Goal: Task Accomplishment & Management: Manage account settings

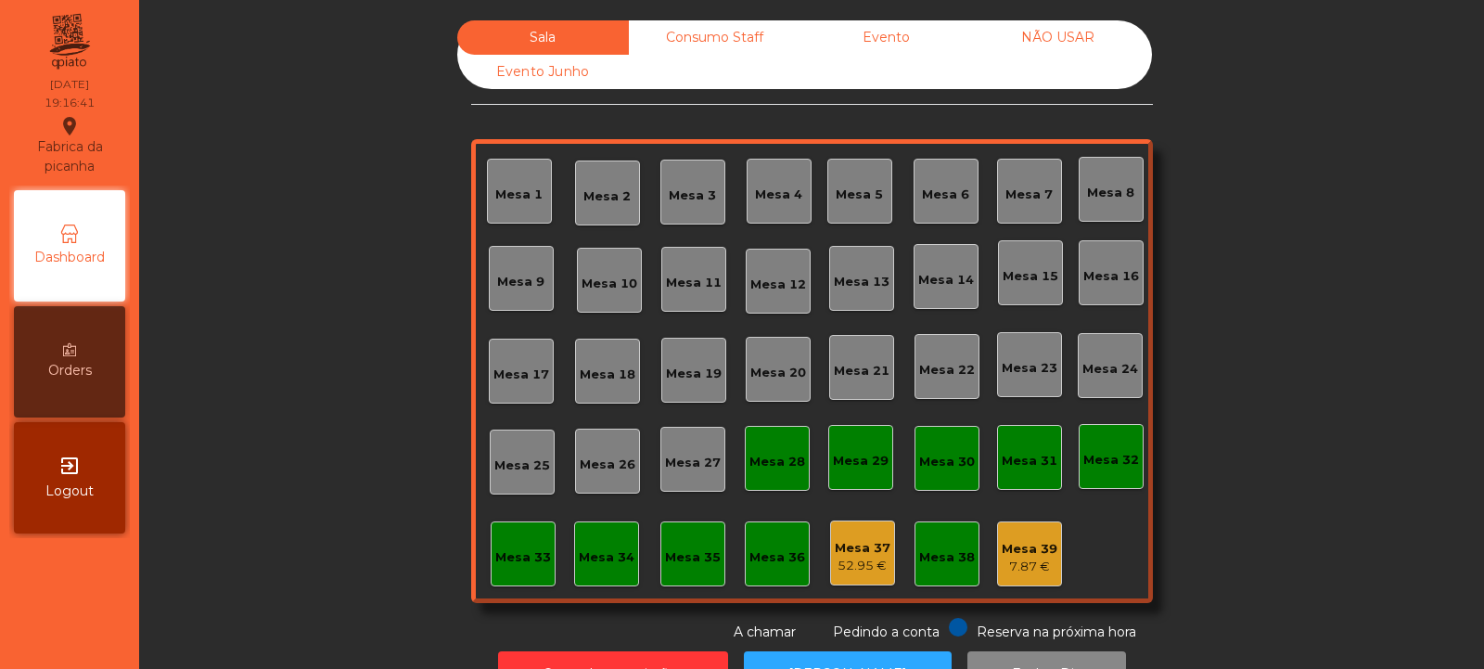
click at [1315, 434] on div "Sala Consumo Staff Evento NÃO USAR Evento Junho Mesa 1 Mesa 2 Mesa 3 Mesa 4 Mes…" at bounding box center [811, 331] width 1295 height 622
click at [1299, 528] on div "Sala Consumo Staff Evento NÃO USAR Evento Junho Mesa 1 Mesa 2 Mesa 3 Mesa 4 Mes…" at bounding box center [811, 331] width 1295 height 622
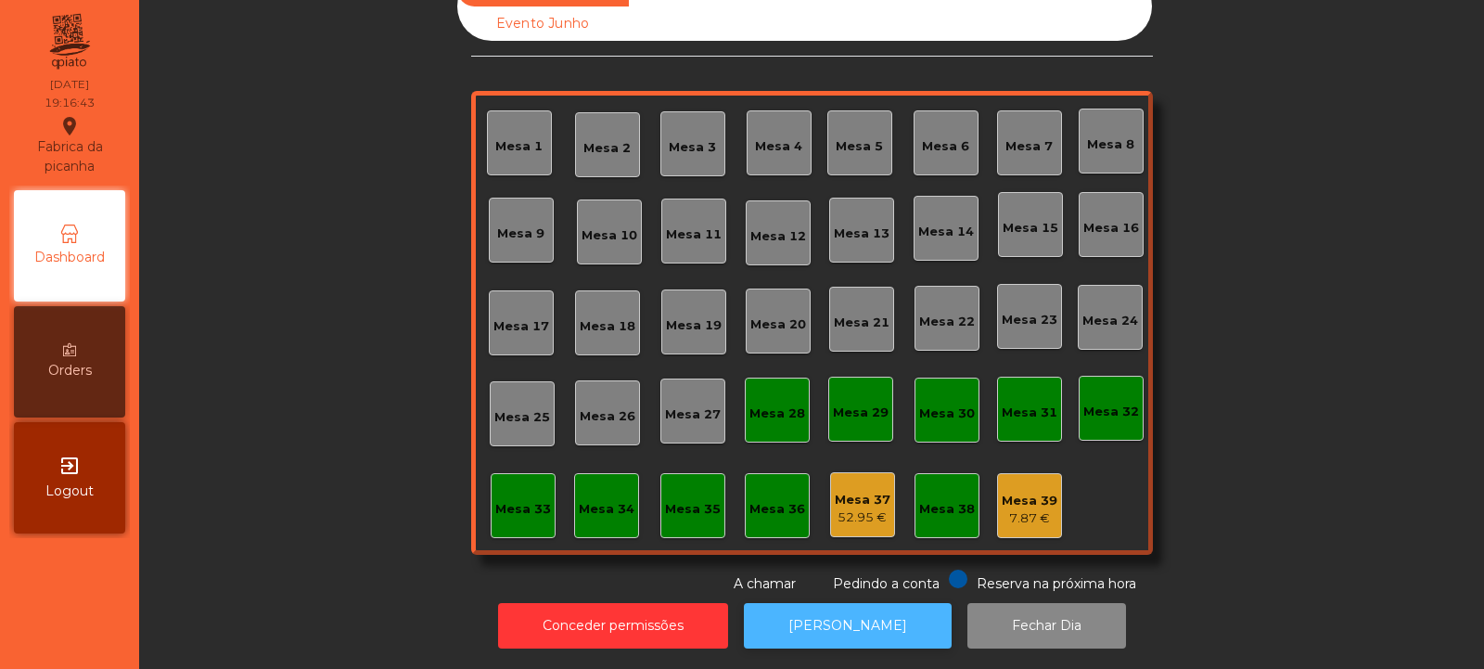
click at [838, 623] on button "[PERSON_NAME]" at bounding box center [848, 625] width 208 height 45
click at [1023, 492] on div "Mesa 39" at bounding box center [1030, 501] width 56 height 19
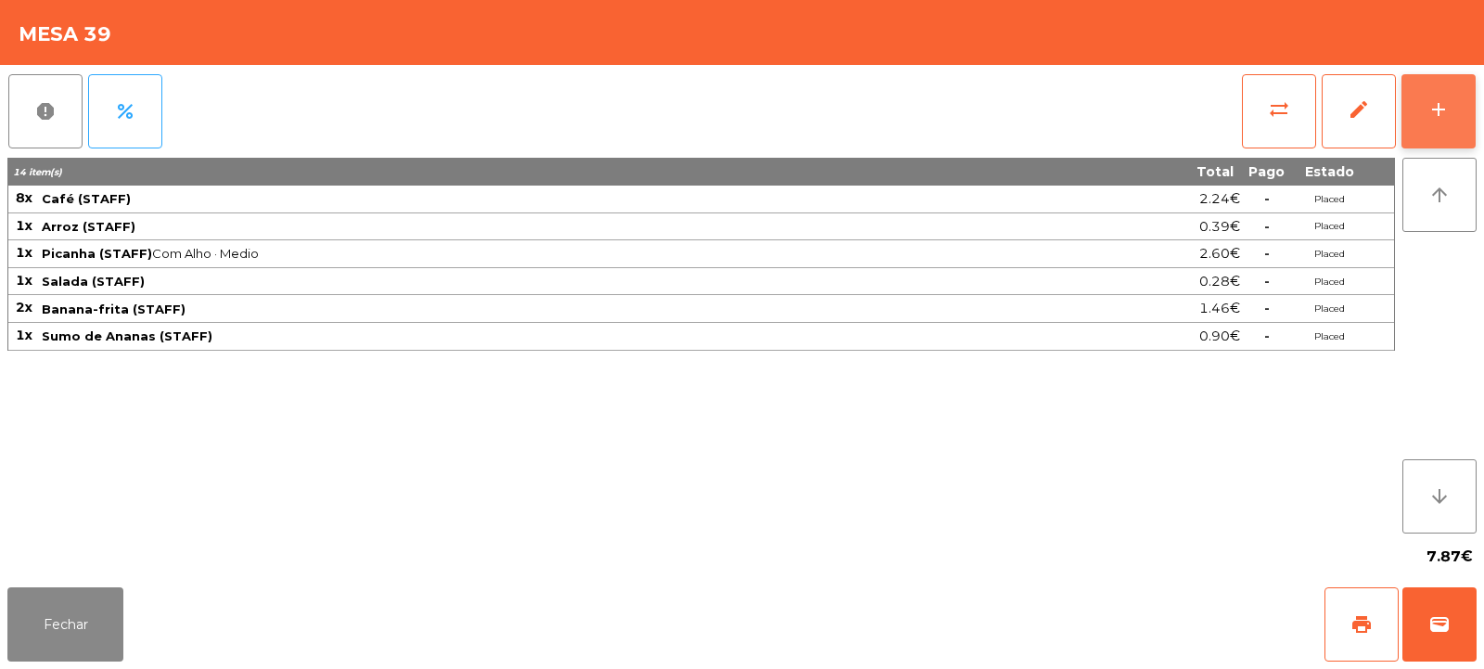
click at [1438, 106] on div "add" at bounding box center [1439, 109] width 22 height 22
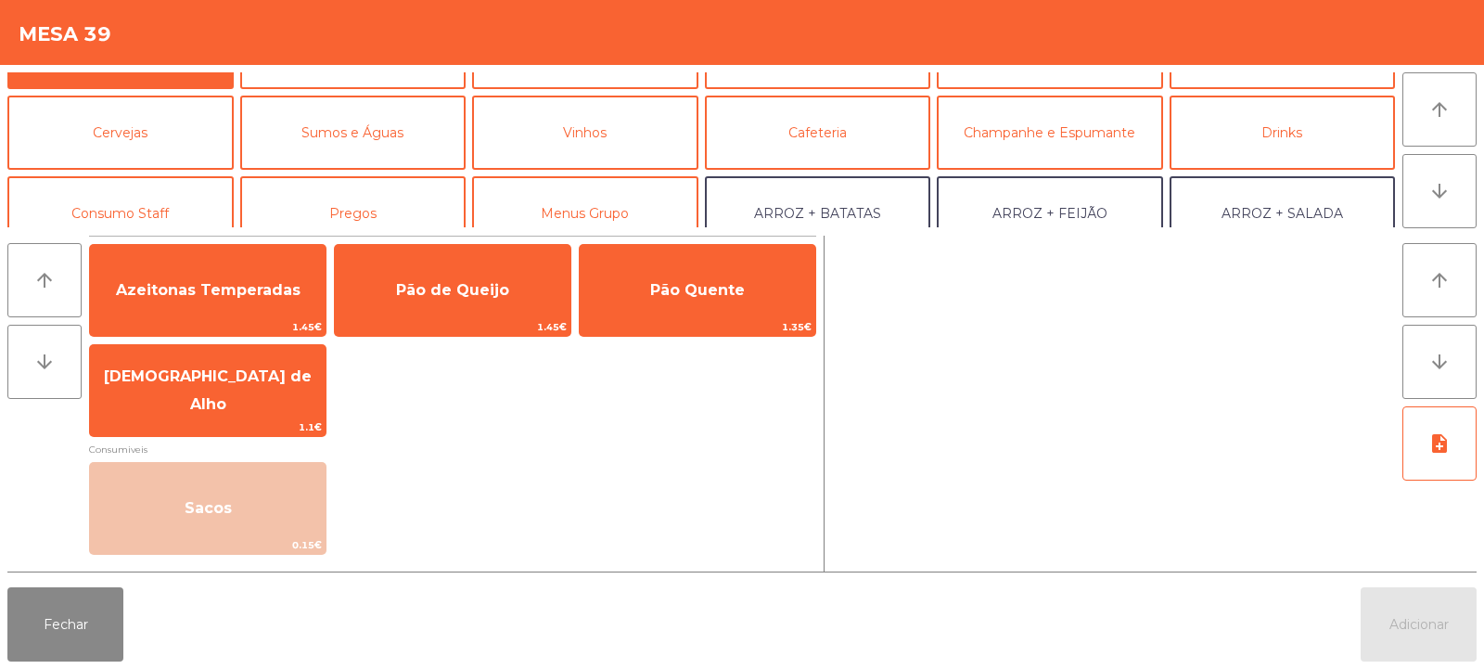
scroll to position [153, 0]
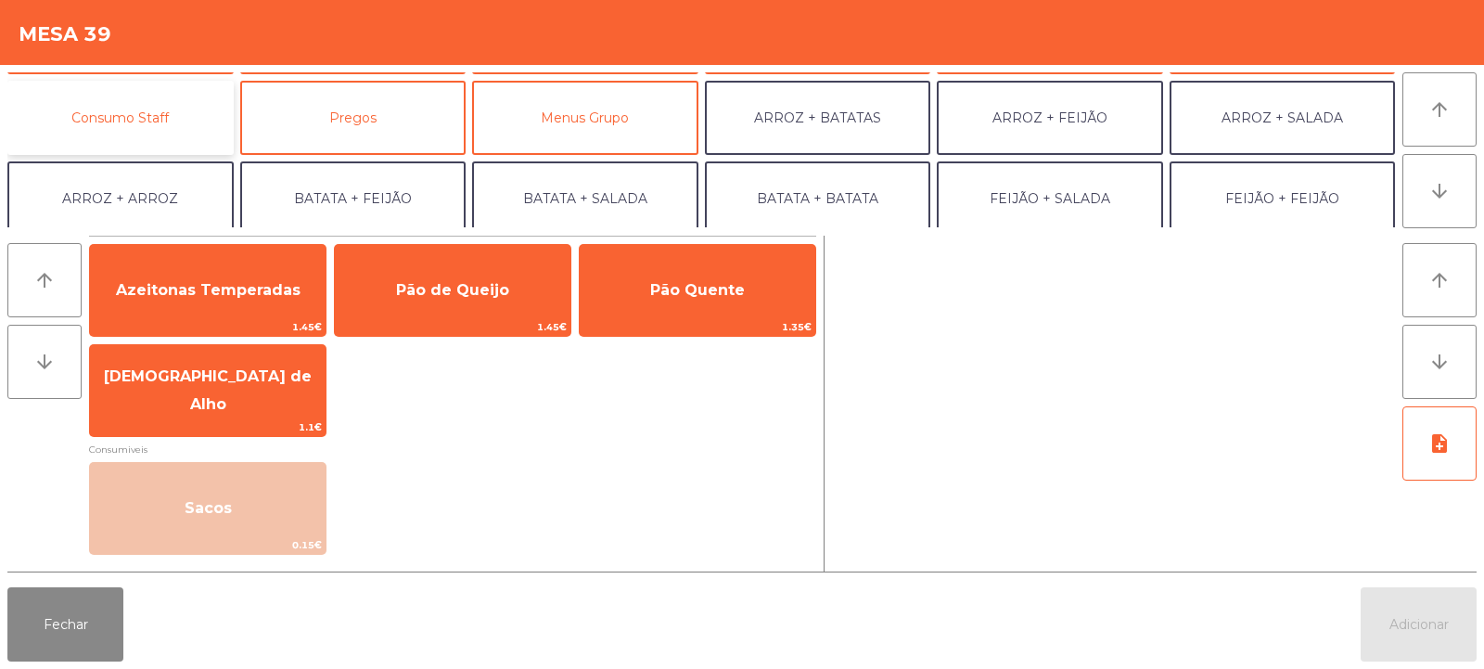
click at [141, 127] on button "Consumo Staff" at bounding box center [120, 118] width 226 height 74
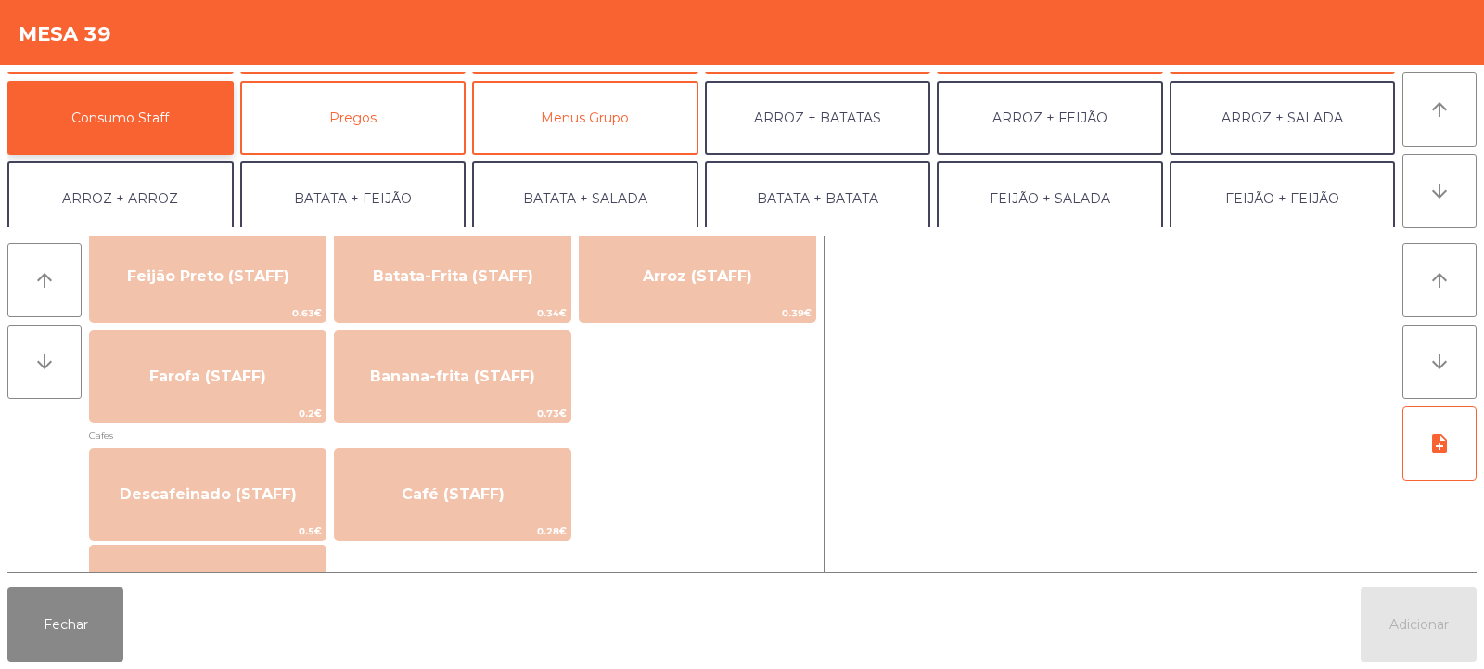
scroll to position [903, 0]
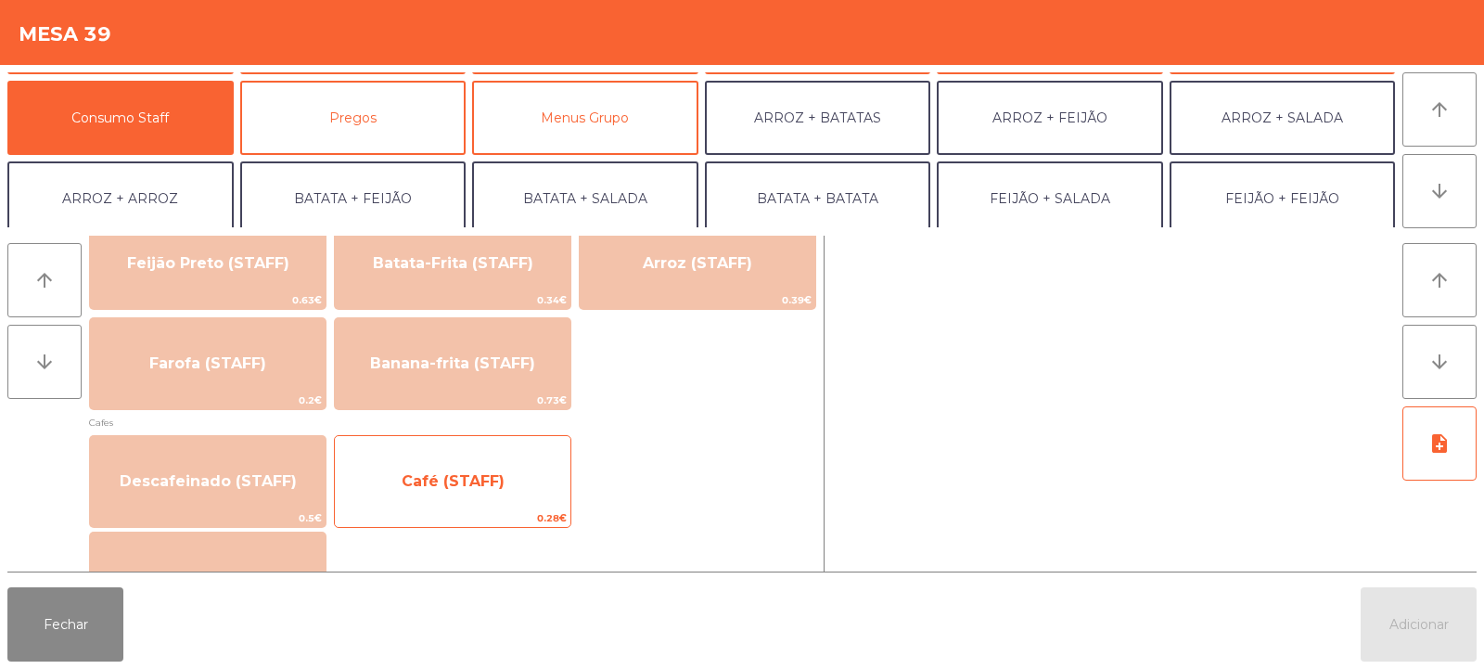
click at [429, 483] on span "Café (STAFF)" at bounding box center [453, 481] width 103 height 18
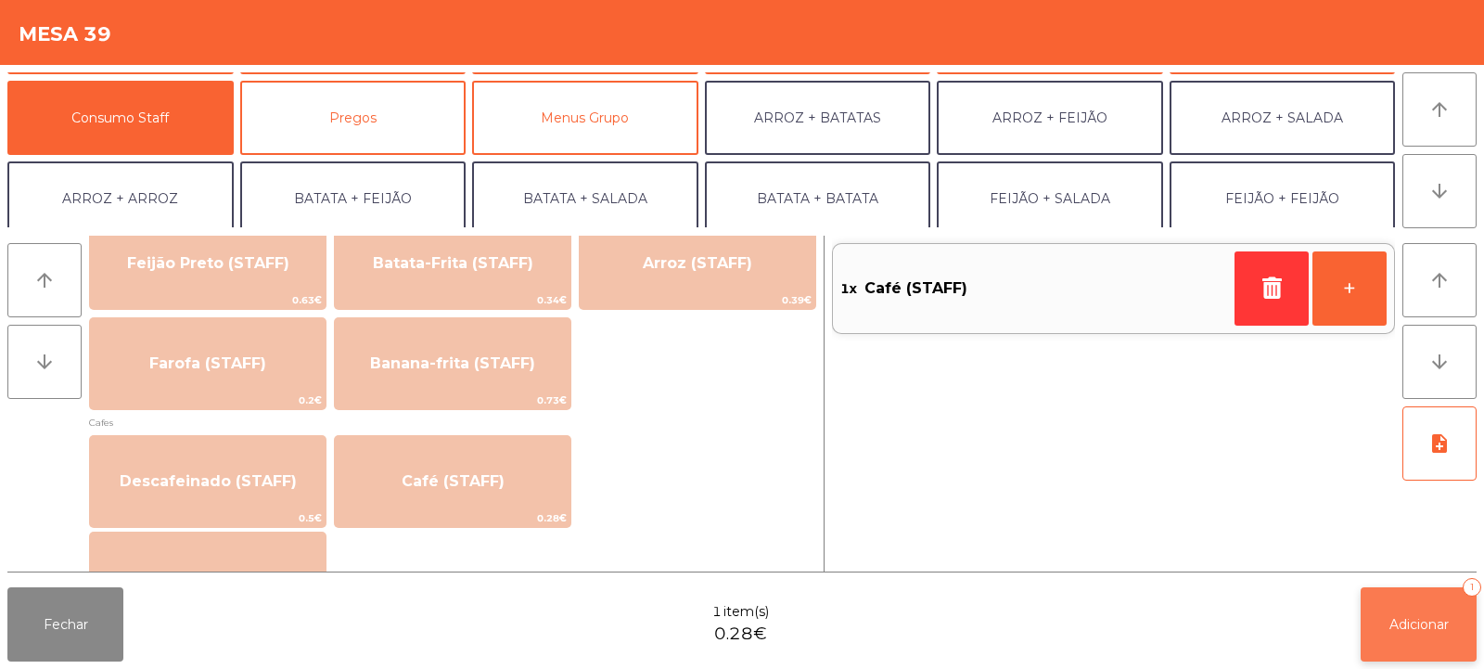
click at [1417, 629] on span "Adicionar" at bounding box center [1419, 624] width 59 height 17
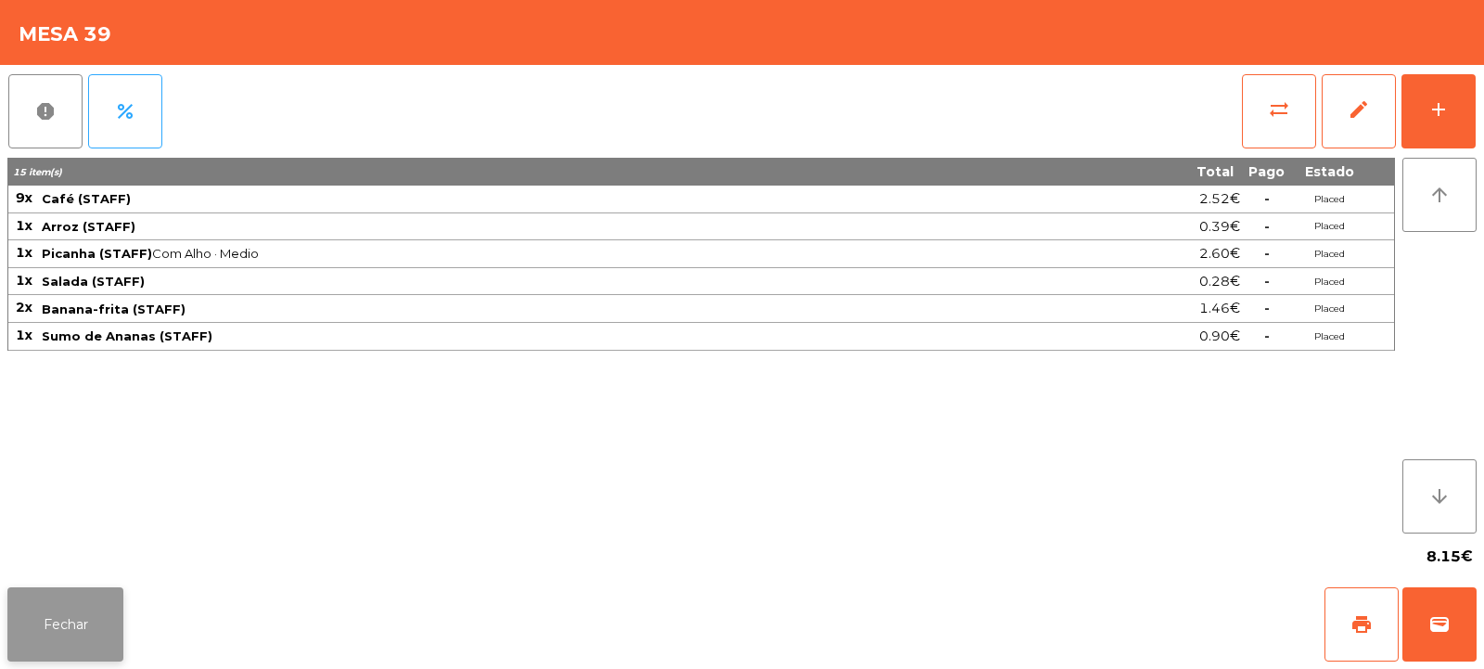
click at [121, 635] on button "Fechar" at bounding box center [65, 624] width 116 height 74
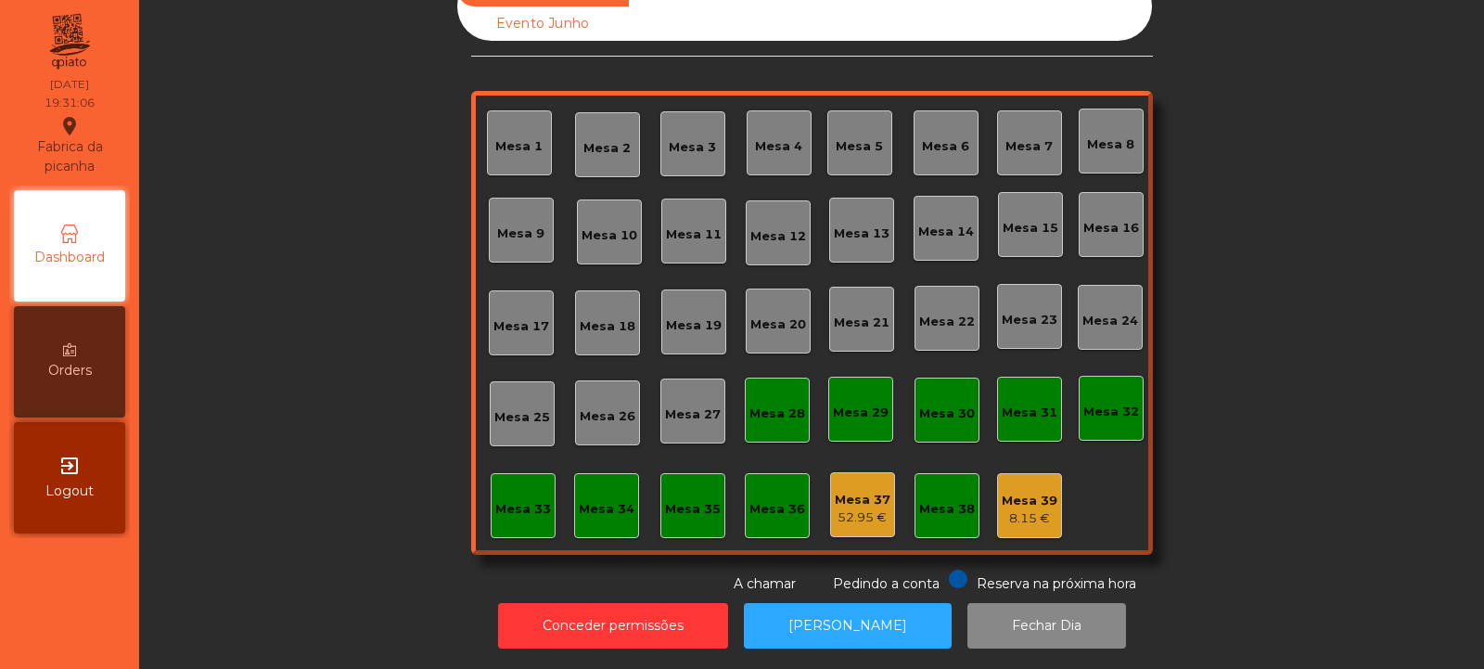
scroll to position [0, 0]
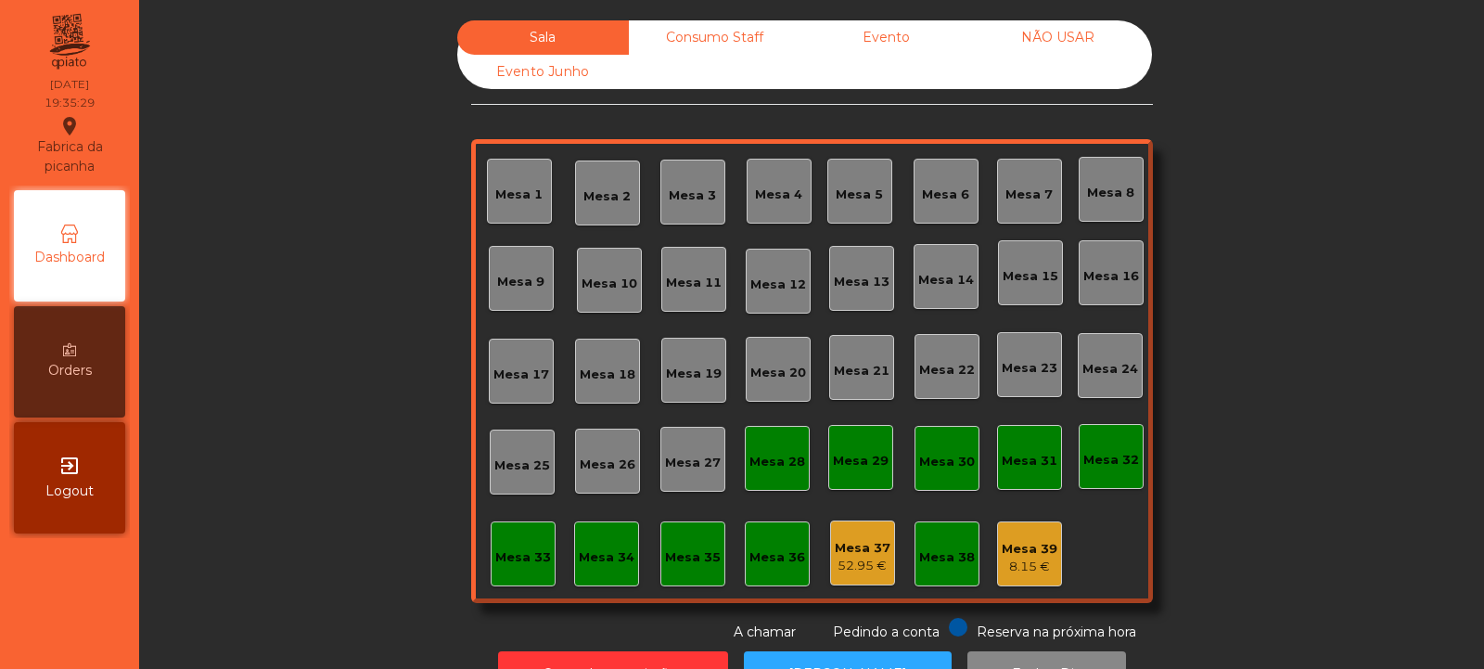
click at [1092, 462] on div "Mesa 32" at bounding box center [1112, 460] width 56 height 19
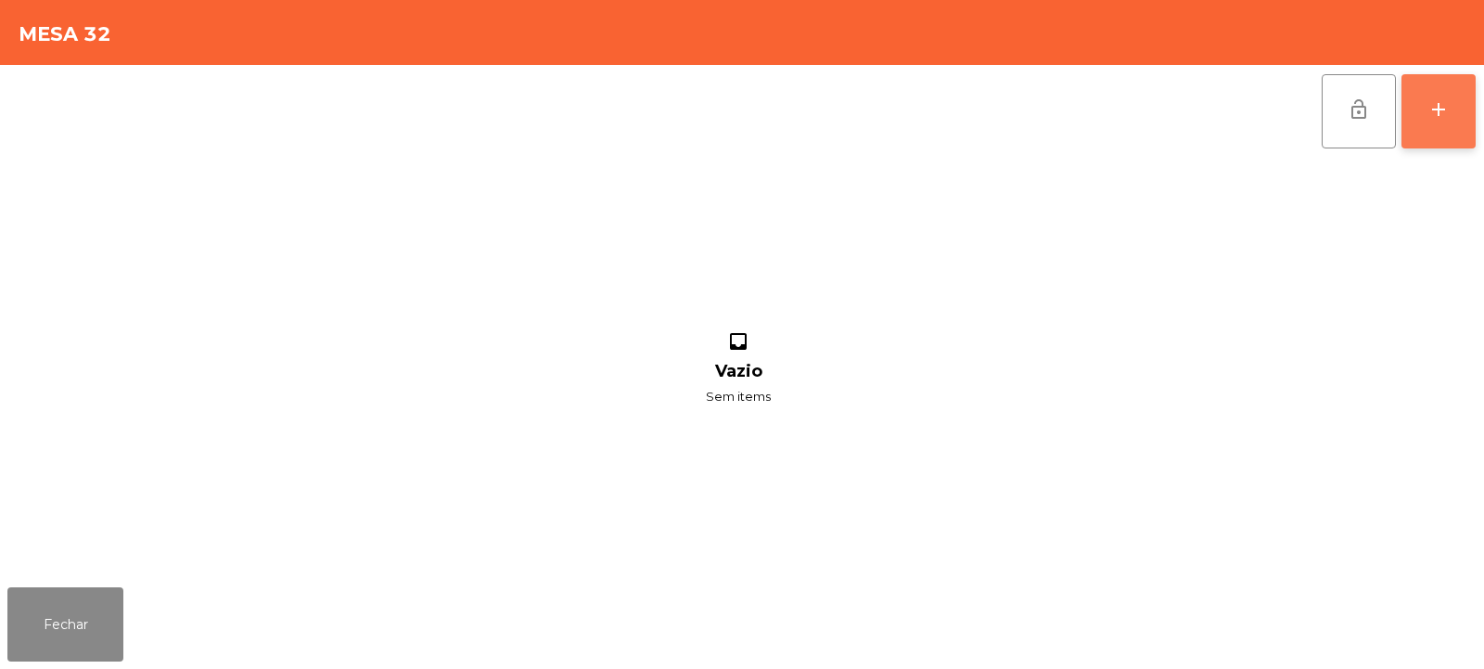
click at [1449, 112] on div "add" at bounding box center [1439, 109] width 22 height 22
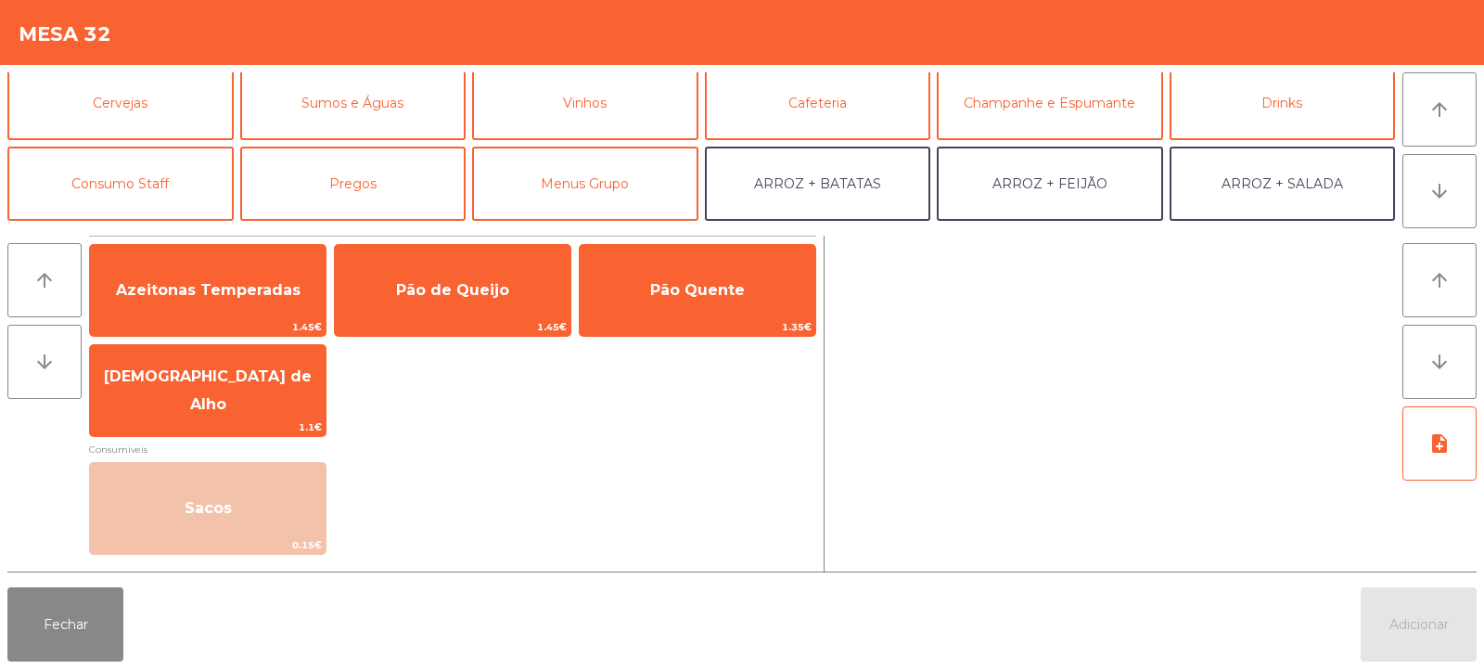
scroll to position [88, 0]
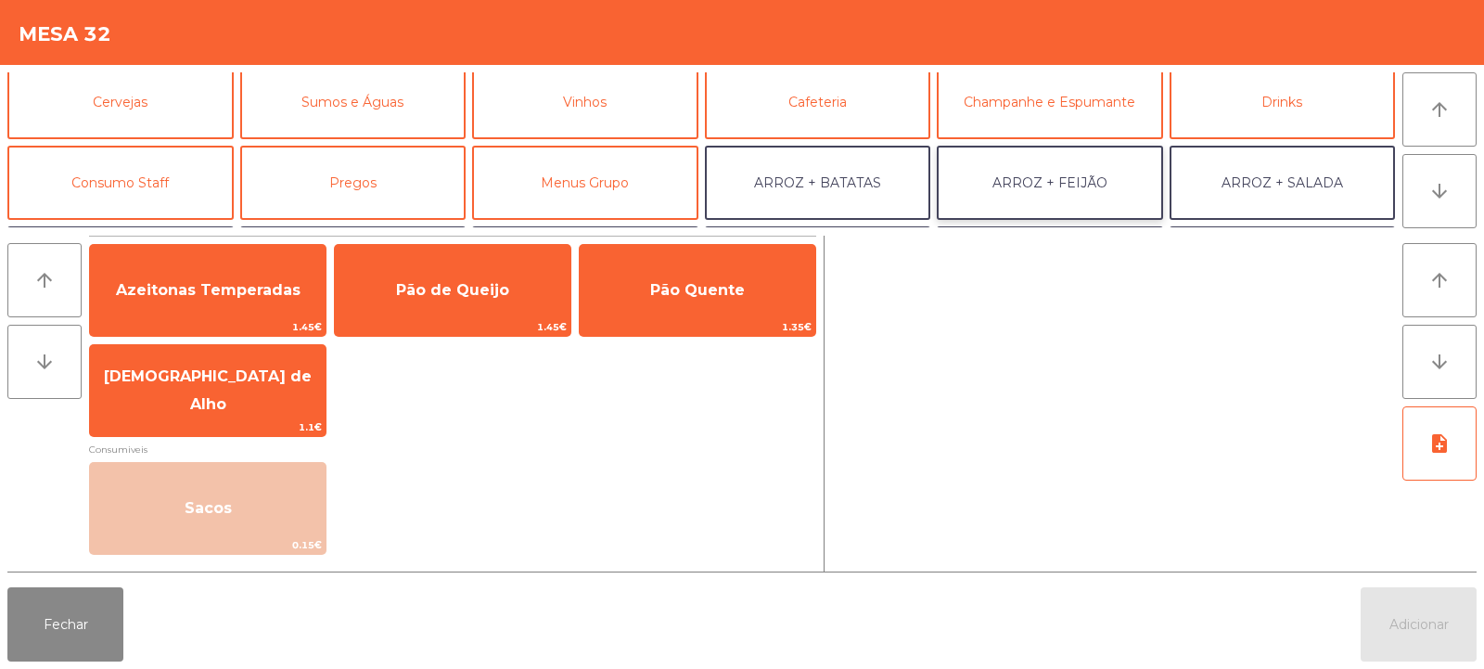
click at [1062, 188] on button "ARROZ + FEIJÃO" at bounding box center [1050, 183] width 226 height 74
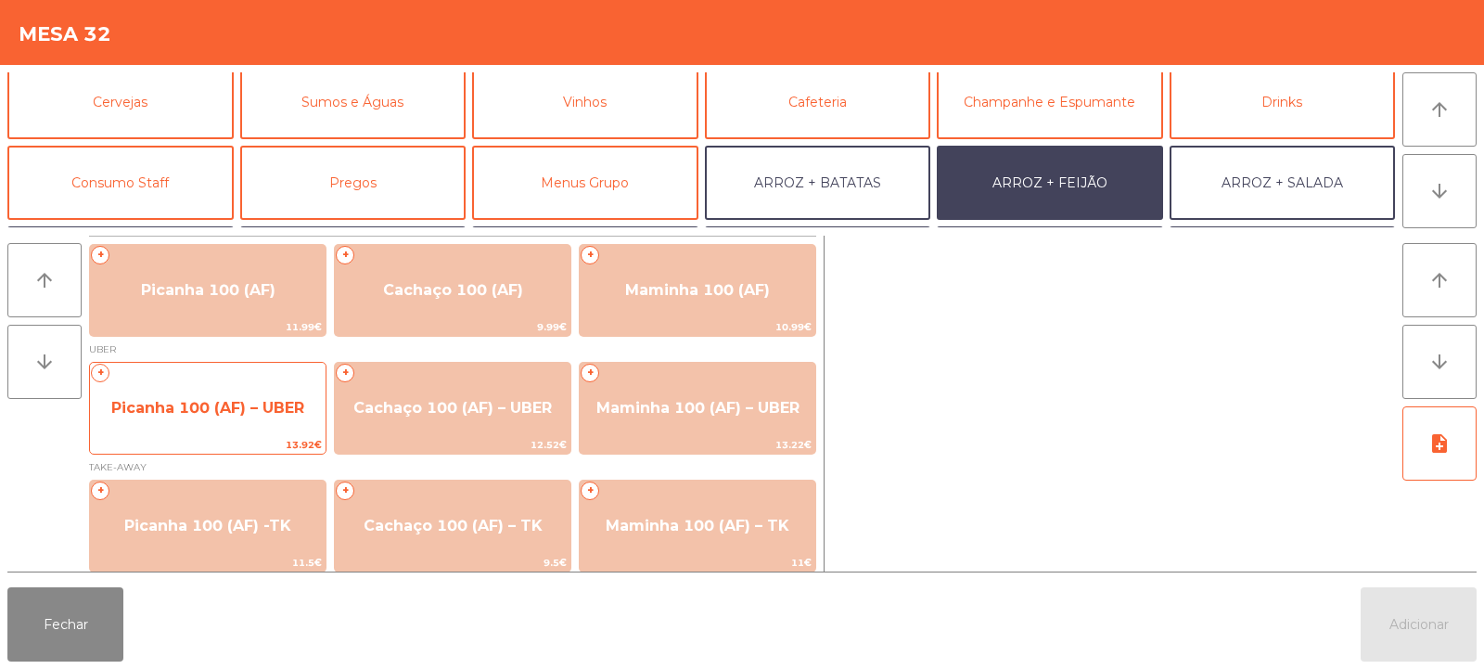
click at [228, 400] on span "Picanha 100 (AF) – UBER" at bounding box center [207, 408] width 193 height 18
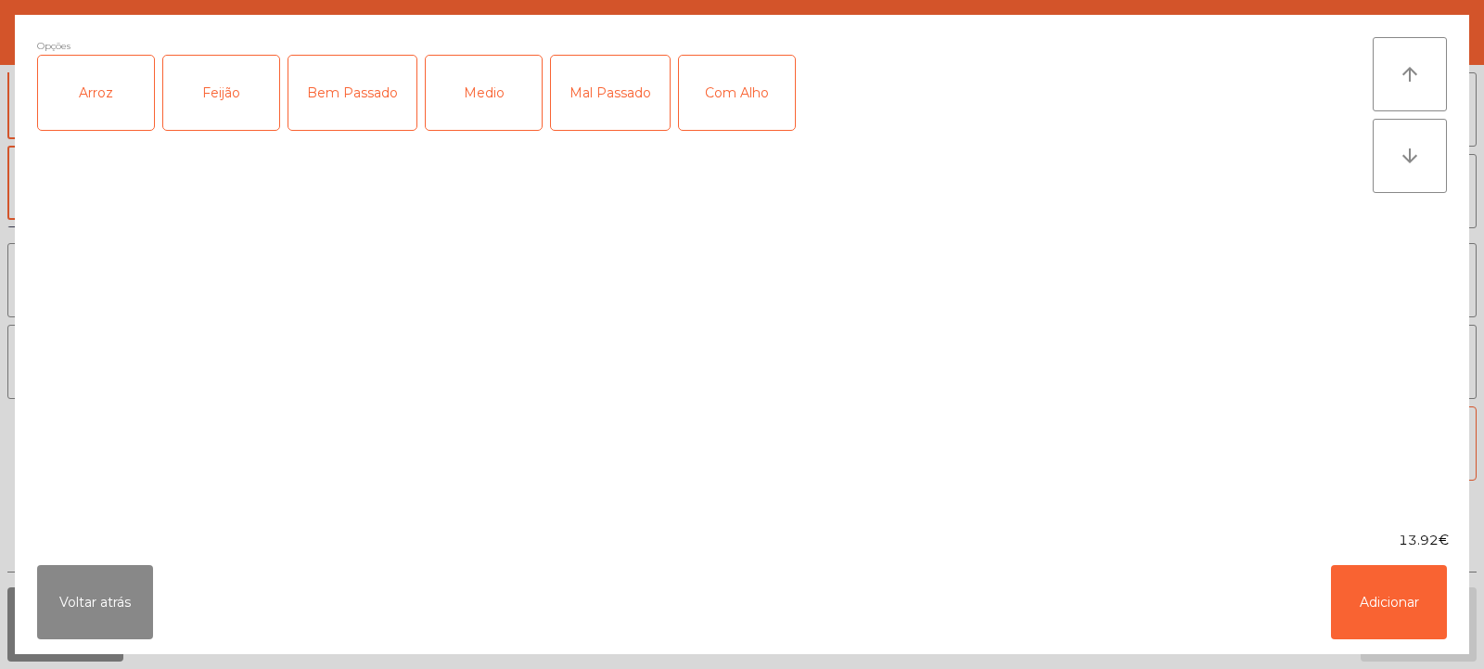
click at [98, 96] on div "Arroz" at bounding box center [96, 93] width 116 height 74
click at [232, 74] on div "Feijão" at bounding box center [221, 93] width 116 height 74
click at [488, 83] on div "Medio" at bounding box center [484, 93] width 116 height 74
click at [746, 64] on div "Com Alho" at bounding box center [737, 93] width 116 height 74
click at [1407, 605] on button "Adicionar" at bounding box center [1389, 602] width 116 height 74
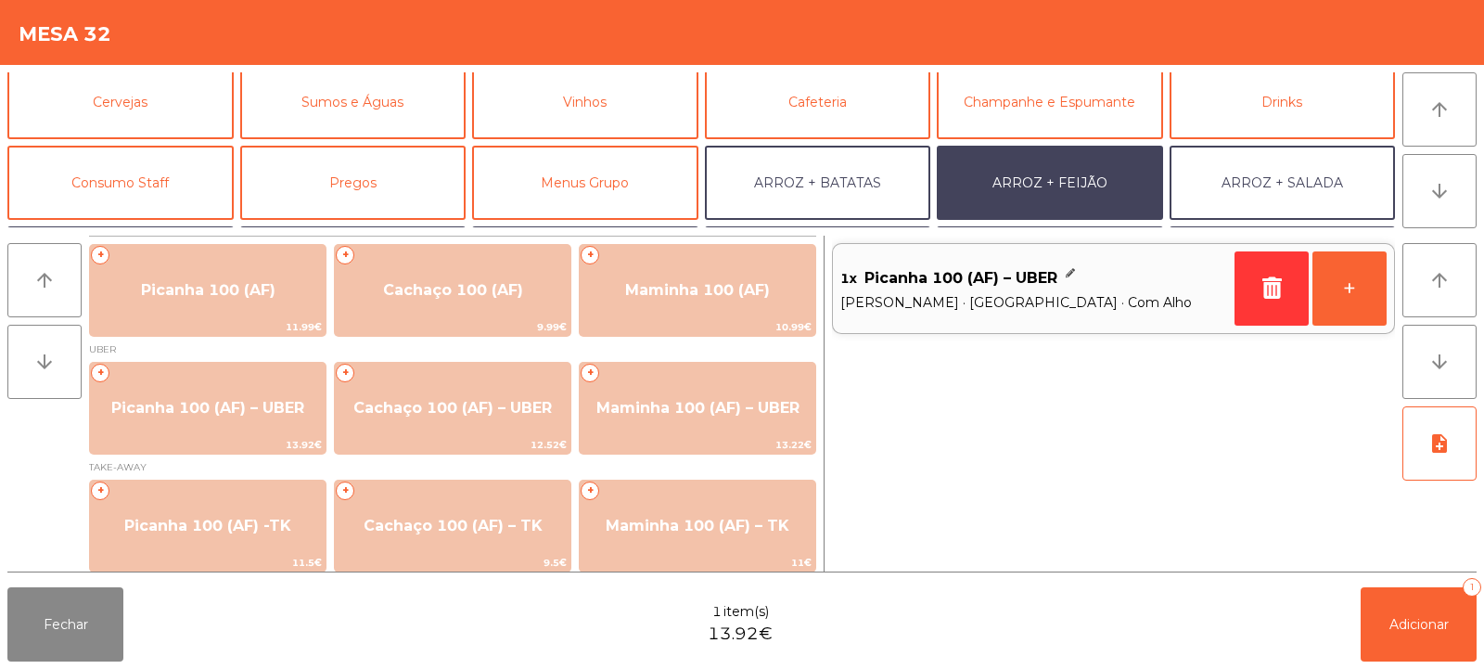
scroll to position [242, 0]
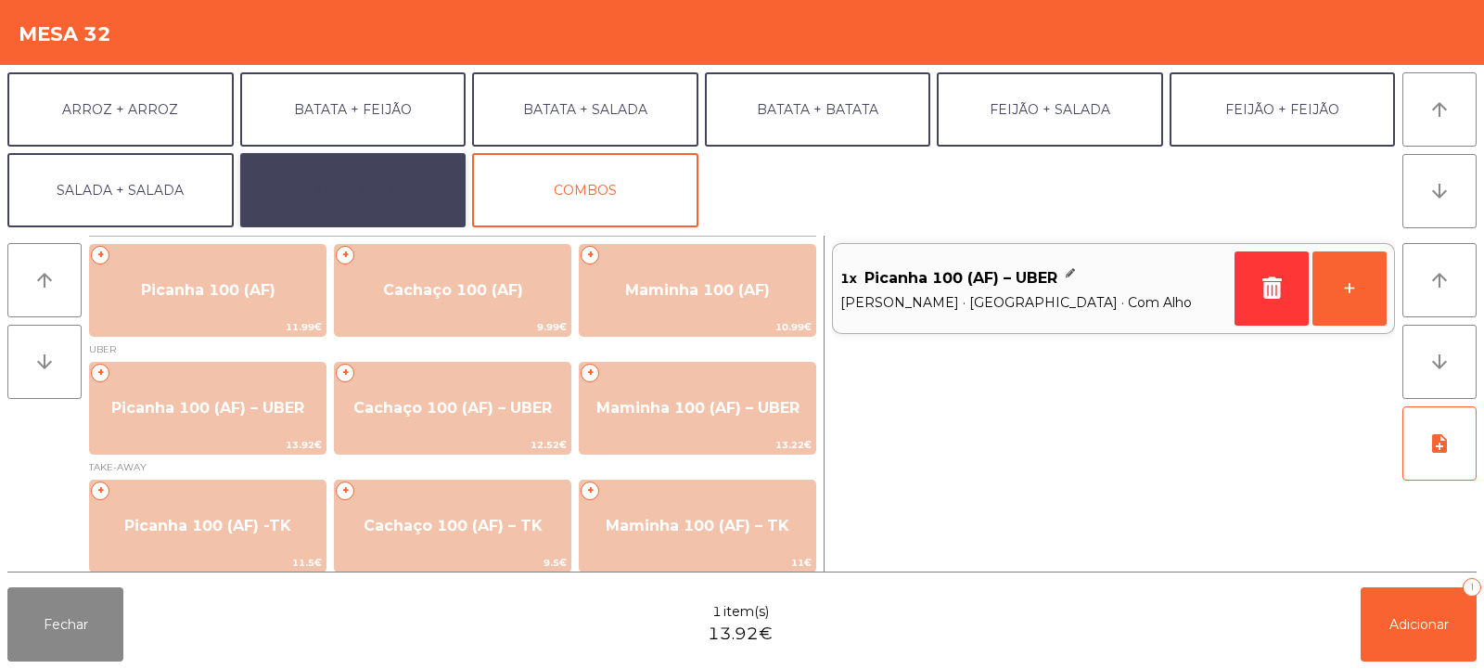
click at [383, 189] on button "EXTRAS UBER" at bounding box center [353, 190] width 226 height 74
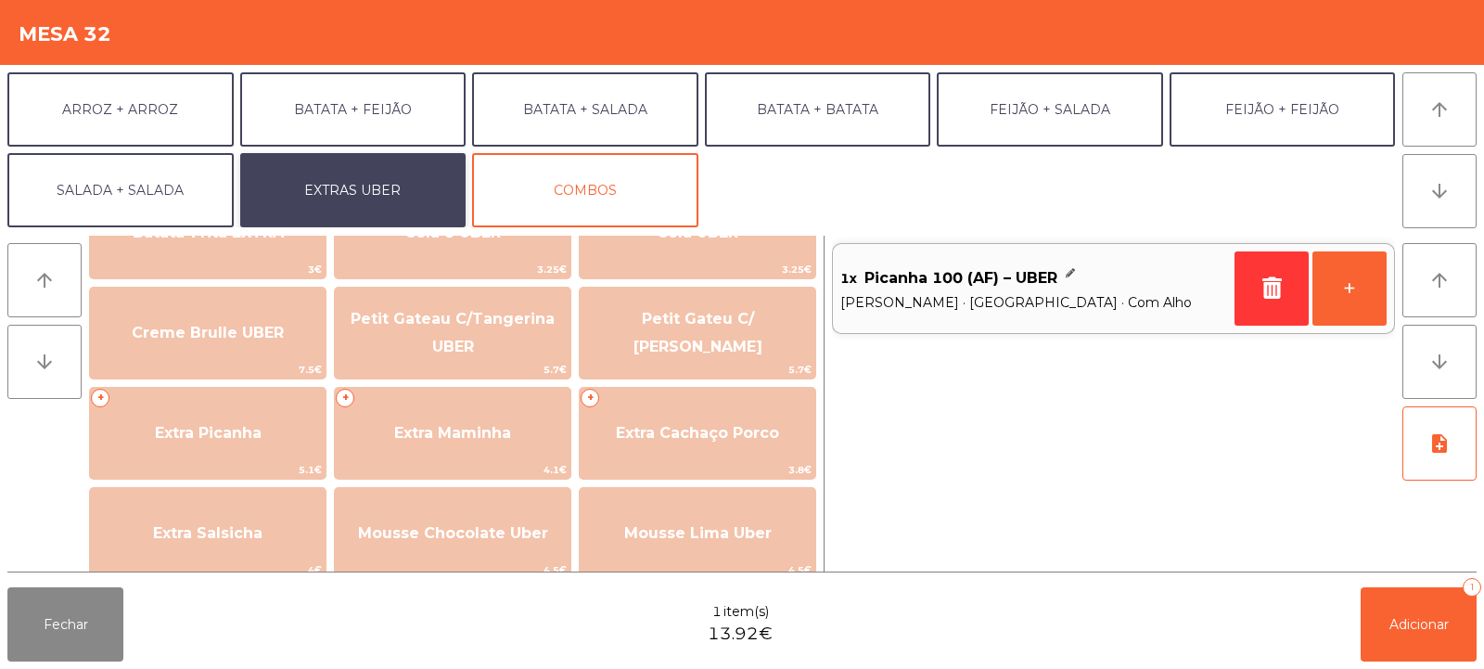
scroll to position [473, 0]
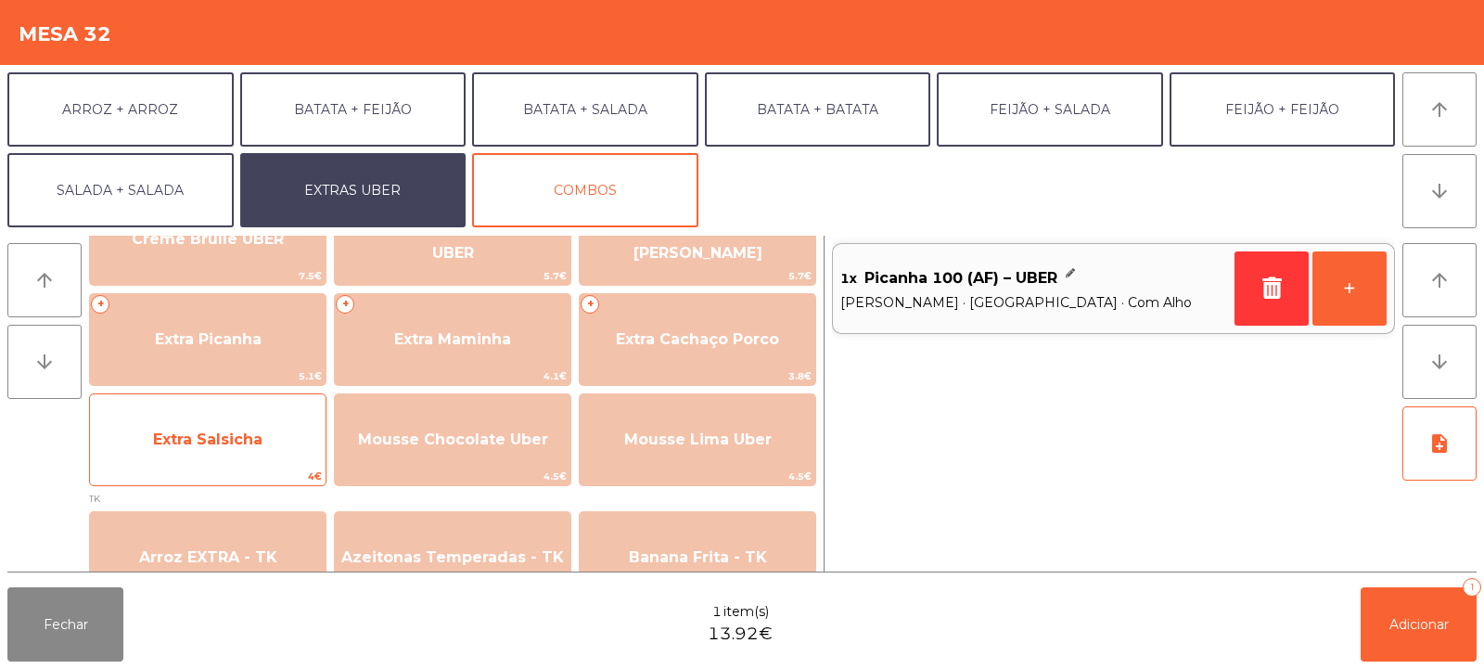
click at [267, 443] on span "Extra Salsicha" at bounding box center [208, 440] width 236 height 50
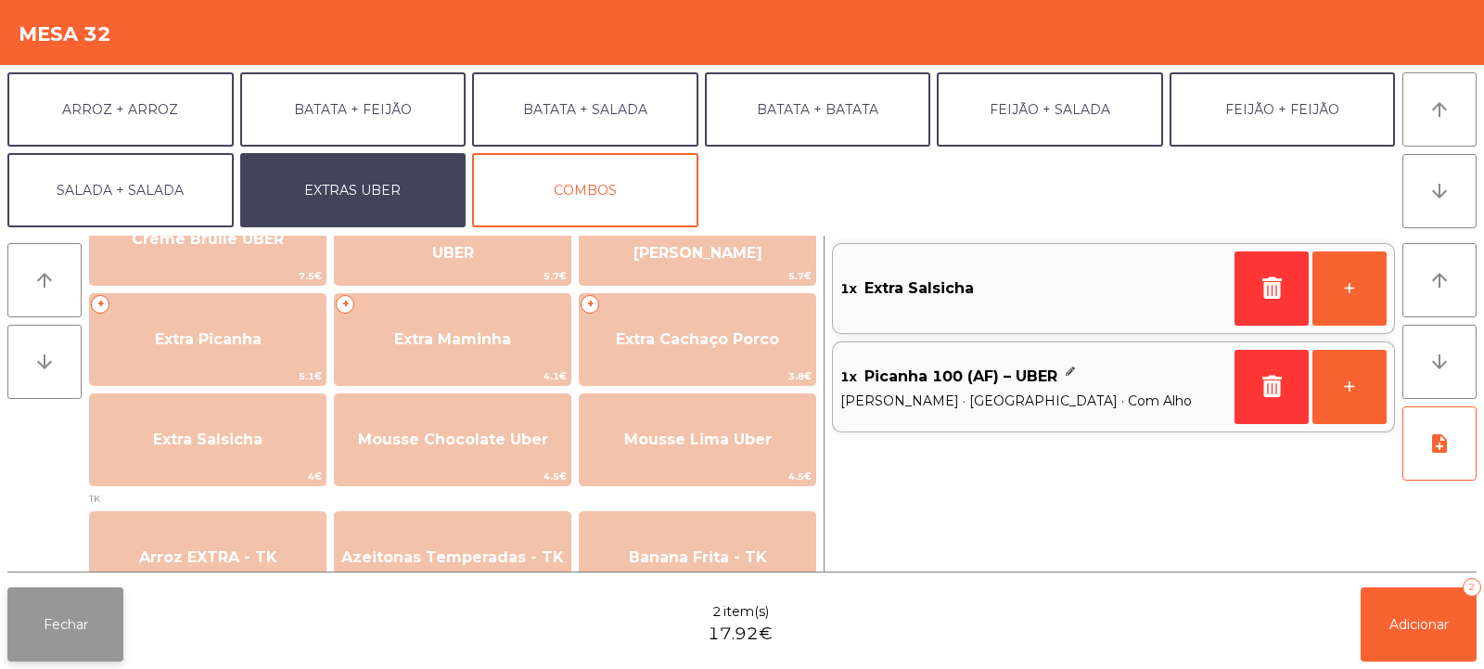
click at [66, 617] on button "Fechar" at bounding box center [65, 624] width 116 height 74
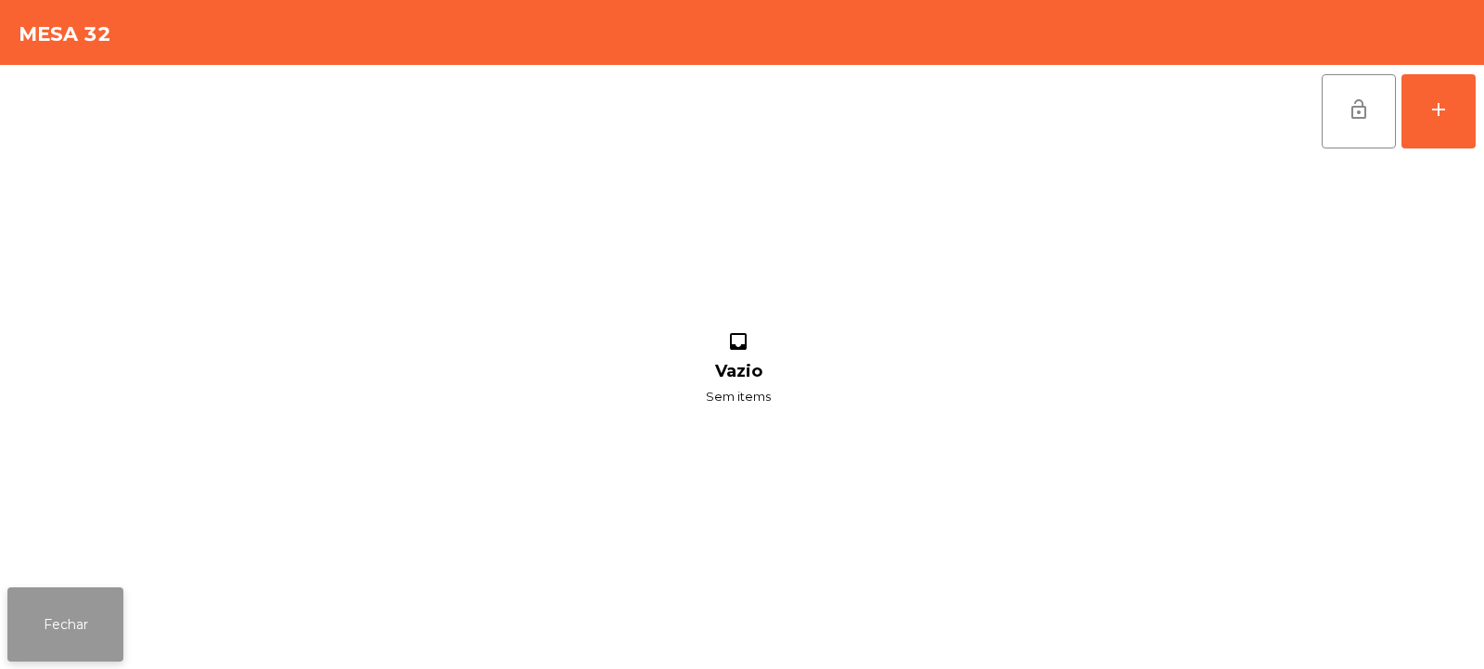
click at [48, 632] on button "Fechar" at bounding box center [65, 624] width 116 height 74
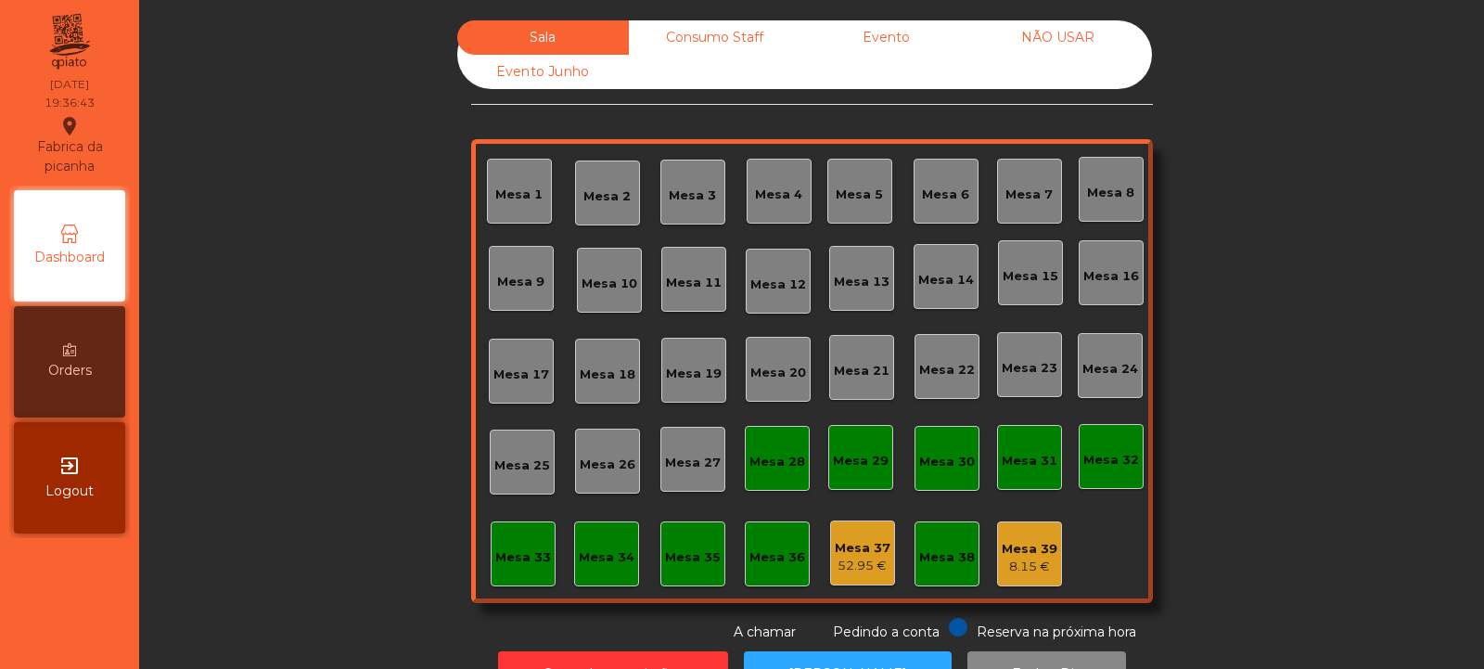
click at [602, 194] on div "Mesa 2" at bounding box center [607, 196] width 47 height 19
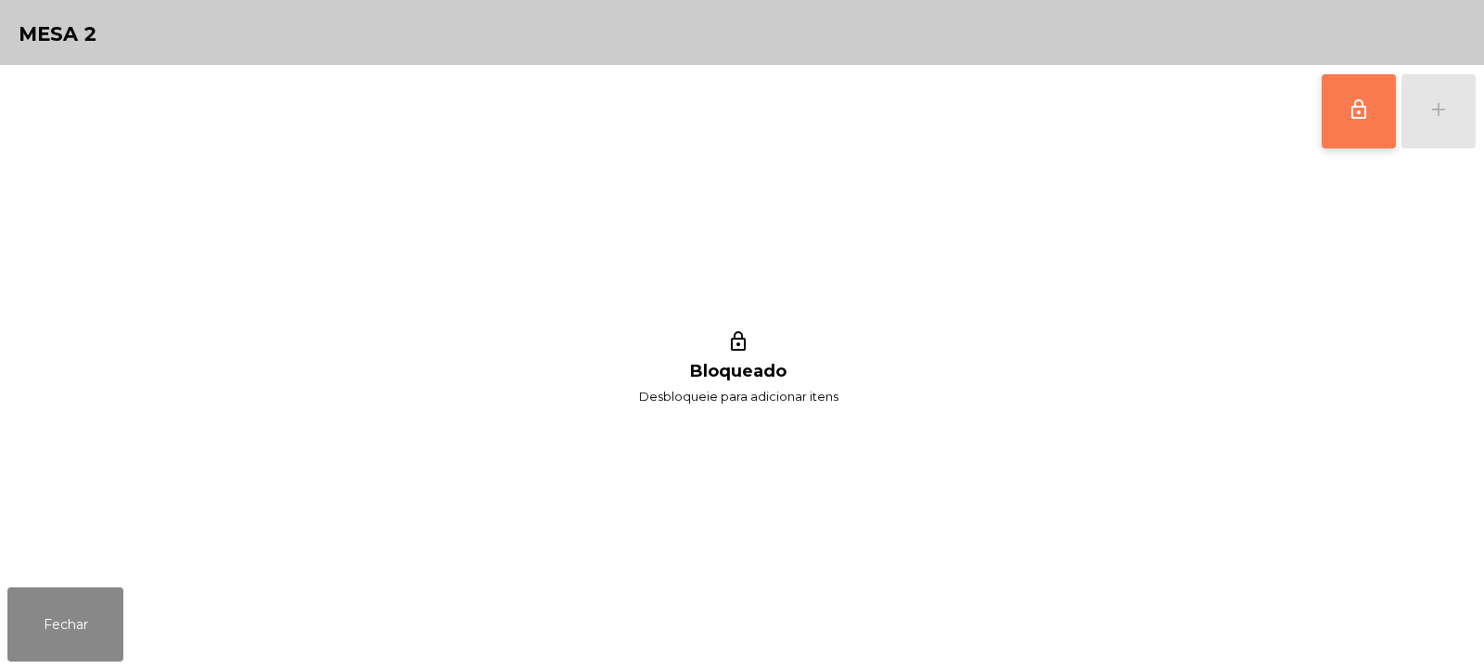
click at [1351, 118] on span "lock_outline" at bounding box center [1359, 109] width 22 height 22
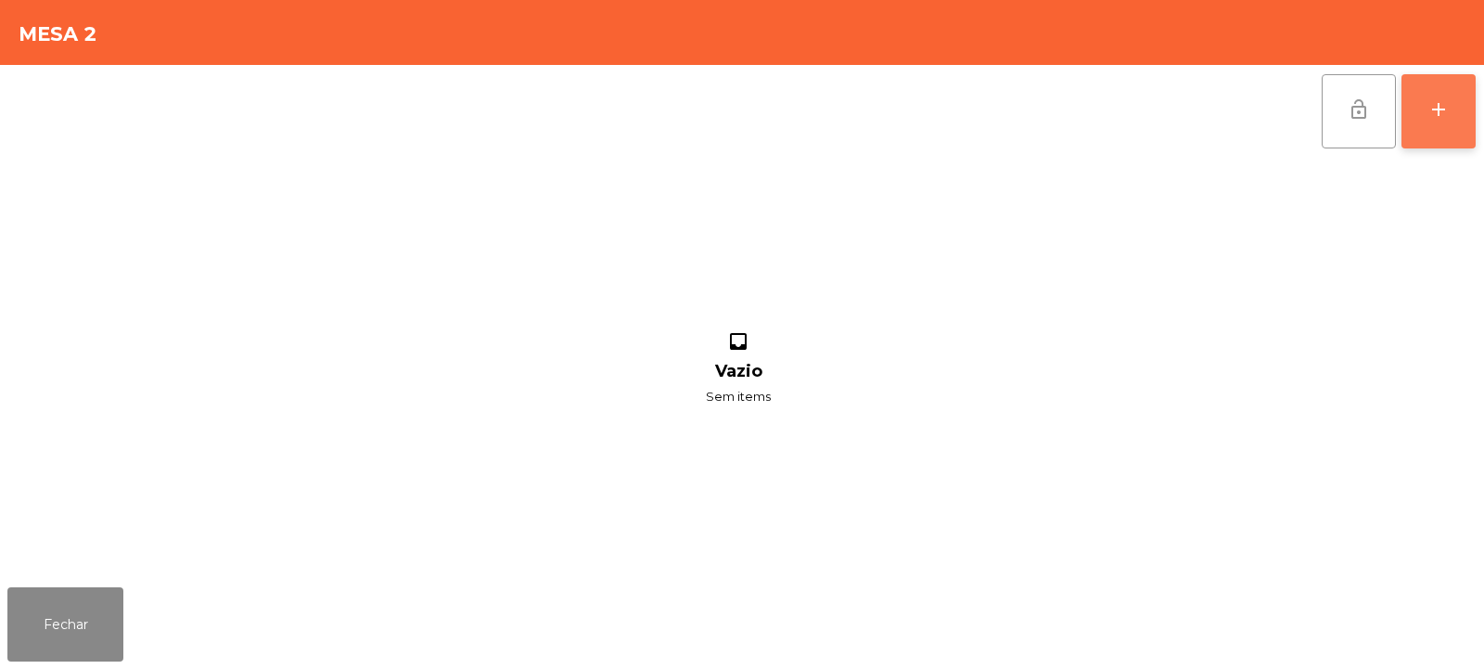
click at [1443, 107] on div "add" at bounding box center [1439, 109] width 22 height 22
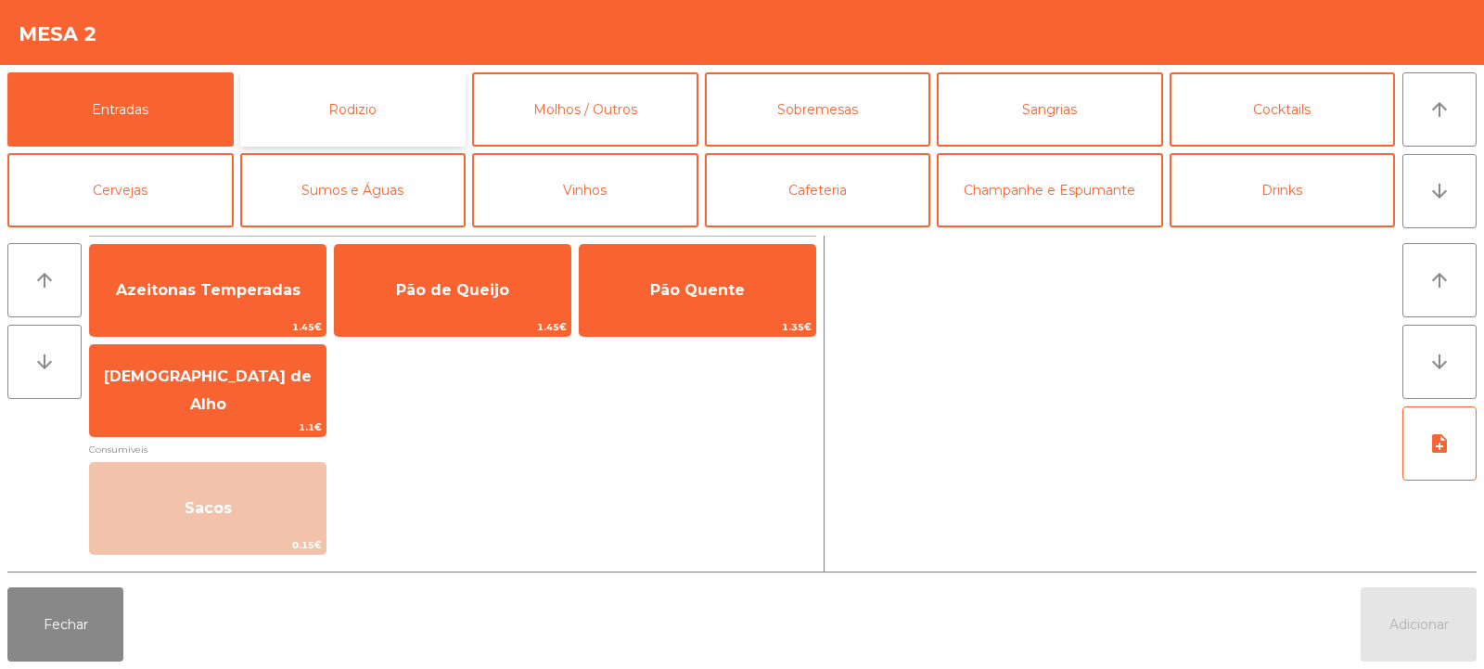
click at [347, 95] on button "Rodizio" at bounding box center [353, 109] width 226 height 74
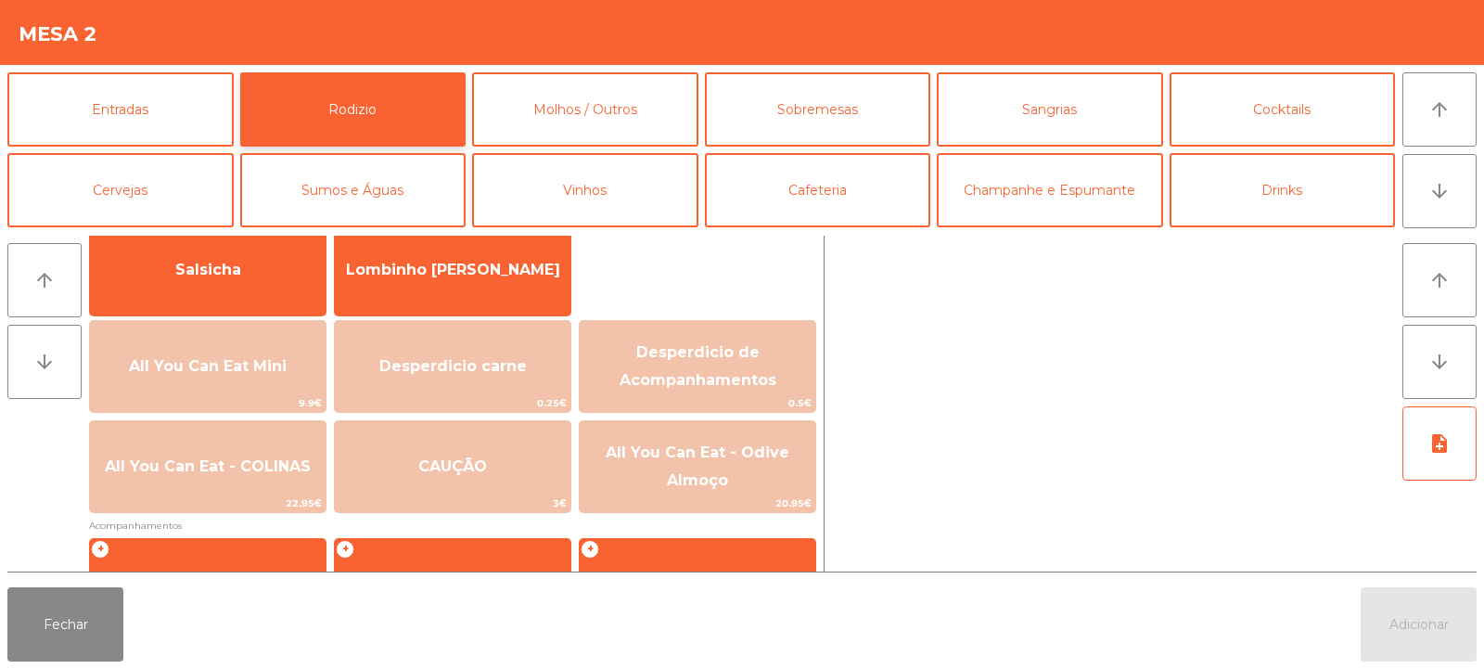
scroll to position [173, 0]
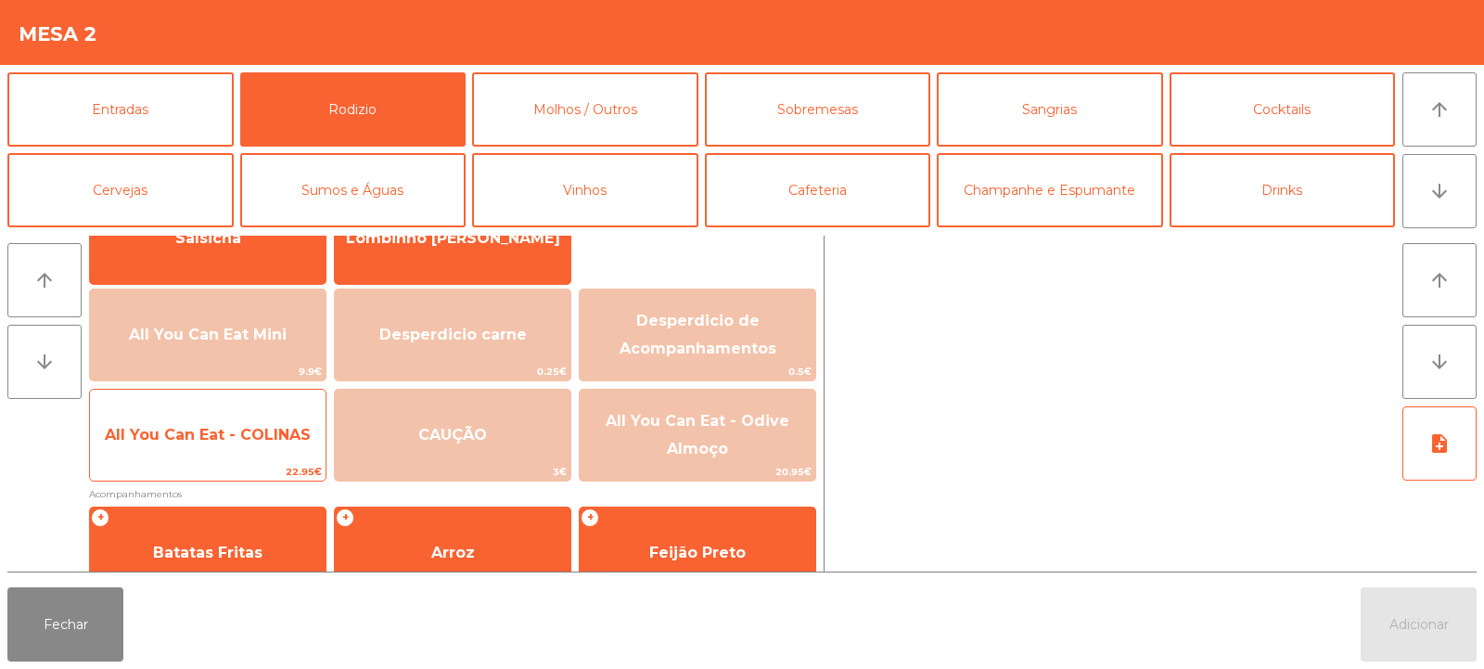
click at [223, 448] on span "All You Can Eat - COLINAS" at bounding box center [208, 435] width 236 height 50
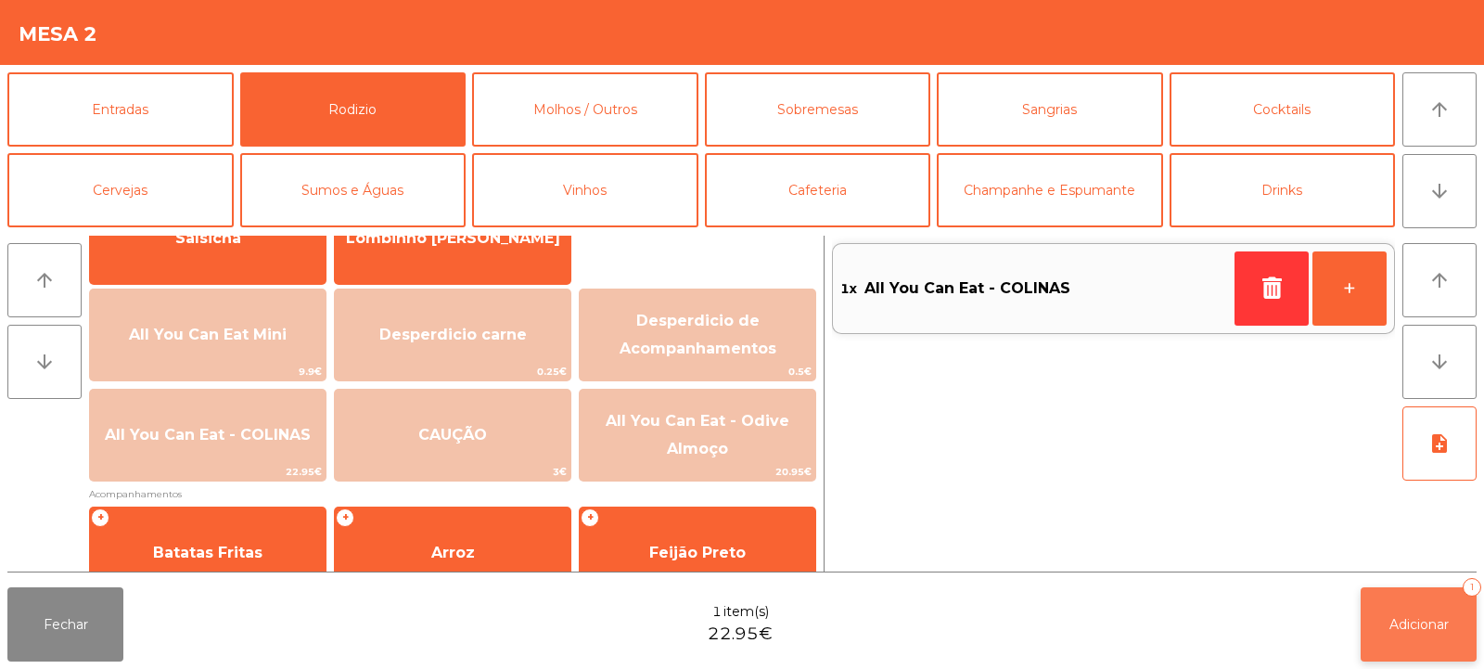
click at [1430, 622] on span "Adicionar" at bounding box center [1419, 624] width 59 height 17
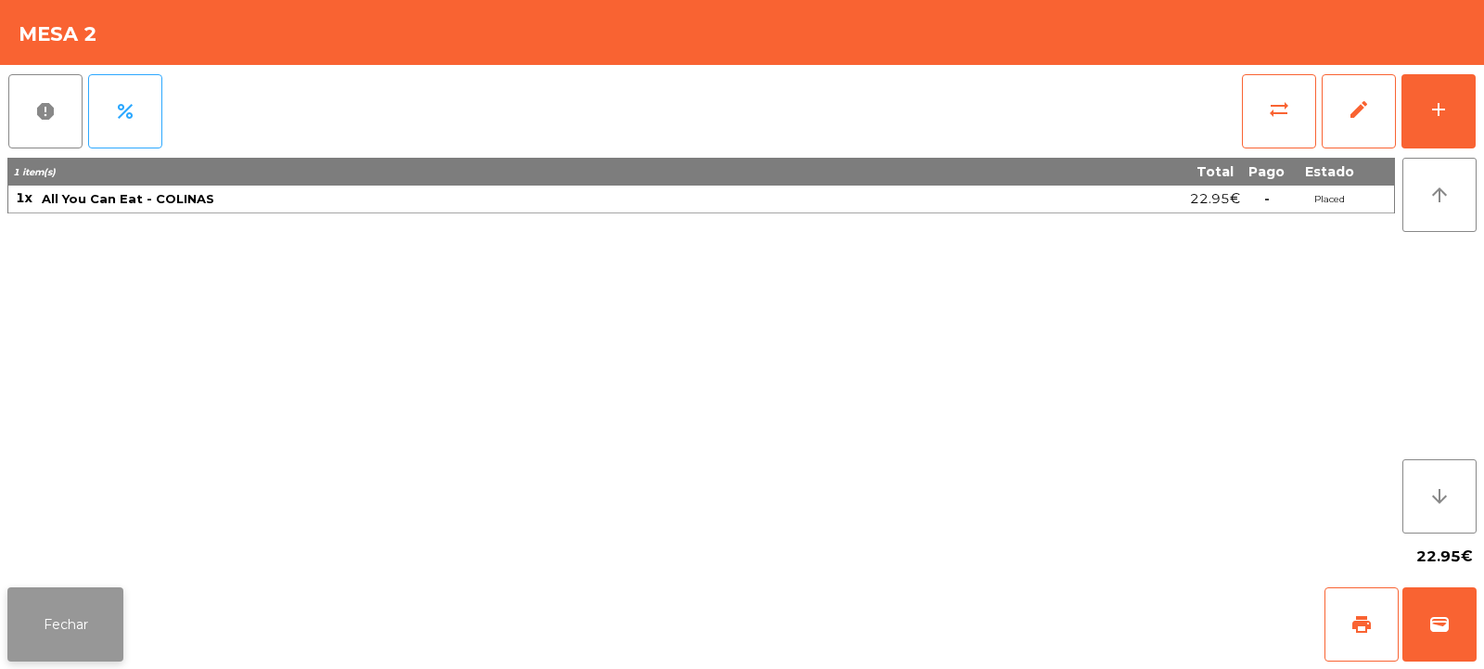
click at [63, 630] on button "Fechar" at bounding box center [65, 624] width 116 height 74
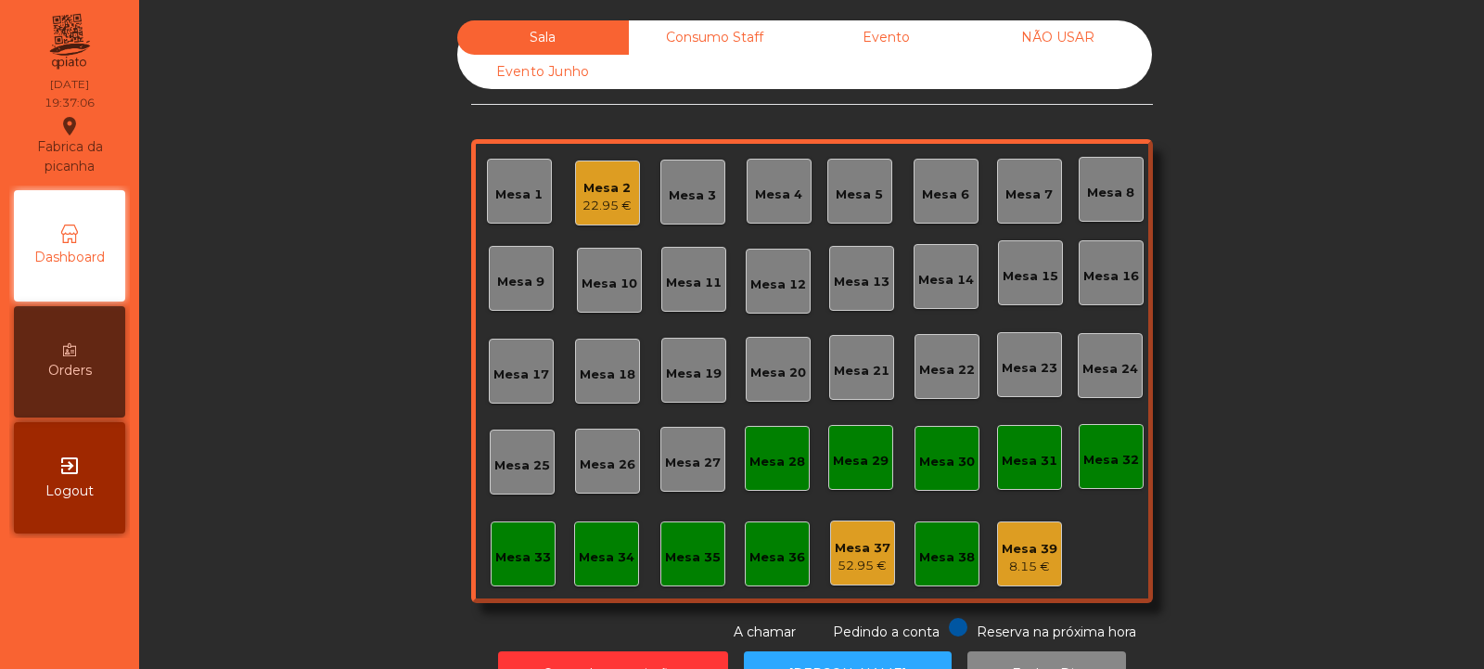
click at [1118, 466] on div "Mesa 32" at bounding box center [1112, 460] width 56 height 19
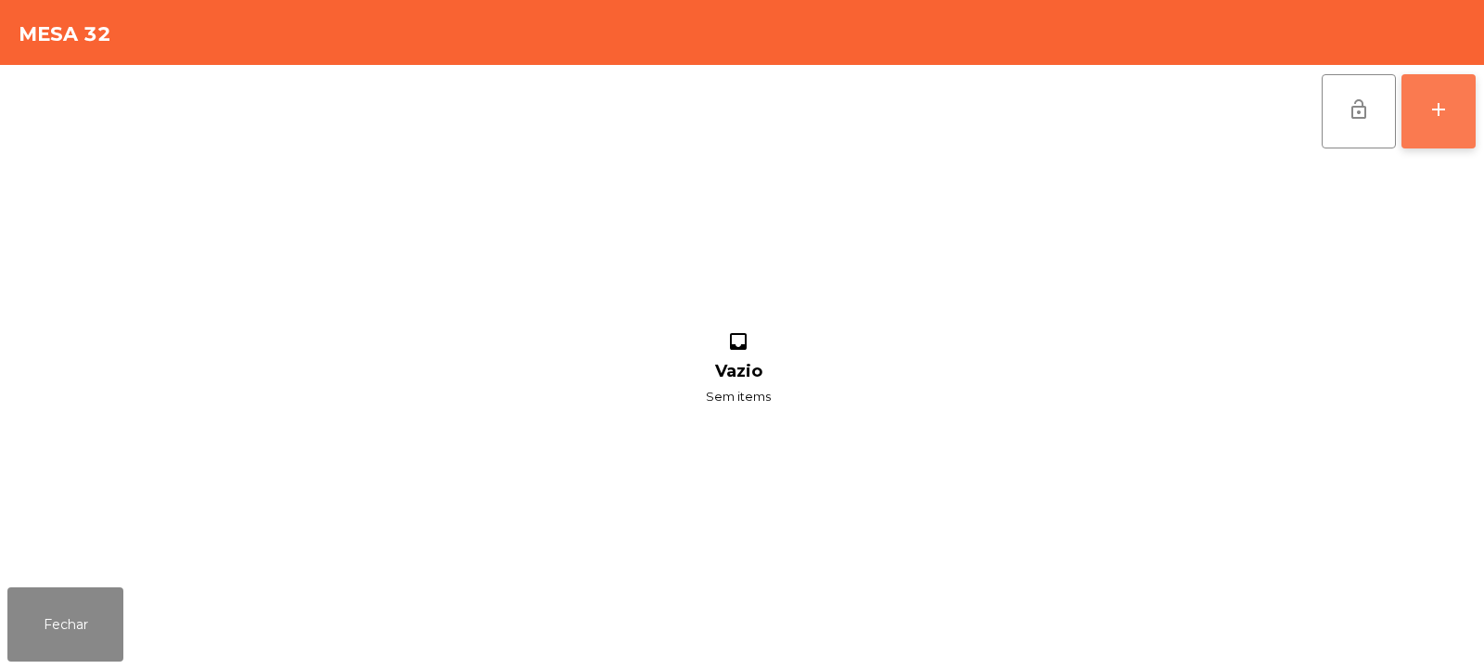
click at [1443, 122] on button "add" at bounding box center [1439, 111] width 74 height 74
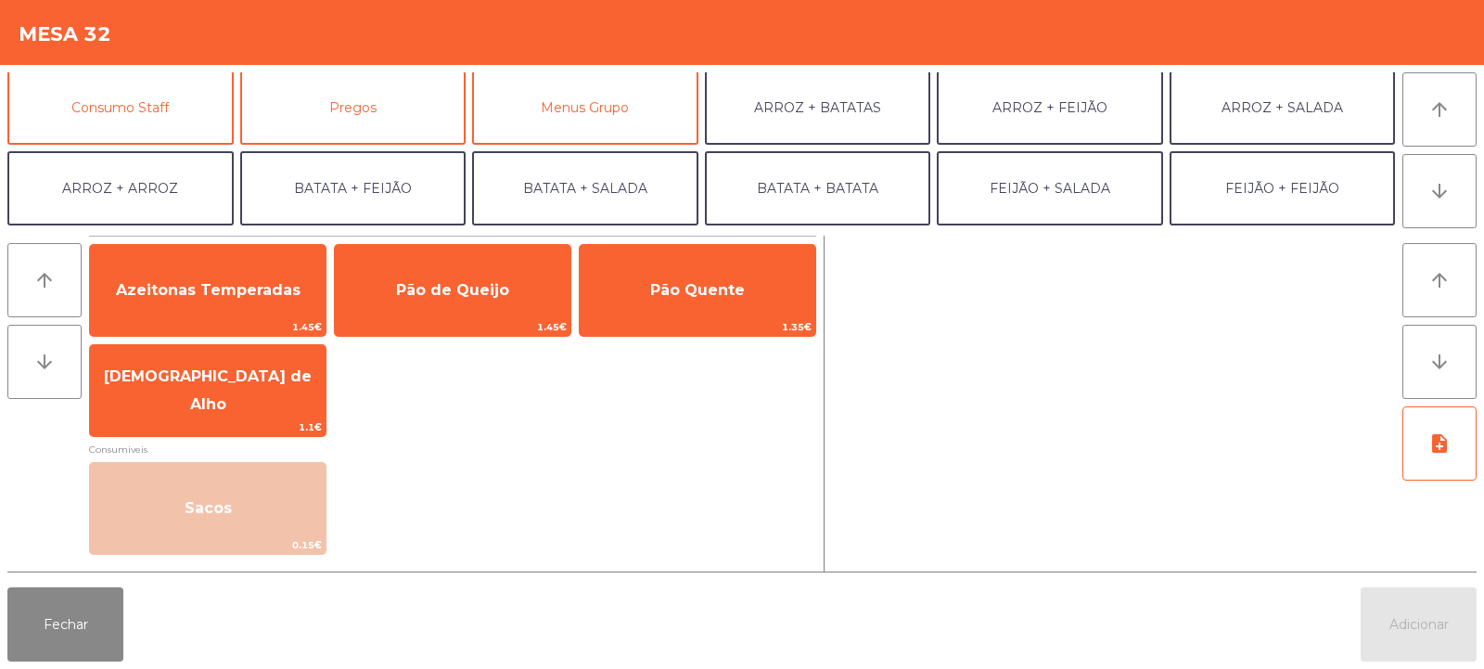
scroll to position [145, 0]
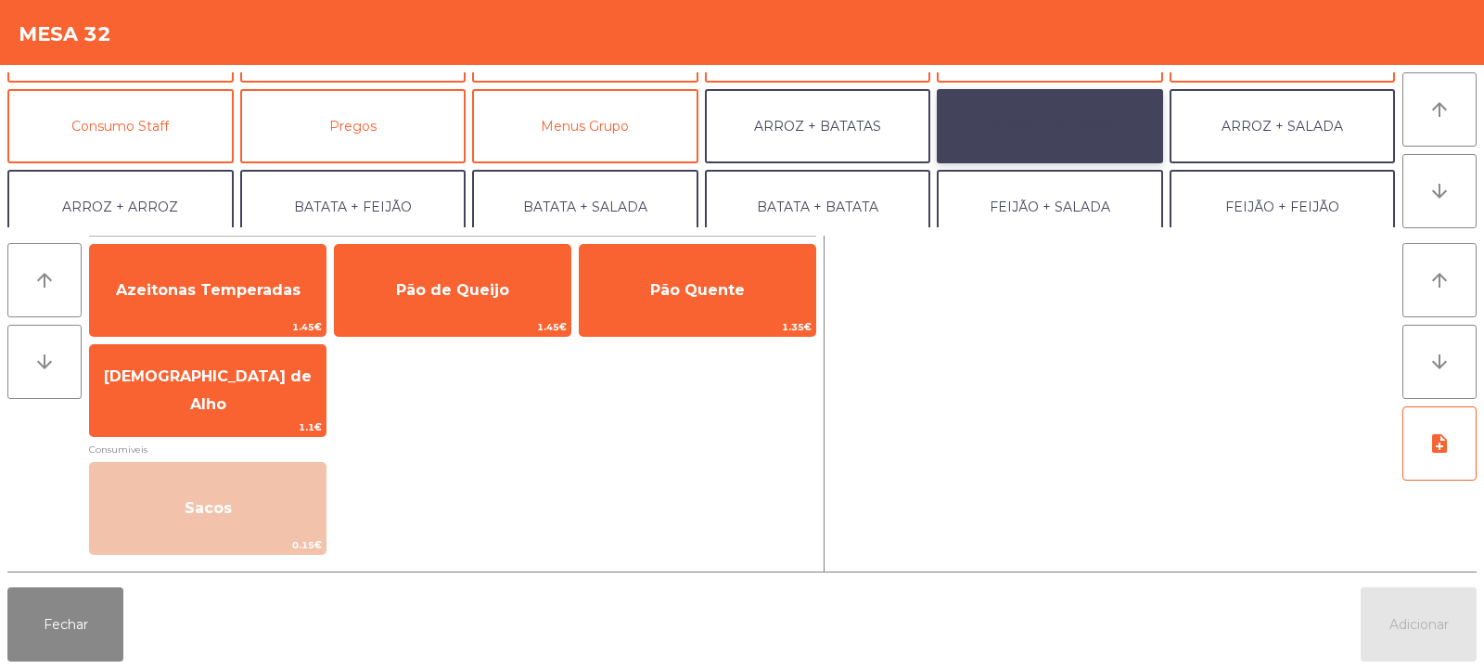
click at [1059, 135] on button "ARROZ + FEIJÃO" at bounding box center [1050, 126] width 226 height 74
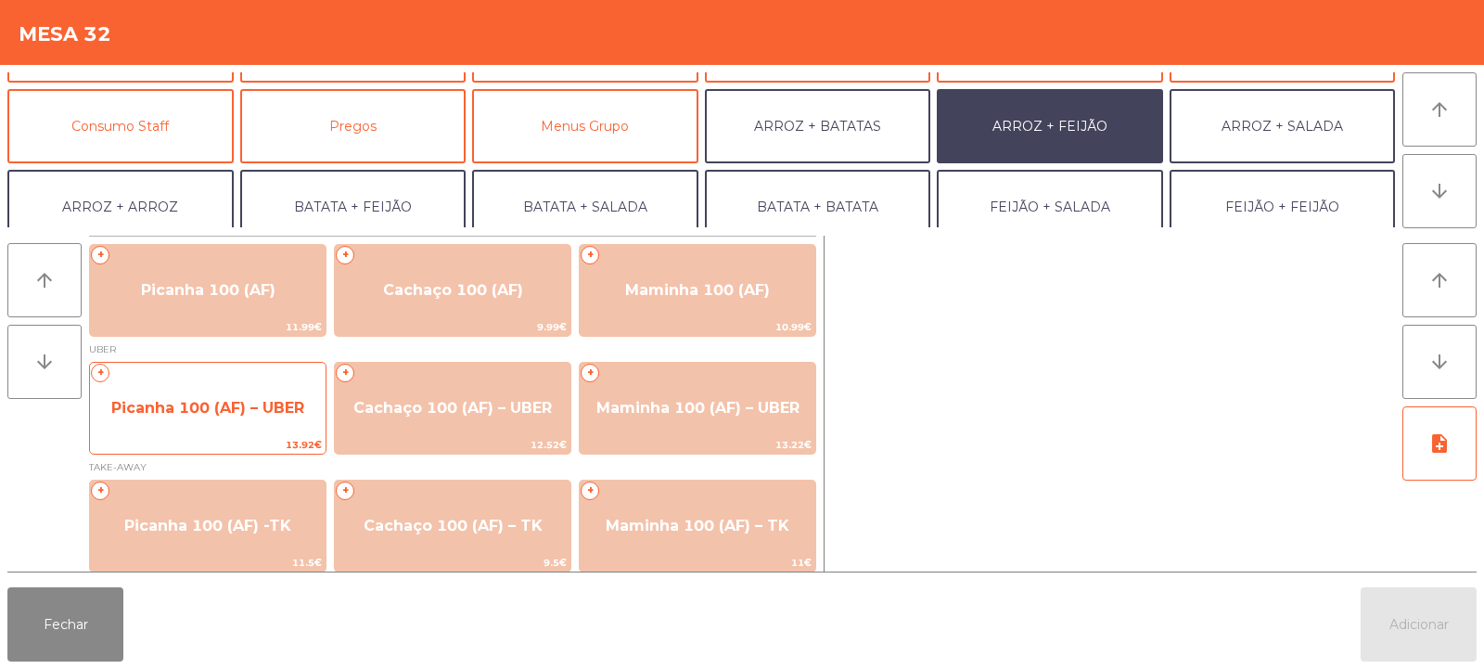
click at [195, 391] on span "Picanha 100 (AF) – UBER" at bounding box center [208, 408] width 236 height 50
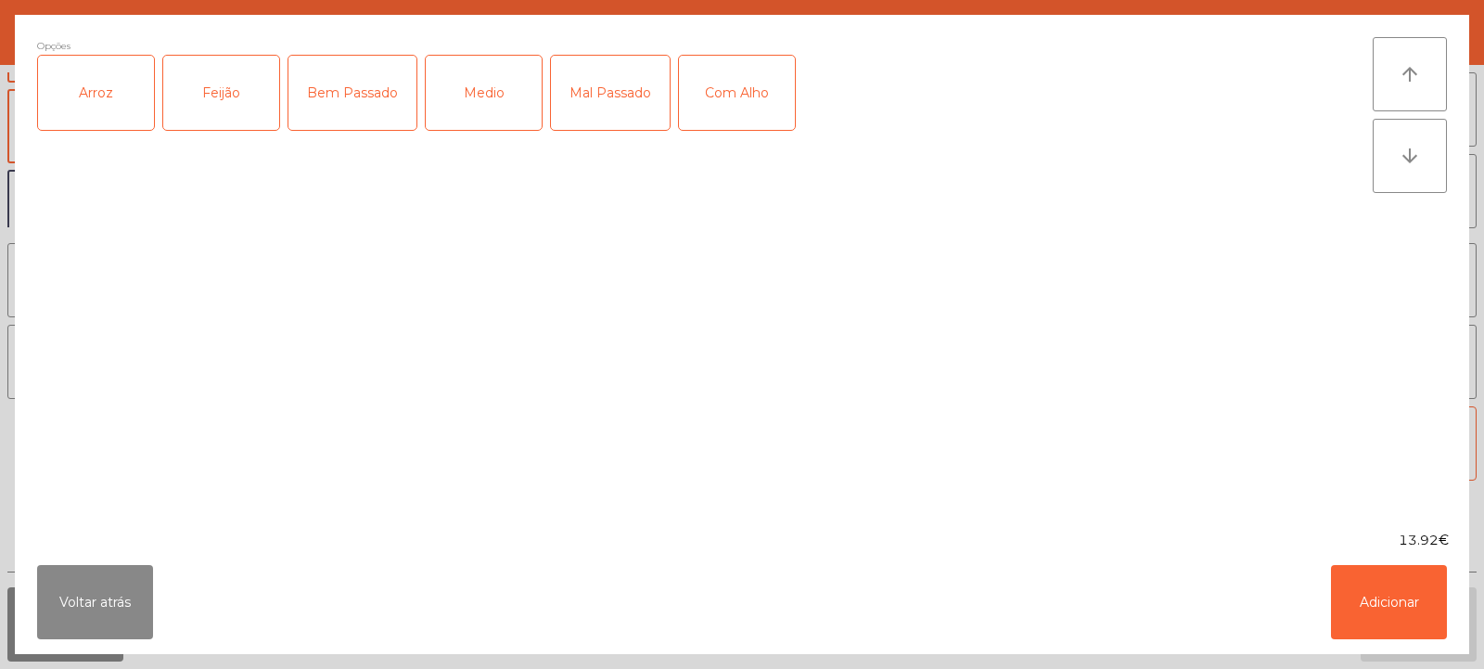
click at [101, 102] on div "Arroz" at bounding box center [96, 93] width 116 height 74
click at [238, 88] on div "Feijão" at bounding box center [221, 93] width 116 height 74
click at [497, 81] on div "Medio" at bounding box center [484, 93] width 116 height 74
click at [754, 82] on div "Com Alho" at bounding box center [737, 93] width 116 height 74
click at [1398, 602] on button "Adicionar" at bounding box center [1389, 602] width 116 height 74
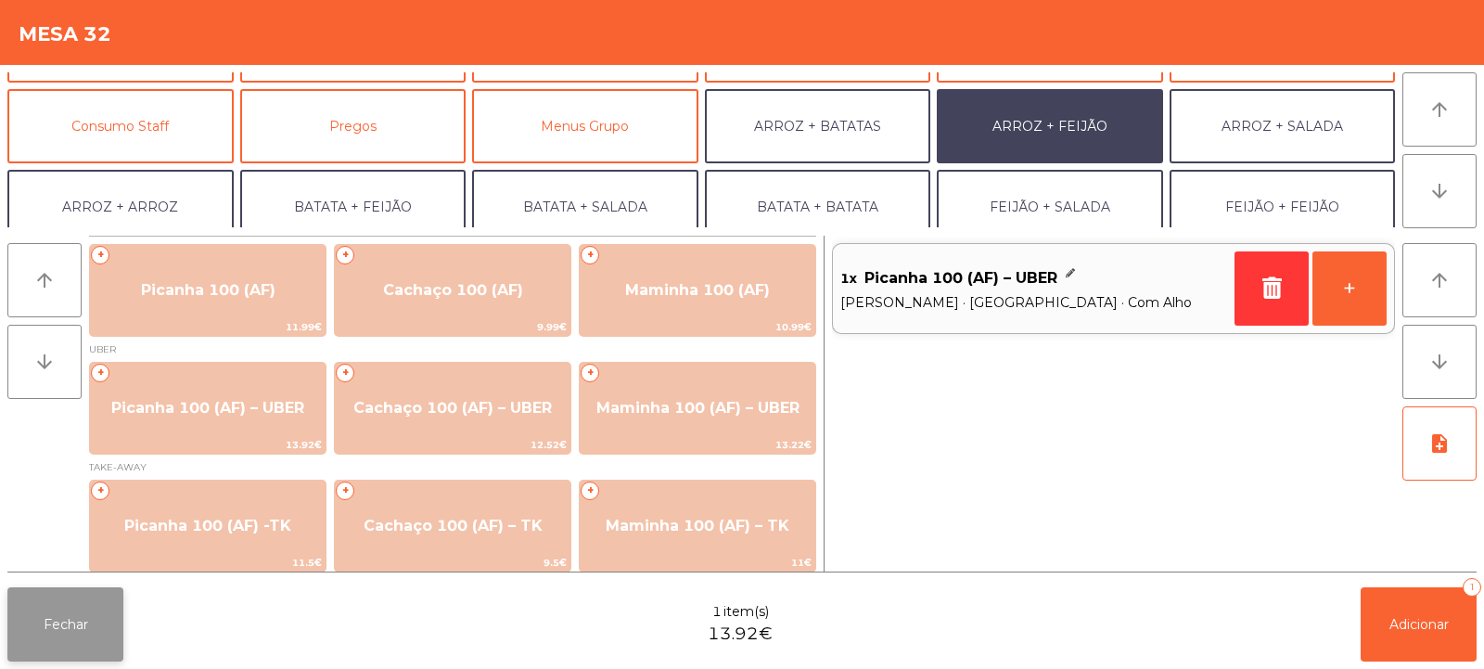
click at [42, 614] on button "Fechar" at bounding box center [65, 624] width 116 height 74
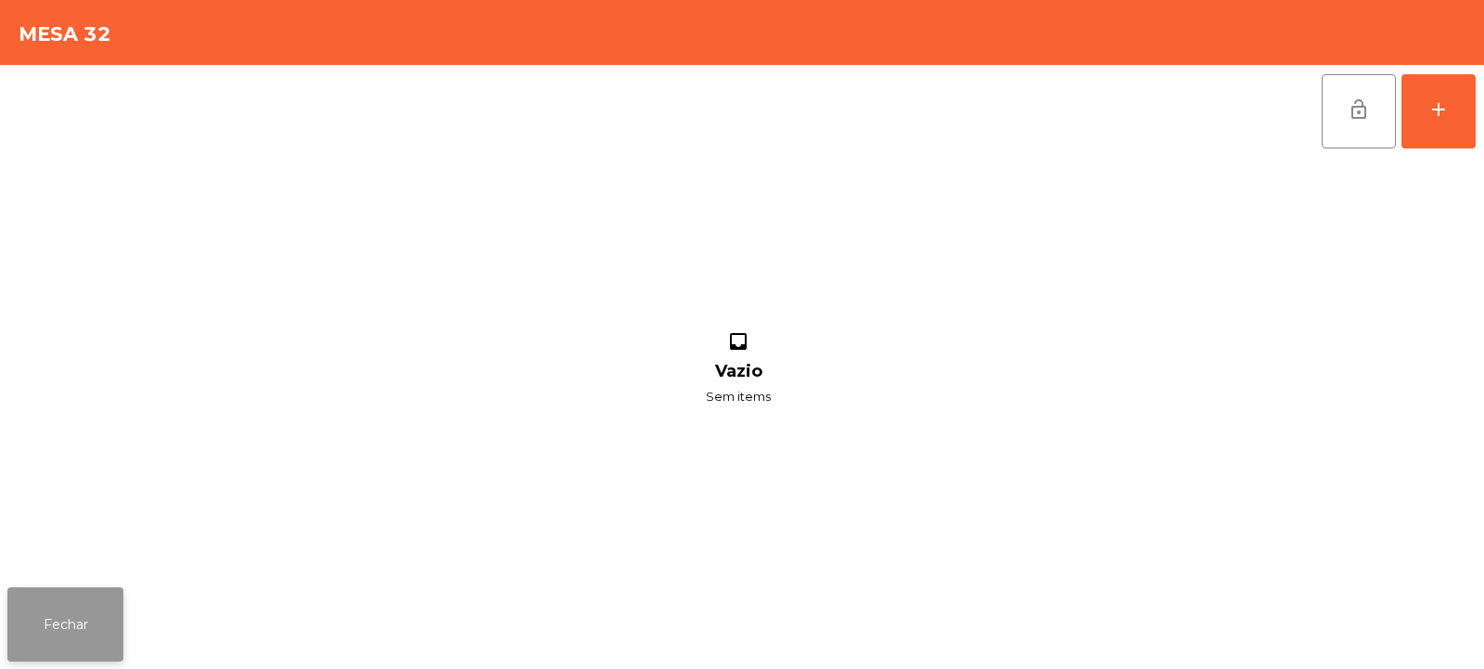
click at [74, 606] on button "Fechar" at bounding box center [65, 624] width 116 height 74
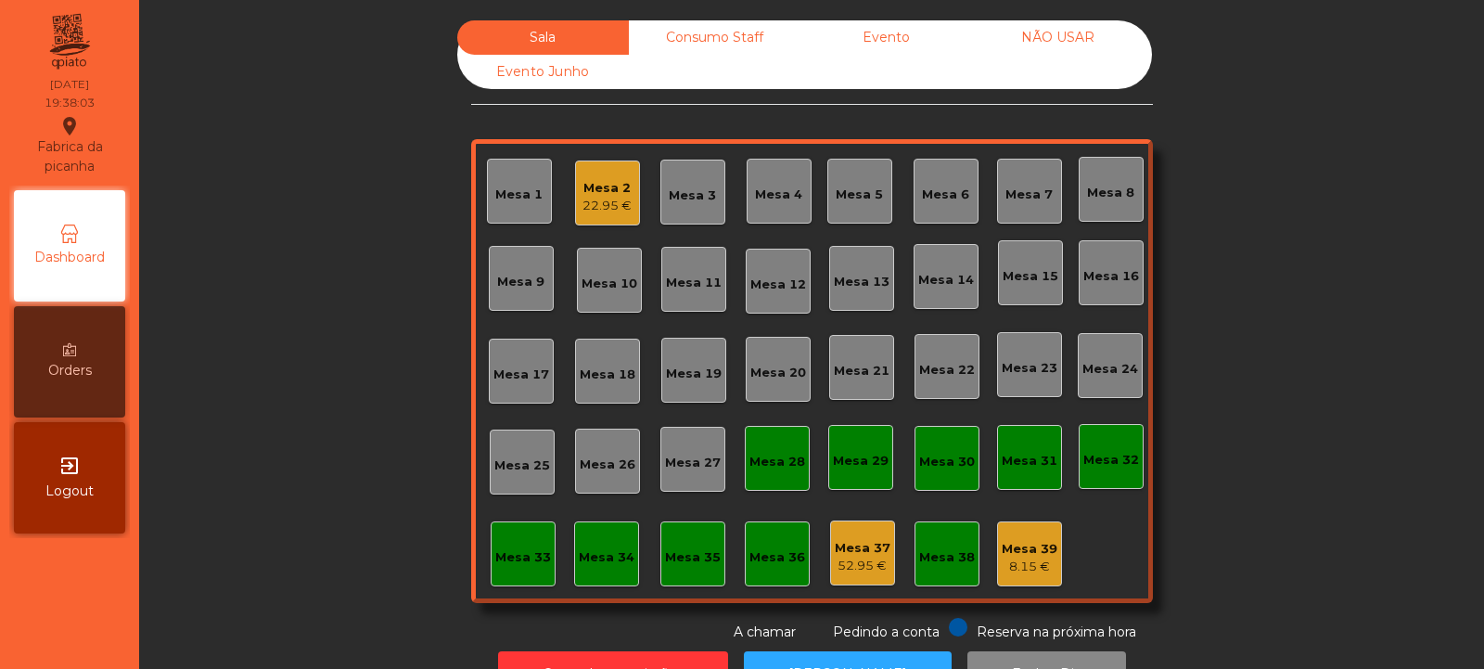
click at [515, 380] on div "Mesa 17" at bounding box center [522, 375] width 56 height 19
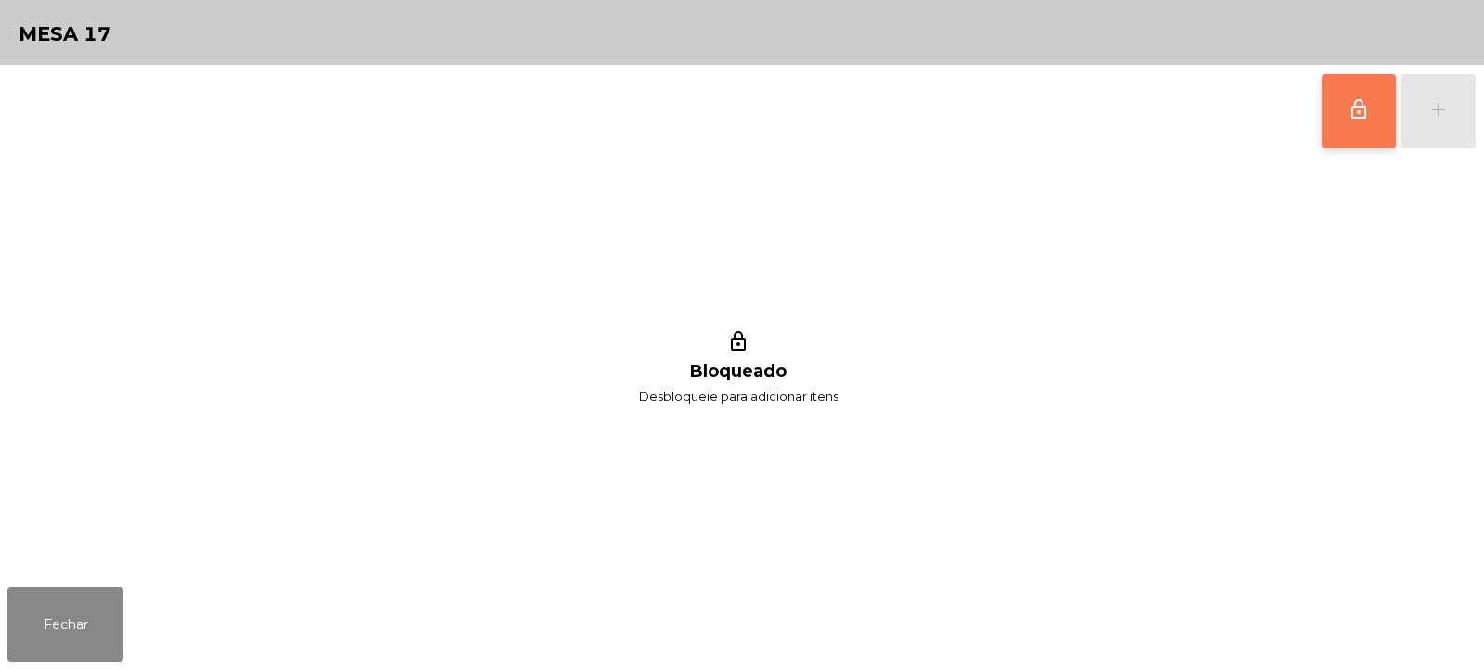
click at [1377, 106] on button "lock_outline" at bounding box center [1359, 111] width 74 height 74
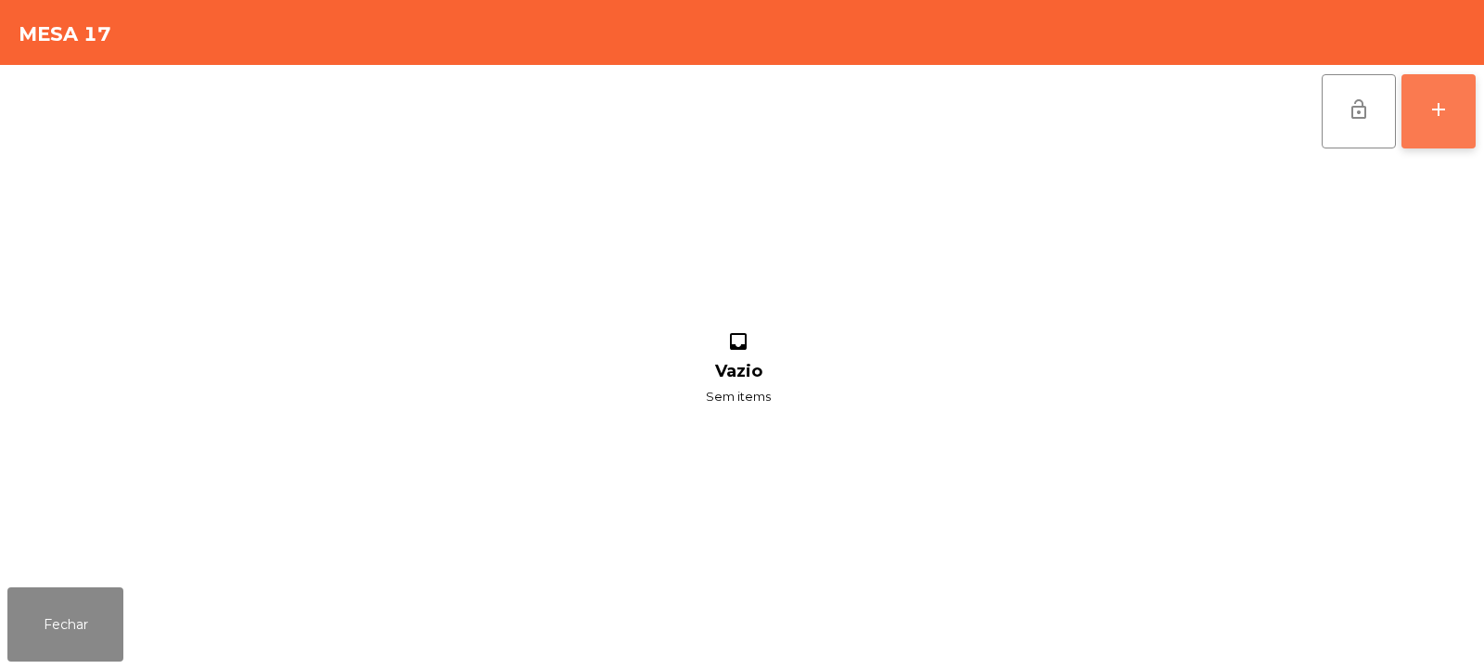
click at [1442, 119] on div "add" at bounding box center [1439, 109] width 22 height 22
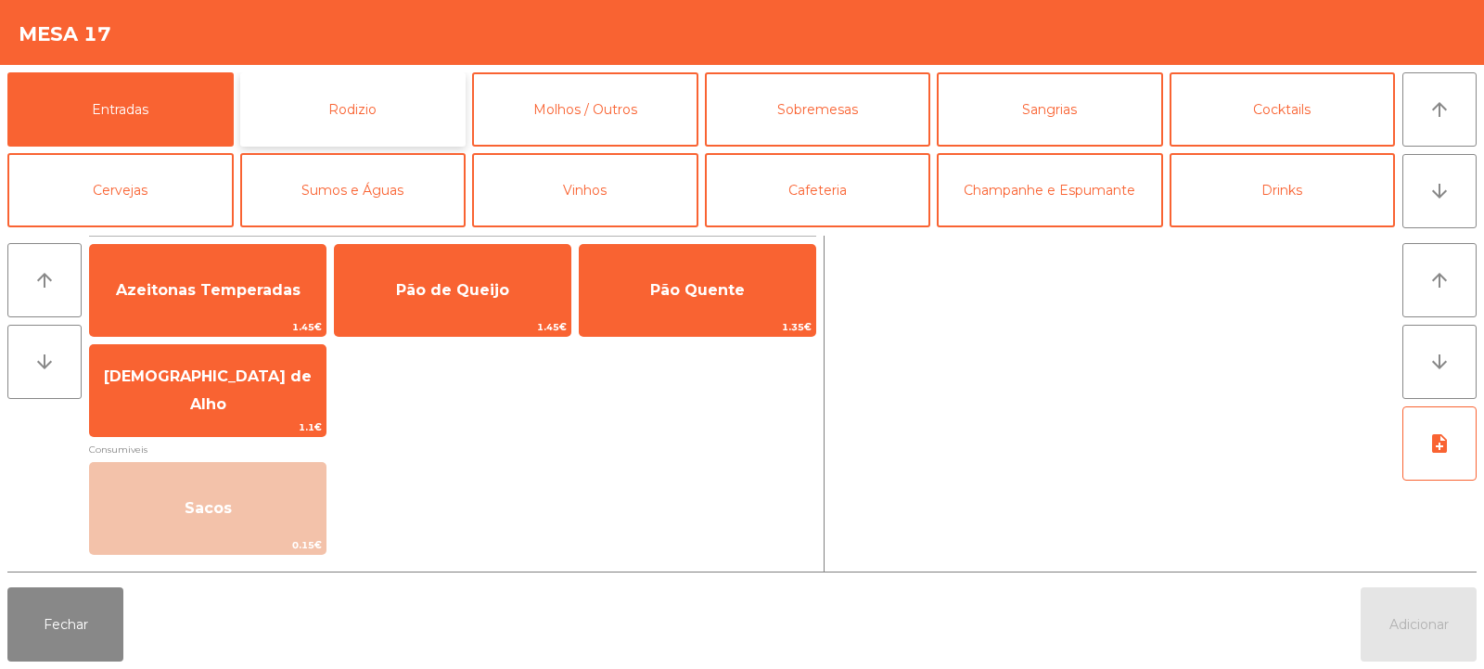
click at [347, 113] on button "Rodizio" at bounding box center [353, 109] width 226 height 74
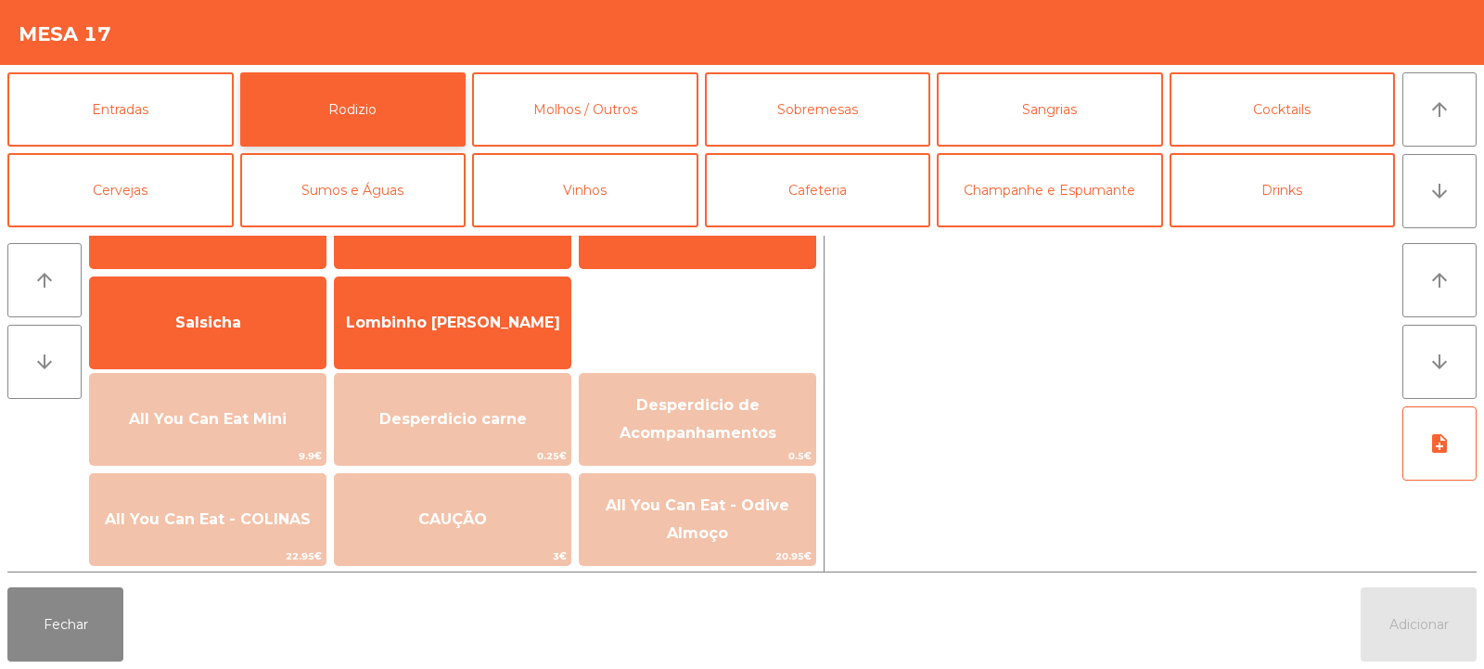
scroll to position [129, 0]
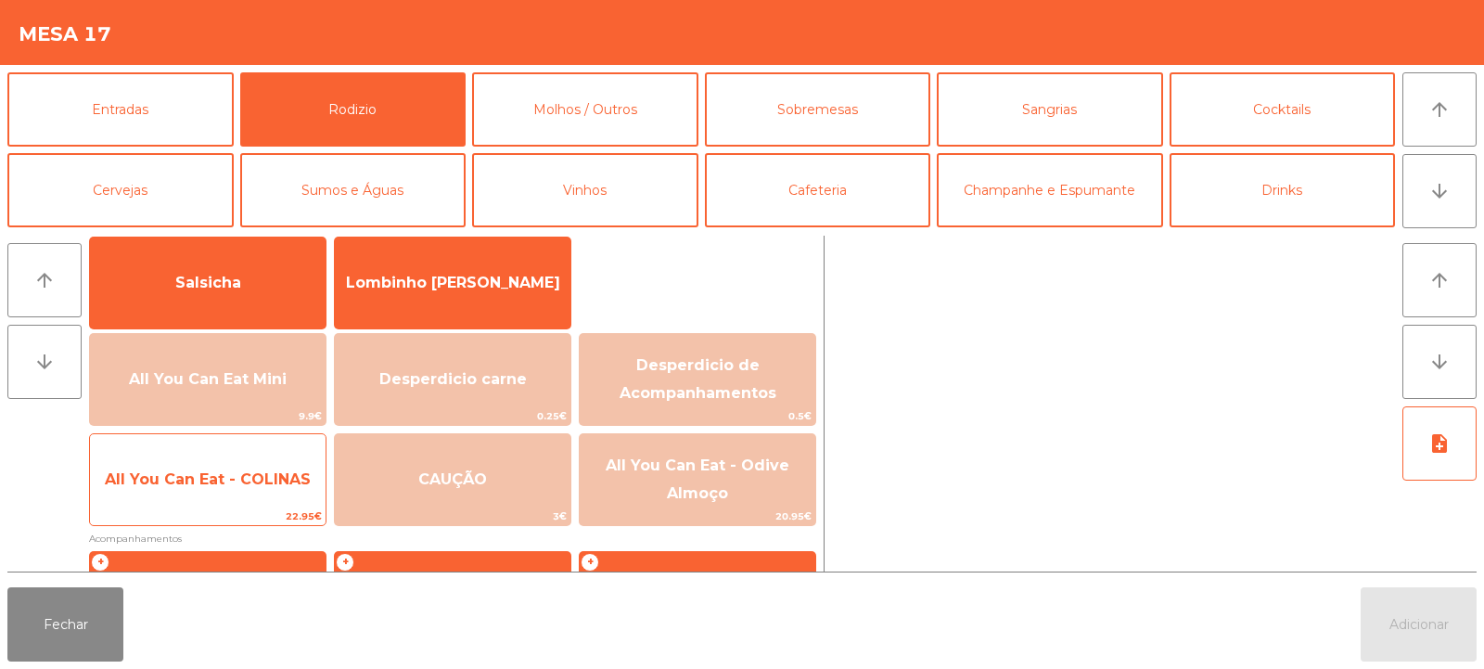
click at [222, 481] on span "All You Can Eat - COLINAS" at bounding box center [208, 479] width 206 height 18
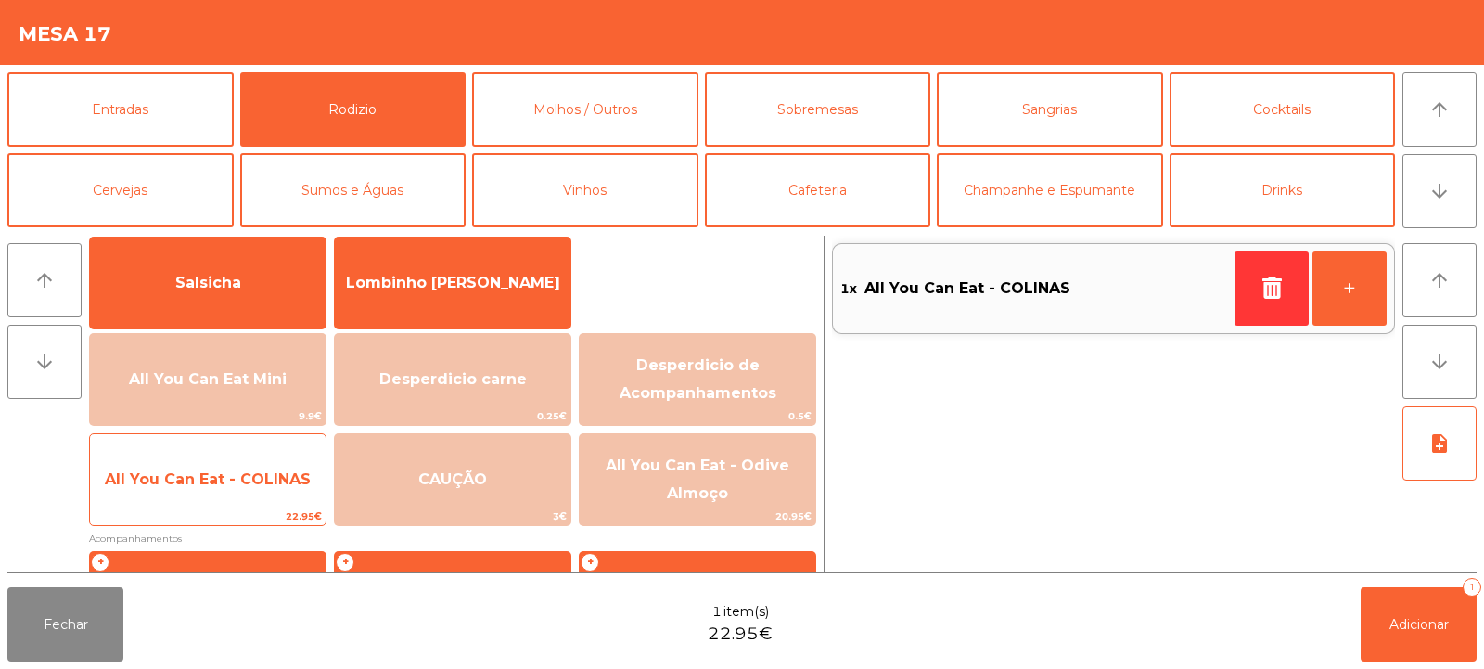
click at [214, 482] on span "All You Can Eat - COLINAS" at bounding box center [208, 479] width 206 height 18
click at [209, 484] on span "All You Can Eat - COLINAS" at bounding box center [208, 479] width 206 height 18
click at [211, 458] on span "All You Can Eat - COLINAS" at bounding box center [208, 480] width 236 height 50
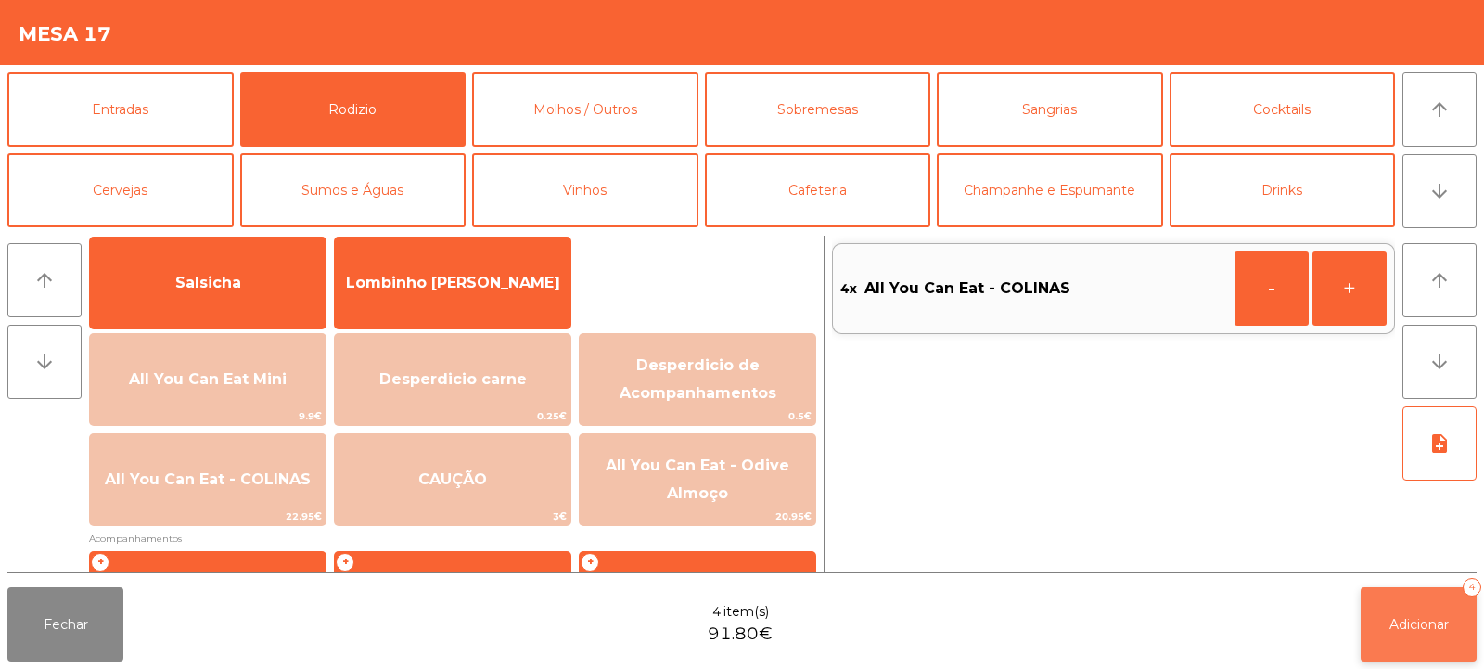
click at [1427, 624] on span "Adicionar" at bounding box center [1419, 624] width 59 height 17
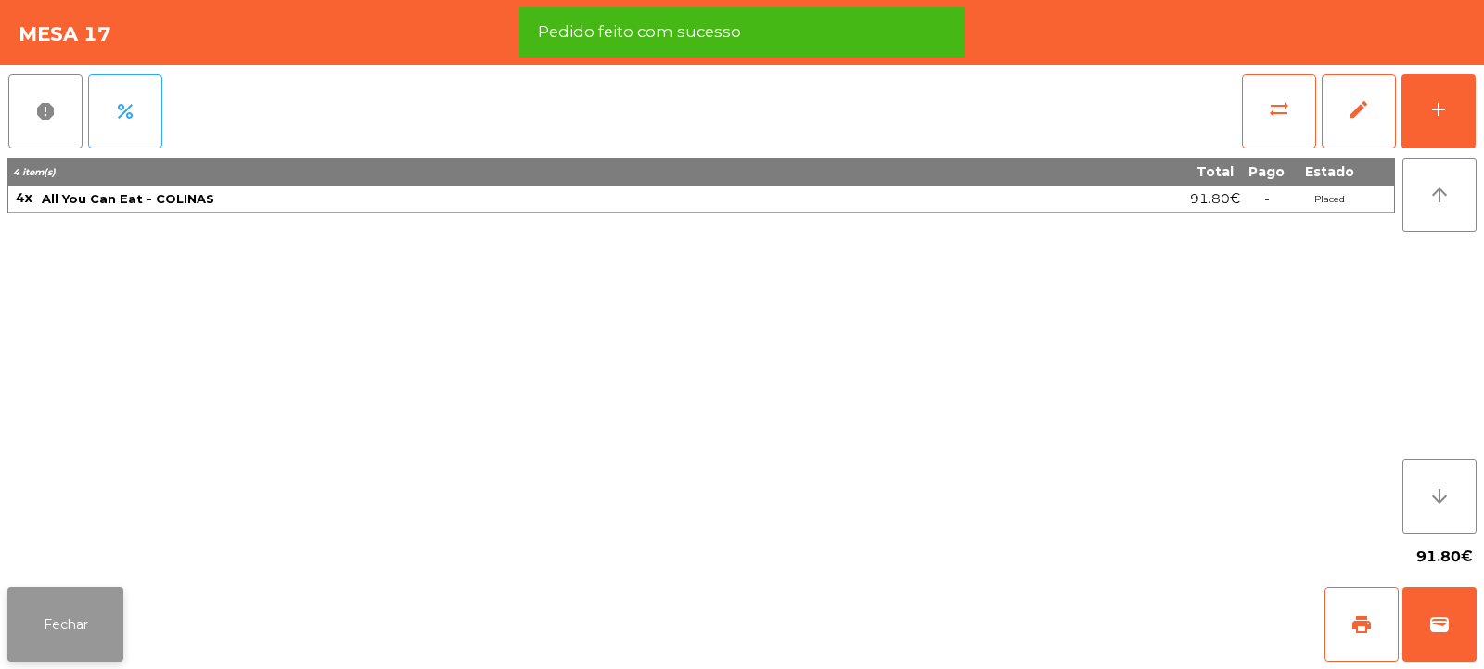
click at [67, 641] on button "Fechar" at bounding box center [65, 624] width 116 height 74
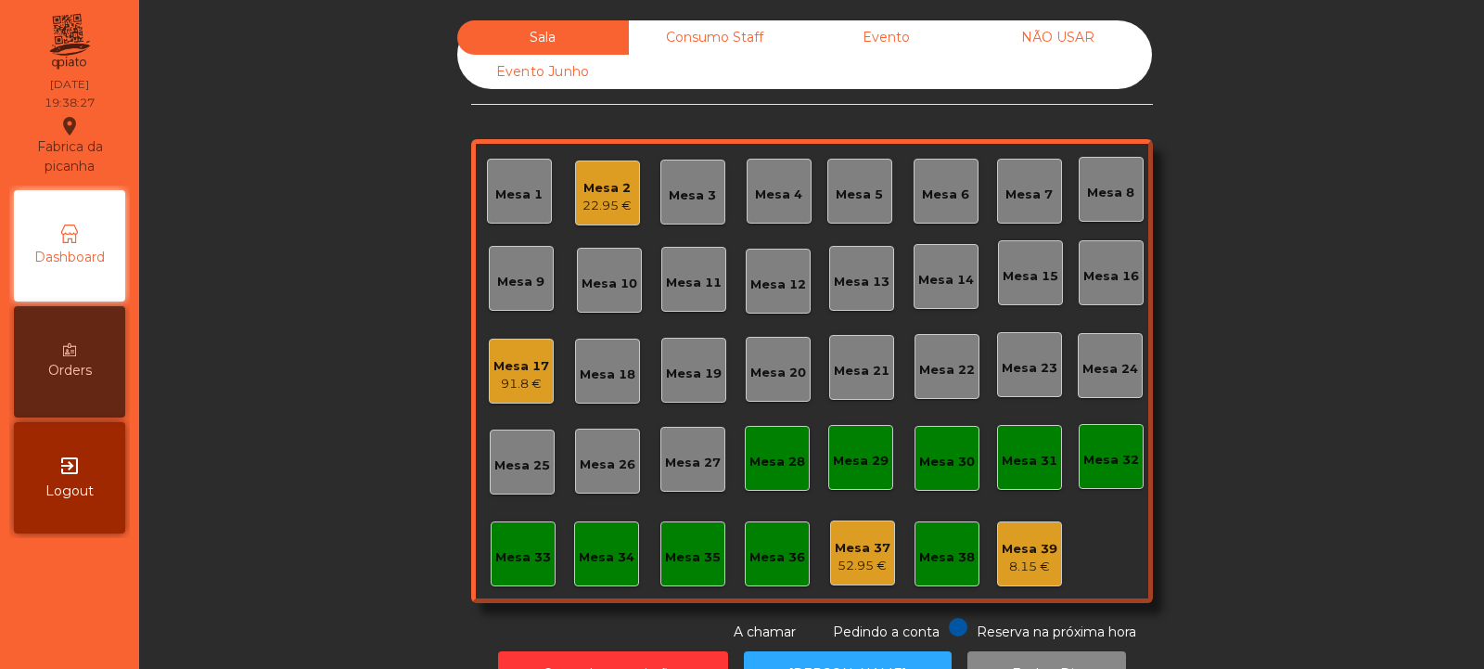
click at [605, 201] on div "22.95 €" at bounding box center [607, 206] width 49 height 19
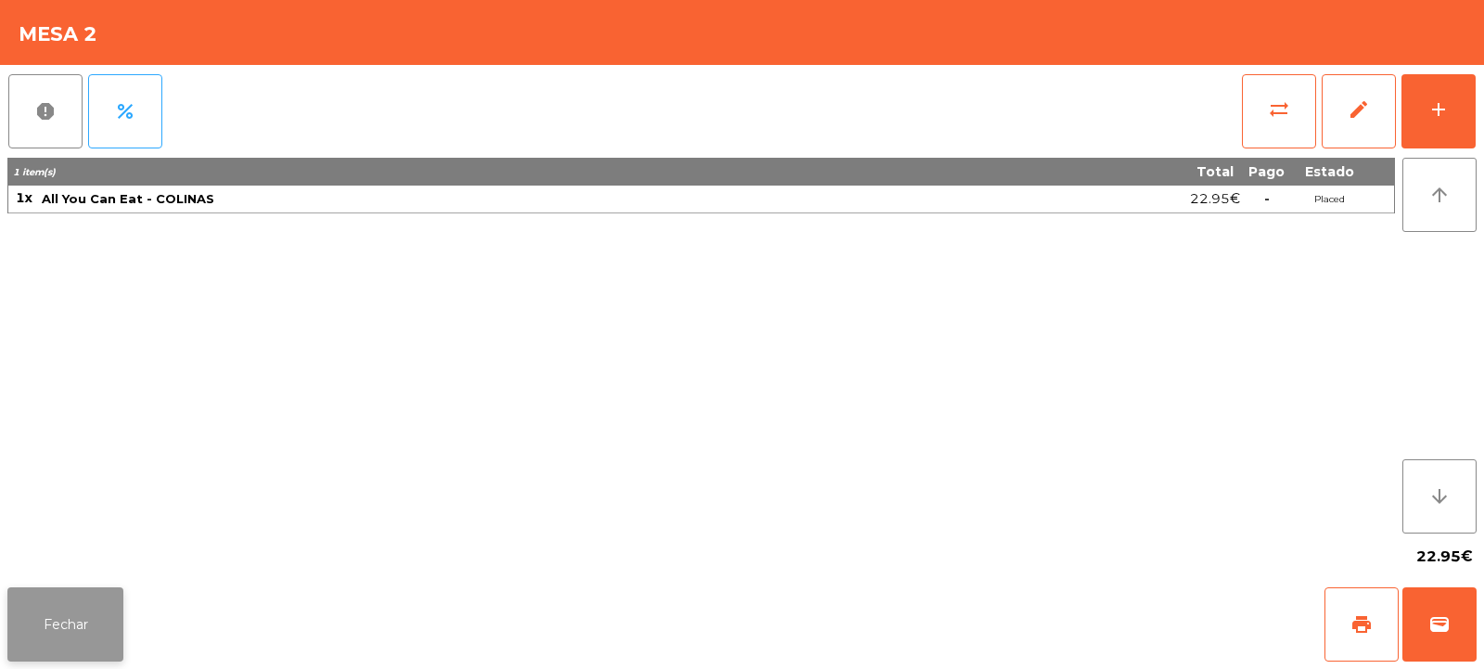
click at [44, 609] on button "Fechar" at bounding box center [65, 624] width 116 height 74
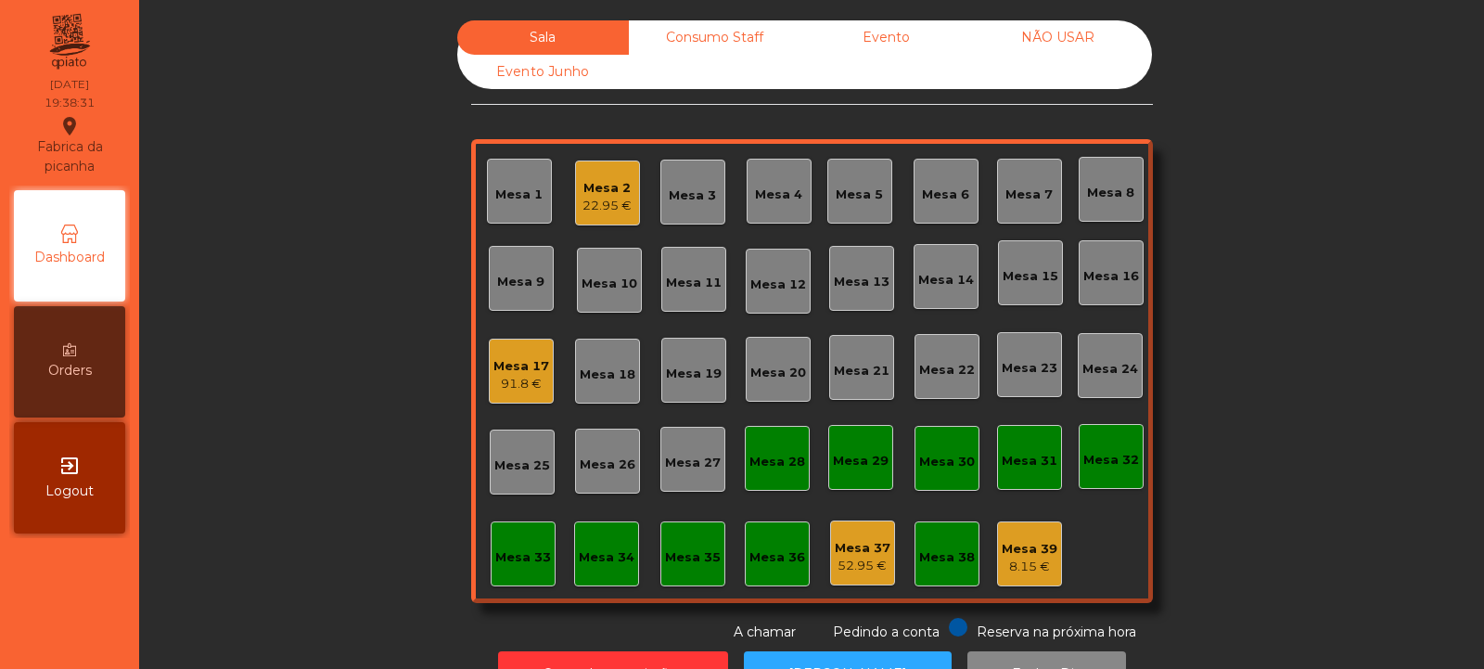
click at [1110, 468] on div "Mesa 32" at bounding box center [1112, 460] width 56 height 19
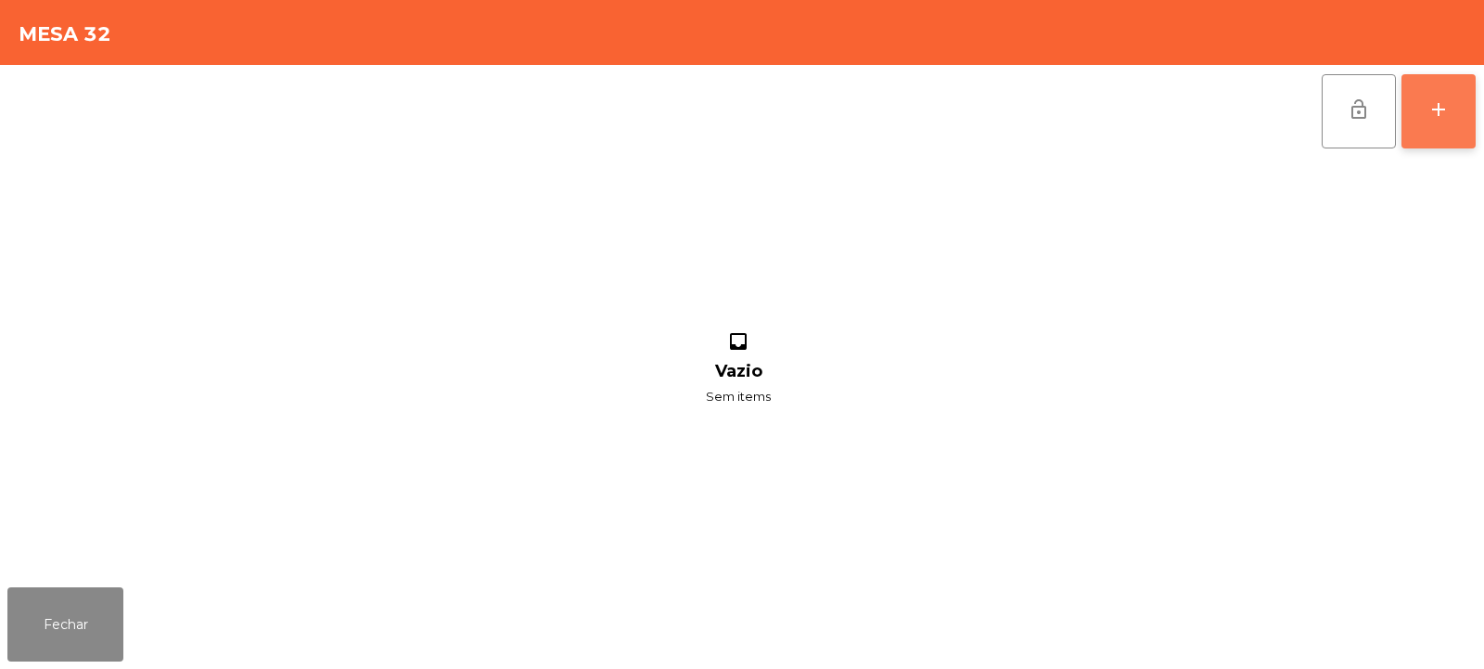
click at [1428, 77] on button "add" at bounding box center [1439, 111] width 74 height 74
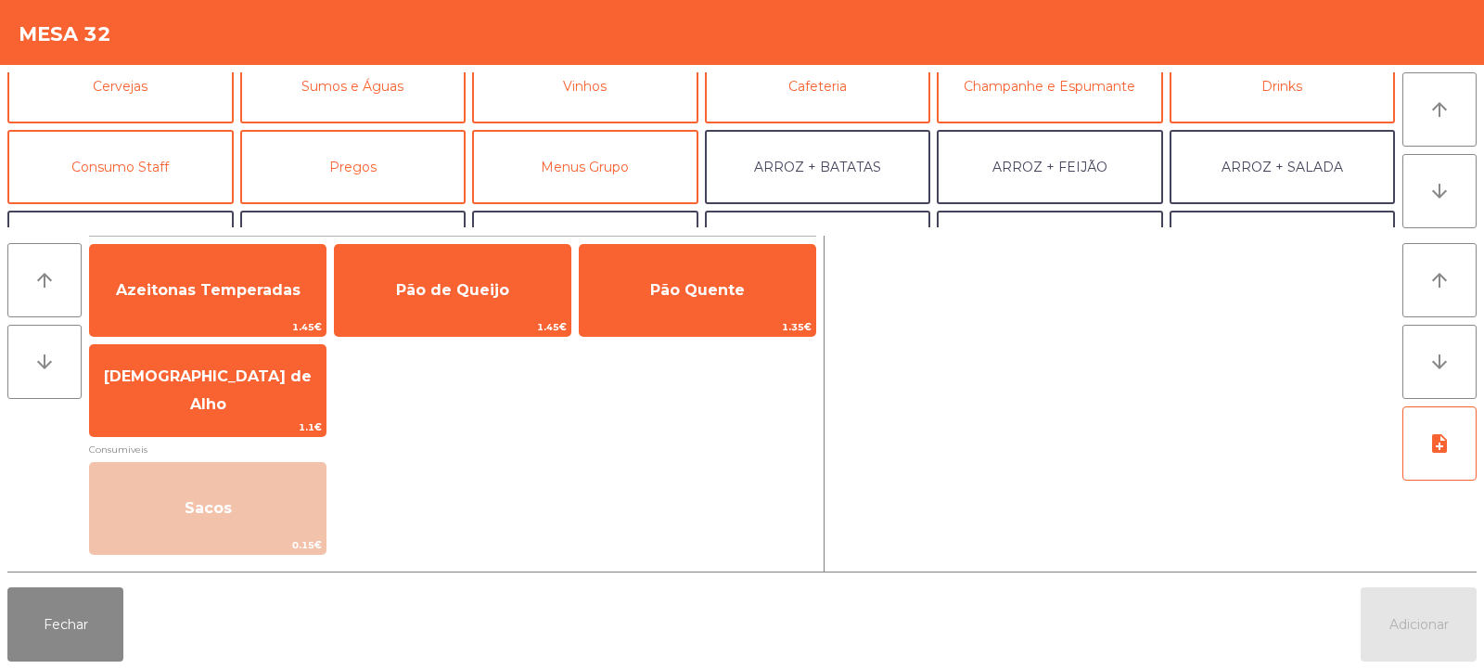
scroll to position [127, 0]
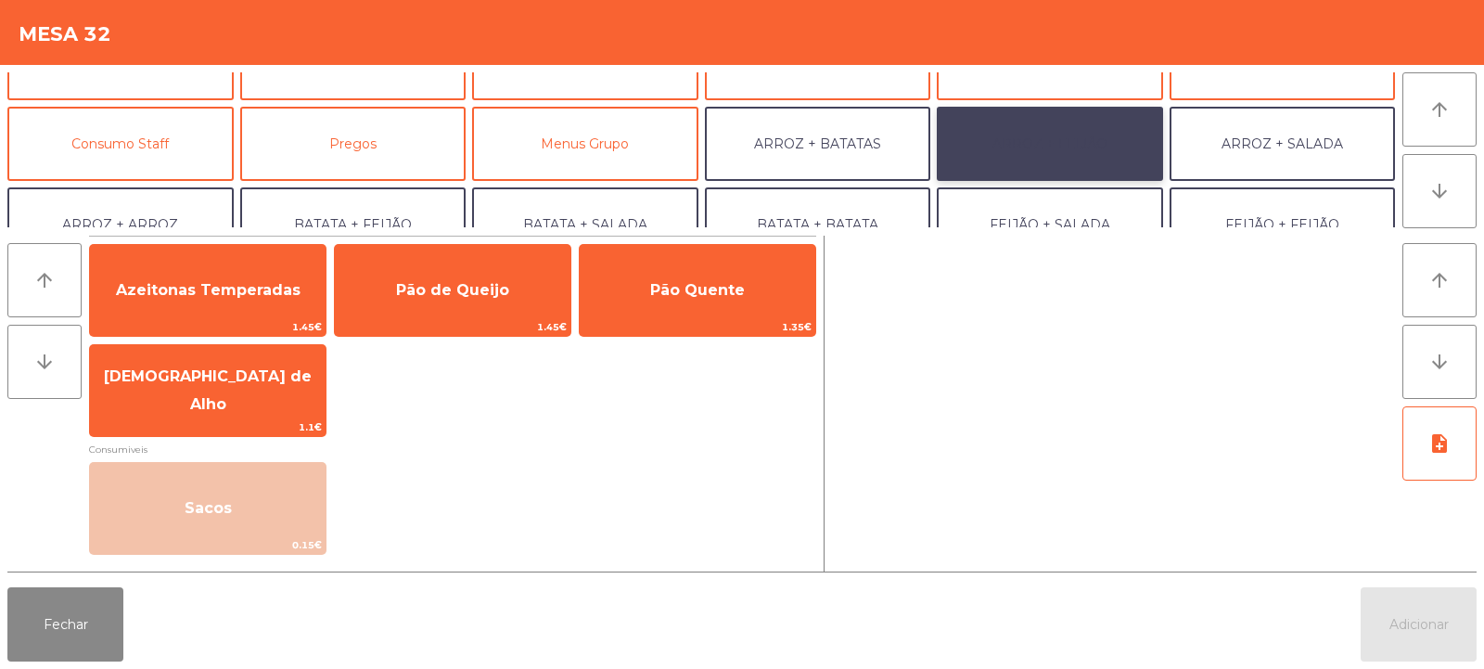
click at [1108, 143] on button "ARROZ + FEIJÃO" at bounding box center [1050, 144] width 226 height 74
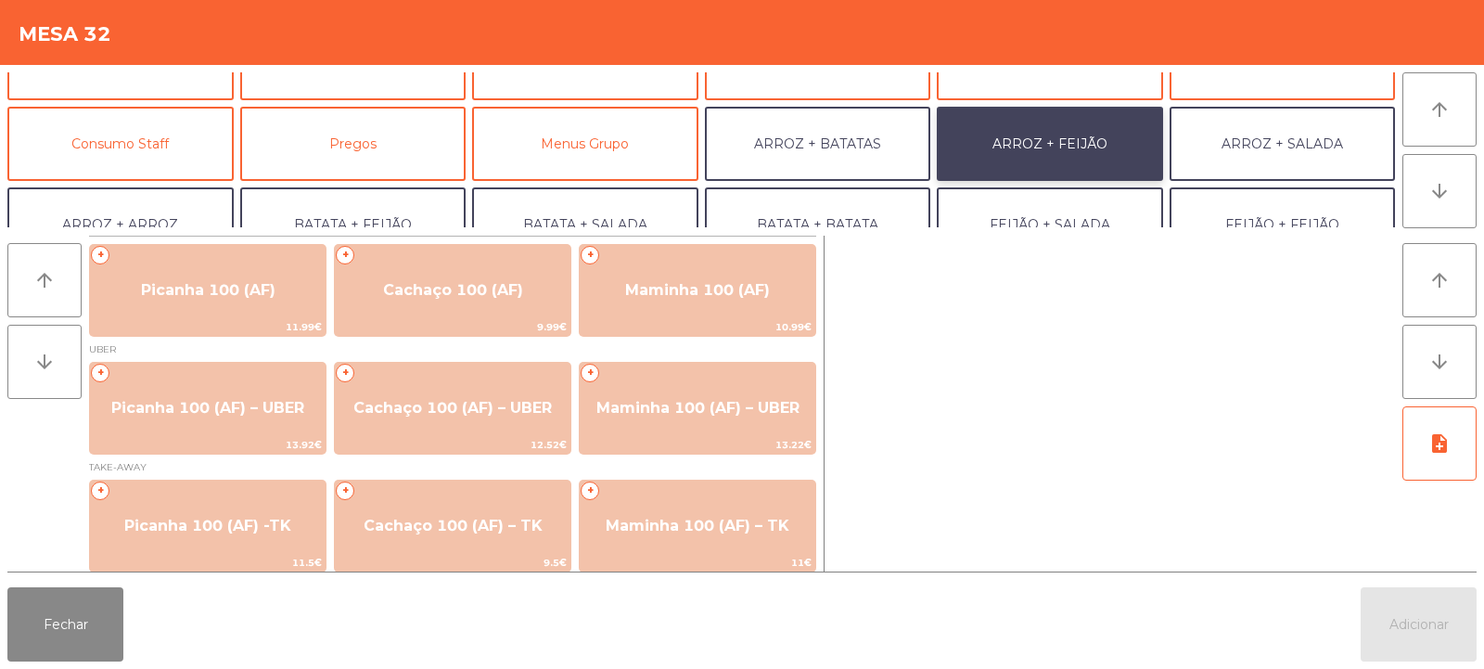
scroll to position [8, 0]
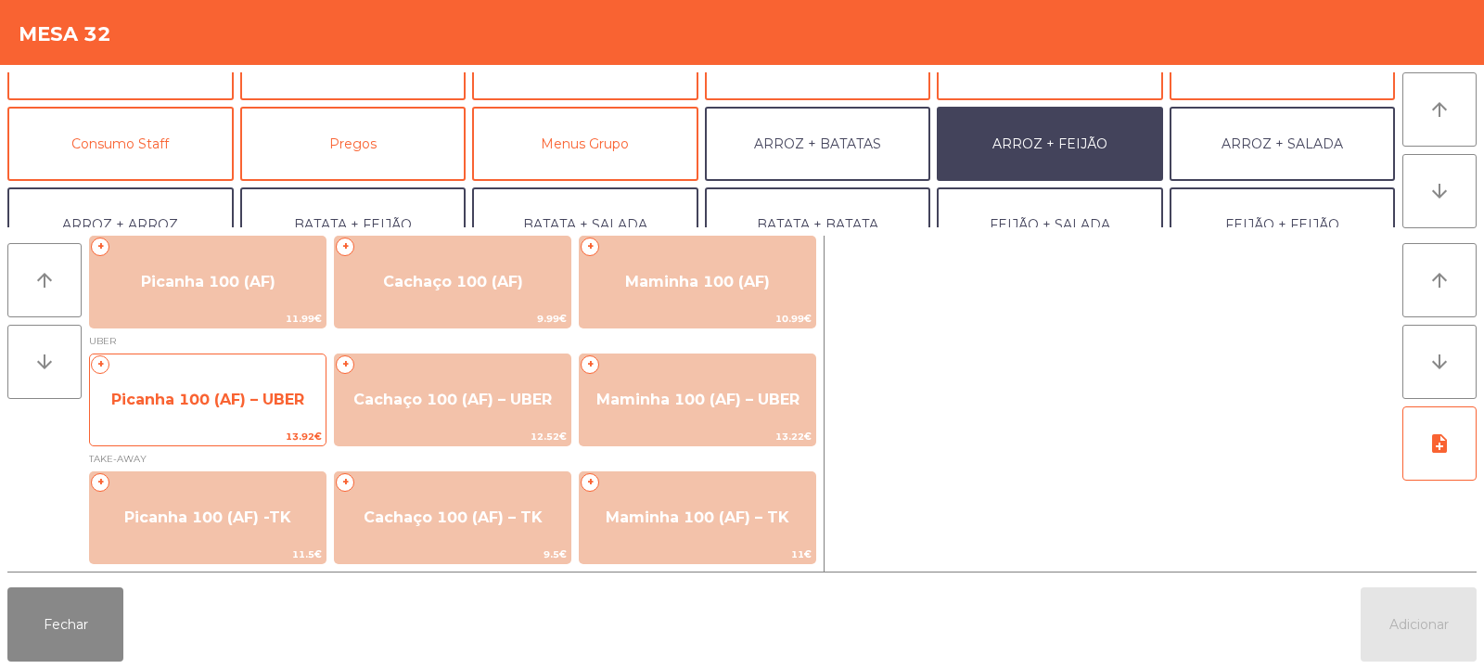
click at [182, 384] on span "Picanha 100 (AF) – UBER" at bounding box center [208, 400] width 236 height 50
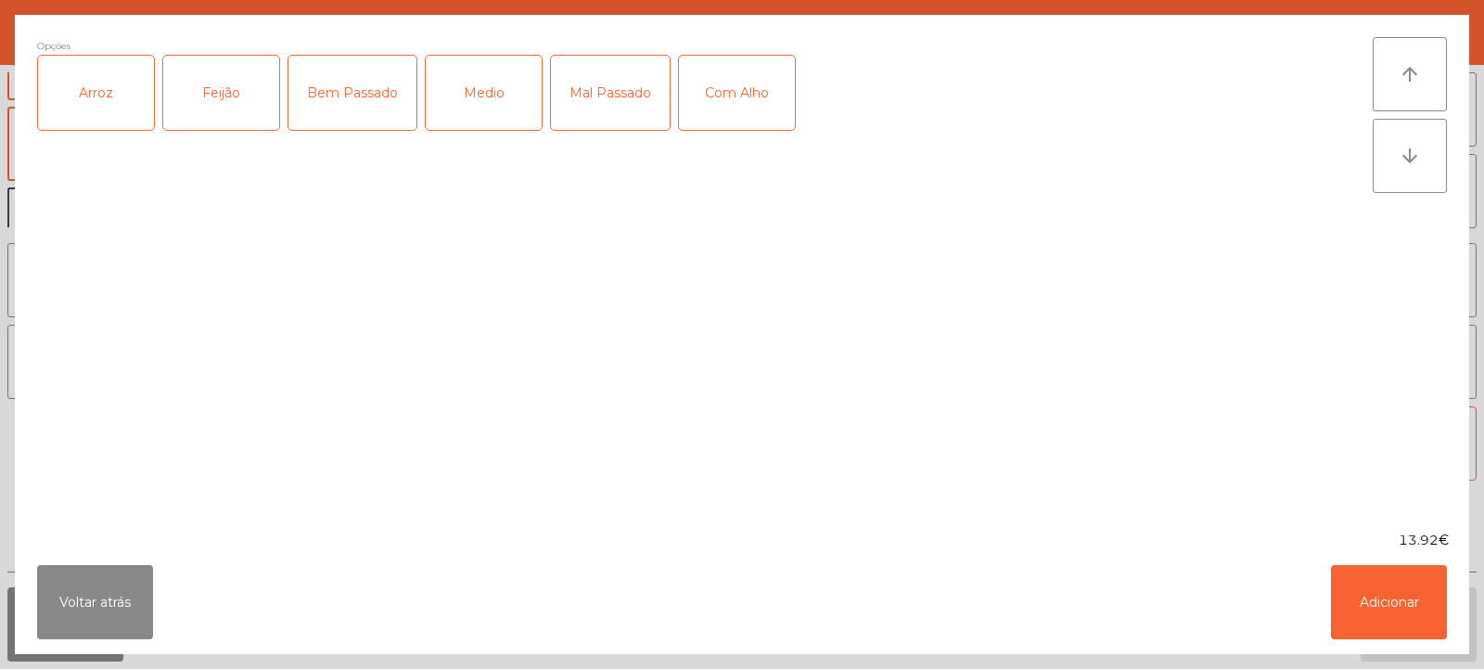
click at [83, 99] on div "Arroz" at bounding box center [96, 93] width 116 height 74
click at [212, 101] on div "Feijão" at bounding box center [221, 93] width 116 height 74
click at [470, 105] on div "Medio" at bounding box center [484, 93] width 116 height 74
click at [778, 98] on div "Com Alho" at bounding box center [737, 93] width 116 height 74
click at [1364, 605] on button "Adicionar" at bounding box center [1389, 602] width 116 height 74
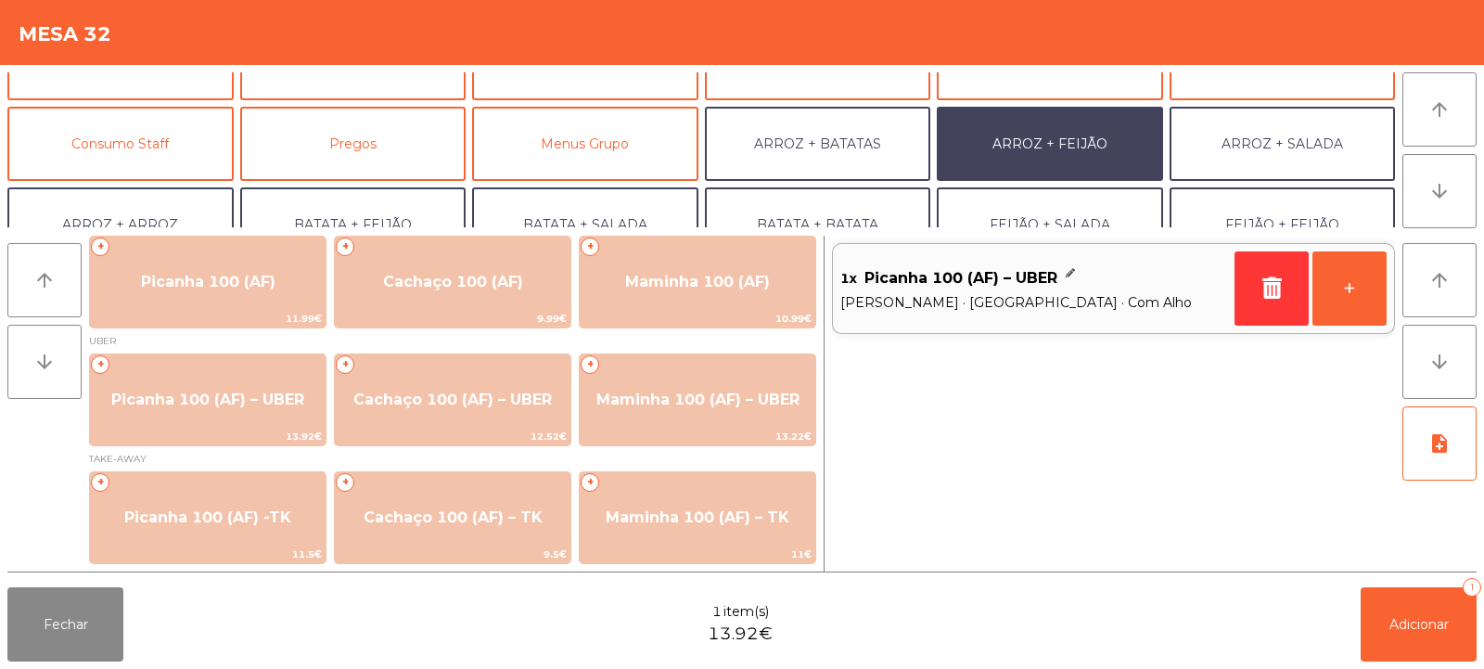
scroll to position [242, 0]
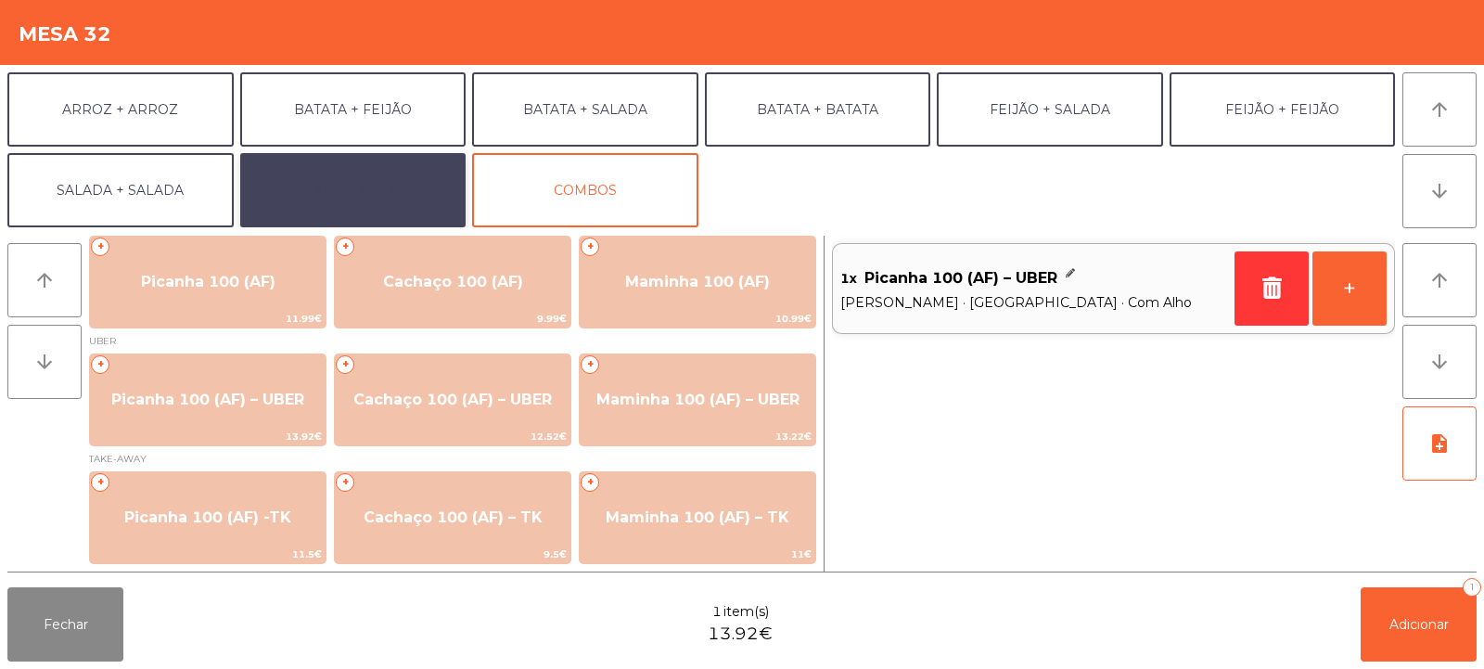
click at [327, 187] on button "EXTRAS UBER" at bounding box center [353, 190] width 226 height 74
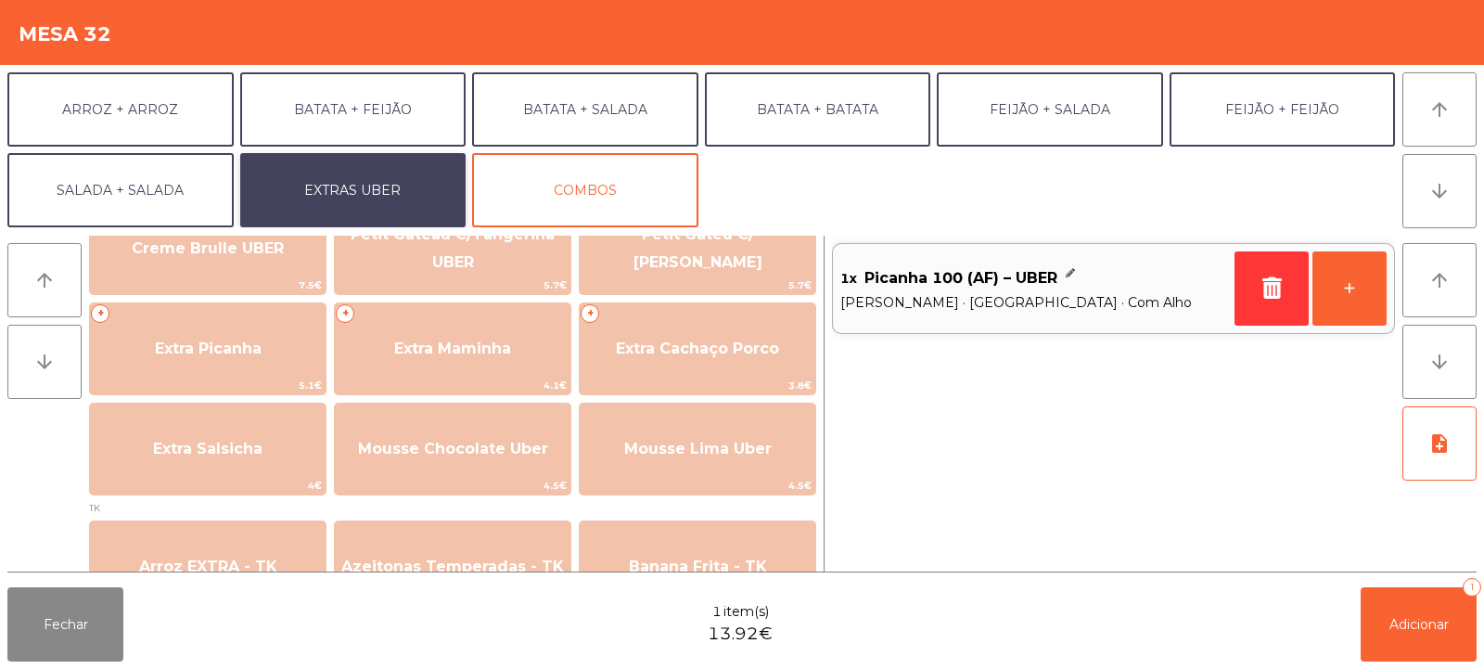
scroll to position [477, 0]
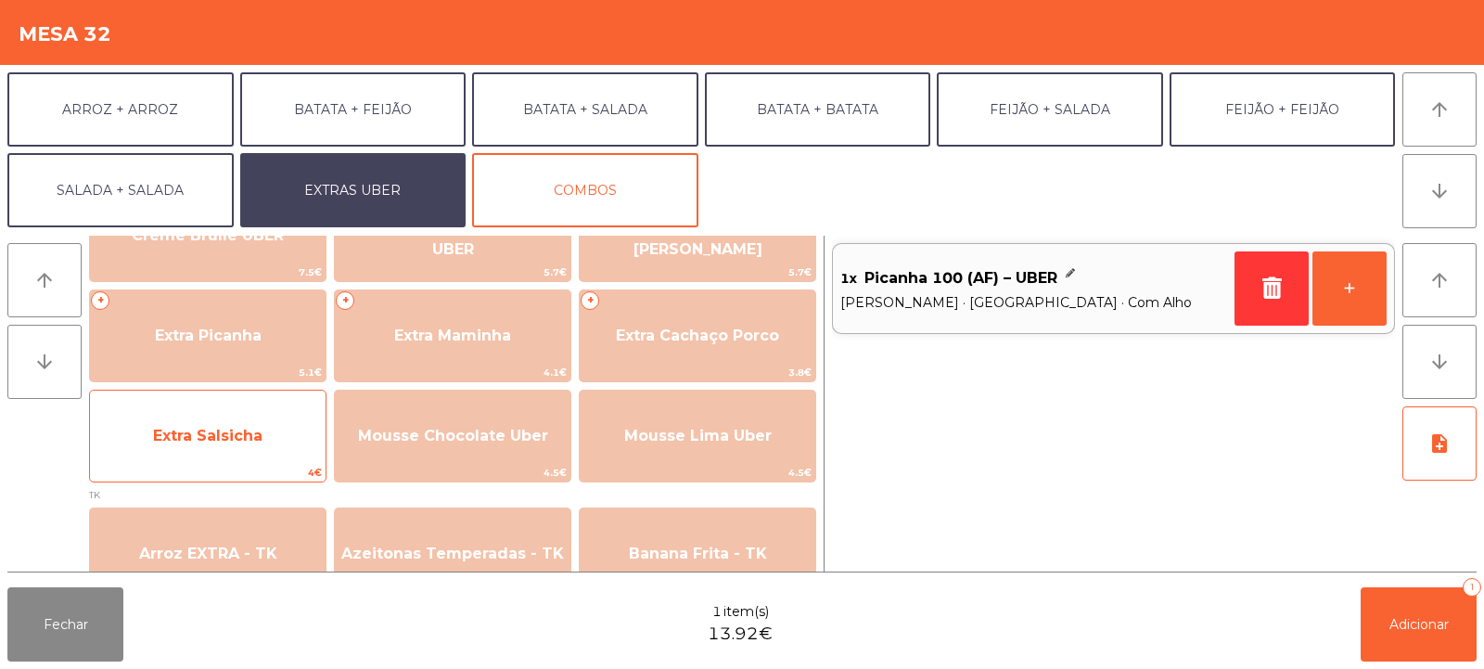
click at [184, 455] on span "Extra Salsicha" at bounding box center [208, 436] width 236 height 50
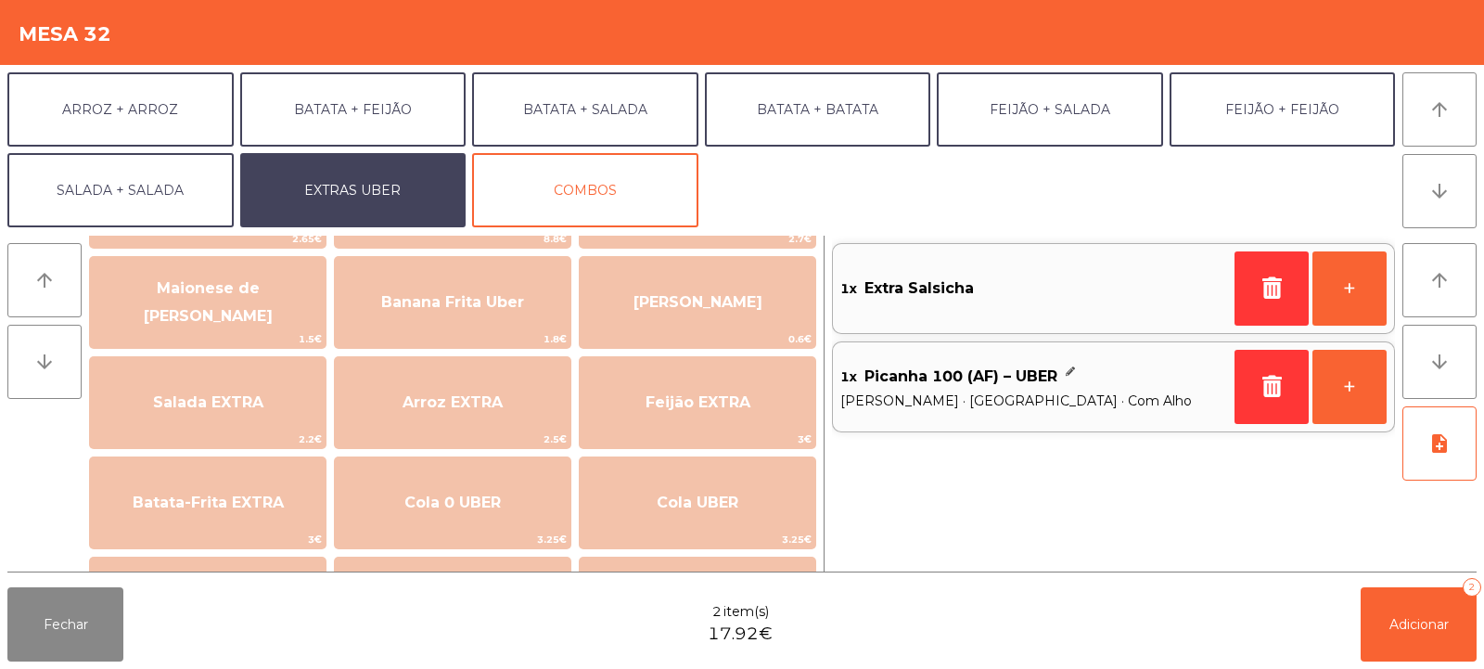
scroll to position [102, 0]
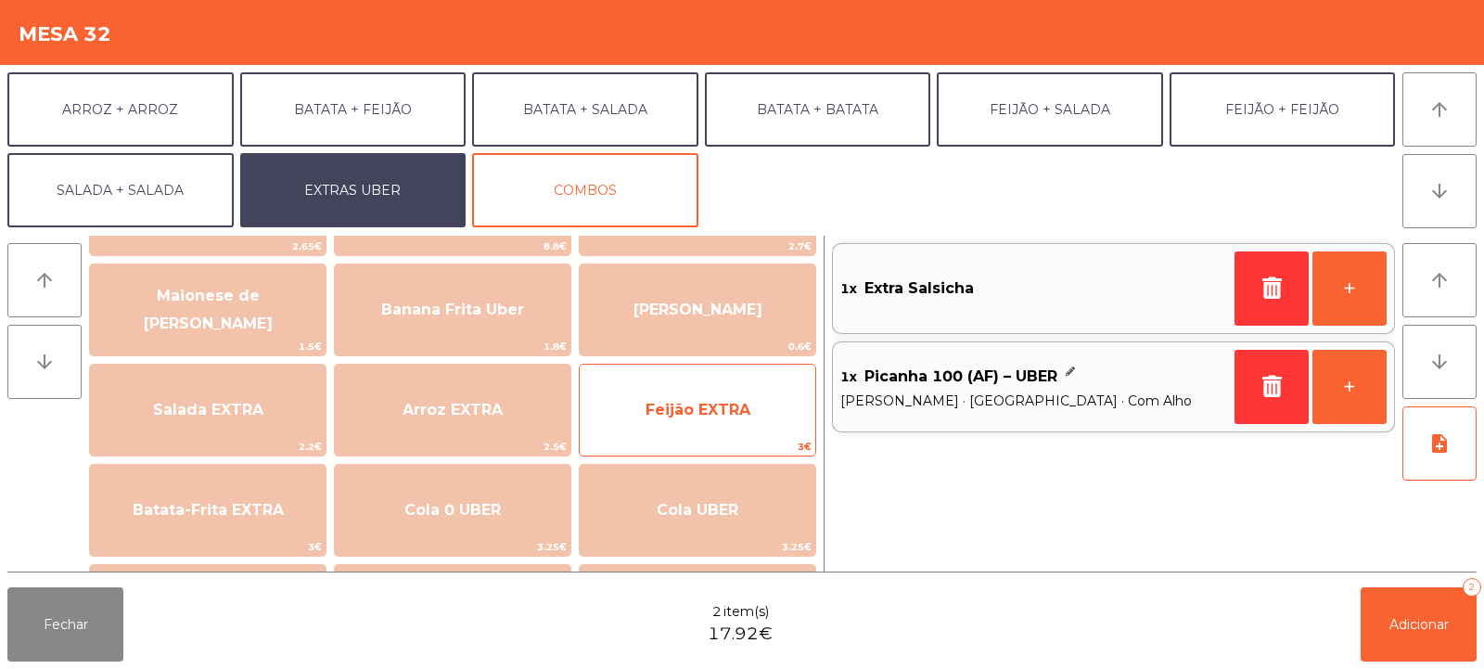
click at [641, 391] on span "Feijão EXTRA" at bounding box center [698, 410] width 236 height 50
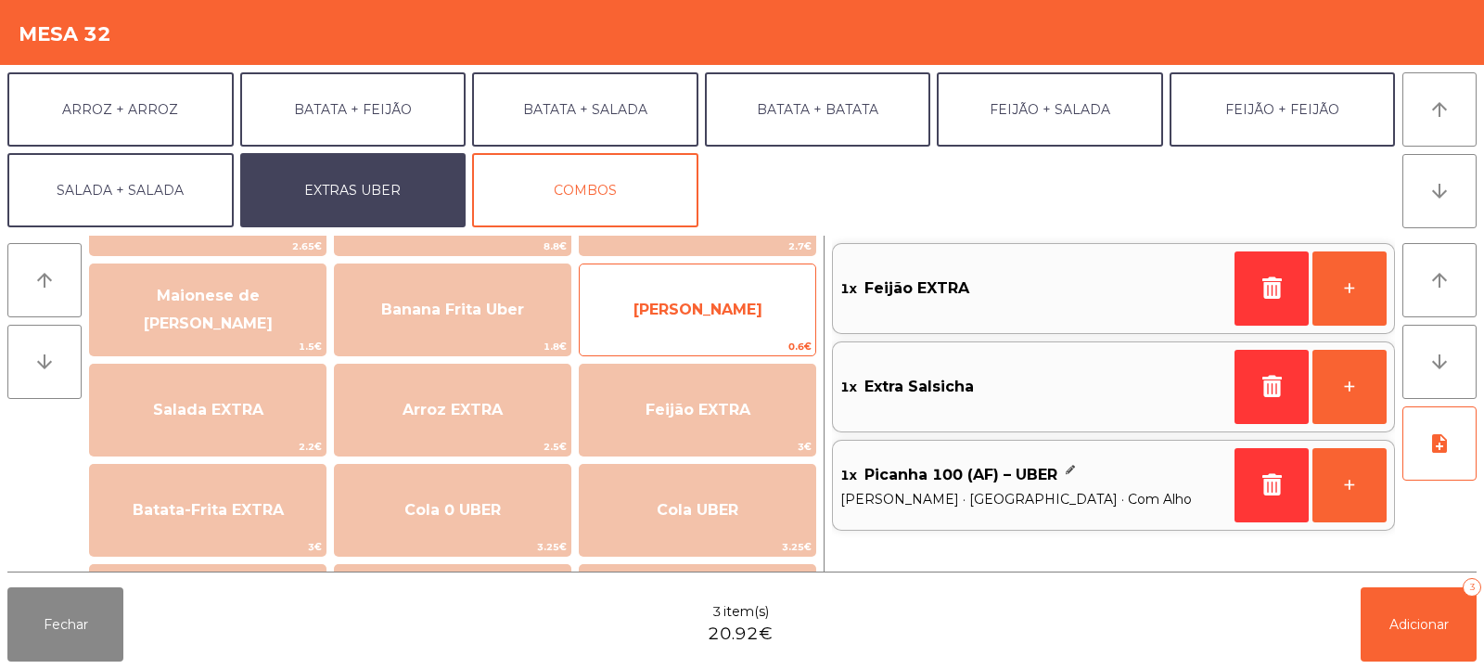
click at [660, 327] on span "[PERSON_NAME]" at bounding box center [698, 310] width 236 height 50
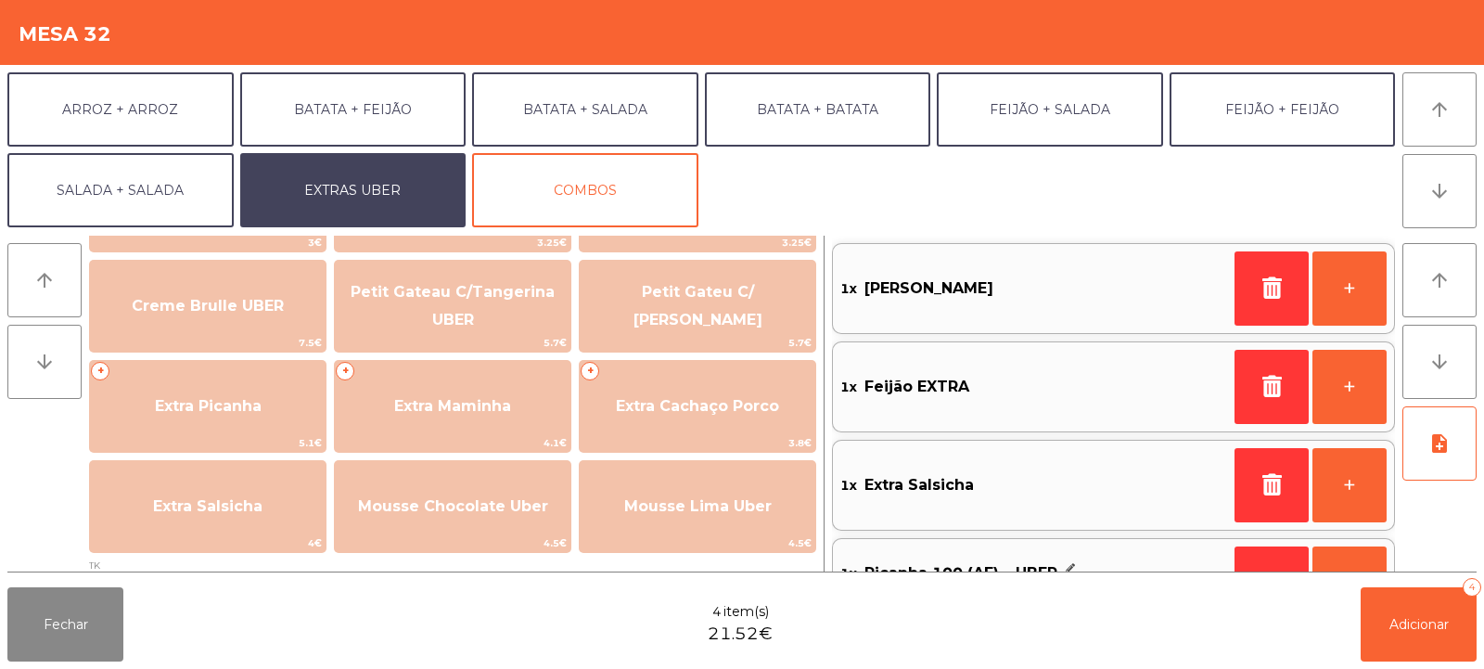
scroll to position [417, 0]
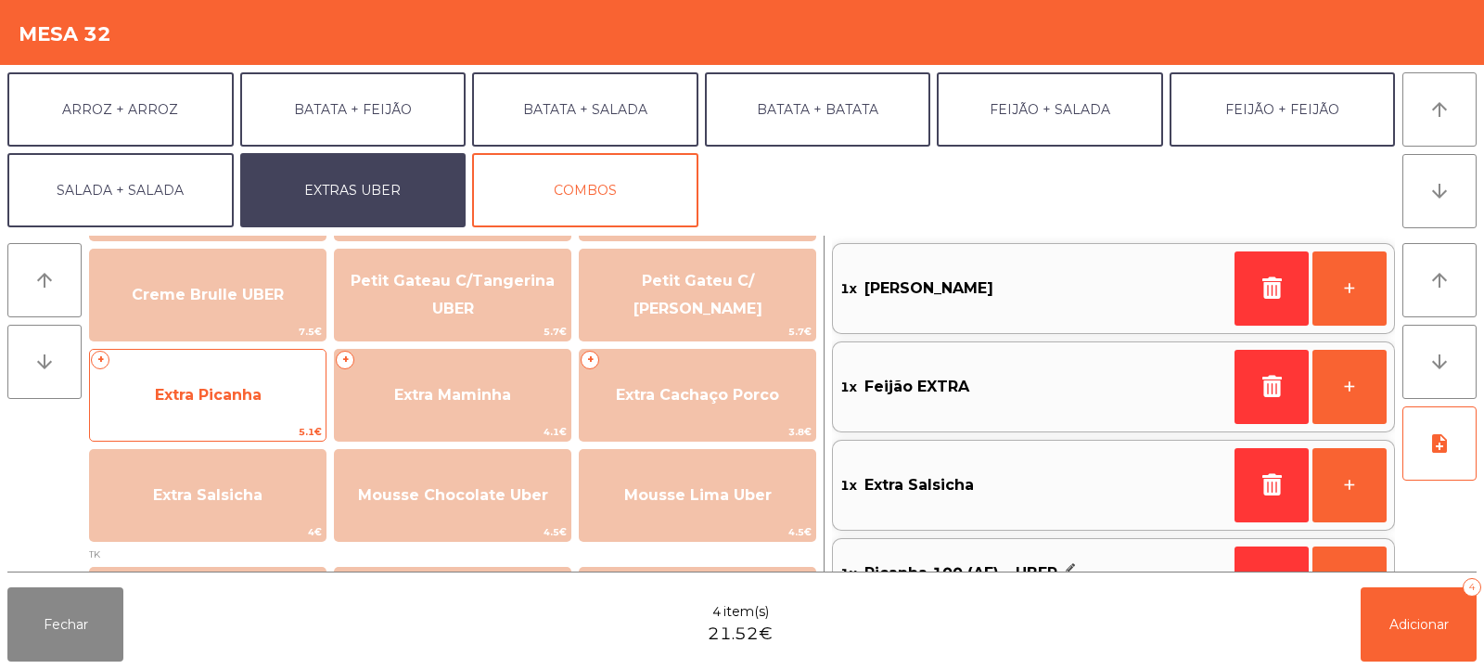
click at [167, 404] on span "Extra Picanha" at bounding box center [208, 395] width 236 height 50
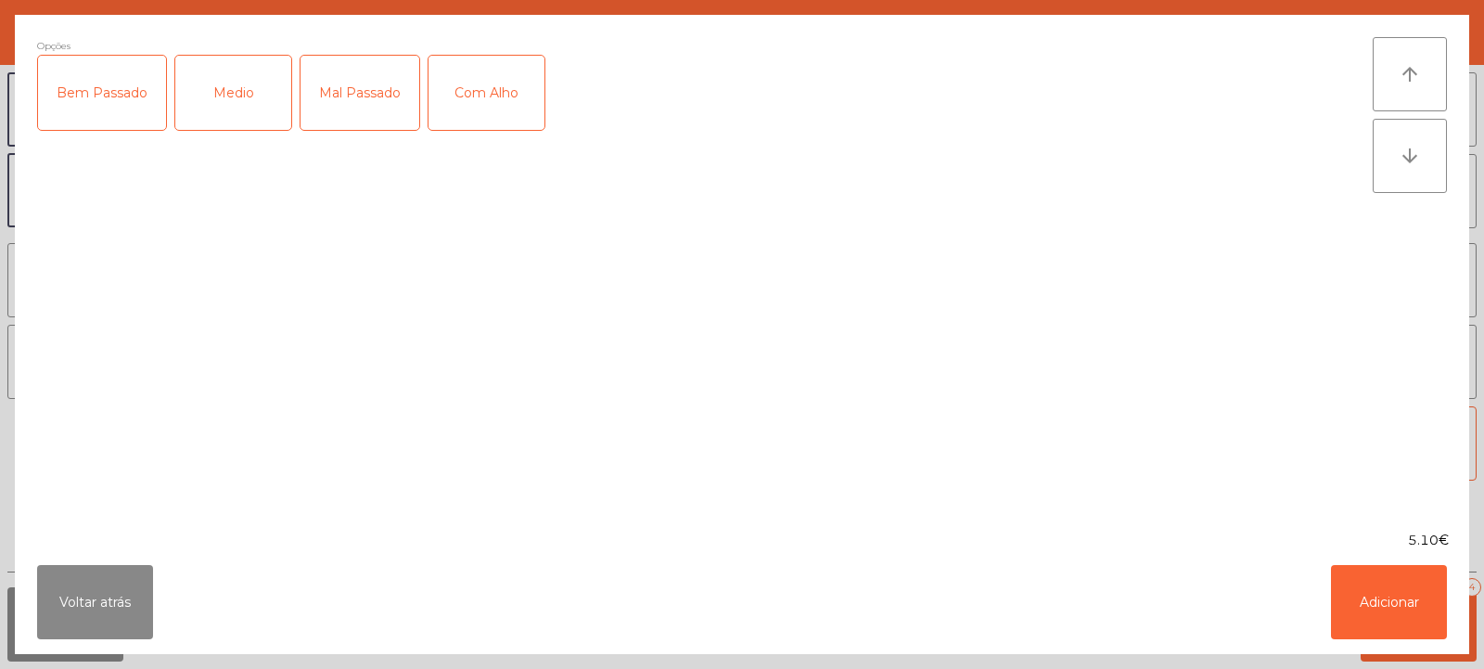
click at [250, 107] on div "Medio" at bounding box center [233, 93] width 116 height 74
click at [1380, 615] on button "Adicionar" at bounding box center [1389, 602] width 116 height 74
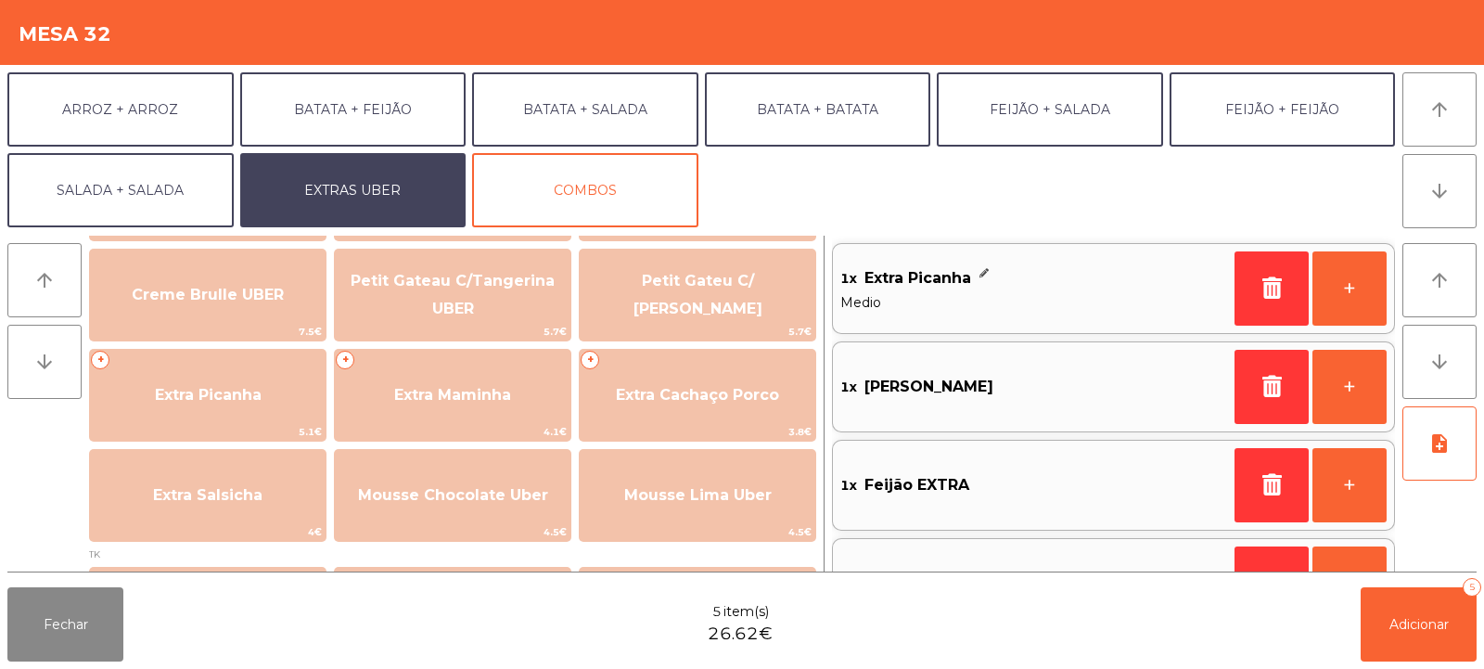
scroll to position [7, 0]
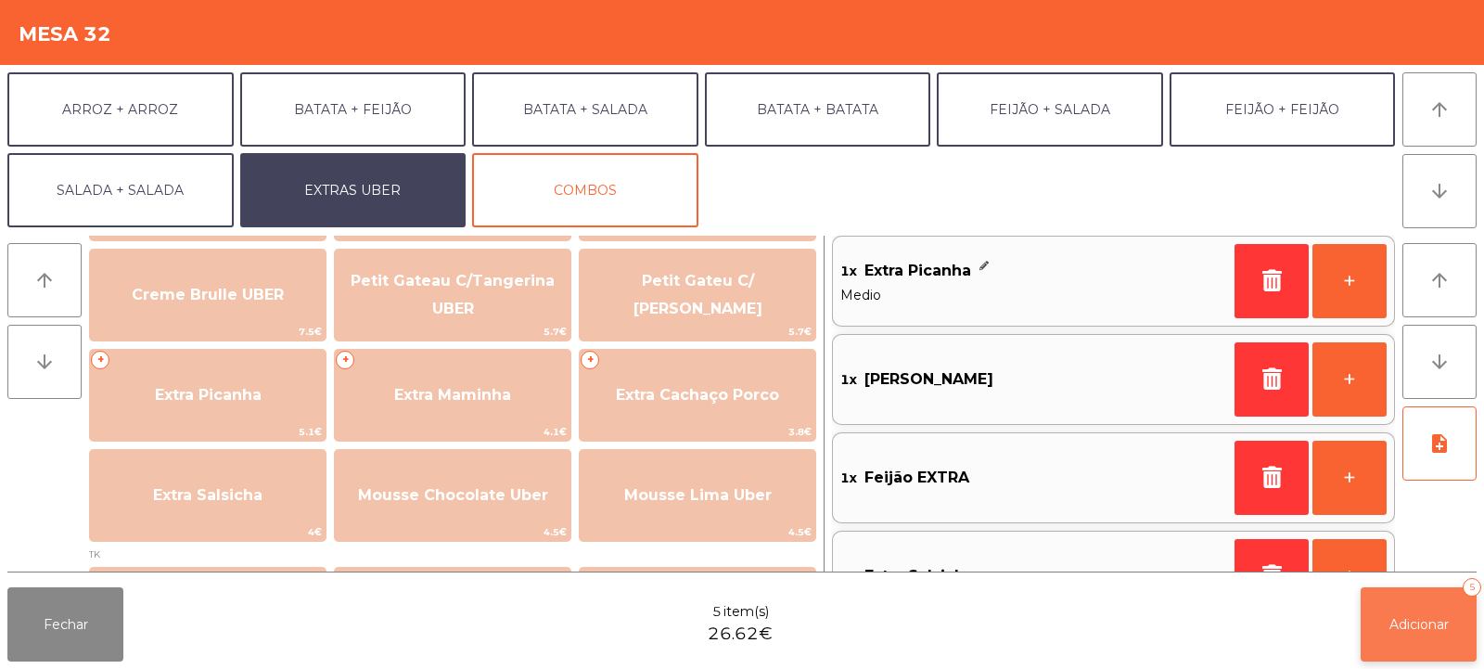
click at [1417, 639] on button "Adicionar 5" at bounding box center [1419, 624] width 116 height 74
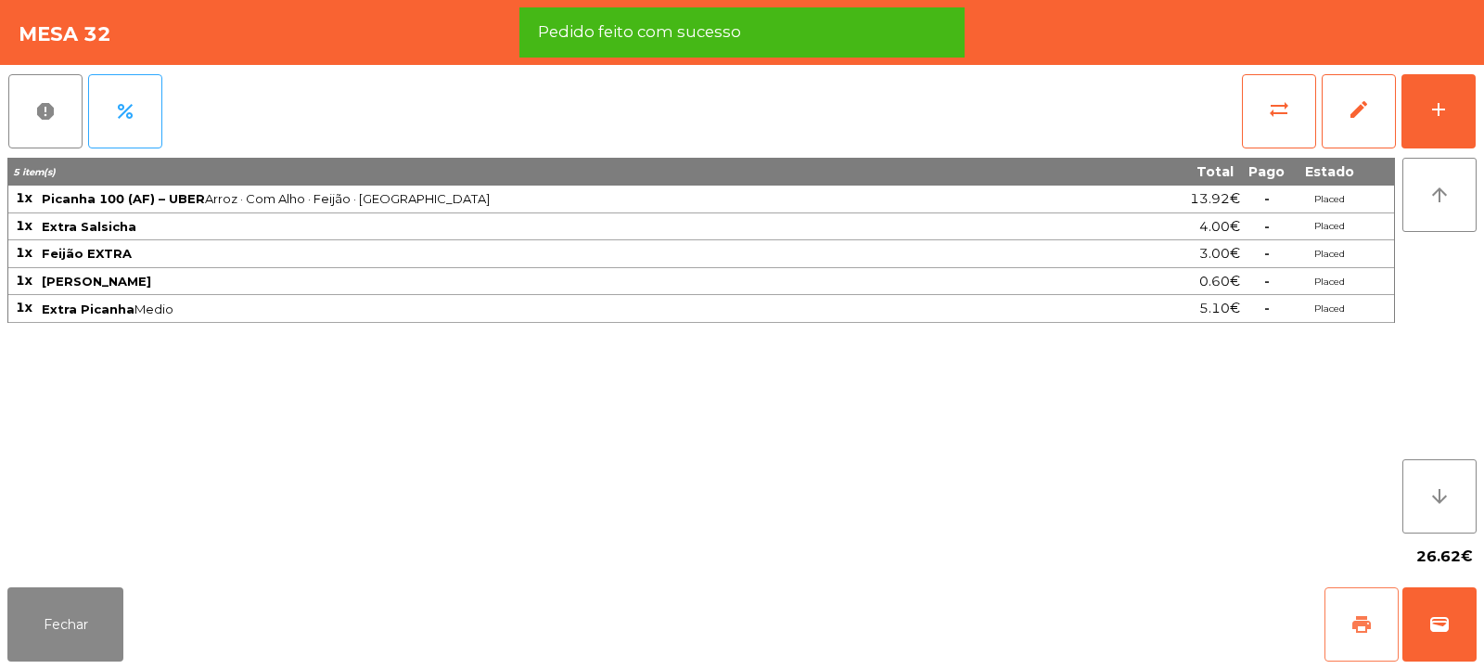
click at [1371, 634] on span "print" at bounding box center [1362, 624] width 22 height 22
click at [1440, 632] on span "wallet" at bounding box center [1440, 624] width 22 height 22
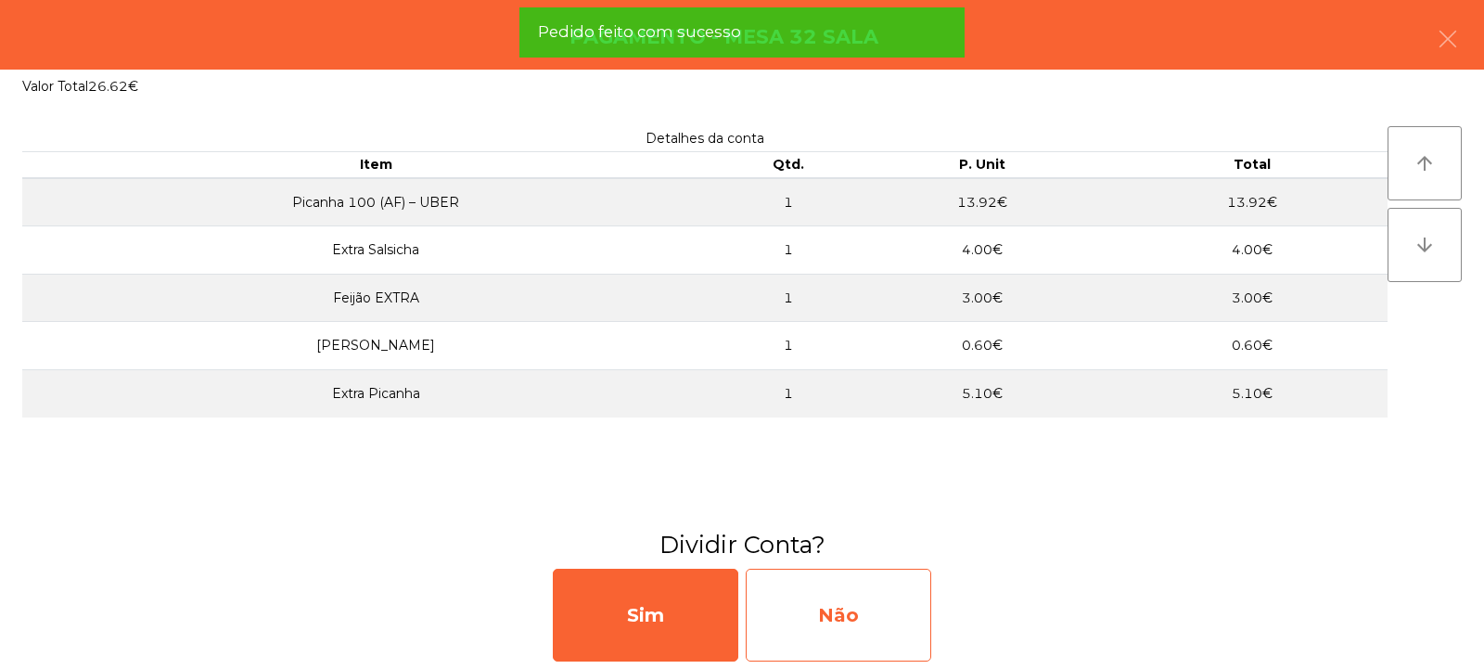
click at [788, 596] on div "Não" at bounding box center [839, 615] width 186 height 93
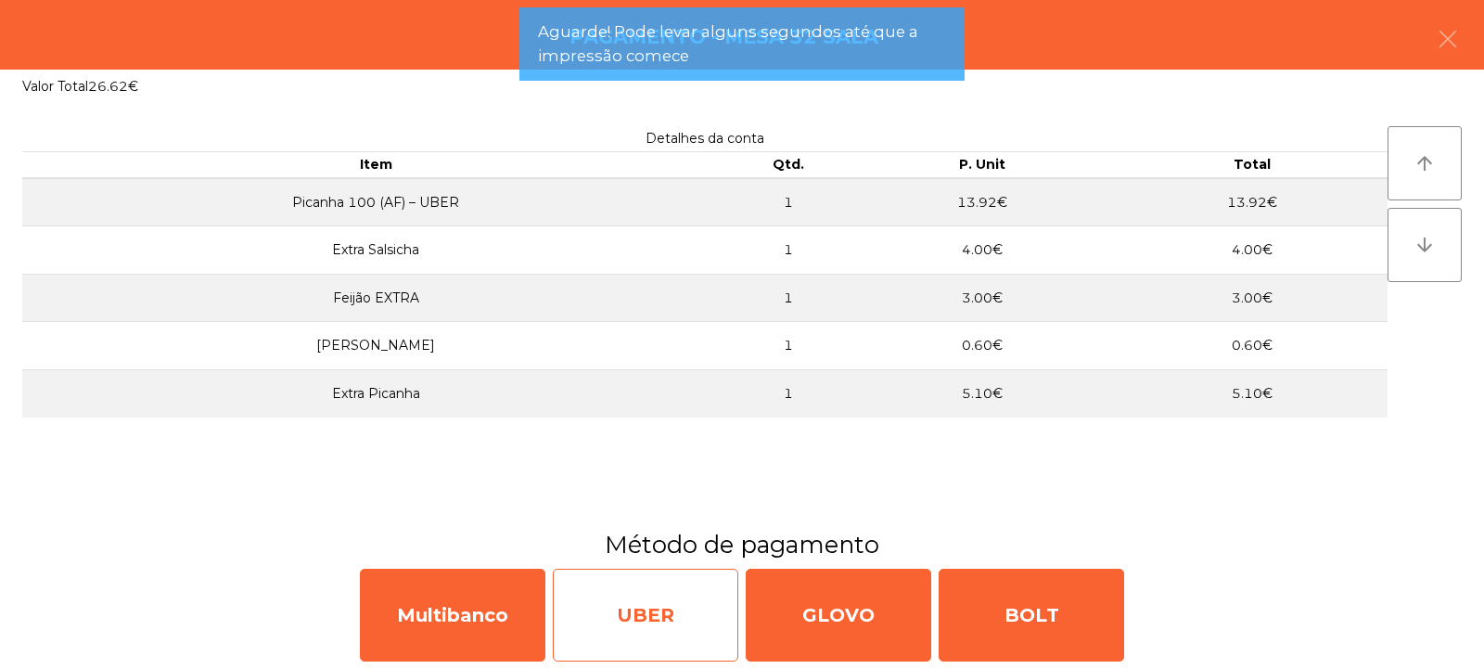
click at [691, 603] on div "UBER" at bounding box center [646, 615] width 186 height 93
select select "**"
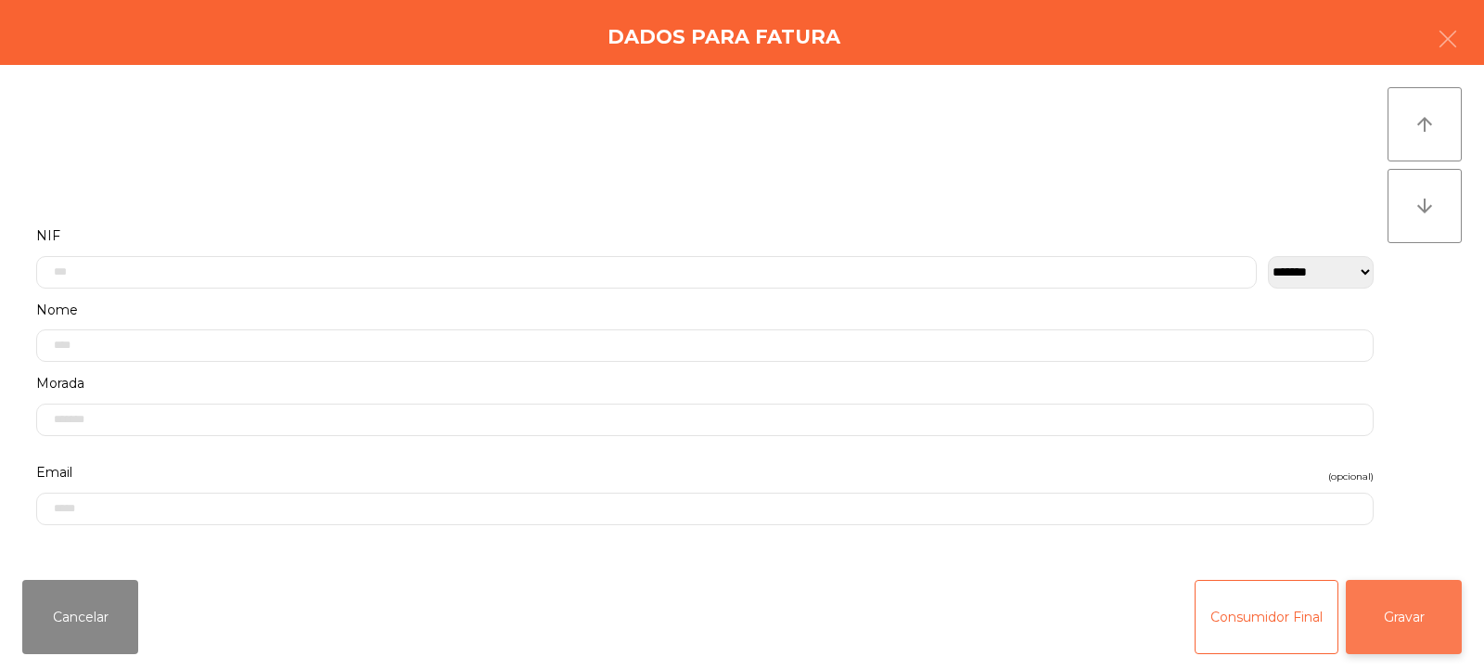
click at [1402, 631] on button "Gravar" at bounding box center [1404, 617] width 116 height 74
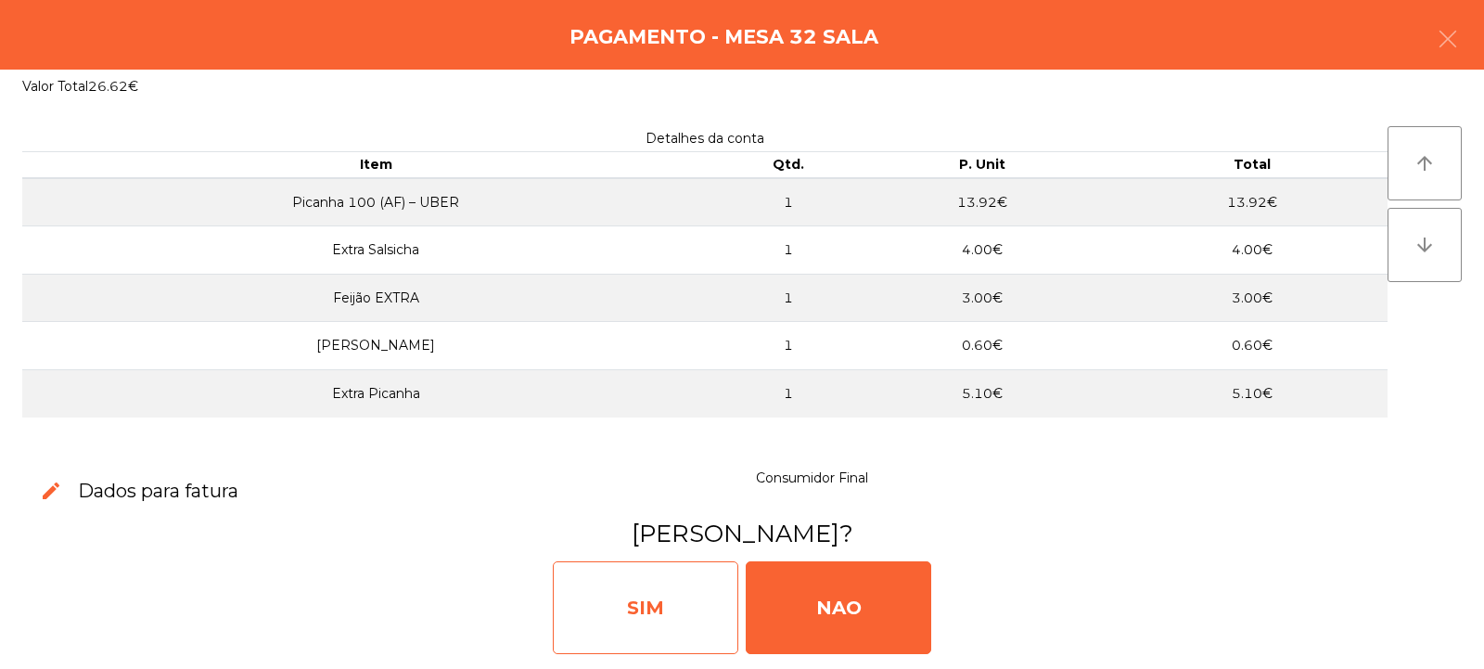
click at [650, 621] on div "SIM" at bounding box center [646, 607] width 186 height 93
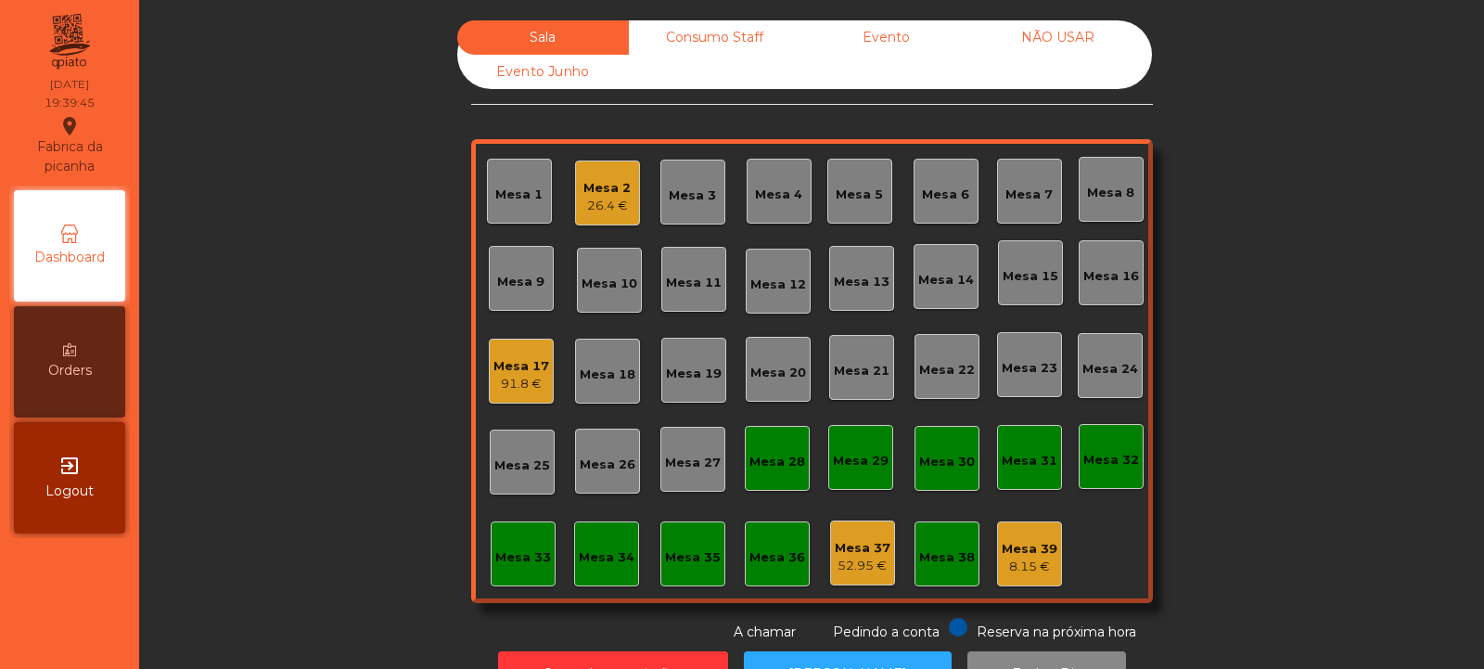
scroll to position [62, 0]
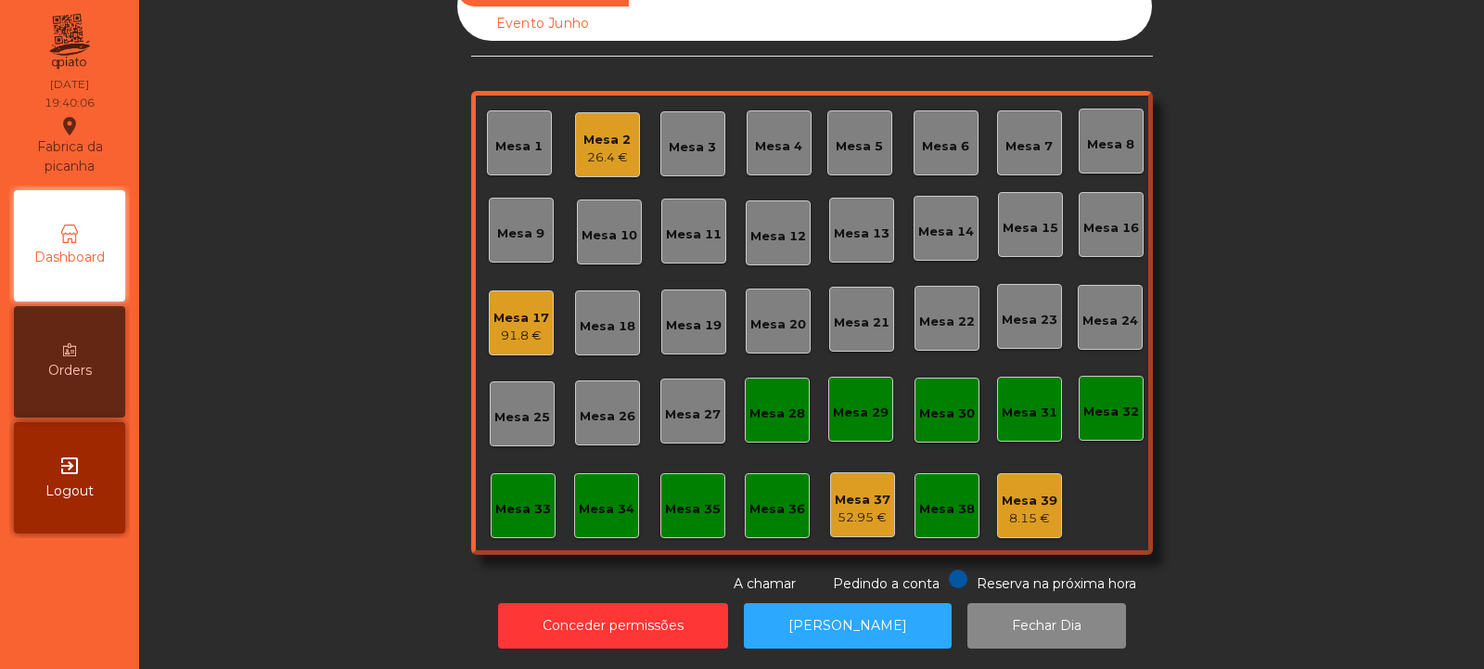
click at [932, 223] on div "Mesa 14" at bounding box center [946, 232] width 56 height 19
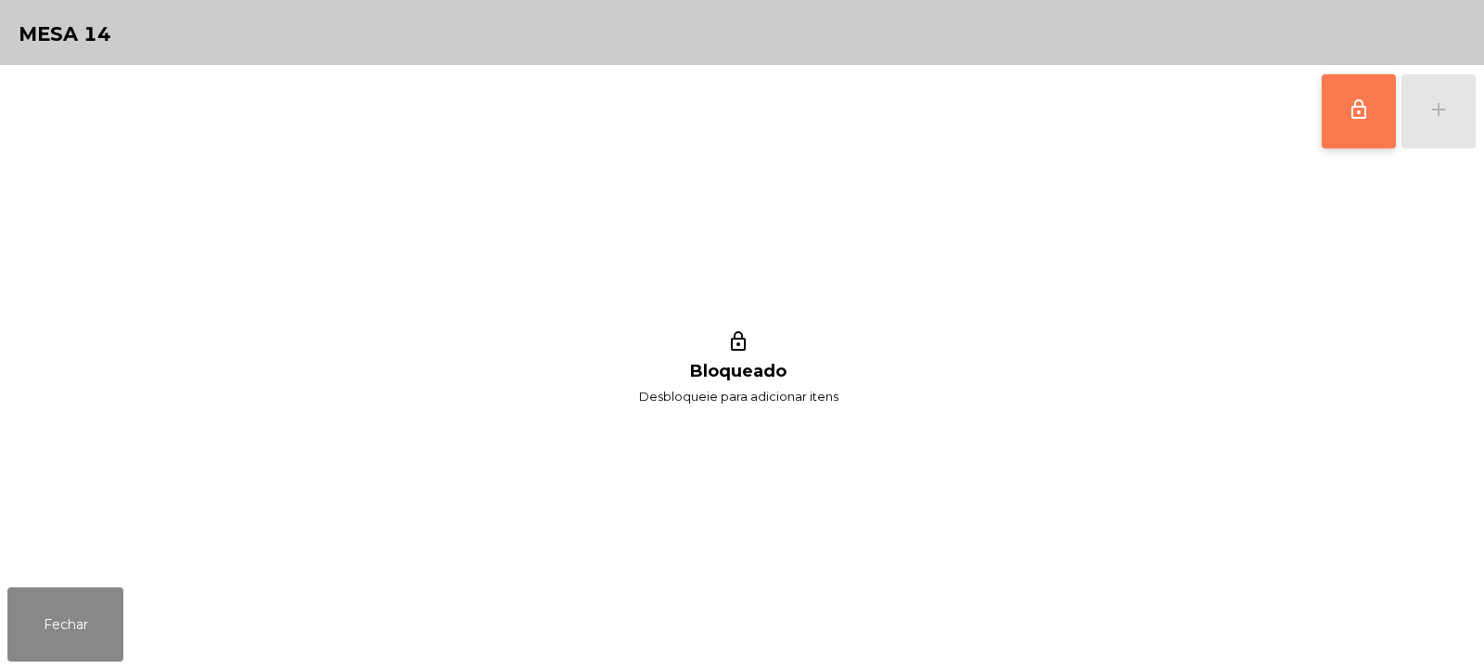
click at [1350, 127] on button "lock_outline" at bounding box center [1359, 111] width 74 height 74
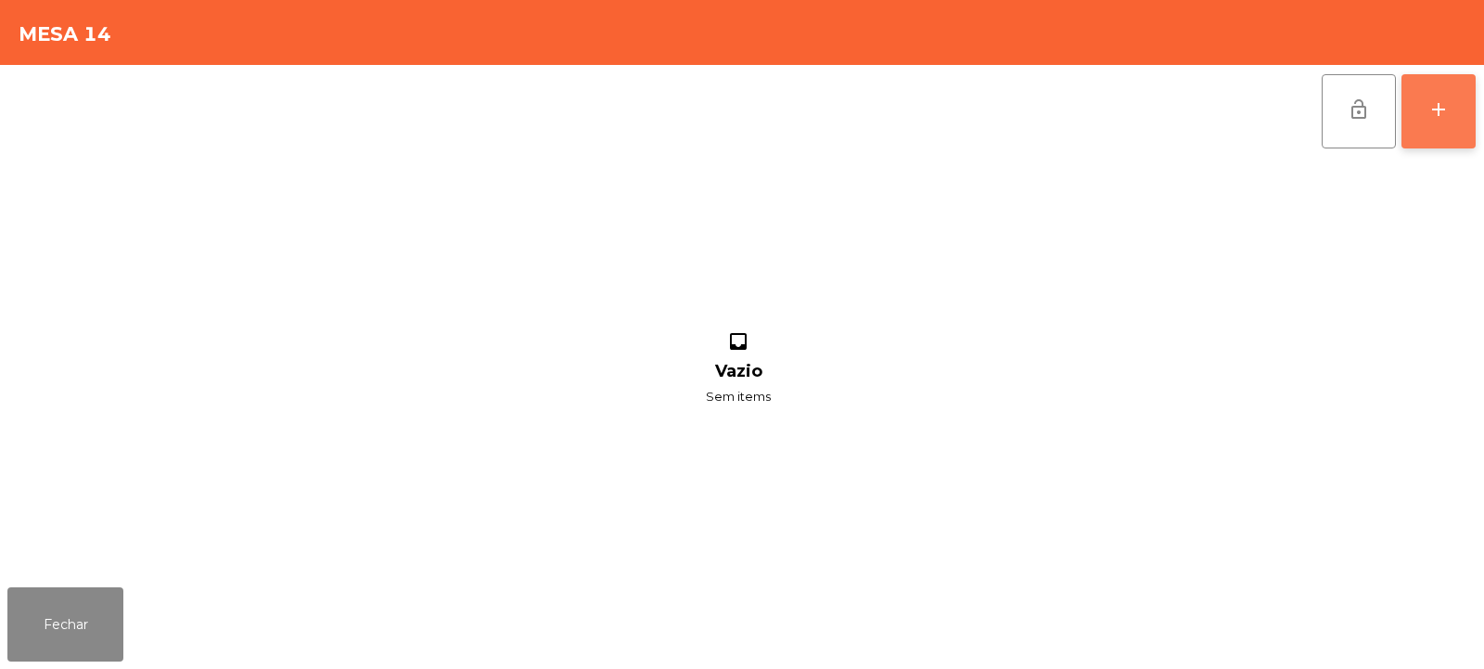
click at [1445, 132] on button "add" at bounding box center [1439, 111] width 74 height 74
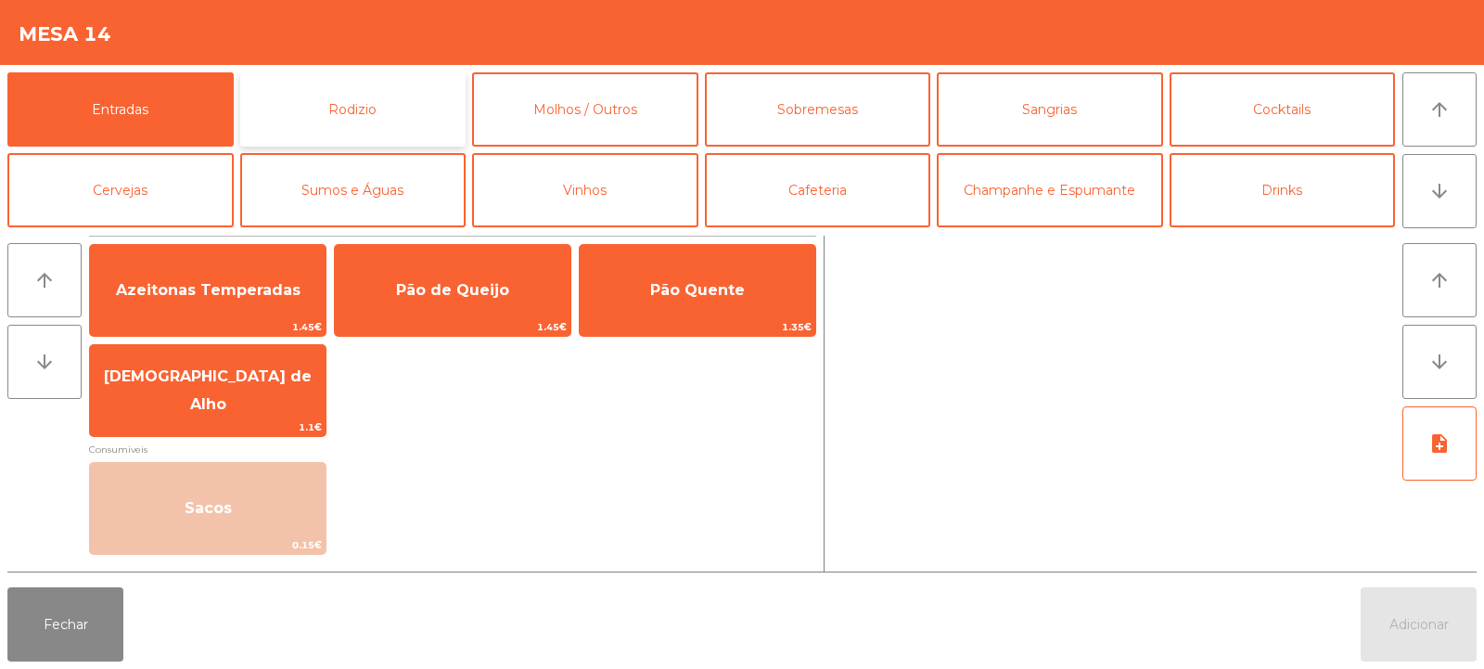
click at [383, 124] on button "Rodizio" at bounding box center [353, 109] width 226 height 74
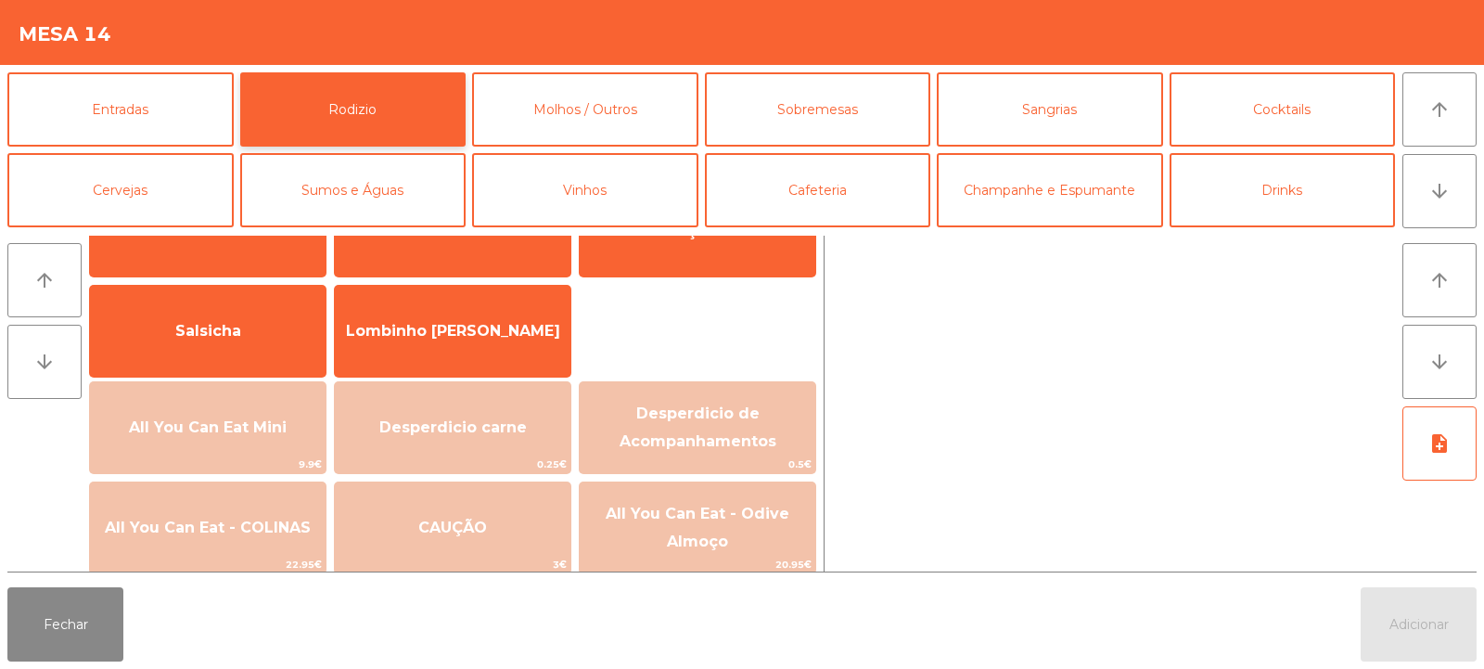
scroll to position [133, 0]
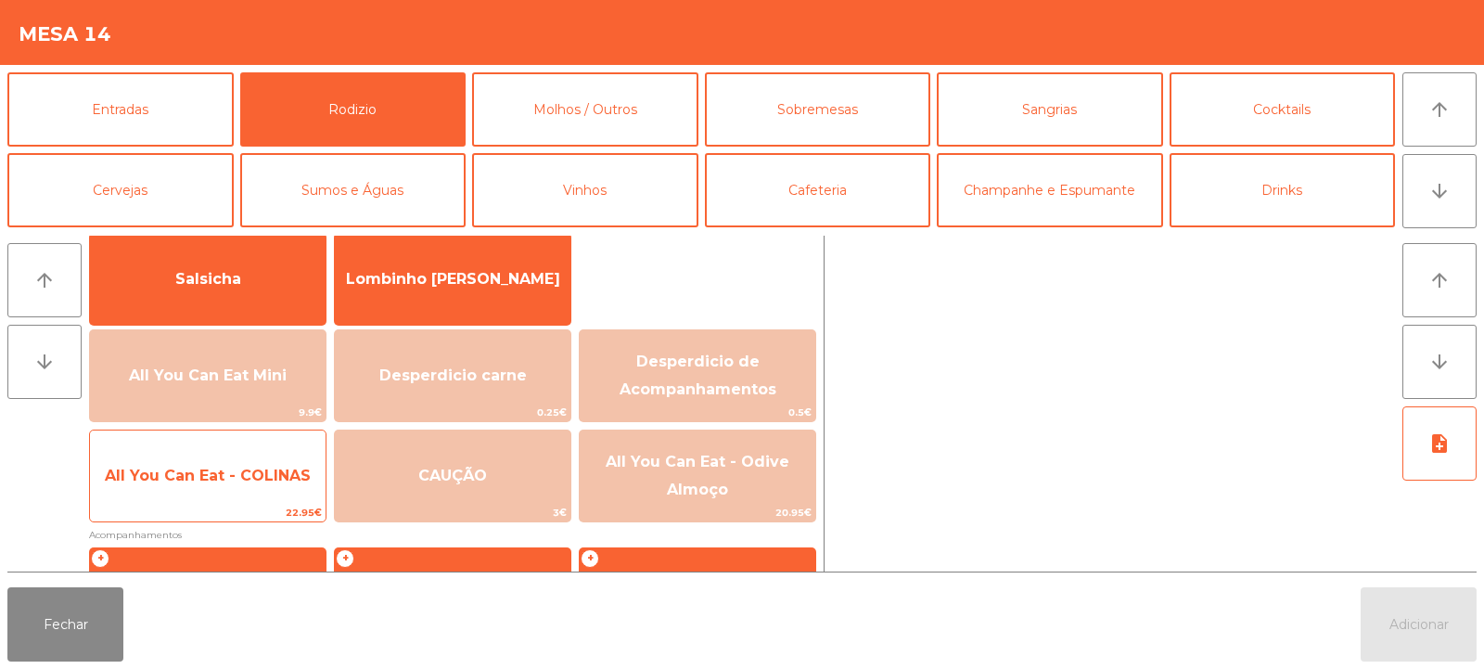
click at [237, 493] on span "All You Can Eat - COLINAS" at bounding box center [208, 476] width 236 height 50
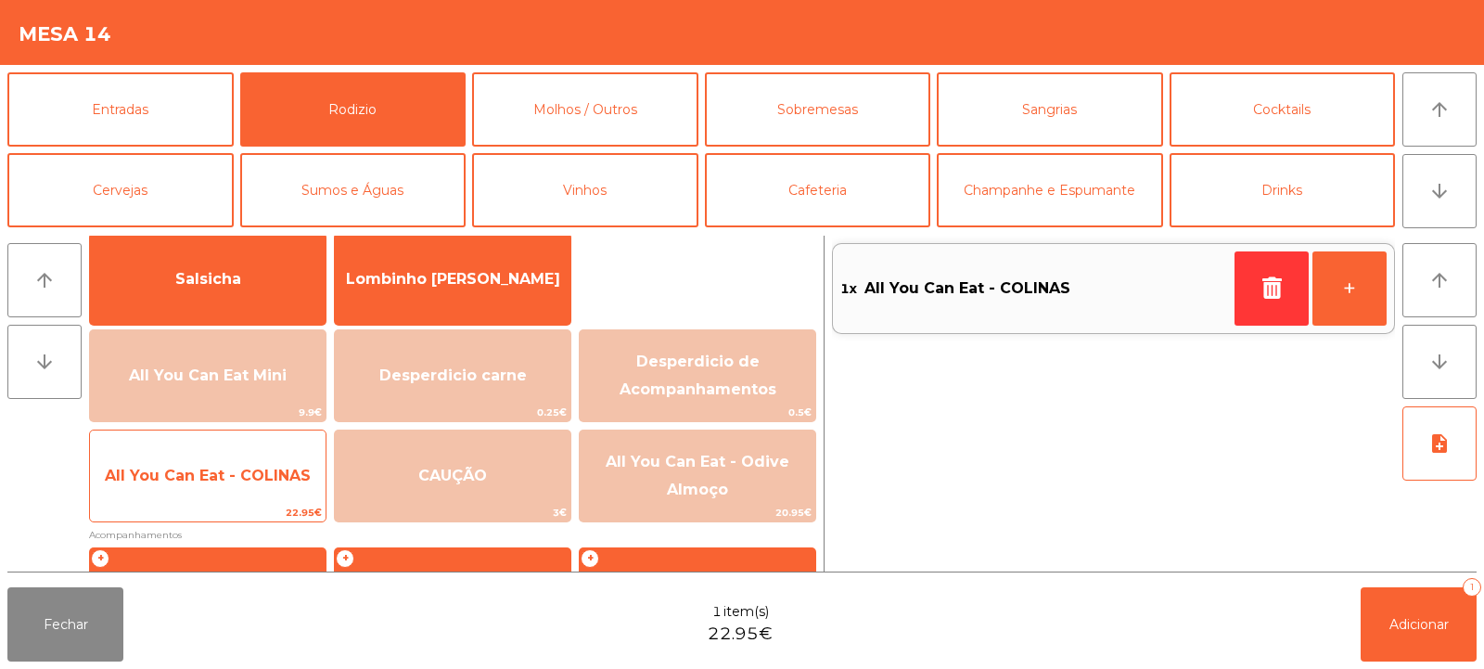
click at [239, 483] on span "All You Can Eat - COLINAS" at bounding box center [208, 476] width 206 height 18
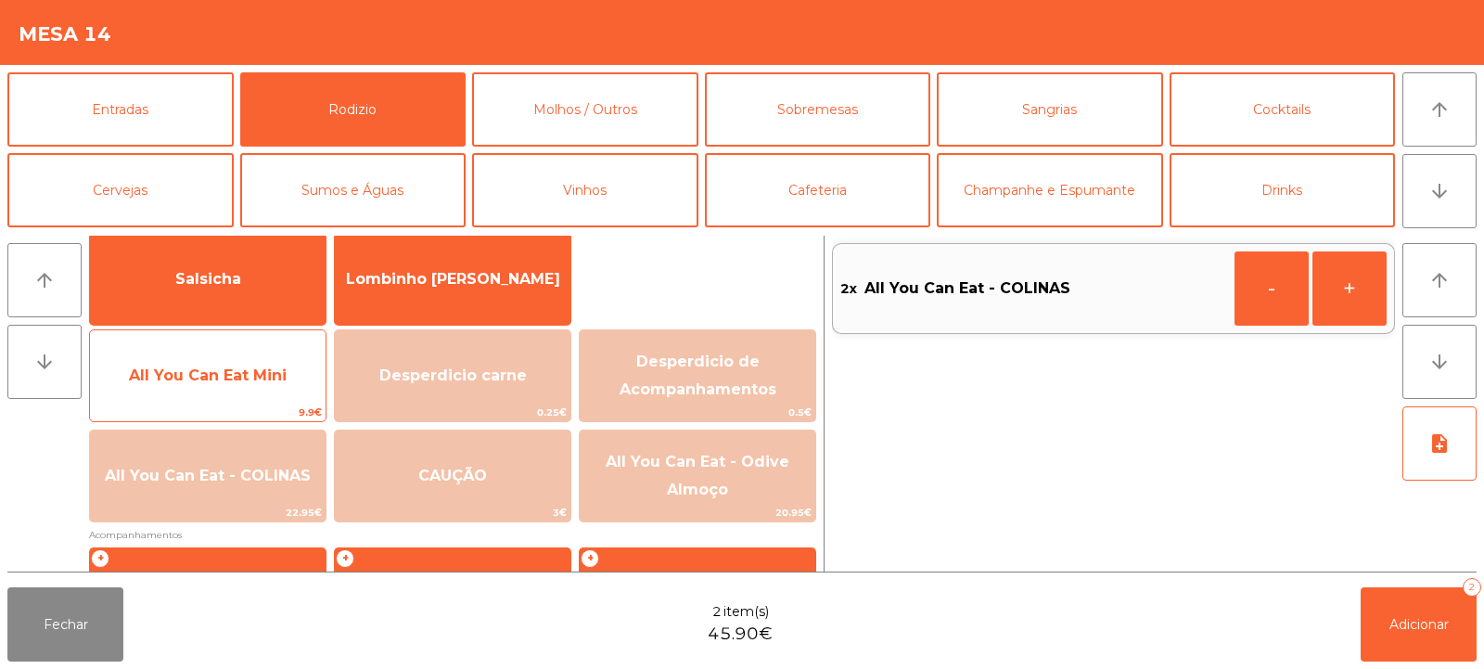
click at [226, 380] on span "All You Can Eat Mini" at bounding box center [208, 375] width 158 height 18
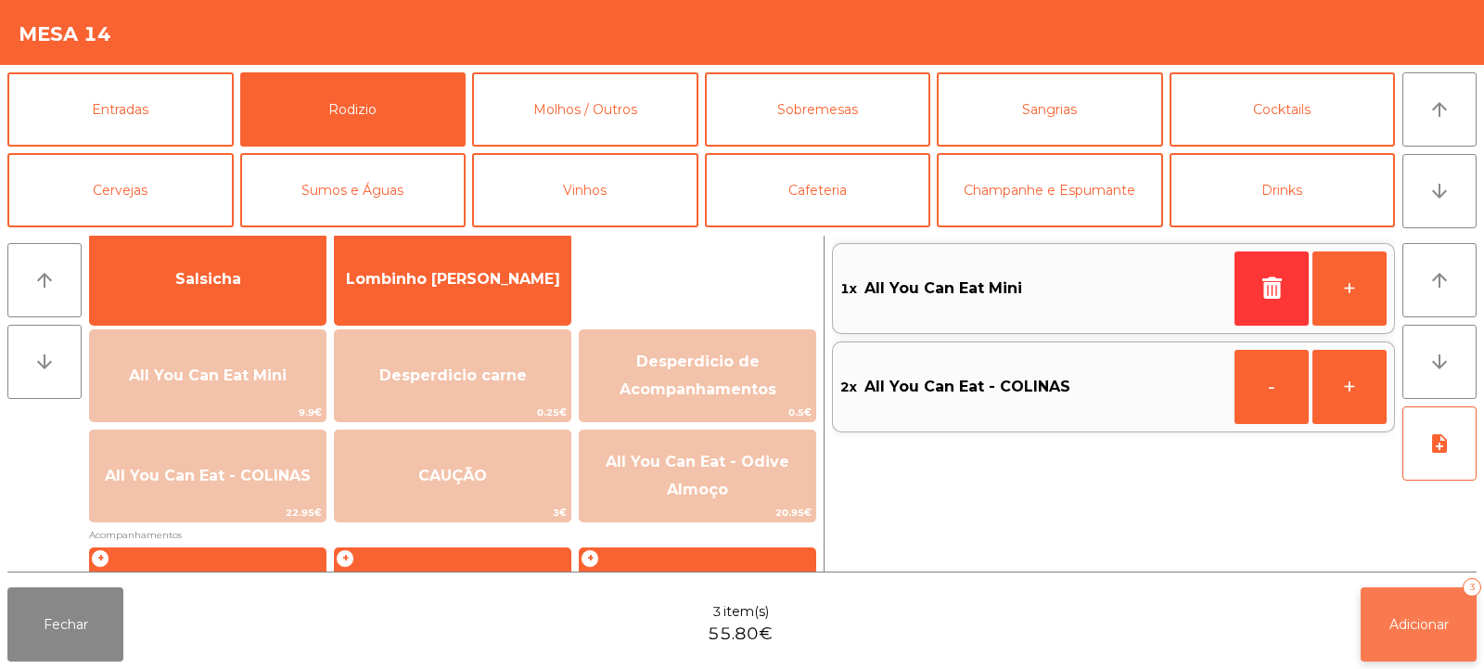
click at [1414, 629] on span "Adicionar" at bounding box center [1419, 624] width 59 height 17
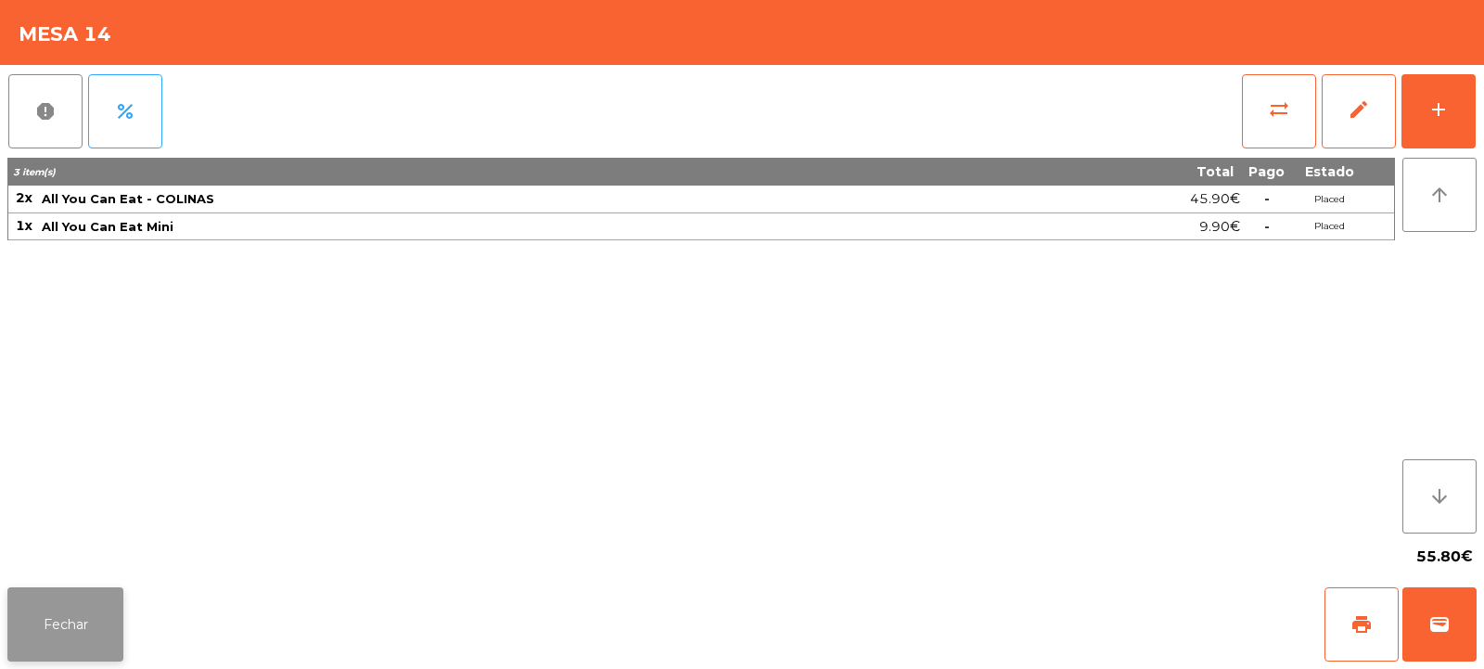
click at [48, 632] on button "Fechar" at bounding box center [65, 624] width 116 height 74
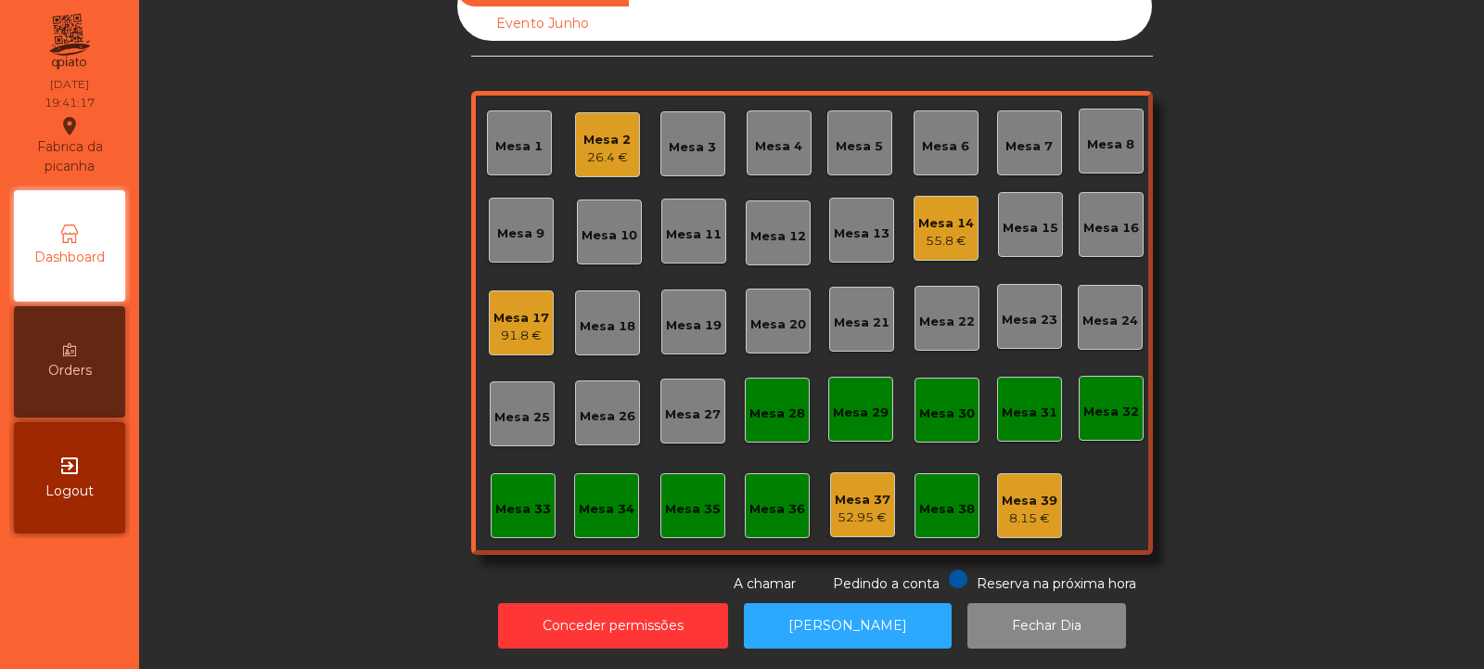
scroll to position [0, 0]
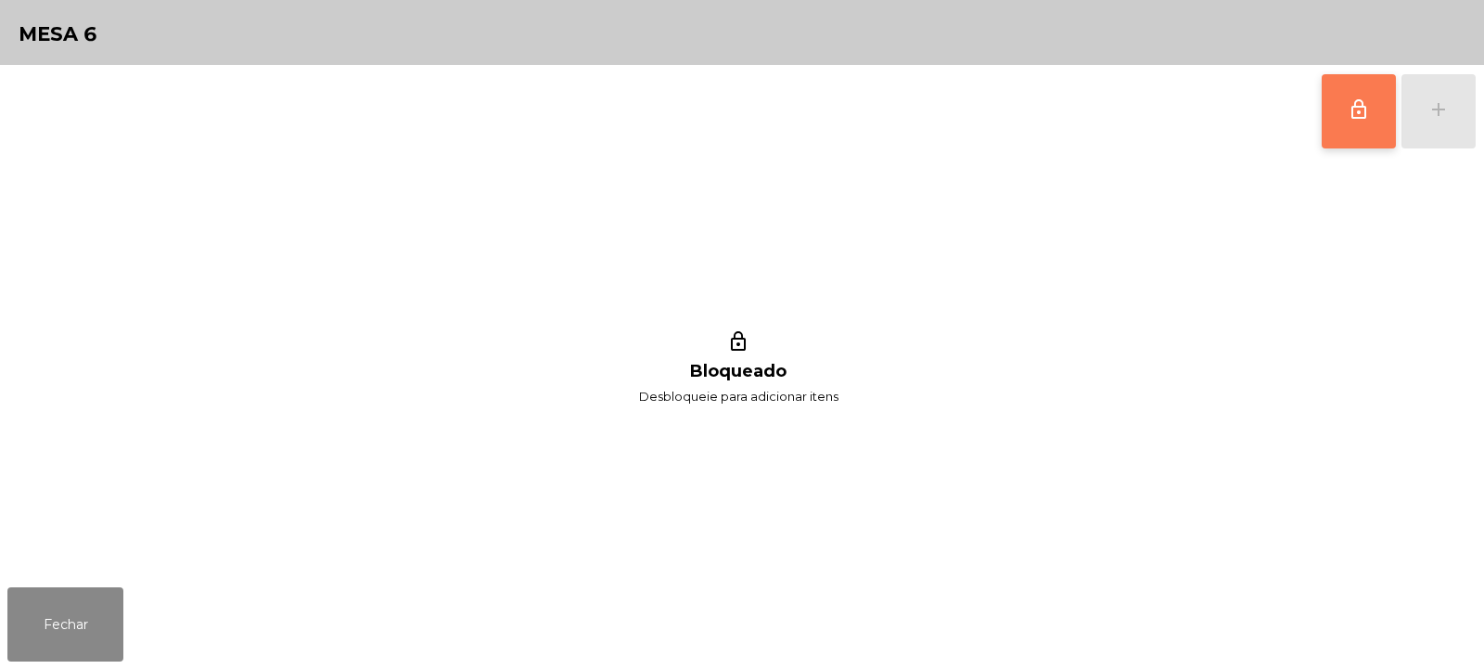
click at [1376, 117] on button "lock_outline" at bounding box center [1359, 111] width 74 height 74
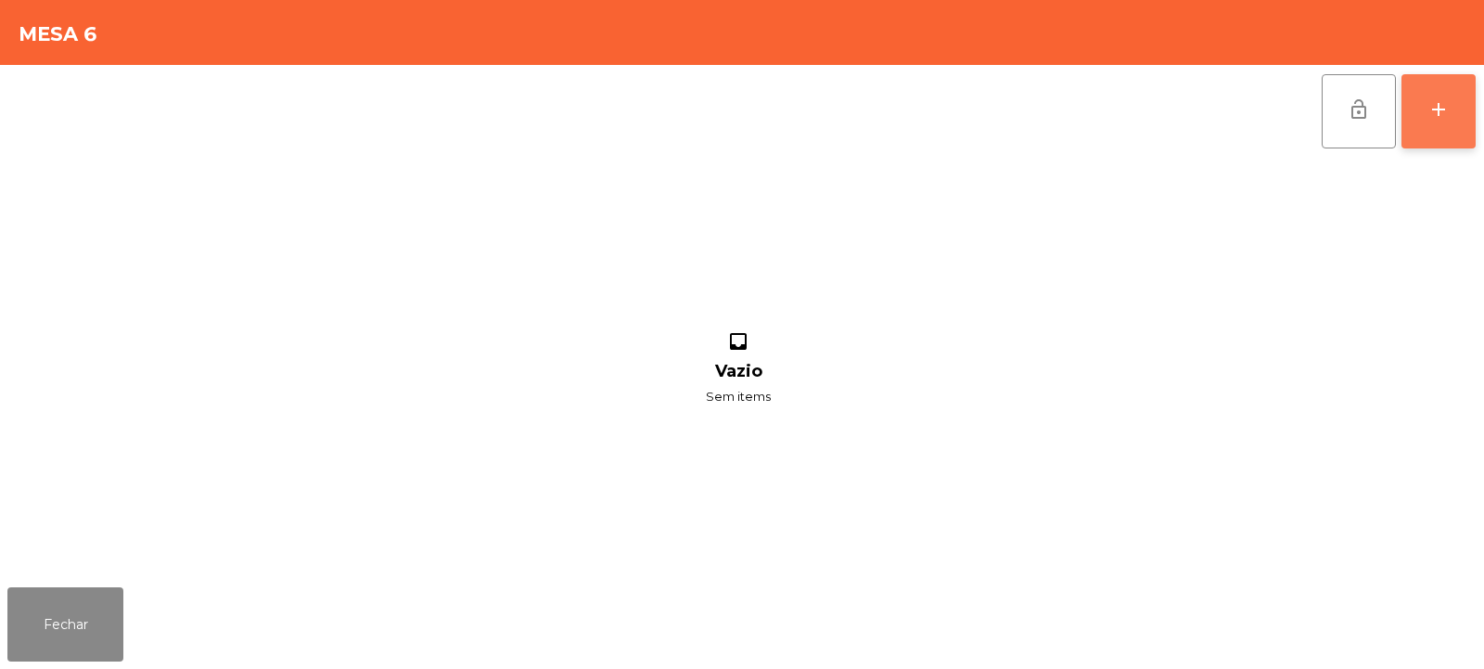
click at [1433, 122] on button "add" at bounding box center [1439, 111] width 74 height 74
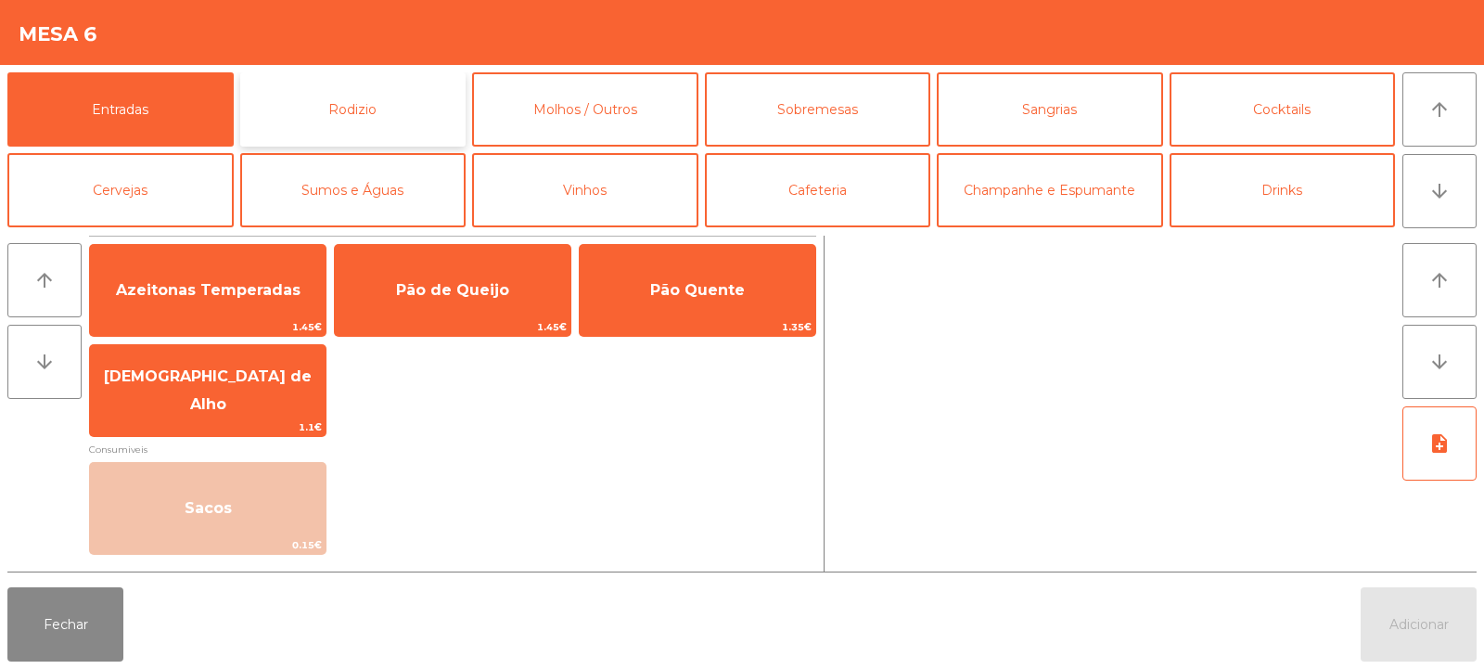
click at [396, 110] on button "Rodizio" at bounding box center [353, 109] width 226 height 74
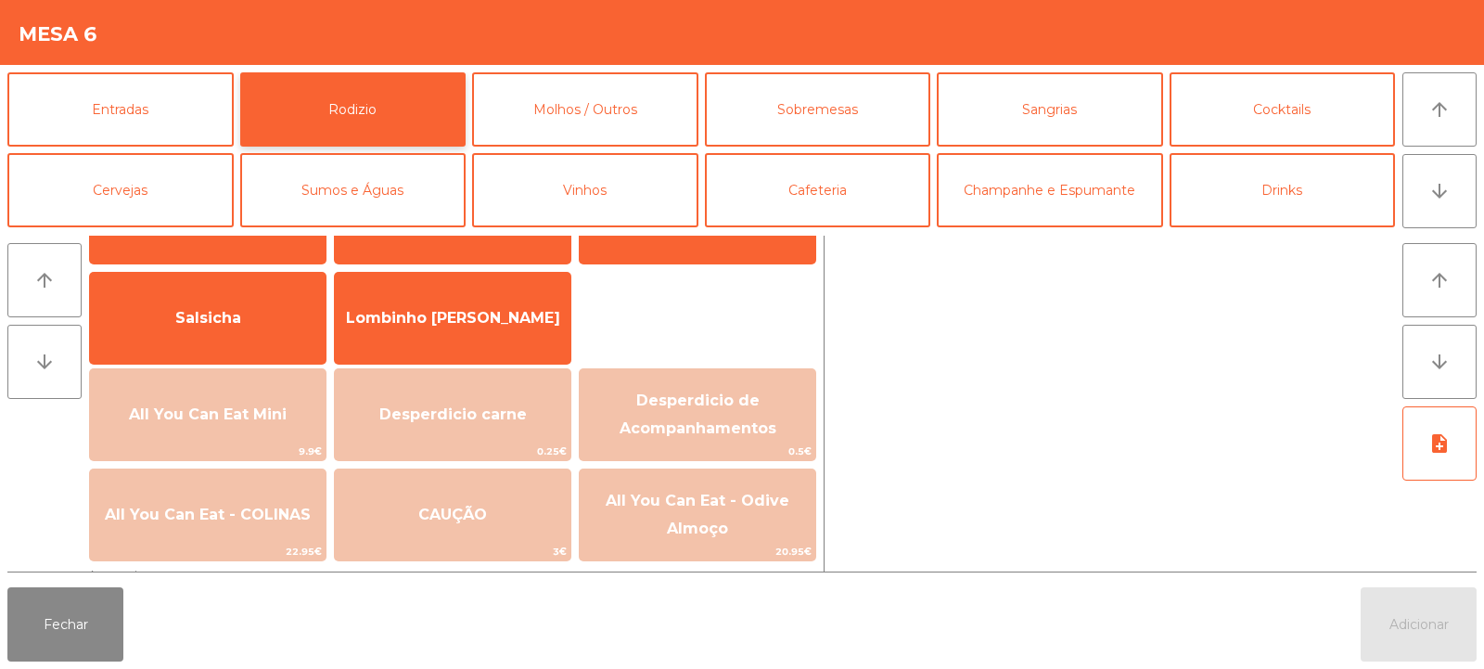
scroll to position [139, 0]
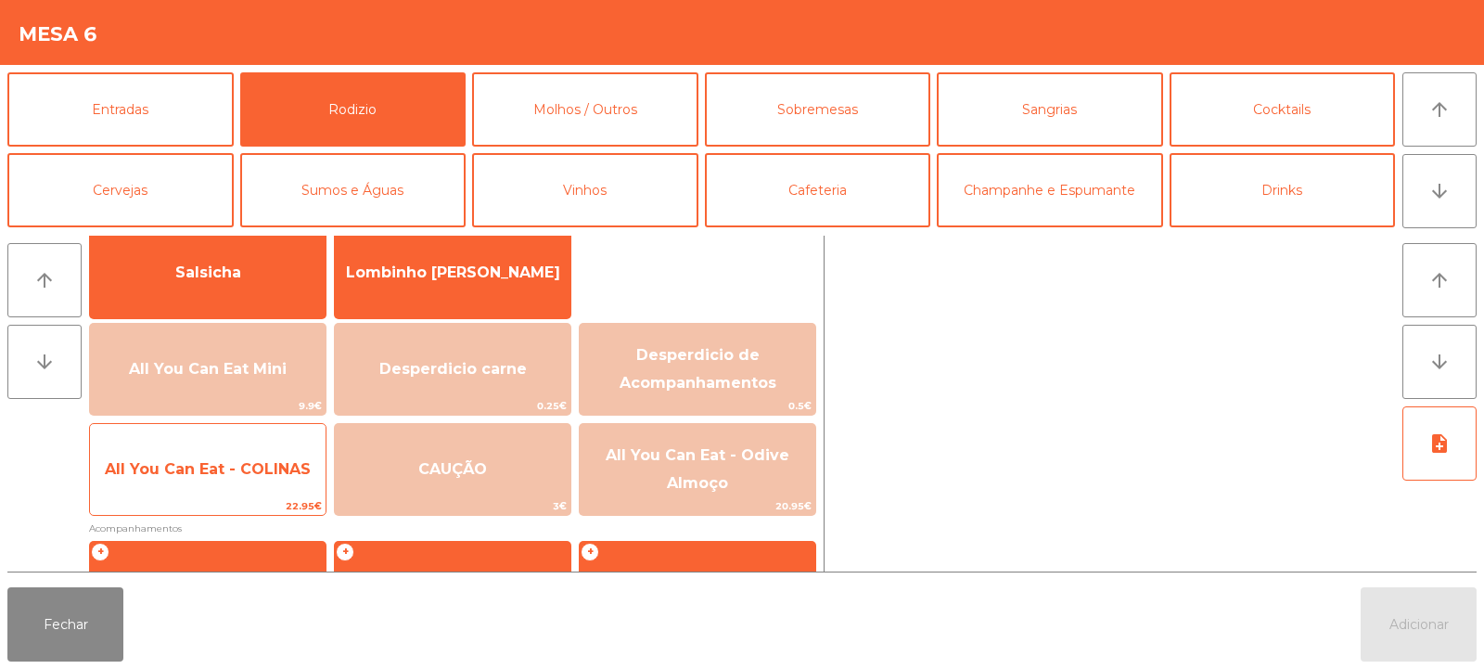
click at [257, 485] on span "All You Can Eat - COLINAS" at bounding box center [208, 469] width 236 height 50
click at [247, 477] on span "All You Can Eat - COLINAS" at bounding box center [208, 469] width 206 height 18
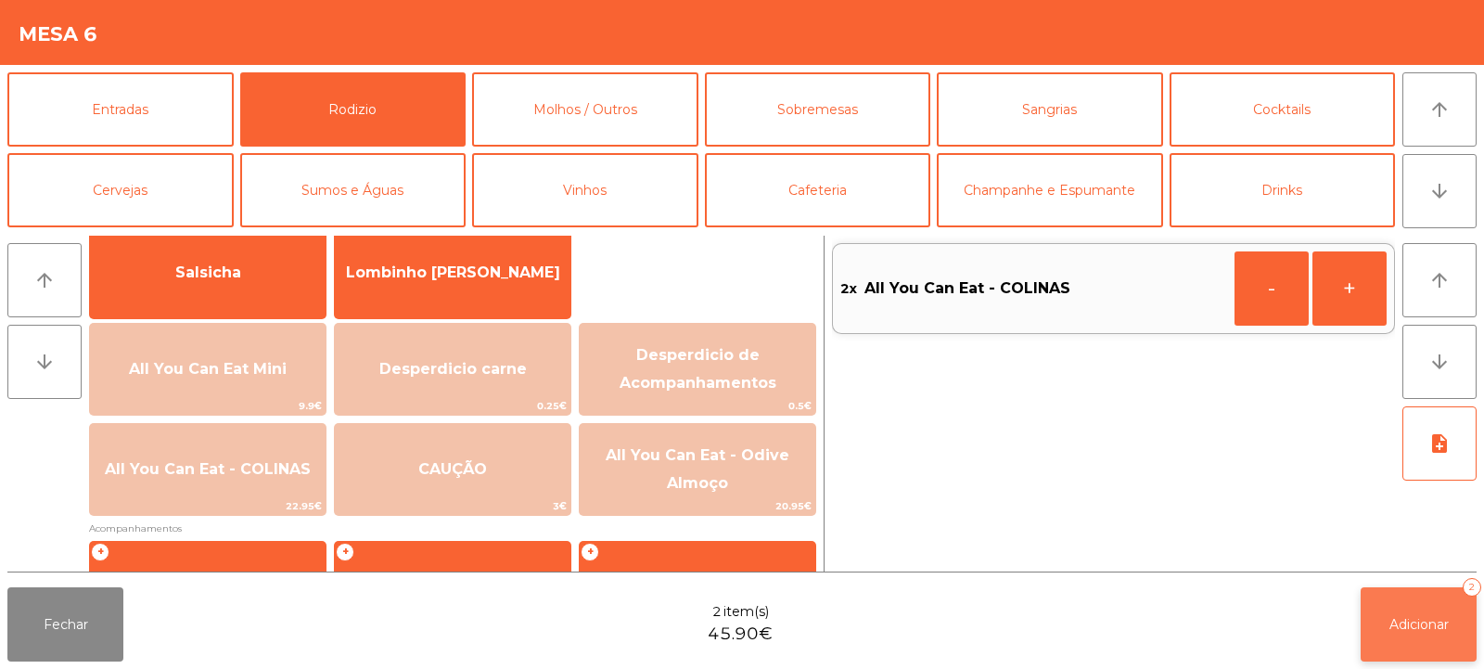
click at [1376, 632] on button "Adicionar 2" at bounding box center [1419, 624] width 116 height 74
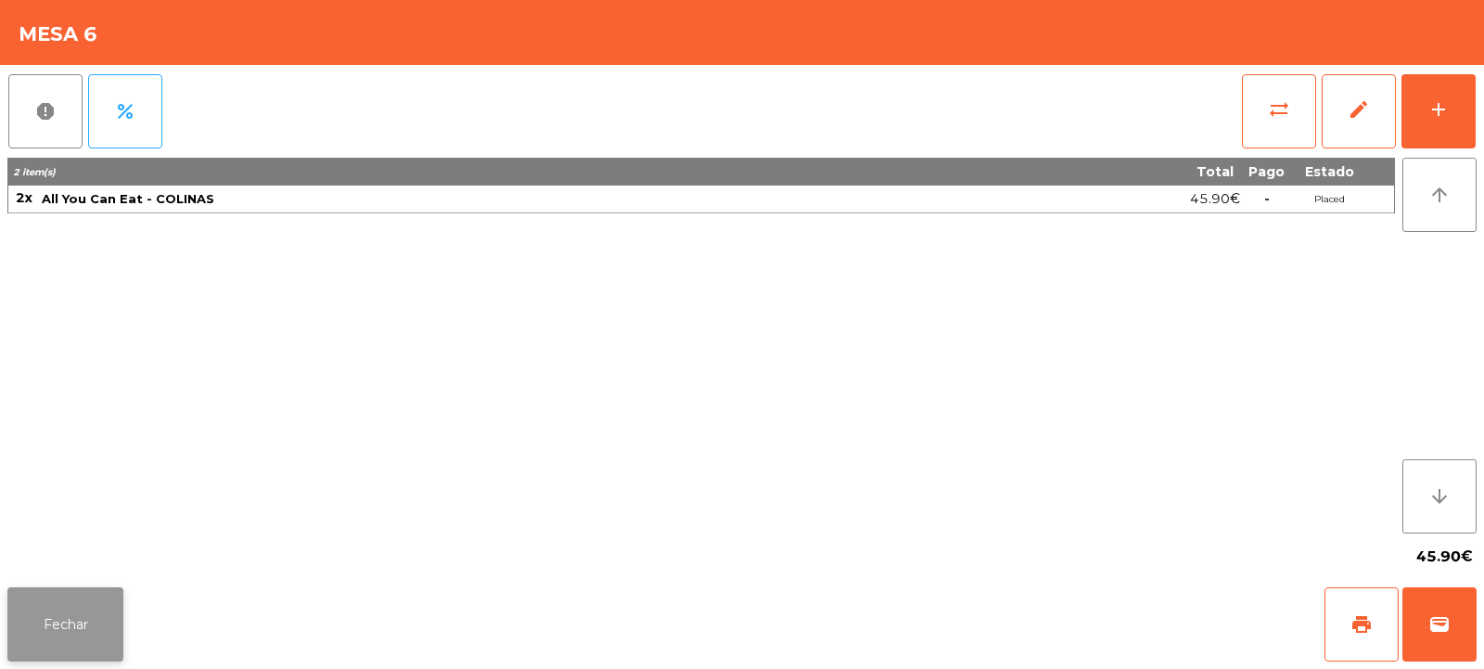
click at [11, 604] on button "Fechar" at bounding box center [65, 624] width 116 height 74
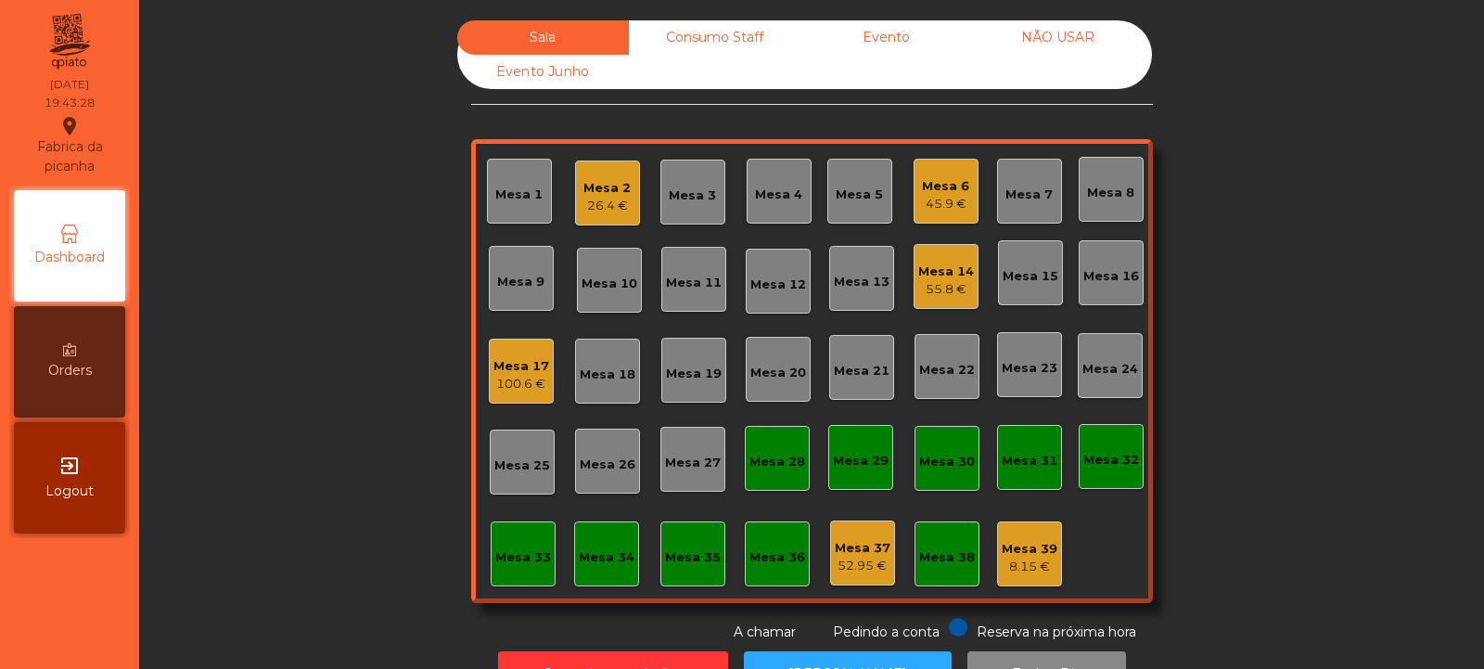
click at [313, 514] on div "Sala Consumo Staff Evento NÃO USAR Evento Junho Mesa 1 Mesa 2 26.4 € Mesa 3 Mes…" at bounding box center [811, 331] width 1295 height 622
click at [1124, 479] on div "Mesa 32" at bounding box center [1111, 456] width 65 height 65
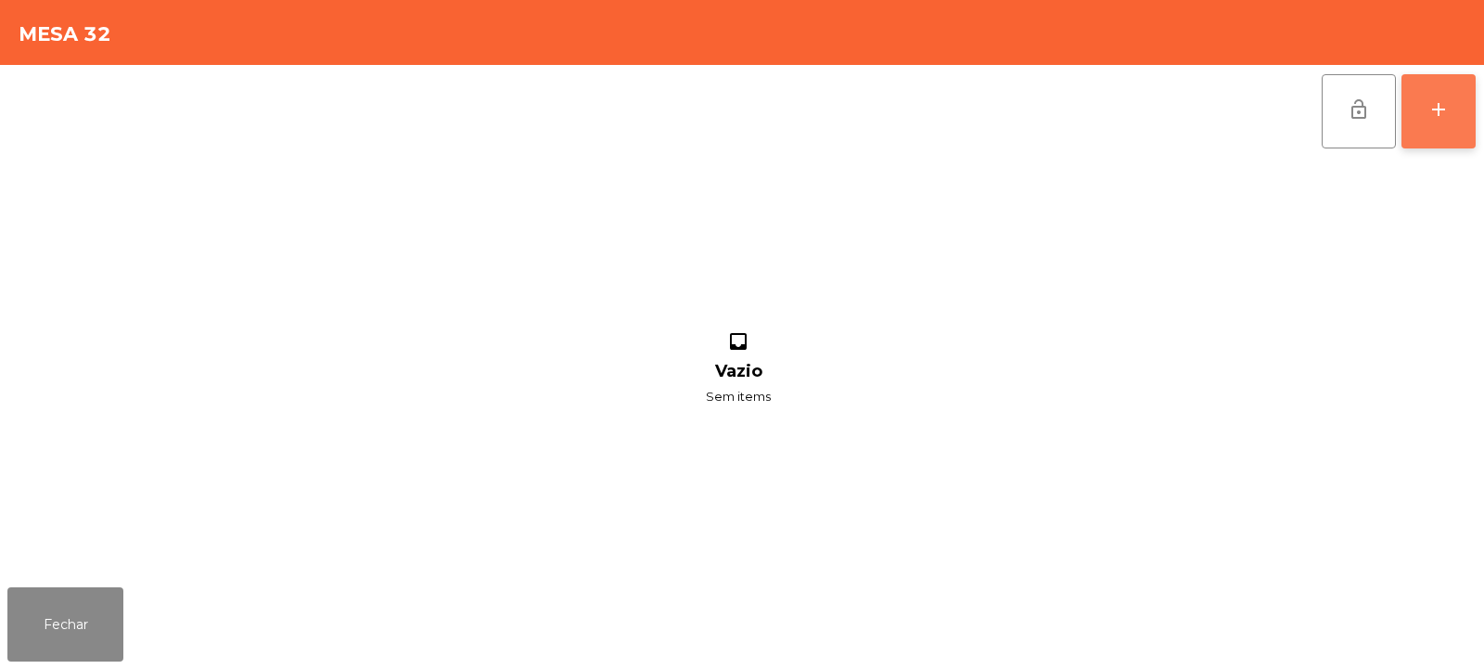
click at [1434, 103] on div "add" at bounding box center [1439, 109] width 22 height 22
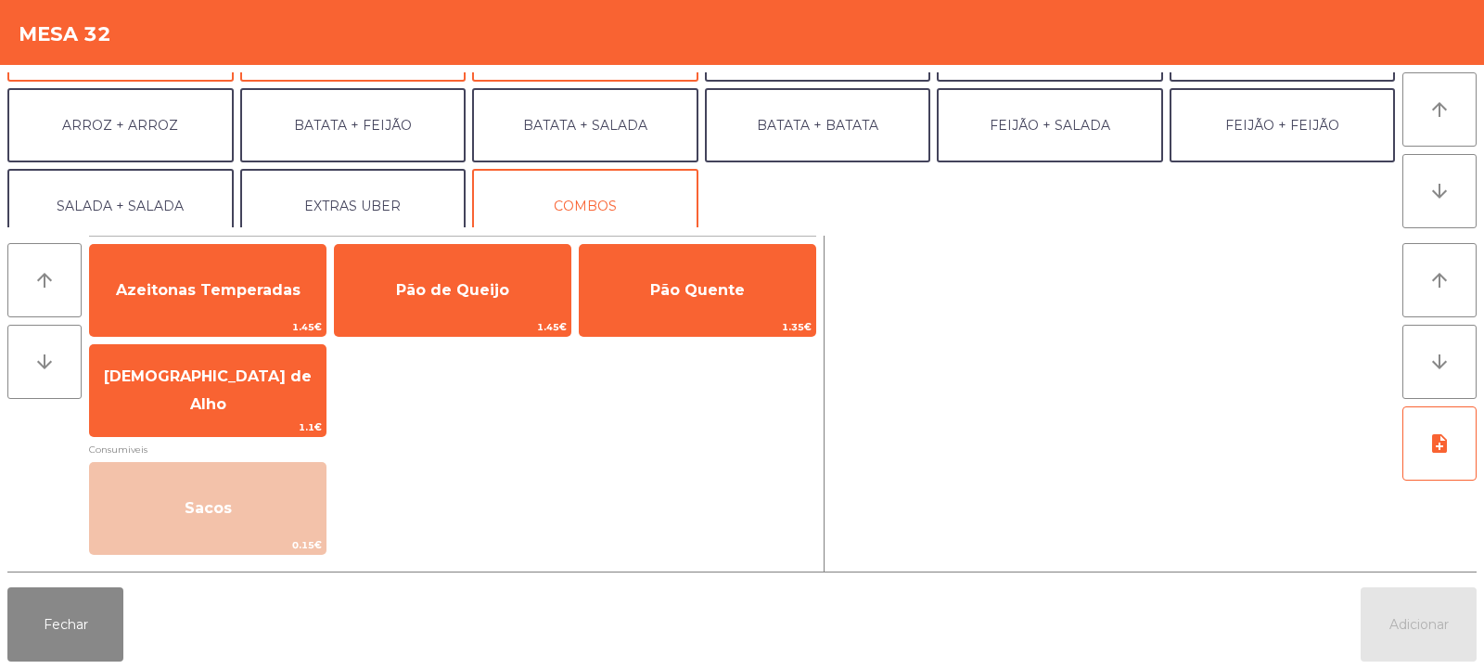
scroll to position [237, 0]
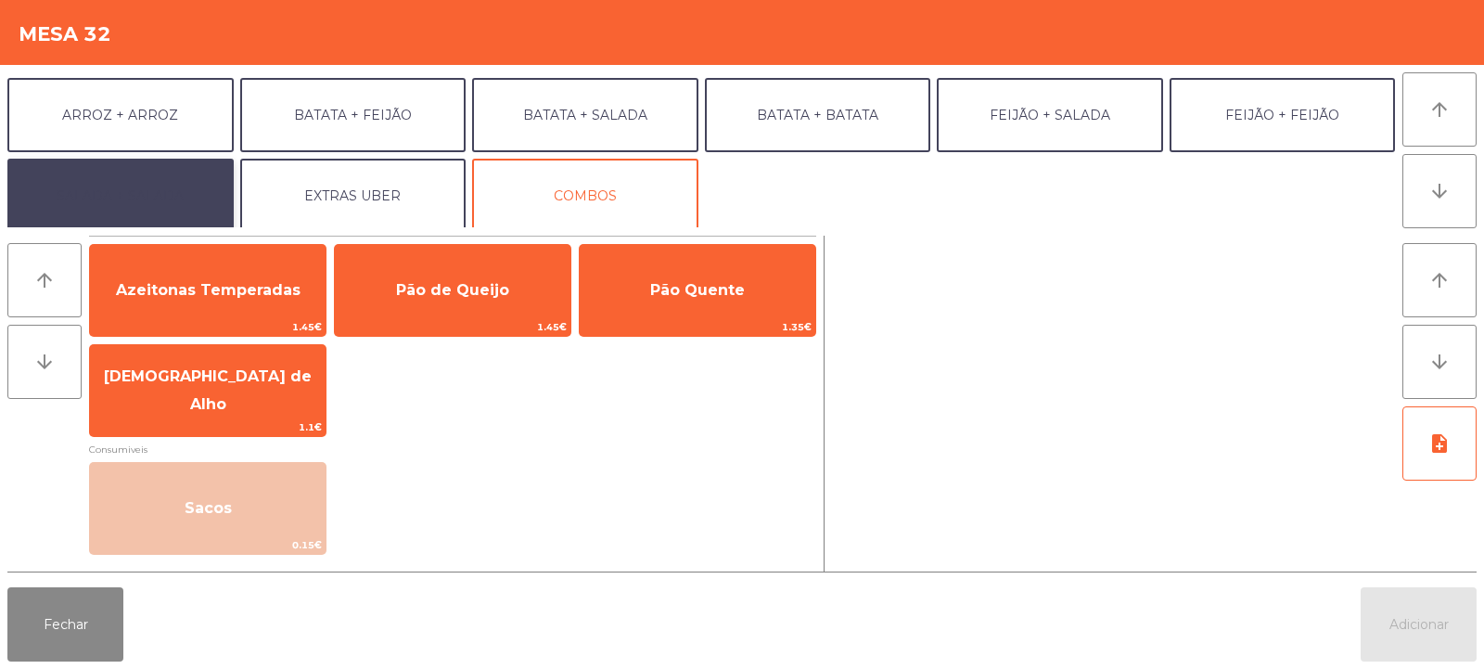
click at [173, 205] on button "SALADA + SALADA" at bounding box center [120, 196] width 226 height 74
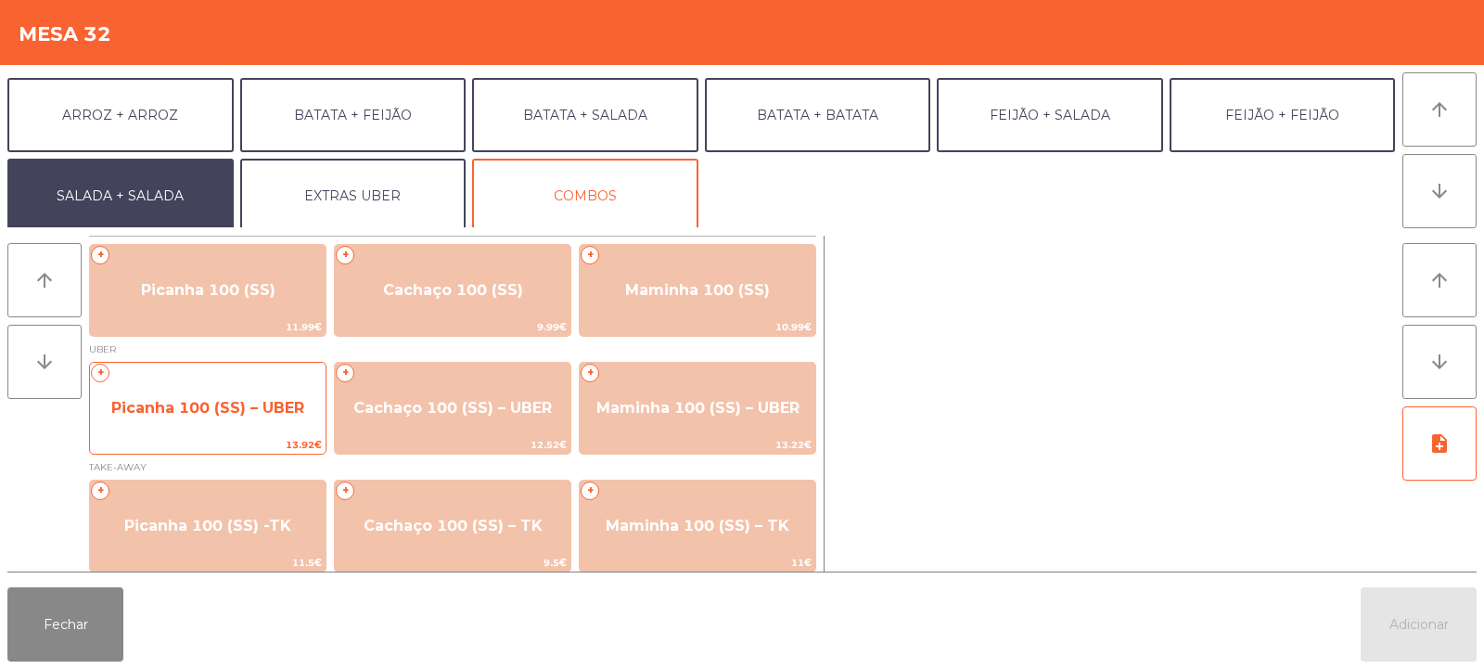
click at [188, 410] on span "Picanha 100 (SS) – UBER" at bounding box center [207, 408] width 193 height 18
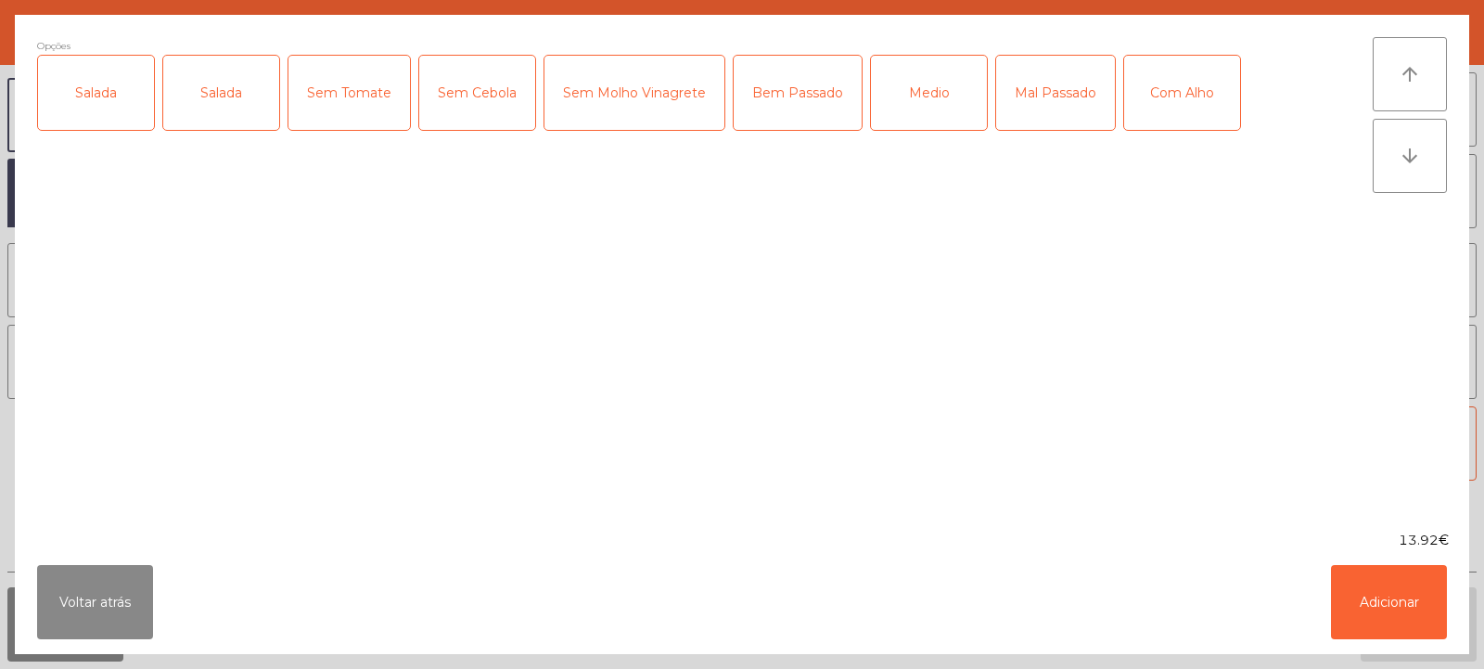
click at [93, 109] on div "Salada" at bounding box center [96, 93] width 116 height 74
click at [886, 106] on div "Medio" at bounding box center [929, 93] width 116 height 74
click at [1166, 101] on div "Com Alho" at bounding box center [1182, 93] width 116 height 74
click at [1379, 615] on button "Adicionar" at bounding box center [1389, 602] width 116 height 74
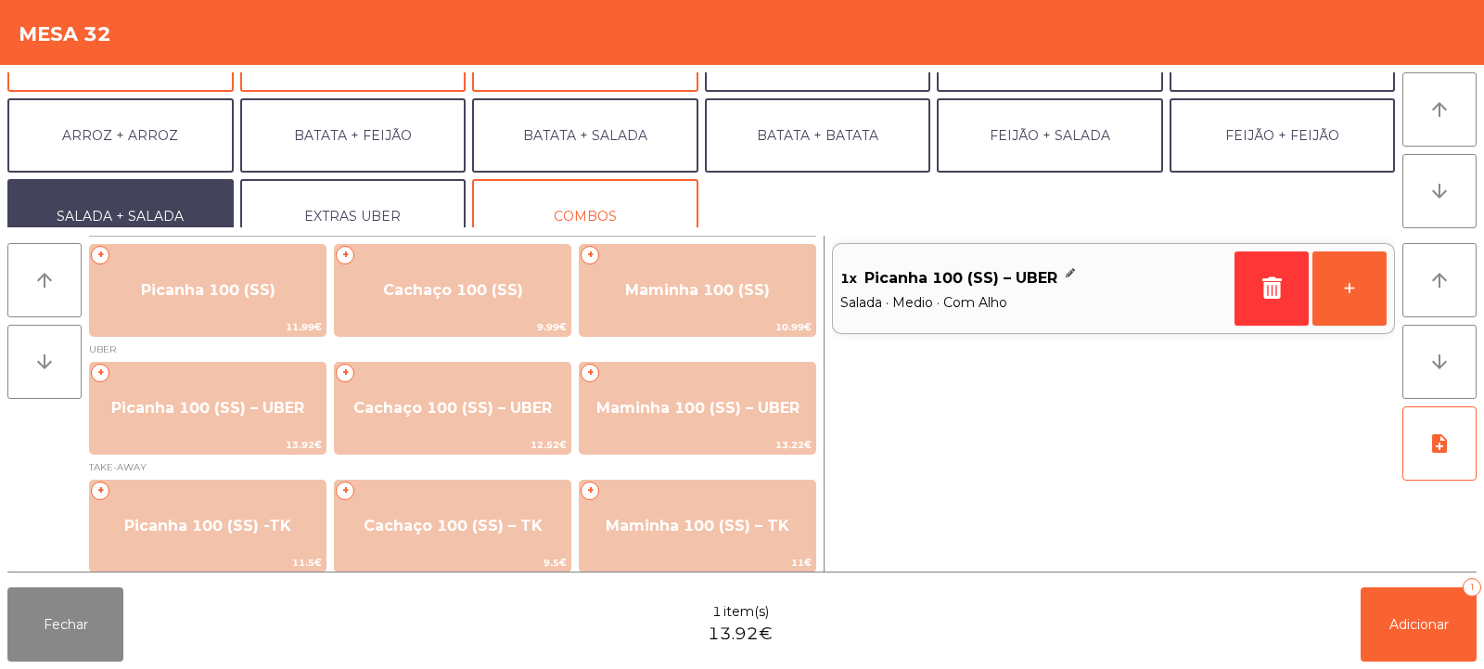
scroll to position [242, 0]
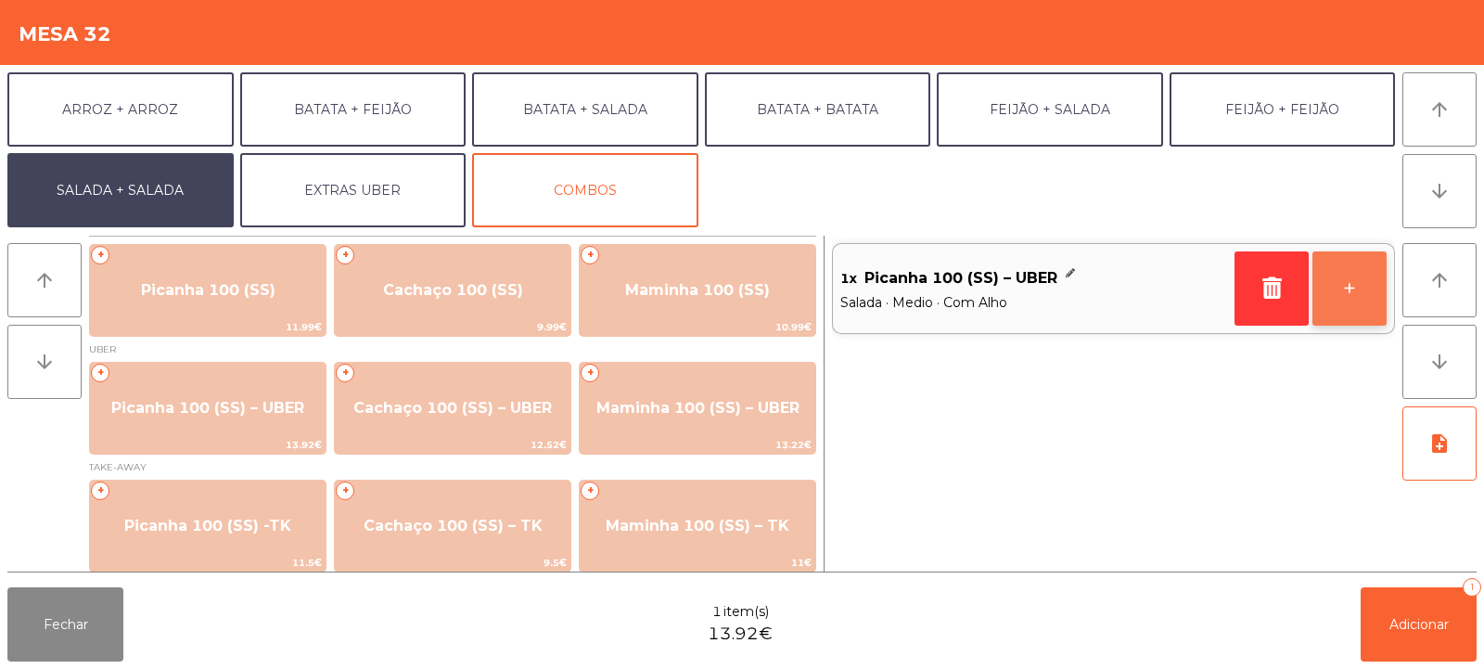
click at [1353, 297] on button "+" at bounding box center [1350, 288] width 74 height 74
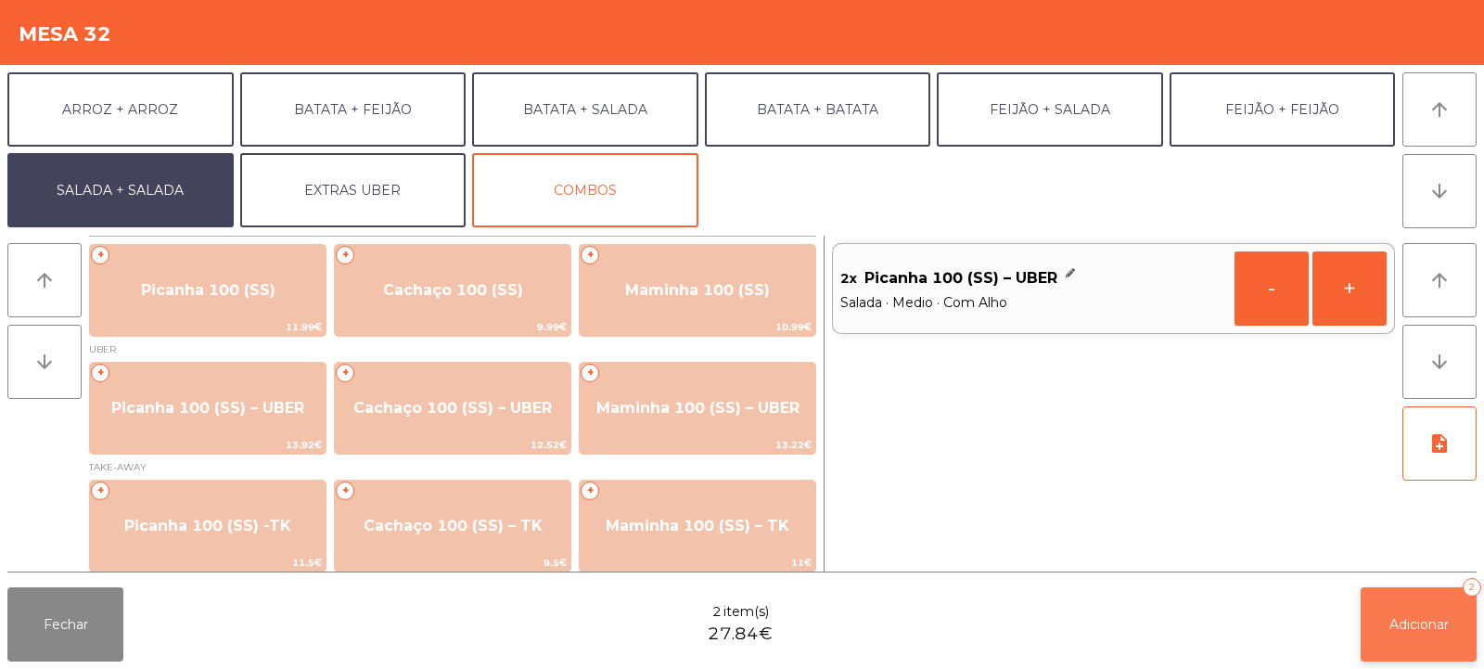
click at [1428, 605] on button "Adicionar 2" at bounding box center [1419, 624] width 116 height 74
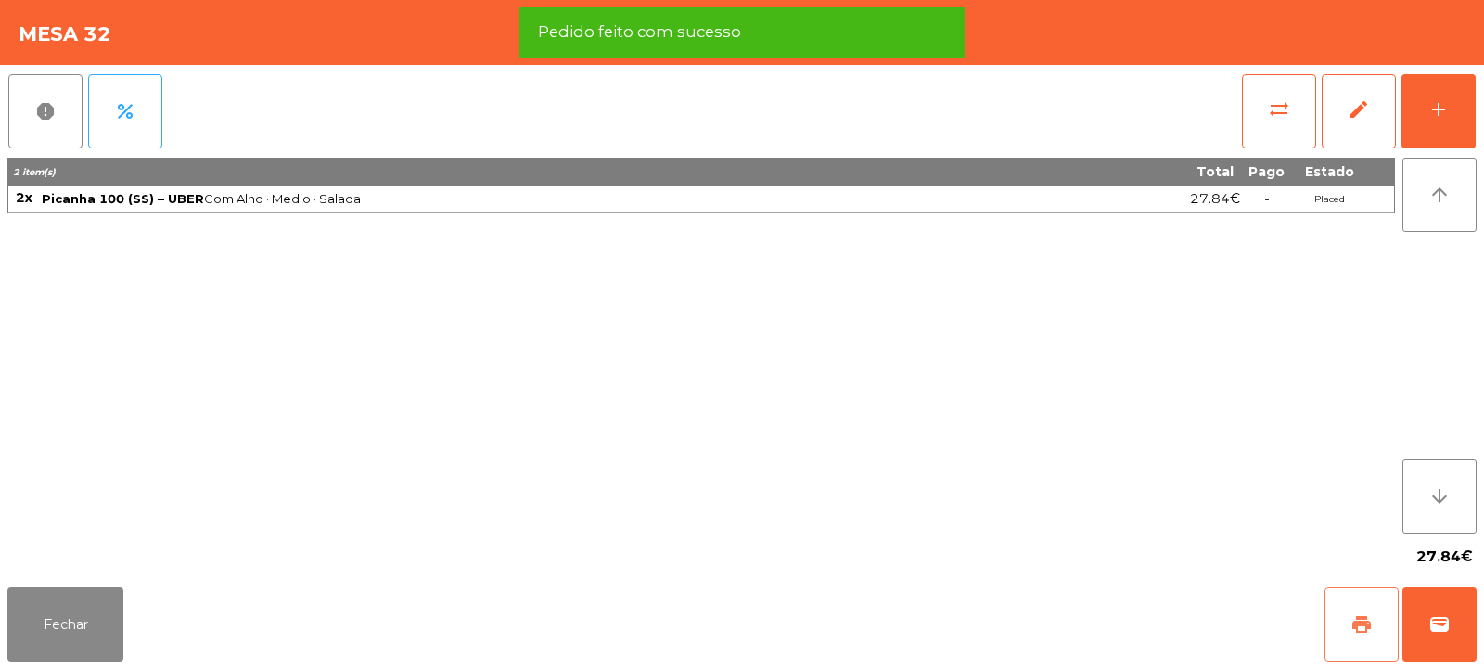
click at [1356, 621] on span "print" at bounding box center [1362, 624] width 22 height 22
click at [1438, 622] on span "wallet" at bounding box center [1440, 624] width 22 height 22
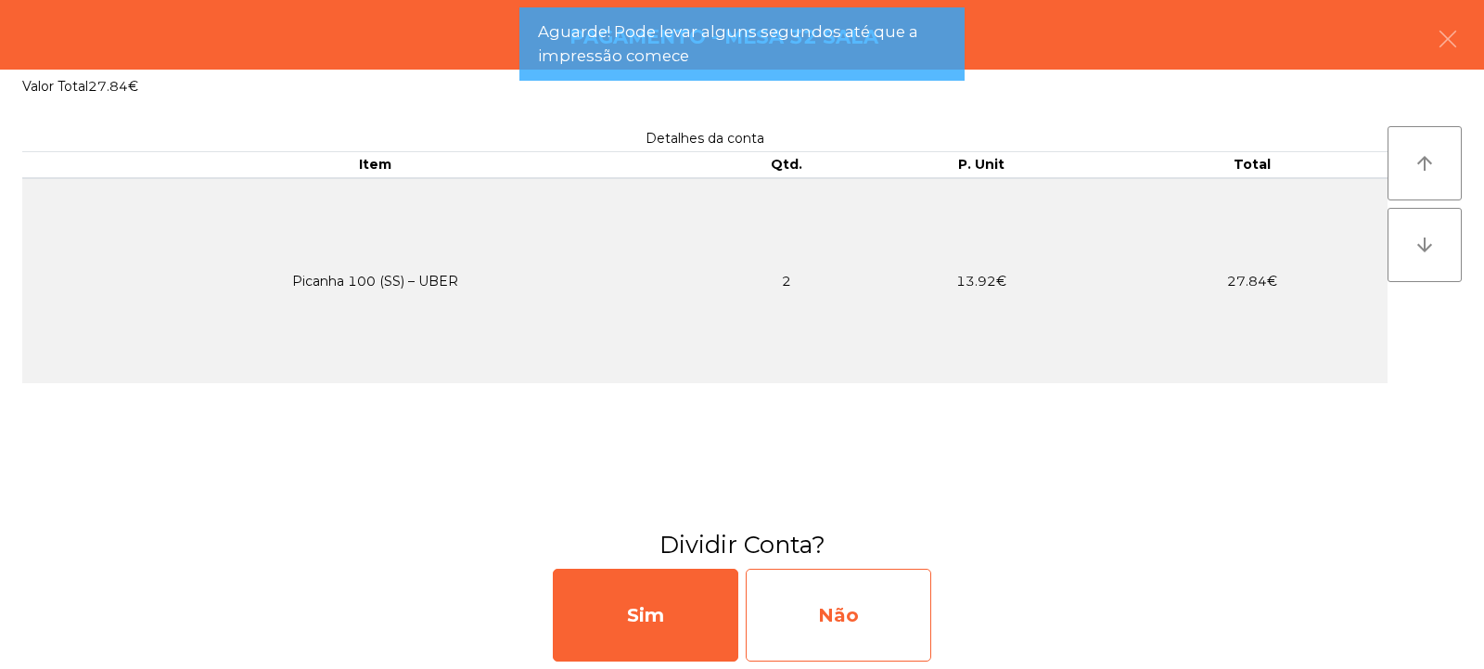
click at [888, 615] on div "Não" at bounding box center [839, 615] width 186 height 93
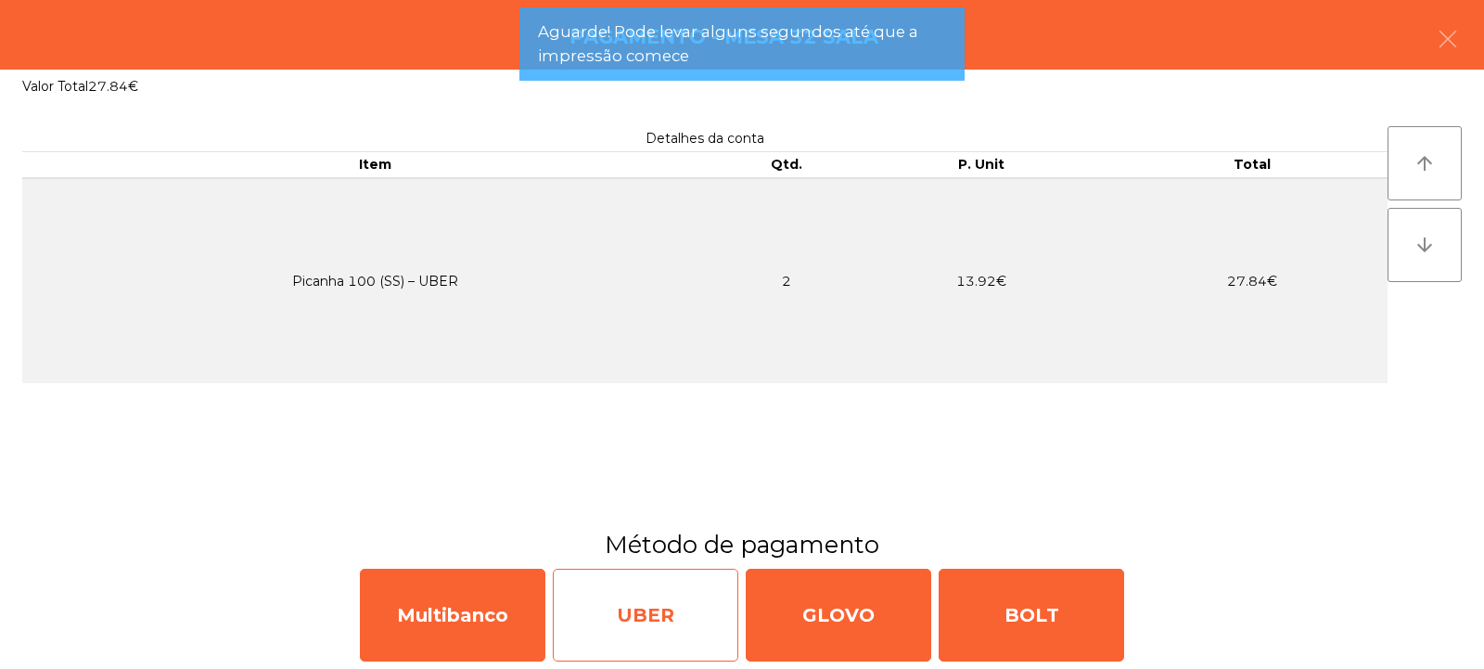
click at [648, 623] on div "UBER" at bounding box center [646, 615] width 186 height 93
select select "**"
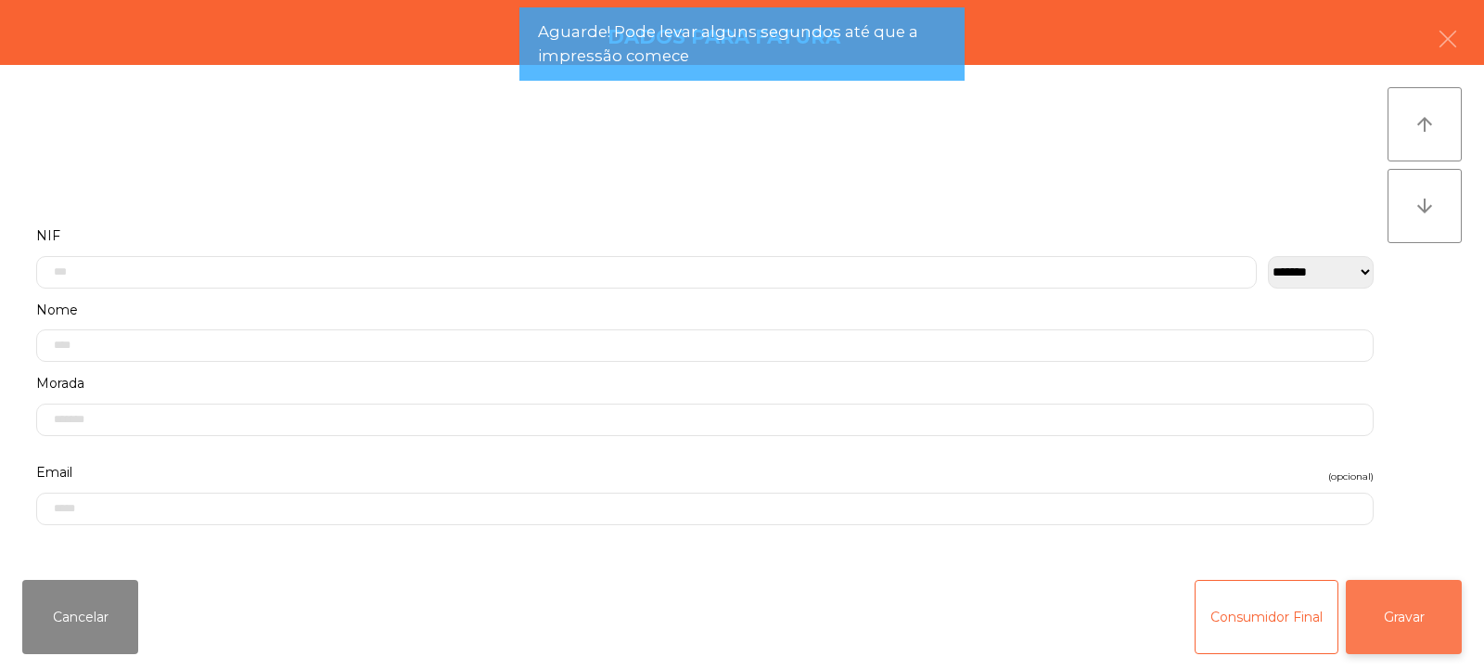
click at [1405, 622] on button "Gravar" at bounding box center [1404, 617] width 116 height 74
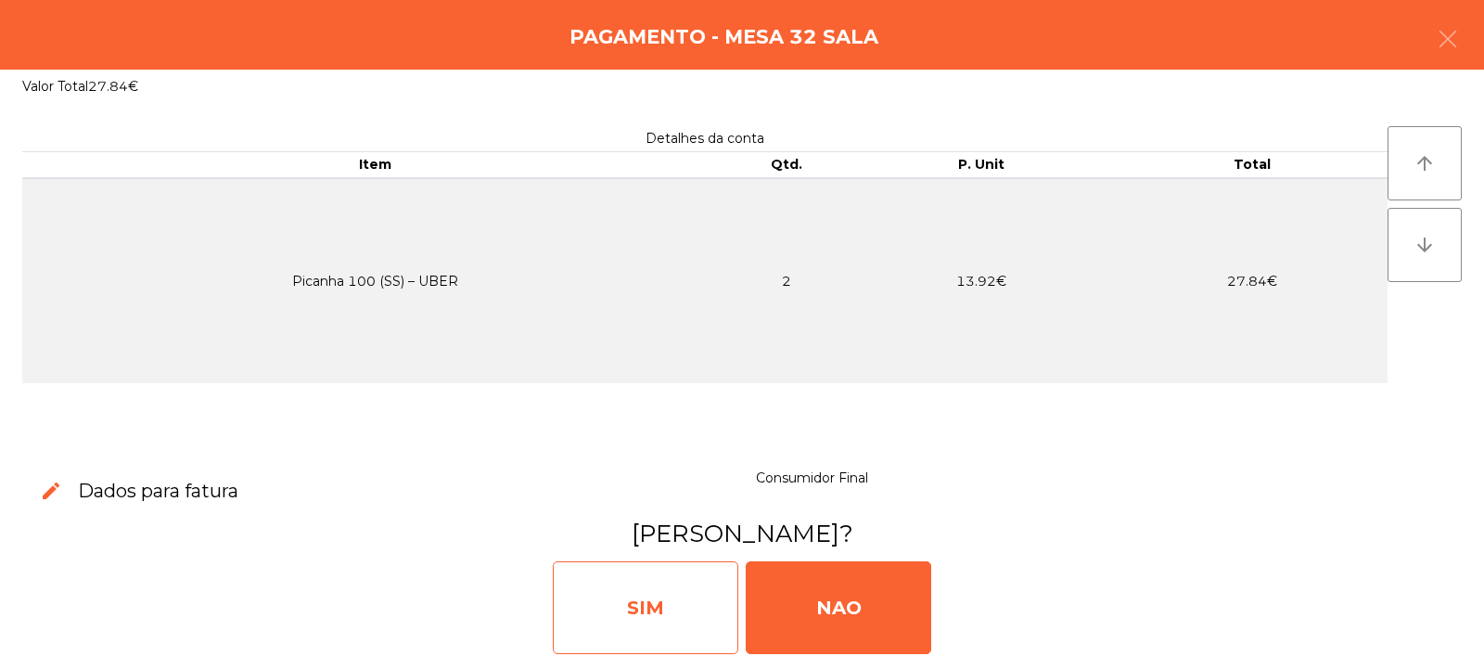
click at [691, 600] on div "SIM" at bounding box center [646, 607] width 186 height 93
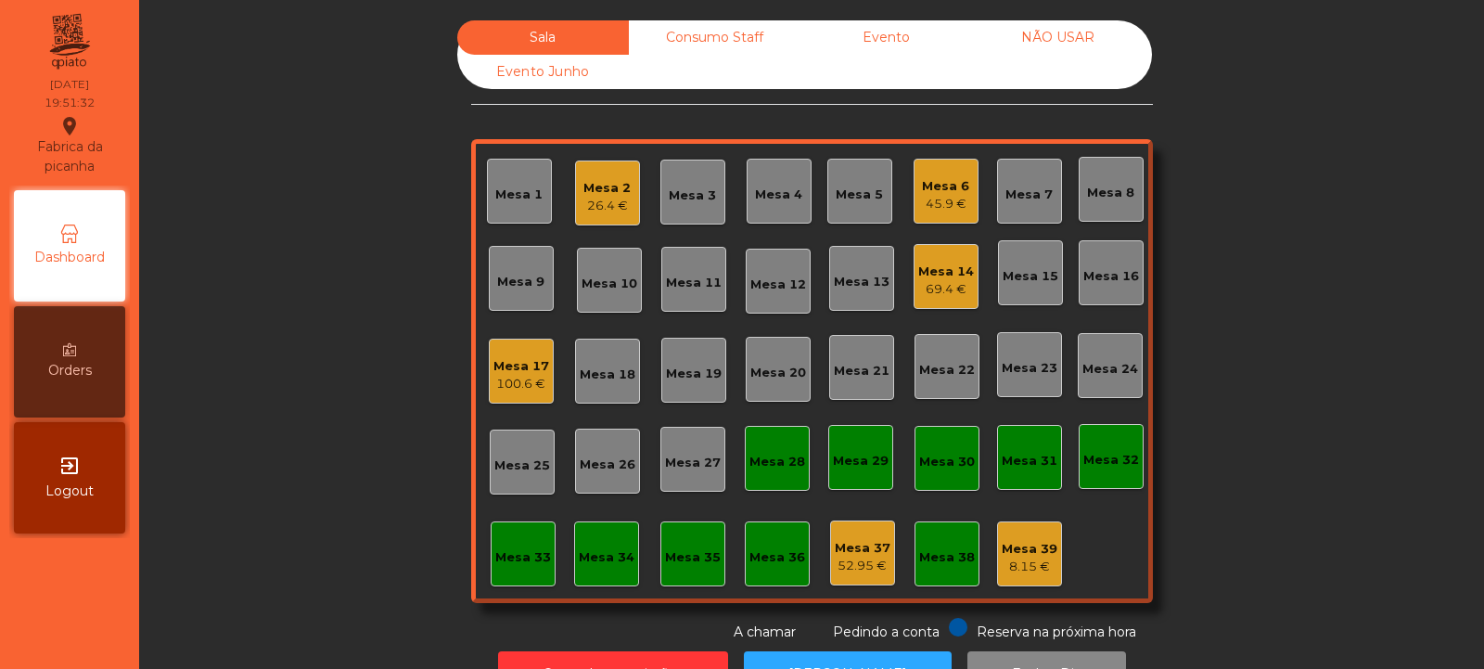
click at [776, 374] on div "Mesa 20" at bounding box center [778, 373] width 56 height 19
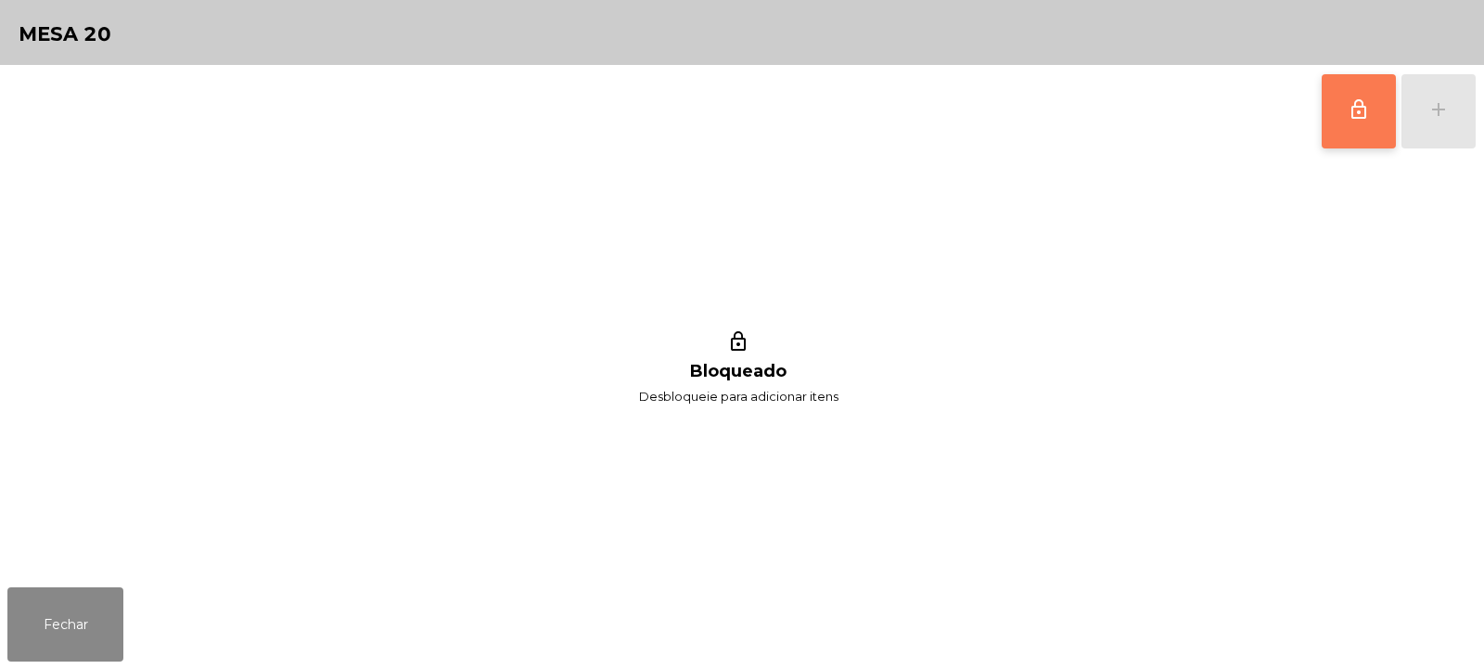
click at [1357, 116] on span "lock_outline" at bounding box center [1359, 109] width 22 height 22
click at [1438, 115] on div "lock_outline add" at bounding box center [1399, 111] width 156 height 93
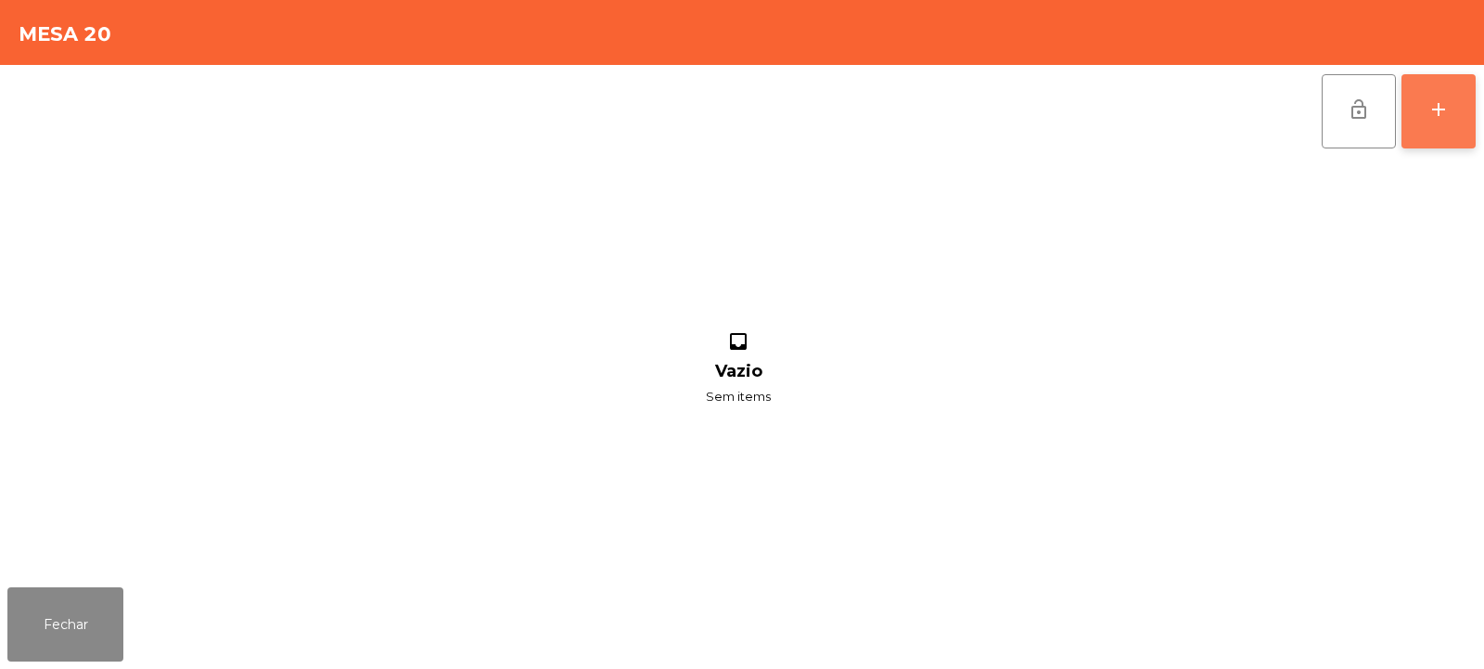
click at [1408, 132] on button "add" at bounding box center [1439, 111] width 74 height 74
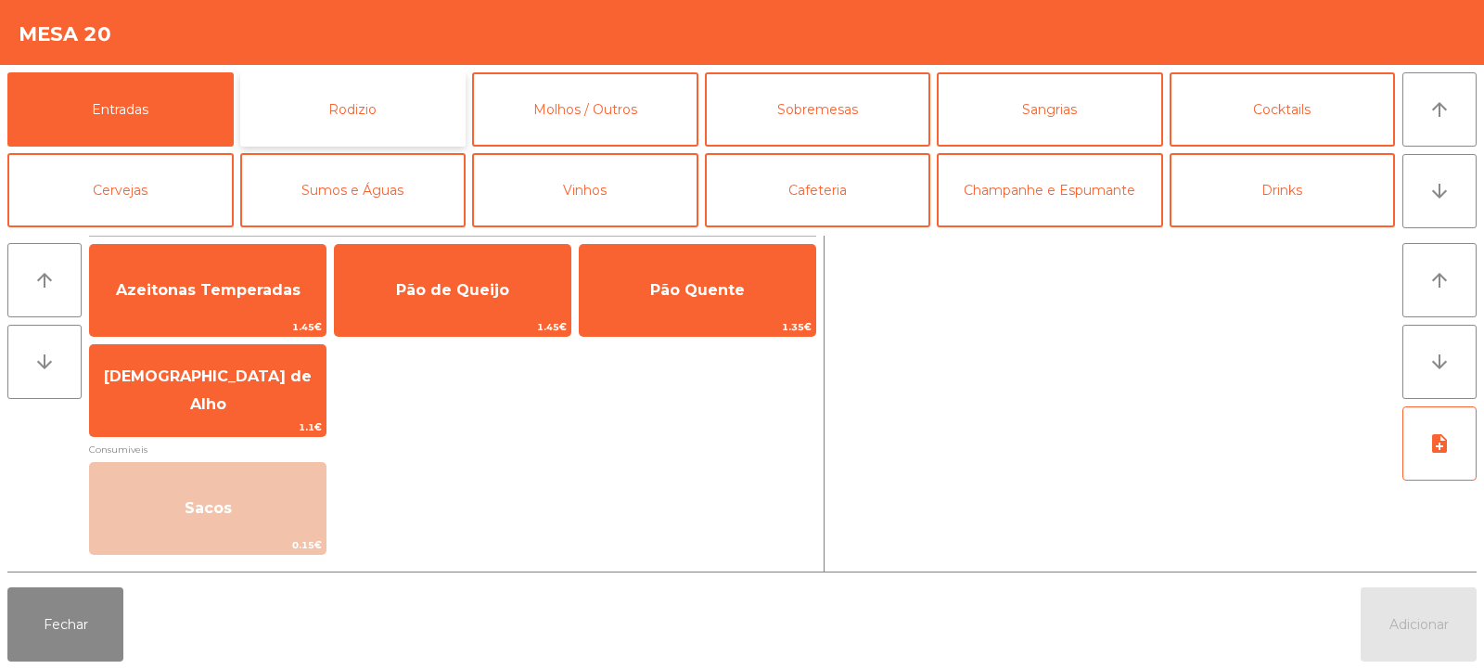
click at [365, 86] on button "Rodizio" at bounding box center [353, 109] width 226 height 74
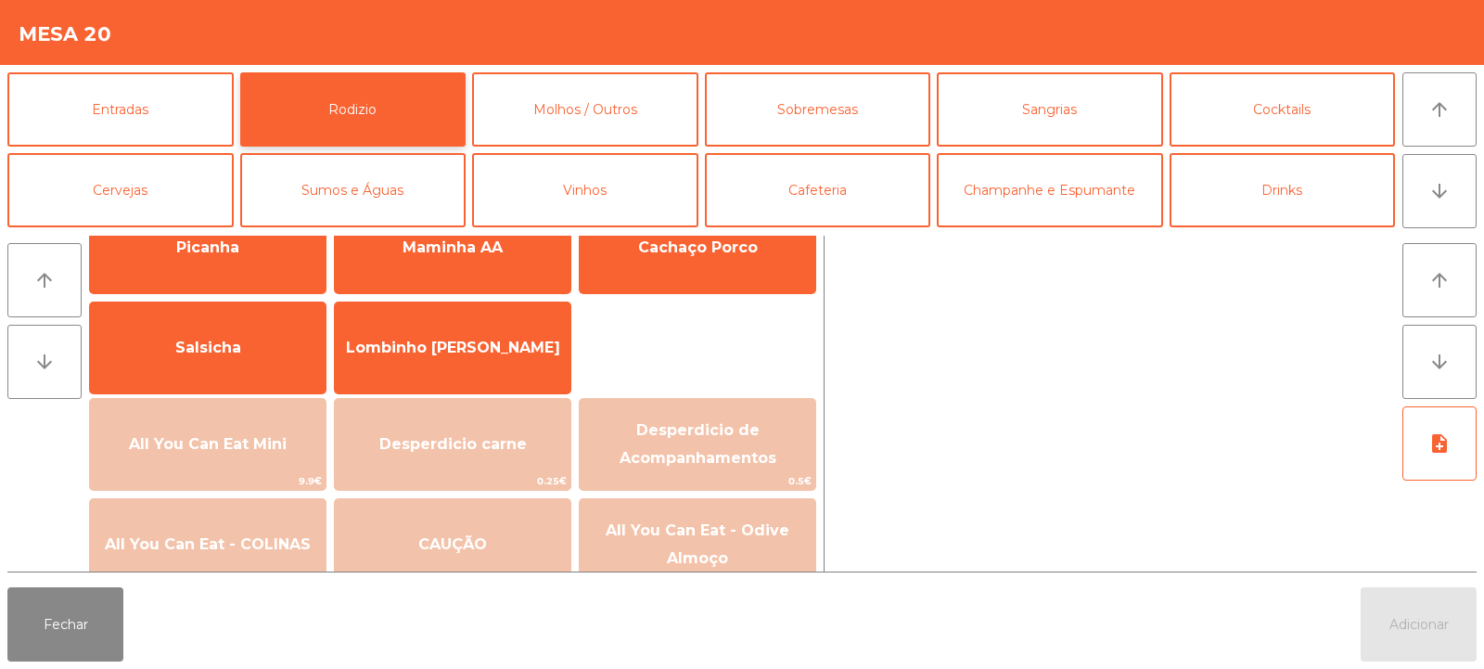
scroll to position [94, 0]
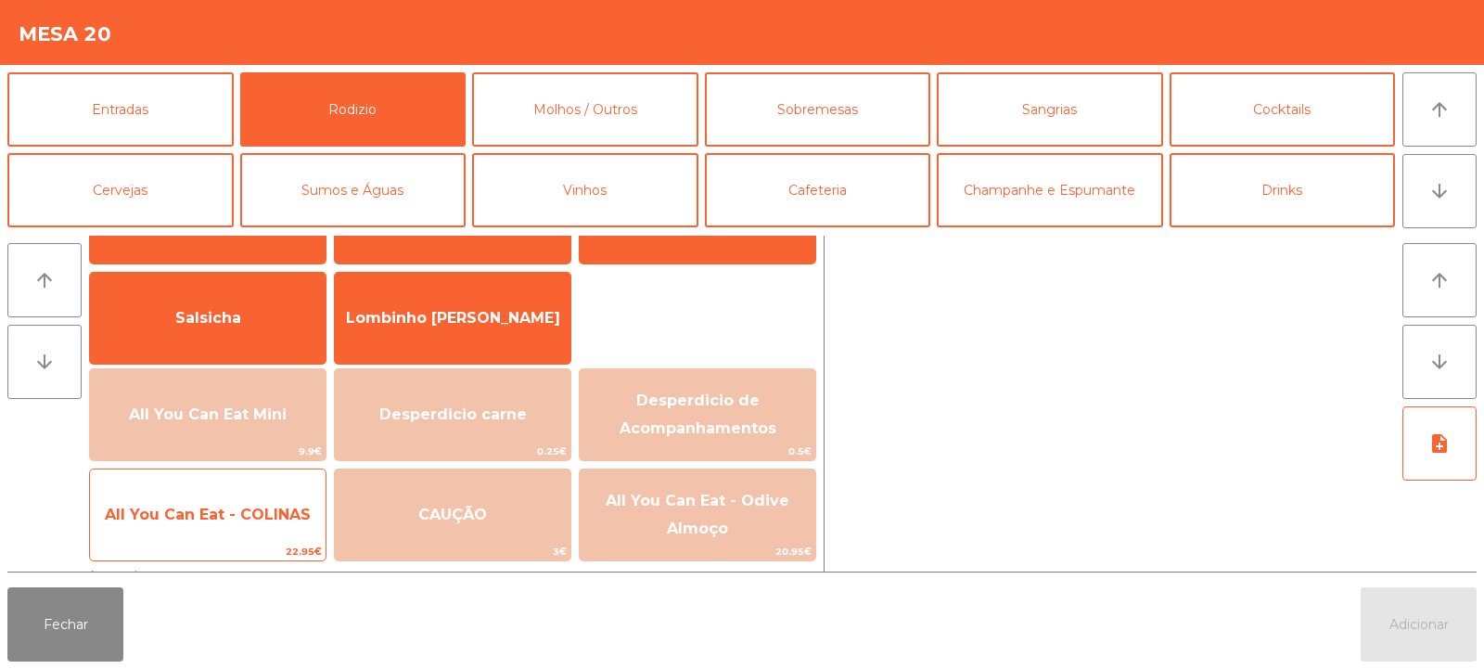
click at [232, 542] on div "All You Can Eat - COLINAS 22.95€" at bounding box center [207, 514] width 237 height 93
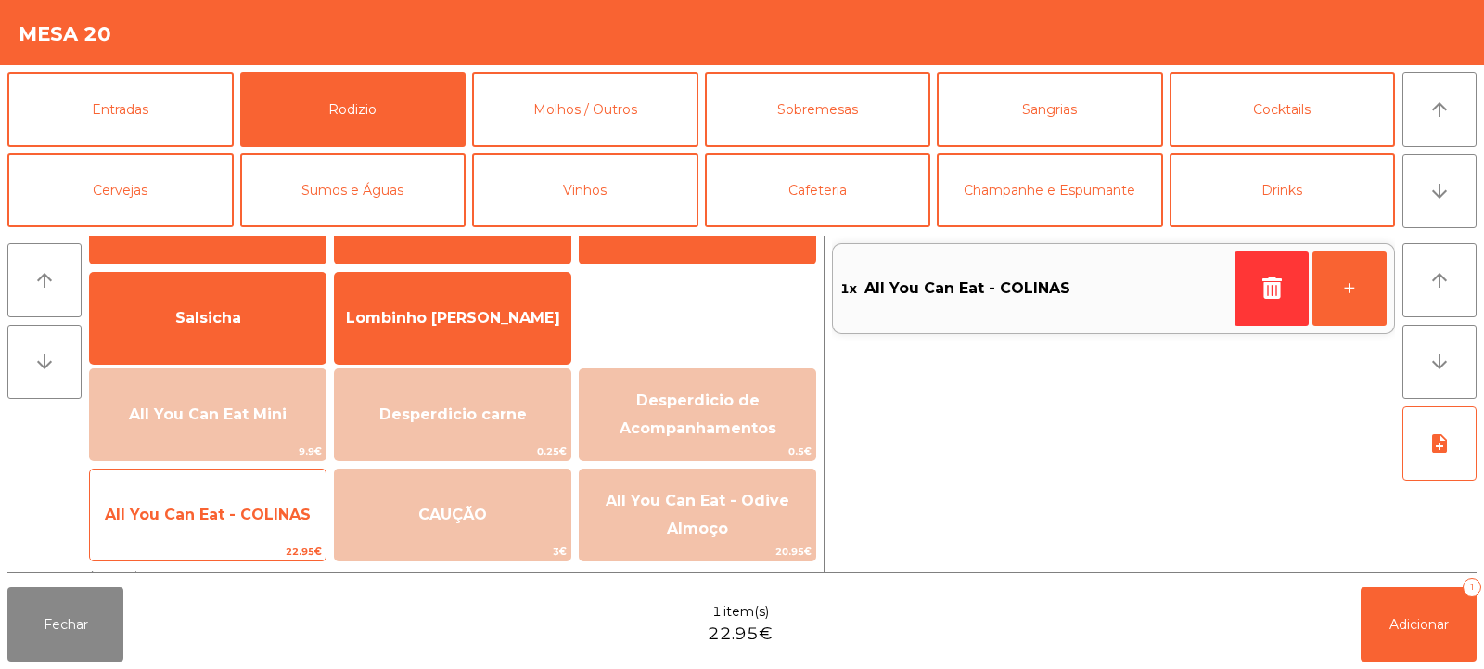
click at [232, 528] on span "All You Can Eat - COLINAS" at bounding box center [208, 515] width 236 height 50
click at [236, 527] on span "All You Can Eat - COLINAS" at bounding box center [208, 515] width 236 height 50
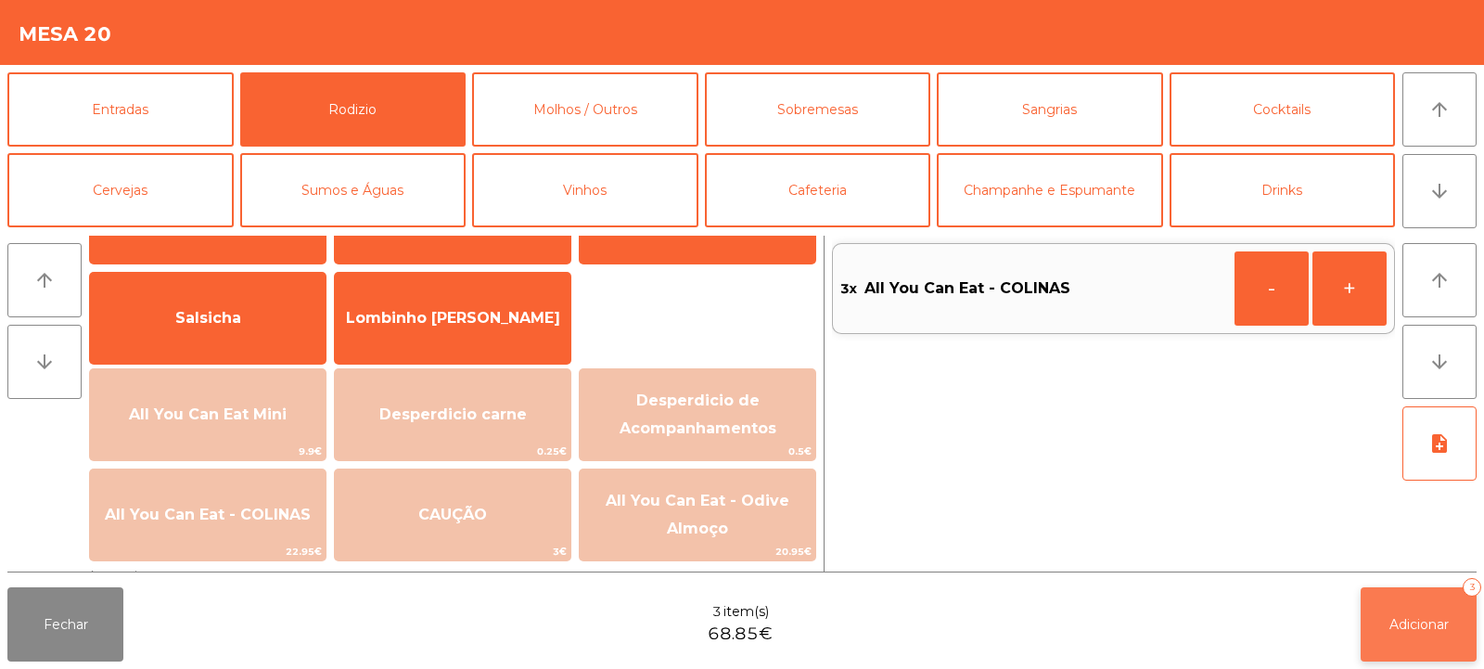
click at [1398, 630] on span "Adicionar" at bounding box center [1419, 624] width 59 height 17
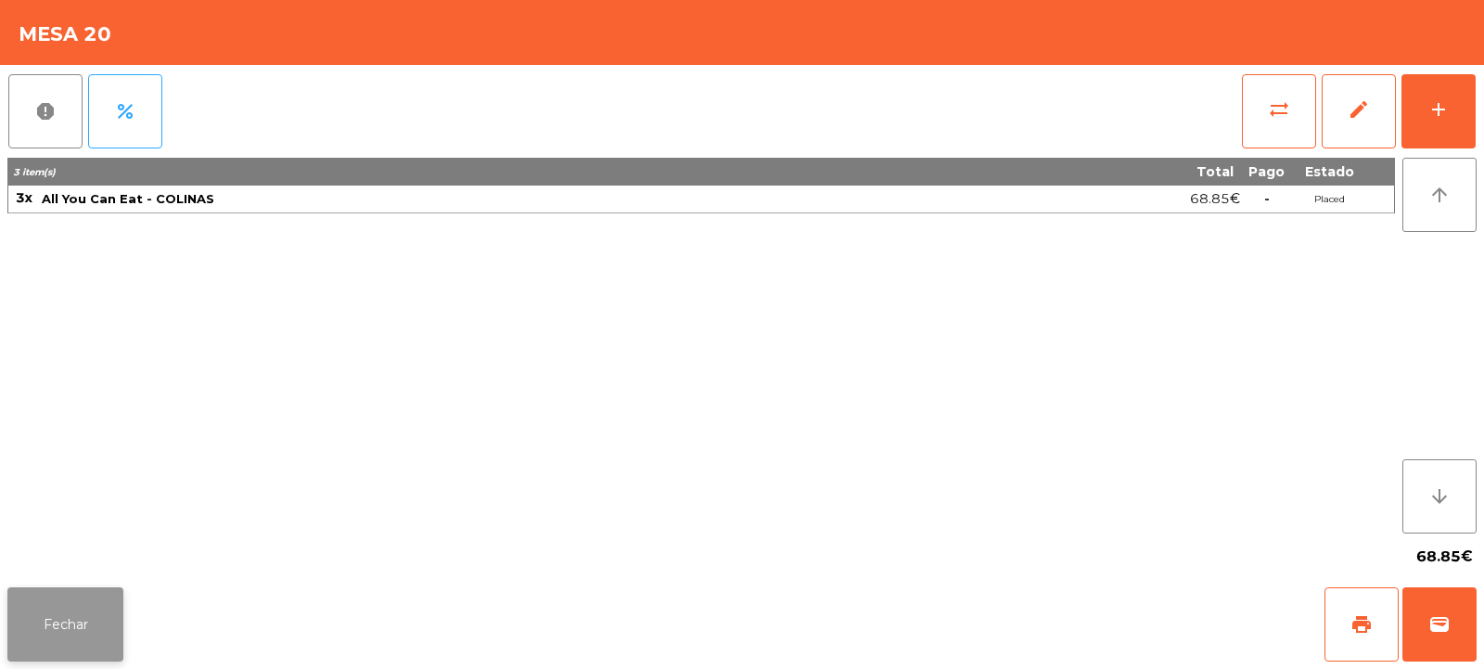
click at [71, 650] on button "Fechar" at bounding box center [65, 624] width 116 height 74
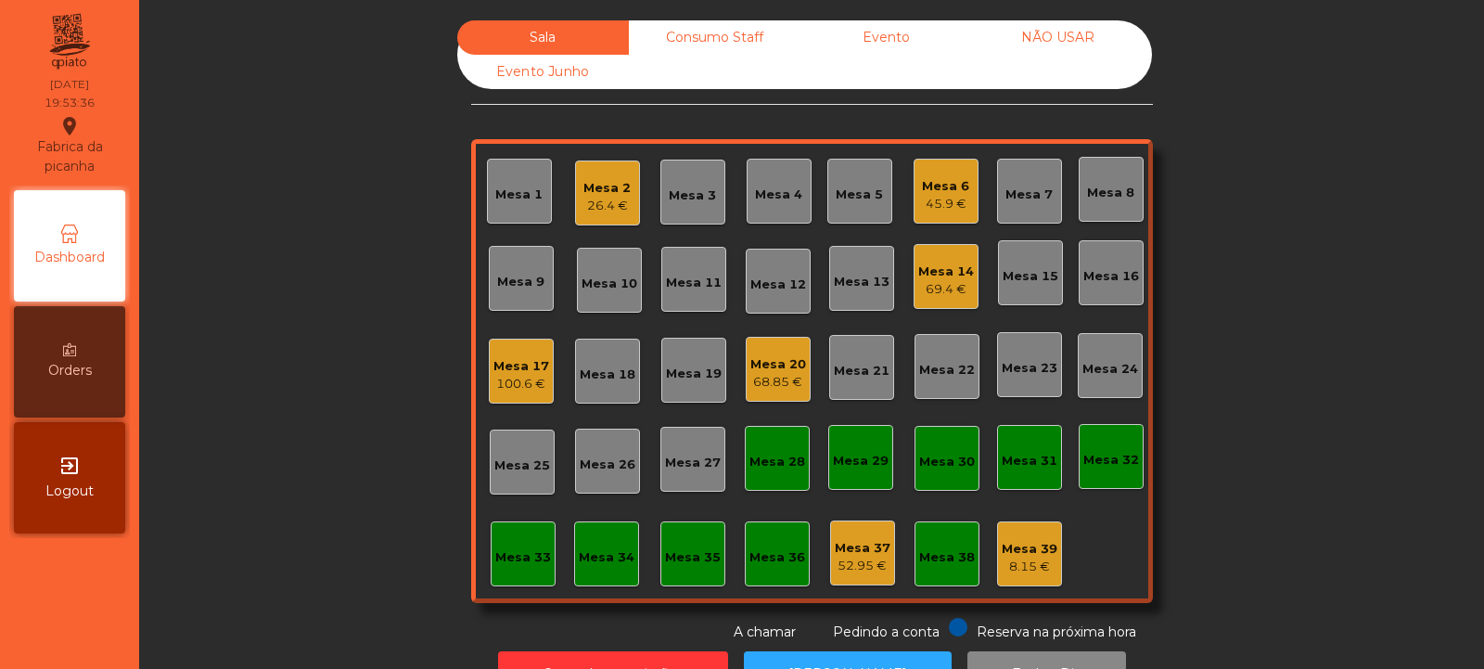
click at [1027, 378] on div "Mesa 23" at bounding box center [1029, 364] width 65 height 65
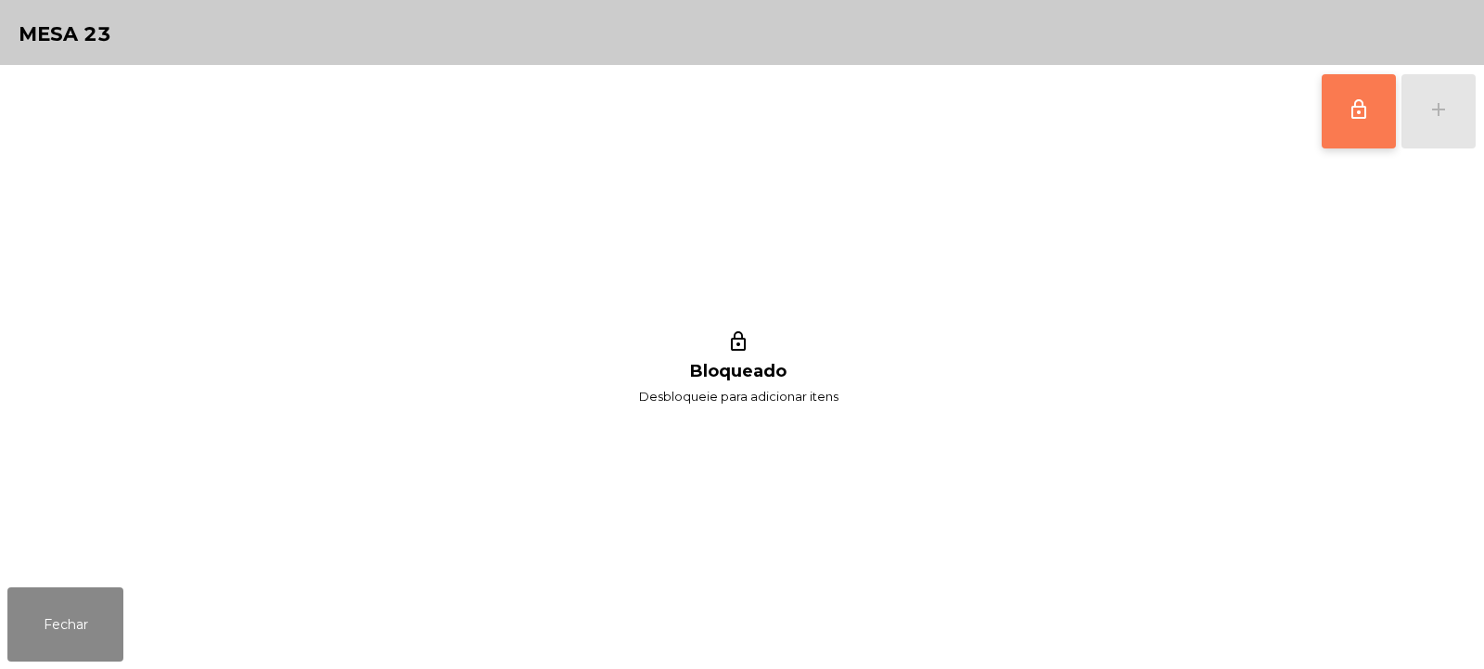
click at [1341, 98] on button "lock_outline" at bounding box center [1359, 111] width 74 height 74
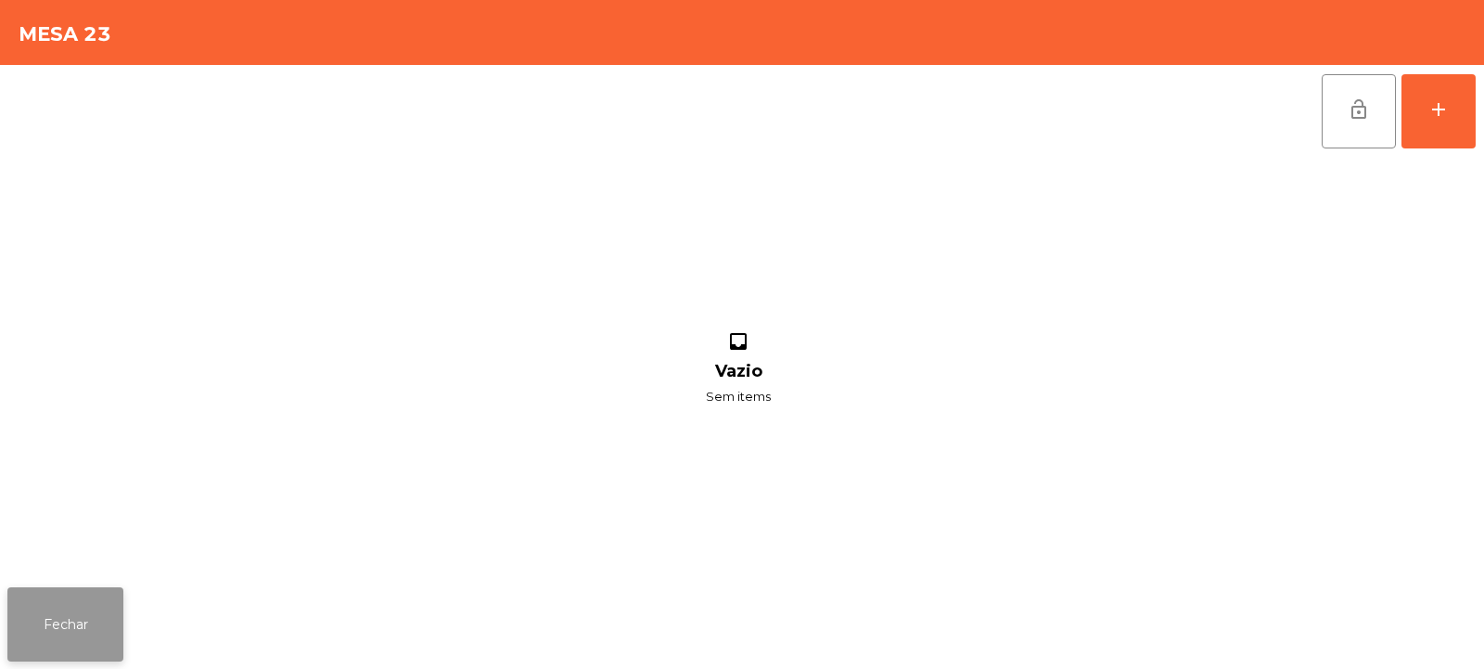
click at [102, 613] on button "Fechar" at bounding box center [65, 624] width 116 height 74
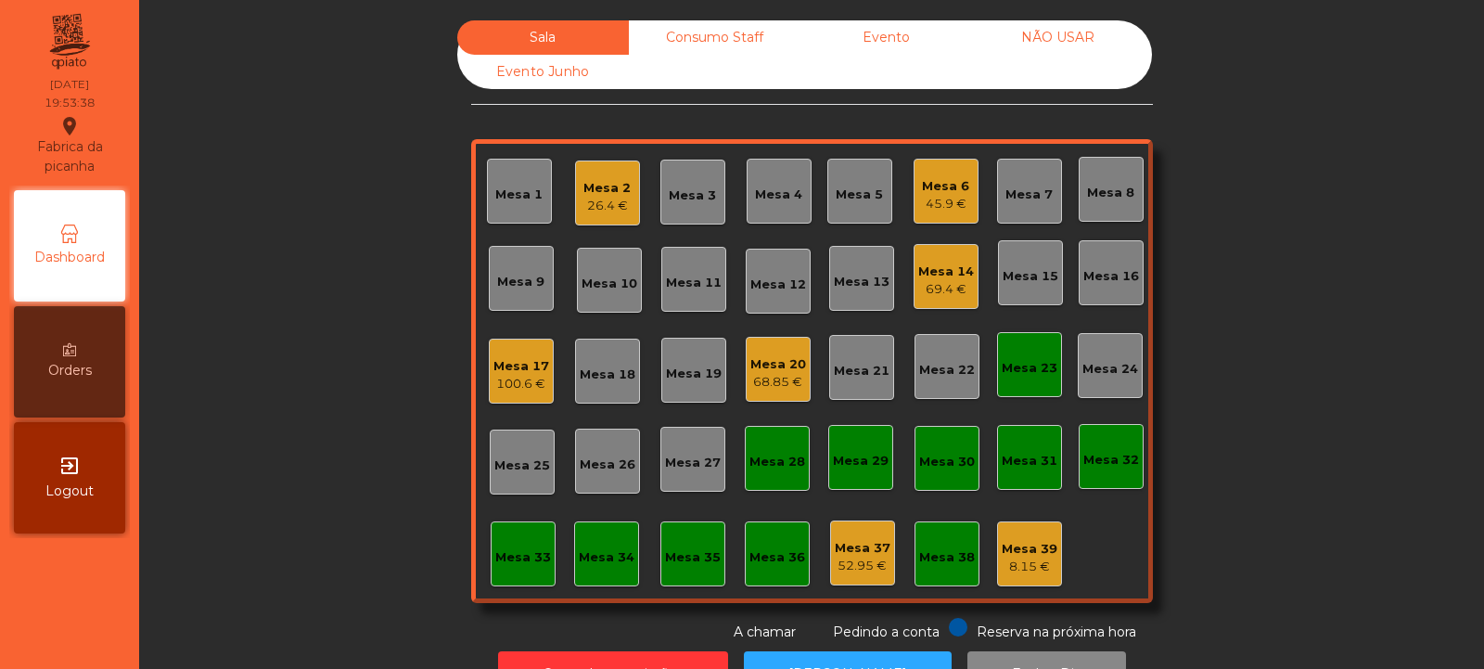
click at [787, 371] on div "Mesa 20" at bounding box center [778, 364] width 56 height 19
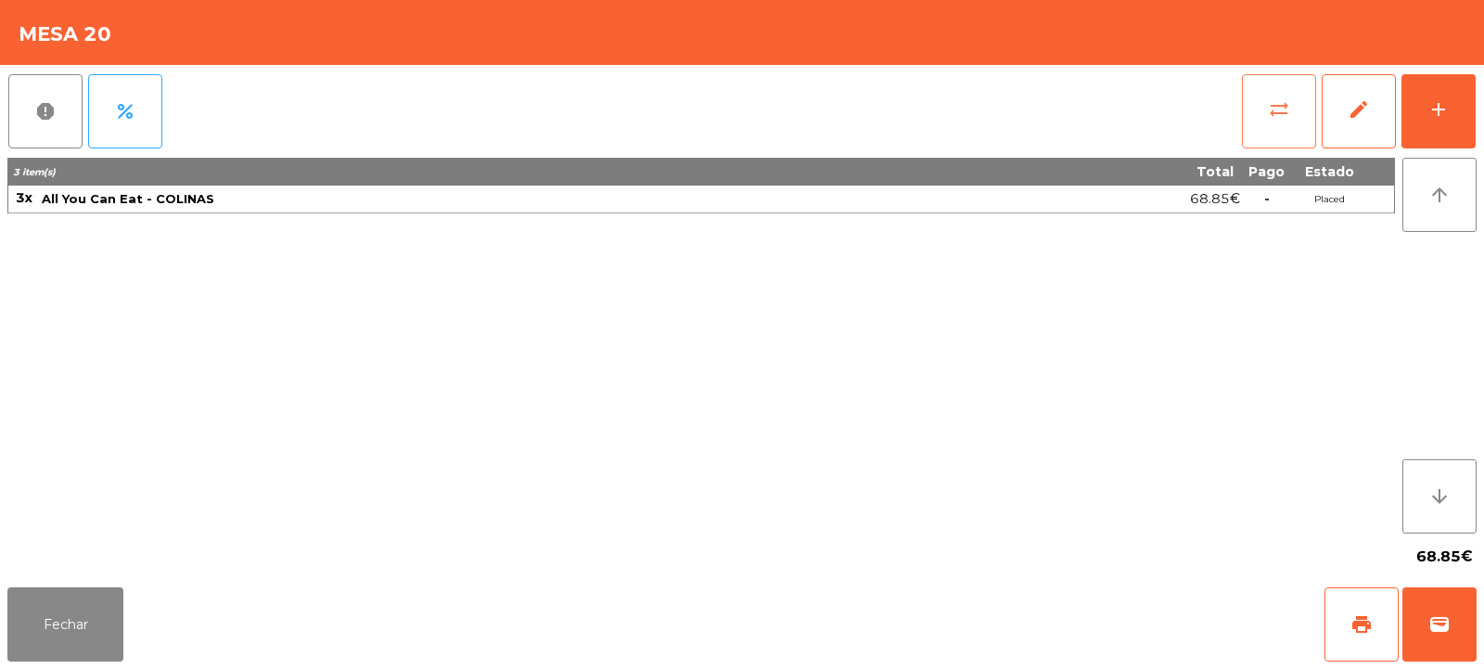
click at [1284, 123] on button "sync_alt" at bounding box center [1279, 111] width 74 height 74
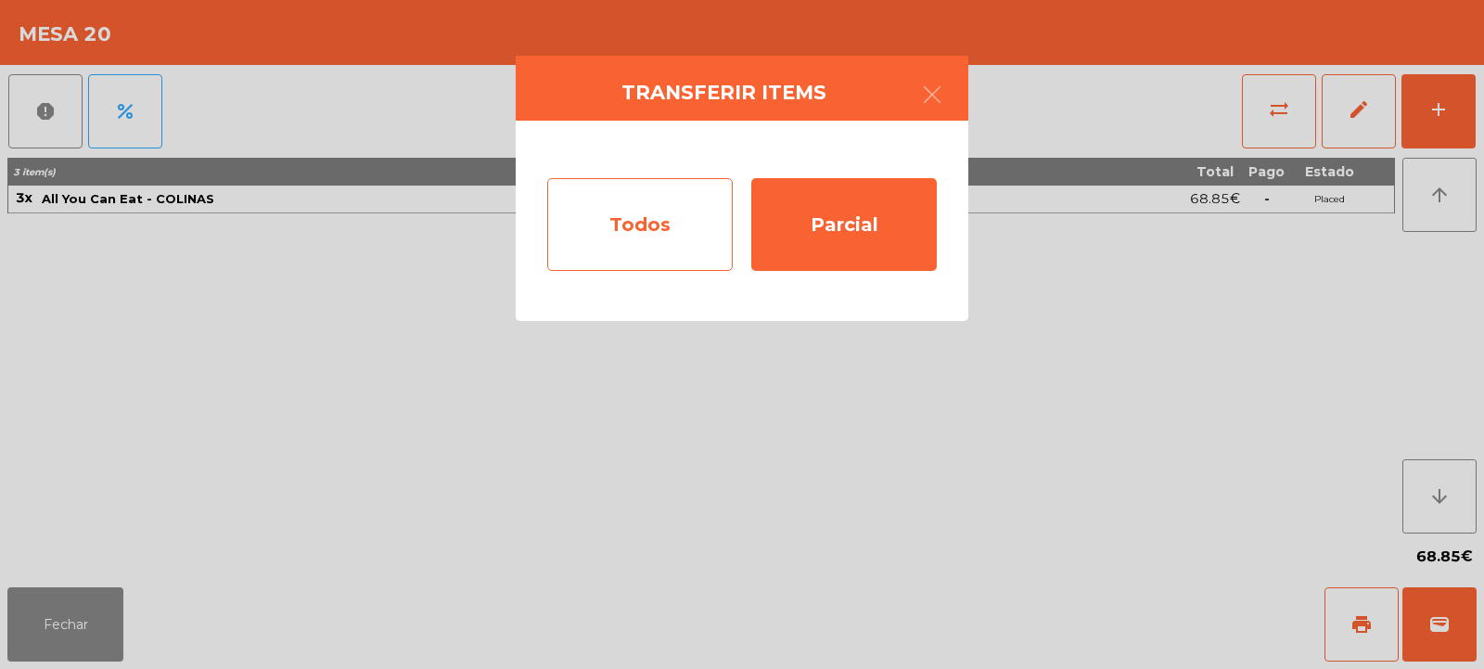
click at [659, 239] on div "Todos" at bounding box center [640, 224] width 186 height 93
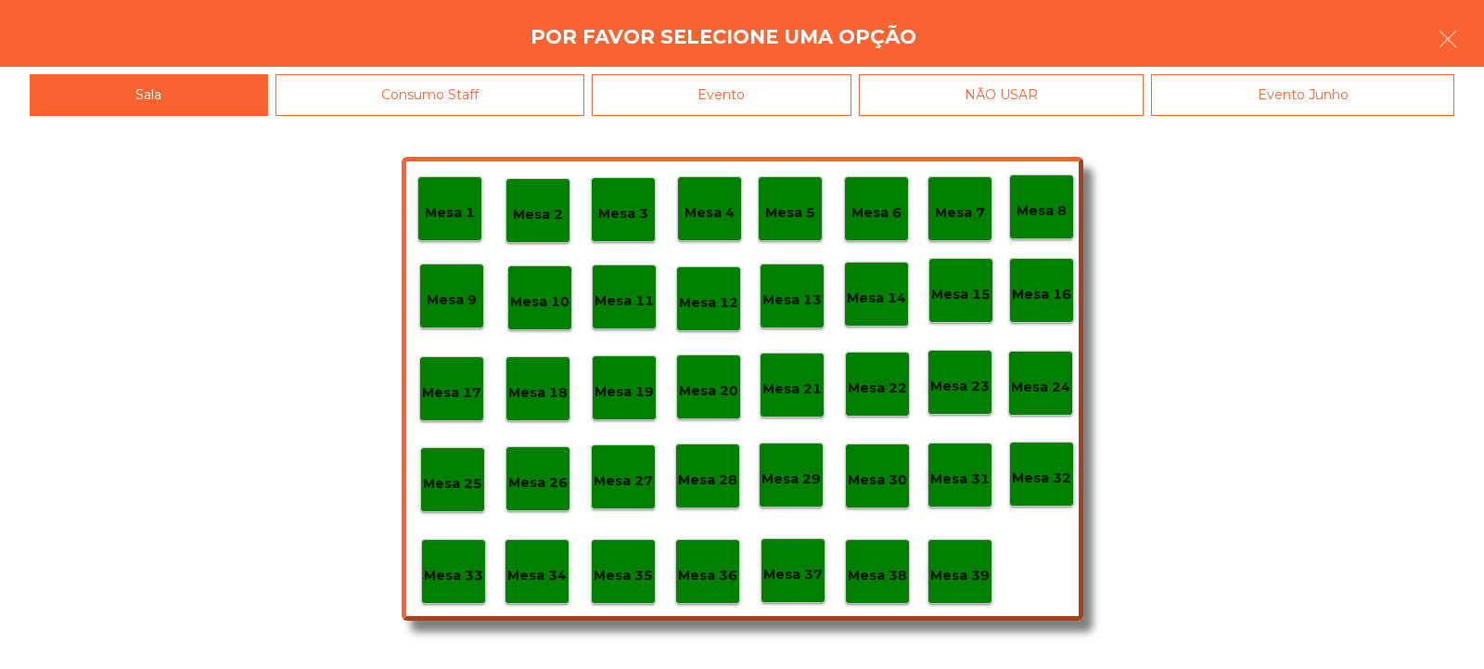
click at [967, 401] on div "Mesa 23" at bounding box center [960, 382] width 65 height 65
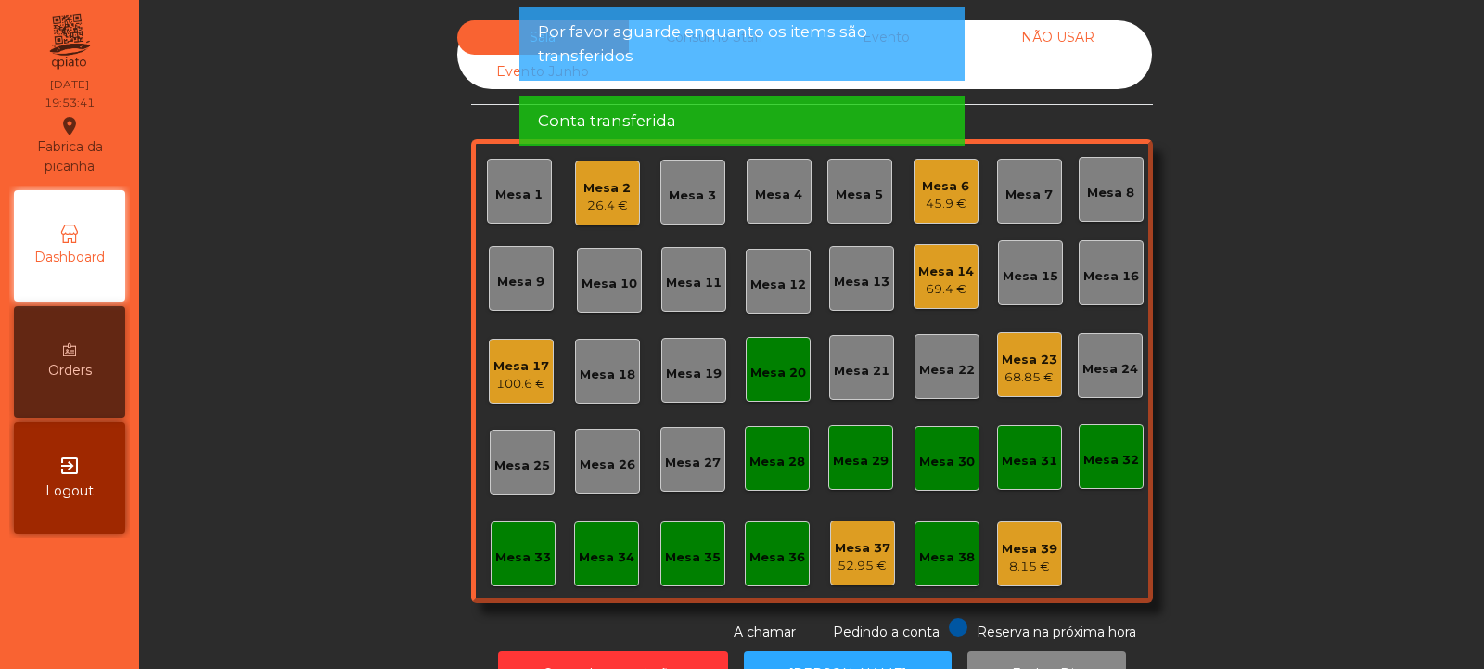
click at [765, 371] on div "Mesa 20" at bounding box center [778, 373] width 56 height 19
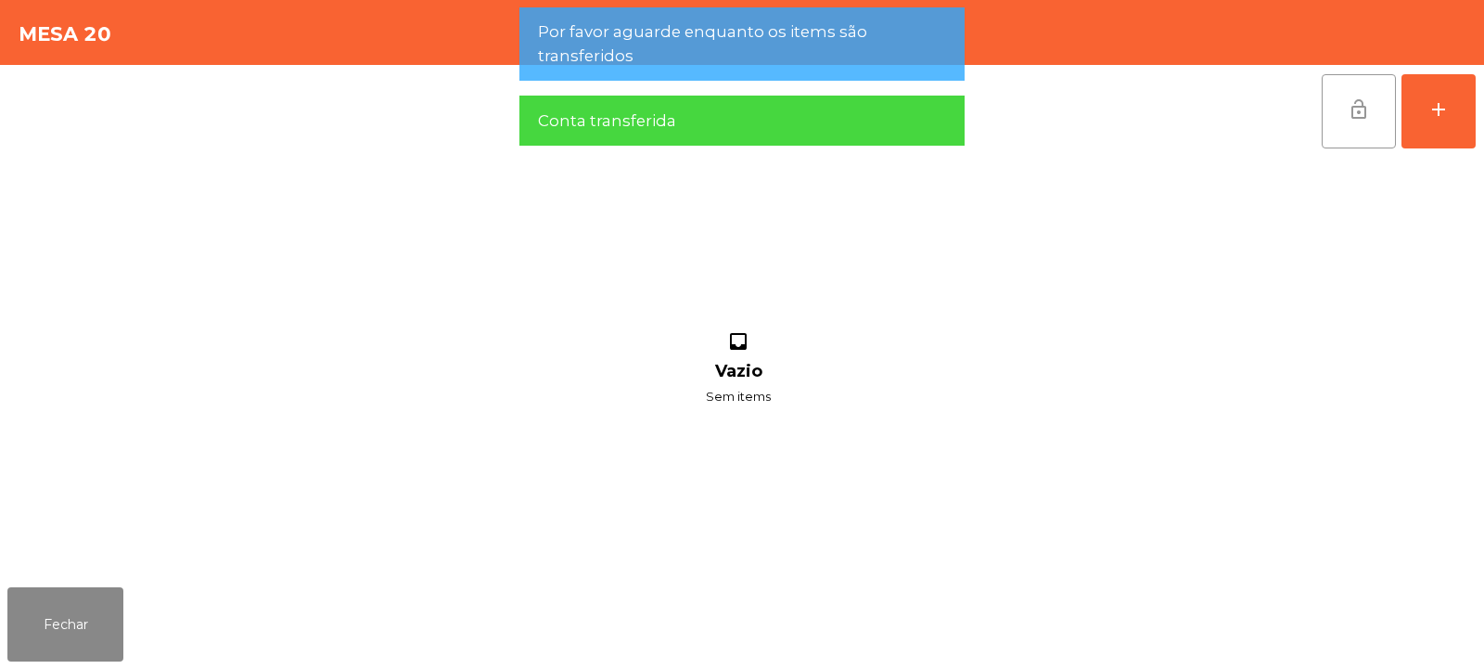
click at [1361, 108] on span "lock_open" at bounding box center [1359, 109] width 22 height 22
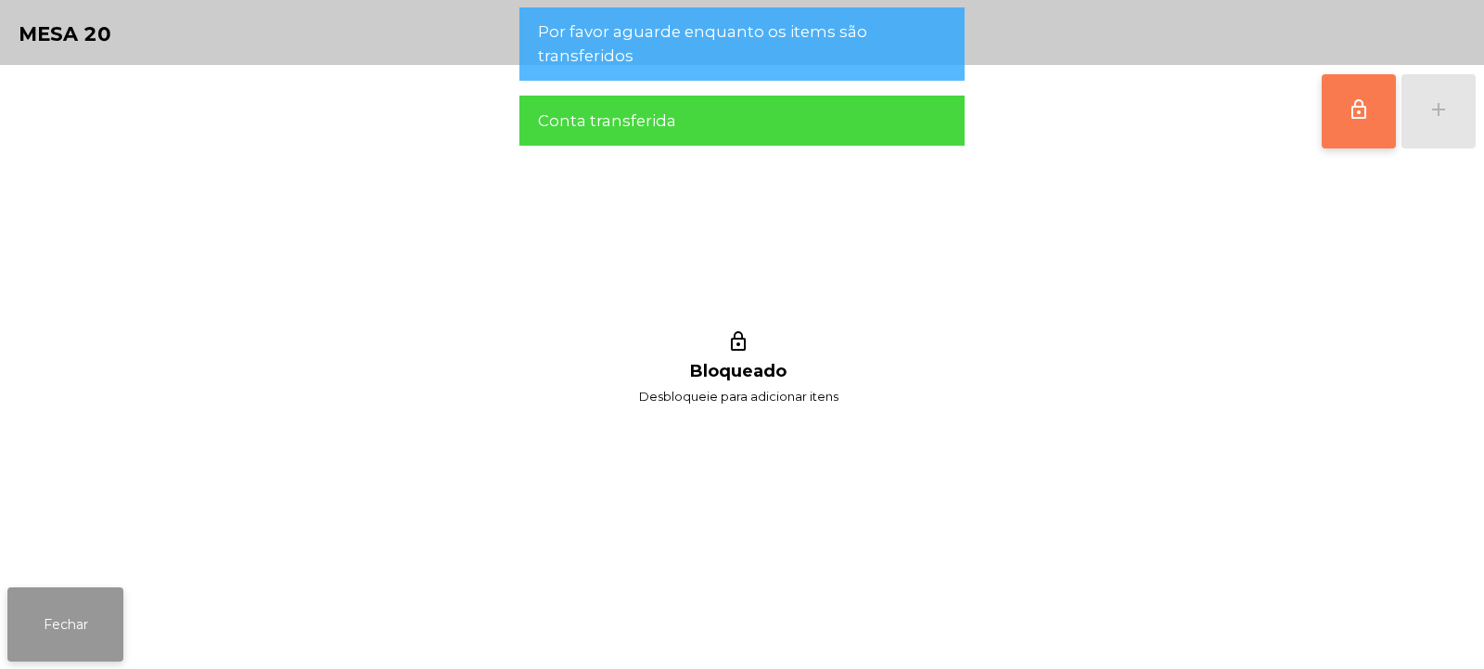
click at [114, 600] on button "Fechar" at bounding box center [65, 624] width 116 height 74
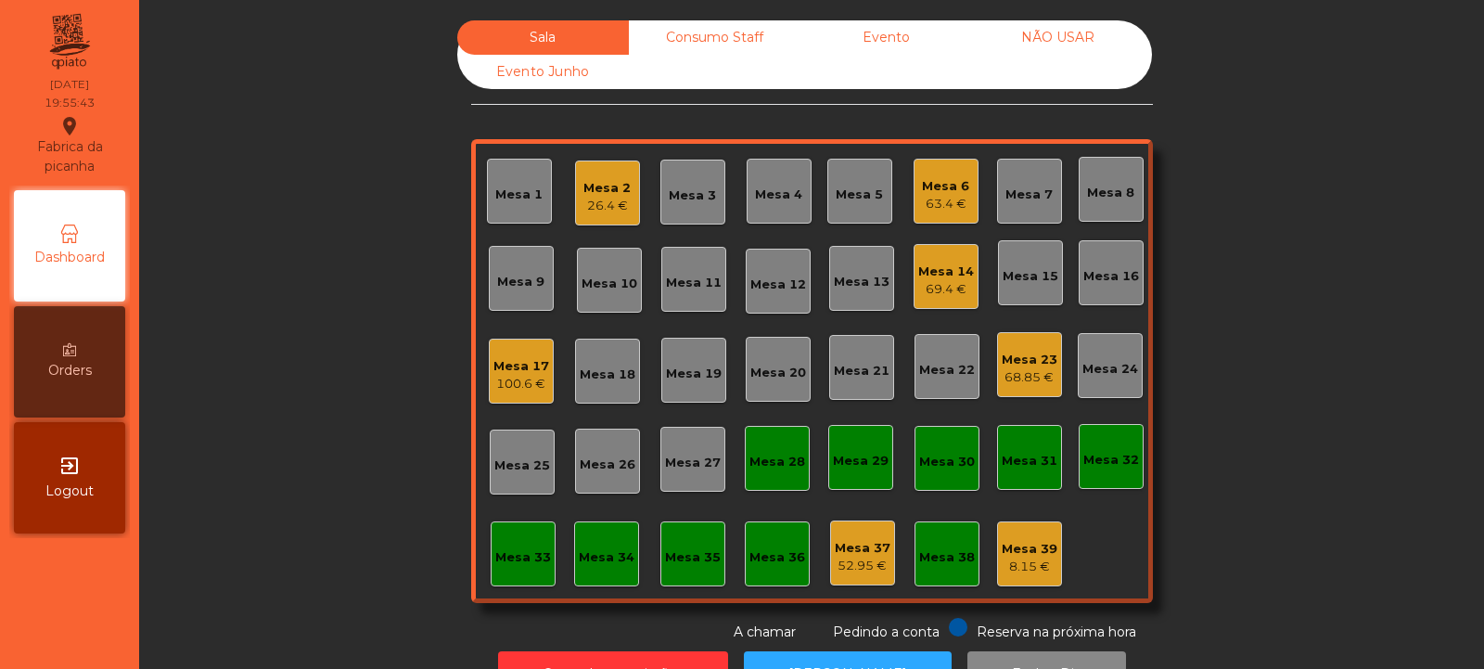
scroll to position [62, 0]
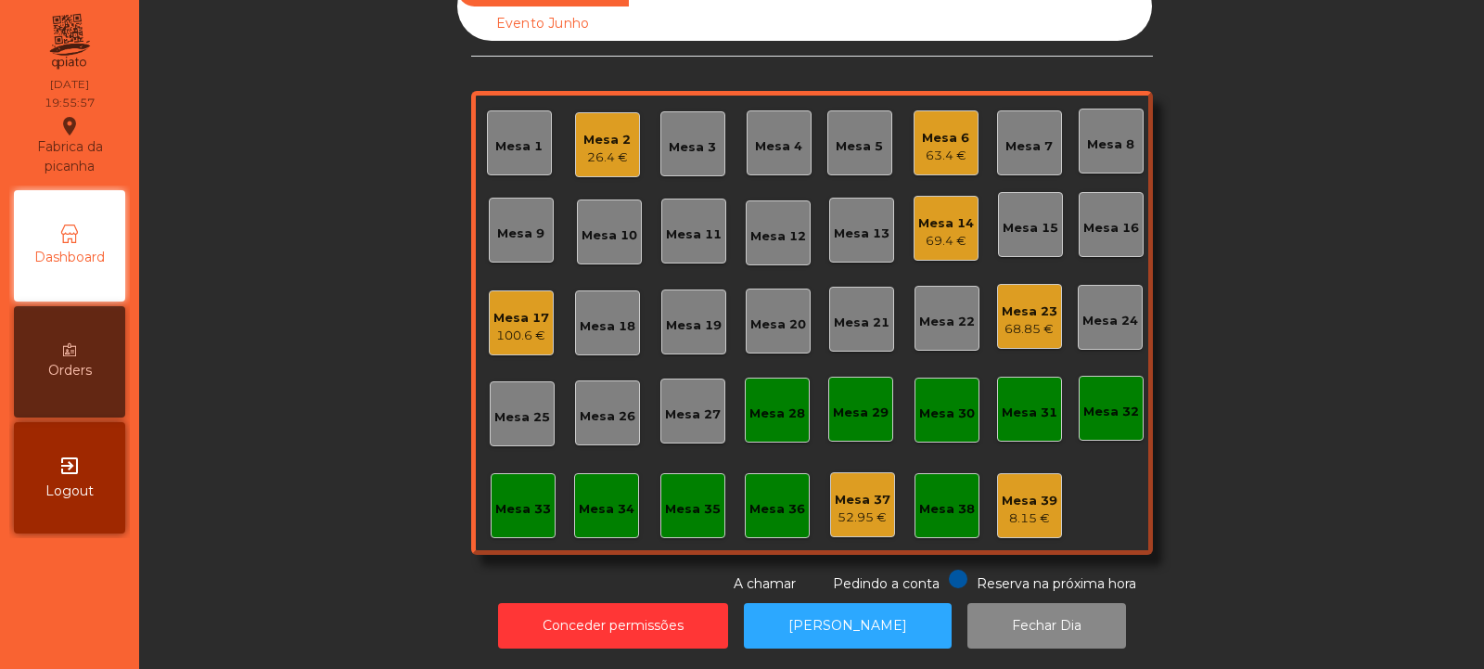
click at [765, 137] on div "Mesa 4" at bounding box center [778, 146] width 47 height 19
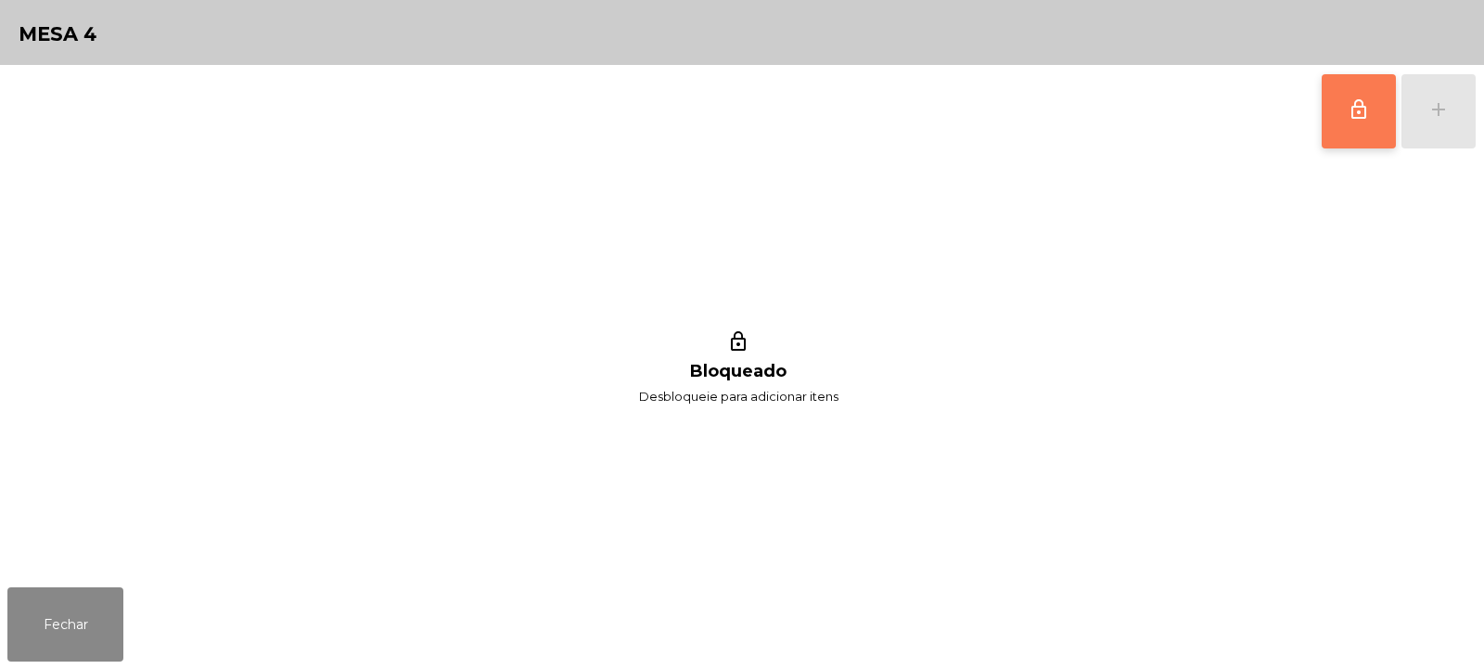
click at [1358, 114] on span "lock_outline" at bounding box center [1359, 109] width 22 height 22
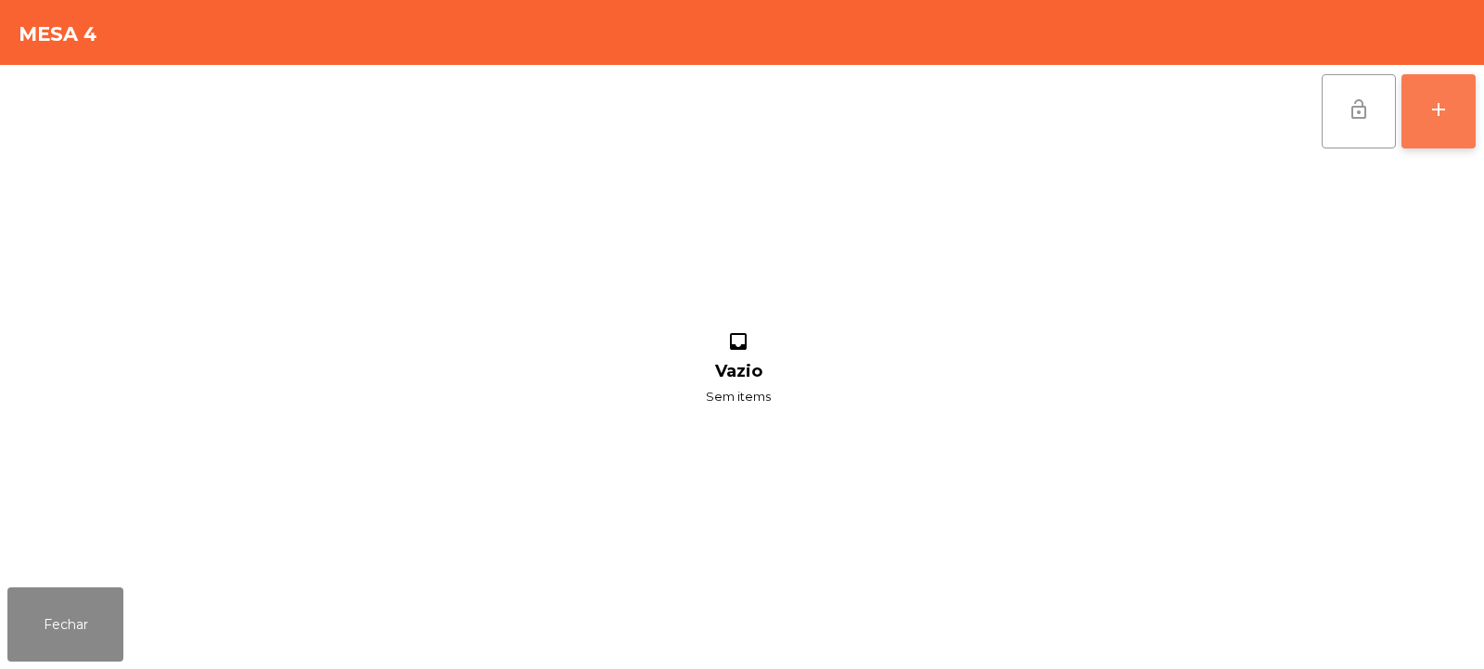
click at [1449, 117] on div "add" at bounding box center [1439, 109] width 22 height 22
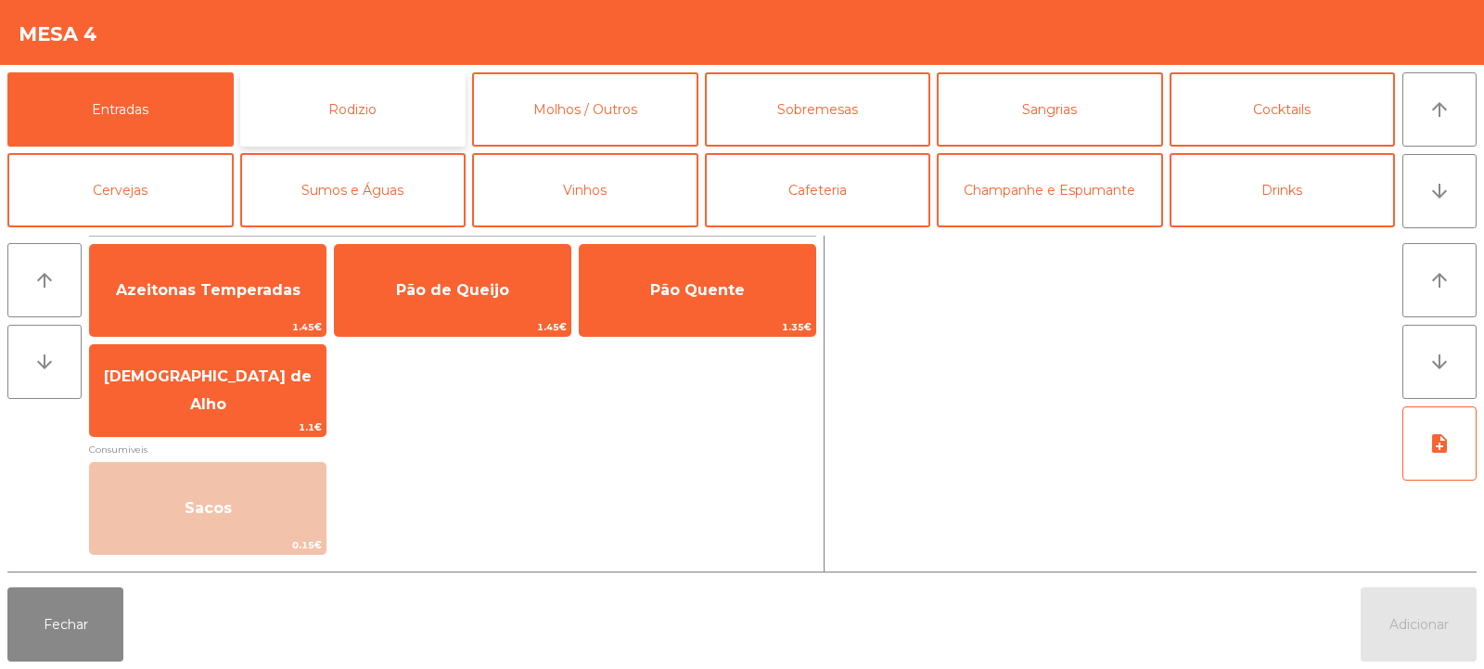
click at [361, 86] on button "Rodizio" at bounding box center [353, 109] width 226 height 74
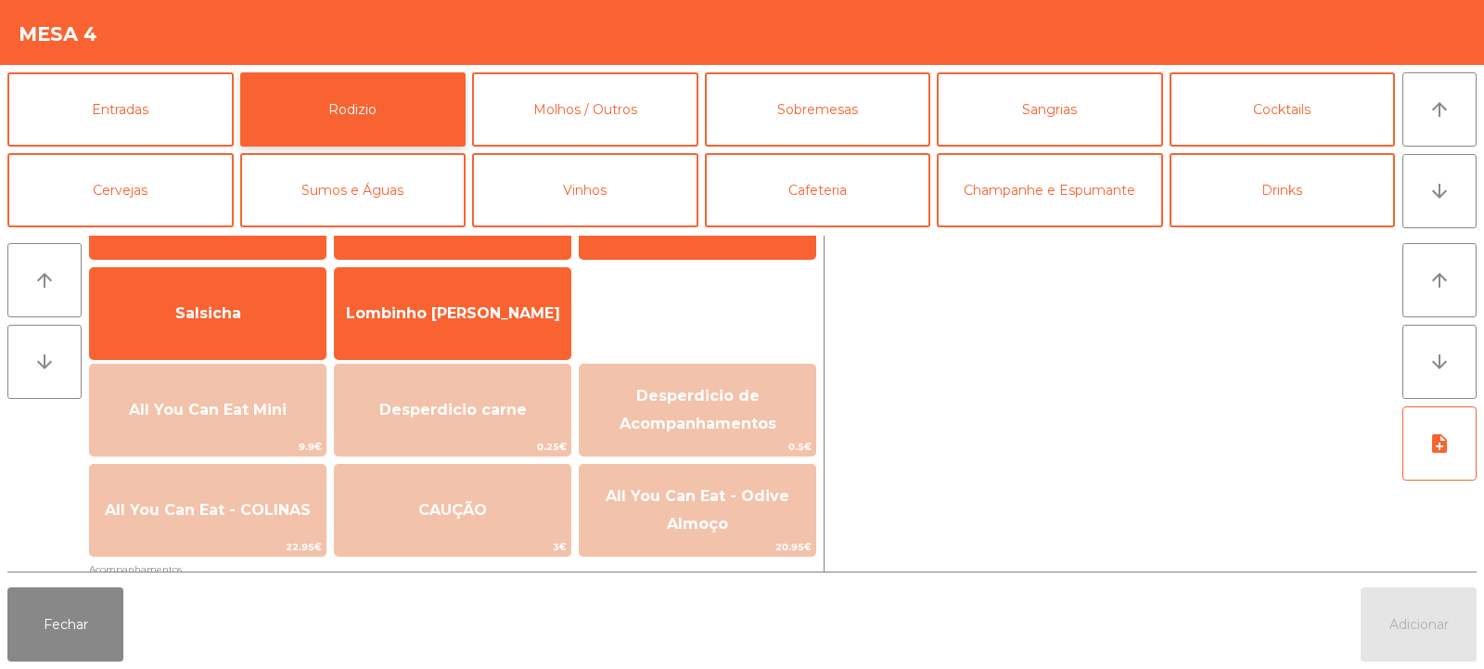
scroll to position [111, 0]
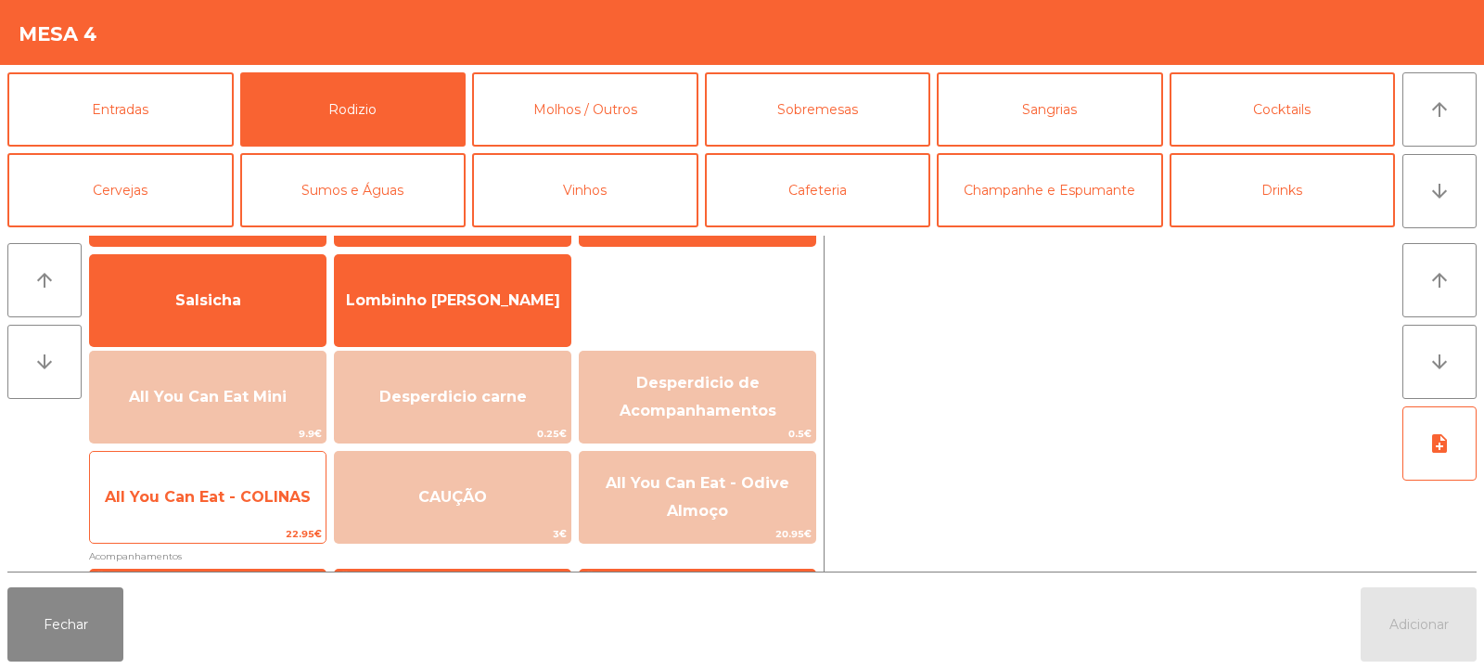
click at [215, 503] on span "All You Can Eat - COLINAS" at bounding box center [208, 497] width 206 height 18
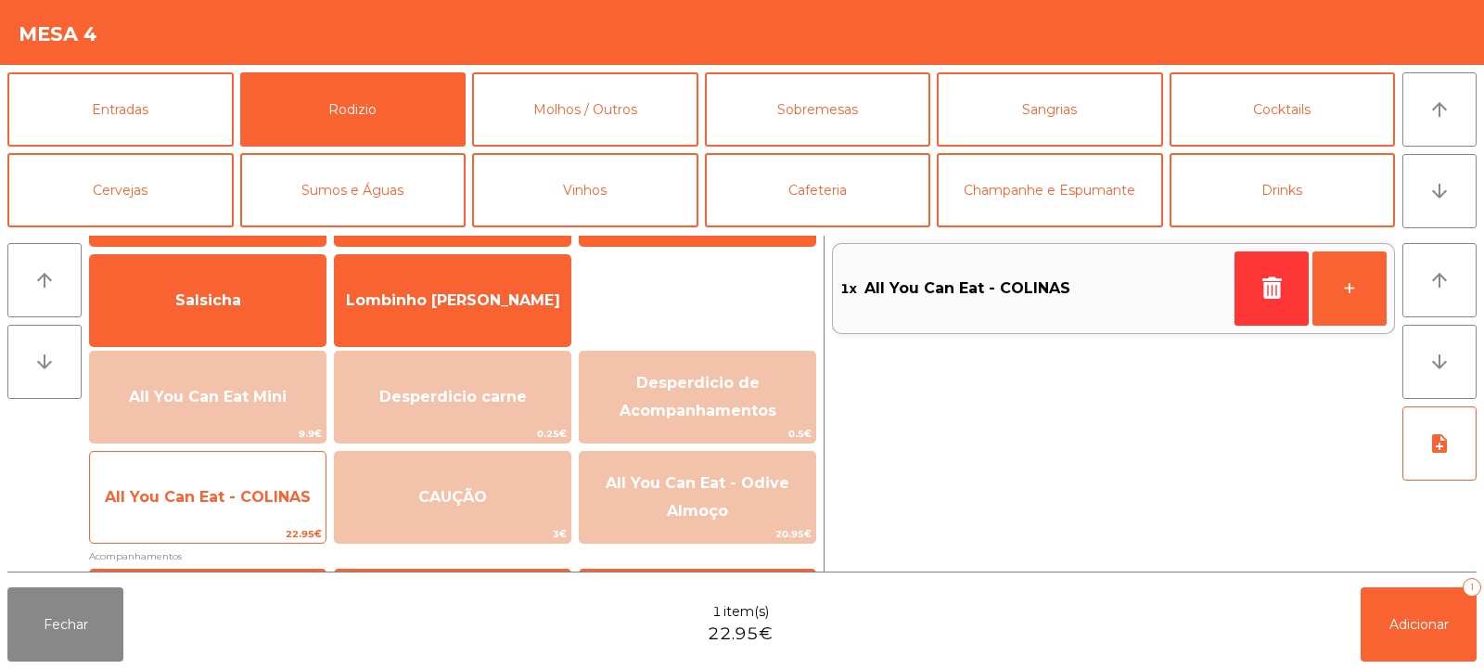
click at [220, 504] on span "All You Can Eat - COLINAS" at bounding box center [208, 497] width 206 height 18
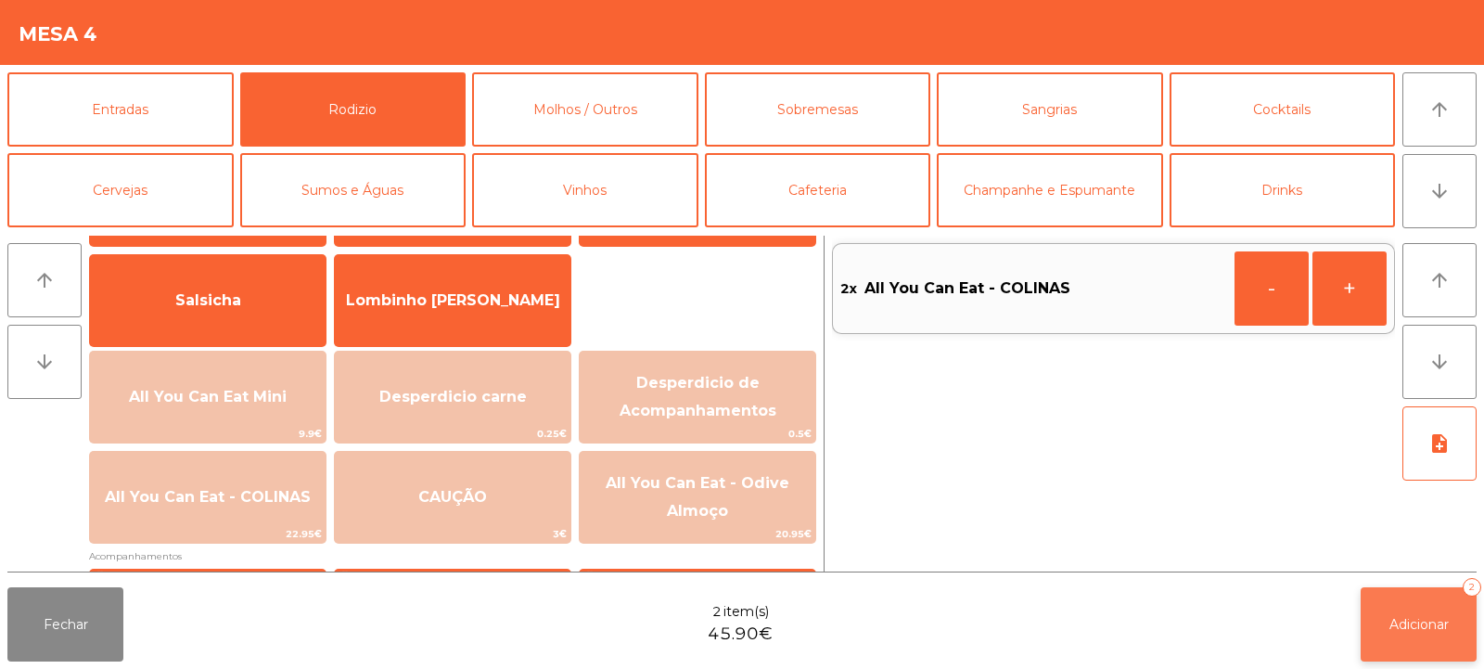
click at [1377, 613] on button "Adicionar 2" at bounding box center [1419, 624] width 116 height 74
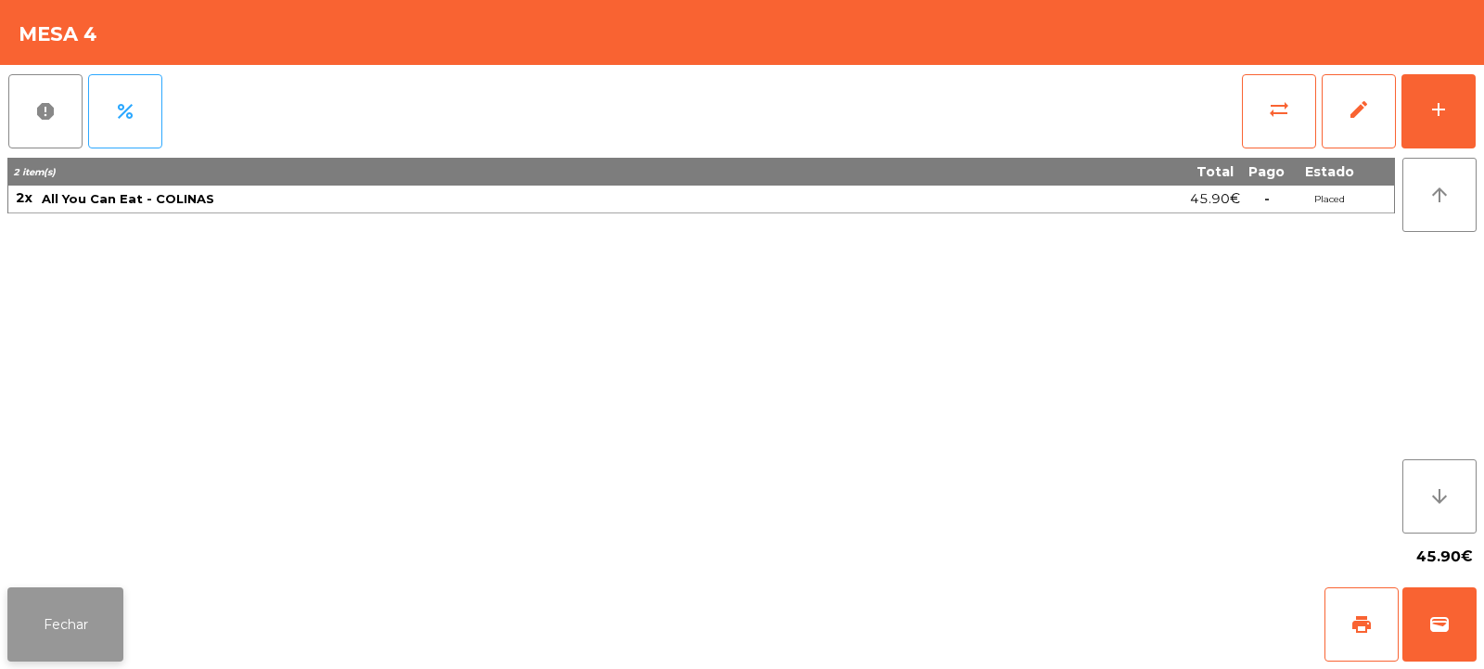
click at [74, 630] on button "Fechar" at bounding box center [65, 624] width 116 height 74
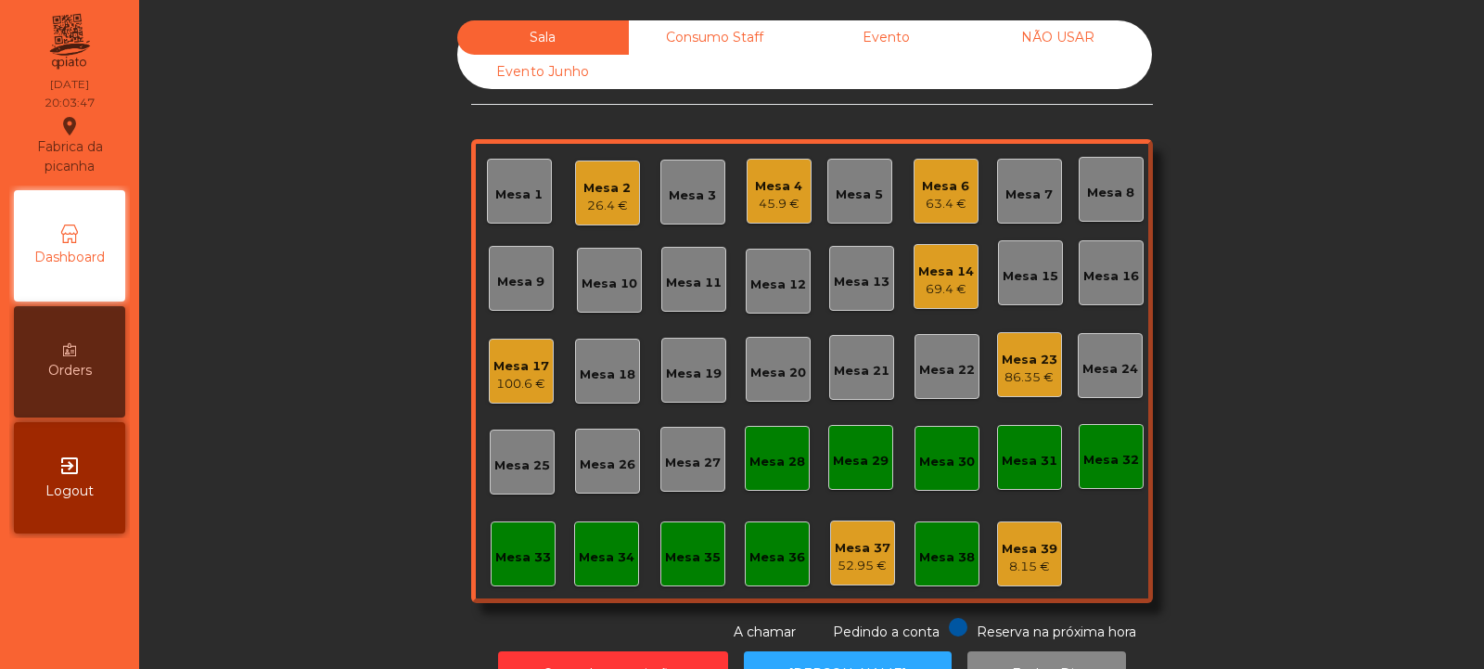
scroll to position [0, 0]
click at [1006, 188] on div "Mesa 7" at bounding box center [1029, 195] width 47 height 19
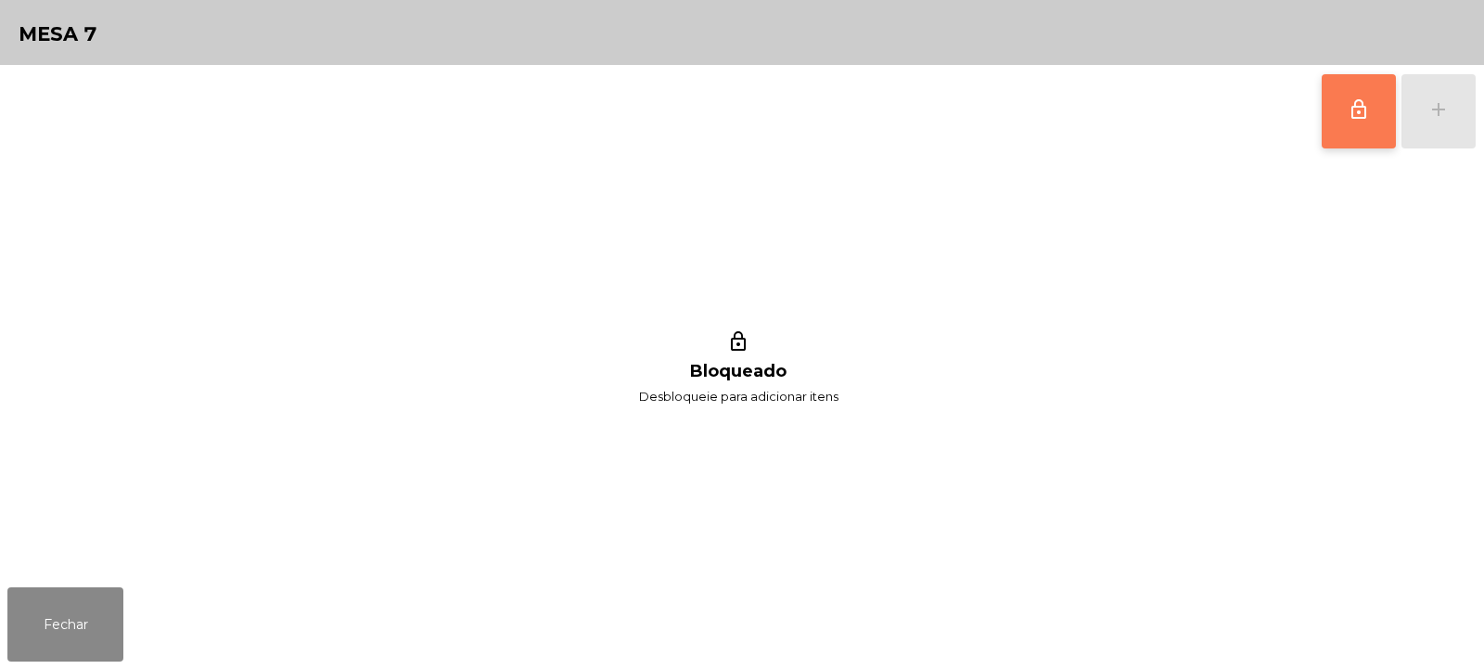
click at [1363, 119] on span "lock_outline" at bounding box center [1359, 109] width 22 height 22
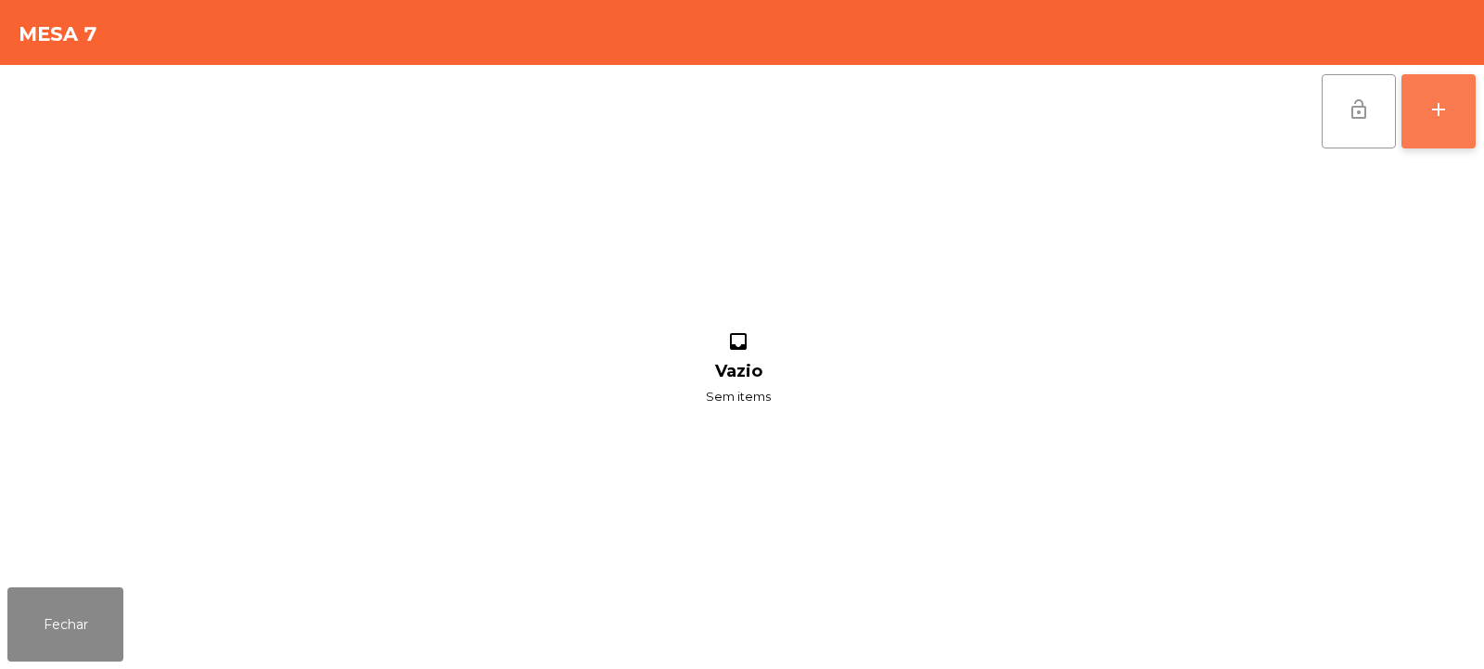
click at [1440, 125] on button "add" at bounding box center [1439, 111] width 74 height 74
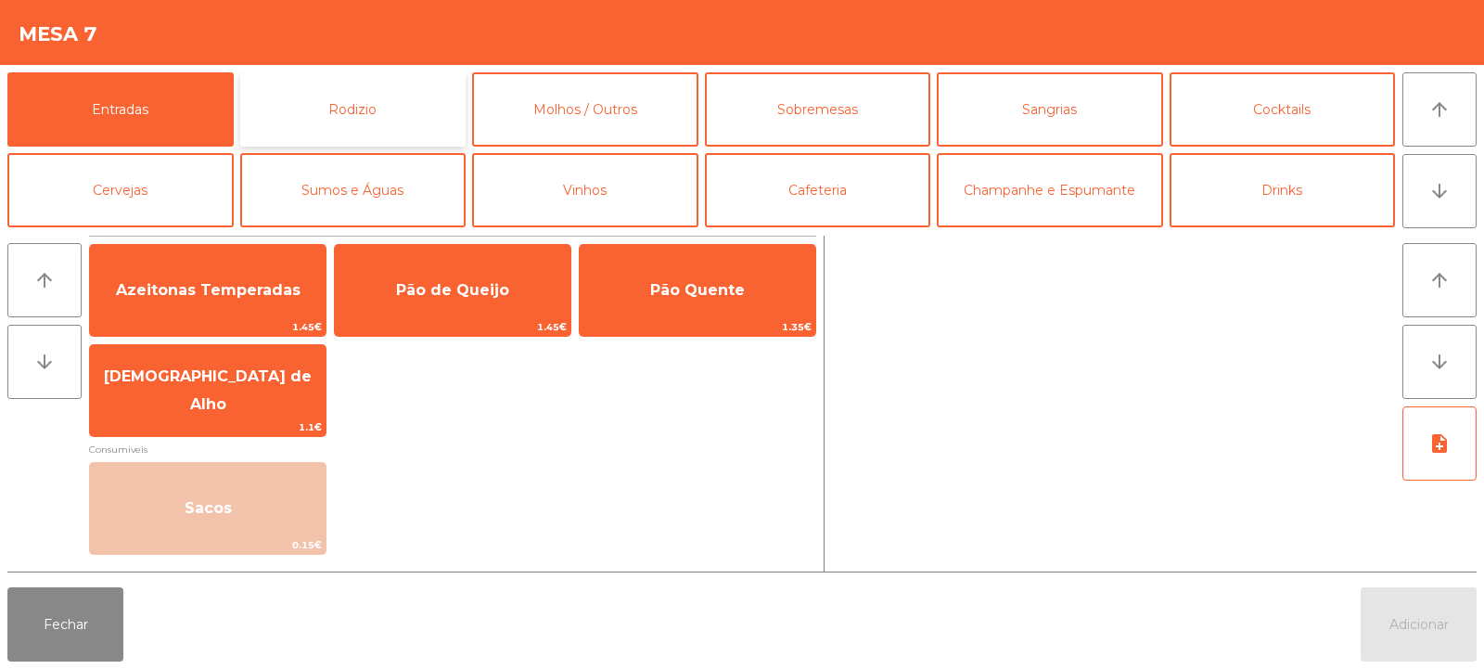
click at [333, 108] on button "Rodizio" at bounding box center [353, 109] width 226 height 74
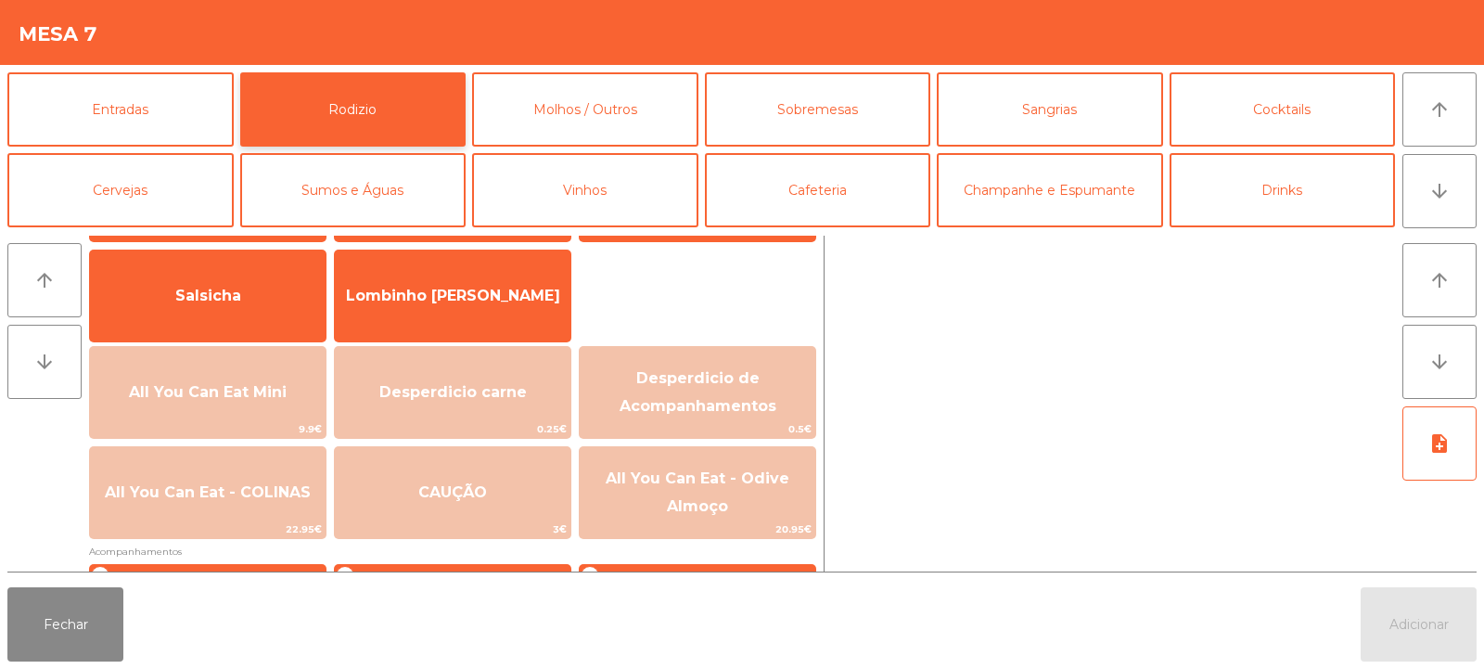
scroll to position [142, 0]
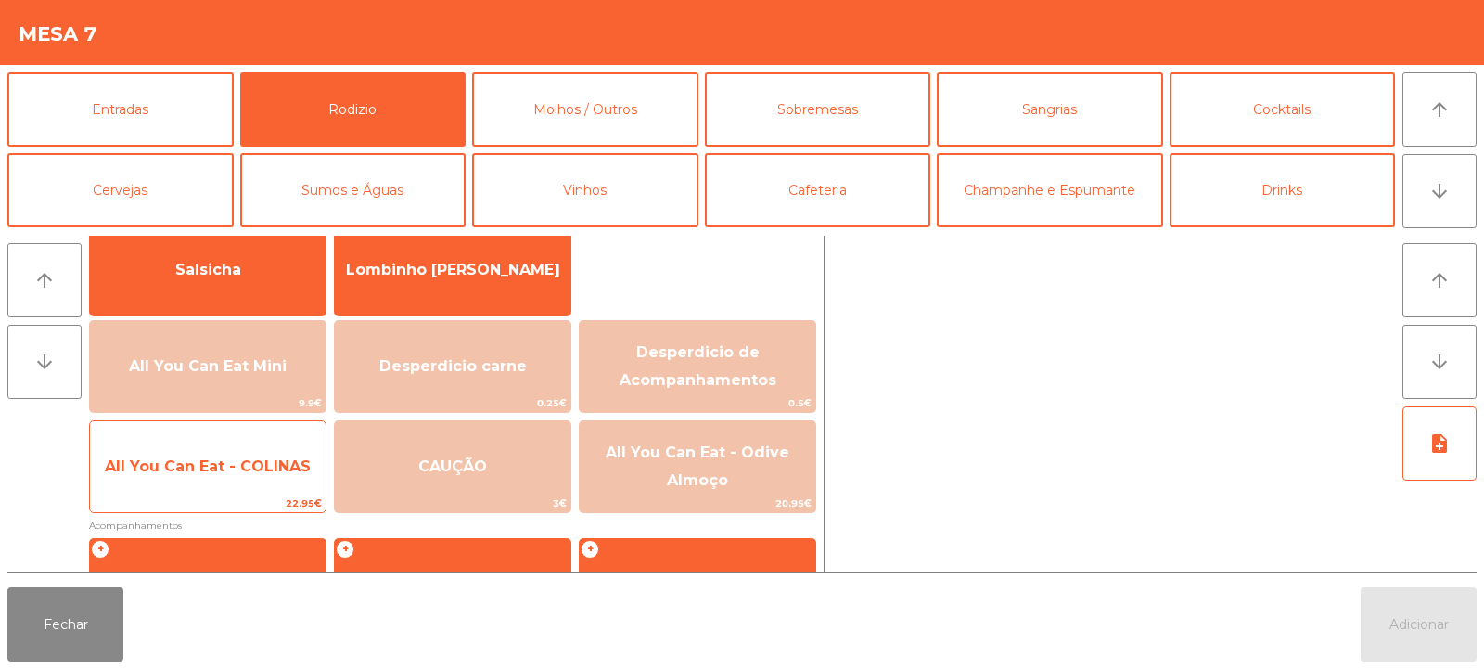
click at [244, 466] on span "All You Can Eat - COLINAS" at bounding box center [208, 466] width 206 height 18
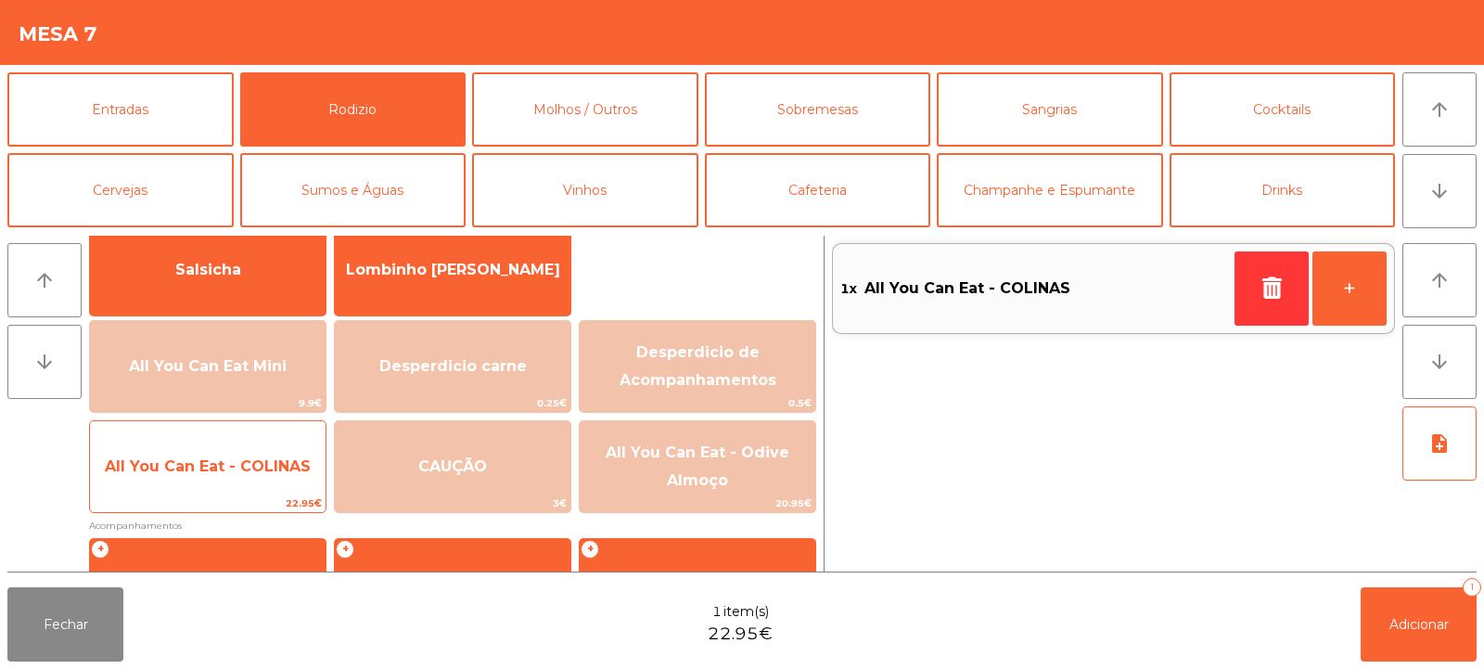
click at [250, 466] on span "All You Can Eat - COLINAS" at bounding box center [208, 466] width 206 height 18
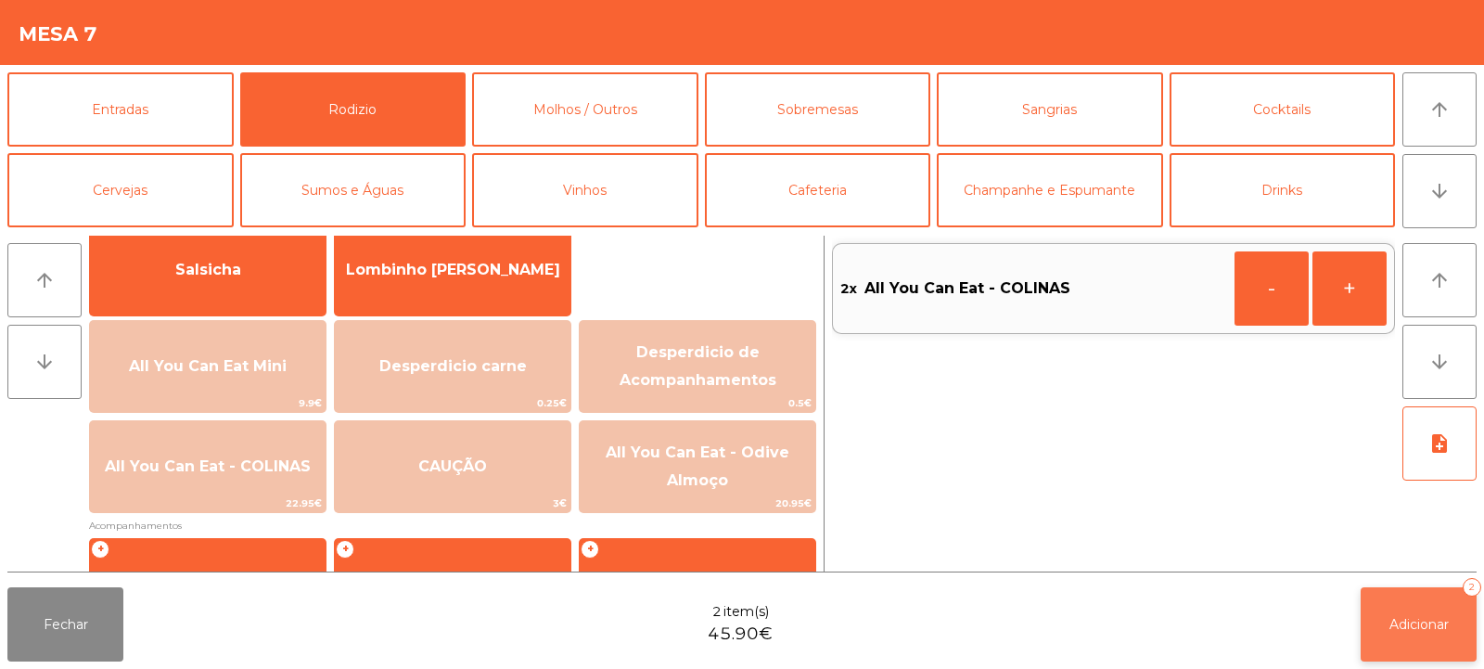
click at [1385, 623] on button "Adicionar 2" at bounding box center [1419, 624] width 116 height 74
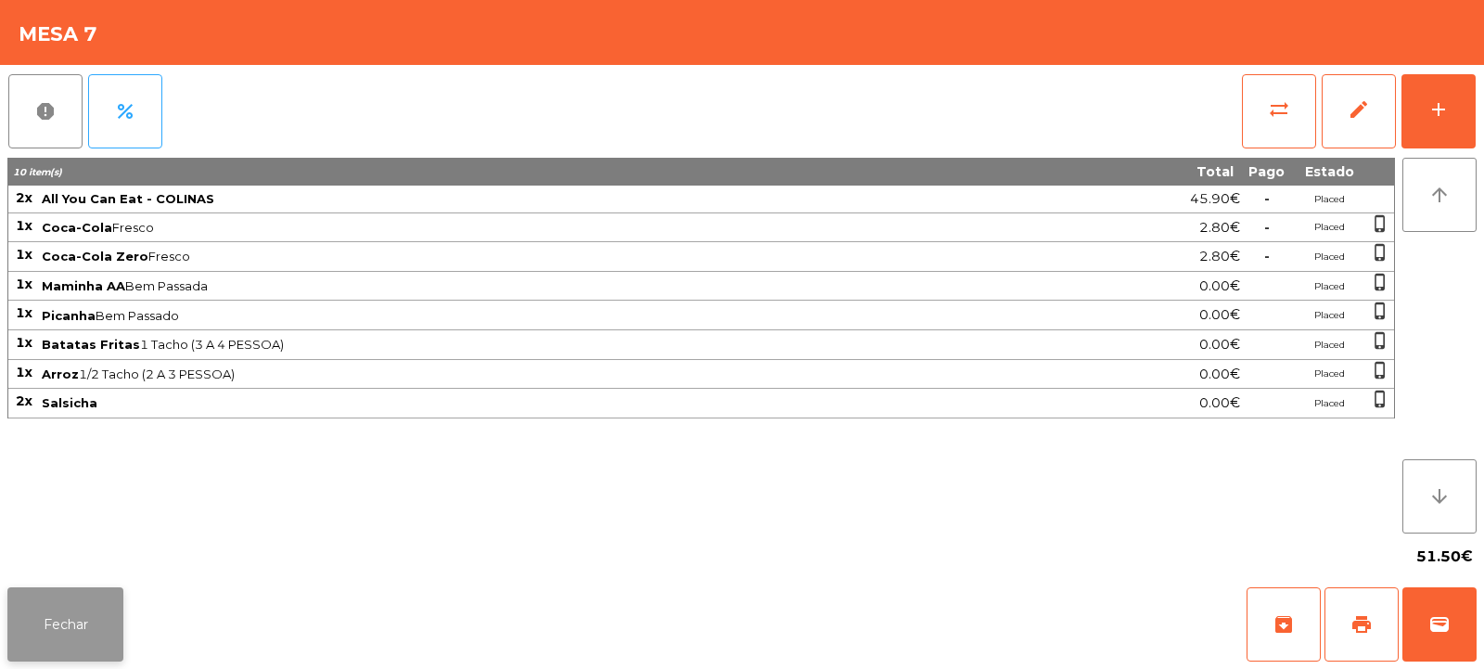
click at [58, 615] on button "Fechar" at bounding box center [65, 624] width 116 height 74
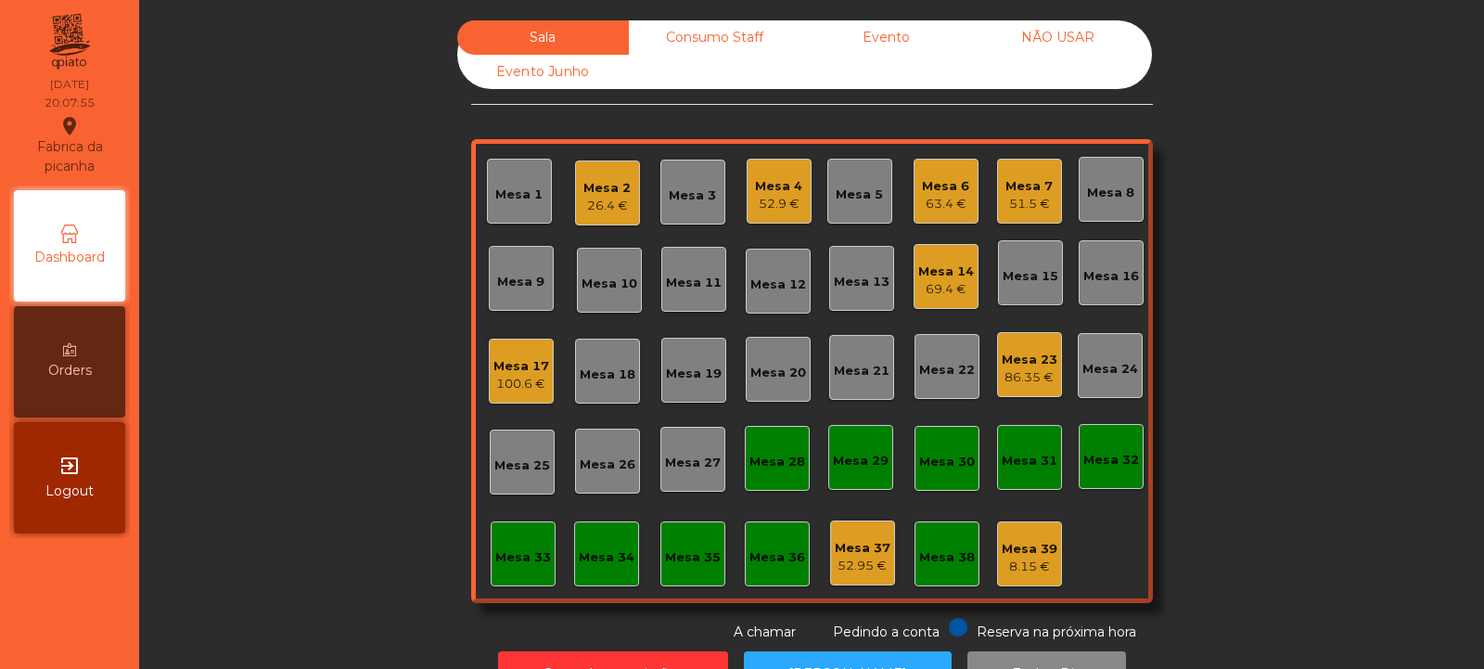
click at [601, 381] on div "Mesa 18" at bounding box center [608, 375] width 56 height 19
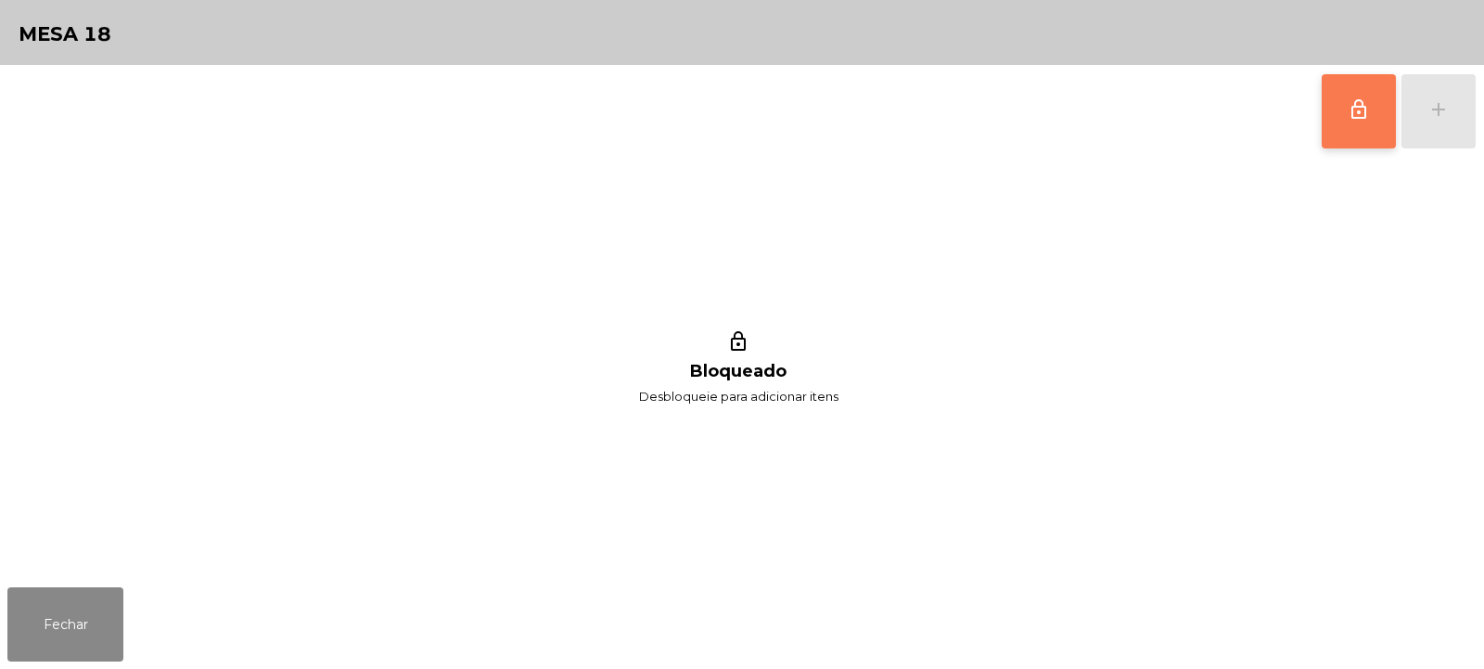
click at [1366, 127] on button "lock_outline" at bounding box center [1359, 111] width 74 height 74
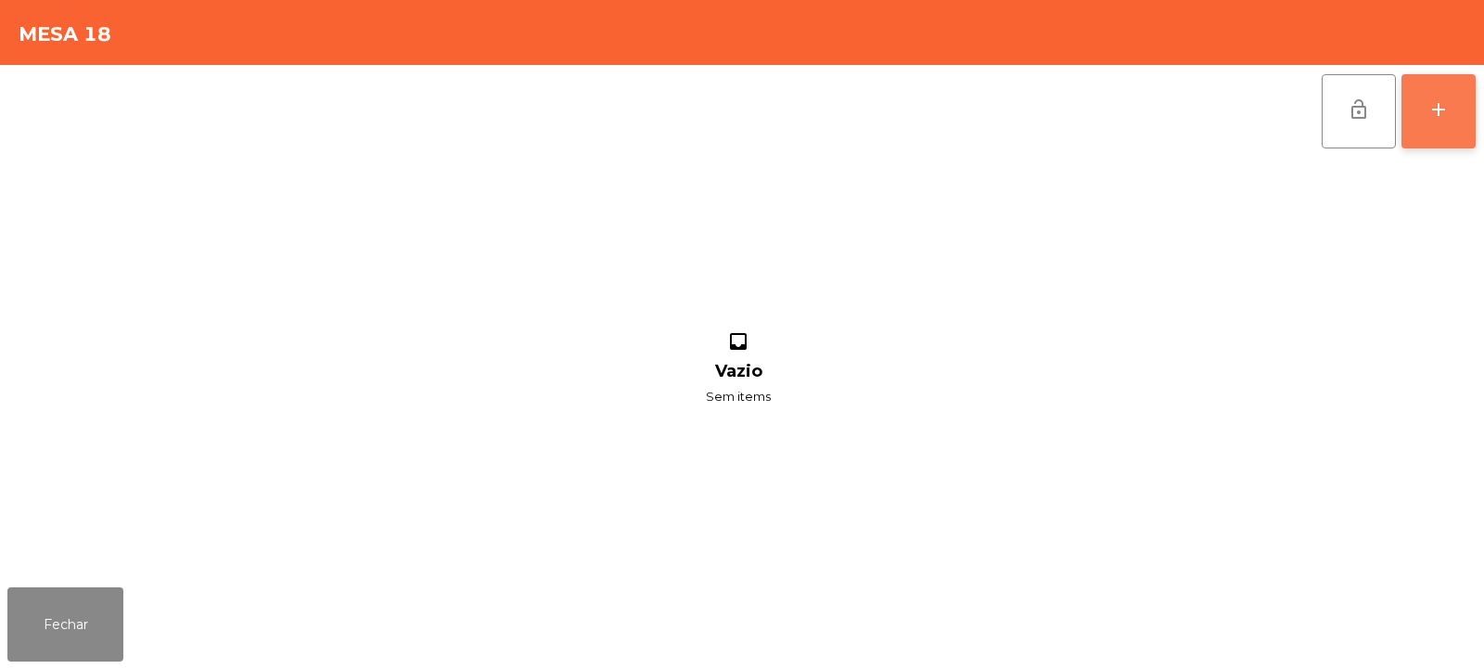
click at [1443, 125] on button "add" at bounding box center [1439, 111] width 74 height 74
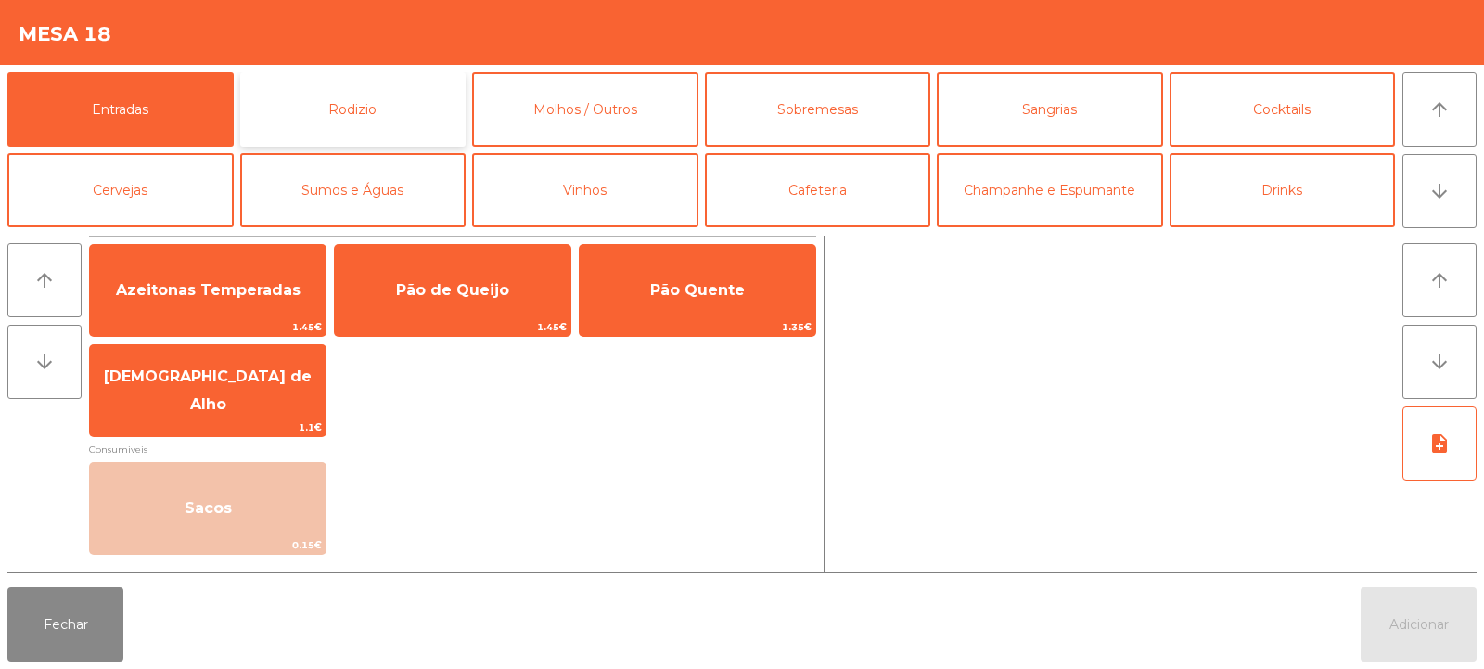
click at [378, 139] on button "Rodizio" at bounding box center [353, 109] width 226 height 74
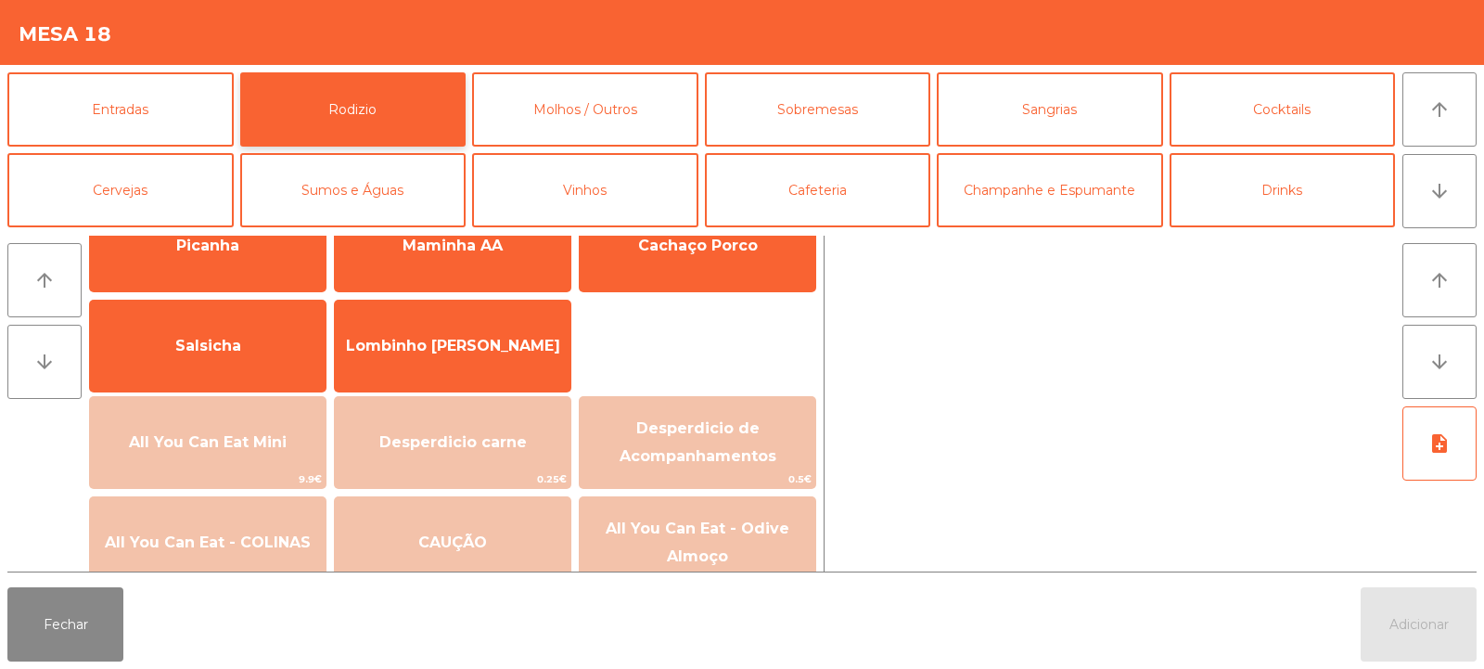
scroll to position [128, 0]
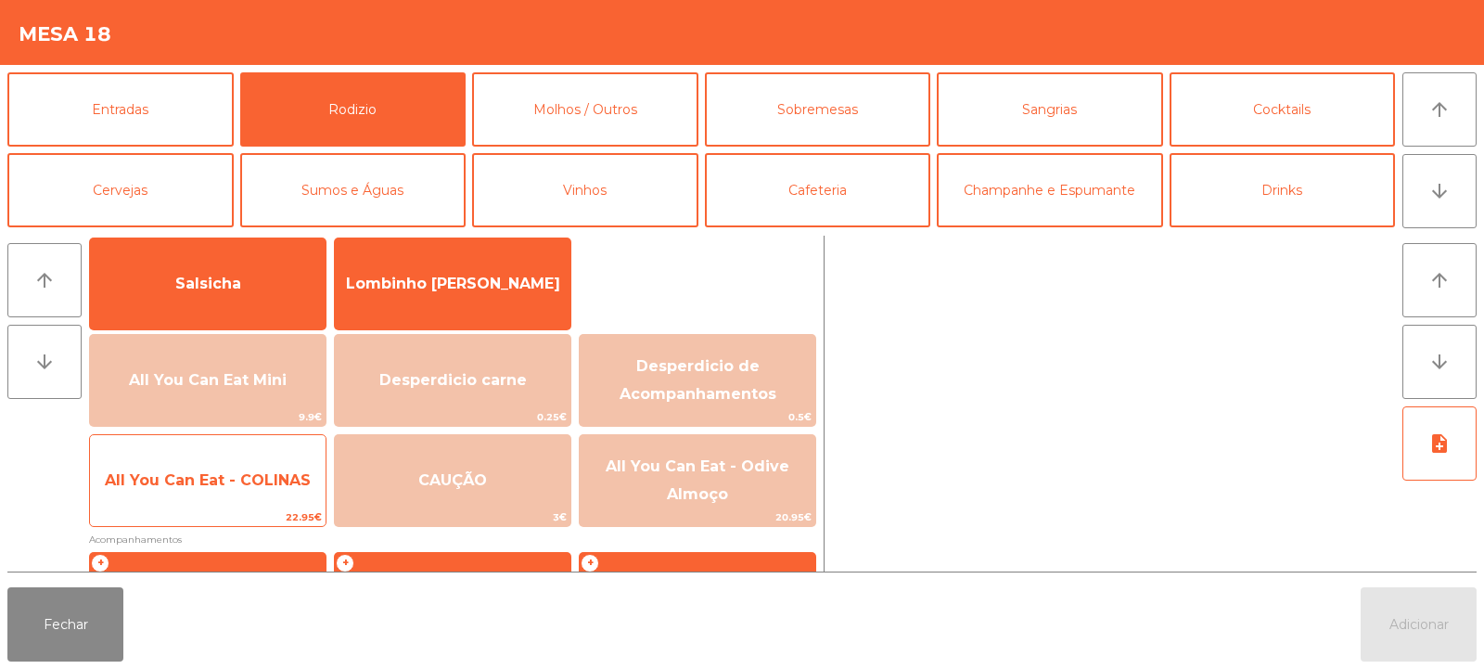
click at [227, 479] on span "All You Can Eat - COLINAS" at bounding box center [208, 480] width 206 height 18
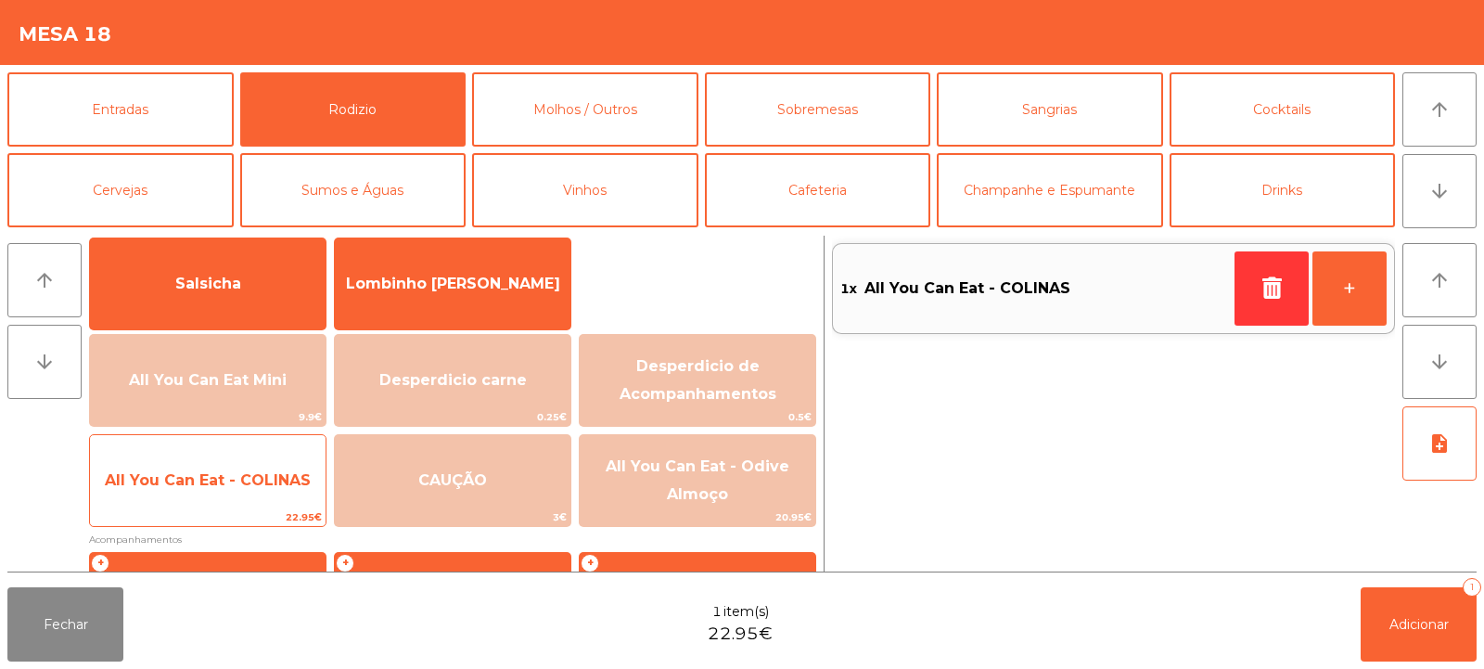
click at [230, 480] on span "All You Can Eat - COLINAS" at bounding box center [208, 480] width 206 height 18
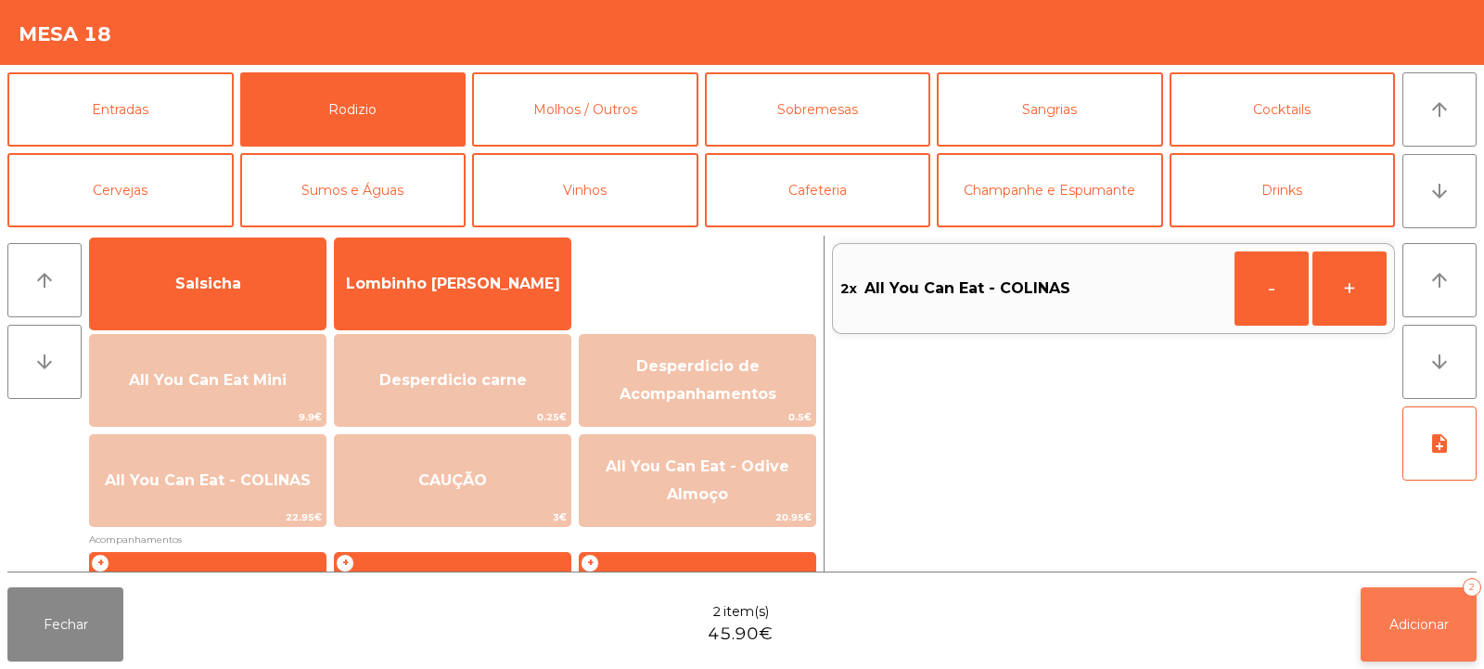
click at [1397, 620] on span "Adicionar" at bounding box center [1419, 624] width 59 height 17
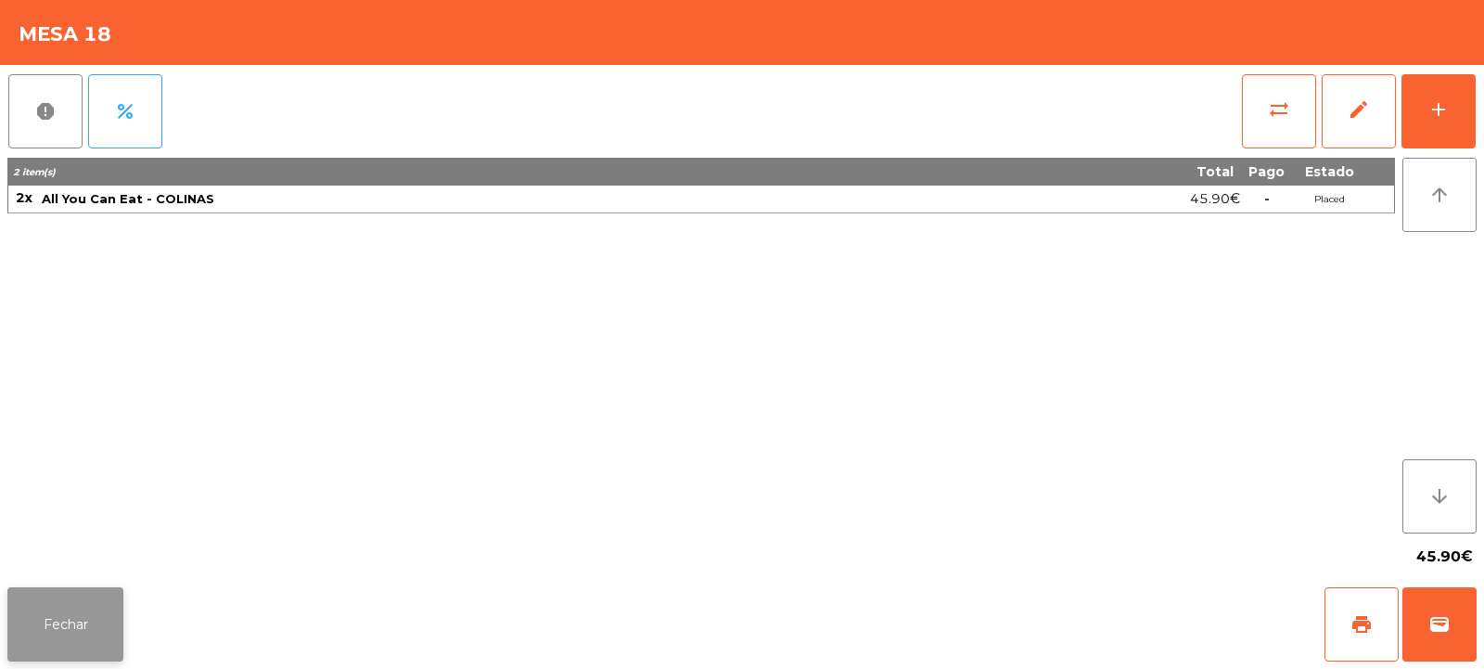
click at [86, 619] on button "Fechar" at bounding box center [65, 624] width 116 height 74
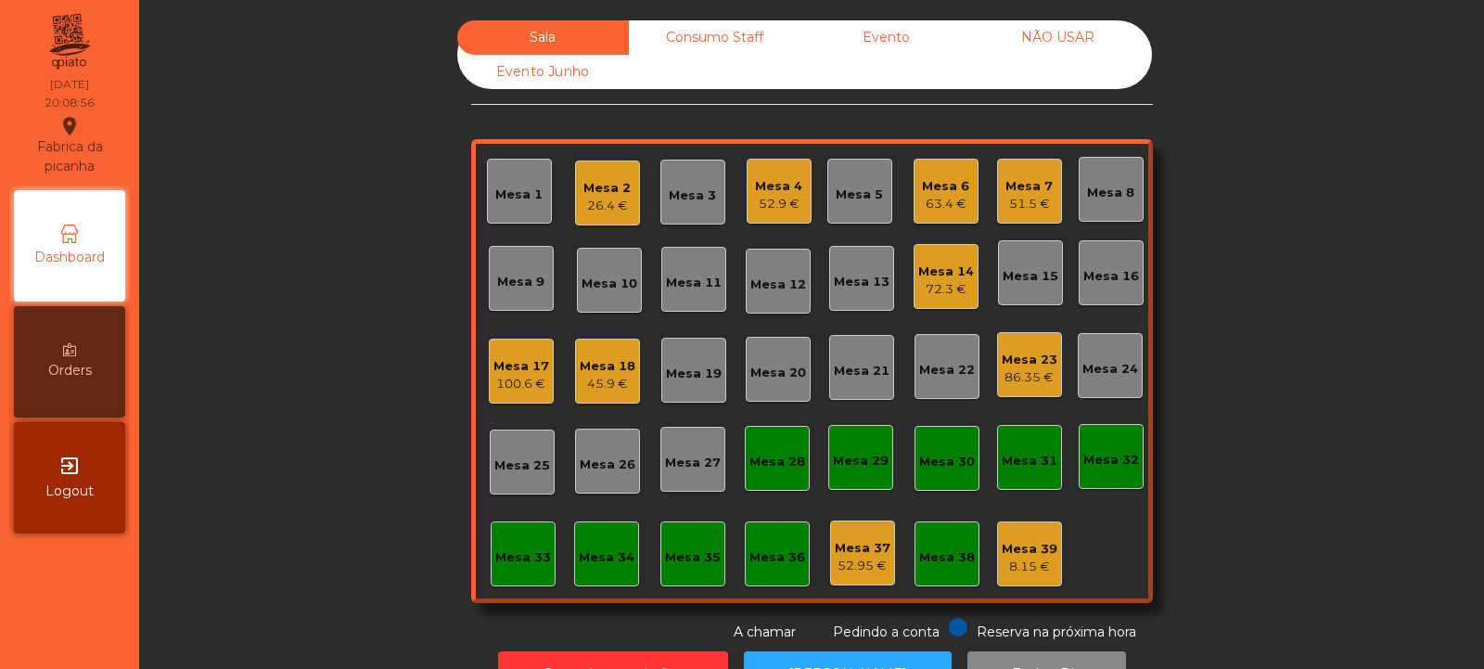
click at [1119, 461] on div "Mesa 32" at bounding box center [1112, 460] width 56 height 19
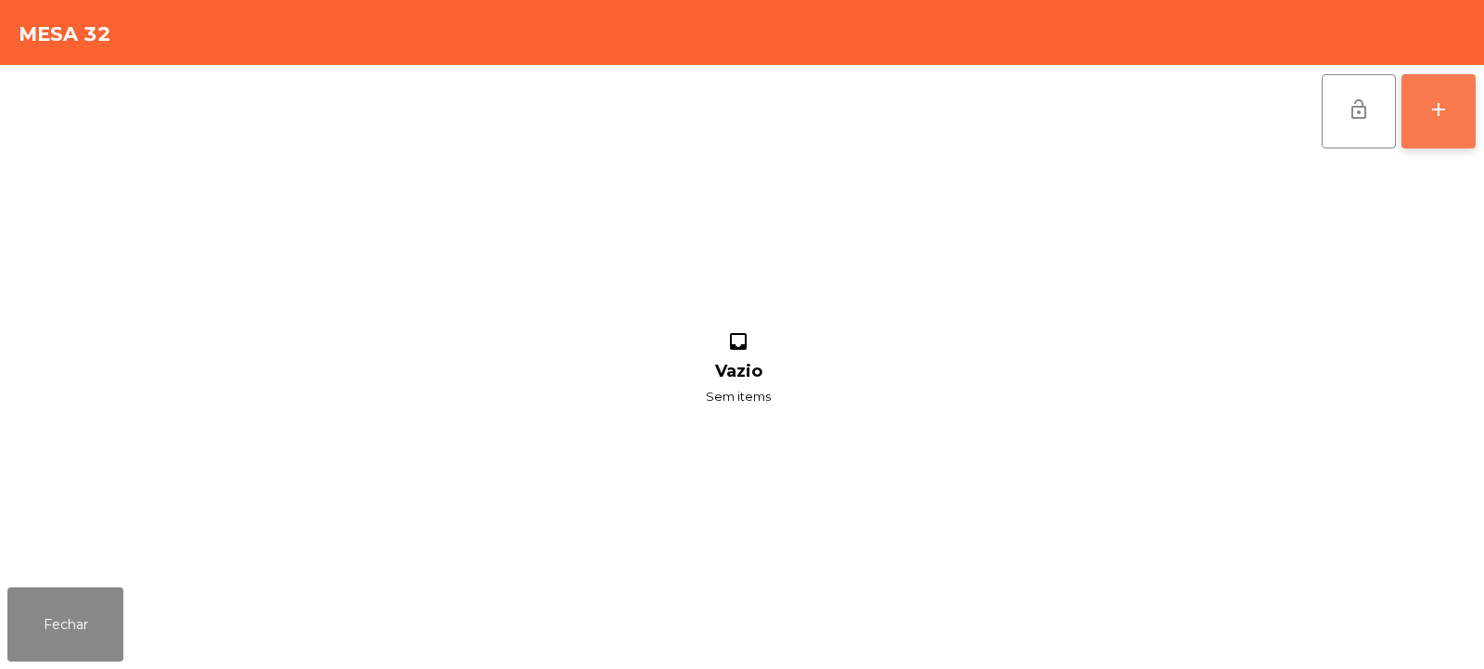
click at [1443, 119] on div "add" at bounding box center [1439, 109] width 22 height 22
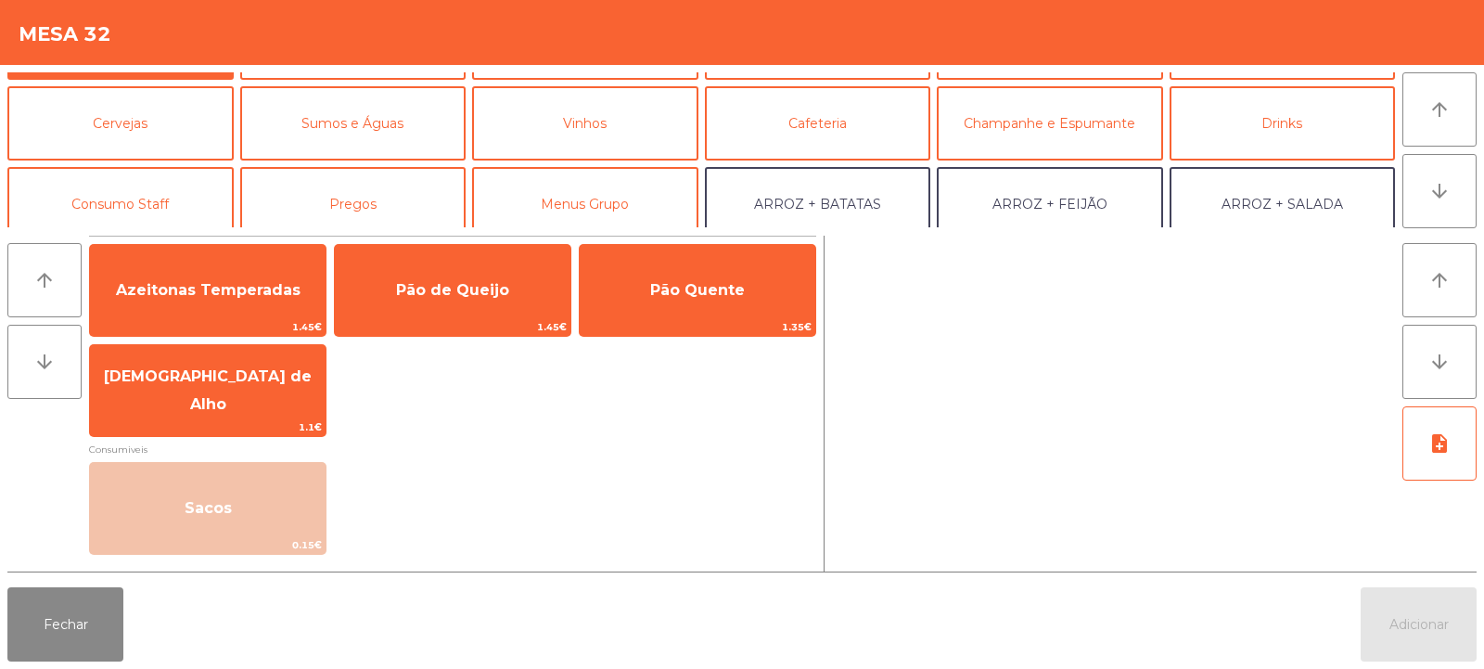
scroll to position [99, 0]
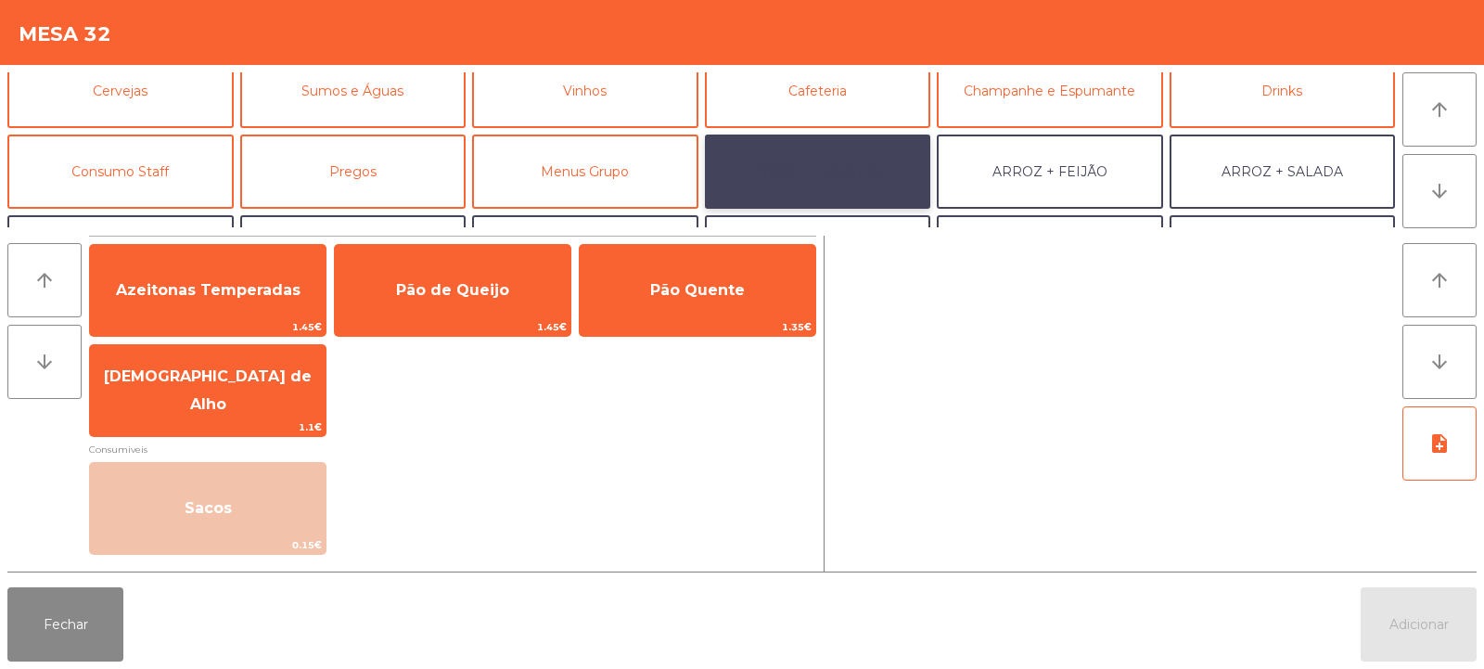
click at [862, 173] on button "ARROZ + BATATAS" at bounding box center [818, 172] width 226 height 74
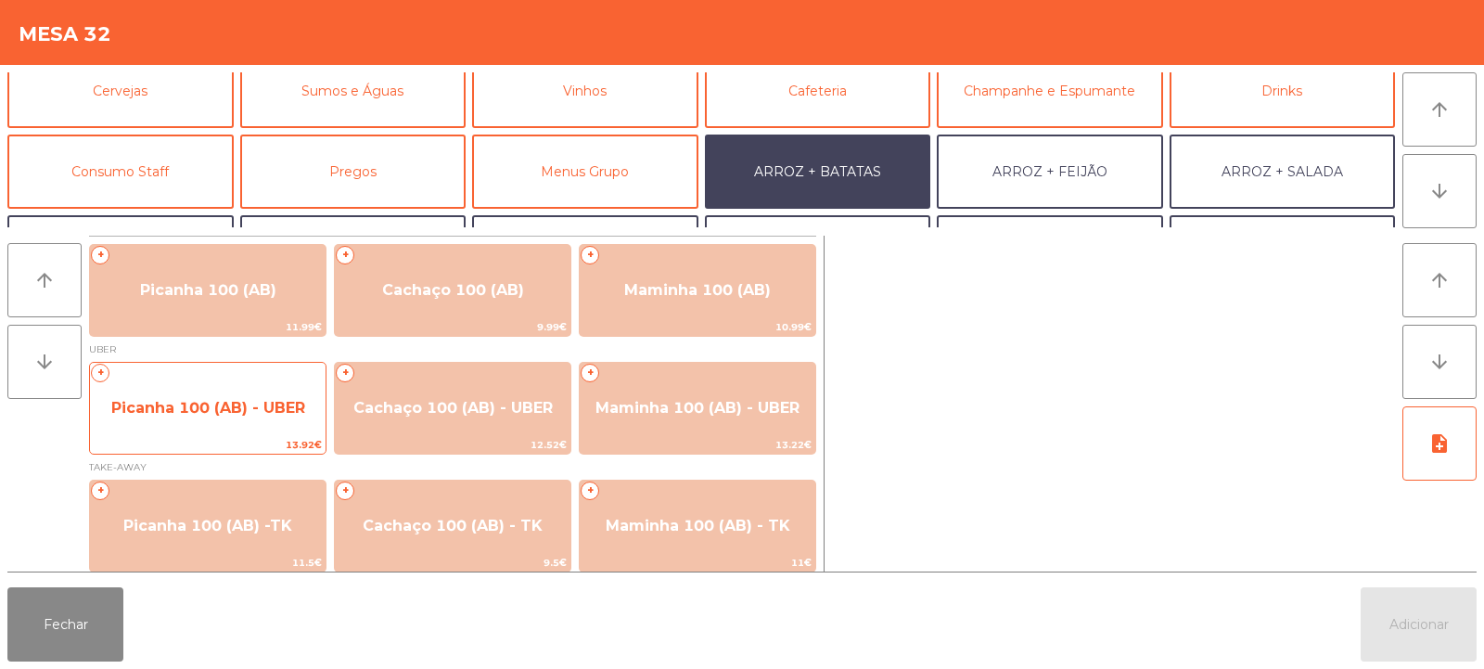
click at [188, 430] on span "Picanha 100 (AB) - UBER" at bounding box center [208, 408] width 236 height 50
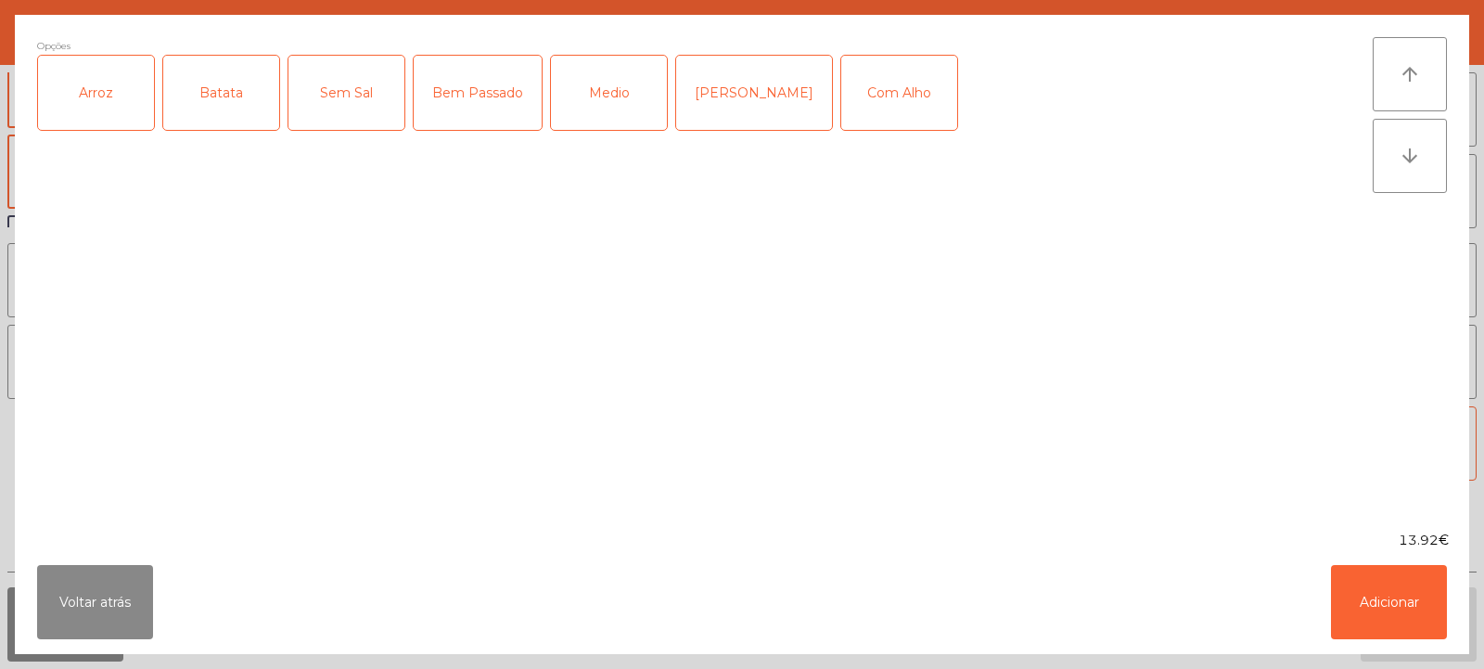
click at [102, 113] on div "Arroz" at bounding box center [96, 93] width 116 height 74
click at [214, 122] on div "Batata" at bounding box center [221, 93] width 116 height 74
click at [611, 85] on div "Medio" at bounding box center [609, 93] width 116 height 74
click at [1366, 593] on button "Adicionar" at bounding box center [1389, 602] width 116 height 74
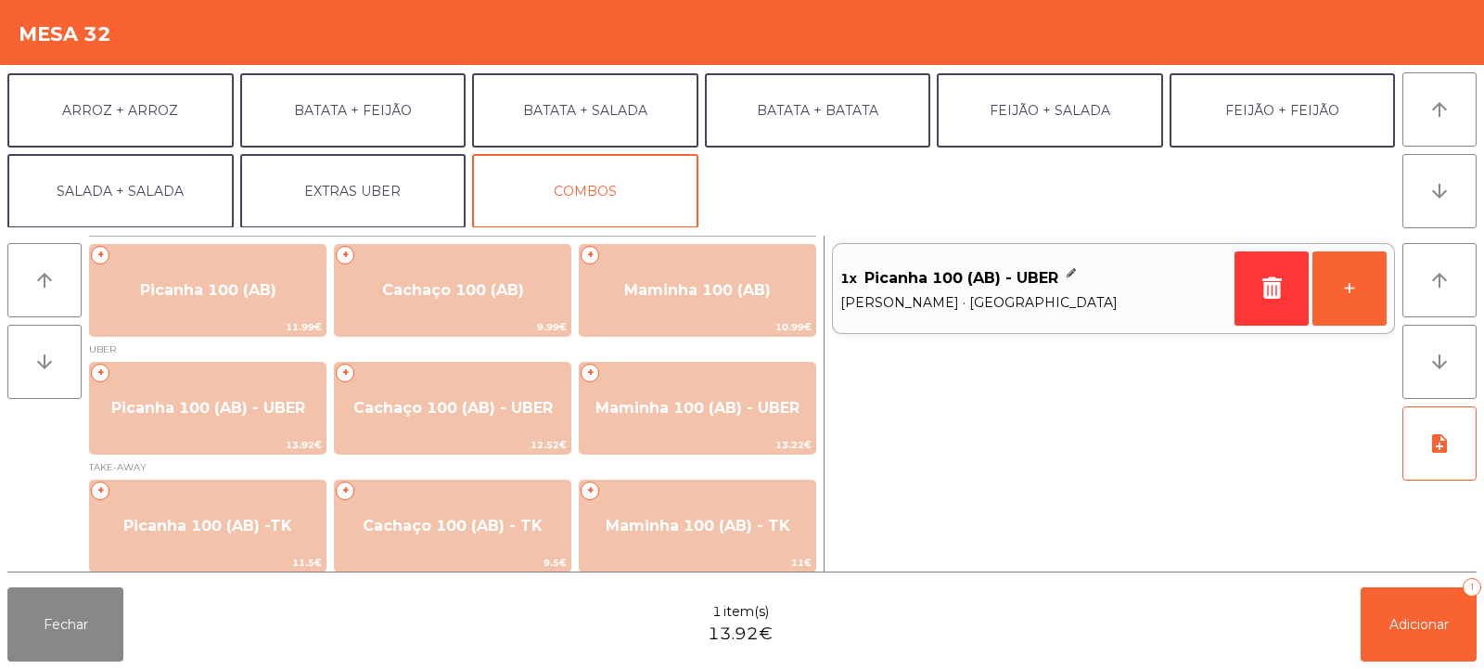
scroll to position [242, 0]
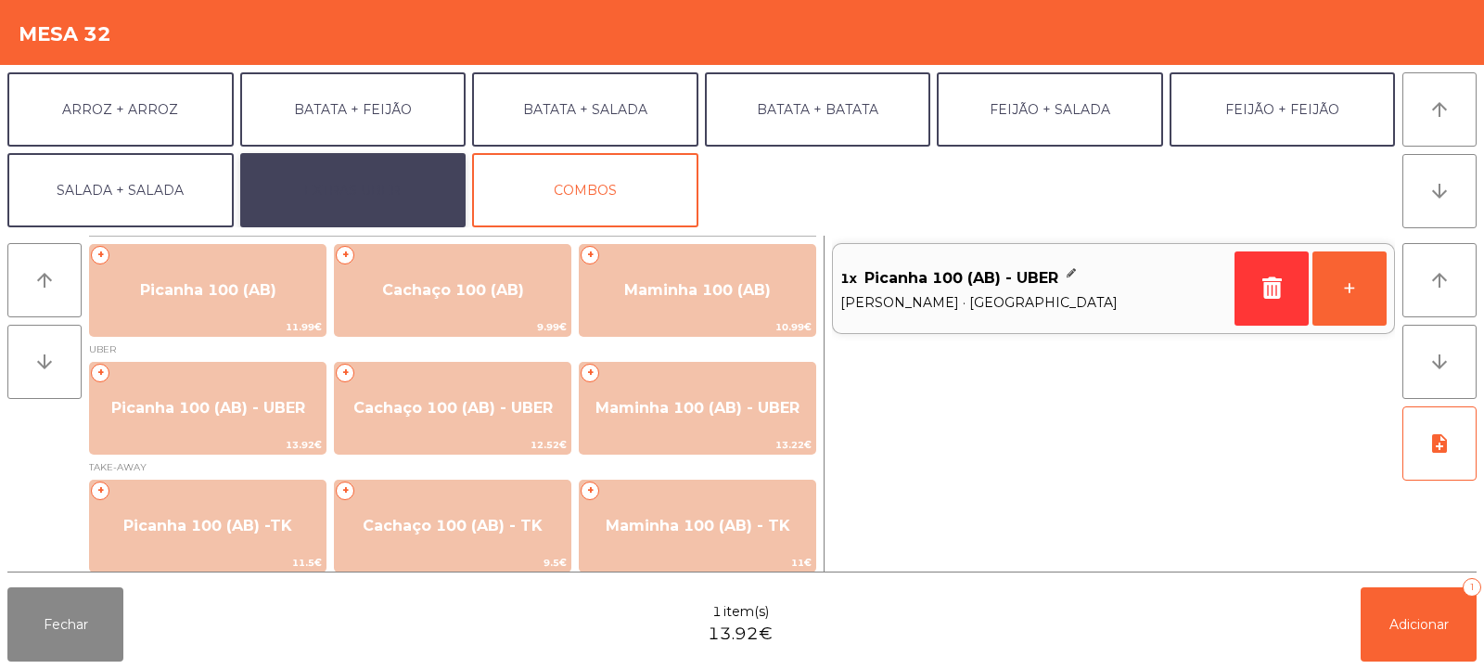
click at [310, 188] on button "EXTRAS UBER" at bounding box center [353, 190] width 226 height 74
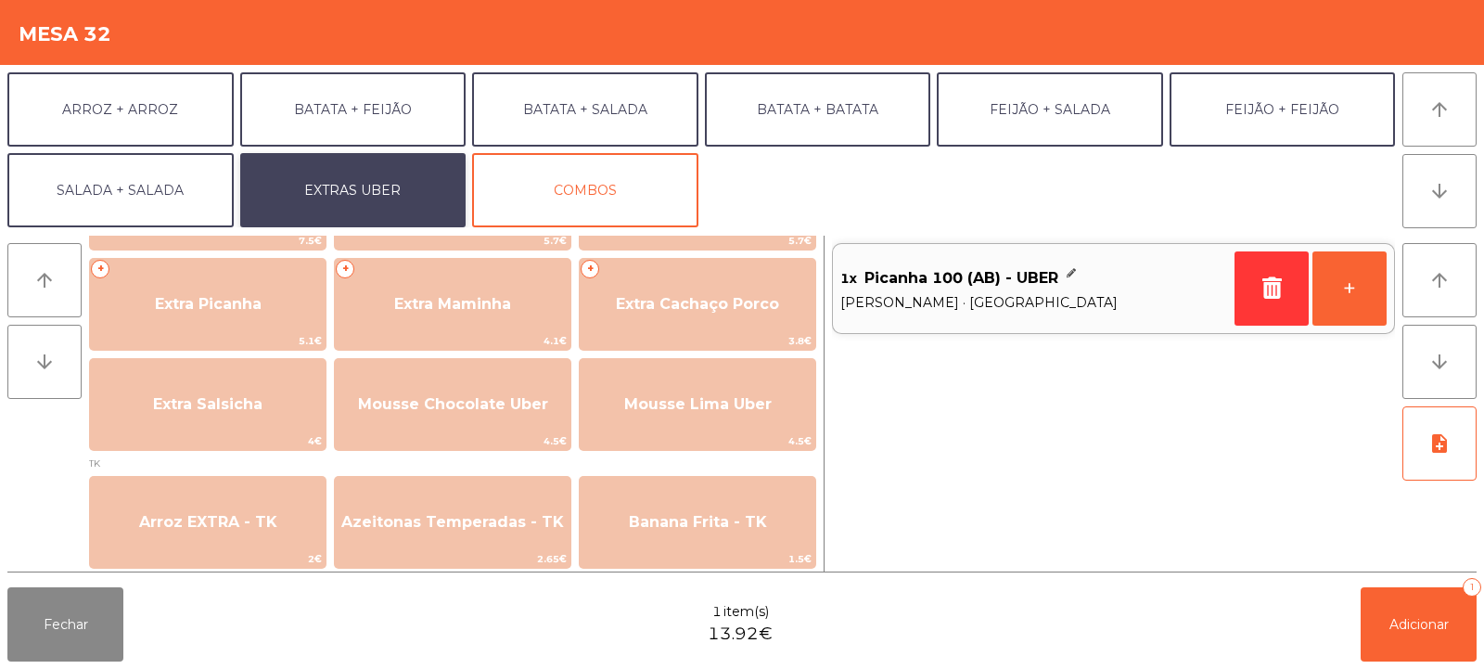
scroll to position [481, 0]
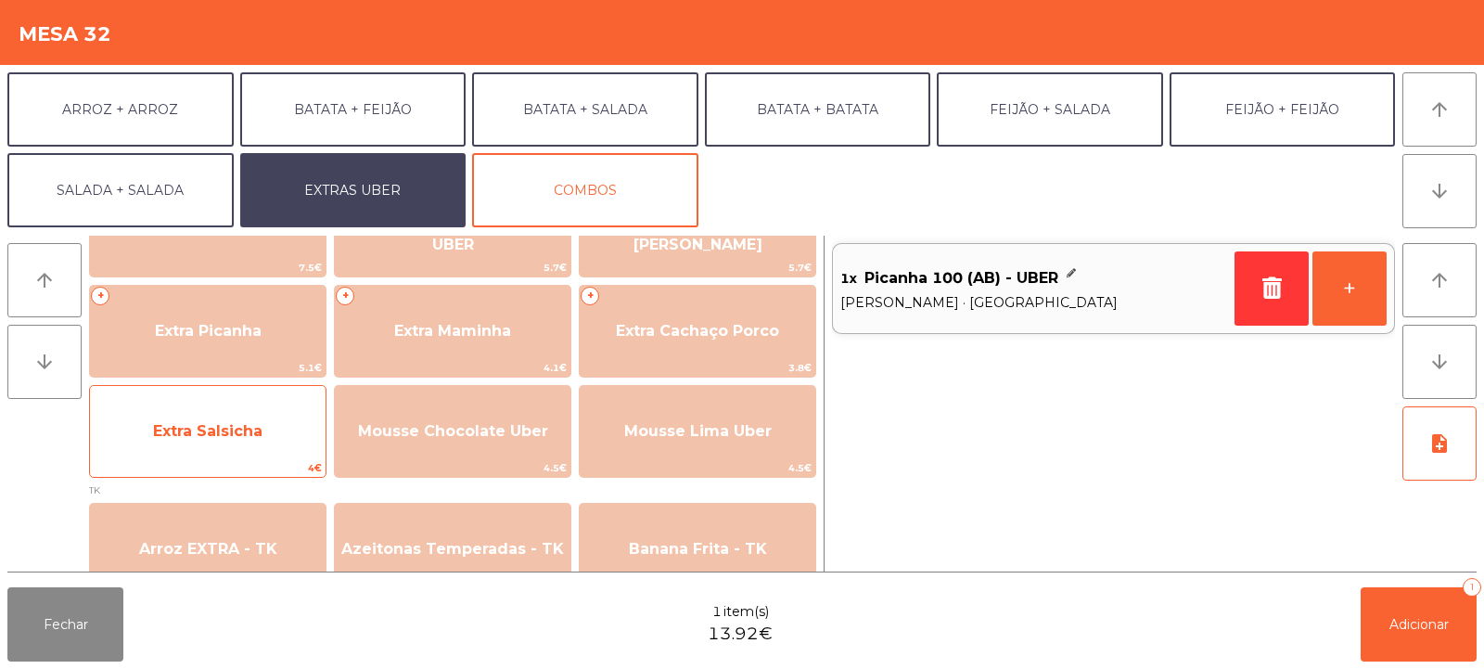
click at [188, 436] on span "Extra Salsicha" at bounding box center [207, 431] width 109 height 18
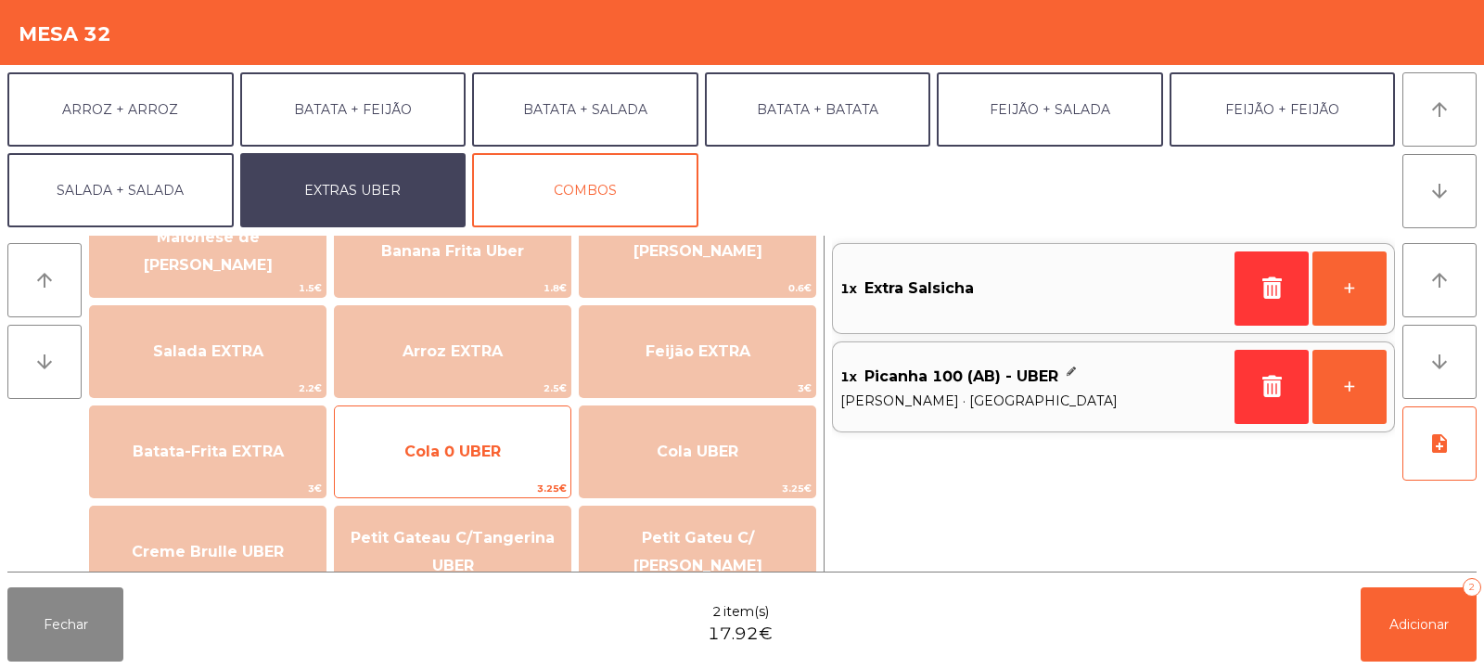
click at [431, 448] on span "Cola 0 UBER" at bounding box center [452, 451] width 96 height 18
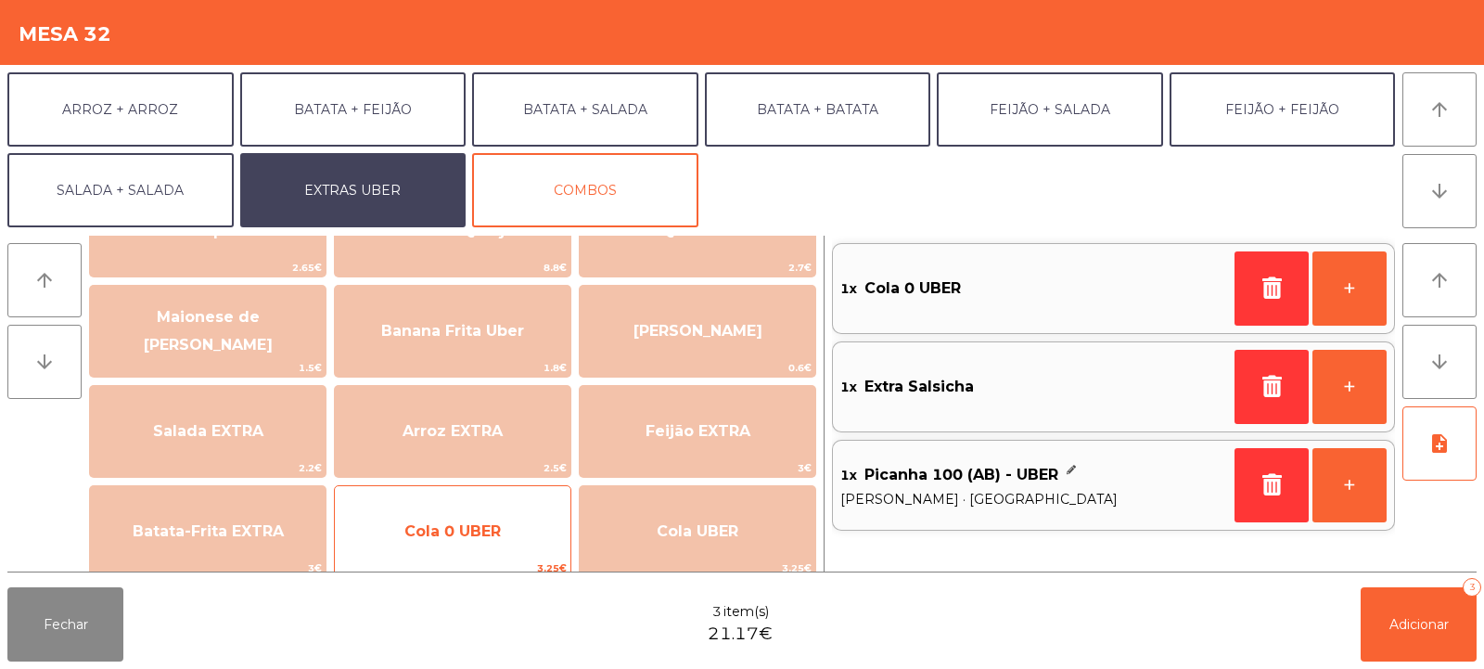
scroll to position [69, 0]
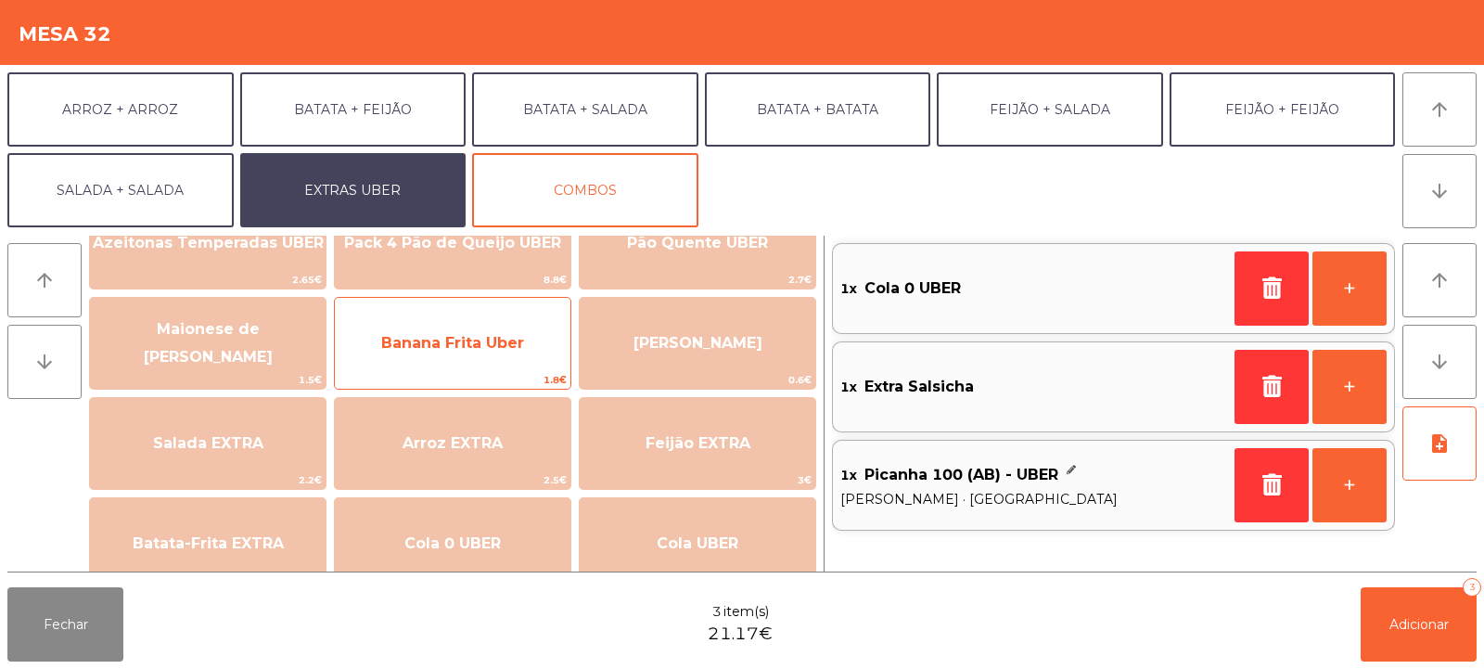
click at [439, 347] on span "Banana Frita Uber" at bounding box center [452, 343] width 143 height 18
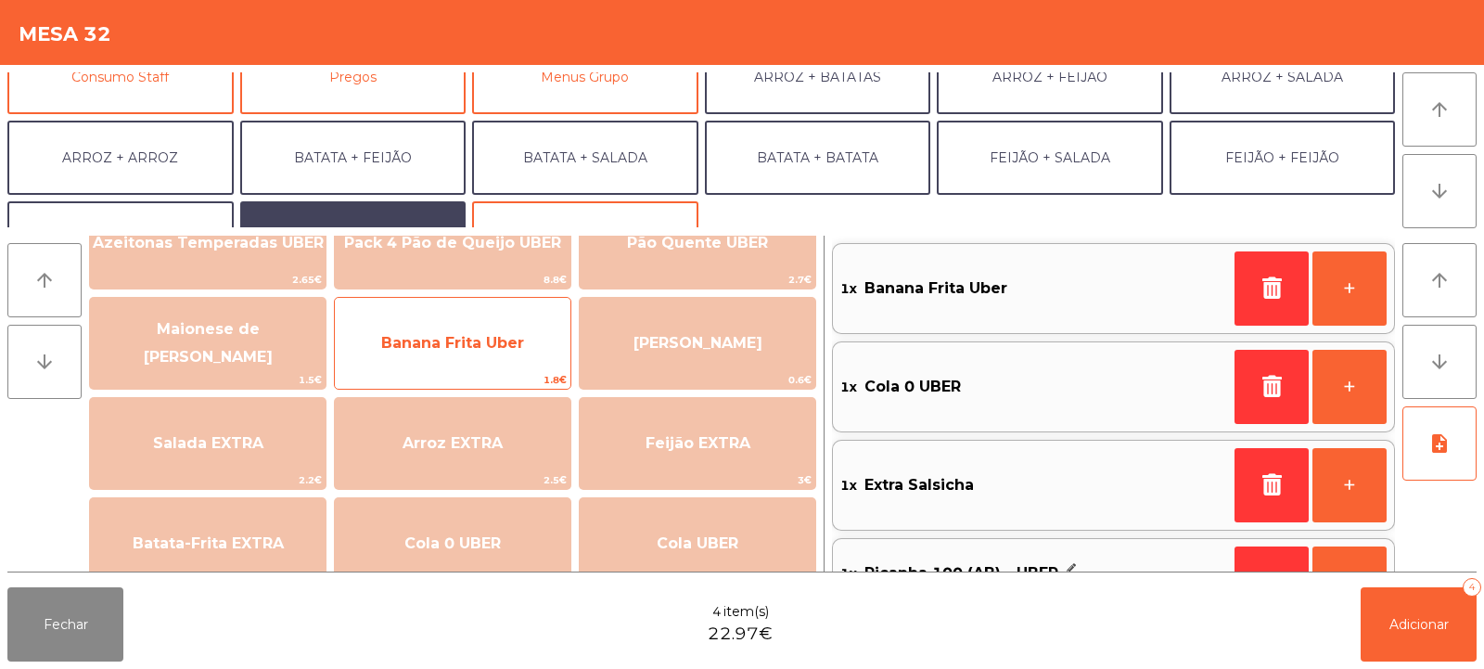
scroll to position [163, 0]
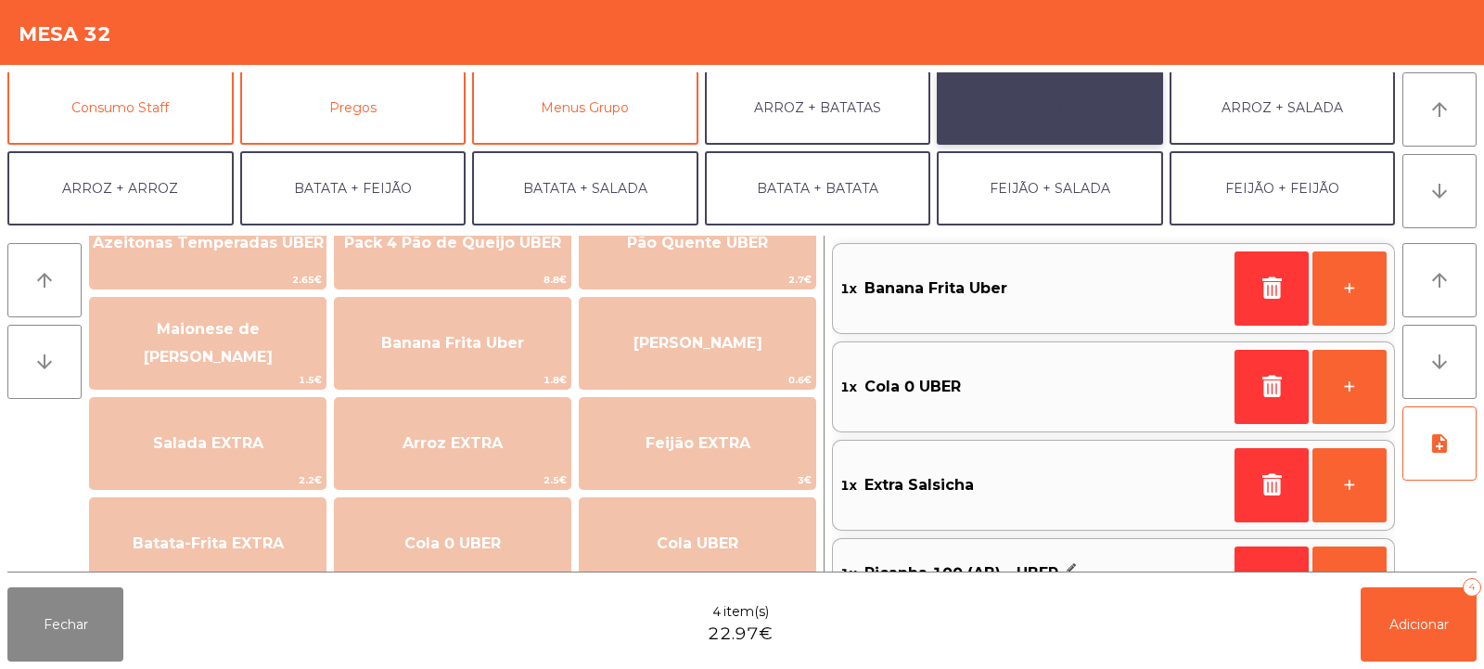
click at [1052, 107] on button "ARROZ + FEIJÃO" at bounding box center [1050, 108] width 226 height 74
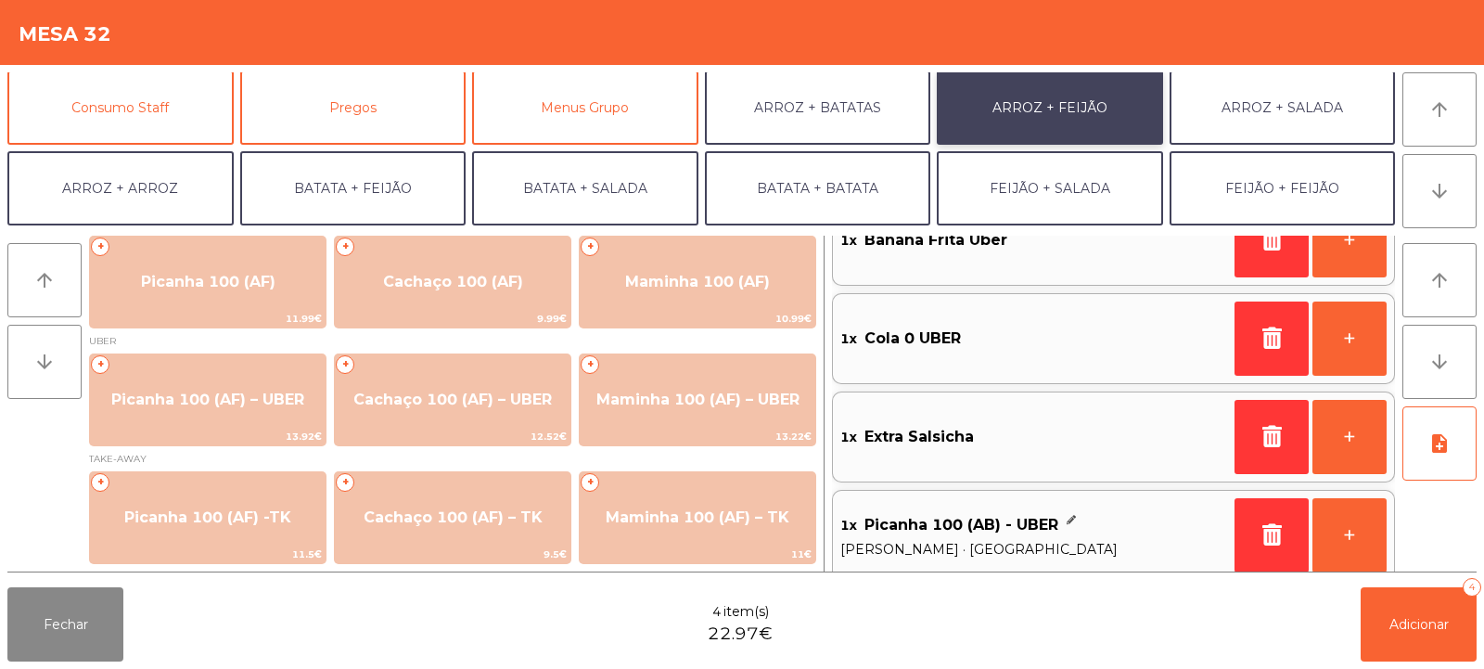
scroll to position [65, 0]
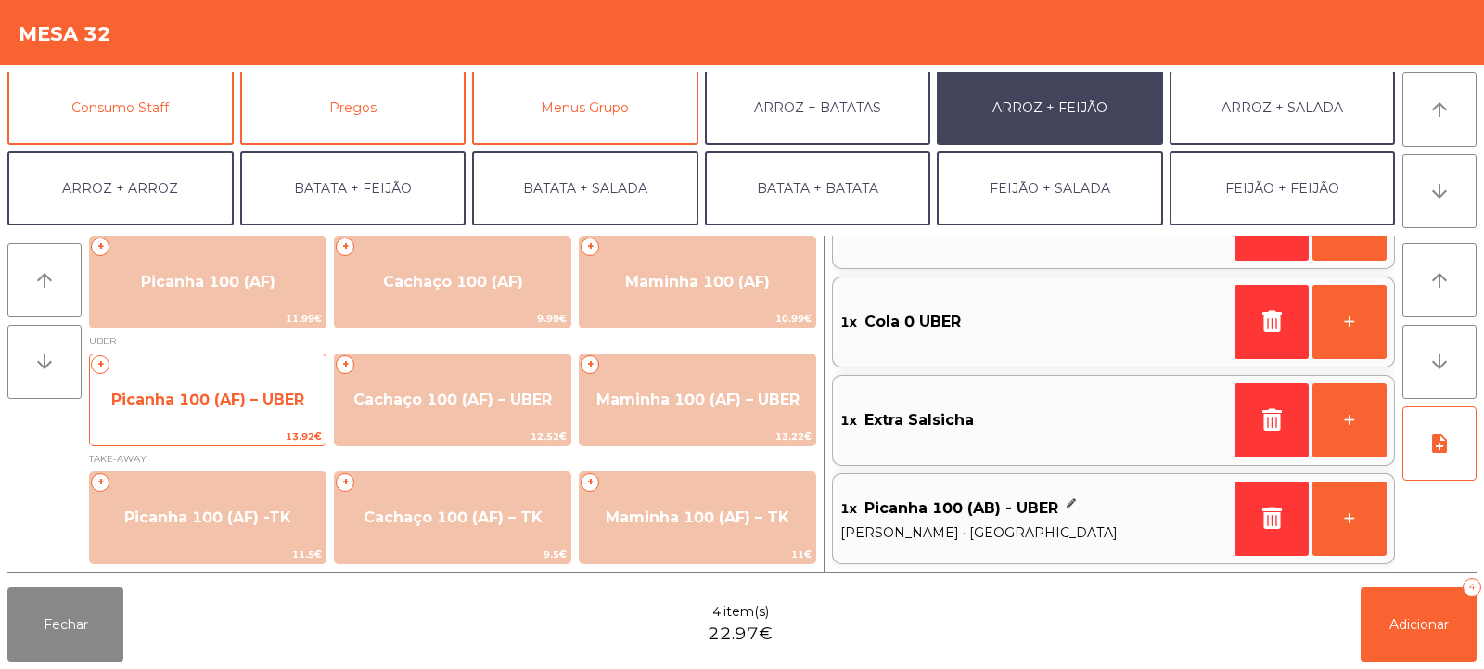
click at [186, 403] on span "Picanha 100 (AF) – UBER" at bounding box center [207, 400] width 193 height 18
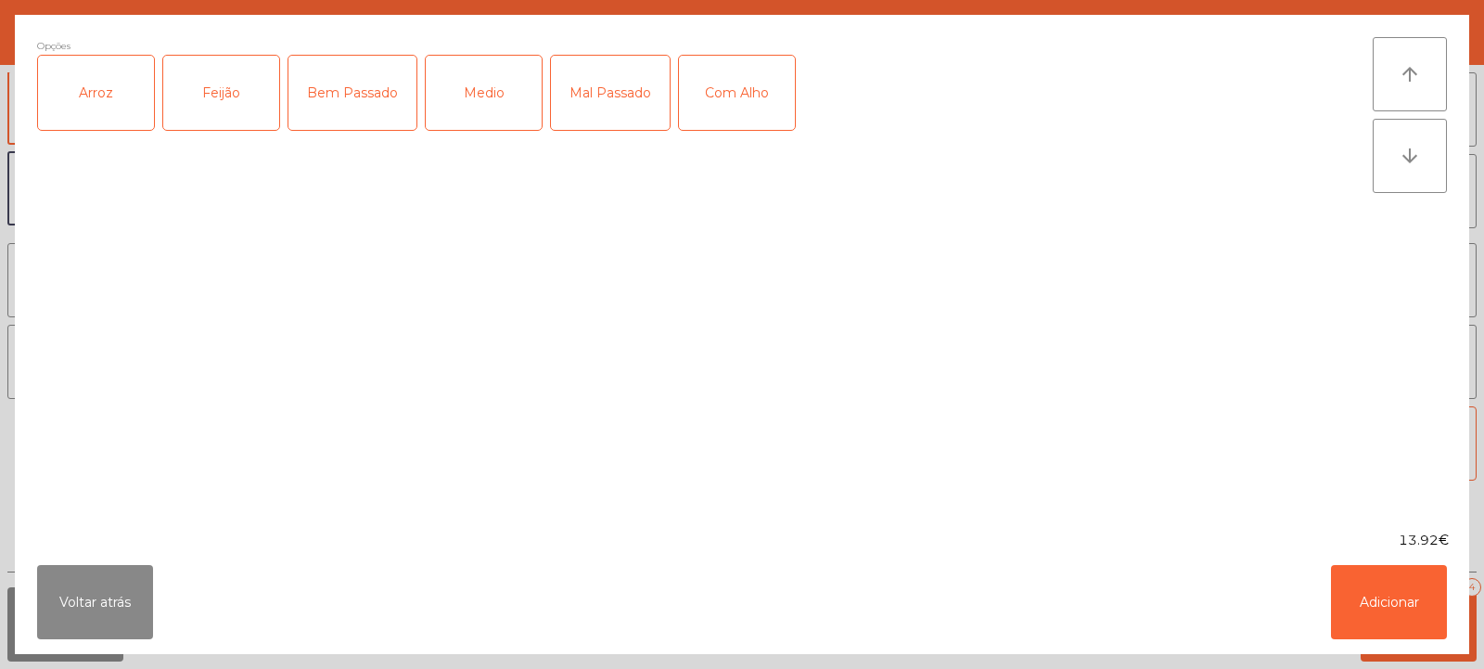
click at [96, 111] on div "Arroz" at bounding box center [96, 93] width 116 height 74
click at [211, 106] on div "Feijão" at bounding box center [221, 93] width 116 height 74
click at [485, 89] on div "Medio" at bounding box center [484, 93] width 116 height 74
click at [1402, 610] on button "Adicionar" at bounding box center [1389, 602] width 116 height 74
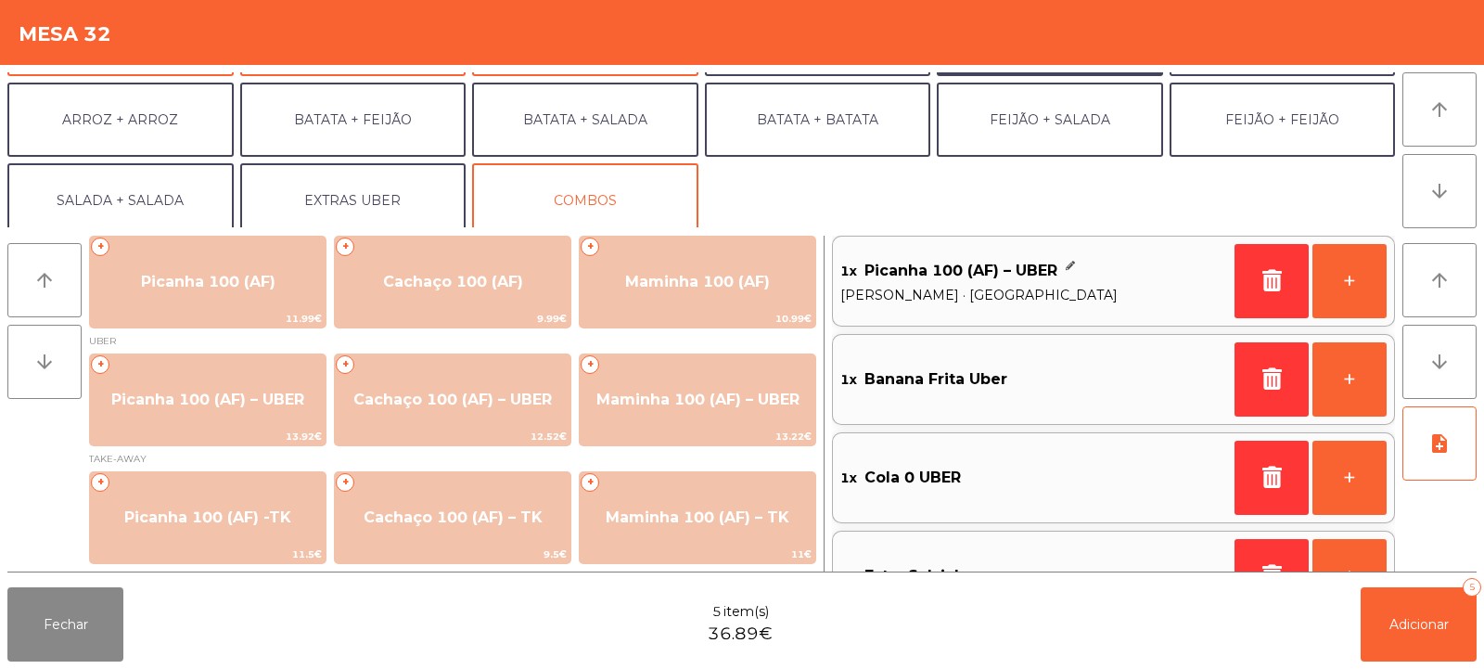
scroll to position [242, 0]
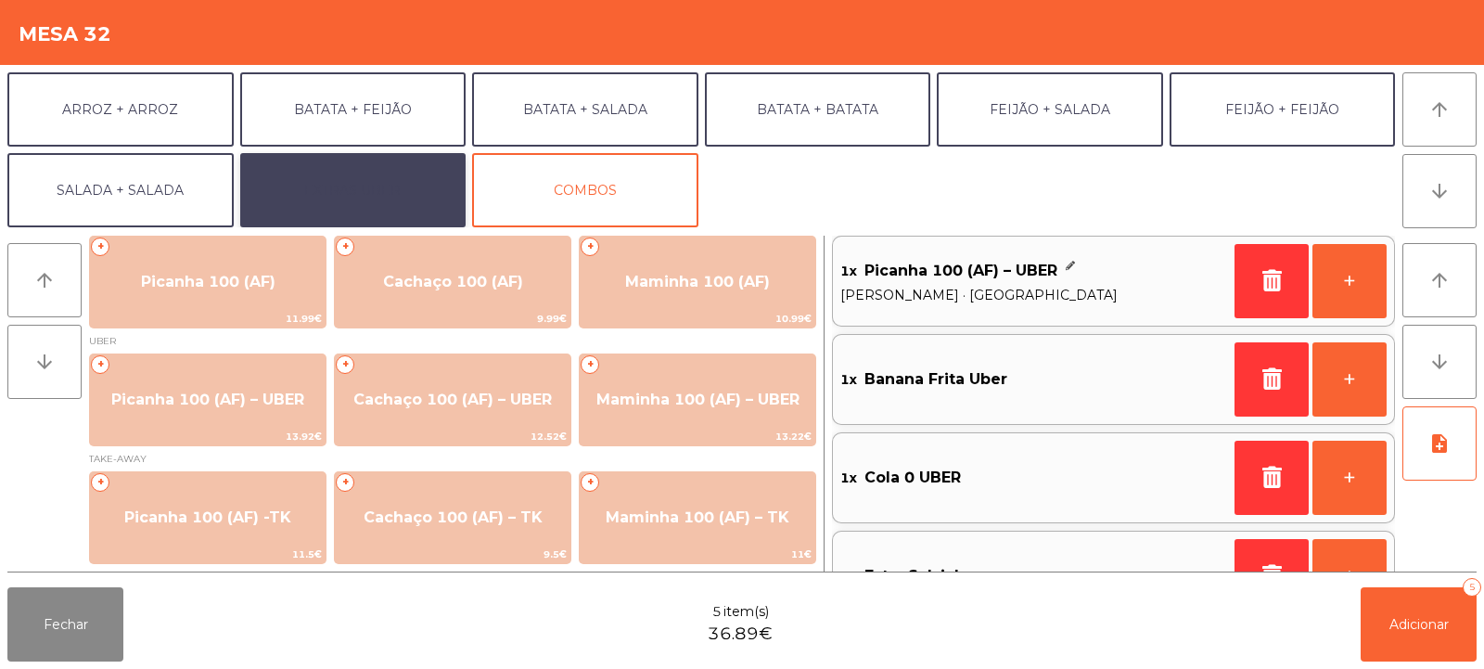
click at [308, 192] on button "EXTRAS UBER" at bounding box center [353, 190] width 226 height 74
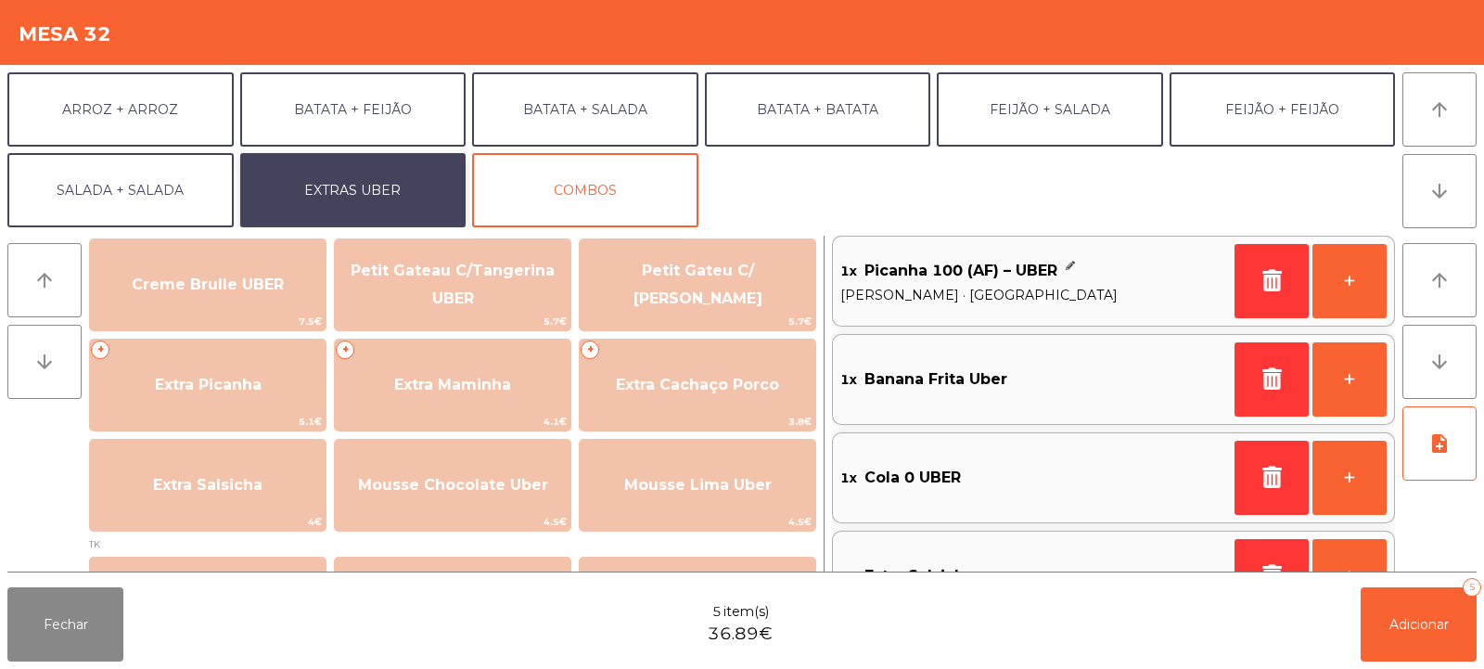
scroll to position [429, 0]
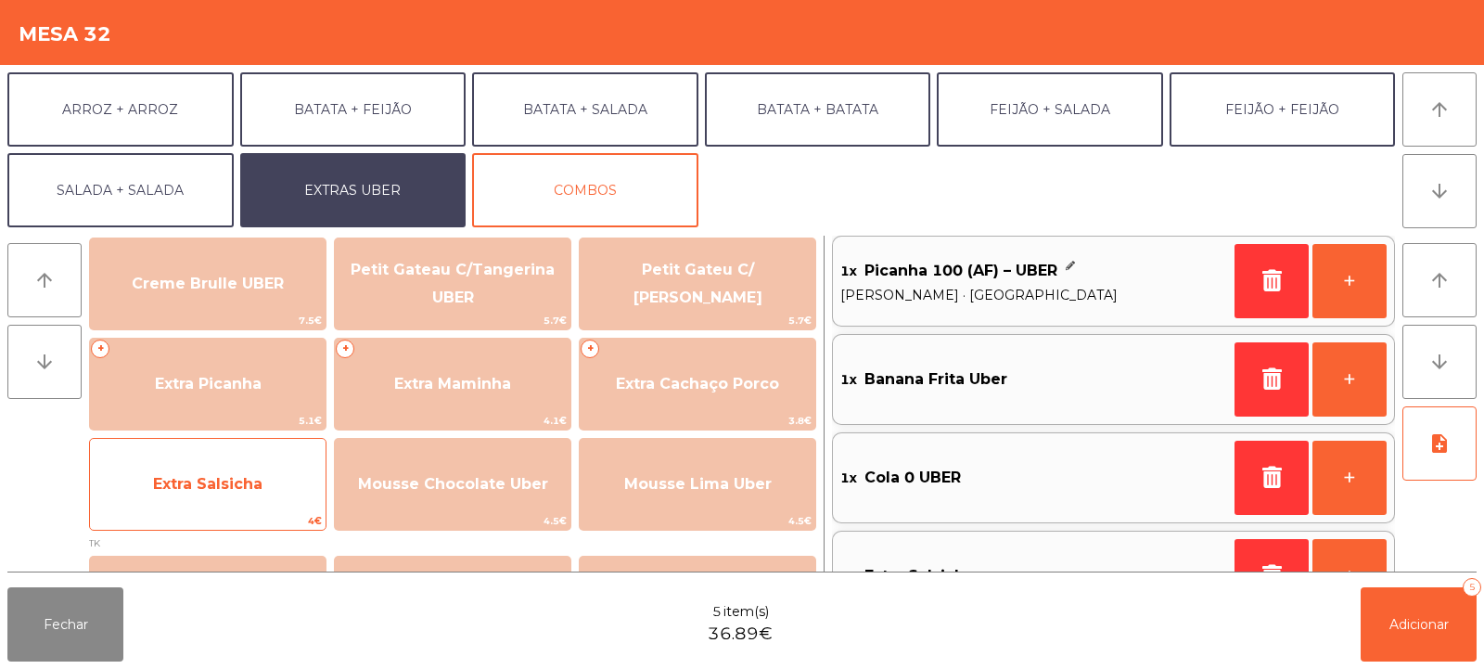
click at [200, 483] on span "Extra Salsicha" at bounding box center [207, 484] width 109 height 18
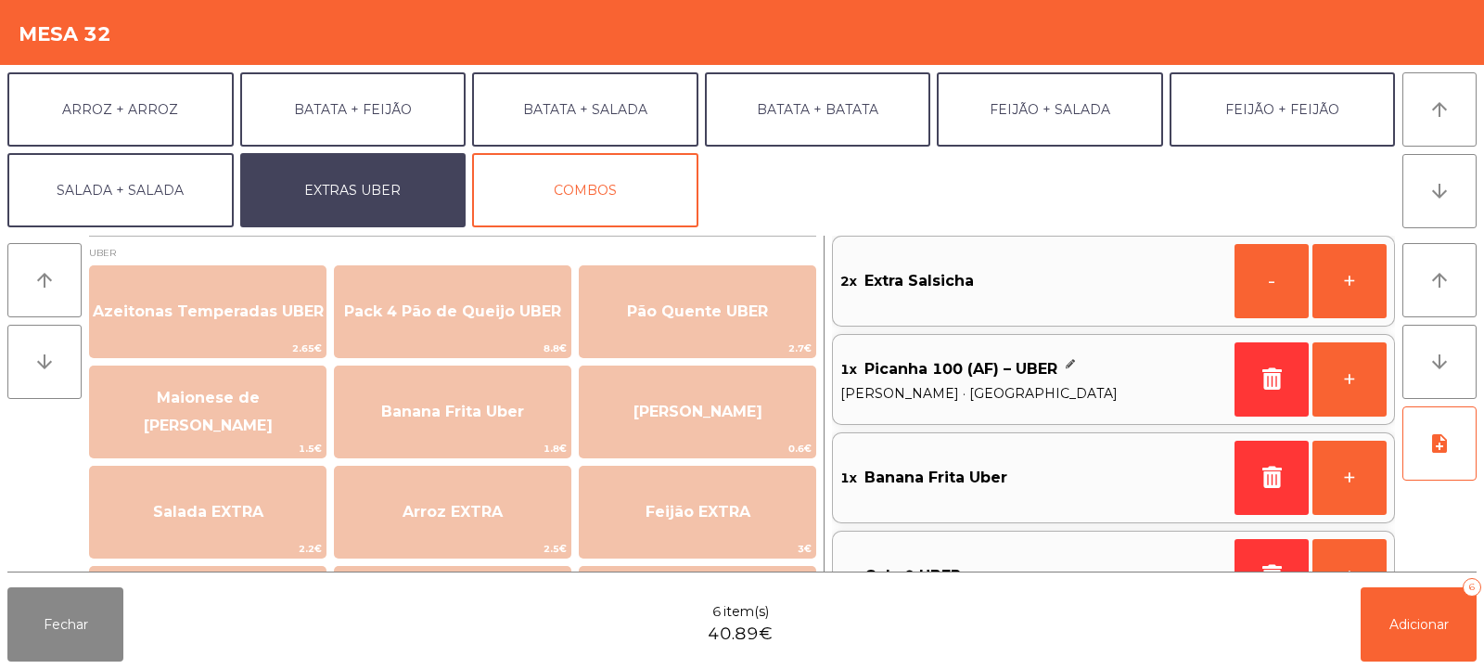
scroll to position [1, 0]
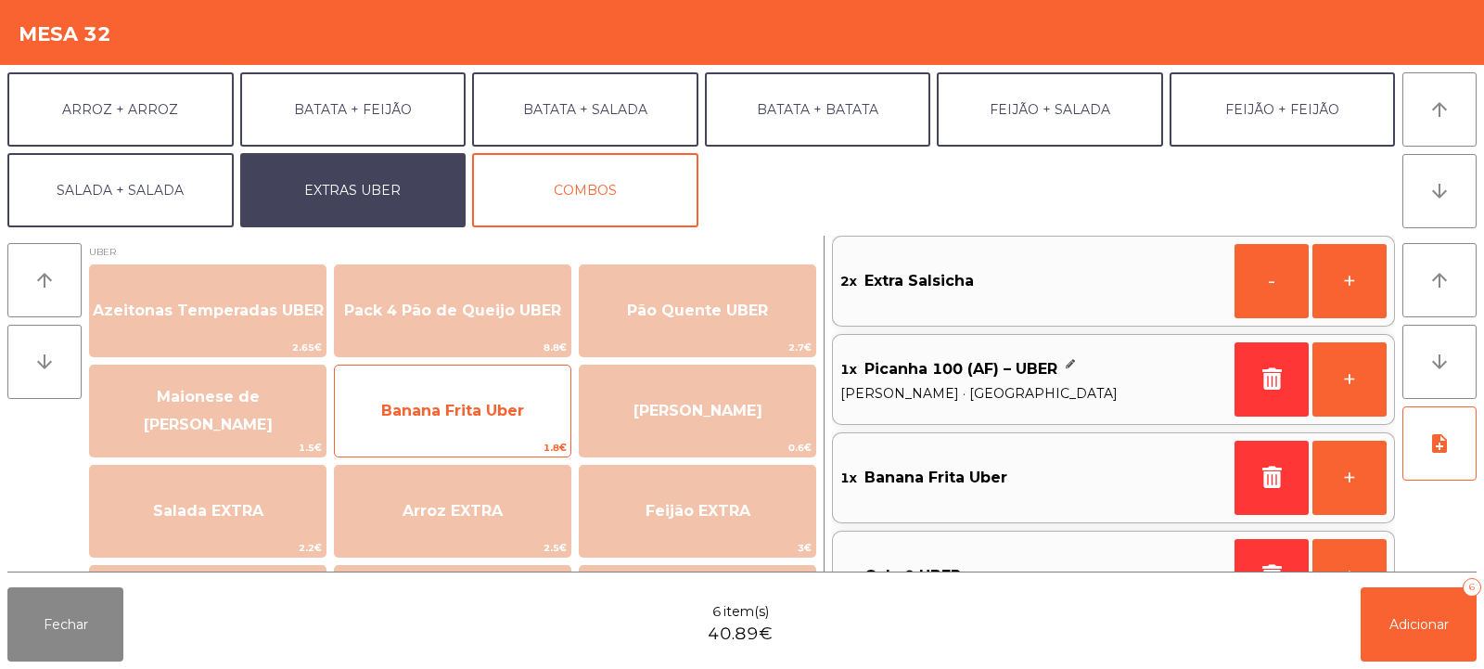
click at [428, 444] on span "1.8€" at bounding box center [453, 448] width 236 height 18
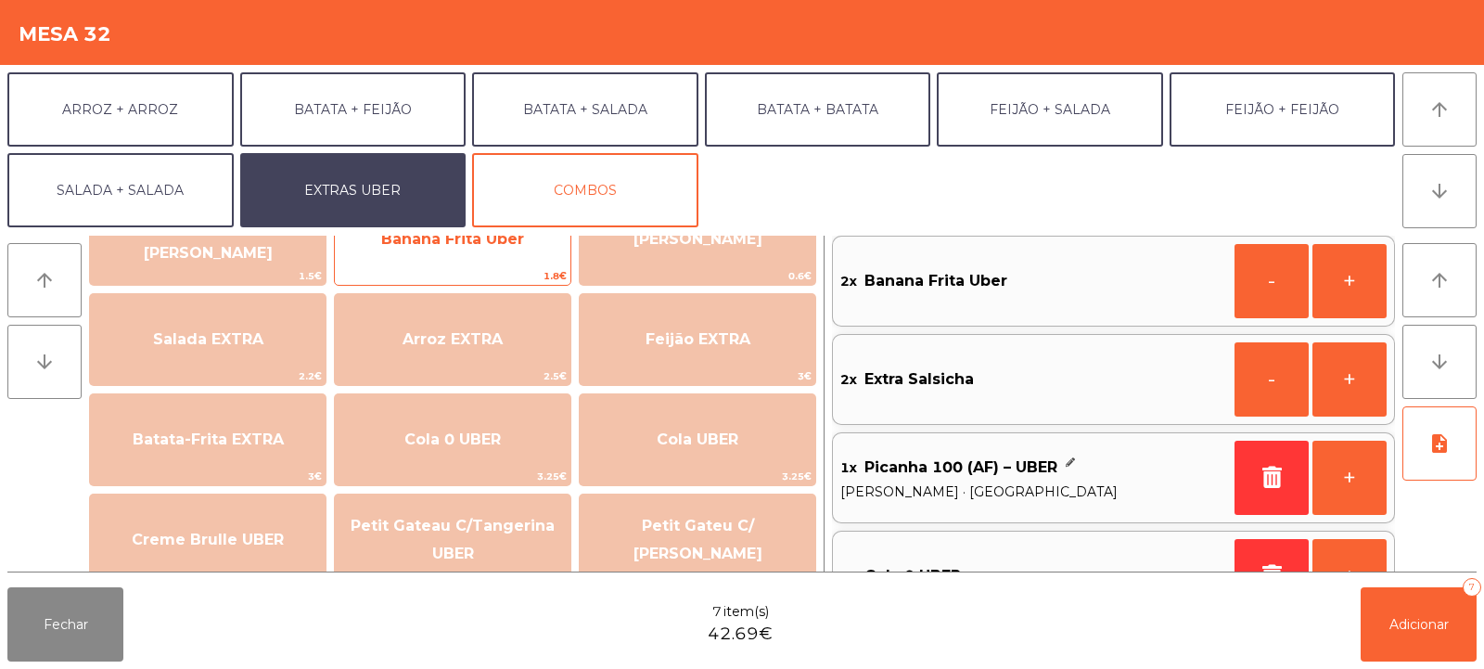
scroll to position [164, 0]
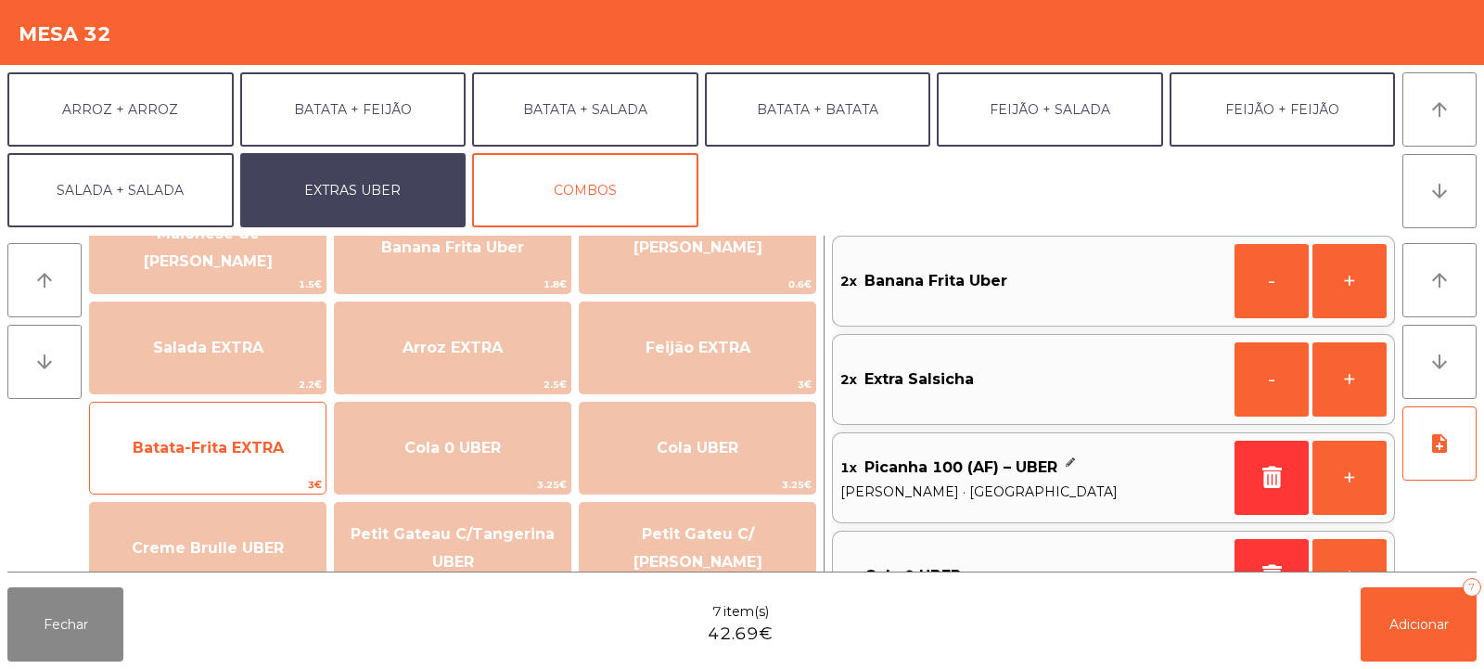
click at [288, 461] on span "Batata-Frita EXTRA" at bounding box center [208, 448] width 236 height 50
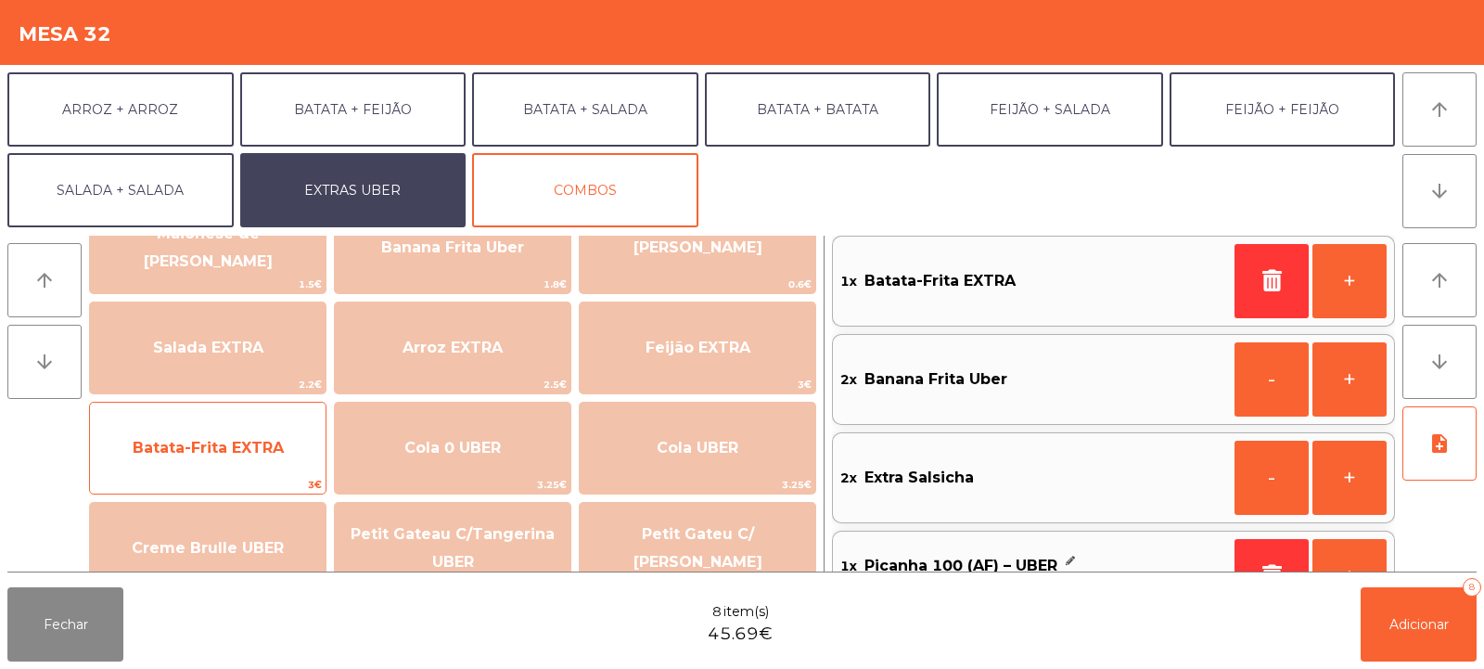
scroll to position [0, 0]
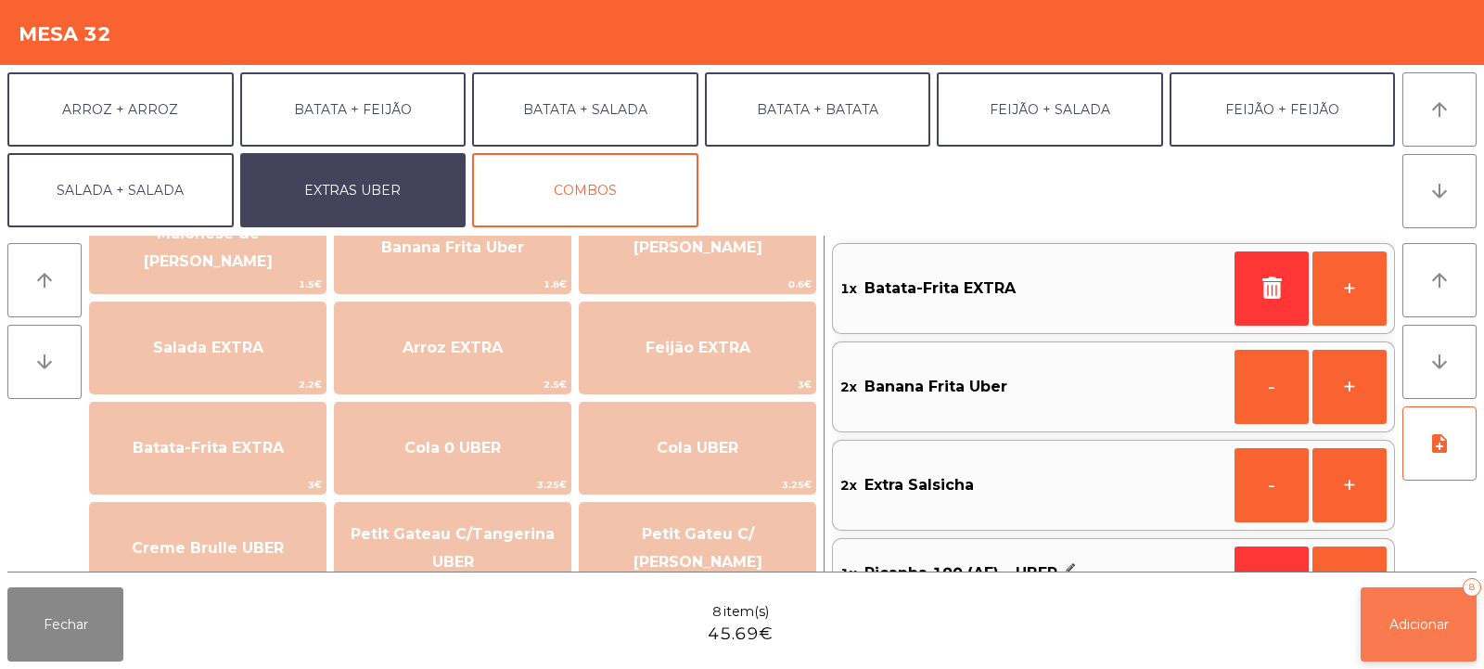
click at [1436, 632] on span "Adicionar" at bounding box center [1419, 624] width 59 height 17
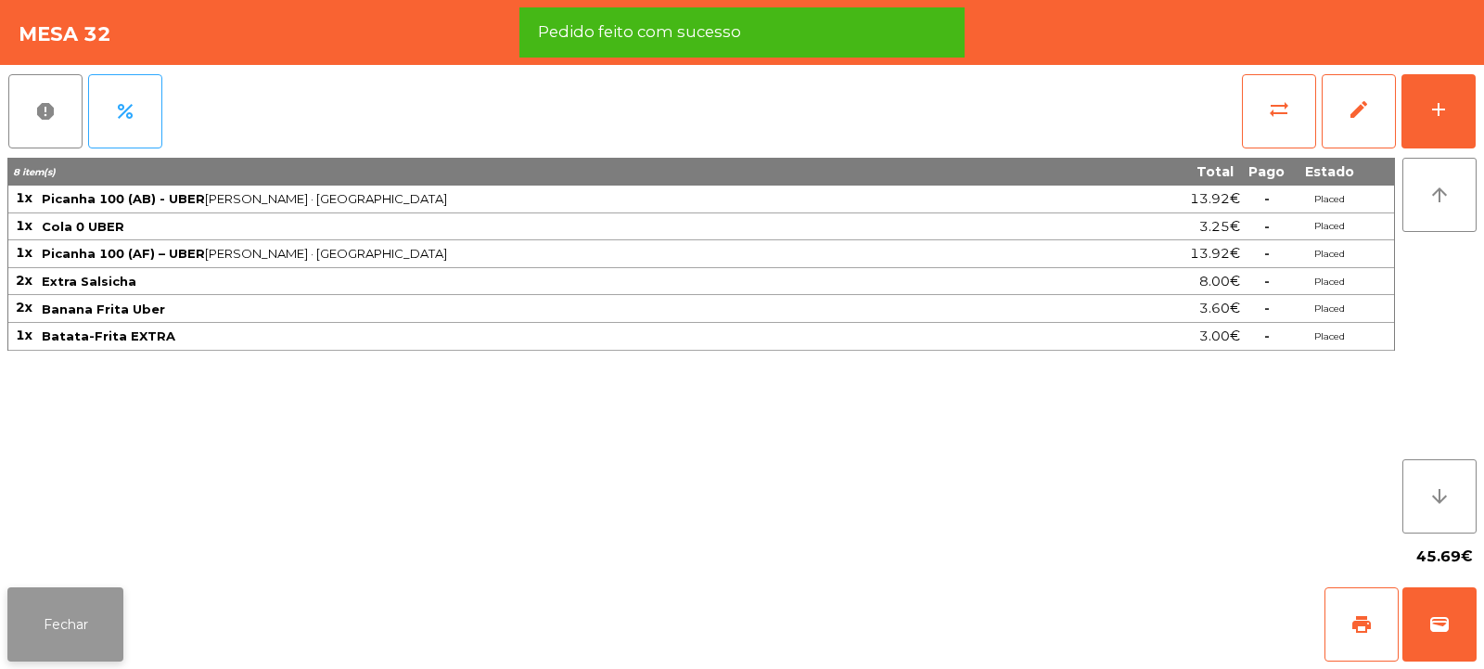
click at [73, 649] on button "Fechar" at bounding box center [65, 624] width 116 height 74
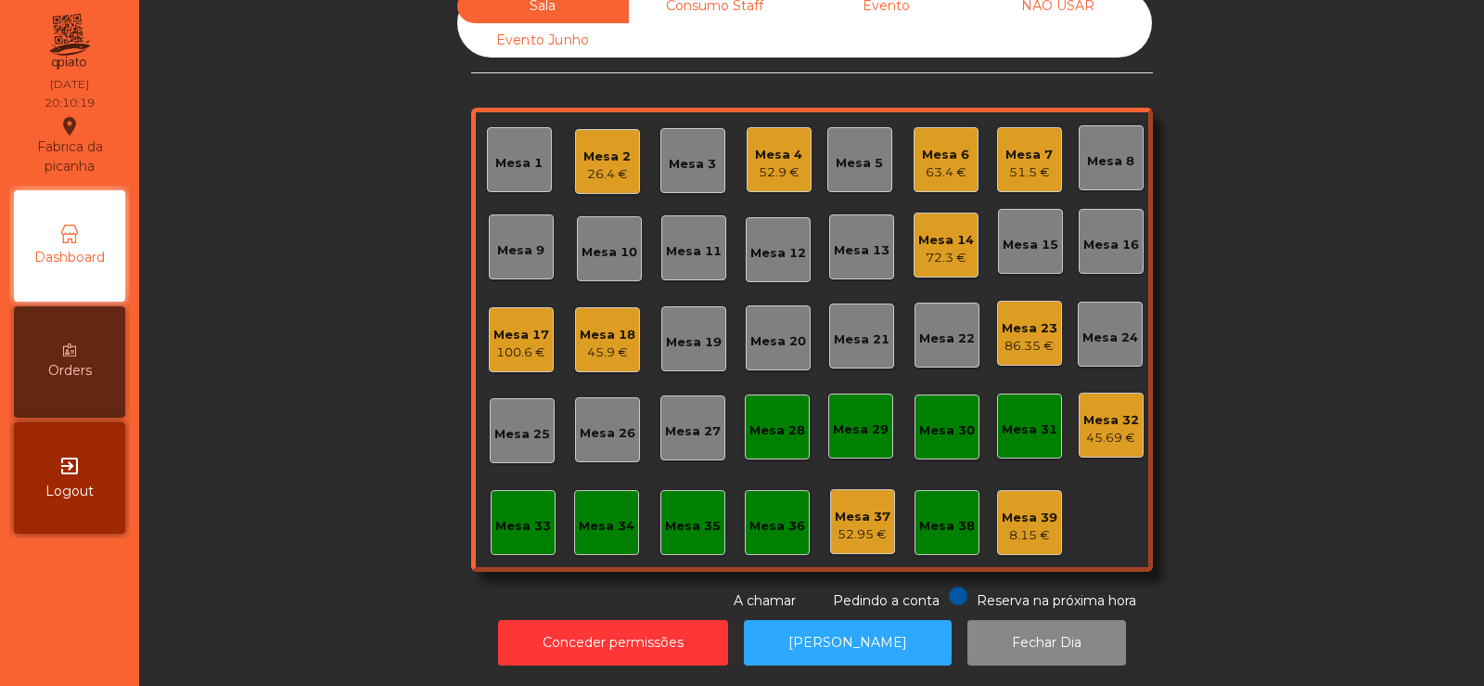
scroll to position [45, 0]
click at [343, 470] on div "Sala Consumo Staff Evento NÃO USAR Evento Junho Mesa 1 Mesa 2 26.4 € Mesa 3 Mes…" at bounding box center [811, 300] width 1295 height 622
click at [698, 622] on button "Conceder permissões" at bounding box center [613, 642] width 230 height 45
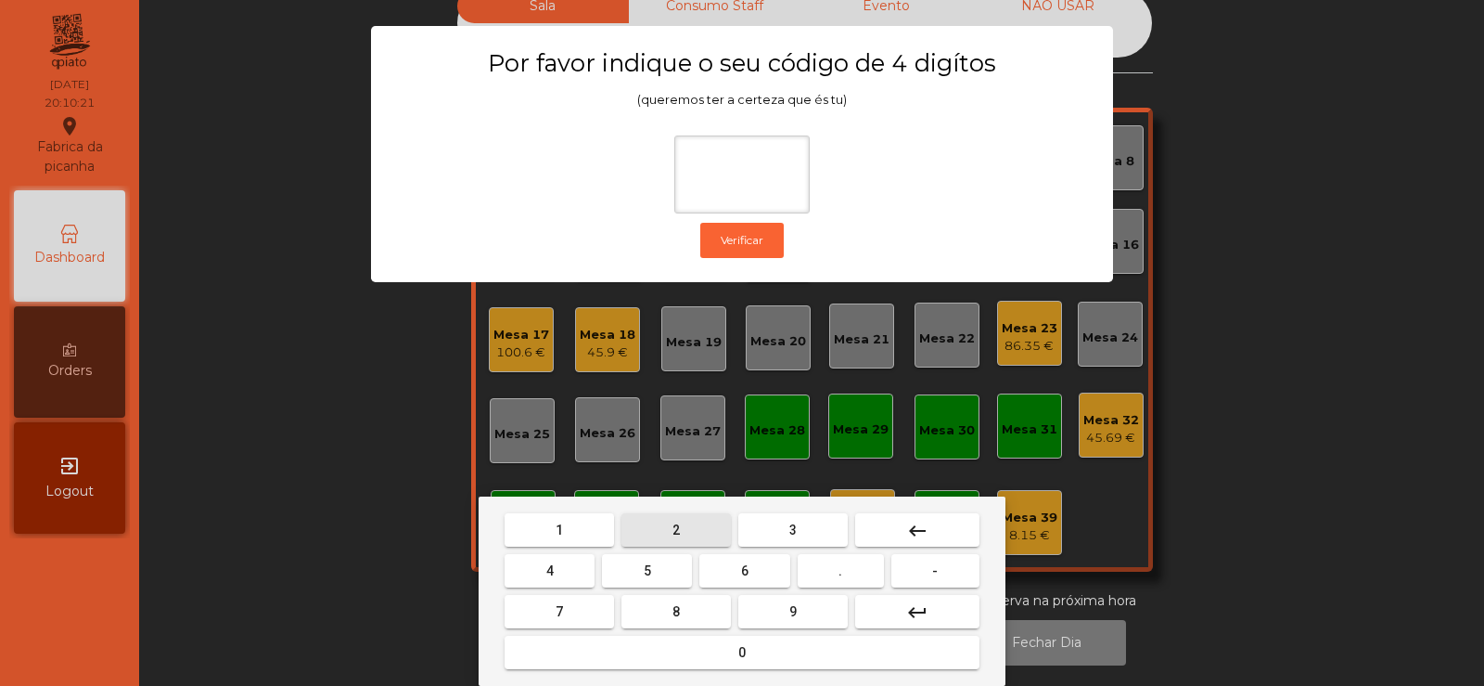
click at [706, 535] on button "2" at bounding box center [676, 529] width 109 height 33
click at [745, 571] on span "6" at bounding box center [744, 570] width 7 height 15
click at [557, 614] on span "7" at bounding box center [559, 611] width 7 height 15
click at [669, 571] on button "5" at bounding box center [647, 570] width 90 height 33
type input "****"
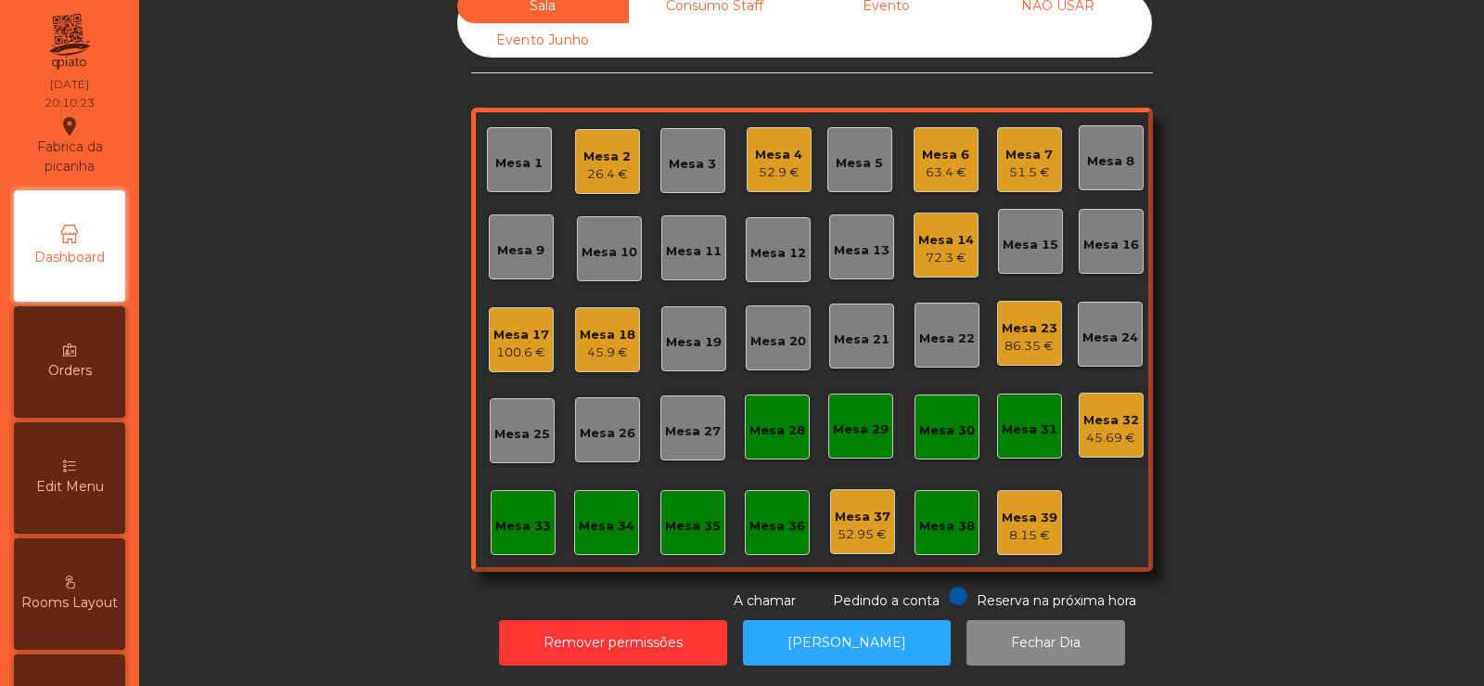
click at [1102, 429] on div "45.69 €" at bounding box center [1112, 438] width 56 height 19
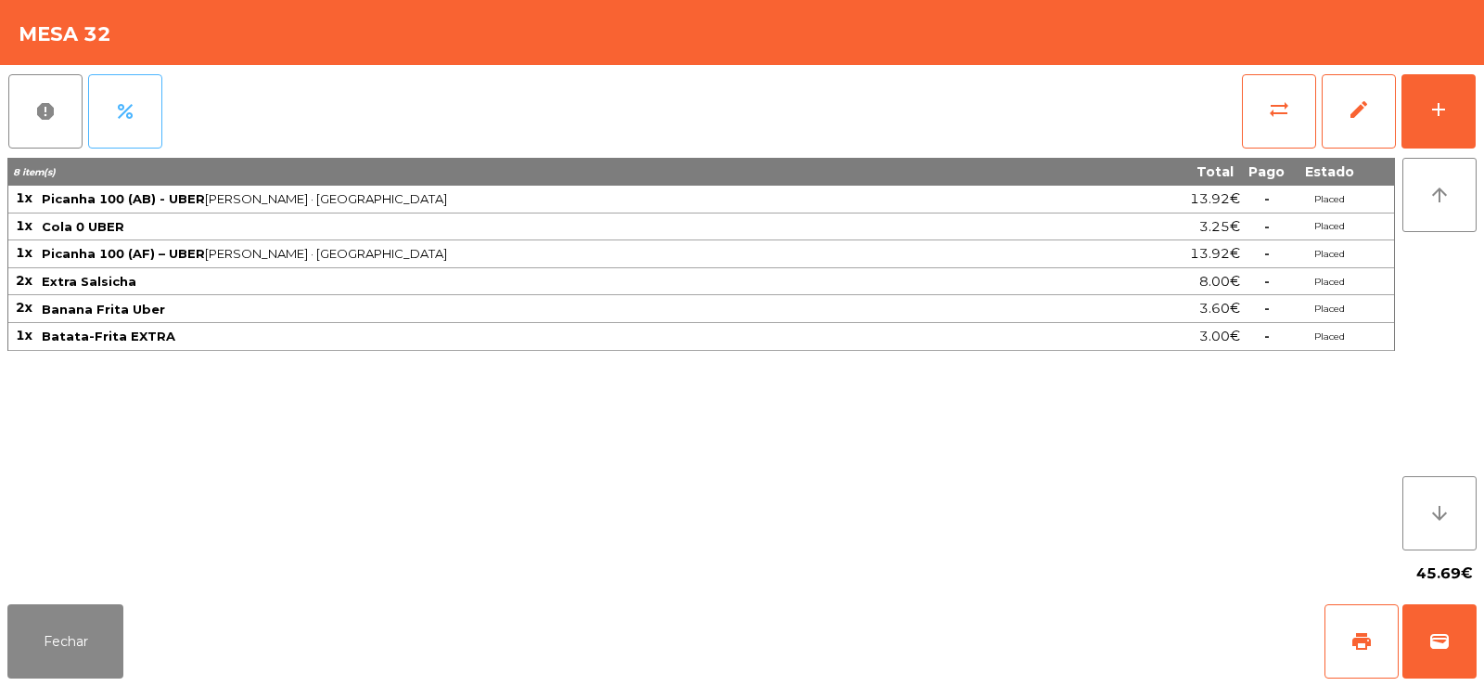
click at [139, 138] on button "percent" at bounding box center [125, 111] width 74 height 74
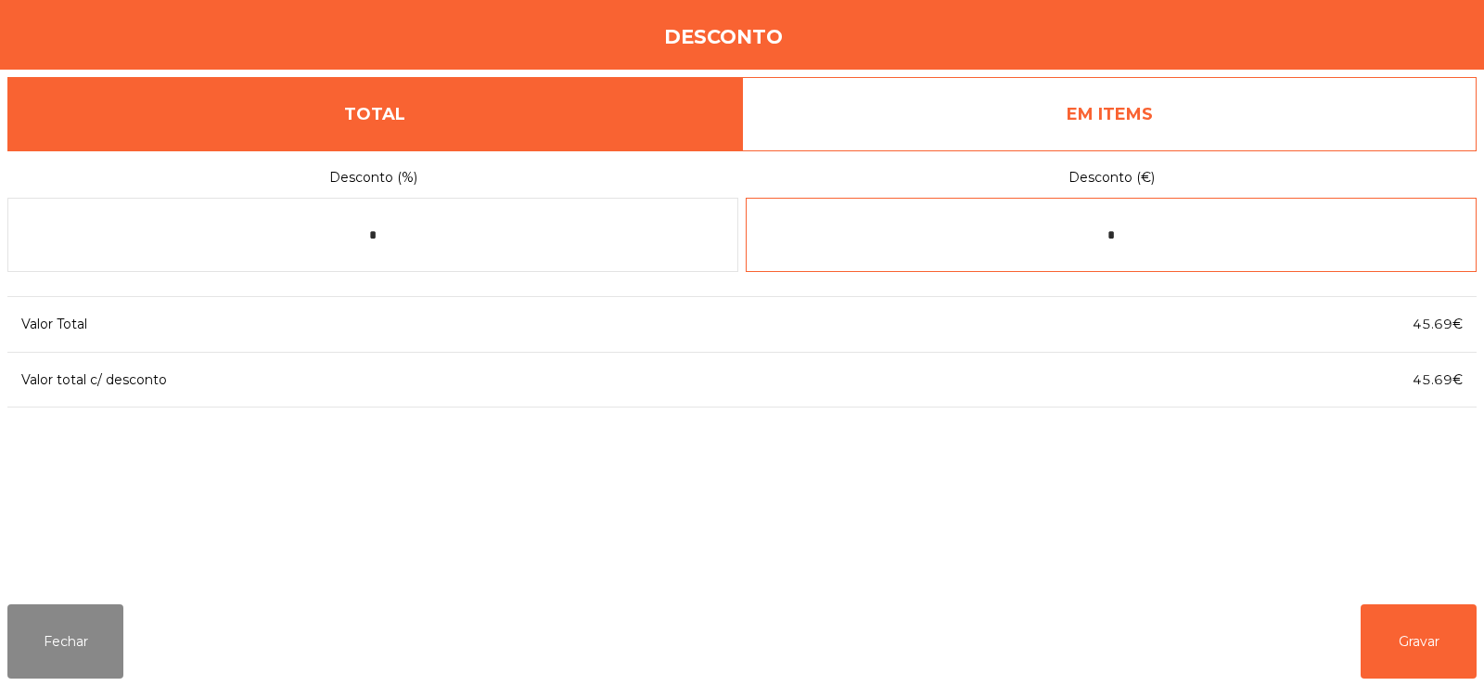
click at [1200, 234] on input "*" at bounding box center [1111, 235] width 731 height 74
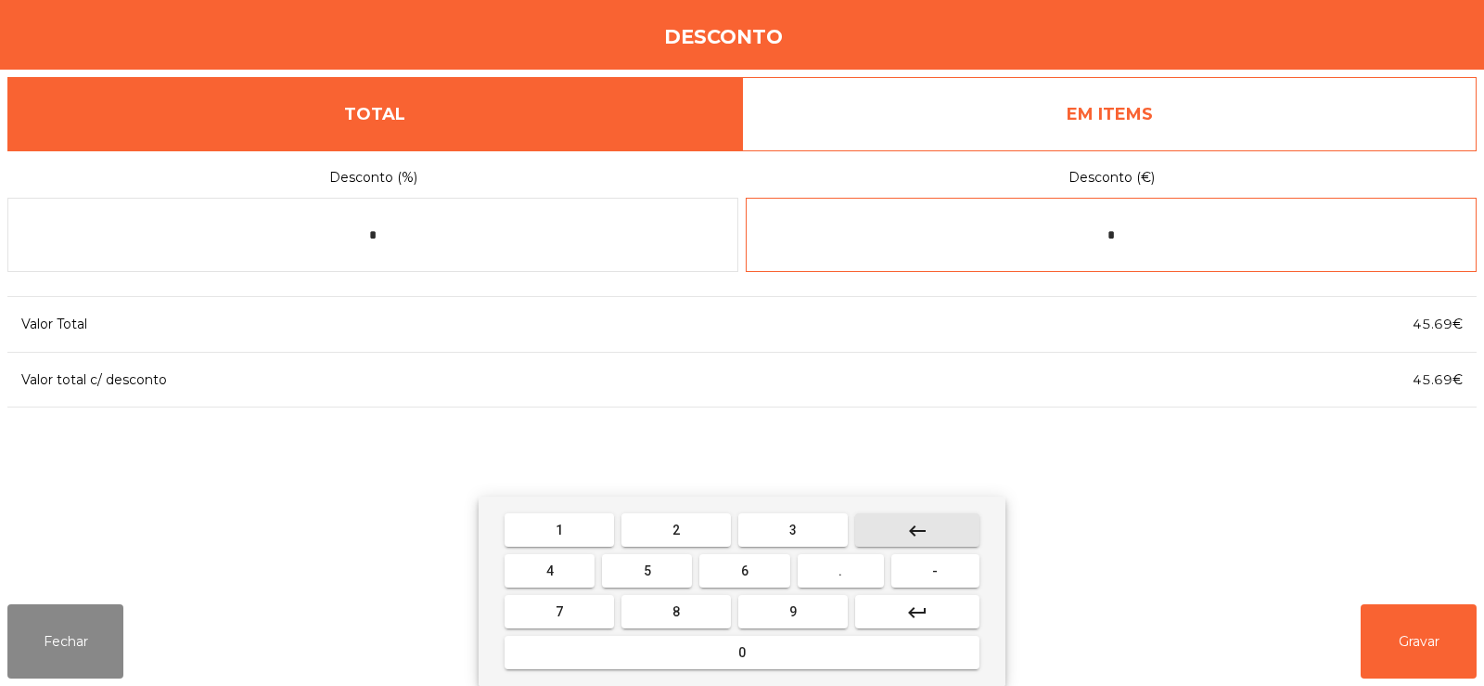
click at [932, 532] on button "keyboard_backspace" at bounding box center [917, 529] width 124 height 33
click at [930, 526] on button "keyboard_backspace" at bounding box center [917, 529] width 124 height 33
click at [841, 569] on span "." at bounding box center [841, 570] width 4 height 15
type input "*"
click at [956, 527] on button "keyboard_backspace" at bounding box center [917, 529] width 124 height 33
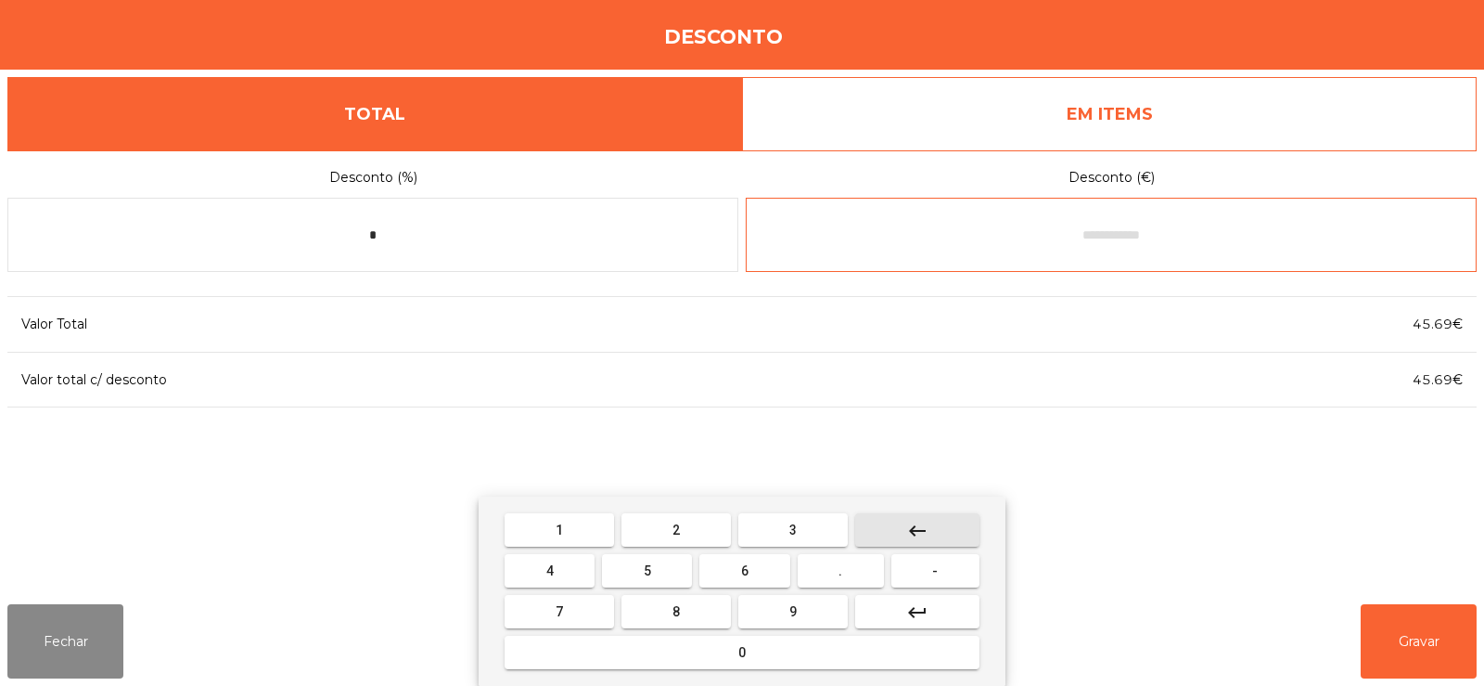
click at [936, 570] on span "-" at bounding box center [935, 570] width 6 height 15
click at [815, 524] on button "3" at bounding box center [792, 529] width 109 height 33
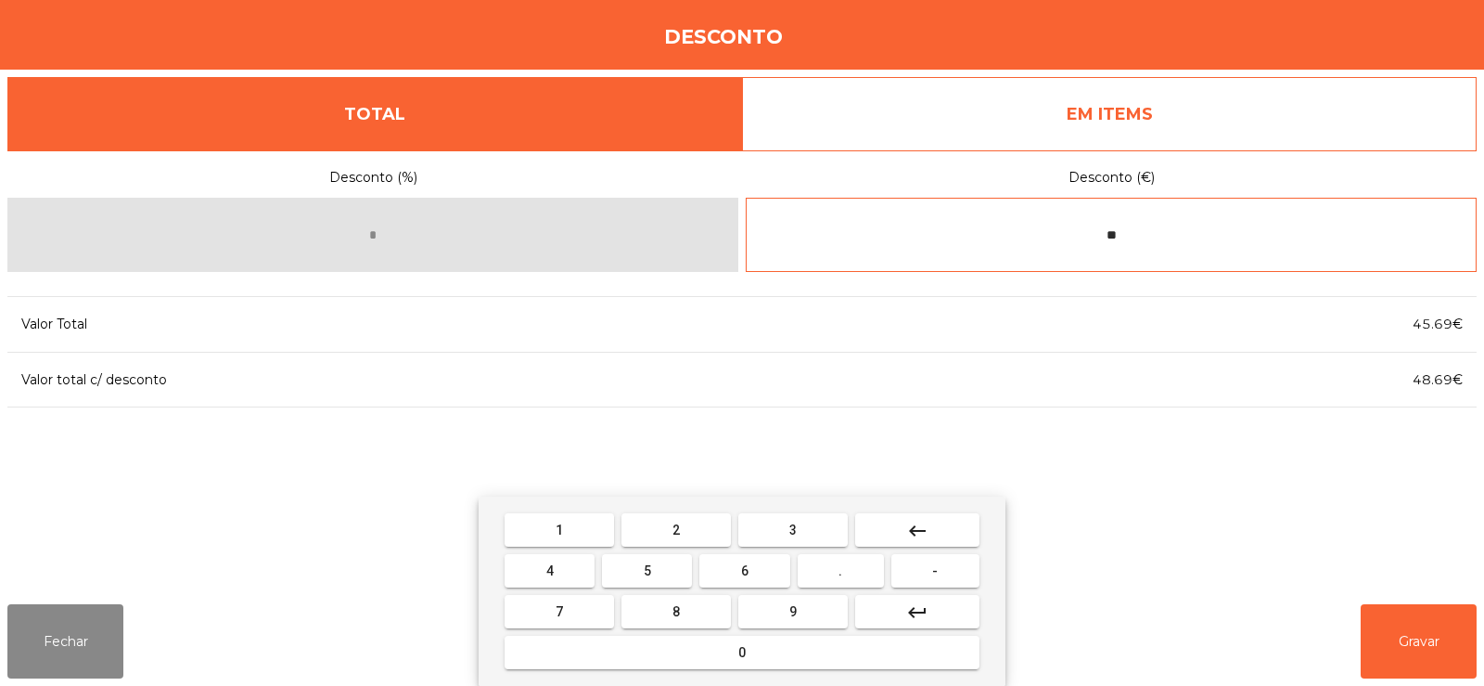
click at [946, 531] on button "keyboard_backspace" at bounding box center [917, 529] width 124 height 33
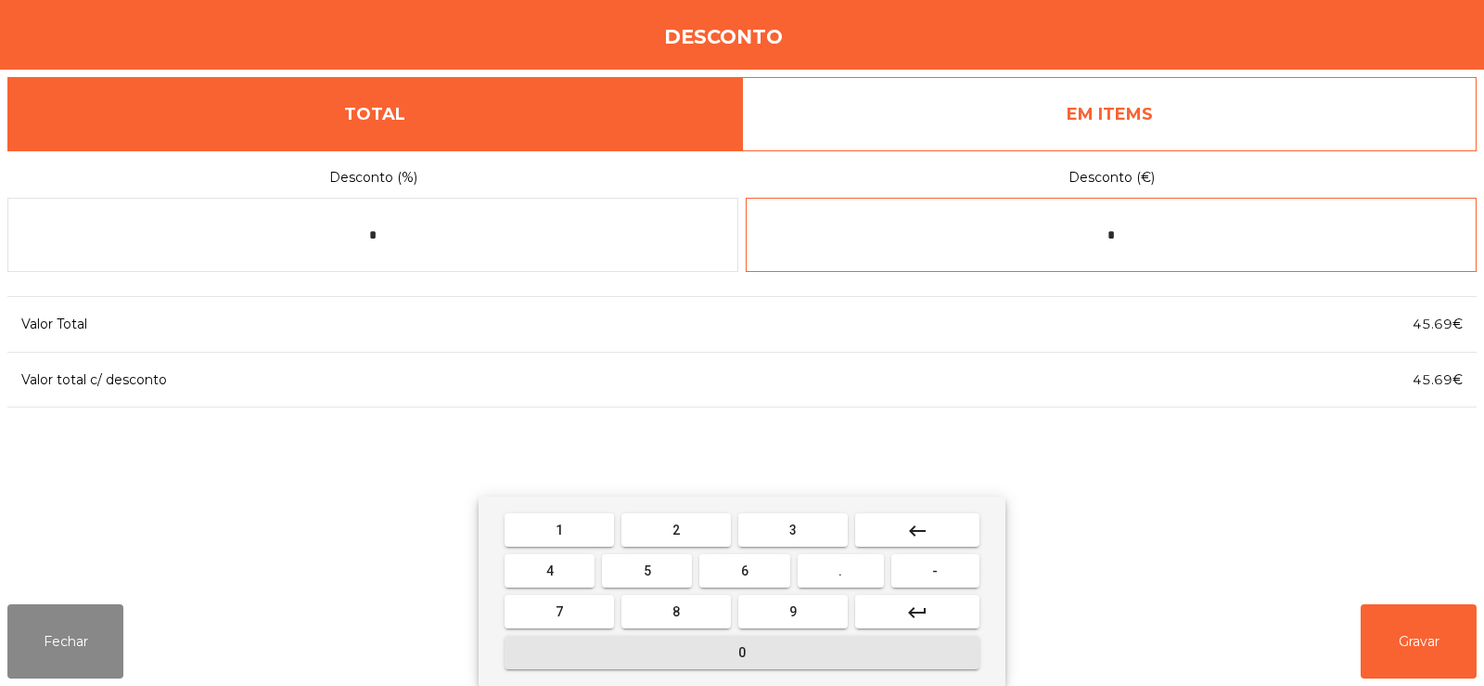
click at [782, 650] on button "0" at bounding box center [742, 651] width 475 height 33
click at [866, 574] on button "." at bounding box center [841, 570] width 86 height 33
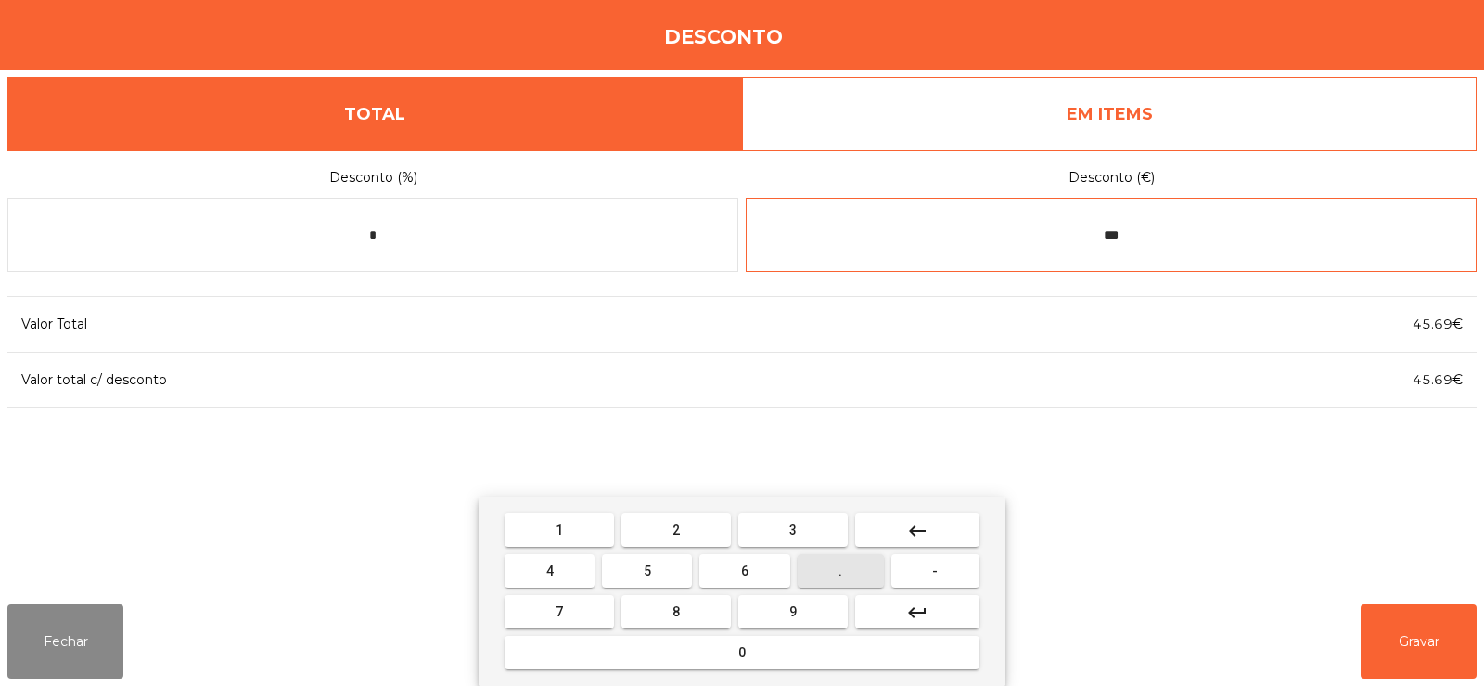
click at [816, 537] on button "3" at bounding box center [792, 529] width 109 height 33
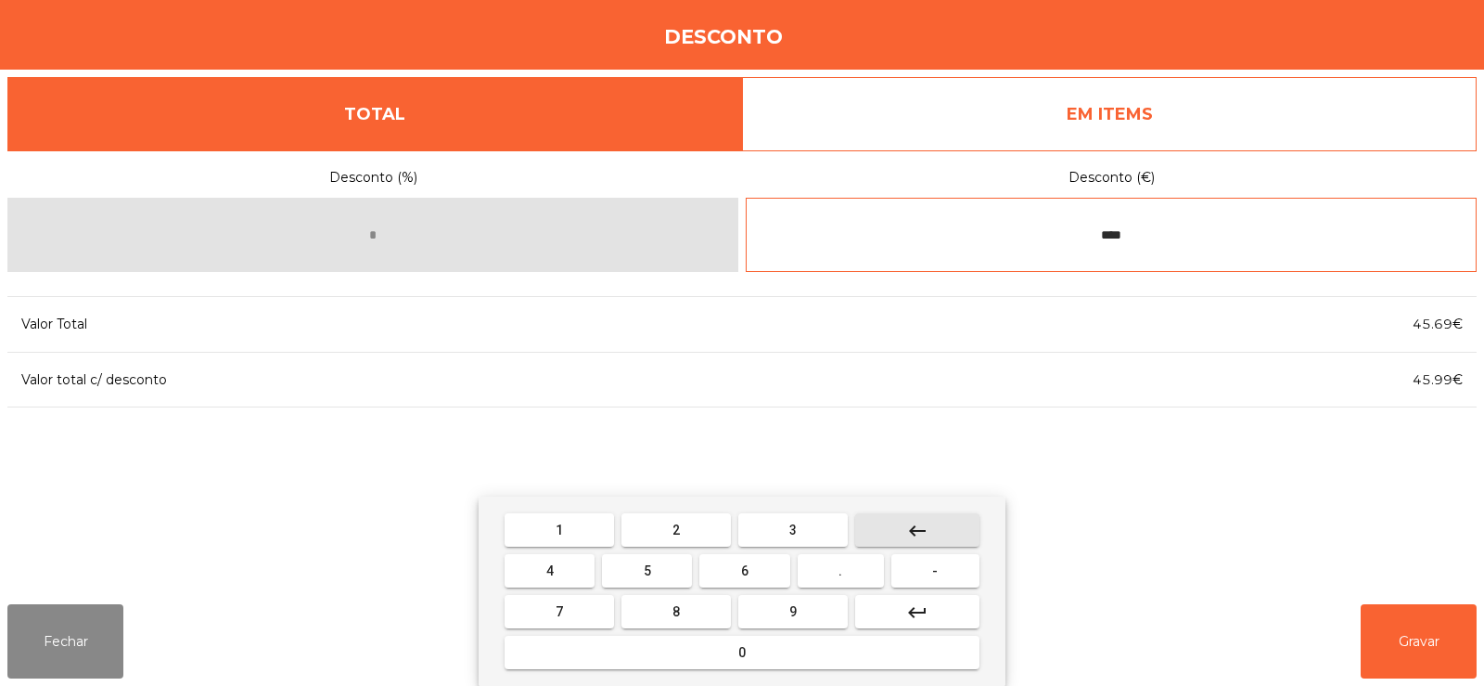
click at [917, 527] on mat-icon "keyboard_backspace" at bounding box center [917, 530] width 22 height 22
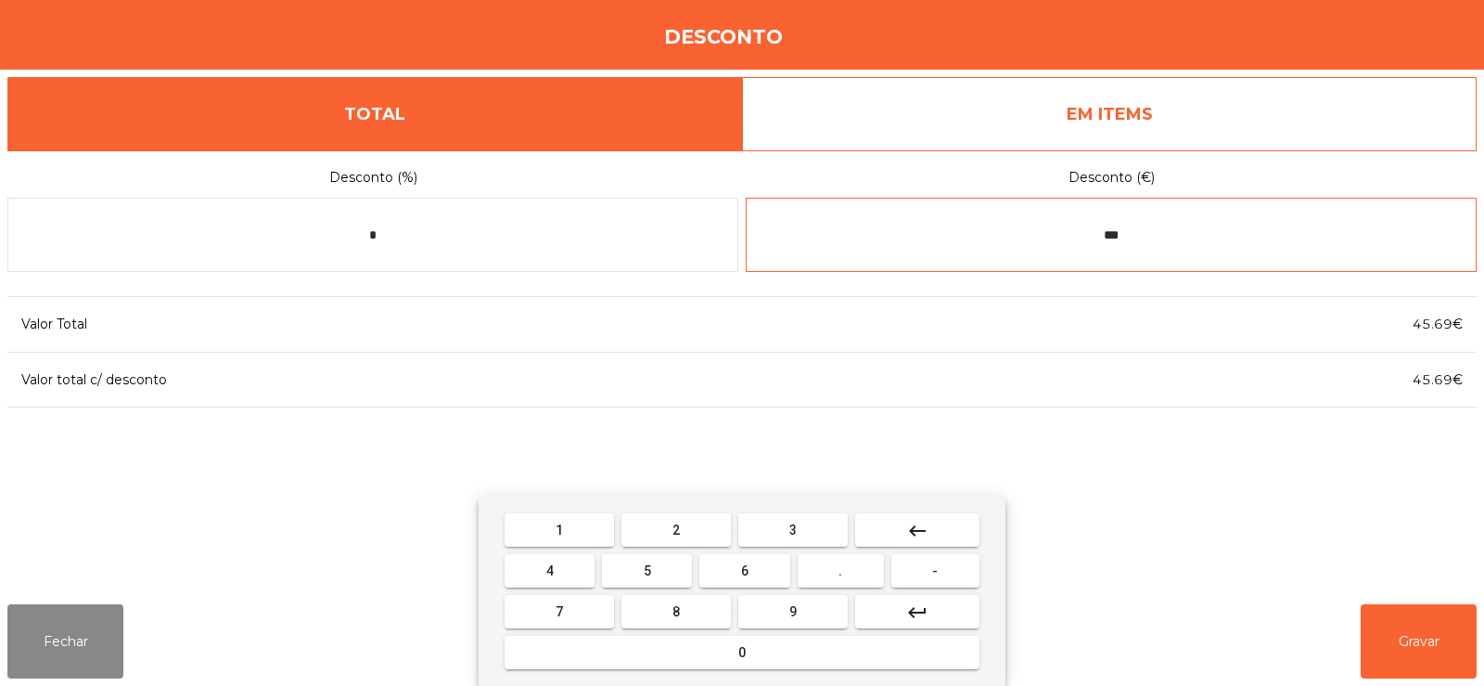
click at [921, 521] on mat-icon "keyboard_backspace" at bounding box center [917, 530] width 22 height 22
click at [917, 528] on mat-icon "keyboard_backspace" at bounding box center [917, 530] width 22 height 22
type input "*"
click at [934, 519] on button "keyboard_backspace" at bounding box center [917, 529] width 124 height 33
click at [792, 657] on button "0" at bounding box center [742, 651] width 475 height 33
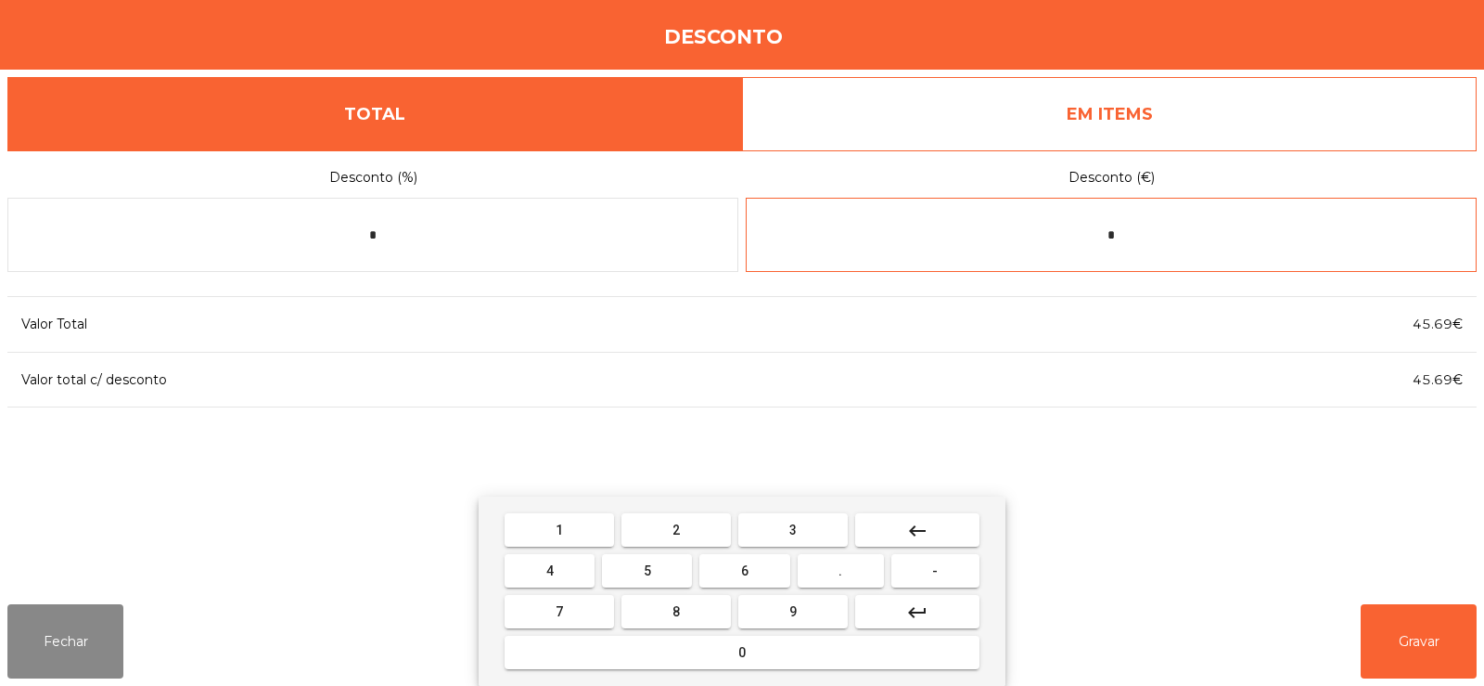
click at [841, 570] on span "." at bounding box center [841, 570] width 4 height 15
click at [827, 532] on button "3" at bounding box center [792, 529] width 109 height 33
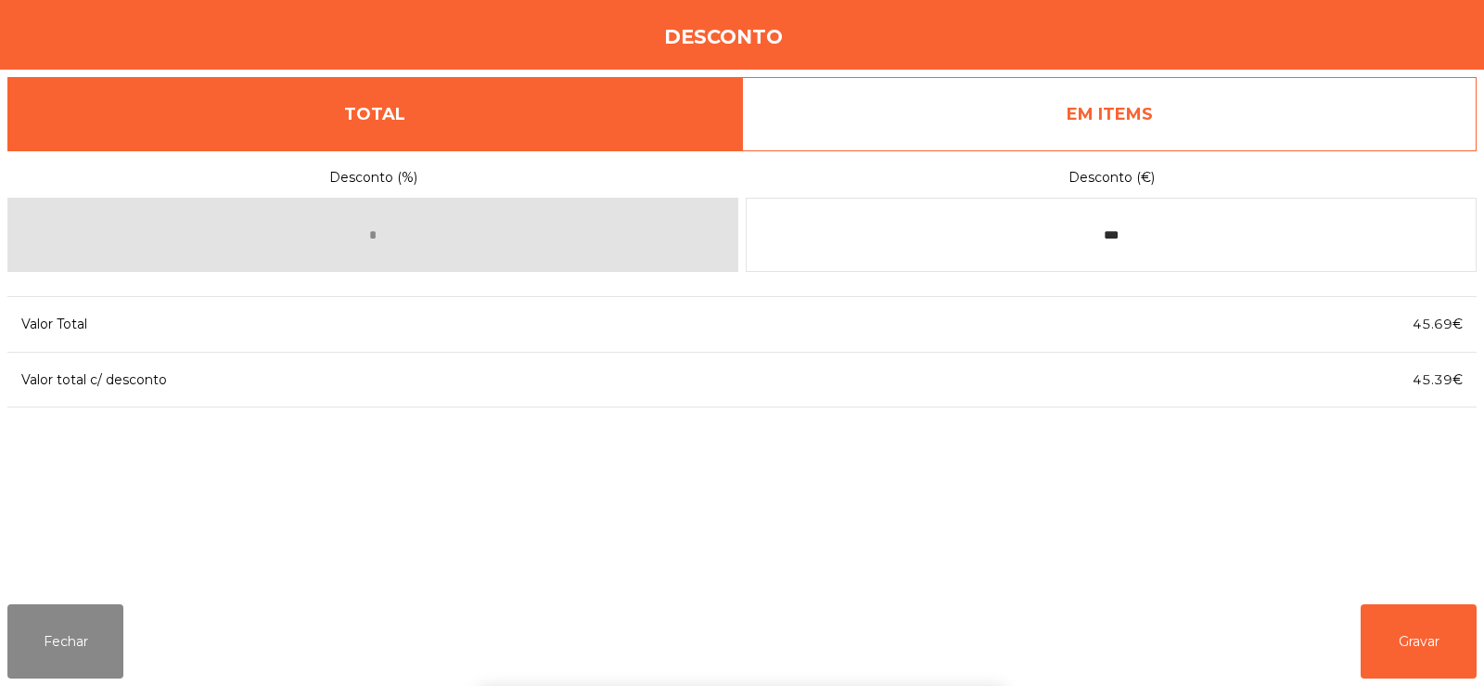
click at [1419, 660] on div "1 2 3 keyboard_backspace 4 5 6 . - 7 8 9 keyboard_return 0" at bounding box center [742, 590] width 1484 height 189
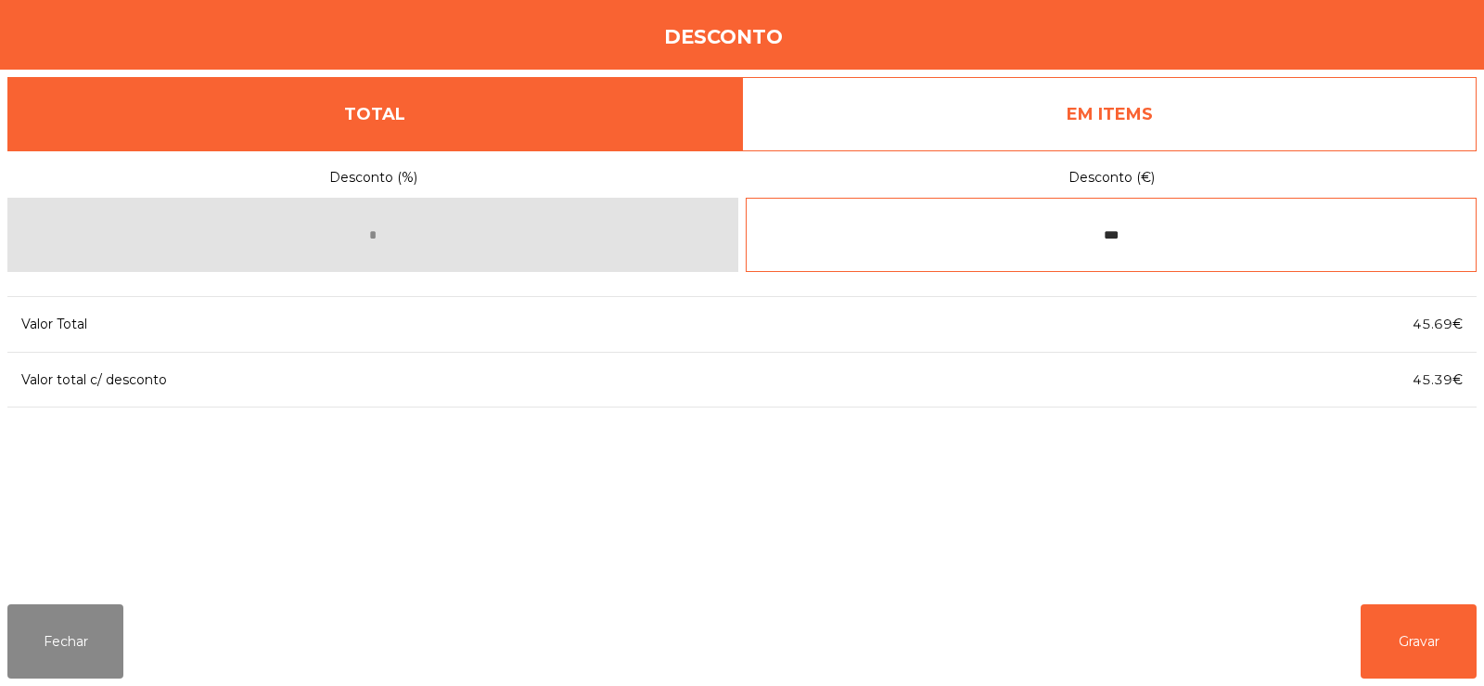
click at [1176, 237] on input "***" at bounding box center [1111, 235] width 731 height 74
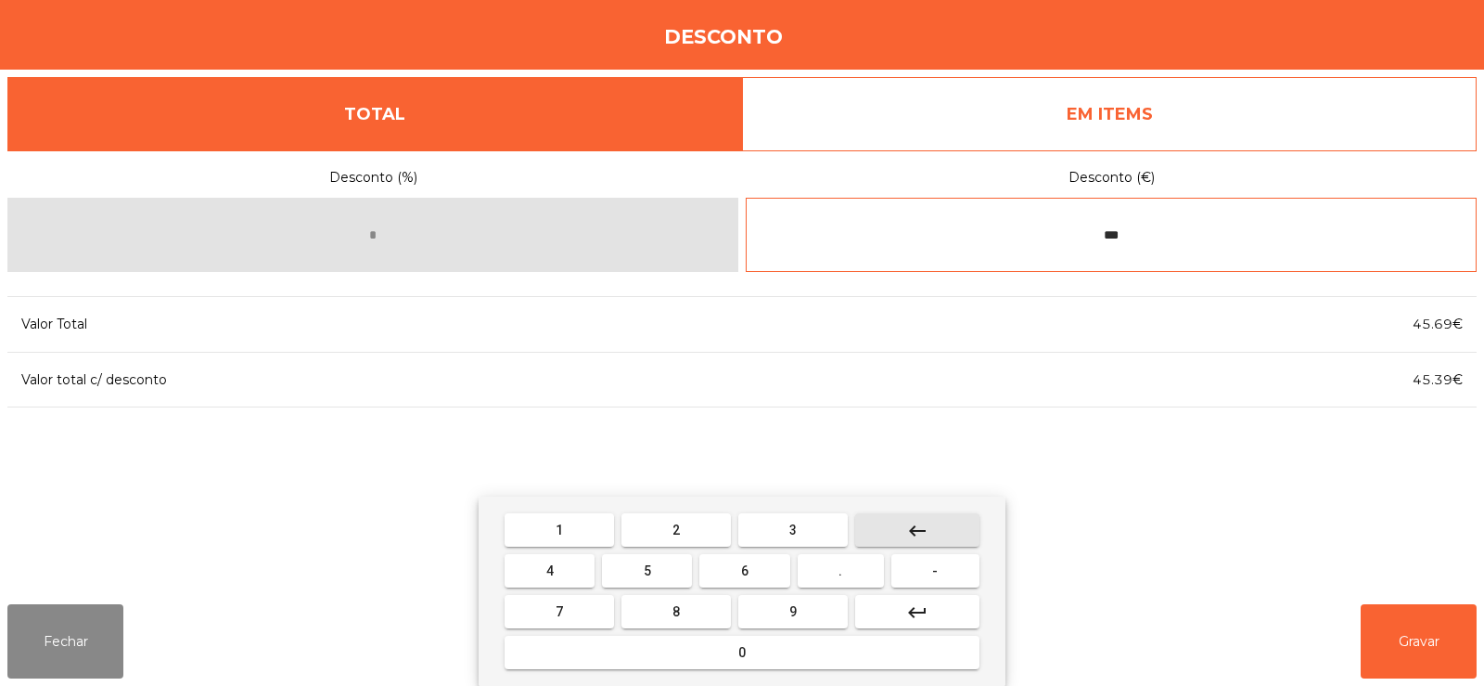
click at [909, 529] on mat-icon "keyboard_backspace" at bounding box center [917, 530] width 22 height 22
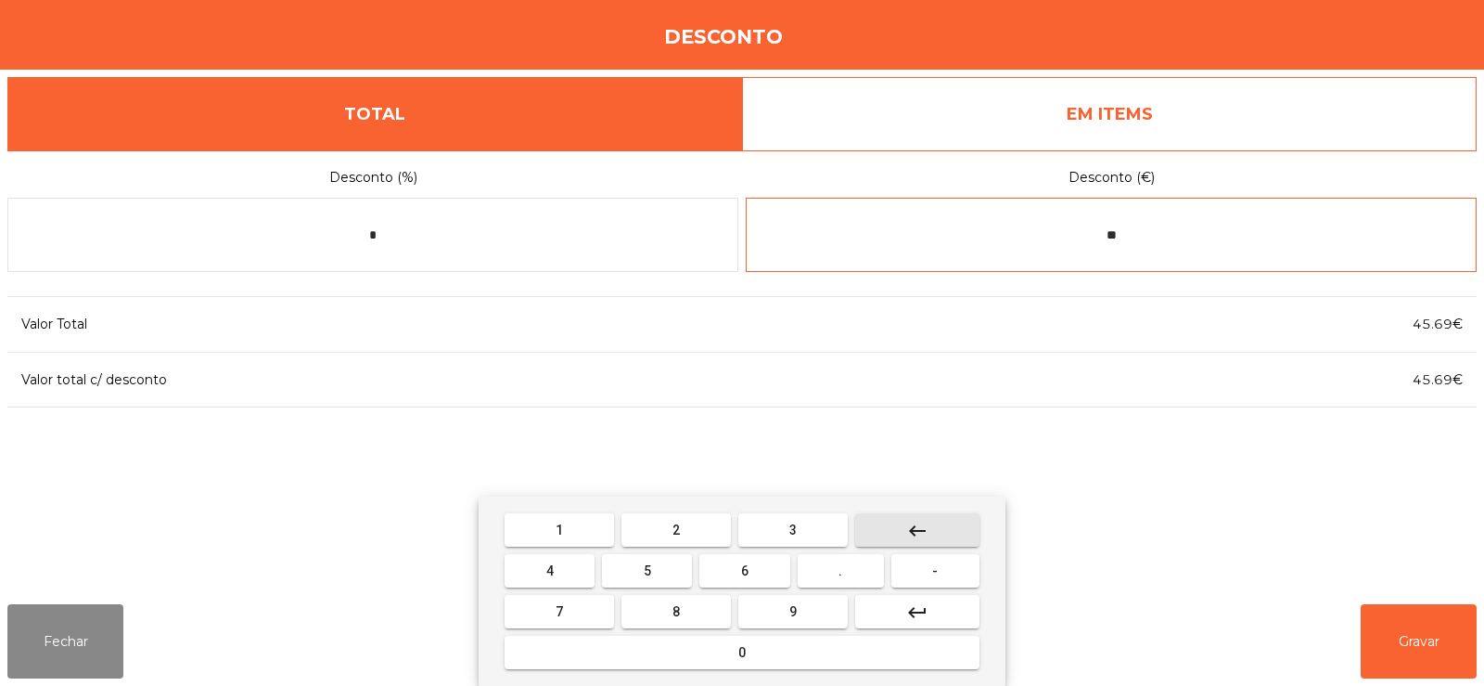
click at [913, 539] on mat-icon "keyboard_backspace" at bounding box center [917, 530] width 22 height 22
type input "*"
click at [934, 536] on button "keyboard_backspace" at bounding box center [917, 529] width 124 height 33
click at [943, 533] on button "keyboard_backspace" at bounding box center [917, 529] width 124 height 33
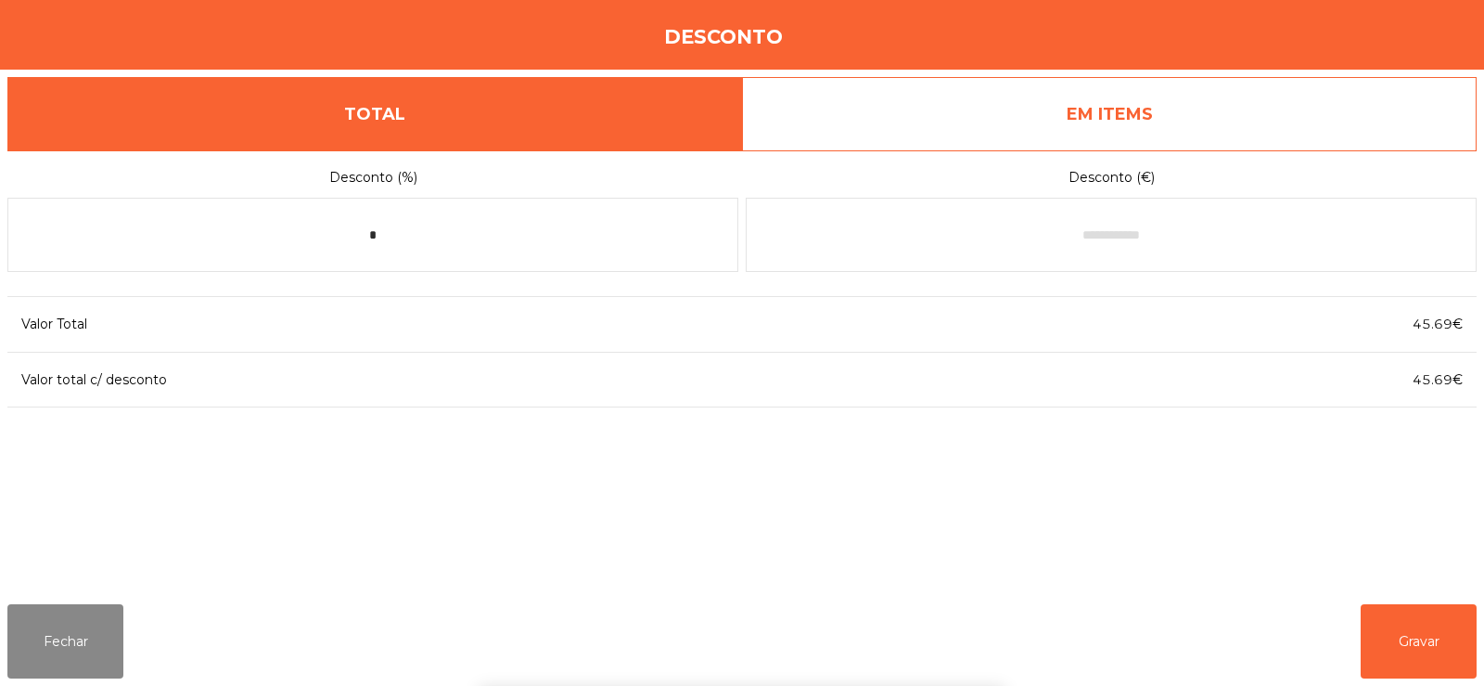
click at [1439, 39] on div "Desconto" at bounding box center [742, 35] width 1484 height 70
click at [78, 634] on button "Fechar" at bounding box center [65, 641] width 116 height 74
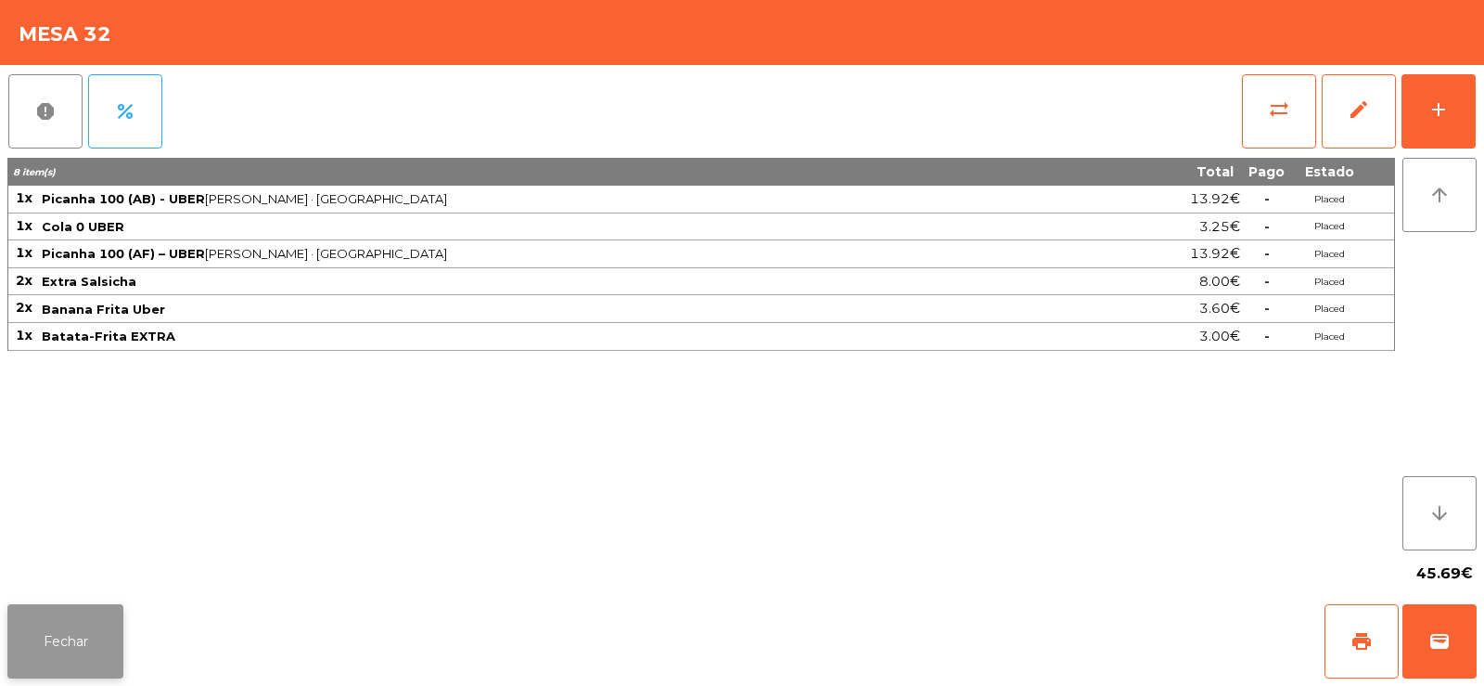
click at [84, 628] on button "Fechar" at bounding box center [65, 641] width 116 height 74
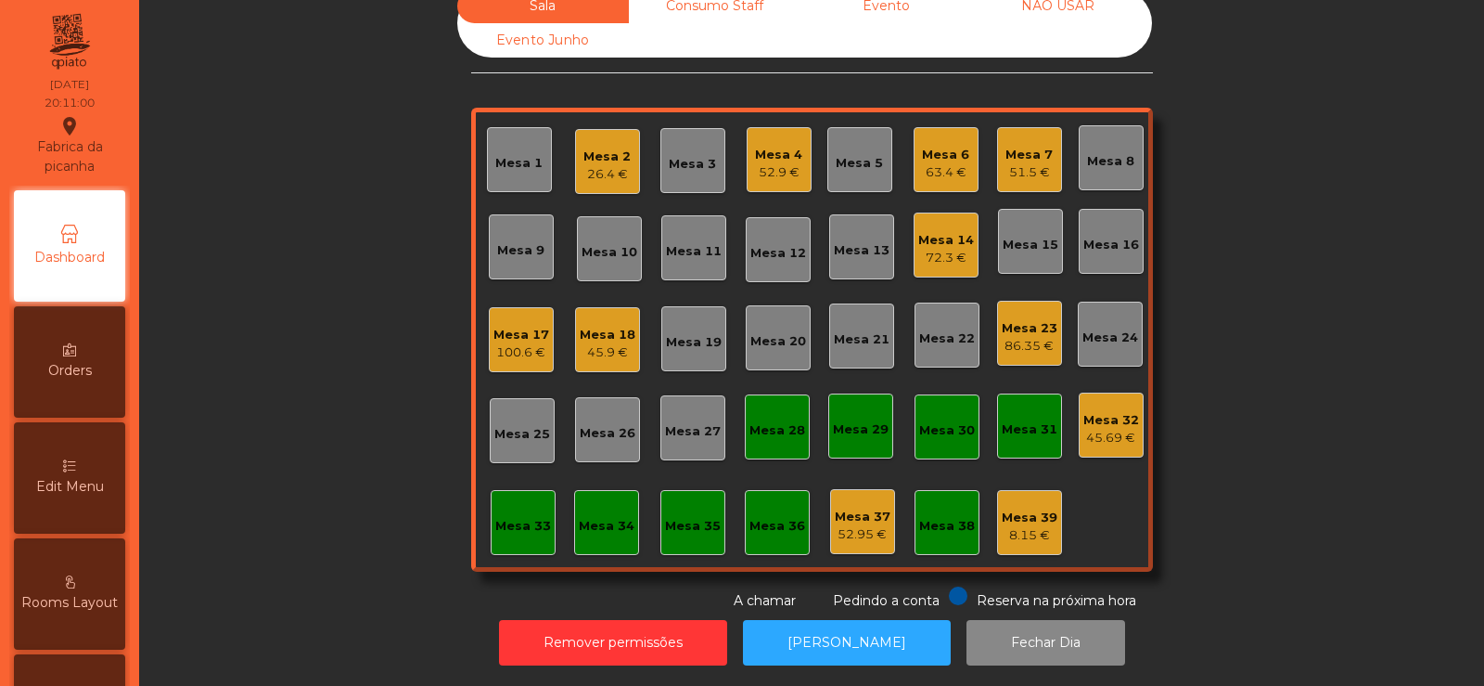
click at [1098, 414] on div "Mesa 32" at bounding box center [1112, 420] width 56 height 19
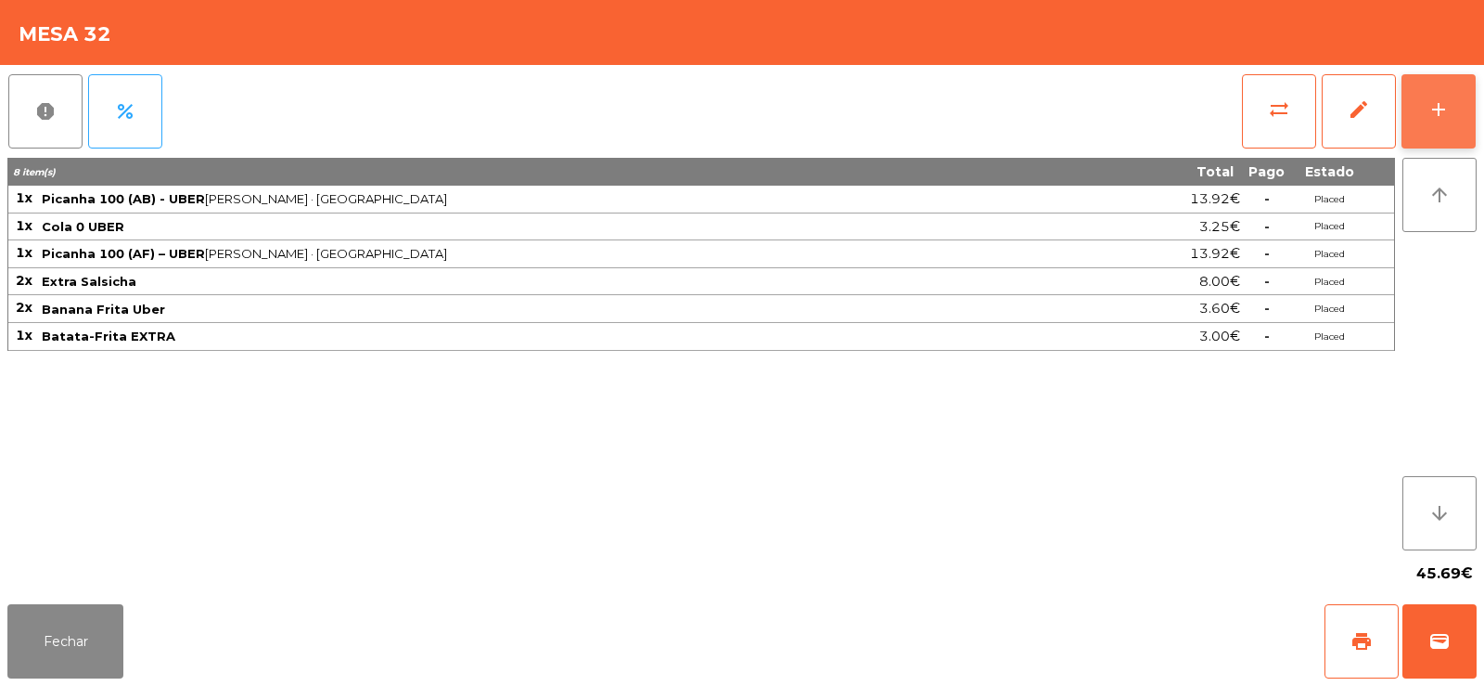
click at [1438, 118] on div "add" at bounding box center [1439, 109] width 22 height 22
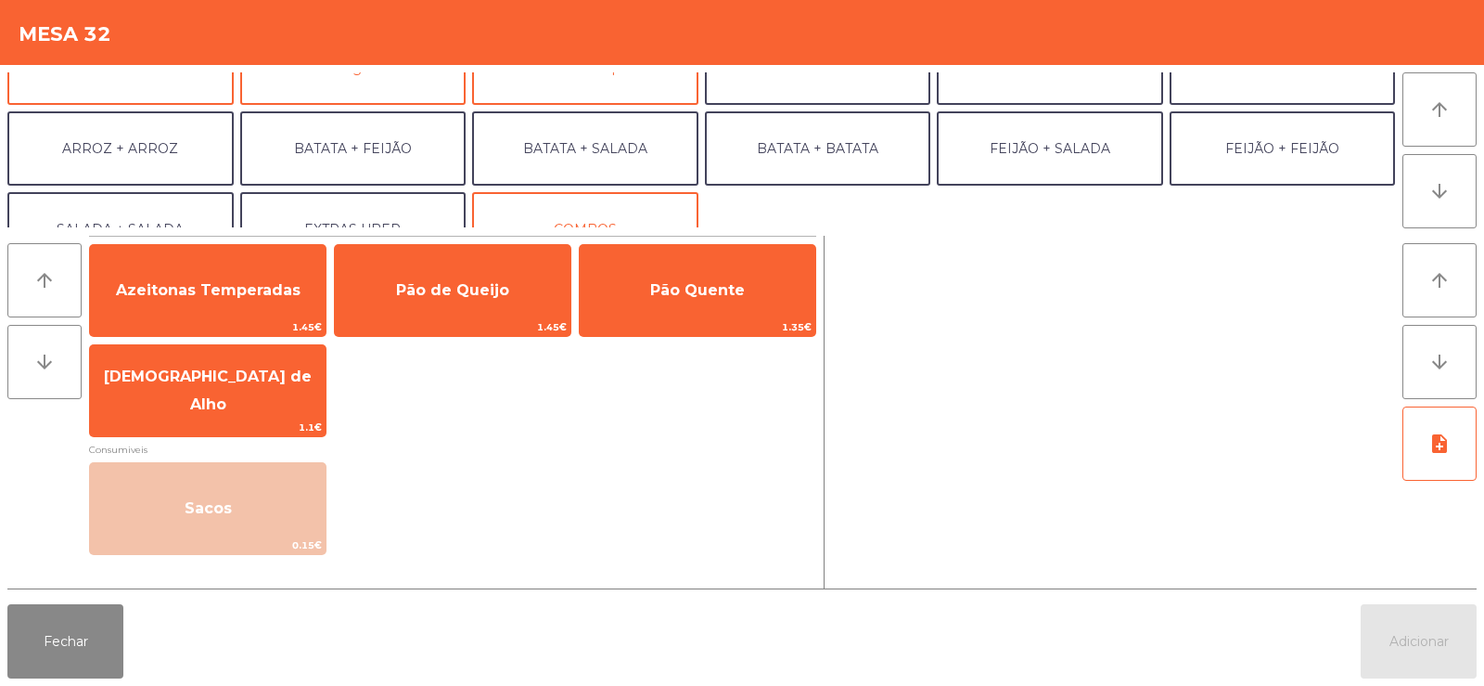
scroll to position [242, 0]
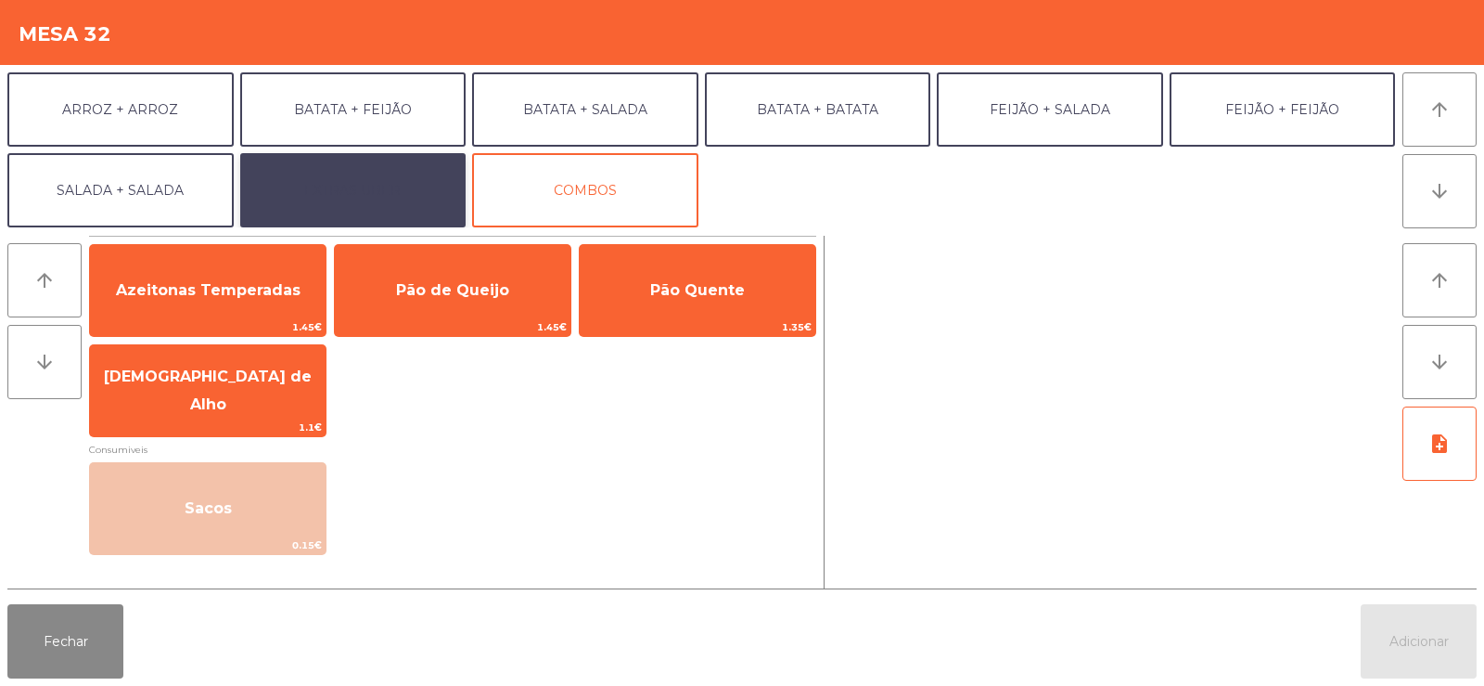
click at [307, 190] on button "EXTRAS UBER" at bounding box center [353, 190] width 226 height 74
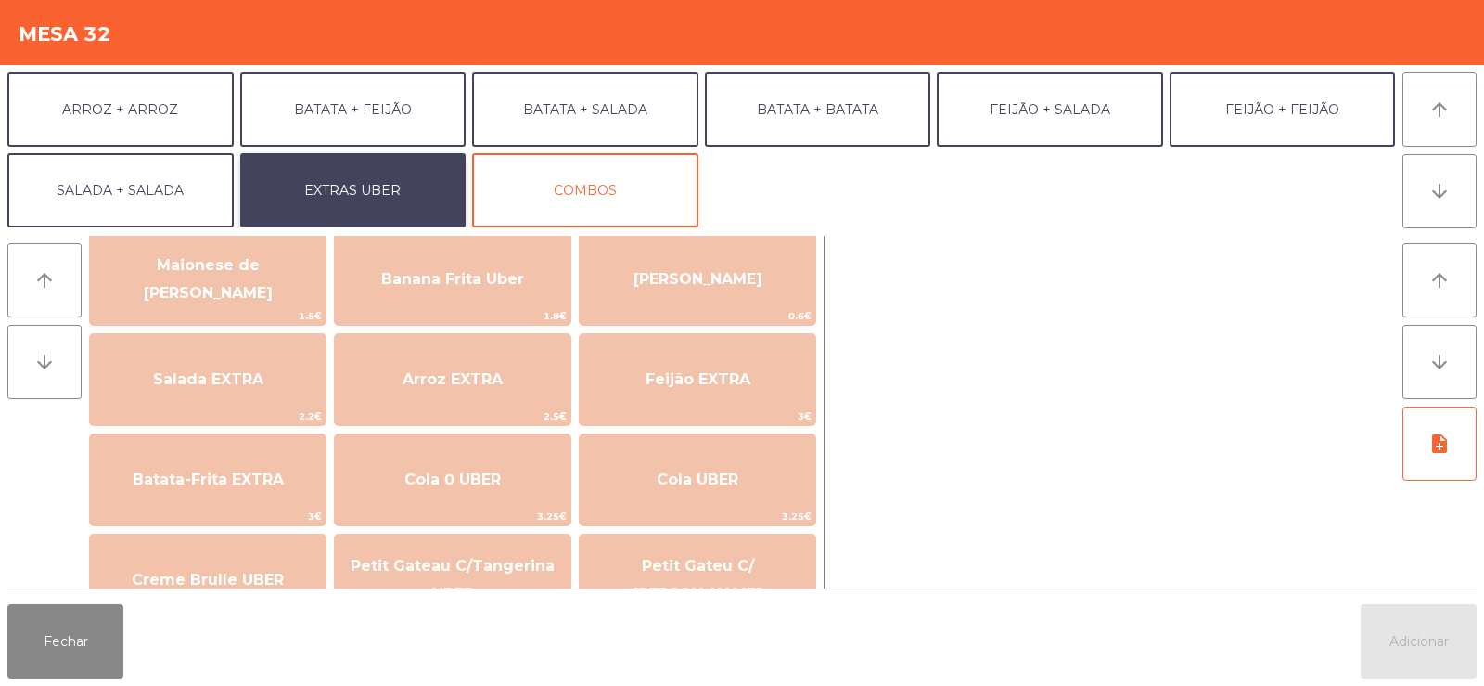
scroll to position [193, 0]
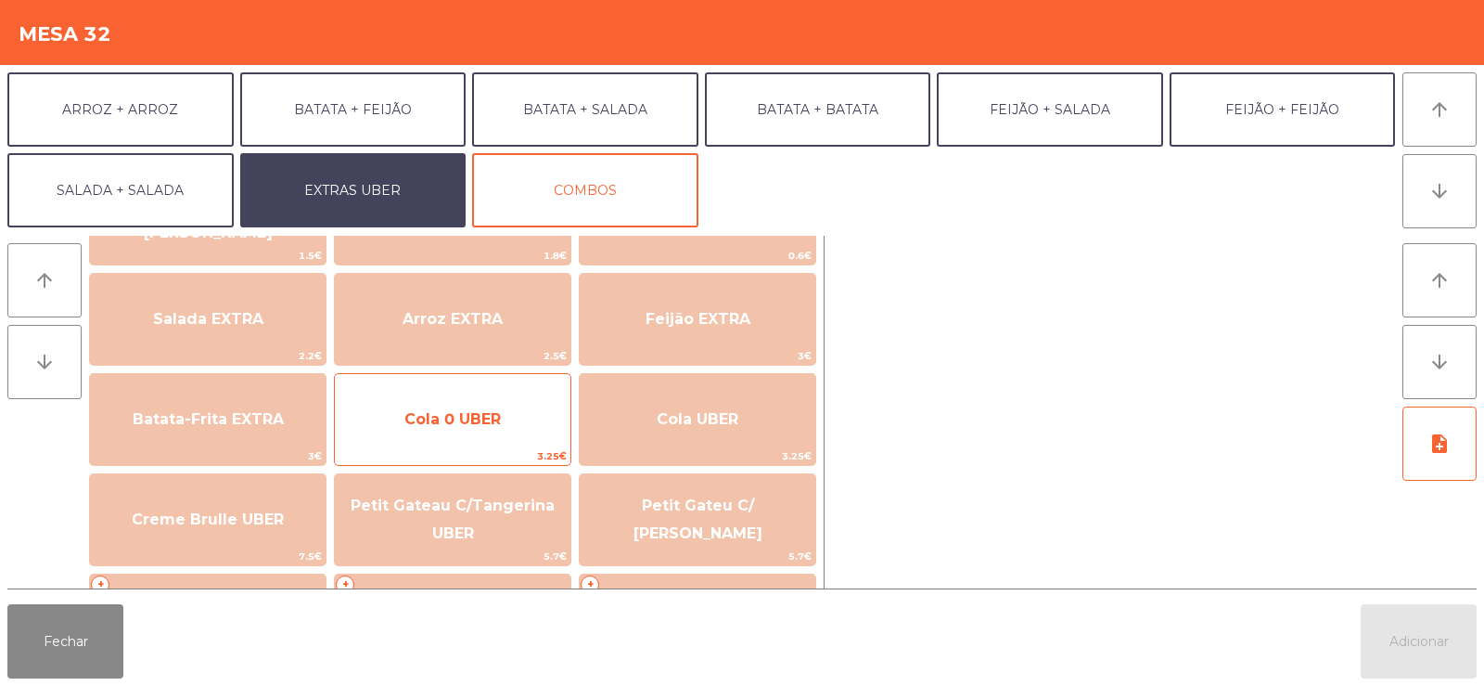
click at [493, 422] on span "Cola 0 UBER" at bounding box center [452, 419] width 96 height 18
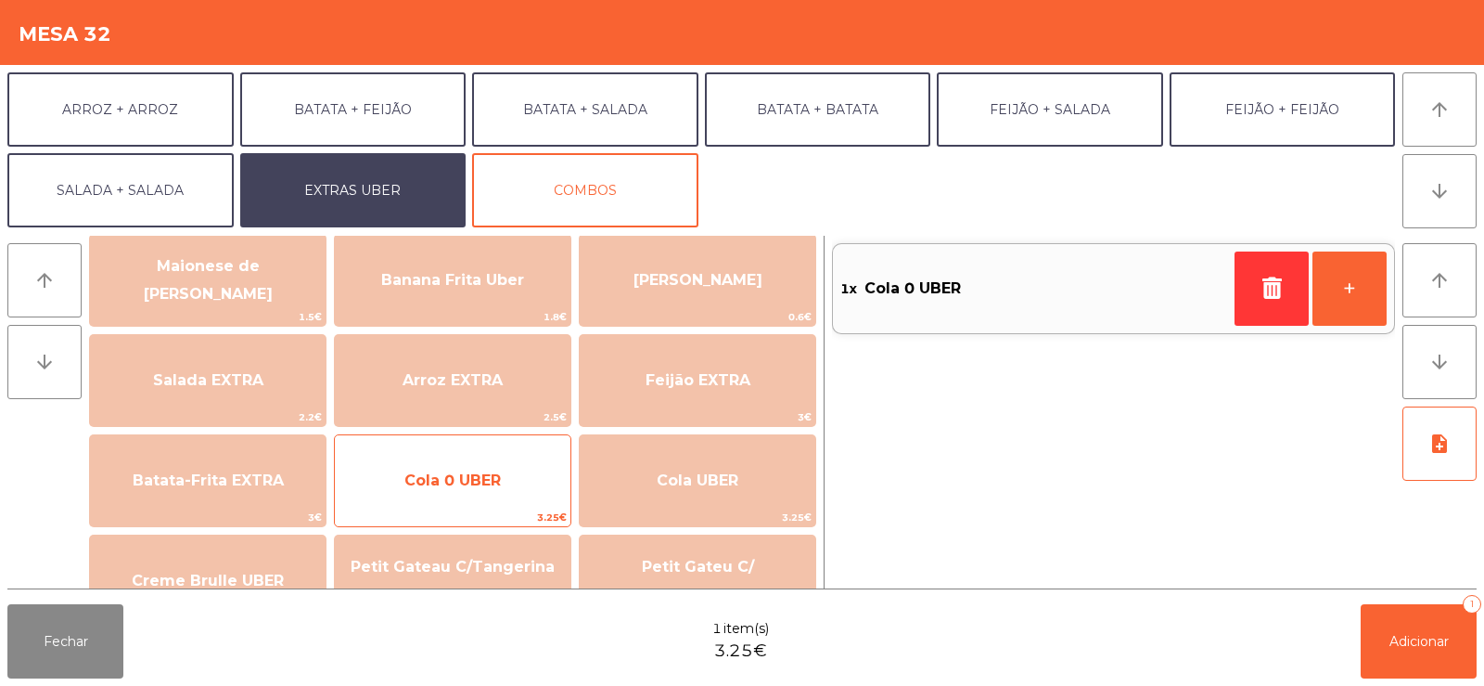
scroll to position [0, 0]
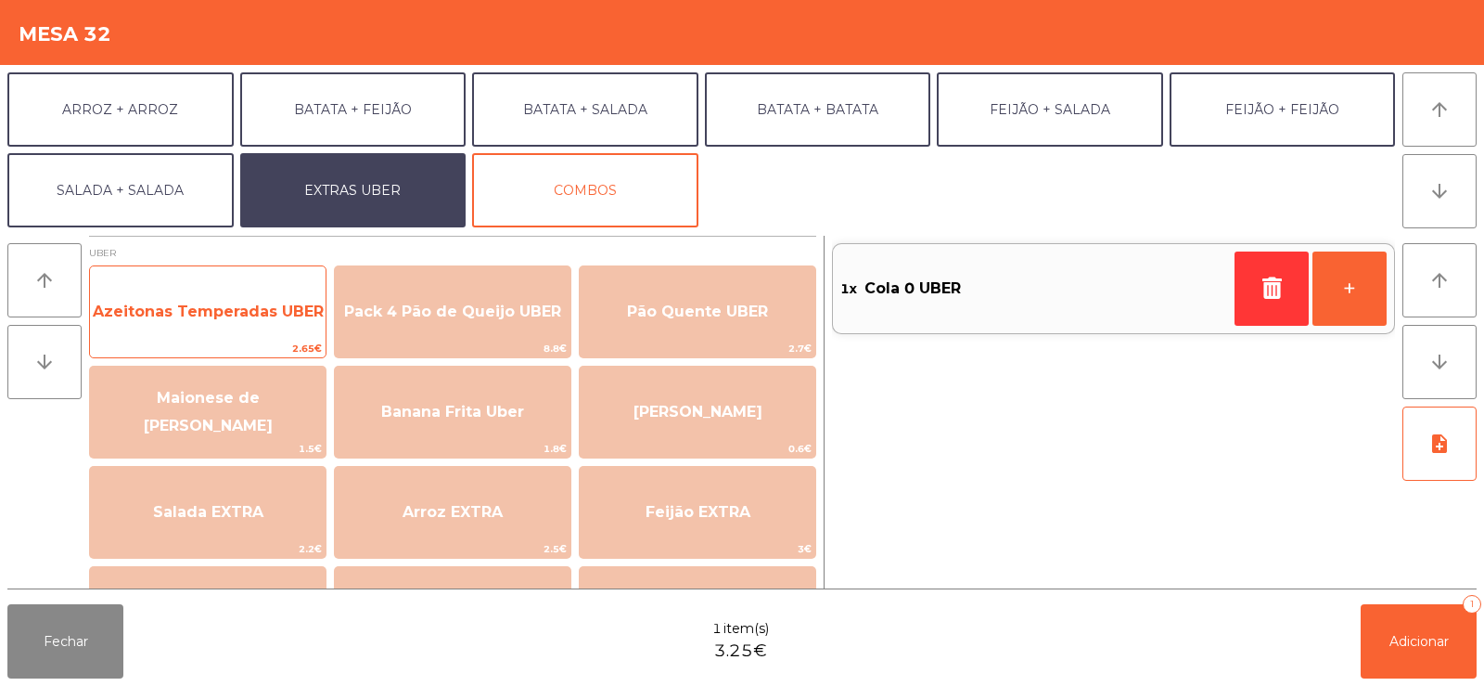
click at [230, 307] on span "Azeitonas Temperadas UBER" at bounding box center [208, 311] width 231 height 18
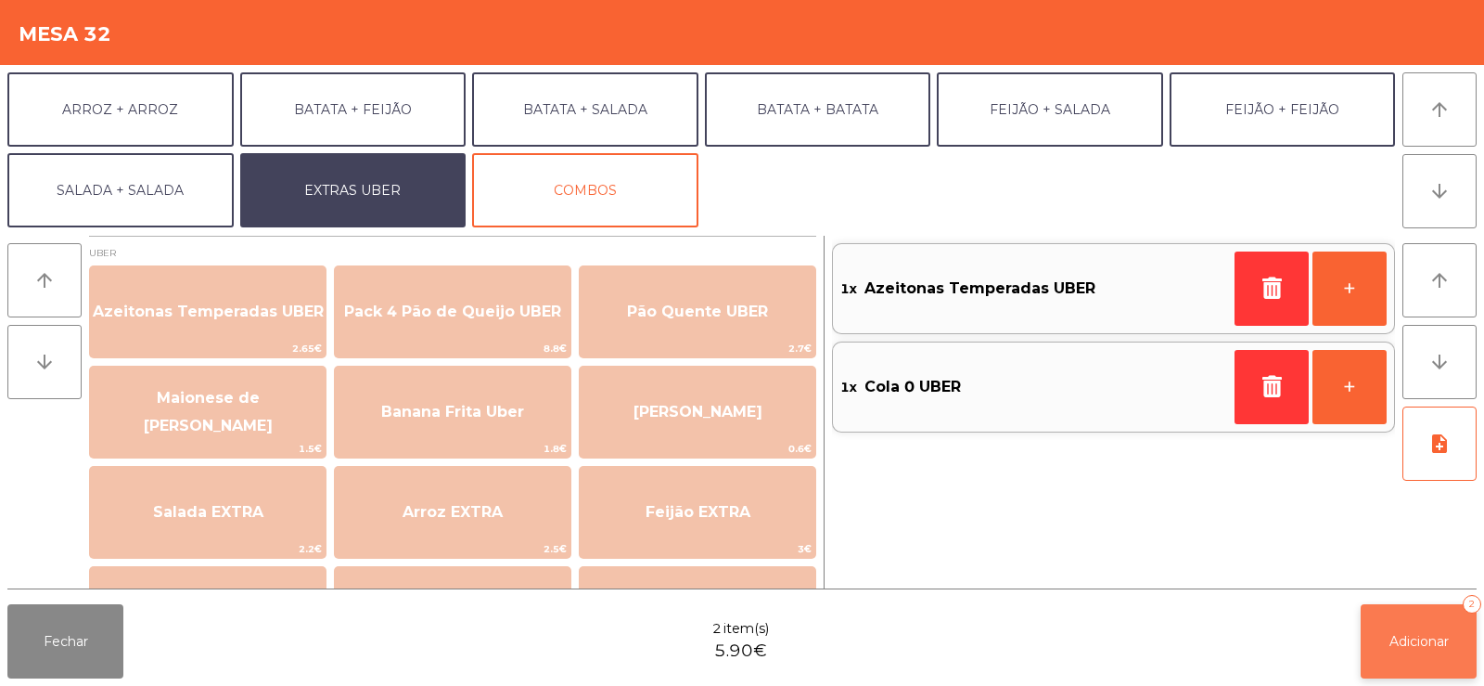
click at [1410, 622] on button "Adicionar 2" at bounding box center [1419, 641] width 116 height 74
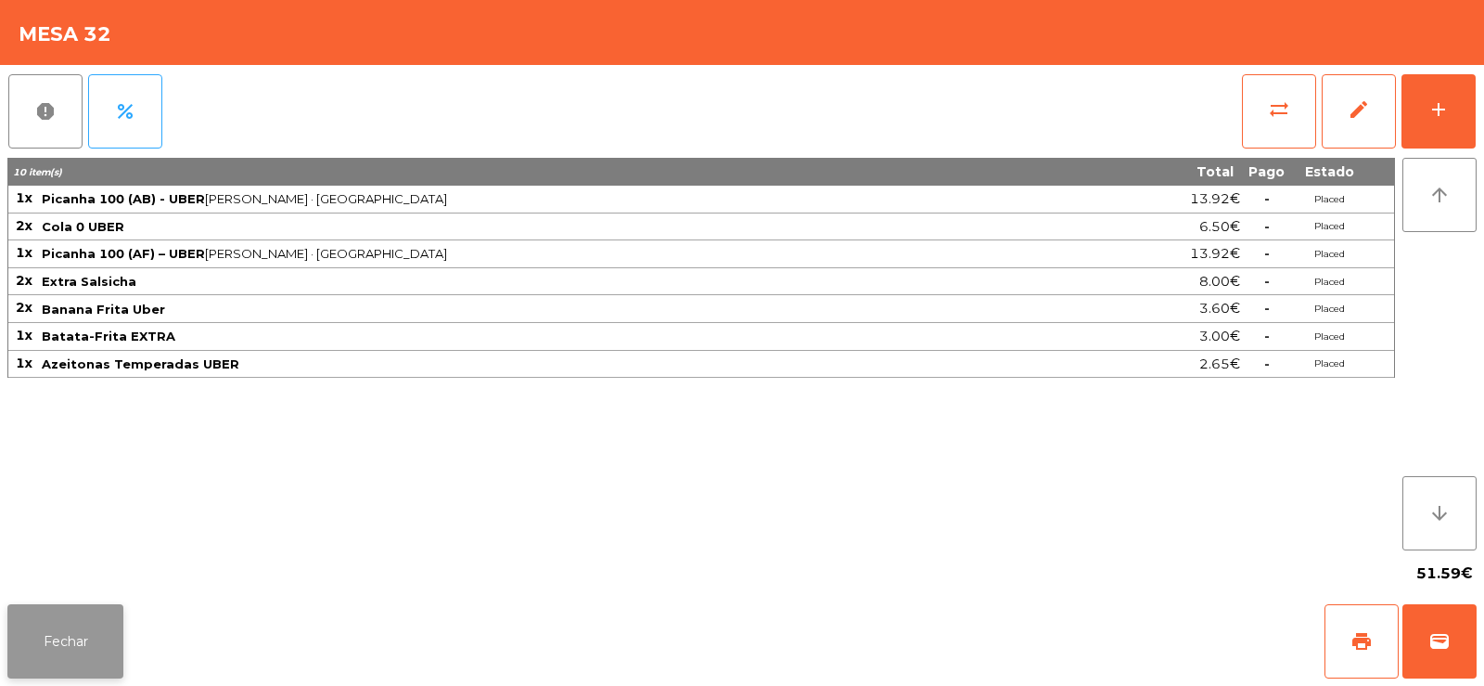
click at [110, 631] on button "Fechar" at bounding box center [65, 641] width 116 height 74
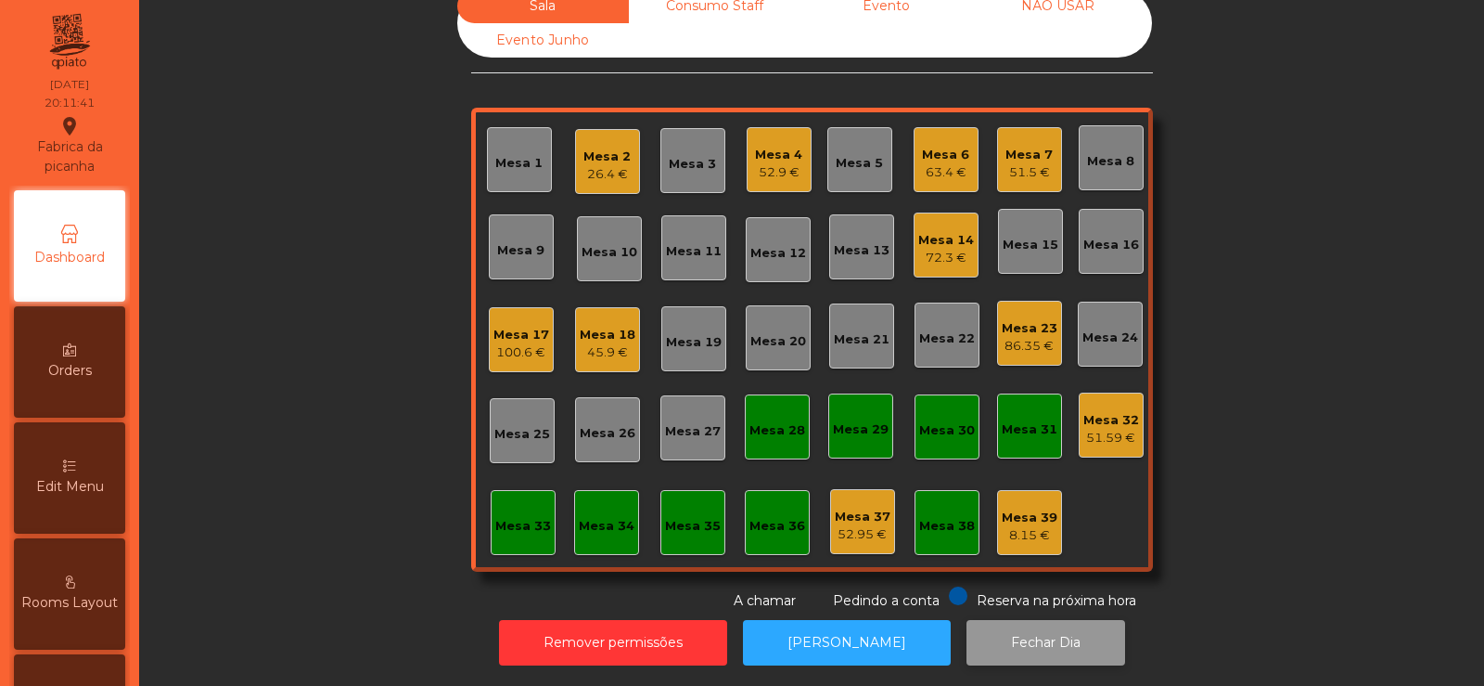
click at [991, 630] on button "Fechar Dia" at bounding box center [1046, 642] width 159 height 45
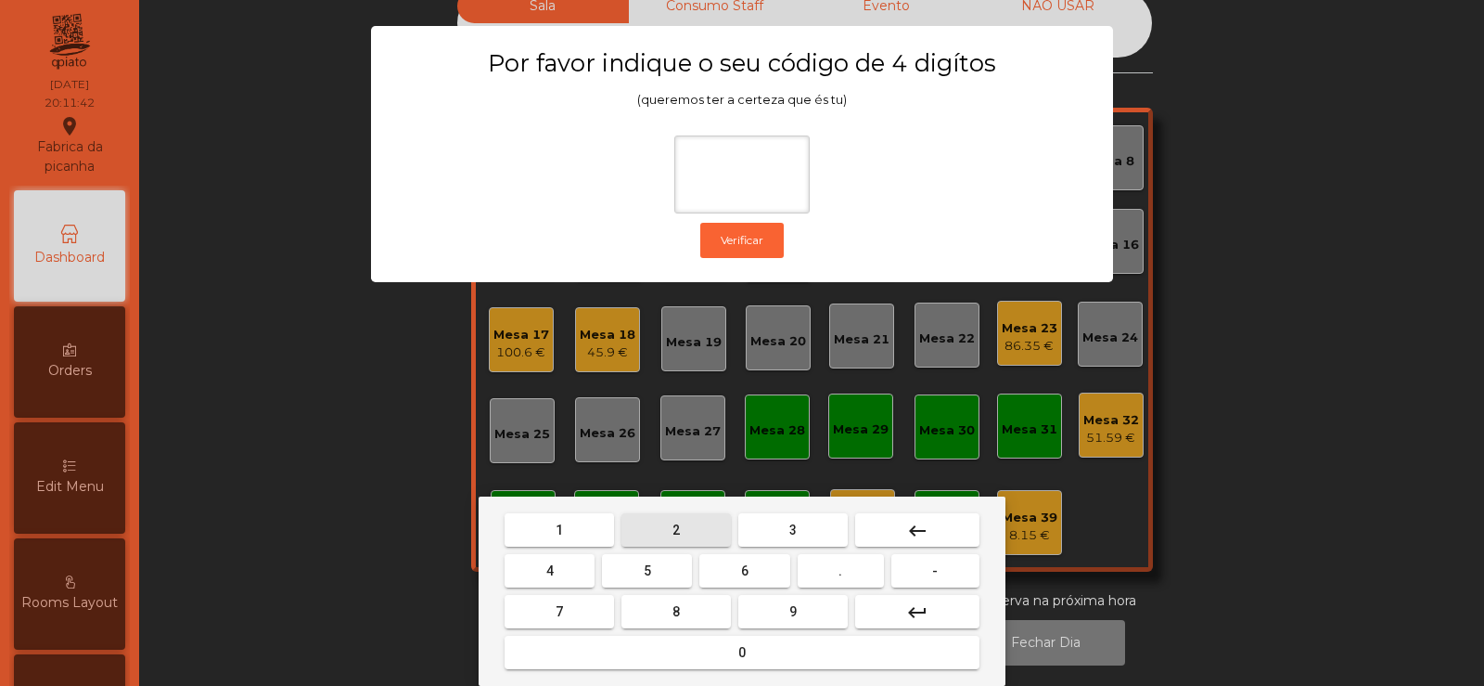
click at [698, 534] on button "2" at bounding box center [676, 529] width 109 height 33
click at [729, 574] on button "6" at bounding box center [744, 570] width 90 height 33
click at [547, 617] on button "7" at bounding box center [559, 611] width 109 height 33
click at [648, 570] on span "5" at bounding box center [647, 570] width 7 height 15
type input "****"
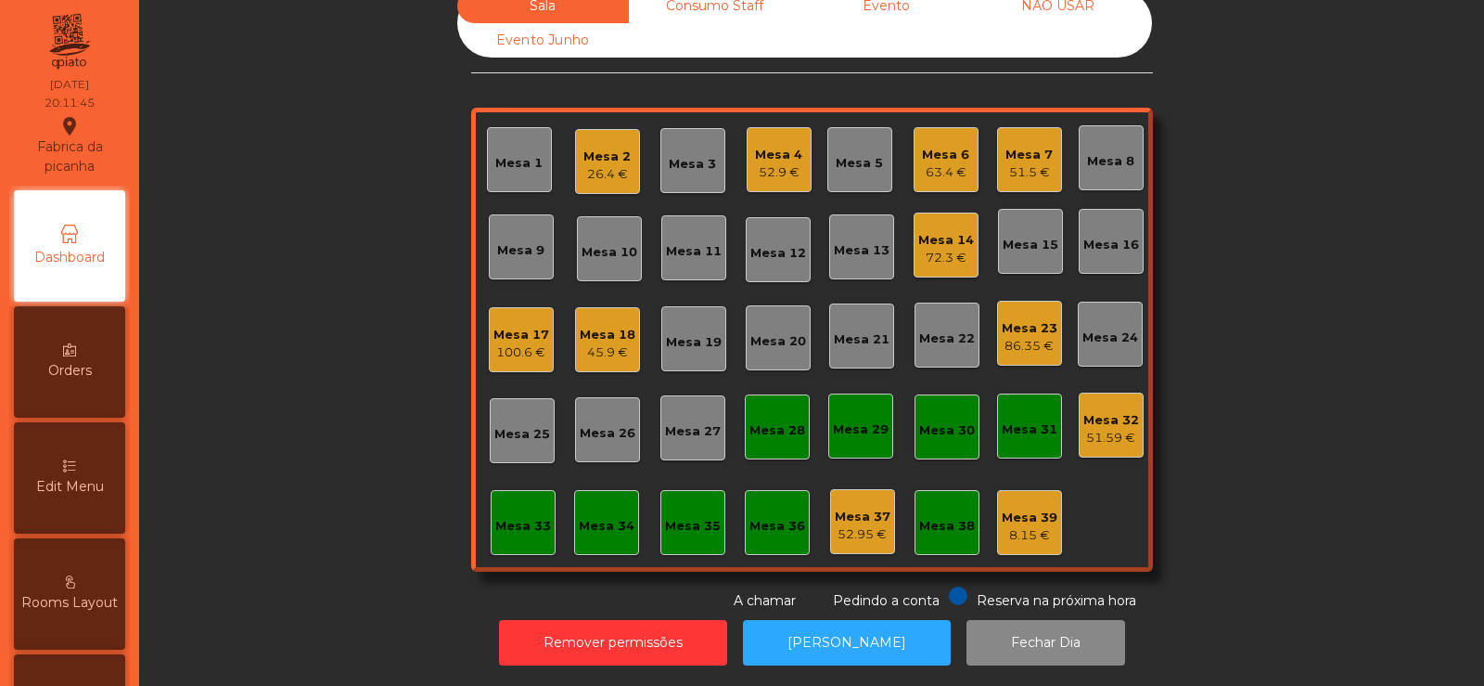
click at [1111, 414] on div "Mesa 32" at bounding box center [1112, 420] width 56 height 19
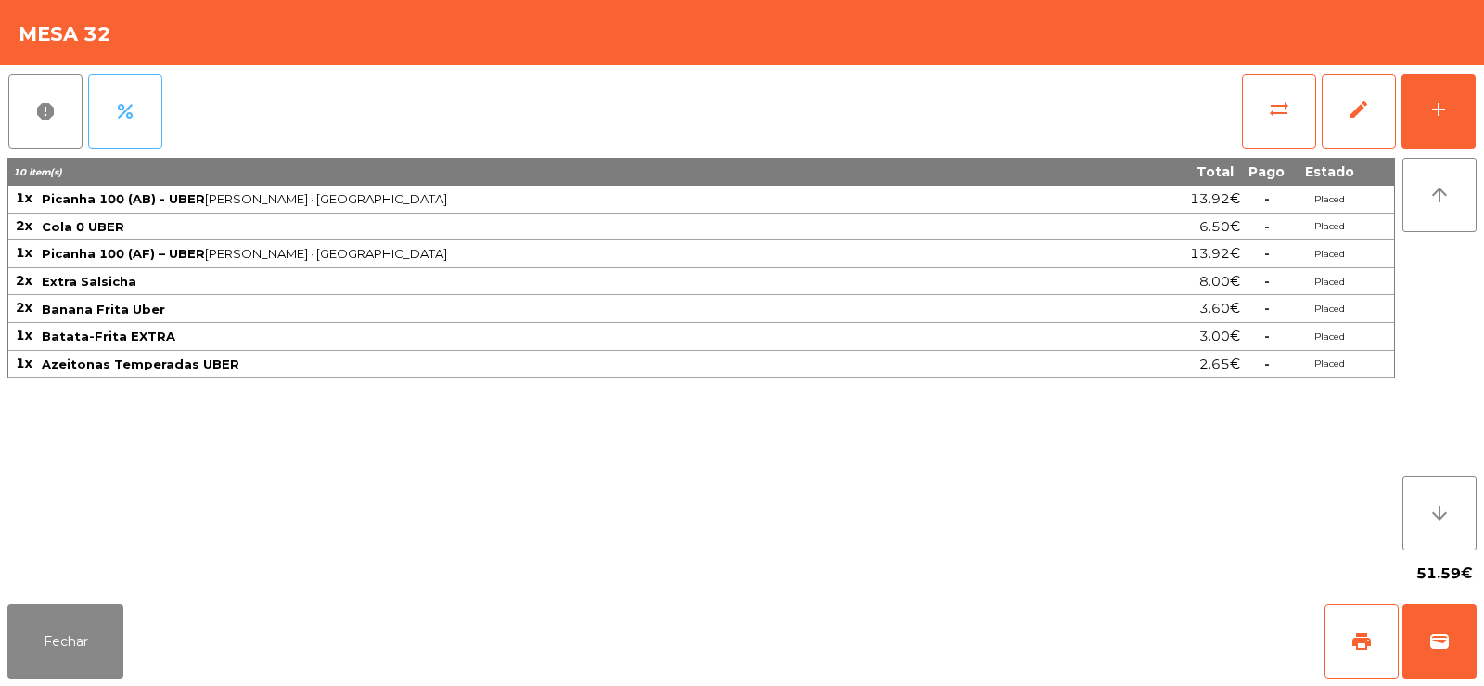
click at [129, 124] on button "percent" at bounding box center [125, 111] width 74 height 74
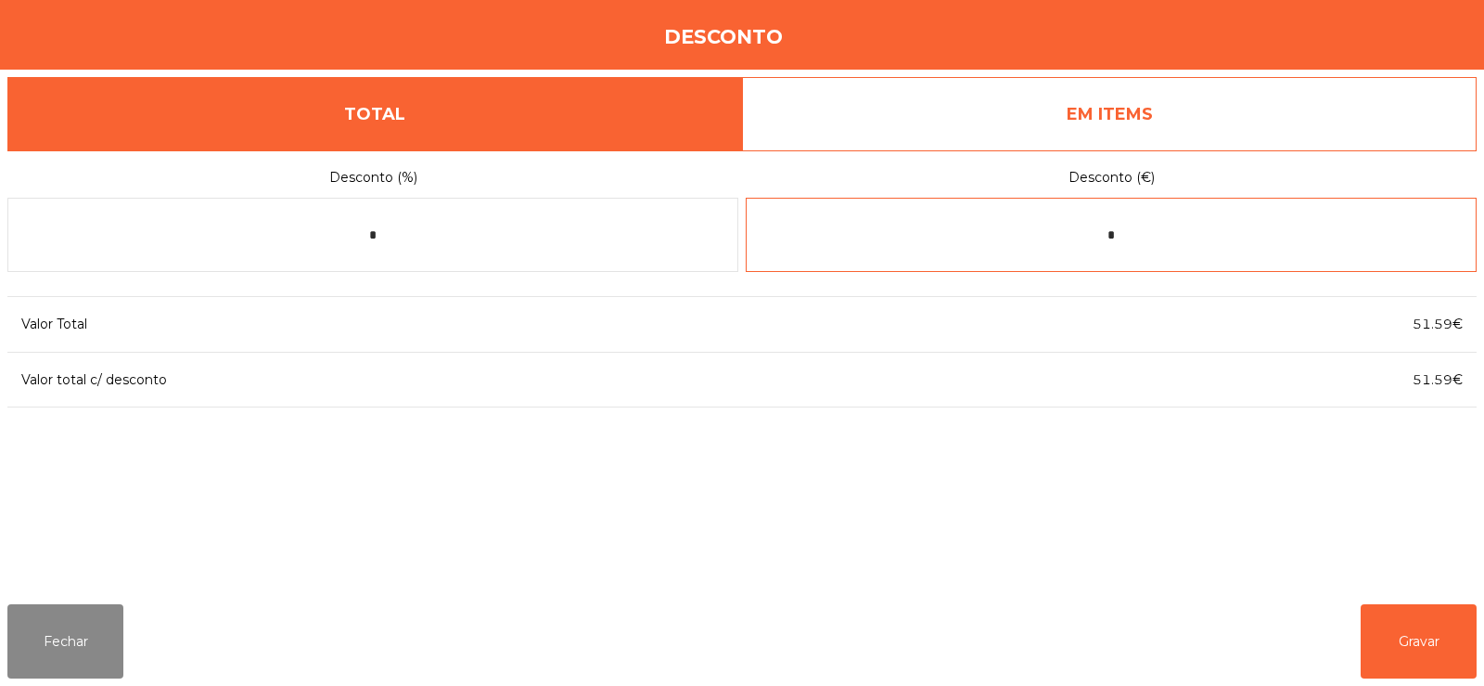
click at [1185, 228] on input "*" at bounding box center [1111, 235] width 731 height 74
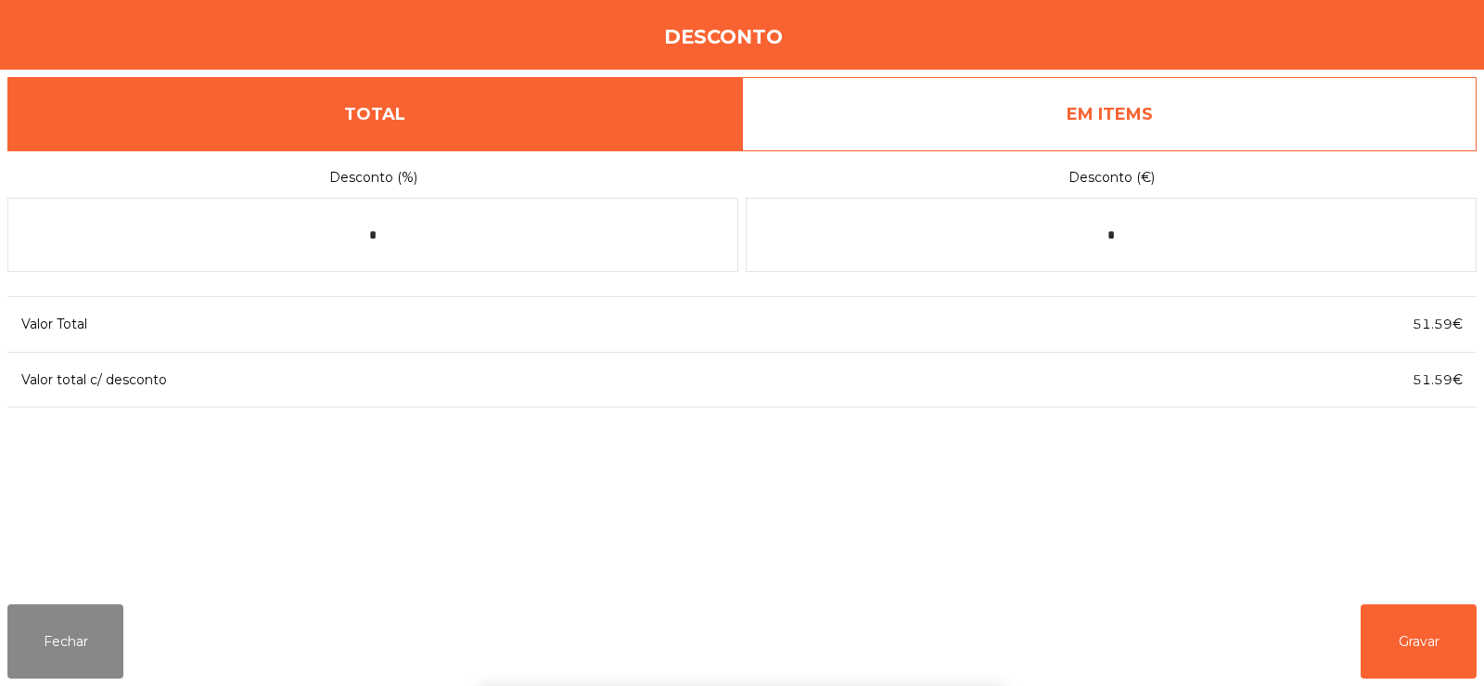
click at [1230, 110] on link "EM ITEMS" at bounding box center [1109, 114] width 735 height 74
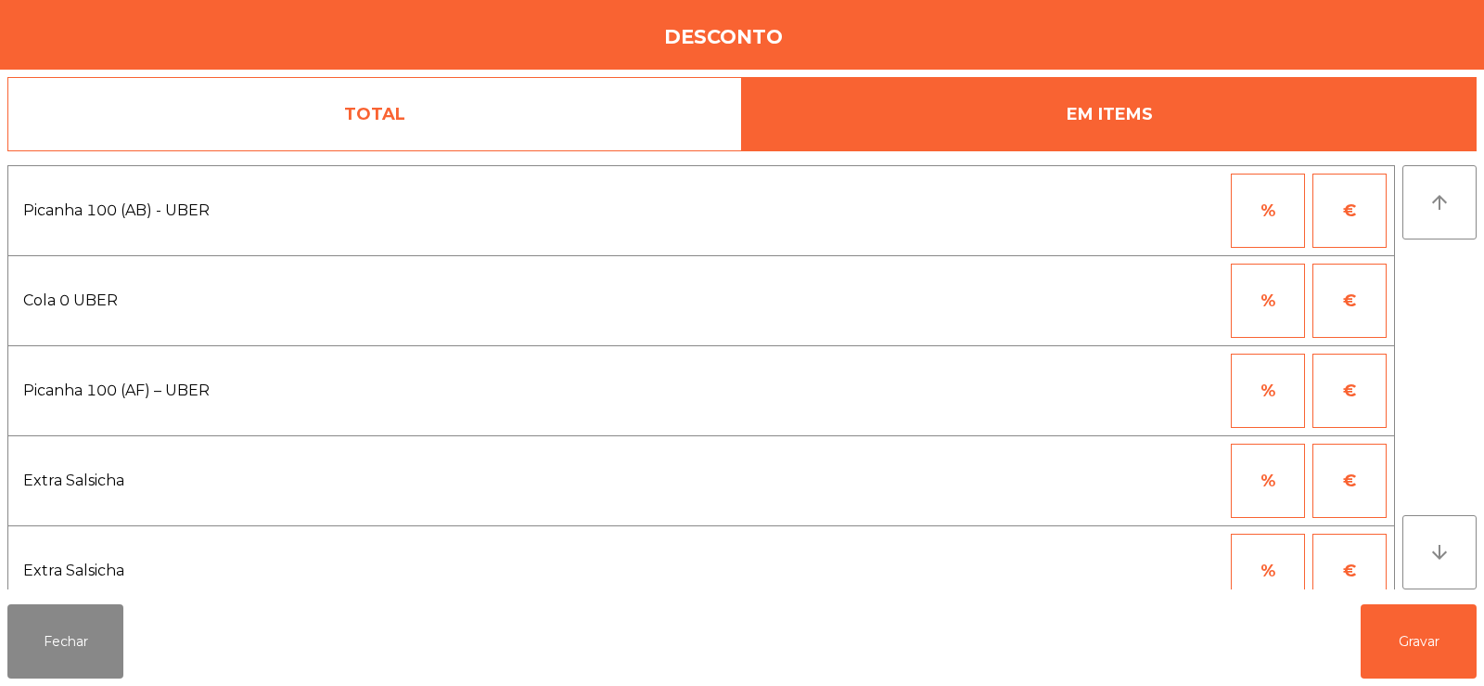
click at [1354, 218] on button "€" at bounding box center [1350, 210] width 74 height 74
click at [1205, 213] on input "*" at bounding box center [1177, 210] width 93 height 74
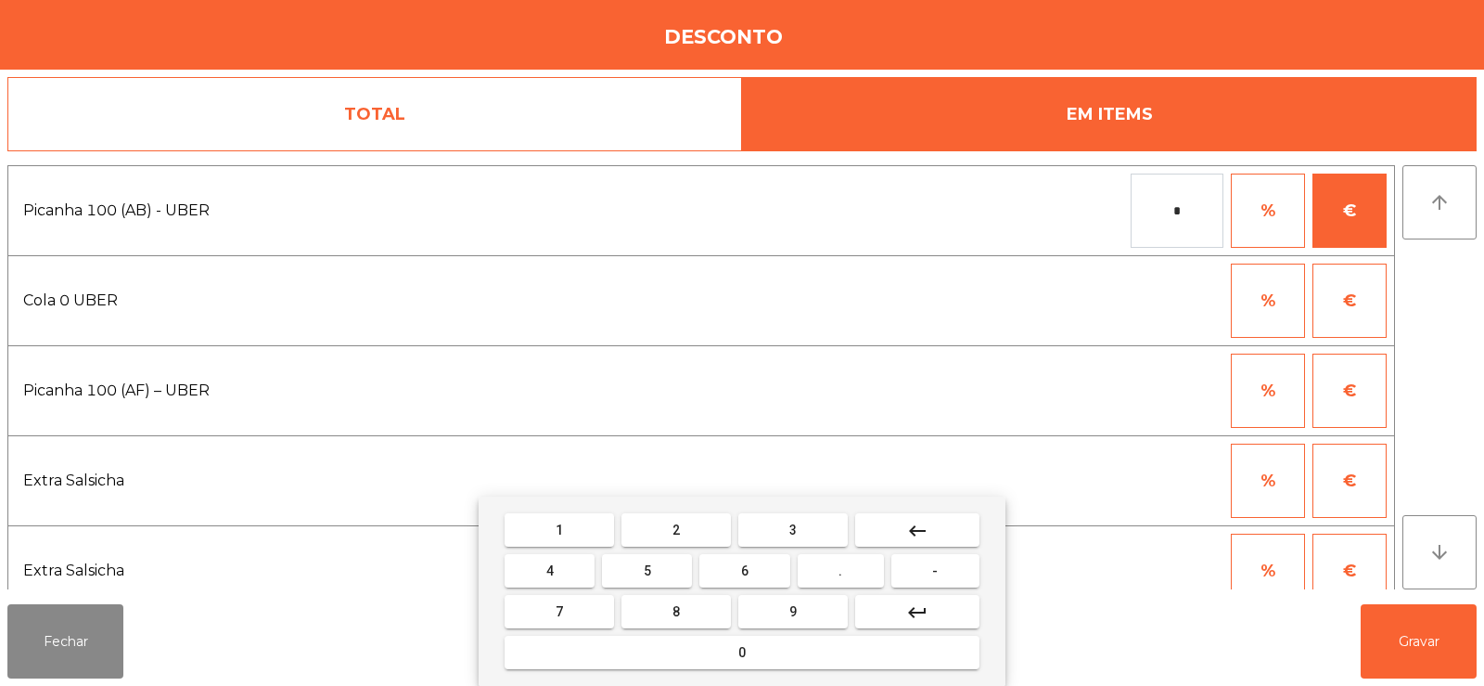
click at [931, 532] on button "keyboard_backspace" at bounding box center [917, 529] width 124 height 33
click at [780, 649] on button "0" at bounding box center [742, 651] width 475 height 33
click at [852, 570] on button "." at bounding box center [841, 570] width 86 height 33
click at [814, 529] on button "3" at bounding box center [792, 529] width 109 height 33
type input "***"
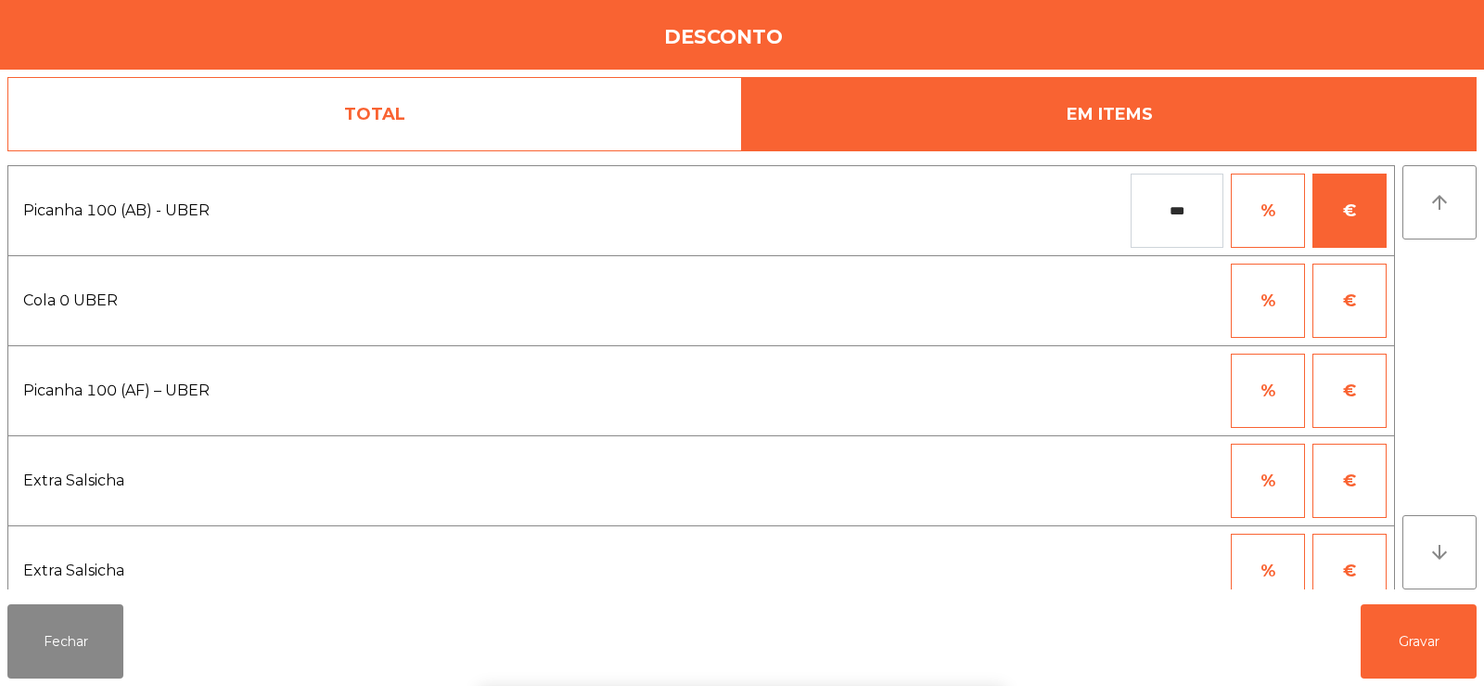
click at [1403, 655] on div "1 2 3 keyboard_backspace 4 5 6 . - 7 8 9 keyboard_return 0" at bounding box center [742, 590] width 1484 height 189
click at [1418, 659] on button "Gravar" at bounding box center [1419, 641] width 116 height 74
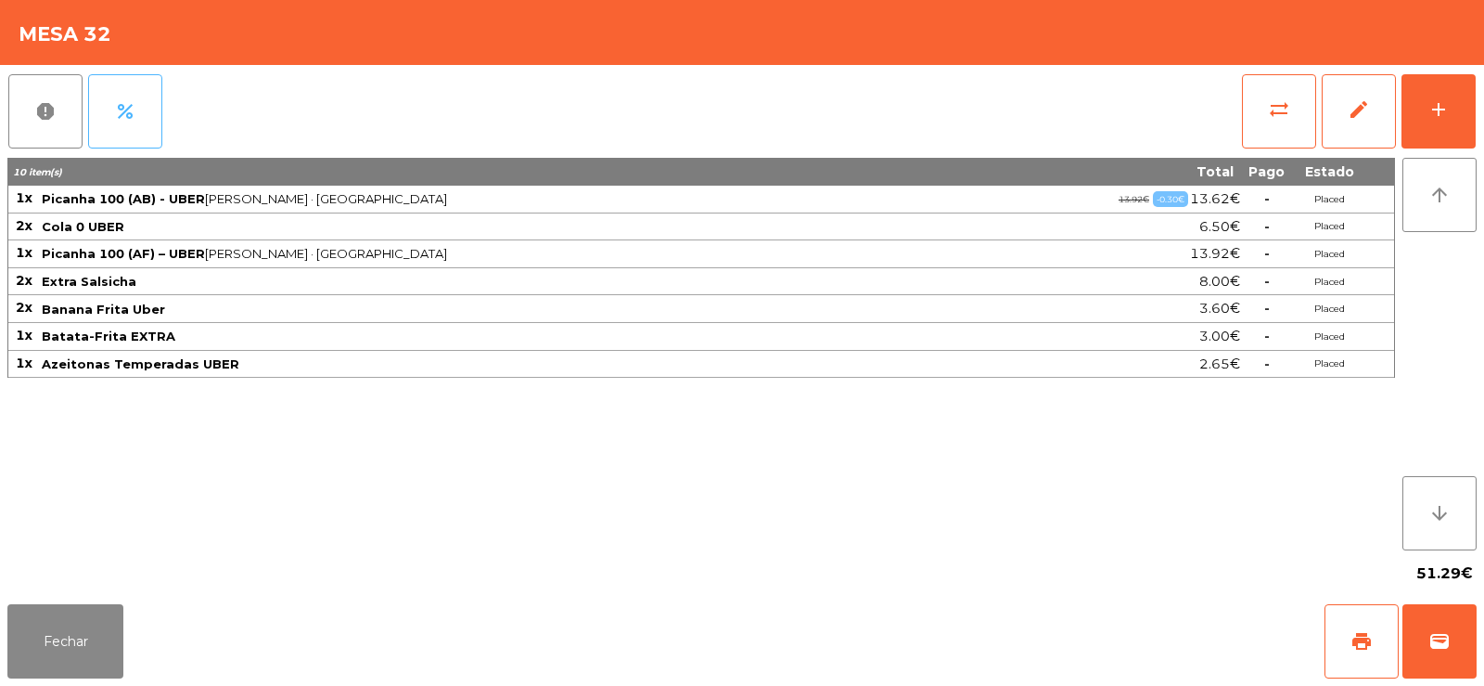
click at [132, 128] on button "percent" at bounding box center [125, 111] width 74 height 74
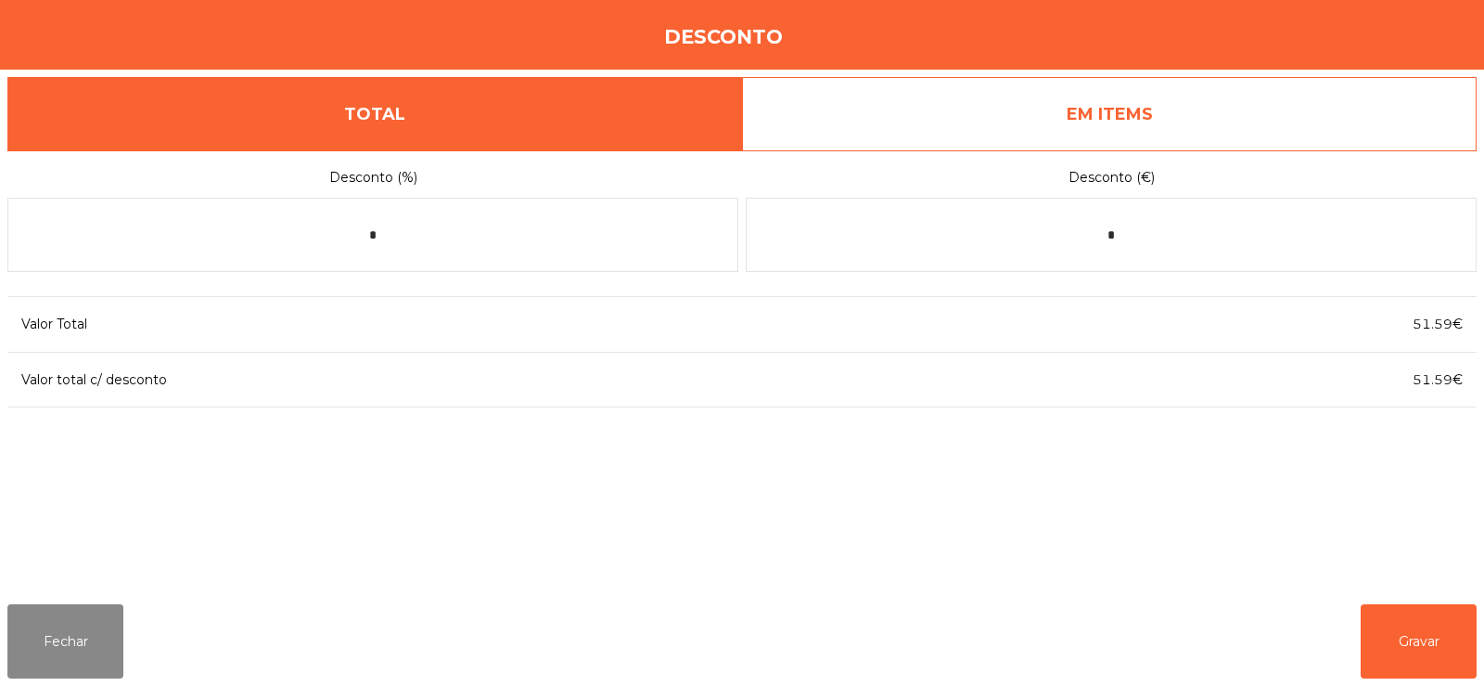
click at [1208, 124] on link "EM ITEMS" at bounding box center [1109, 114] width 735 height 74
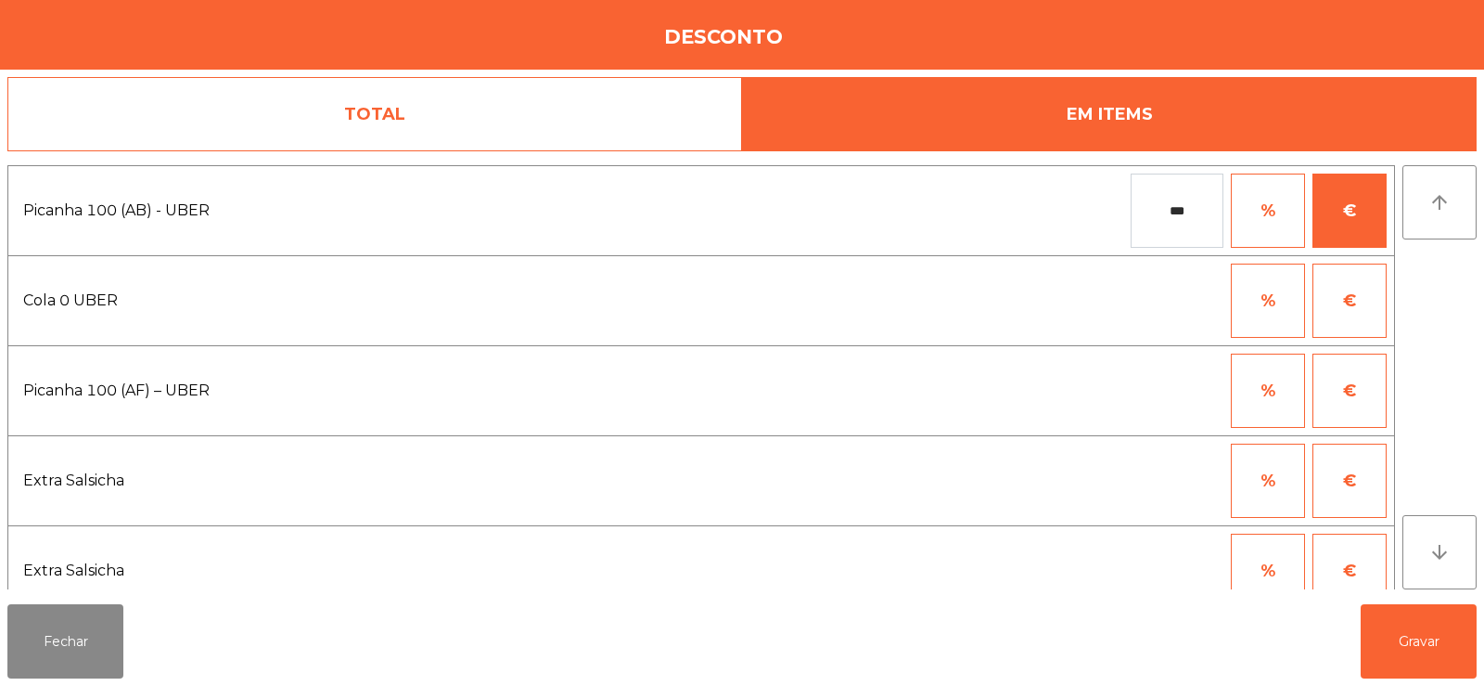
click at [1147, 212] on input "***" at bounding box center [1177, 210] width 93 height 74
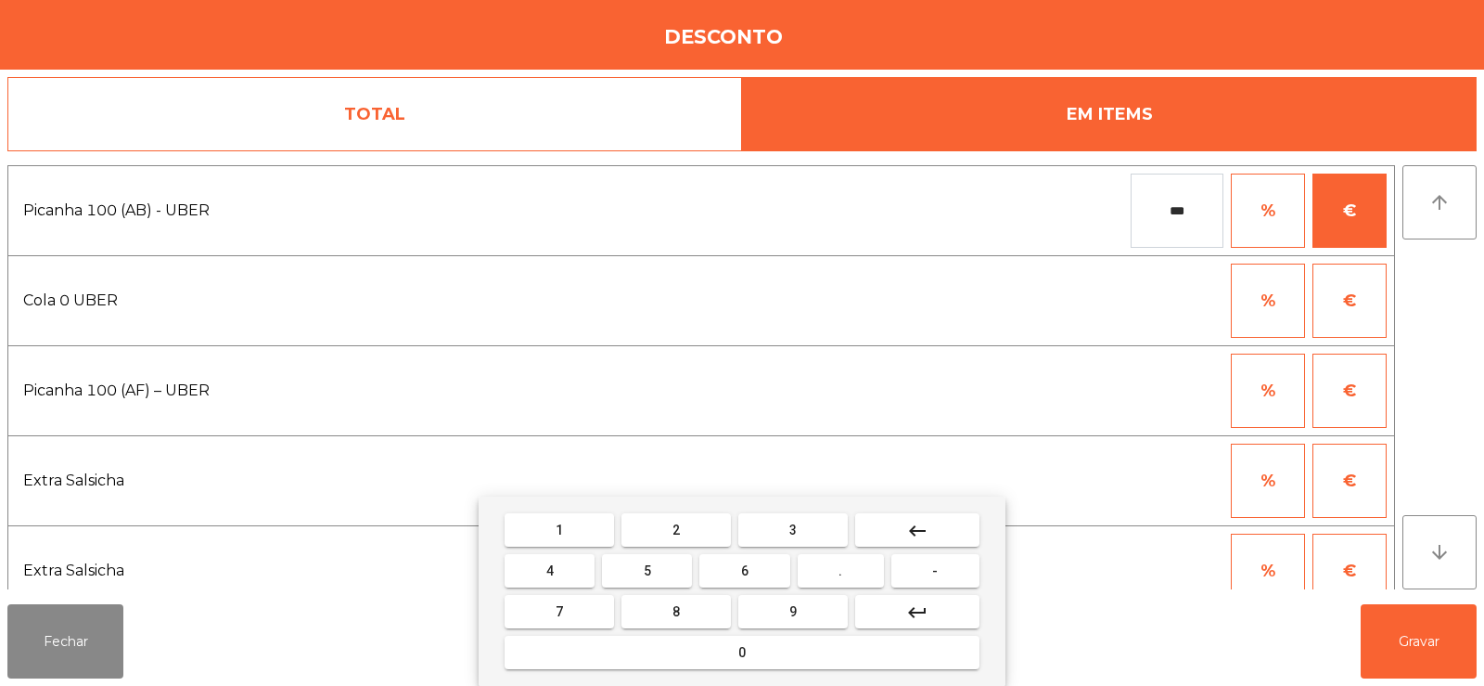
click at [924, 569] on button "-" at bounding box center [935, 570] width 88 height 33
type input "****"
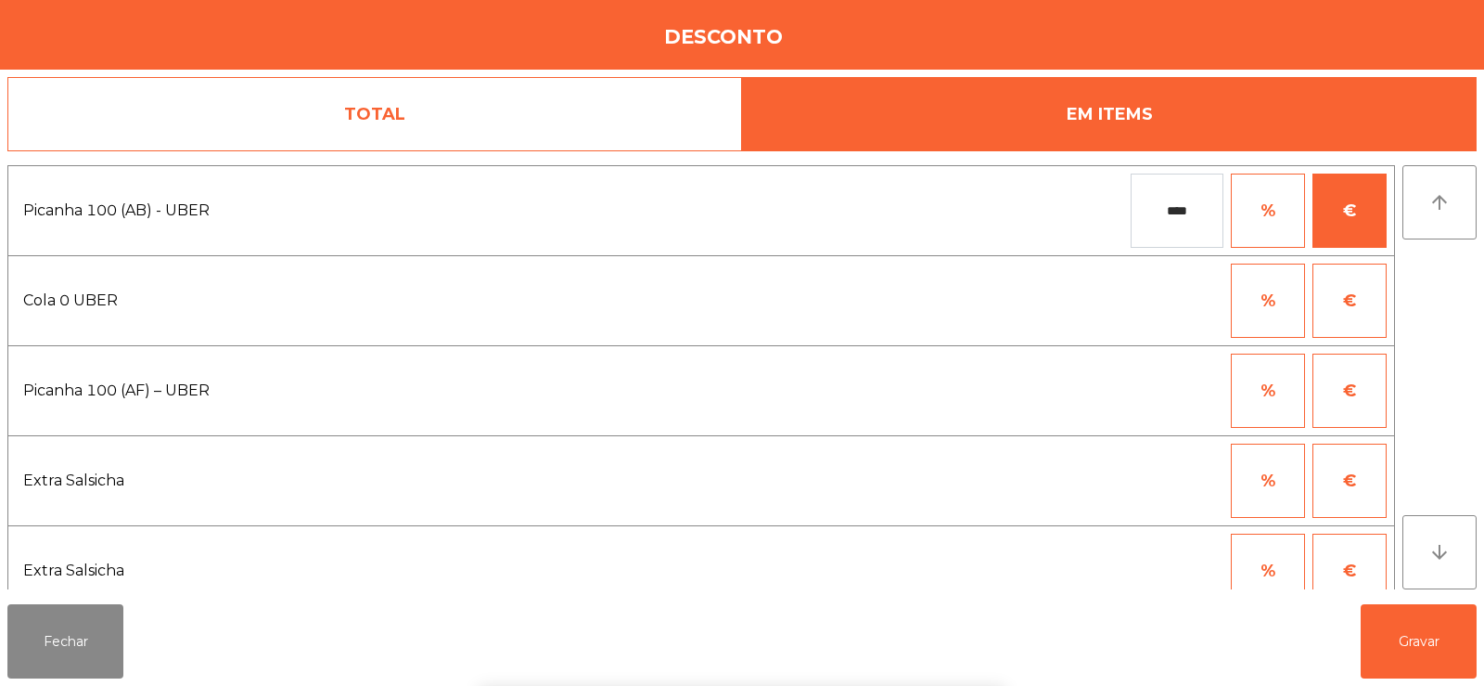
click at [1404, 656] on div "1 2 3 keyboard_backspace 4 5 6 . - 7 8 9 keyboard_return 0" at bounding box center [742, 590] width 1484 height 189
click at [1409, 659] on button "Gravar" at bounding box center [1419, 641] width 116 height 74
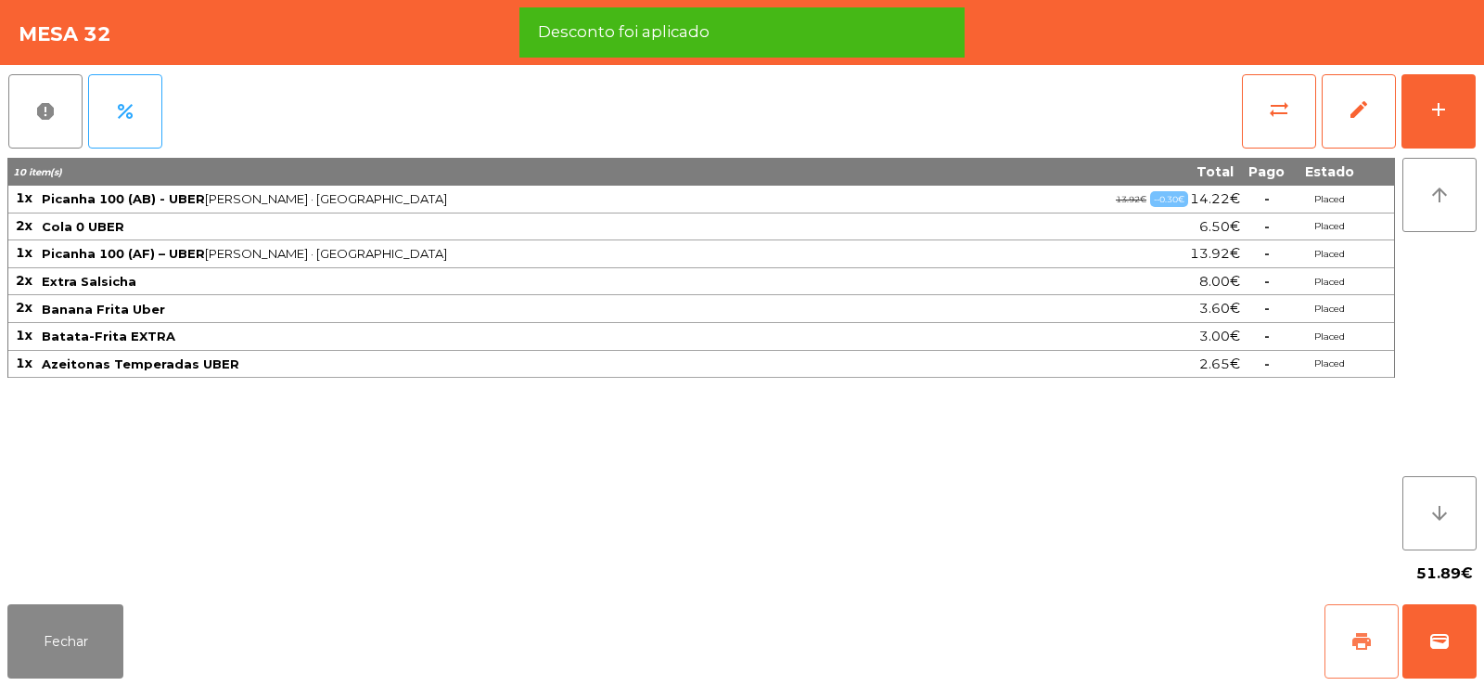
click at [1363, 643] on span "print" at bounding box center [1362, 641] width 22 height 22
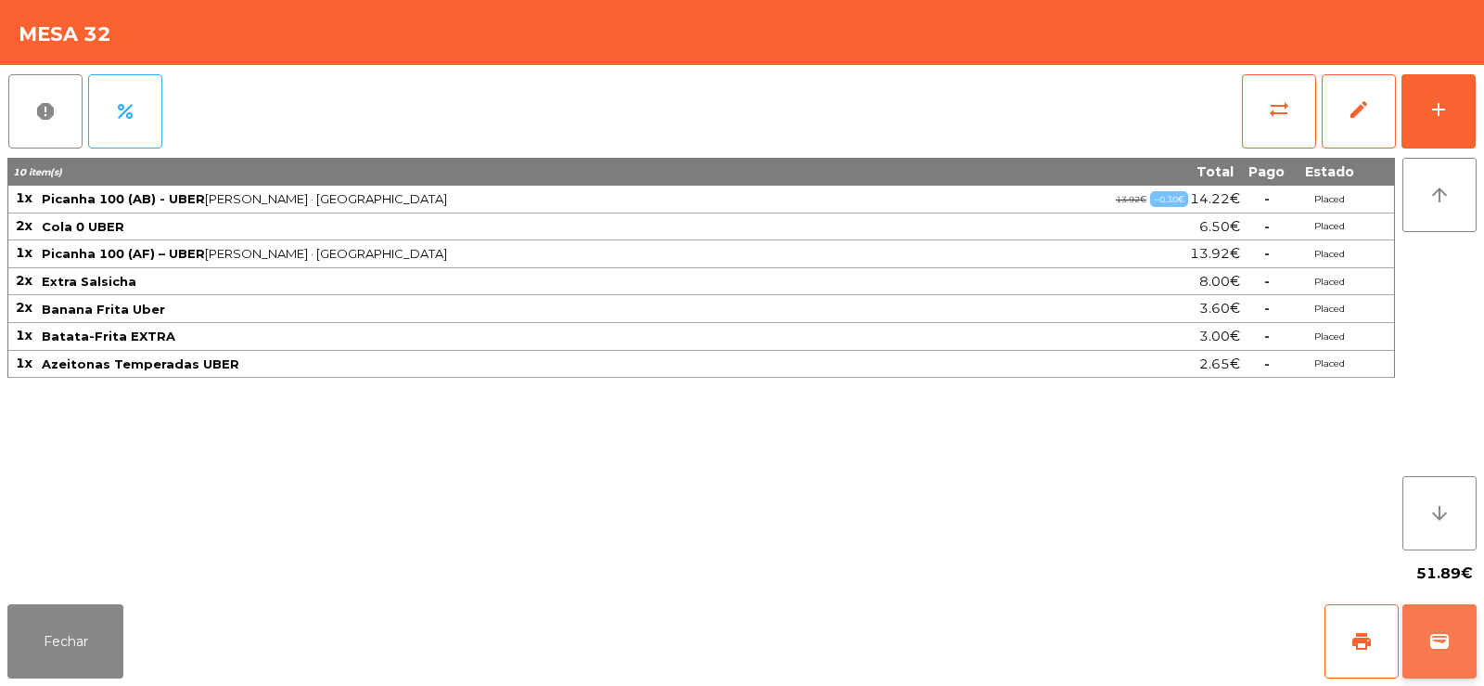
click at [1427, 657] on button "wallet" at bounding box center [1440, 641] width 74 height 74
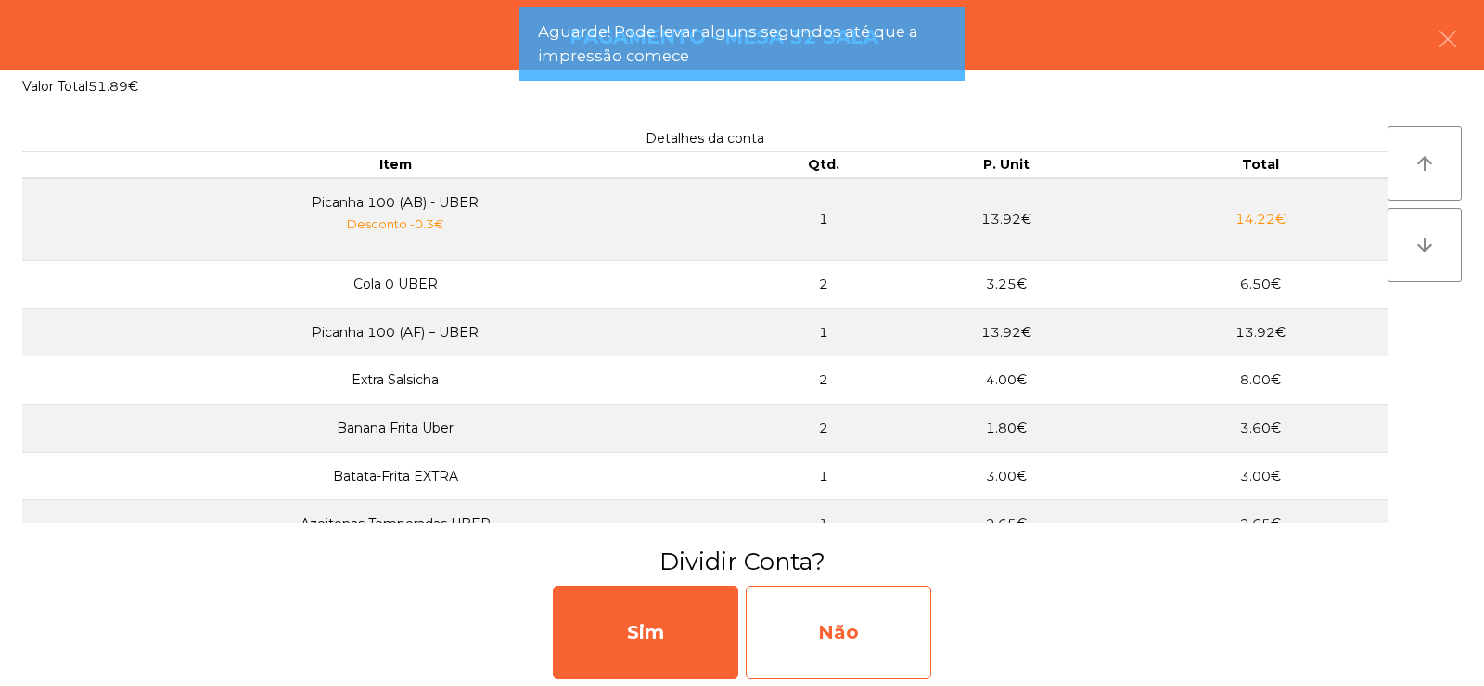
click at [869, 636] on div "Não" at bounding box center [839, 631] width 186 height 93
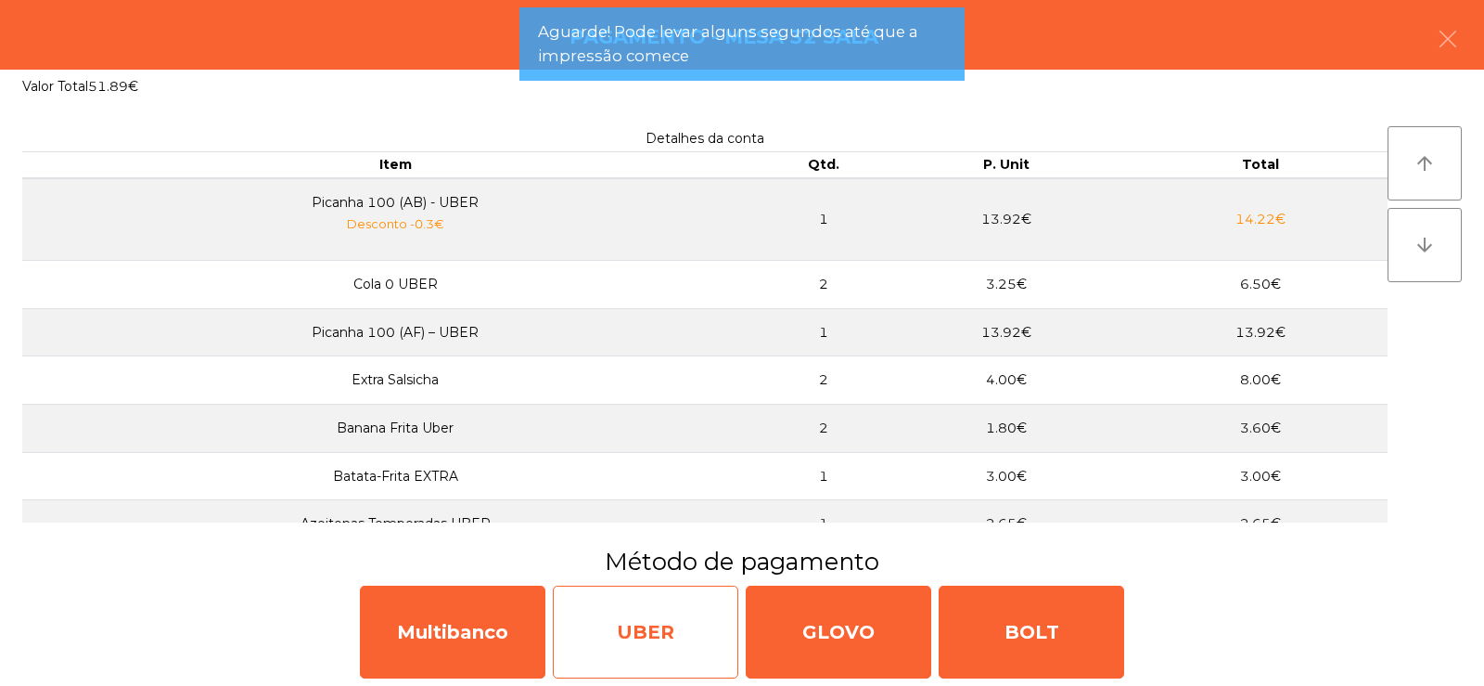
click at [654, 617] on div "UBER" at bounding box center [646, 631] width 186 height 93
select select "**"
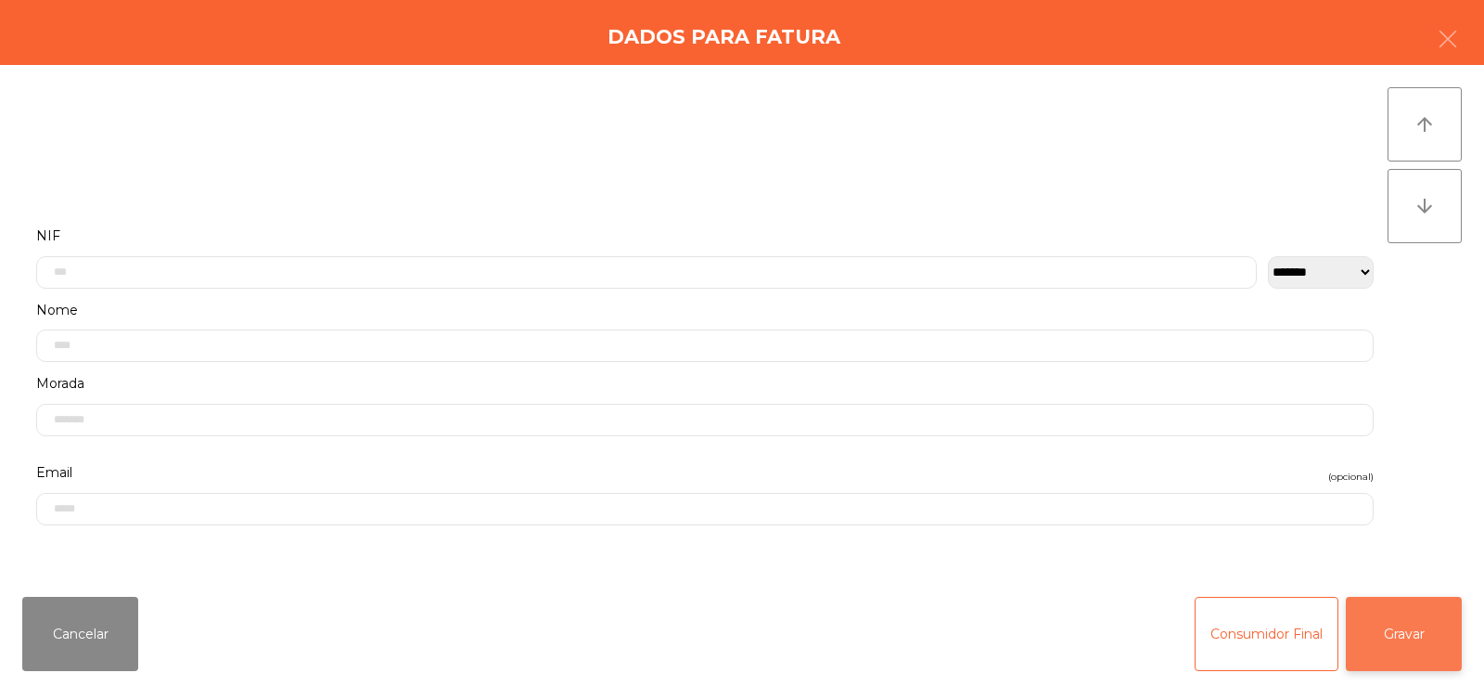
click at [1411, 625] on button "Gravar" at bounding box center [1404, 633] width 116 height 74
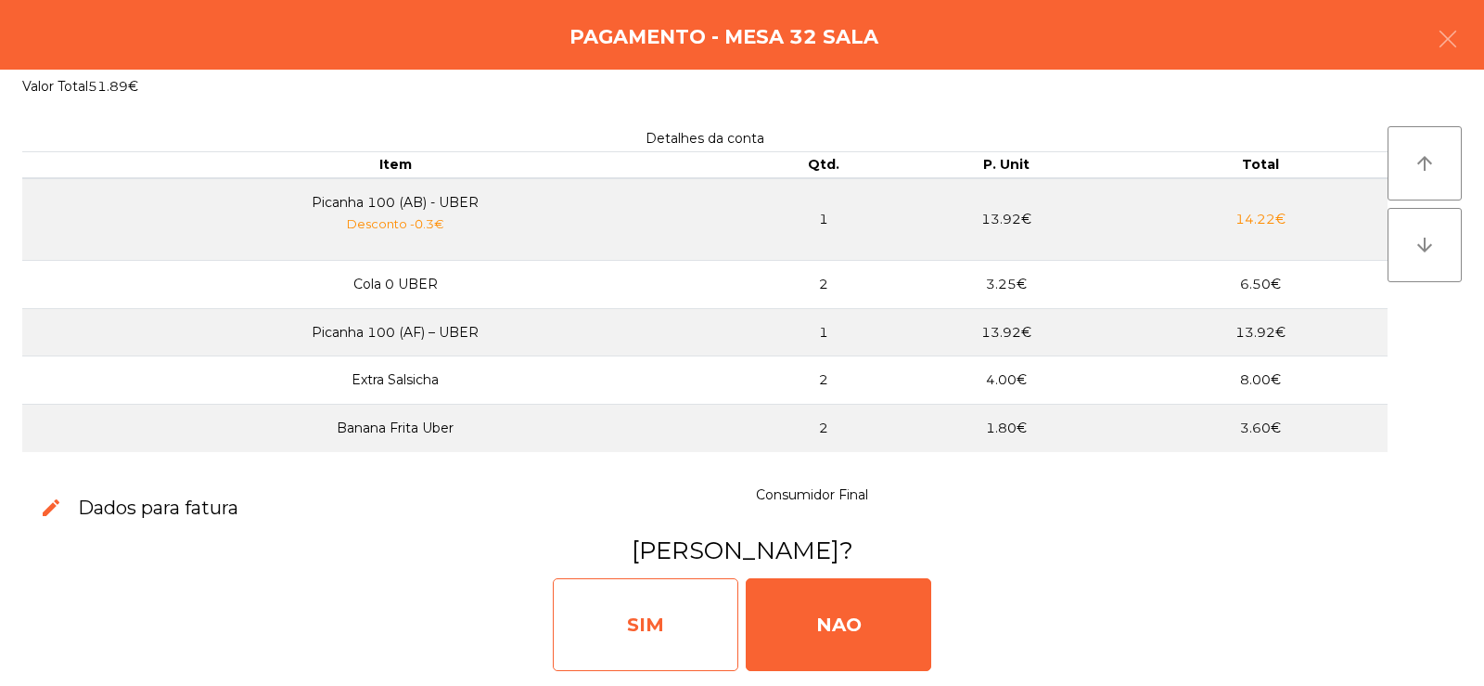
click at [649, 623] on div "SIM" at bounding box center [646, 624] width 186 height 93
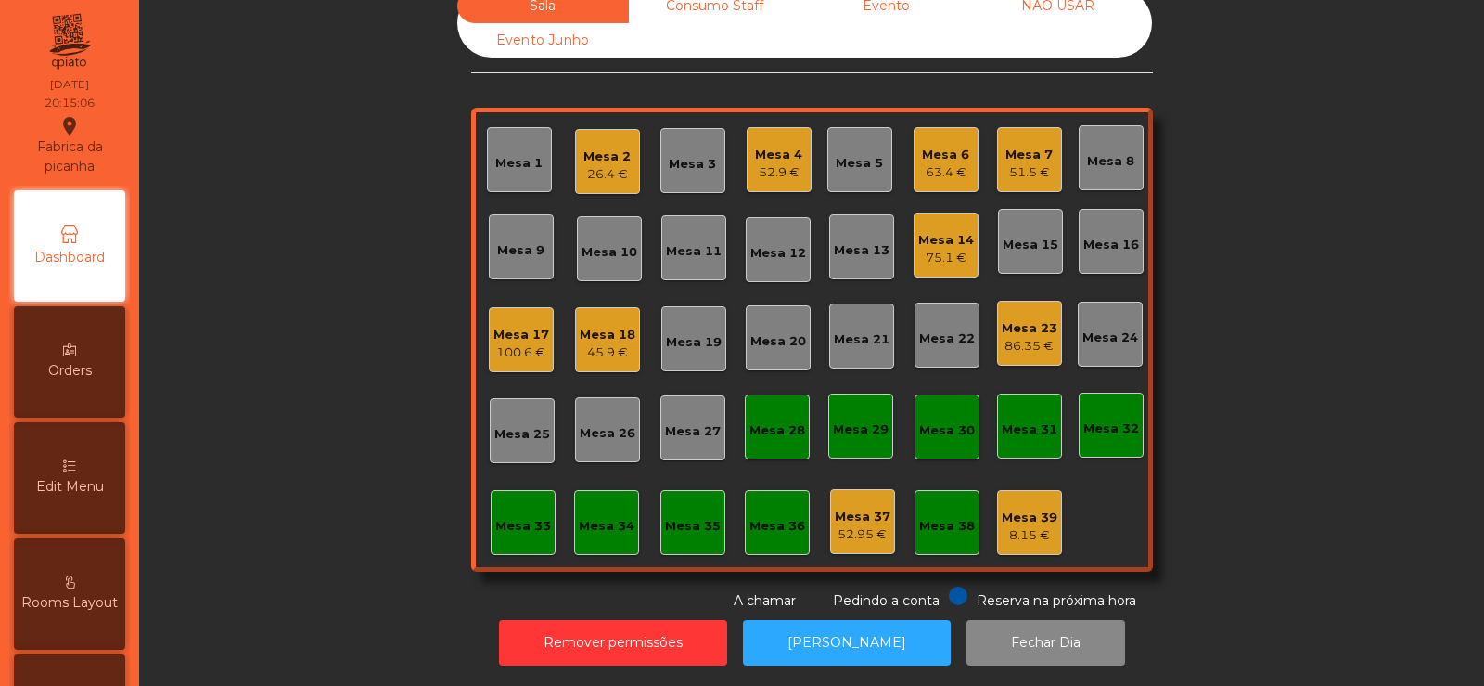
click at [531, 242] on div "Mesa 9" at bounding box center [520, 250] width 47 height 19
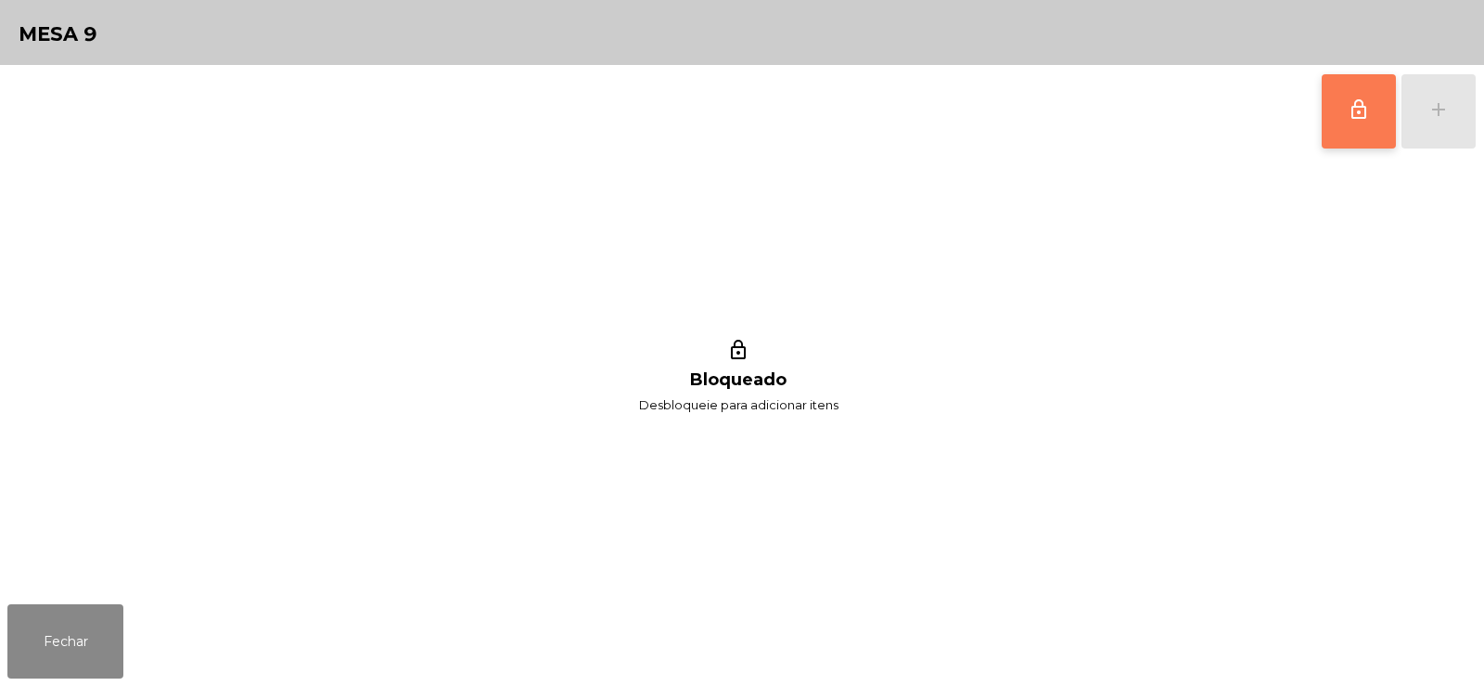
click at [1357, 130] on button "lock_outline" at bounding box center [1359, 111] width 74 height 74
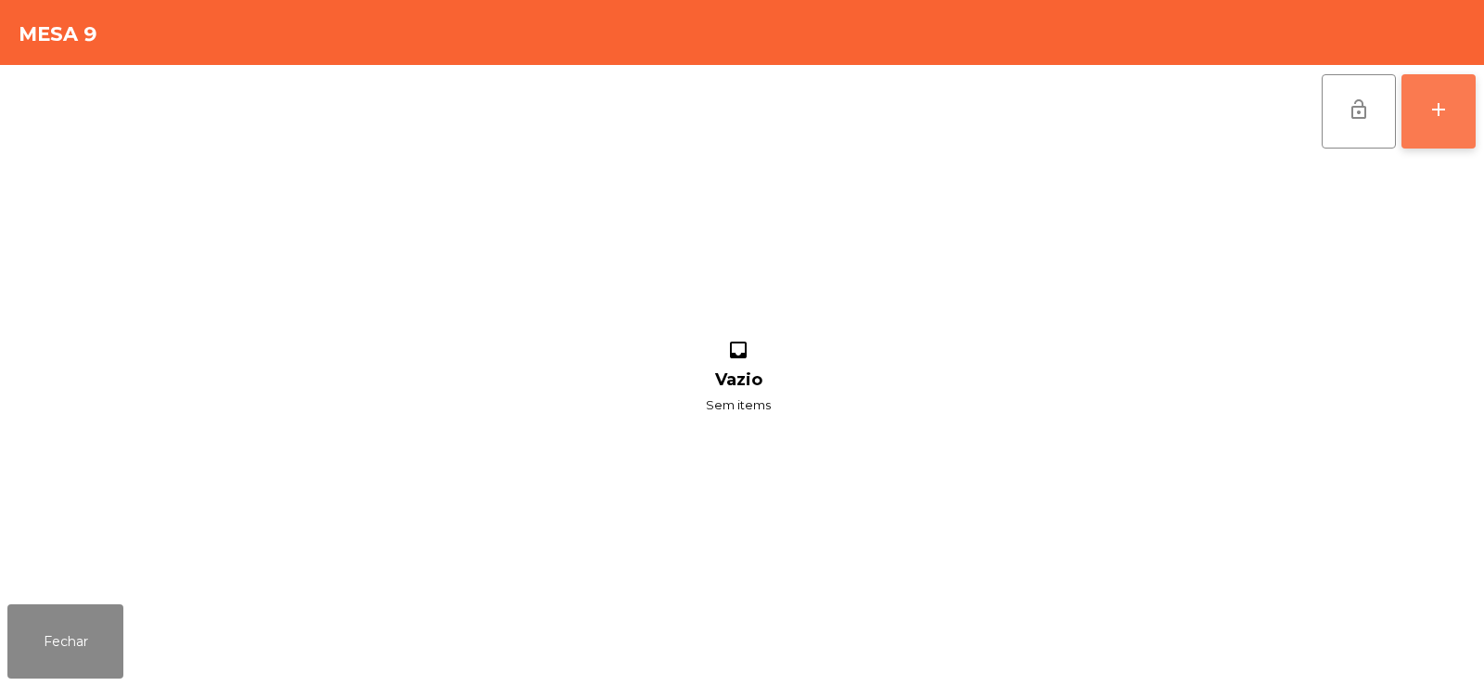
click at [1436, 118] on div "add" at bounding box center [1439, 109] width 22 height 22
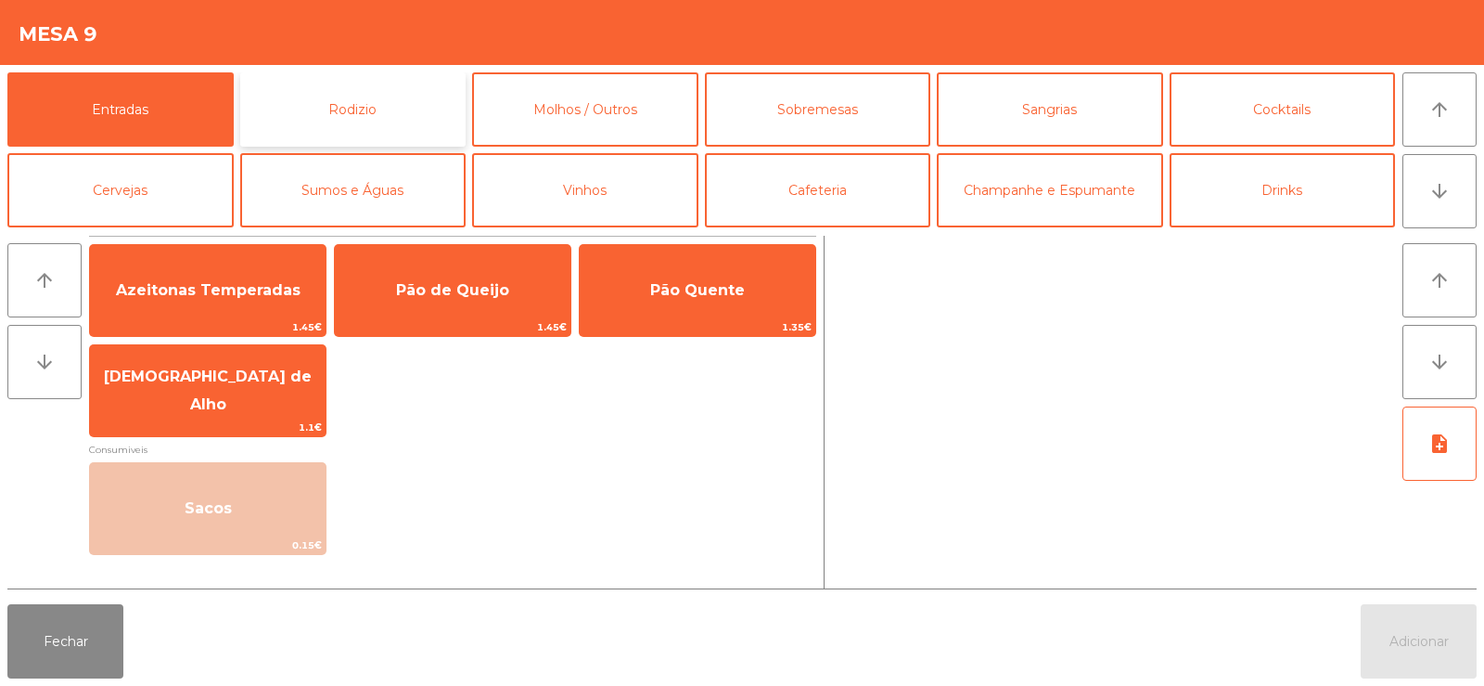
click at [306, 106] on button "Rodizio" at bounding box center [353, 109] width 226 height 74
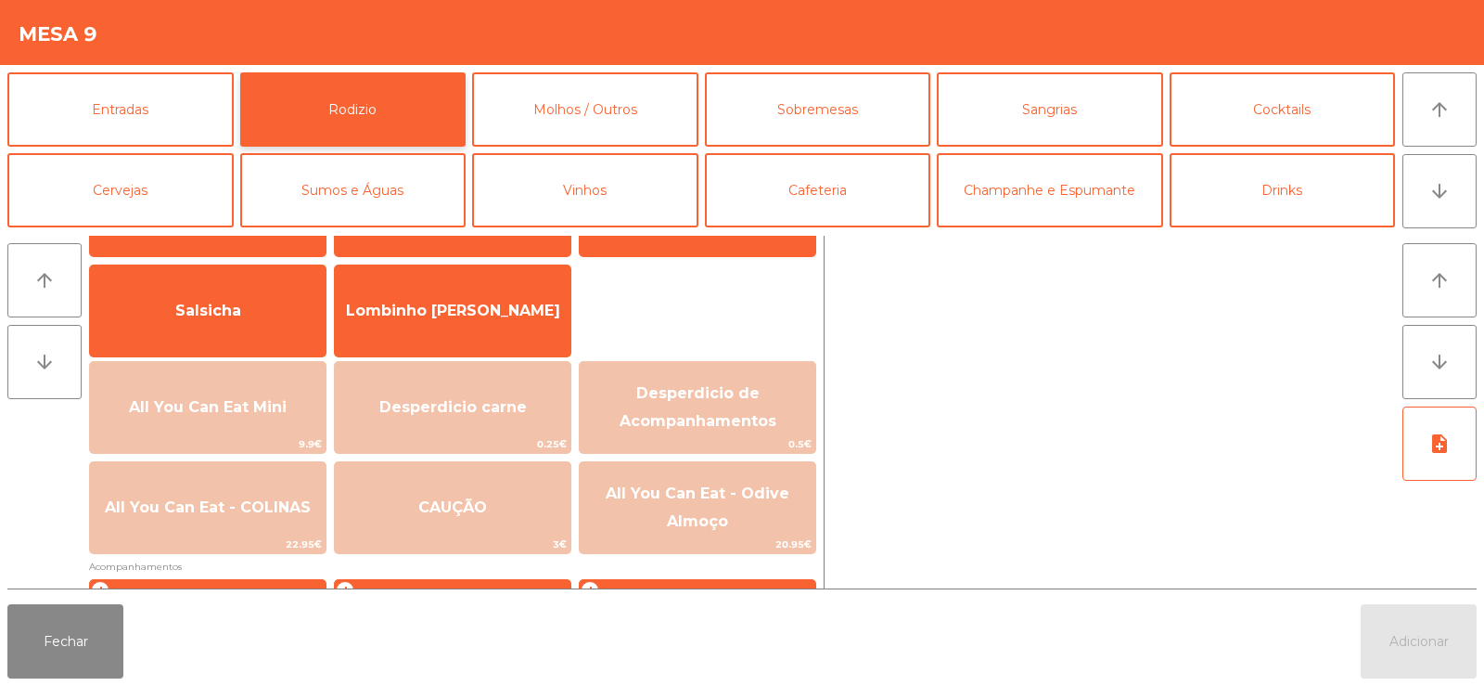
scroll to position [135, 0]
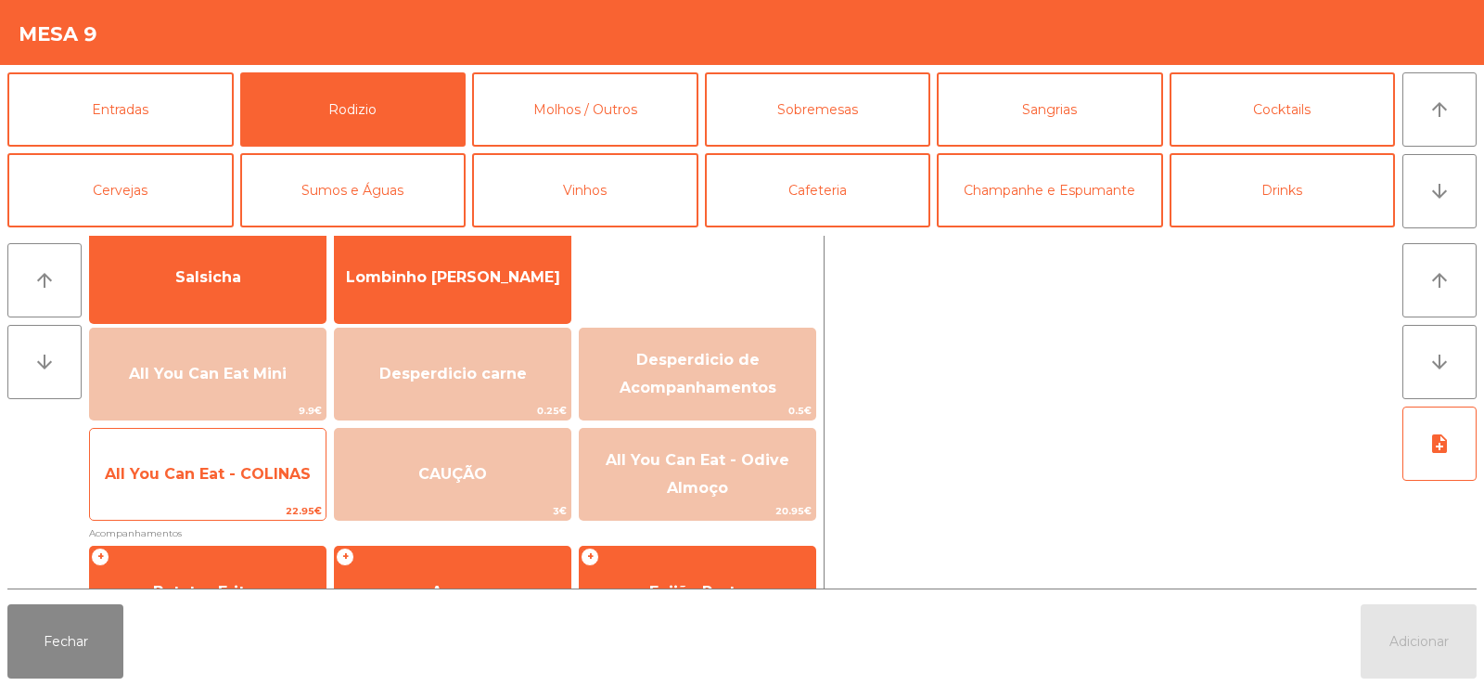
click at [227, 480] on span "All You Can Eat - COLINAS" at bounding box center [208, 474] width 206 height 18
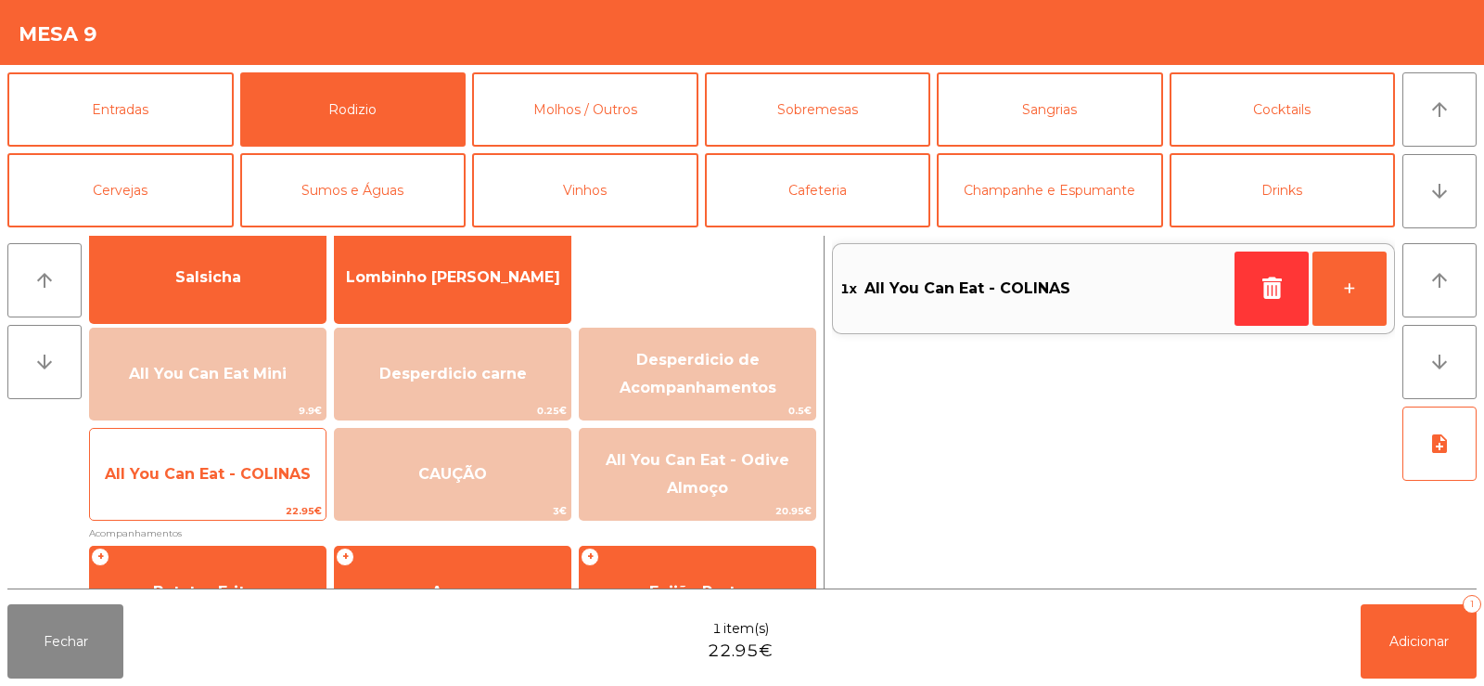
click at [244, 481] on span "All You Can Eat - COLINAS" at bounding box center [208, 474] width 206 height 18
click at [220, 465] on span "All You Can Eat - COLINAS" at bounding box center [208, 474] width 206 height 18
click at [229, 465] on span "All You Can Eat - COLINAS" at bounding box center [208, 474] width 206 height 18
click at [246, 466] on span "All You Can Eat - COLINAS" at bounding box center [208, 474] width 206 height 18
click at [248, 465] on span "All You Can Eat - COLINAS" at bounding box center [208, 474] width 206 height 18
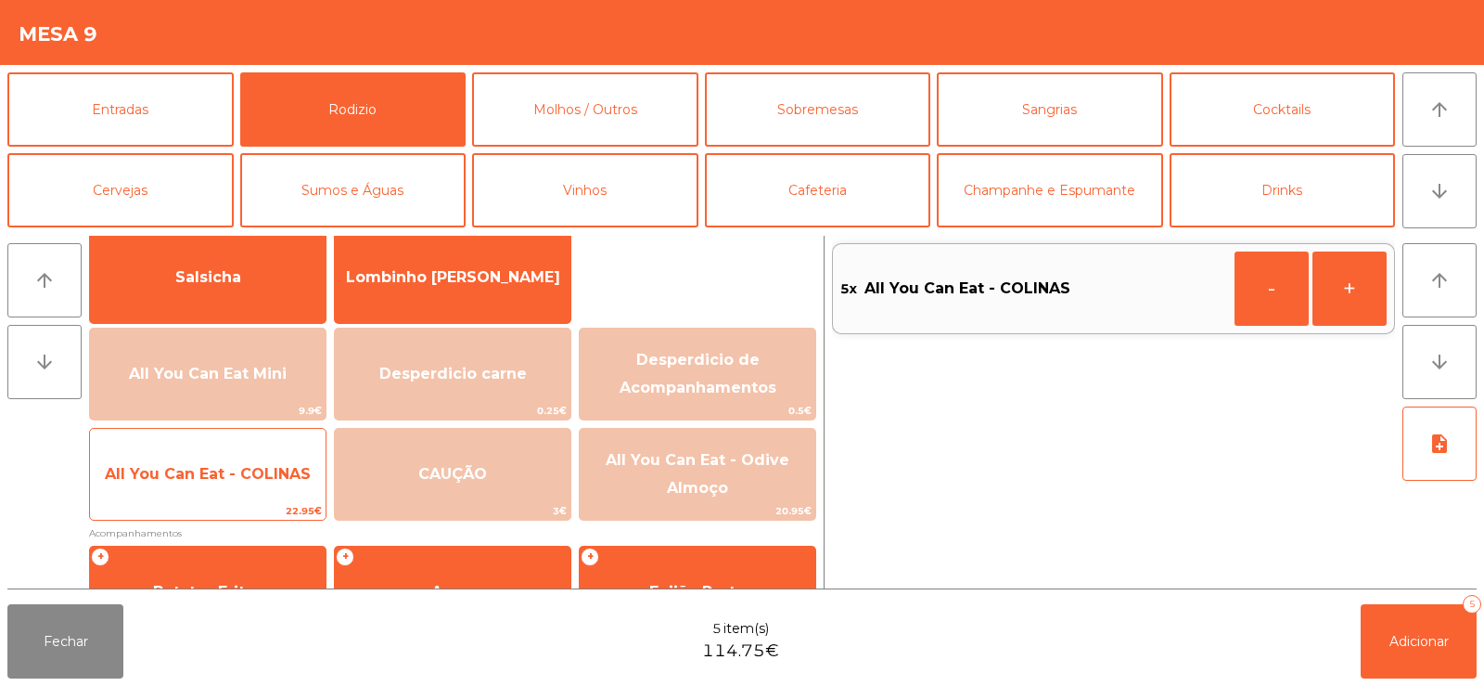
click at [251, 465] on span "All You Can Eat - COLINAS" at bounding box center [208, 474] width 206 height 18
click at [256, 466] on span "All You Can Eat - COLINAS" at bounding box center [208, 474] width 206 height 18
click at [244, 470] on span "All You Can Eat - COLINAS" at bounding box center [208, 474] width 206 height 18
click at [249, 477] on span "All You Can Eat - COLINAS" at bounding box center [208, 474] width 206 height 18
click at [251, 480] on span "All You Can Eat - COLINAS" at bounding box center [208, 474] width 206 height 18
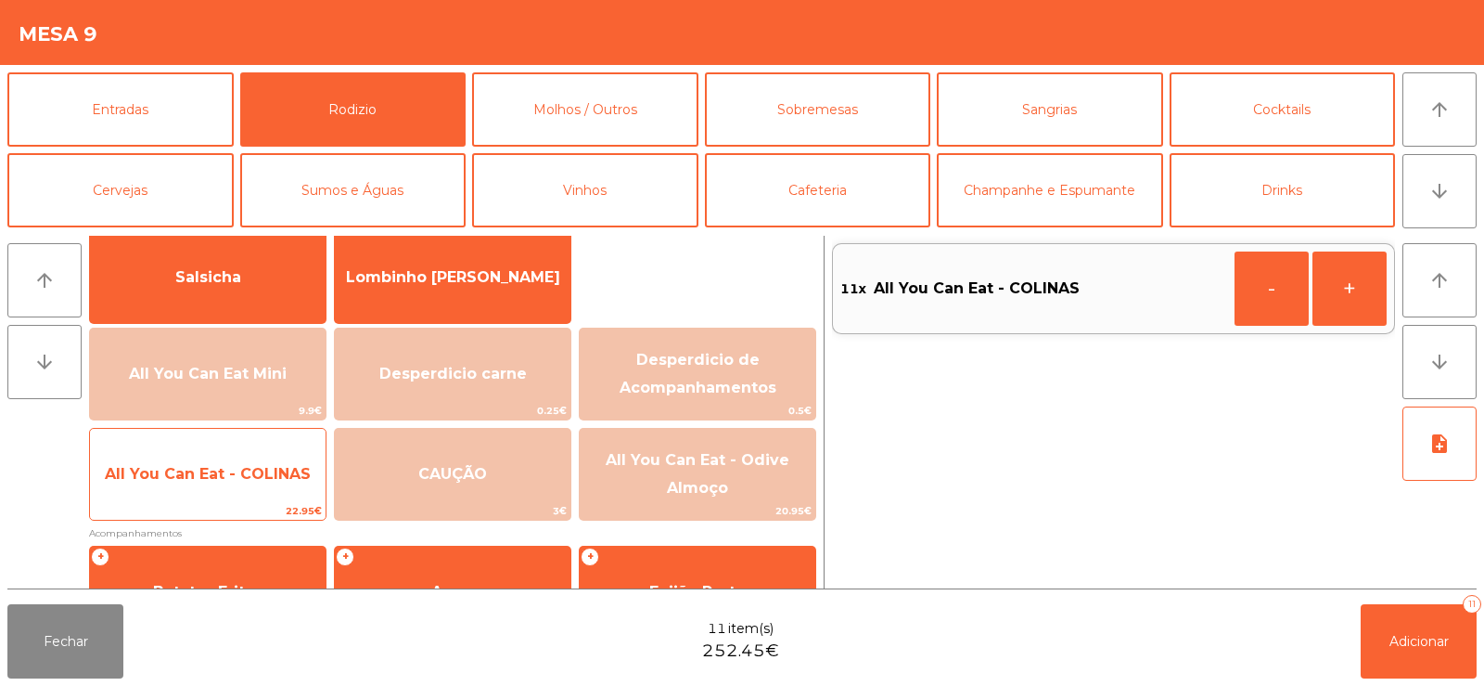
click at [258, 475] on span "All You Can Eat - COLINAS" at bounding box center [208, 474] width 206 height 18
click at [248, 476] on span "All You Can Eat - COLINAS" at bounding box center [208, 474] width 206 height 18
click at [238, 482] on span "All You Can Eat - COLINAS" at bounding box center [208, 474] width 236 height 50
click at [211, 492] on span "All You Can Eat - COLINAS" at bounding box center [208, 474] width 236 height 50
click at [239, 458] on span "All You Can Eat - COLINAS" at bounding box center [208, 474] width 236 height 50
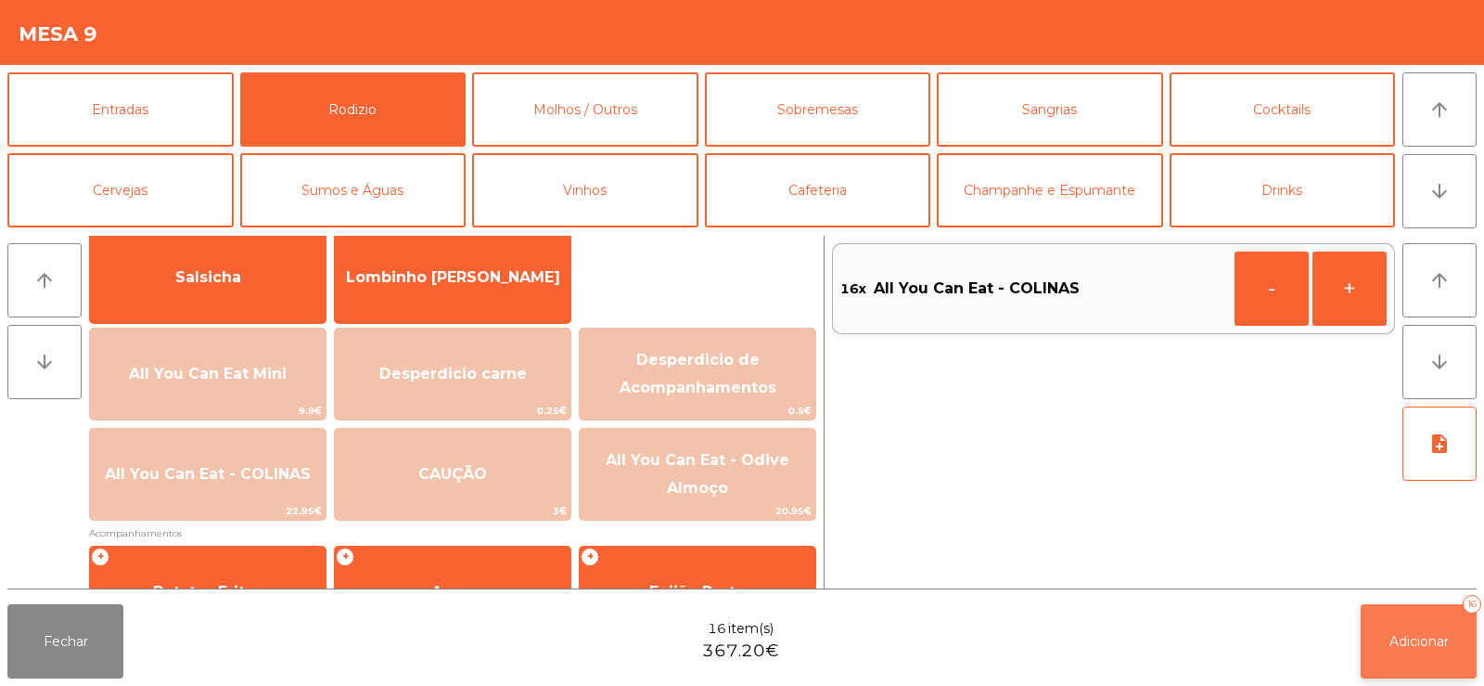
click at [1413, 636] on span "Adicionar" at bounding box center [1419, 641] width 59 height 17
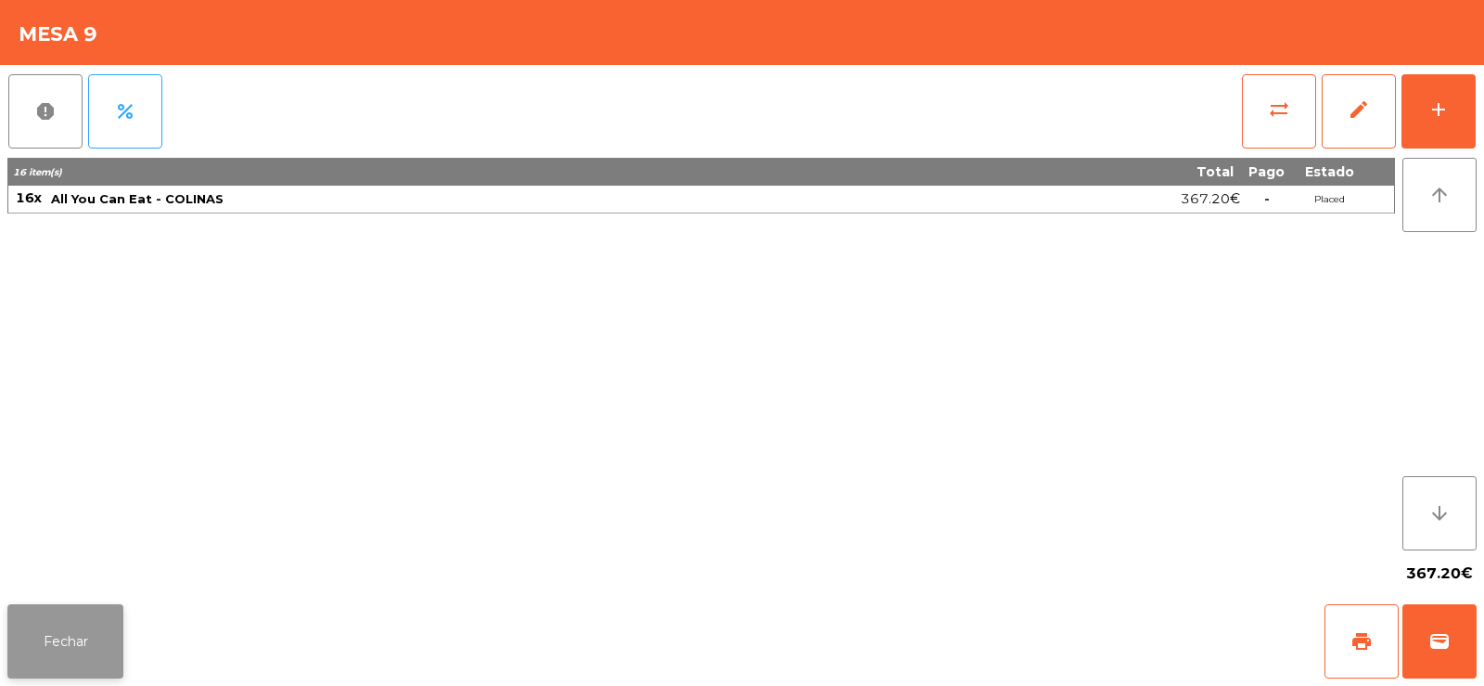
click at [55, 640] on button "Fechar" at bounding box center [65, 641] width 116 height 74
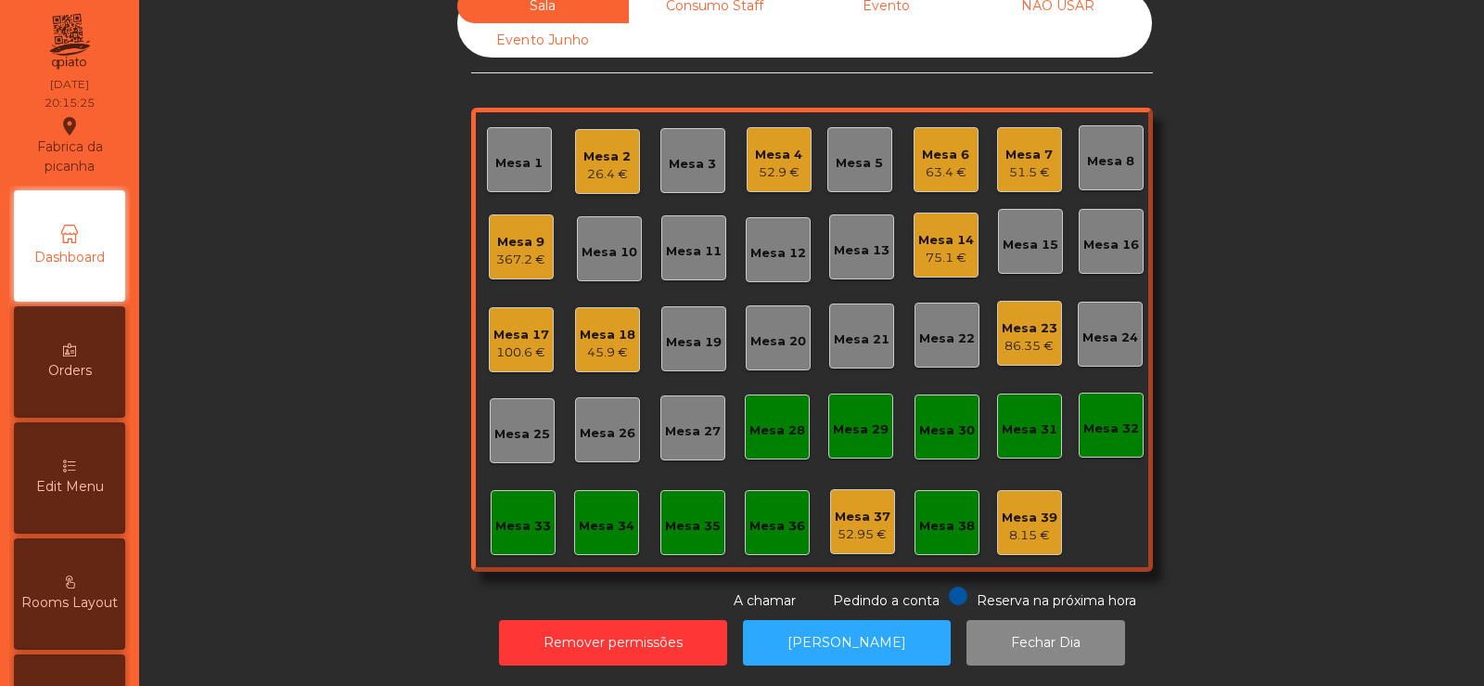
click at [767, 332] on div "Mesa 20" at bounding box center [778, 341] width 56 height 19
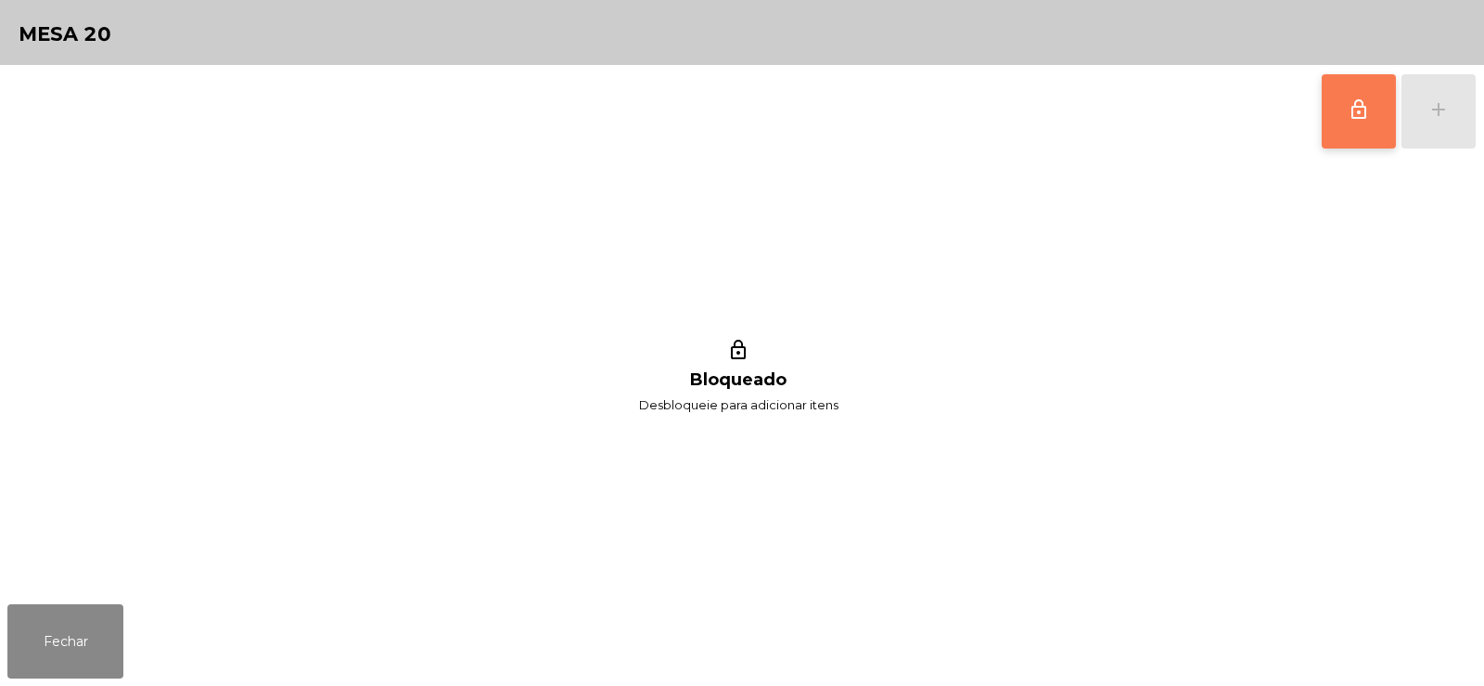
click at [1350, 120] on span "lock_outline" at bounding box center [1359, 109] width 22 height 22
click at [1454, 128] on button "add" at bounding box center [1439, 111] width 74 height 74
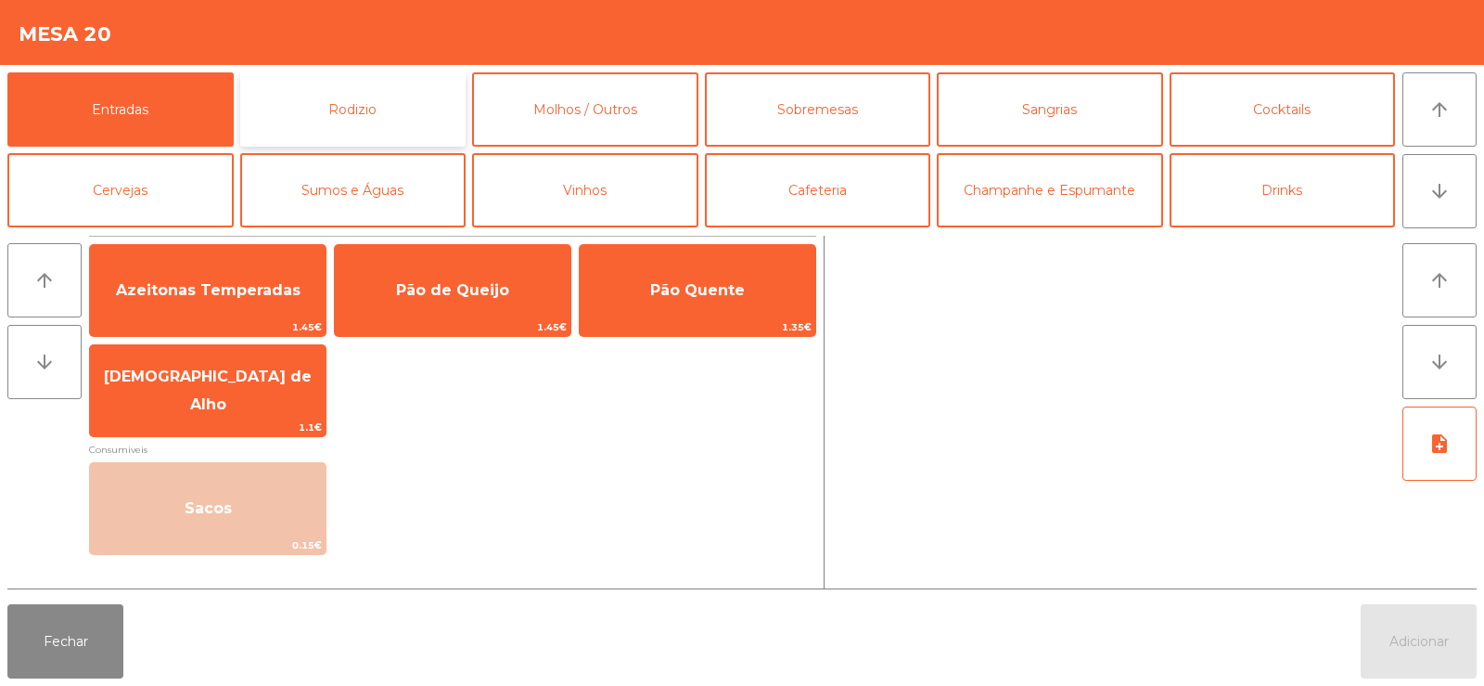
click at [376, 111] on button "Rodizio" at bounding box center [353, 109] width 226 height 74
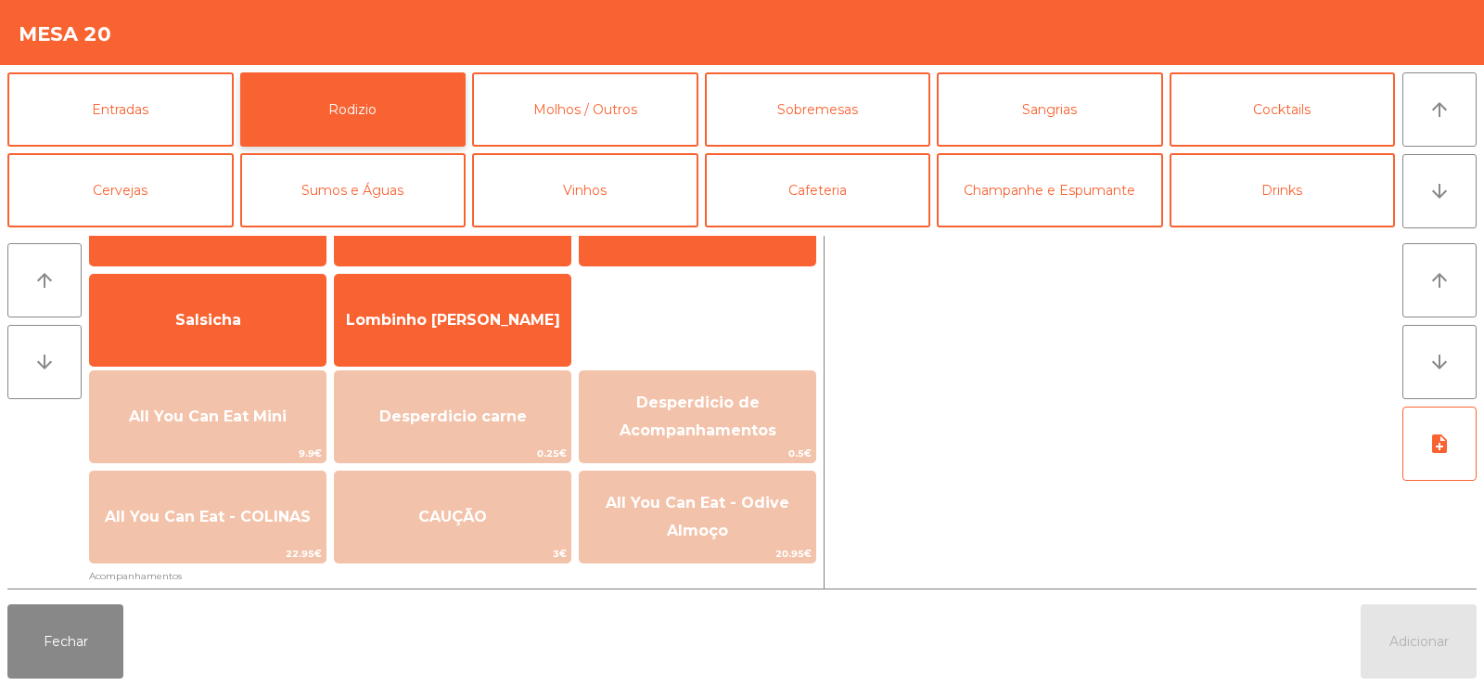
scroll to position [141, 0]
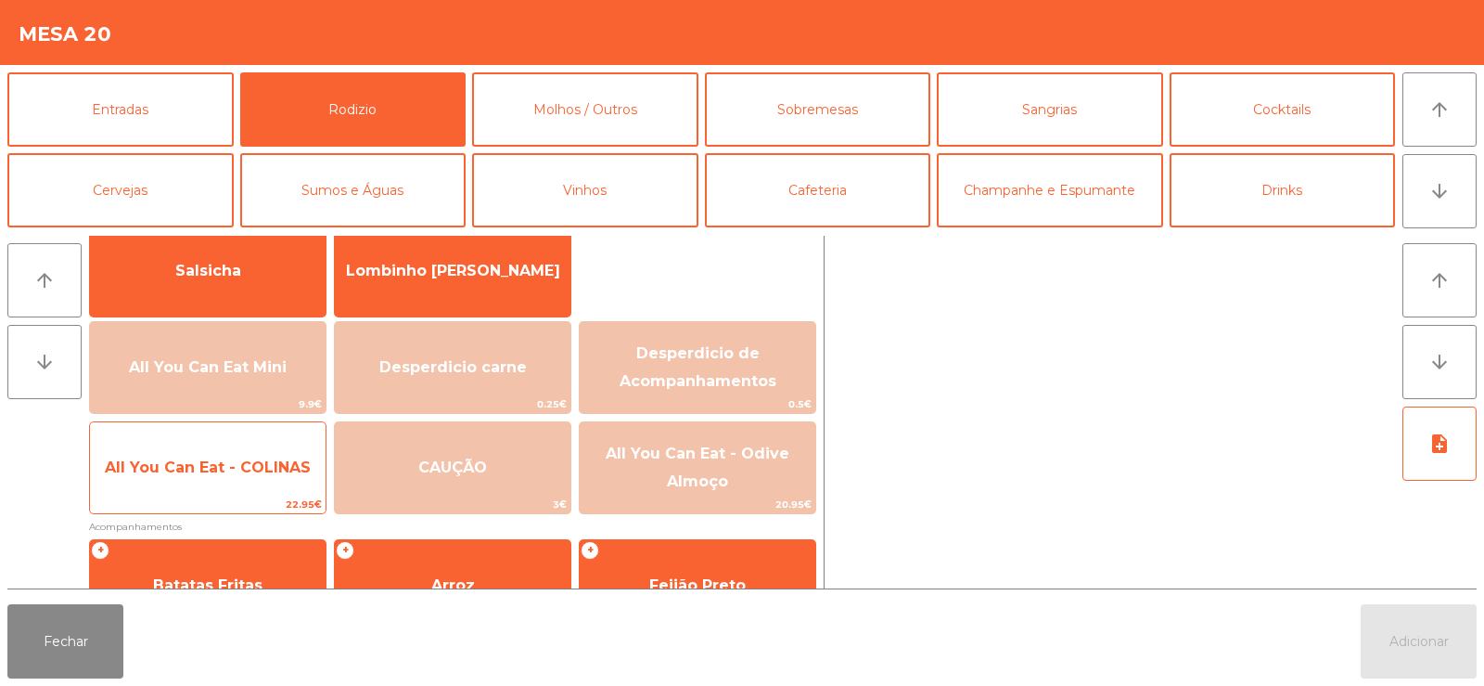
click at [225, 487] on span "All You Can Eat - COLINAS" at bounding box center [208, 467] width 236 height 50
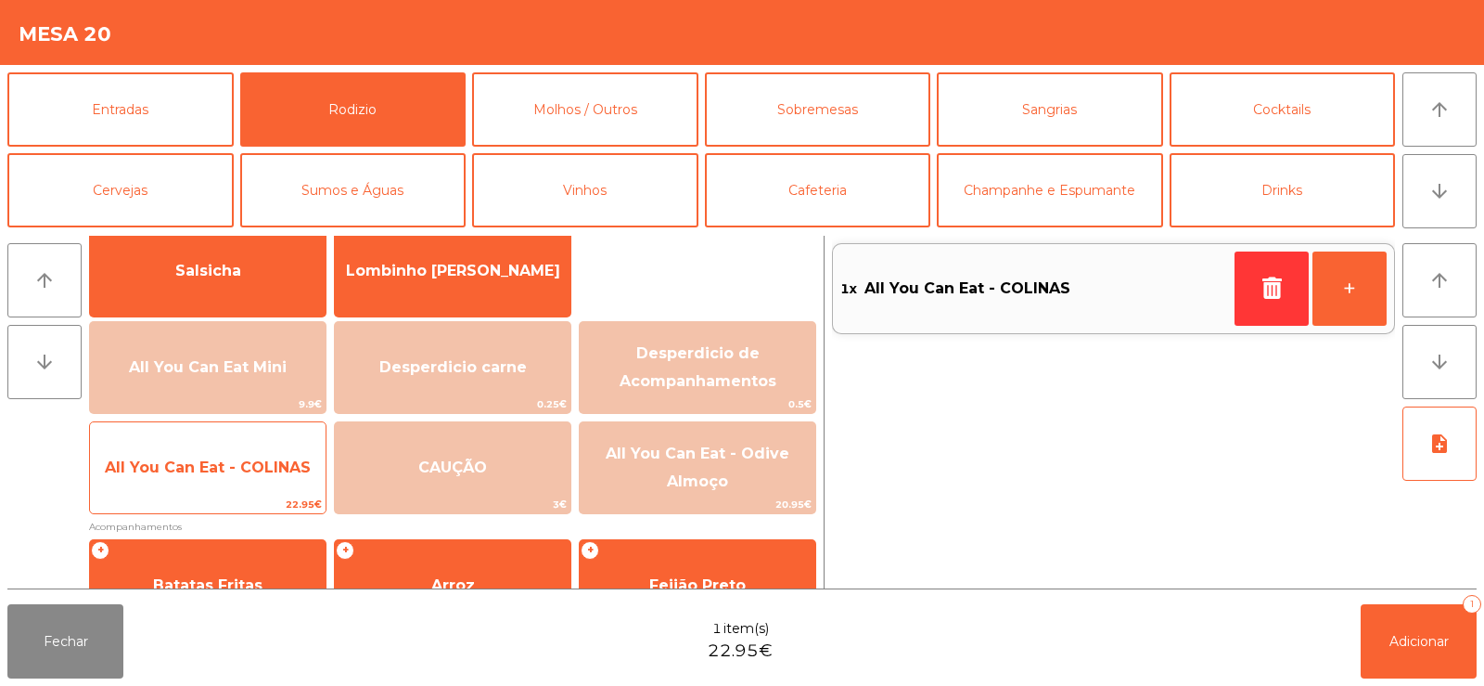
click at [227, 492] on span "All You Can Eat - COLINAS" at bounding box center [208, 467] width 236 height 50
click at [236, 495] on span "22.95€" at bounding box center [208, 504] width 236 height 18
click at [228, 496] on span "22.95€" at bounding box center [208, 504] width 236 height 18
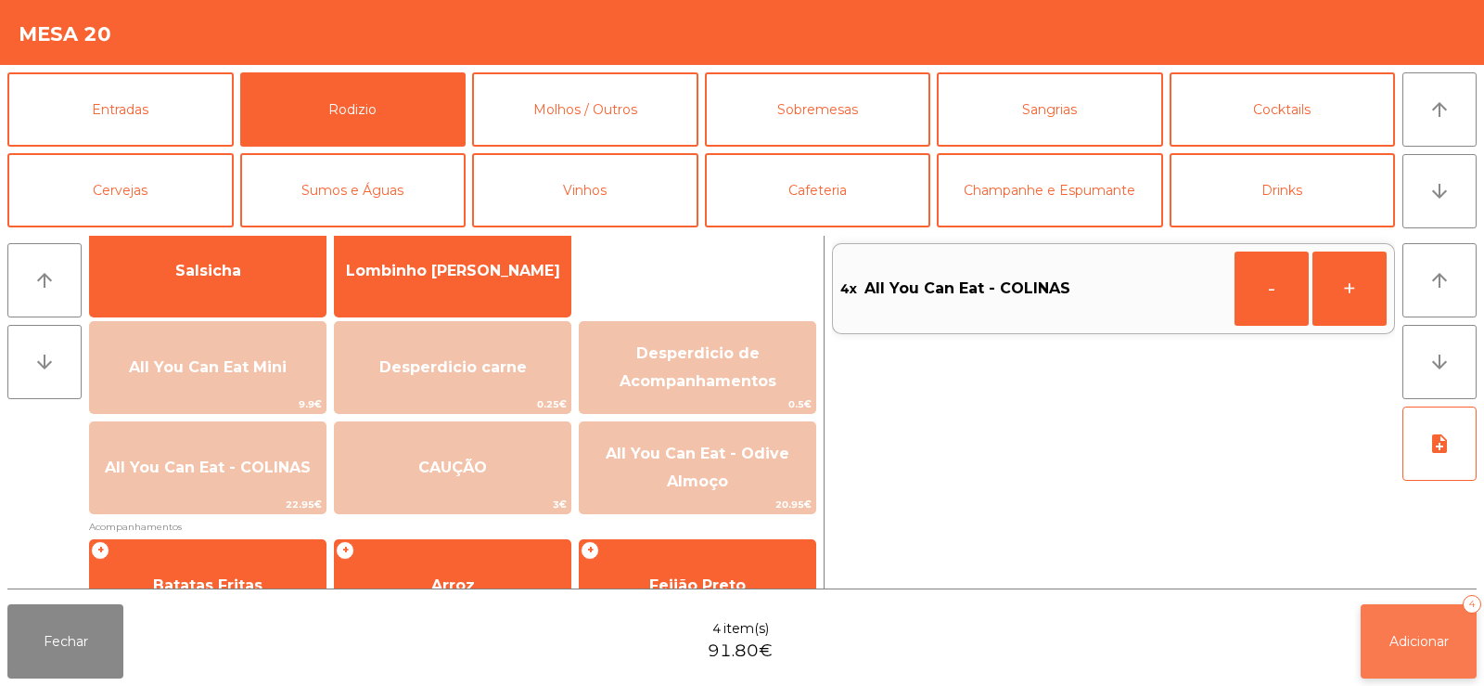
click at [1408, 642] on span "Adicionar" at bounding box center [1419, 641] width 59 height 17
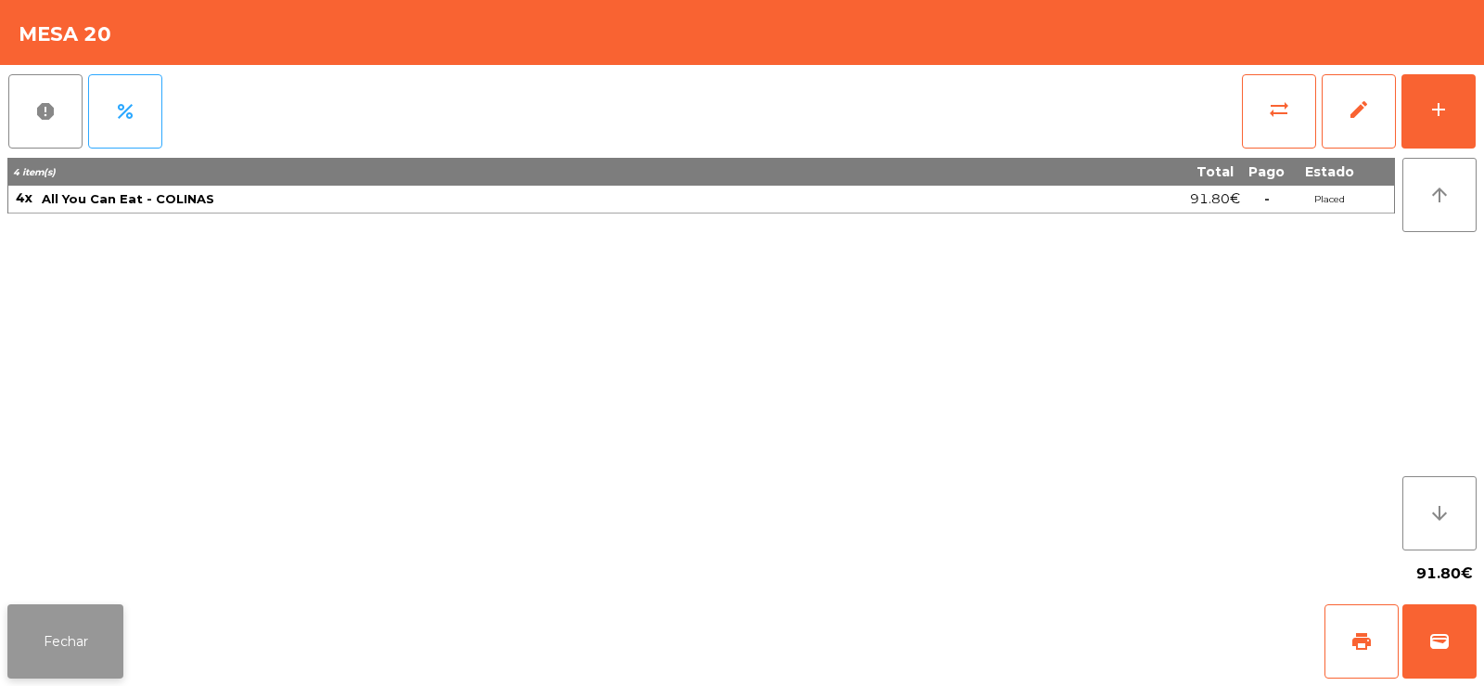
click at [68, 662] on button "Fechar" at bounding box center [65, 641] width 116 height 74
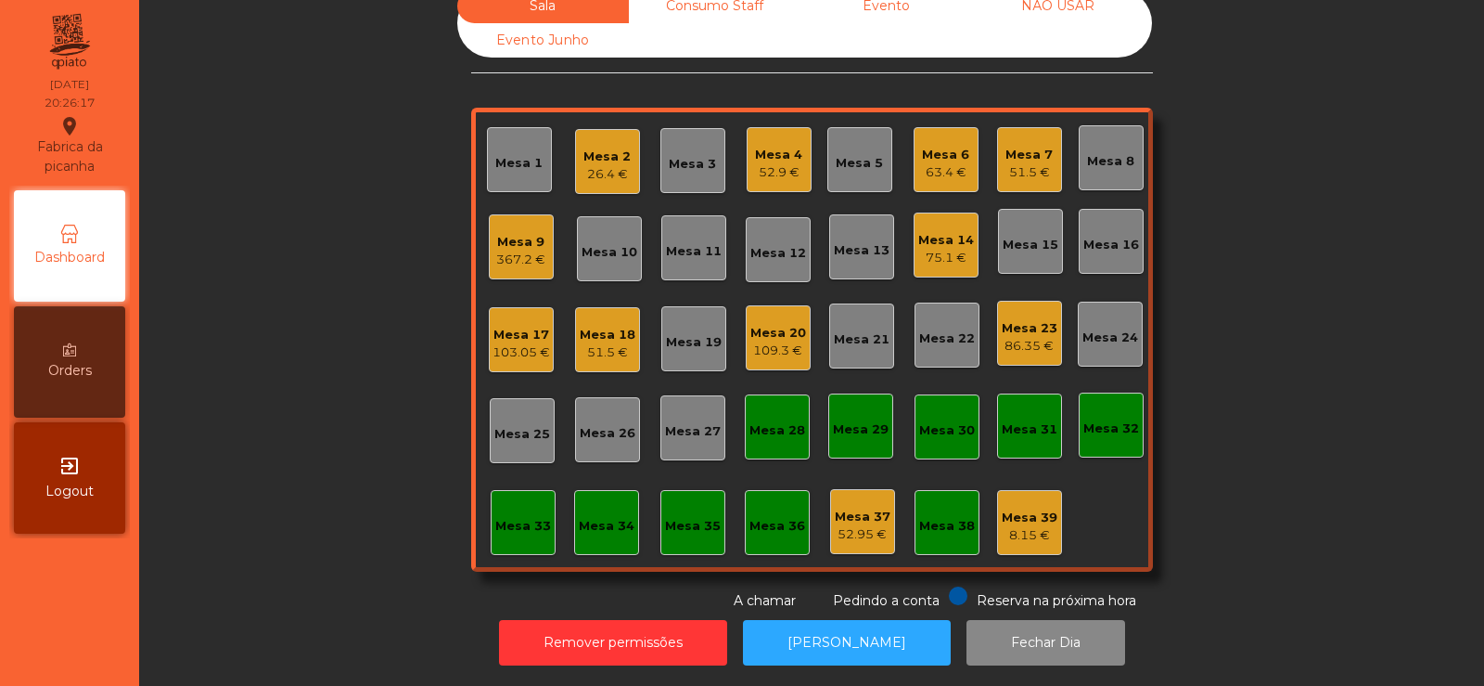
scroll to position [0, 0]
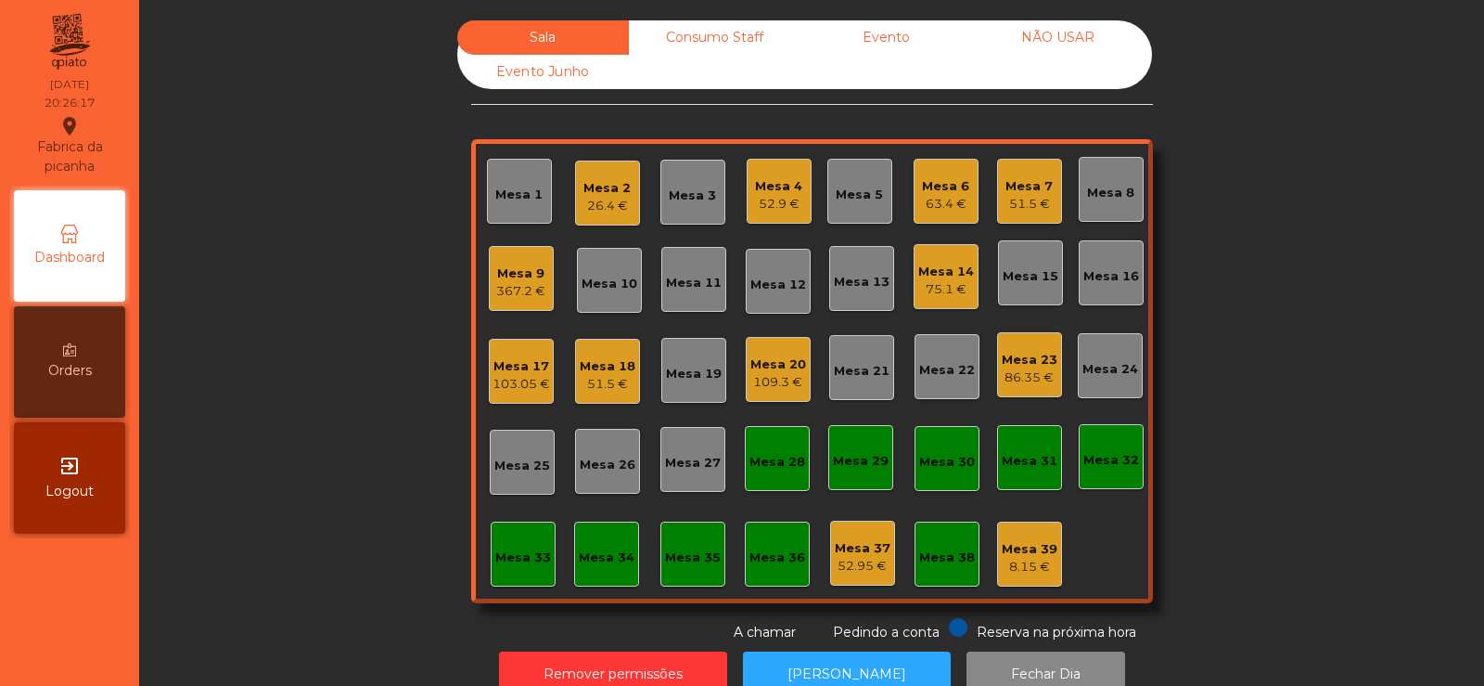
click at [511, 289] on div "367.2 €" at bounding box center [520, 291] width 49 height 19
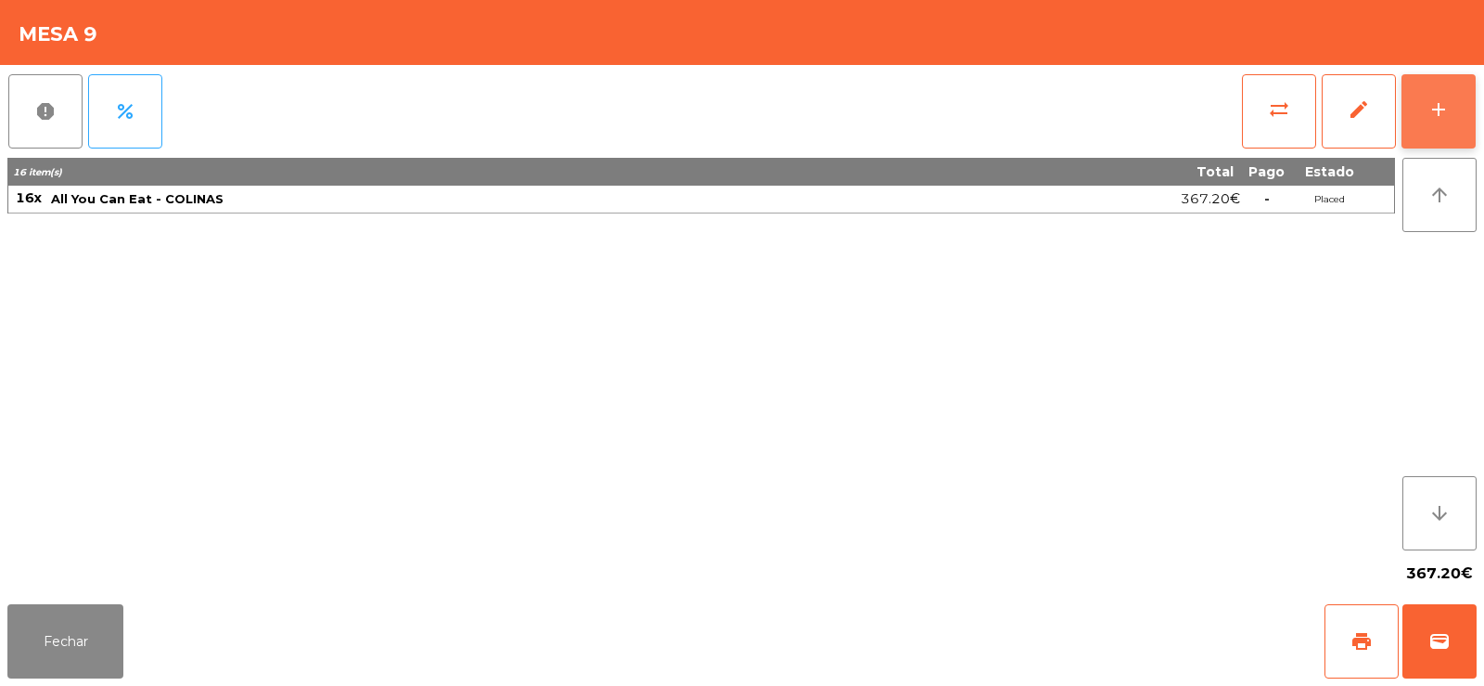
click at [1424, 122] on button "add" at bounding box center [1439, 111] width 74 height 74
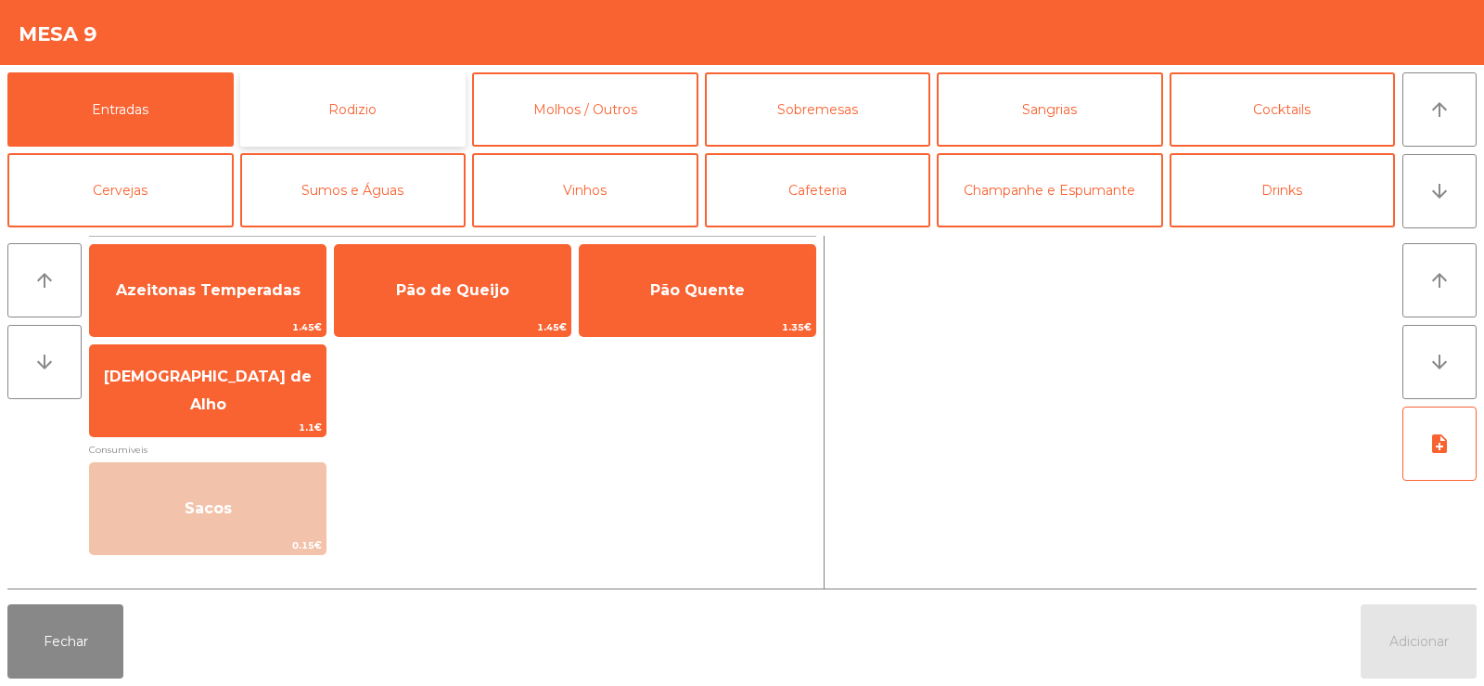
click at [381, 111] on button "Rodizio" at bounding box center [353, 109] width 226 height 74
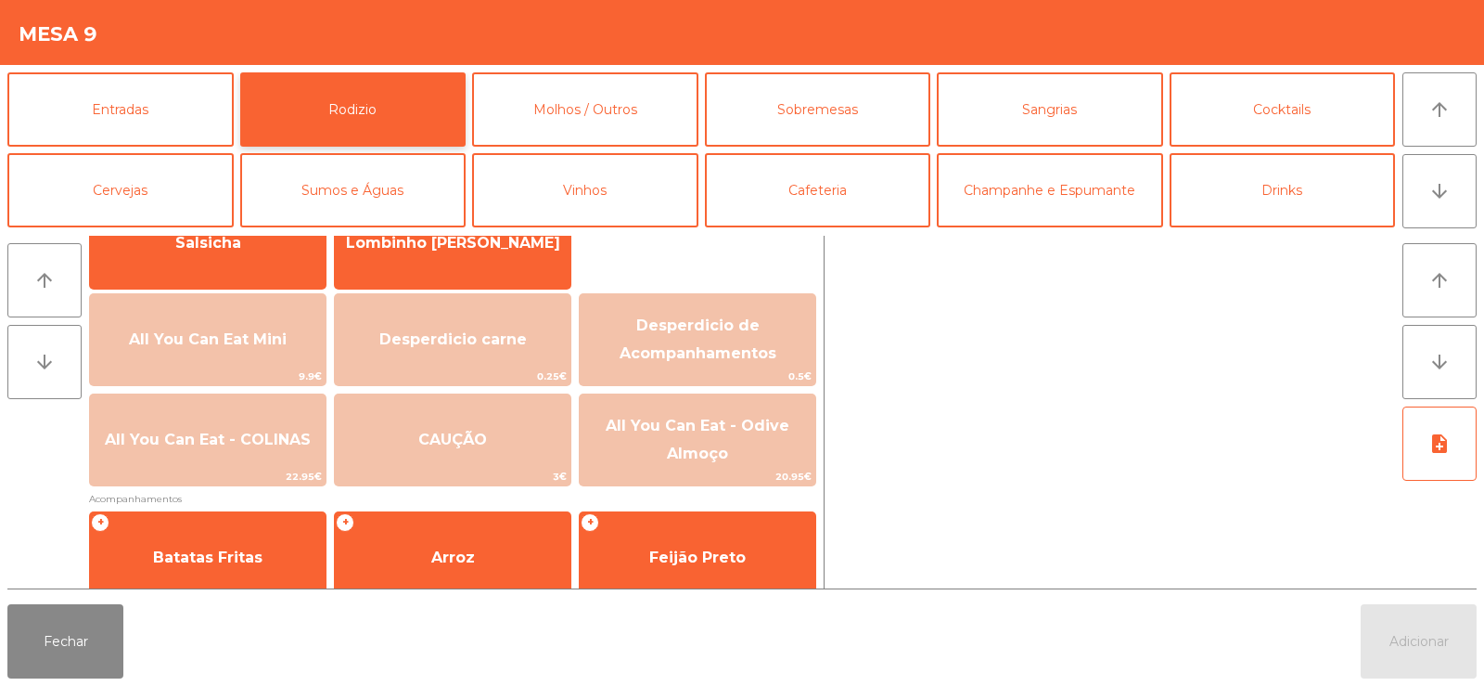
scroll to position [176, 0]
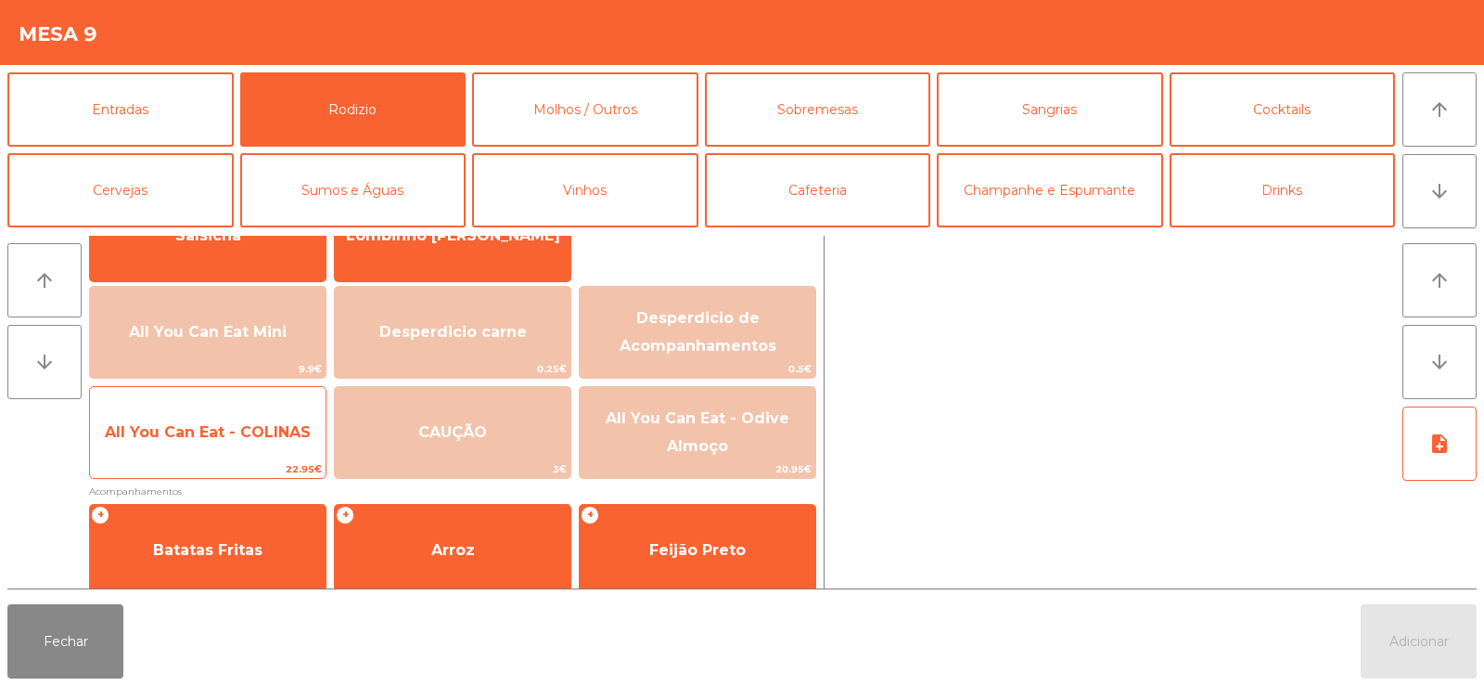
click at [266, 434] on span "All You Can Eat - COLINAS" at bounding box center [208, 432] width 206 height 18
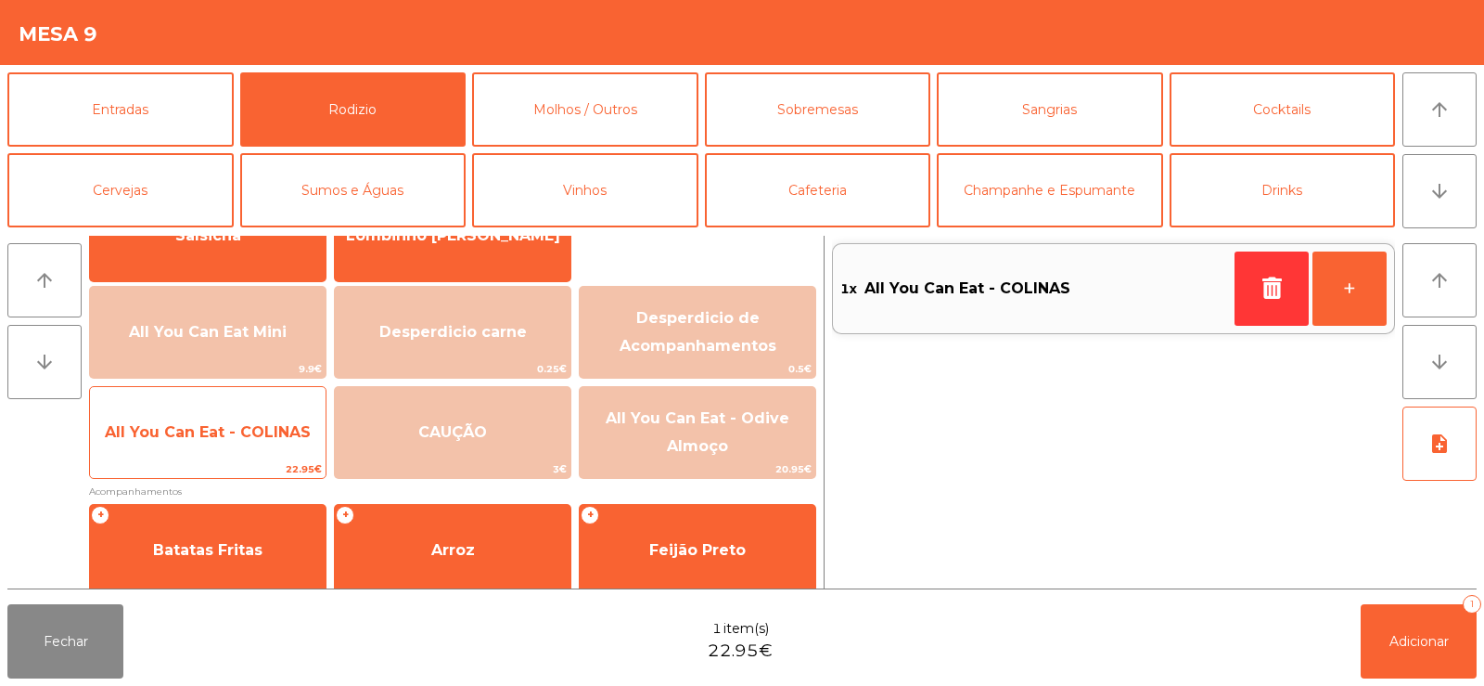
click at [281, 440] on span "All You Can Eat - COLINAS" at bounding box center [208, 432] width 206 height 18
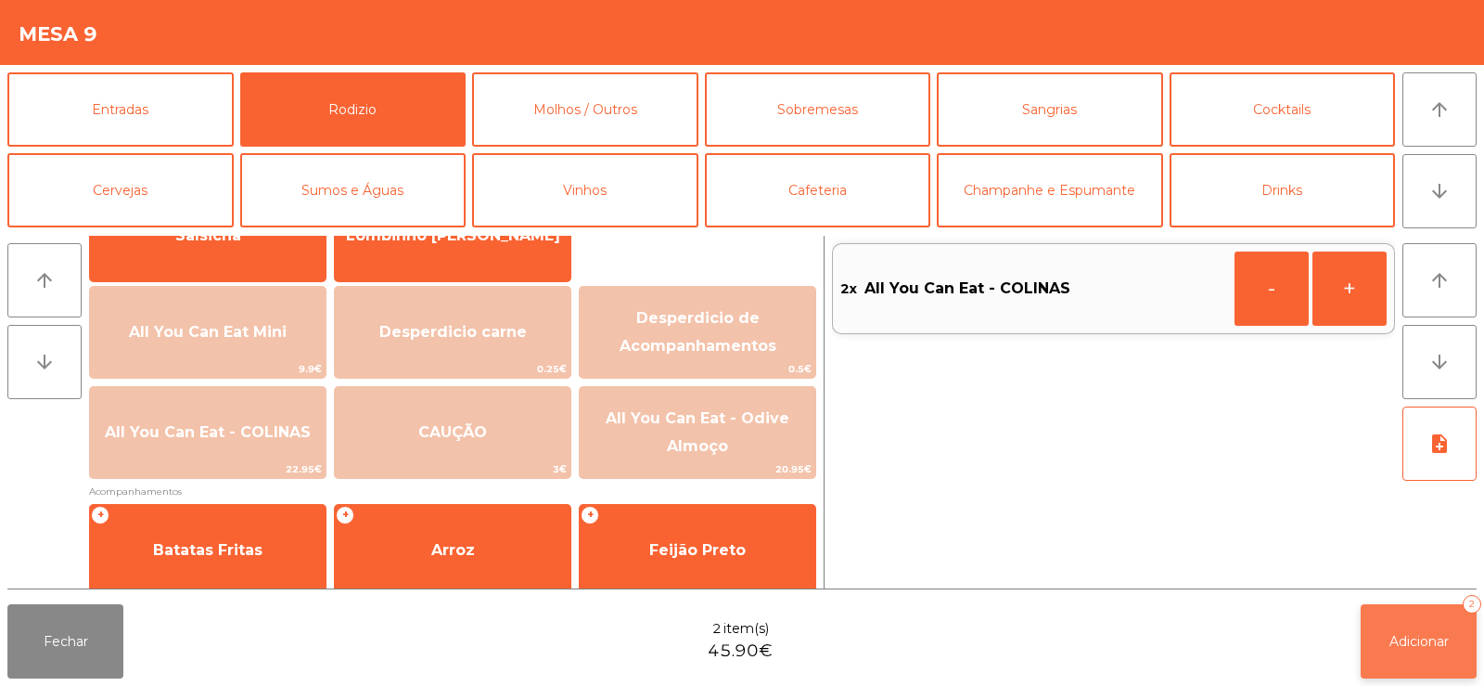
click at [1420, 660] on button "Adicionar 2" at bounding box center [1419, 641] width 116 height 74
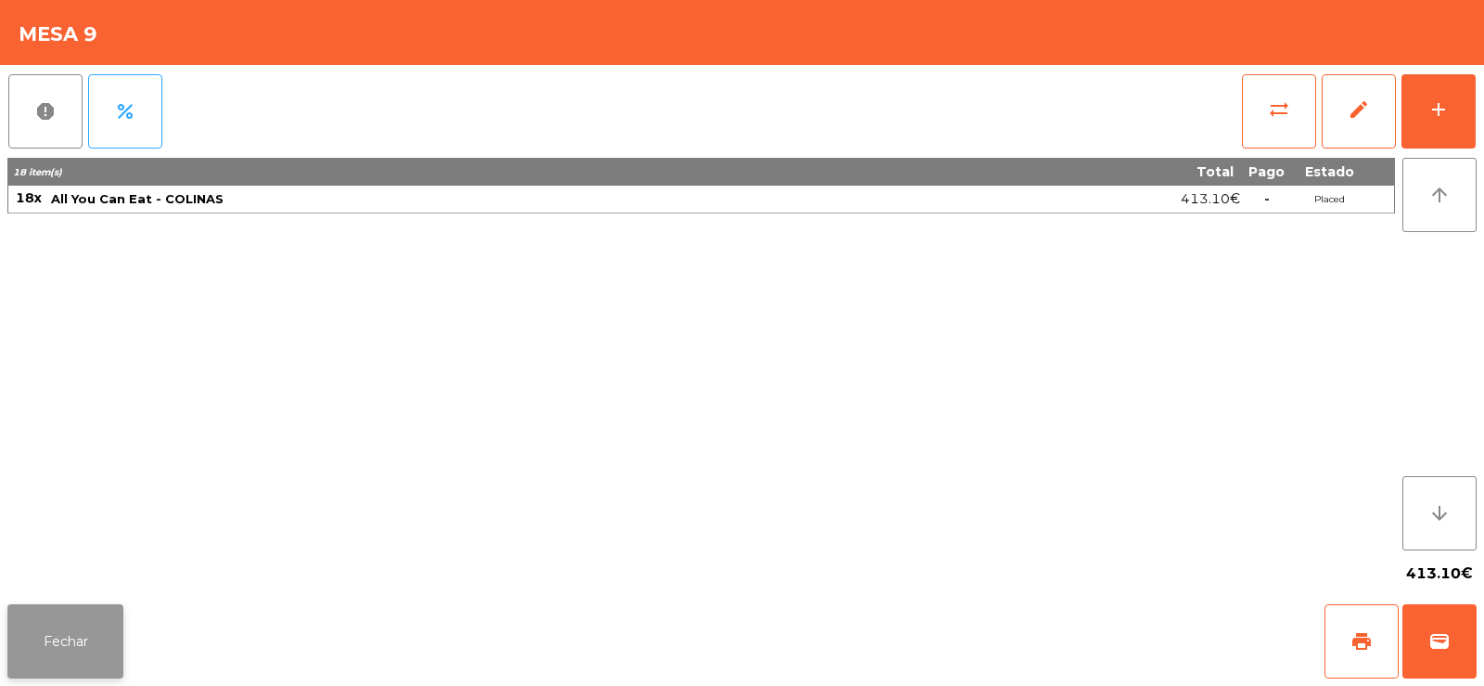
click at [91, 638] on button "Fechar" at bounding box center [65, 641] width 116 height 74
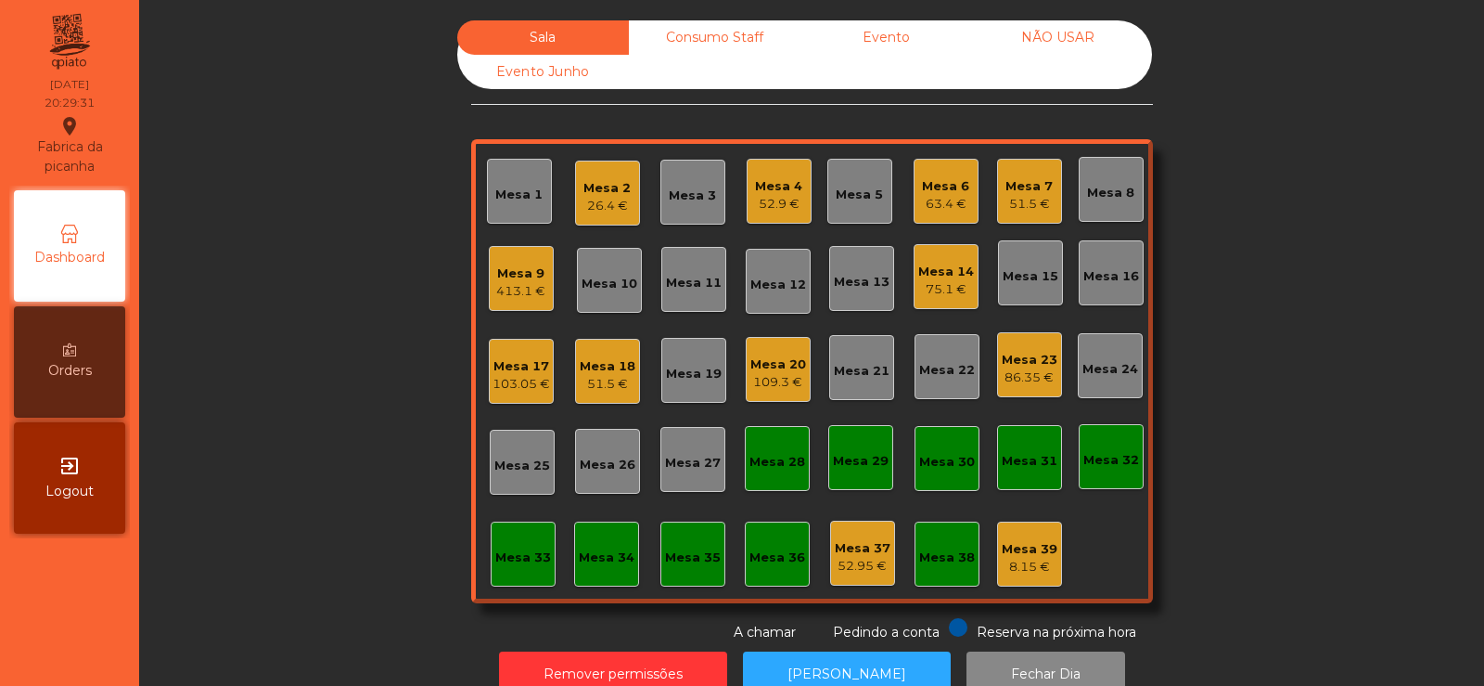
scroll to position [45, 0]
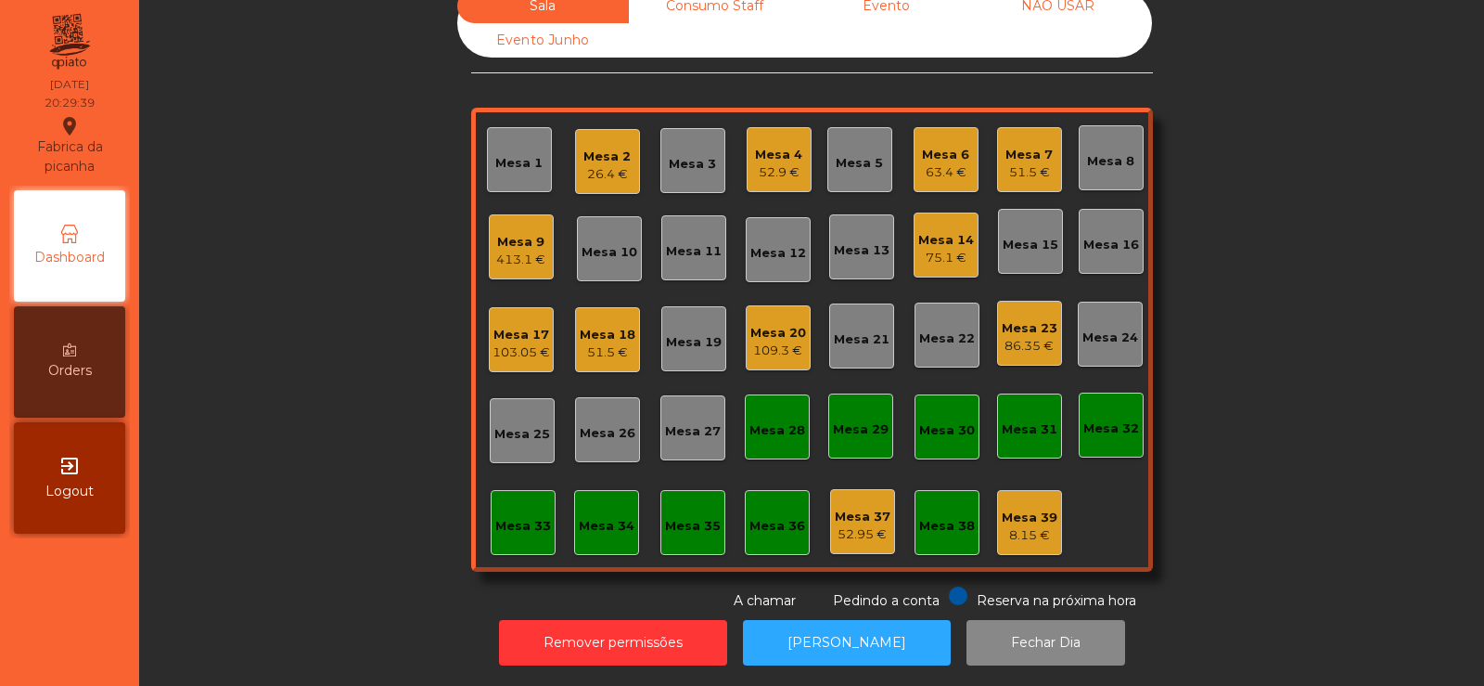
click at [1097, 163] on div "Mesa 8" at bounding box center [1111, 157] width 65 height 65
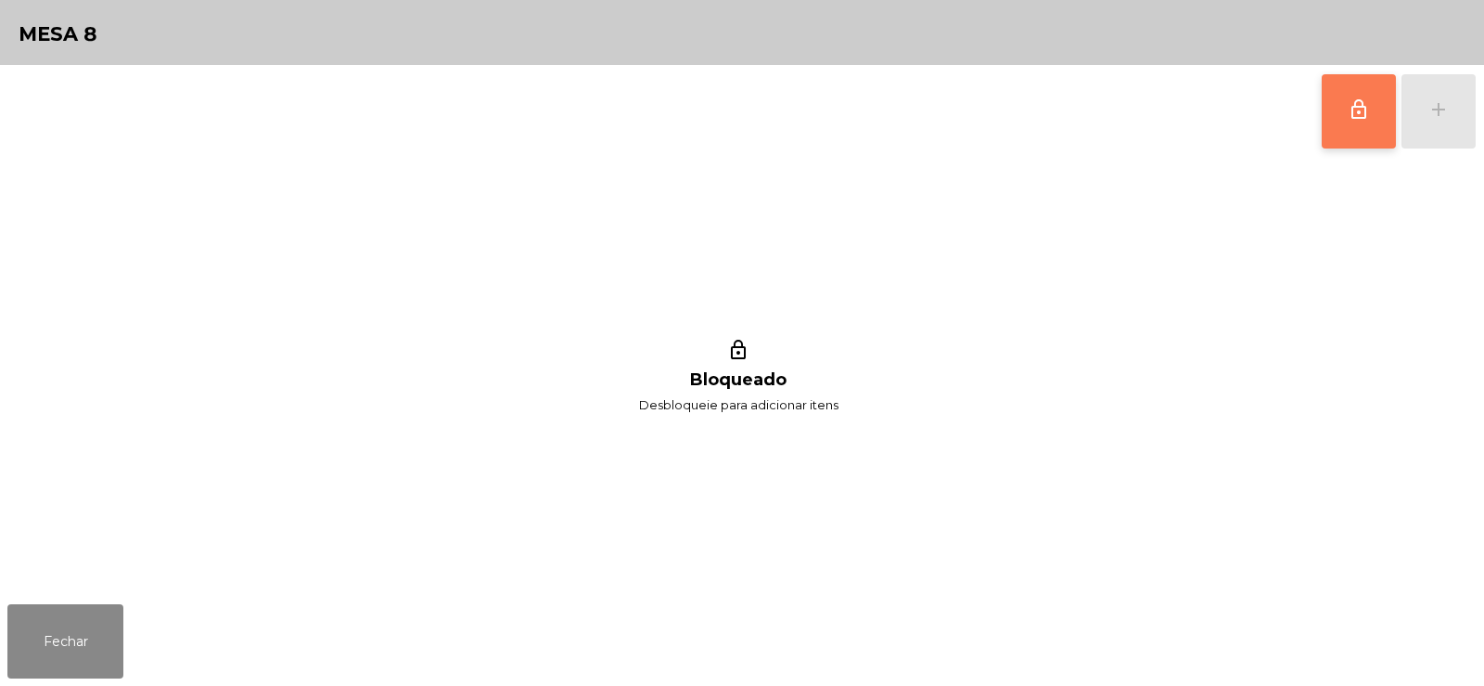
click at [1355, 120] on span "lock_outline" at bounding box center [1359, 109] width 22 height 22
click at [1436, 121] on button "add" at bounding box center [1439, 111] width 74 height 74
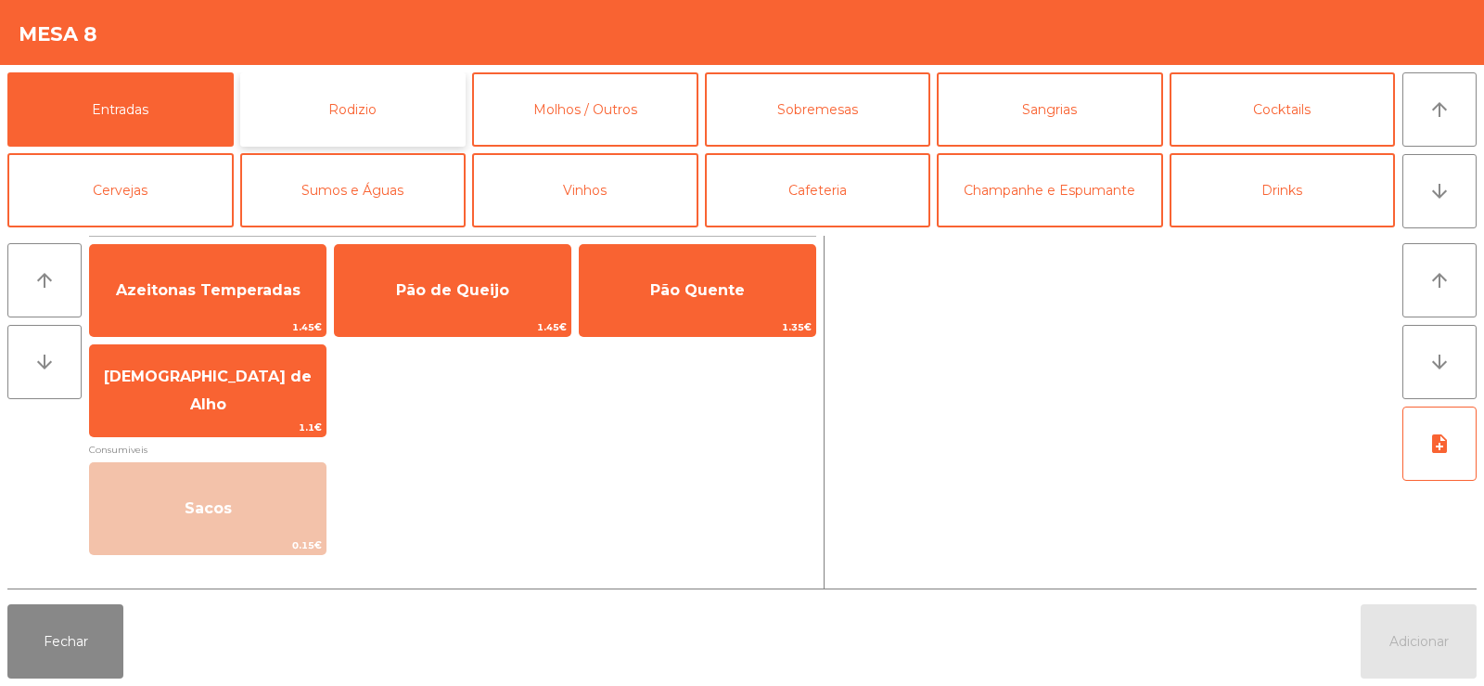
click at [356, 117] on button "Rodizio" at bounding box center [353, 109] width 226 height 74
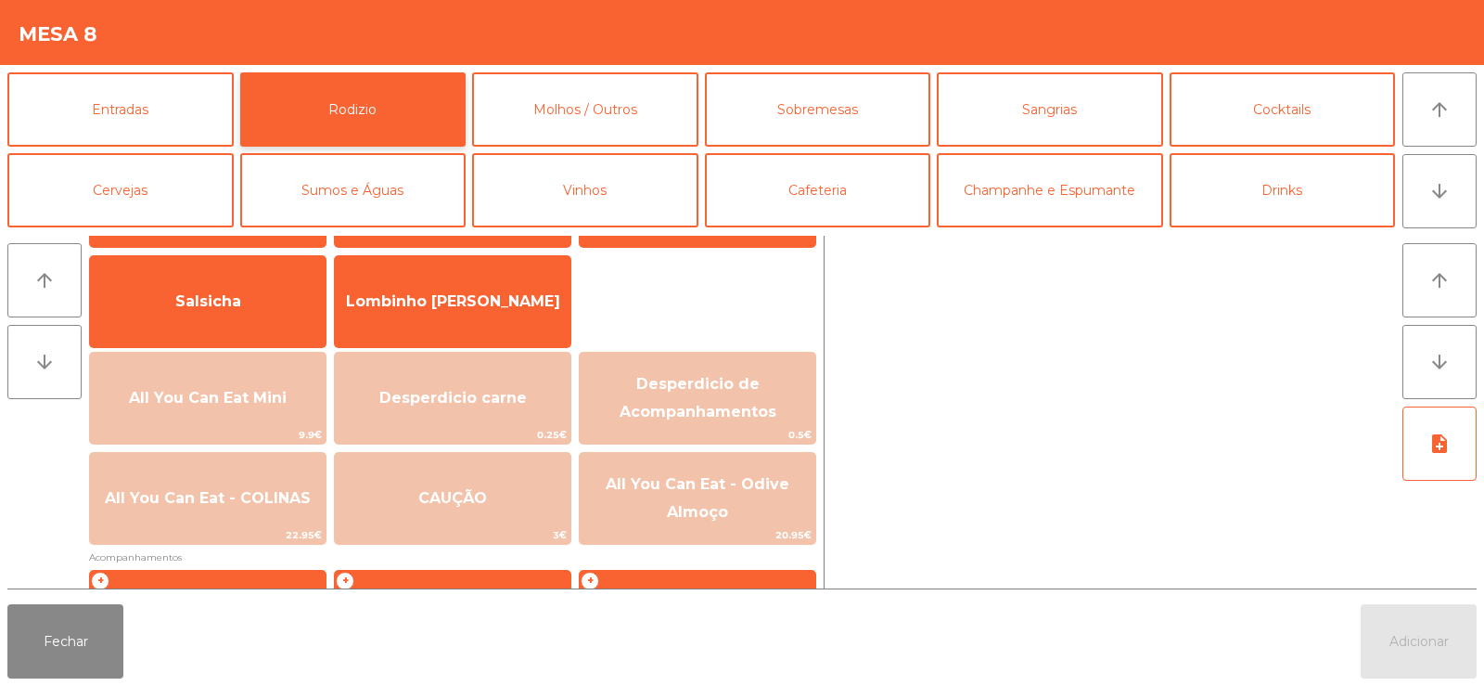
scroll to position [116, 0]
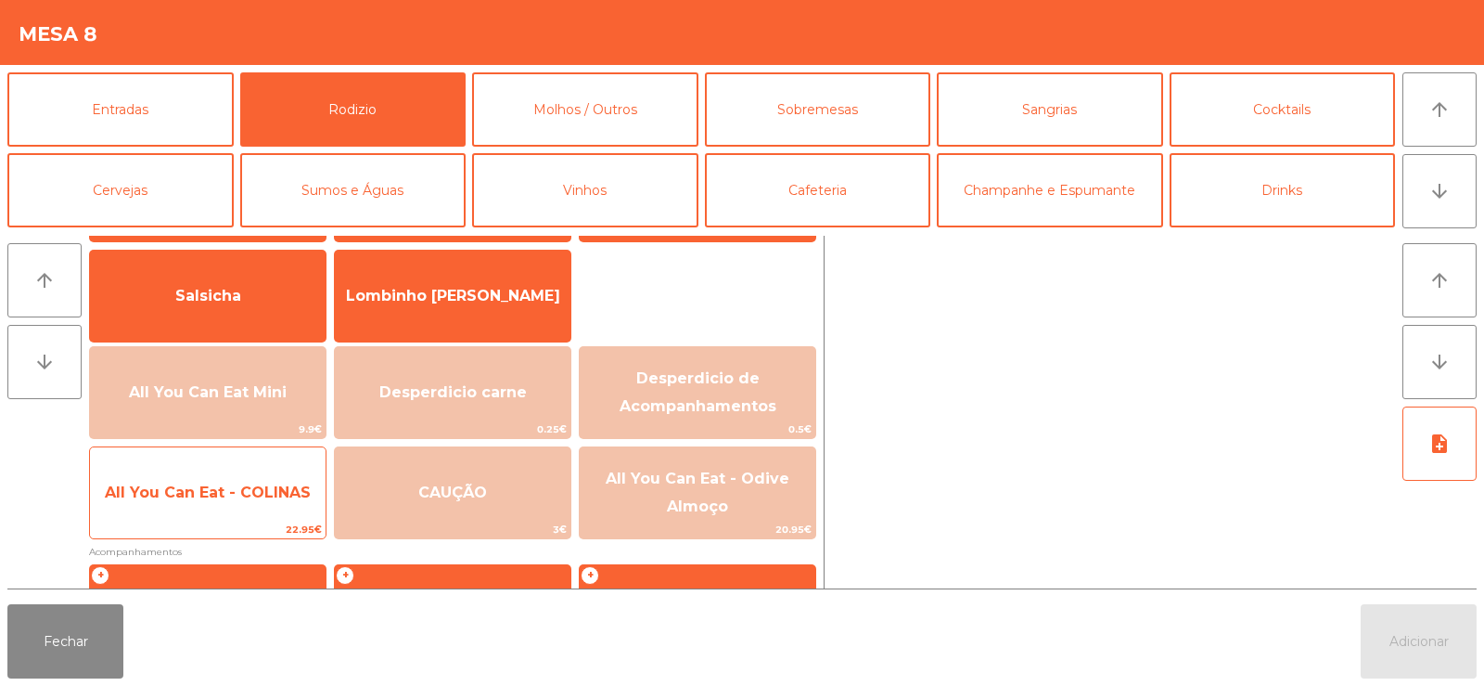
click at [261, 500] on span "All You Can Eat - COLINAS" at bounding box center [208, 492] width 206 height 18
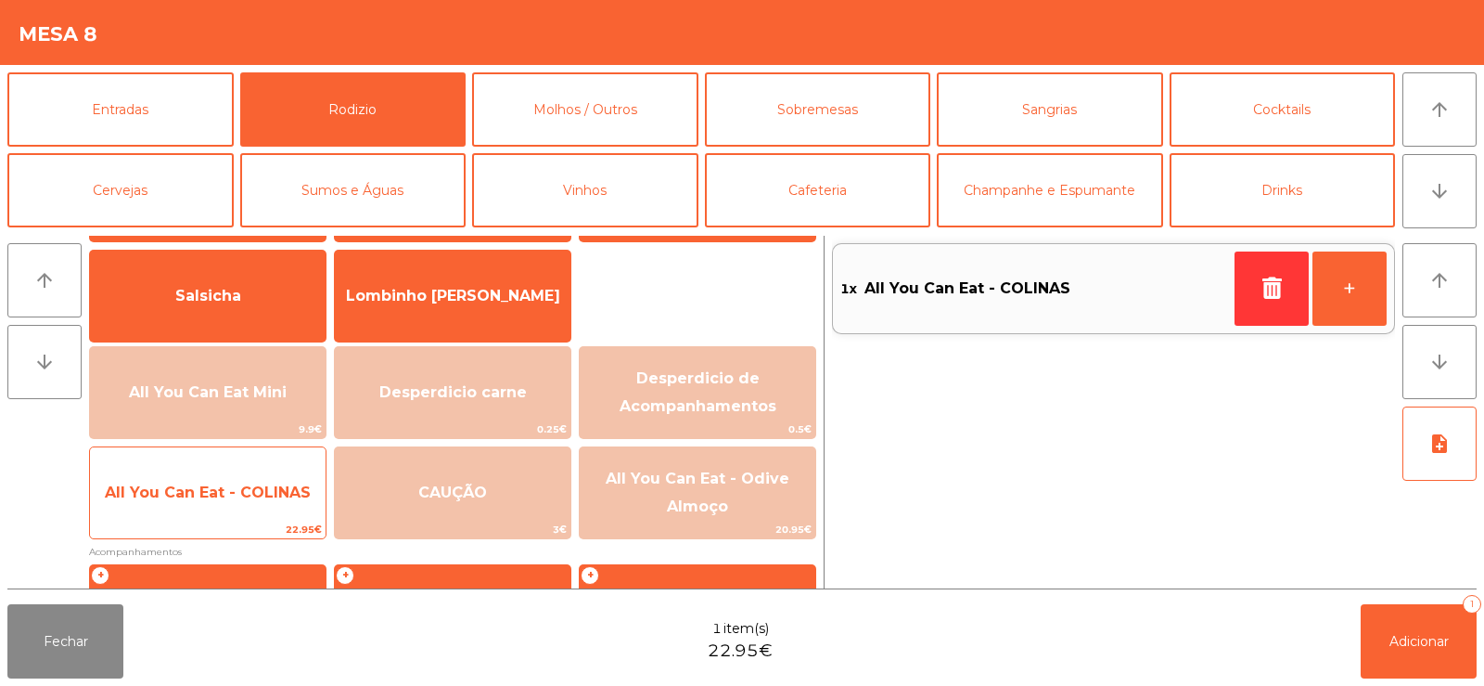
click at [263, 502] on span "All You Can Eat - COLINAS" at bounding box center [208, 493] width 236 height 50
click at [266, 499] on span "All You Can Eat - COLINAS" at bounding box center [208, 492] width 206 height 18
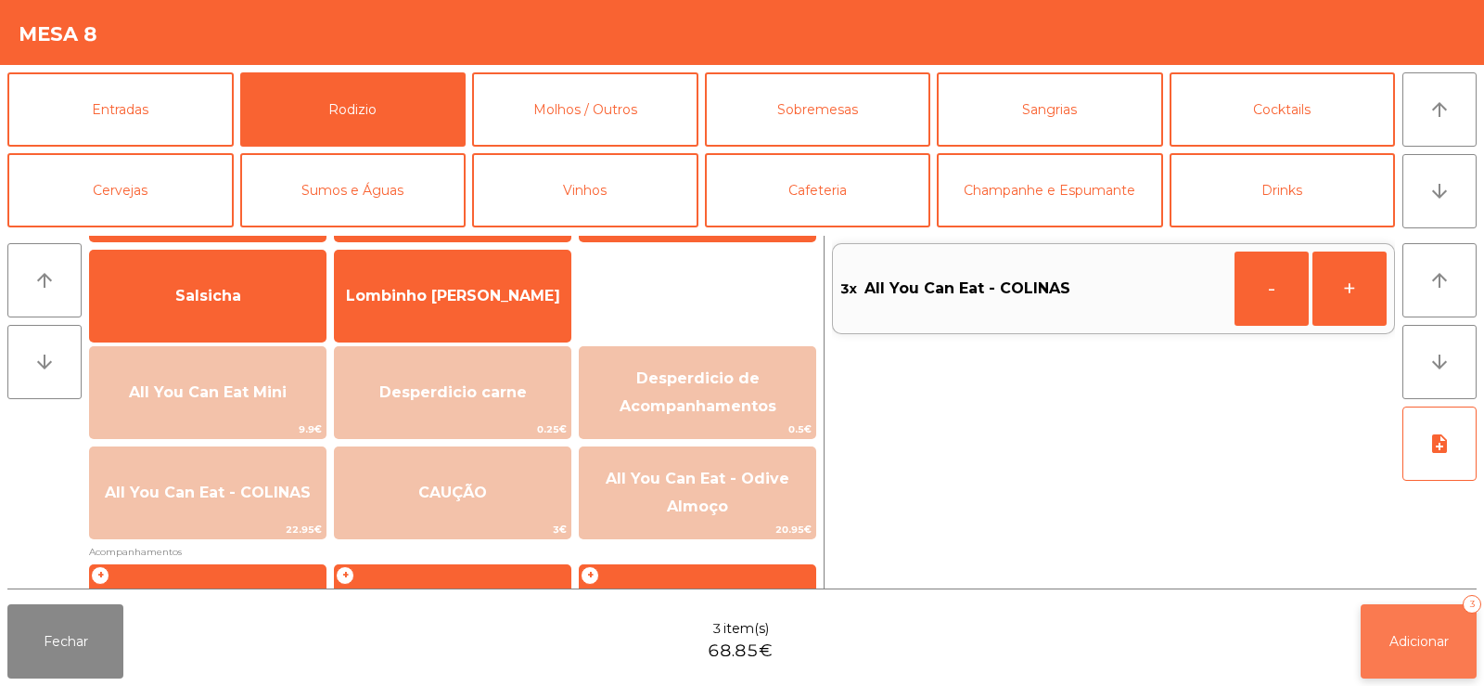
click at [1409, 652] on button "Adicionar 3" at bounding box center [1419, 641] width 116 height 74
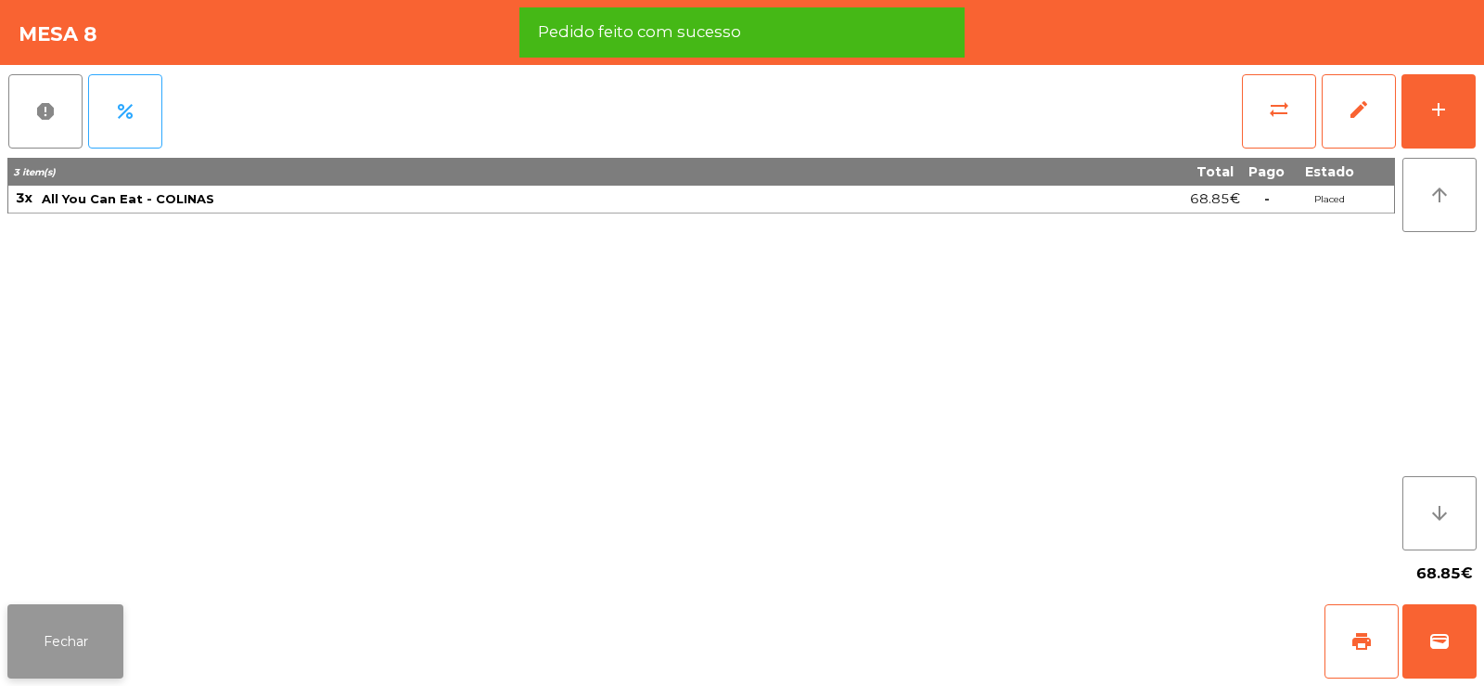
click at [43, 660] on button "Fechar" at bounding box center [65, 641] width 116 height 74
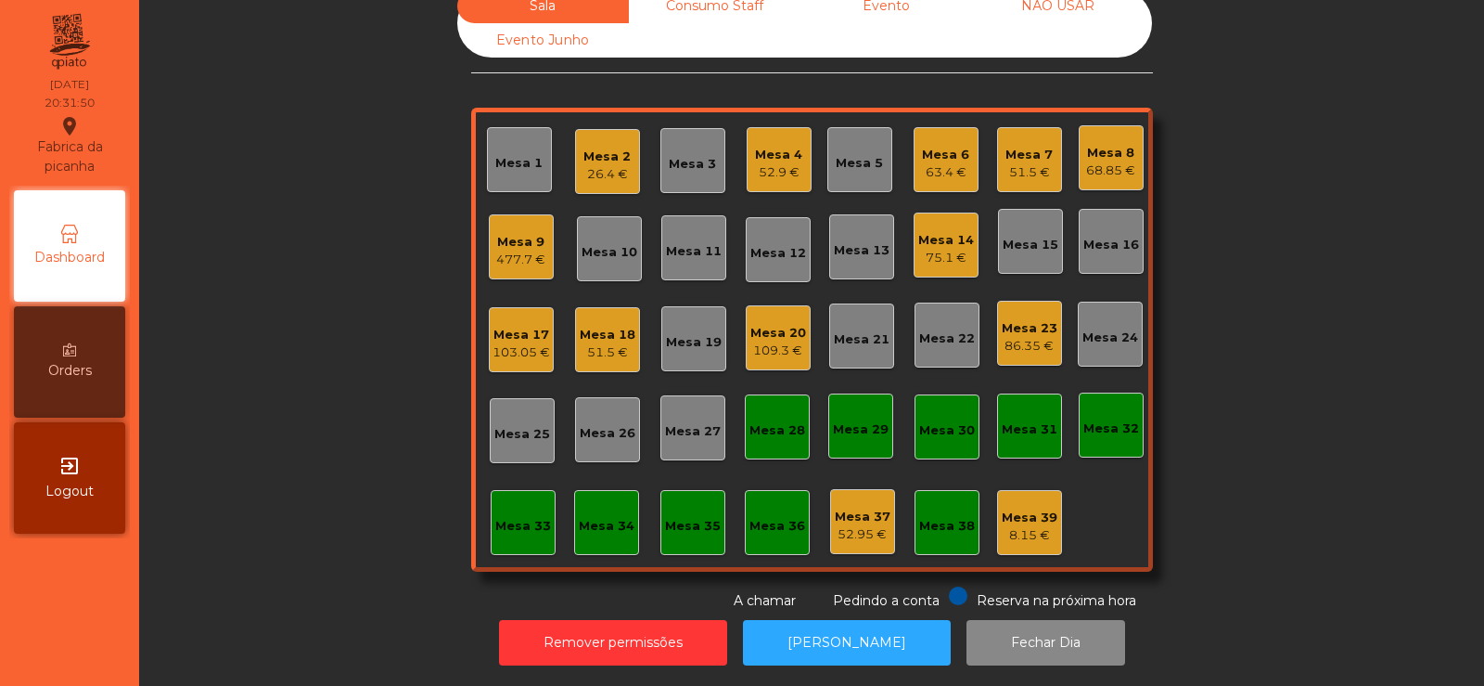
click at [601, 424] on div "Mesa 26" at bounding box center [608, 433] width 56 height 19
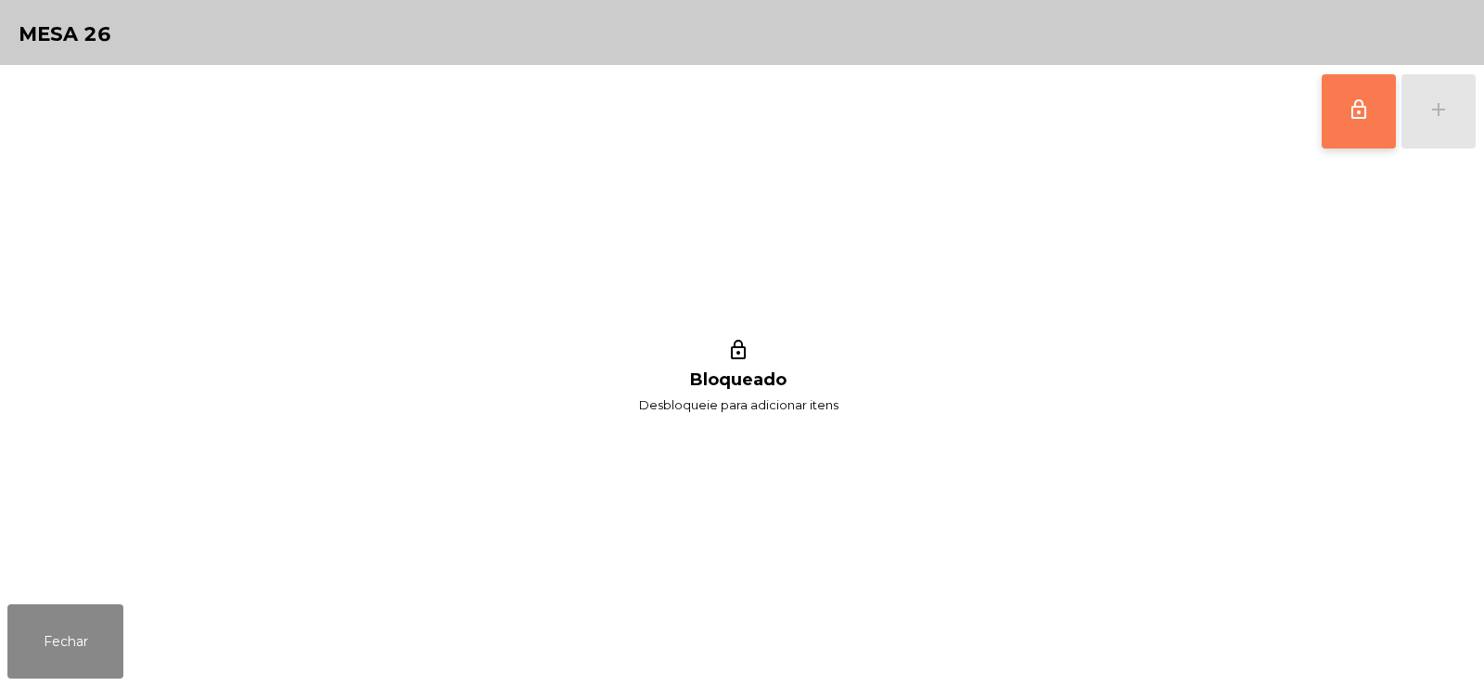
click at [1353, 125] on button "lock_outline" at bounding box center [1359, 111] width 74 height 74
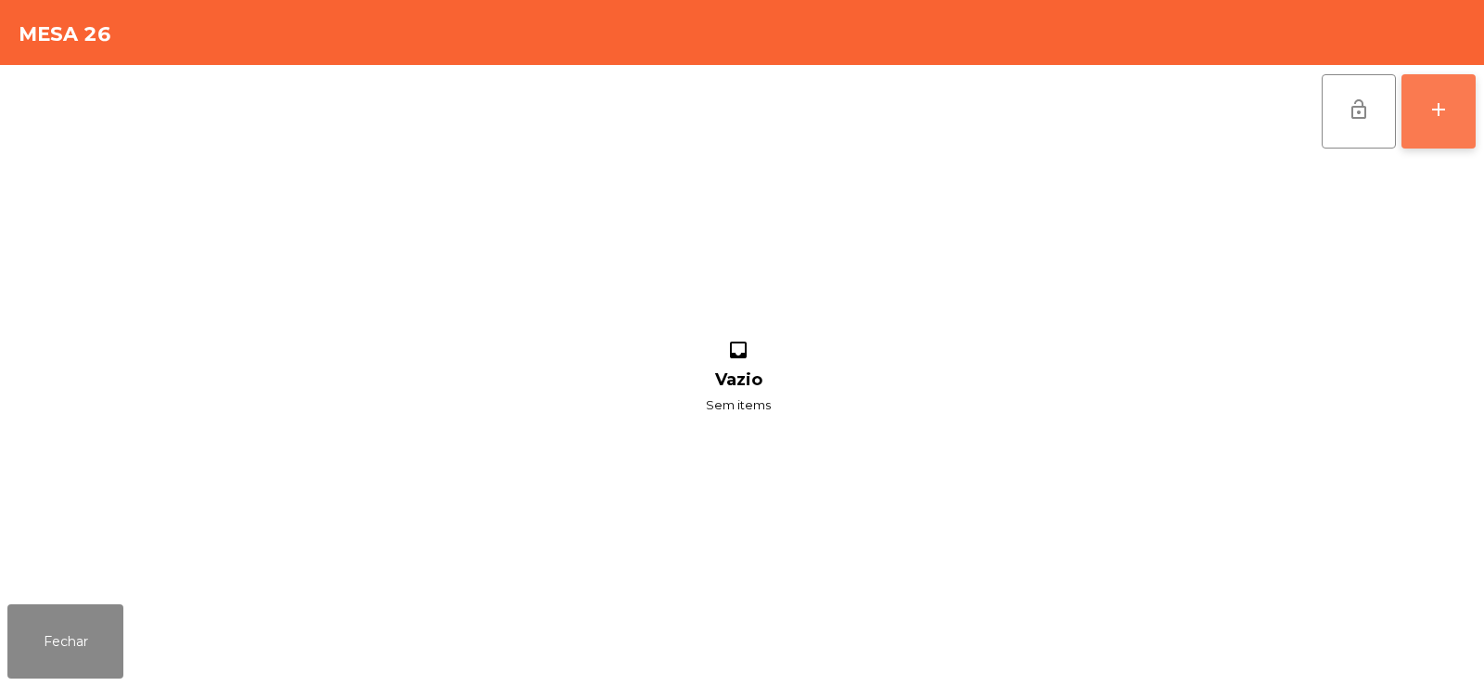
click at [1446, 118] on div "add" at bounding box center [1439, 109] width 22 height 22
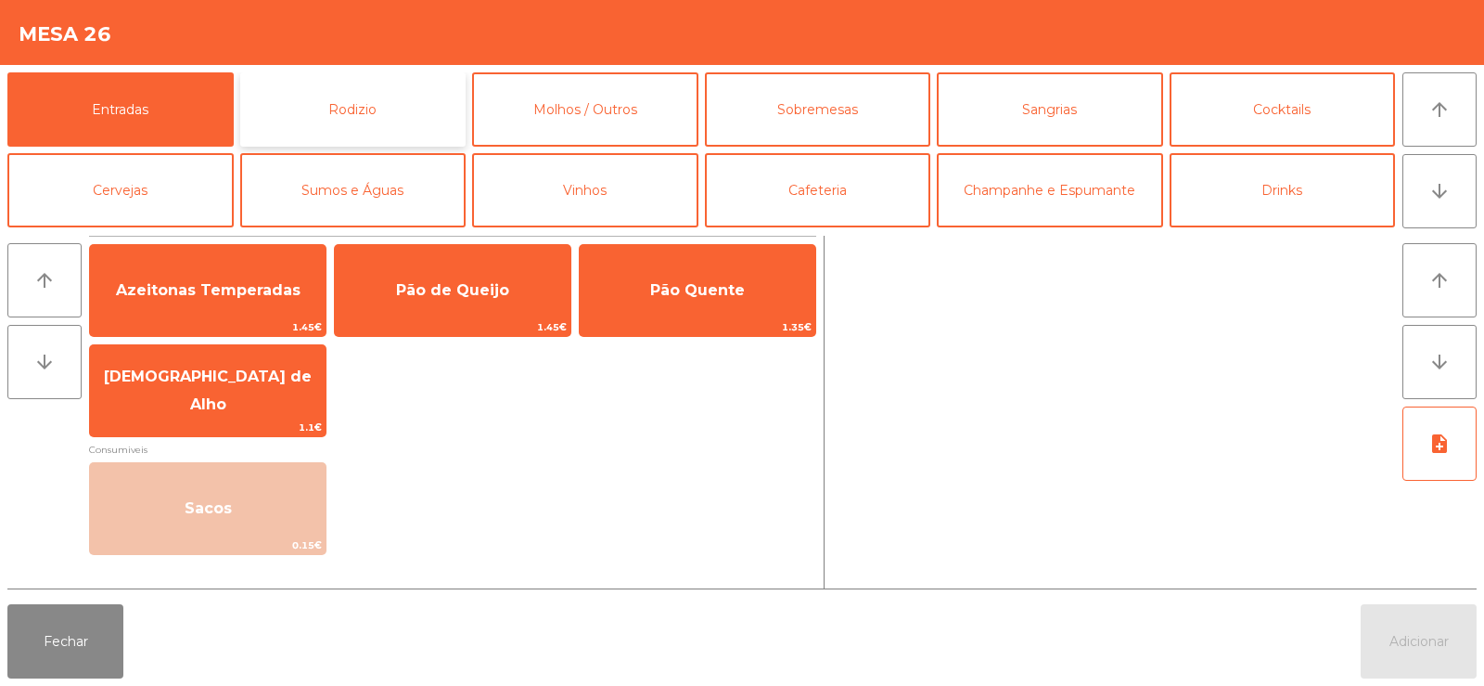
click at [362, 80] on button "Rodizio" at bounding box center [353, 109] width 226 height 74
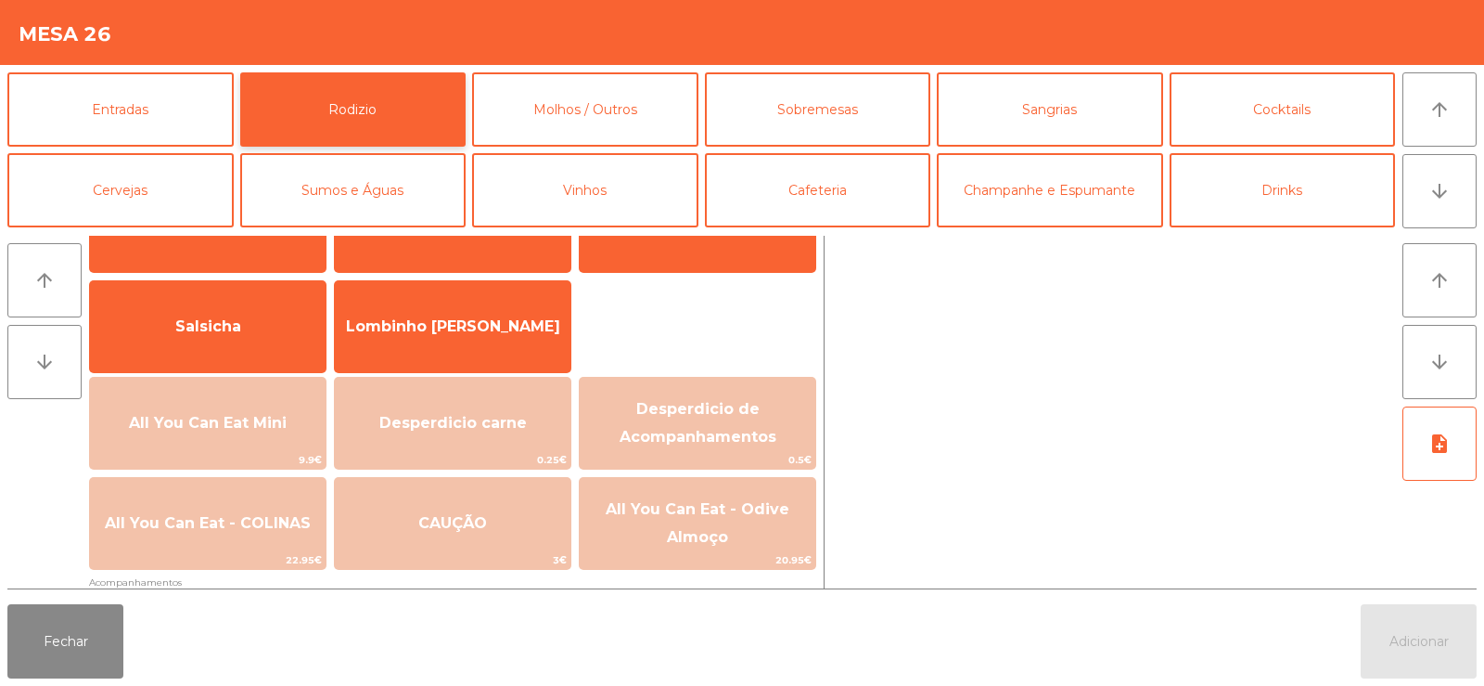
scroll to position [129, 0]
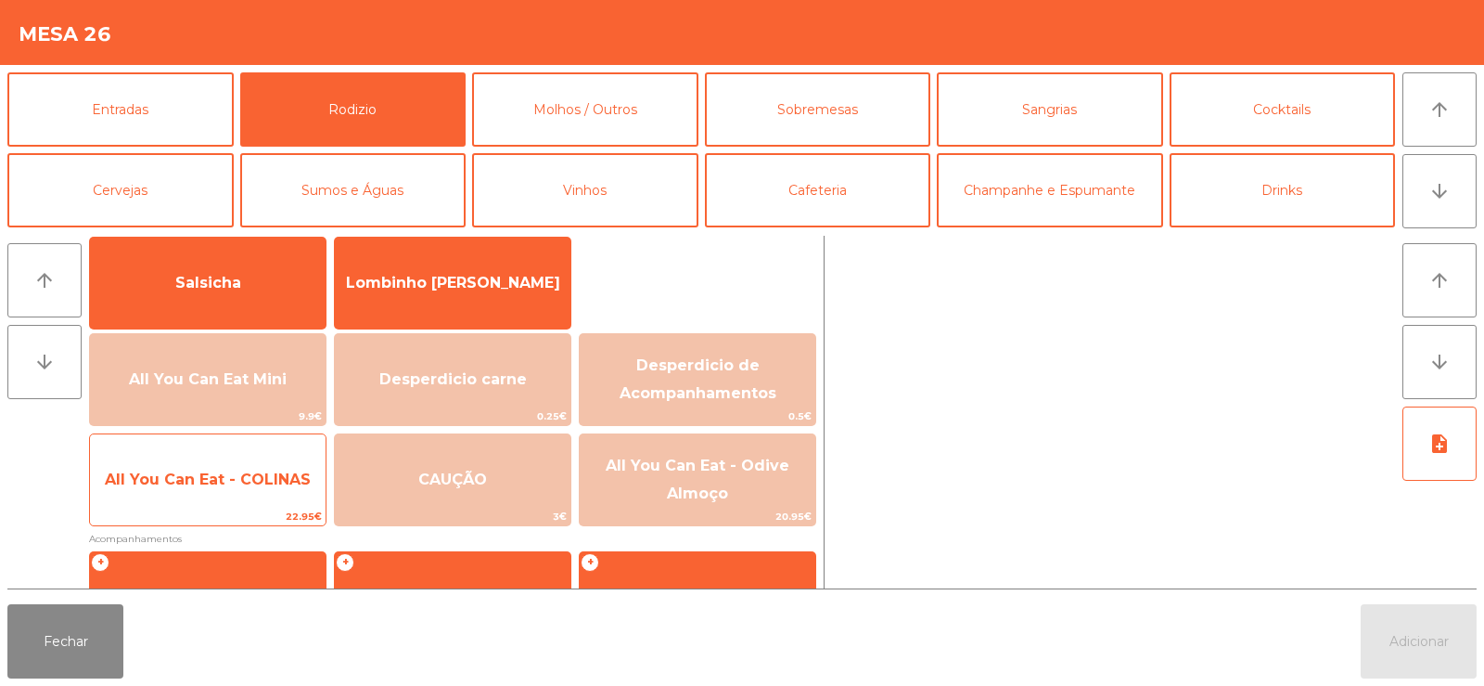
click at [238, 495] on span "All You Can Eat - COLINAS" at bounding box center [208, 480] width 236 height 50
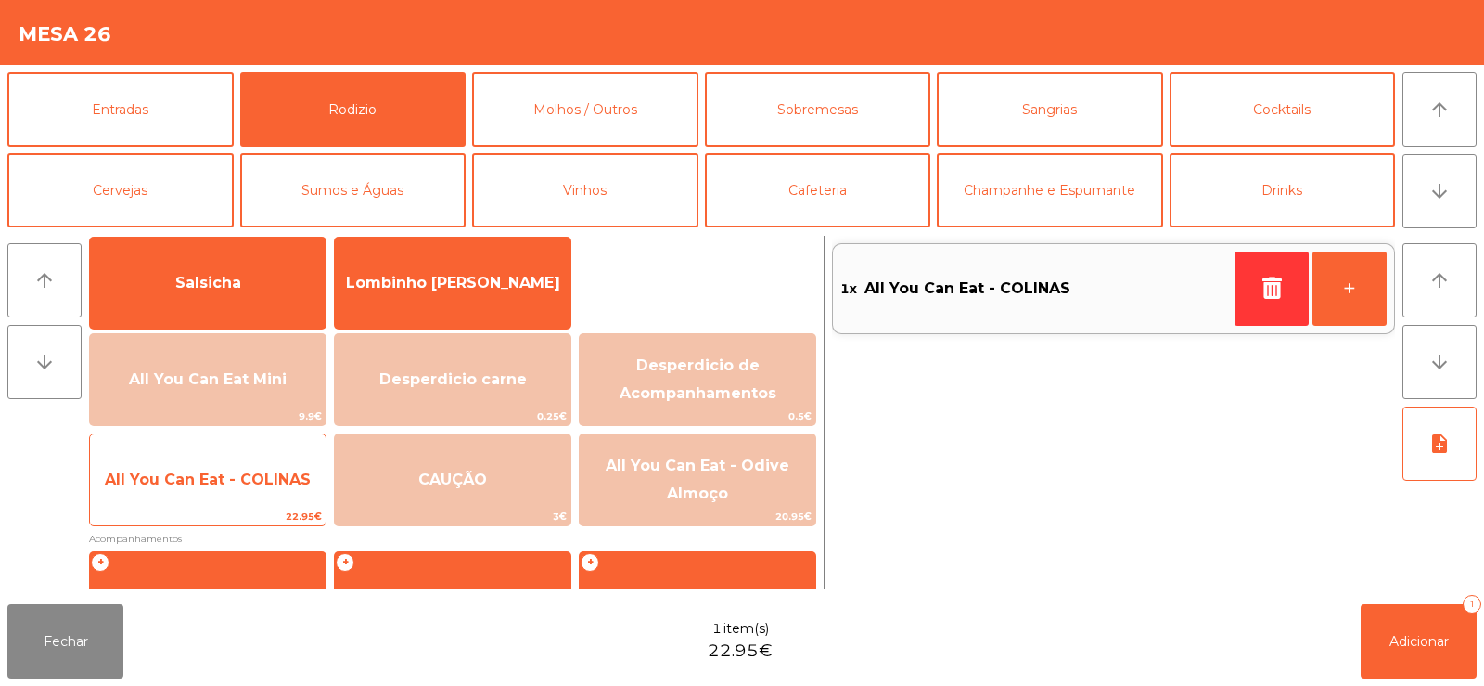
click at [245, 499] on span "All You Can Eat - COLINAS" at bounding box center [208, 480] width 236 height 50
click at [240, 497] on span "All You Can Eat - COLINAS" at bounding box center [208, 480] width 236 height 50
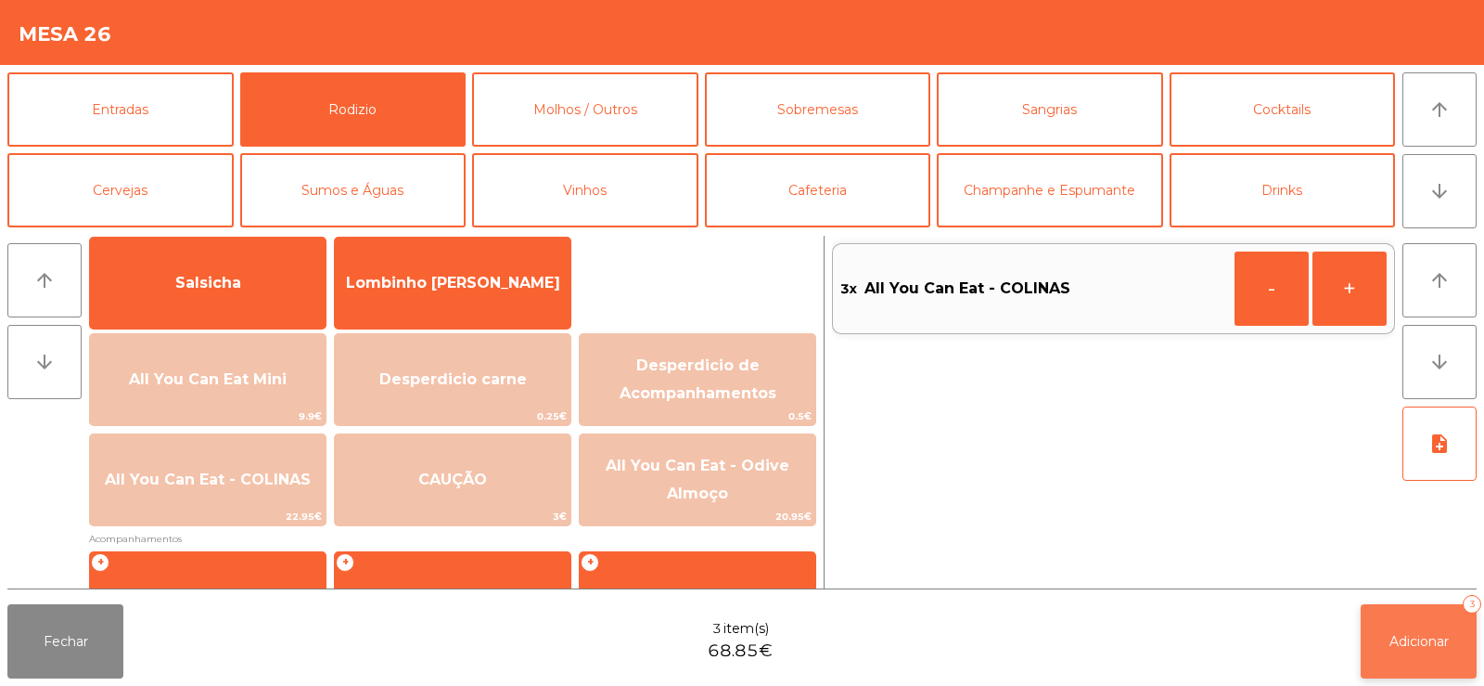
click at [1403, 635] on span "Adicionar" at bounding box center [1419, 641] width 59 height 17
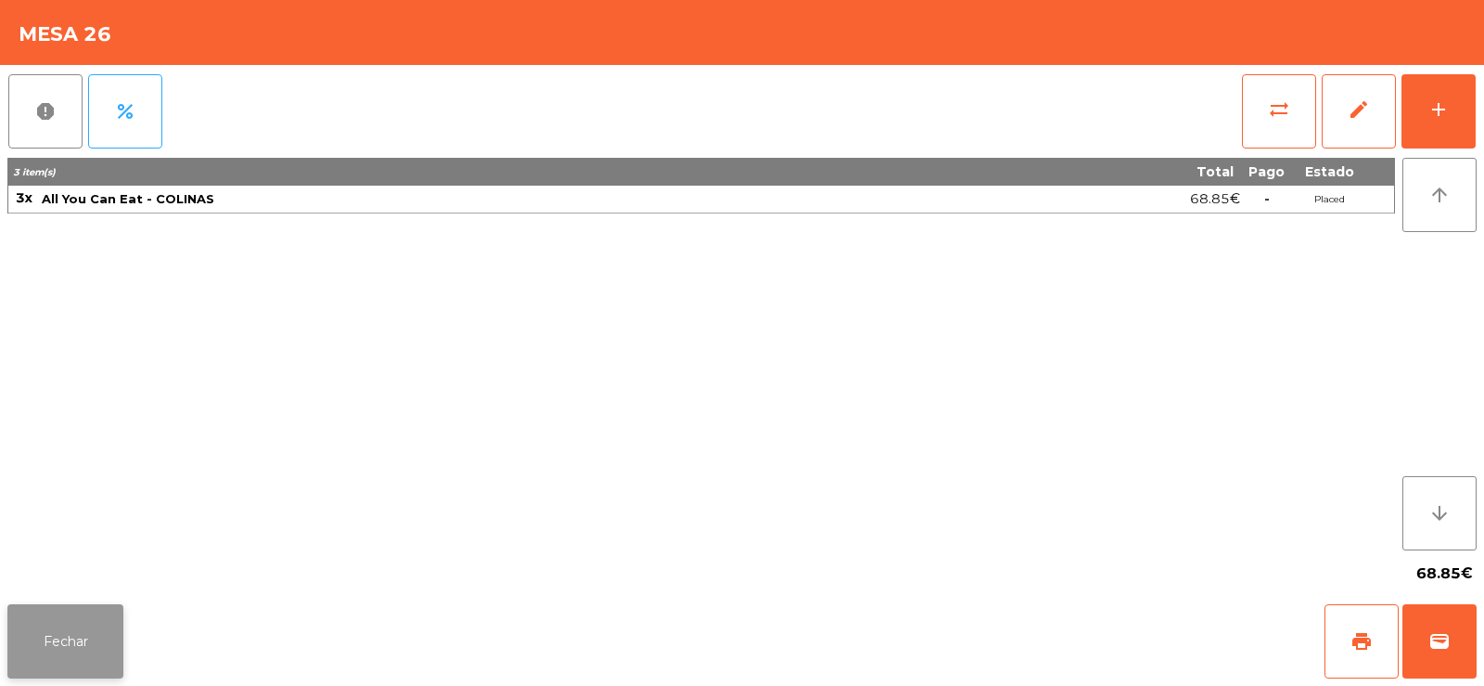
click at [68, 657] on button "Fechar" at bounding box center [65, 641] width 116 height 74
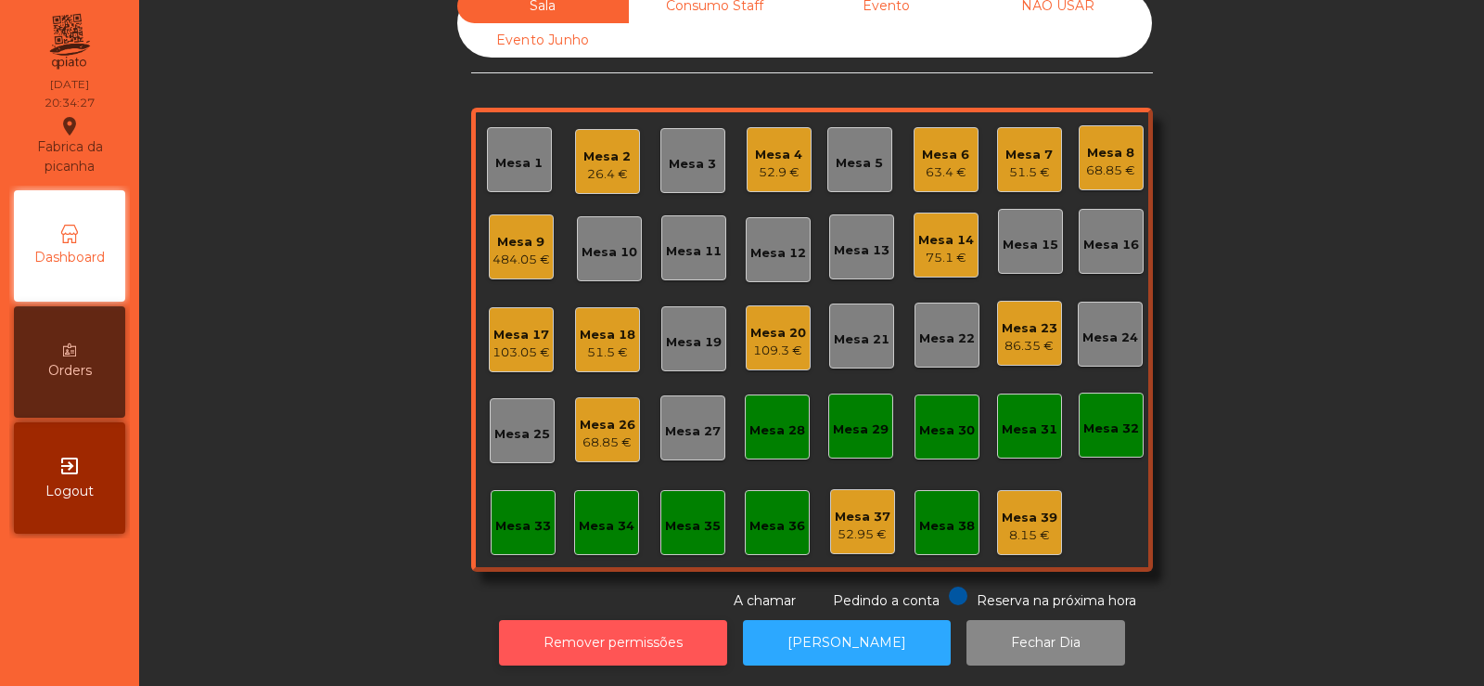
click at [597, 640] on button "Remover permissões" at bounding box center [613, 642] width 228 height 45
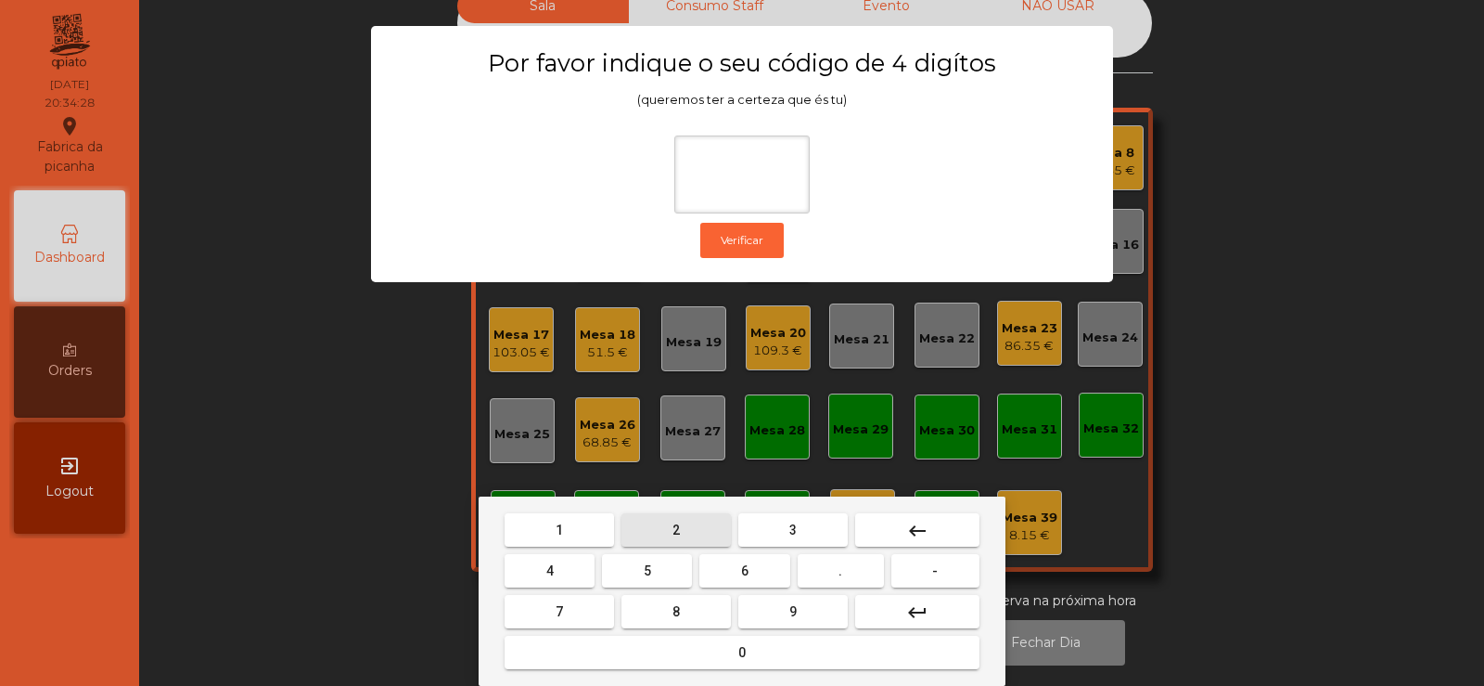
click at [670, 529] on button "2" at bounding box center [676, 529] width 109 height 33
click at [745, 570] on span "6" at bounding box center [744, 570] width 7 height 15
click at [600, 597] on button "7" at bounding box center [559, 611] width 109 height 33
click at [651, 571] on span "5" at bounding box center [647, 570] width 7 height 15
type input "****"
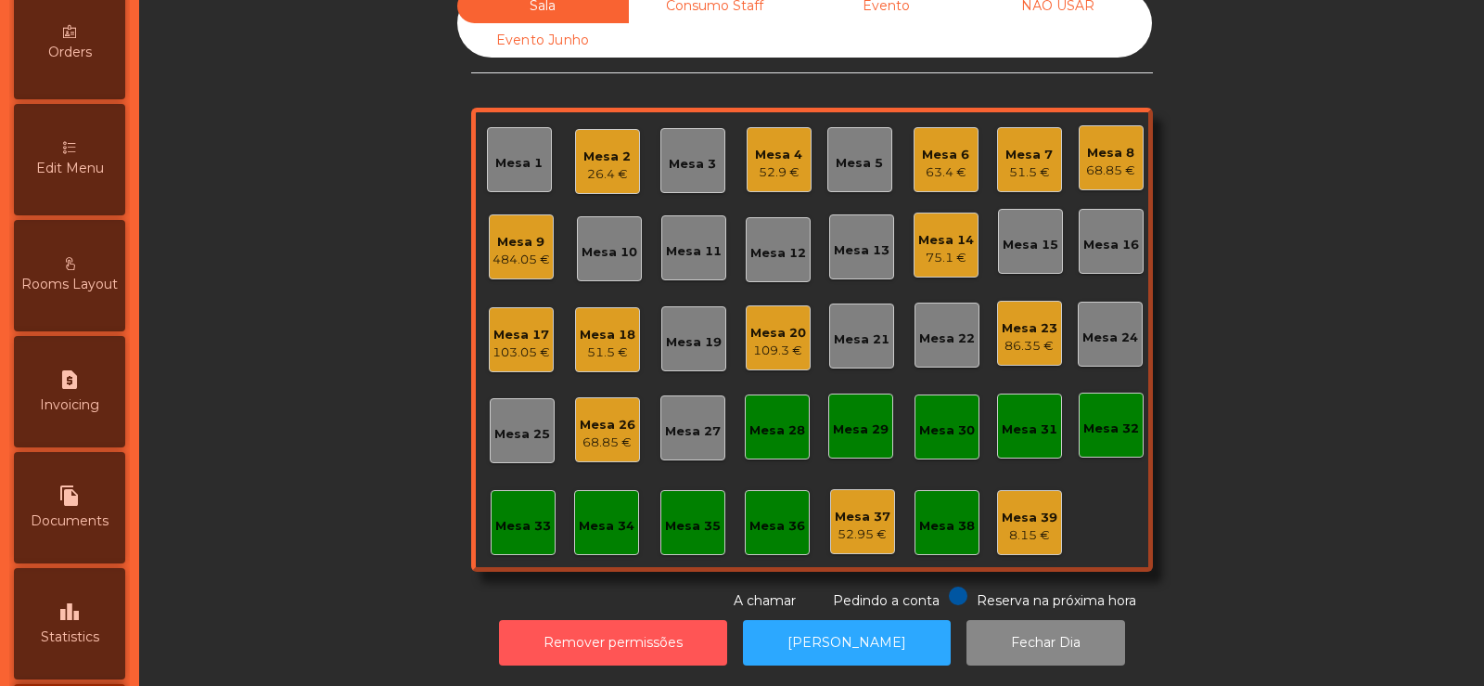
scroll to position [265, 0]
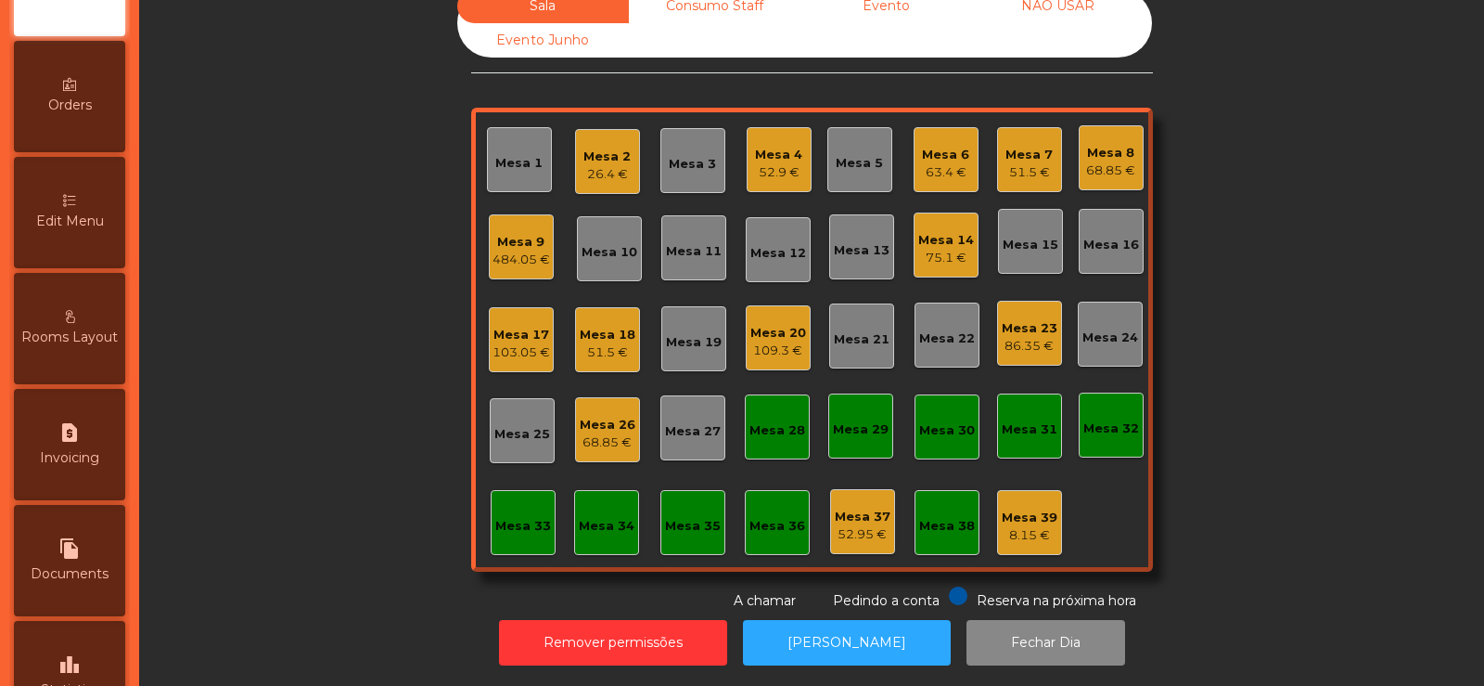
click at [89, 221] on span "Edit Menu" at bounding box center [70, 221] width 68 height 19
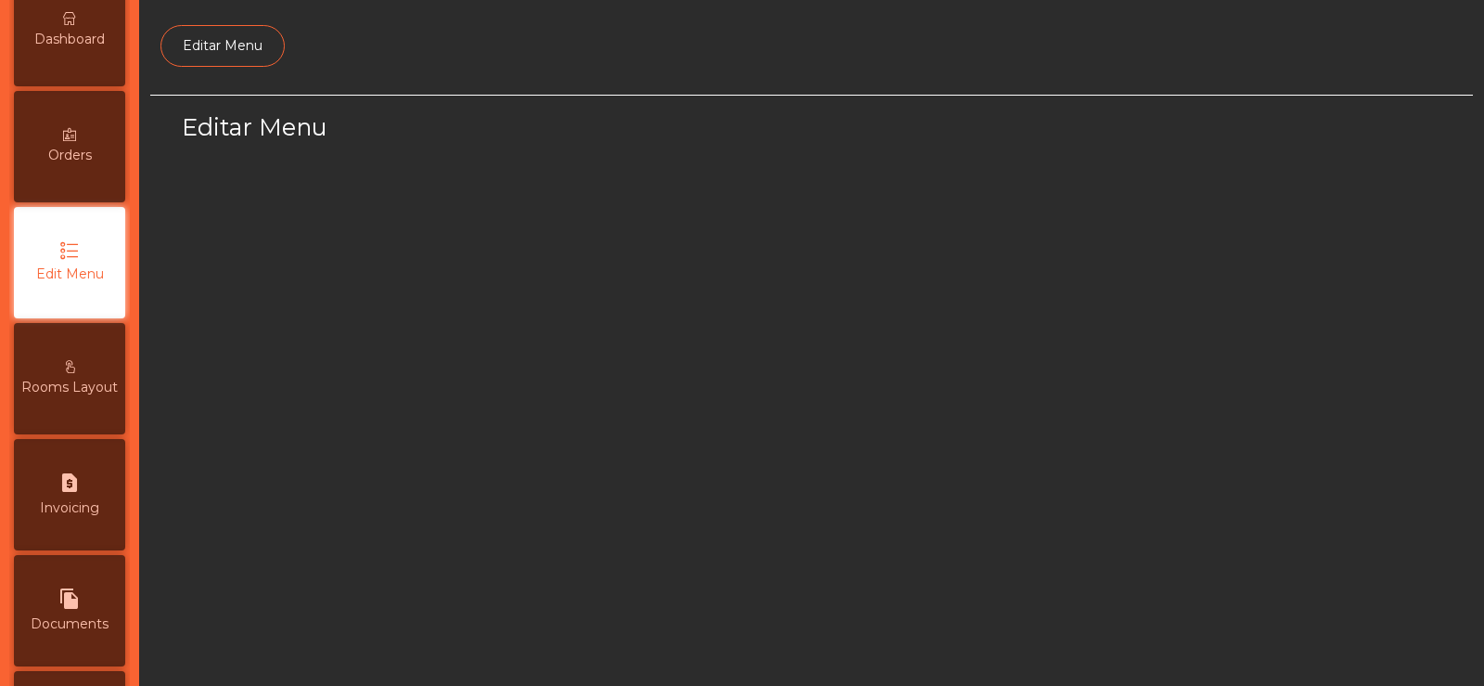
scroll to position [135, 0]
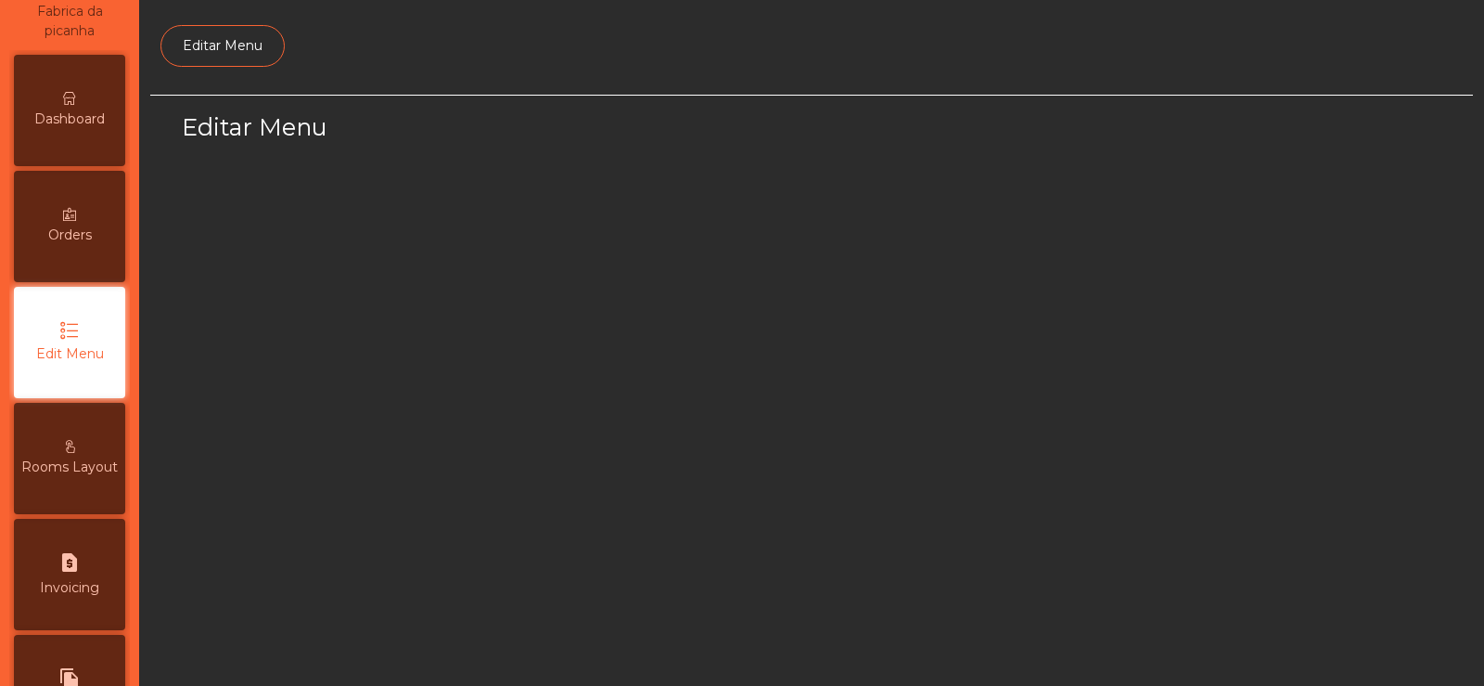
select select "*"
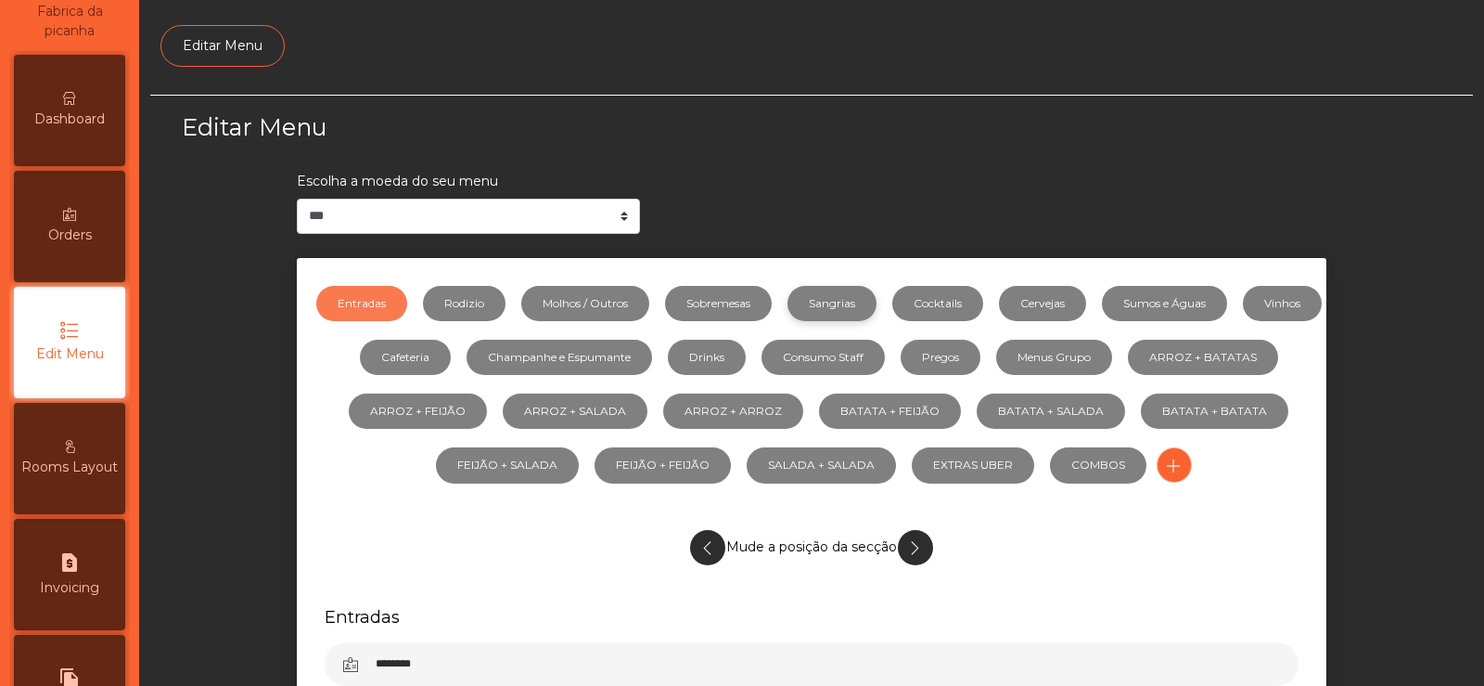
click at [869, 304] on link "Sangrias" at bounding box center [832, 303] width 89 height 35
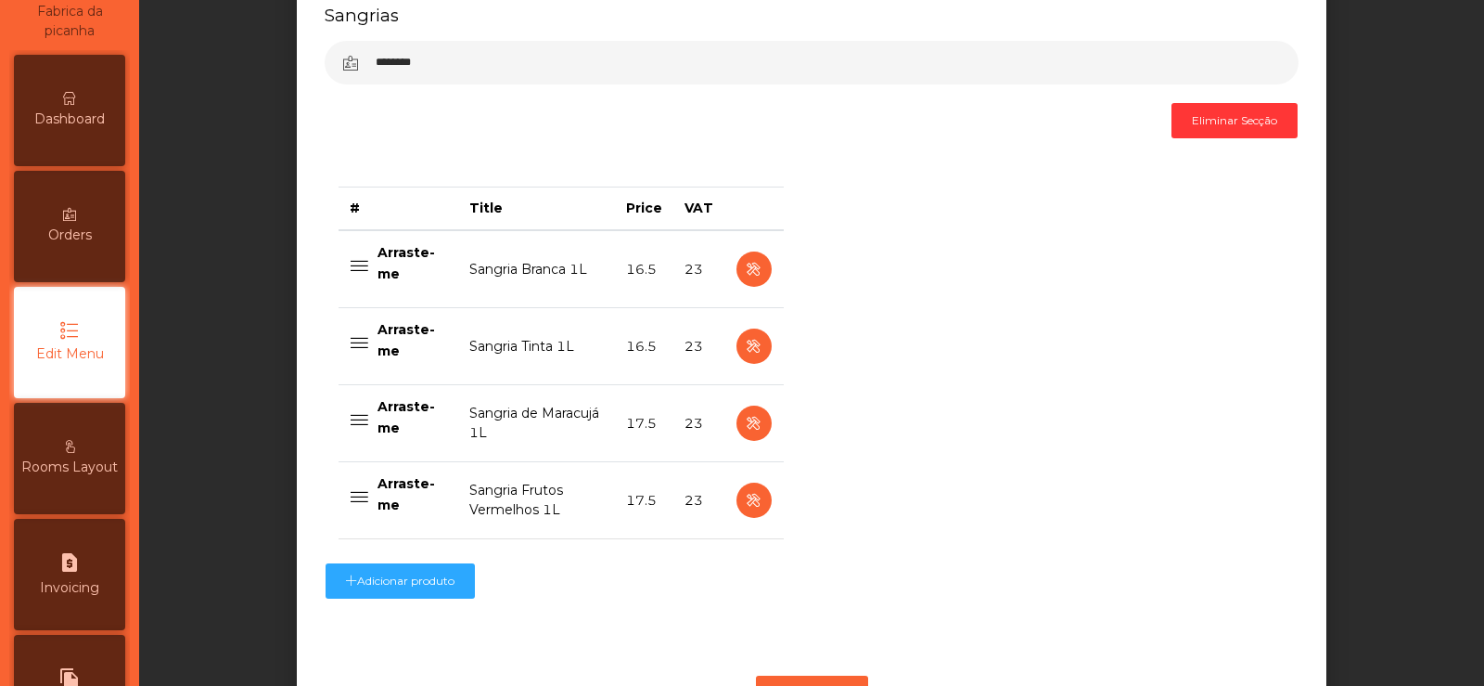
scroll to position [680, 0]
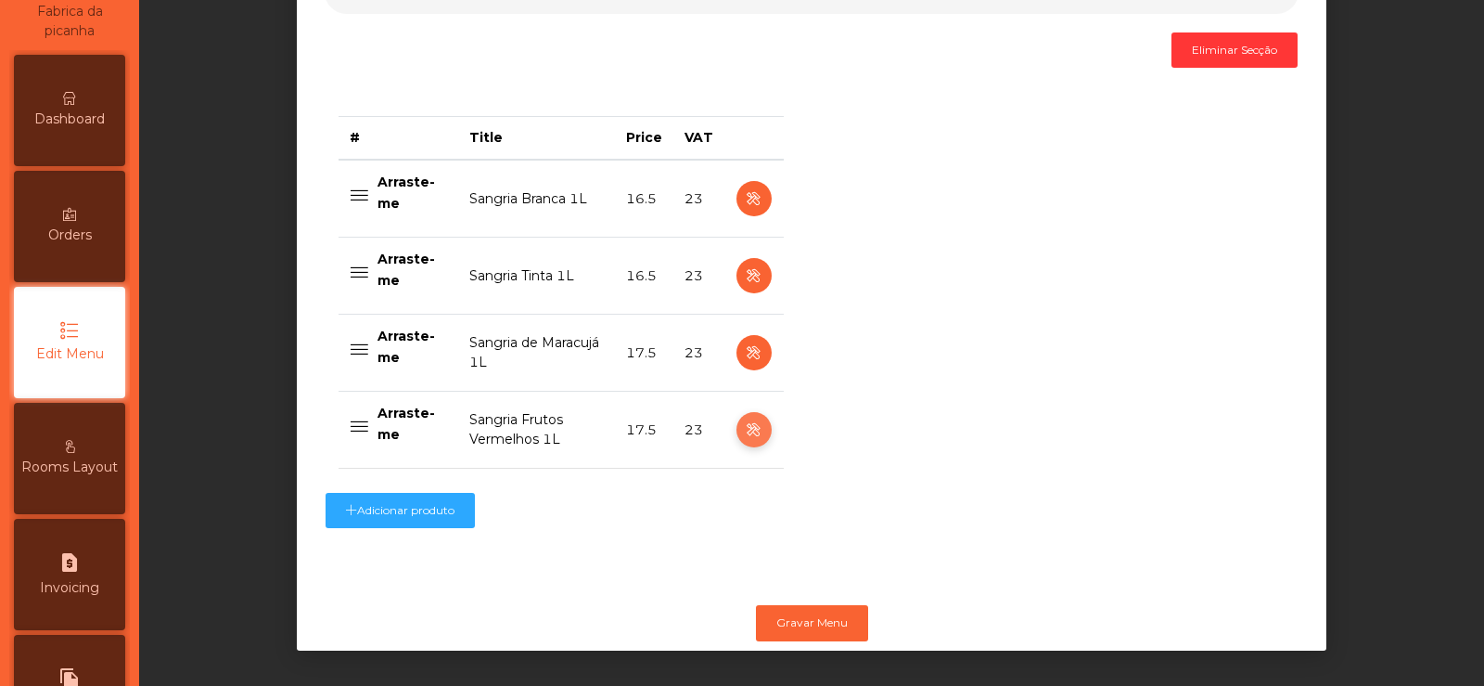
click at [747, 424] on icon "button" at bounding box center [753, 429] width 21 height 23
select select "***"
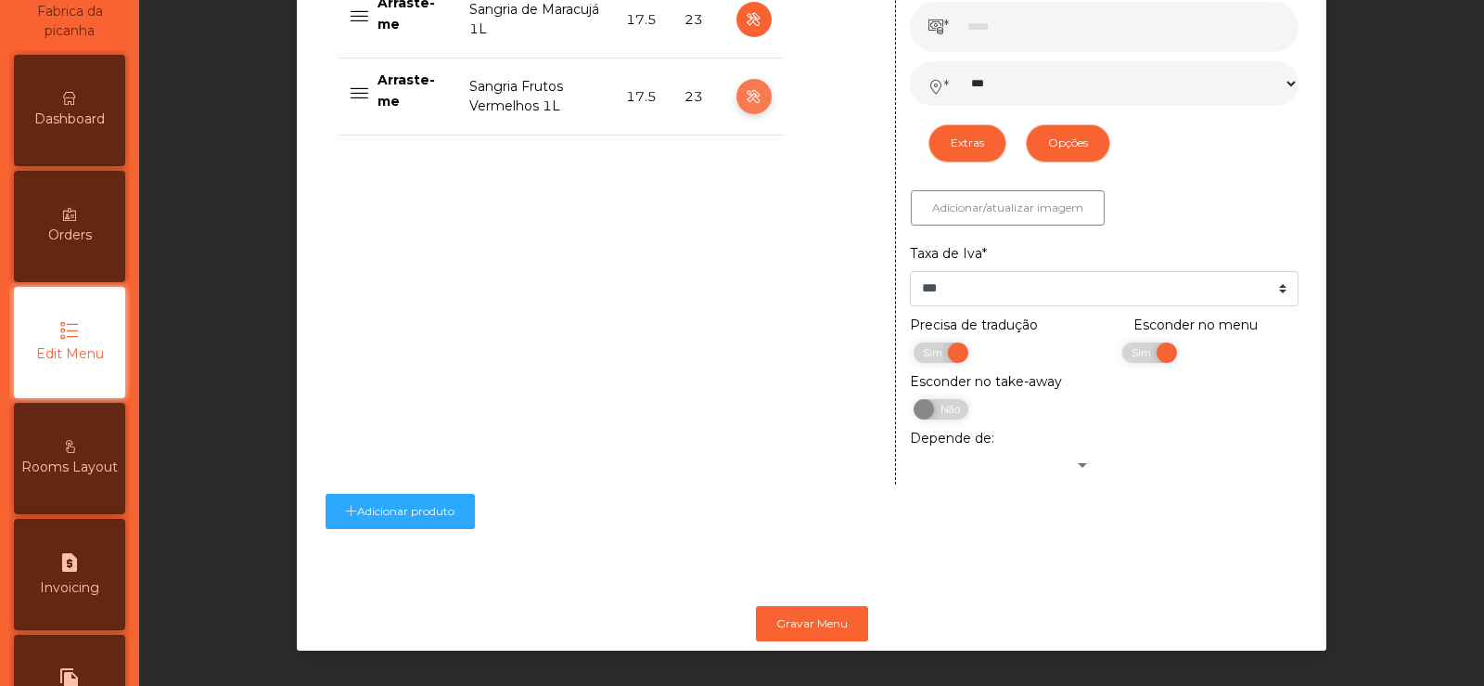
scroll to position [1019, 0]
click at [1124, 342] on span "Sim" at bounding box center [1144, 352] width 46 height 20
click at [823, 606] on button "Gravar Menu" at bounding box center [812, 623] width 112 height 35
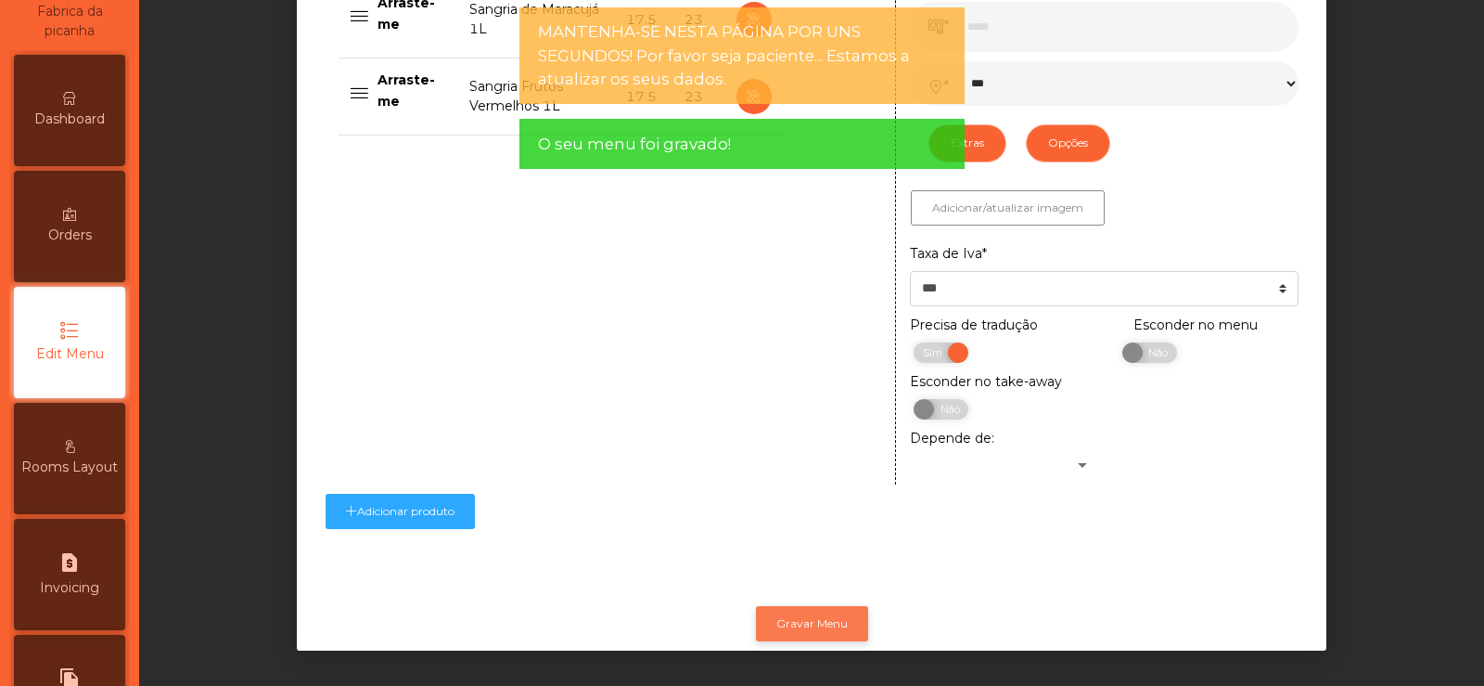
scroll to position [0, 0]
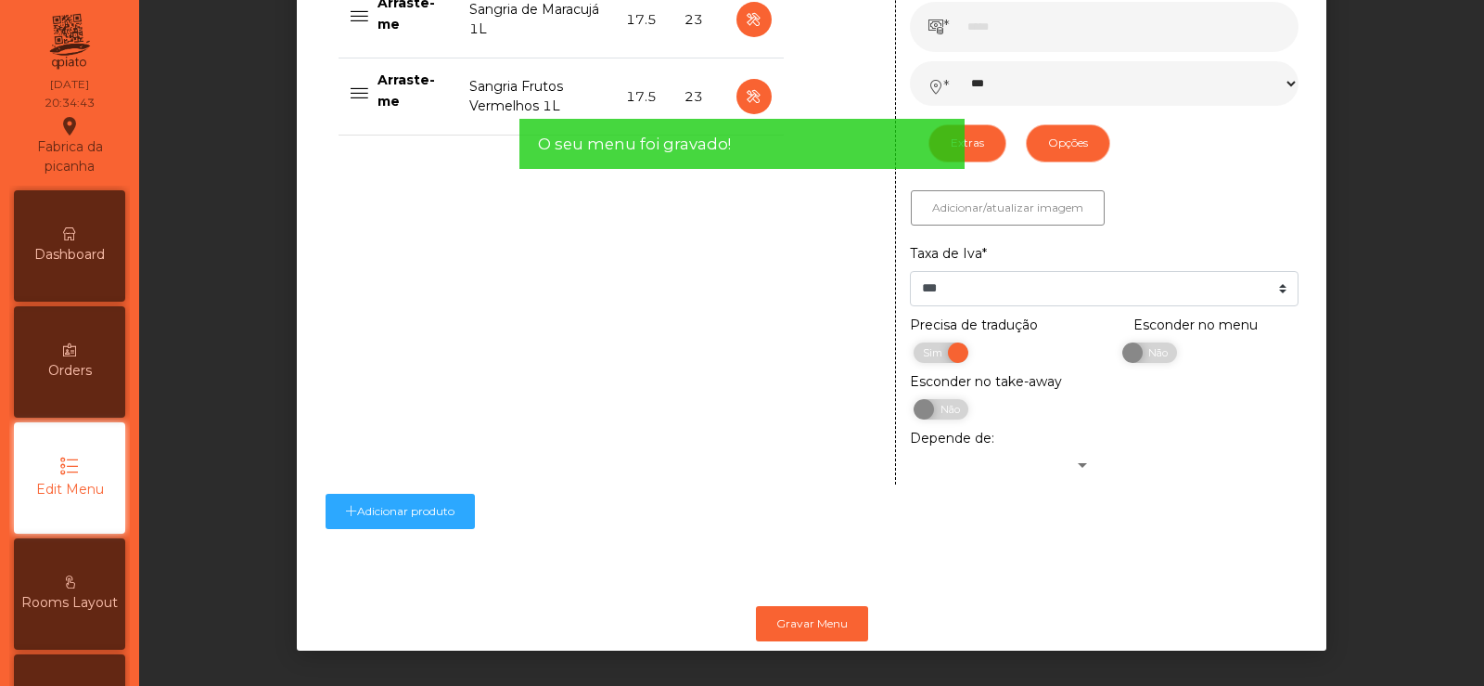
click at [90, 261] on span "Dashboard" at bounding box center [69, 254] width 71 height 19
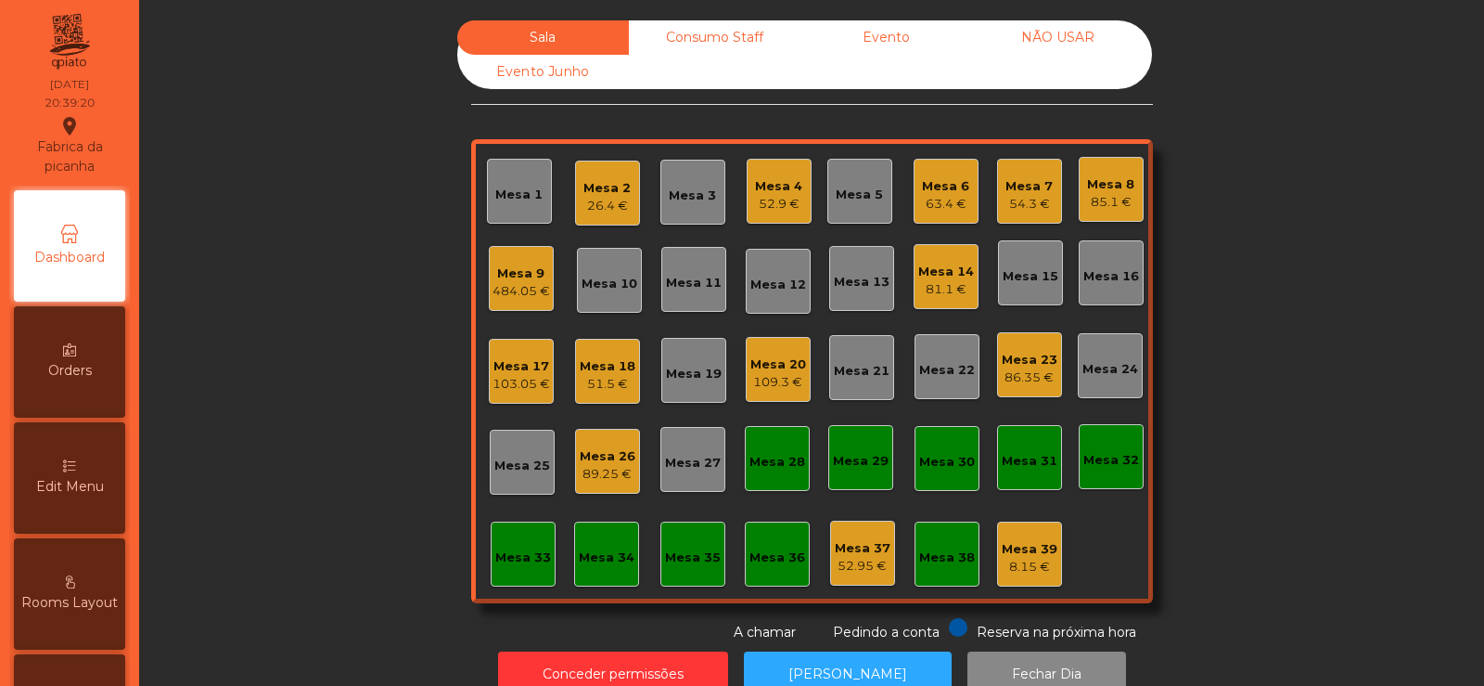
scroll to position [45, 0]
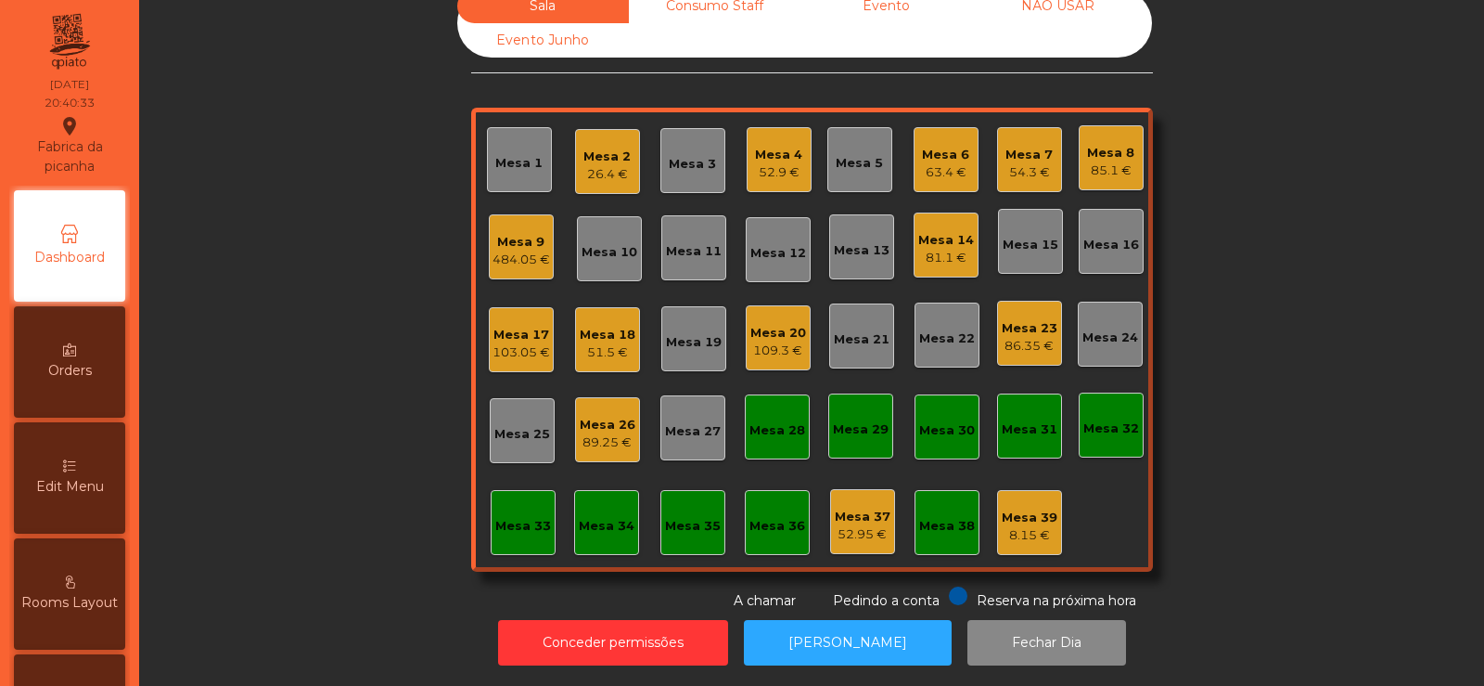
click at [854, 156] on div "Mesa 5" at bounding box center [859, 163] width 47 height 19
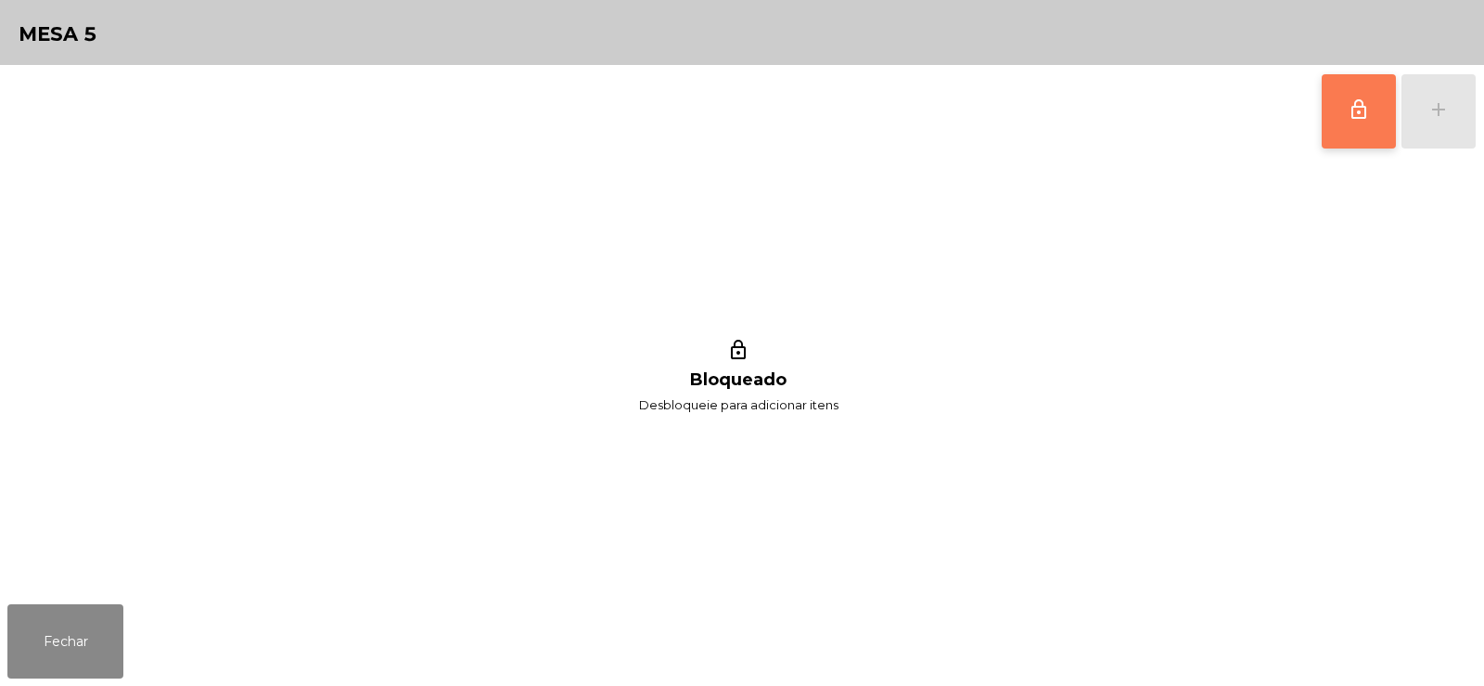
click at [1362, 118] on span "lock_outline" at bounding box center [1359, 109] width 22 height 22
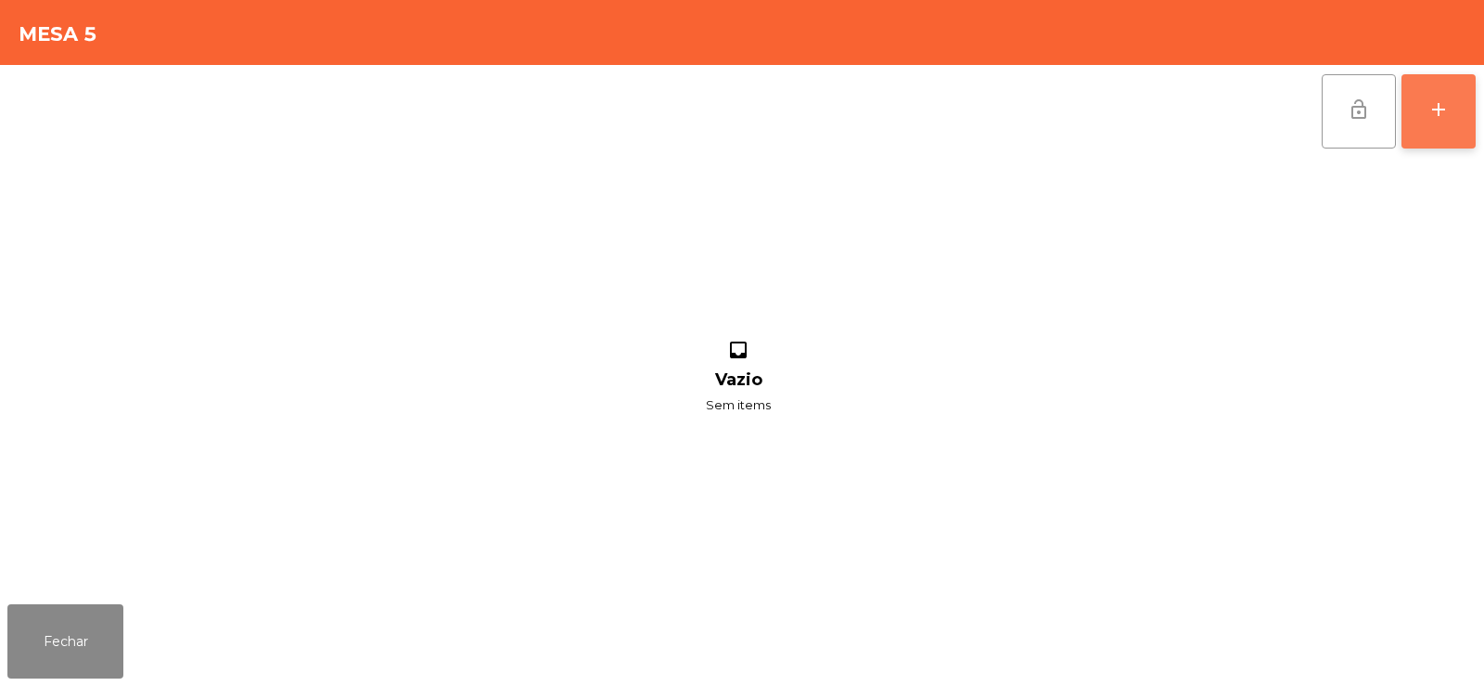
click at [1420, 132] on button "add" at bounding box center [1439, 111] width 74 height 74
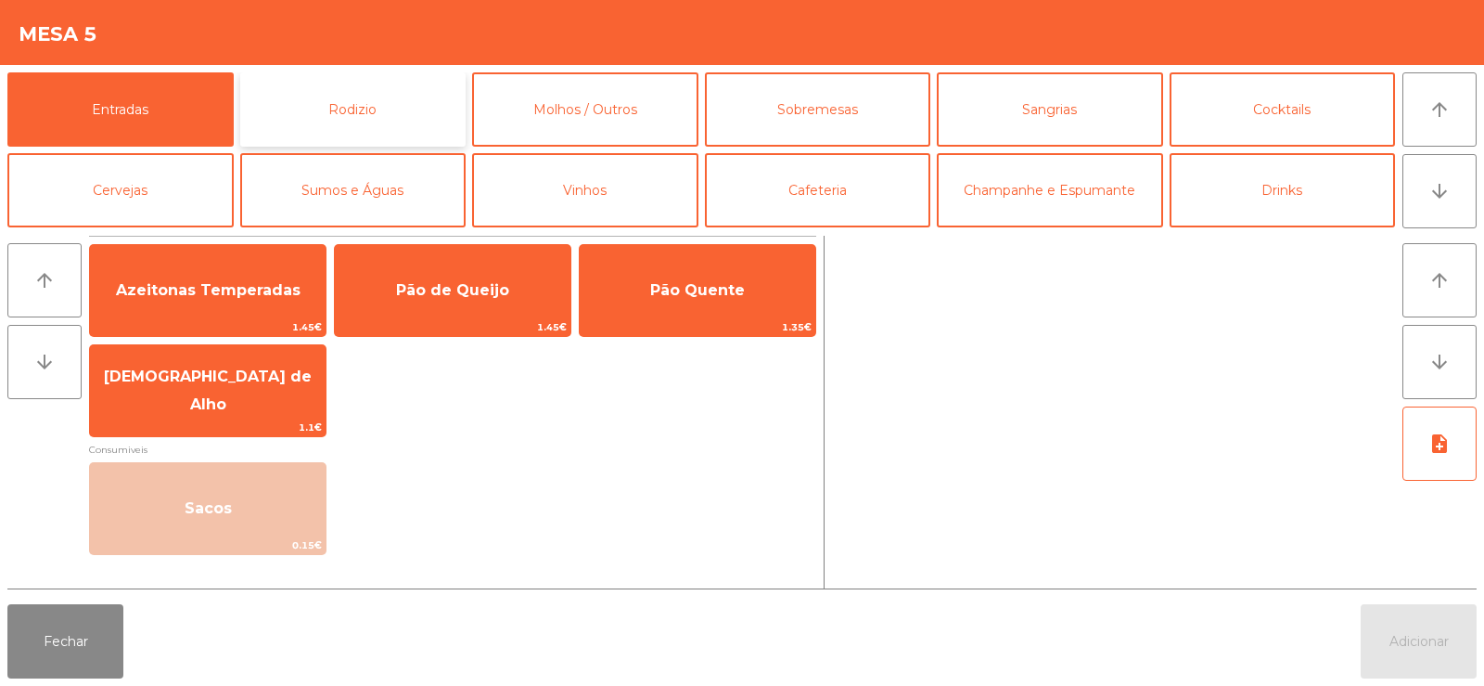
click at [337, 137] on button "Rodizio" at bounding box center [353, 109] width 226 height 74
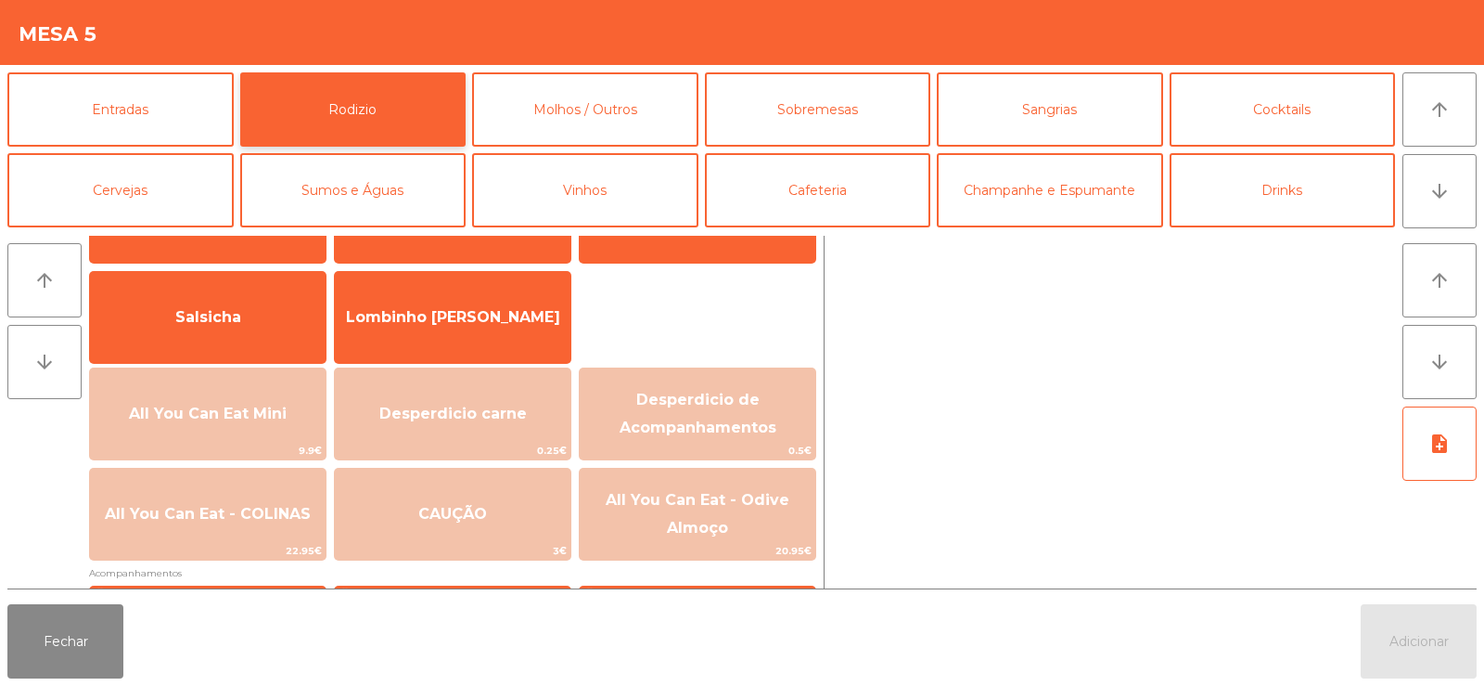
scroll to position [116, 0]
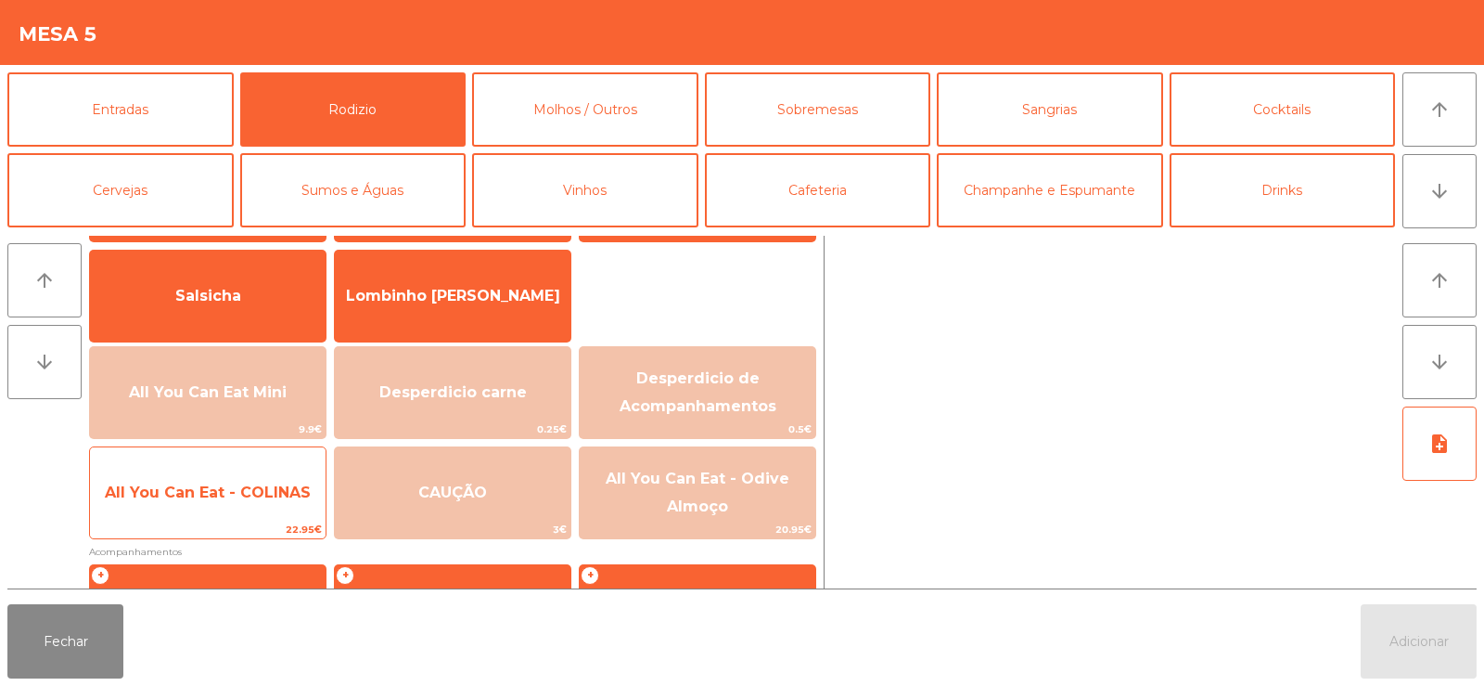
click at [248, 488] on span "All You Can Eat - COLINAS" at bounding box center [208, 492] width 206 height 18
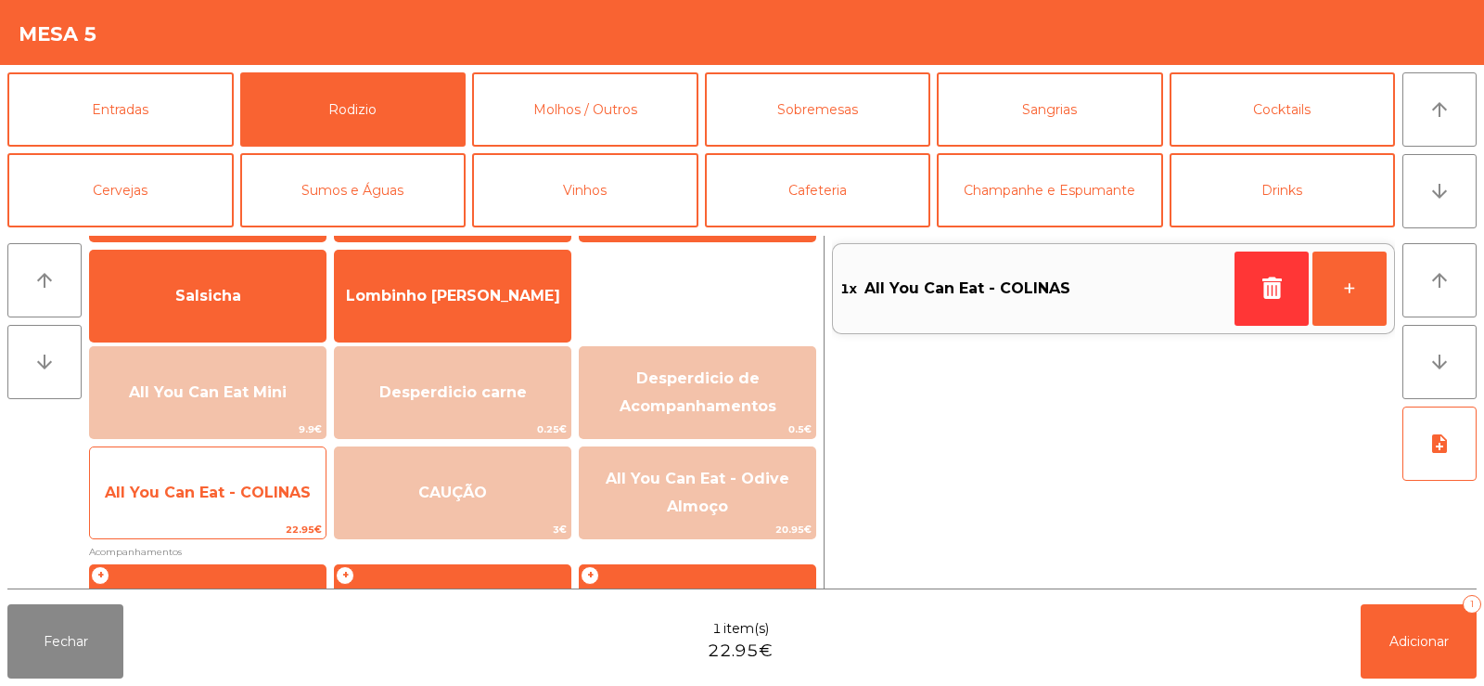
click at [241, 498] on span "All You Can Eat - COLINAS" at bounding box center [208, 492] width 206 height 18
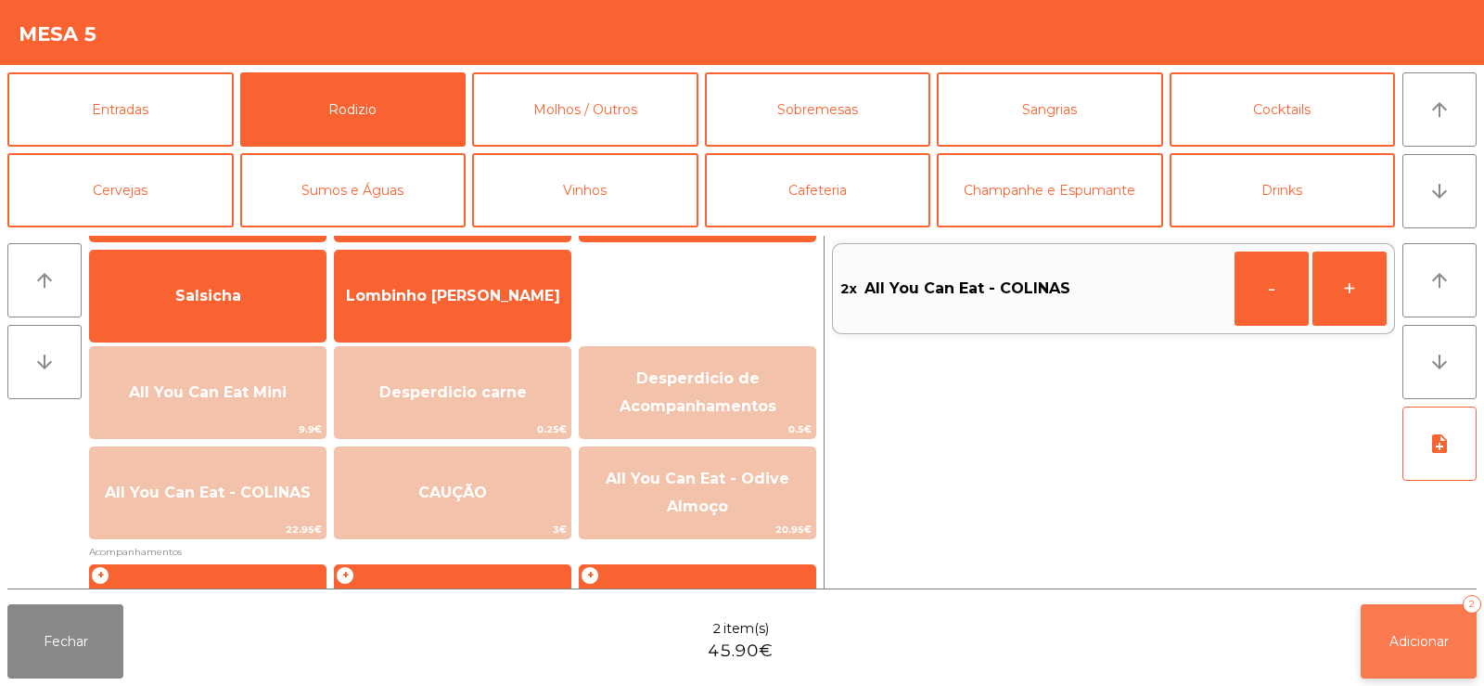
click at [1392, 645] on span "Adicionar" at bounding box center [1419, 641] width 59 height 17
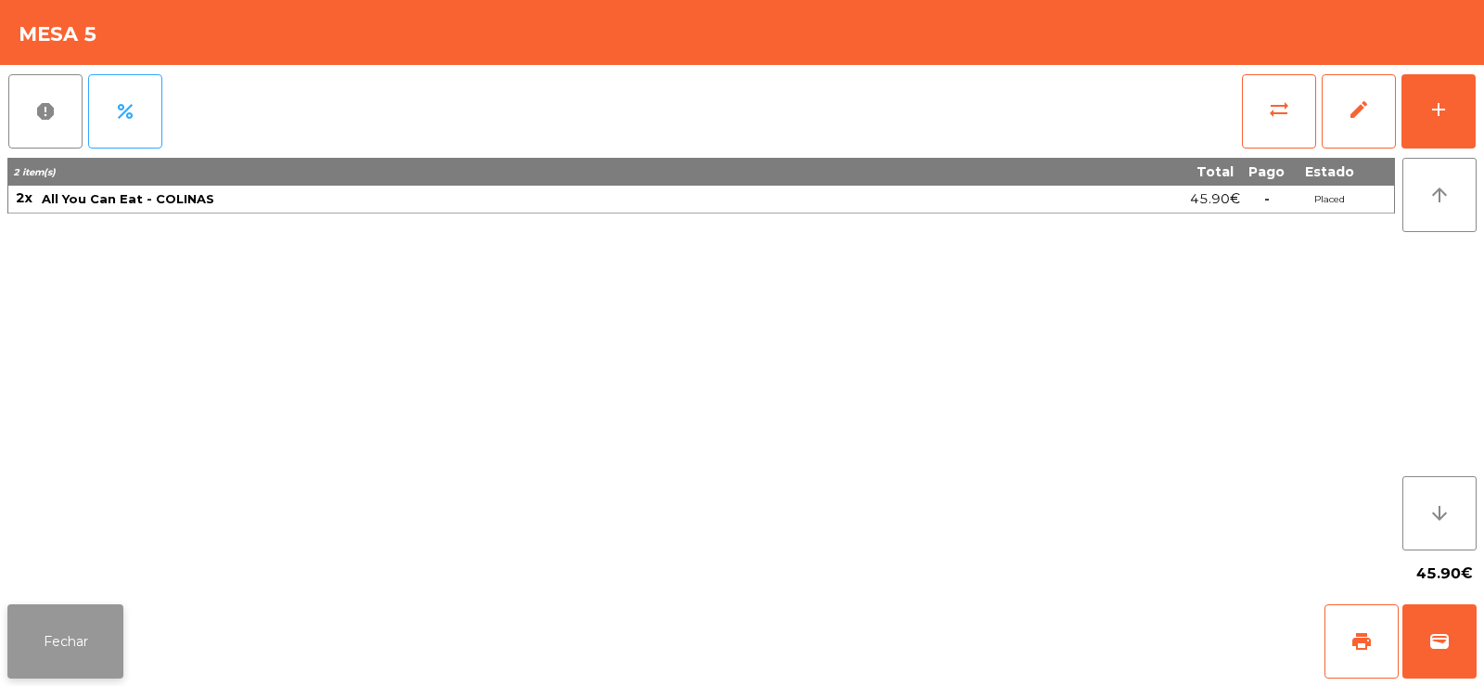
click at [44, 622] on button "Fechar" at bounding box center [65, 641] width 116 height 74
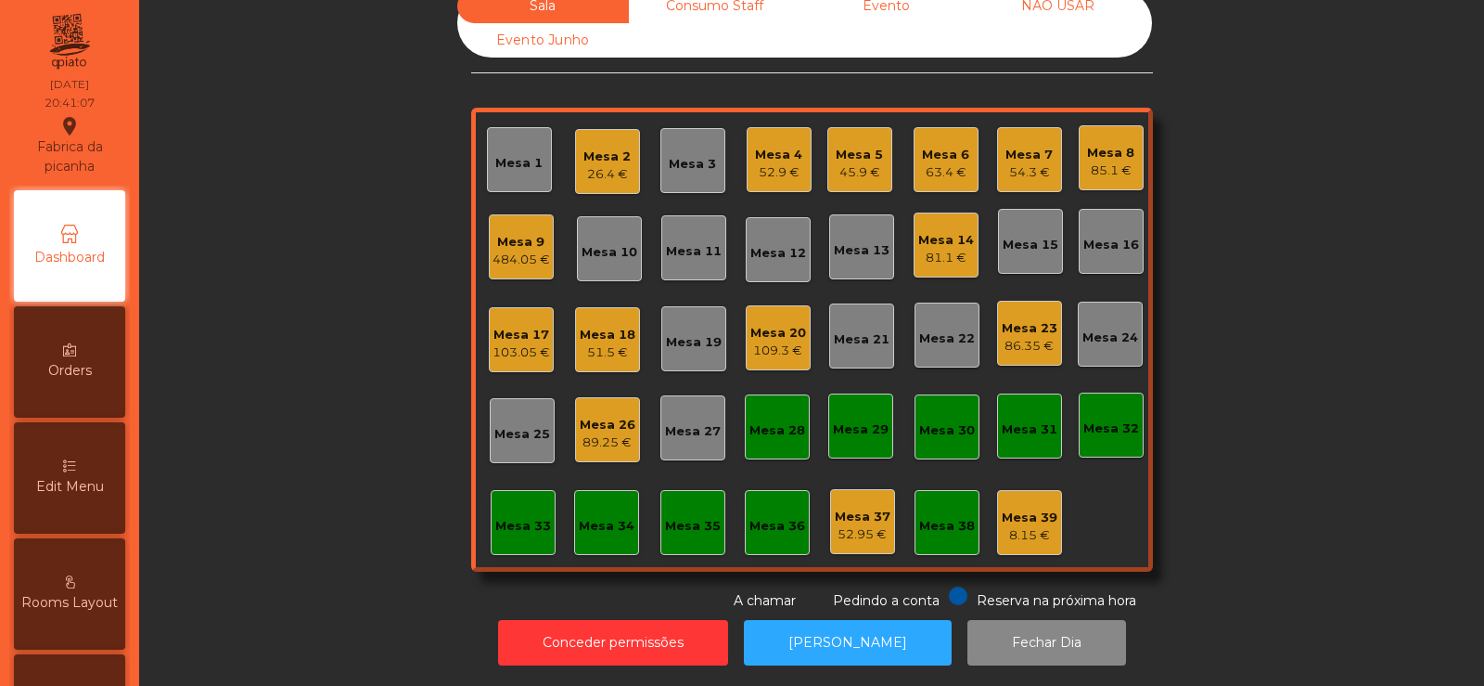
click at [610, 165] on div "26.4 €" at bounding box center [607, 174] width 47 height 19
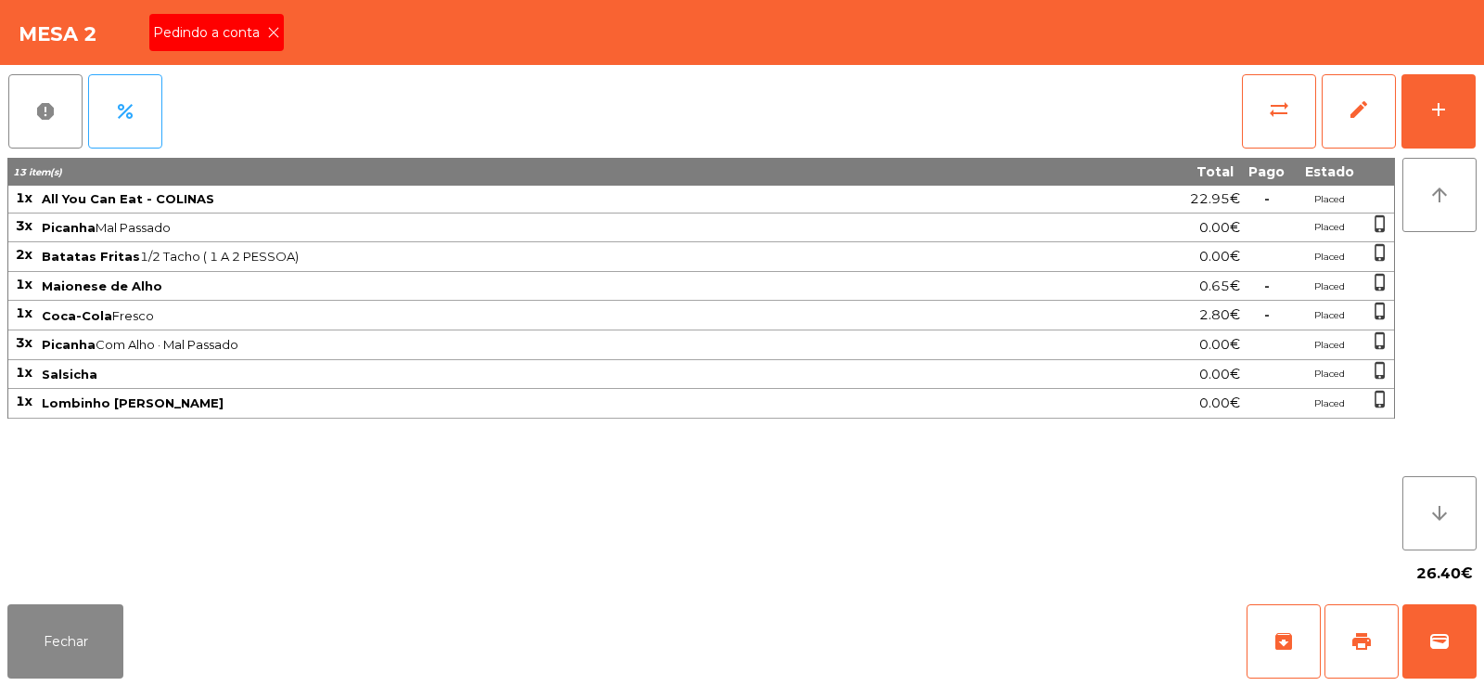
click at [272, 32] on icon at bounding box center [273, 32] width 13 height 13
click at [1347, 636] on button "print" at bounding box center [1362, 641] width 74 height 74
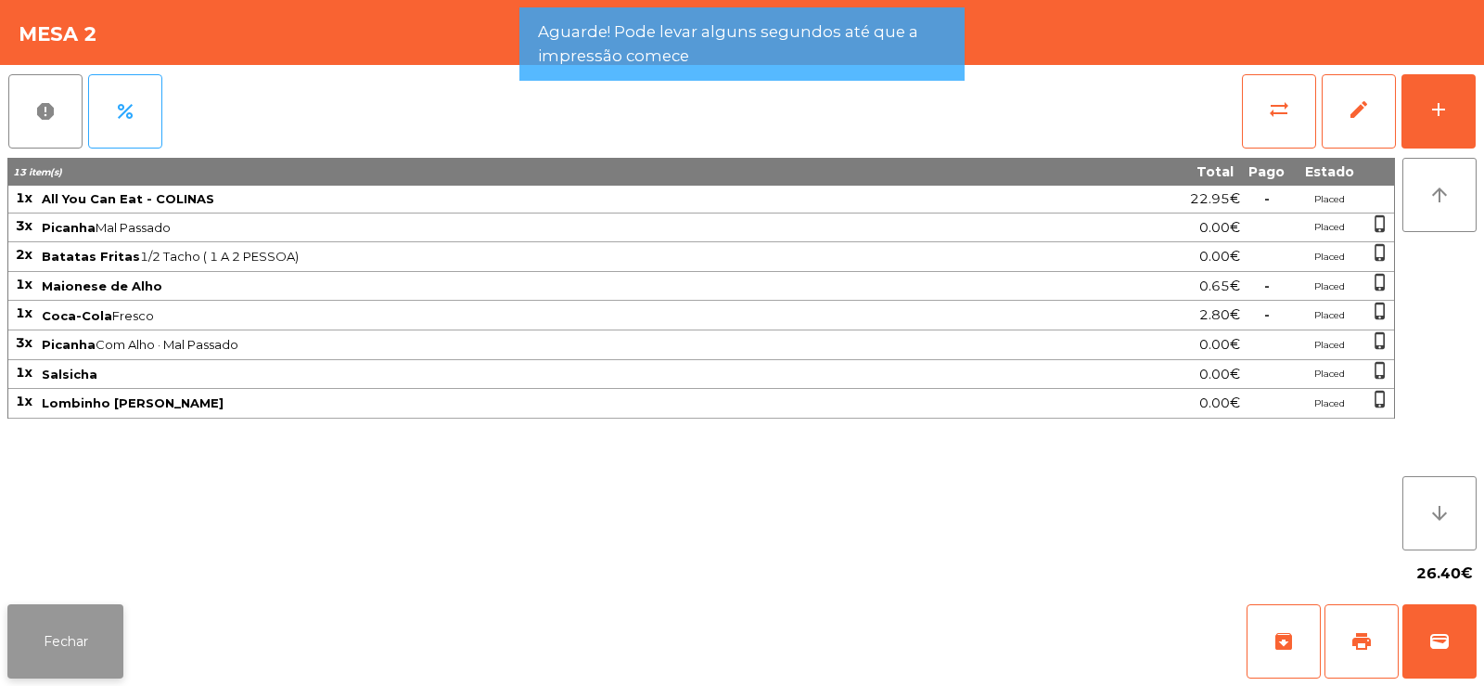
click at [80, 668] on button "Fechar" at bounding box center [65, 641] width 116 height 74
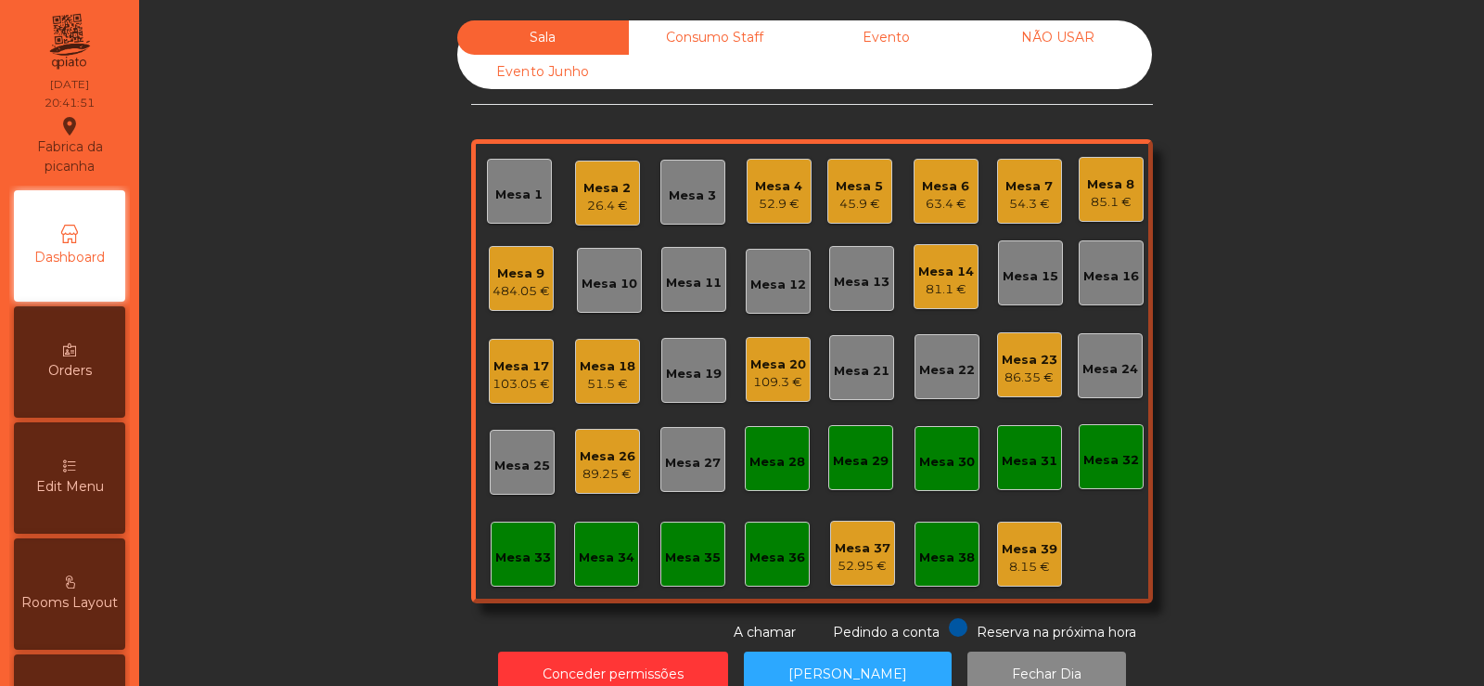
scroll to position [45, 0]
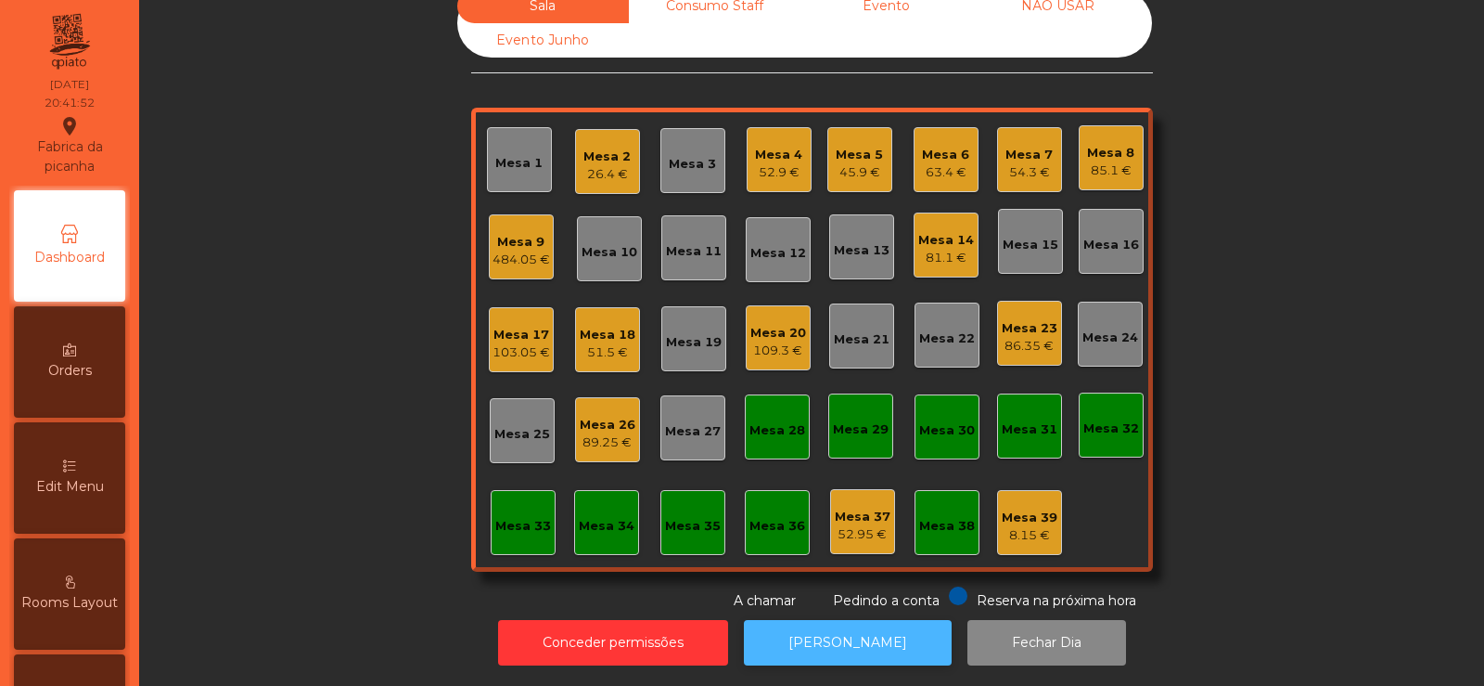
click at [830, 624] on button "[PERSON_NAME]" at bounding box center [848, 642] width 208 height 45
click at [599, 165] on div "26.4 €" at bounding box center [607, 174] width 47 height 19
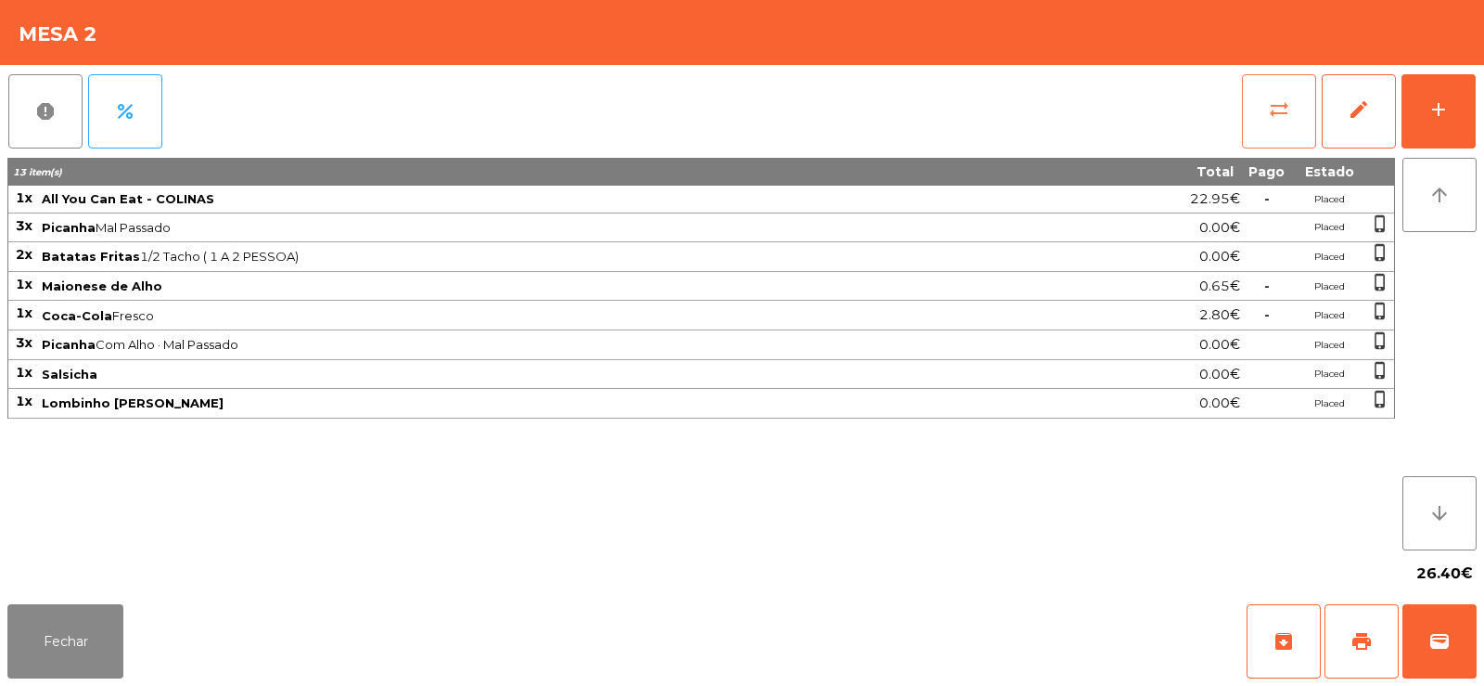
click at [1270, 111] on span "sync_alt" at bounding box center [1279, 109] width 22 height 22
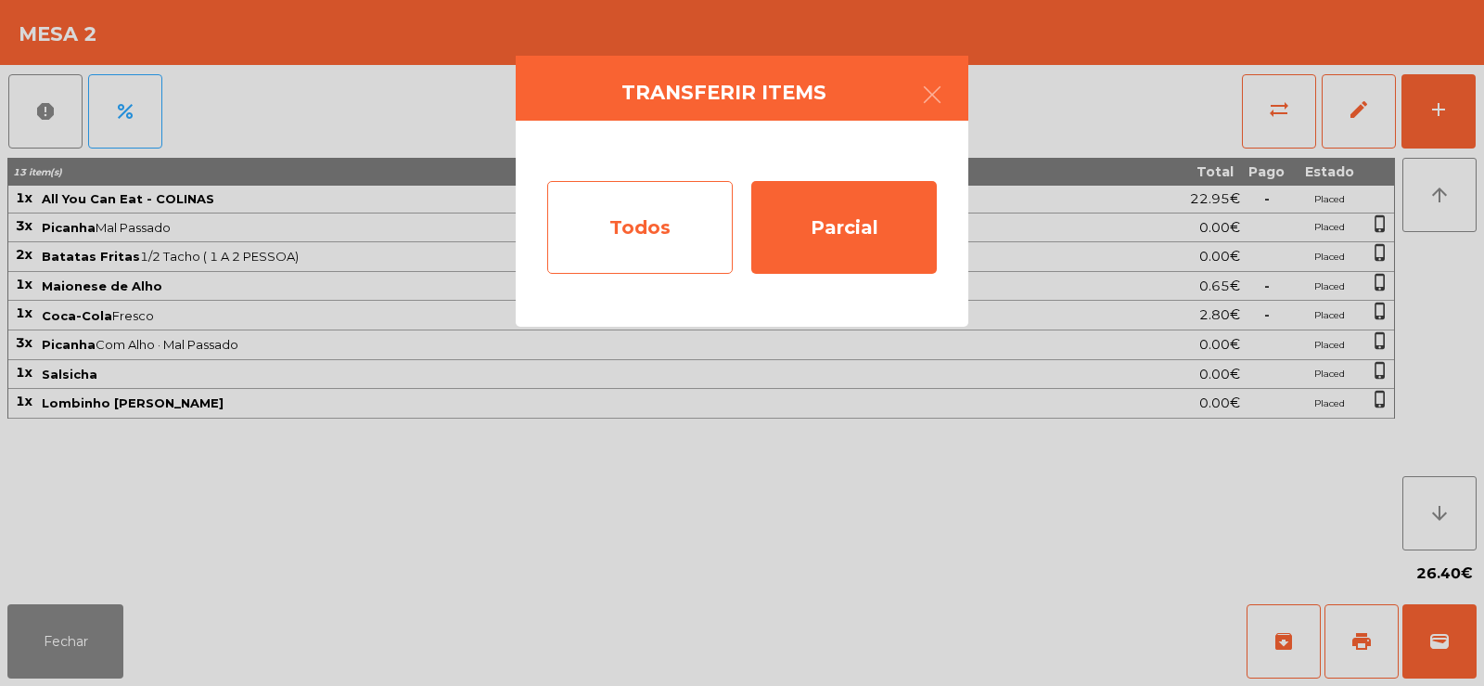
click at [636, 214] on div "Todos" at bounding box center [640, 227] width 186 height 93
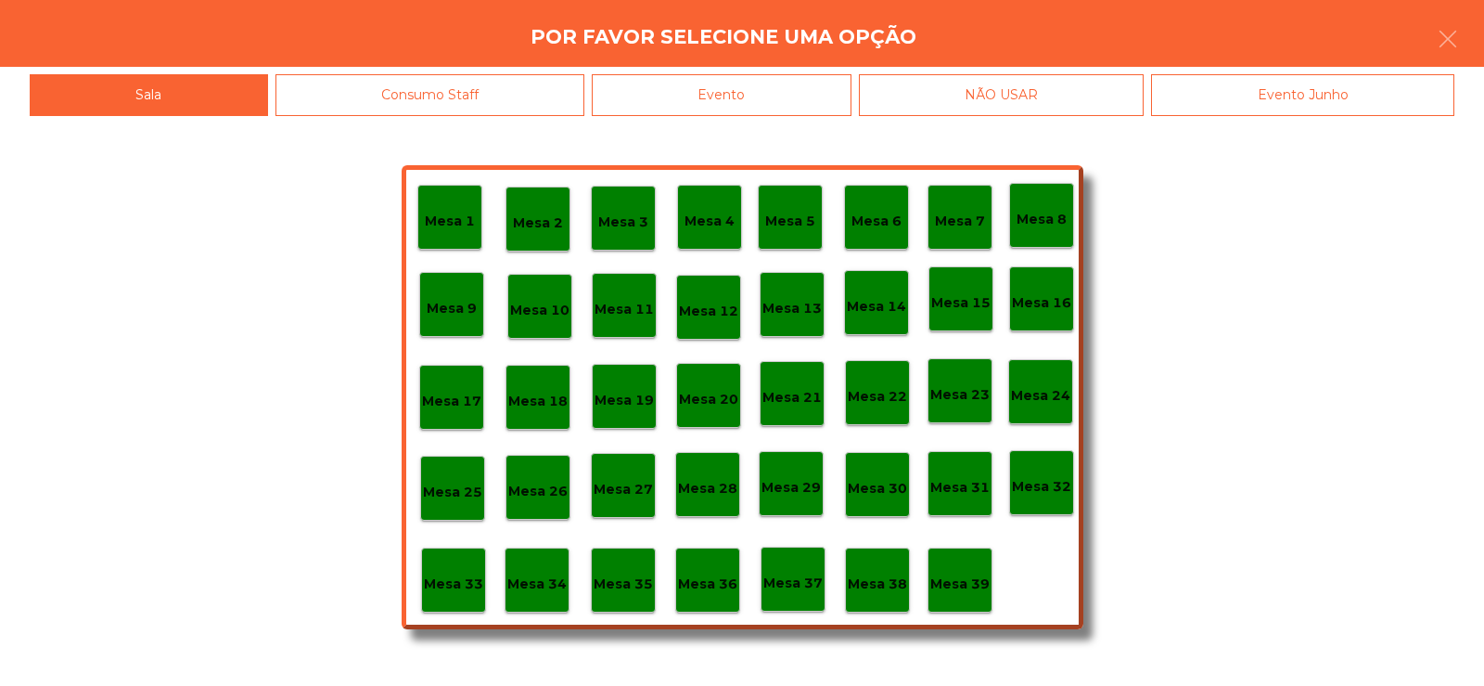
click at [797, 88] on div "Evento" at bounding box center [722, 95] width 260 height 42
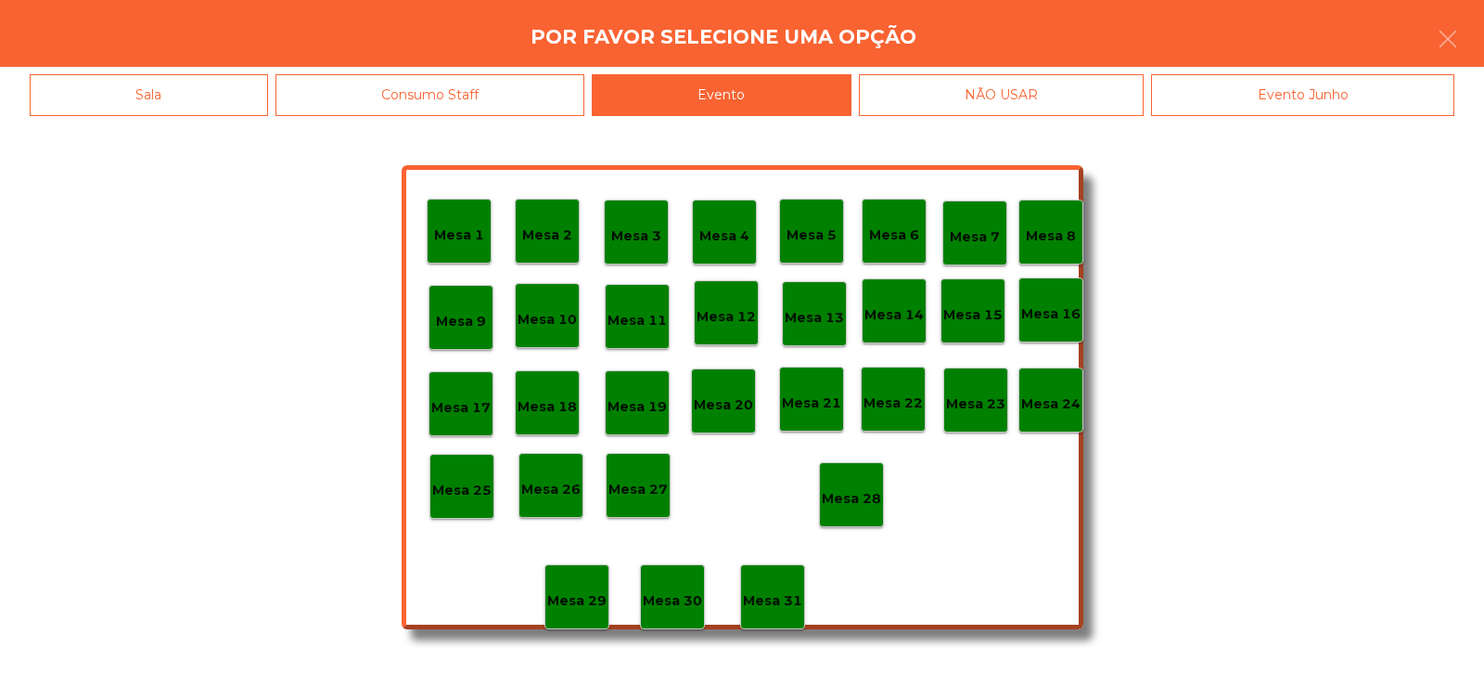
click at [866, 491] on p "Mesa 28" at bounding box center [851, 498] width 59 height 21
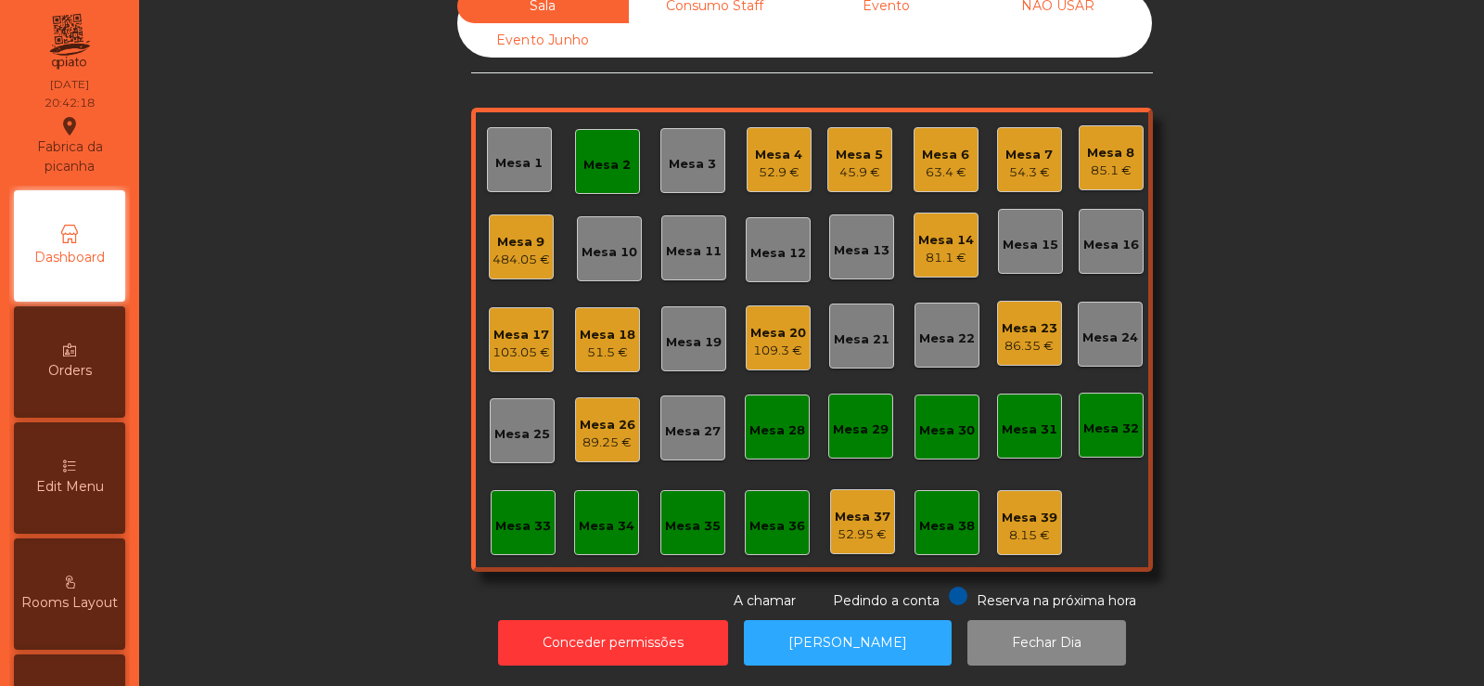
click at [601, 160] on div "Mesa 2" at bounding box center [607, 165] width 47 height 19
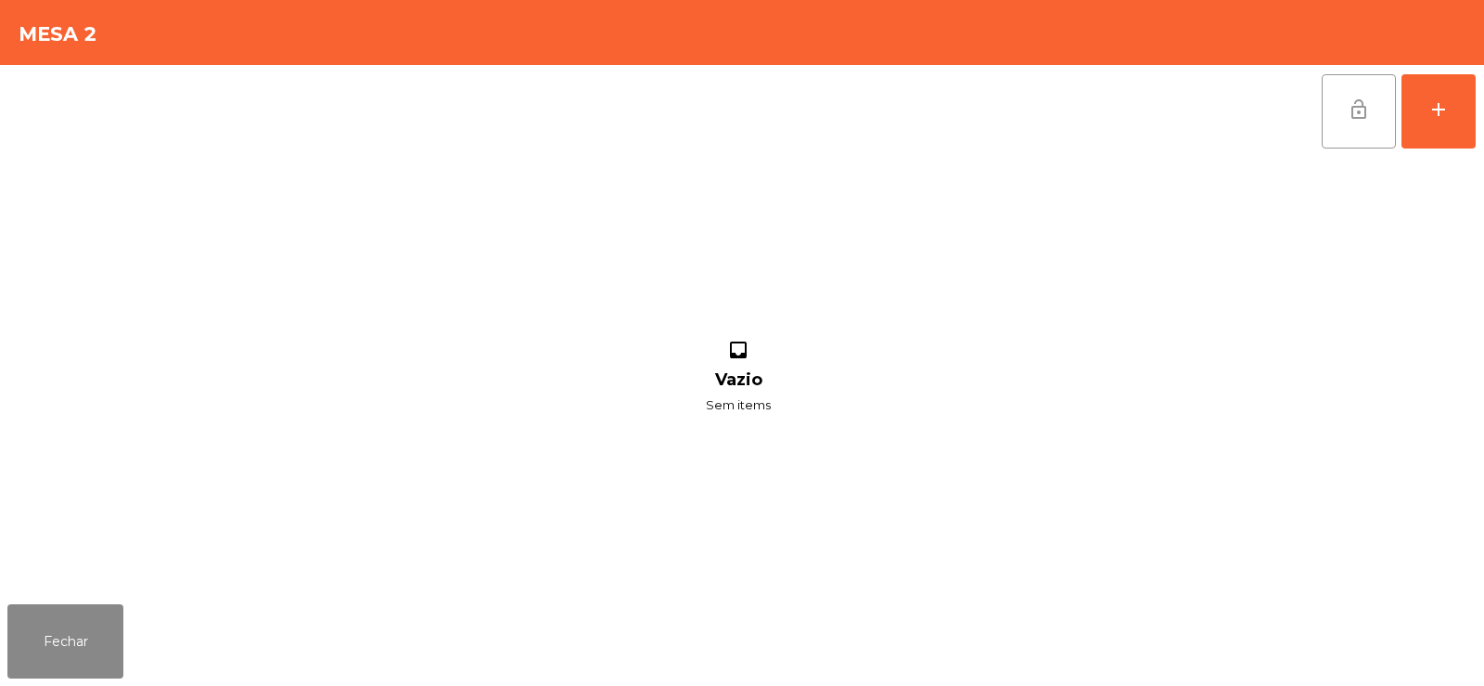
click at [1382, 123] on button "lock_open" at bounding box center [1359, 111] width 74 height 74
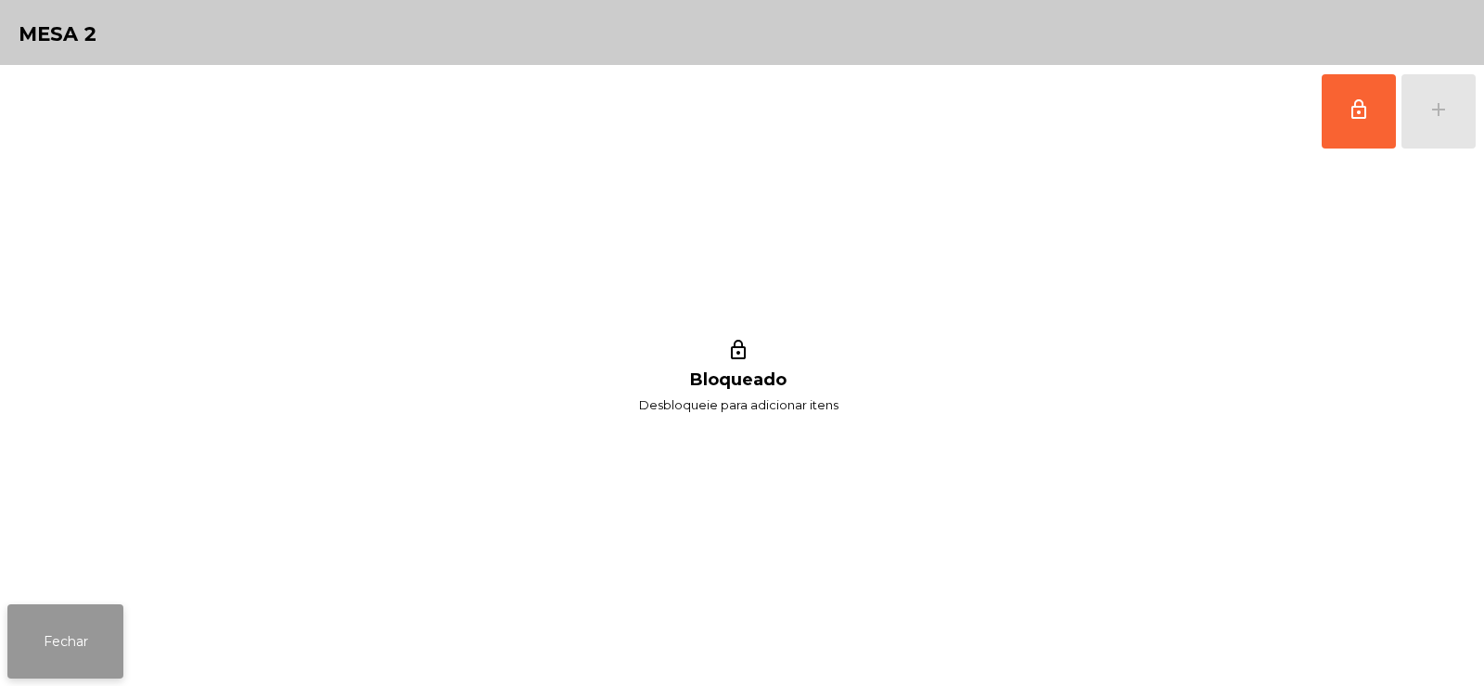
click at [68, 635] on button "Fechar" at bounding box center [65, 641] width 116 height 74
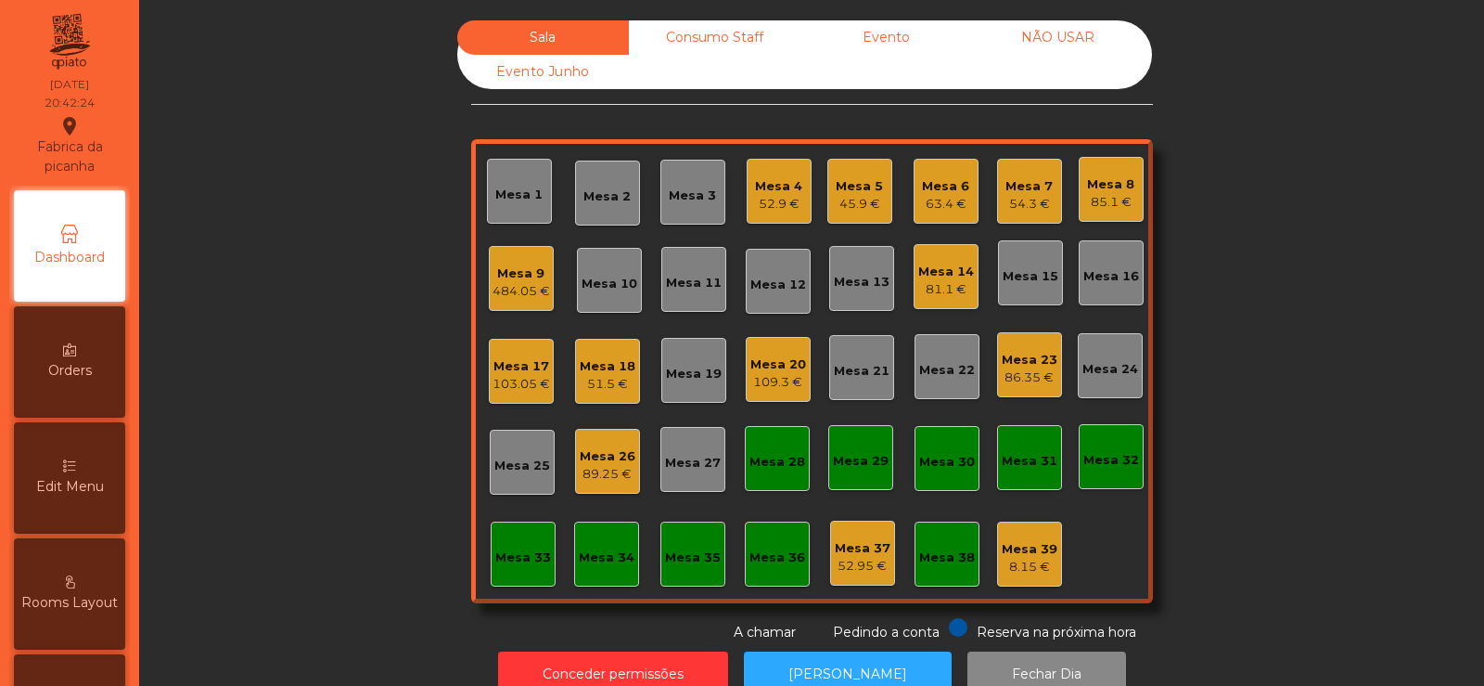
scroll to position [0, 0]
click at [519, 483] on div "Mesa 25" at bounding box center [522, 462] width 65 height 65
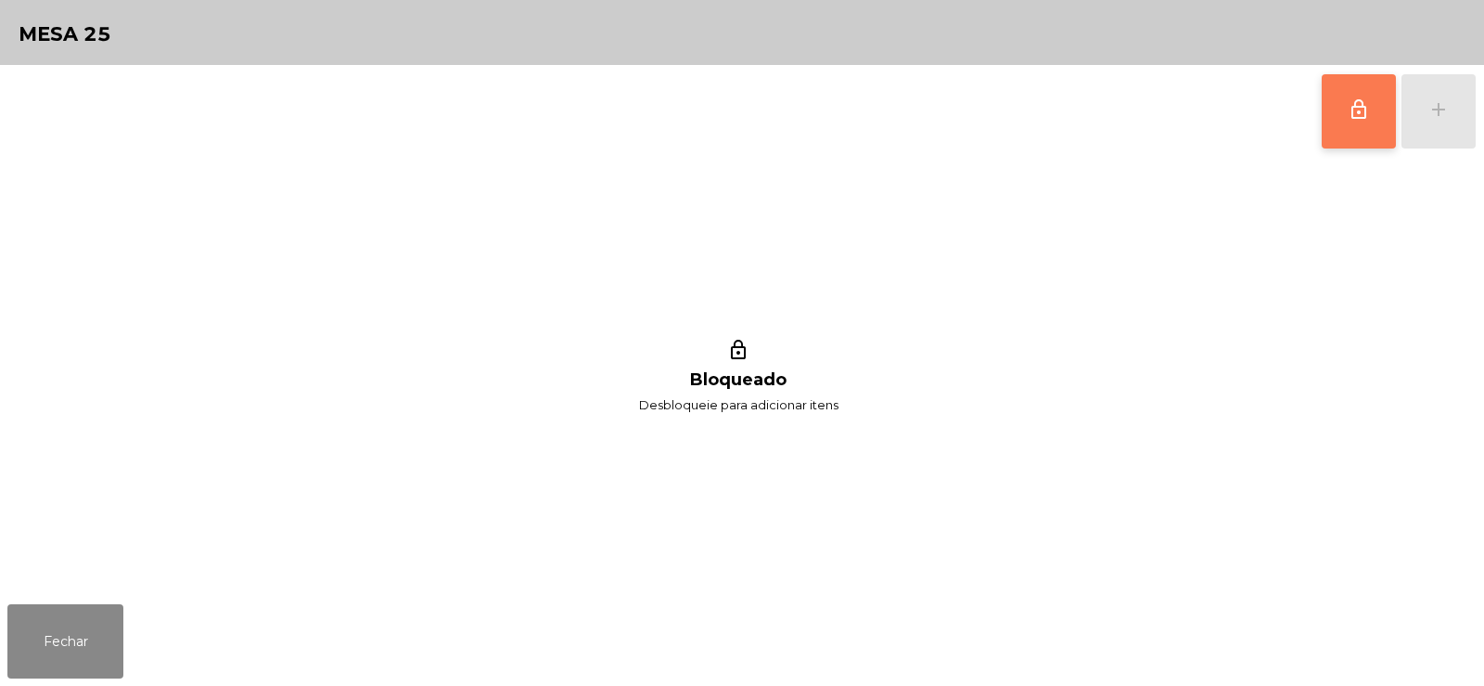
click at [1366, 129] on button "lock_outline" at bounding box center [1359, 111] width 74 height 74
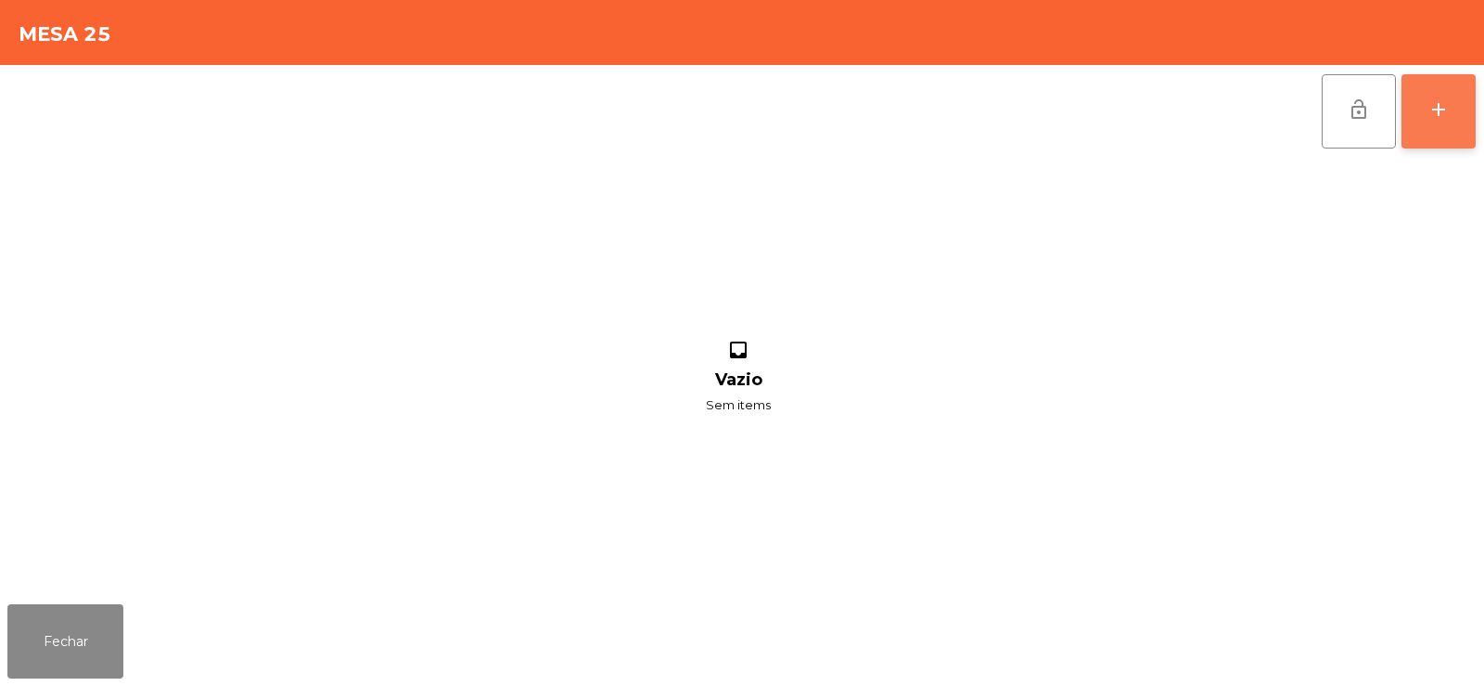
click at [1444, 111] on div "add" at bounding box center [1439, 109] width 22 height 22
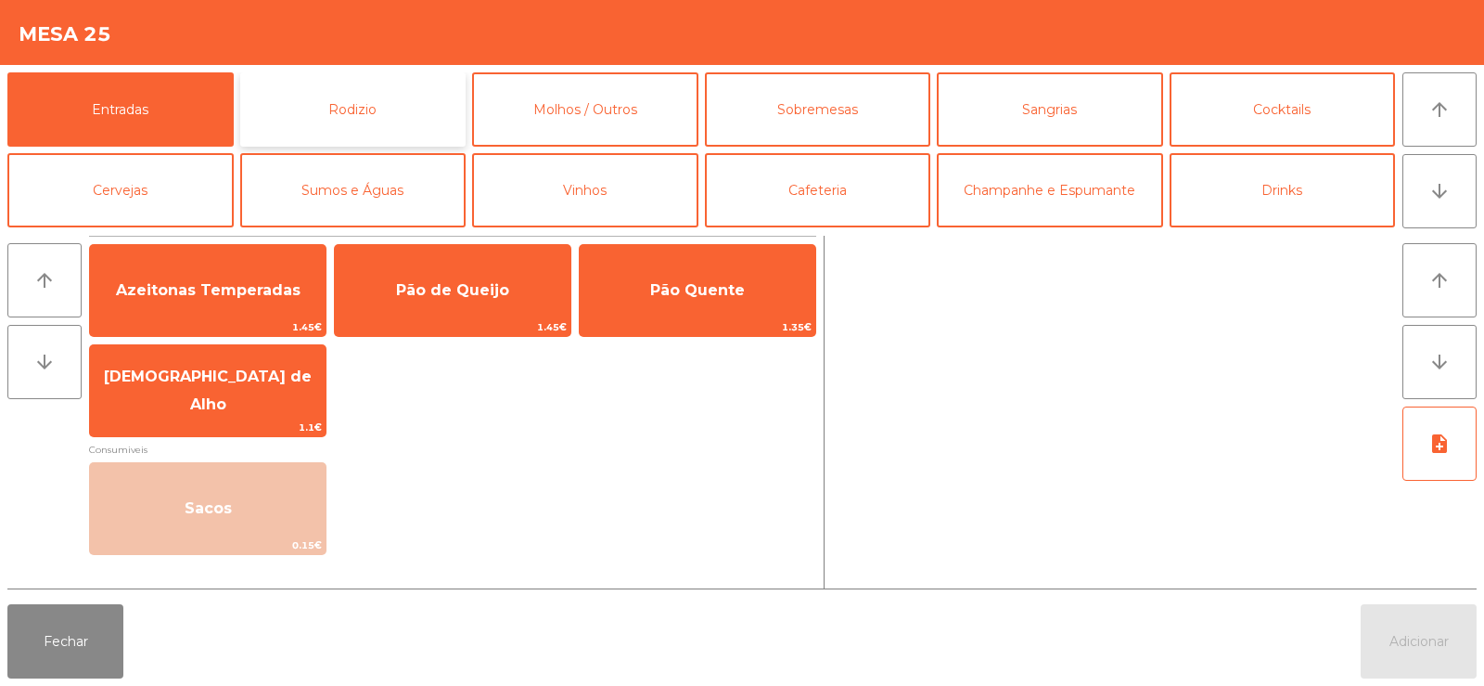
click at [341, 127] on button "Rodizio" at bounding box center [353, 109] width 226 height 74
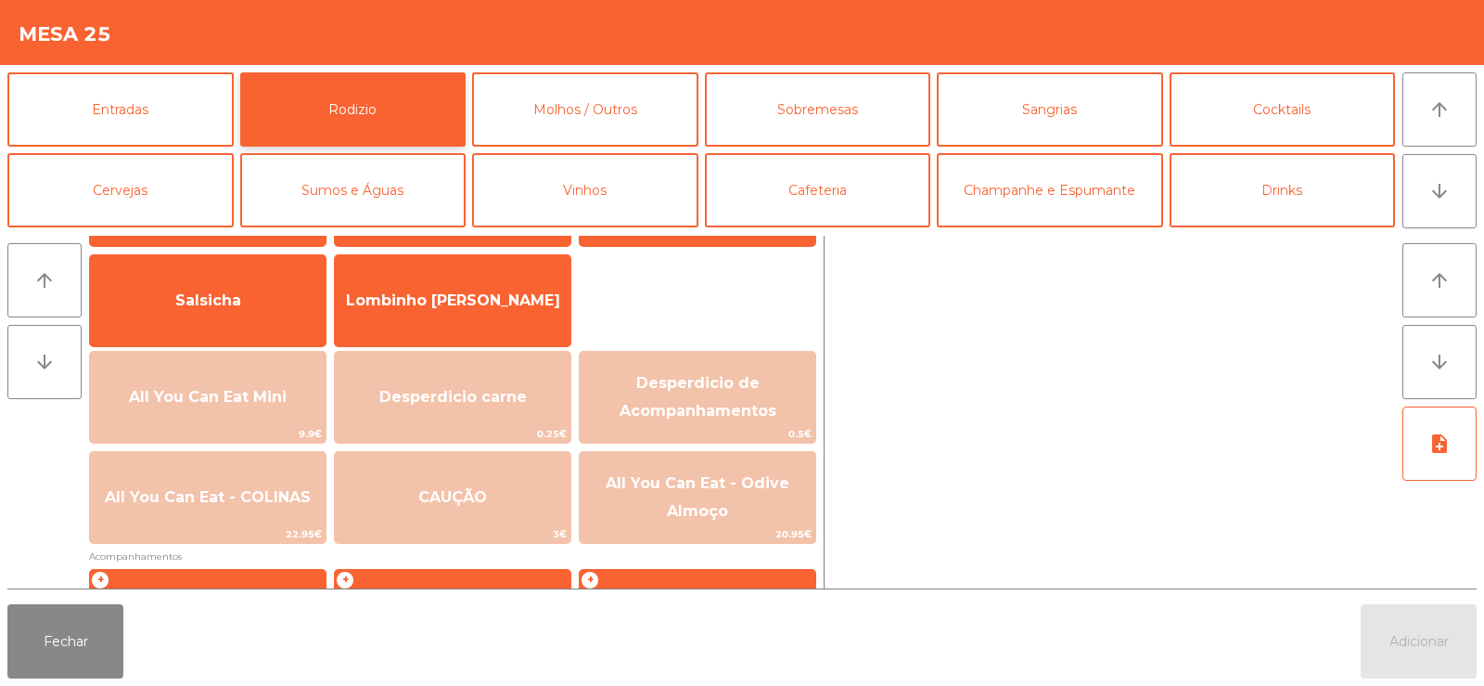
scroll to position [135, 0]
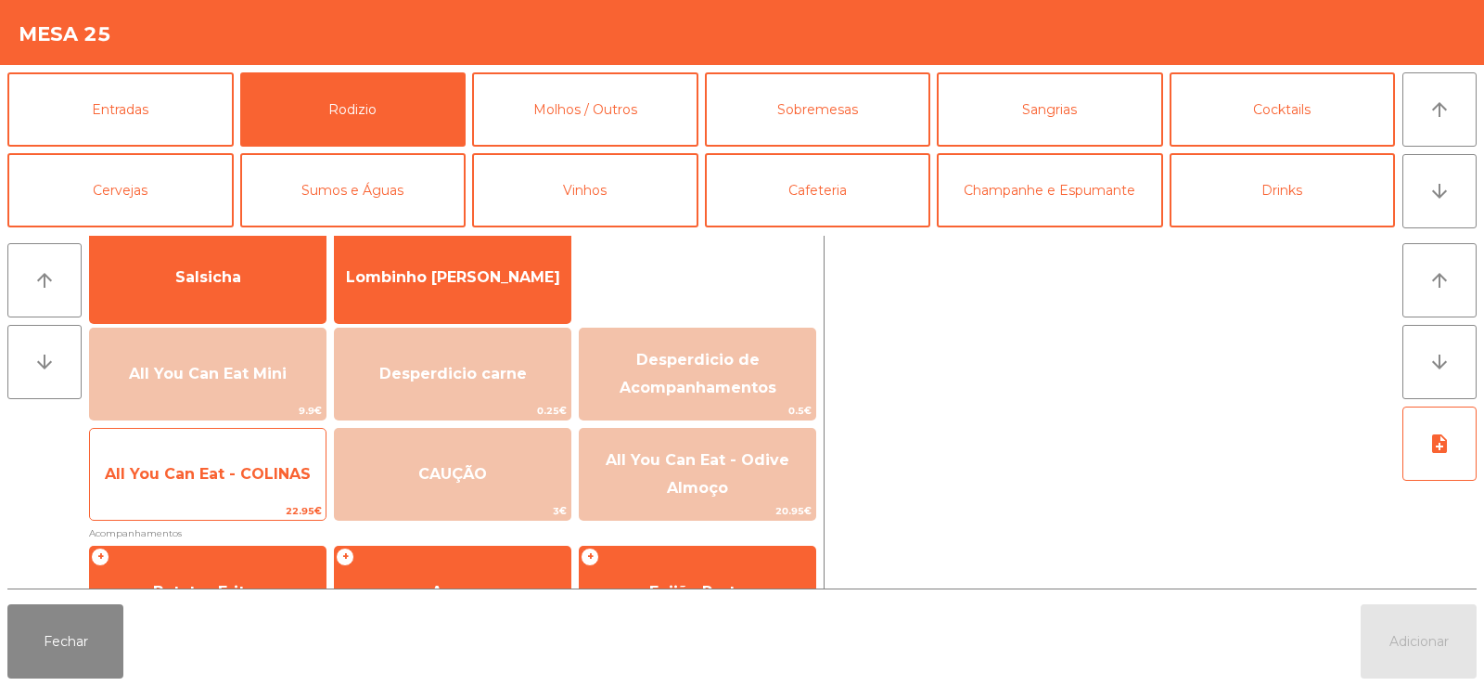
click at [224, 483] on span "All You Can Eat - COLINAS" at bounding box center [208, 474] width 236 height 50
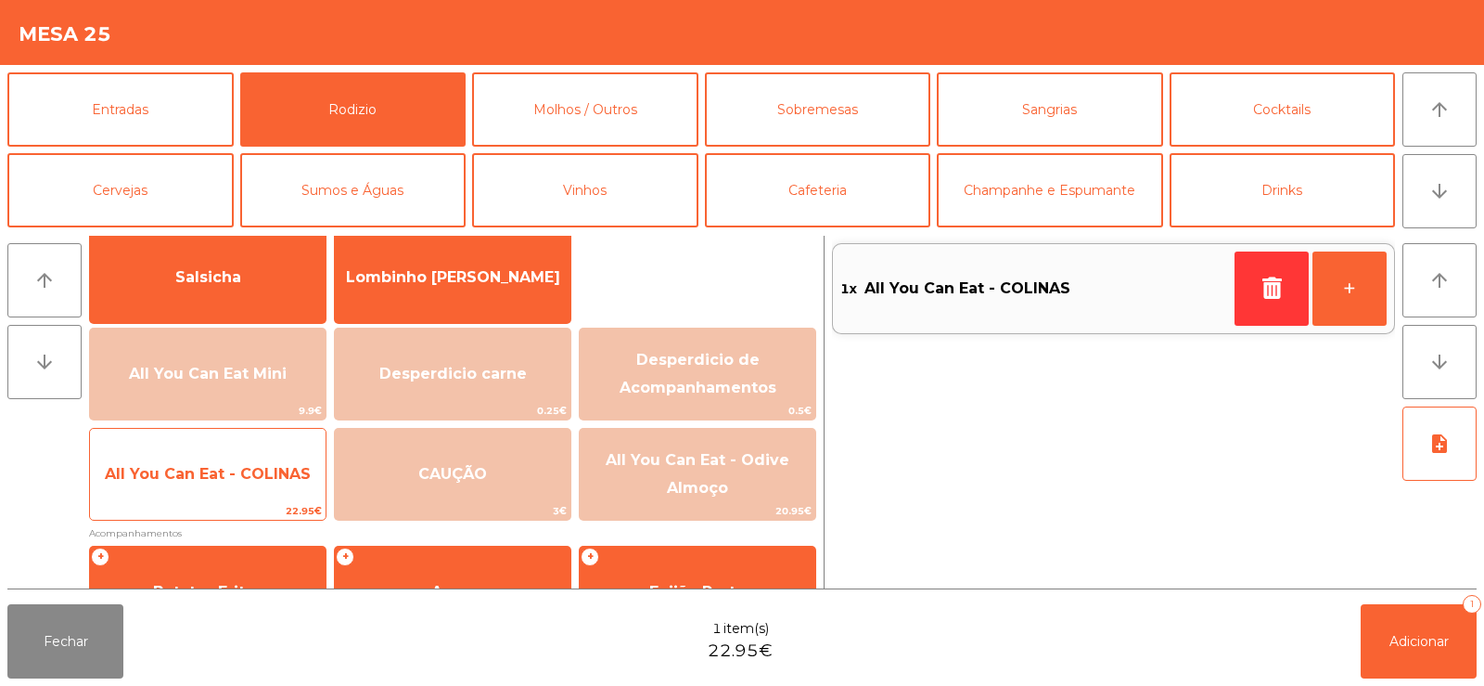
click at [227, 481] on span "All You Can Eat - COLINAS" at bounding box center [208, 474] width 206 height 18
click at [239, 486] on span "All You Can Eat - COLINAS" at bounding box center [208, 474] width 236 height 50
click at [240, 490] on span "All You Can Eat - COLINAS" at bounding box center [208, 474] width 236 height 50
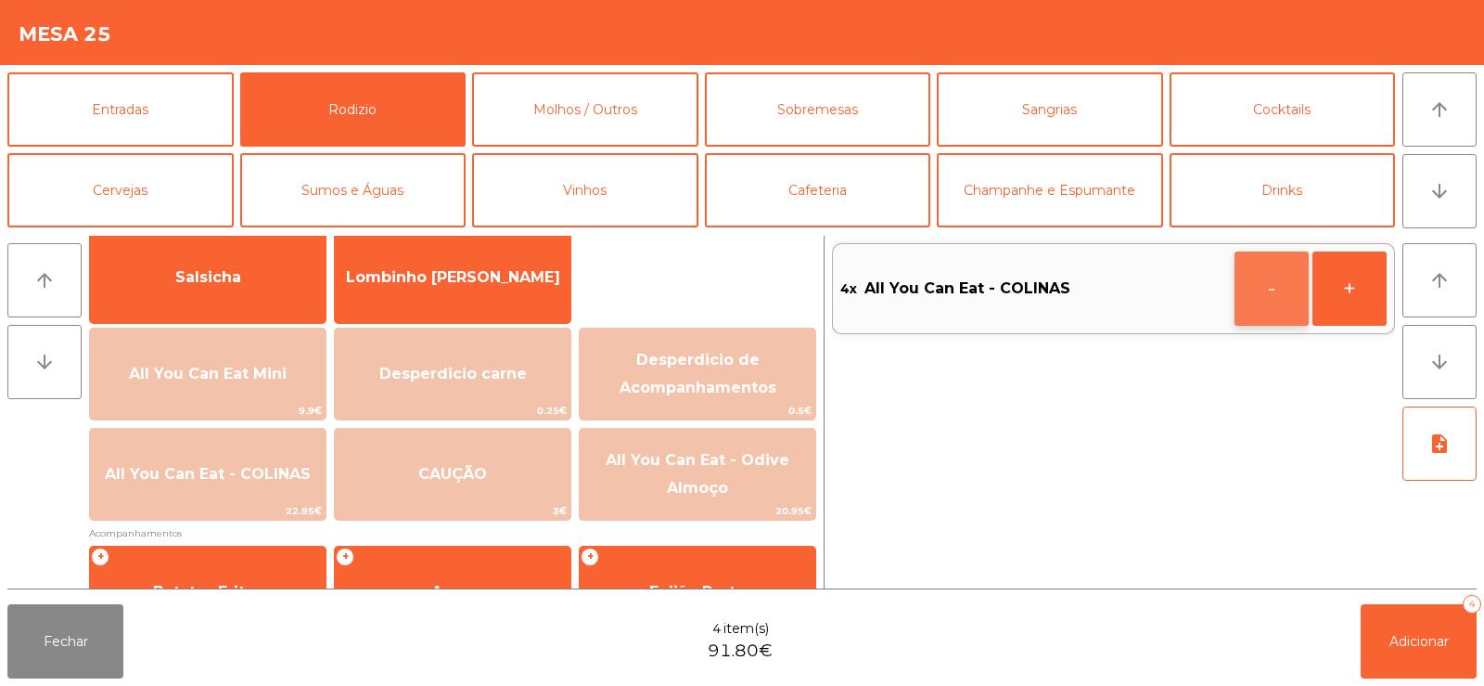
click at [1287, 289] on button "-" at bounding box center [1272, 288] width 74 height 74
click at [1410, 652] on button "Adicionar 3" at bounding box center [1419, 641] width 116 height 74
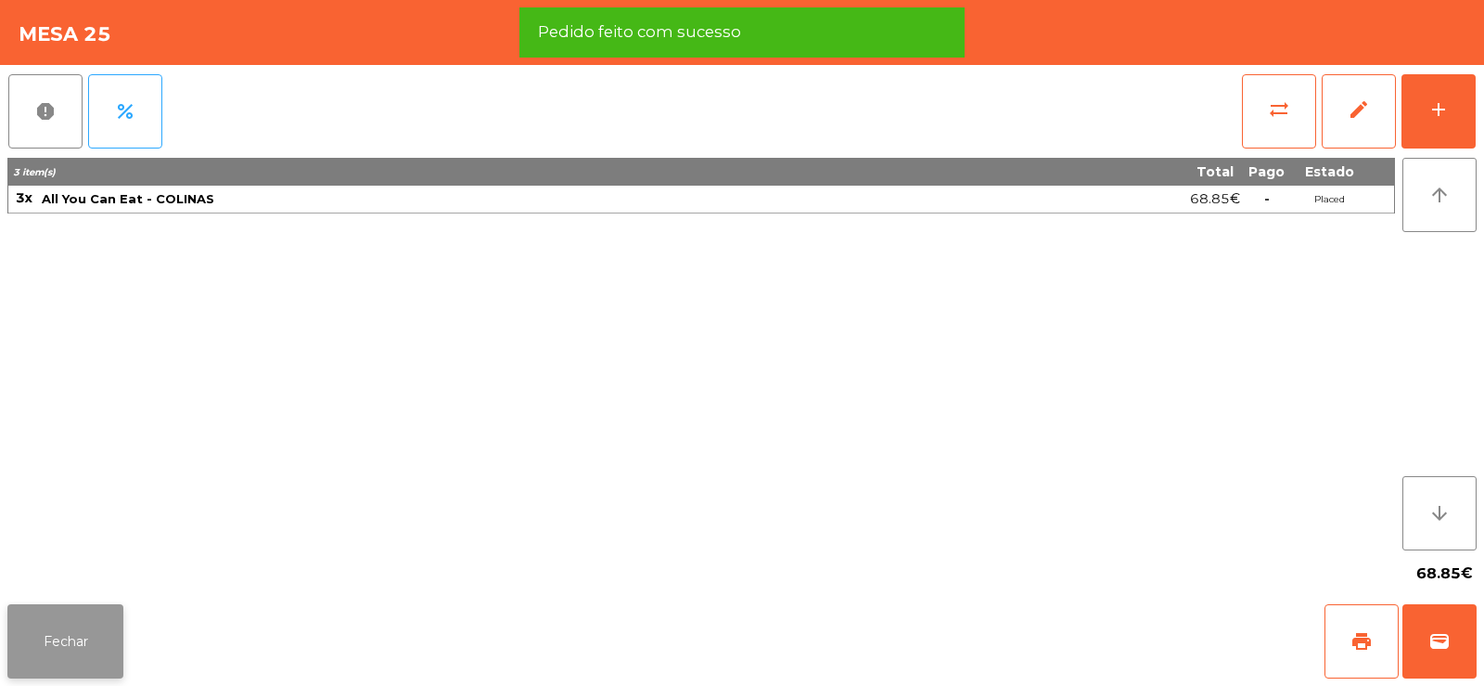
click at [74, 645] on button "Fechar" at bounding box center [65, 641] width 116 height 74
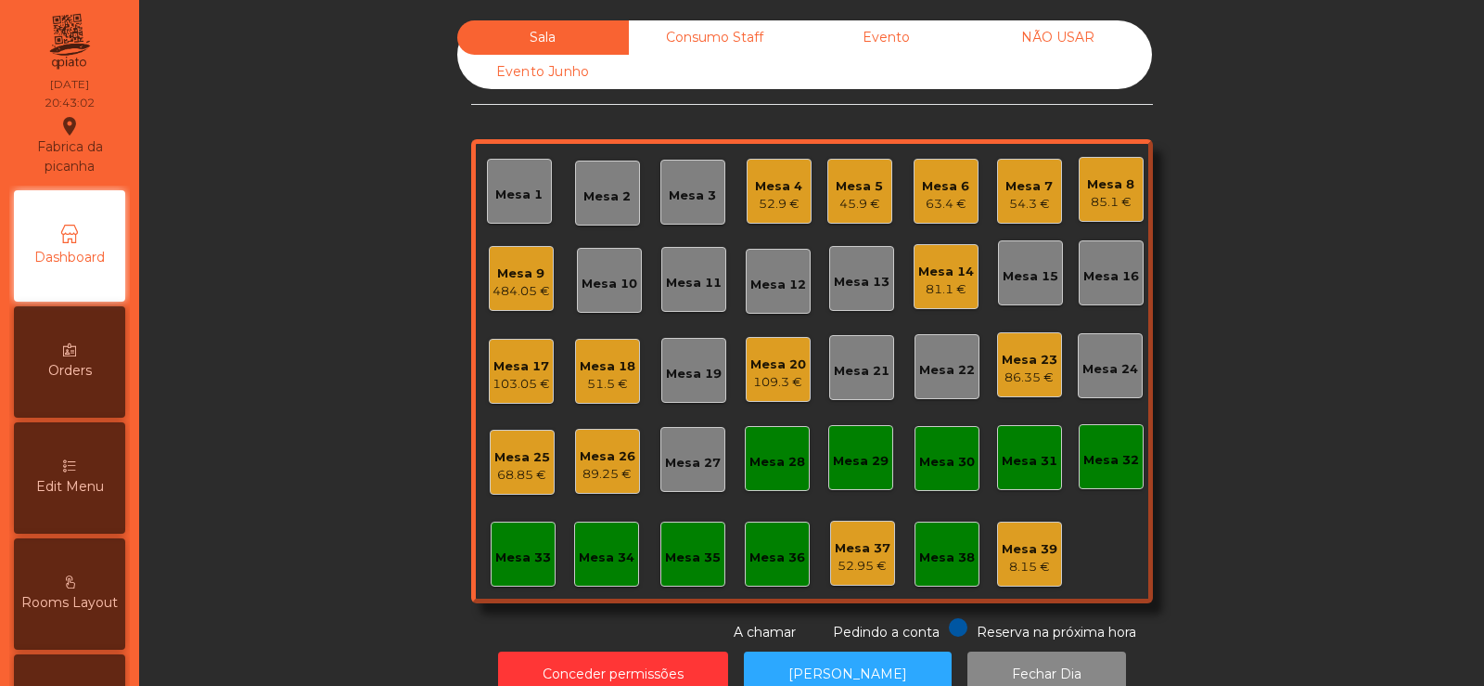
click at [708, 464] on div "Mesa 27" at bounding box center [693, 463] width 56 height 19
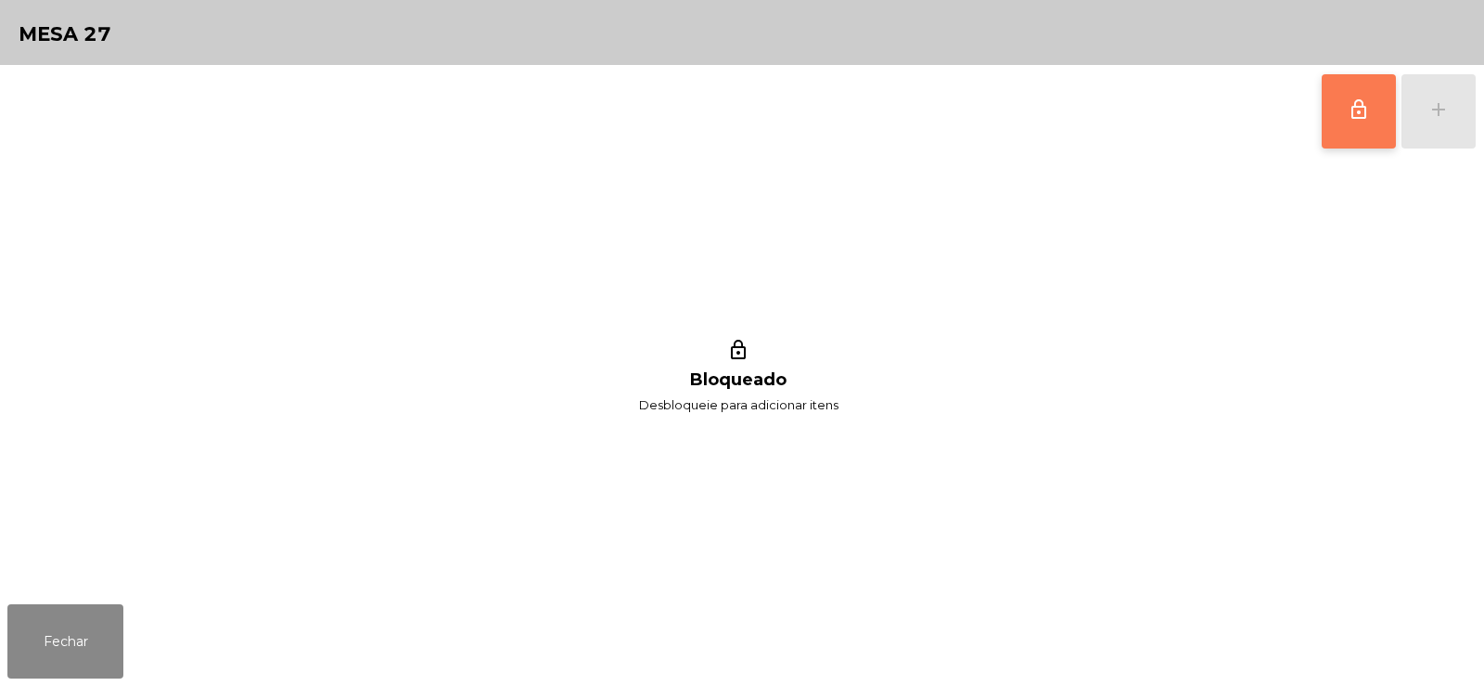
click at [1350, 119] on span "lock_outline" at bounding box center [1359, 109] width 22 height 22
click at [1430, 116] on div "add" at bounding box center [1439, 109] width 22 height 22
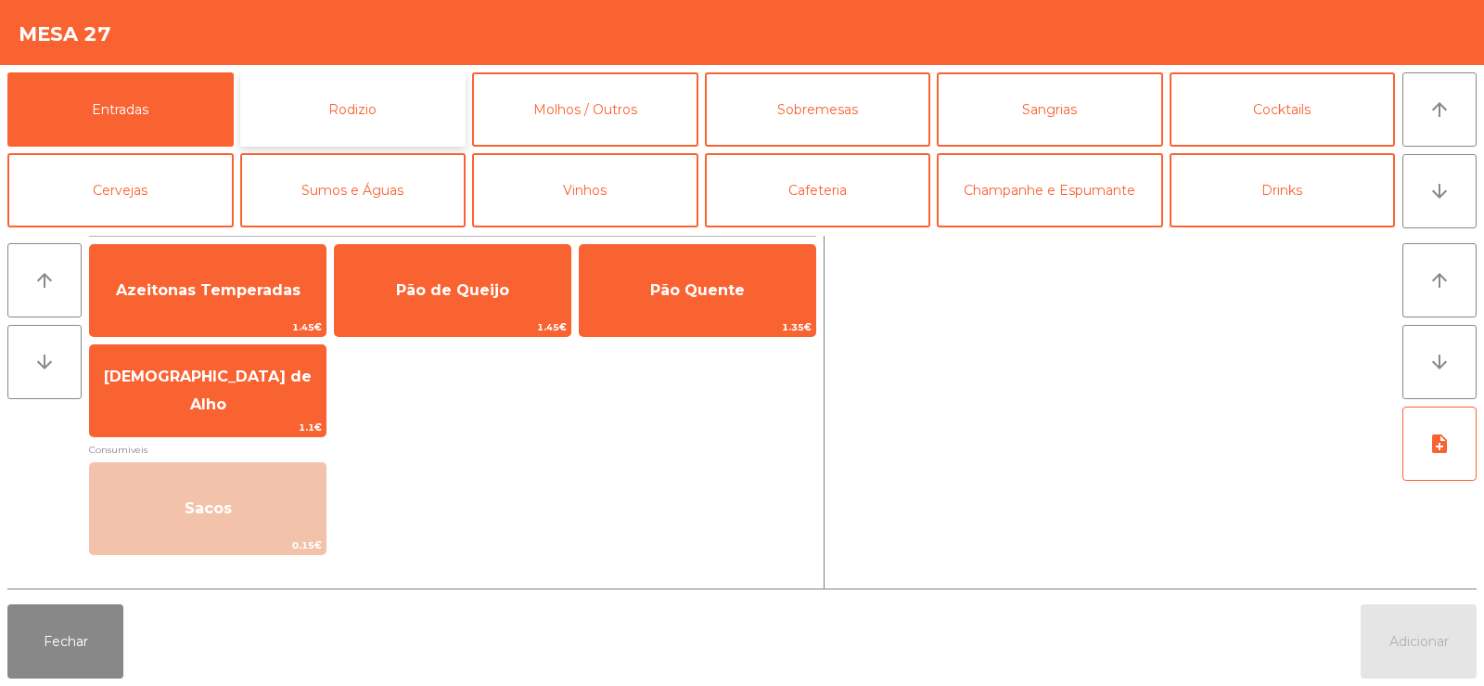
click at [366, 135] on button "Rodizio" at bounding box center [353, 109] width 226 height 74
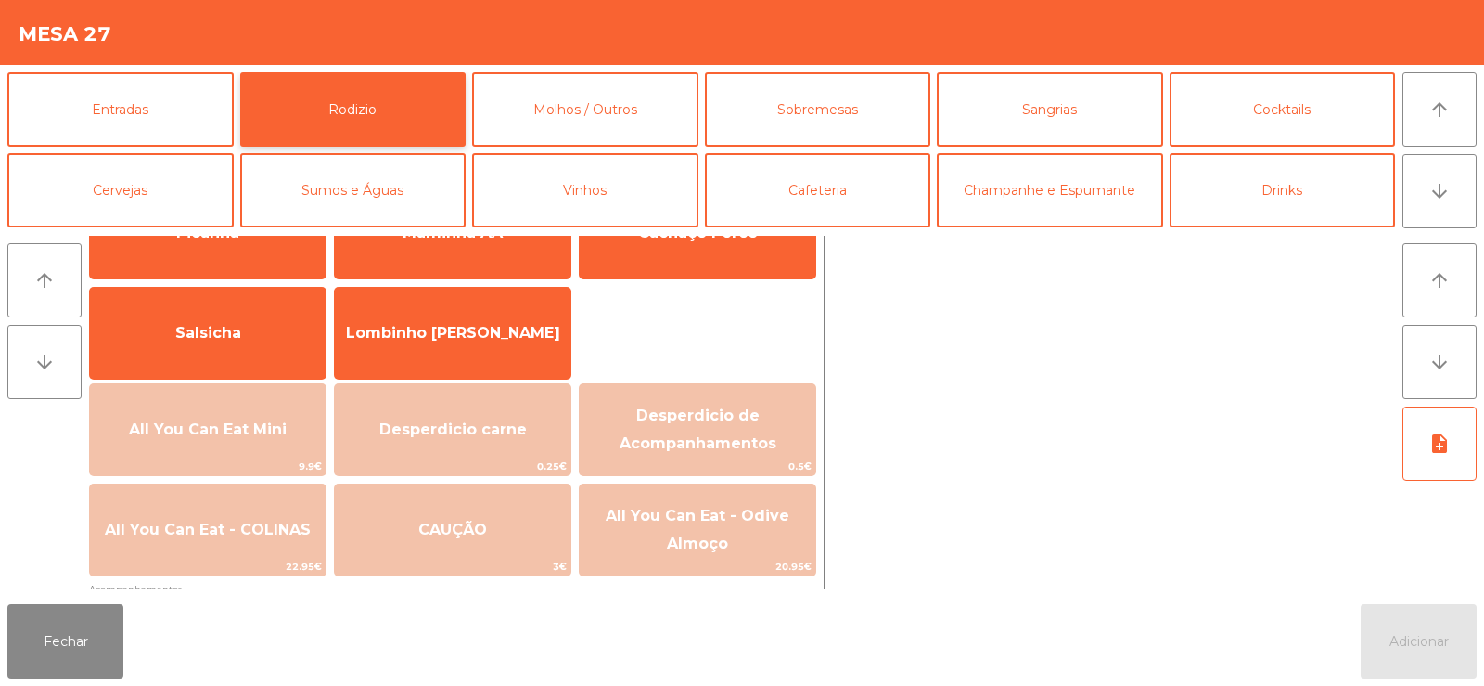
scroll to position [106, 0]
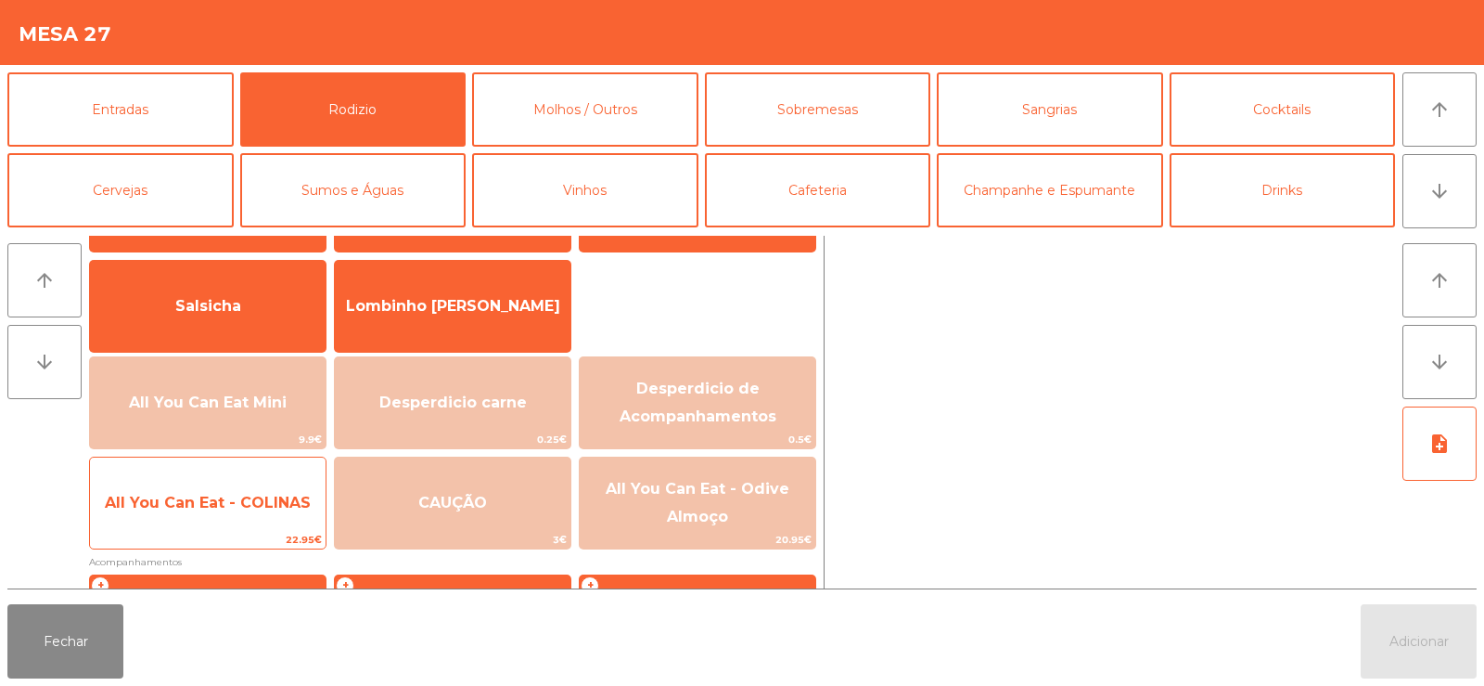
click at [238, 524] on span "All You Can Eat - COLINAS" at bounding box center [208, 503] width 236 height 50
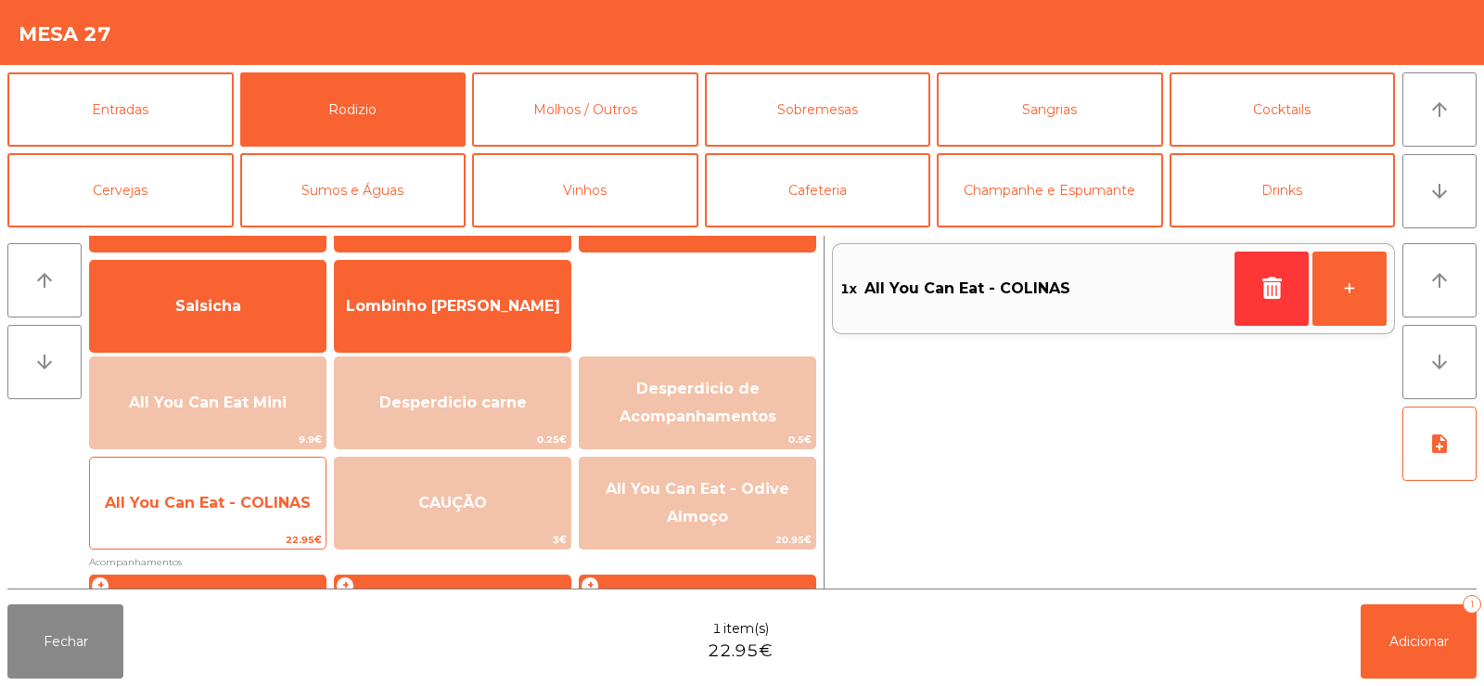
click at [243, 520] on span "All You Can Eat - COLINAS" at bounding box center [208, 503] width 236 height 50
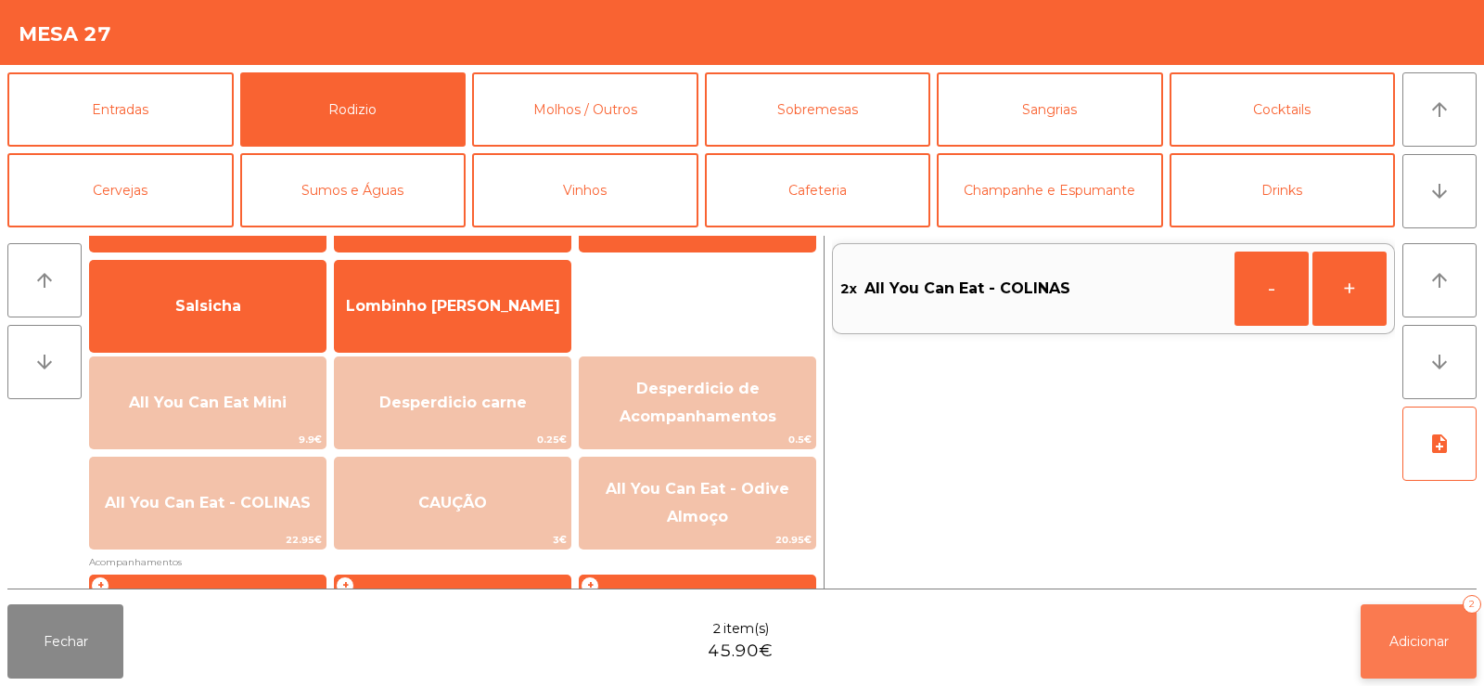
click at [1399, 645] on span "Adicionar" at bounding box center [1419, 641] width 59 height 17
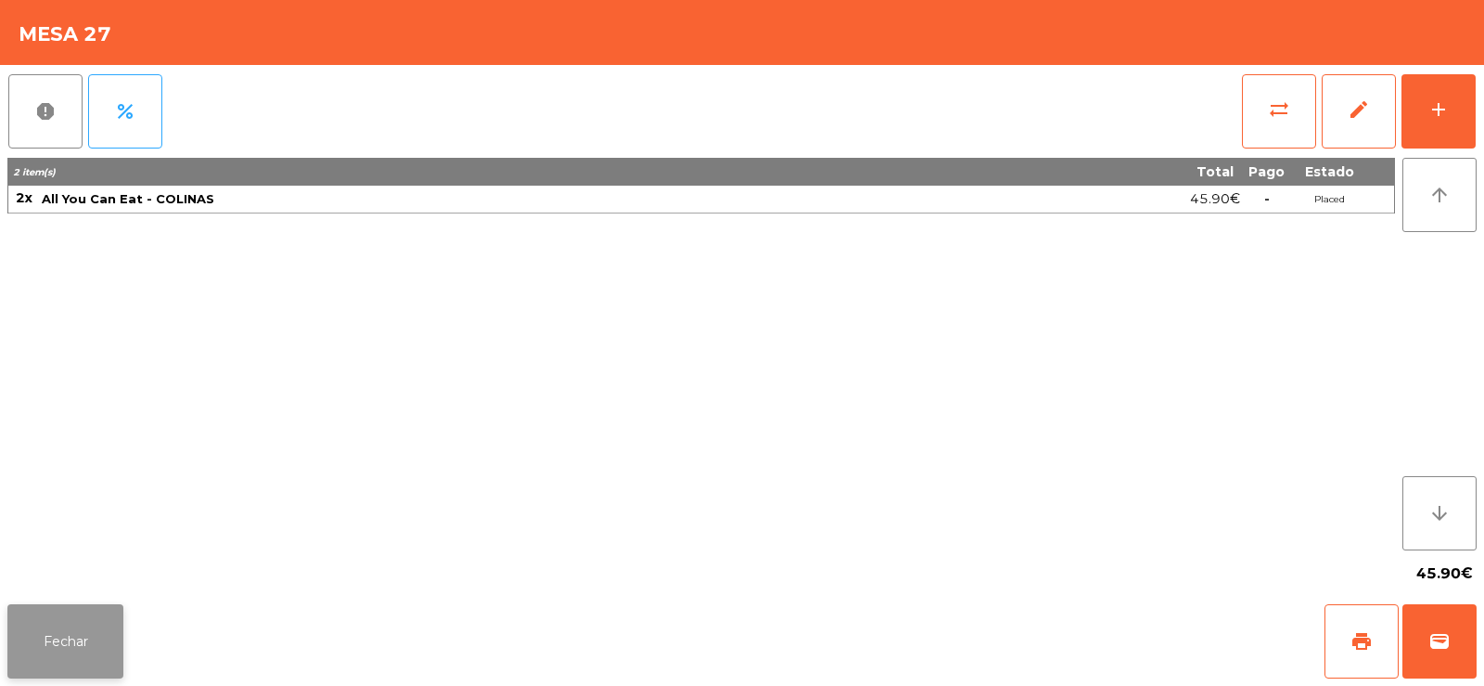
click at [75, 636] on button "Fechar" at bounding box center [65, 641] width 116 height 74
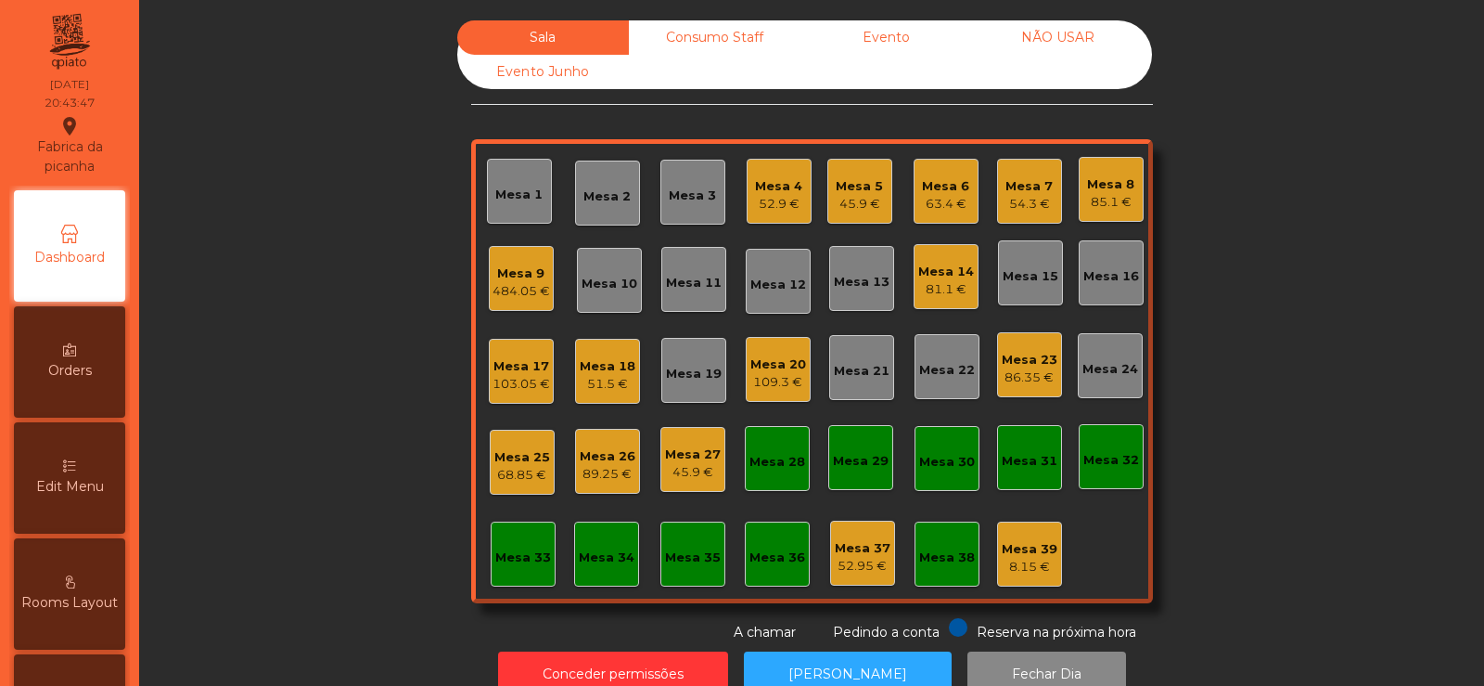
scroll to position [45, 0]
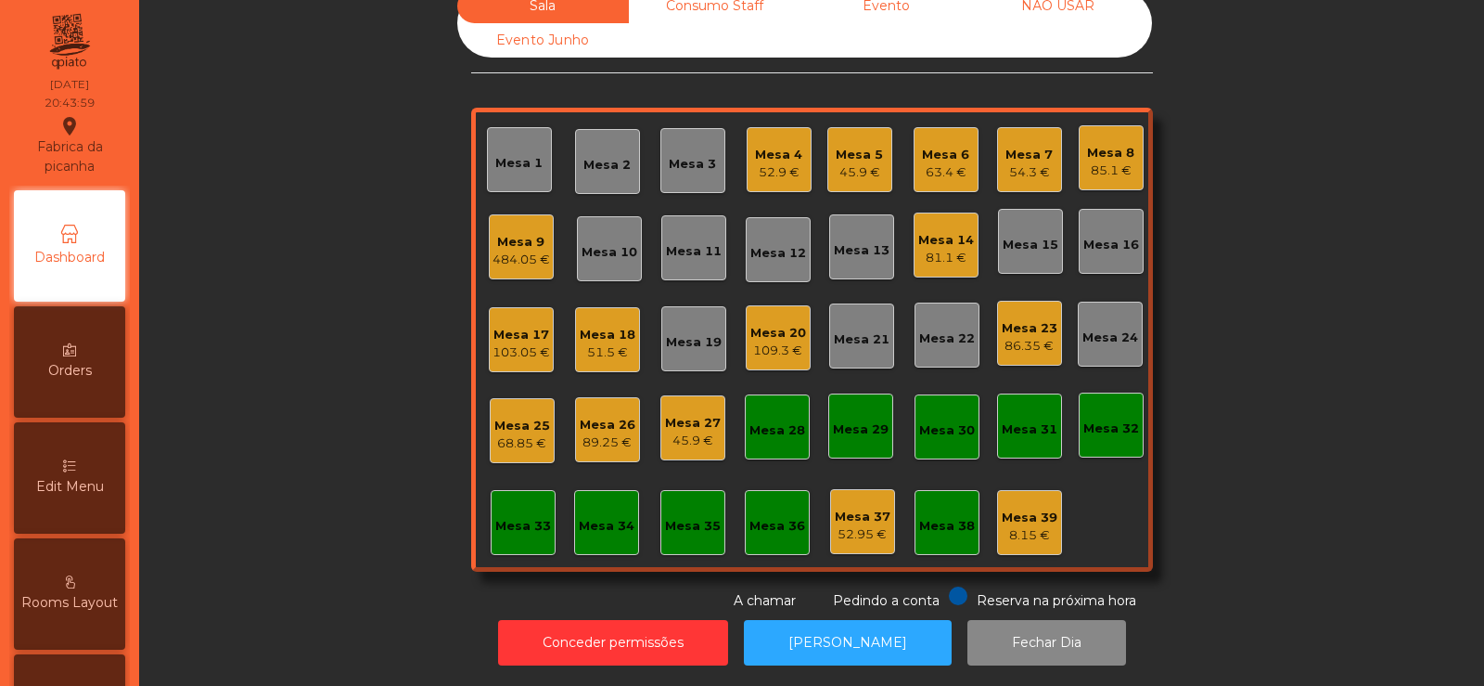
click at [767, 324] on div "Mesa 20" at bounding box center [778, 333] width 56 height 19
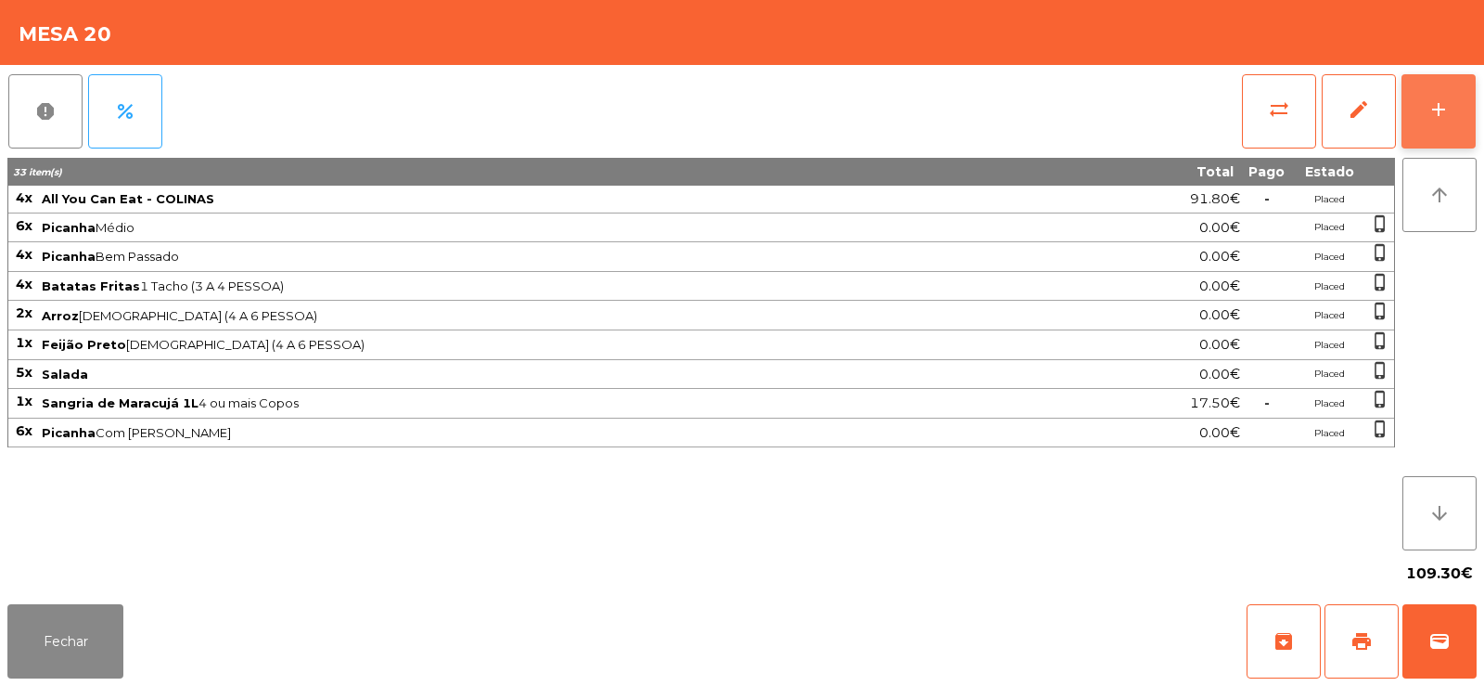
click at [1444, 113] on div "add" at bounding box center [1439, 109] width 22 height 22
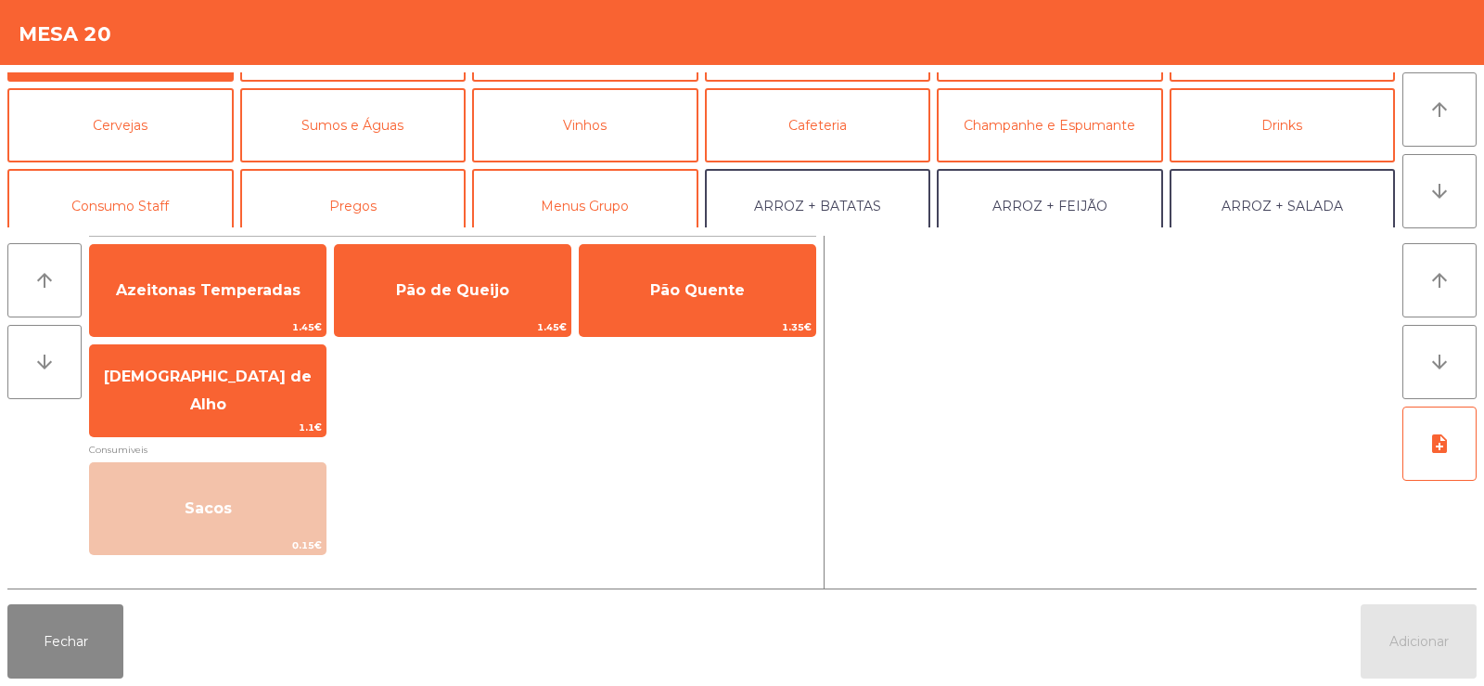
scroll to position [0, 0]
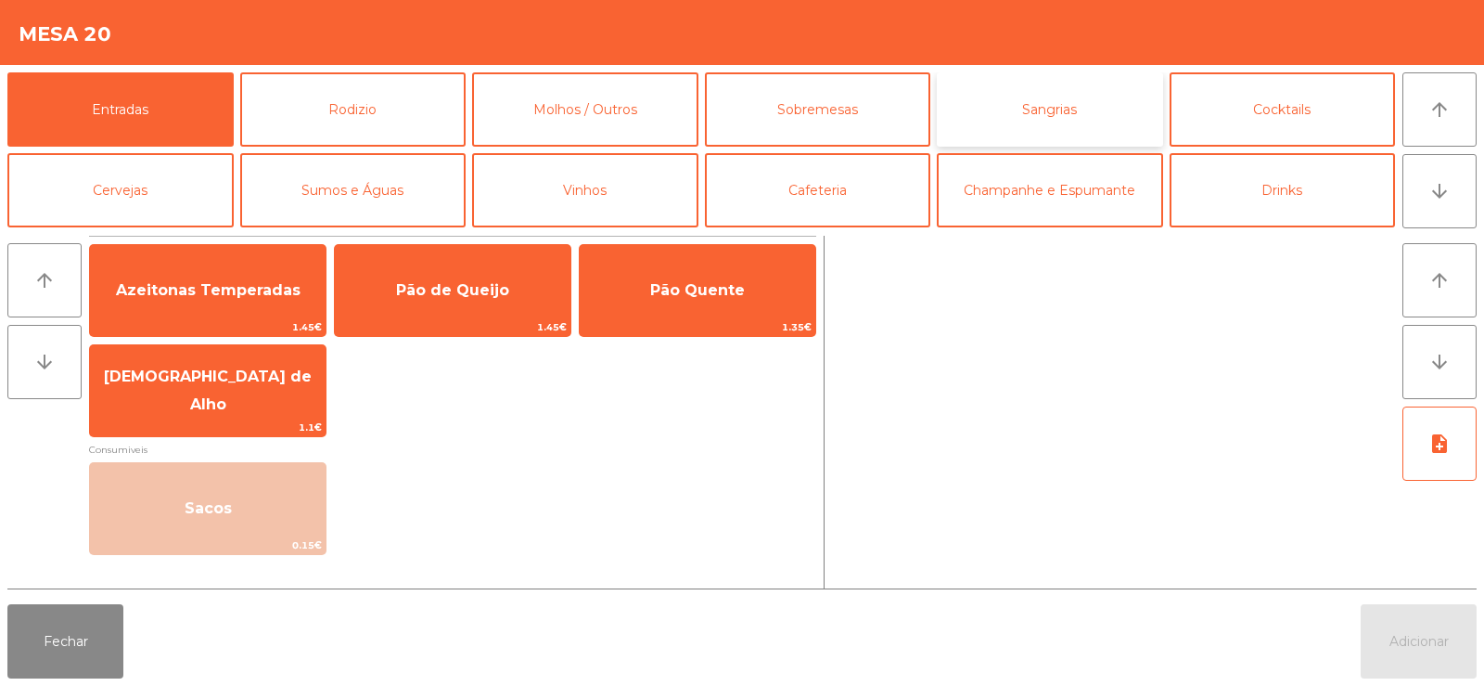
click at [1012, 109] on button "Sangrias" at bounding box center [1050, 109] width 226 height 74
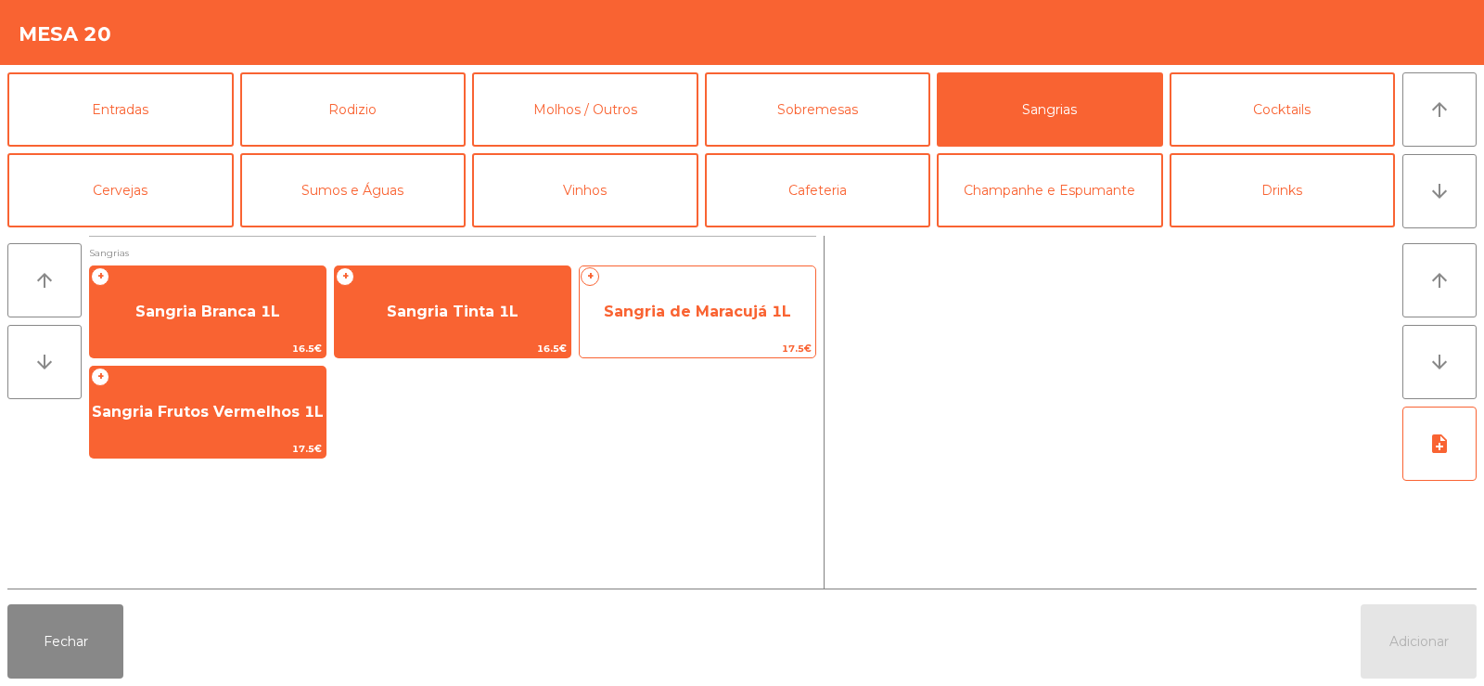
click at [694, 314] on span "Sangria de Maracujá 1L" at bounding box center [697, 311] width 187 height 18
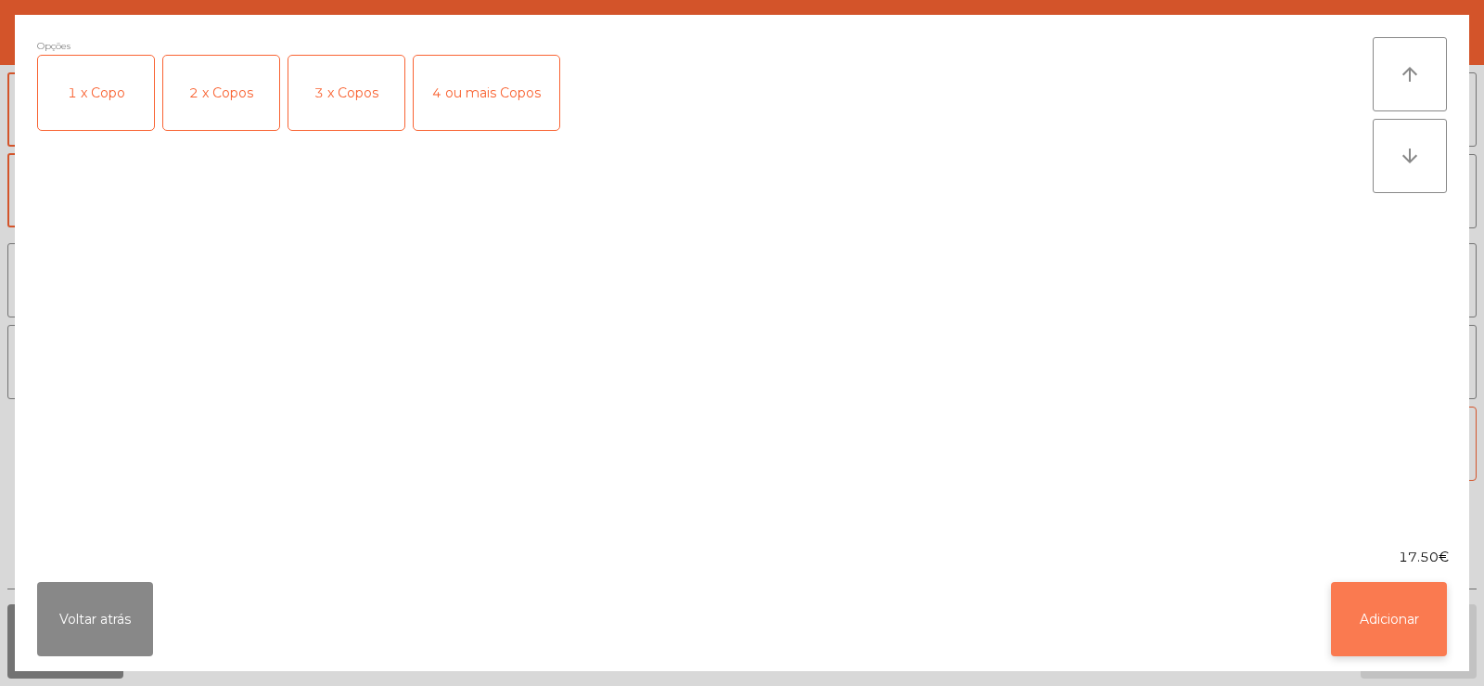
click at [1387, 625] on button "Adicionar" at bounding box center [1389, 619] width 116 height 74
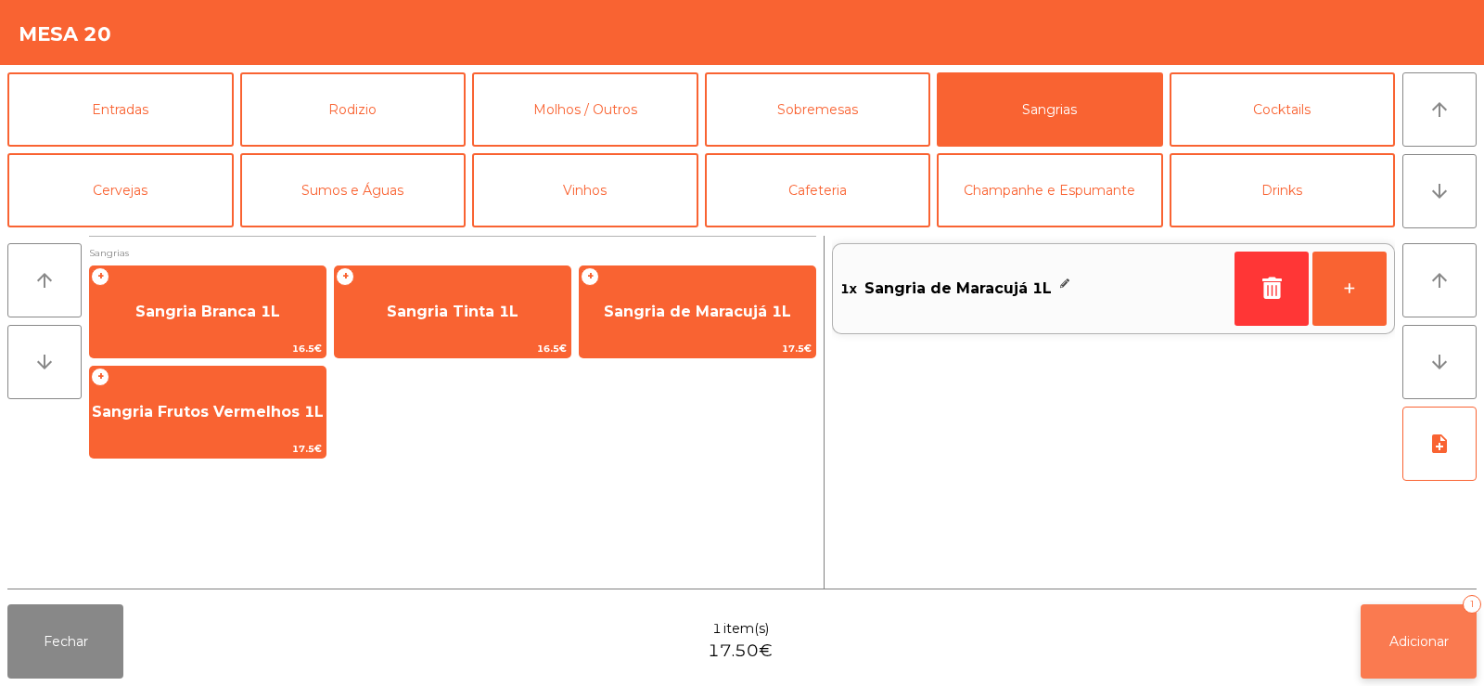
click at [1408, 644] on span "Adicionar" at bounding box center [1419, 641] width 59 height 17
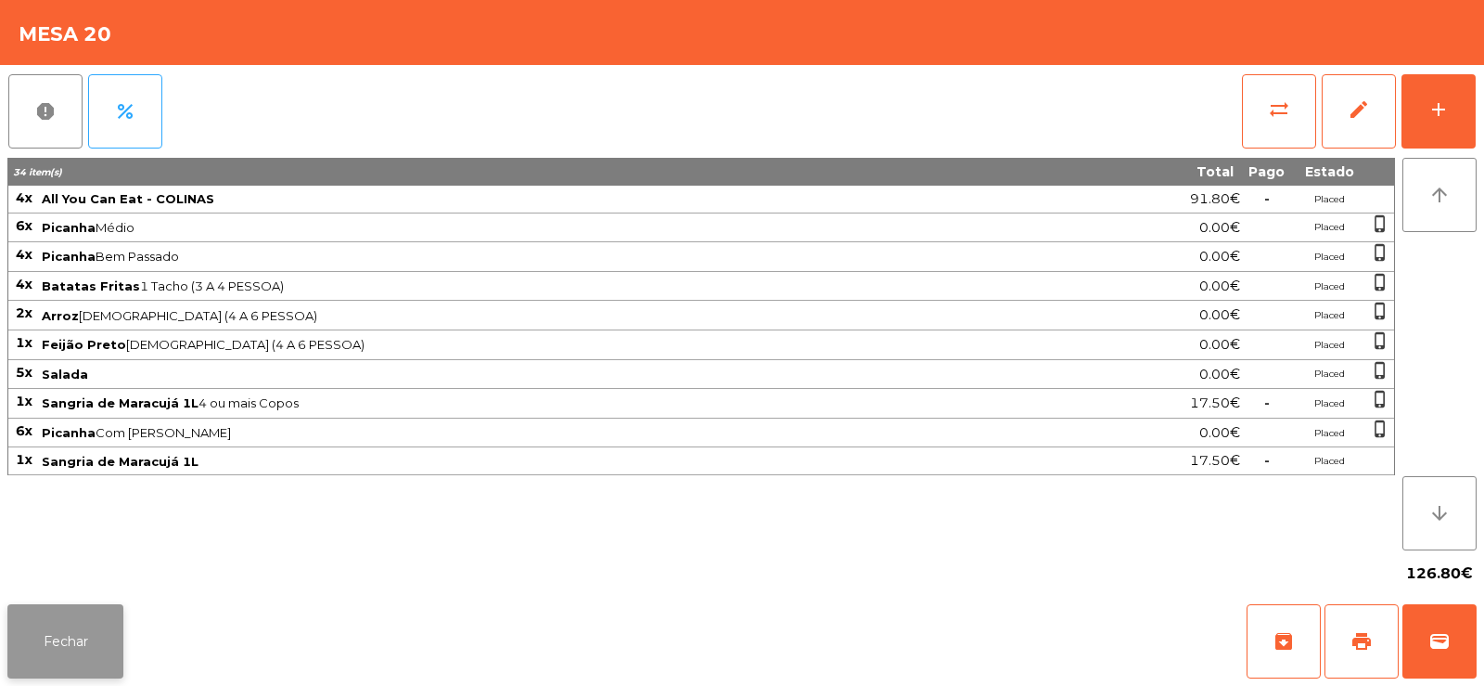
click at [94, 629] on button "Fechar" at bounding box center [65, 641] width 116 height 74
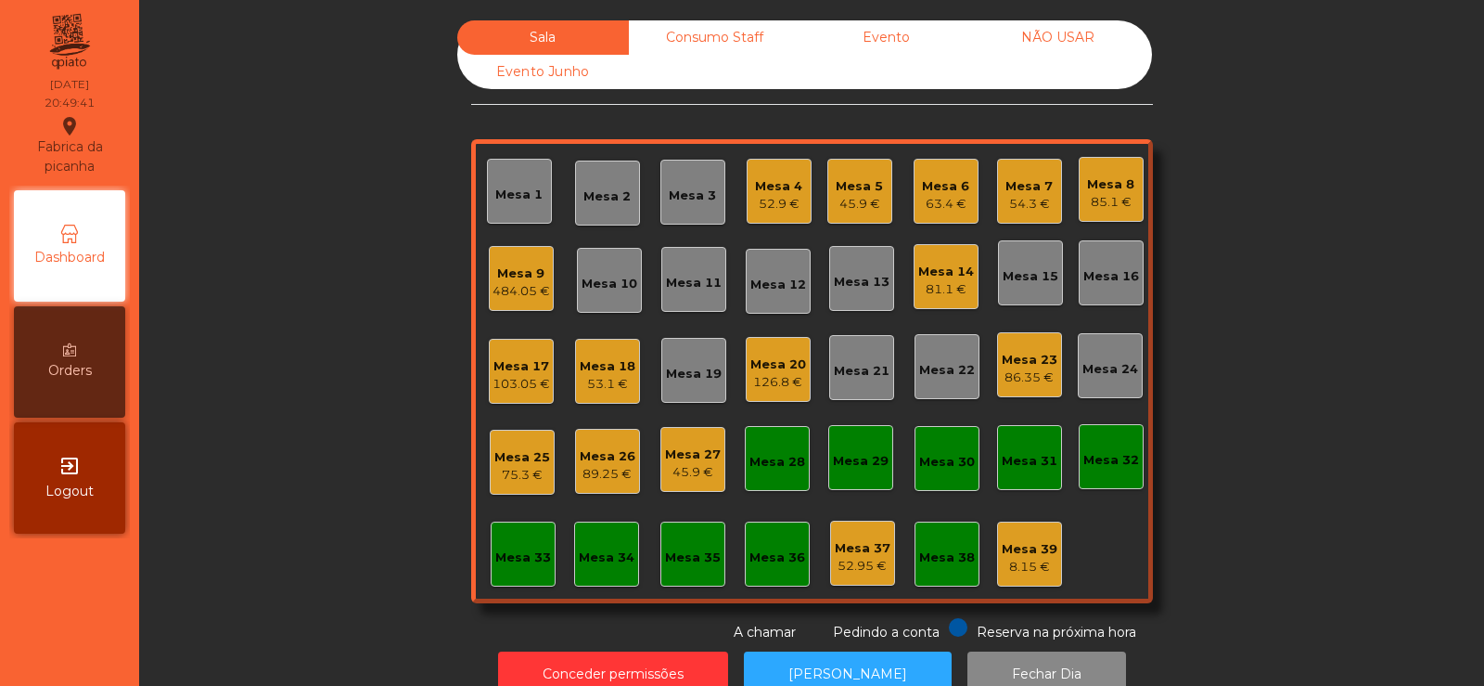
click at [533, 294] on div "484.05 €" at bounding box center [522, 291] width 58 height 19
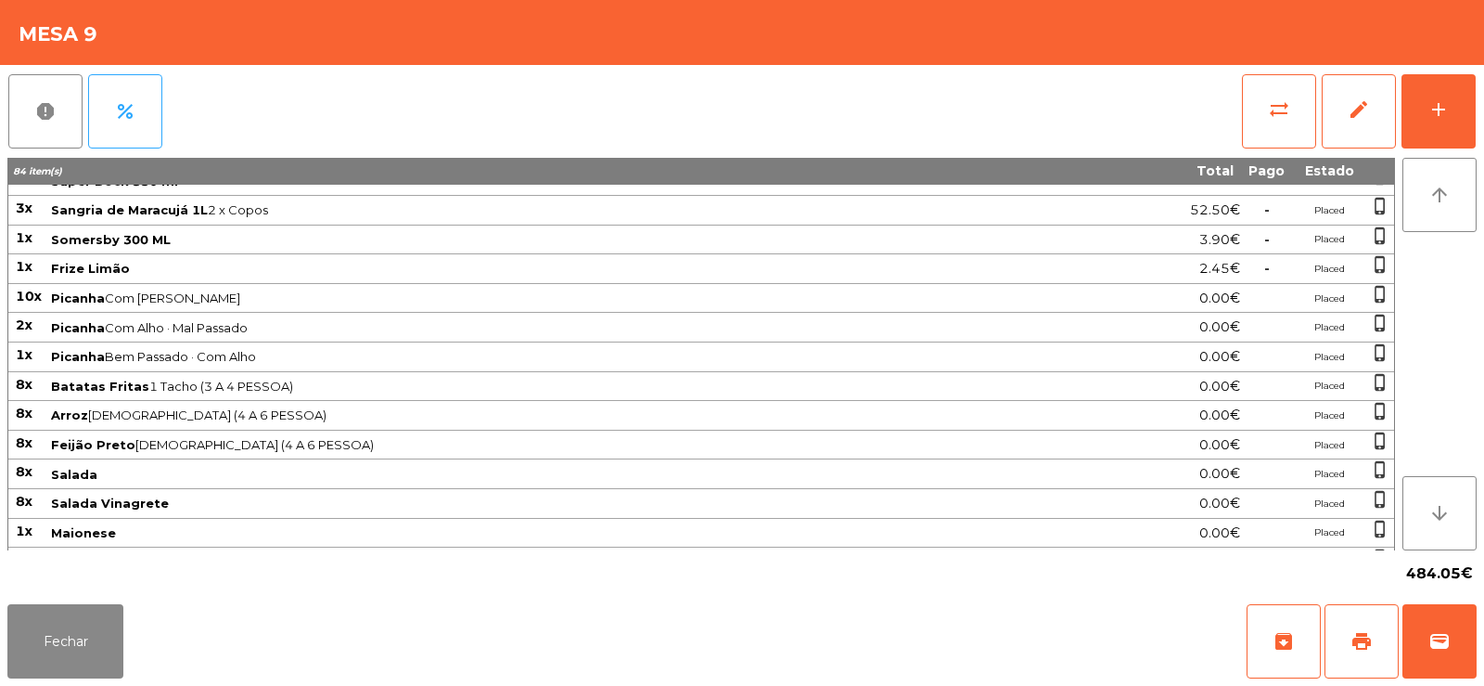
scroll to position [190, 0]
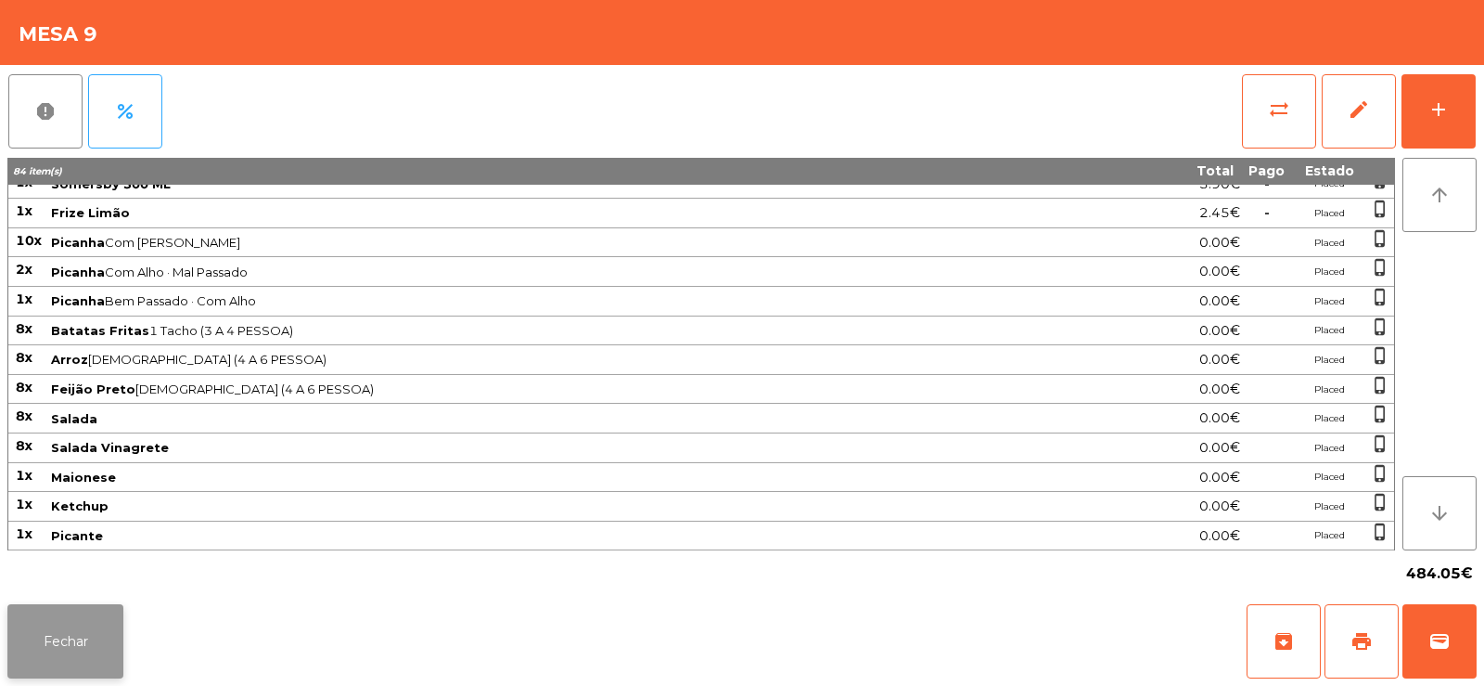
click at [96, 631] on button "Fechar" at bounding box center [65, 641] width 116 height 74
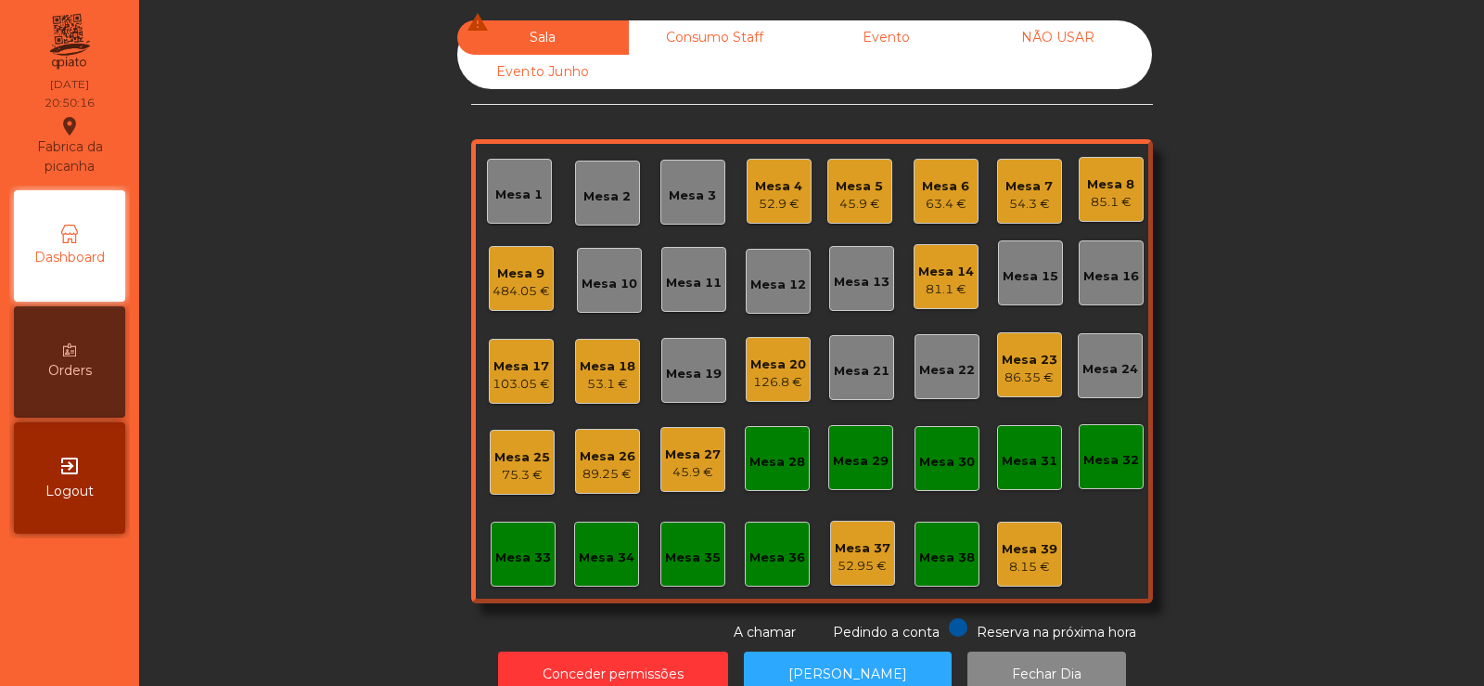
click at [520, 377] on div "103.05 €" at bounding box center [522, 384] width 58 height 19
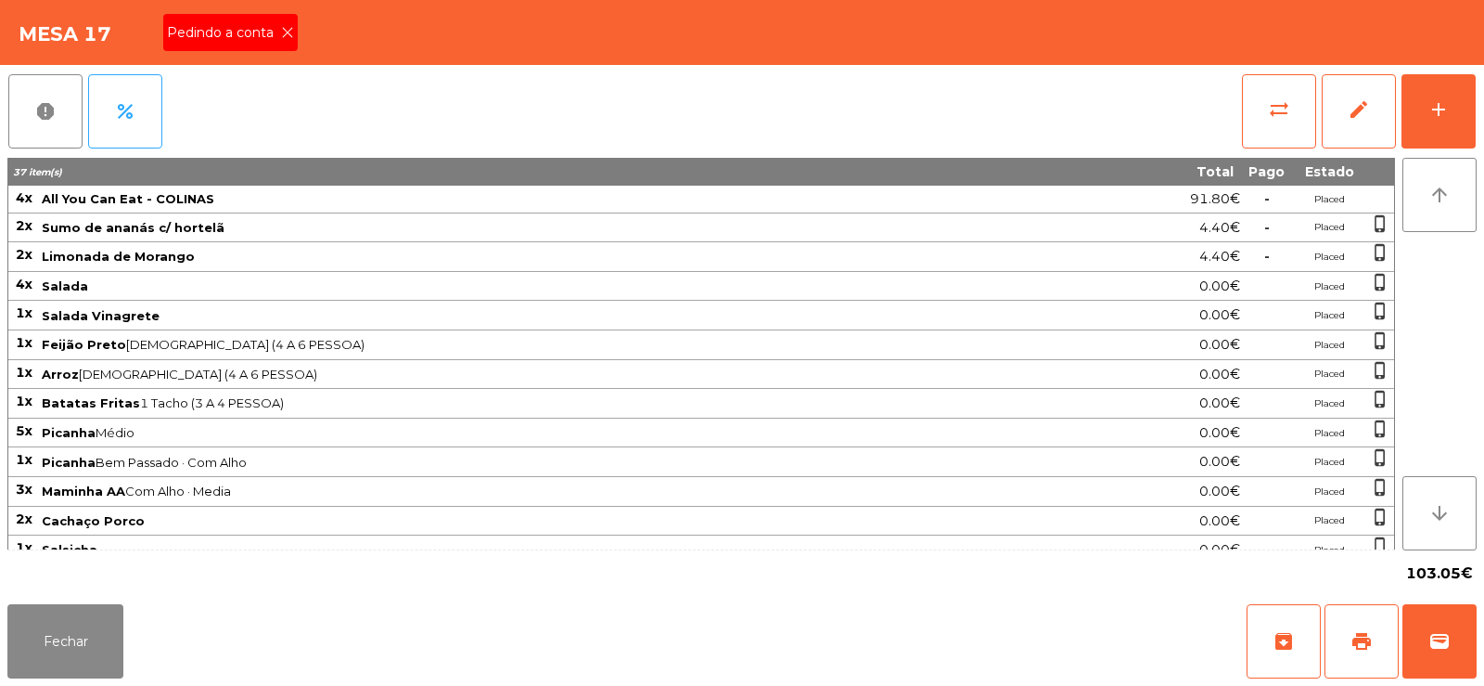
click at [286, 32] on icon at bounding box center [287, 32] width 13 height 13
click at [1364, 642] on span "print" at bounding box center [1362, 641] width 22 height 22
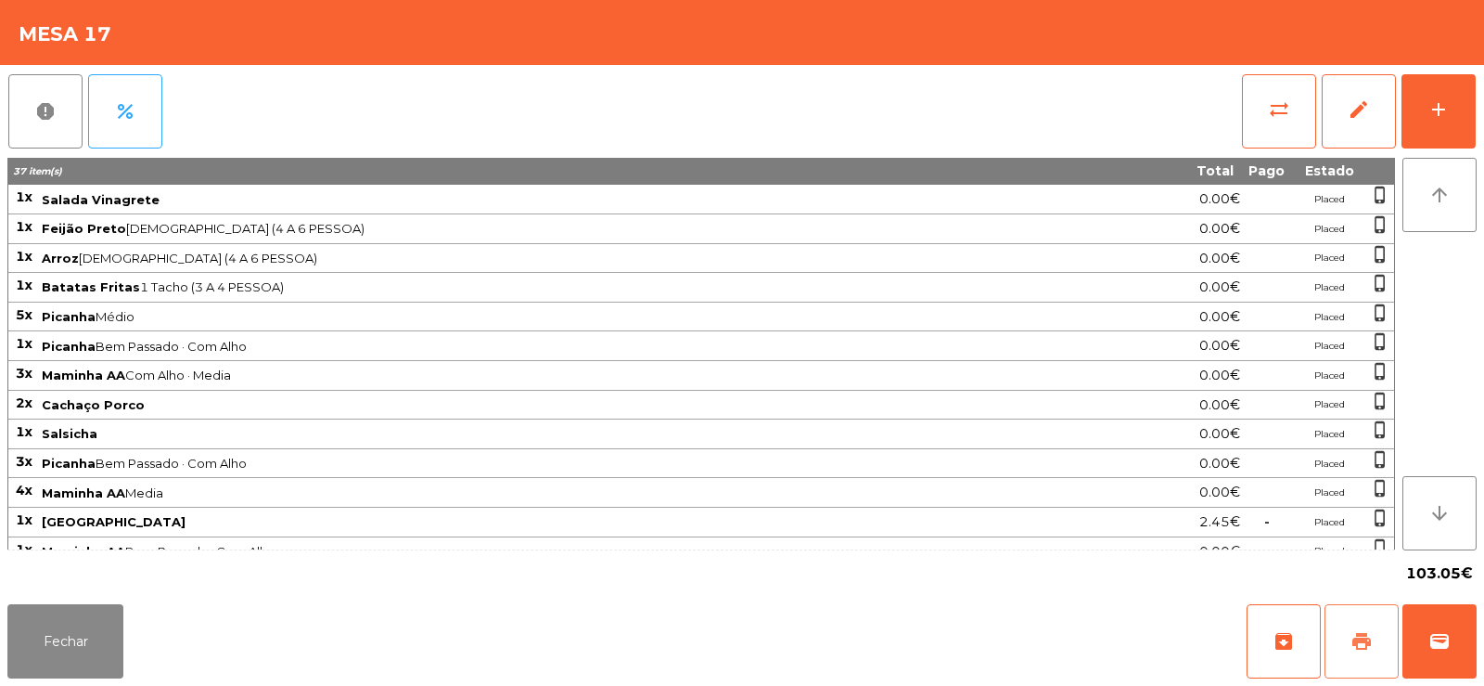
scroll to position [133, 0]
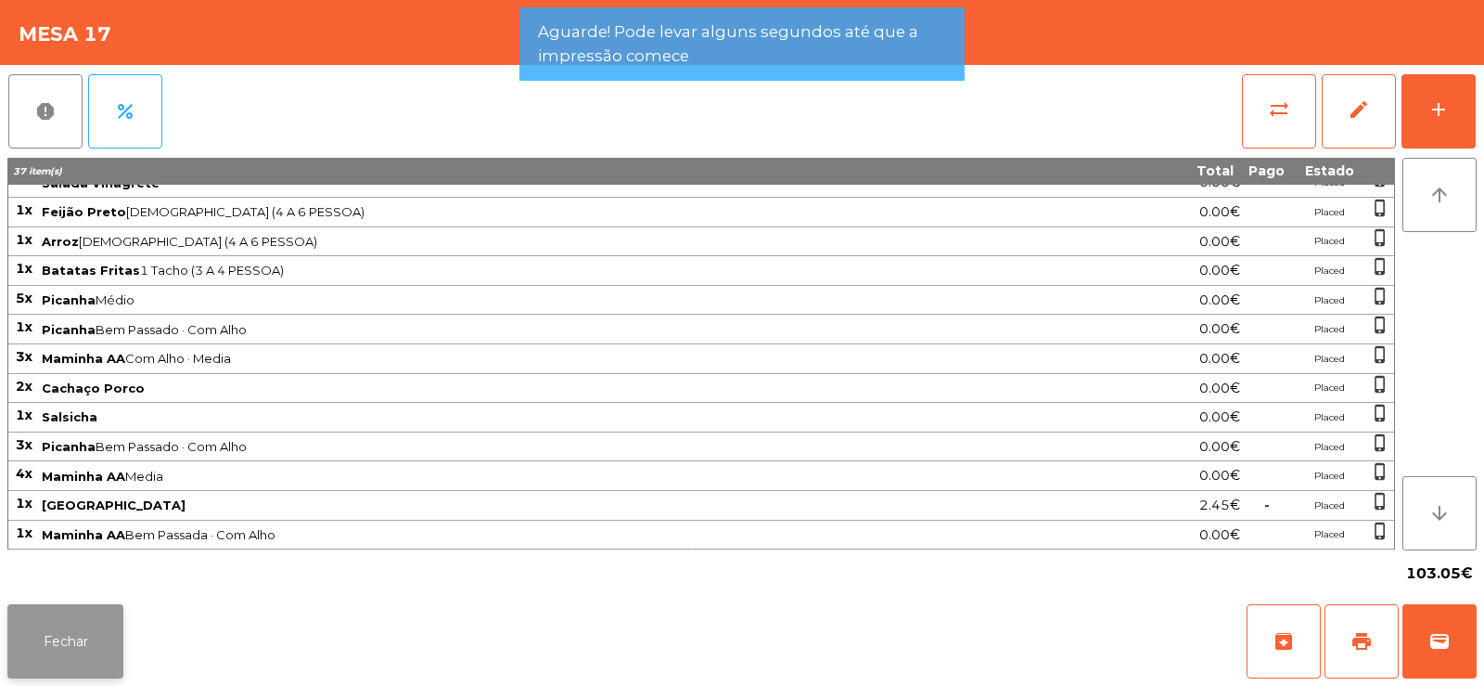
click at [95, 623] on button "Fechar" at bounding box center [65, 641] width 116 height 74
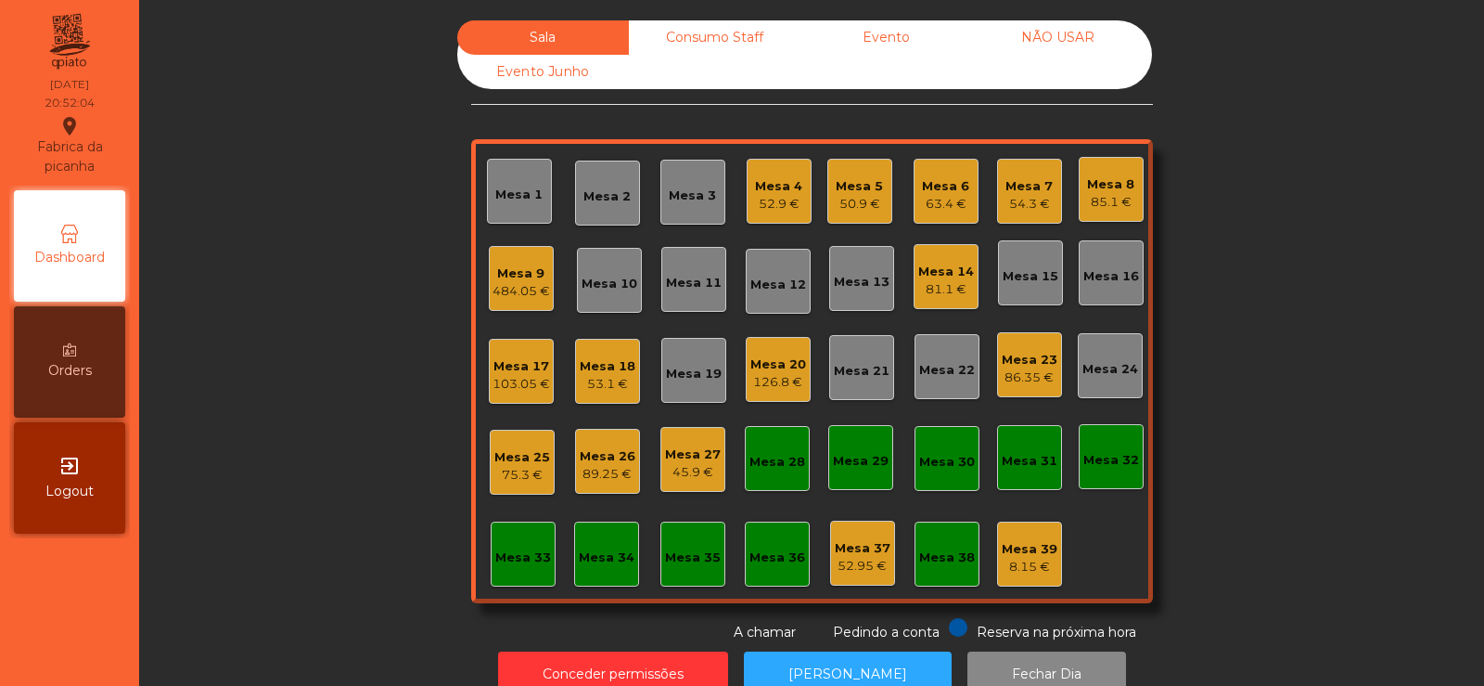
click at [525, 378] on div "103.05 €" at bounding box center [522, 384] width 58 height 19
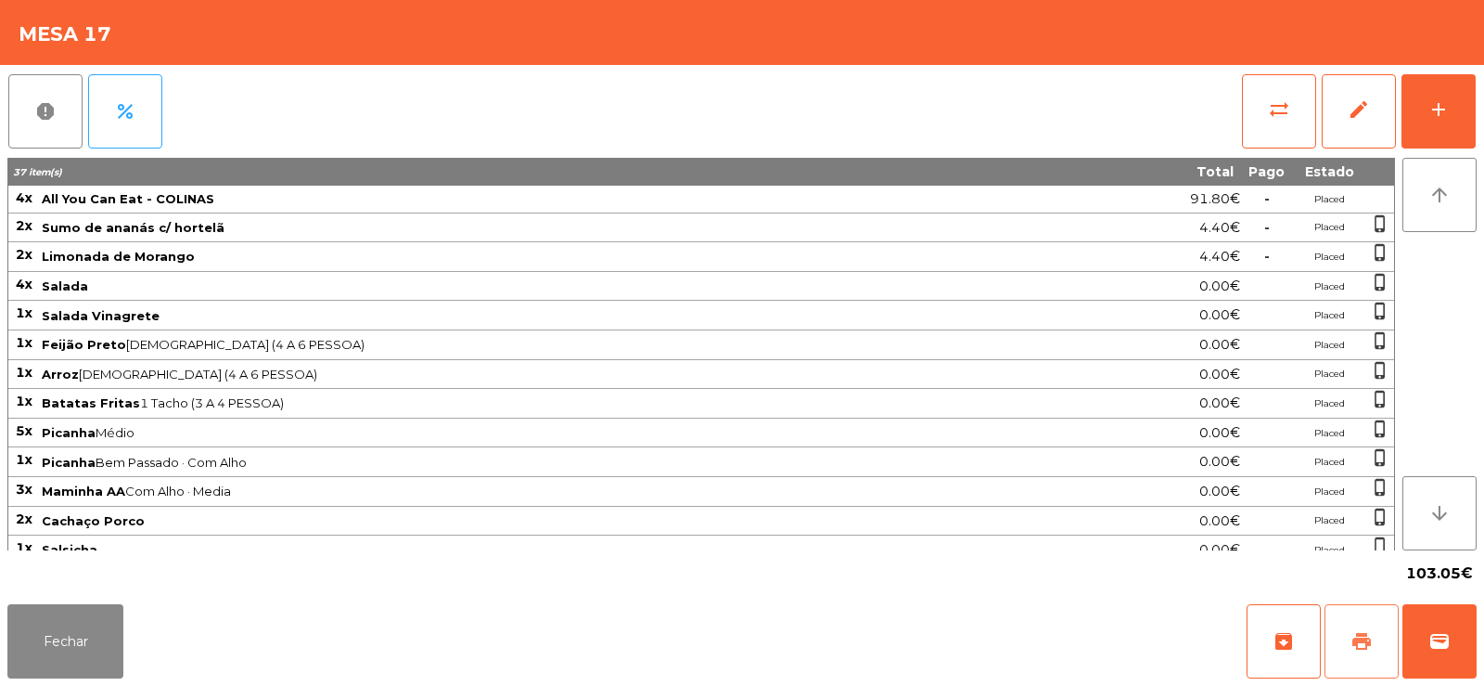
click at [1361, 643] on span "print" at bounding box center [1362, 641] width 22 height 22
click at [1273, 130] on button "sync_alt" at bounding box center [1279, 111] width 74 height 74
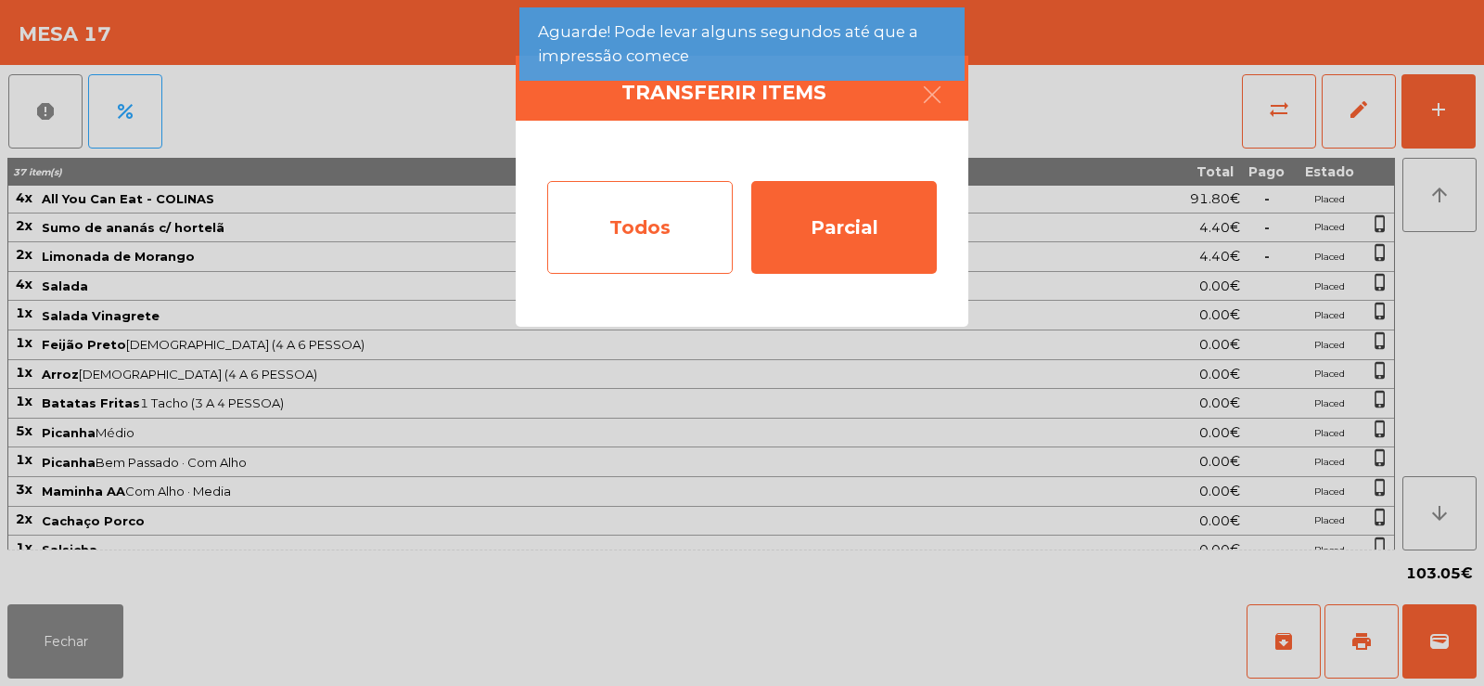
click at [620, 221] on div "Todos" at bounding box center [640, 227] width 186 height 93
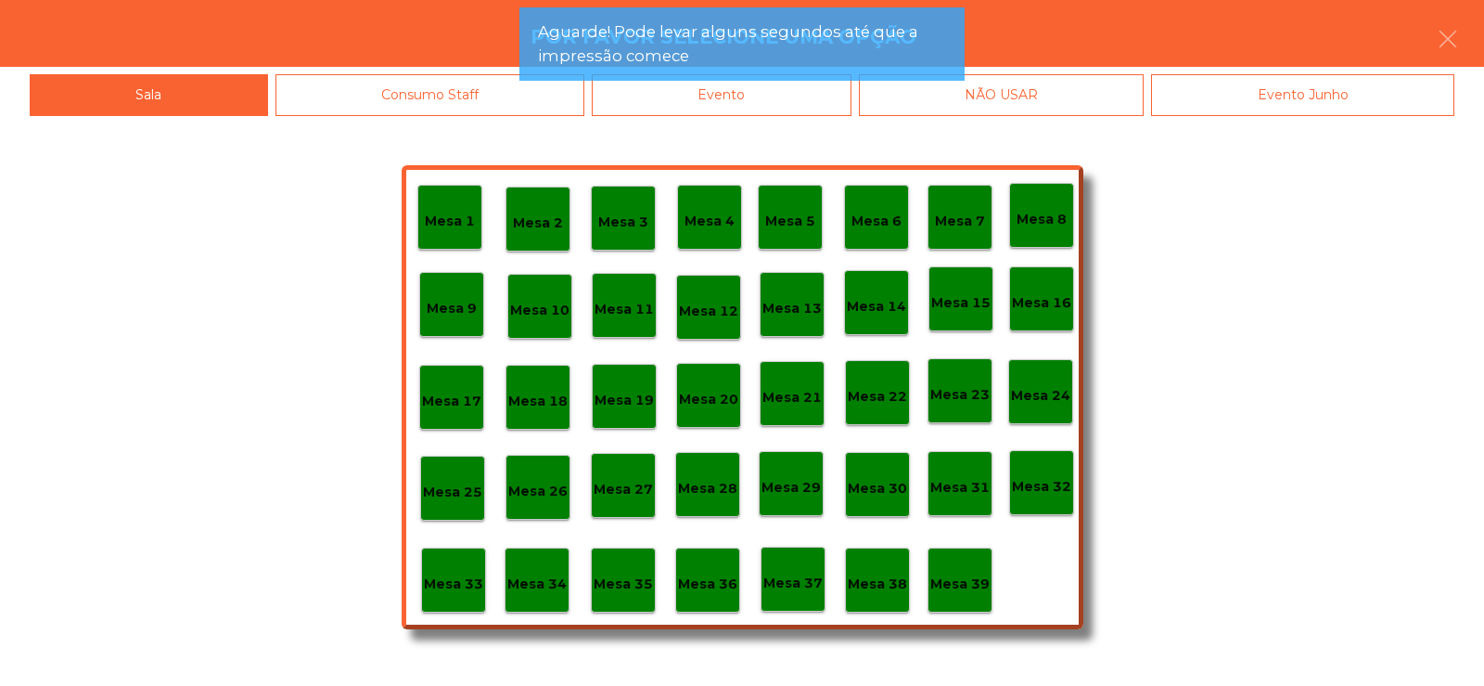
click at [822, 92] on app-alert "Aguarde! Pode levar alguns segundos até que a impressão comece" at bounding box center [741, 51] width 445 height 88
click at [833, 104] on div "Evento" at bounding box center [722, 95] width 260 height 42
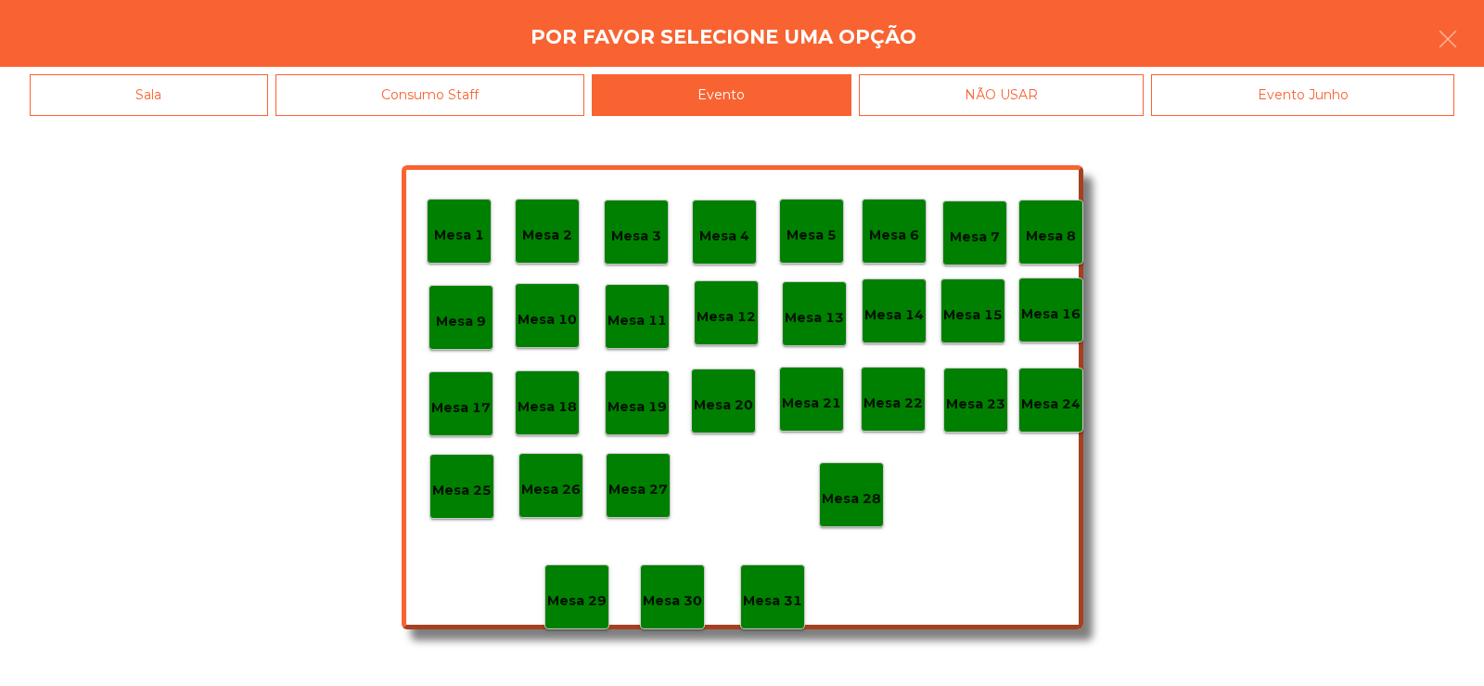
click at [863, 509] on div "Mesa 28" at bounding box center [851, 494] width 65 height 65
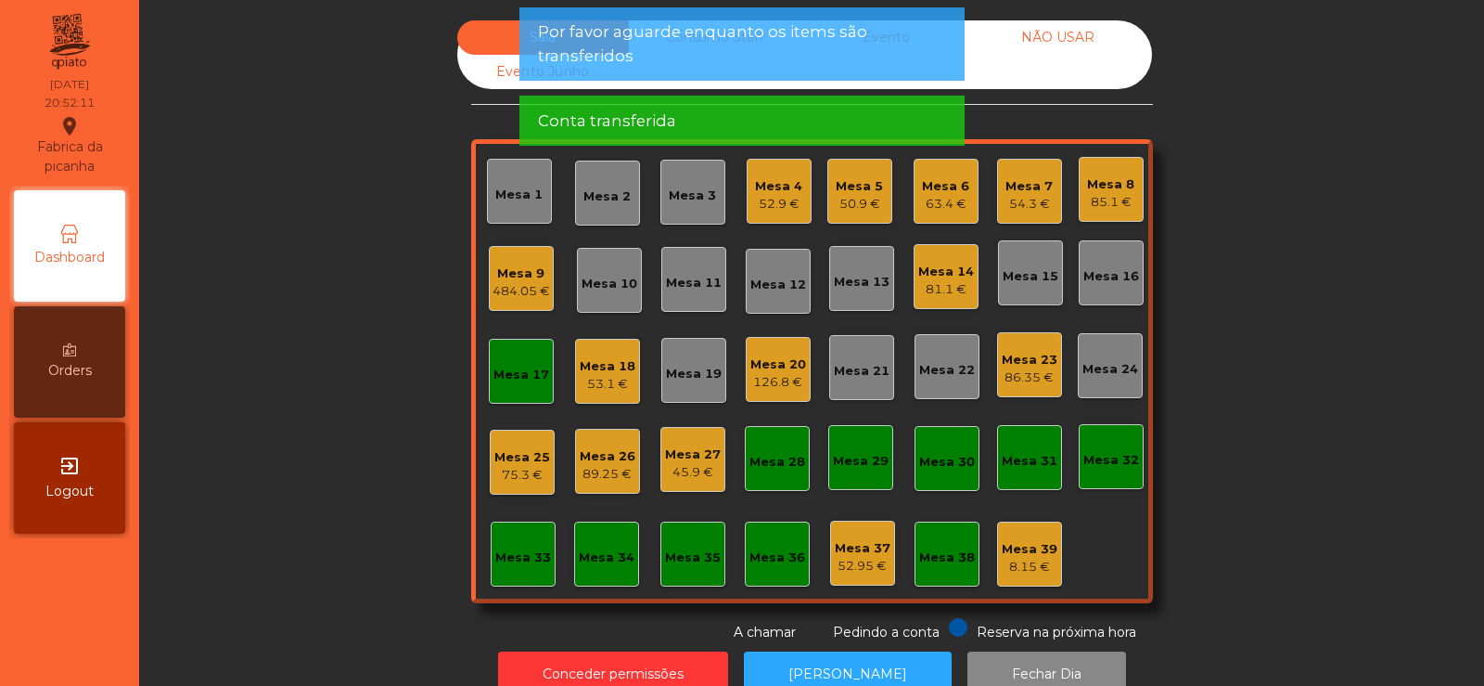
scroll to position [45, 0]
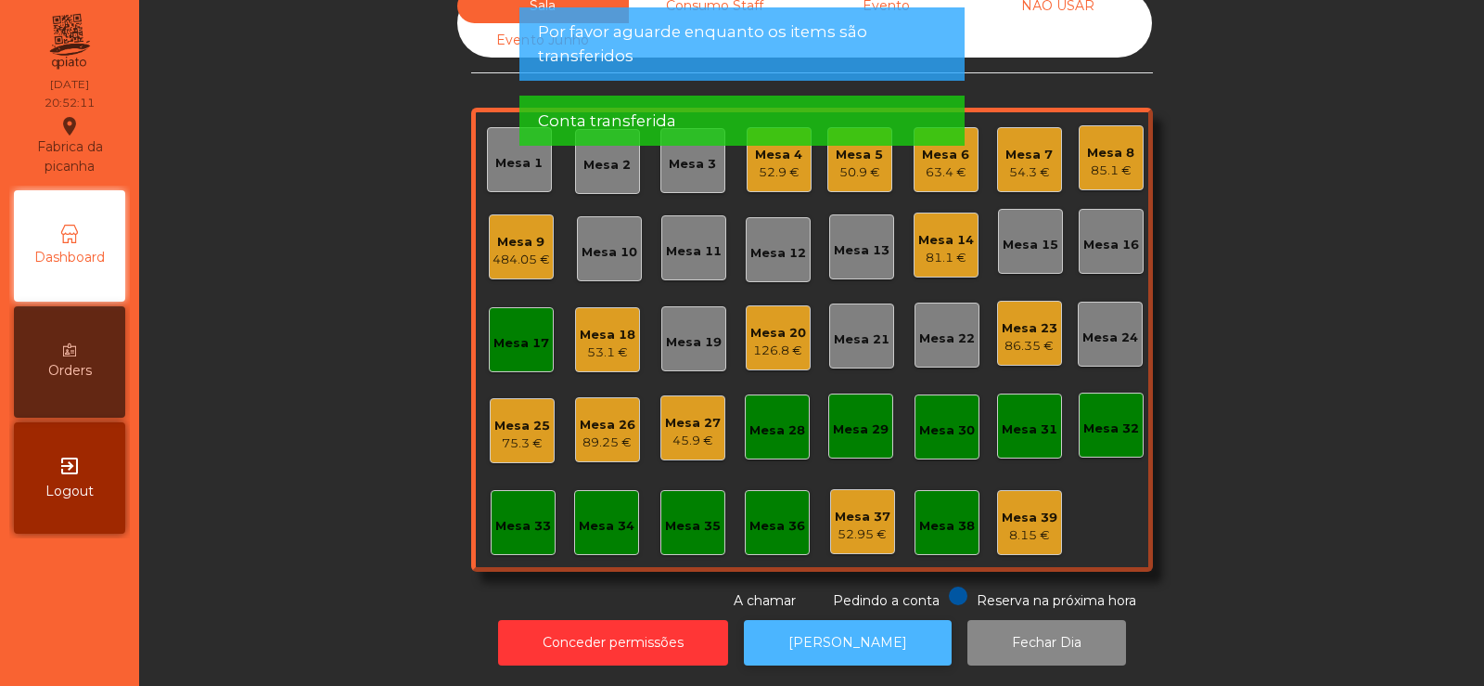
click at [845, 620] on button "[PERSON_NAME]" at bounding box center [848, 642] width 208 height 45
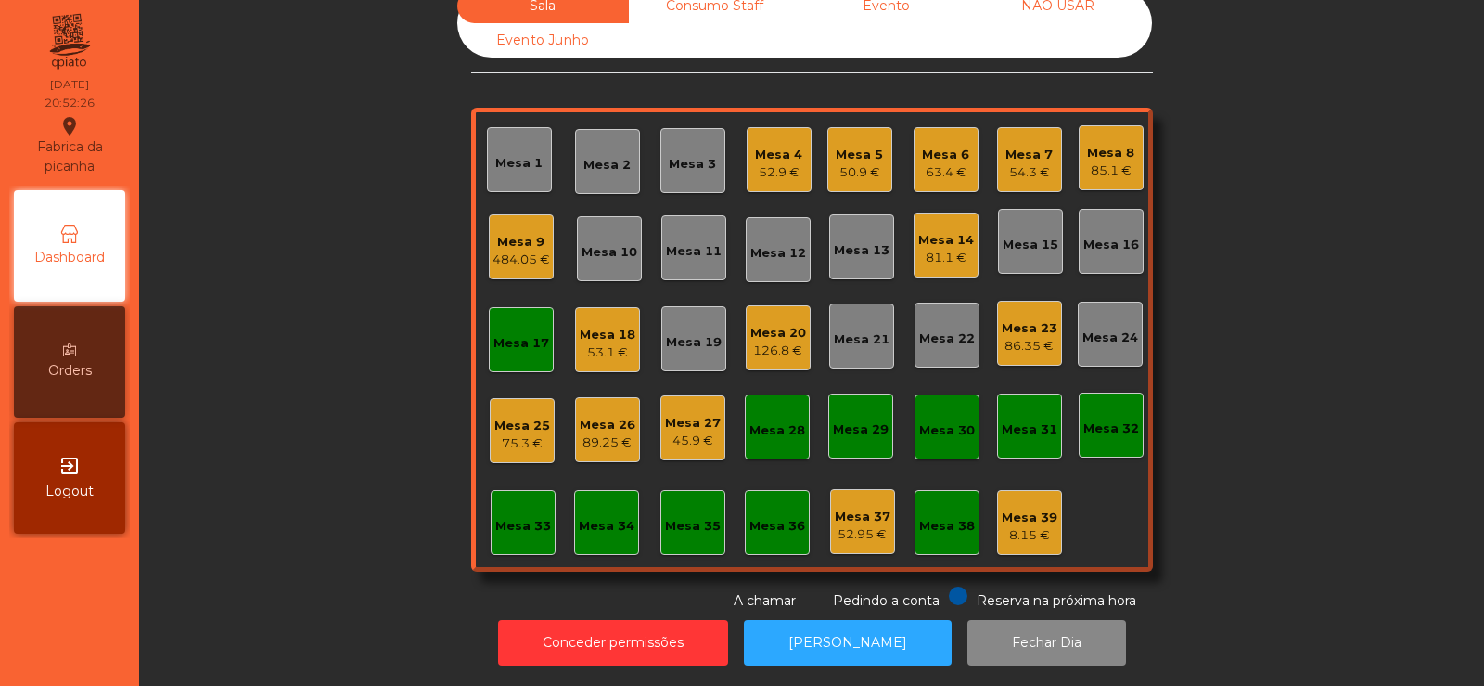
click at [499, 343] on div "Mesa 17" at bounding box center [521, 339] width 65 height 65
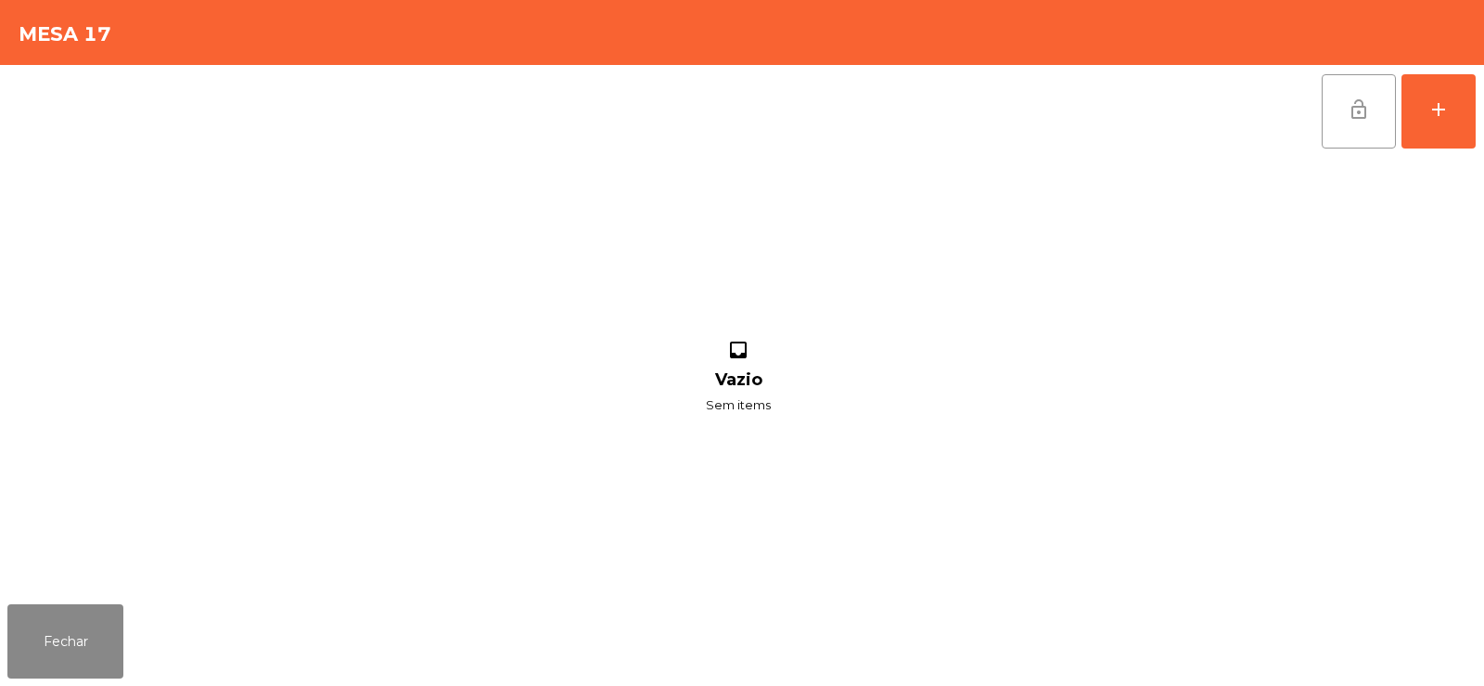
click at [1355, 114] on span "lock_open" at bounding box center [1359, 109] width 22 height 22
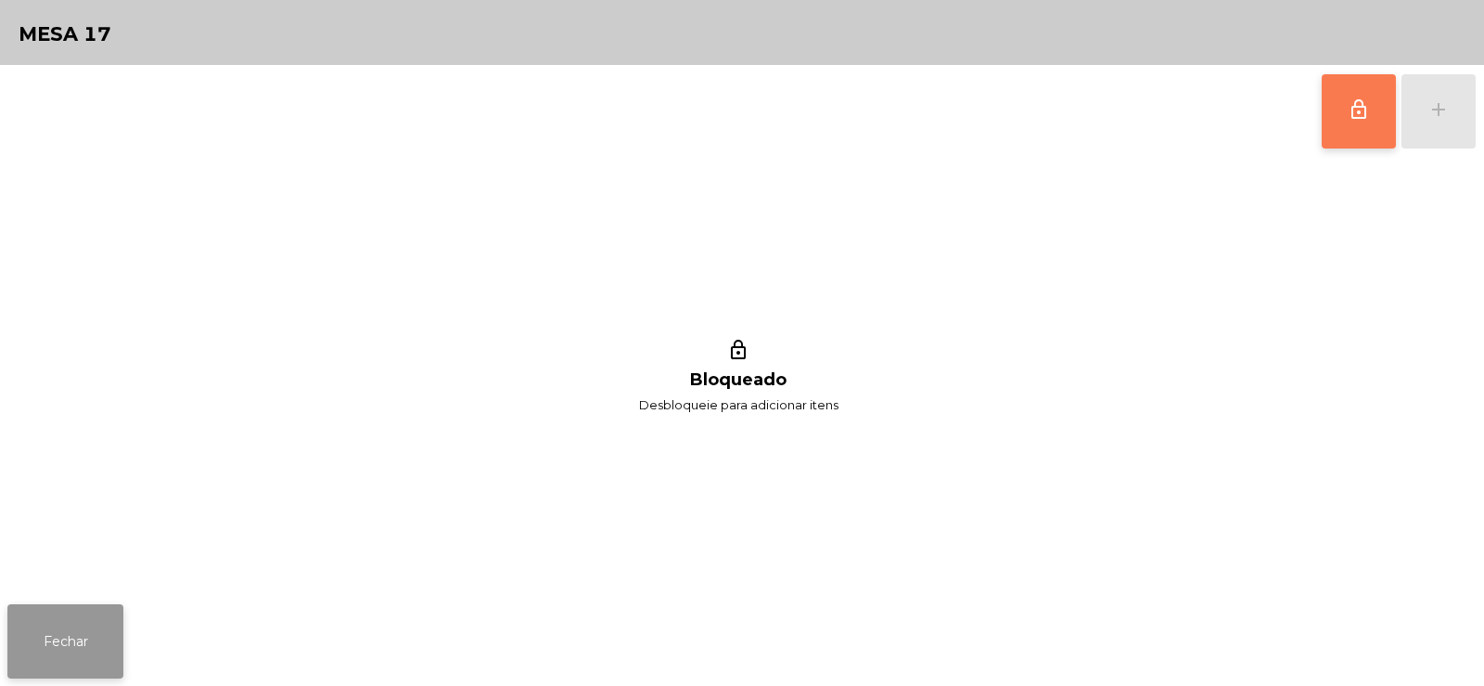
click at [54, 633] on button "Fechar" at bounding box center [65, 641] width 116 height 74
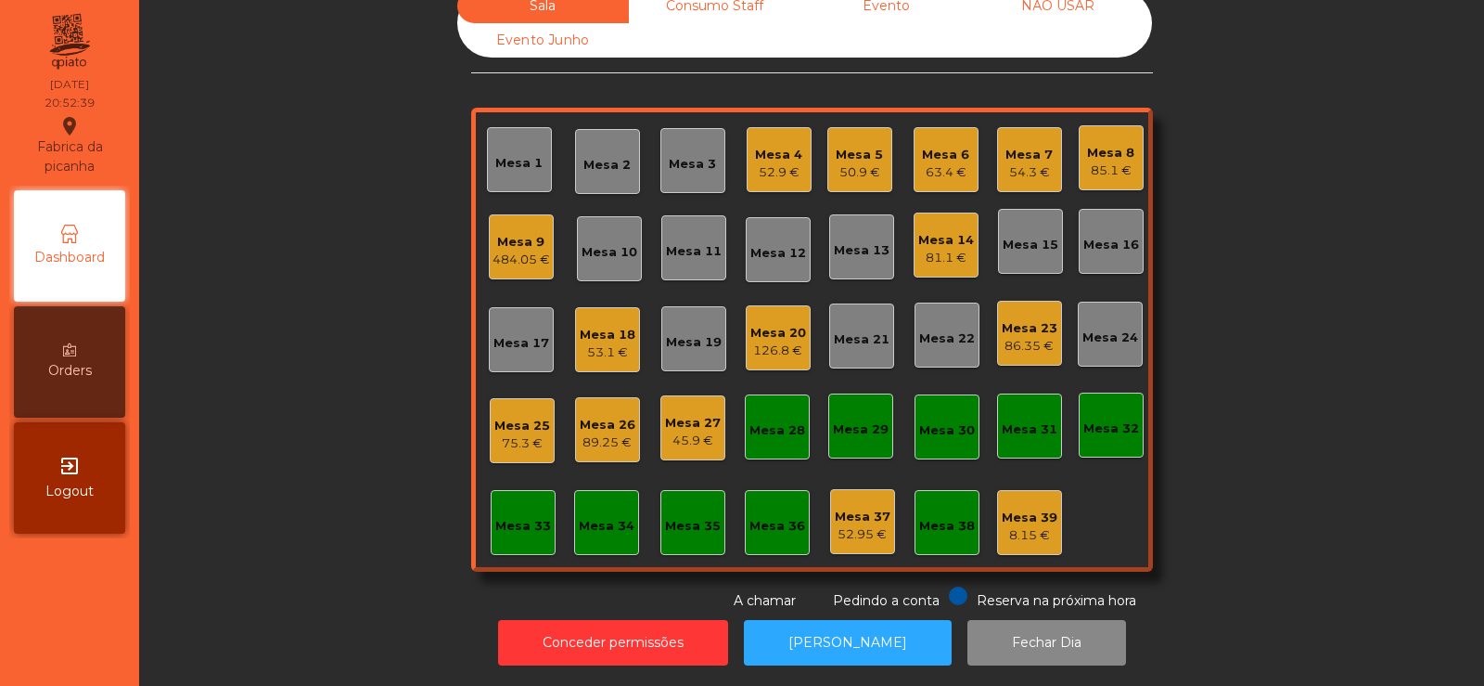
click at [1099, 328] on div "Mesa 24" at bounding box center [1111, 337] width 56 height 19
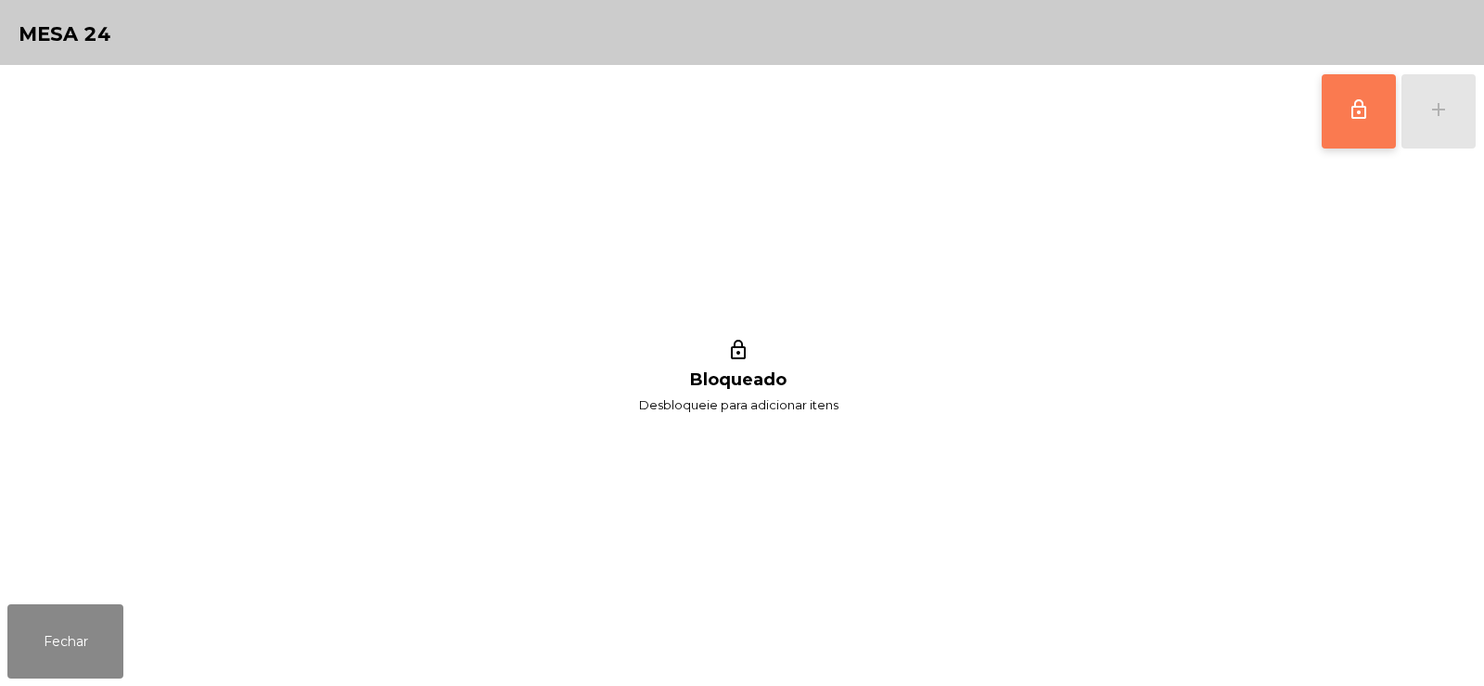
click at [1362, 121] on button "lock_outline" at bounding box center [1359, 111] width 74 height 74
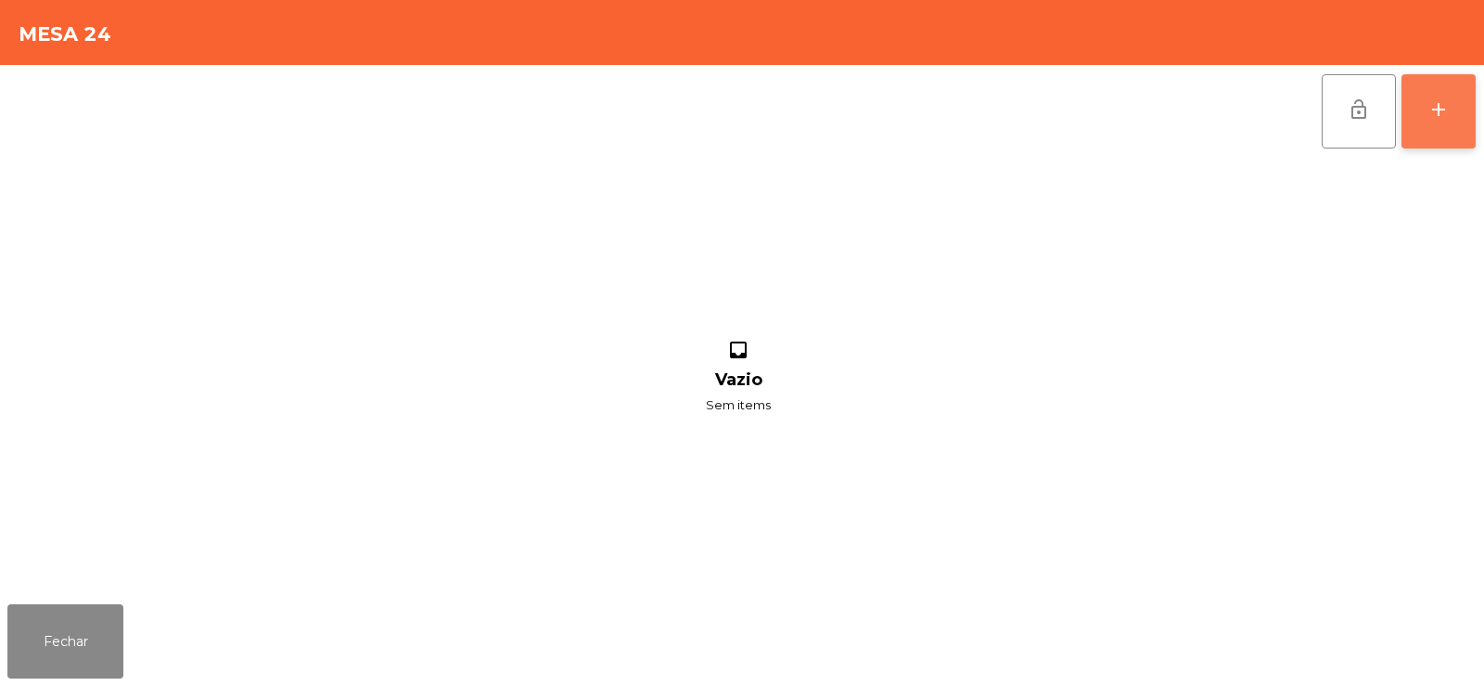
click at [1437, 124] on button "add" at bounding box center [1439, 111] width 74 height 74
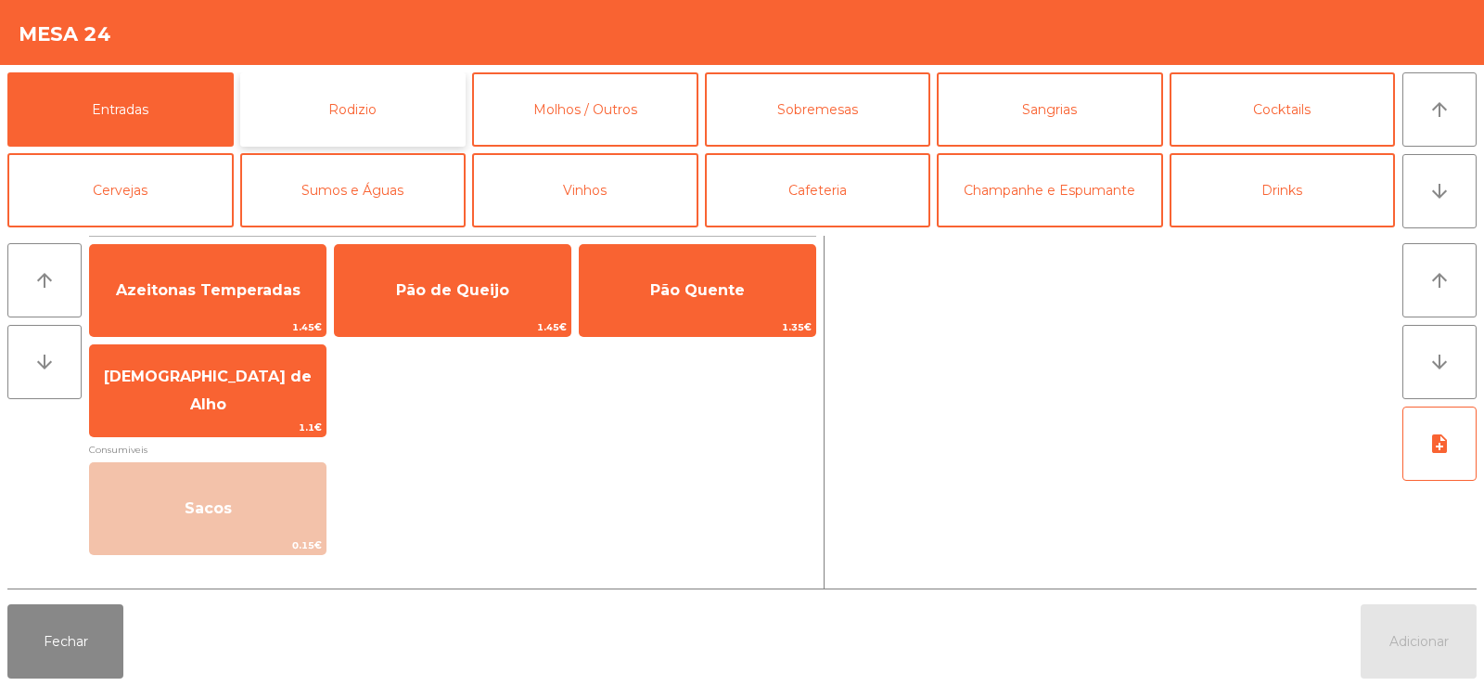
click at [354, 132] on button "Rodizio" at bounding box center [353, 109] width 226 height 74
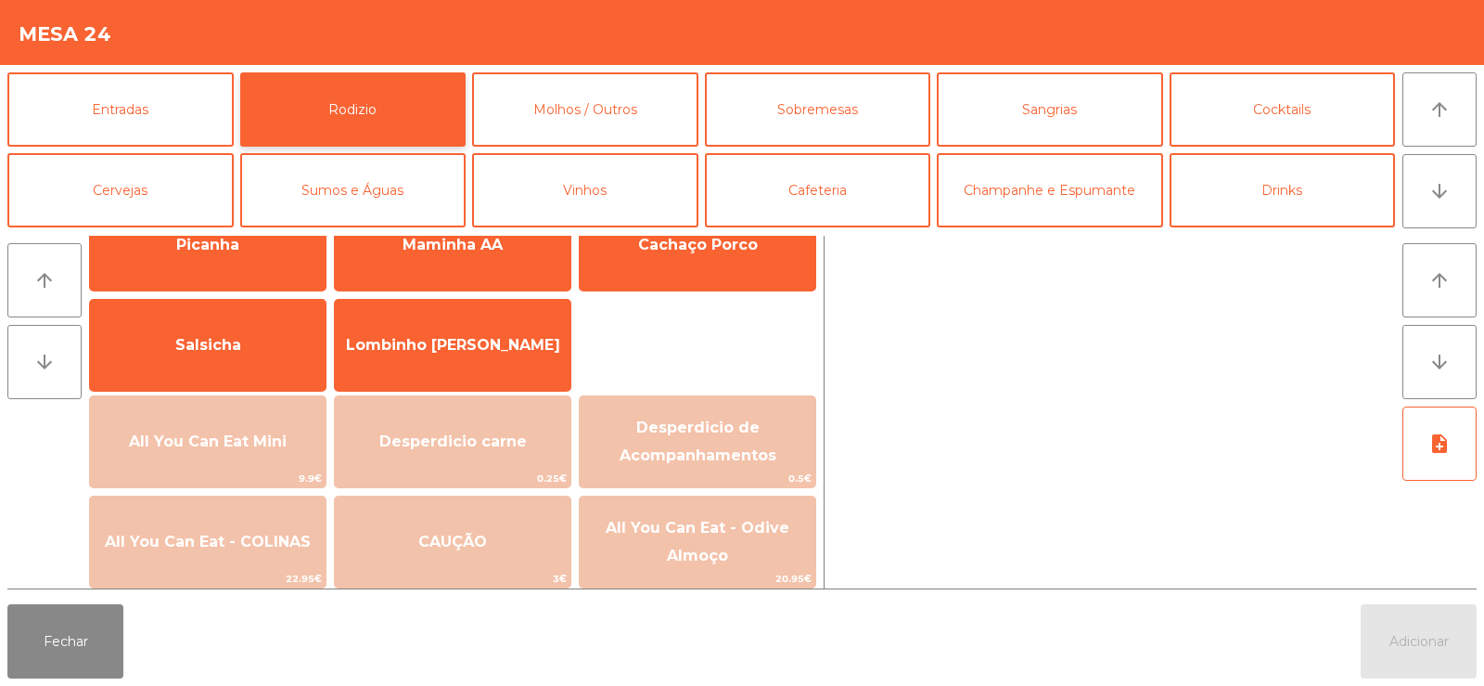
scroll to position [109, 0]
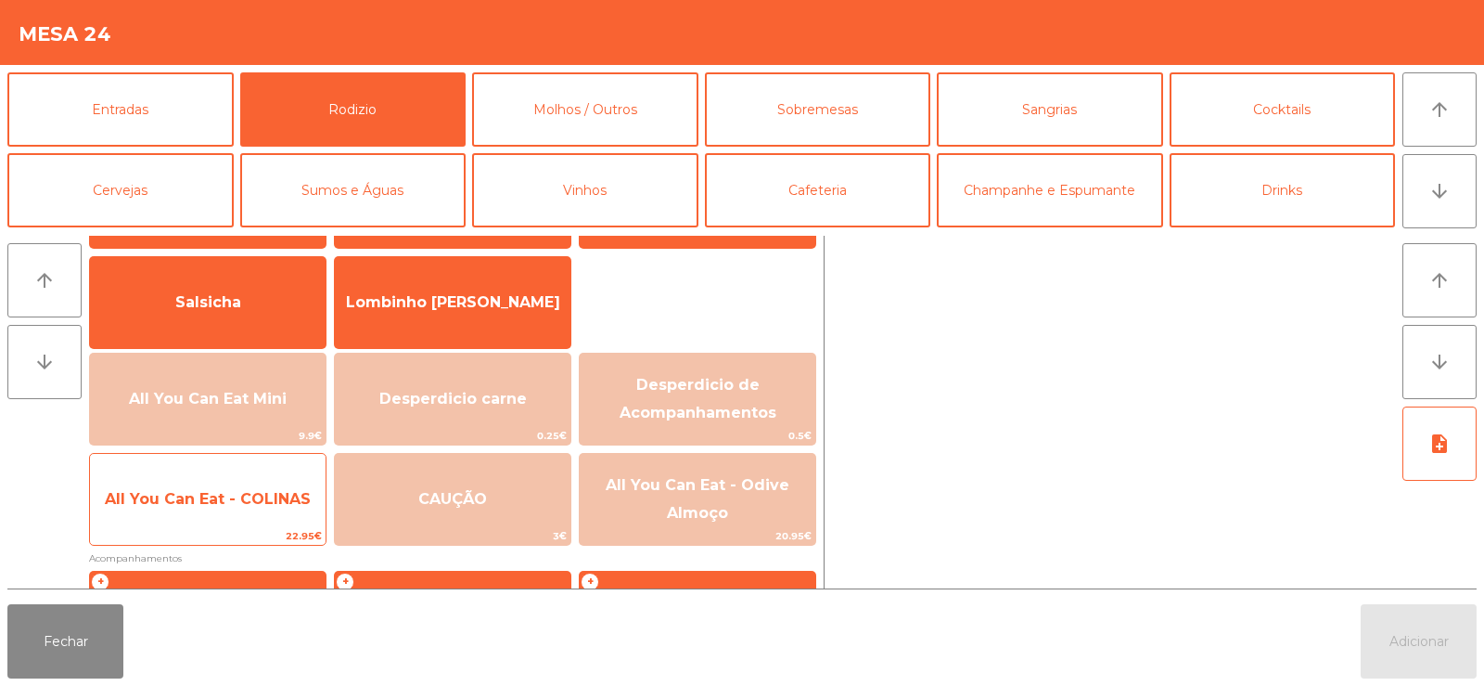
click at [205, 513] on span "All You Can Eat - COLINAS" at bounding box center [208, 499] width 236 height 50
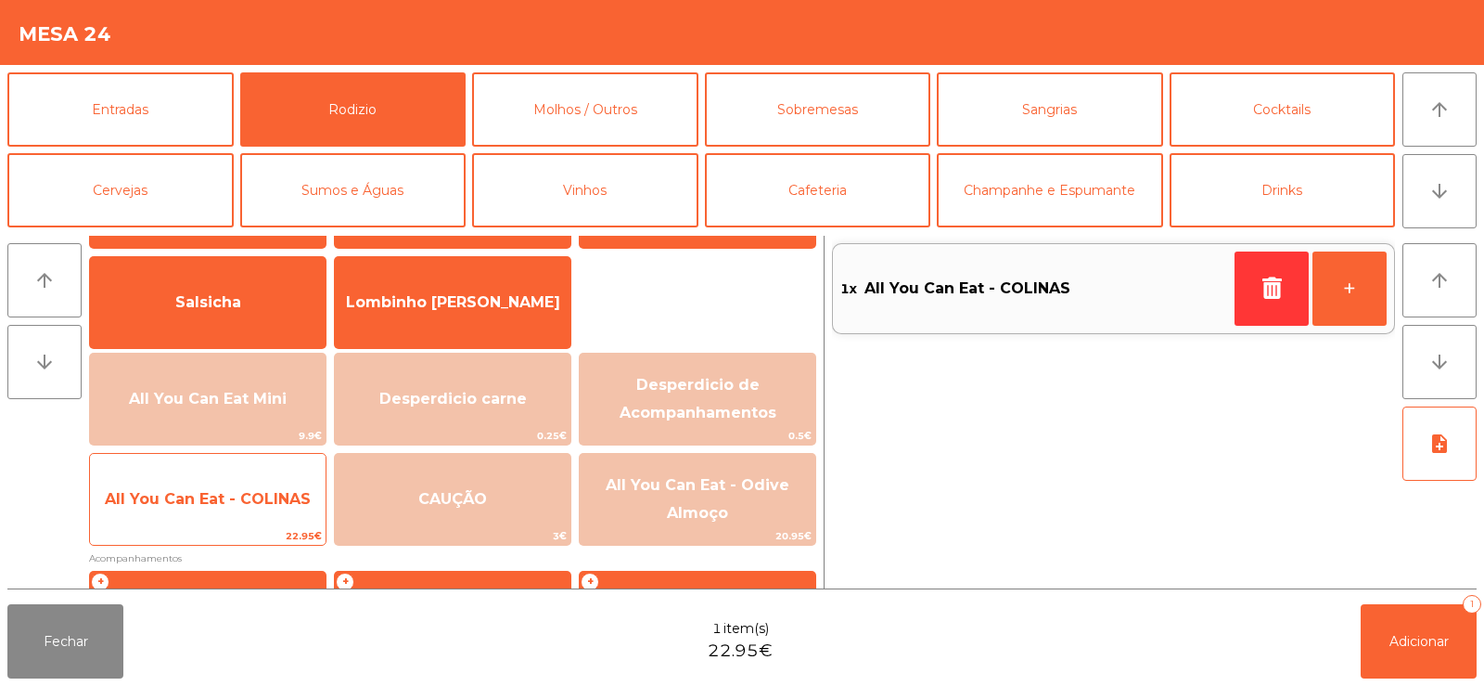
click at [217, 523] on span "All You Can Eat - COLINAS" at bounding box center [208, 499] width 236 height 50
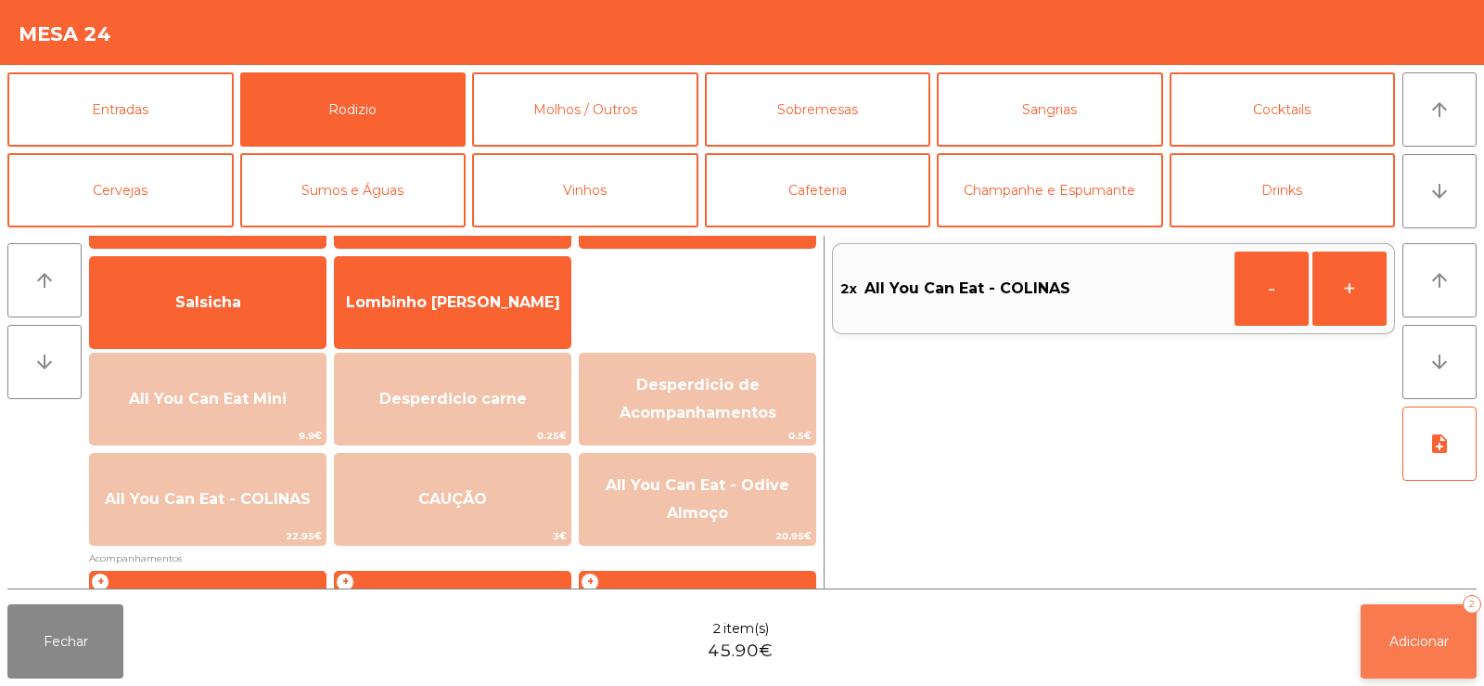
click at [1379, 632] on button "Adicionar 2" at bounding box center [1419, 641] width 116 height 74
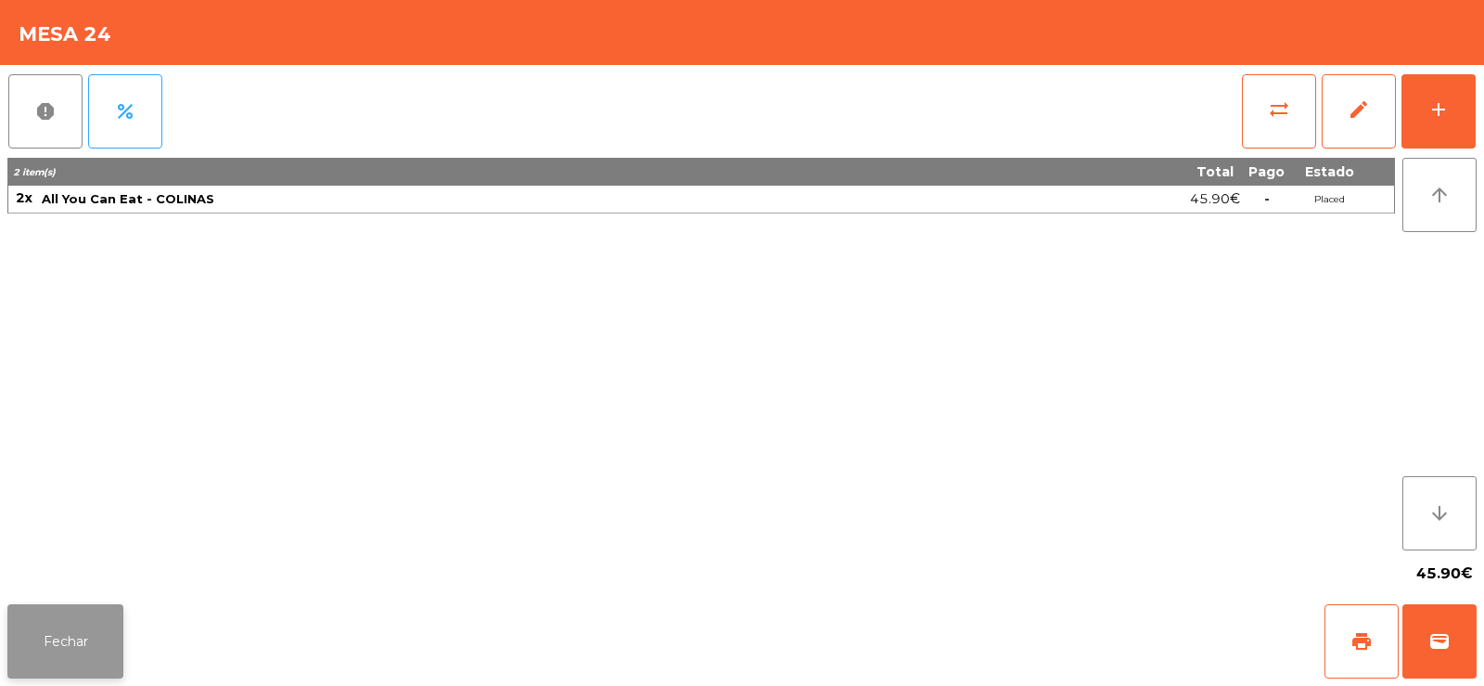
click at [59, 645] on button "Fechar" at bounding box center [65, 641] width 116 height 74
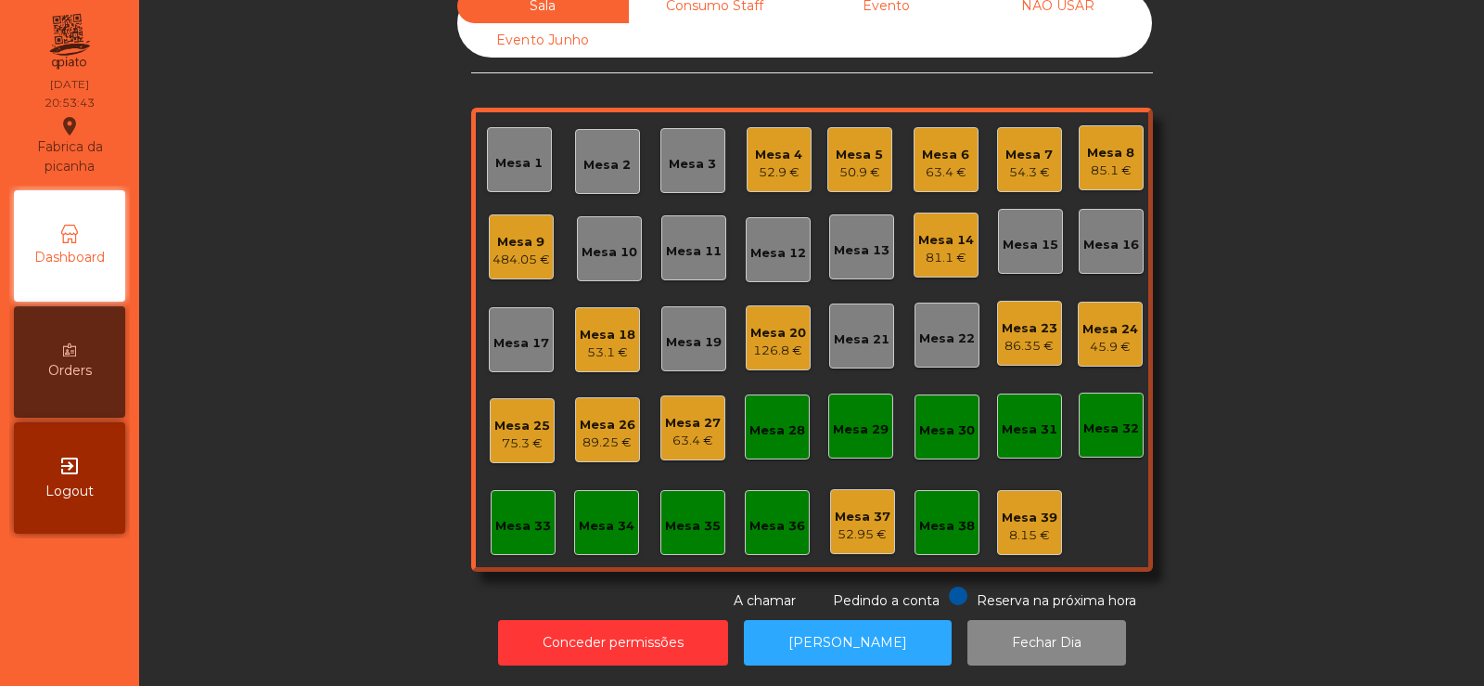
scroll to position [0, 0]
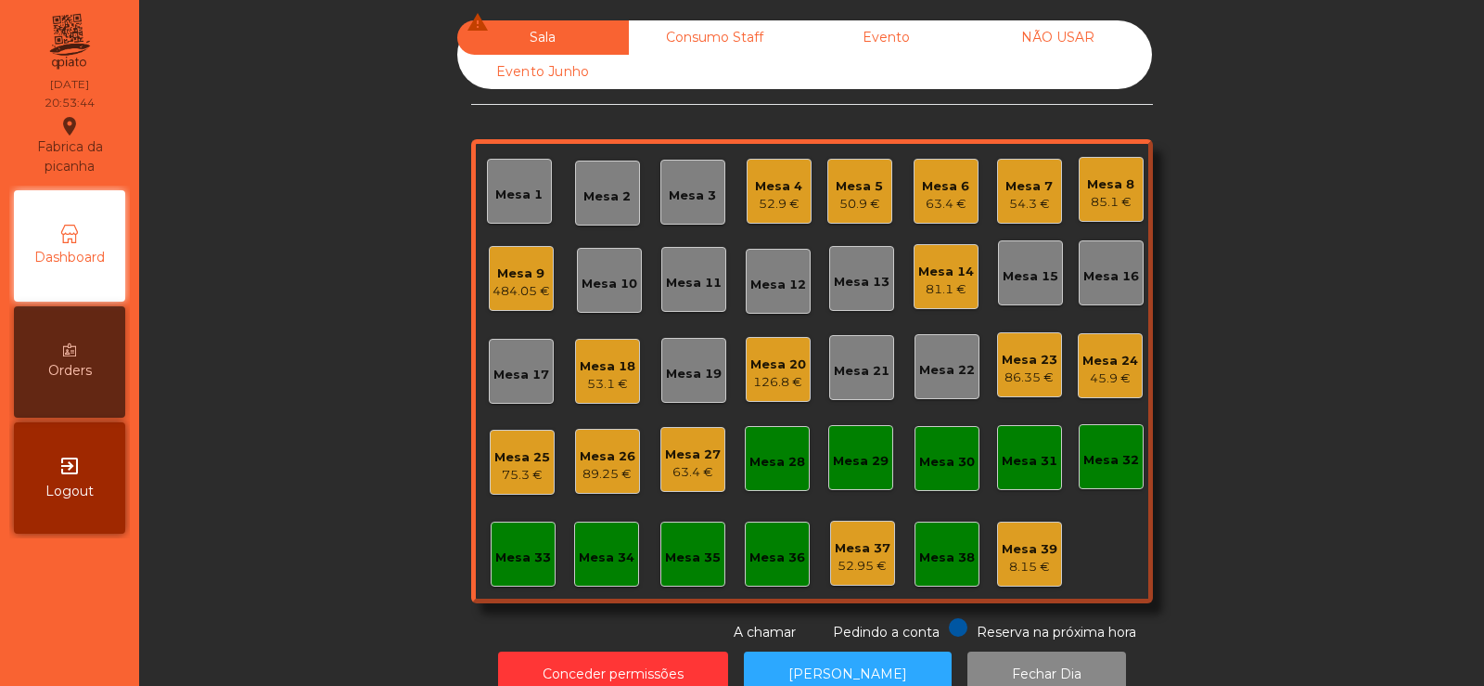
click at [1039, 179] on div "Mesa 7" at bounding box center [1029, 186] width 47 height 19
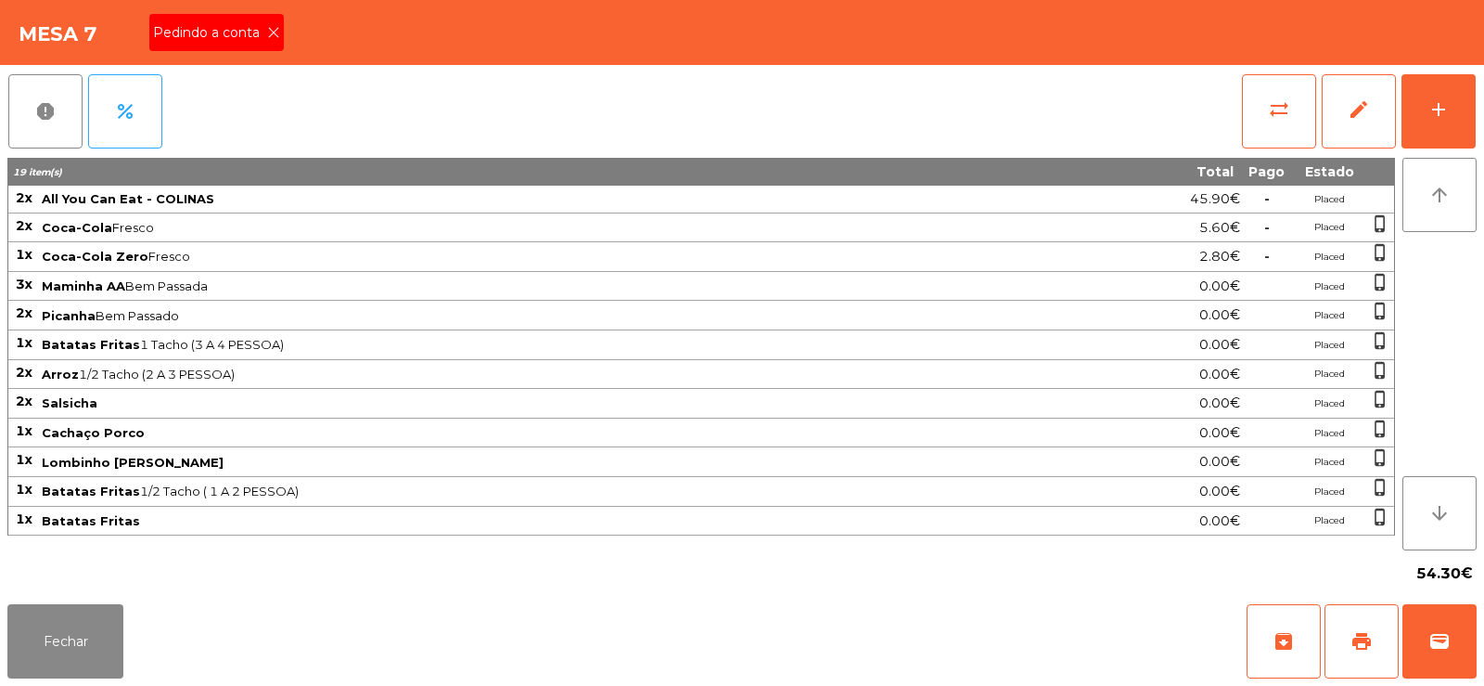
click at [271, 32] on icon at bounding box center [273, 32] width 13 height 13
click at [1377, 628] on button "print" at bounding box center [1362, 641] width 74 height 74
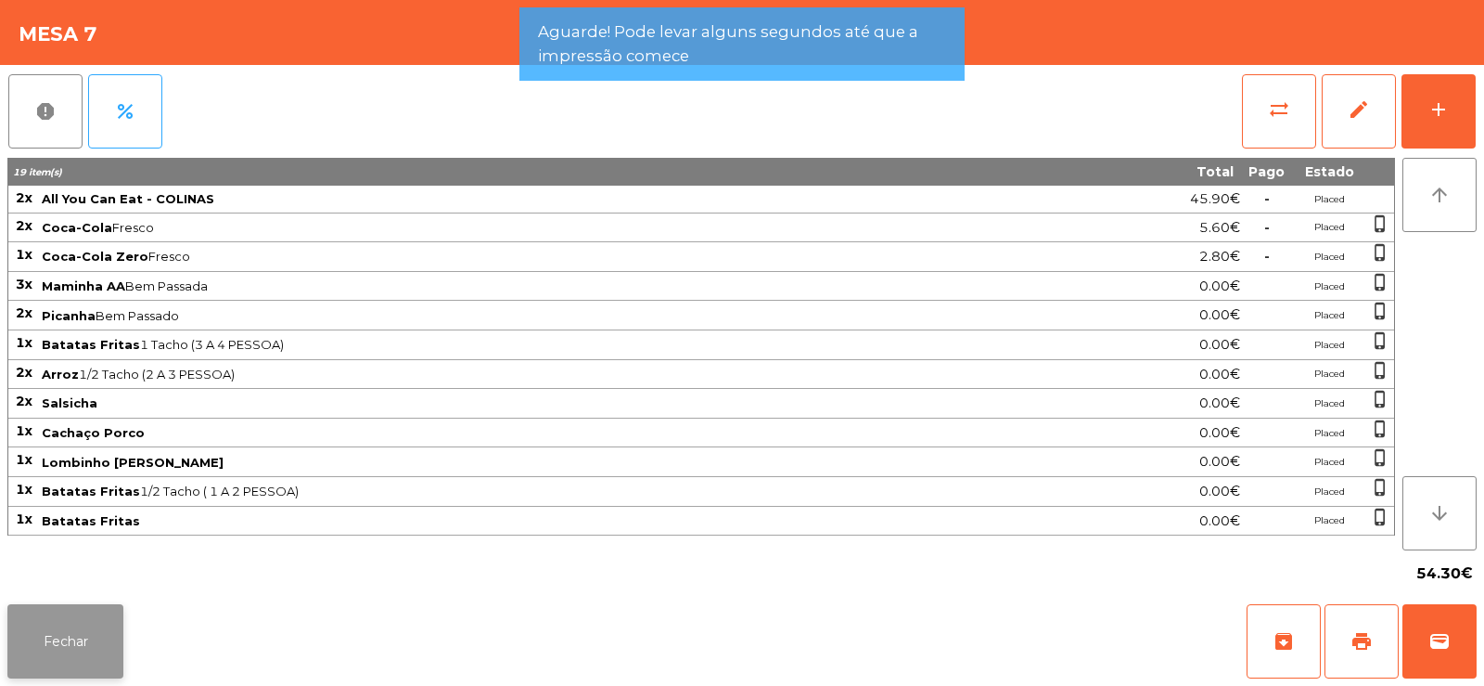
click at [102, 629] on button "Fechar" at bounding box center [65, 641] width 116 height 74
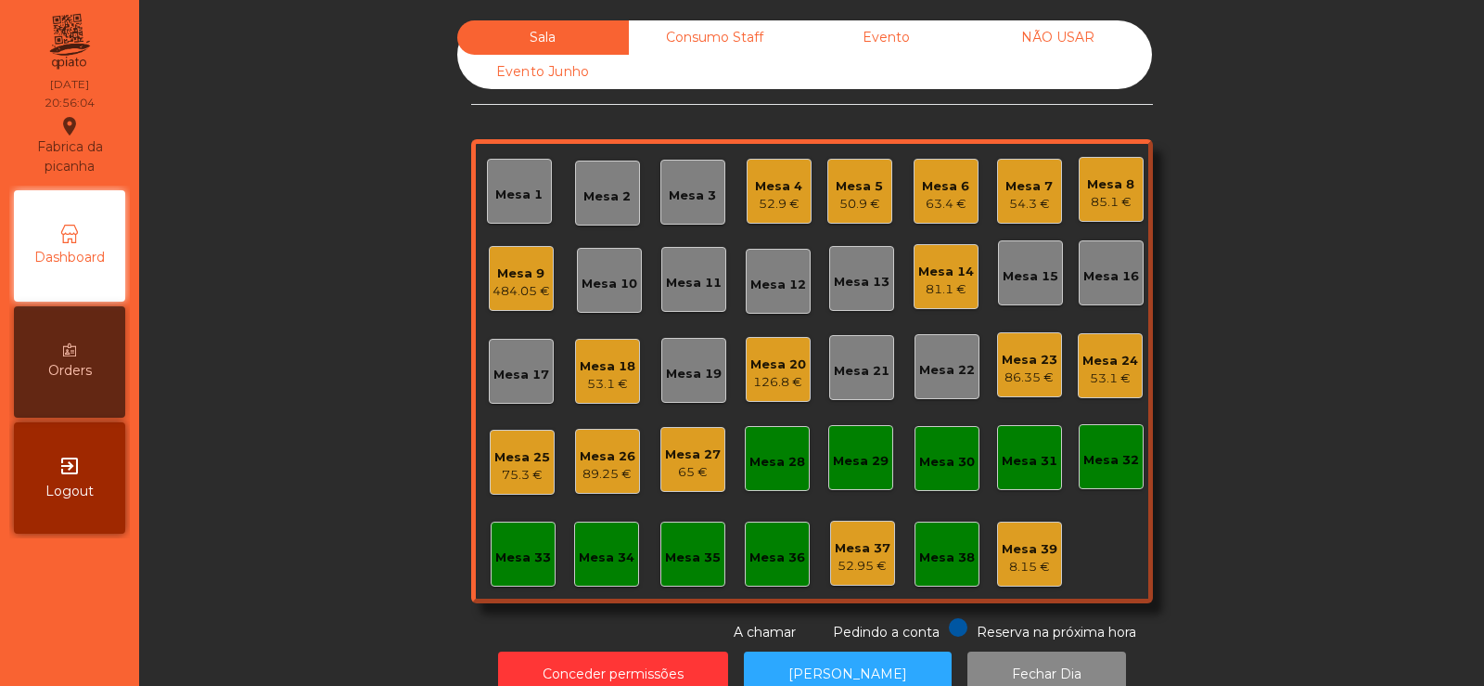
click at [1025, 198] on div "54.3 €" at bounding box center [1029, 204] width 47 height 19
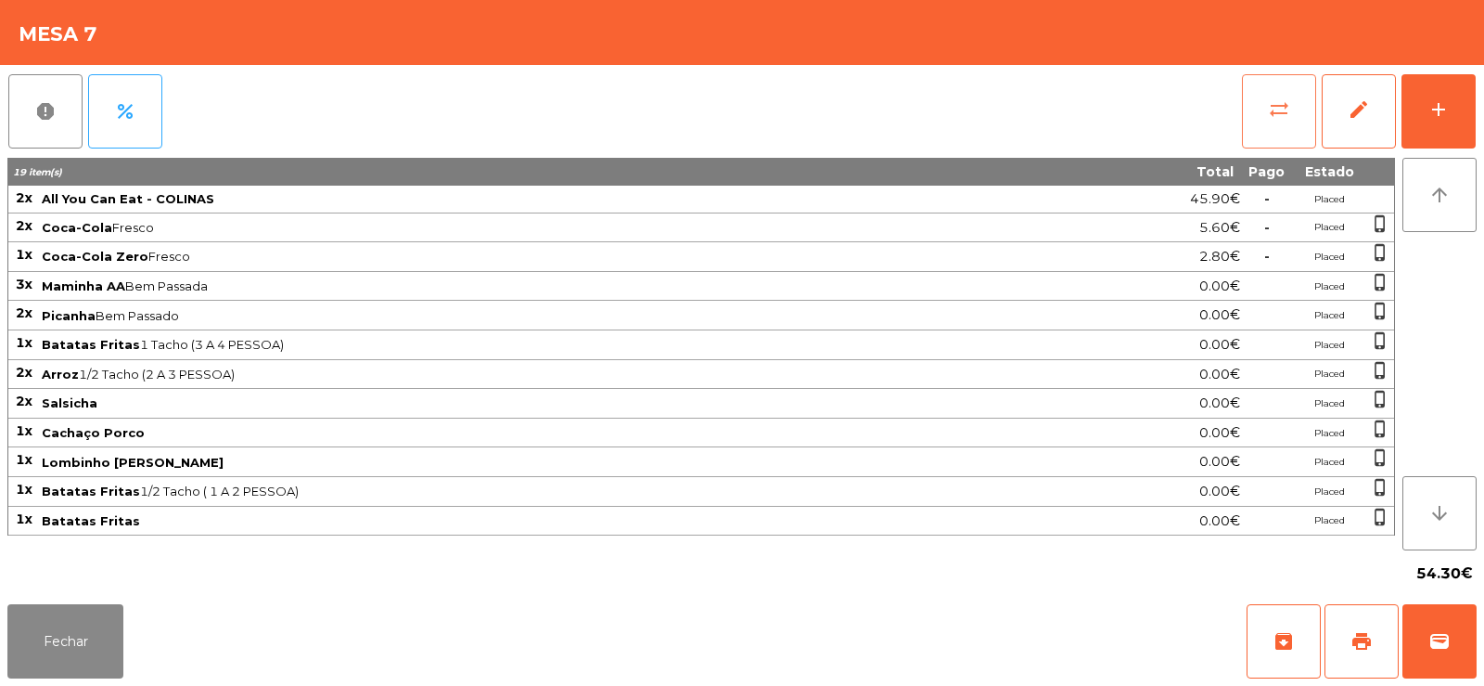
click at [1284, 101] on span "sync_alt" at bounding box center [1279, 109] width 22 height 22
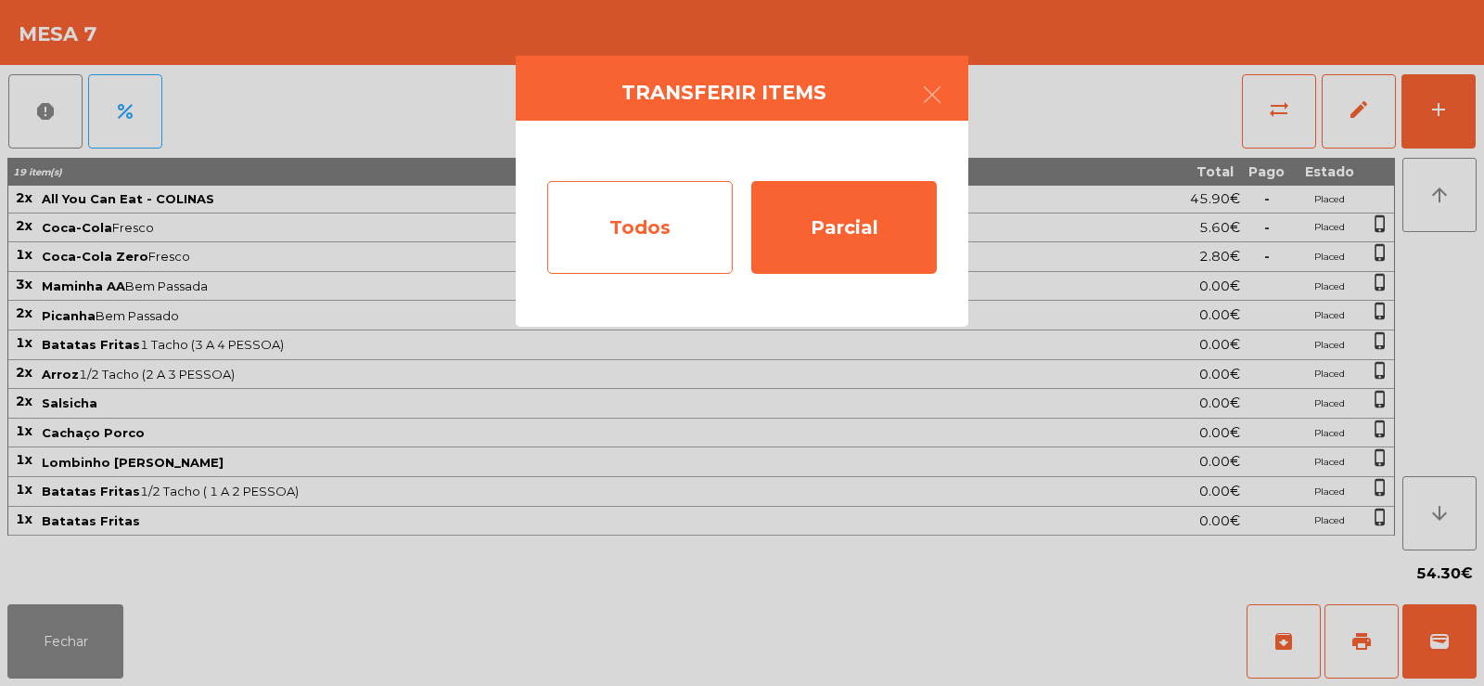
click at [674, 214] on div "Todos" at bounding box center [640, 227] width 186 height 93
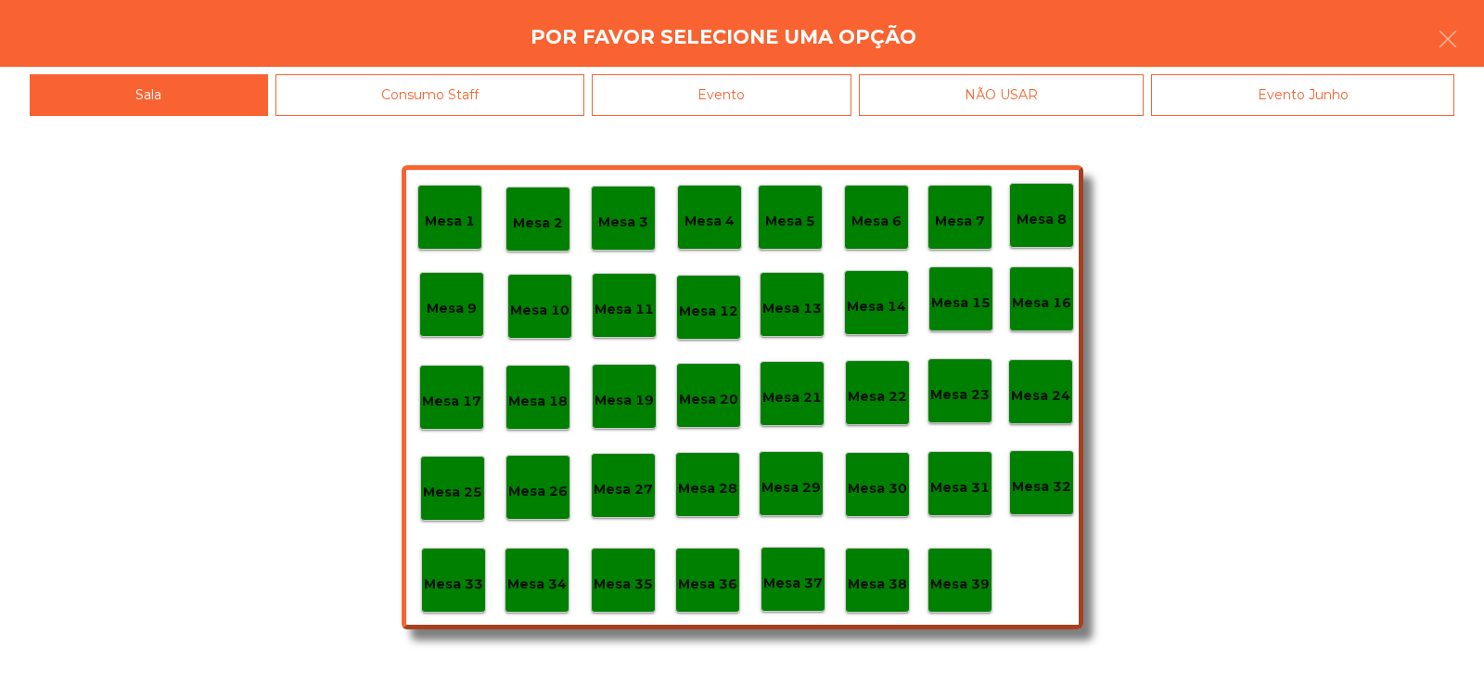
click at [828, 96] on div "Evento" at bounding box center [722, 95] width 260 height 42
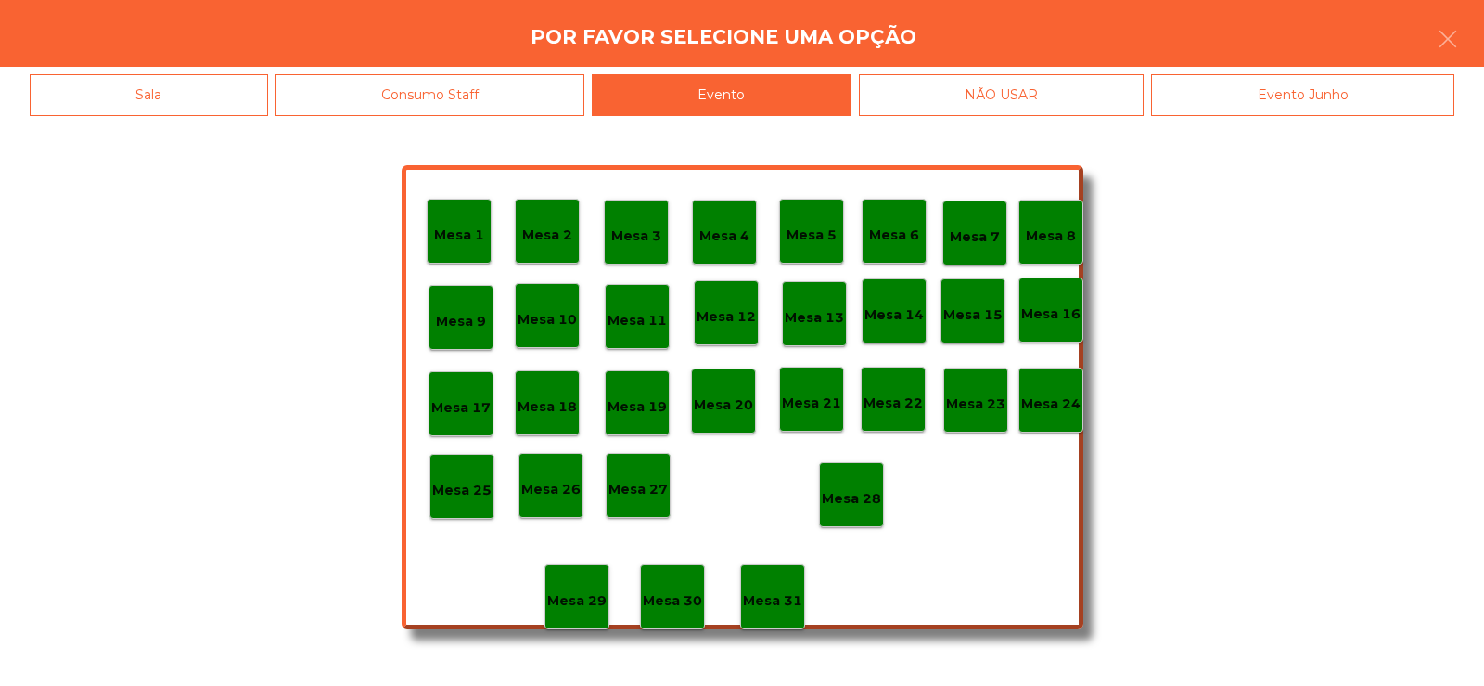
click at [858, 480] on div "Mesa 28" at bounding box center [851, 494] width 65 height 65
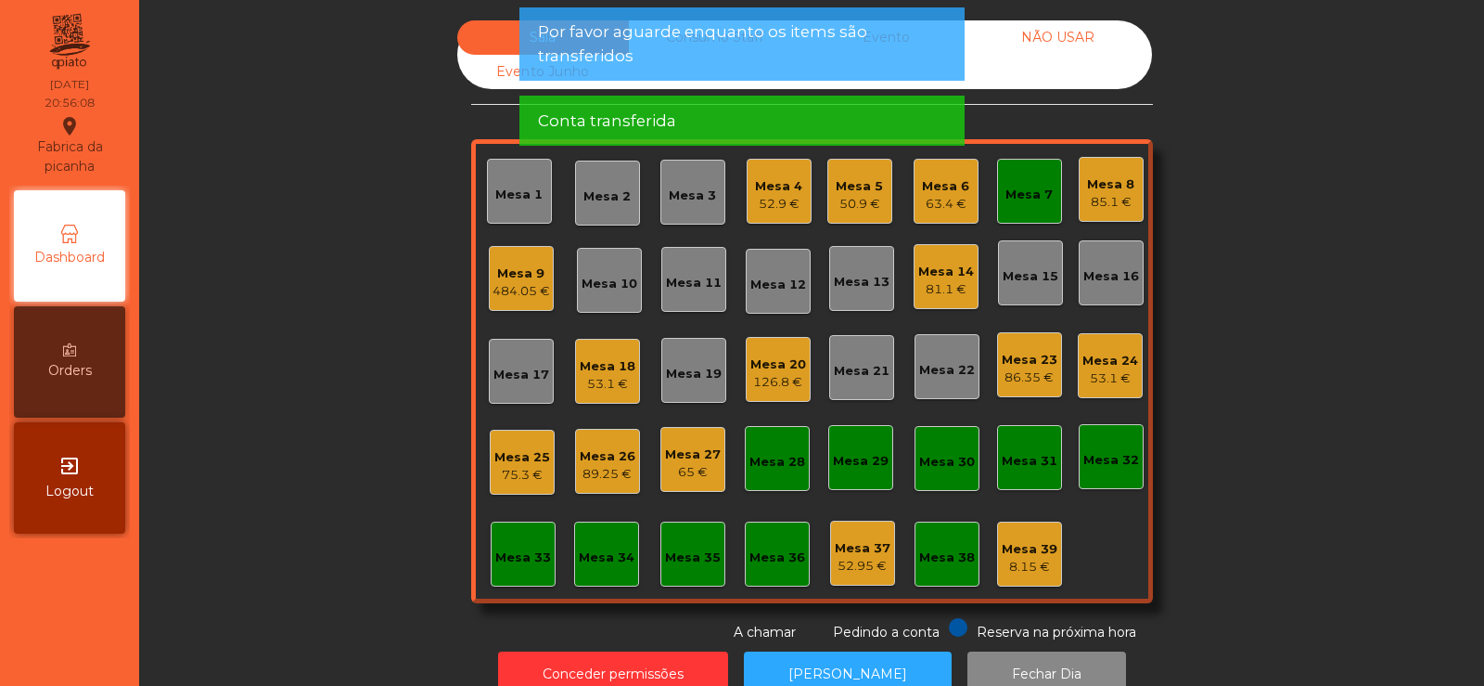
click at [1029, 188] on div "Mesa 7" at bounding box center [1029, 195] width 47 height 19
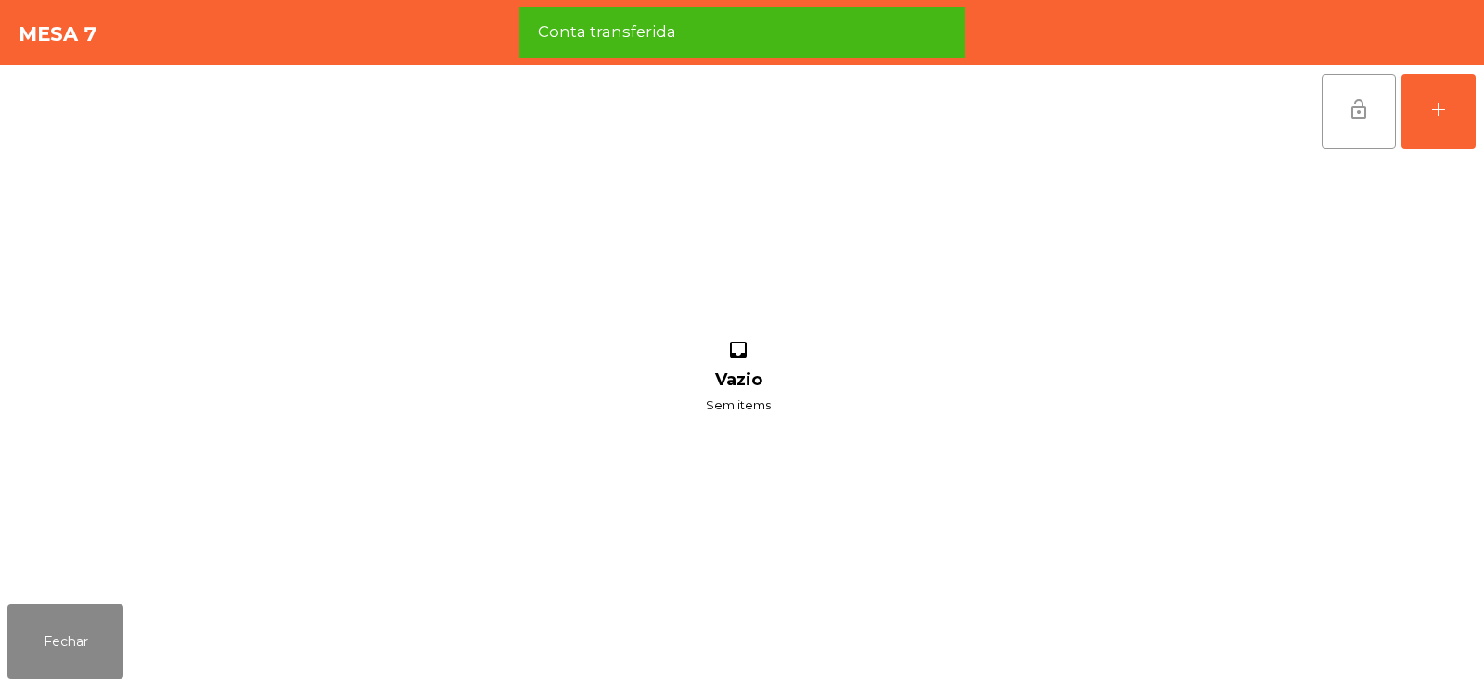
click at [1349, 127] on button "lock_open" at bounding box center [1359, 111] width 74 height 74
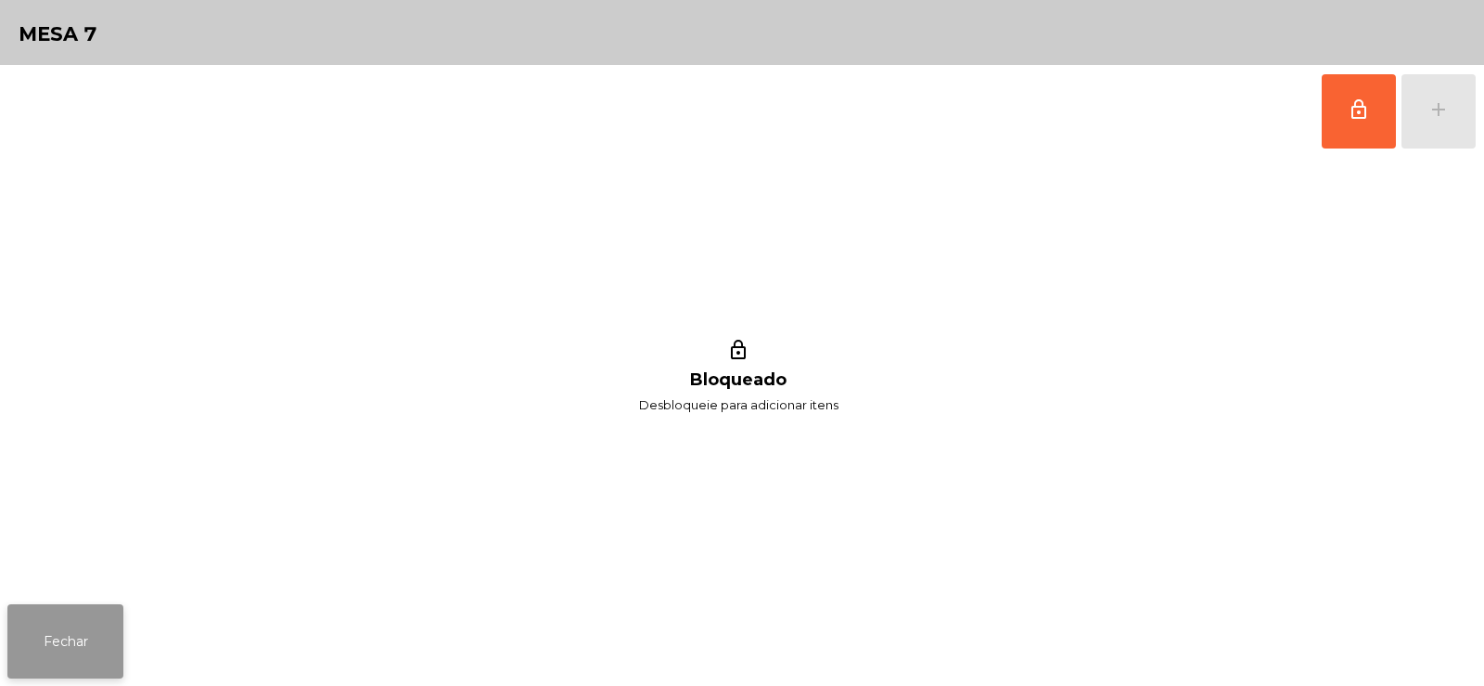
click at [121, 623] on button "Fechar" at bounding box center [65, 641] width 116 height 74
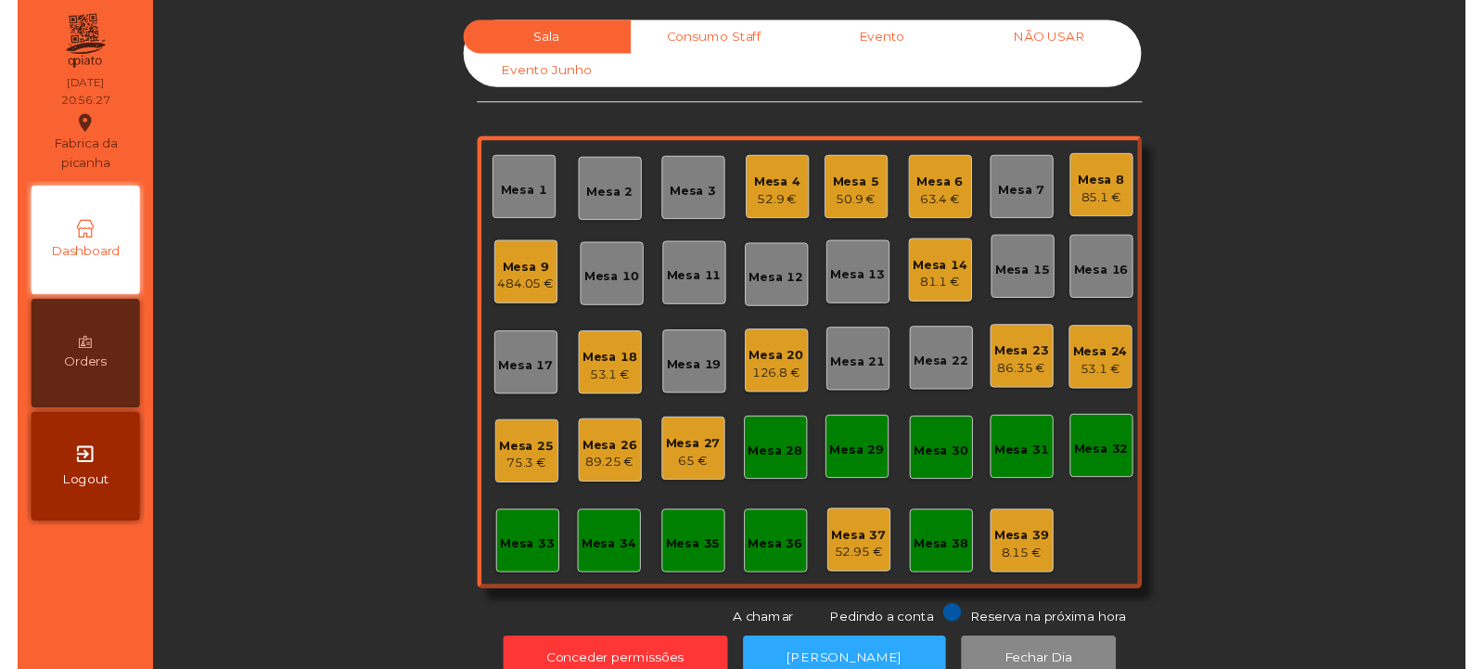
scroll to position [45, 0]
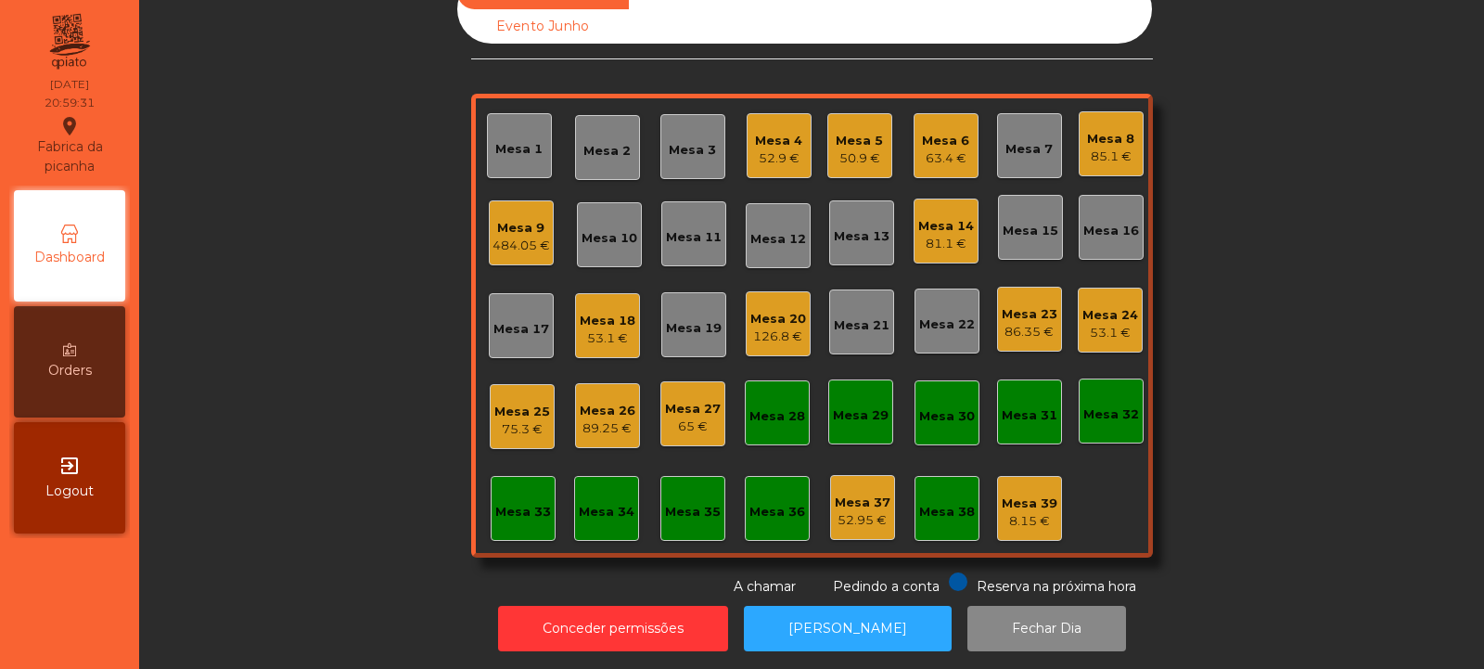
click at [1094, 164] on div "85.1 €" at bounding box center [1110, 156] width 47 height 19
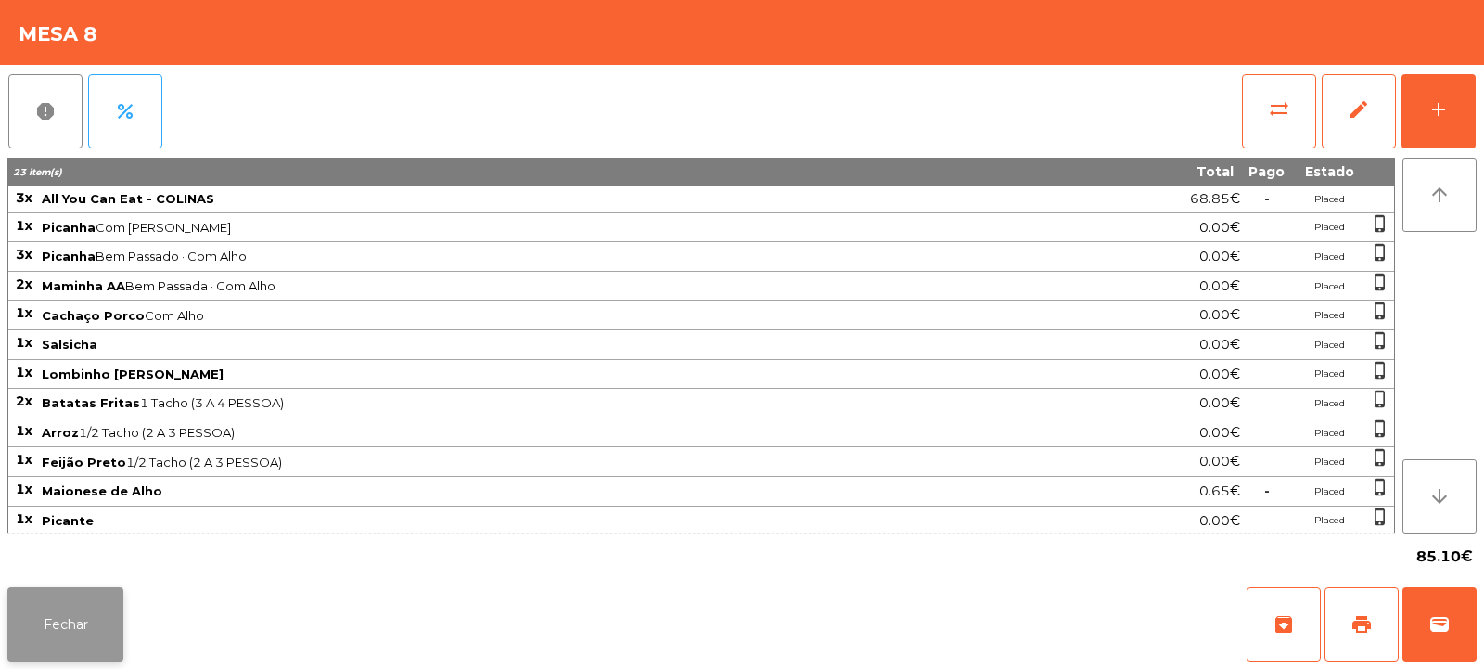
click at [65, 598] on button "Fechar" at bounding box center [65, 624] width 116 height 74
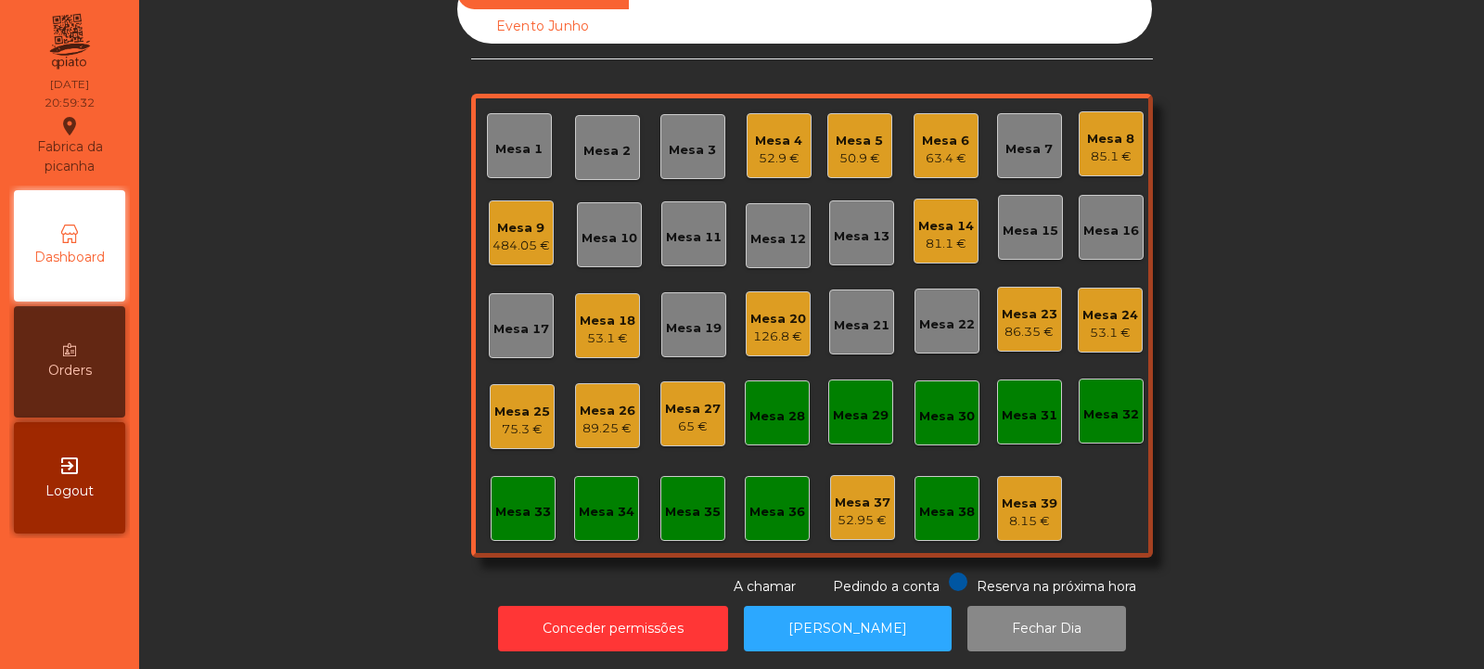
click at [932, 240] on div "81.1 €" at bounding box center [946, 244] width 56 height 19
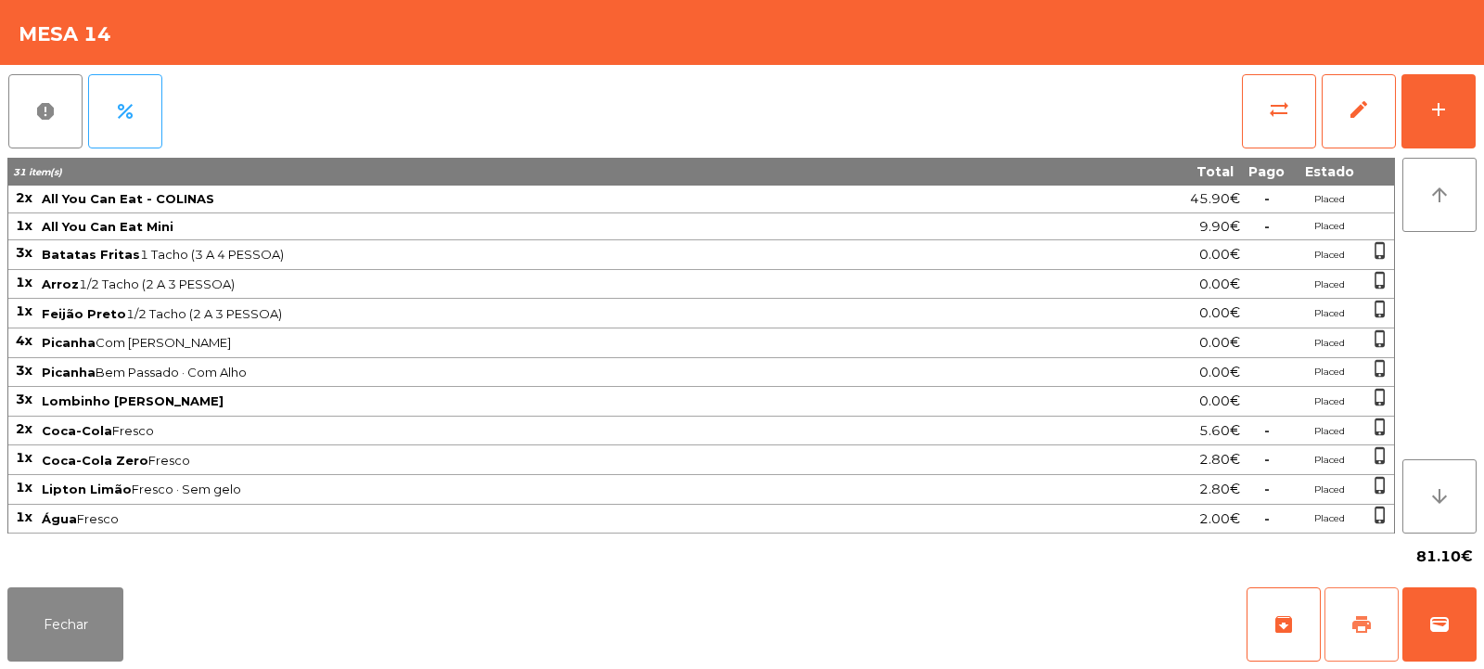
click at [1362, 617] on span "print" at bounding box center [1362, 624] width 22 height 22
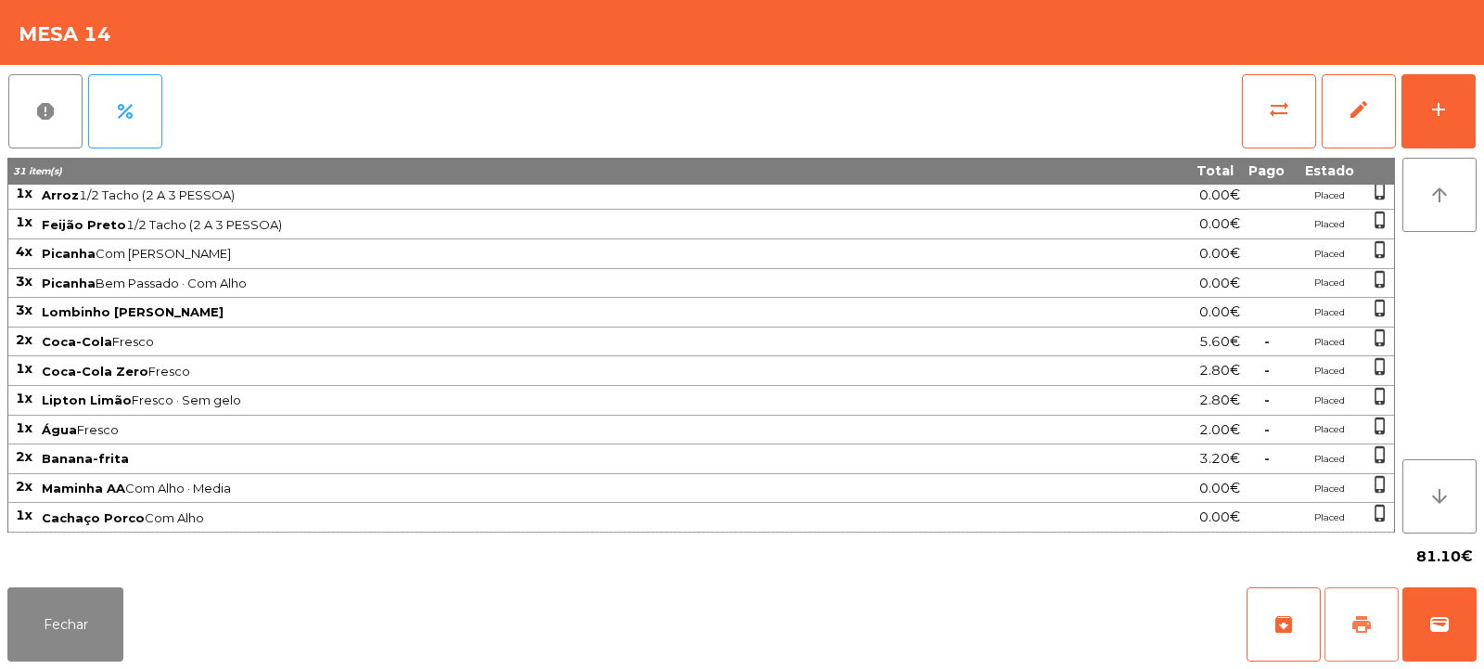
scroll to position [147, 0]
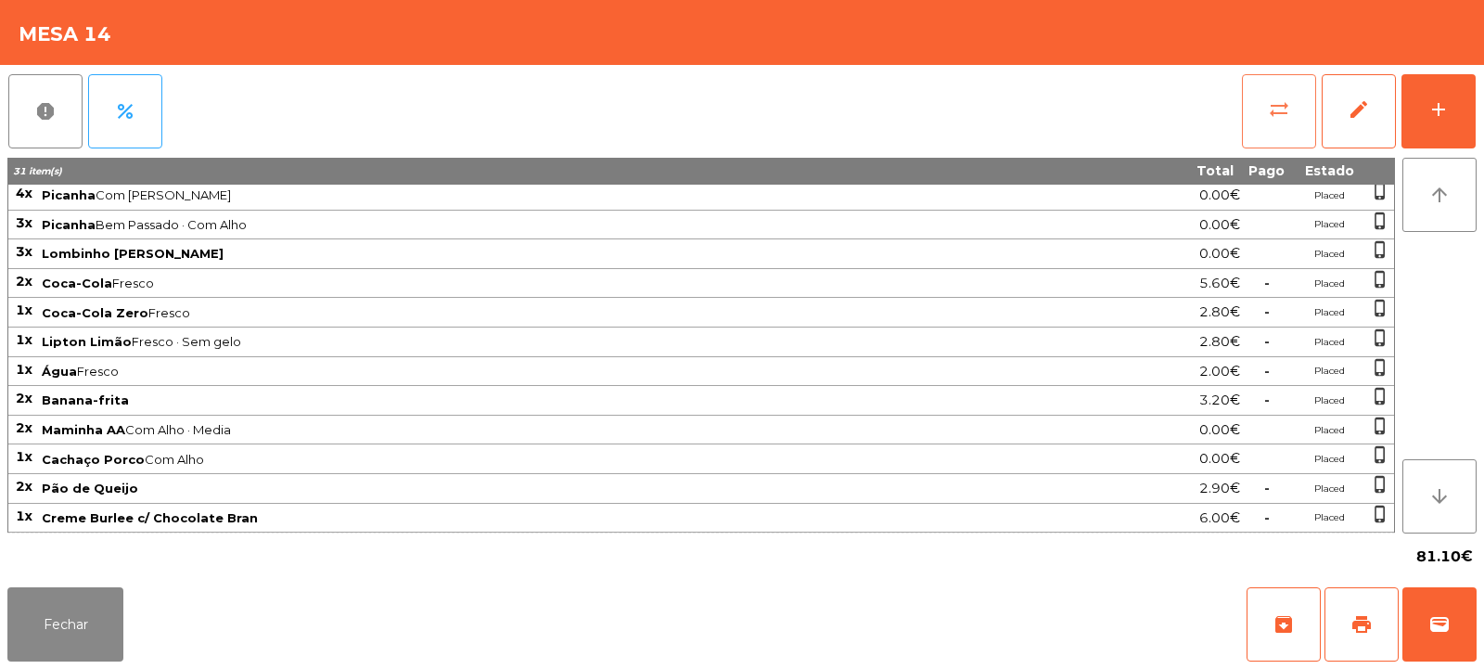
click at [1258, 135] on button "sync_alt" at bounding box center [1279, 111] width 74 height 74
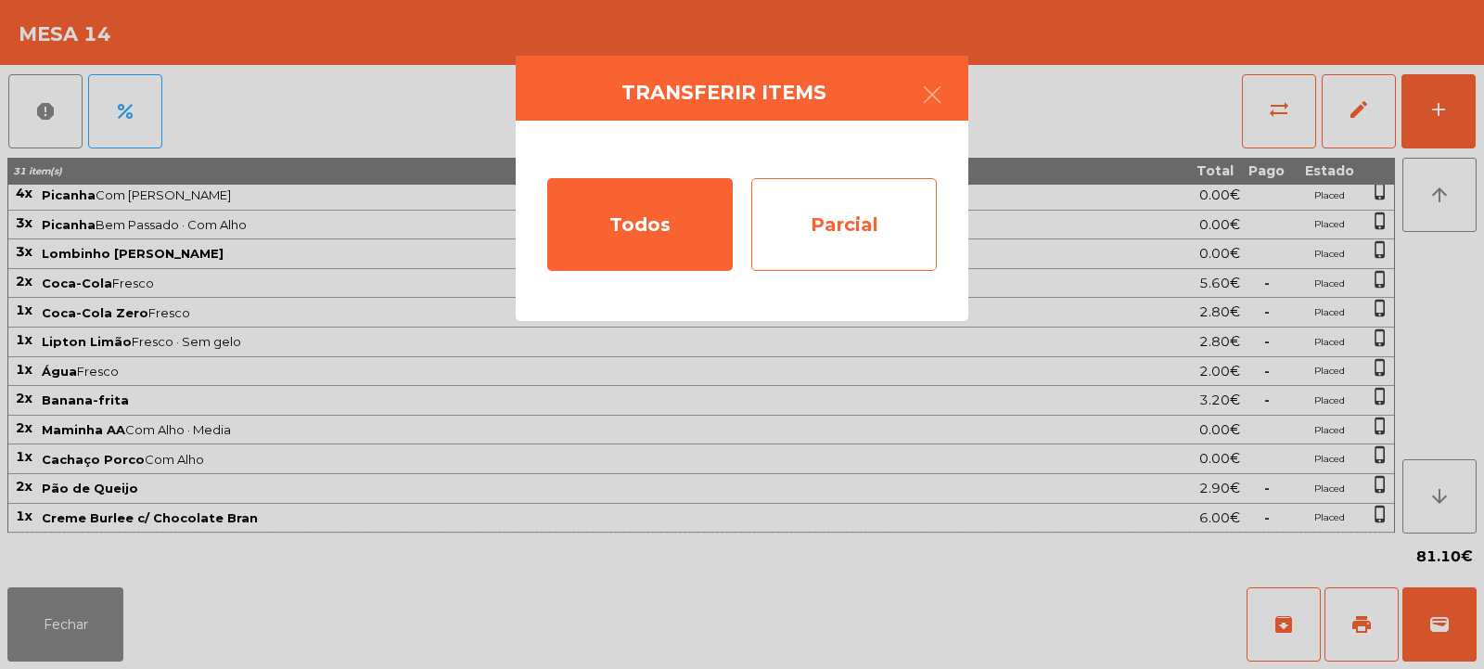
click at [866, 224] on div "Parcial" at bounding box center [844, 224] width 186 height 93
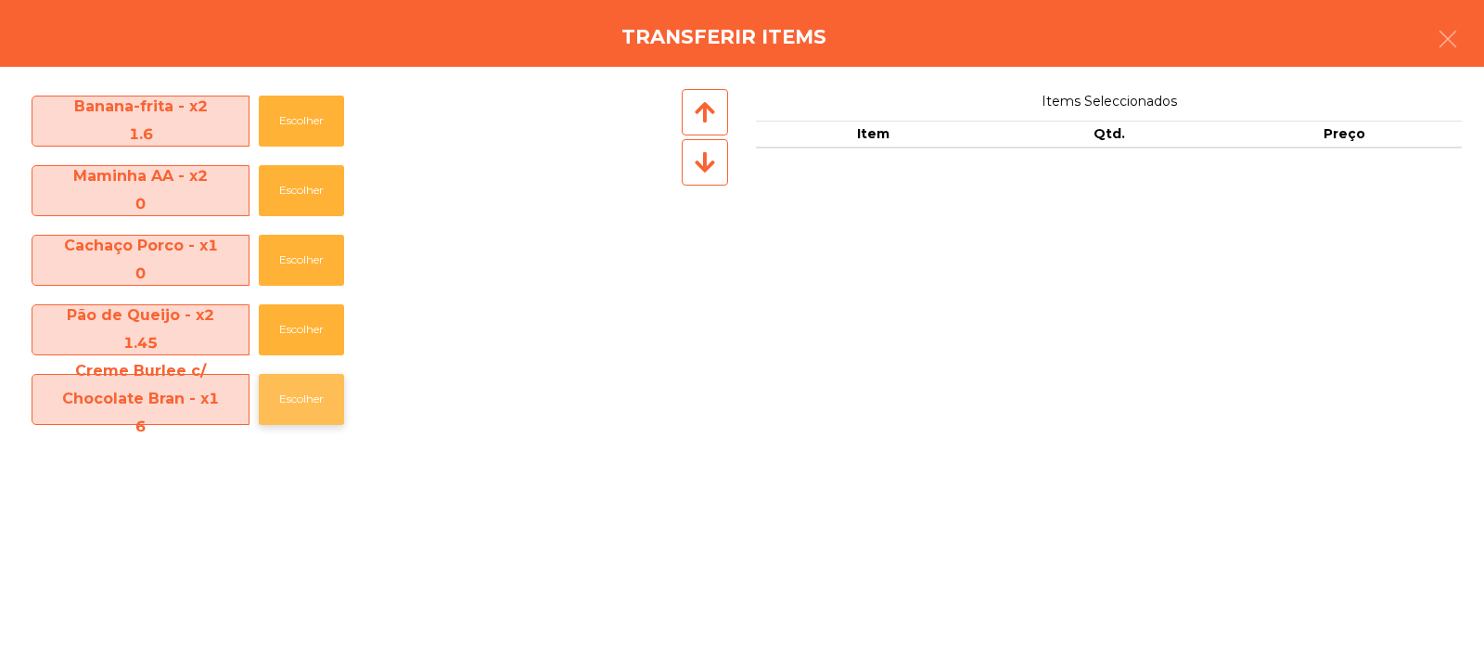
click at [295, 396] on button "Escolher" at bounding box center [301, 399] width 85 height 51
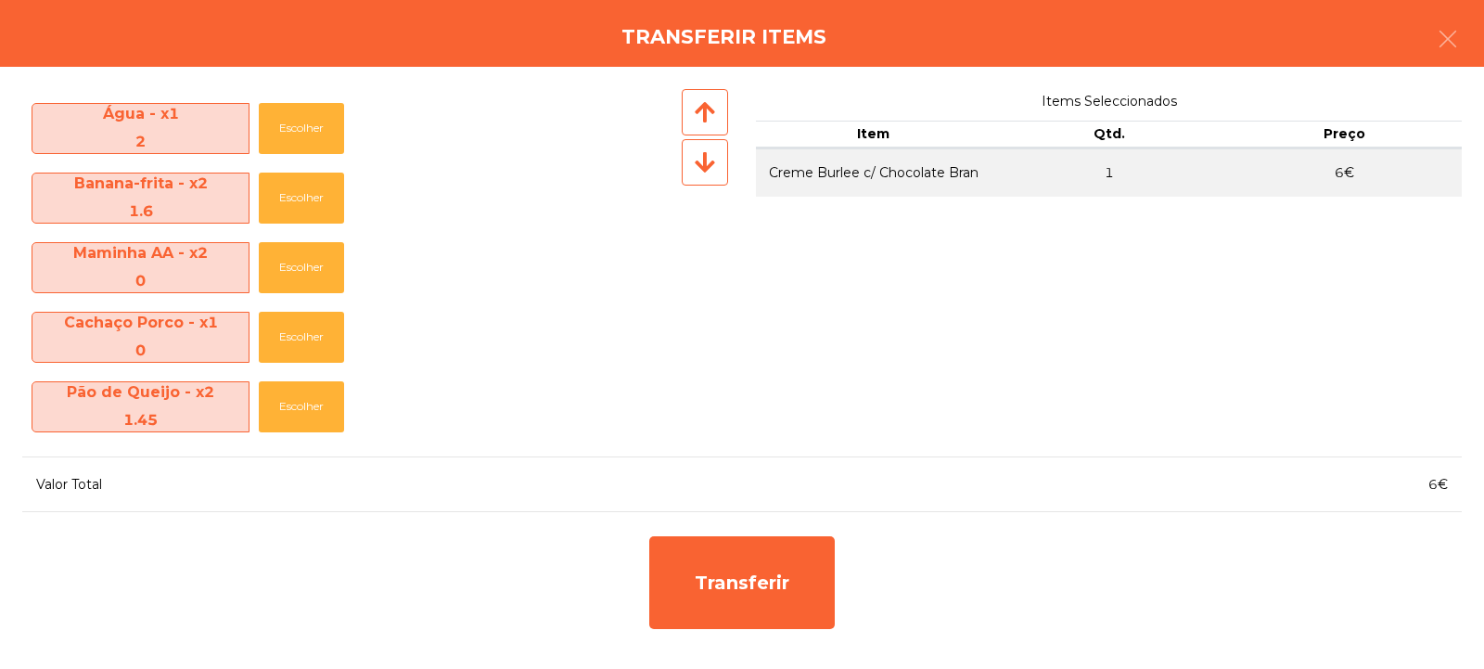
scroll to position [691, 0]
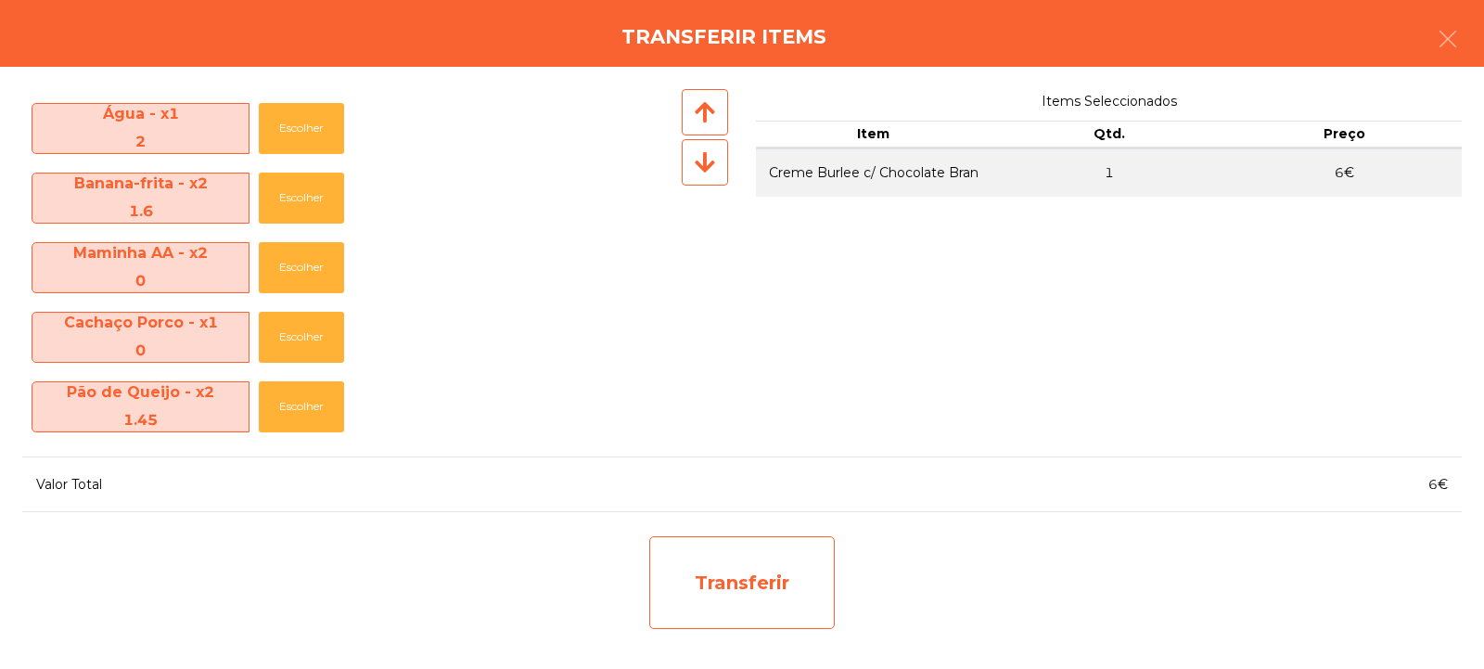
click at [749, 578] on div "Transferir" at bounding box center [742, 582] width 186 height 93
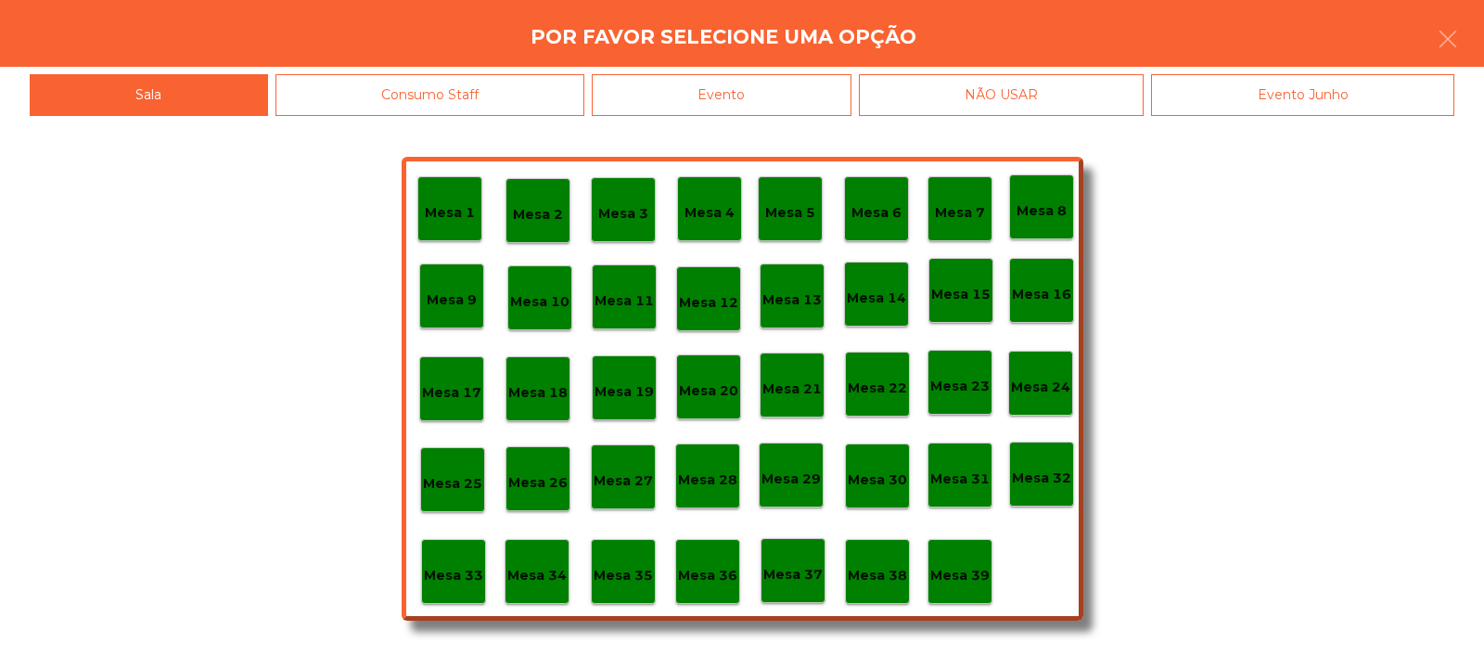
click at [884, 570] on p "Mesa 38" at bounding box center [877, 575] width 59 height 21
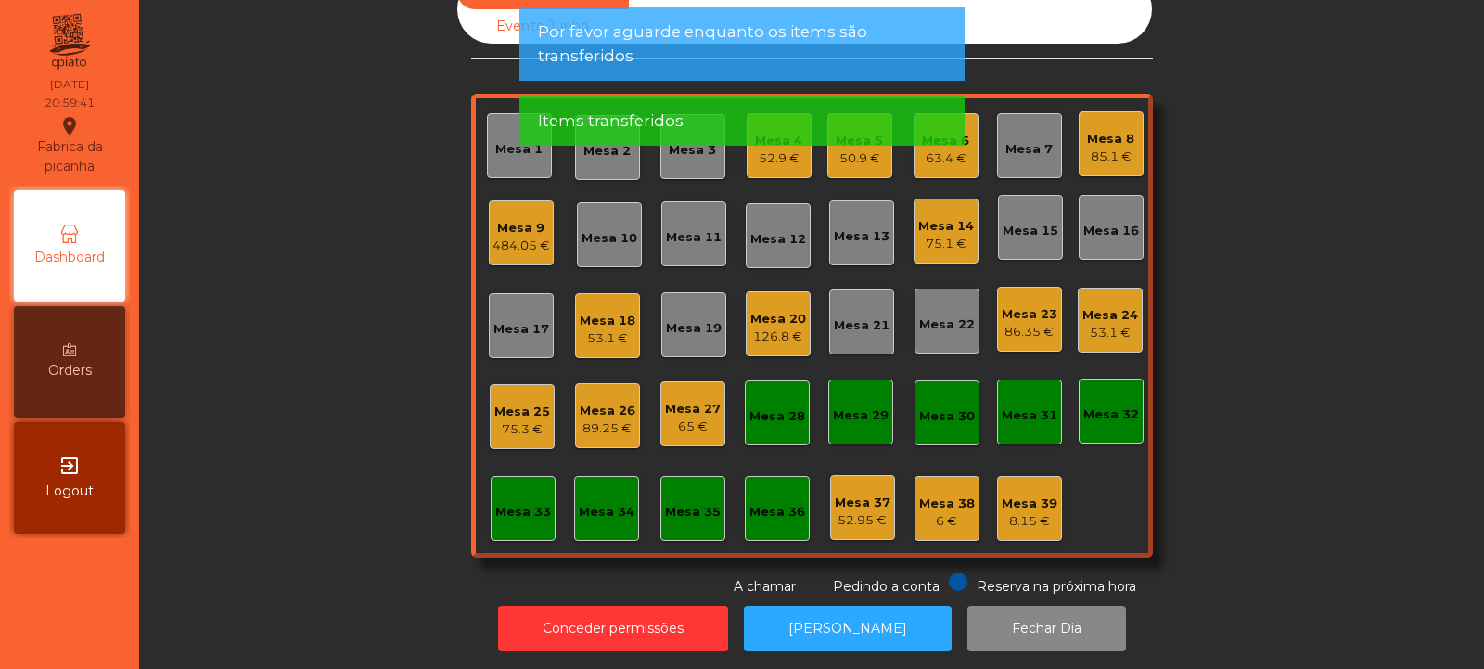
click at [946, 518] on div "6 €" at bounding box center [947, 521] width 56 height 19
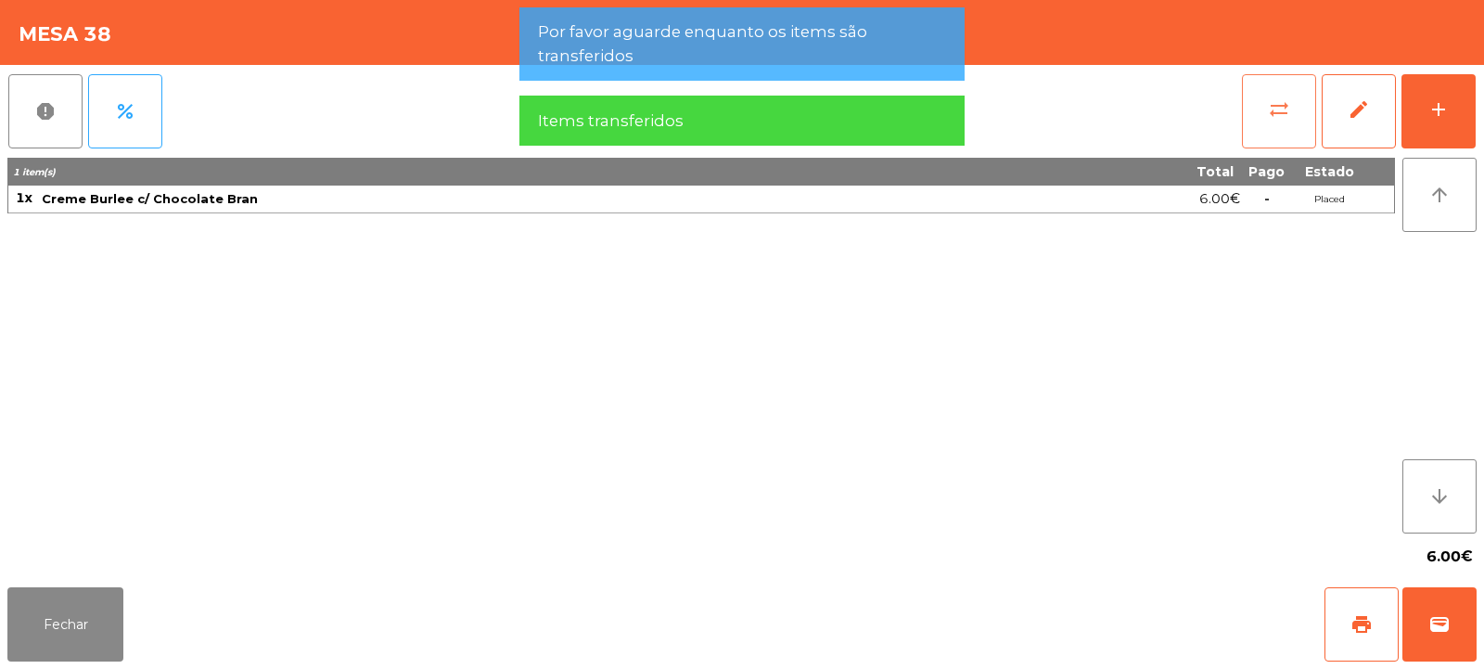
click at [1296, 122] on button "sync_alt" at bounding box center [1279, 111] width 74 height 74
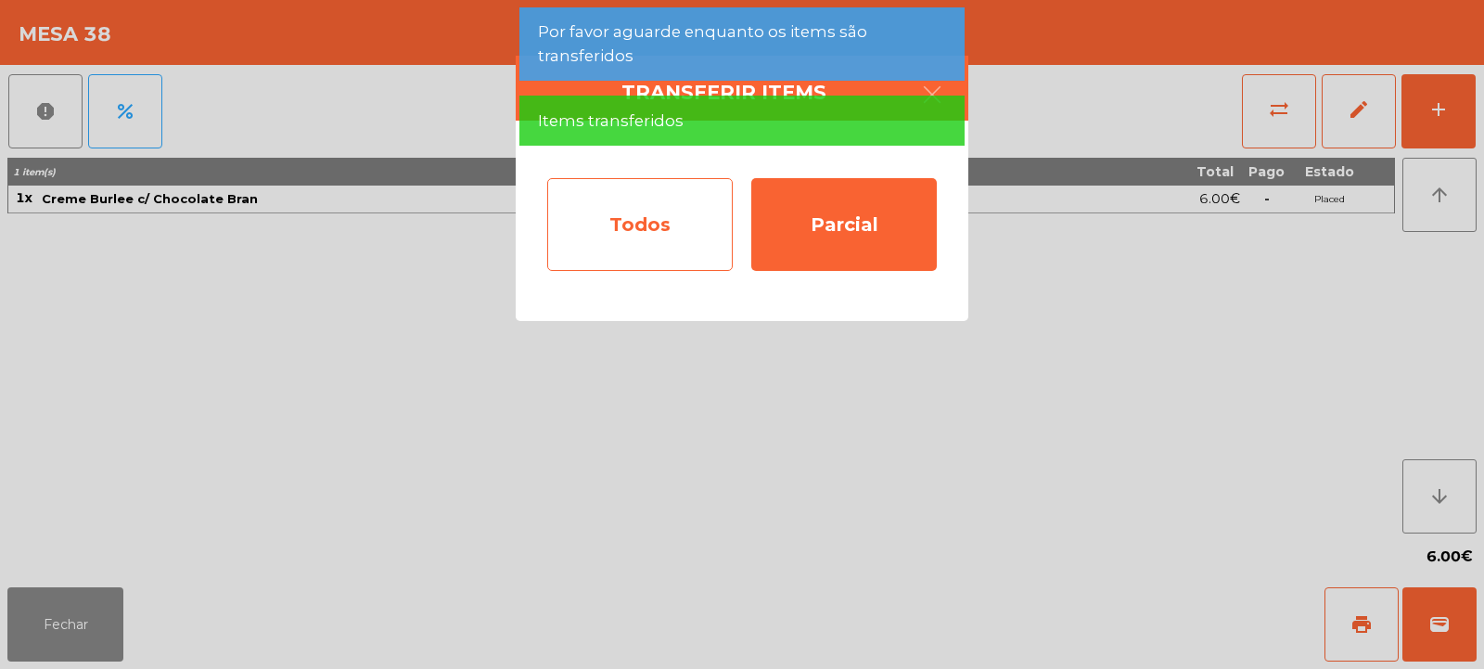
click at [699, 240] on div "Todos" at bounding box center [640, 224] width 186 height 93
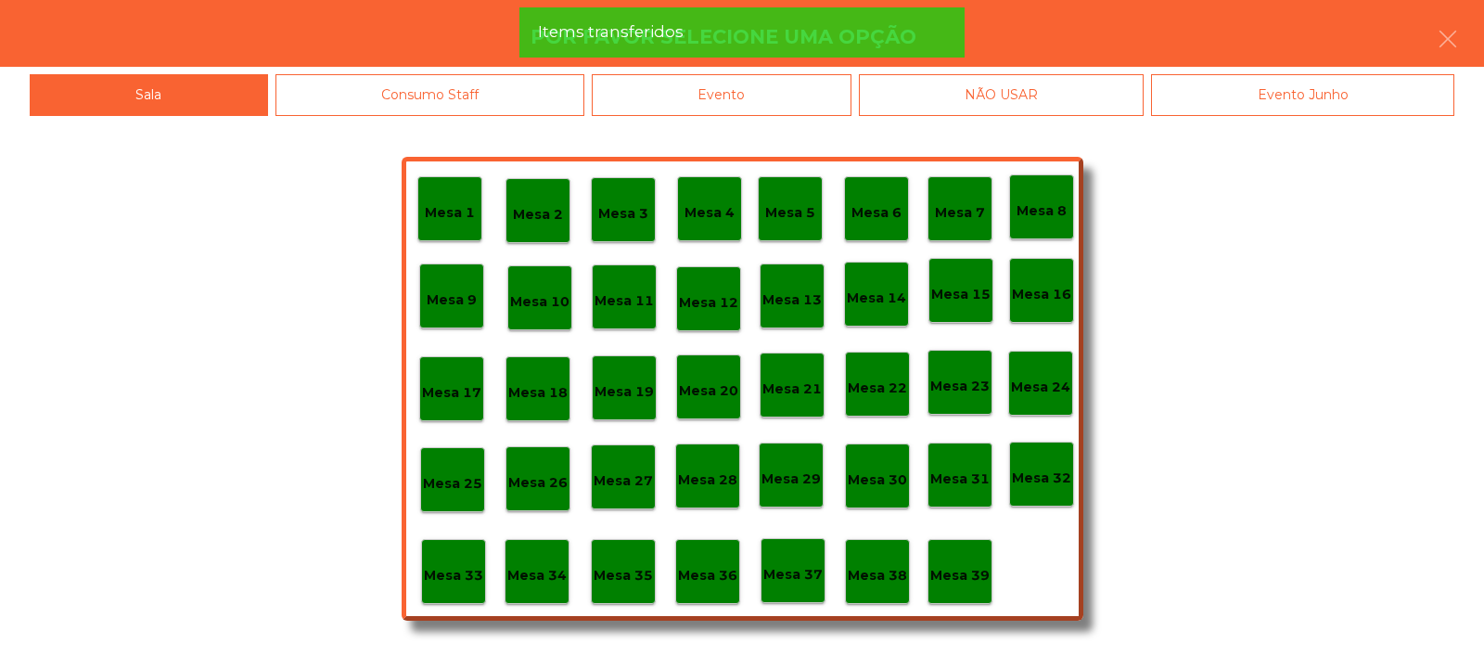
click at [802, 565] on p "Mesa 37" at bounding box center [792, 574] width 59 height 21
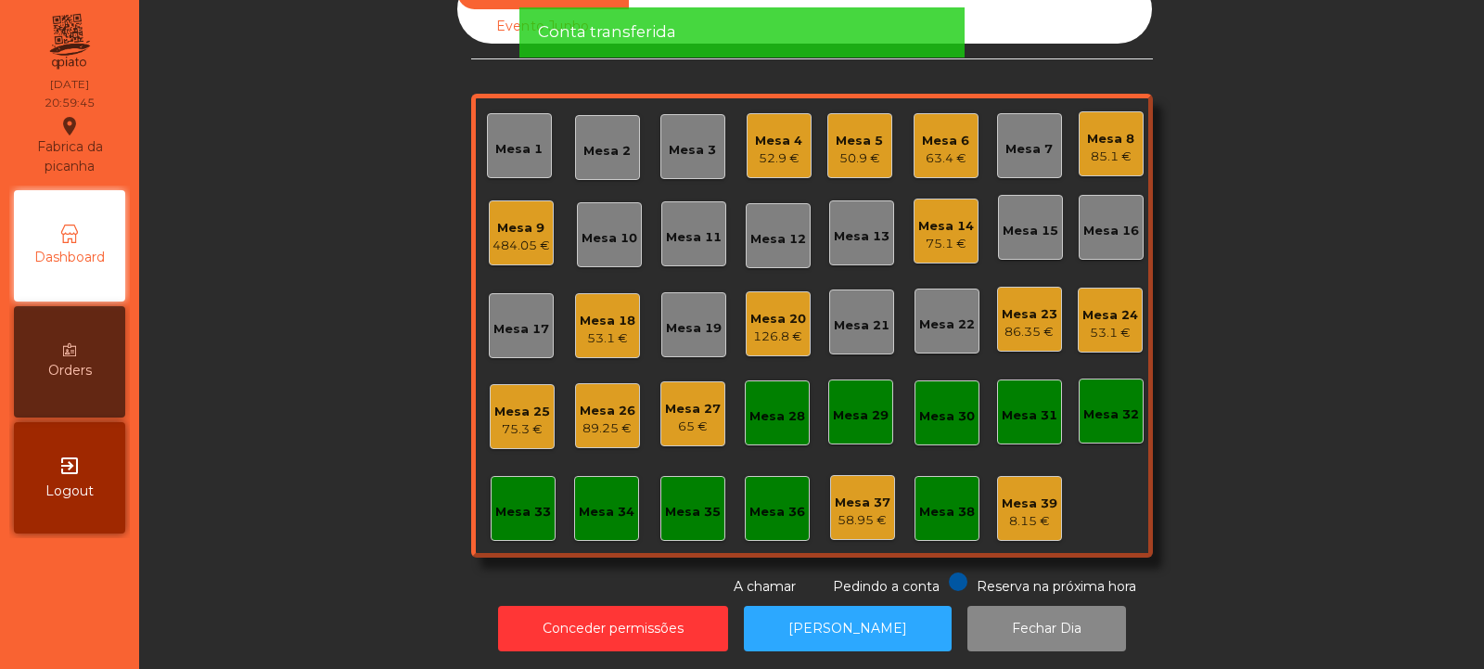
click at [949, 237] on div "75.1 €" at bounding box center [946, 244] width 56 height 19
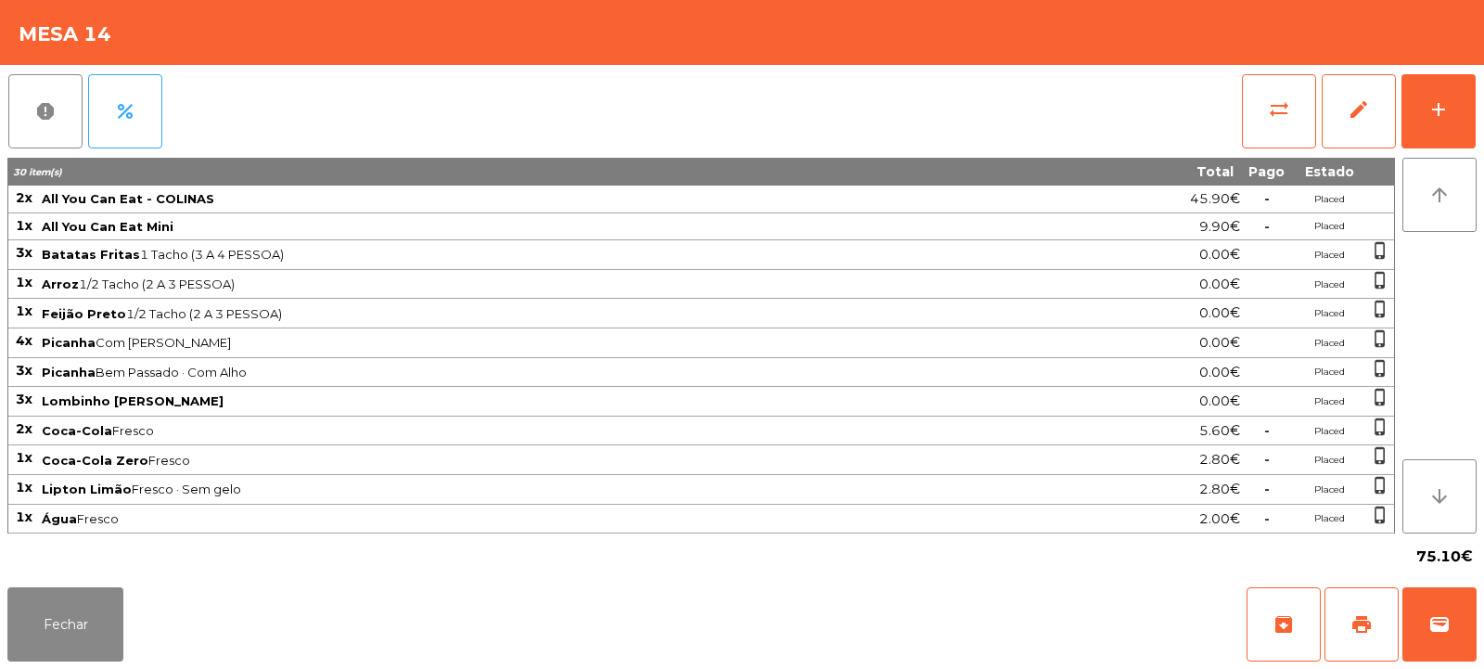
scroll to position [118, 0]
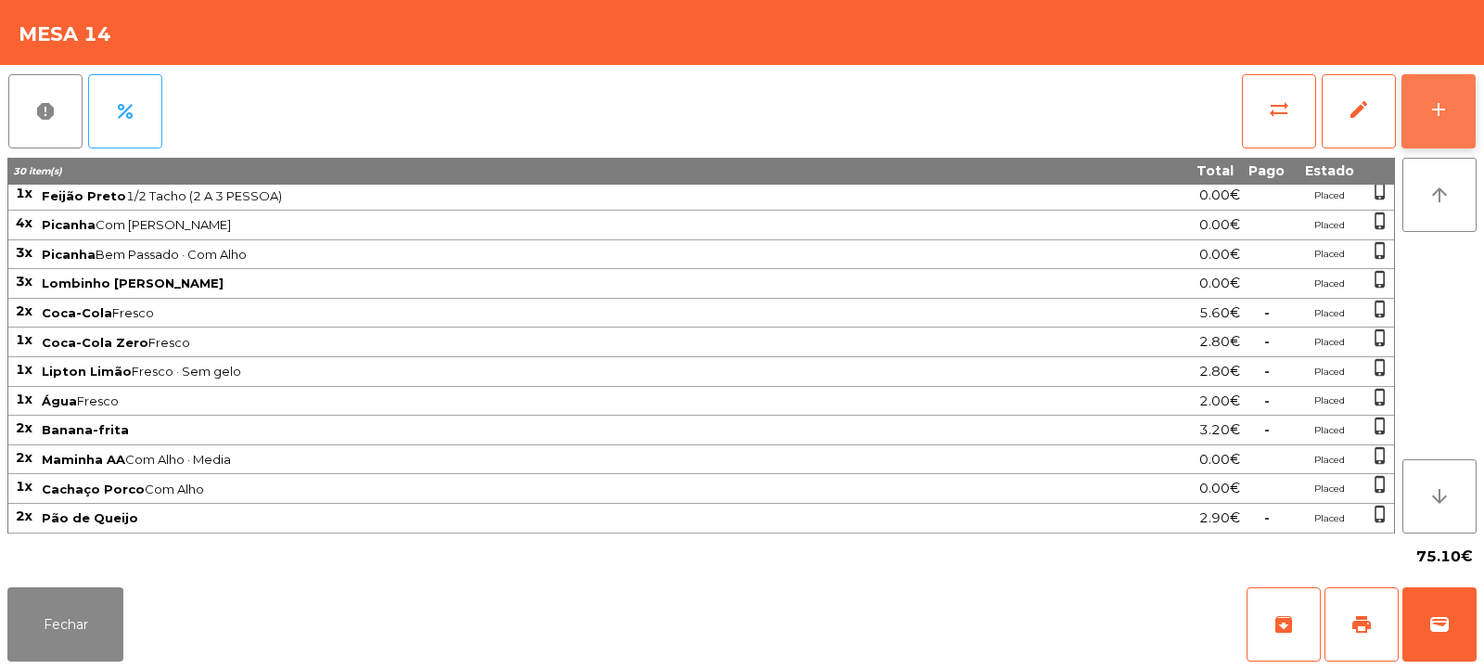
click at [1421, 126] on button "add" at bounding box center [1439, 111] width 74 height 74
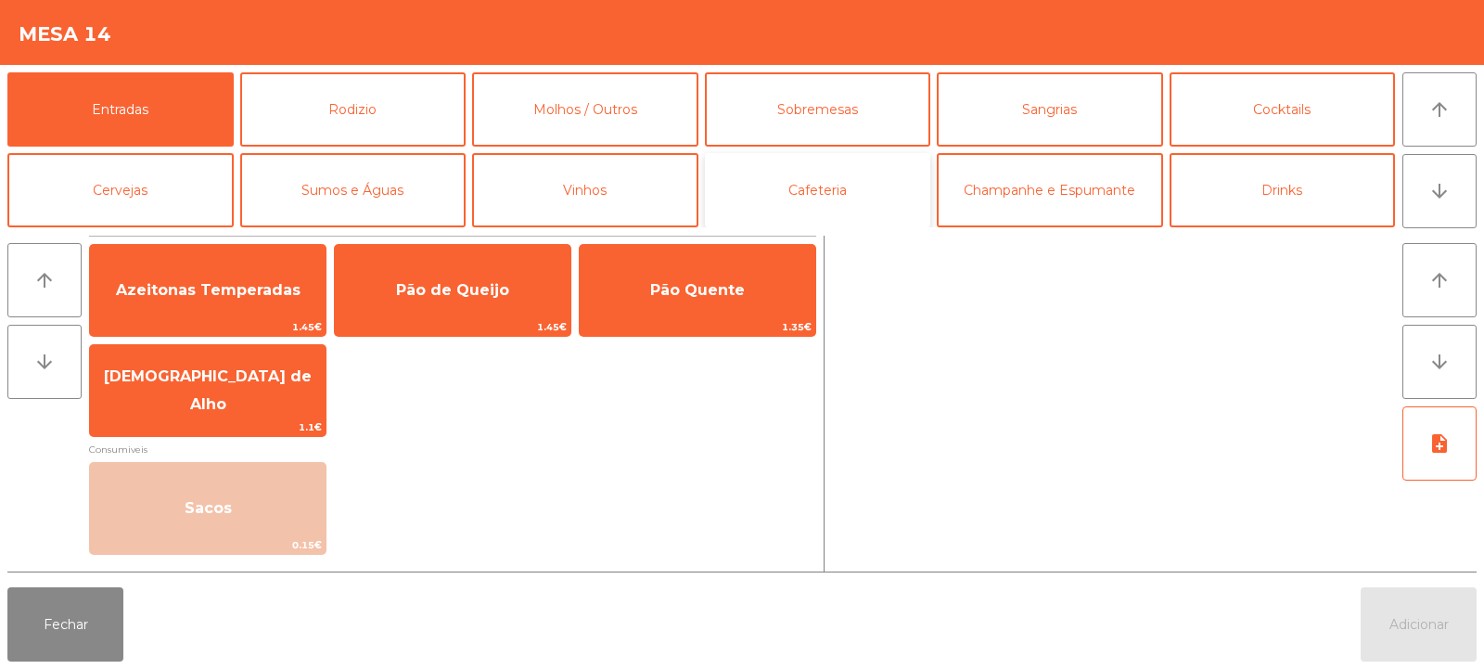
click at [750, 199] on button "Cafeteria" at bounding box center [818, 190] width 226 height 74
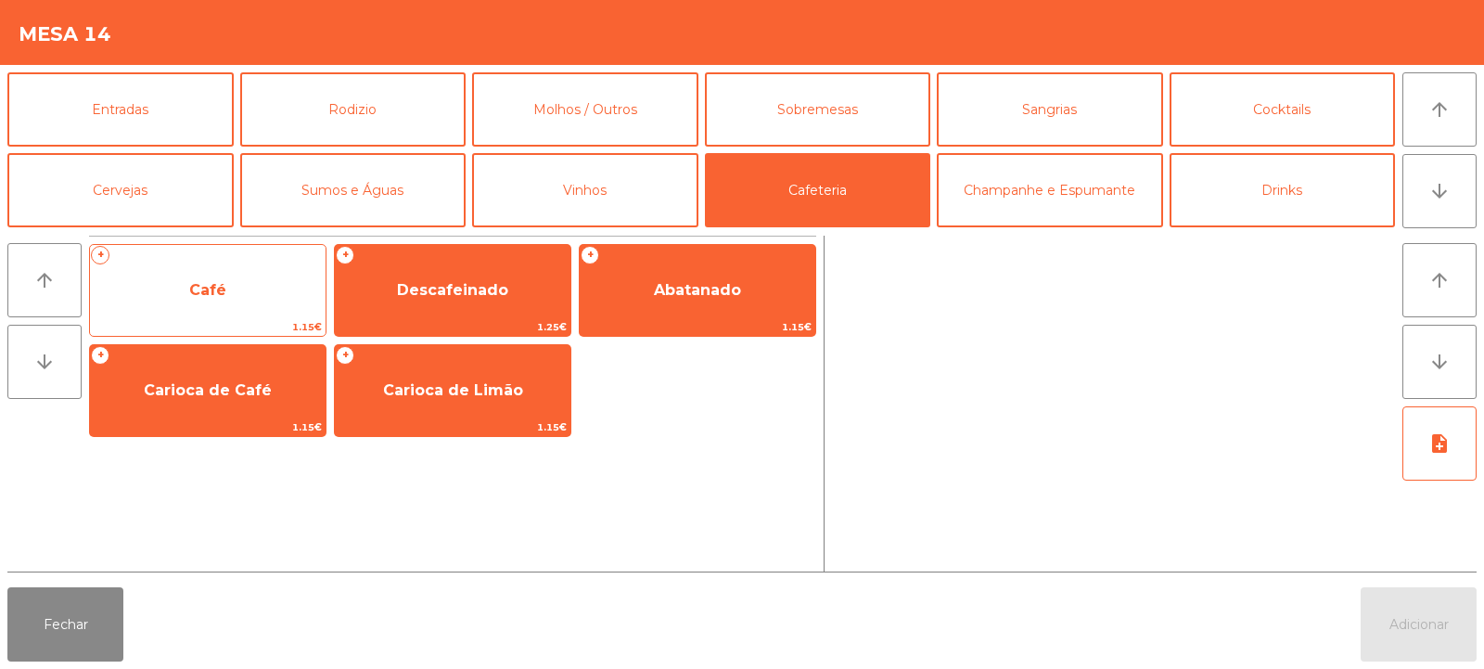
click at [250, 301] on span "Café" at bounding box center [208, 290] width 236 height 50
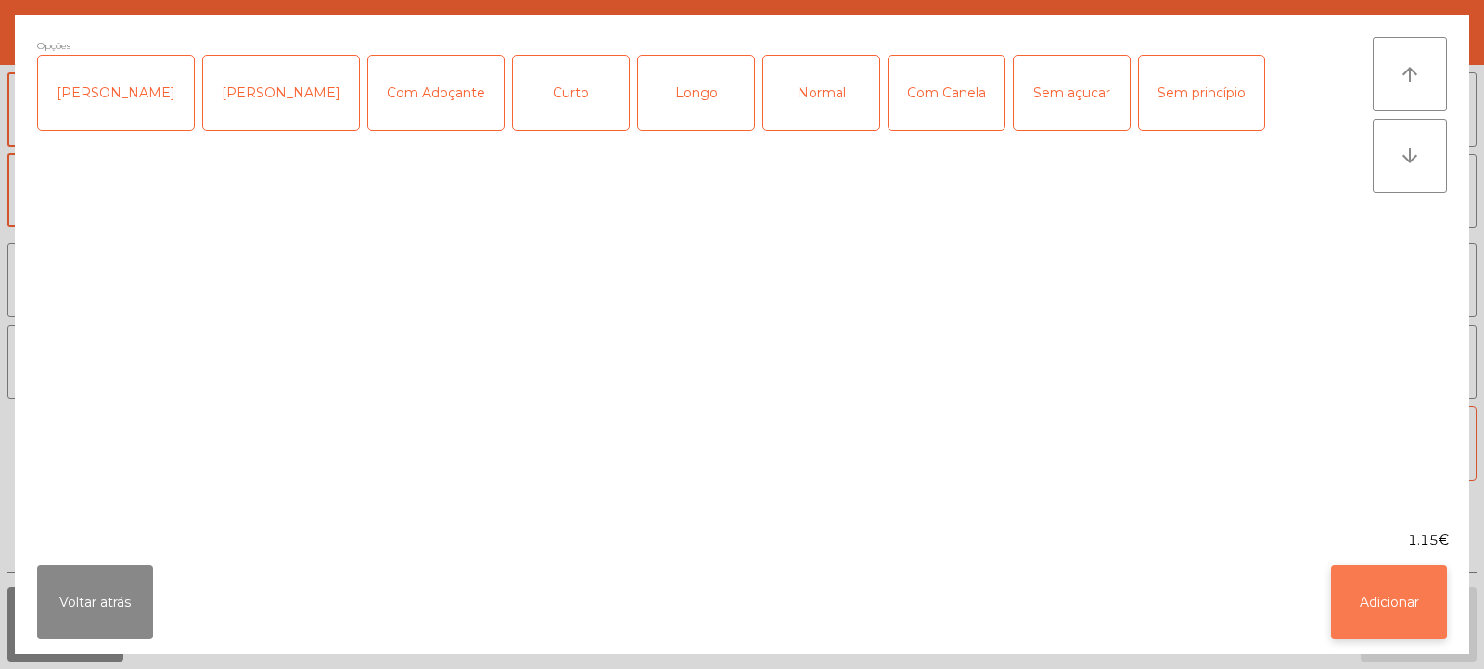
click at [1399, 595] on button "Adicionar" at bounding box center [1389, 602] width 116 height 74
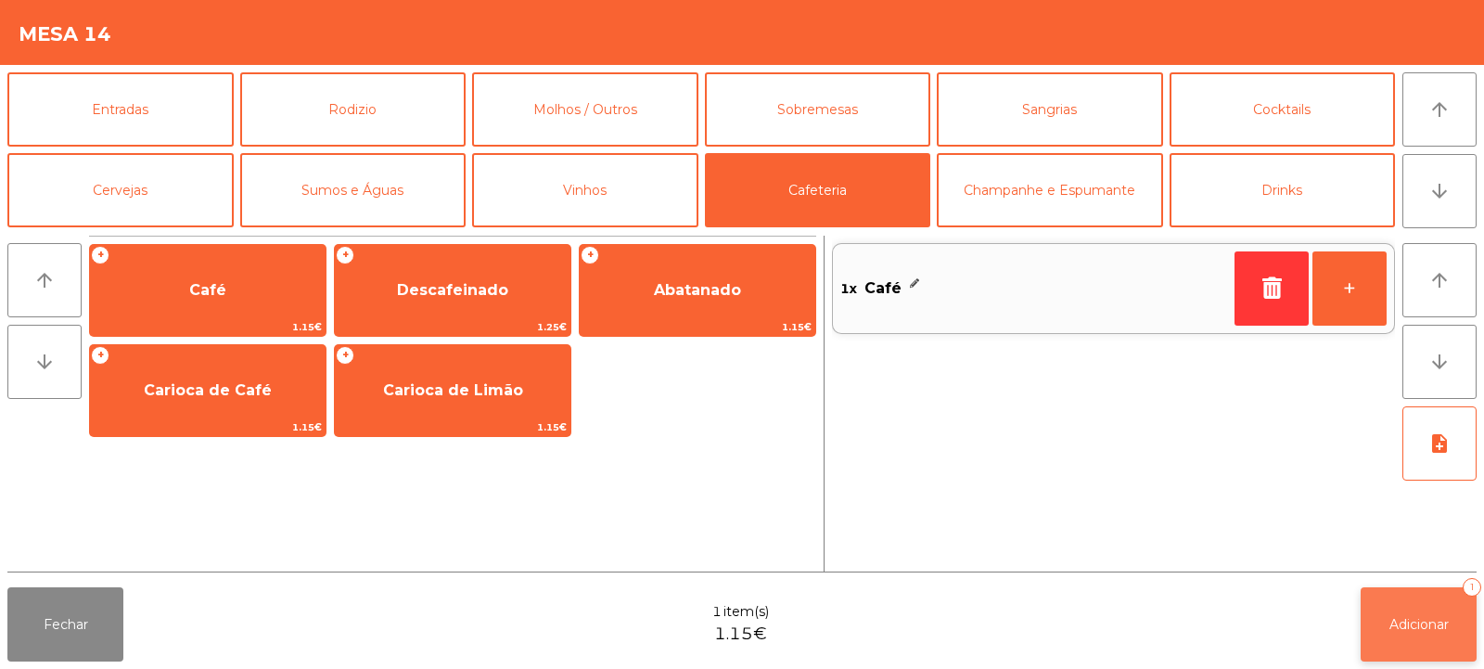
click at [1416, 613] on button "Adicionar 1" at bounding box center [1419, 624] width 116 height 74
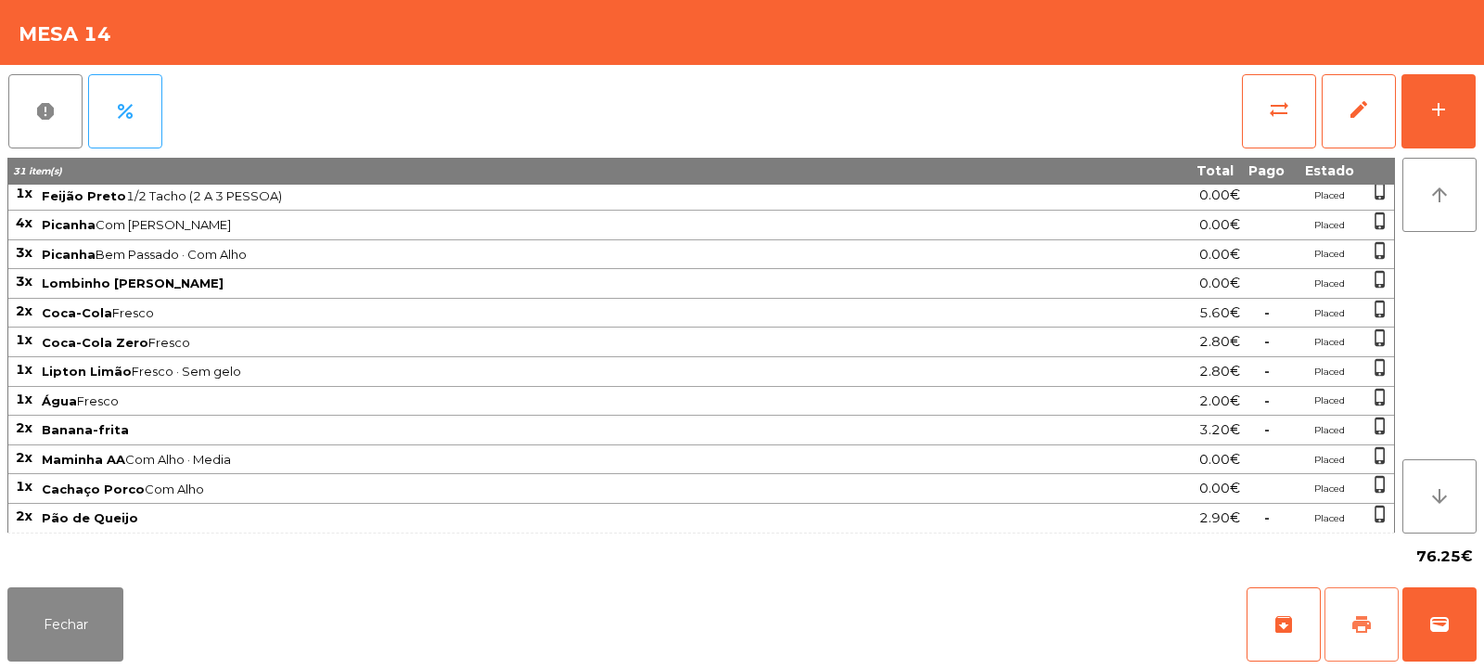
click at [1326, 611] on button "print" at bounding box center [1362, 624] width 74 height 74
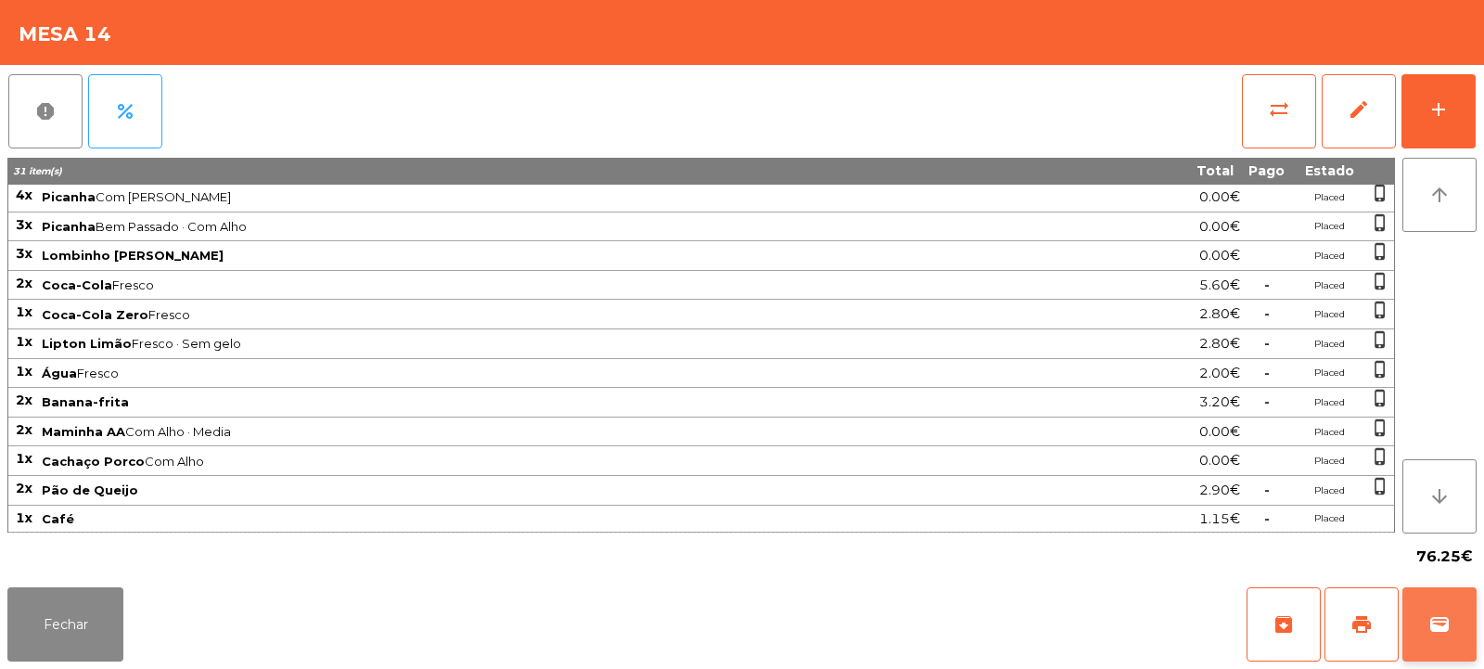
click at [1462, 615] on button "wallet" at bounding box center [1440, 624] width 74 height 74
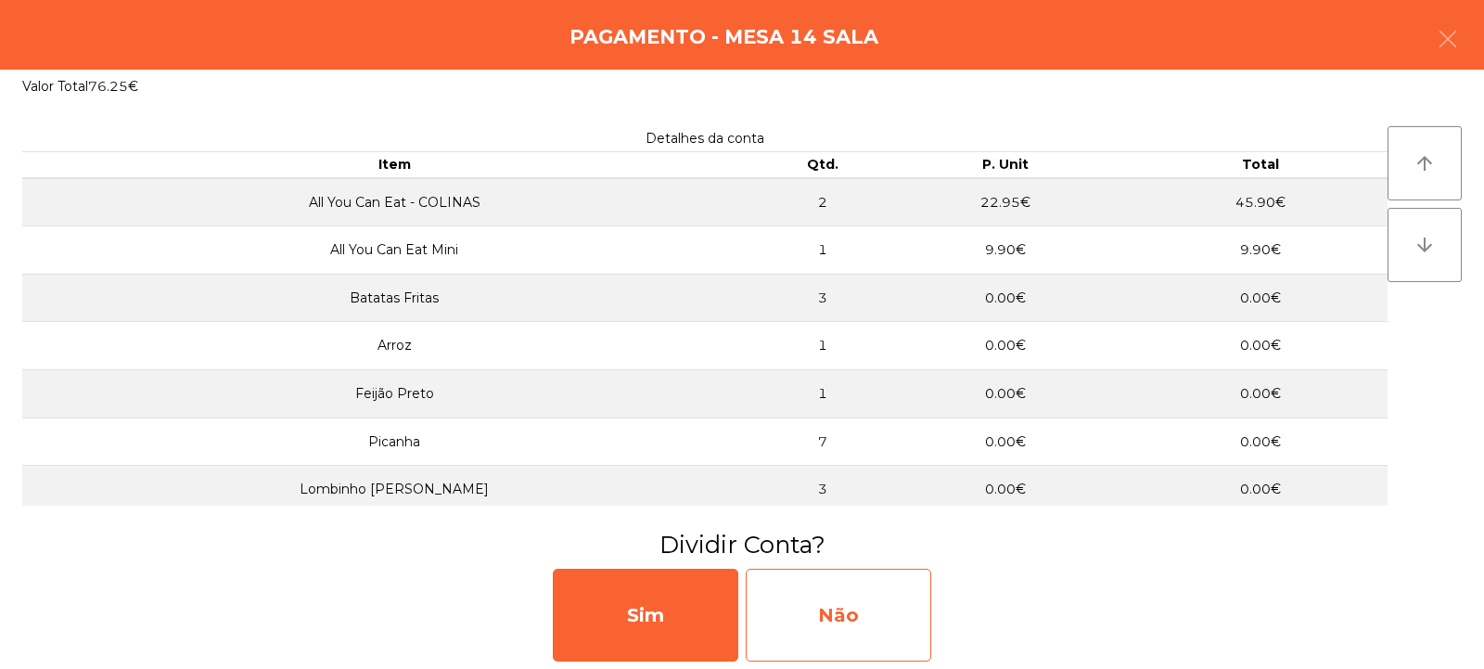
click at [898, 606] on div "Não" at bounding box center [839, 615] width 186 height 93
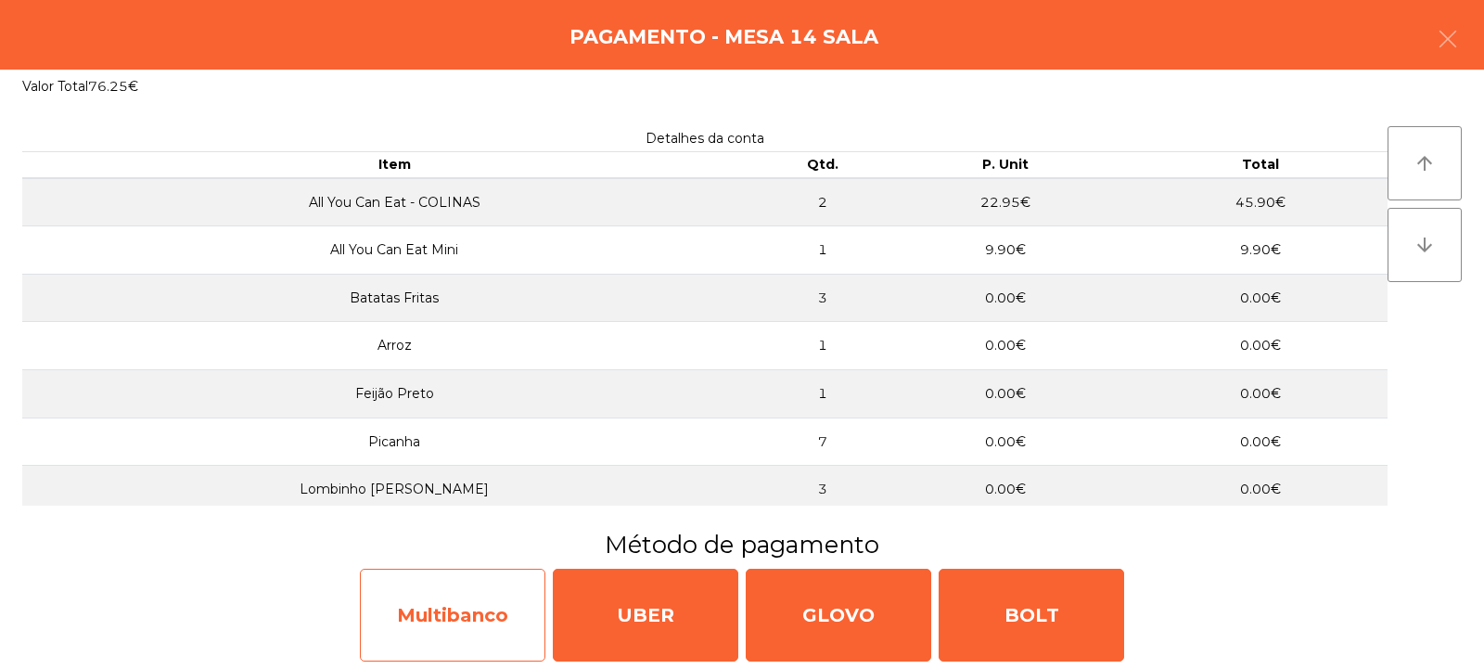
click at [500, 604] on div "Multibanco" at bounding box center [453, 615] width 186 height 93
select select "**"
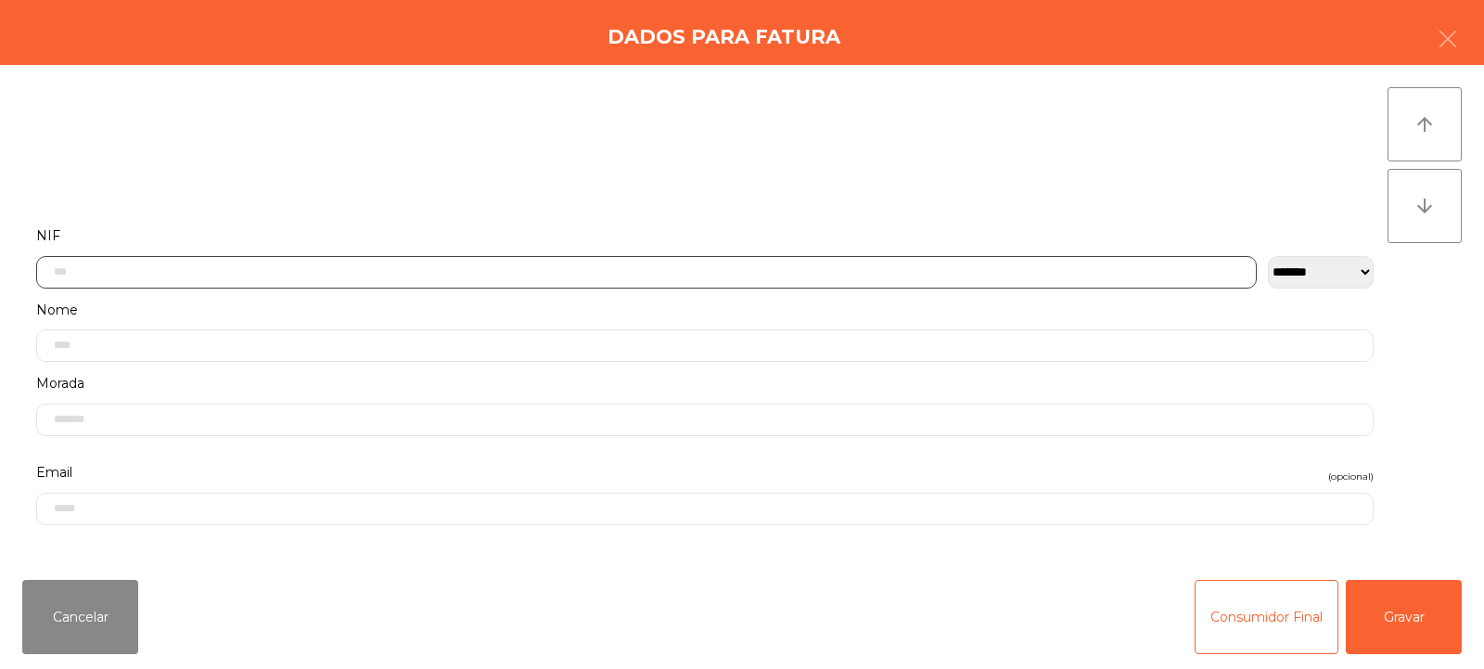
click at [755, 267] on input "text" at bounding box center [646, 272] width 1221 height 32
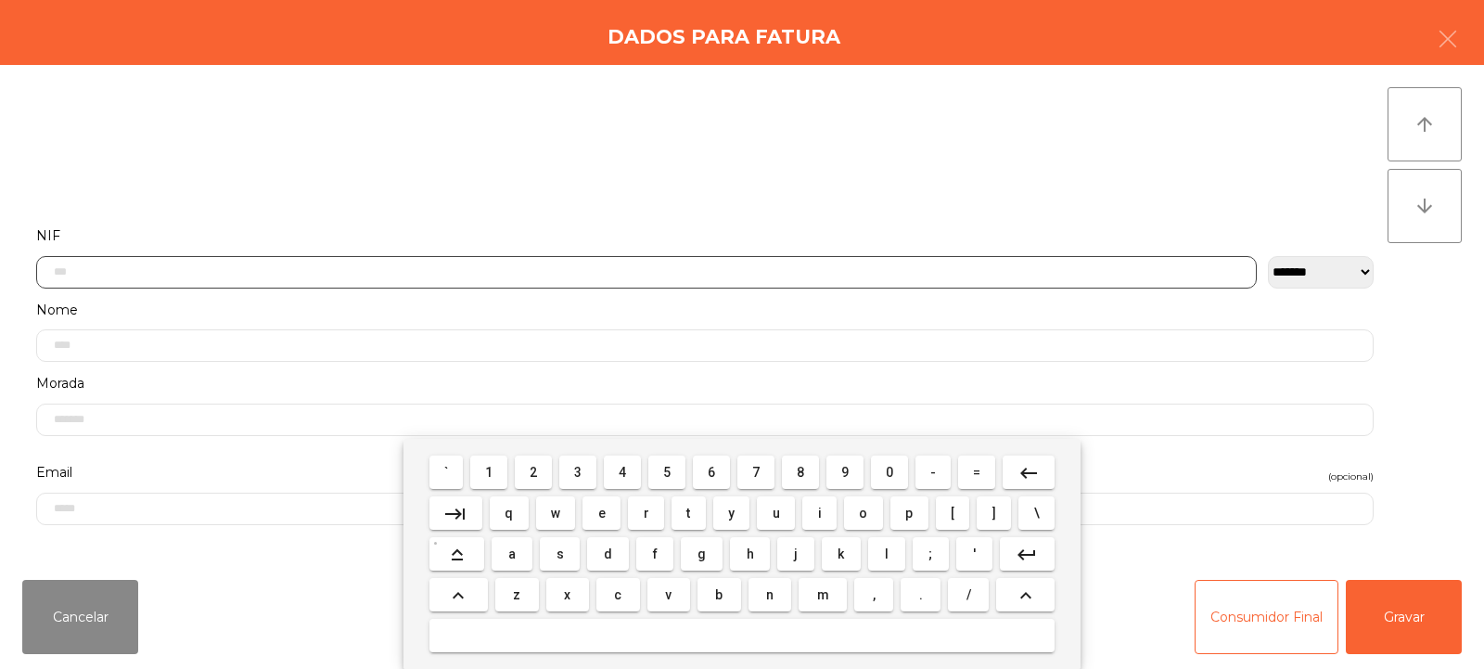
scroll to position [135, 0]
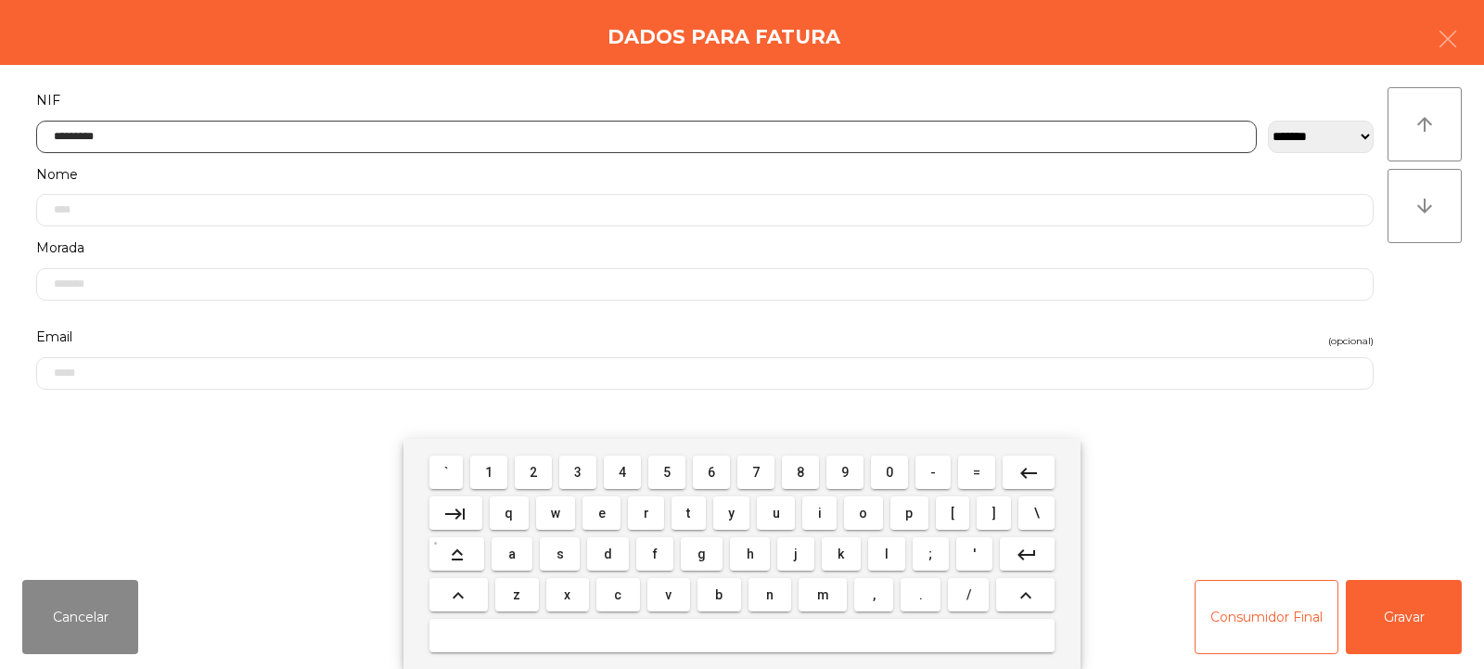
type input "*********"
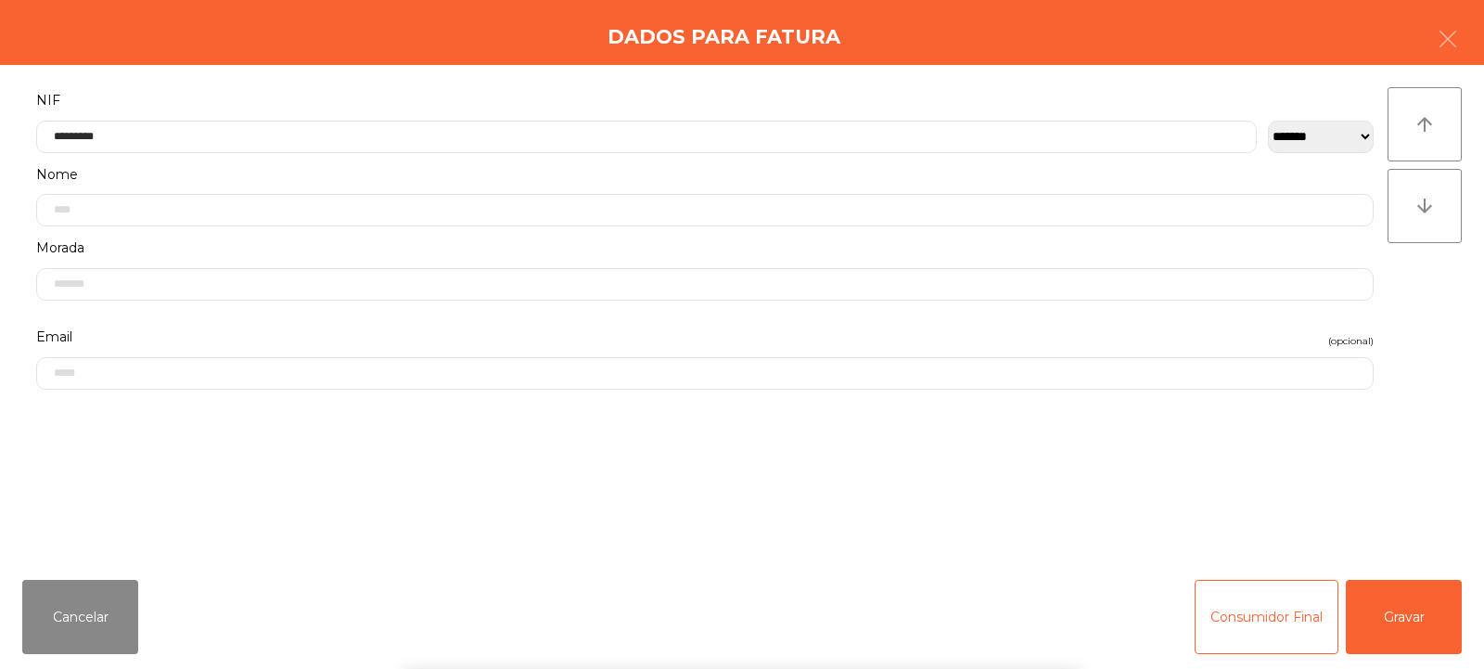
click at [1403, 609] on div "` 1 2 3 4 5 6 7 8 9 0 - = keyboard_backspace keyboard_tab q w e r t y u i o p […" at bounding box center [742, 554] width 1484 height 230
click at [1423, 601] on button "Gravar" at bounding box center [1404, 617] width 116 height 74
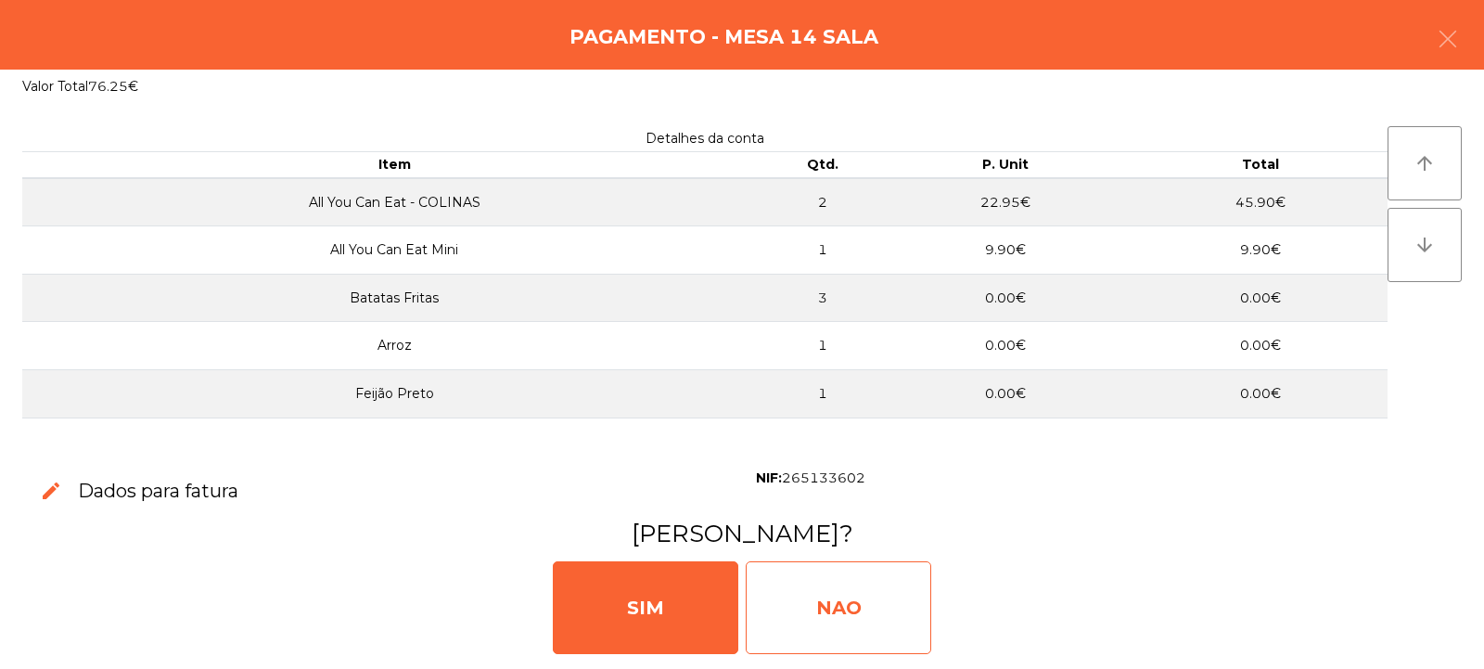
click at [843, 619] on div "NAO" at bounding box center [839, 607] width 186 height 93
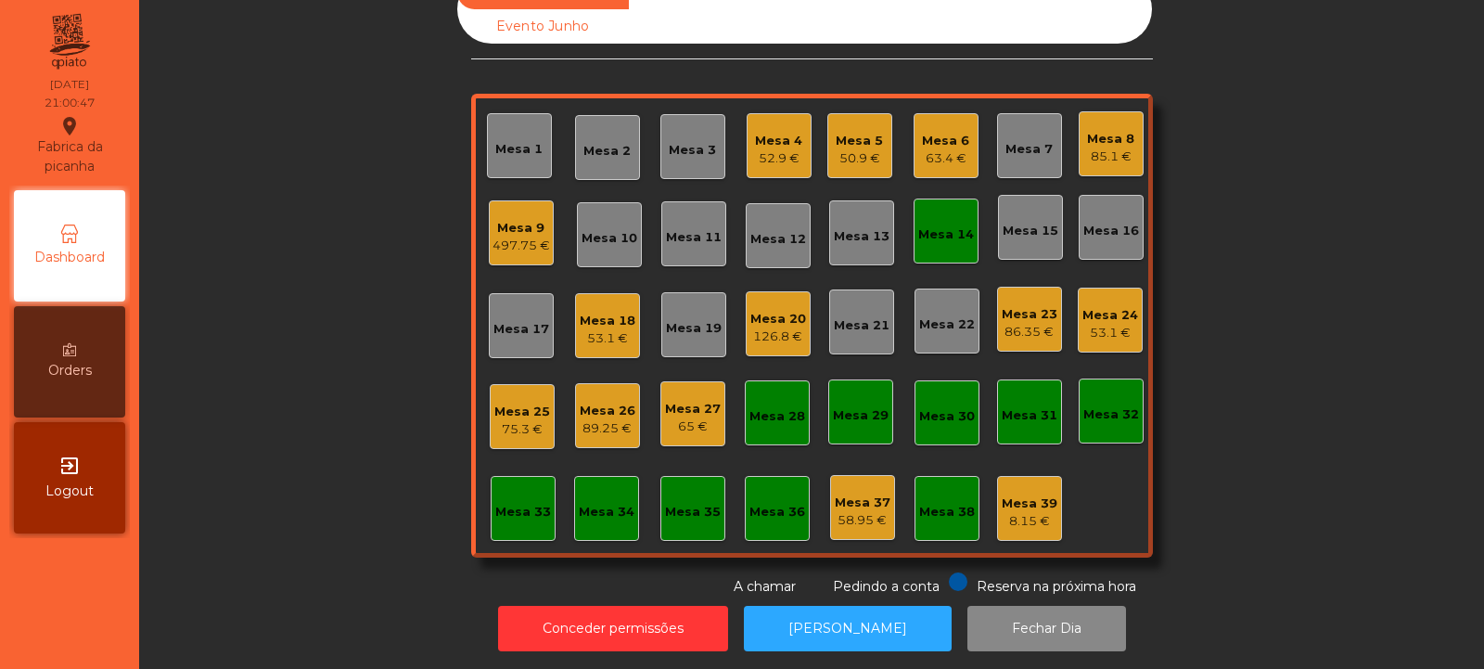
click at [930, 236] on div "Mesa 14" at bounding box center [946, 234] width 56 height 19
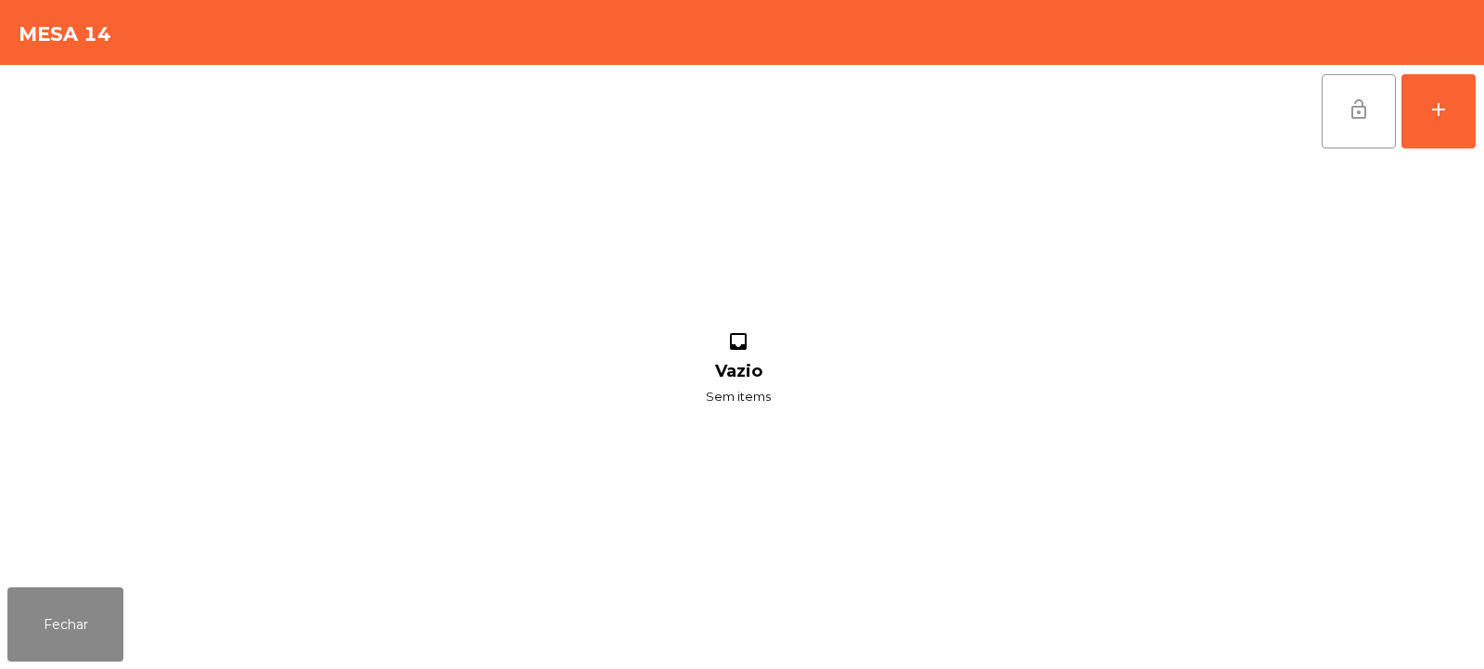
click at [1362, 111] on span "lock_open" at bounding box center [1359, 109] width 22 height 22
click at [76, 637] on button "Fechar" at bounding box center [65, 624] width 116 height 74
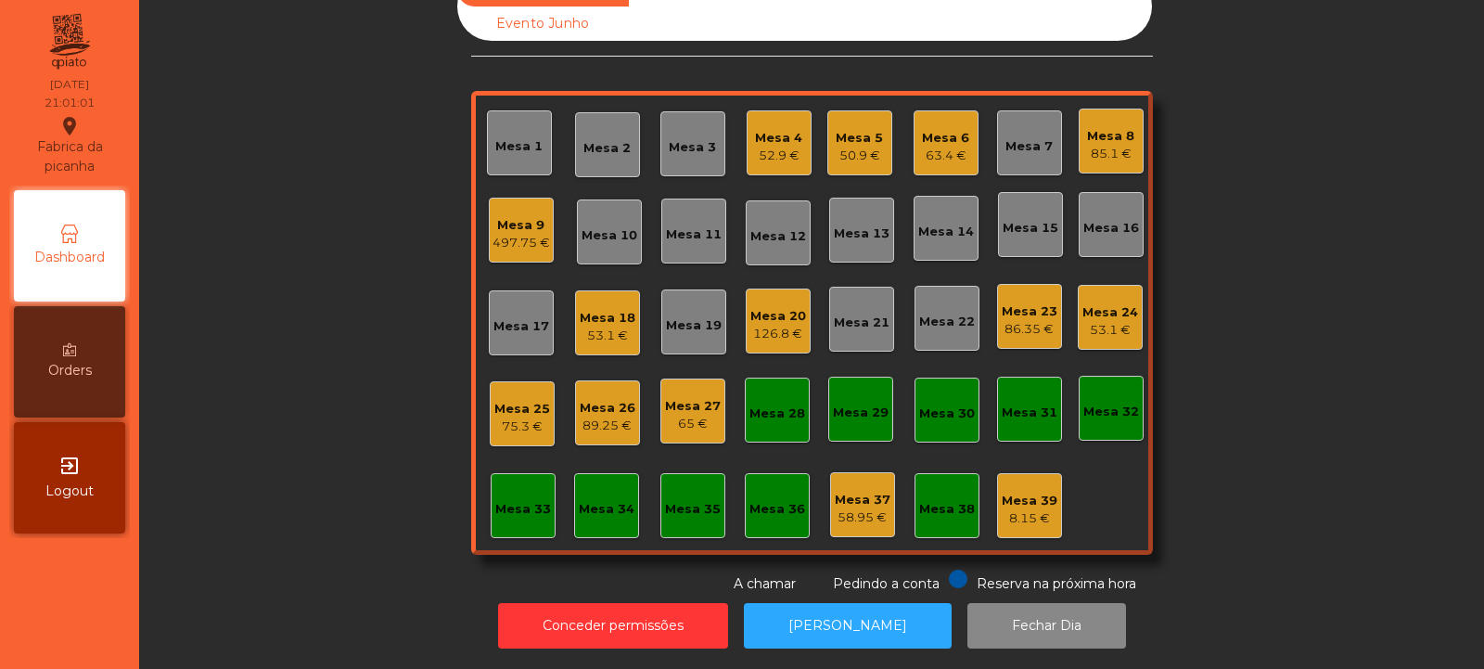
scroll to position [0, 0]
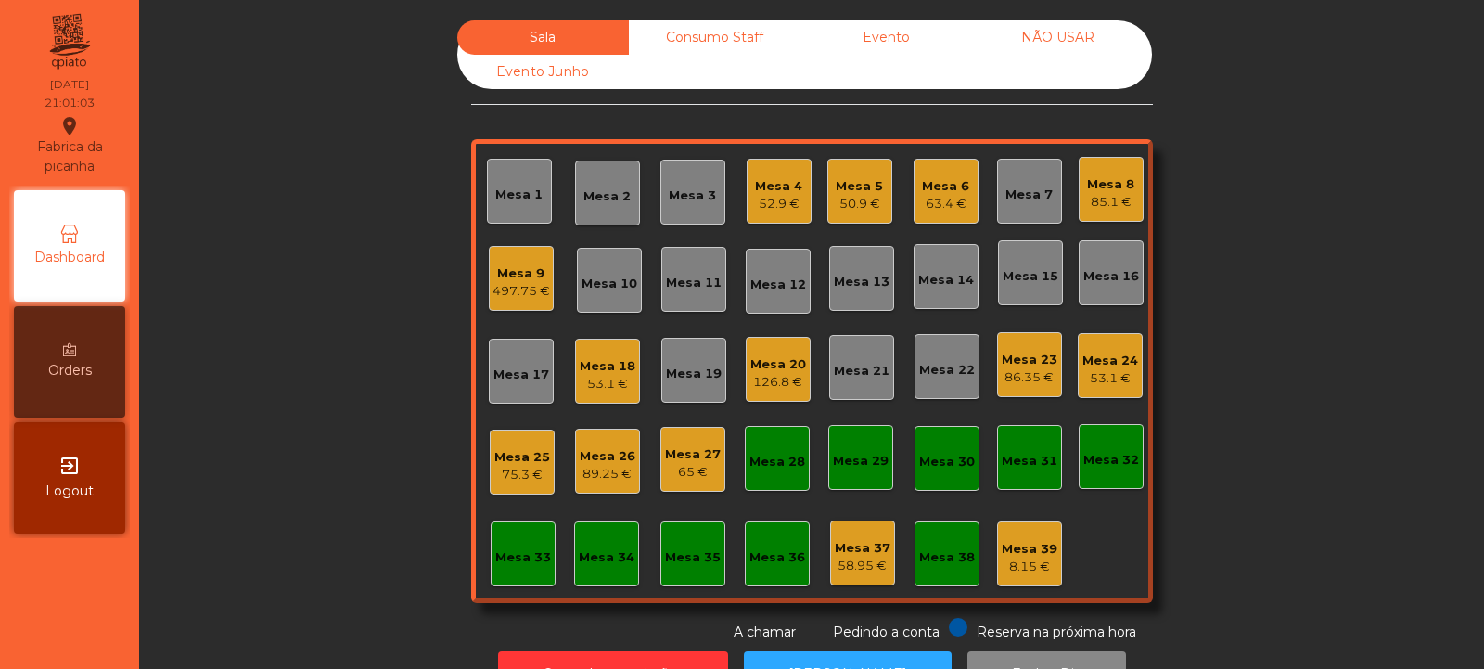
click at [673, 212] on div "Mesa 3" at bounding box center [692, 192] width 65 height 65
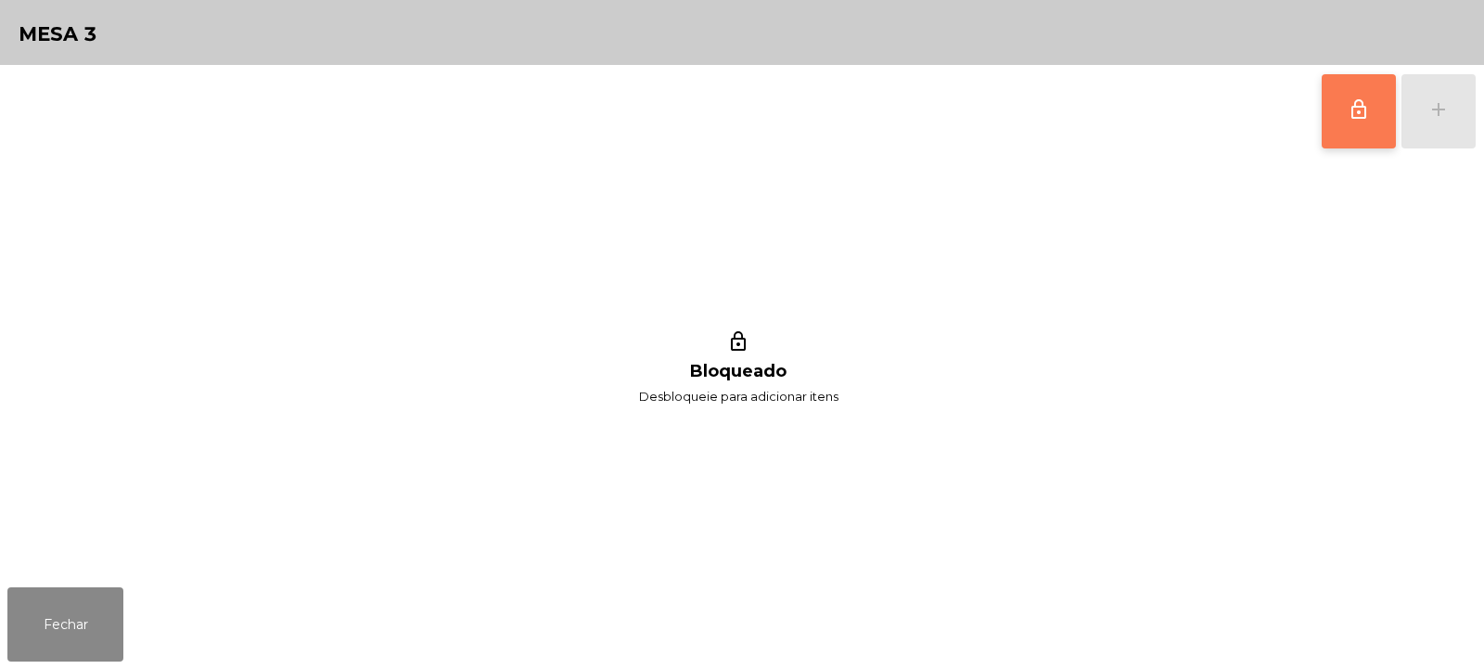
click at [1349, 130] on button "lock_outline" at bounding box center [1359, 111] width 74 height 74
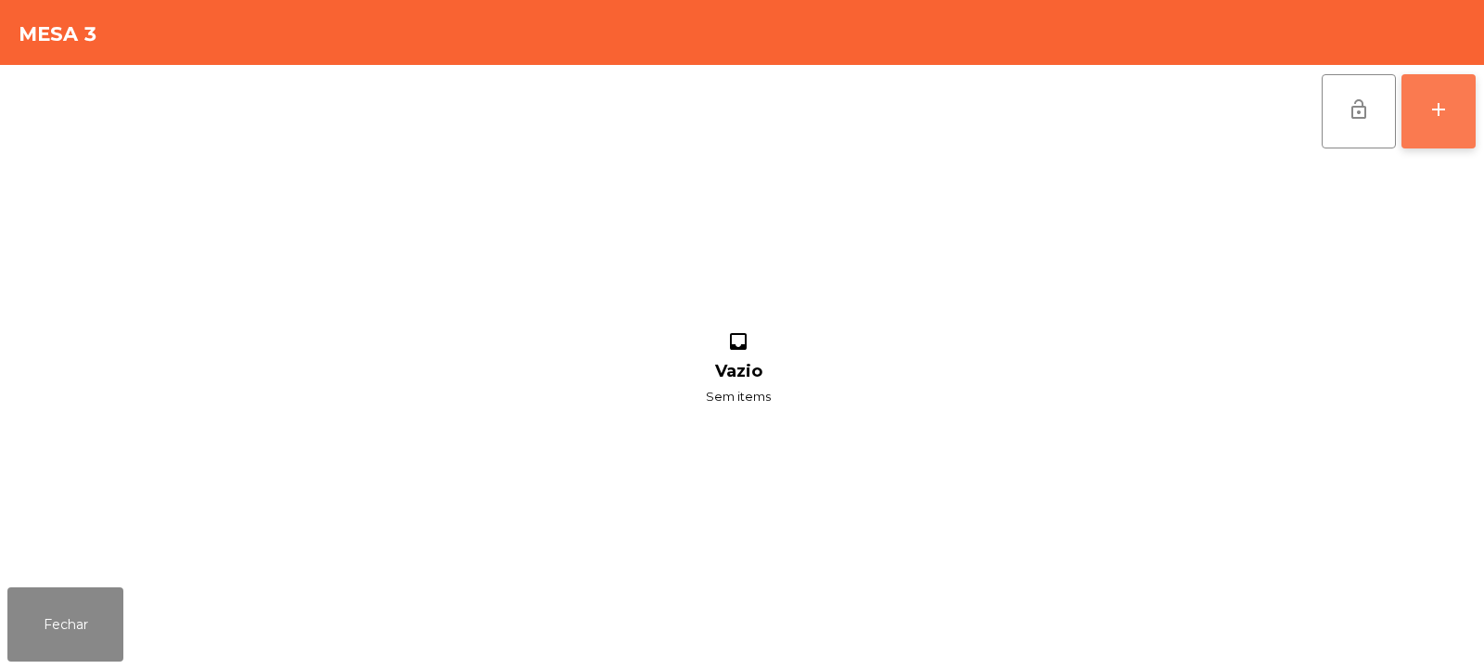
click at [1426, 136] on button "add" at bounding box center [1439, 111] width 74 height 74
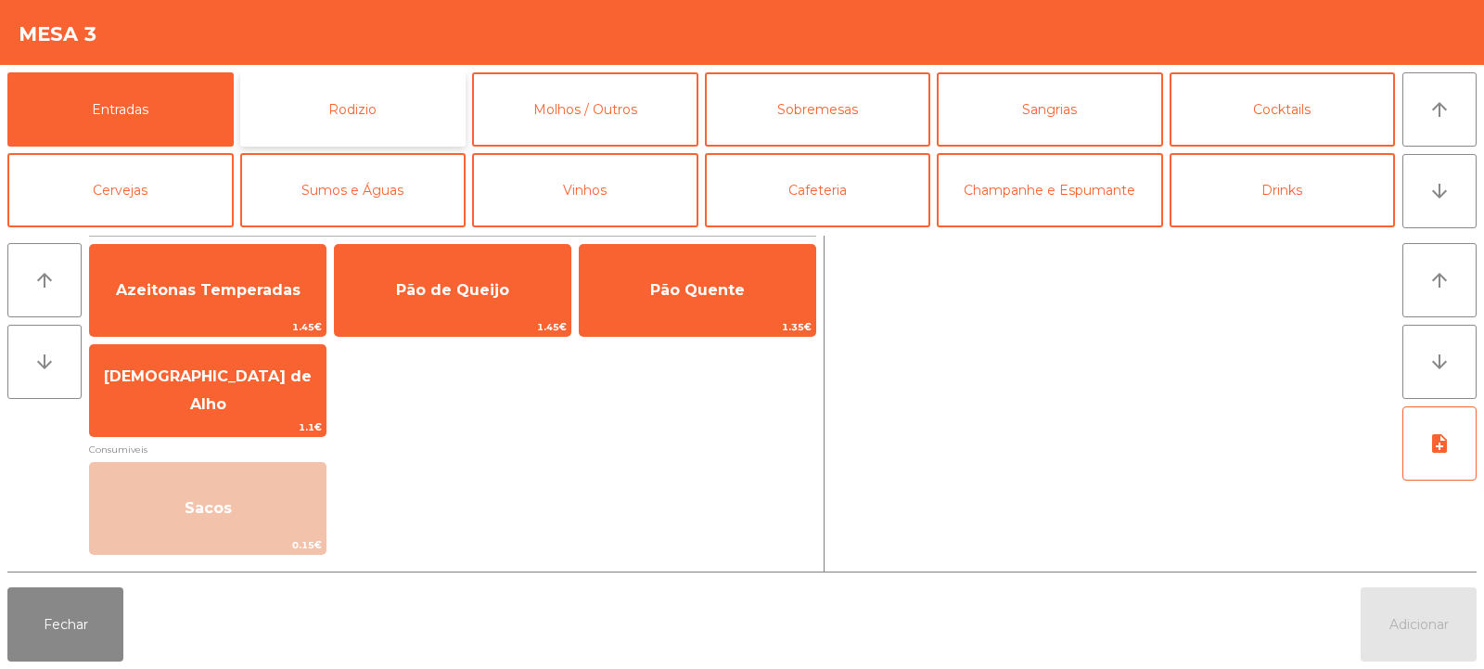
click at [411, 123] on button "Rodizio" at bounding box center [353, 109] width 226 height 74
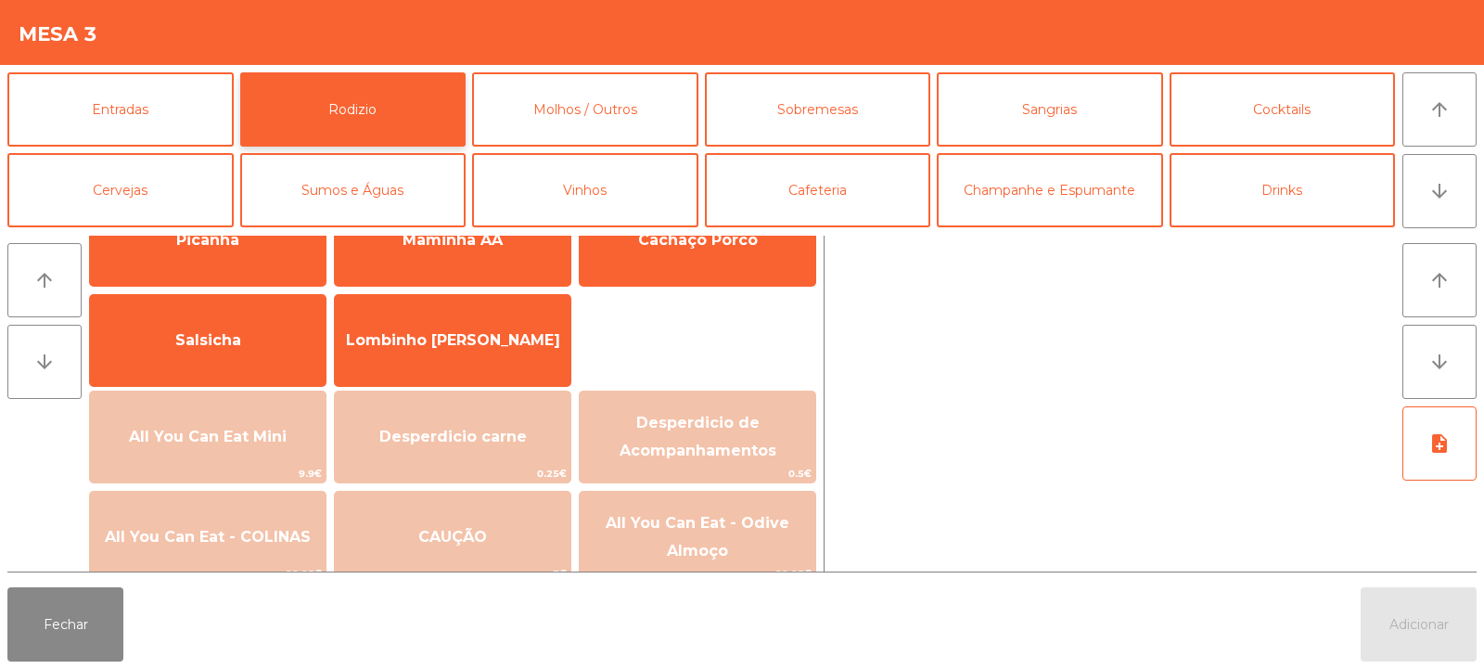
scroll to position [124, 0]
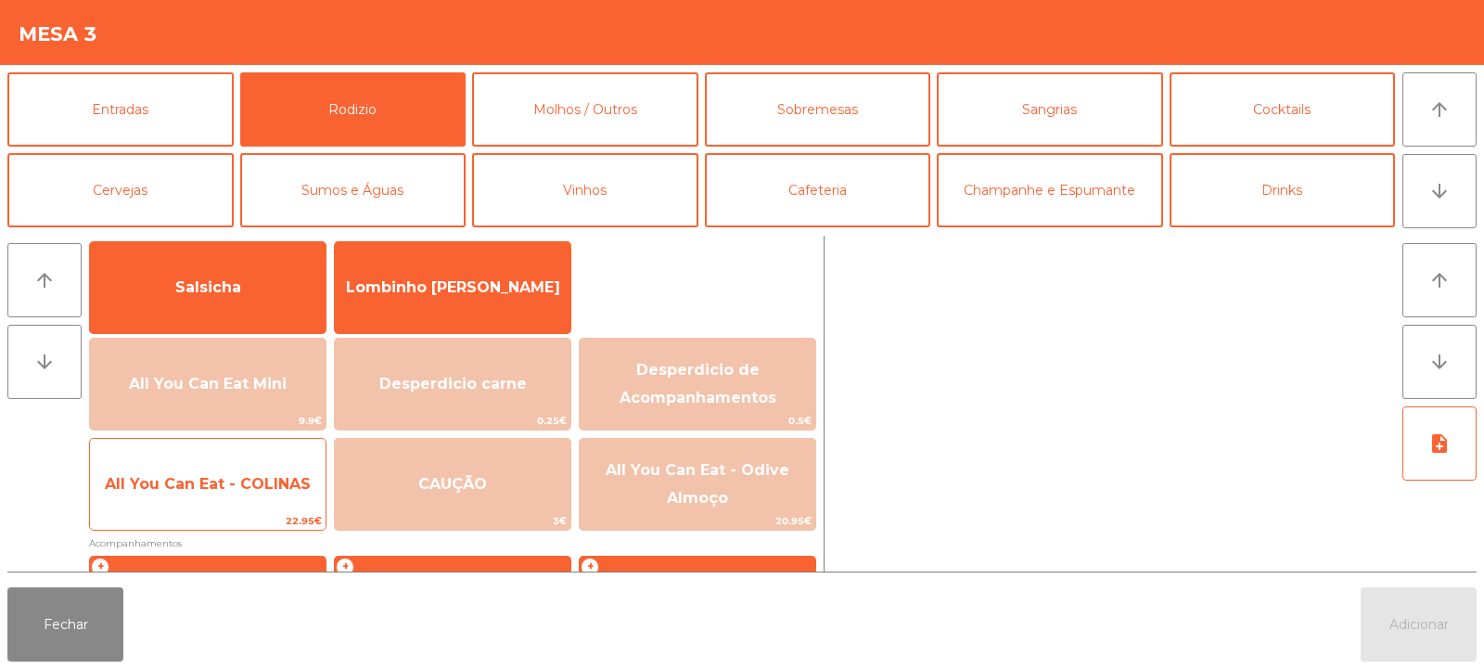
click at [230, 493] on span "All You Can Eat - COLINAS" at bounding box center [208, 484] width 236 height 50
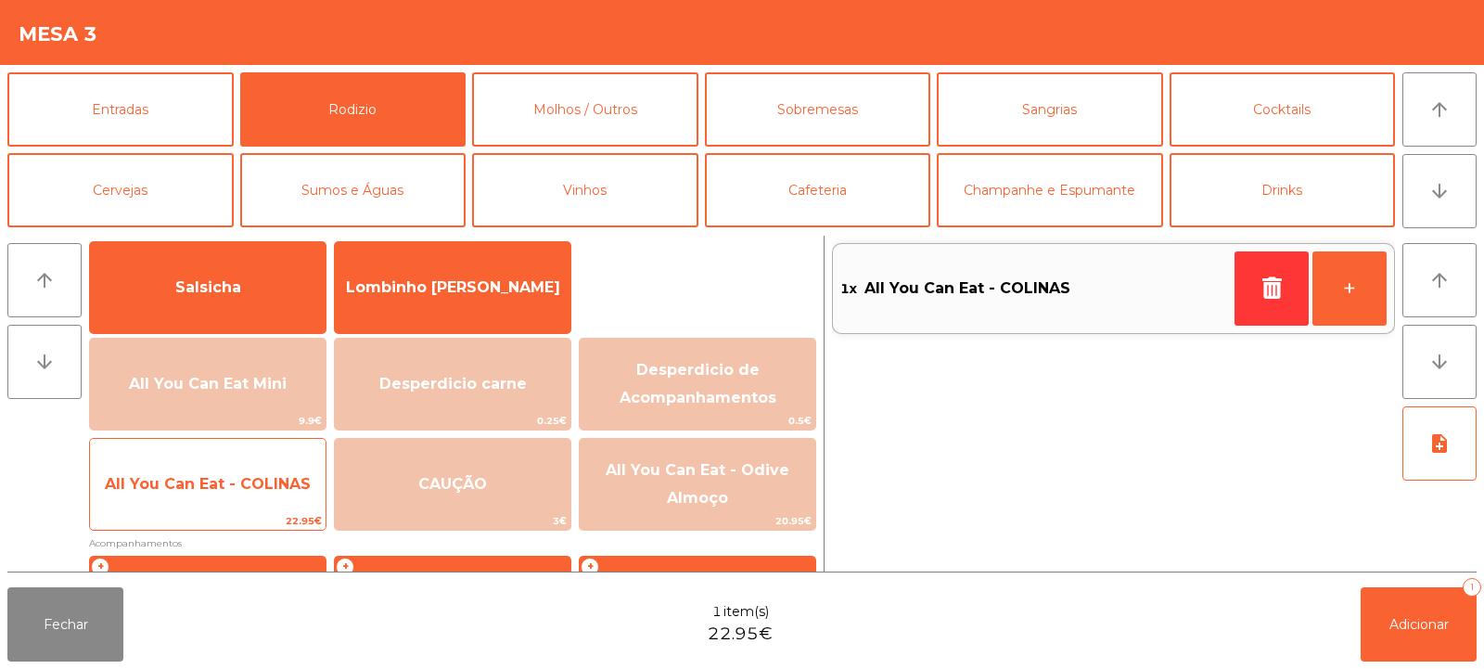
click at [237, 494] on span "All You Can Eat - COLINAS" at bounding box center [208, 484] width 236 height 50
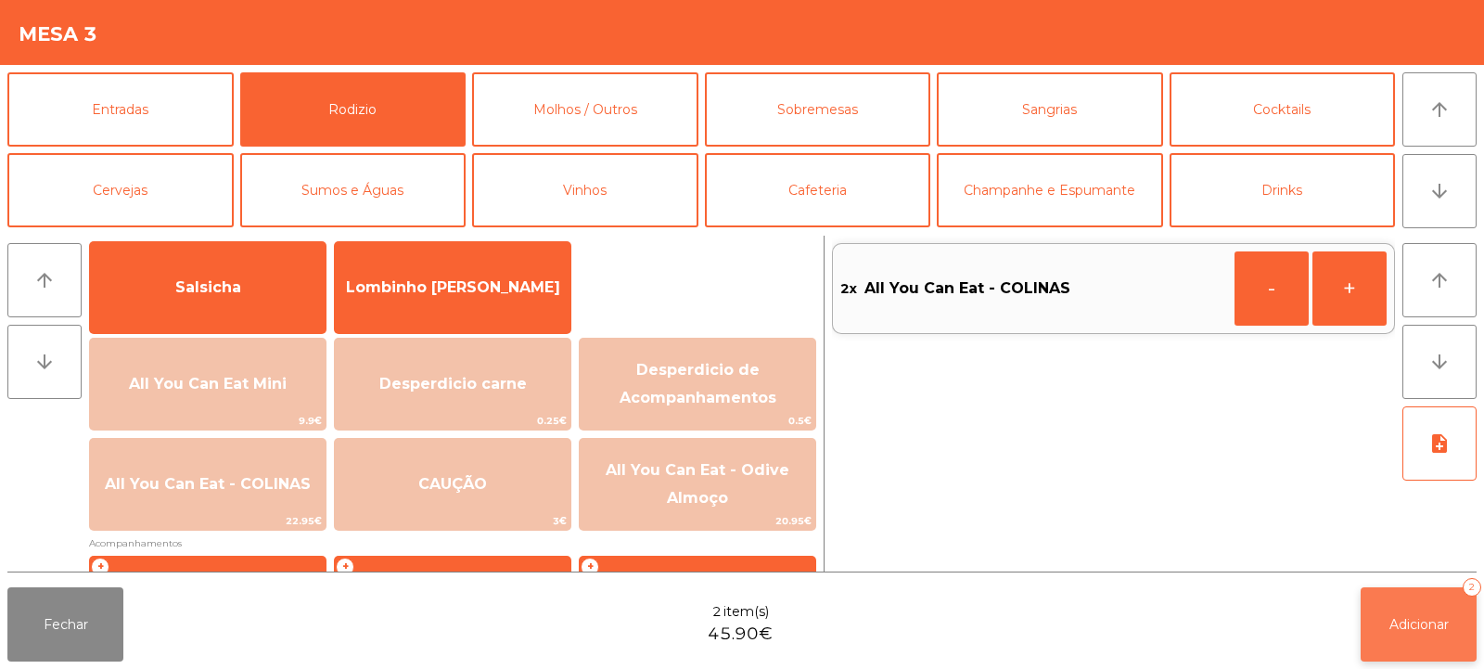
click at [1387, 635] on button "Adicionar 2" at bounding box center [1419, 624] width 116 height 74
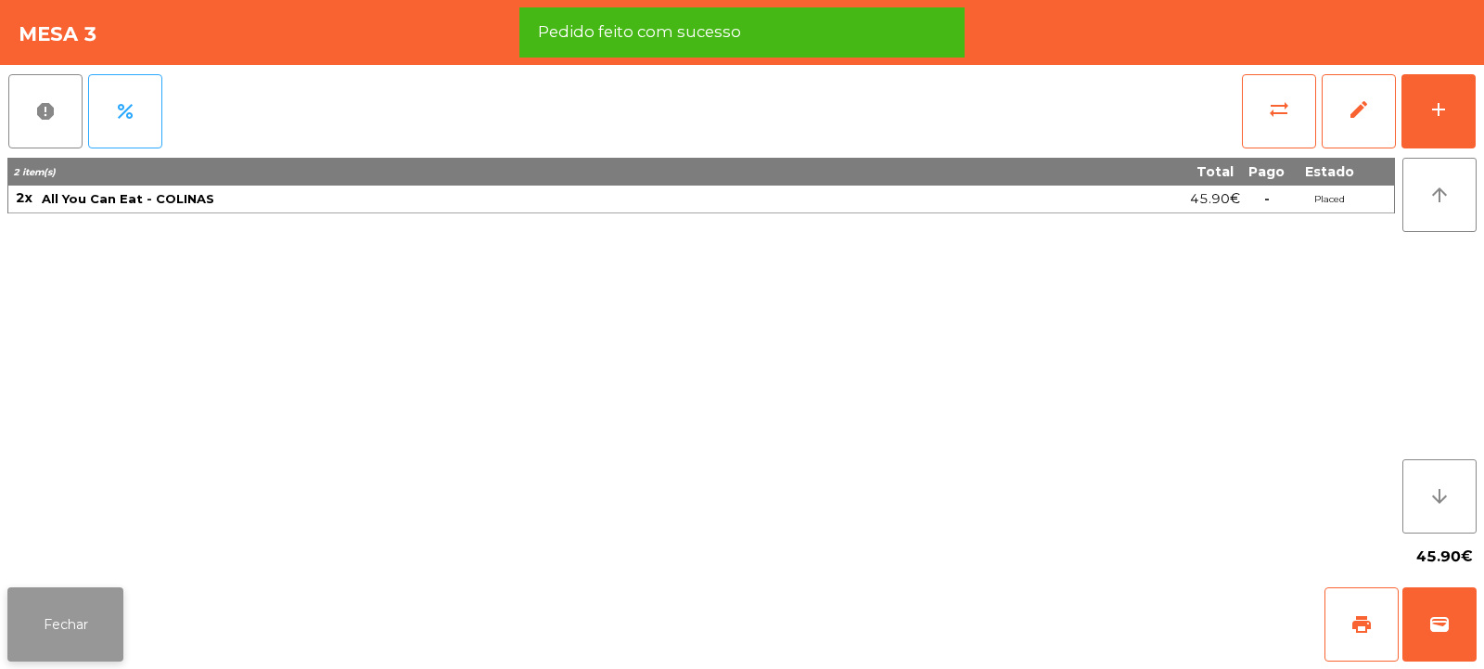
click at [76, 614] on button "Fechar" at bounding box center [65, 624] width 116 height 74
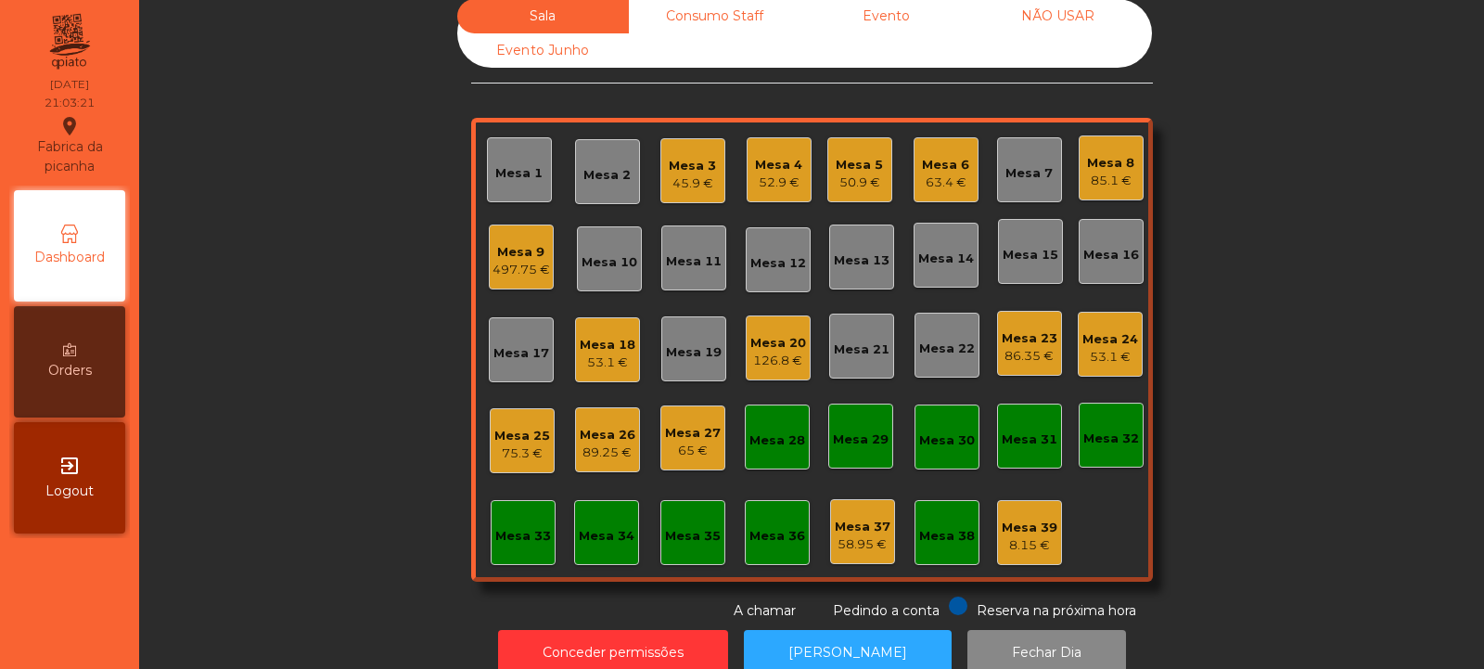
scroll to position [0, 0]
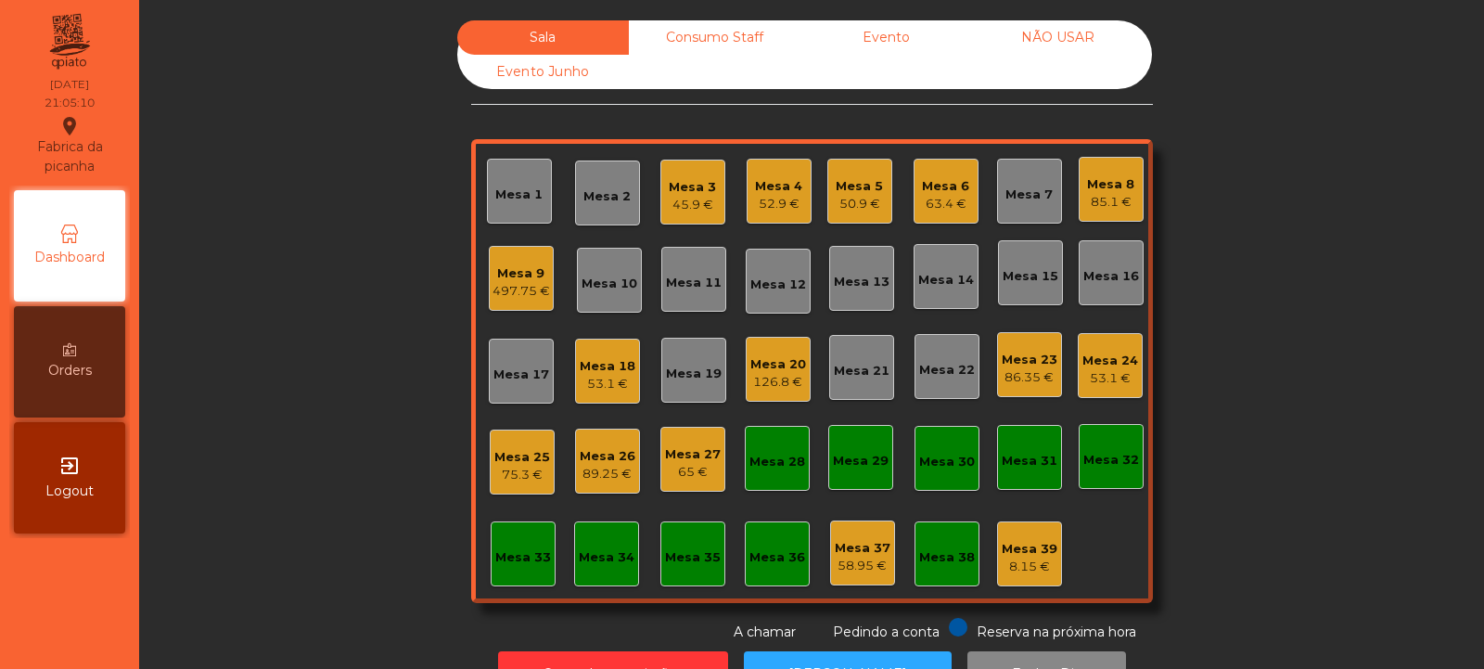
click at [708, 32] on div "Consumo Staff" at bounding box center [715, 37] width 172 height 34
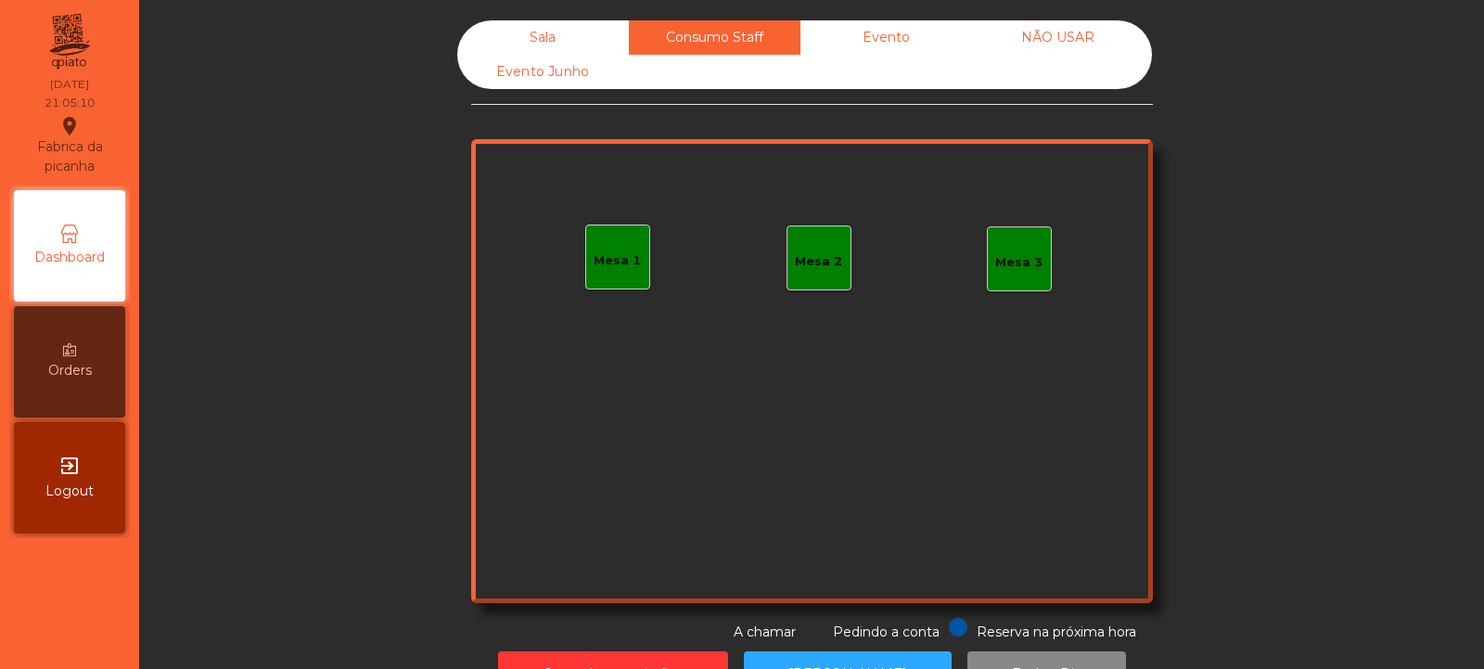
click at [904, 32] on div "Evento" at bounding box center [887, 37] width 172 height 34
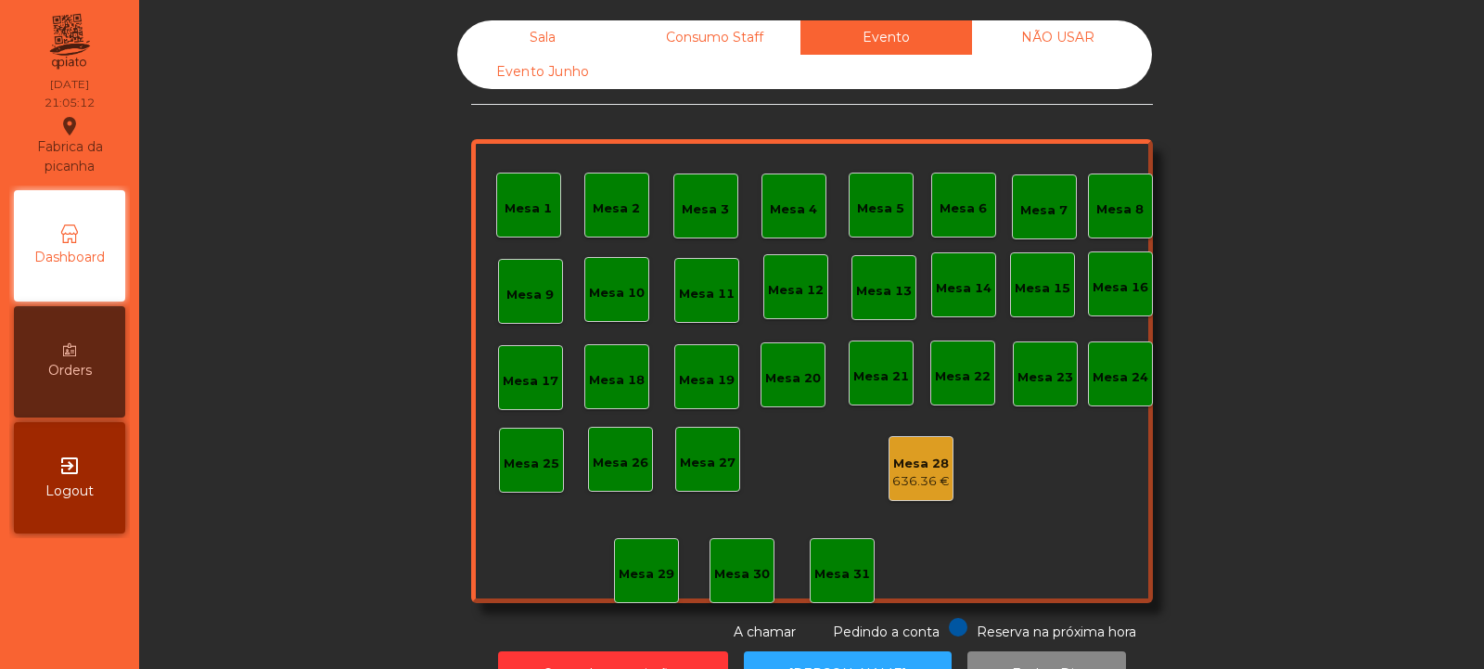
click at [717, 38] on div "Consumo Staff" at bounding box center [715, 37] width 172 height 34
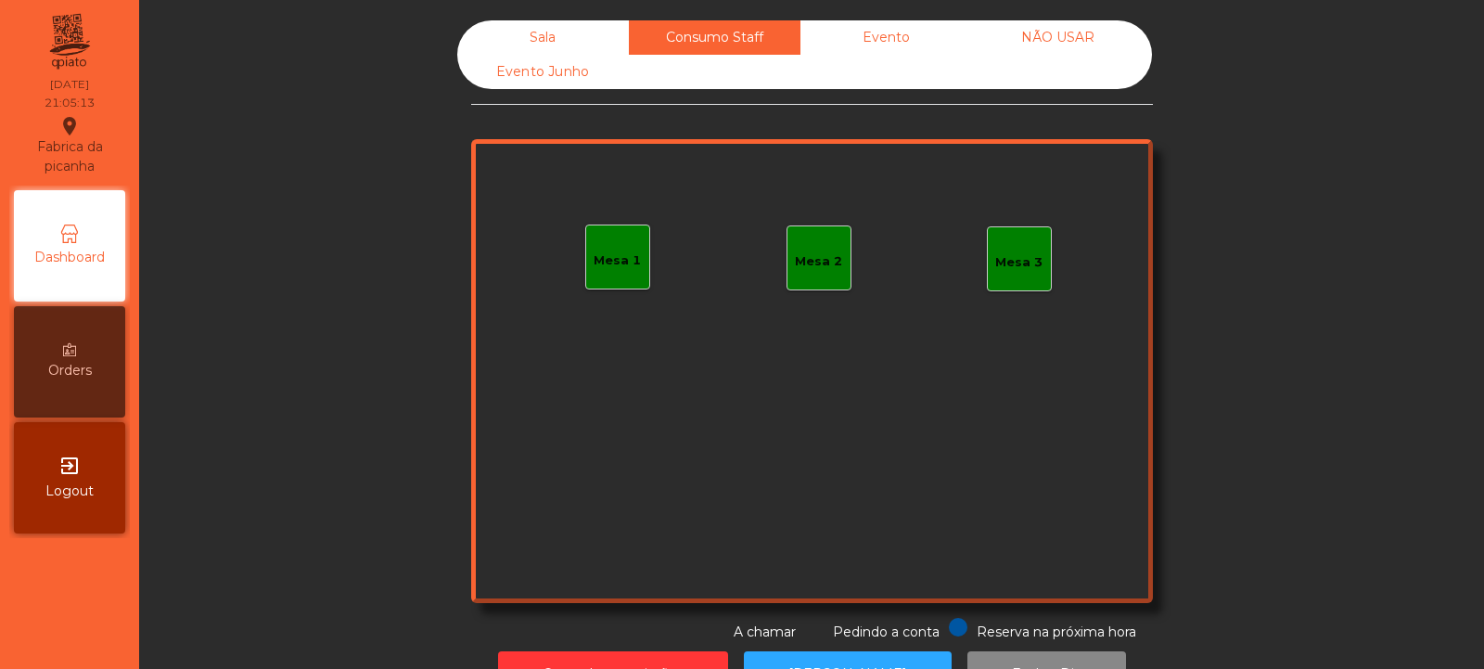
click at [590, 46] on div "Sala" at bounding box center [543, 37] width 172 height 34
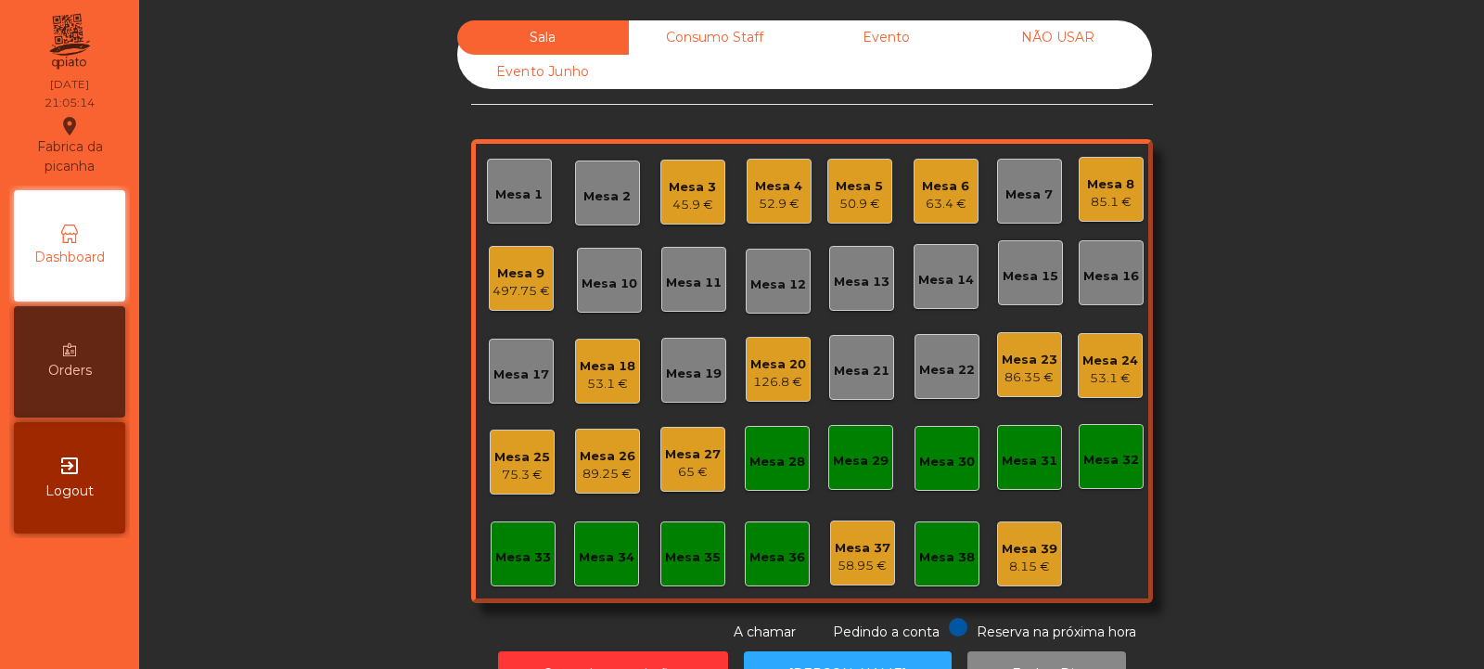
click at [521, 562] on div "Mesa 33" at bounding box center [523, 557] width 56 height 19
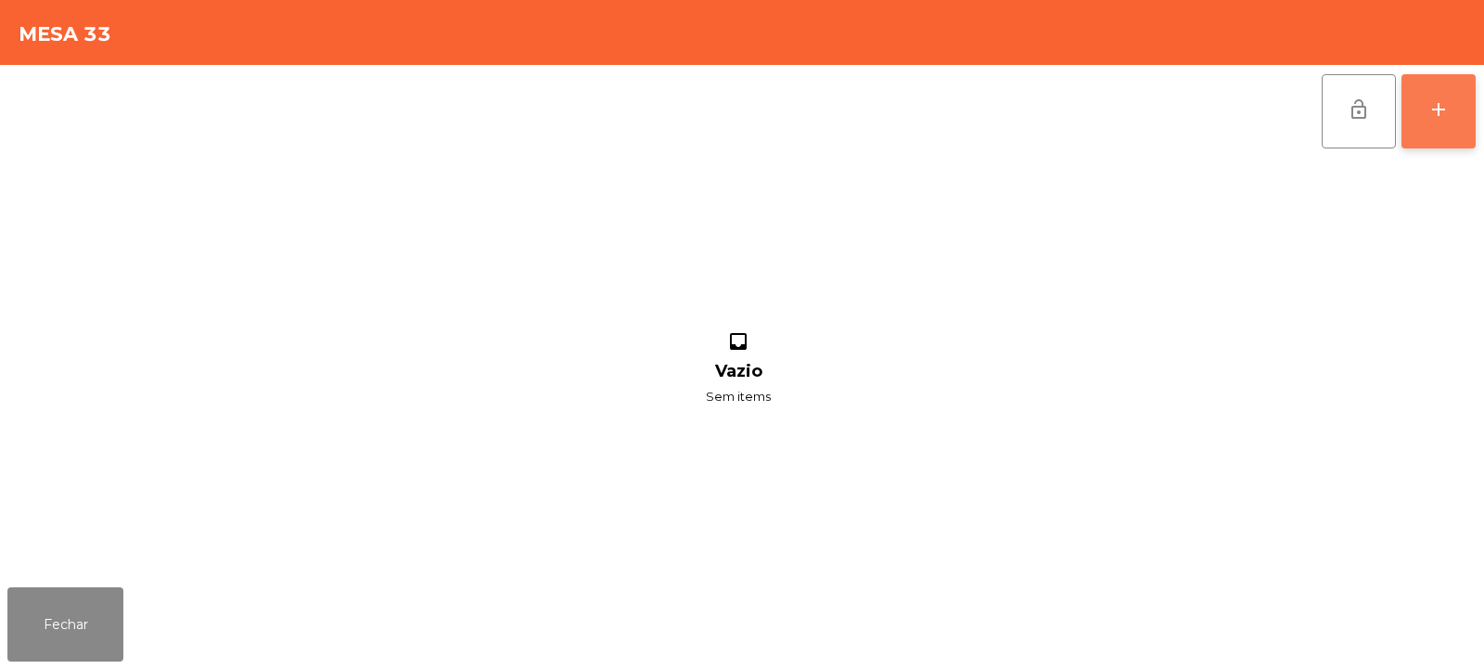
click at [1429, 136] on button "add" at bounding box center [1439, 111] width 74 height 74
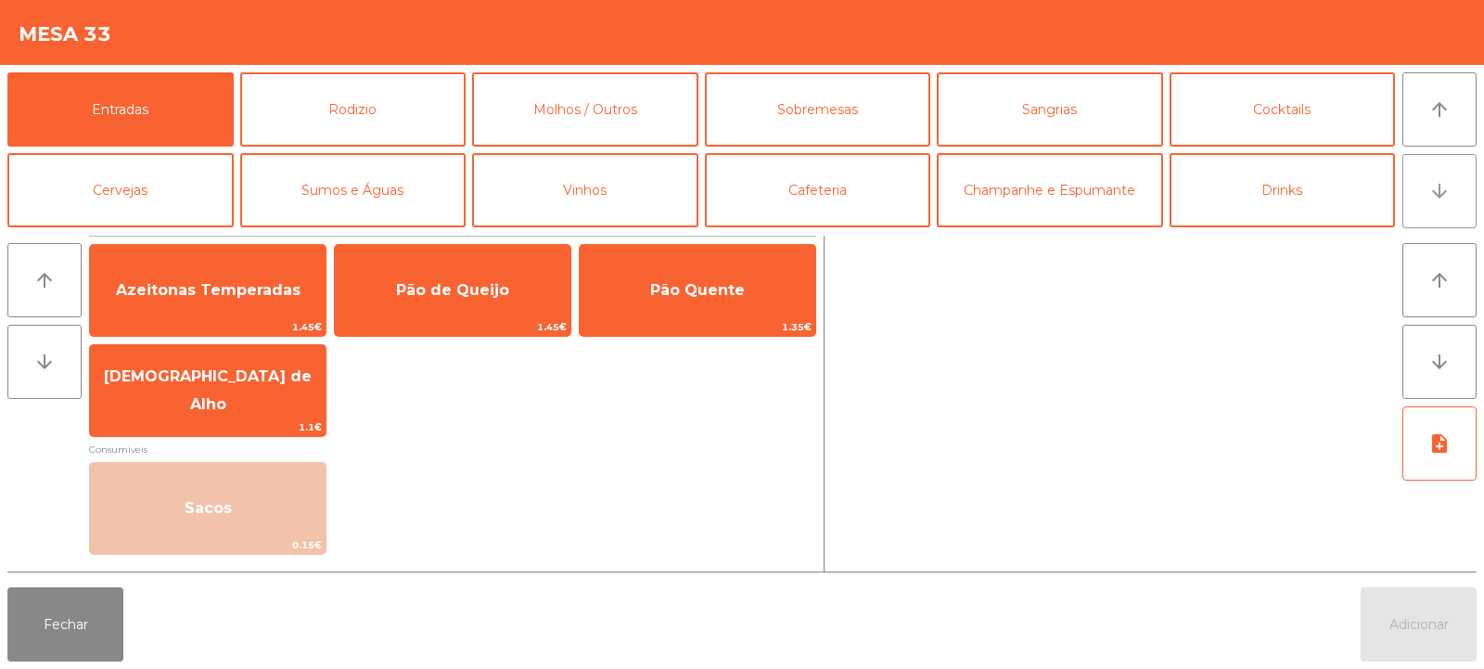
click at [1445, 203] on button "arrow_downward" at bounding box center [1440, 191] width 74 height 74
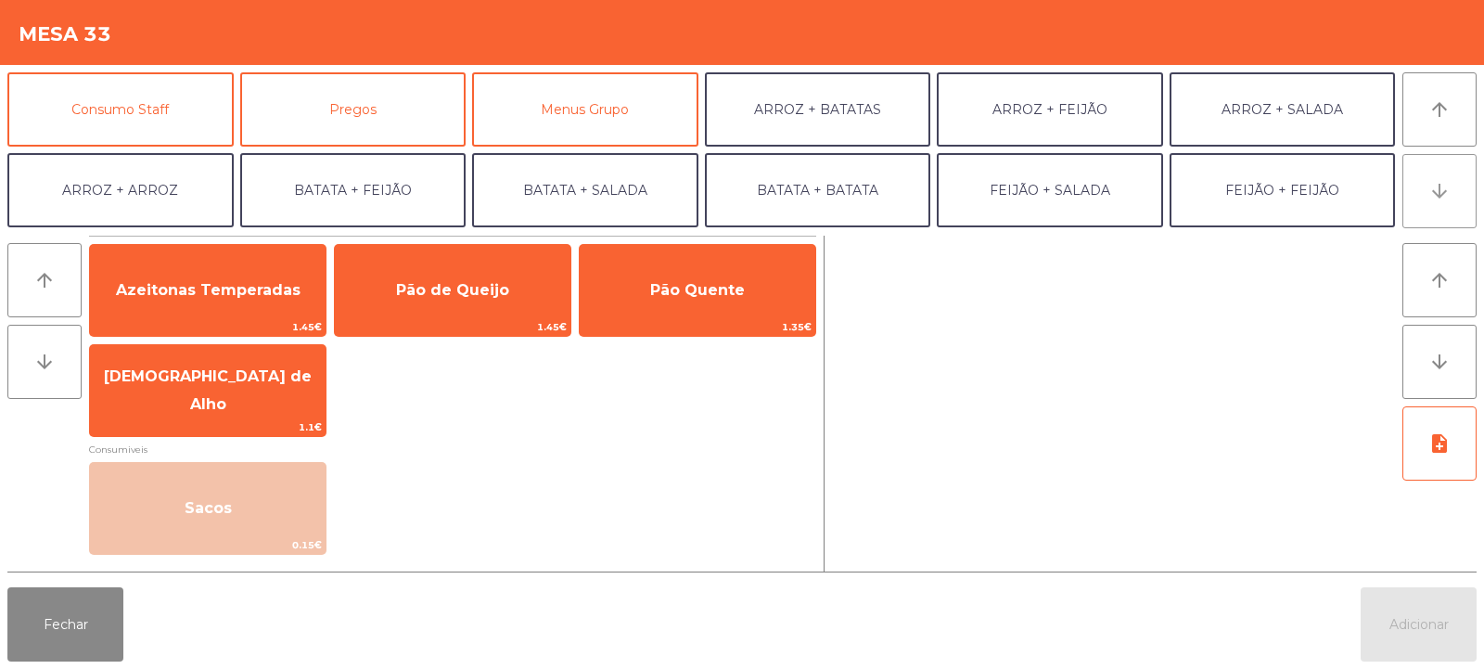
click at [1442, 189] on icon "arrow_downward" at bounding box center [1440, 191] width 22 height 22
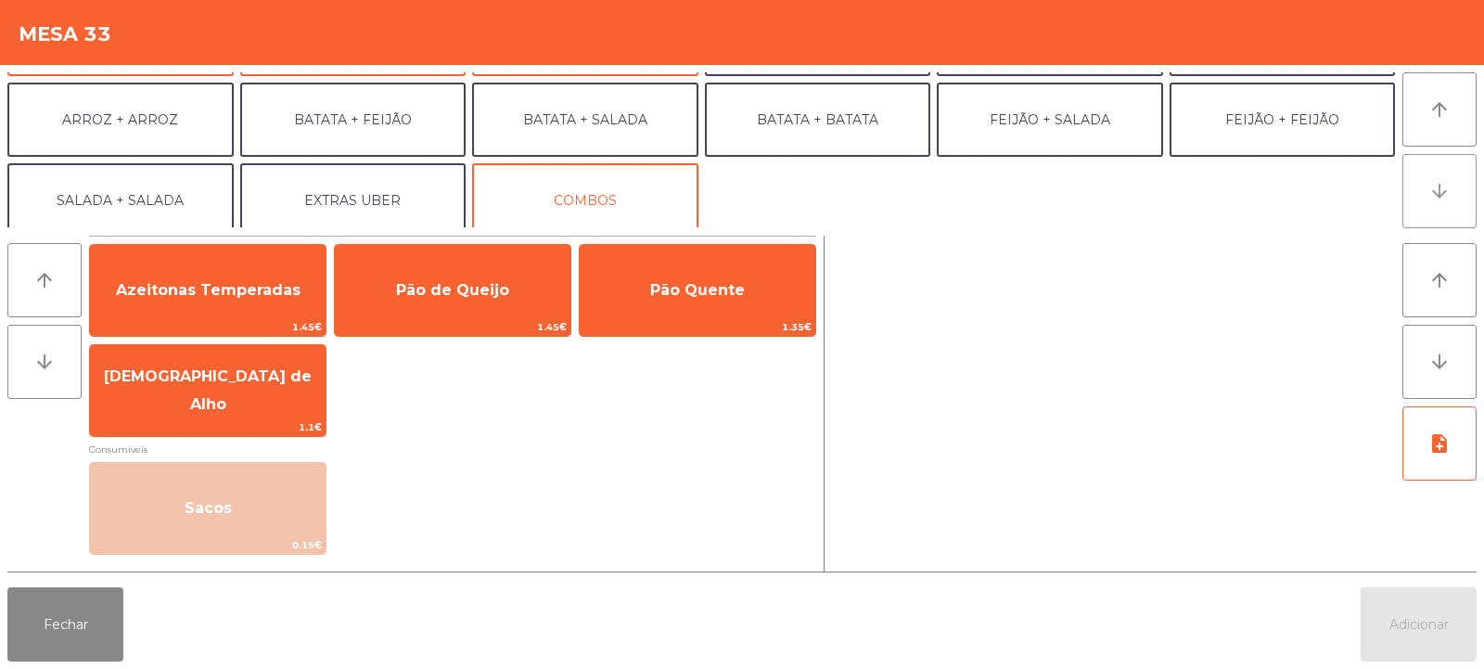
scroll to position [242, 0]
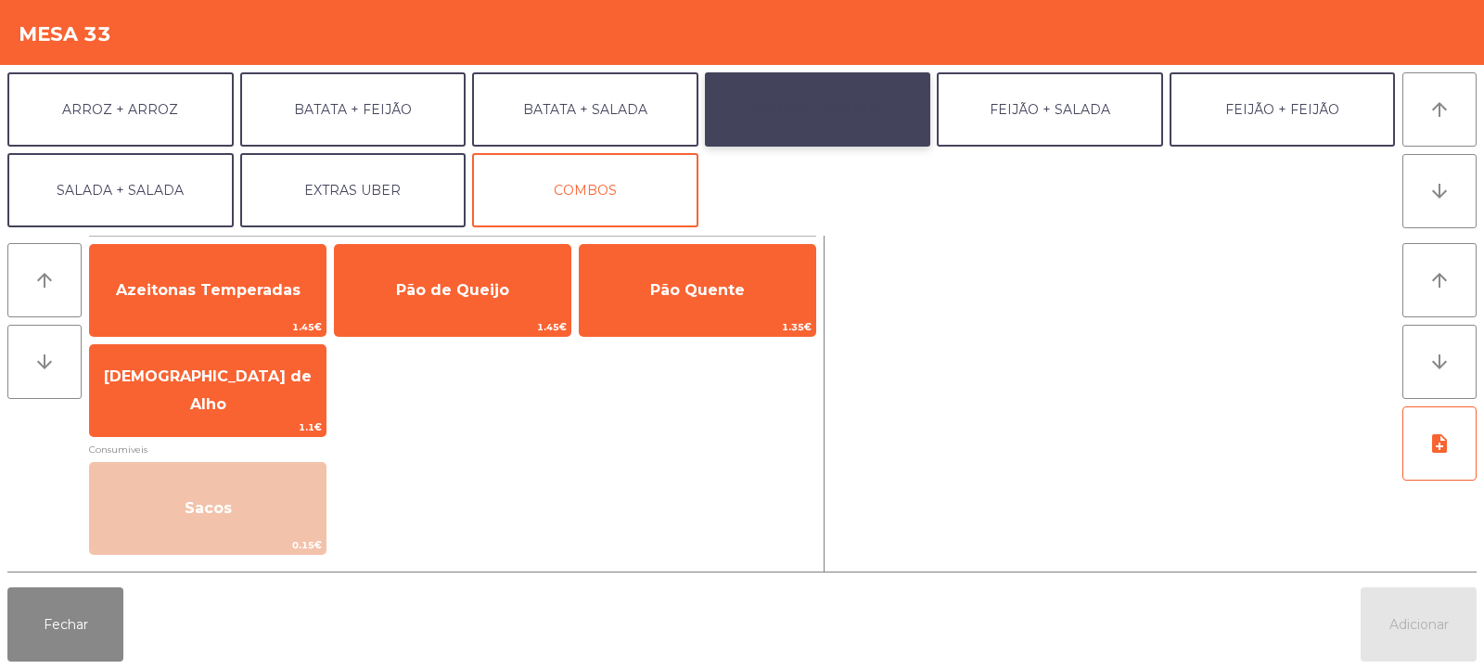
click at [851, 118] on button "BATATA + BATATA" at bounding box center [818, 109] width 226 height 74
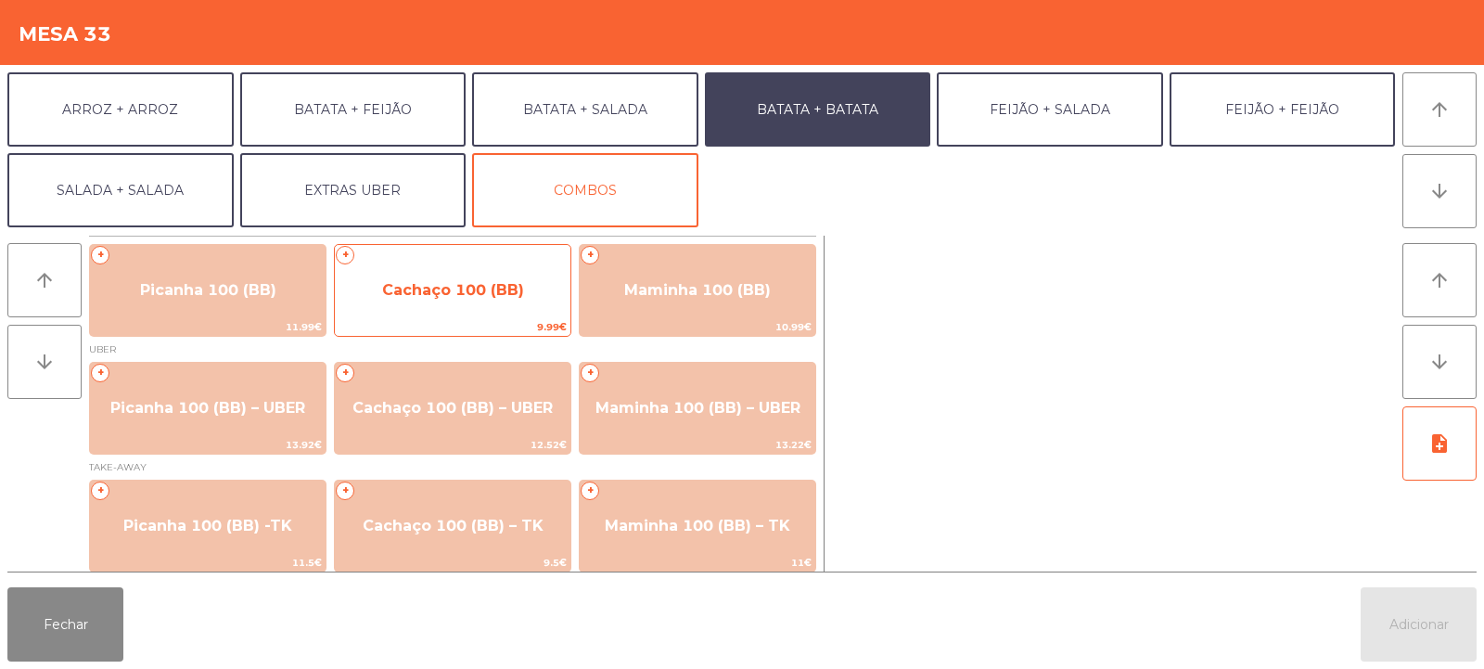
click at [513, 309] on span "Cachaço 100 (BB)" at bounding box center [453, 290] width 236 height 50
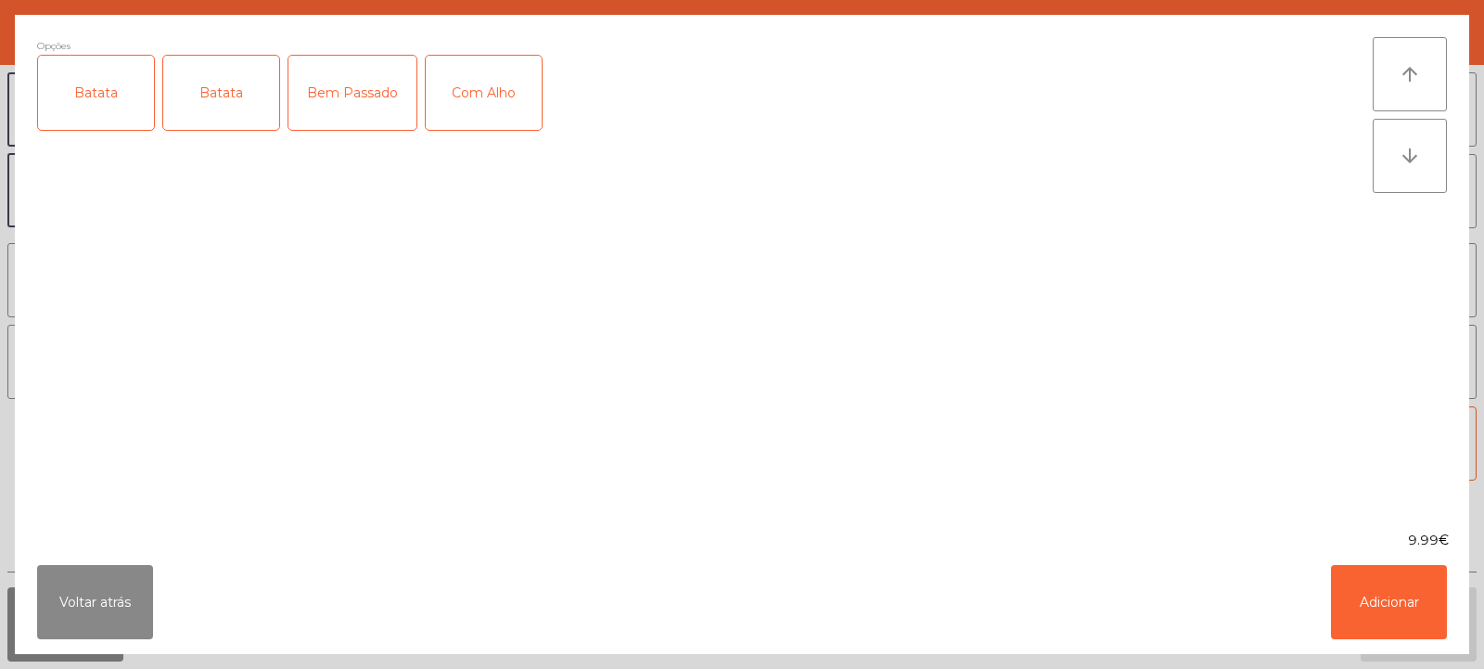
click at [344, 106] on div "Bem Passado" at bounding box center [353, 93] width 128 height 74
click at [113, 96] on div "Batata" at bounding box center [96, 93] width 116 height 74
click at [1368, 622] on button "Adicionar" at bounding box center [1389, 602] width 116 height 74
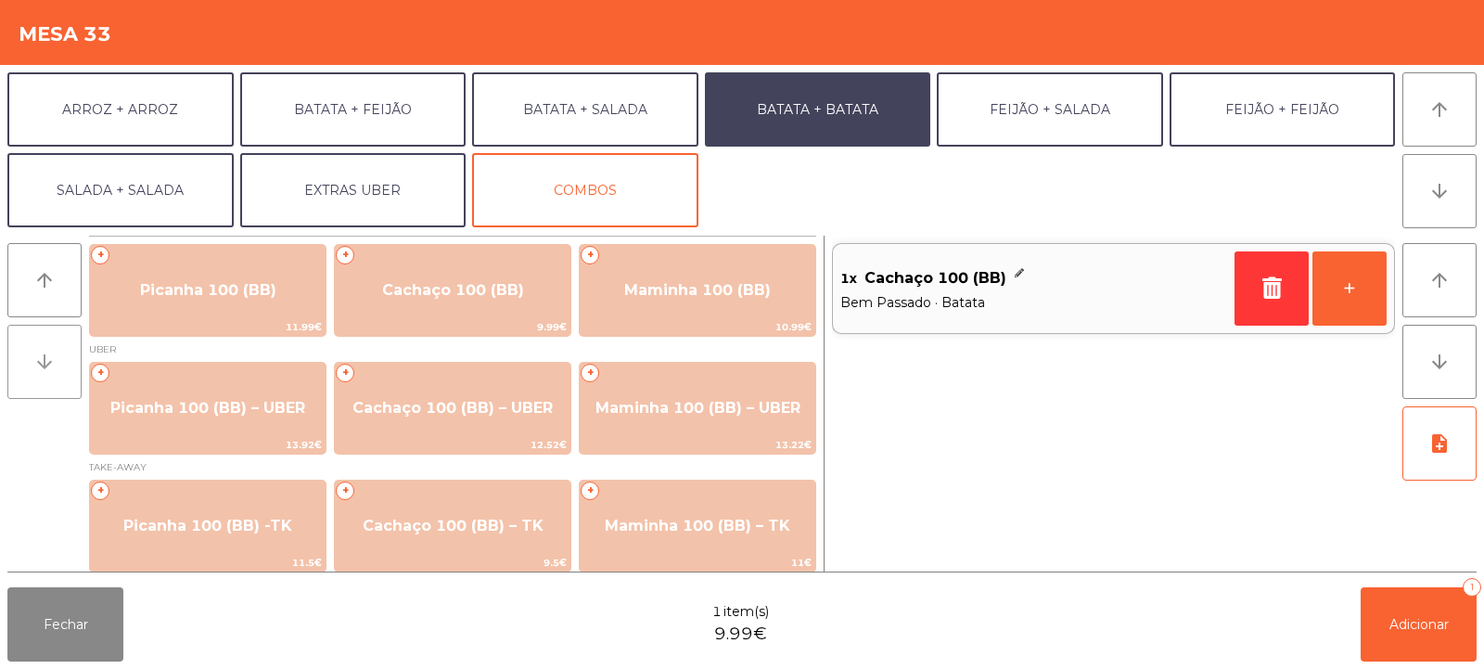
click at [41, 367] on icon "arrow_downward" at bounding box center [44, 362] width 22 height 22
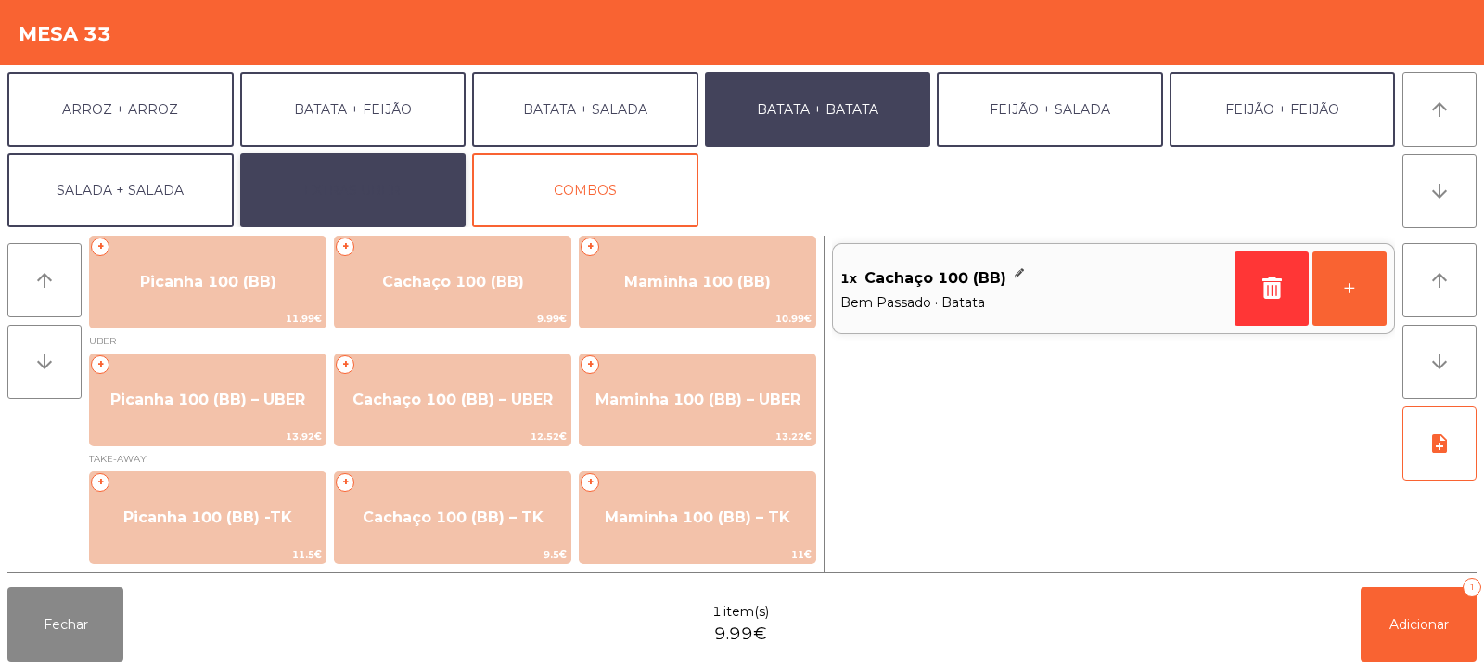
click at [323, 186] on button "EXTRAS UBER" at bounding box center [353, 190] width 226 height 74
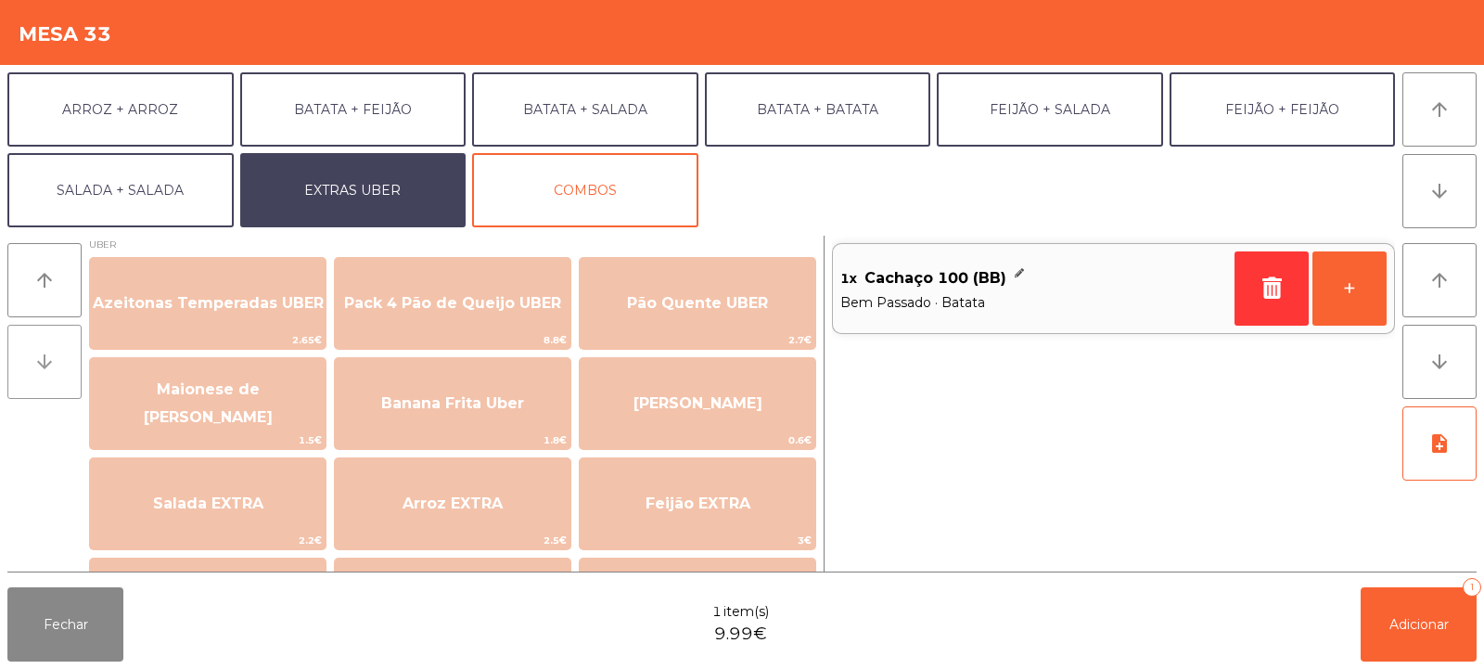
click at [55, 348] on button "arrow_downward" at bounding box center [44, 362] width 74 height 74
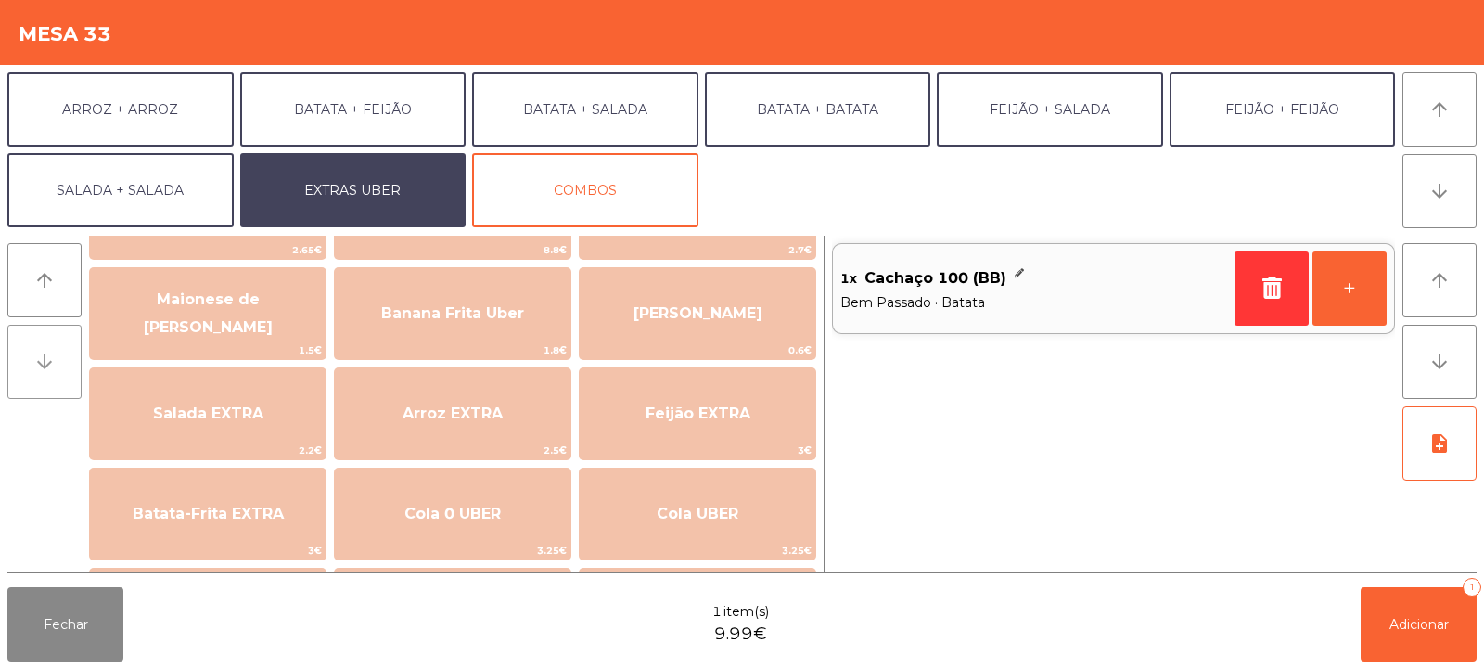
scroll to position [176, 0]
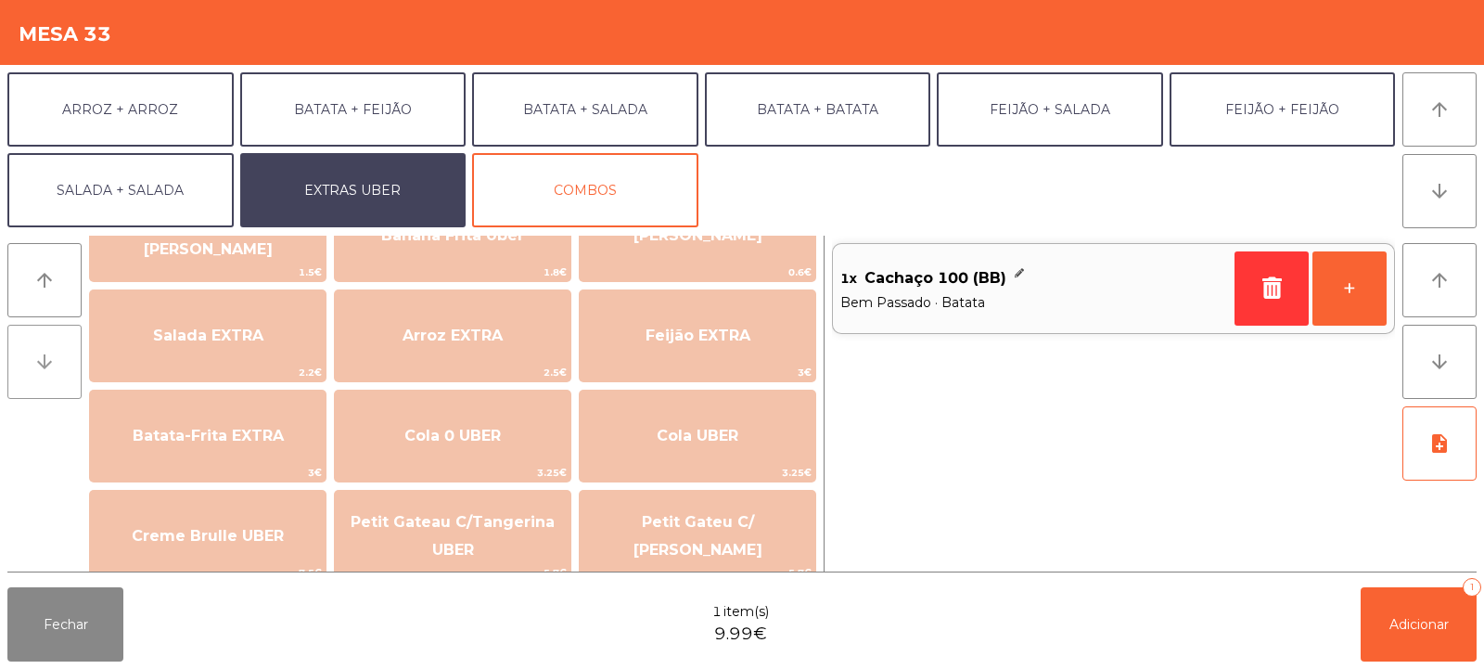
click at [56, 330] on button "arrow_downward" at bounding box center [44, 362] width 74 height 74
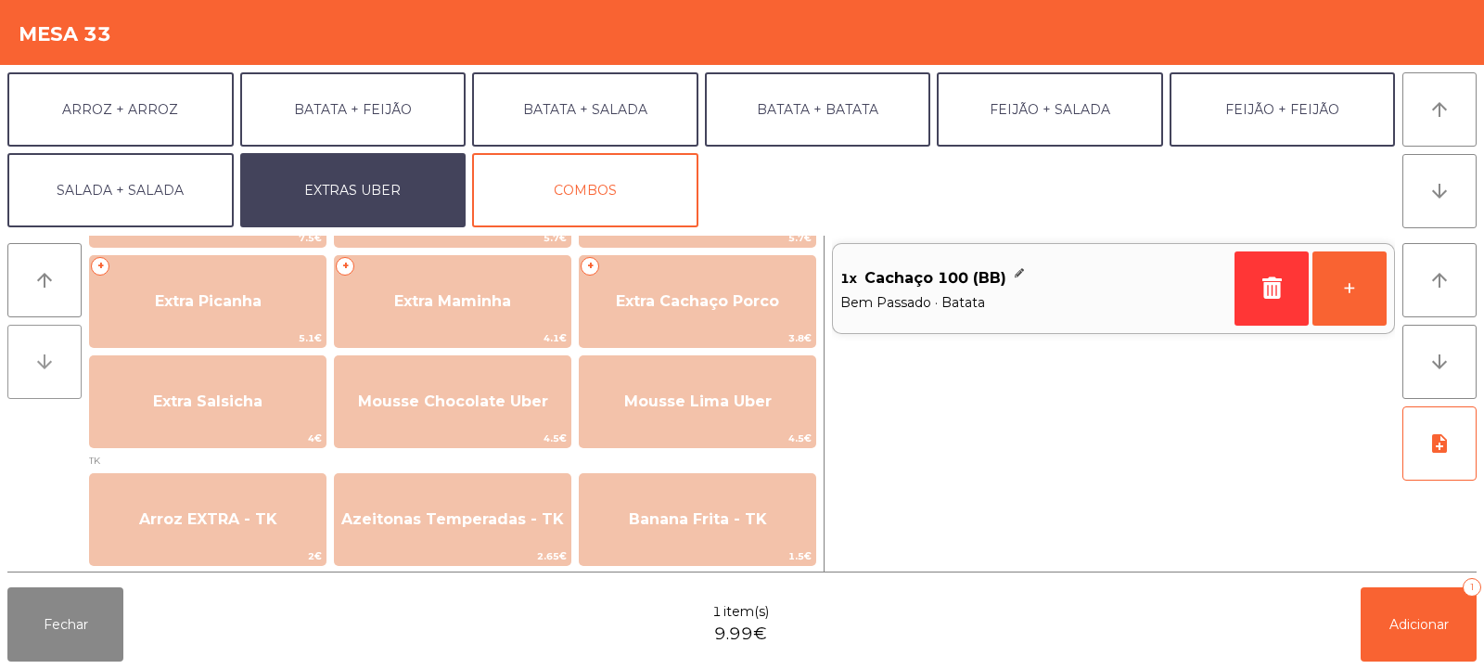
scroll to position [517, 0]
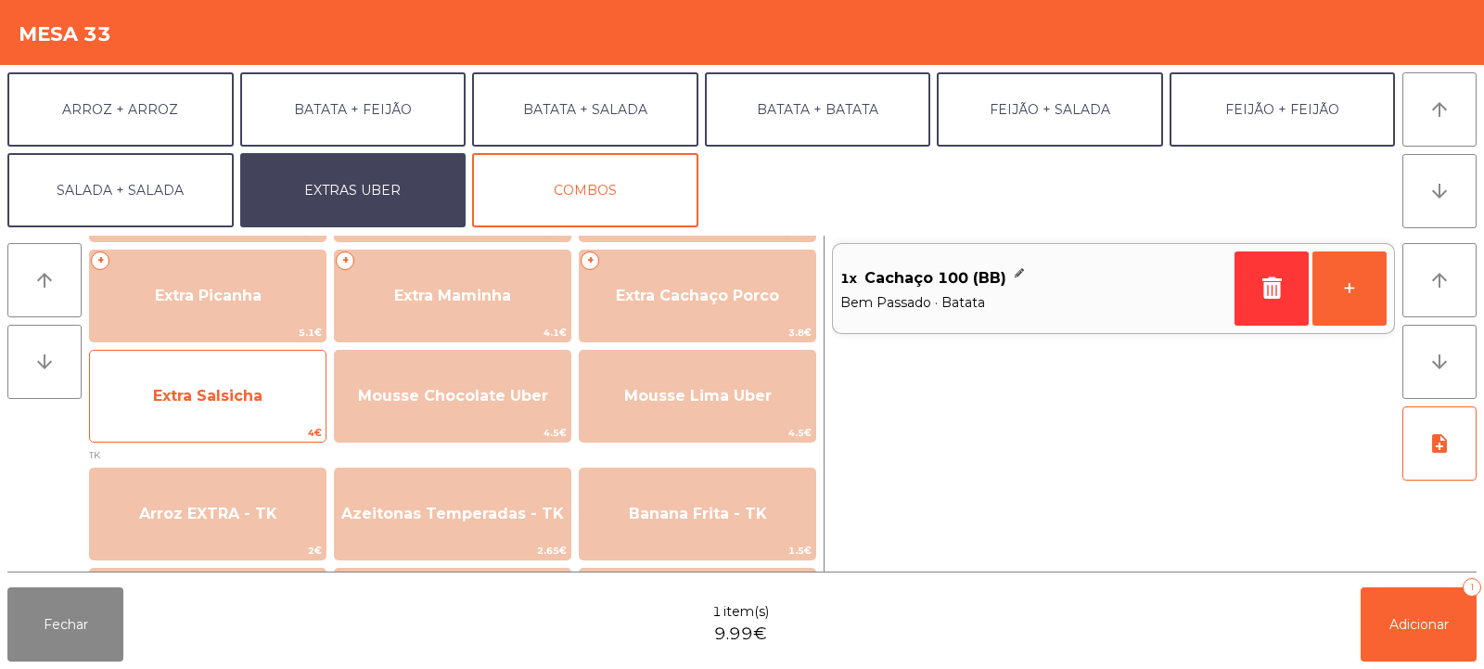
click at [284, 389] on span "Extra Salsicha" at bounding box center [208, 396] width 236 height 50
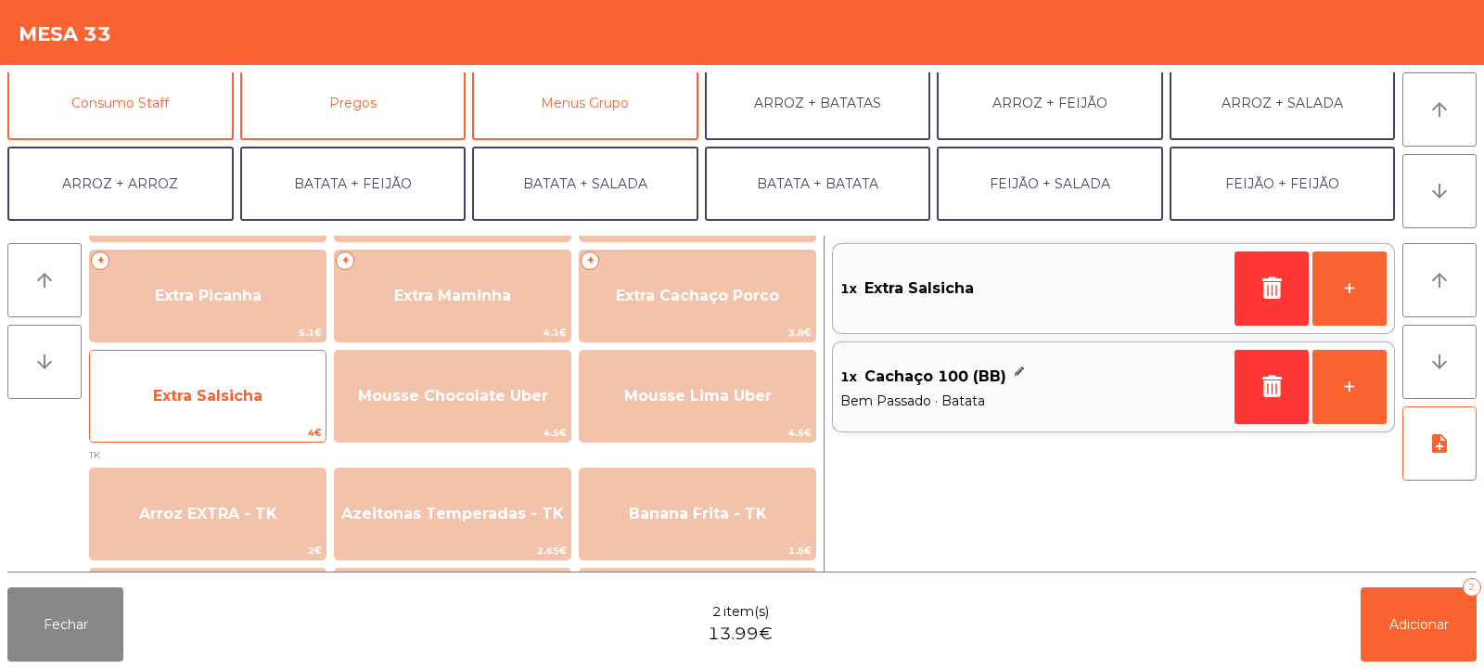
scroll to position [160, 0]
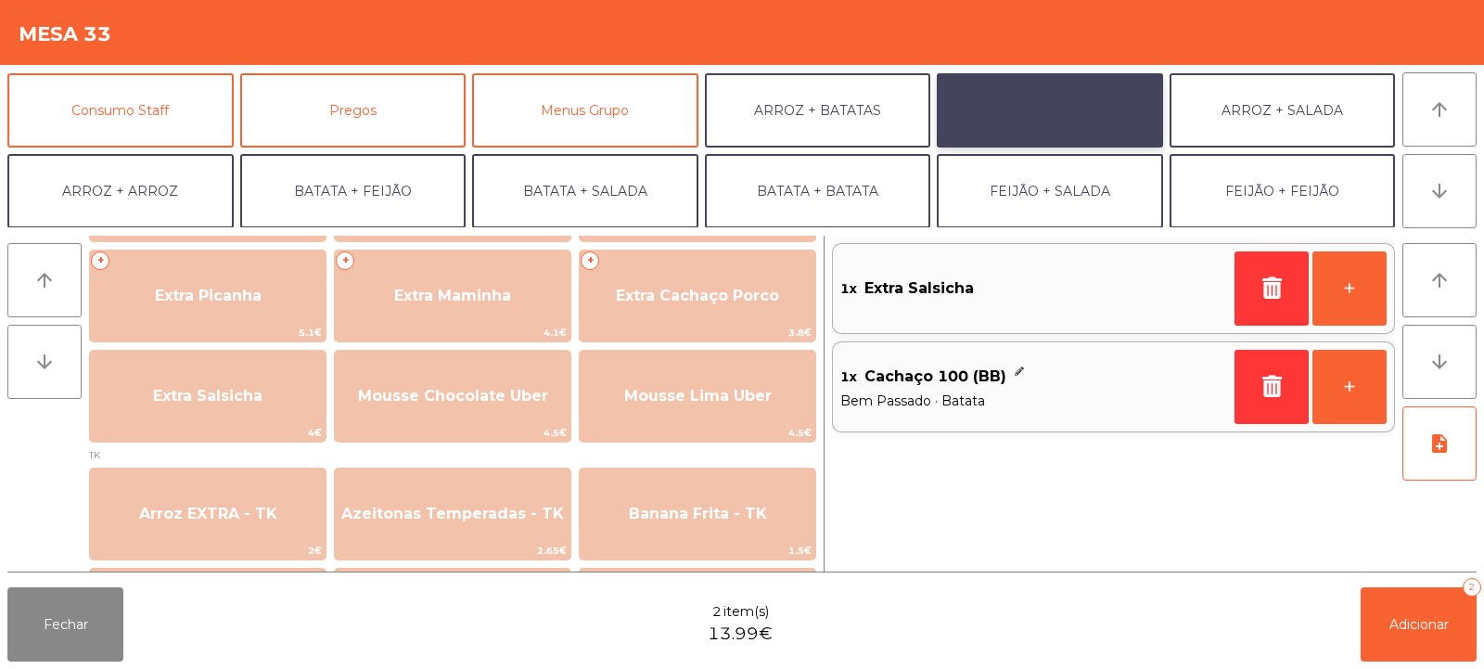
click at [1067, 104] on button "ARROZ + FEIJÃO" at bounding box center [1050, 110] width 226 height 74
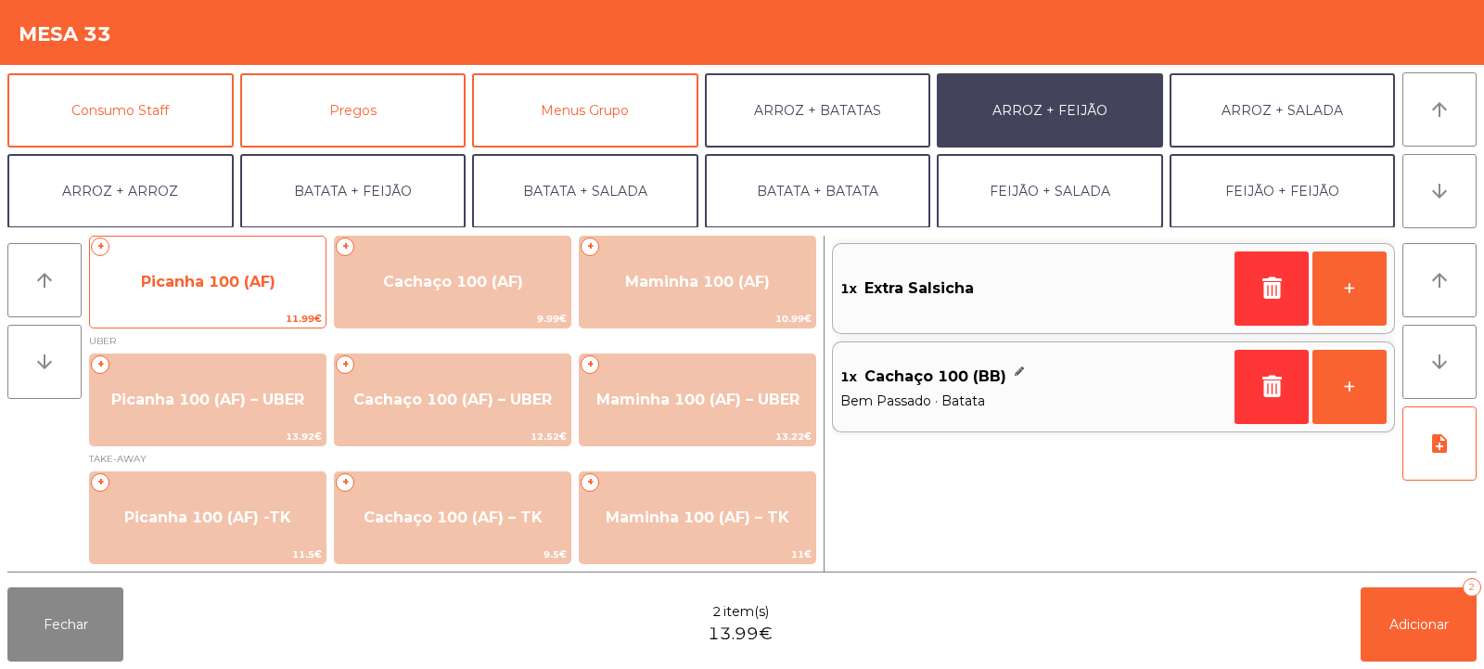
click at [246, 268] on span "Picanha 100 (AF)" at bounding box center [208, 282] width 236 height 50
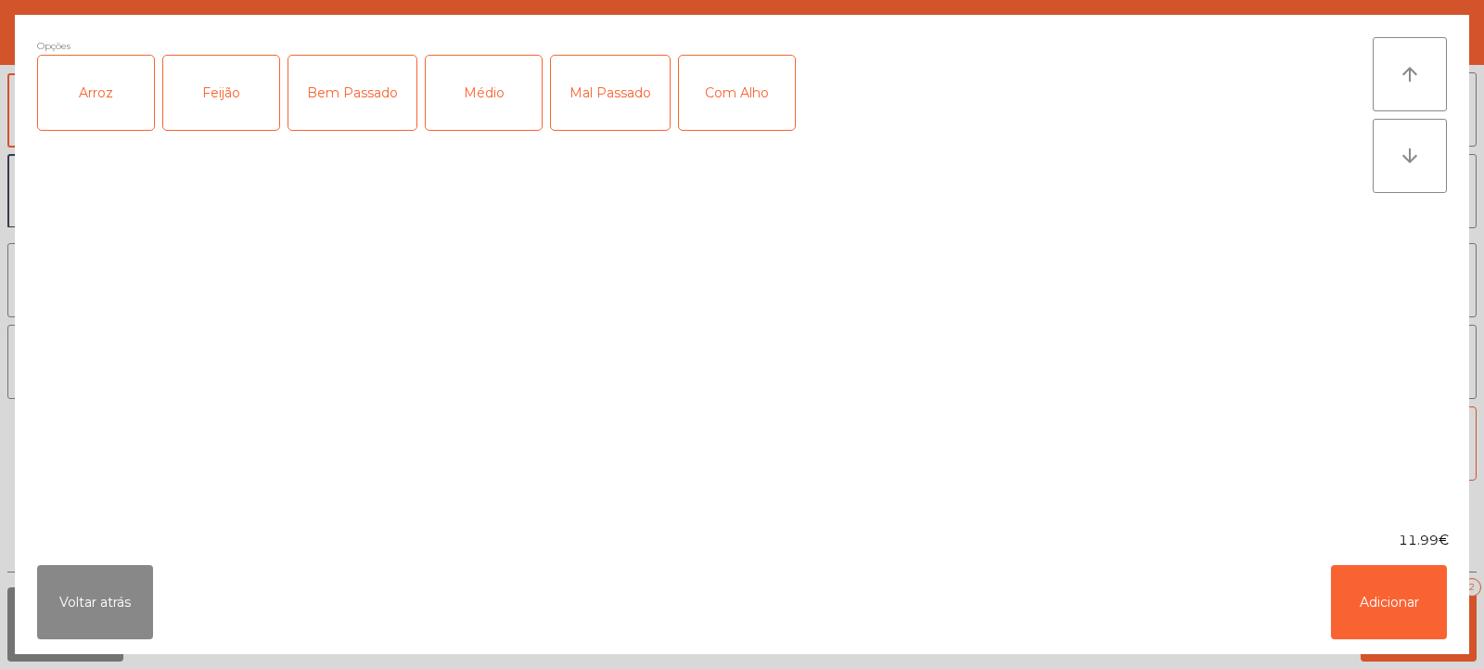
click at [94, 104] on div "Arroz" at bounding box center [96, 93] width 116 height 74
click at [237, 106] on div "Feijão" at bounding box center [221, 93] width 116 height 74
click at [500, 96] on div "Médio" at bounding box center [484, 93] width 116 height 74
click at [1385, 622] on button "Adicionar" at bounding box center [1389, 602] width 116 height 74
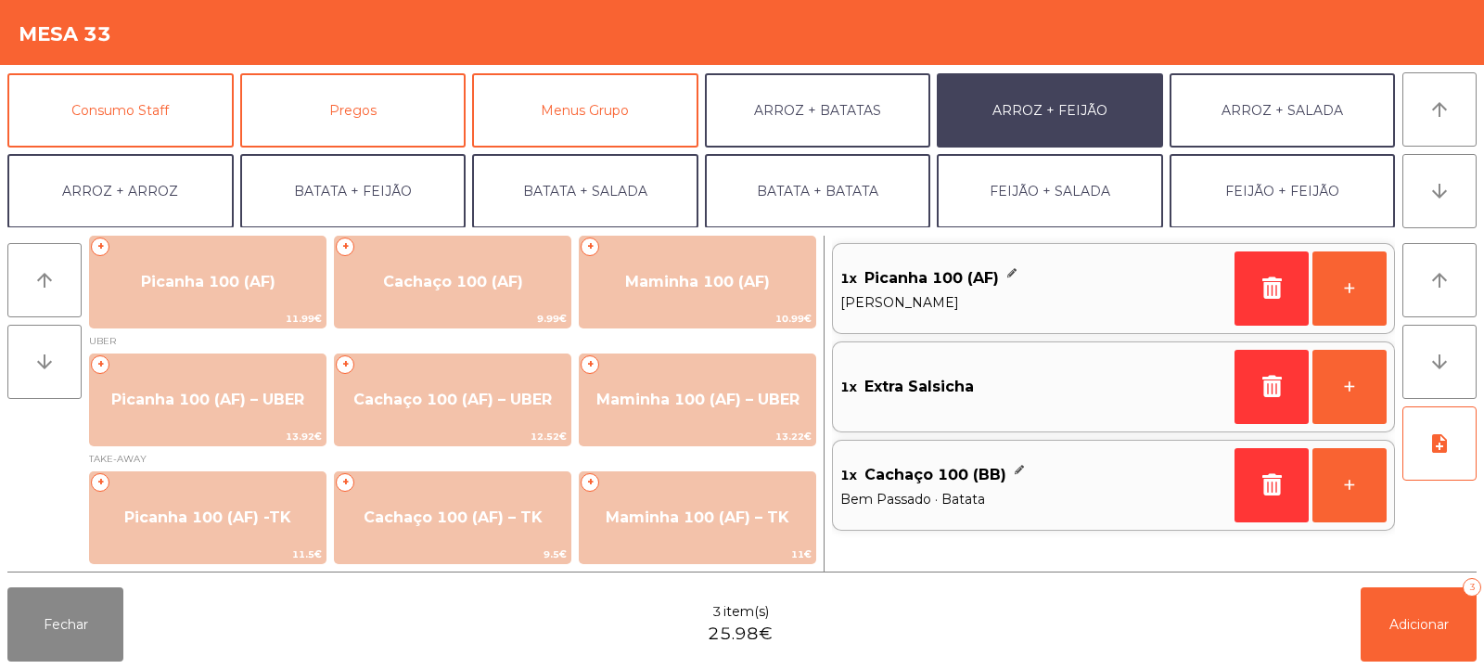
scroll to position [242, 0]
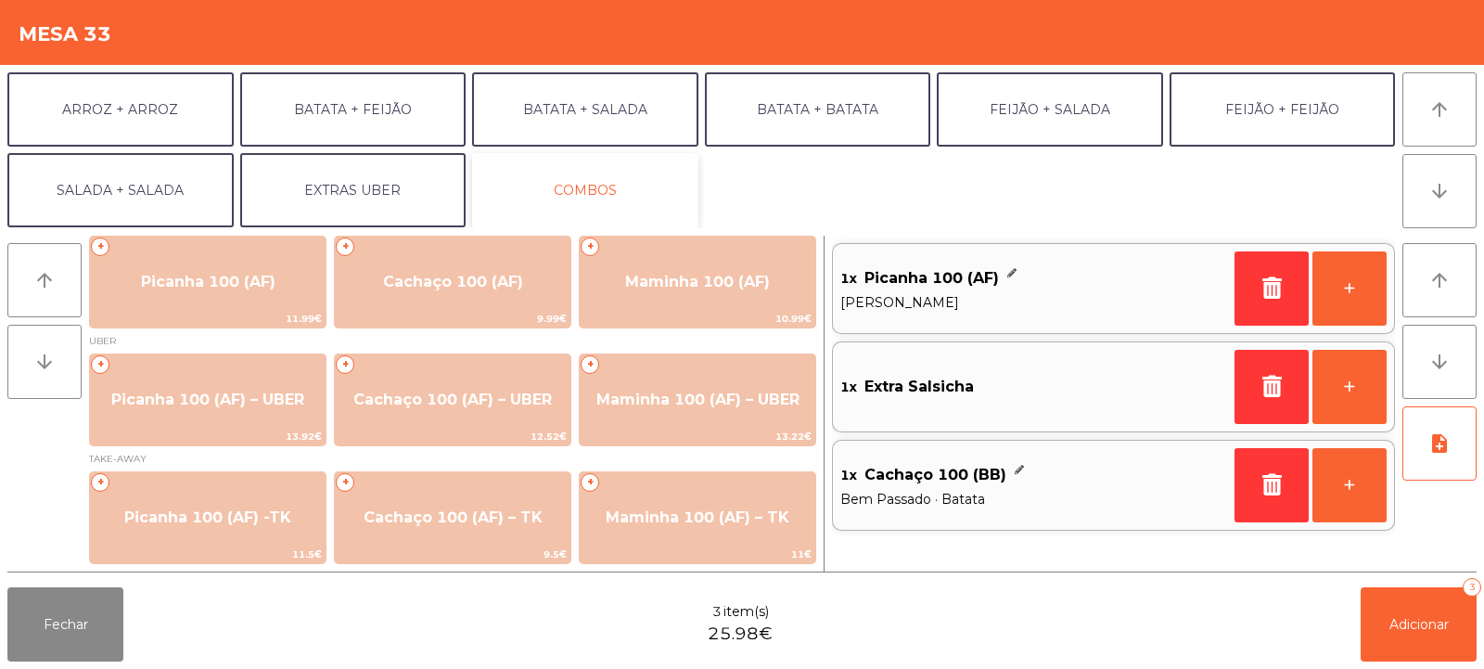
click at [644, 186] on button "COMBOS" at bounding box center [585, 190] width 226 height 74
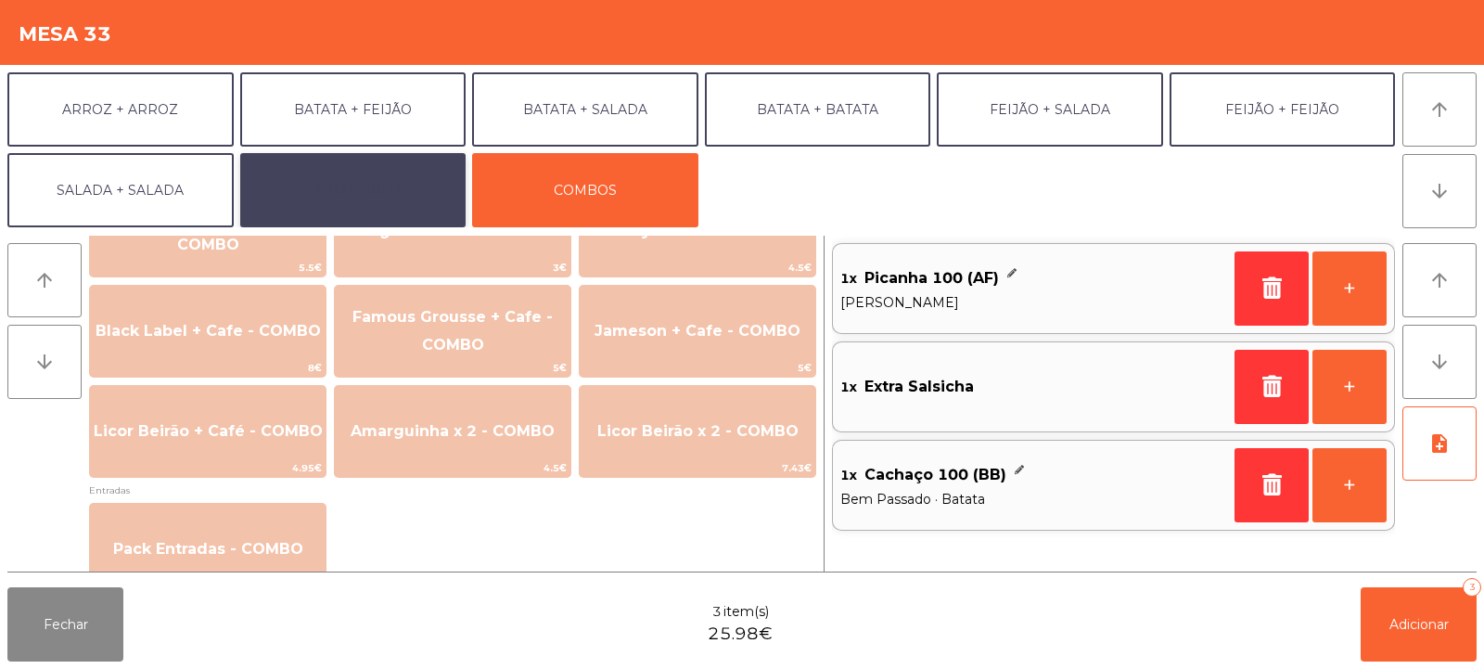
click at [388, 184] on button "EXTRAS UBER" at bounding box center [353, 190] width 226 height 74
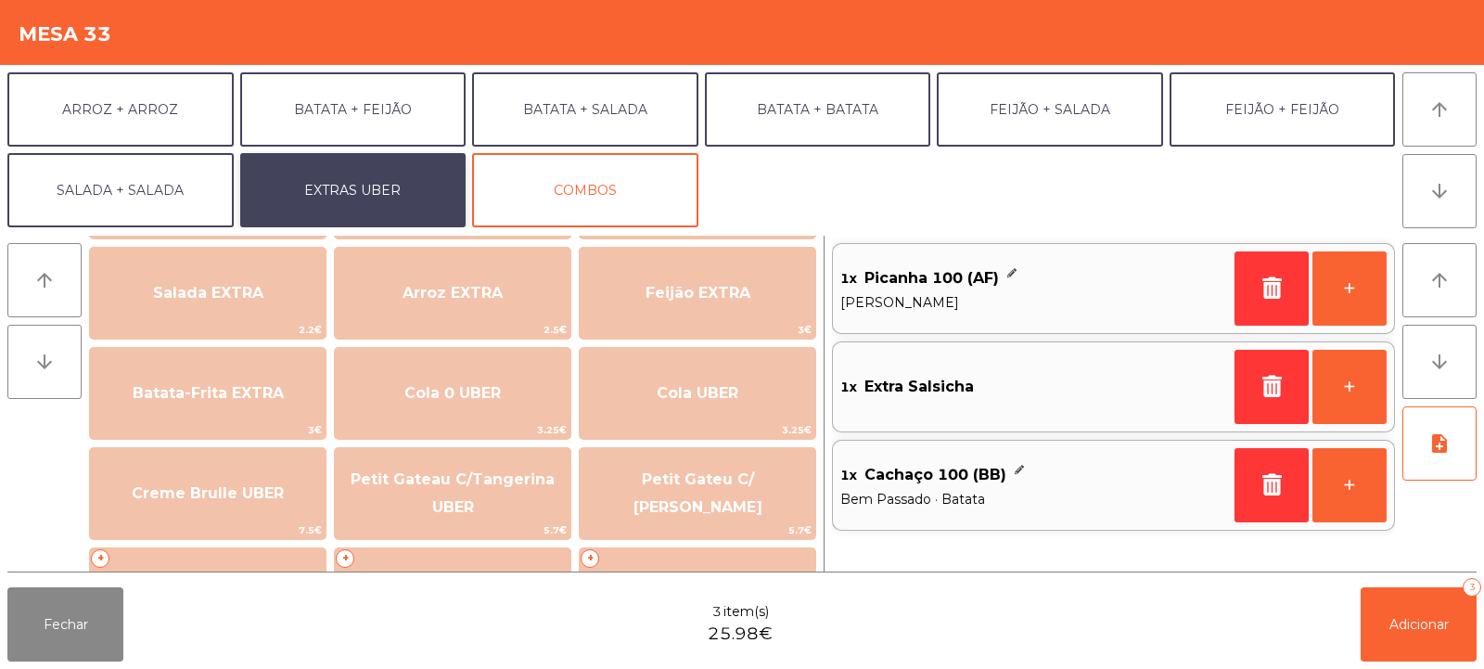
scroll to position [201, 0]
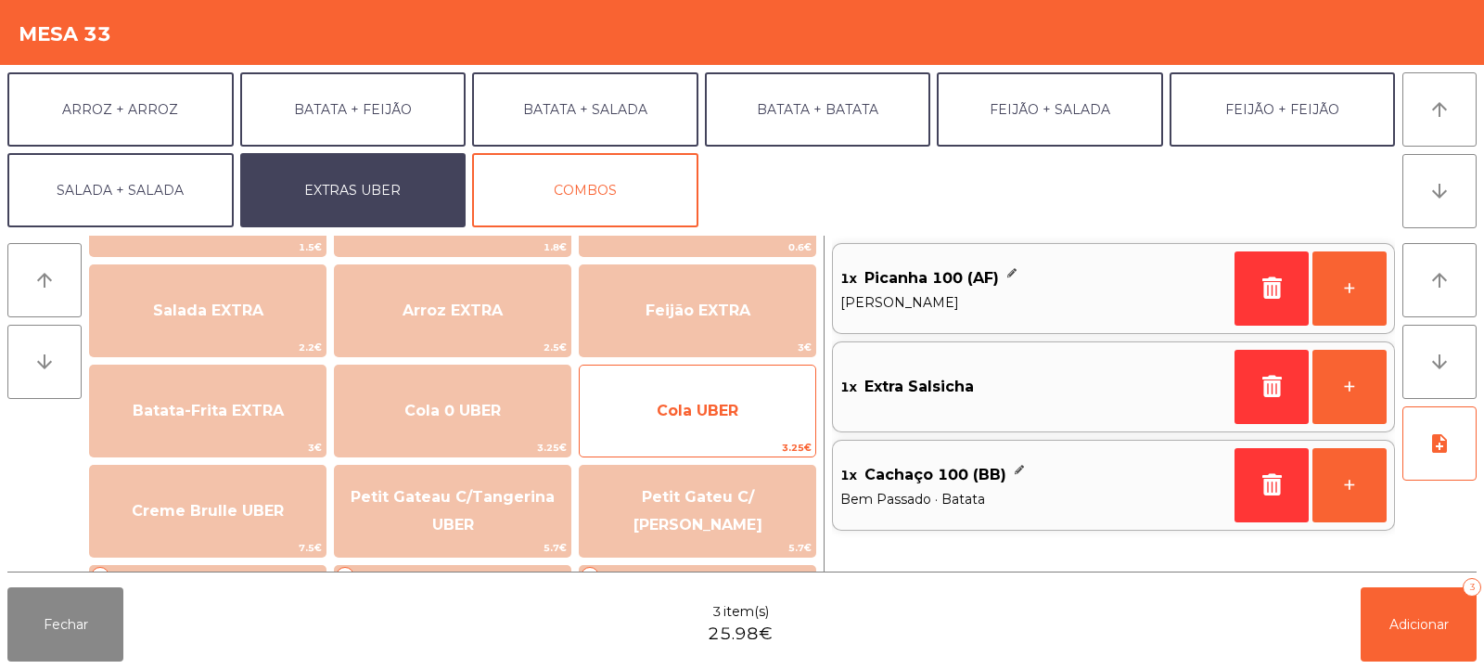
click at [686, 405] on span "Cola UBER" at bounding box center [698, 411] width 82 height 18
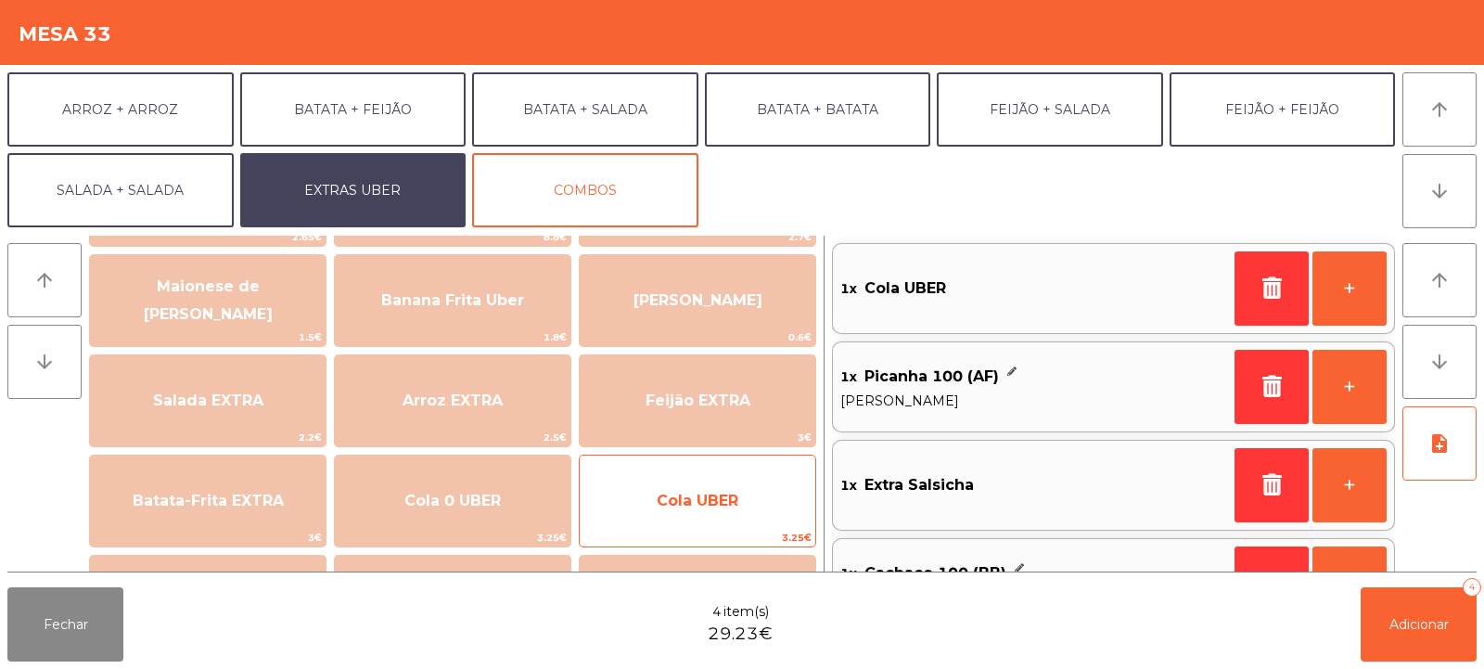
scroll to position [121, 0]
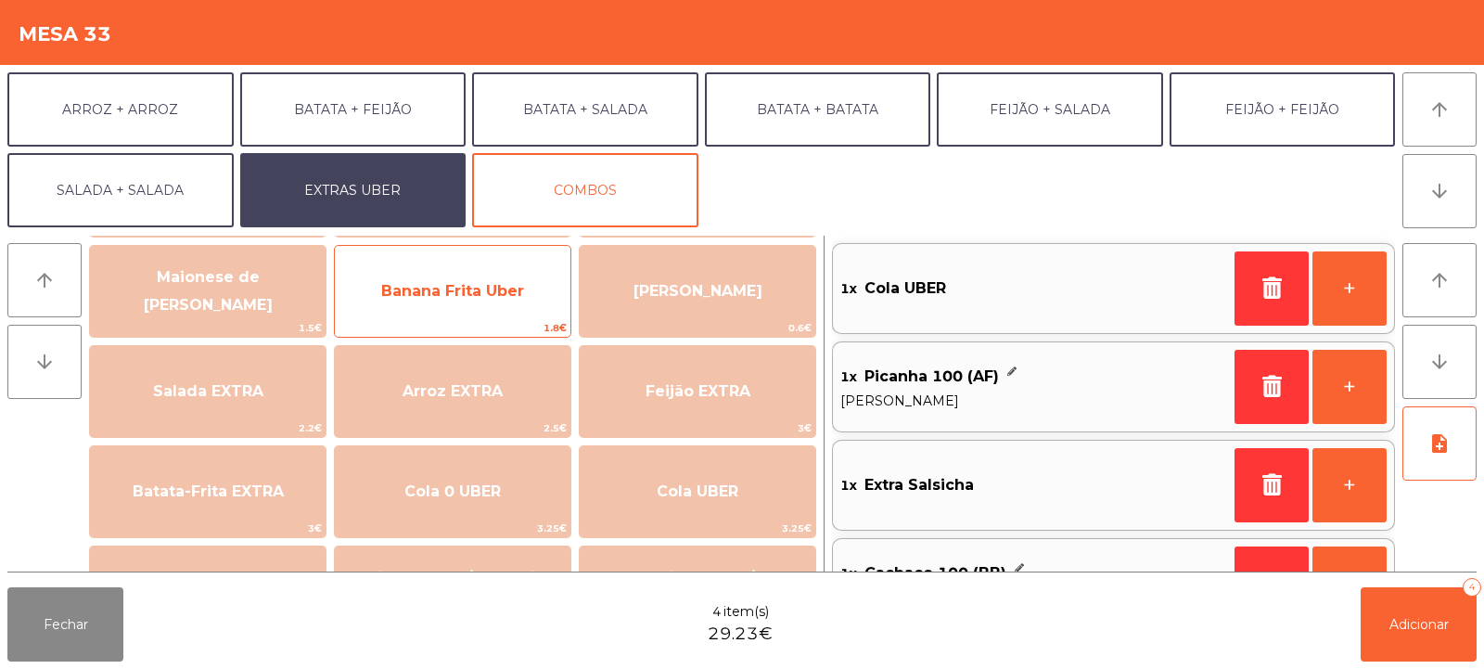
click at [502, 297] on span "Banana Frita Uber" at bounding box center [452, 291] width 143 height 18
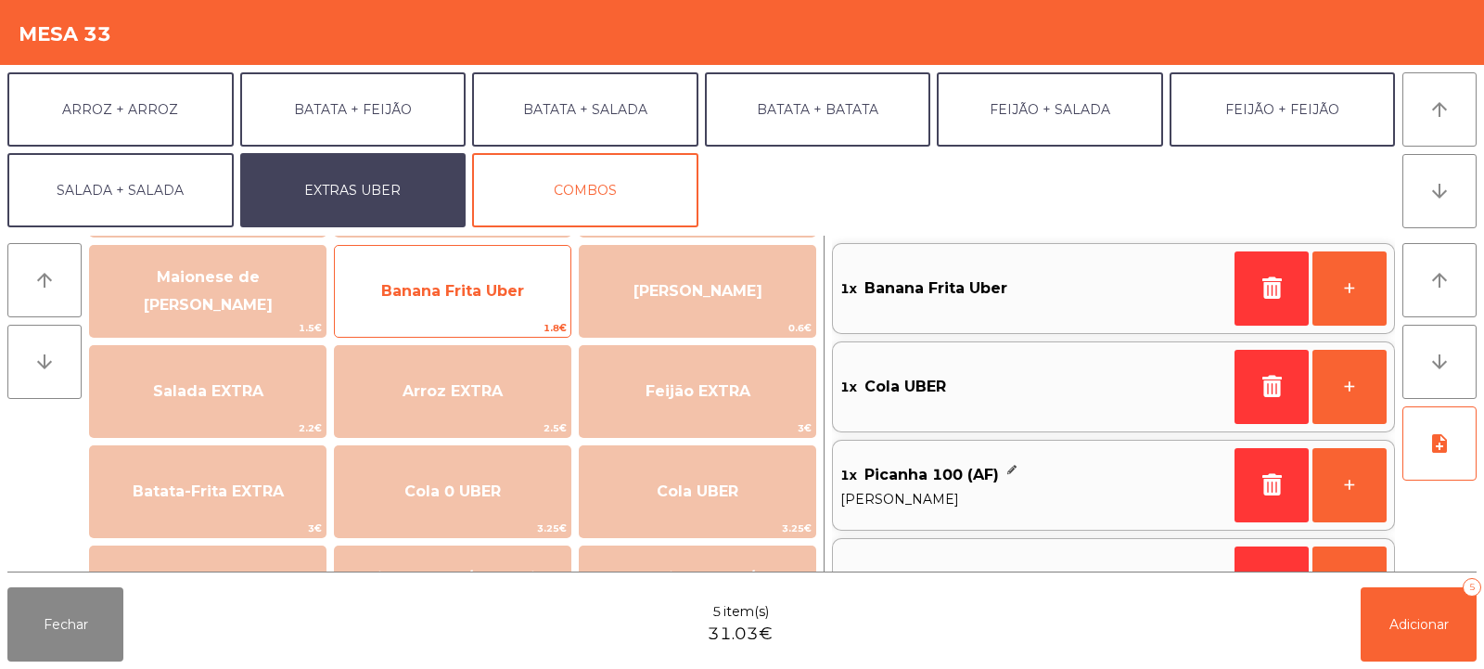
scroll to position [7, 0]
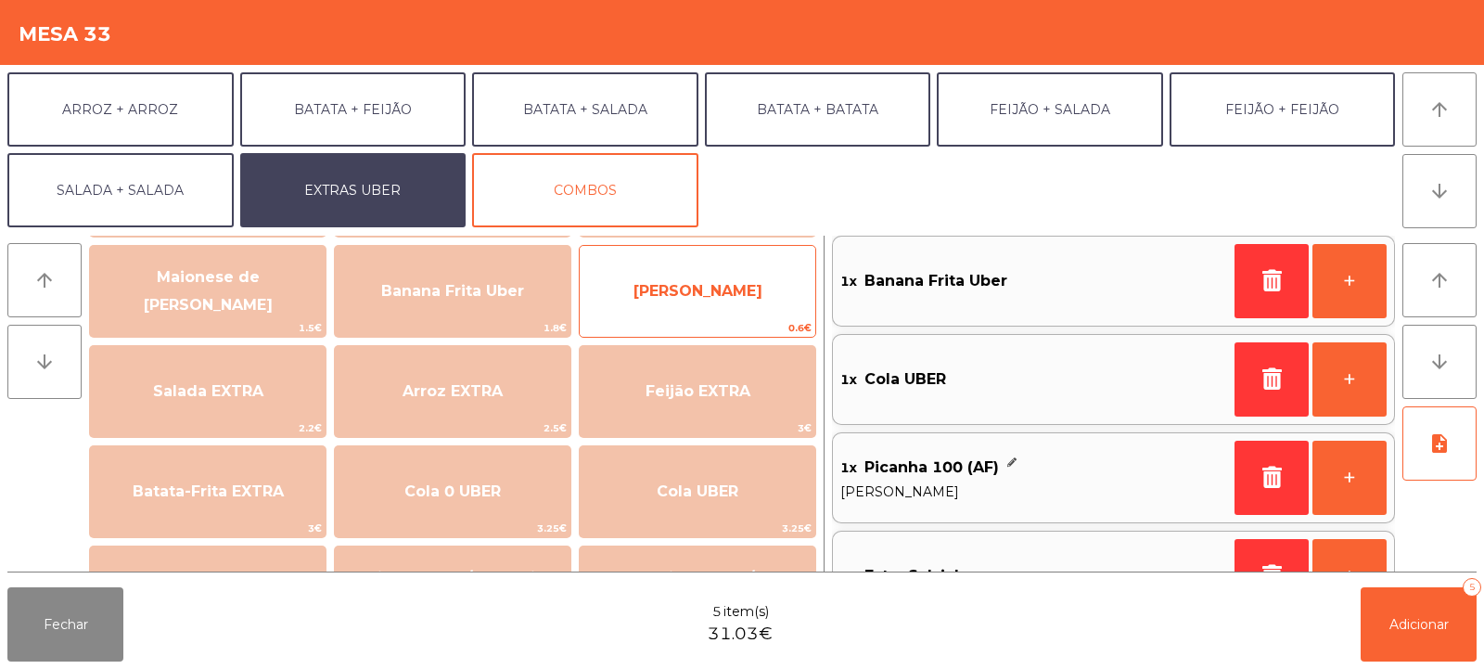
click at [714, 284] on span "[PERSON_NAME]" at bounding box center [698, 291] width 129 height 18
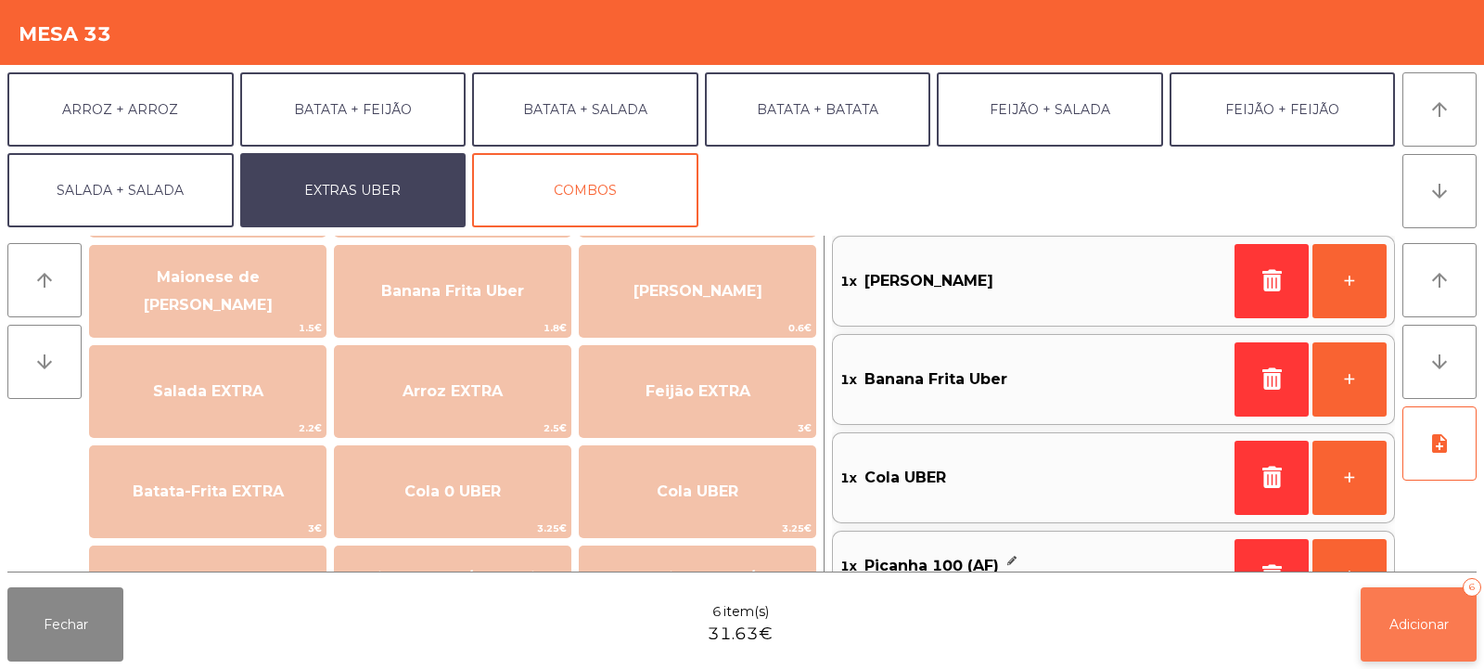
click at [1423, 629] on span "Adicionar" at bounding box center [1419, 624] width 59 height 17
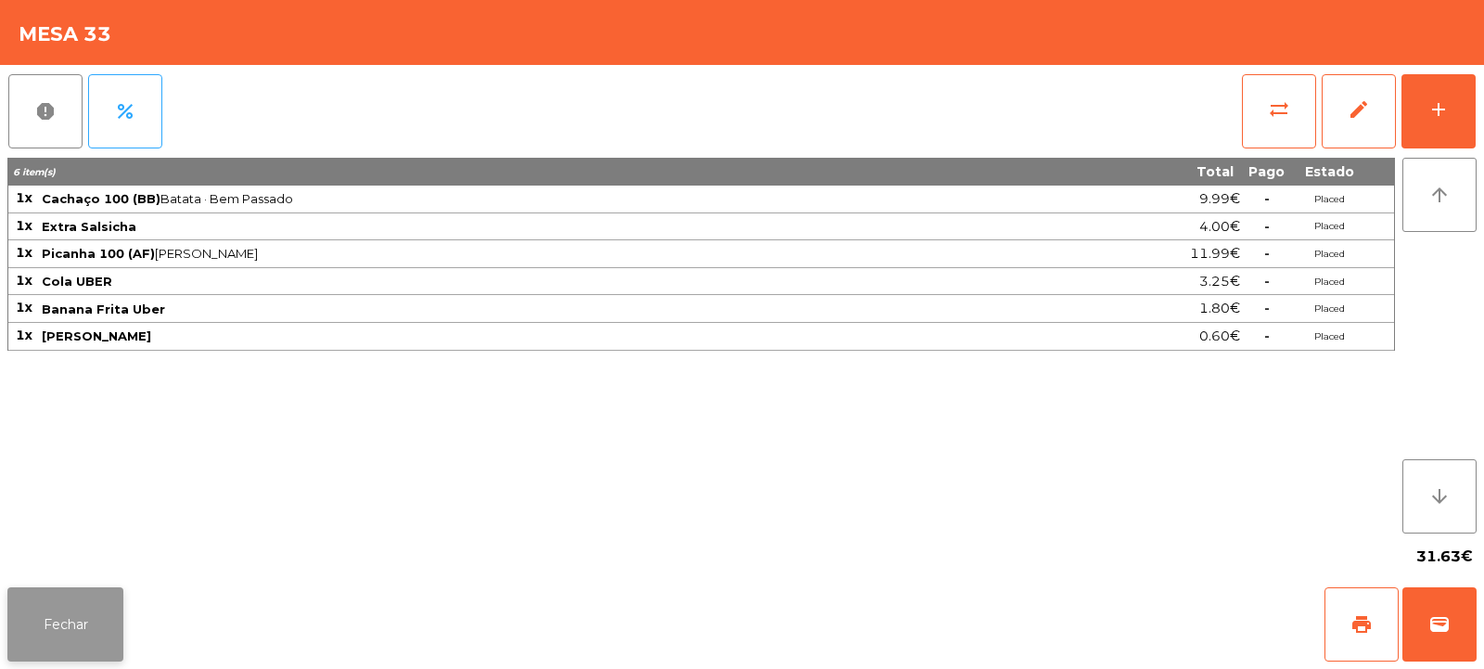
click at [78, 627] on button "Fechar" at bounding box center [65, 624] width 116 height 74
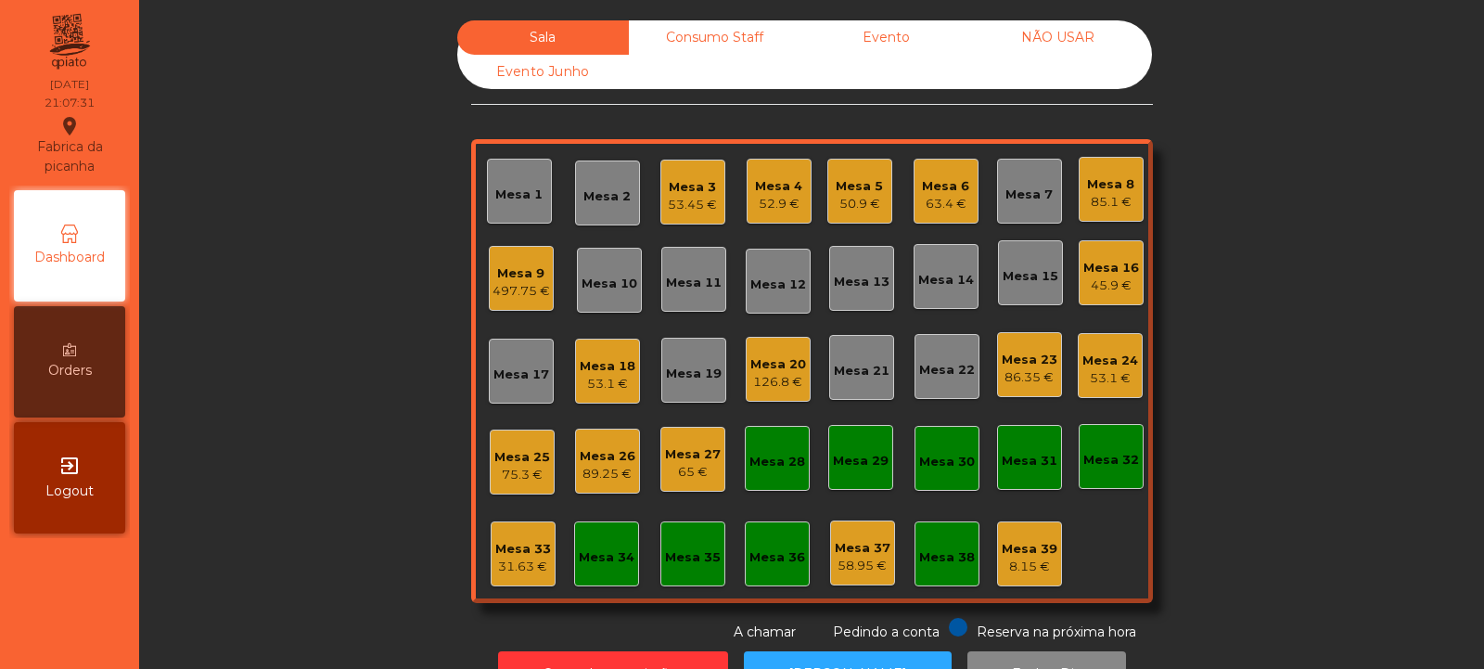
scroll to position [62, 0]
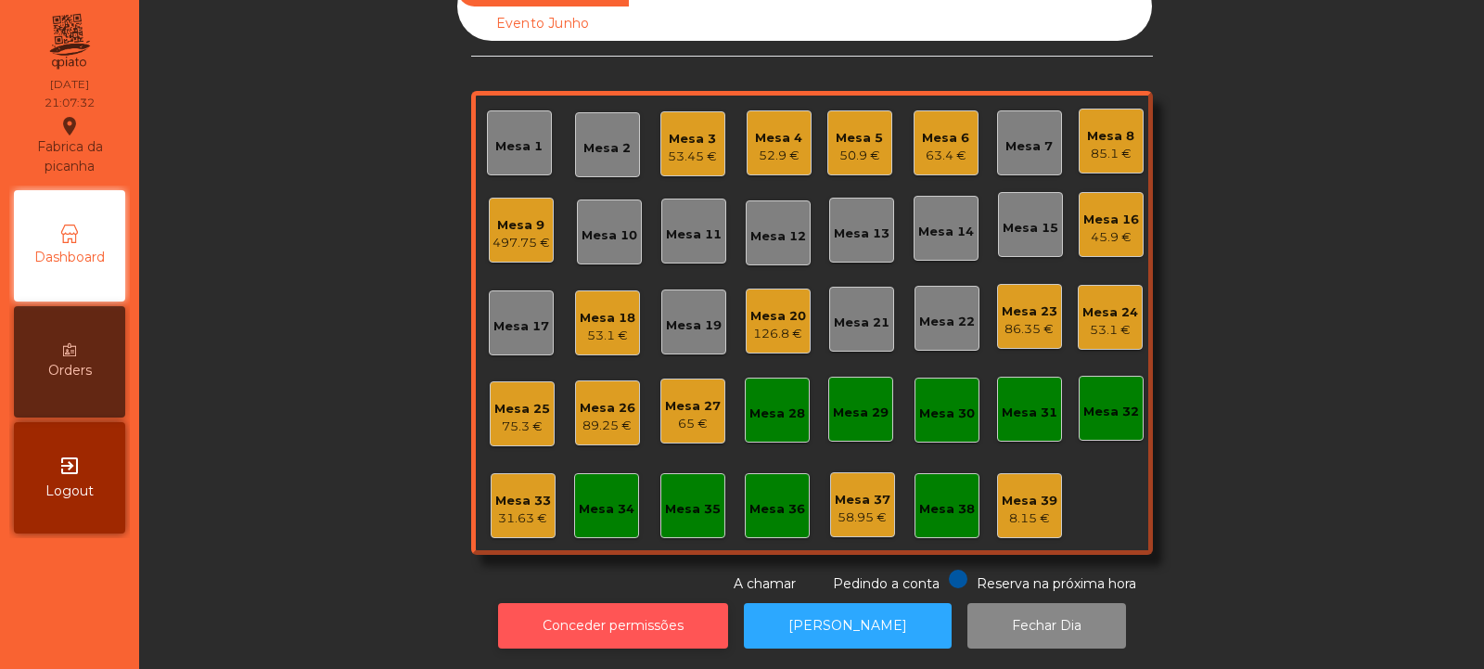
click at [660, 614] on button "Conceder permissões" at bounding box center [613, 625] width 230 height 45
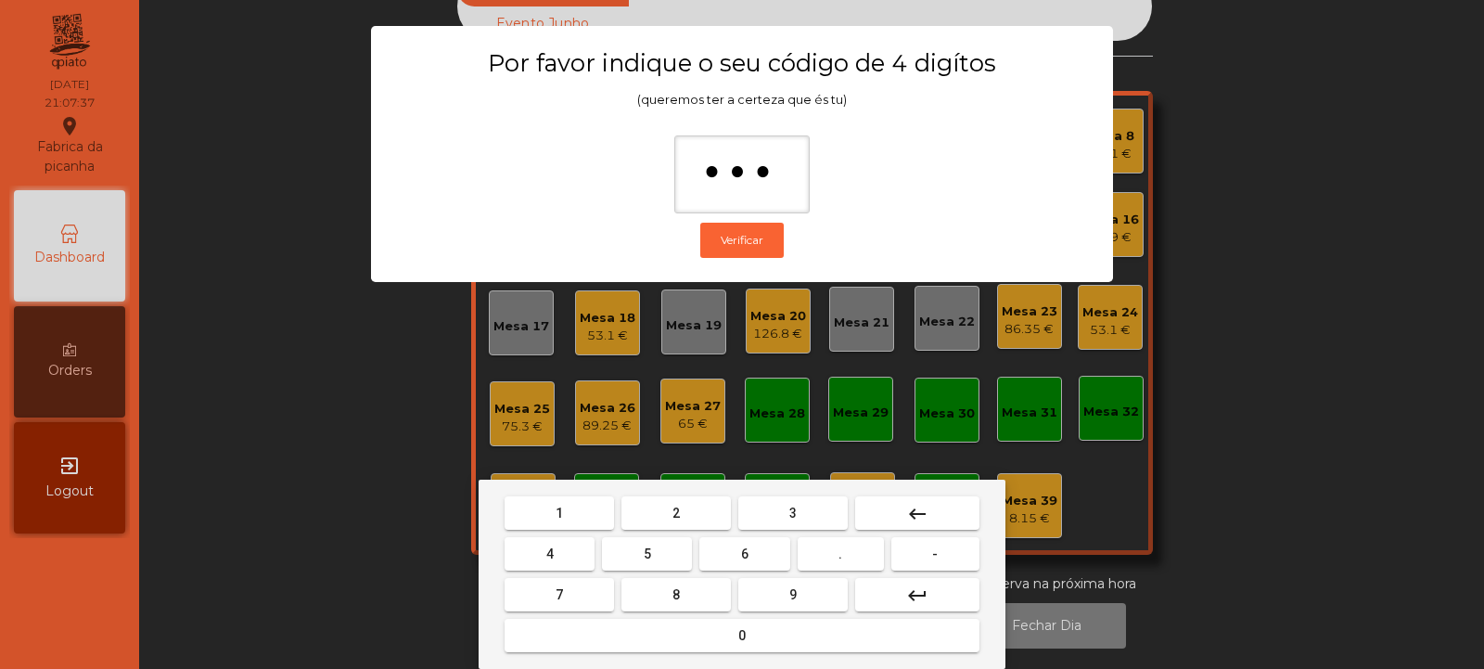
type input "****"
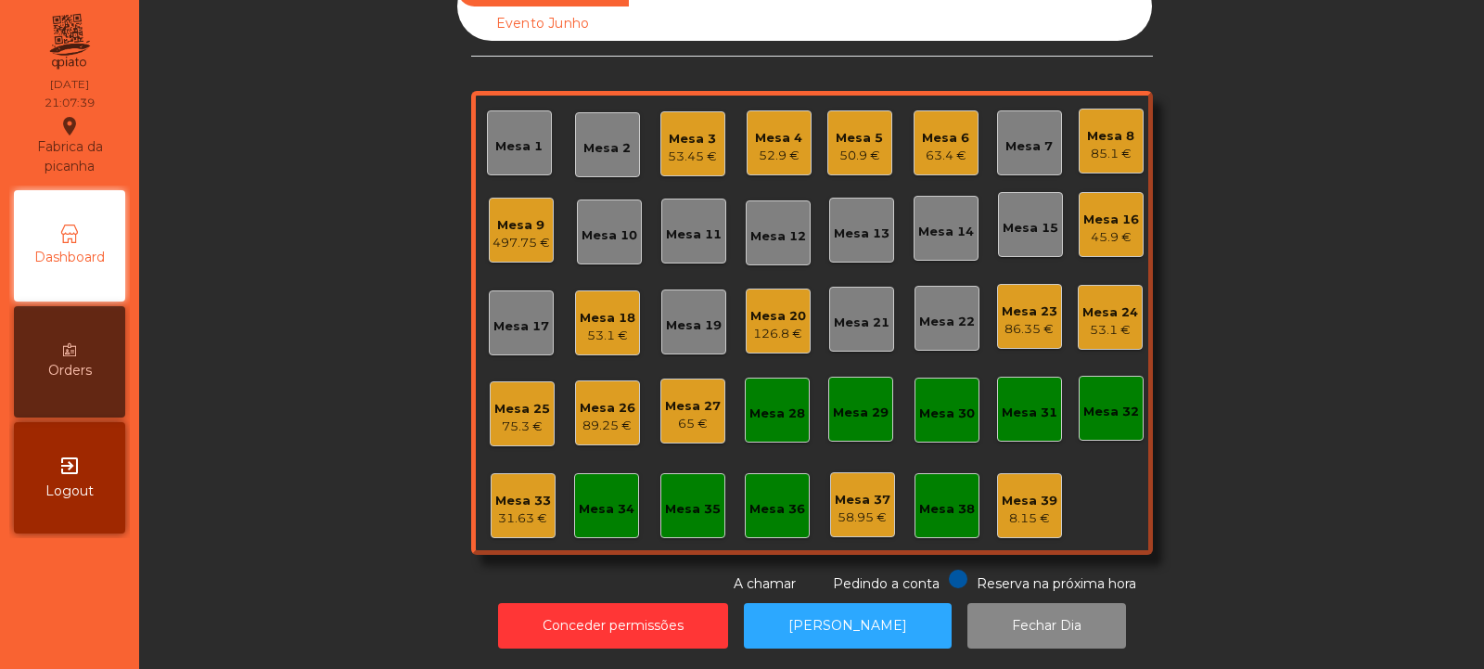
click at [512, 509] on div "31.63 €" at bounding box center [523, 518] width 56 height 19
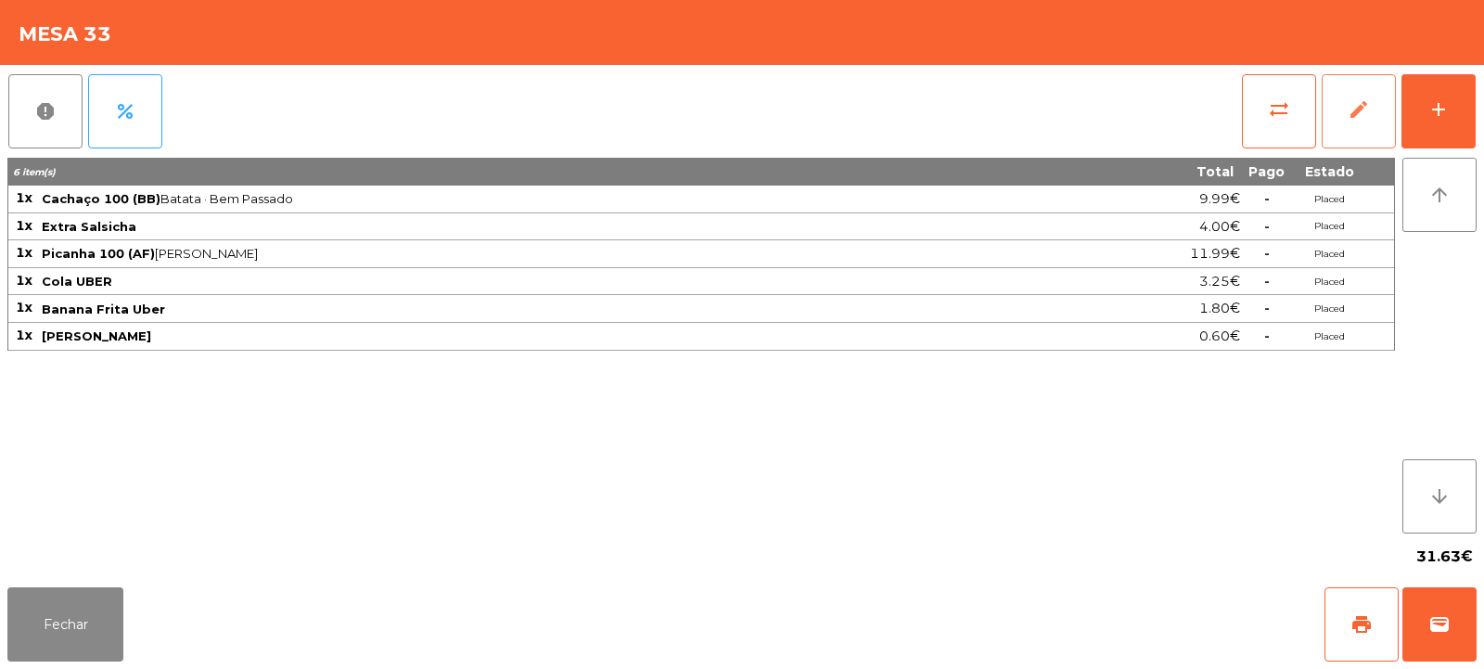
click at [1353, 122] on button "edit" at bounding box center [1359, 111] width 74 height 74
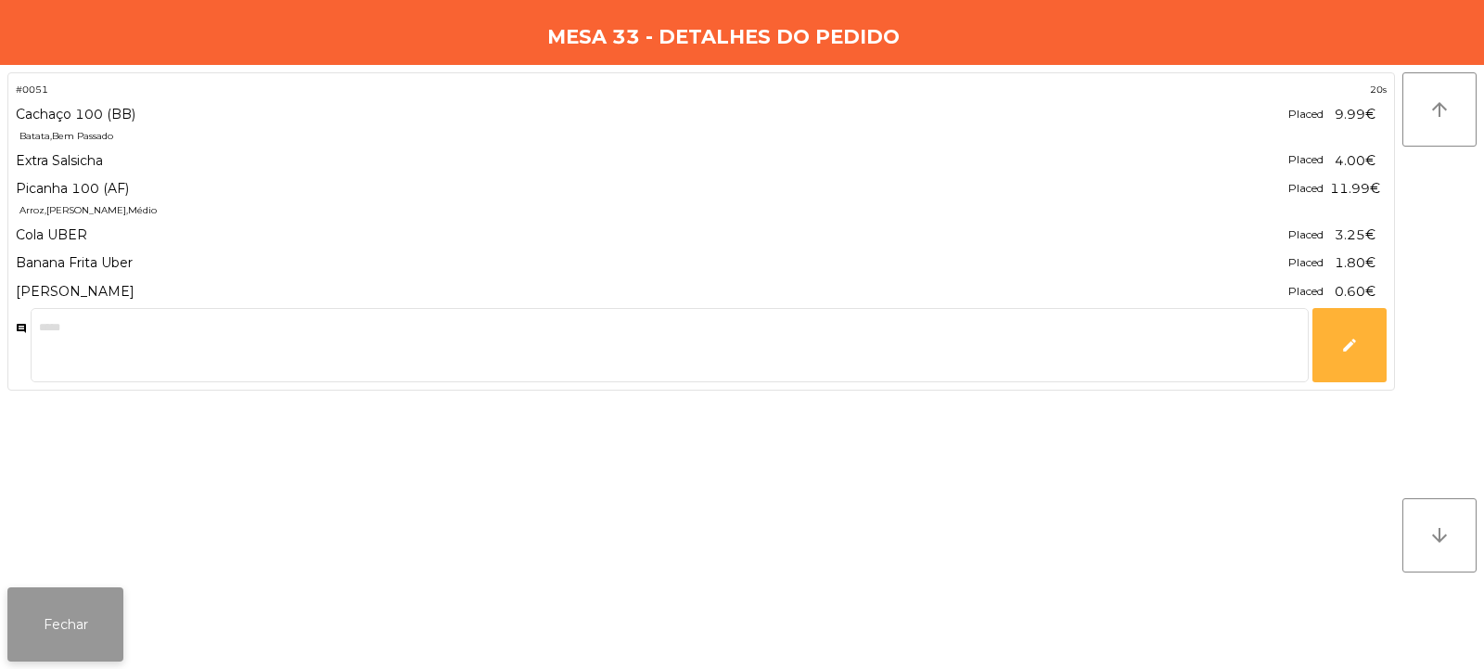
click at [74, 605] on button "Fechar" at bounding box center [65, 624] width 116 height 74
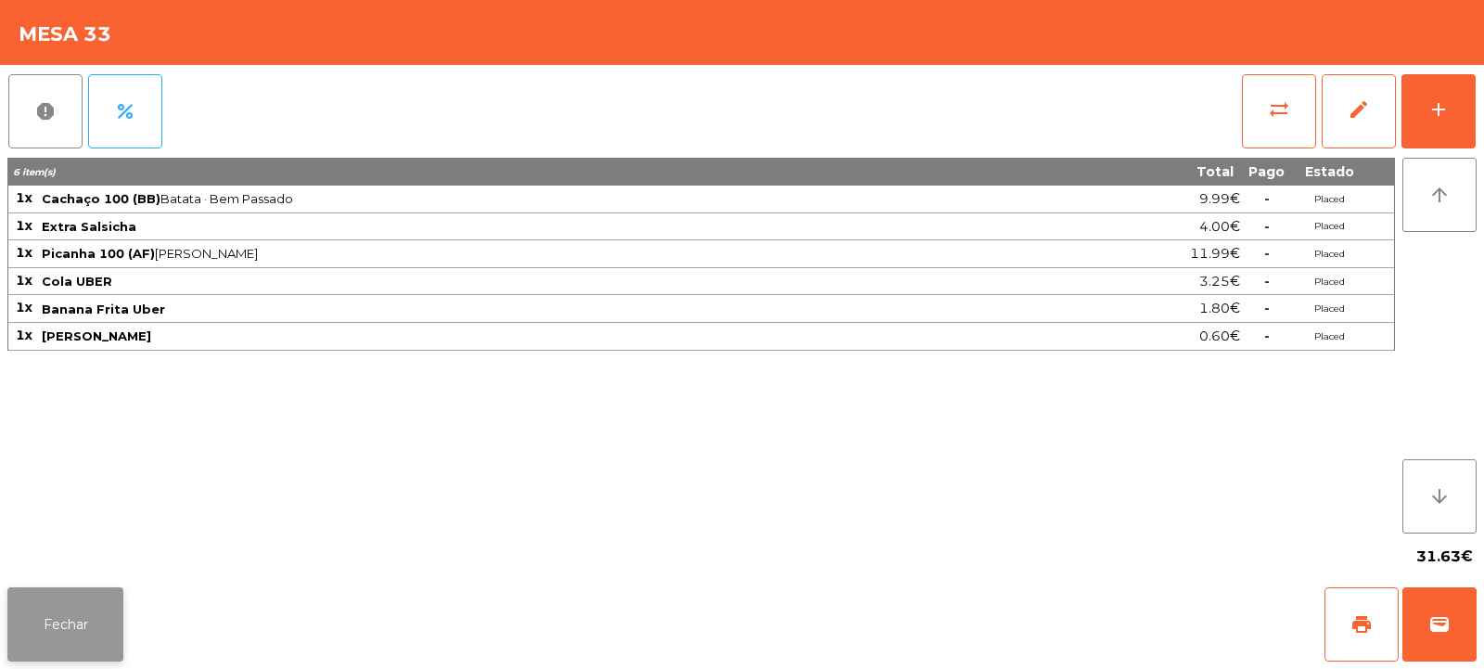
click at [78, 608] on button "Fechar" at bounding box center [65, 624] width 116 height 74
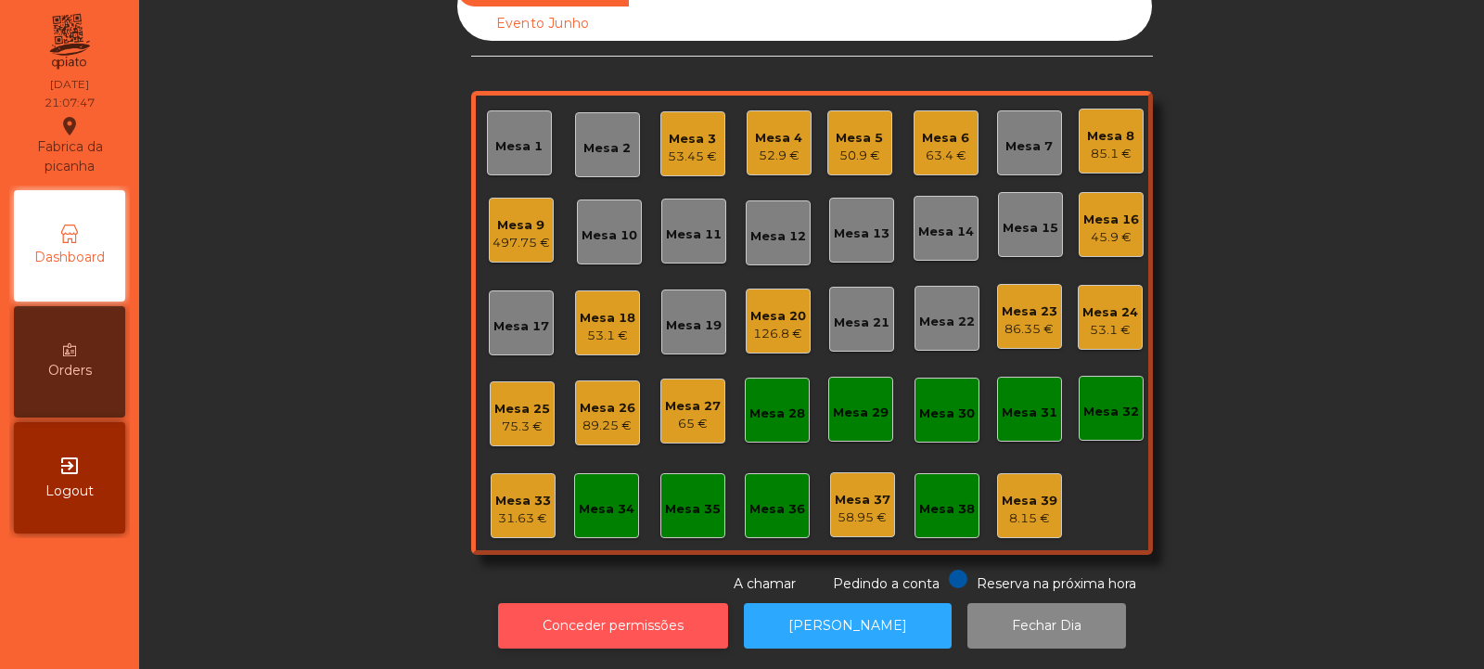
click at [646, 626] on button "Conceder permissões" at bounding box center [613, 625] width 230 height 45
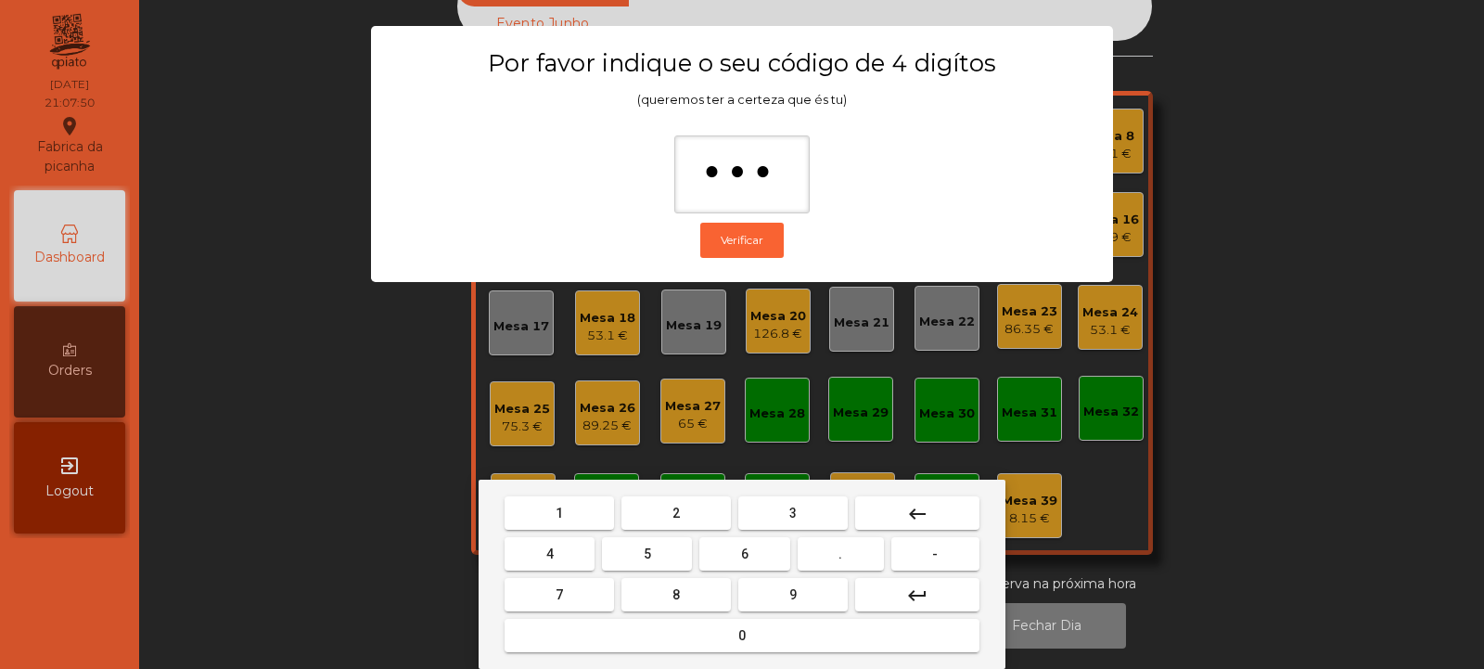
type input "****"
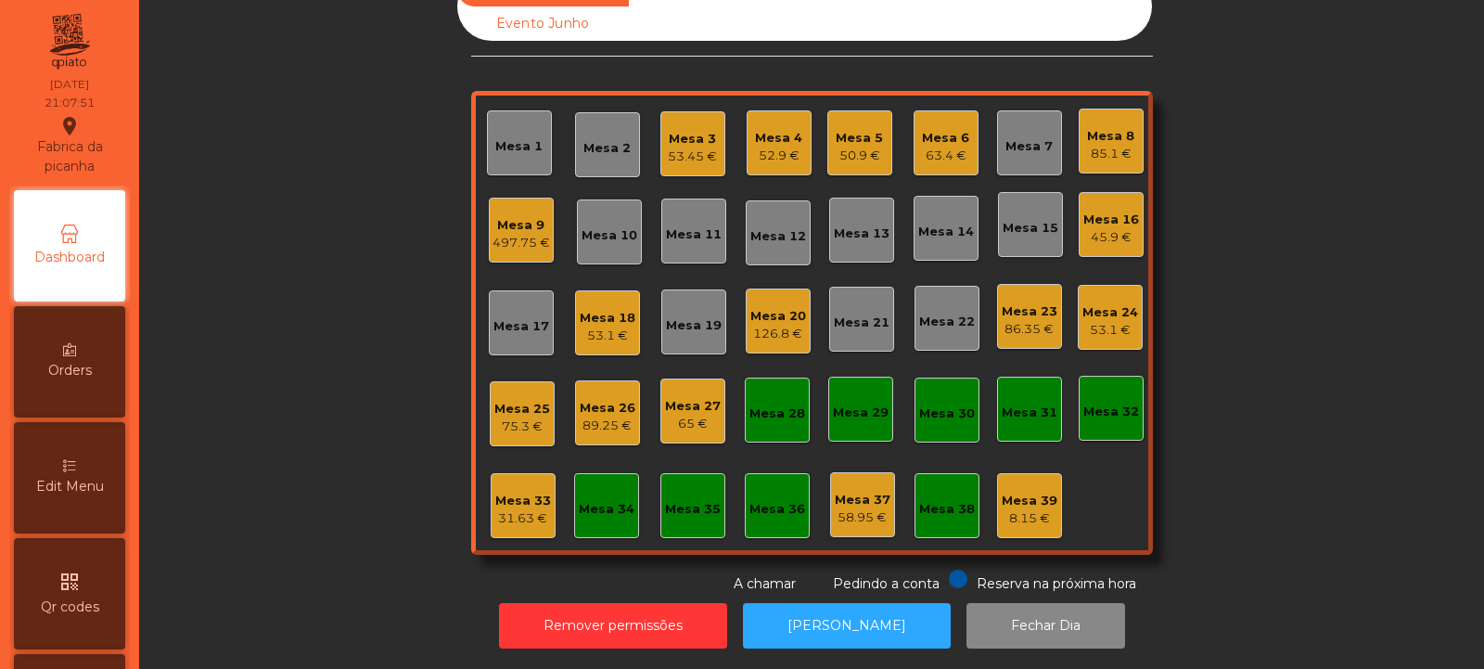
click at [535, 493] on div "Mesa 33" at bounding box center [523, 501] width 56 height 19
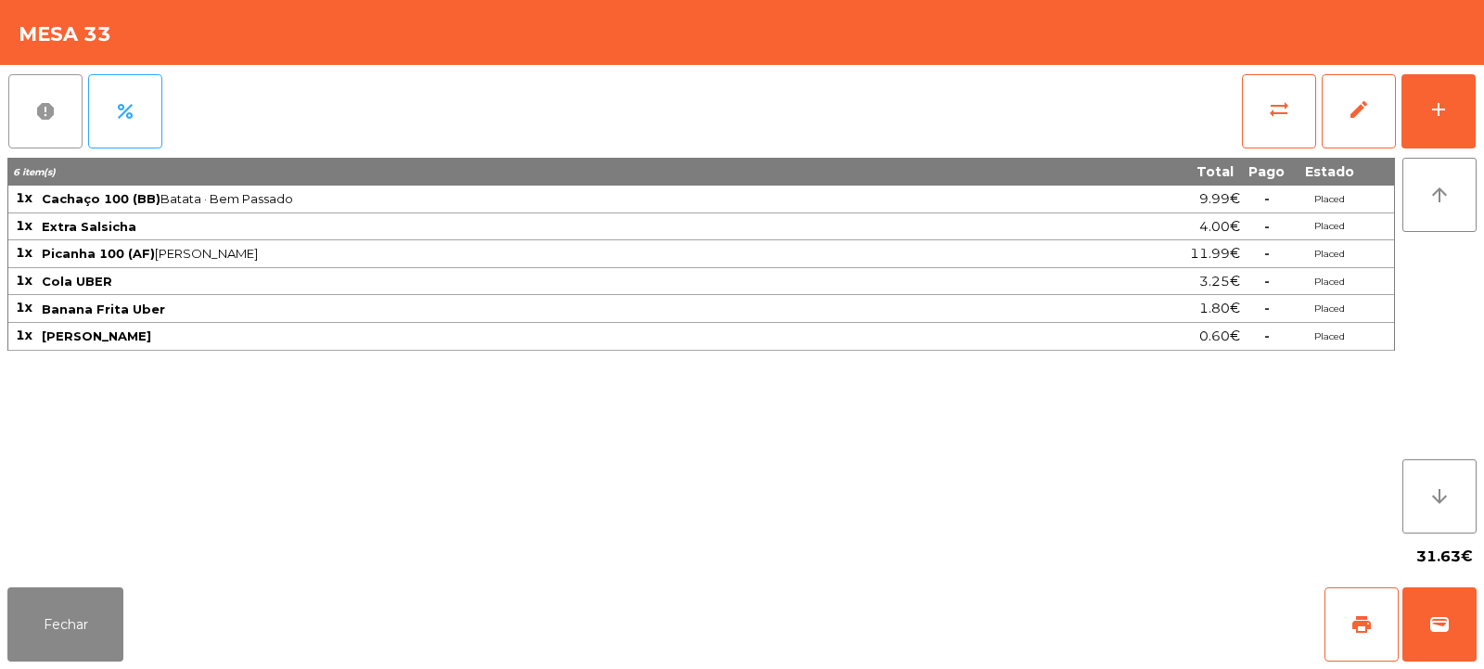
click at [45, 98] on button "report" at bounding box center [45, 111] width 74 height 74
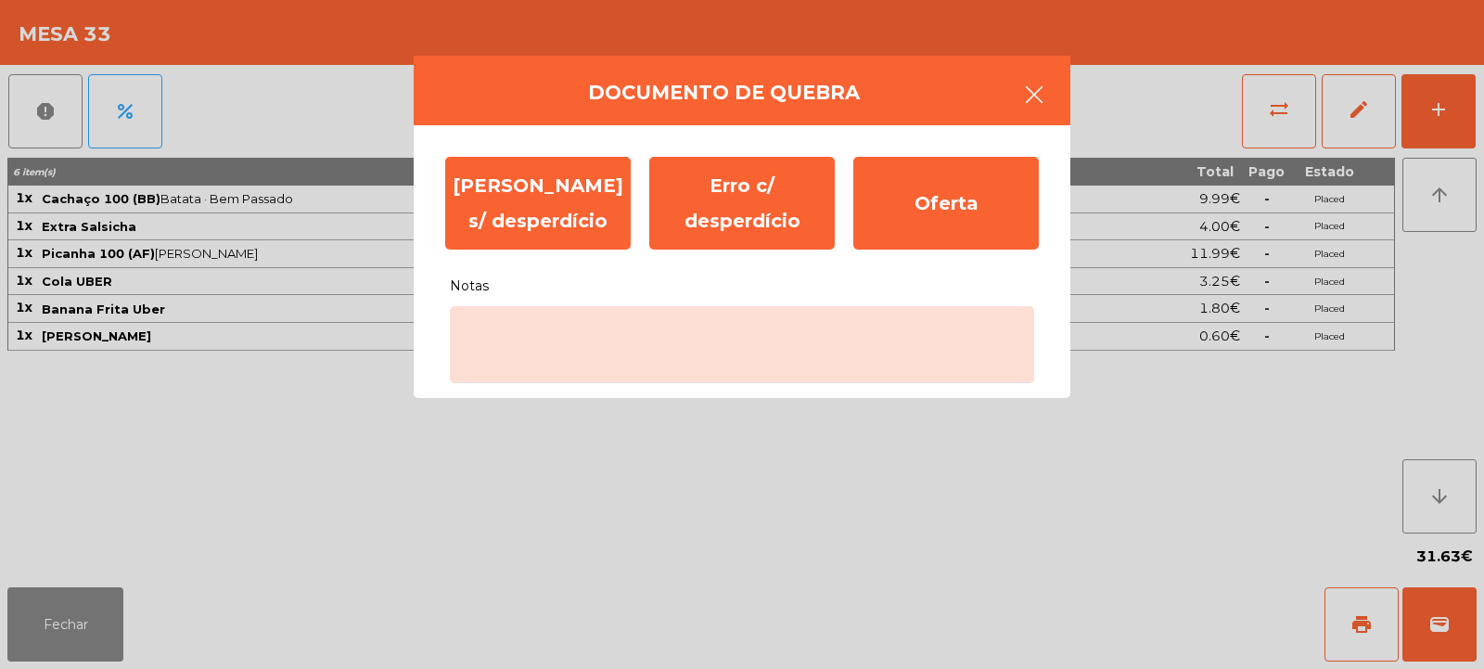
click at [1058, 101] on button "button" at bounding box center [1034, 97] width 52 height 56
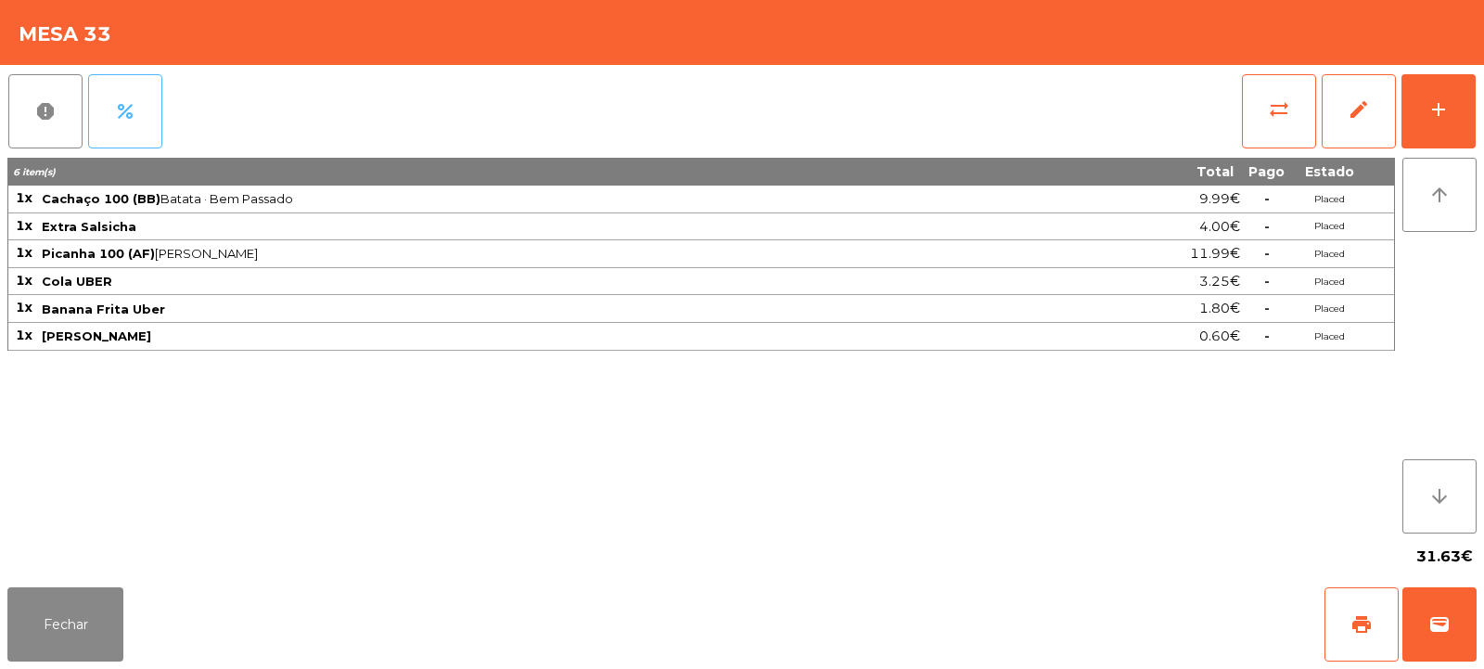
click at [125, 114] on span "percent" at bounding box center [125, 111] width 22 height 22
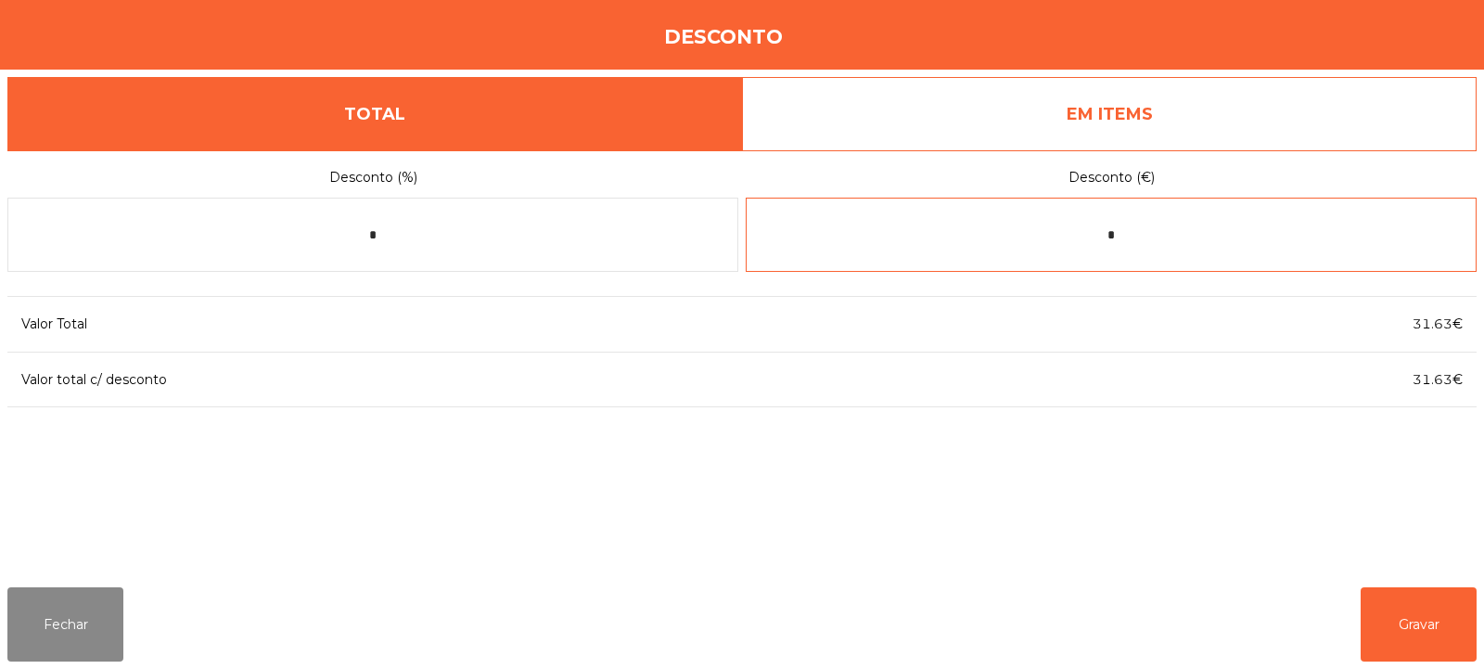
click at [1055, 237] on input "*" at bounding box center [1111, 235] width 731 height 74
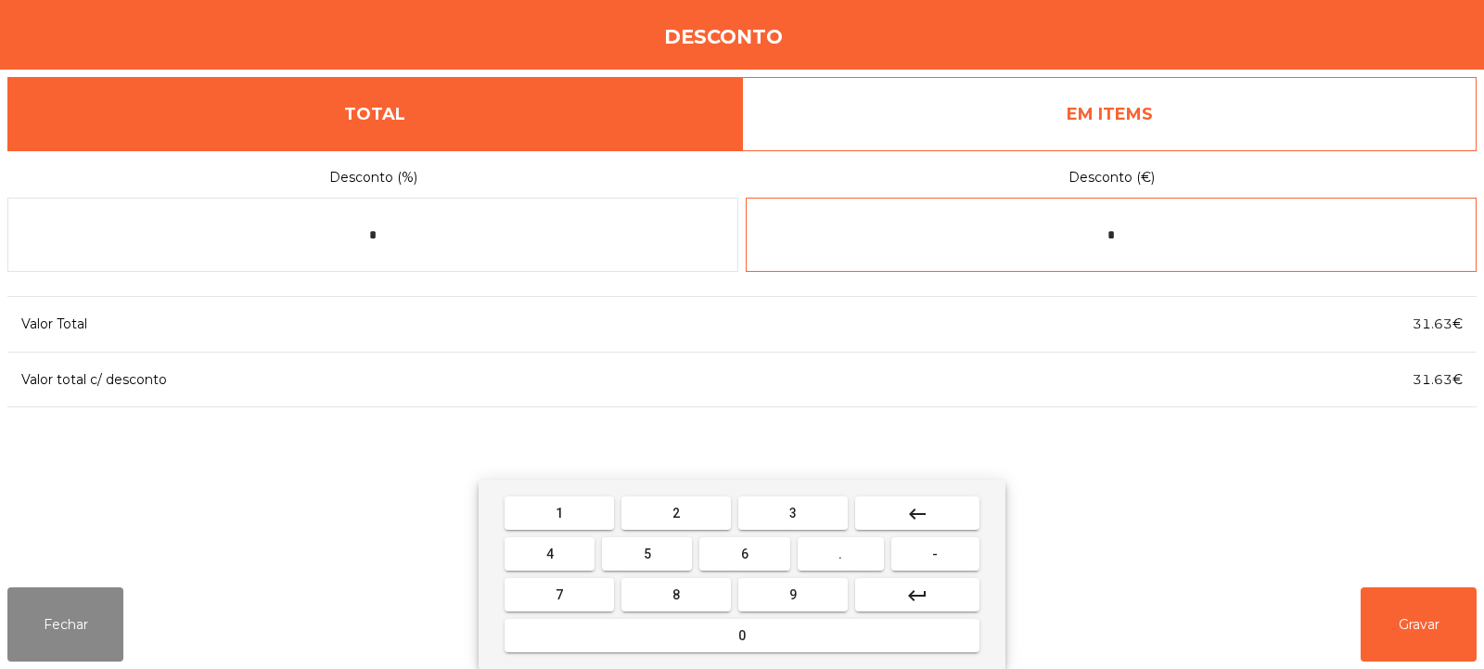
click at [1177, 241] on input "*" at bounding box center [1111, 235] width 731 height 74
type input "*"
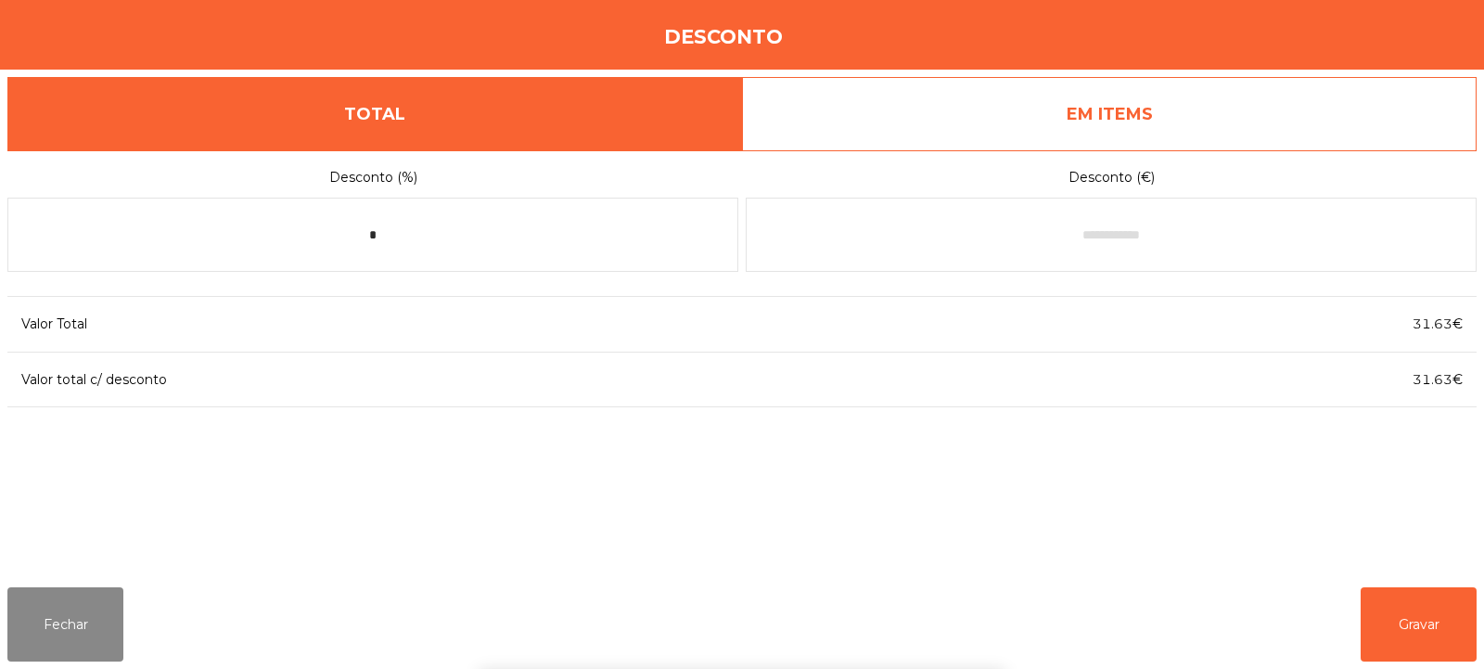
click at [1229, 35] on div "Desconto" at bounding box center [742, 35] width 1484 height 70
click at [1142, 111] on link "EM ITEMS" at bounding box center [1109, 114] width 735 height 74
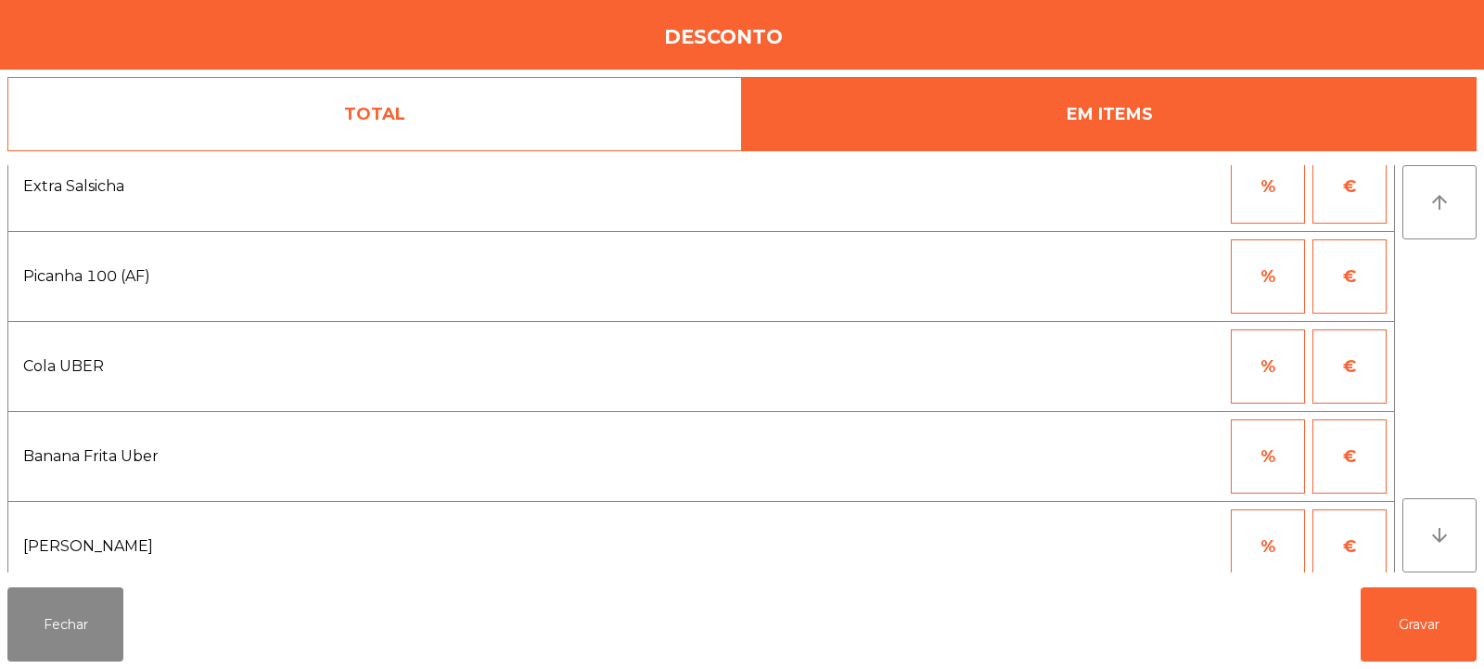
scroll to position [134, 0]
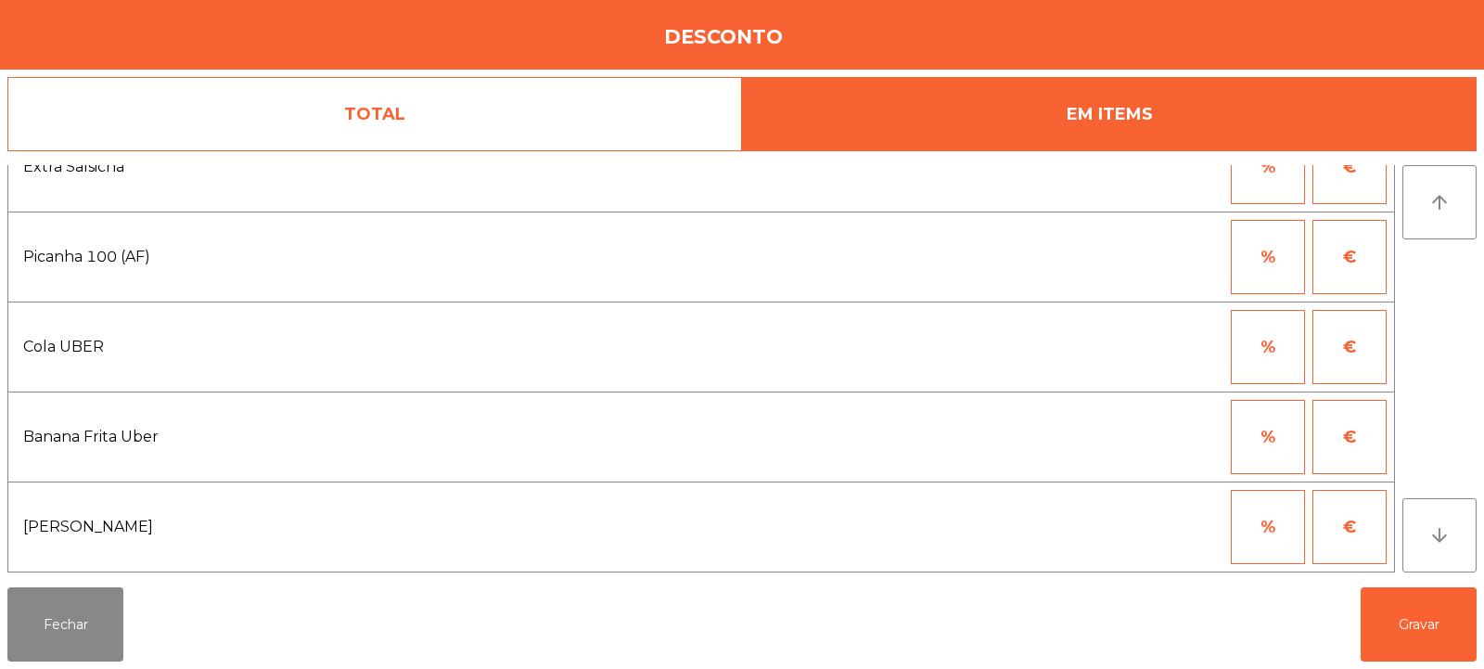
click at [1337, 532] on button "€" at bounding box center [1350, 527] width 74 height 74
click at [1157, 523] on body "Fabrica da picanha location_on [DATE] 21:08:30 Dashboard Orders Edit Menu qr_co…" at bounding box center [742, 334] width 1484 height 669
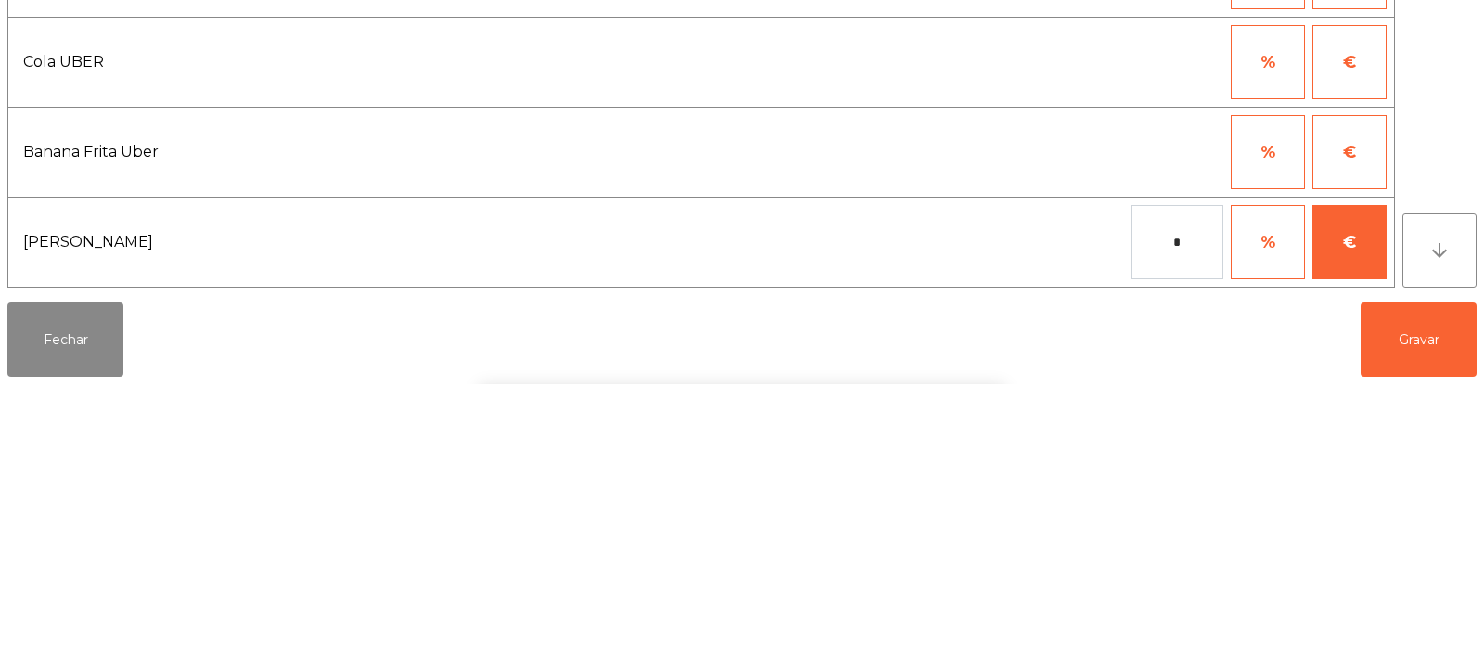
click at [118, 644] on div "1 2 3 keyboard_backspace 4 5 6 . - 7 8 9 keyboard_return 0" at bounding box center [742, 574] width 1484 height 189
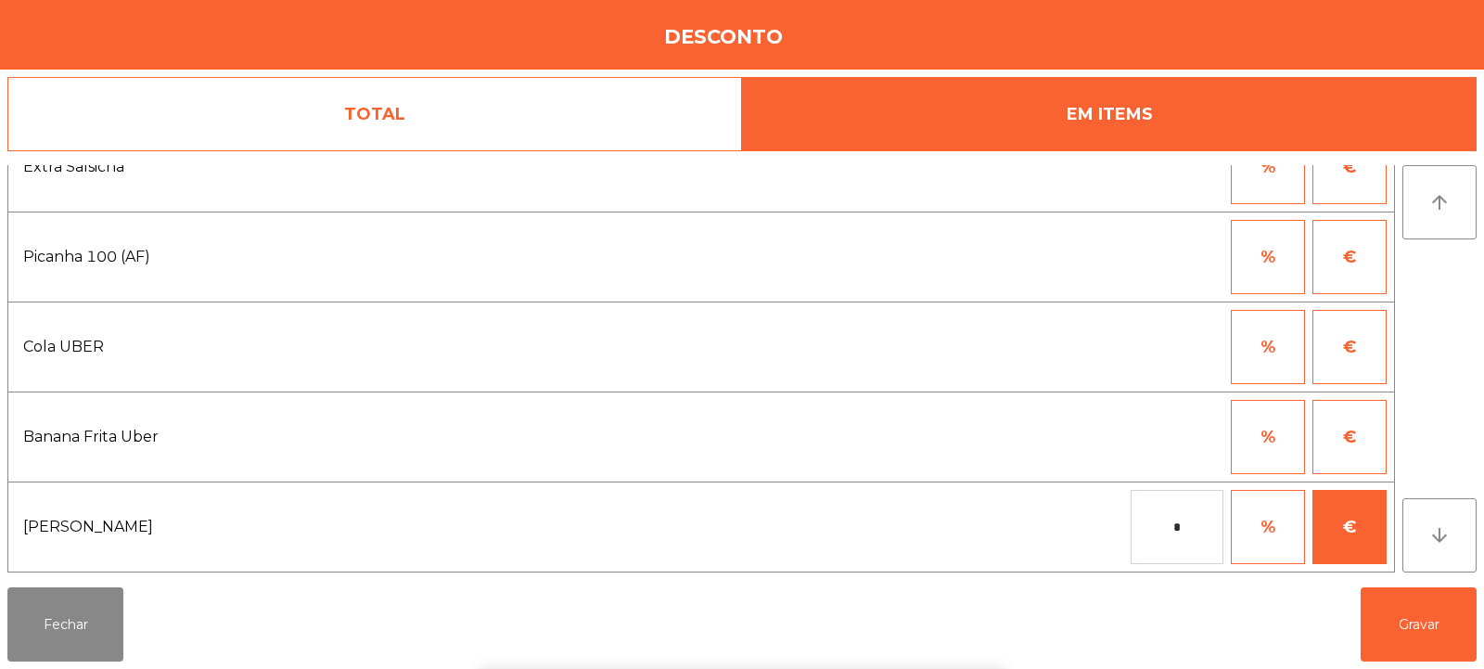
click at [73, 332] on div "Cola UBER" at bounding box center [317, 347] width 602 height 74
click at [101, 622] on button "Fechar" at bounding box center [65, 624] width 116 height 74
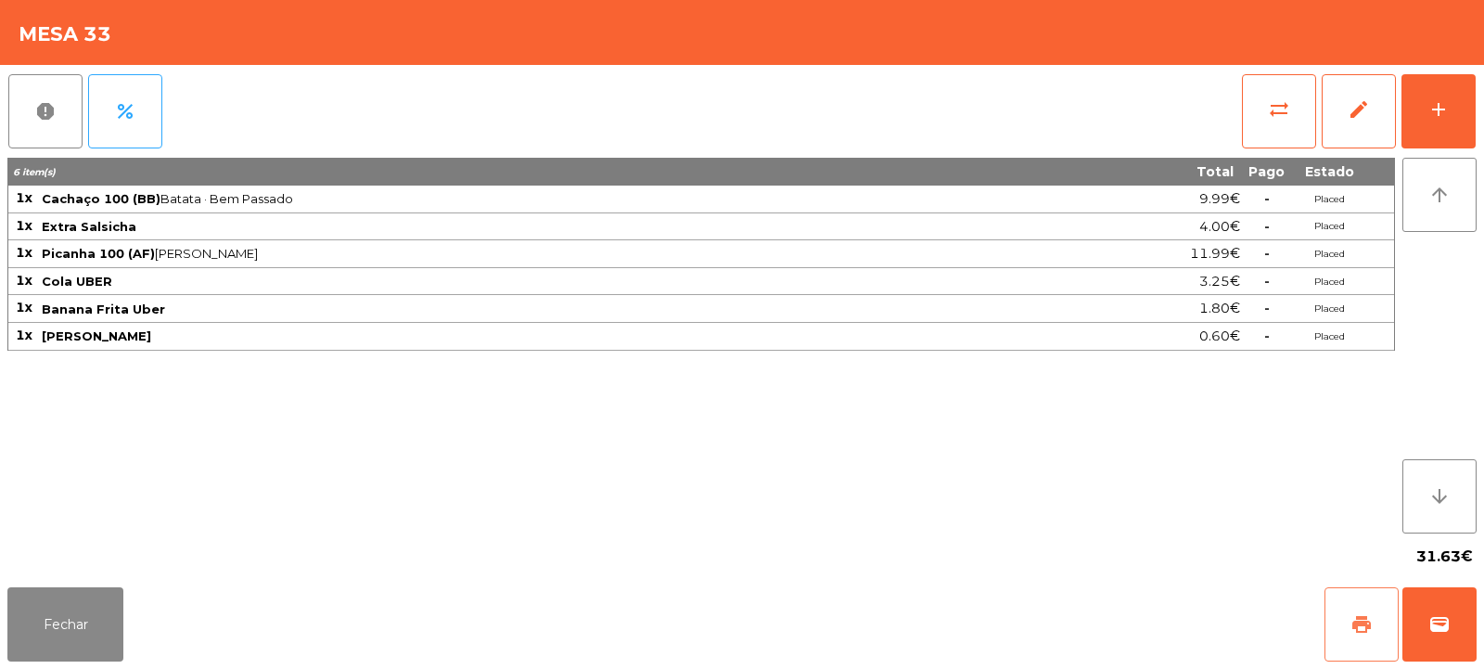
click at [1361, 625] on span "print" at bounding box center [1362, 624] width 22 height 22
click at [64, 632] on button "Fechar" at bounding box center [65, 624] width 116 height 74
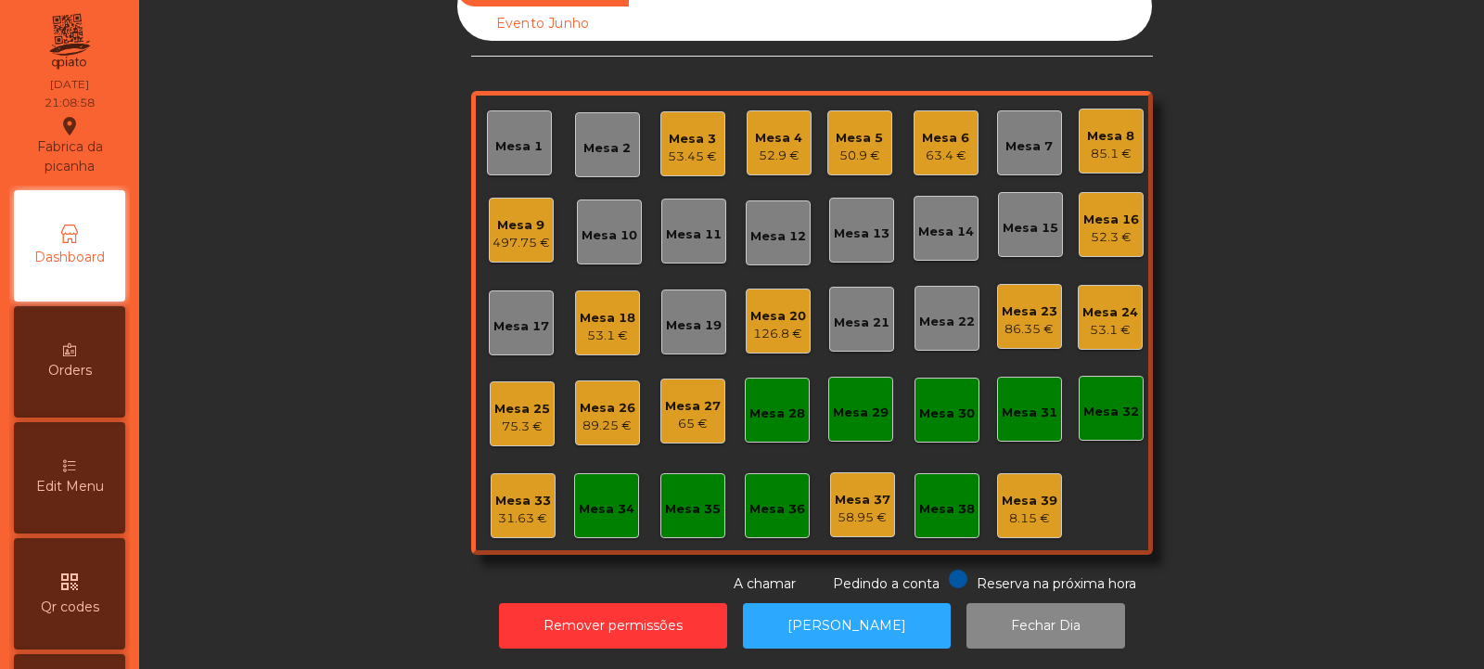
click at [499, 317] on div "Mesa 17" at bounding box center [522, 326] width 56 height 19
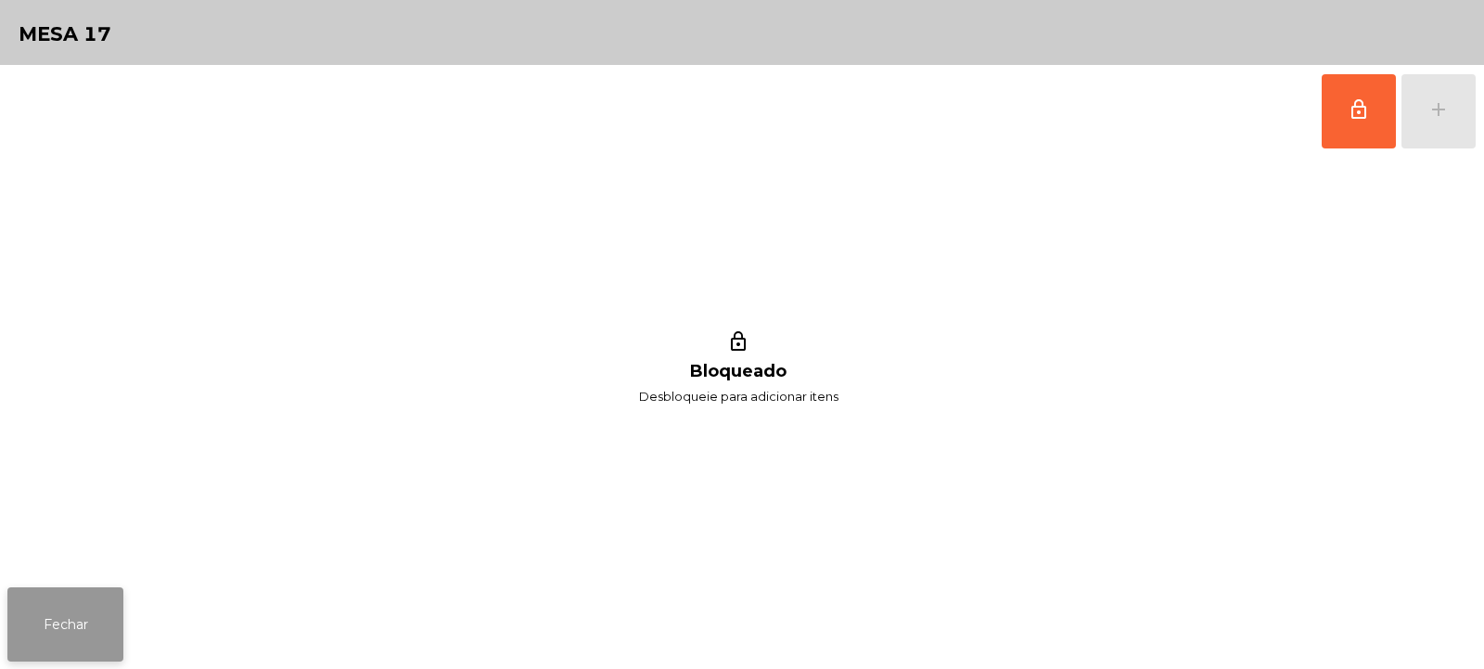
click at [110, 604] on button "Fechar" at bounding box center [65, 624] width 116 height 74
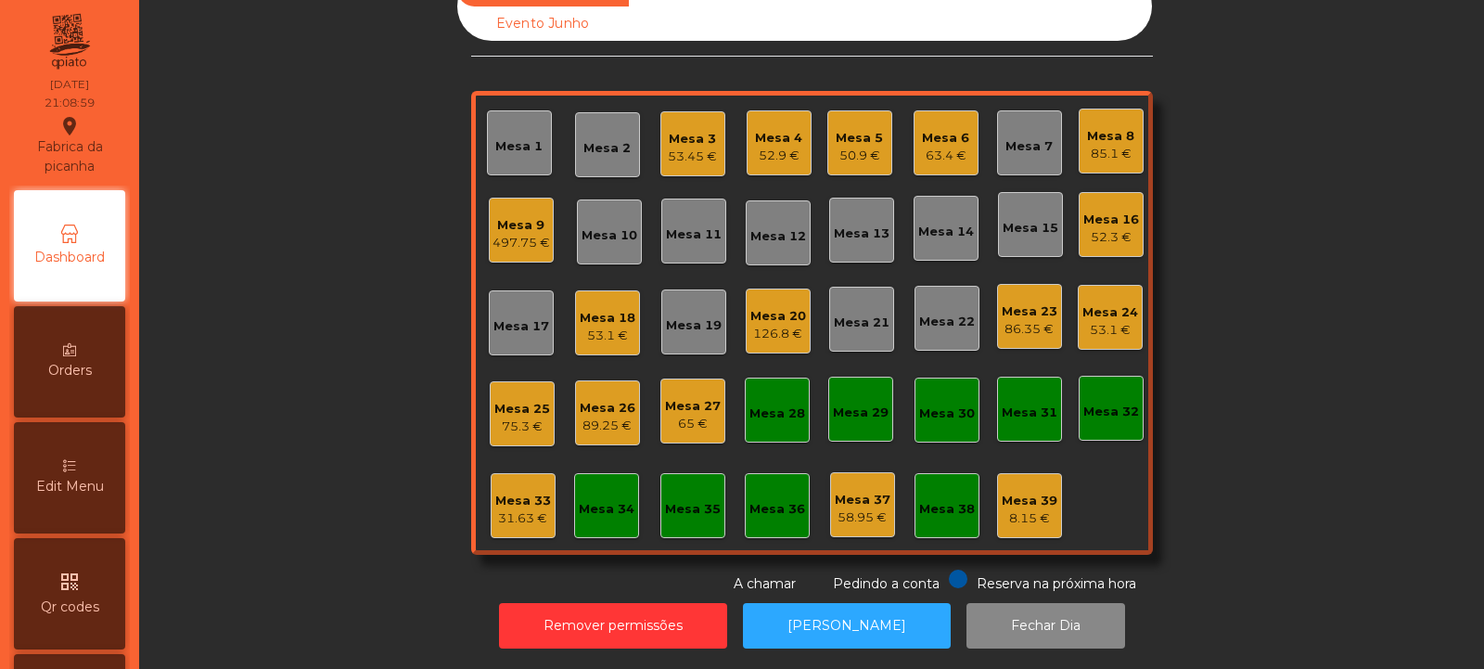
click at [1116, 413] on div "Mesa 32" at bounding box center [1111, 408] width 65 height 65
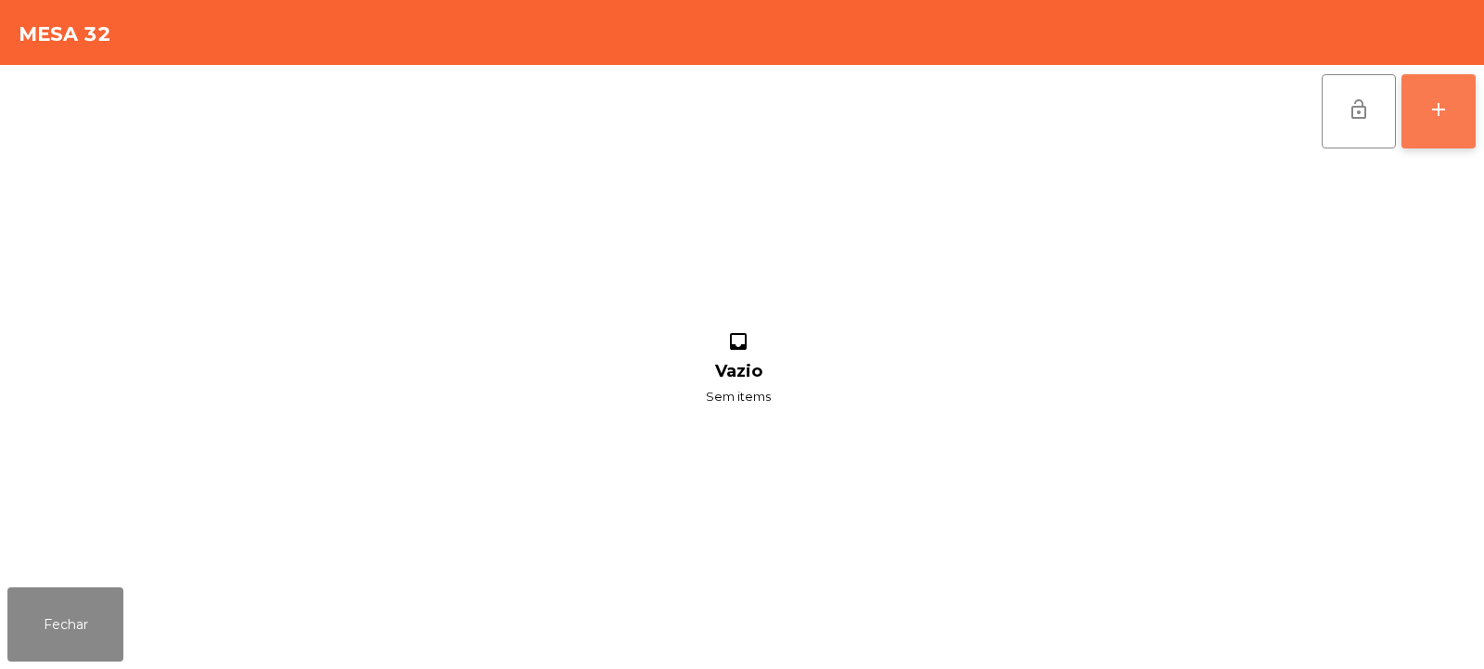
click at [1462, 123] on button "add" at bounding box center [1439, 111] width 74 height 74
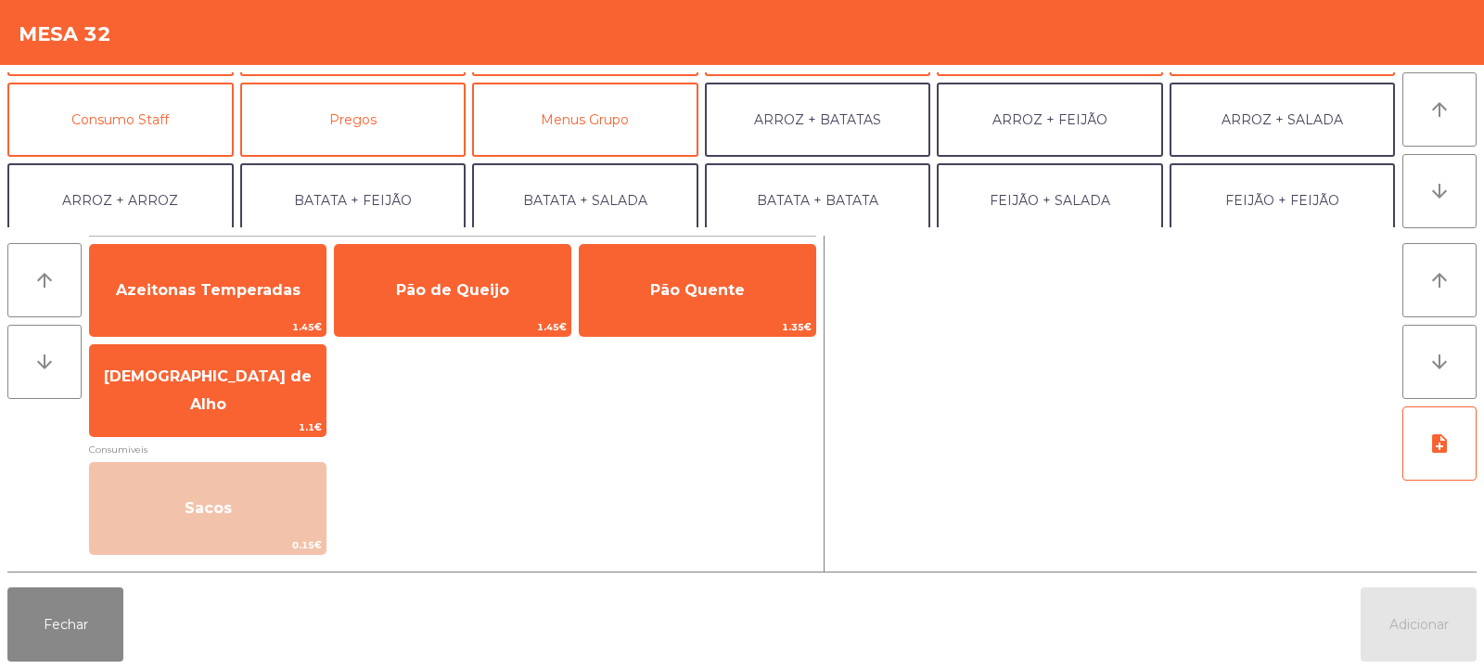
scroll to position [152, 0]
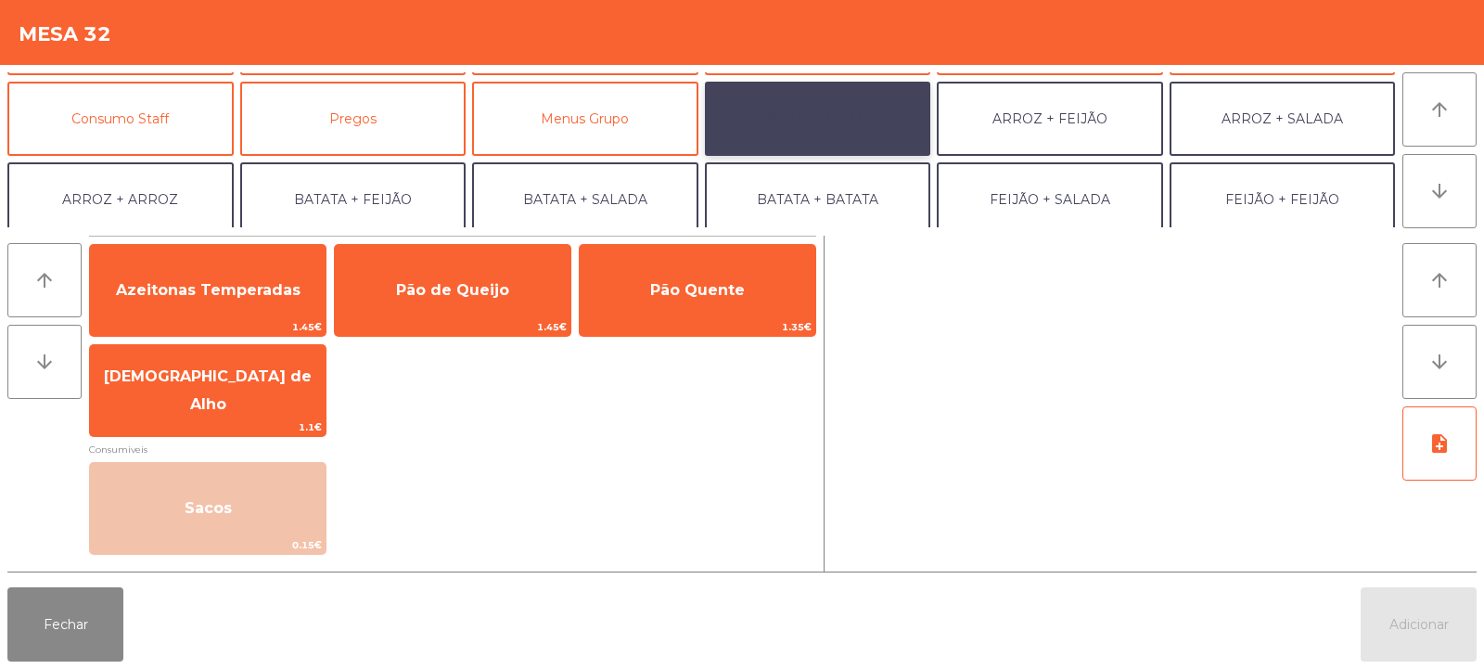
click at [782, 119] on button "ARROZ + BATATAS" at bounding box center [818, 119] width 226 height 74
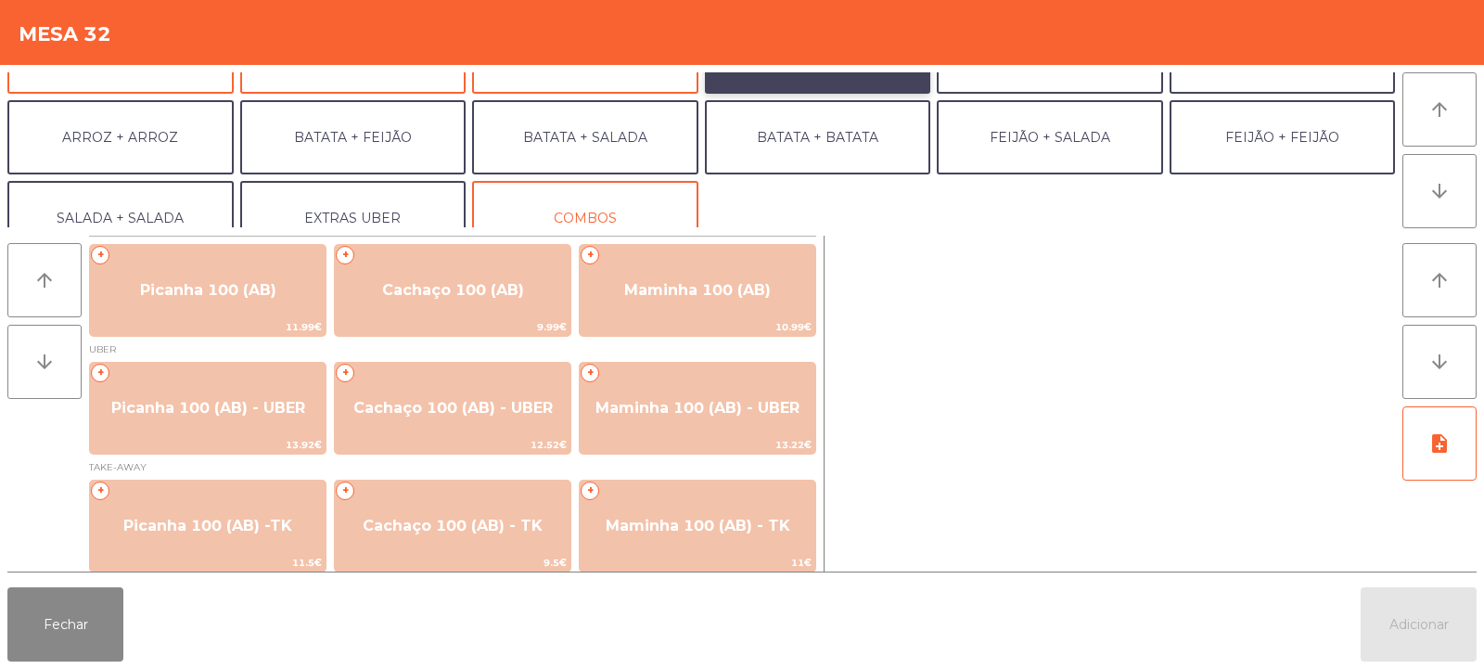
scroll to position [242, 0]
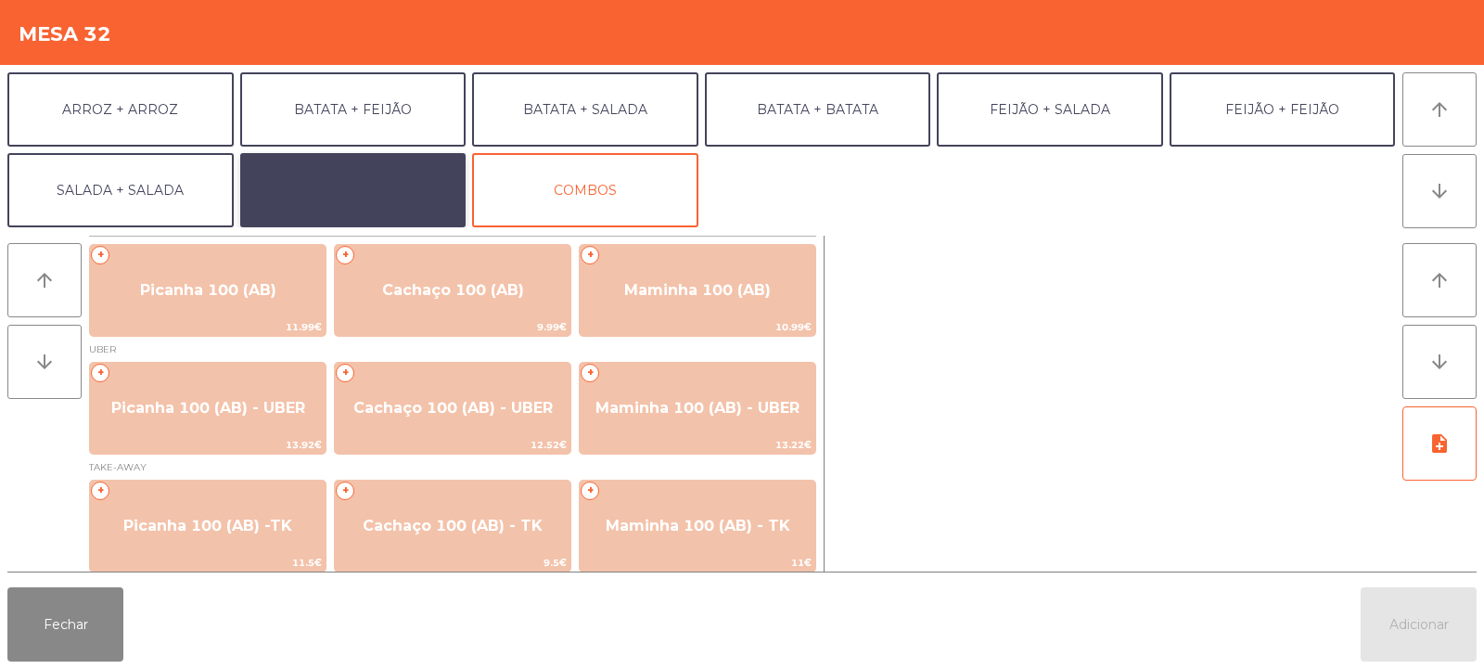
click at [396, 182] on button "EXTRAS UBER" at bounding box center [353, 190] width 226 height 74
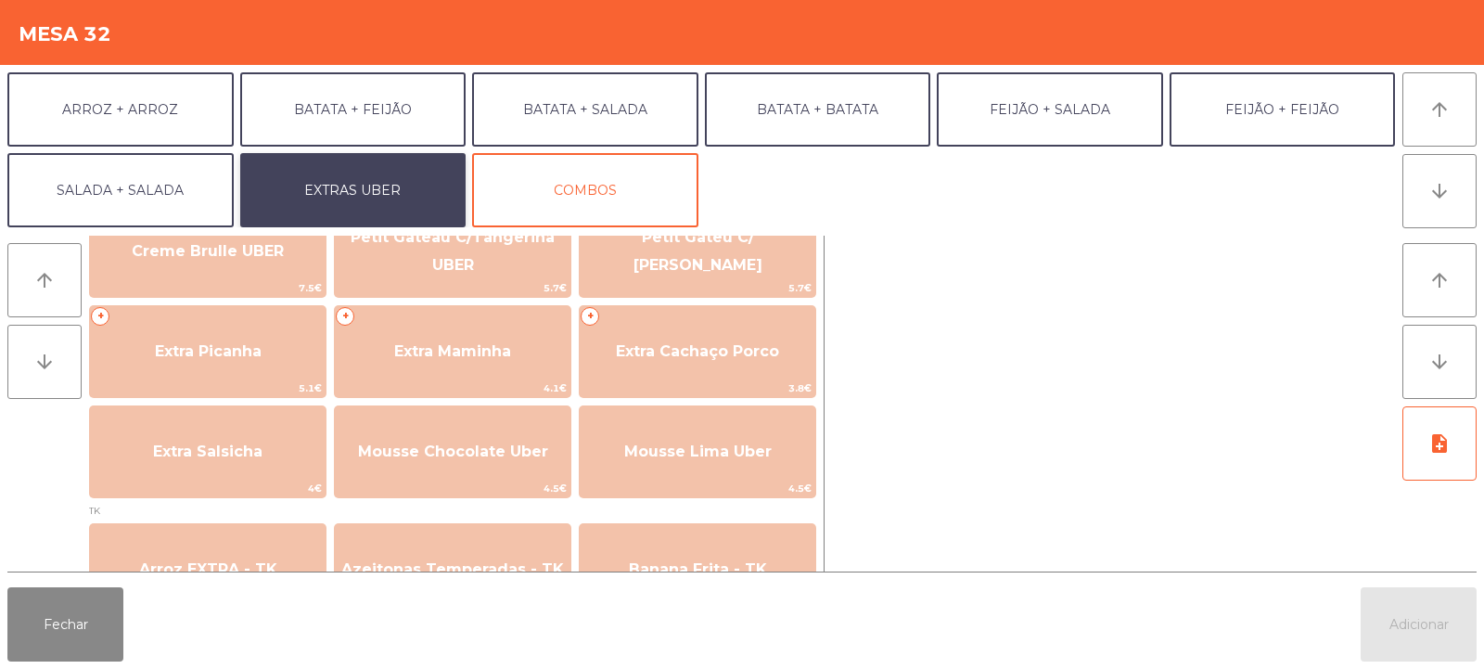
scroll to position [464, 0]
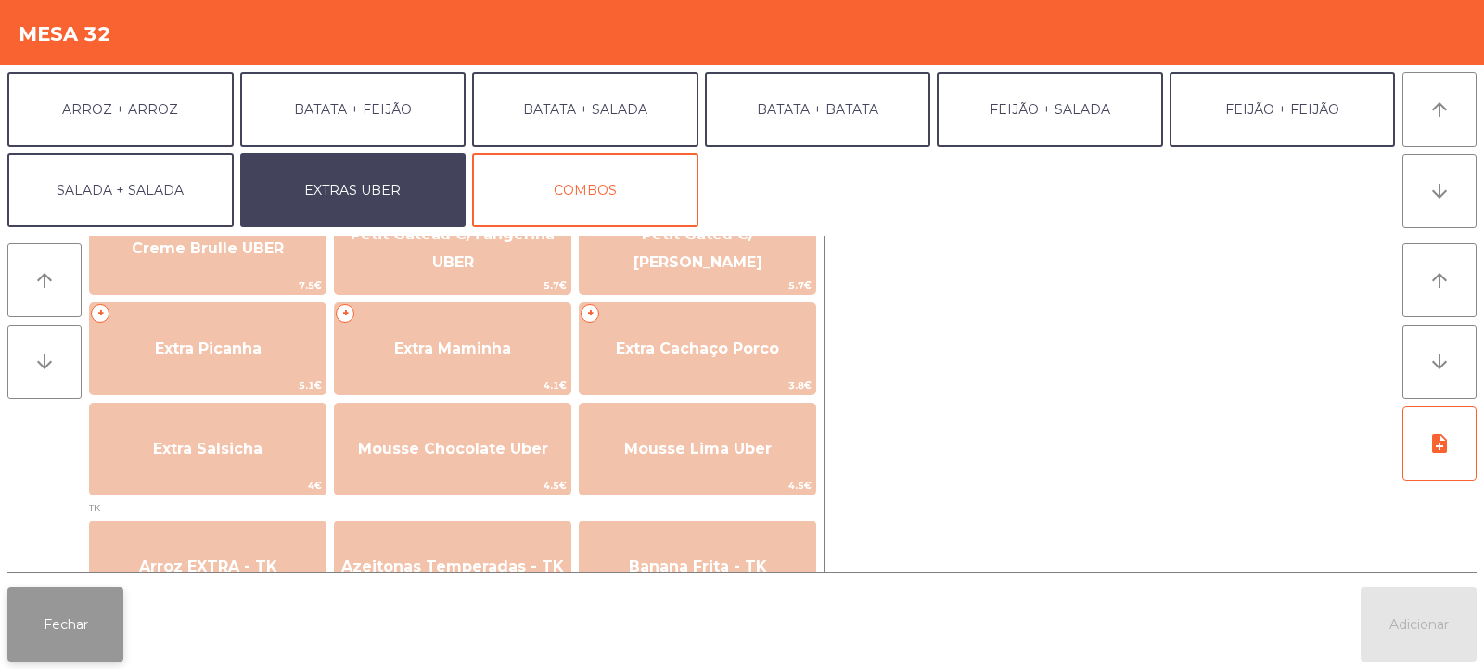
click at [109, 624] on button "Fechar" at bounding box center [65, 624] width 116 height 74
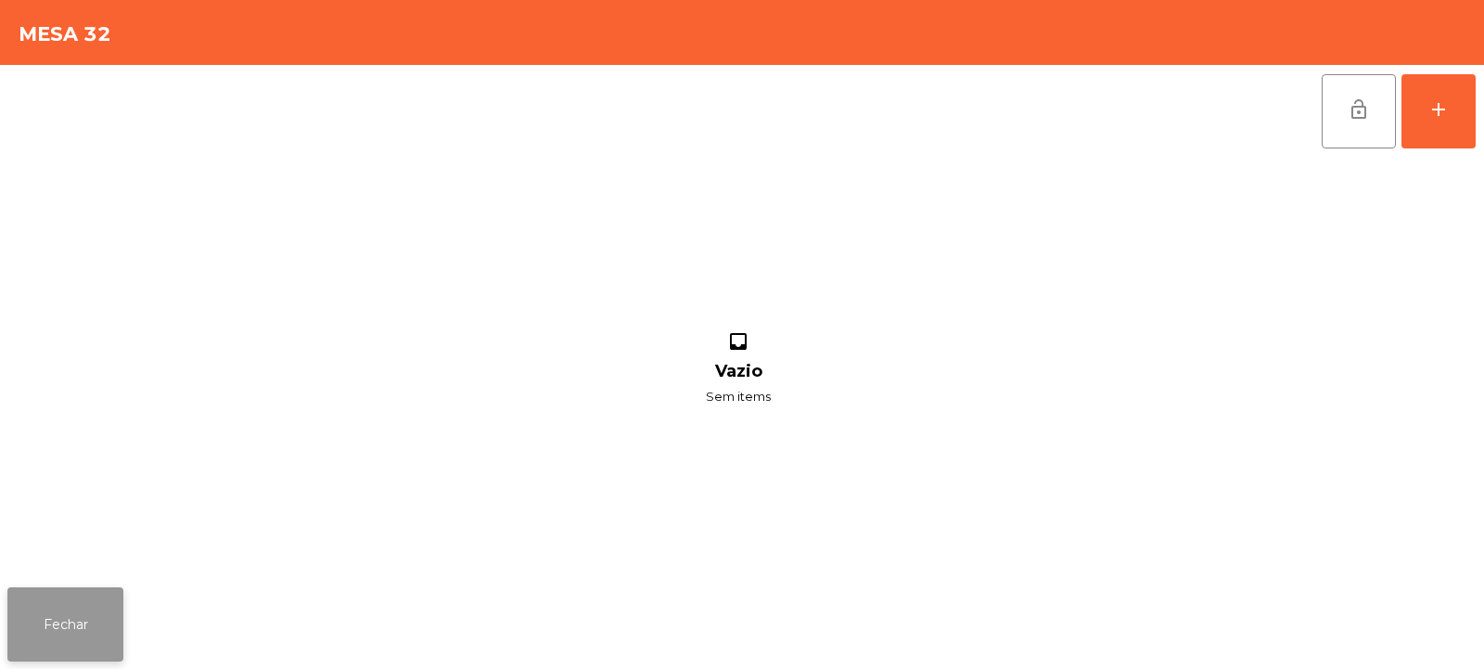
click at [103, 627] on button "Fechar" at bounding box center [65, 624] width 116 height 74
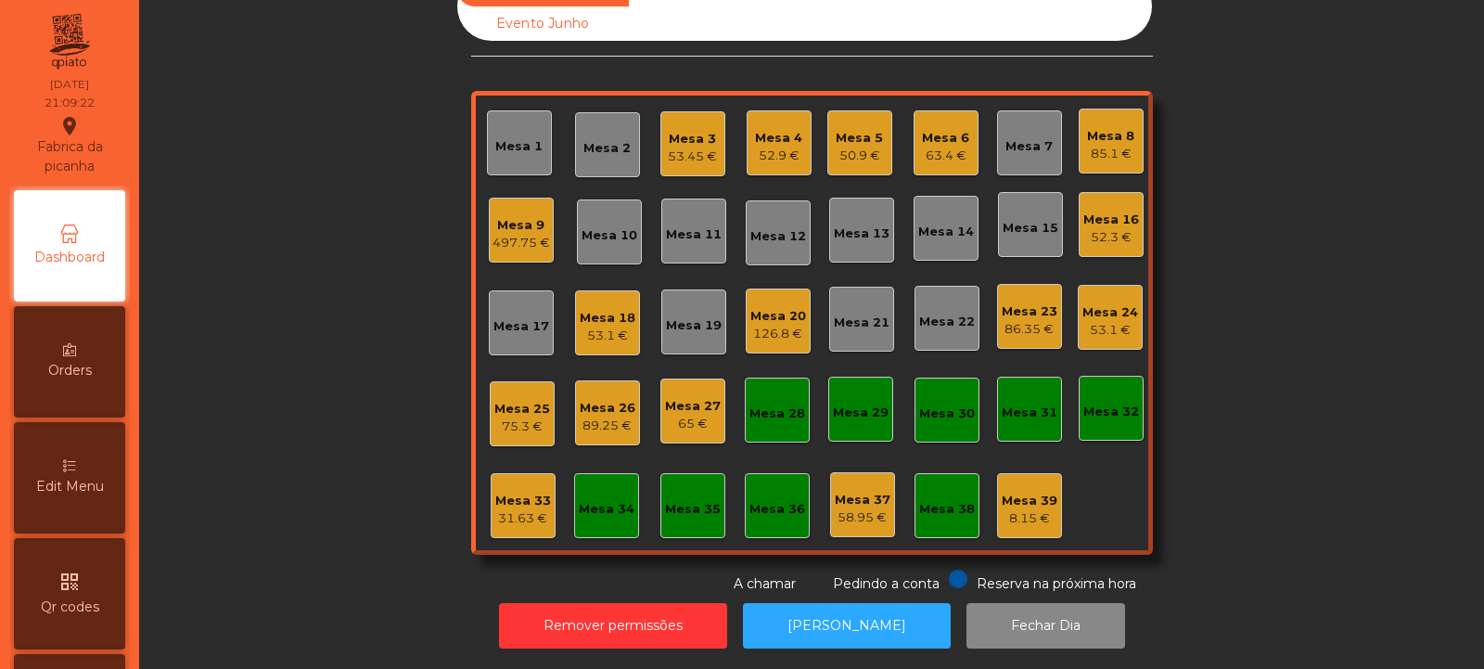
click at [517, 513] on div "31.63 €" at bounding box center [523, 518] width 56 height 19
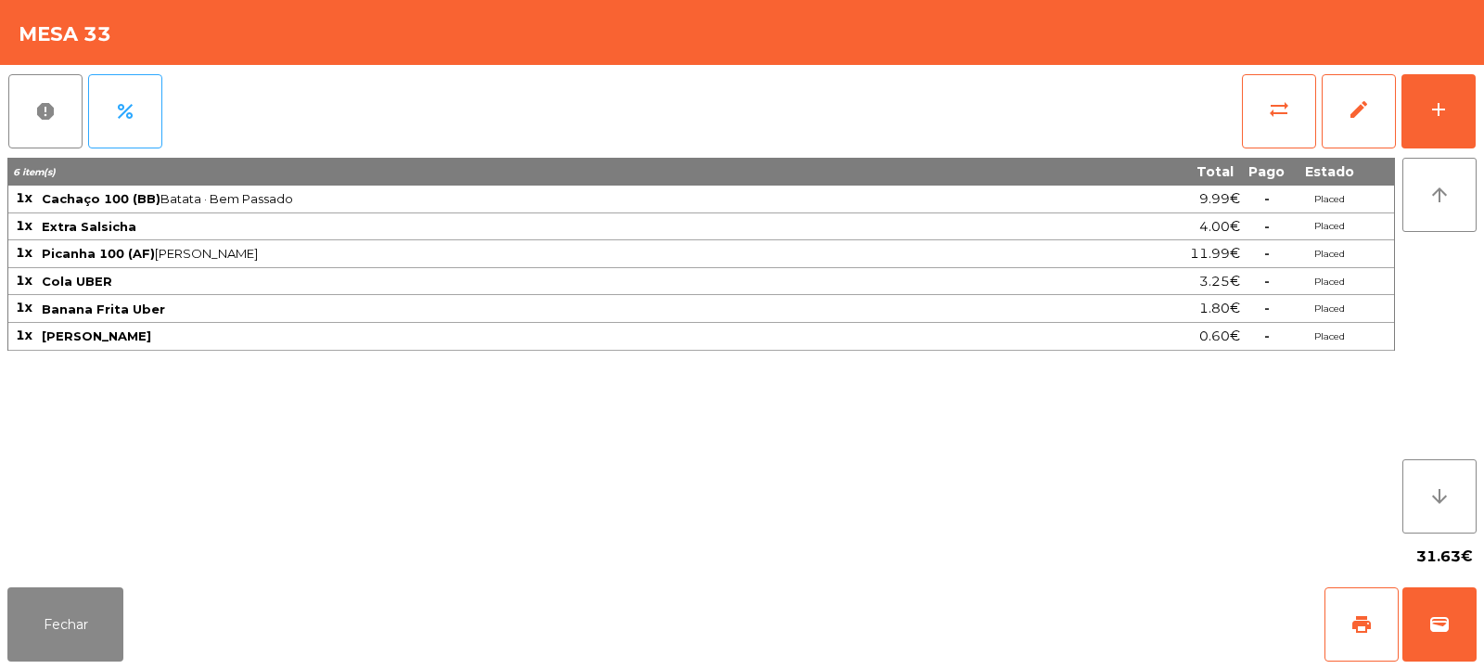
click at [1221, 125] on div "report percent sync_alt edit add" at bounding box center [741, 111] width 1469 height 93
click at [1288, 124] on button "sync_alt" at bounding box center [1279, 111] width 74 height 74
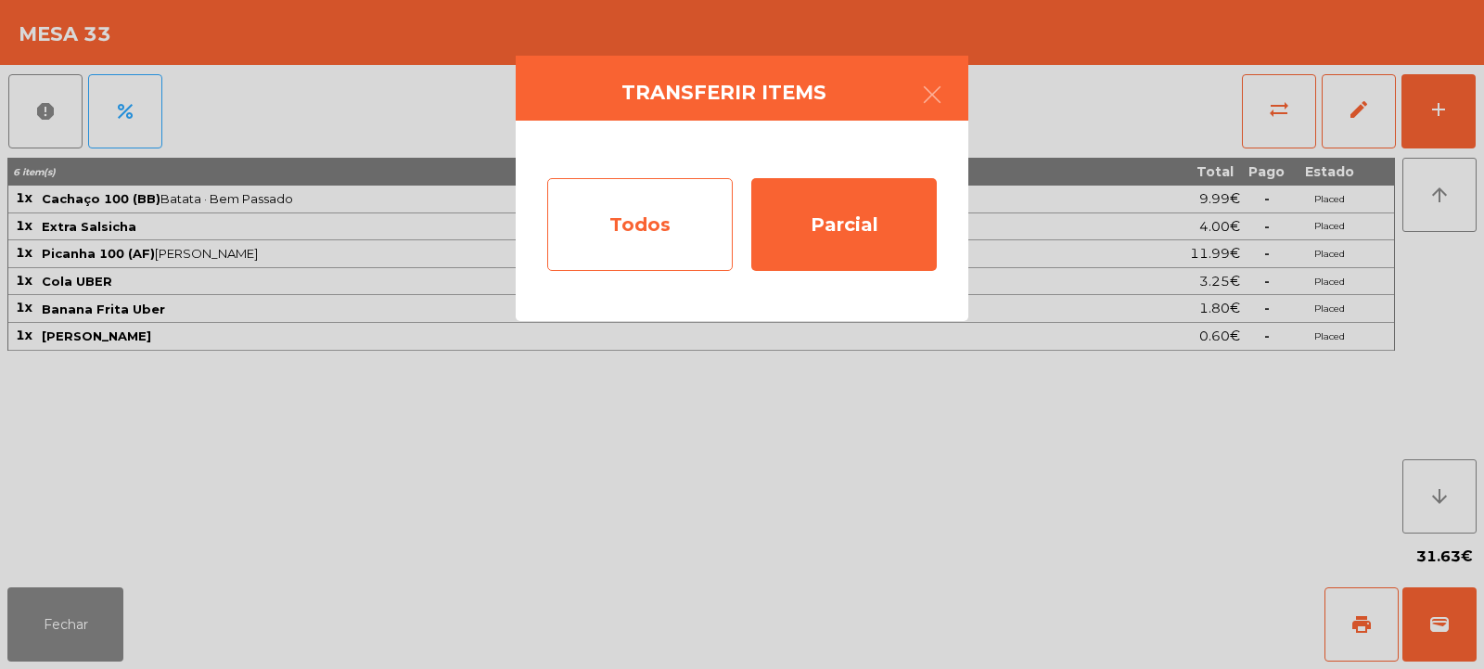
click at [673, 226] on div "Todos" at bounding box center [640, 224] width 186 height 93
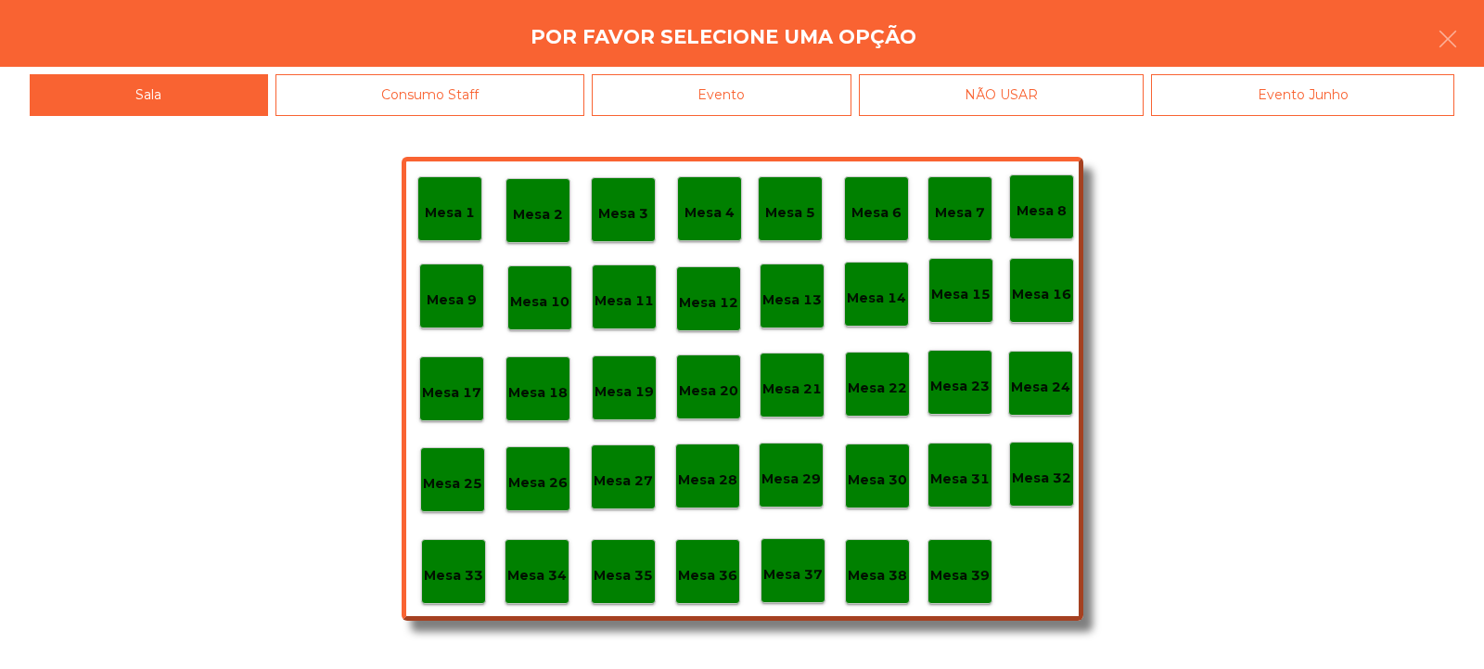
click at [794, 577] on p "Mesa 37" at bounding box center [792, 574] width 59 height 21
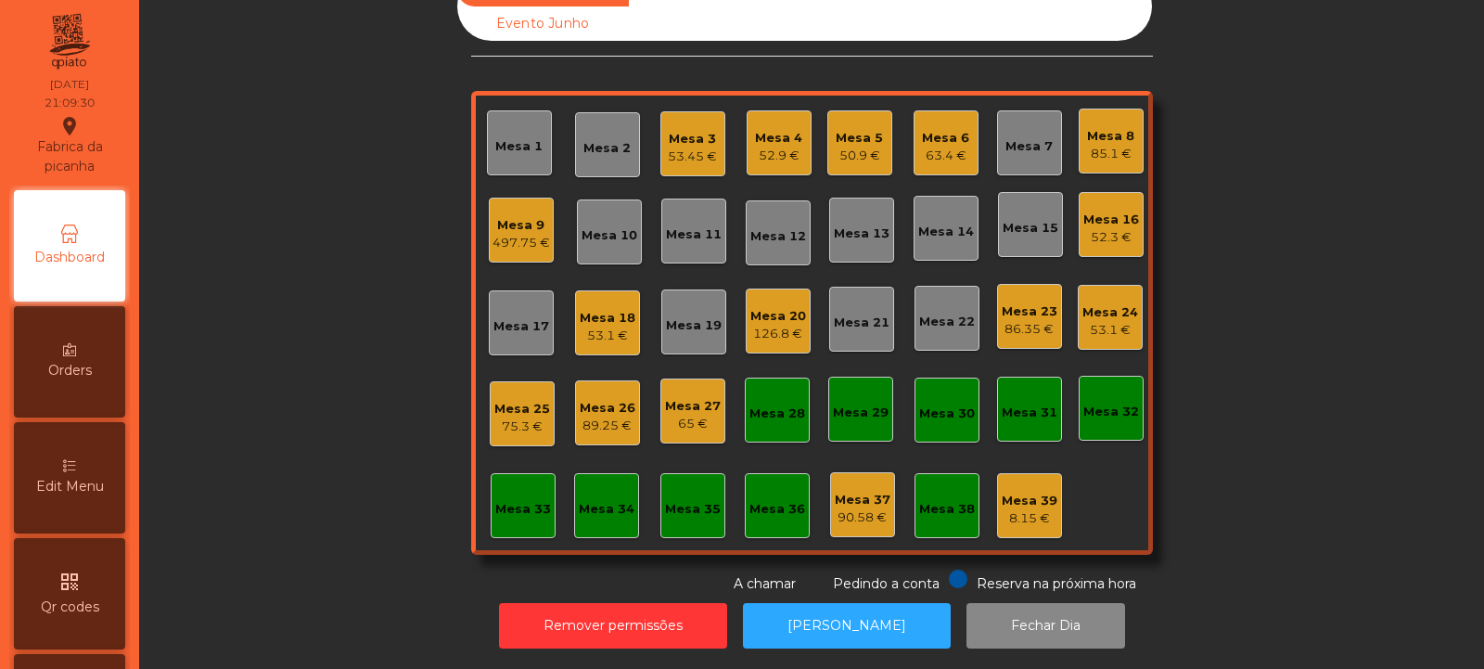
click at [1109, 417] on div "Mesa 32" at bounding box center [1111, 408] width 65 height 65
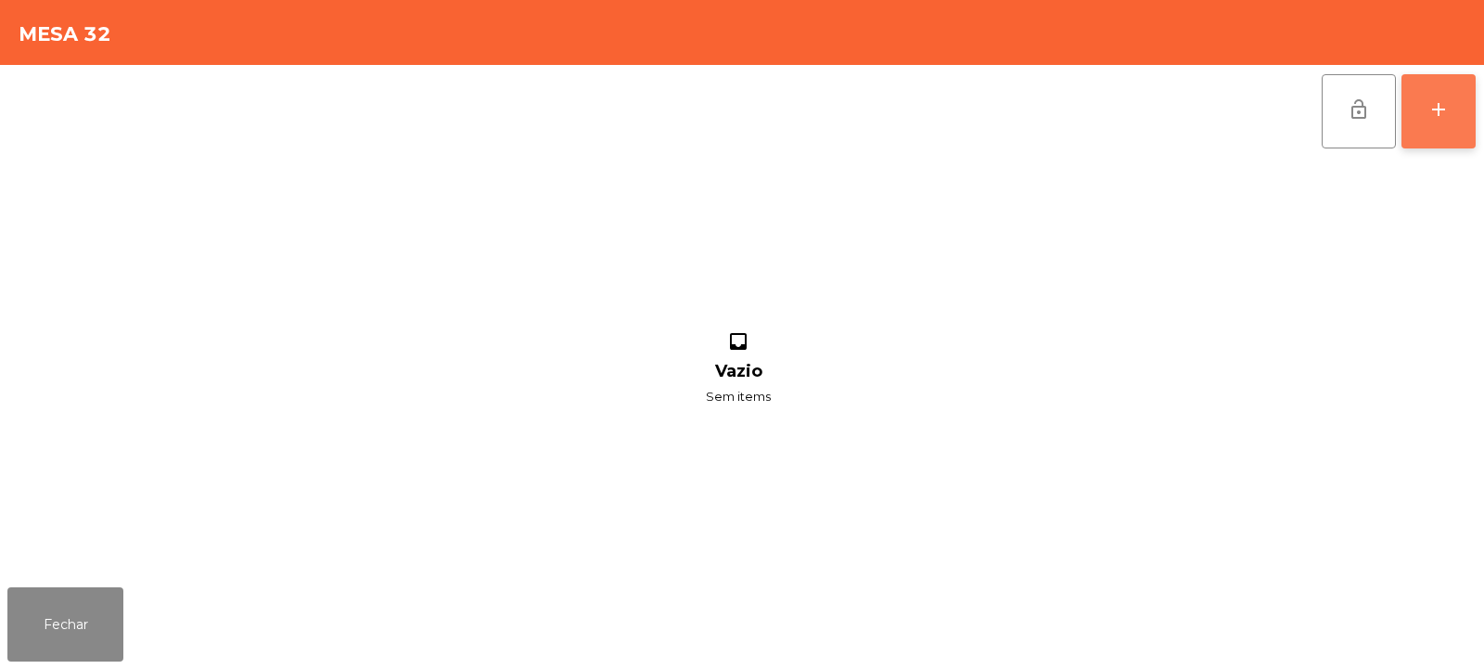
click at [1447, 115] on div "add" at bounding box center [1439, 109] width 22 height 22
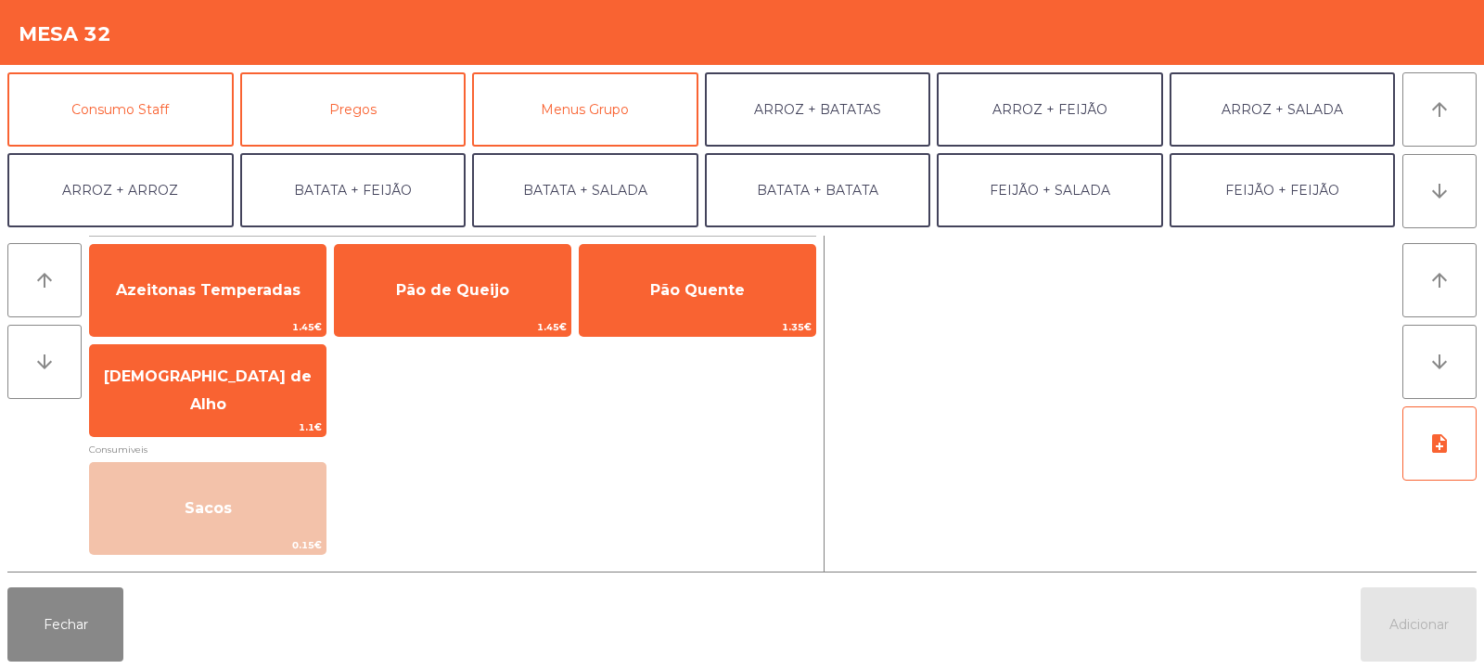
scroll to position [199, 0]
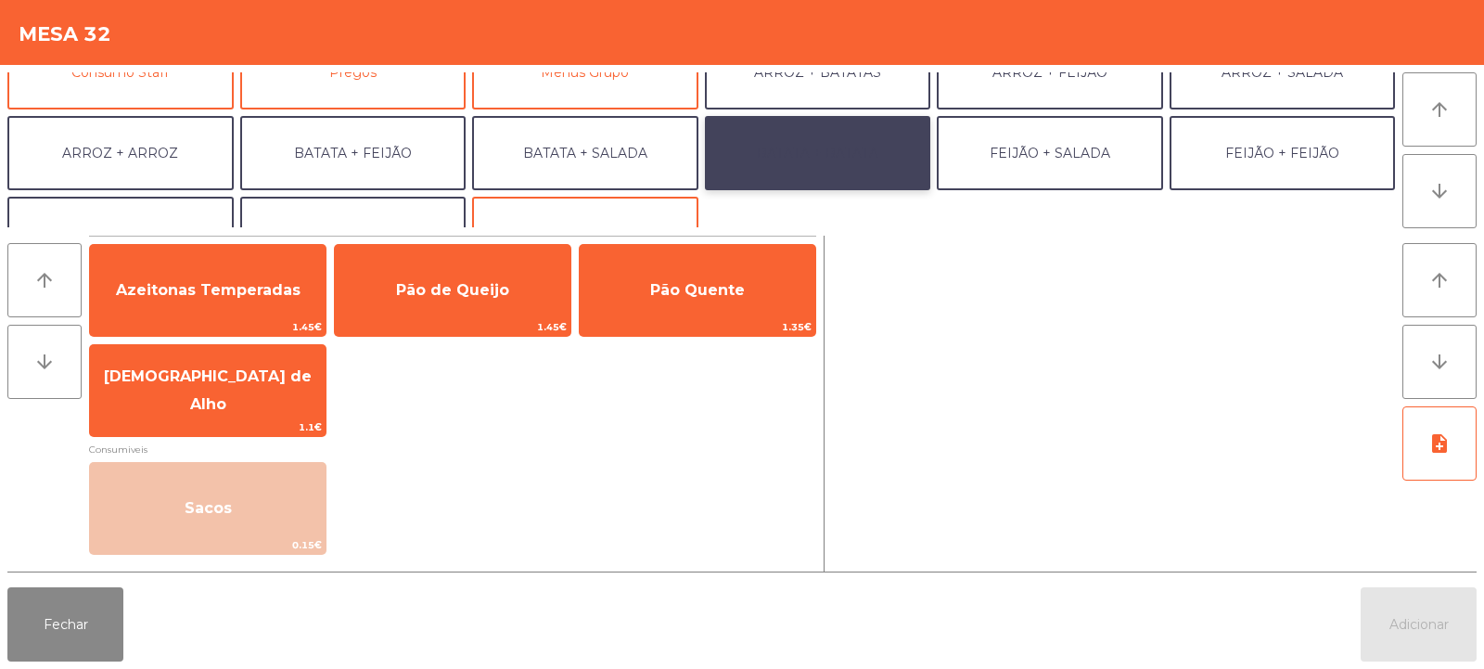
click at [878, 164] on button "BATATA + BATATA" at bounding box center [818, 153] width 226 height 74
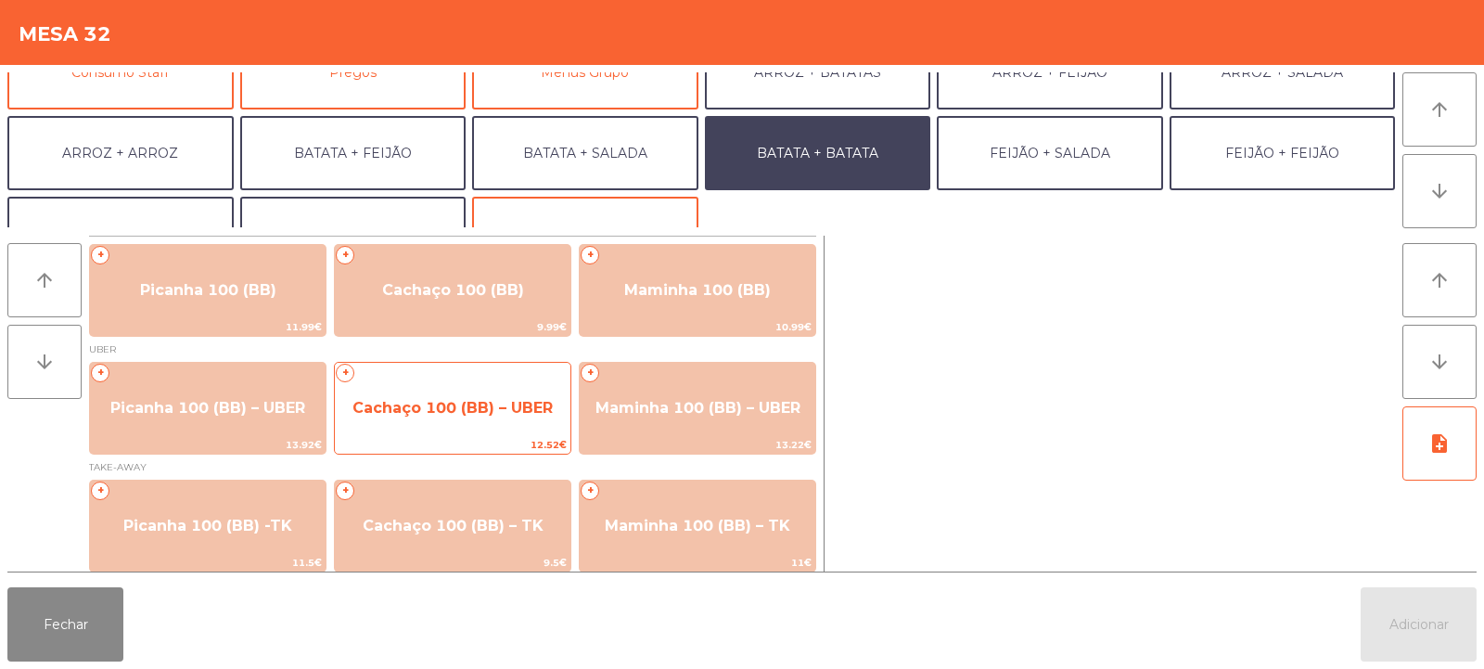
click at [404, 401] on span "Cachaço 100 (BB) – UBER" at bounding box center [453, 408] width 200 height 18
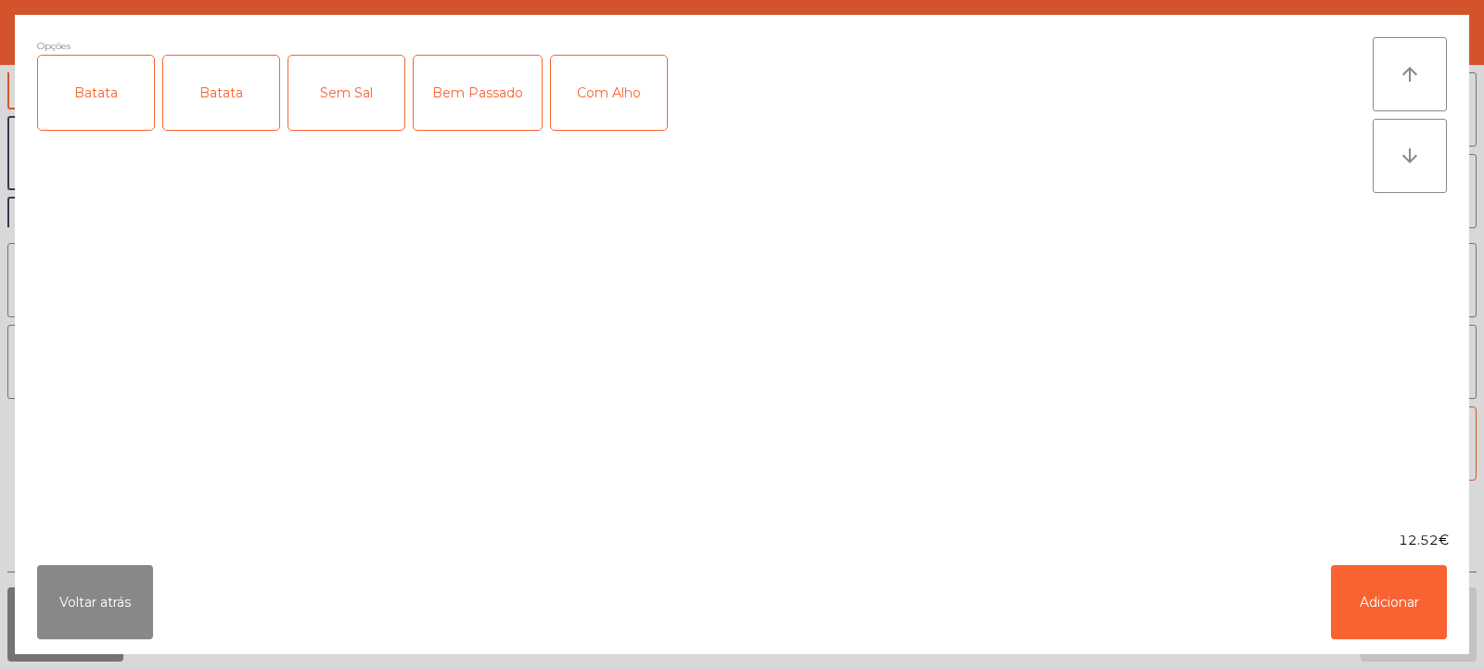
click at [82, 87] on div "Batata" at bounding box center [96, 93] width 116 height 74
click at [201, 102] on div "Batata" at bounding box center [221, 93] width 116 height 74
click at [220, 108] on div "Batata" at bounding box center [221, 93] width 116 height 74
click at [471, 100] on div "Bem Passado" at bounding box center [478, 93] width 128 height 74
click at [1396, 601] on button "Adicionar" at bounding box center [1389, 602] width 116 height 74
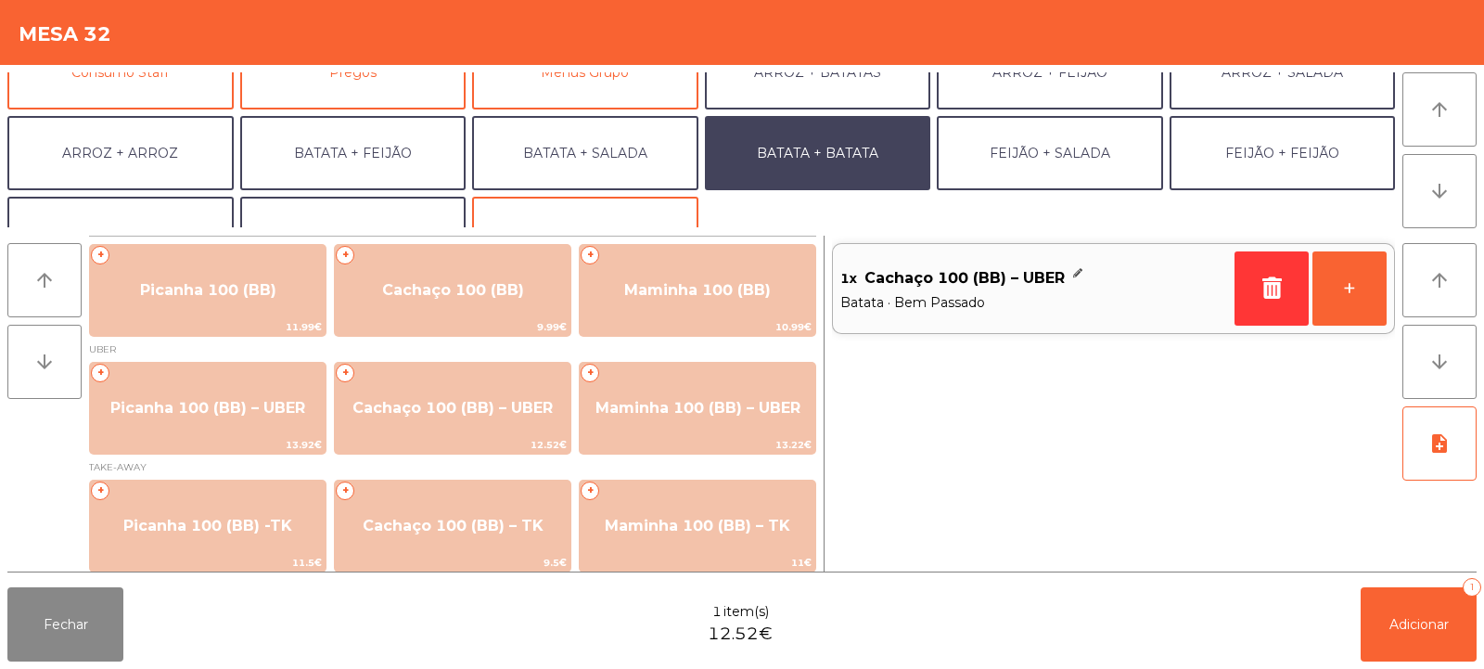
scroll to position [242, 0]
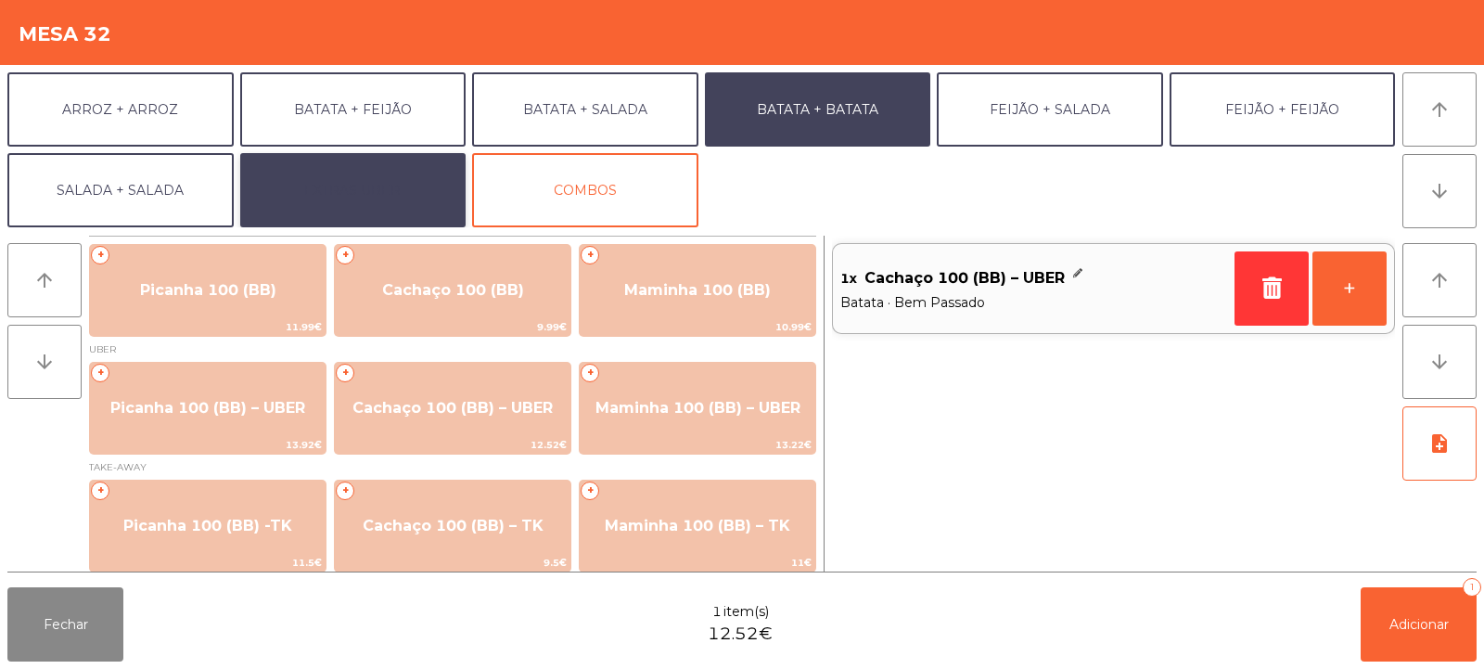
click at [329, 161] on button "EXTRAS UBER" at bounding box center [353, 190] width 226 height 74
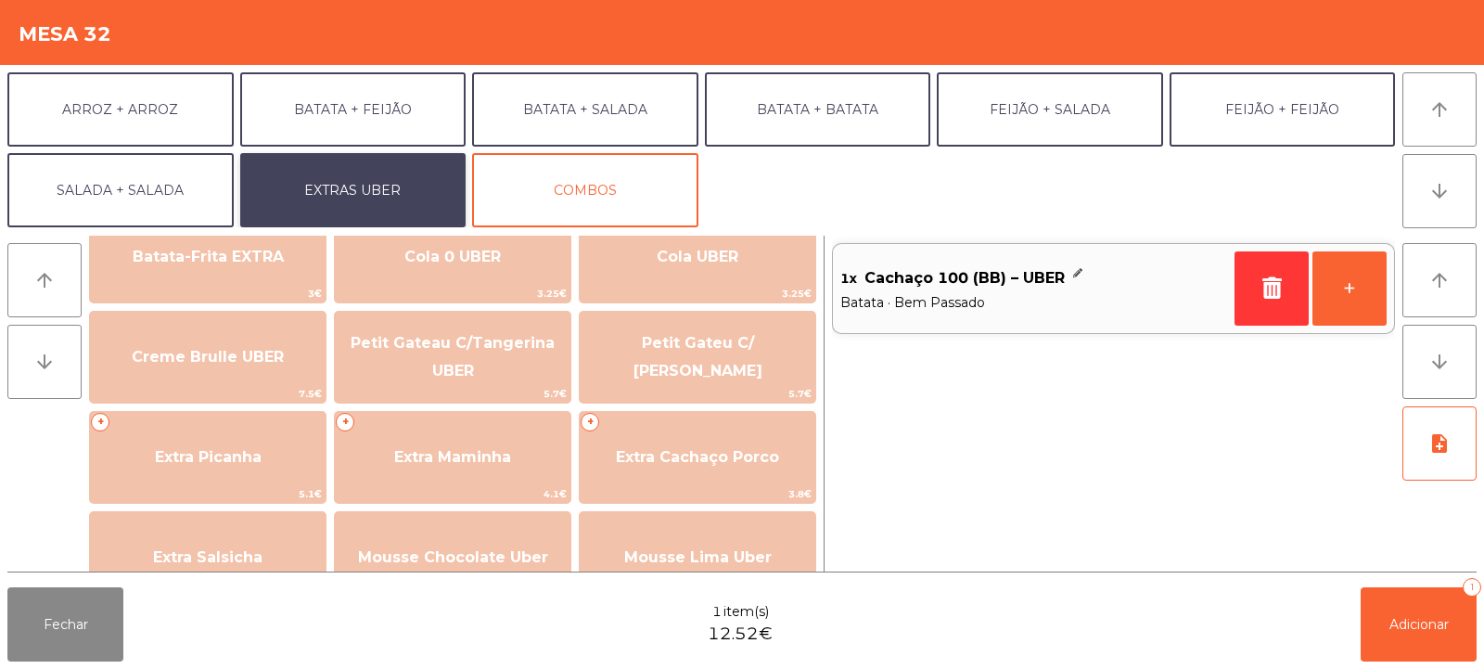
scroll to position [415, 0]
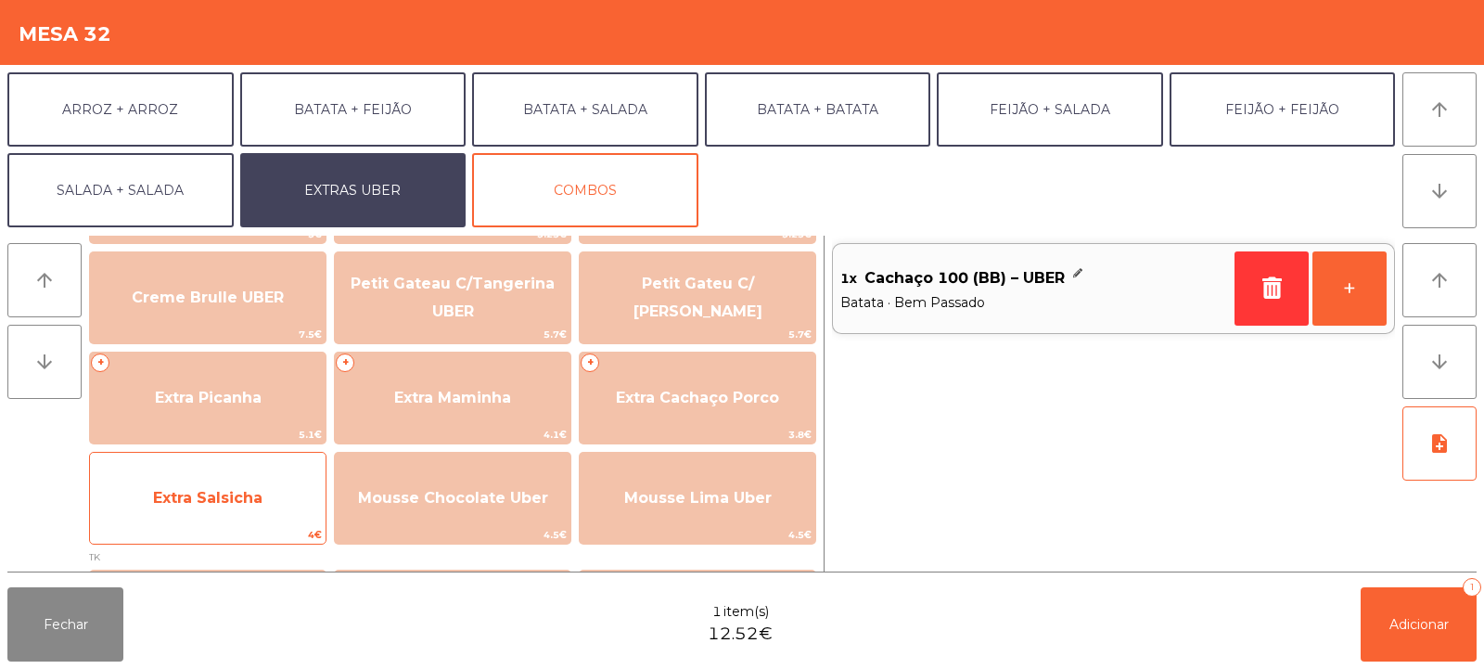
click at [184, 514] on span "Extra Salsicha" at bounding box center [208, 498] width 236 height 50
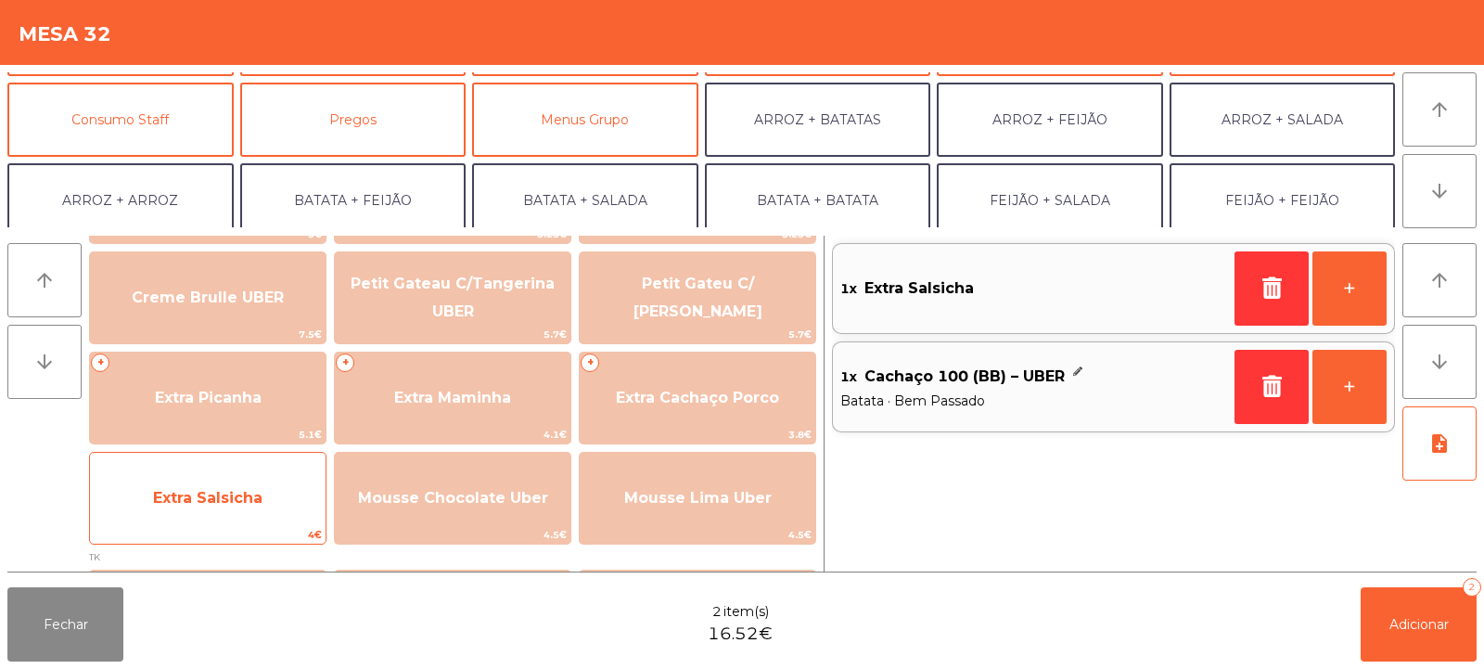
scroll to position [137, 0]
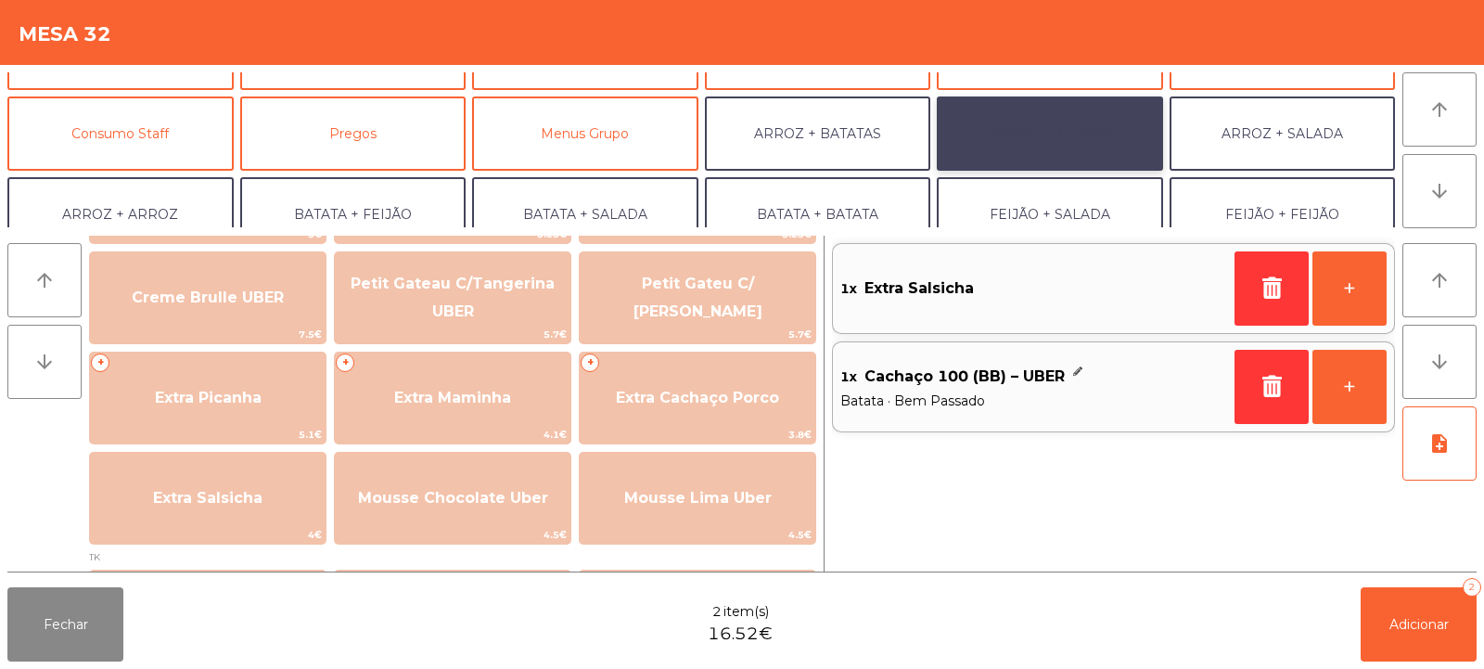
click at [1020, 135] on button "ARROZ + FEIJÃO" at bounding box center [1050, 133] width 226 height 74
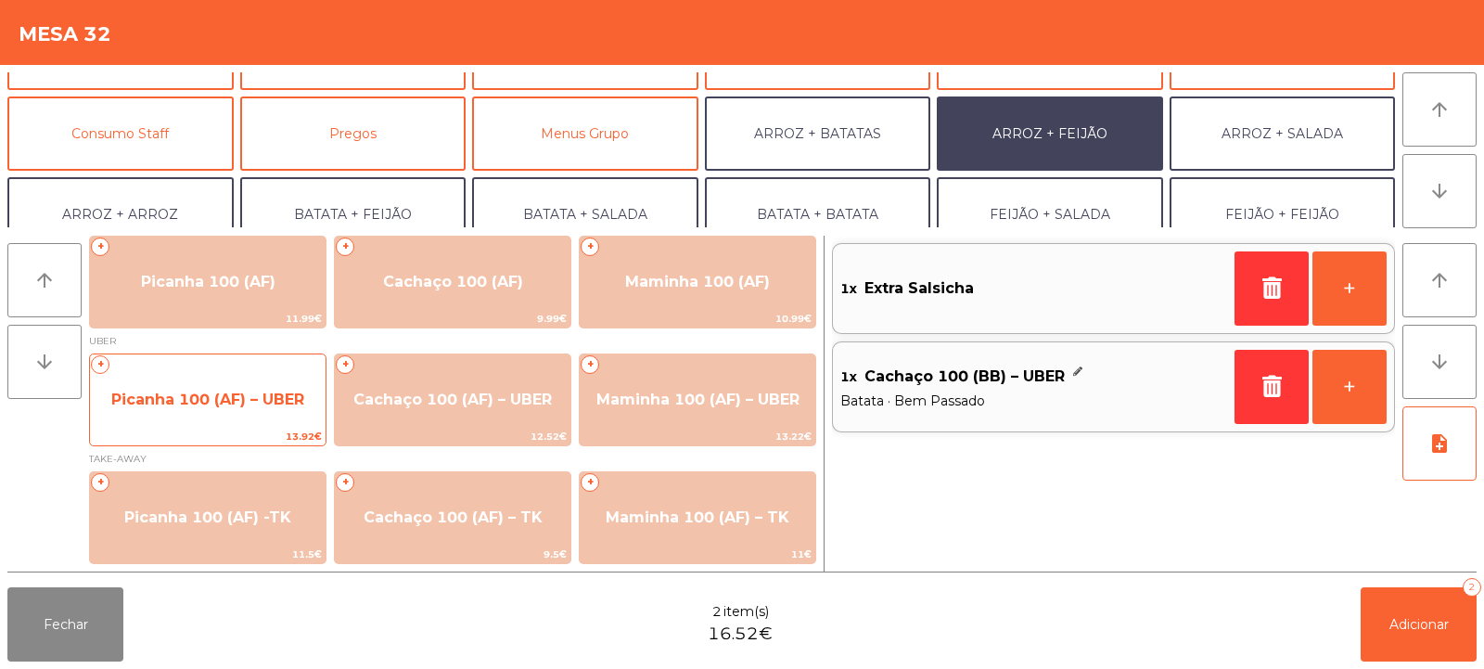
click at [181, 400] on span "Picanha 100 (AF) – UBER" at bounding box center [207, 400] width 193 height 18
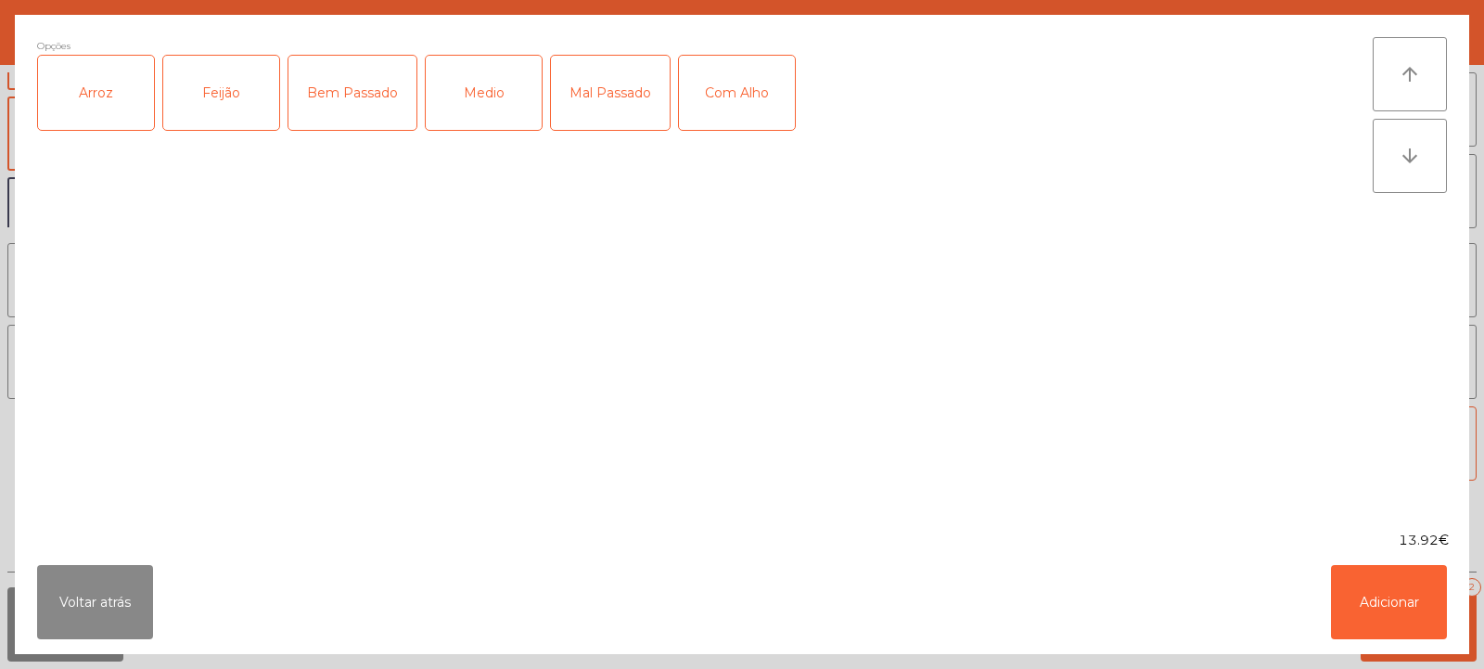
click at [93, 103] on div "Arroz" at bounding box center [96, 93] width 116 height 74
click at [189, 103] on div "Feijão" at bounding box center [221, 93] width 116 height 74
click at [456, 98] on div "Medio" at bounding box center [484, 93] width 116 height 74
click at [1382, 596] on button "Adicionar" at bounding box center [1389, 602] width 116 height 74
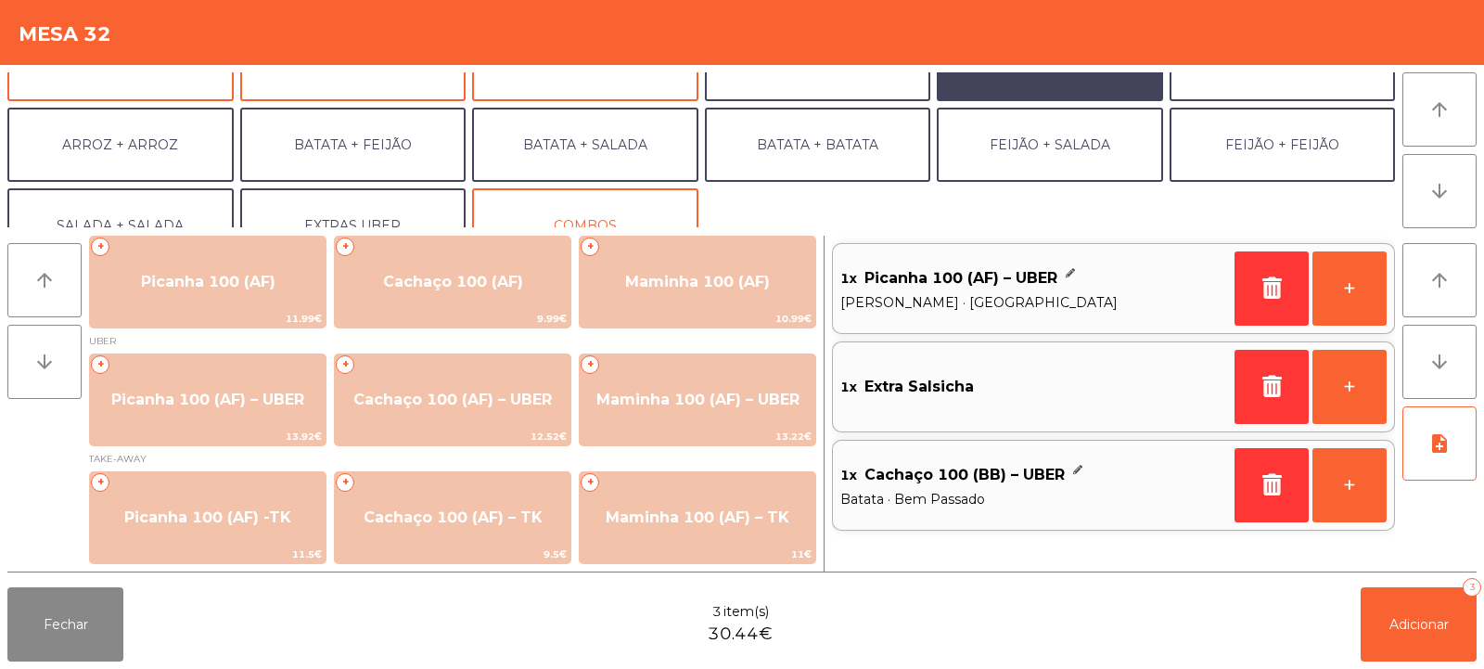
scroll to position [242, 0]
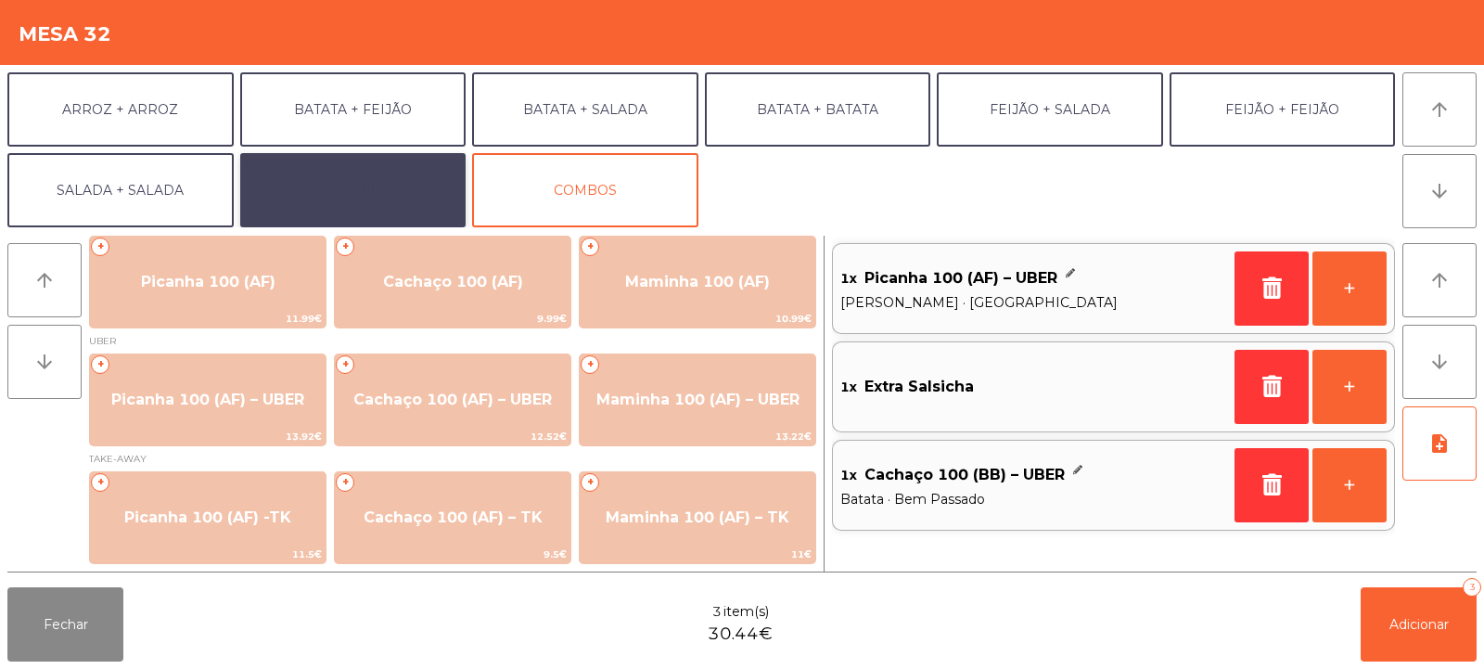
click at [338, 196] on button "EXTRAS UBER" at bounding box center [353, 190] width 226 height 74
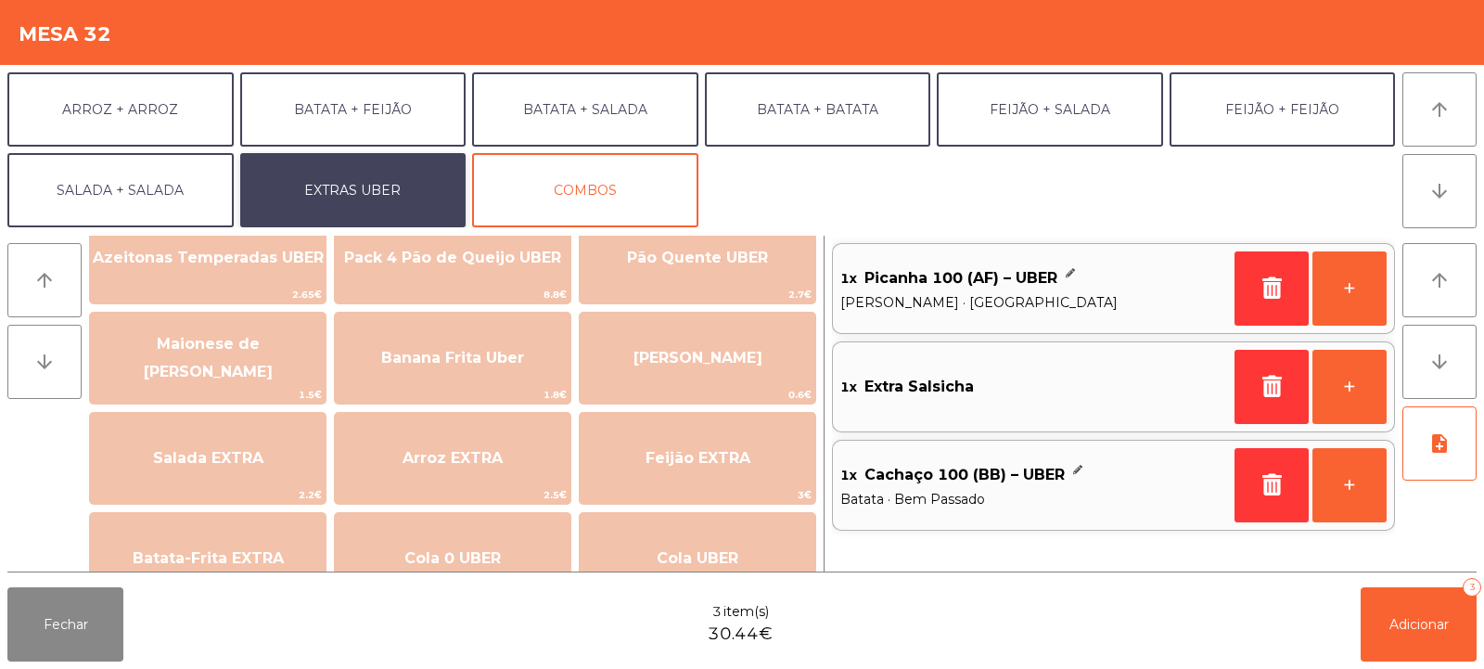
scroll to position [0, 0]
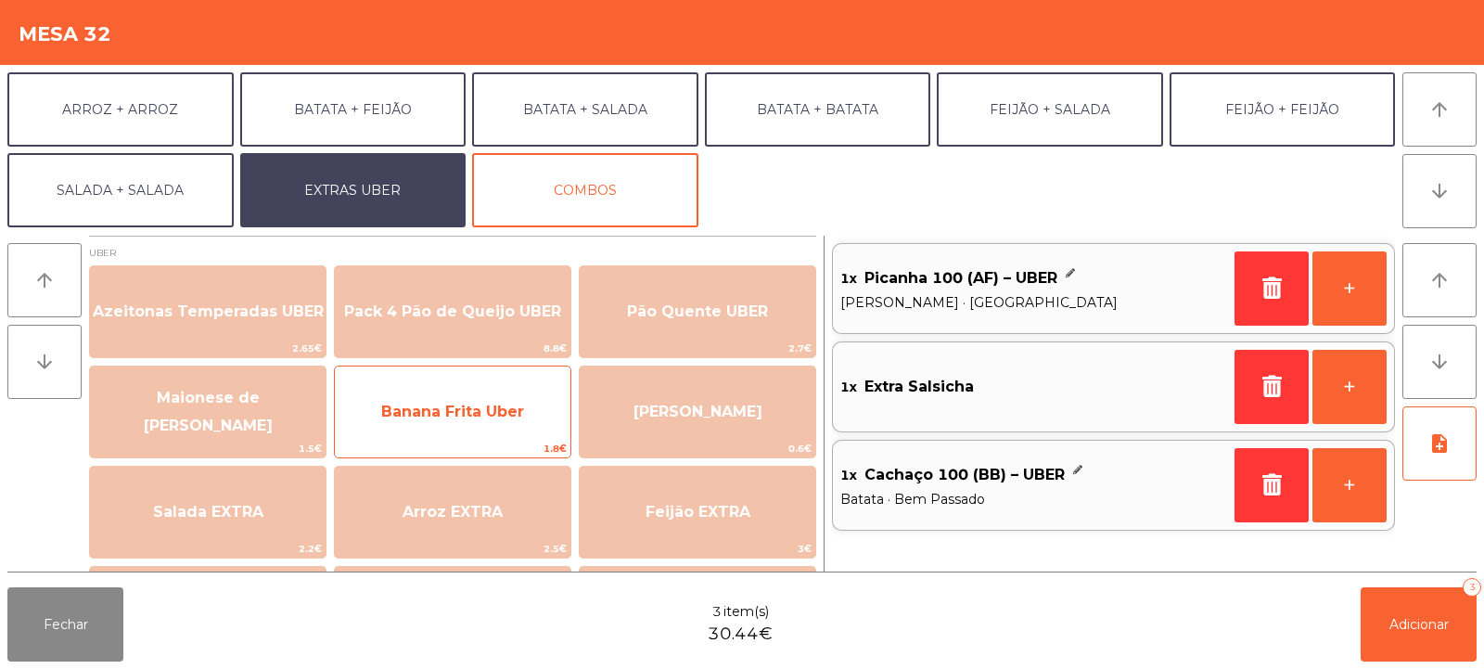
click at [406, 404] on span "Banana Frita Uber" at bounding box center [452, 412] width 143 height 18
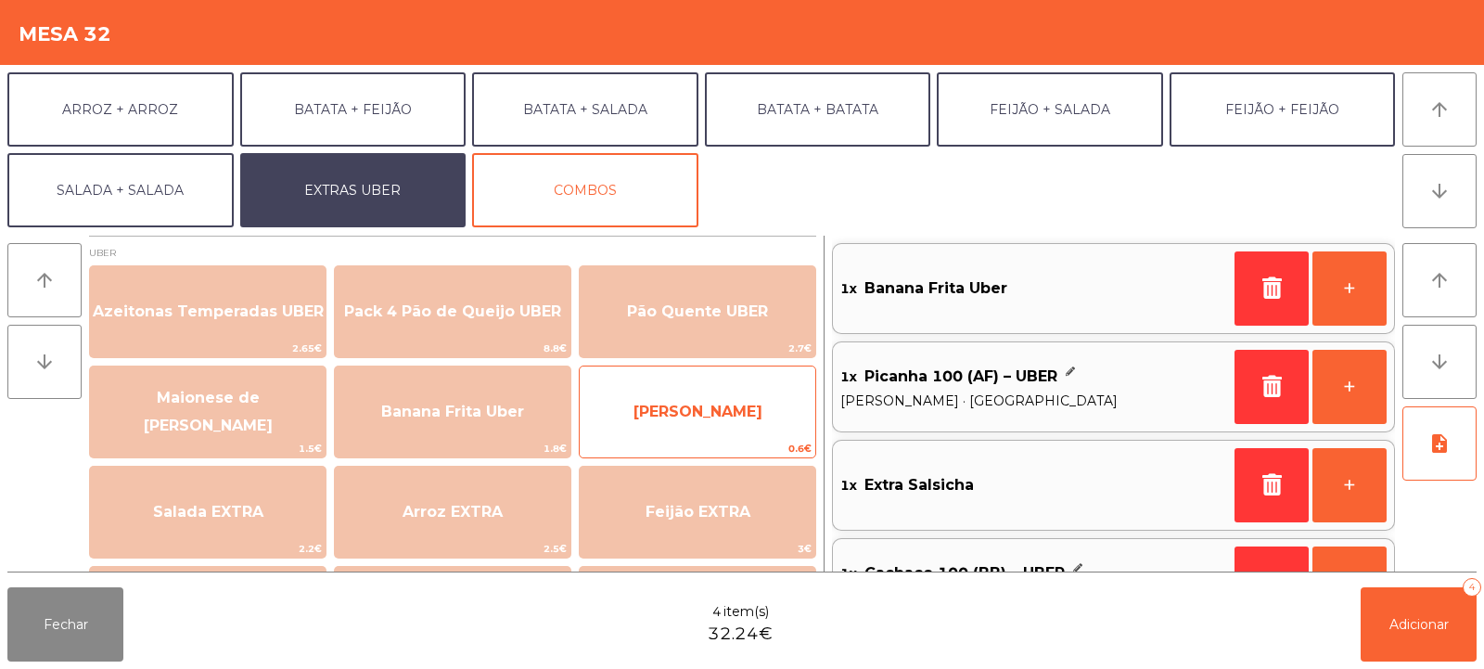
click at [753, 426] on span "[PERSON_NAME]" at bounding box center [698, 412] width 236 height 50
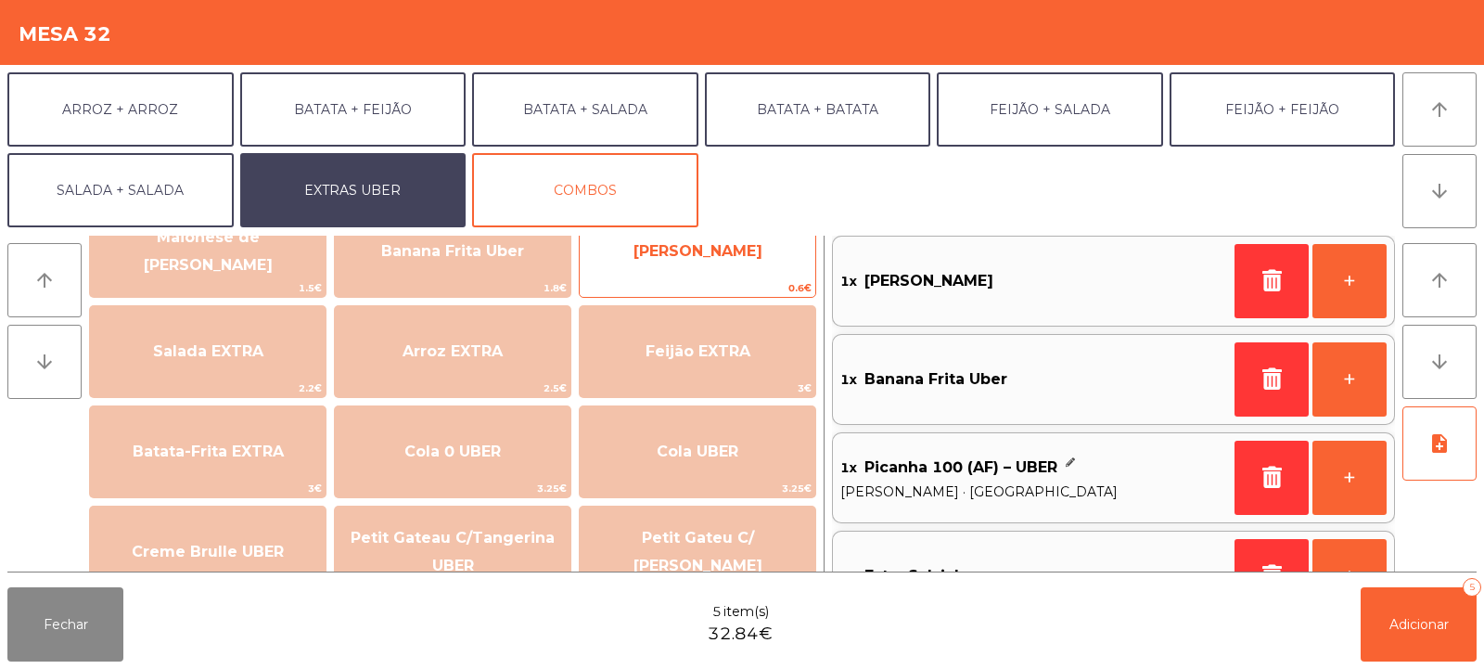
scroll to position [212, 0]
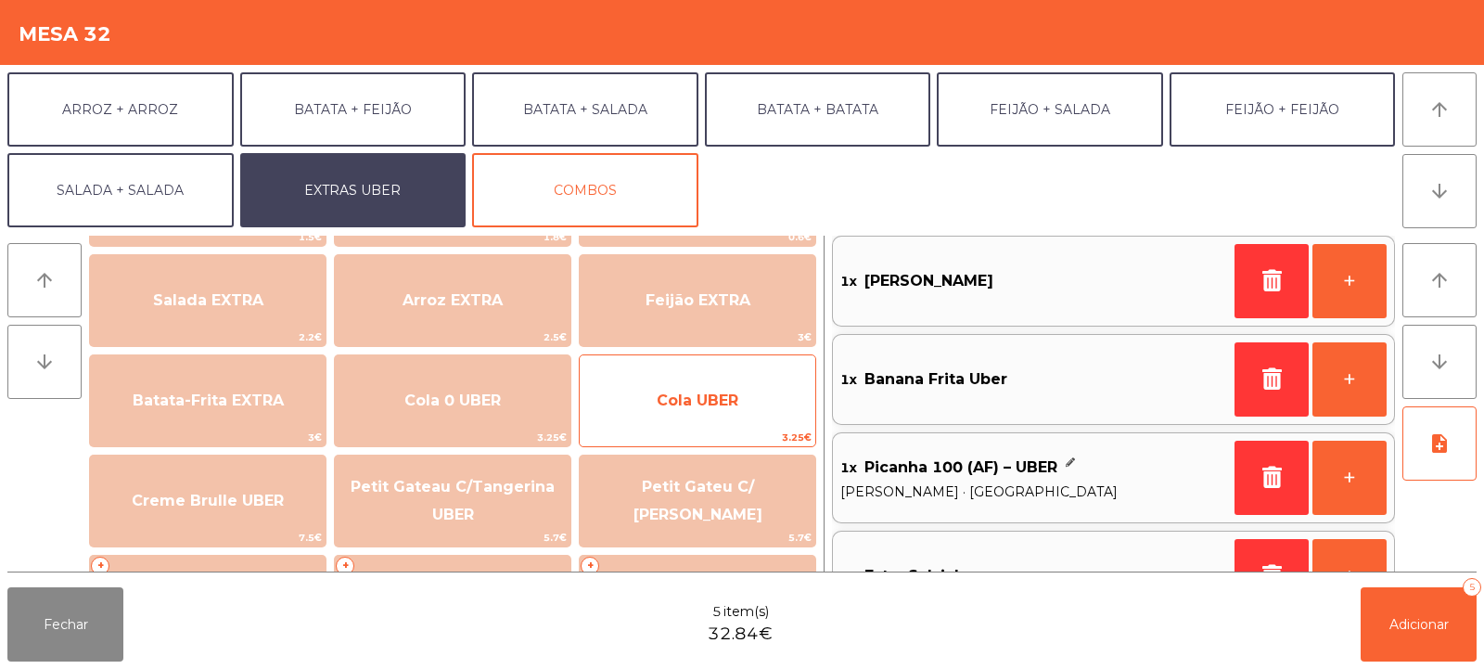
click at [640, 415] on span "Cola UBER" at bounding box center [698, 401] width 236 height 50
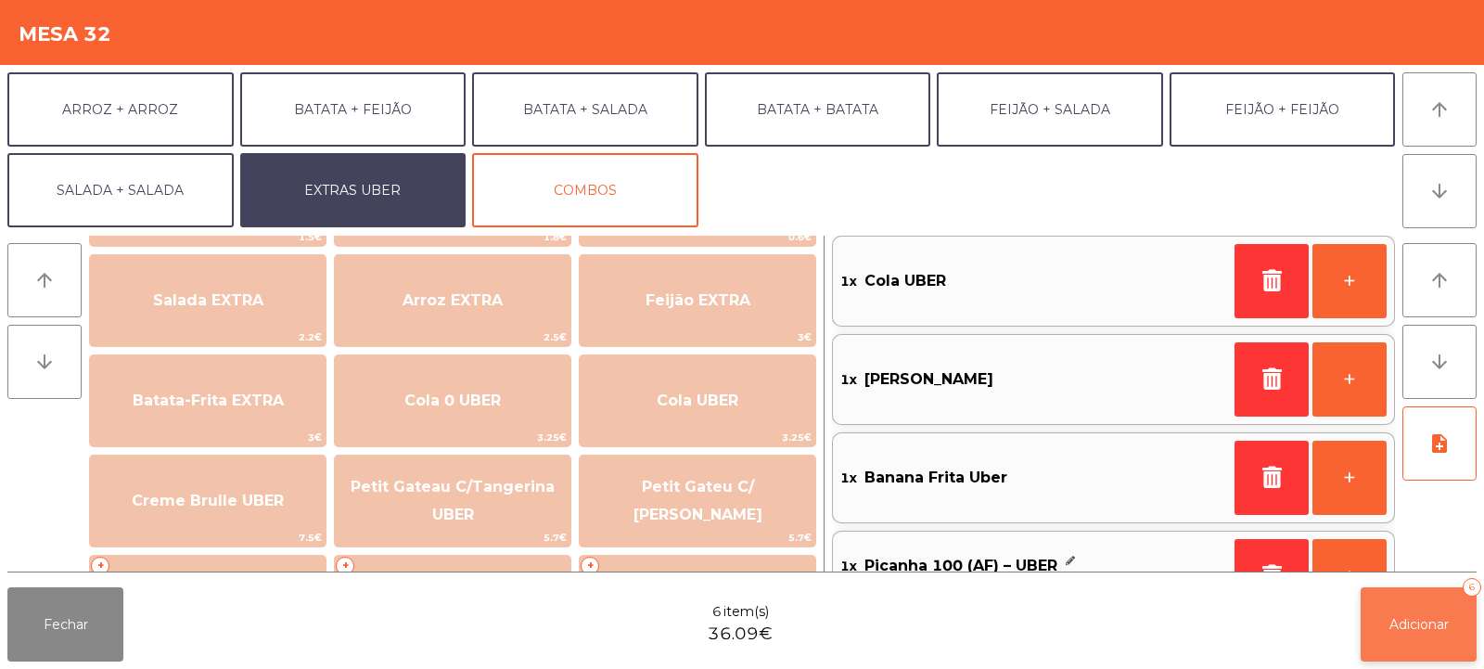
click at [1420, 622] on span "Adicionar" at bounding box center [1419, 624] width 59 height 17
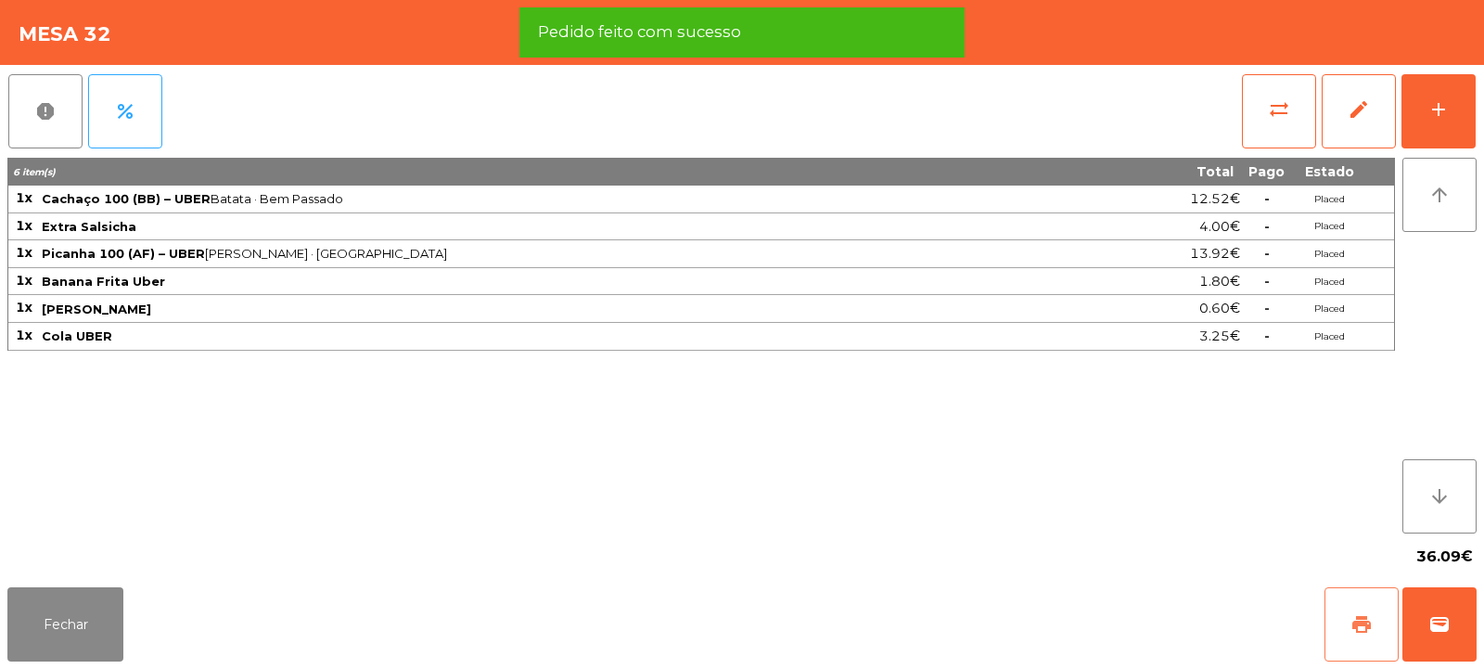
click at [1376, 633] on button "print" at bounding box center [1362, 624] width 74 height 74
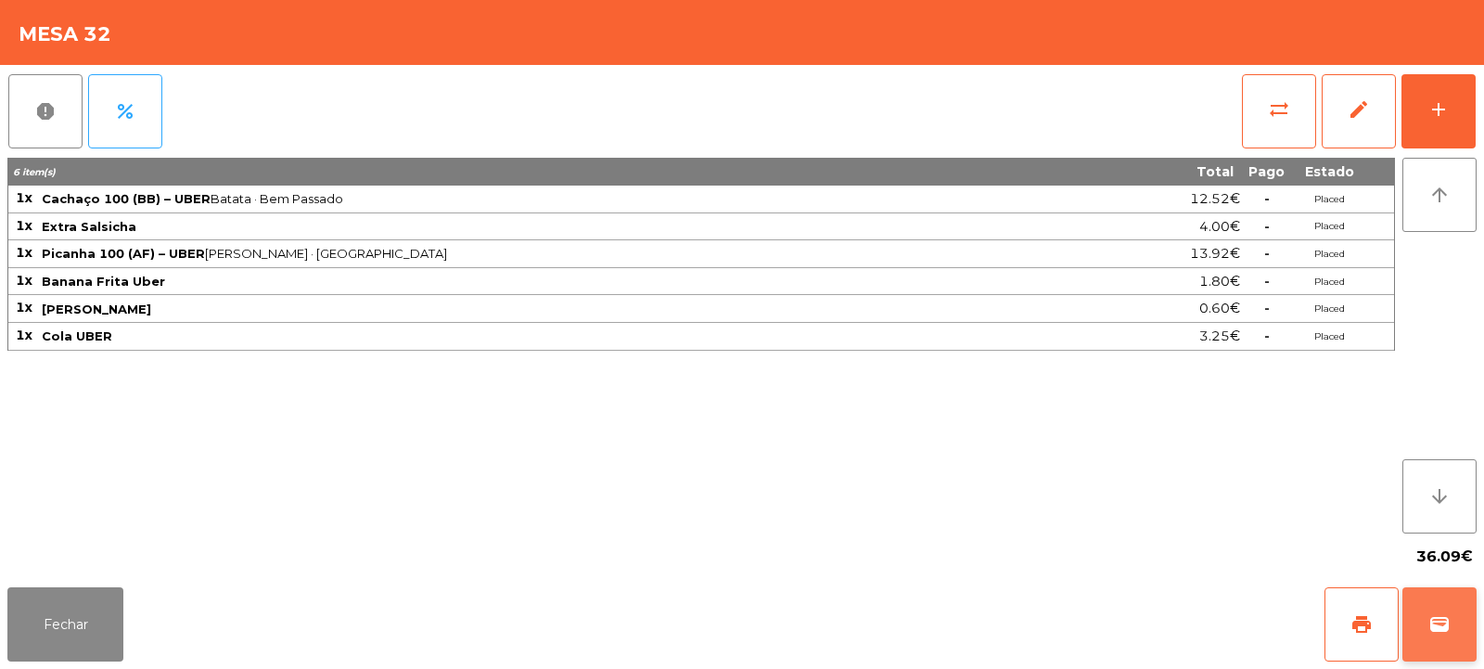
click at [1434, 614] on span "wallet" at bounding box center [1440, 624] width 22 height 22
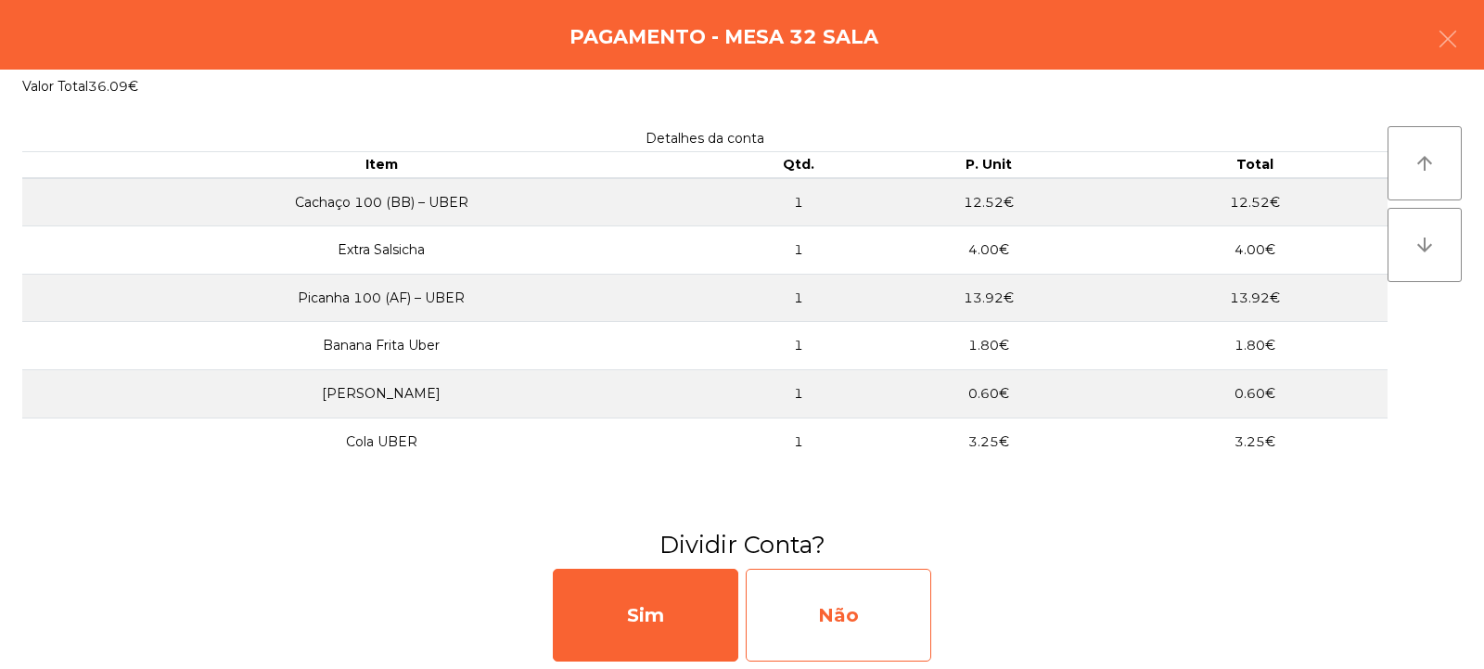
click at [903, 590] on div "Não" at bounding box center [839, 615] width 186 height 93
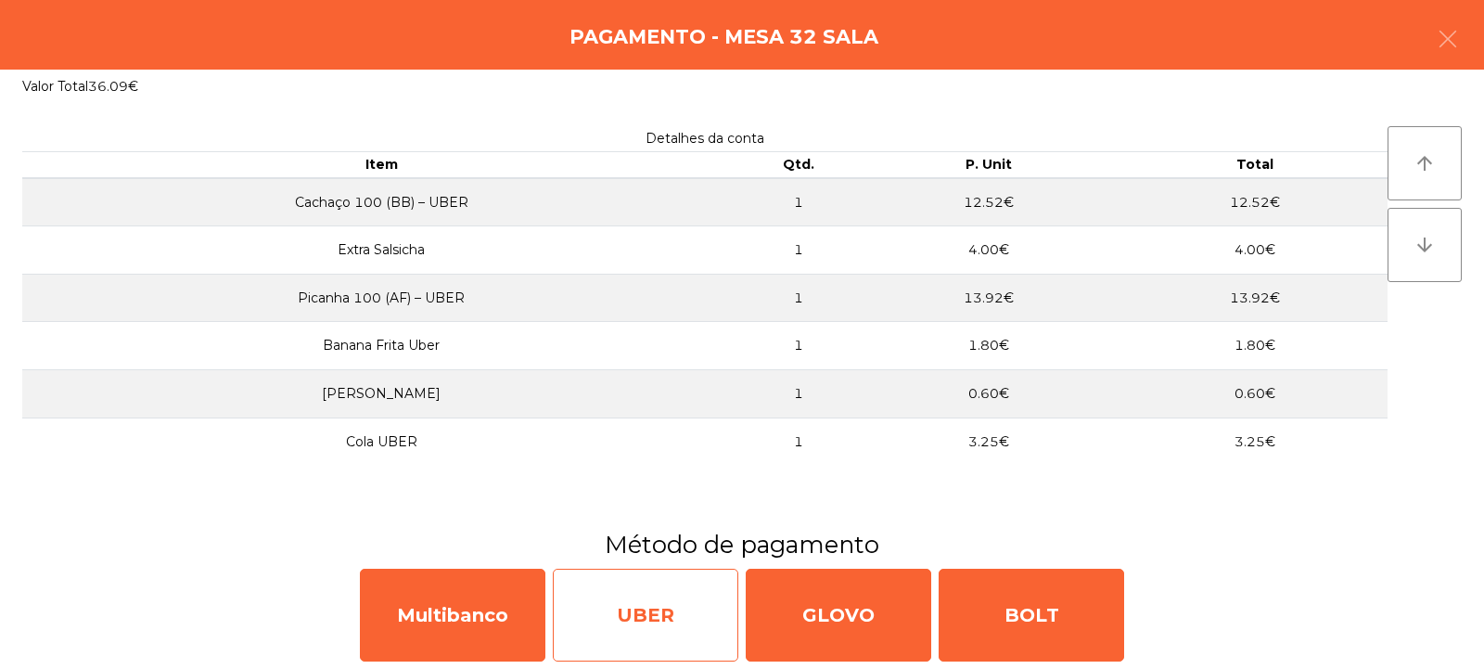
click at [639, 590] on div "UBER" at bounding box center [646, 615] width 186 height 93
select select "**"
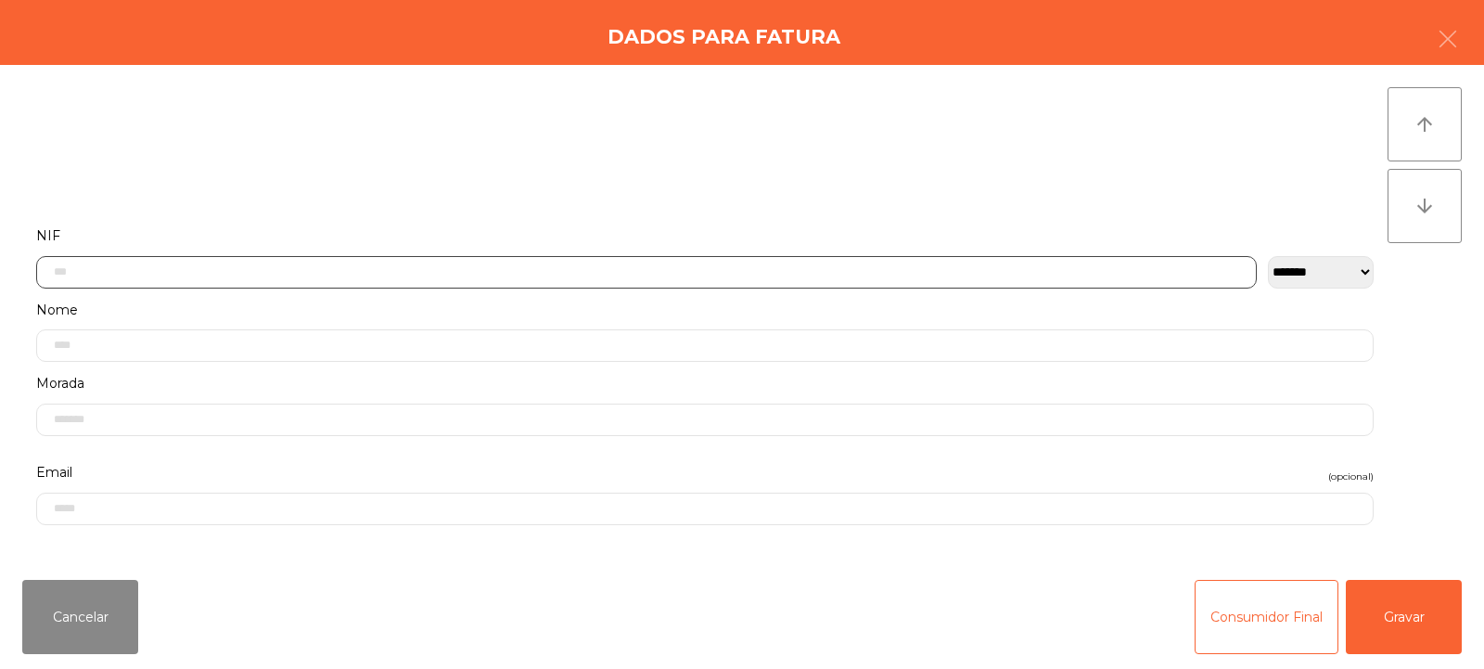
click at [865, 268] on input "text" at bounding box center [646, 272] width 1221 height 32
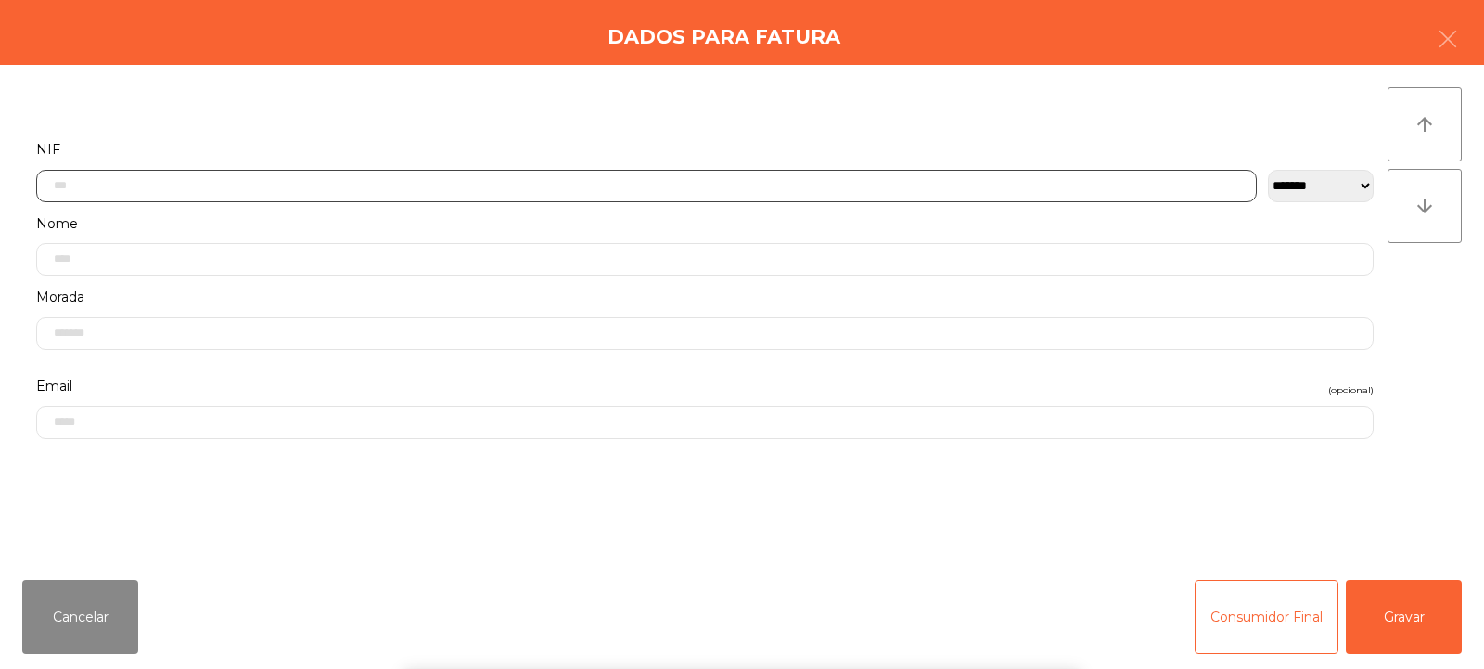
scroll to position [135, 0]
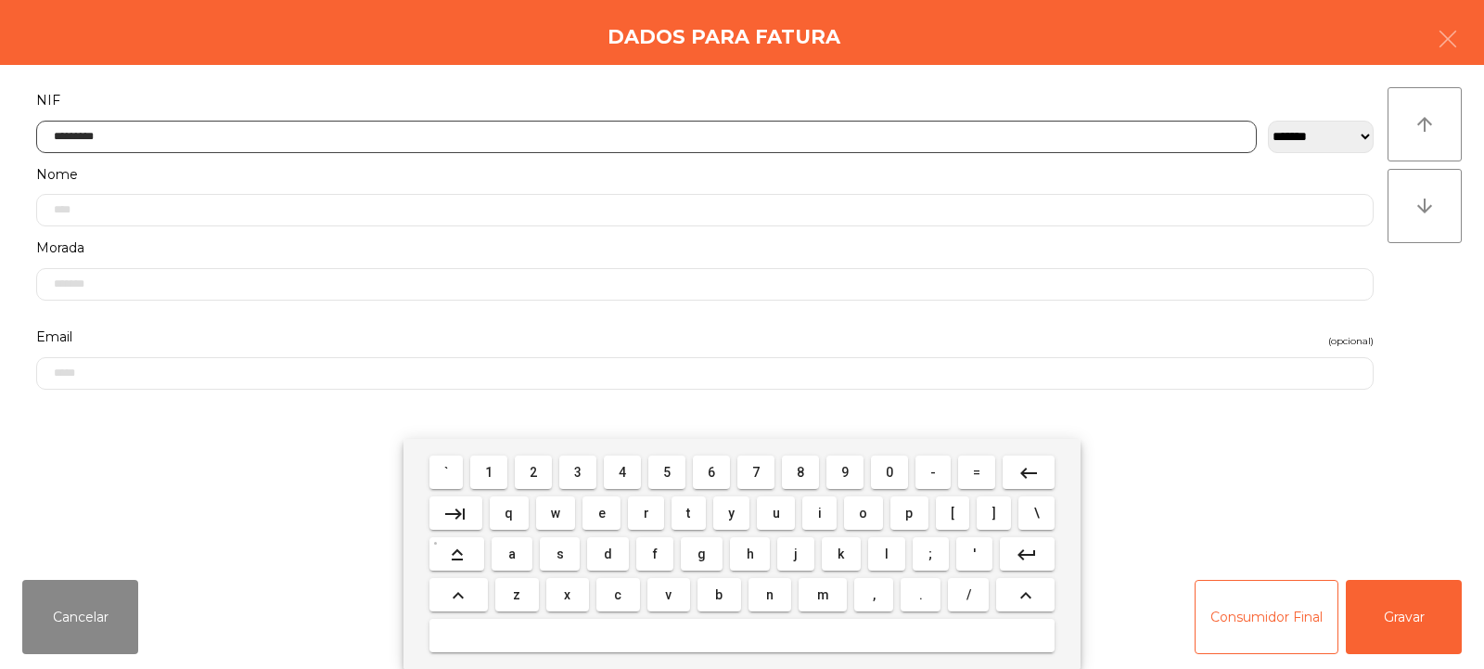
type input "*********"
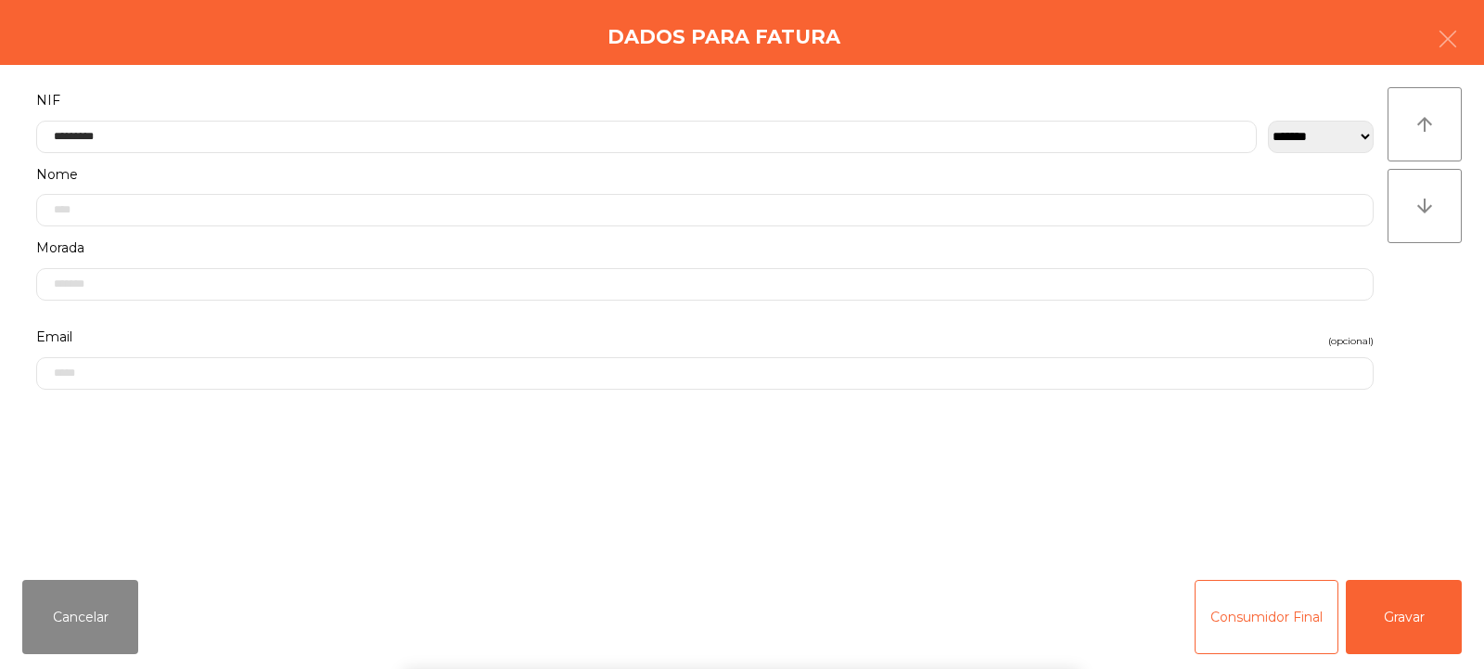
click at [1420, 600] on div "` 1 2 3 4 5 6 7 8 9 0 - = keyboard_backspace keyboard_tab q w e r t y u i o p […" at bounding box center [742, 554] width 1484 height 230
click at [1413, 610] on button "Gravar" at bounding box center [1404, 617] width 116 height 74
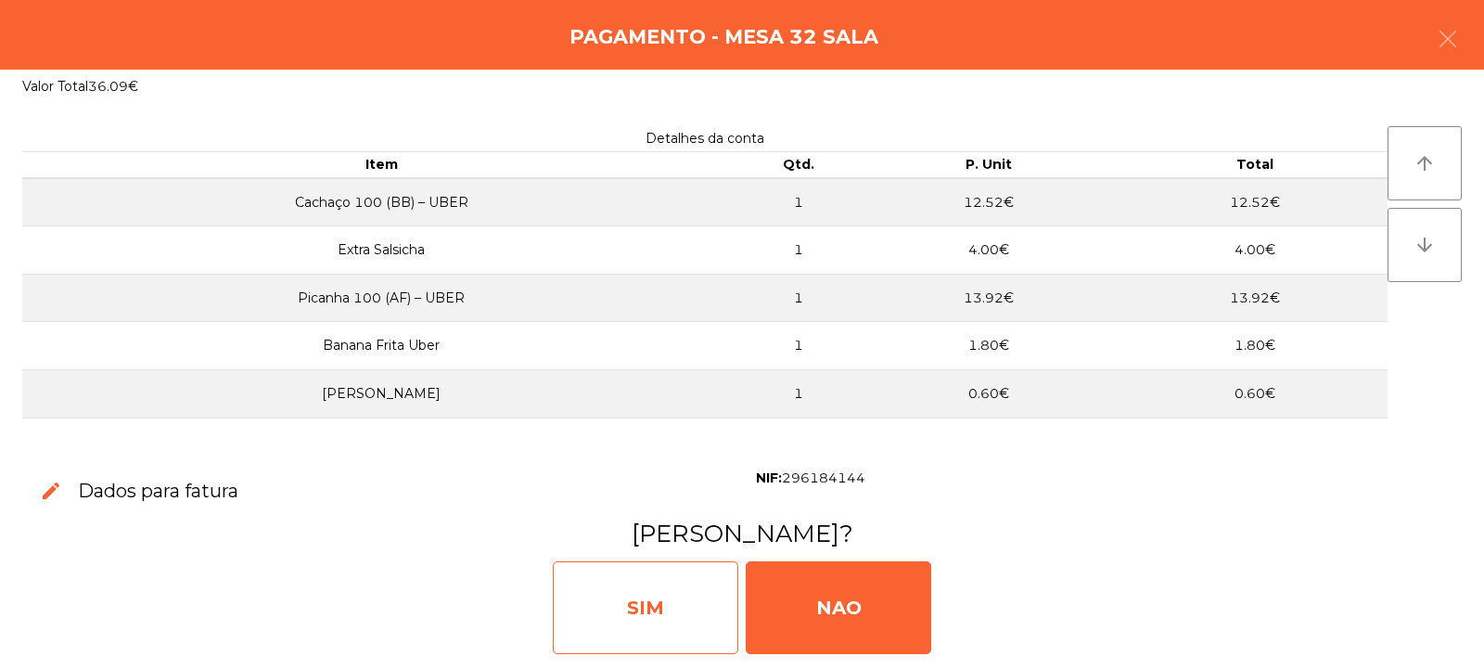
click at [674, 598] on div "SIM" at bounding box center [646, 607] width 186 height 93
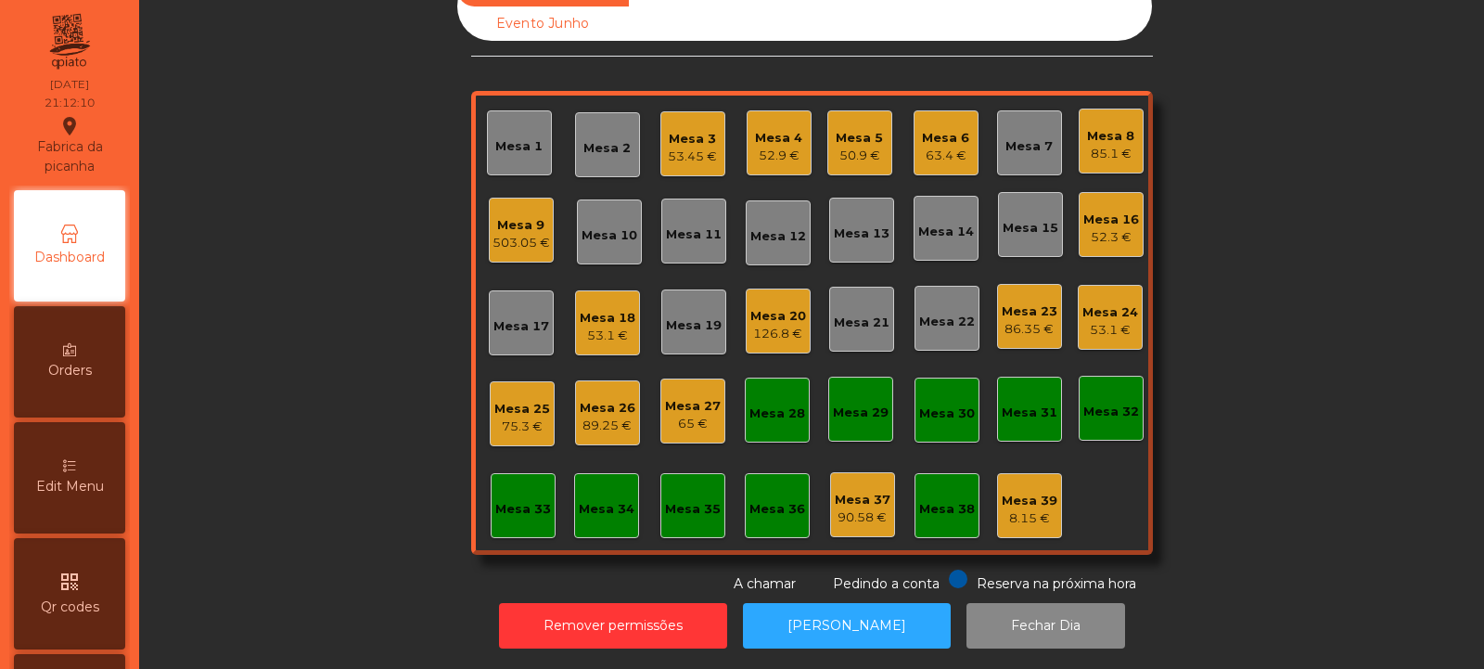
click at [519, 241] on div "Mesa 9 503.05 €" at bounding box center [521, 230] width 65 height 65
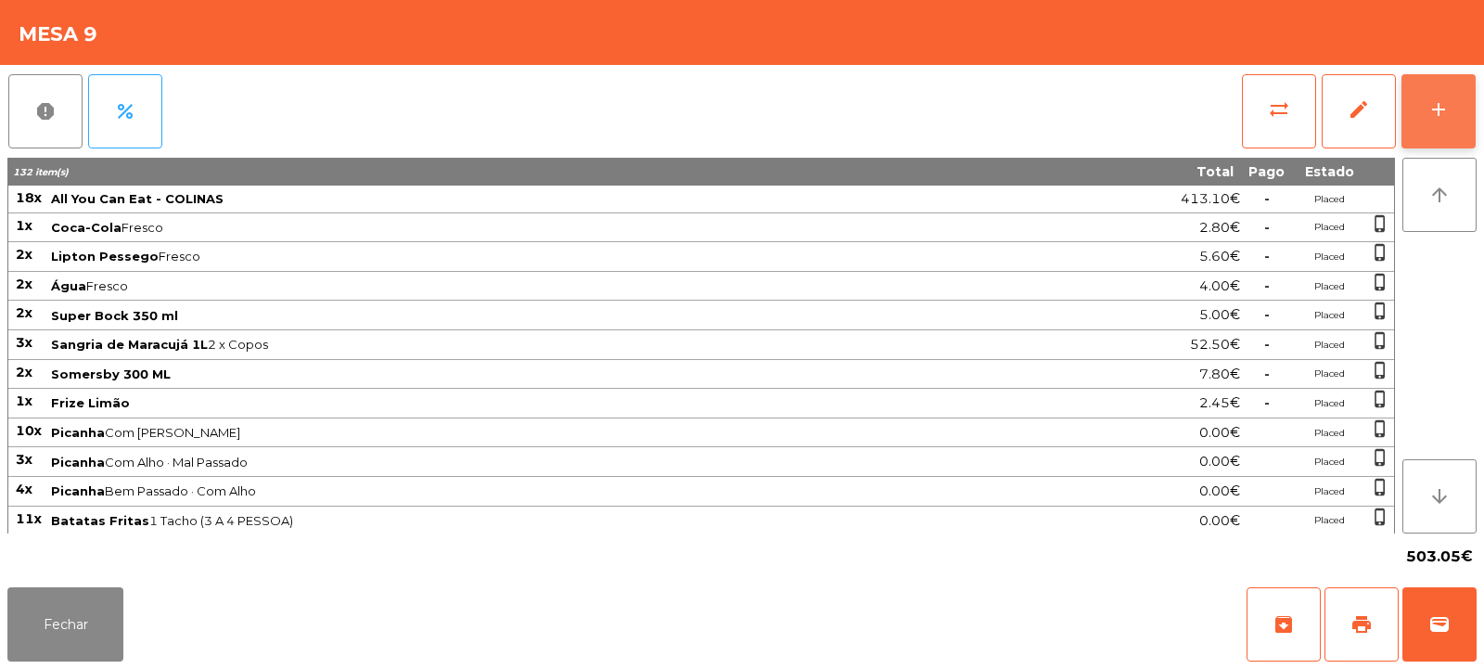
click at [1428, 132] on button "add" at bounding box center [1439, 111] width 74 height 74
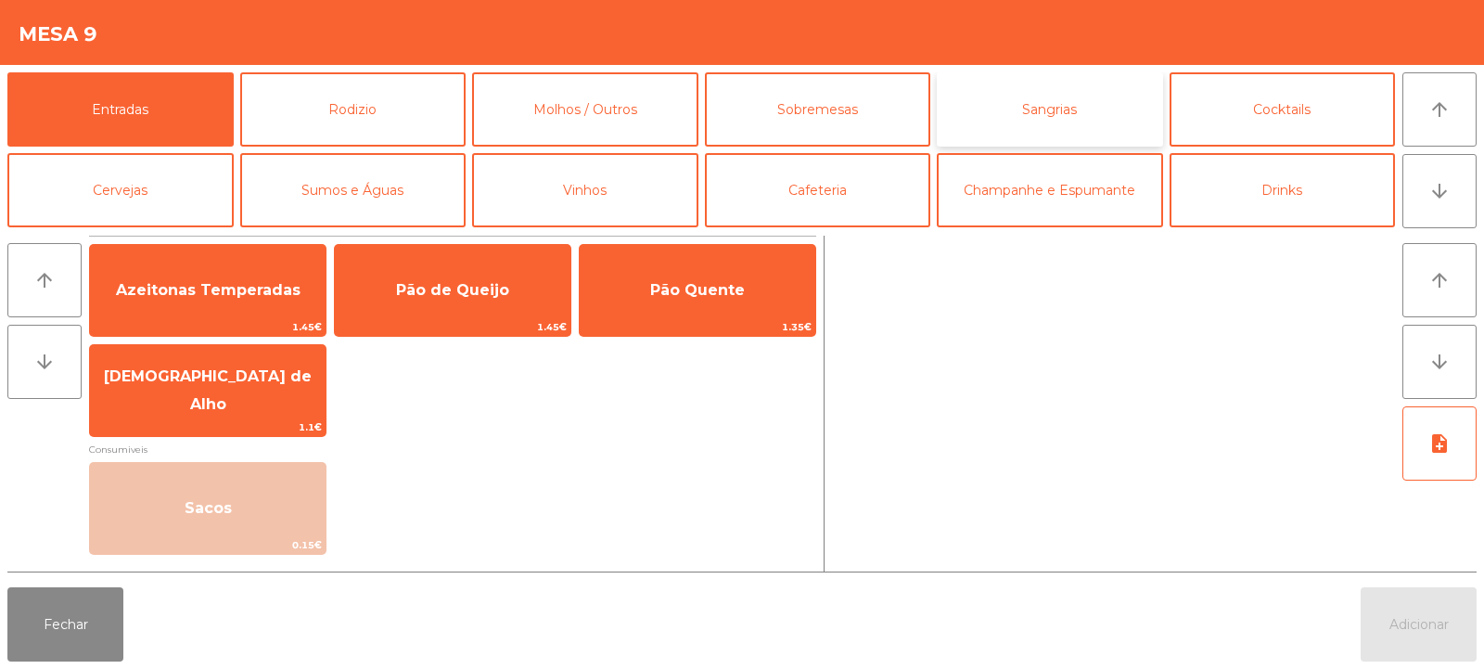
click at [1071, 134] on button "Sangrias" at bounding box center [1050, 109] width 226 height 74
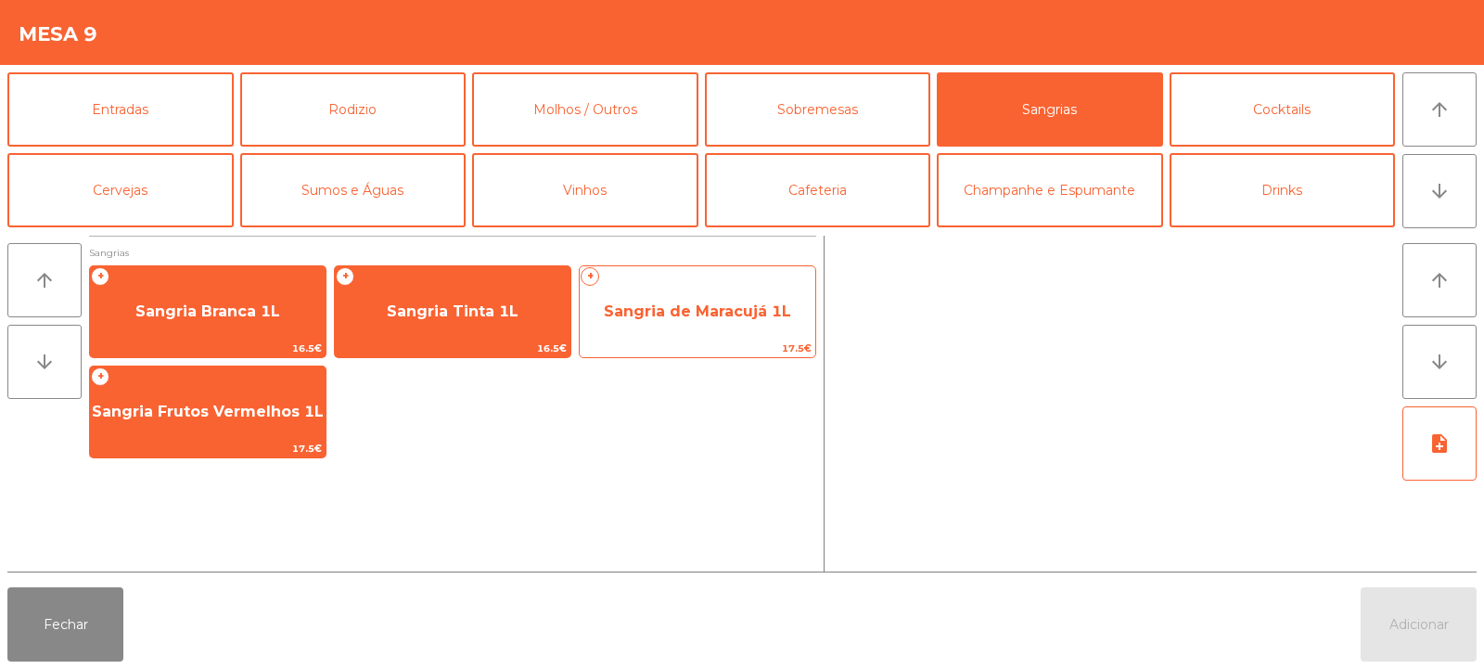
click at [707, 320] on span "Sangria de Maracujá 1L" at bounding box center [698, 312] width 236 height 50
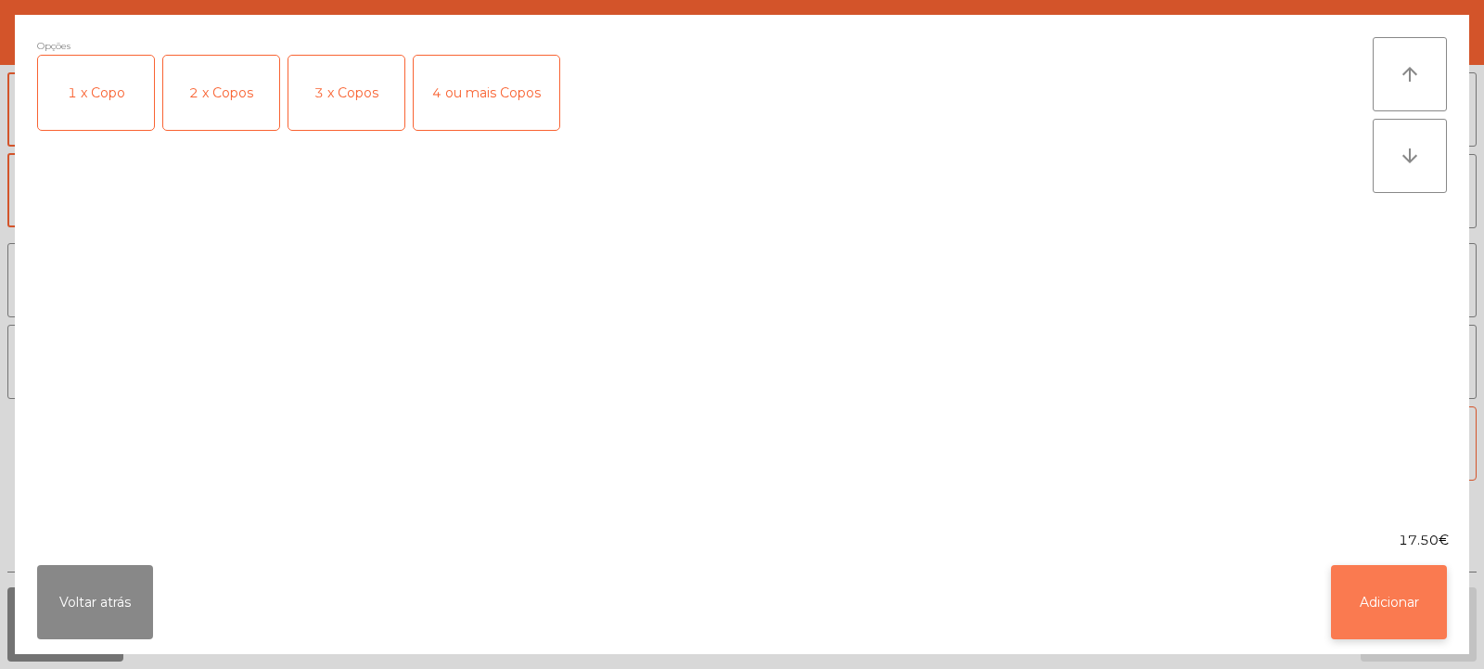
click at [1391, 624] on button "Adicionar" at bounding box center [1389, 602] width 116 height 74
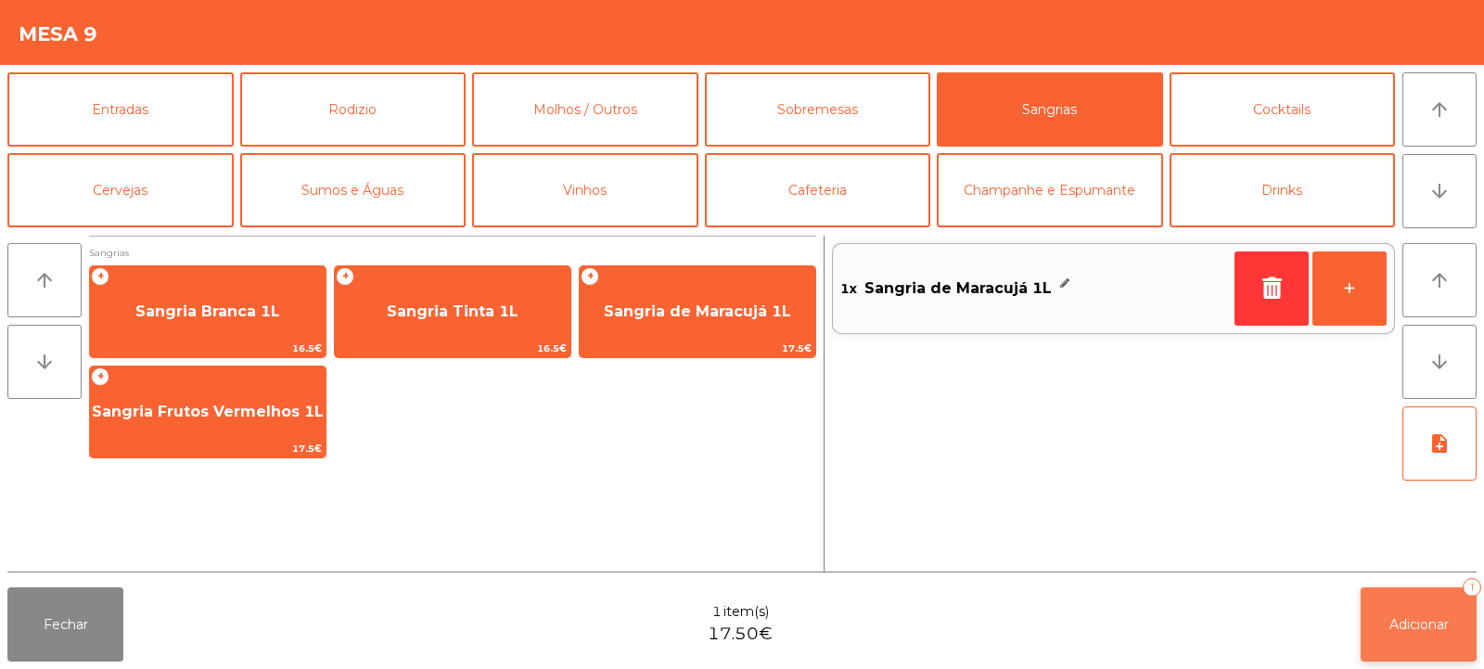
click at [1416, 620] on span "Adicionar" at bounding box center [1419, 624] width 59 height 17
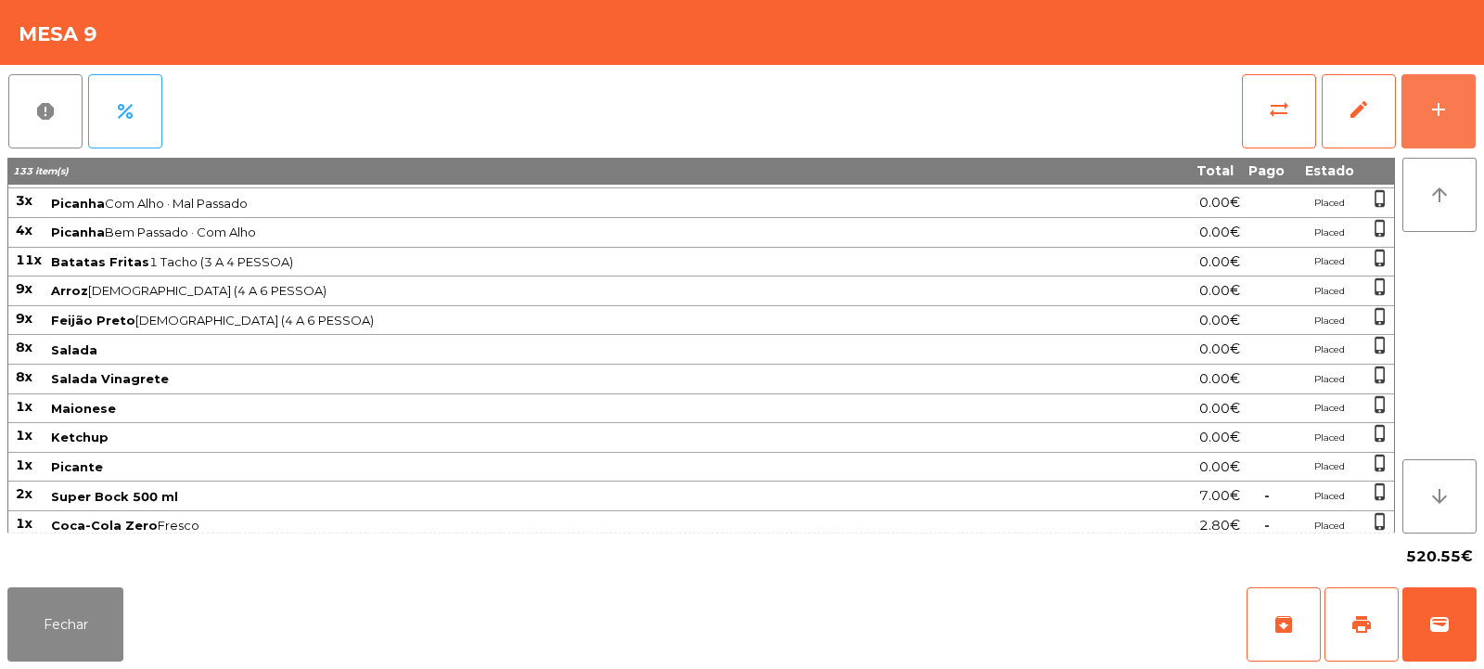
scroll to position [441, 0]
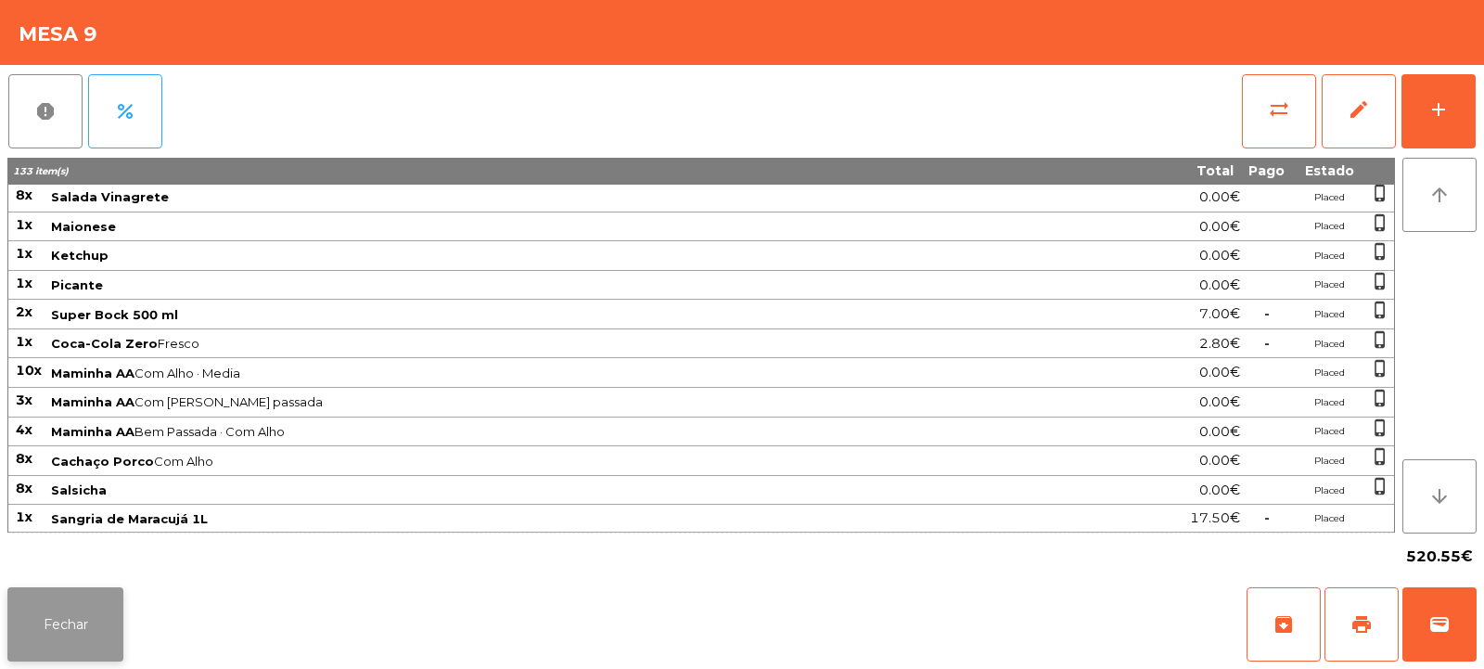
click at [102, 593] on button "Fechar" at bounding box center [65, 624] width 116 height 74
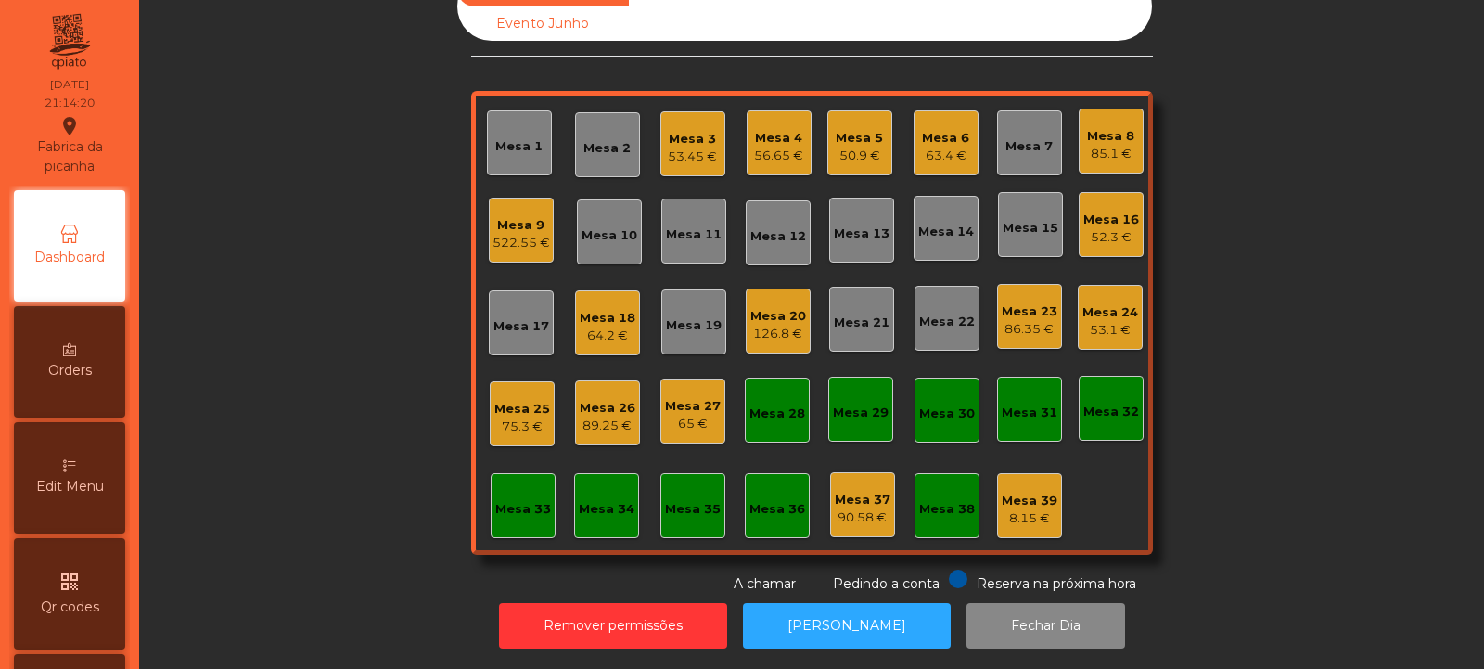
scroll to position [0, 0]
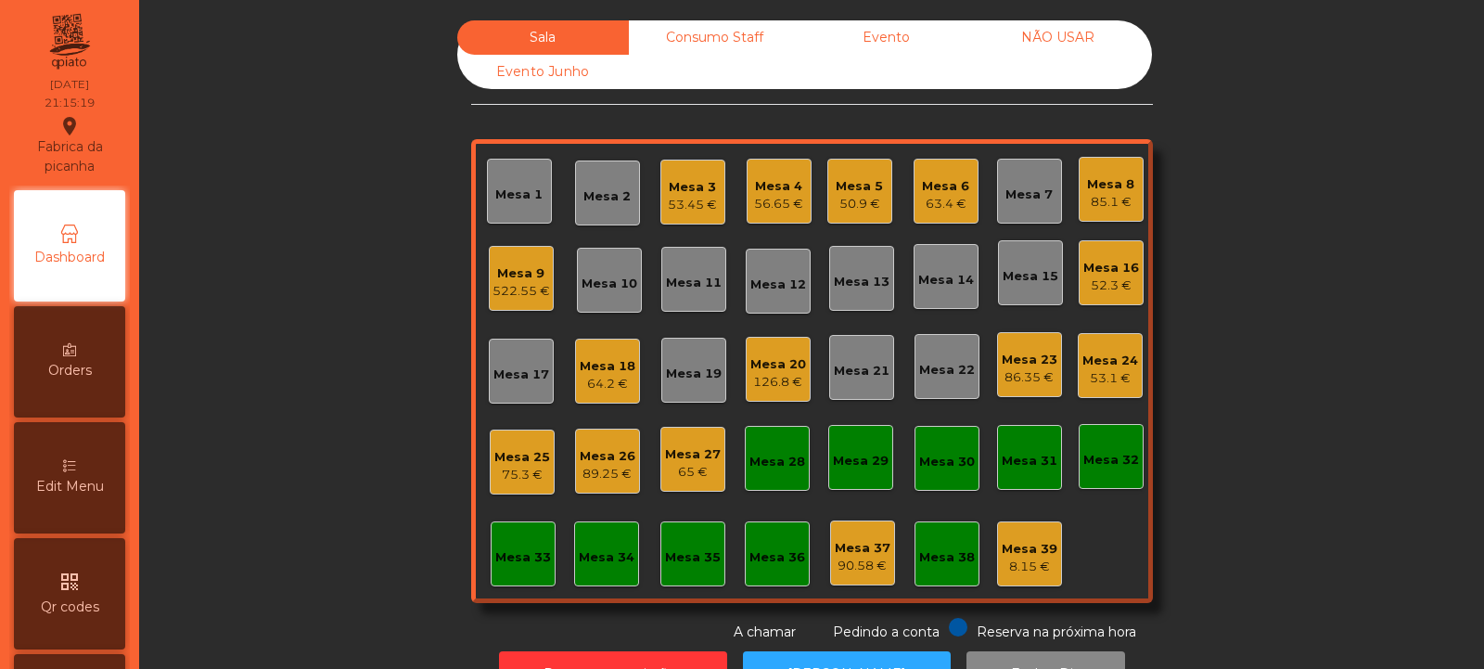
click at [1029, 363] on div "Mesa 23" at bounding box center [1030, 360] width 56 height 19
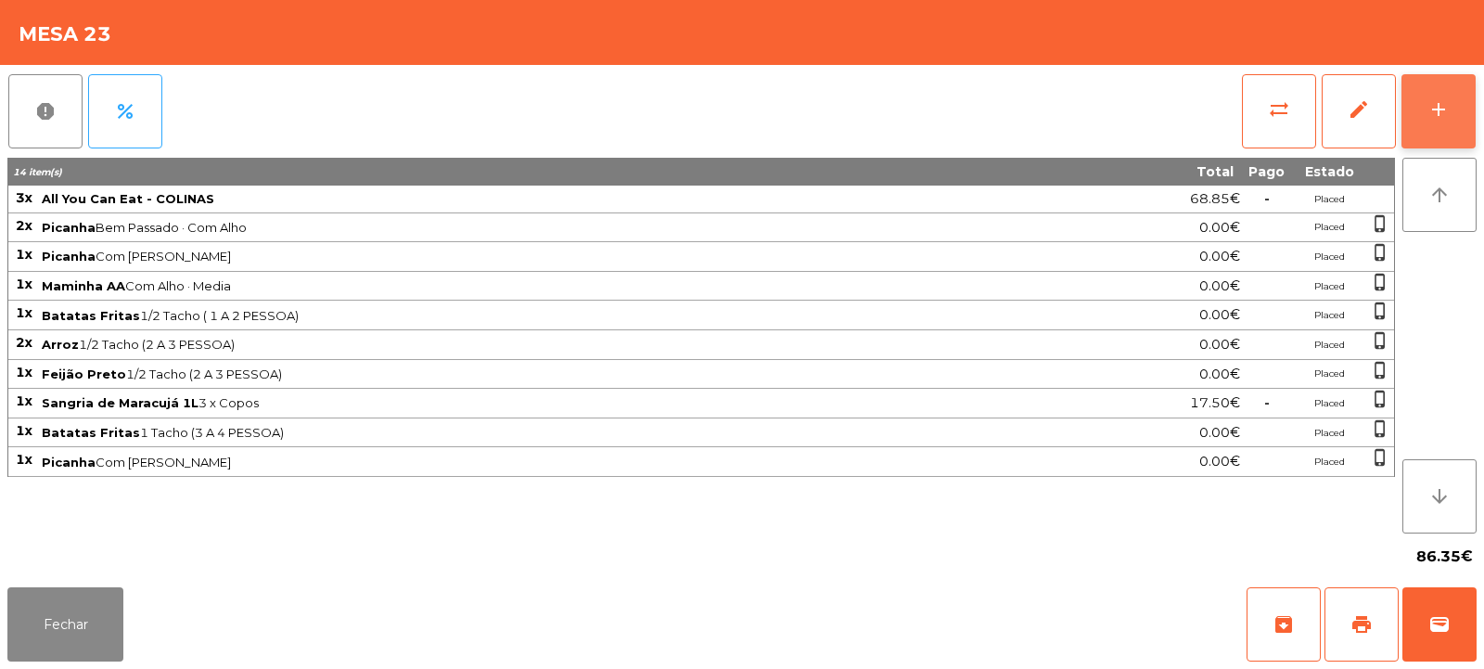
click at [1430, 113] on div "add" at bounding box center [1439, 109] width 22 height 22
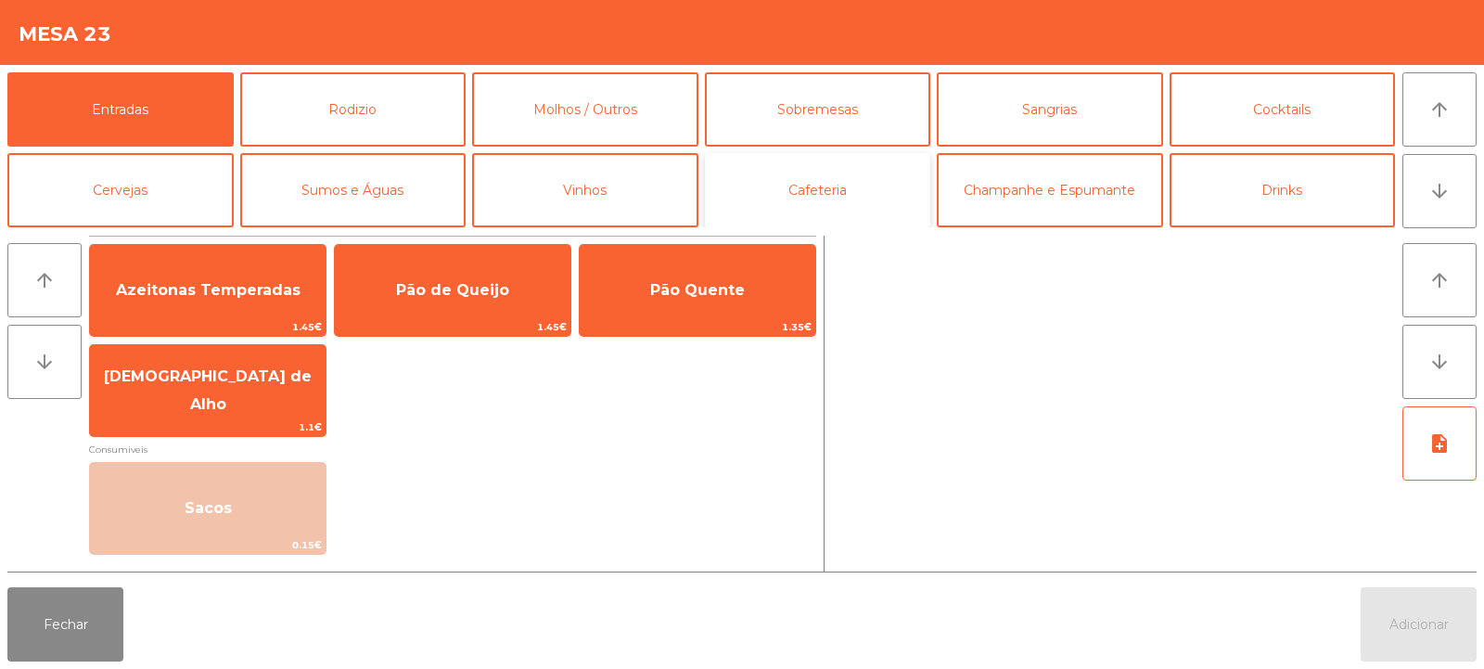
click at [812, 184] on button "Cafeteria" at bounding box center [818, 190] width 226 height 74
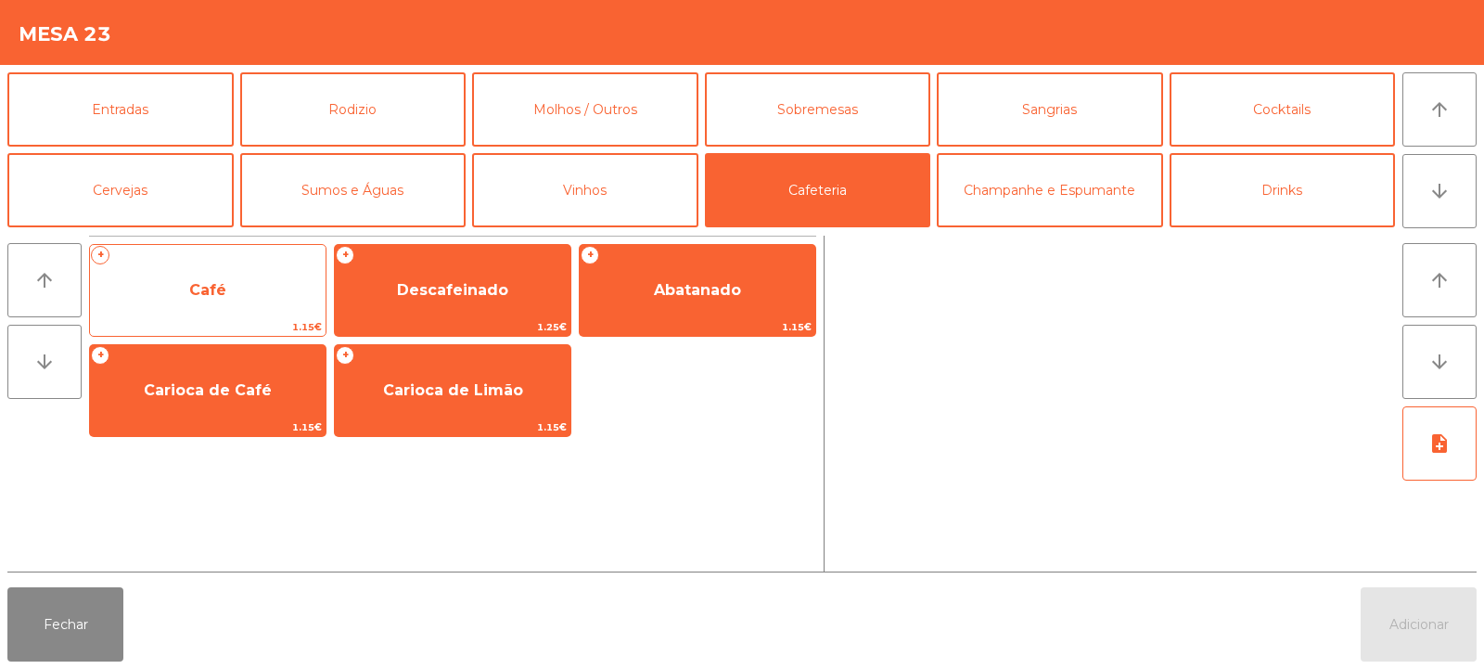
click at [267, 290] on span "Café" at bounding box center [208, 290] width 236 height 50
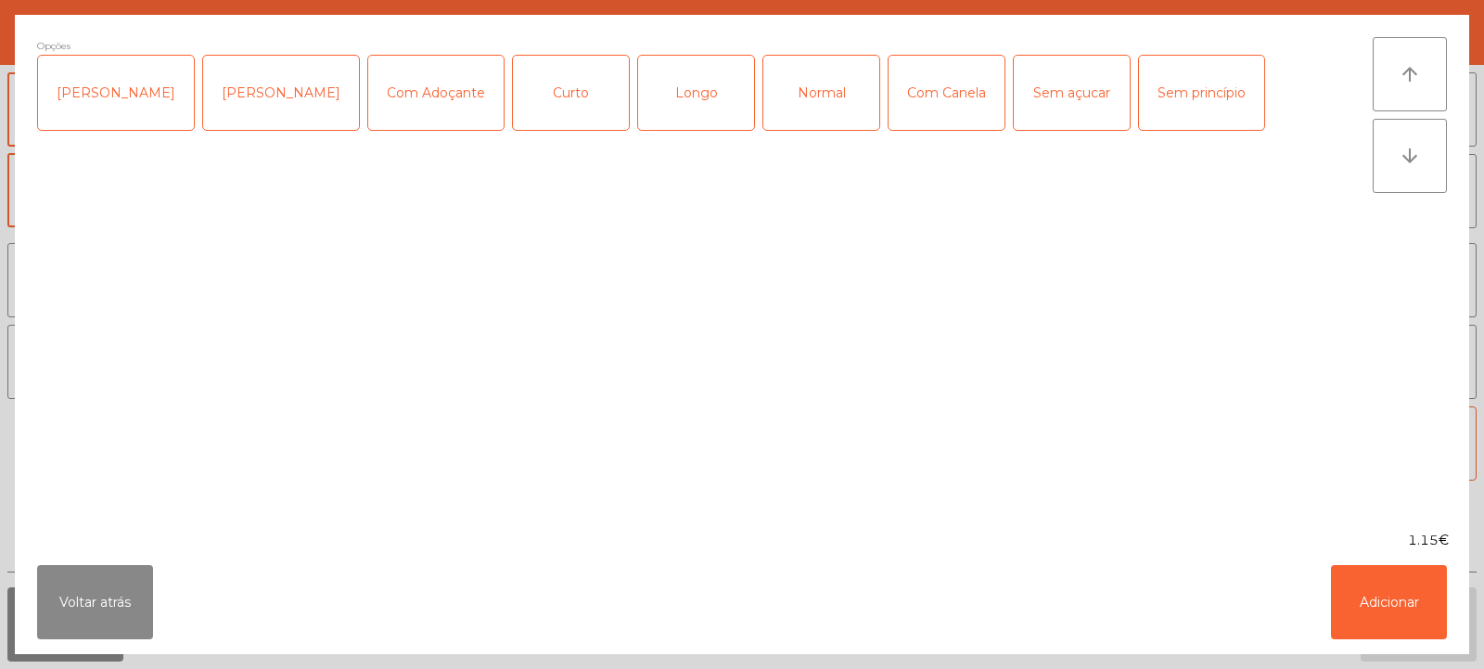
click at [230, 289] on div "Opções Chavena Fria Chavena Escaldada Com Adoçante Curto Longo Normal Com Canel…" at bounding box center [705, 272] width 1336 height 471
click at [1389, 588] on button "Adicionar" at bounding box center [1389, 602] width 116 height 74
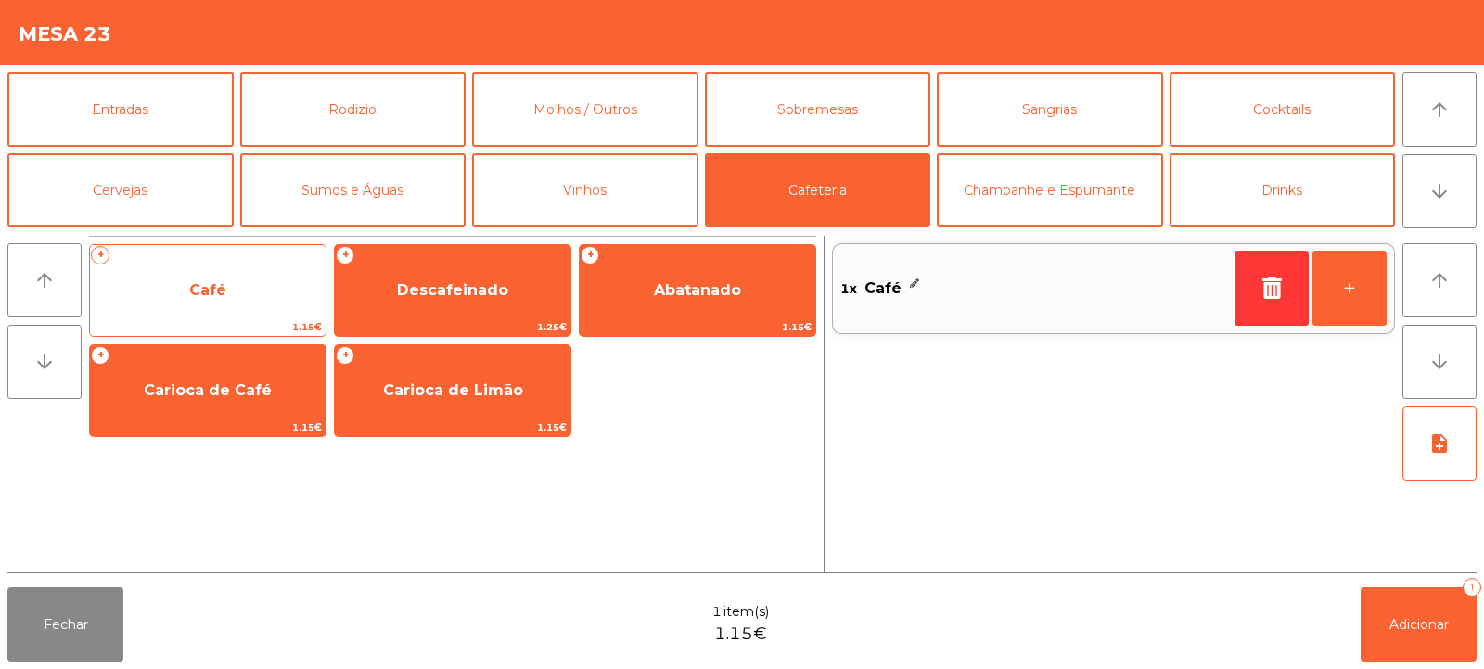
click at [208, 304] on span "Café" at bounding box center [208, 290] width 236 height 50
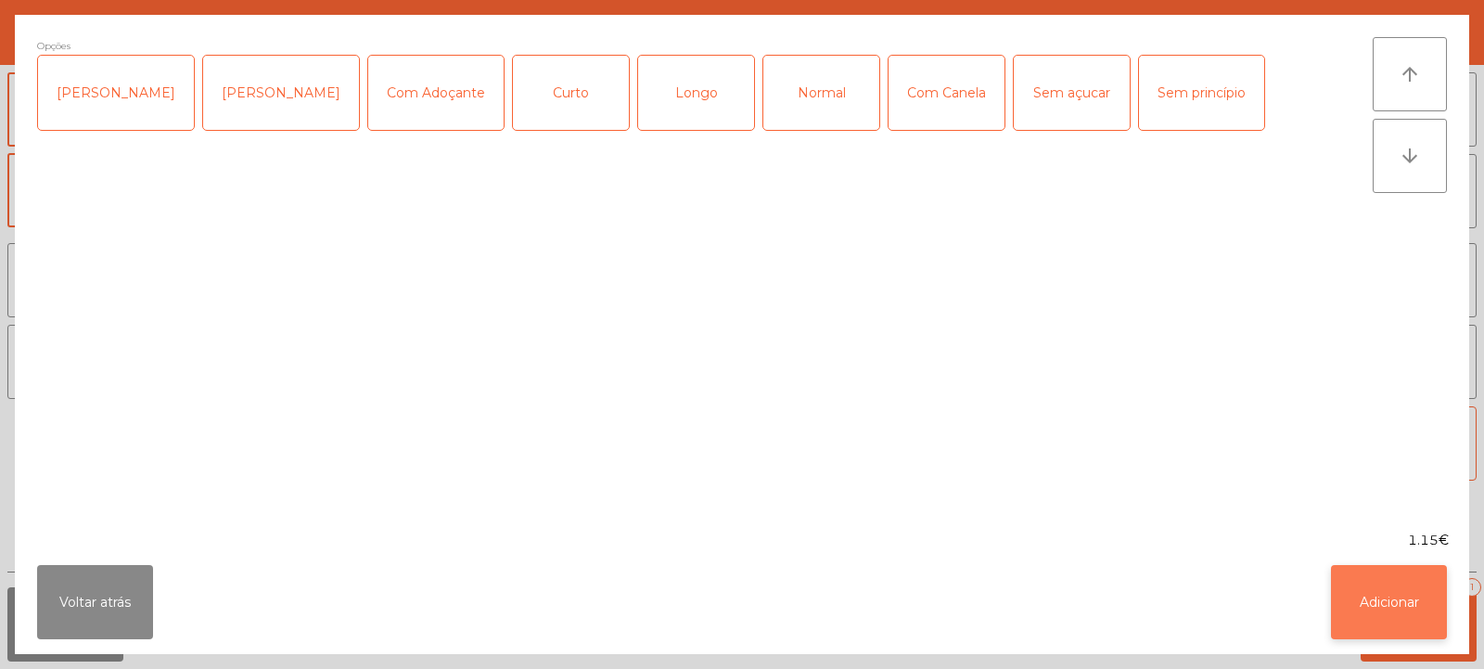
click at [1381, 608] on button "Adicionar" at bounding box center [1389, 602] width 116 height 74
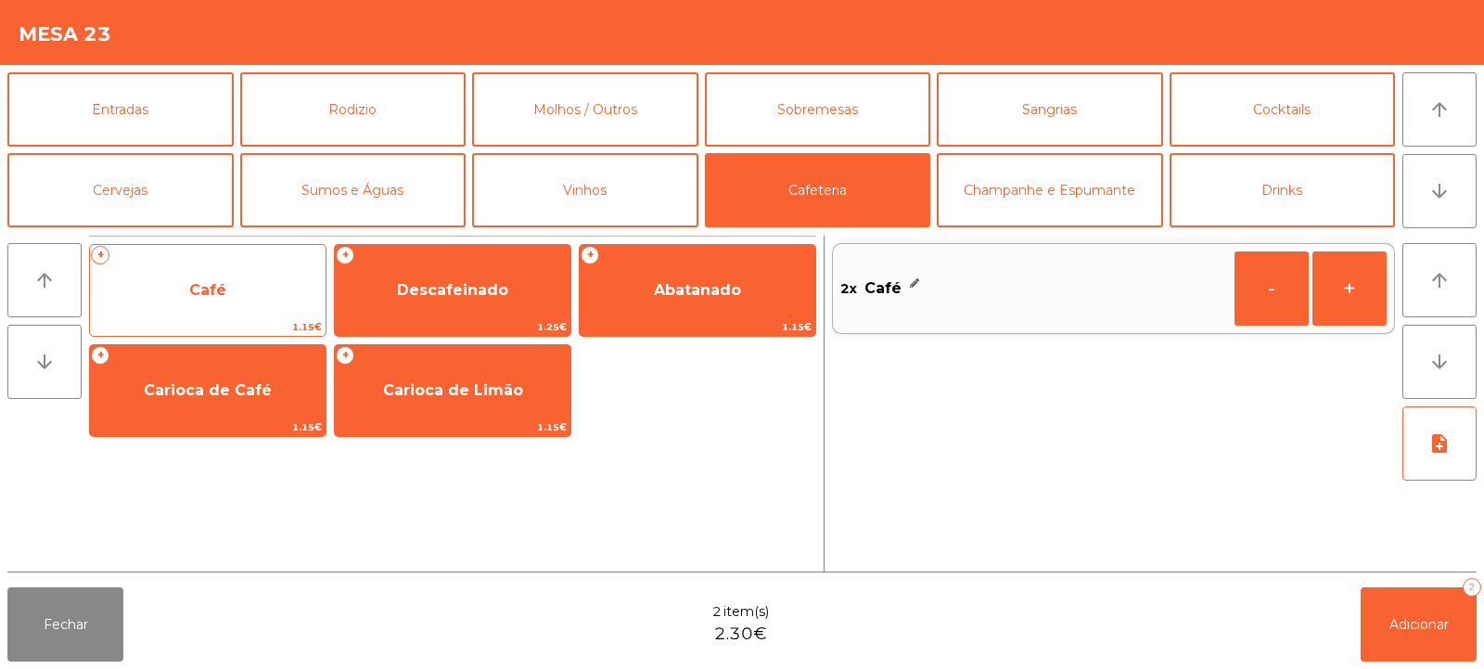
click at [229, 282] on span "Café" at bounding box center [208, 290] width 236 height 50
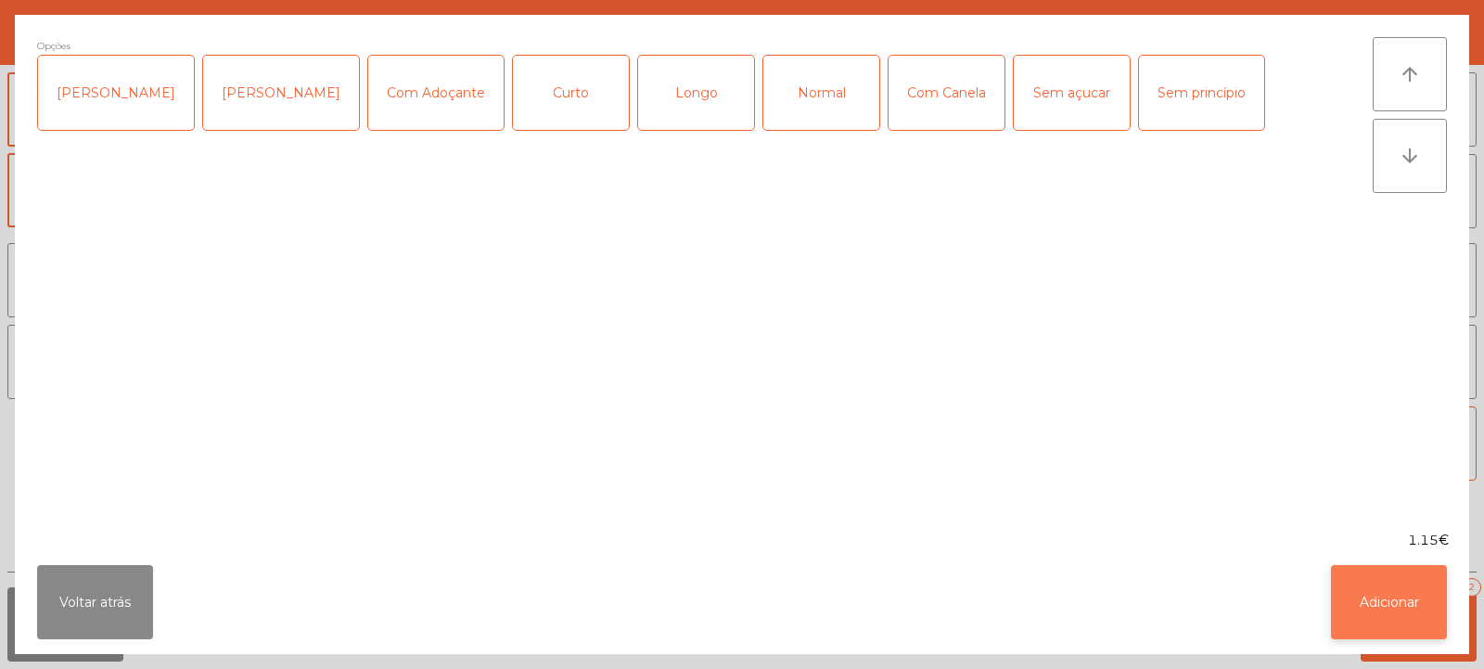
click at [1407, 603] on button "Adicionar" at bounding box center [1389, 602] width 116 height 74
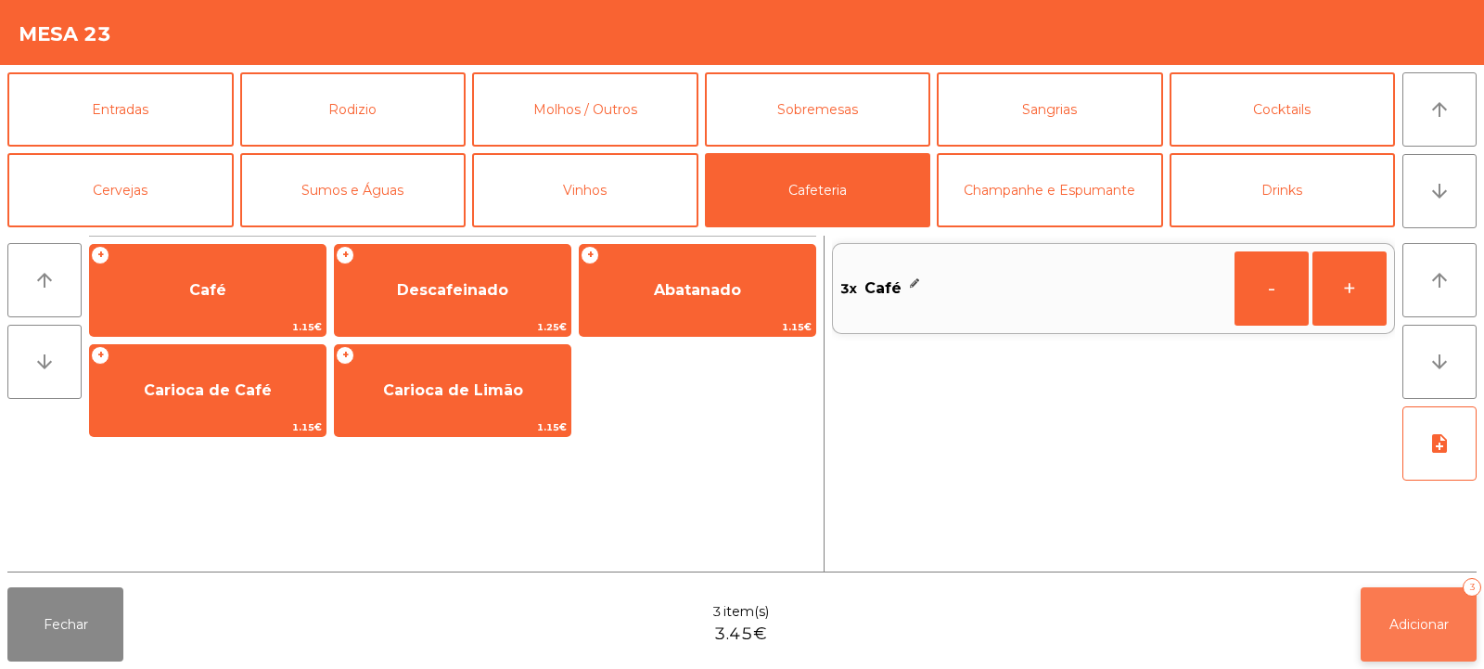
click at [1418, 625] on span "Adicionar" at bounding box center [1419, 624] width 59 height 17
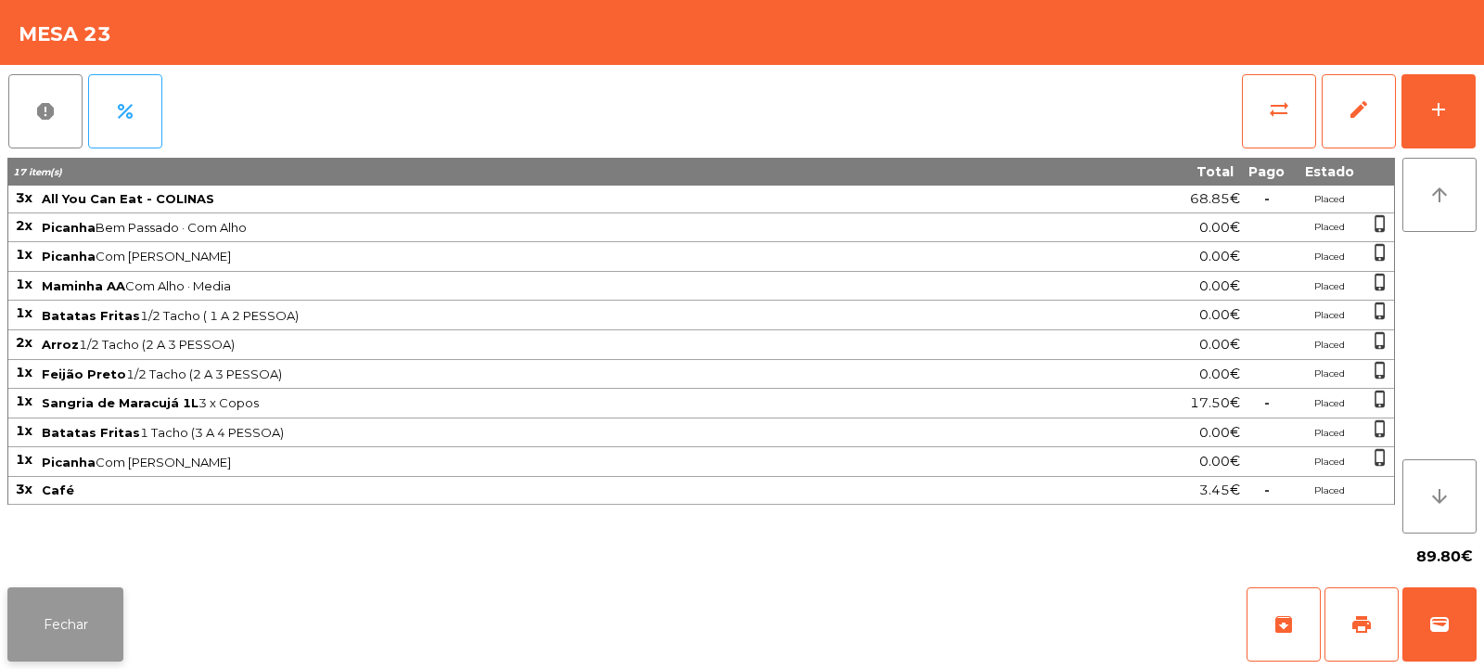
click at [89, 603] on button "Fechar" at bounding box center [65, 624] width 116 height 74
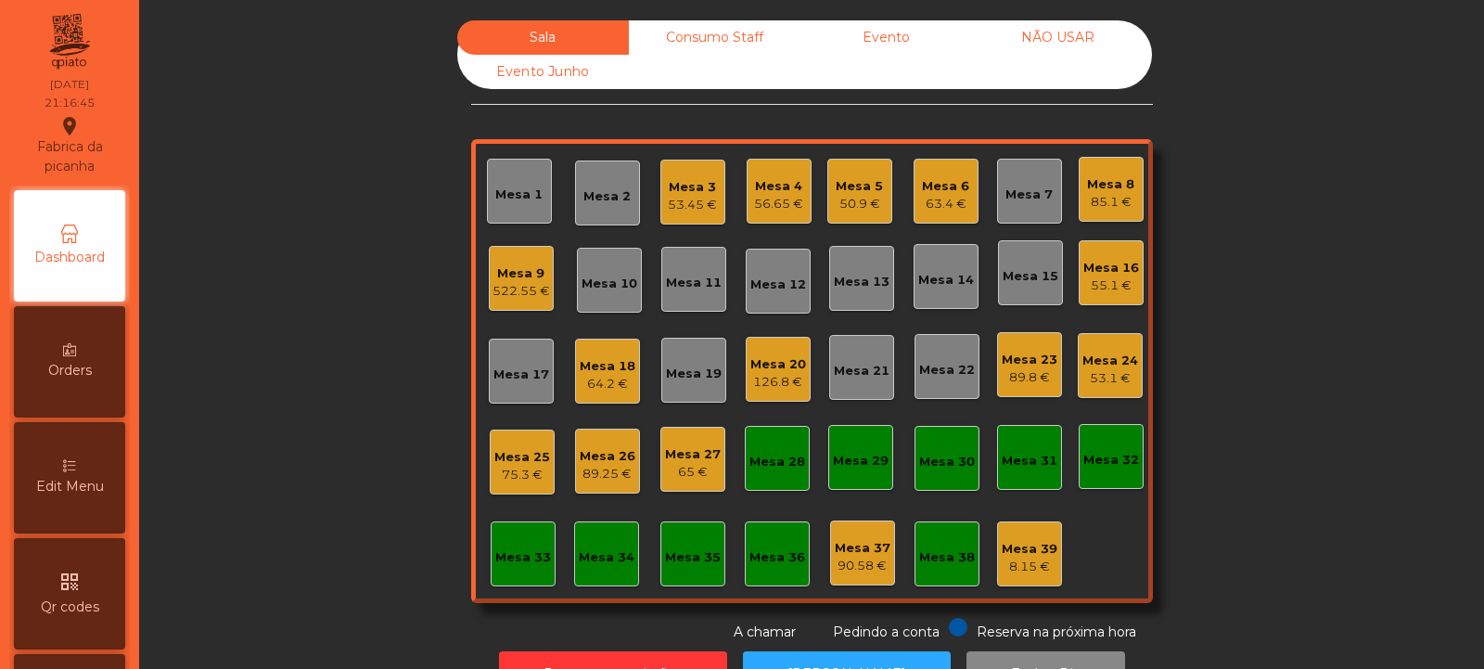
click at [514, 289] on div "522.55 €" at bounding box center [522, 291] width 58 height 19
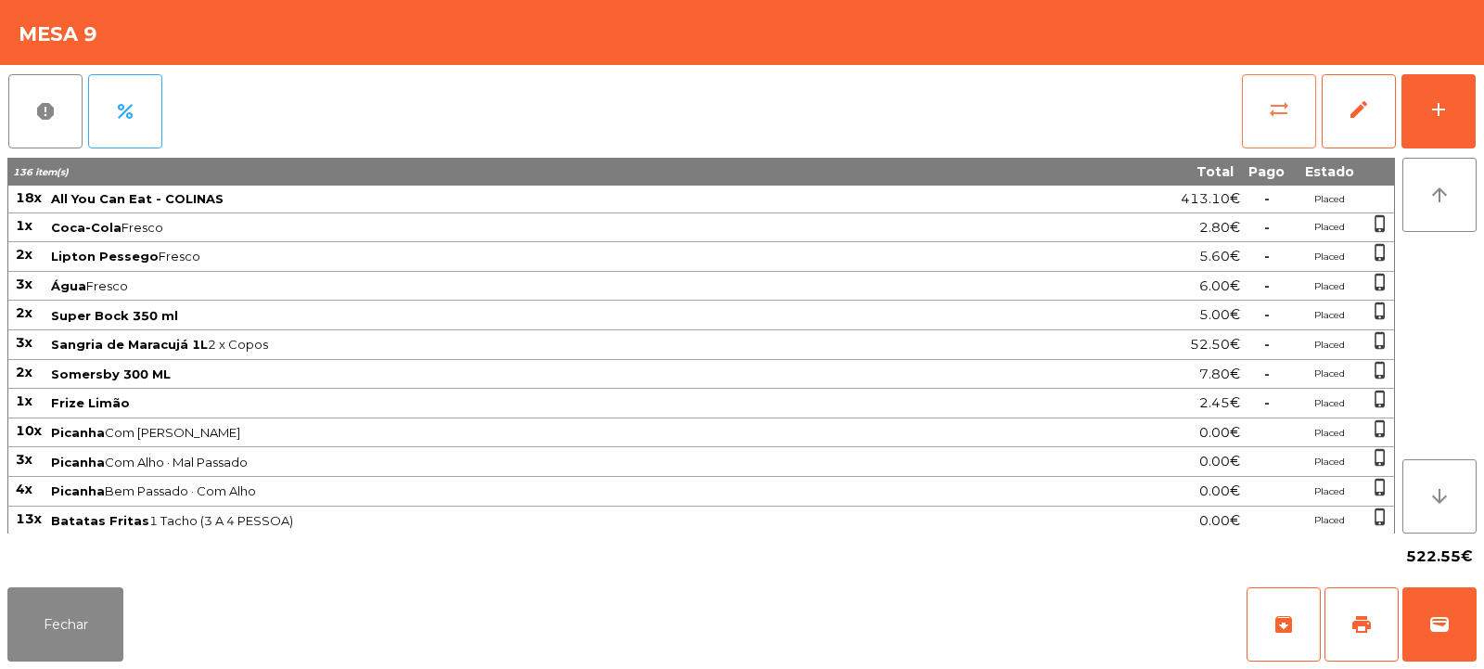
click at [1278, 127] on button "sync_alt" at bounding box center [1279, 111] width 74 height 74
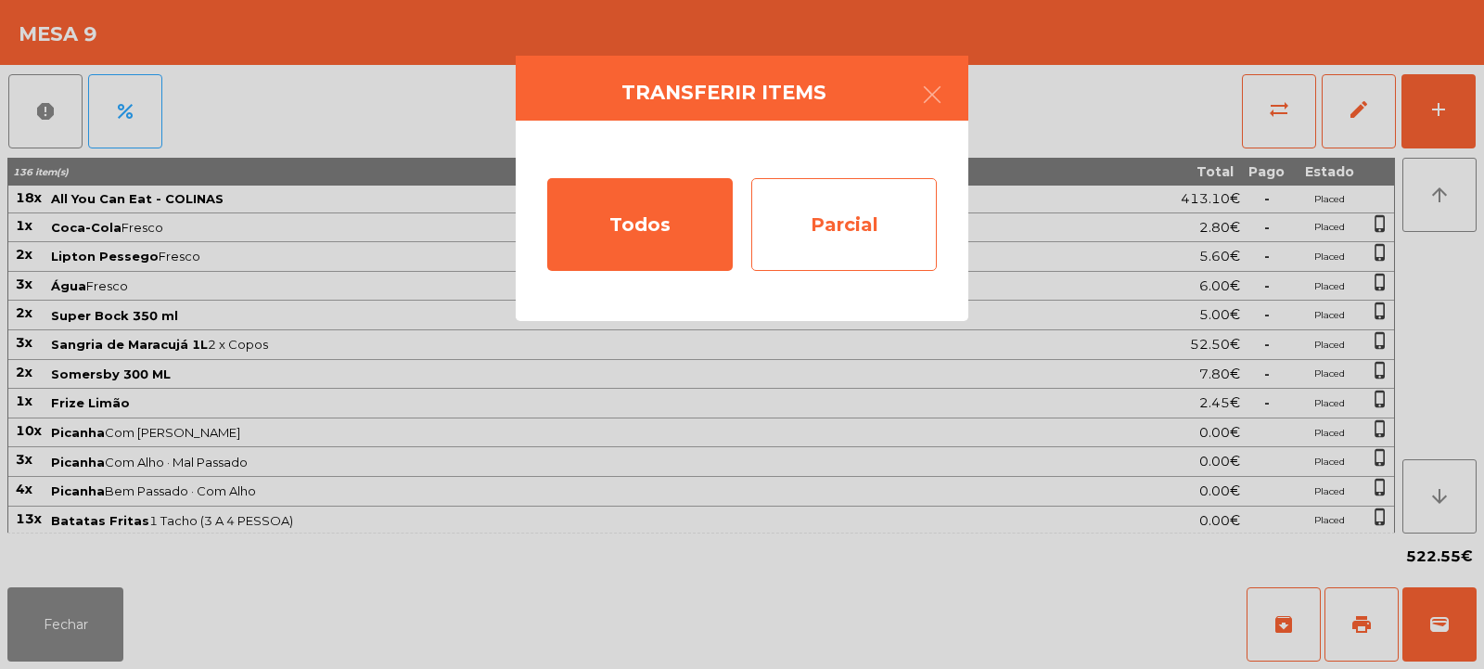
click at [816, 230] on div "Parcial" at bounding box center [844, 224] width 186 height 93
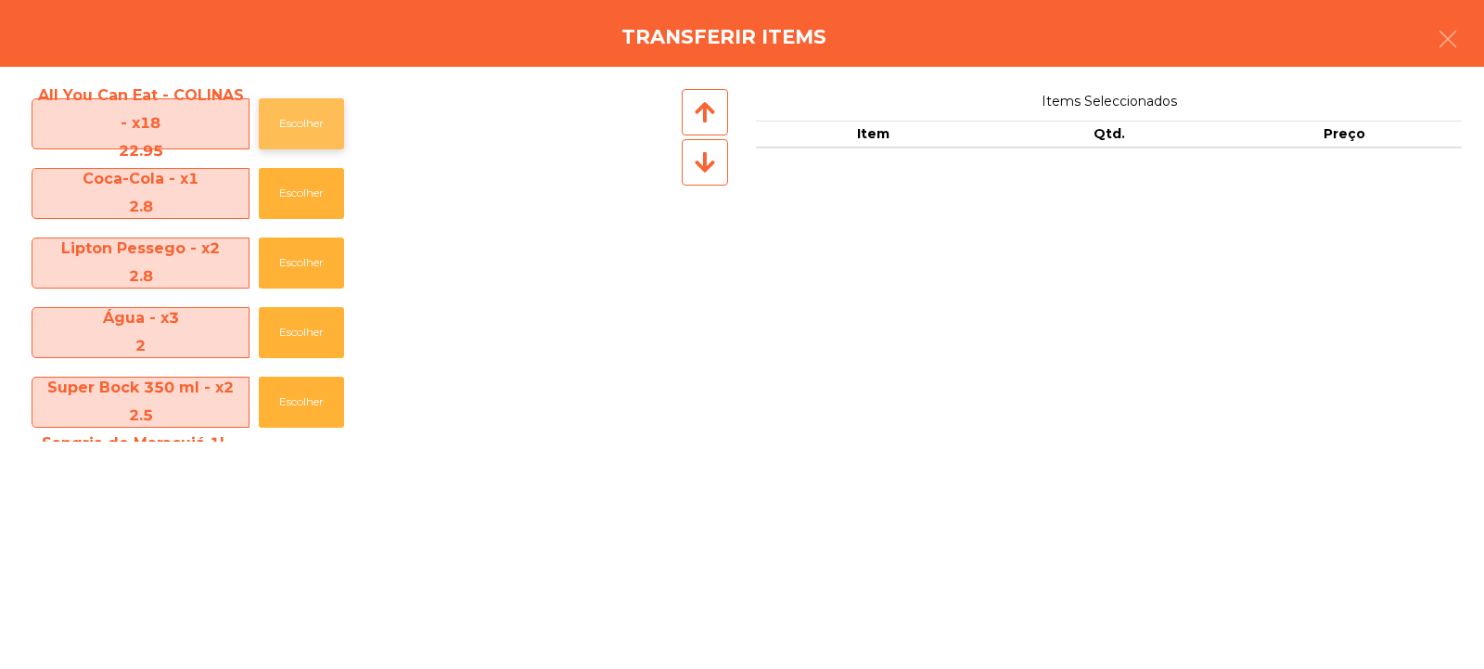
click at [282, 117] on button "Escolher" at bounding box center [301, 123] width 85 height 51
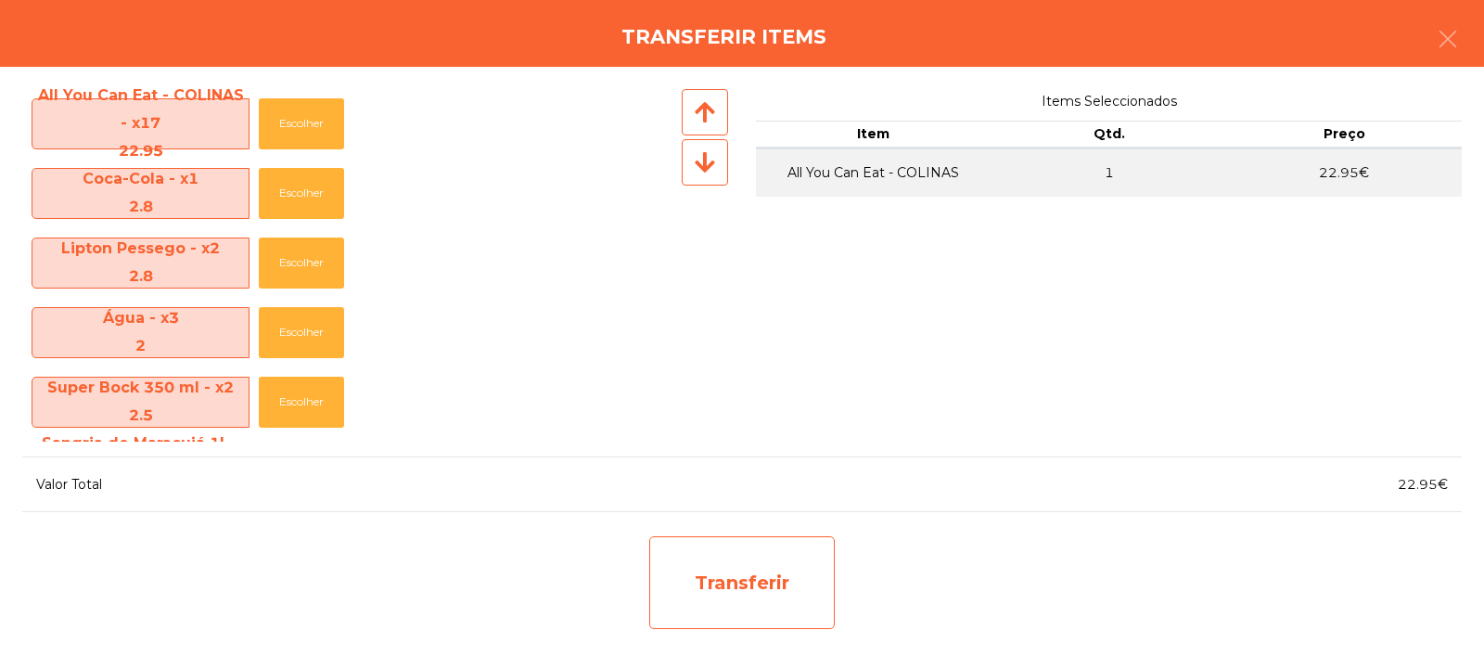
click at [776, 584] on div "Transferir" at bounding box center [742, 582] width 186 height 93
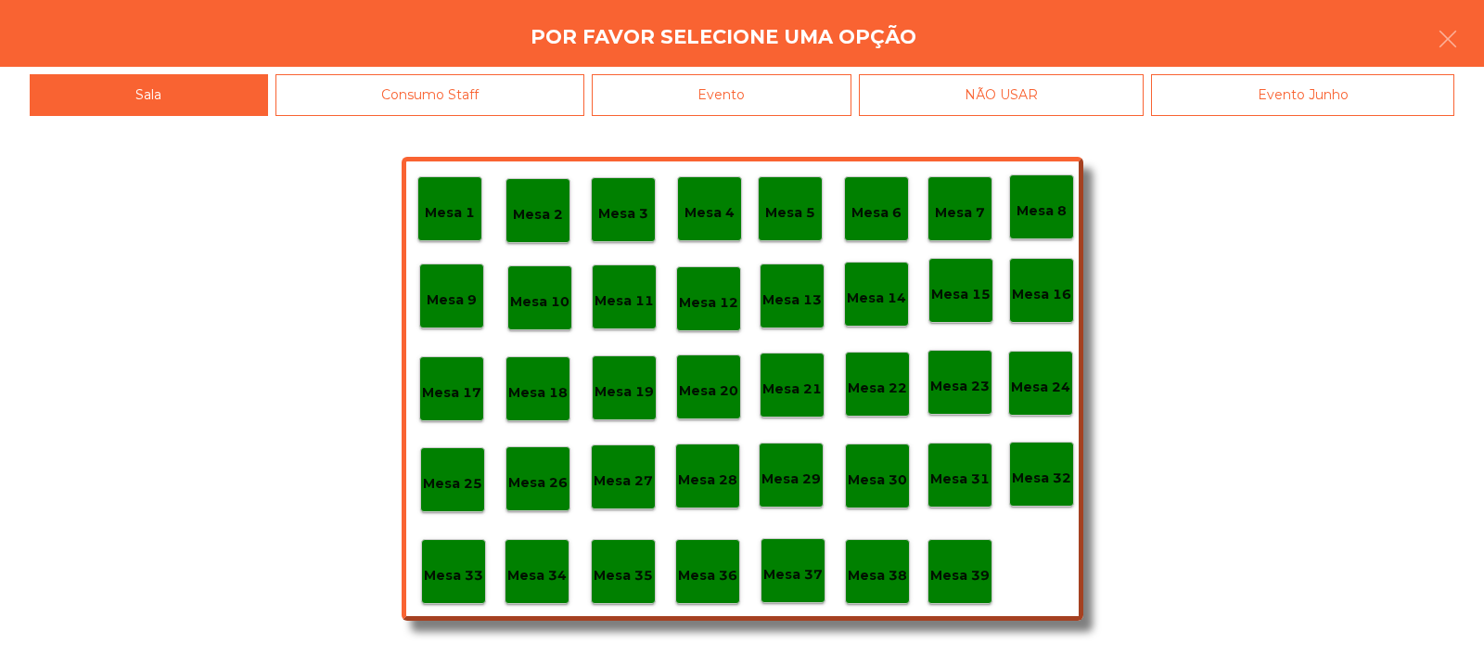
click at [803, 574] on p "Mesa 37" at bounding box center [792, 574] width 59 height 21
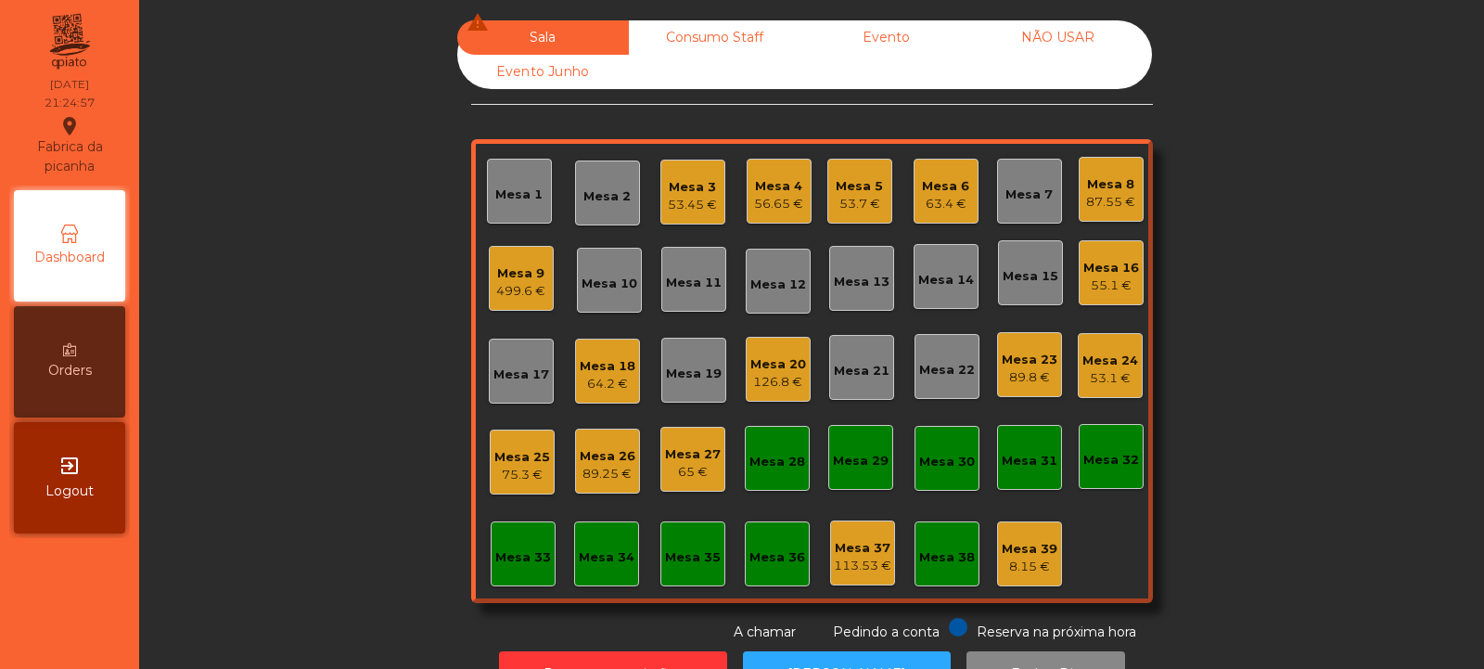
click at [1107, 366] on div "Mesa 24" at bounding box center [1111, 361] width 56 height 19
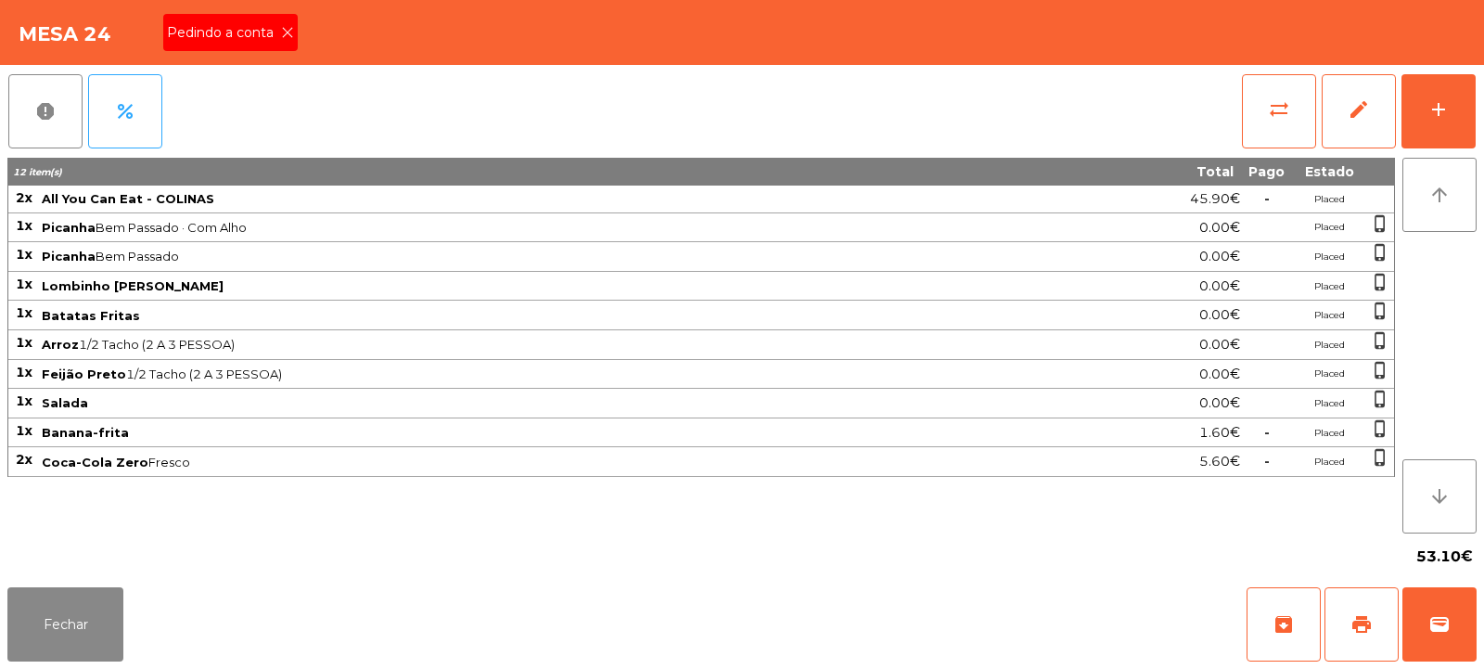
click at [296, 18] on div "Pedindo a conta" at bounding box center [230, 32] width 135 height 37
click at [1360, 633] on span "print" at bounding box center [1362, 624] width 22 height 22
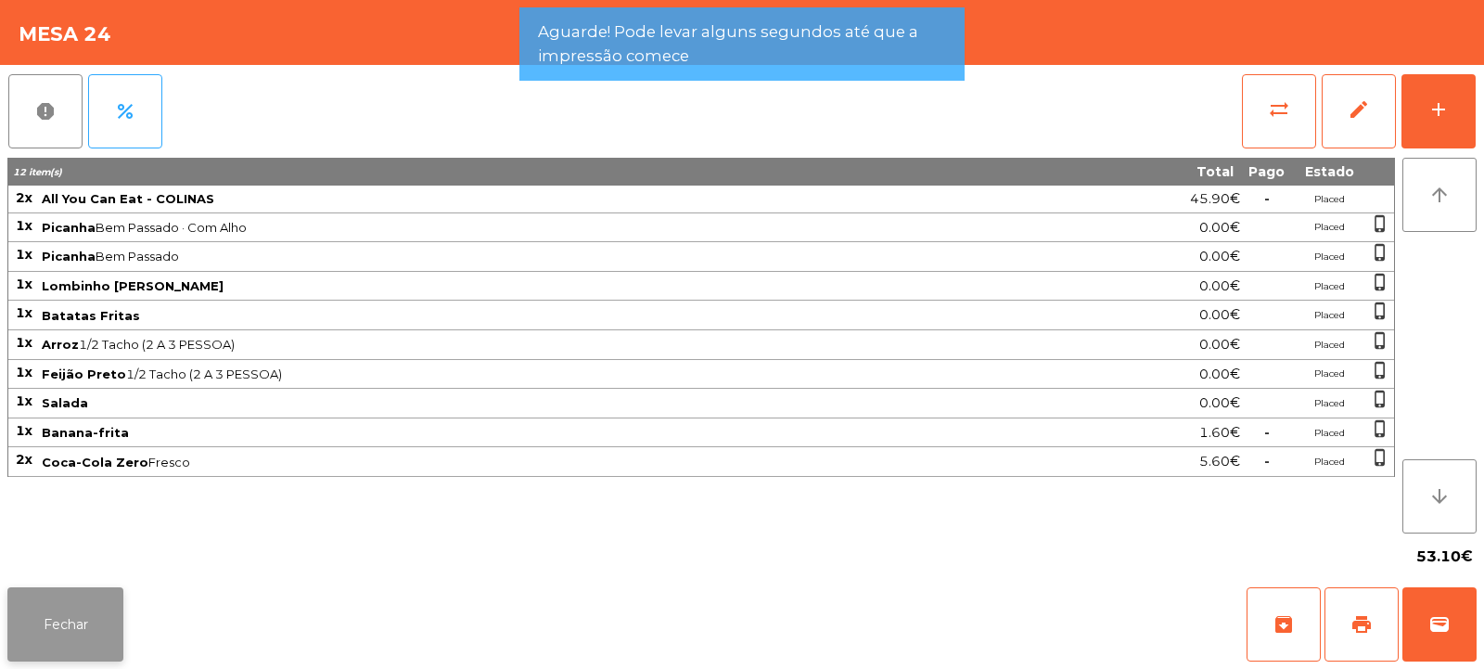
click at [104, 622] on button "Fechar" at bounding box center [65, 624] width 116 height 74
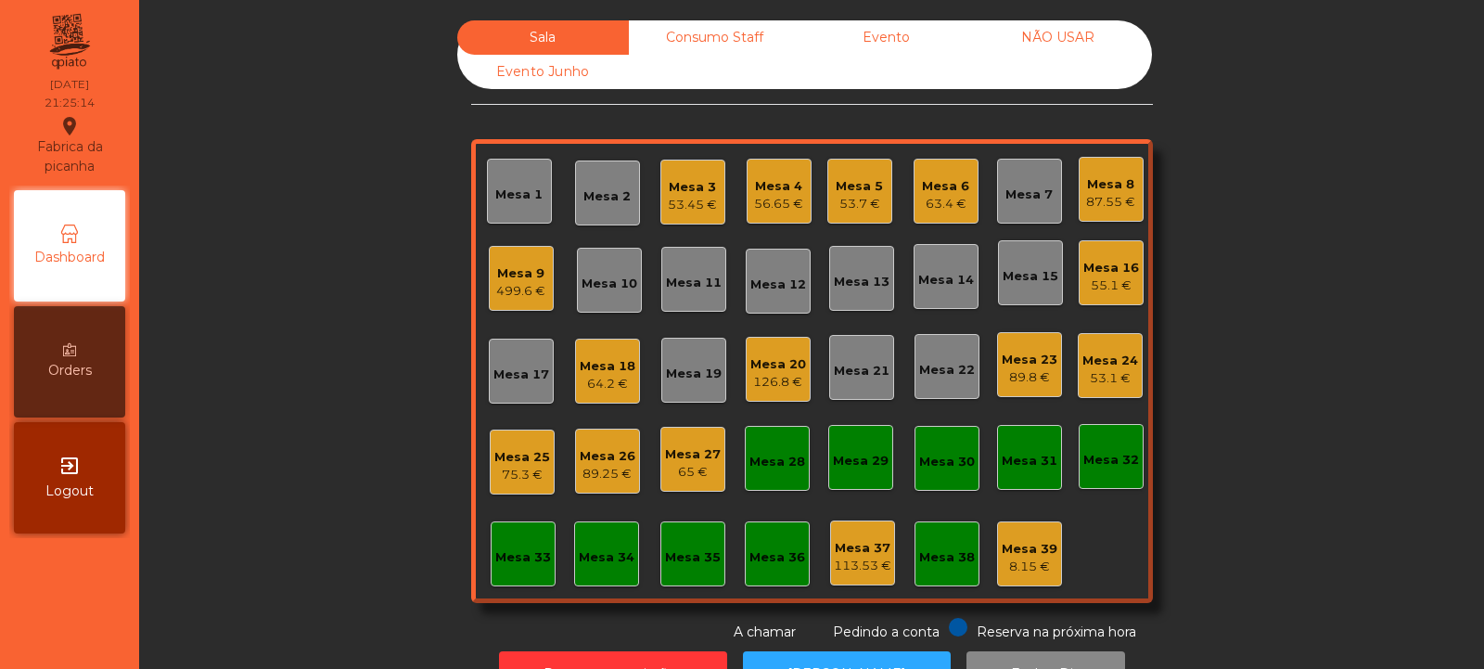
click at [609, 186] on div "Mesa 2" at bounding box center [607, 193] width 47 height 26
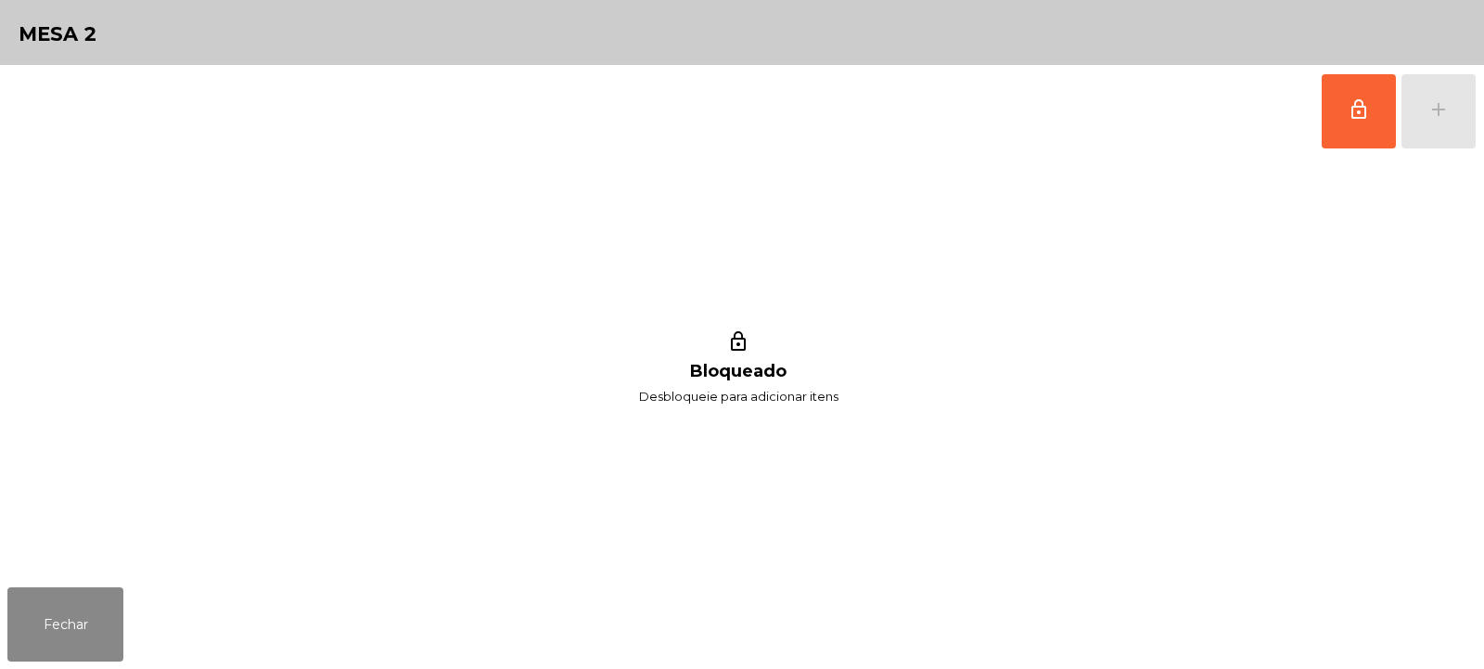
click at [1368, 111] on span "lock_outline" at bounding box center [1359, 109] width 22 height 22
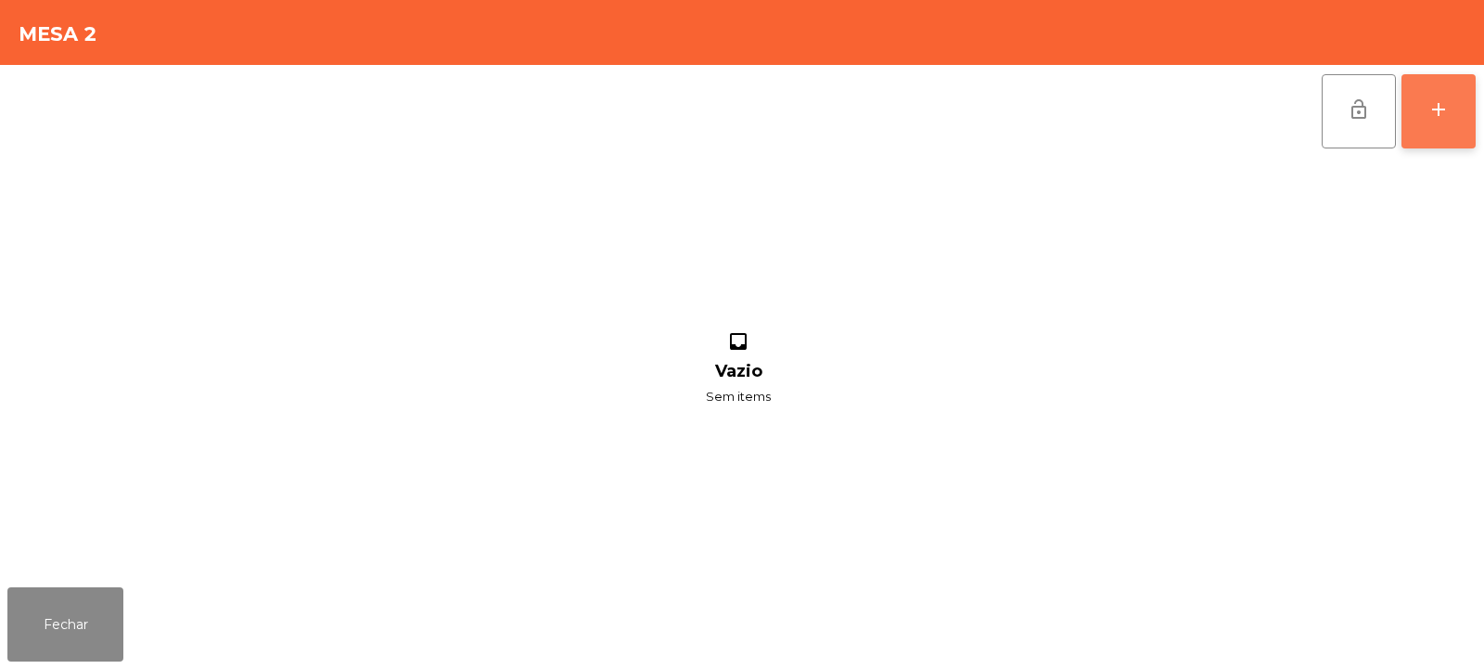
click at [1436, 130] on button "add" at bounding box center [1439, 111] width 74 height 74
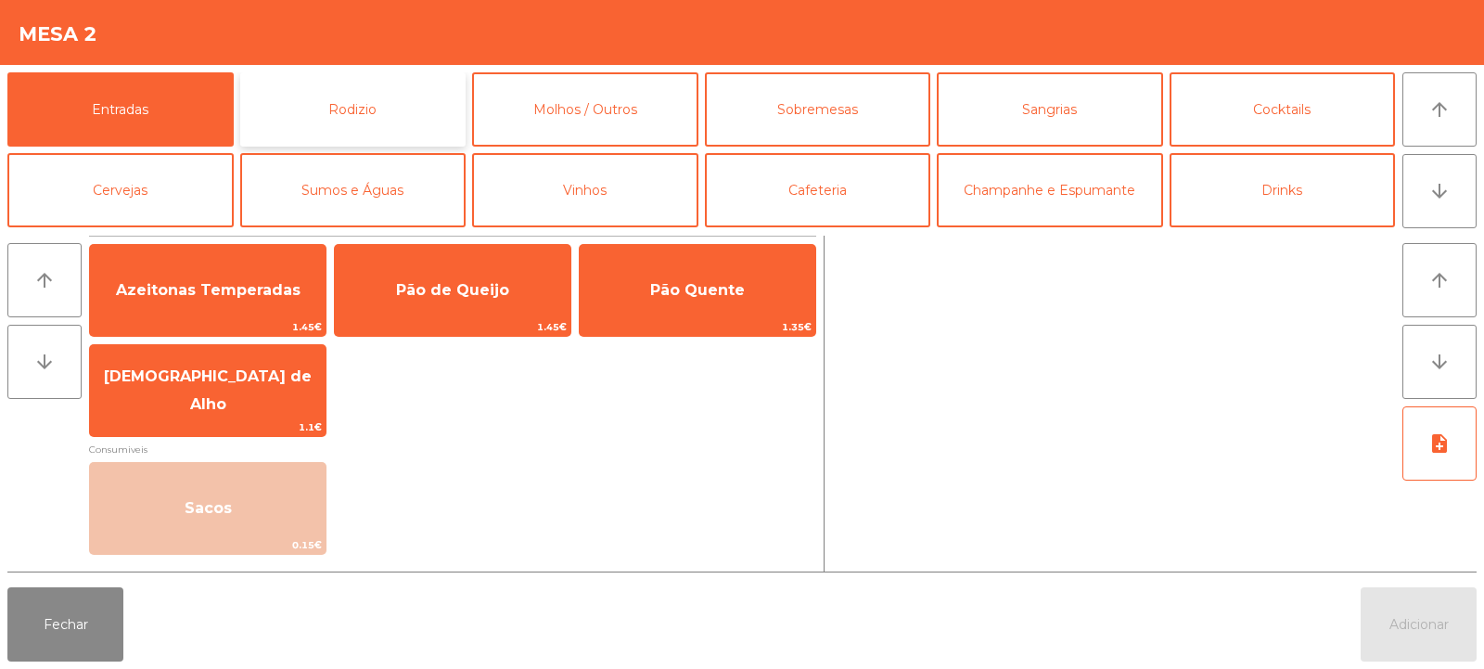
click at [410, 121] on button "Rodizio" at bounding box center [353, 109] width 226 height 74
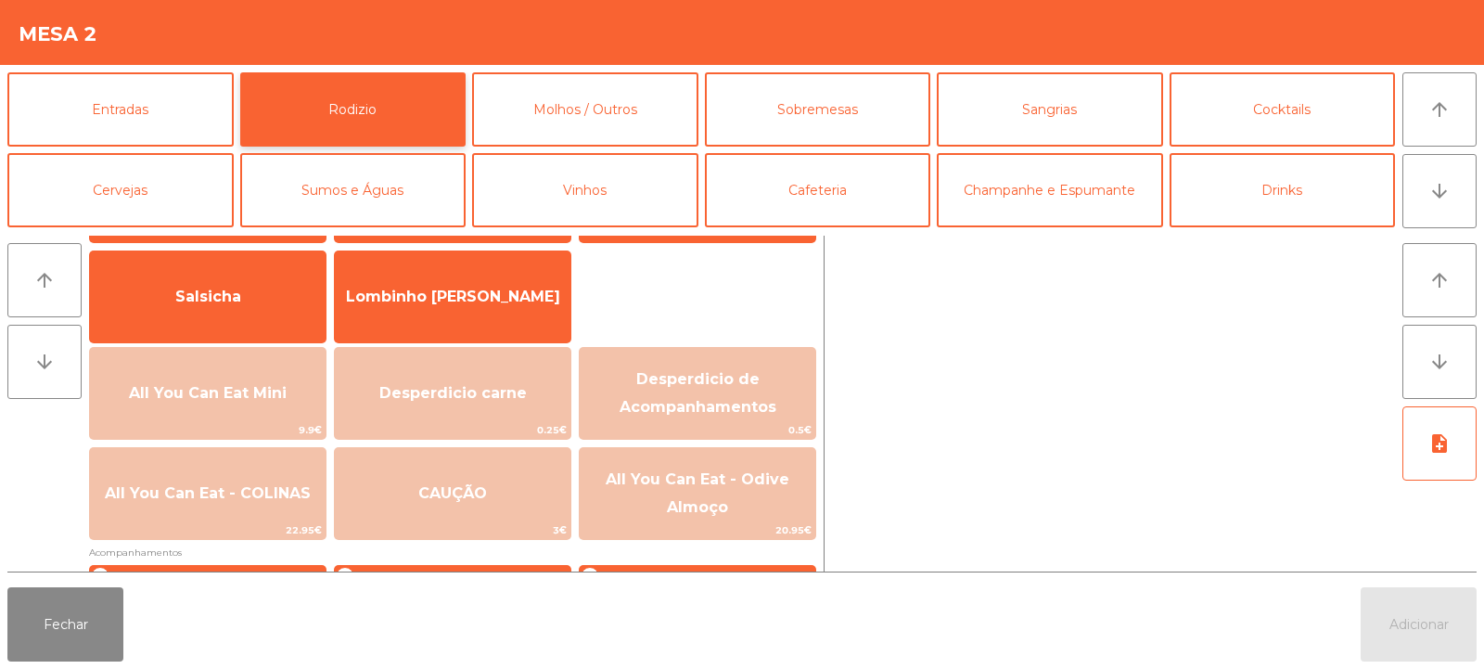
scroll to position [122, 0]
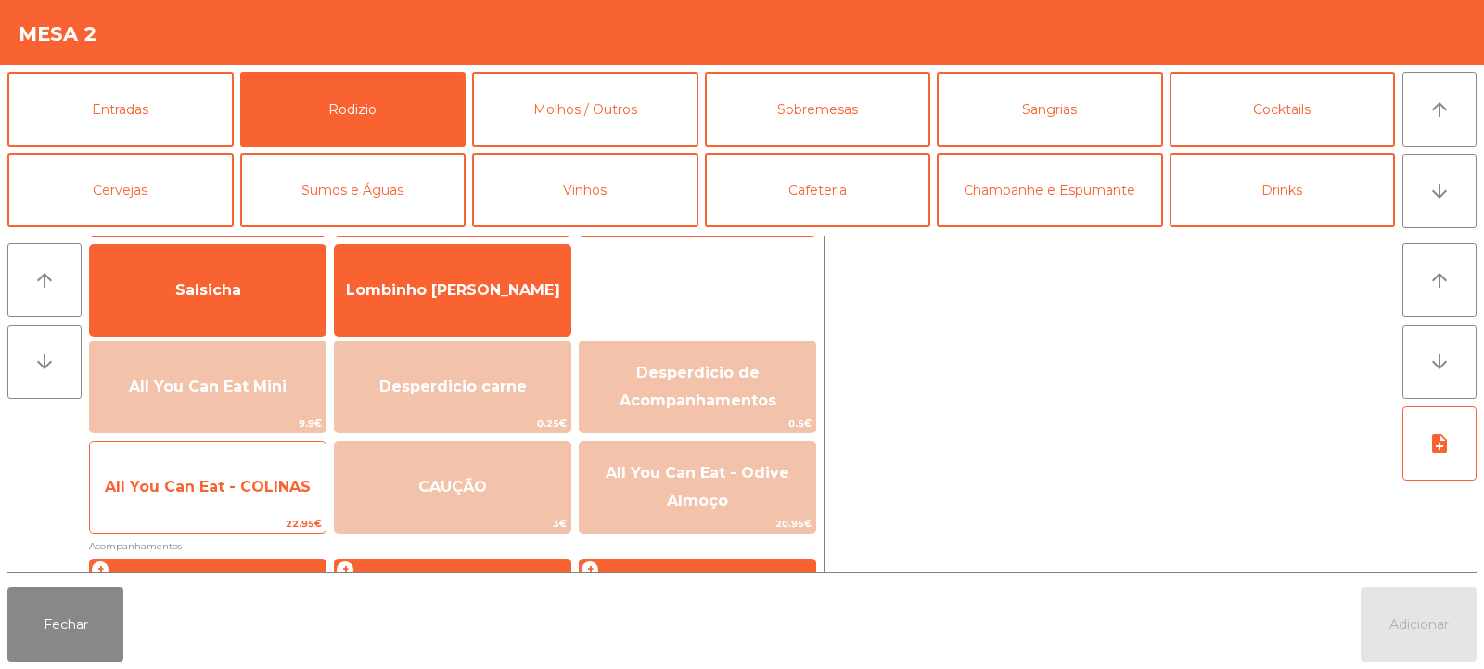
click at [268, 482] on span "All You Can Eat - COLINAS" at bounding box center [208, 487] width 206 height 18
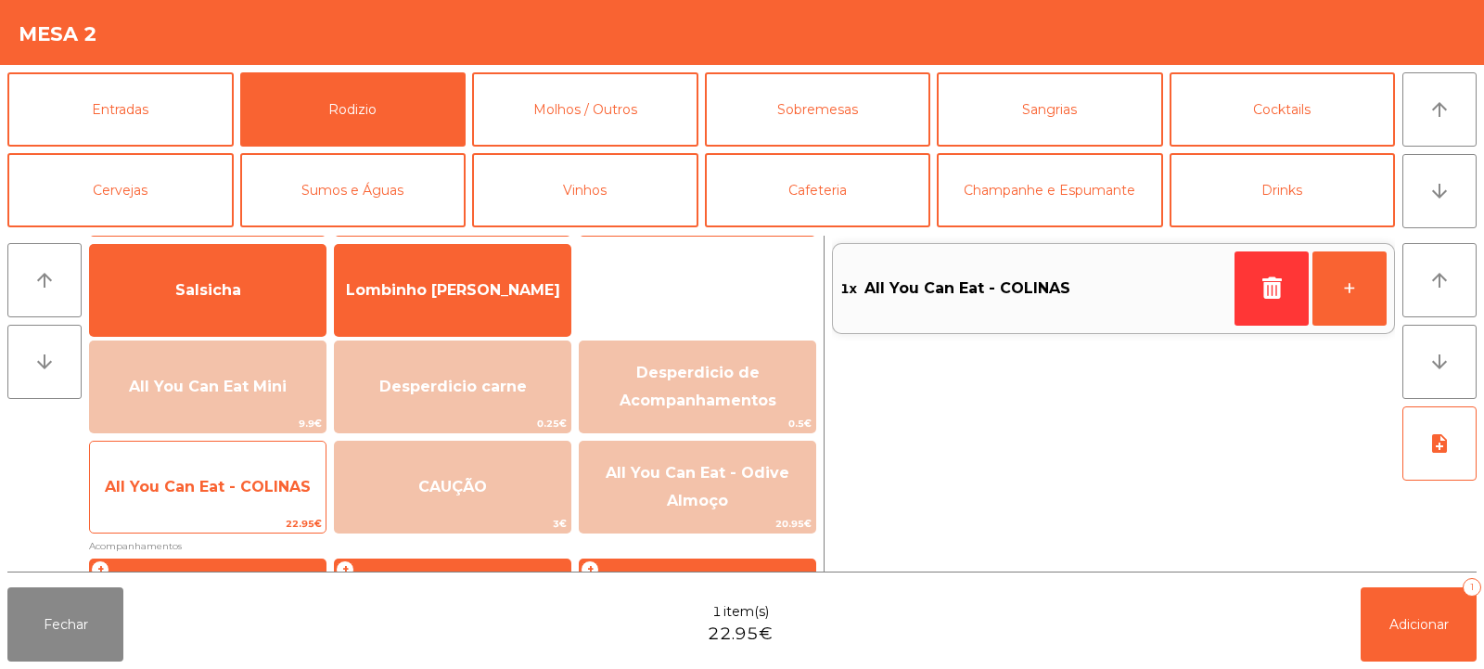
click at [269, 484] on span "All You Can Eat - COLINAS" at bounding box center [208, 487] width 206 height 18
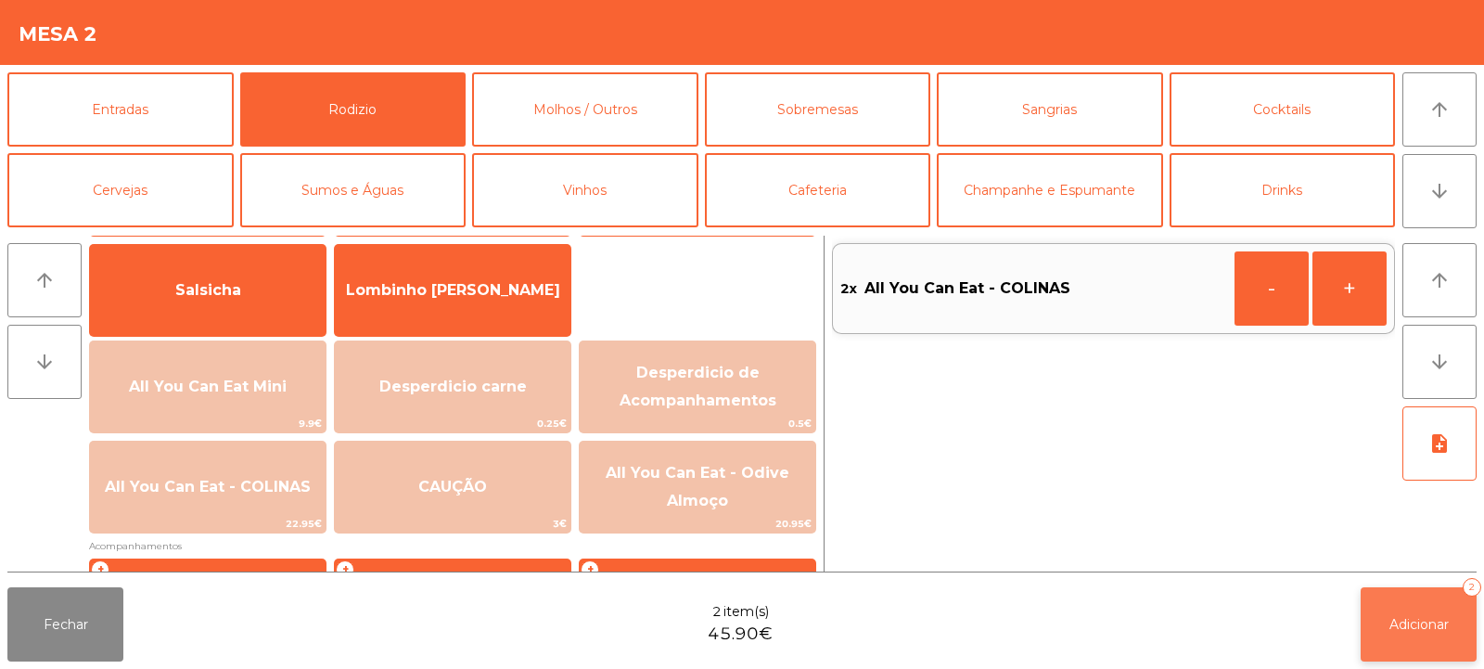
click at [1425, 606] on button "Adicionar 2" at bounding box center [1419, 624] width 116 height 74
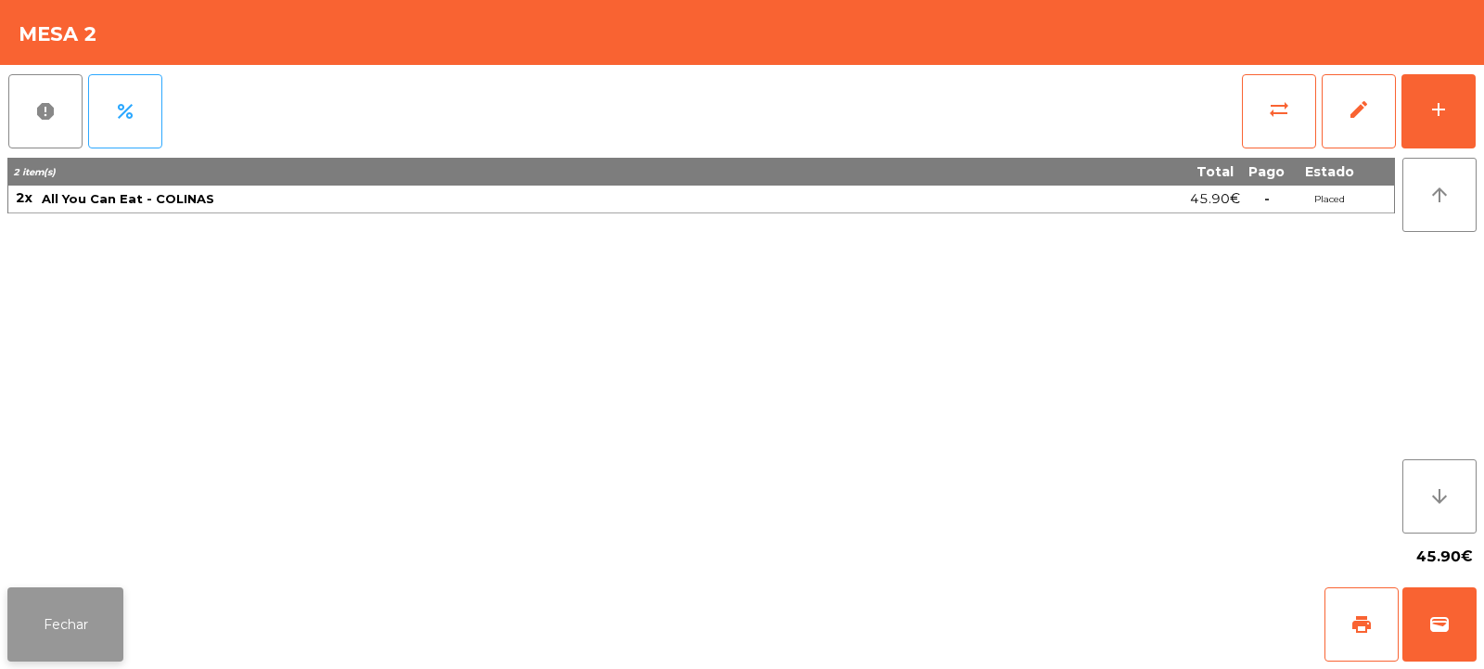
click at [73, 644] on button "Fechar" at bounding box center [65, 624] width 116 height 74
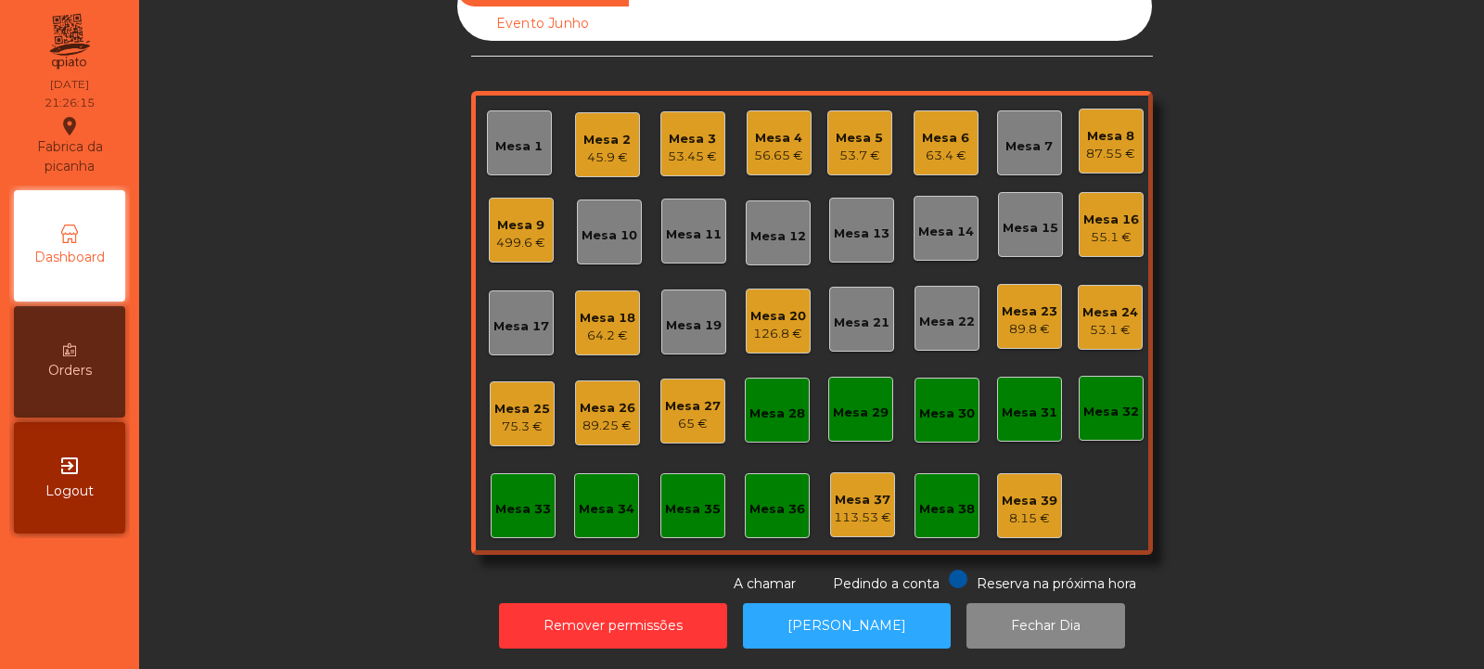
scroll to position [0, 0]
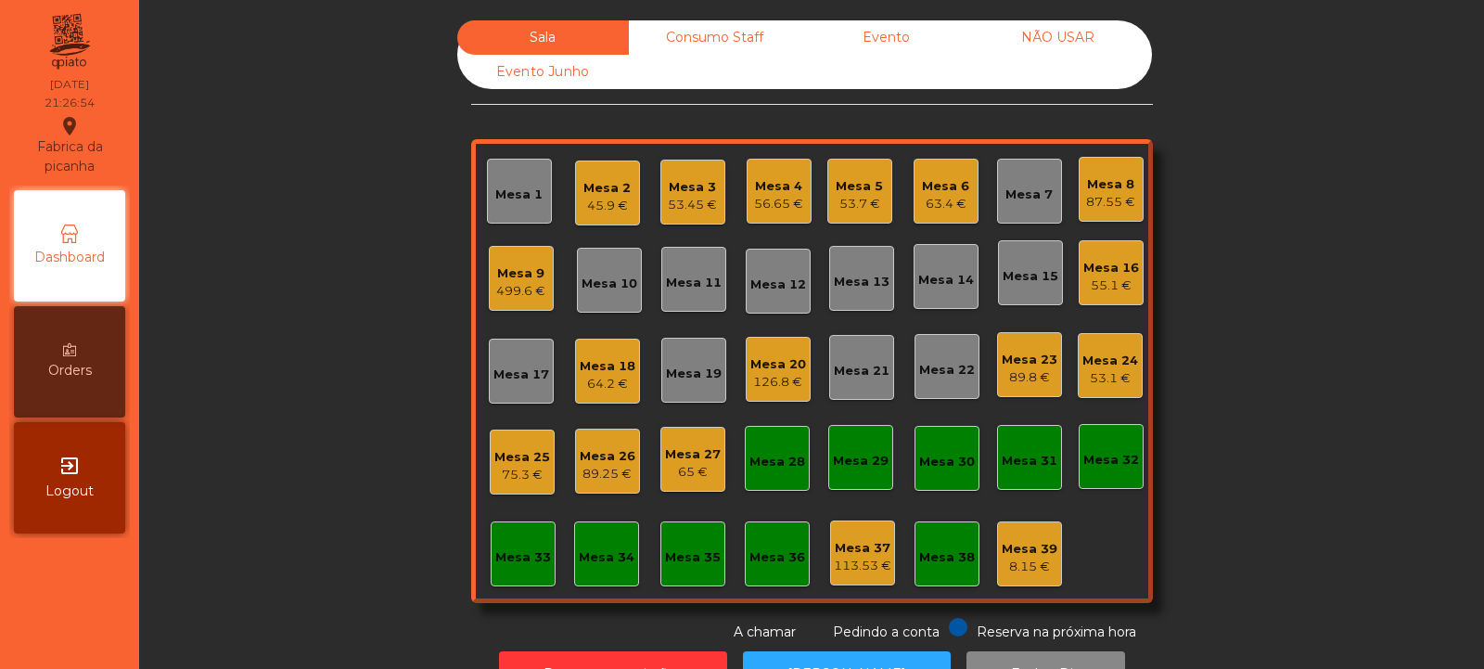
click at [1122, 364] on div "Mesa 24" at bounding box center [1111, 361] width 56 height 19
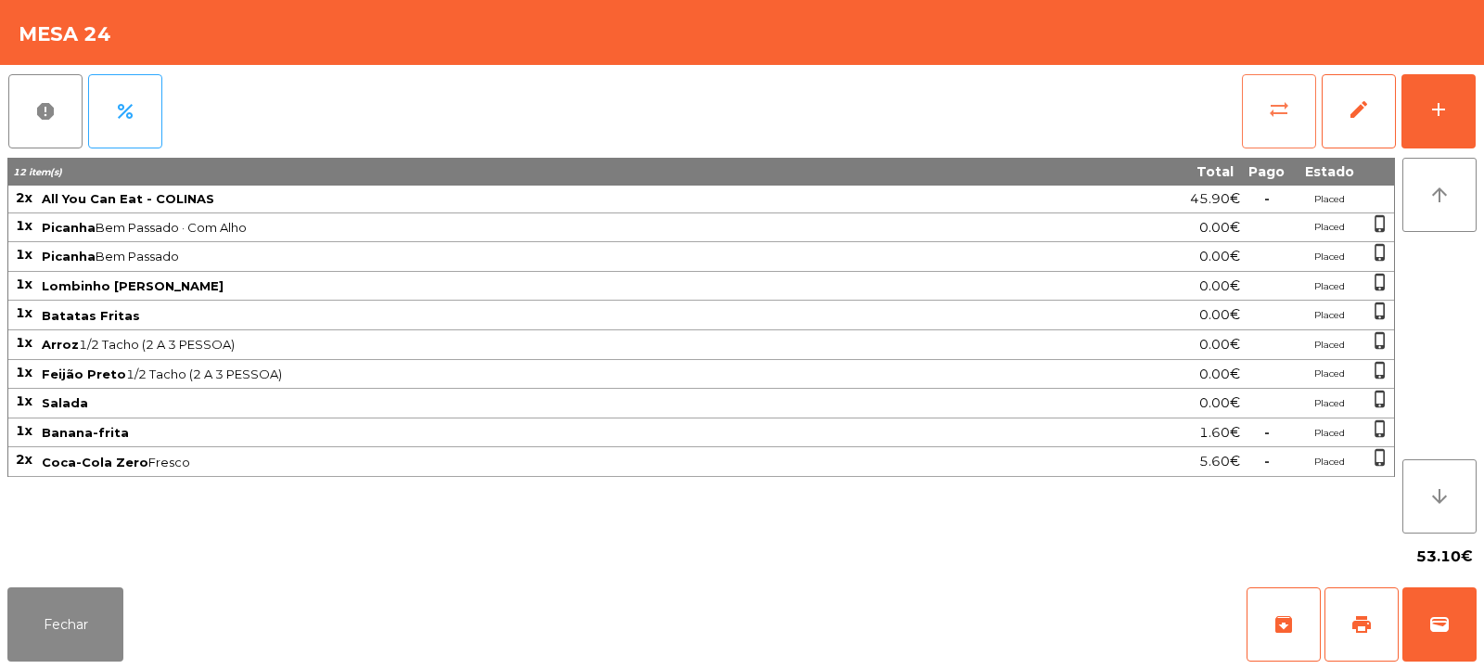
click at [1276, 114] on span "sync_alt" at bounding box center [1279, 109] width 22 height 22
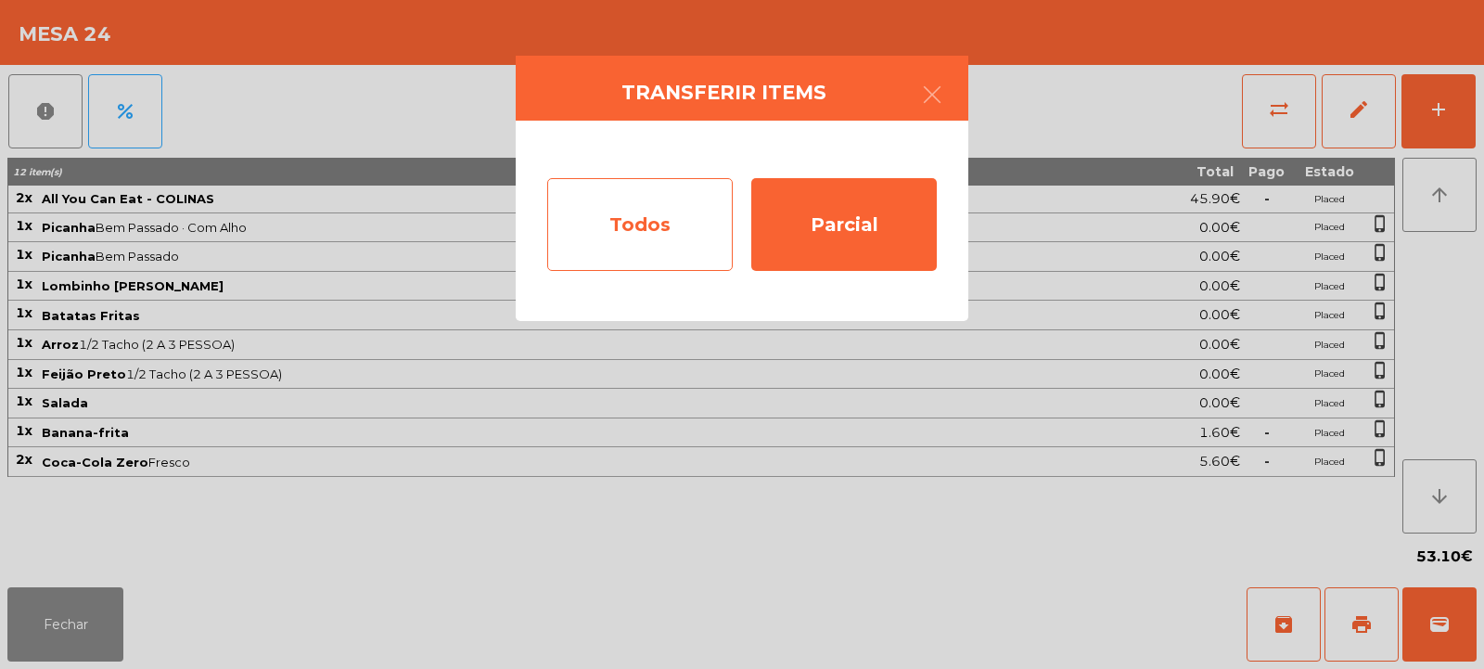
click at [662, 218] on div "Todos" at bounding box center [640, 224] width 186 height 93
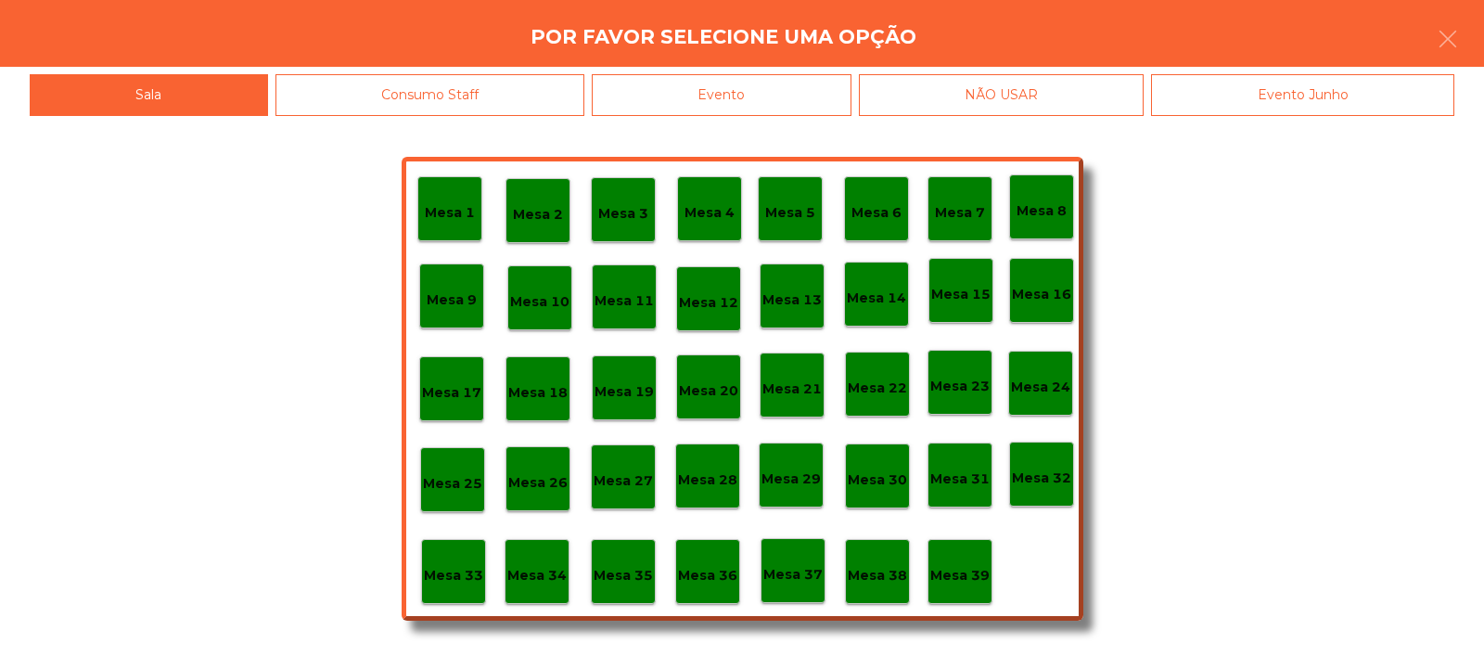
click at [801, 84] on div "Evento" at bounding box center [722, 95] width 260 height 42
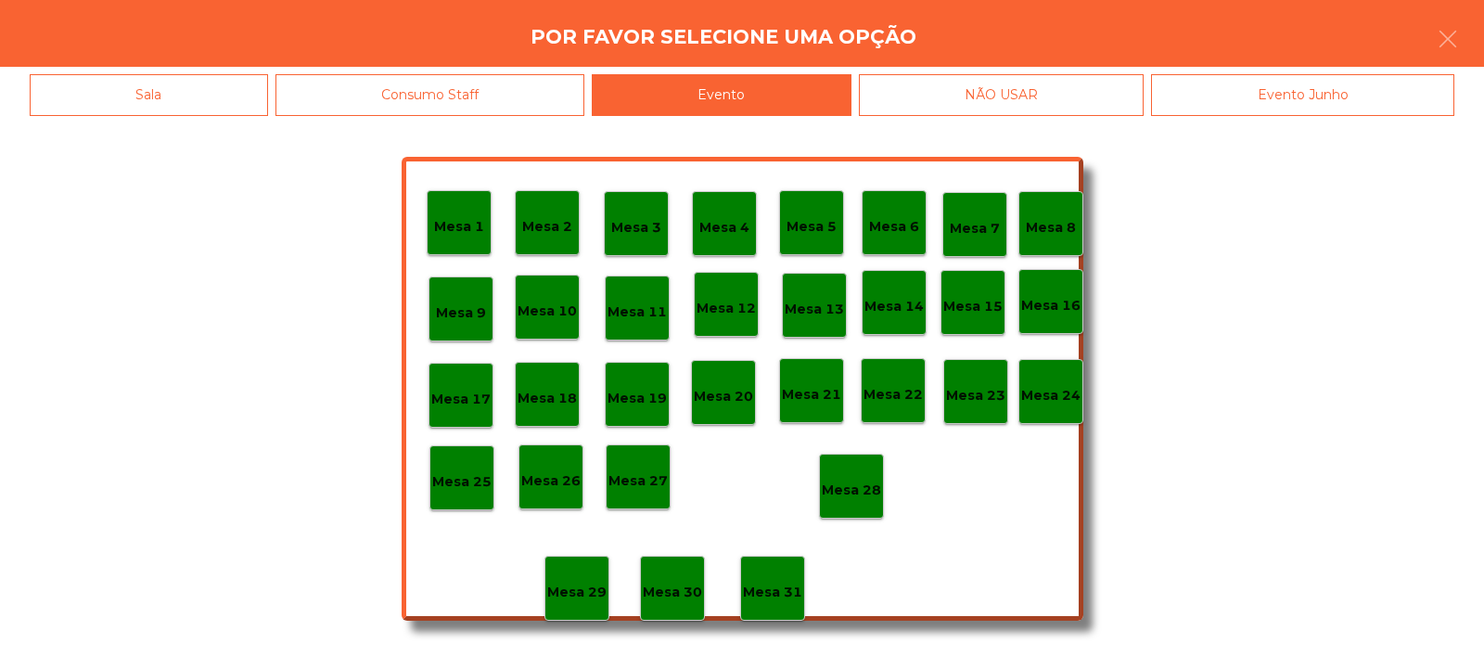
click at [862, 470] on div "Mesa 28" at bounding box center [851, 486] width 65 height 65
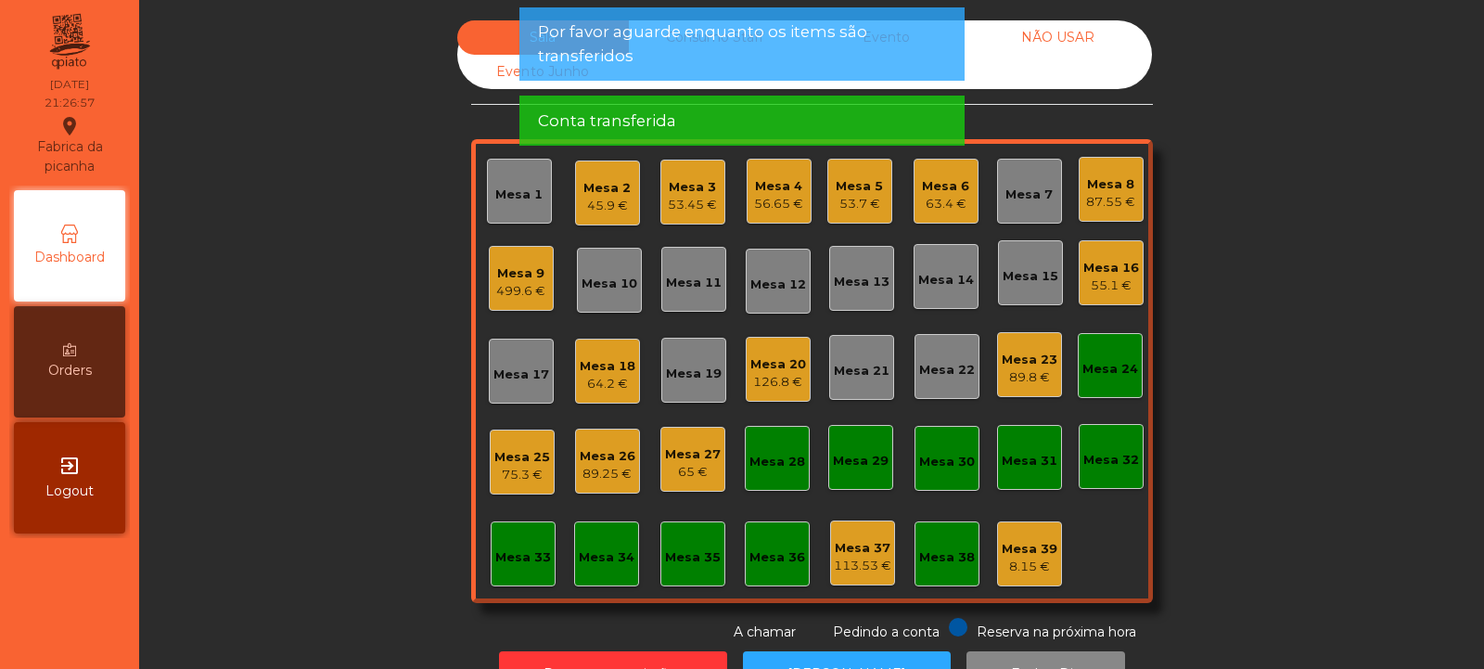
click at [1110, 370] on div "Mesa 24" at bounding box center [1111, 369] width 56 height 19
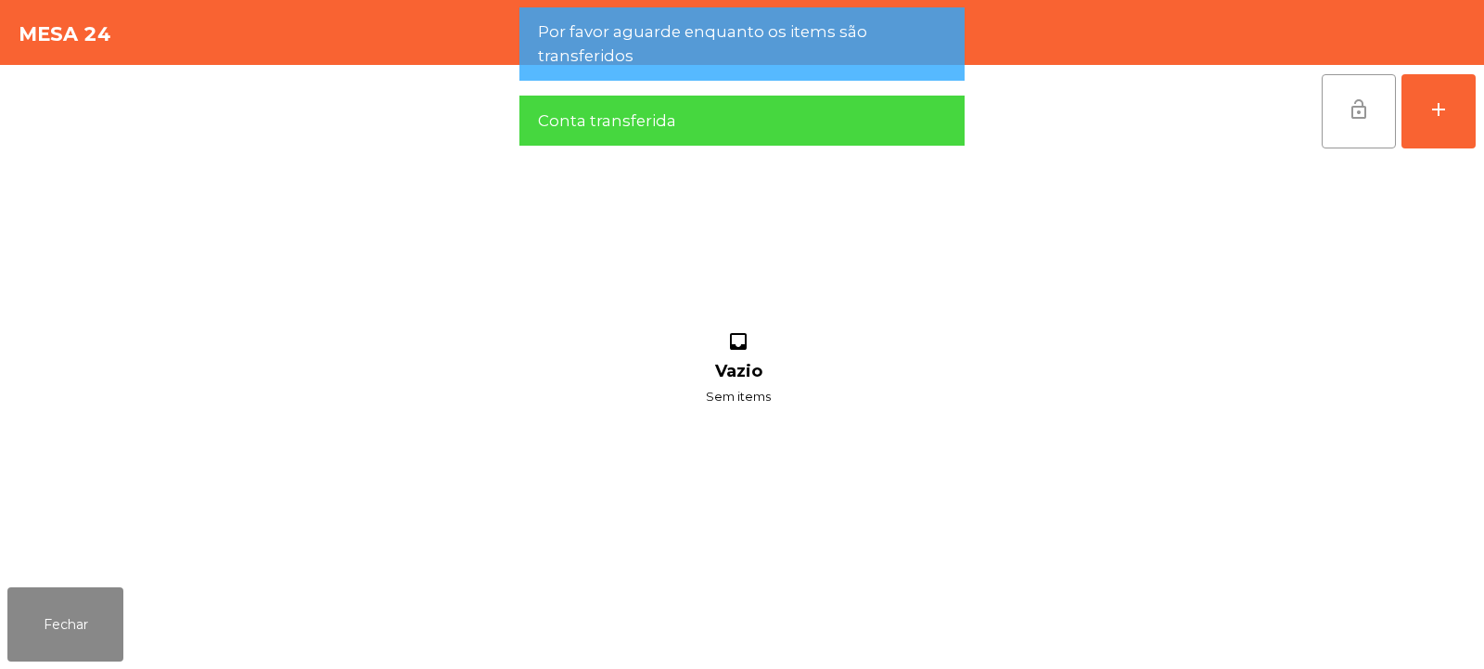
click at [1356, 106] on span "lock_open" at bounding box center [1359, 109] width 22 height 22
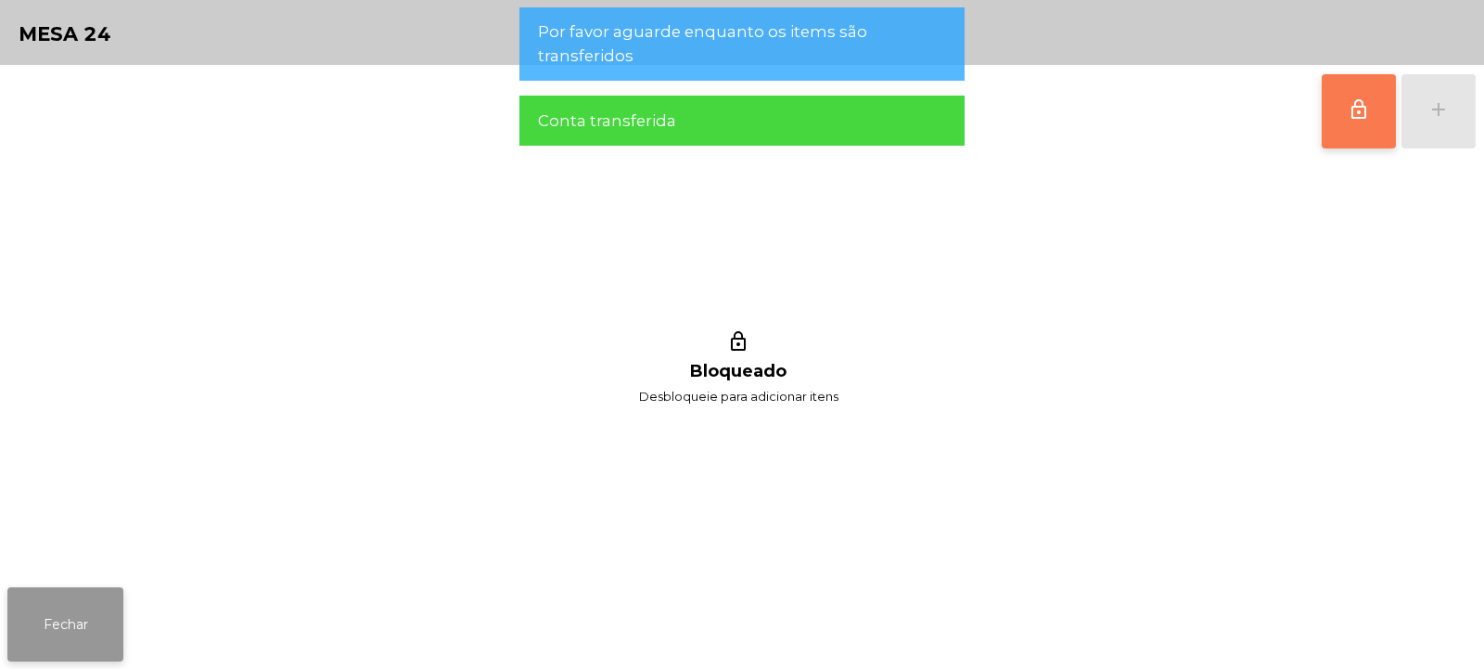
click at [65, 630] on button "Fechar" at bounding box center [65, 624] width 116 height 74
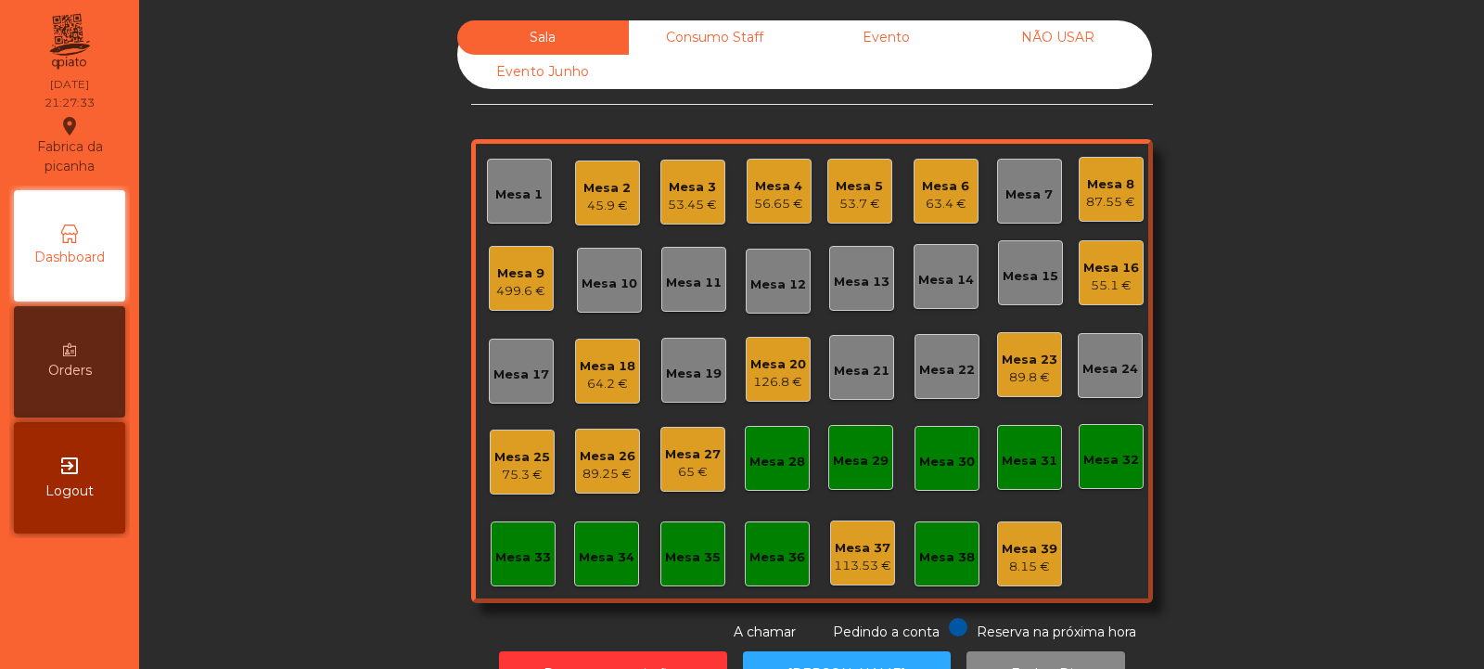
scroll to position [62, 0]
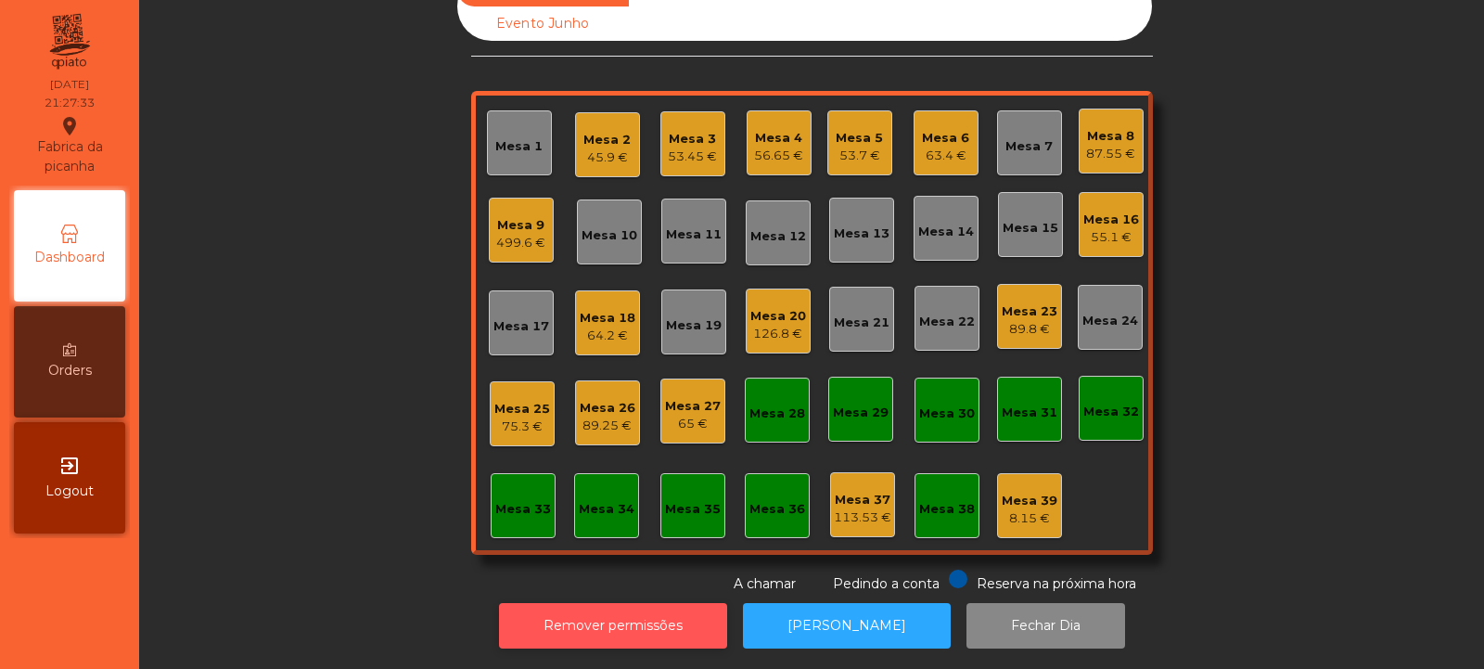
click at [673, 603] on button "Remover permissões" at bounding box center [613, 625] width 228 height 45
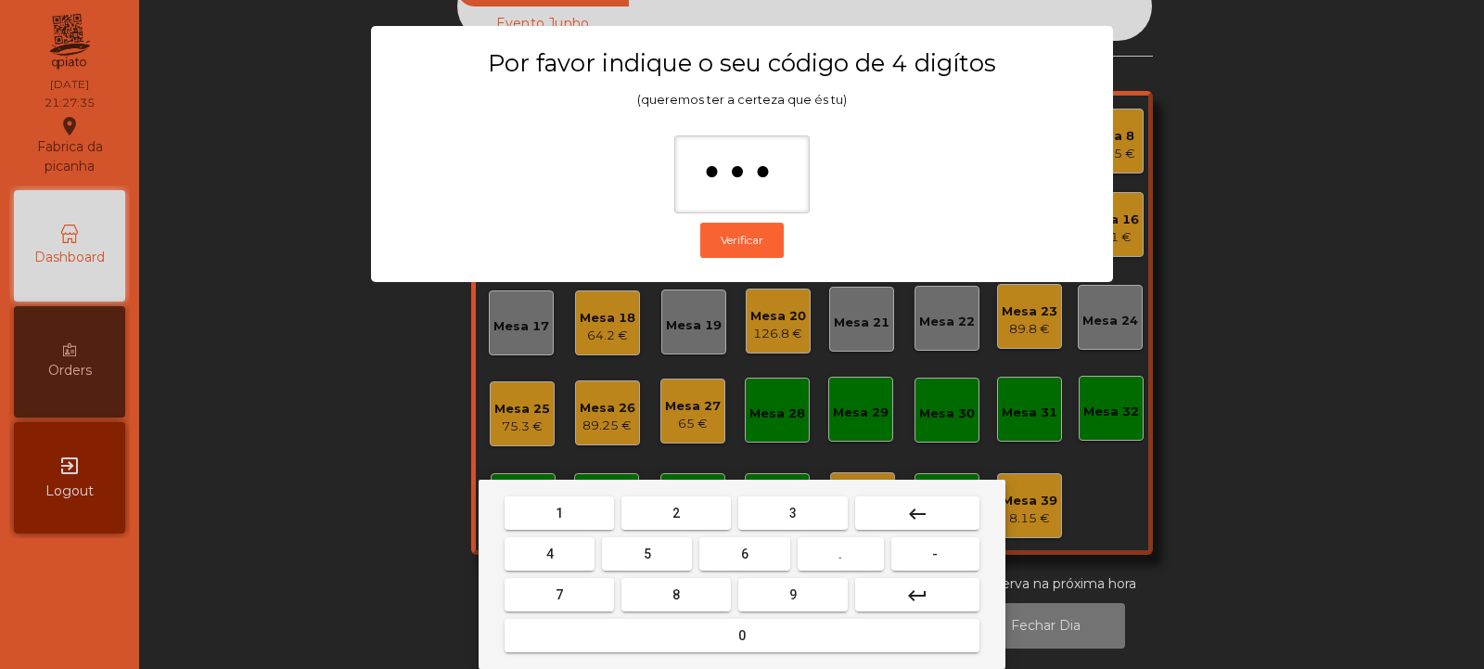
type input "****"
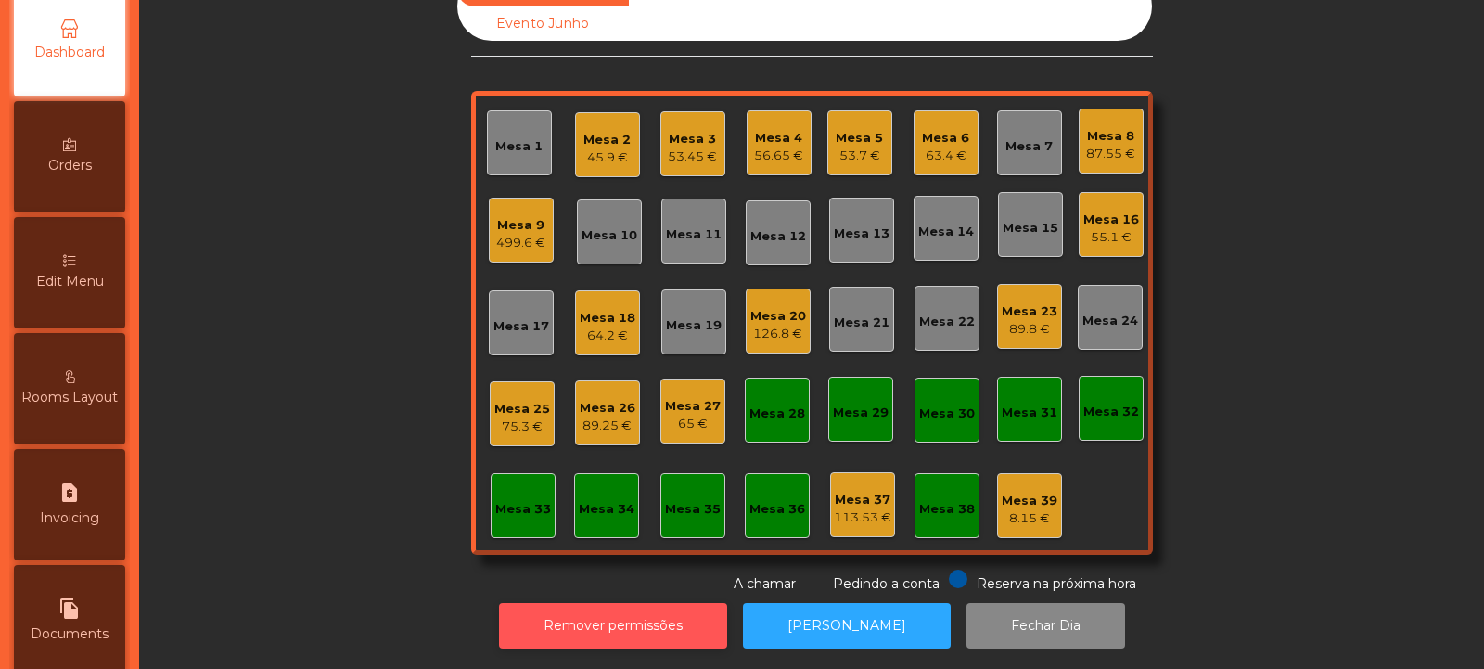
scroll to position [212, 0]
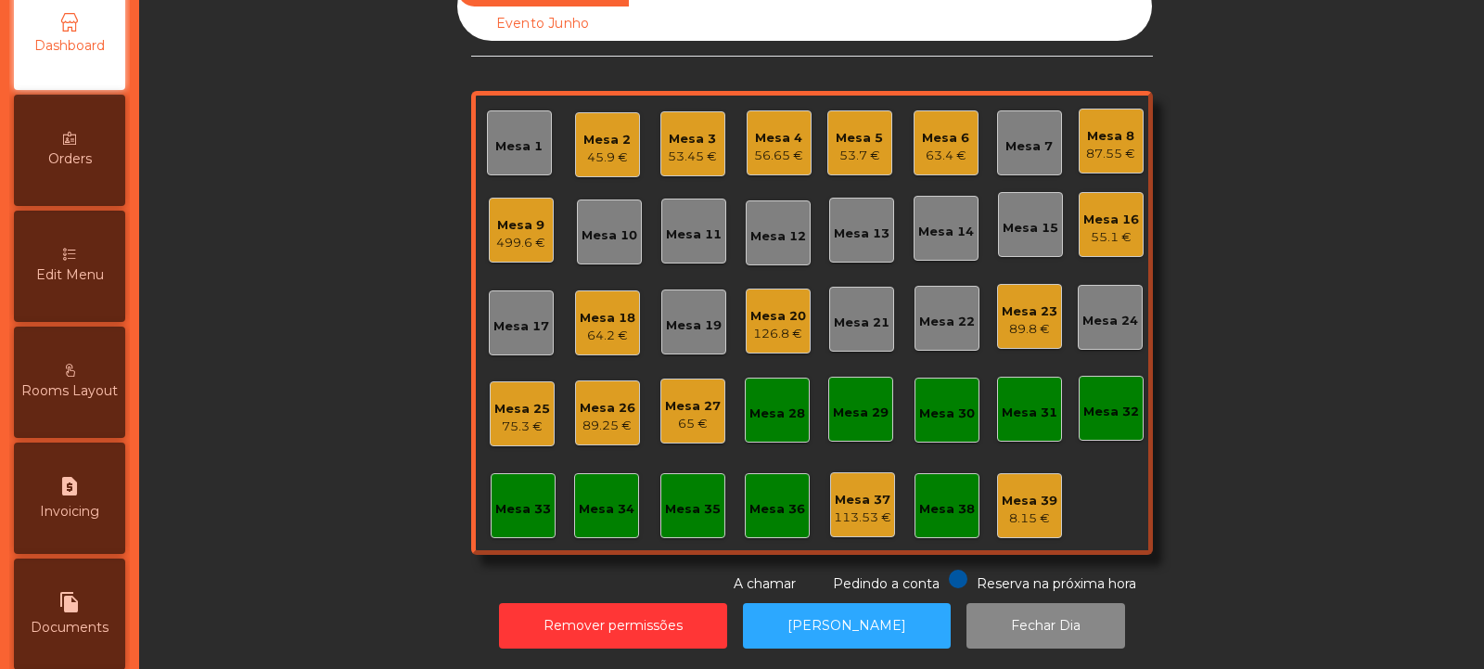
click at [65, 299] on div "Edit Menu" at bounding box center [69, 266] width 111 height 111
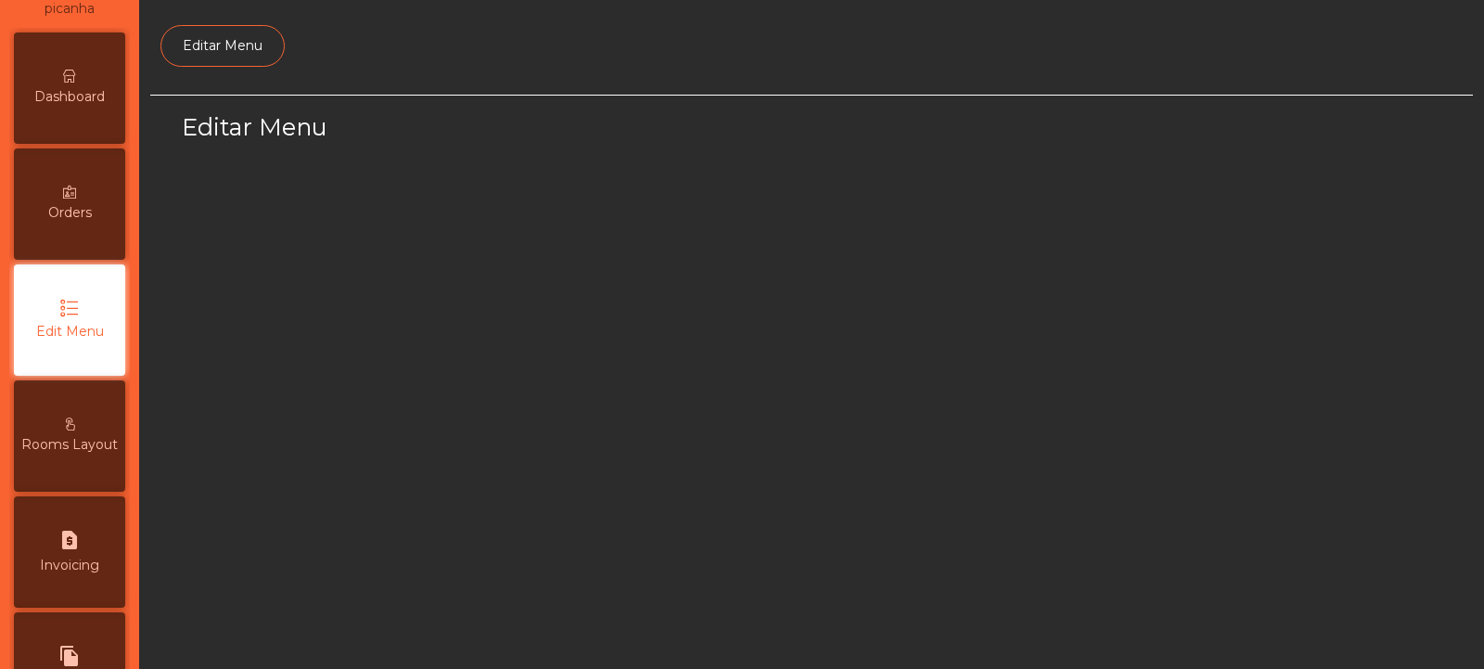
select select "*"
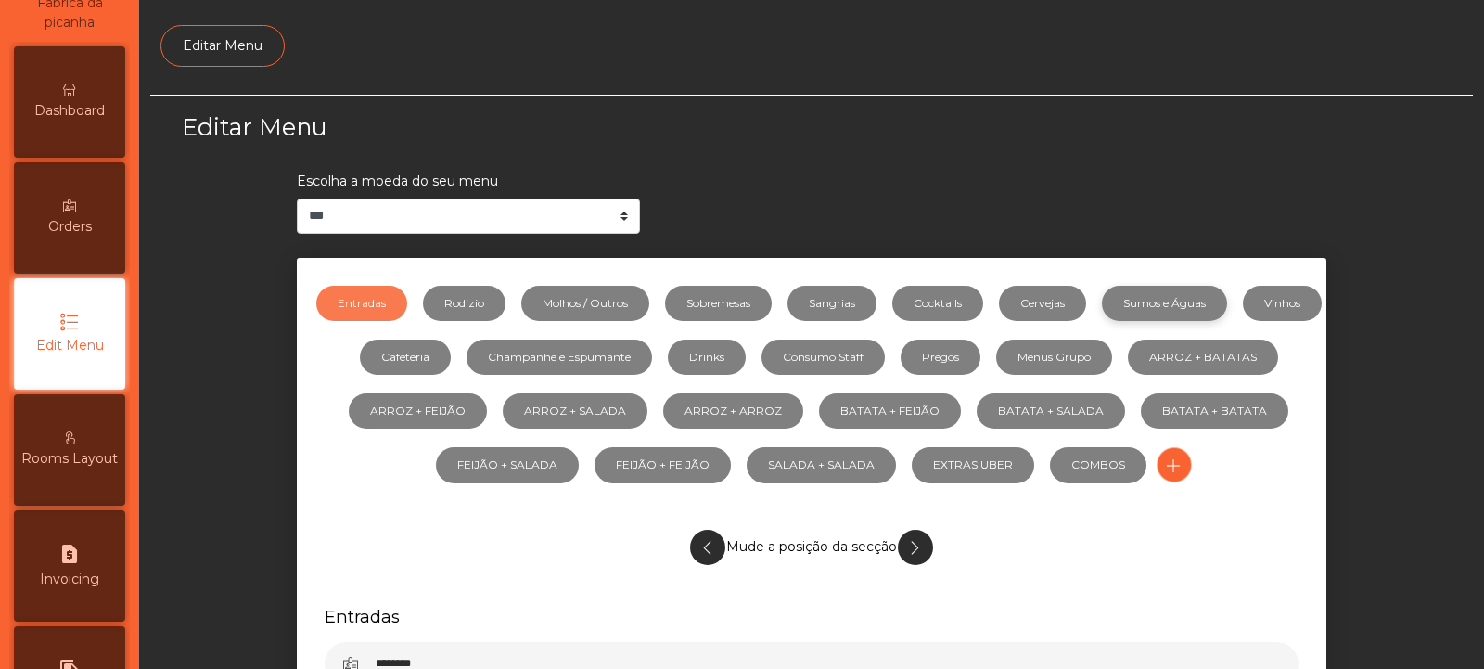
click at [1218, 304] on link "Sumos e Águas" at bounding box center [1164, 303] width 125 height 35
click at [506, 315] on link "Rodizio" at bounding box center [464, 303] width 83 height 35
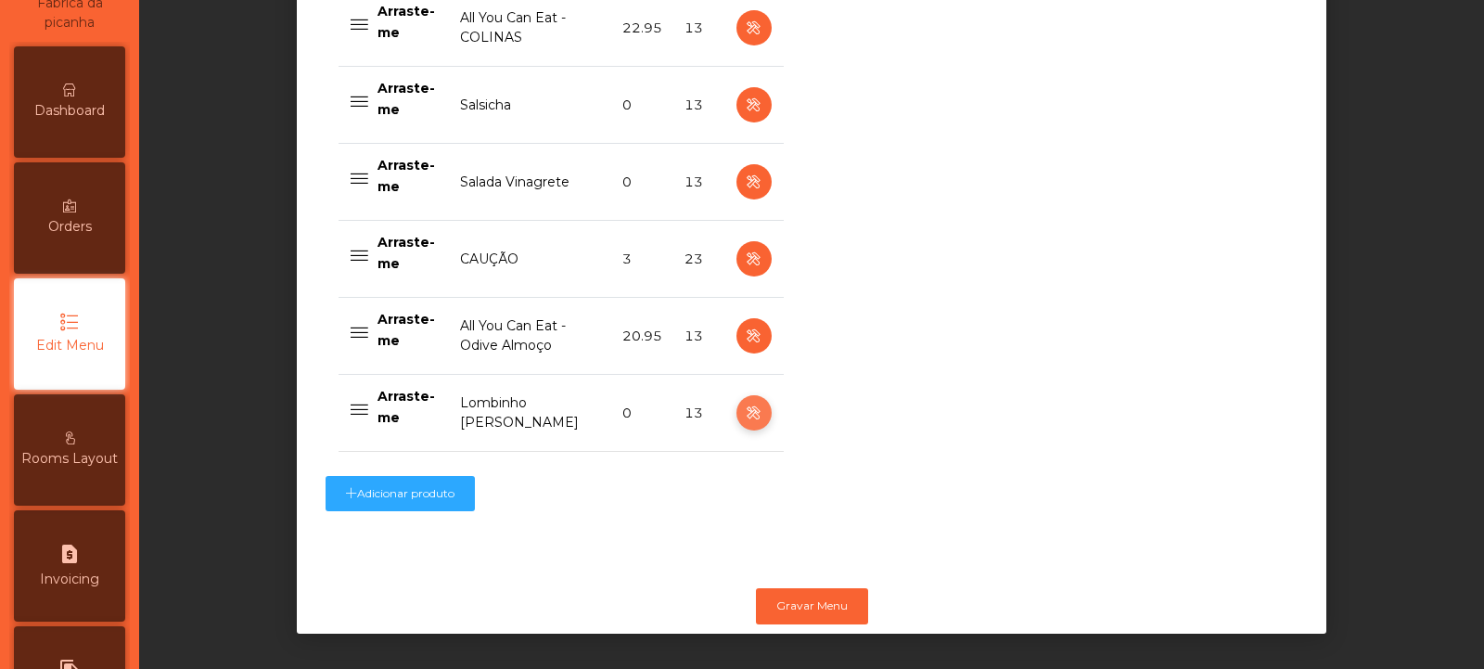
click at [751, 402] on icon "button" at bounding box center [753, 413] width 21 height 23
select select "**"
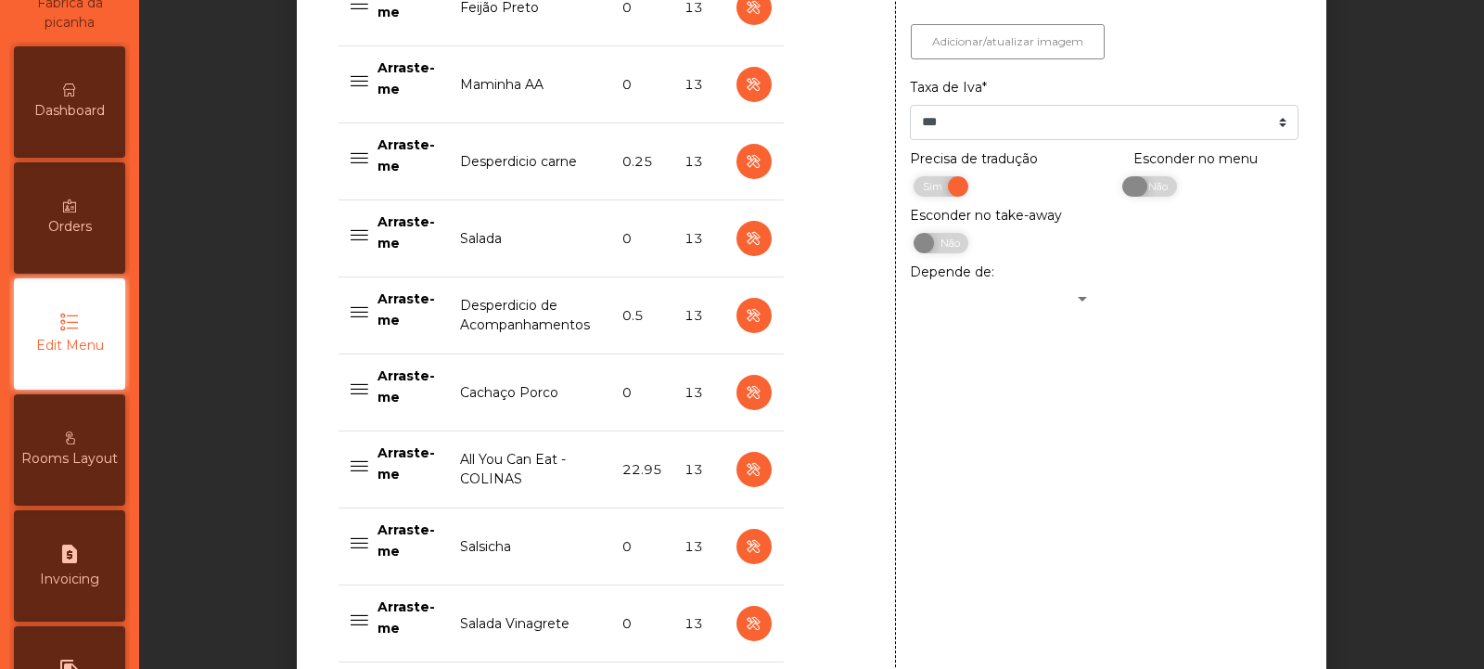
click at [1151, 195] on span "Não" at bounding box center [1156, 186] width 46 height 20
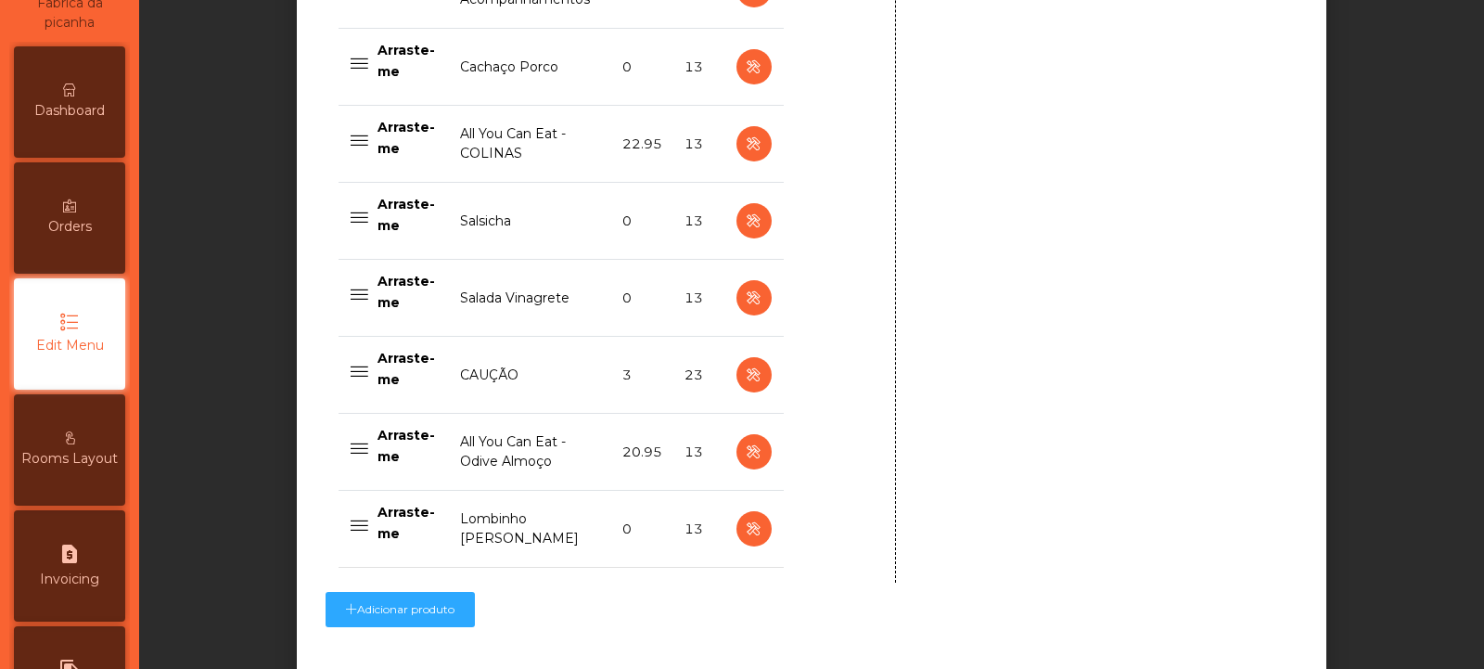
scroll to position [1628, 0]
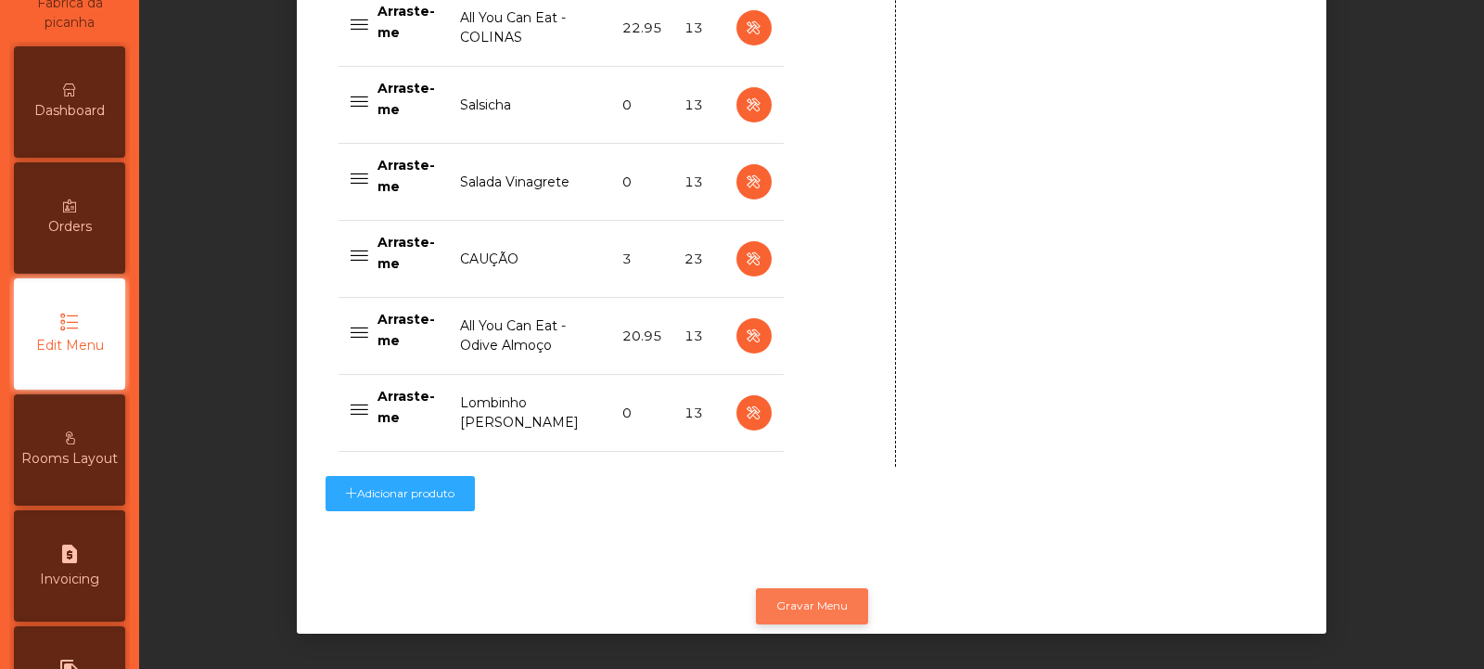
click at [832, 589] on button "Gravar Menu" at bounding box center [812, 605] width 112 height 35
click at [840, 592] on button "Gravar Menu" at bounding box center [812, 605] width 112 height 35
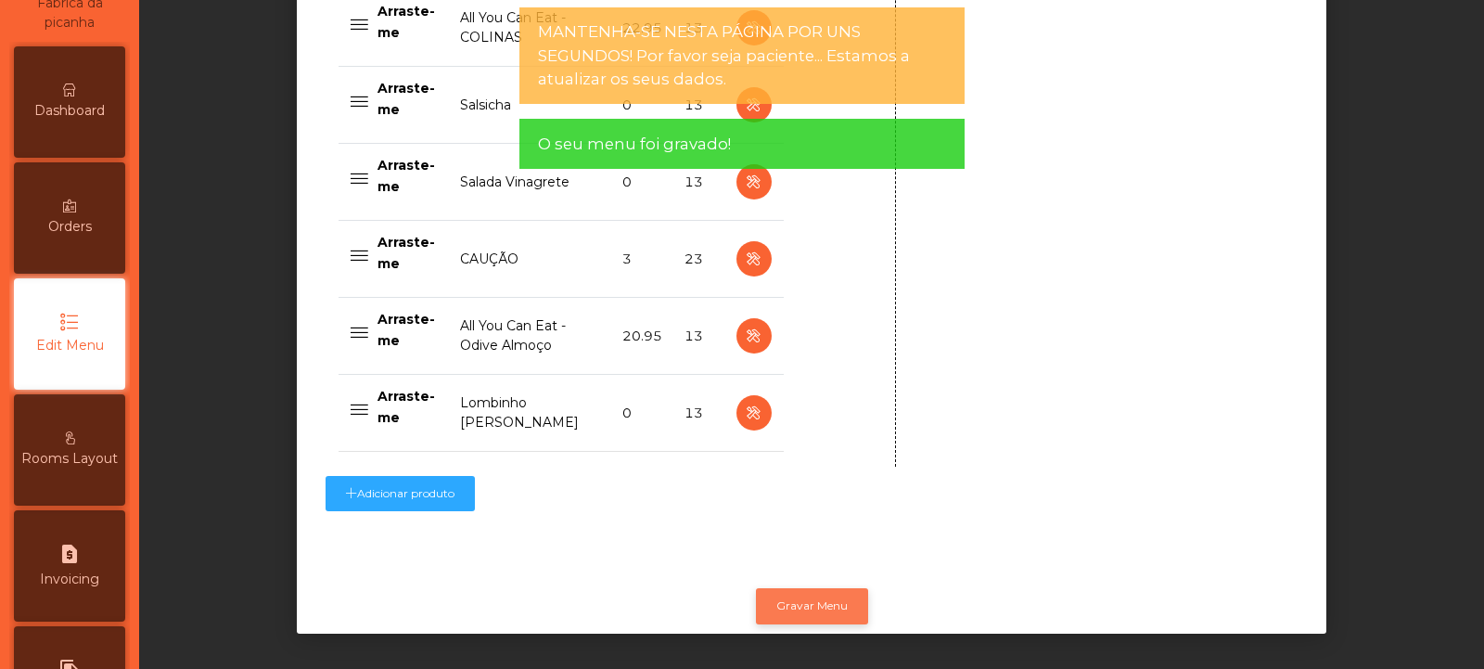
scroll to position [0, 0]
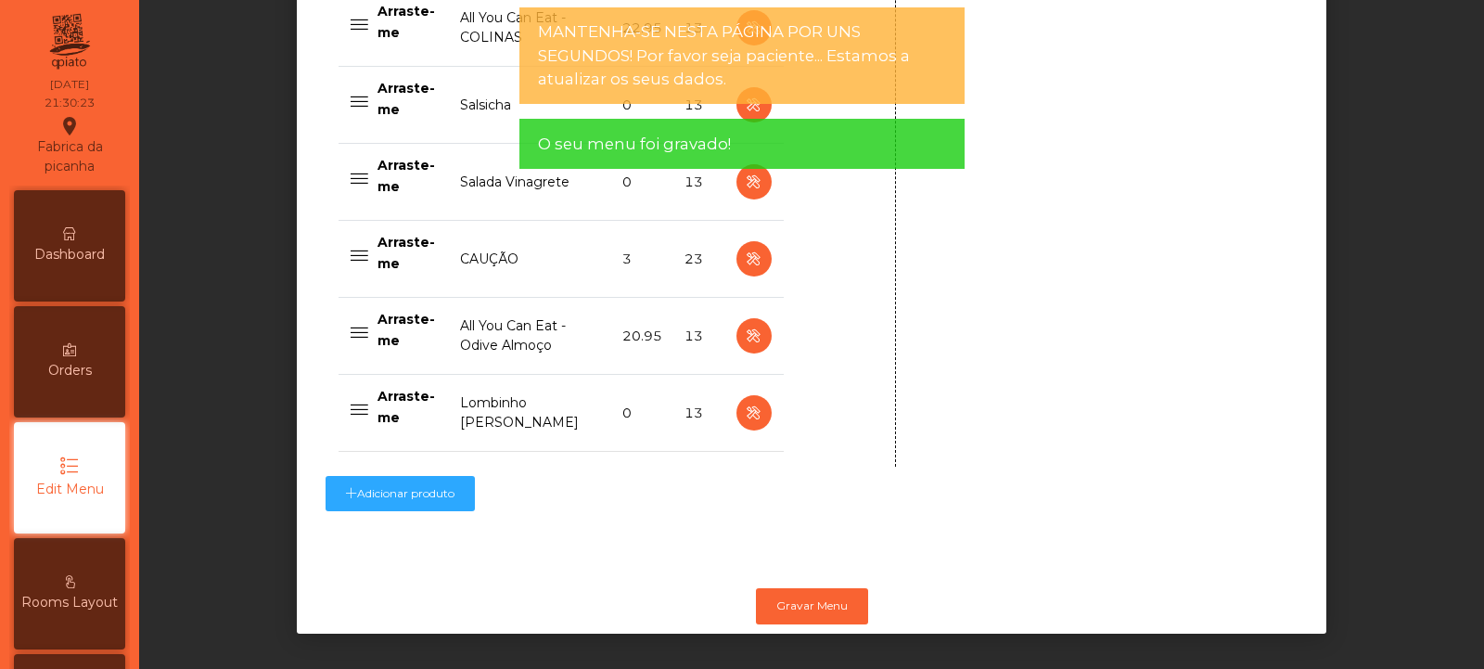
click at [83, 267] on div "Dashboard" at bounding box center [69, 245] width 111 height 111
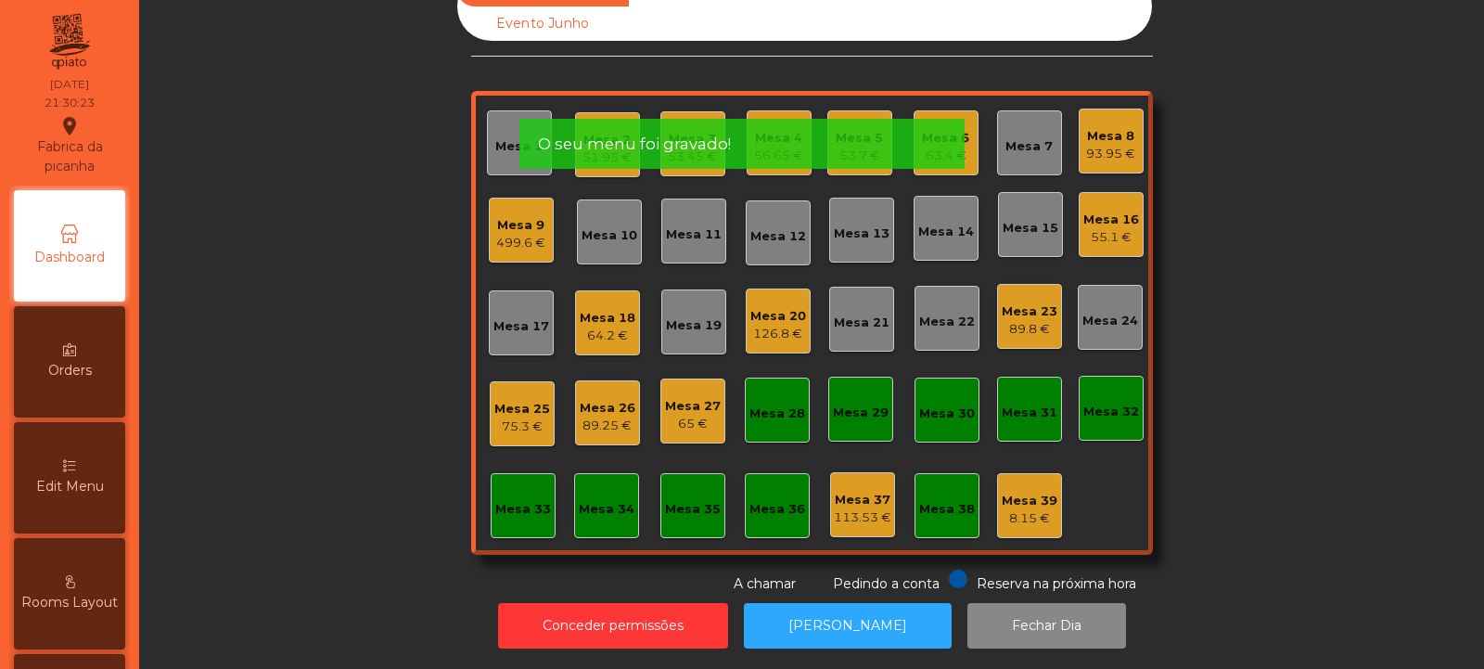
scroll to position [62, 0]
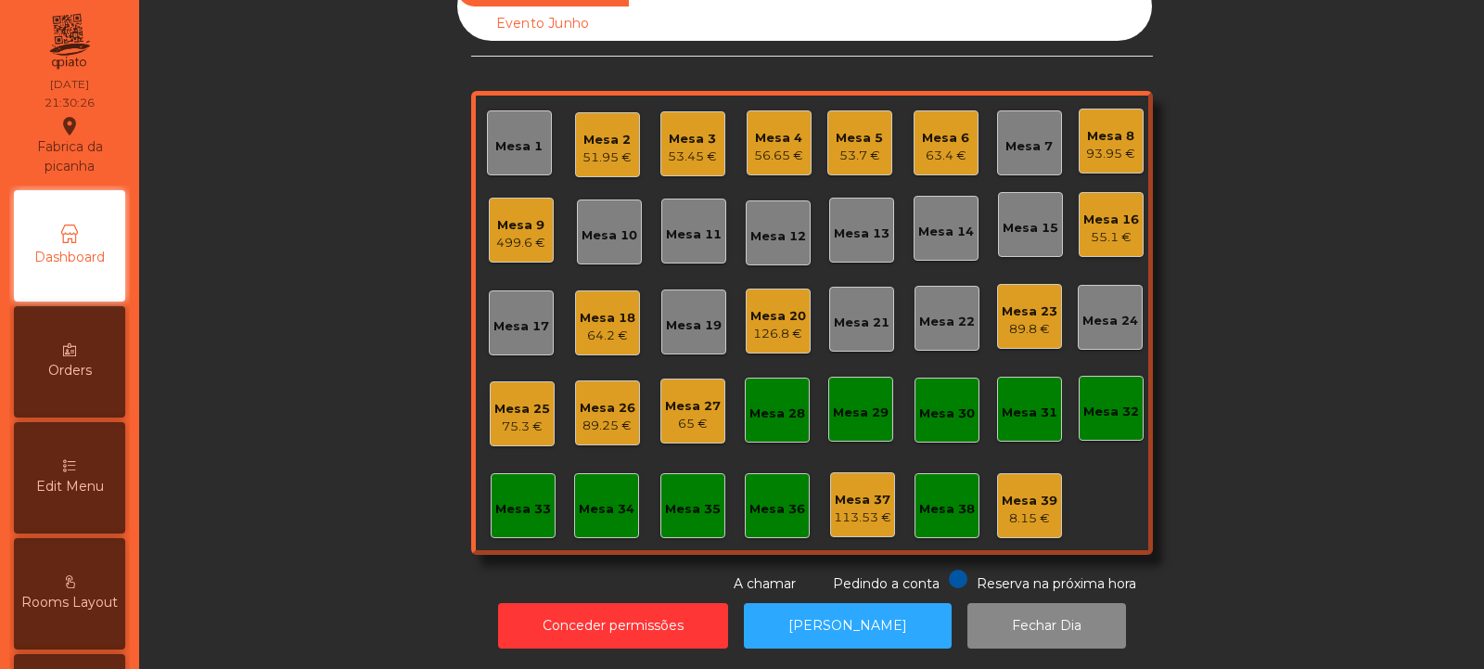
click at [769, 147] on div "56.65 €" at bounding box center [778, 156] width 49 height 19
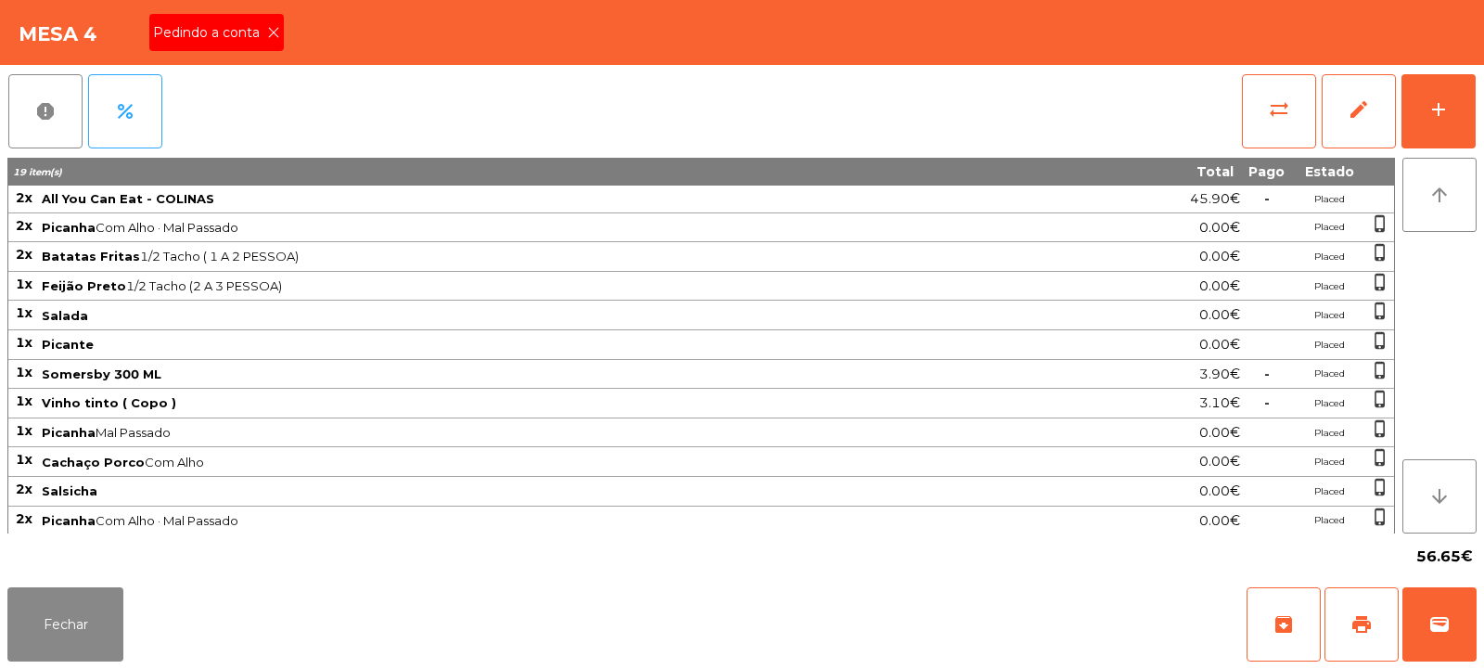
click at [279, 36] on div "Pedindo a conta" at bounding box center [216, 32] width 135 height 37
click at [1347, 593] on button "print" at bounding box center [1362, 624] width 74 height 74
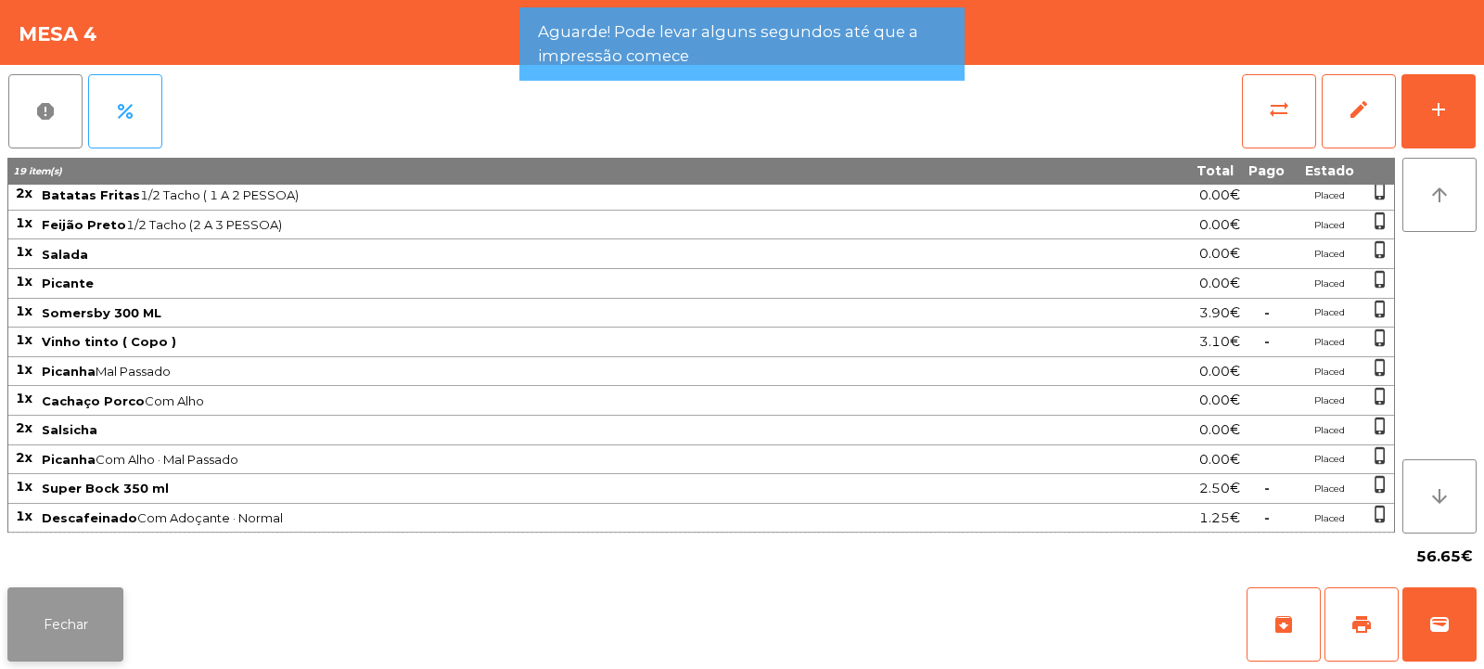
click at [55, 637] on button "Fechar" at bounding box center [65, 624] width 116 height 74
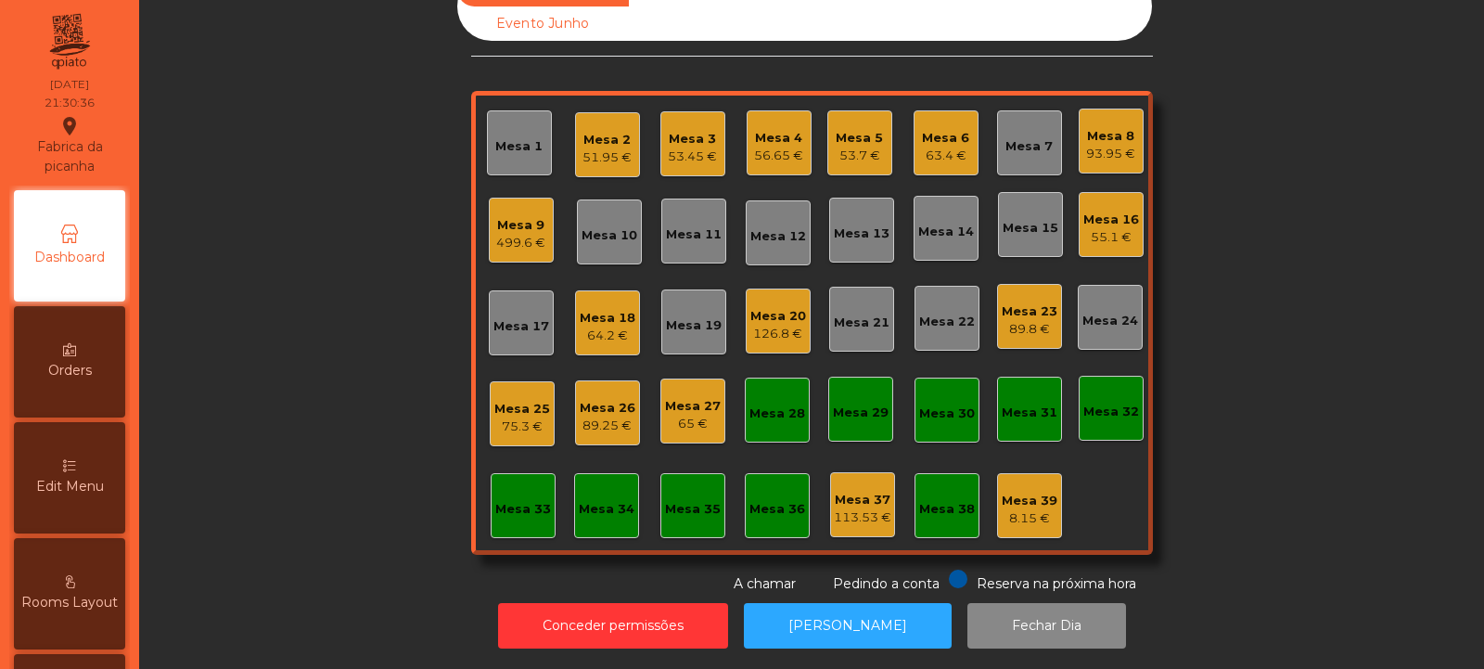
click at [769, 147] on div "56.65 €" at bounding box center [778, 156] width 49 height 19
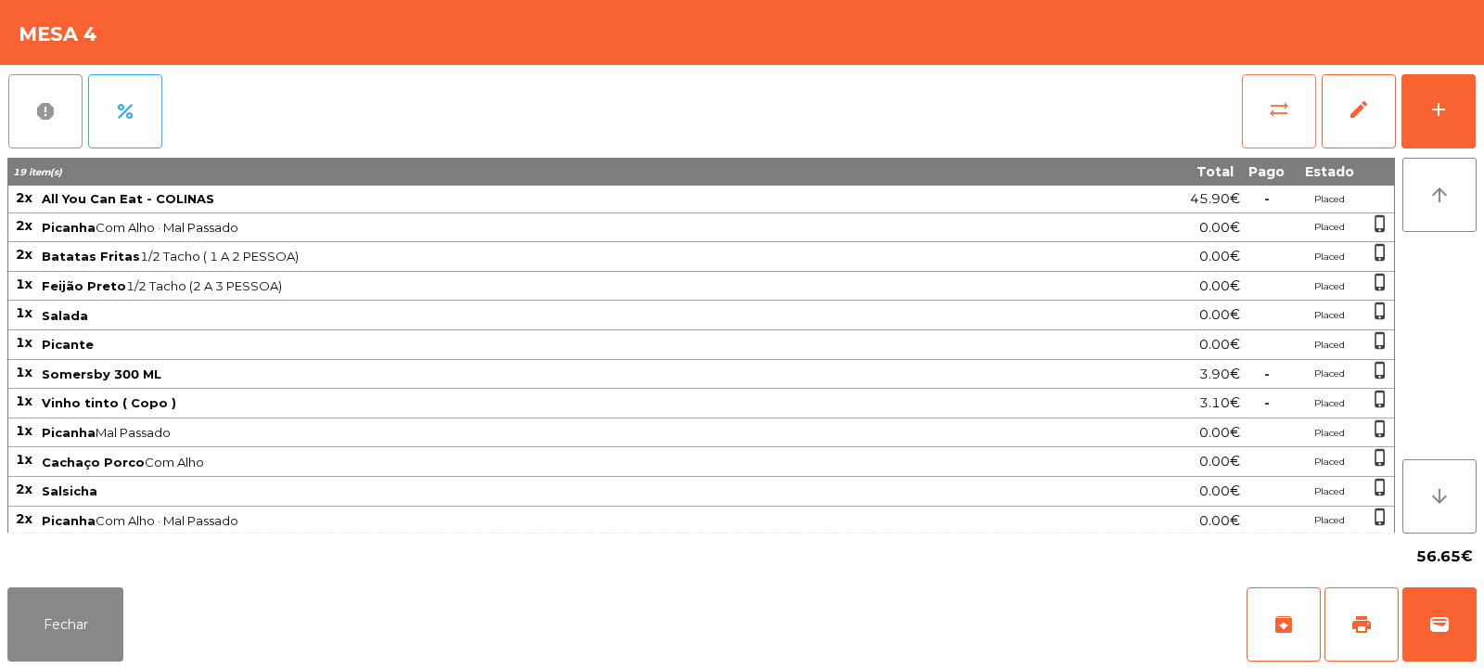
click at [1257, 101] on button "sync_alt" at bounding box center [1279, 111] width 74 height 74
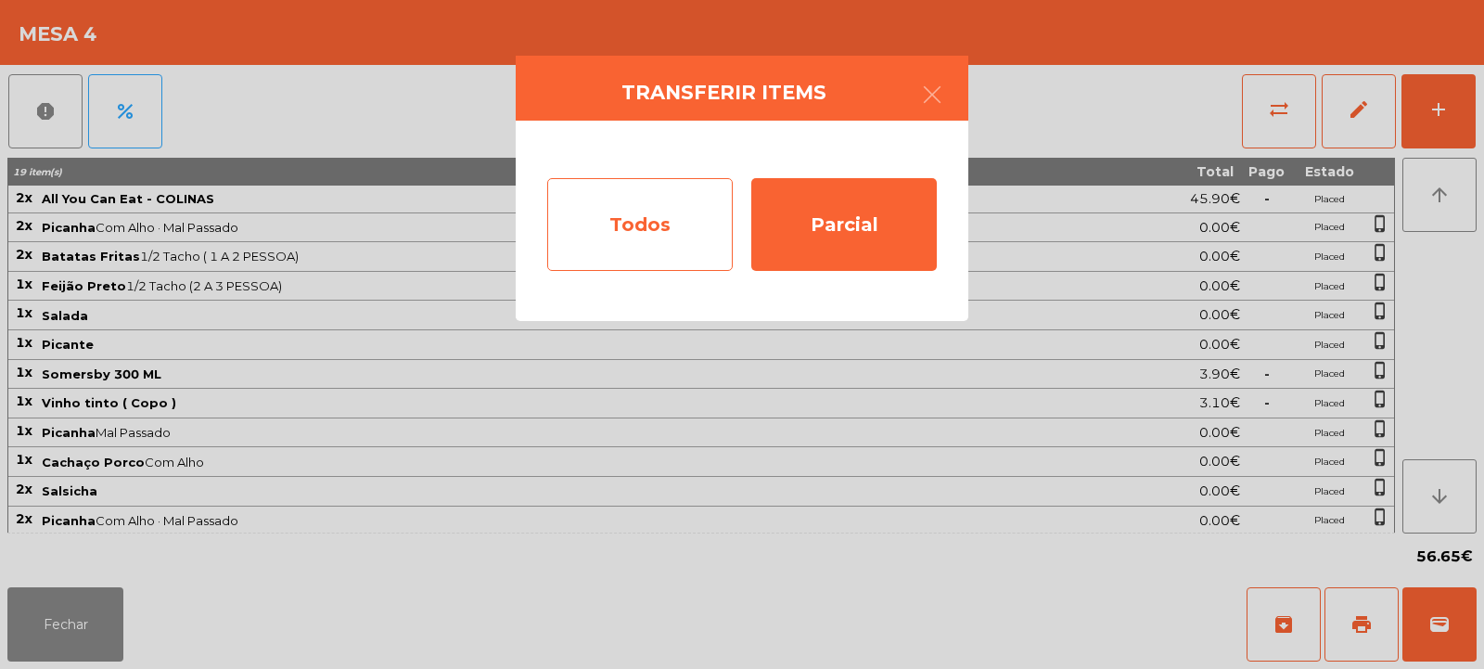
click at [611, 230] on div "Todos" at bounding box center [640, 224] width 186 height 93
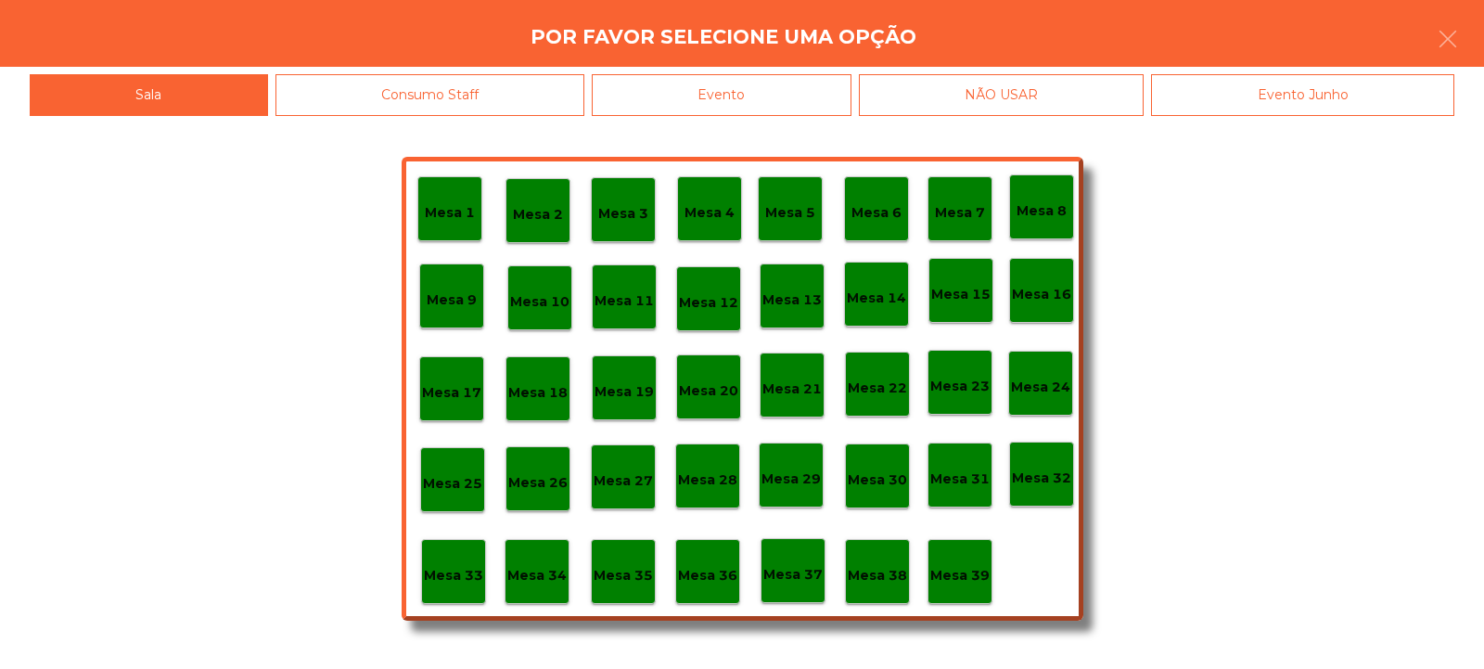
click at [754, 99] on div "Evento" at bounding box center [722, 95] width 260 height 42
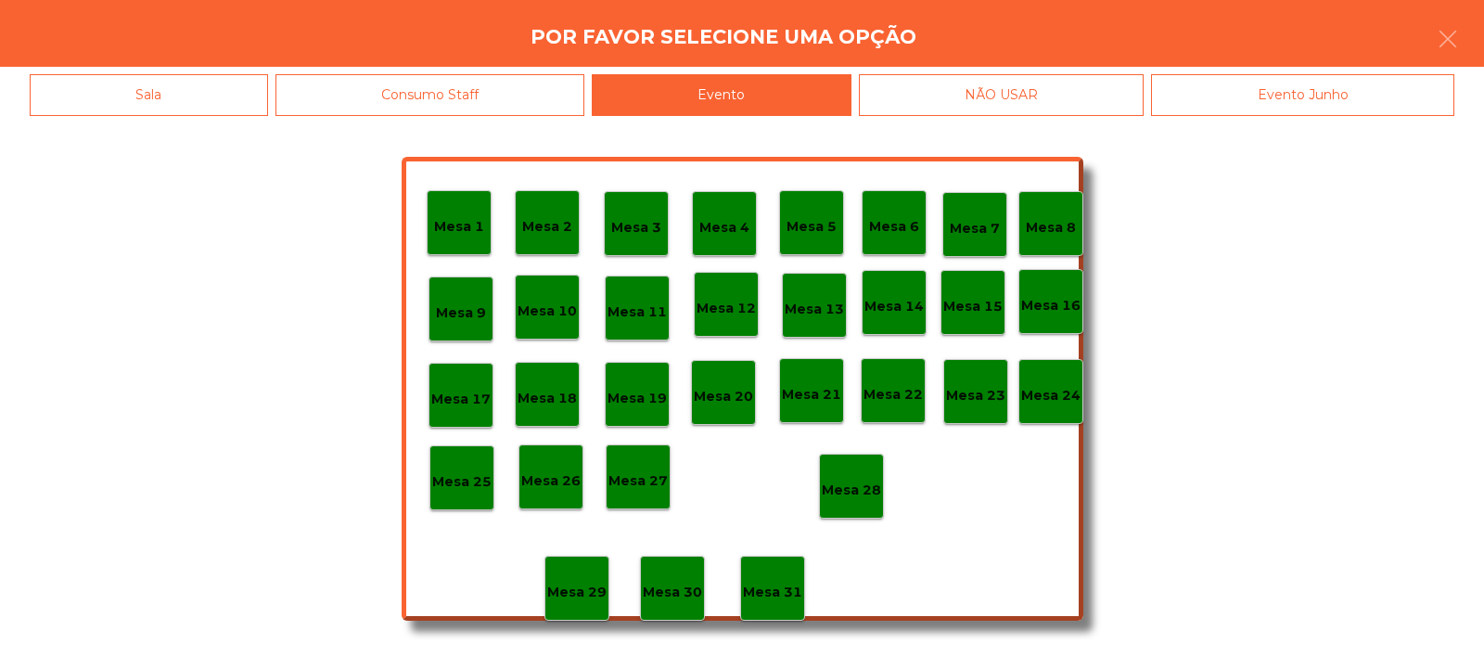
click at [858, 494] on p "Mesa 28" at bounding box center [851, 490] width 59 height 21
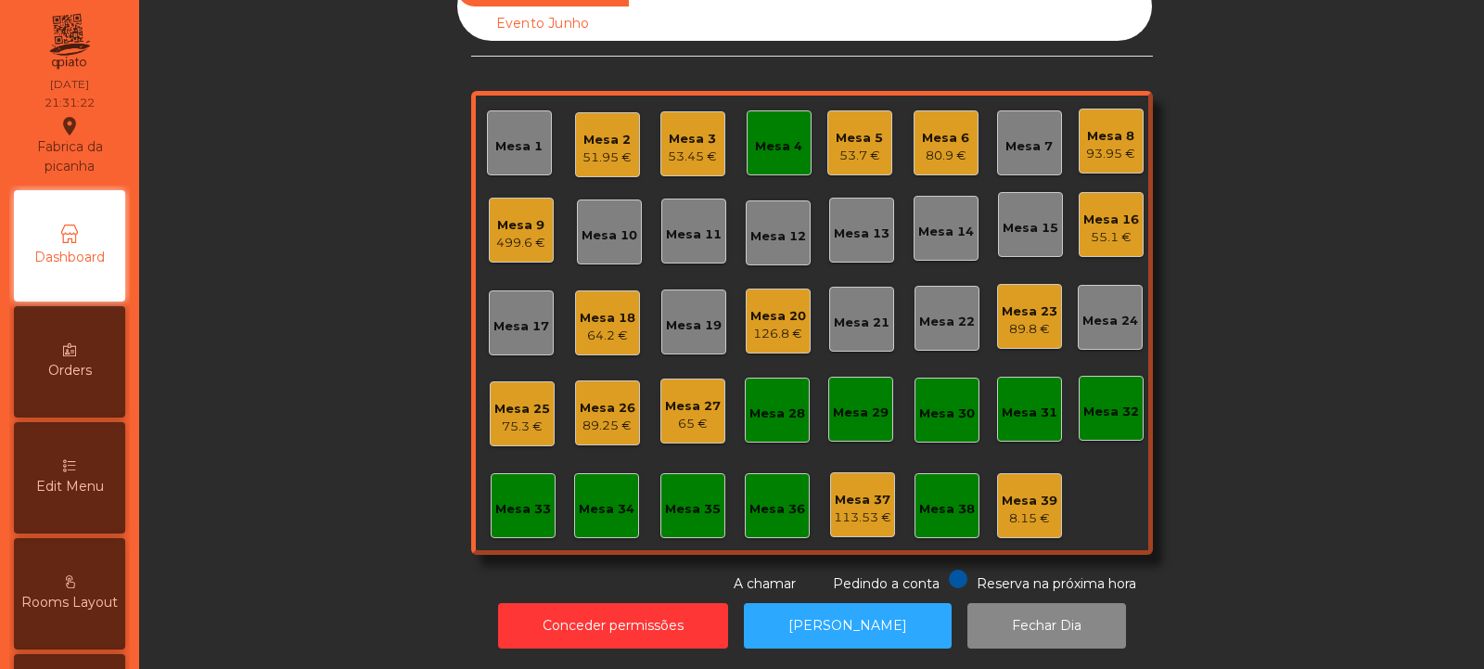
click at [776, 137] on div "Mesa 4" at bounding box center [778, 146] width 47 height 19
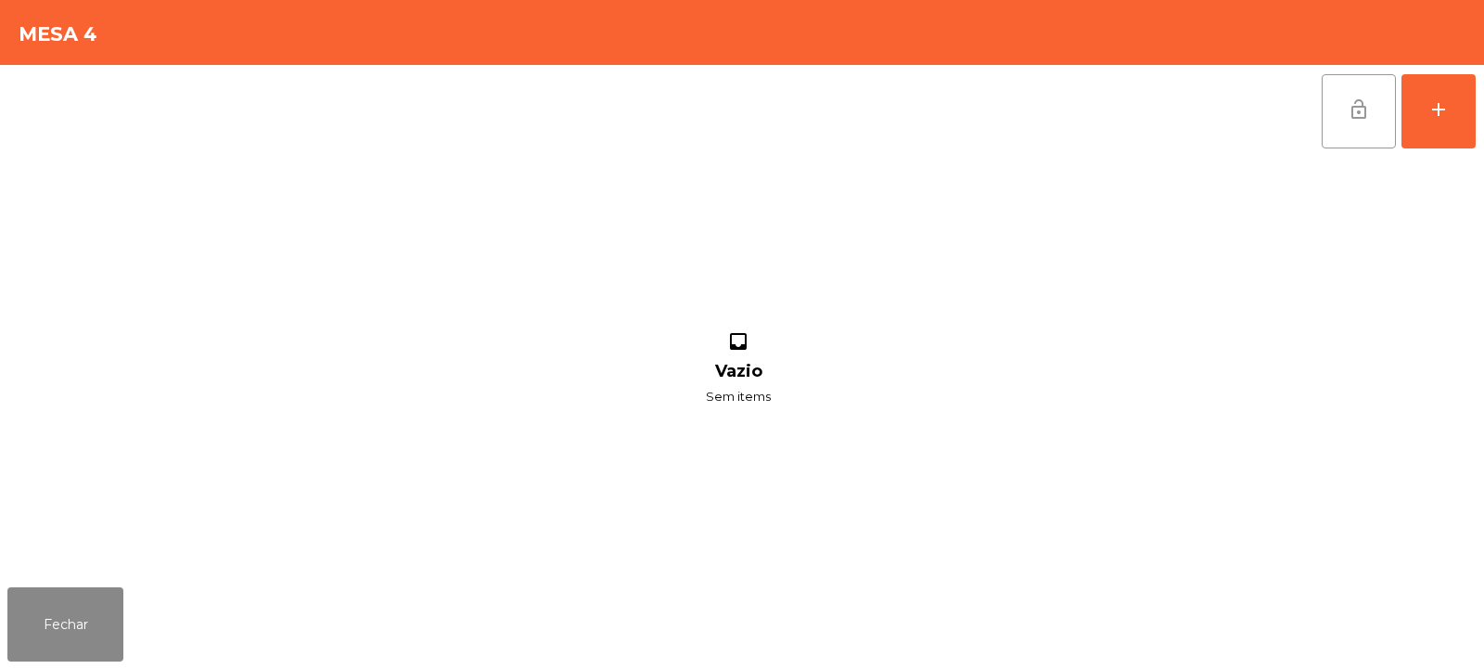
click at [1362, 113] on span "lock_open" at bounding box center [1359, 109] width 22 height 22
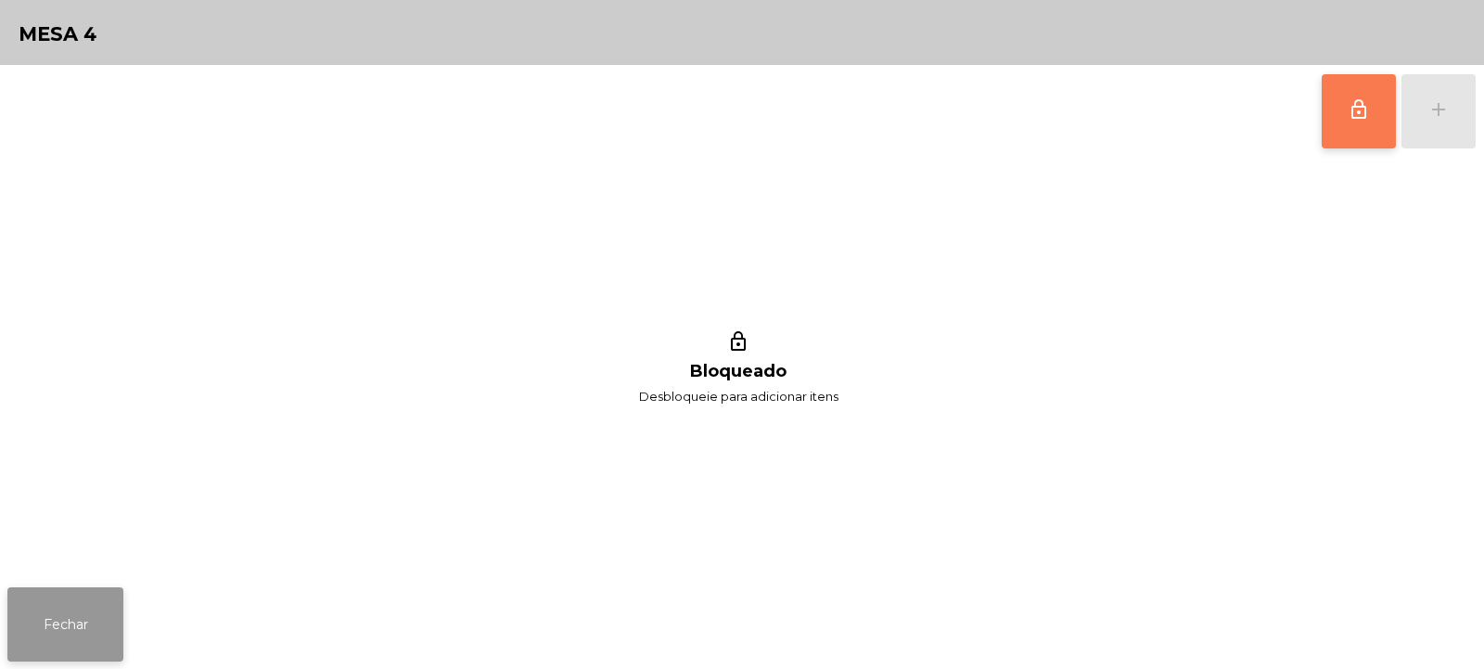
click at [53, 615] on button "Fechar" at bounding box center [65, 624] width 116 height 74
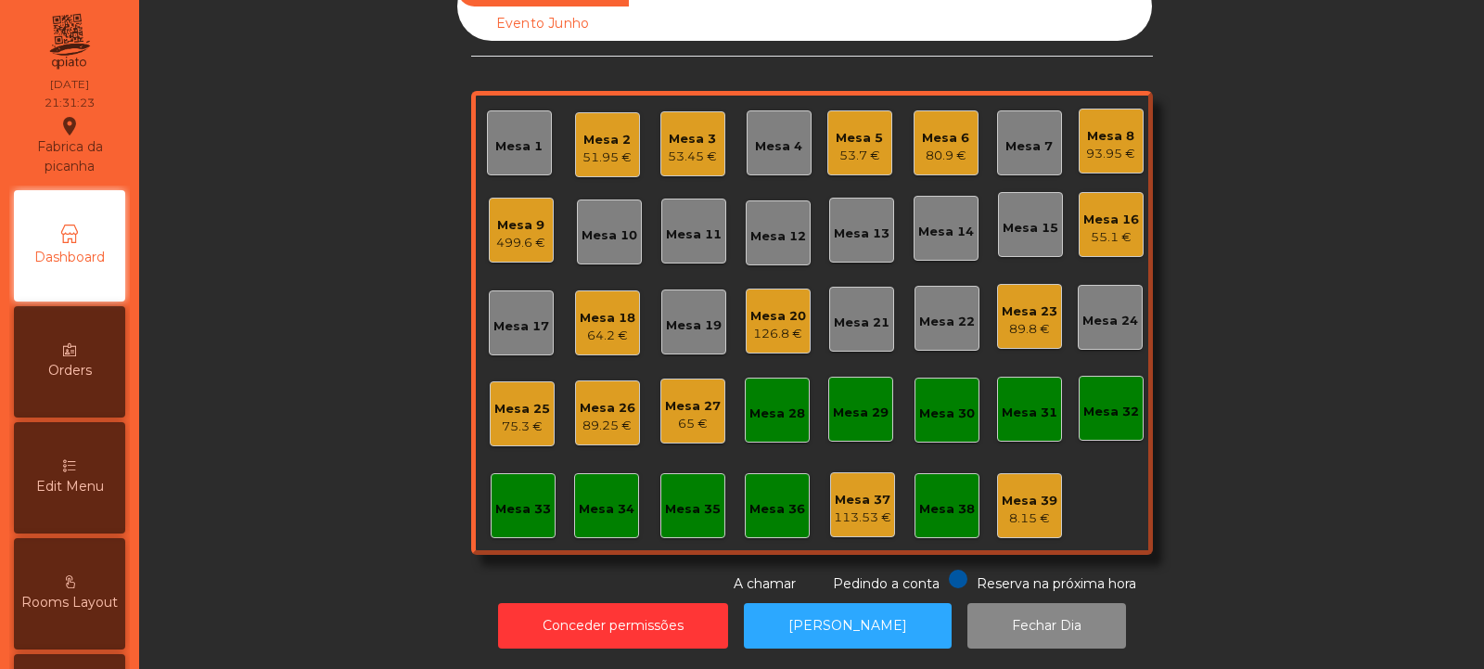
scroll to position [0, 0]
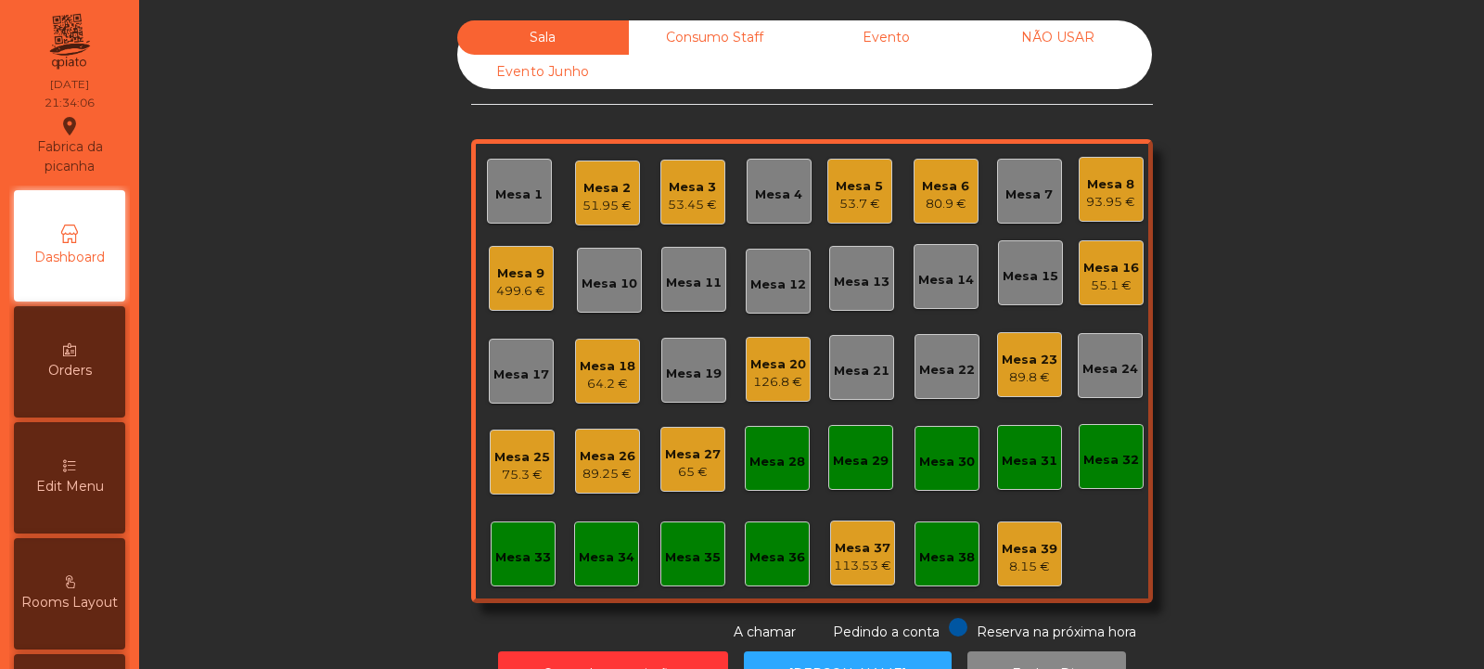
click at [789, 198] on div "Mesa 4" at bounding box center [778, 195] width 47 height 19
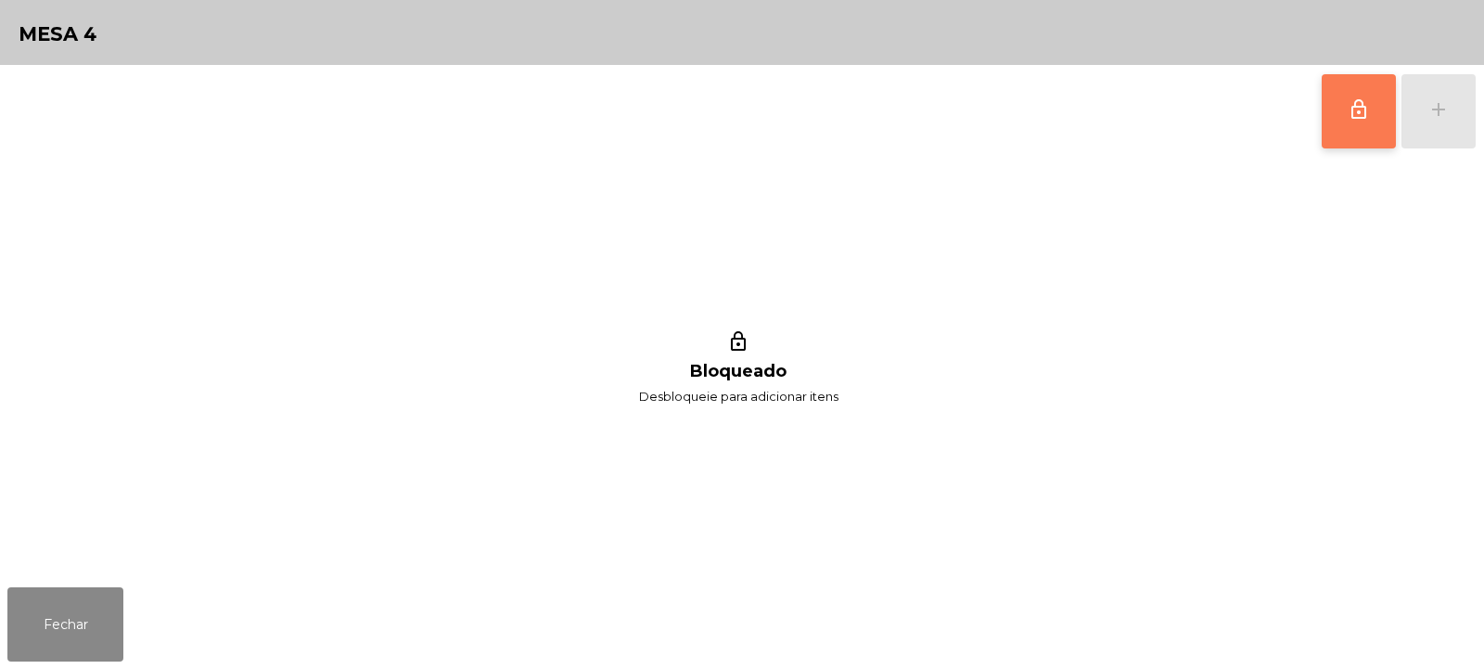
click at [1354, 106] on span "lock_outline" at bounding box center [1359, 109] width 22 height 22
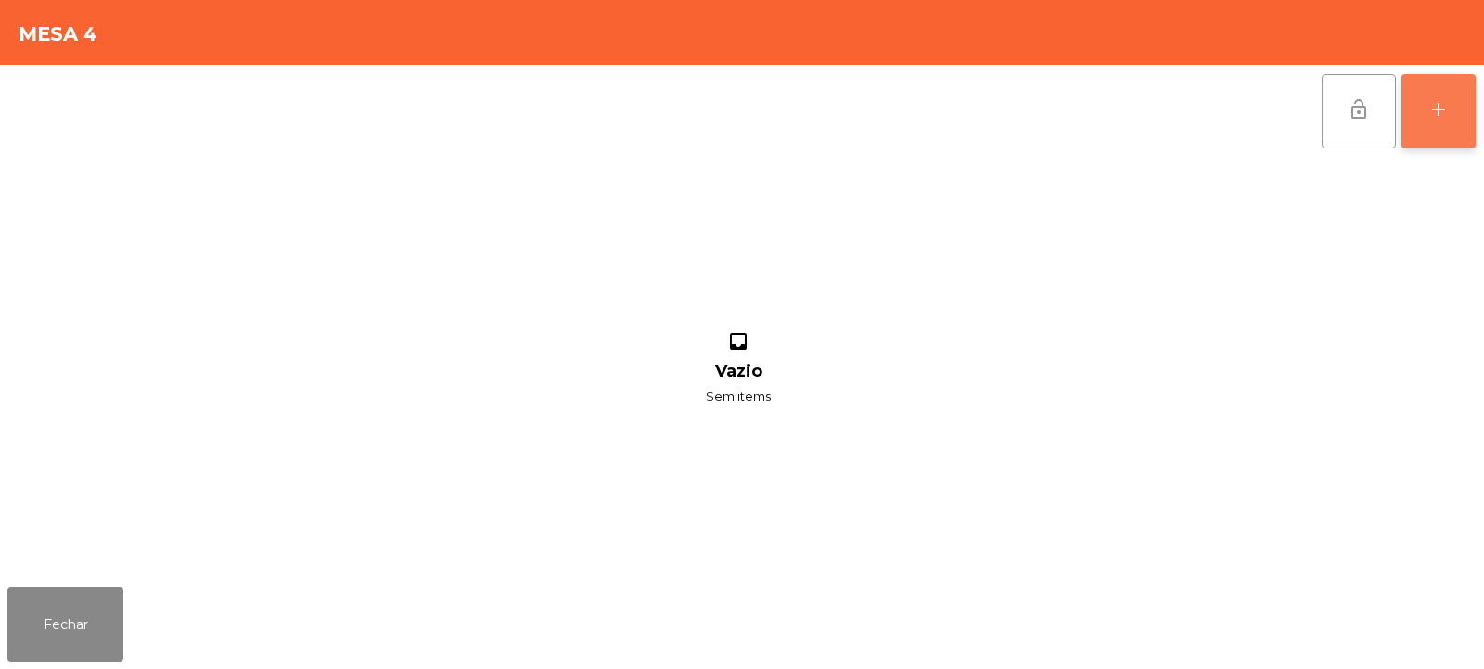
click at [1437, 123] on button "add" at bounding box center [1439, 111] width 74 height 74
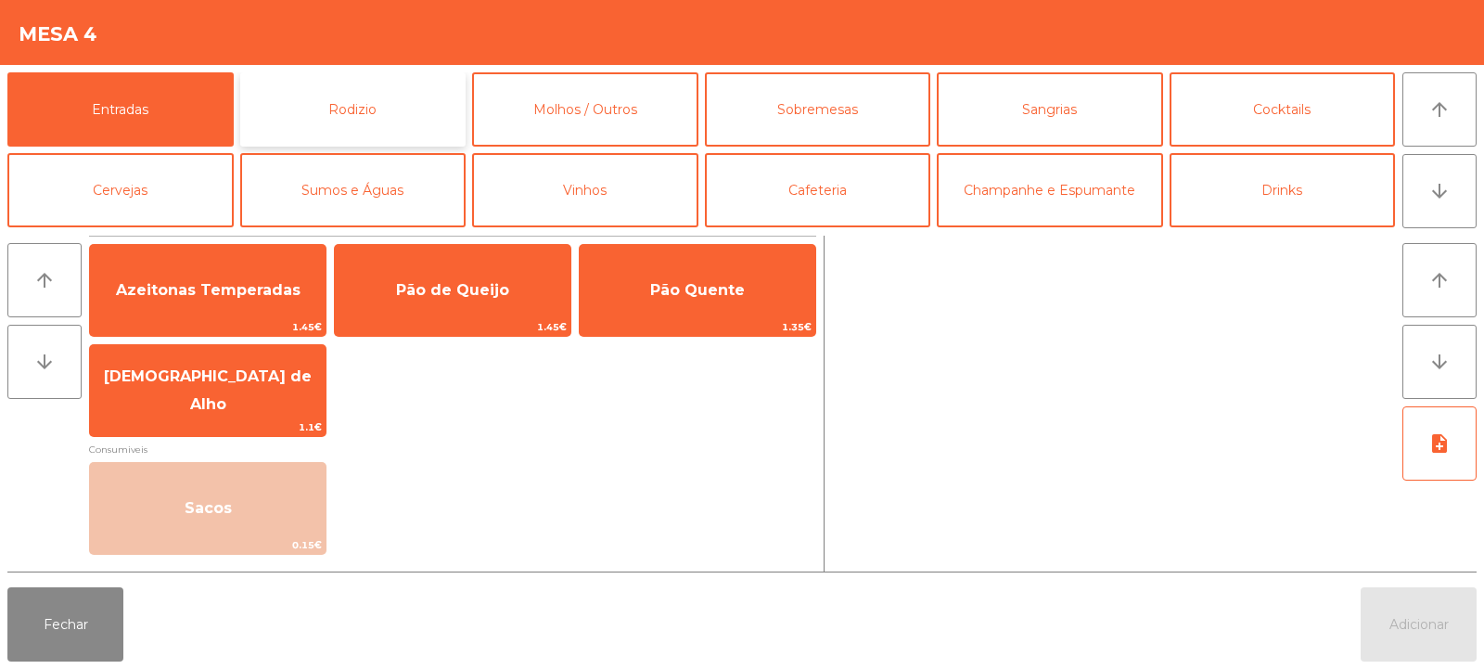
click at [438, 94] on button "Rodizio" at bounding box center [353, 109] width 226 height 74
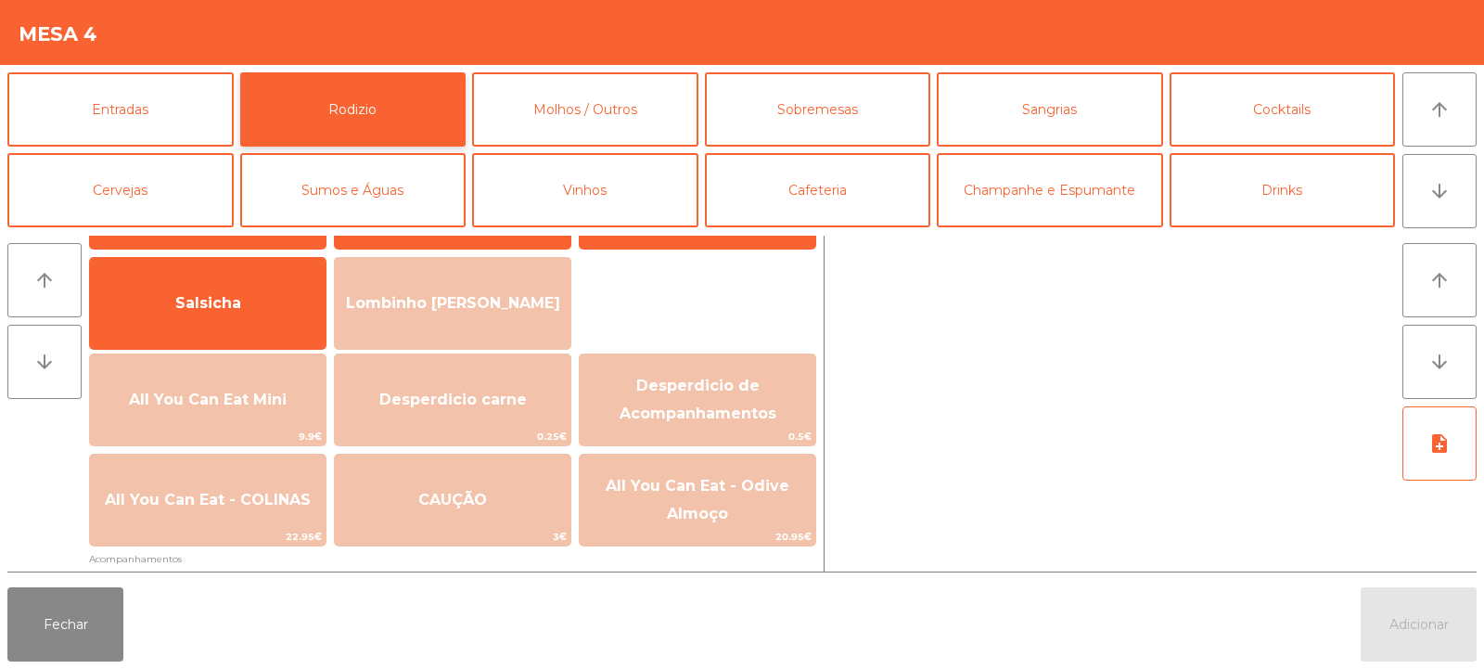
scroll to position [108, 0]
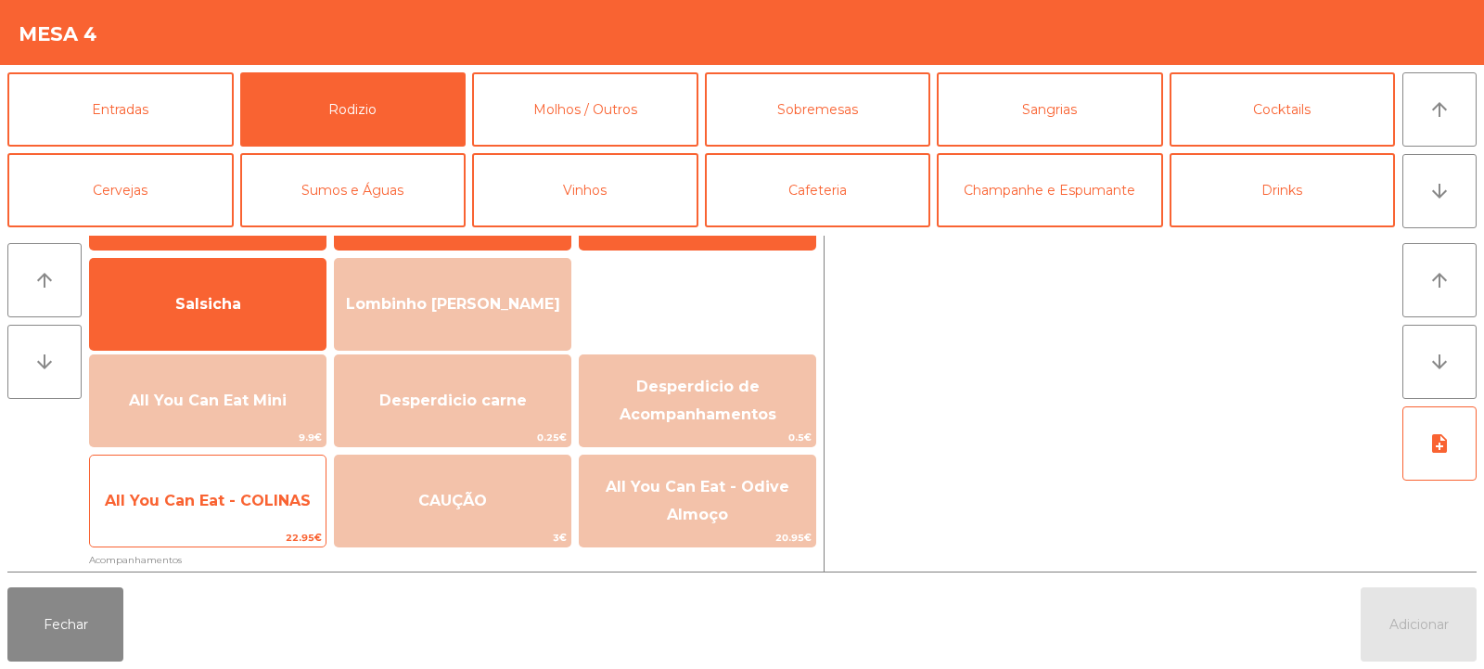
click at [282, 480] on span "All You Can Eat - COLINAS" at bounding box center [208, 501] width 236 height 50
click at [275, 494] on span "All You Can Eat - COLINAS" at bounding box center [208, 501] width 206 height 18
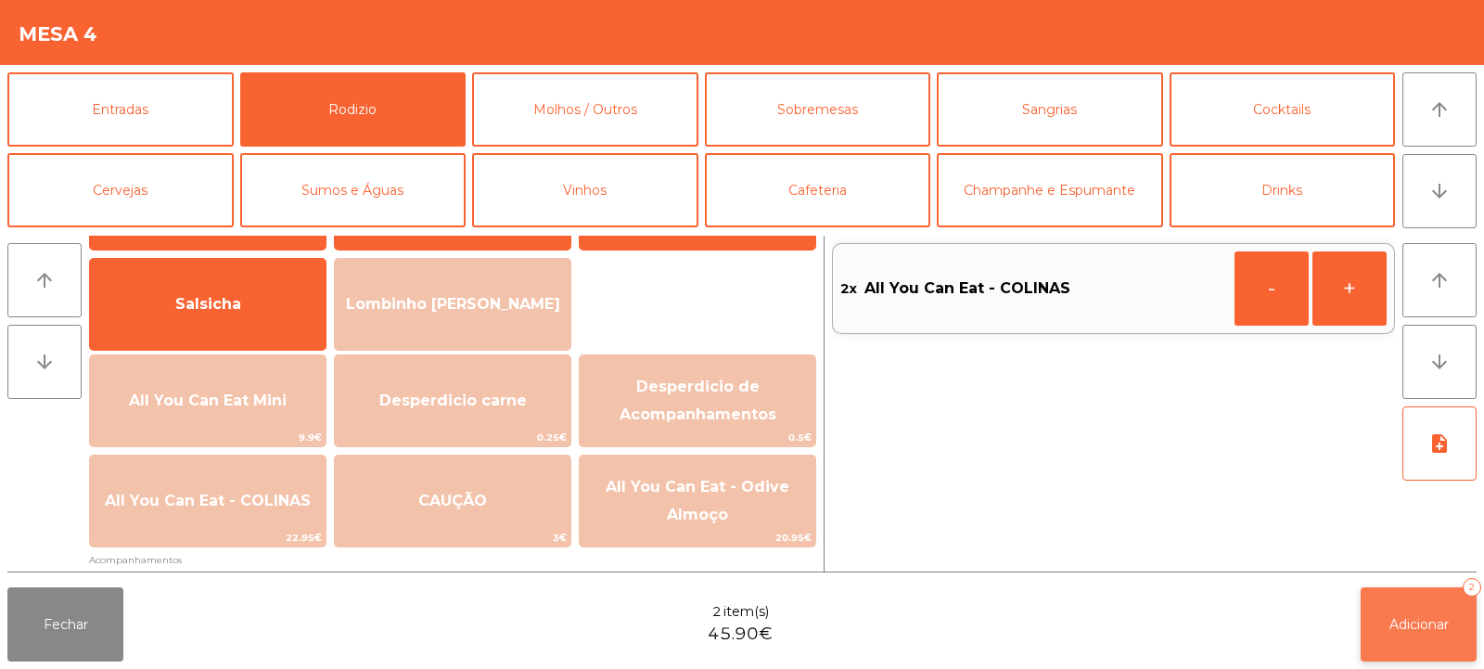
click at [1421, 632] on span "Adicionar" at bounding box center [1419, 624] width 59 height 17
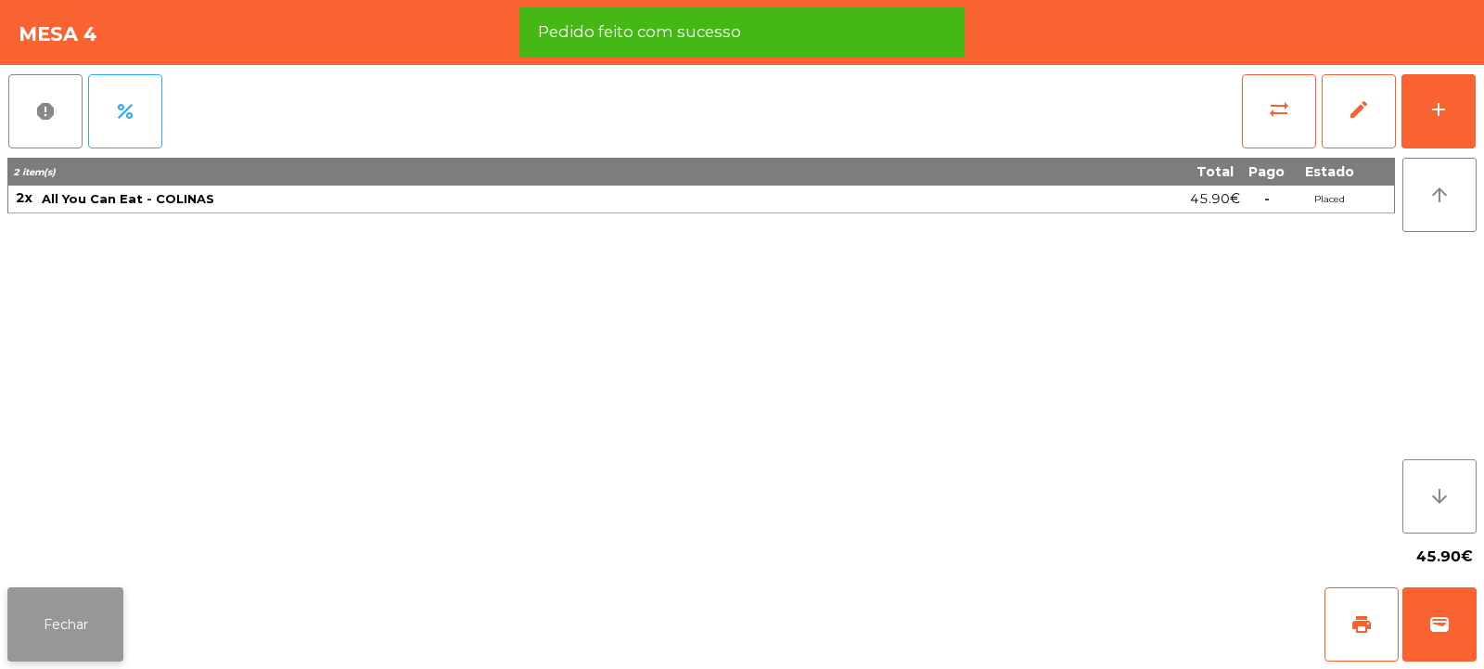
click at [78, 625] on button "Fechar" at bounding box center [65, 624] width 116 height 74
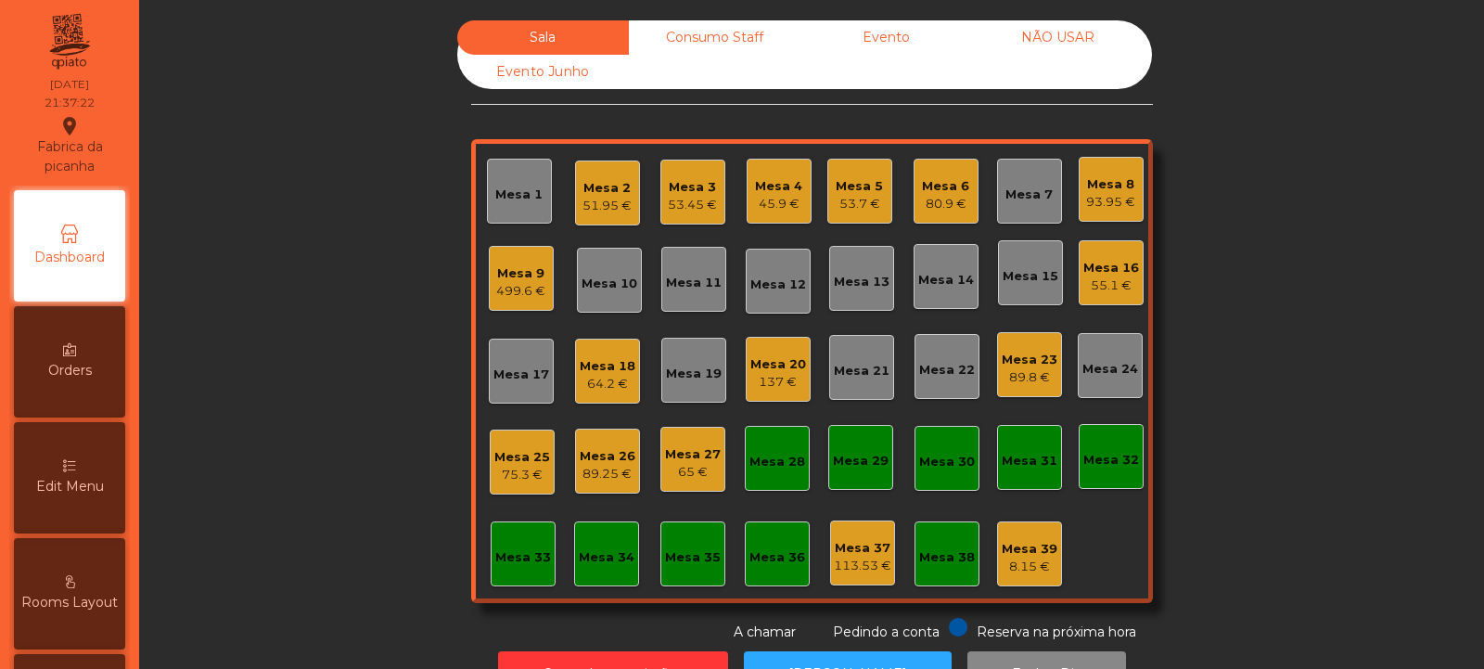
click at [1115, 391] on div "Mesa 24" at bounding box center [1110, 365] width 65 height 65
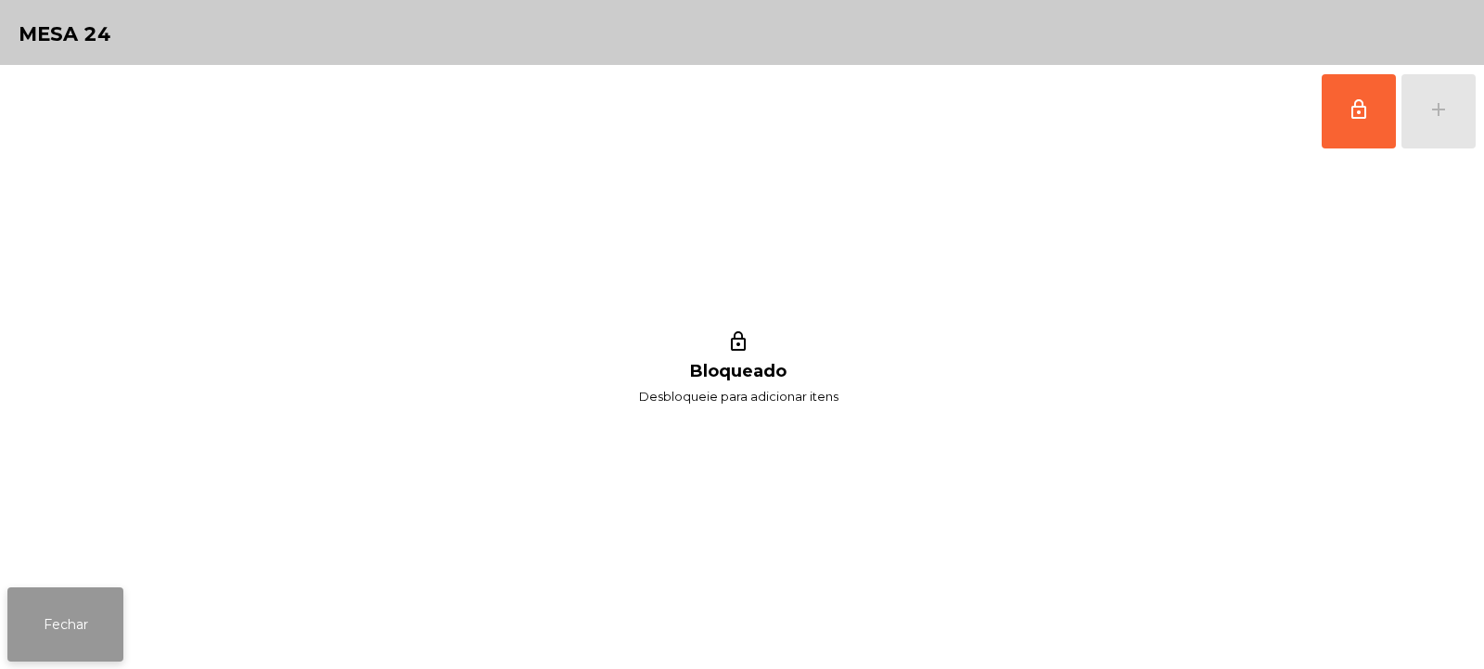
click at [85, 634] on button "Fechar" at bounding box center [65, 624] width 116 height 74
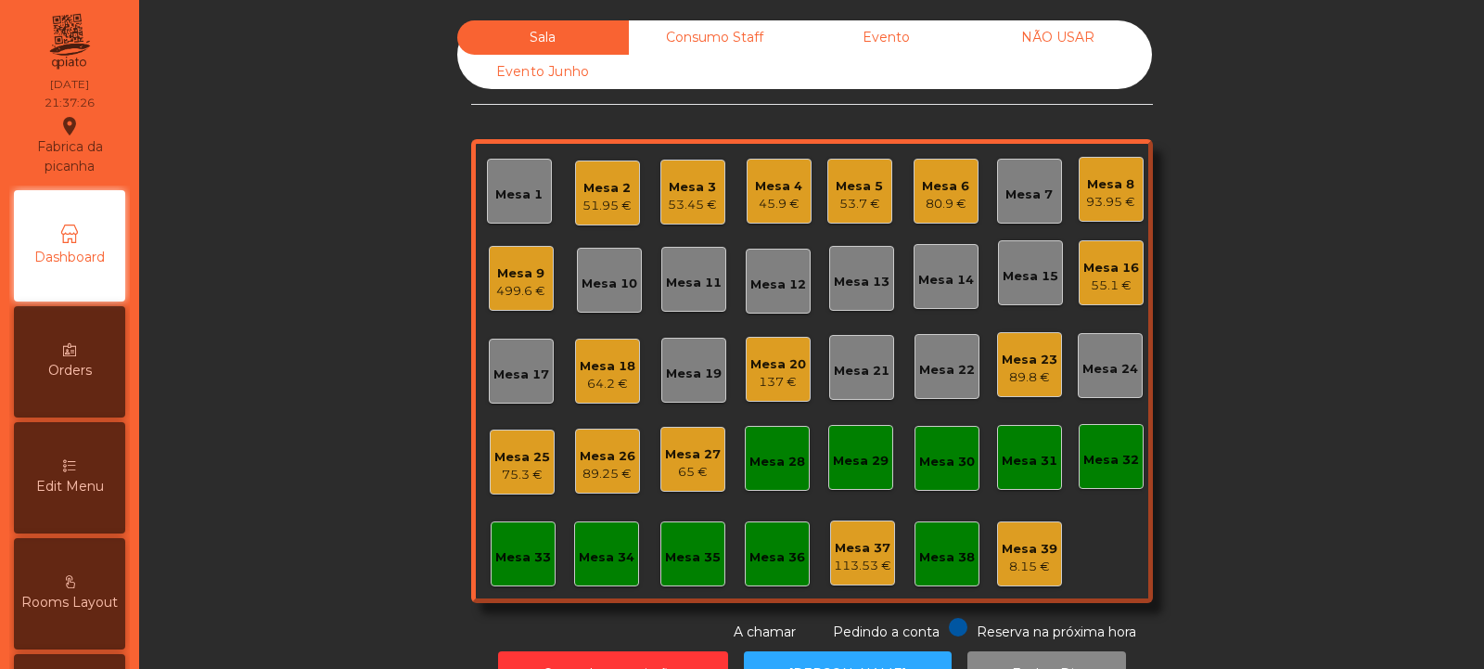
click at [609, 470] on div "89.25 €" at bounding box center [608, 474] width 56 height 19
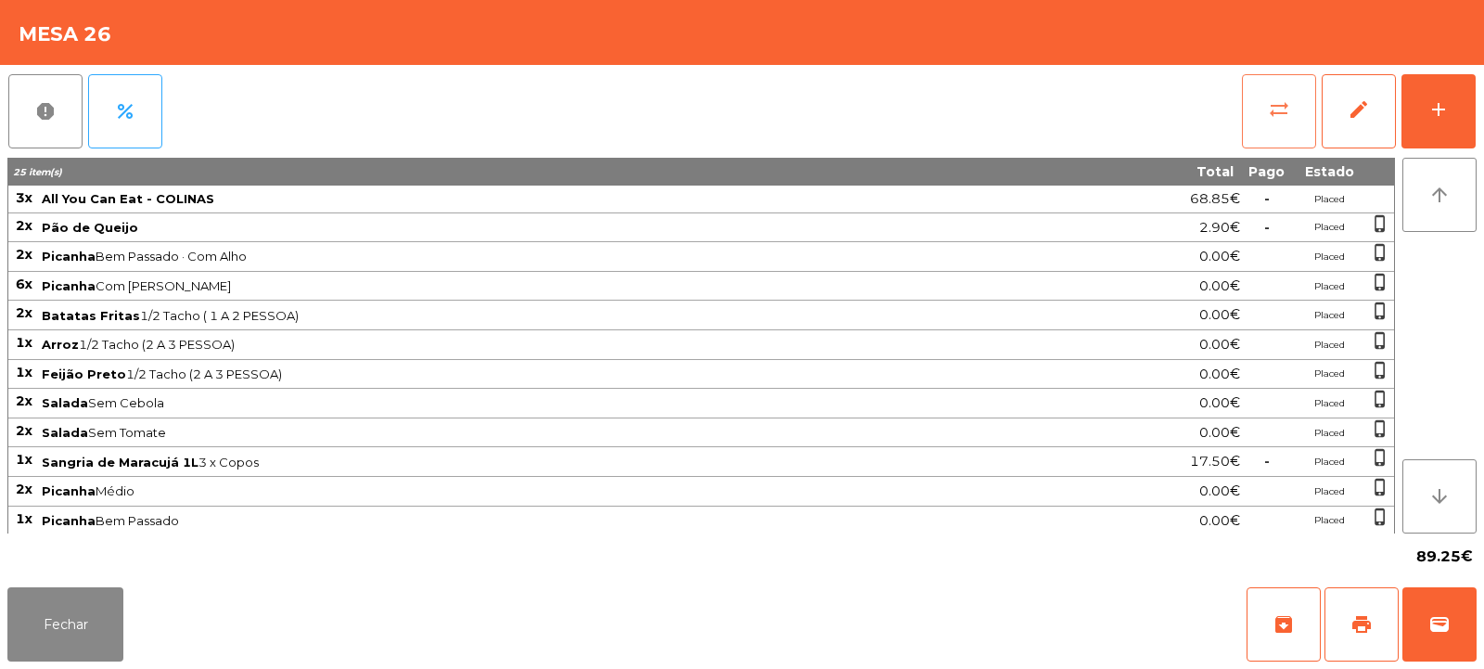
click at [1295, 125] on button "sync_alt" at bounding box center [1279, 111] width 74 height 74
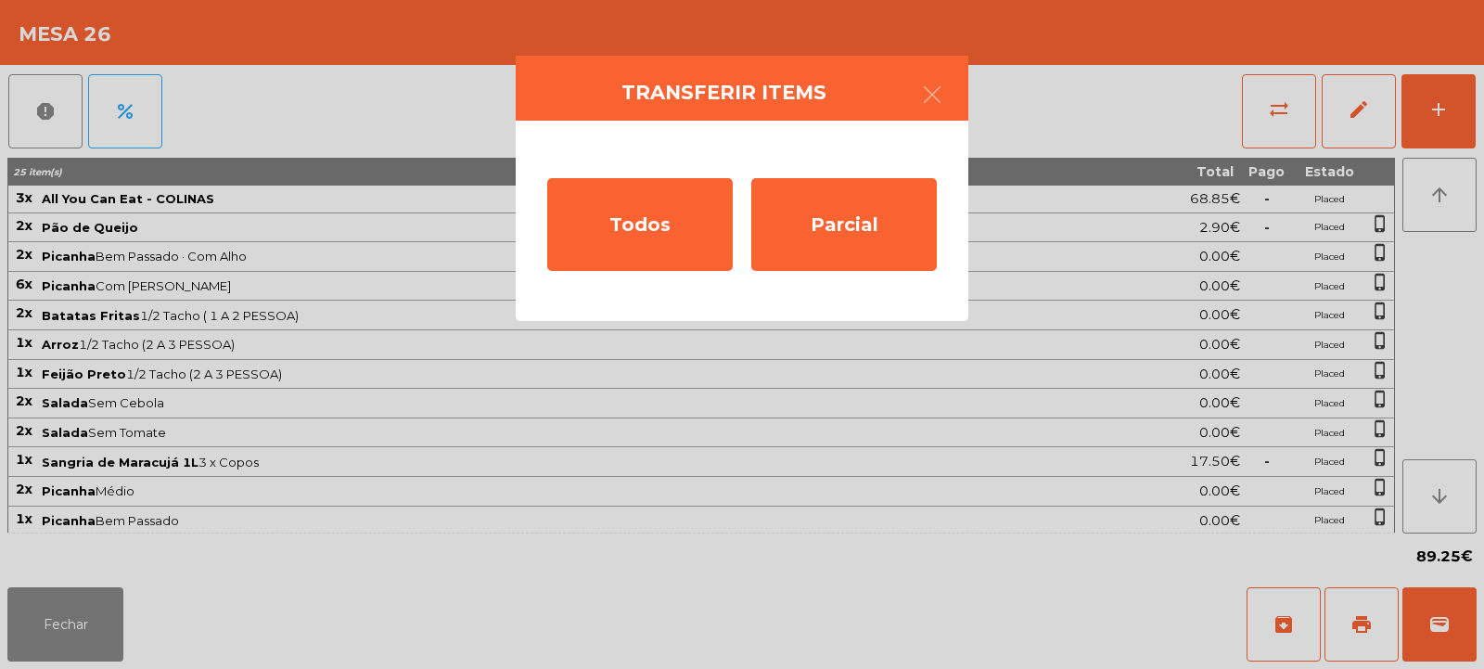
click at [1296, 208] on ngb-modal-window "Transferir items Todos Parcial" at bounding box center [742, 334] width 1484 height 669
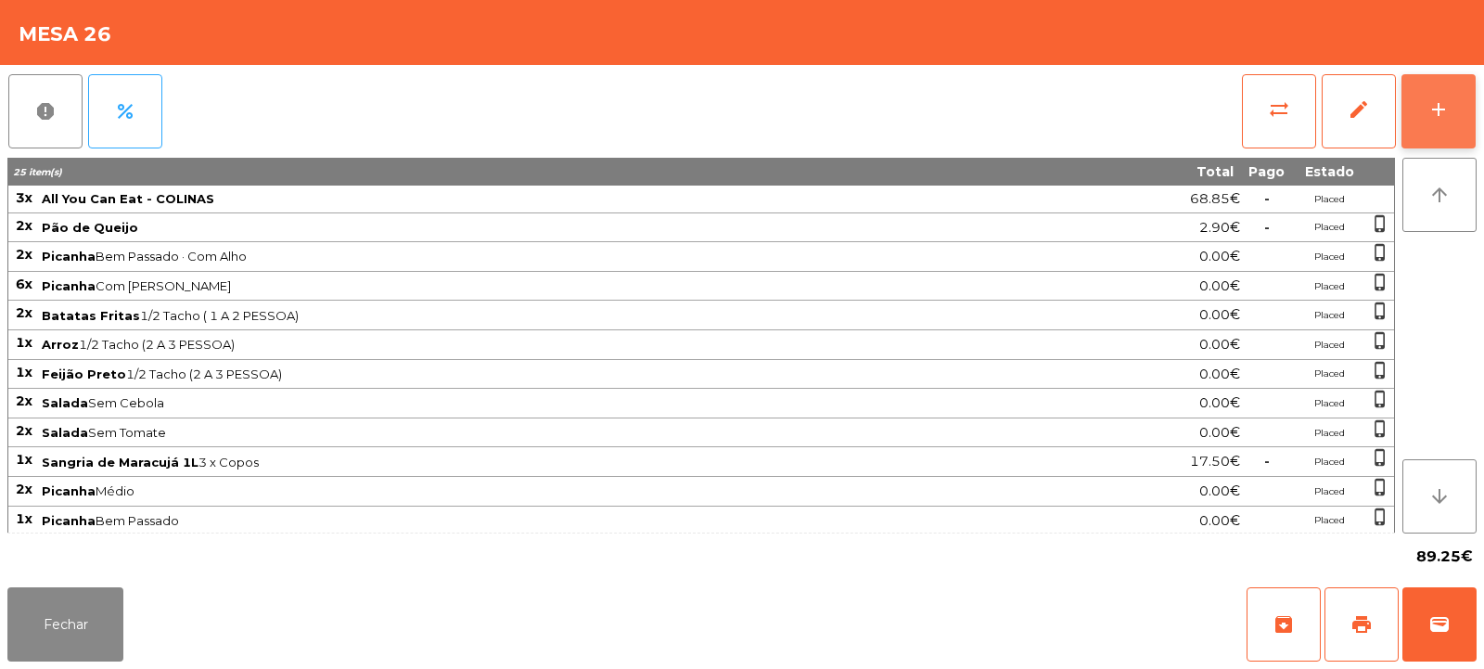
click at [1427, 122] on button "add" at bounding box center [1439, 111] width 74 height 74
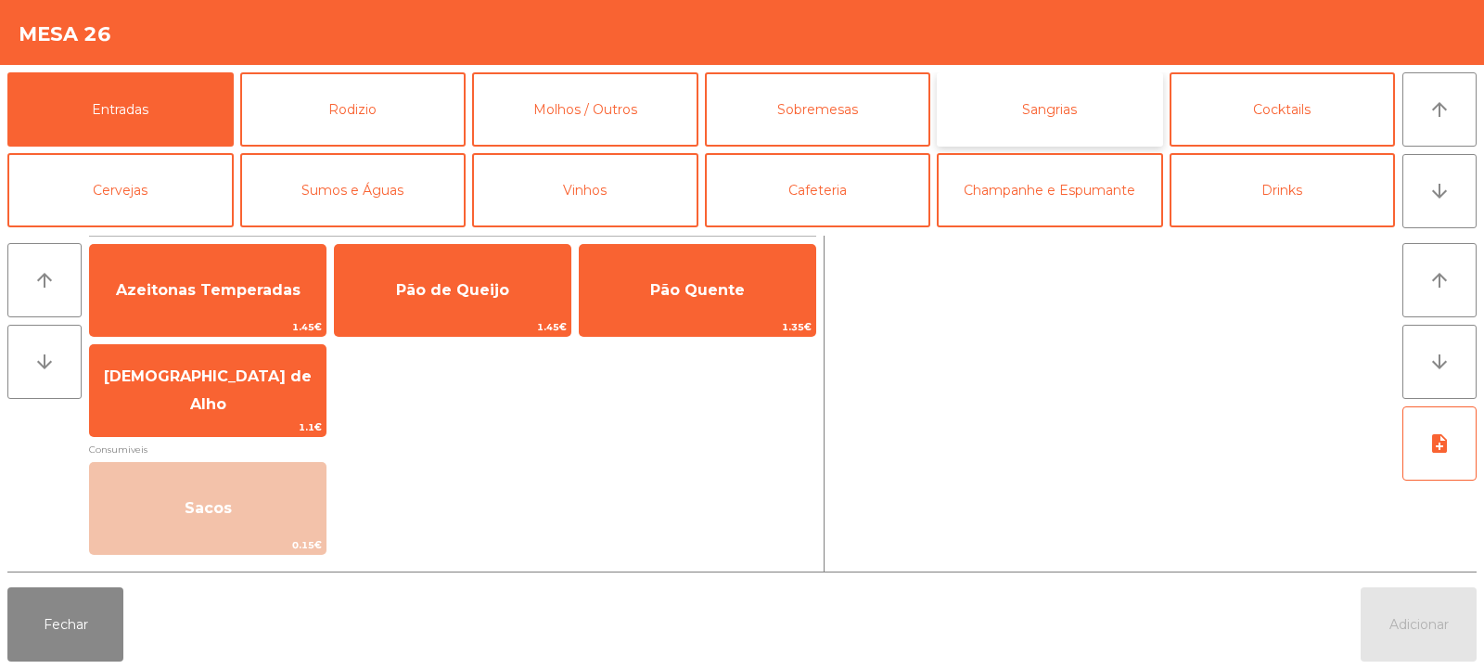
click at [1019, 113] on button "Sangrias" at bounding box center [1050, 109] width 226 height 74
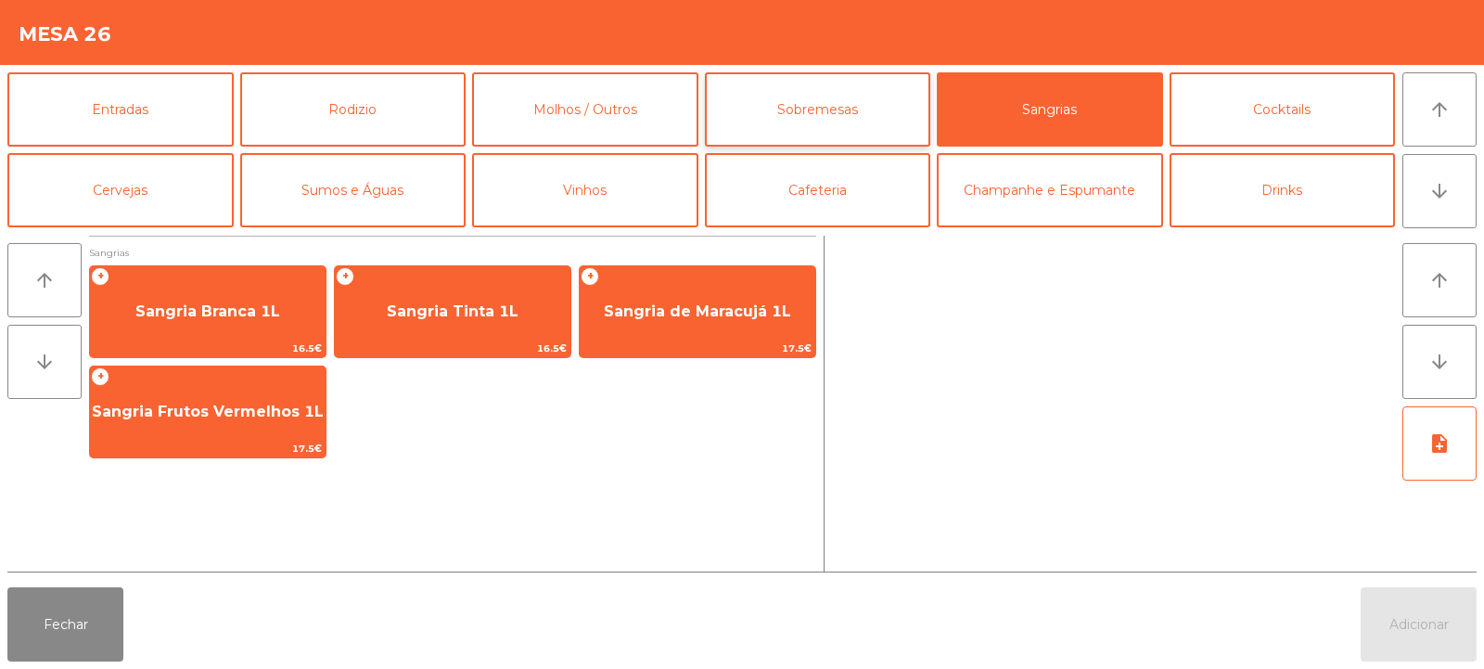
click at [776, 124] on button "Sobremesas" at bounding box center [818, 109] width 226 height 74
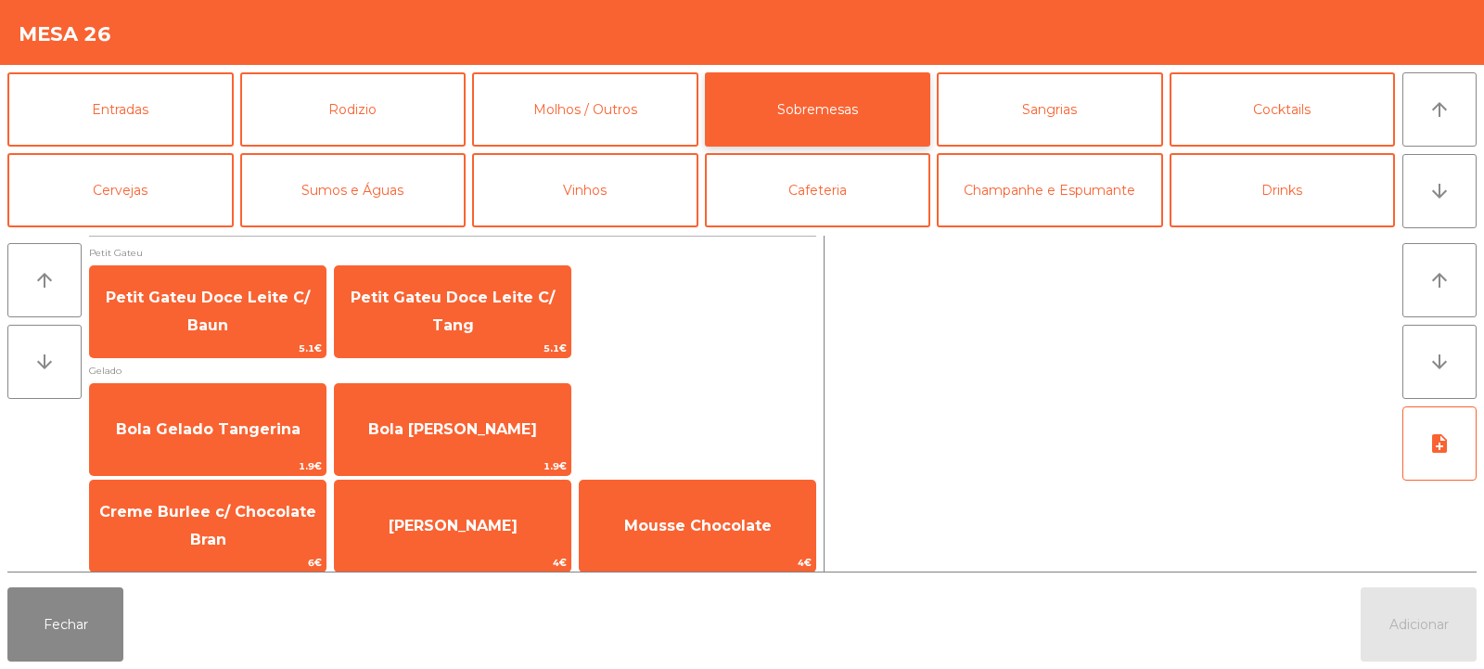
scroll to position [8, 0]
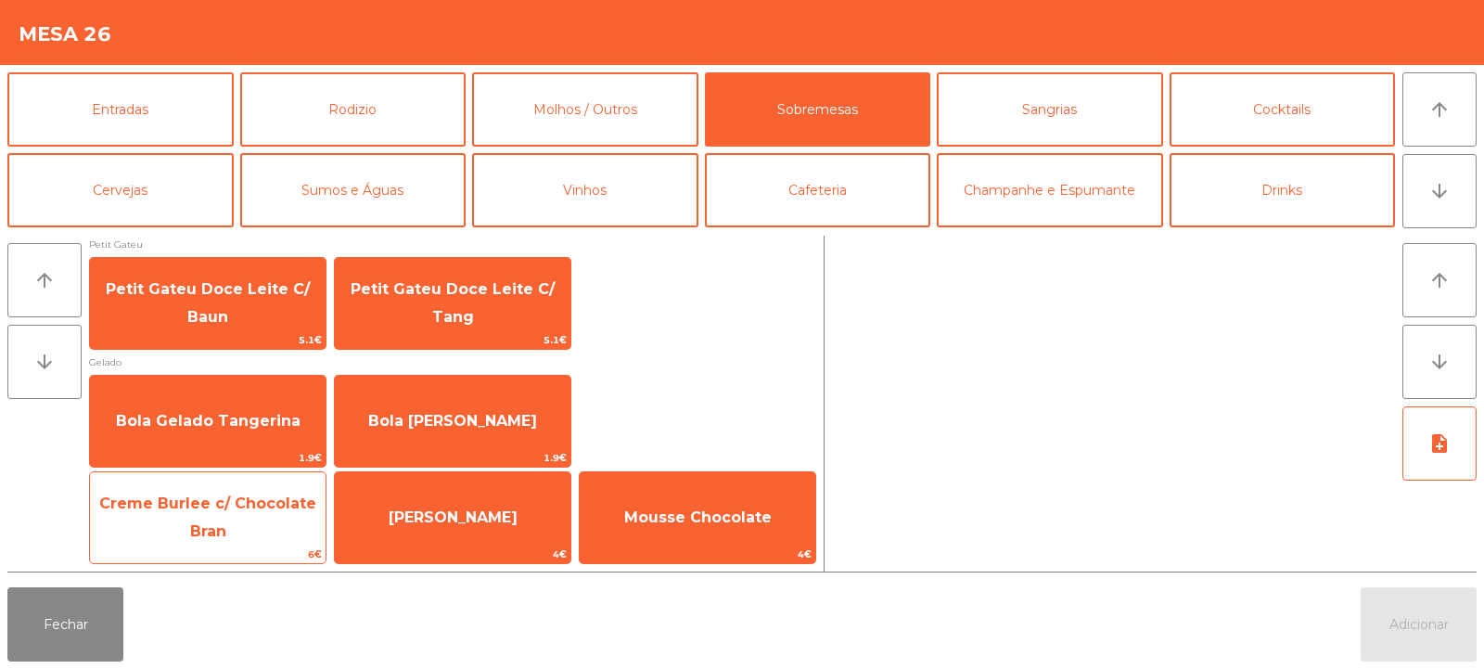
click at [272, 524] on span "Creme Burlee c/ Chocolate Bran" at bounding box center [208, 518] width 236 height 79
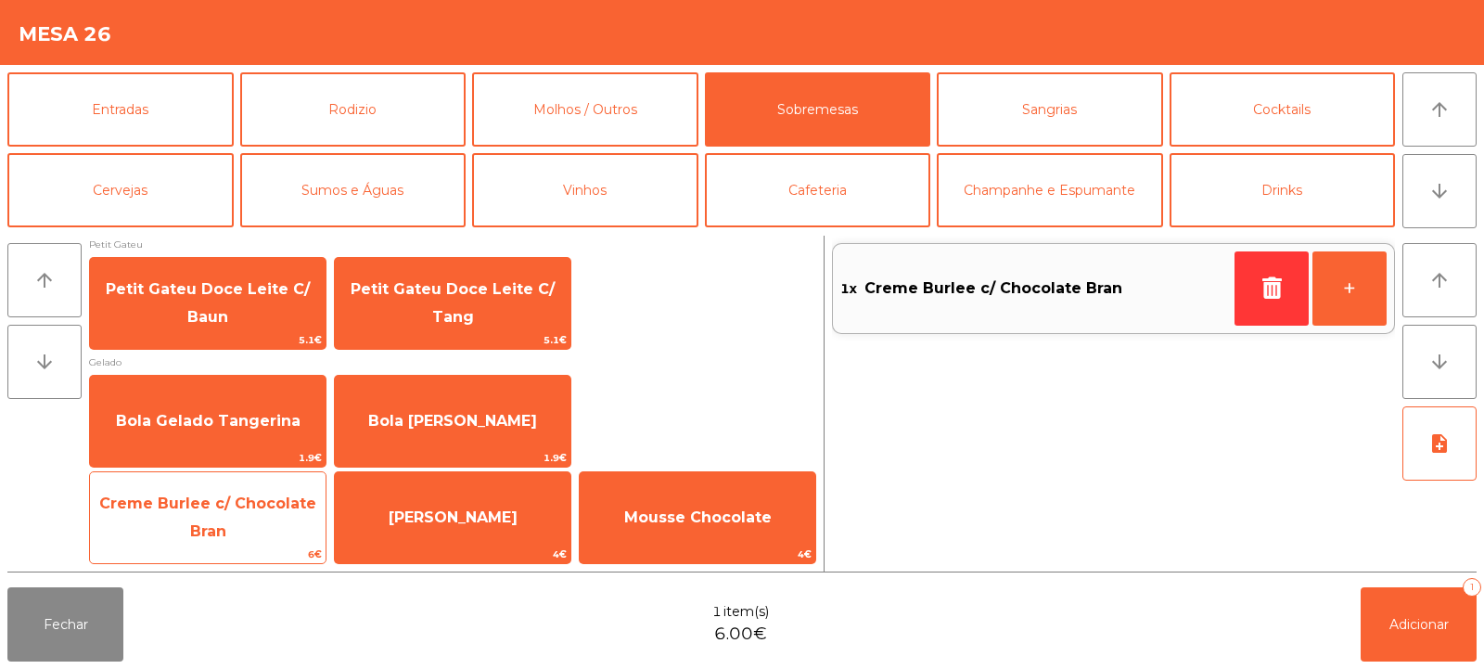
click at [256, 531] on span "Creme Burlee c/ Chocolate Bran" at bounding box center [208, 518] width 236 height 79
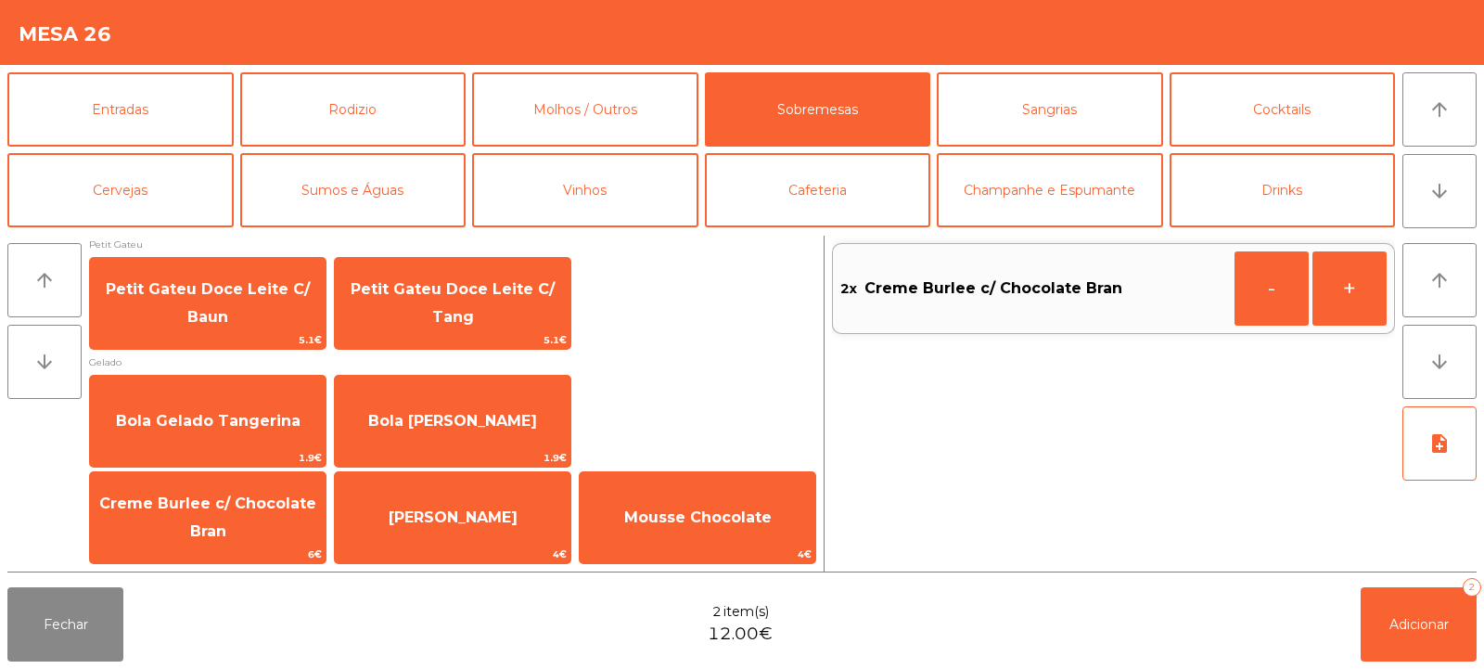
click at [705, 388] on div "Bola Gelado Tangerina 1.9€ Bola Gelado Baunilha 1.9€" at bounding box center [452, 421] width 727 height 93
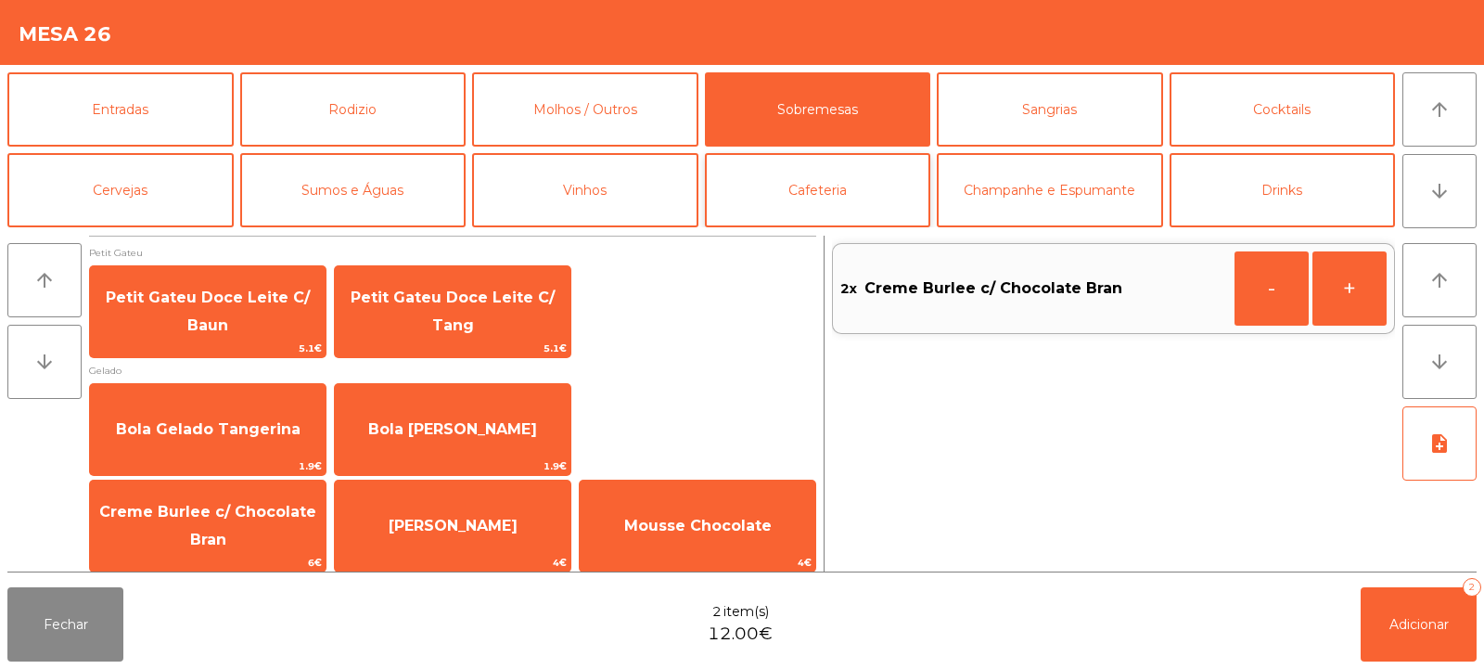
click at [815, 196] on button "Cafeteria" at bounding box center [818, 190] width 226 height 74
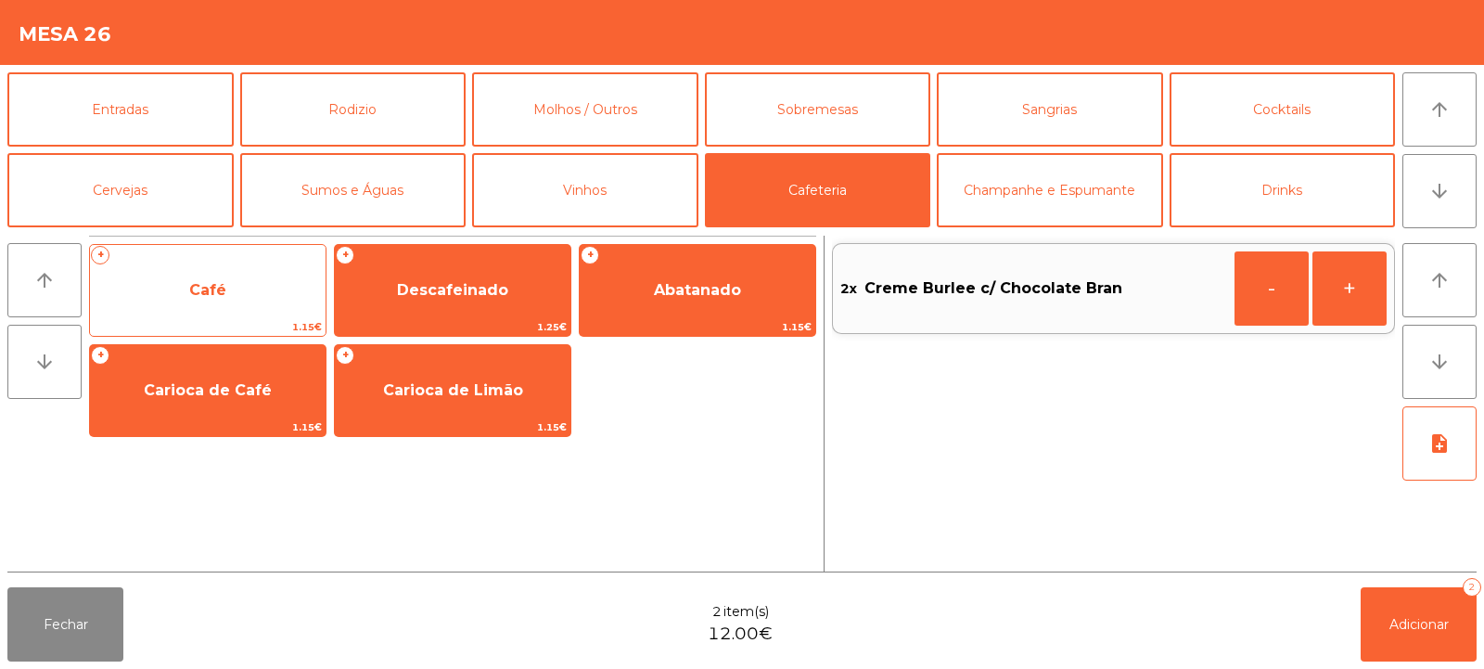
click at [279, 317] on div "+ Café 1.15€" at bounding box center [207, 290] width 237 height 93
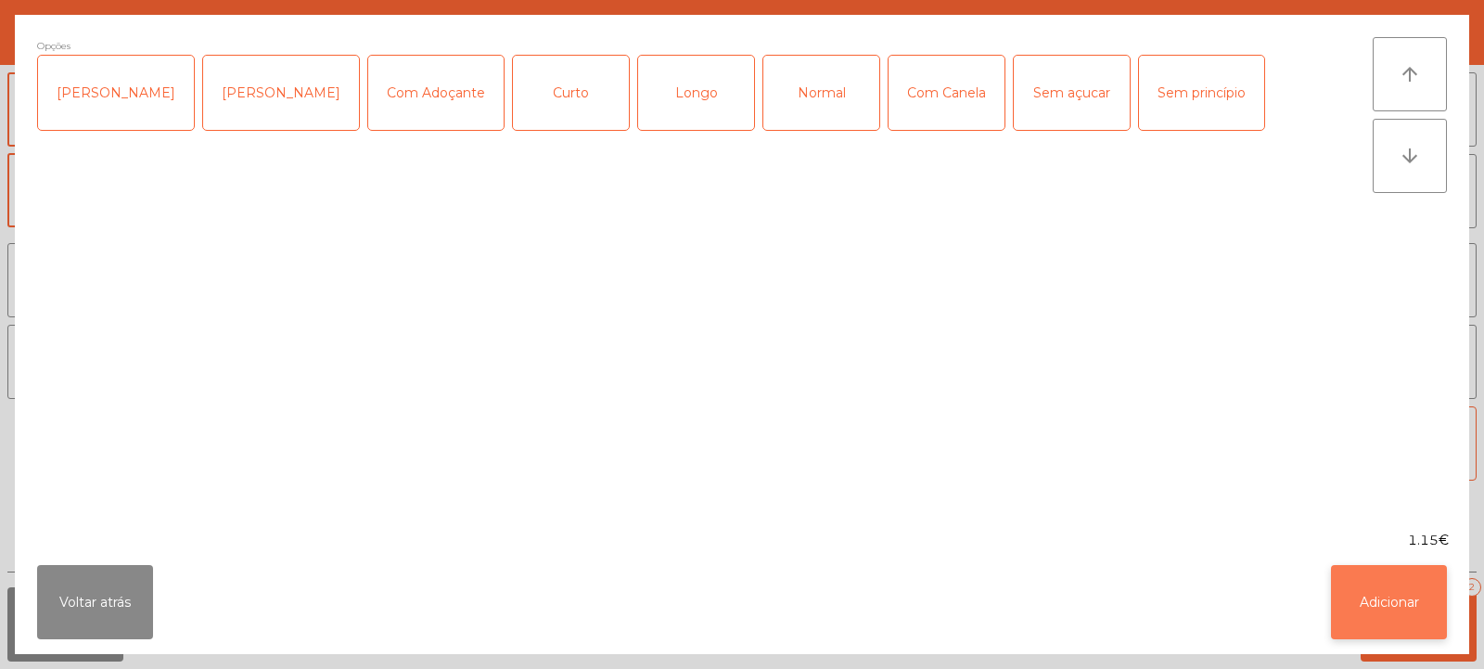
click at [1396, 589] on button "Adicionar" at bounding box center [1389, 602] width 116 height 74
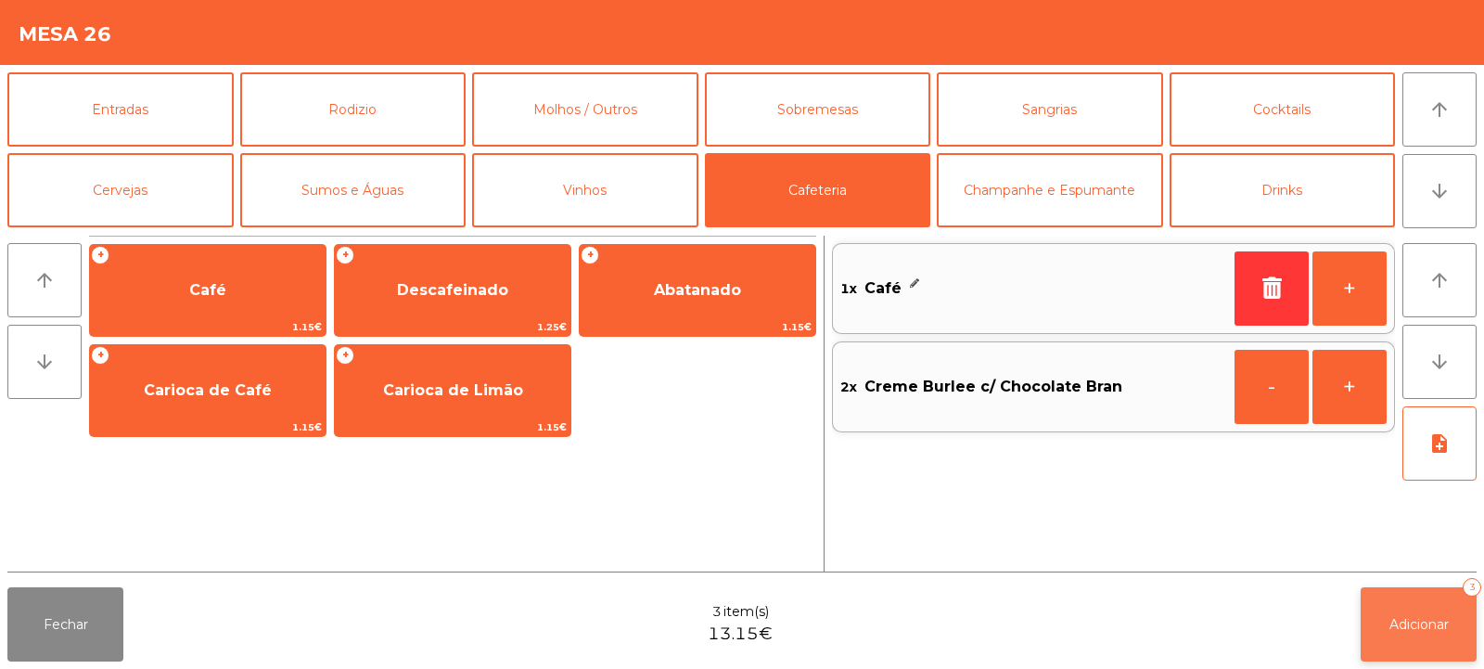
click at [1413, 632] on span "Adicionar" at bounding box center [1419, 624] width 59 height 17
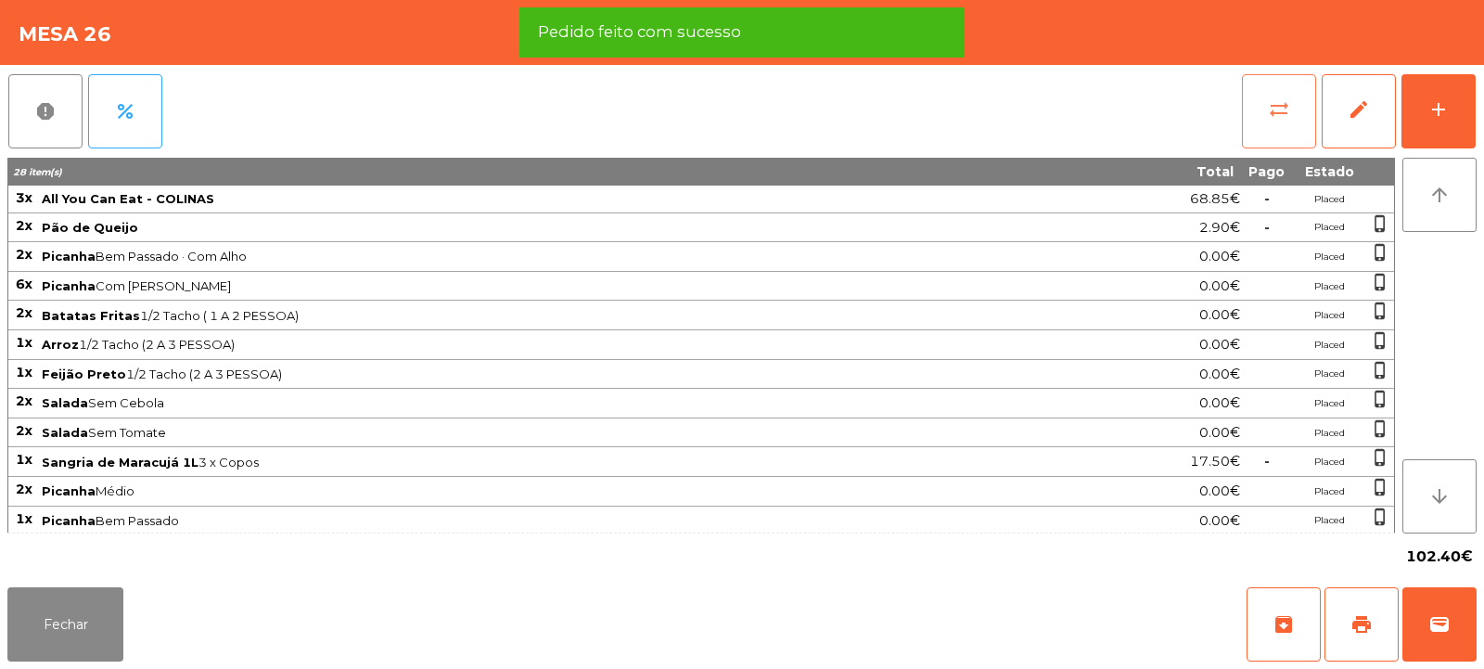
click at [1275, 121] on button "sync_alt" at bounding box center [1279, 111] width 74 height 74
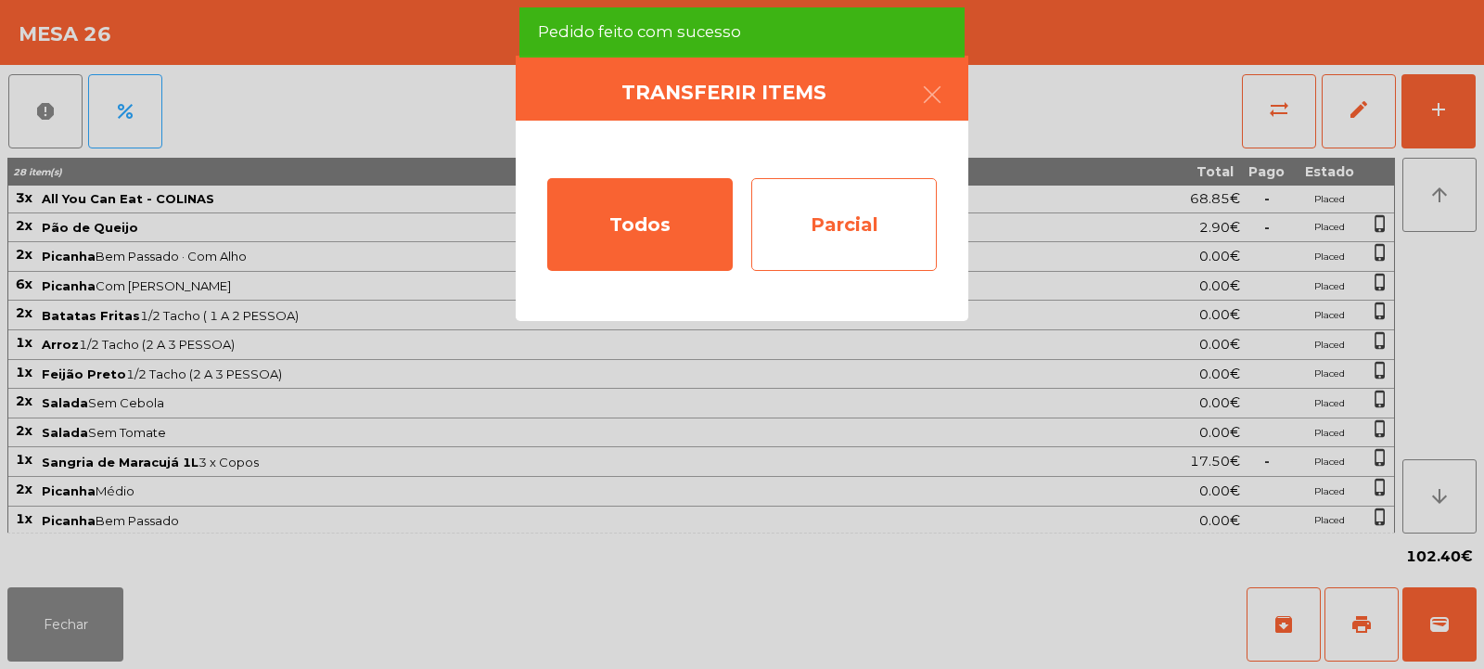
click at [860, 217] on div "Parcial" at bounding box center [844, 224] width 186 height 93
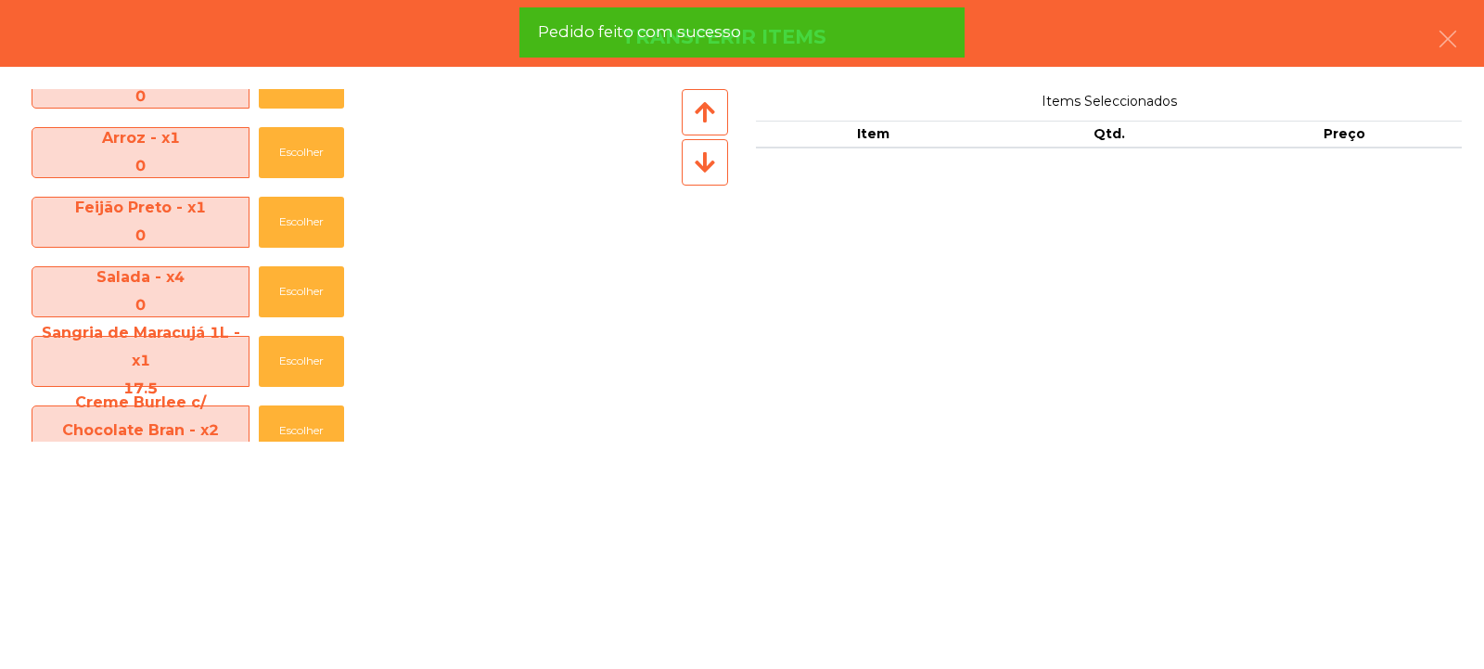
scroll to position [343, 0]
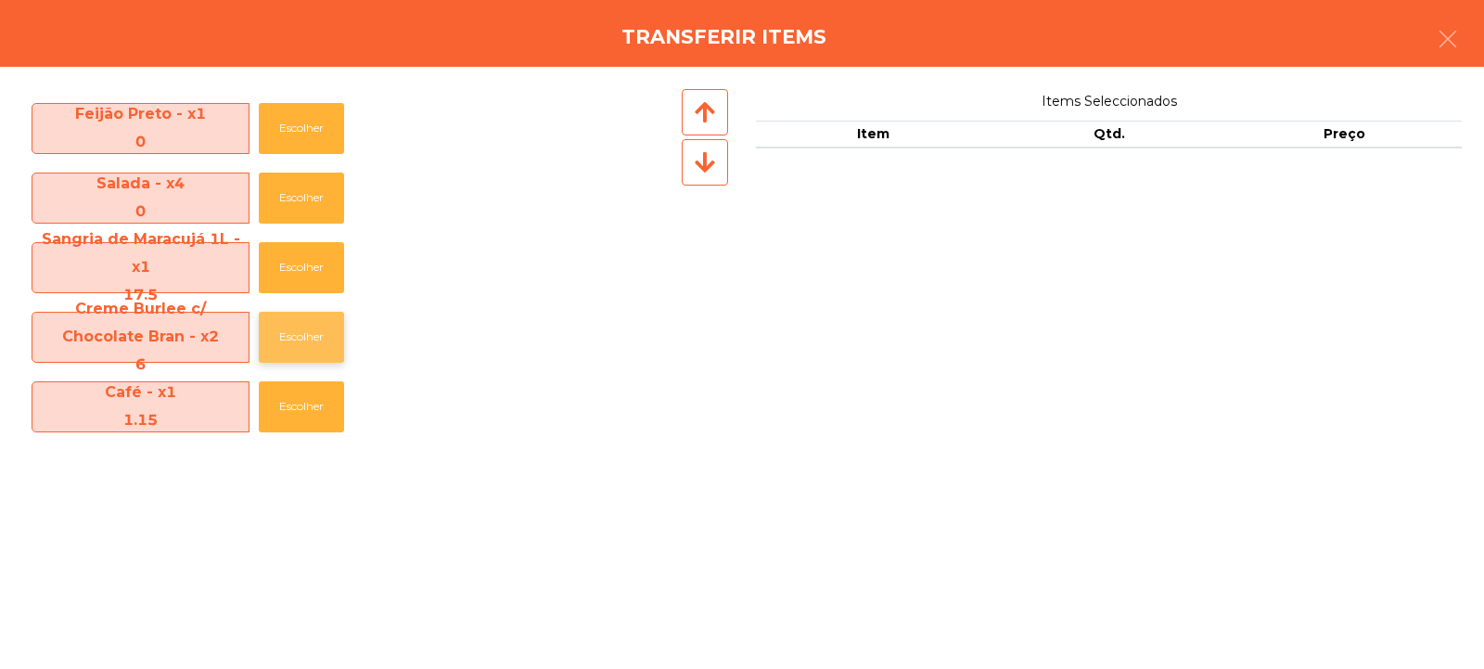
click at [311, 342] on button "Escolher" at bounding box center [301, 337] width 85 height 51
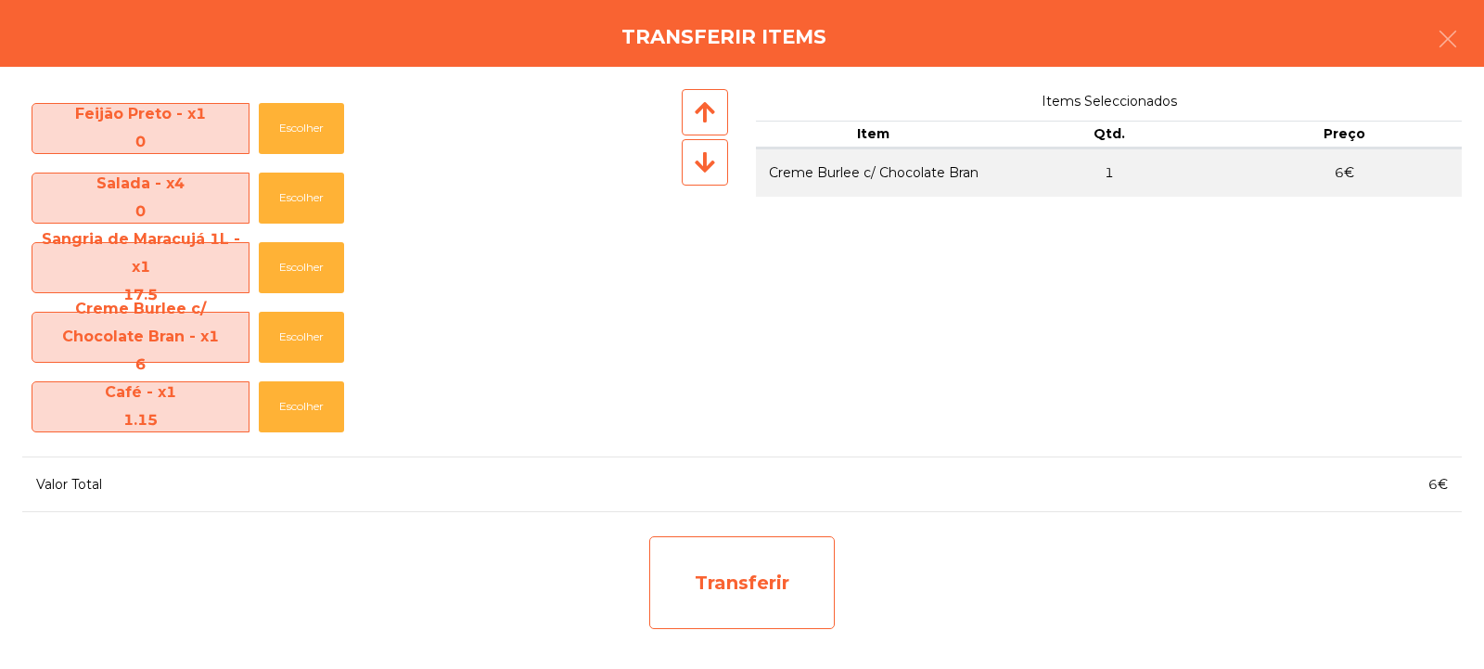
click at [744, 576] on div "Transferir" at bounding box center [742, 582] width 186 height 93
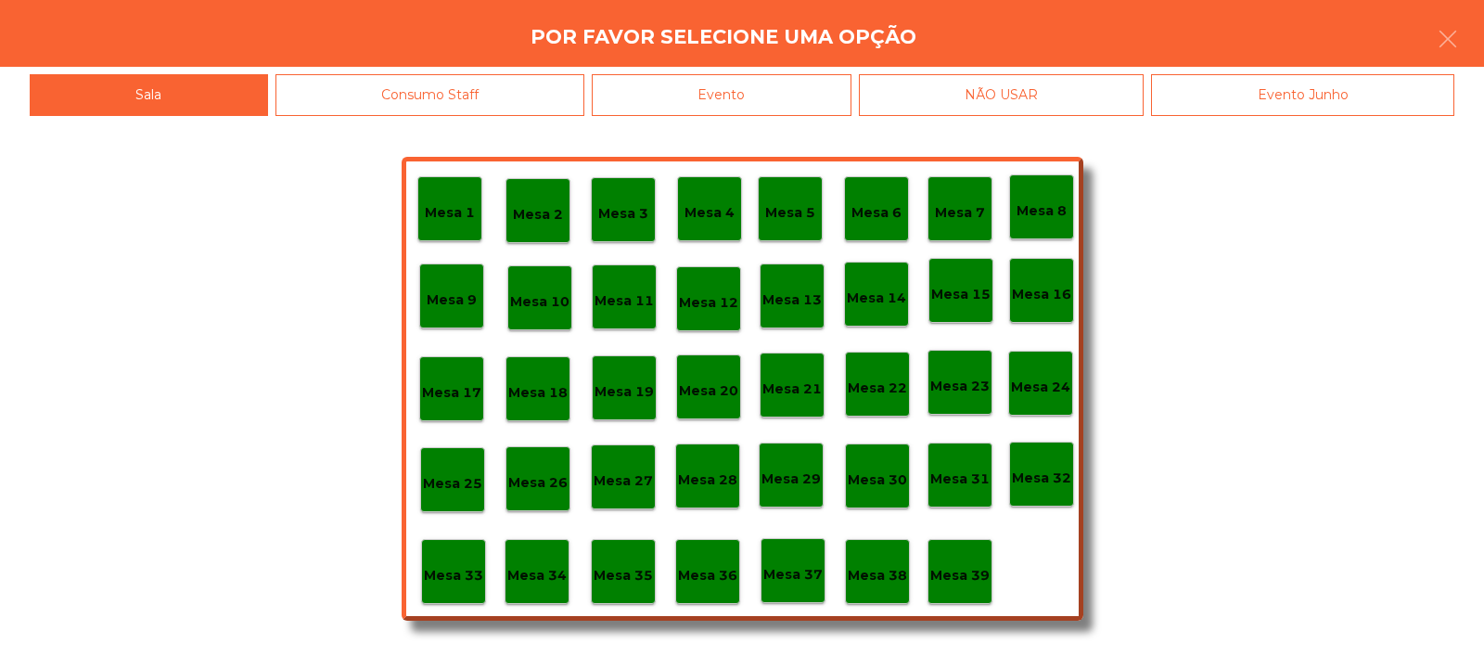
click at [973, 571] on p "Mesa 39" at bounding box center [959, 575] width 59 height 21
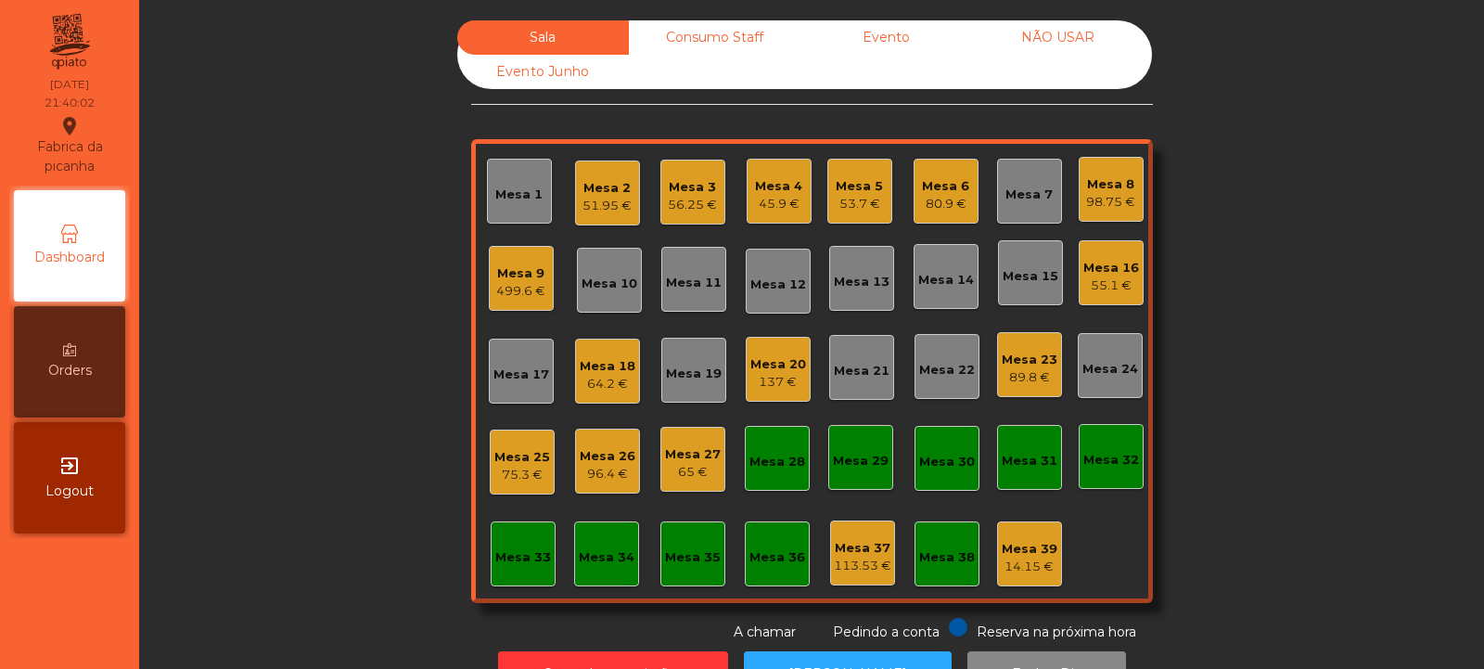
scroll to position [62, 0]
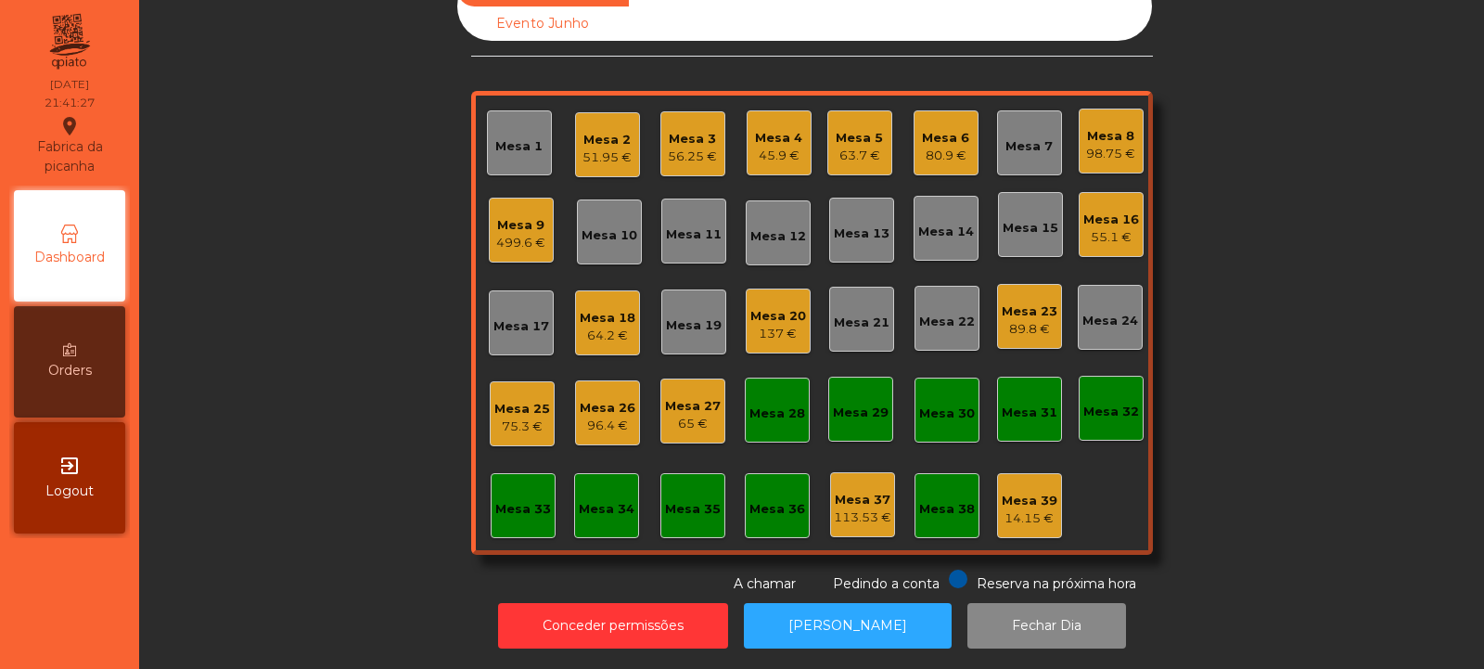
click at [937, 225] on div "Mesa 14" at bounding box center [946, 232] width 56 height 19
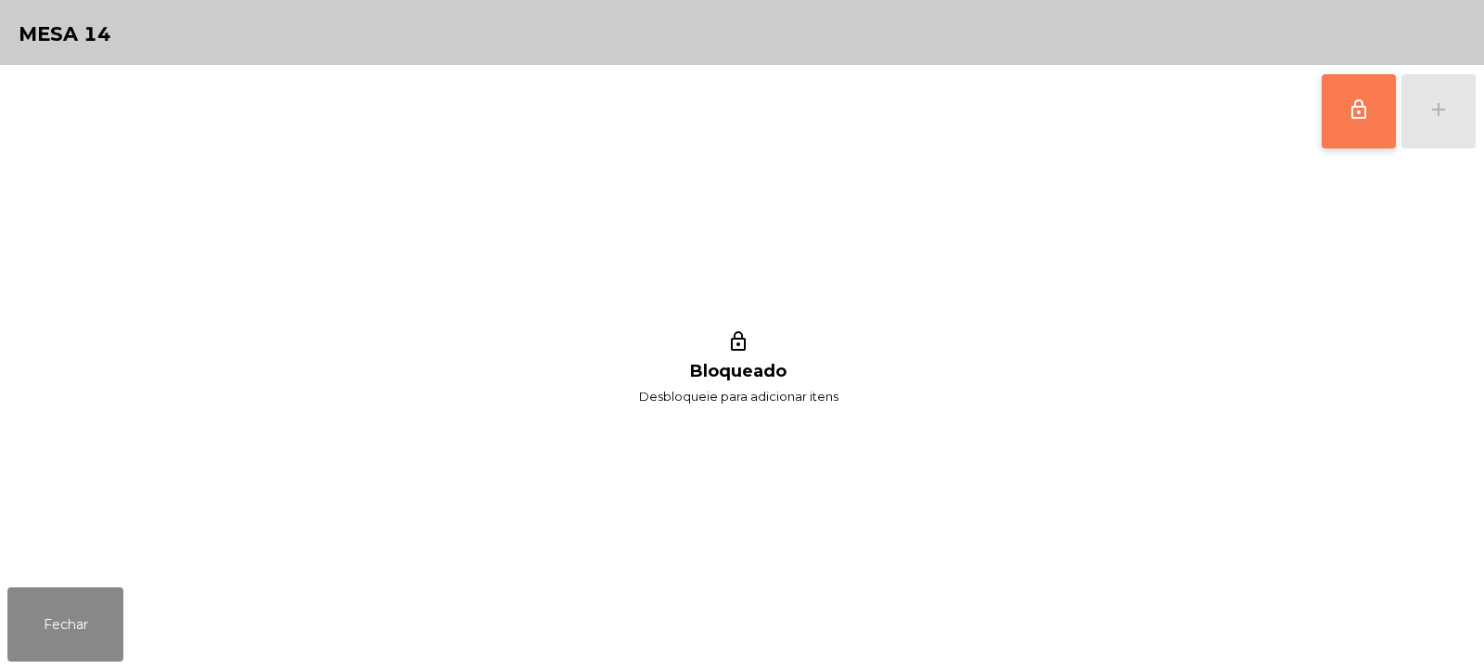
click at [1361, 98] on span "lock_outline" at bounding box center [1359, 109] width 22 height 22
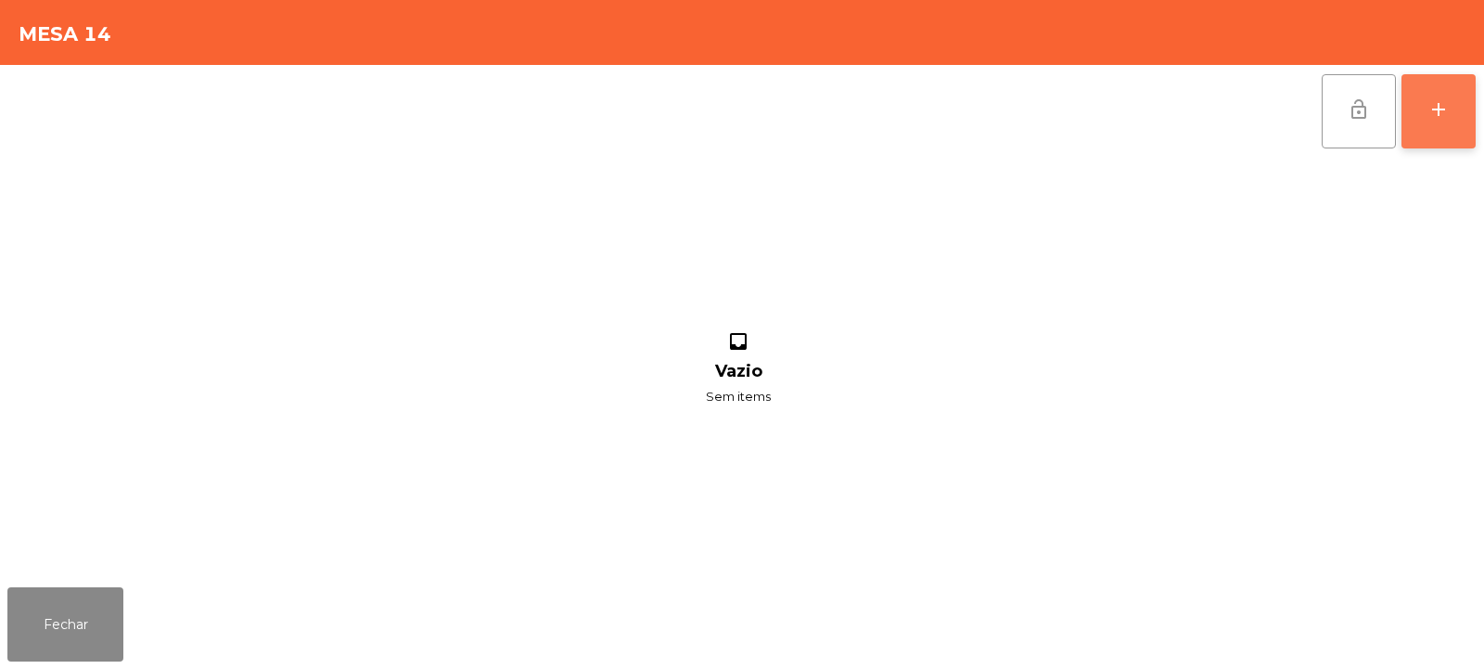
click at [1446, 118] on div "add" at bounding box center [1439, 109] width 22 height 22
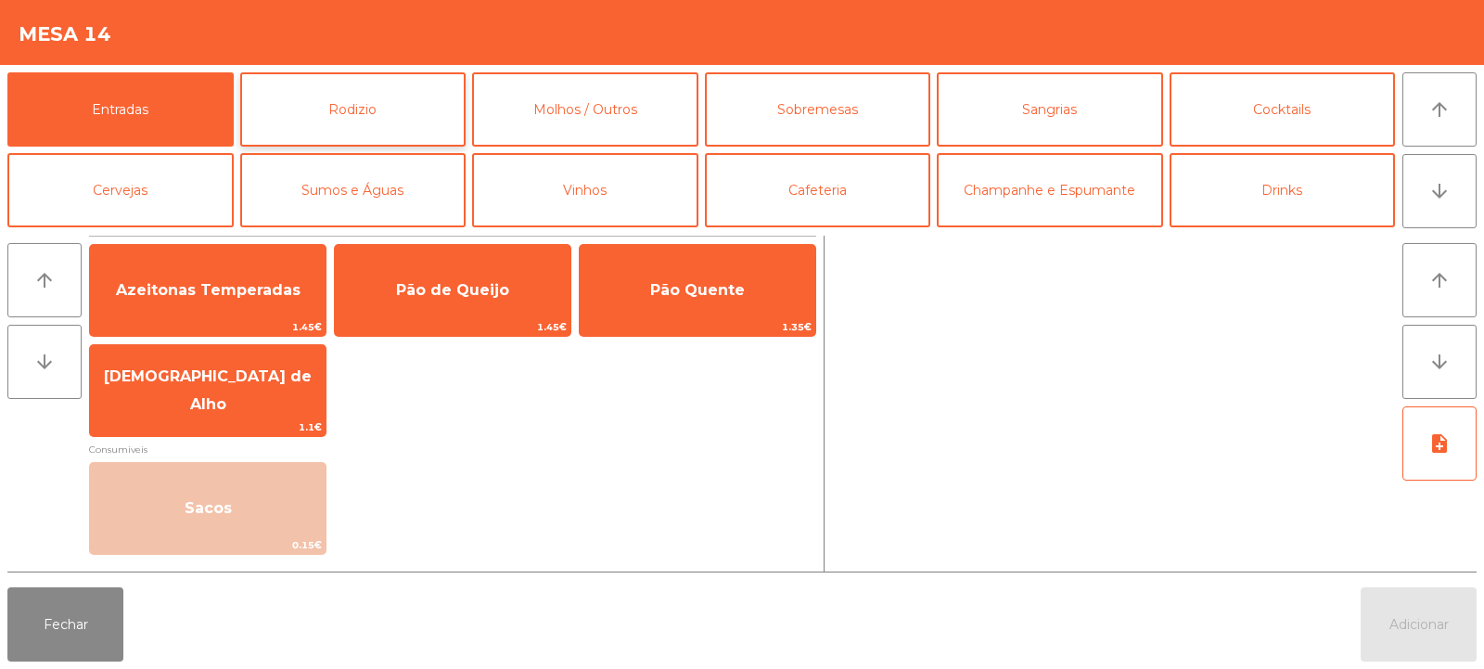
click at [343, 125] on button "Rodizio" at bounding box center [353, 109] width 226 height 74
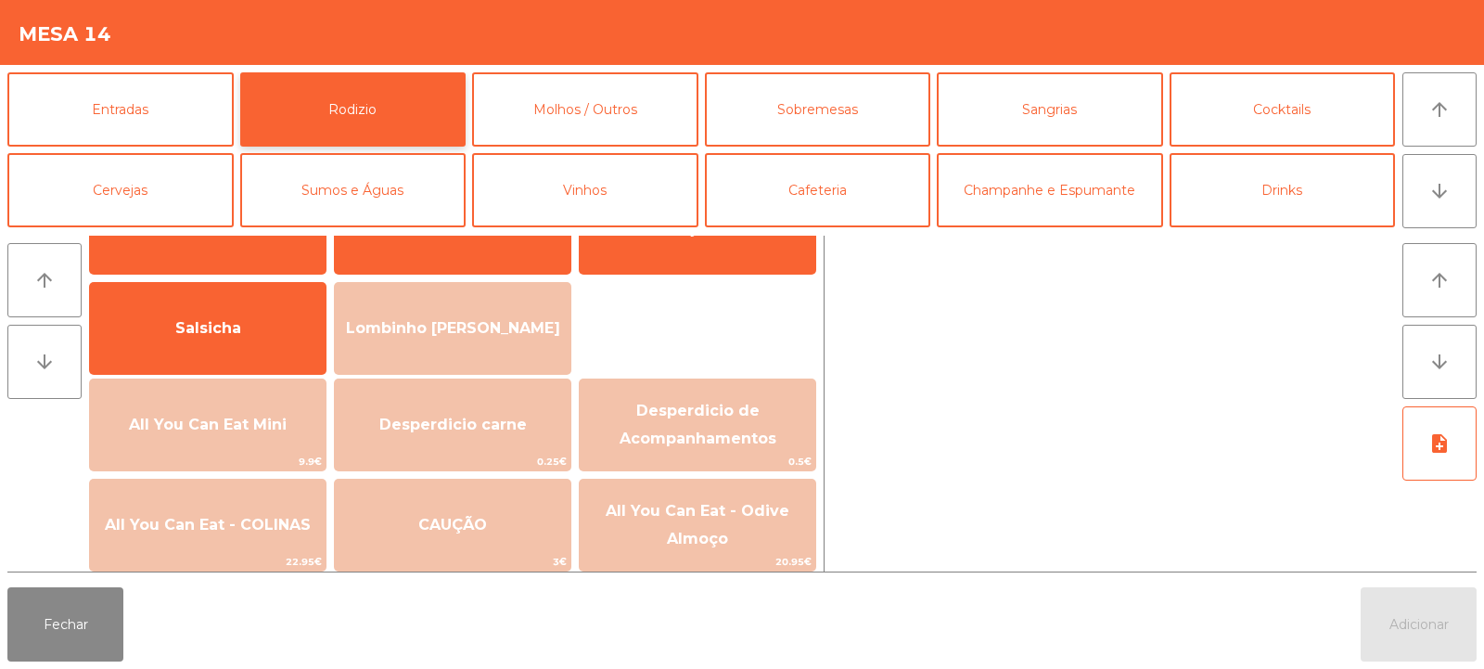
scroll to position [118, 0]
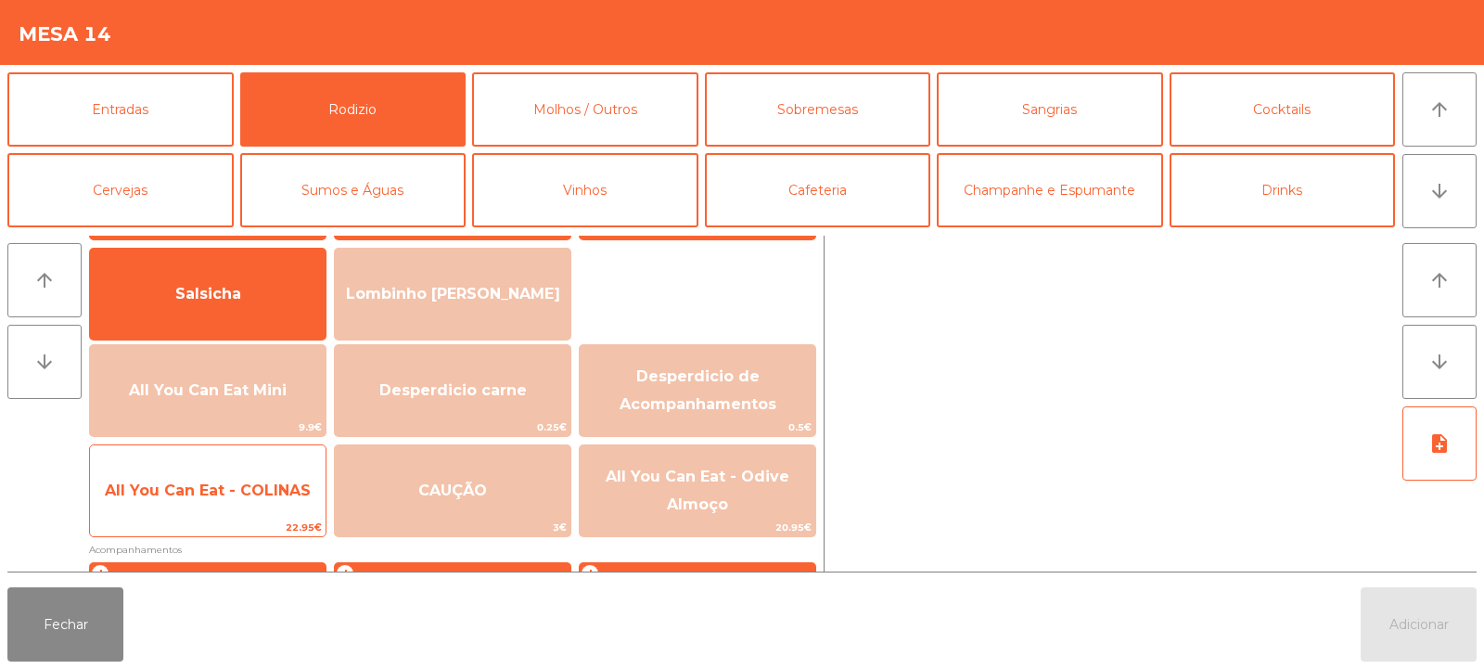
click at [230, 487] on span "All You Can Eat - COLINAS" at bounding box center [208, 490] width 206 height 18
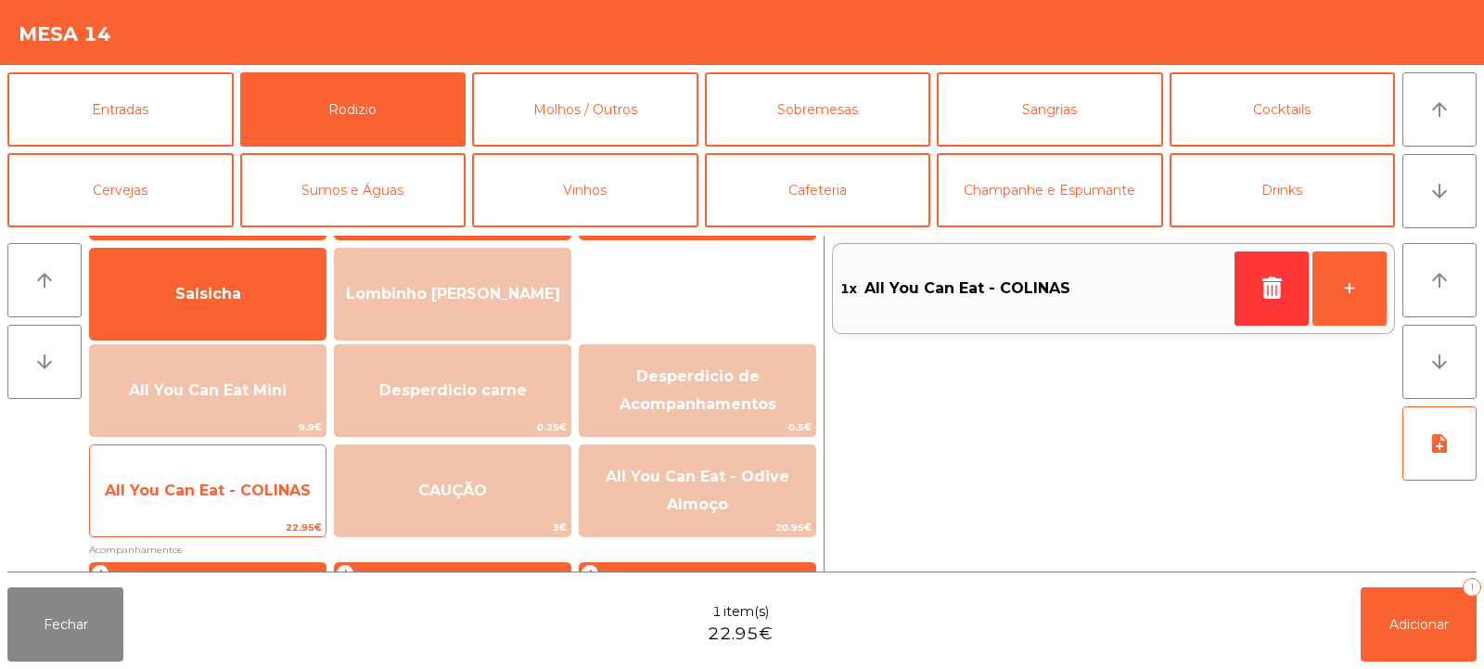
click at [237, 491] on span "All You Can Eat - COLINAS" at bounding box center [208, 490] width 206 height 18
click at [237, 490] on span "All You Can Eat - COLINAS" at bounding box center [208, 490] width 206 height 18
click at [238, 499] on span "All You Can Eat - COLINAS" at bounding box center [208, 491] width 236 height 50
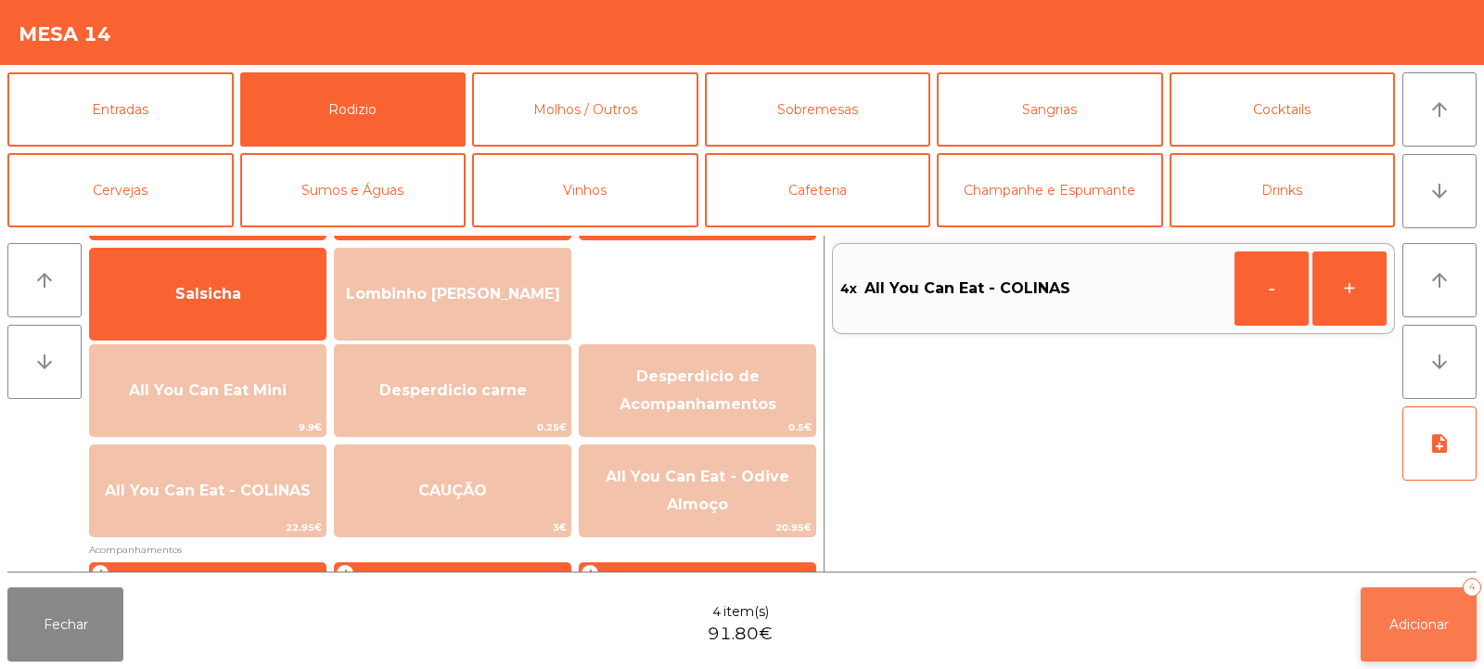
click at [1408, 622] on span "Adicionar" at bounding box center [1419, 624] width 59 height 17
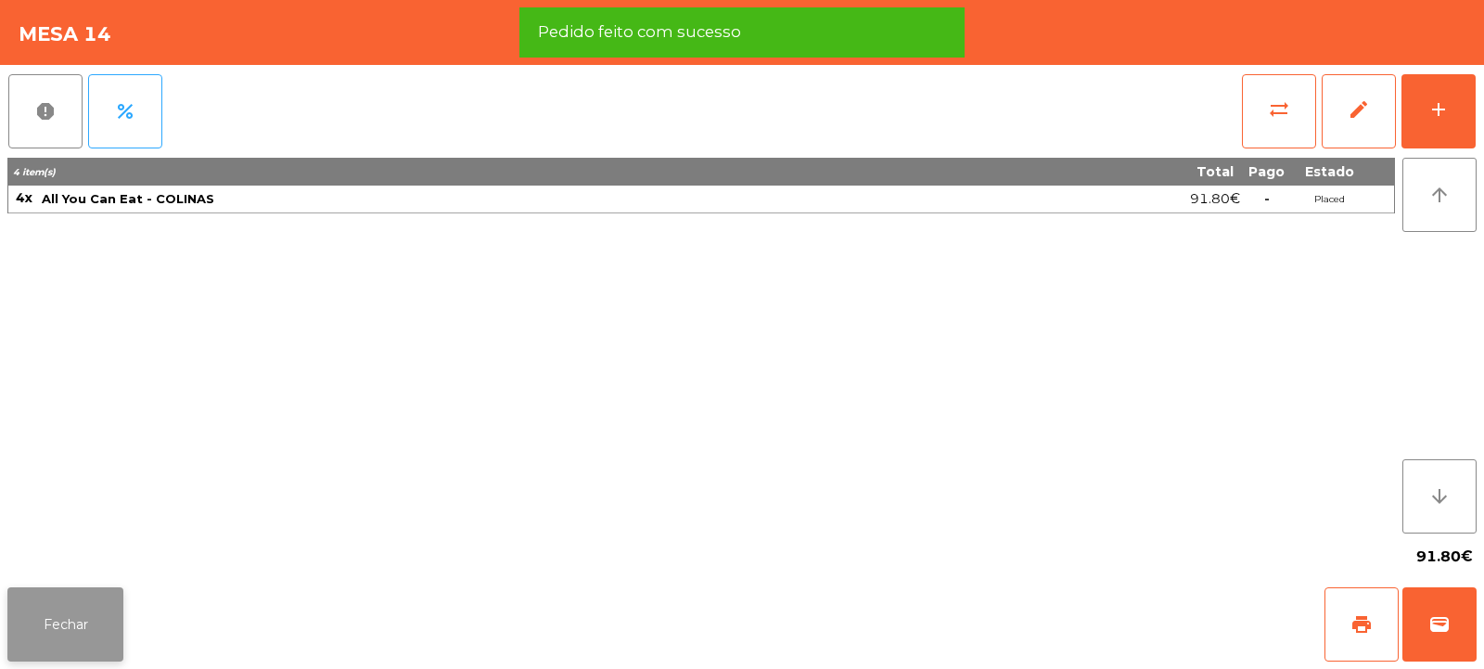
click at [59, 625] on button "Fechar" at bounding box center [65, 624] width 116 height 74
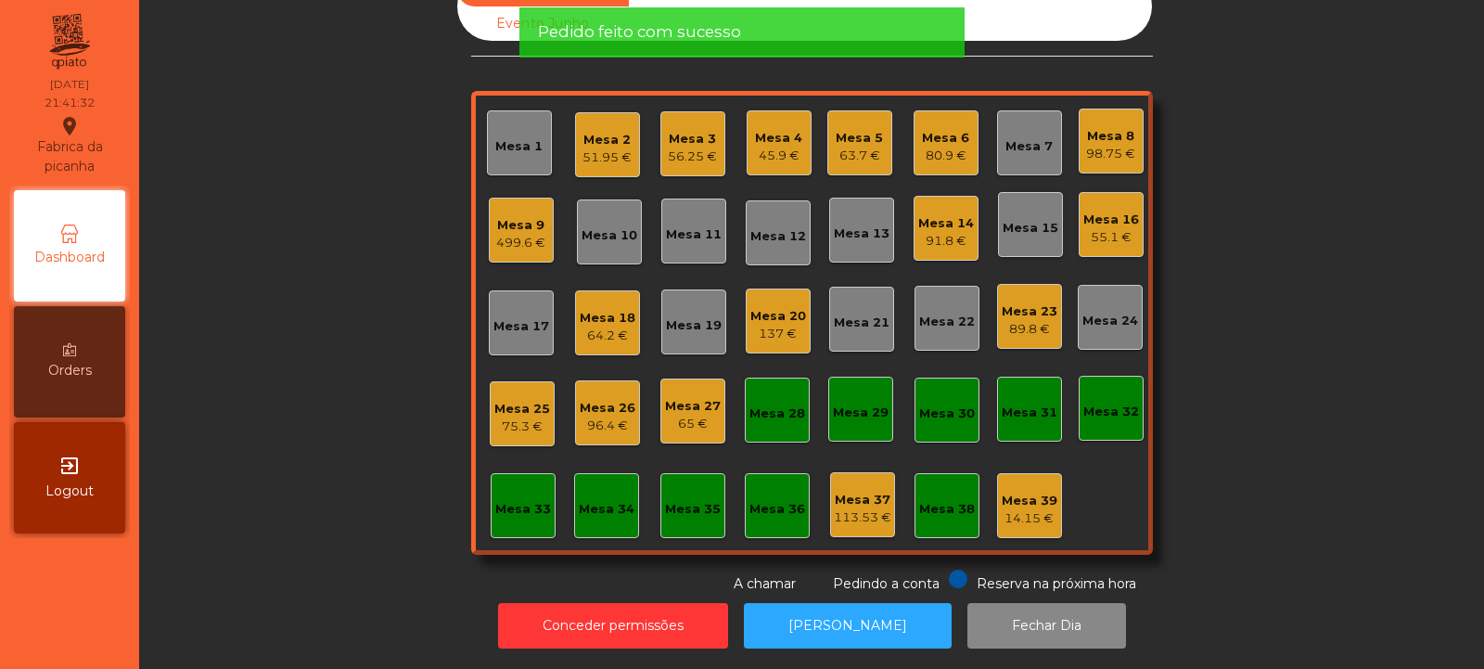
scroll to position [0, 0]
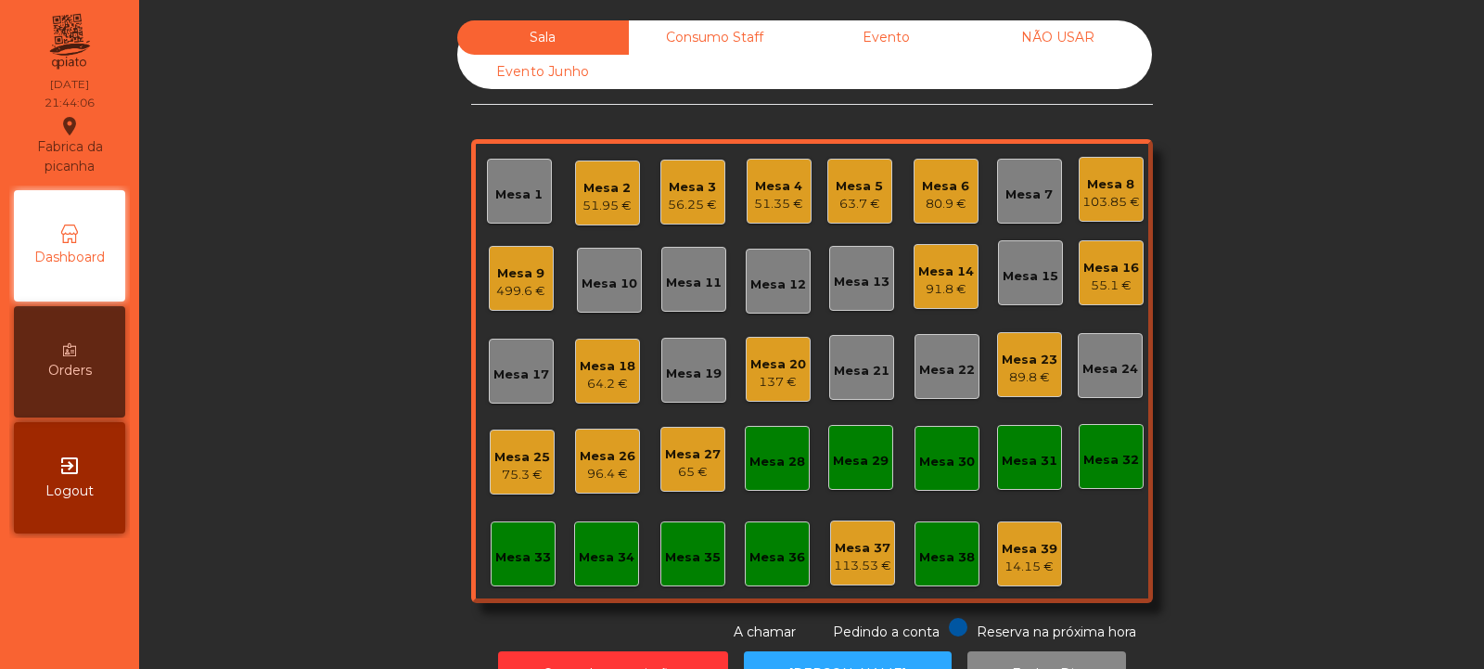
click at [871, 199] on div "63.7 €" at bounding box center [859, 204] width 47 height 19
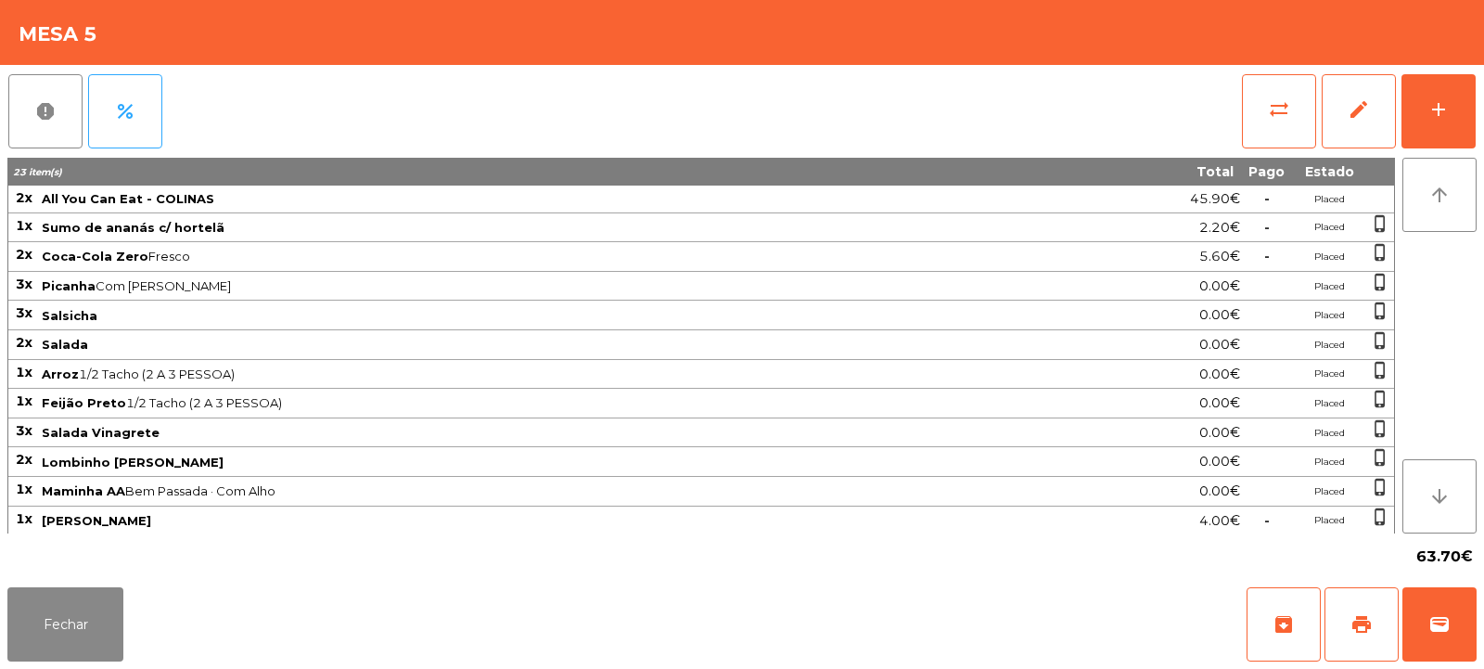
scroll to position [32, 0]
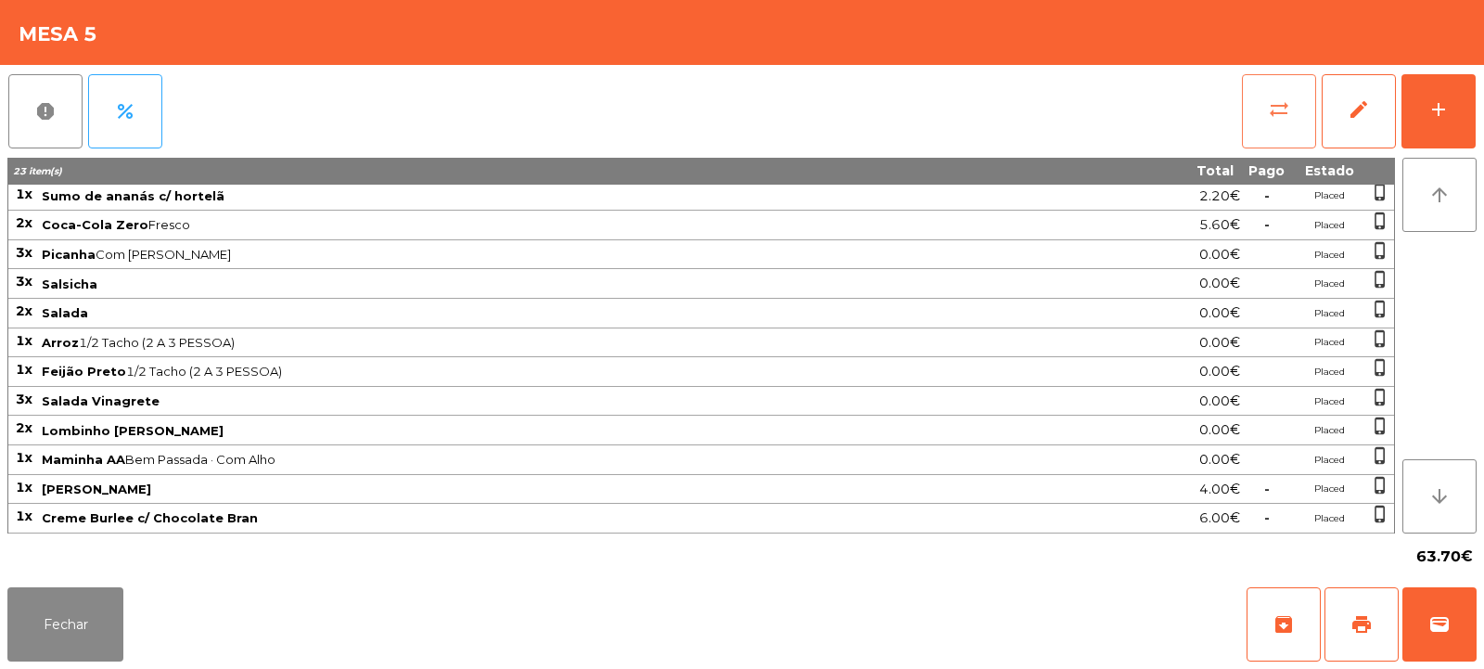
click at [1277, 113] on span "sync_alt" at bounding box center [1279, 109] width 22 height 22
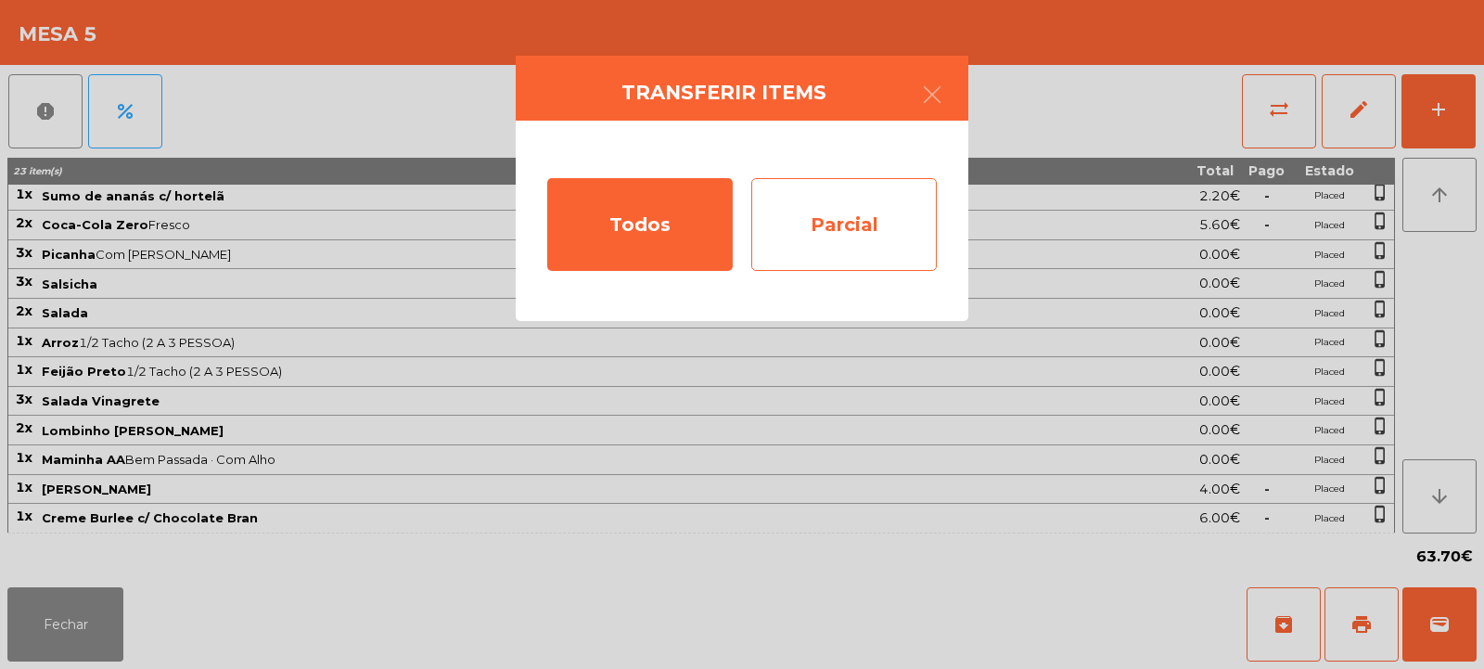
click at [837, 231] on div "Parcial" at bounding box center [844, 224] width 186 height 93
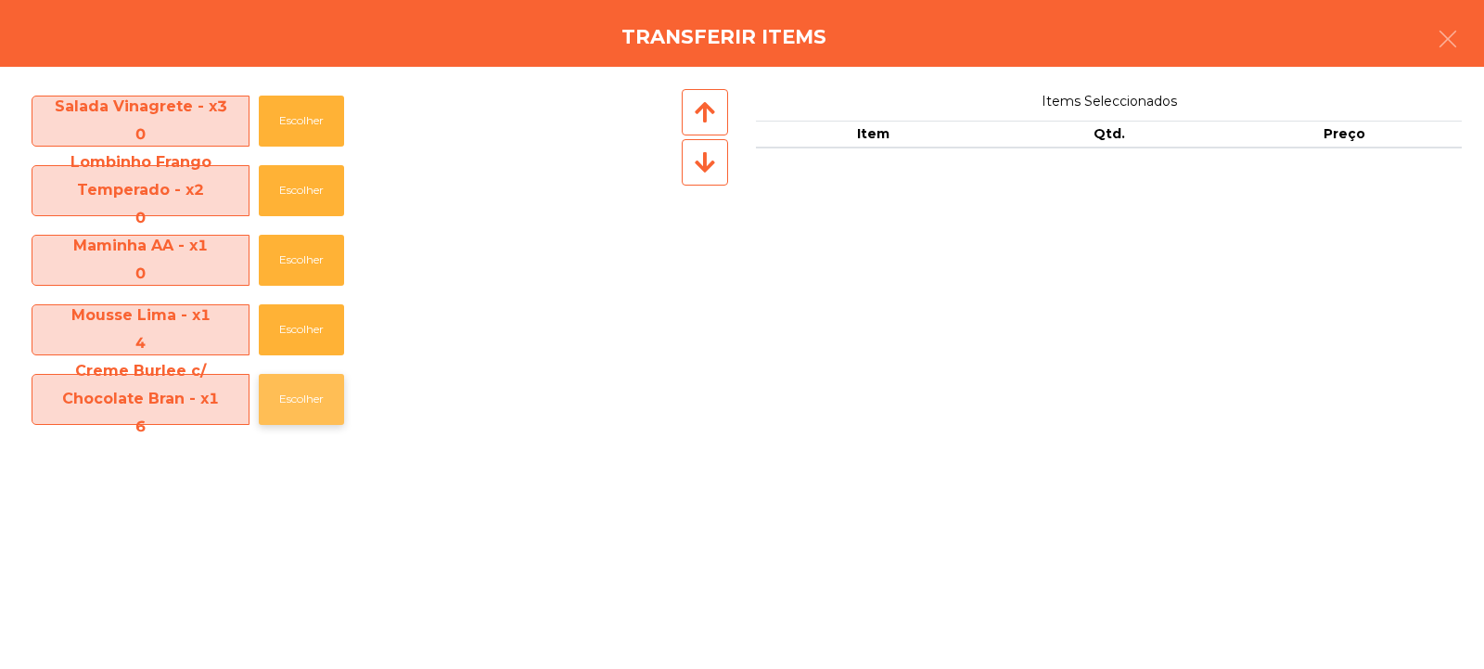
click at [290, 397] on button "Escolher" at bounding box center [301, 399] width 85 height 51
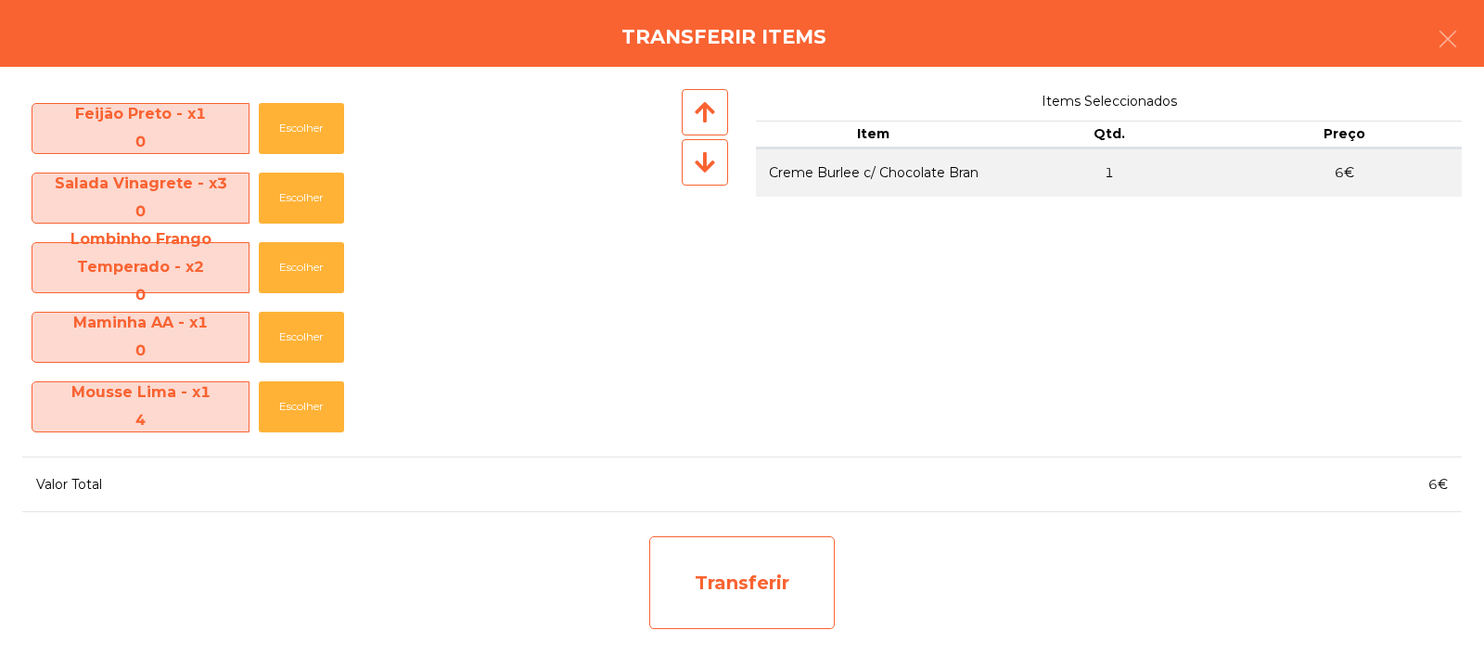
click at [763, 587] on div "Transferir" at bounding box center [742, 582] width 186 height 93
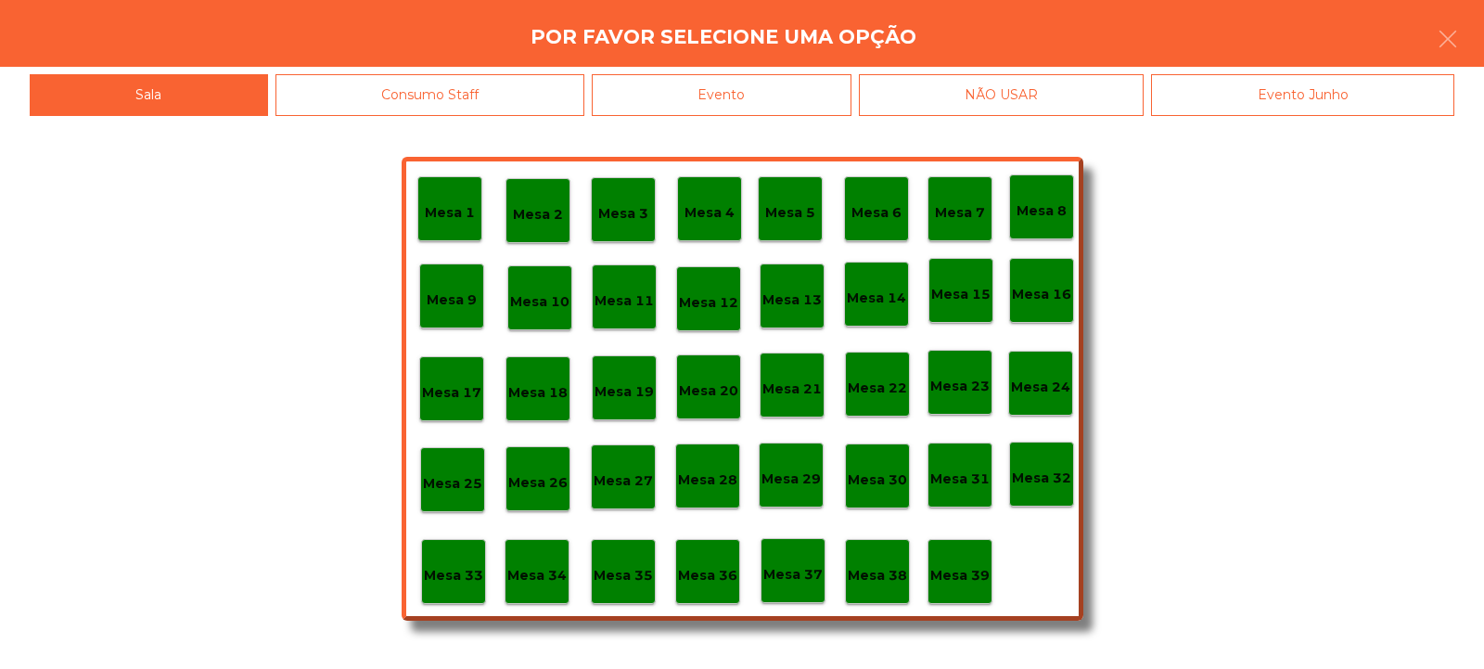
click at [964, 578] on p "Mesa 39" at bounding box center [959, 575] width 59 height 21
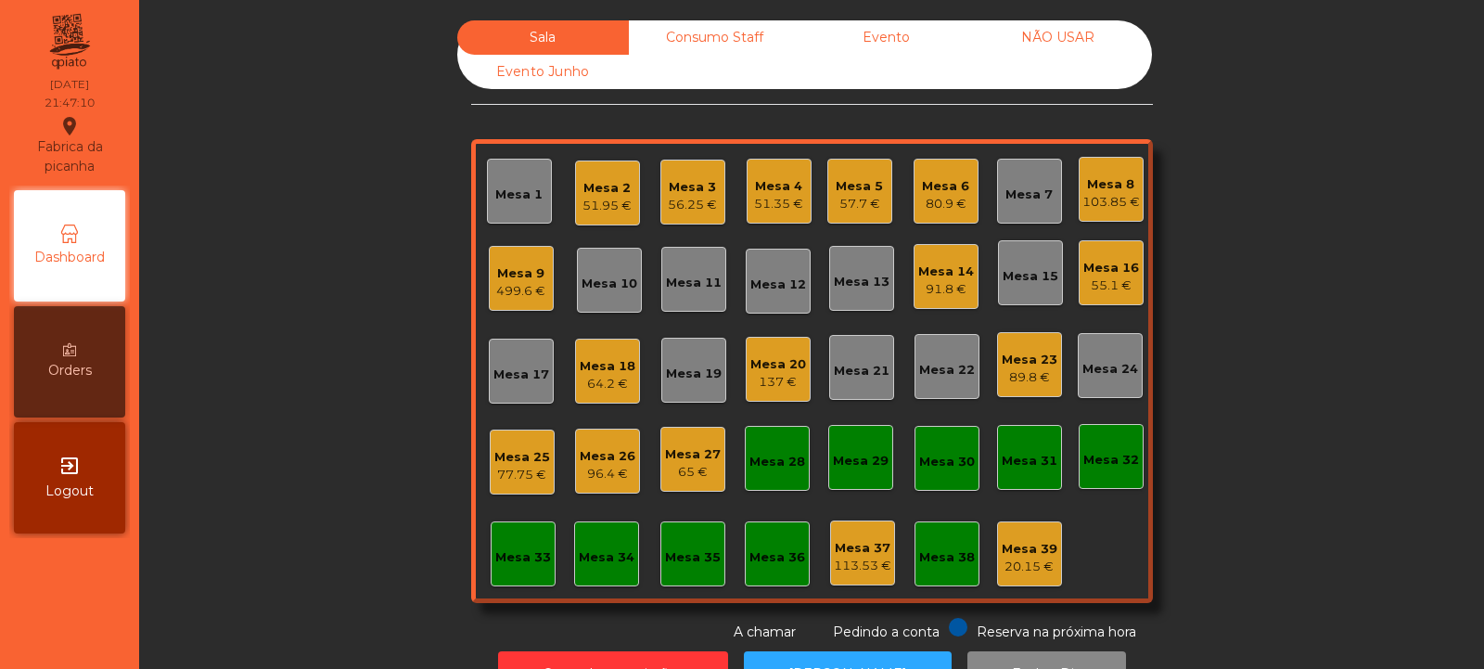
click at [596, 379] on div "64.2 €" at bounding box center [608, 384] width 56 height 19
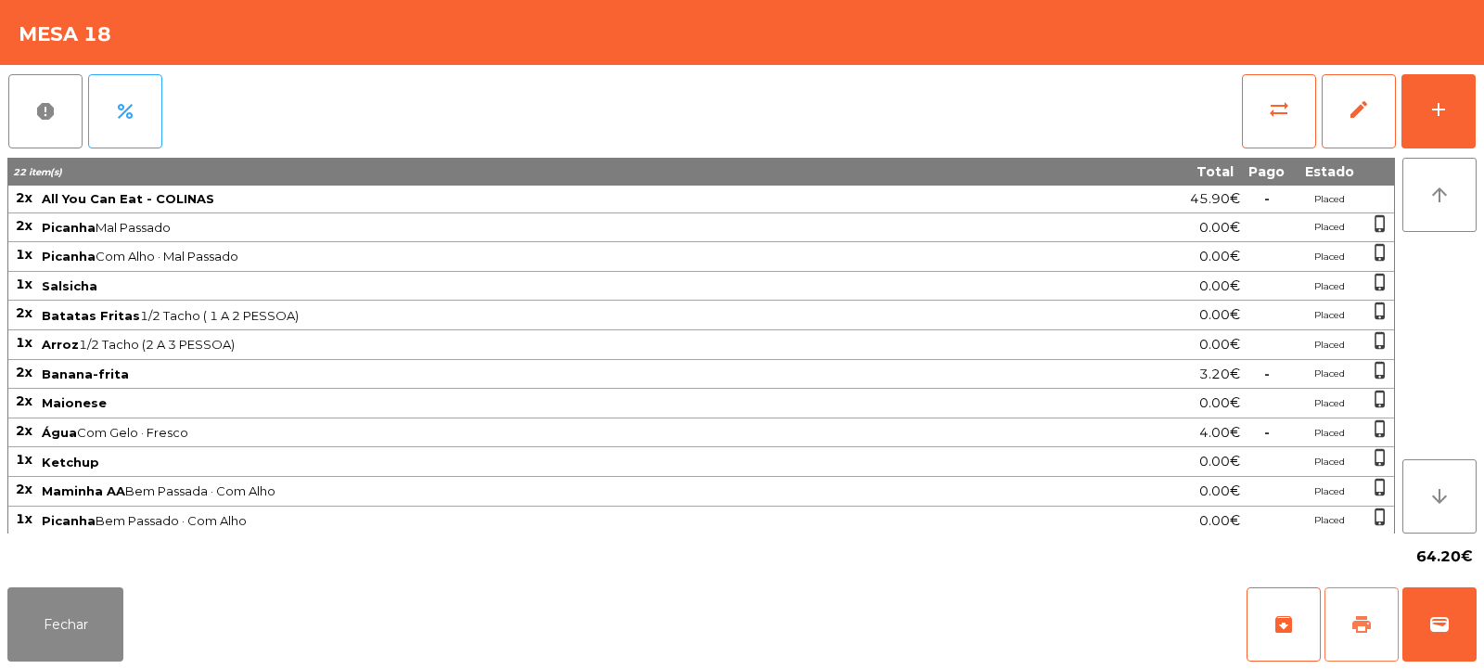
click at [1345, 638] on button "print" at bounding box center [1362, 624] width 74 height 74
click at [1443, 618] on span "wallet" at bounding box center [1440, 624] width 22 height 22
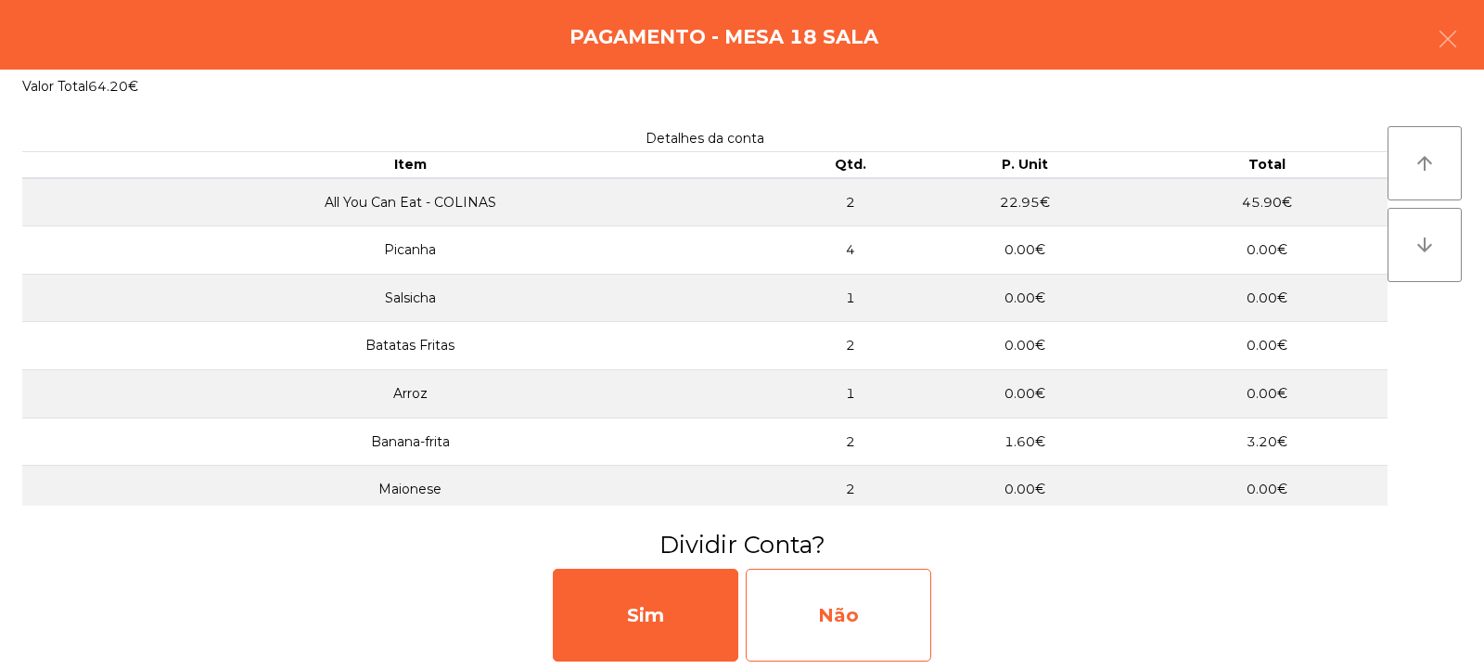
click at [875, 609] on div "Não" at bounding box center [839, 615] width 186 height 93
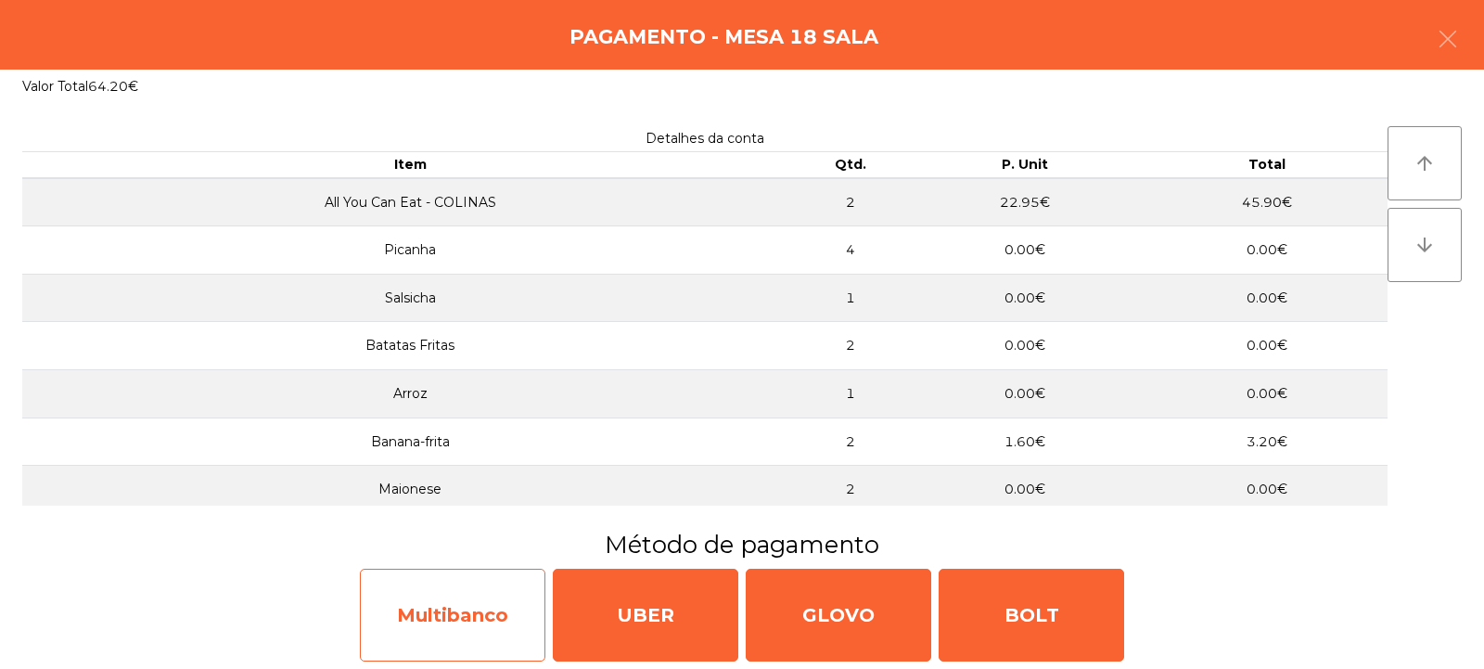
click at [477, 617] on div "Multibanco" at bounding box center [453, 615] width 186 height 93
select select "**"
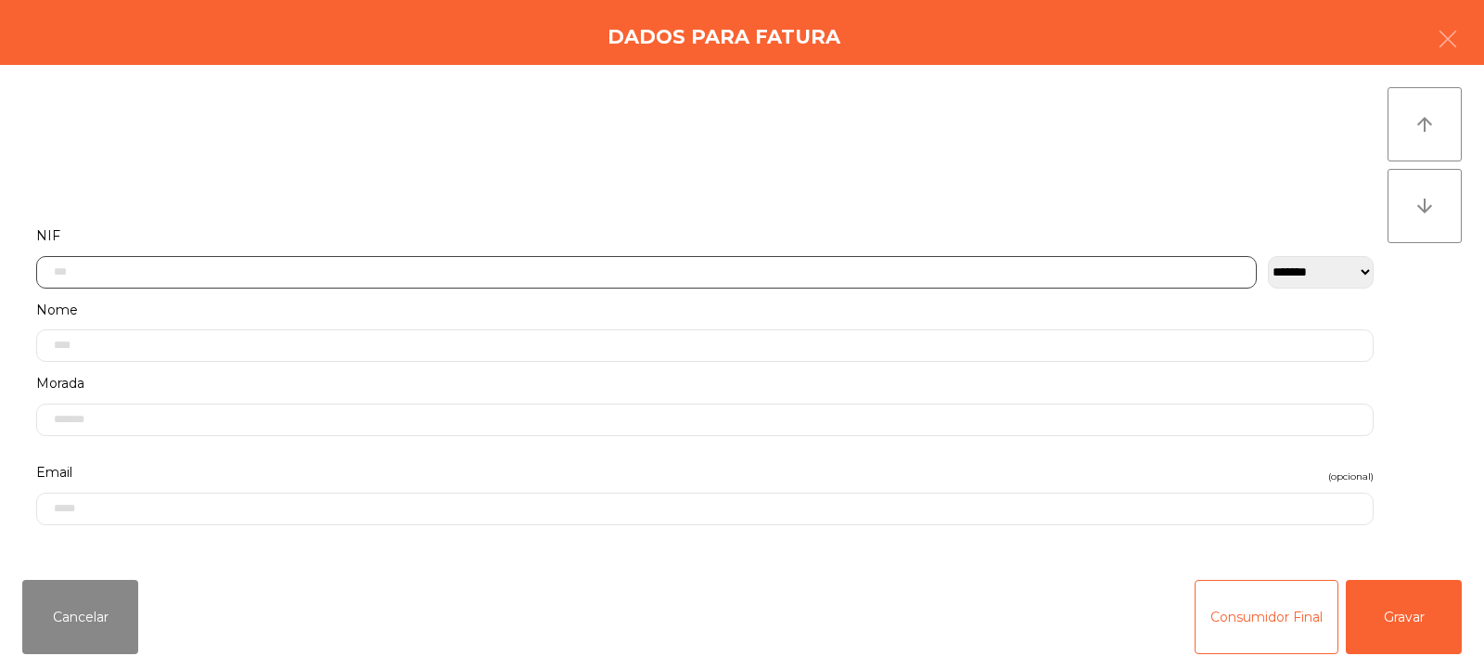
click at [658, 272] on input "text" at bounding box center [646, 272] width 1221 height 32
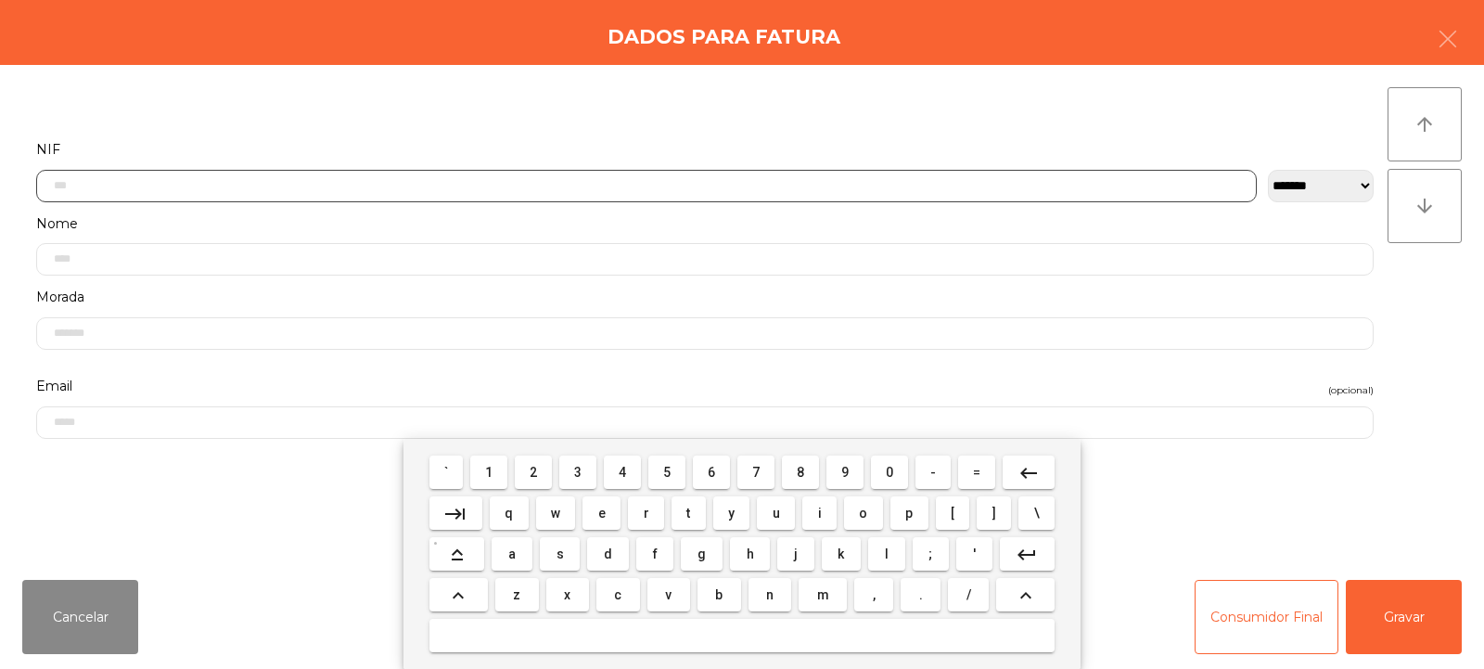
scroll to position [135, 0]
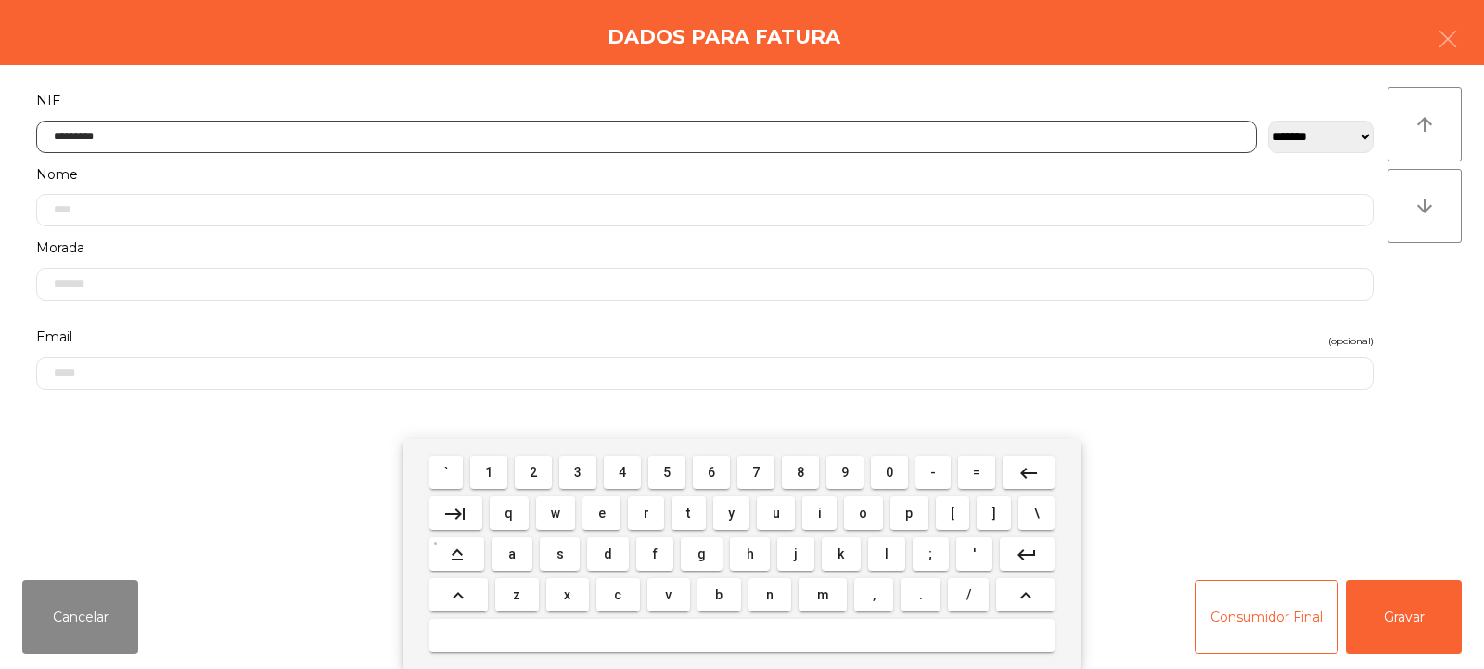
type input "*********"
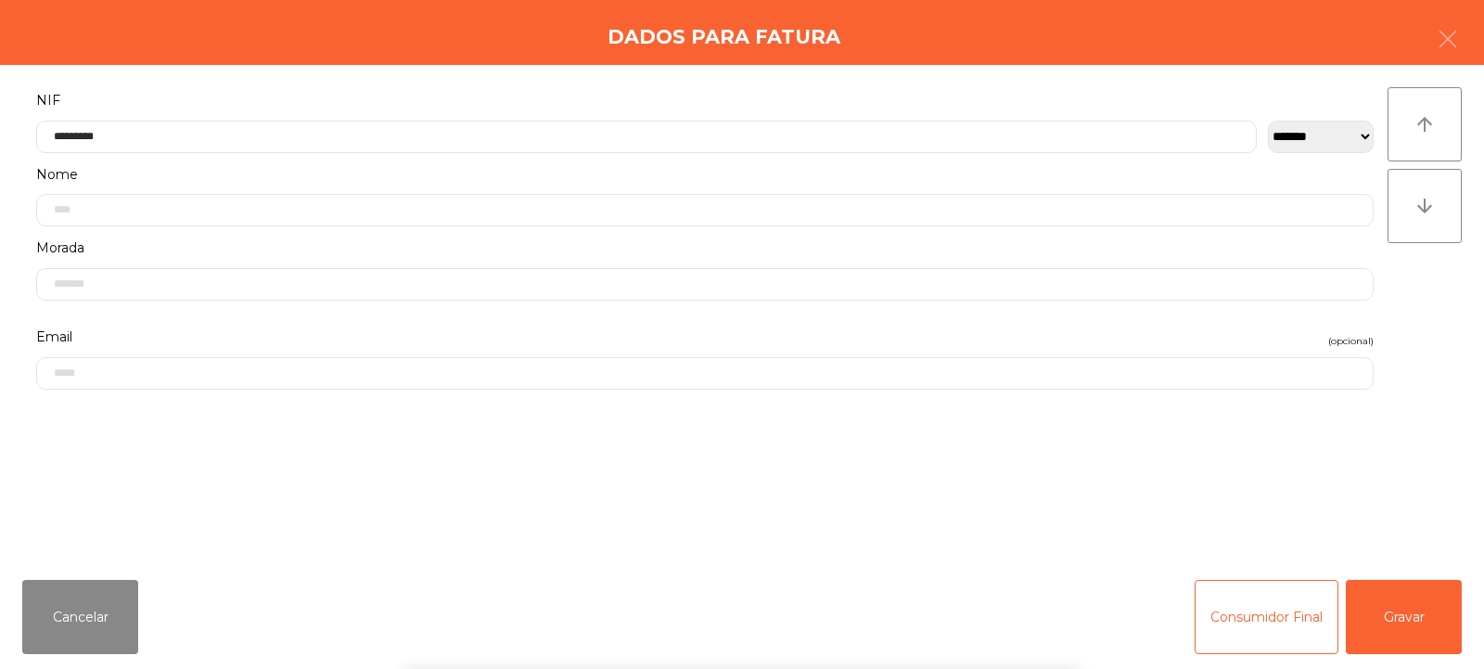
click at [1437, 272] on div "arrow_upward arrow_downward" at bounding box center [1425, 314] width 74 height 455
click at [1394, 598] on button "Gravar" at bounding box center [1404, 617] width 116 height 74
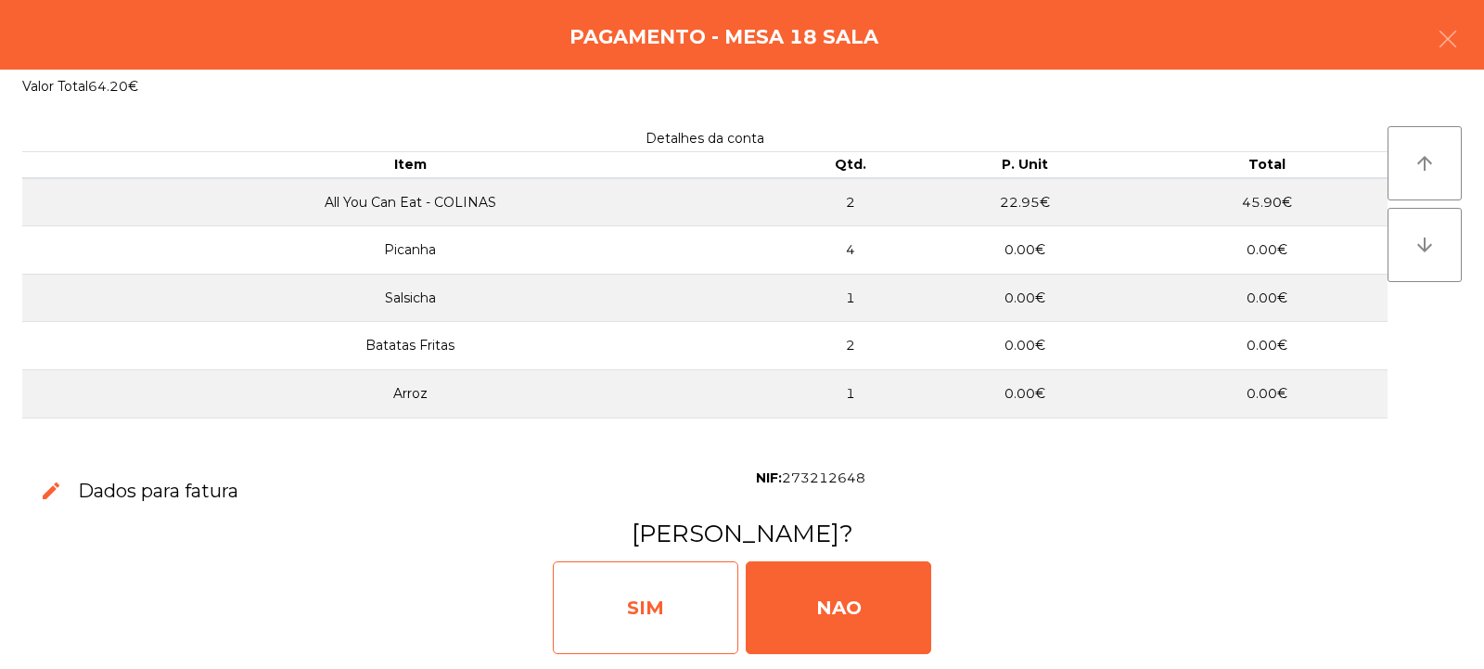
click at [638, 586] on div "SIM" at bounding box center [646, 607] width 186 height 93
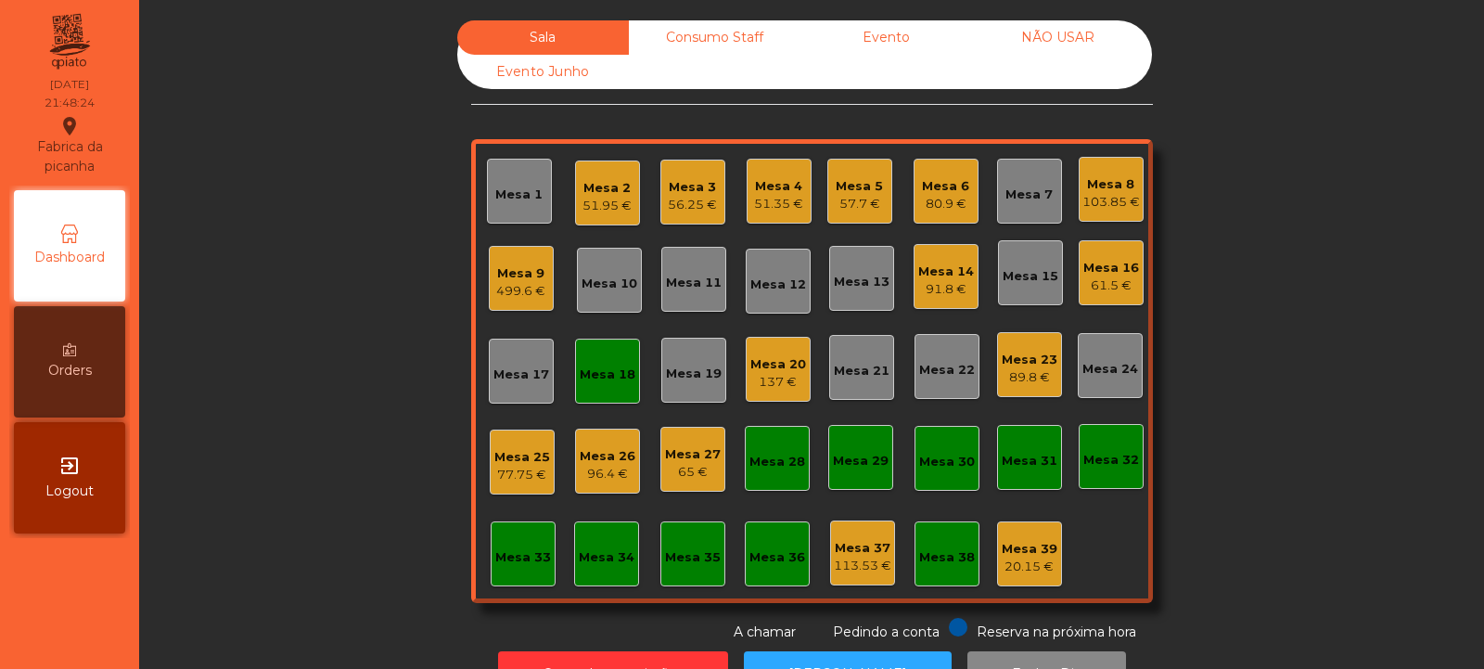
click at [584, 342] on div "Mesa 18" at bounding box center [607, 371] width 65 height 65
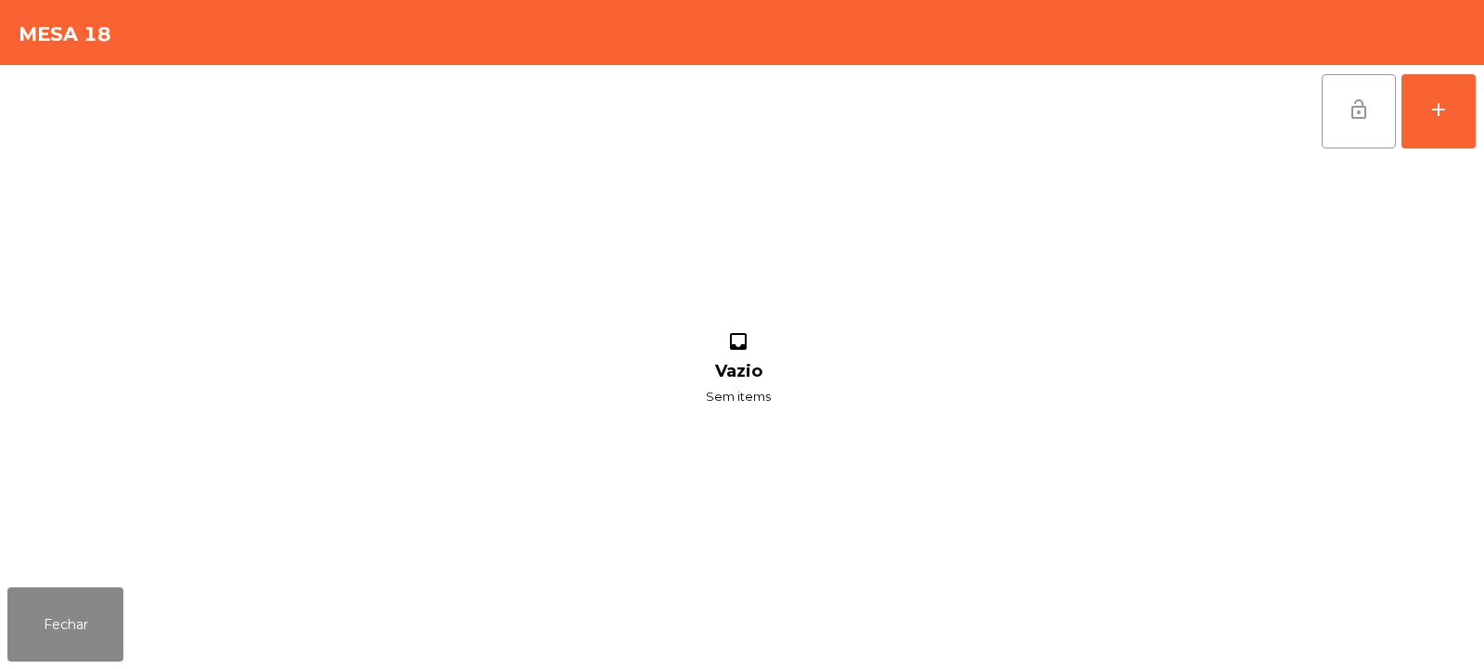
click at [1375, 105] on button "lock_open" at bounding box center [1359, 111] width 74 height 74
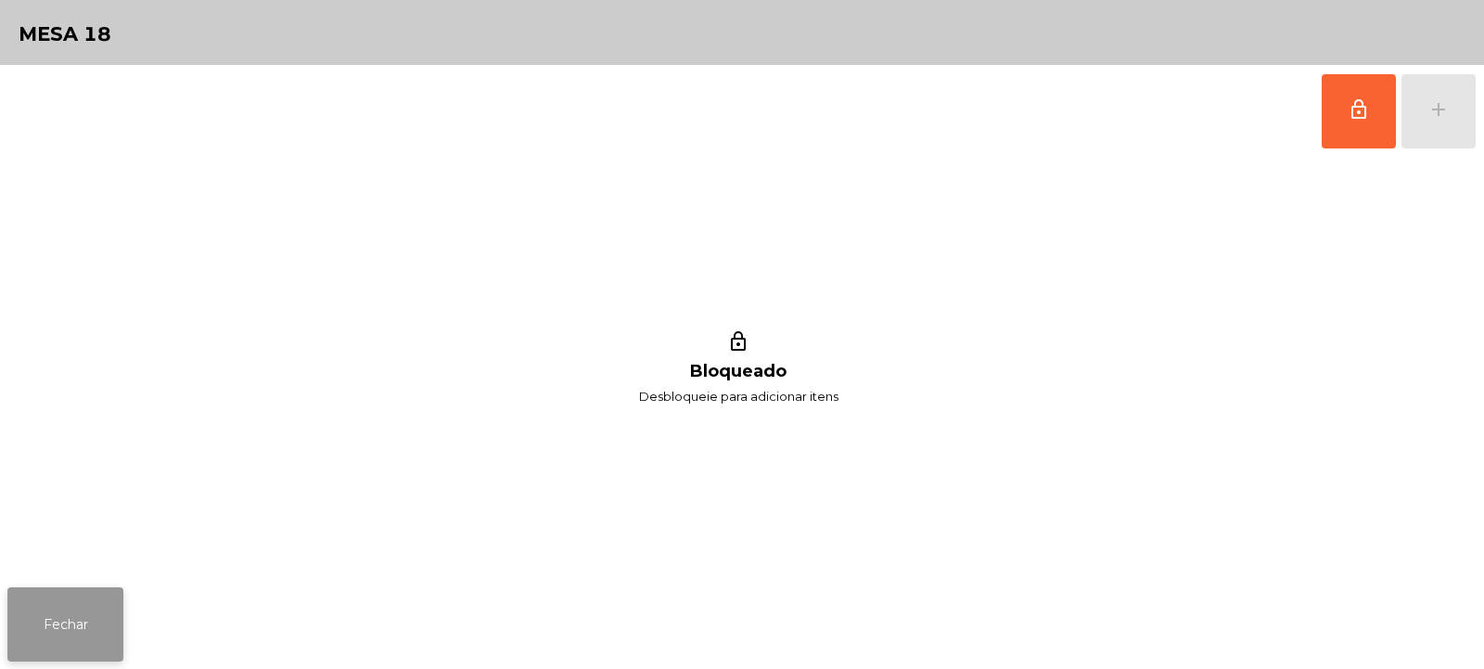
click at [53, 630] on button "Fechar" at bounding box center [65, 624] width 116 height 74
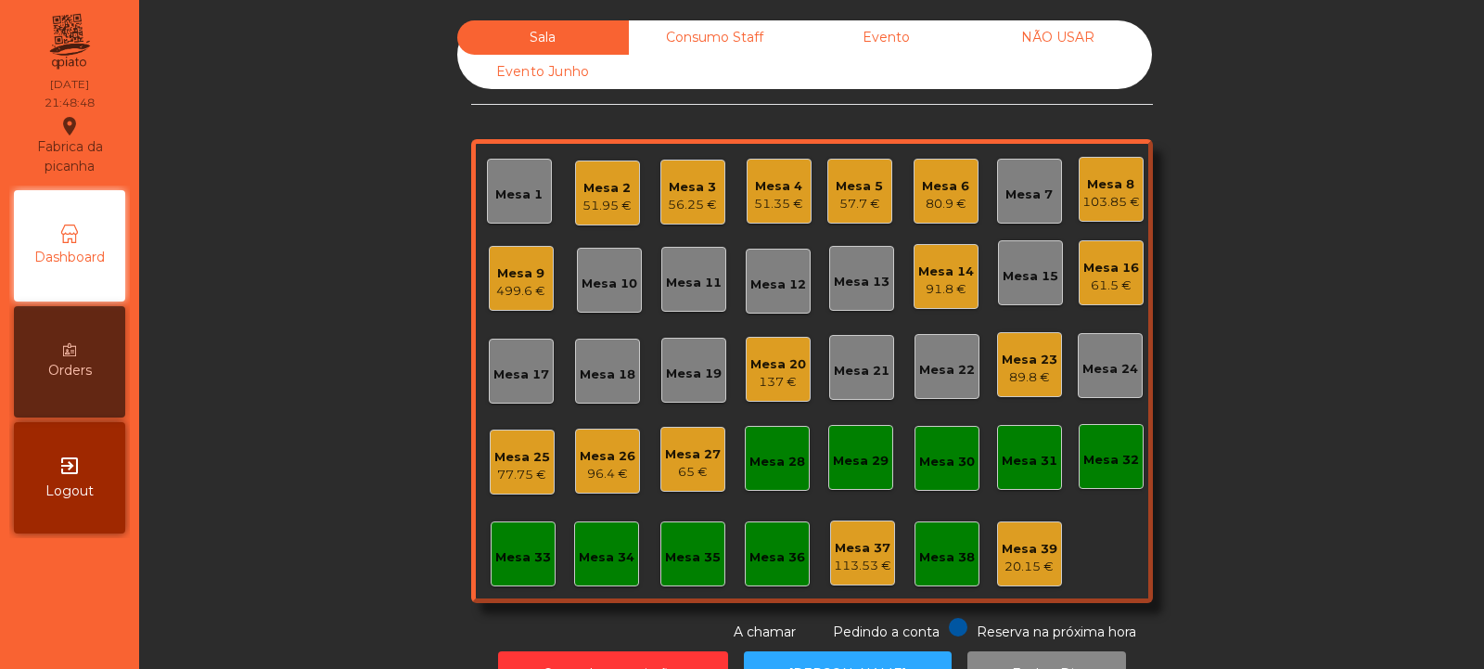
click at [680, 455] on div "Mesa 27" at bounding box center [693, 454] width 56 height 19
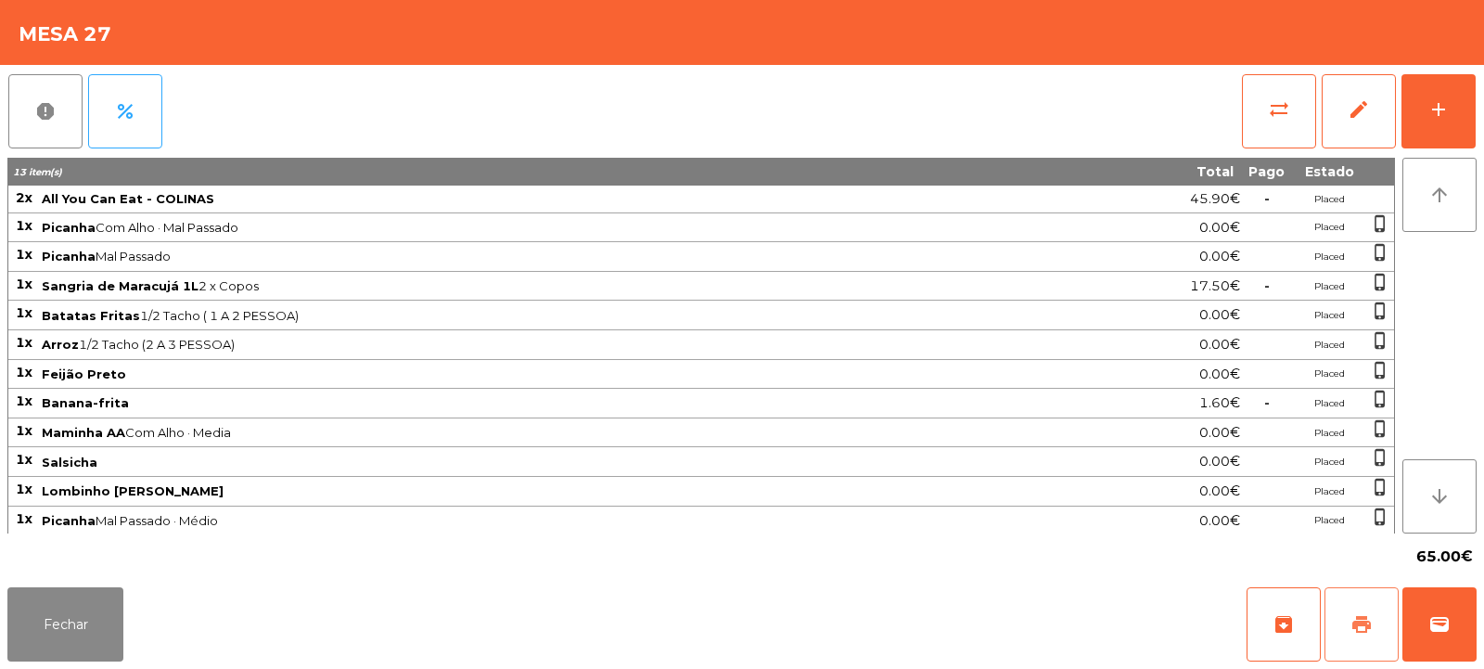
click at [1362, 624] on span "print" at bounding box center [1362, 624] width 22 height 22
click at [58, 621] on button "Fechar" at bounding box center [65, 624] width 116 height 74
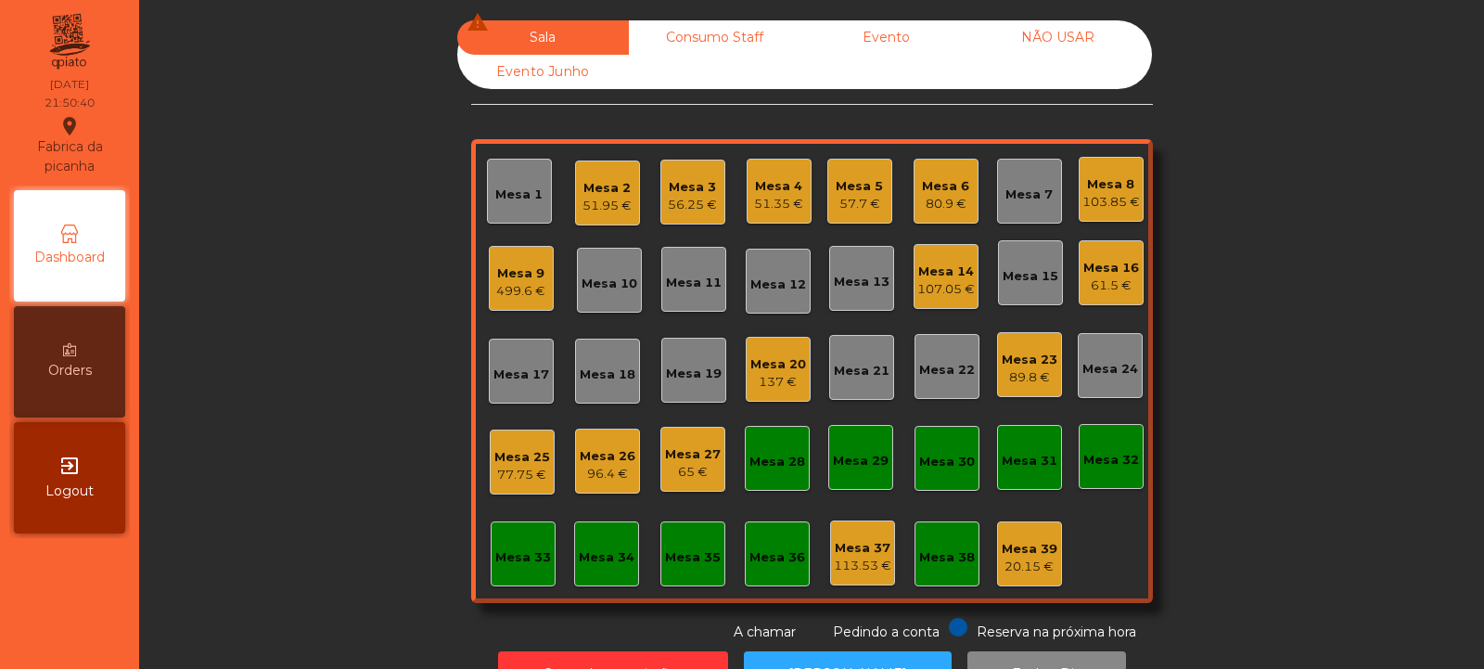
click at [619, 460] on div "Mesa 26" at bounding box center [608, 456] width 56 height 19
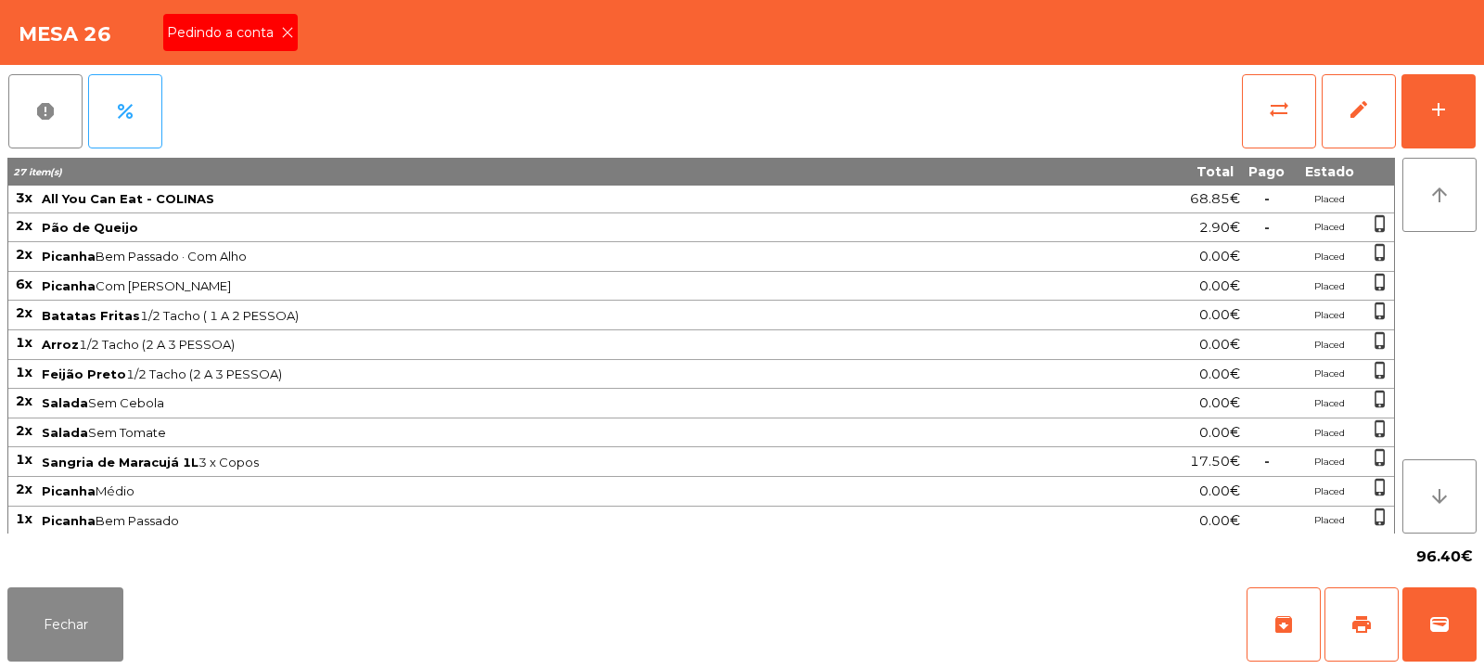
click at [287, 32] on icon at bounding box center [287, 32] width 13 height 13
click at [1353, 598] on button "print" at bounding box center [1362, 624] width 74 height 74
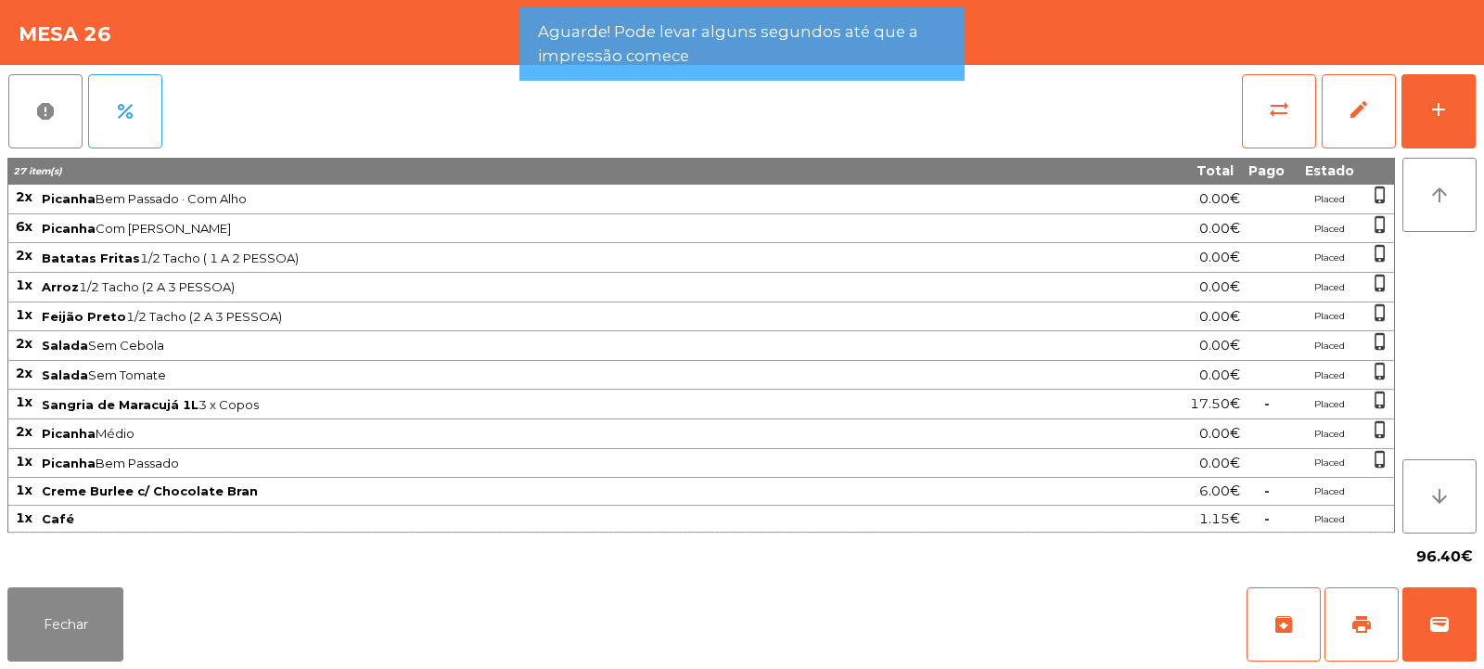
click at [1248, 245] on td at bounding box center [1266, 258] width 51 height 30
click at [96, 620] on button "Fechar" at bounding box center [65, 624] width 116 height 74
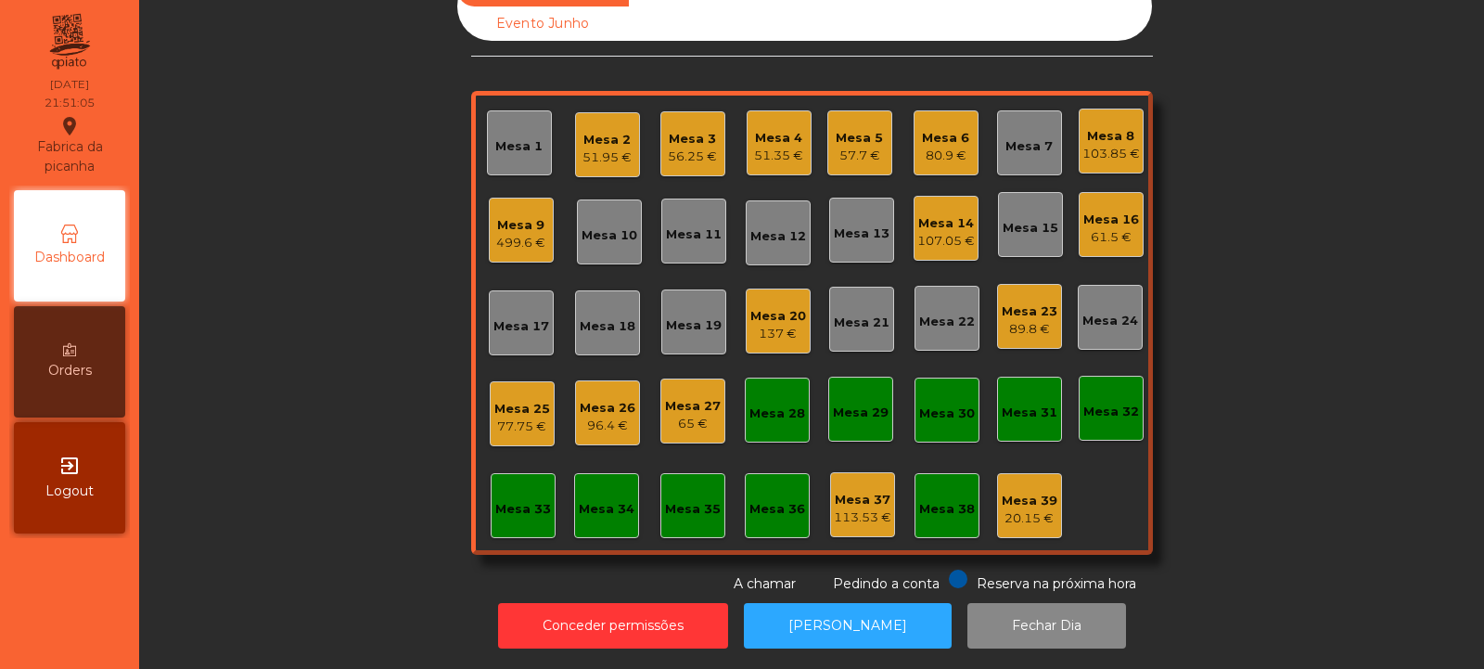
scroll to position [0, 0]
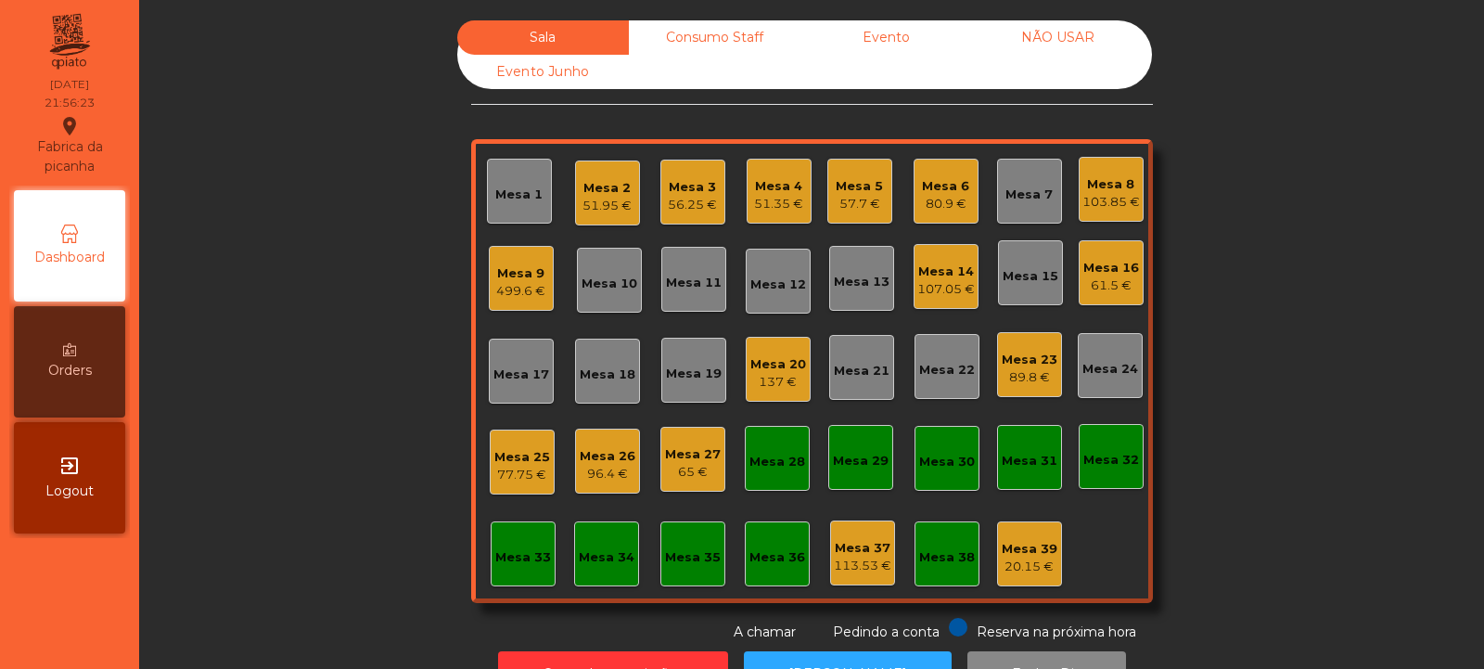
click at [588, 470] on div "96.4 €" at bounding box center [608, 474] width 56 height 19
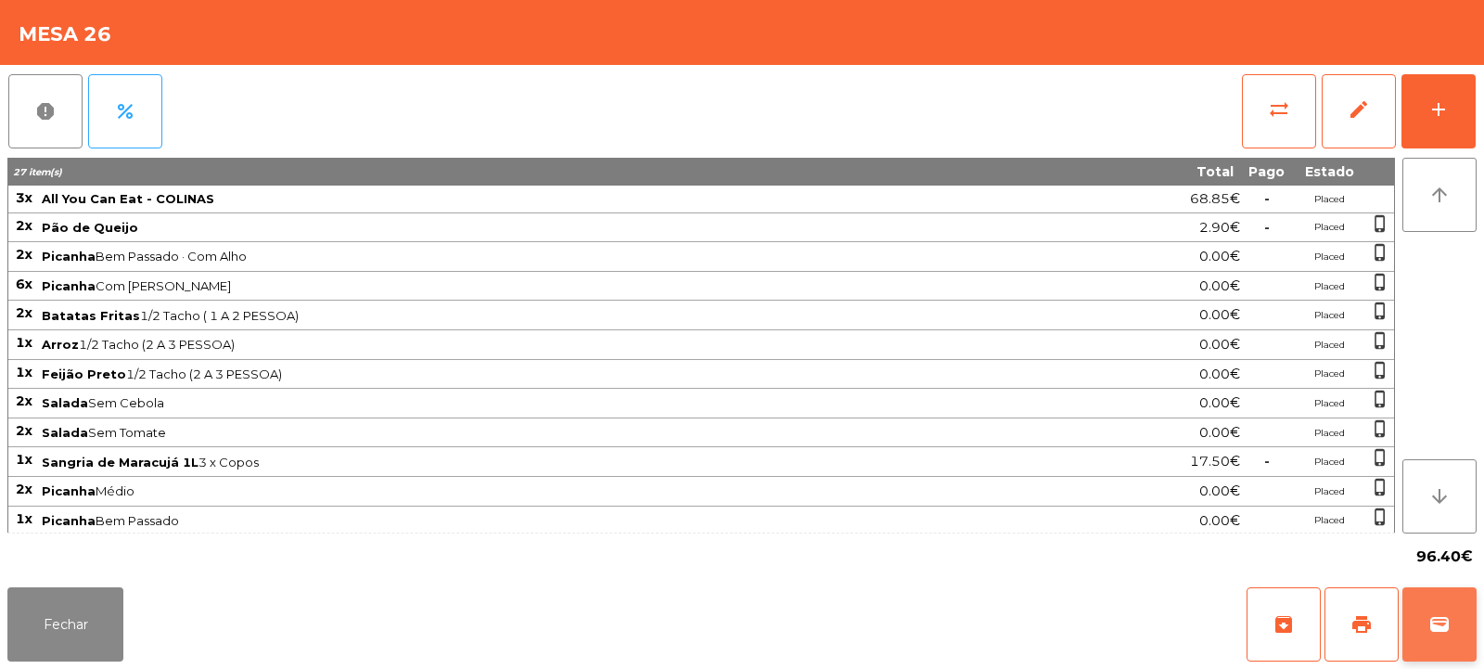
click at [1434, 635] on span "wallet" at bounding box center [1440, 624] width 22 height 22
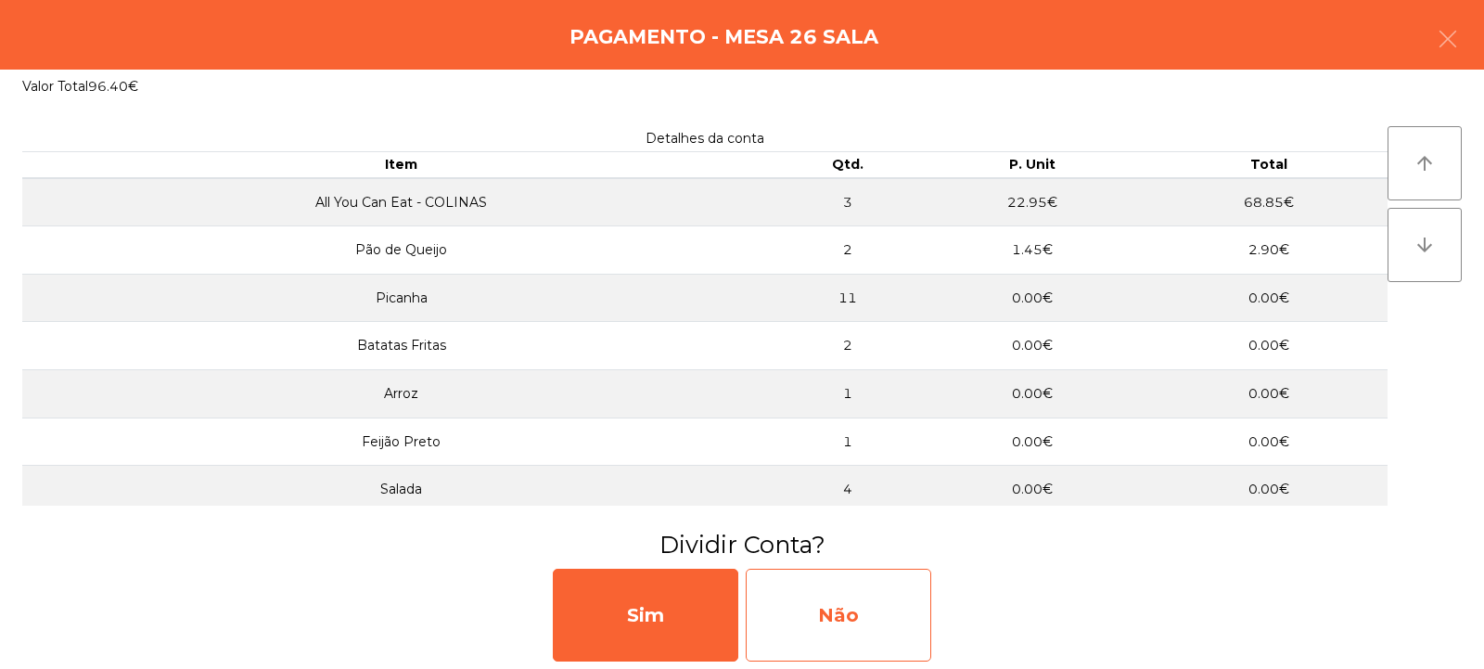
click at [875, 611] on div "Não" at bounding box center [839, 615] width 186 height 93
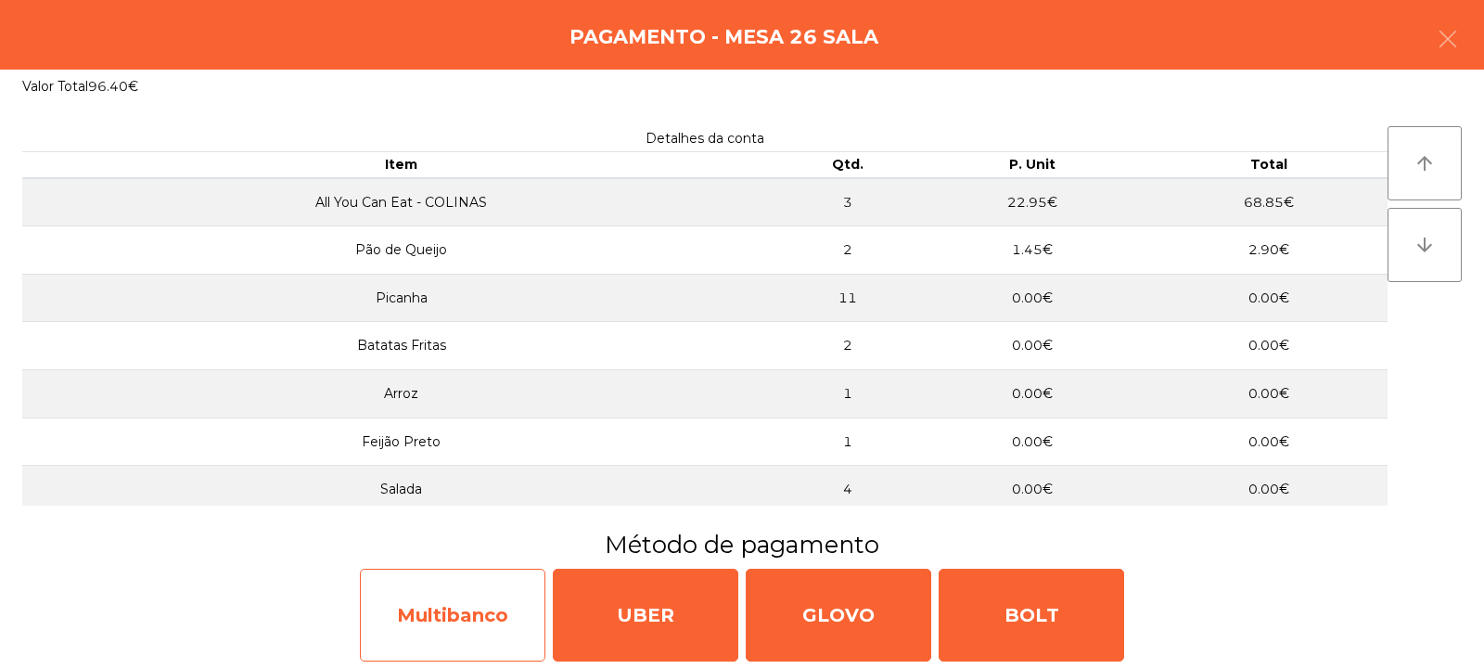
click at [540, 621] on div "Multibanco" at bounding box center [453, 615] width 186 height 93
select select "**"
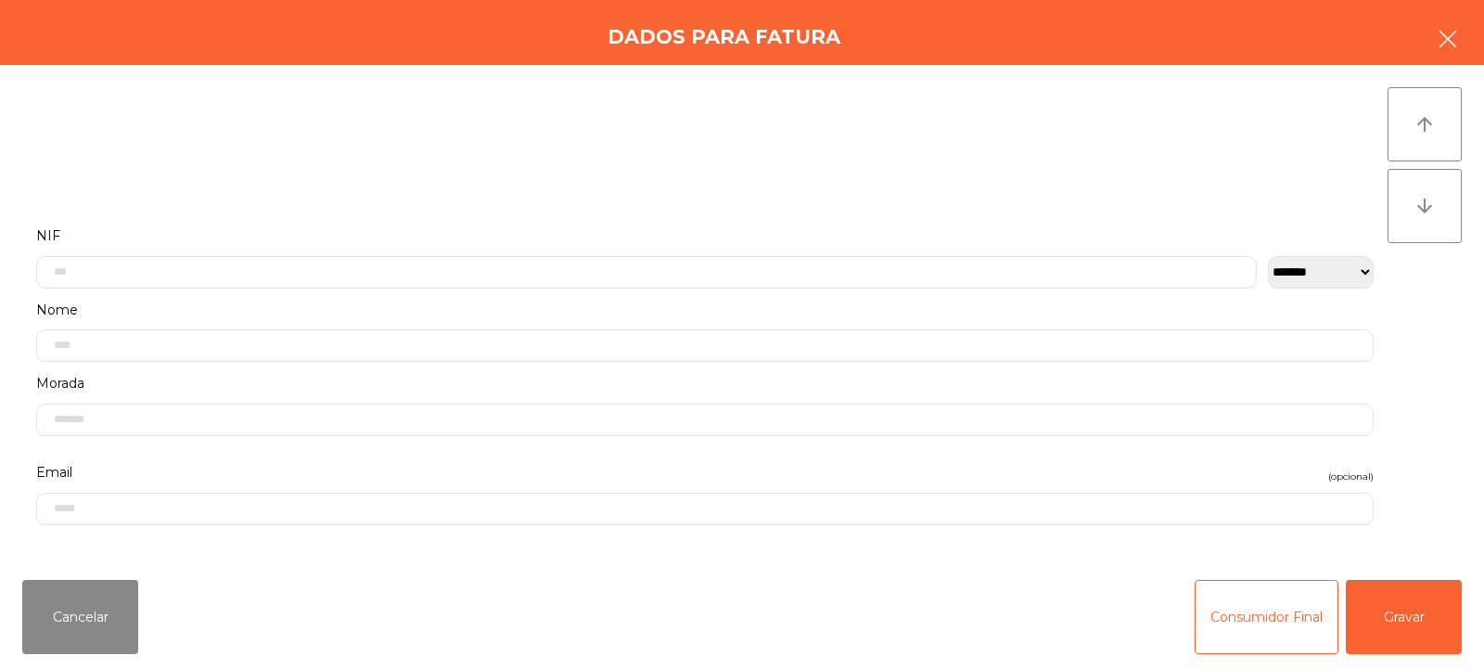
click at [1466, 29] on button "button" at bounding box center [1448, 41] width 52 height 56
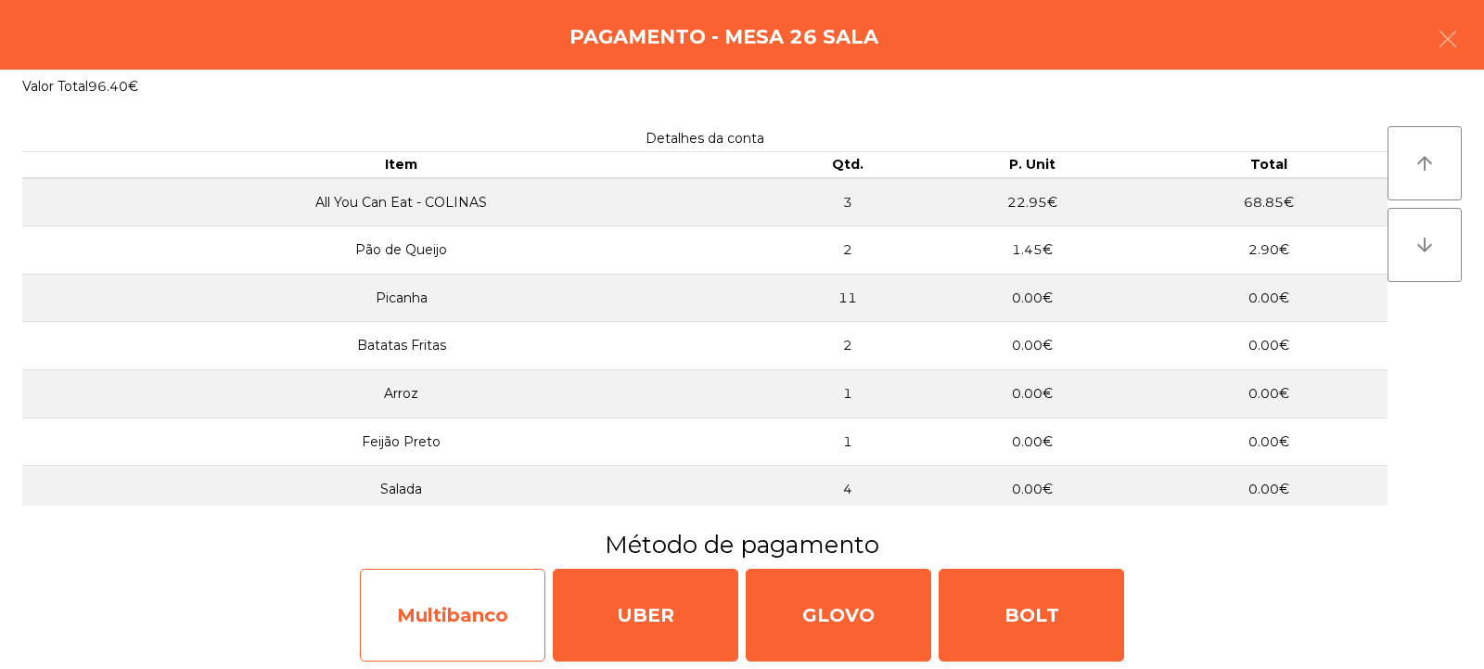
click at [423, 609] on div "Multibanco" at bounding box center [453, 615] width 186 height 93
select select "**"
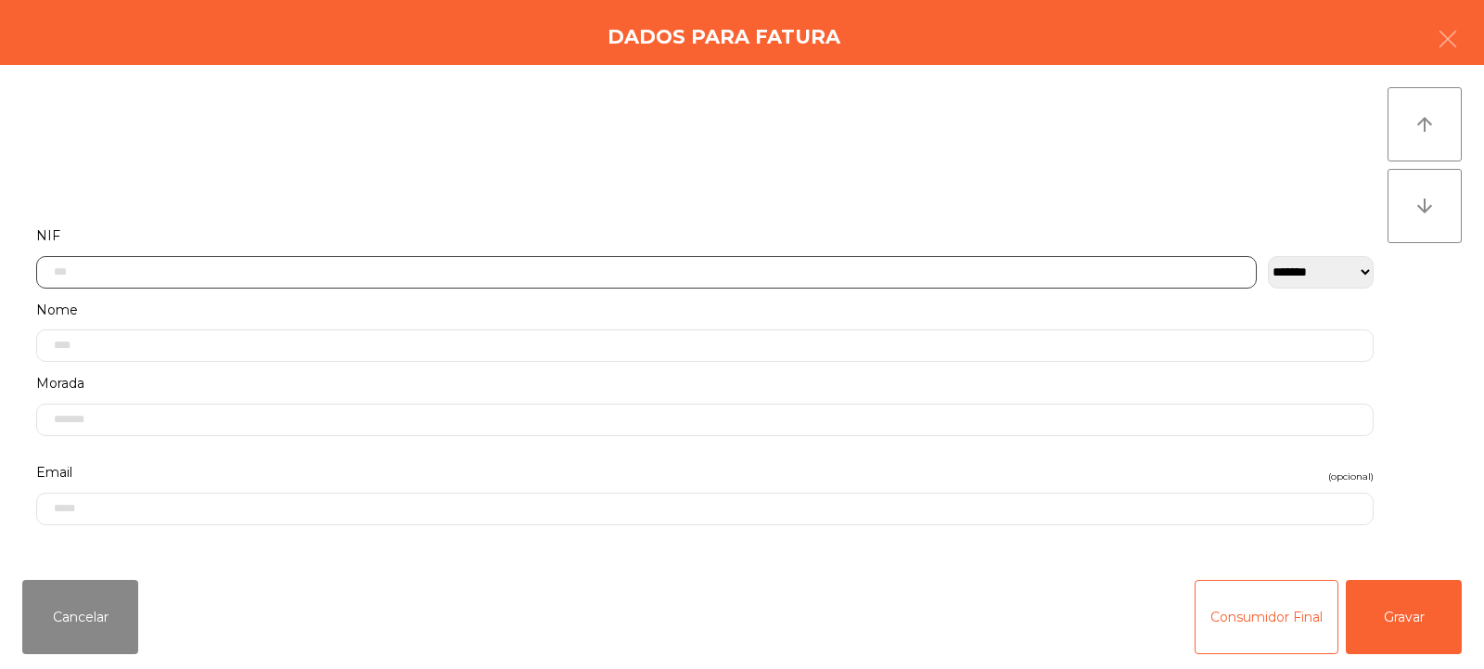
click at [512, 267] on input "text" at bounding box center [646, 272] width 1221 height 32
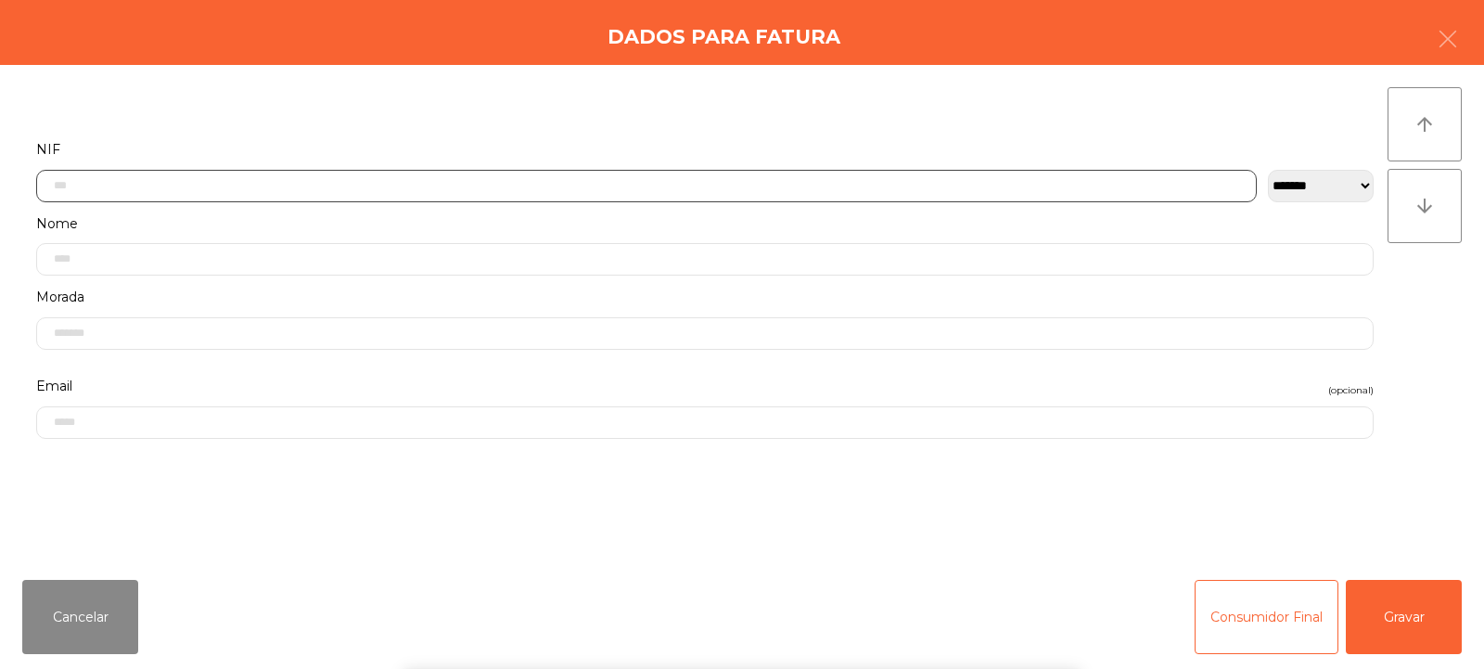
scroll to position [135, 0]
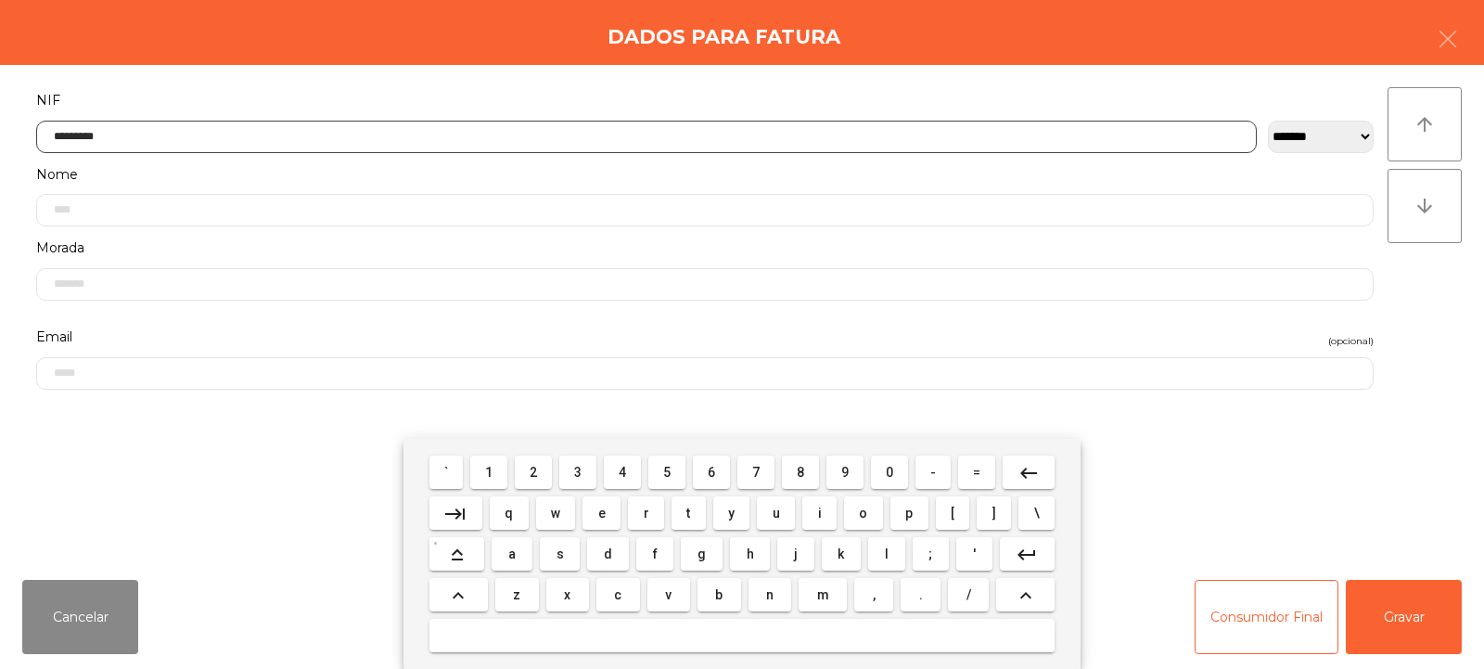
type input "*********"
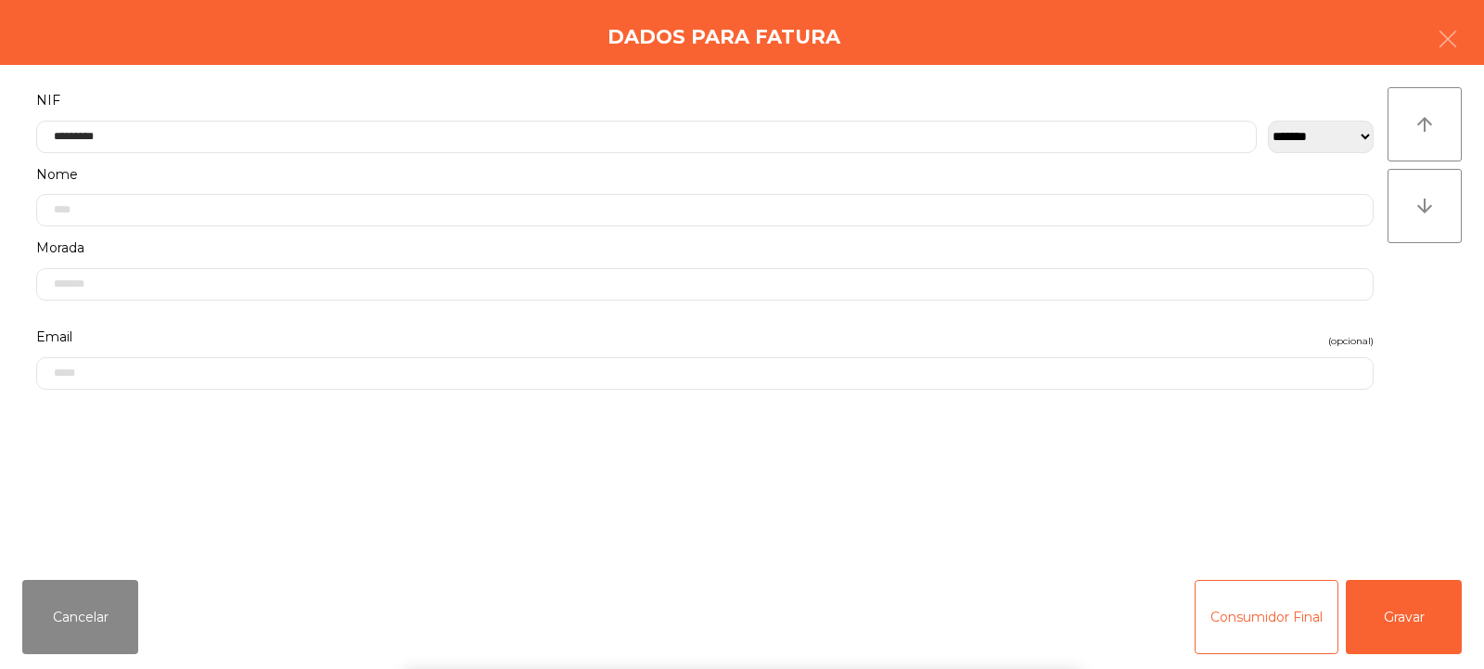
click at [1441, 279] on div "arrow_upward arrow_downward" at bounding box center [1425, 314] width 74 height 455
click at [1416, 623] on button "Gravar" at bounding box center [1404, 617] width 116 height 74
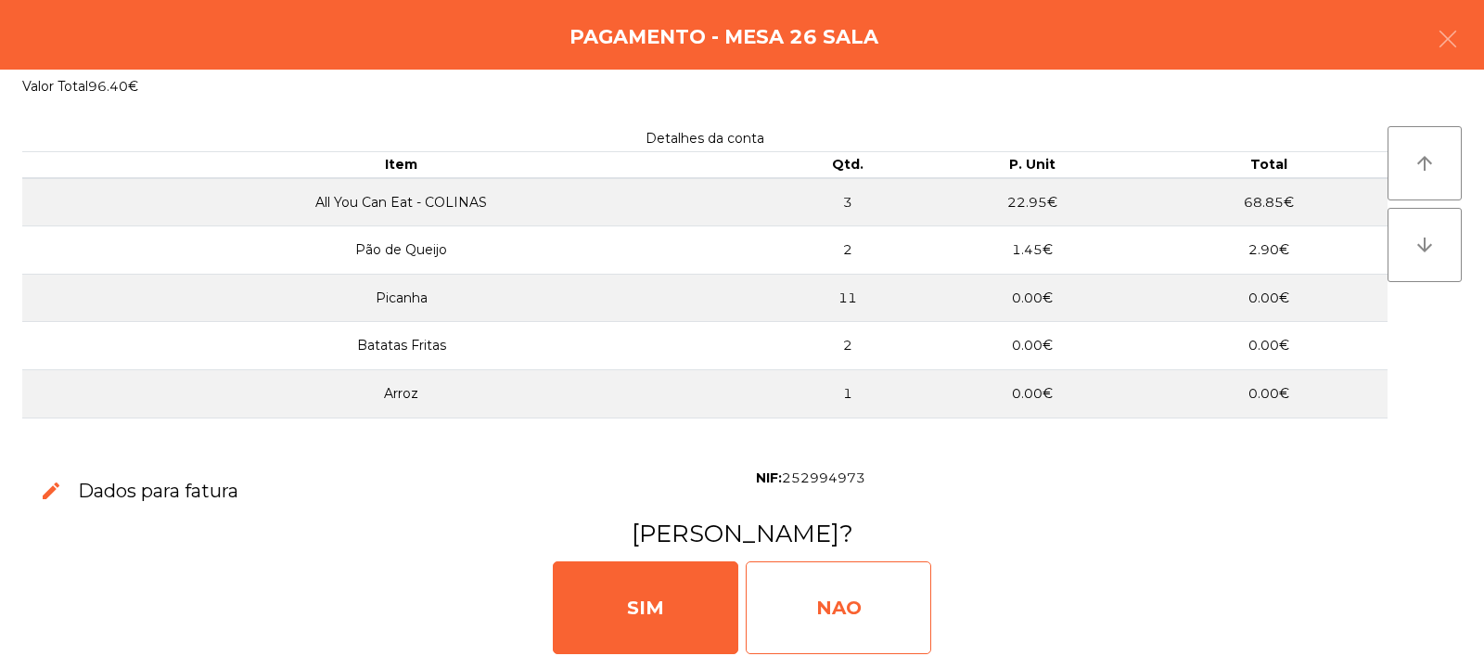
click at [819, 607] on div "NAO" at bounding box center [839, 607] width 186 height 93
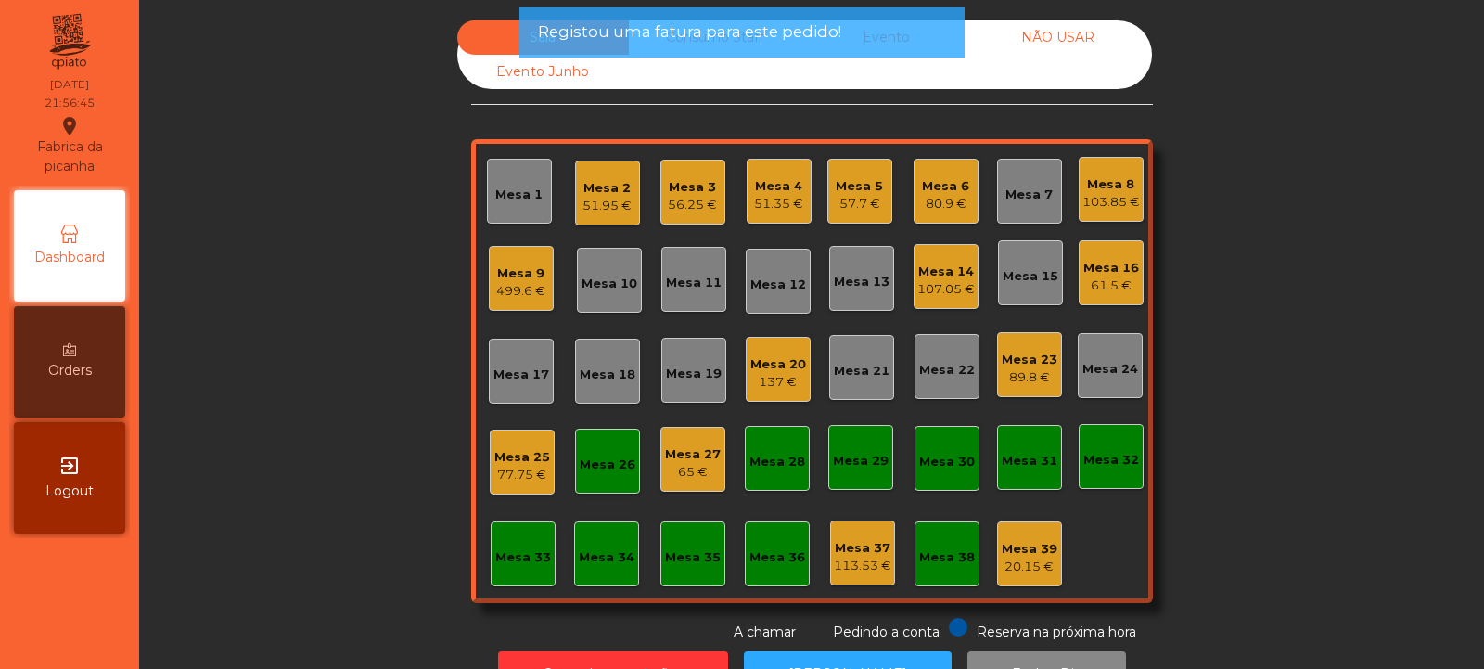
click at [596, 468] on div "Mesa 26" at bounding box center [608, 464] width 56 height 19
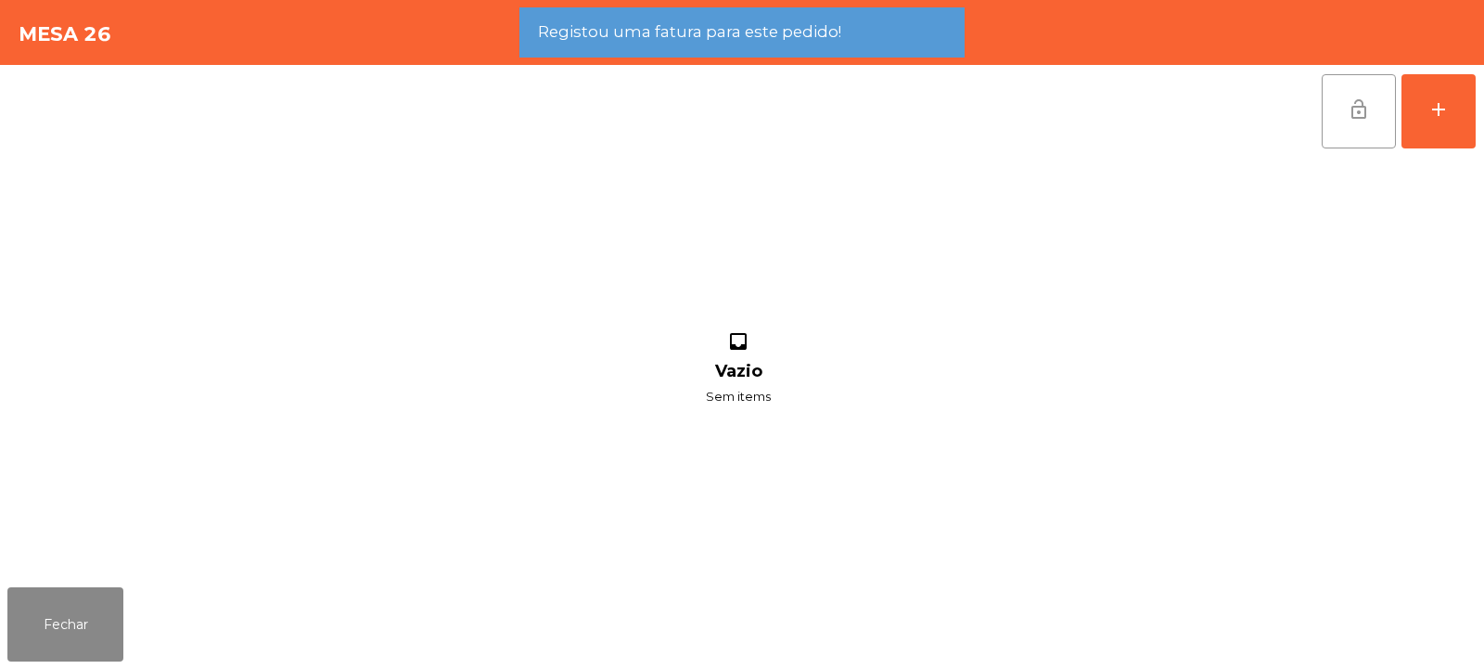
click at [1359, 131] on button "lock_open" at bounding box center [1359, 111] width 74 height 74
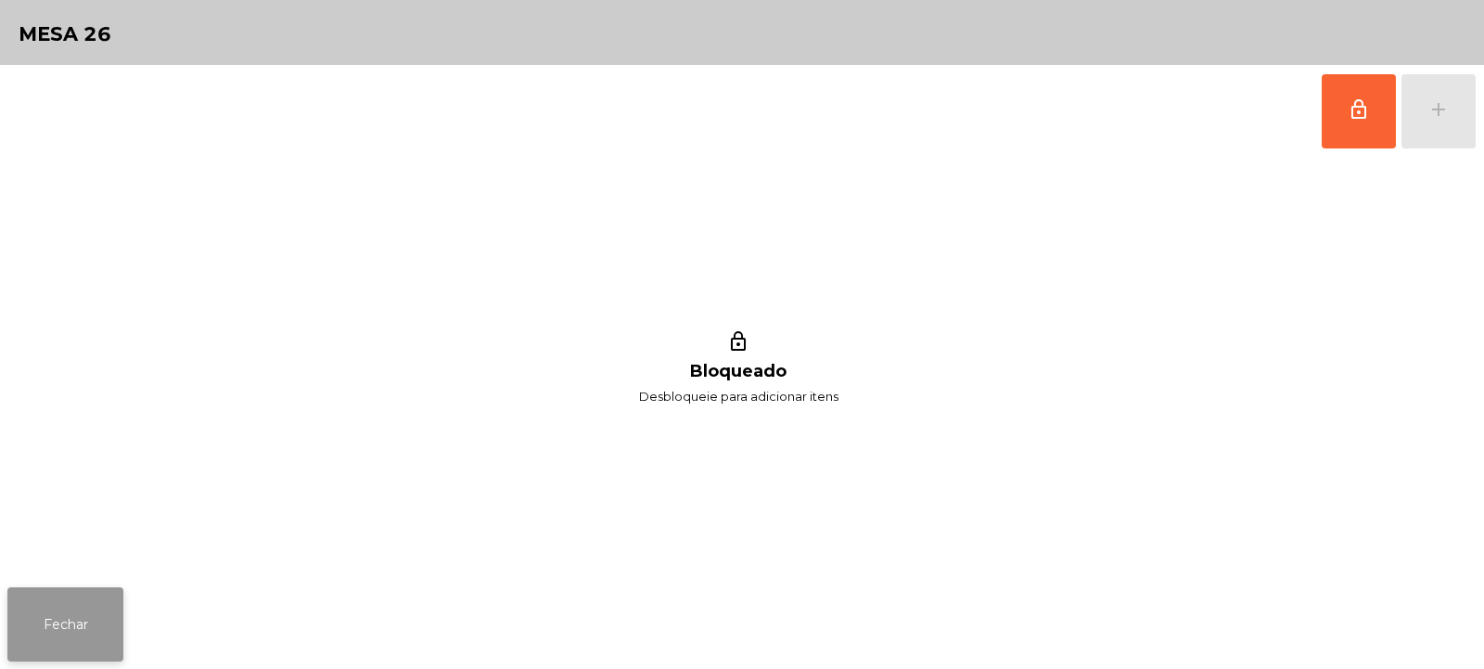
click at [32, 637] on button "Fechar" at bounding box center [65, 624] width 116 height 74
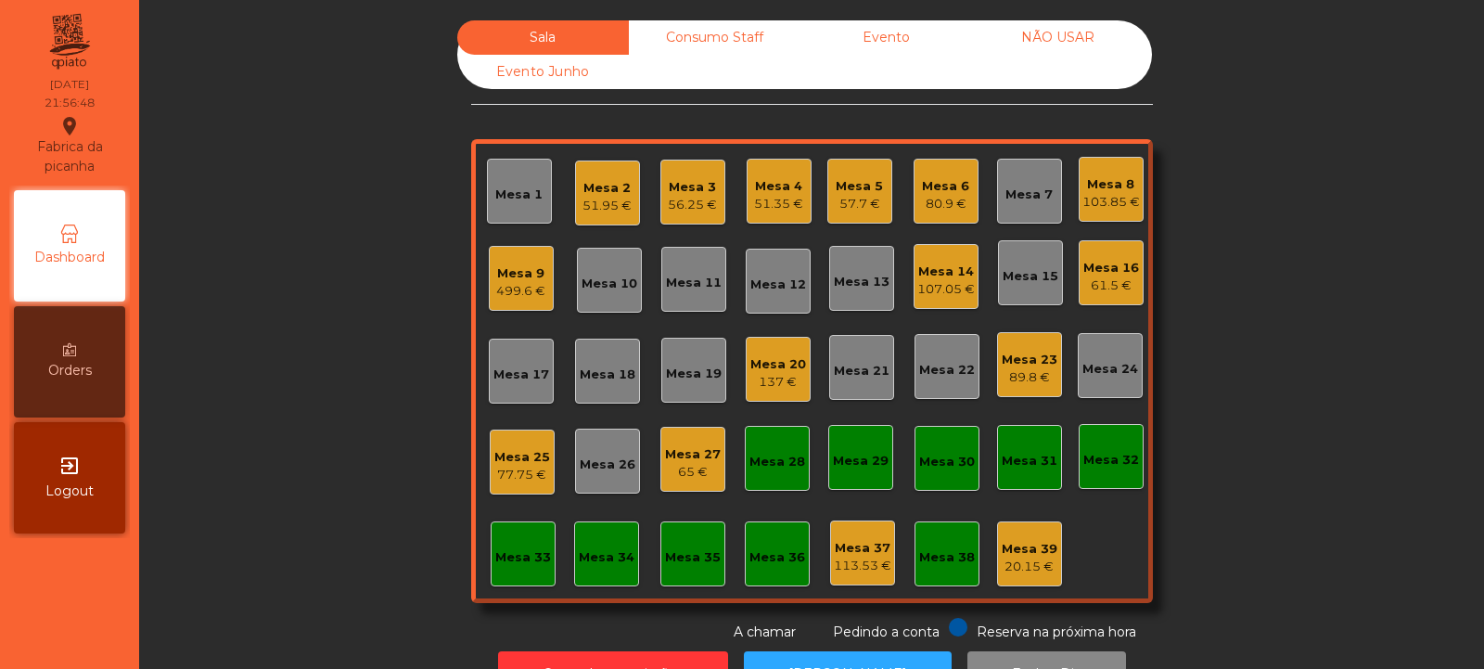
click at [673, 553] on div "Mesa 35" at bounding box center [693, 557] width 56 height 19
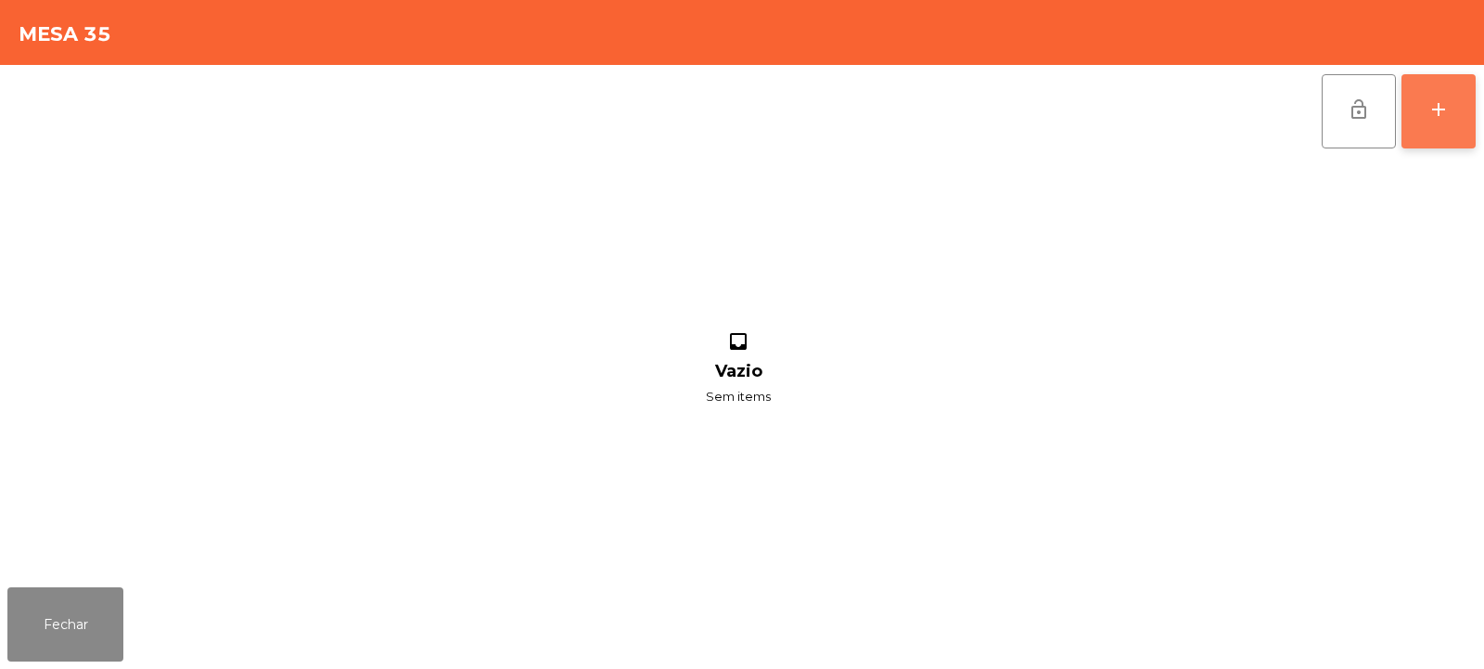
click at [1467, 121] on button "add" at bounding box center [1439, 111] width 74 height 74
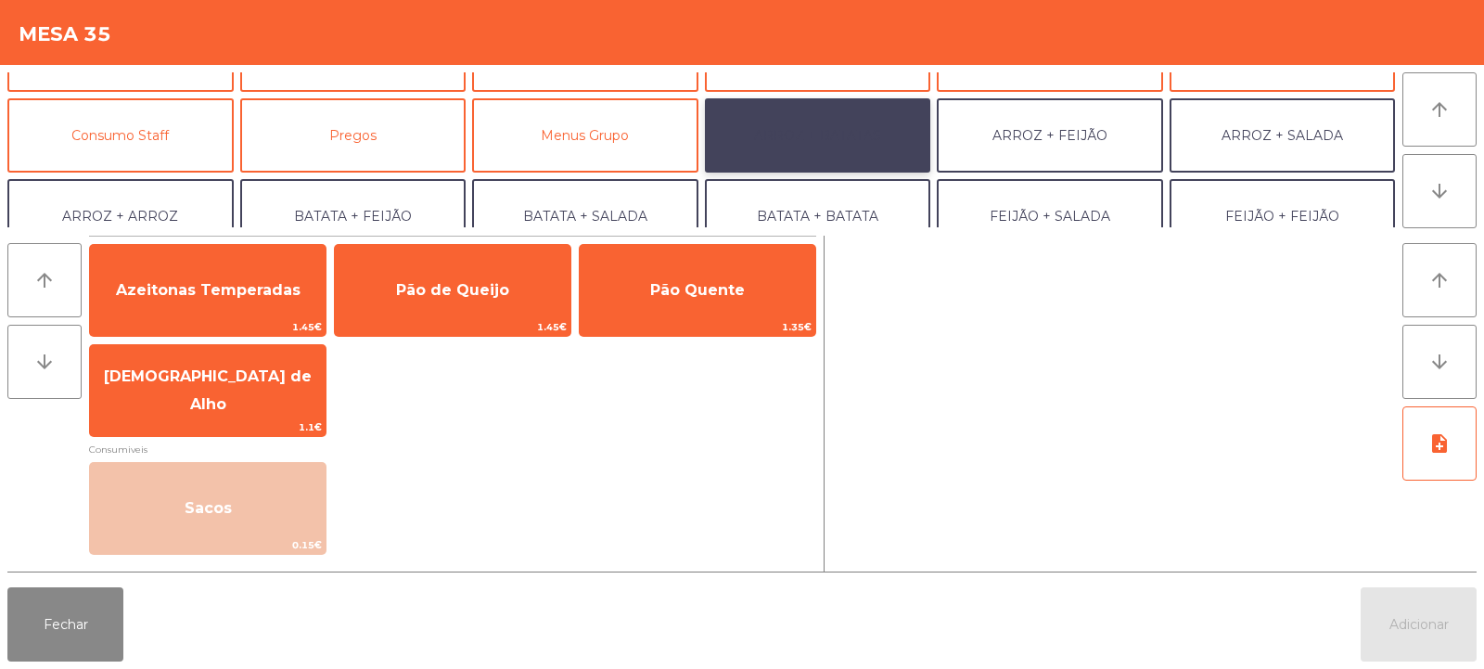
click at [843, 129] on button "ARROZ + BATATAS" at bounding box center [818, 135] width 226 height 74
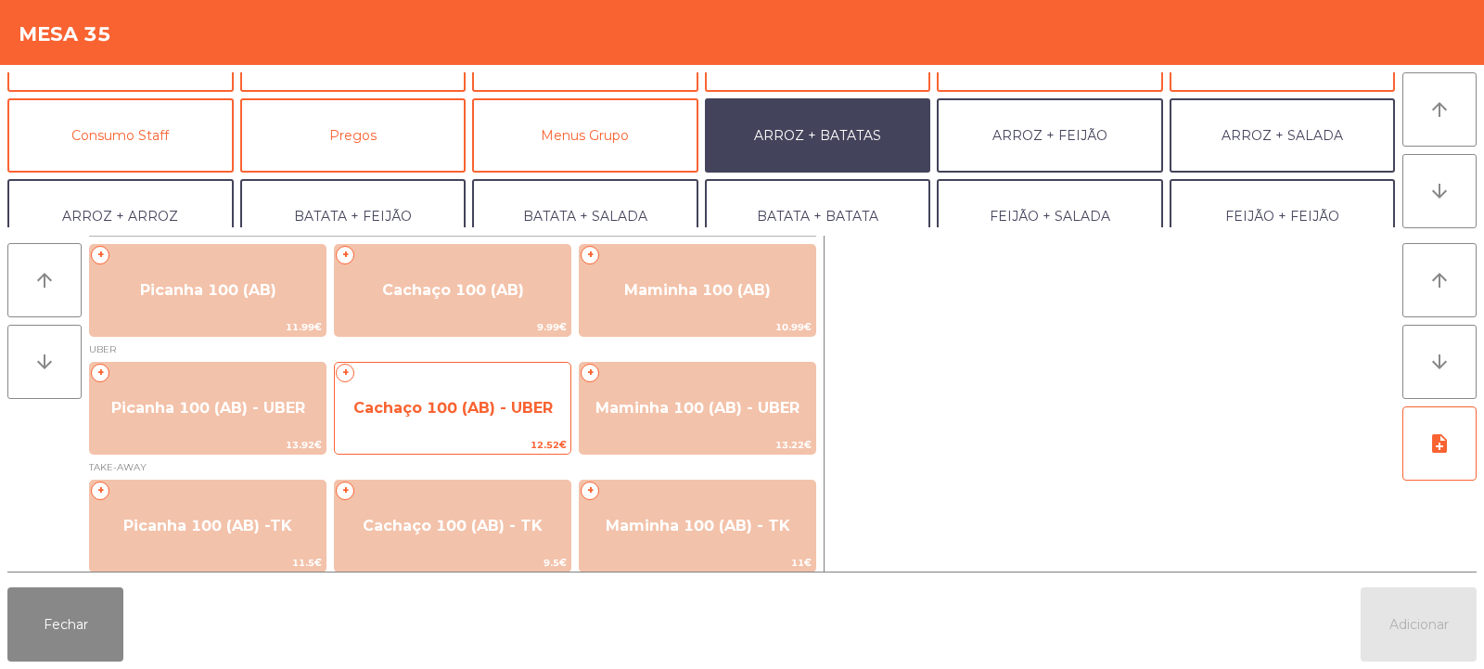
click at [447, 411] on span "Cachaço 100 (AB) - UBER" at bounding box center [452, 408] width 199 height 18
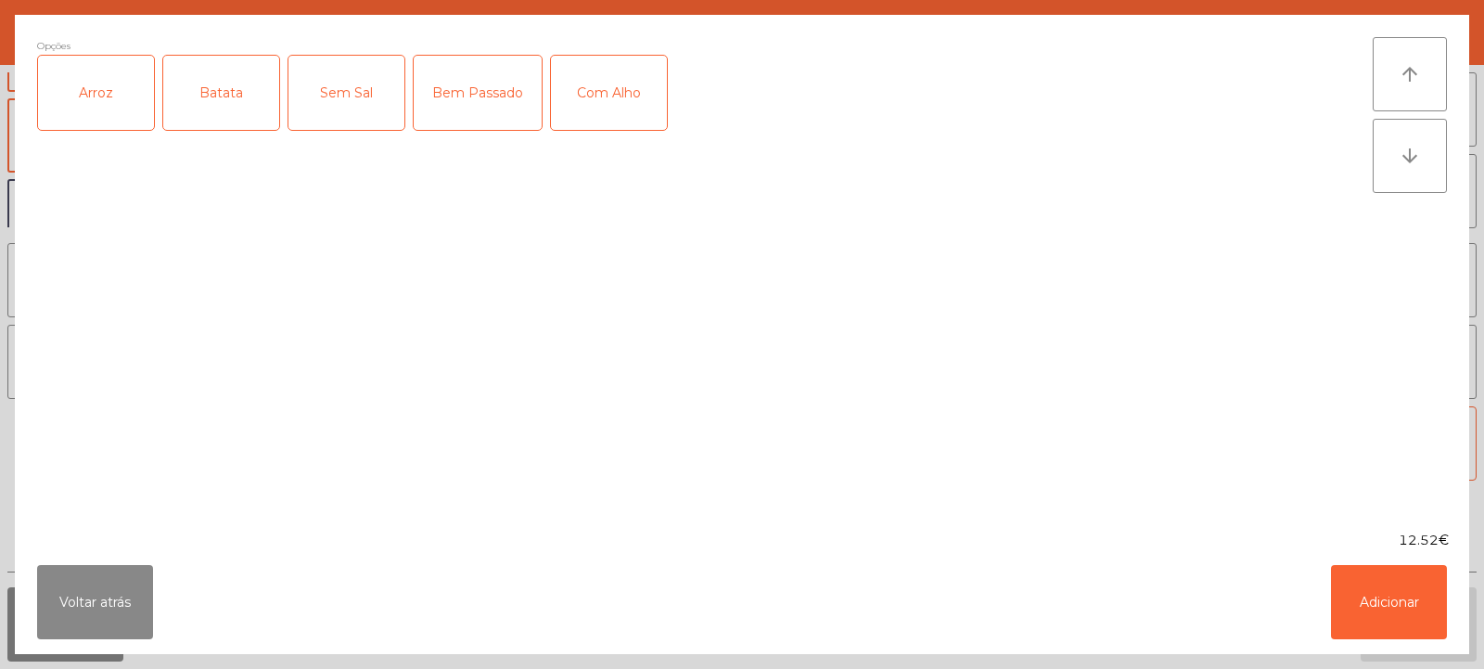
click at [114, 100] on div "Arroz" at bounding box center [96, 93] width 116 height 74
click at [193, 103] on div "Batata" at bounding box center [221, 93] width 116 height 74
click at [469, 86] on div "Bem Passado" at bounding box center [478, 93] width 128 height 74
click at [561, 109] on div "Com Alho" at bounding box center [609, 93] width 116 height 74
click at [1388, 590] on button "Adicionar" at bounding box center [1389, 602] width 116 height 74
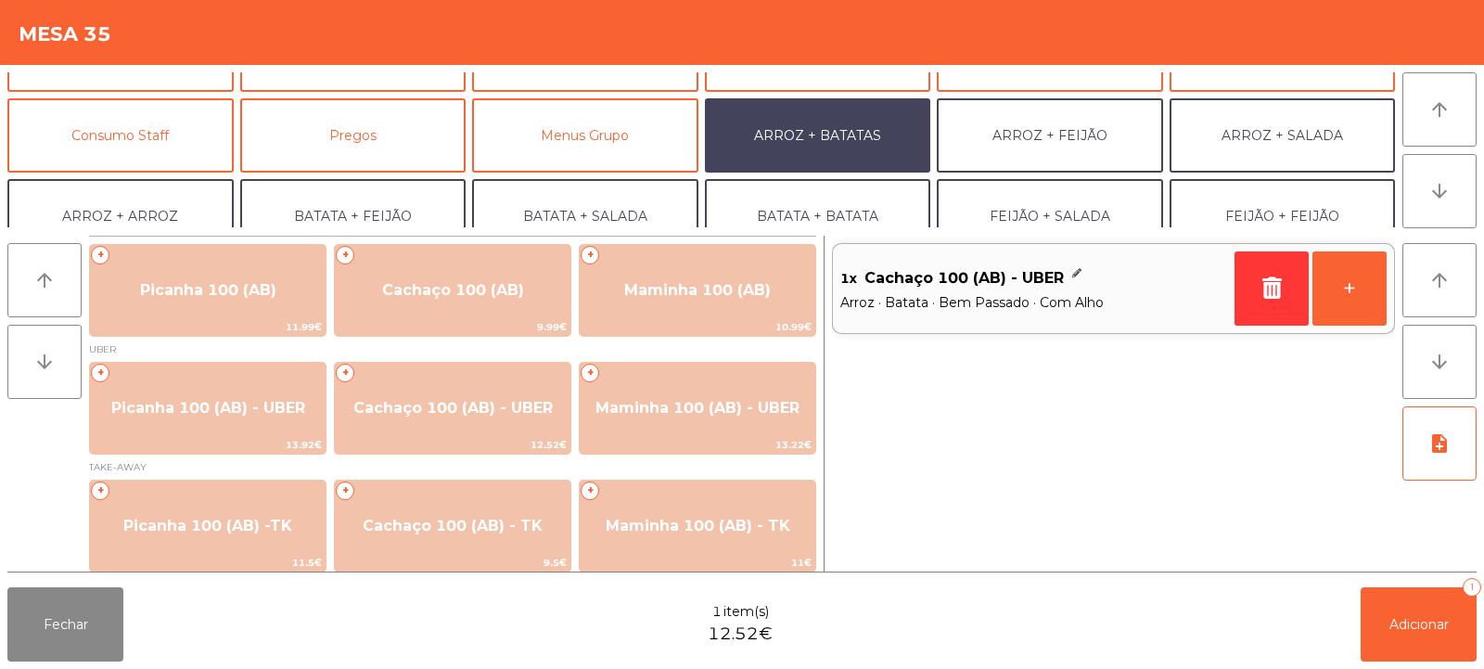
scroll to position [242, 0]
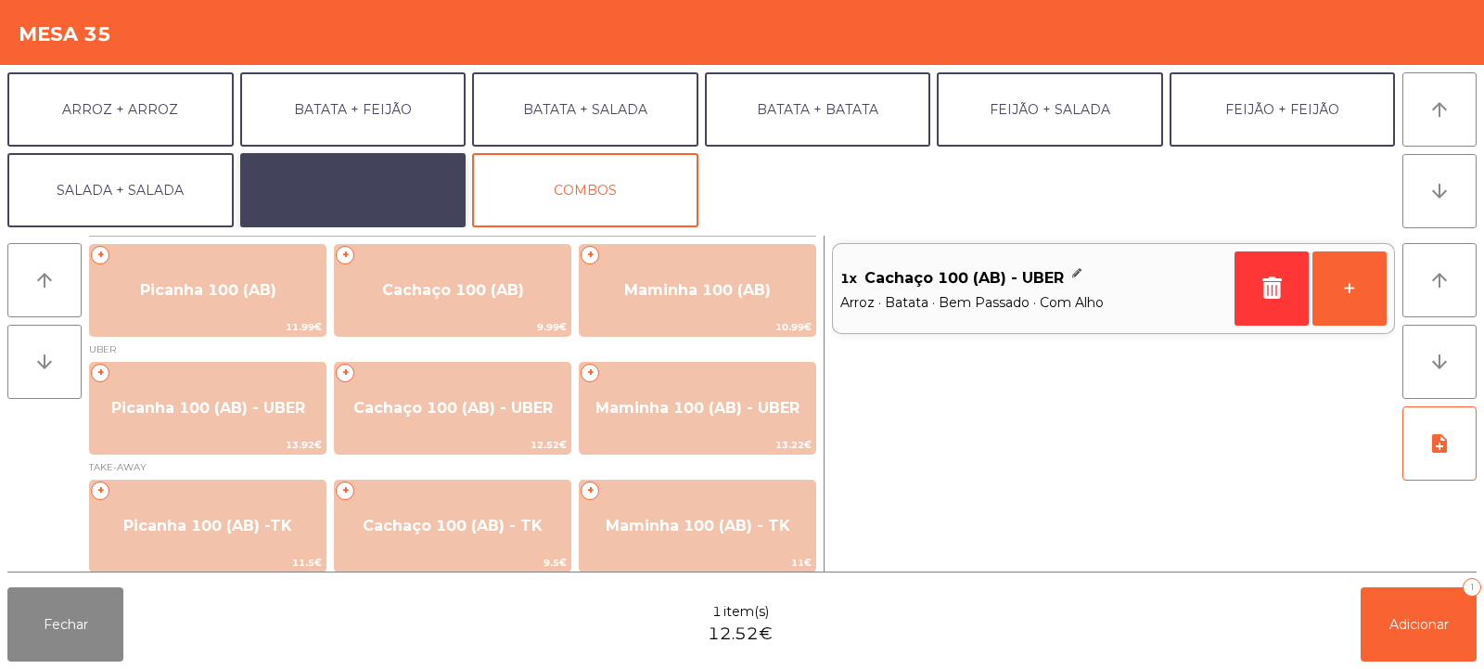
click at [369, 186] on button "EXTRAS UBER" at bounding box center [353, 190] width 226 height 74
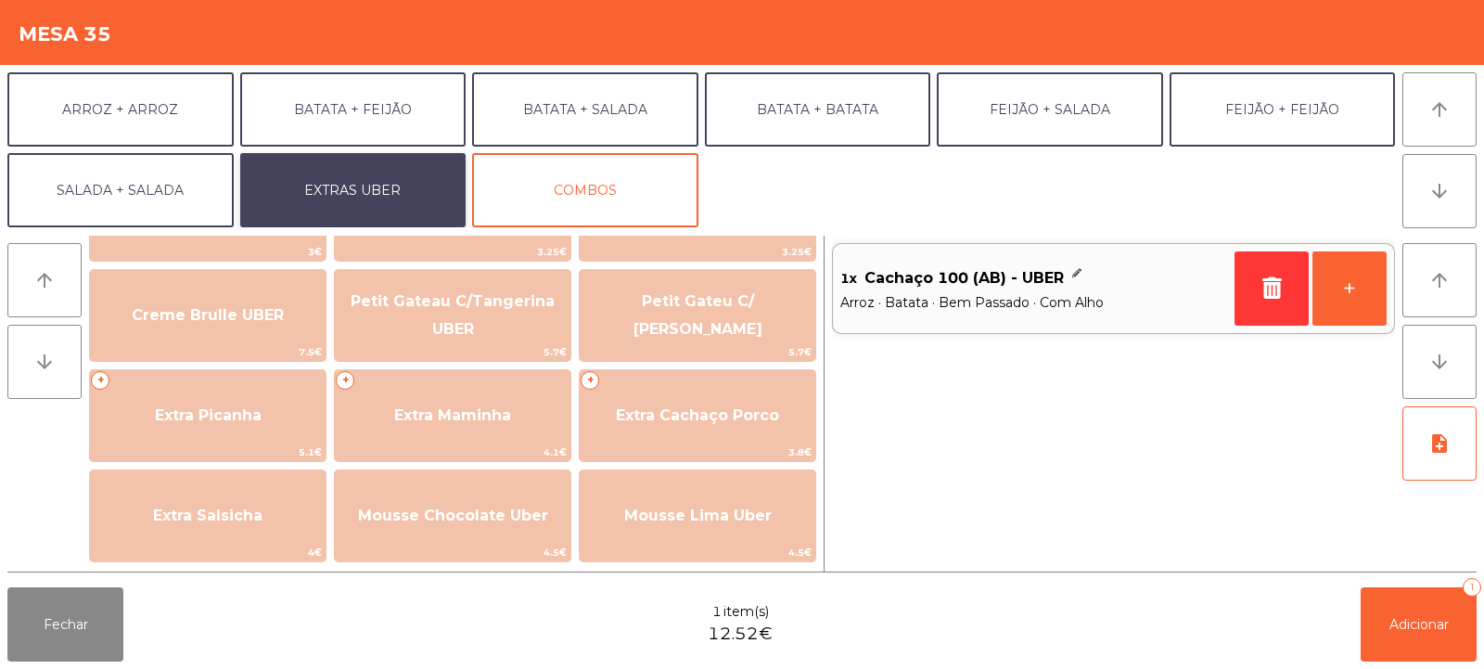
scroll to position [446, 0]
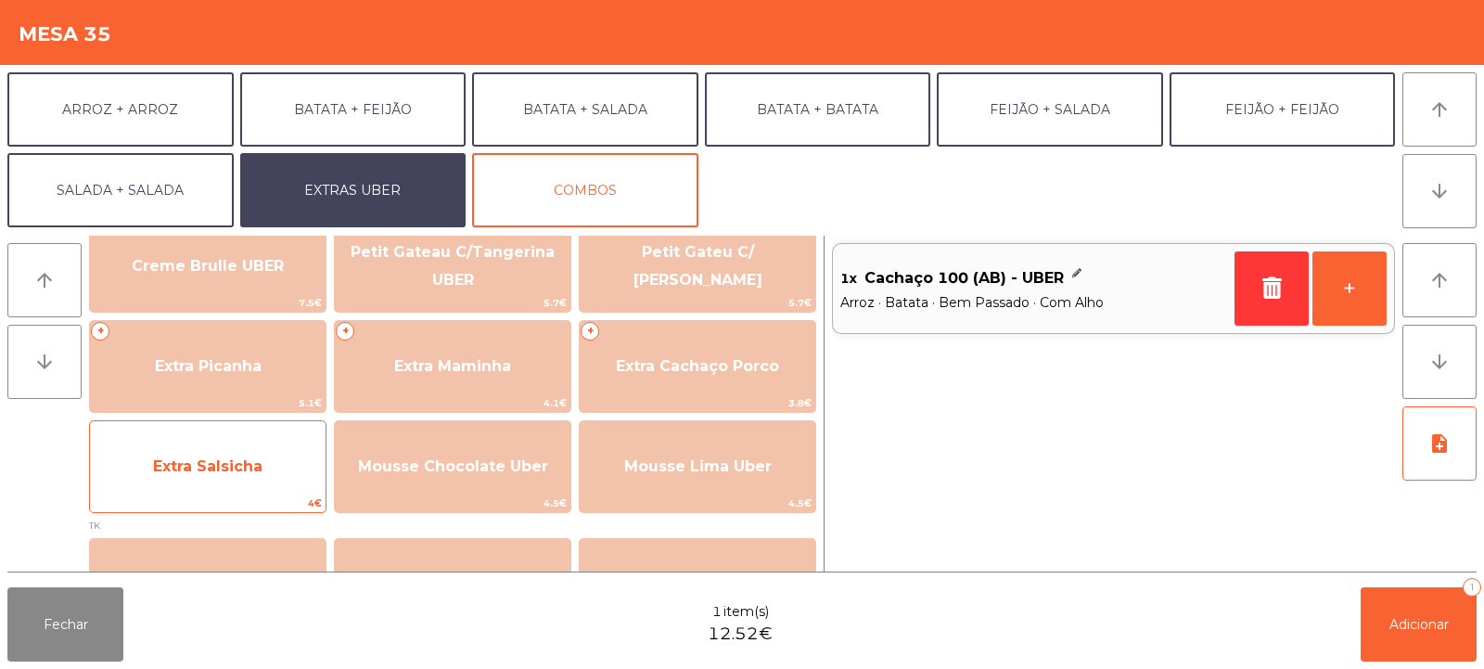
click at [212, 468] on span "Extra Salsicha" at bounding box center [207, 466] width 109 height 18
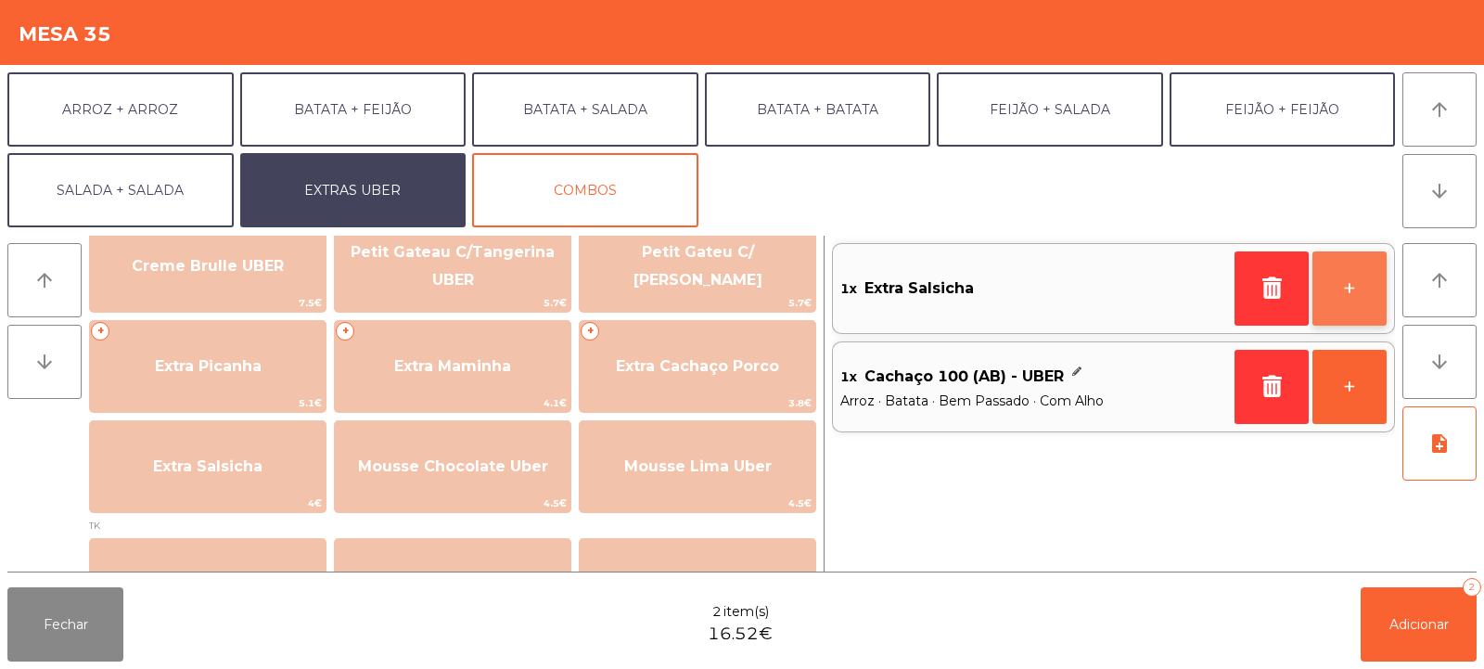
click at [1357, 284] on button "+" at bounding box center [1350, 288] width 74 height 74
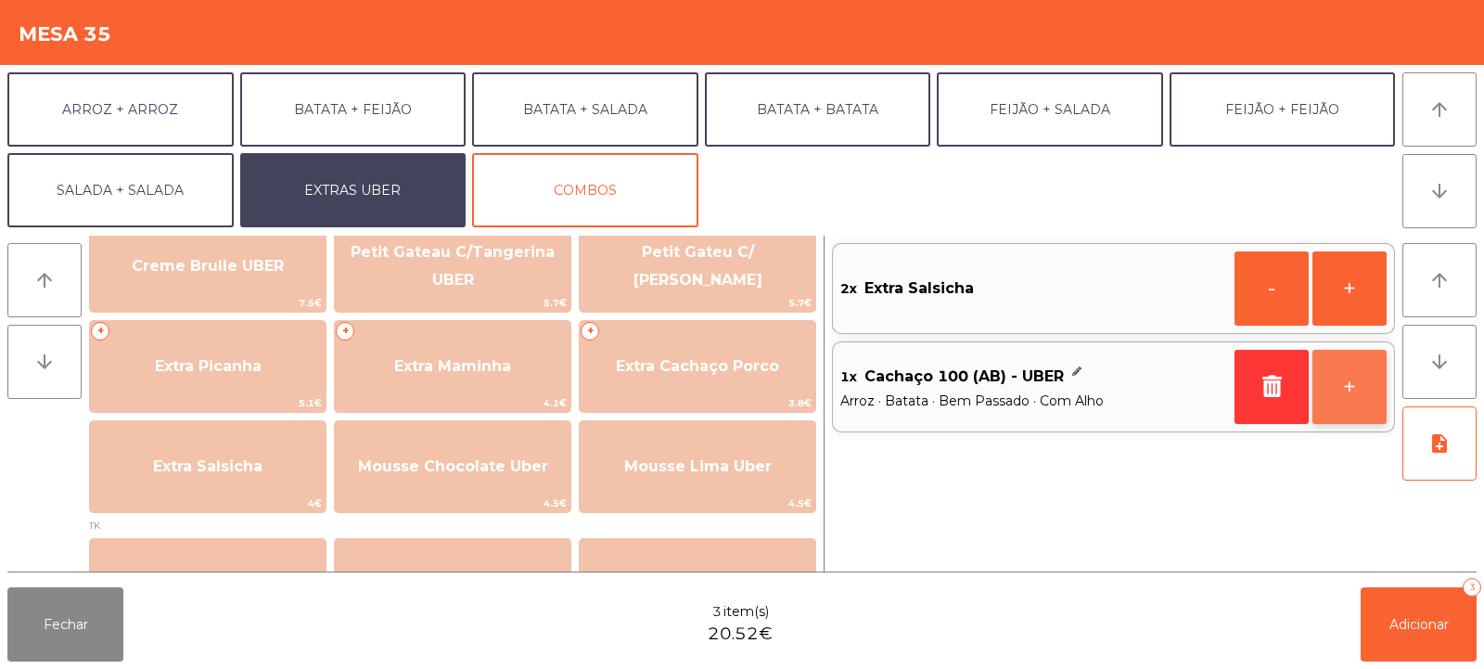
click at [1352, 378] on button "+" at bounding box center [1350, 387] width 74 height 74
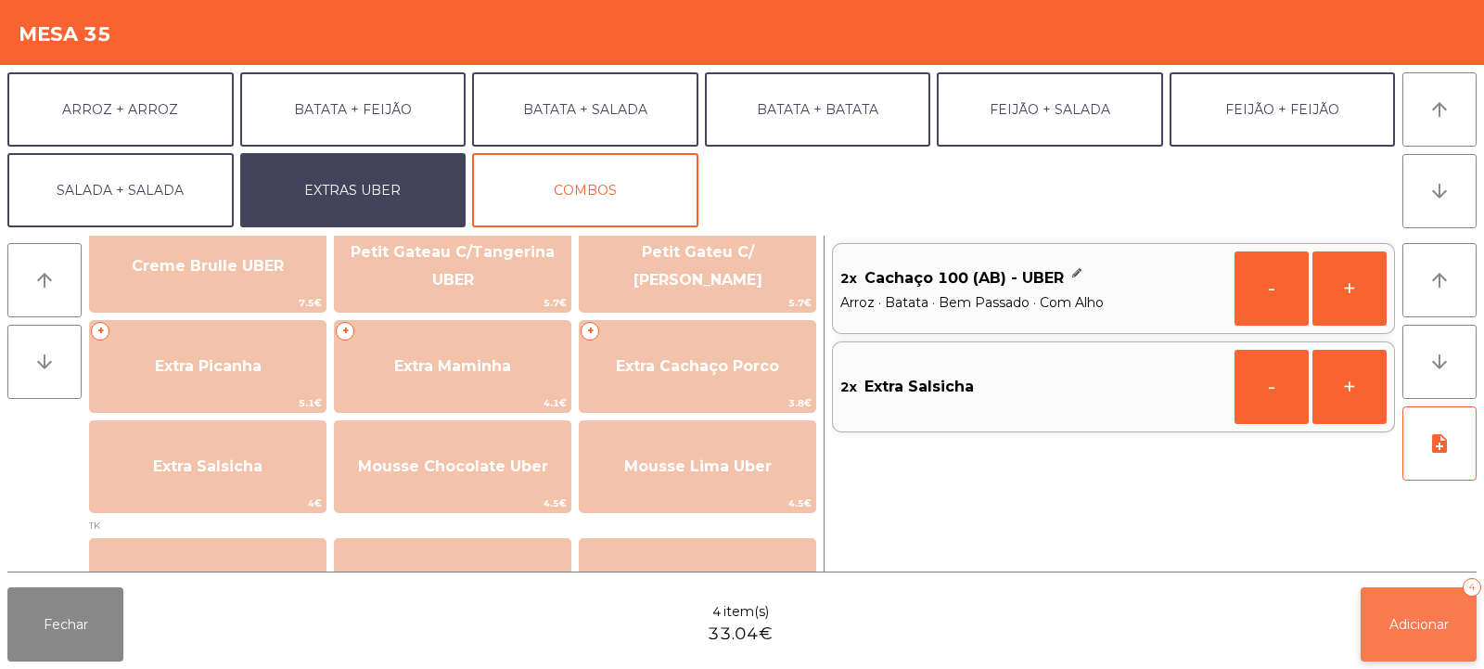
click at [1412, 626] on span "Adicionar" at bounding box center [1419, 624] width 59 height 17
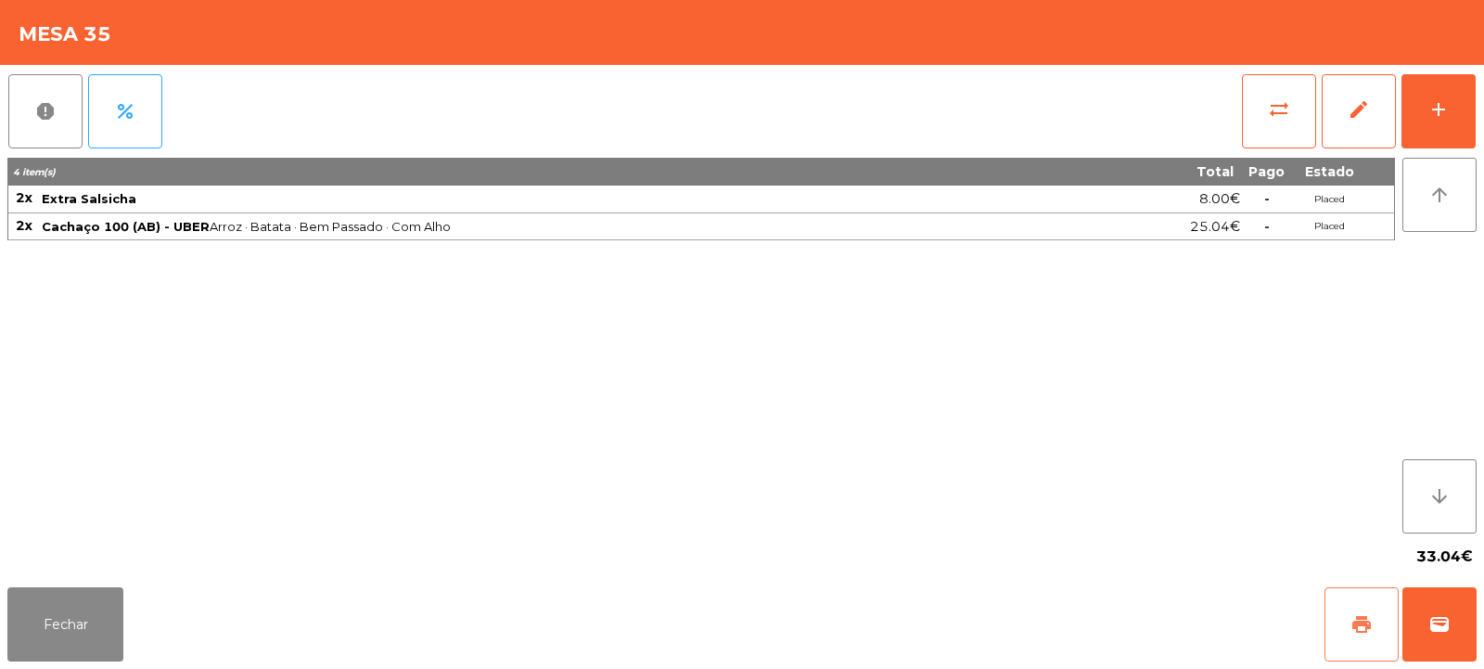
click at [1376, 616] on button "print" at bounding box center [1362, 624] width 74 height 74
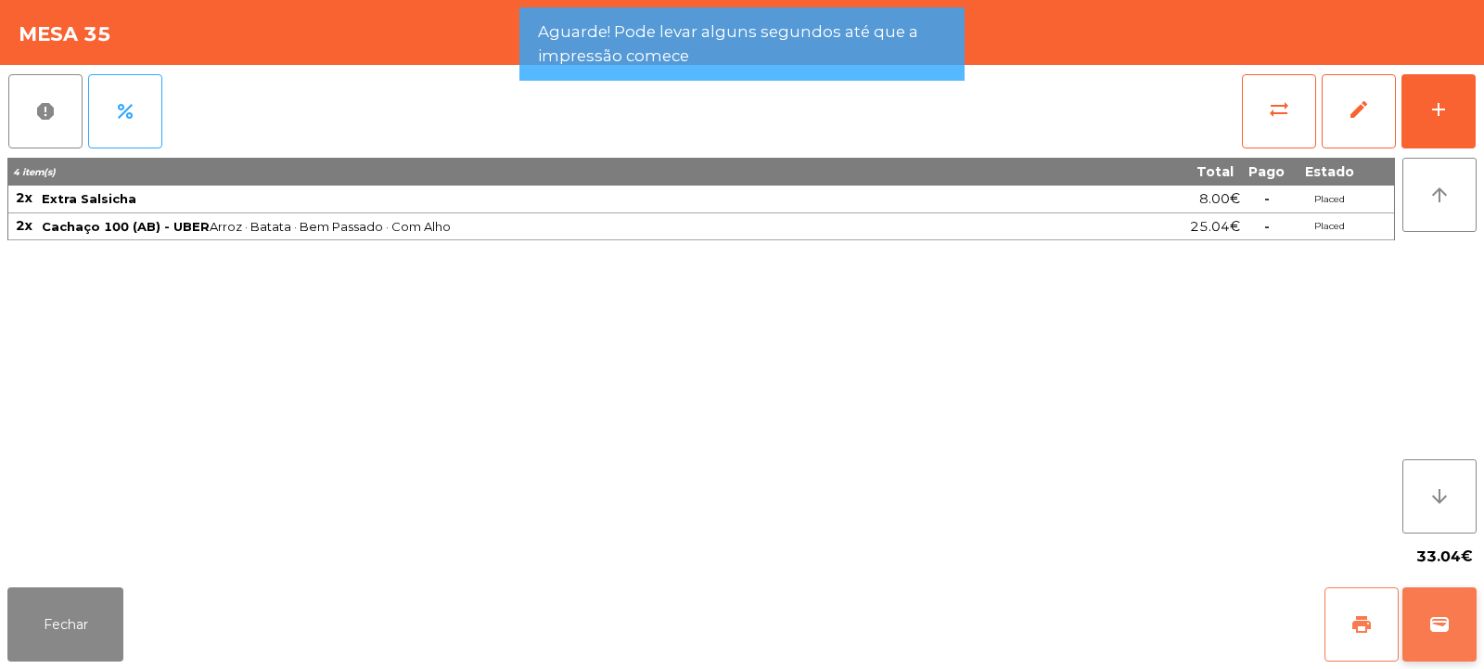
click at [1435, 623] on span "wallet" at bounding box center [1440, 624] width 22 height 22
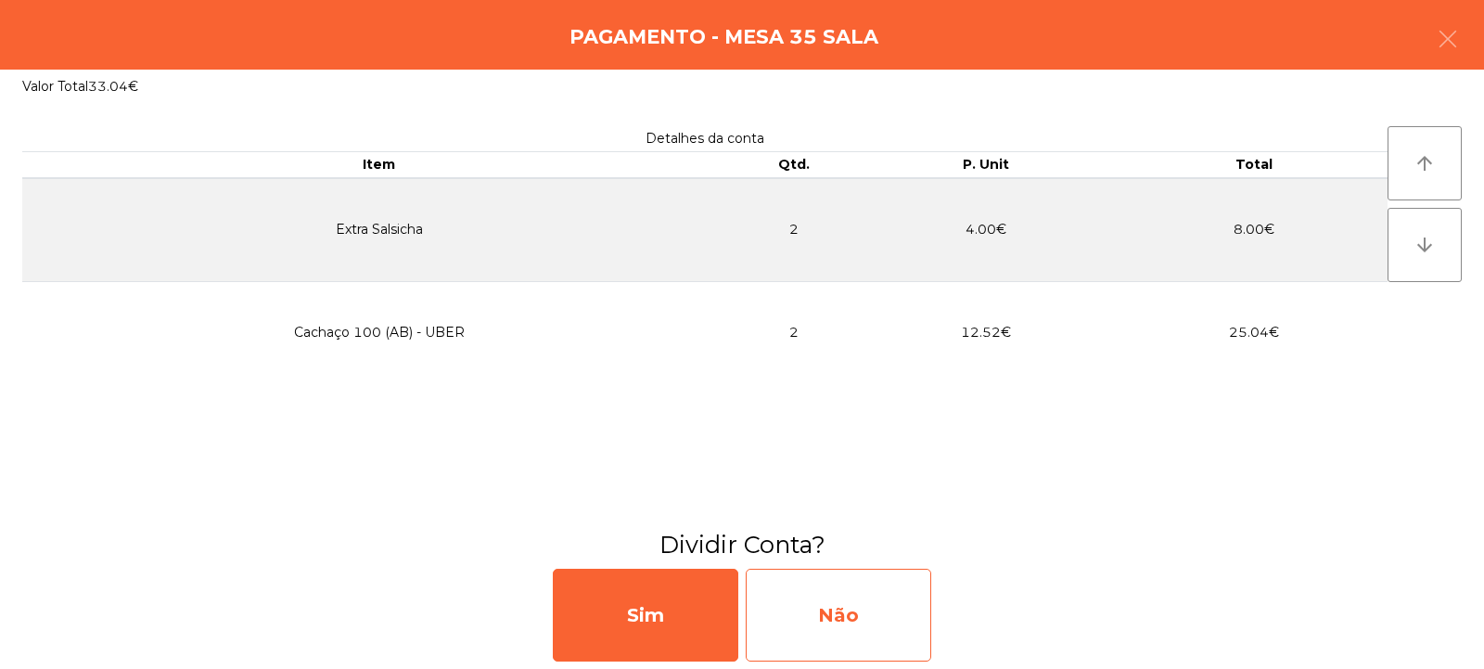
click at [862, 584] on div "Não" at bounding box center [839, 615] width 186 height 93
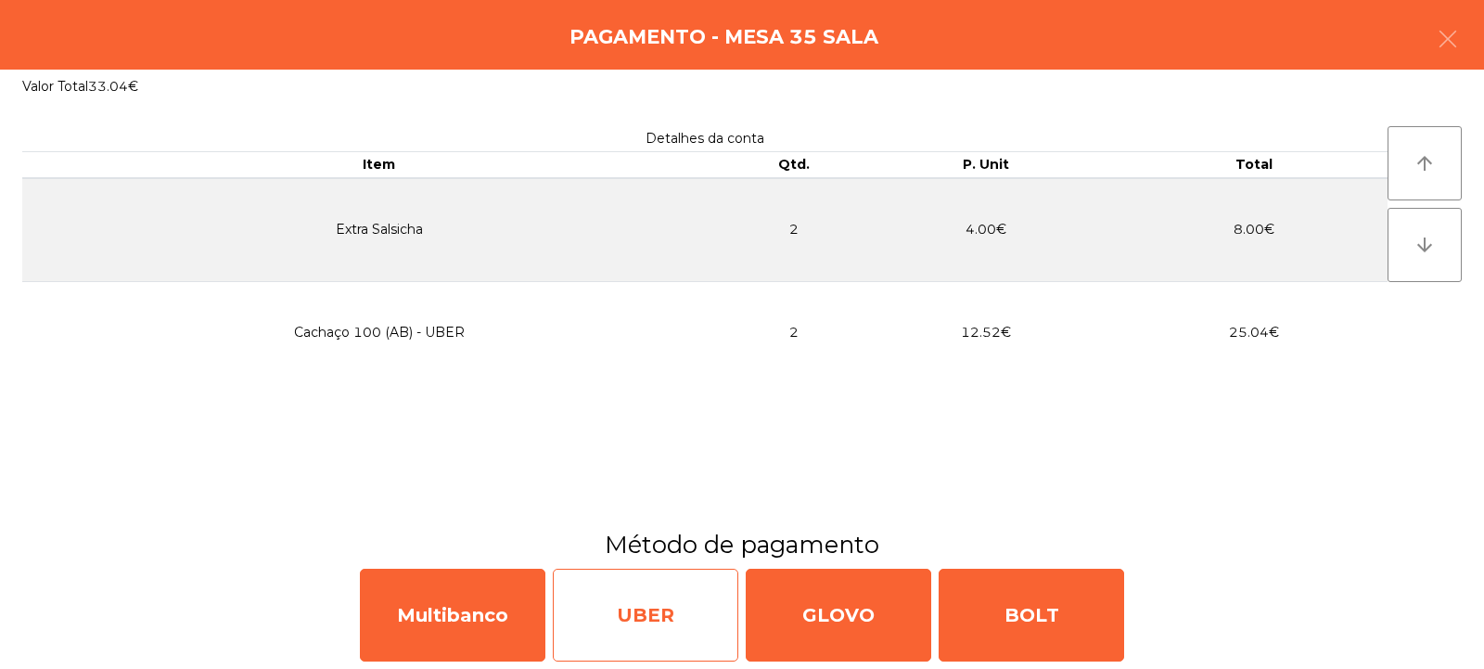
click at [643, 597] on div "UBER" at bounding box center [646, 615] width 186 height 93
select select "**"
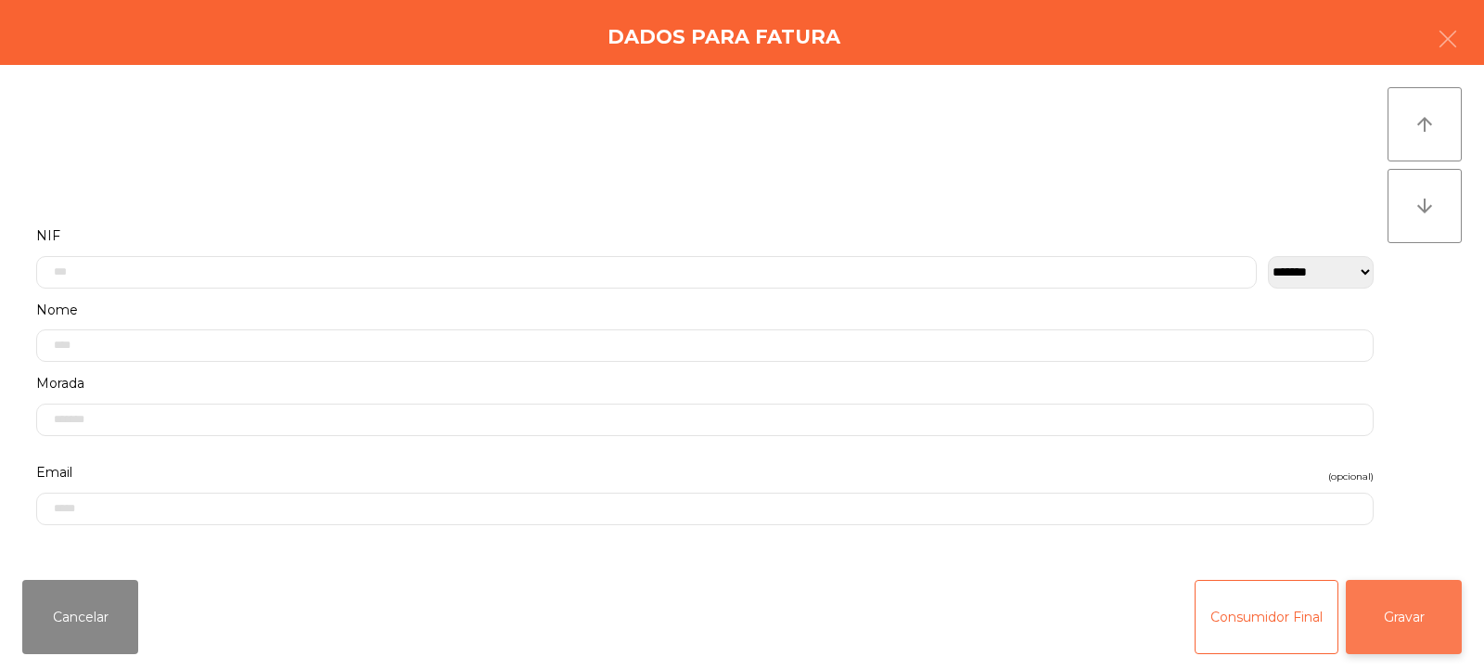
click at [1436, 587] on button "Gravar" at bounding box center [1404, 617] width 116 height 74
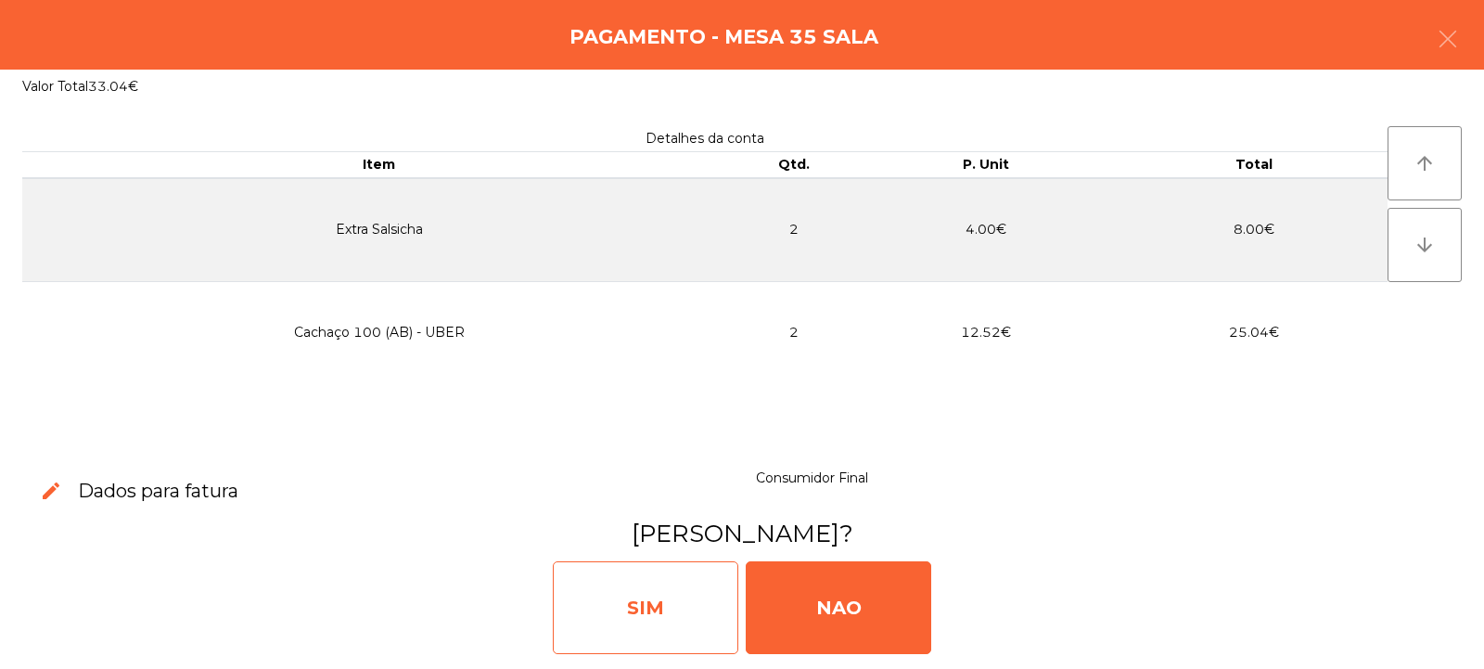
click at [635, 616] on div "SIM" at bounding box center [646, 607] width 186 height 93
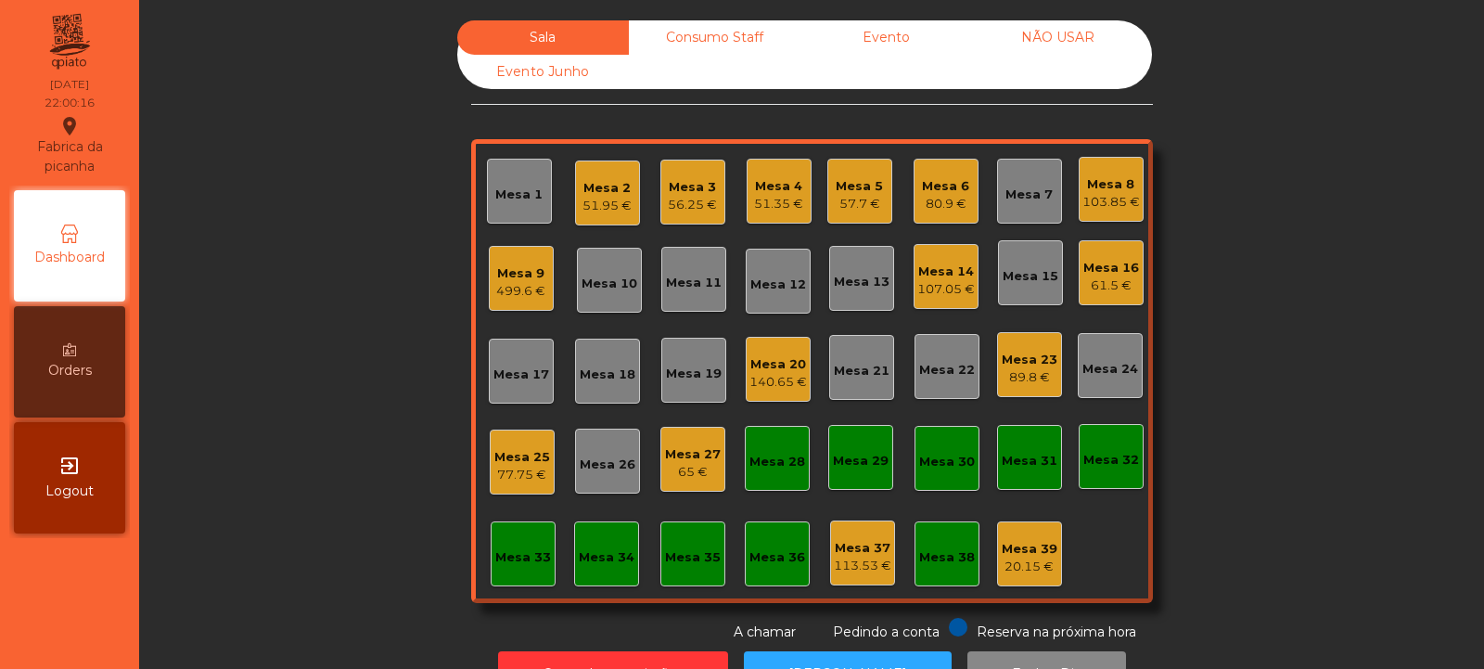
click at [841, 205] on div "57.7 €" at bounding box center [859, 204] width 47 height 19
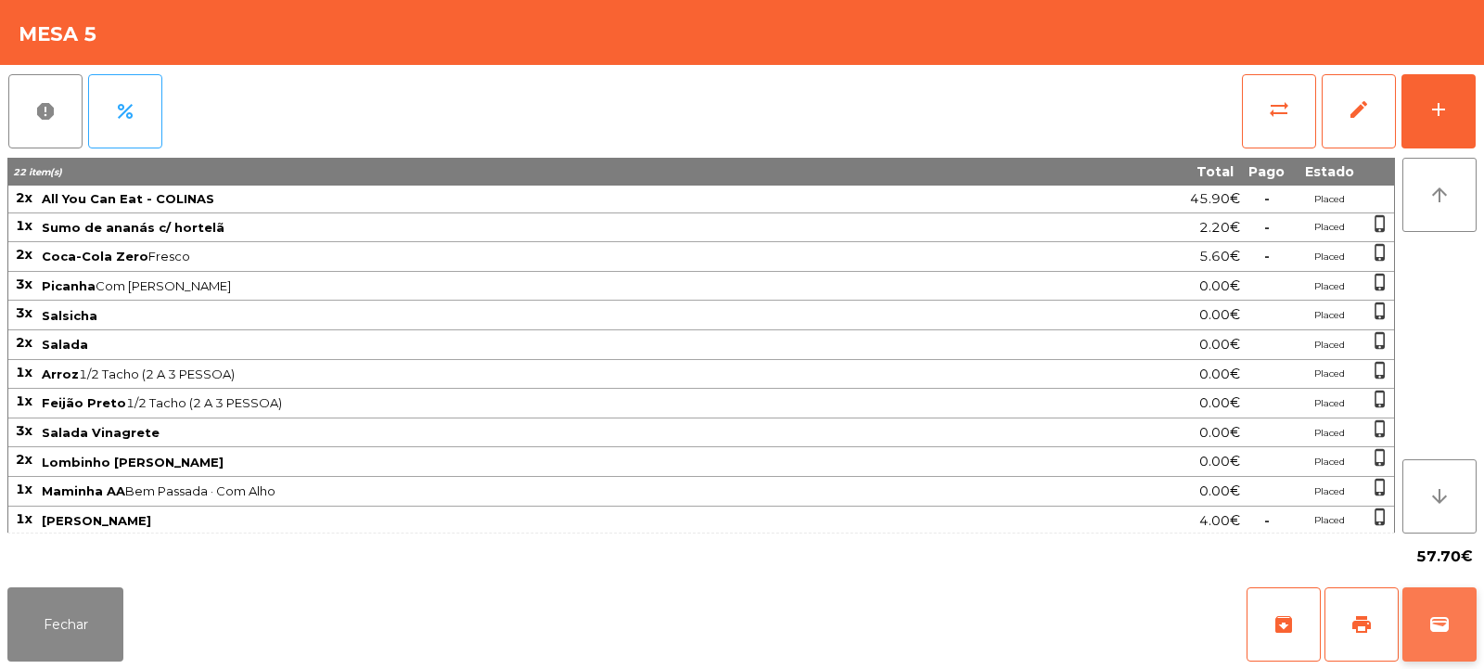
click at [1436, 623] on span "wallet" at bounding box center [1440, 624] width 22 height 22
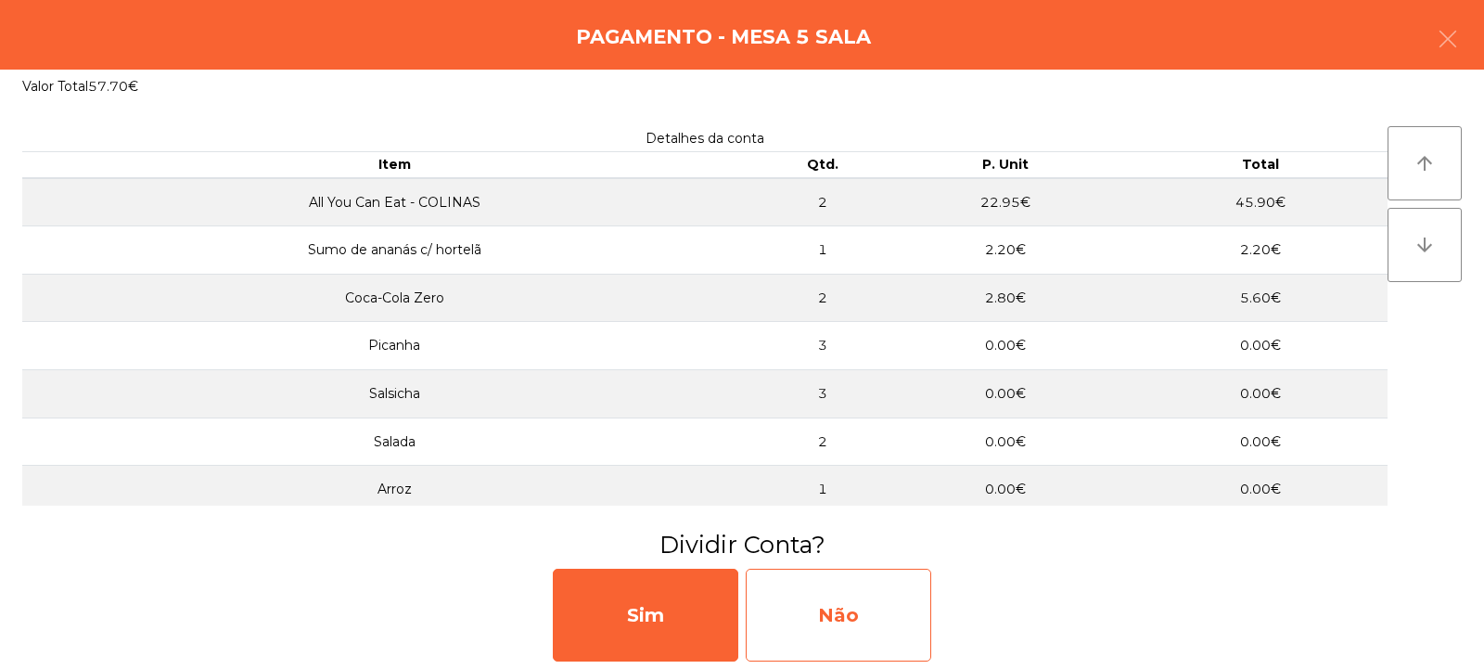
click at [867, 610] on div "Não" at bounding box center [839, 615] width 186 height 93
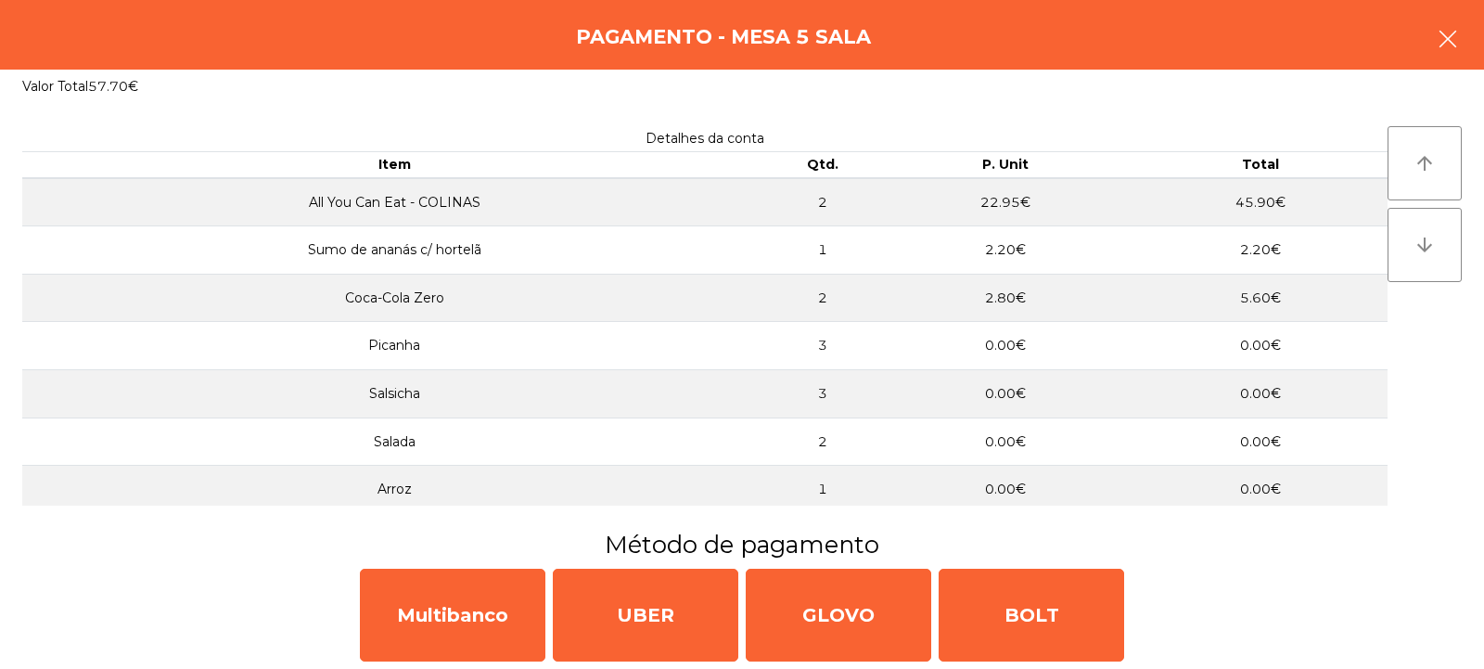
click at [1440, 32] on icon "button" at bounding box center [1448, 39] width 22 height 22
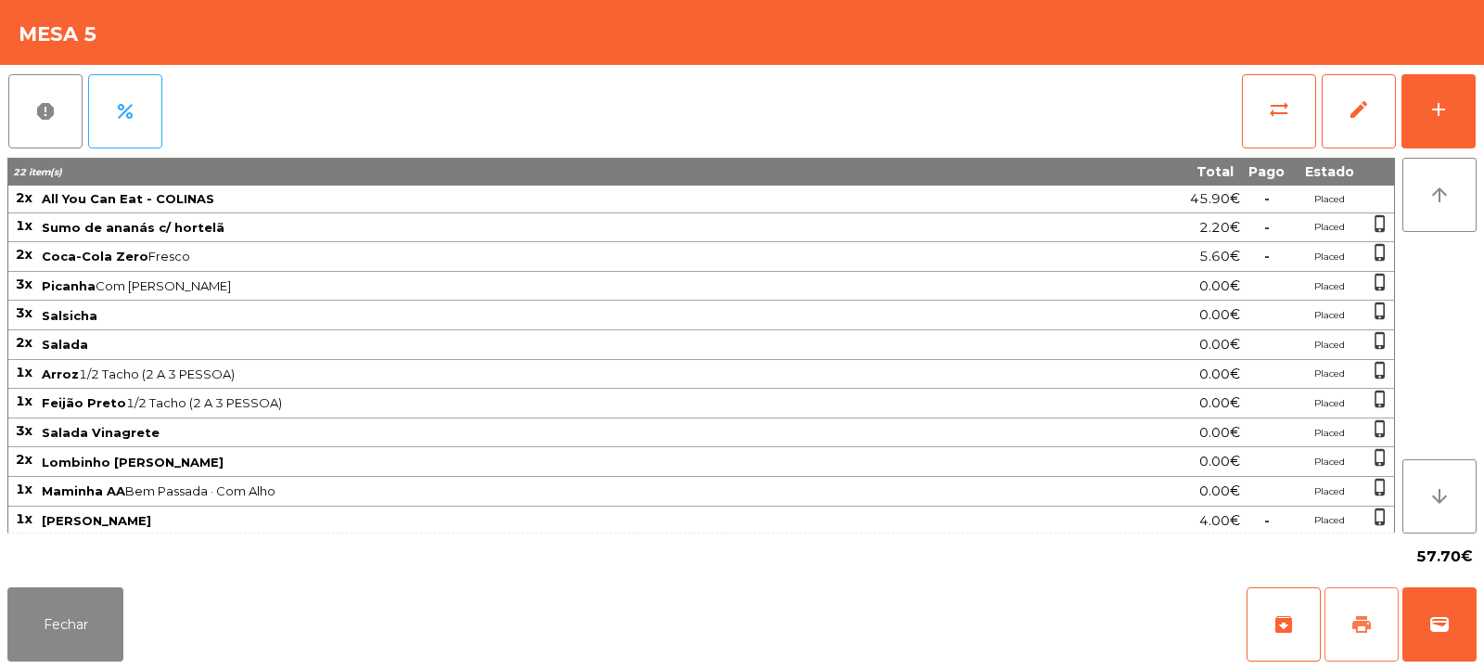
click at [1357, 614] on span "print" at bounding box center [1362, 624] width 22 height 22
click at [1468, 620] on button "wallet" at bounding box center [1440, 624] width 74 height 74
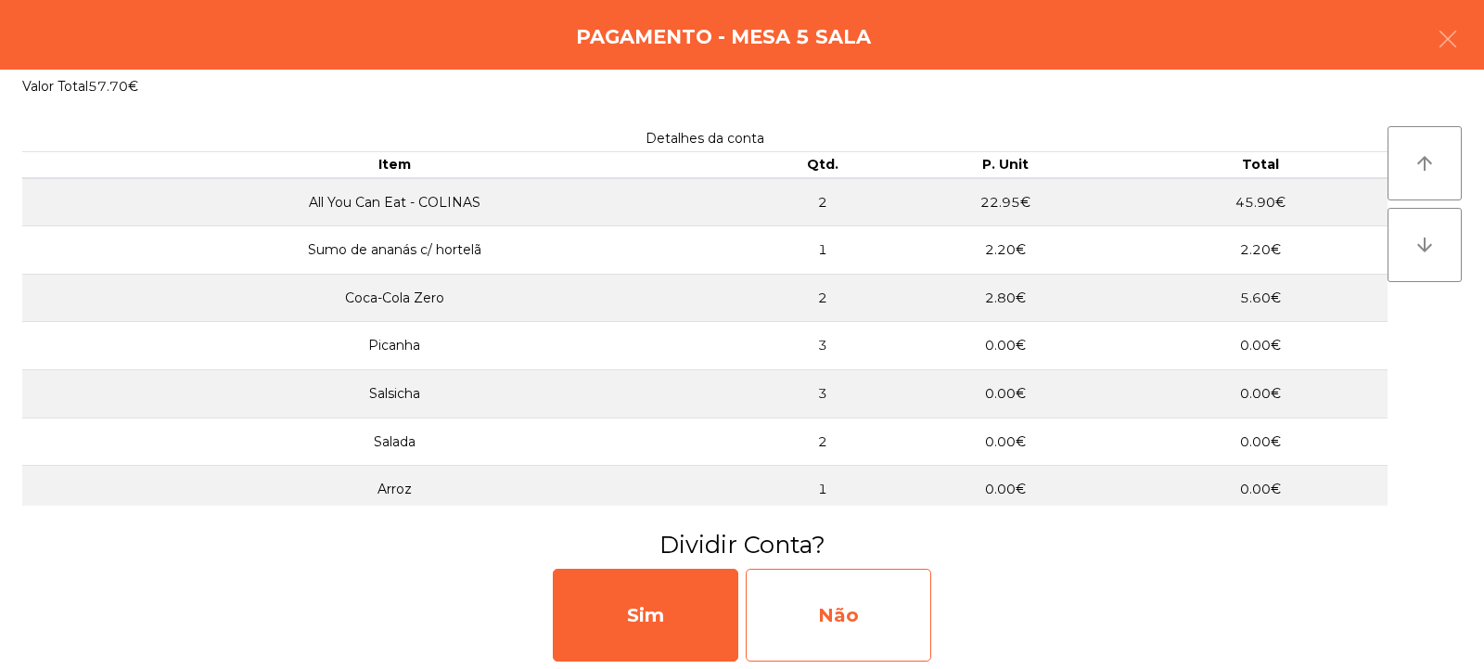
click at [874, 602] on div "Não" at bounding box center [839, 615] width 186 height 93
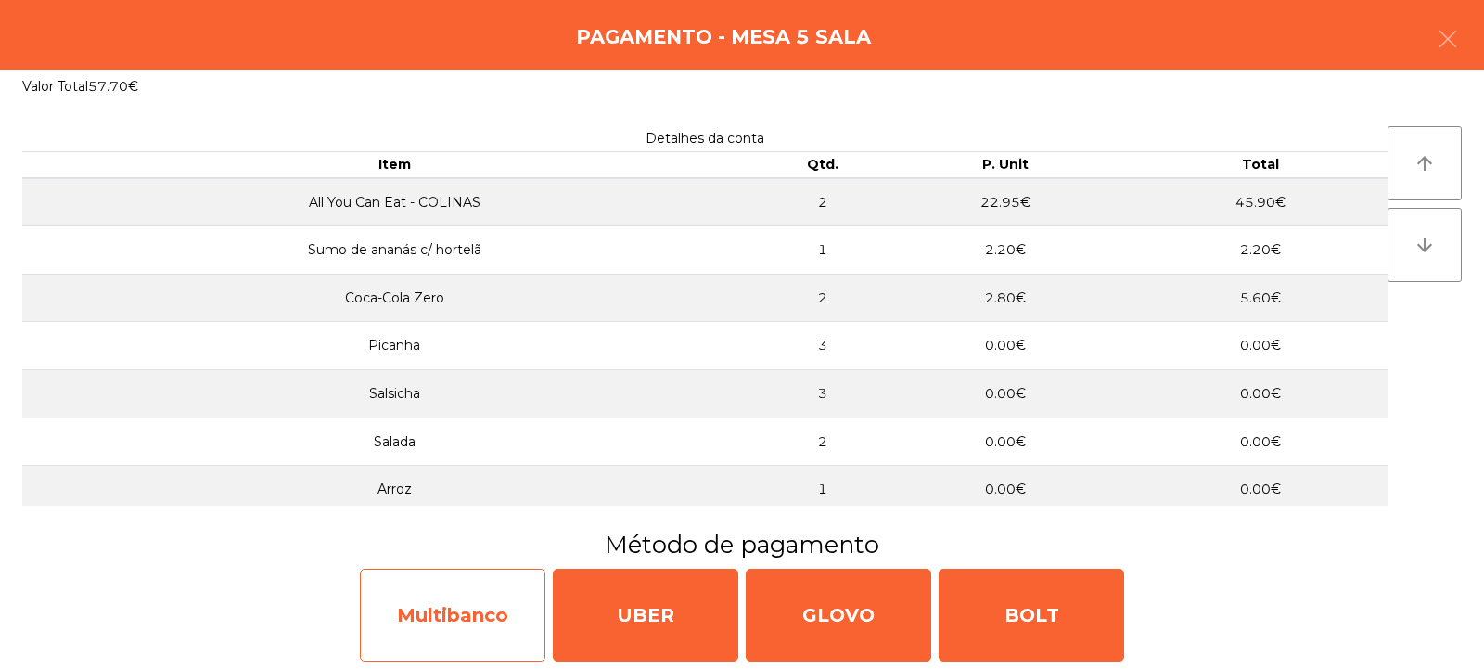
click at [442, 609] on div "Multibanco" at bounding box center [453, 615] width 186 height 93
select select "**"
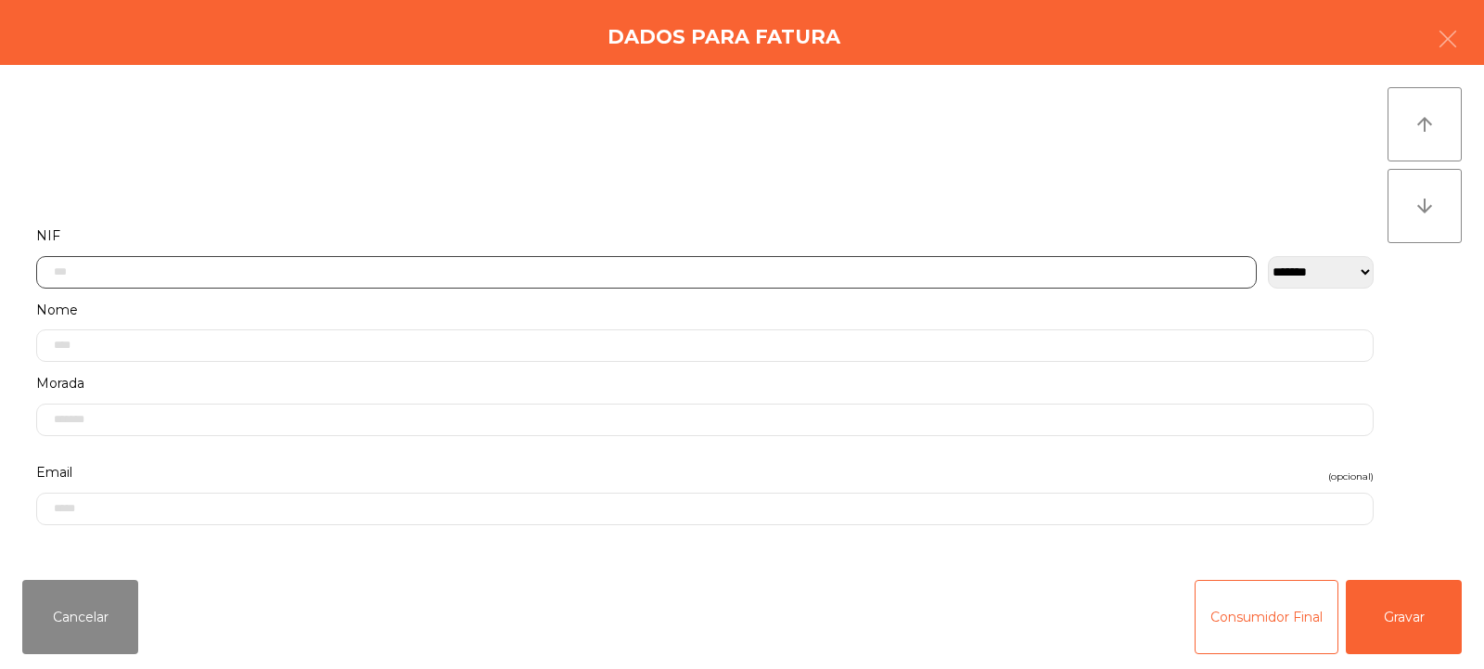
click at [557, 273] on input "text" at bounding box center [646, 272] width 1221 height 32
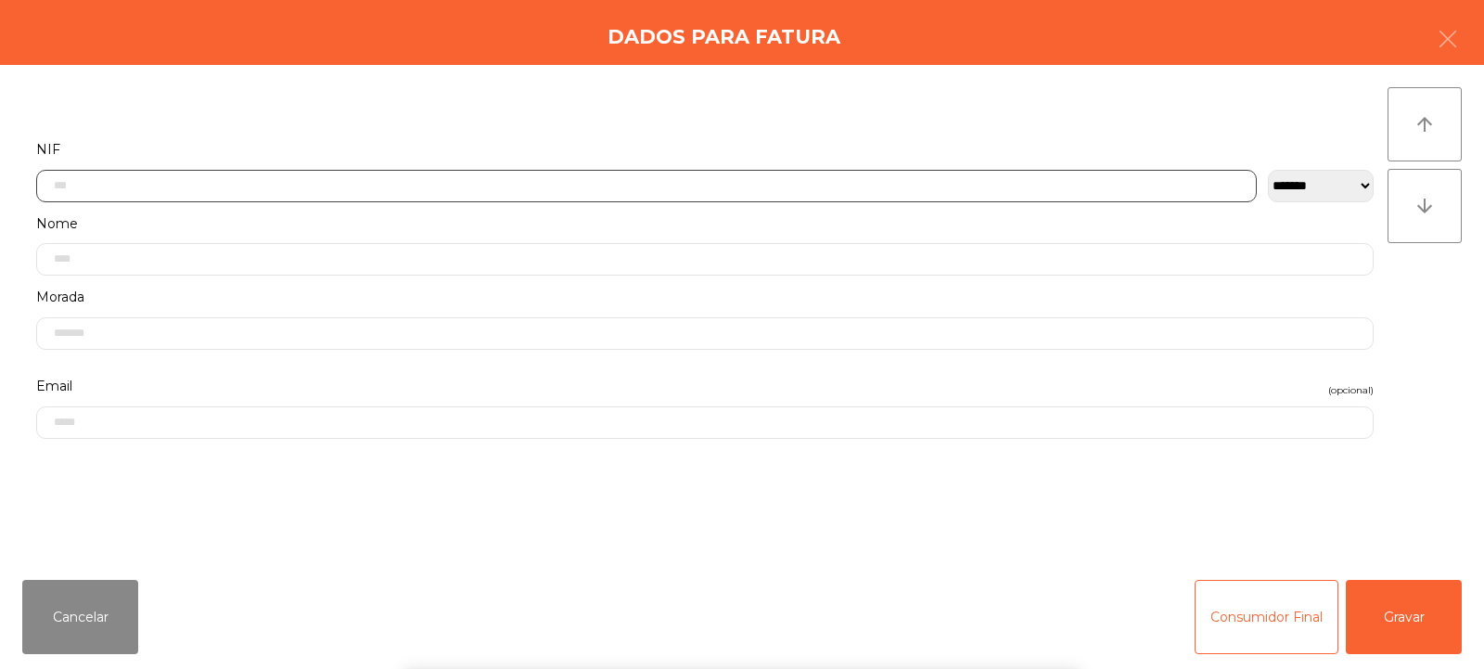
scroll to position [135, 0]
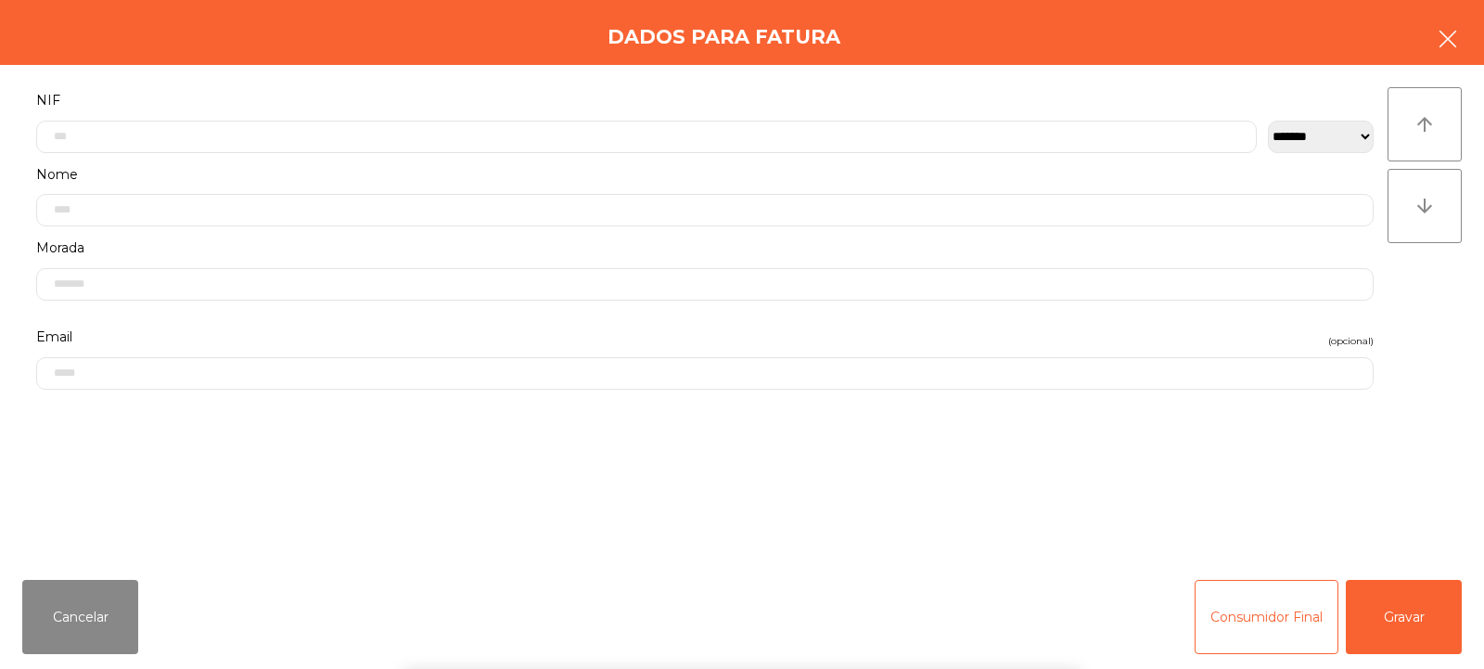
click at [1436, 57] on button "button" at bounding box center [1448, 41] width 52 height 56
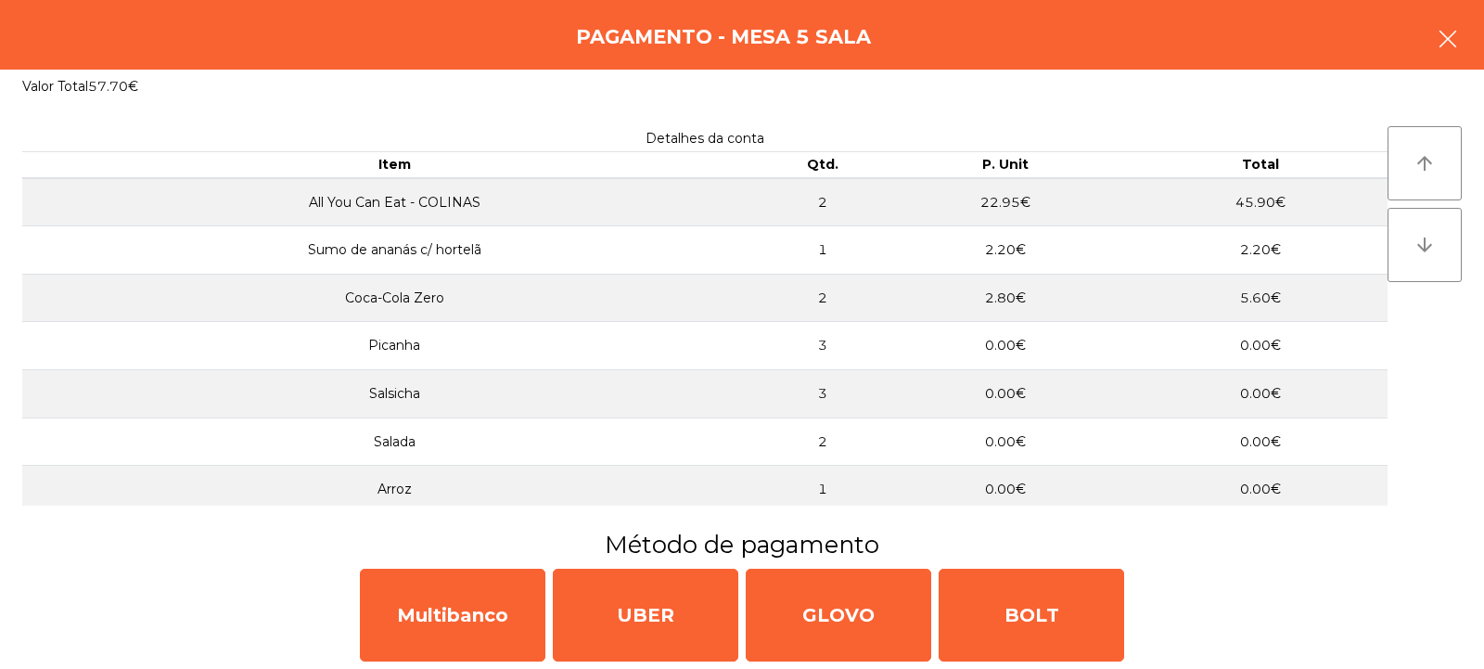
click at [1461, 32] on button "button" at bounding box center [1448, 41] width 52 height 56
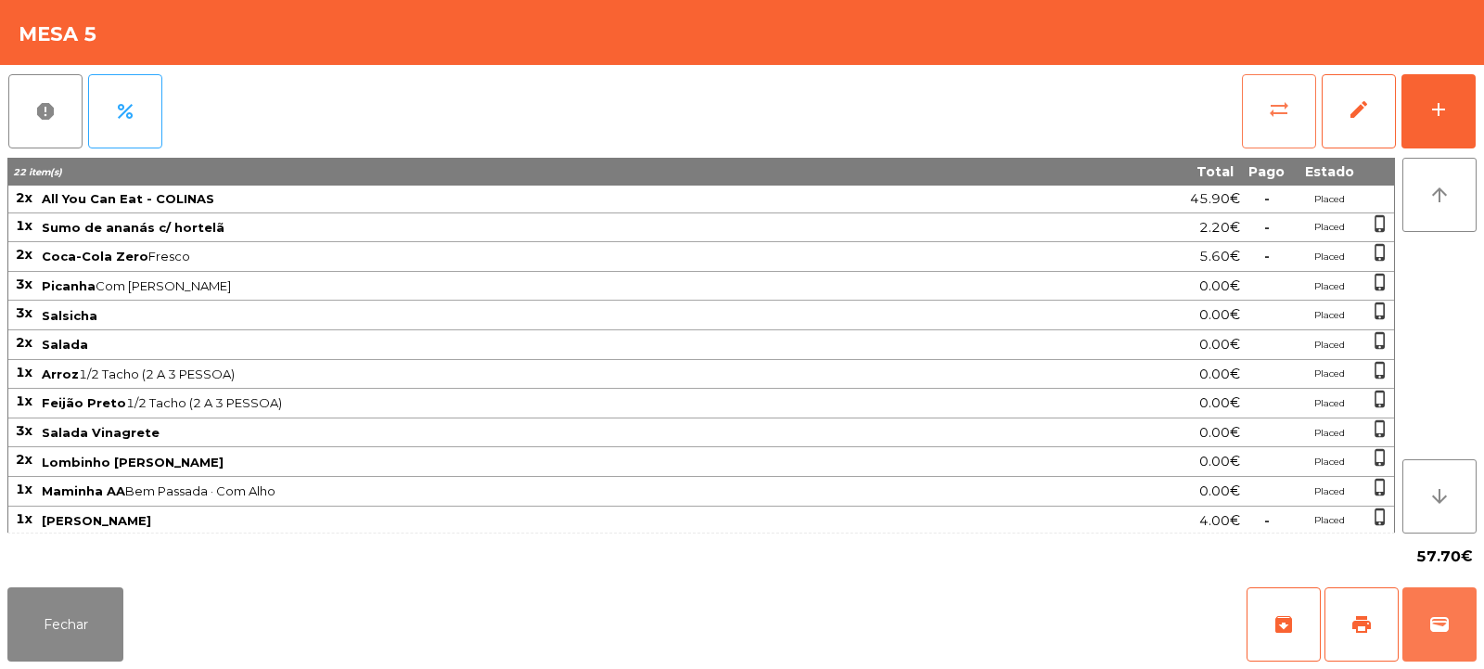
click at [1261, 115] on button "sync_alt" at bounding box center [1279, 111] width 74 height 74
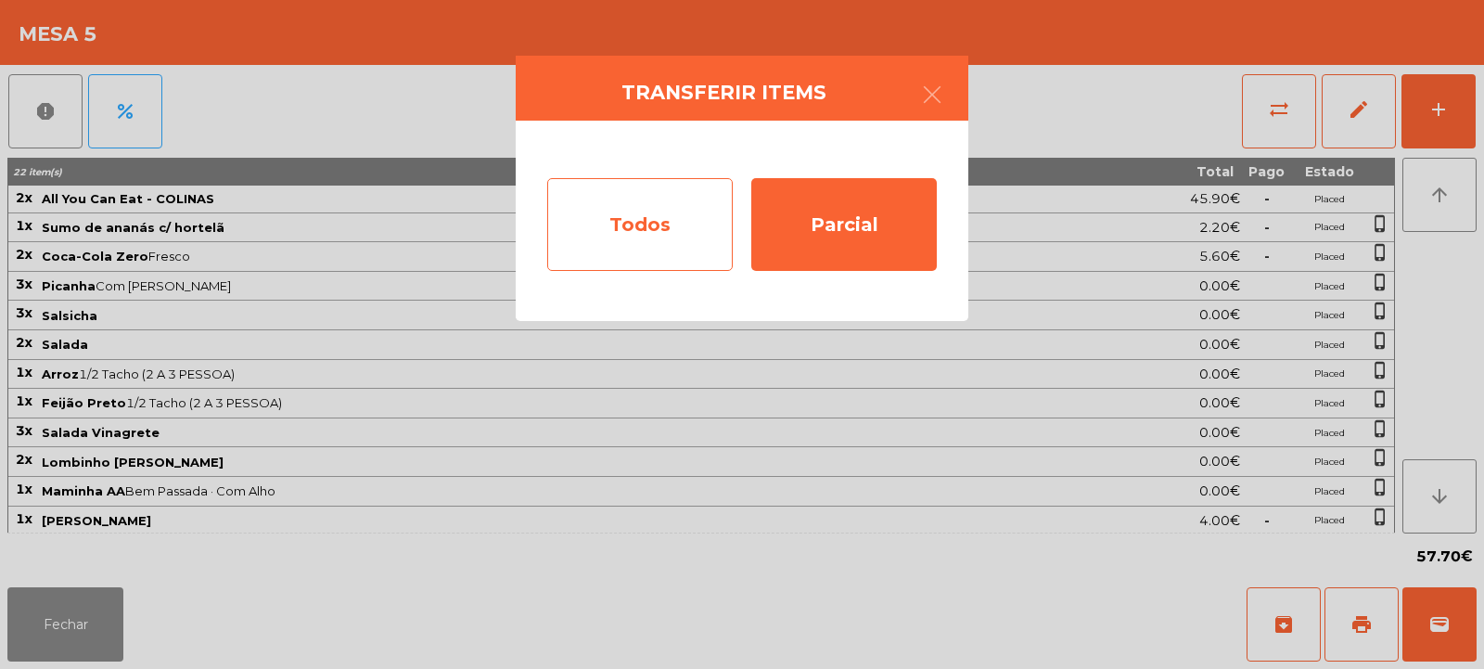
click at [589, 219] on div "Todos" at bounding box center [640, 224] width 186 height 93
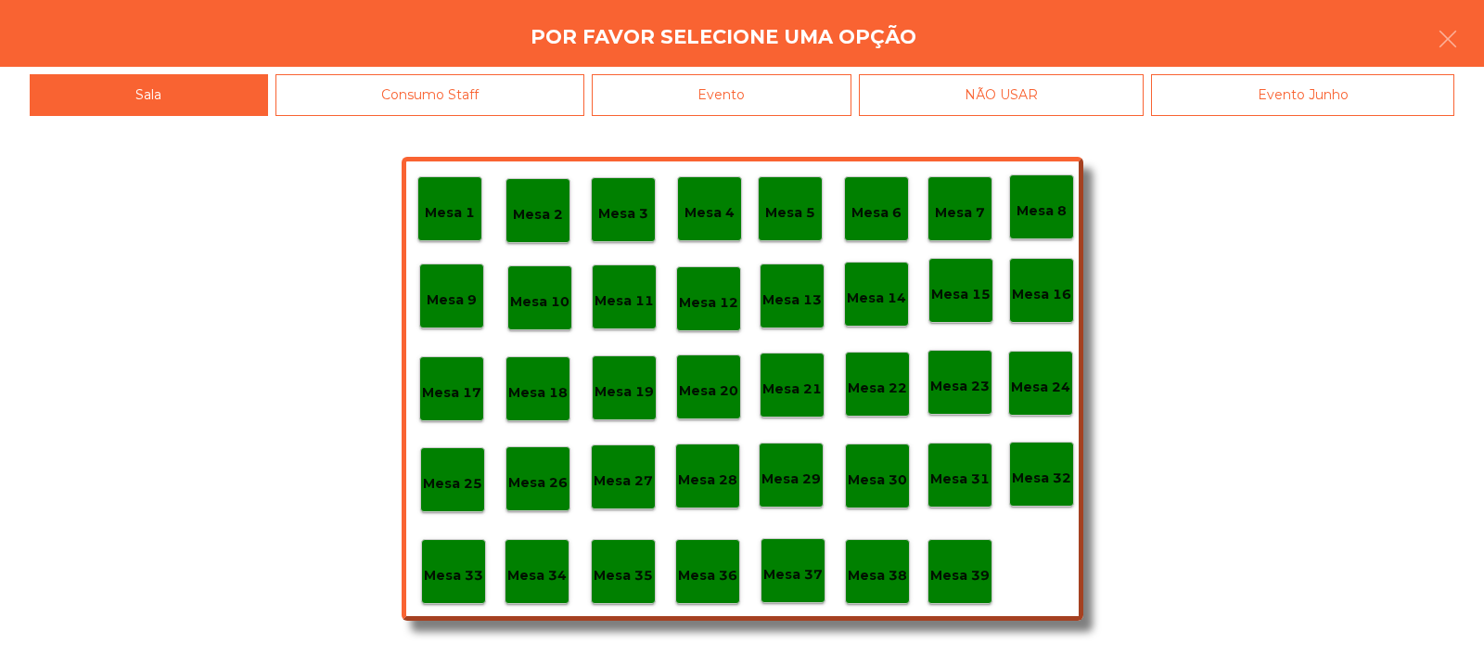
click at [743, 92] on div "Evento" at bounding box center [722, 95] width 260 height 42
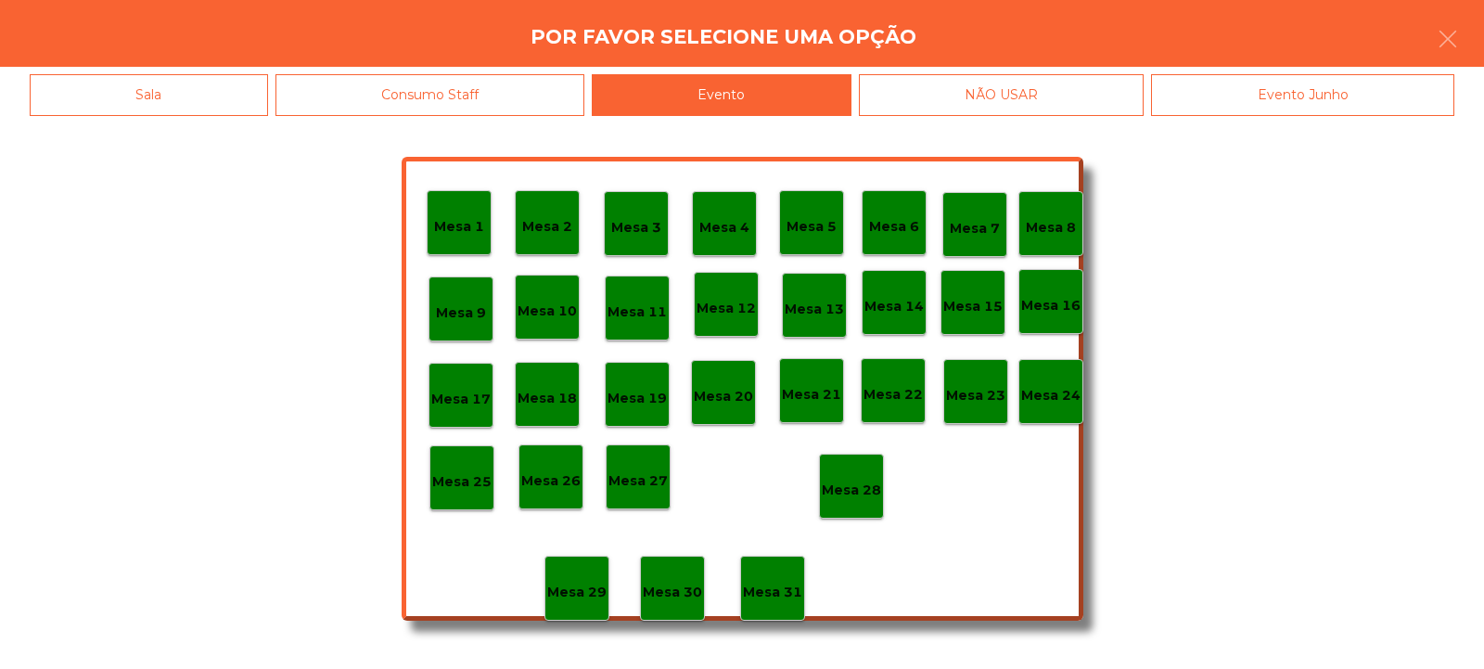
click at [863, 494] on p "Mesa 28" at bounding box center [851, 490] width 59 height 21
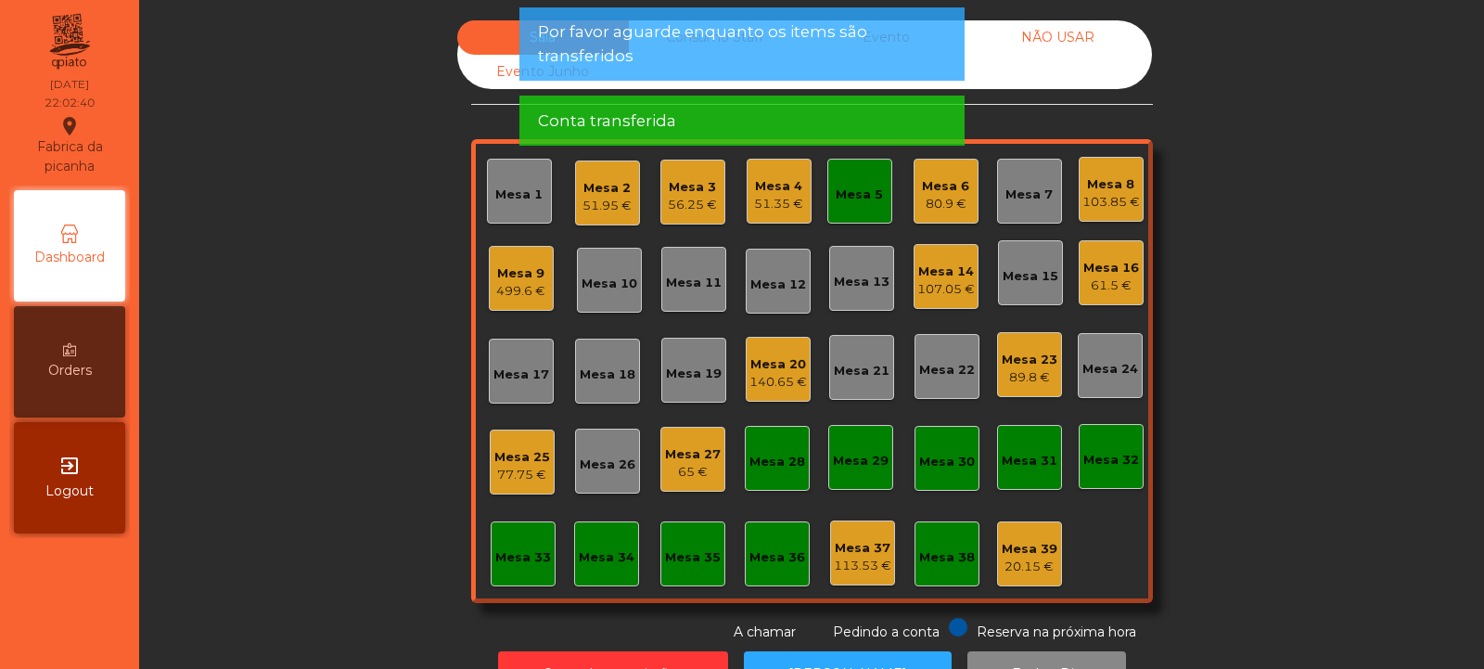
click at [1025, 344] on div "Mesa 23 89.8 €" at bounding box center [1030, 365] width 56 height 44
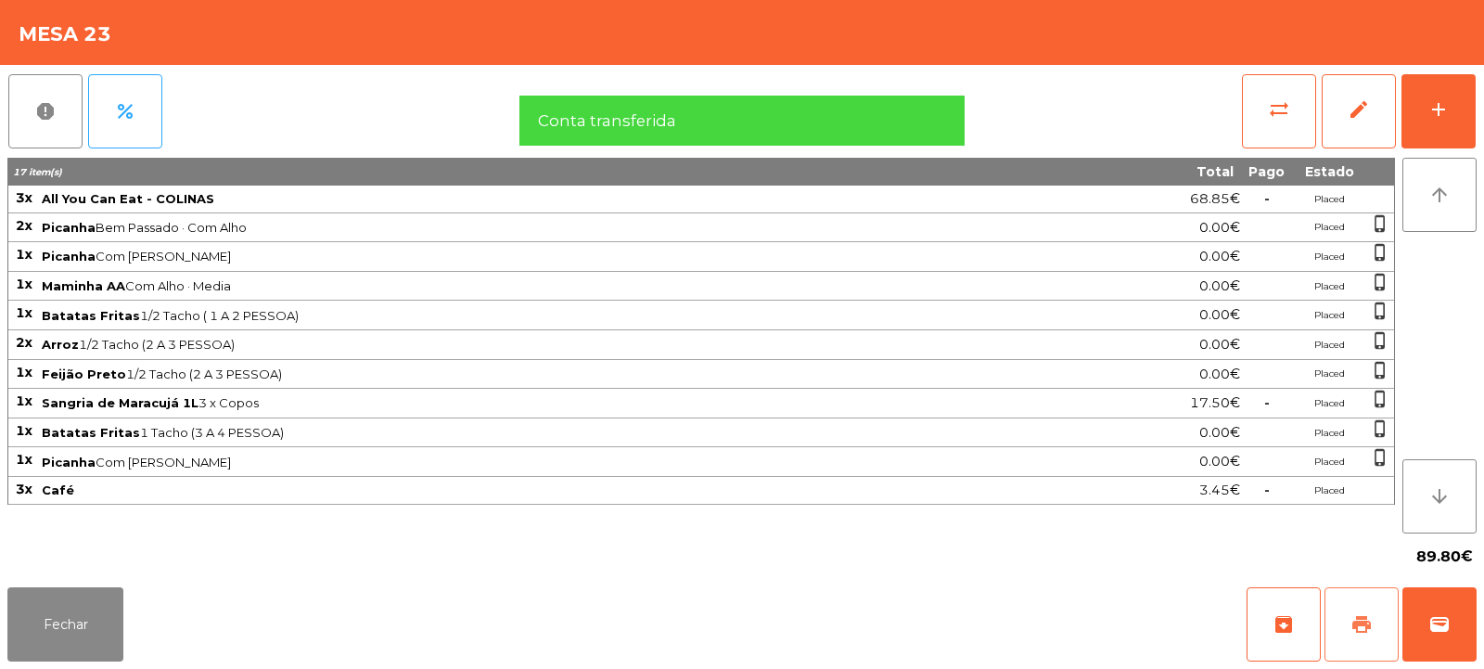
click at [1374, 616] on button "print" at bounding box center [1362, 624] width 74 height 74
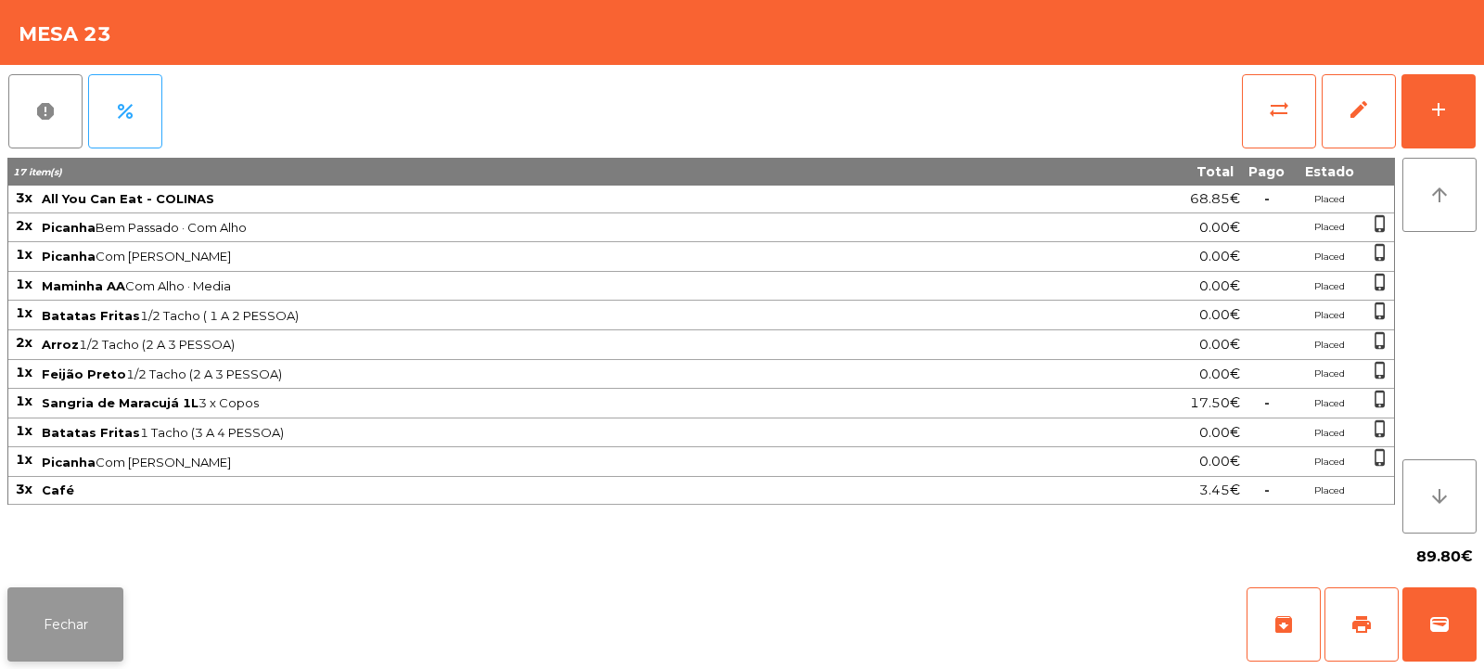
click at [50, 637] on button "Fechar" at bounding box center [65, 624] width 116 height 74
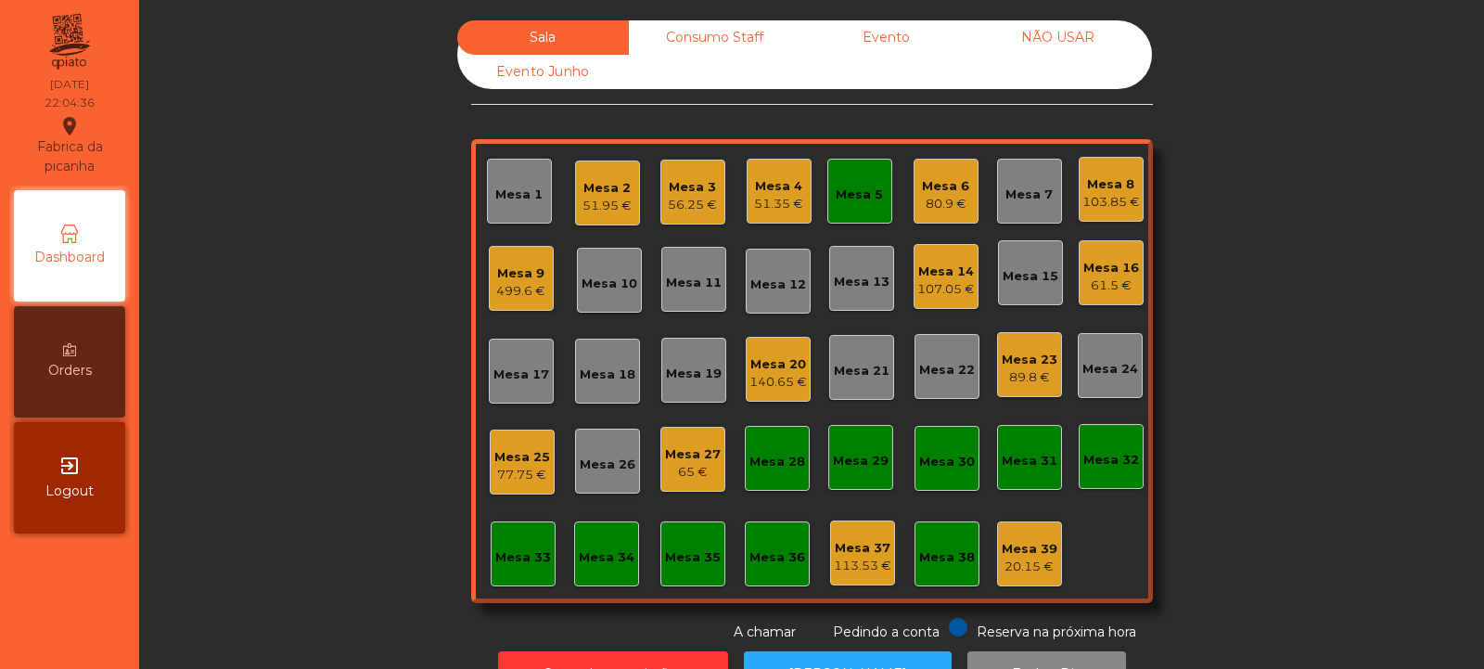
click at [507, 286] on div "499.6 €" at bounding box center [520, 291] width 49 height 19
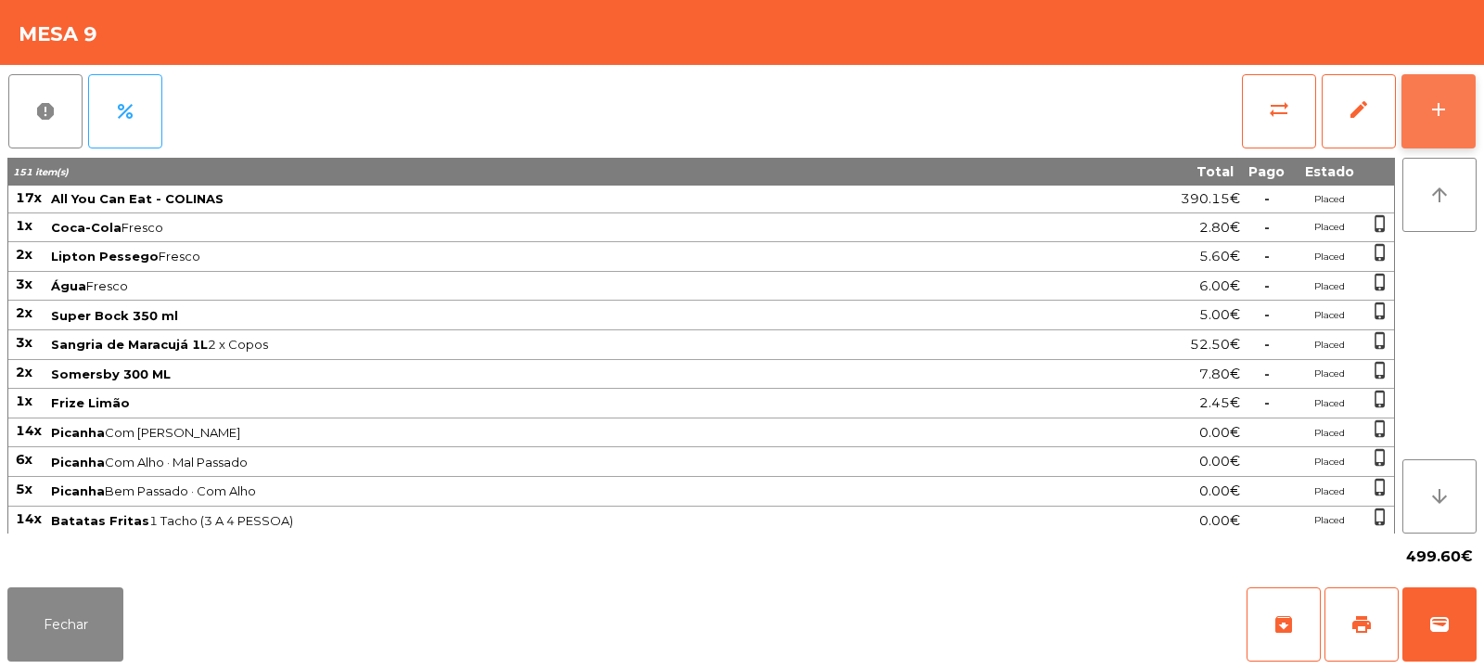
click at [1433, 106] on div "add" at bounding box center [1439, 109] width 22 height 22
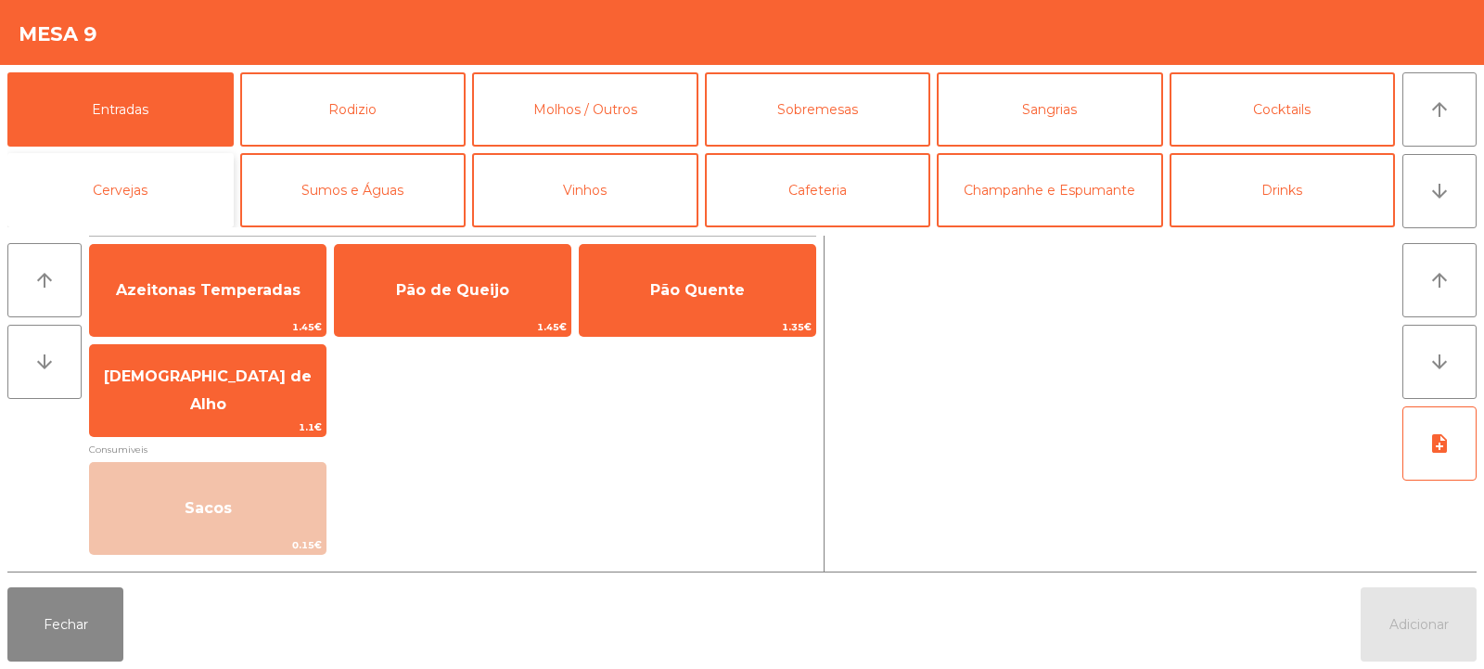
click at [176, 188] on button "Cervejas" at bounding box center [120, 190] width 226 height 74
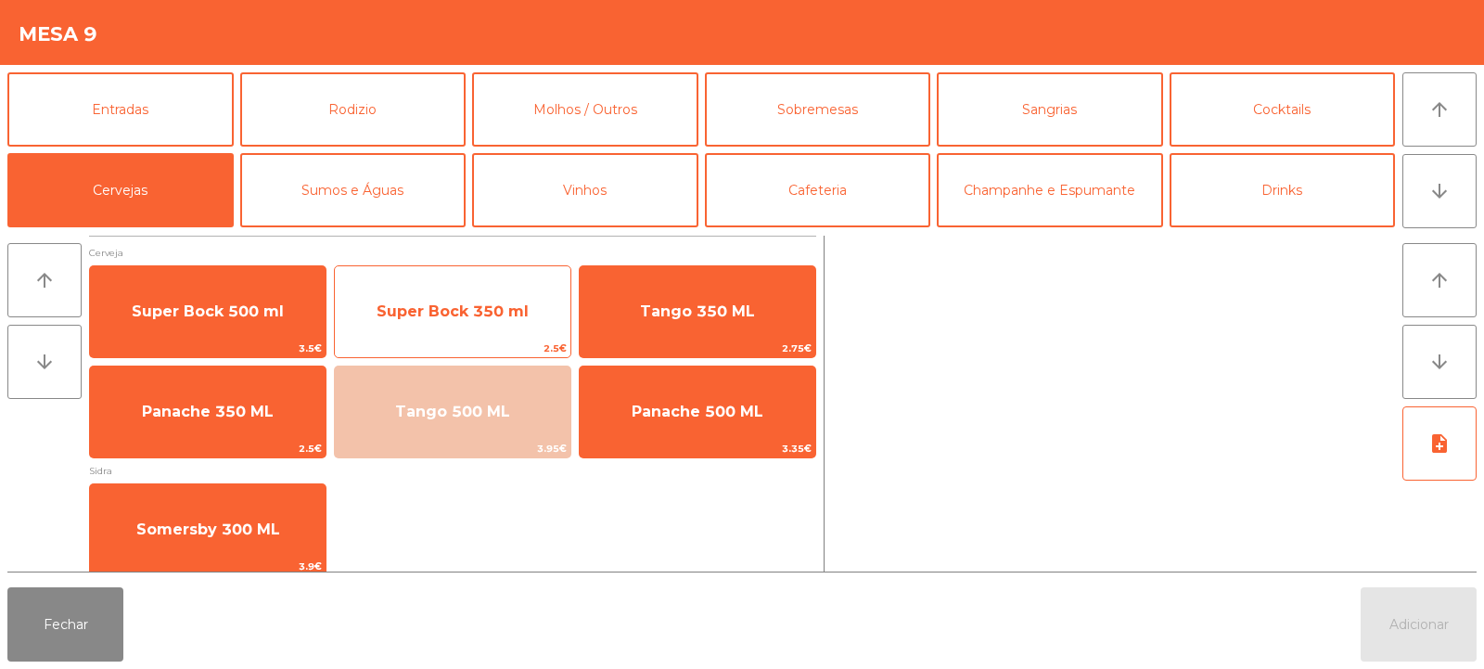
click at [478, 327] on span "Super Bock 350 ml" at bounding box center [453, 312] width 236 height 50
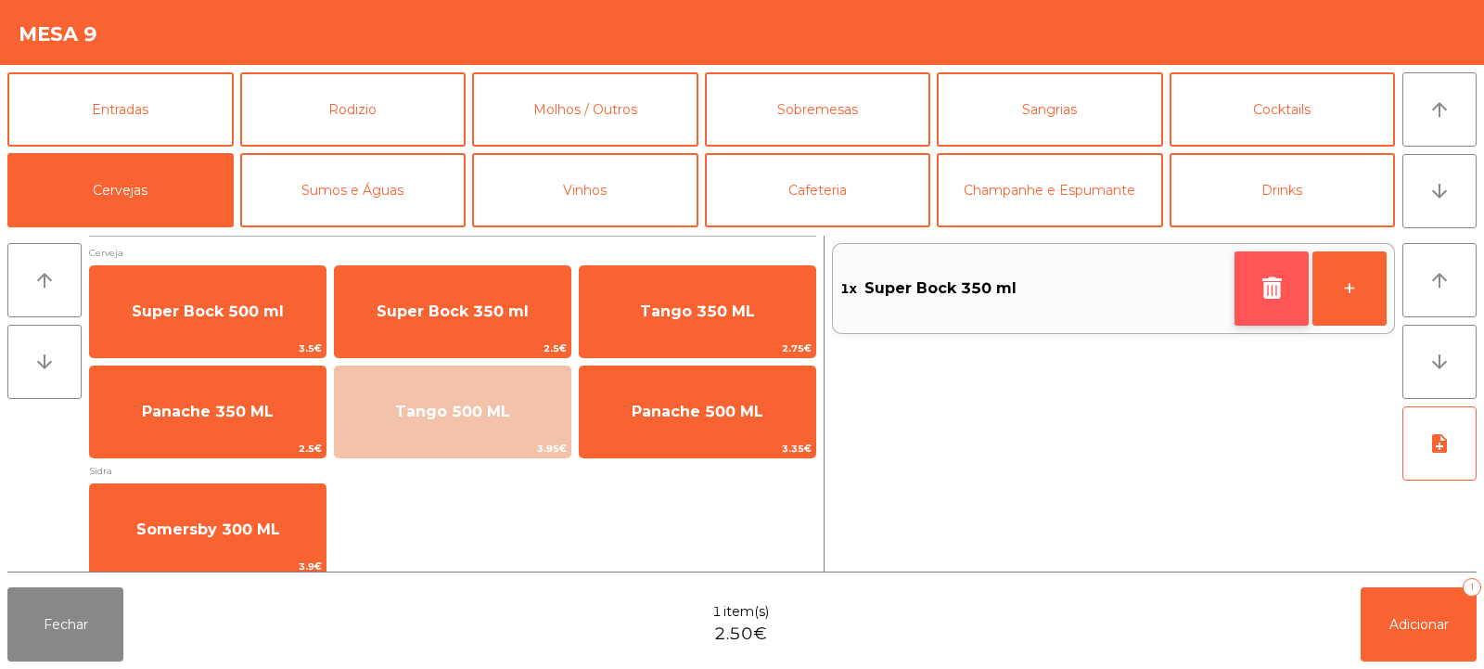
click at [1272, 295] on icon "button" at bounding box center [1272, 287] width 28 height 22
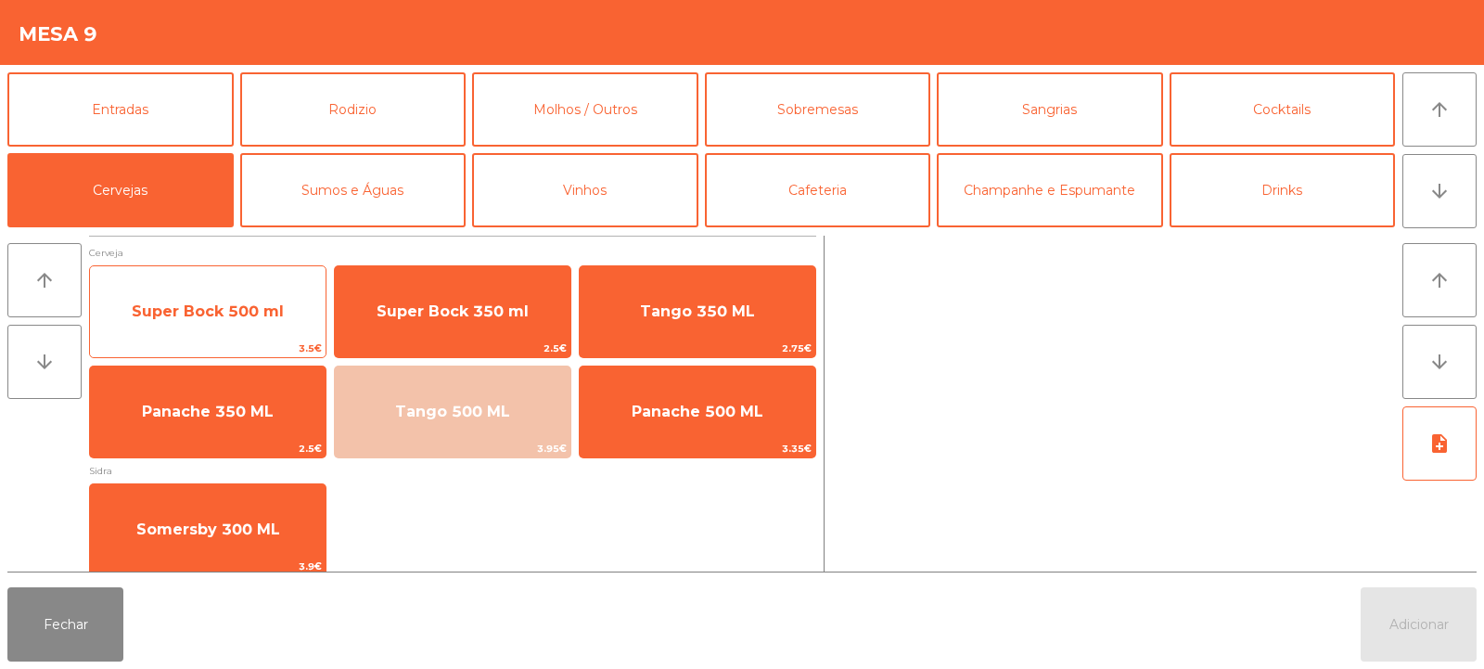
click at [274, 327] on span "Super Bock 500 ml" at bounding box center [208, 312] width 236 height 50
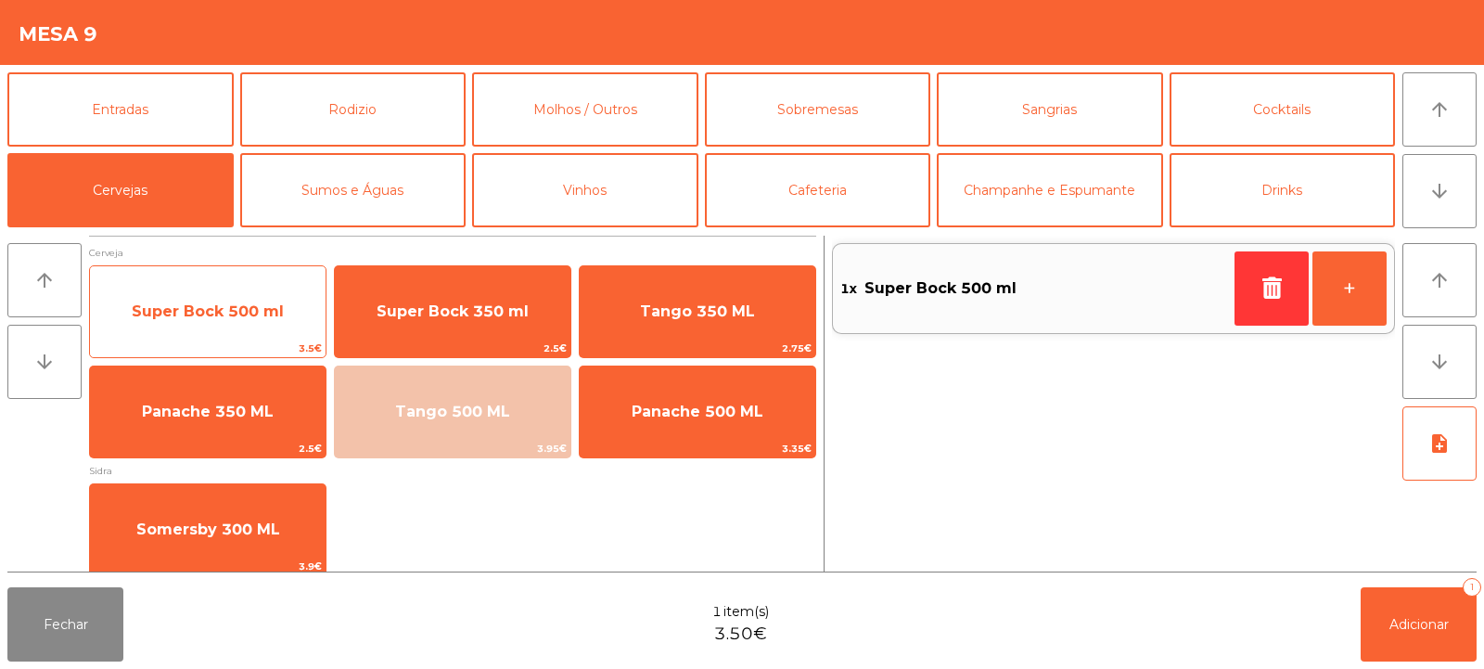
click at [251, 332] on span "Super Bock 500 ml" at bounding box center [208, 312] width 236 height 50
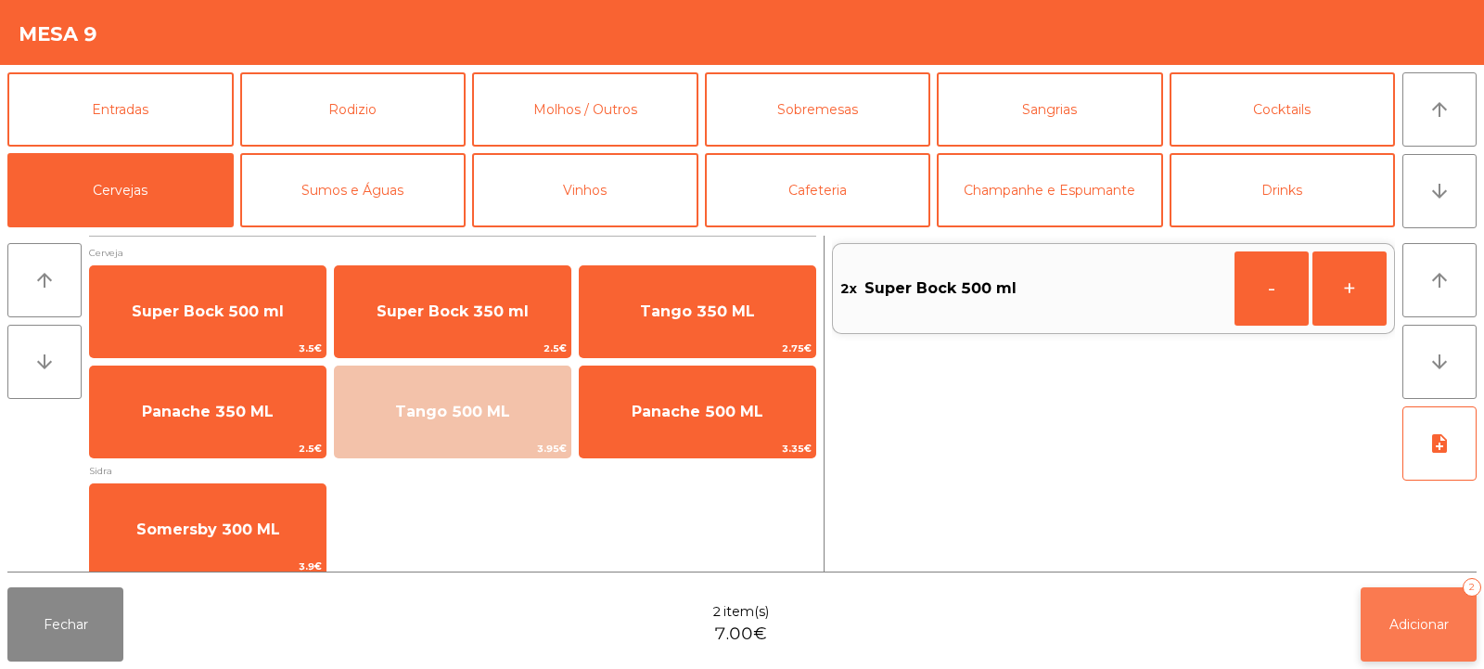
click at [1422, 640] on button "Adicionar 2" at bounding box center [1419, 624] width 116 height 74
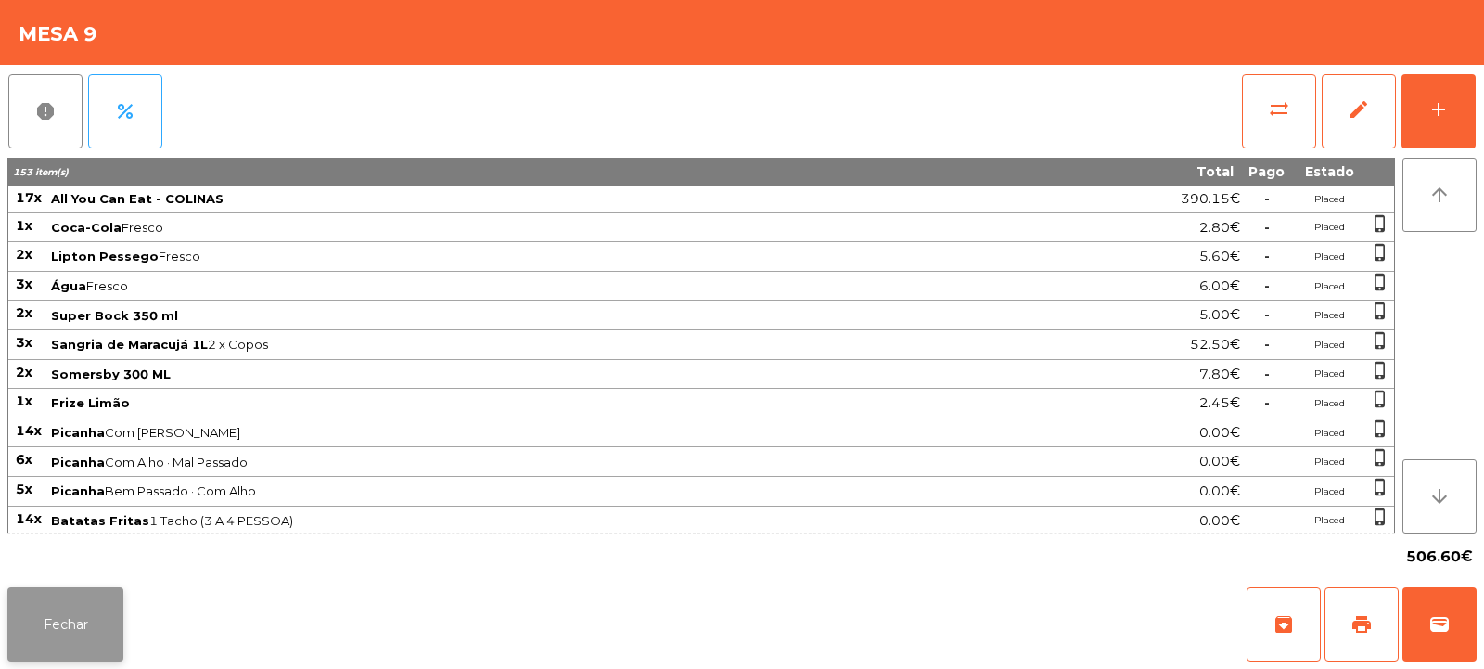
click at [69, 634] on button "Fechar" at bounding box center [65, 624] width 116 height 74
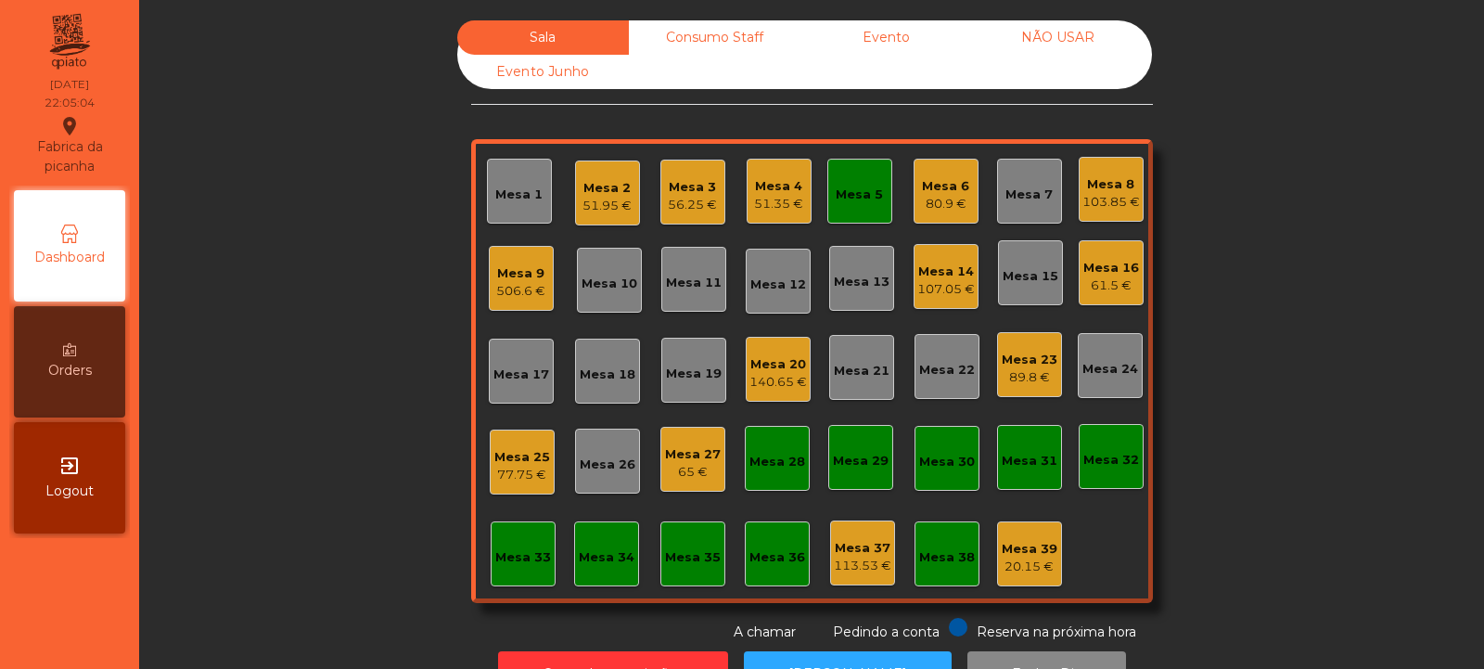
scroll to position [62, 0]
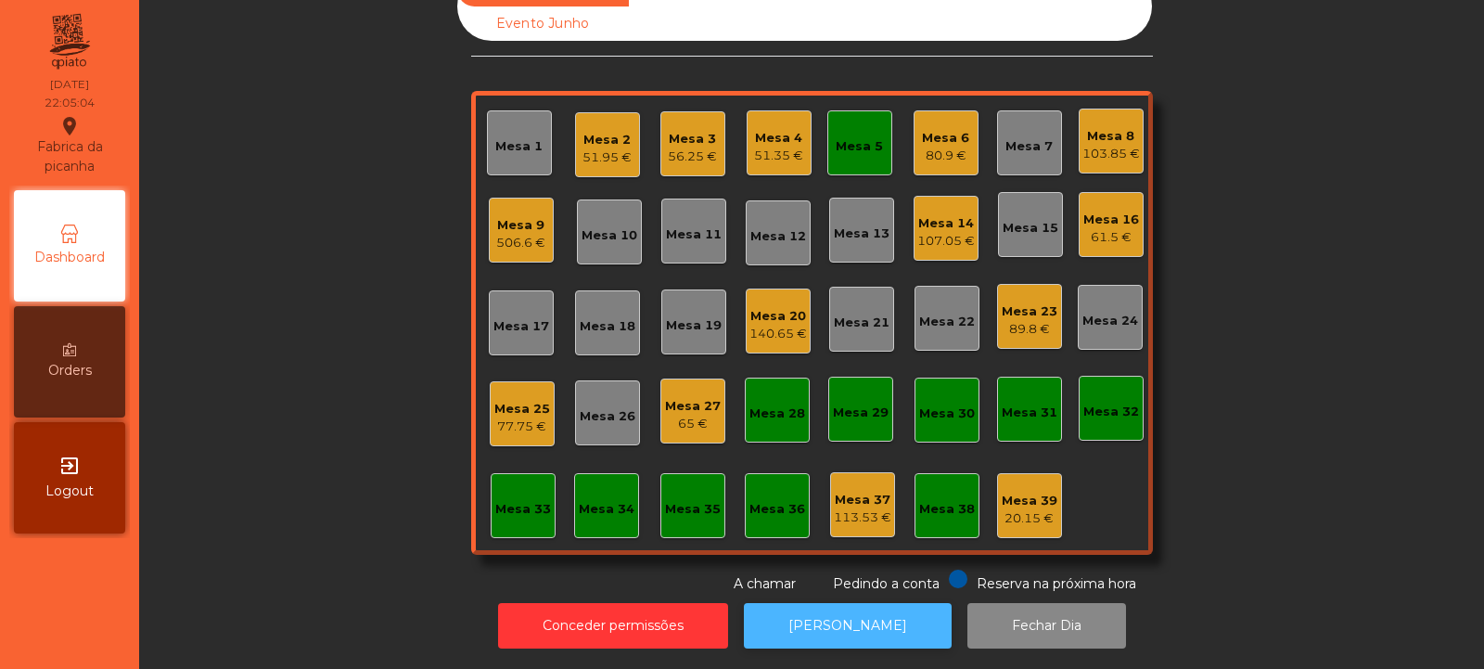
click at [831, 619] on button "[PERSON_NAME]" at bounding box center [848, 625] width 208 height 45
click at [1025, 302] on div "Mesa 23" at bounding box center [1030, 311] width 56 height 19
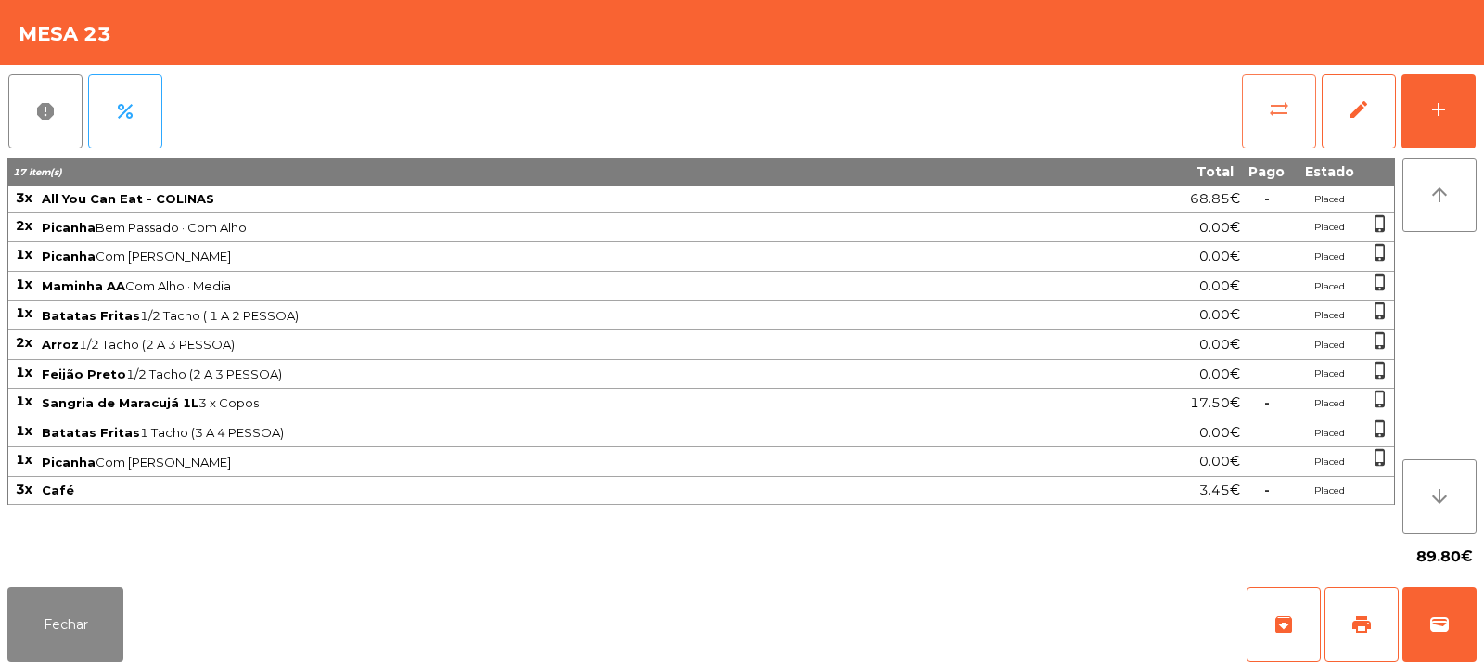
click at [1272, 111] on span "sync_alt" at bounding box center [1279, 109] width 22 height 22
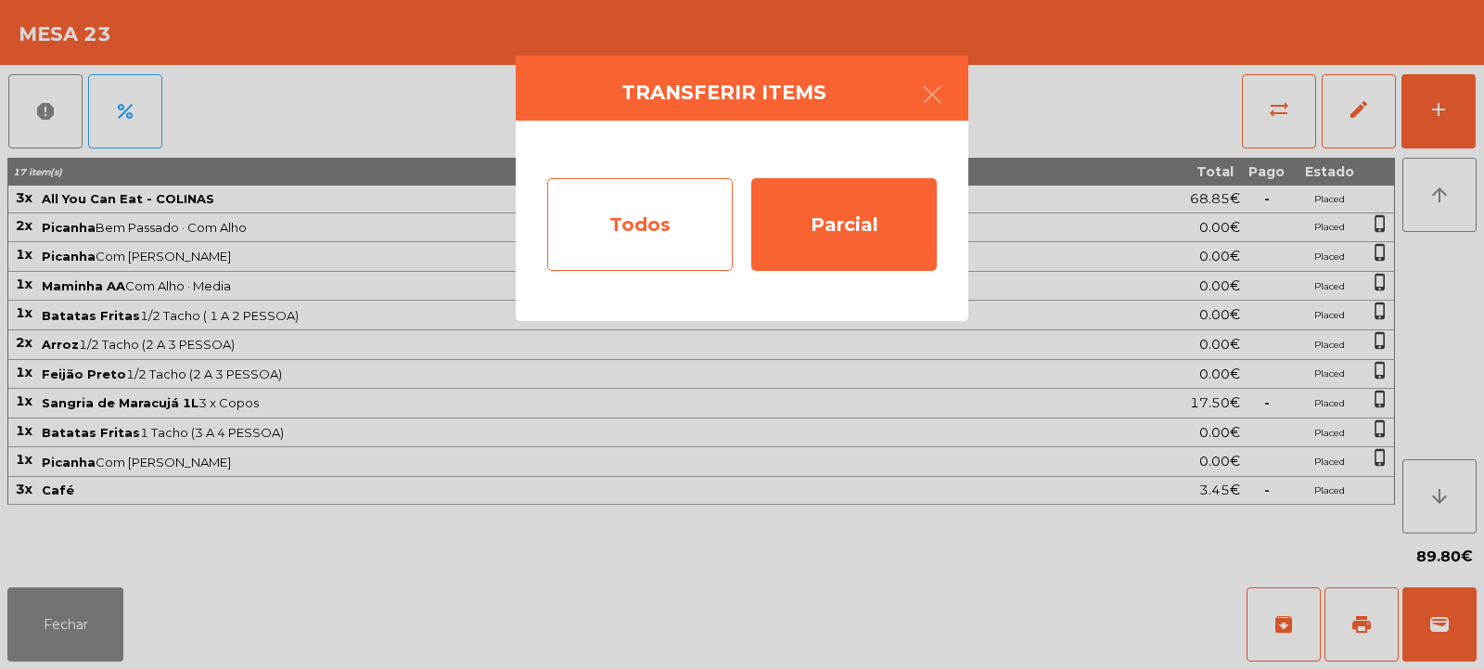
click at [663, 216] on div "Todos" at bounding box center [640, 224] width 186 height 93
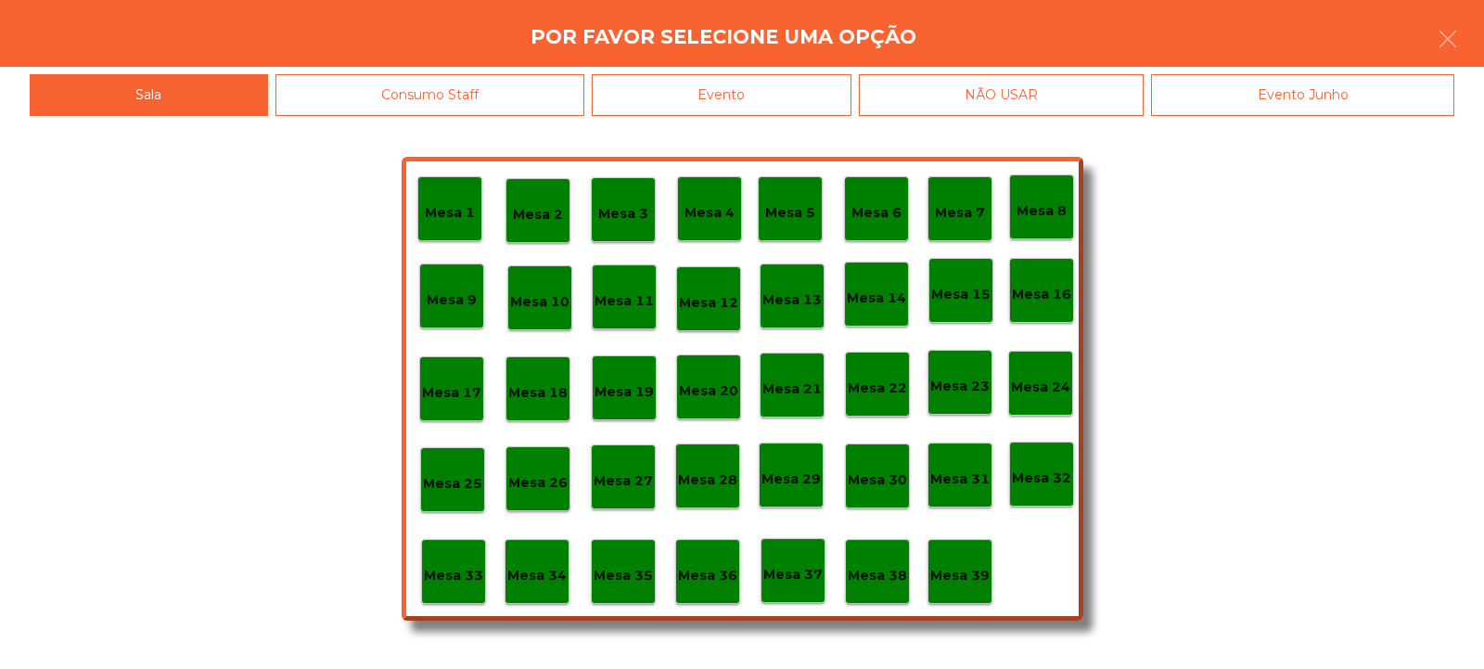
click at [712, 87] on div "Evento" at bounding box center [722, 95] width 260 height 42
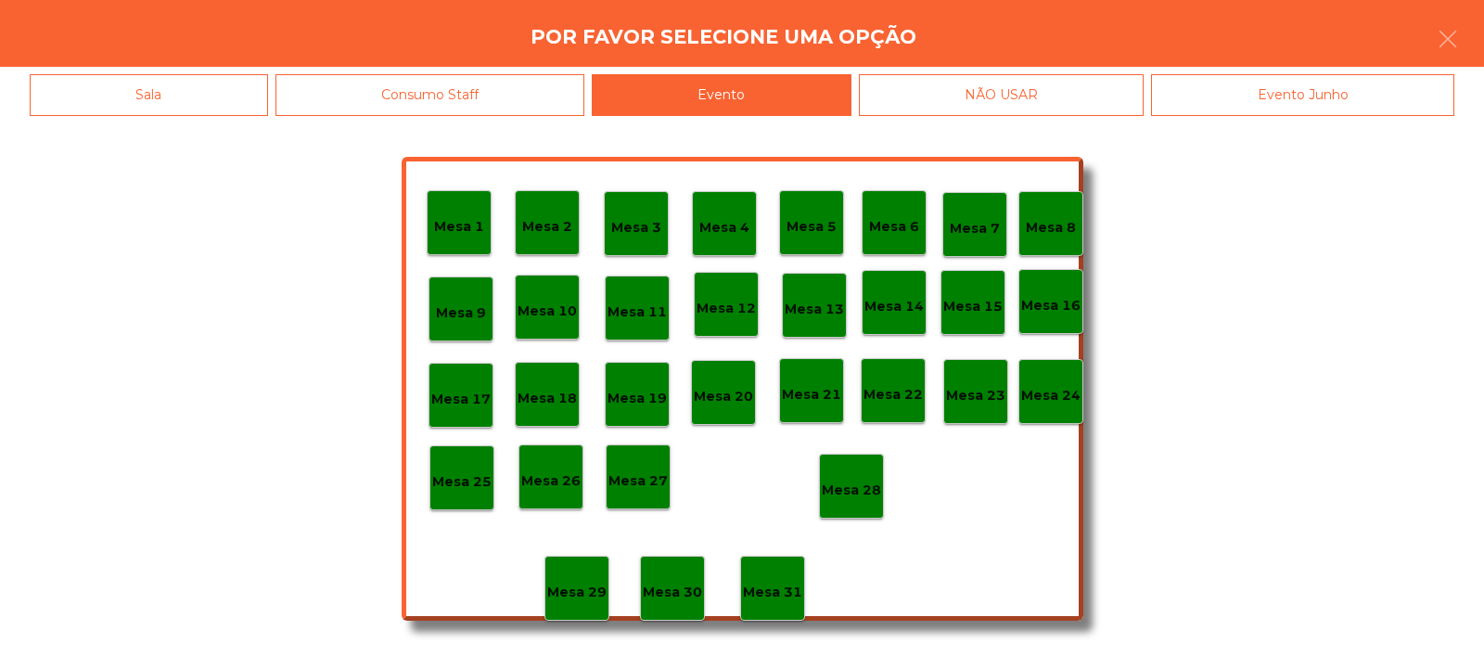
click at [858, 494] on p "Mesa 28" at bounding box center [851, 490] width 59 height 21
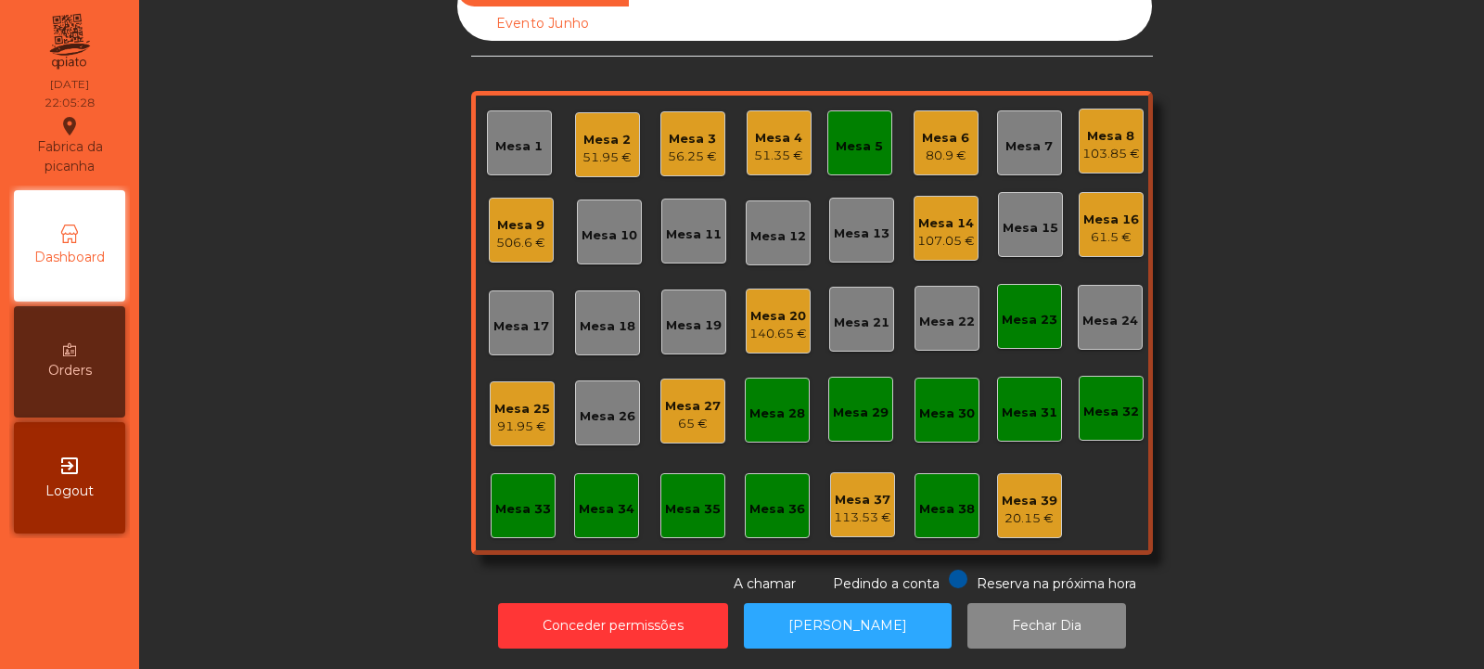
click at [697, 130] on div "Mesa 3" at bounding box center [692, 139] width 49 height 19
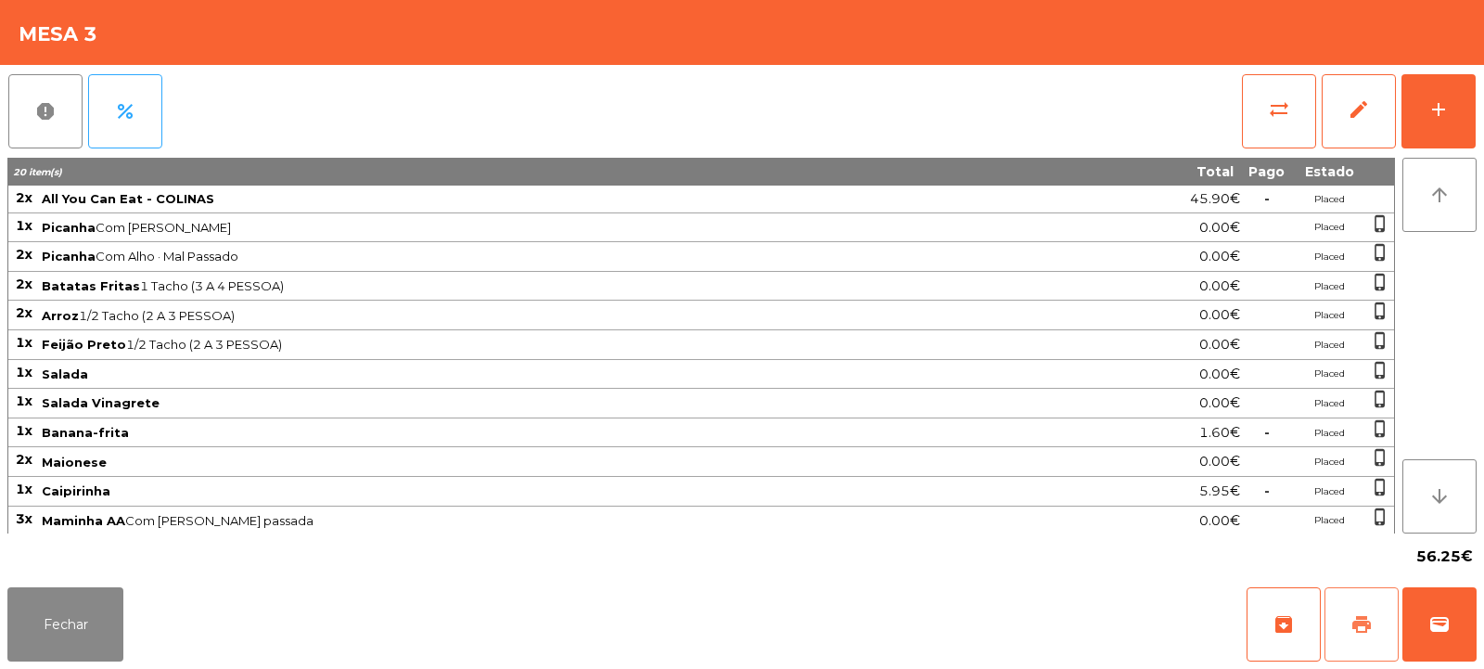
click at [1362, 617] on span "print" at bounding box center [1362, 624] width 22 height 22
click at [1438, 609] on button "wallet" at bounding box center [1440, 624] width 74 height 74
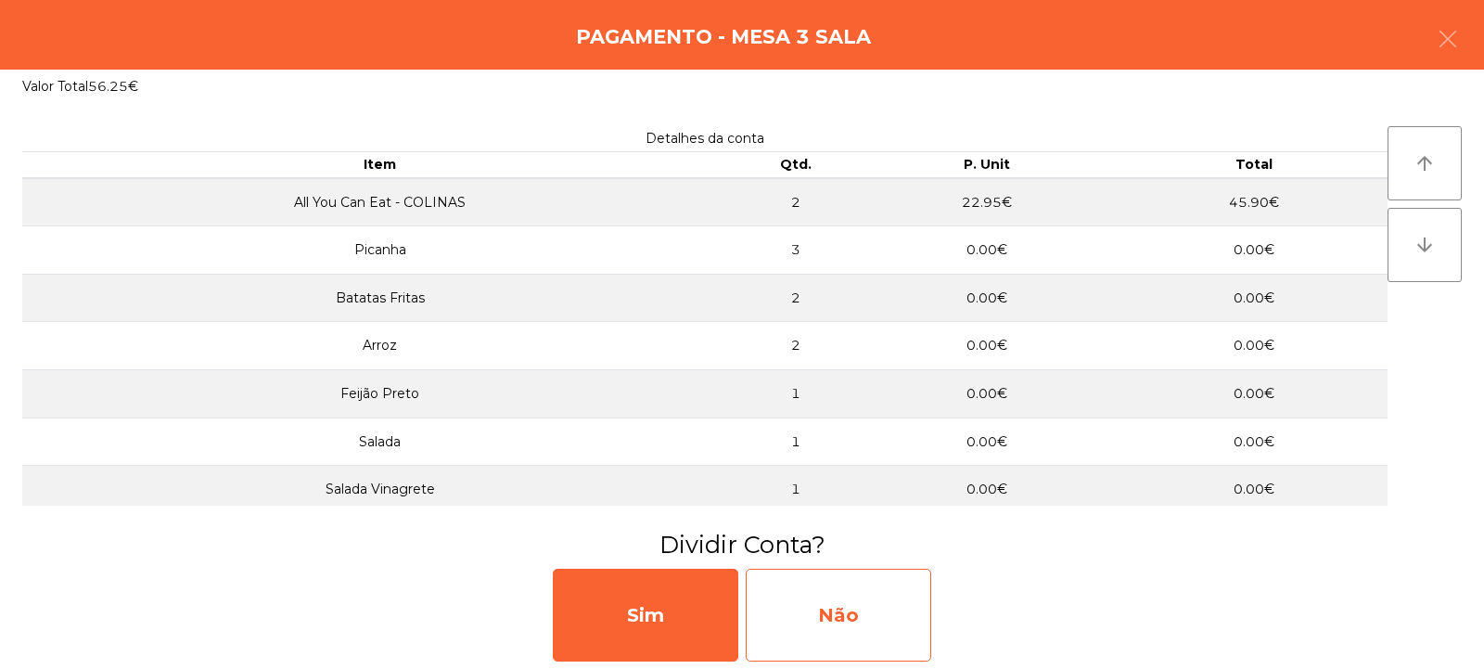
click at [869, 609] on div "Não" at bounding box center [839, 615] width 186 height 93
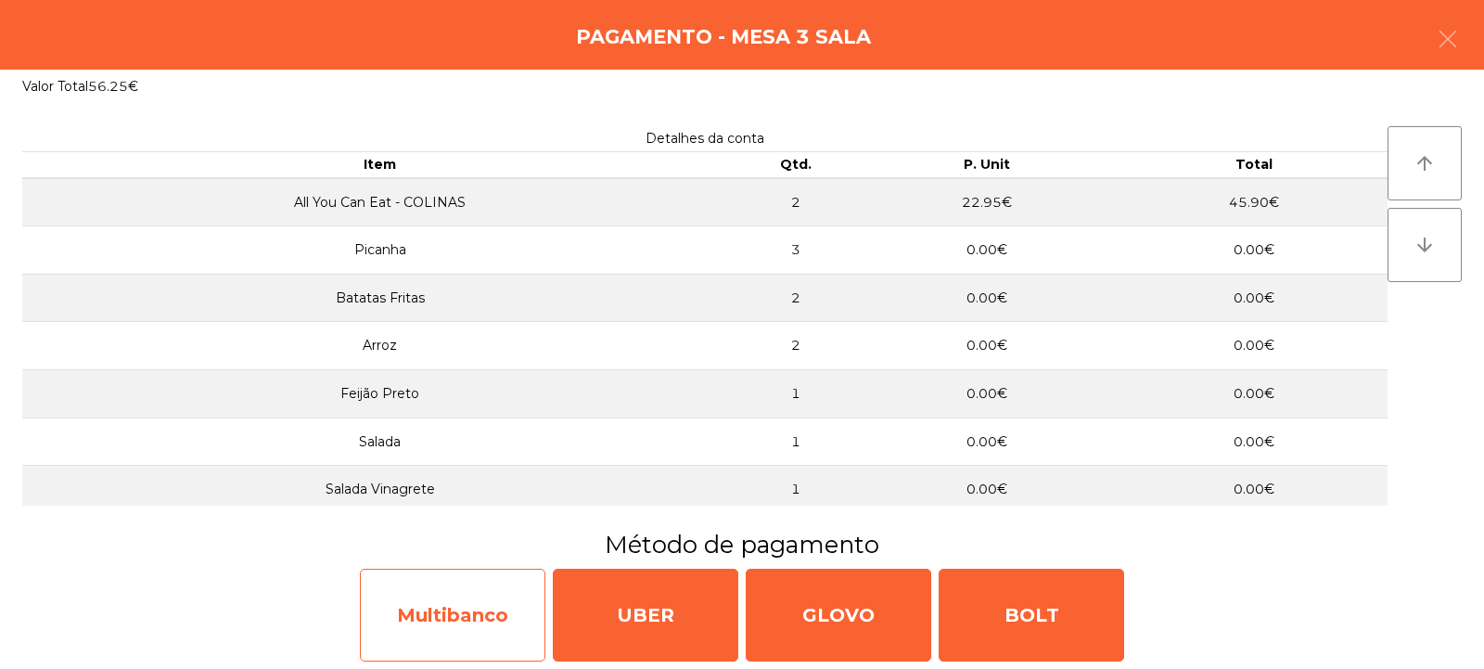
click at [457, 624] on div "Multibanco" at bounding box center [453, 615] width 186 height 93
select select "**"
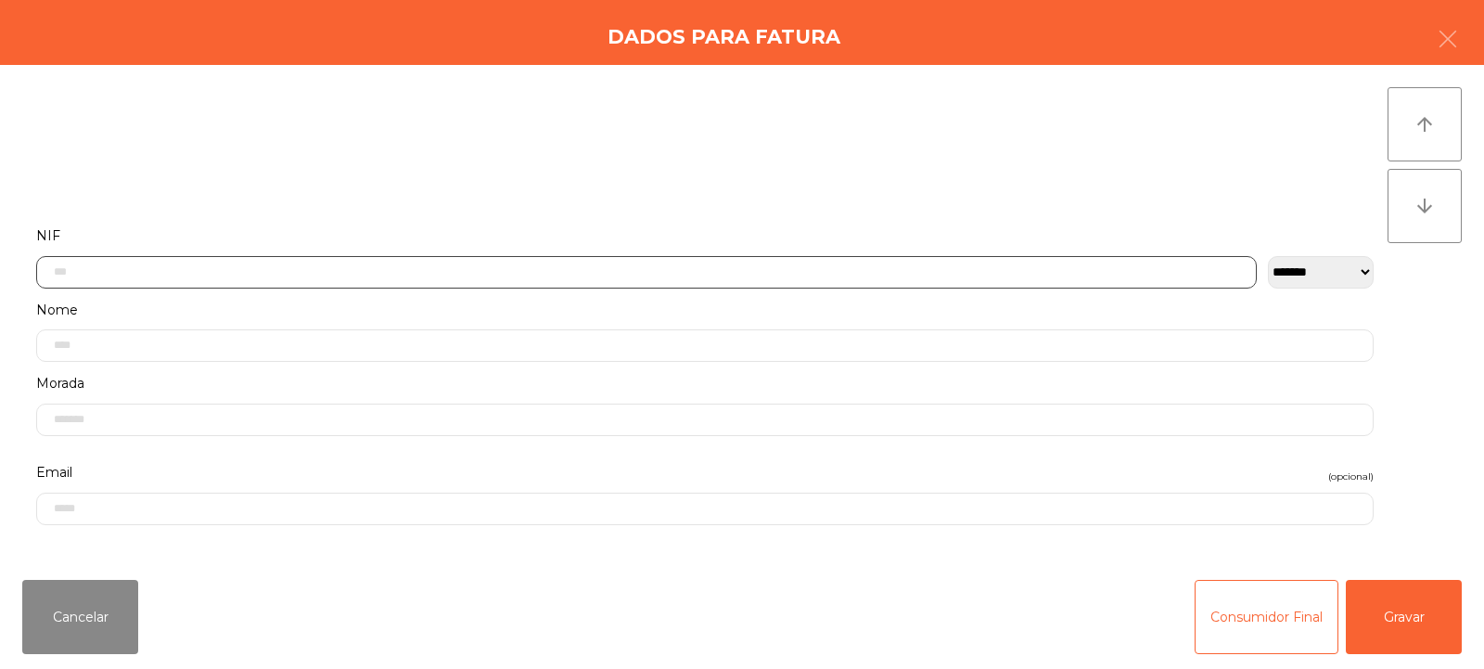
click at [670, 272] on input "text" at bounding box center [646, 272] width 1221 height 32
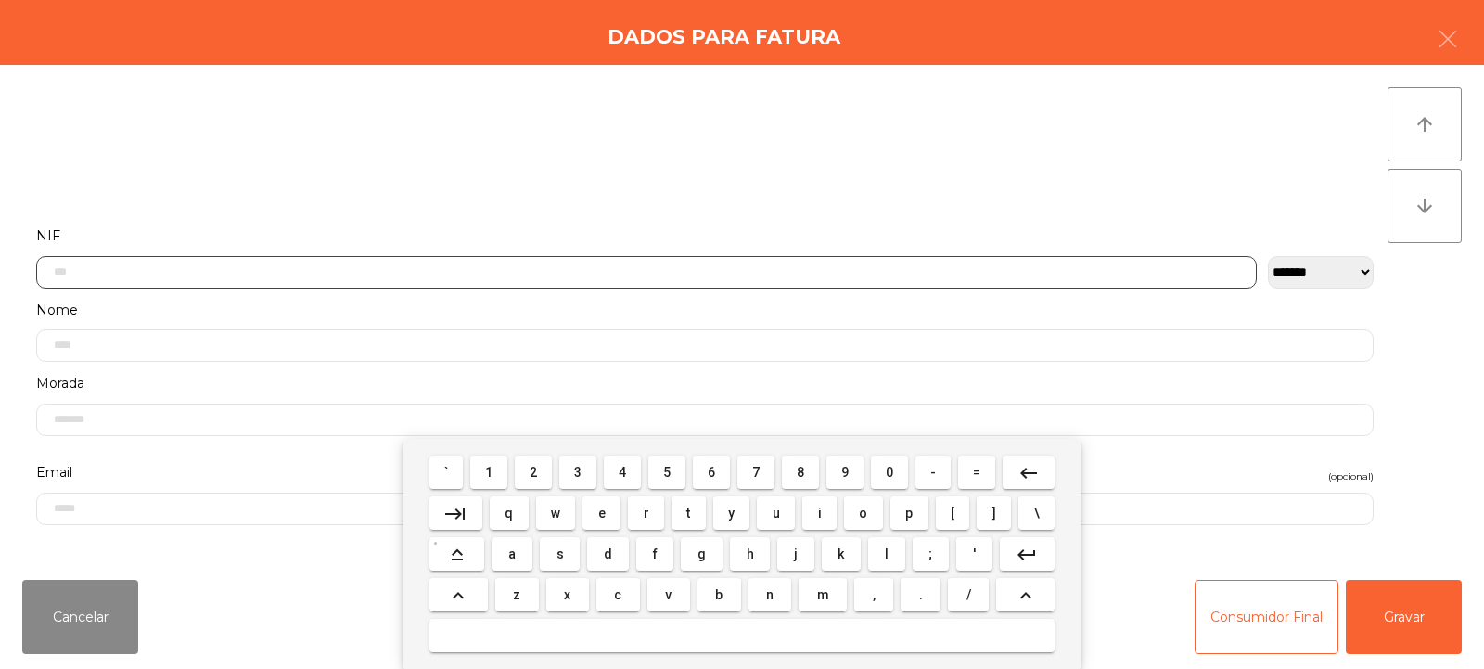
scroll to position [135, 0]
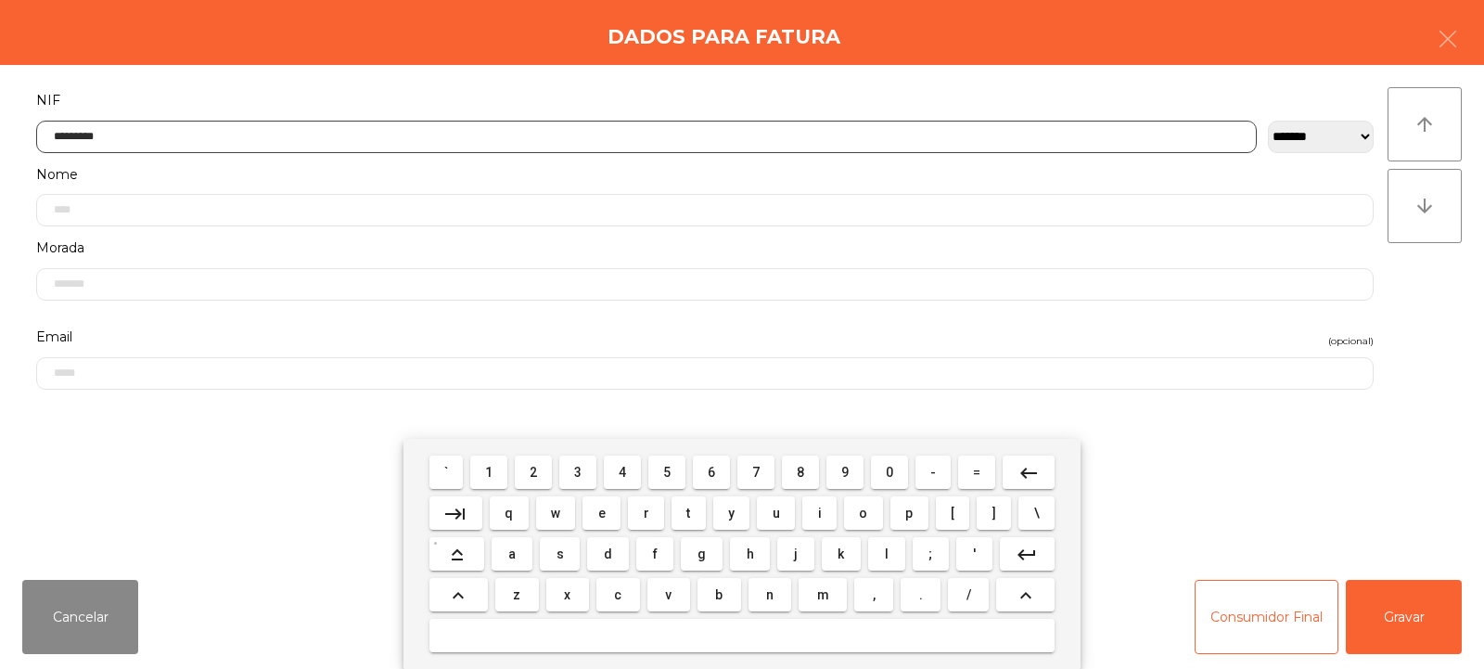
type input "*********"
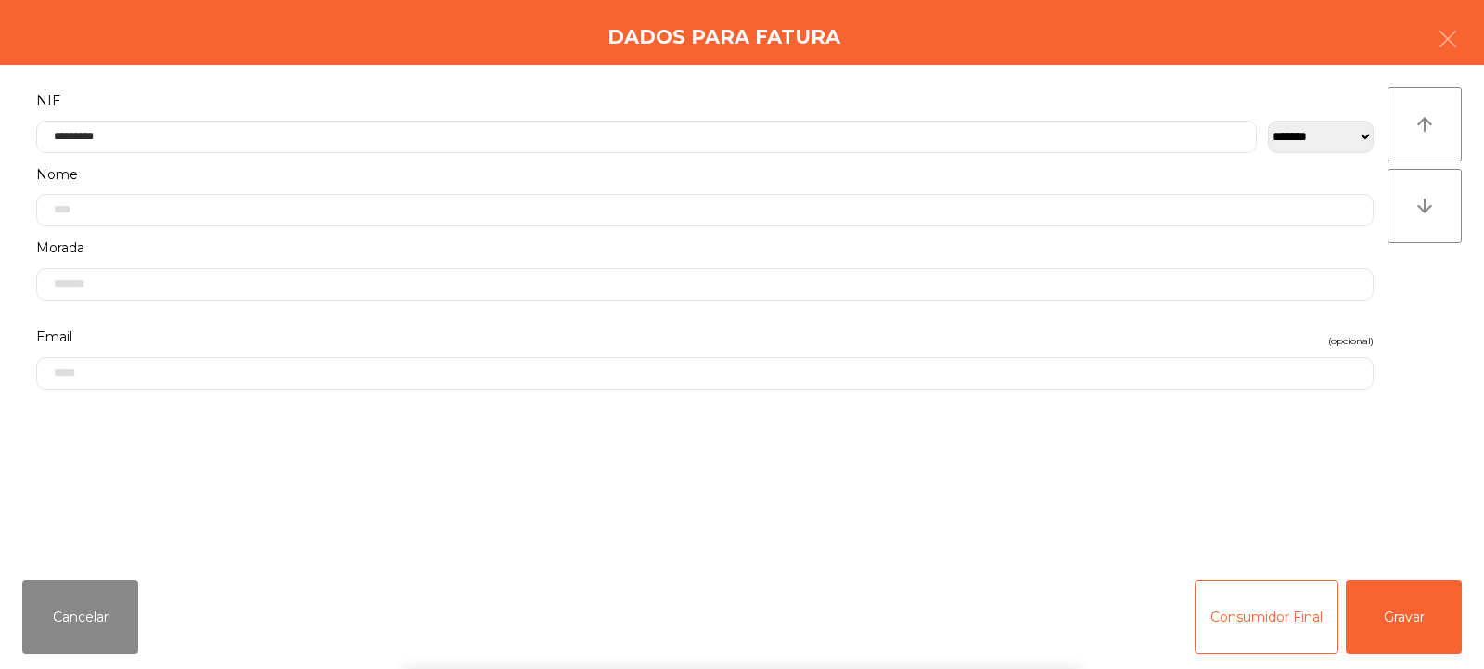
click at [1411, 618] on div "` 1 2 3 4 5 6 7 8 9 0 - = keyboard_backspace keyboard_tab q w e r t y u i o p […" at bounding box center [742, 554] width 1484 height 230
click at [1448, 601] on button "Gravar" at bounding box center [1404, 617] width 116 height 74
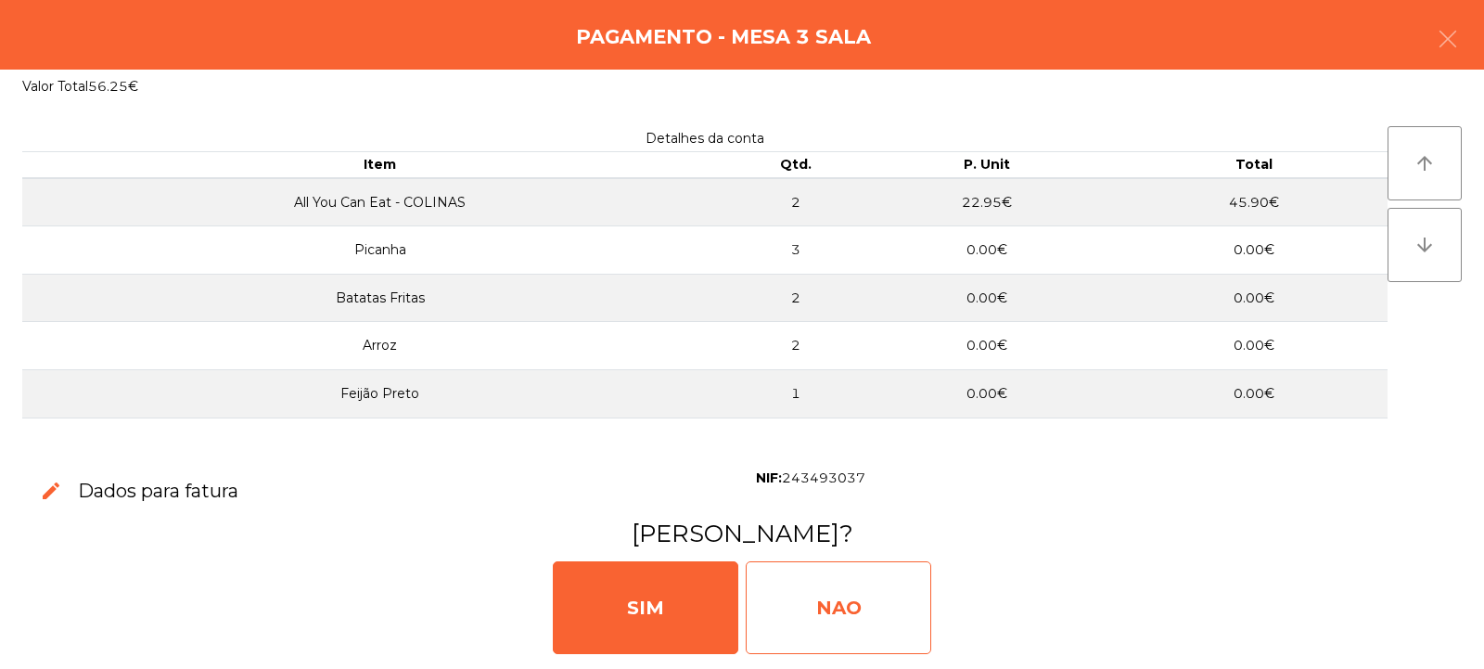
click at [828, 585] on div "NAO" at bounding box center [839, 607] width 186 height 93
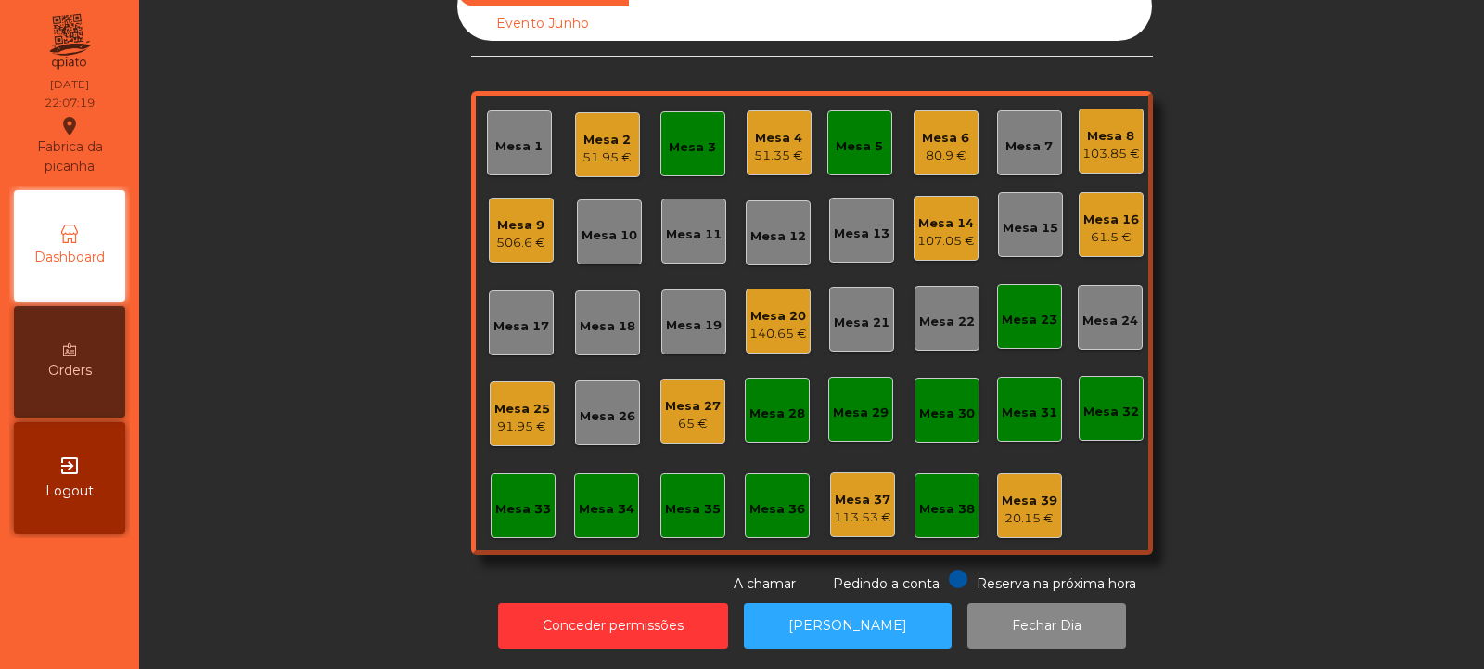
click at [660, 131] on div "Mesa 3" at bounding box center [692, 143] width 65 height 65
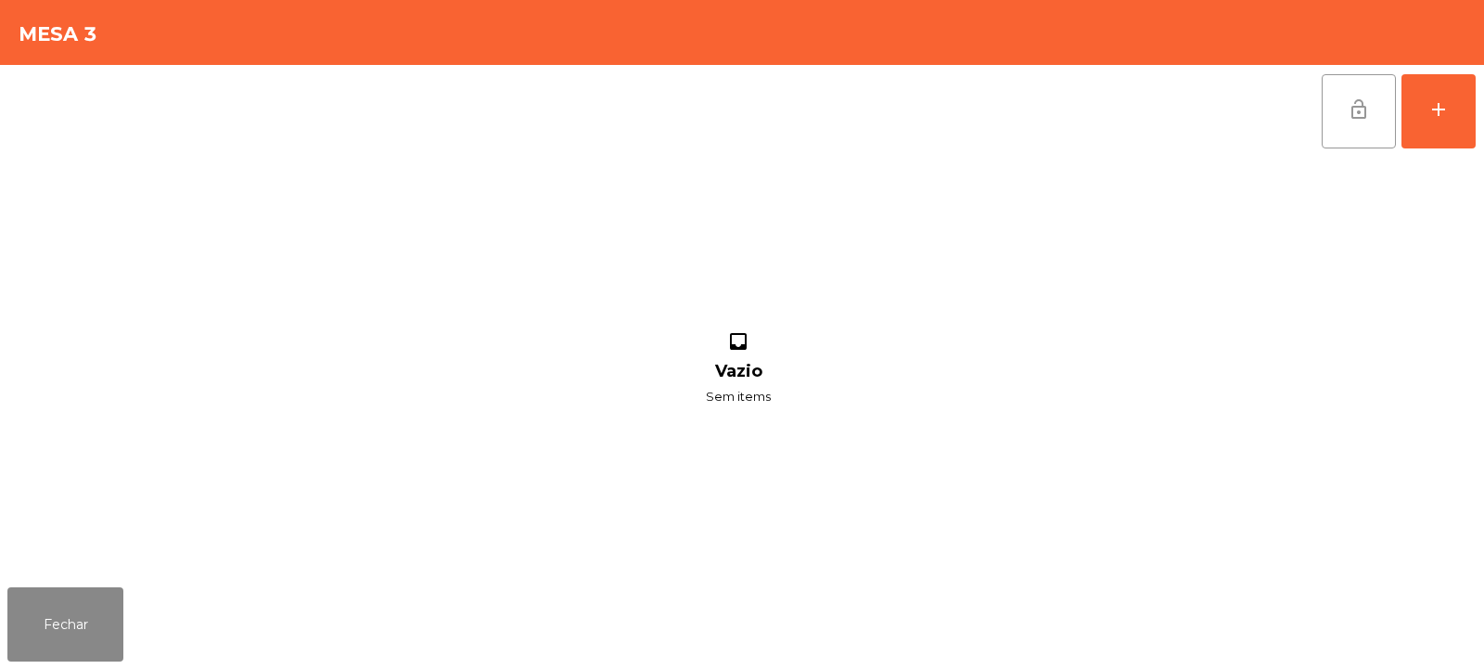
click at [1349, 114] on span "lock_open" at bounding box center [1359, 109] width 22 height 22
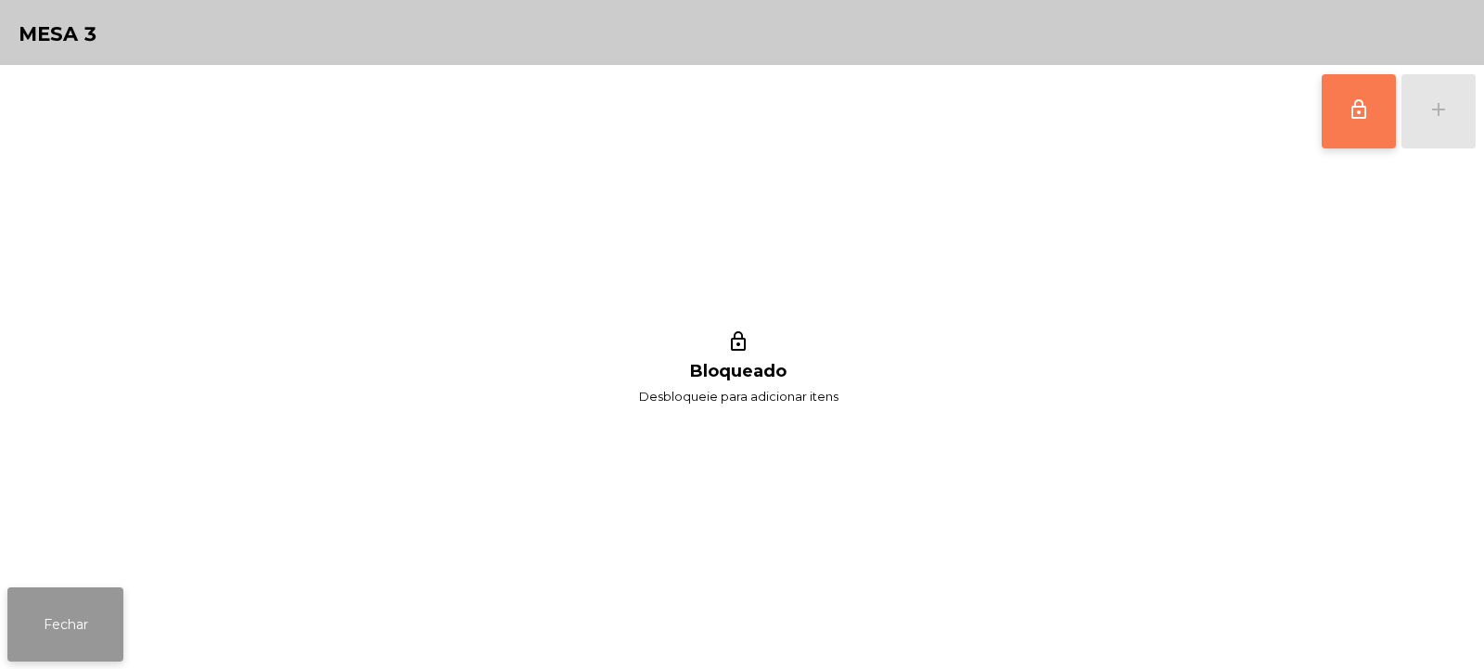
click at [83, 612] on button "Fechar" at bounding box center [65, 624] width 116 height 74
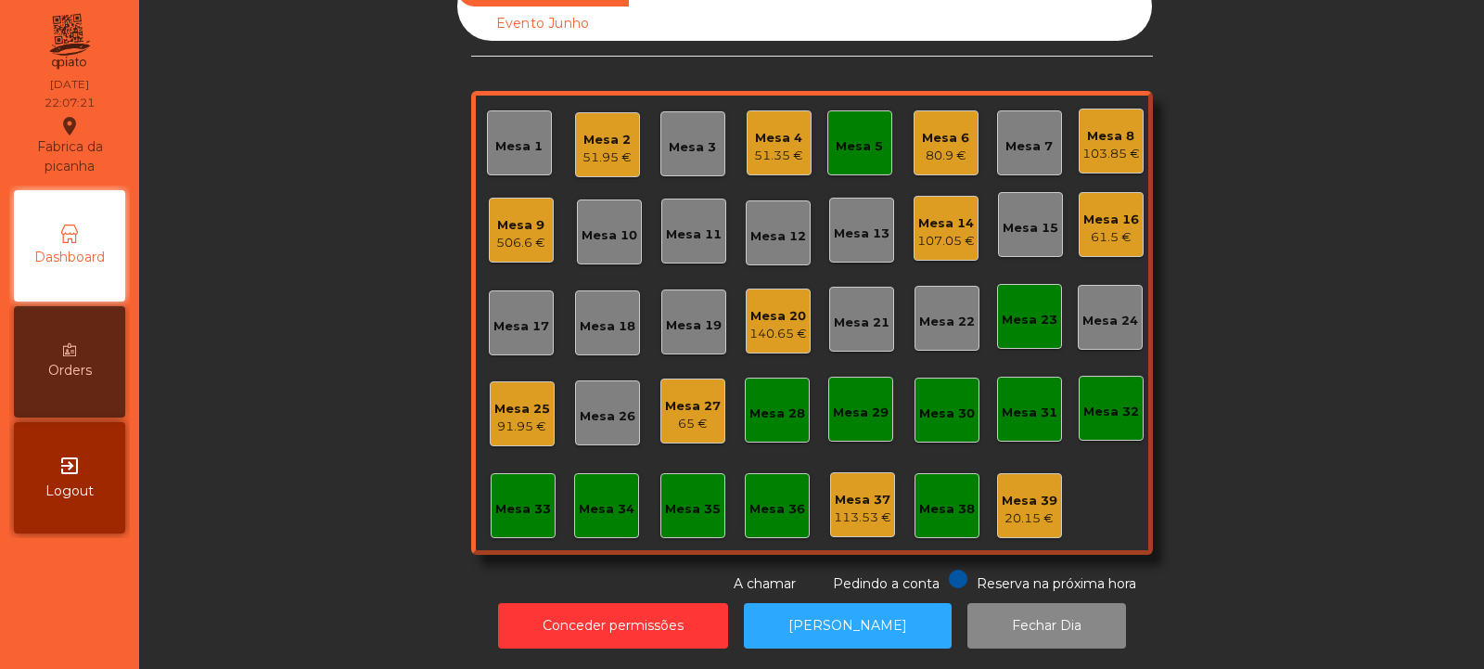
click at [860, 137] on div "Mesa 5" at bounding box center [859, 146] width 47 height 19
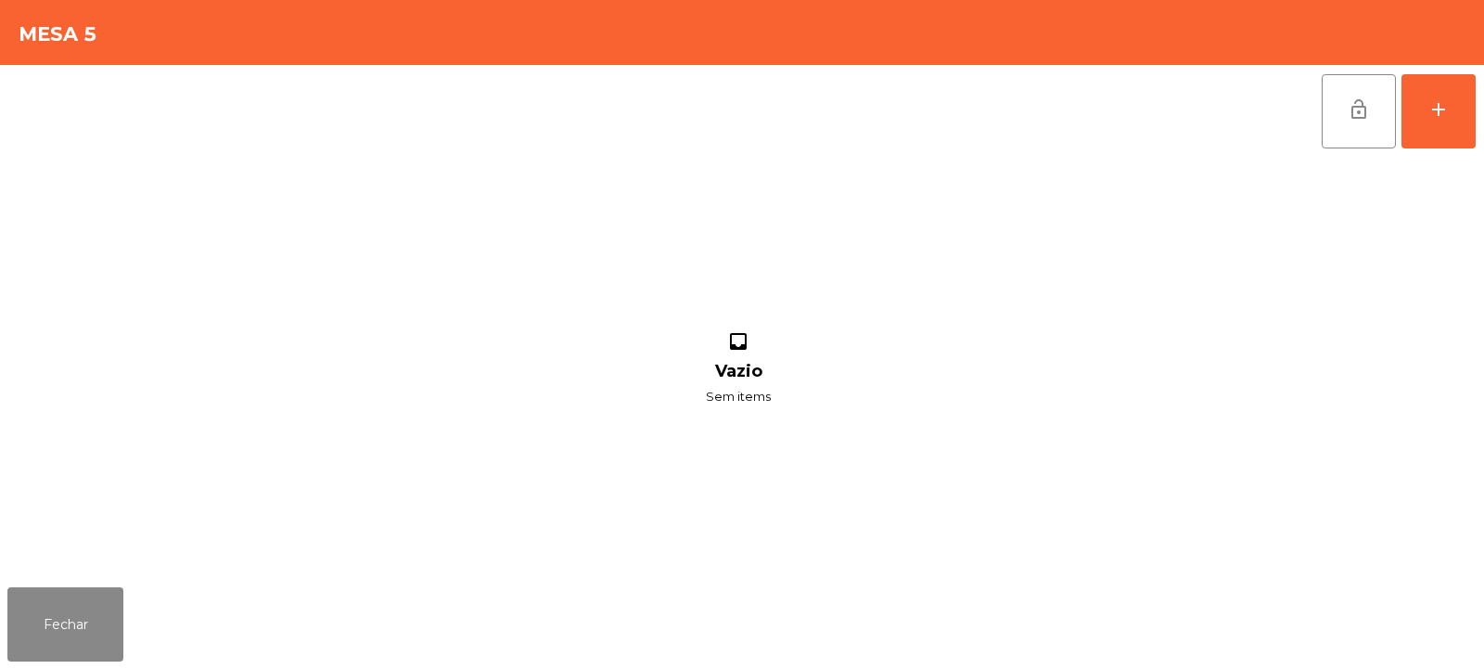
click at [1365, 115] on span "lock_open" at bounding box center [1359, 109] width 22 height 22
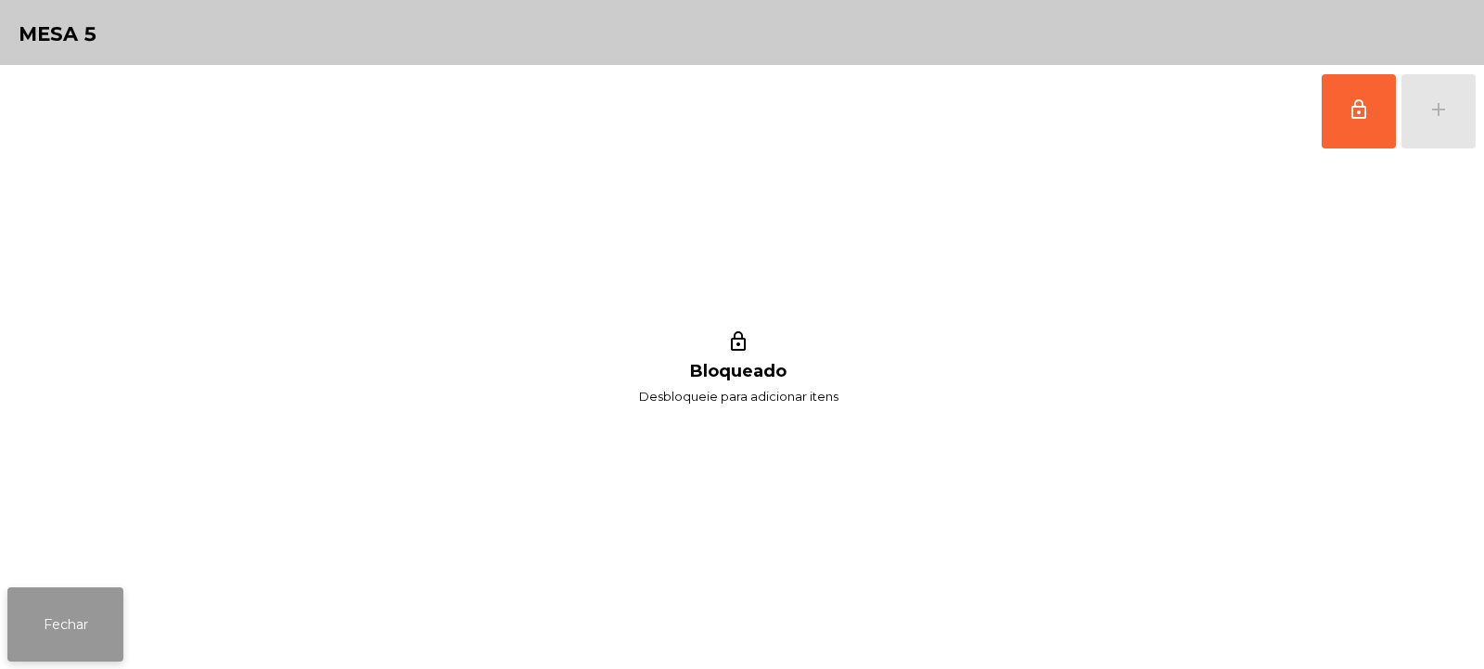
click at [82, 622] on button "Fechar" at bounding box center [65, 624] width 116 height 74
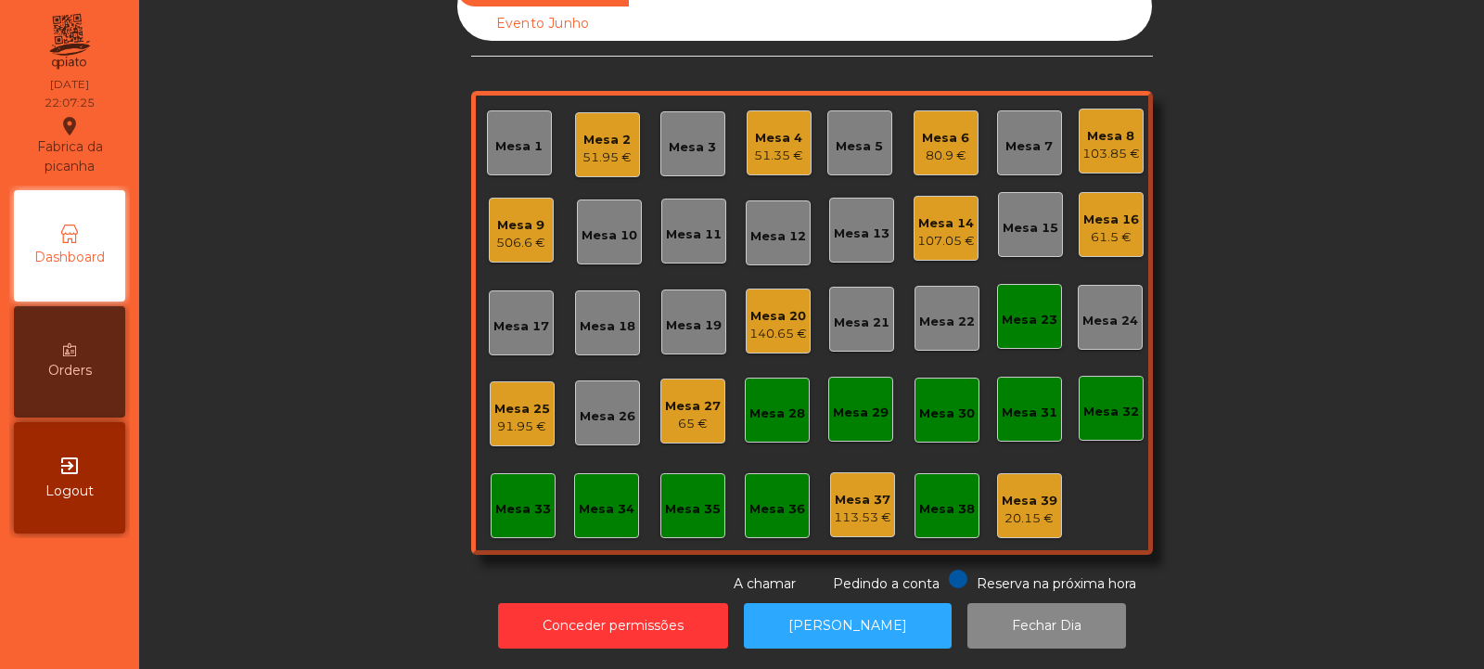
click at [1006, 311] on div "Mesa 23" at bounding box center [1030, 320] width 56 height 19
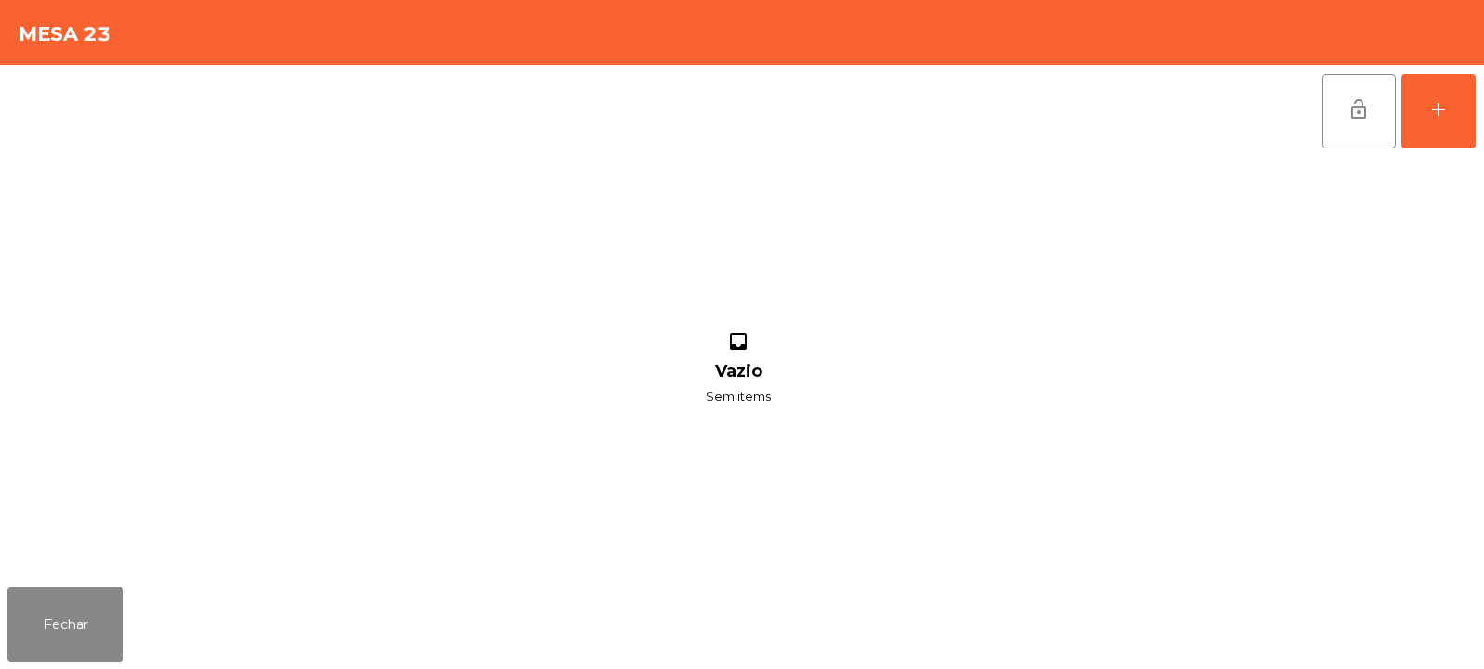
click at [1356, 101] on span "lock_open" at bounding box center [1359, 109] width 22 height 22
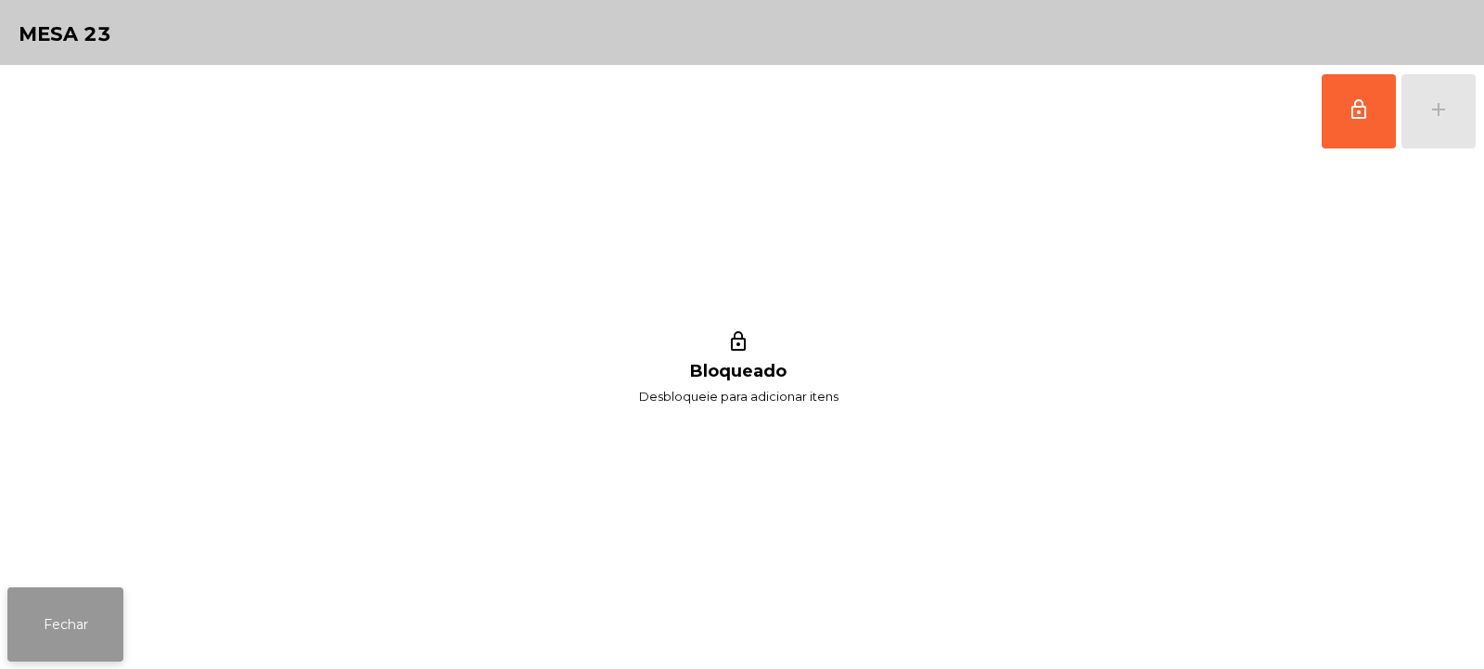
click at [98, 593] on button "Fechar" at bounding box center [65, 624] width 116 height 74
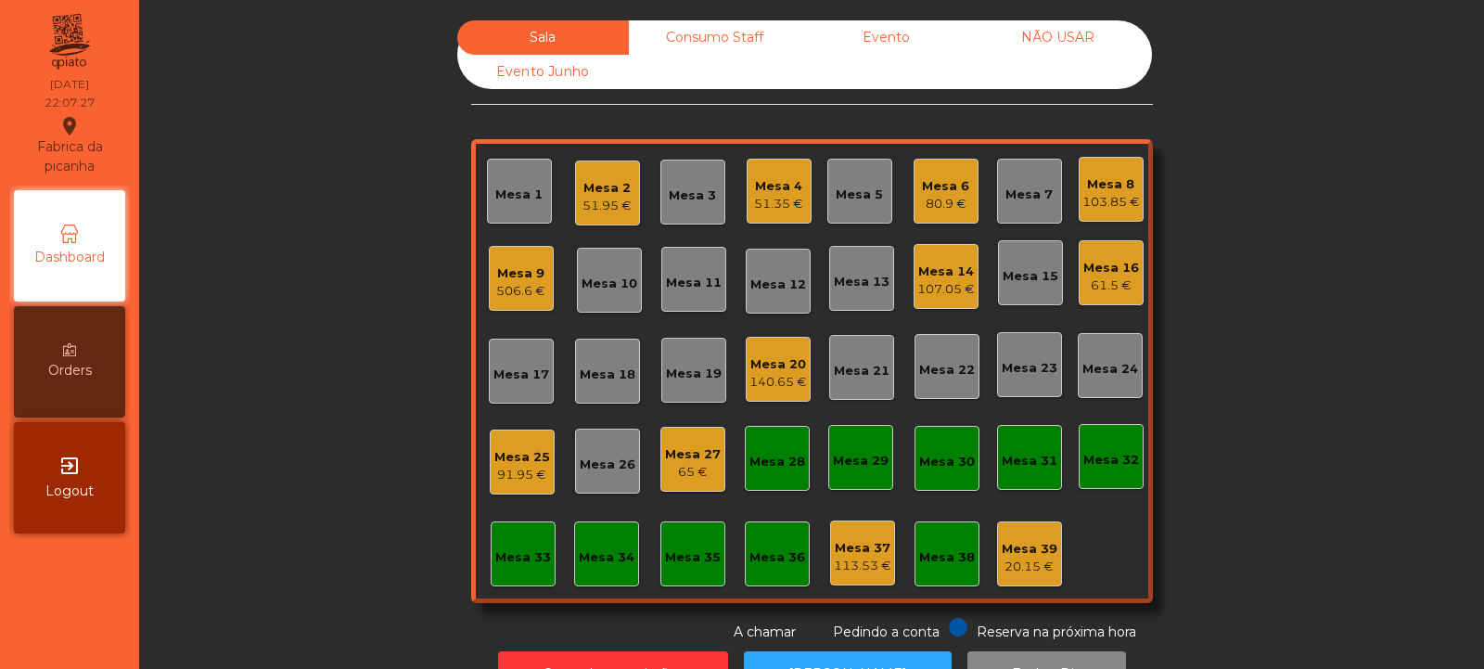
scroll to position [62, 0]
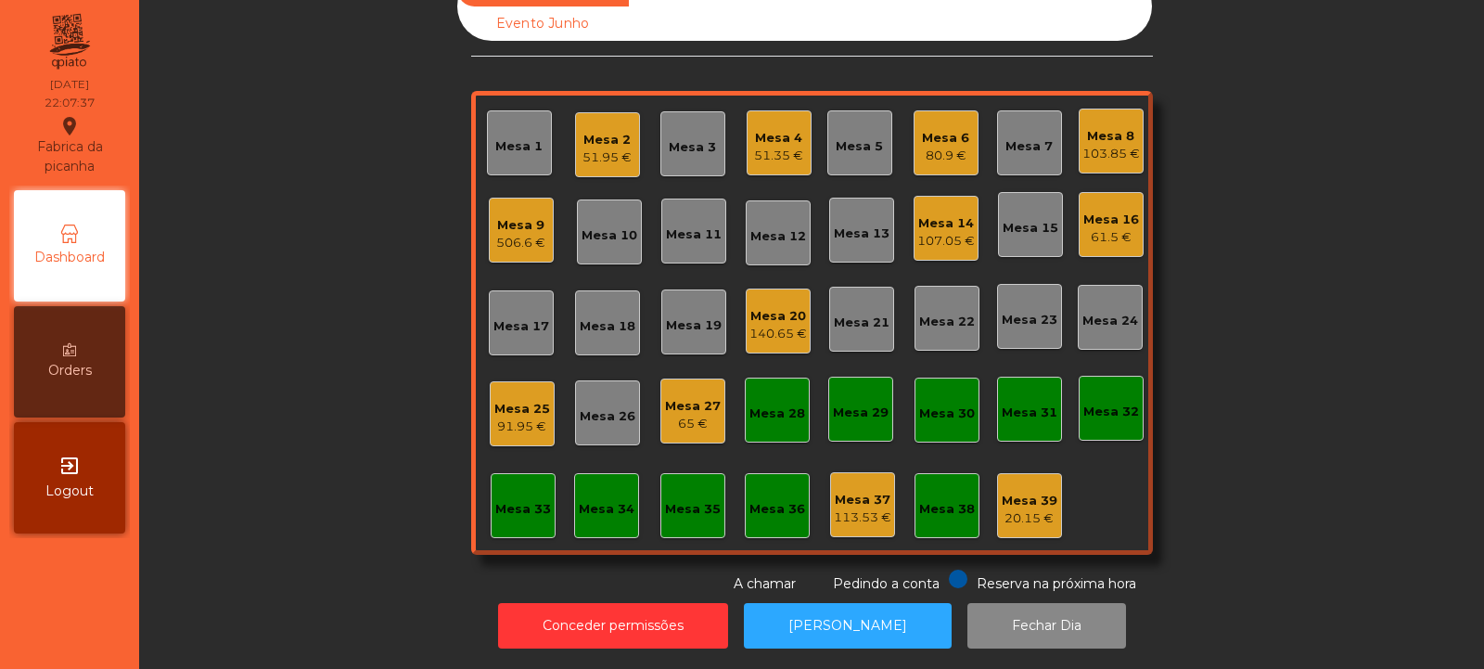
click at [941, 232] on div "107.05 €" at bounding box center [946, 241] width 58 height 19
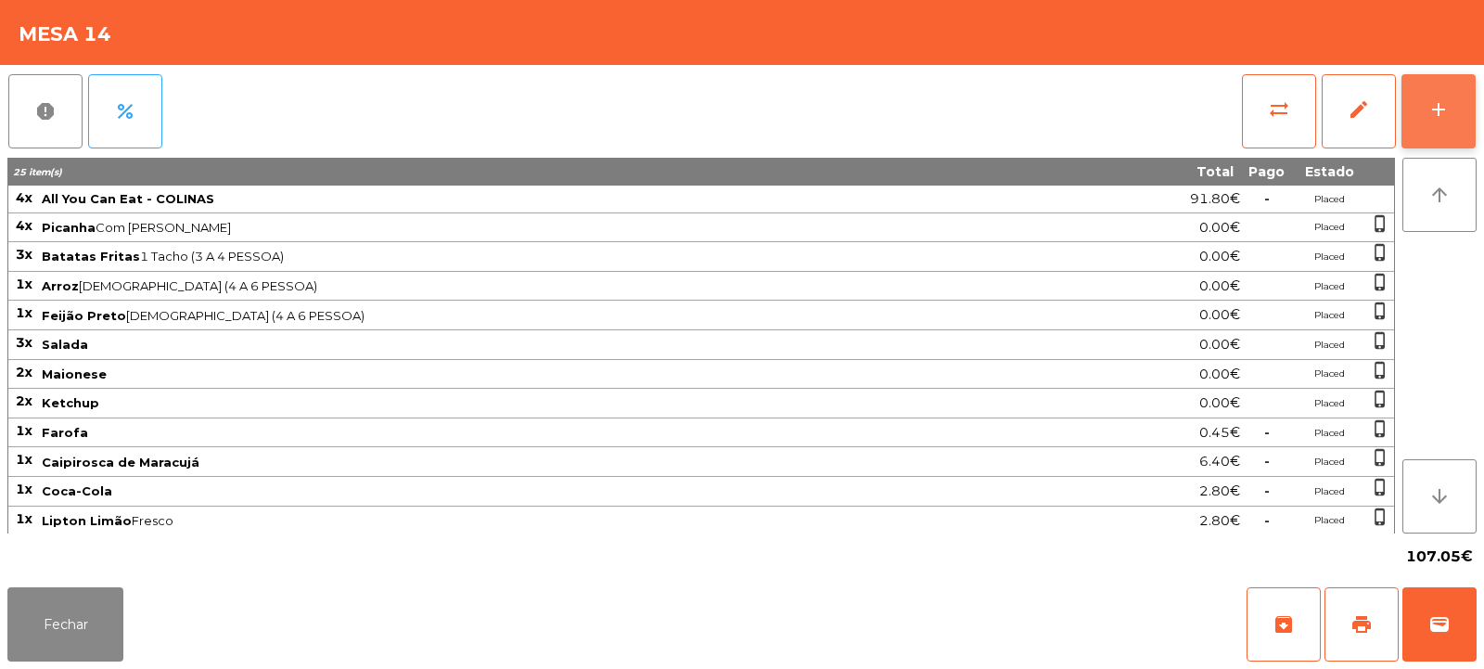
click at [1456, 111] on button "add" at bounding box center [1439, 111] width 74 height 74
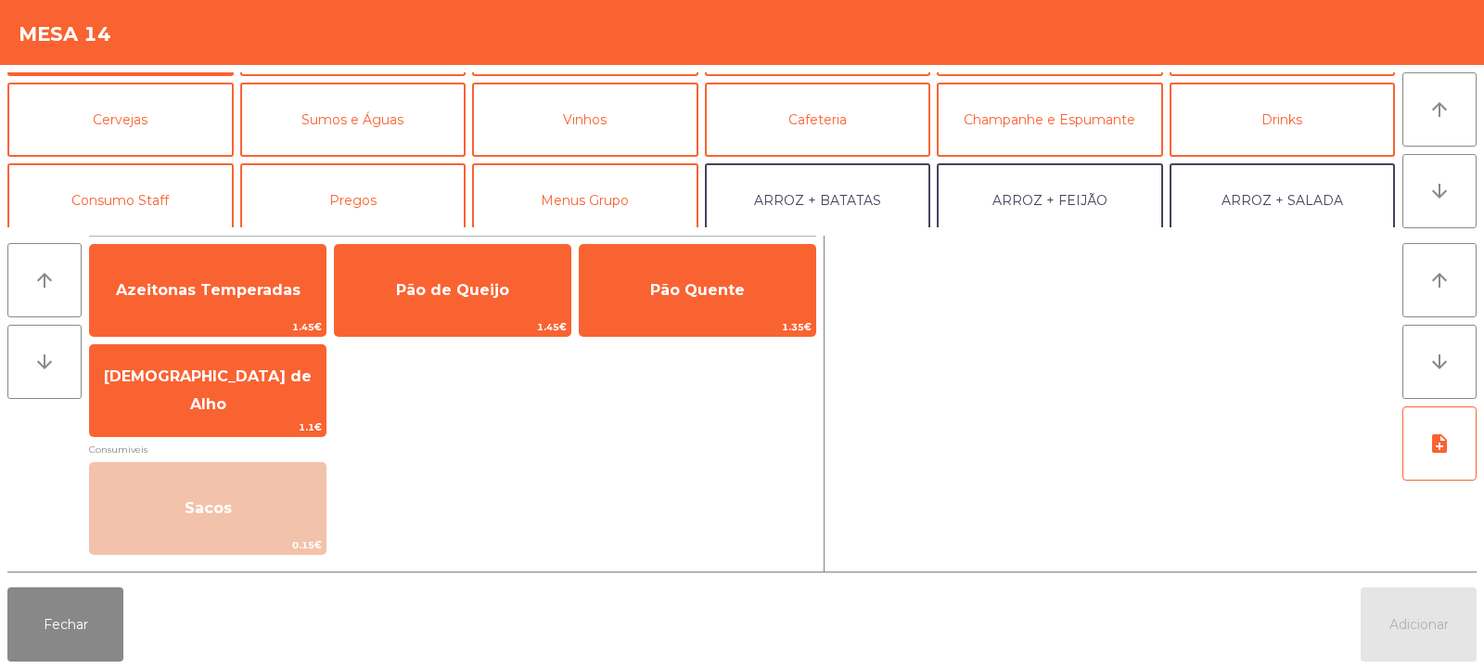
scroll to position [80, 0]
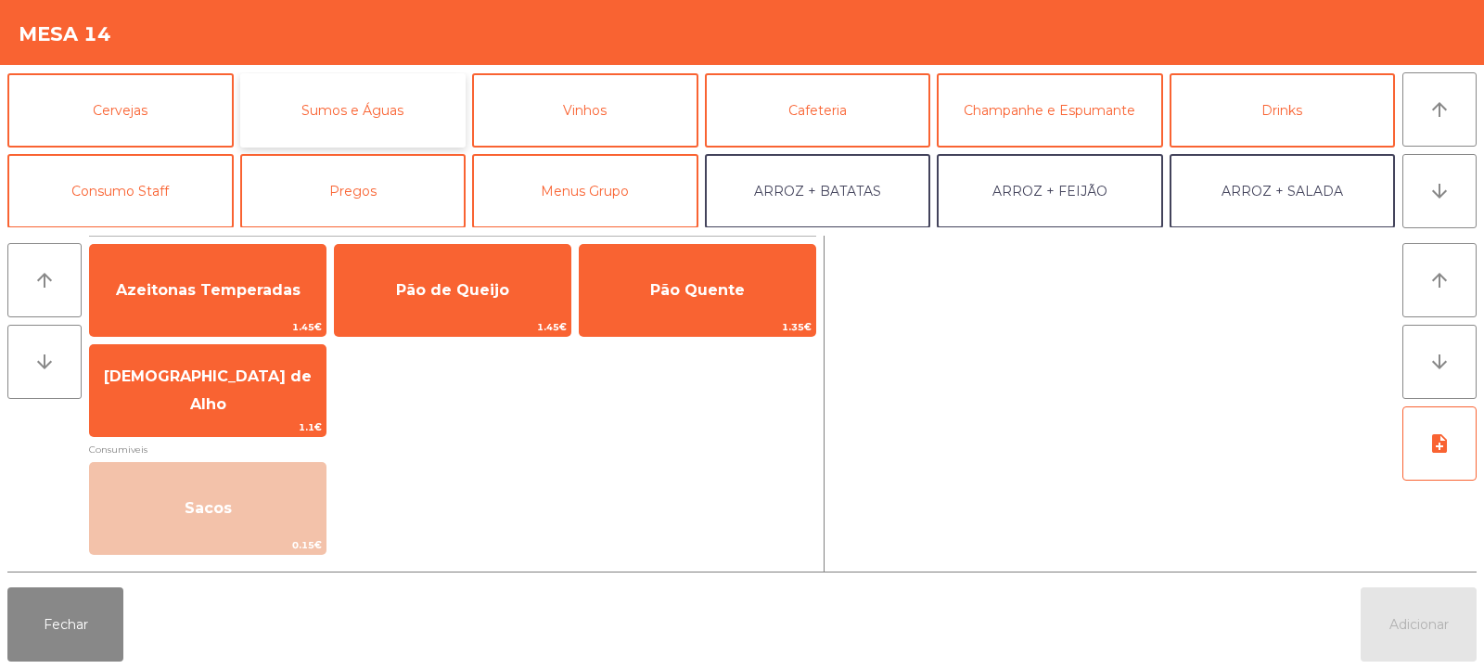
click at [391, 119] on button "Sumos e Águas" at bounding box center [353, 110] width 226 height 74
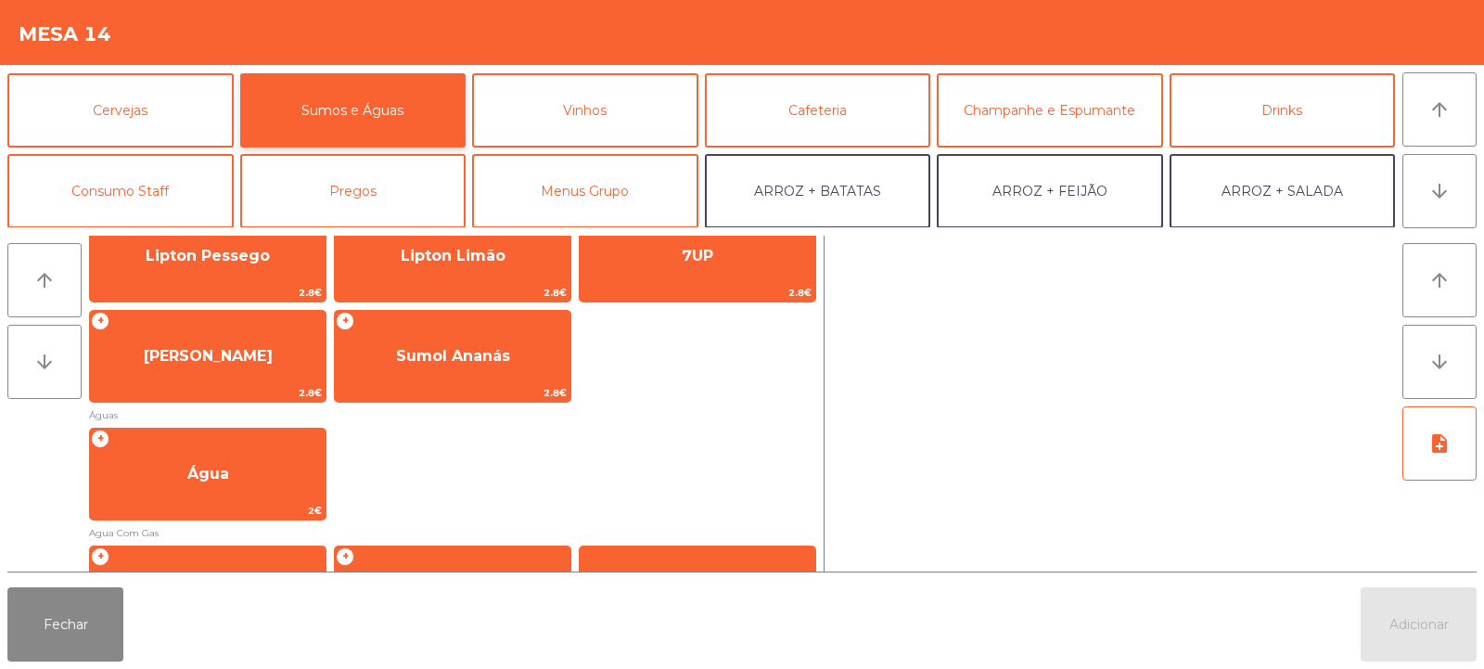
scroll to position [472, 0]
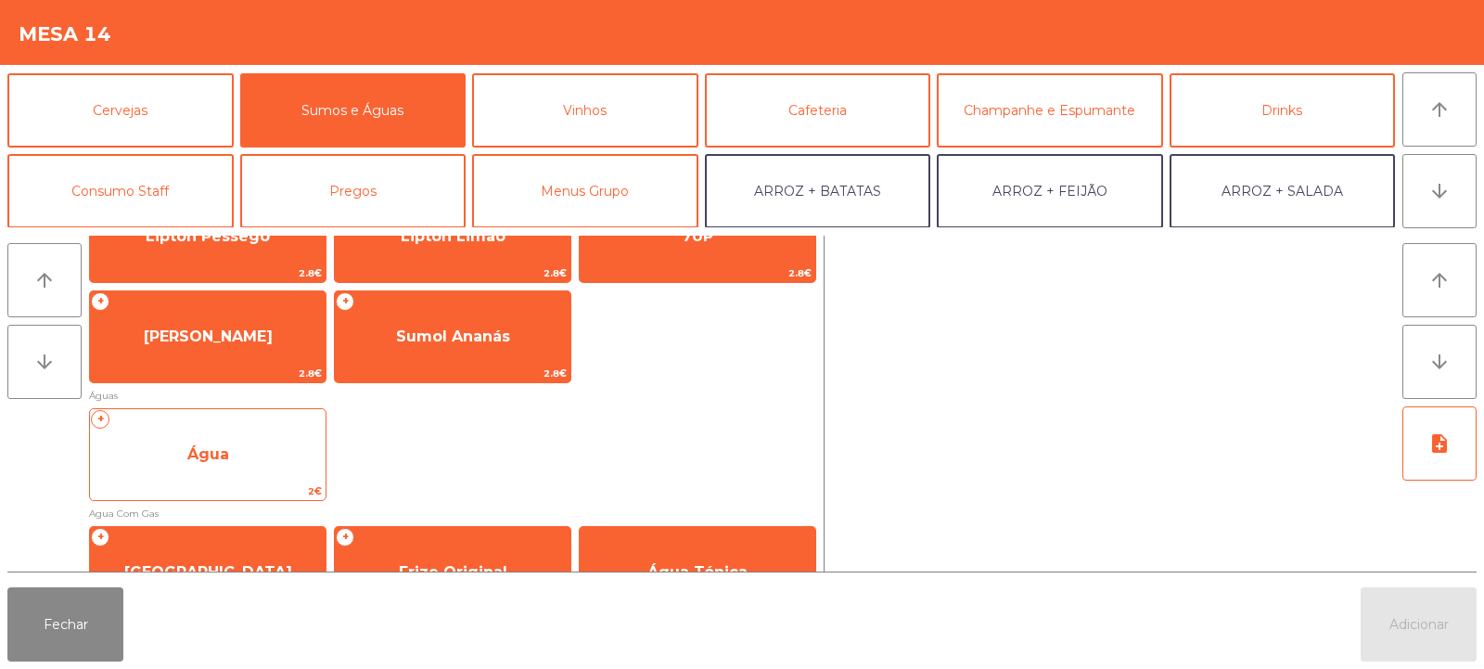
click at [245, 459] on span "Água" at bounding box center [208, 455] width 236 height 50
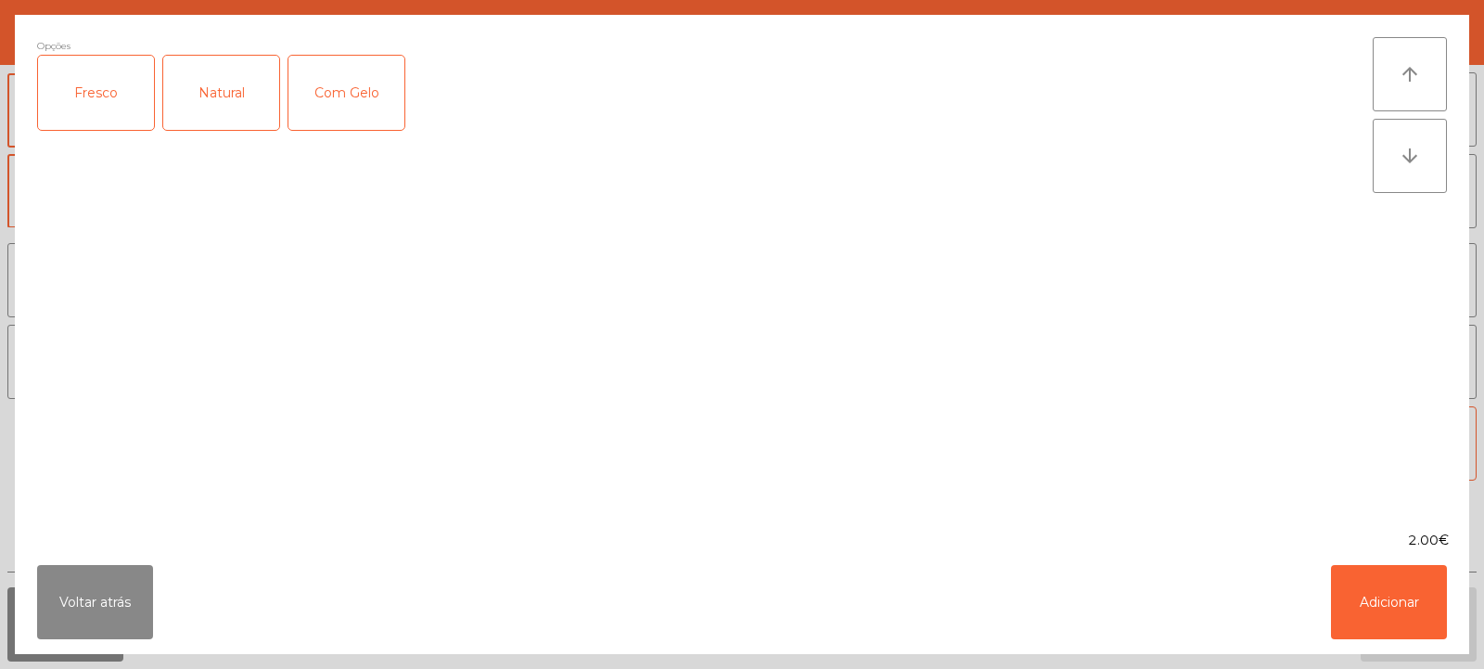
click at [109, 107] on div "Fresco" at bounding box center [96, 93] width 116 height 74
click at [1398, 609] on button "Adicionar" at bounding box center [1389, 602] width 116 height 74
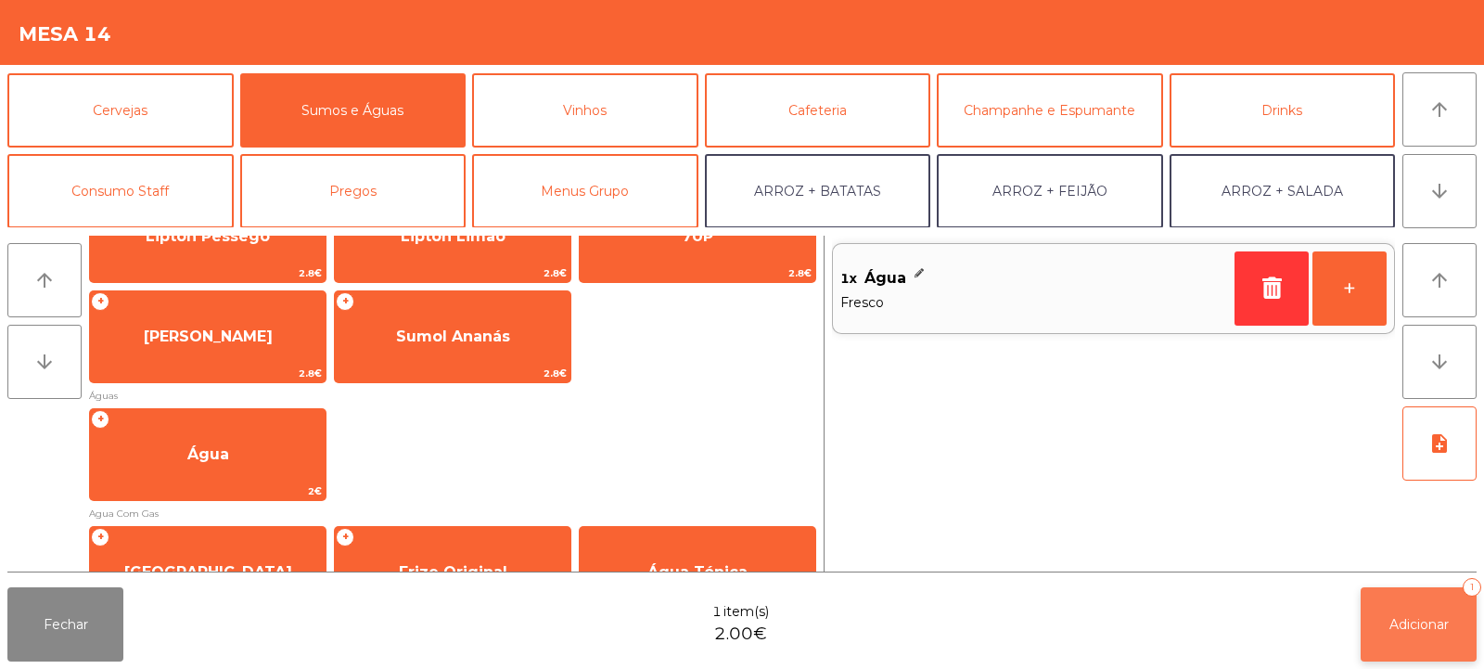
click at [1437, 616] on span "Adicionar" at bounding box center [1419, 624] width 59 height 17
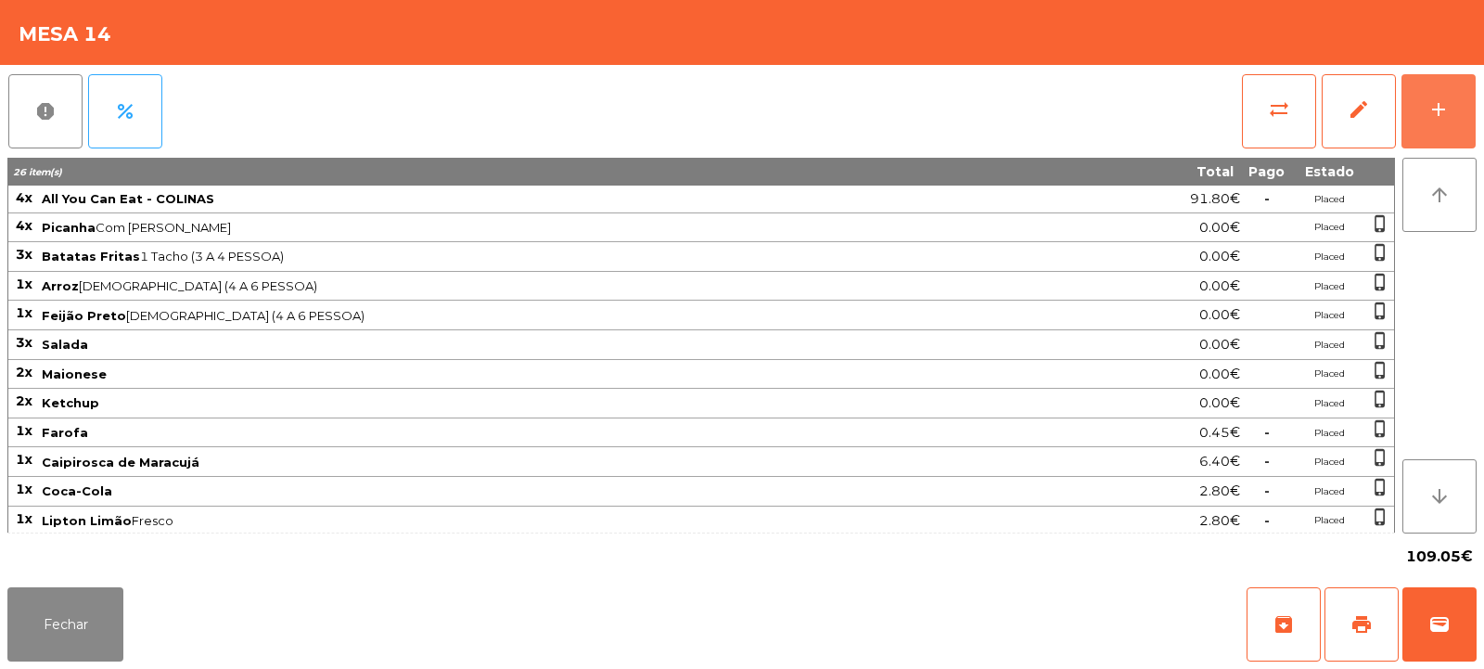
scroll to position [59, 0]
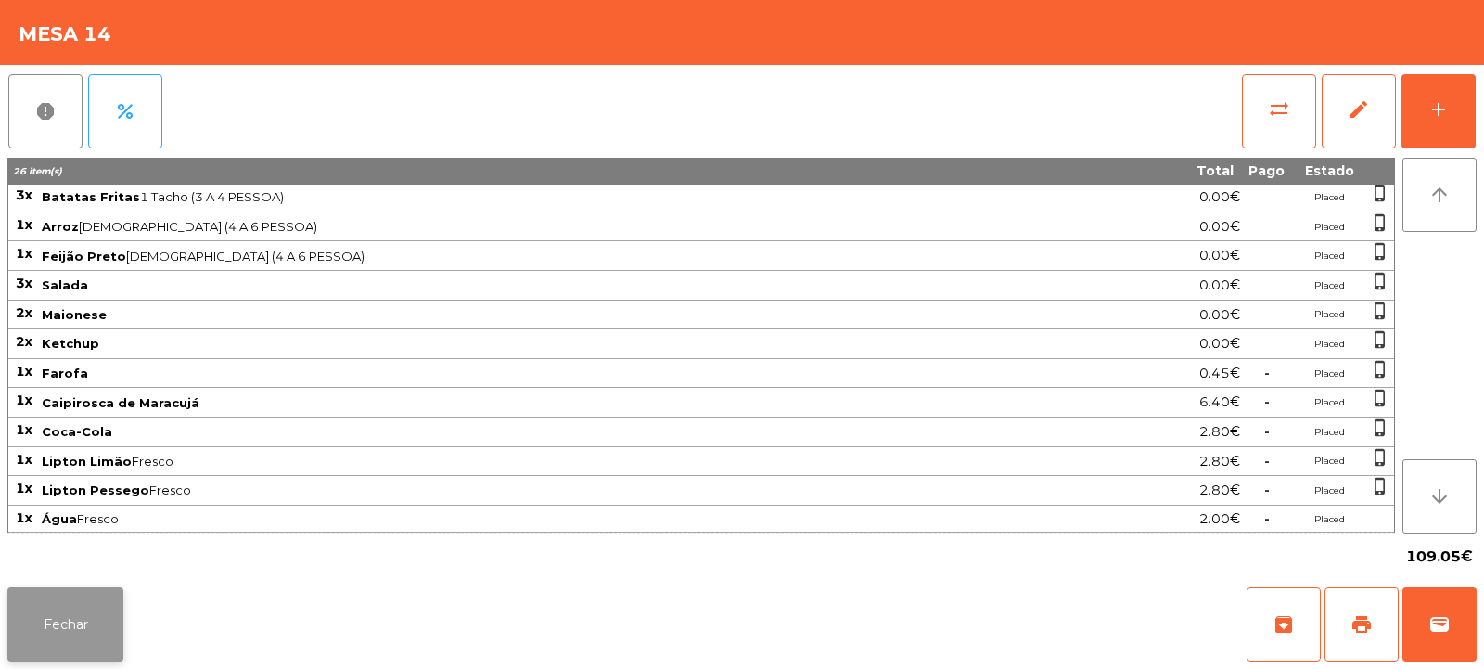
click at [47, 618] on button "Fechar" at bounding box center [65, 624] width 116 height 74
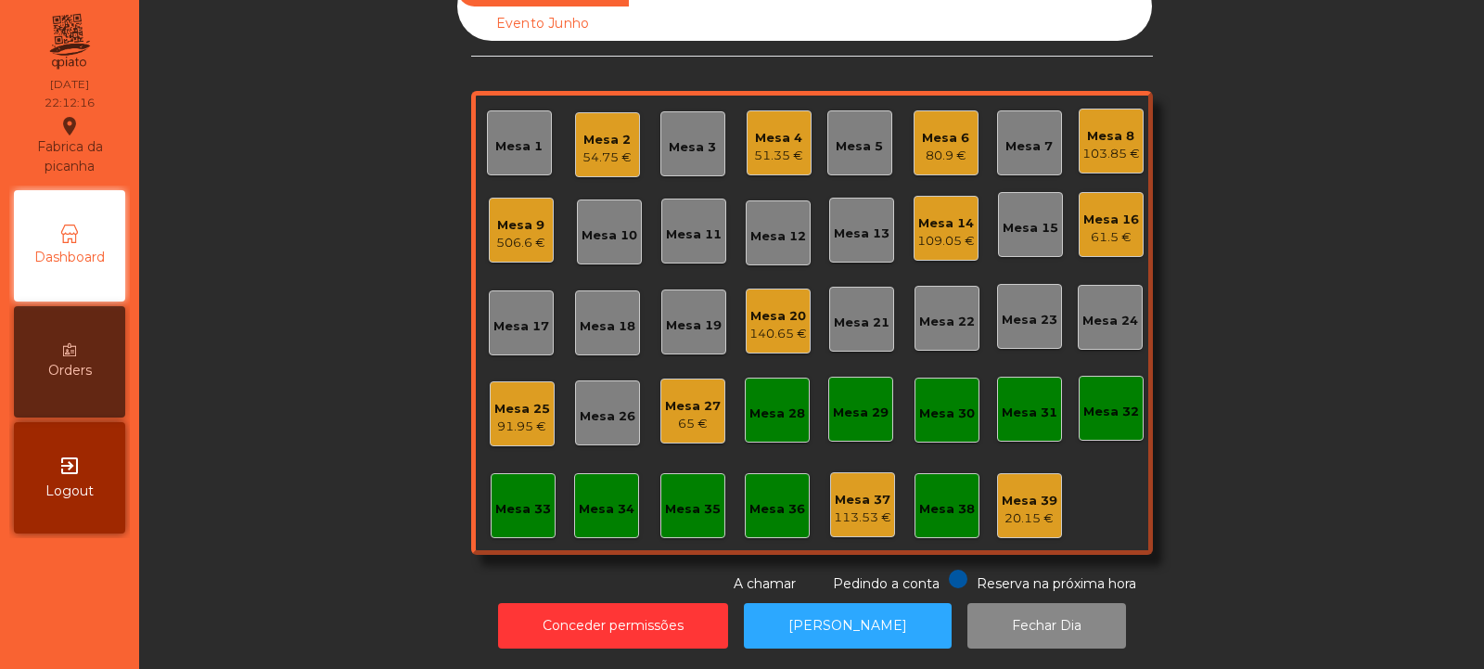
click at [1091, 228] on div "61.5 €" at bounding box center [1112, 237] width 56 height 19
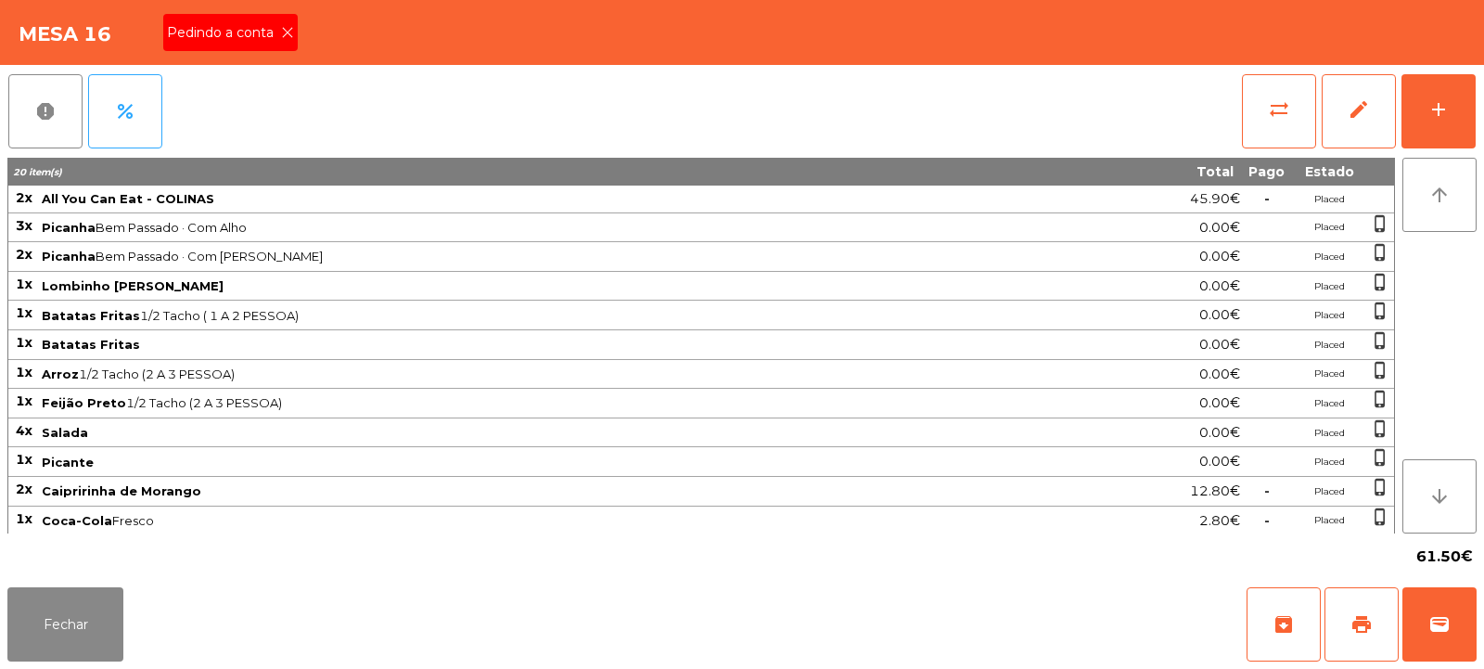
click at [289, 31] on icon at bounding box center [287, 32] width 13 height 13
click at [1336, 618] on button "print" at bounding box center [1362, 624] width 74 height 74
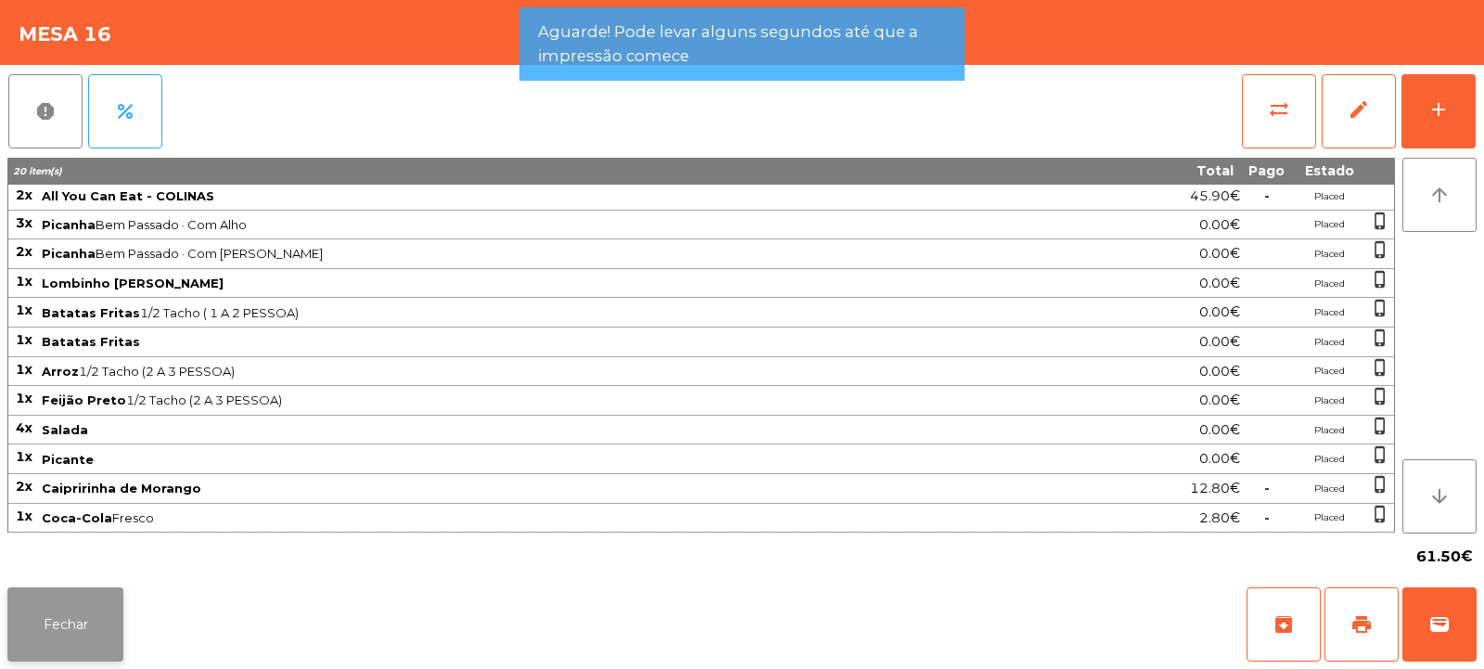
click at [50, 619] on button "Fechar" at bounding box center [65, 624] width 116 height 74
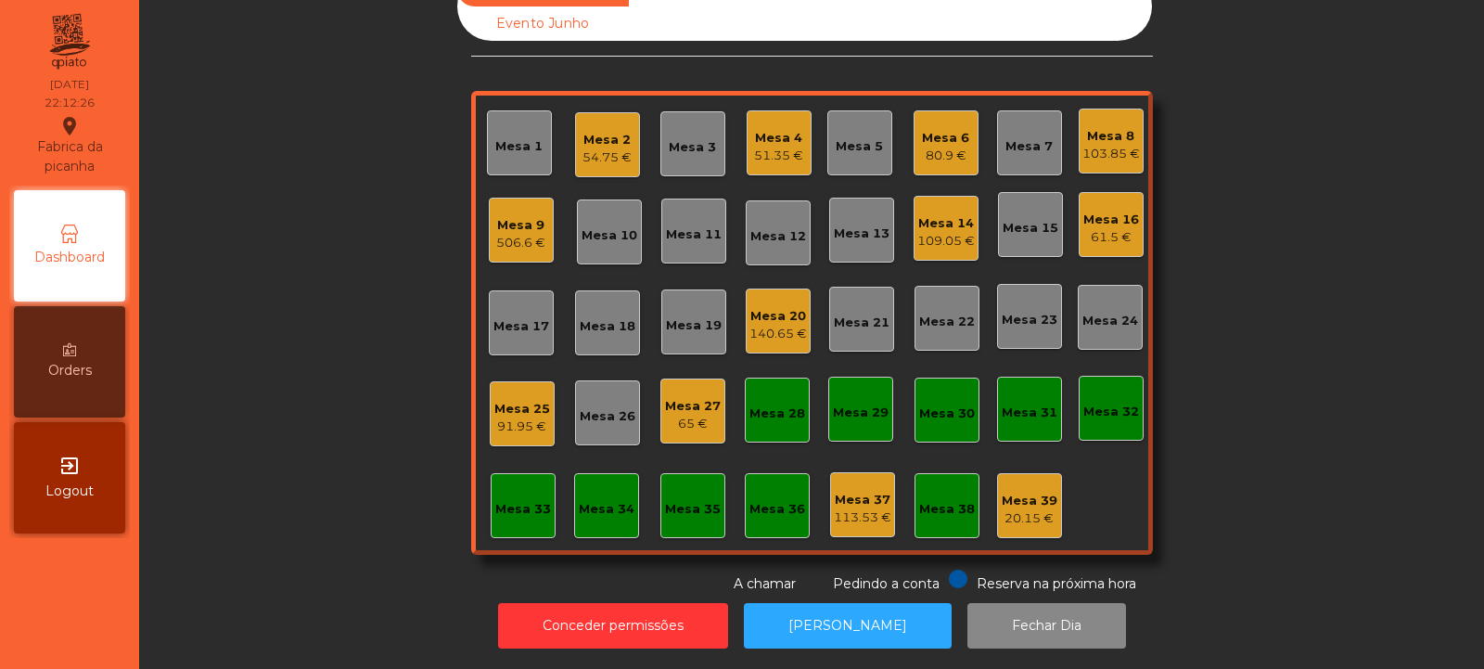
click at [758, 325] on div "140.65 €" at bounding box center [779, 334] width 58 height 19
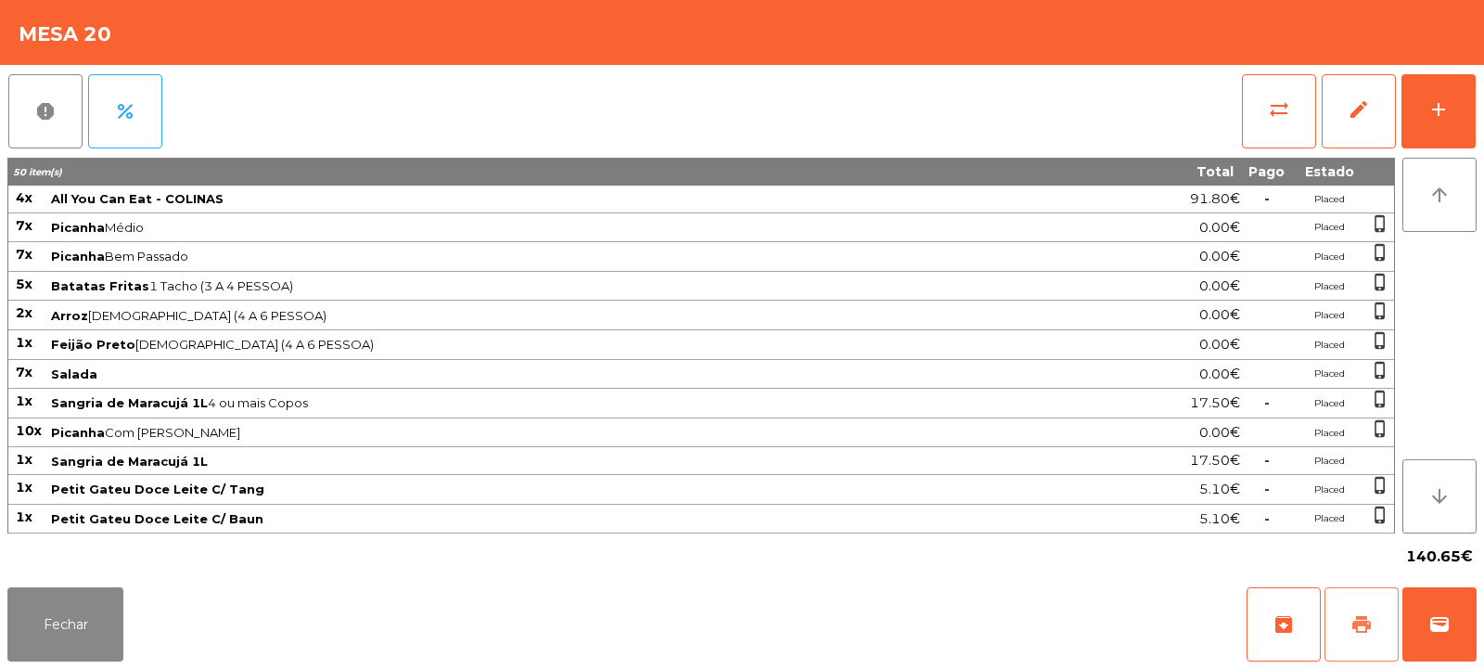
click at [1381, 635] on button "print" at bounding box center [1362, 624] width 74 height 74
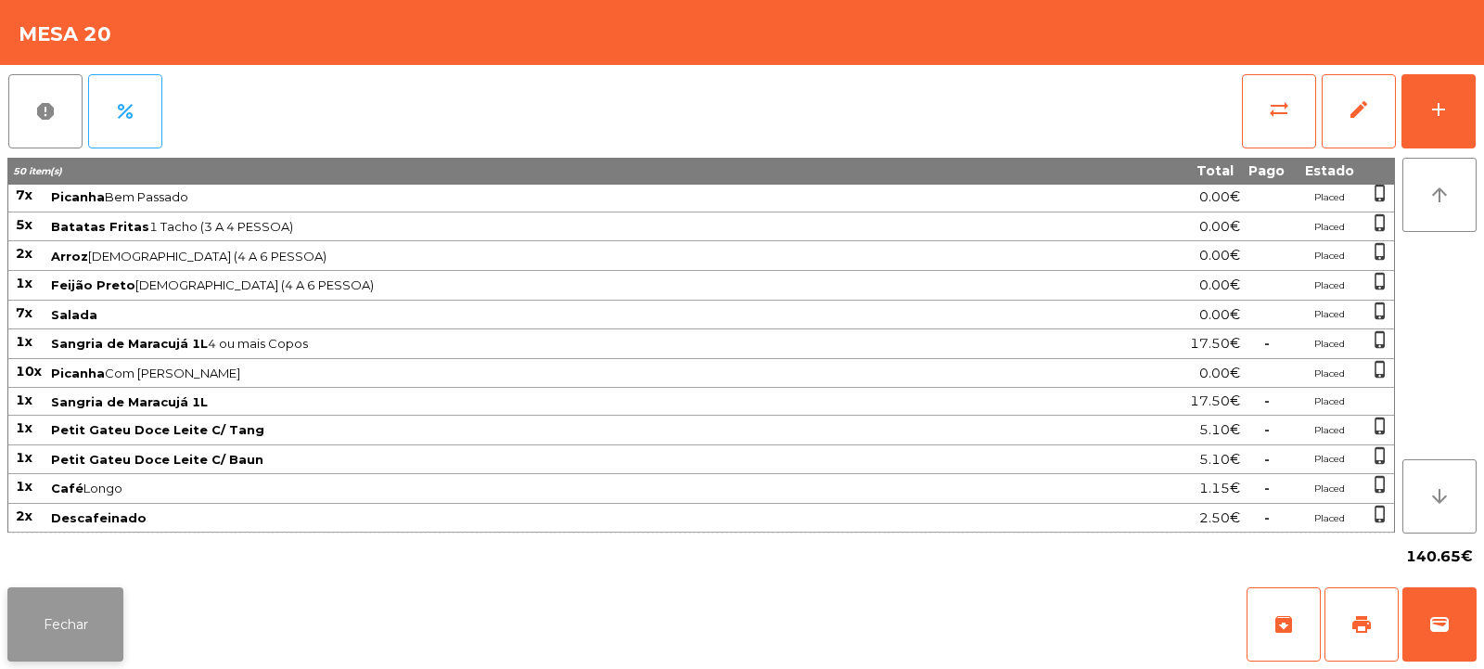
click at [70, 628] on button "Fechar" at bounding box center [65, 624] width 116 height 74
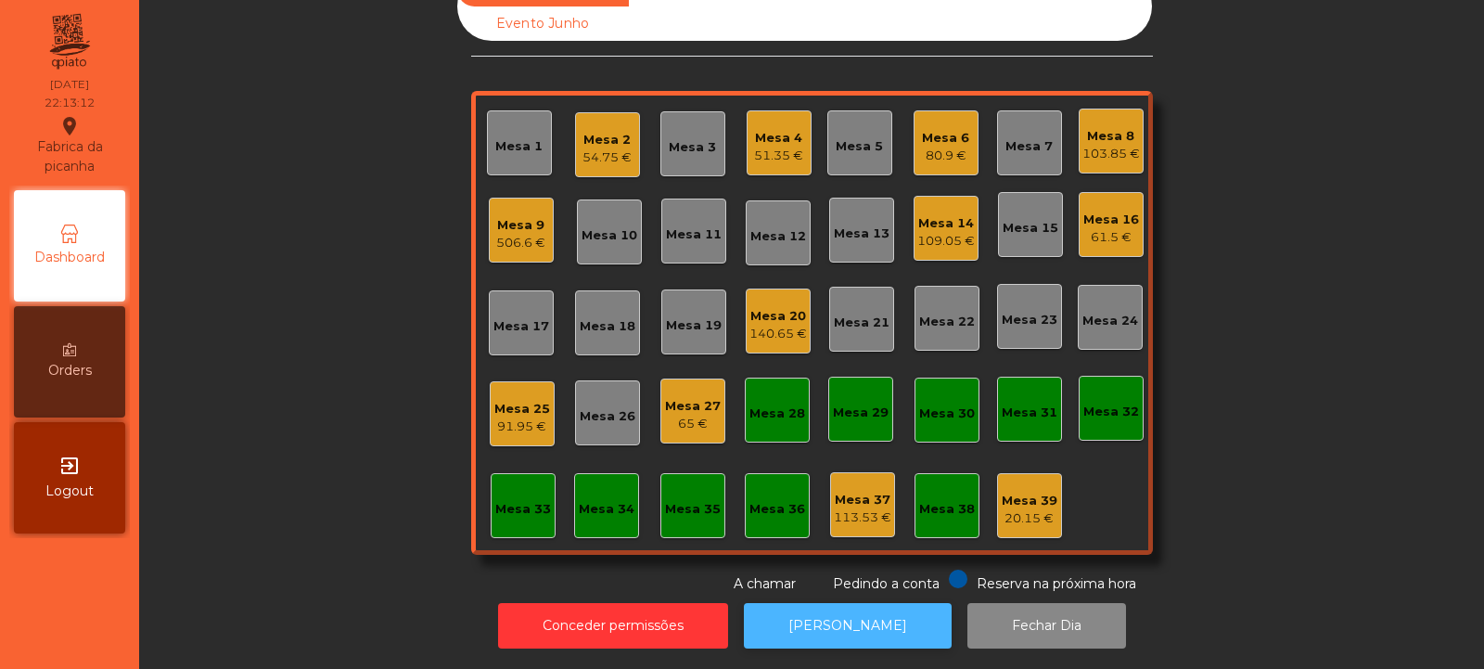
click at [800, 603] on button "[PERSON_NAME]" at bounding box center [848, 625] width 208 height 45
click at [782, 325] on div "140.65 €" at bounding box center [779, 334] width 58 height 19
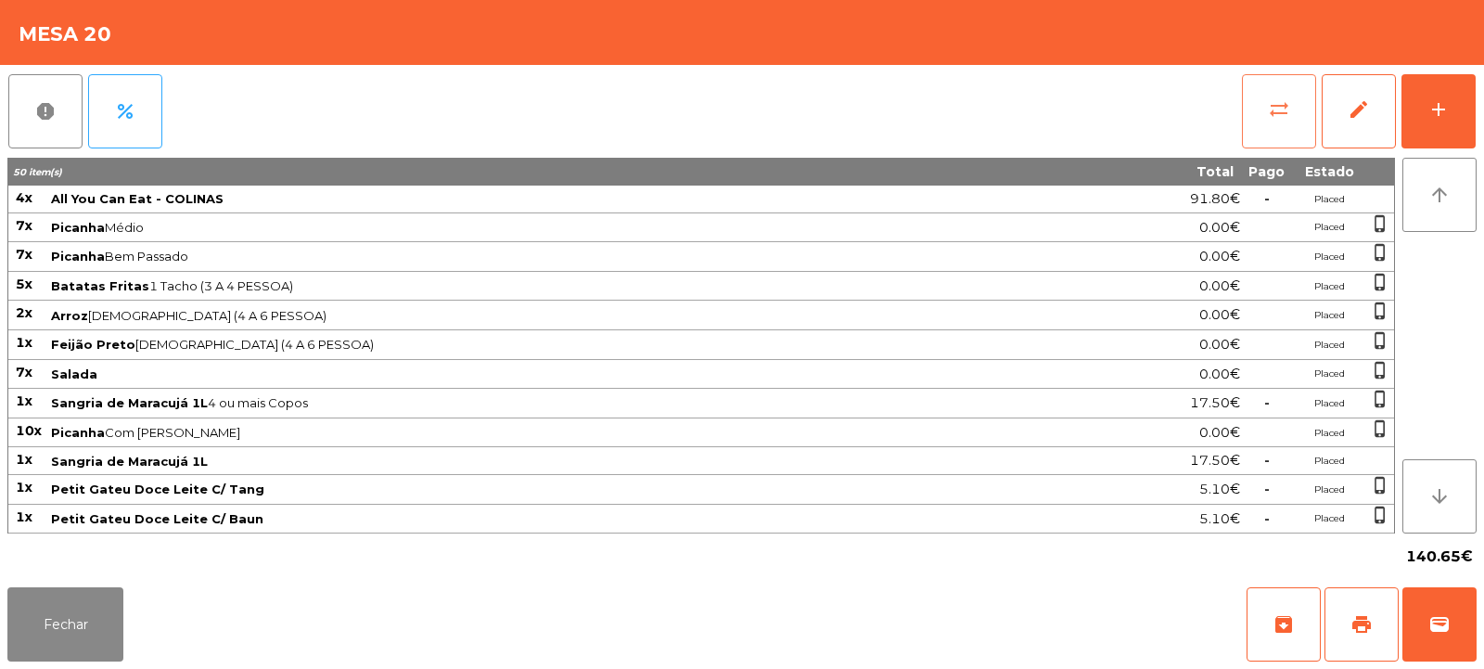
click at [1272, 122] on button "sync_alt" at bounding box center [1279, 111] width 74 height 74
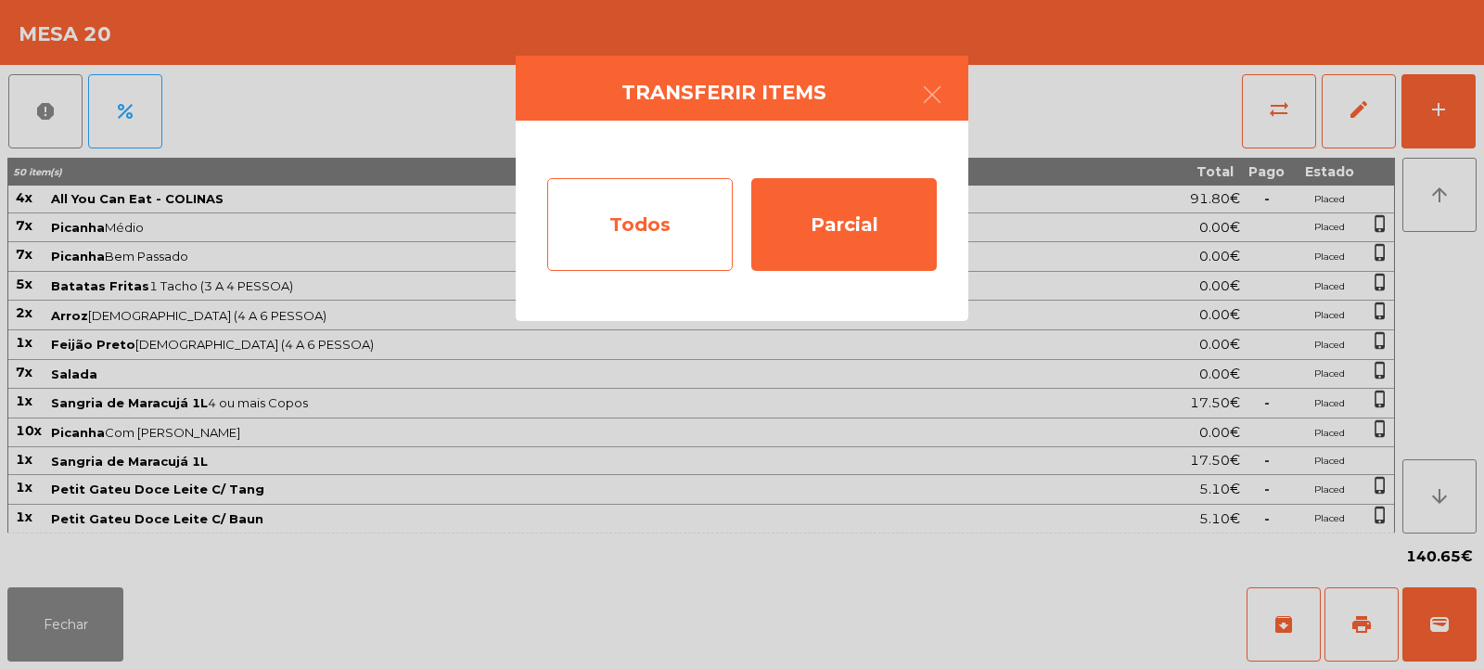
click at [649, 210] on div "Todos" at bounding box center [640, 224] width 186 height 93
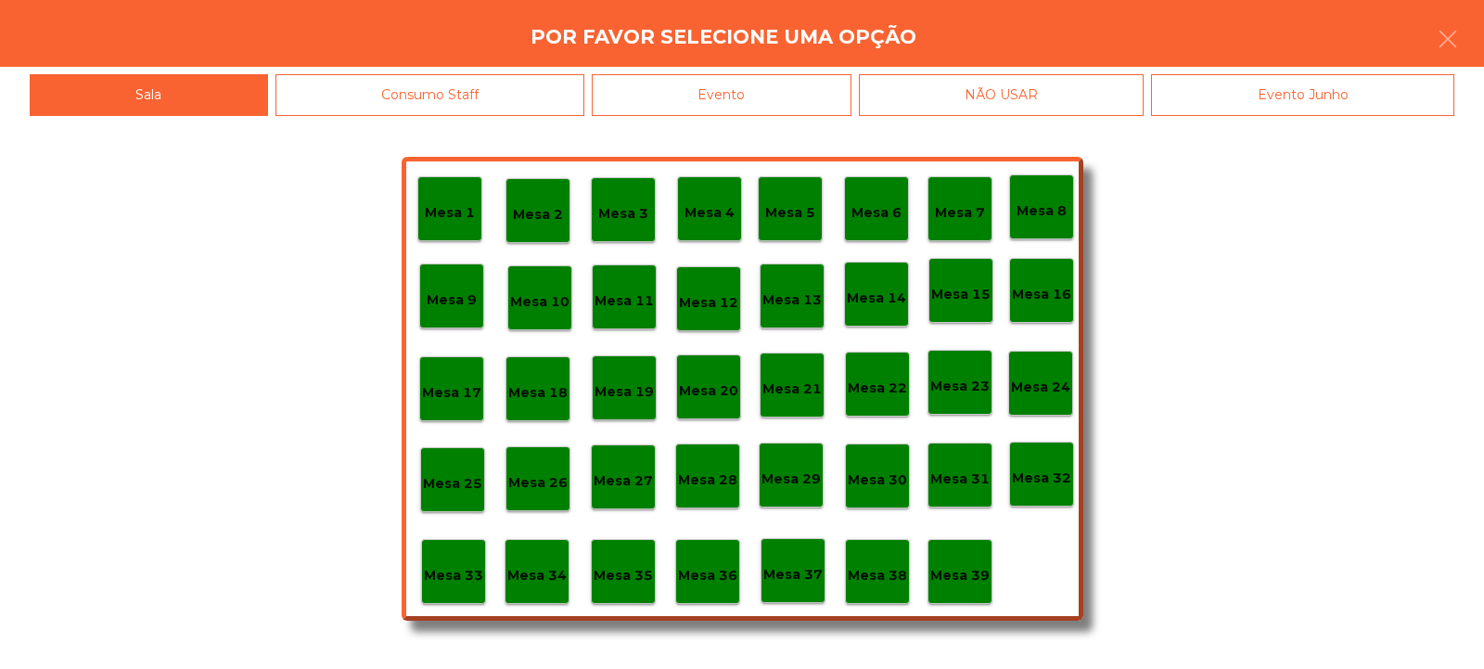
click at [802, 93] on div "Evento" at bounding box center [722, 95] width 260 height 42
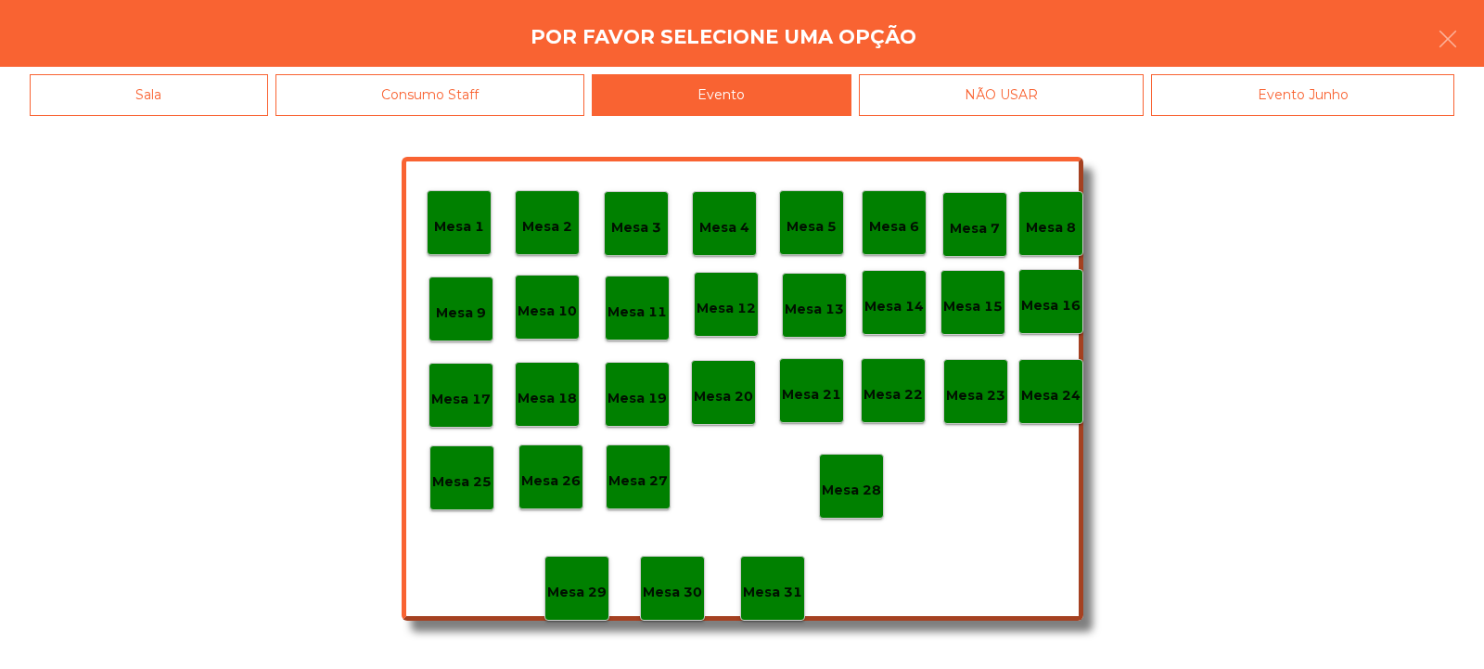
click at [866, 472] on div "Mesa 28" at bounding box center [851, 486] width 59 height 29
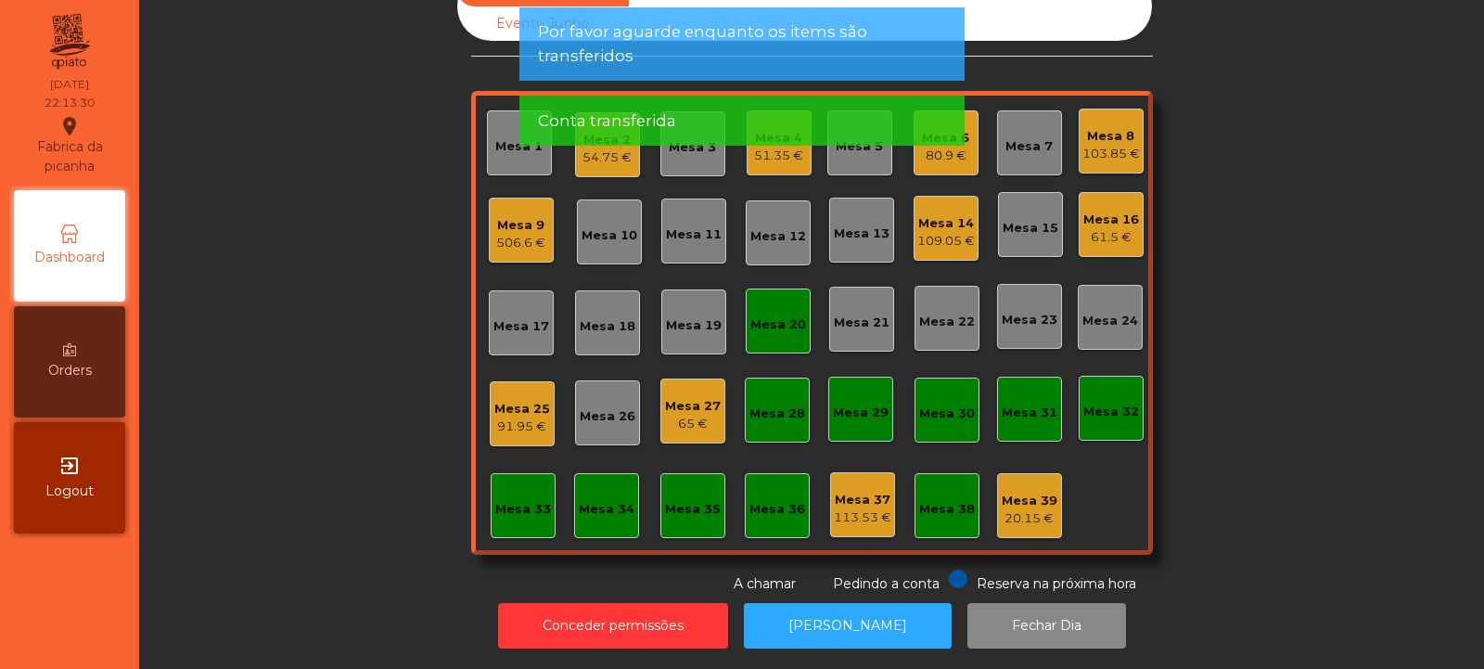
click at [777, 315] on div "Mesa 20" at bounding box center [778, 324] width 56 height 19
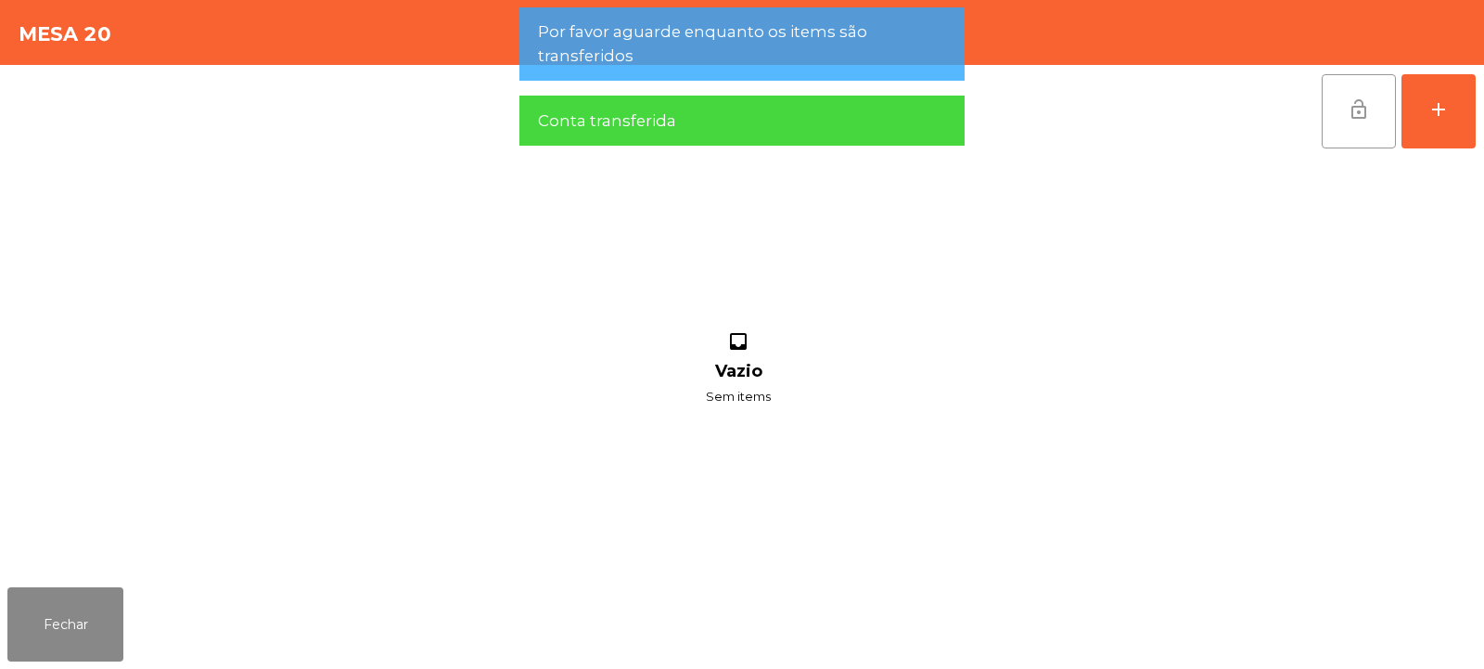
click at [1348, 123] on button "lock_open" at bounding box center [1359, 111] width 74 height 74
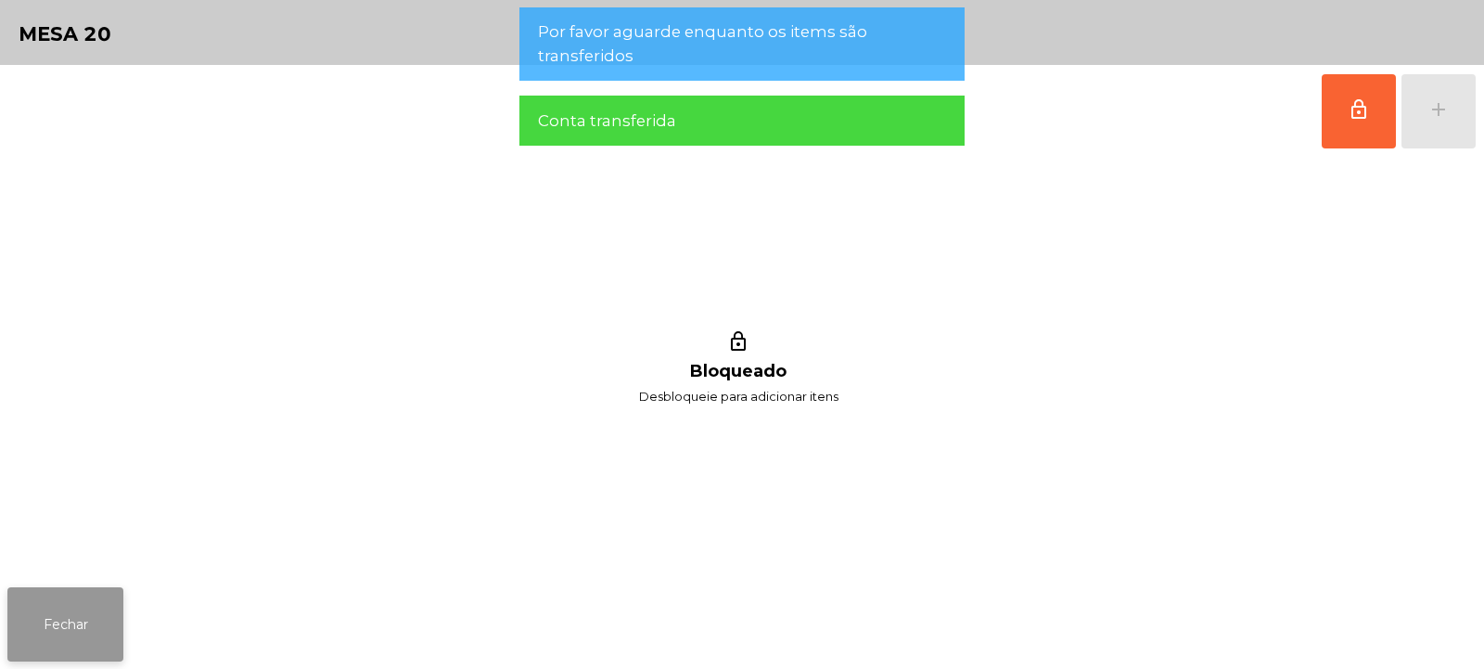
click at [112, 621] on button "Fechar" at bounding box center [65, 624] width 116 height 74
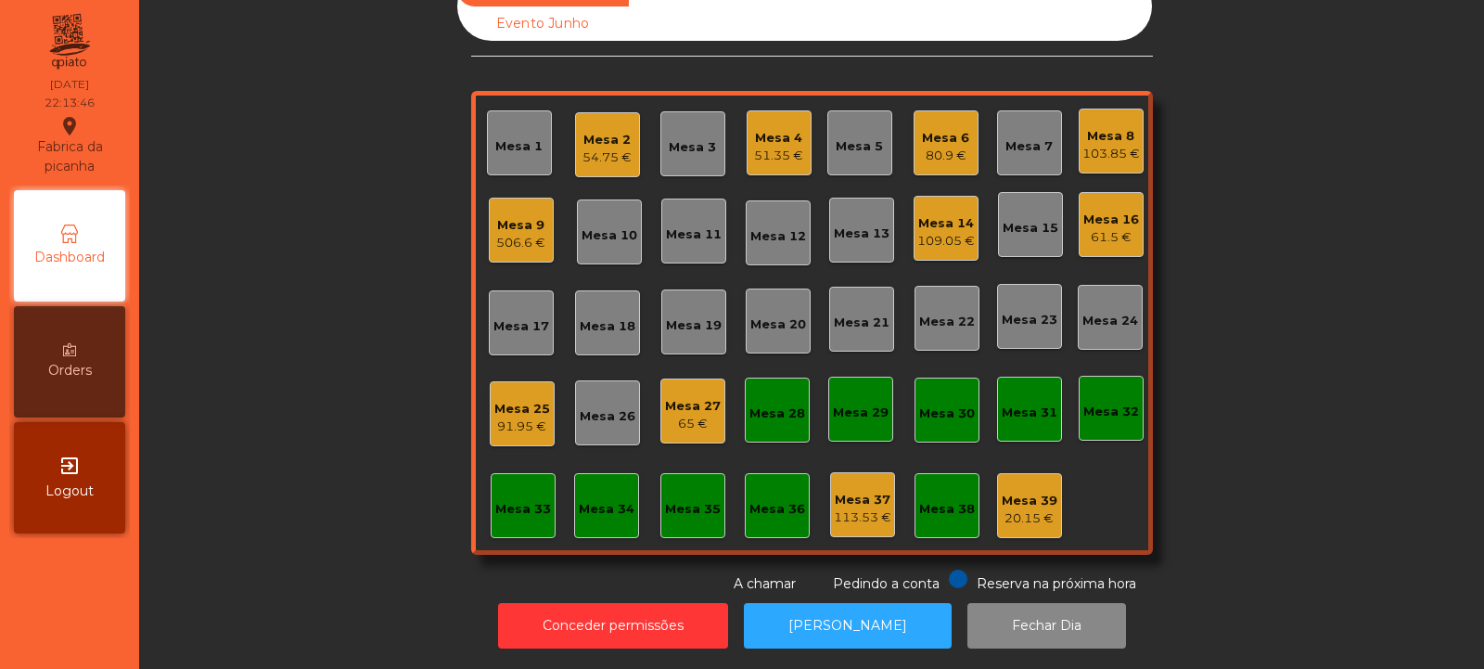
scroll to position [0, 0]
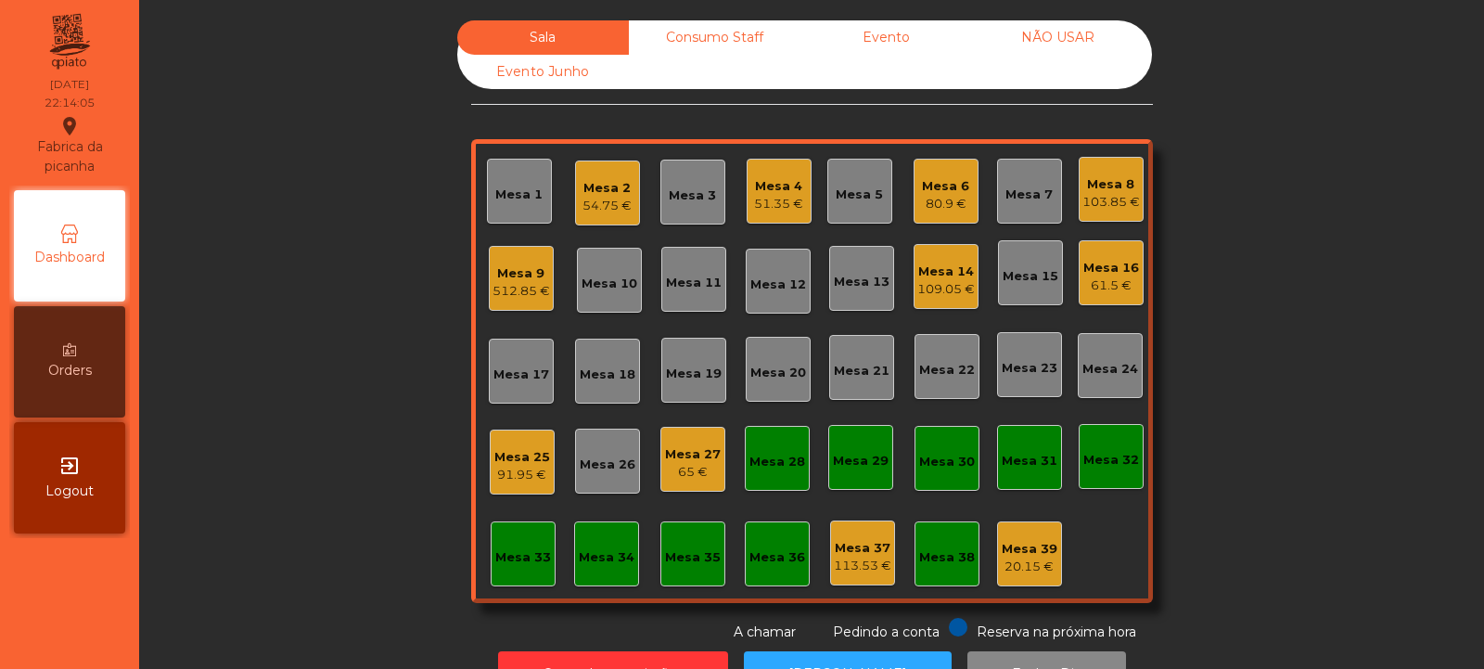
click at [1111, 294] on div "61.5 €" at bounding box center [1112, 285] width 56 height 19
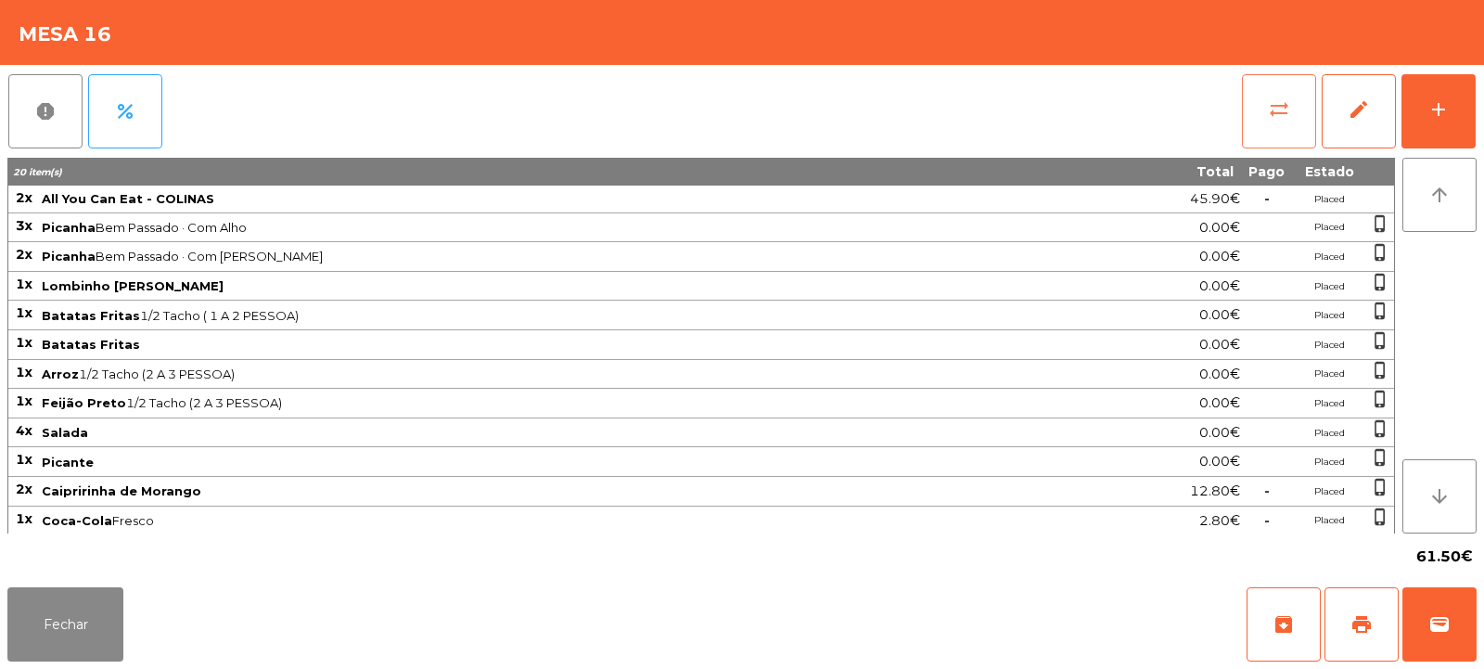
click at [1273, 120] on span "sync_alt" at bounding box center [1279, 109] width 22 height 22
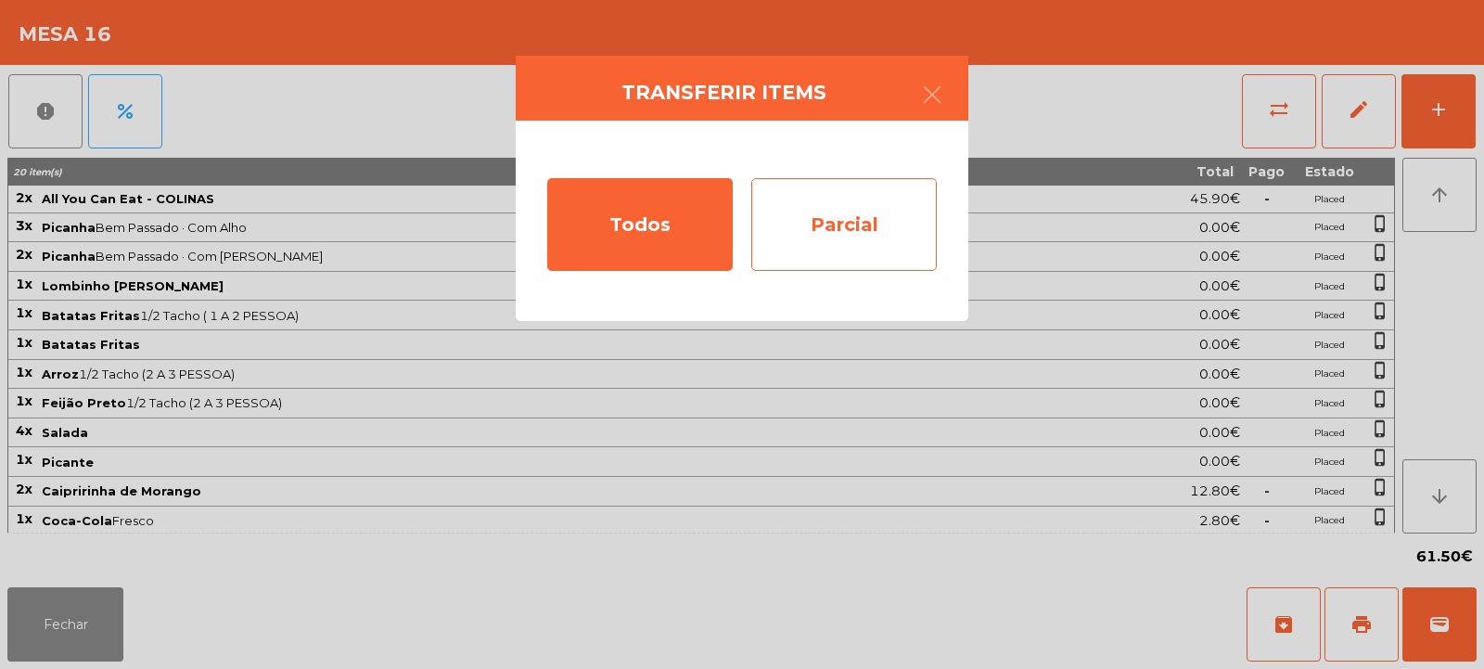
click at [774, 214] on div "Parcial" at bounding box center [844, 224] width 186 height 93
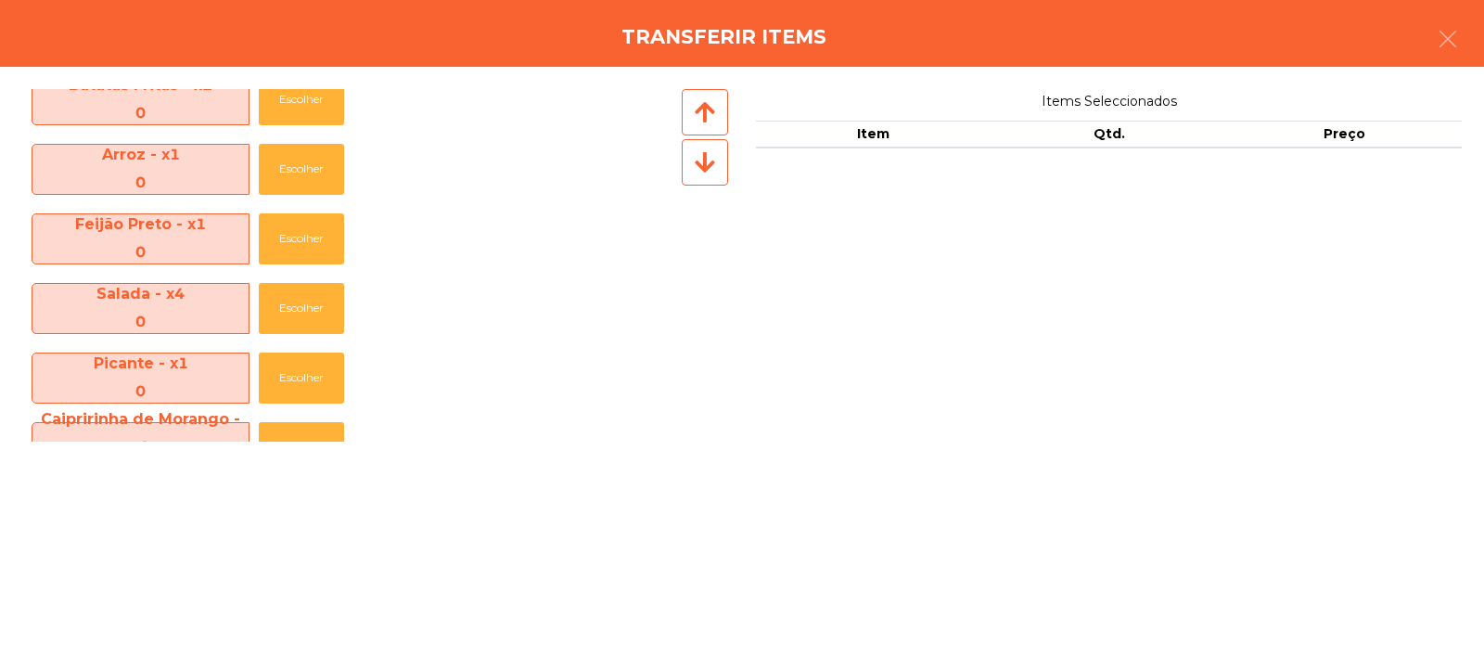
scroll to position [343, 0]
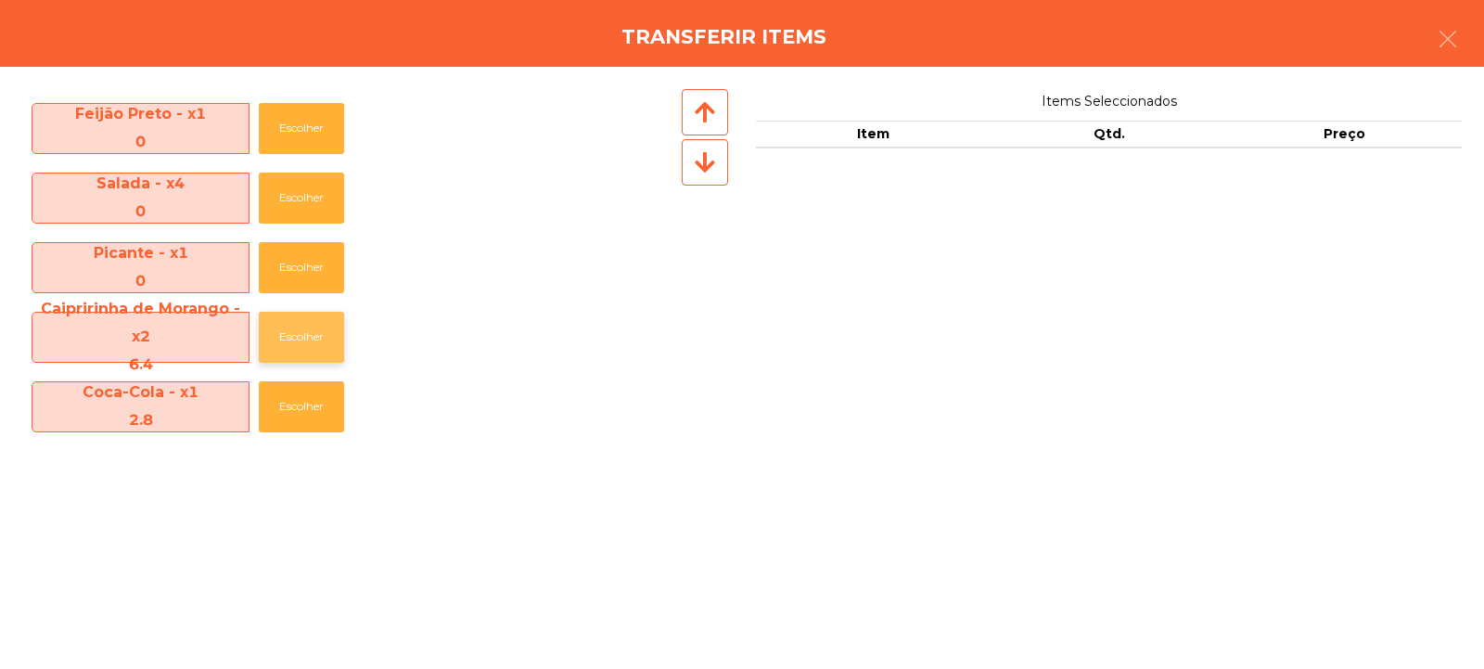
click at [283, 335] on button "Escolher" at bounding box center [301, 337] width 85 height 51
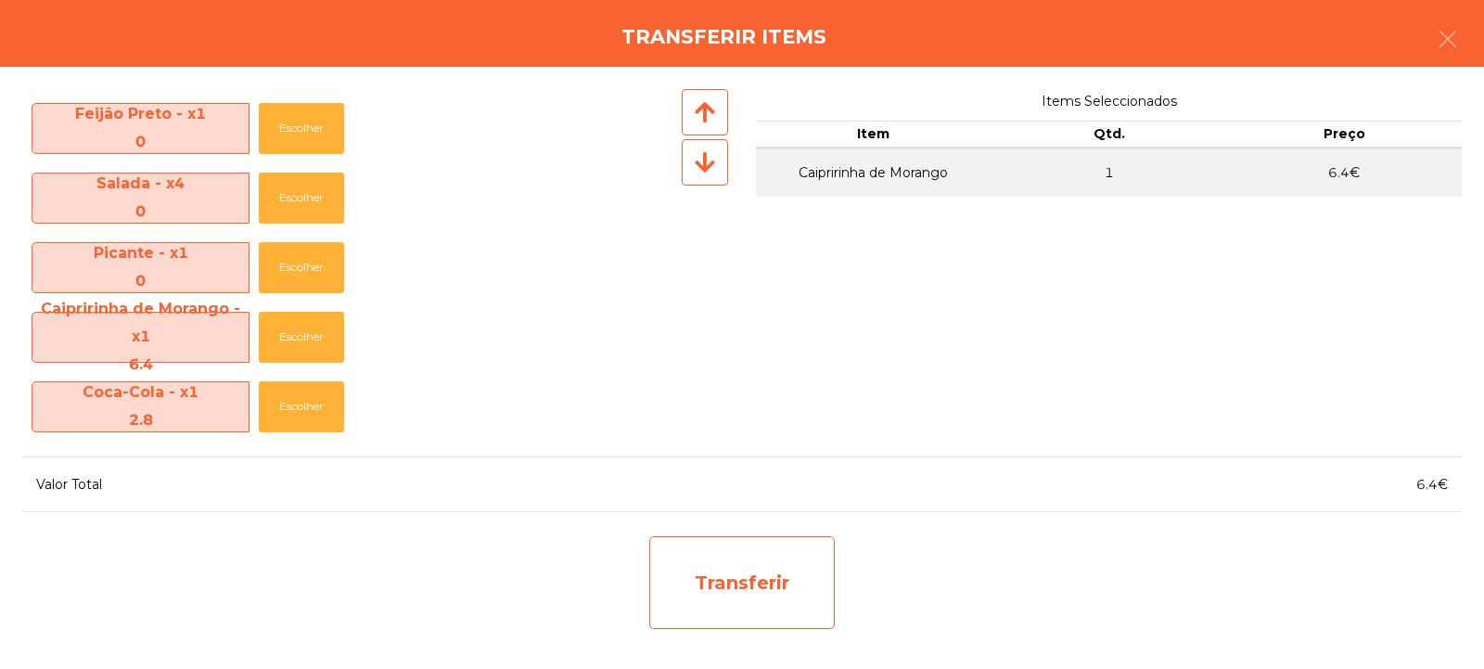
click at [719, 591] on div "Transferir" at bounding box center [742, 582] width 186 height 93
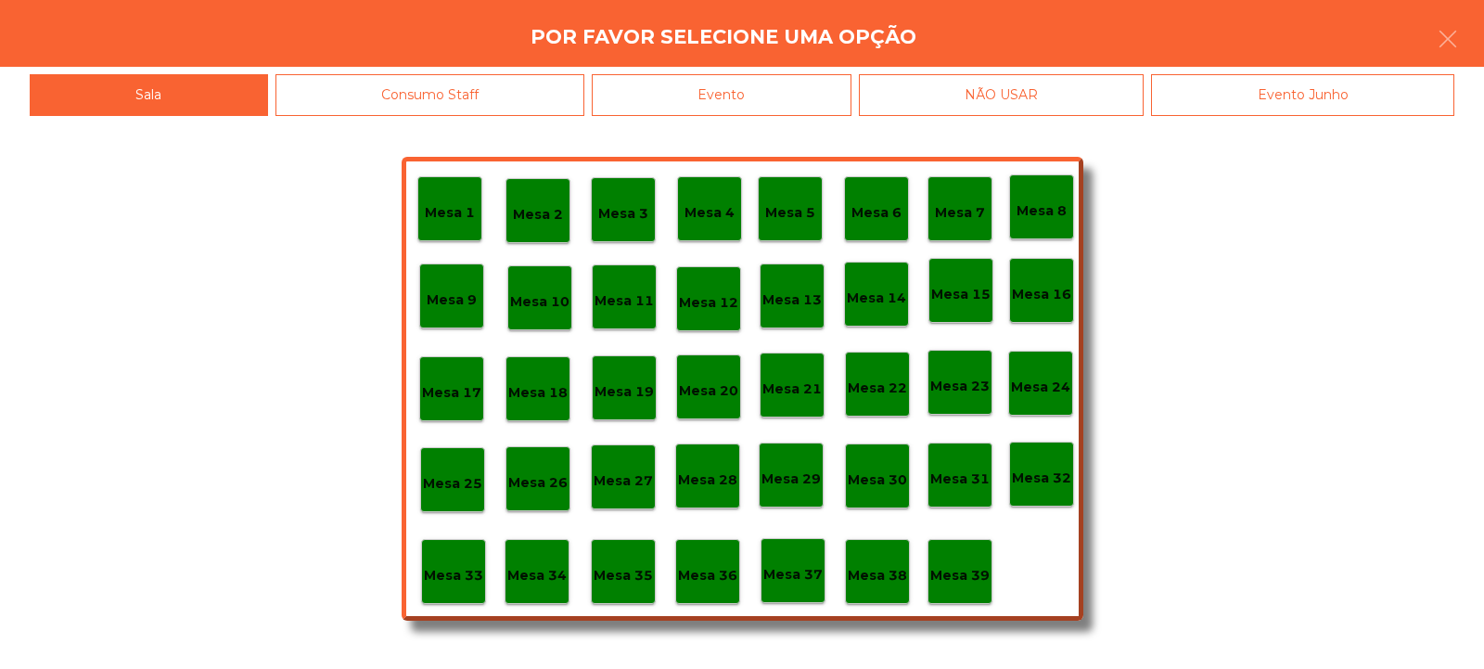
click at [976, 568] on p "Mesa 39" at bounding box center [959, 575] width 59 height 21
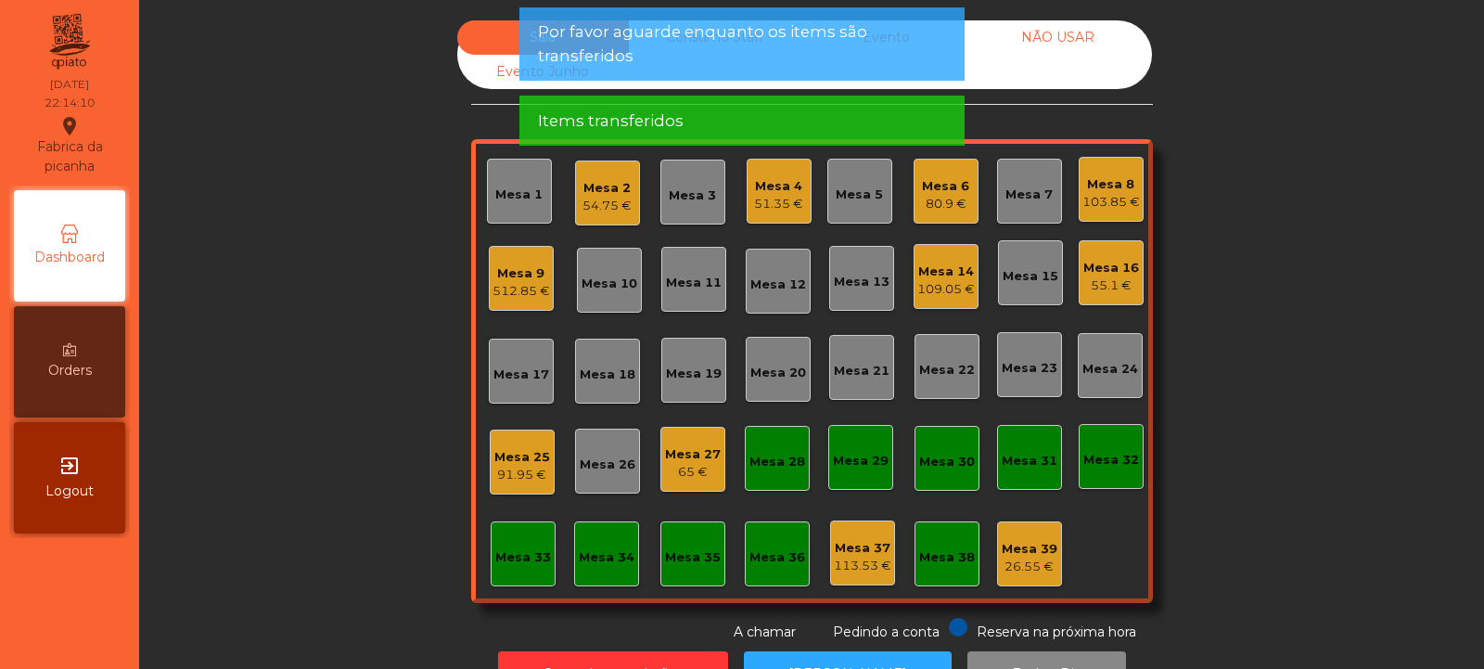
click at [1113, 283] on div "55.1 €" at bounding box center [1112, 285] width 56 height 19
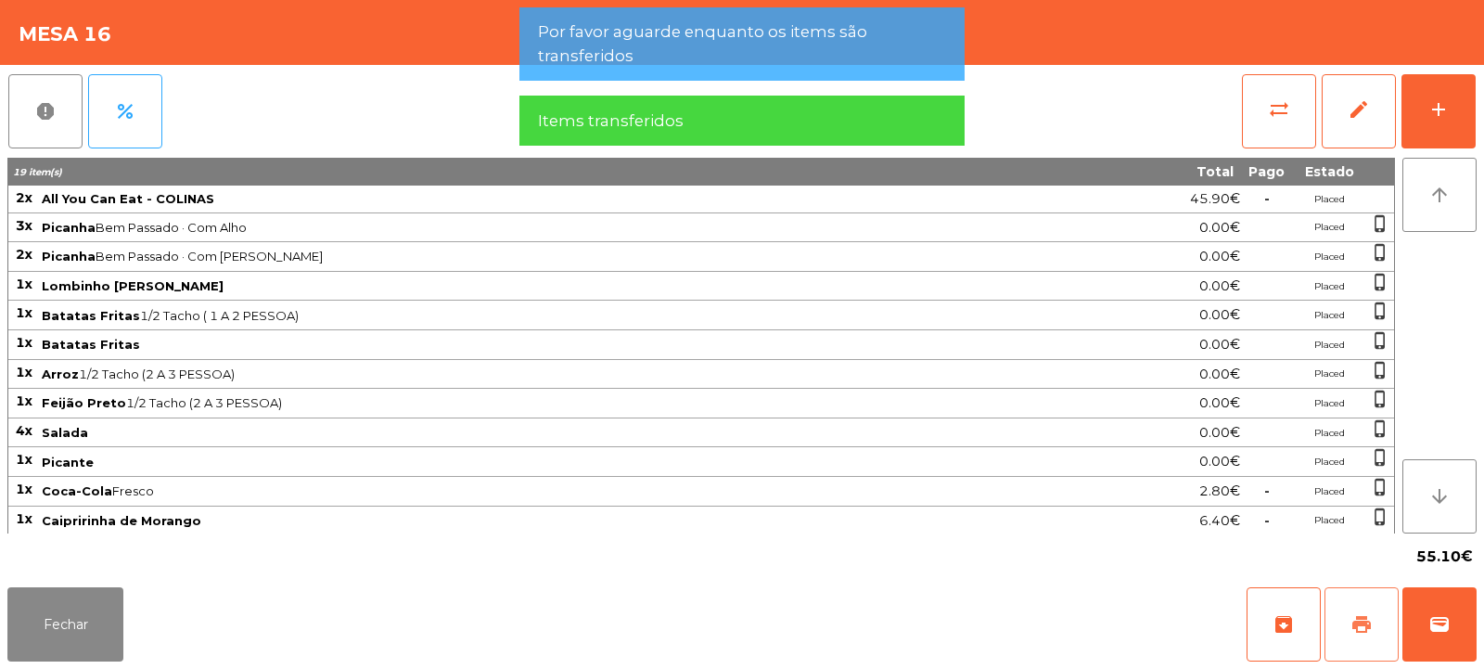
click at [1355, 632] on span "print" at bounding box center [1362, 624] width 22 height 22
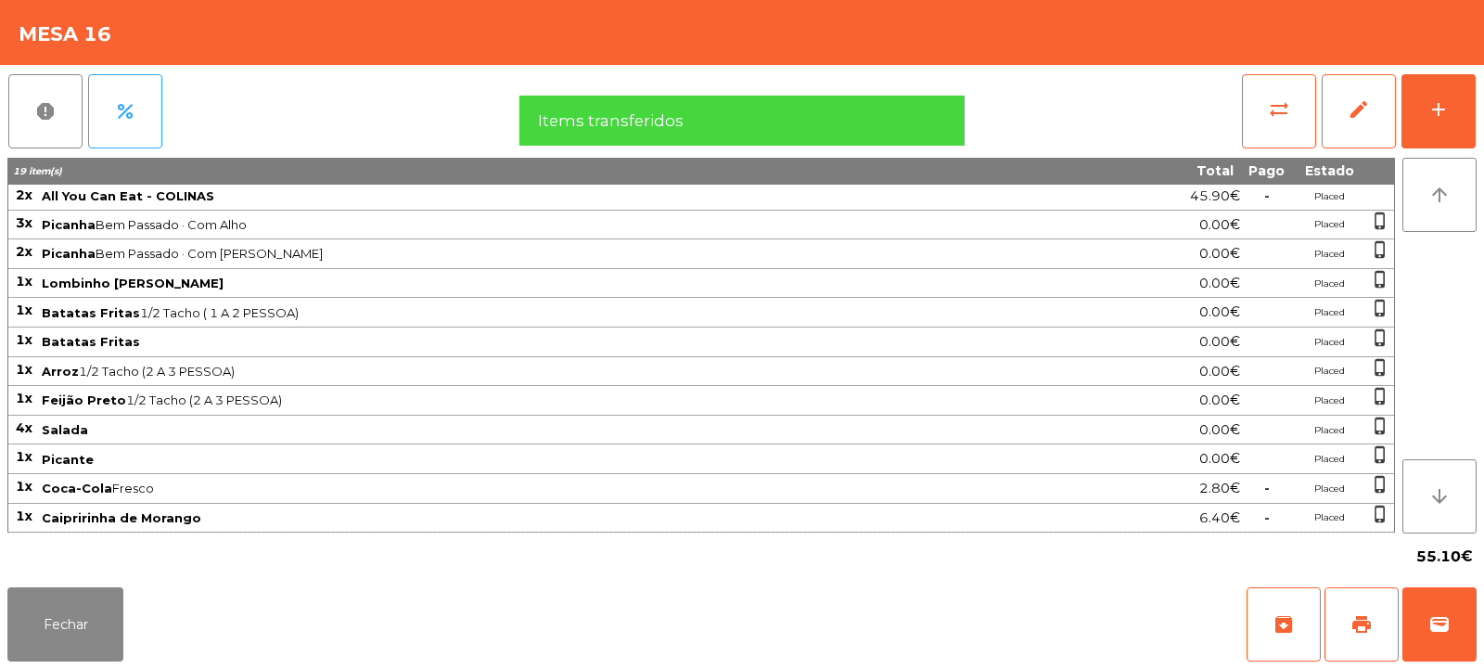
click at [713, 398] on span "Feijão Preto 1/2 Tacho (2 A 3 PESSOA)" at bounding box center [548, 399] width 1012 height 15
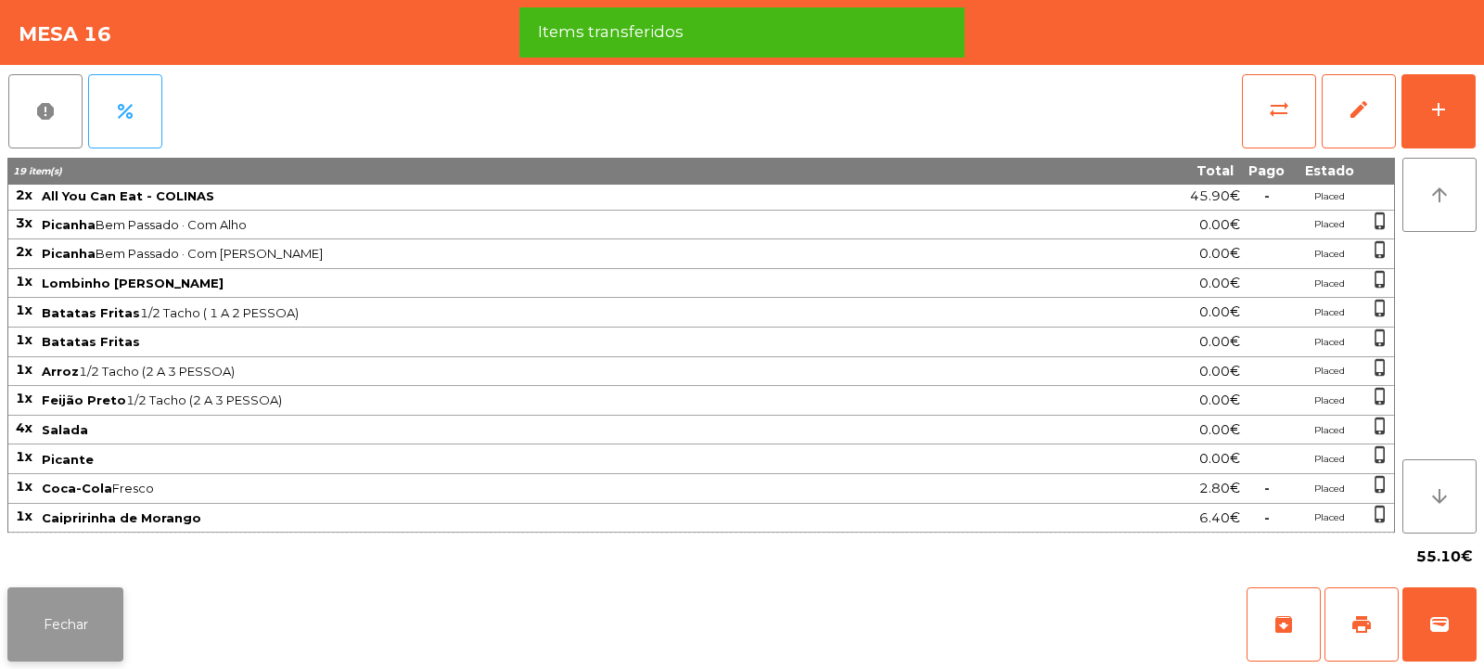
click at [96, 625] on button "Fechar" at bounding box center [65, 624] width 116 height 74
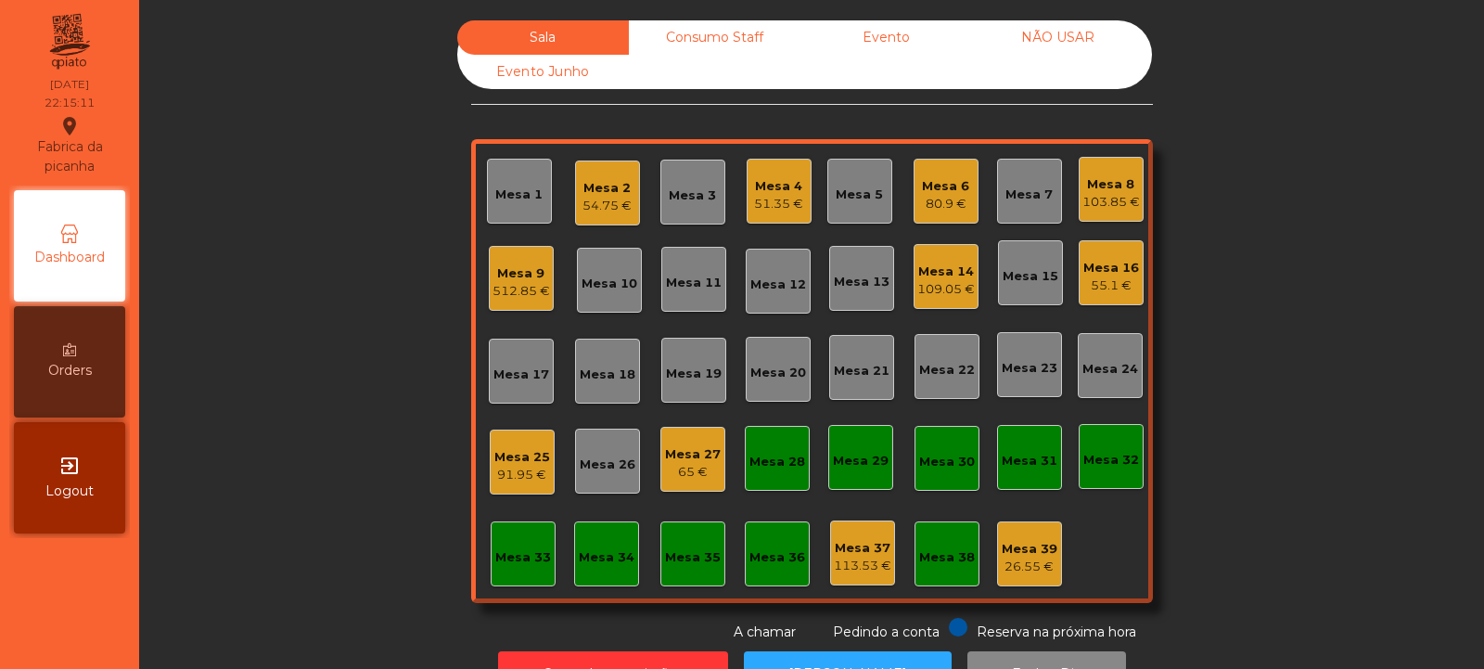
click at [512, 291] on div "512.85 €" at bounding box center [522, 291] width 58 height 19
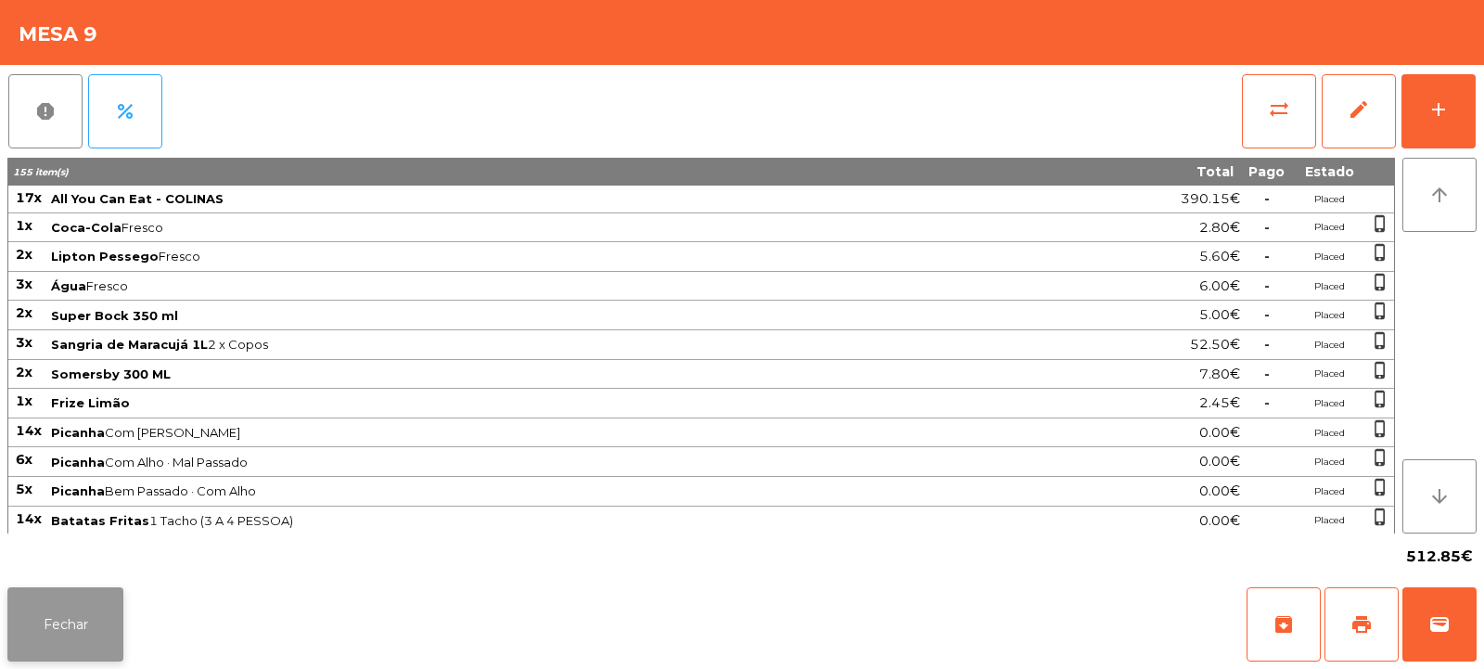
click at [110, 608] on button "Fechar" at bounding box center [65, 624] width 116 height 74
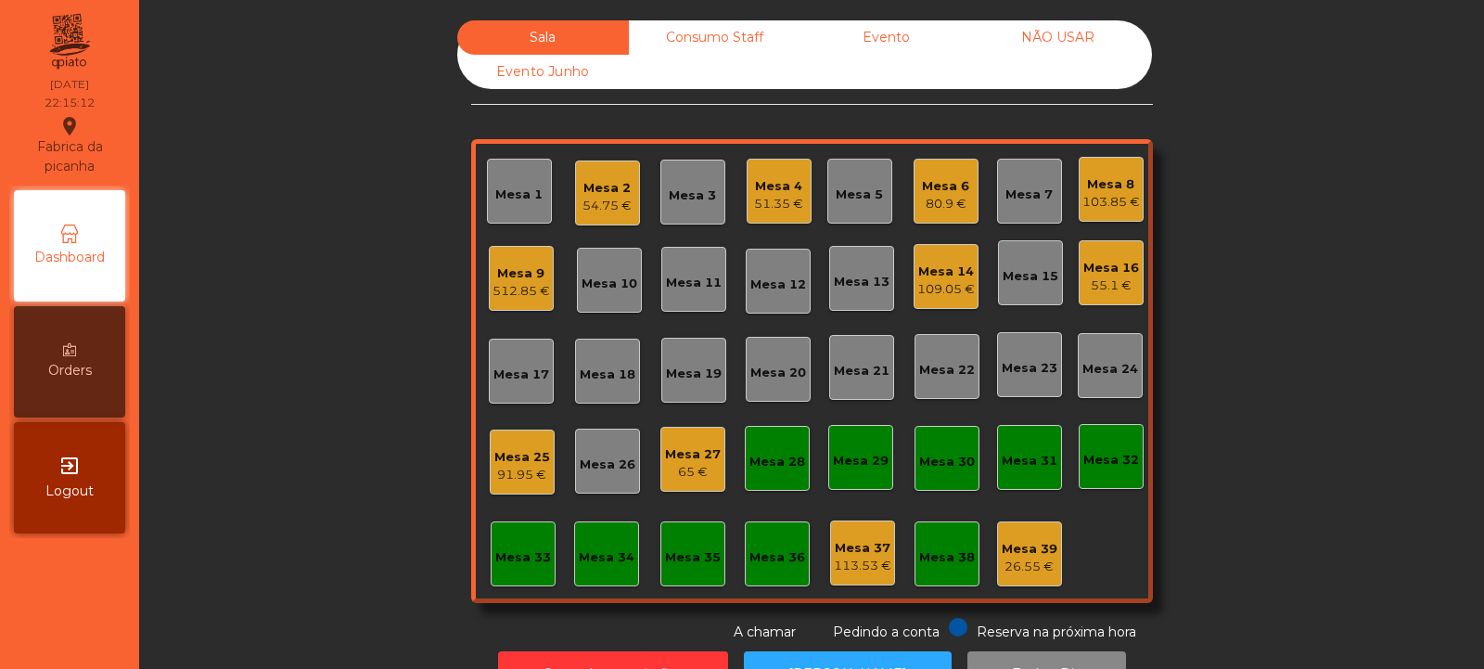
click at [1103, 277] on div "55.1 €" at bounding box center [1112, 285] width 56 height 19
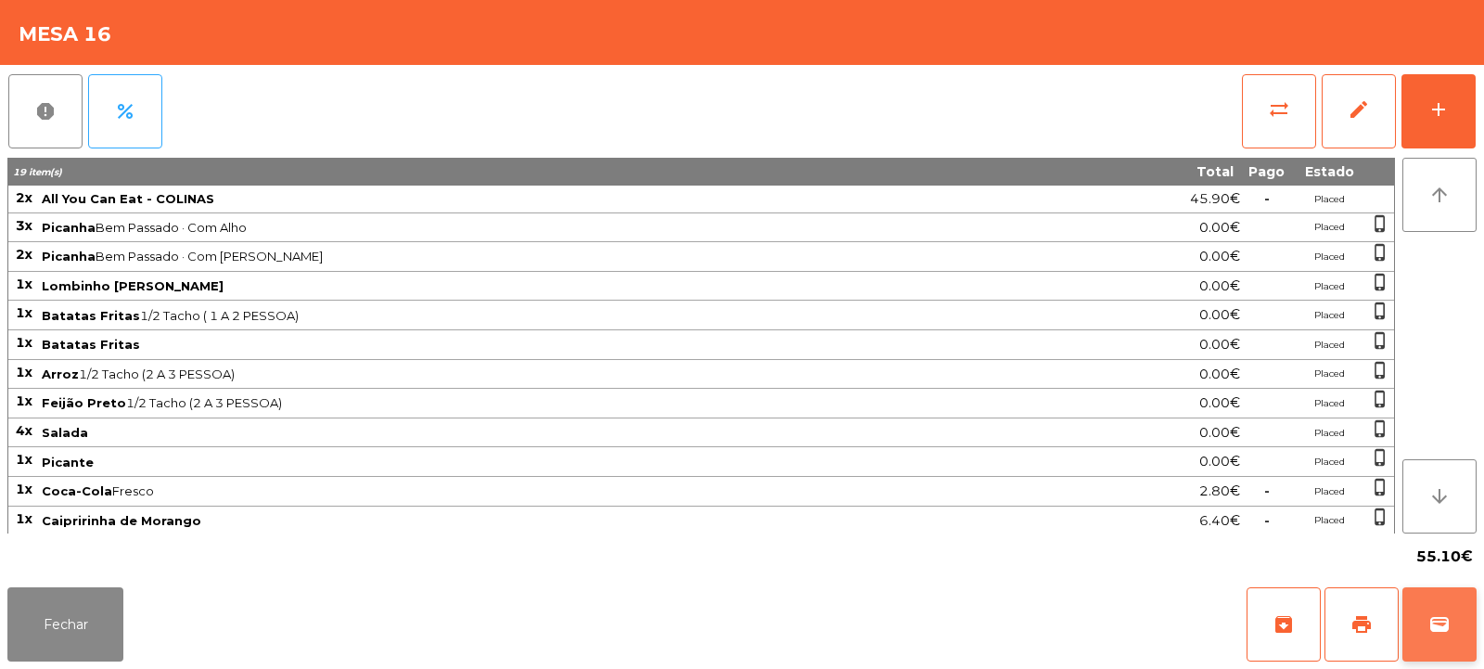
click at [1427, 614] on button "wallet" at bounding box center [1440, 624] width 74 height 74
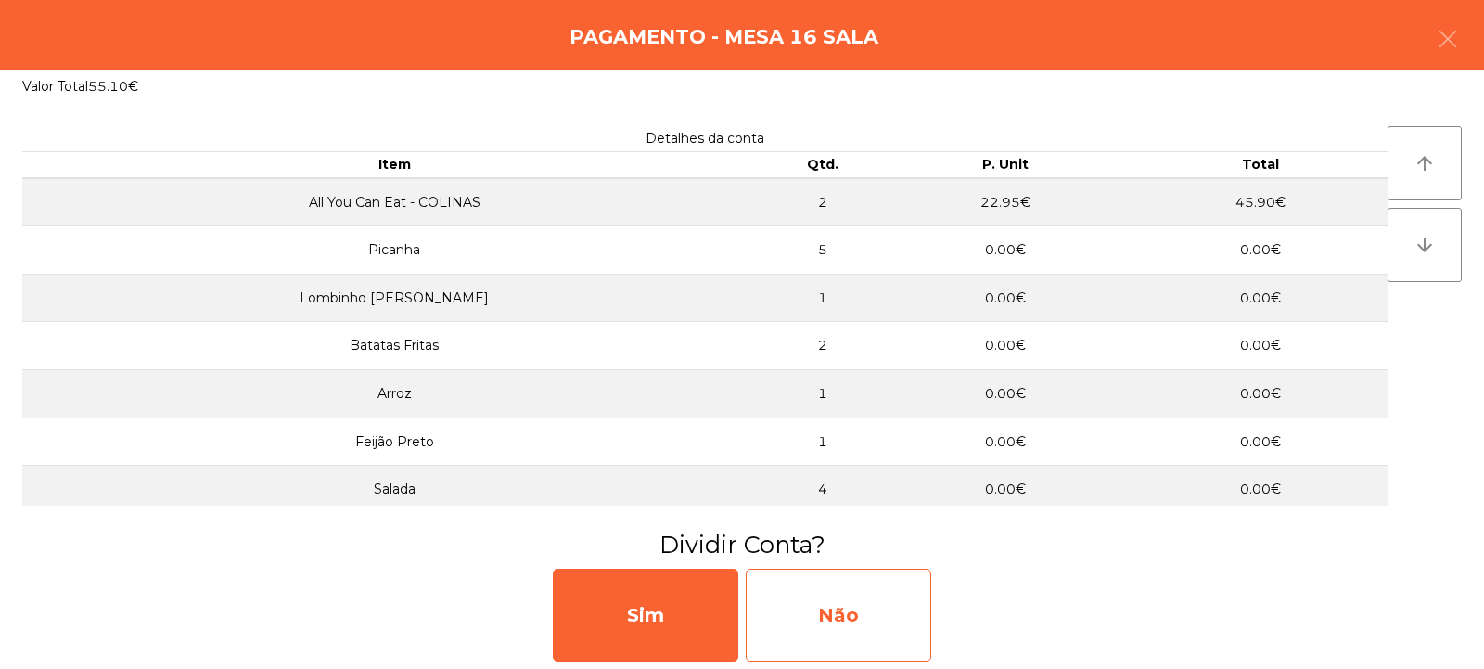
click at [838, 598] on div "Não" at bounding box center [839, 615] width 186 height 93
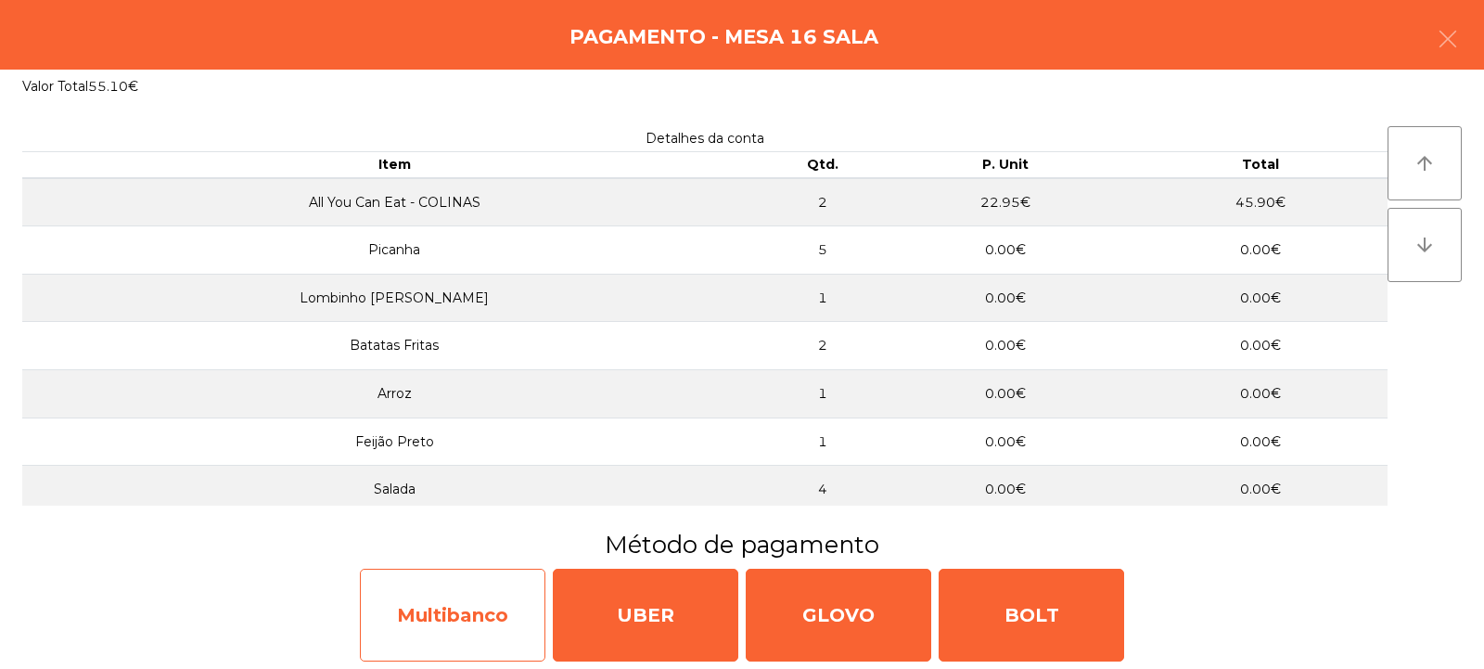
click at [486, 619] on div "Multibanco" at bounding box center [453, 615] width 186 height 93
select select "**"
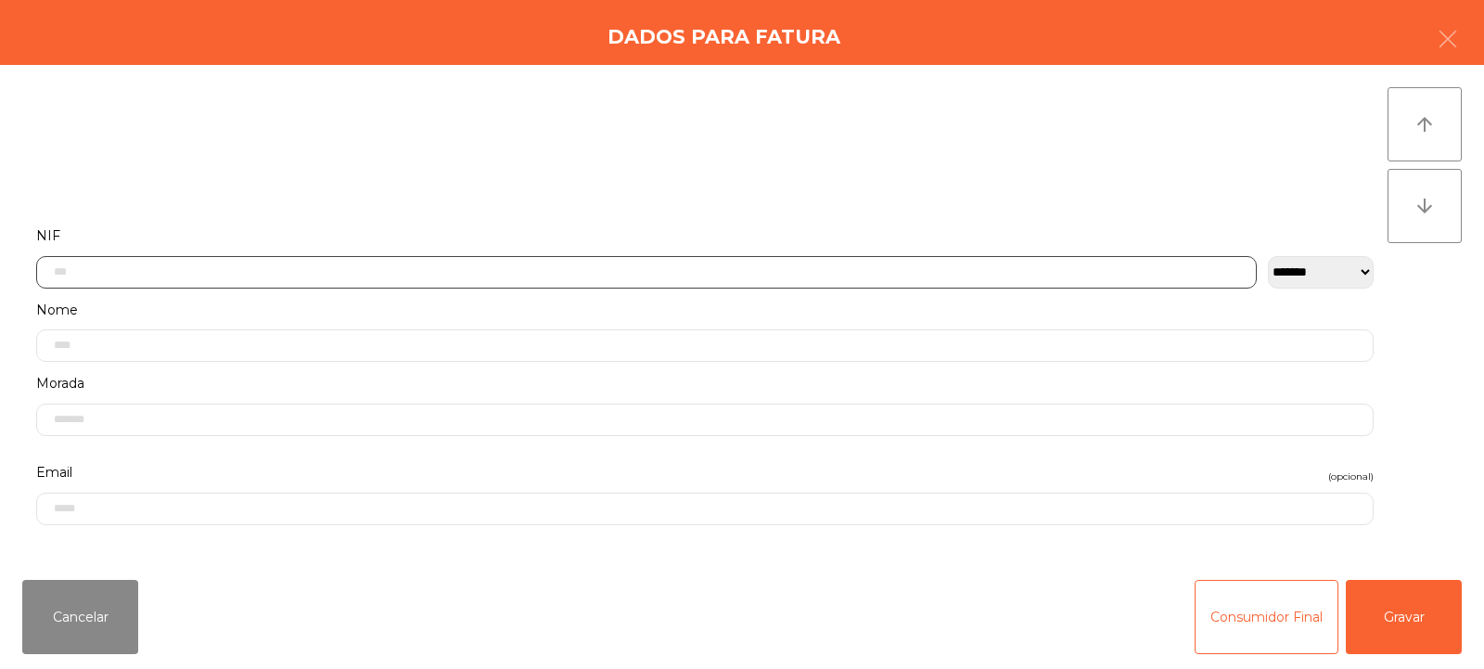
click at [699, 267] on input "text" at bounding box center [646, 272] width 1221 height 32
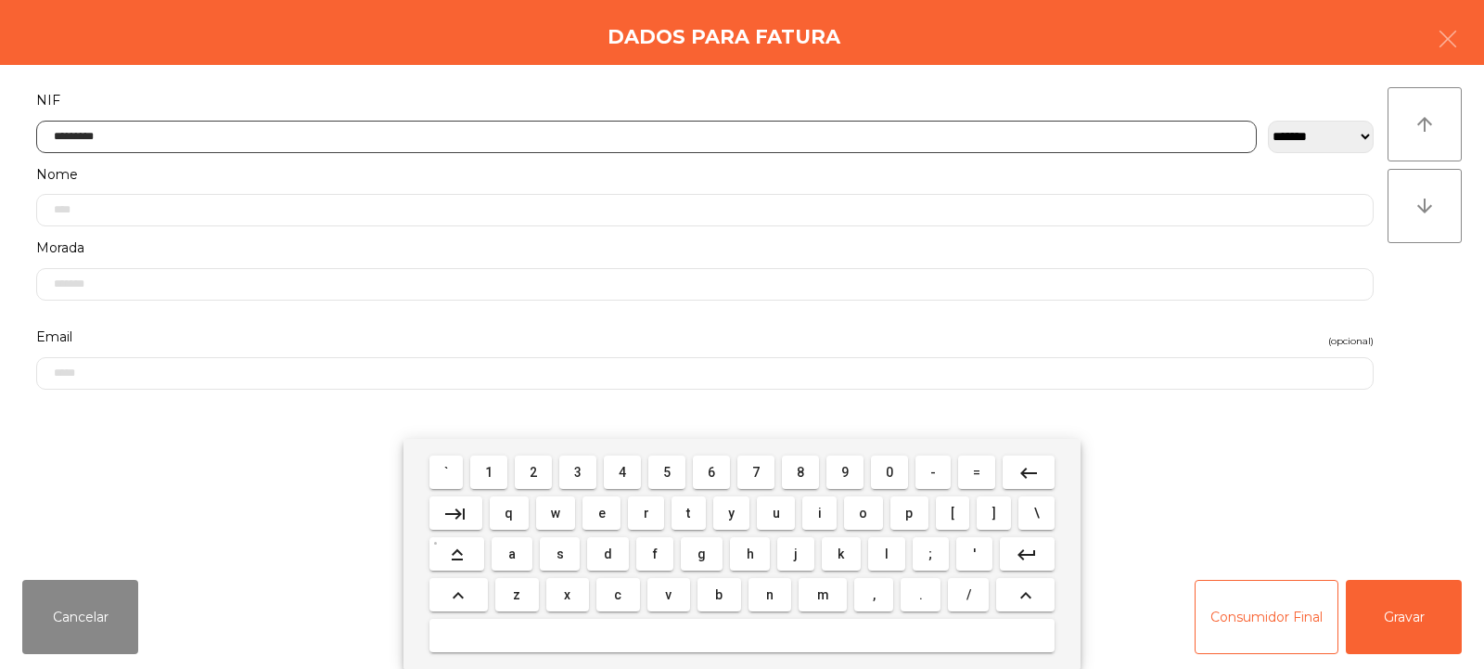
type input "*********"
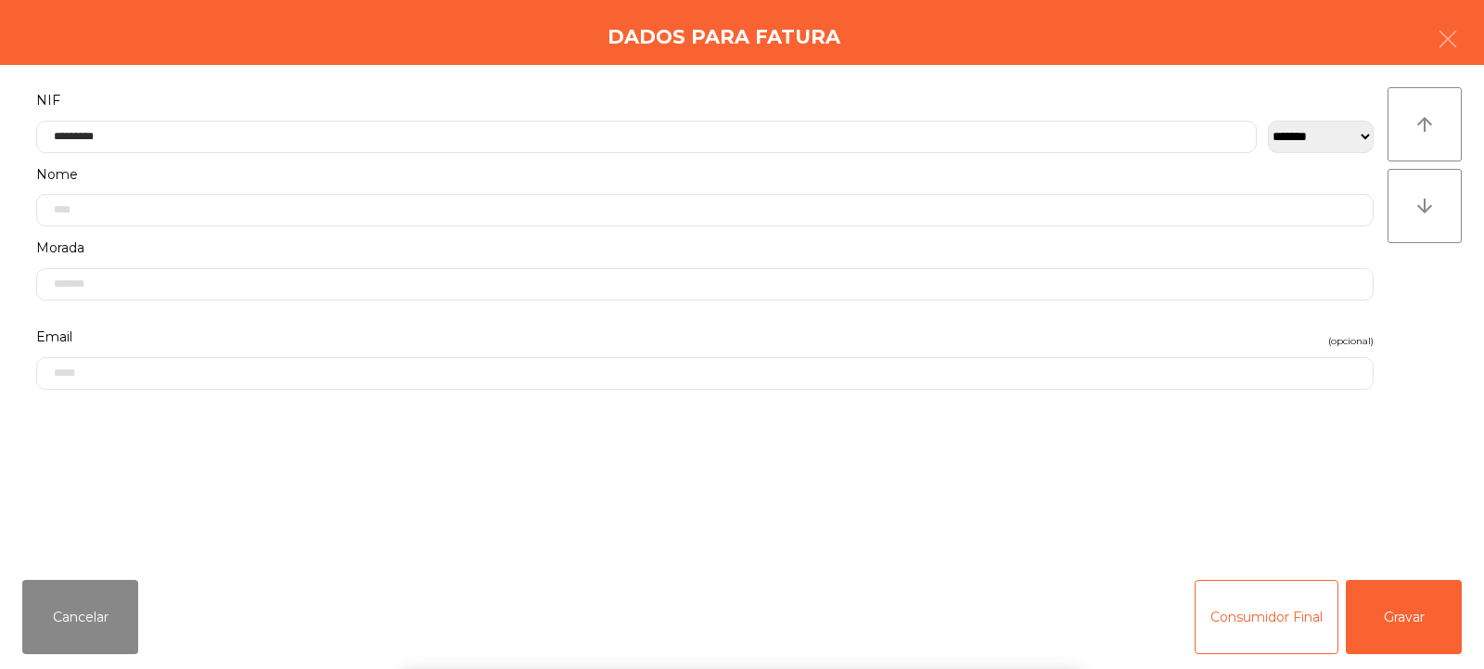
click at [1392, 620] on div "` 1 2 3 4 5 6 7 8 9 0 - = keyboard_backspace keyboard_tab q w e r t y u i o p […" at bounding box center [742, 554] width 1484 height 230
click at [1408, 610] on button "Gravar" at bounding box center [1404, 617] width 116 height 74
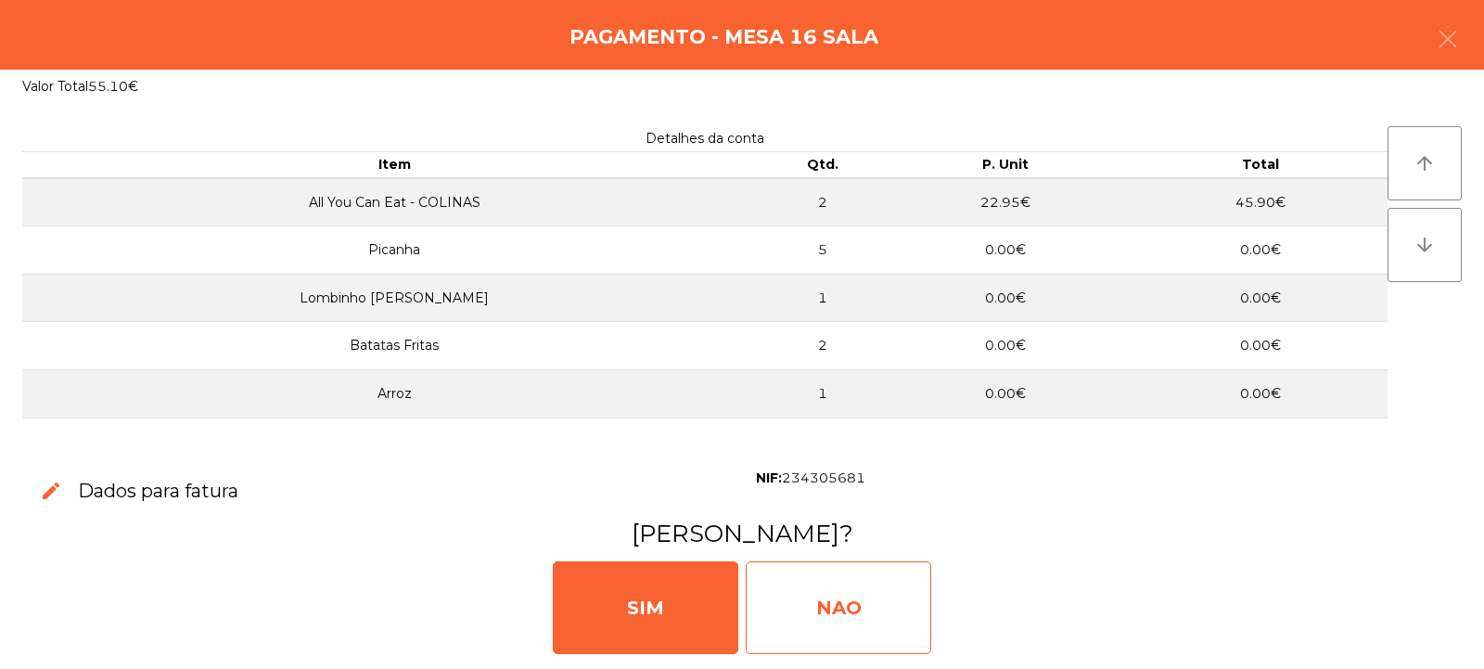
click at [876, 585] on div "NAO" at bounding box center [839, 607] width 186 height 93
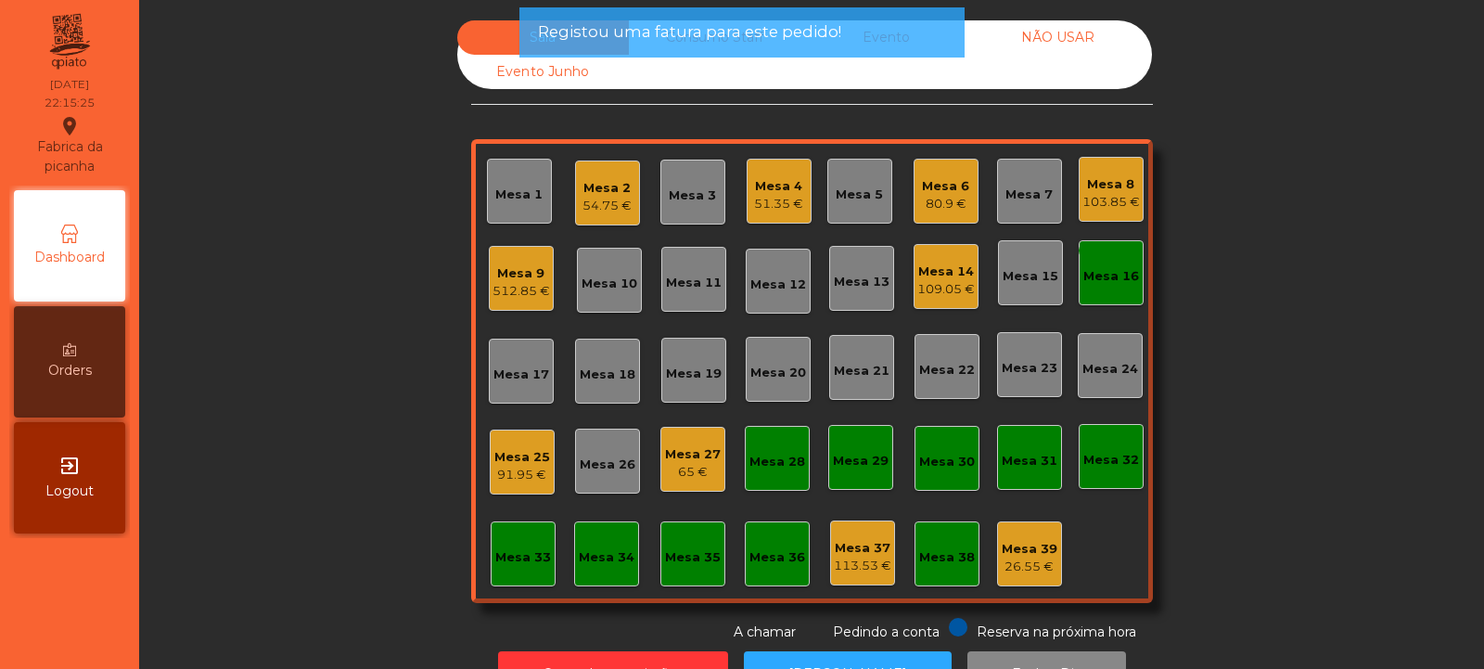
click at [1105, 282] on div "Mesa 16" at bounding box center [1112, 276] width 56 height 19
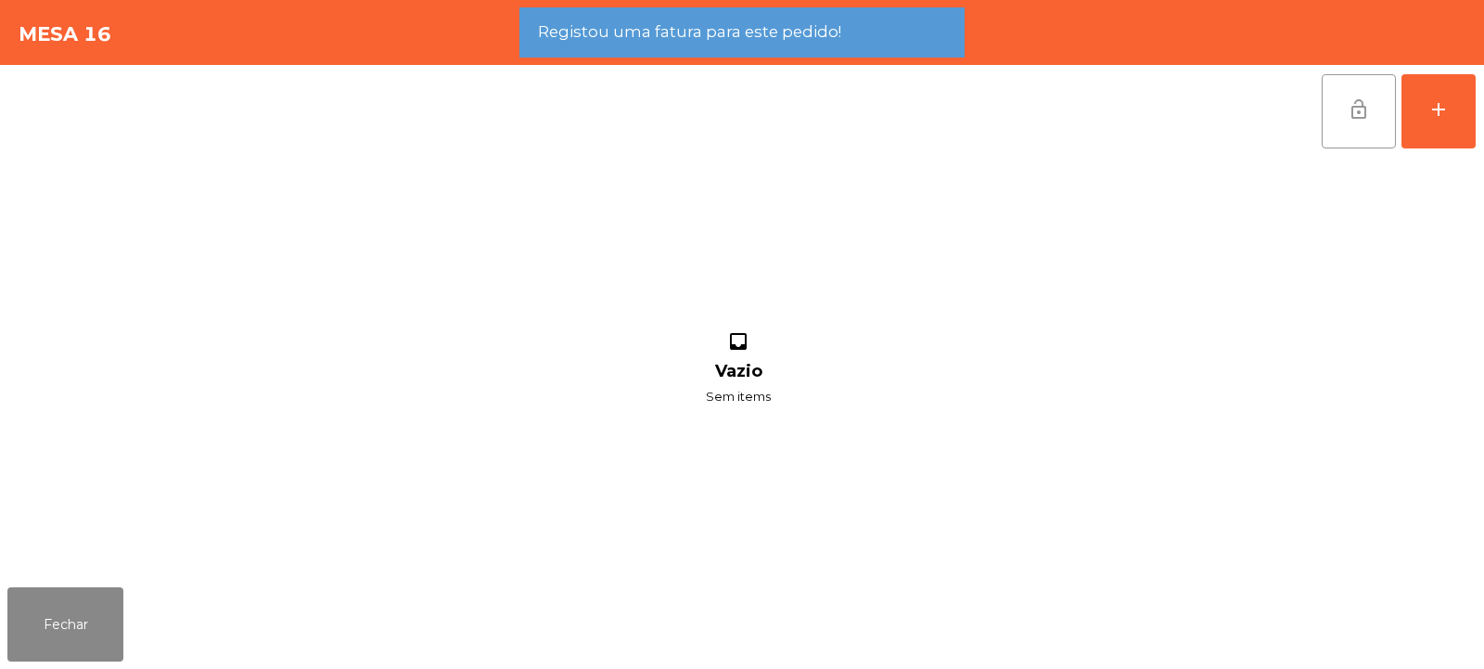
click at [1371, 122] on button "lock_open" at bounding box center [1359, 111] width 74 height 74
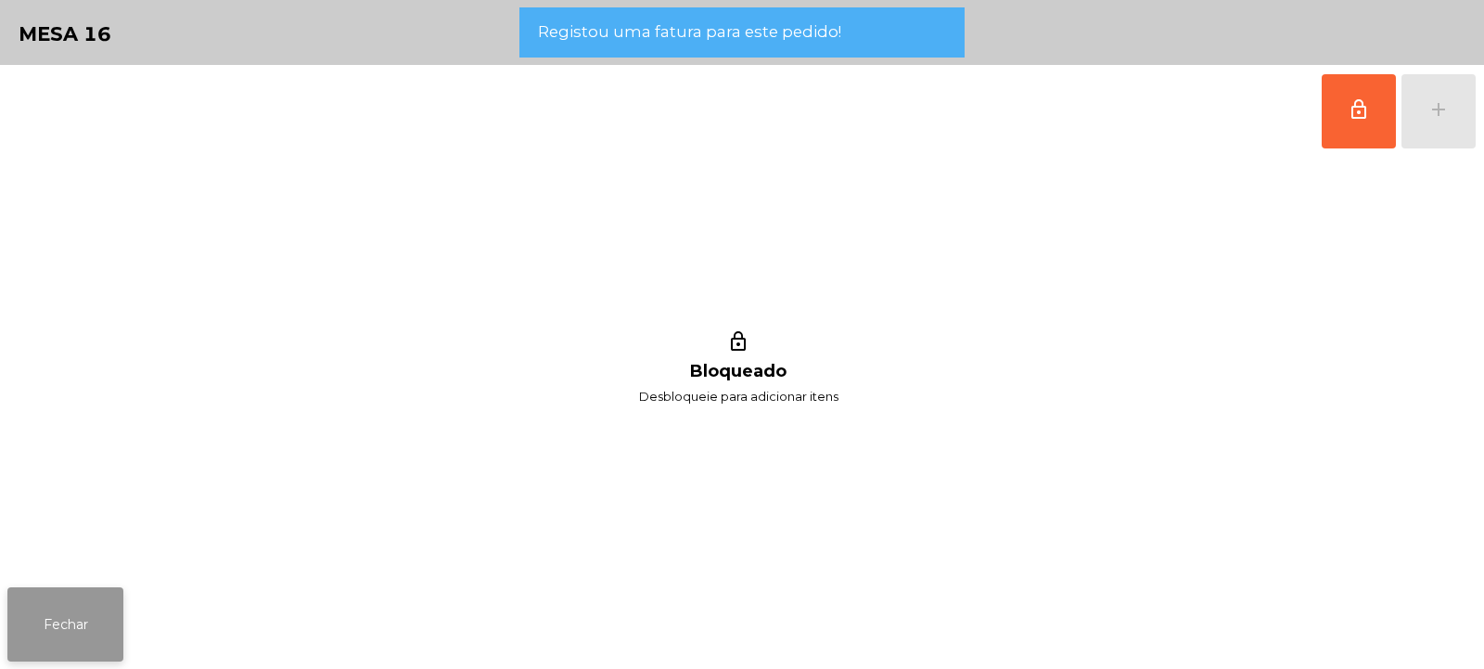
click at [66, 640] on button "Fechar" at bounding box center [65, 624] width 116 height 74
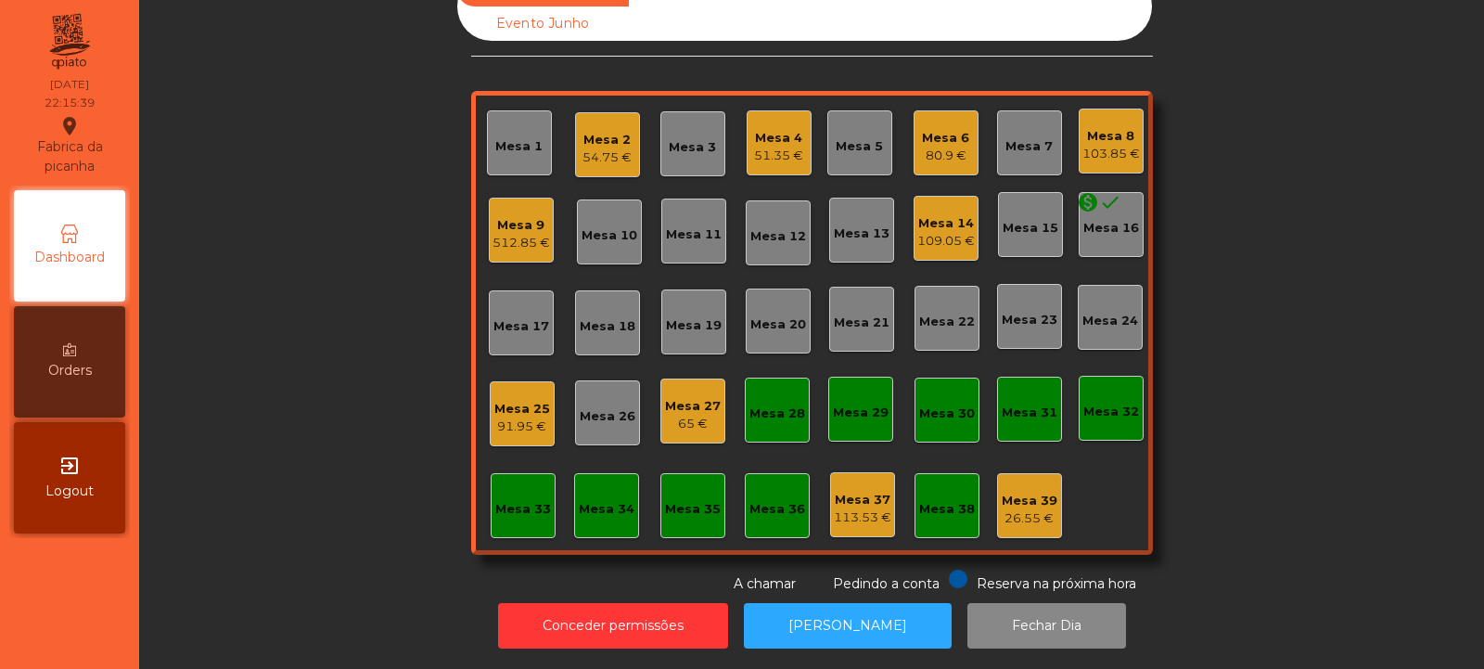
scroll to position [0, 0]
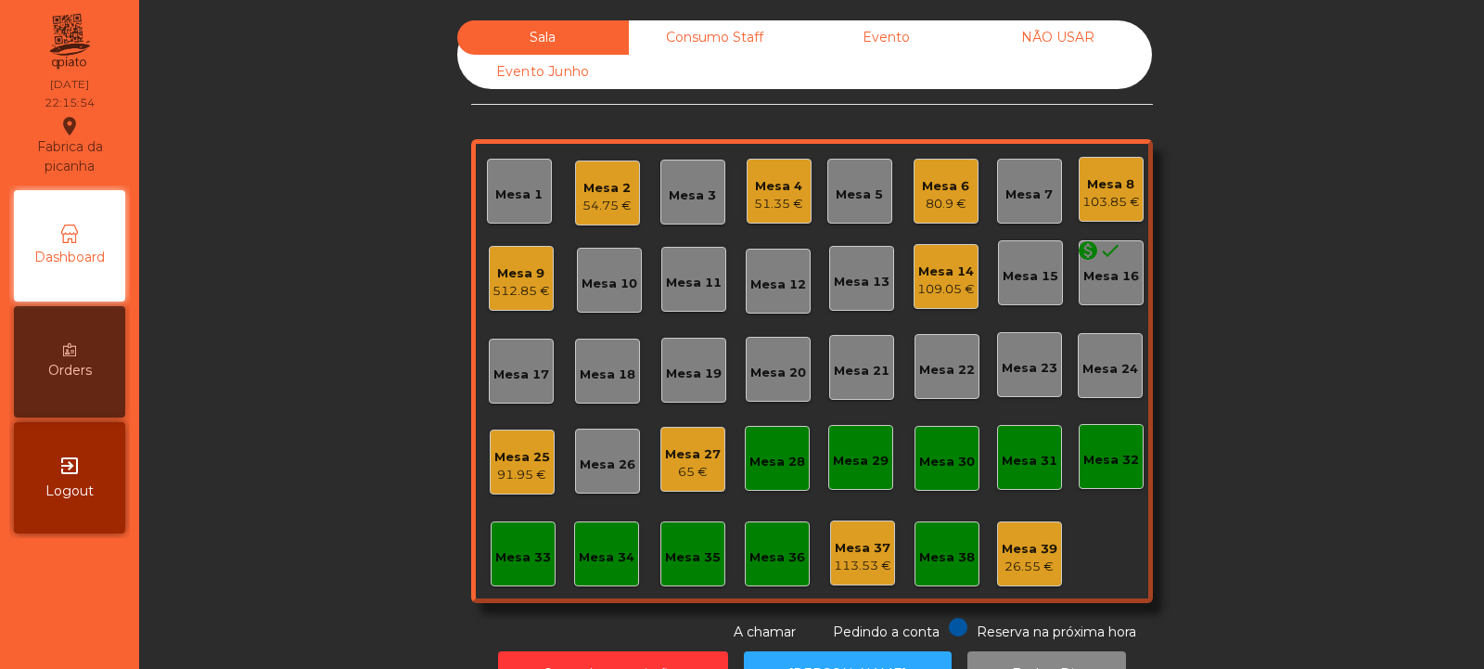
click at [1118, 450] on div "Mesa 32" at bounding box center [1112, 456] width 56 height 26
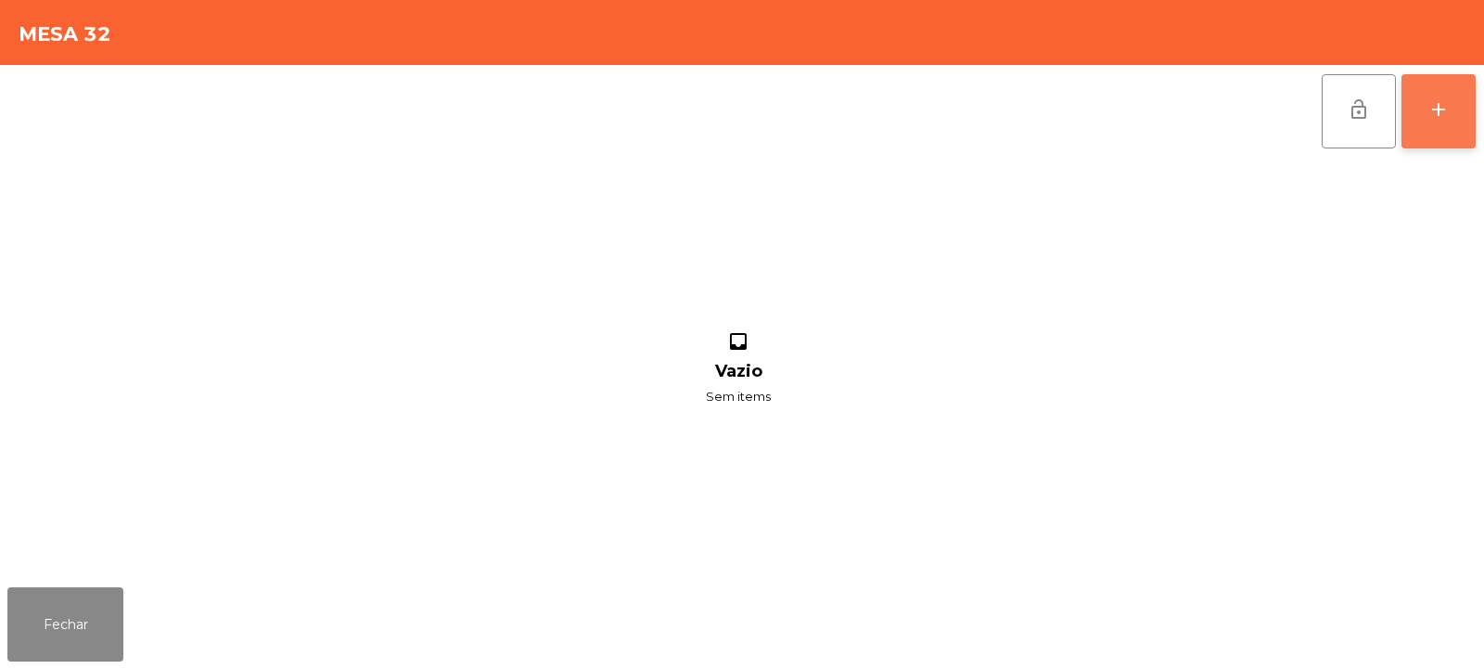
click at [1461, 106] on button "add" at bounding box center [1439, 111] width 74 height 74
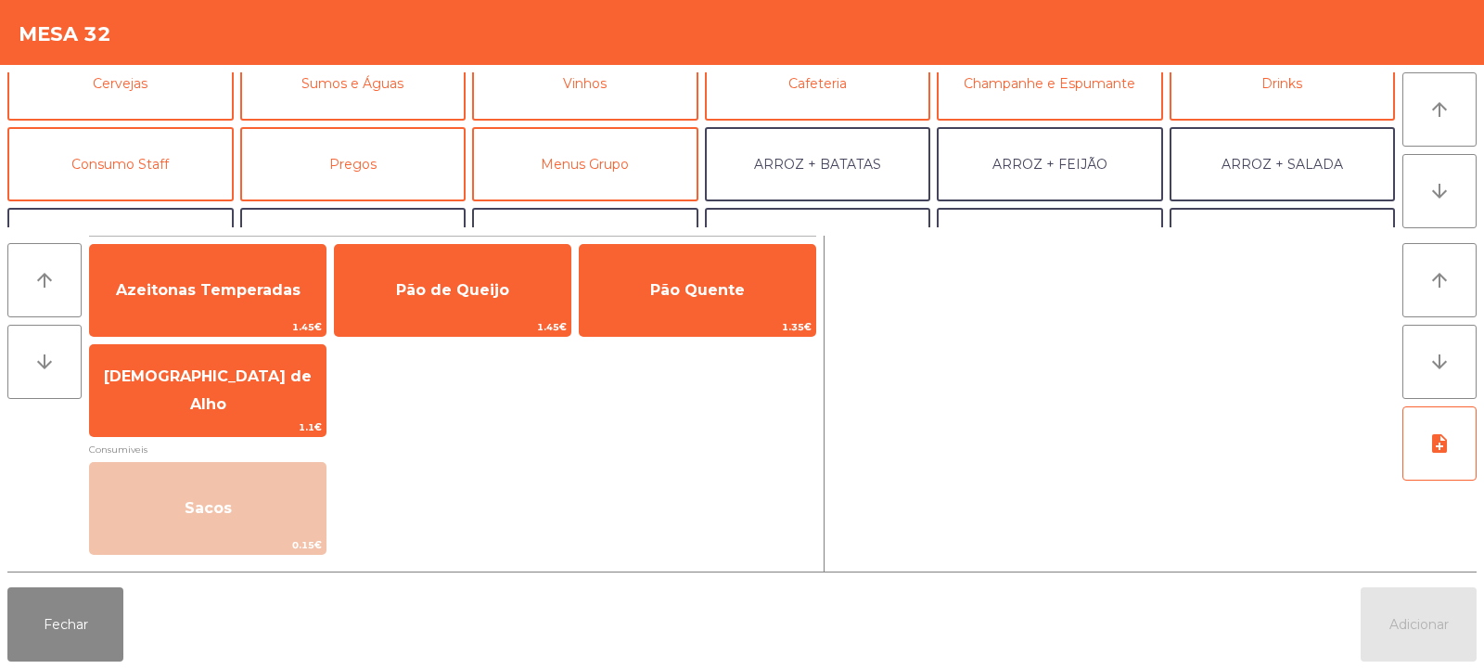
scroll to position [121, 0]
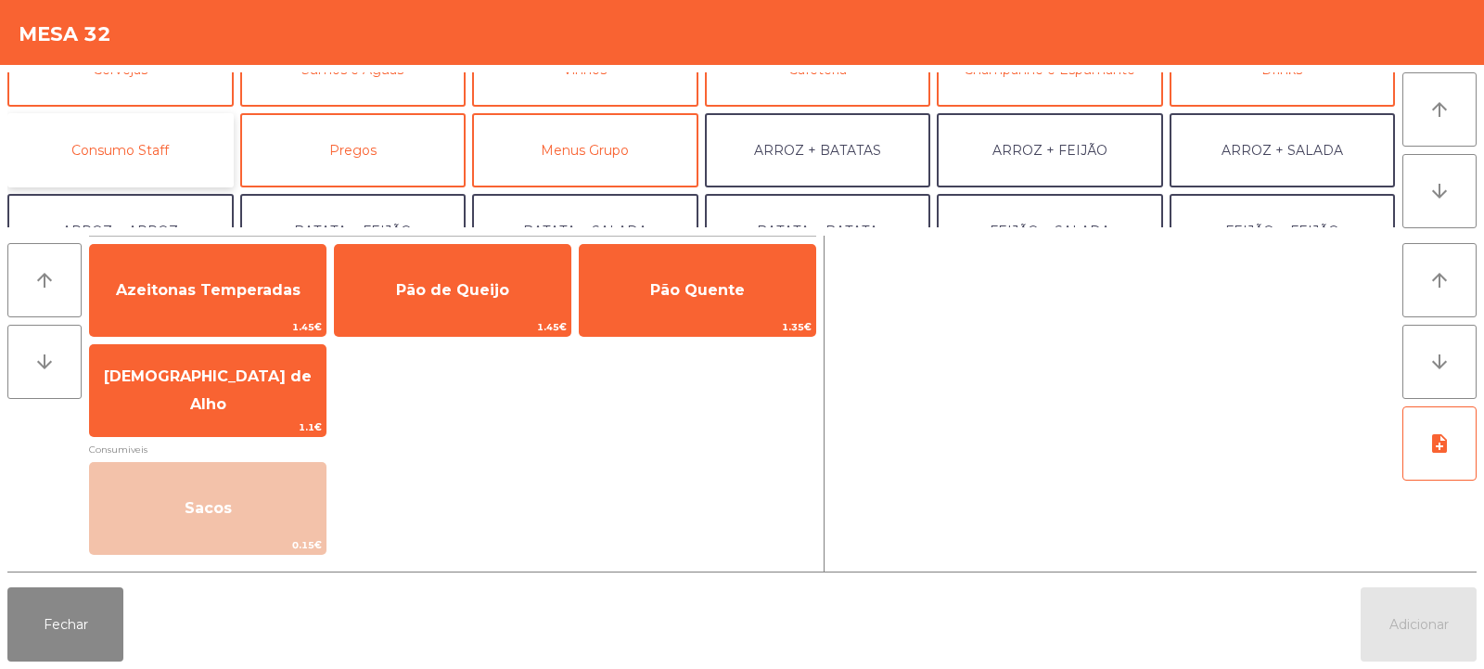
click at [197, 159] on button "Consumo Staff" at bounding box center [120, 150] width 226 height 74
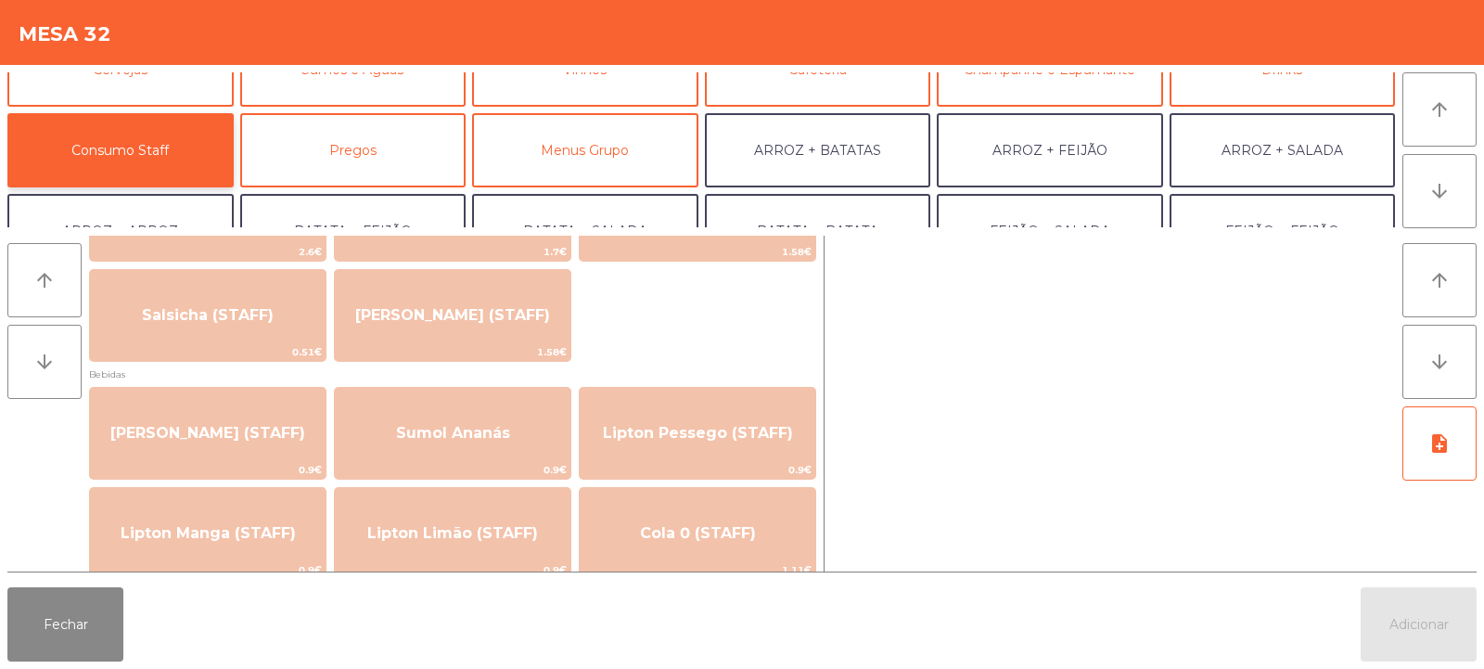
scroll to position [88, 0]
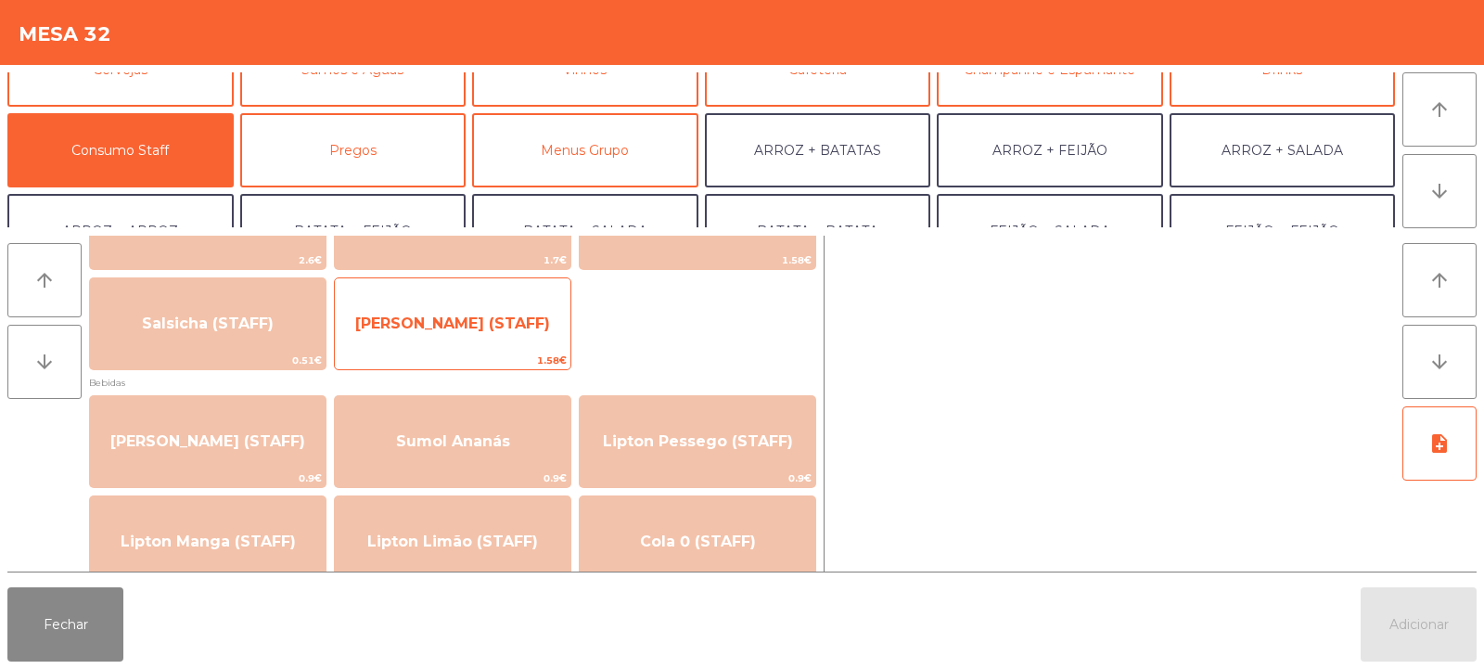
click at [525, 349] on span "[PERSON_NAME] (STAFF)" at bounding box center [453, 324] width 236 height 50
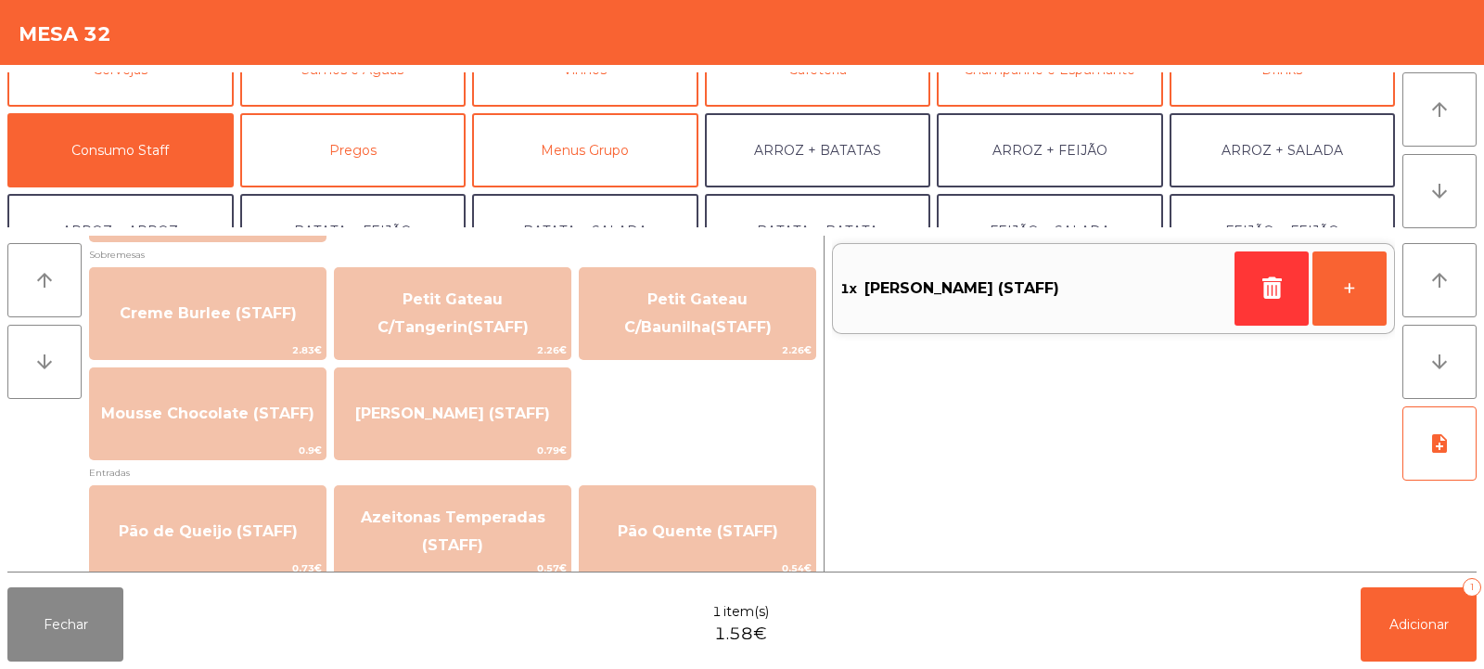
scroll to position [1292, 0]
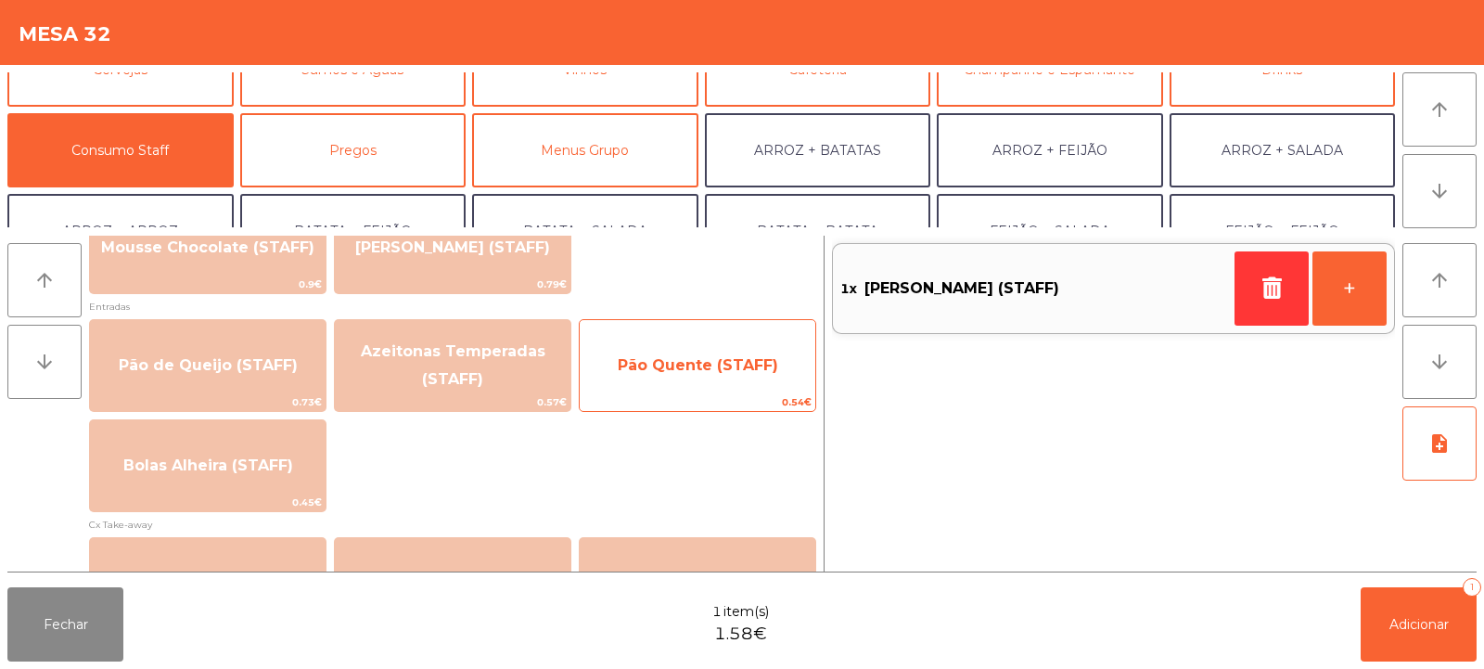
click at [752, 376] on span "Pão Quente (STAFF)" at bounding box center [698, 365] width 236 height 50
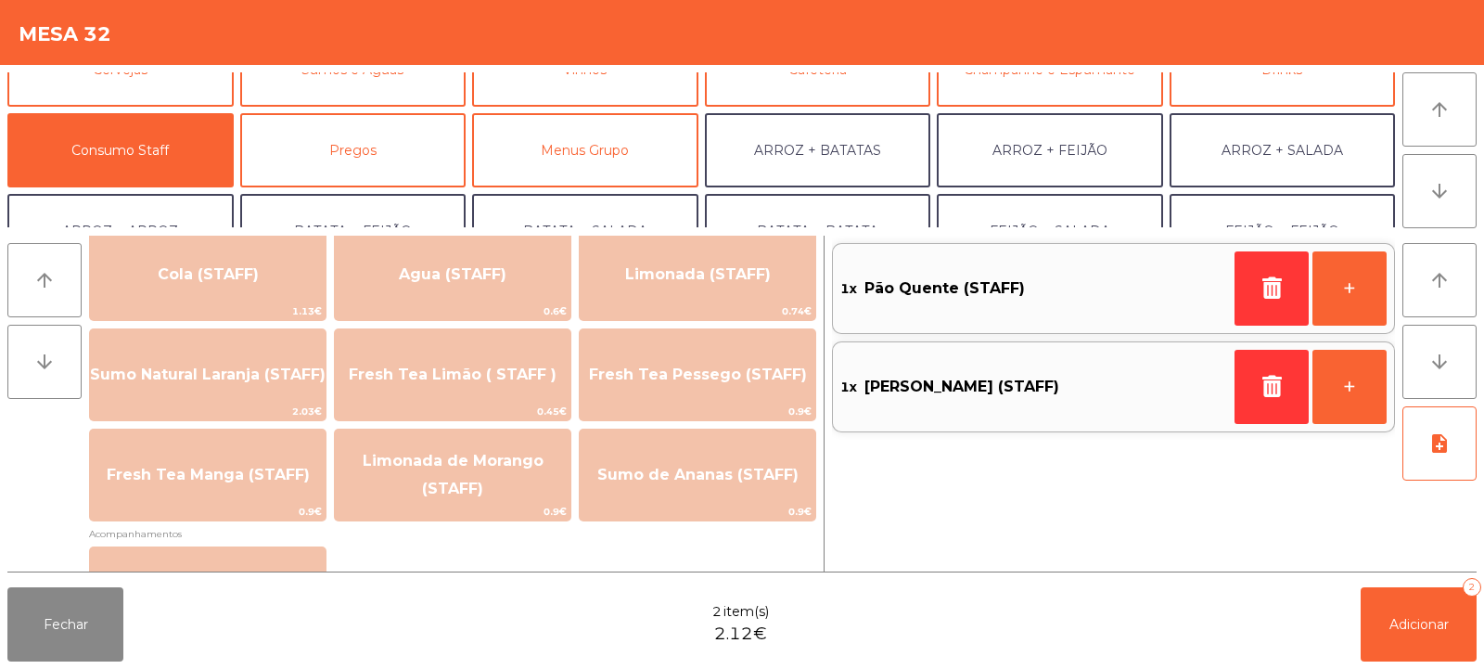
scroll to position [415, 0]
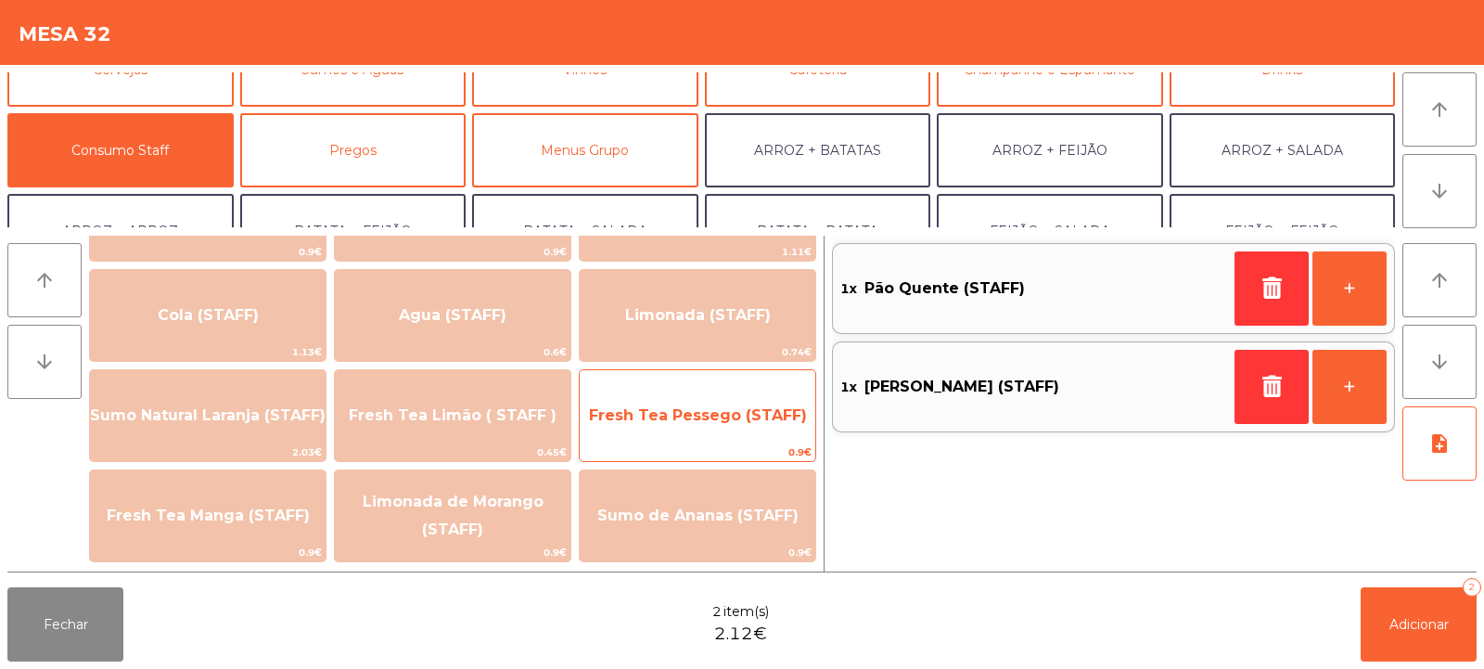
click at [731, 431] on span "Fresh Tea Pessego (STAFF)" at bounding box center [698, 416] width 236 height 50
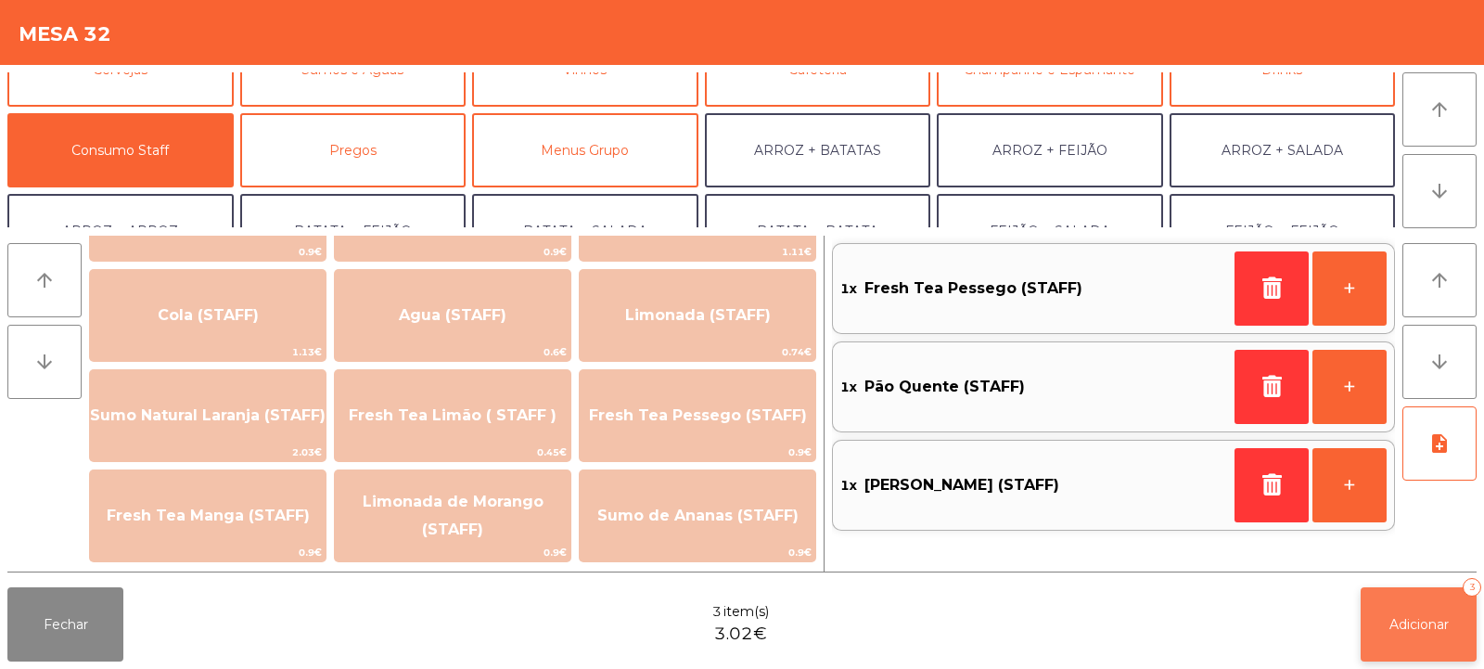
click at [1425, 630] on span "Adicionar" at bounding box center [1419, 624] width 59 height 17
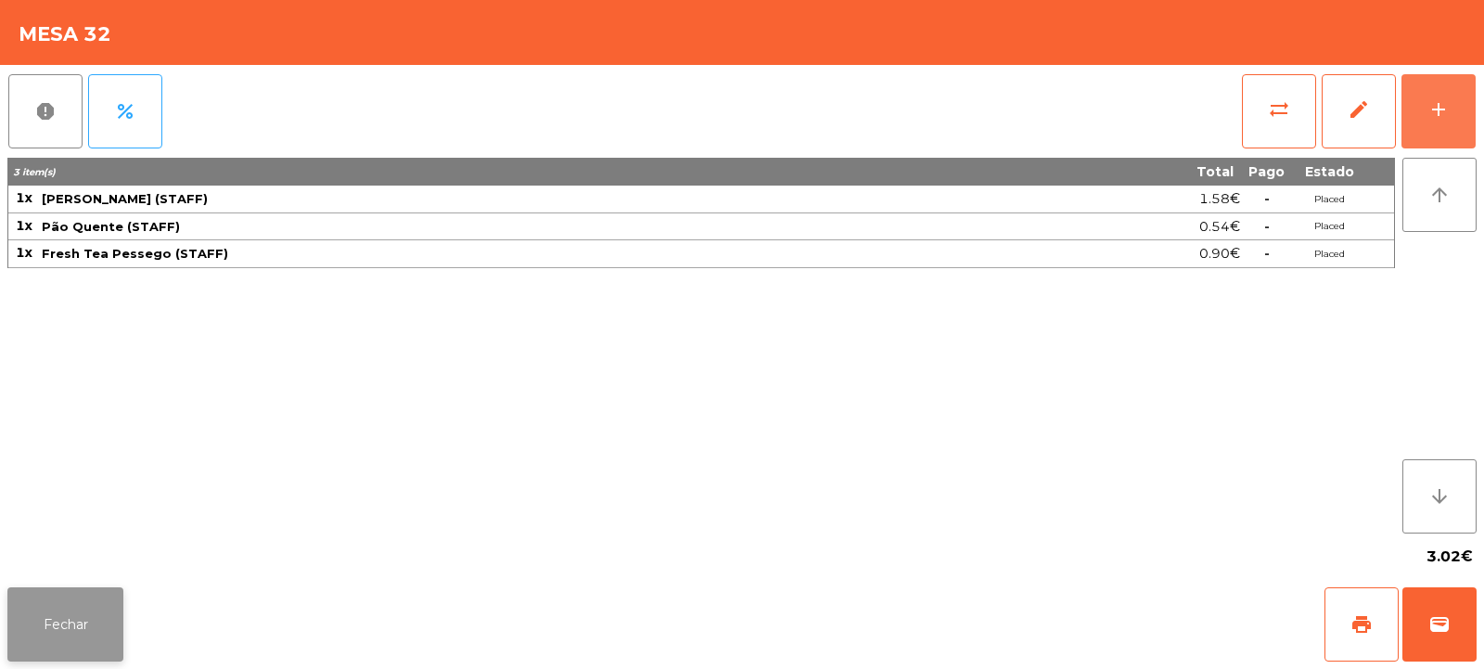
click at [75, 625] on button "Fechar" at bounding box center [65, 624] width 116 height 74
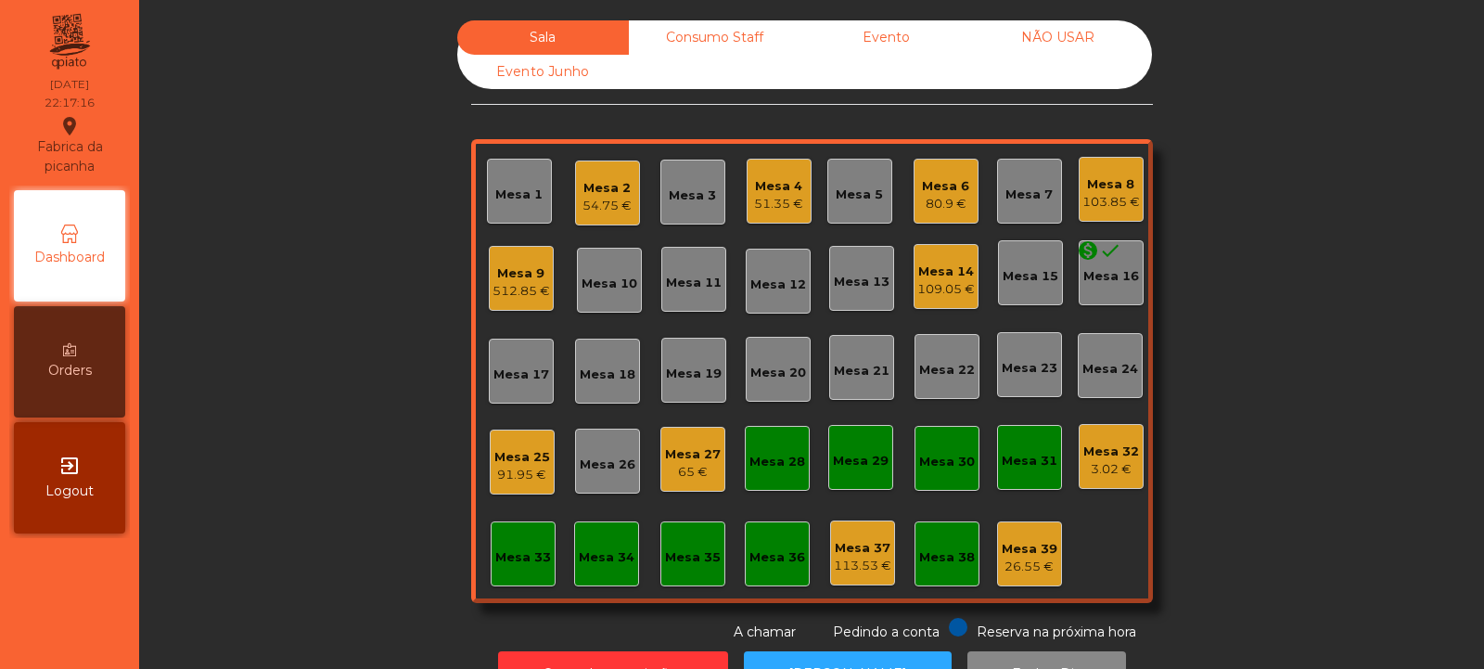
click at [520, 281] on div "Mesa 9" at bounding box center [522, 273] width 58 height 19
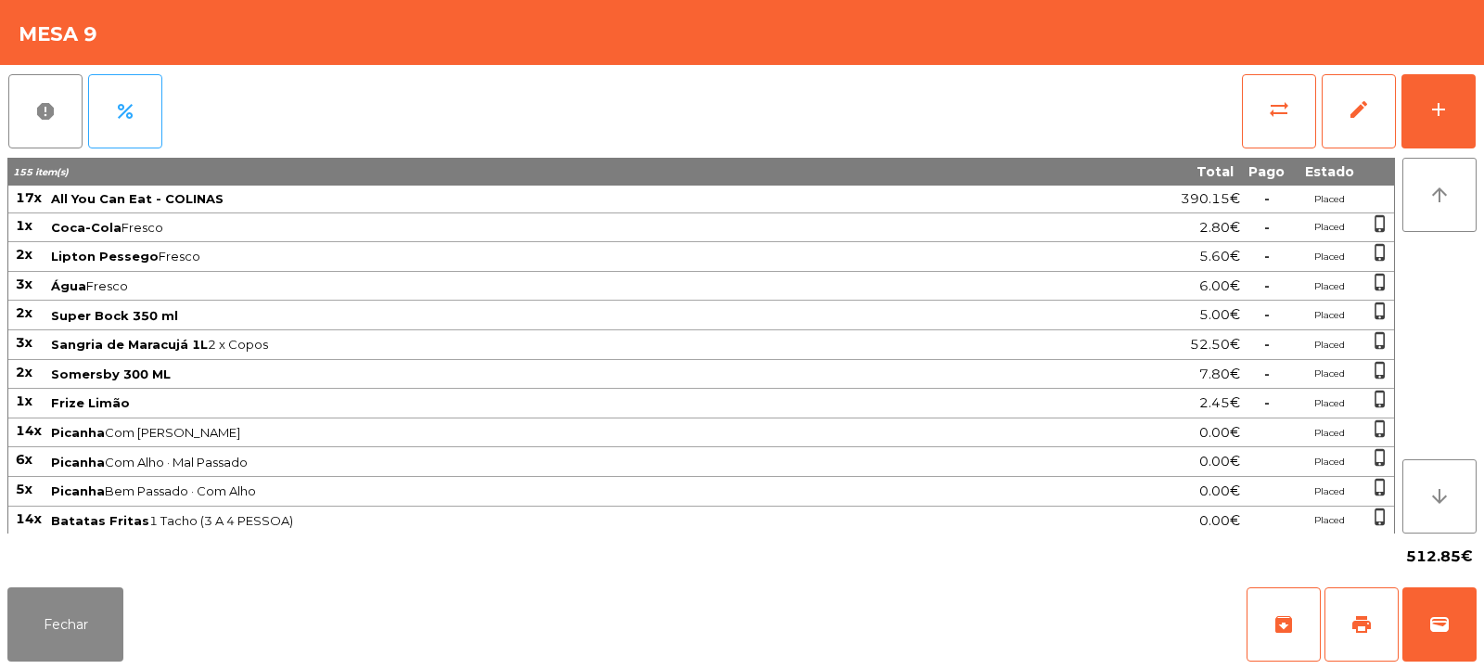
click at [518, 272] on td "Água Fresco" at bounding box center [551, 287] width 1004 height 30
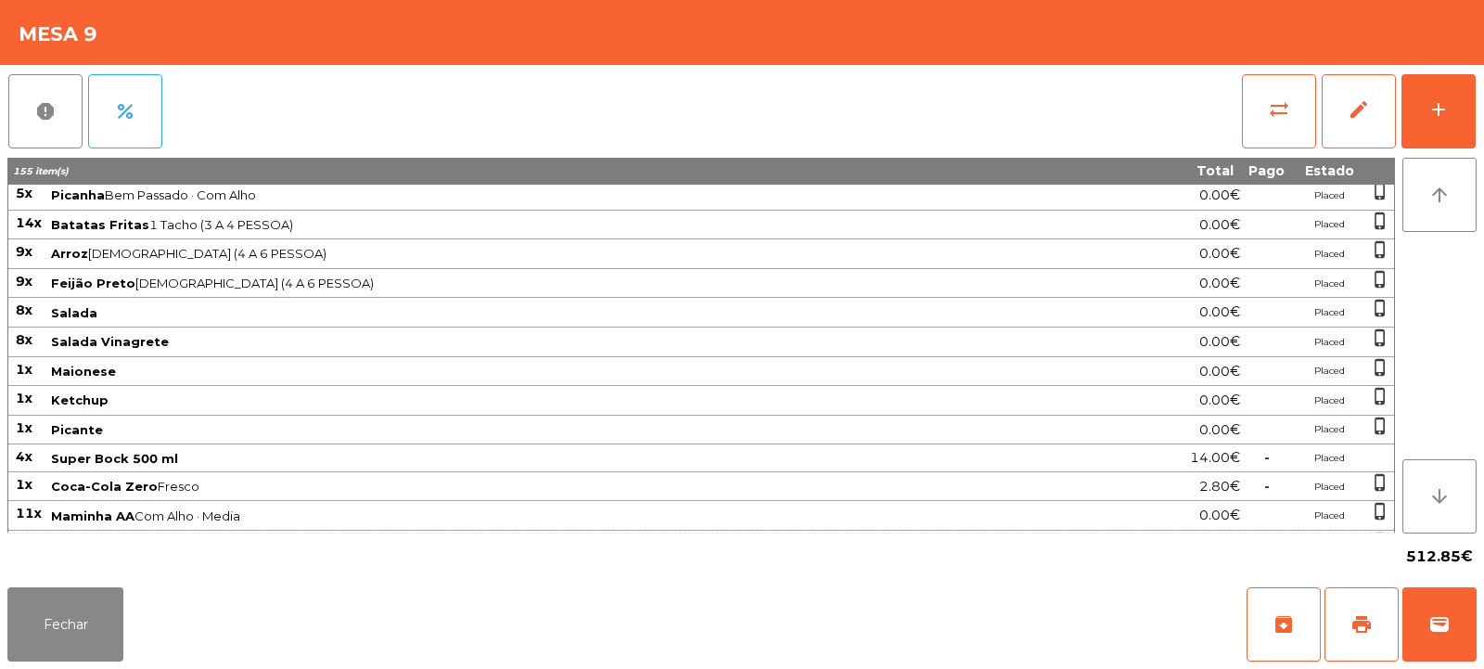
scroll to position [556, 0]
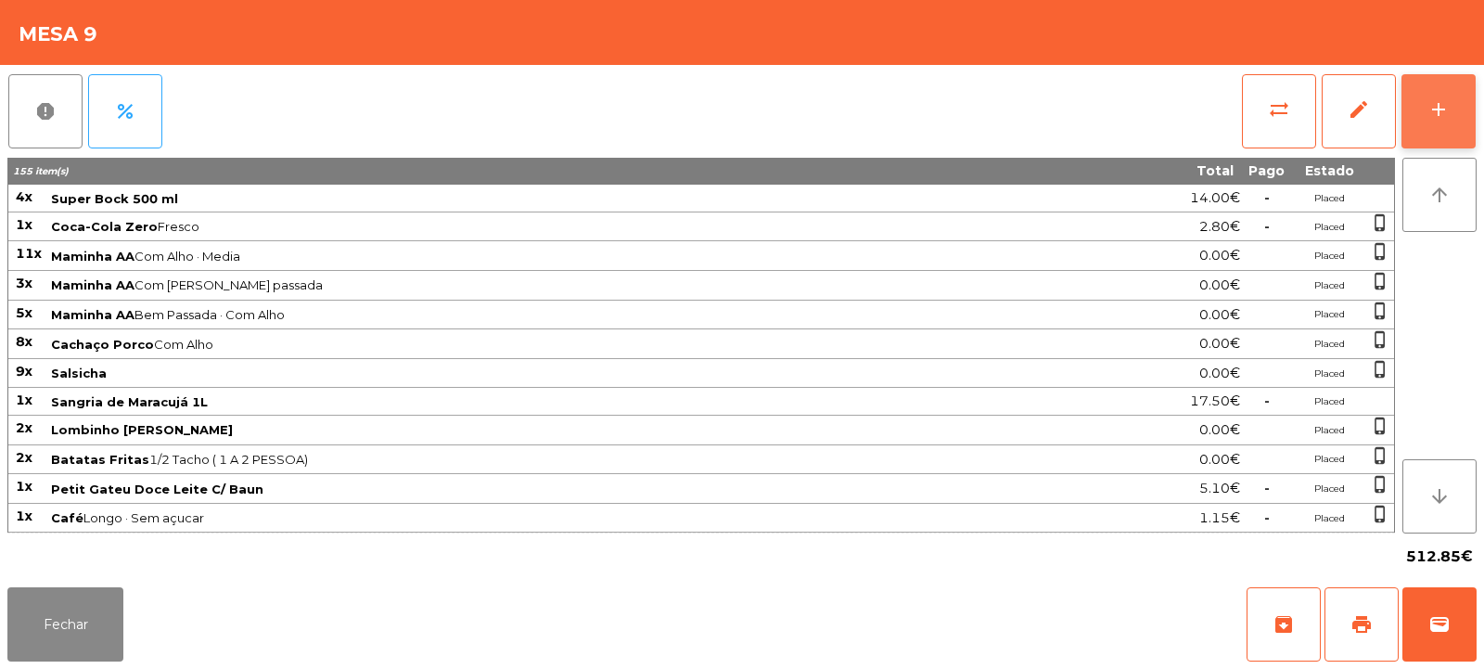
click at [1429, 128] on button "add" at bounding box center [1439, 111] width 74 height 74
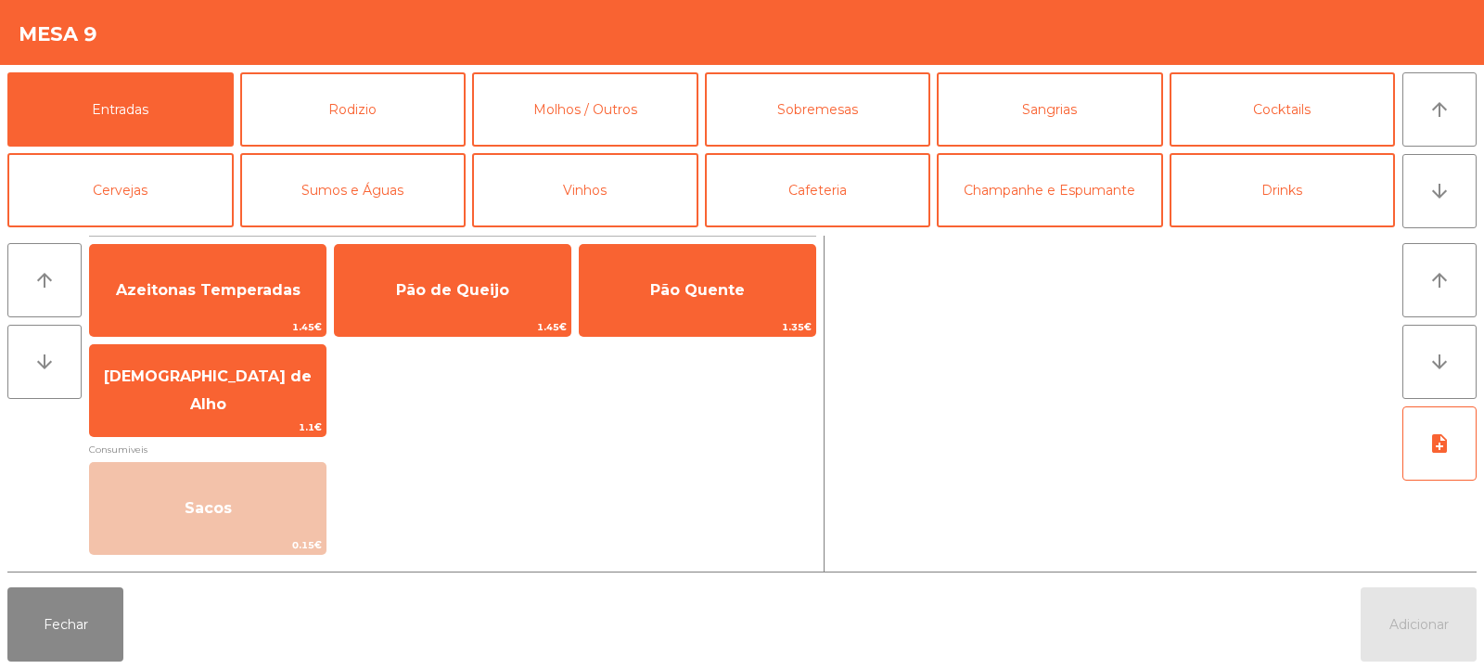
scroll to position [42, 0]
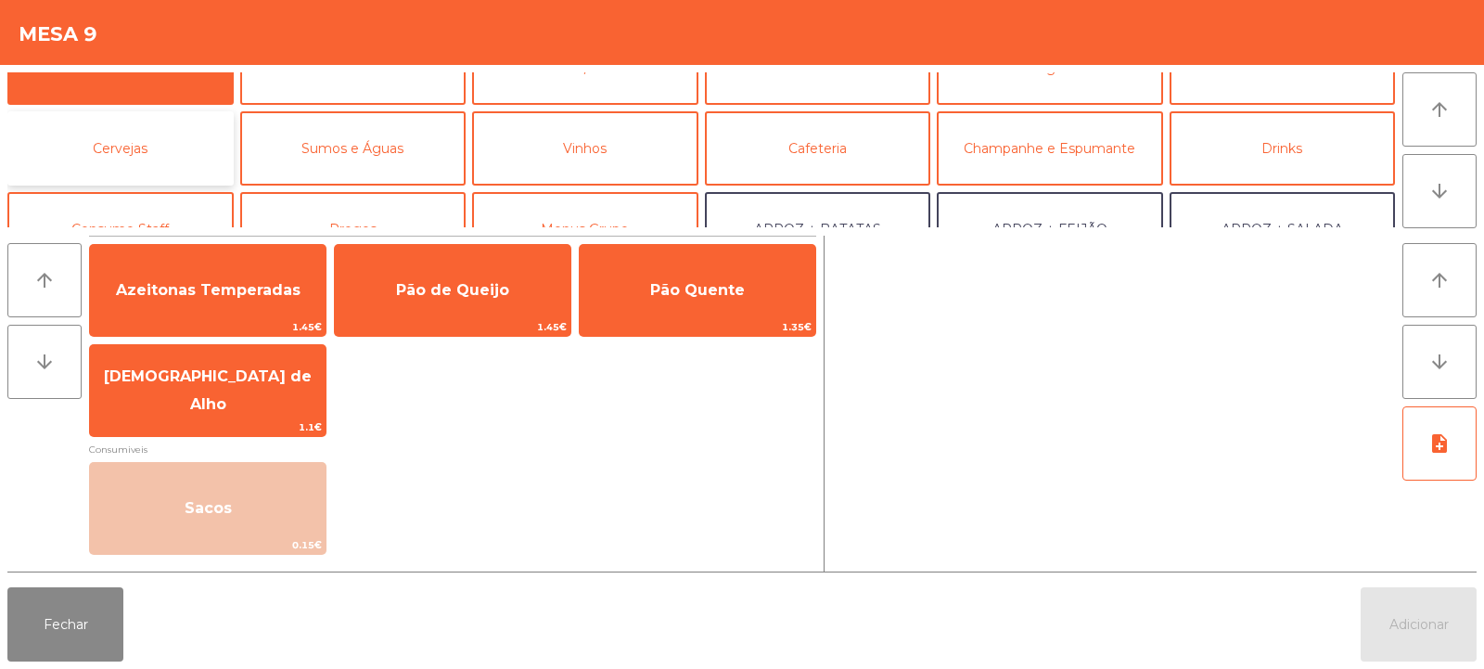
click at [169, 144] on button "Cervejas" at bounding box center [120, 148] width 226 height 74
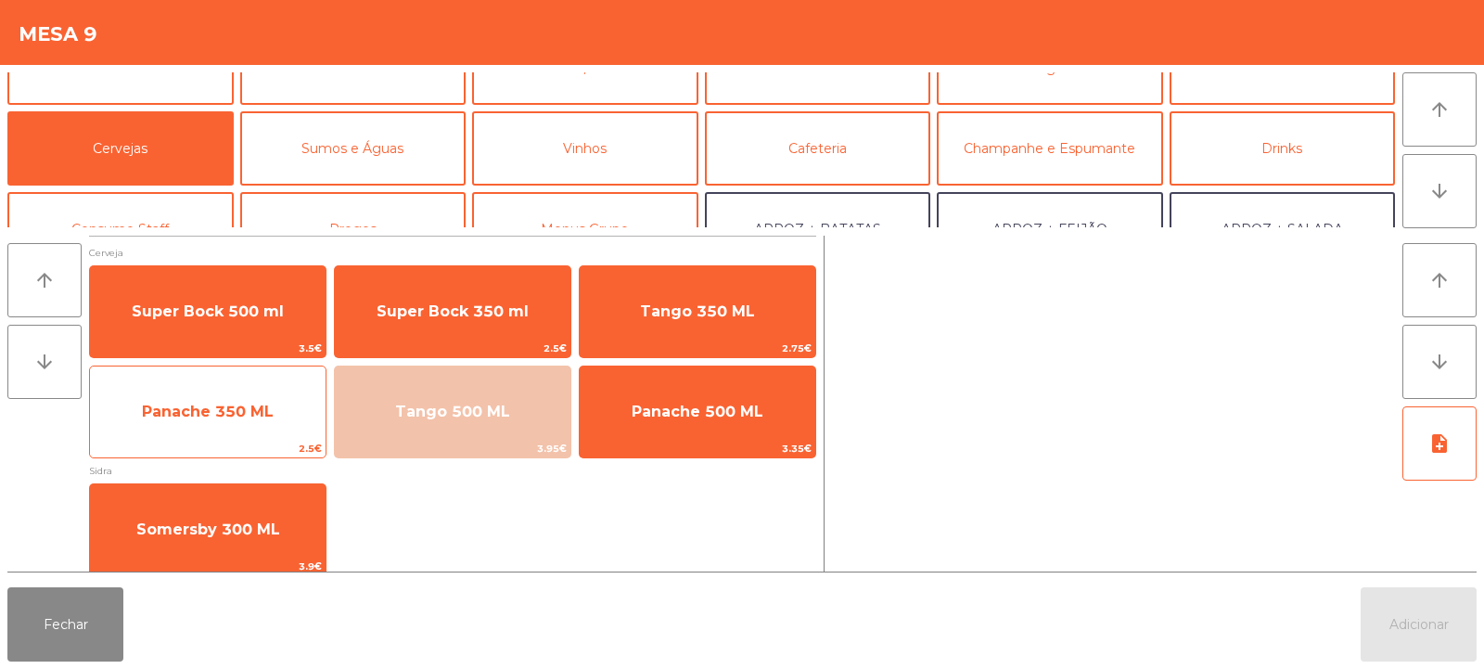
click at [274, 413] on span "Panache 350 ML" at bounding box center [208, 412] width 236 height 50
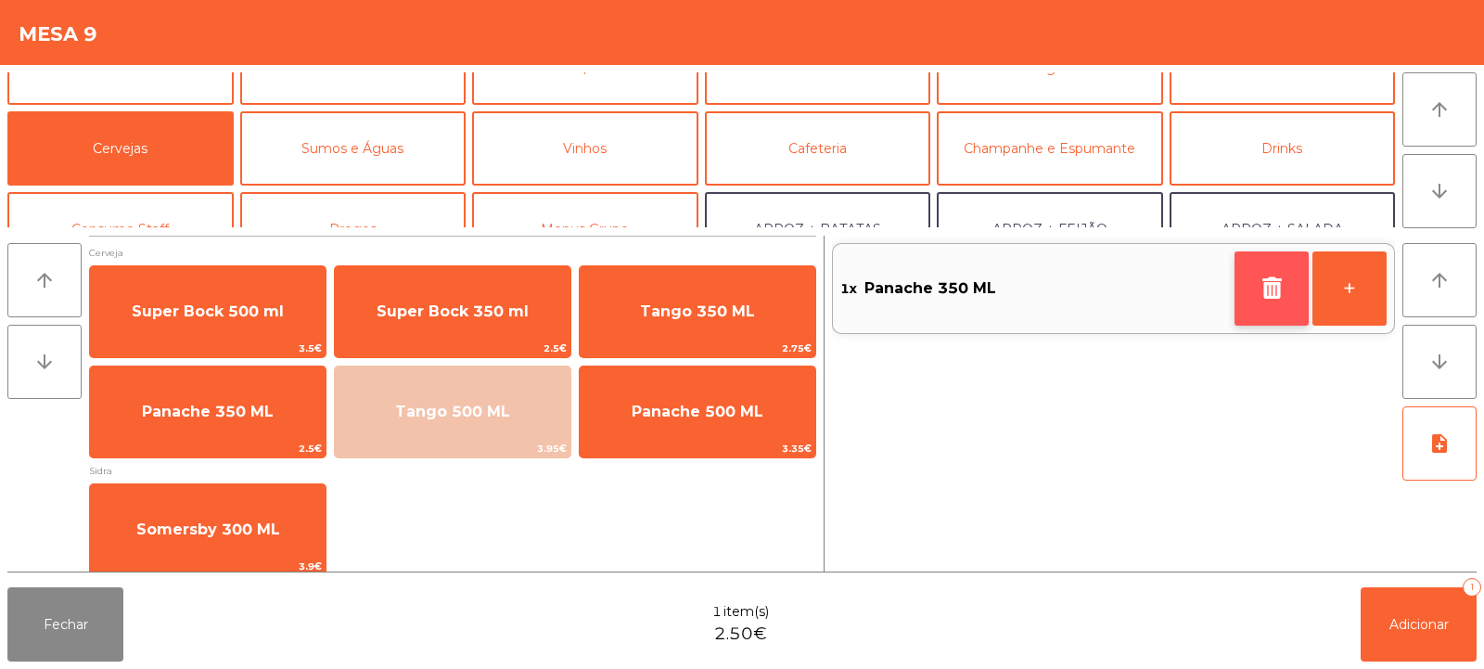
click at [1271, 299] on button "button" at bounding box center [1272, 288] width 74 height 74
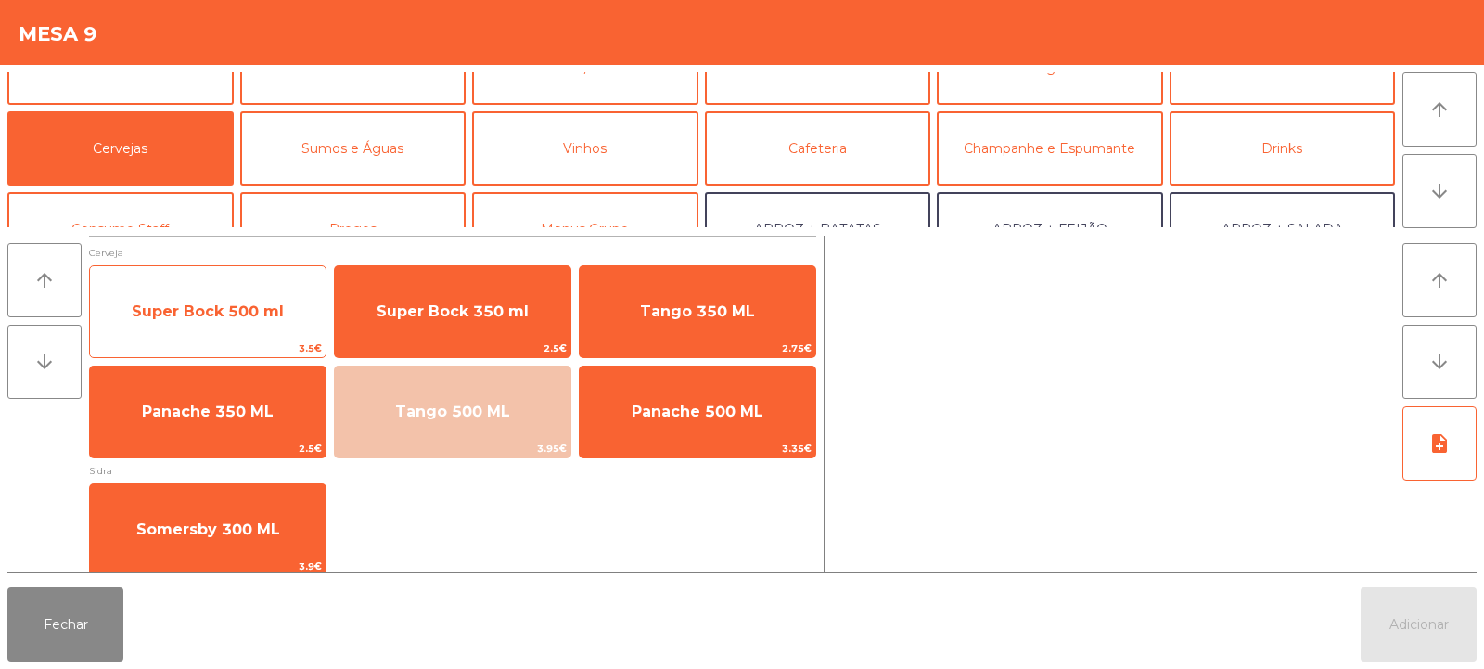
click at [263, 330] on span "Super Bock 500 ml" at bounding box center [208, 312] width 236 height 50
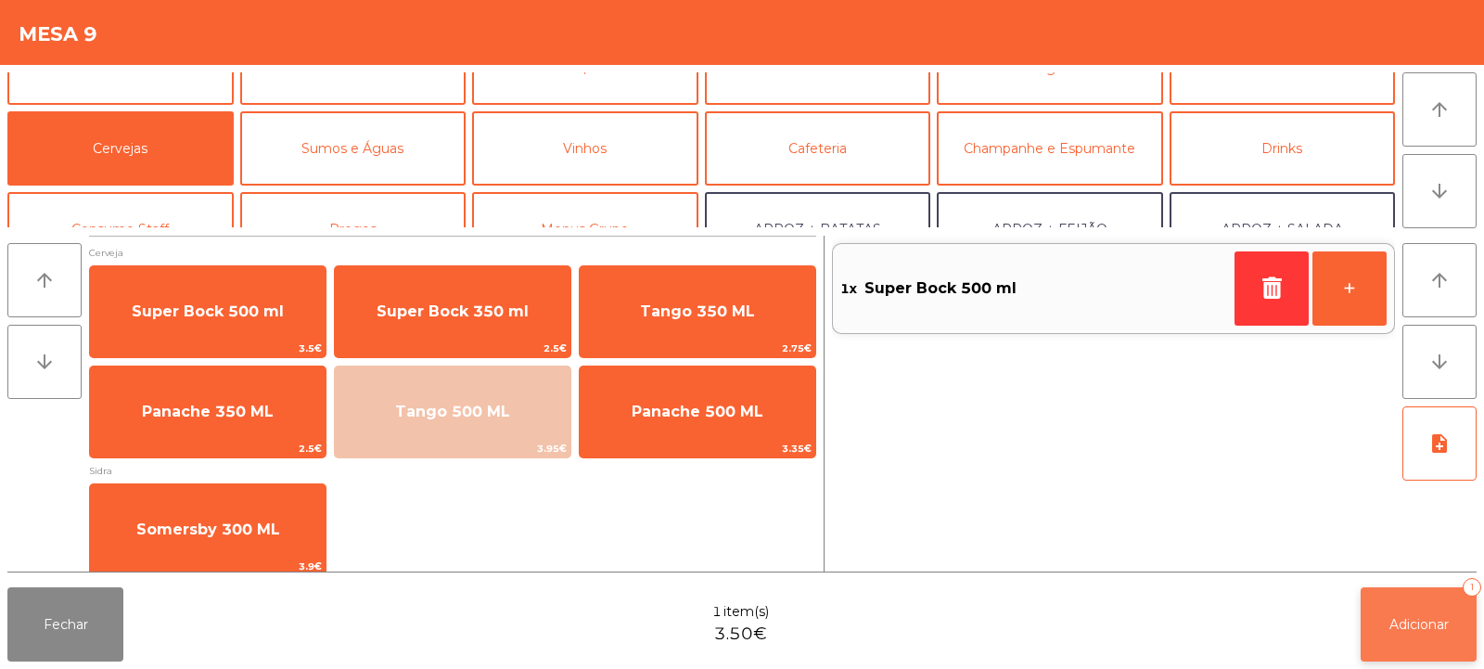
click at [1413, 634] on button "Adicionar 1" at bounding box center [1419, 624] width 116 height 74
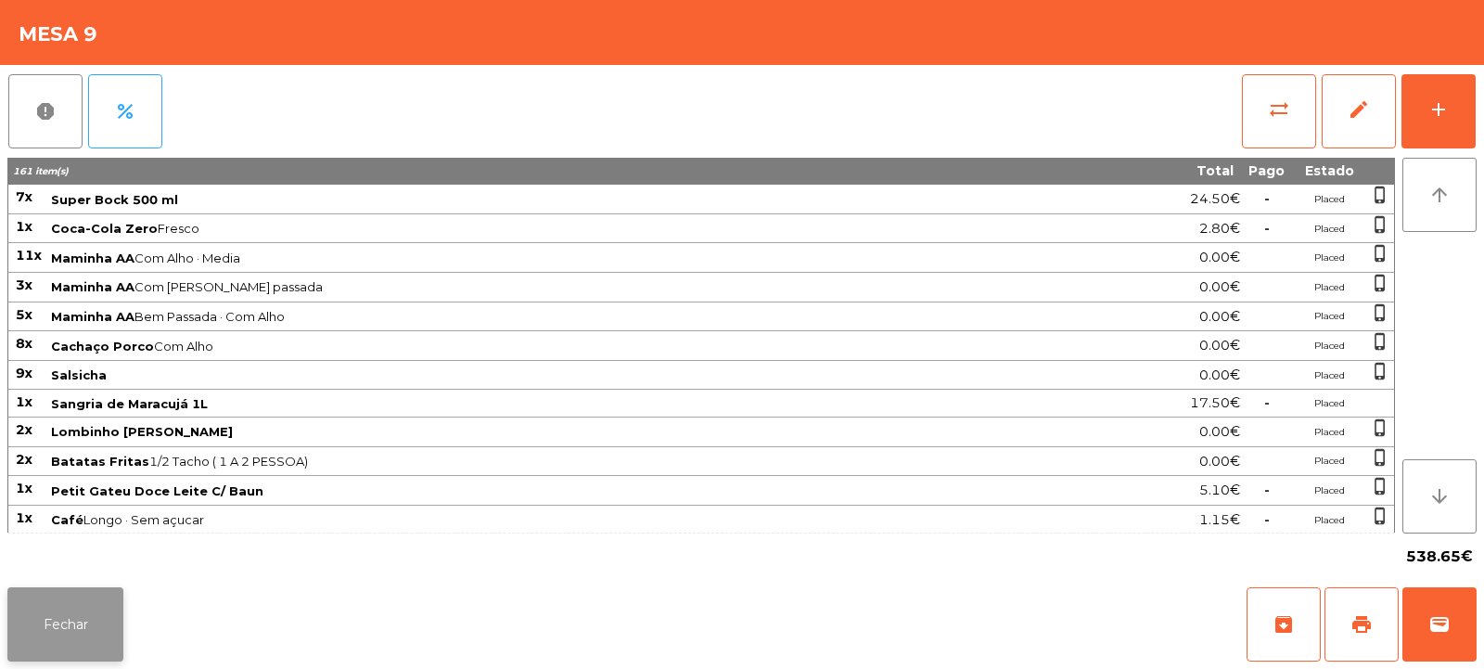
click at [67, 651] on button "Fechar" at bounding box center [65, 624] width 116 height 74
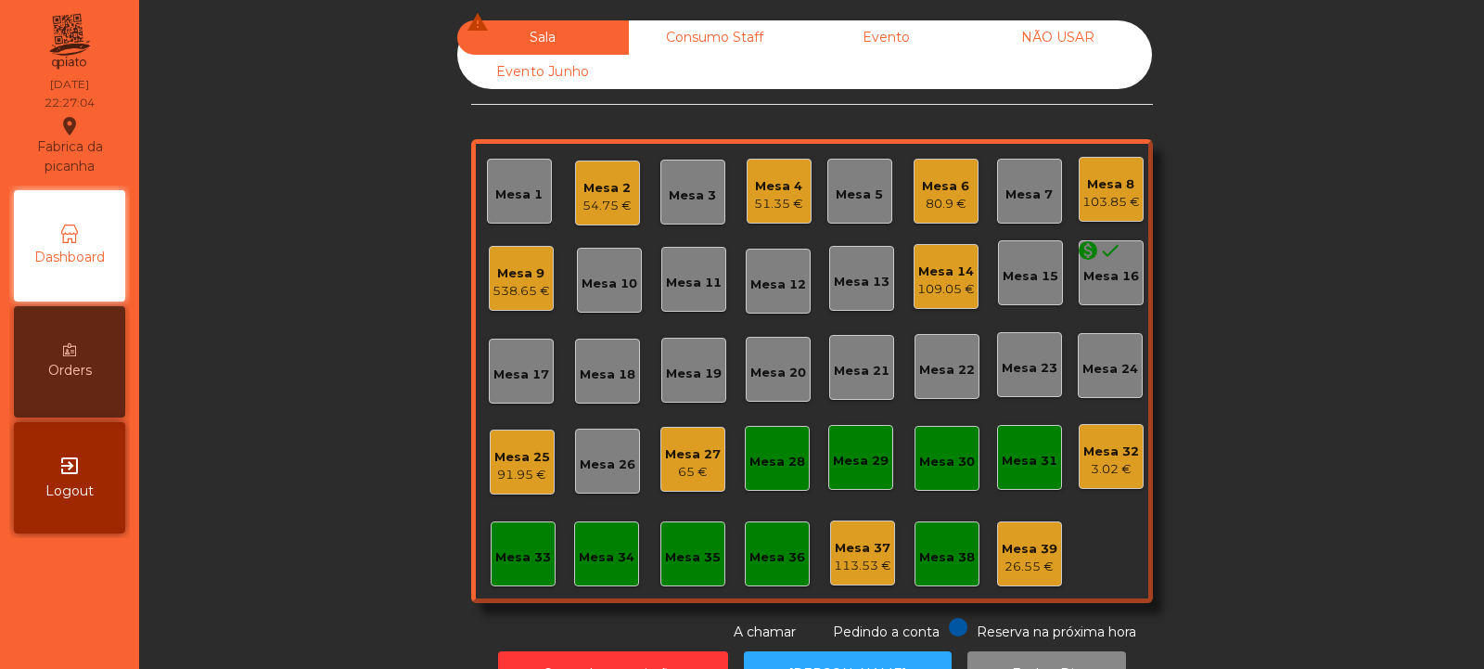
click at [754, 205] on div "51.35 €" at bounding box center [778, 204] width 49 height 19
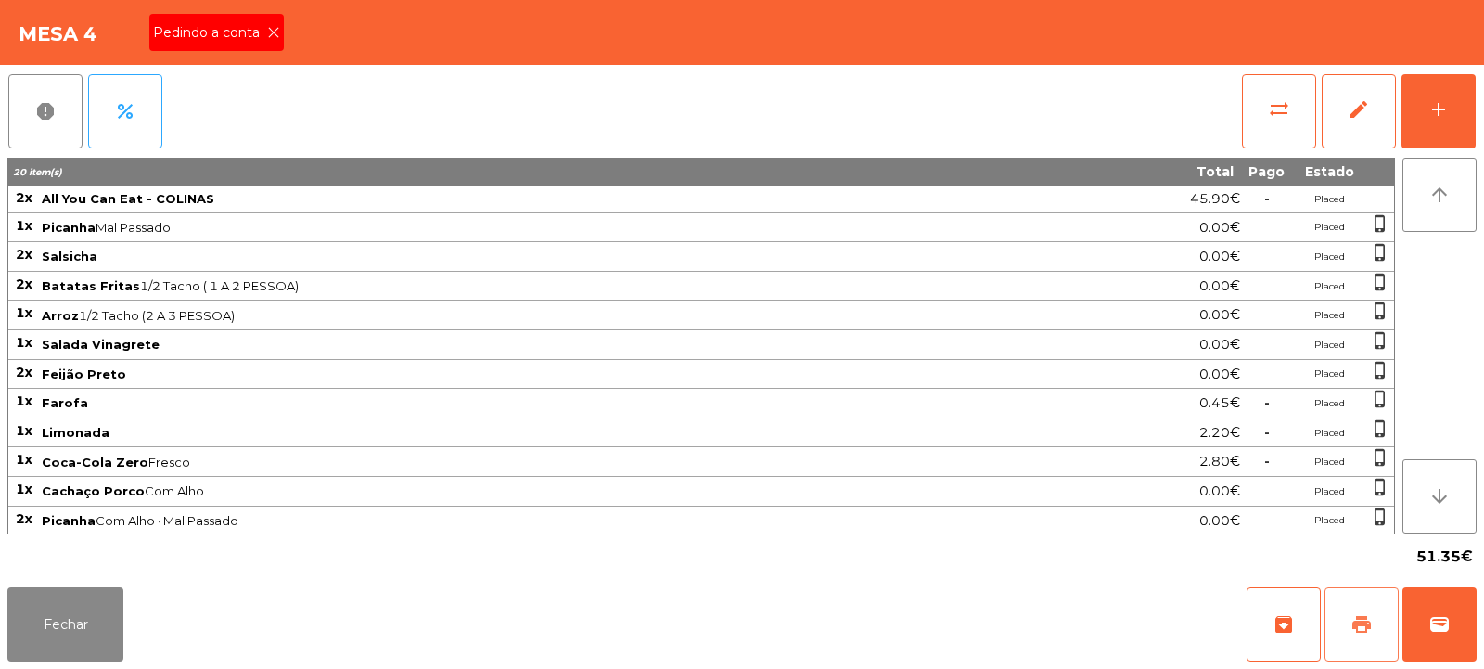
click at [1351, 628] on span "print" at bounding box center [1362, 624] width 22 height 22
click at [71, 634] on button "Fechar" at bounding box center [65, 624] width 116 height 74
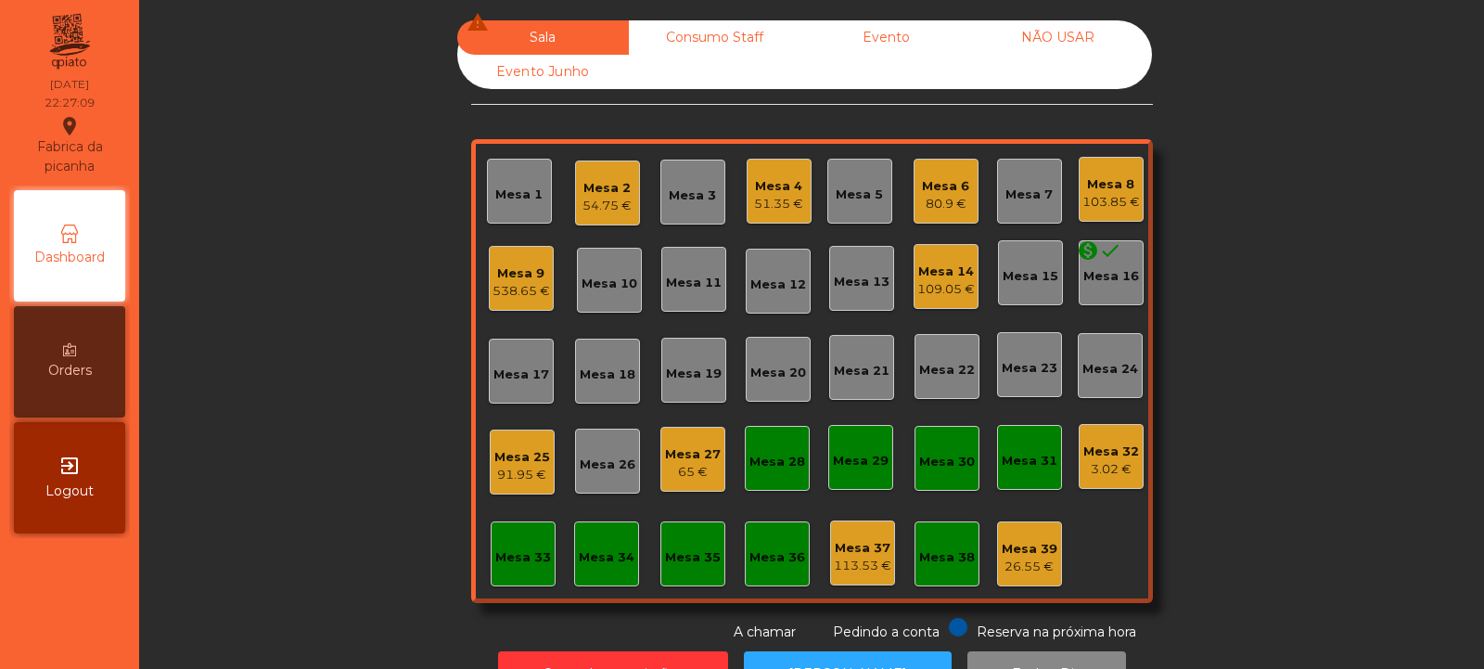
click at [590, 195] on div "Mesa 2" at bounding box center [607, 188] width 49 height 19
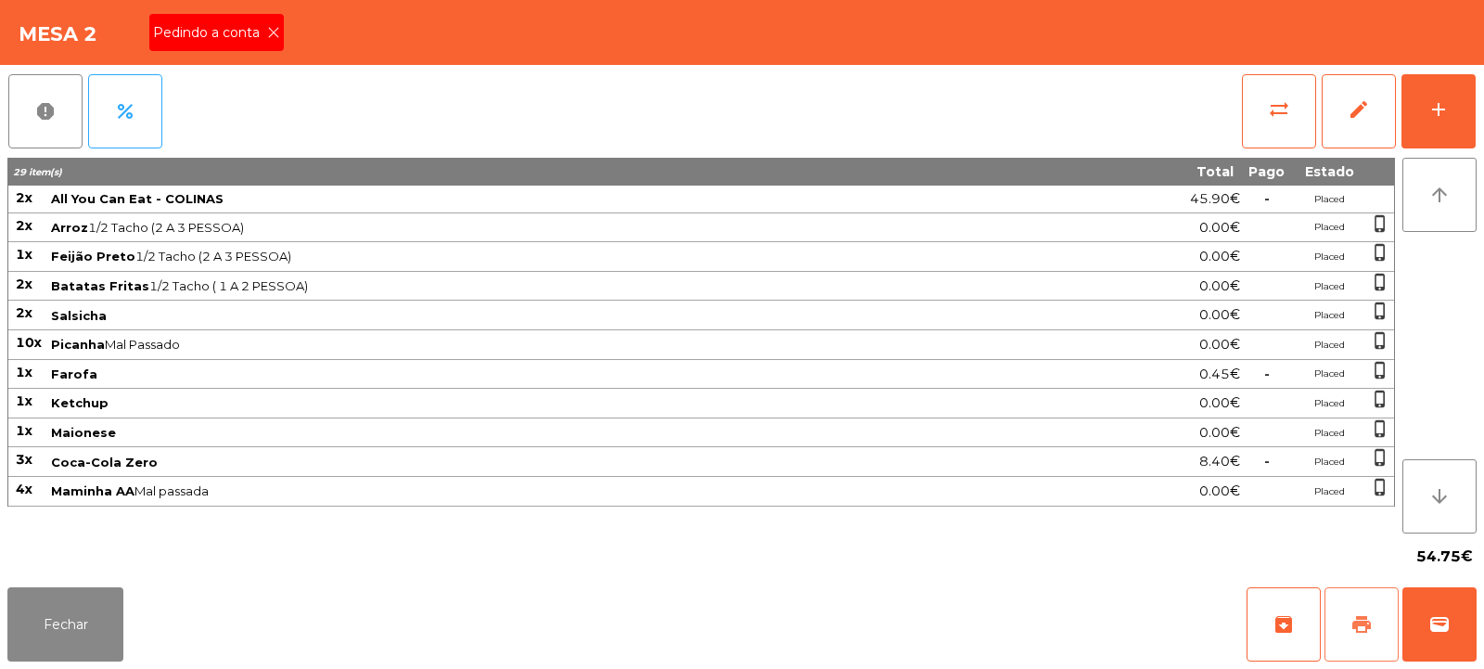
click at [1370, 605] on button "print" at bounding box center [1362, 624] width 74 height 74
click at [83, 603] on button "Fechar" at bounding box center [65, 624] width 116 height 74
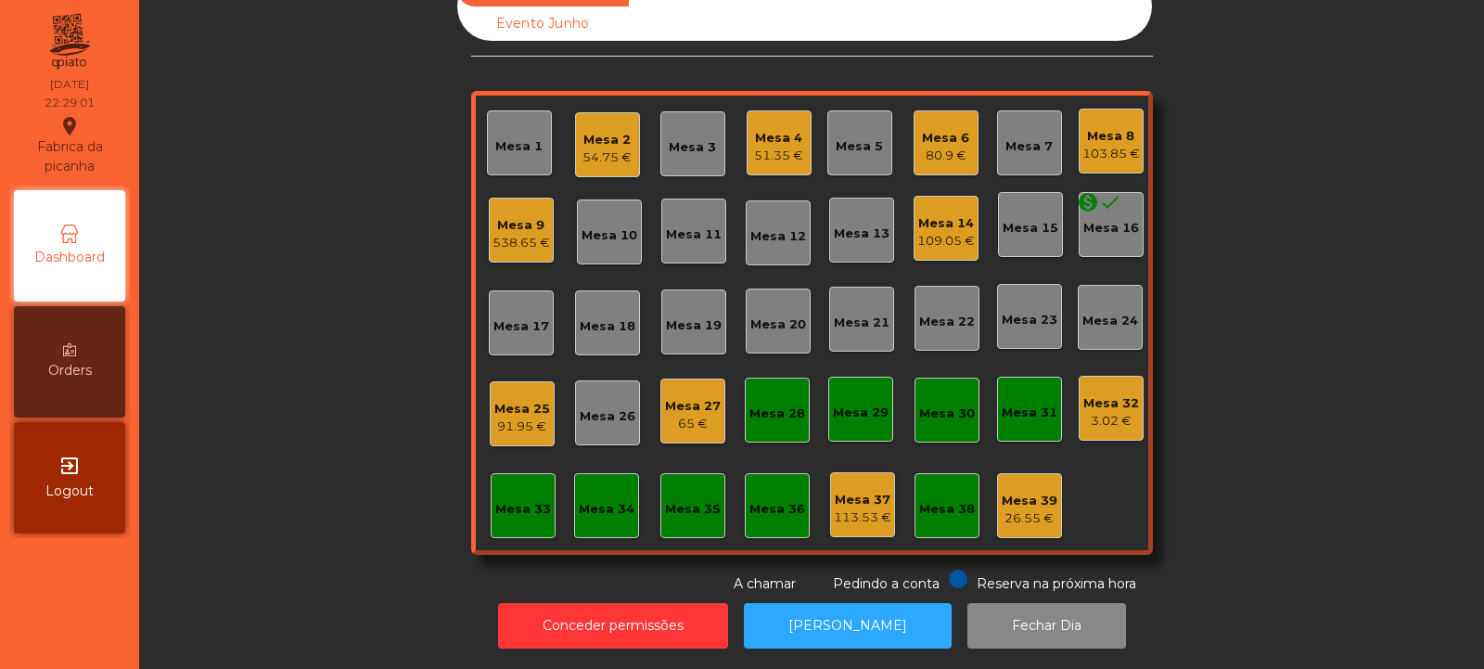
scroll to position [0, 0]
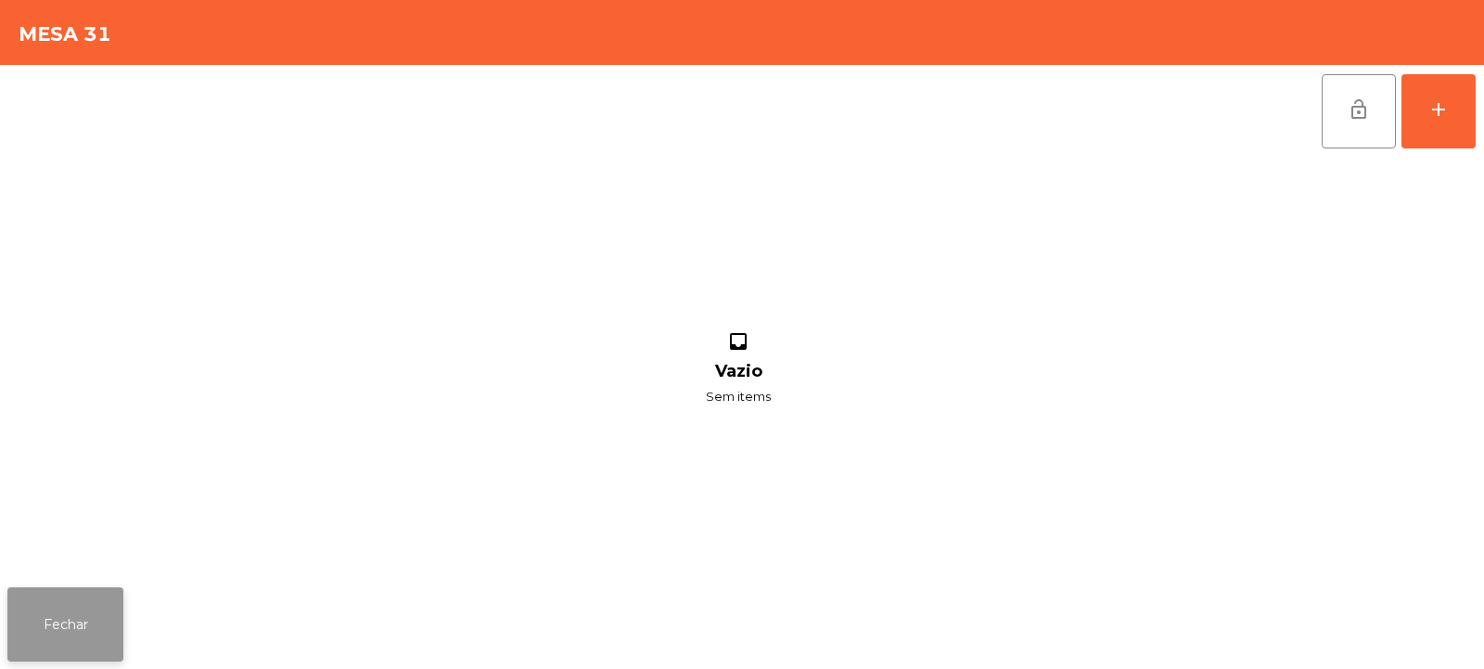
click at [118, 643] on button "Fechar" at bounding box center [65, 624] width 116 height 74
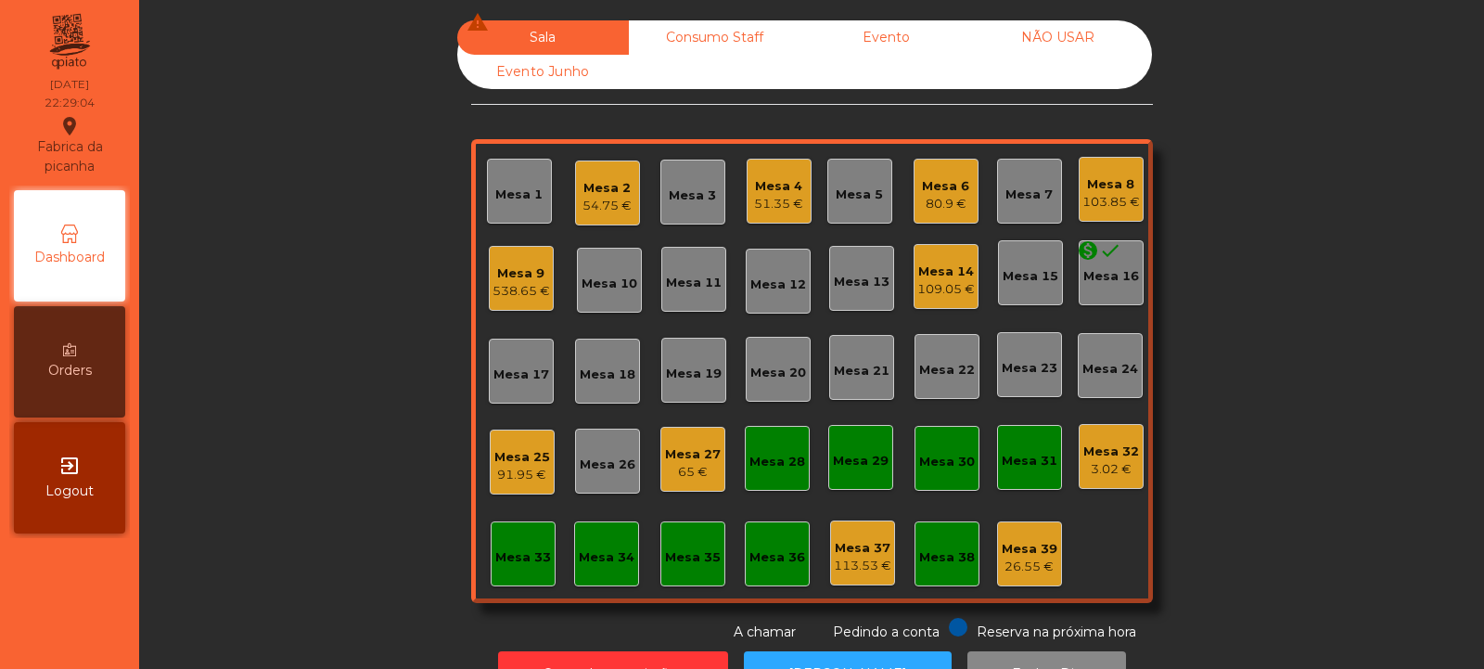
click at [1014, 430] on div "Mesa 31" at bounding box center [1029, 457] width 65 height 65
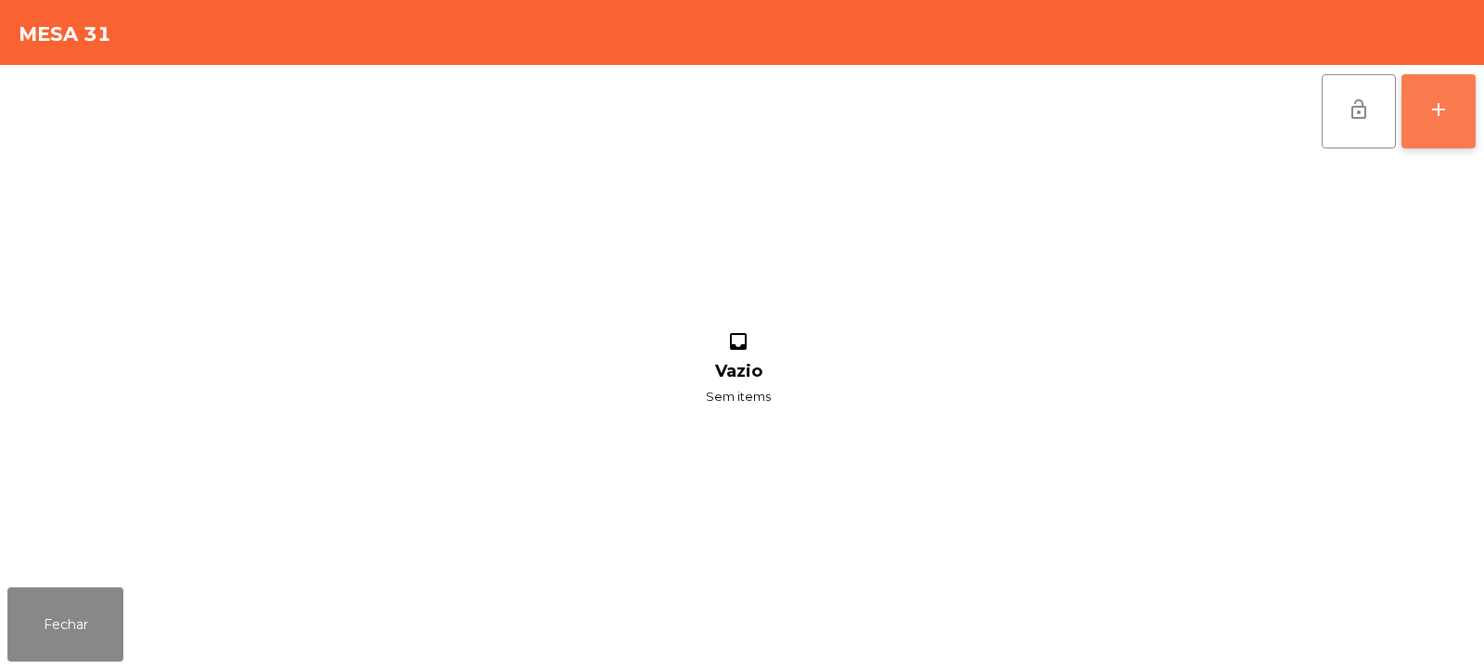
click at [1450, 100] on button "add" at bounding box center [1439, 111] width 74 height 74
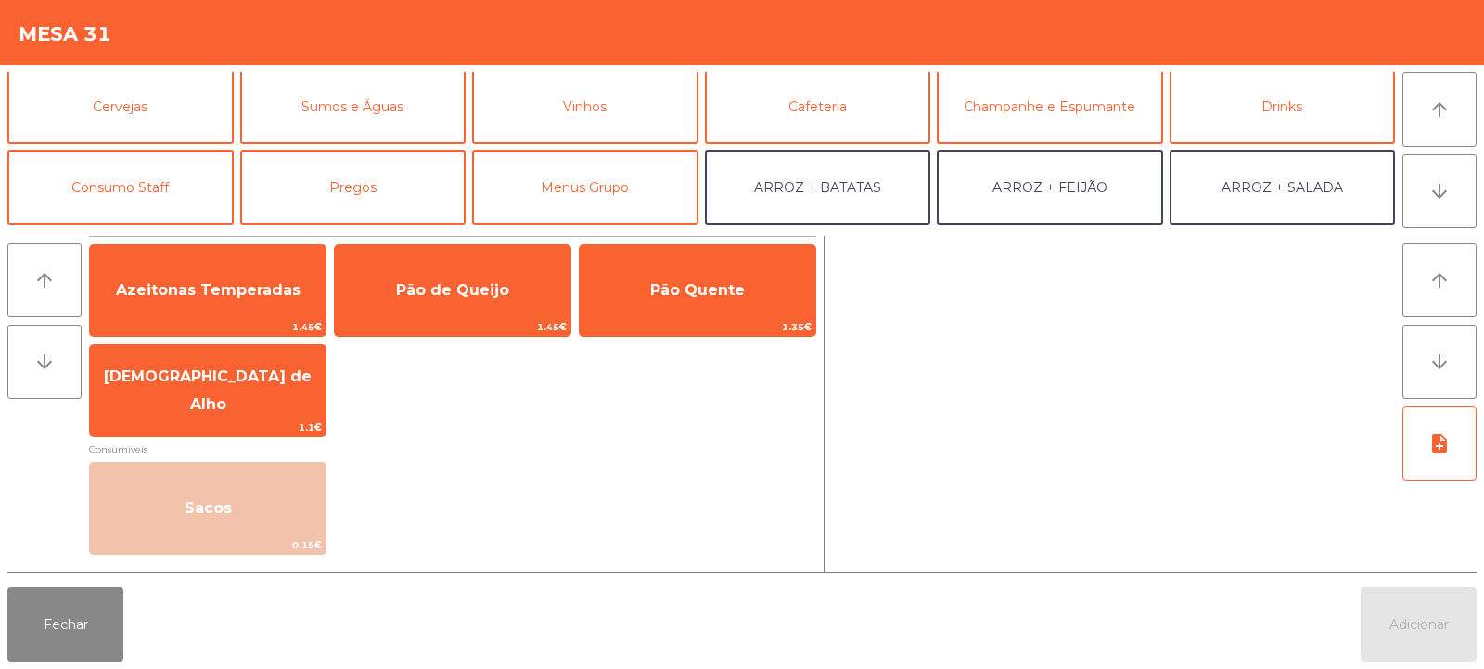
scroll to position [94, 0]
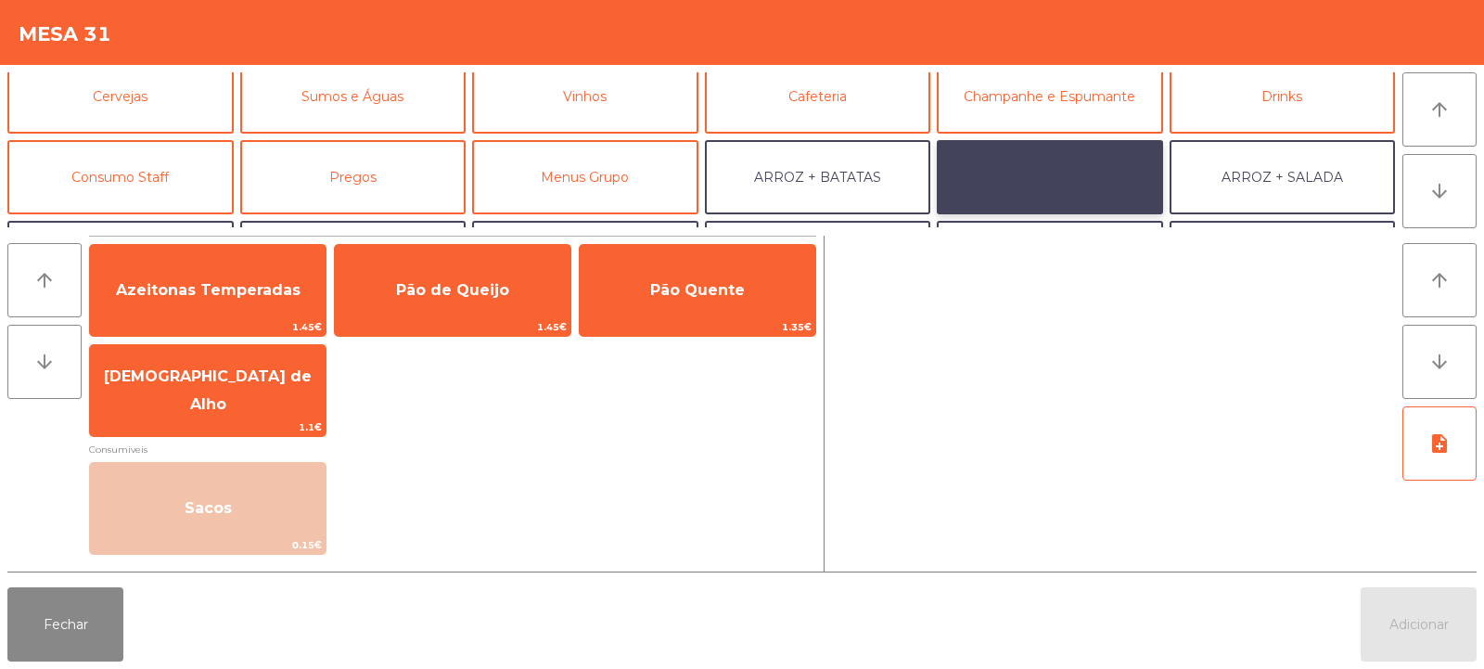
click at [984, 176] on button "ARROZ + FEIJÃO" at bounding box center [1050, 177] width 226 height 74
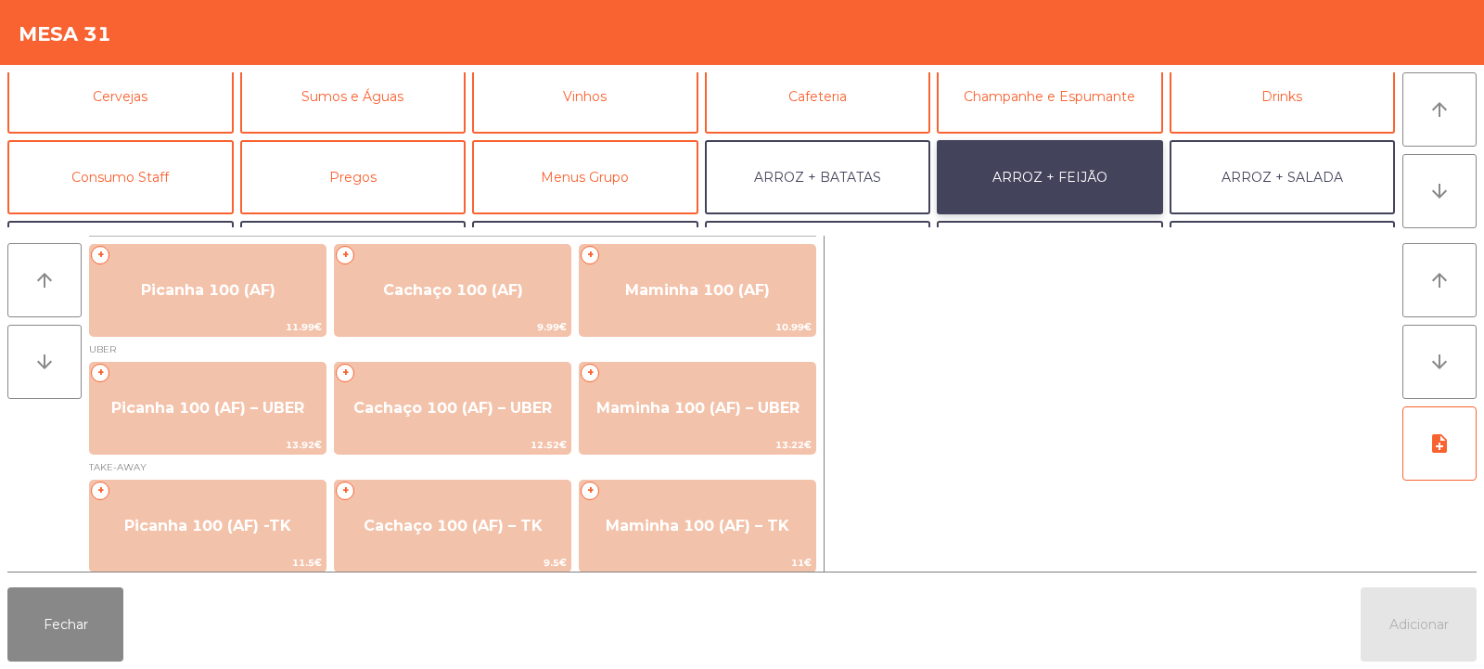
scroll to position [8, 0]
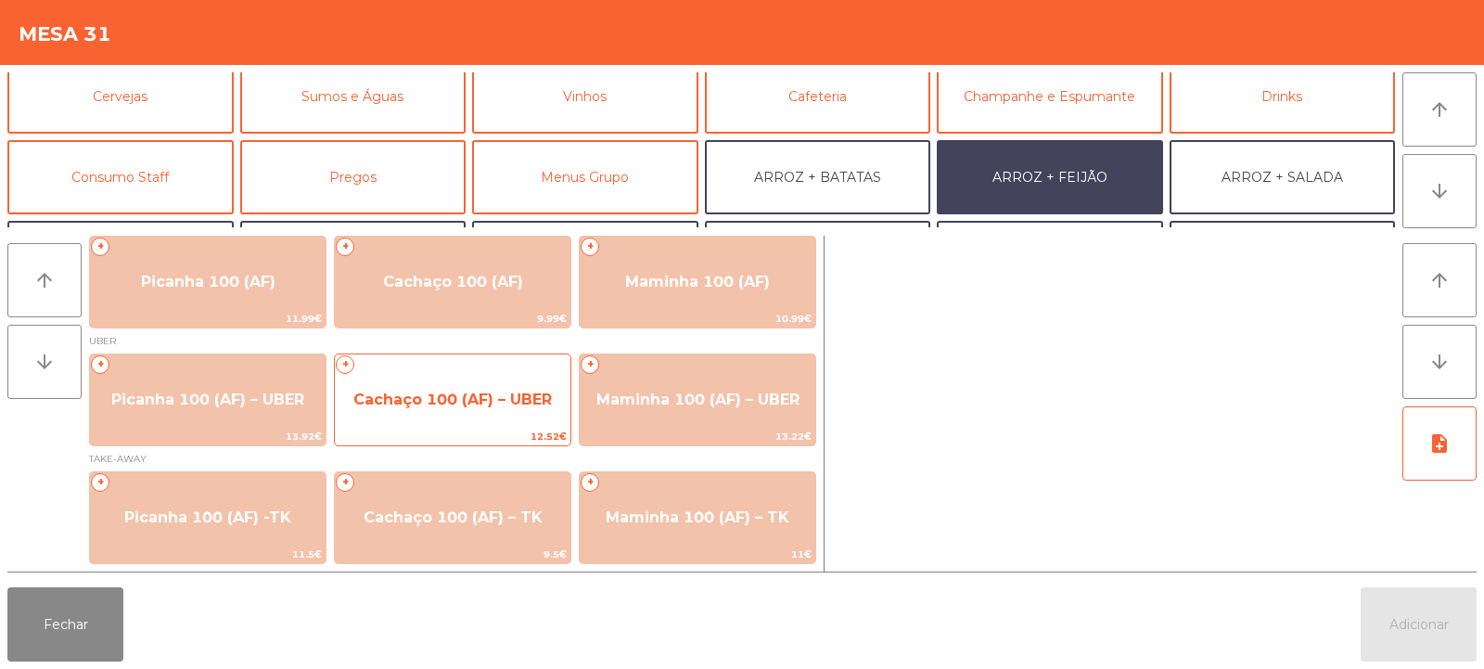
click at [481, 398] on span "Cachaço 100 (AF) – UBER" at bounding box center [452, 400] width 199 height 18
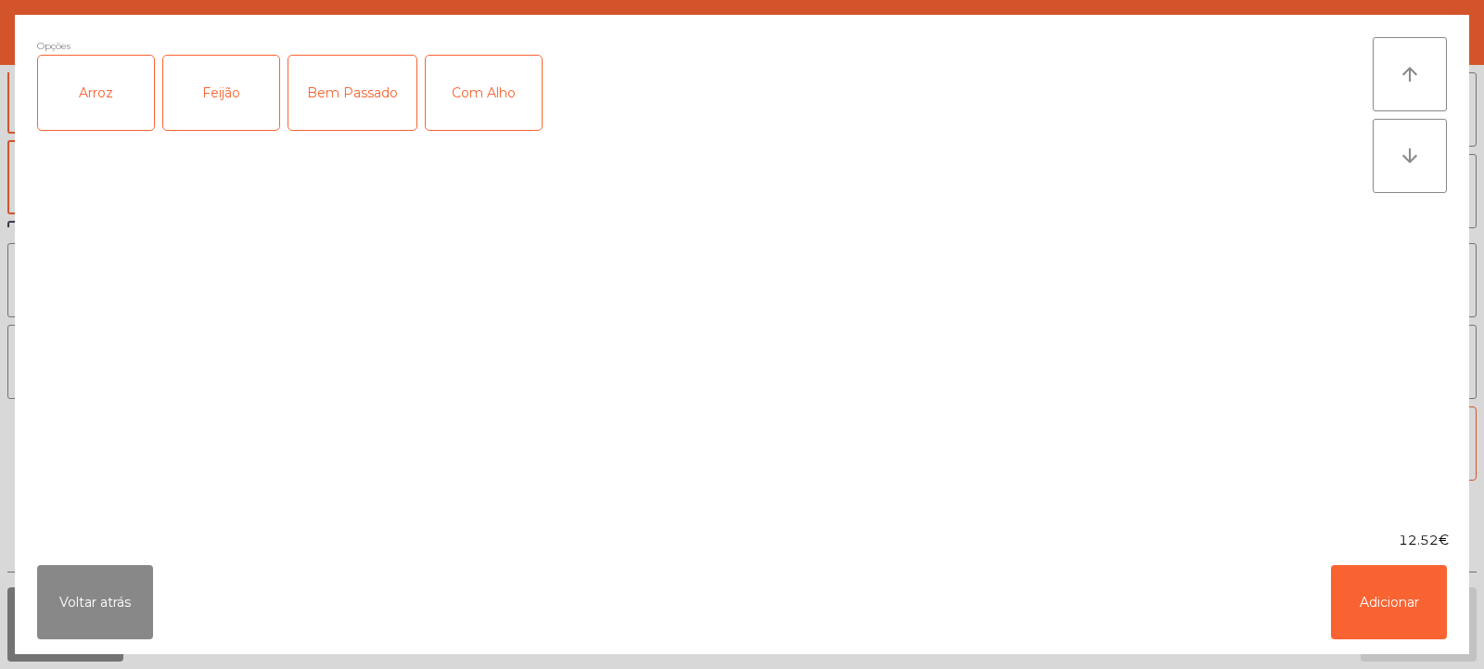
click at [109, 104] on div "Arroz" at bounding box center [96, 93] width 116 height 74
click at [217, 108] on div "Feijão" at bounding box center [221, 93] width 116 height 74
click at [481, 71] on div "Com Alho" at bounding box center [484, 93] width 116 height 74
click at [1375, 596] on button "Adicionar" at bounding box center [1389, 602] width 116 height 74
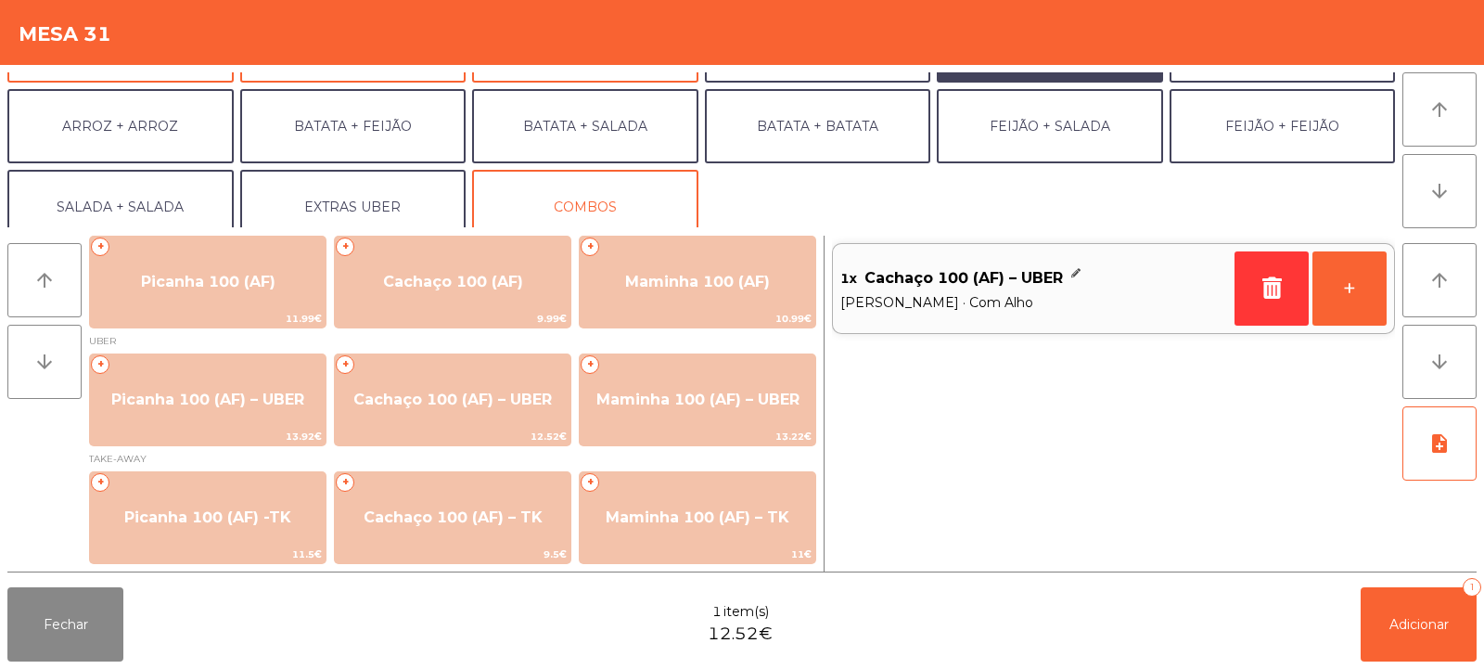
scroll to position [242, 0]
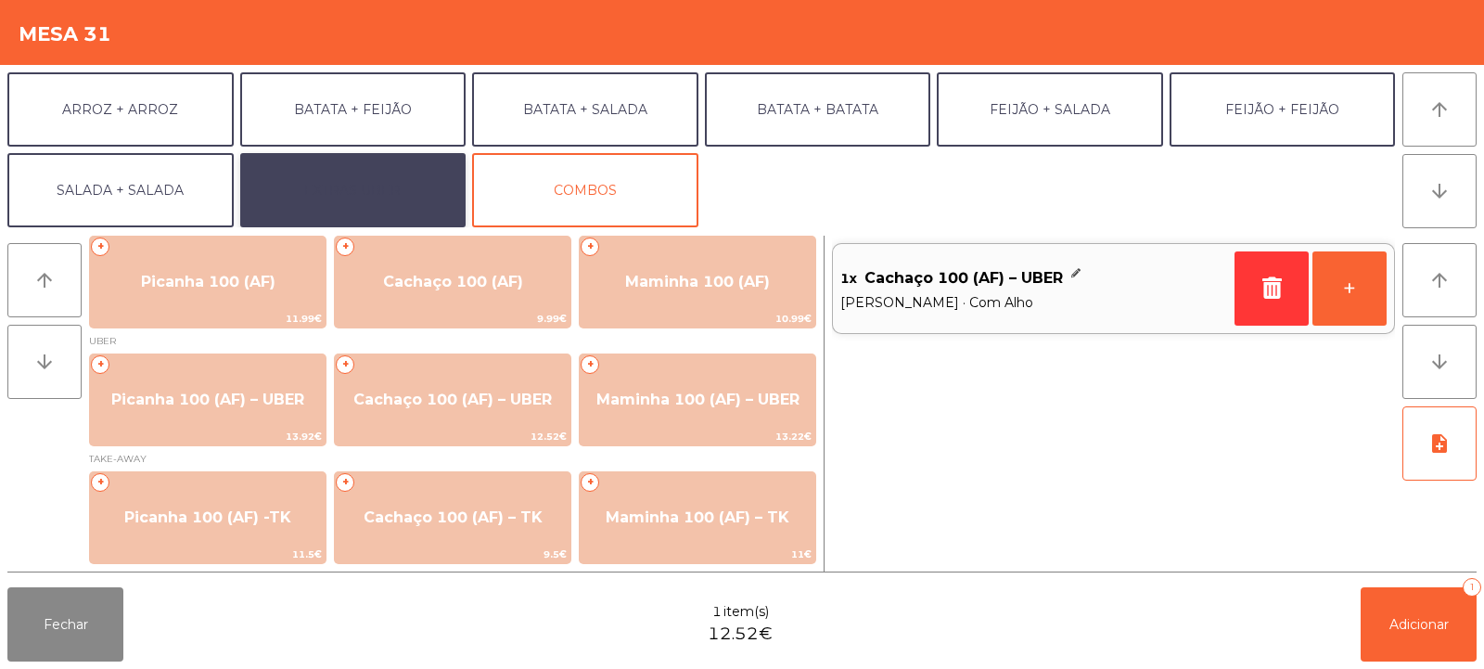
click at [321, 179] on button "EXTRAS UBER" at bounding box center [353, 190] width 226 height 74
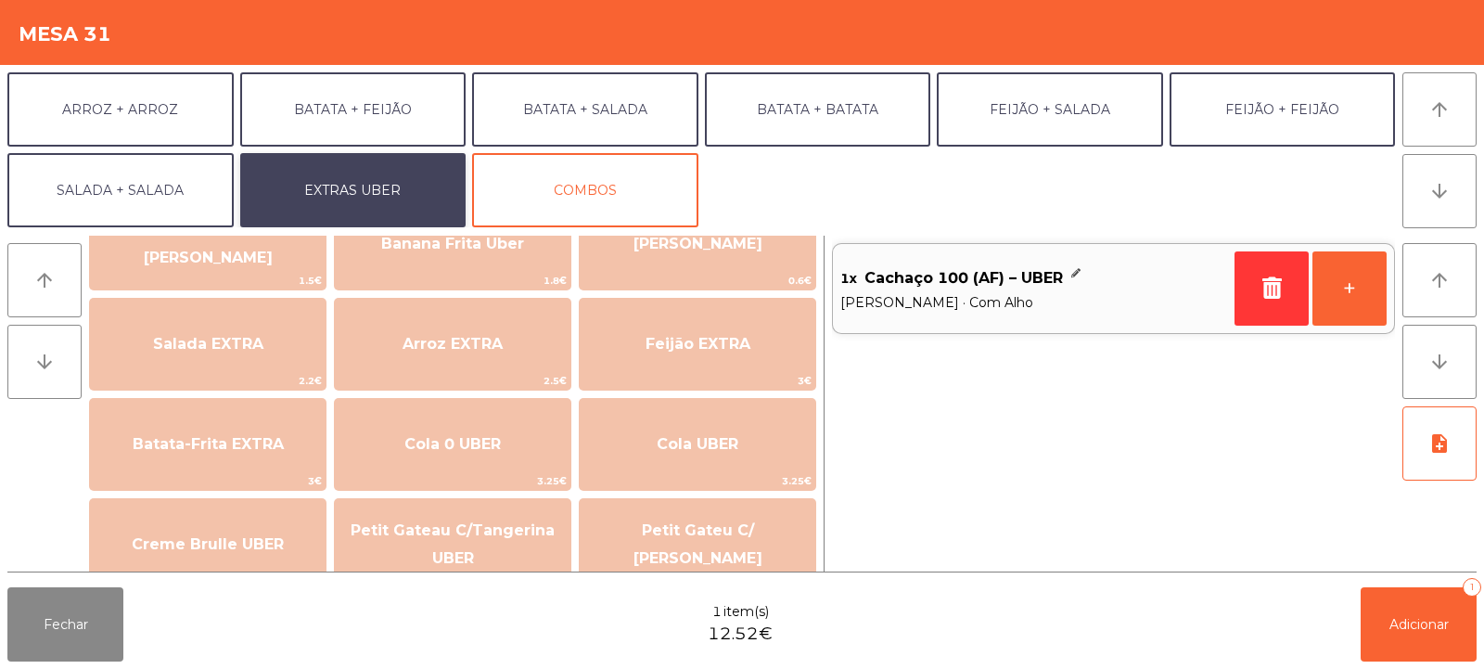
scroll to position [166, 0]
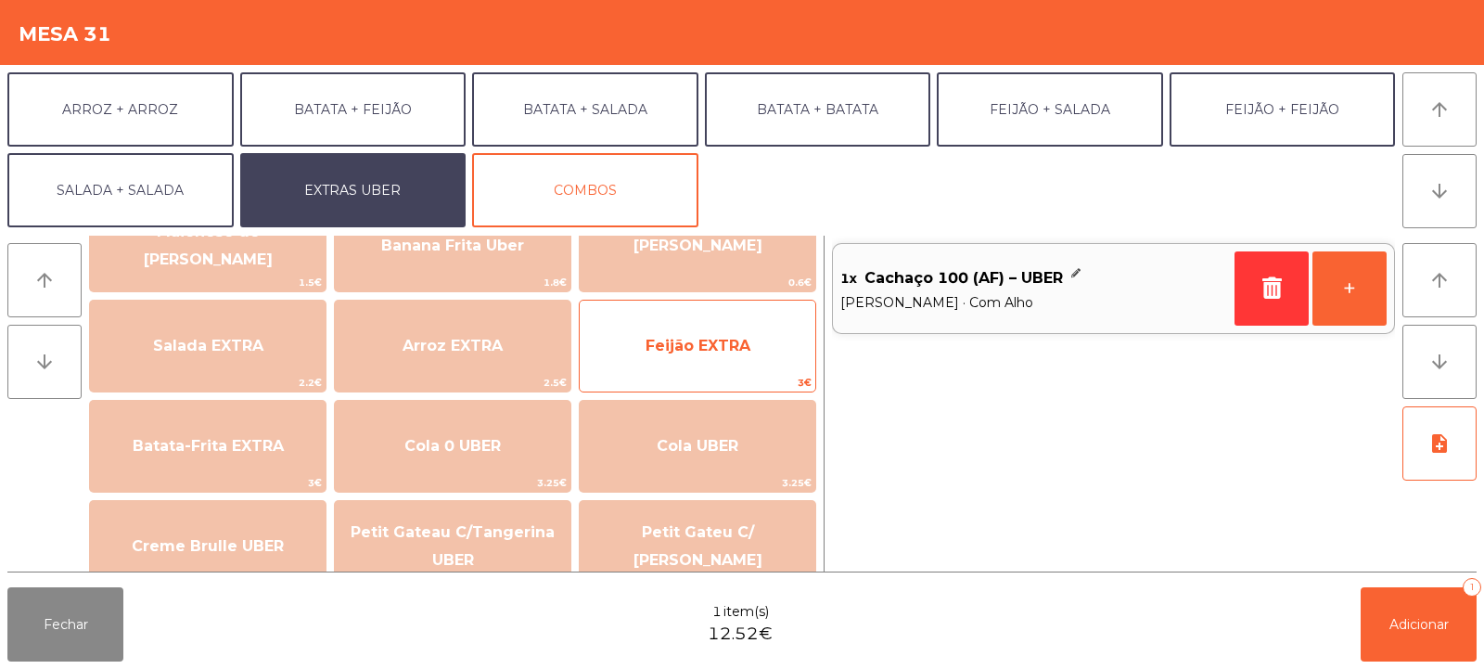
click at [753, 351] on span "Feijão EXTRA" at bounding box center [698, 346] width 236 height 50
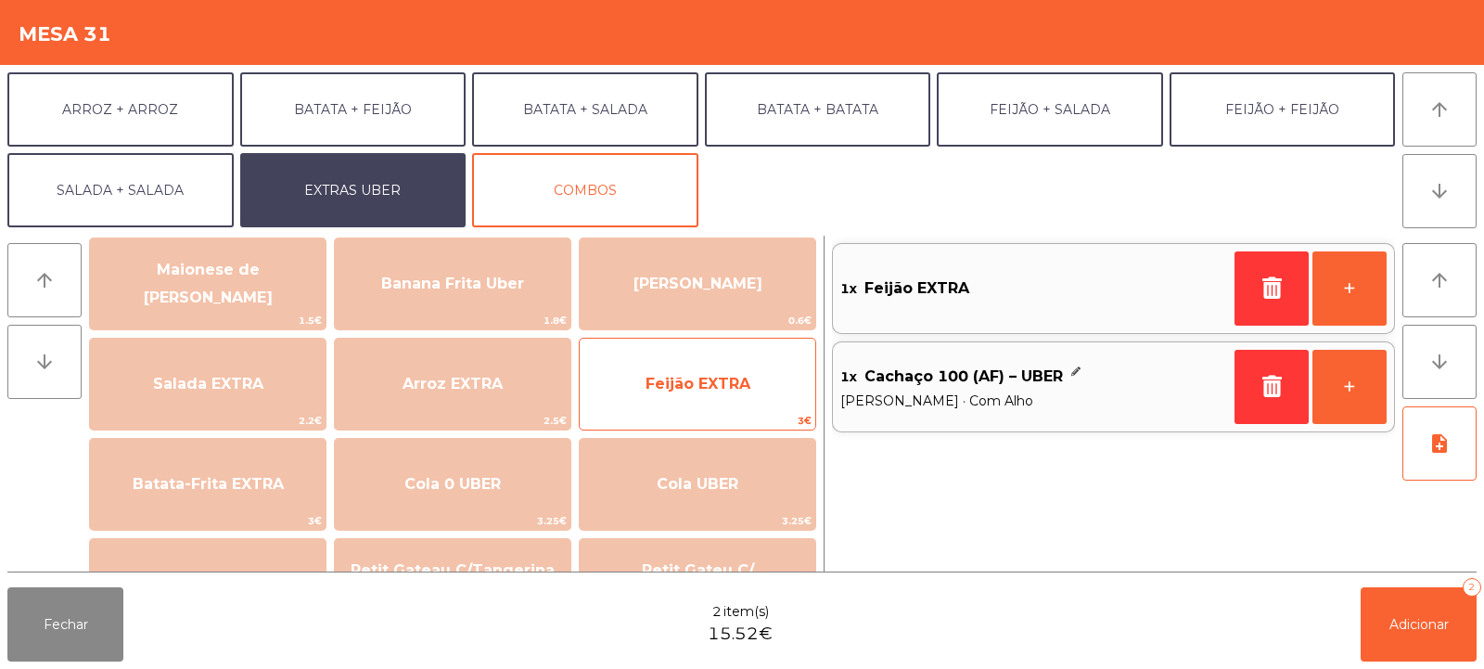
scroll to position [103, 0]
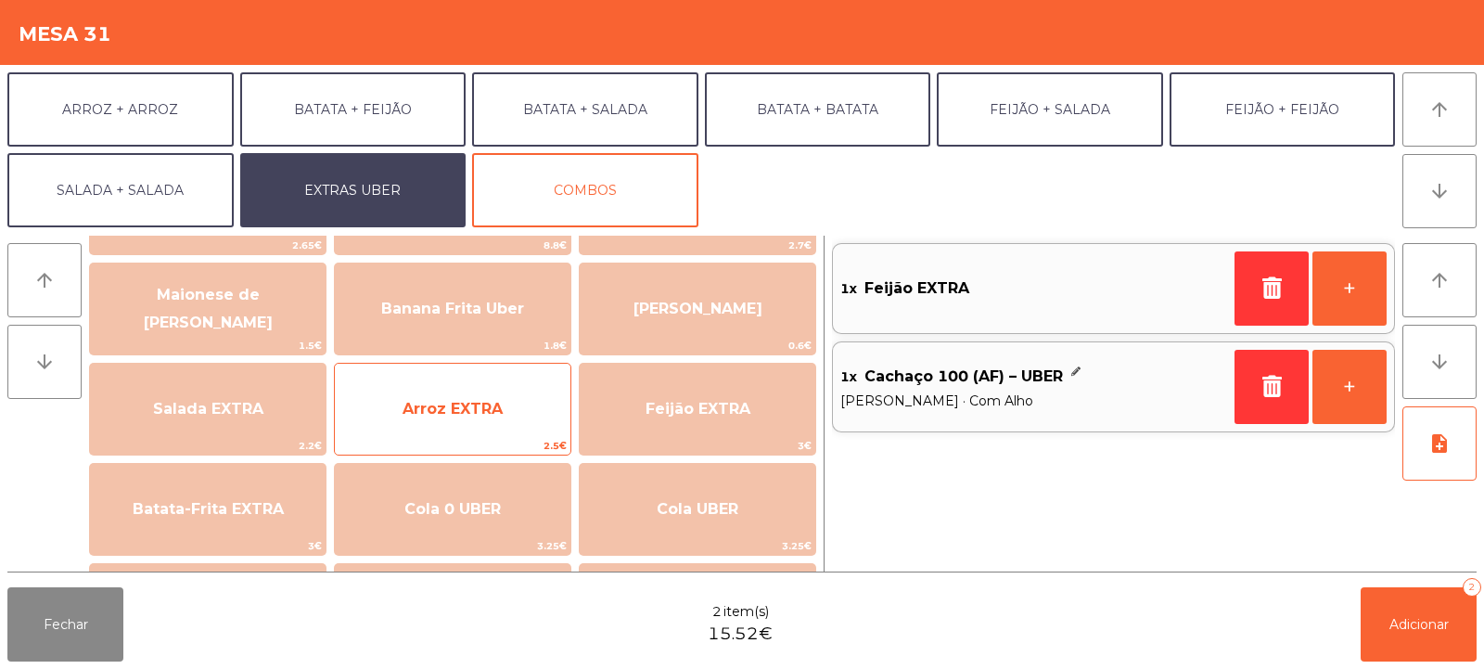
click at [519, 416] on span "Arroz EXTRA" at bounding box center [453, 409] width 236 height 50
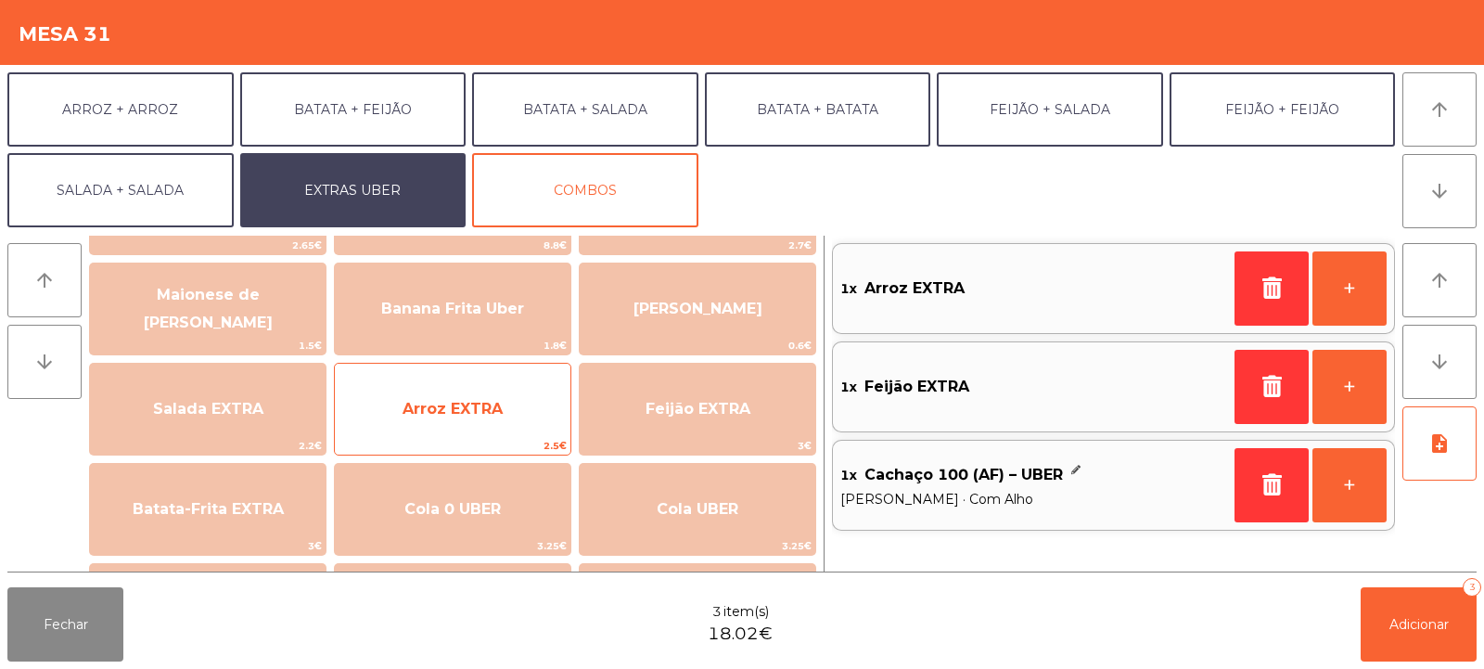
scroll to position [0, 0]
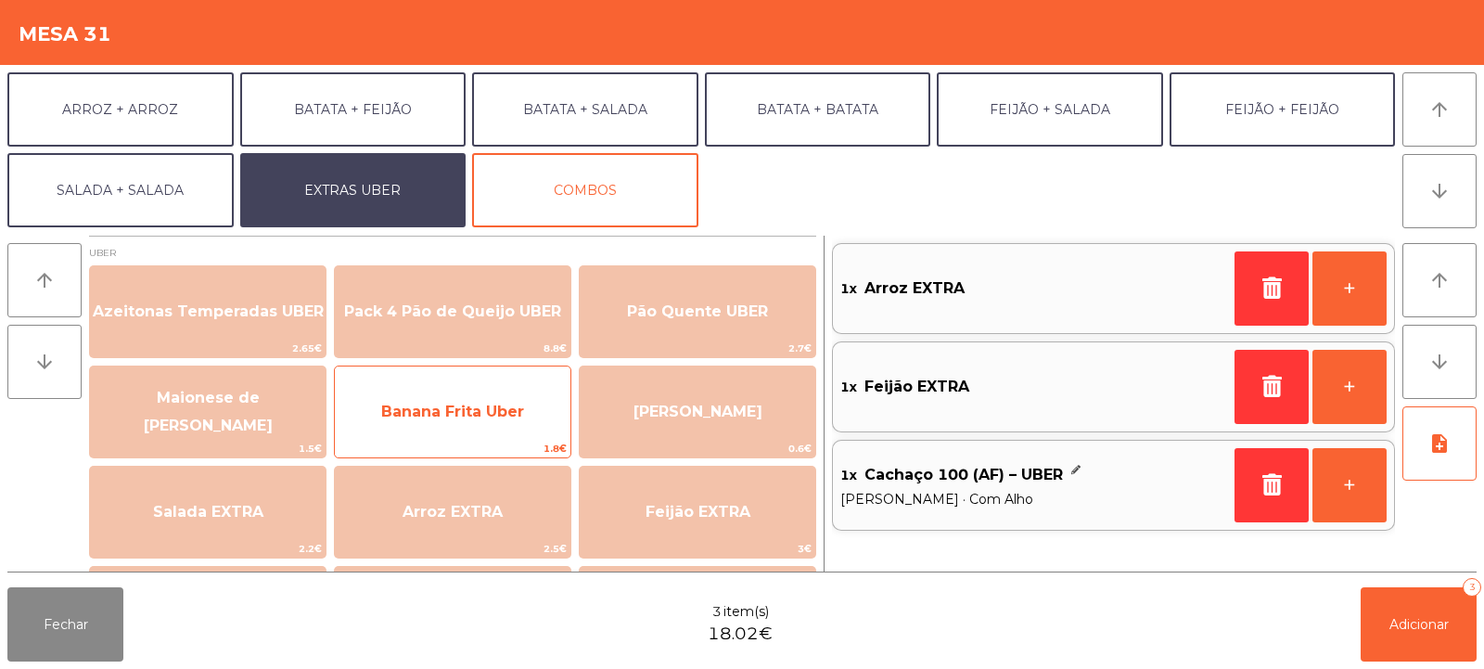
click at [515, 413] on span "Banana Frita Uber" at bounding box center [452, 412] width 143 height 18
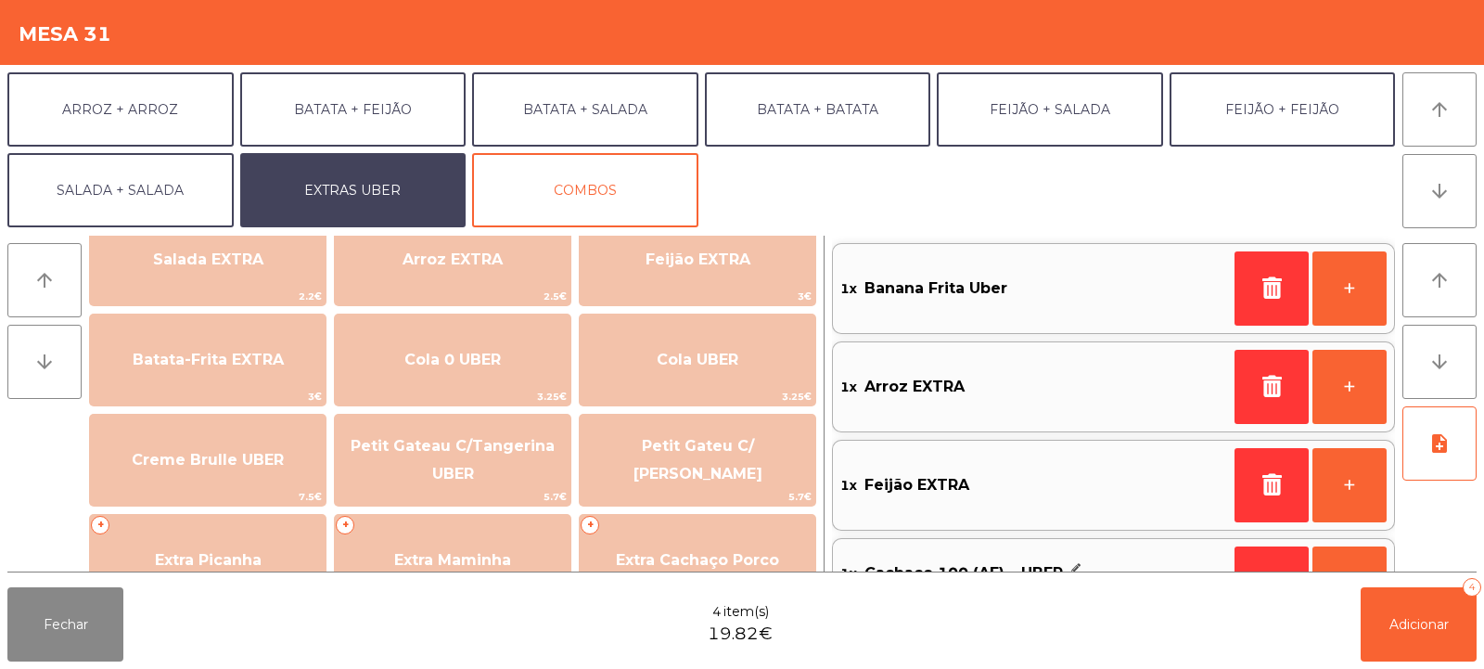
scroll to position [375, 0]
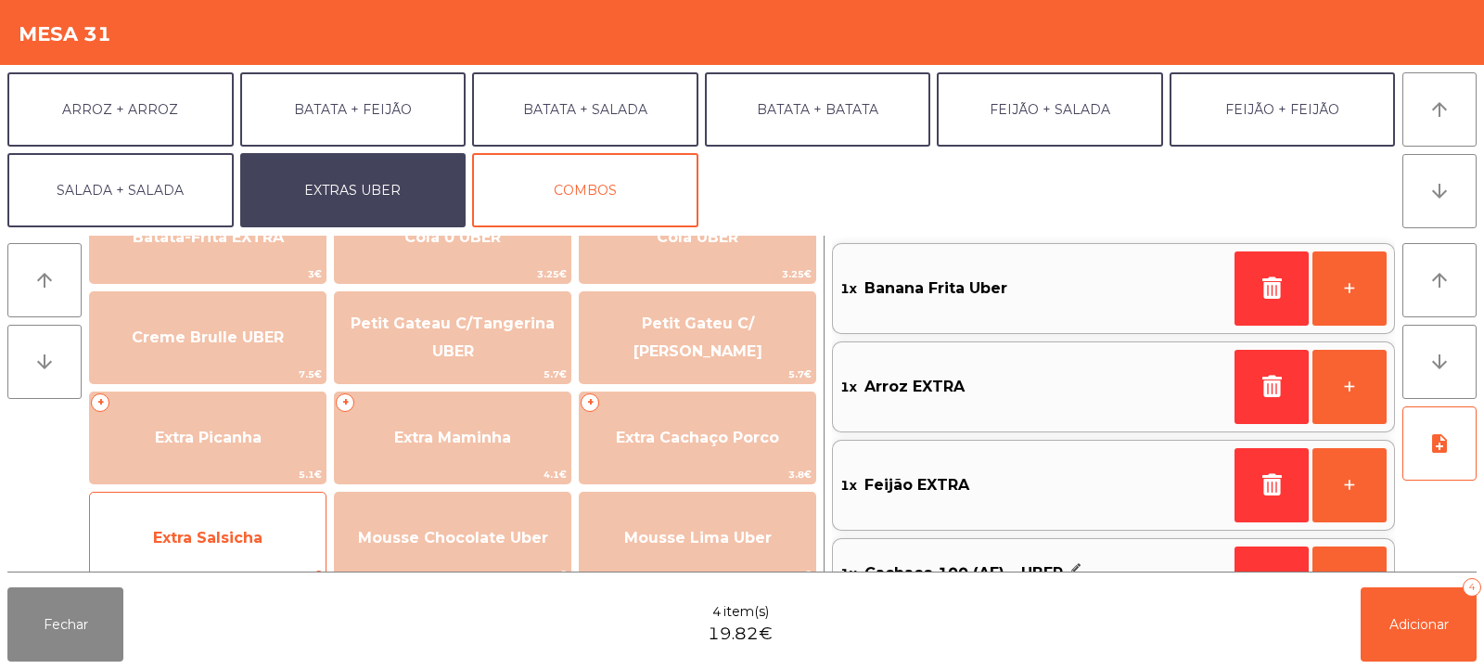
click at [274, 527] on span "Extra Salsicha" at bounding box center [208, 538] width 236 height 50
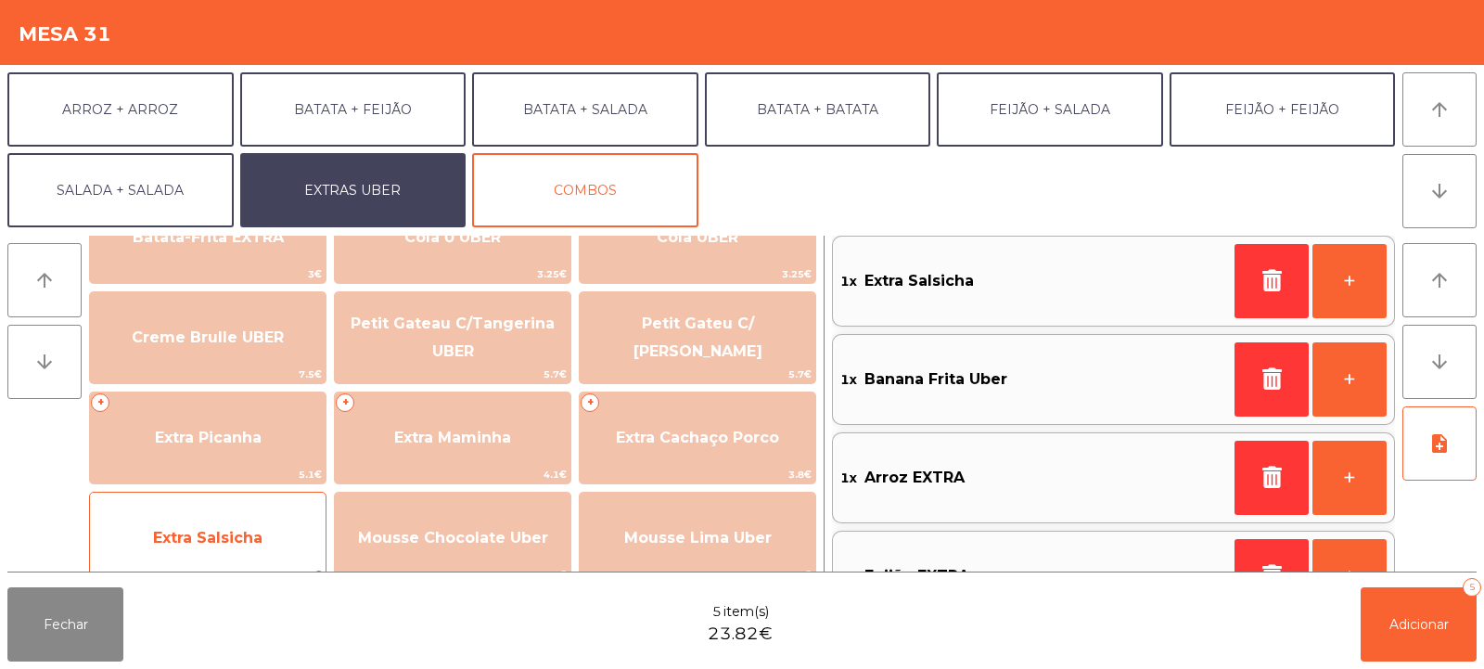
scroll to position [0, 0]
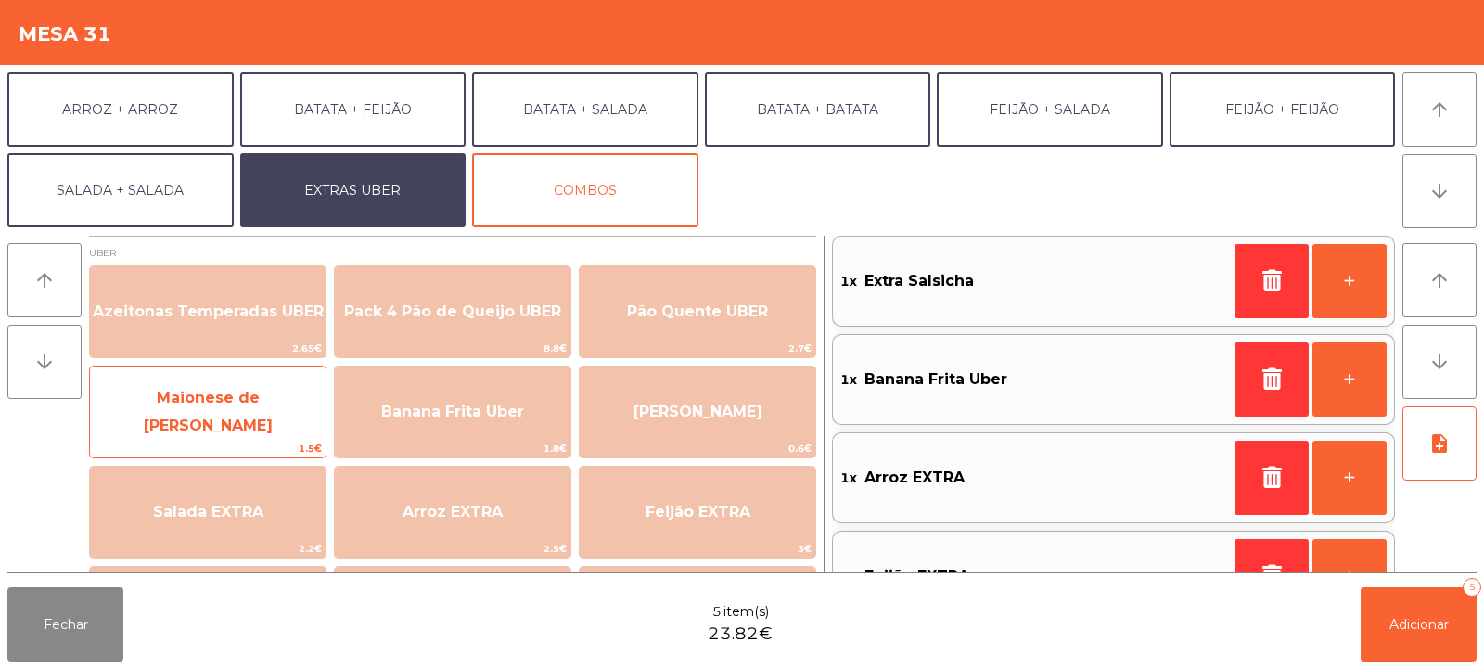
click at [211, 424] on span "Maionese de [PERSON_NAME]" at bounding box center [208, 412] width 236 height 79
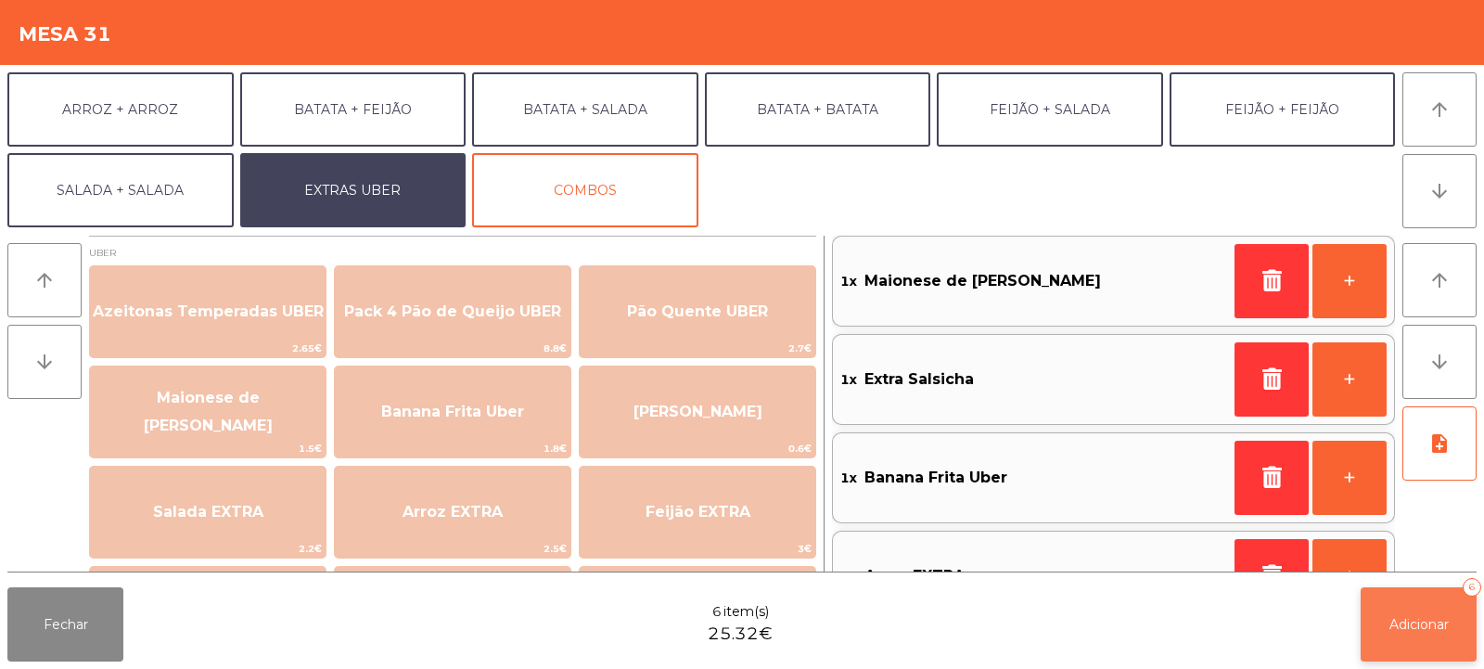
click at [1425, 629] on span "Adicionar" at bounding box center [1419, 624] width 59 height 17
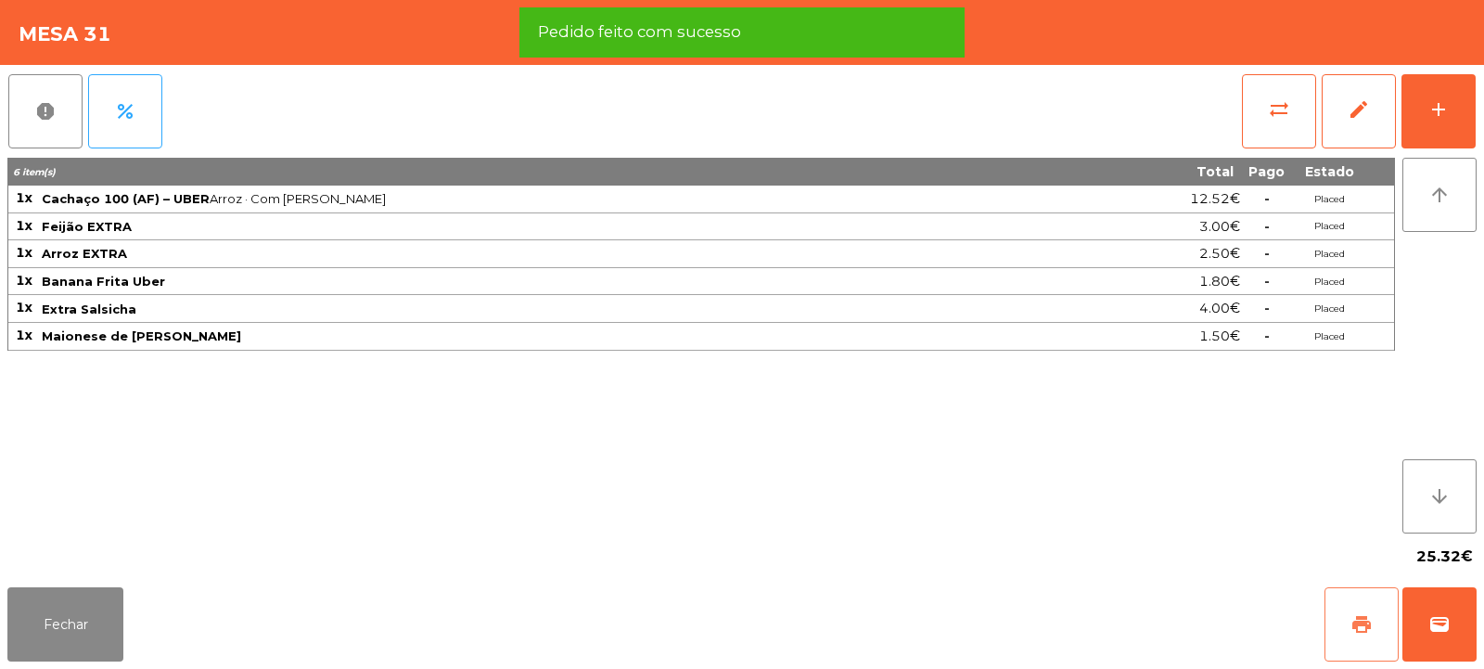
click at [1345, 621] on button "print" at bounding box center [1362, 624] width 74 height 74
click at [1433, 628] on span "wallet" at bounding box center [1440, 624] width 22 height 22
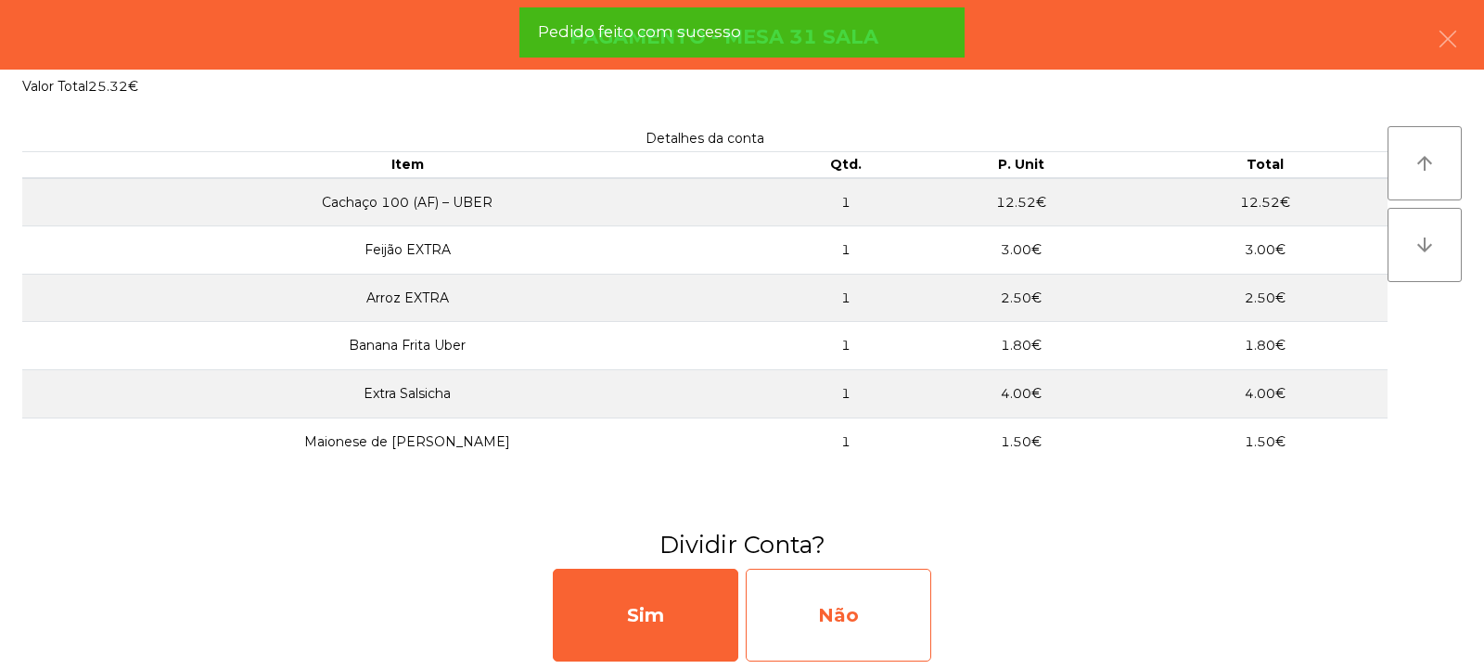
click at [869, 609] on div "Não" at bounding box center [839, 615] width 186 height 93
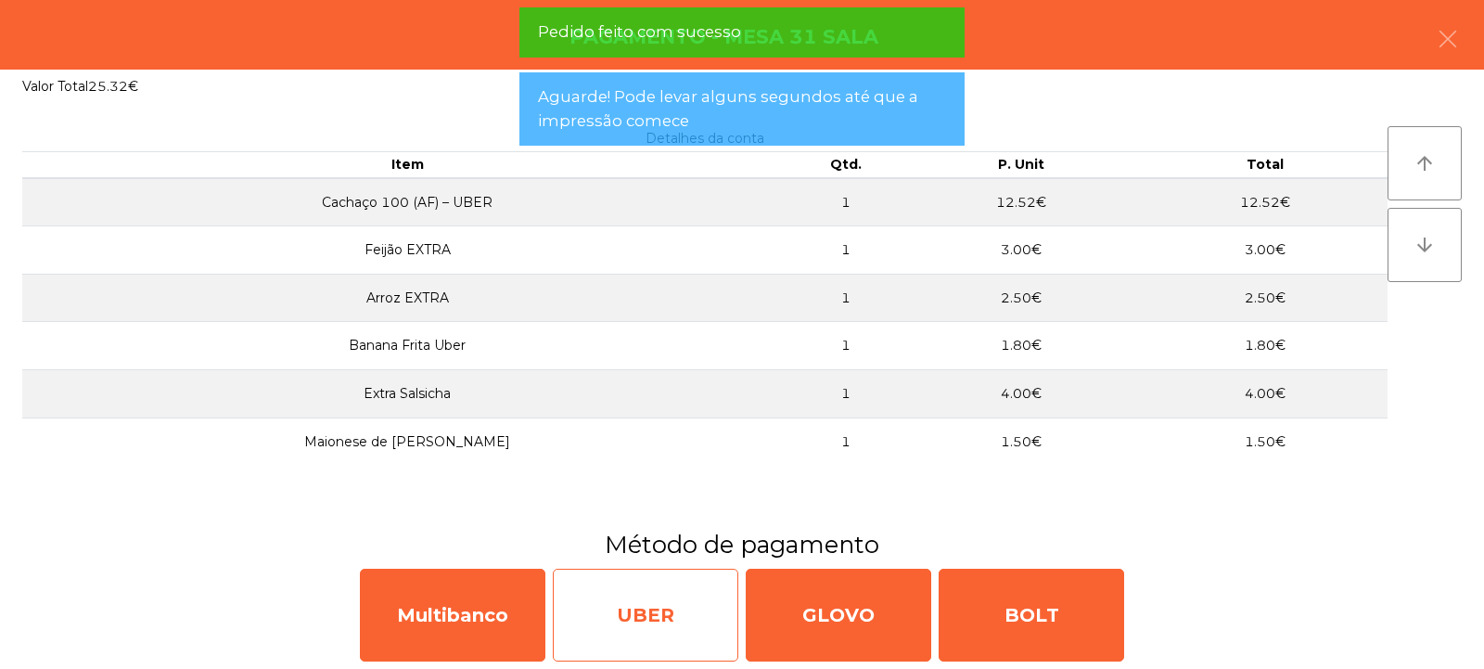
click at [651, 606] on div "UBER" at bounding box center [646, 615] width 186 height 93
select select "**"
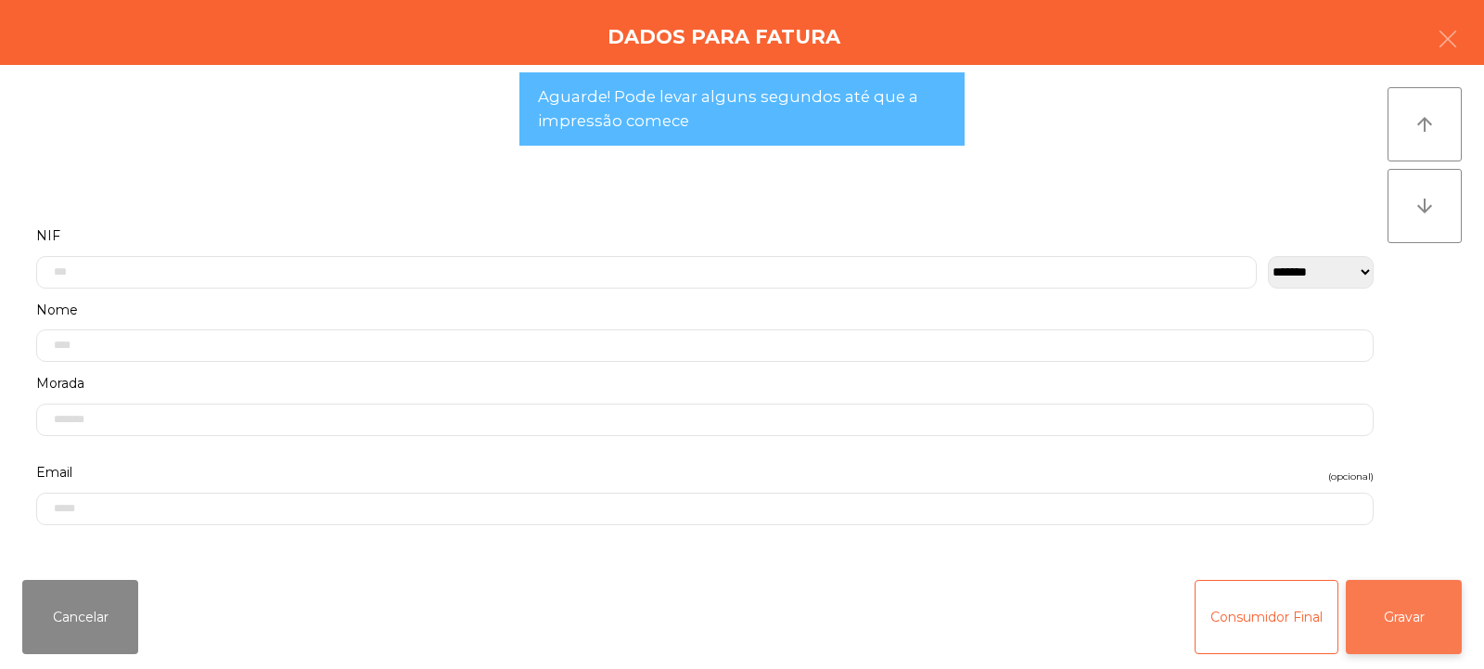
click at [1399, 629] on button "Gravar" at bounding box center [1404, 617] width 116 height 74
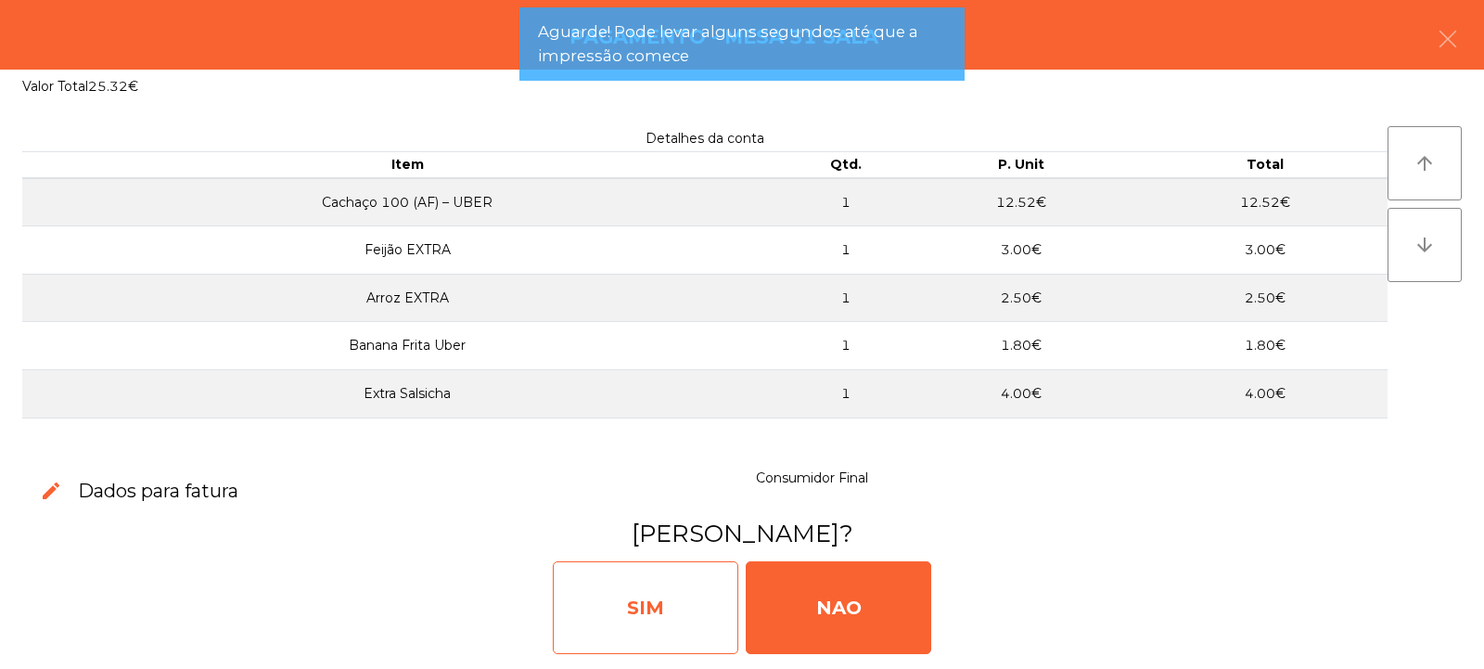
click at [660, 611] on div "SIM" at bounding box center [646, 607] width 186 height 93
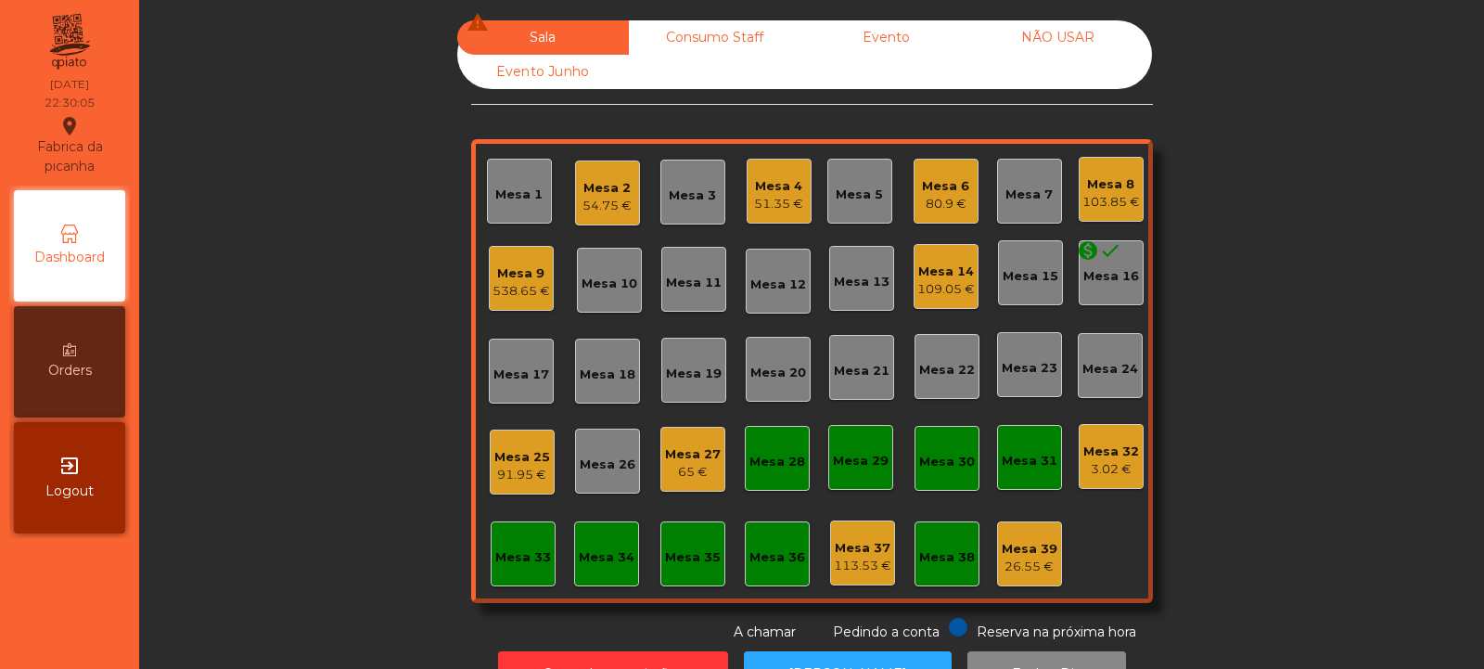
click at [771, 187] on div "Mesa 4" at bounding box center [778, 186] width 49 height 19
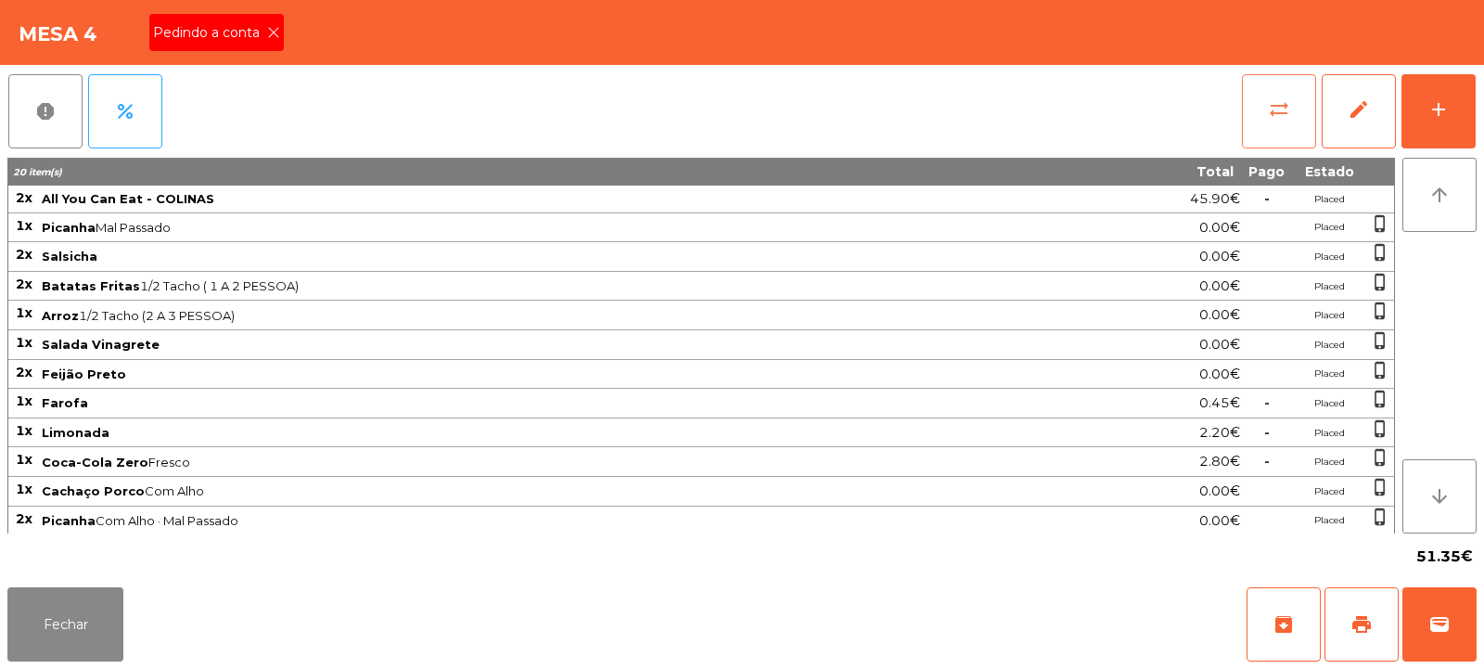
click at [1288, 122] on button "sync_alt" at bounding box center [1279, 111] width 74 height 74
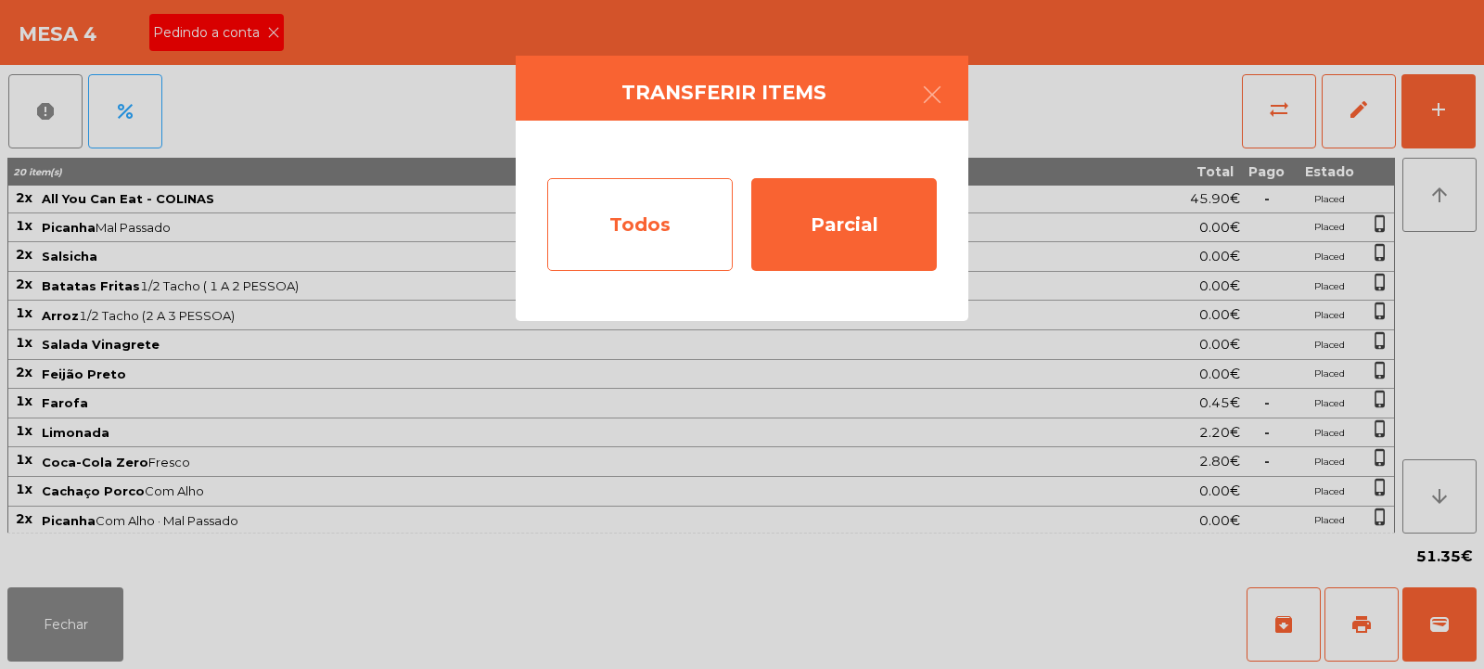
click at [622, 228] on div "Todos" at bounding box center [640, 224] width 186 height 93
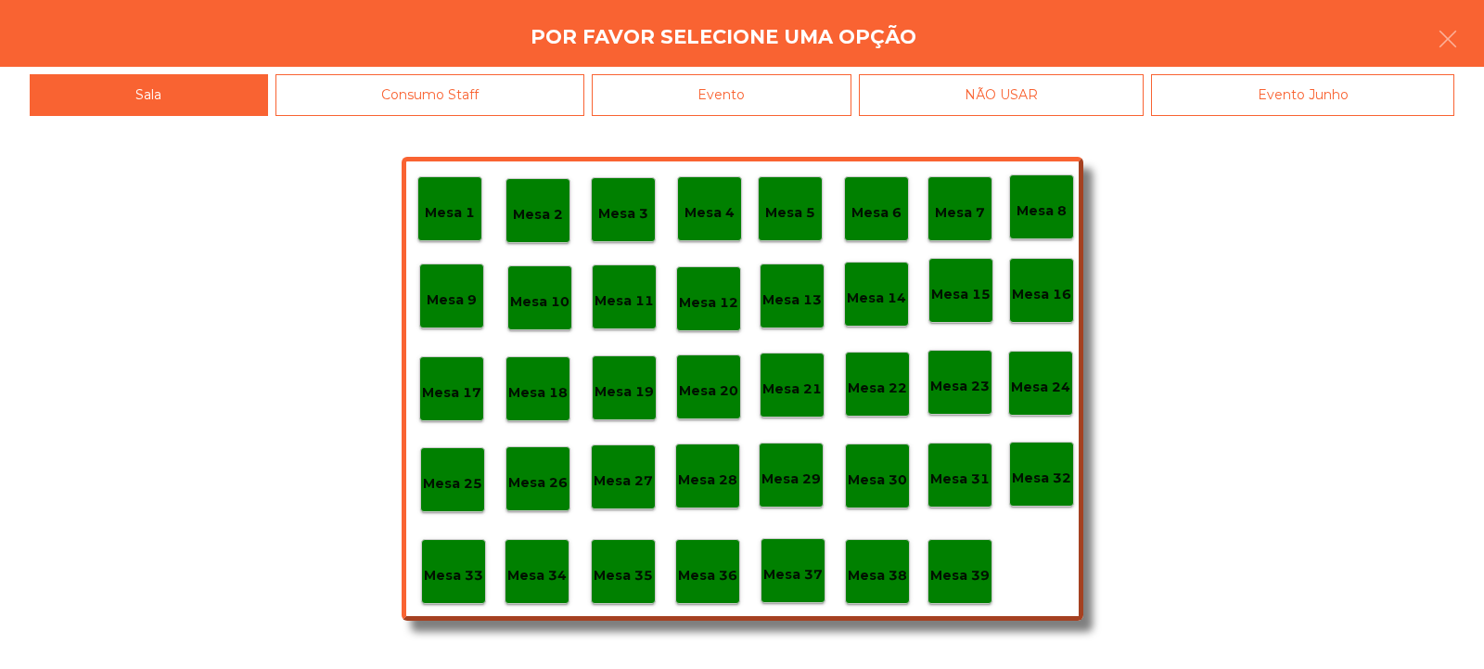
click at [777, 89] on div "Evento" at bounding box center [722, 95] width 260 height 42
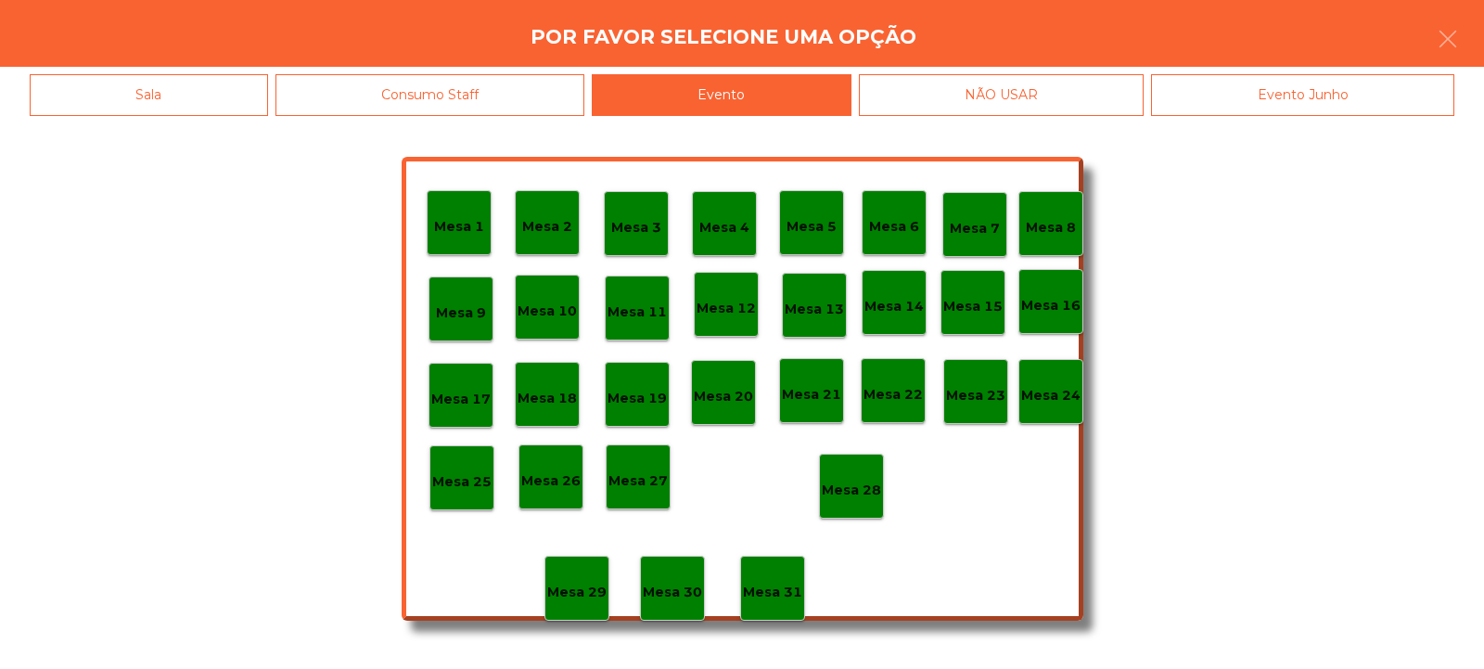
click at [853, 480] on p "Mesa 28" at bounding box center [851, 490] width 59 height 21
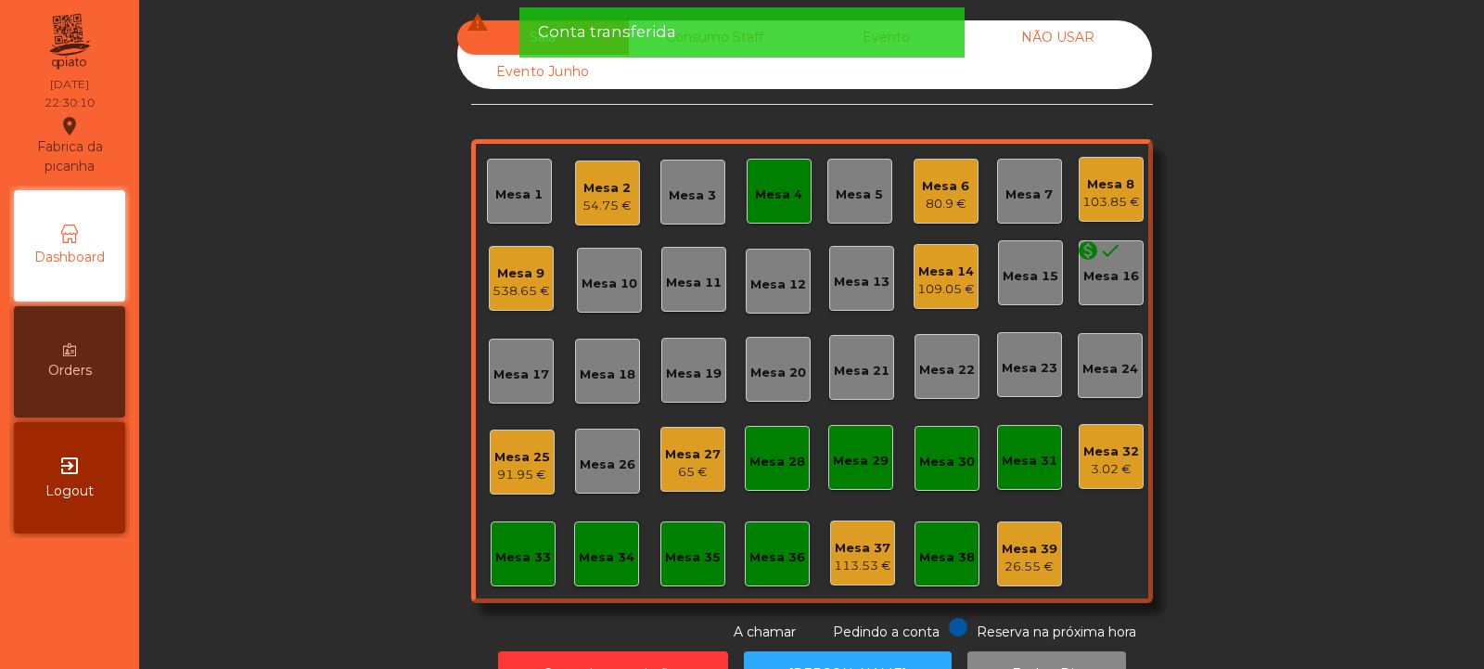
click at [612, 206] on div "54.75 €" at bounding box center [607, 206] width 49 height 19
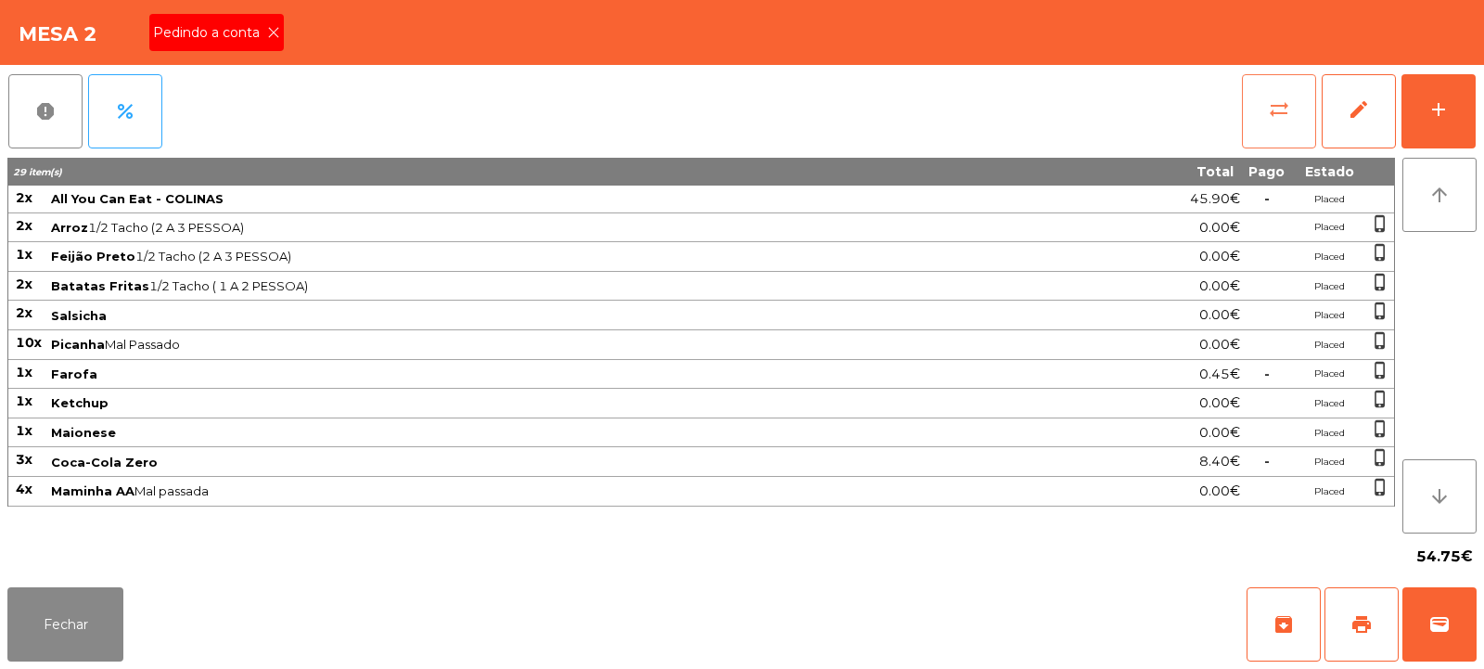
click at [1263, 93] on button "sync_alt" at bounding box center [1279, 111] width 74 height 74
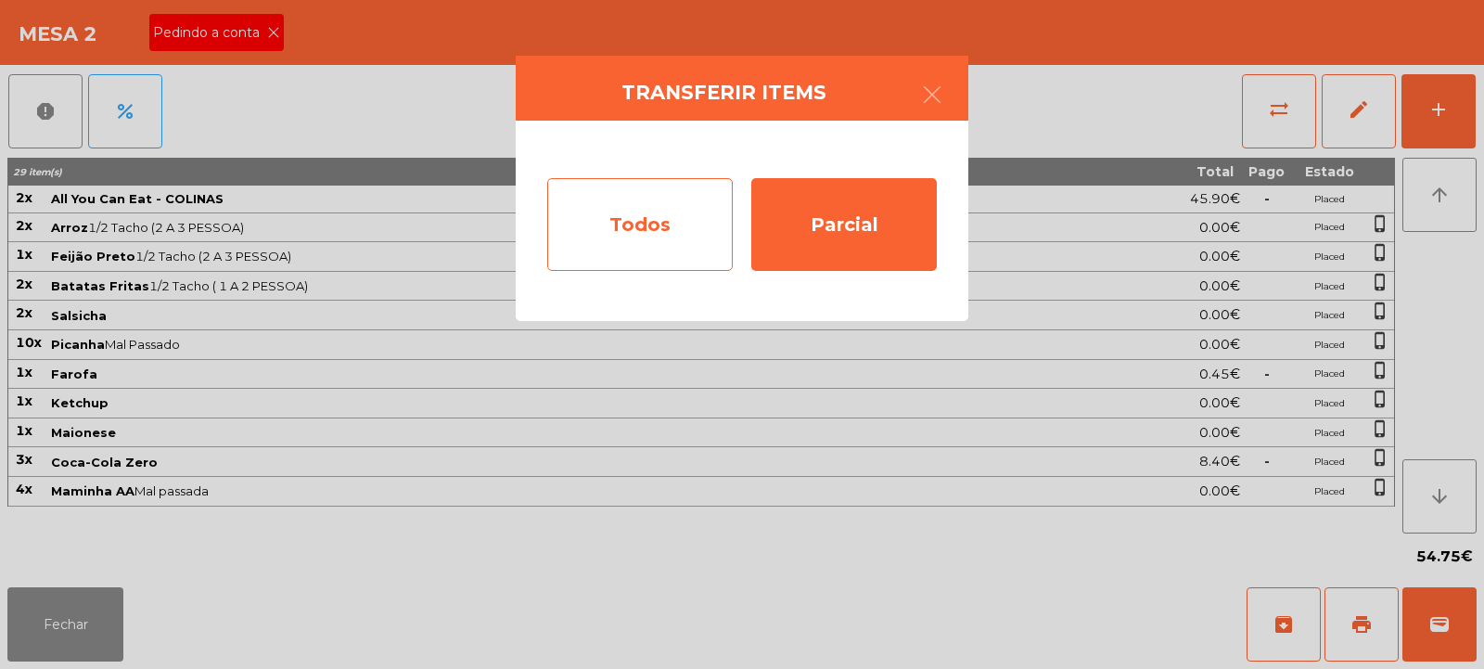
click at [631, 213] on div "Todos" at bounding box center [640, 224] width 186 height 93
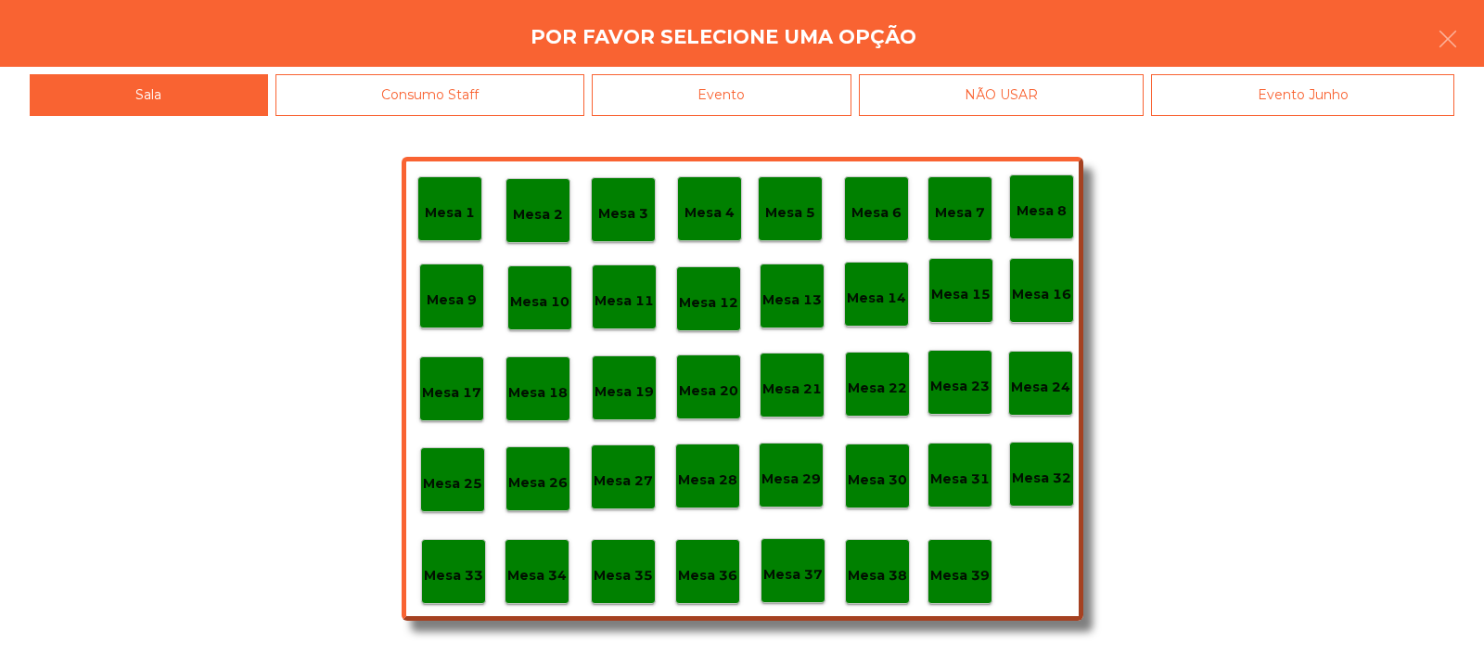
click at [769, 83] on div "Evento" at bounding box center [722, 95] width 260 height 42
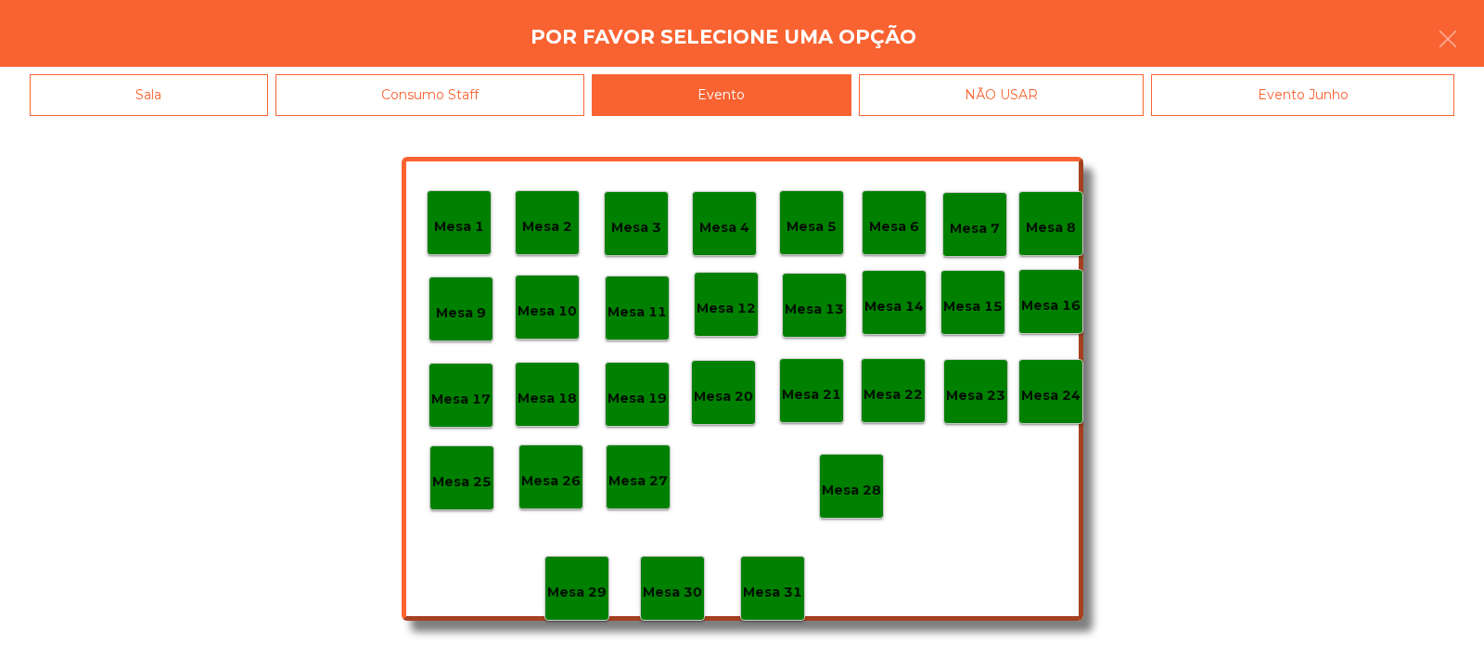
click at [851, 473] on div "Mesa 28" at bounding box center [851, 486] width 59 height 29
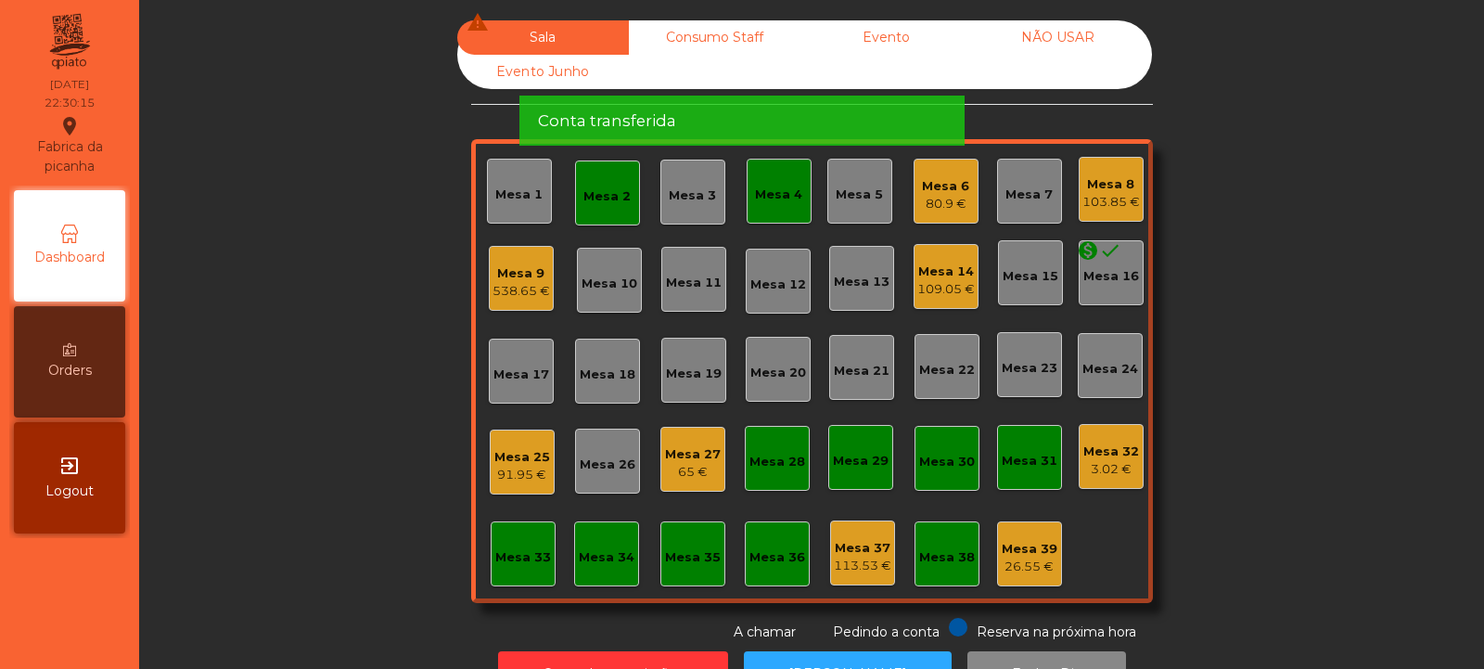
click at [590, 197] on div "Mesa 2" at bounding box center [607, 196] width 47 height 19
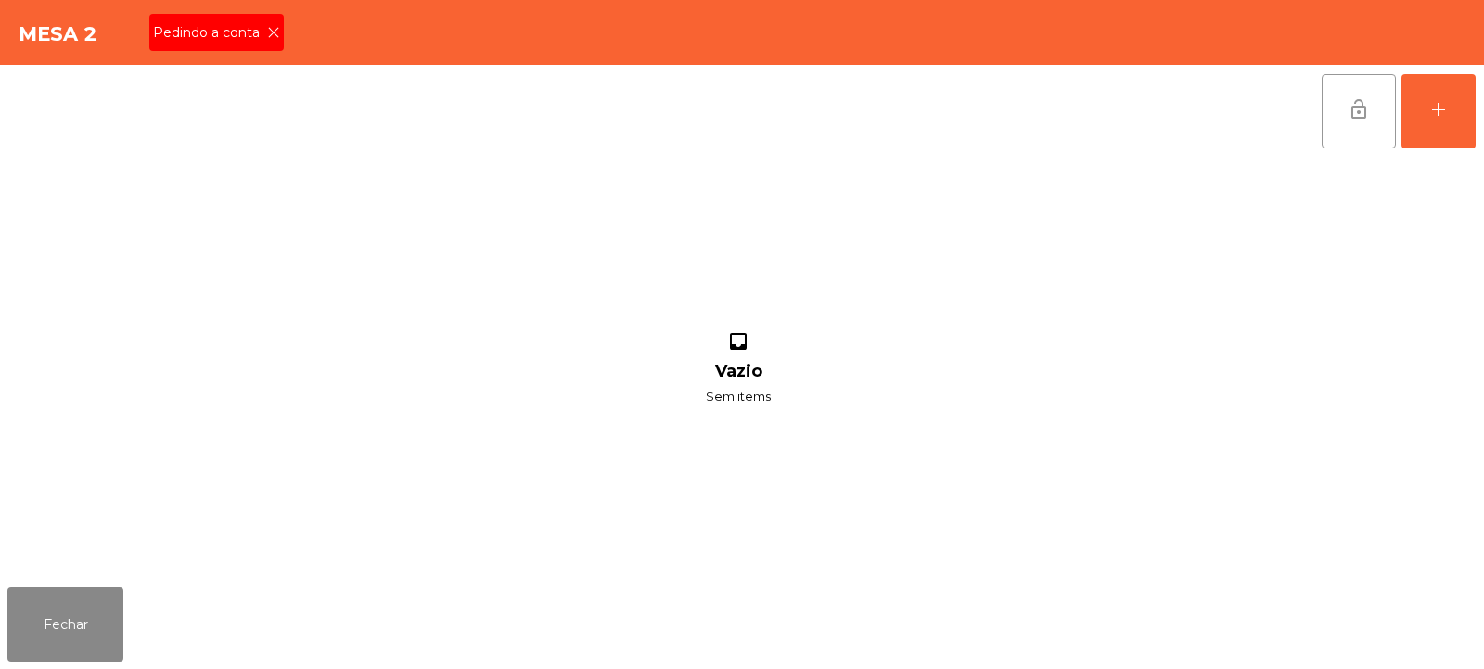
click at [1339, 109] on button "lock_open" at bounding box center [1359, 111] width 74 height 74
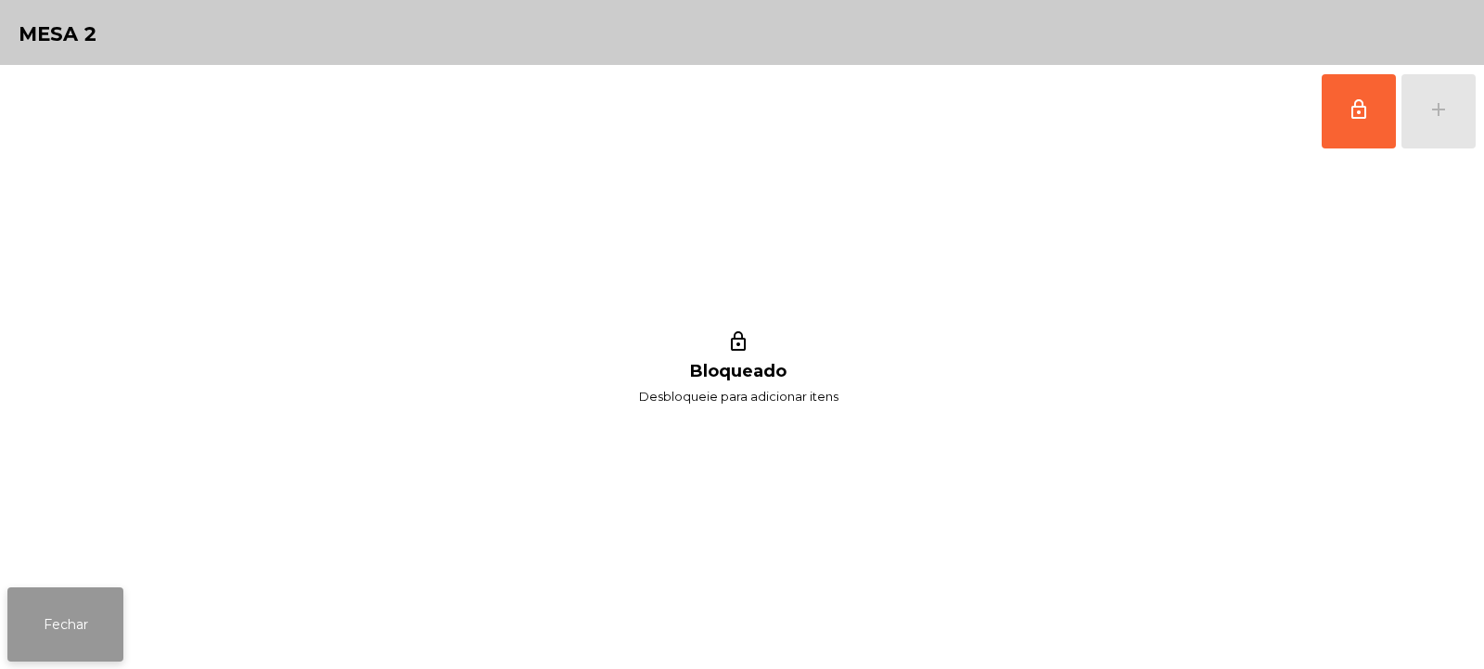
click at [84, 598] on button "Fechar" at bounding box center [65, 624] width 116 height 74
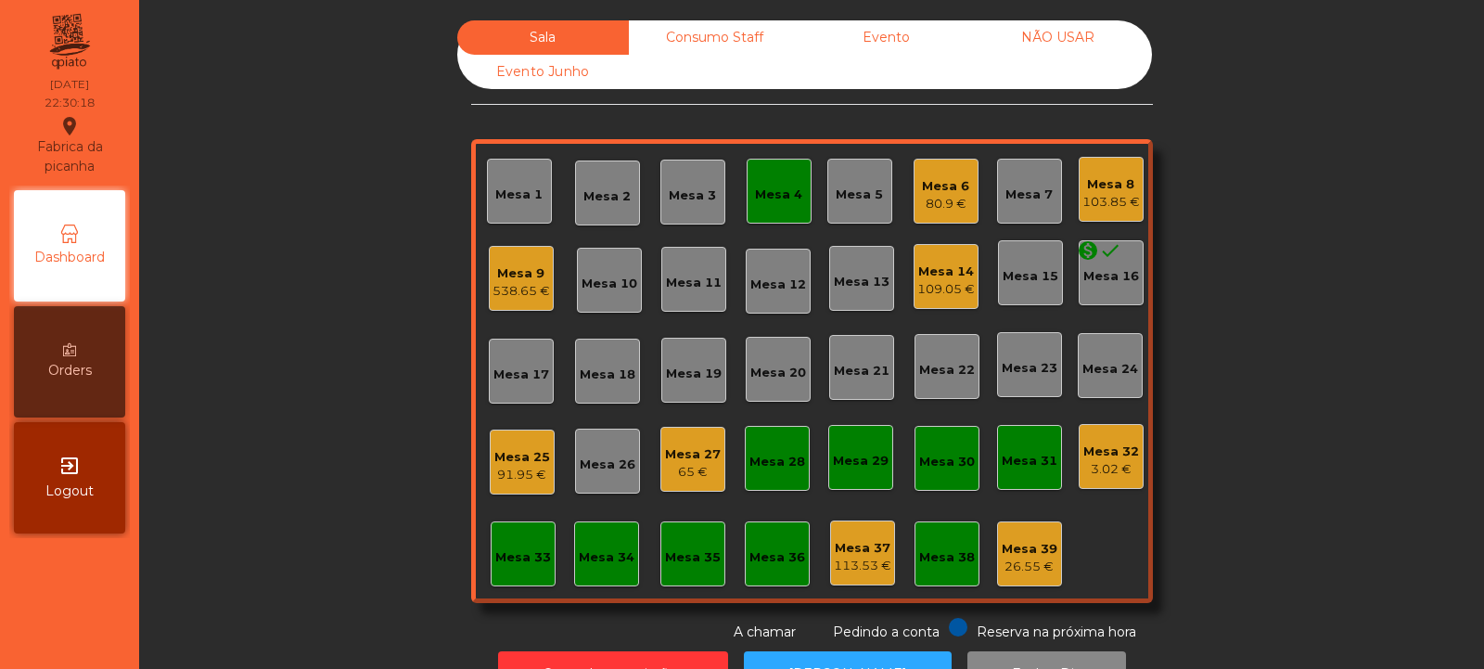
click at [767, 186] on div "Mesa 4" at bounding box center [778, 195] width 47 height 19
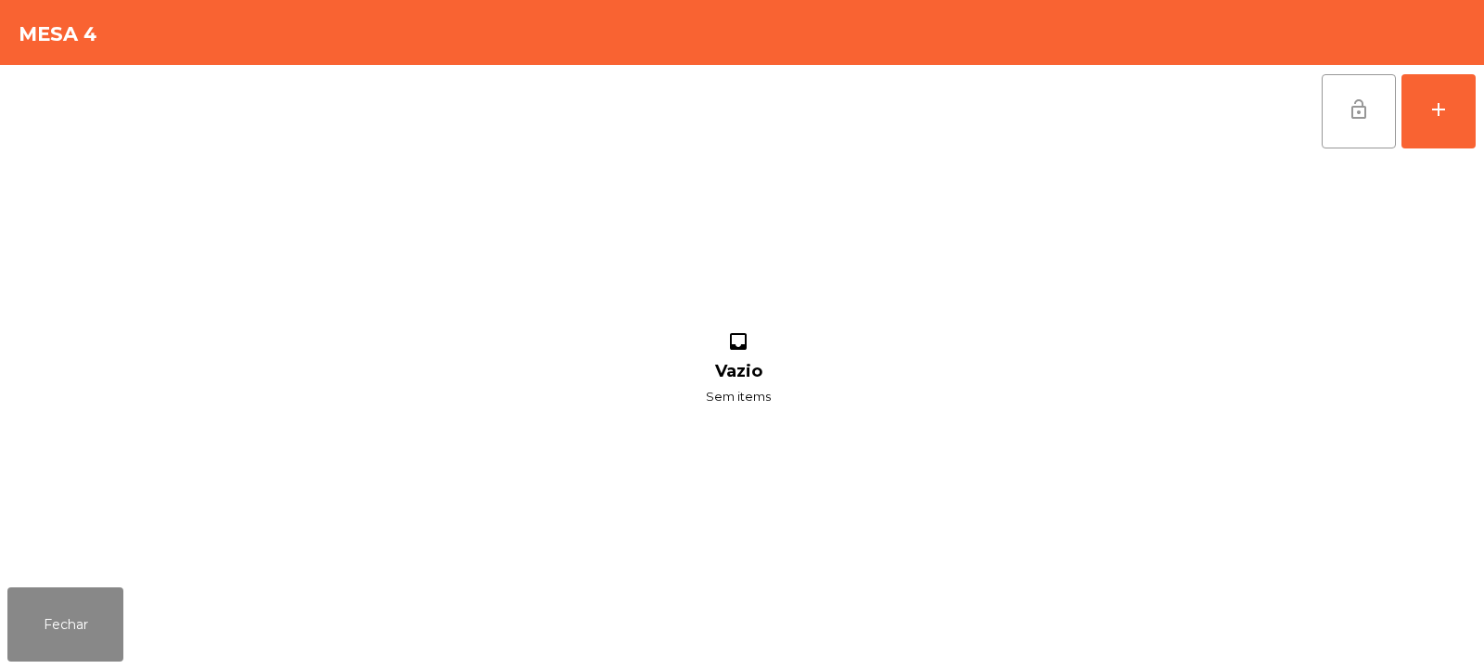
click at [1356, 96] on button "lock_open" at bounding box center [1359, 111] width 74 height 74
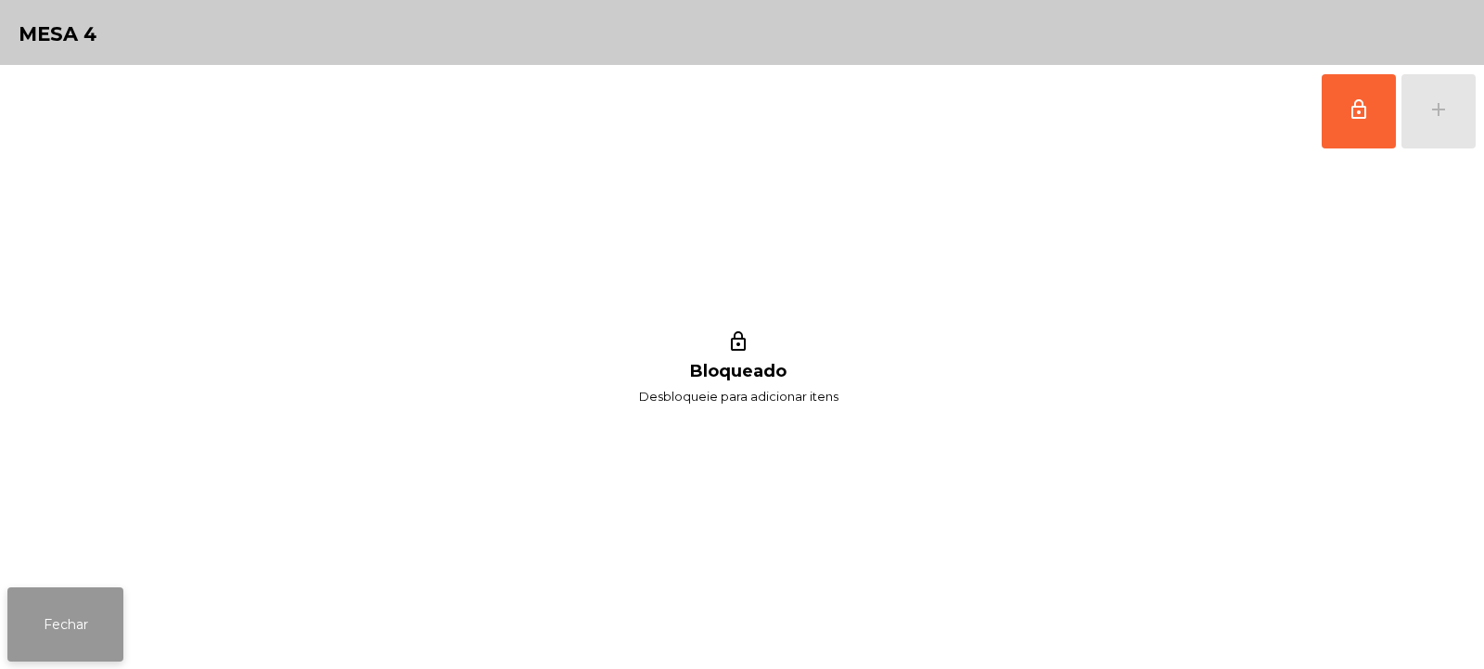
click at [74, 623] on button "Fechar" at bounding box center [65, 624] width 116 height 74
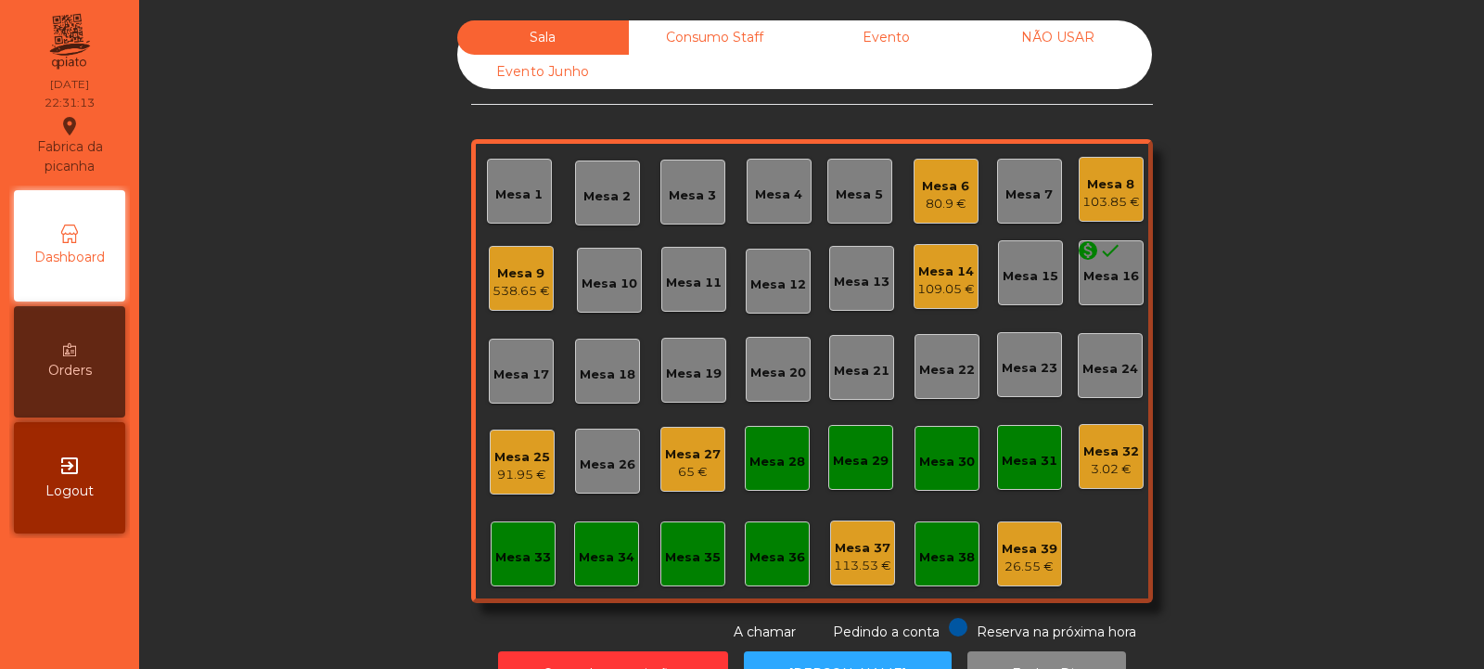
click at [683, 553] on div "Mesa 35" at bounding box center [693, 557] width 56 height 19
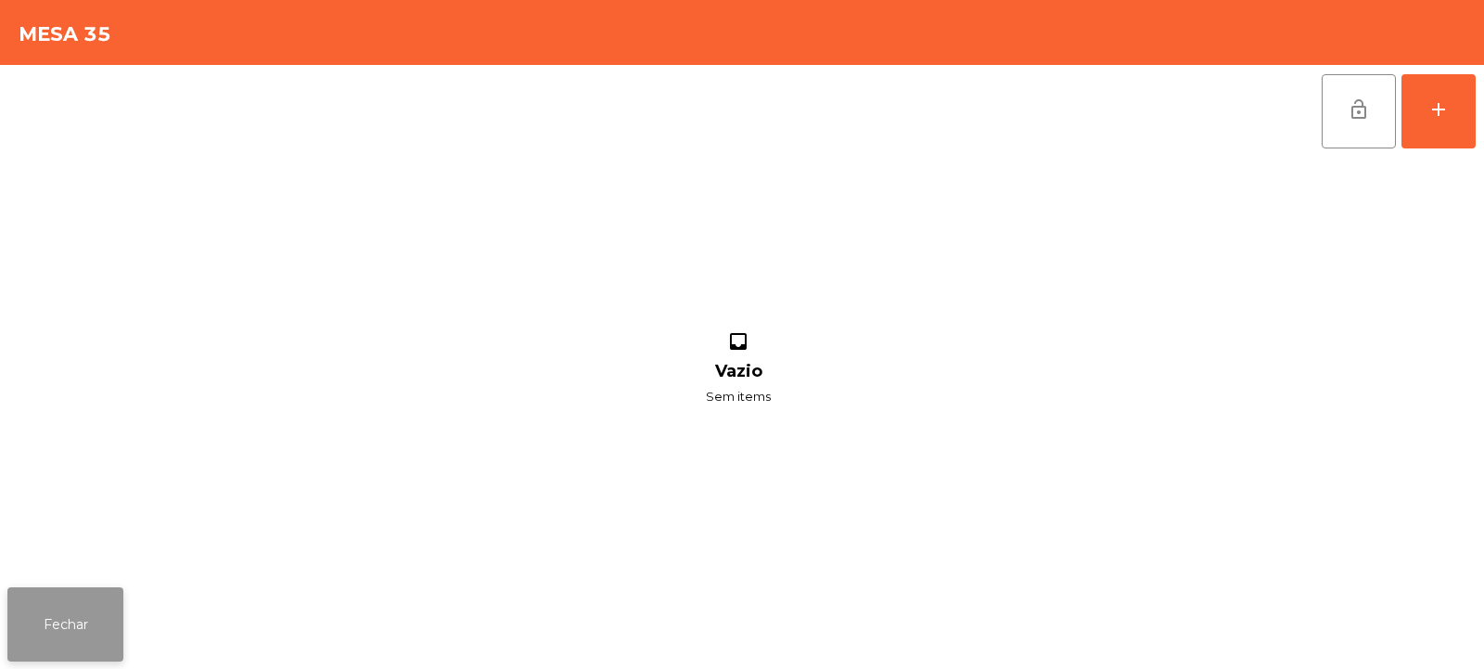
click at [48, 617] on button "Fechar" at bounding box center [65, 624] width 116 height 74
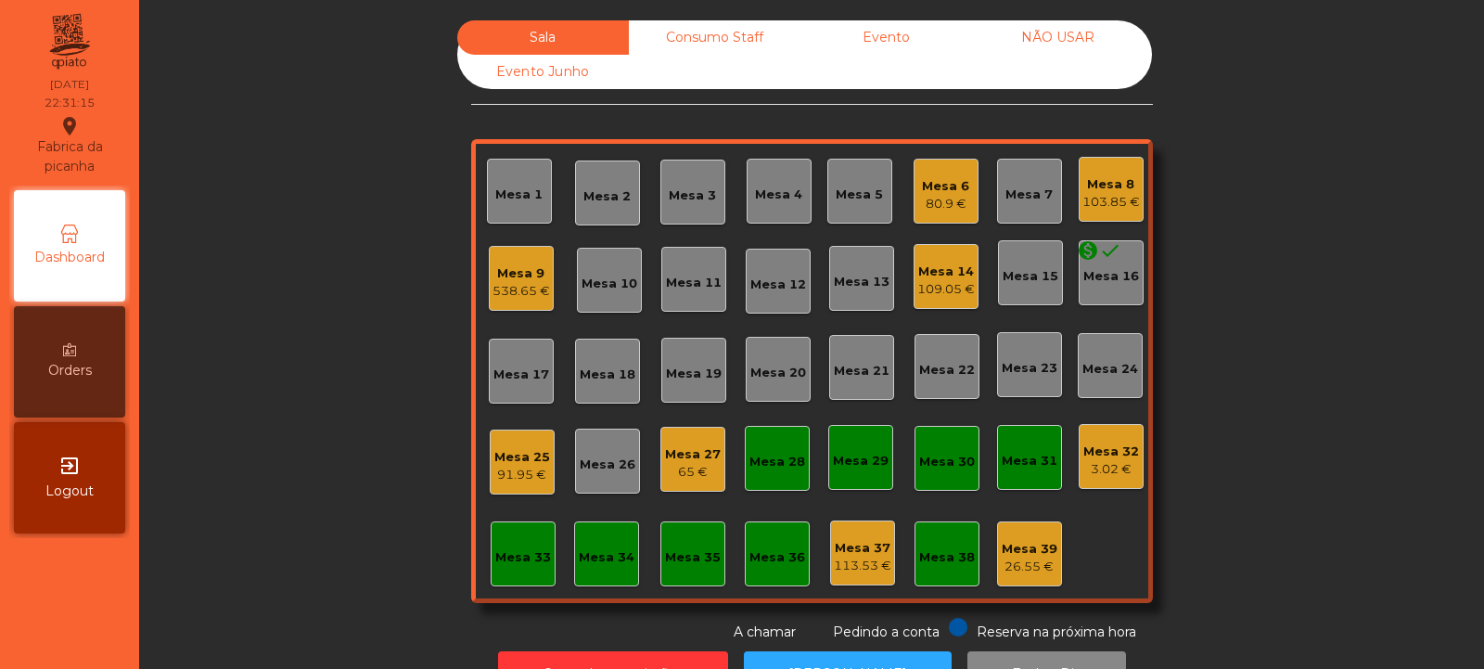
click at [713, 35] on div "Consumo Staff" at bounding box center [715, 37] width 172 height 34
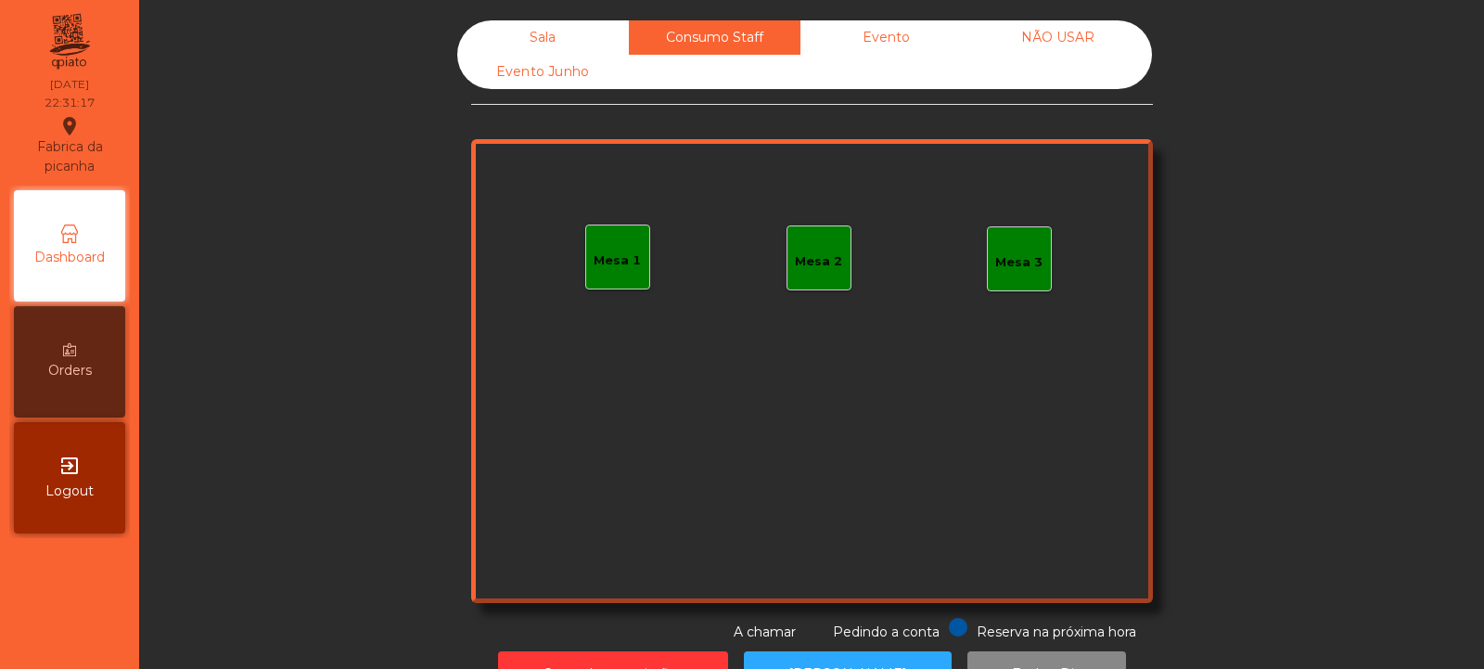
click at [602, 263] on div "Mesa 1" at bounding box center [617, 260] width 47 height 19
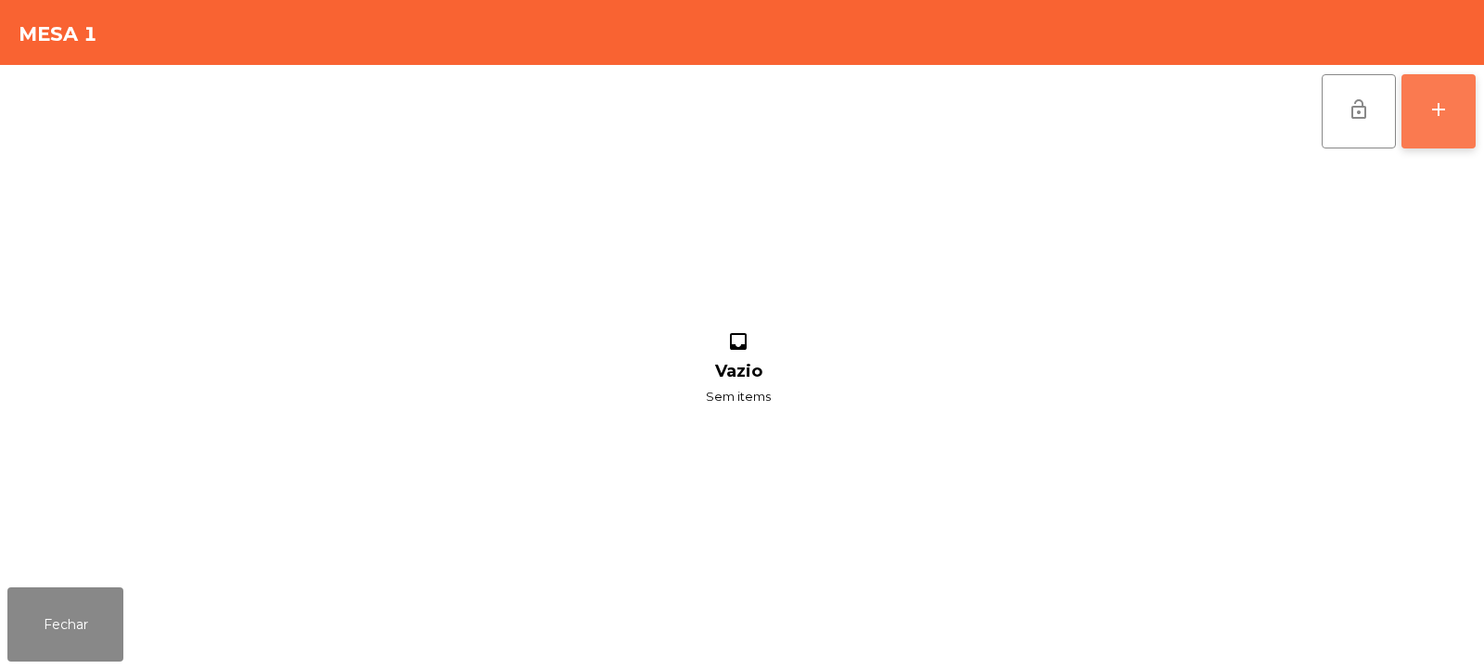
click at [1445, 110] on div "add" at bounding box center [1439, 109] width 22 height 22
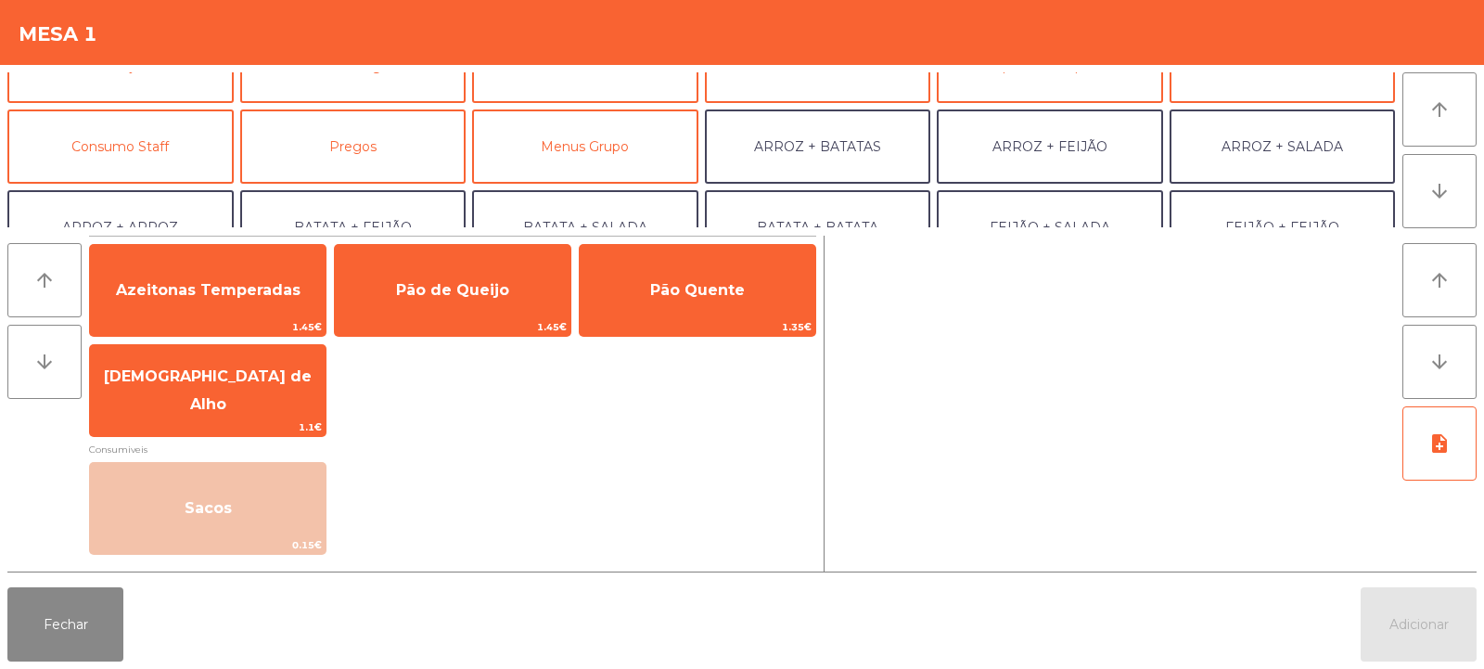
scroll to position [172, 0]
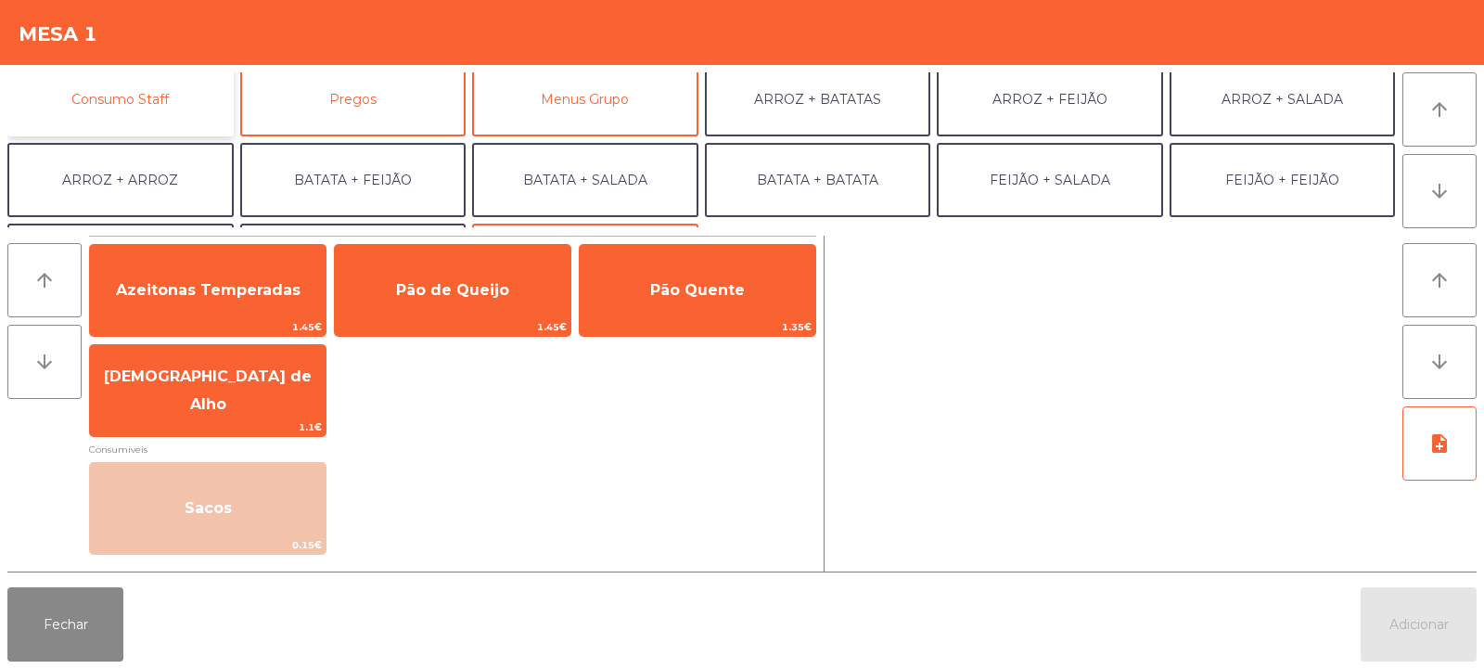
click at [146, 96] on button "Consumo Staff" at bounding box center [120, 99] width 226 height 74
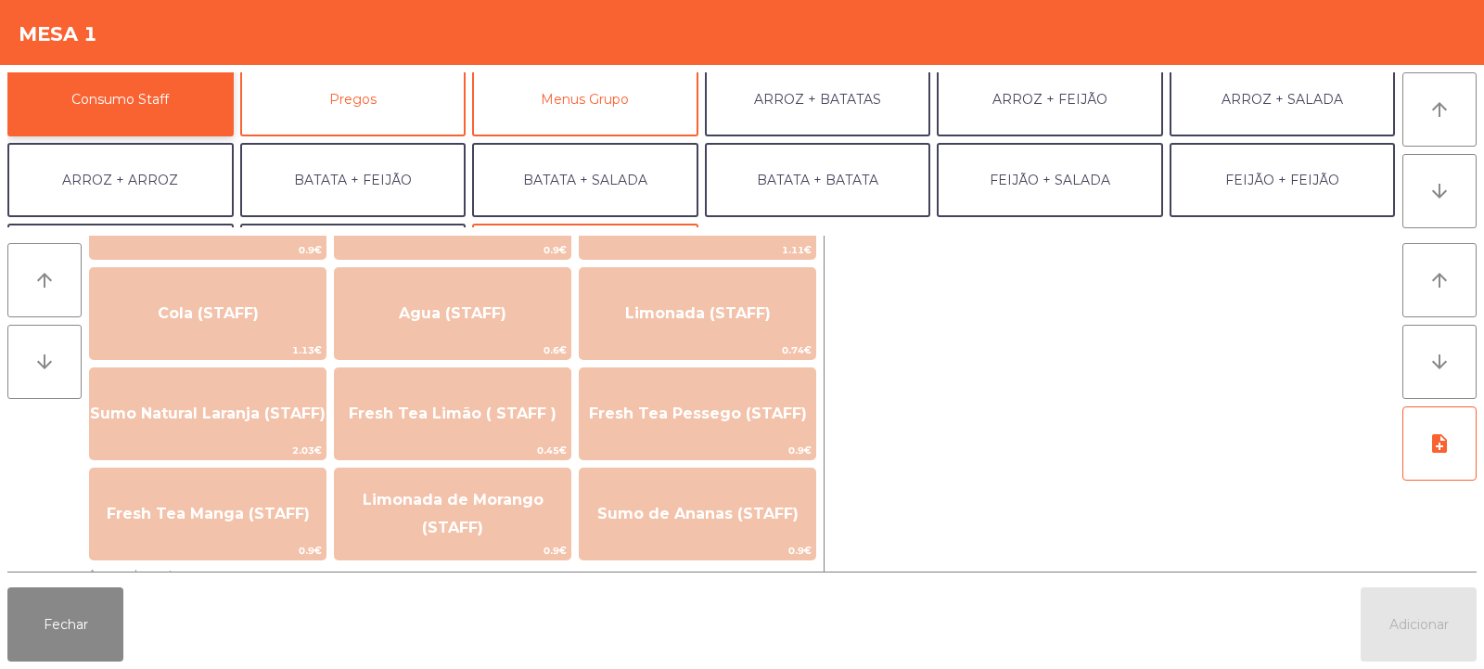
scroll to position [416, 0]
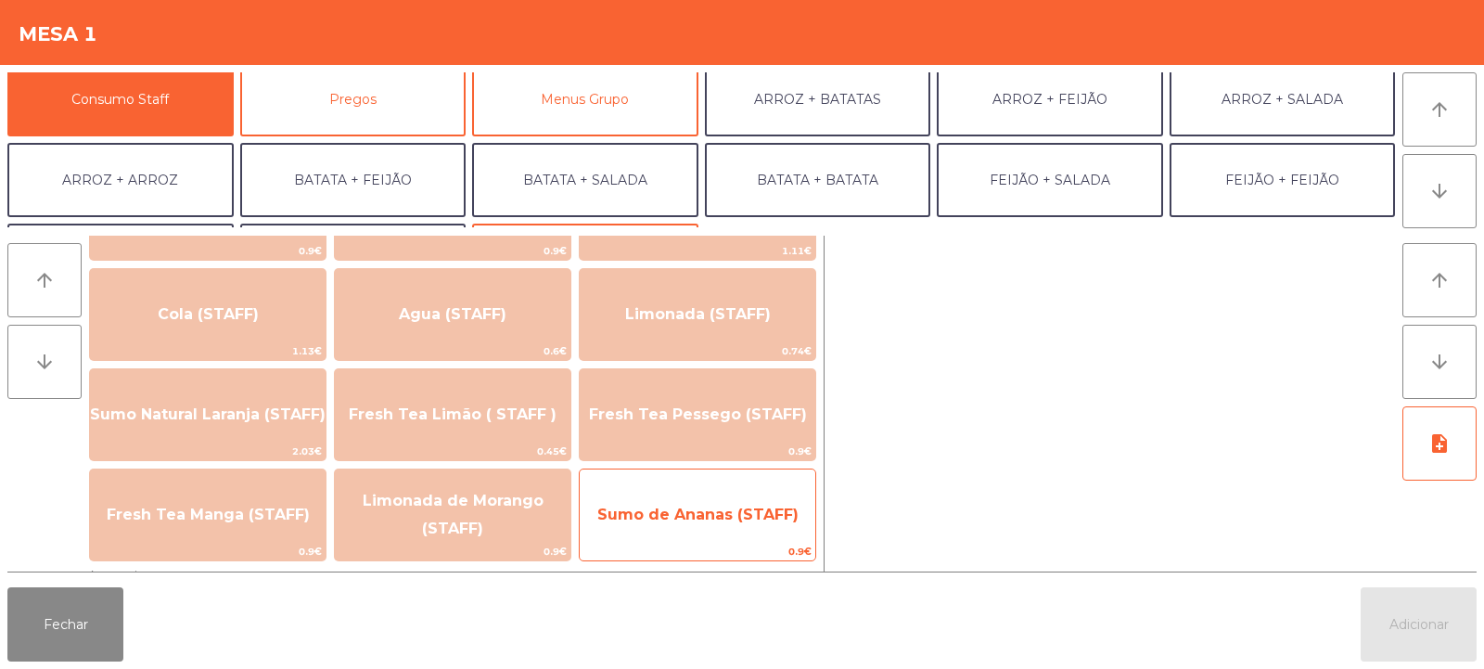
click at [706, 520] on span "Sumo de Ananas (STAFF)" at bounding box center [697, 515] width 201 height 18
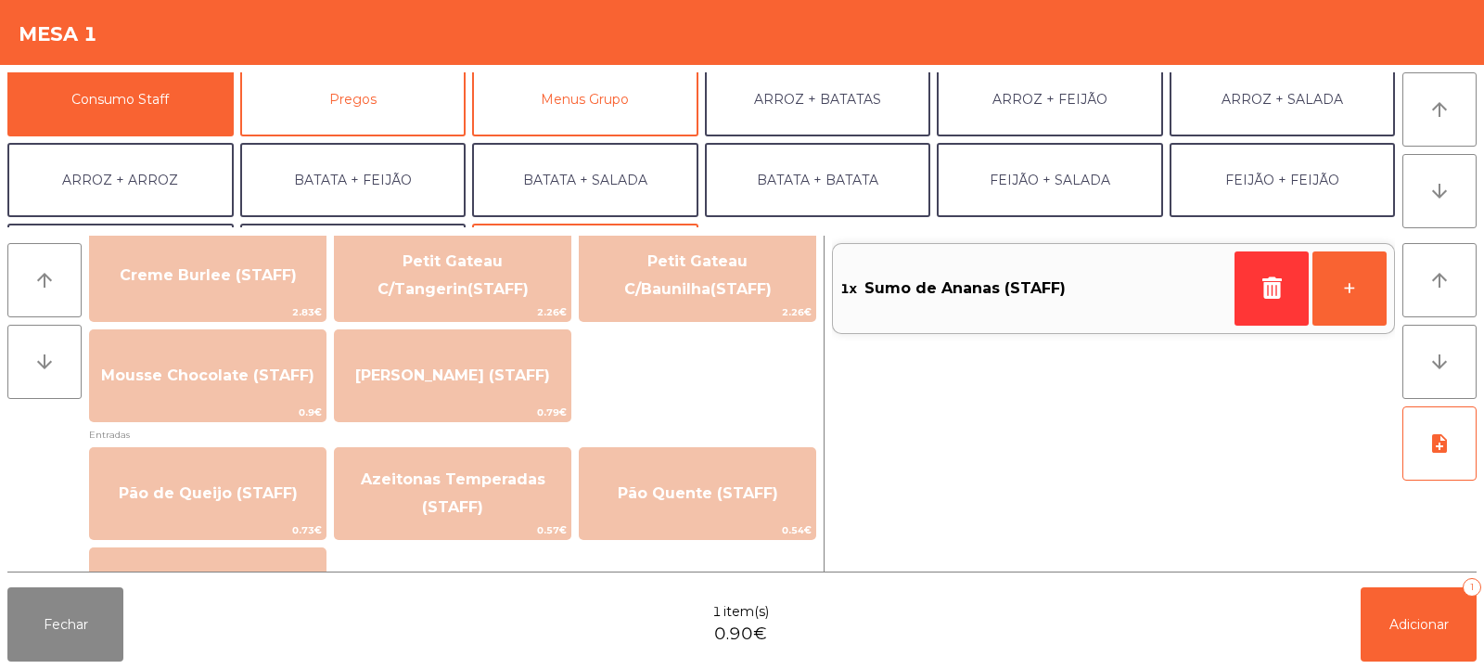
scroll to position [1401, 0]
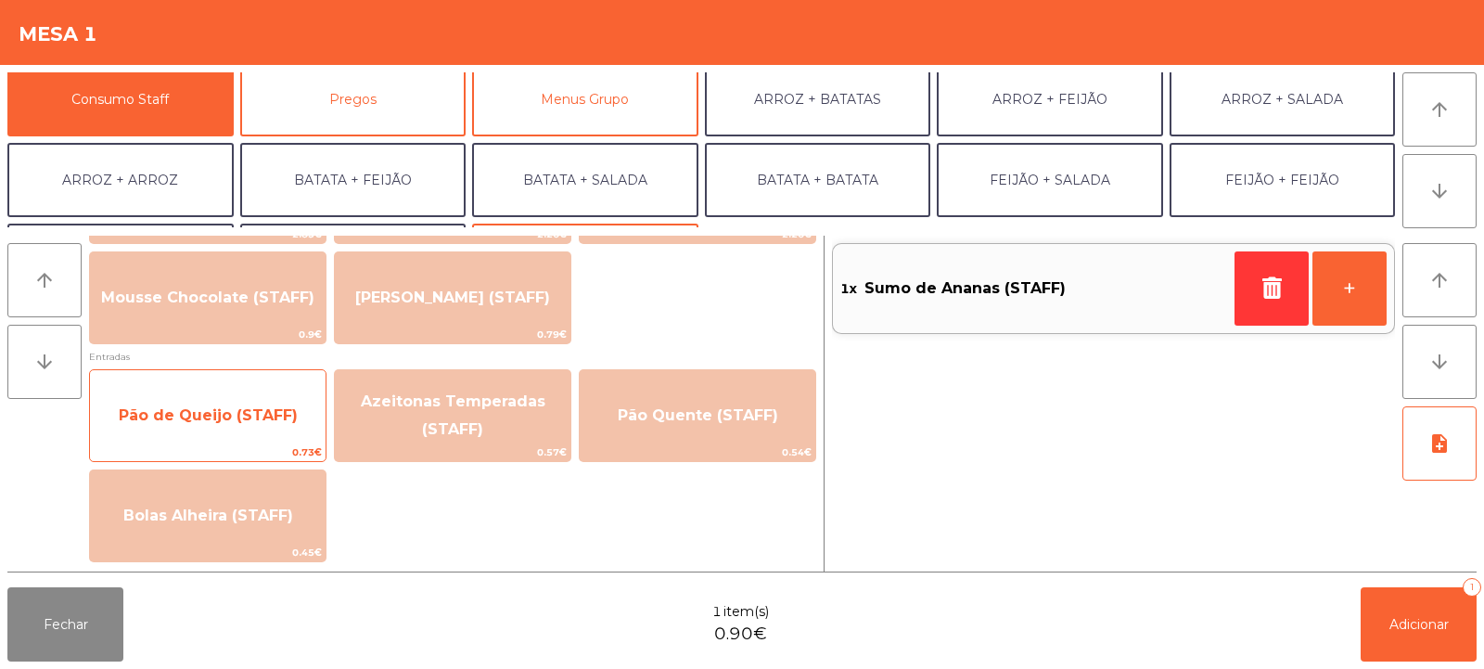
click at [208, 406] on span "Pão de Queijo (STAFF)" at bounding box center [208, 415] width 179 height 18
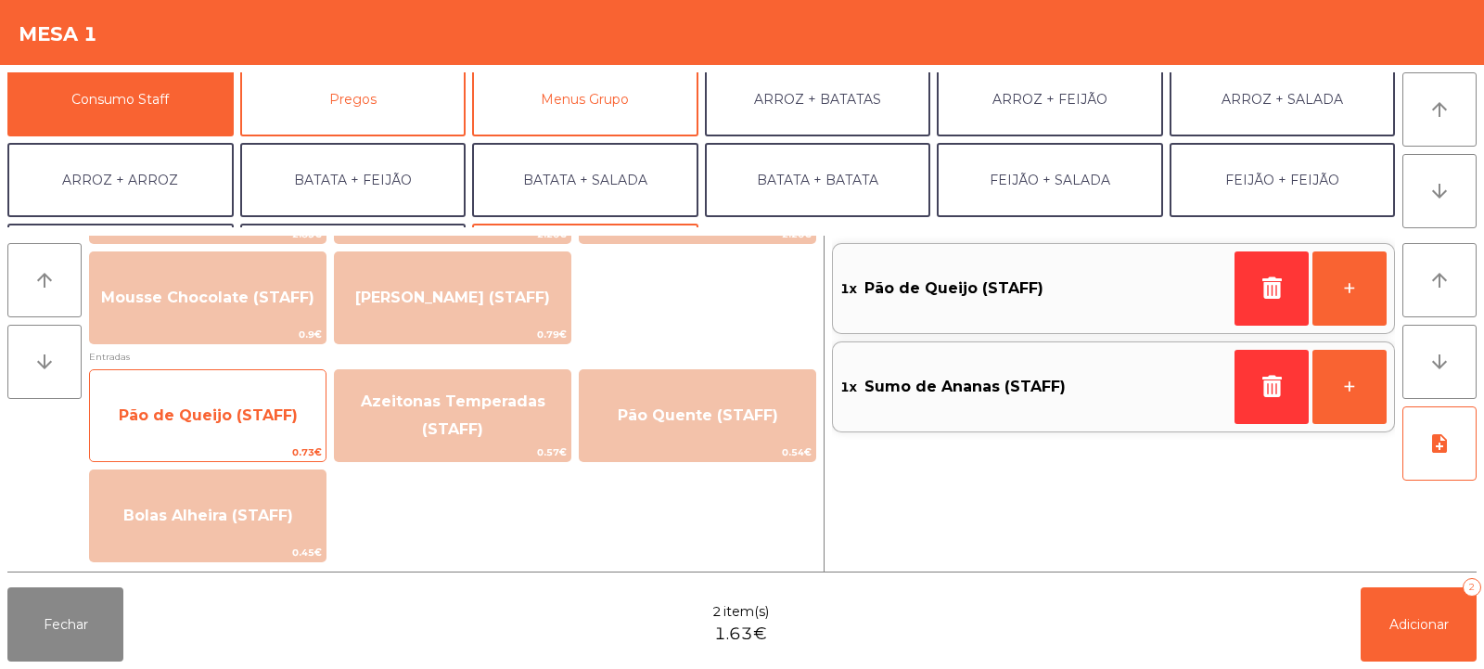
click at [214, 421] on span "Pão de Queijo (STAFF)" at bounding box center [208, 415] width 179 height 18
click at [209, 434] on span "Pão de Queijo (STAFF)" at bounding box center [208, 416] width 236 height 50
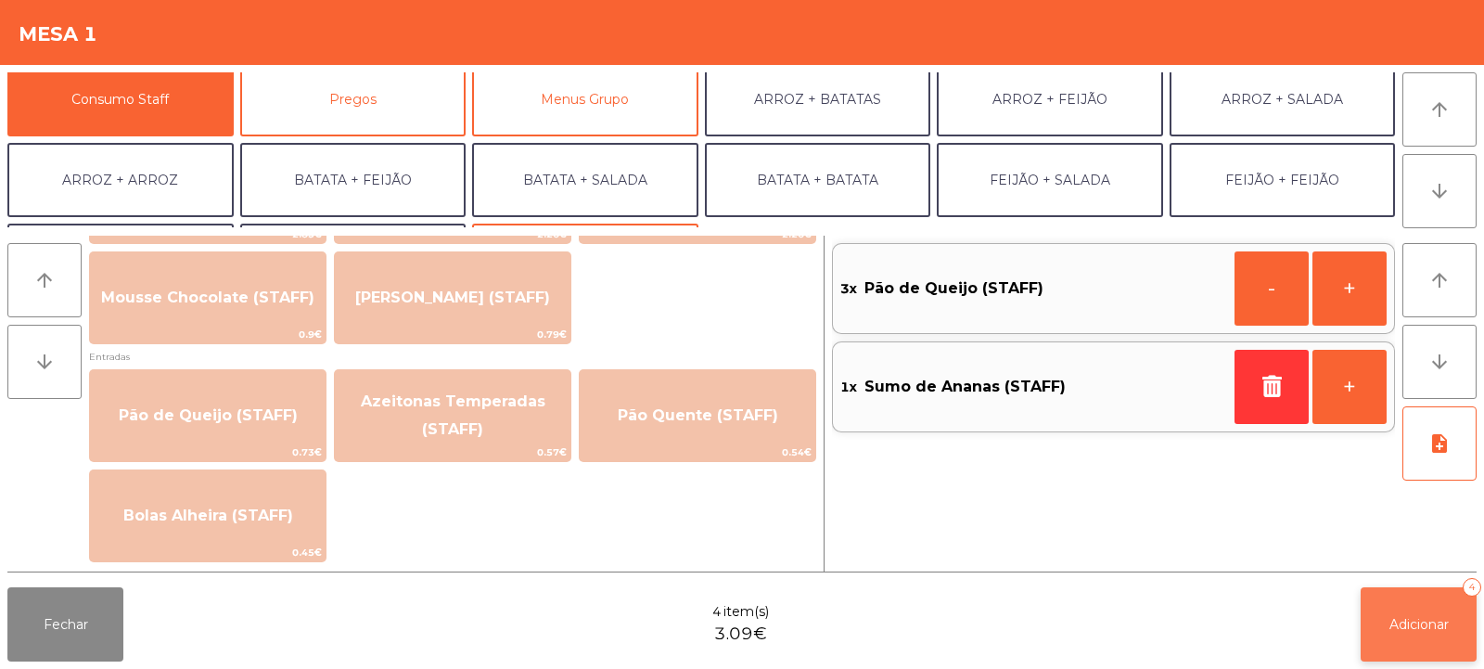
click at [1437, 629] on span "Adicionar" at bounding box center [1419, 624] width 59 height 17
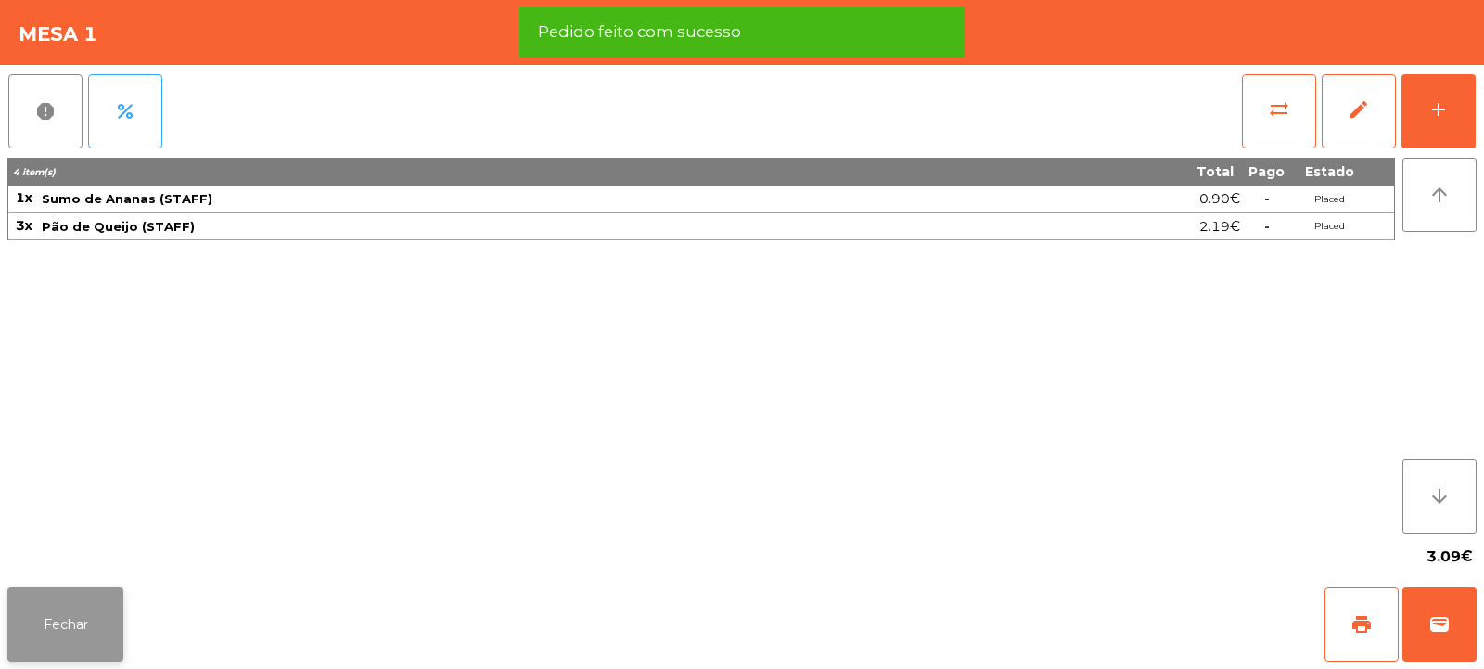
click at [63, 624] on button "Fechar" at bounding box center [65, 624] width 116 height 74
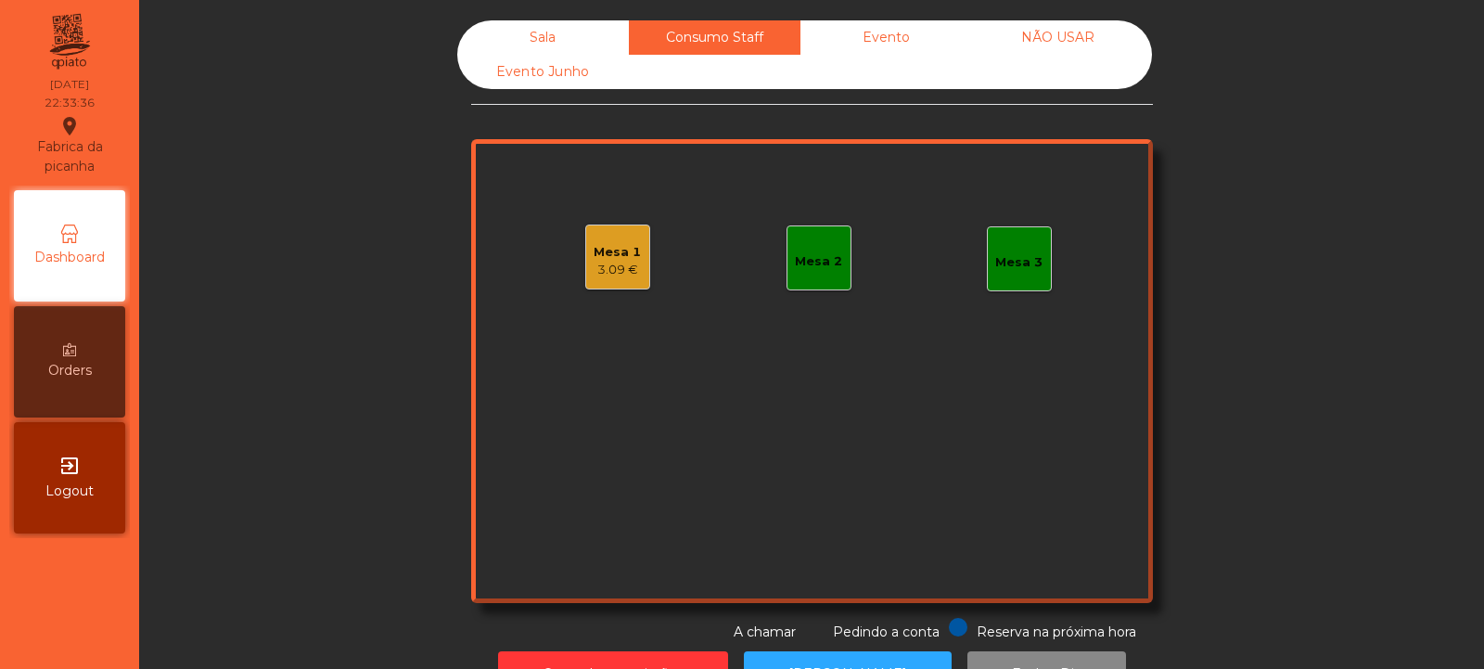
click at [526, 34] on div "Sala" at bounding box center [543, 37] width 172 height 34
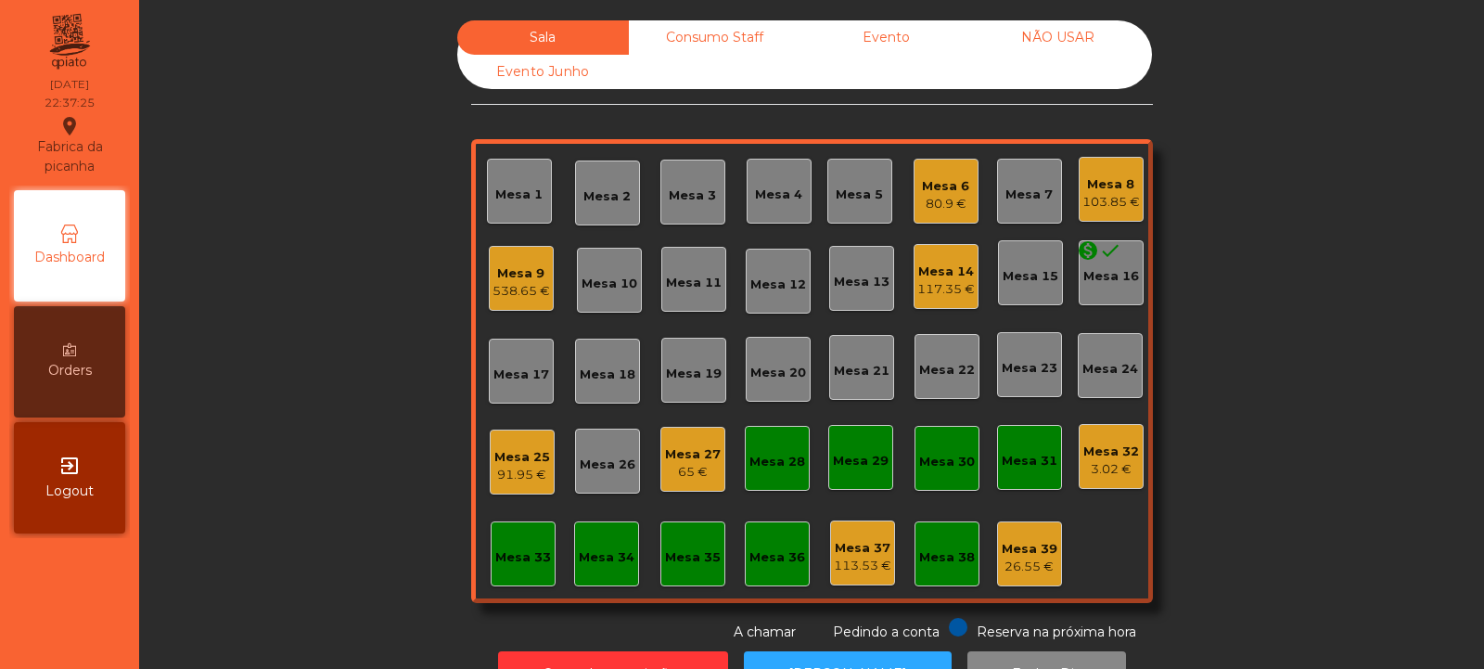
click at [512, 293] on div "538.65 €" at bounding box center [522, 291] width 58 height 19
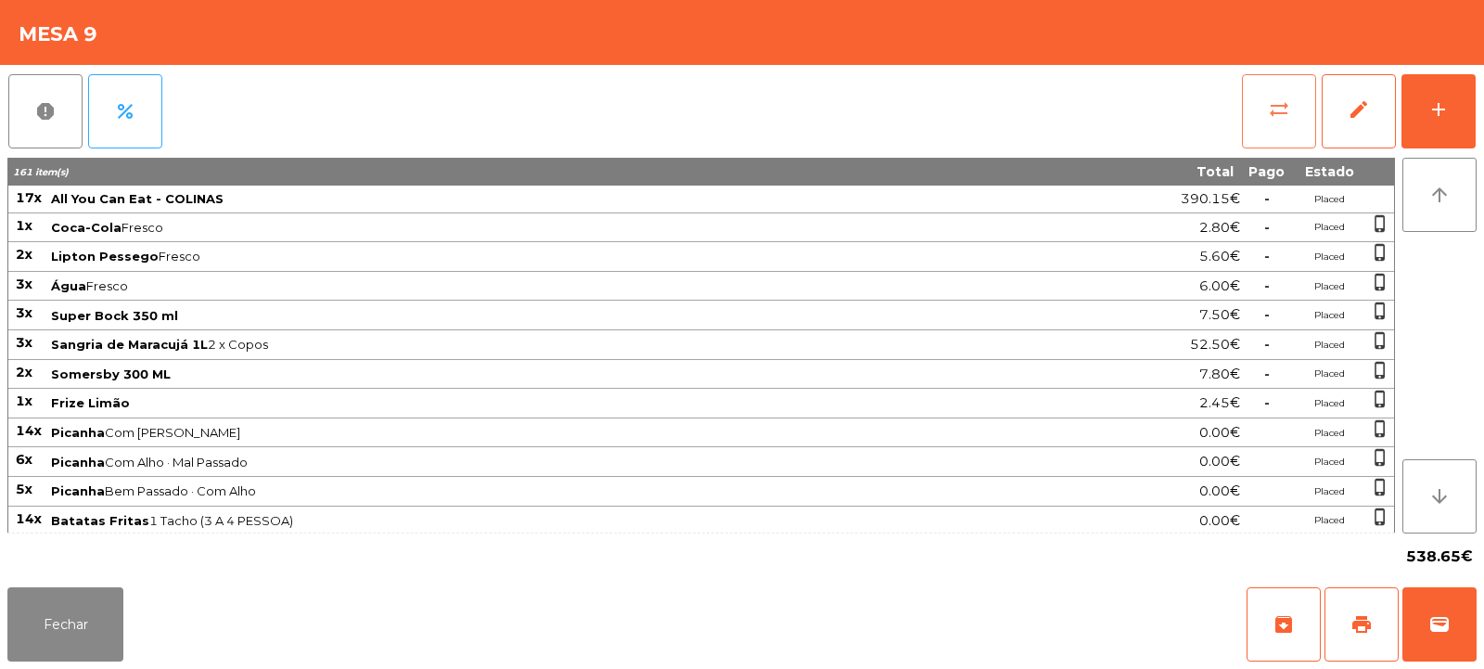
click at [1274, 115] on span "sync_alt" at bounding box center [1279, 109] width 22 height 22
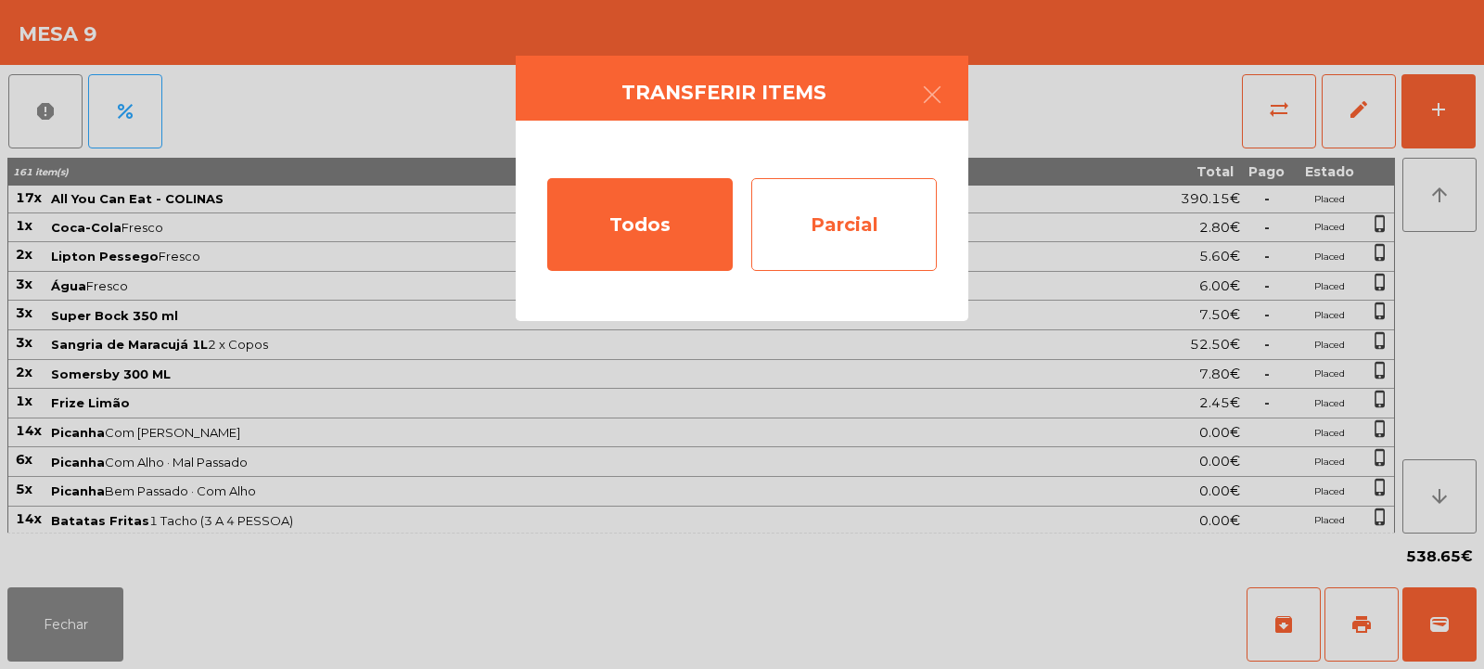
click at [864, 222] on div "Parcial" at bounding box center [844, 224] width 186 height 93
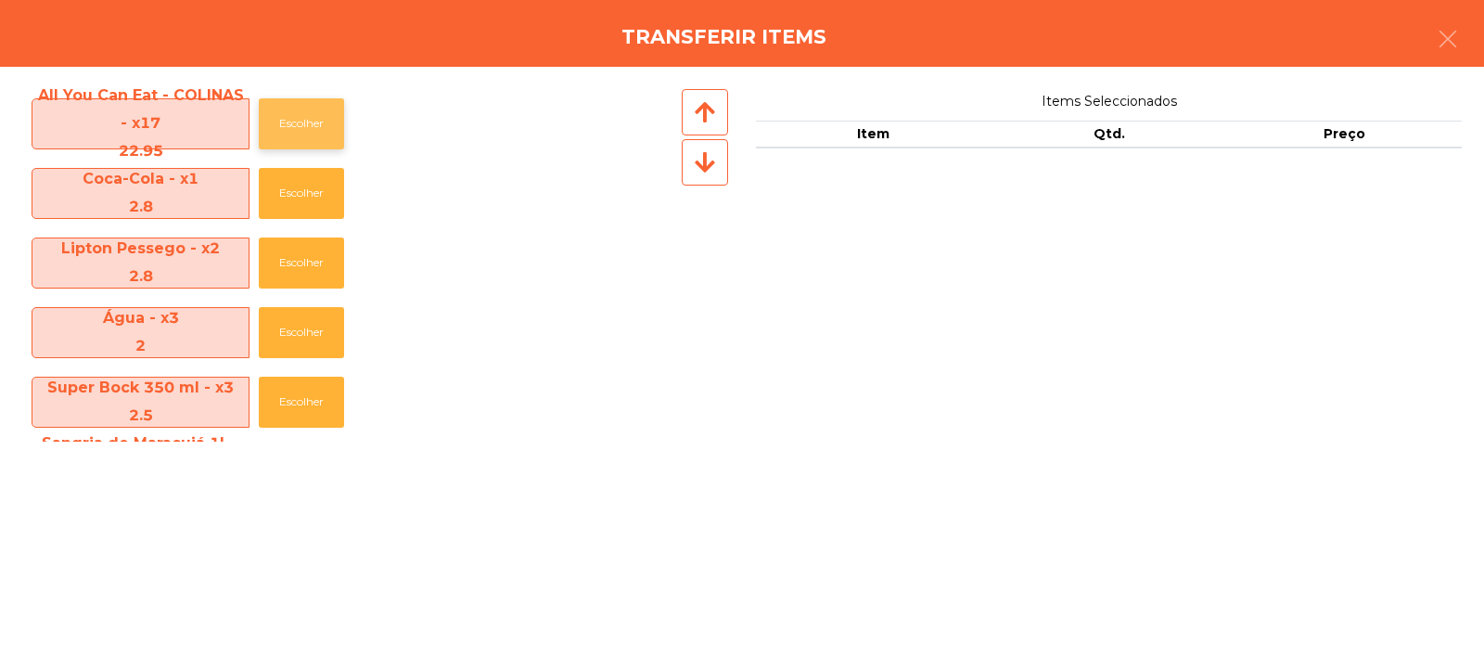
click at [292, 129] on button "Escolher" at bounding box center [301, 123] width 85 height 51
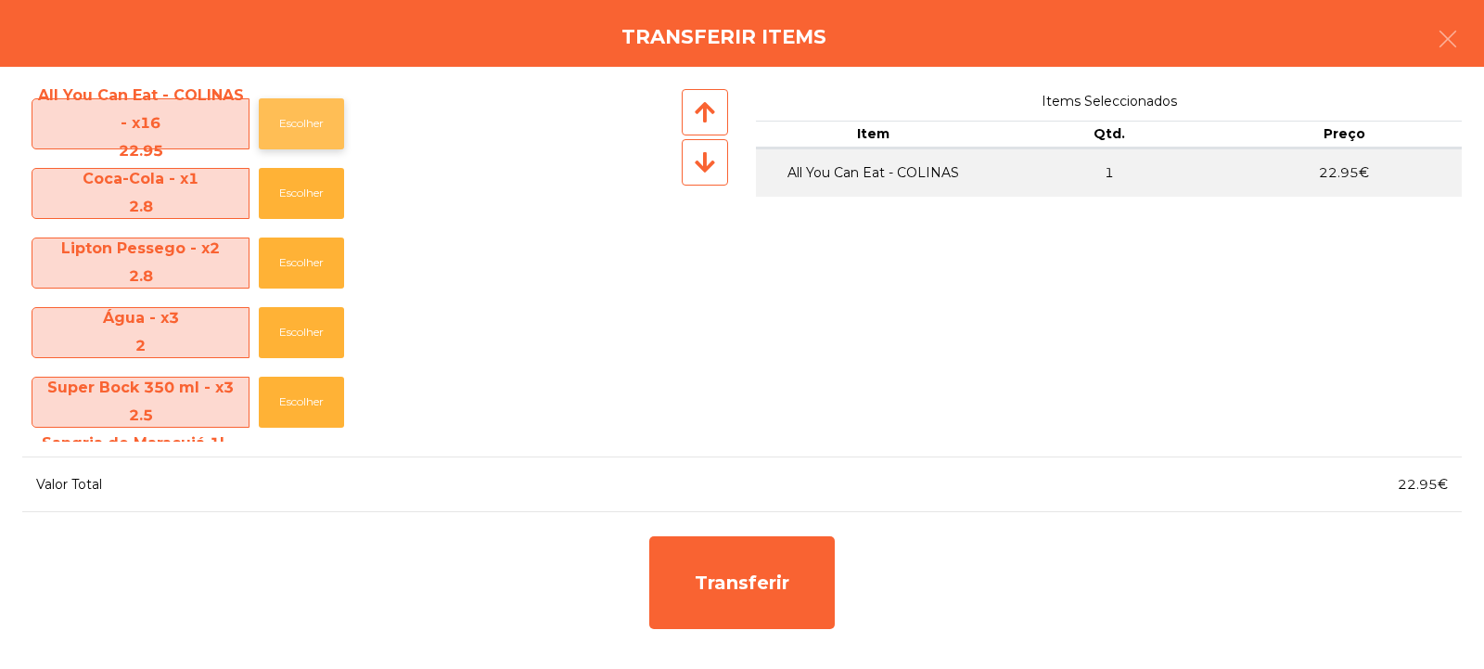
click at [296, 118] on button "Escolher" at bounding box center [301, 123] width 85 height 51
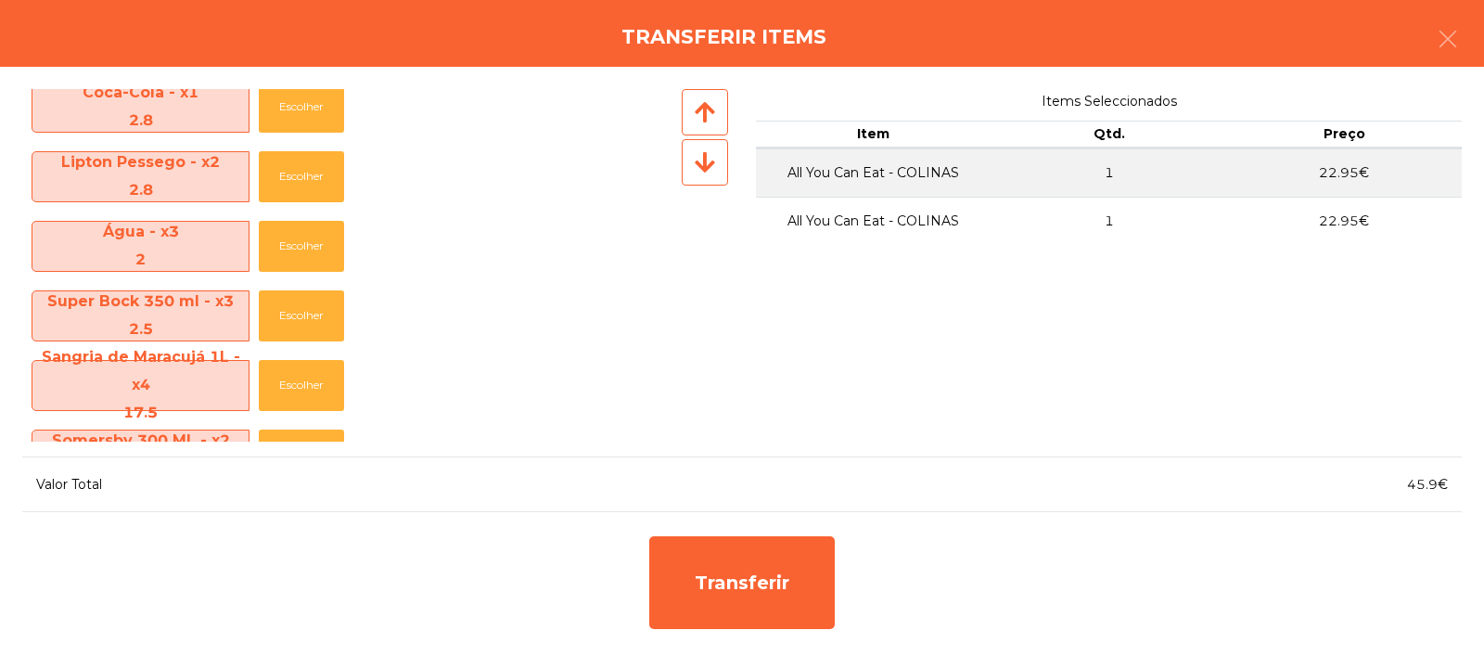
scroll to position [45, 0]
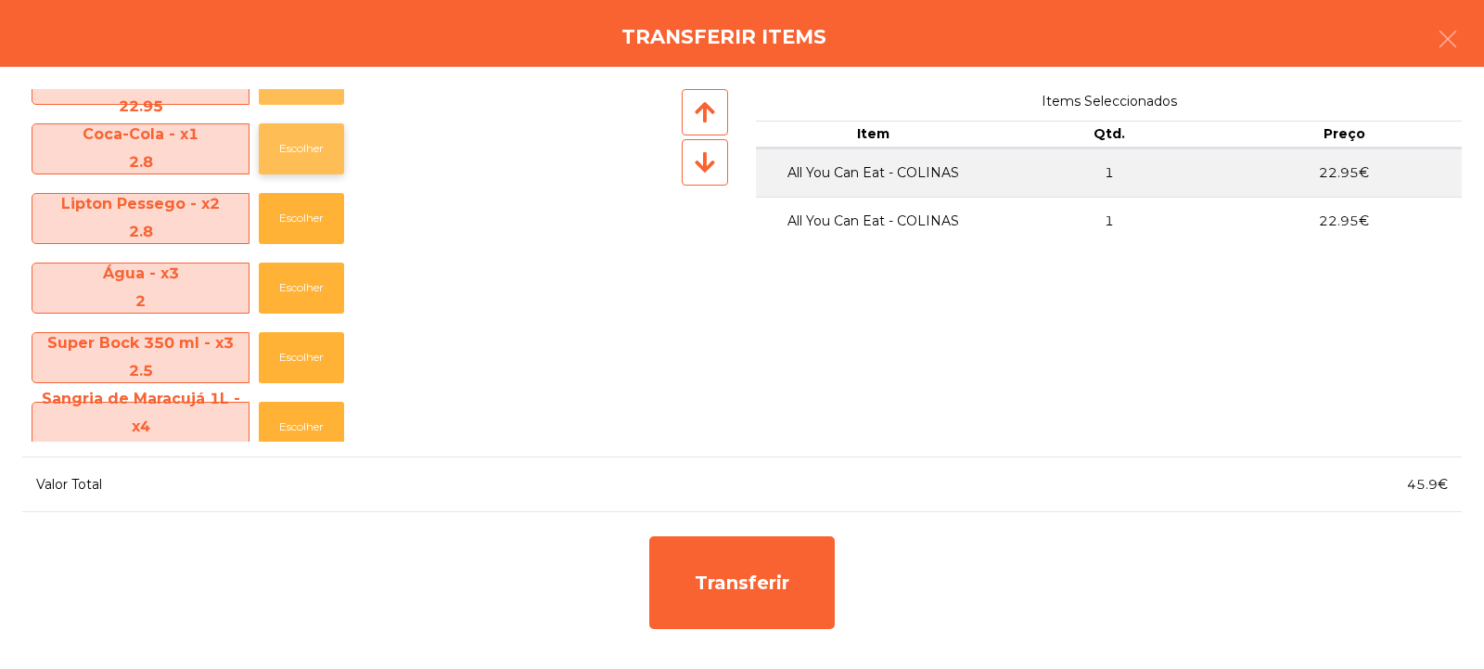
click at [311, 137] on button "Escolher" at bounding box center [301, 148] width 85 height 51
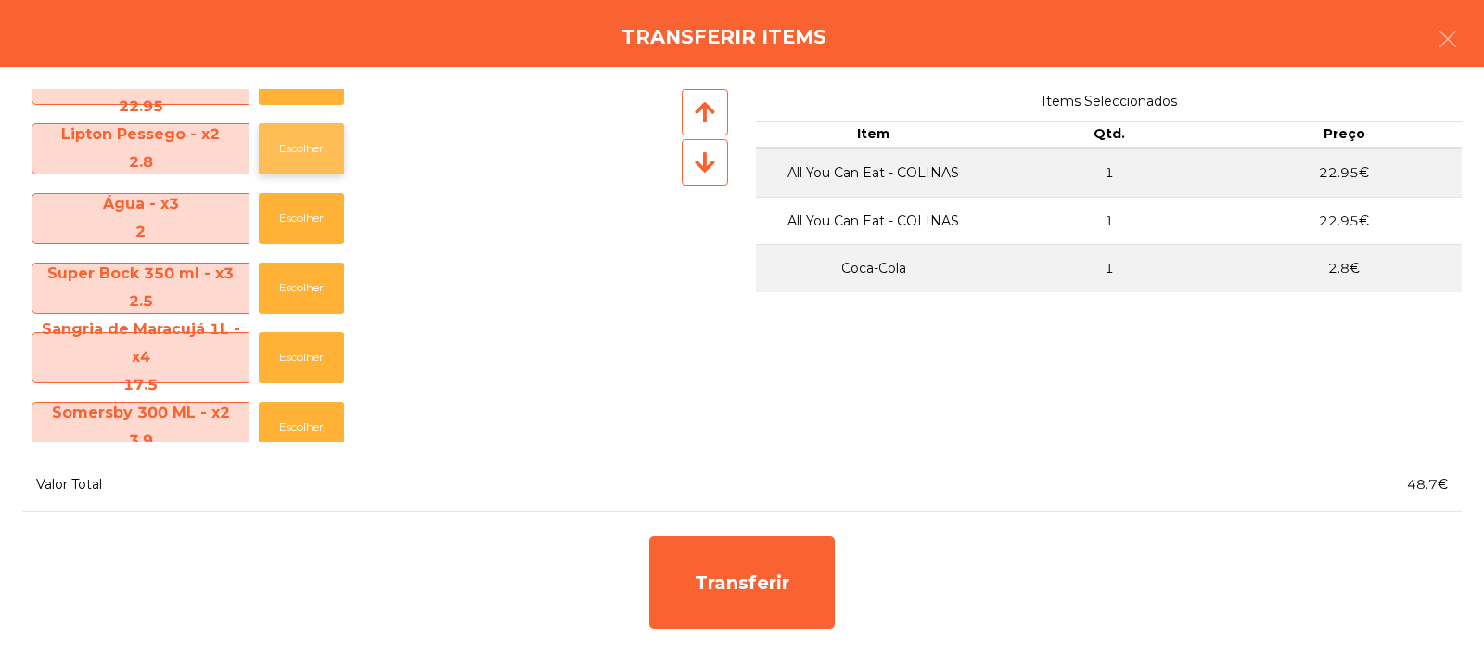
click at [293, 144] on button "Escolher" at bounding box center [301, 148] width 85 height 51
click at [294, 145] on button "Escolher" at bounding box center [301, 148] width 85 height 51
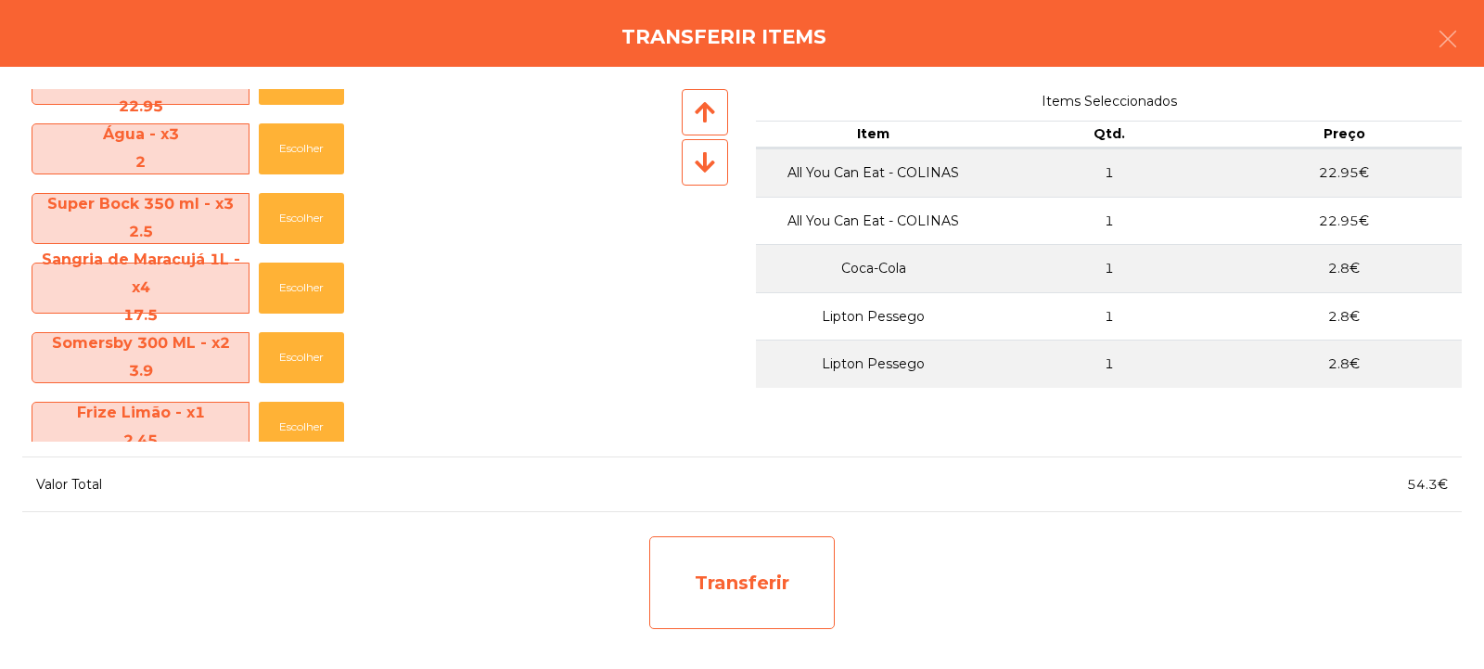
click at [786, 580] on div "Transferir" at bounding box center [742, 582] width 186 height 93
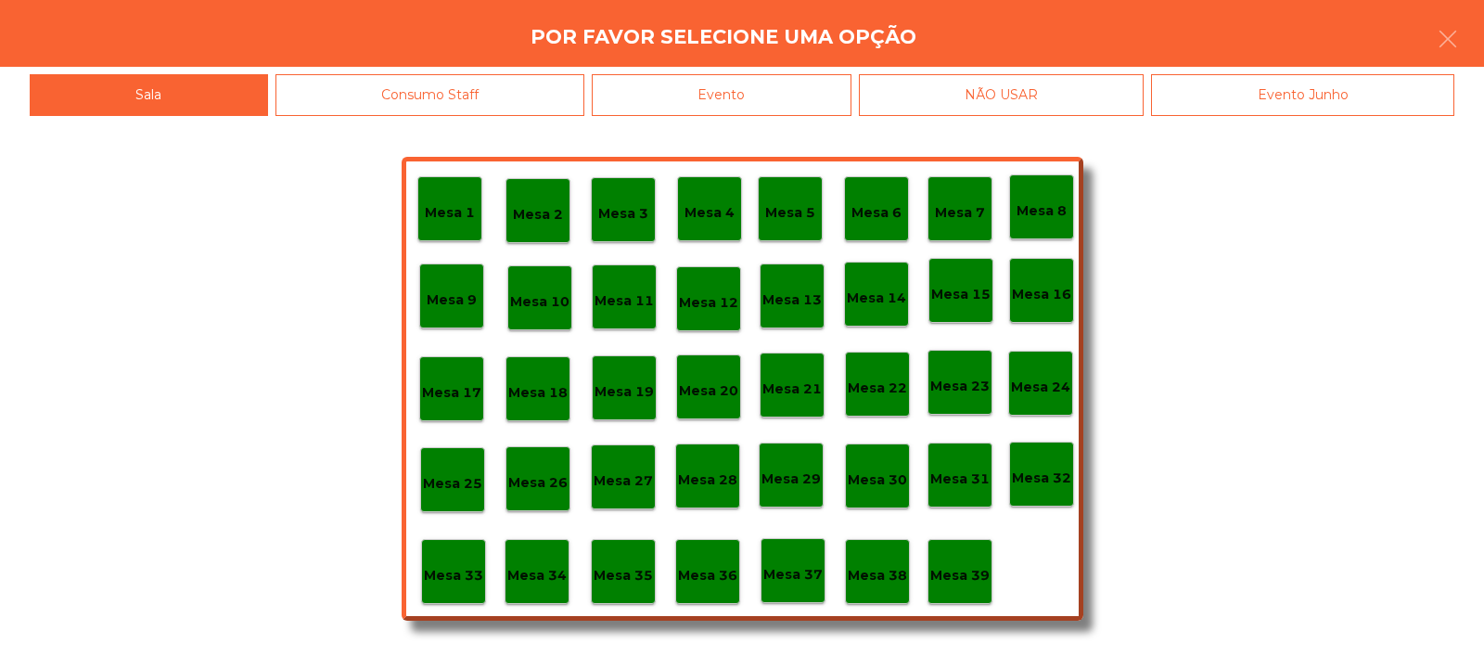
click at [444, 562] on div "Mesa 33" at bounding box center [453, 572] width 59 height 29
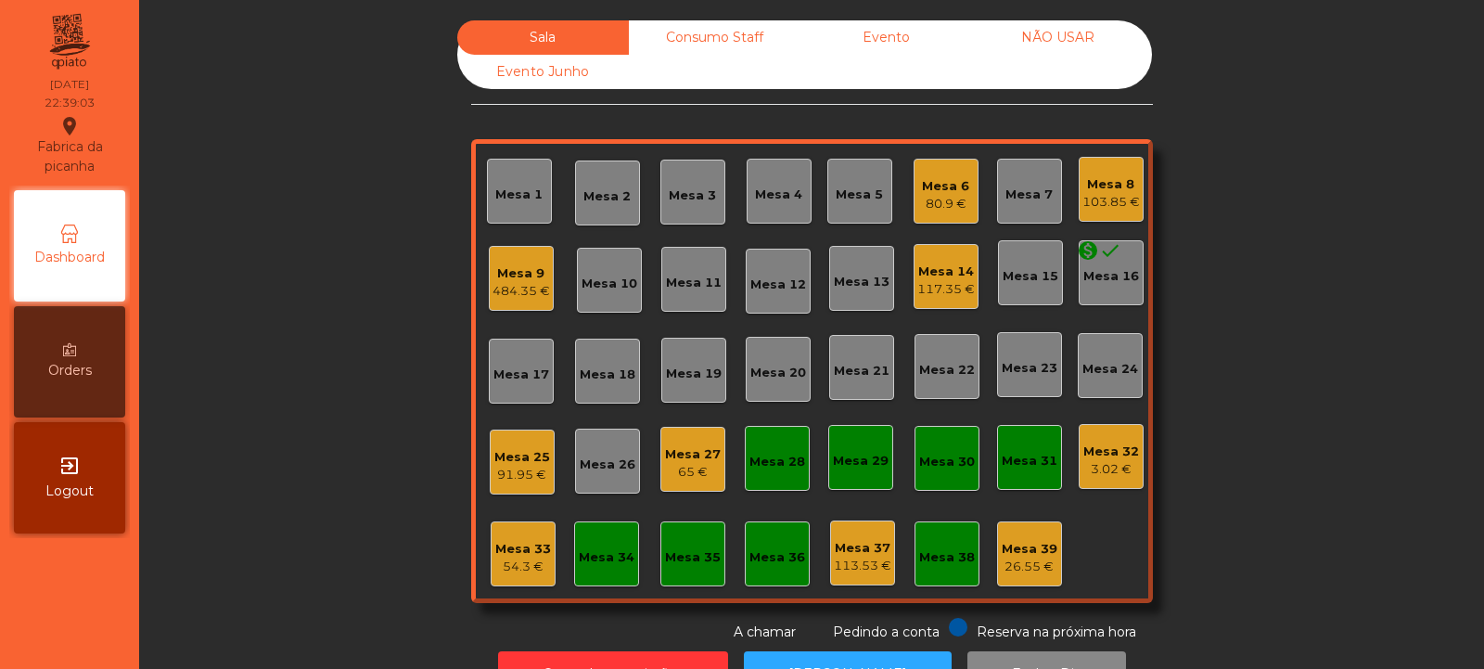
click at [507, 249] on div "Mesa 9 484.35 €" at bounding box center [521, 278] width 65 height 65
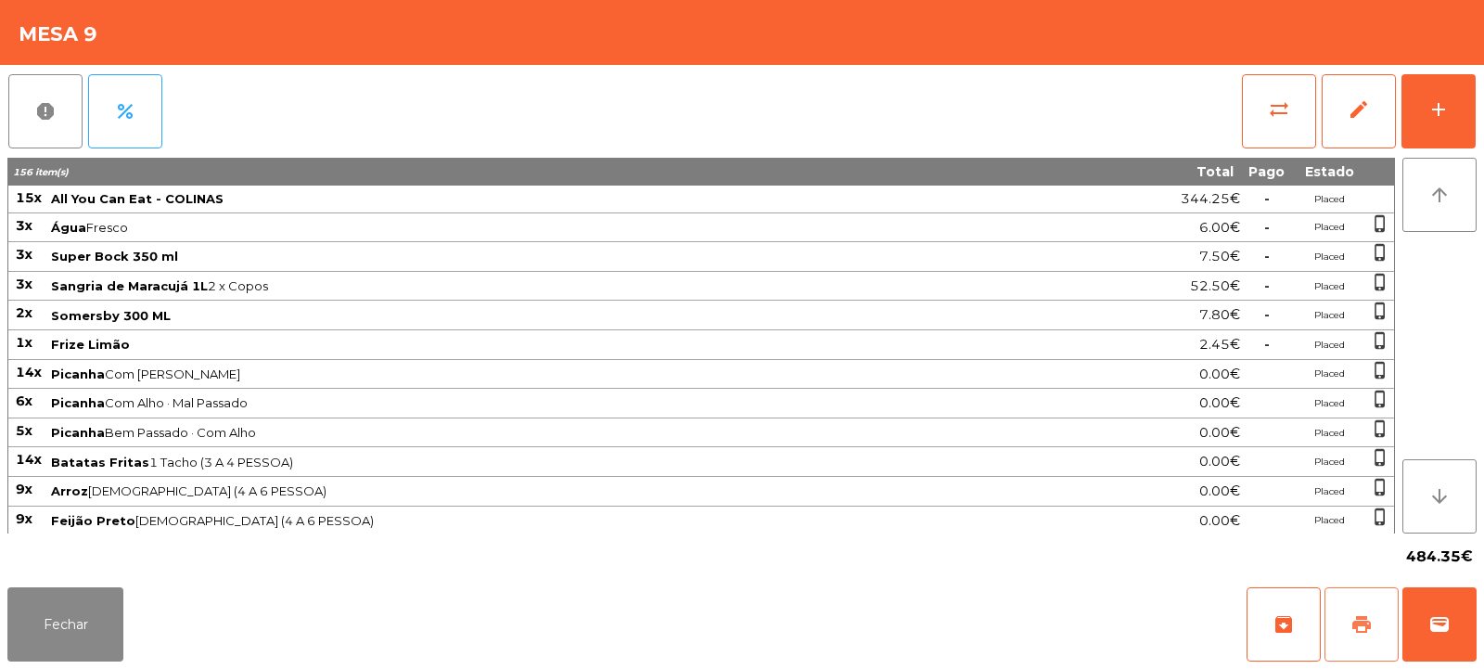
click at [1366, 622] on span "print" at bounding box center [1362, 624] width 22 height 22
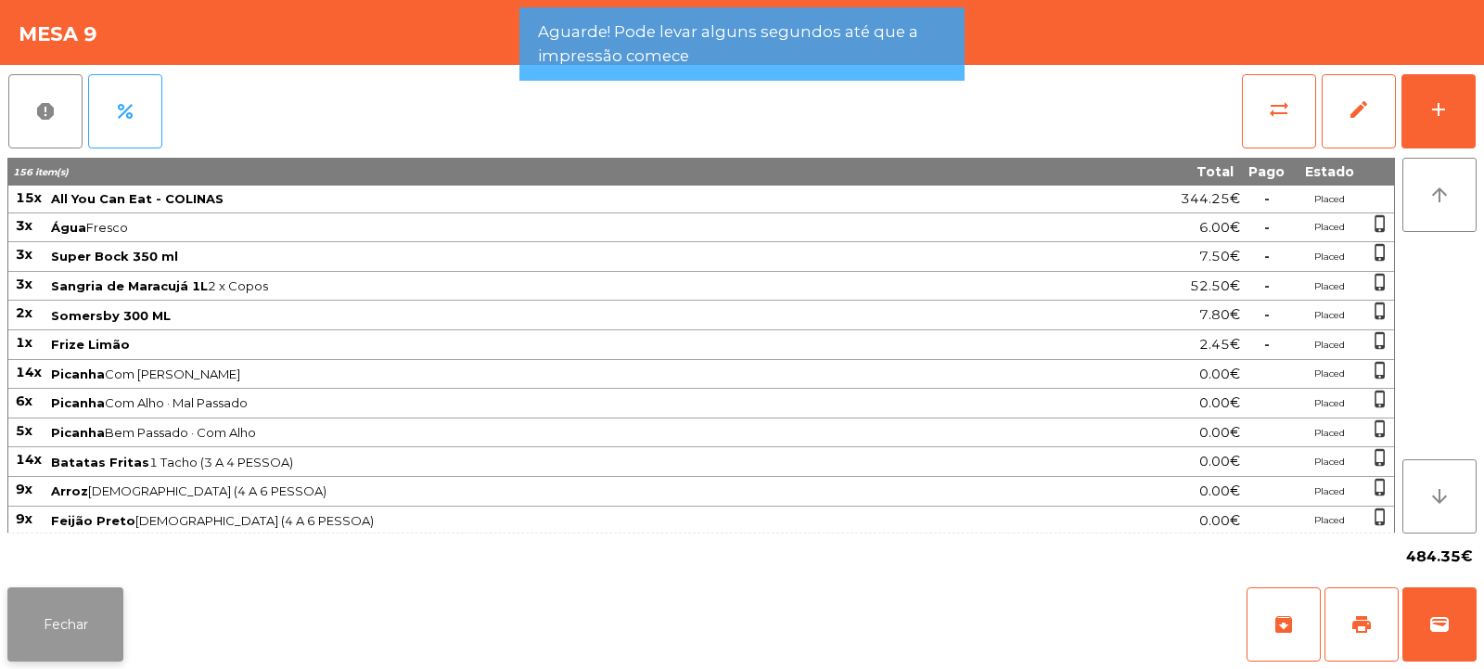
click at [74, 635] on button "Fechar" at bounding box center [65, 624] width 116 height 74
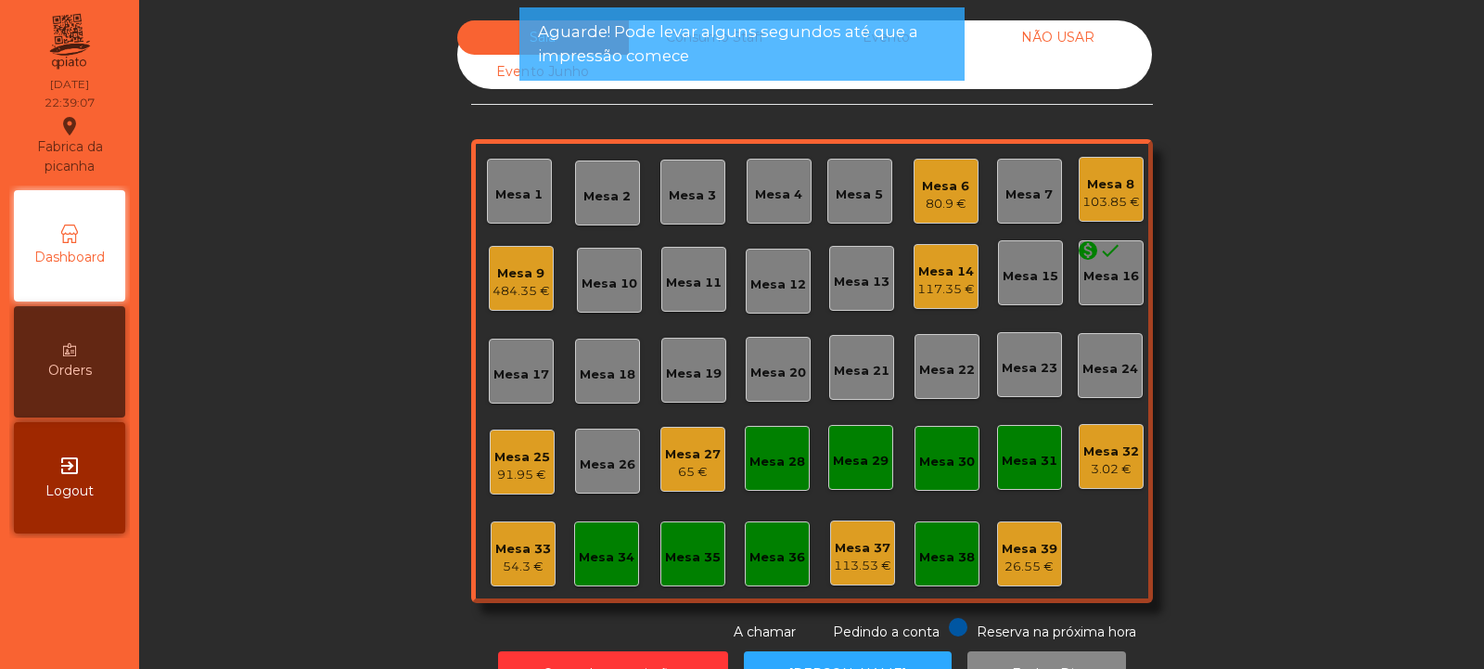
click at [531, 559] on div "54.3 €" at bounding box center [523, 567] width 56 height 19
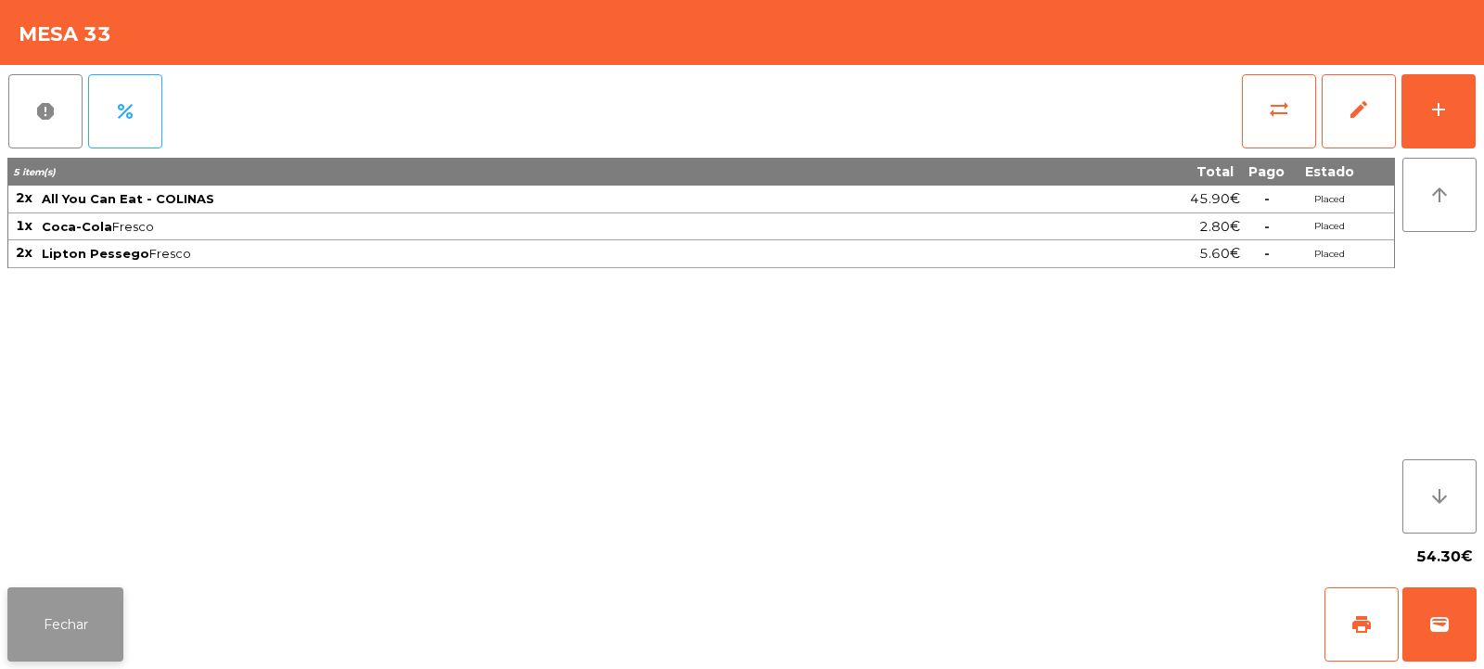
click at [76, 618] on button "Fechar" at bounding box center [65, 624] width 116 height 74
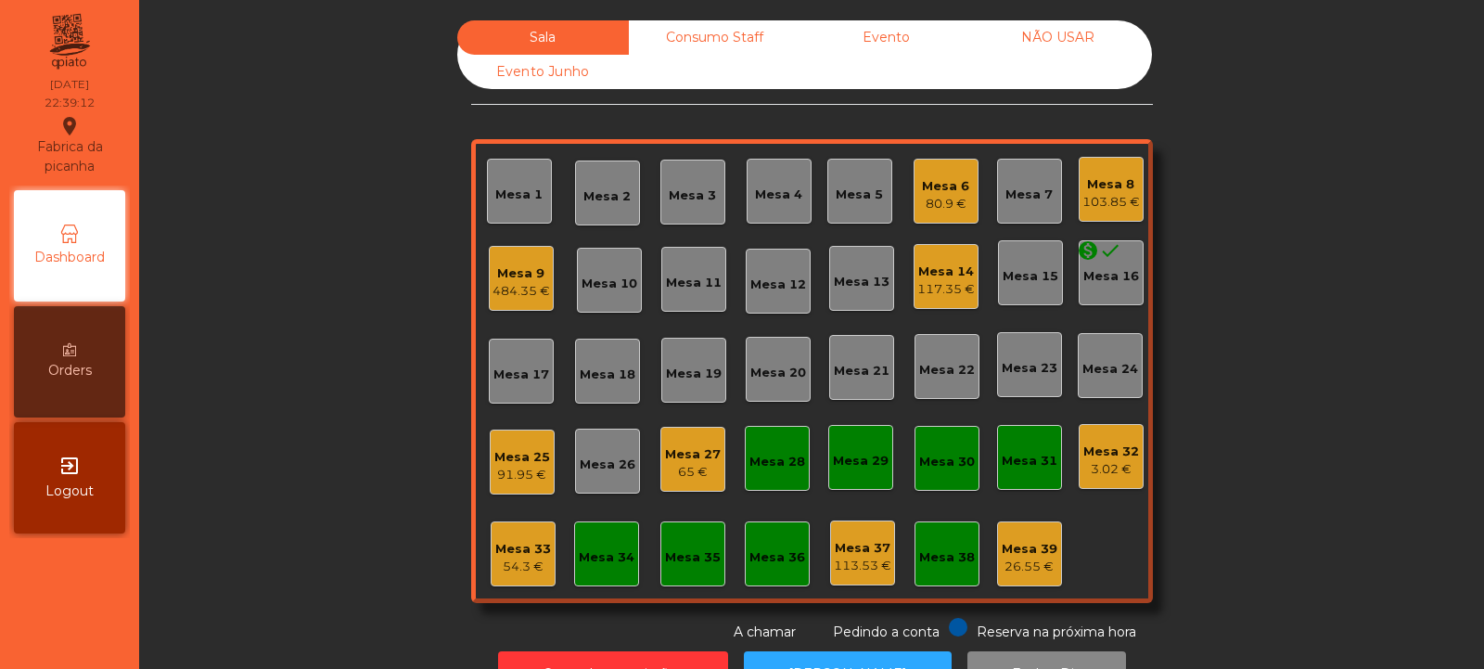
click at [530, 549] on div "Mesa 33" at bounding box center [523, 549] width 56 height 19
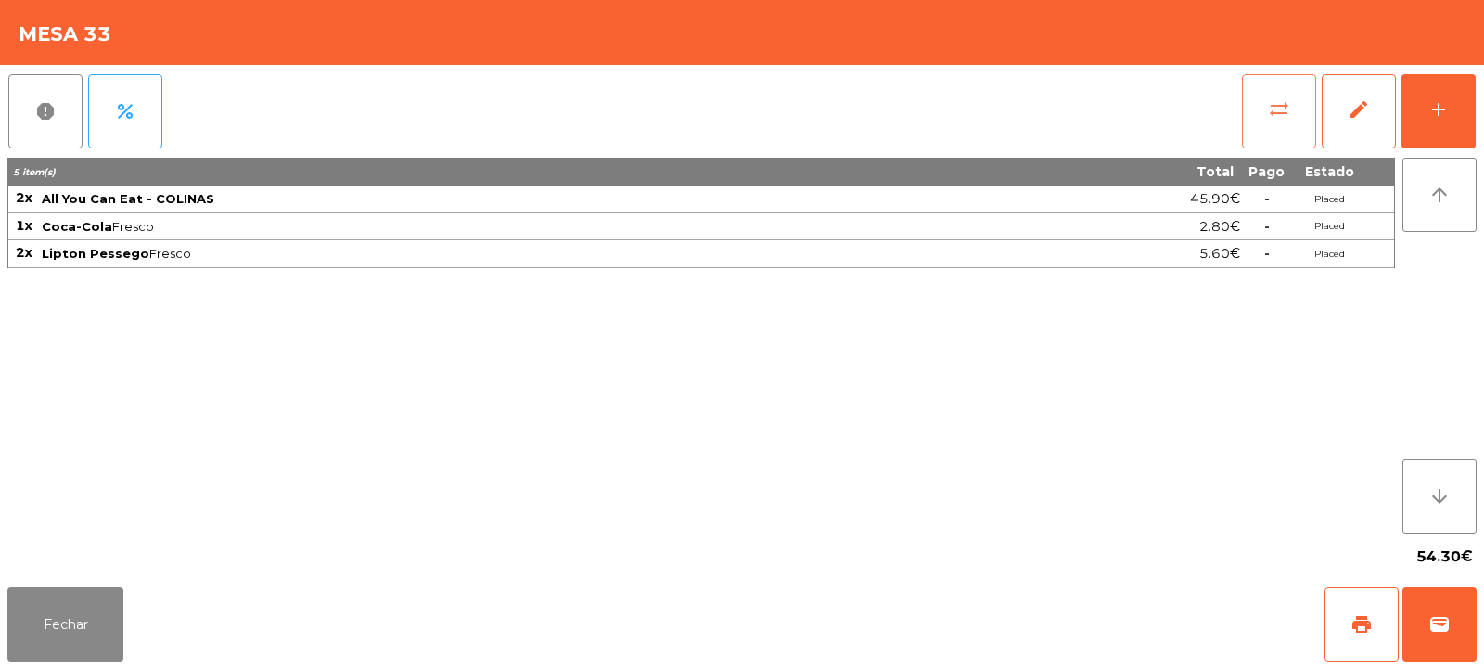
click at [1284, 124] on button "sync_alt" at bounding box center [1279, 111] width 74 height 74
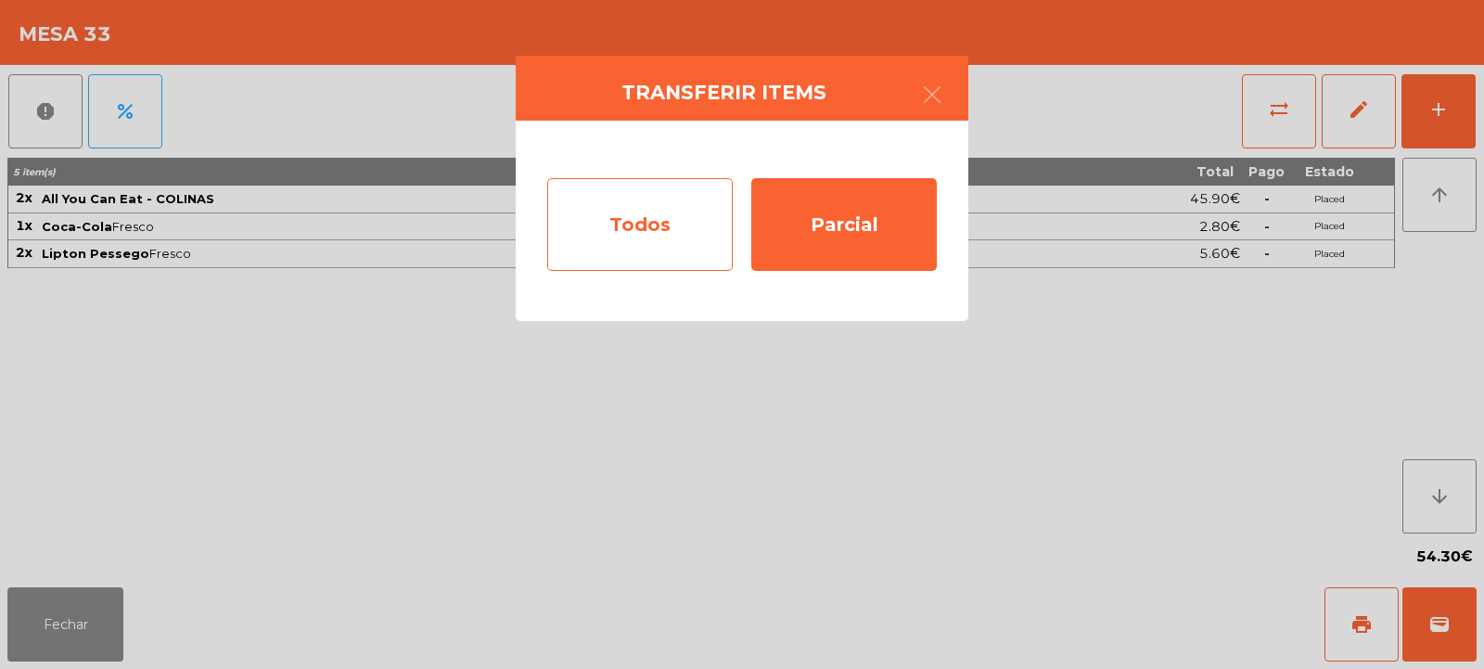
click at [664, 227] on div "Todos" at bounding box center [640, 224] width 186 height 93
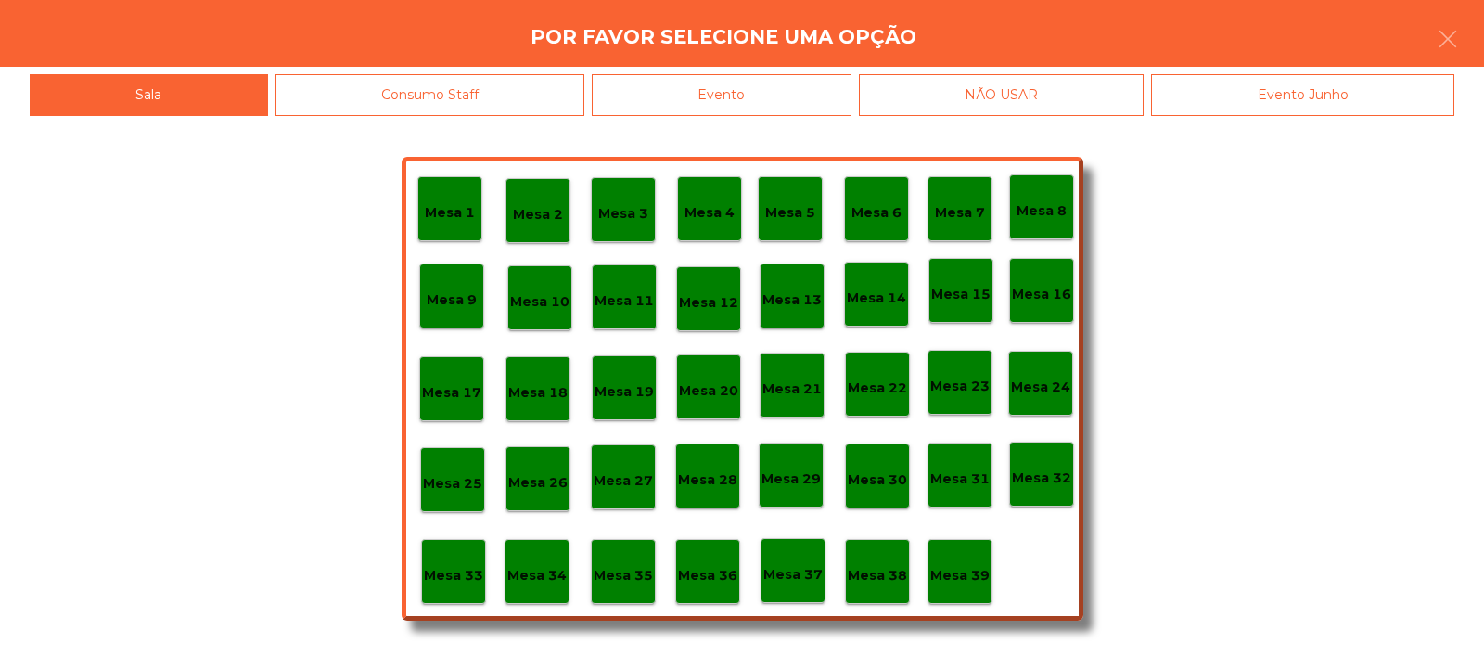
click at [815, 100] on div "Evento" at bounding box center [722, 95] width 260 height 42
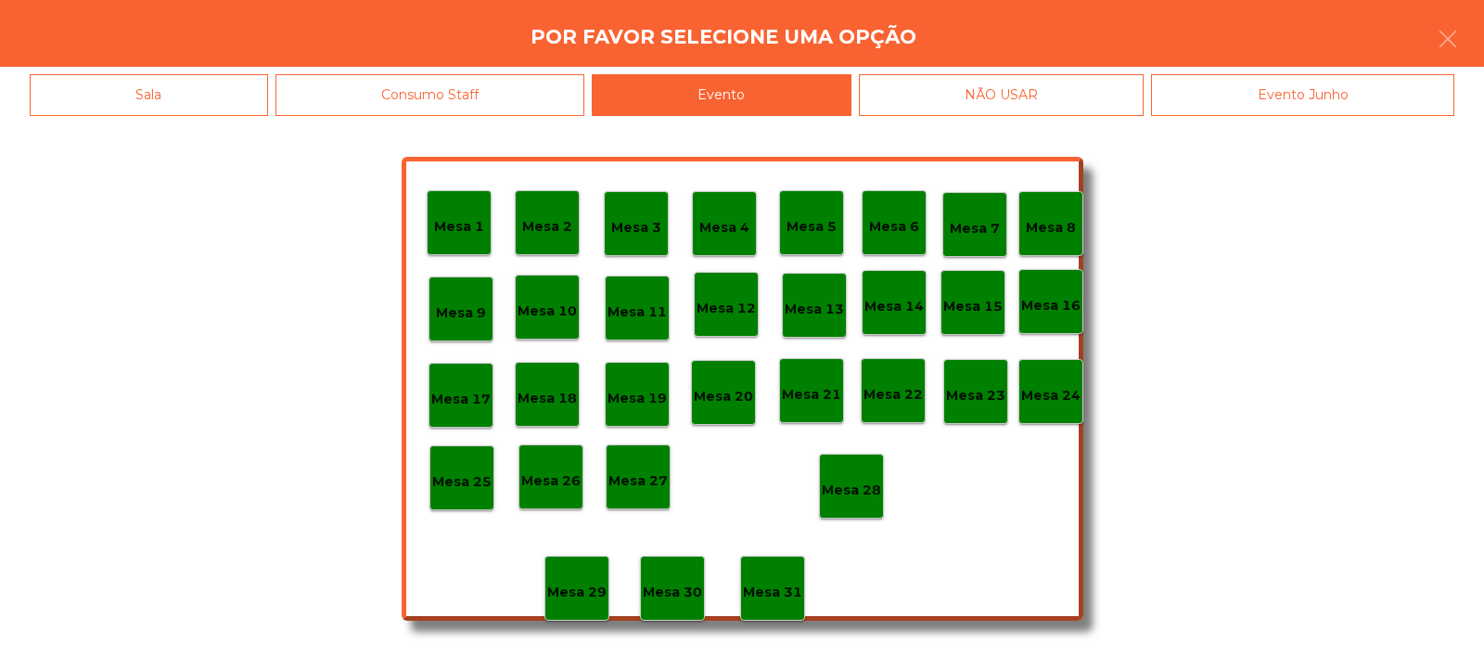
click at [879, 491] on p "Mesa 28" at bounding box center [851, 490] width 59 height 21
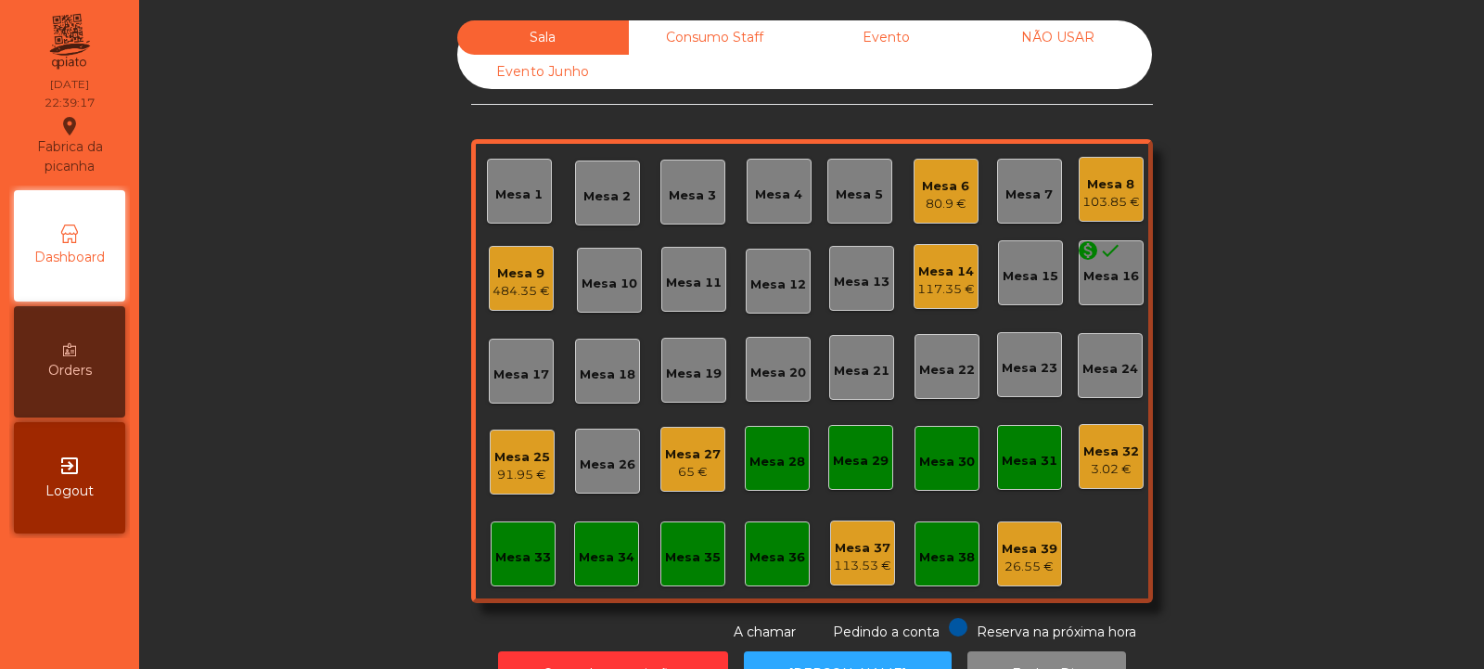
click at [1116, 461] on div "3.02 €" at bounding box center [1112, 469] width 56 height 19
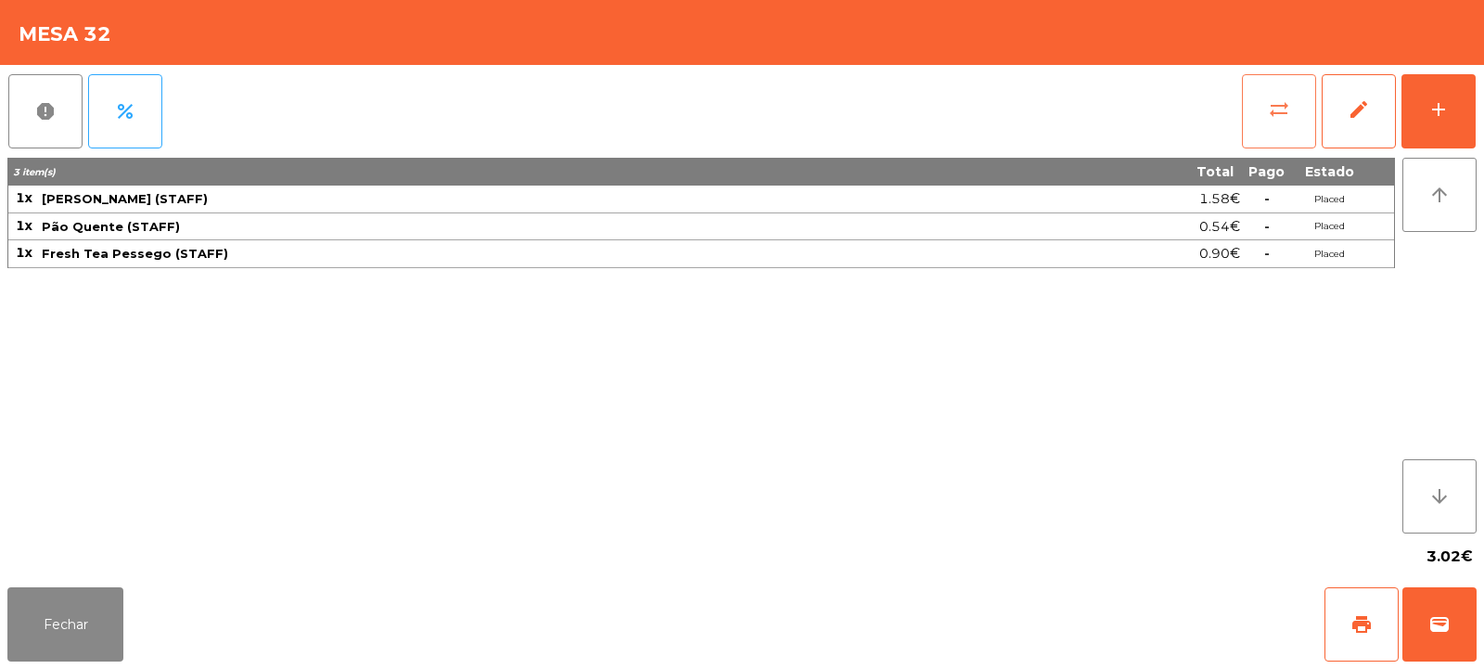
click at [1299, 109] on button "sync_alt" at bounding box center [1279, 111] width 74 height 74
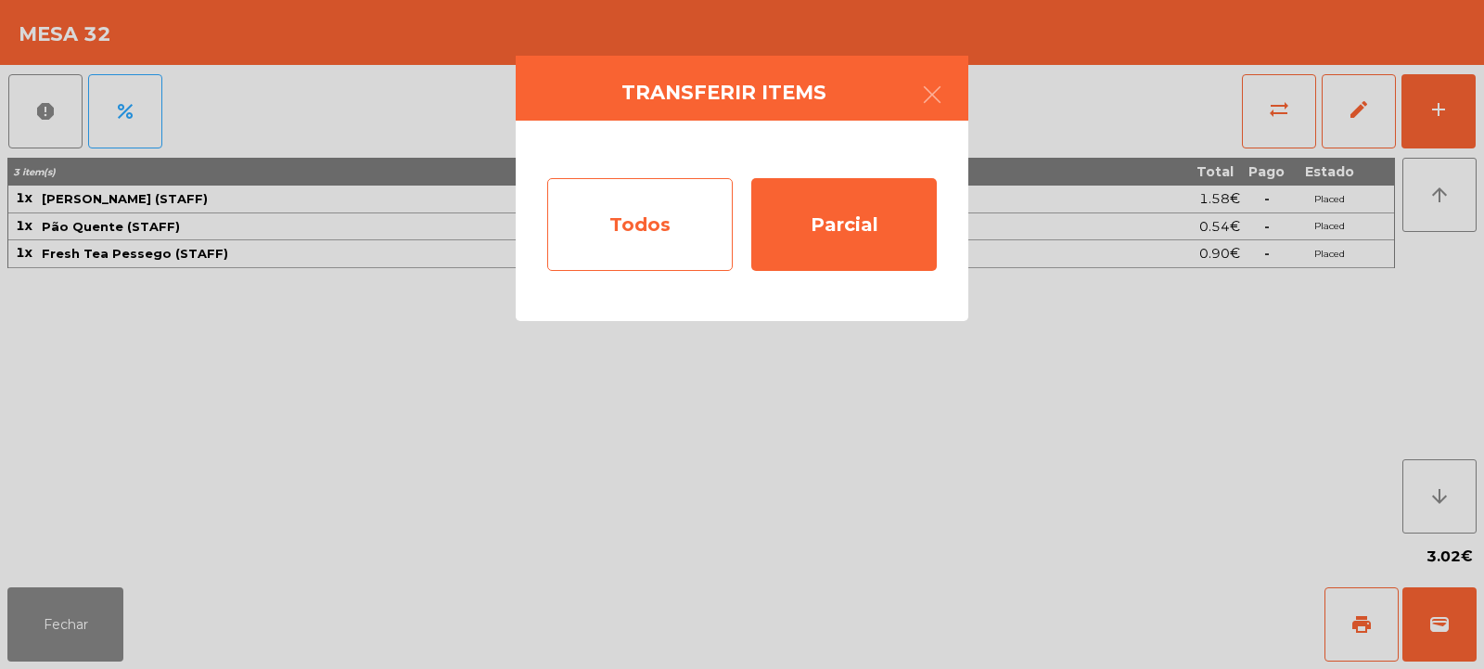
click at [699, 234] on div "Todos" at bounding box center [640, 224] width 186 height 93
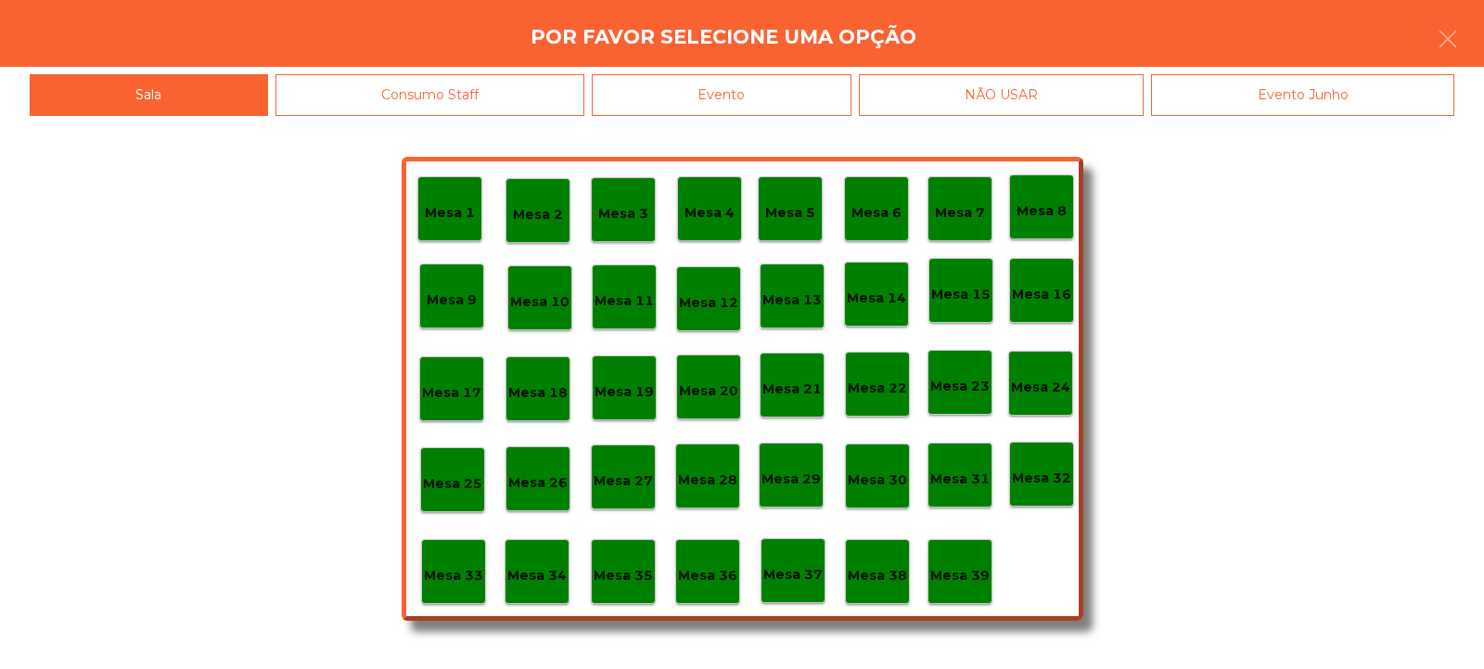
click at [967, 577] on p "Mesa 39" at bounding box center [959, 575] width 59 height 21
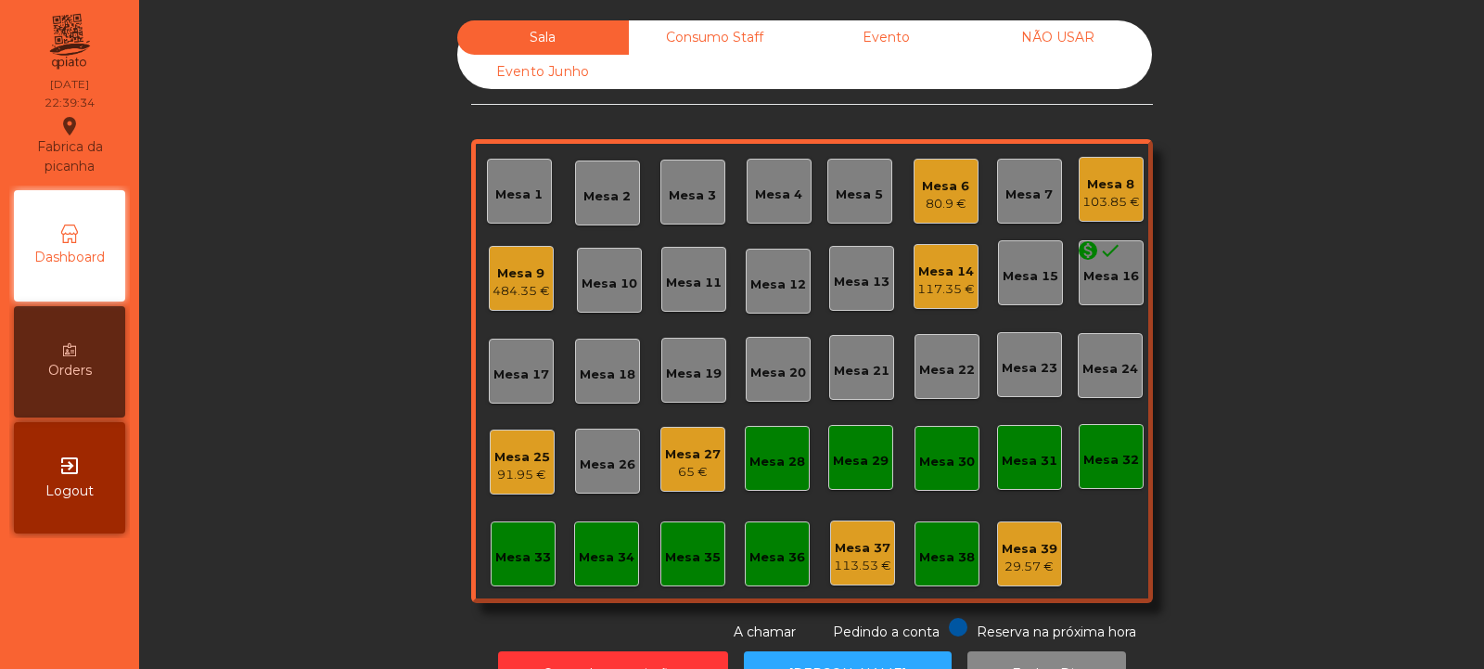
click at [706, 469] on div "65 €" at bounding box center [693, 472] width 56 height 19
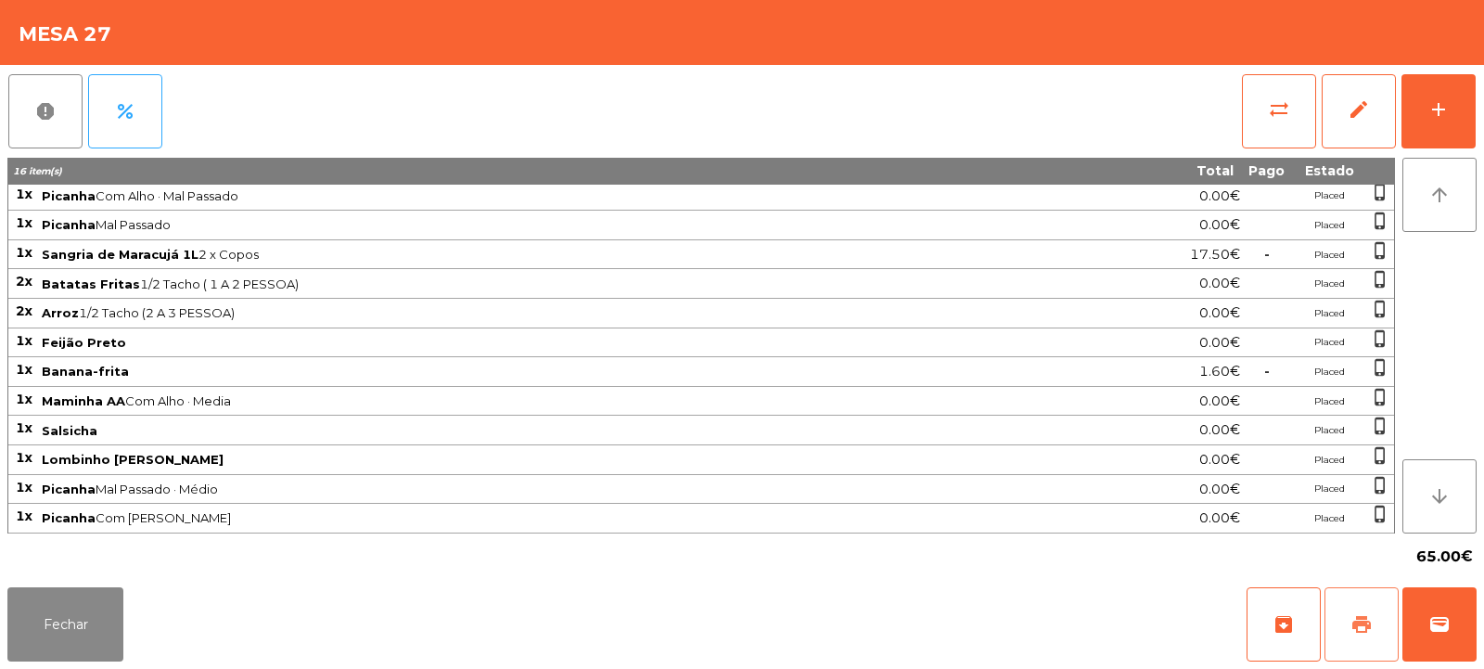
click at [1353, 616] on span "print" at bounding box center [1362, 624] width 22 height 22
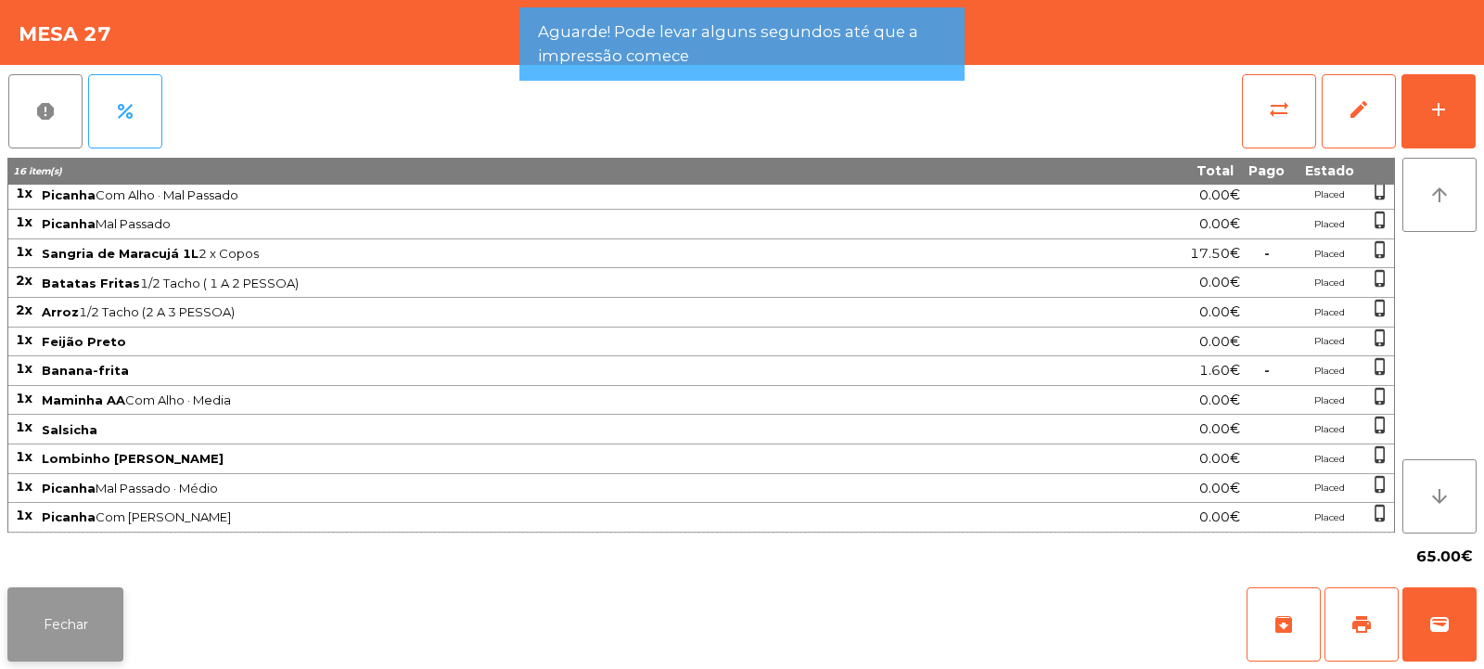
click at [116, 631] on button "Fechar" at bounding box center [65, 624] width 116 height 74
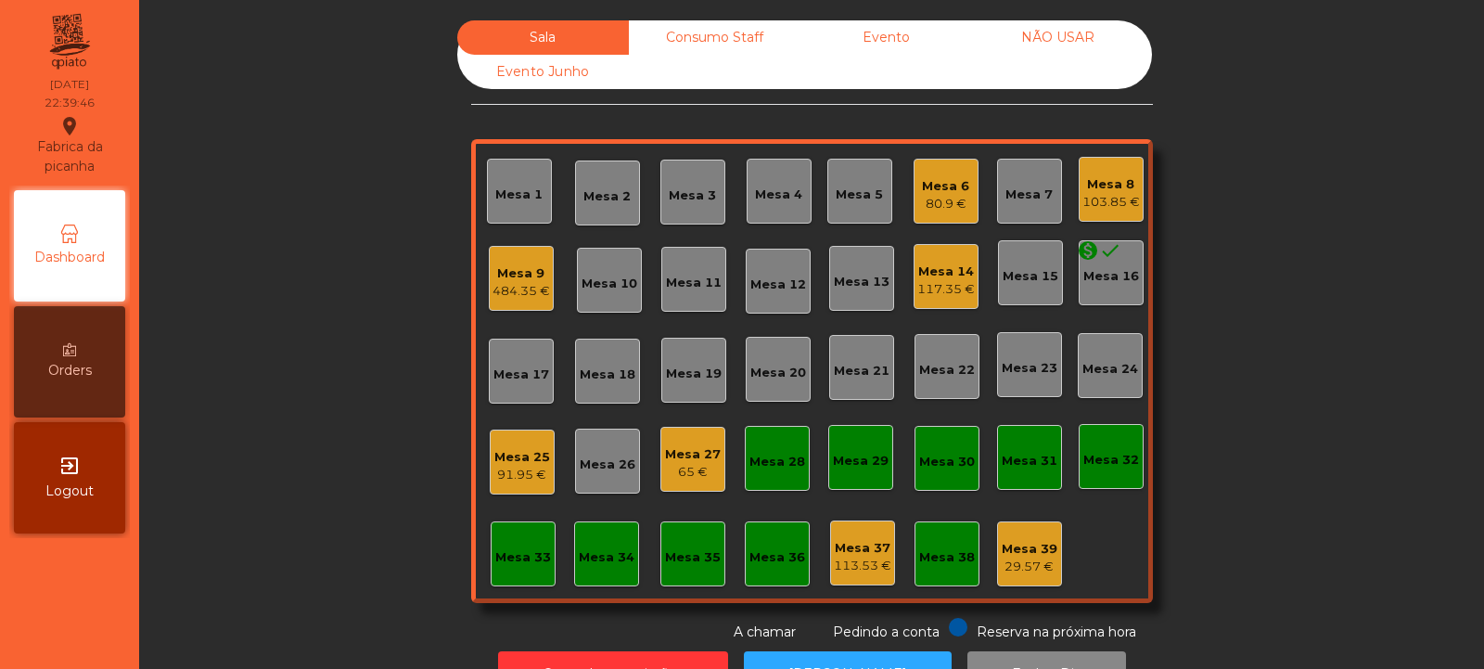
click at [700, 454] on div "Mesa 27" at bounding box center [693, 454] width 56 height 19
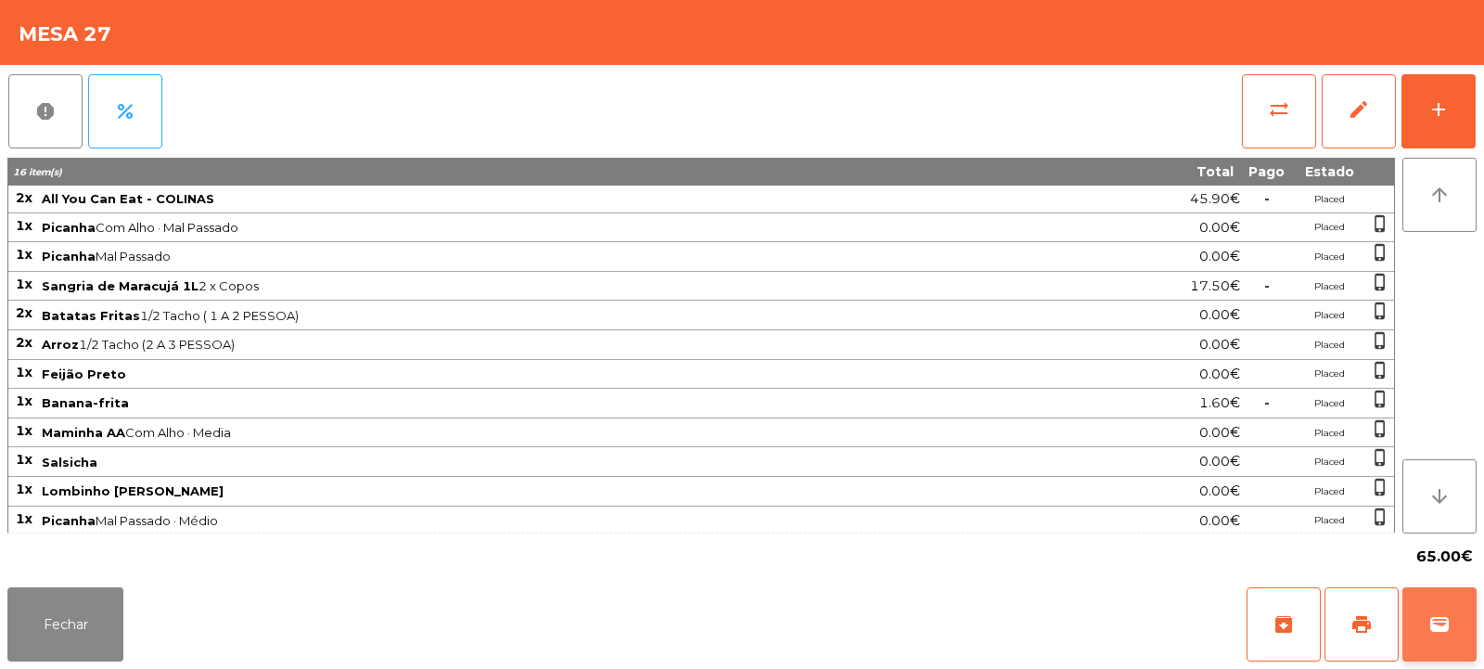
click at [1436, 631] on span "wallet" at bounding box center [1440, 624] width 22 height 22
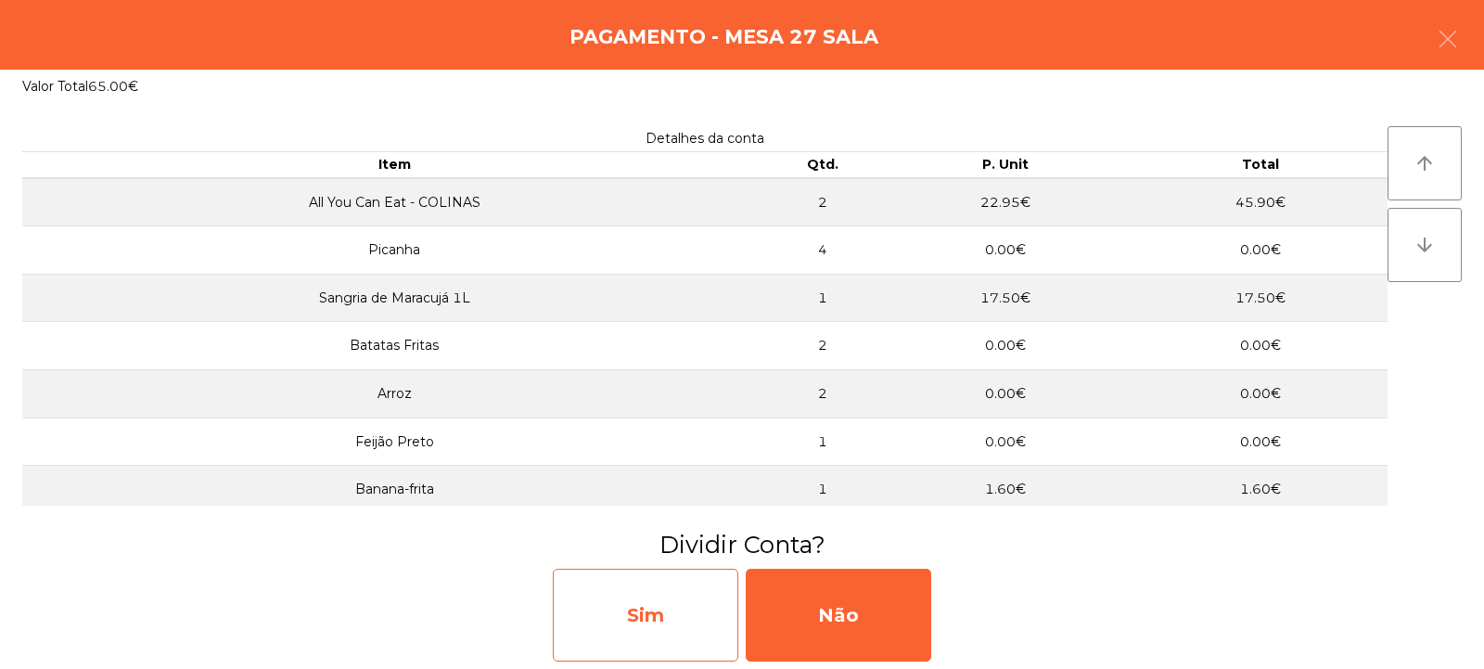
click at [653, 603] on div "Sim" at bounding box center [646, 615] width 186 height 93
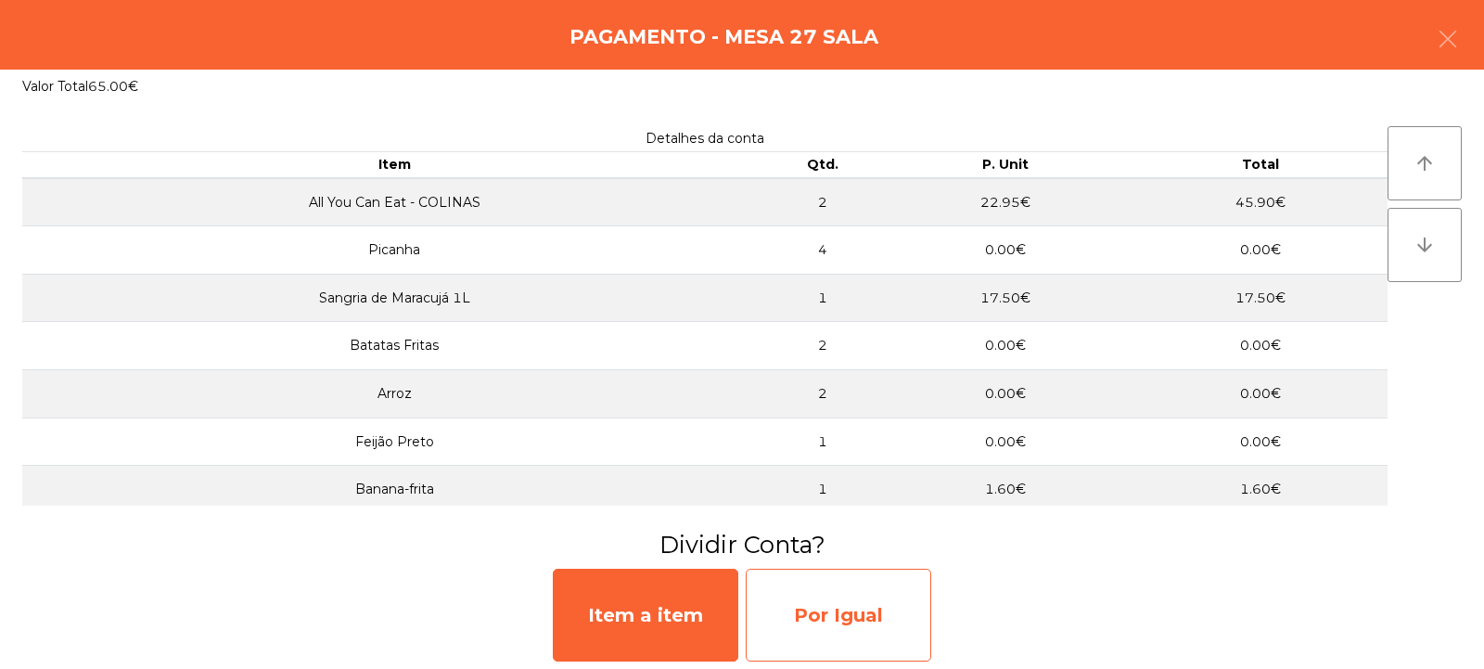
click at [821, 604] on div "Por Igual" at bounding box center [839, 615] width 186 height 93
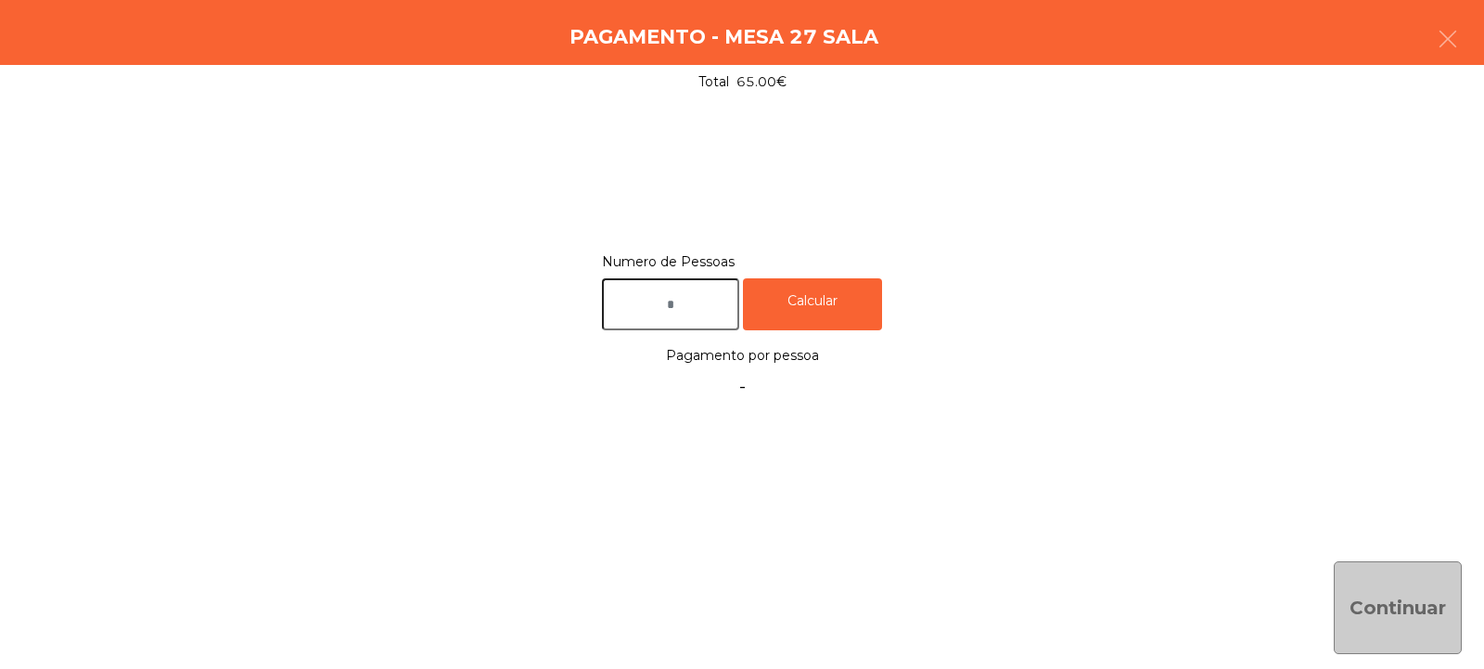
click at [717, 298] on input "text" at bounding box center [670, 304] width 137 height 53
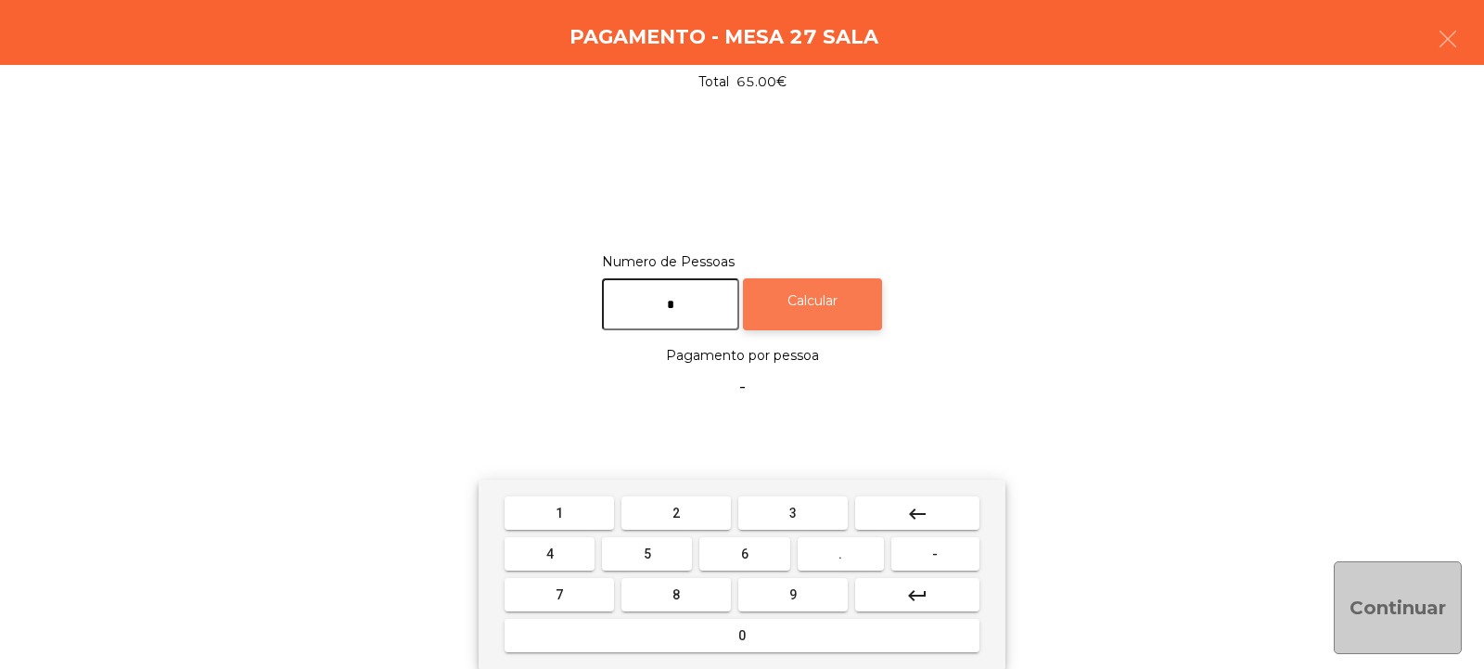
type input "*"
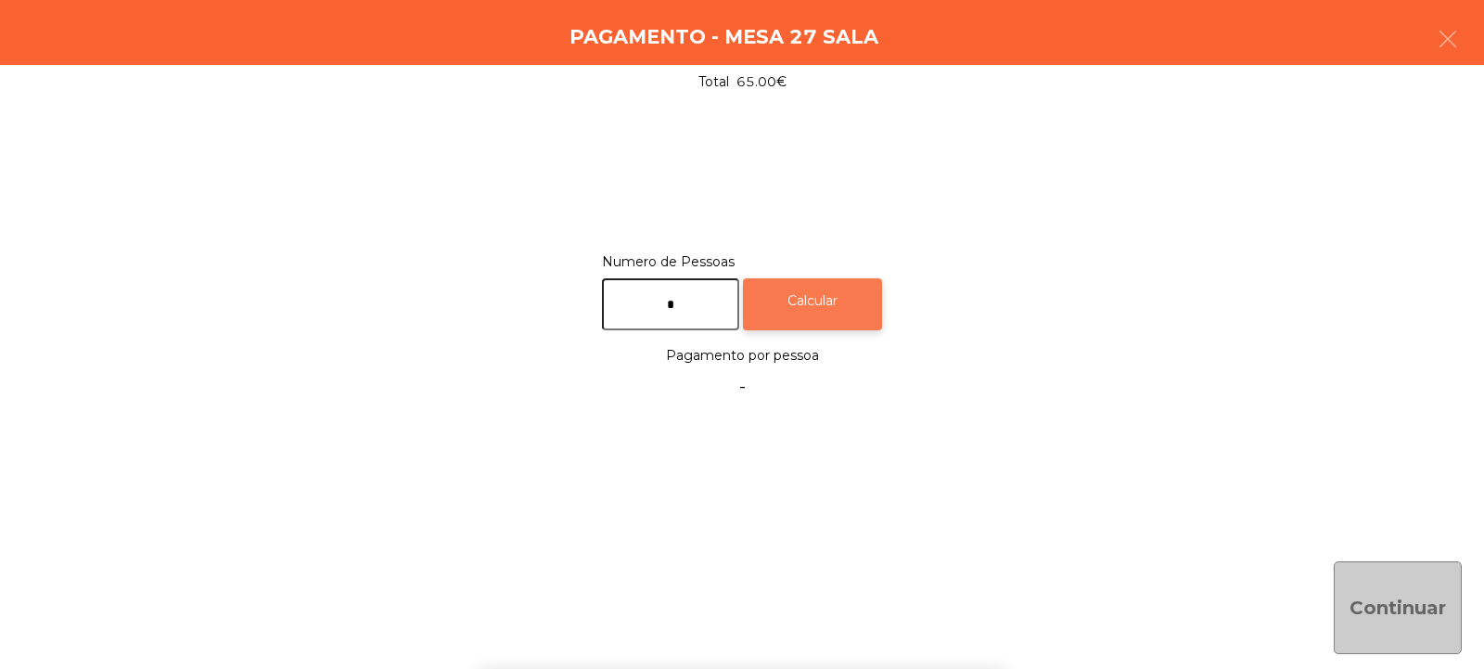
click at [859, 307] on div "Calcular" at bounding box center [812, 304] width 139 height 53
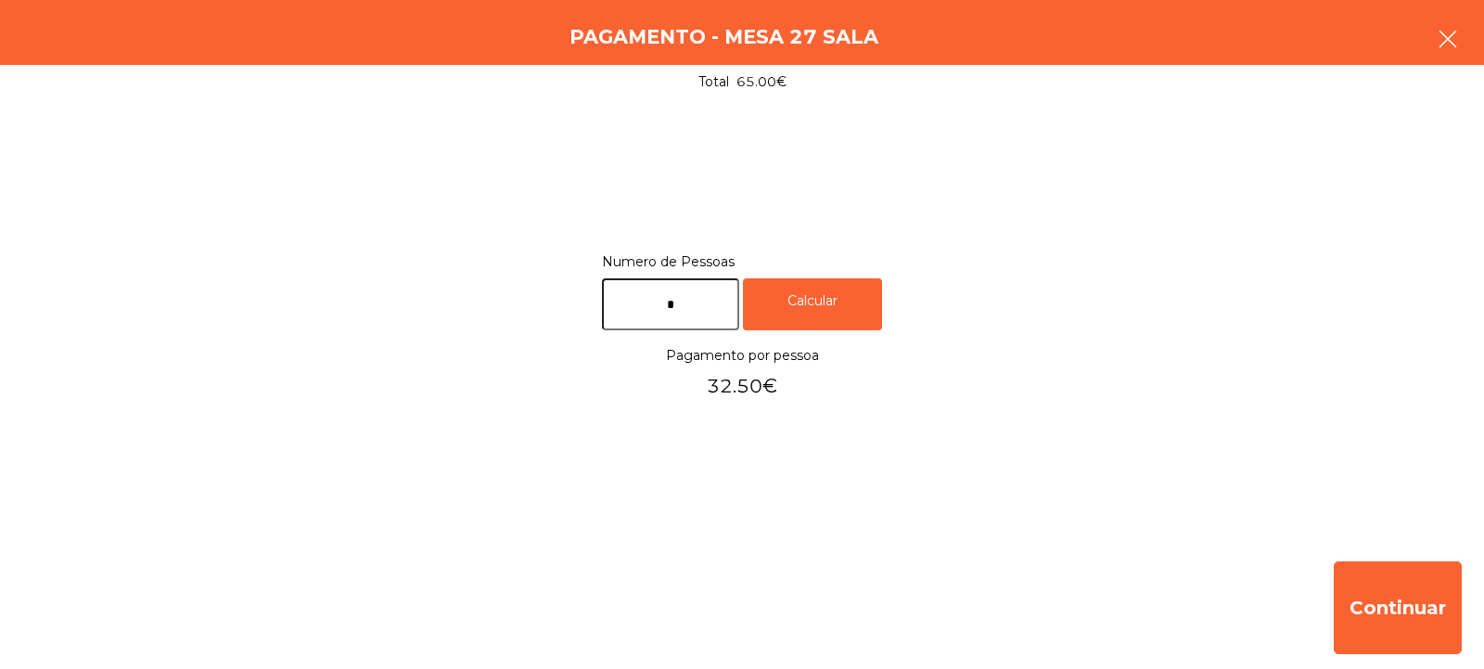
click at [1463, 36] on button "button" at bounding box center [1448, 41] width 52 height 56
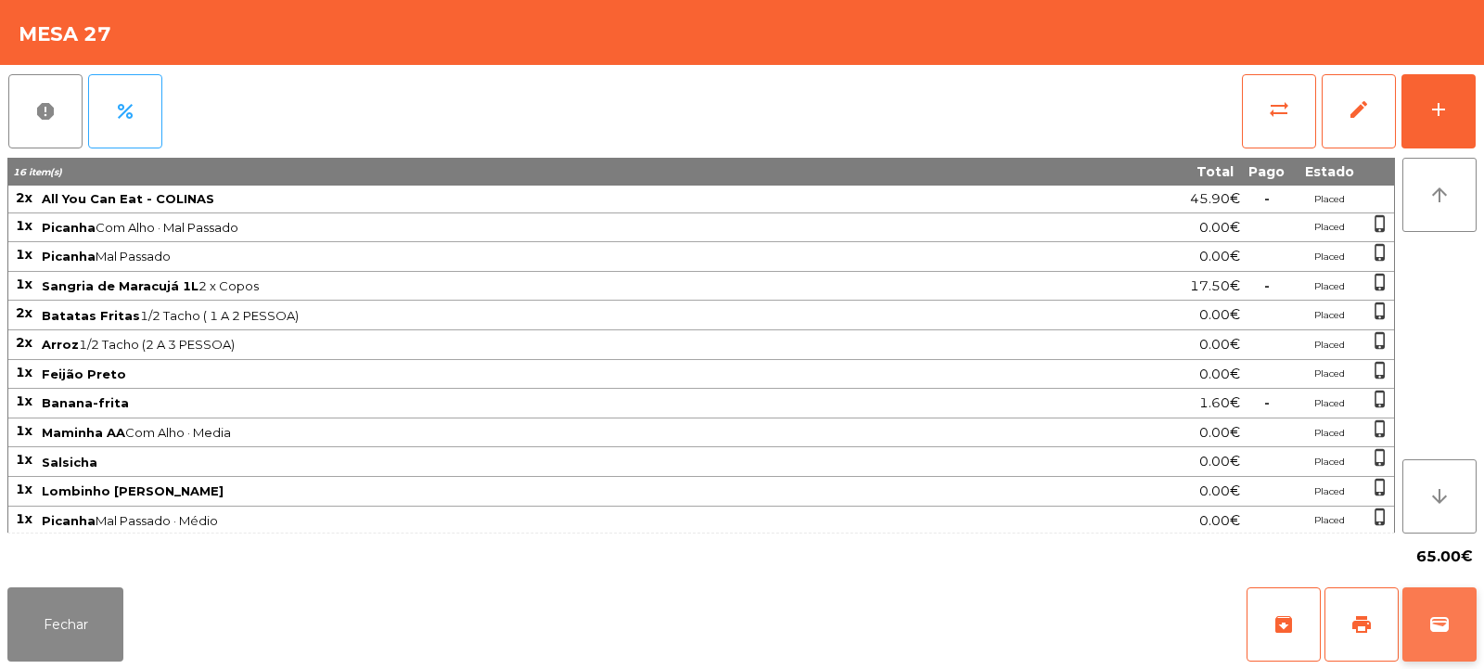
click at [1456, 622] on button "wallet" at bounding box center [1440, 624] width 74 height 74
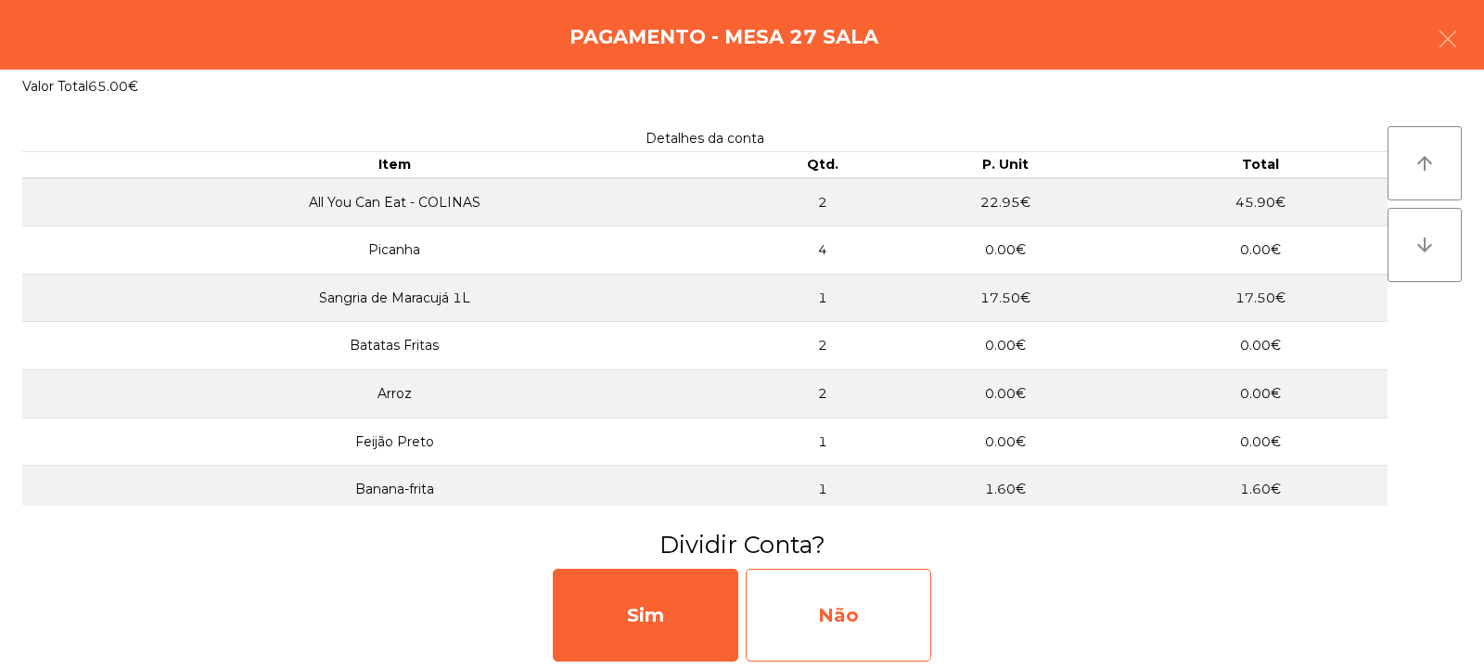
click at [893, 616] on div "Não" at bounding box center [839, 615] width 186 height 93
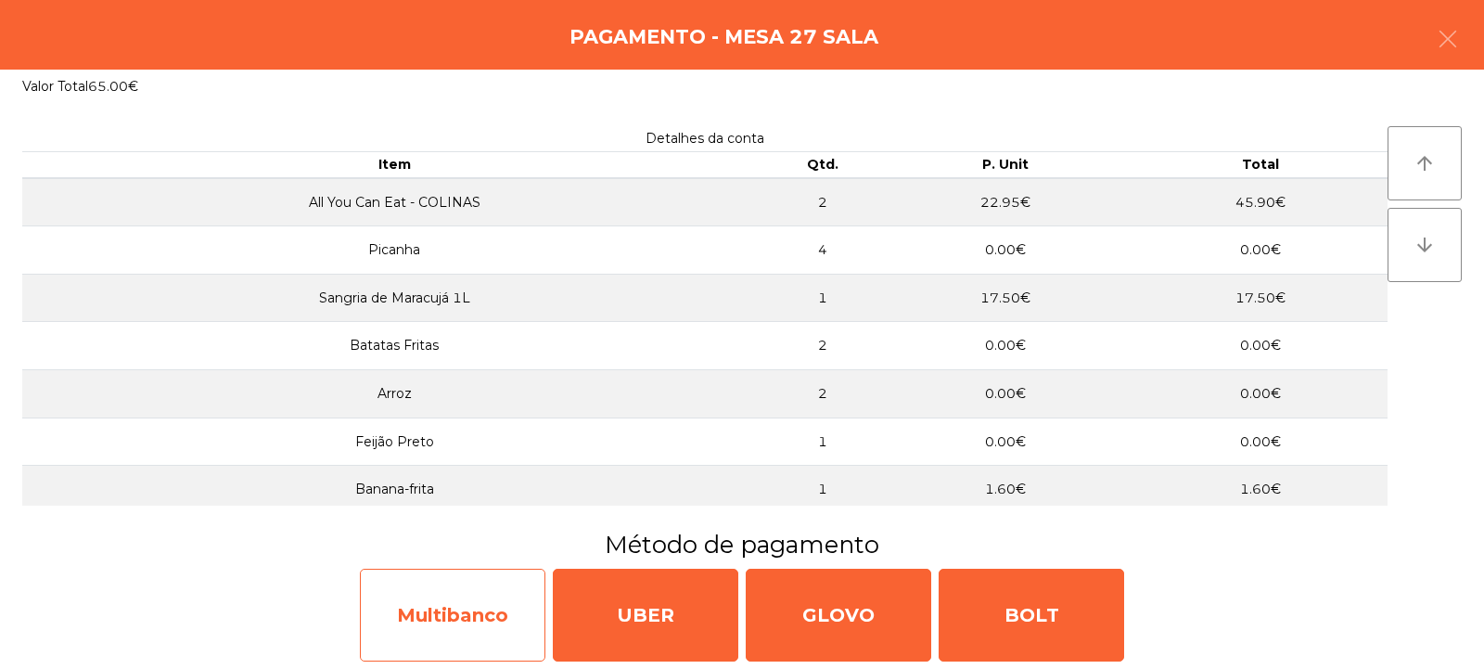
click at [506, 608] on div "Multibanco" at bounding box center [453, 615] width 186 height 93
select select "**"
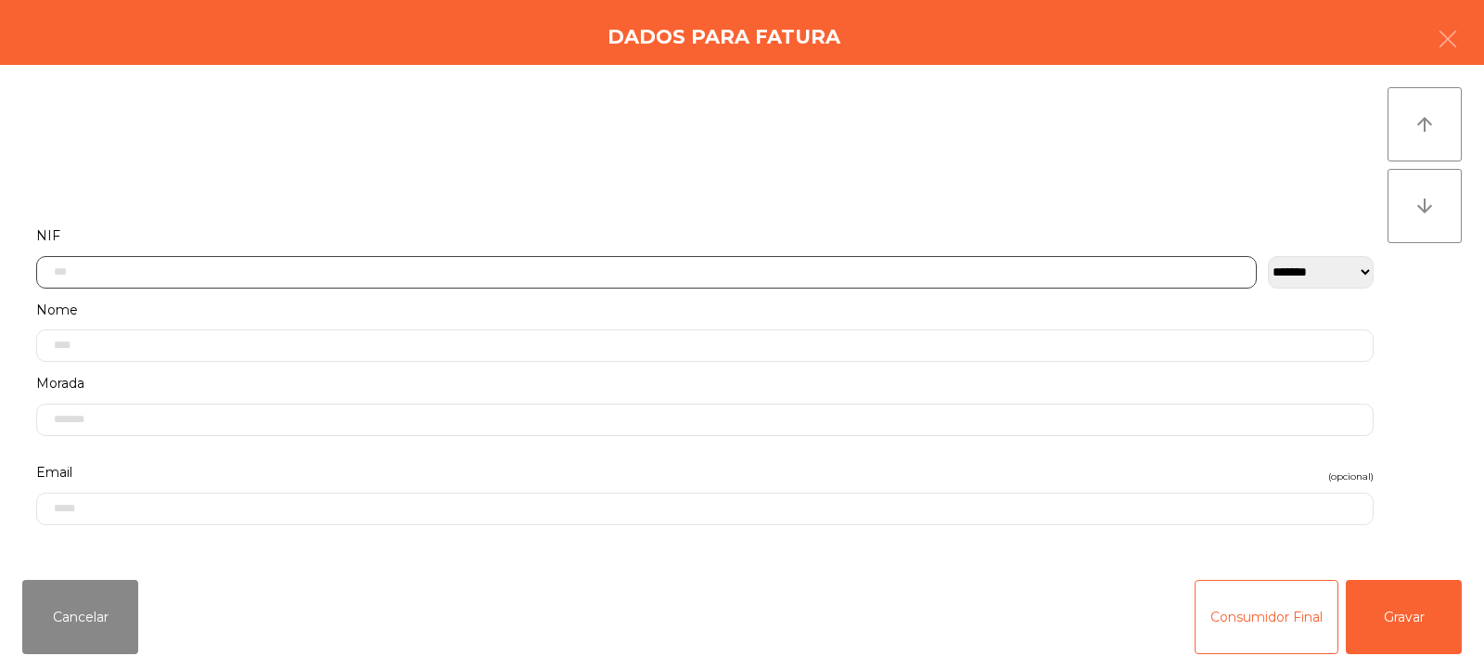
click at [741, 268] on input "text" at bounding box center [646, 272] width 1221 height 32
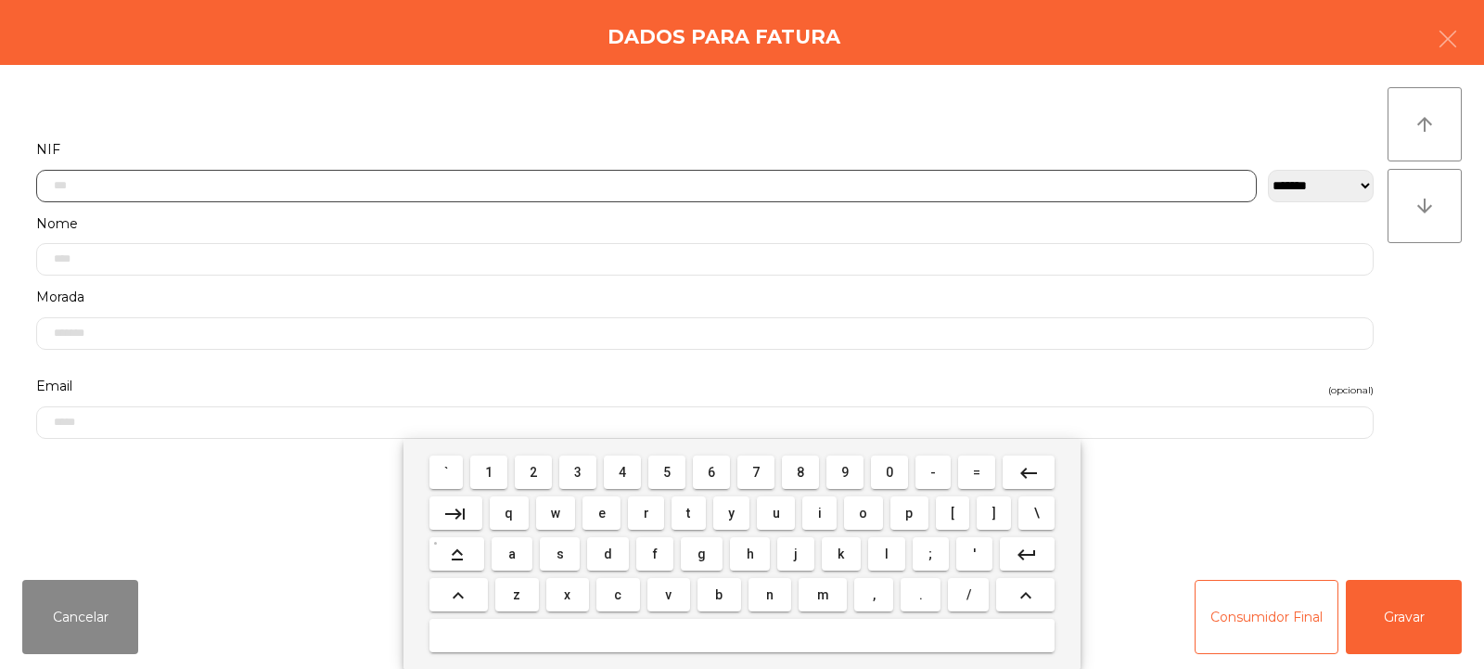
scroll to position [135, 0]
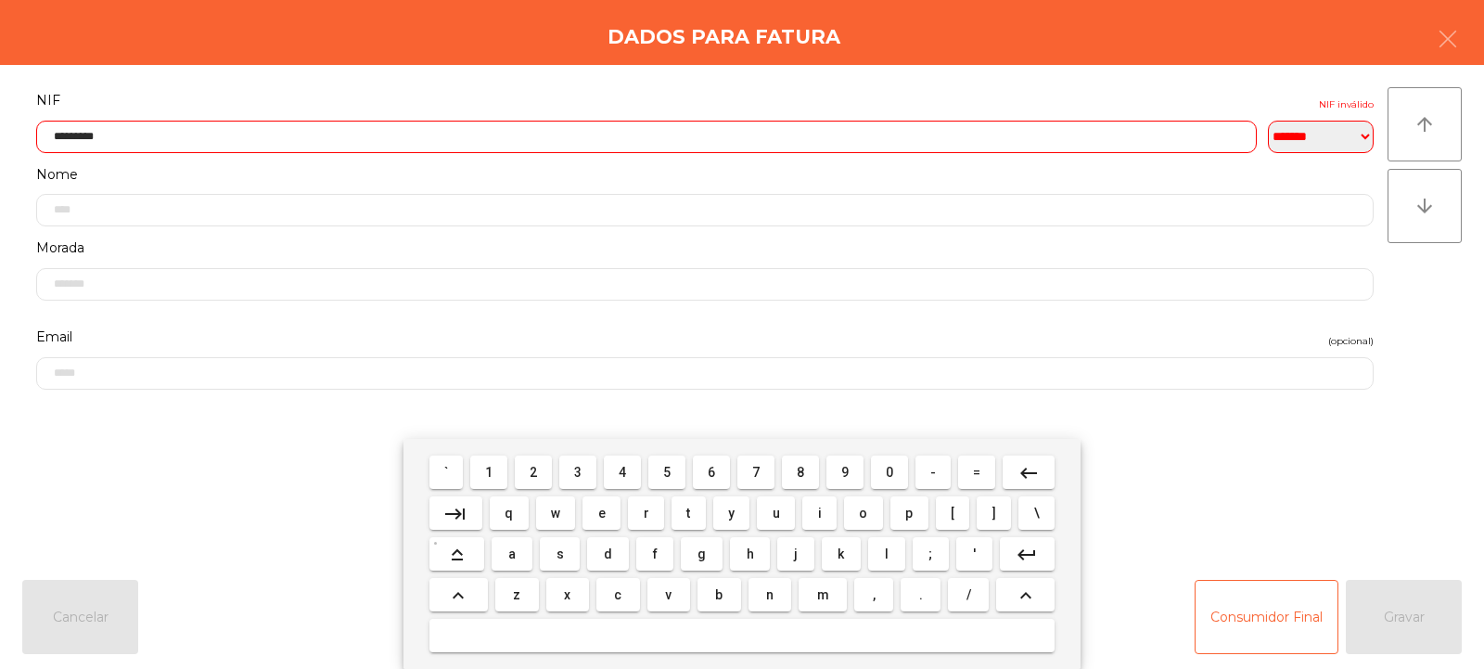
click at [1028, 132] on input "*********" at bounding box center [646, 137] width 1221 height 32
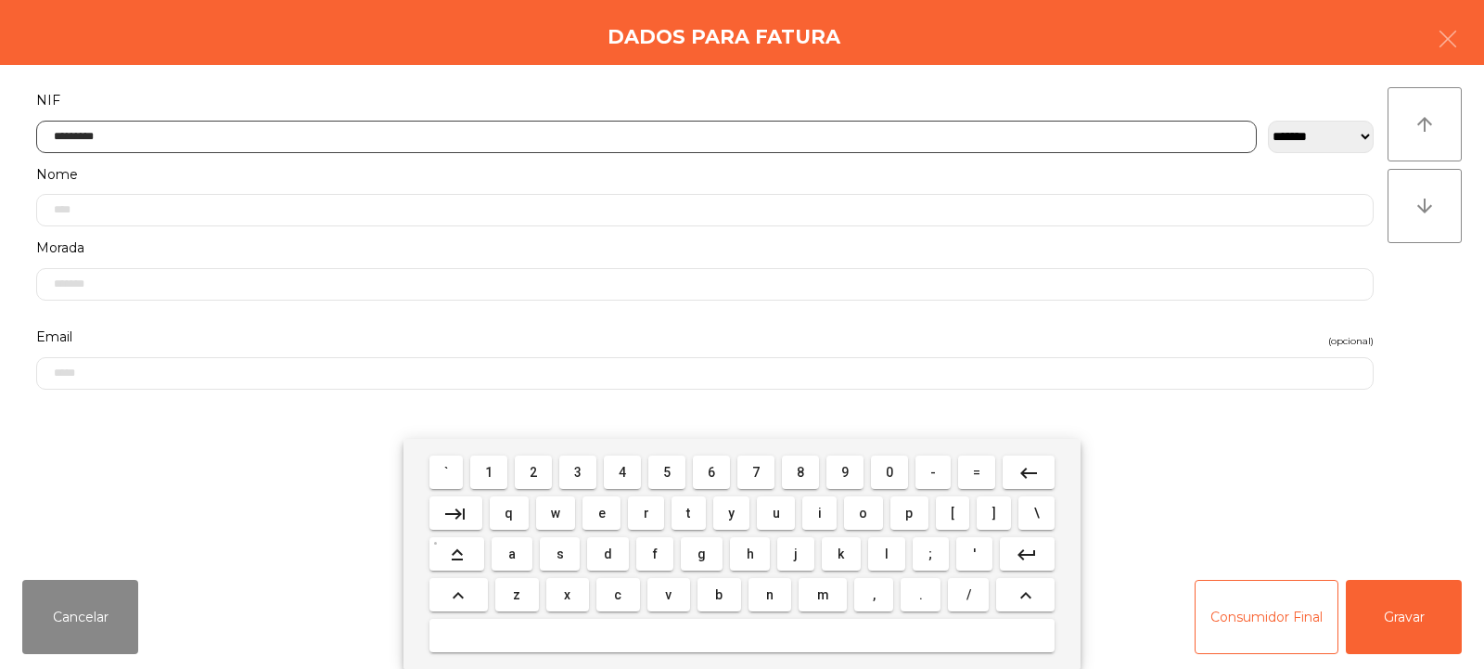
type input "*********"
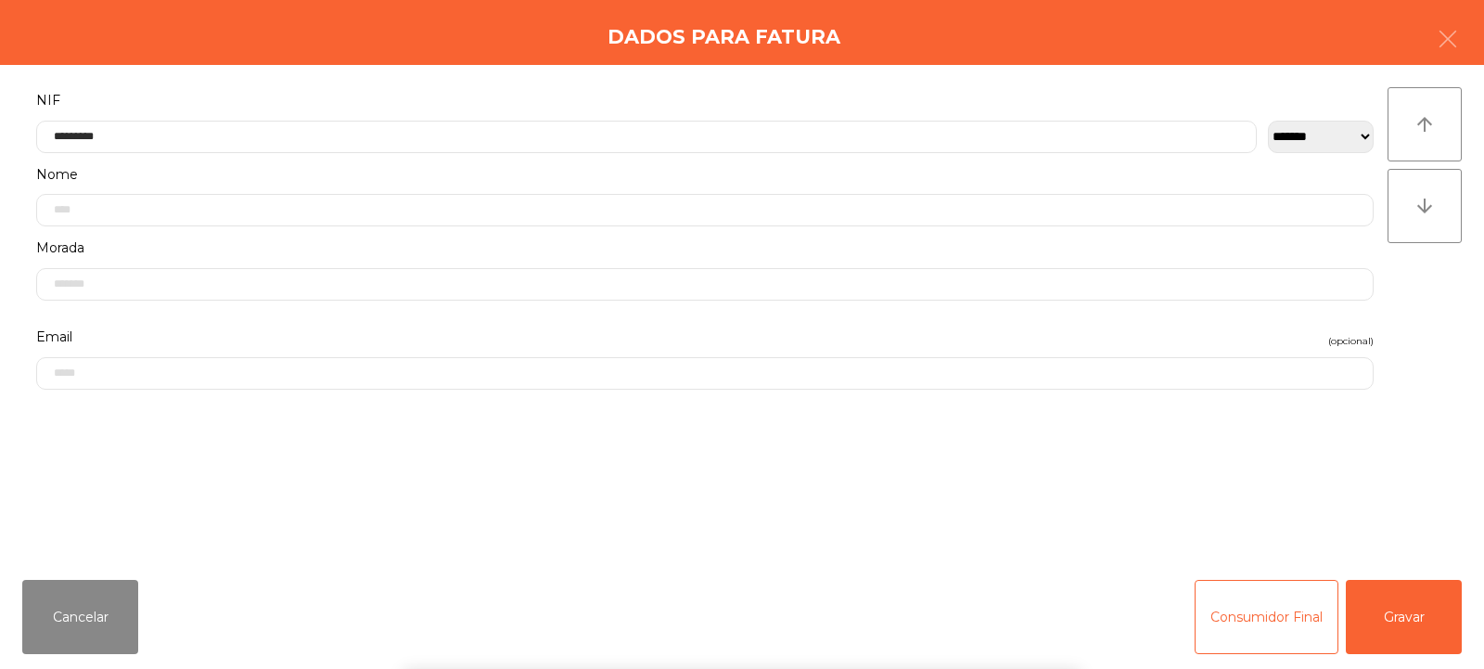
click at [1393, 623] on div "` 1 2 3 4 5 6 7 8 9 0 - = keyboard_backspace keyboard_tab q w e r t y u i o p […" at bounding box center [742, 554] width 1484 height 230
click at [1411, 622] on button "Gravar" at bounding box center [1404, 617] width 116 height 74
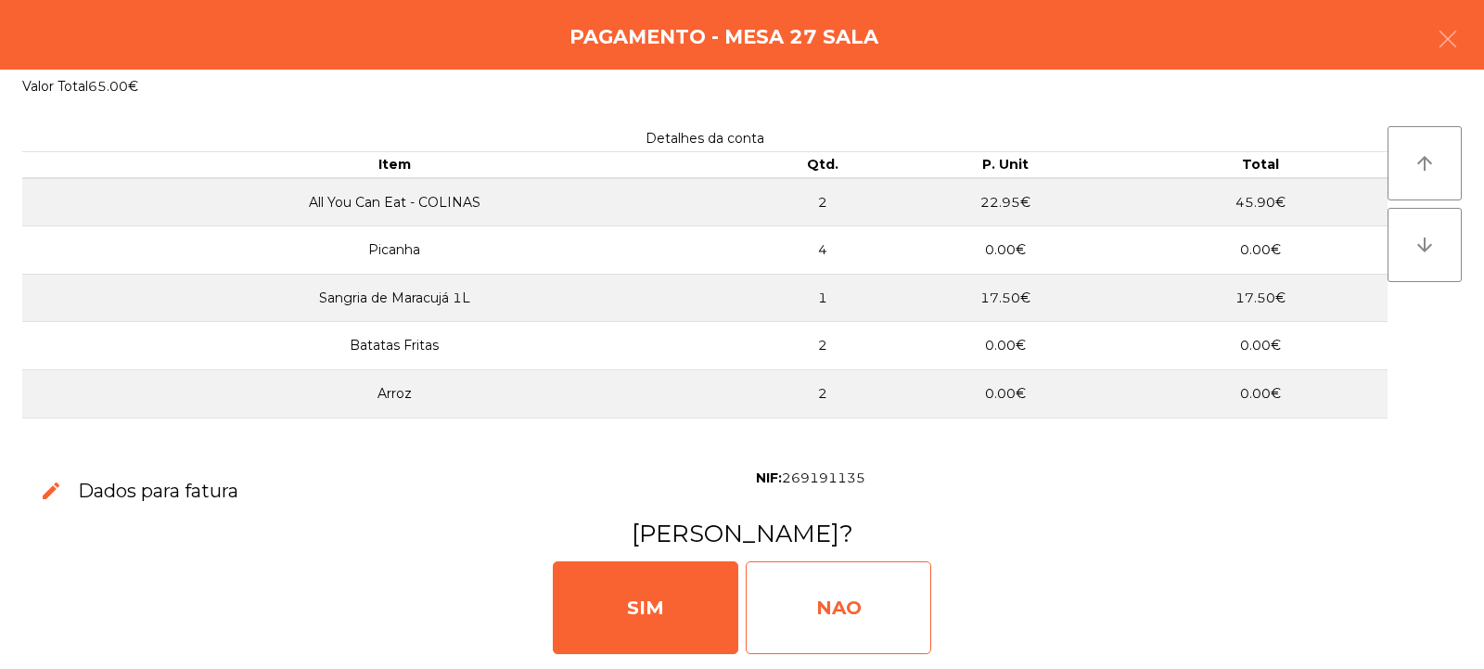
click at [803, 619] on div "NAO" at bounding box center [839, 607] width 186 height 93
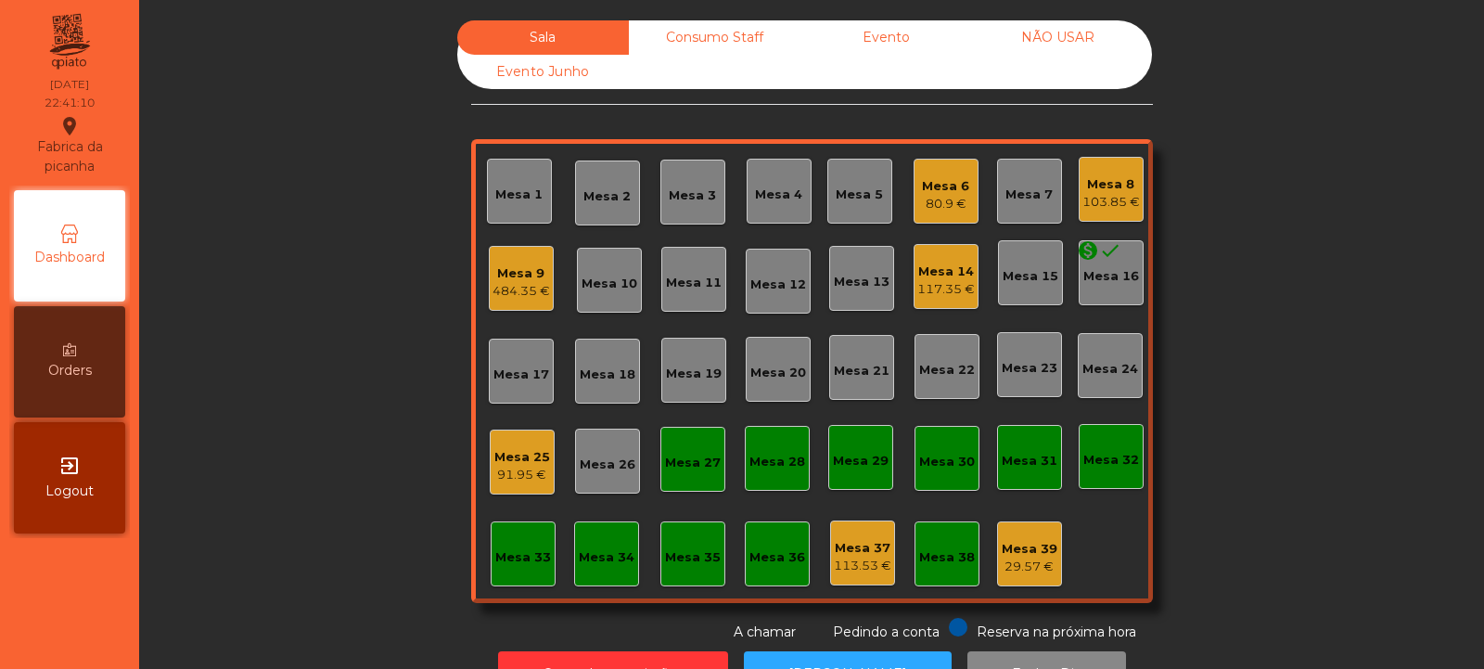
click at [496, 482] on div "91.95 €" at bounding box center [522, 475] width 56 height 19
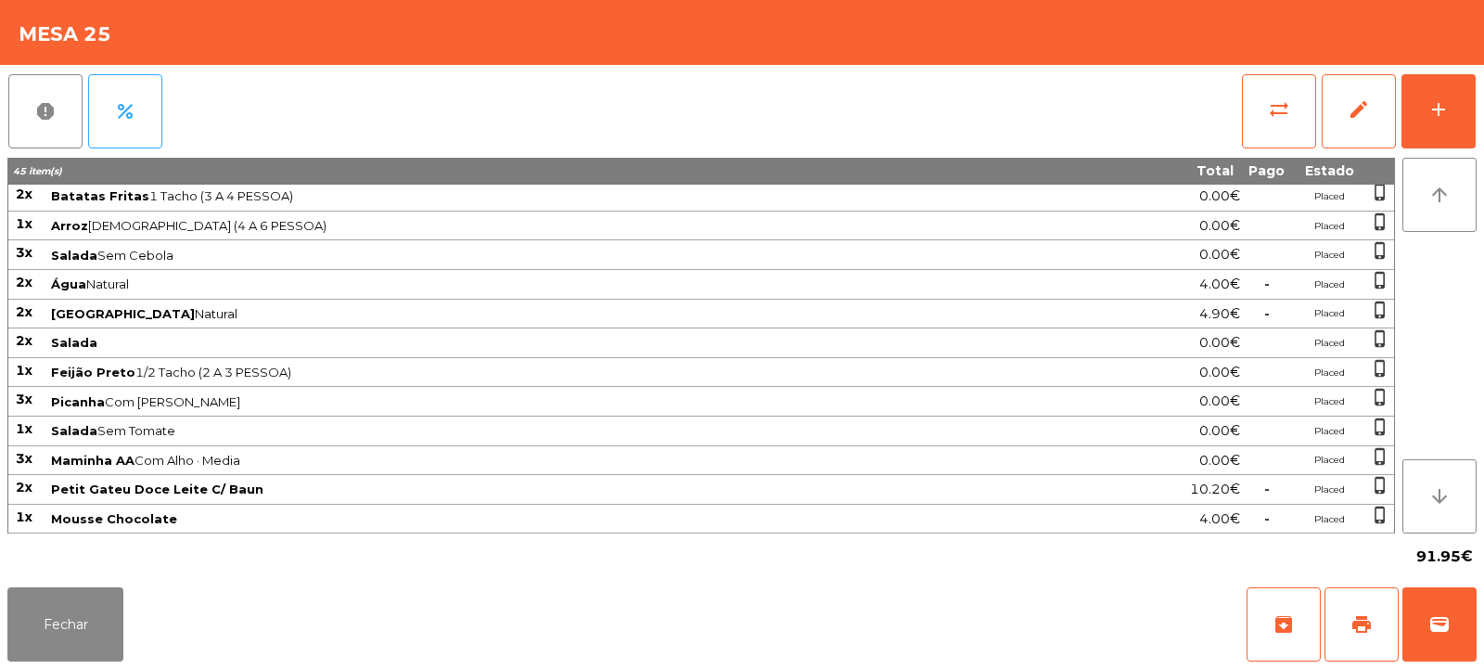
scroll to position [0, 0]
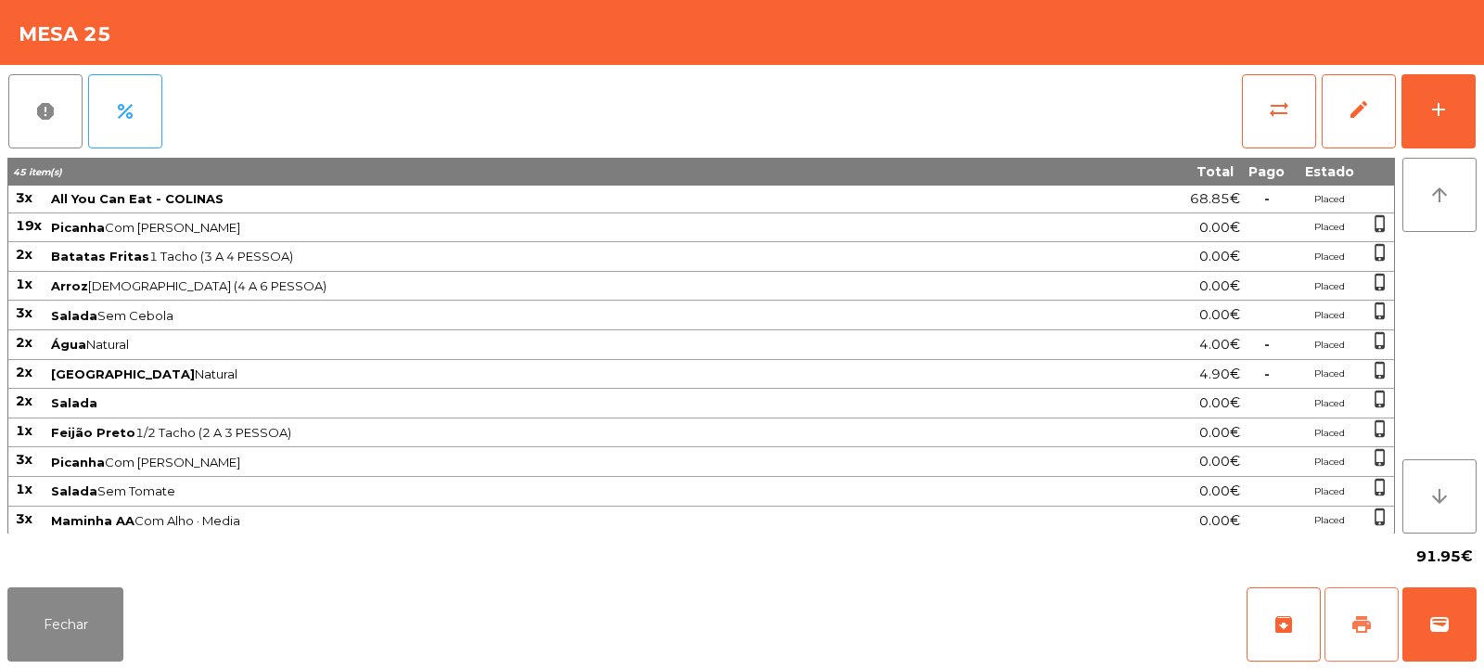
click at [1350, 607] on button "print" at bounding box center [1362, 624] width 74 height 74
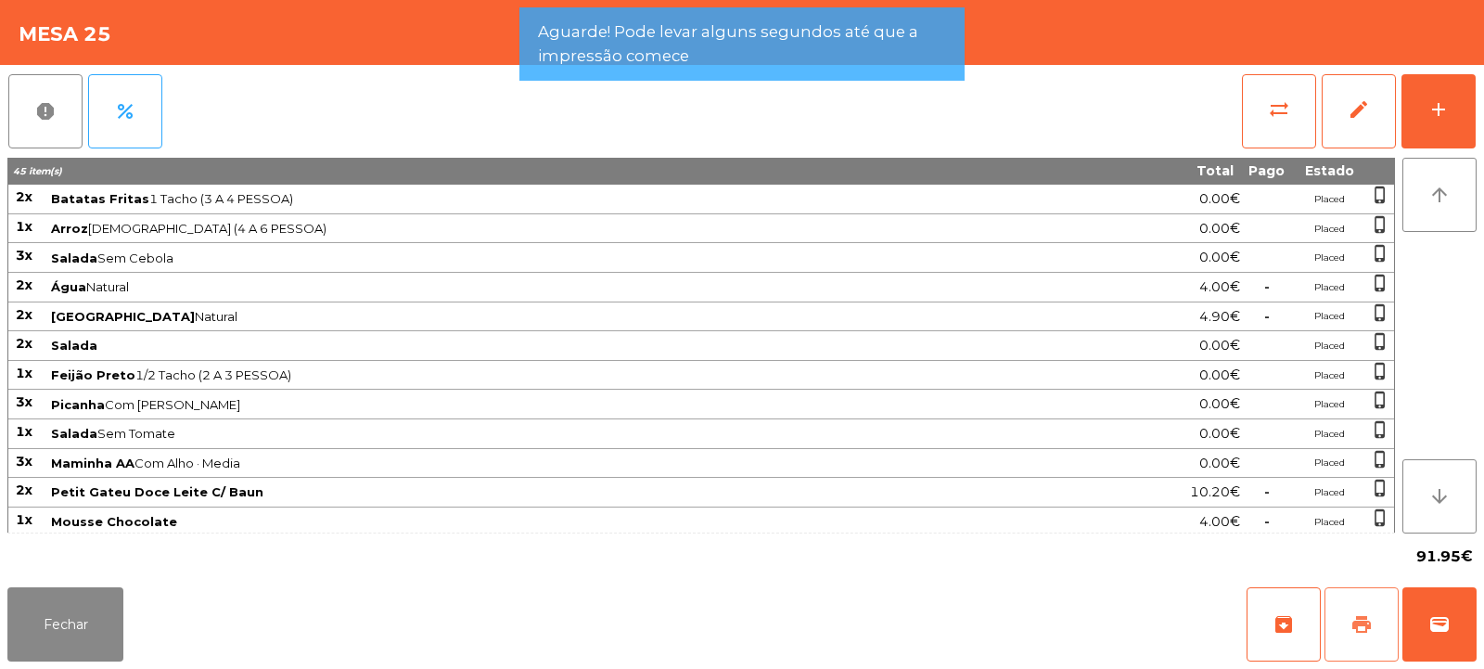
scroll to position [61, 0]
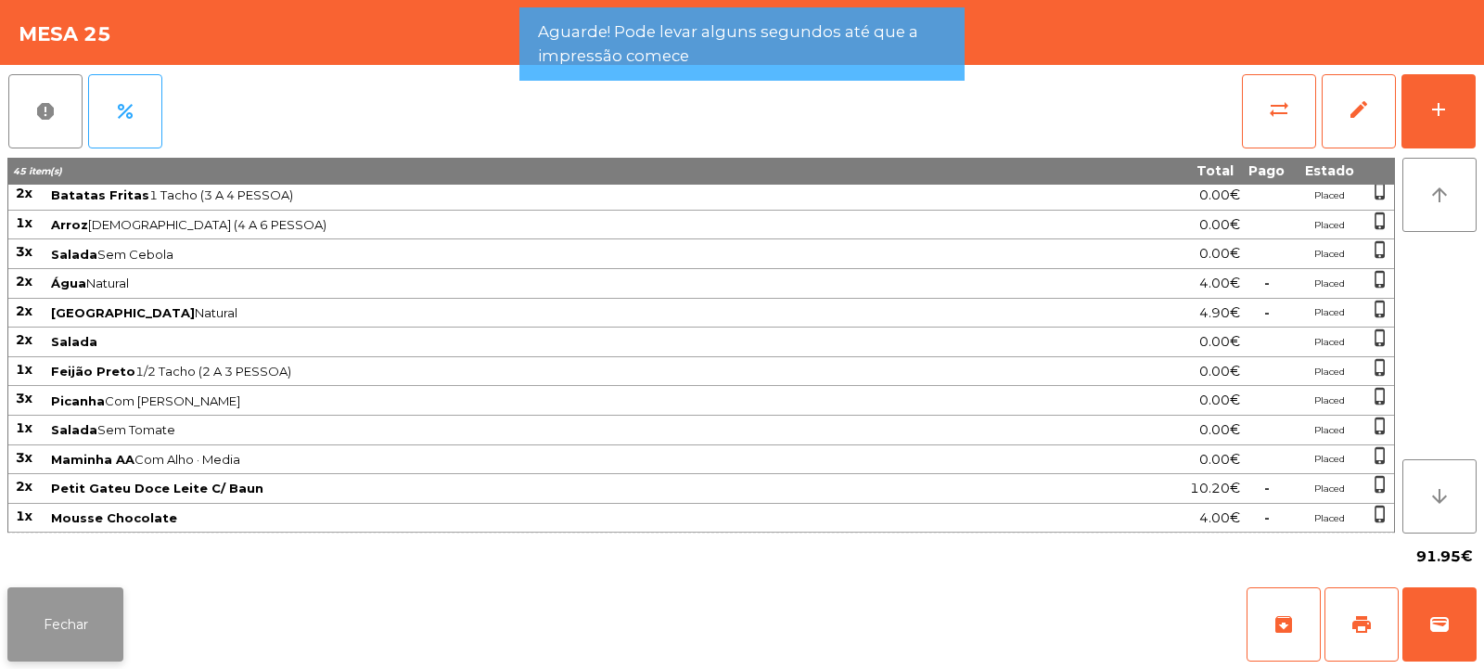
click at [80, 590] on button "Fechar" at bounding box center [65, 624] width 116 height 74
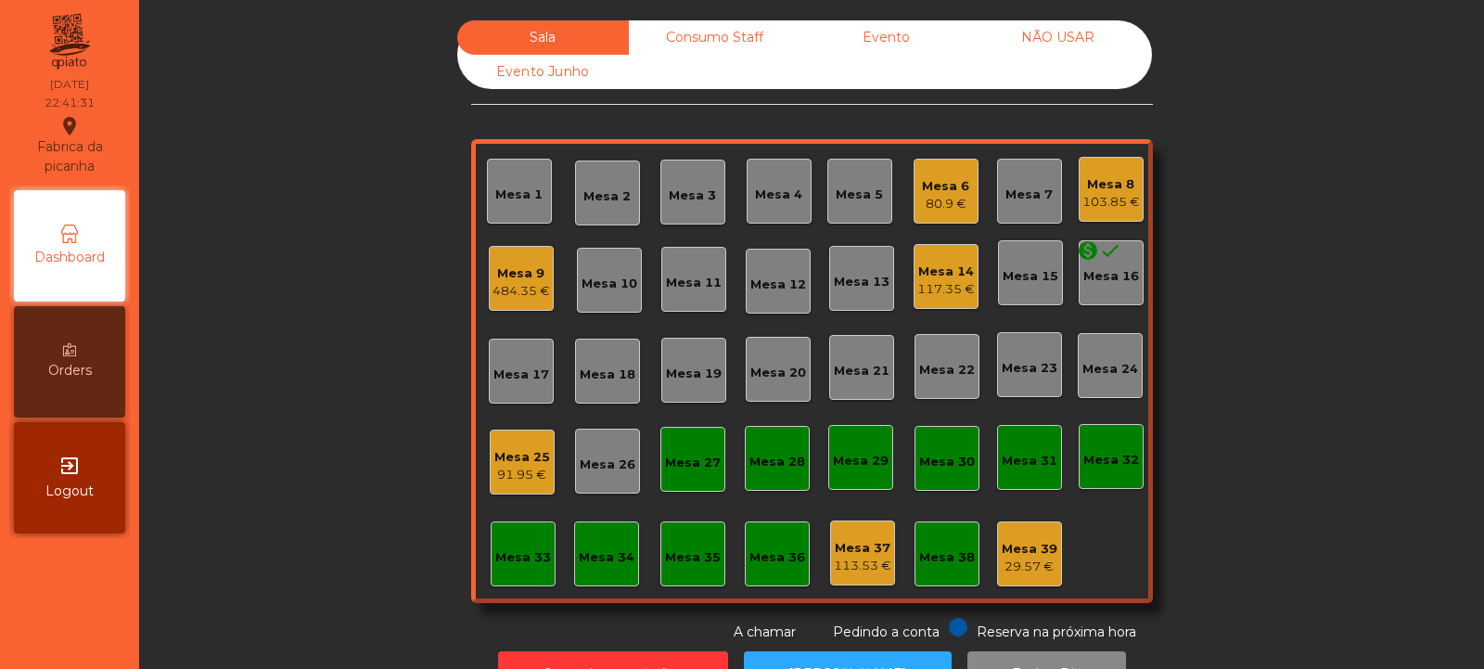
click at [506, 470] on div "91.95 €" at bounding box center [522, 475] width 56 height 19
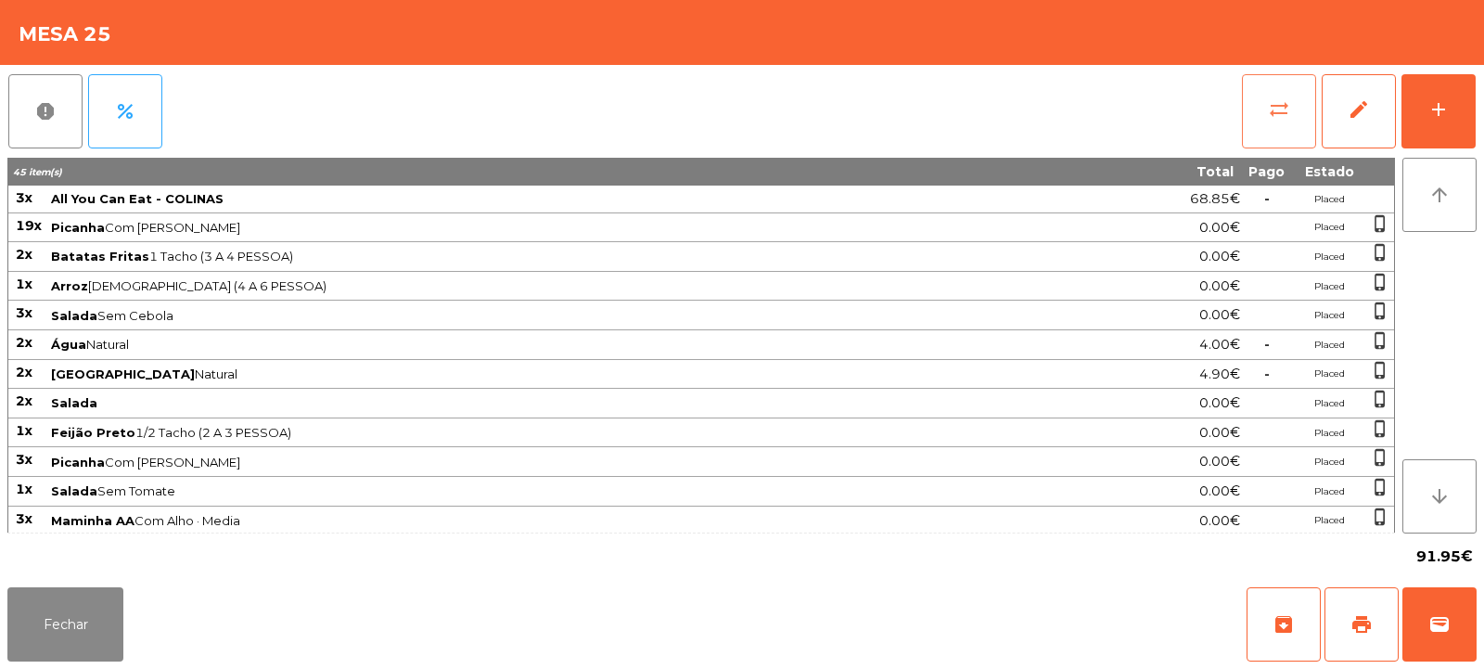
click at [1288, 115] on span "sync_alt" at bounding box center [1279, 109] width 22 height 22
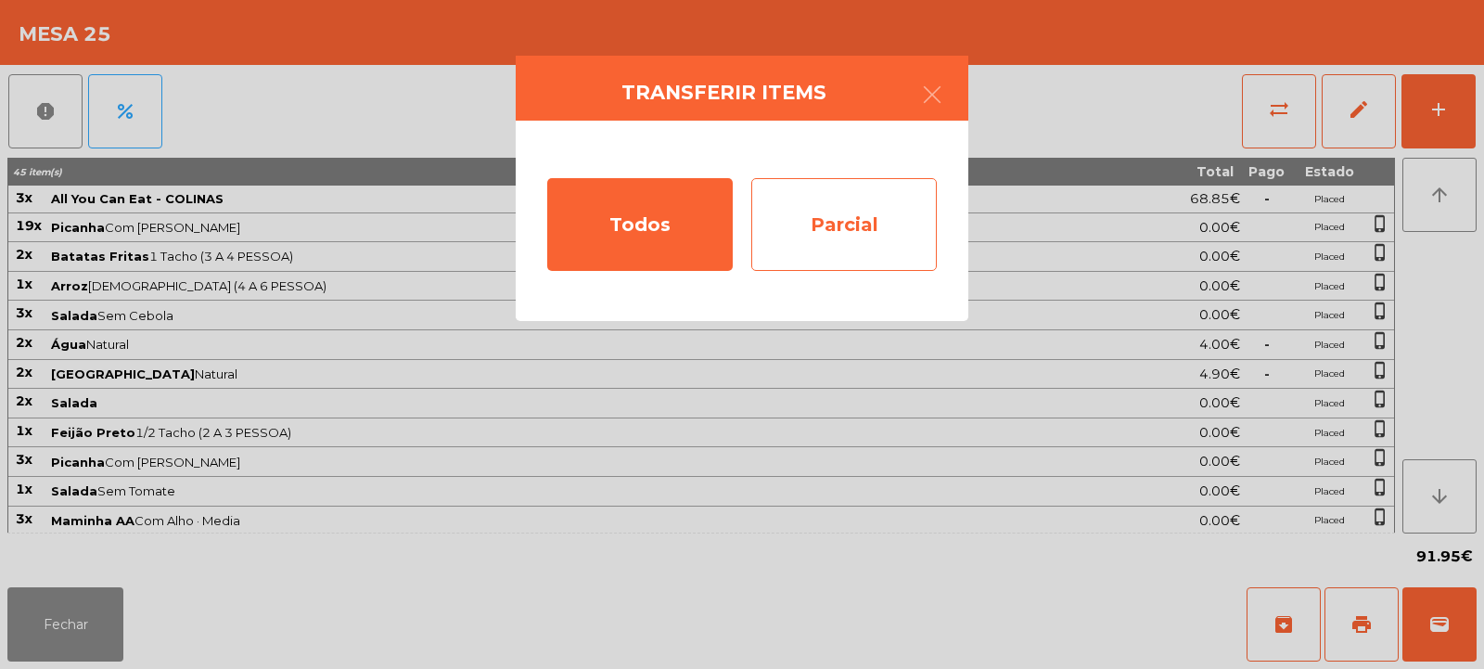
click at [853, 247] on div "Parcial" at bounding box center [844, 224] width 186 height 93
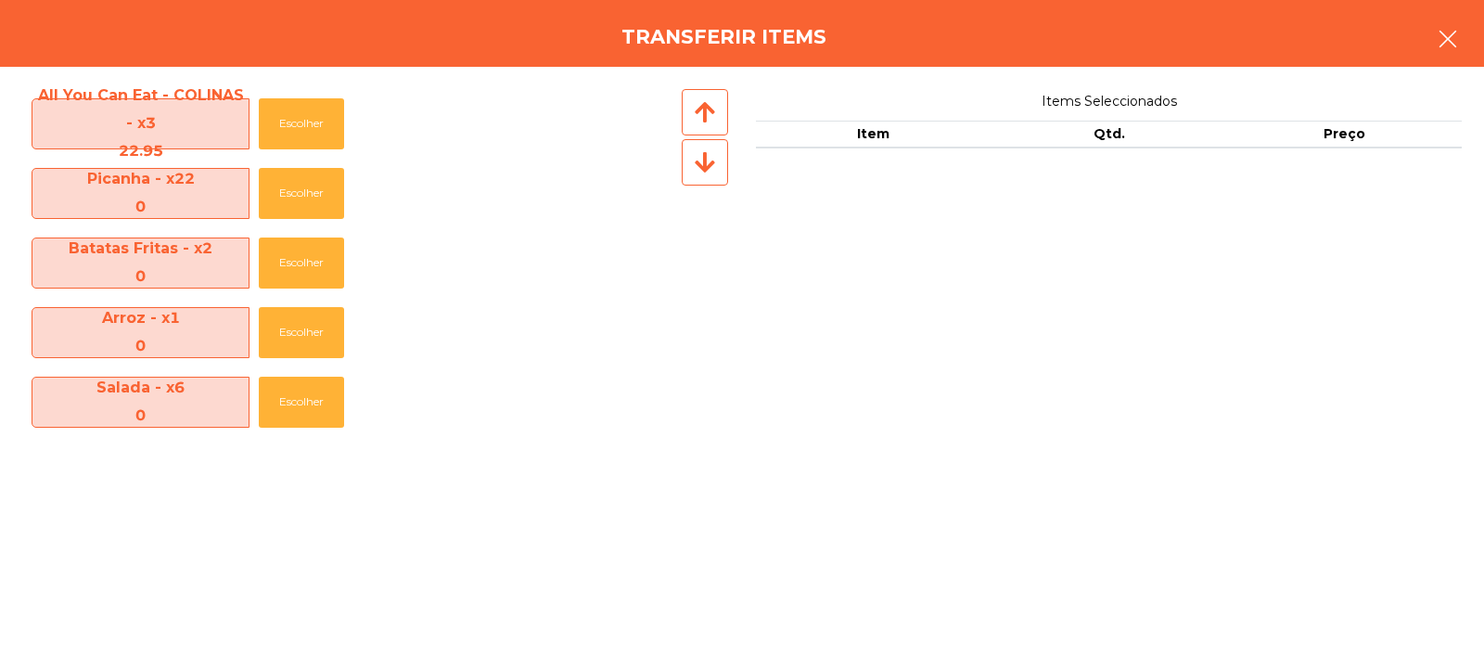
click at [1443, 43] on icon "button" at bounding box center [1448, 39] width 22 height 22
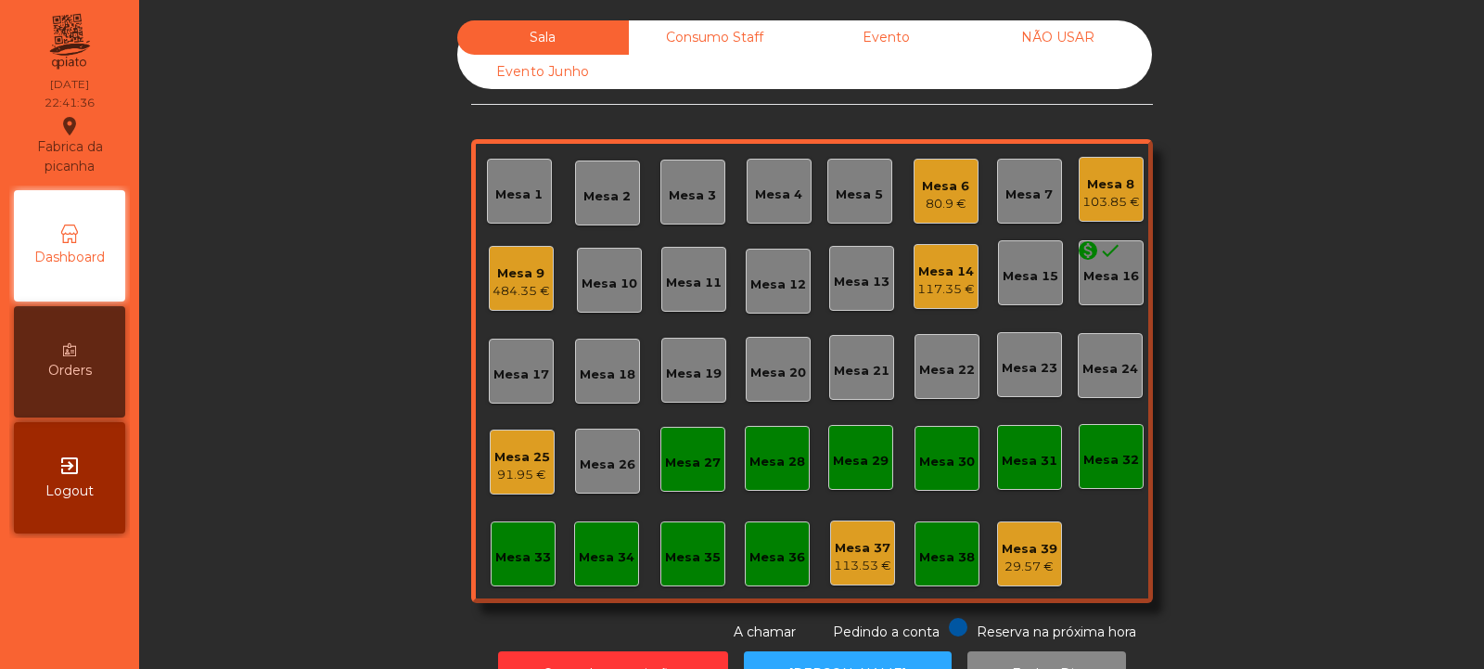
click at [519, 459] on div "Mesa 25" at bounding box center [522, 457] width 56 height 19
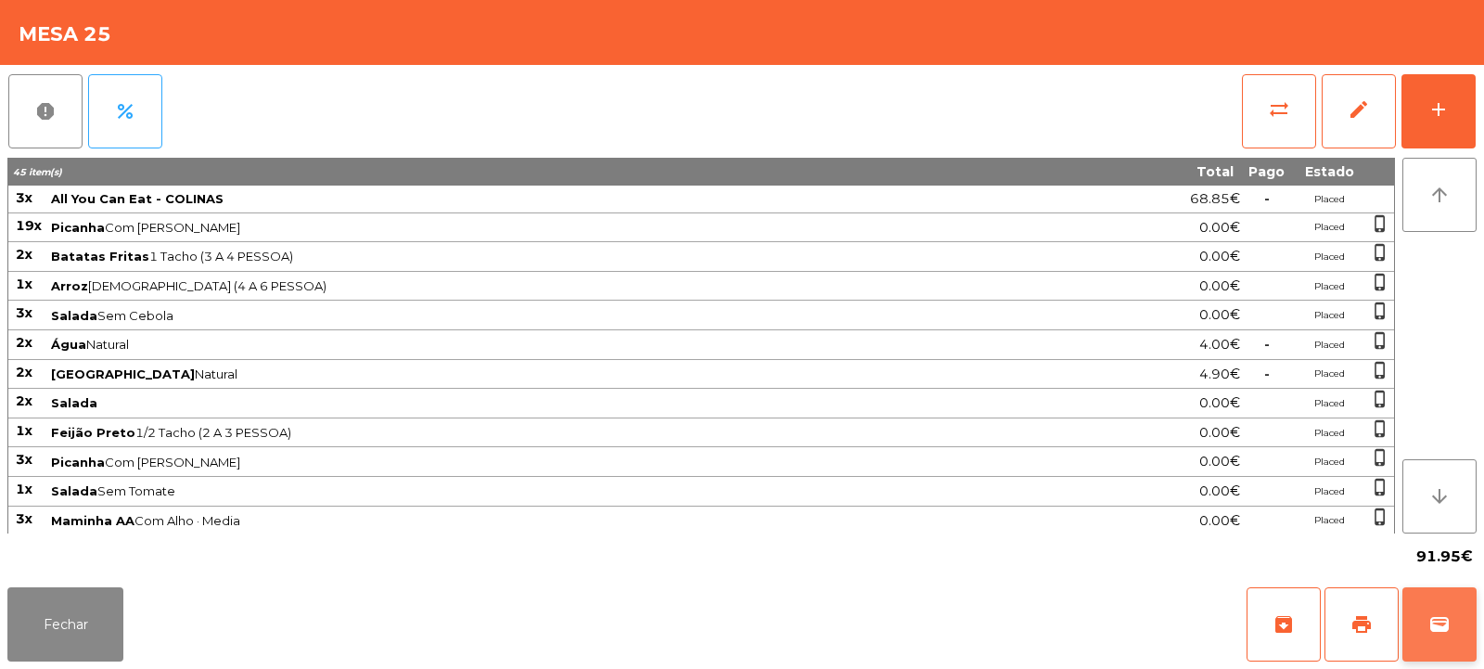
click at [1440, 619] on span "wallet" at bounding box center [1440, 624] width 22 height 22
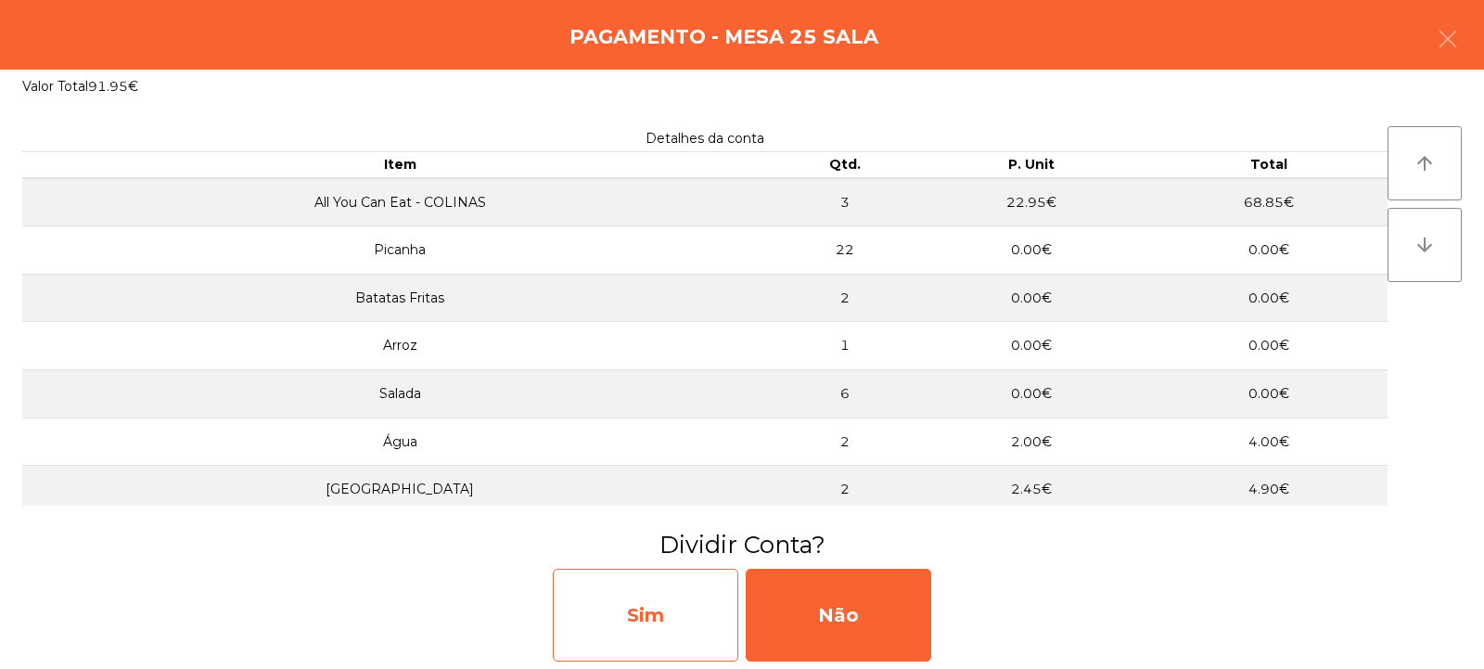
click at [657, 612] on div "Sim" at bounding box center [646, 615] width 186 height 93
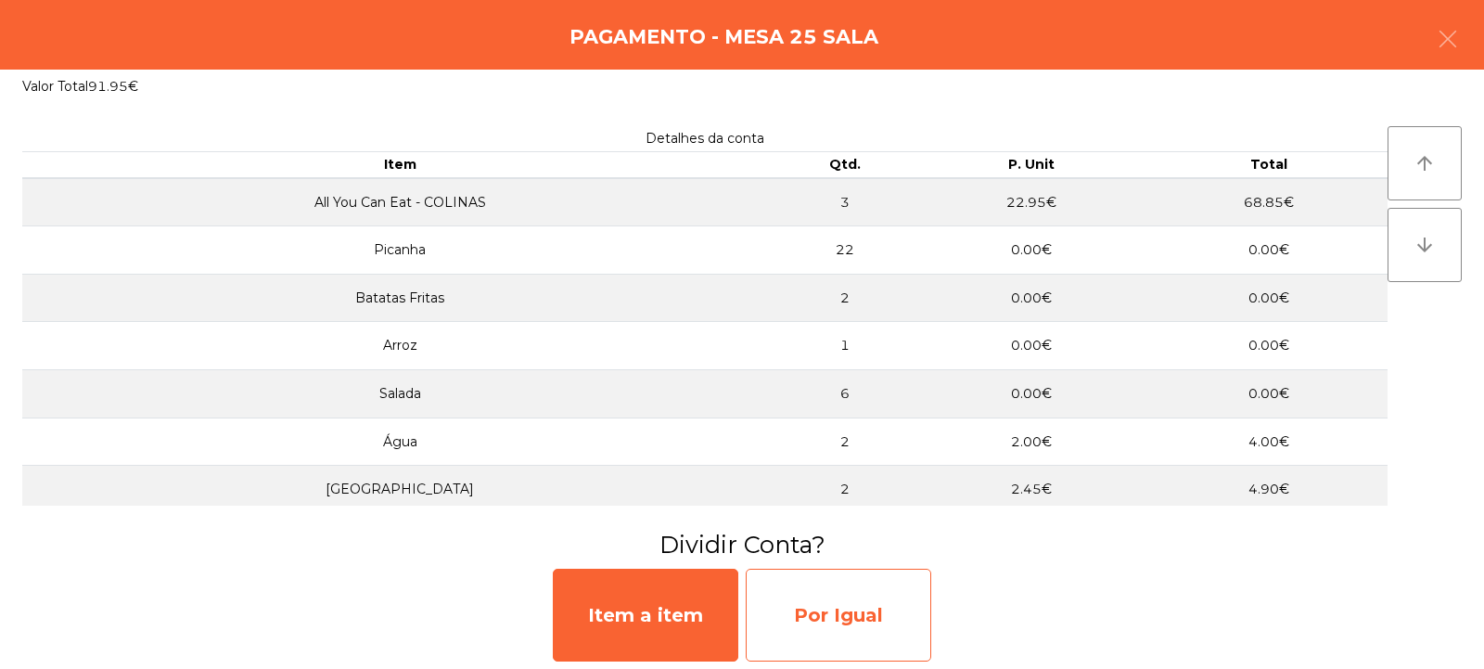
click at [827, 610] on div "Por Igual" at bounding box center [839, 615] width 186 height 93
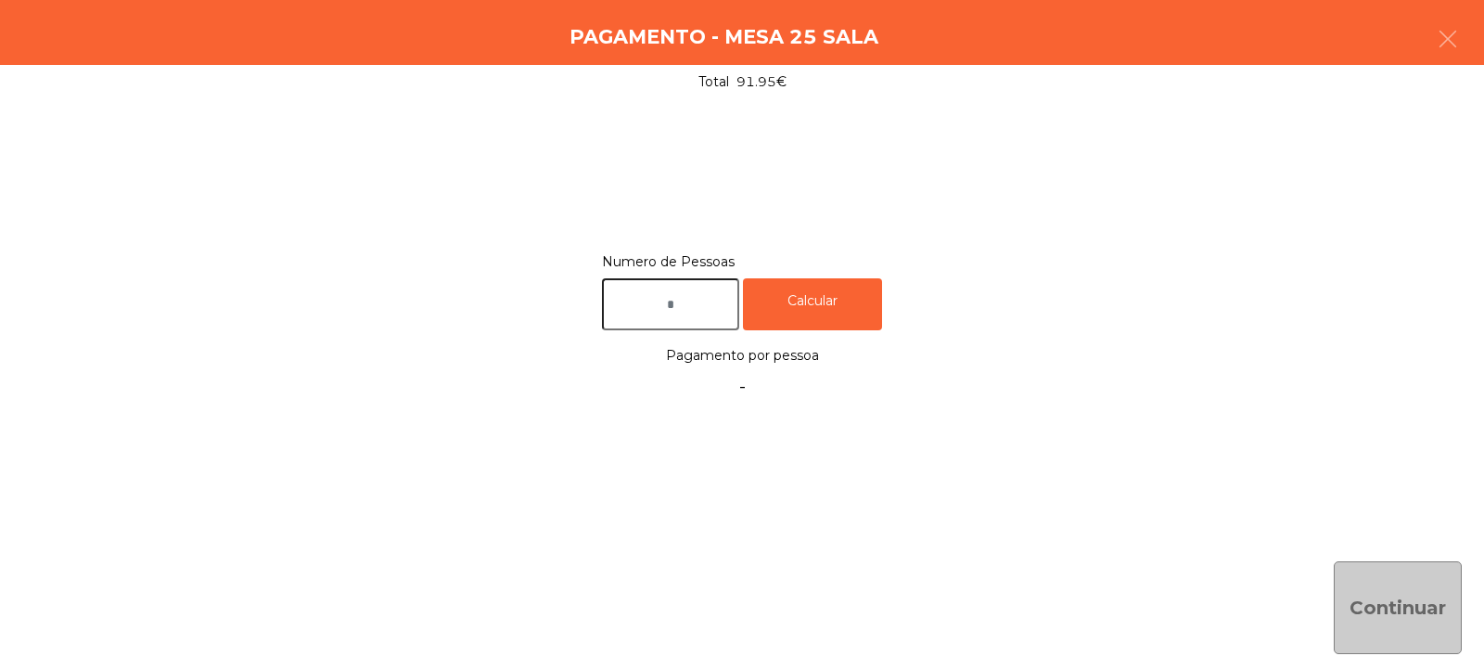
click at [712, 306] on input "text" at bounding box center [670, 304] width 137 height 53
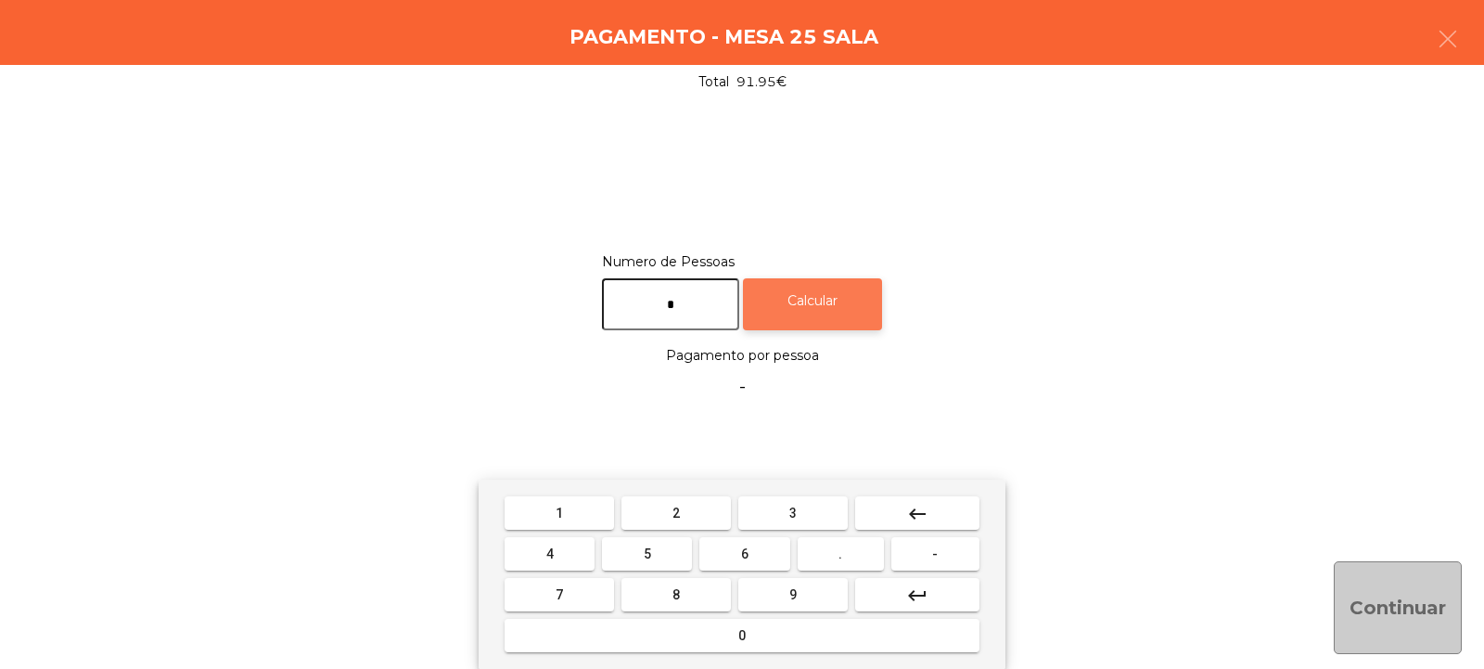
type input "*"
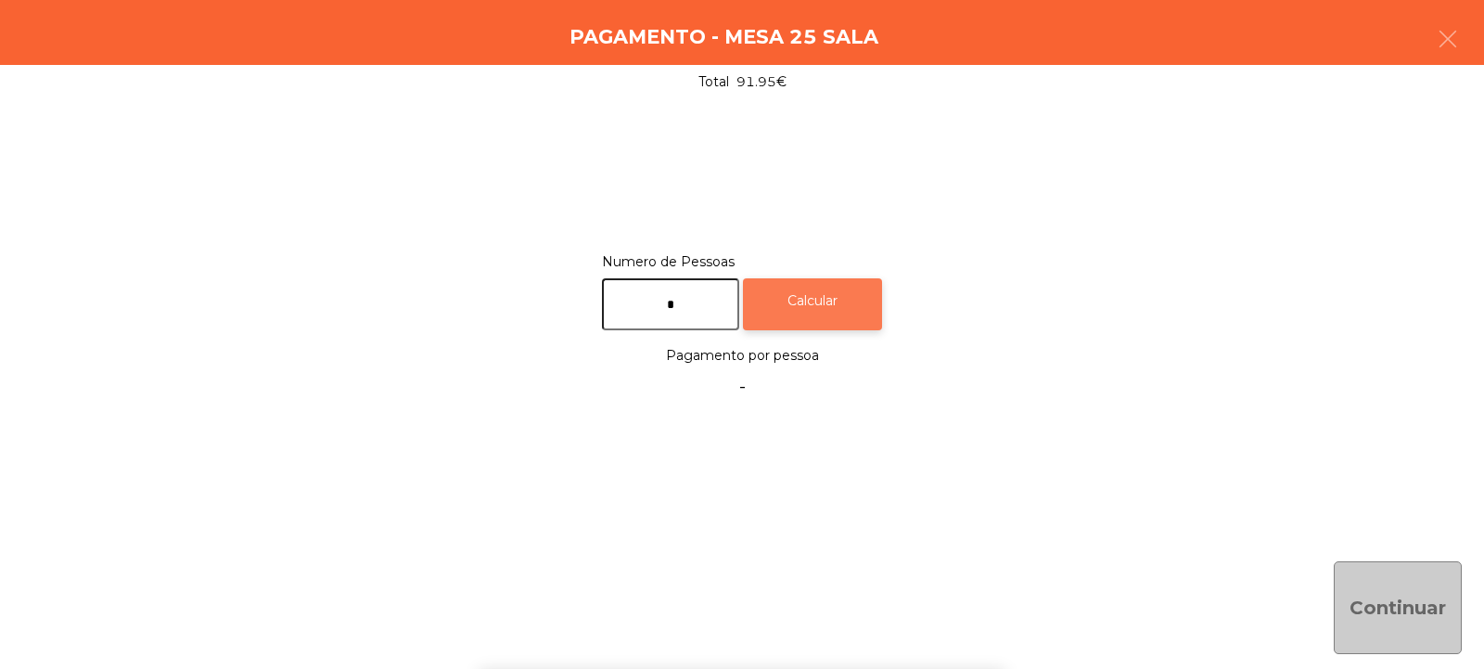
click at [839, 301] on div "Calcular" at bounding box center [812, 304] width 139 height 53
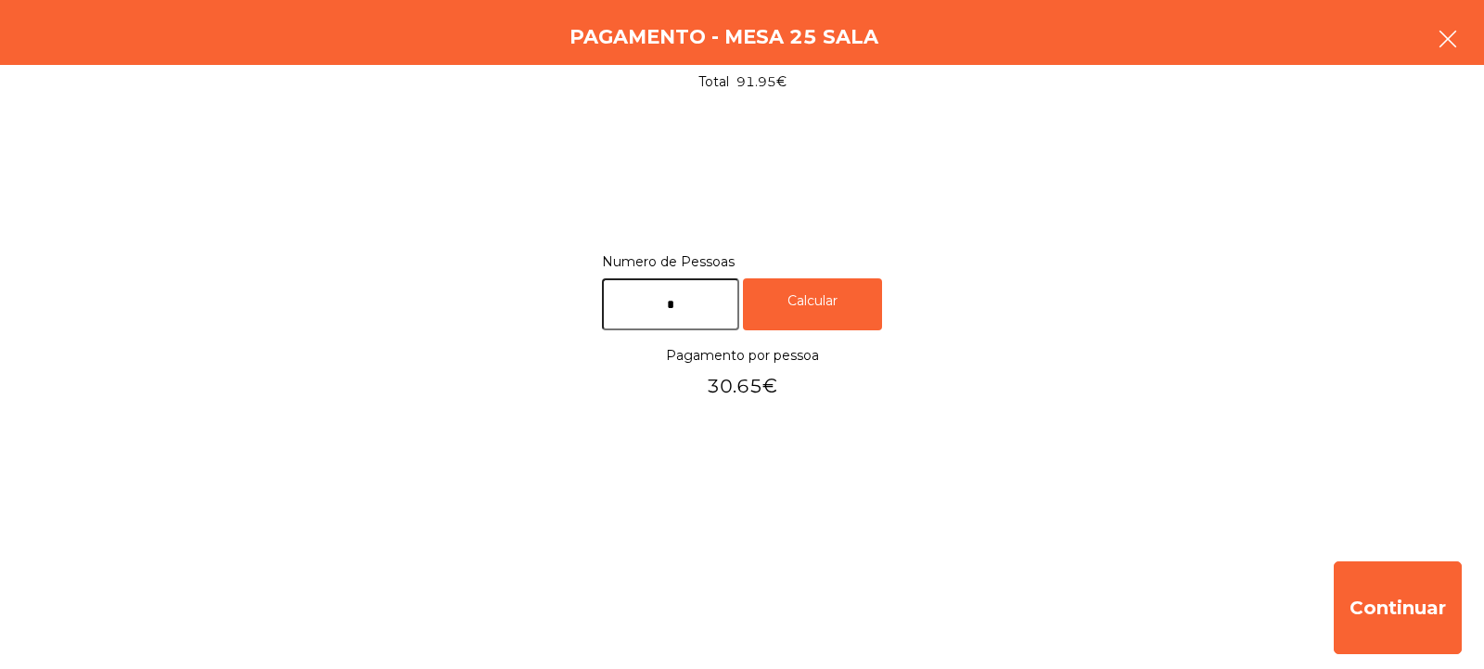
click at [1449, 38] on icon "button" at bounding box center [1448, 39] width 22 height 22
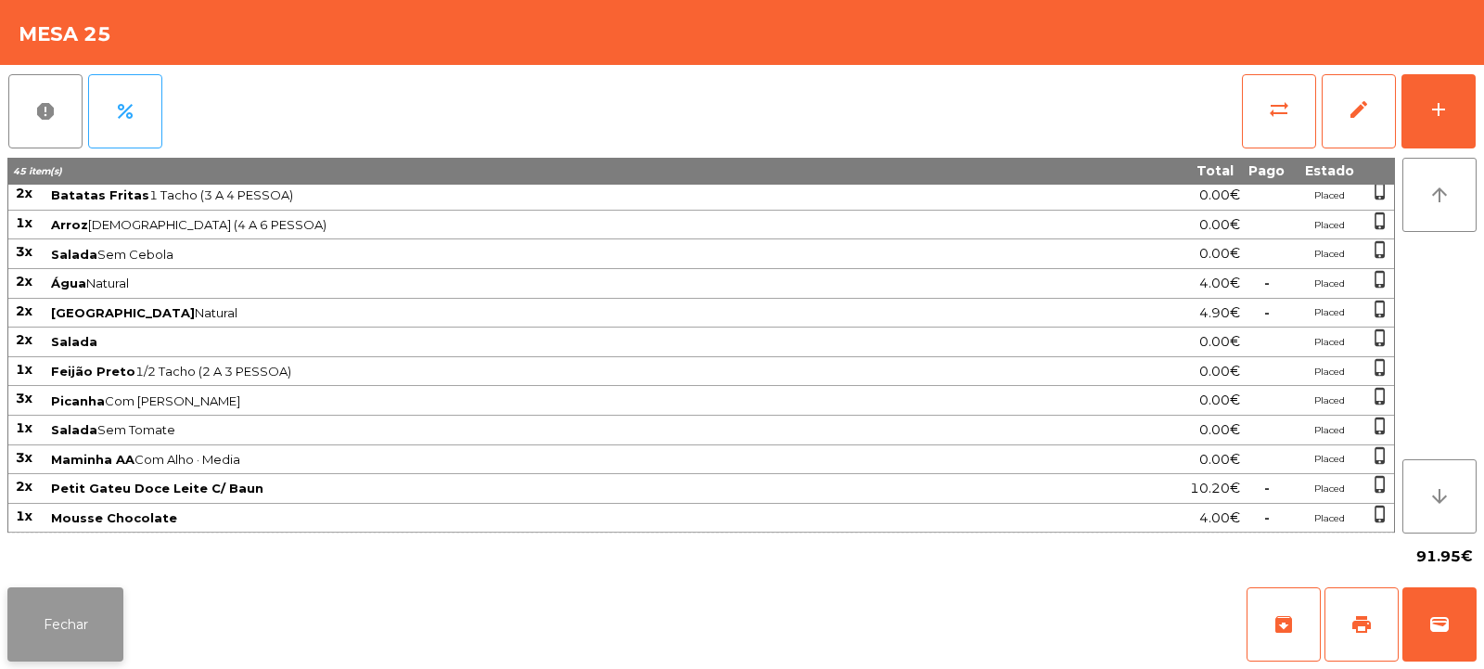
click at [108, 615] on button "Fechar" at bounding box center [65, 624] width 116 height 74
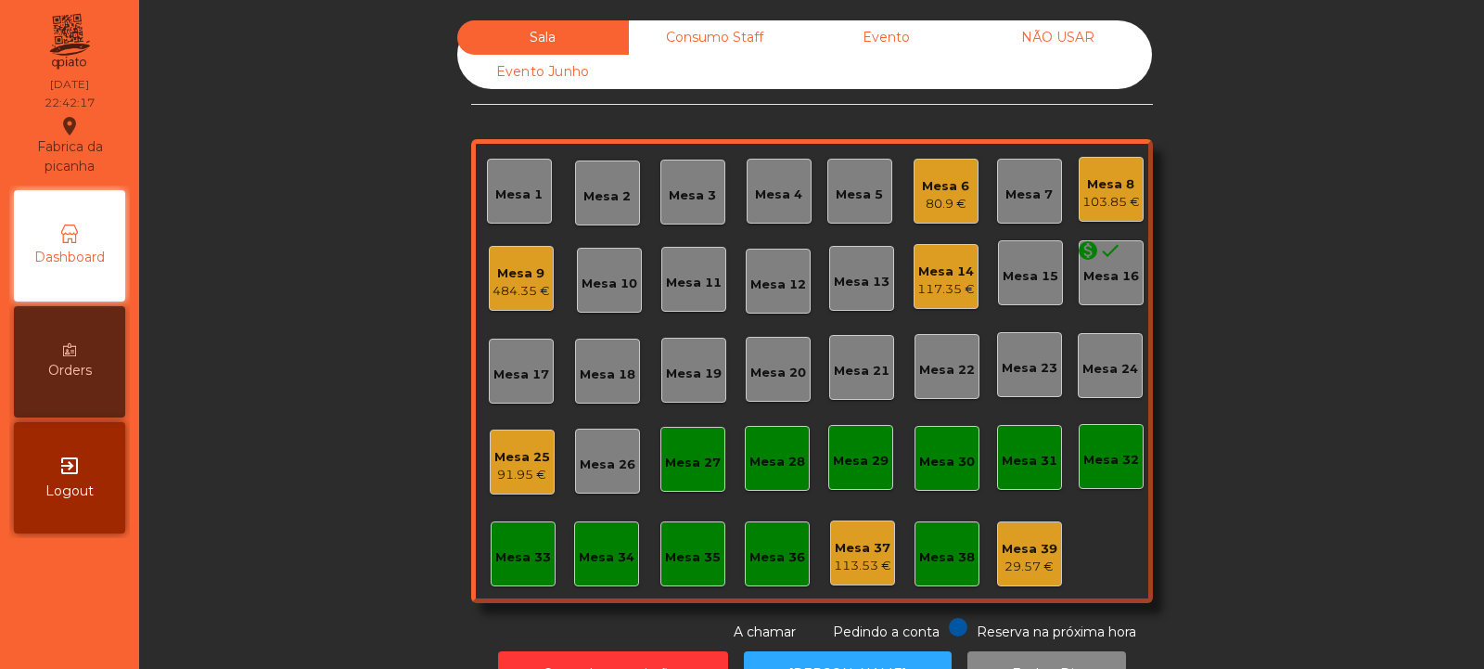
scroll to position [62, 0]
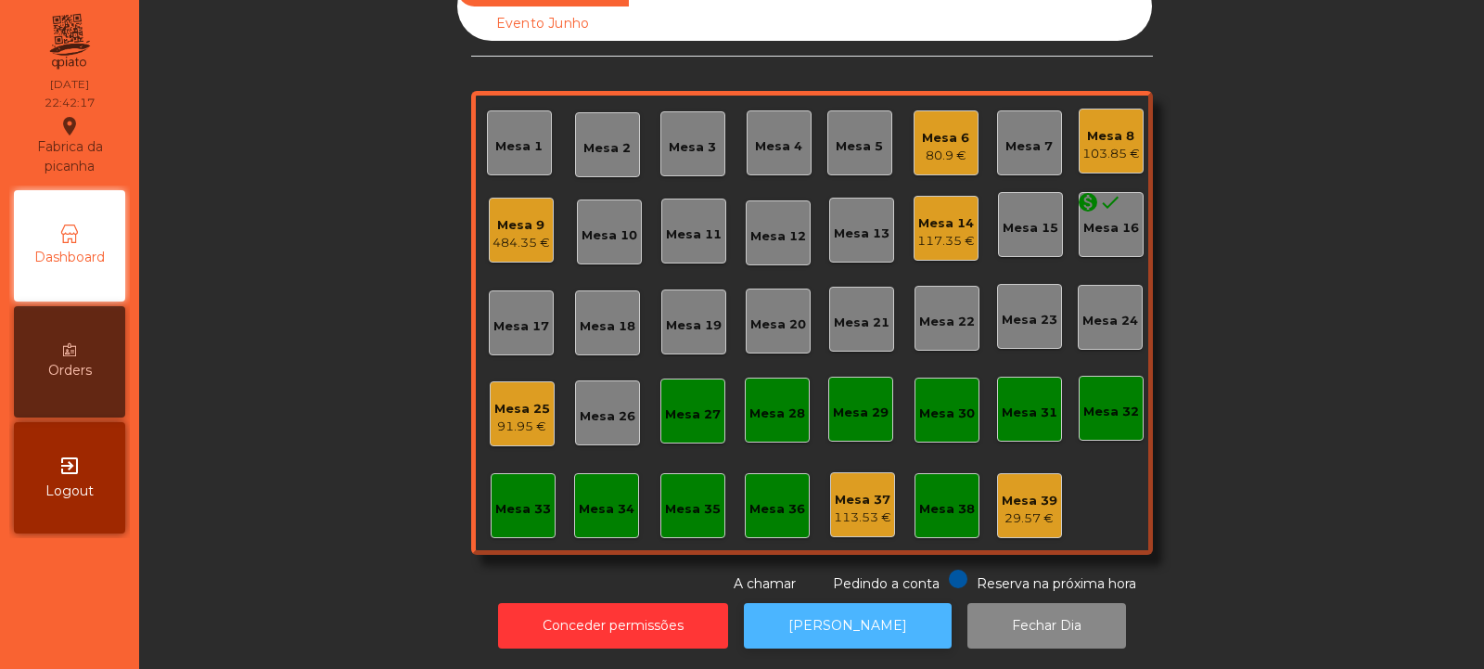
click at [860, 618] on button "[PERSON_NAME]" at bounding box center [848, 625] width 208 height 45
click at [530, 417] on div "91.95 €" at bounding box center [522, 426] width 56 height 19
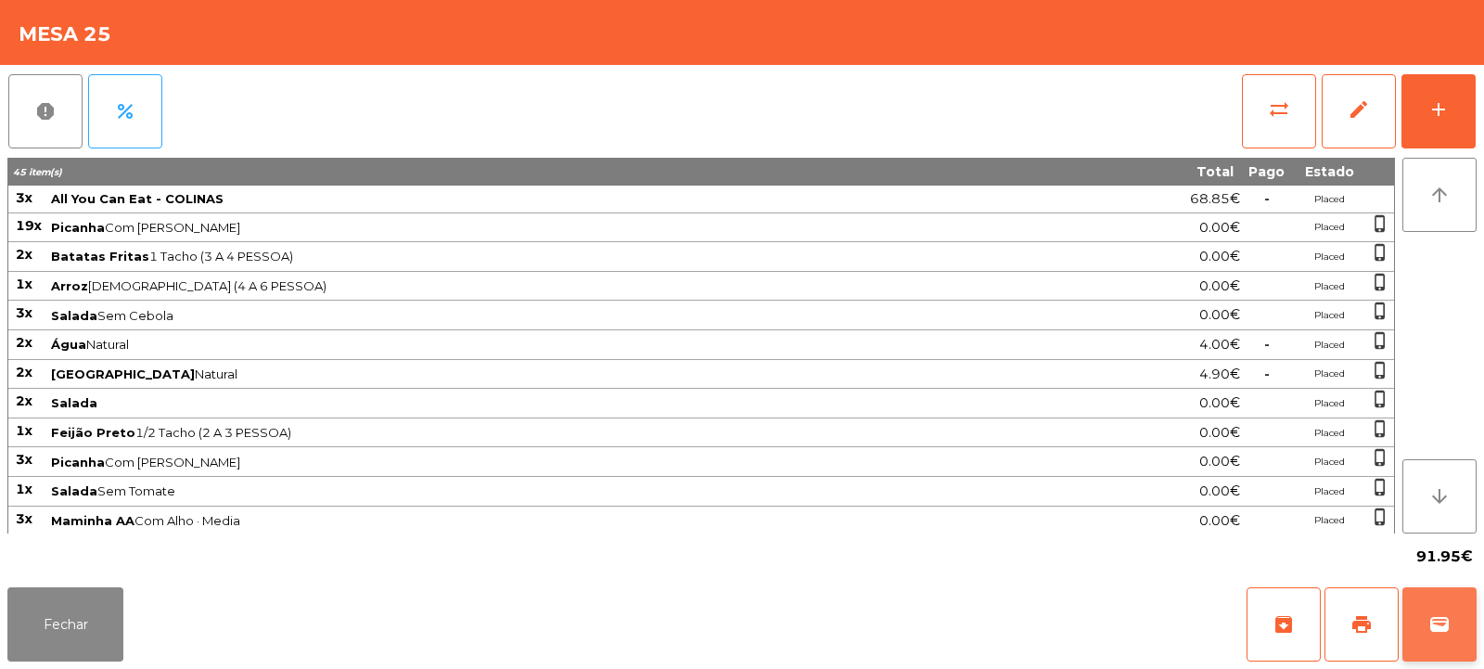
click at [1433, 652] on button "wallet" at bounding box center [1440, 624] width 74 height 74
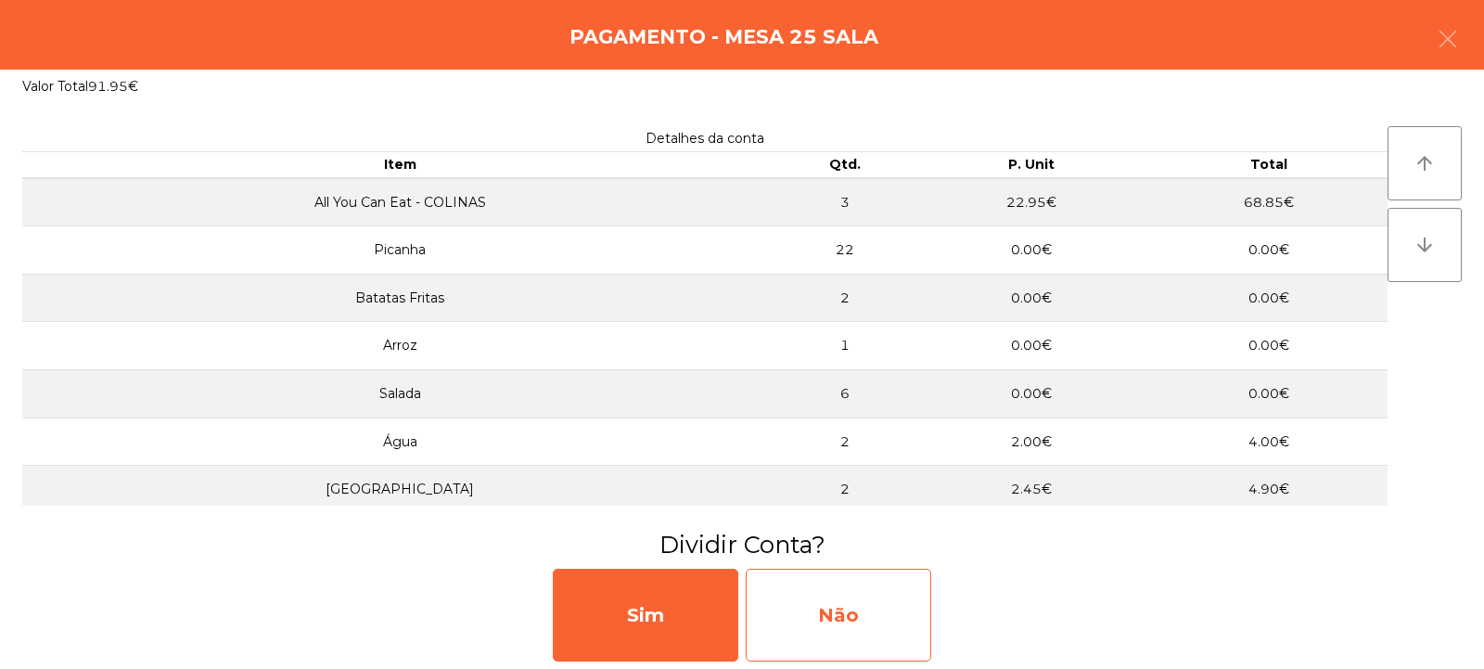
click at [881, 609] on div "Não" at bounding box center [839, 615] width 186 height 93
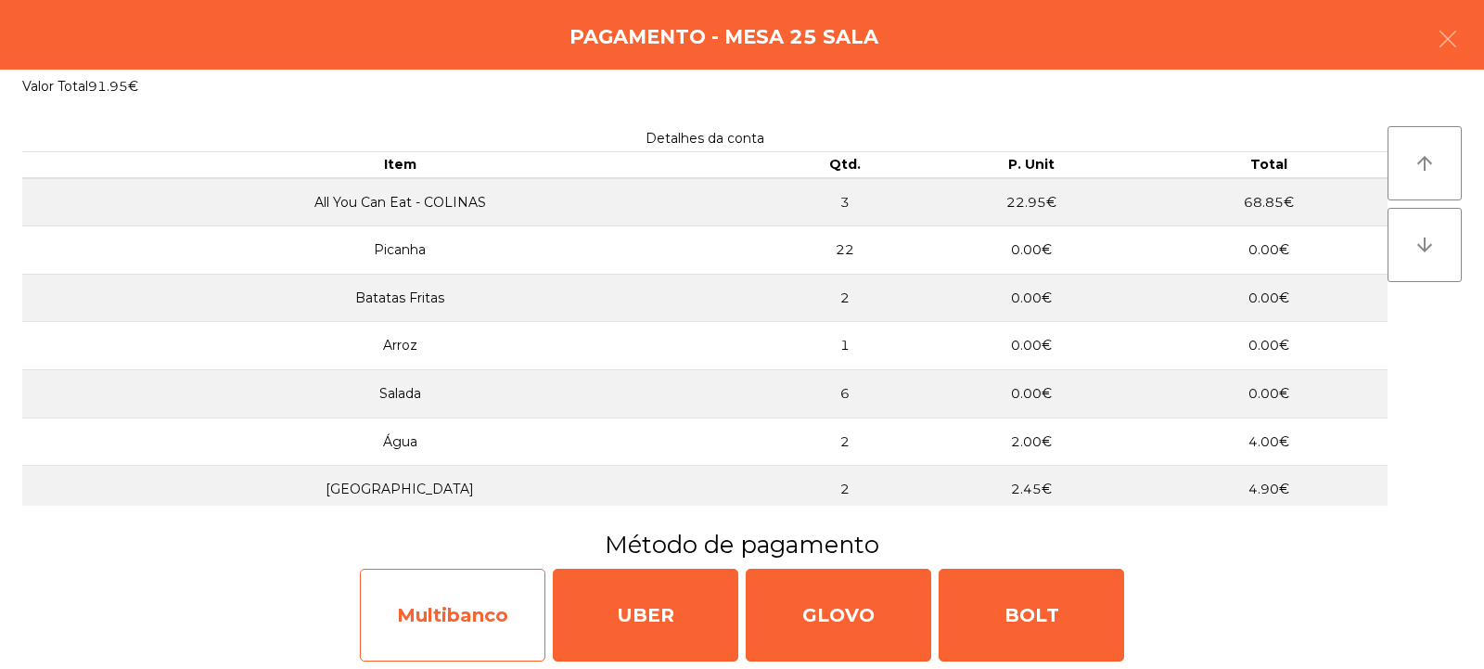
click at [489, 603] on div "Multibanco" at bounding box center [453, 615] width 186 height 93
select select "**"
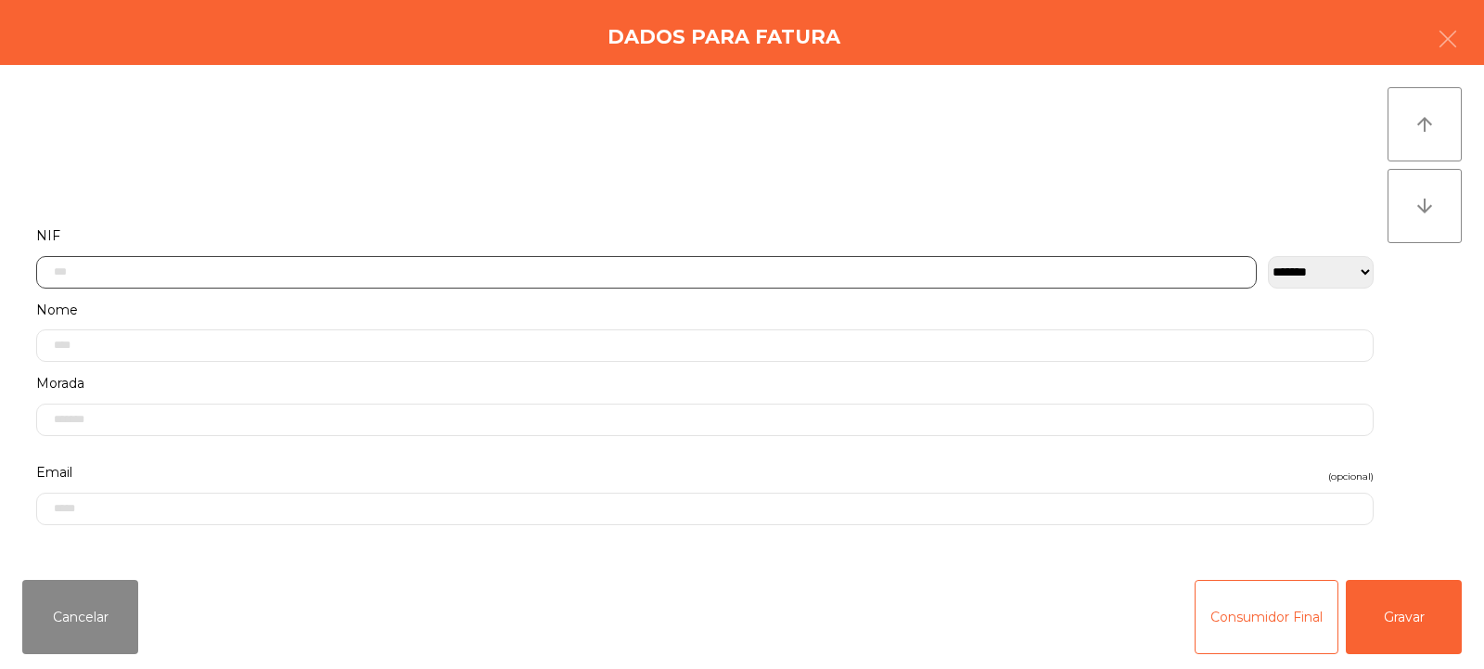
click at [648, 268] on input "text" at bounding box center [646, 272] width 1221 height 32
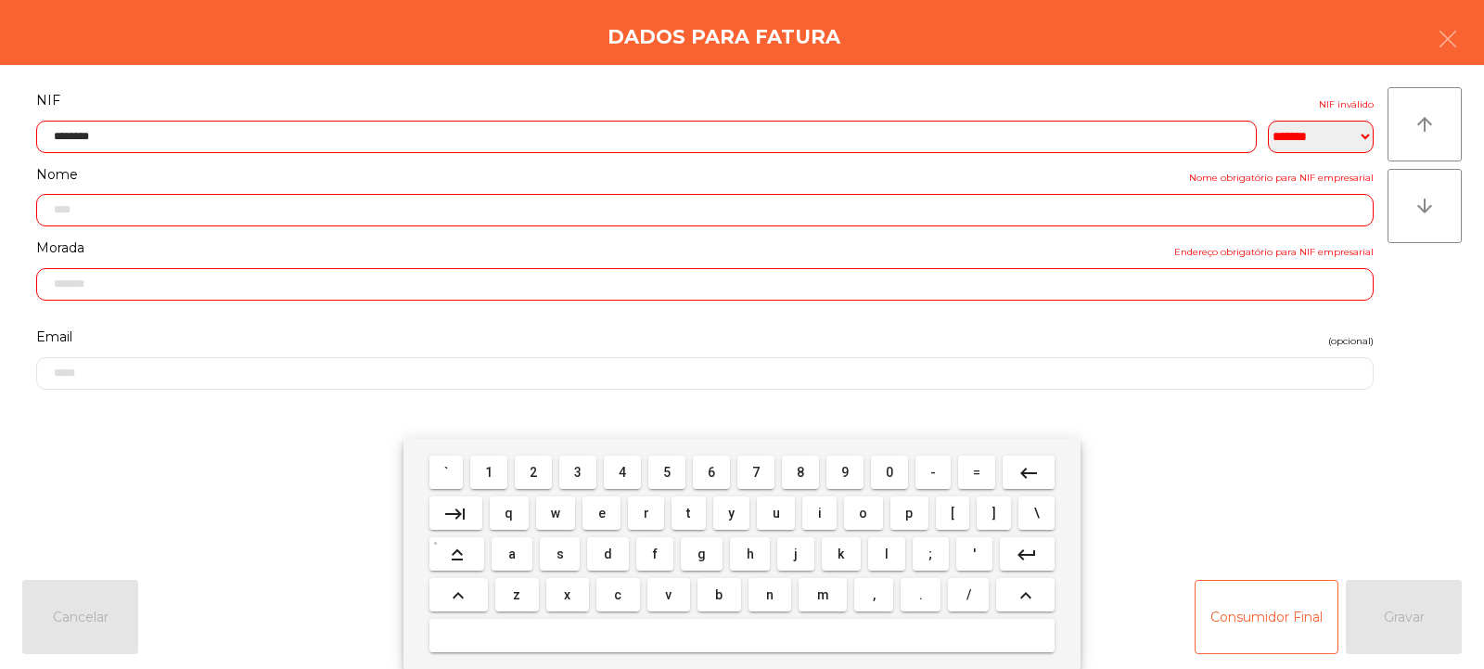
type input "*********"
type input "**********"
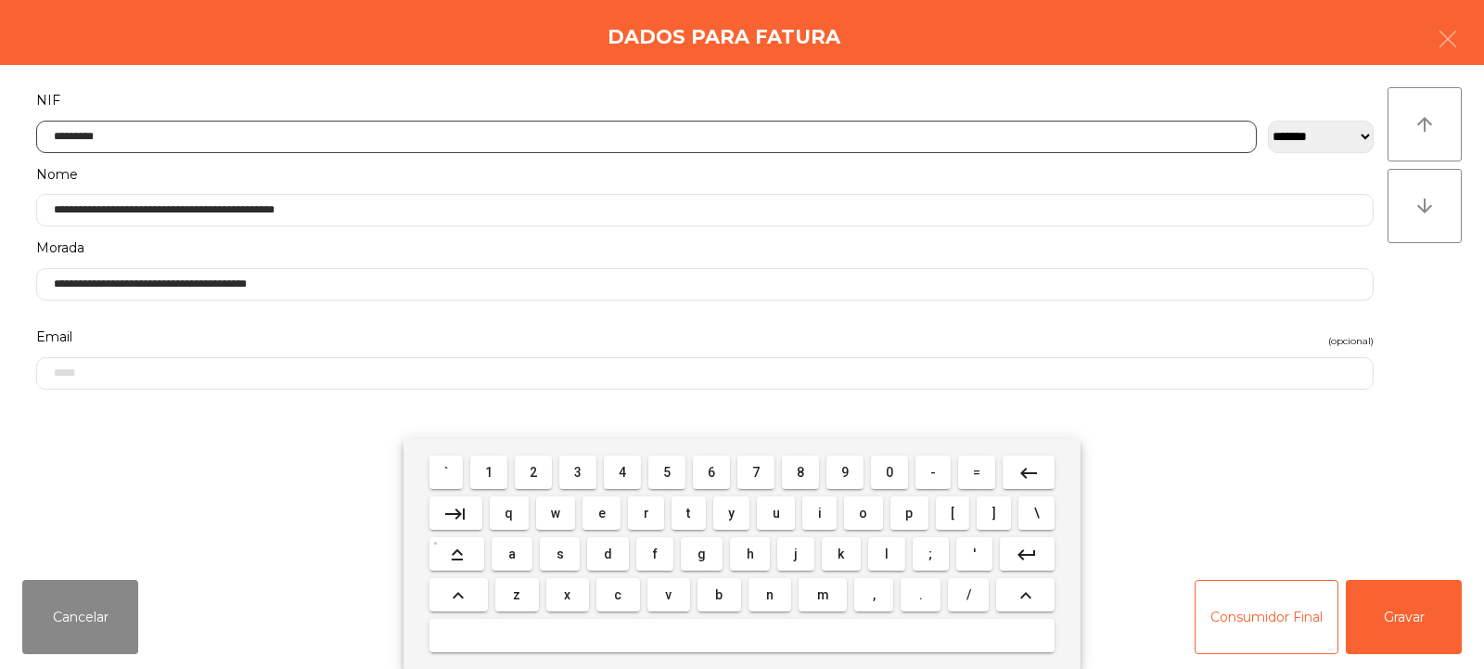
type input "*********"
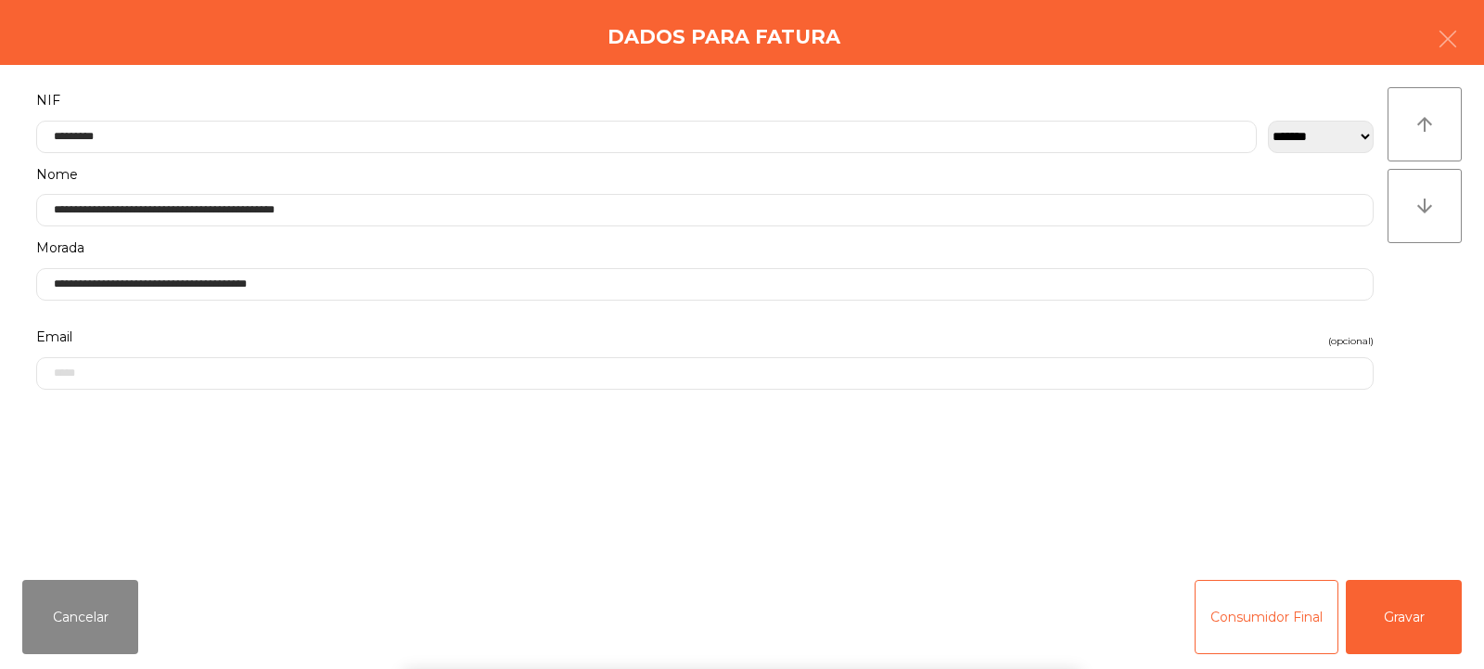
click at [1413, 607] on div "` 1 2 3 4 5 6 7 8 9 0 - = keyboard_backspace keyboard_tab q w e r t y u i o p […" at bounding box center [742, 554] width 1484 height 230
click at [1417, 597] on button "Gravar" at bounding box center [1404, 617] width 116 height 74
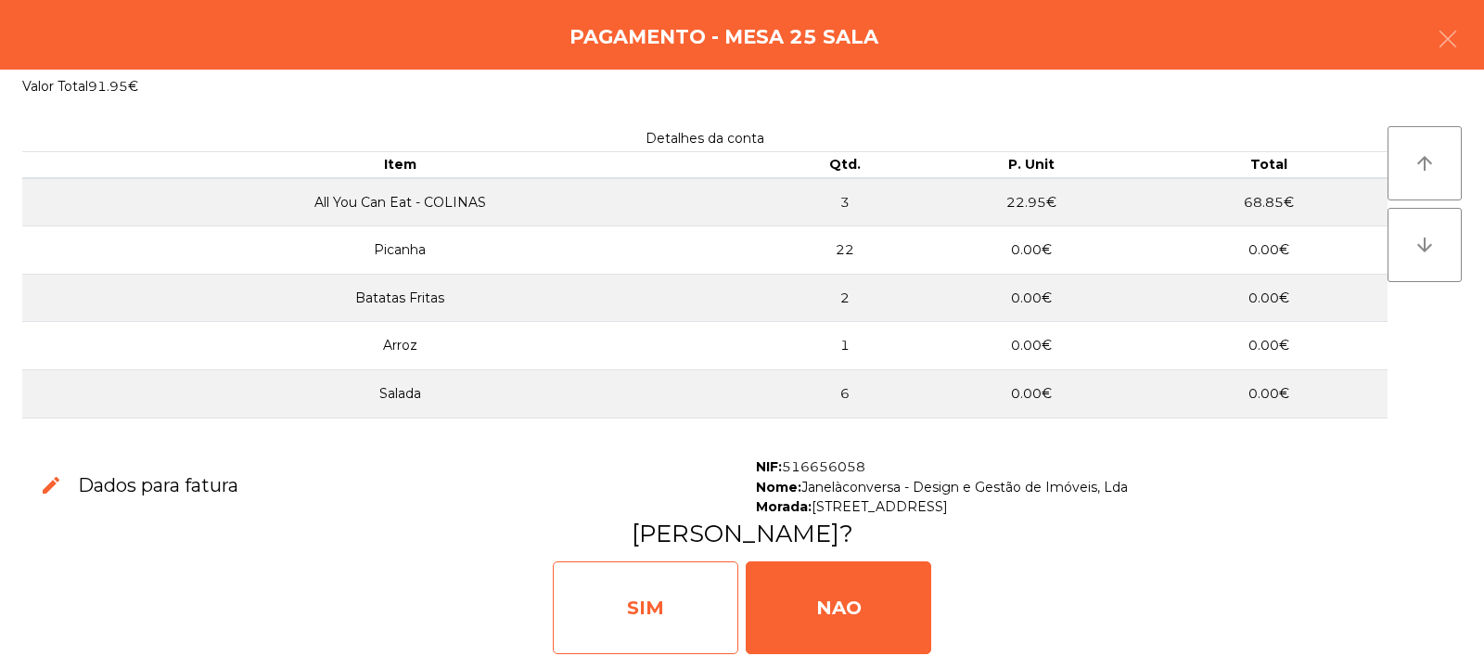
click at [621, 597] on div "SIM" at bounding box center [646, 607] width 186 height 93
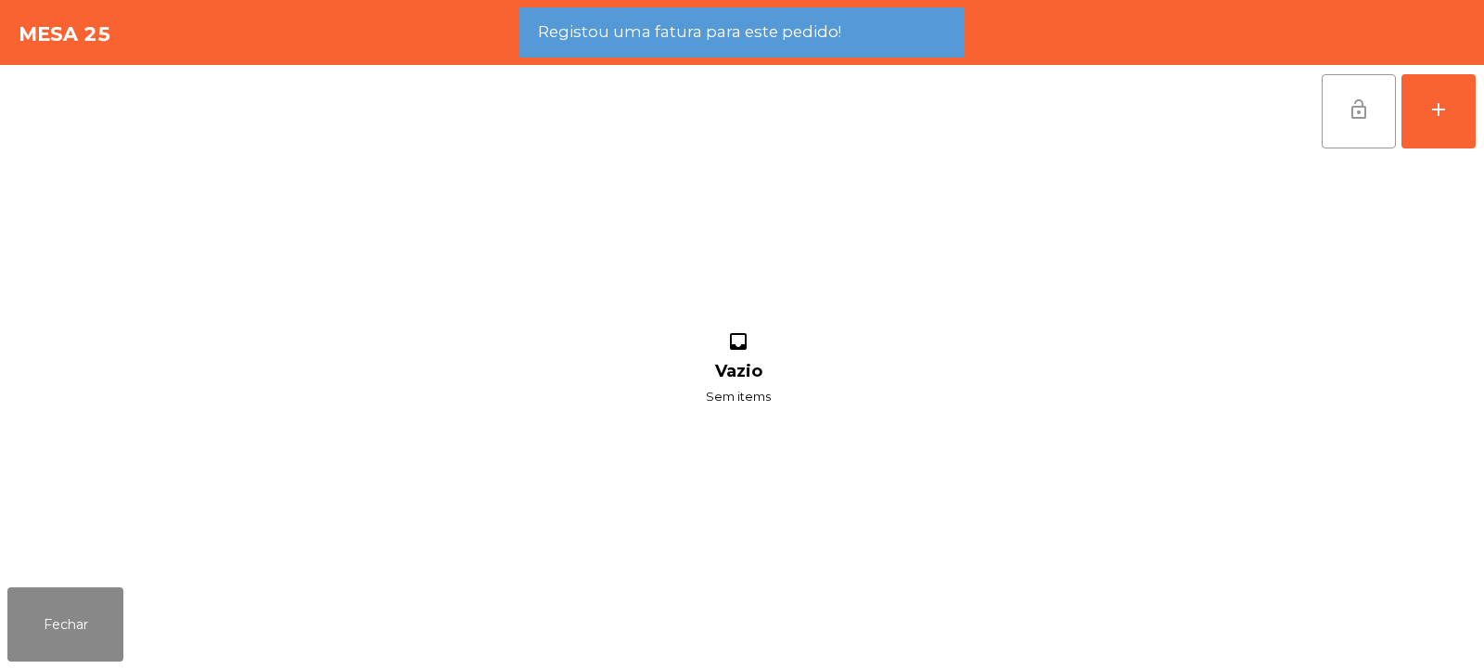
click at [1364, 121] on button "lock_open" at bounding box center [1359, 111] width 74 height 74
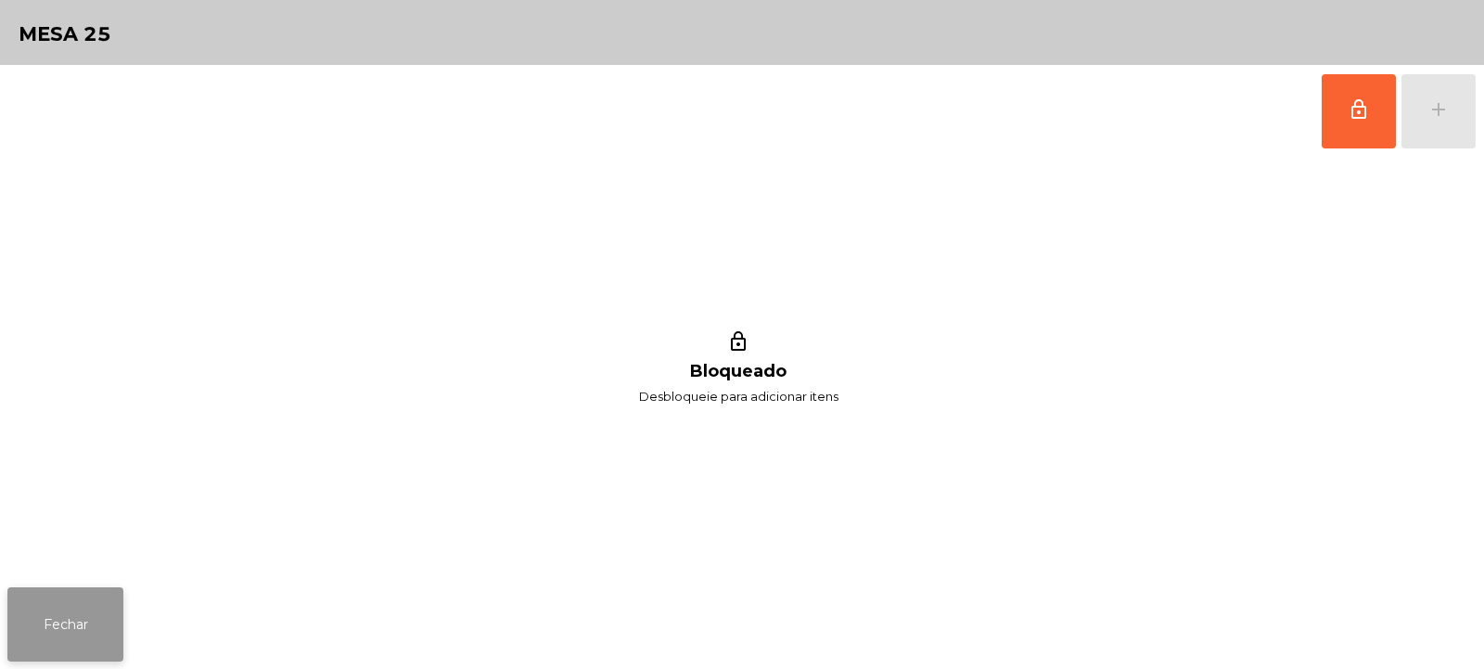
click at [81, 624] on button "Fechar" at bounding box center [65, 624] width 116 height 74
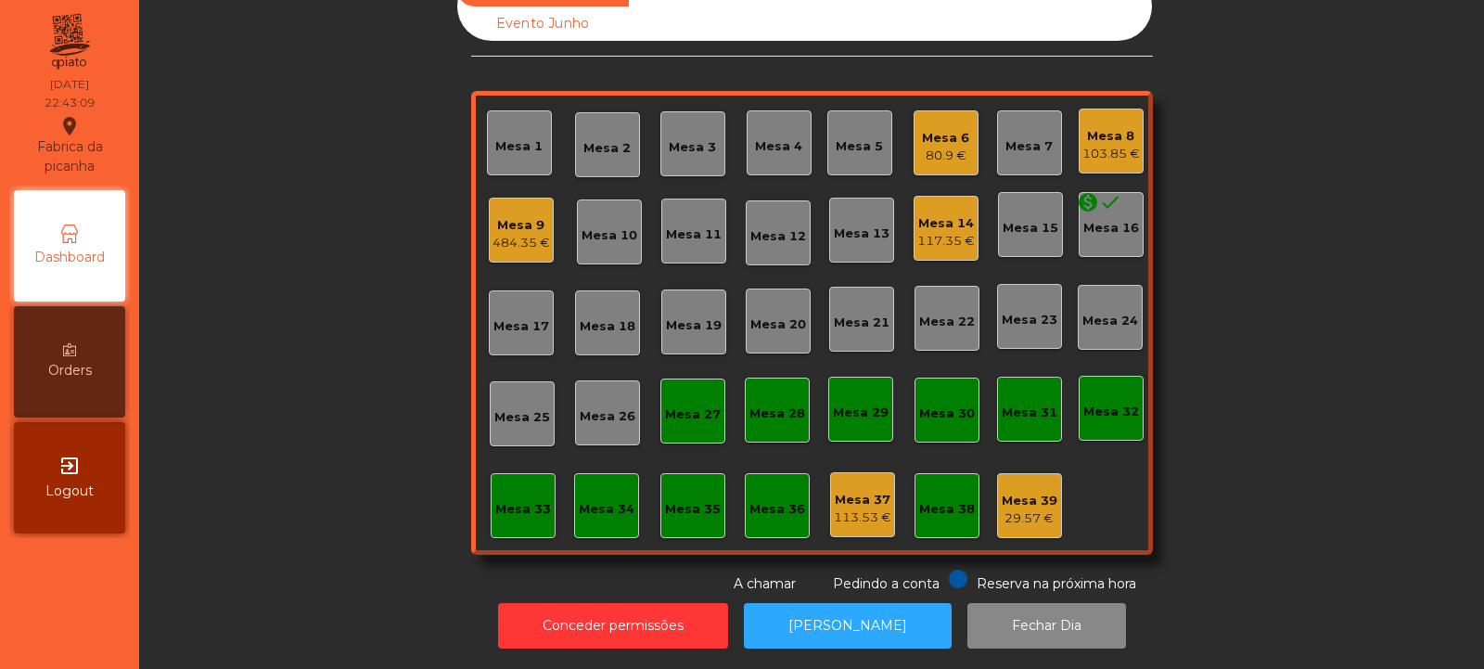
click at [1107, 145] on div "103.85 €" at bounding box center [1112, 154] width 58 height 19
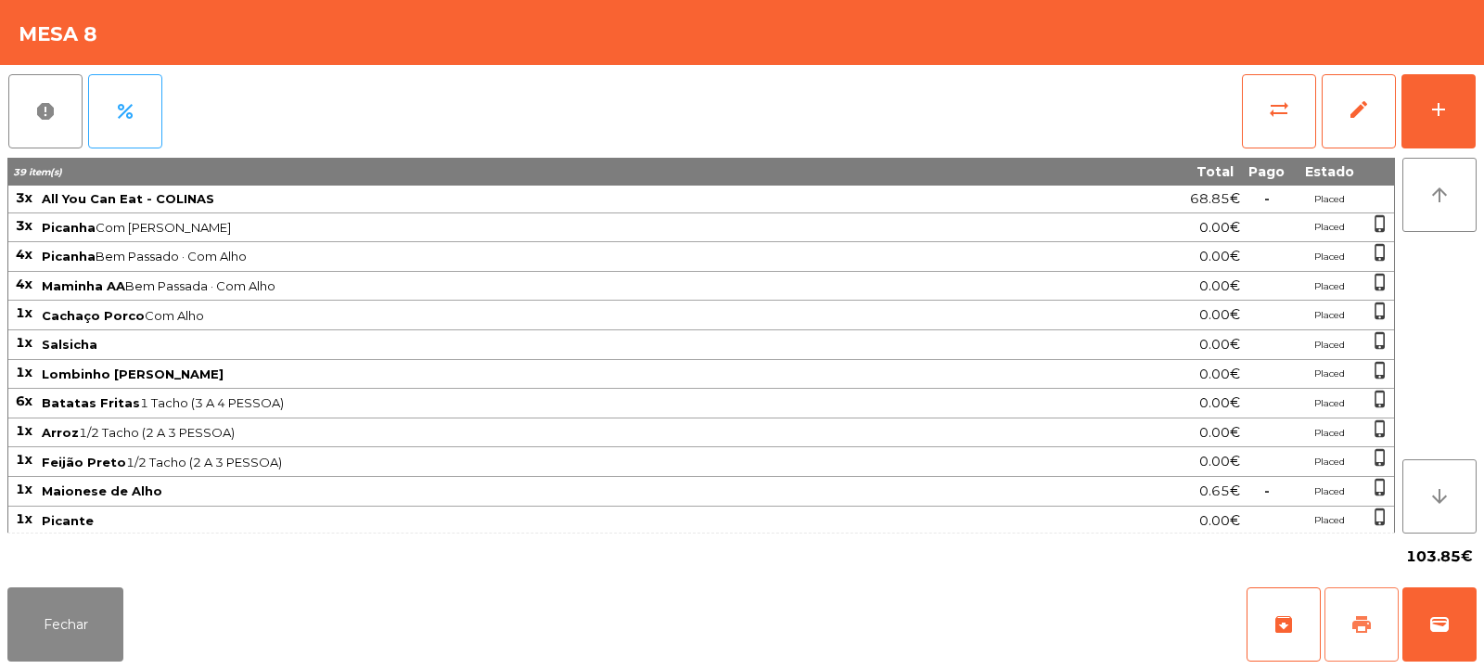
click at [1365, 643] on button "print" at bounding box center [1362, 624] width 74 height 74
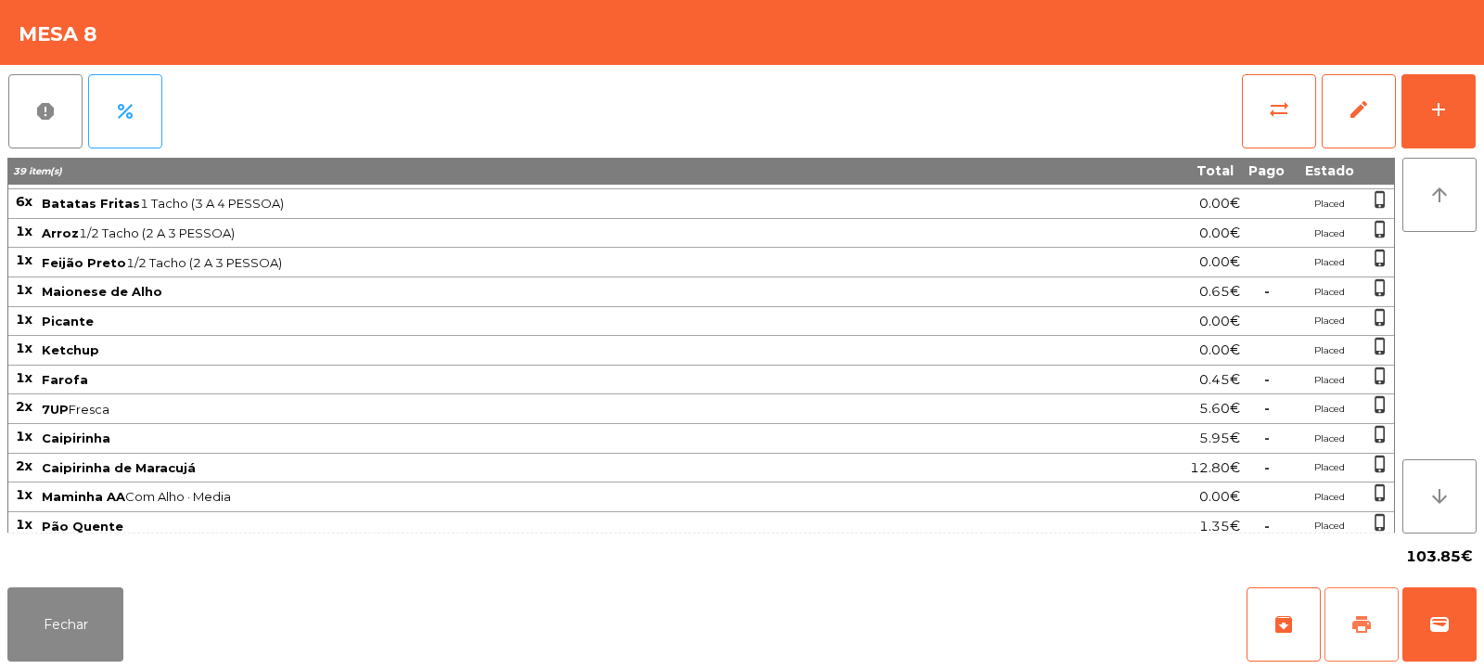
scroll to position [296, 0]
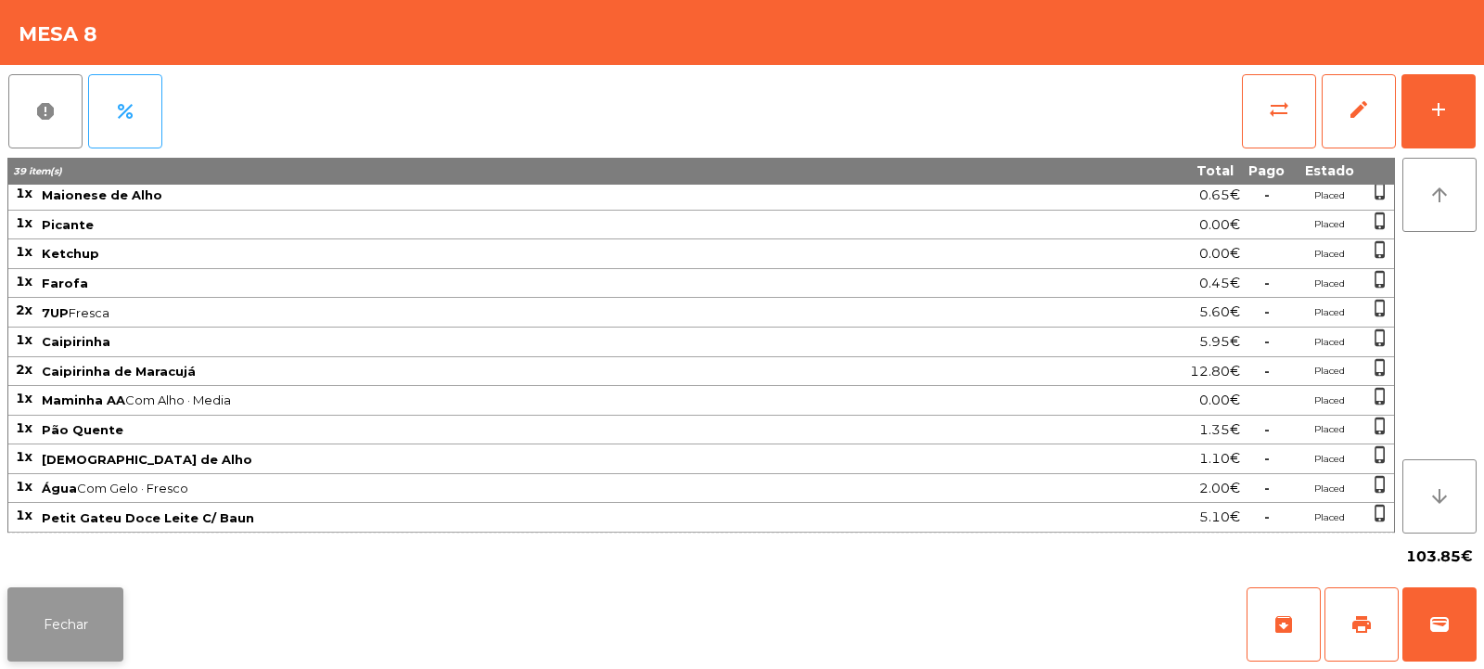
click at [103, 590] on button "Fechar" at bounding box center [65, 624] width 116 height 74
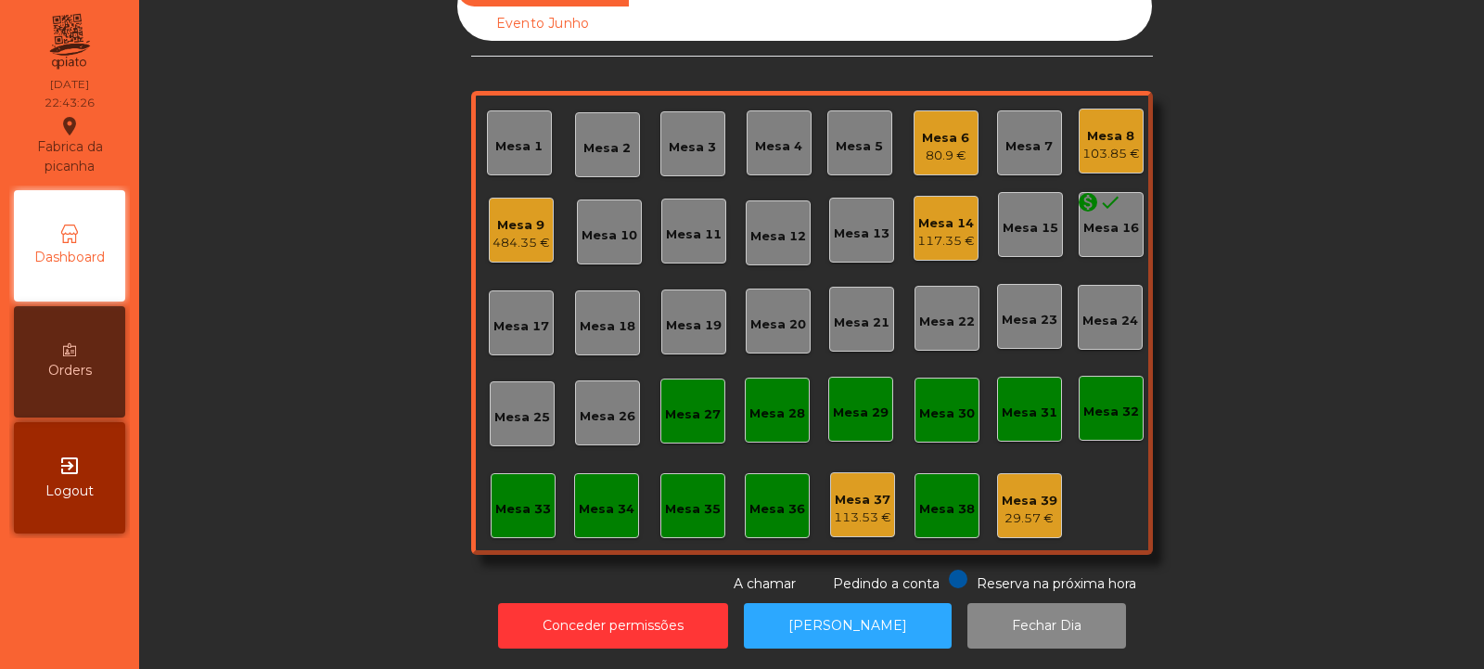
click at [1113, 155] on div "Mesa 8 103.85 €" at bounding box center [1111, 141] width 65 height 65
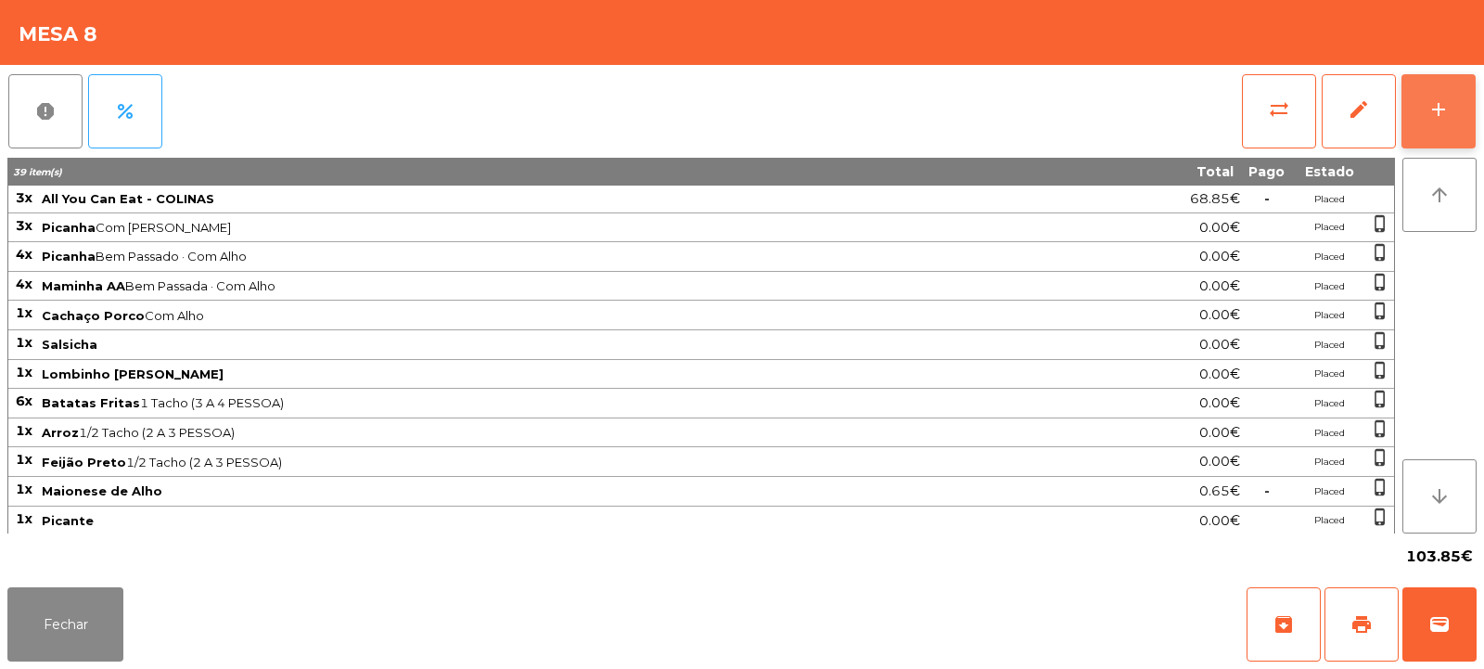
click at [1447, 136] on button "add" at bounding box center [1439, 111] width 74 height 74
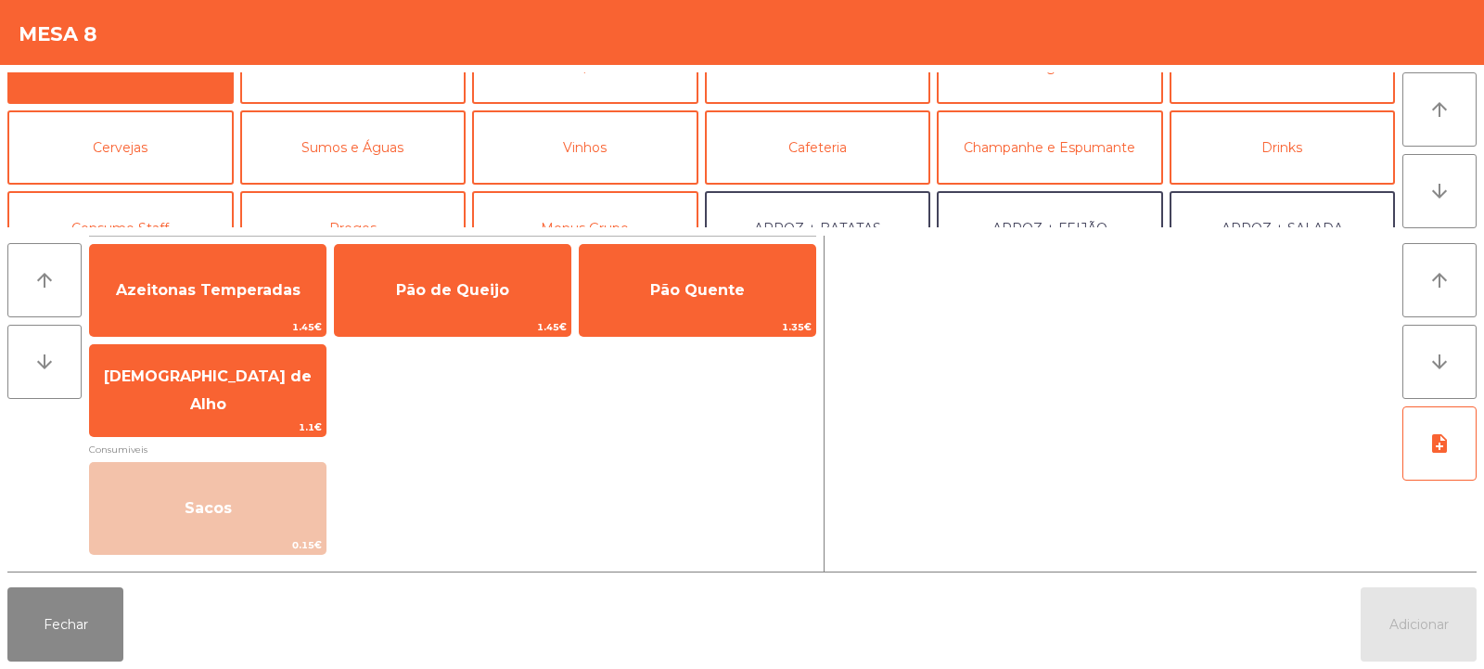
scroll to position [43, 0]
click at [369, 150] on button "Sumos e Águas" at bounding box center [353, 147] width 226 height 74
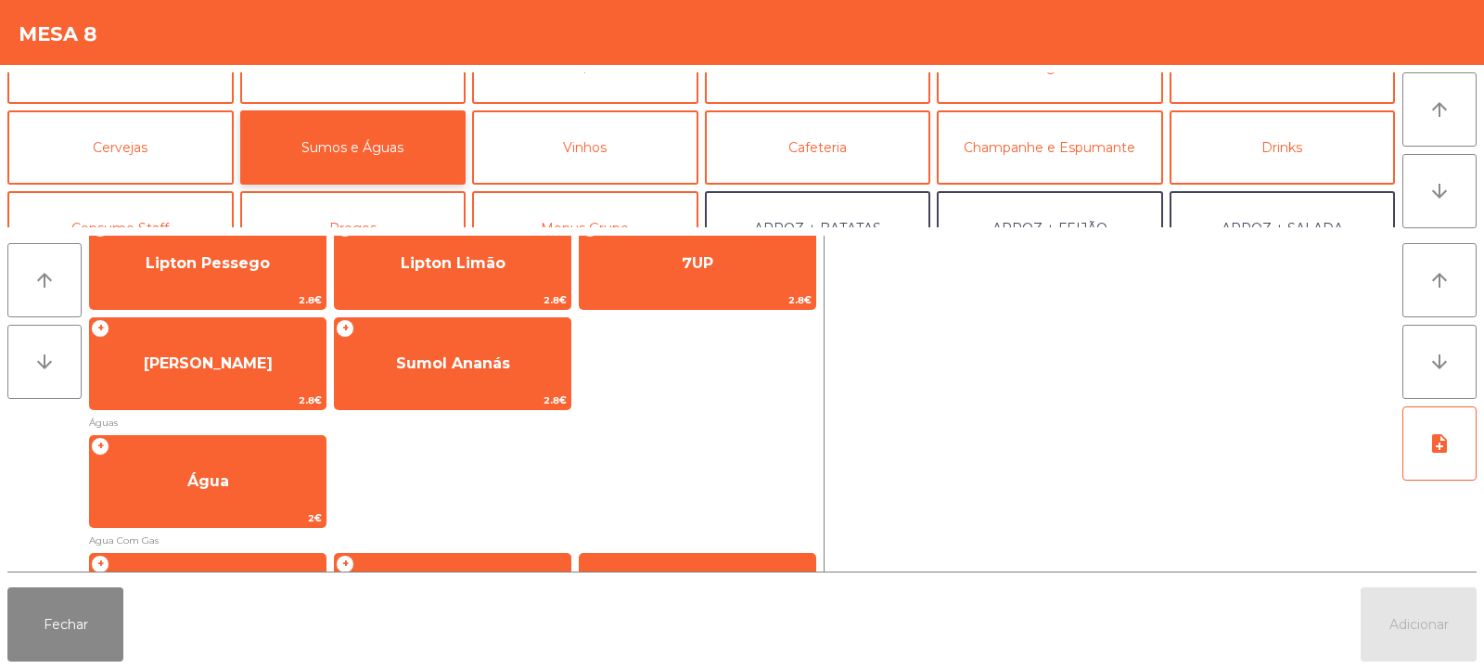
scroll to position [456, 0]
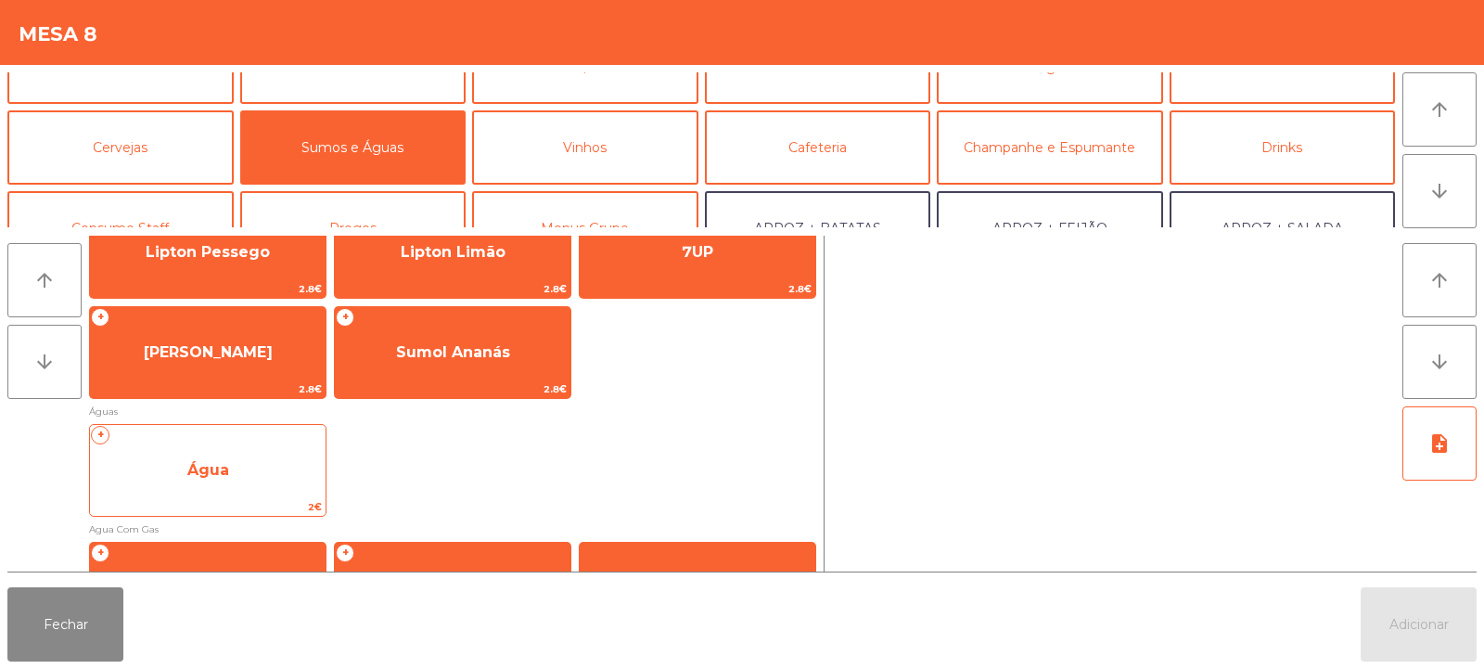
click at [265, 469] on span "Água" at bounding box center [208, 470] width 236 height 50
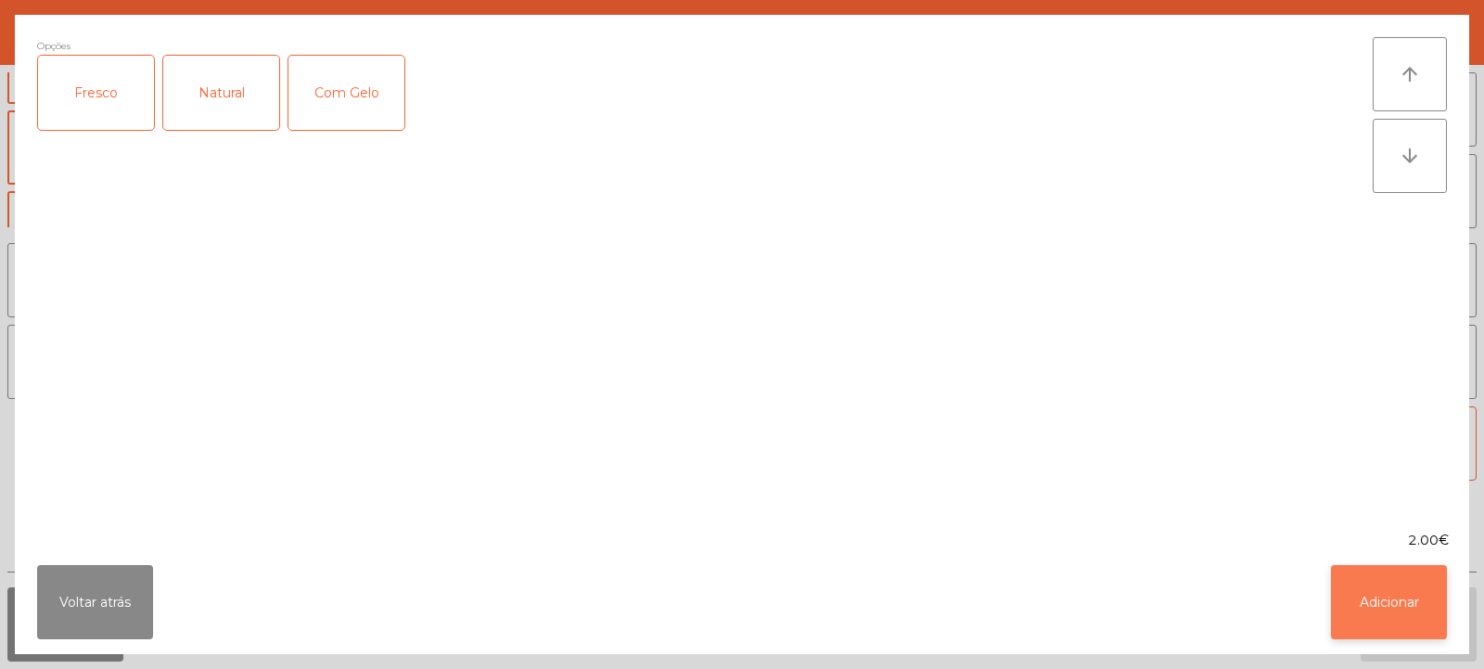
click at [1404, 621] on button "Adicionar" at bounding box center [1389, 602] width 116 height 74
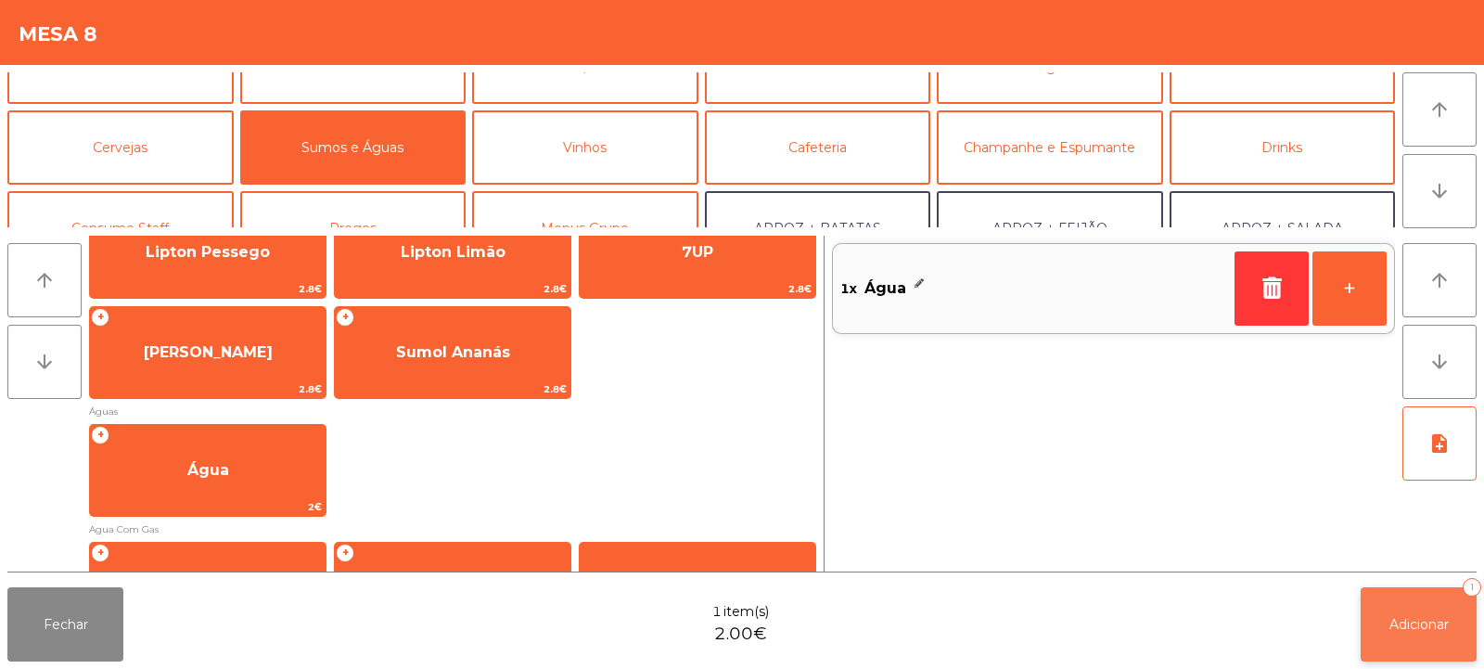
click at [1433, 627] on span "Adicionar" at bounding box center [1419, 624] width 59 height 17
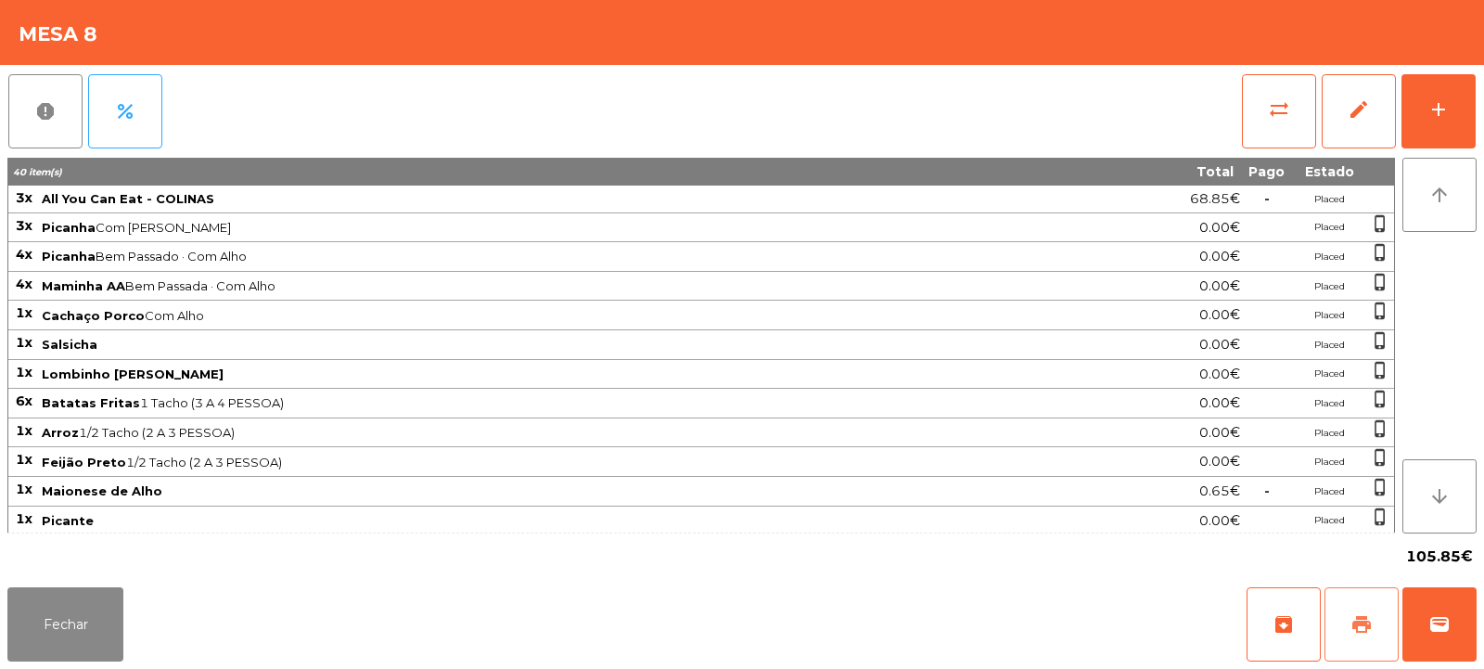
click at [1357, 627] on span "print" at bounding box center [1362, 624] width 22 height 22
click at [121, 628] on button "Fechar" at bounding box center [65, 624] width 116 height 74
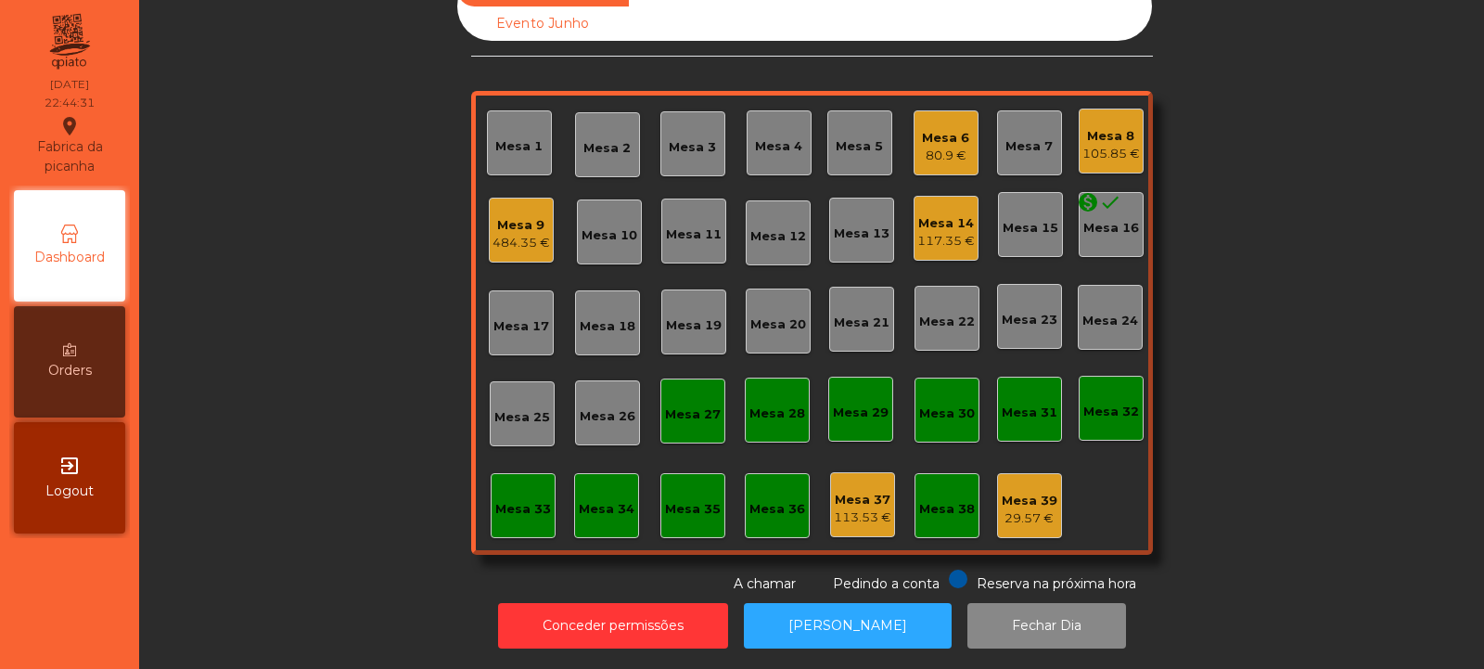
click at [1113, 145] on div "105.85 €" at bounding box center [1112, 154] width 58 height 19
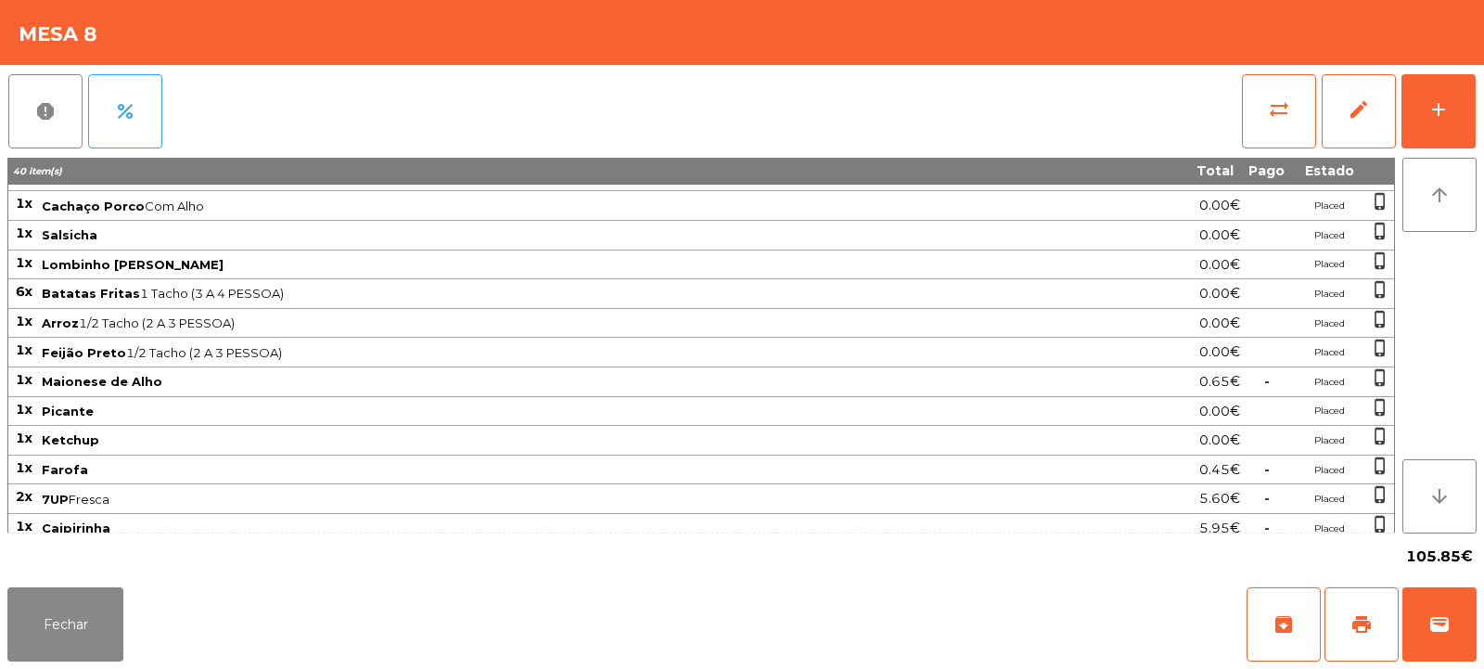
scroll to position [324, 0]
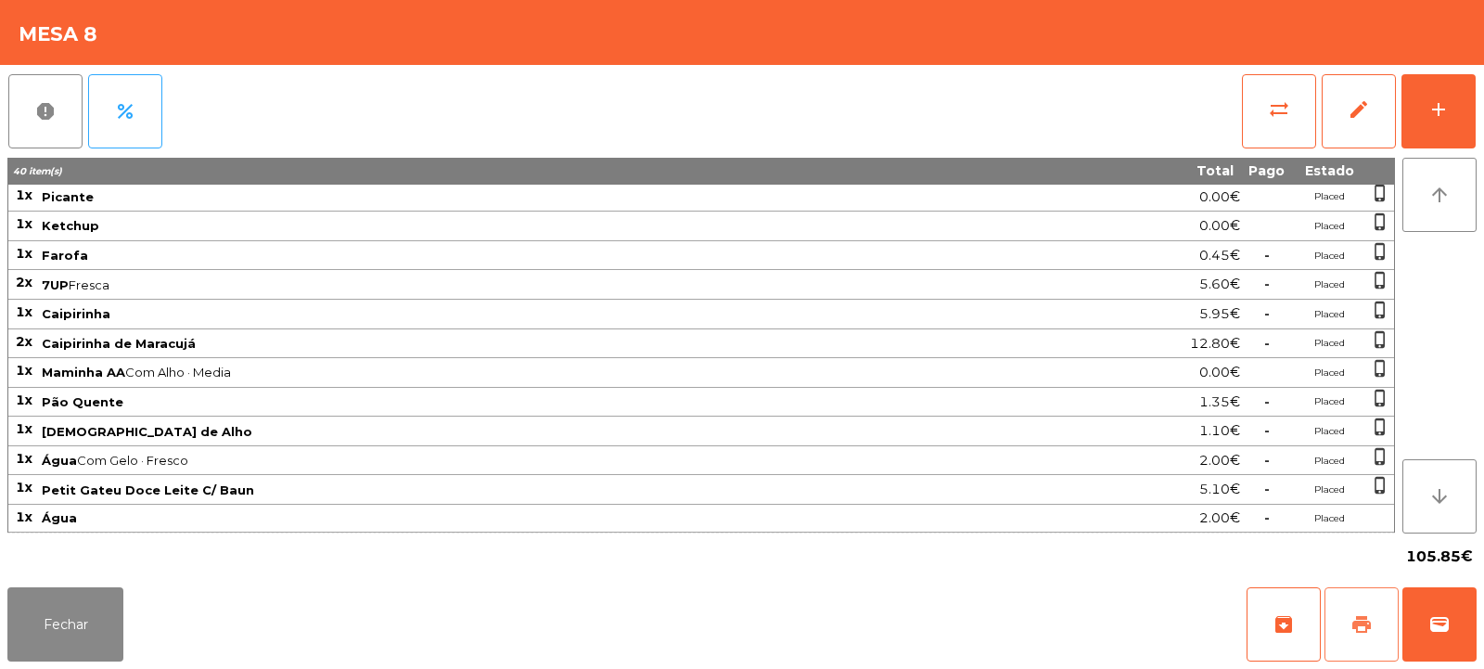
click at [1339, 614] on button "print" at bounding box center [1362, 624] width 74 height 74
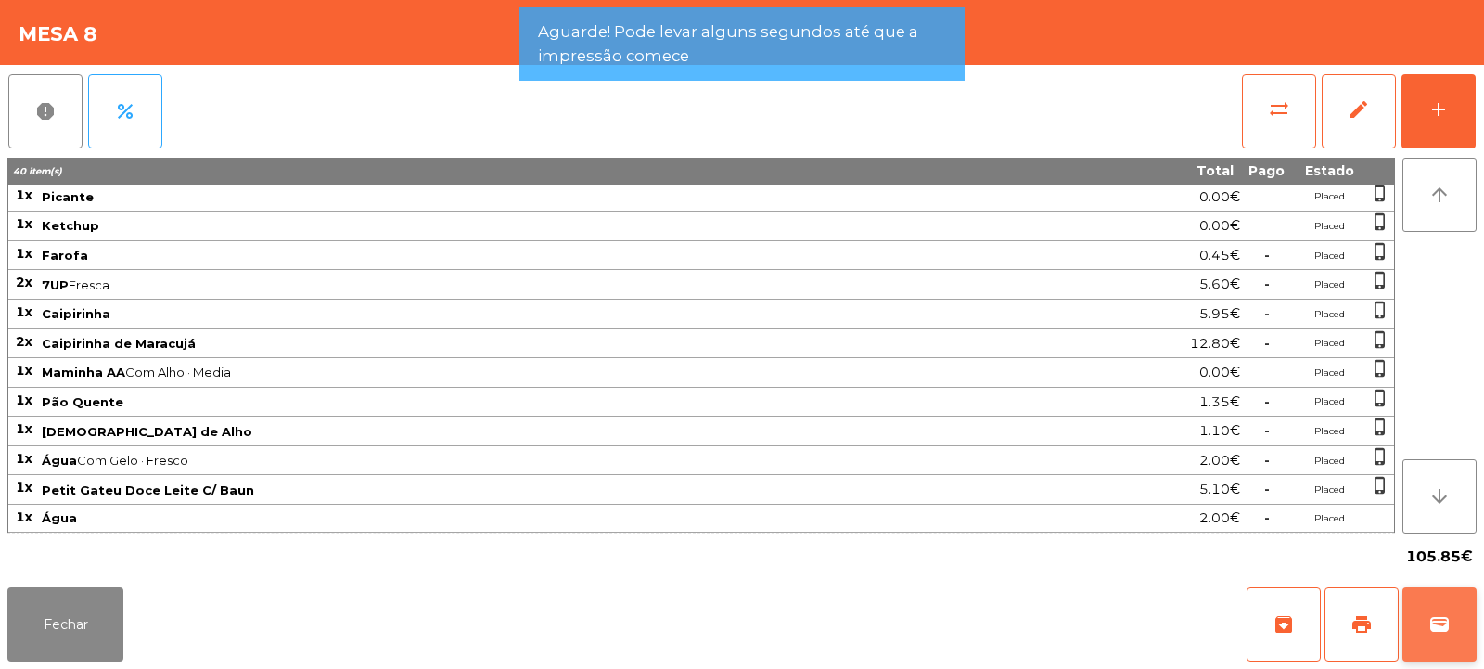
click at [1461, 629] on button "wallet" at bounding box center [1440, 624] width 74 height 74
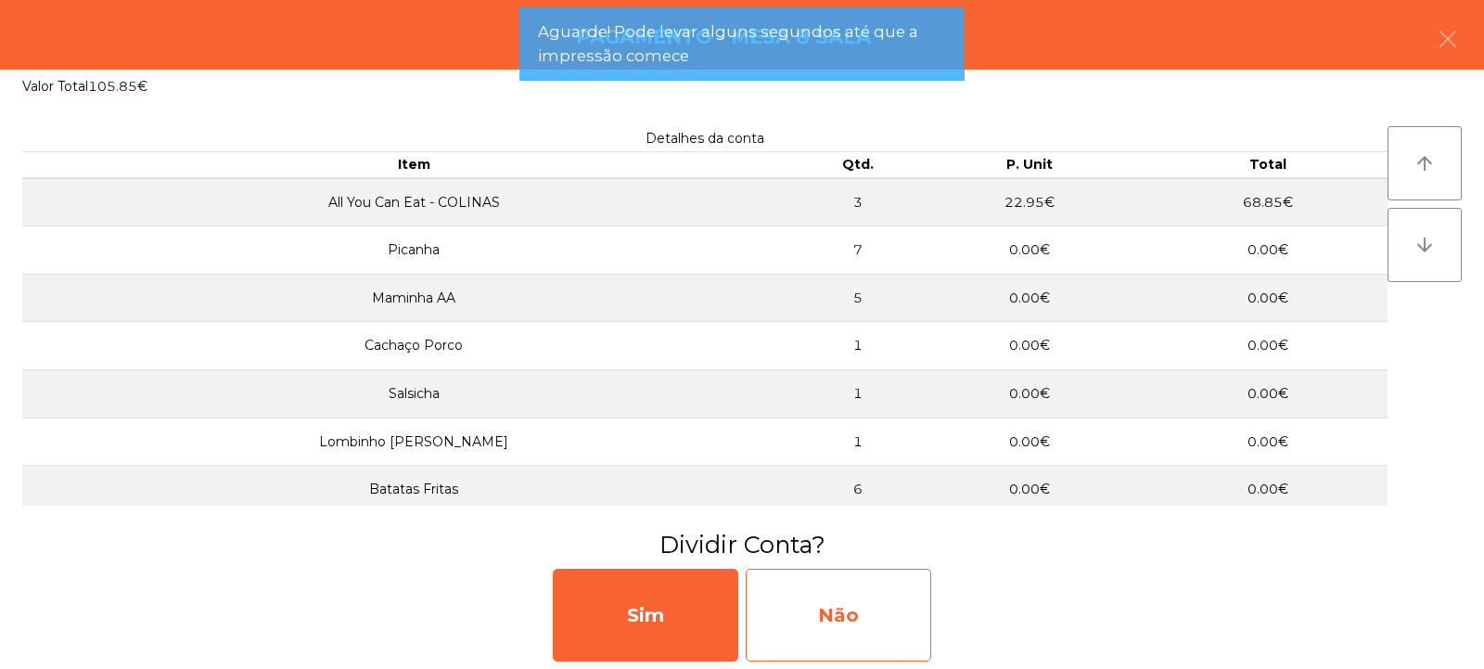
click at [866, 584] on div "Não" at bounding box center [839, 615] width 186 height 93
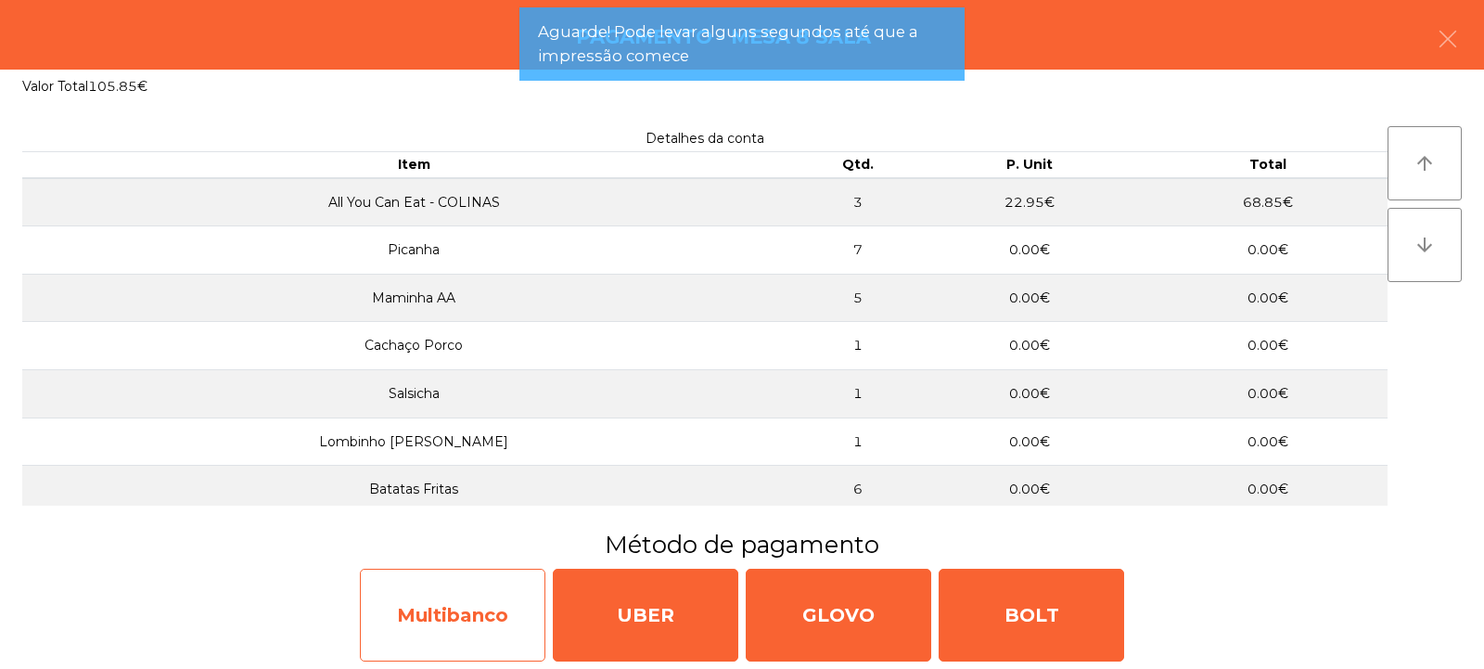
click at [515, 594] on div "Multibanco" at bounding box center [453, 615] width 186 height 93
select select "**"
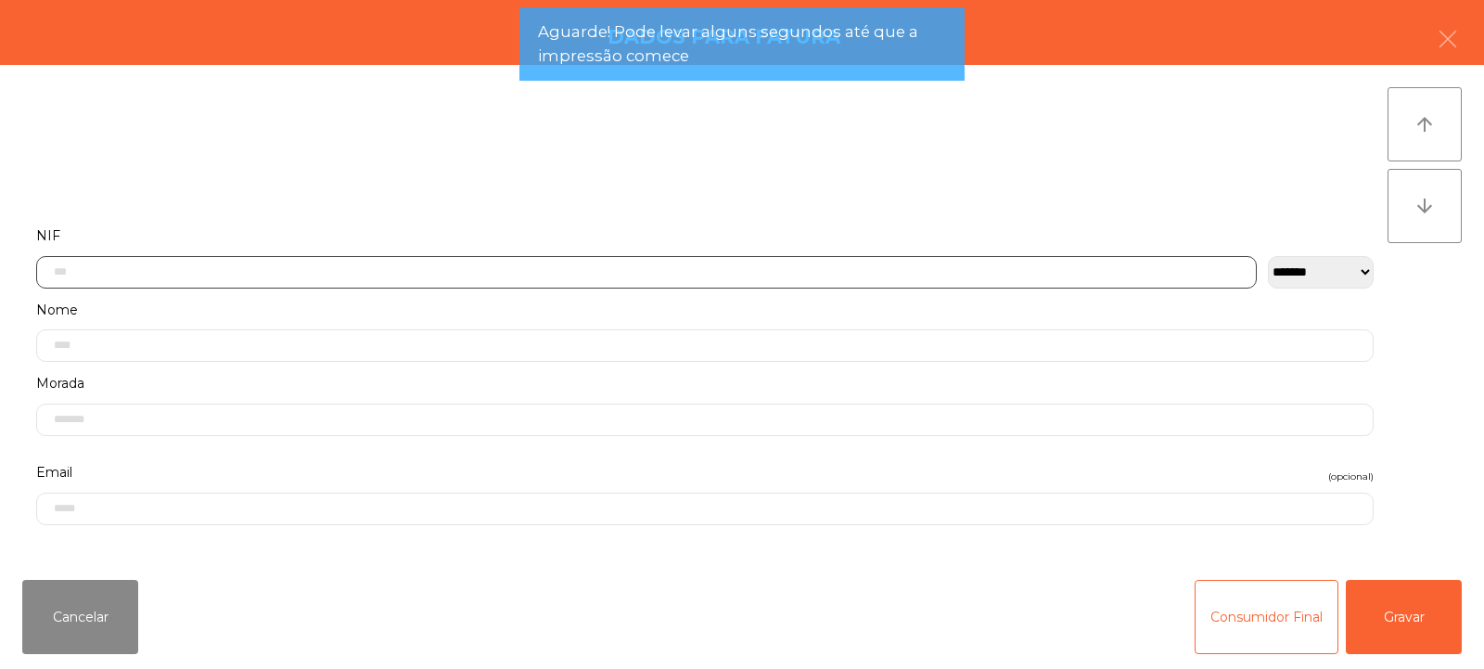
click at [763, 271] on input "text" at bounding box center [646, 272] width 1221 height 32
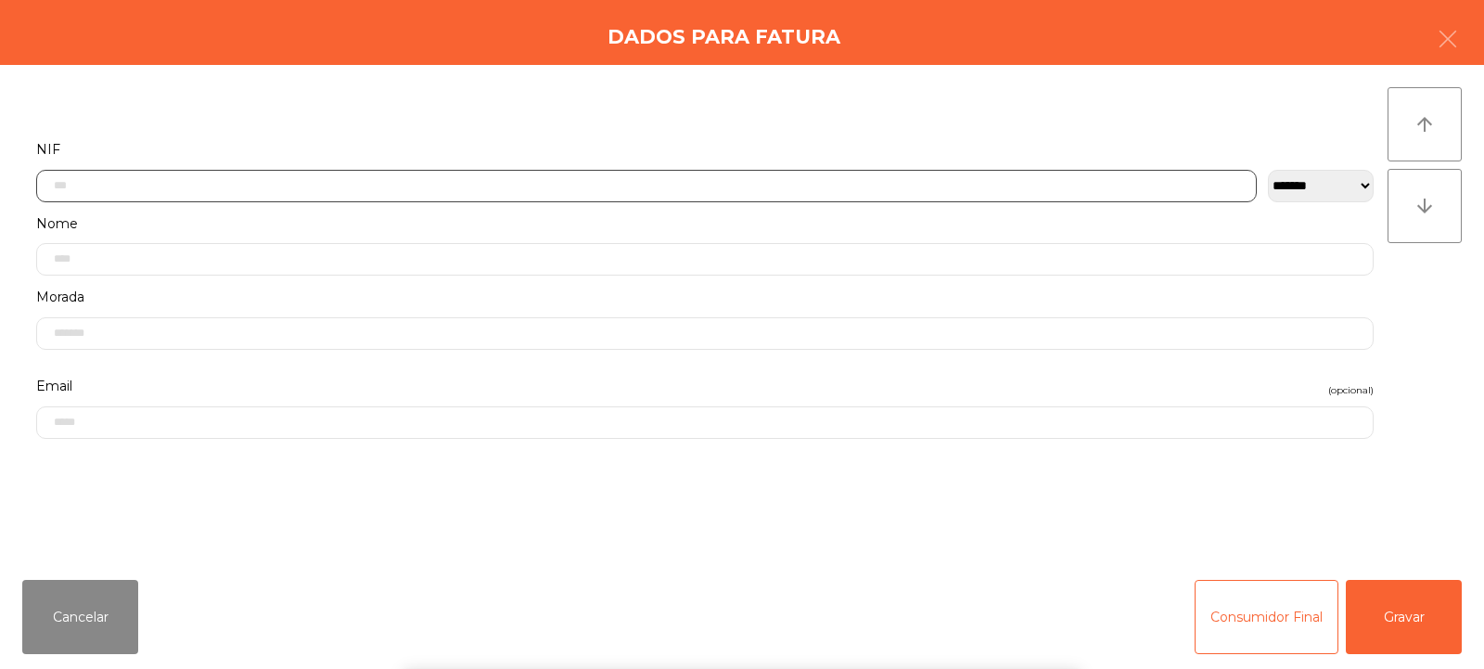
scroll to position [135, 0]
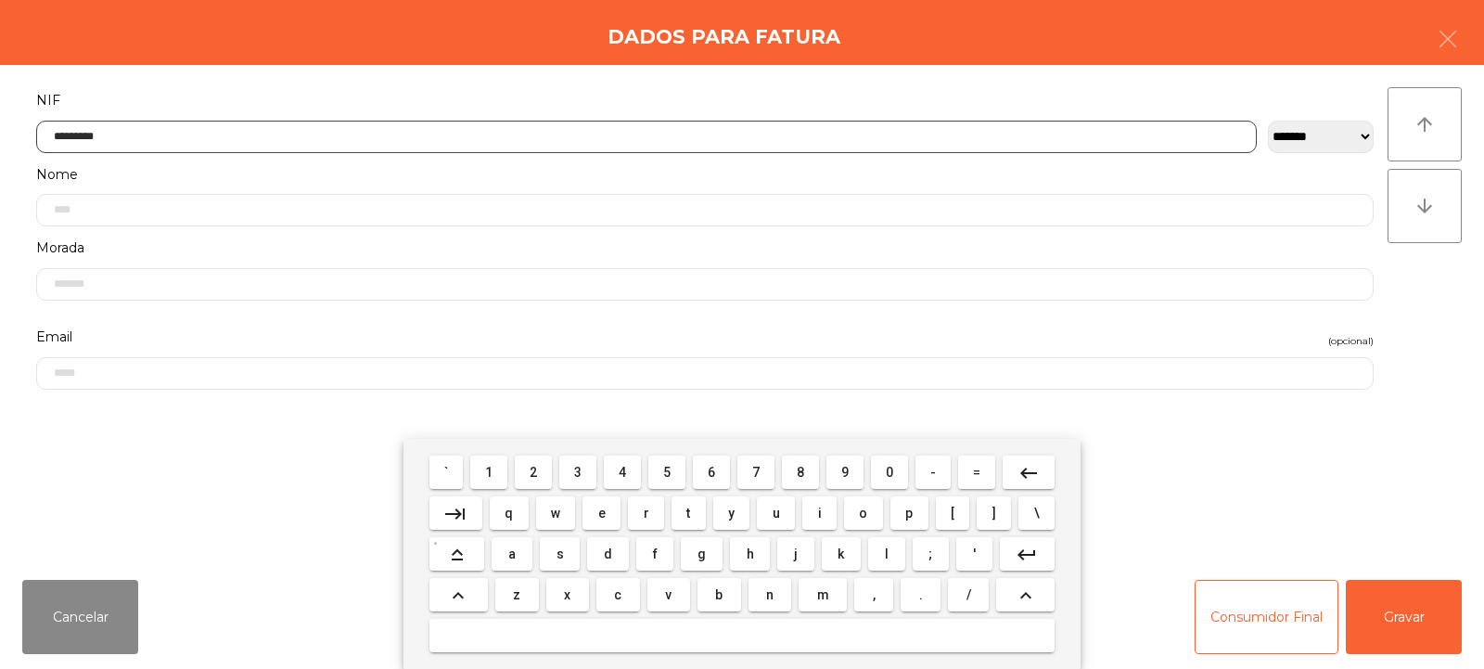
type input "*********"
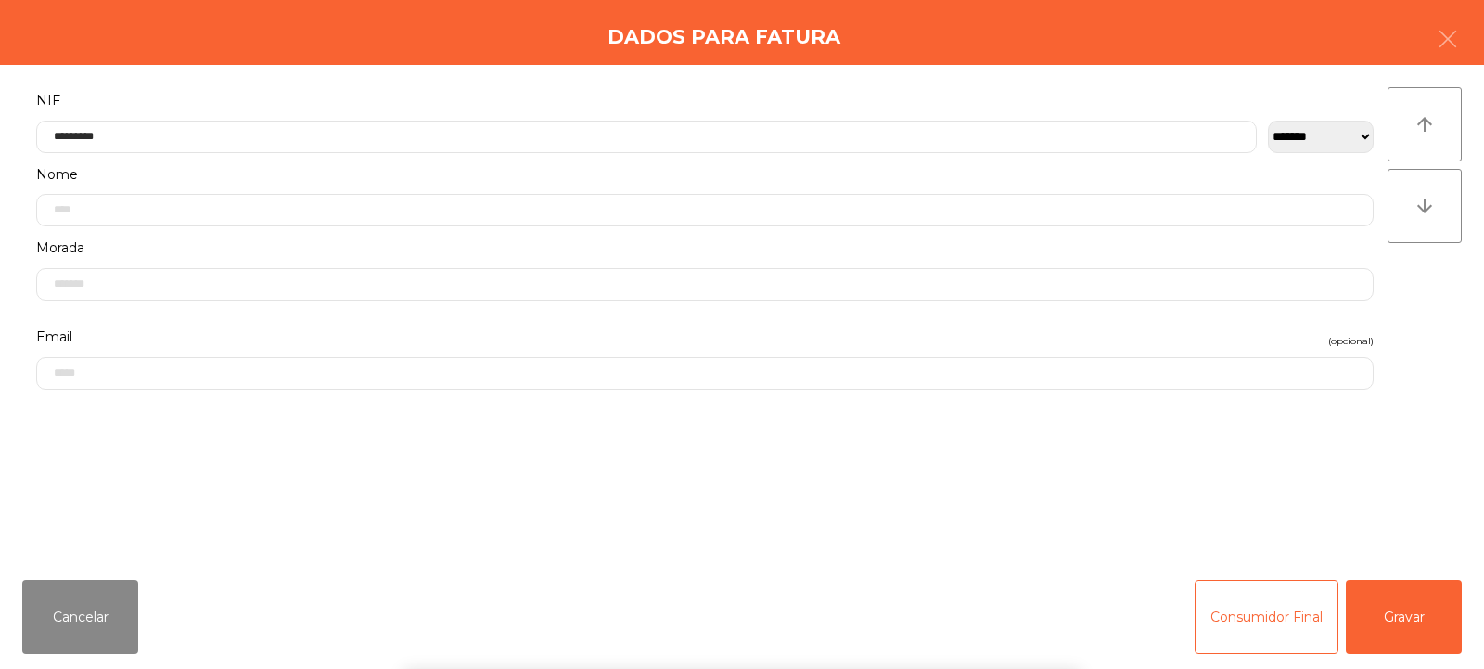
click at [1431, 613] on div "` 1 2 3 4 5 6 7 8 9 0 - = keyboard_backspace keyboard_tab q w e r t y u i o p […" at bounding box center [742, 554] width 1484 height 230
click at [1434, 616] on button "Gravar" at bounding box center [1404, 617] width 116 height 74
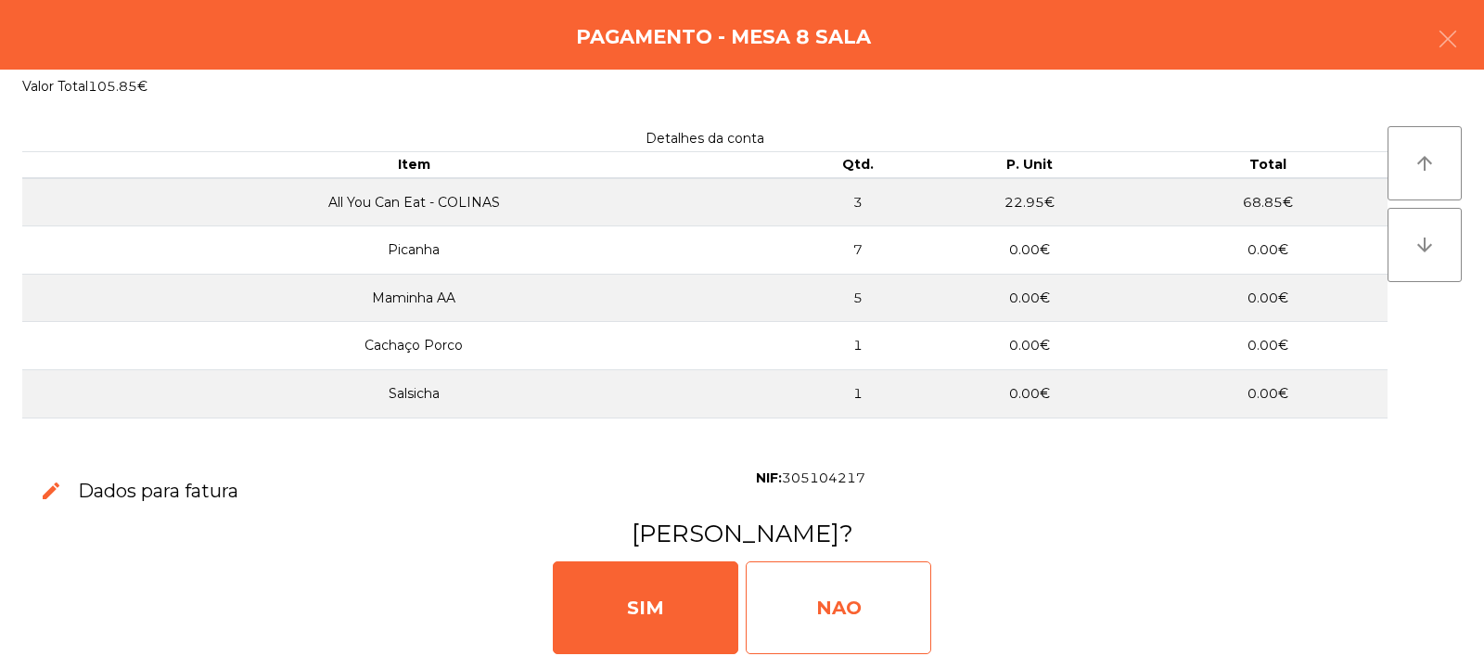
click at [841, 590] on div "NAO" at bounding box center [839, 607] width 186 height 93
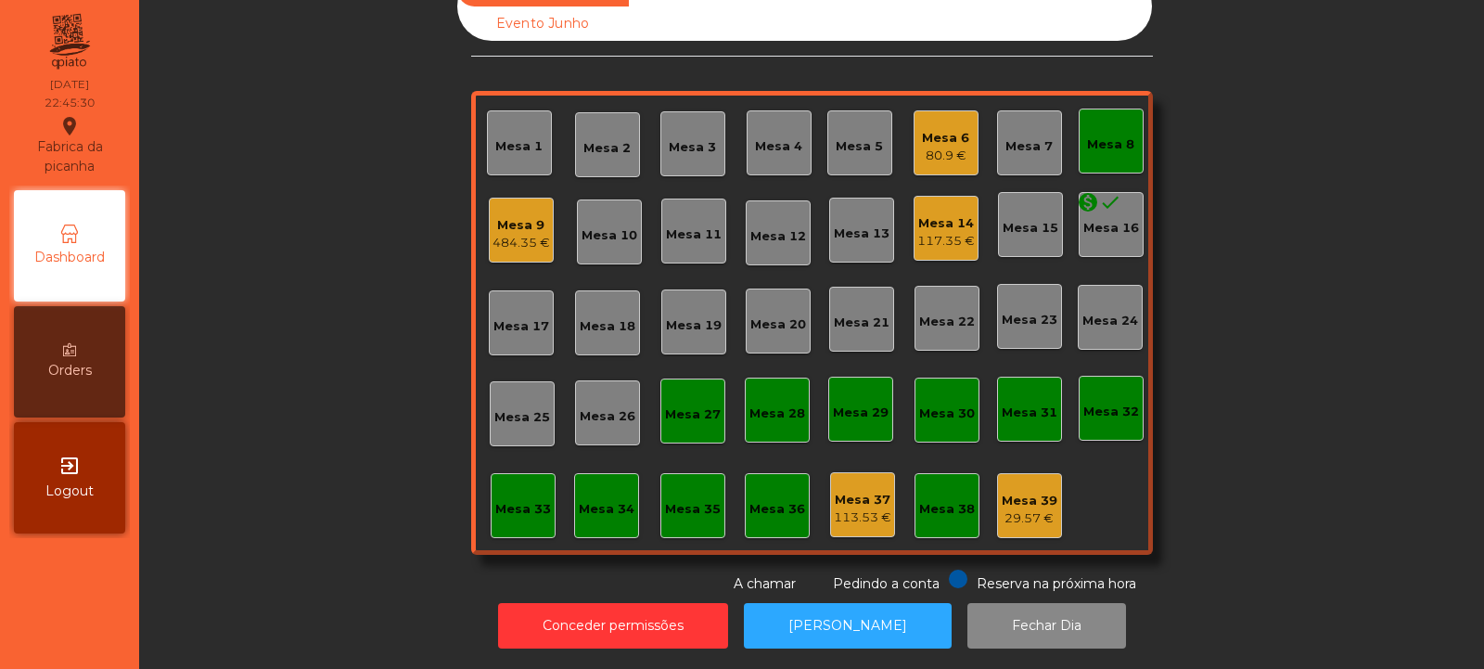
click at [1102, 140] on div "Mesa 8" at bounding box center [1111, 141] width 65 height 65
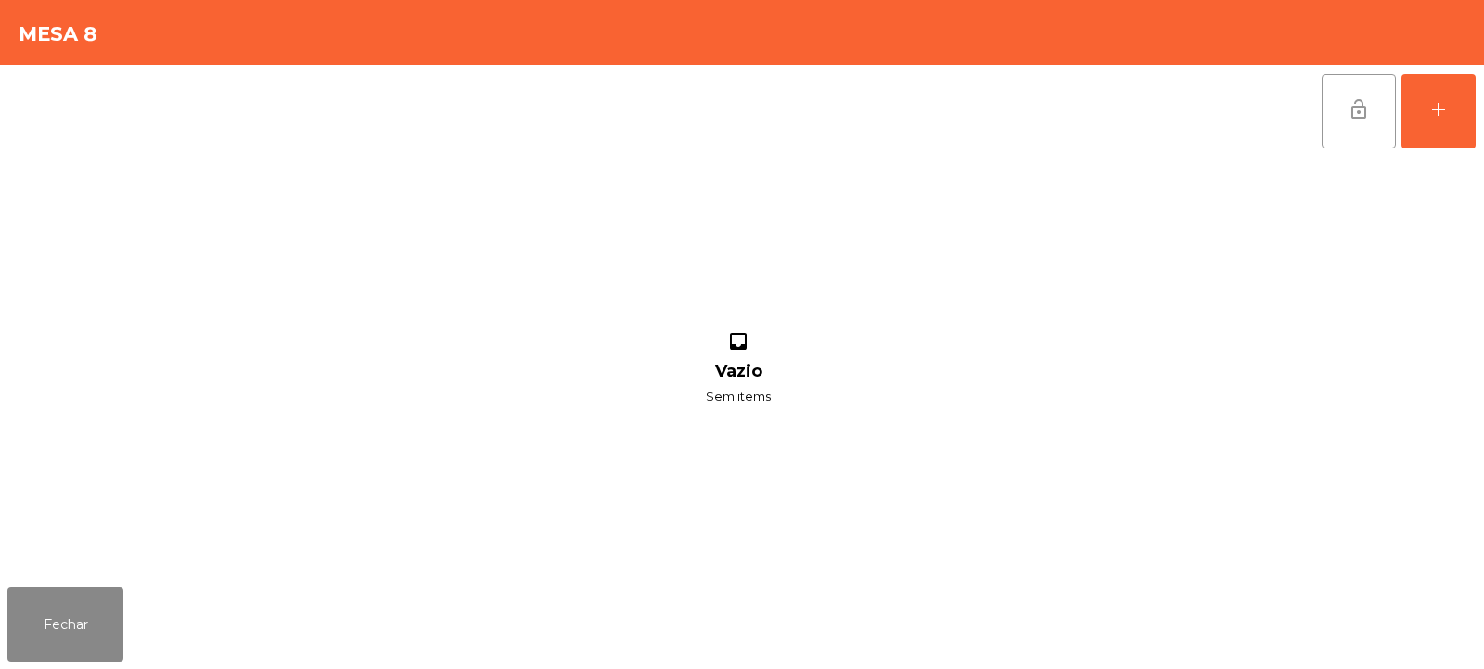
click at [1368, 115] on span "lock_open" at bounding box center [1359, 109] width 22 height 22
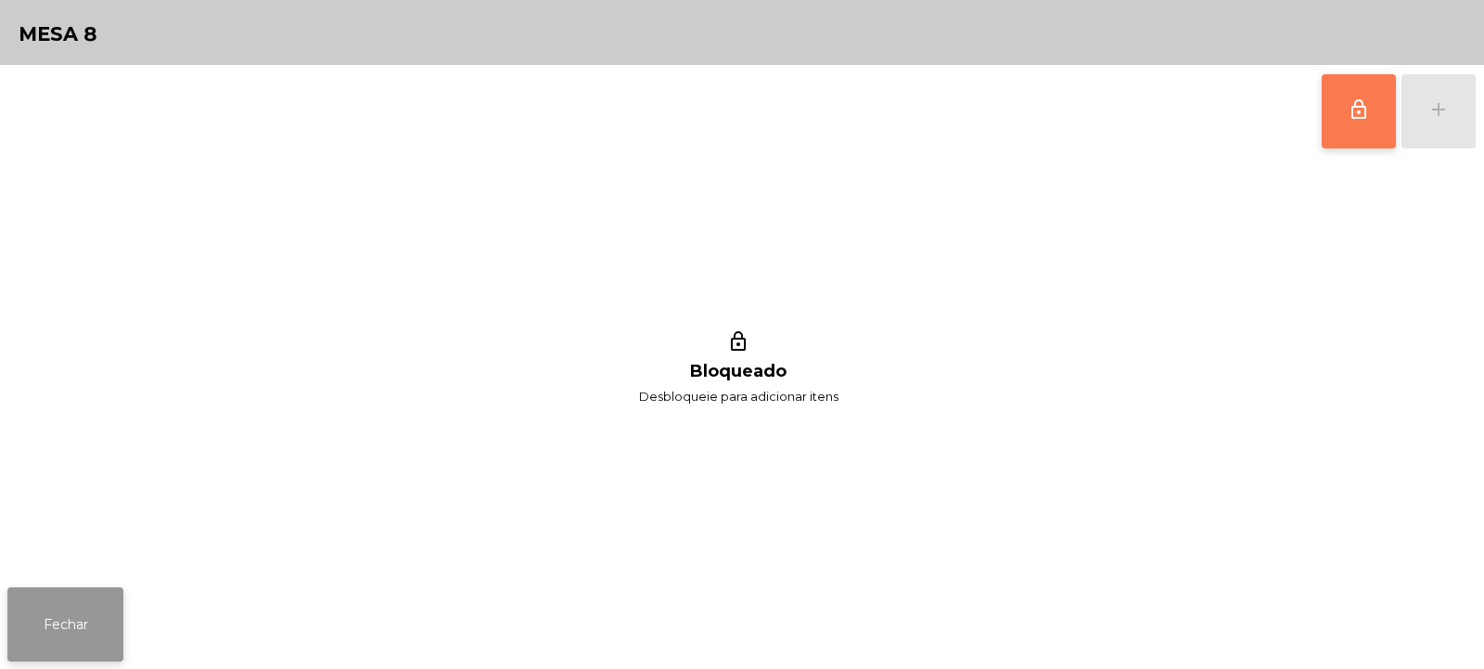
click at [76, 602] on button "Fechar" at bounding box center [65, 624] width 116 height 74
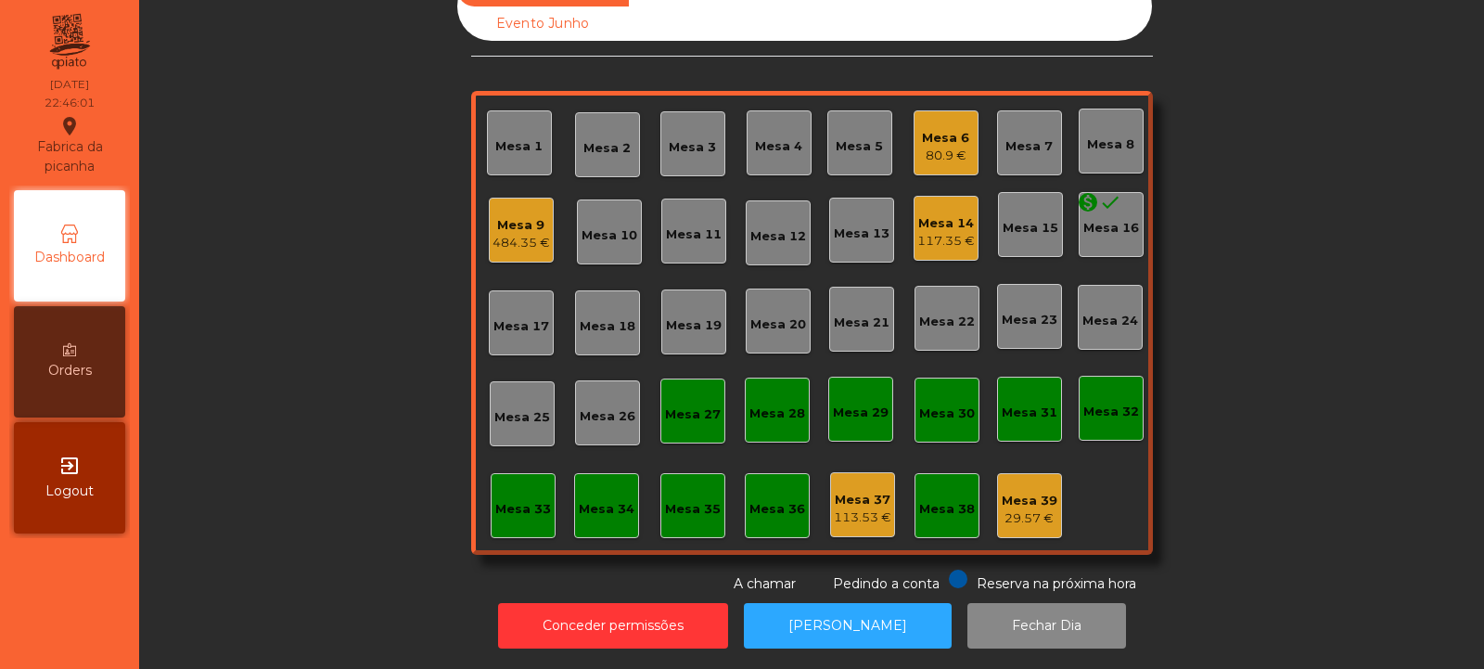
click at [533, 216] on div "Mesa 9" at bounding box center [522, 225] width 58 height 19
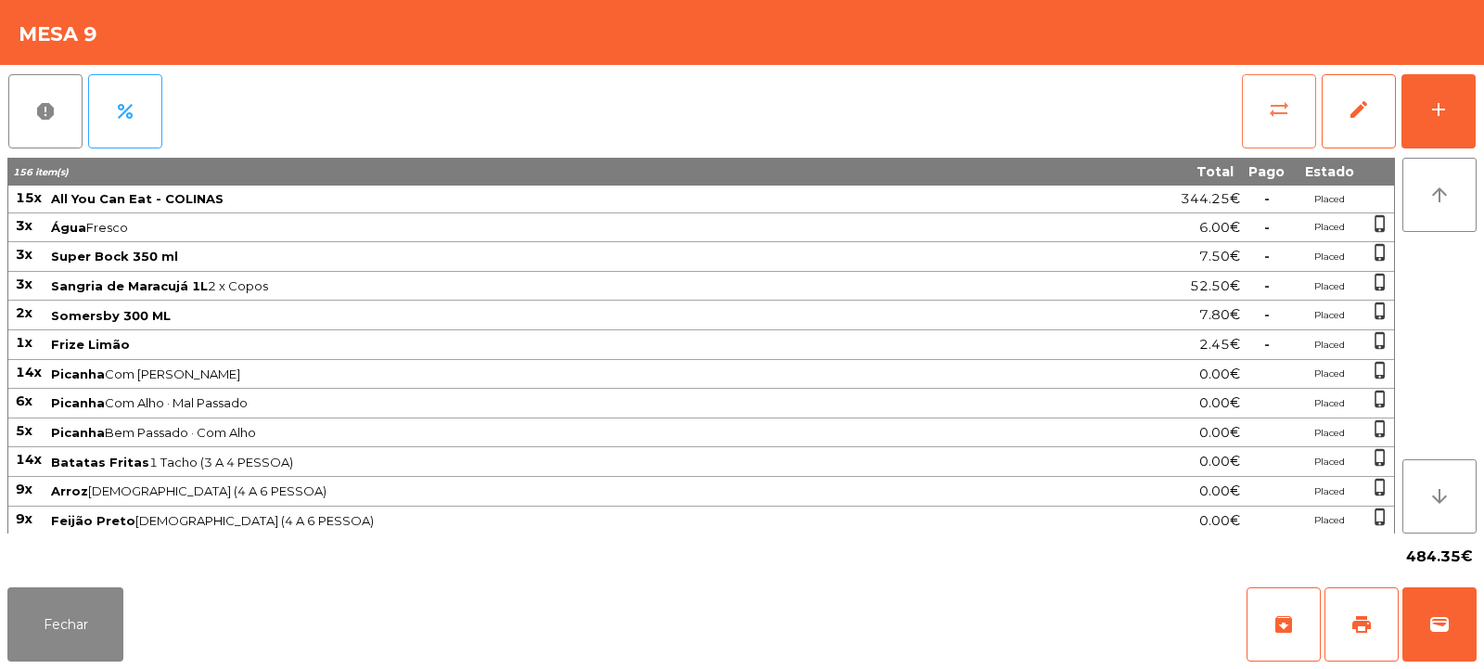
click at [1261, 121] on button "sync_alt" at bounding box center [1279, 111] width 74 height 74
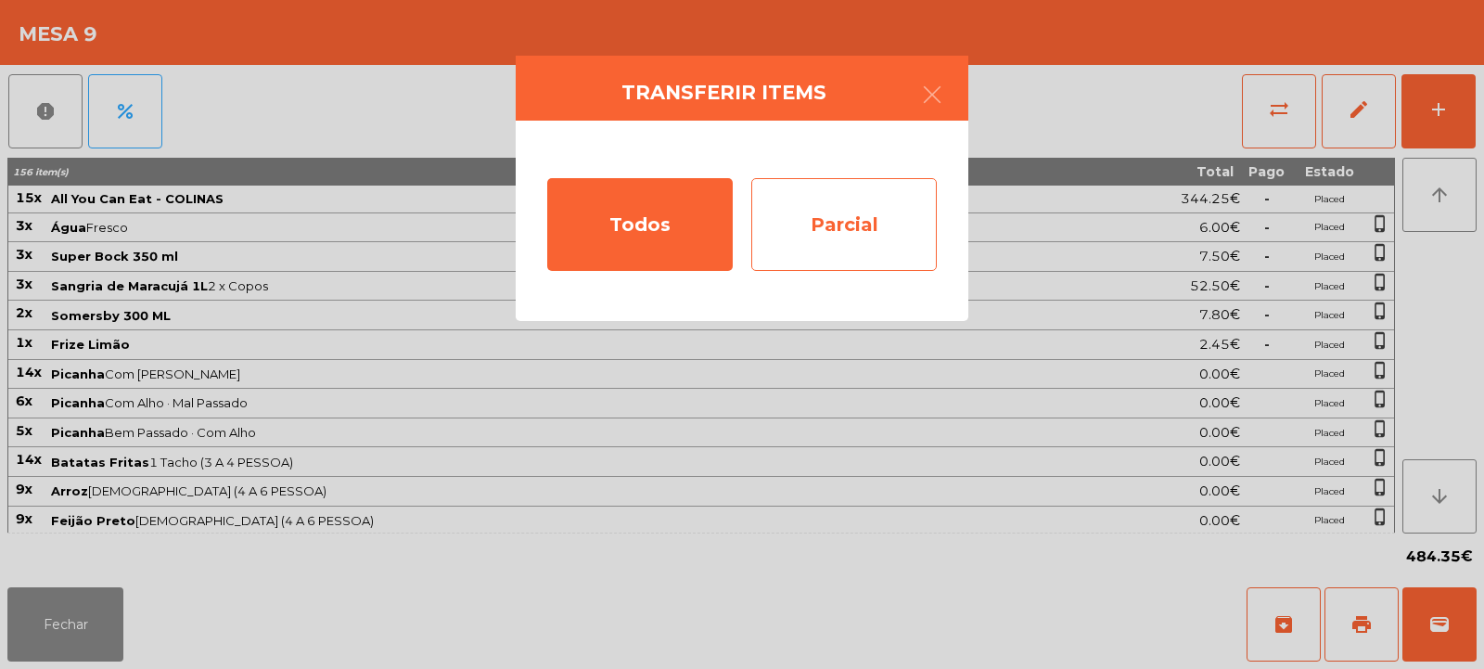
click at [843, 222] on div "Parcial" at bounding box center [844, 224] width 186 height 93
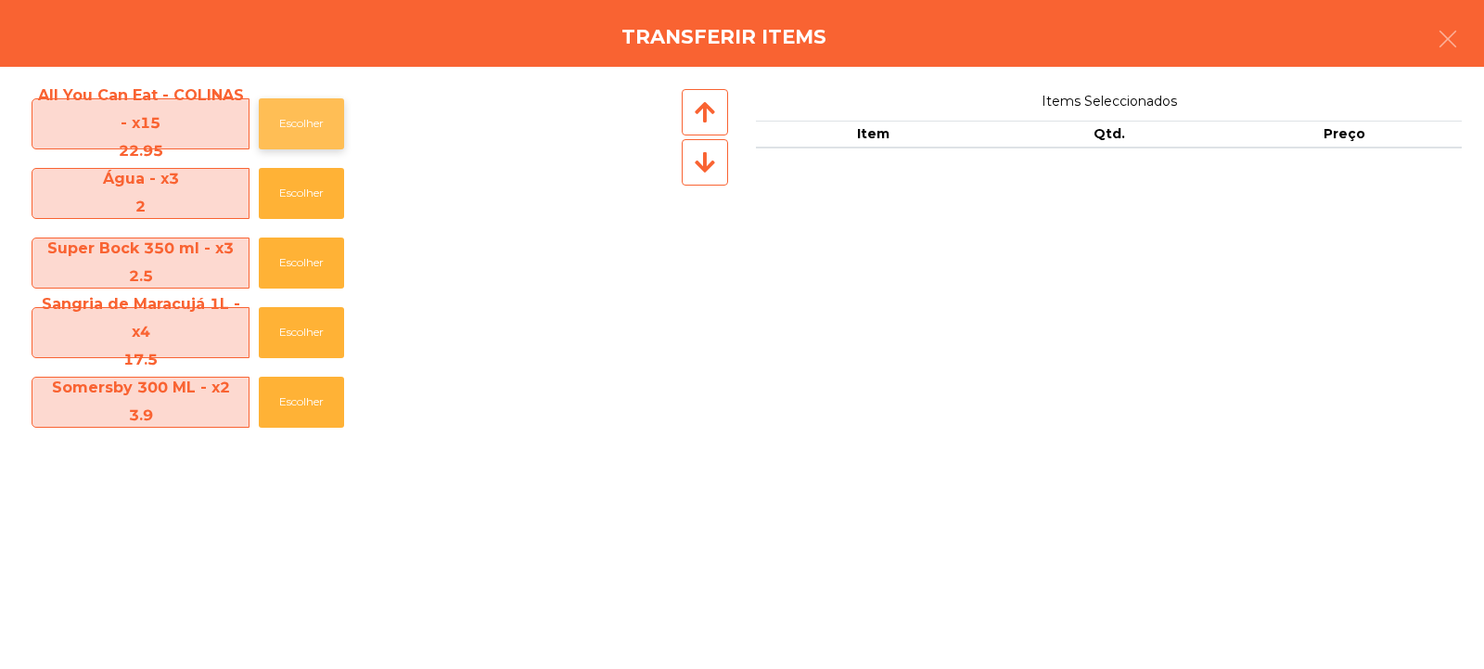
click at [281, 122] on button "Escolher" at bounding box center [301, 123] width 85 height 51
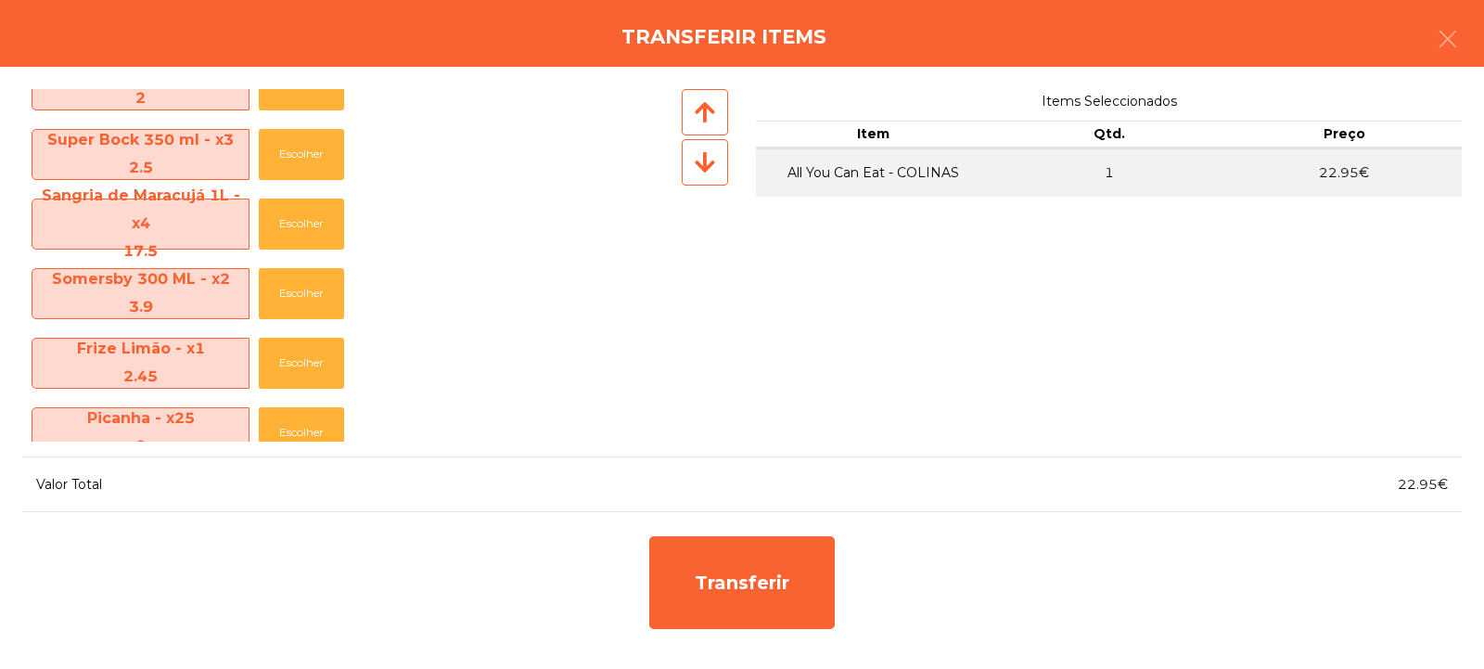
scroll to position [96, 0]
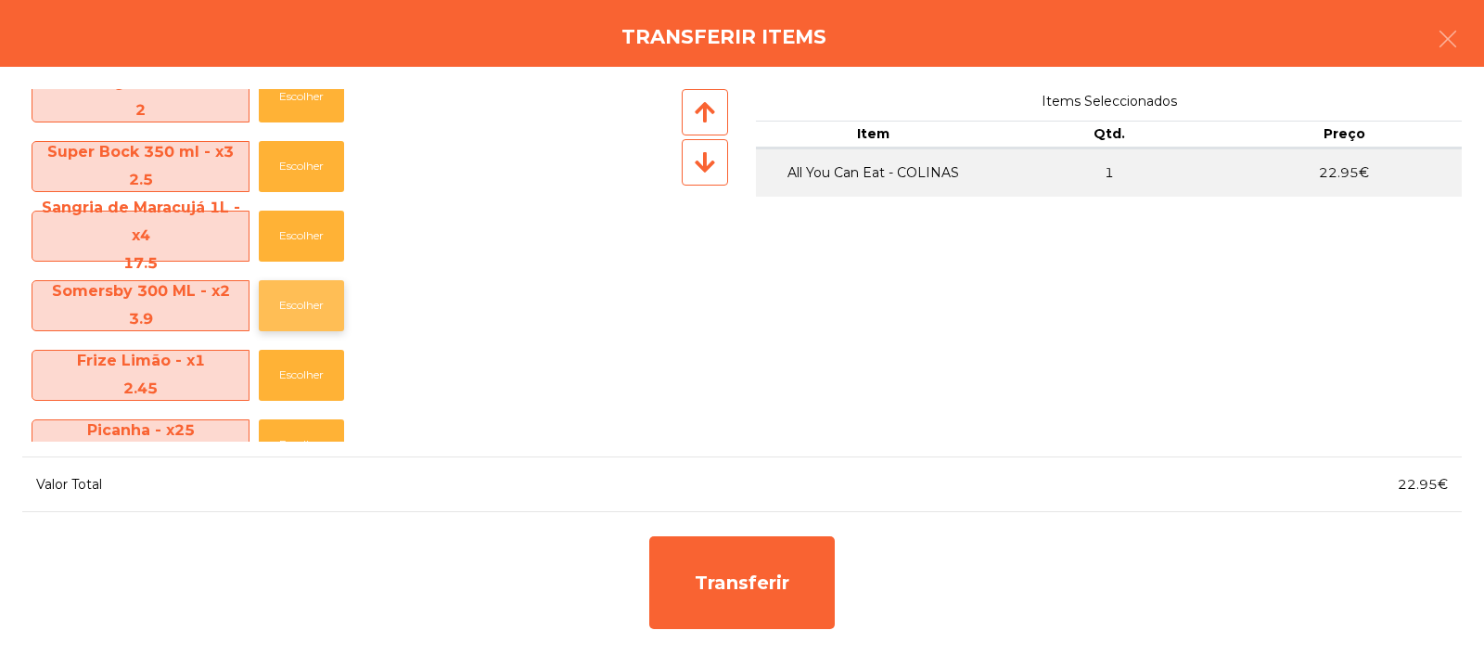
click at [301, 300] on button "Escolher" at bounding box center [301, 305] width 85 height 51
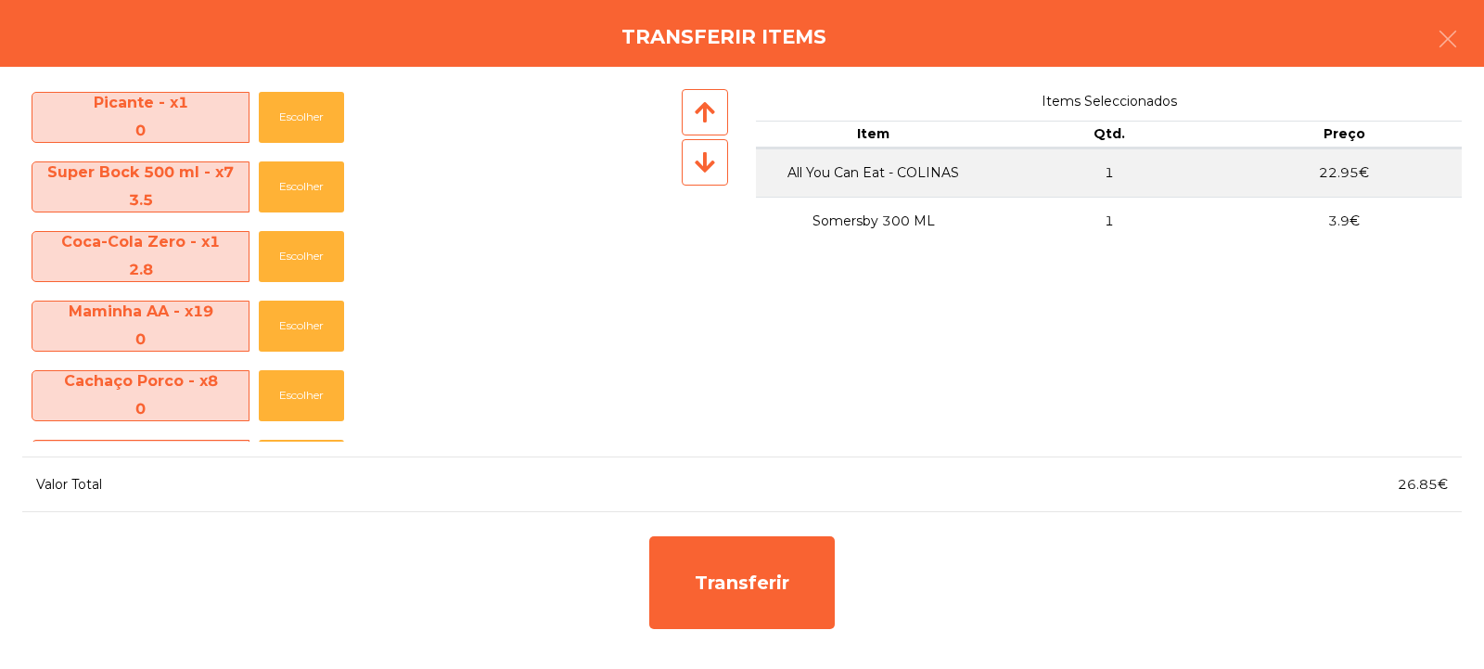
scroll to position [1317, 0]
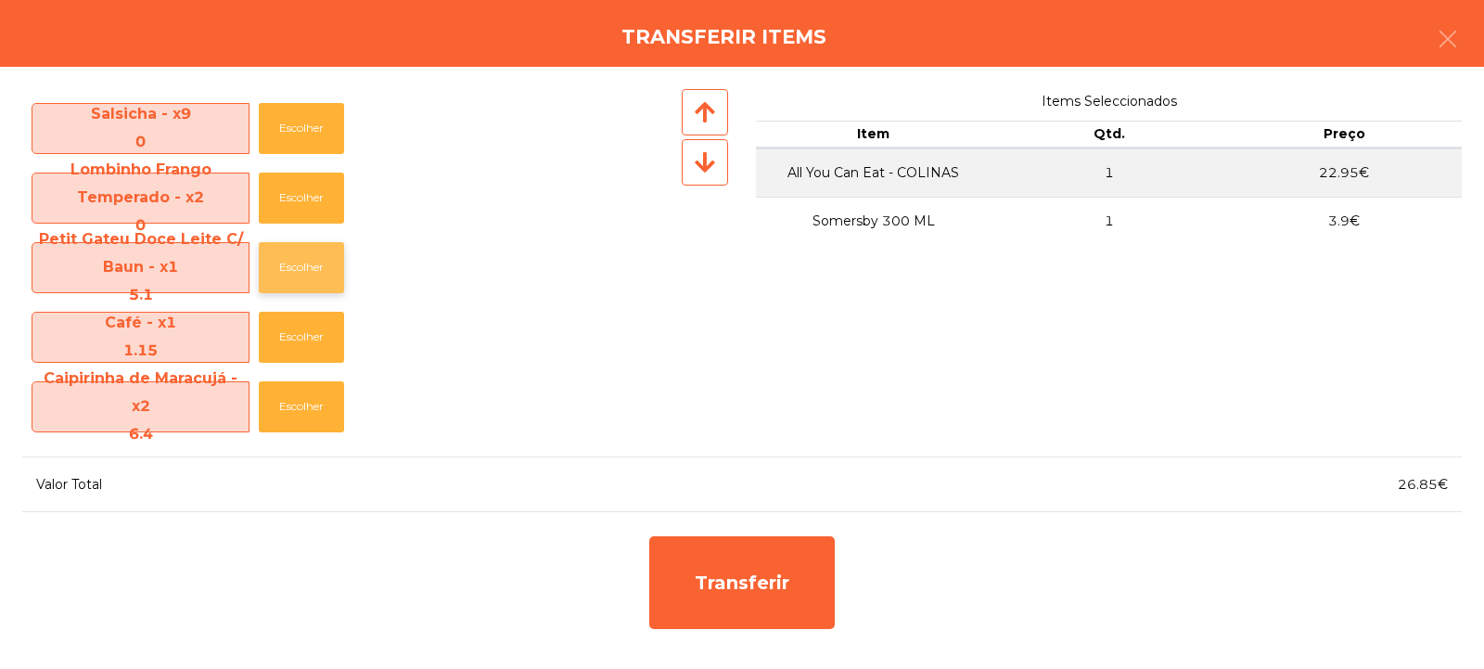
click at [303, 269] on button "Escolher" at bounding box center [301, 267] width 85 height 51
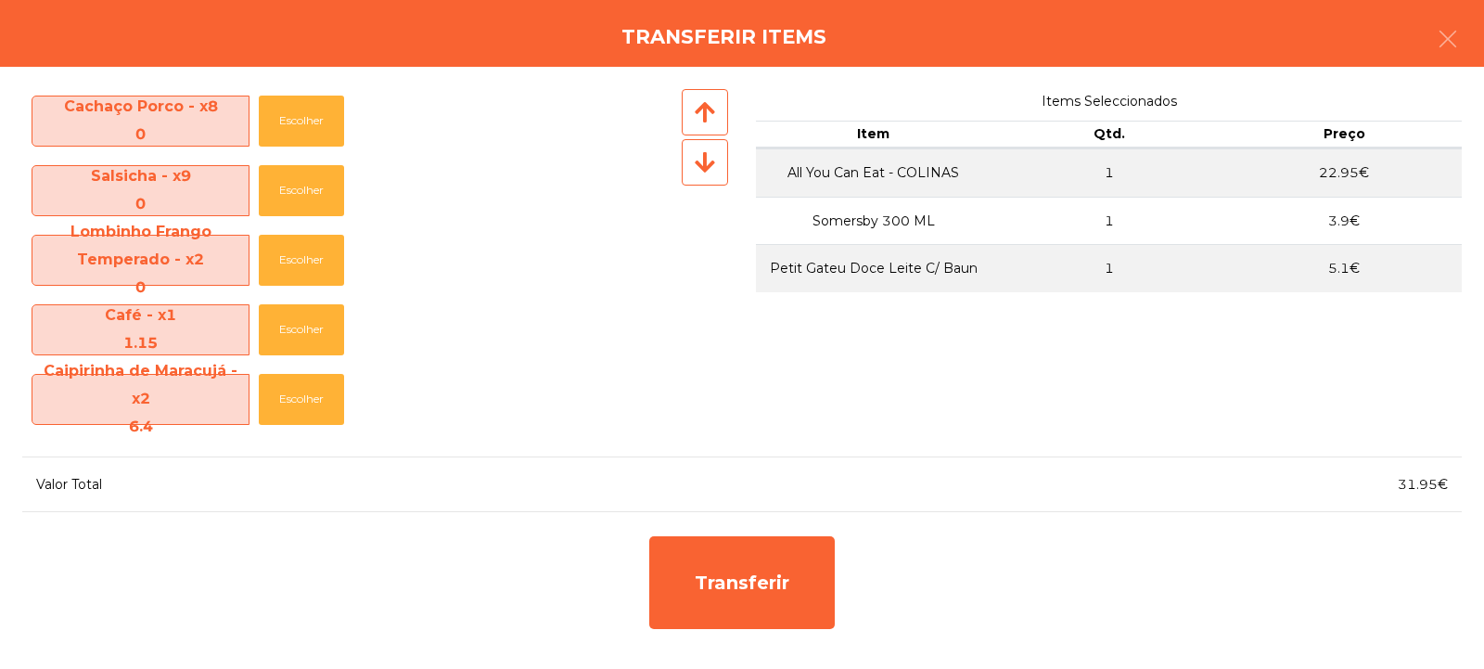
scroll to position [1248, 0]
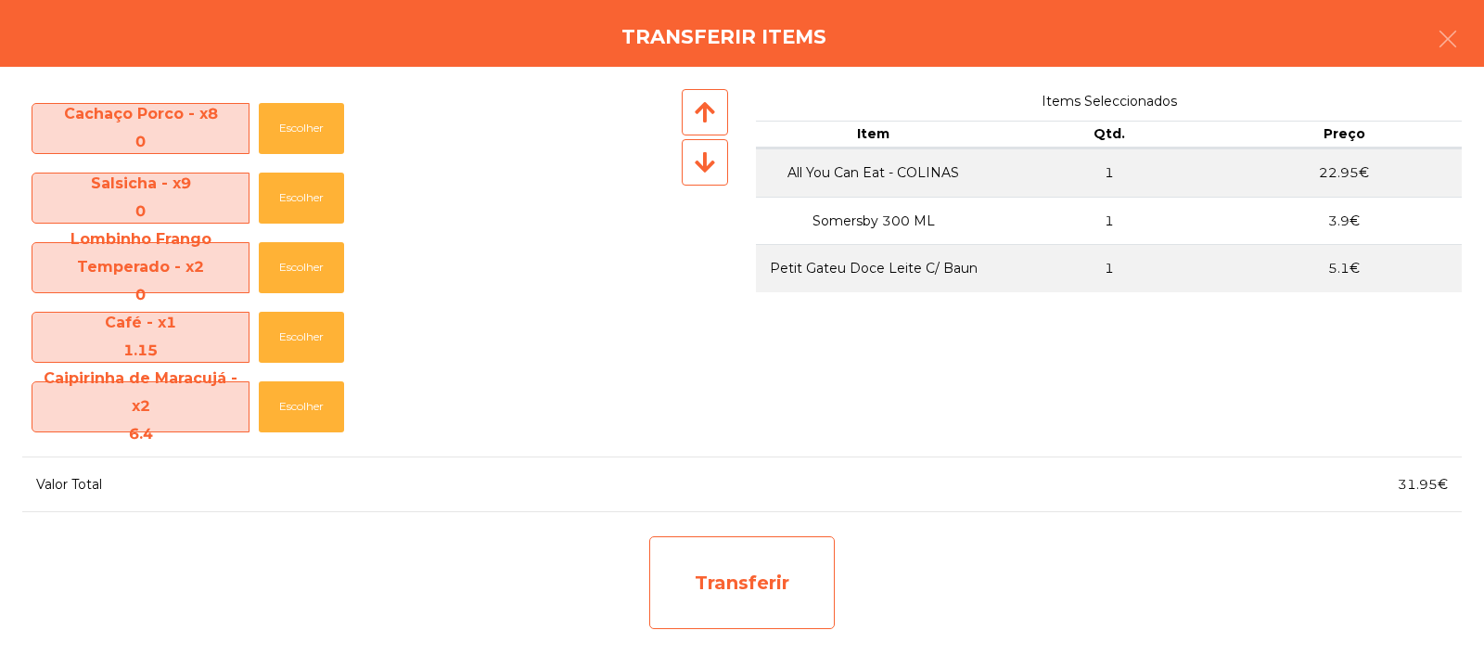
click at [714, 558] on div "Transferir" at bounding box center [742, 582] width 186 height 93
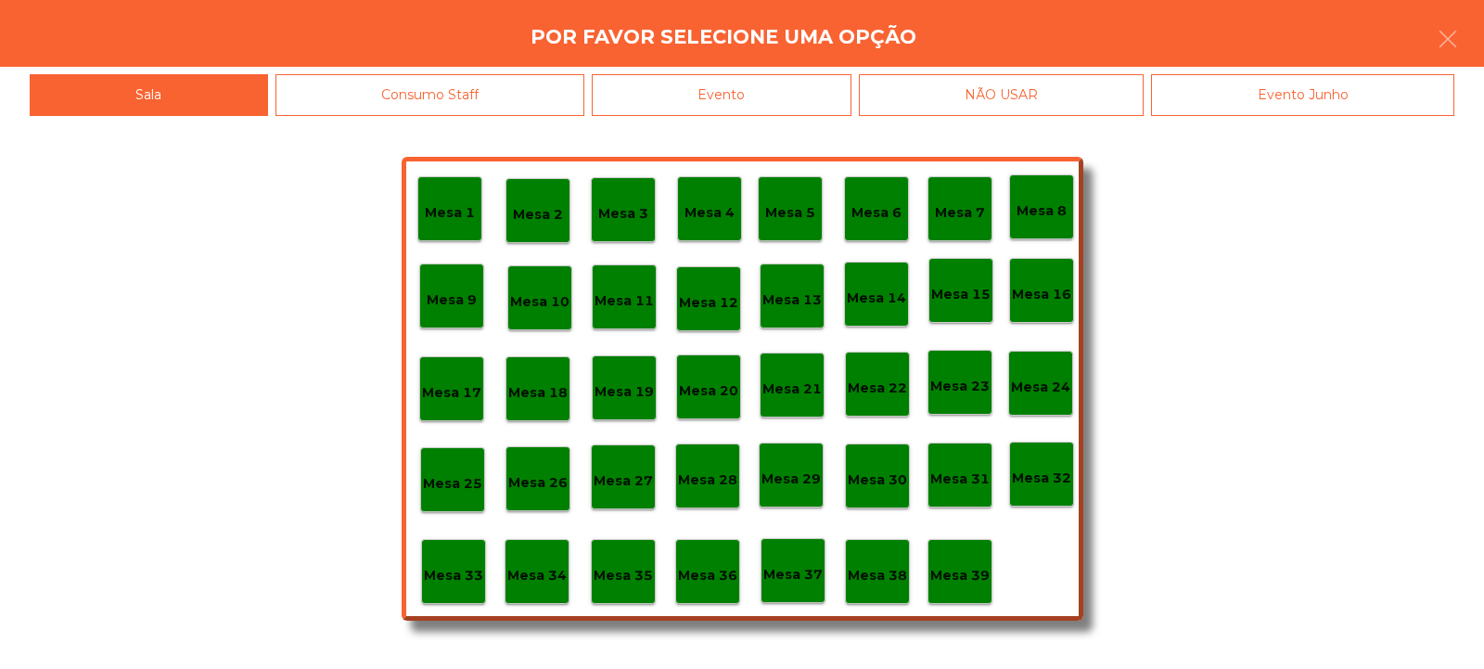
click at [468, 581] on p "Mesa 33" at bounding box center [453, 575] width 59 height 21
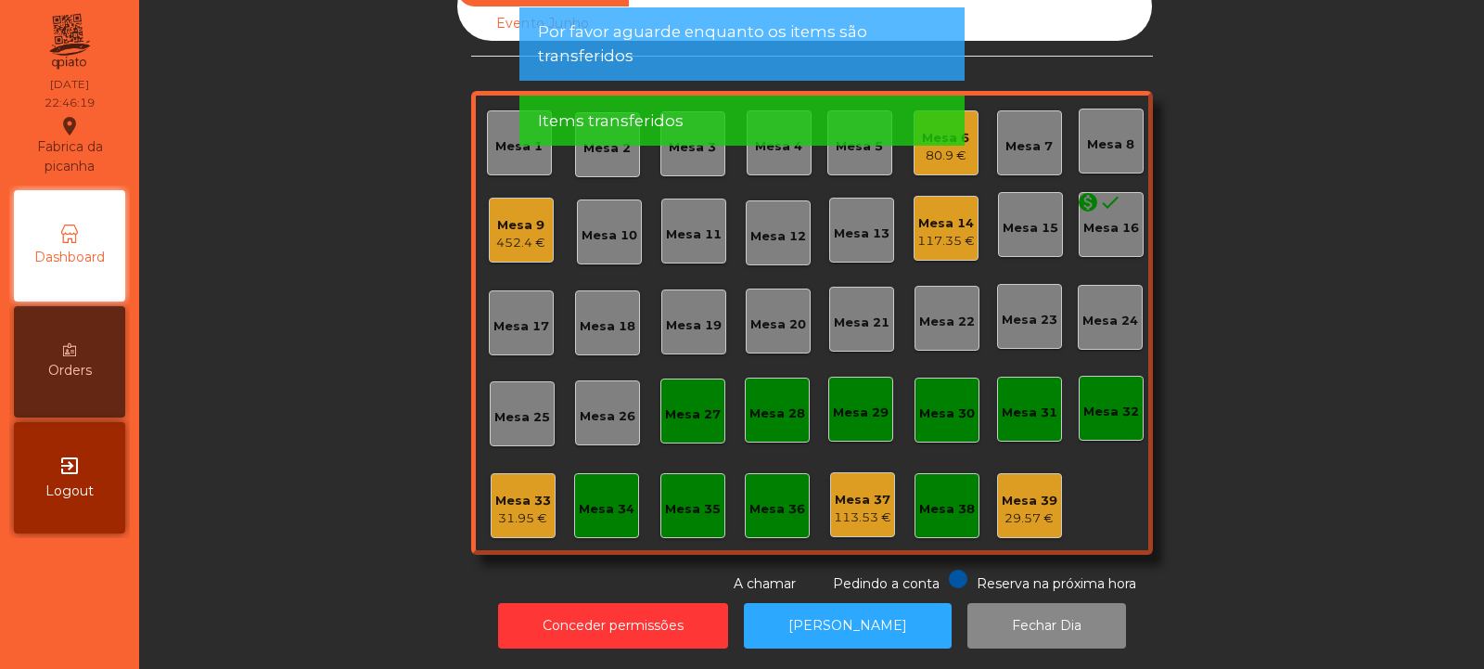
click at [514, 509] on div "31.95 €" at bounding box center [523, 518] width 56 height 19
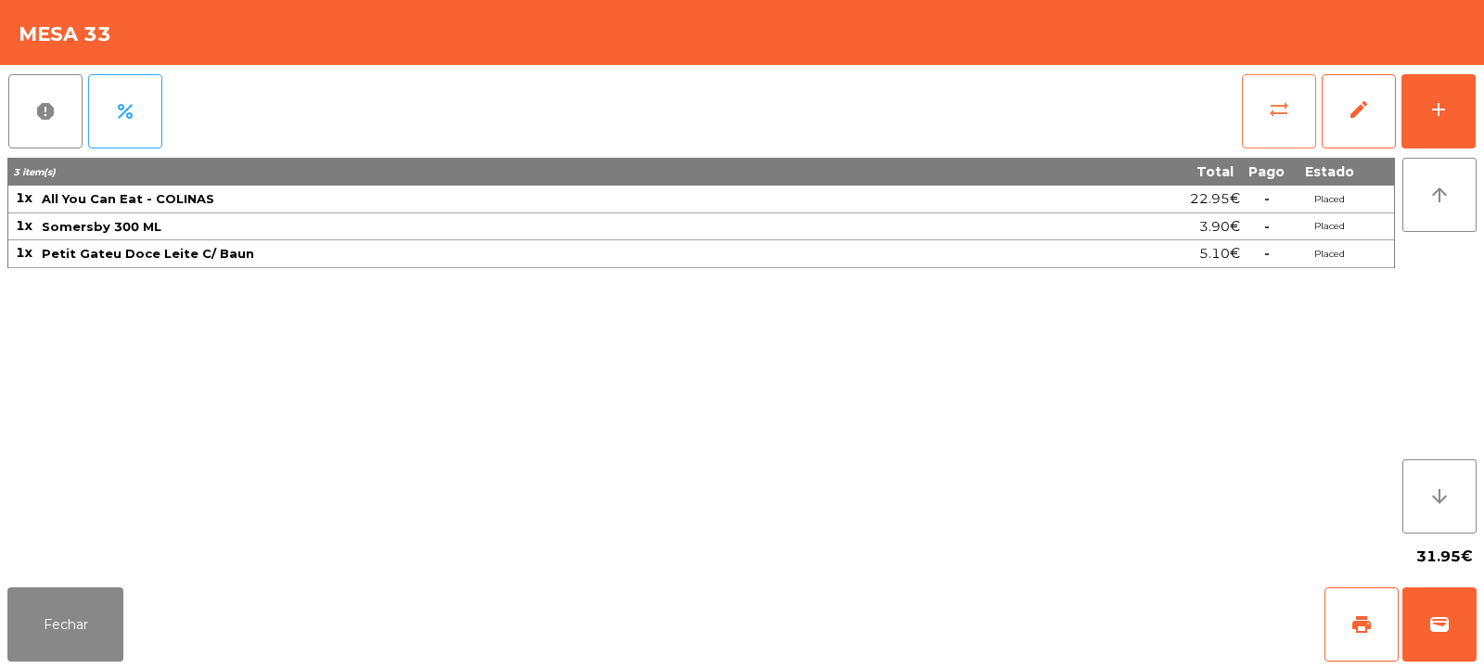
click at [1303, 124] on button "sync_alt" at bounding box center [1279, 111] width 74 height 74
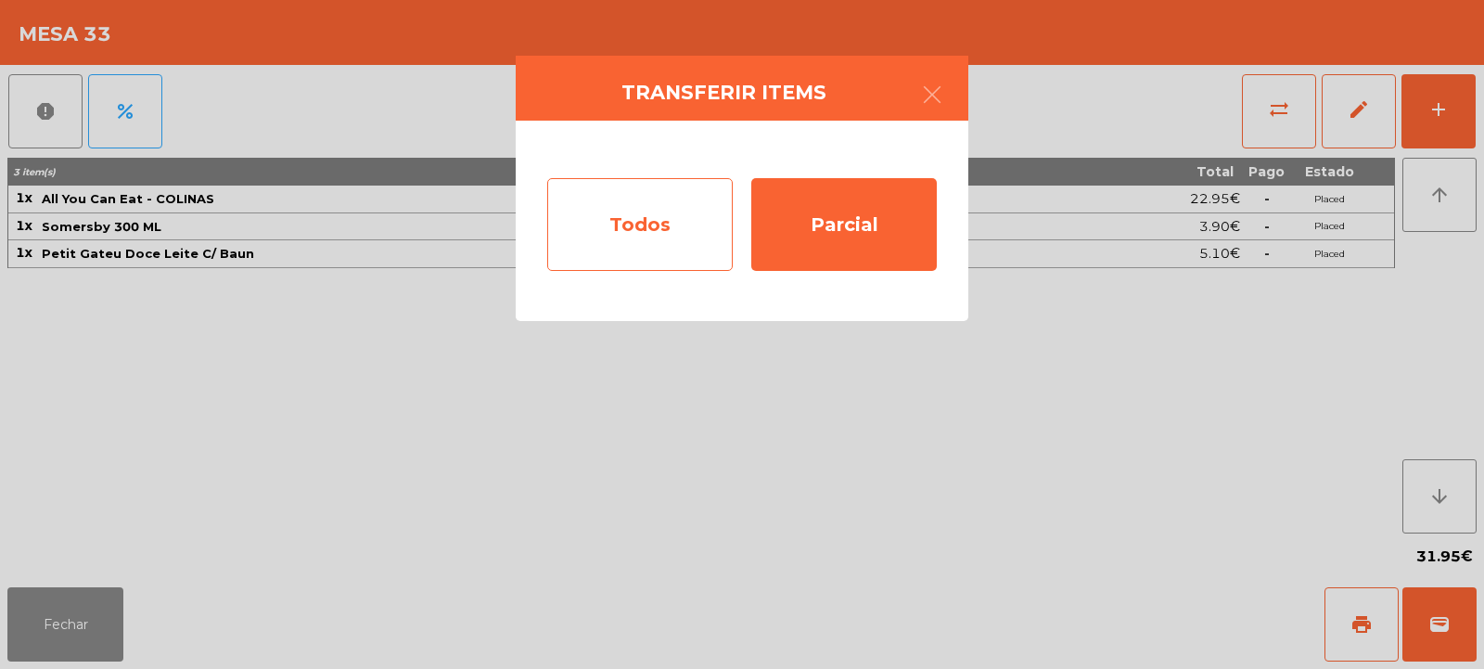
click at [672, 238] on div "Todos" at bounding box center [640, 224] width 186 height 93
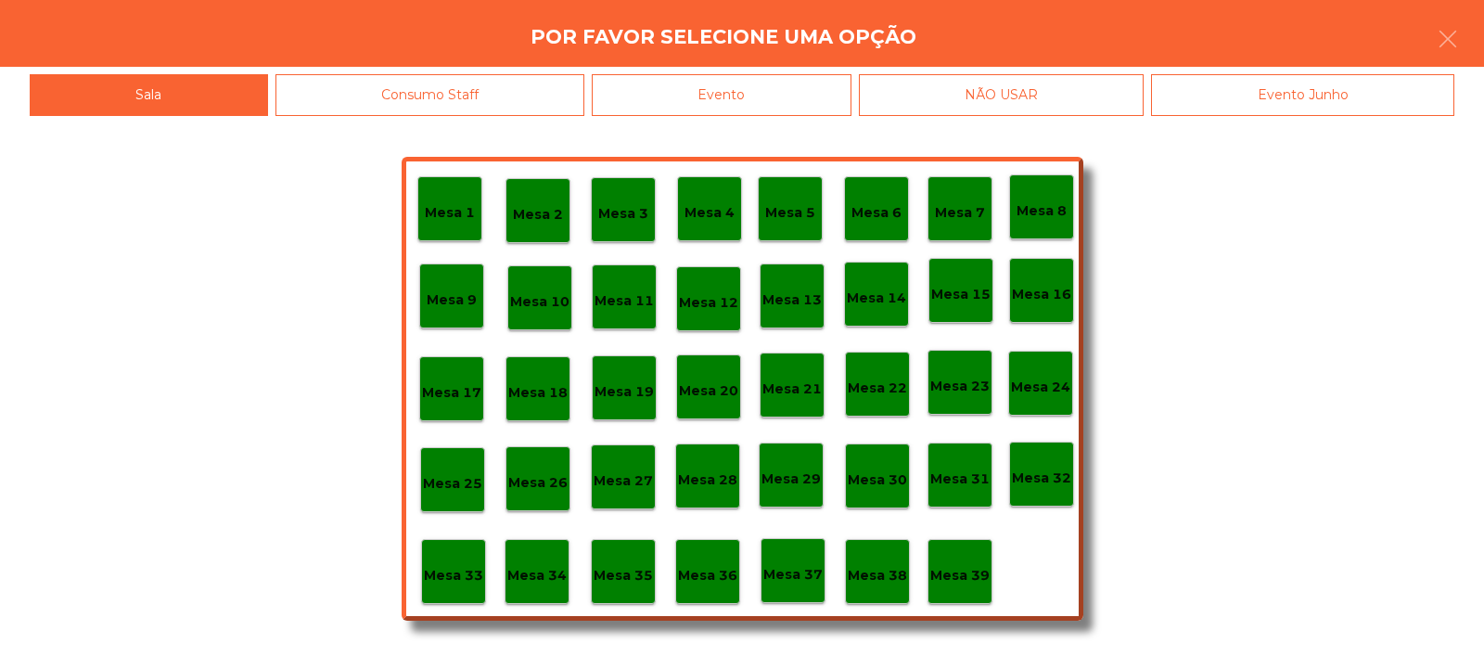
click at [808, 99] on div "Evento" at bounding box center [722, 95] width 260 height 42
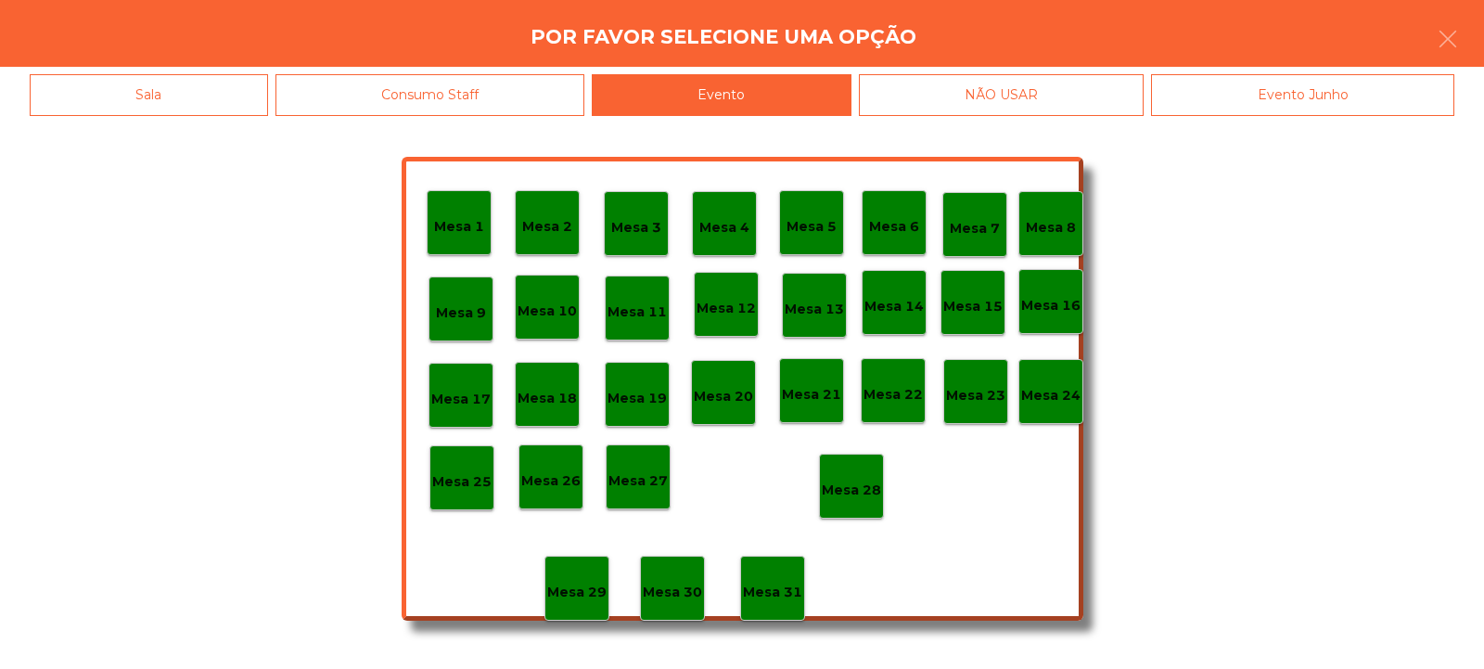
click at [865, 473] on div "Mesa 28" at bounding box center [851, 486] width 59 height 29
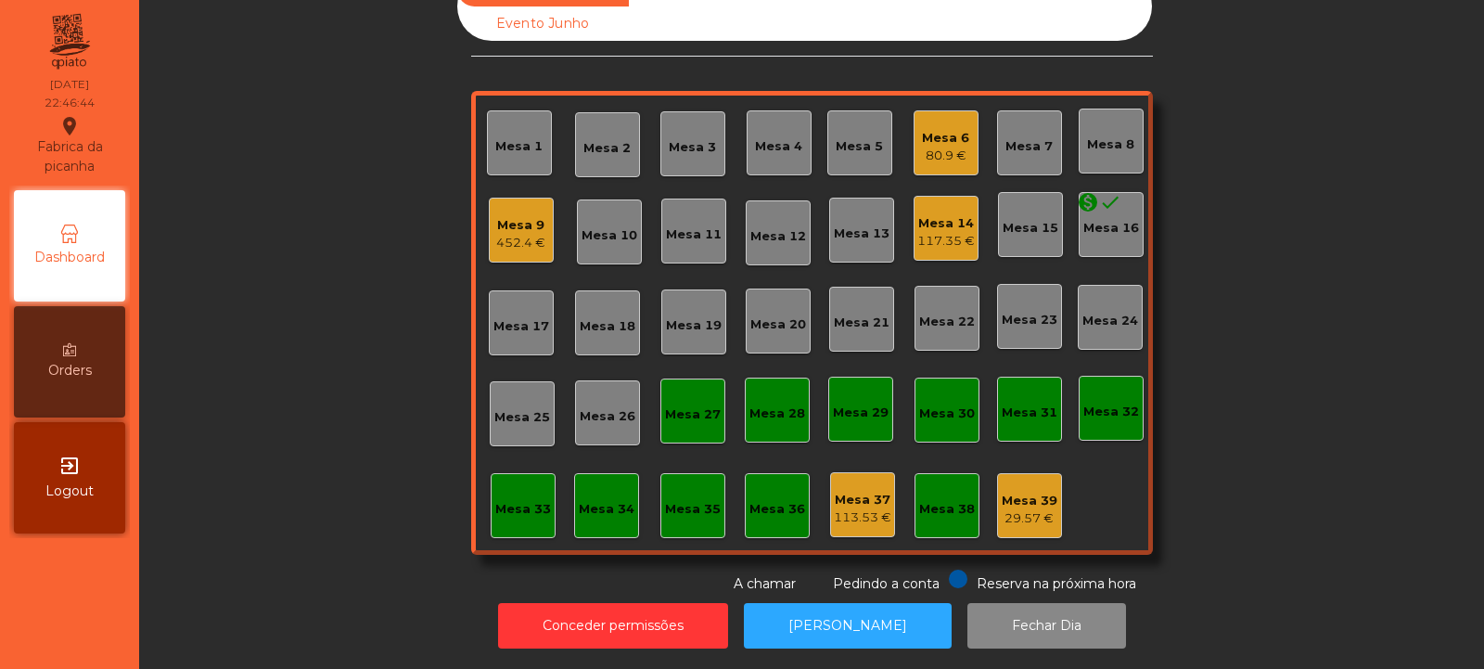
click at [1096, 403] on div "Mesa 32" at bounding box center [1112, 412] width 56 height 19
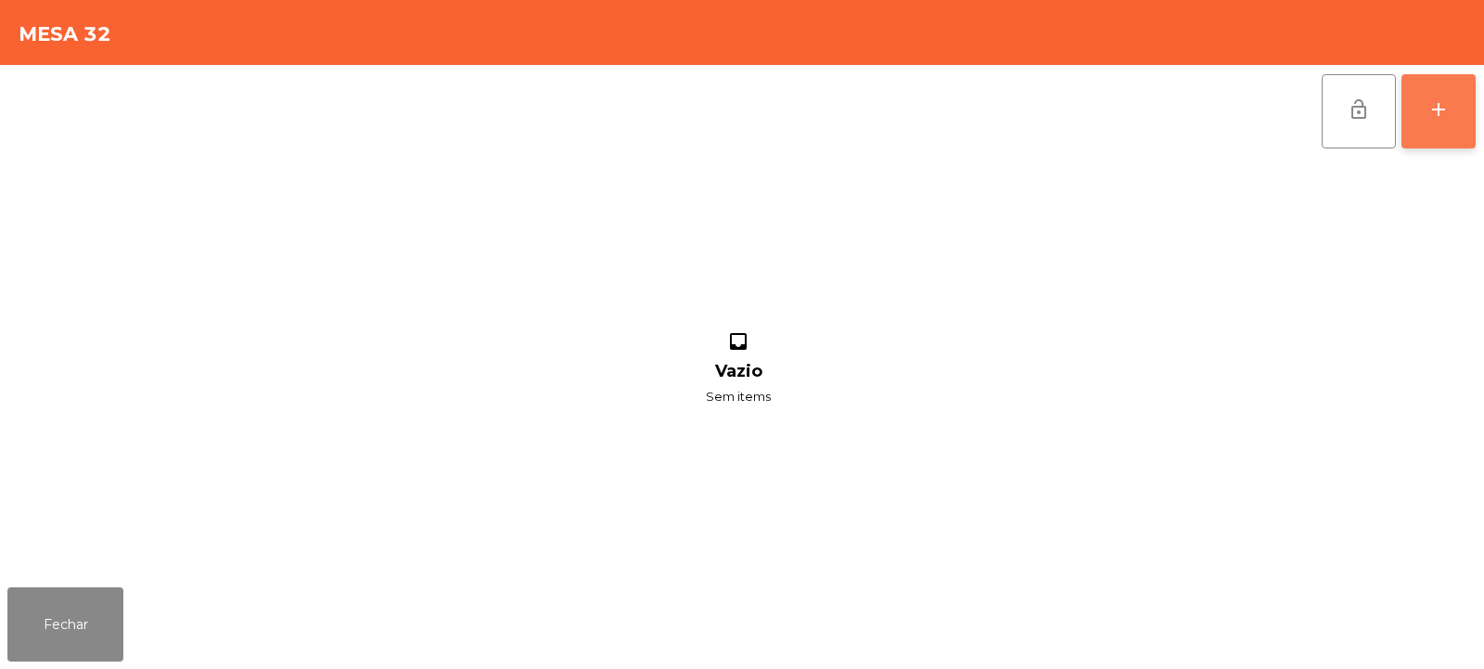
click at [1430, 121] on button "add" at bounding box center [1439, 111] width 74 height 74
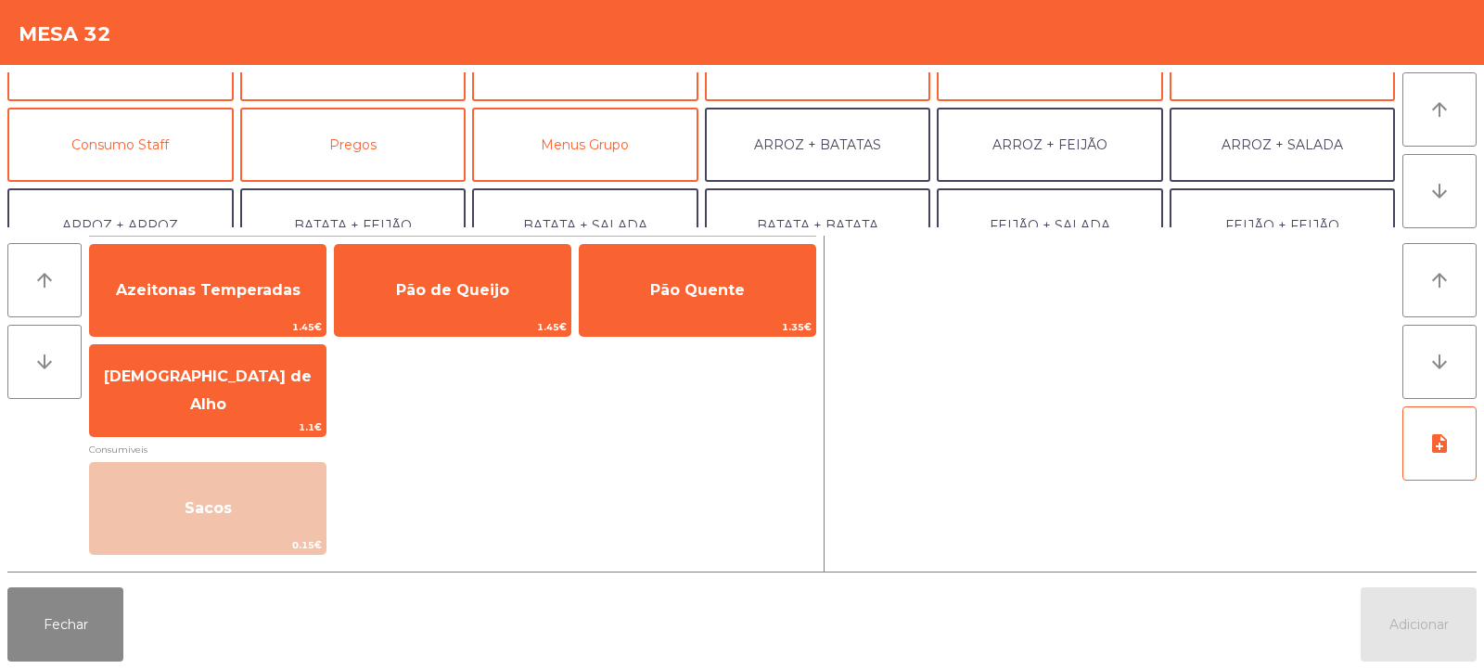
scroll to position [125, 0]
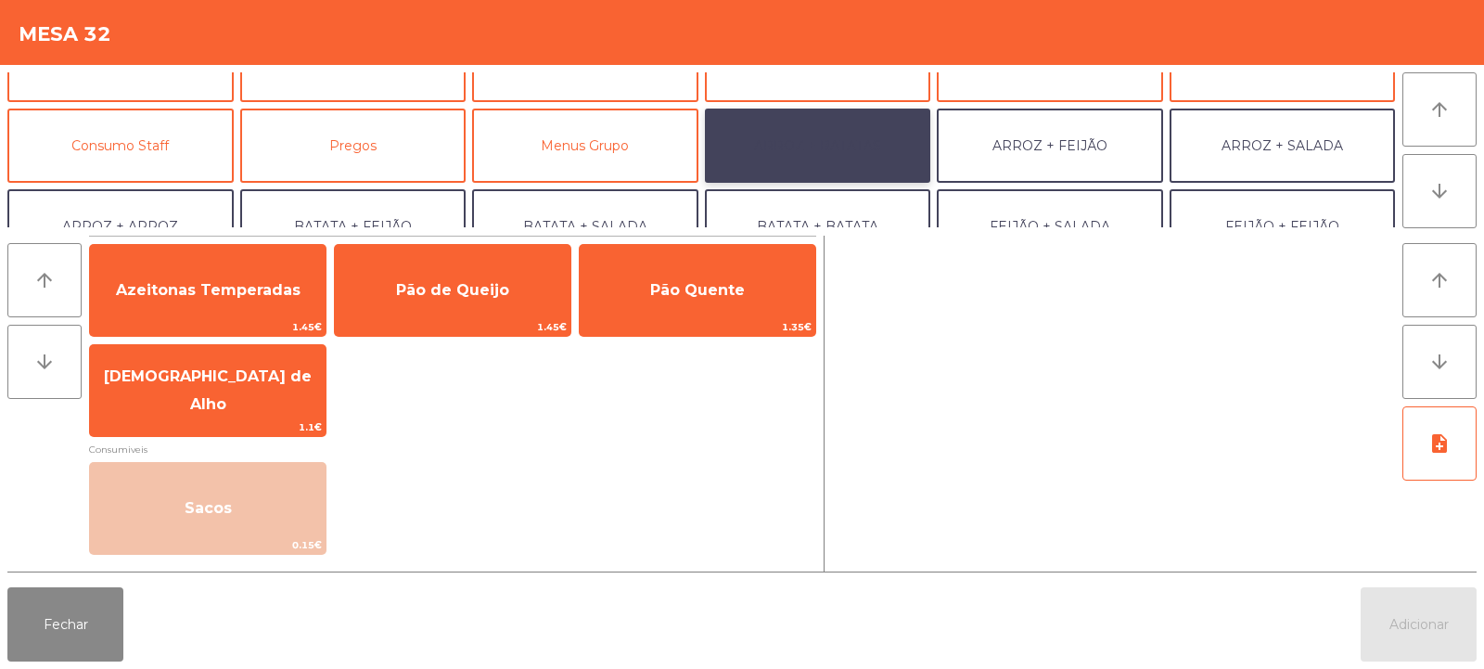
click at [877, 150] on button "ARROZ + BATATAS" at bounding box center [818, 146] width 226 height 74
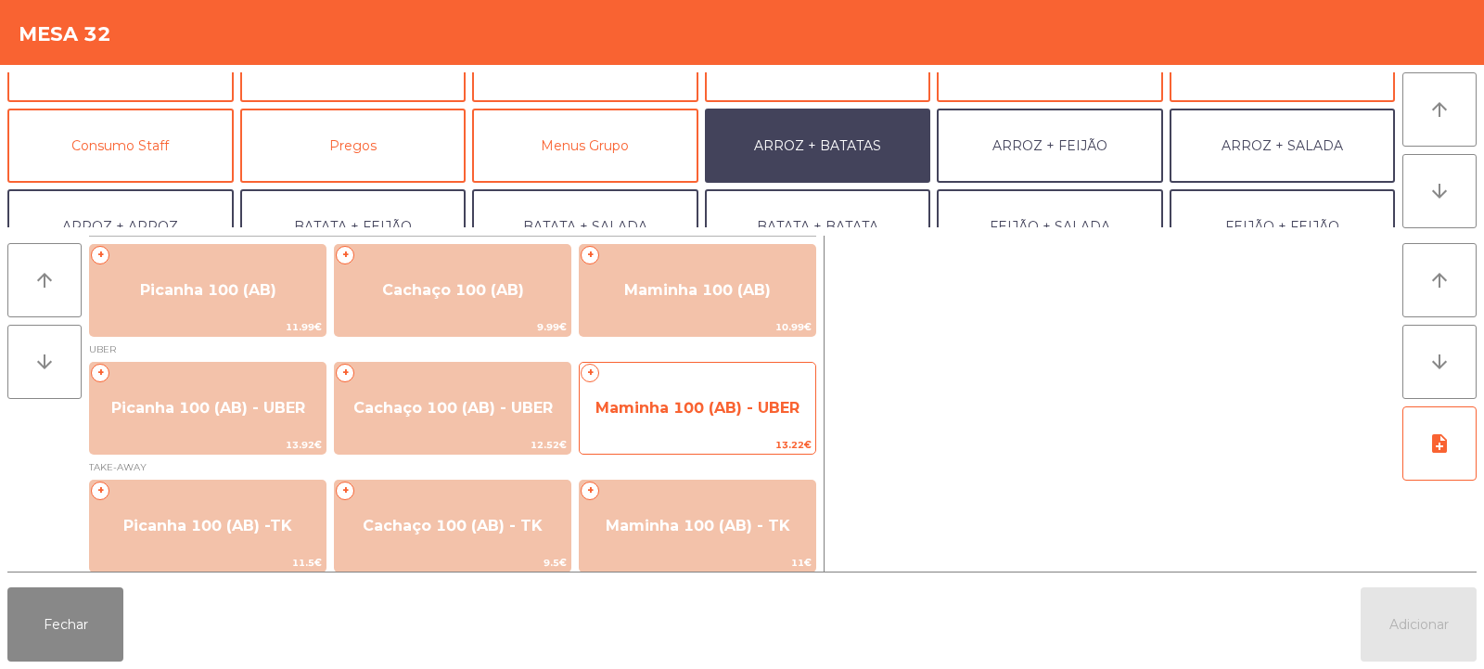
click at [734, 421] on span "Maminha 100 (AB) - UBER" at bounding box center [698, 408] width 236 height 50
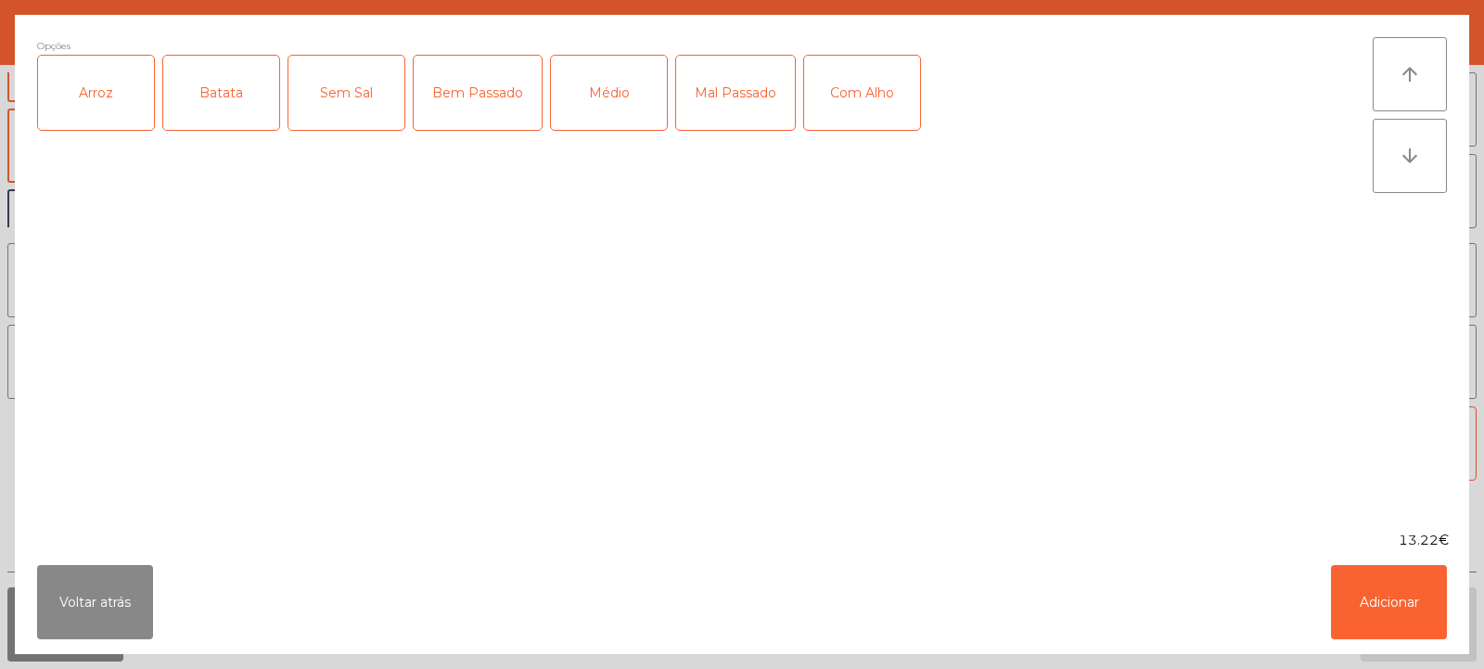
click at [122, 108] on div "Arroz" at bounding box center [96, 93] width 116 height 74
click at [209, 106] on div "Batata" at bounding box center [221, 93] width 116 height 74
click at [633, 100] on div "Médio" at bounding box center [609, 93] width 116 height 74
click at [1382, 606] on button "Adicionar" at bounding box center [1389, 602] width 116 height 74
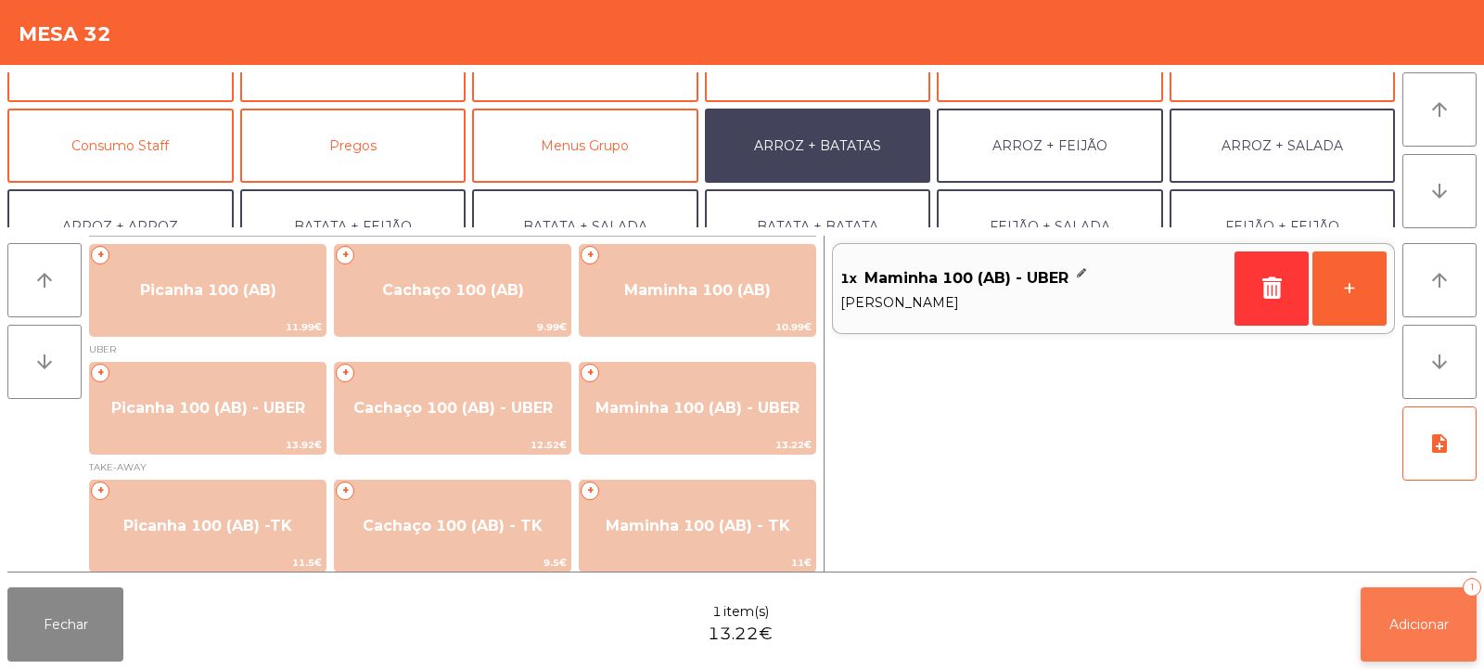
click at [1406, 629] on span "Adicionar" at bounding box center [1419, 624] width 59 height 17
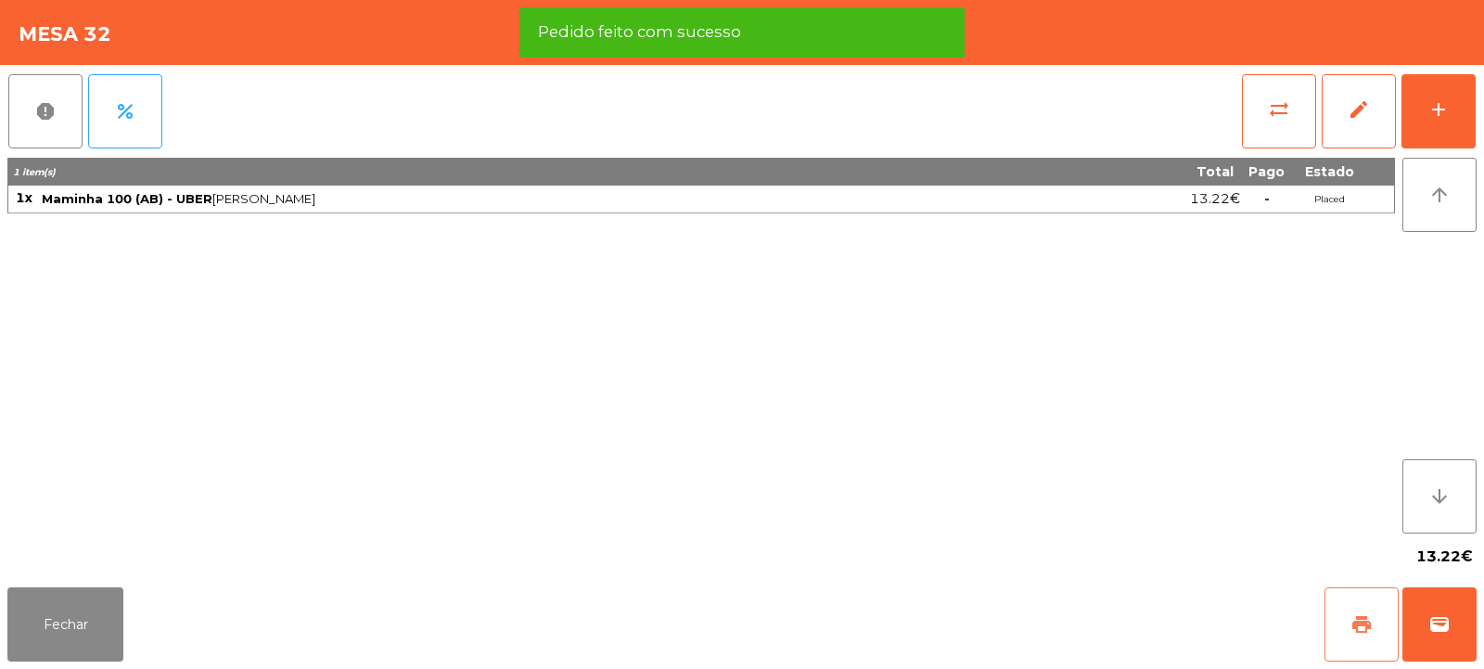
click at [1353, 626] on span "print" at bounding box center [1362, 624] width 22 height 22
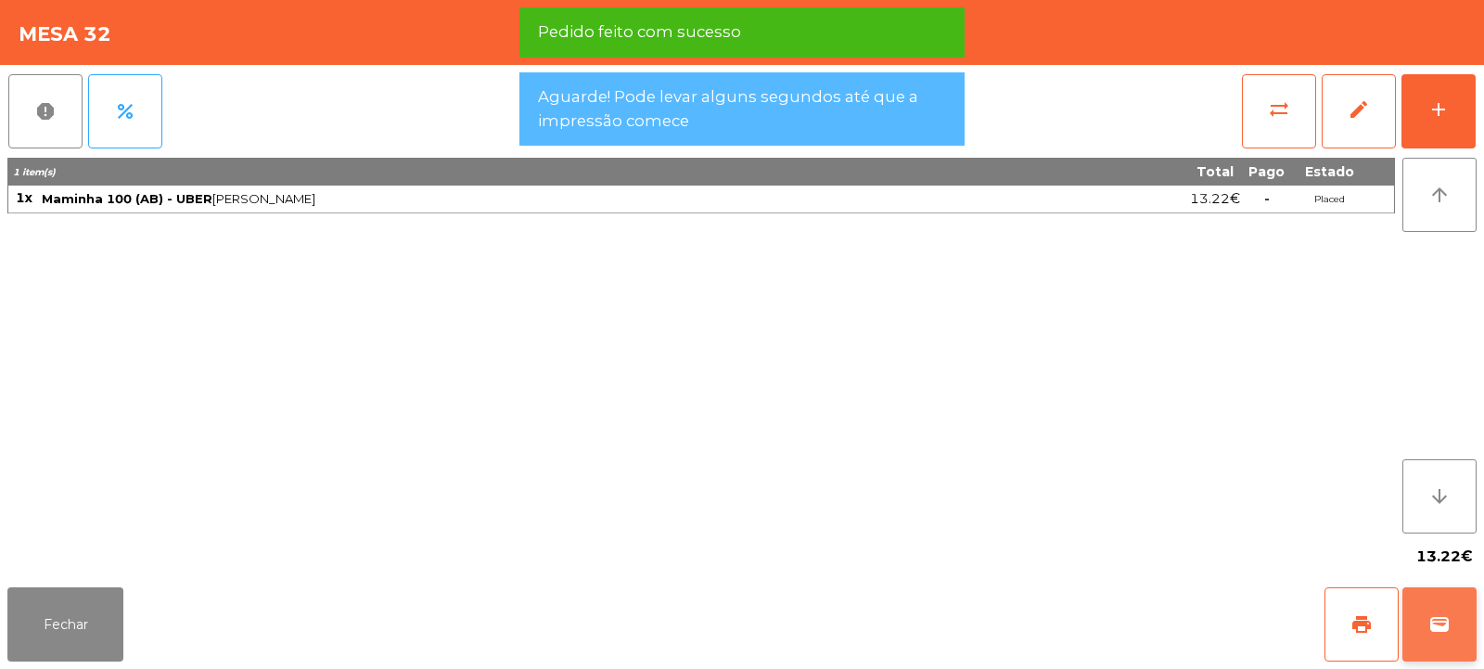
click at [1430, 640] on button "wallet" at bounding box center [1440, 624] width 74 height 74
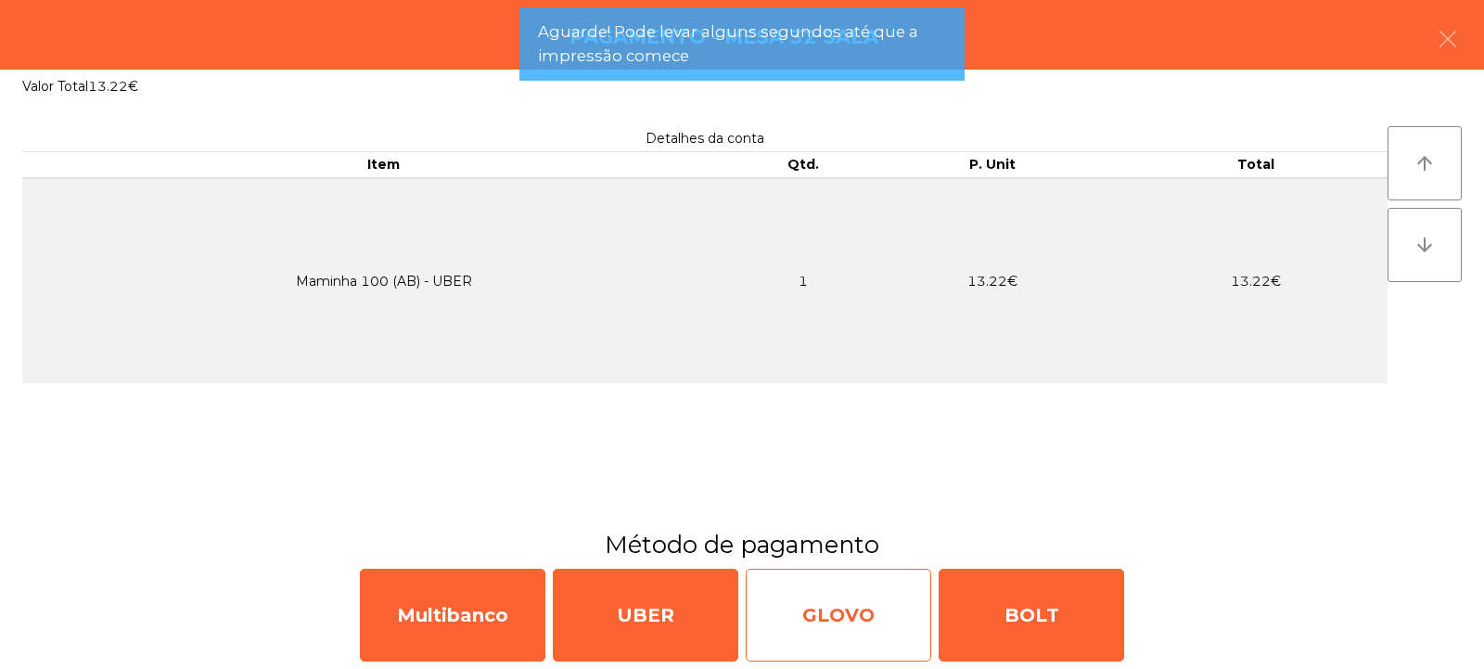
click at [822, 622] on div "GLOVO" at bounding box center [839, 615] width 186 height 93
select select "**"
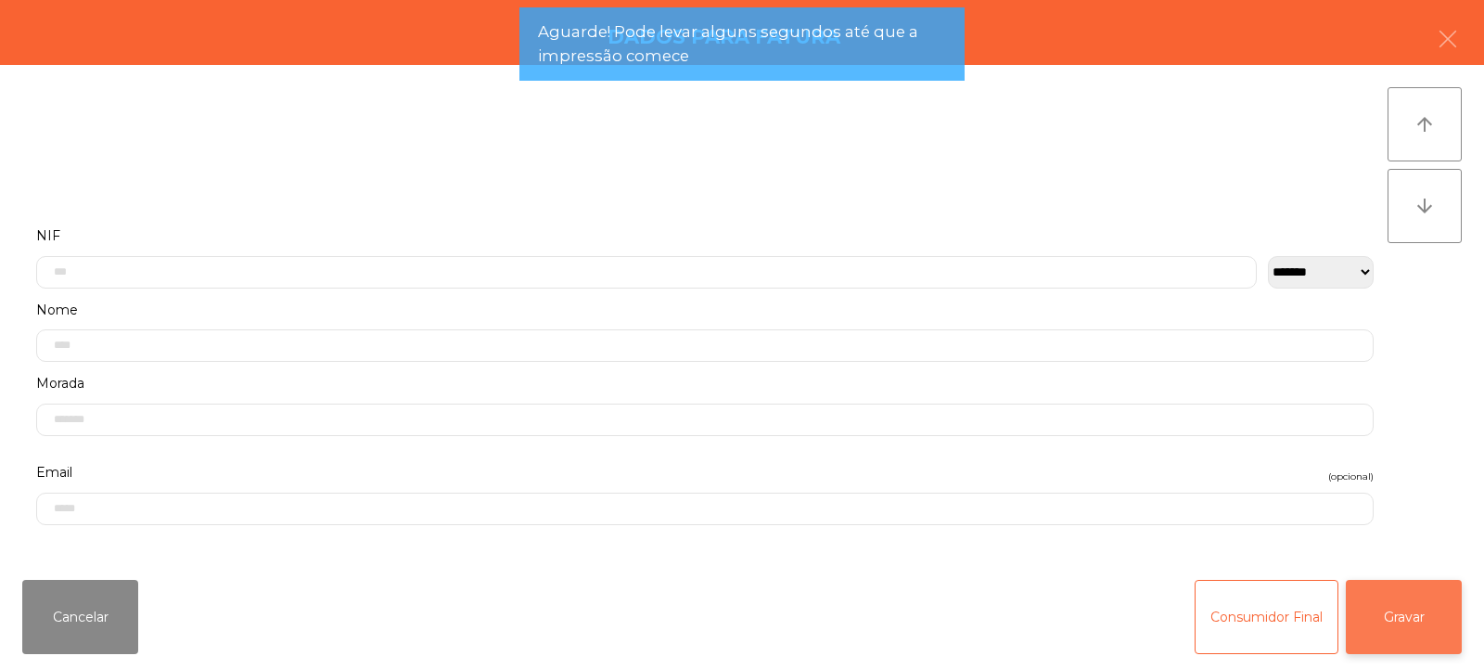
click at [1392, 644] on button "Gravar" at bounding box center [1404, 617] width 116 height 74
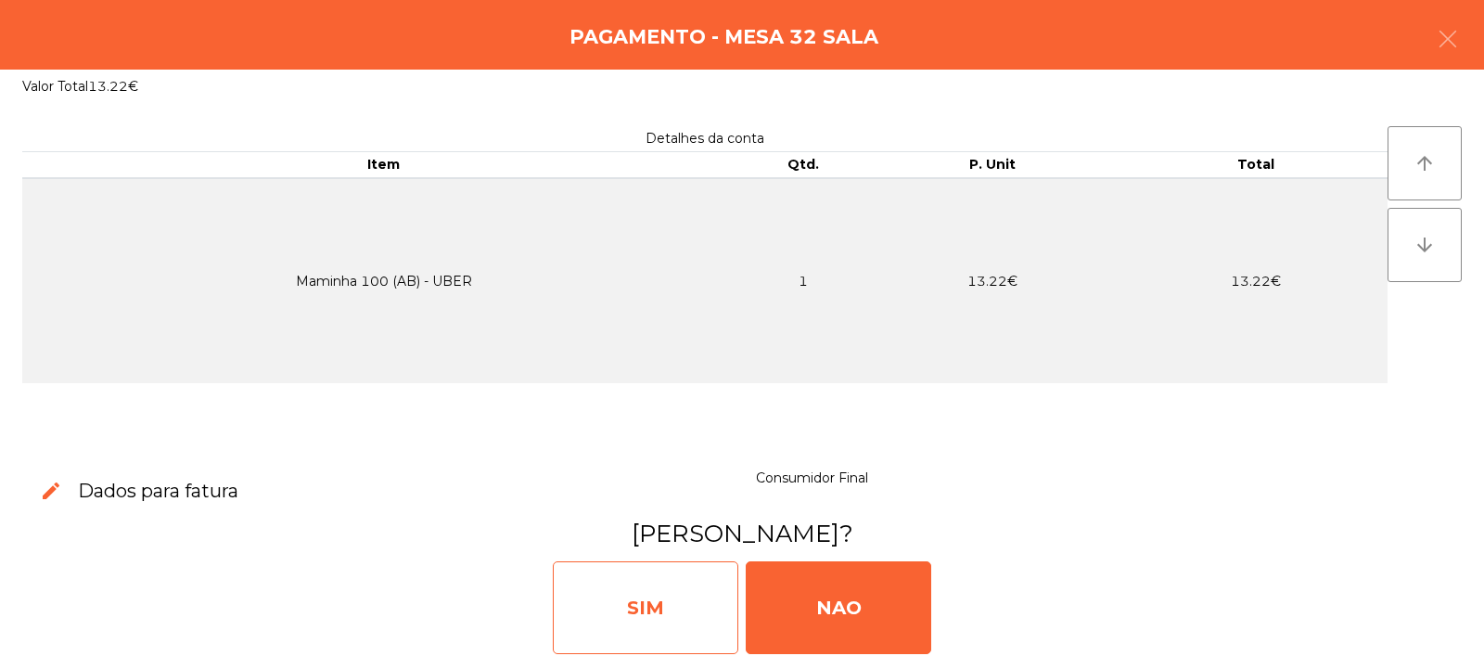
click at [666, 596] on div "SIM" at bounding box center [646, 607] width 186 height 93
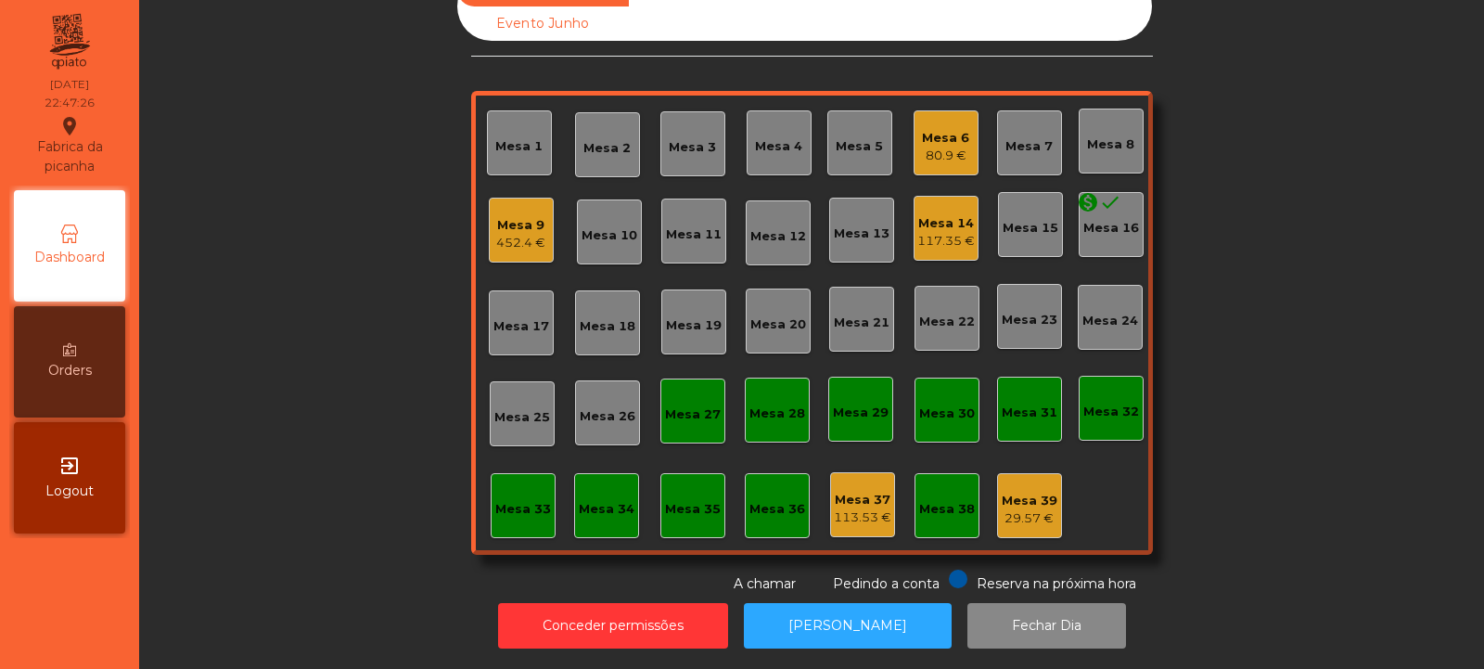
click at [537, 248] on div "Mesa 9 452.4 €" at bounding box center [521, 230] width 65 height 65
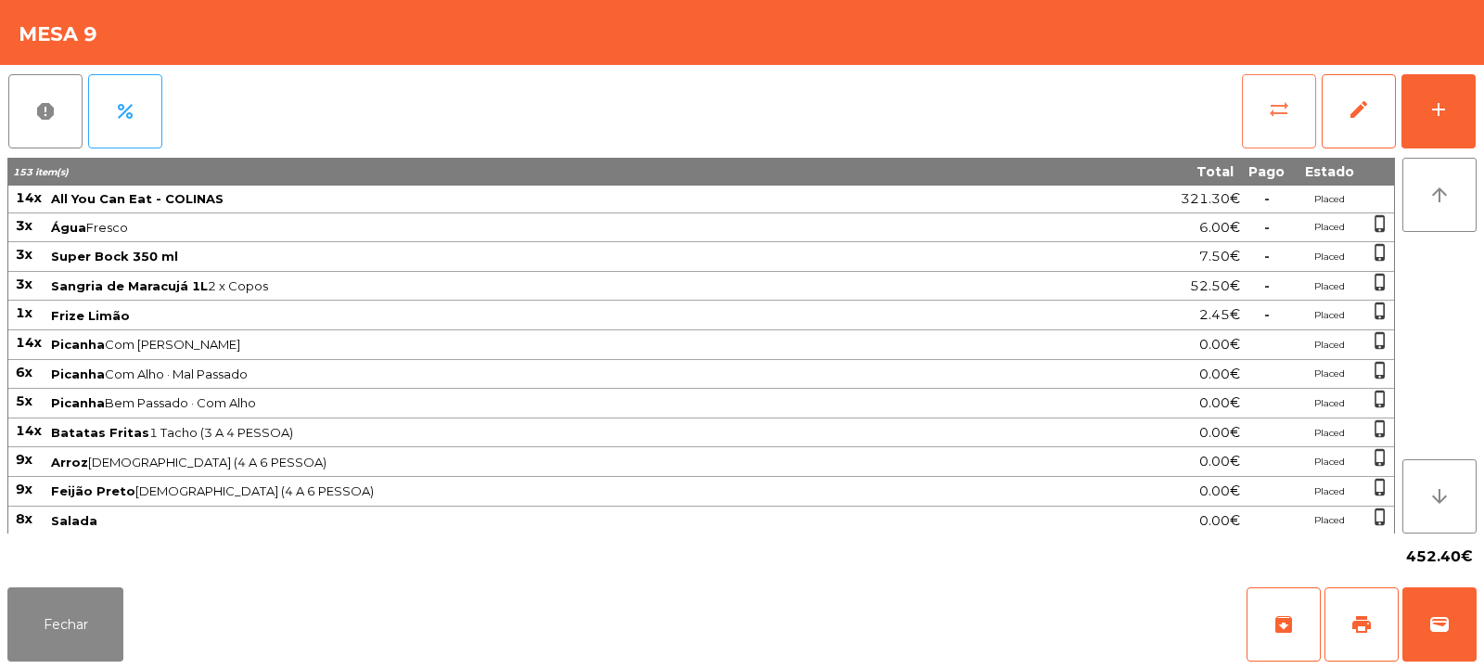
click at [1273, 131] on button "sync_alt" at bounding box center [1279, 111] width 74 height 74
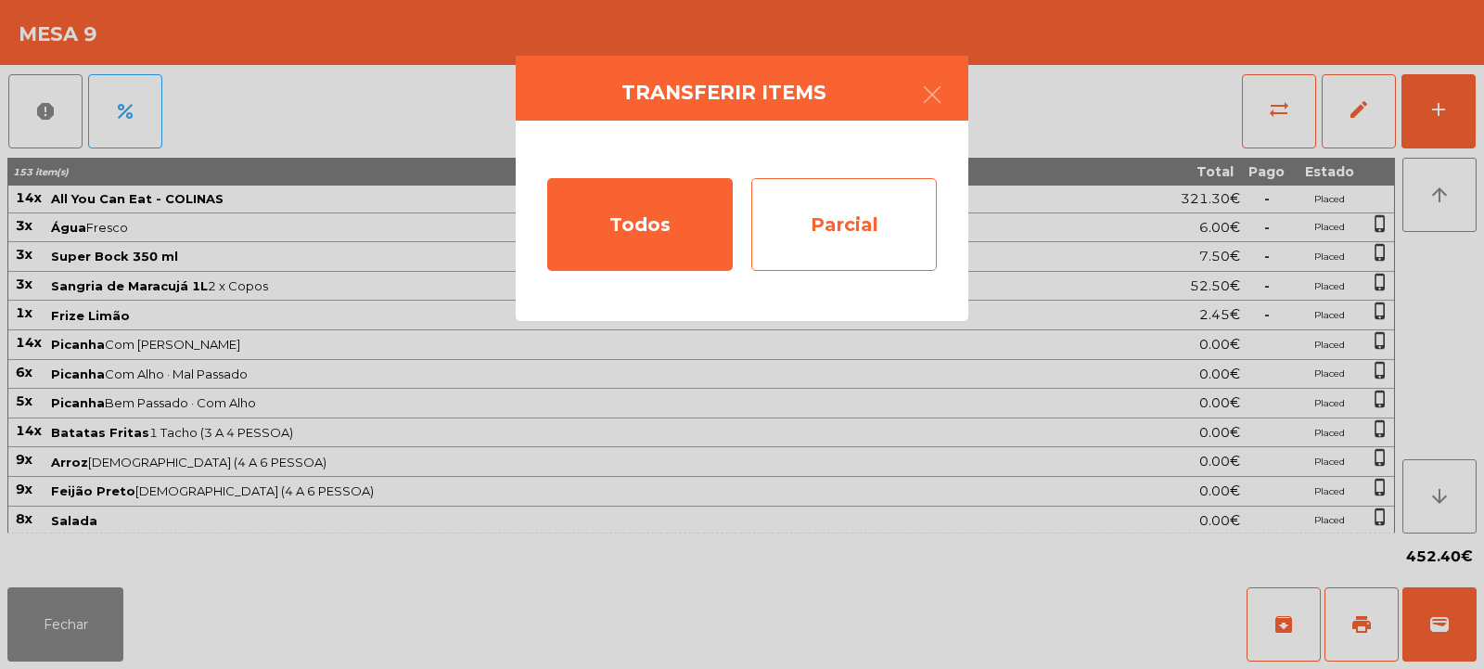
click at [806, 225] on div "Parcial" at bounding box center [844, 224] width 186 height 93
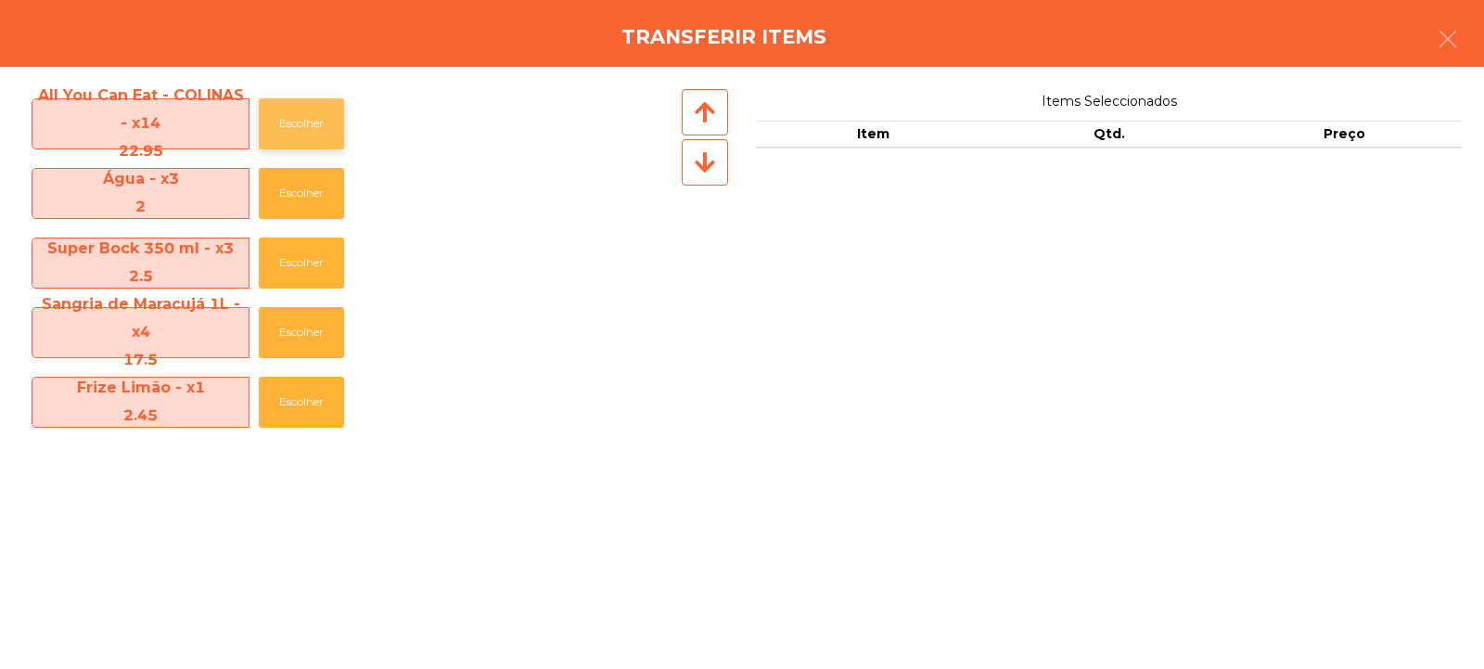
click at [307, 117] on button "Escolher" at bounding box center [301, 123] width 85 height 51
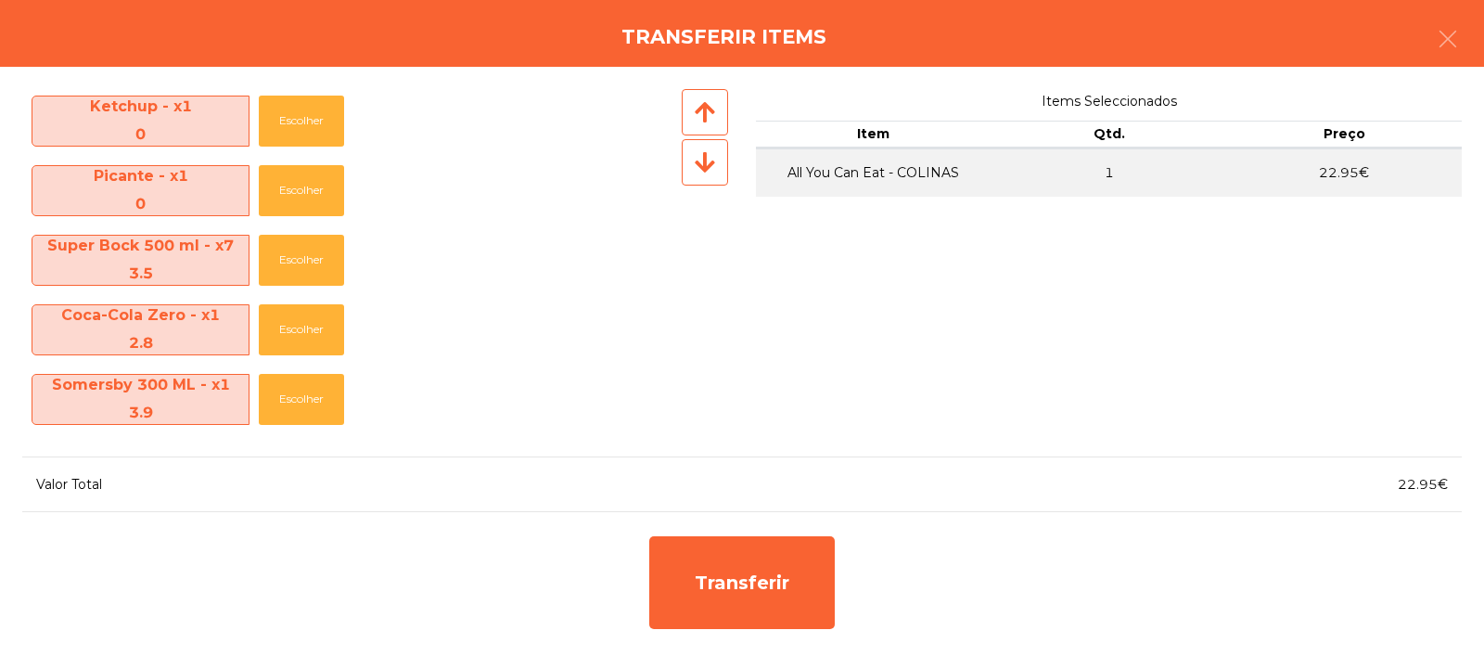
scroll to position [827, 0]
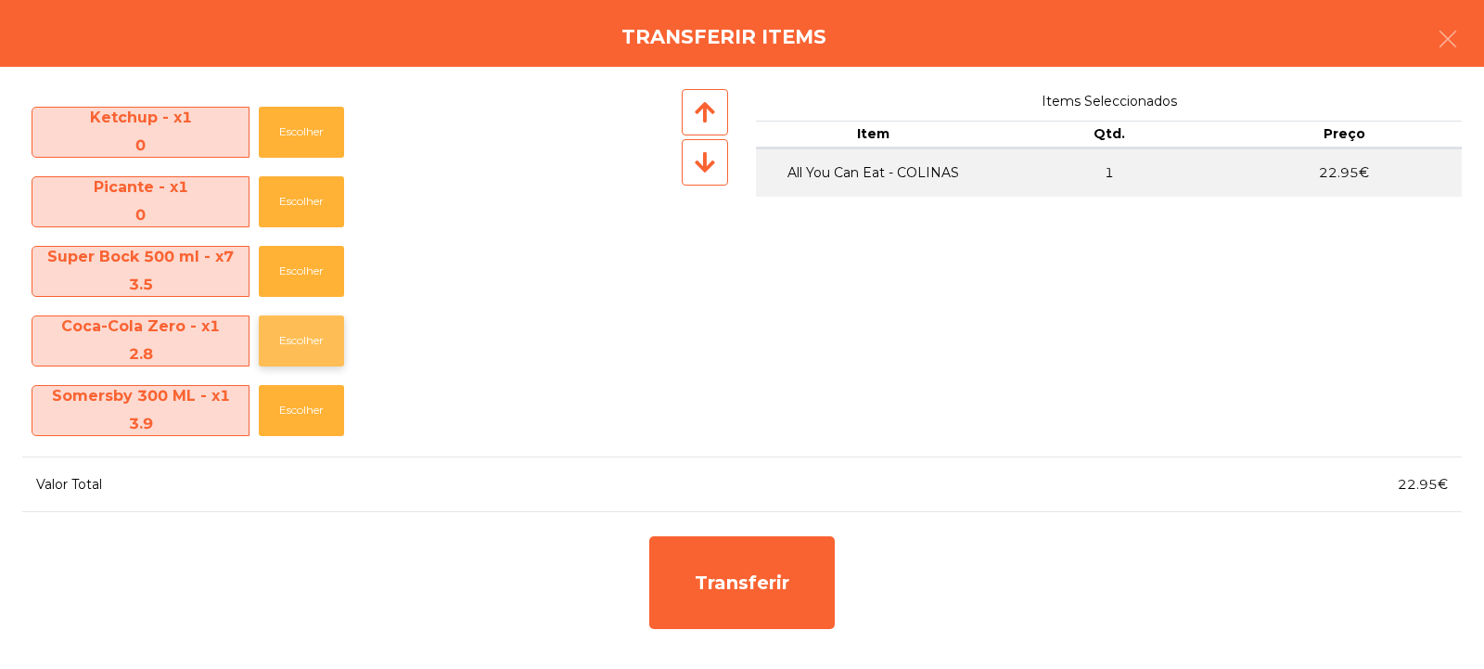
click at [298, 330] on button "Escolher" at bounding box center [301, 340] width 85 height 51
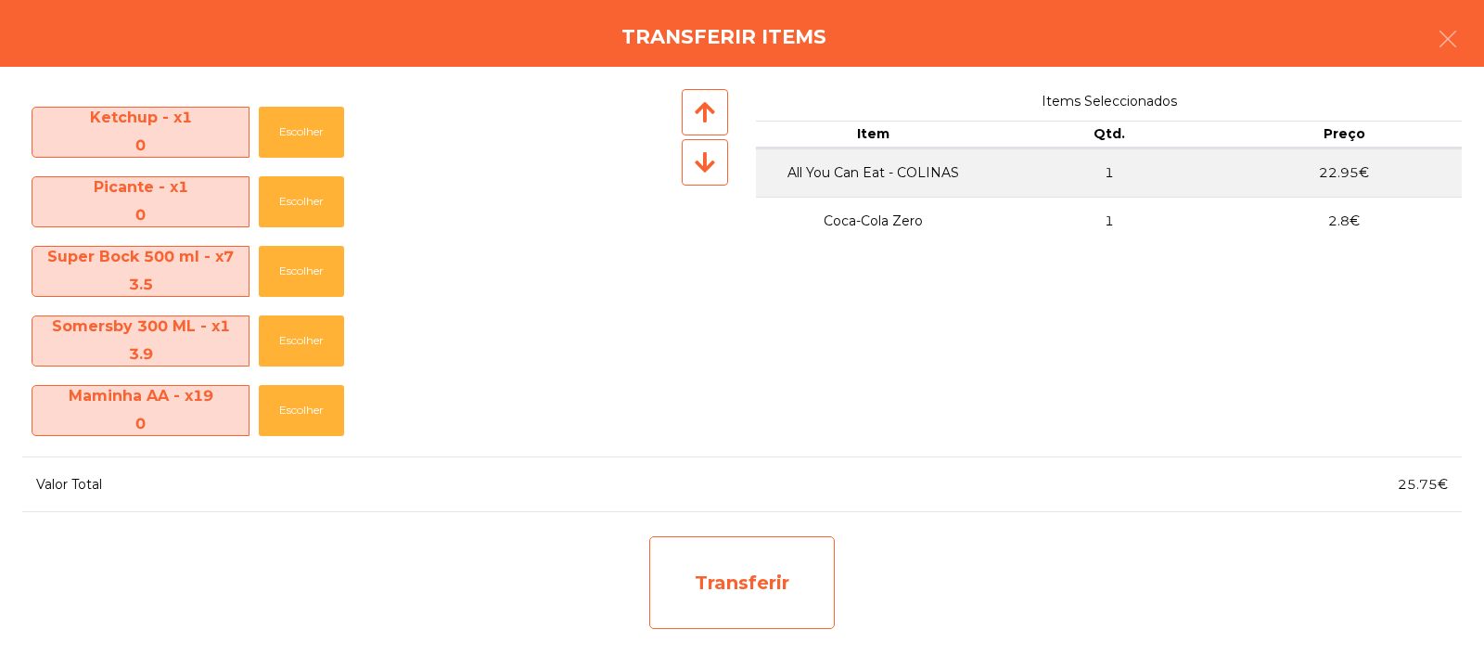
click at [774, 574] on div "Transferir" at bounding box center [742, 582] width 186 height 93
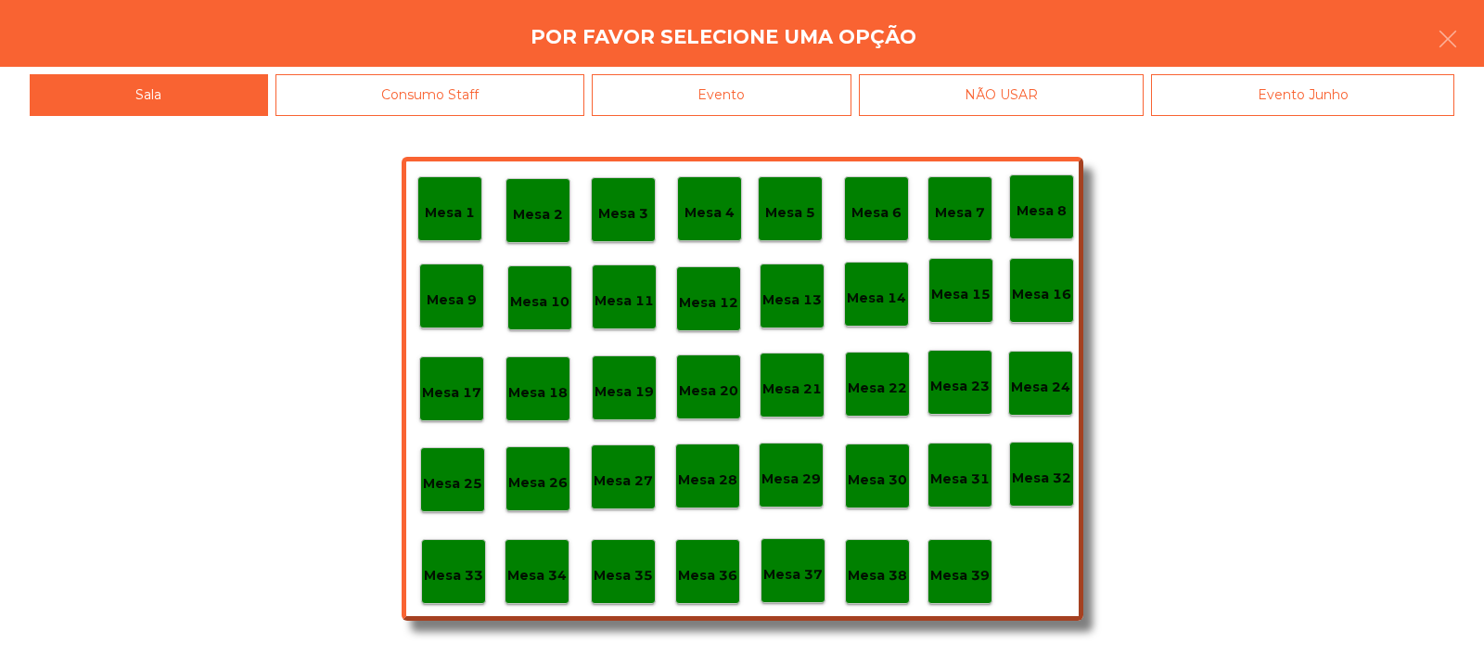
click at [465, 568] on p "Mesa 33" at bounding box center [453, 575] width 59 height 21
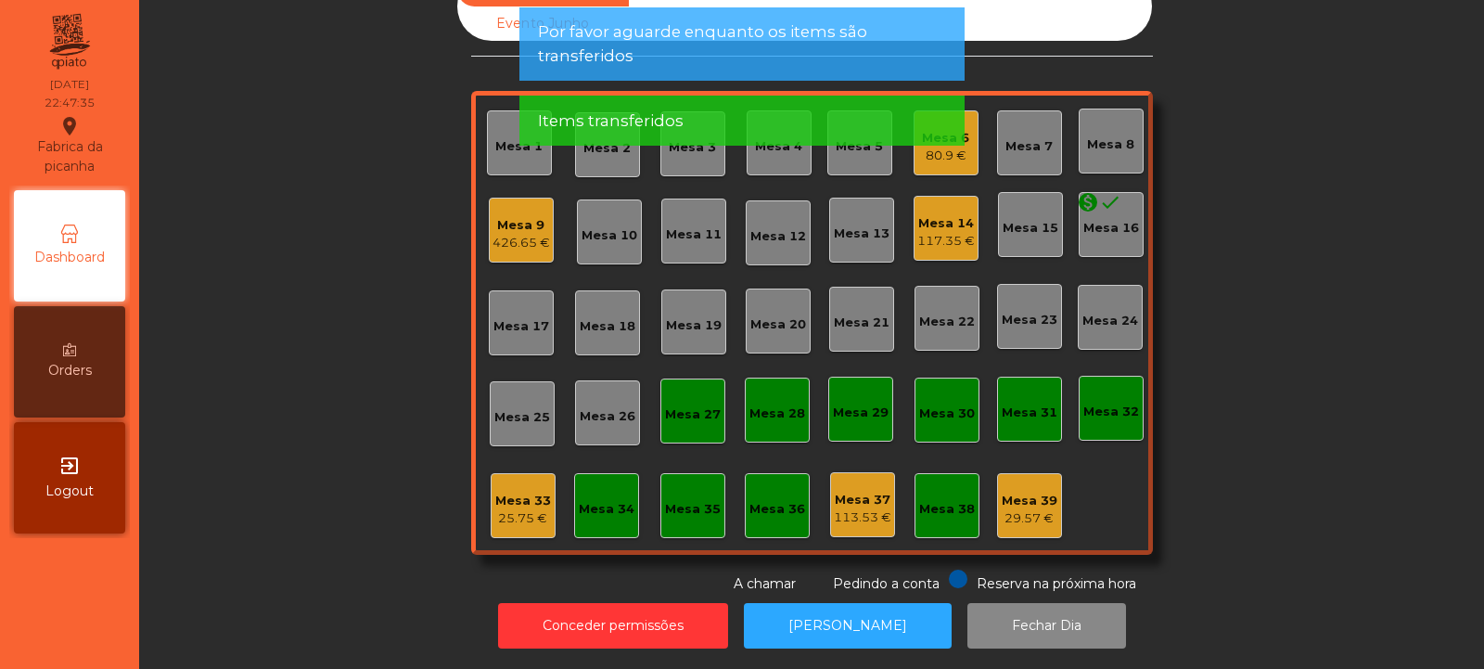
click at [523, 509] on div "25.75 €" at bounding box center [523, 518] width 56 height 19
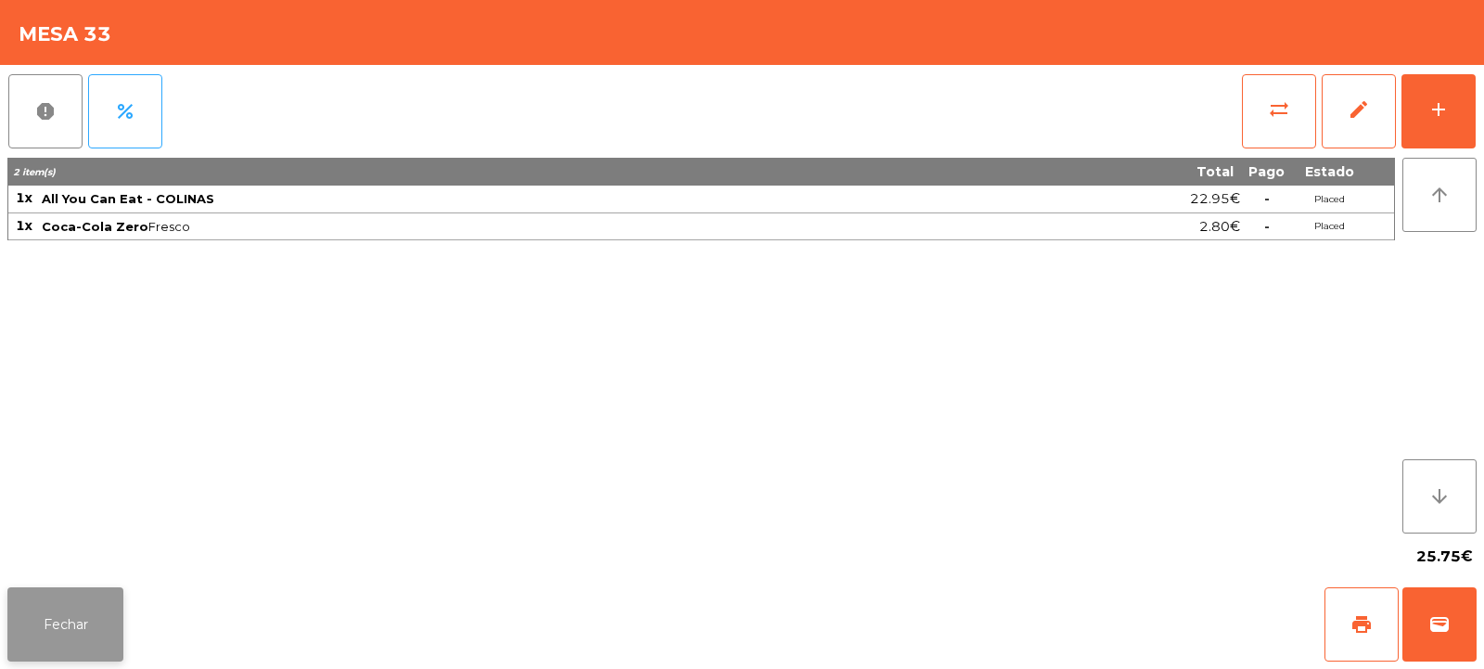
click at [109, 632] on button "Fechar" at bounding box center [65, 624] width 116 height 74
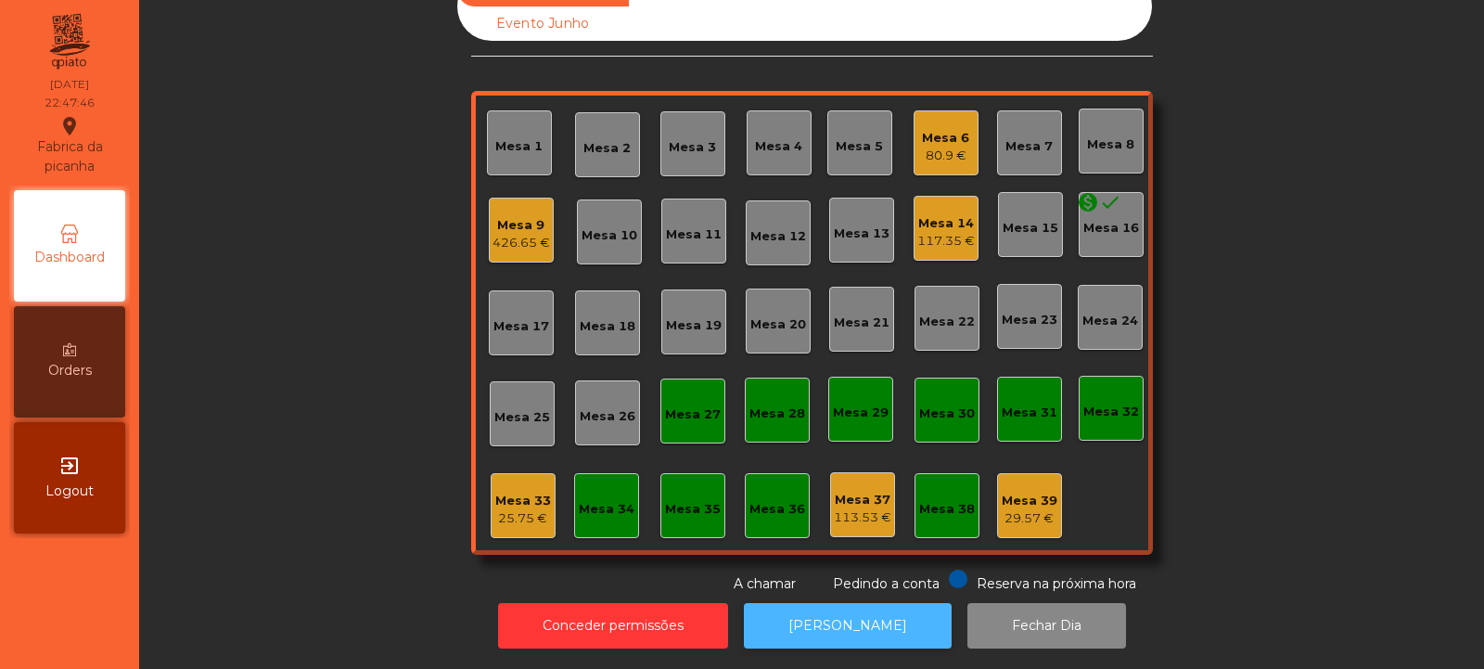
click at [842, 611] on button "[PERSON_NAME]" at bounding box center [848, 625] width 208 height 45
click at [511, 509] on div "25.75 €" at bounding box center [523, 518] width 56 height 19
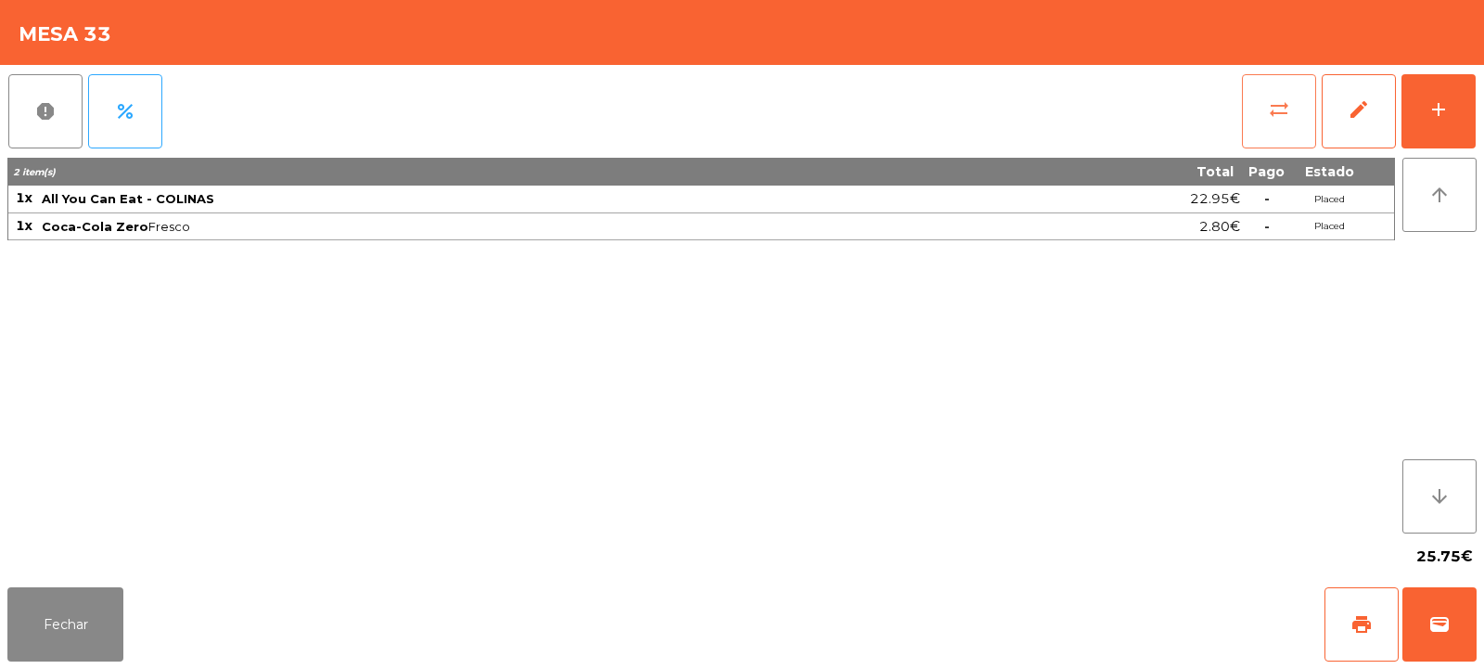
click at [1282, 122] on button "sync_alt" at bounding box center [1279, 111] width 74 height 74
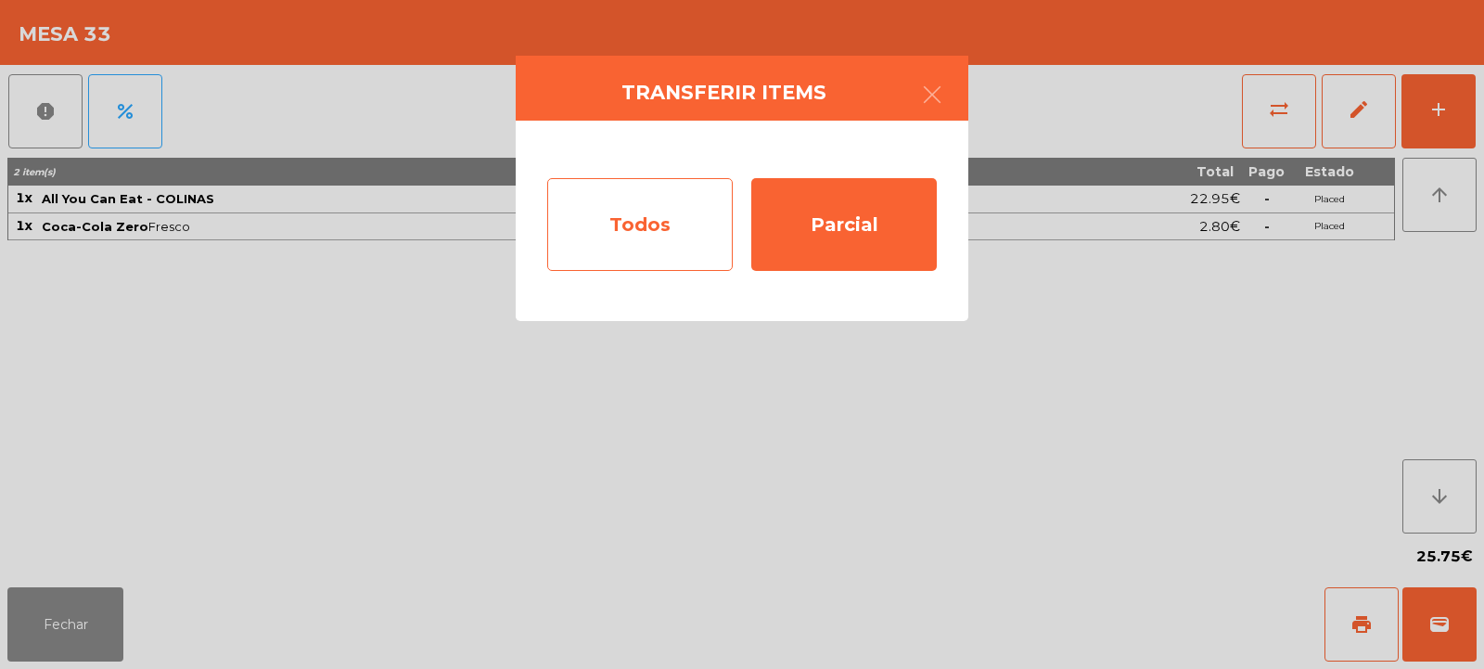
click at [666, 229] on div "Todos" at bounding box center [640, 224] width 186 height 93
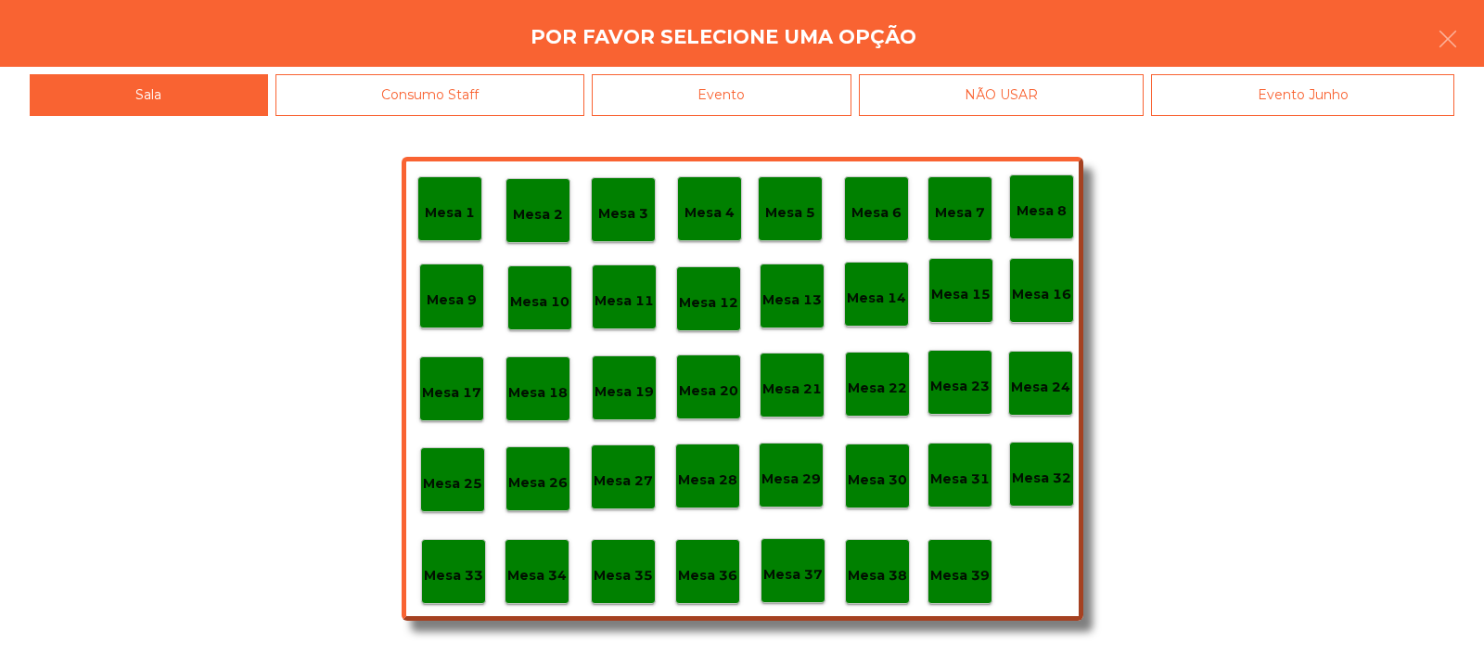
click at [793, 79] on div "Evento" at bounding box center [722, 95] width 260 height 42
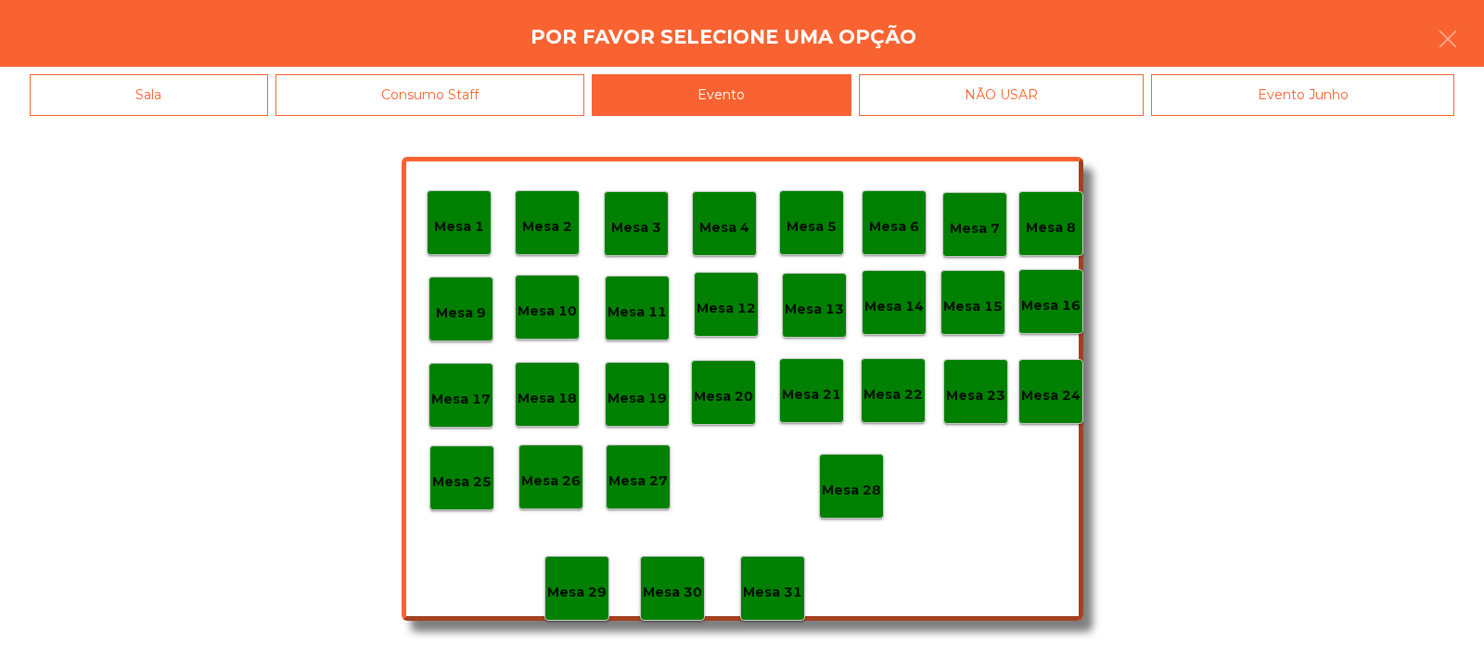
click at [846, 480] on p "Mesa 28" at bounding box center [851, 490] width 59 height 21
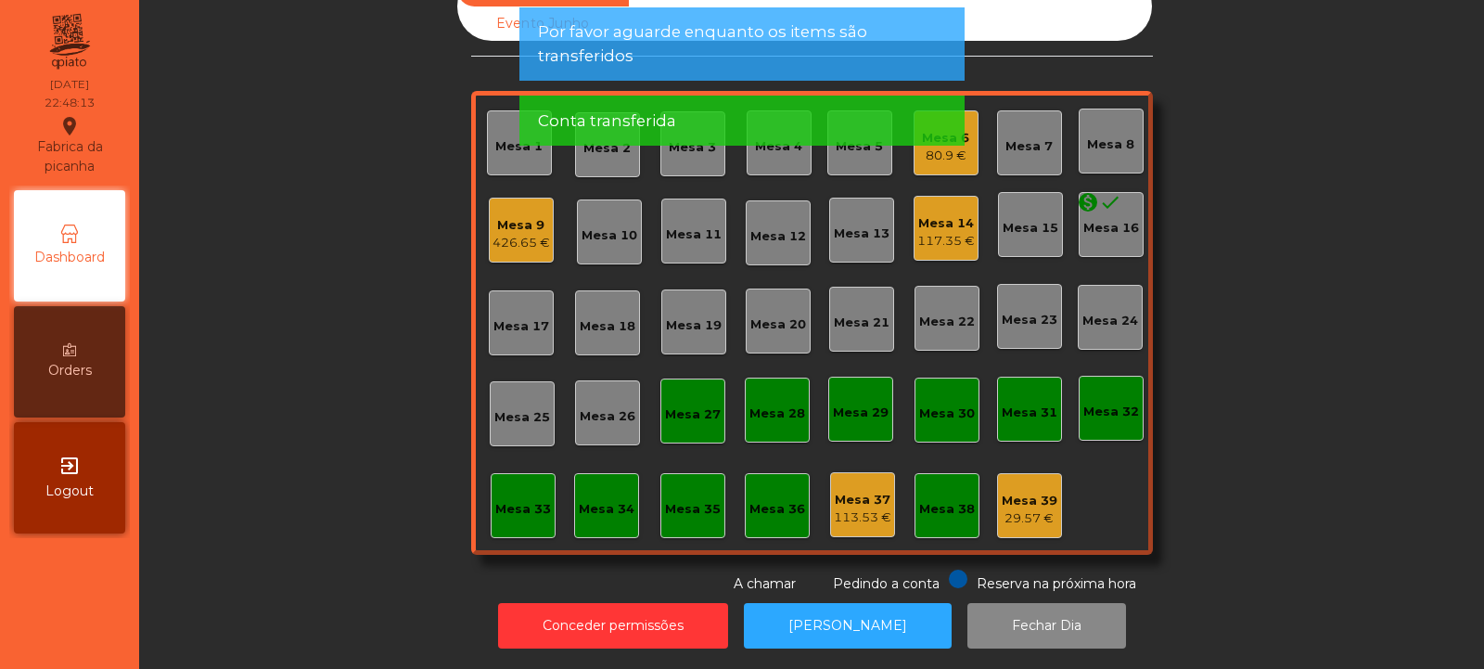
click at [519, 216] on div "Mesa 9" at bounding box center [522, 225] width 58 height 19
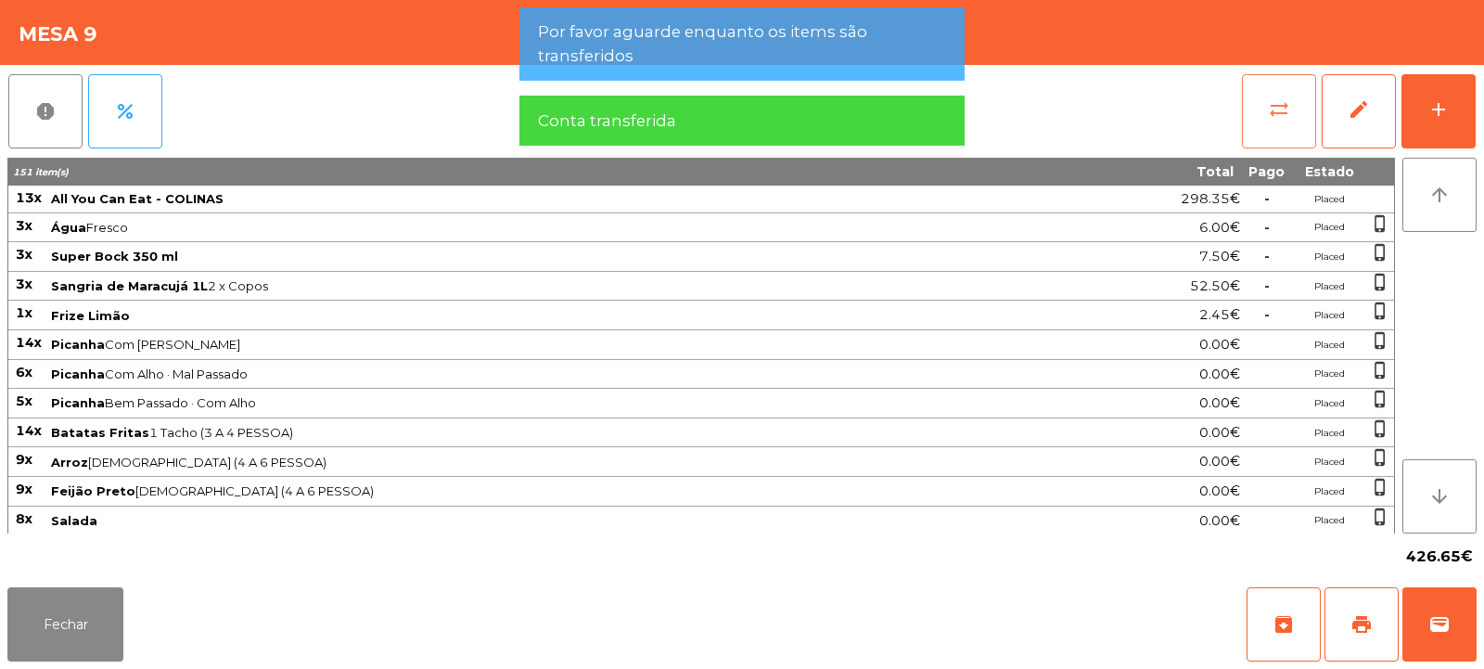
click at [1284, 116] on span "sync_alt" at bounding box center [1279, 109] width 22 height 22
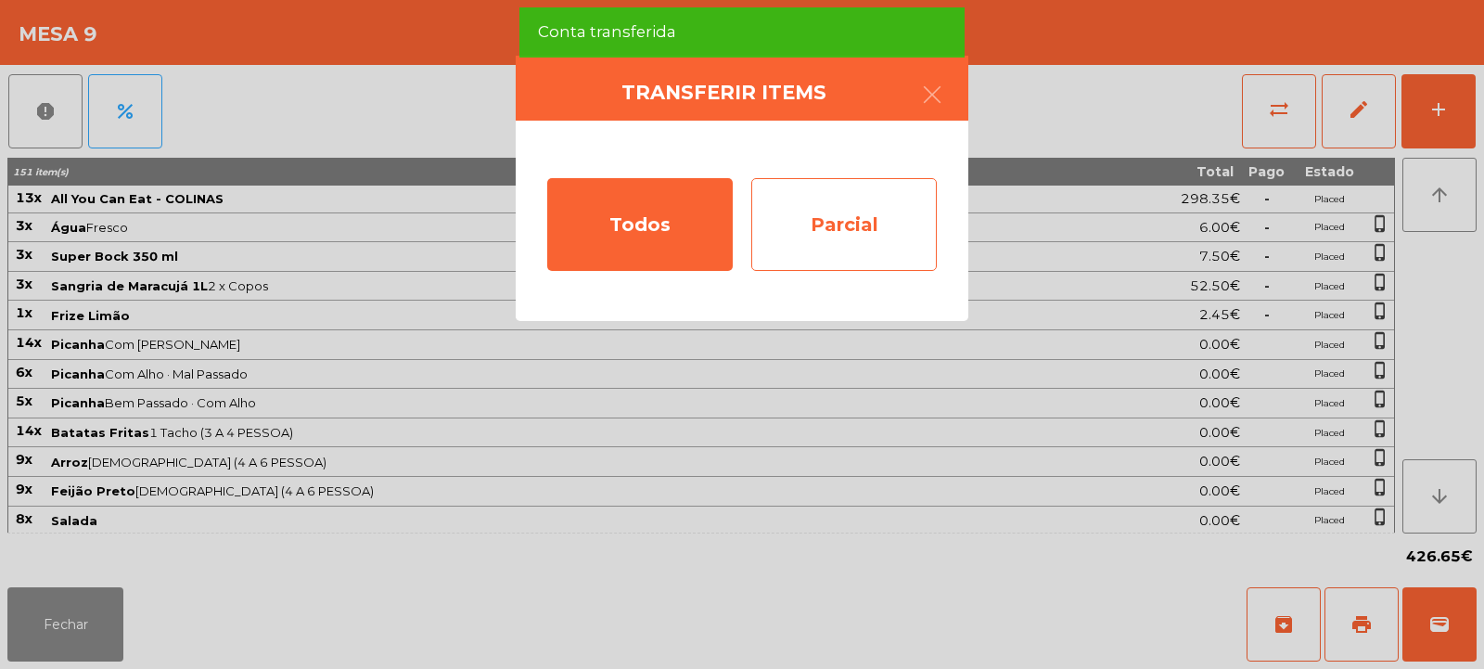
click at [849, 220] on div "Parcial" at bounding box center [844, 224] width 186 height 93
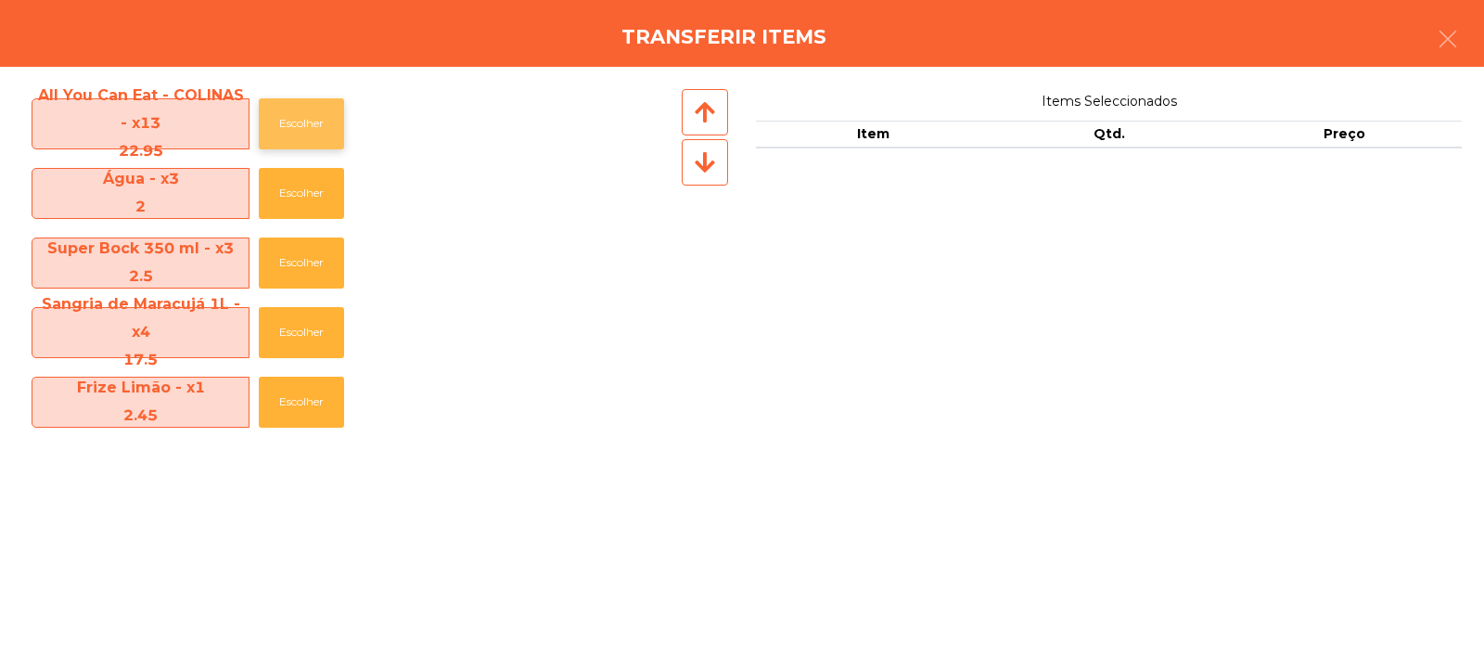
click at [314, 121] on button "Escolher" at bounding box center [301, 123] width 85 height 51
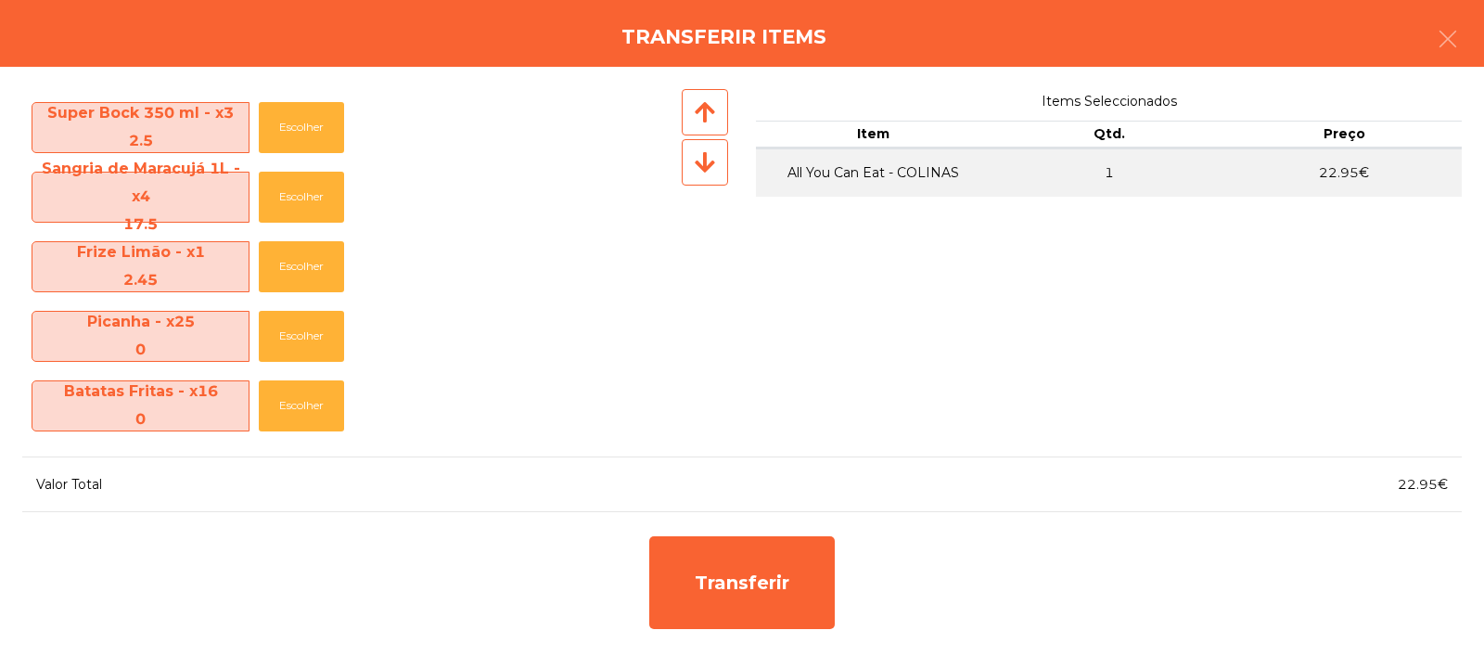
scroll to position [0, 0]
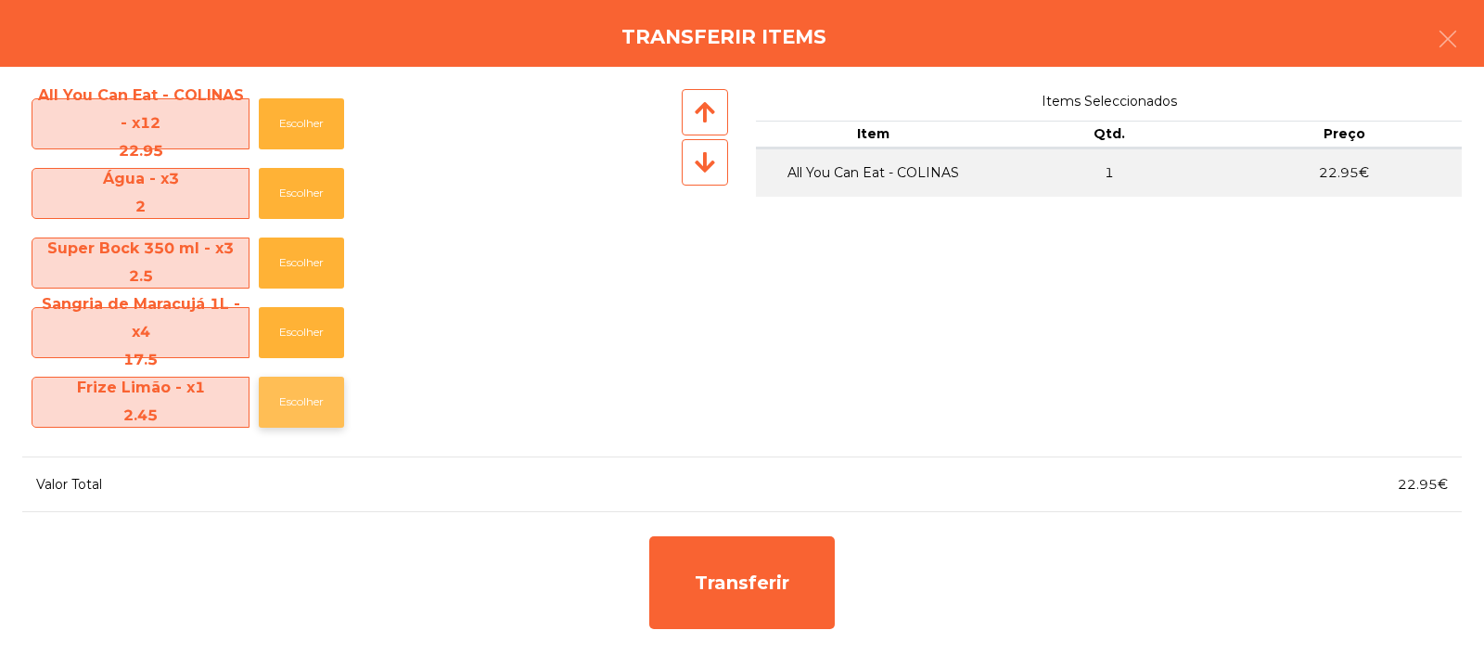
click at [276, 404] on button "Escolher" at bounding box center [301, 402] width 85 height 51
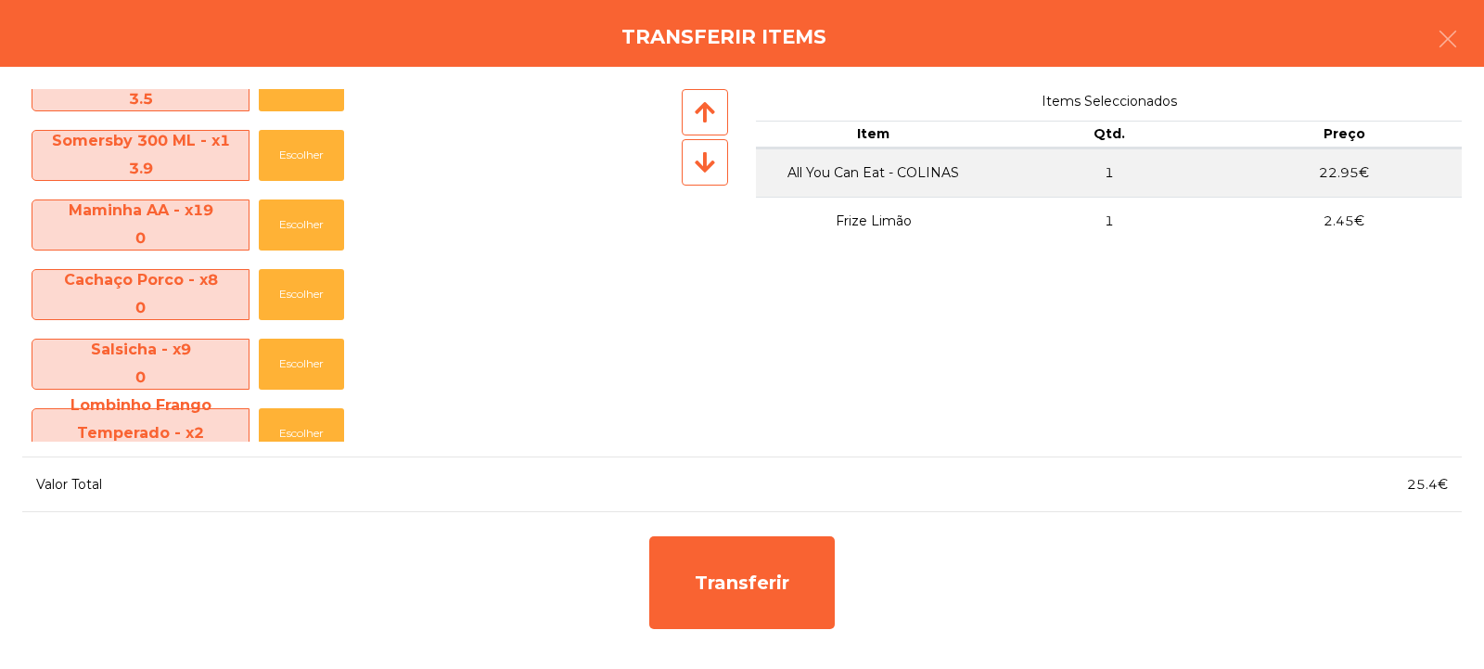
scroll to position [952, 0]
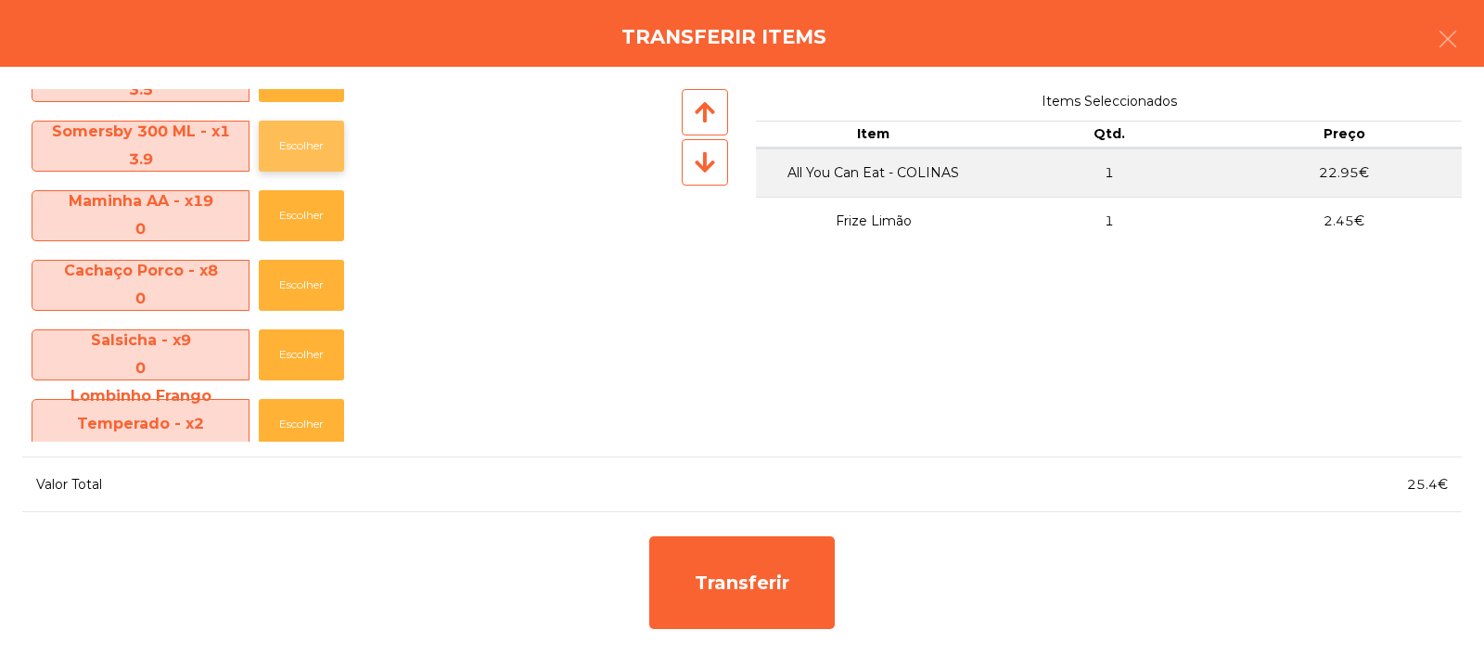
click at [299, 156] on button "Escolher" at bounding box center [301, 146] width 85 height 51
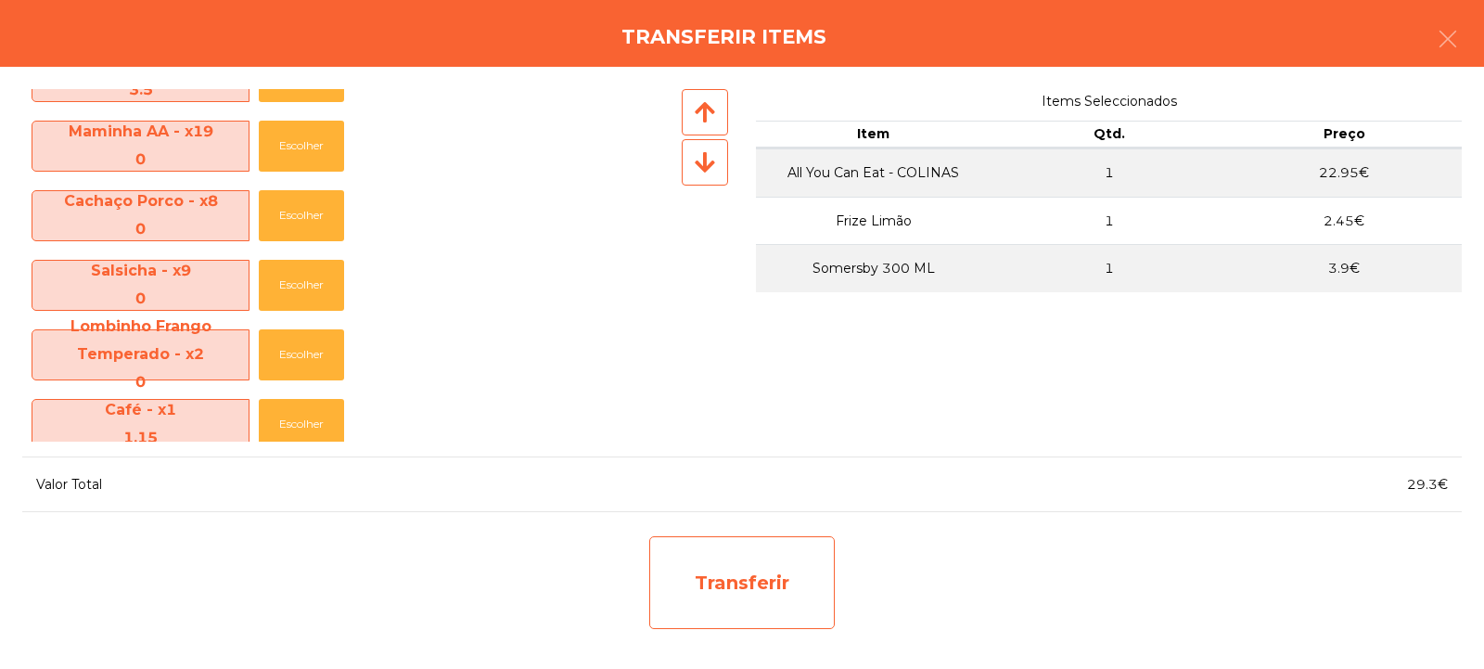
click at [729, 587] on div "Transferir" at bounding box center [742, 582] width 186 height 93
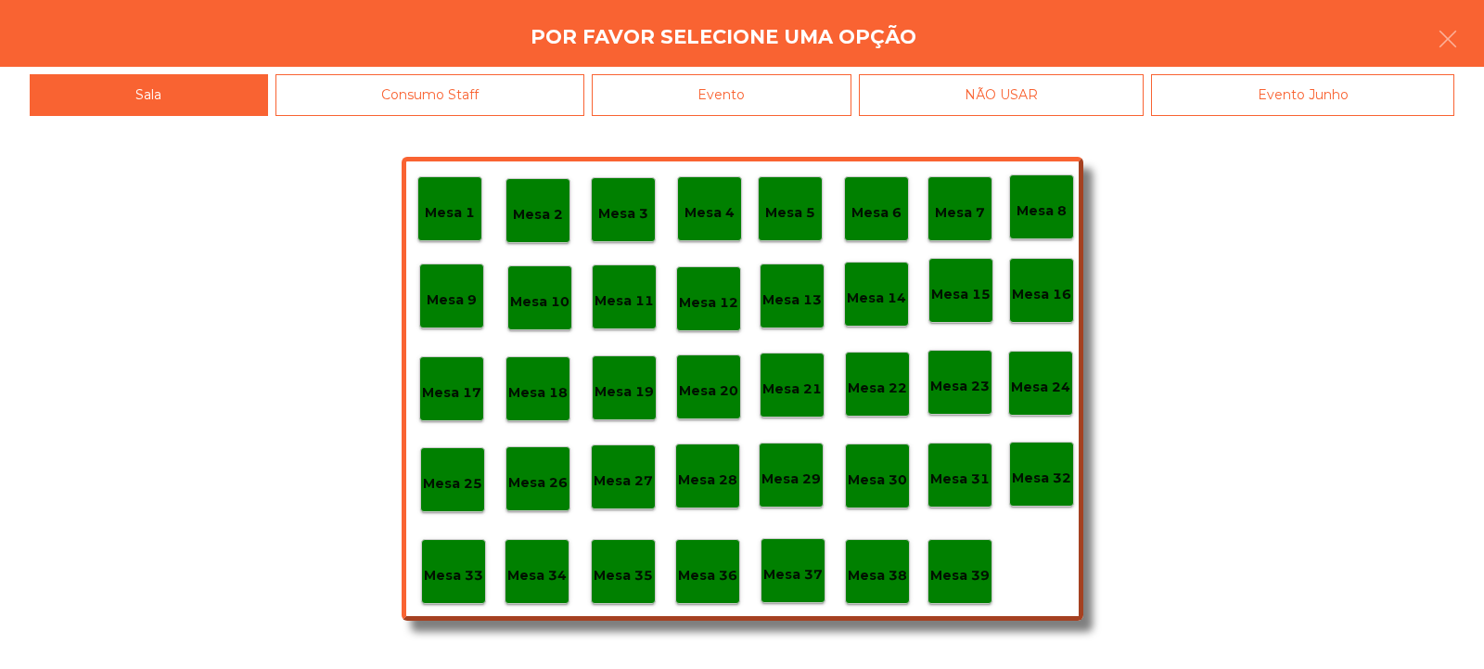
click at [453, 581] on p "Mesa 33" at bounding box center [453, 575] width 59 height 21
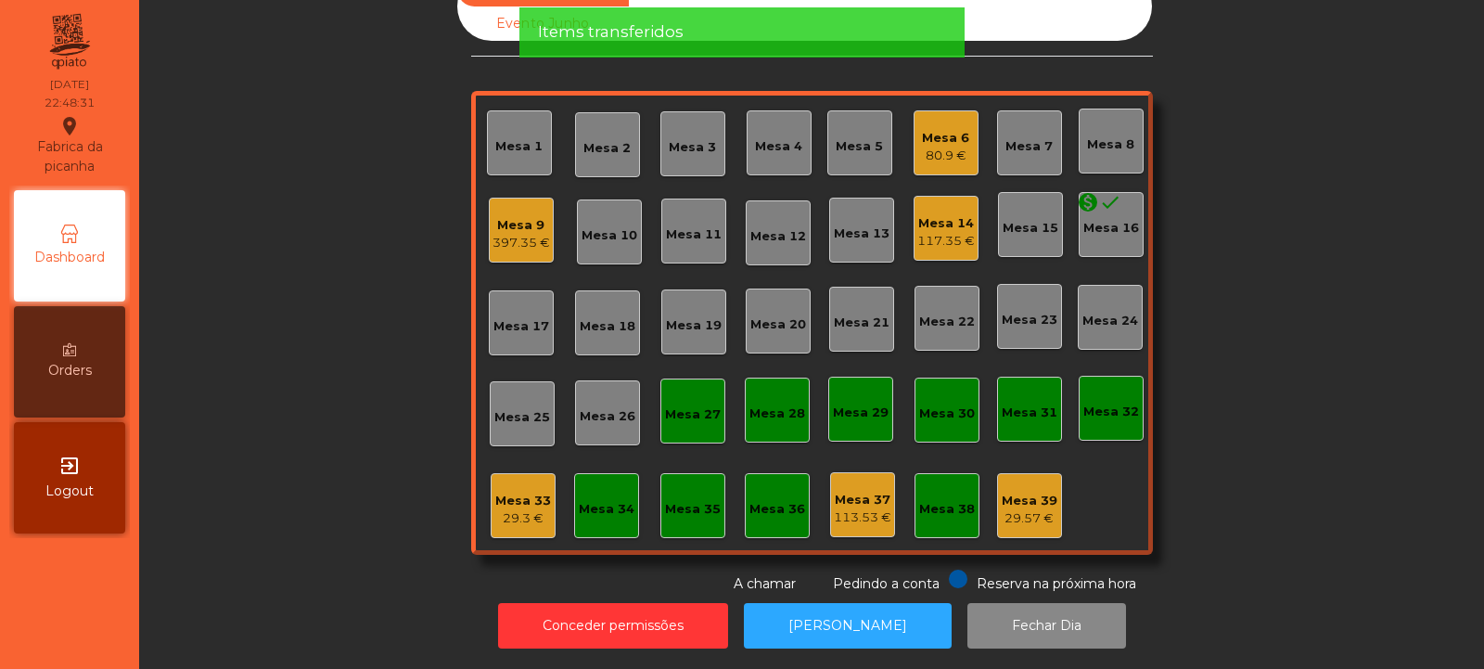
click at [495, 492] on div "Mesa 33" at bounding box center [523, 501] width 56 height 19
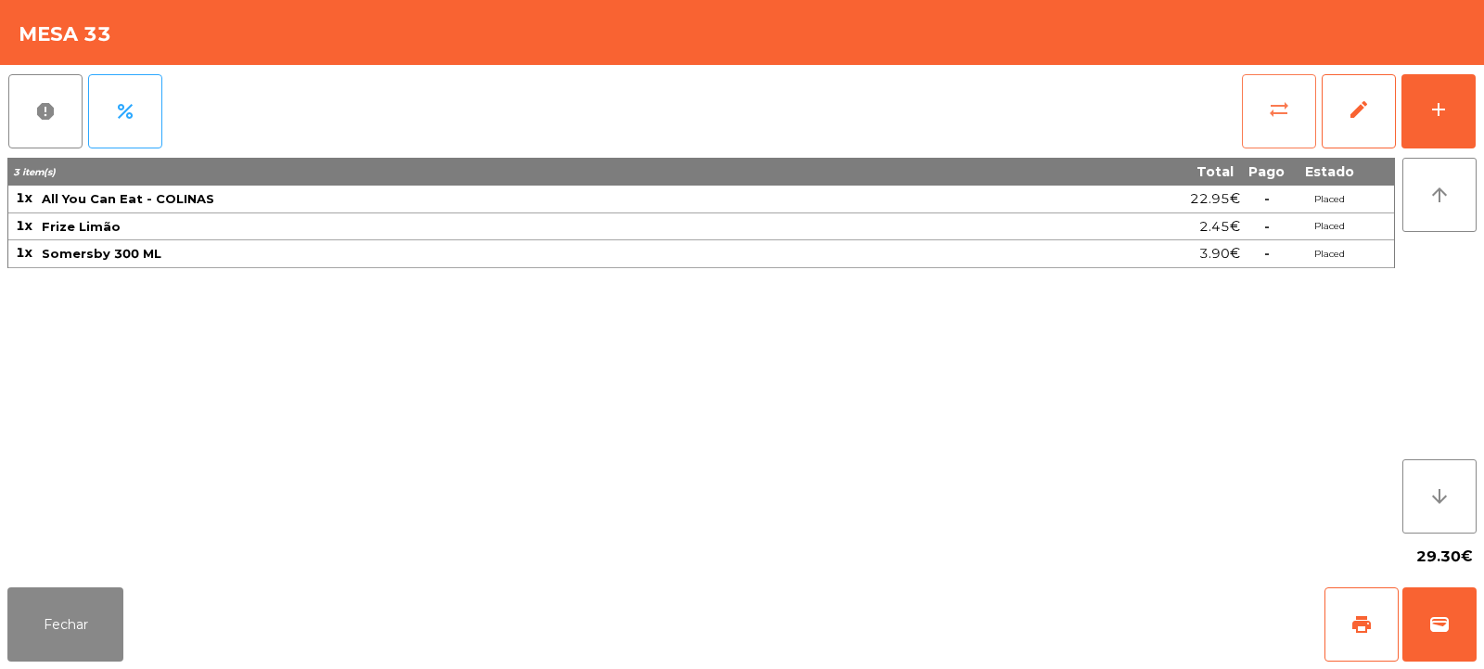
click at [1267, 120] on button "sync_alt" at bounding box center [1279, 111] width 74 height 74
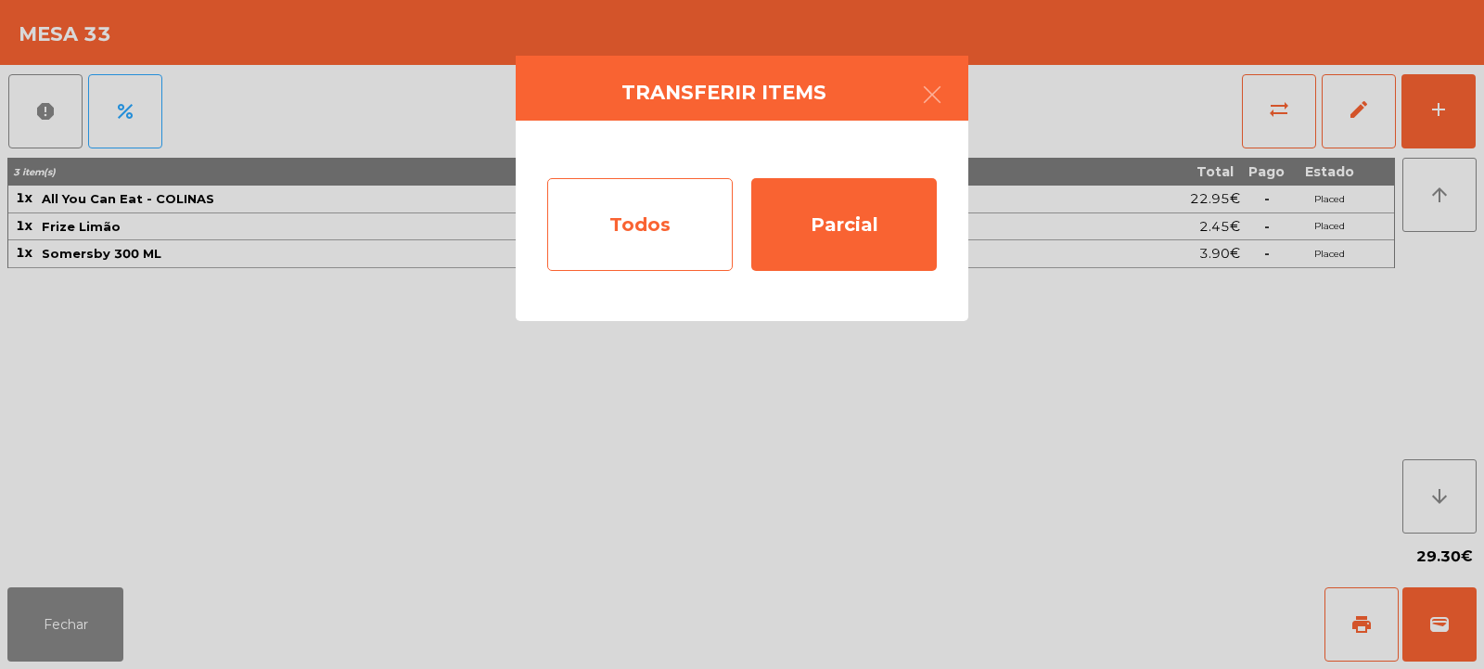
click at [619, 220] on div "Todos" at bounding box center [640, 224] width 186 height 93
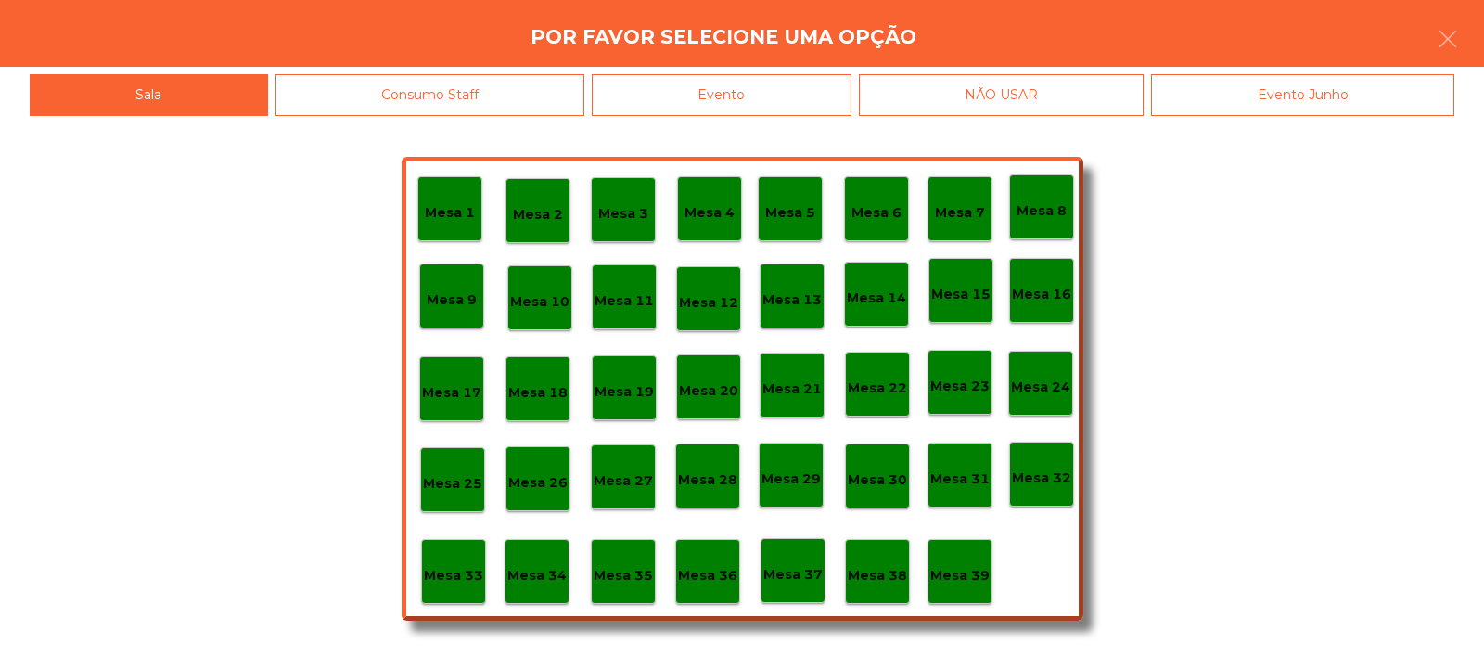
click at [796, 96] on div "Evento" at bounding box center [722, 95] width 260 height 42
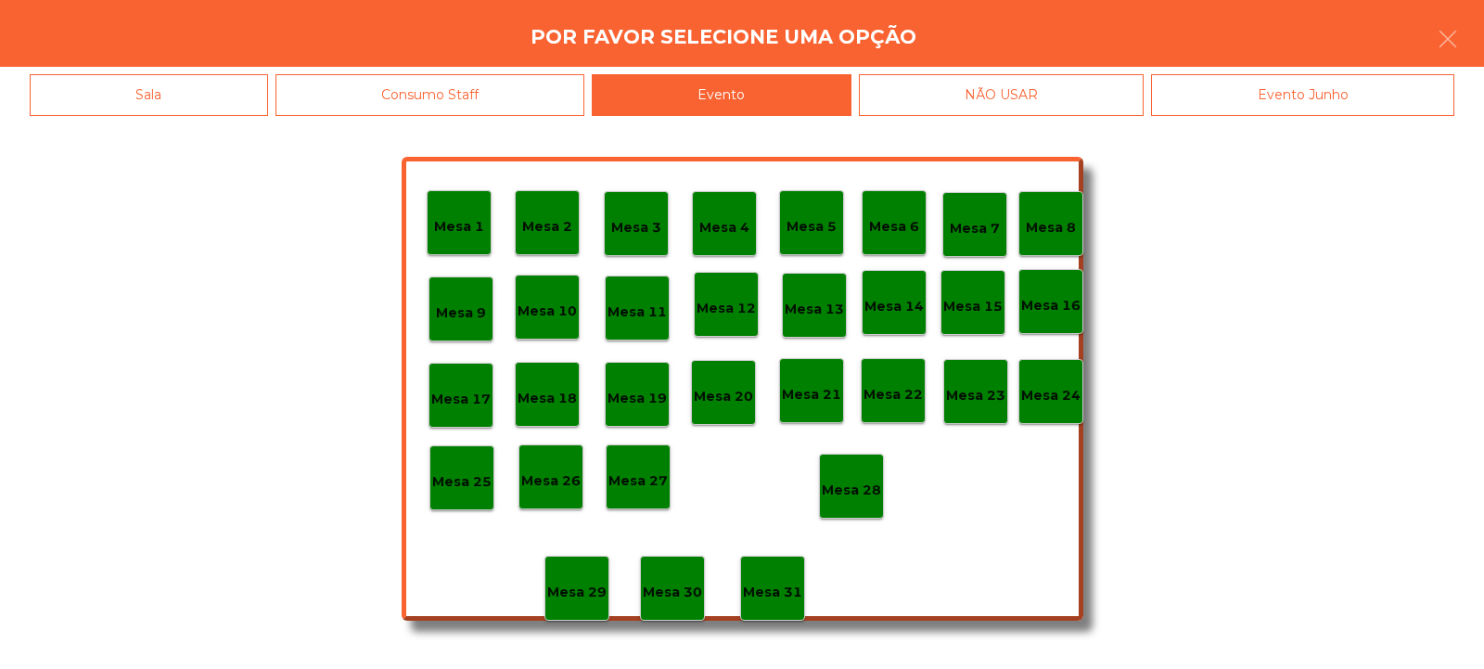
click at [851, 492] on p "Mesa 28" at bounding box center [851, 490] width 59 height 21
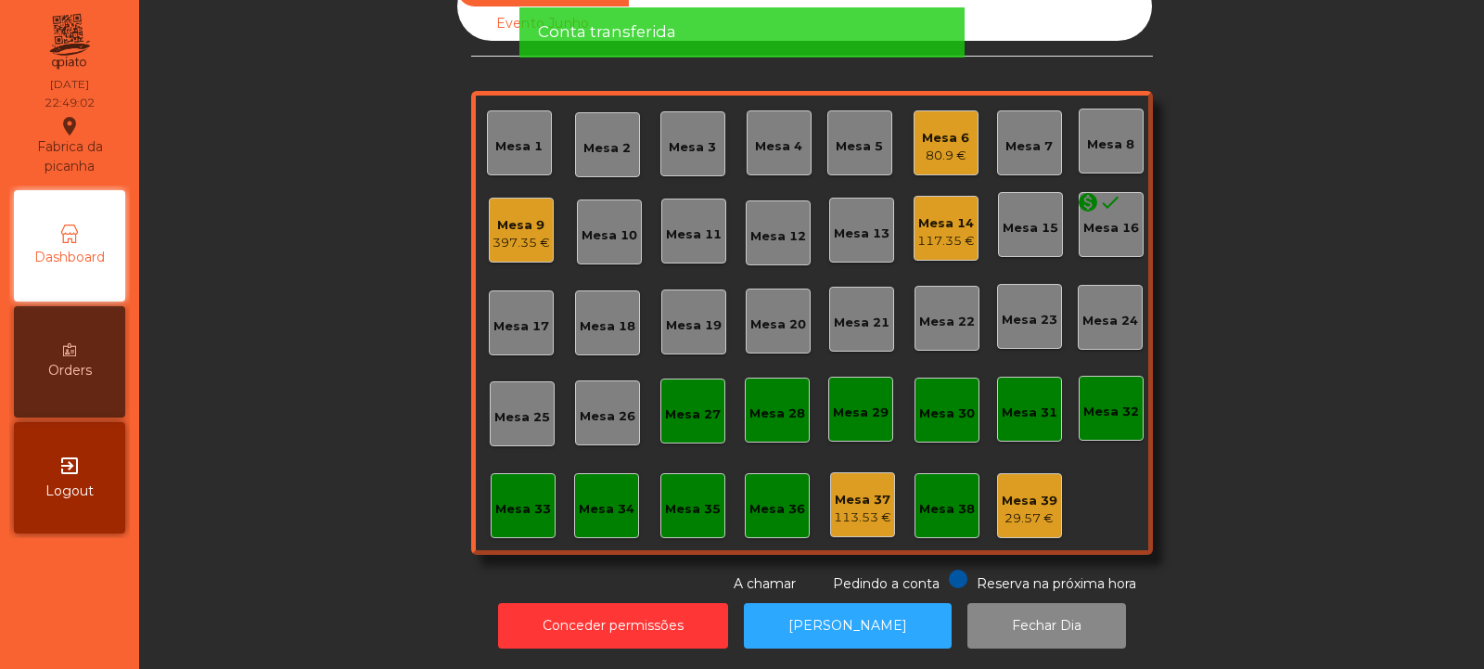
click at [519, 235] on div "397.35 €" at bounding box center [522, 243] width 58 height 19
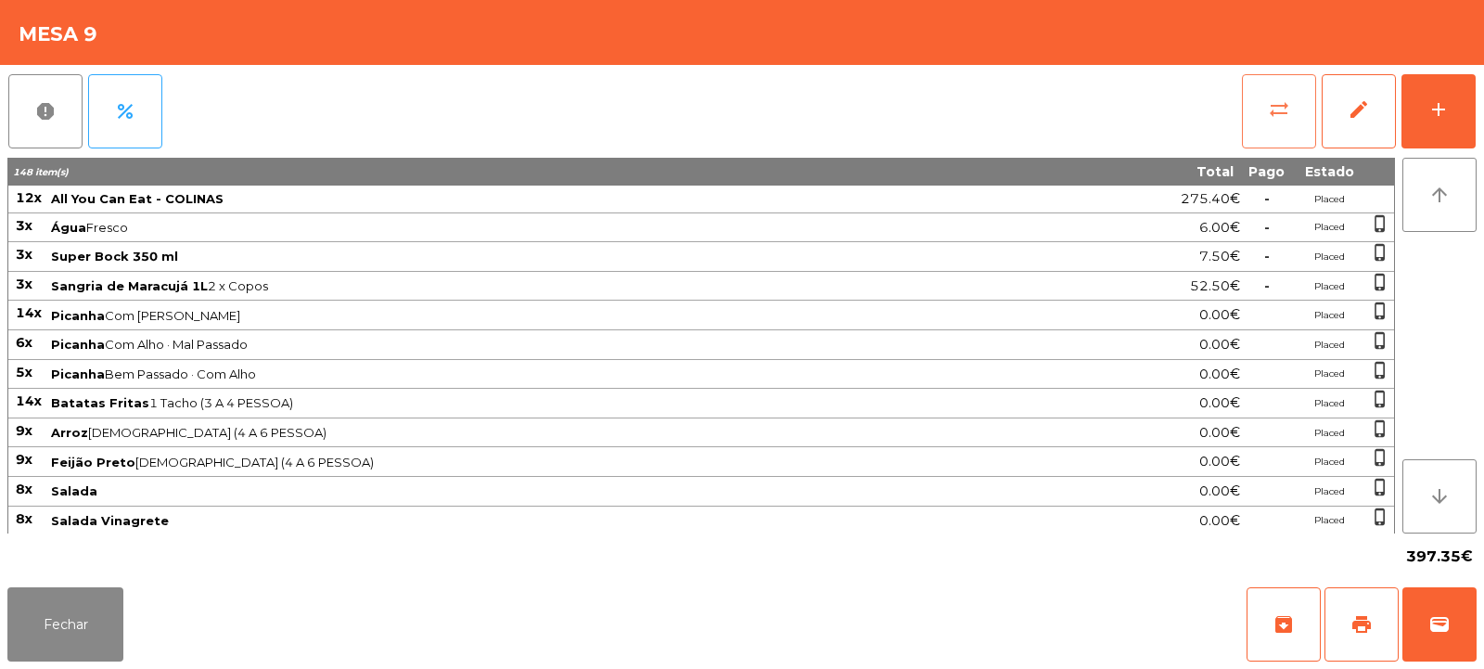
click at [1287, 127] on button "sync_alt" at bounding box center [1279, 111] width 74 height 74
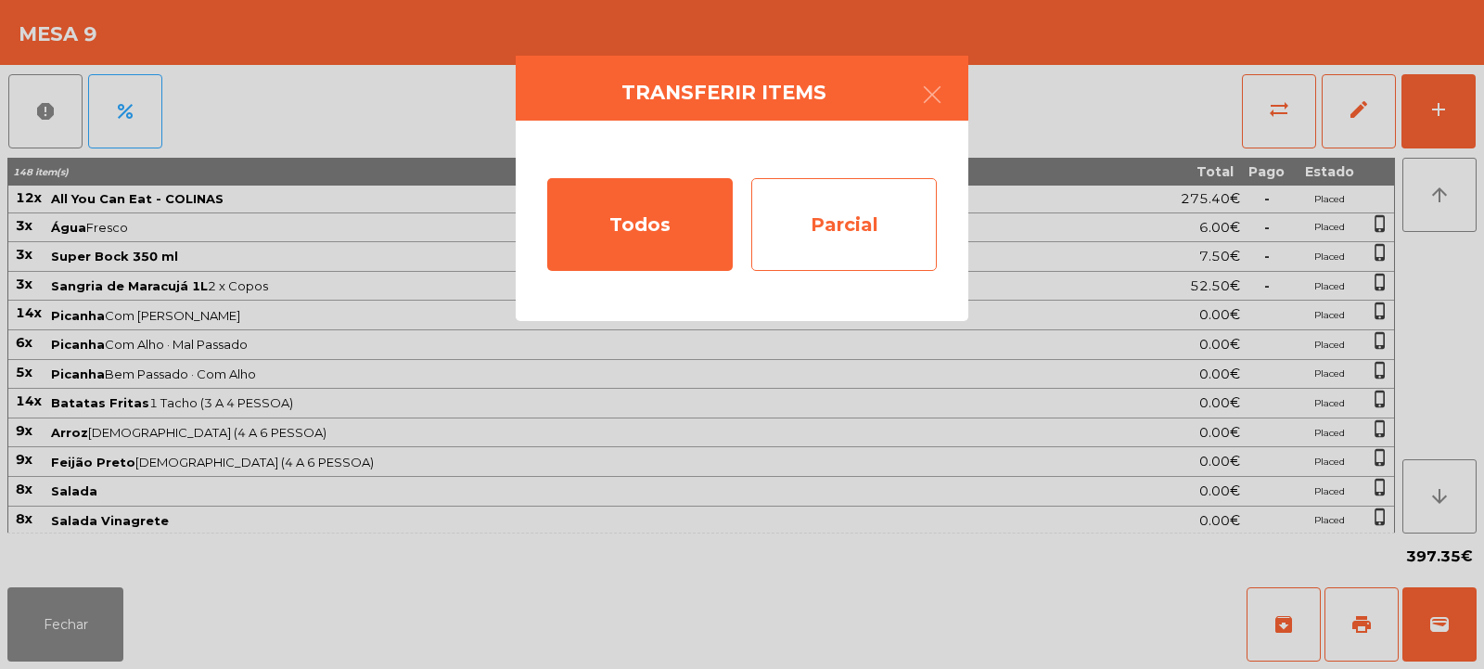
click at [890, 220] on div "Parcial" at bounding box center [844, 224] width 186 height 93
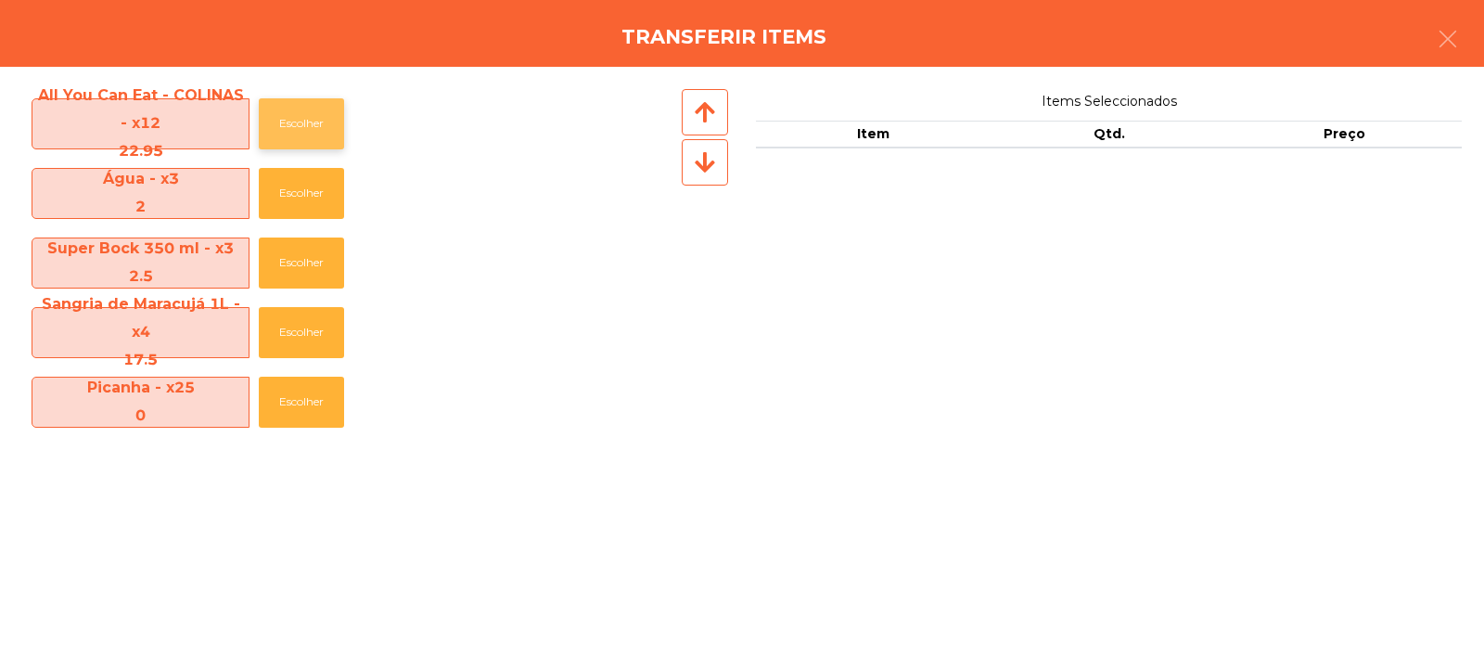
click at [300, 127] on button "Escolher" at bounding box center [301, 123] width 85 height 51
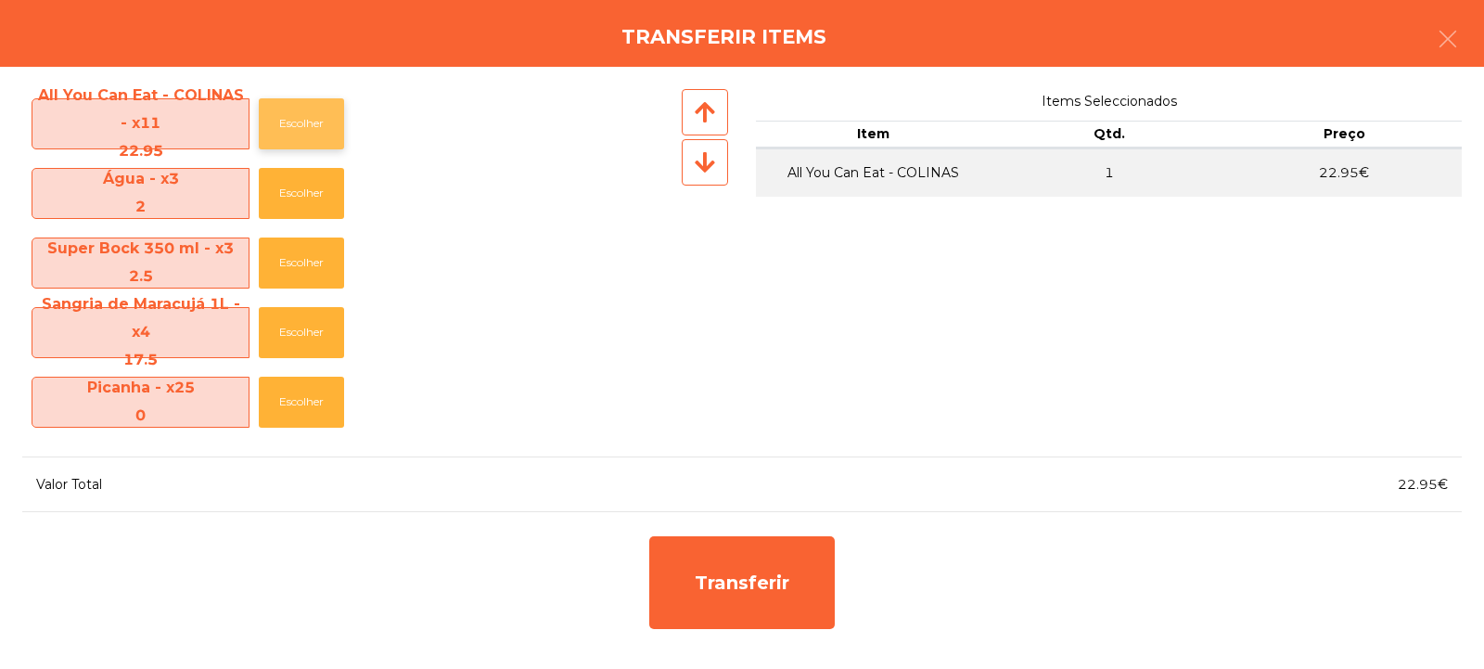
click at [306, 121] on button "Escolher" at bounding box center [301, 123] width 85 height 51
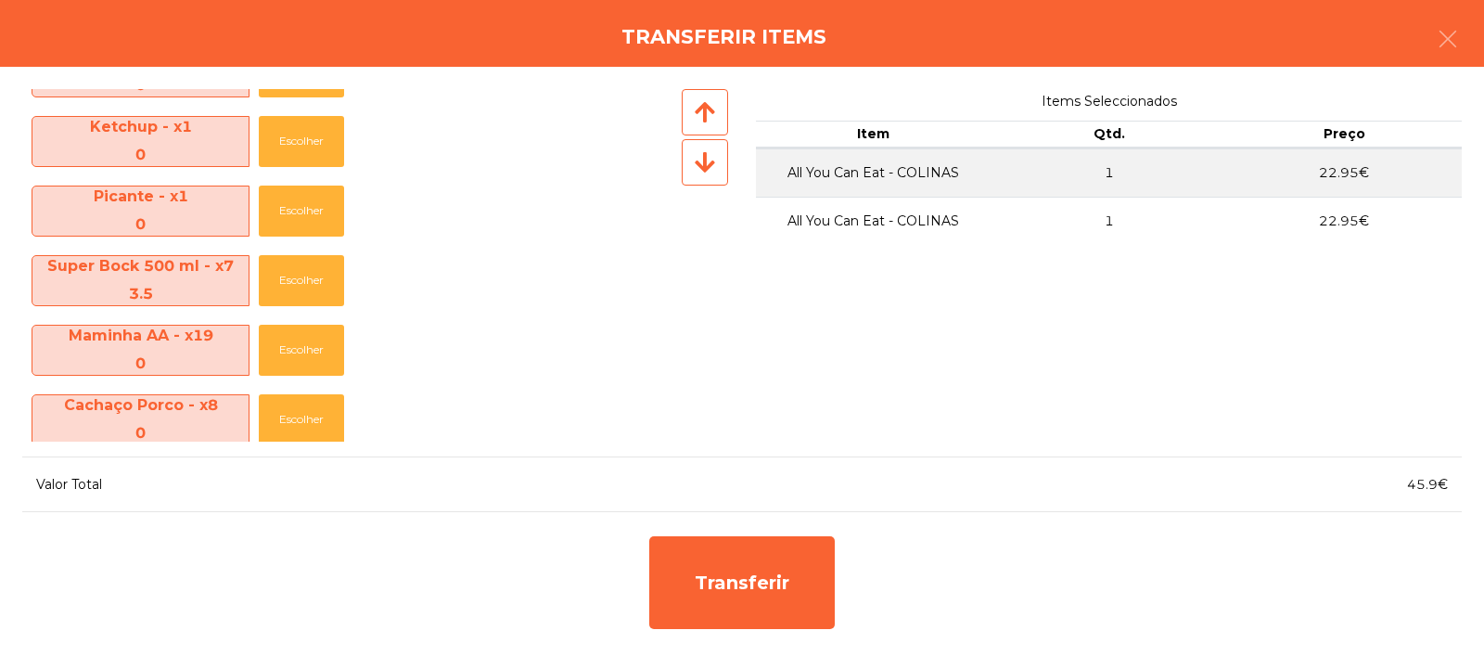
scroll to position [818, 0]
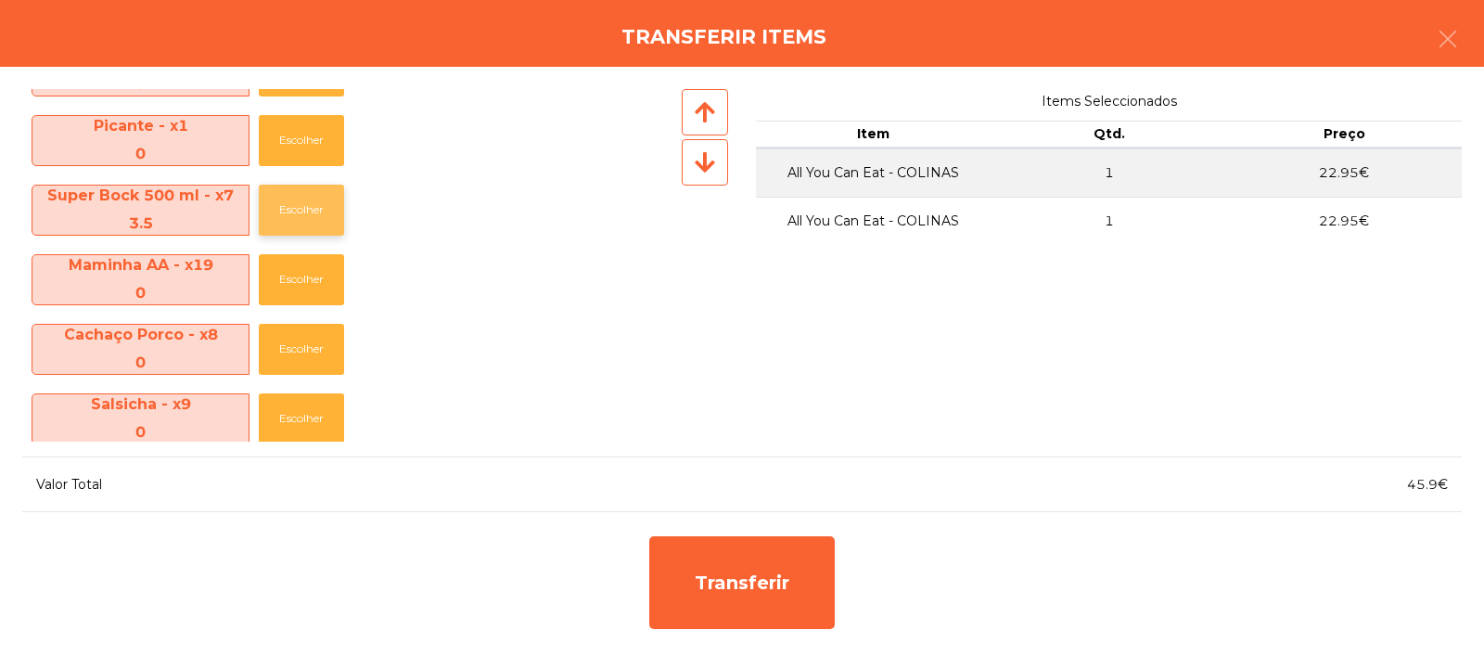
click at [303, 221] on button "Escolher" at bounding box center [301, 210] width 85 height 51
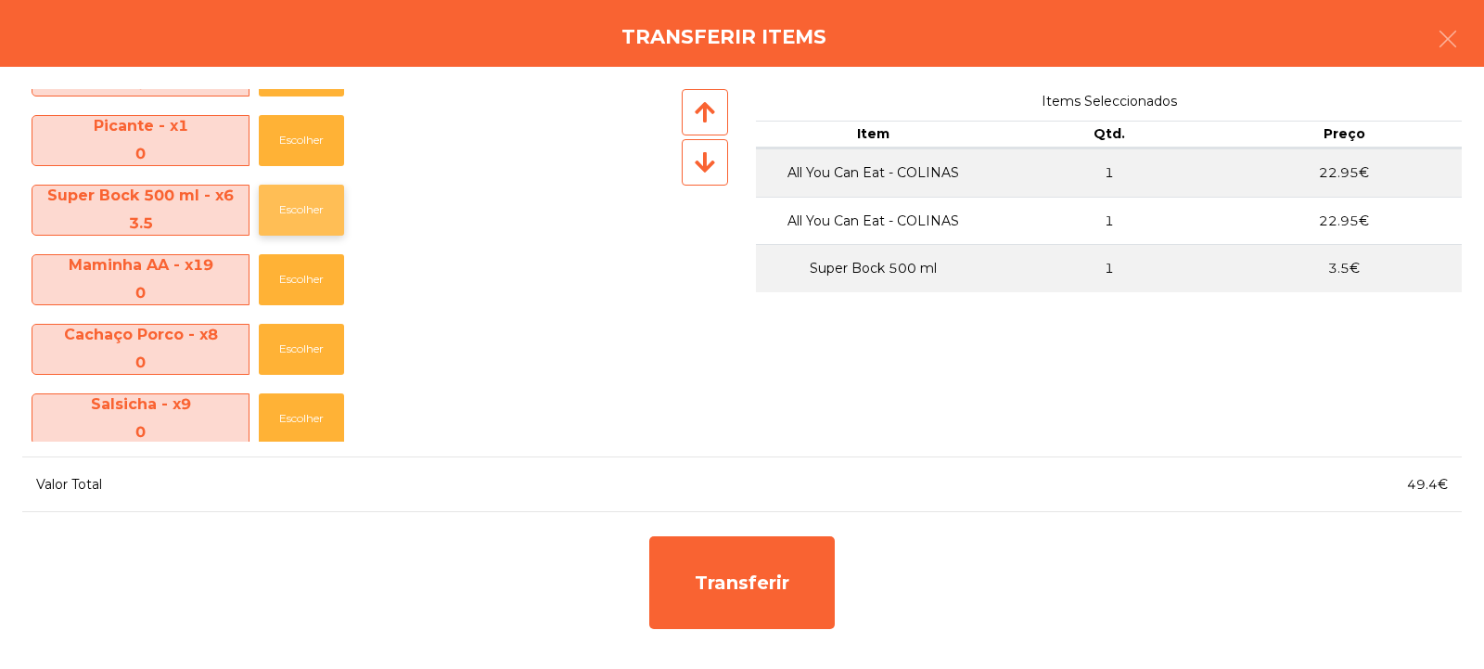
click at [309, 219] on button "Escolher" at bounding box center [301, 210] width 85 height 51
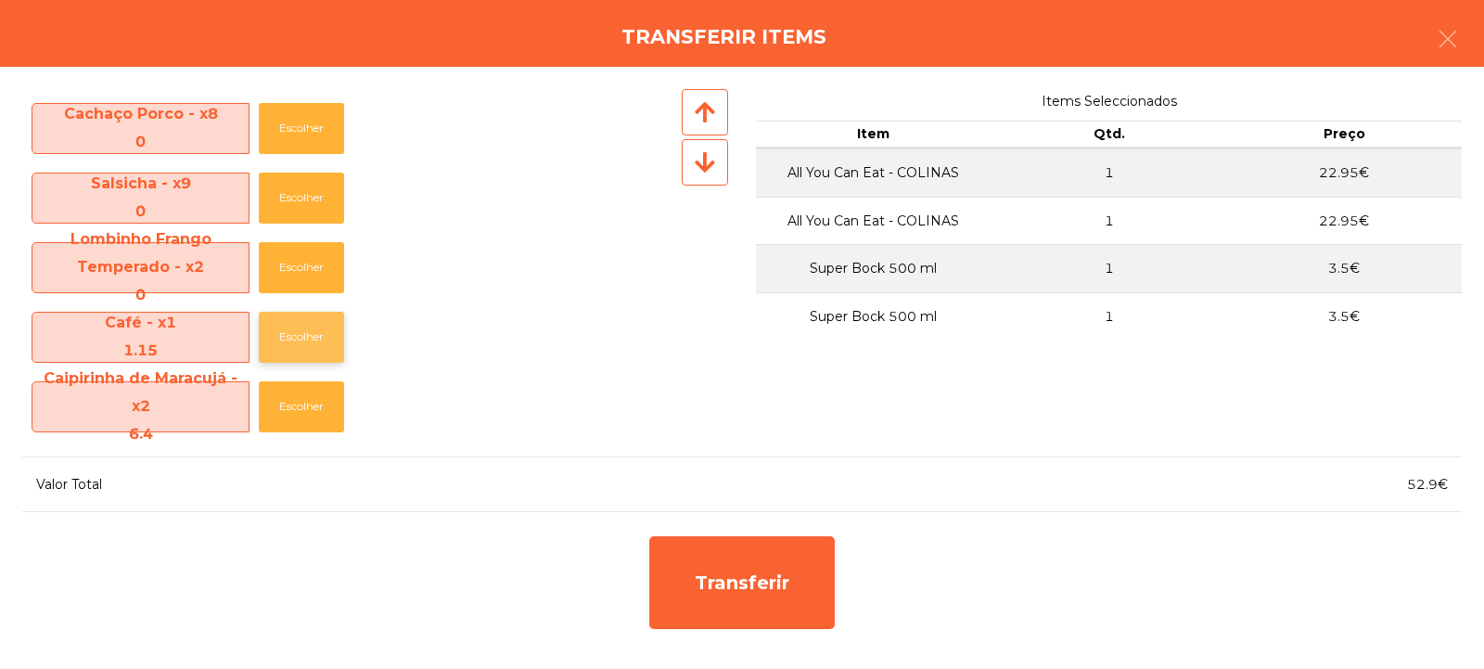
click at [287, 337] on button "Escolher" at bounding box center [301, 337] width 85 height 51
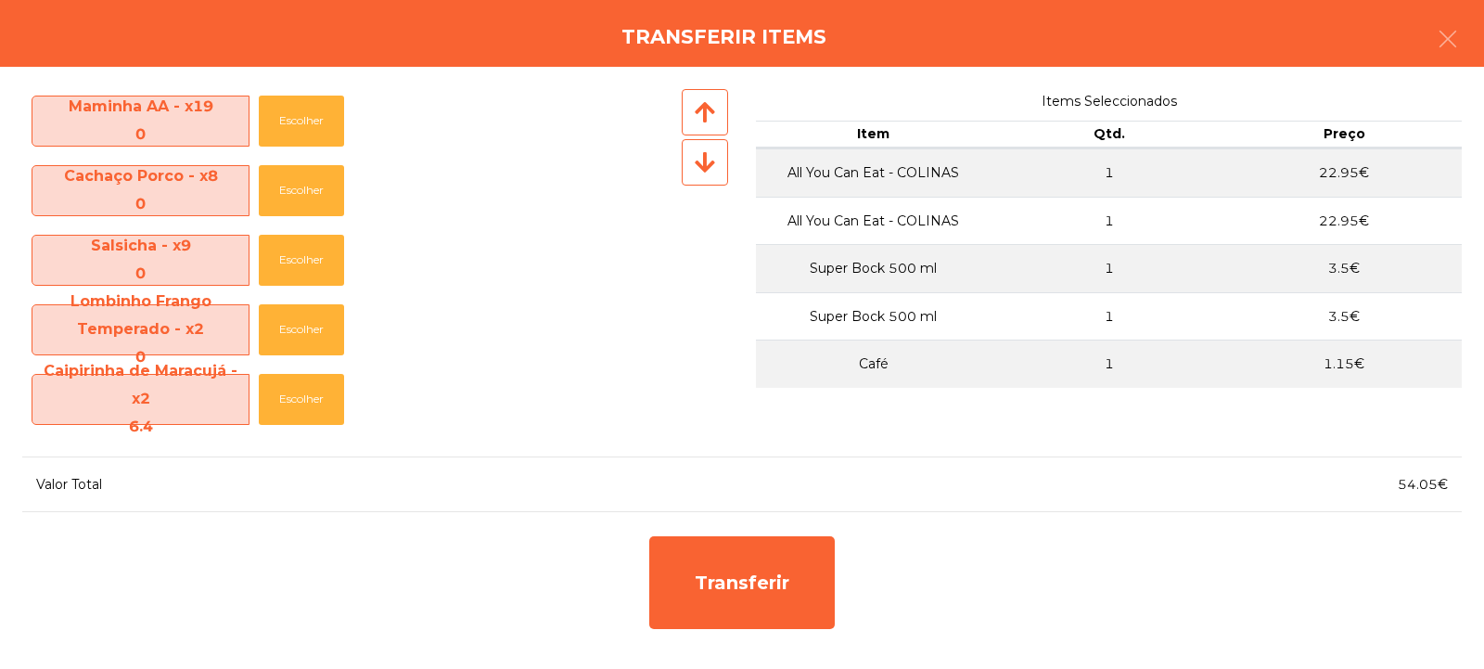
scroll to position [969, 0]
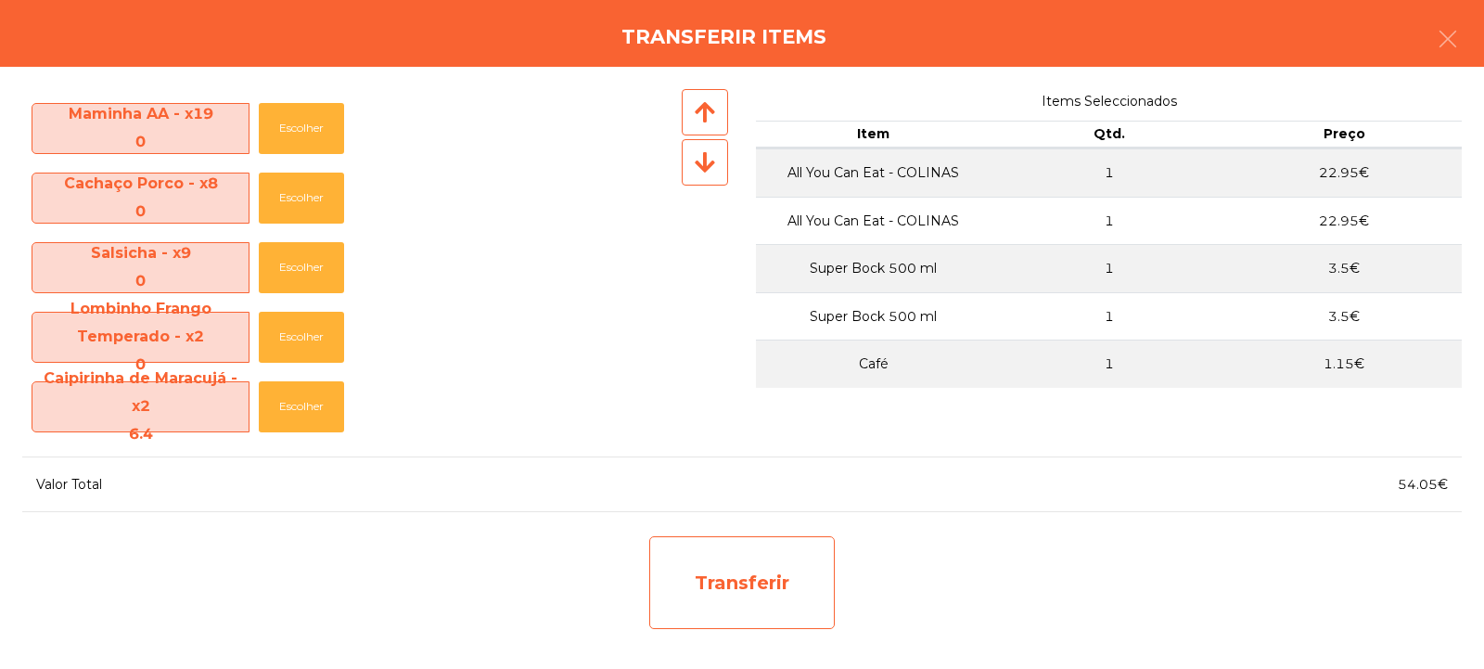
click at [721, 568] on div "Transferir" at bounding box center [742, 582] width 186 height 93
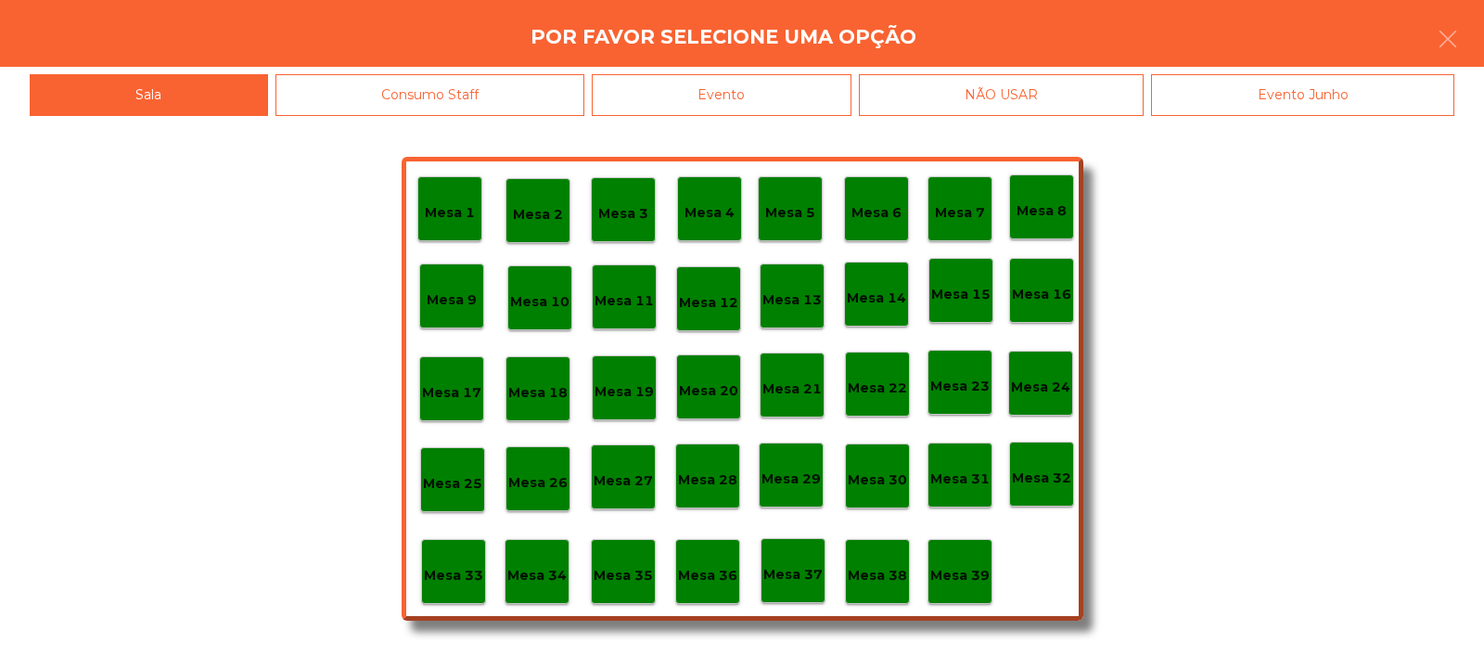
click at [466, 568] on p "Mesa 33" at bounding box center [453, 575] width 59 height 21
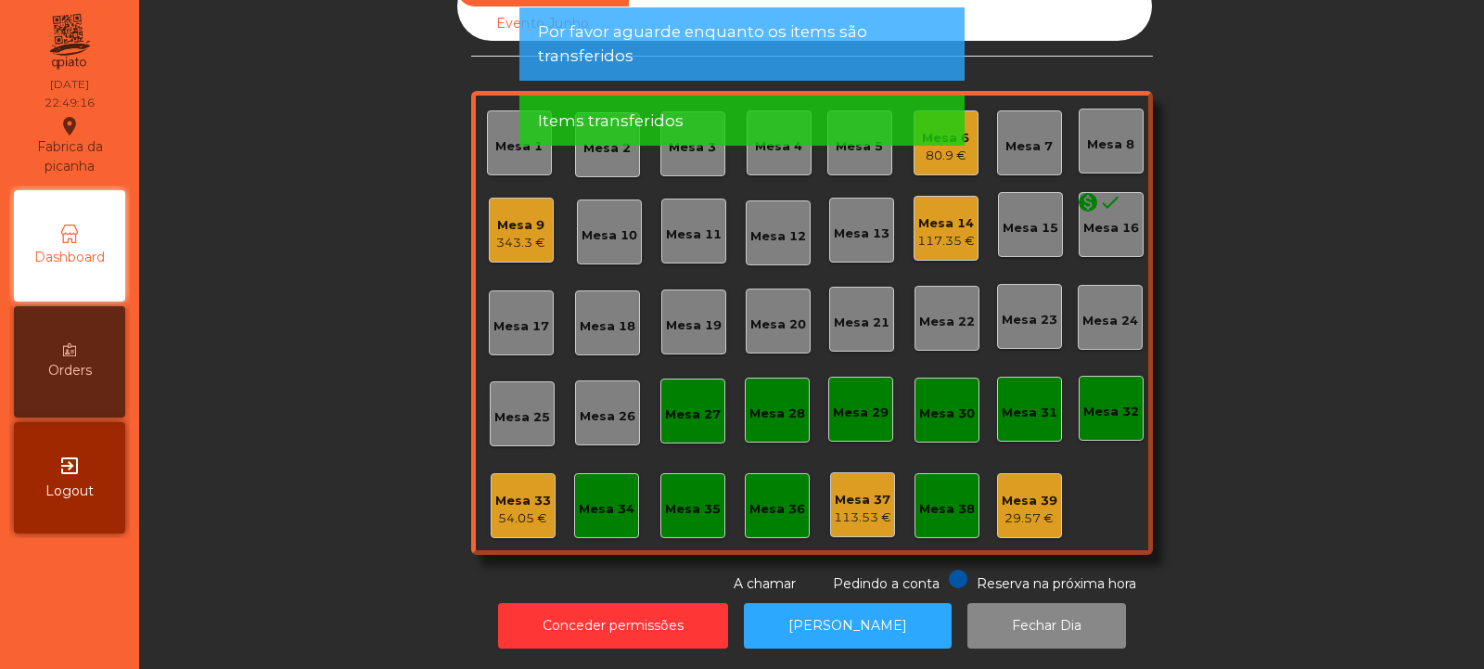
click at [519, 517] on div "Mesa 33 54.05 €" at bounding box center [523, 505] width 65 height 65
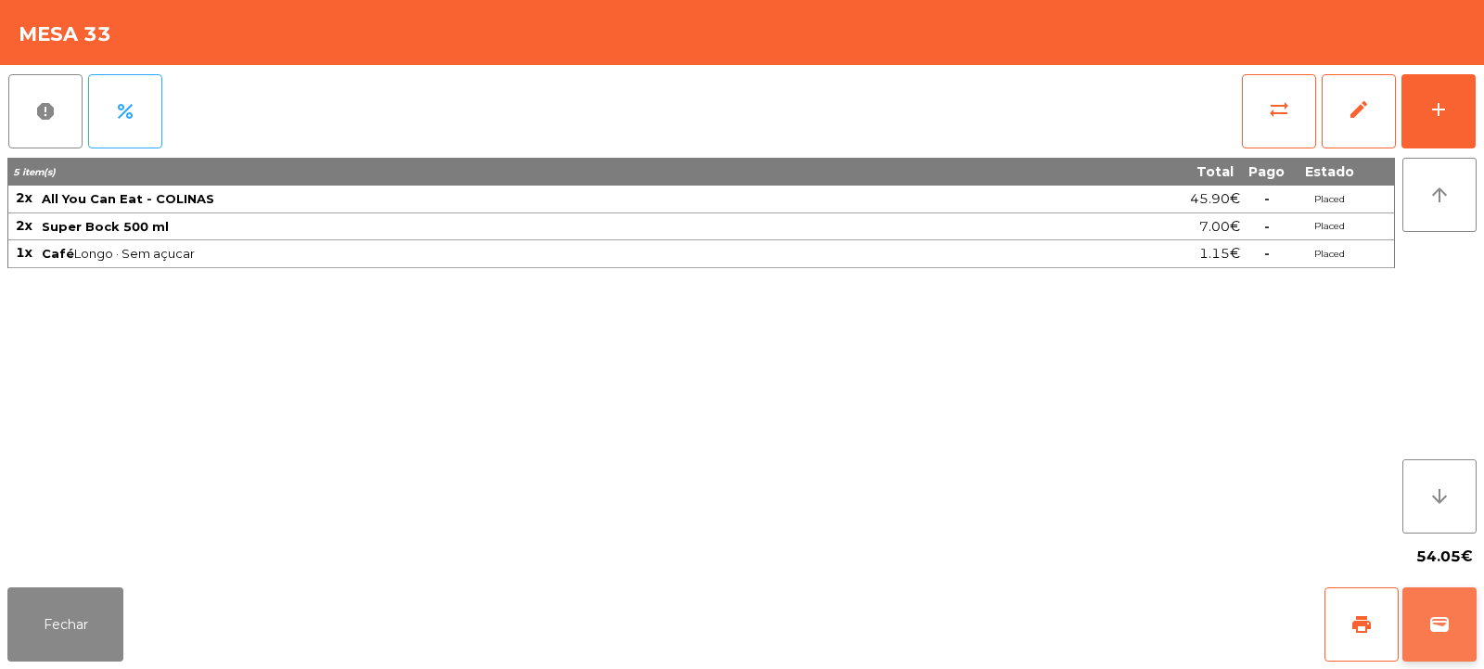
click at [1455, 627] on button "wallet" at bounding box center [1440, 624] width 74 height 74
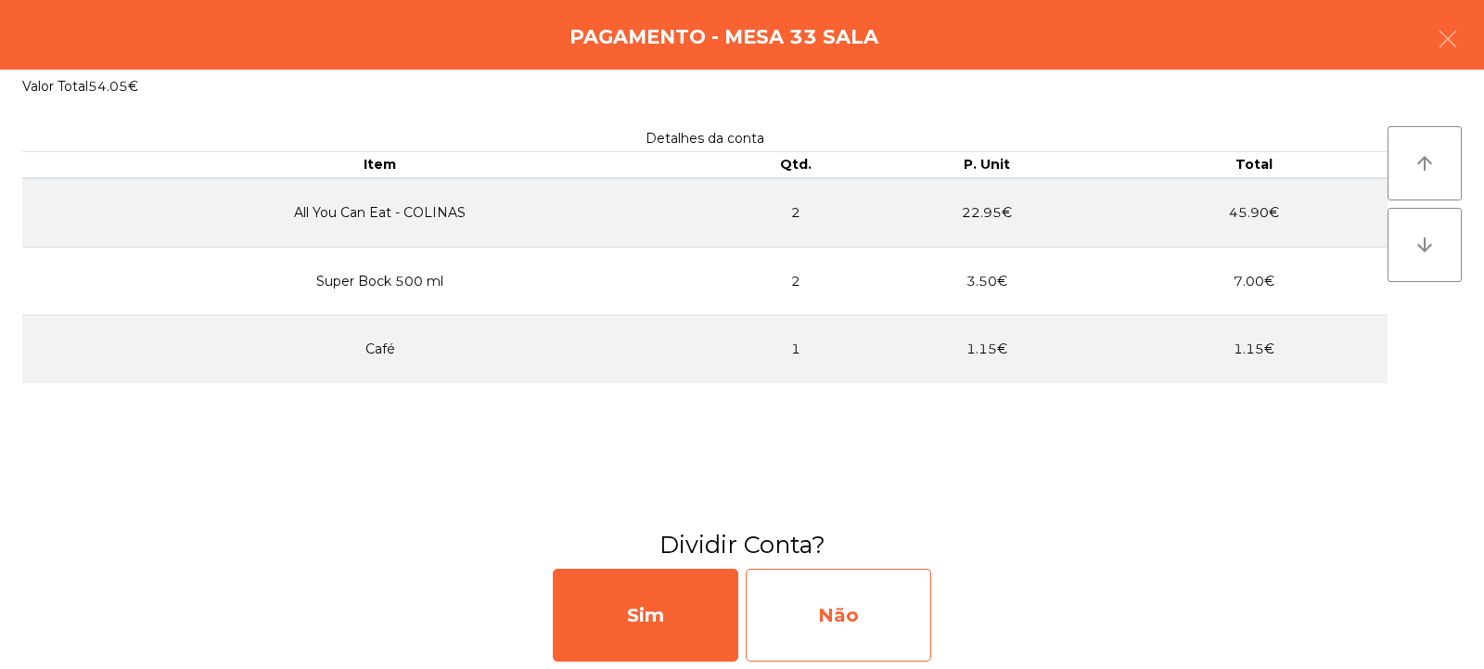
click at [880, 607] on div "Não" at bounding box center [839, 615] width 186 height 93
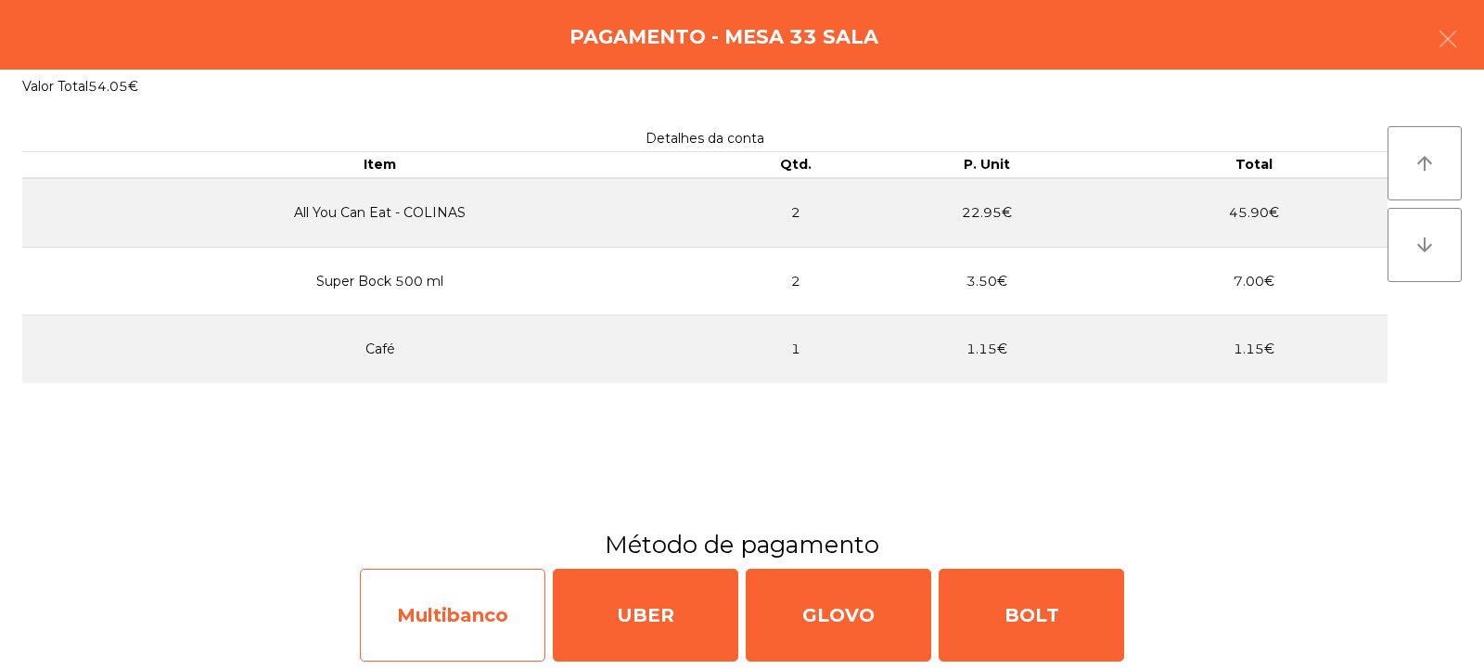
click at [503, 620] on div "Multibanco" at bounding box center [453, 615] width 186 height 93
select select "**"
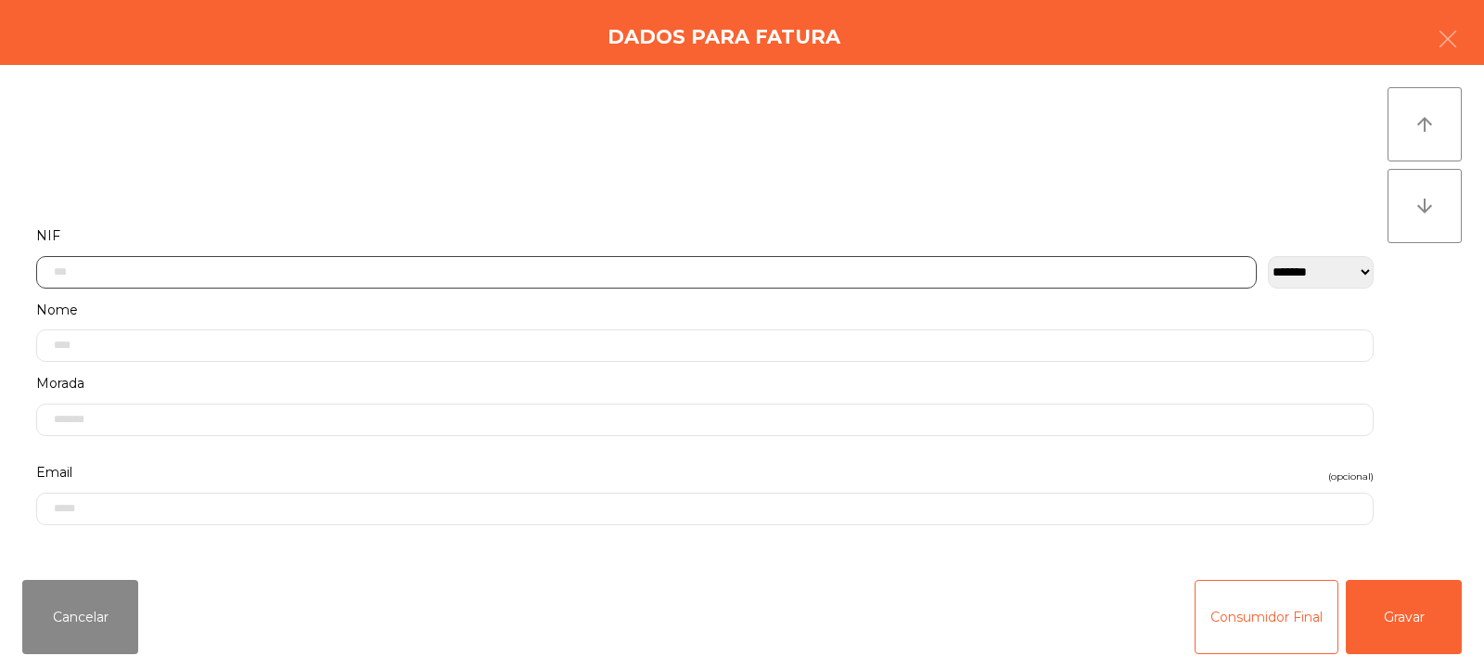
click at [696, 265] on input "text" at bounding box center [646, 272] width 1221 height 32
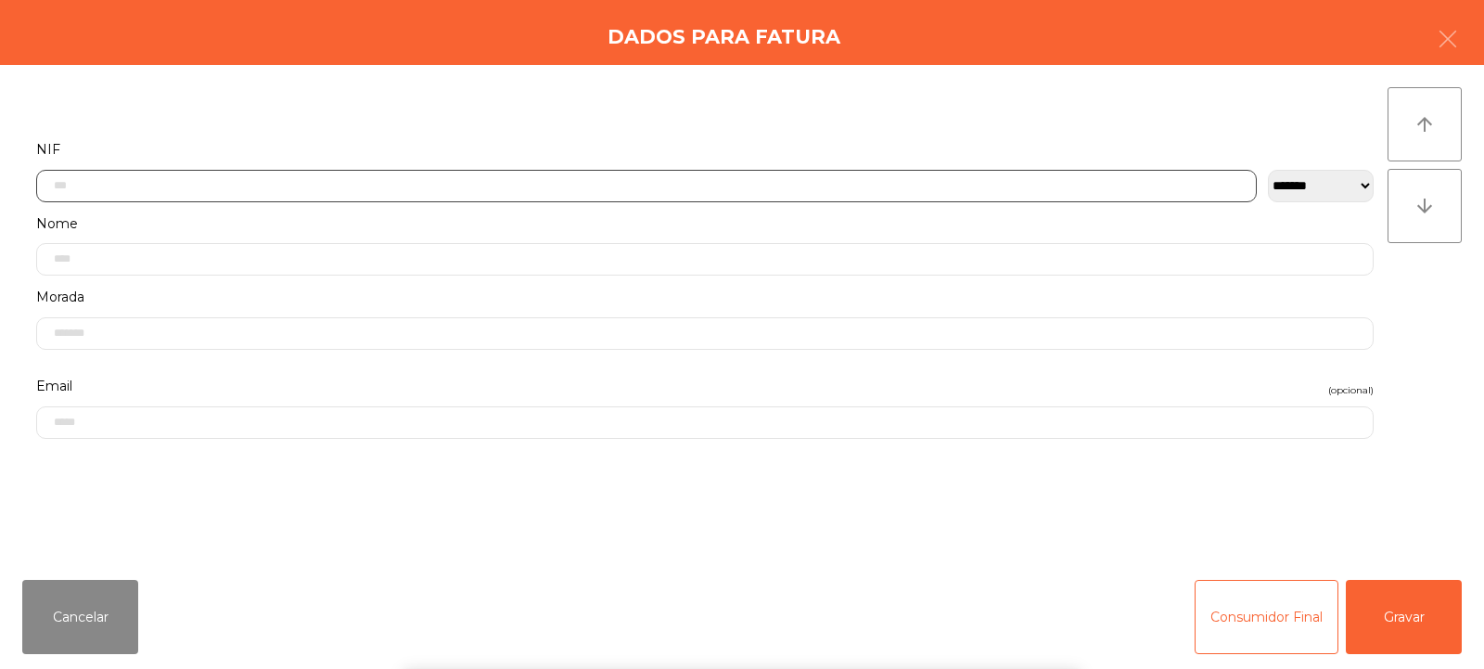
scroll to position [135, 0]
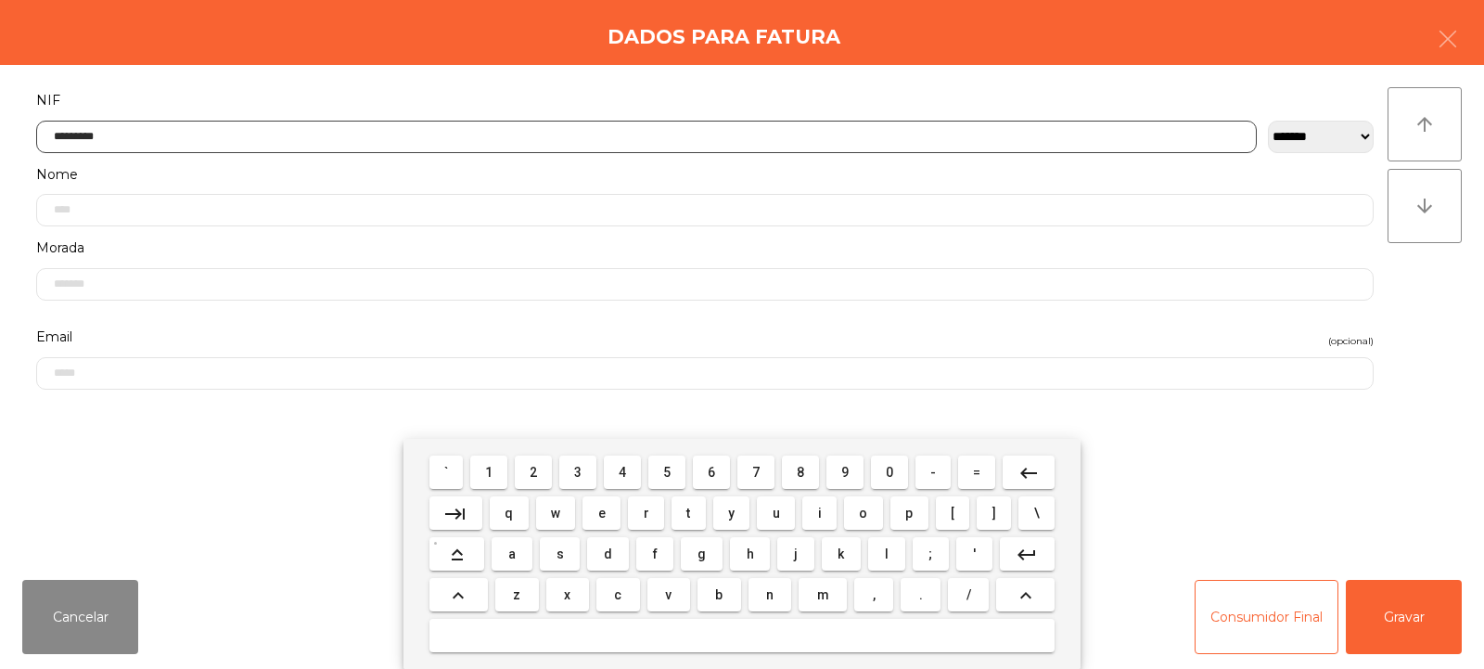
type input "*********"
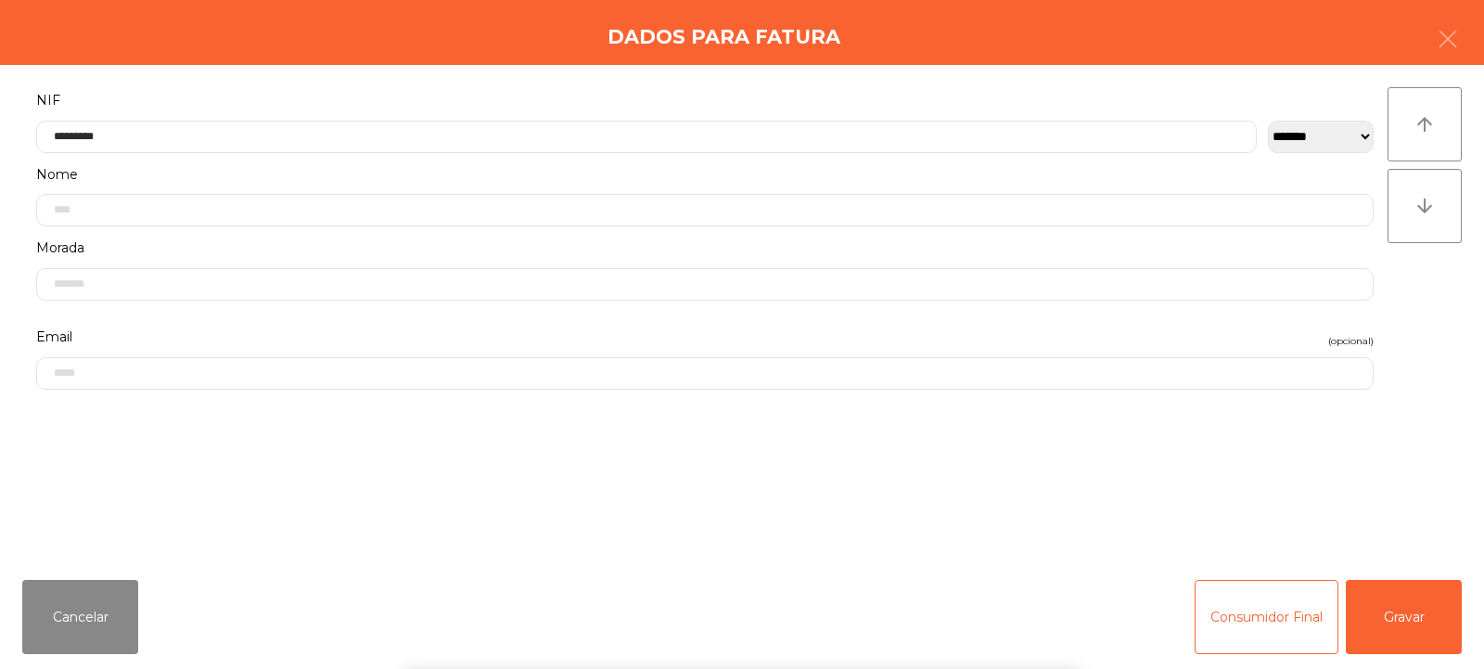
click at [1412, 641] on div "` 1 2 3 4 5 6 7 8 9 0 - = keyboard_backspace keyboard_tab q w e r t y u i o p […" at bounding box center [742, 554] width 1484 height 230
click at [1400, 635] on button "Gravar" at bounding box center [1404, 617] width 116 height 74
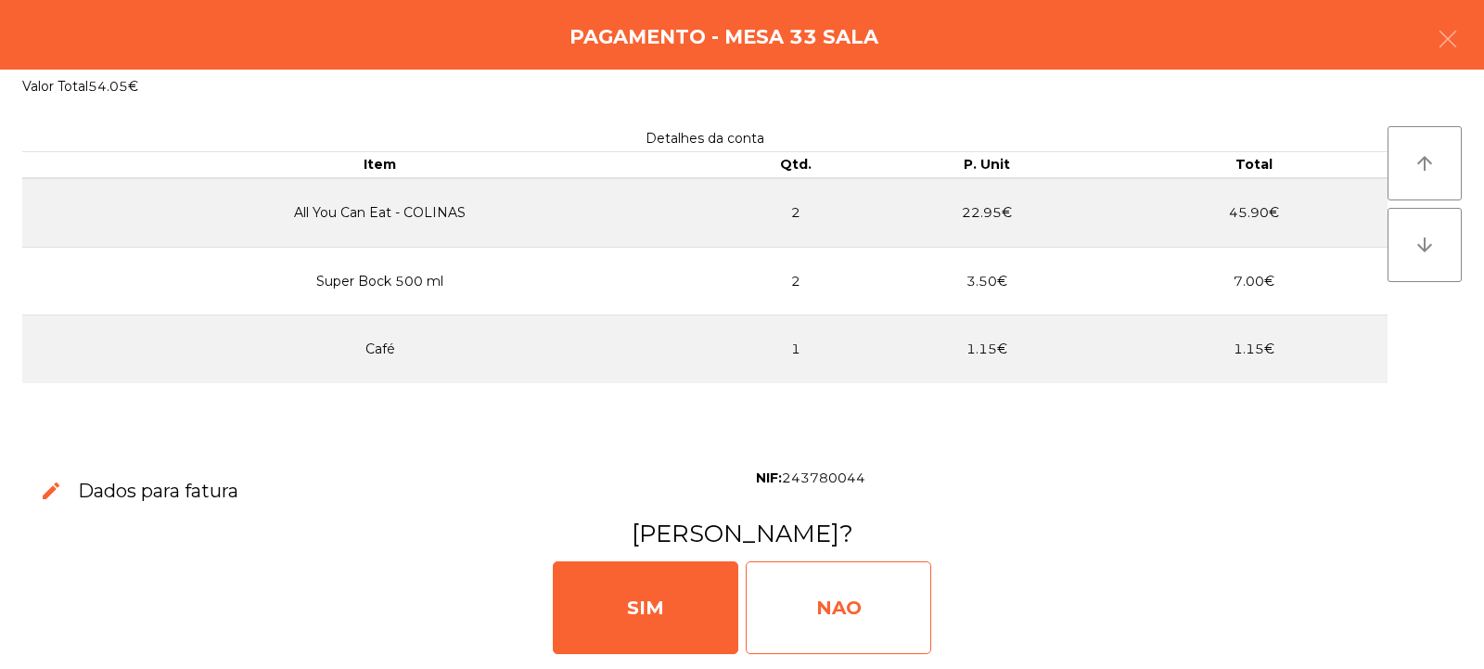
click at [853, 606] on div "NAO" at bounding box center [839, 607] width 186 height 93
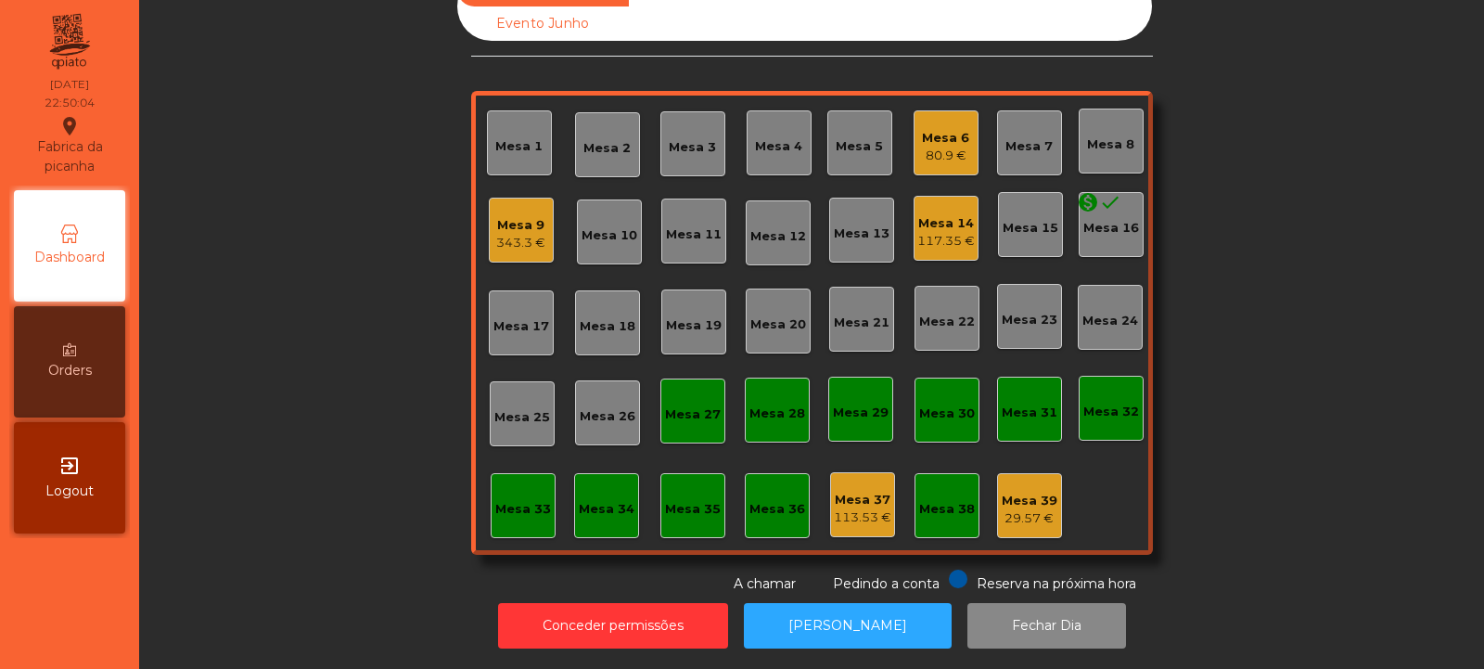
click at [962, 160] on div "Mesa 6 80.9 €" at bounding box center [946, 142] width 65 height 65
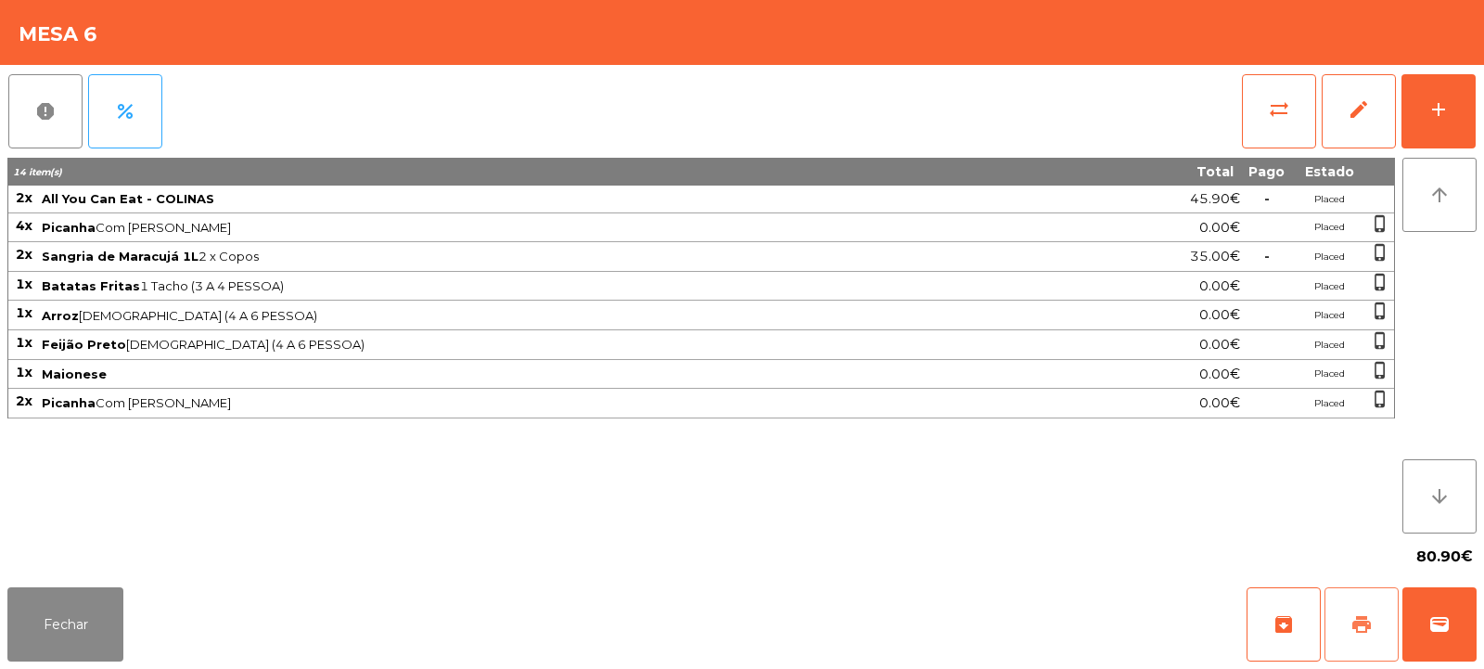
click at [1362, 622] on span "print" at bounding box center [1362, 624] width 22 height 22
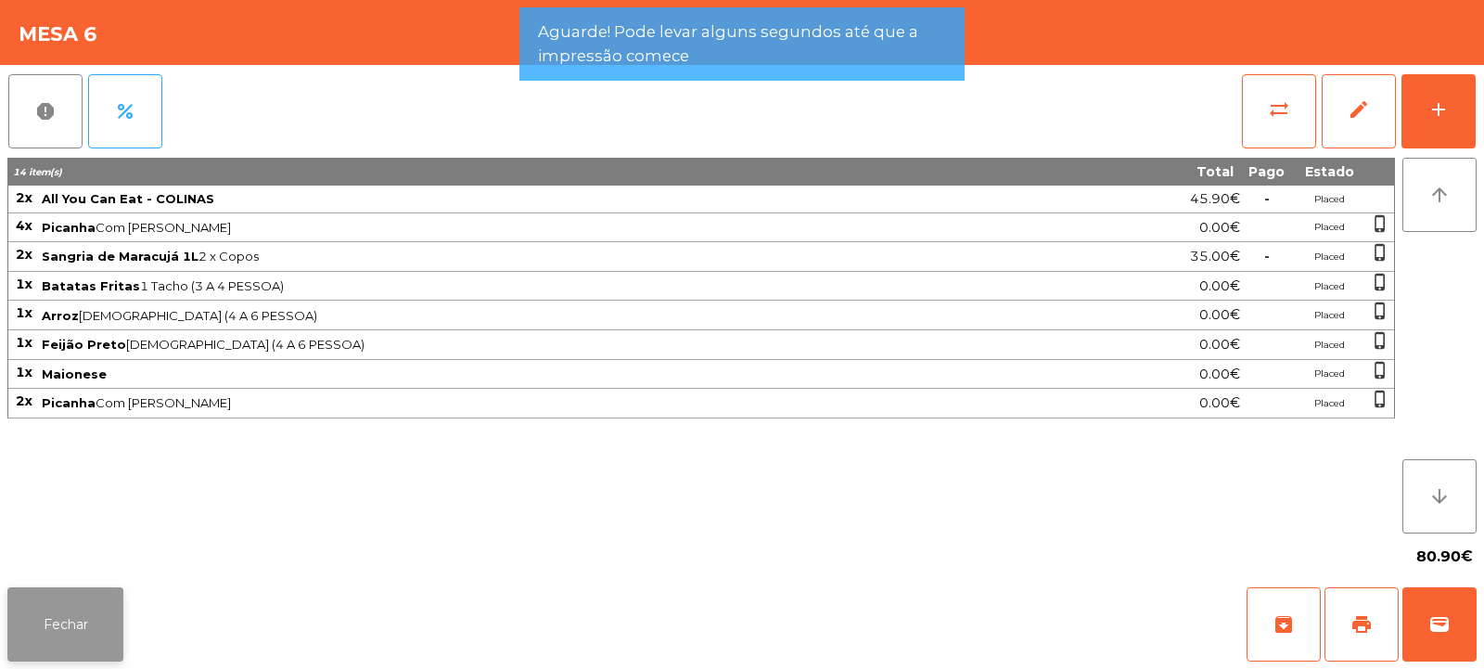
click at [78, 612] on button "Fechar" at bounding box center [65, 624] width 116 height 74
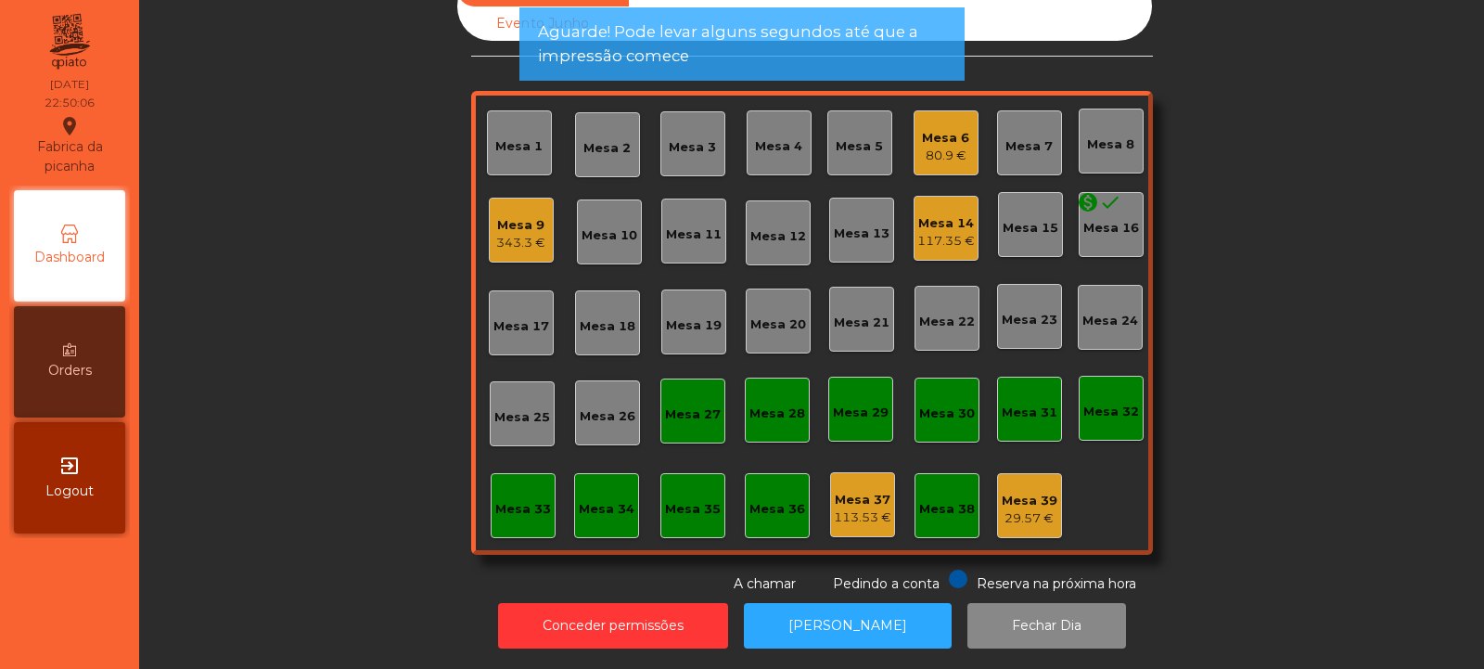
scroll to position [0, 0]
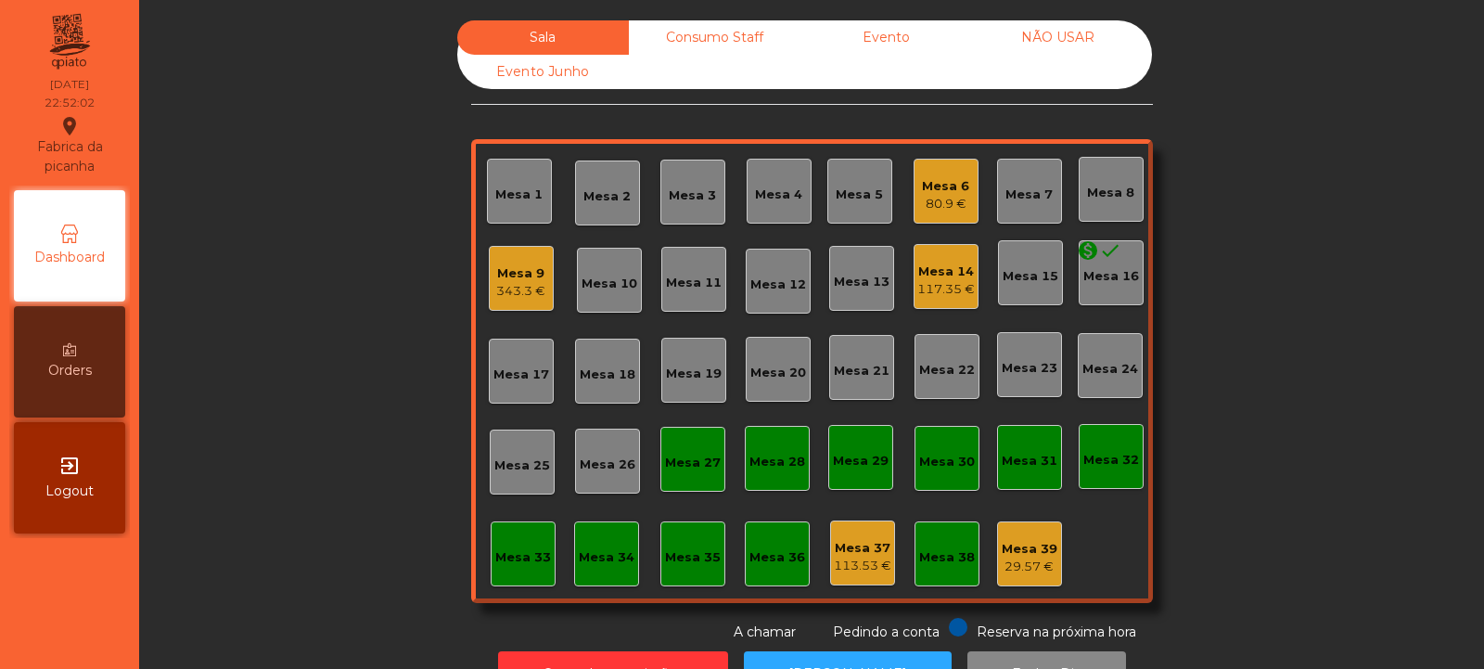
click at [949, 200] on div "80.9 €" at bounding box center [945, 204] width 47 height 19
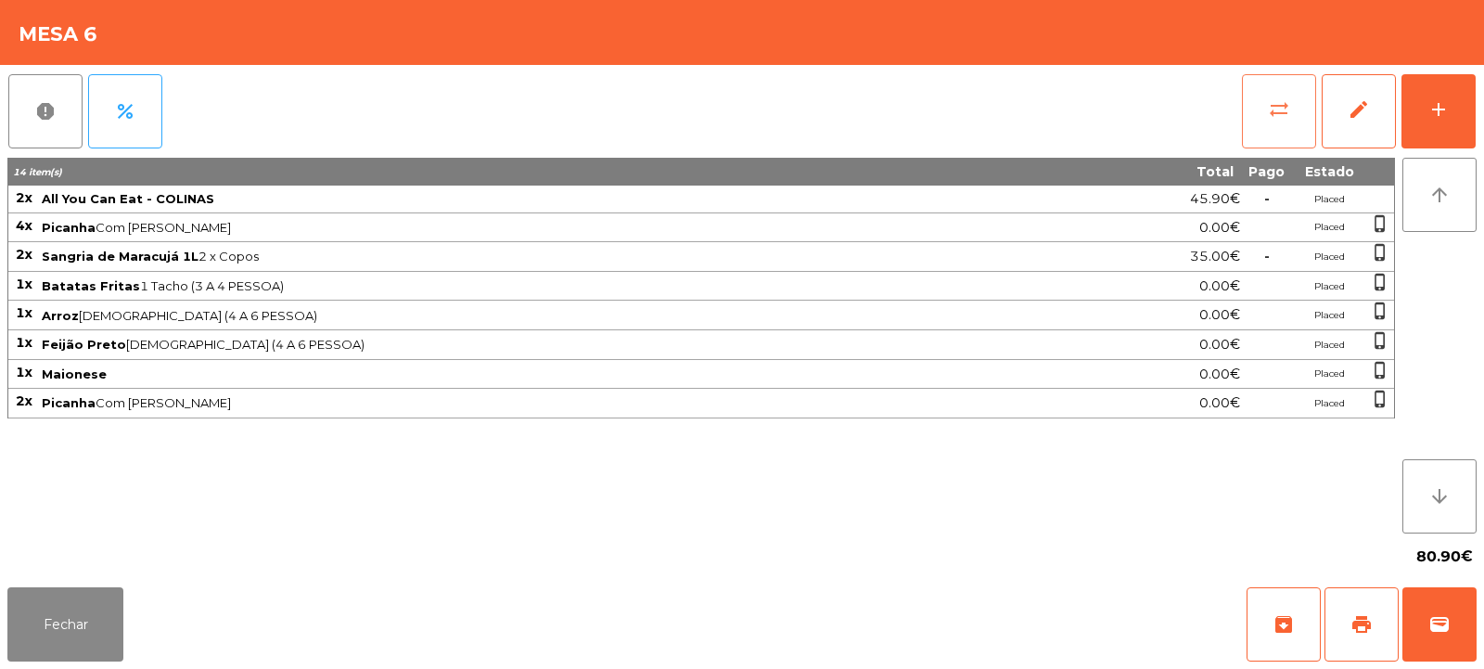
click at [1271, 113] on span "sync_alt" at bounding box center [1279, 109] width 22 height 22
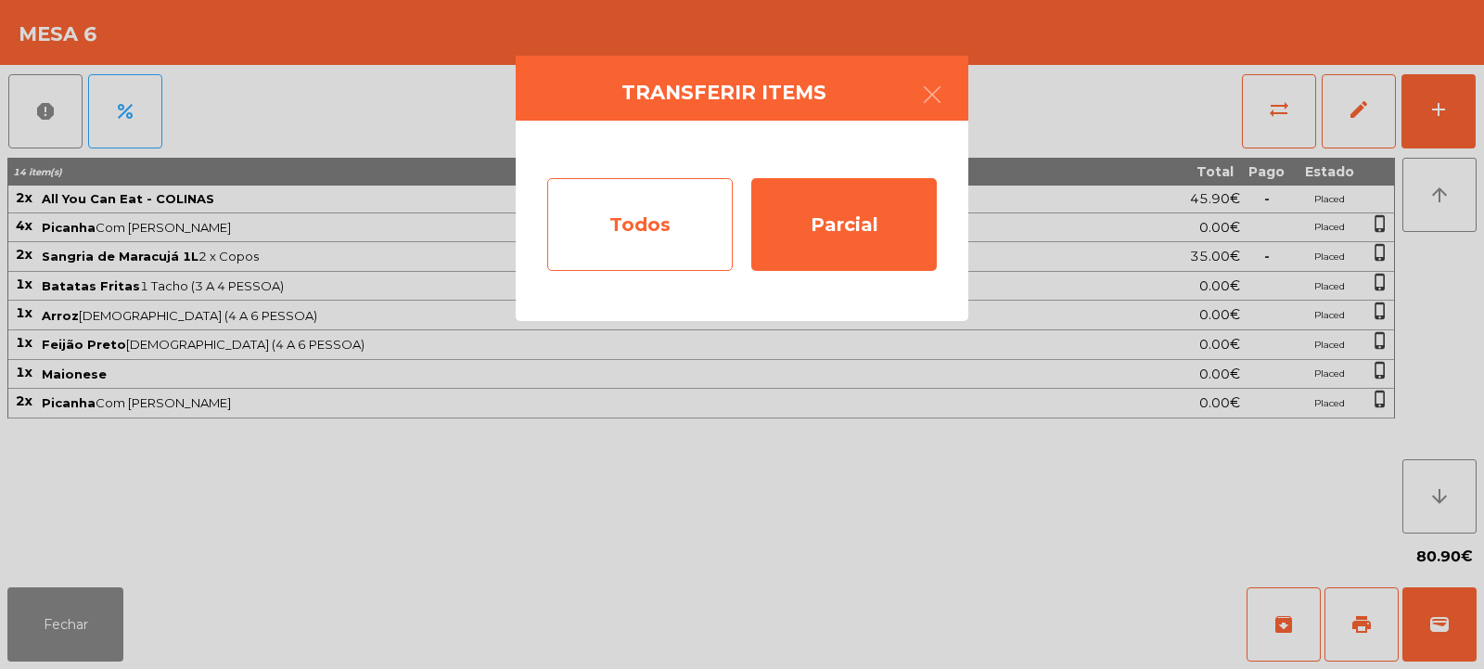
click at [663, 223] on div "Todos" at bounding box center [640, 224] width 186 height 93
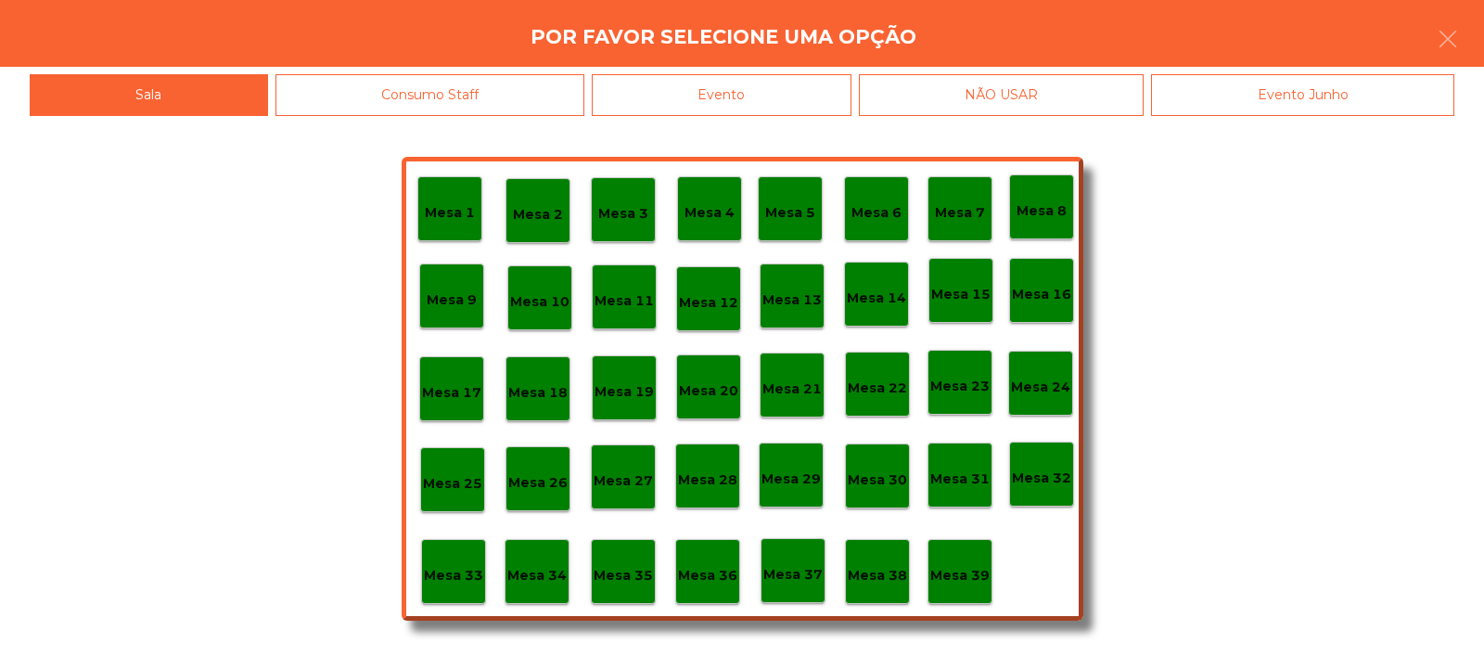
click at [819, 91] on div "Evento" at bounding box center [722, 95] width 260 height 42
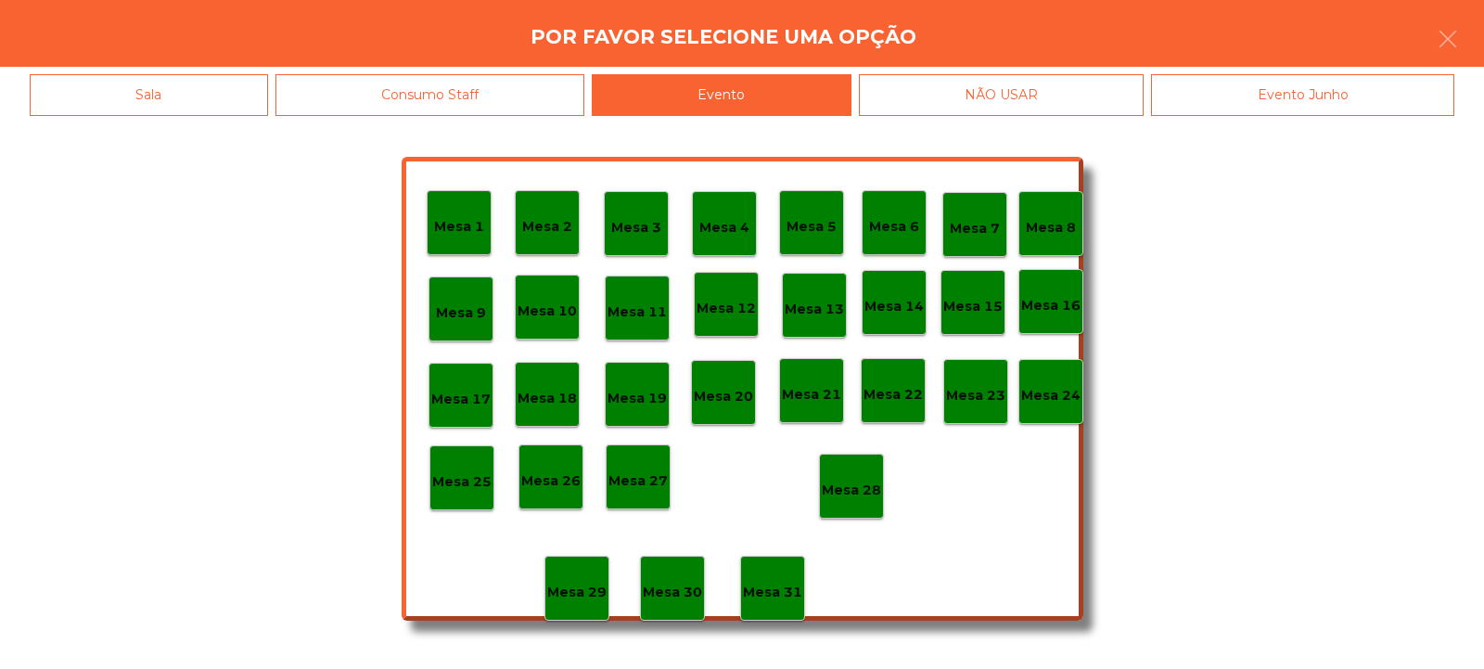
click at [868, 480] on p "Mesa 28" at bounding box center [851, 490] width 59 height 21
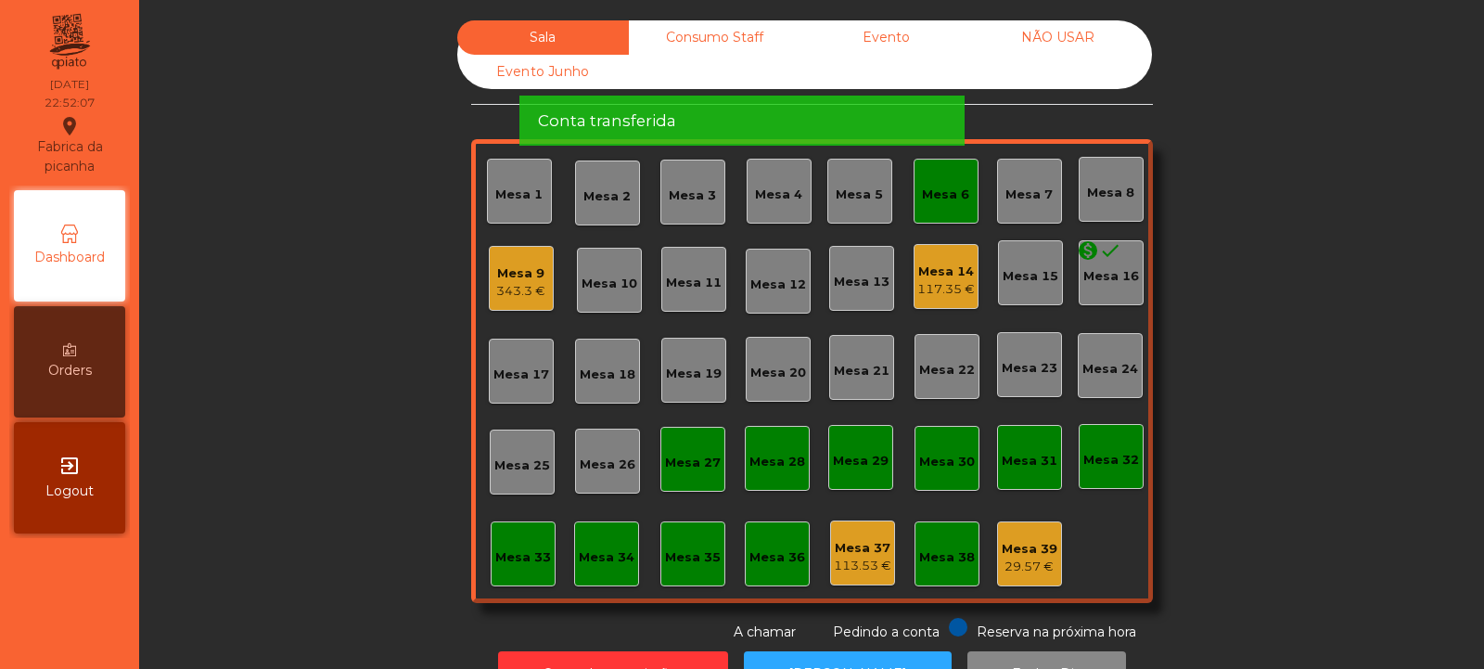
click at [949, 186] on div "Mesa 6" at bounding box center [945, 195] width 47 height 19
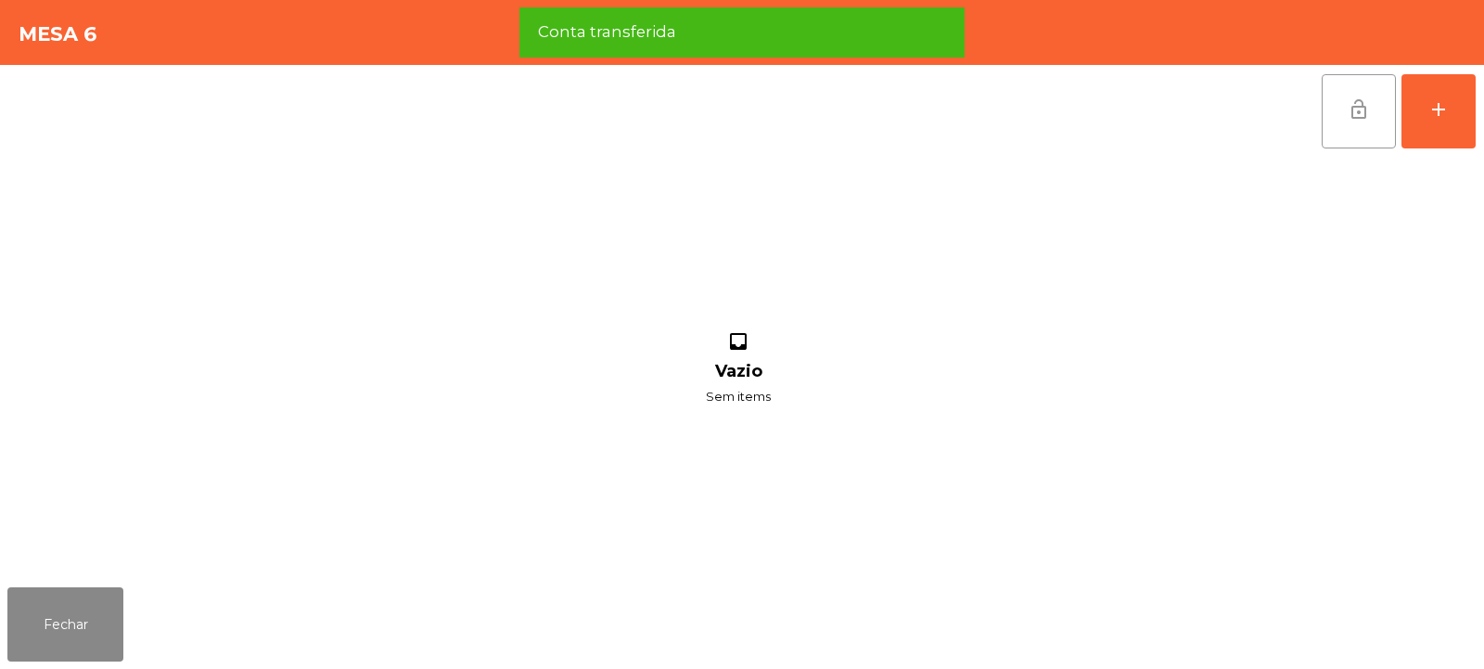
click at [1350, 120] on span "lock_open" at bounding box center [1359, 109] width 22 height 22
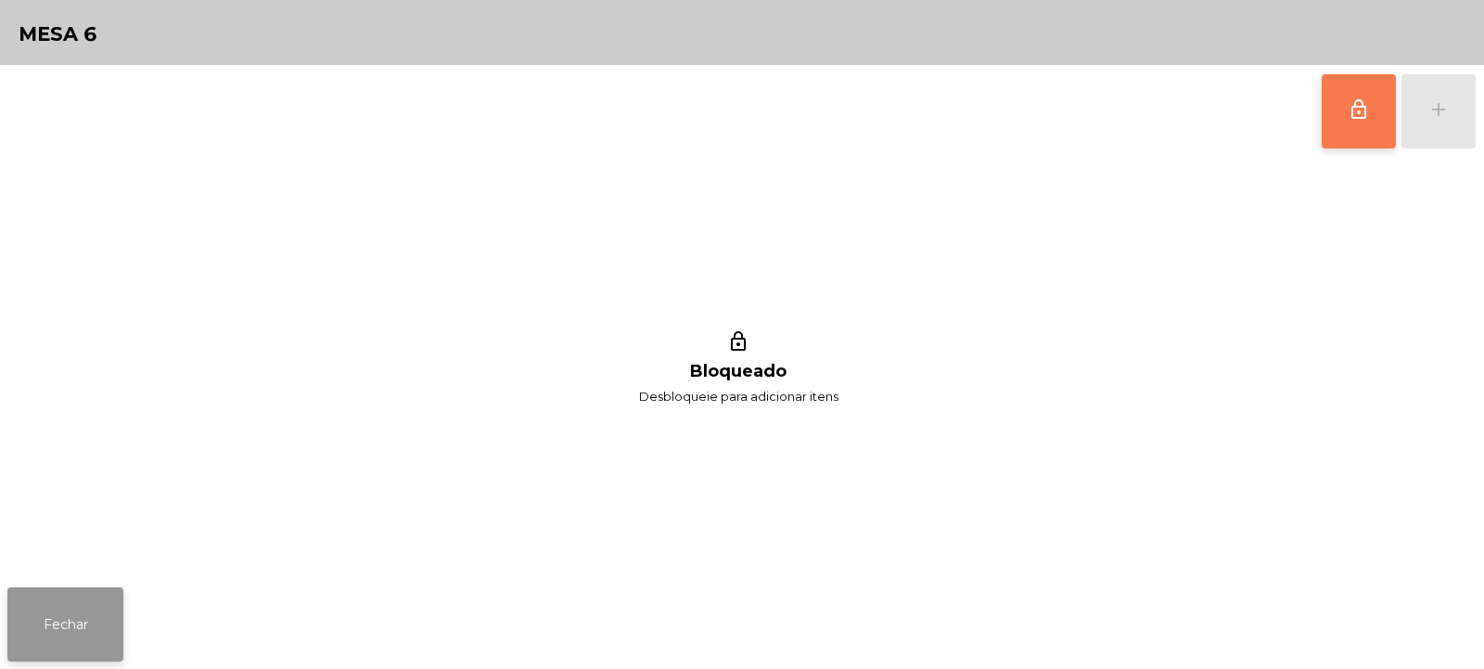
click at [89, 633] on button "Fechar" at bounding box center [65, 624] width 116 height 74
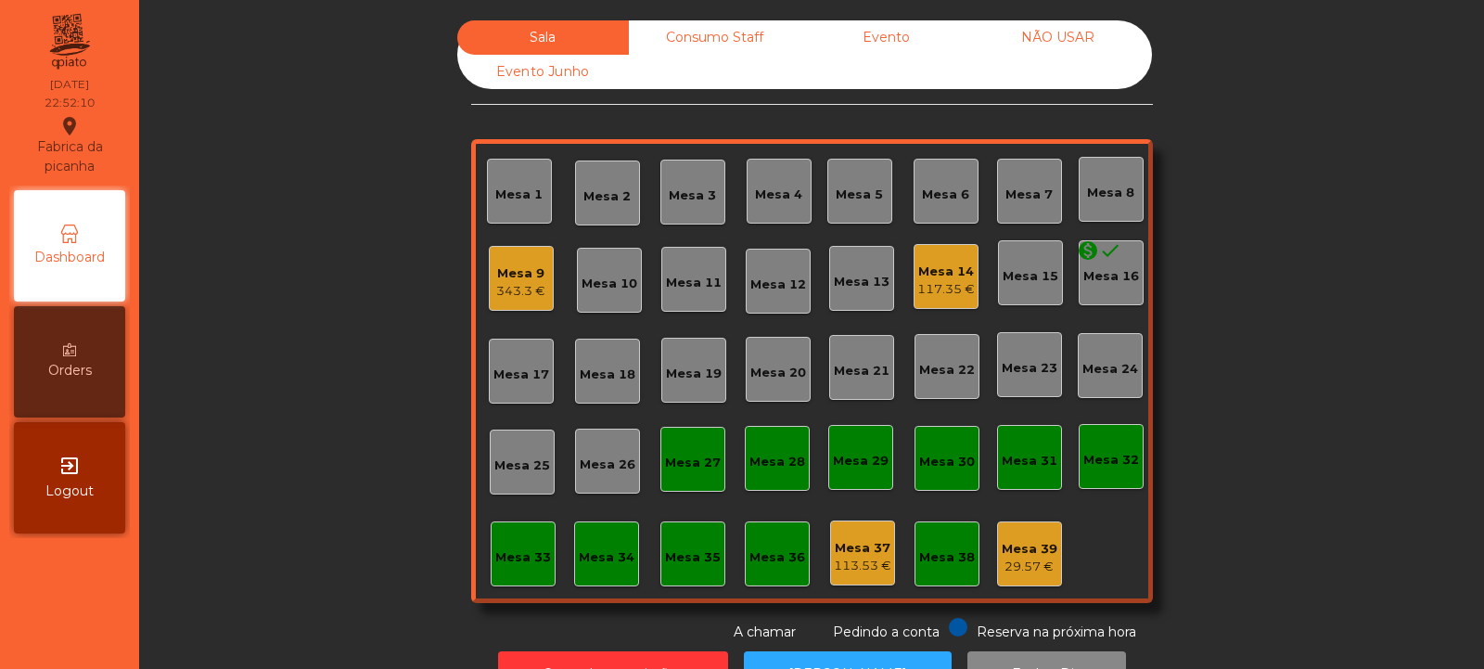
click at [523, 290] on div "343.3 €" at bounding box center [520, 291] width 49 height 19
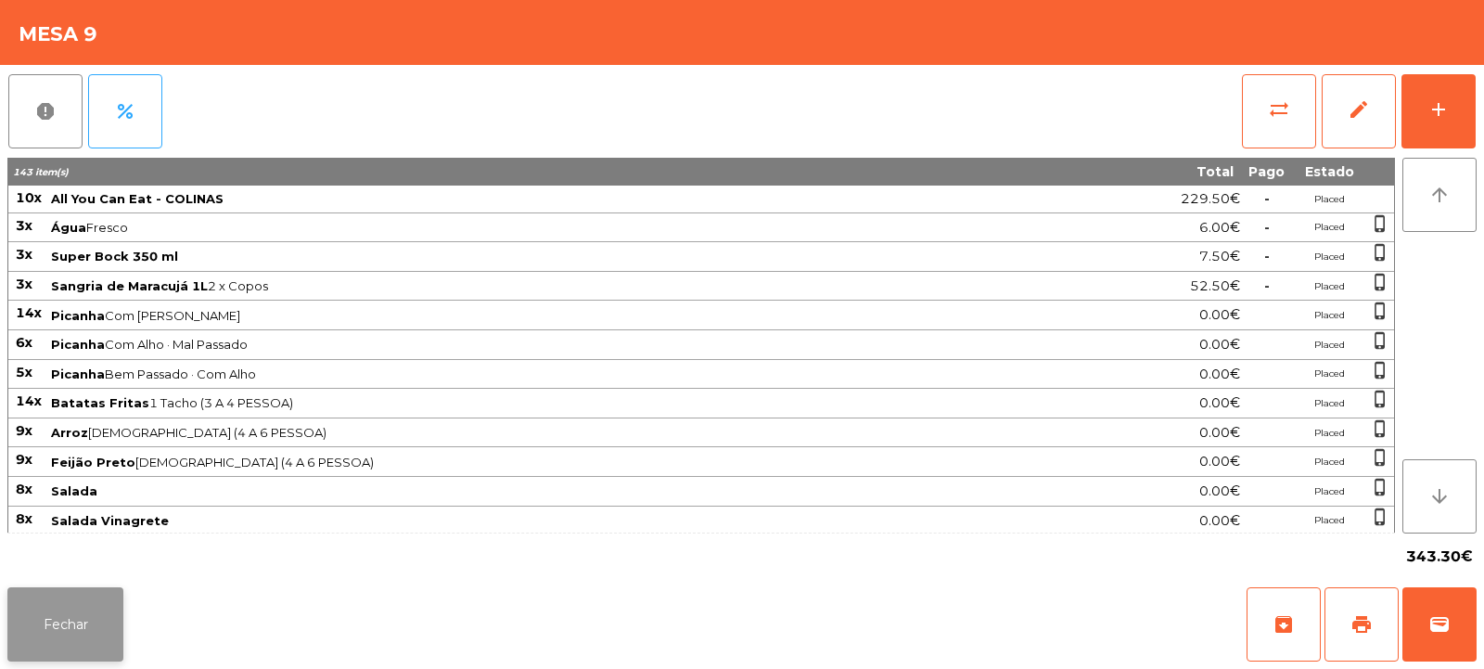
click at [73, 645] on button "Fechar" at bounding box center [65, 624] width 116 height 74
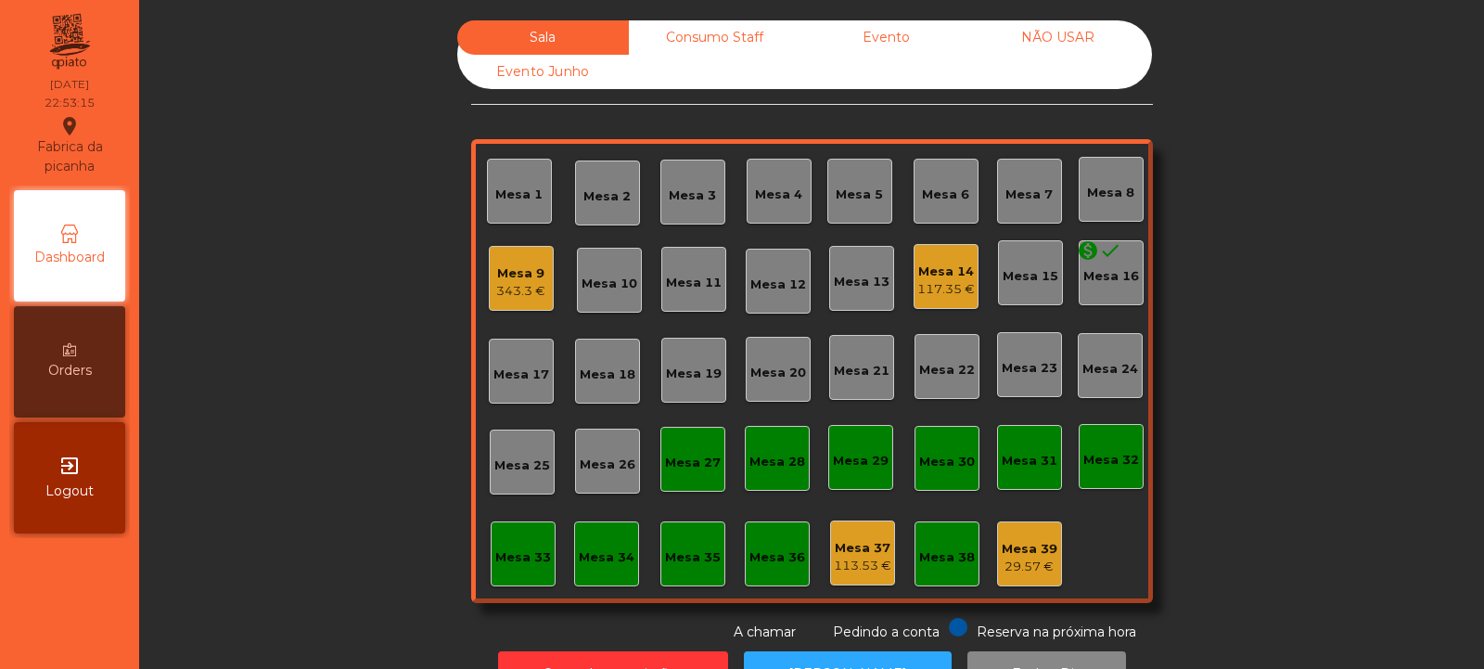
click at [932, 289] on div "117.35 €" at bounding box center [946, 289] width 58 height 19
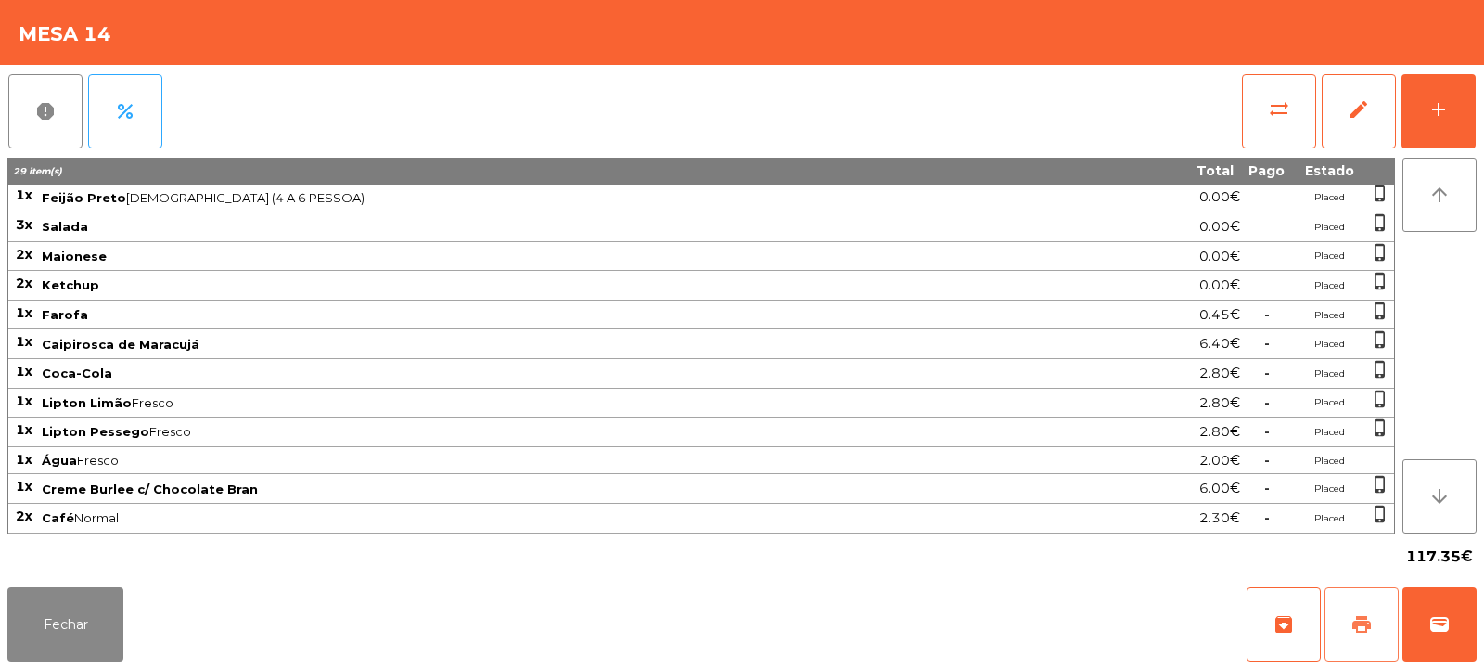
click at [1356, 635] on button "print" at bounding box center [1362, 624] width 74 height 74
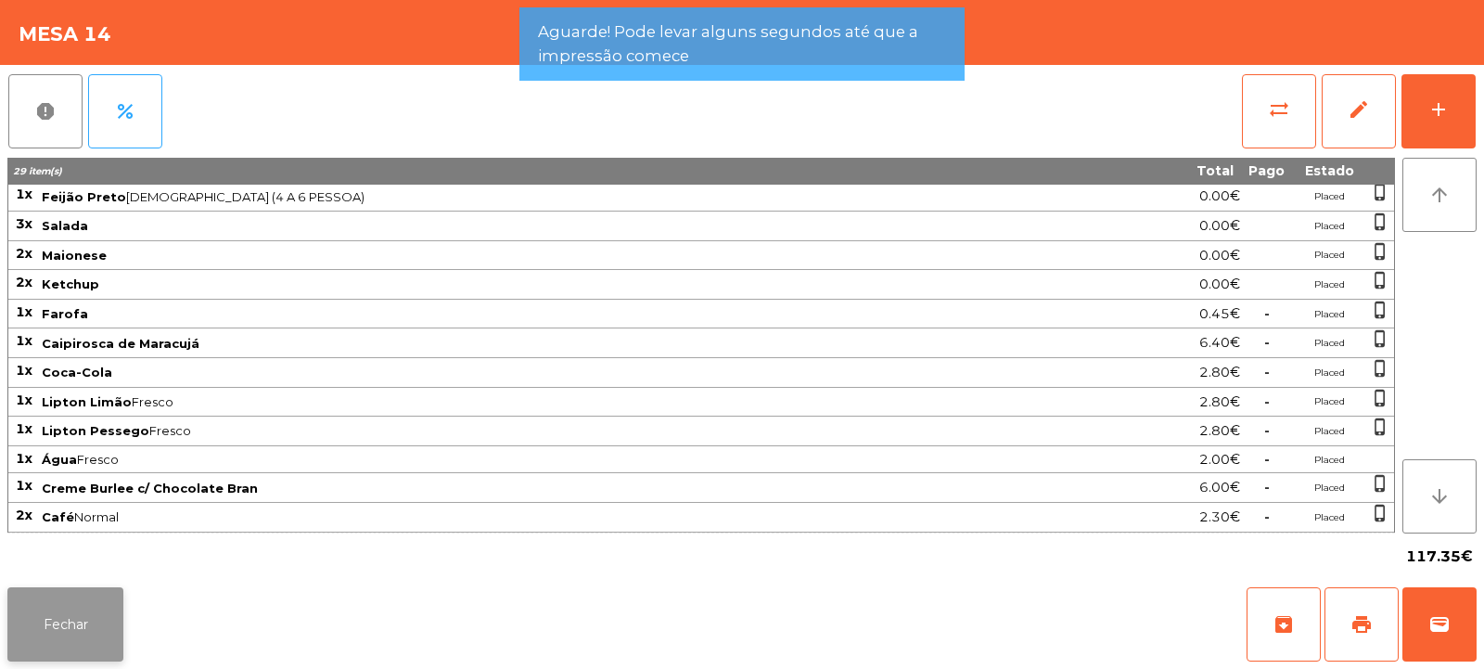
click at [95, 645] on button "Fechar" at bounding box center [65, 624] width 116 height 74
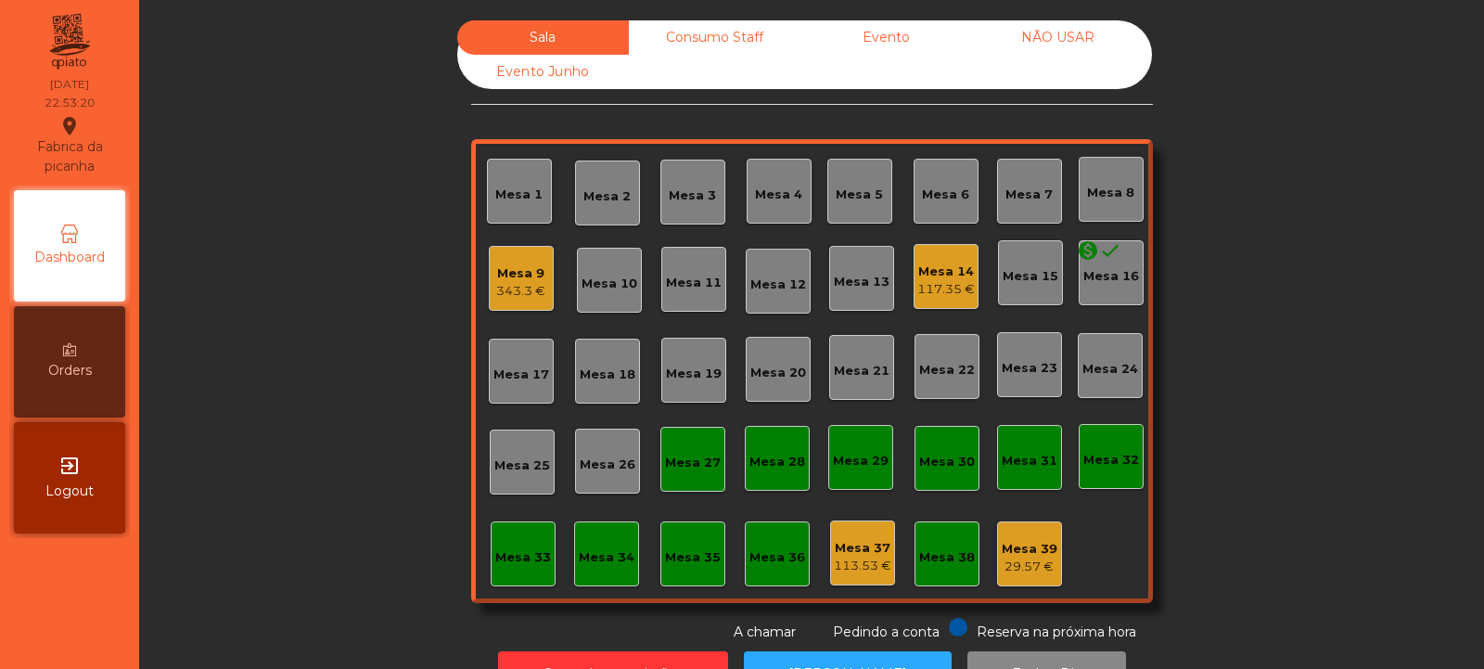
click at [939, 301] on div "Mesa 14 117.35 €" at bounding box center [946, 276] width 65 height 65
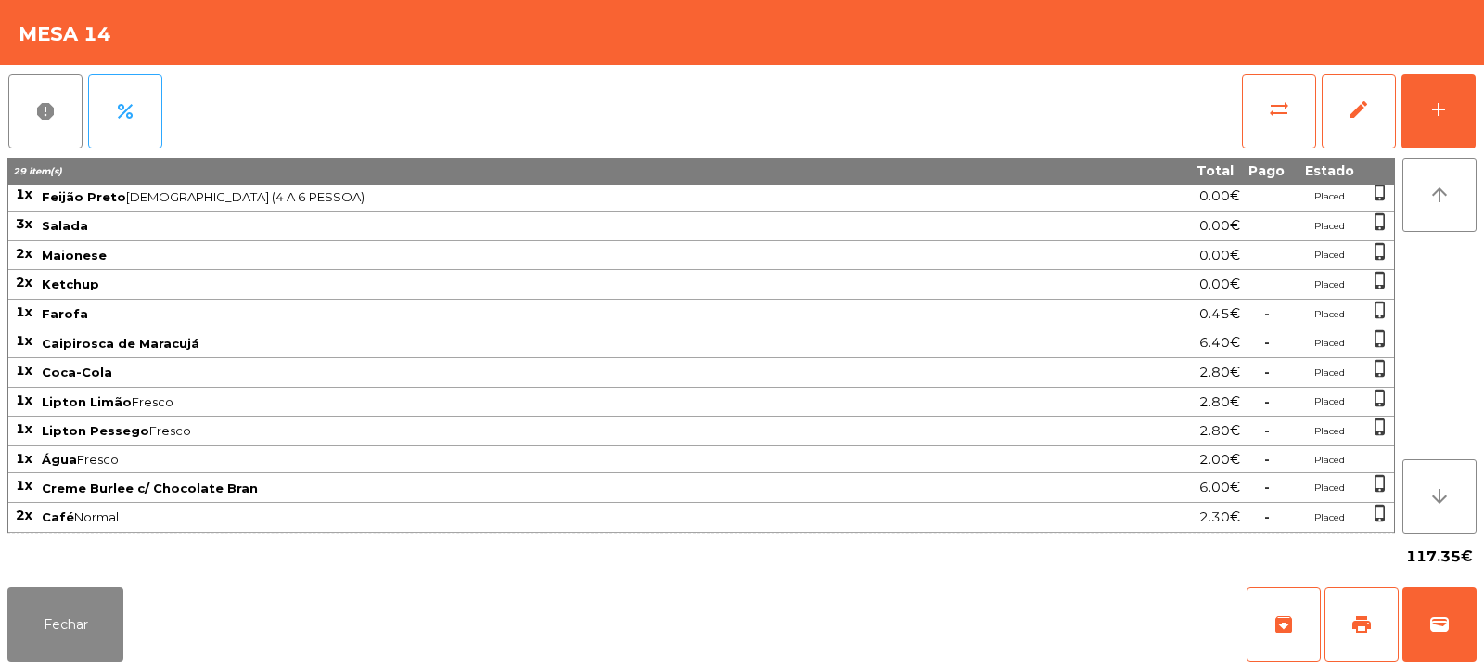
scroll to position [0, 0]
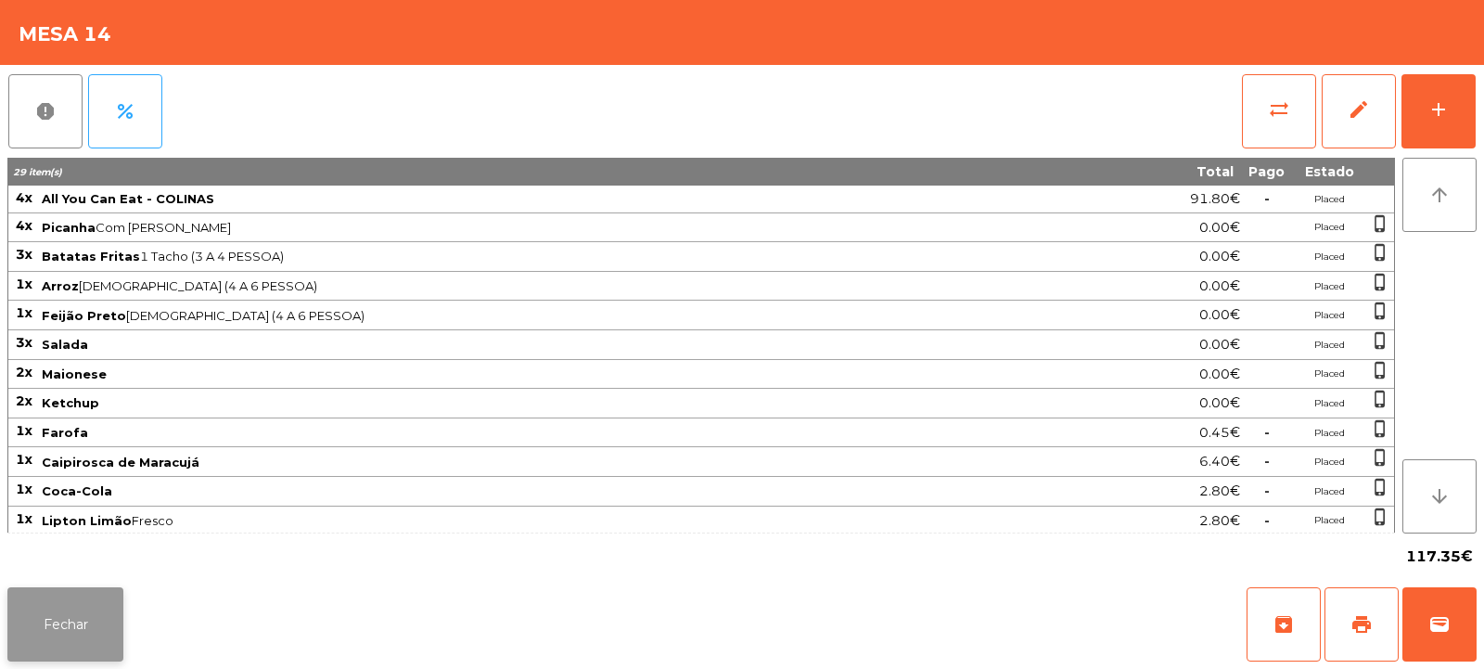
click at [96, 639] on button "Fechar" at bounding box center [65, 624] width 116 height 74
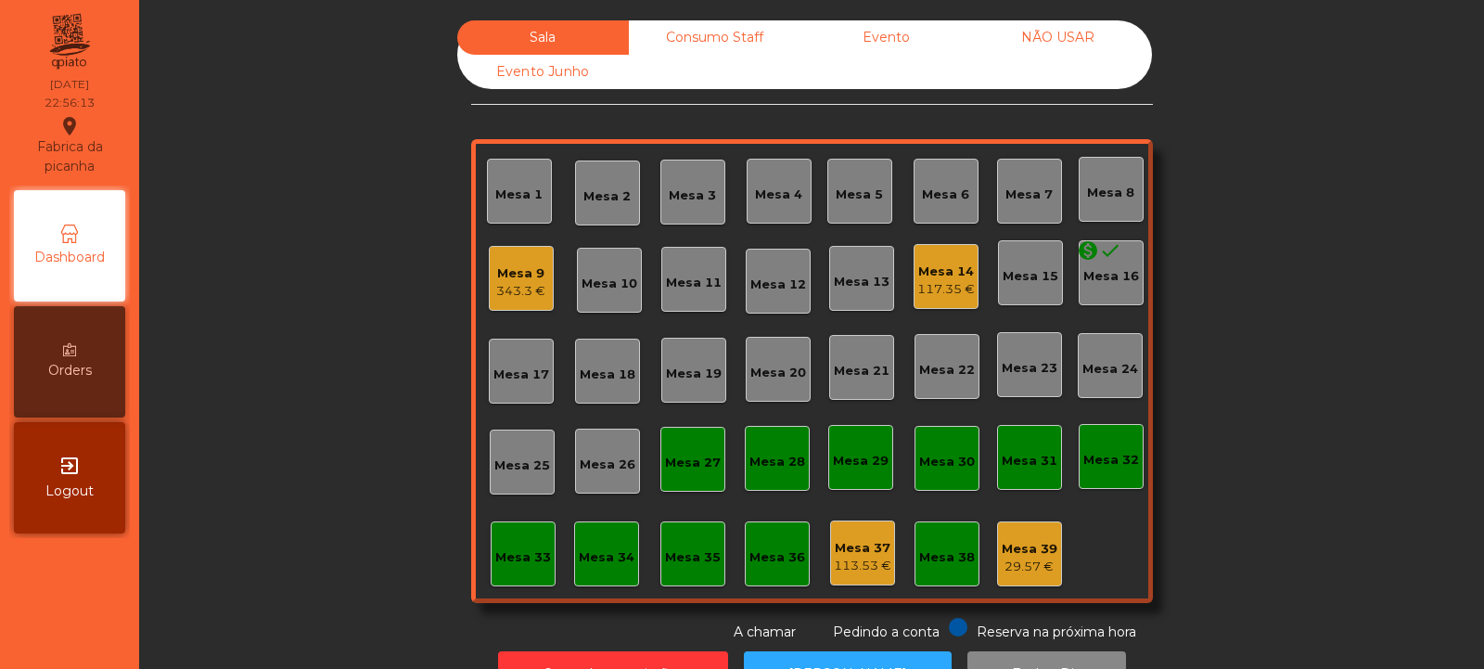
scroll to position [62, 0]
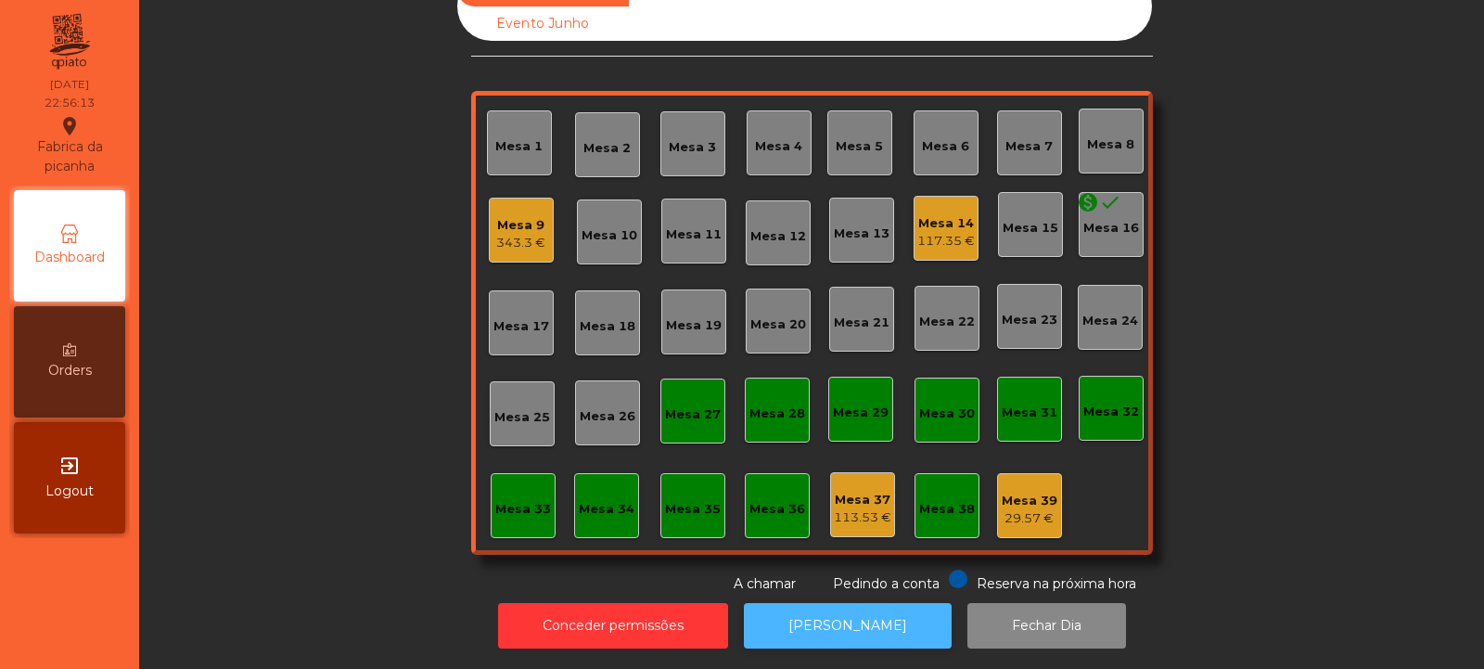
click at [866, 603] on button "[PERSON_NAME]" at bounding box center [848, 625] width 208 height 45
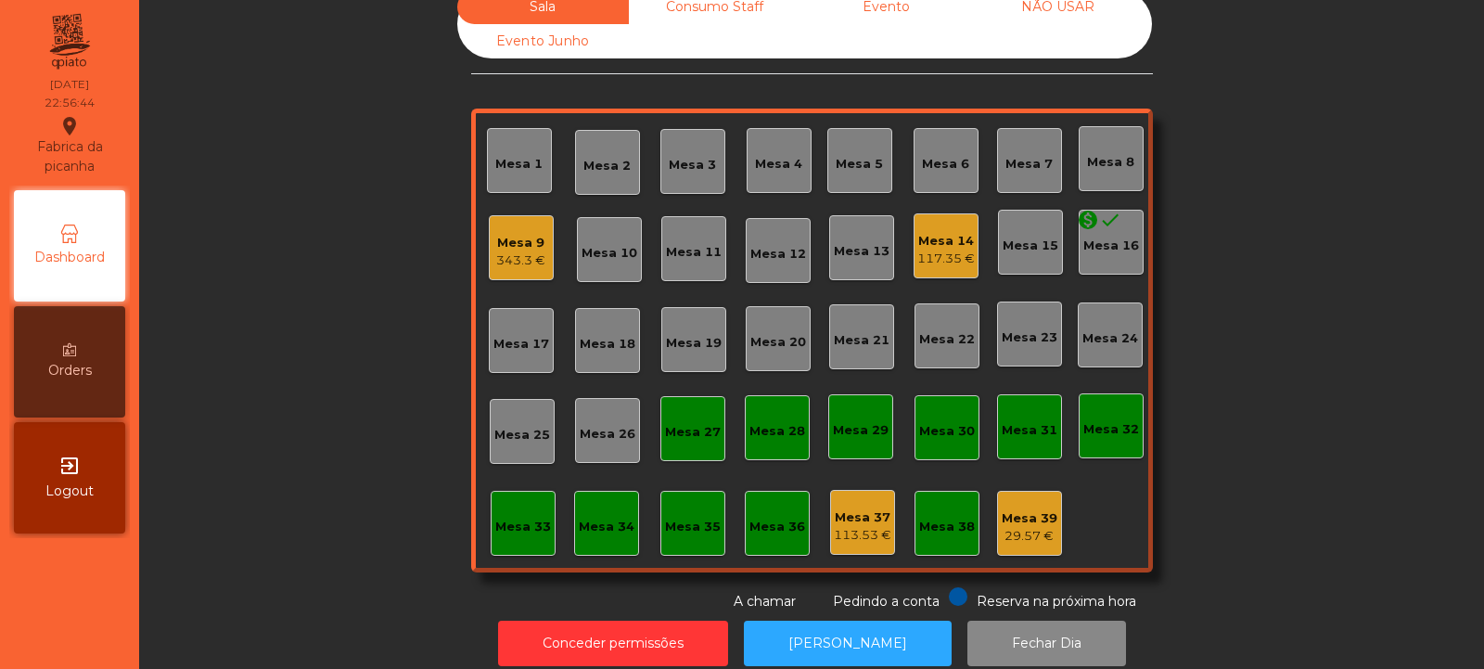
click at [496, 239] on div "Mesa 9" at bounding box center [520, 243] width 49 height 19
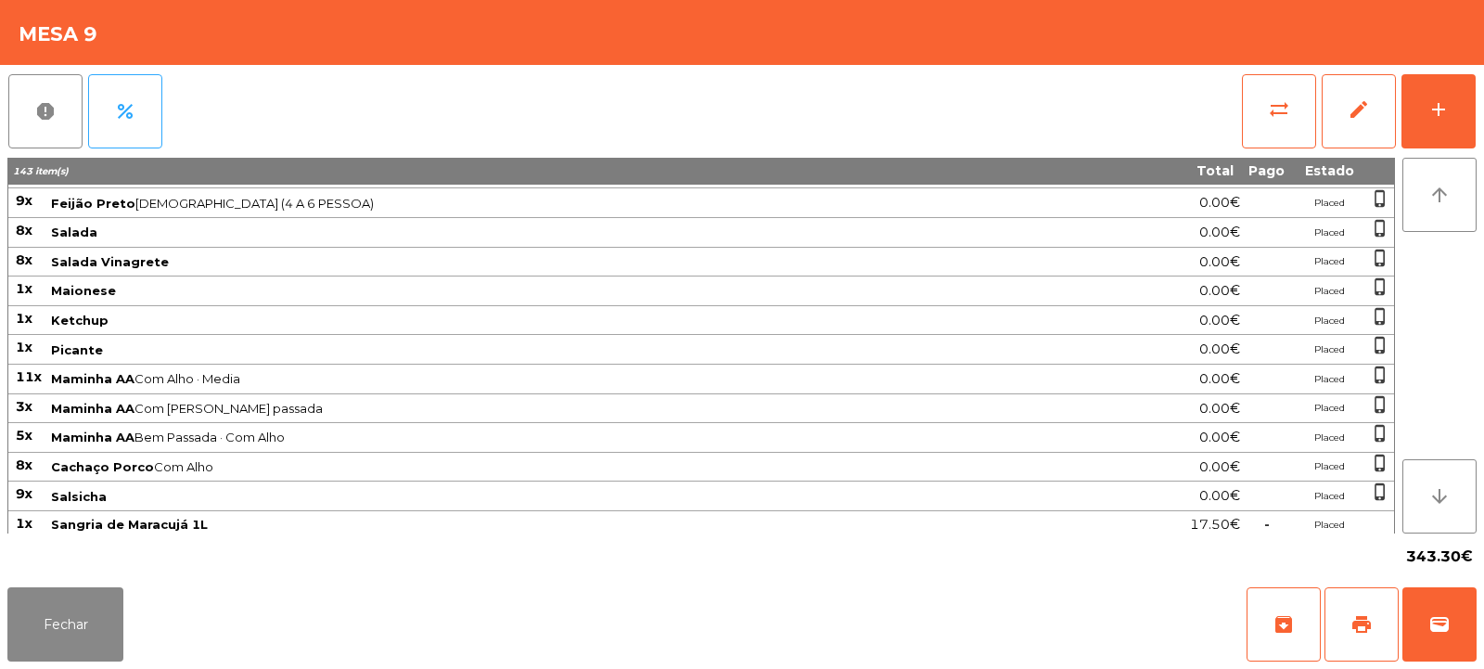
scroll to position [381, 0]
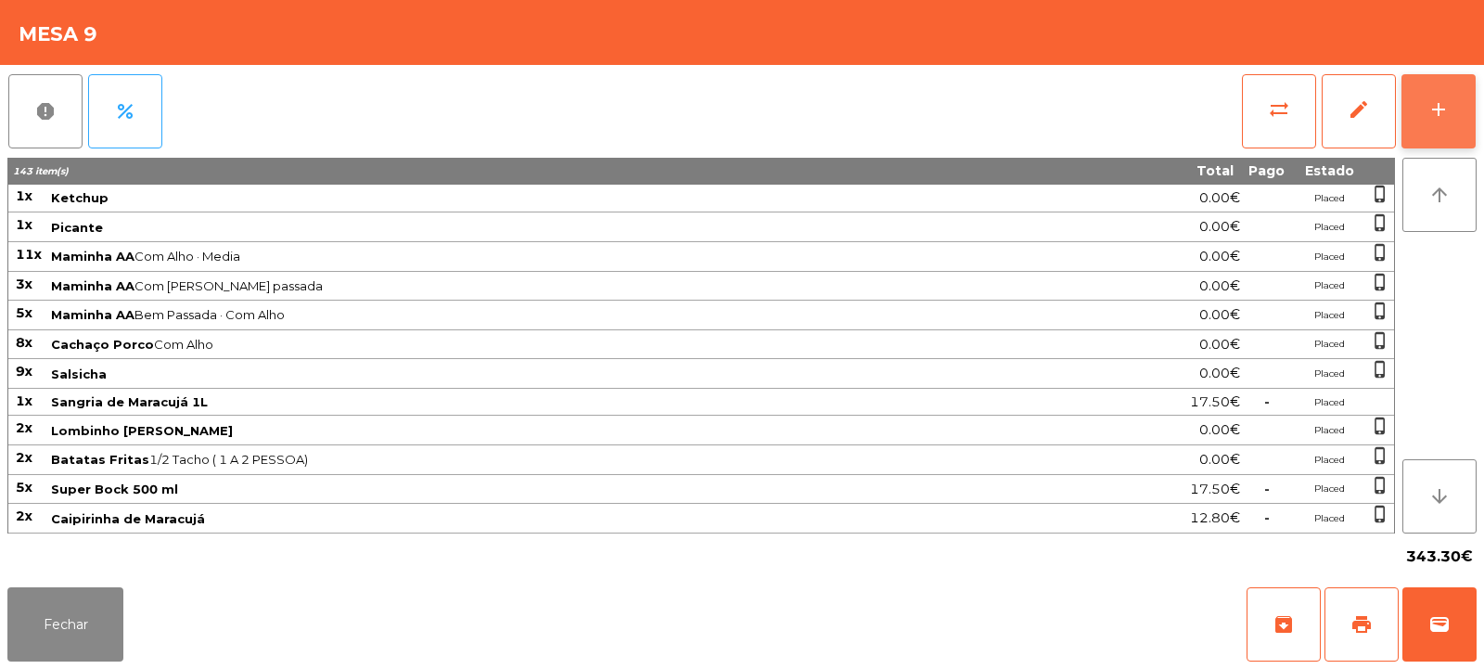
click at [1422, 126] on button "add" at bounding box center [1439, 111] width 74 height 74
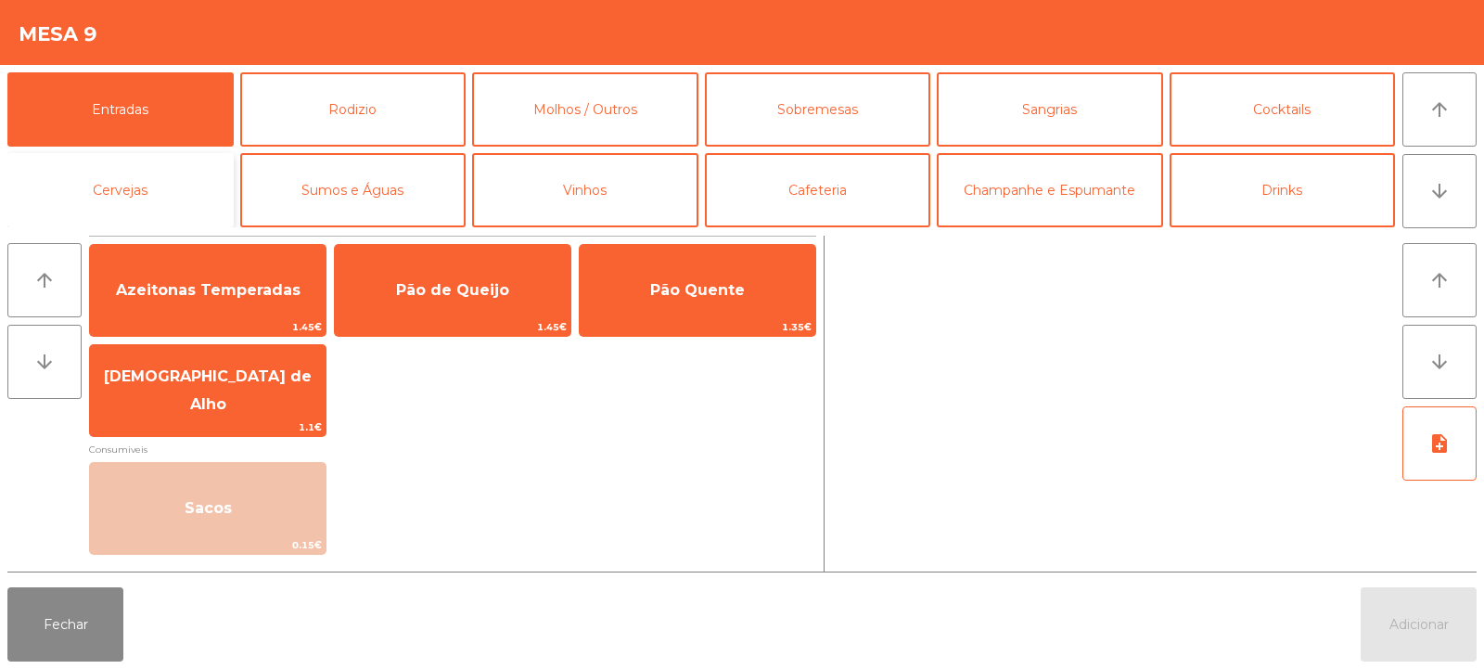
click at [143, 189] on button "Cervejas" at bounding box center [120, 190] width 226 height 74
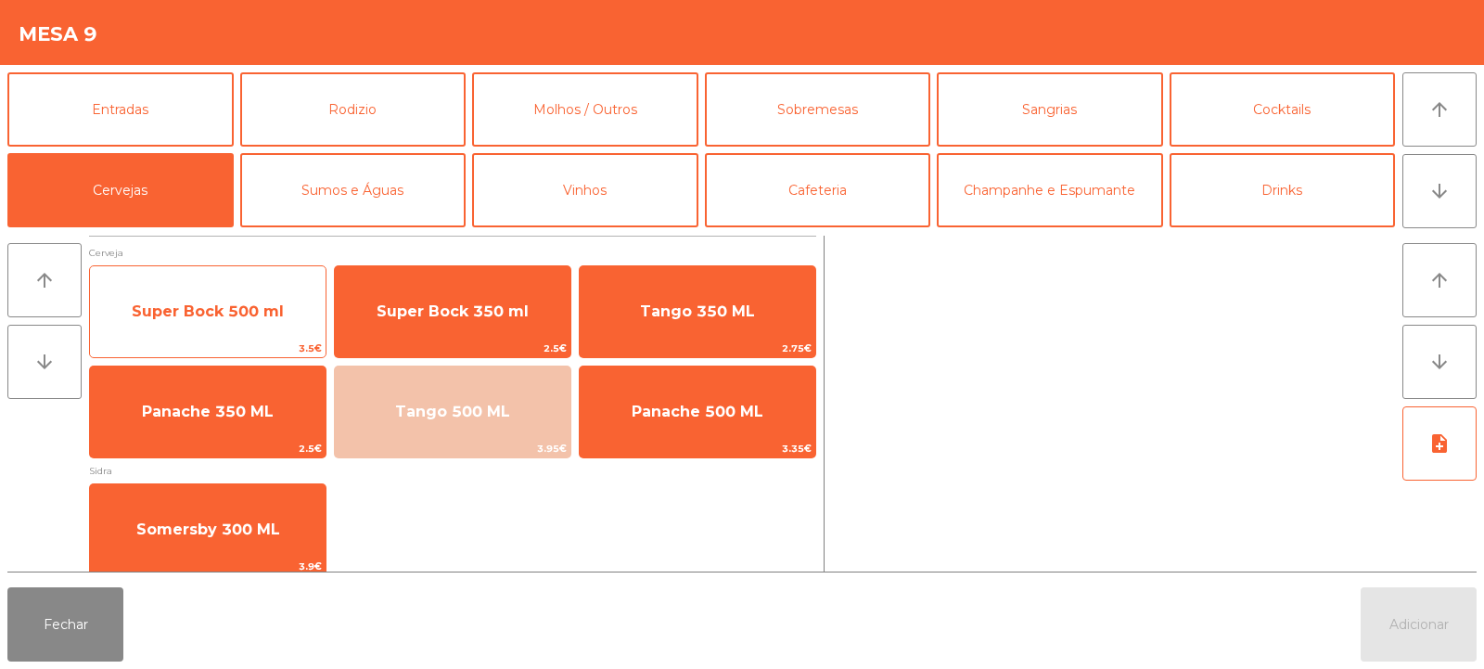
click at [191, 309] on span "Super Bock 500 ml" at bounding box center [208, 311] width 152 height 18
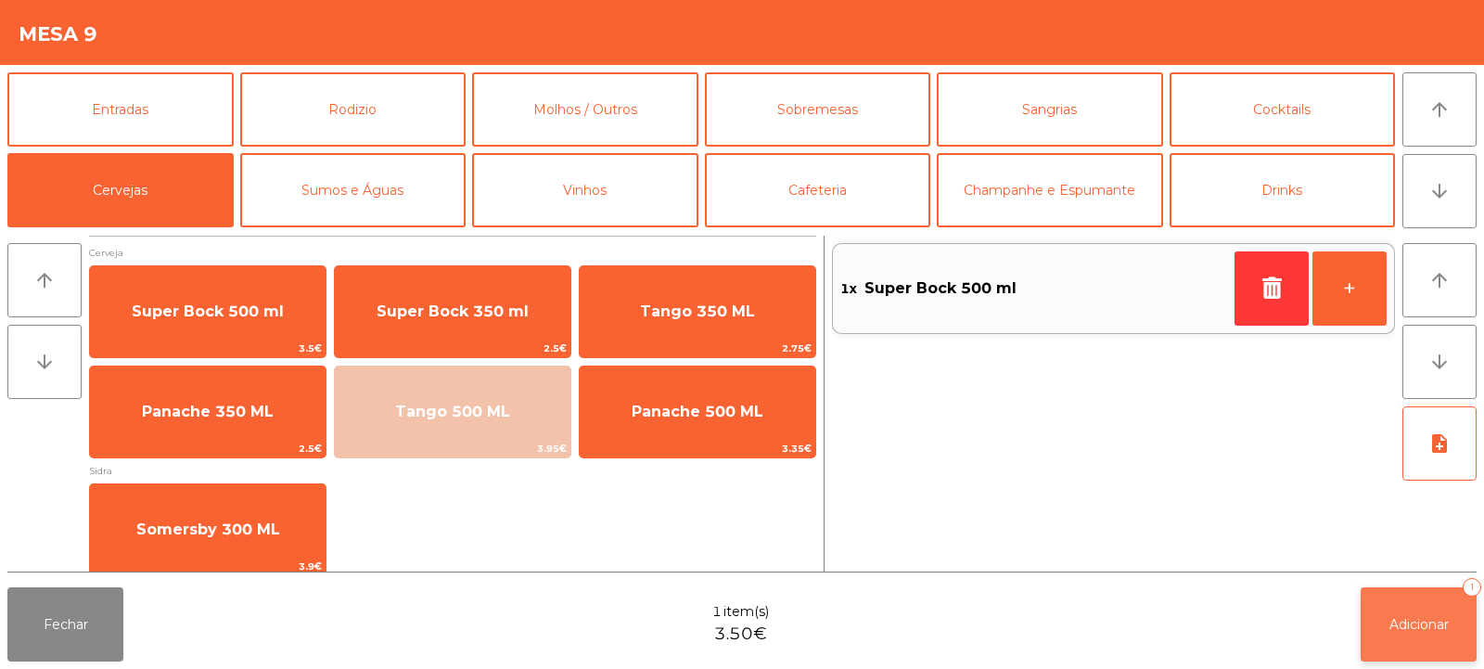
click at [1402, 632] on span "Adicionar" at bounding box center [1419, 624] width 59 height 17
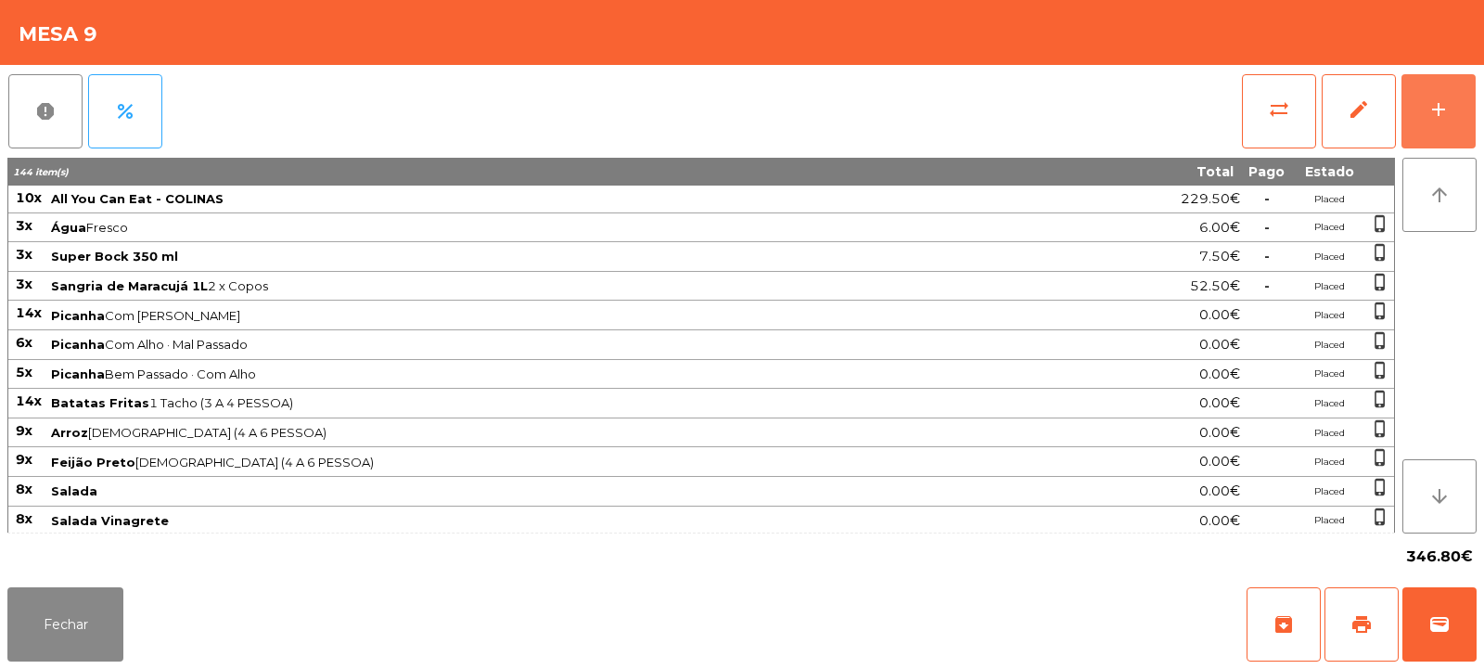
scroll to position [380, 0]
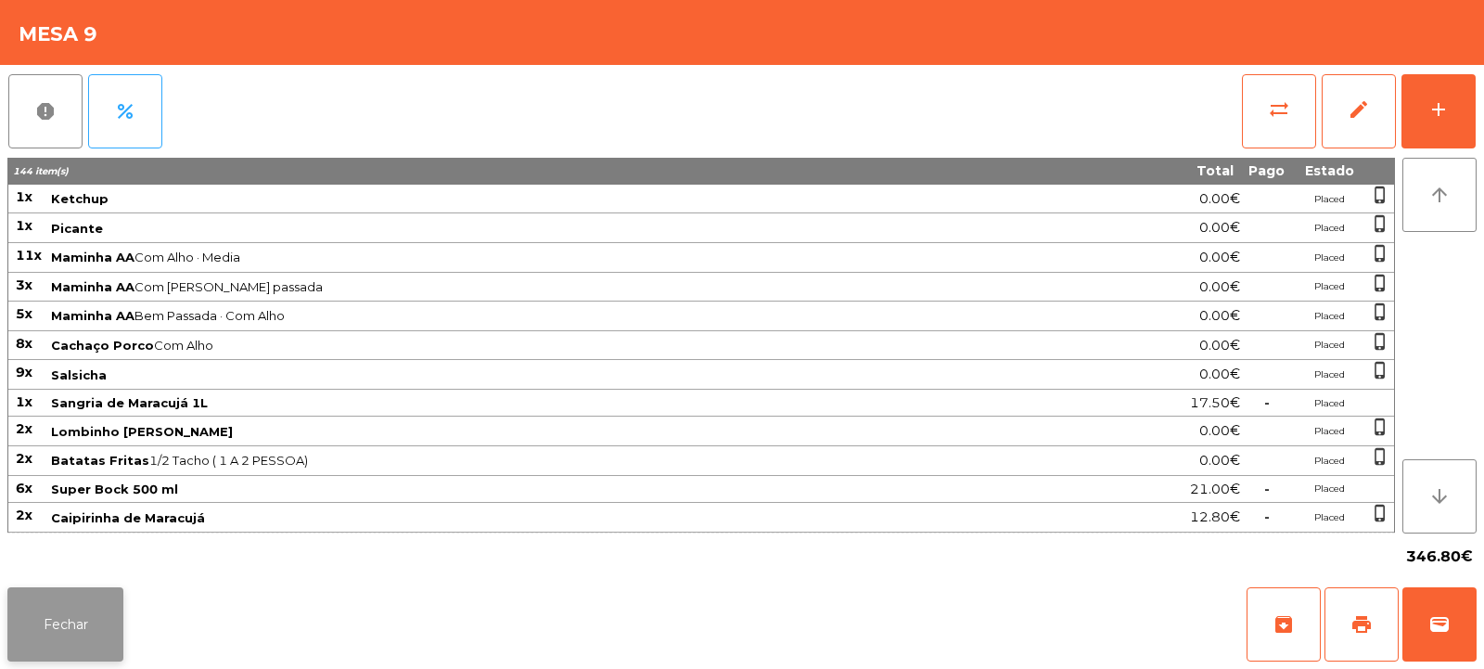
click at [96, 619] on button "Fechar" at bounding box center [65, 624] width 116 height 74
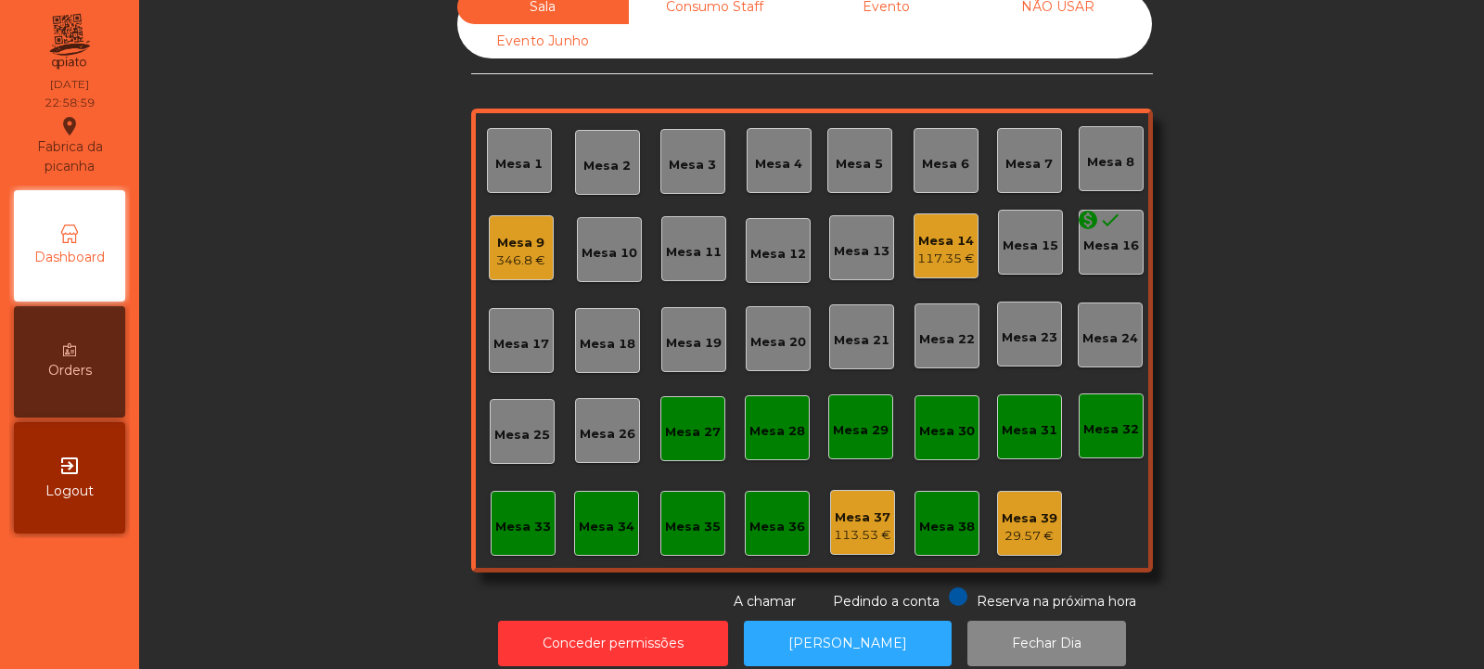
click at [530, 260] on div "346.8 €" at bounding box center [520, 260] width 49 height 19
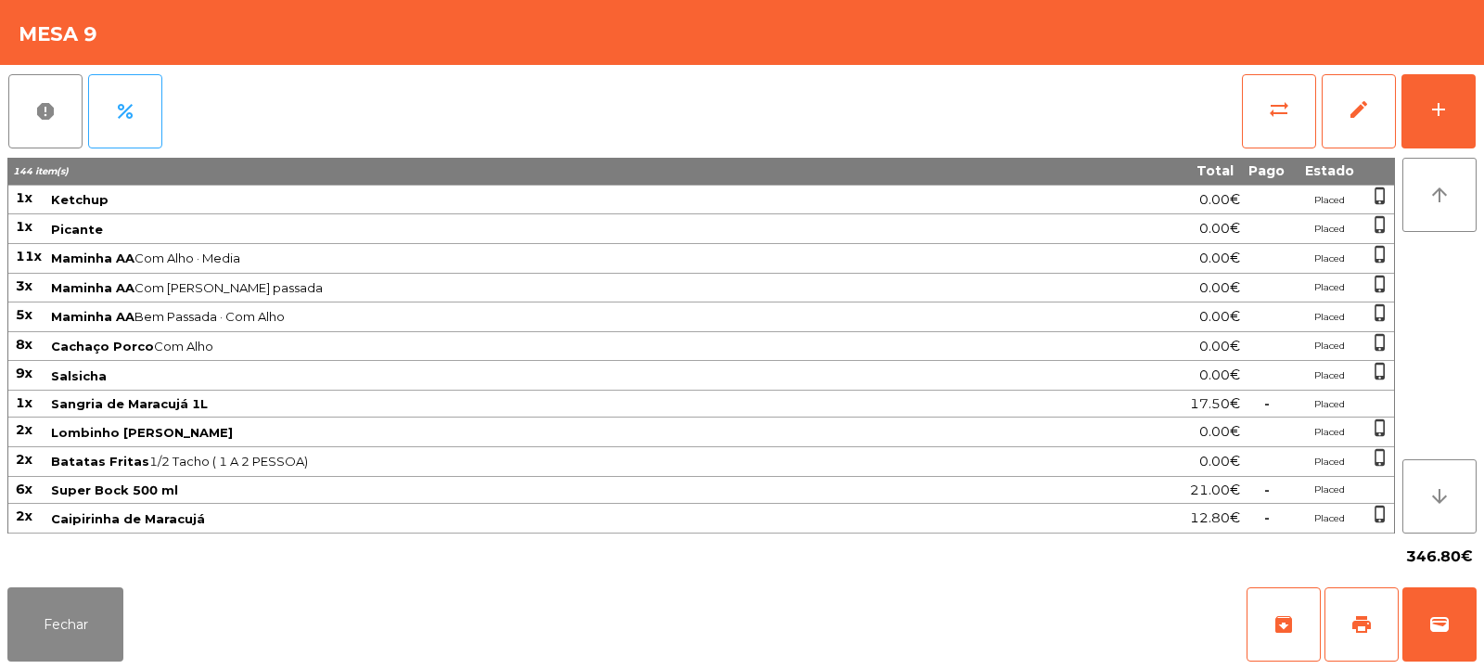
scroll to position [0, 0]
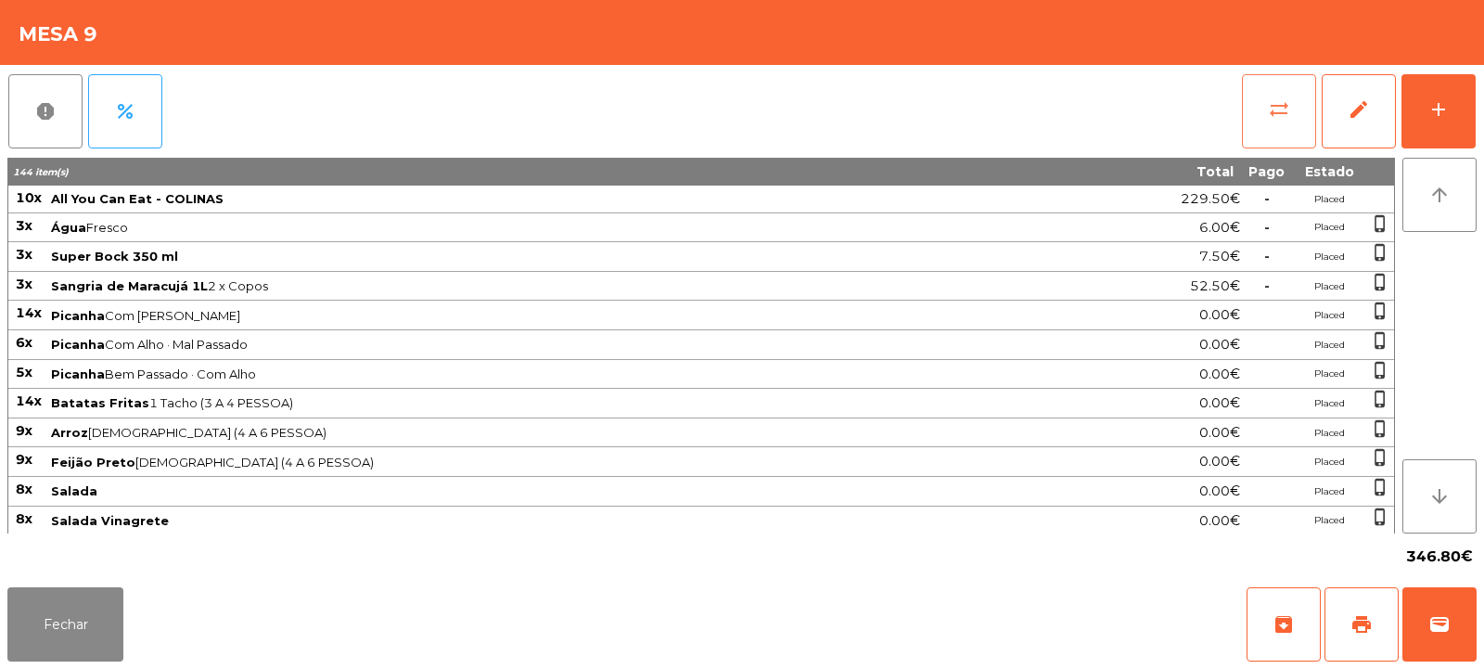
click at [1284, 112] on span "sync_alt" at bounding box center [1279, 109] width 22 height 22
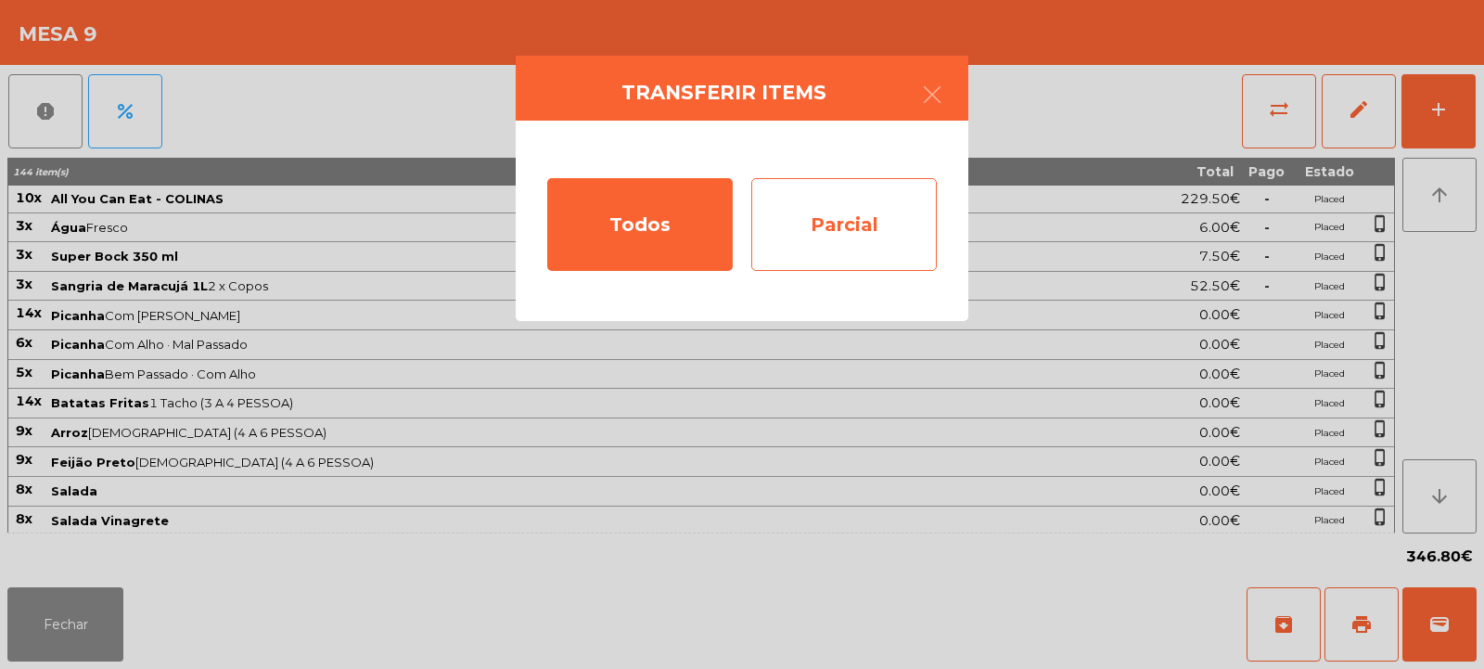
click at [840, 220] on div "Parcial" at bounding box center [844, 224] width 186 height 93
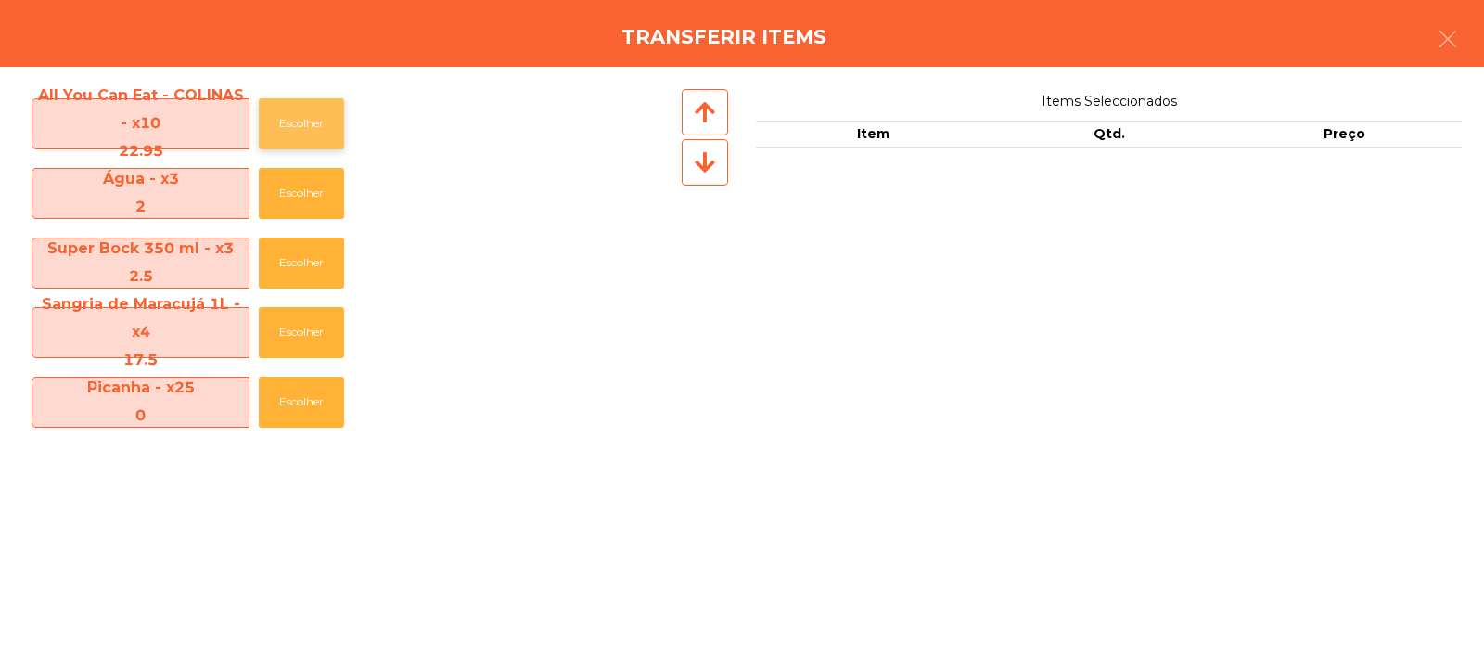
click at [303, 130] on button "Escolher" at bounding box center [301, 123] width 85 height 51
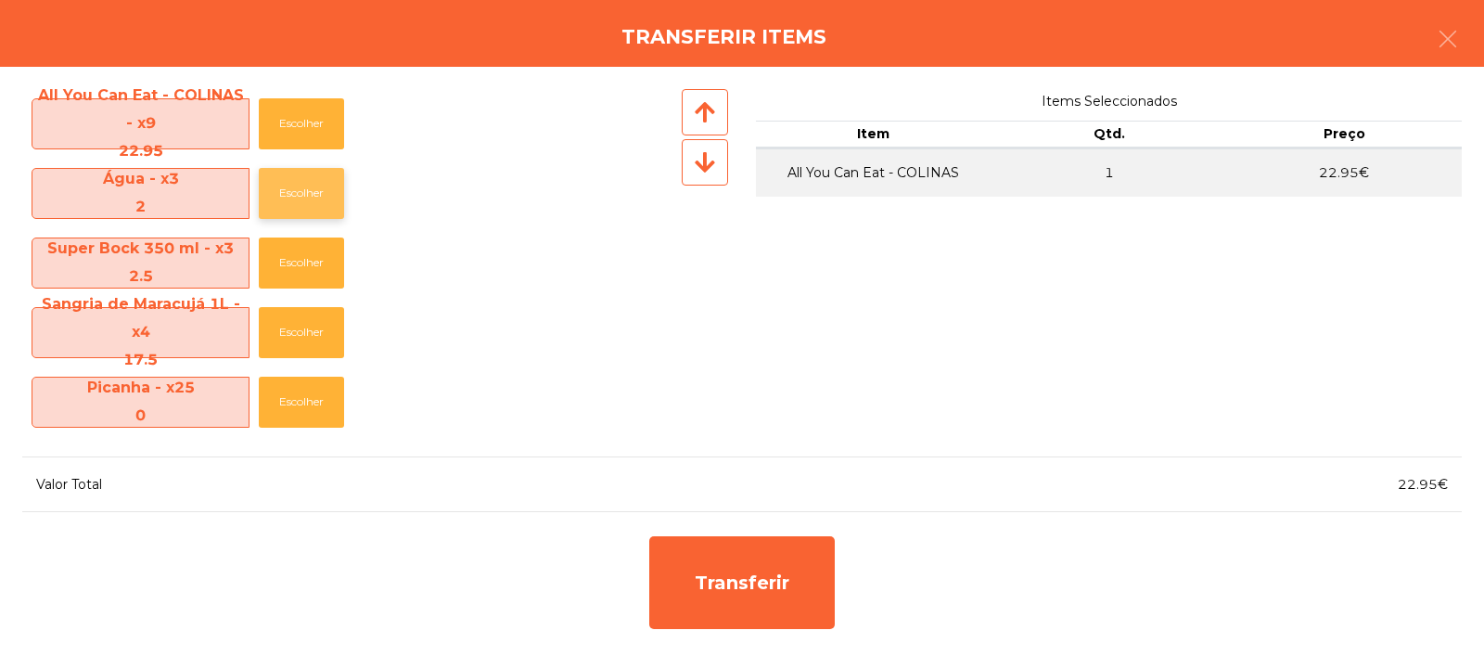
click at [304, 192] on button "Escolher" at bounding box center [301, 193] width 85 height 51
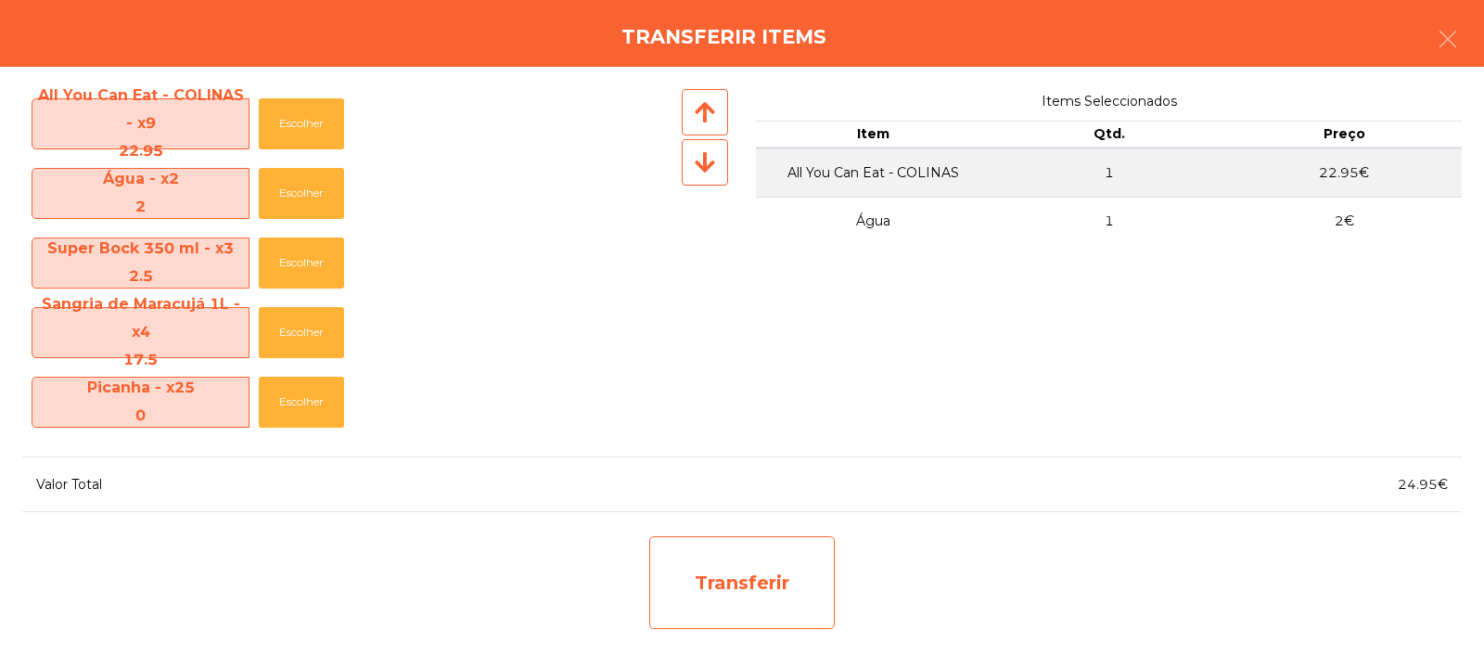
click at [746, 576] on div "Transferir" at bounding box center [742, 582] width 186 height 93
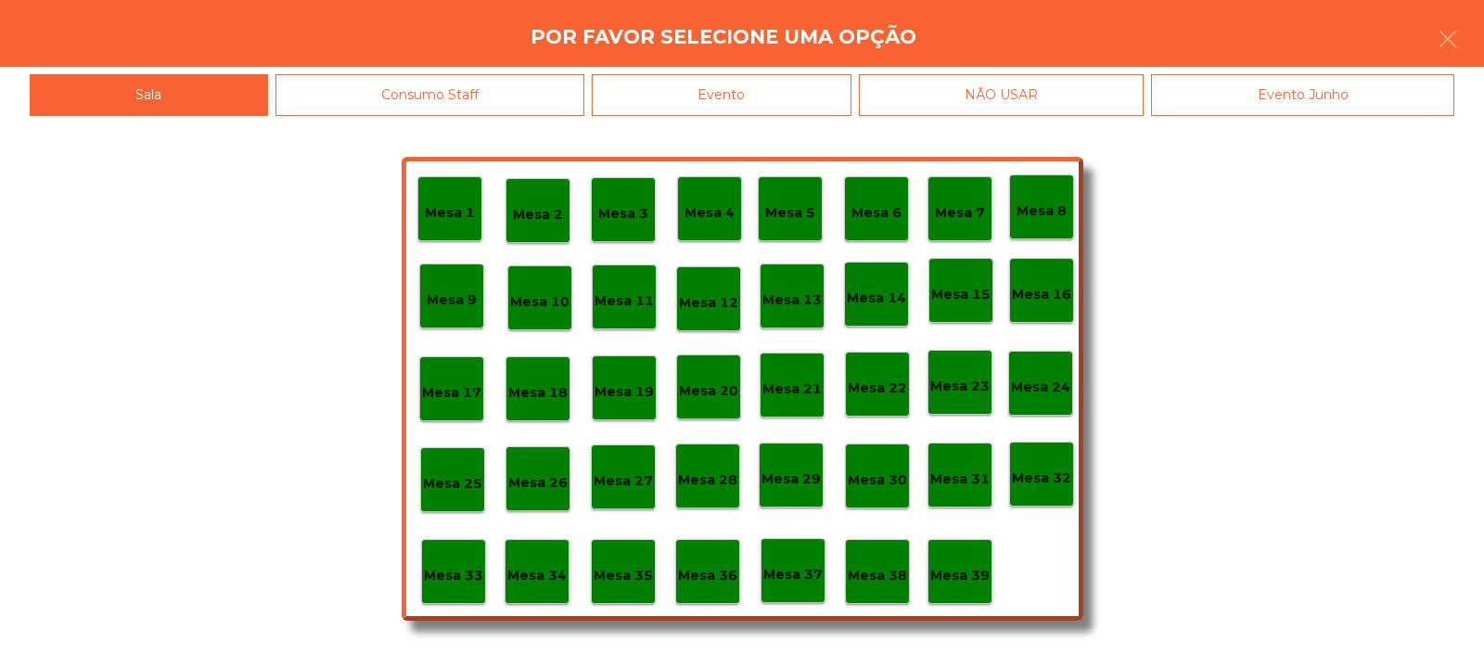
click at [469, 579] on p "Mesa 33" at bounding box center [453, 575] width 59 height 21
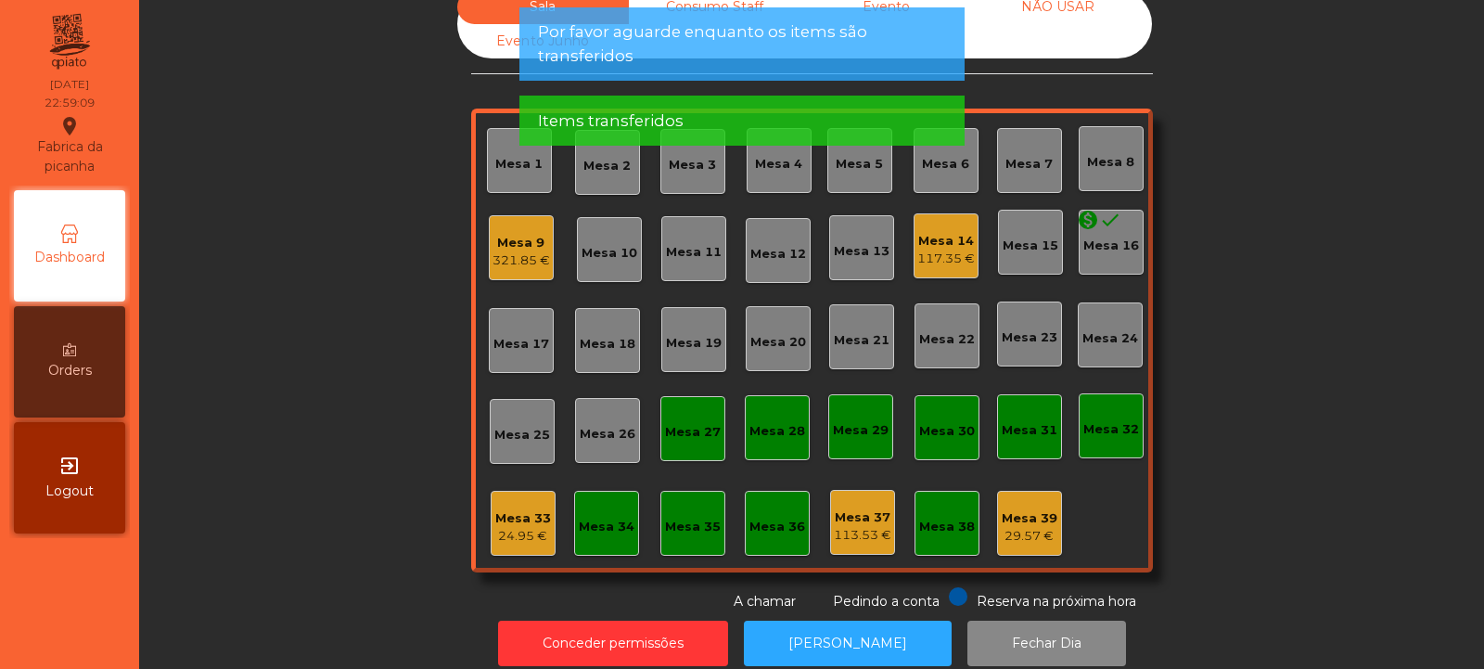
click at [538, 519] on div "Mesa 33" at bounding box center [523, 518] width 56 height 19
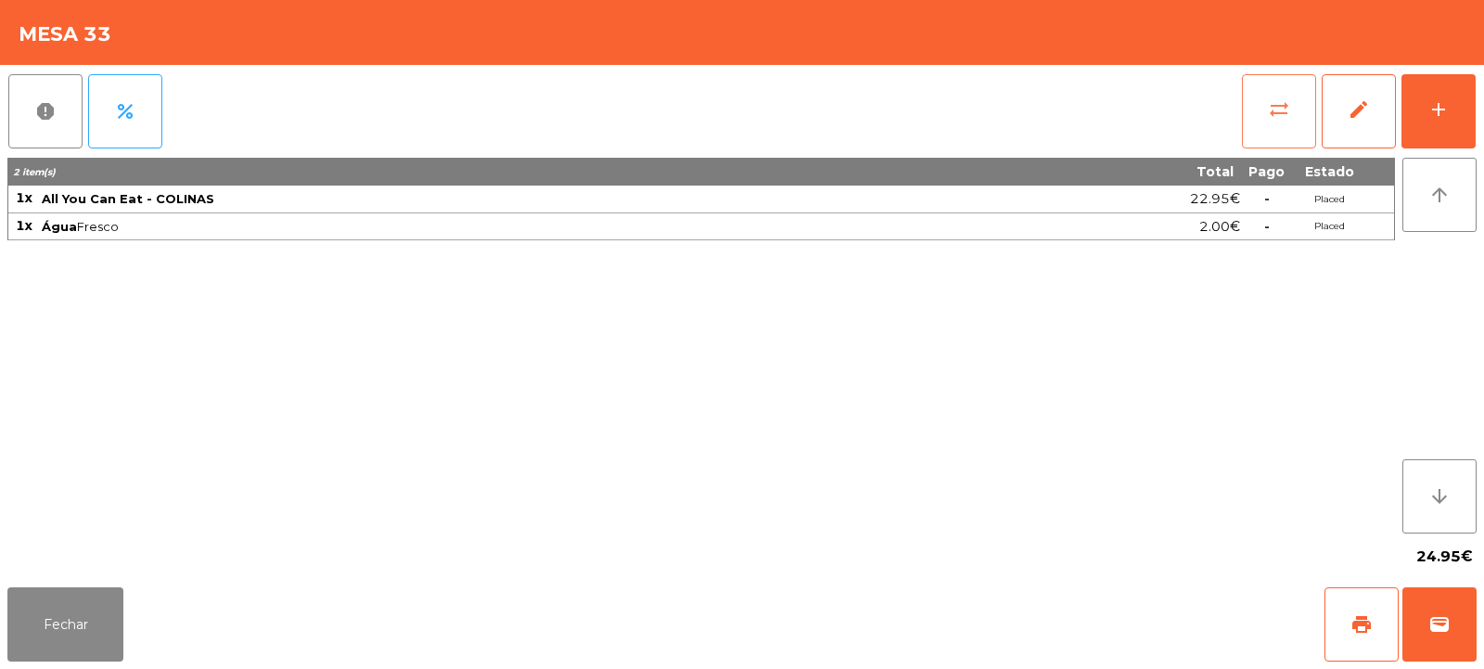
click at [1265, 122] on button "sync_alt" at bounding box center [1279, 111] width 74 height 74
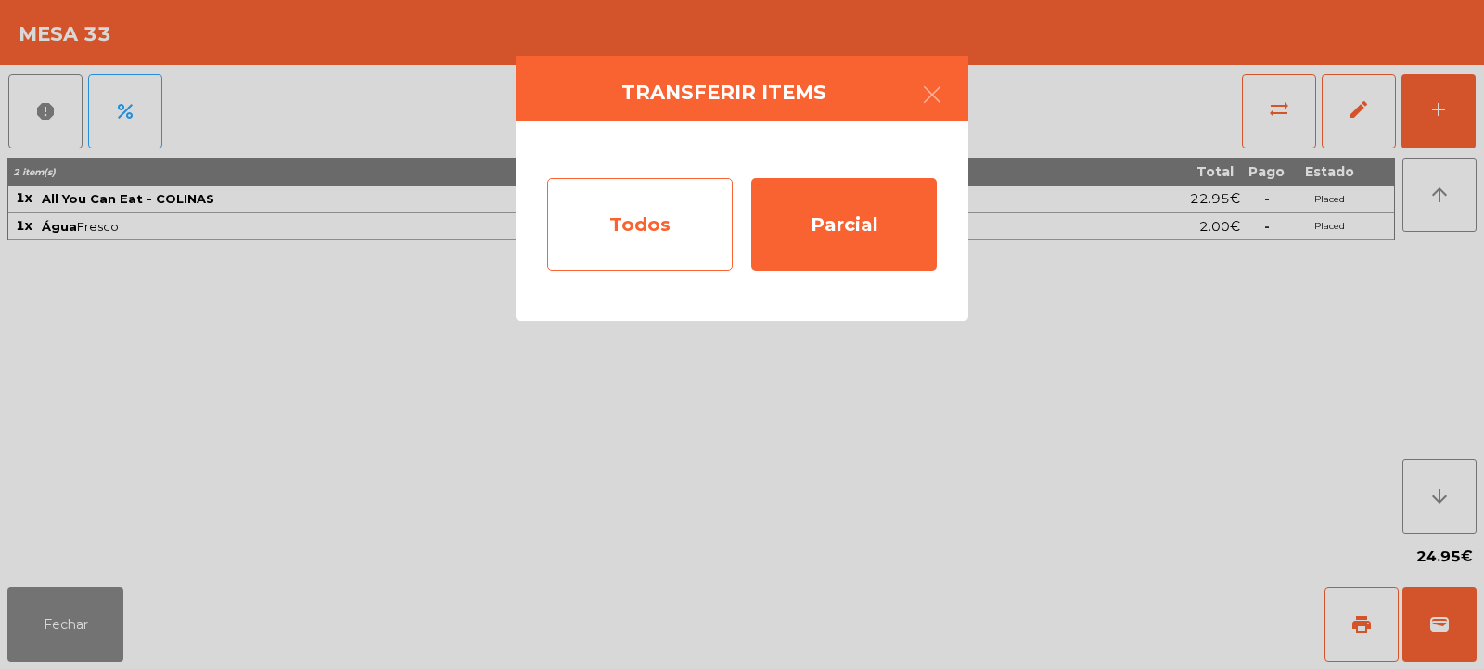
click at [656, 229] on div "Todos" at bounding box center [640, 224] width 186 height 93
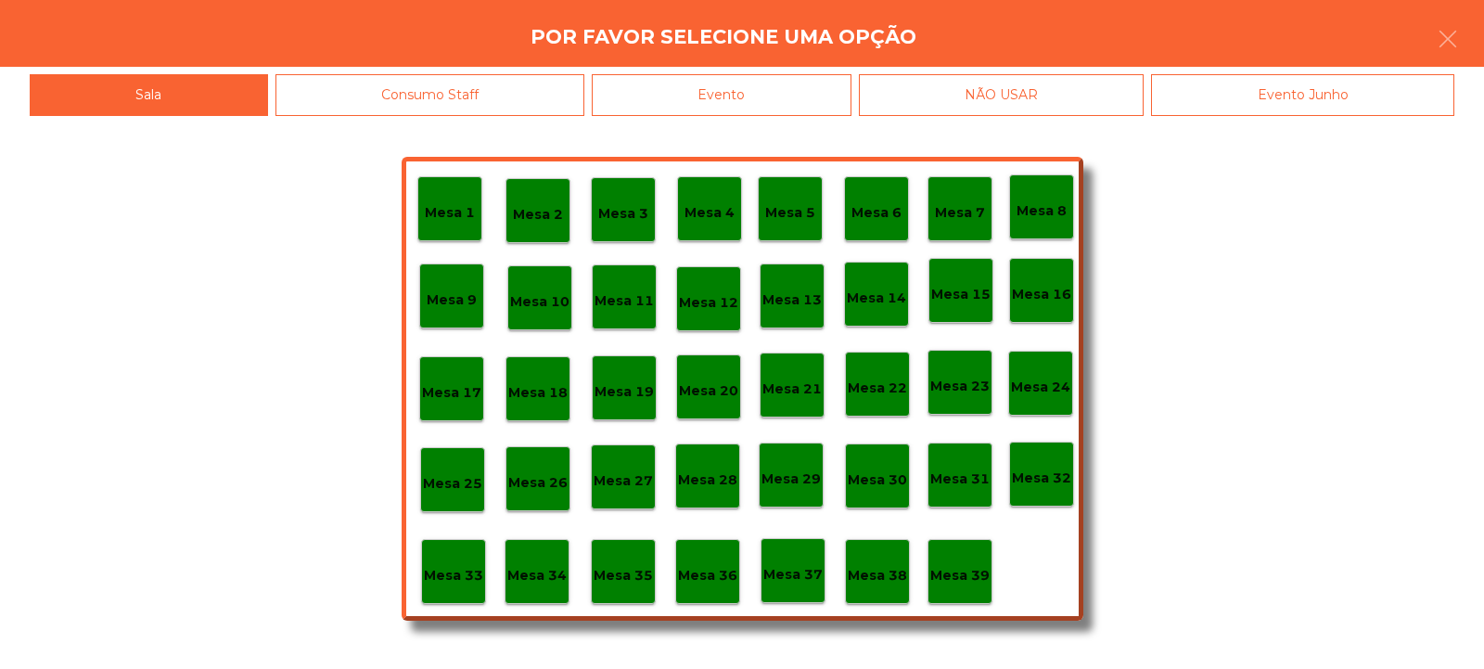
click at [812, 99] on div "Evento" at bounding box center [722, 95] width 260 height 42
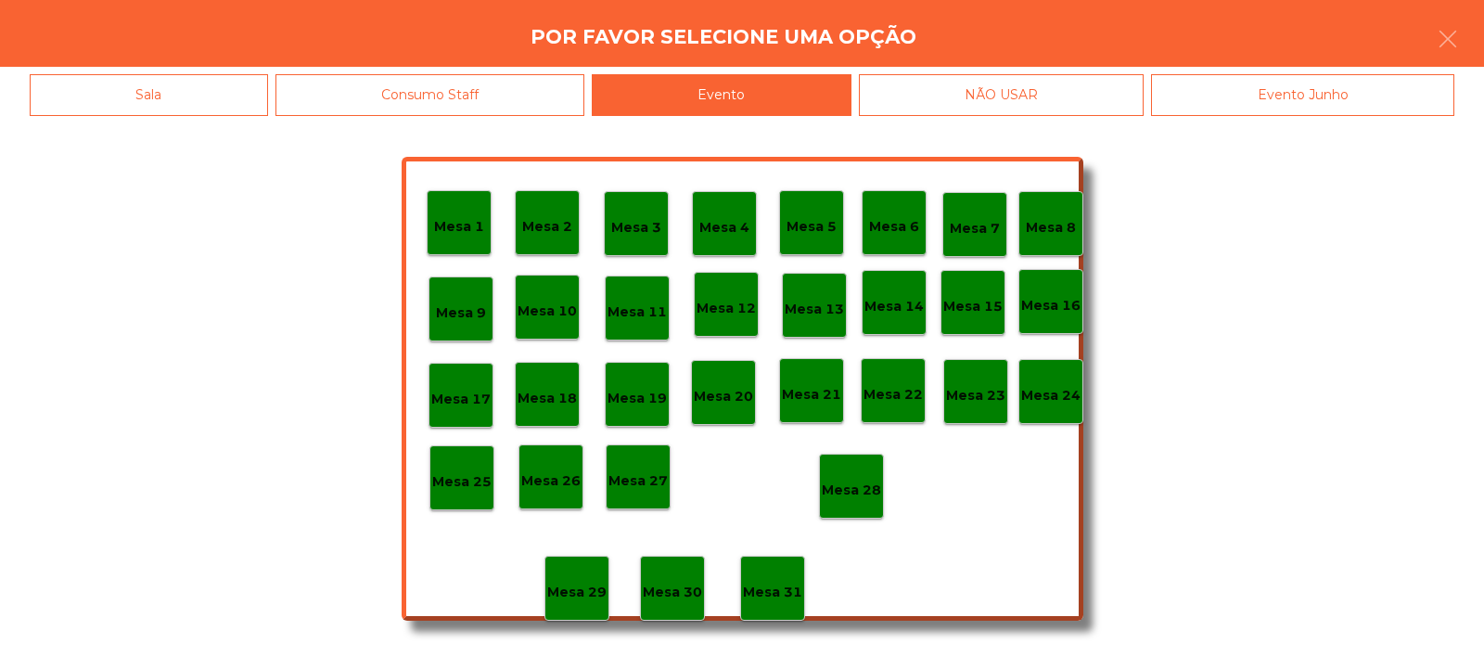
click at [864, 473] on div "Mesa 28" at bounding box center [851, 486] width 59 height 29
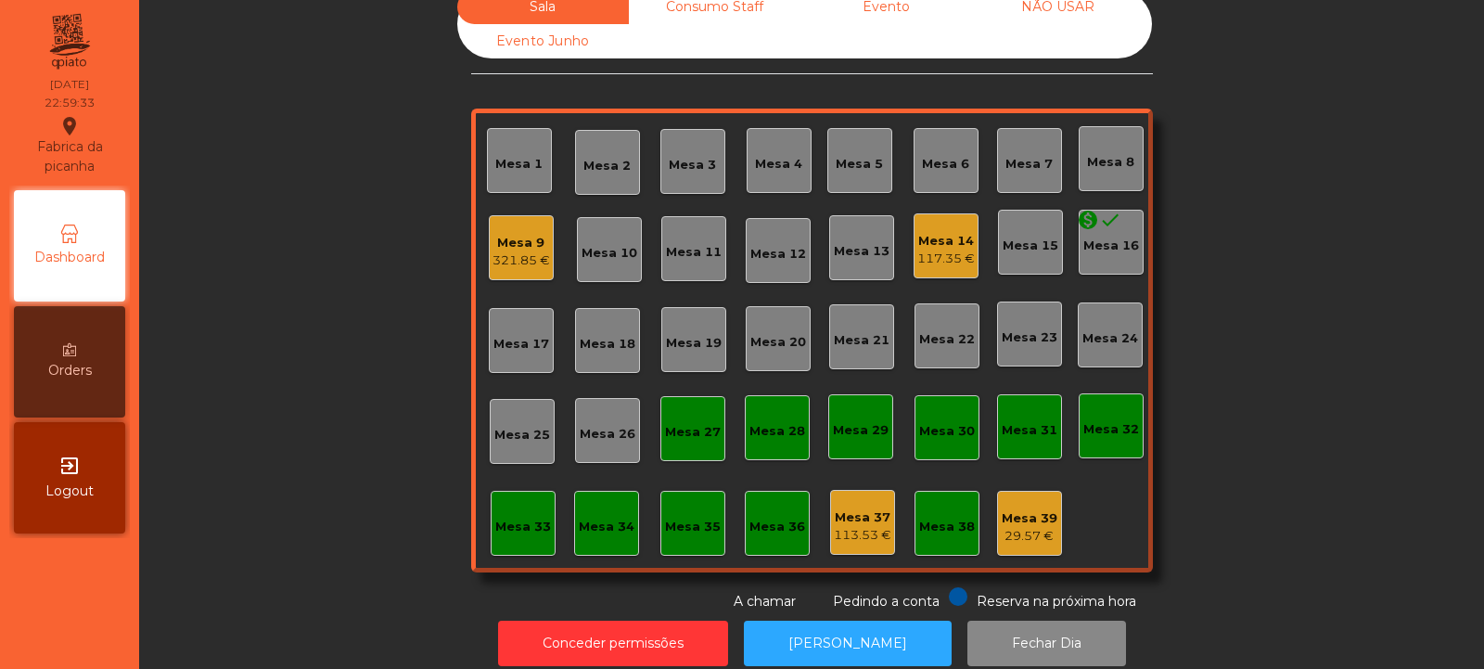
click at [527, 243] on div "Mesa 9" at bounding box center [522, 243] width 58 height 19
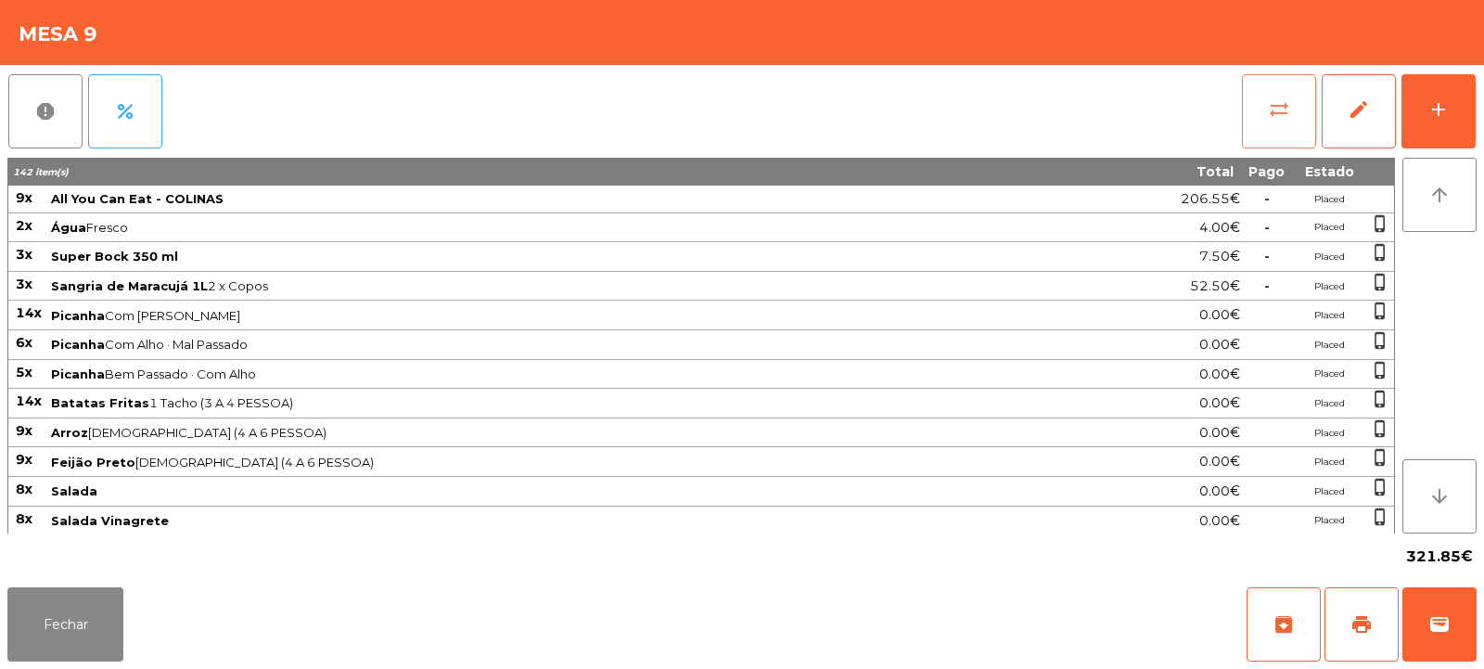
click at [1285, 123] on button "sync_alt" at bounding box center [1279, 111] width 74 height 74
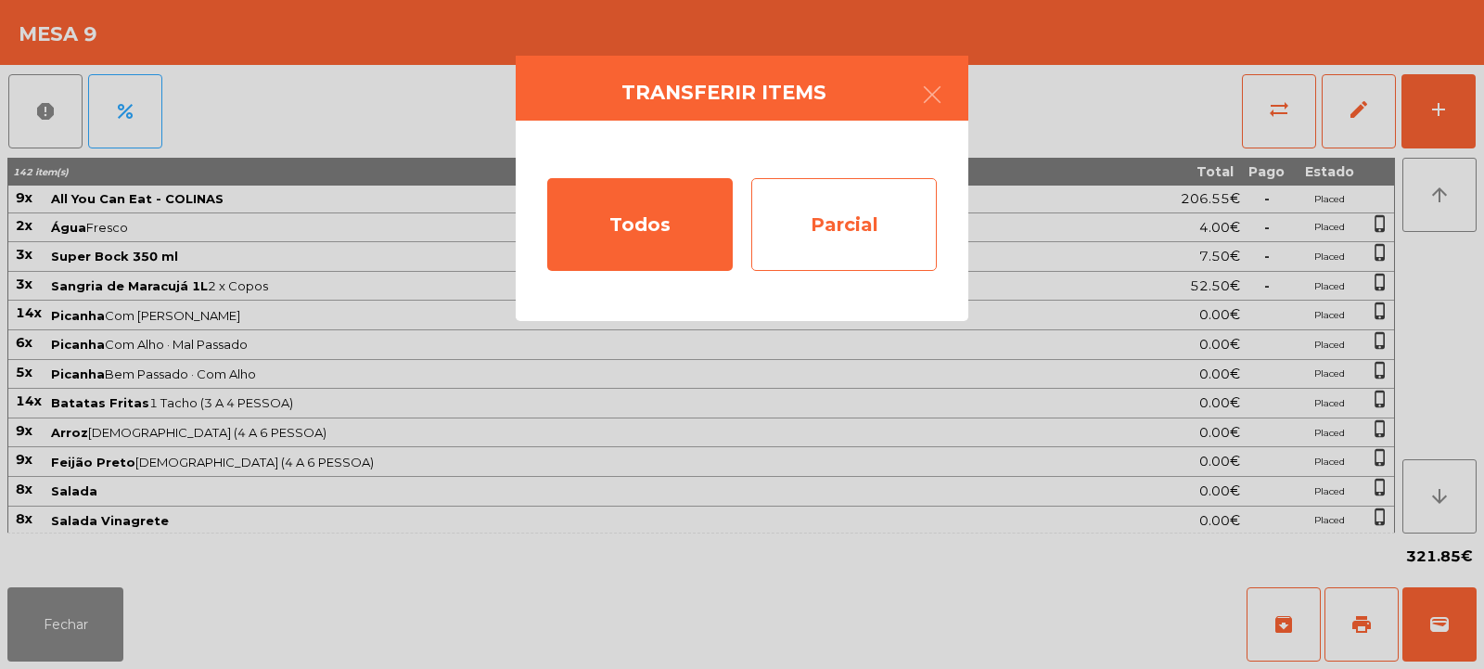
click at [878, 221] on div "Parcial" at bounding box center [844, 224] width 186 height 93
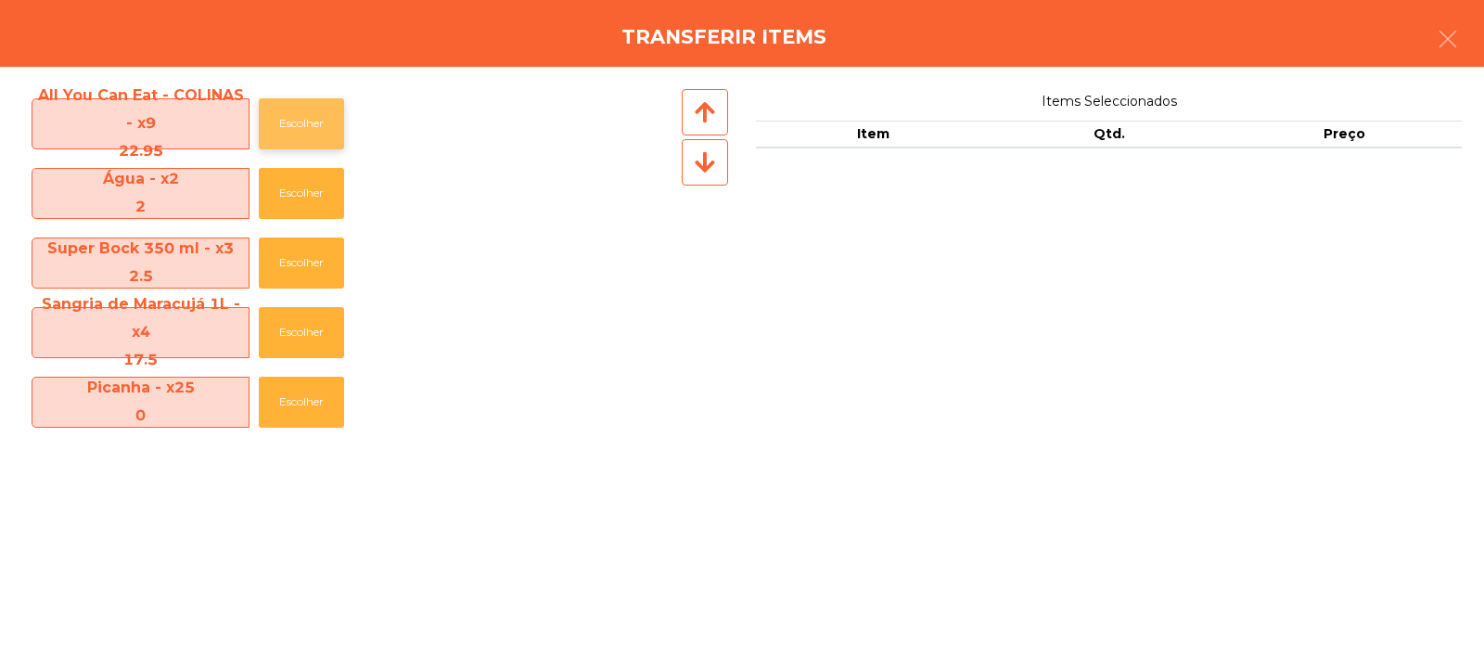
click at [283, 124] on button "Escolher" at bounding box center [301, 123] width 85 height 51
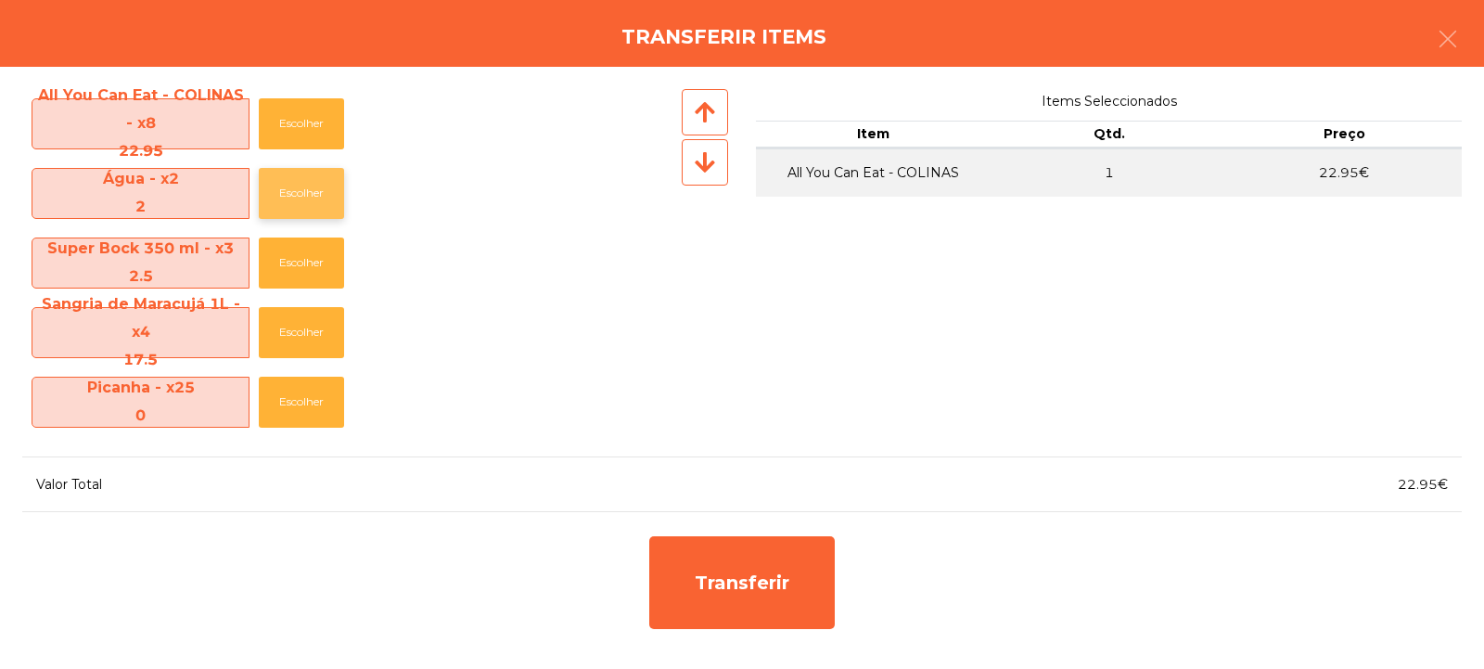
click at [325, 190] on button "Escolher" at bounding box center [301, 193] width 85 height 51
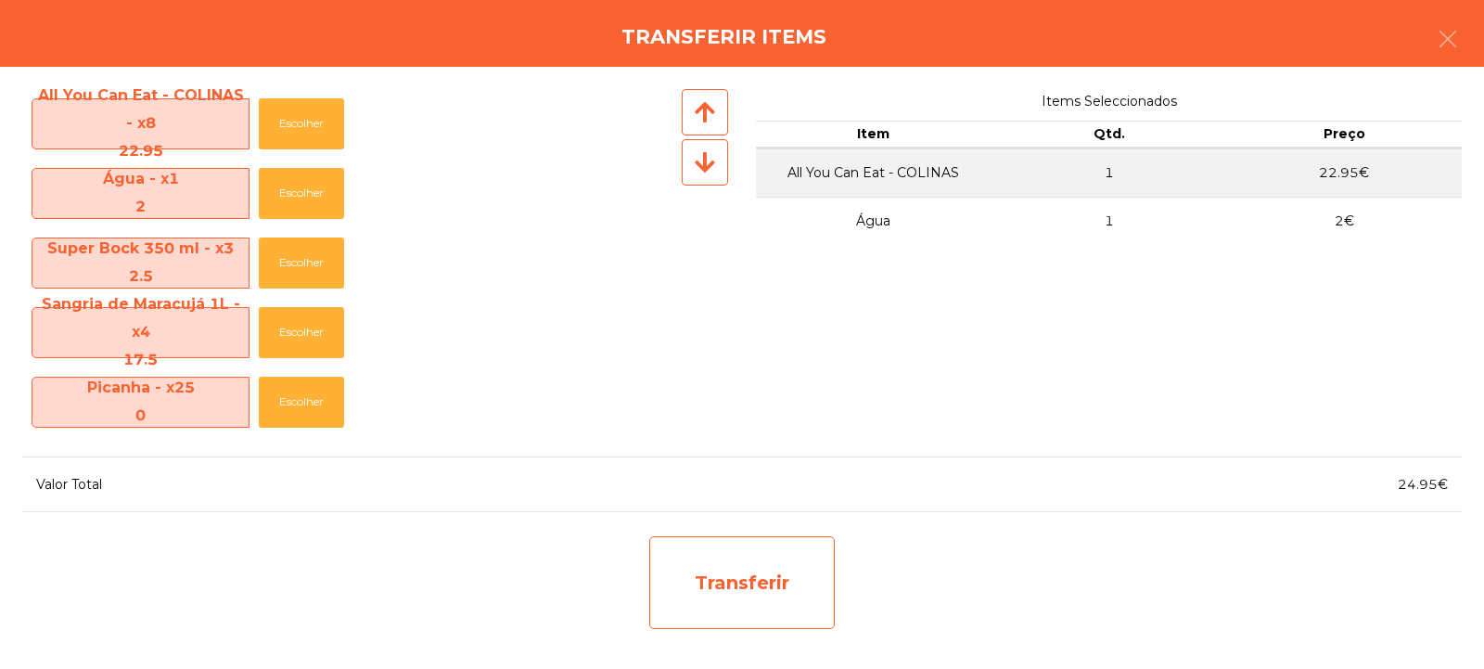
click at [700, 580] on div "Transferir" at bounding box center [742, 582] width 186 height 93
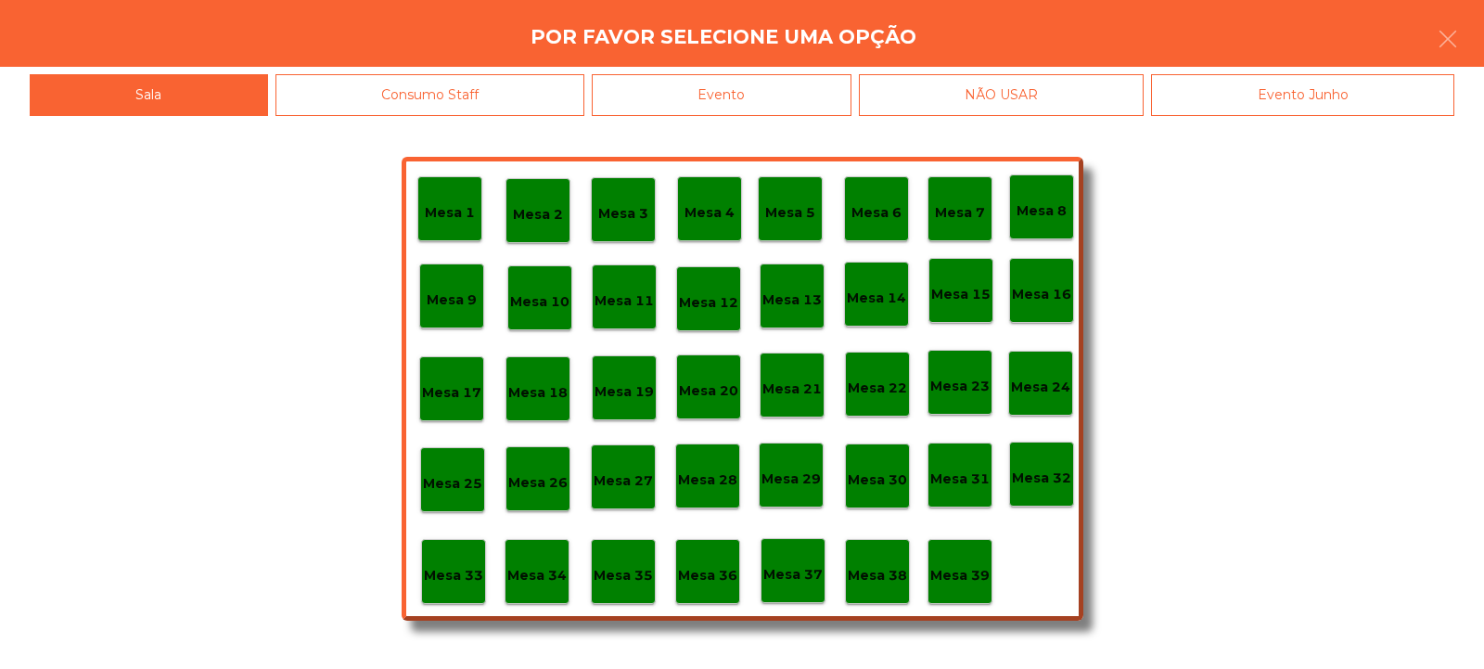
click at [468, 567] on p "Mesa 33" at bounding box center [453, 575] width 59 height 21
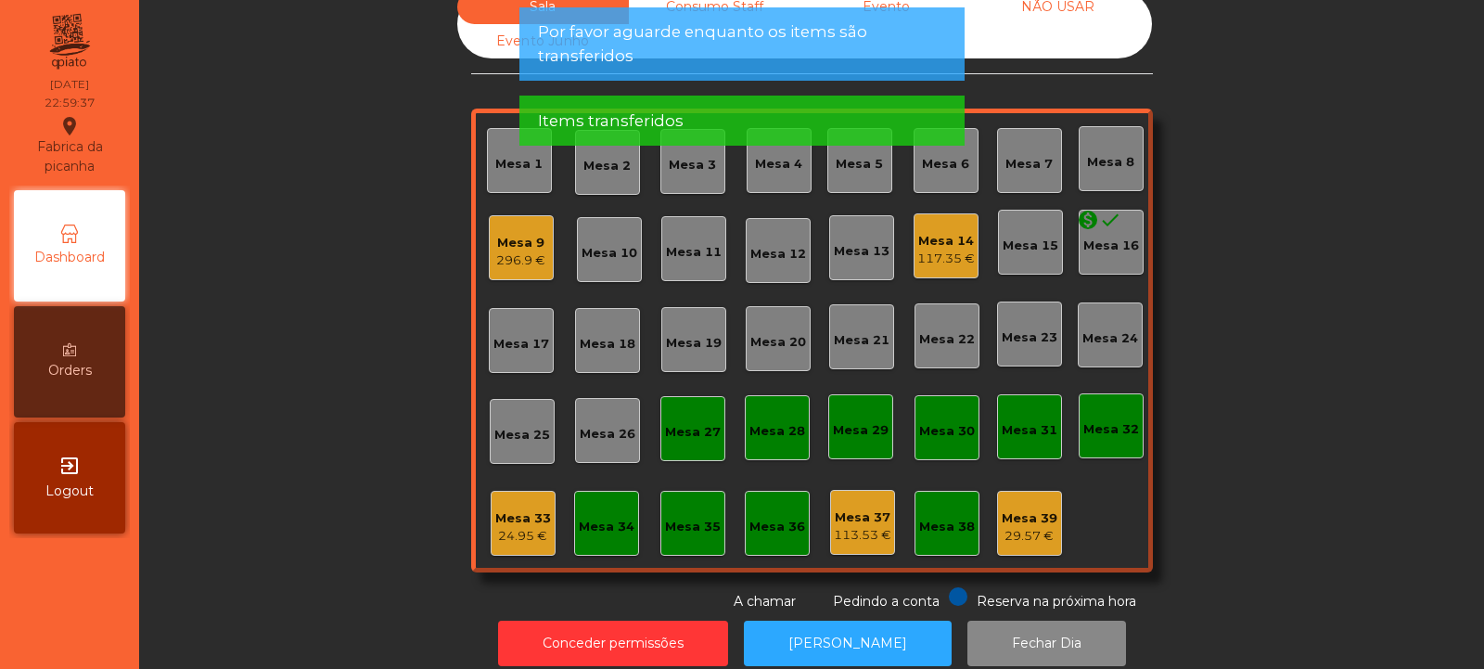
click at [520, 519] on div "Mesa 33" at bounding box center [523, 518] width 56 height 19
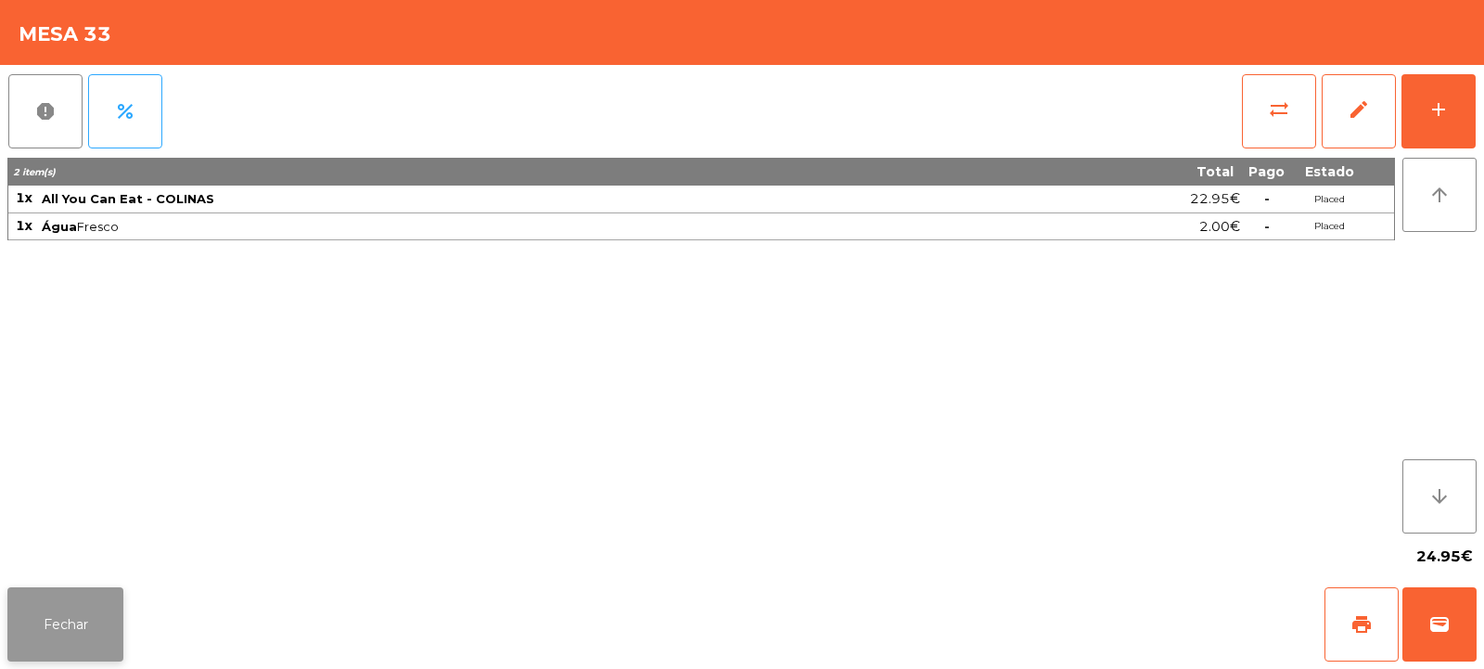
click at [80, 602] on button "Fechar" at bounding box center [65, 624] width 116 height 74
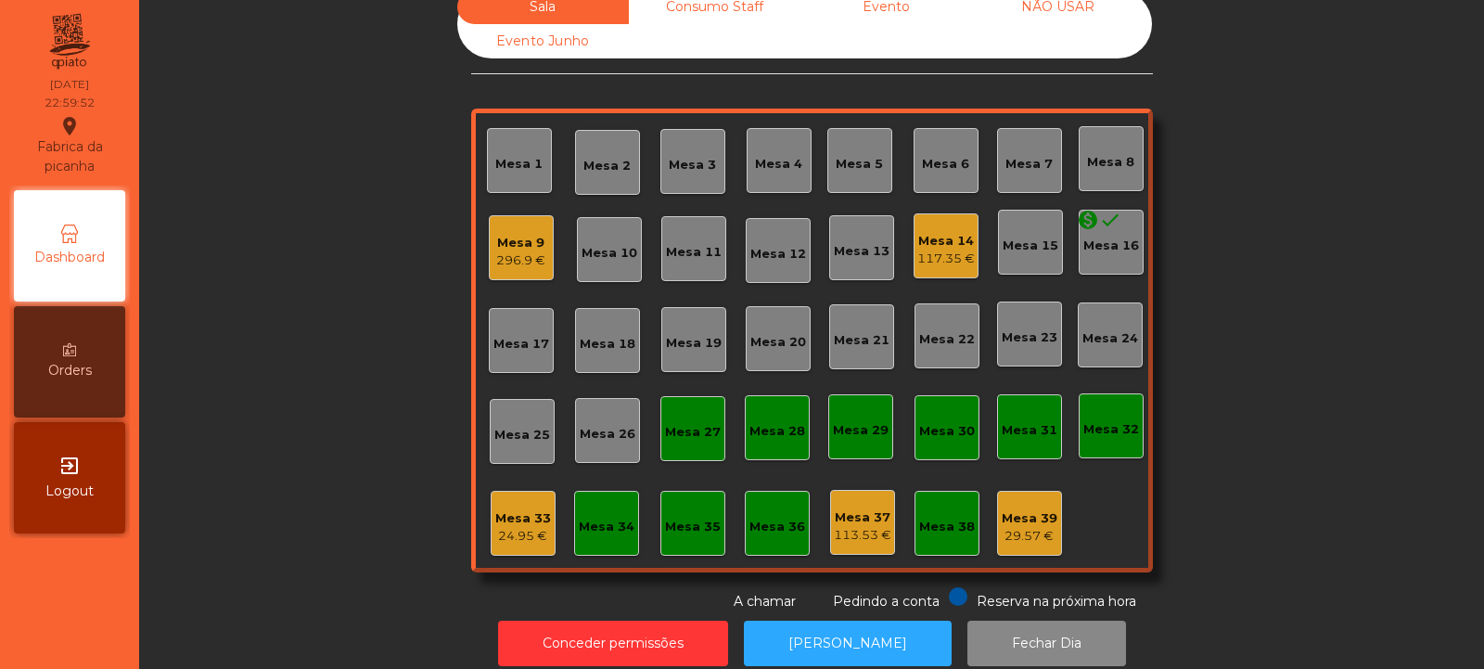
scroll to position [62, 0]
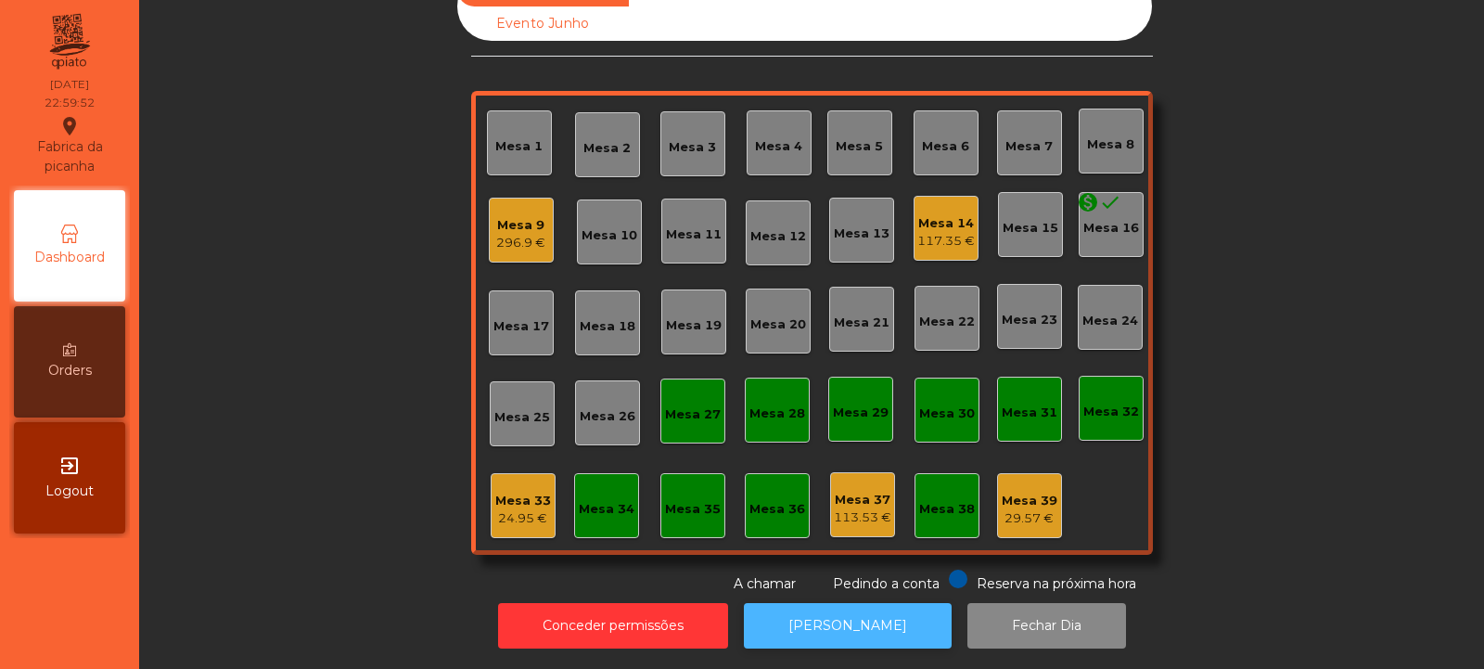
click at [839, 603] on button "[PERSON_NAME]" at bounding box center [848, 625] width 208 height 45
click at [541, 219] on div "Mesa 9 296.9 €" at bounding box center [521, 230] width 65 height 65
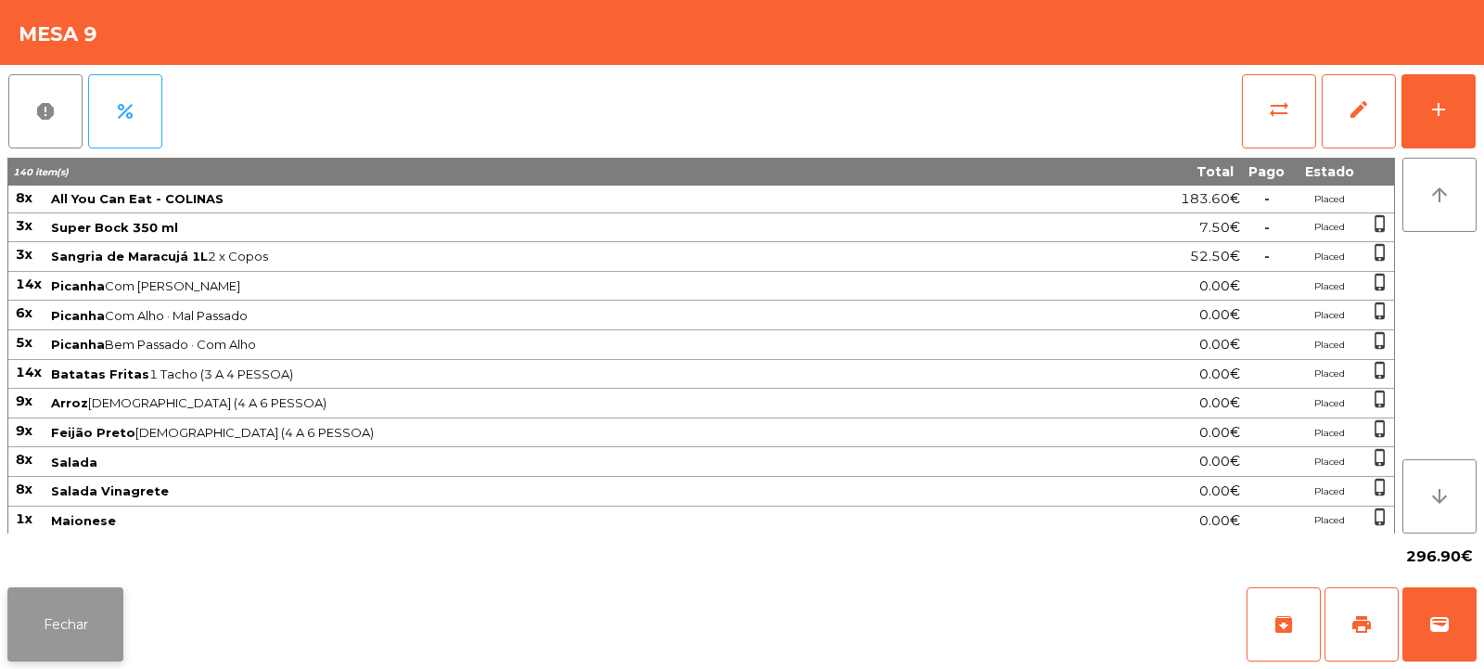
click at [101, 642] on button "Fechar" at bounding box center [65, 624] width 116 height 74
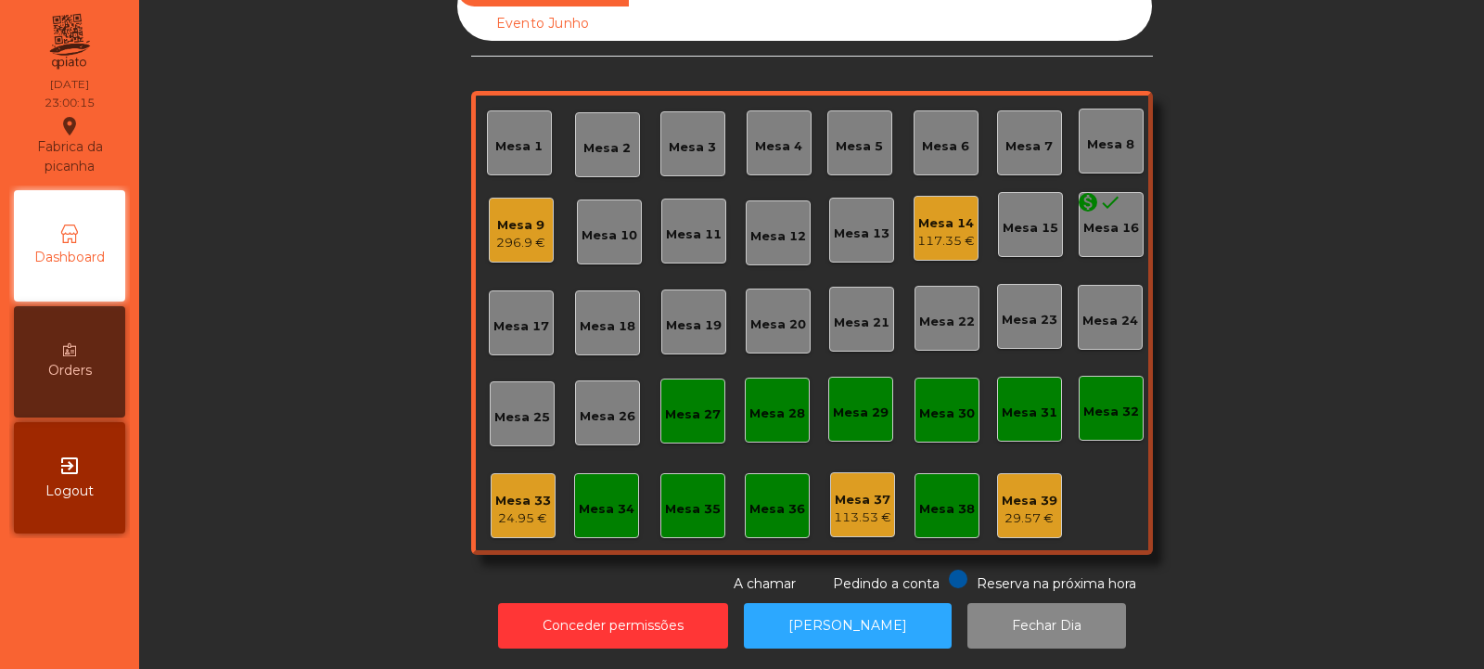
click at [496, 494] on div "Mesa 33" at bounding box center [523, 501] width 56 height 19
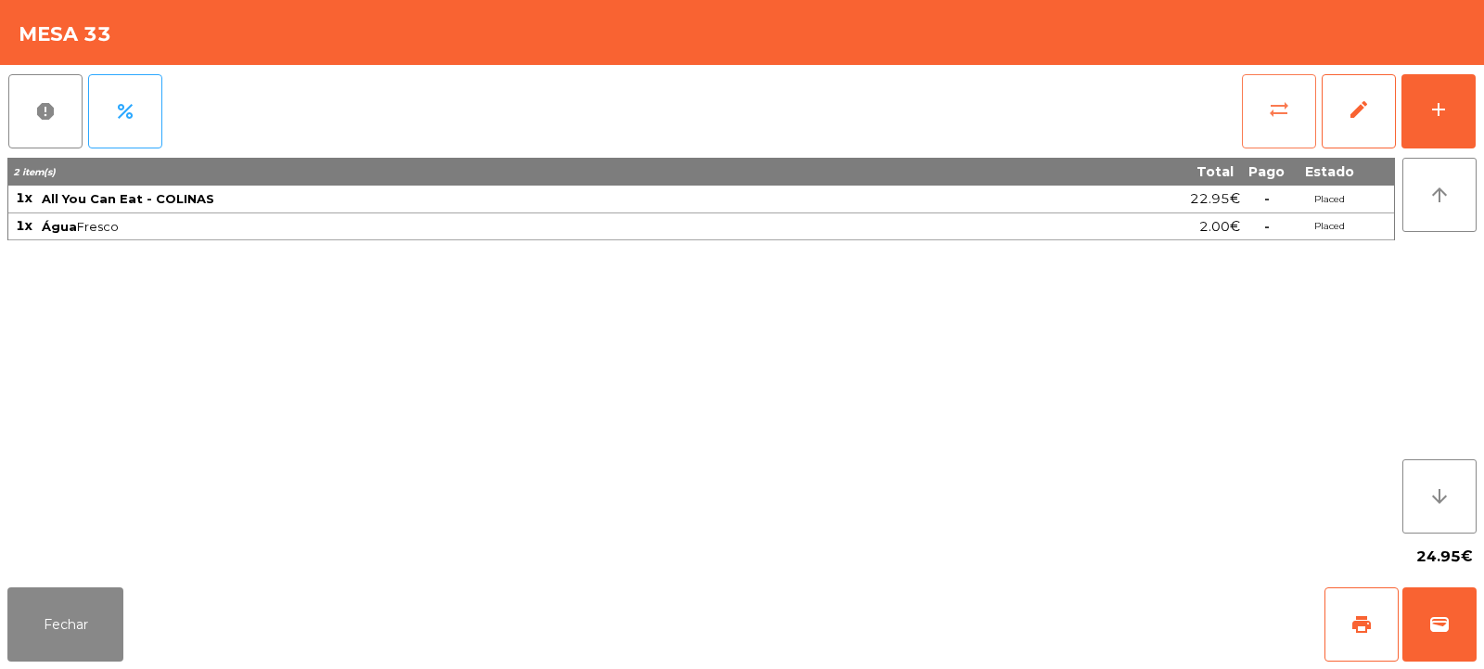
click at [1278, 100] on span "sync_alt" at bounding box center [1279, 109] width 22 height 22
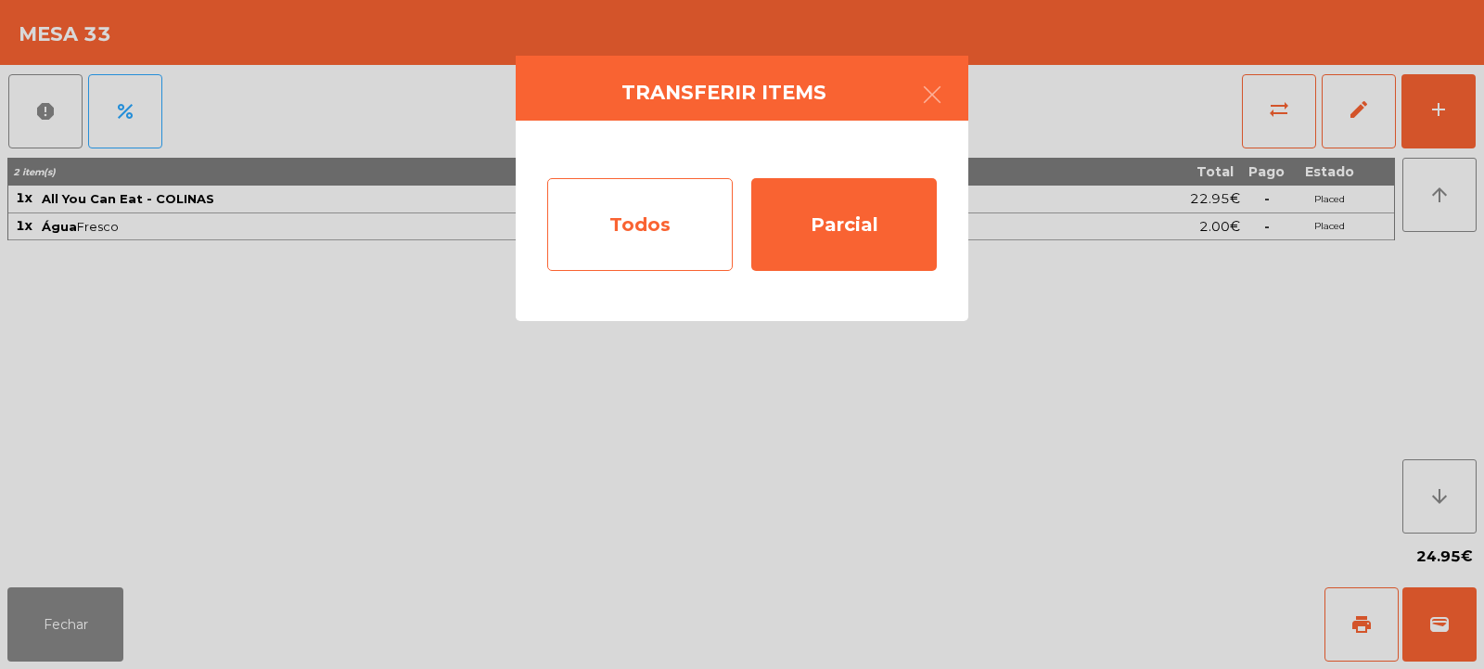
click at [651, 224] on div "Todos" at bounding box center [640, 224] width 186 height 93
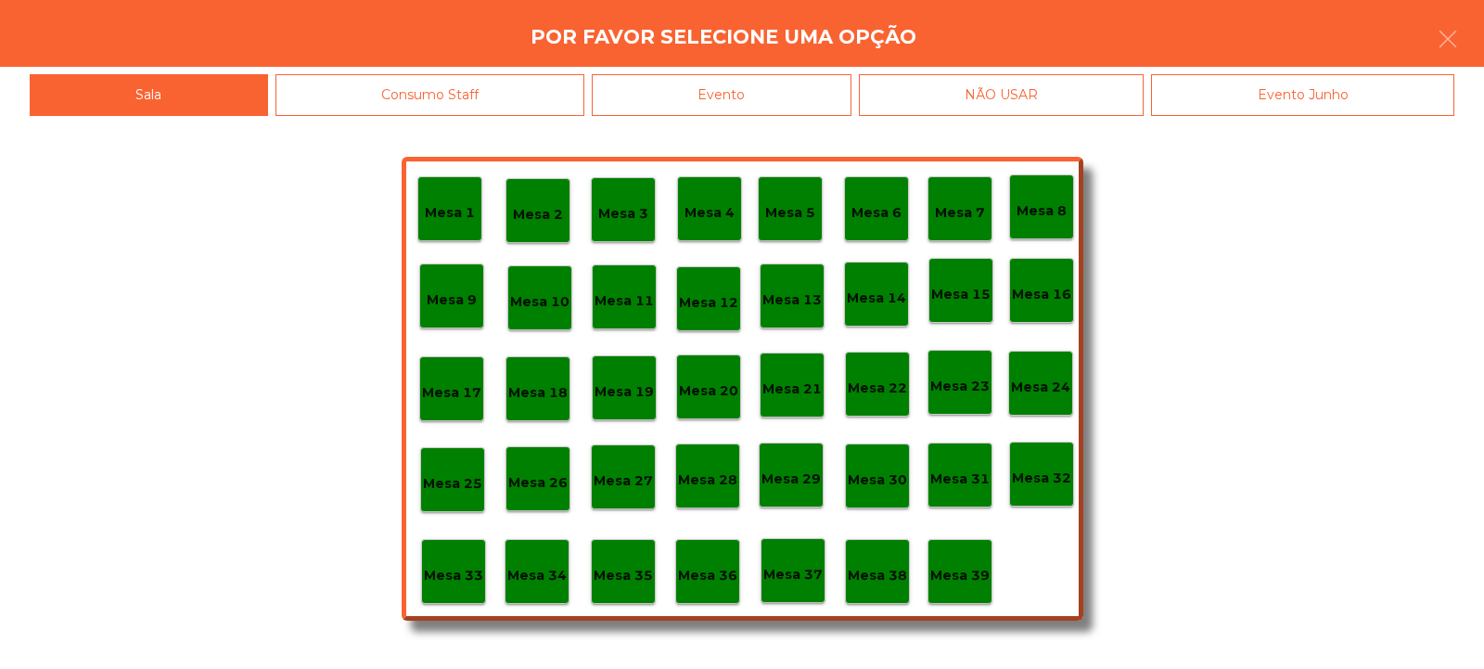
click at [827, 96] on div "Evento" at bounding box center [722, 95] width 260 height 42
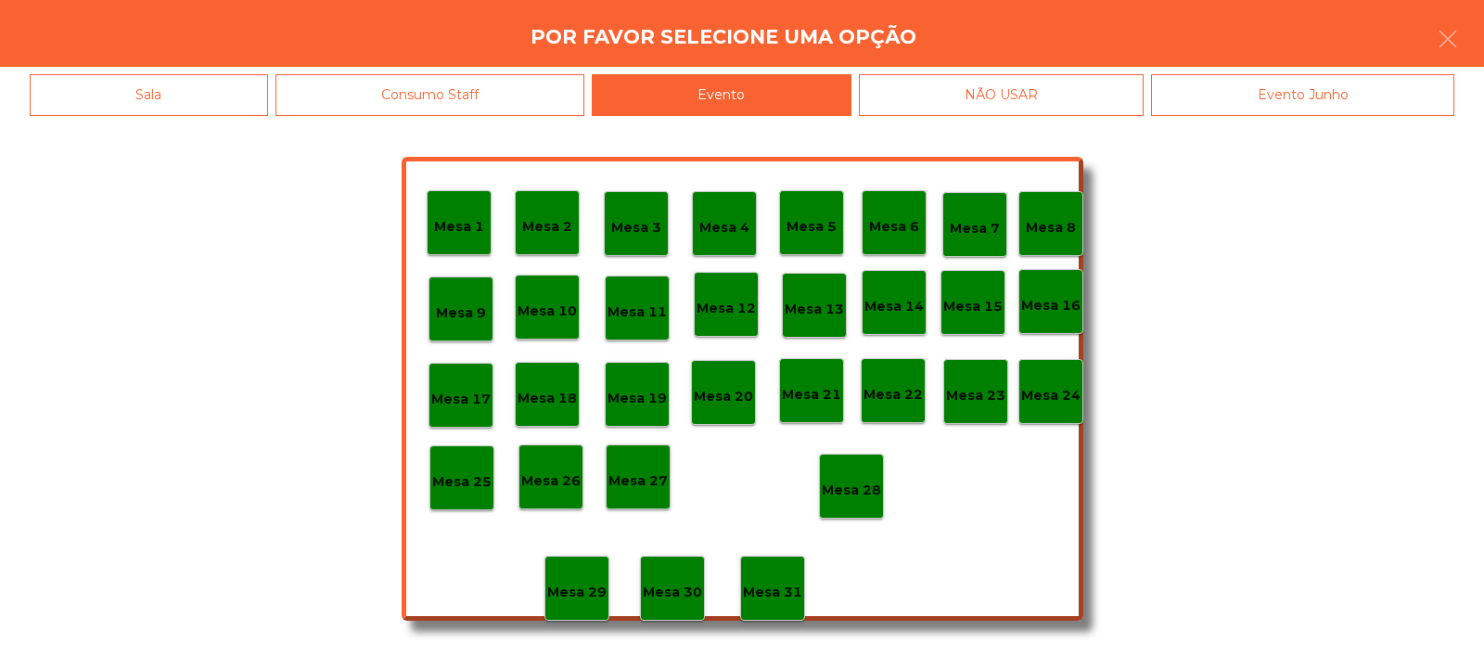
click at [858, 465] on div "Mesa 28" at bounding box center [851, 486] width 65 height 65
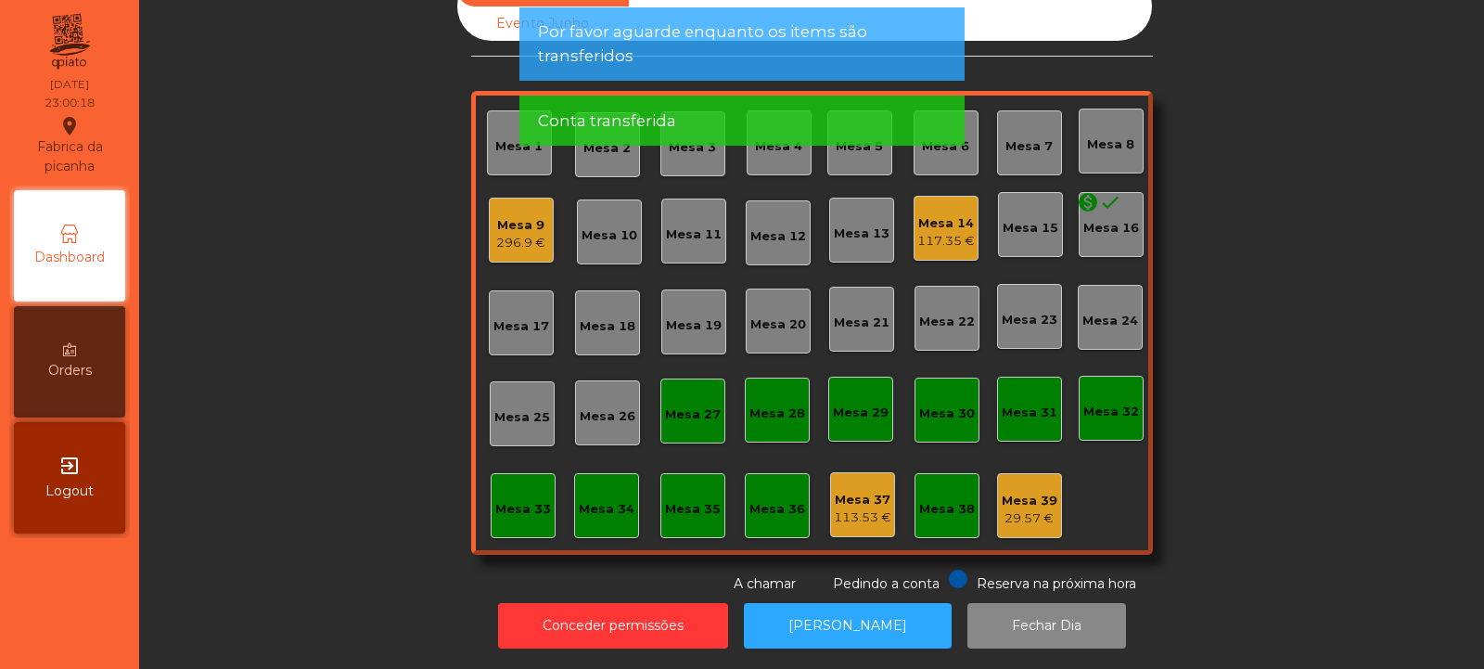
click at [537, 234] on div "296.9 €" at bounding box center [520, 243] width 49 height 19
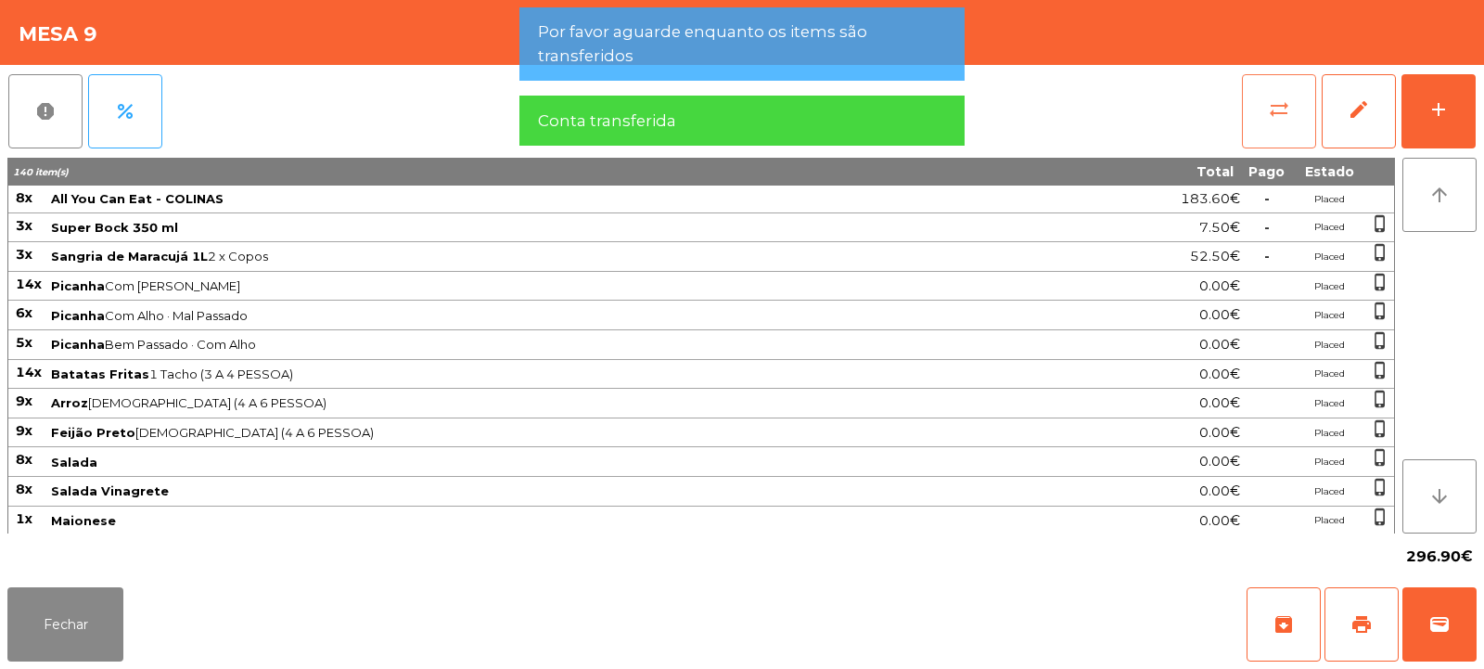
click at [1269, 115] on span "sync_alt" at bounding box center [1279, 109] width 22 height 22
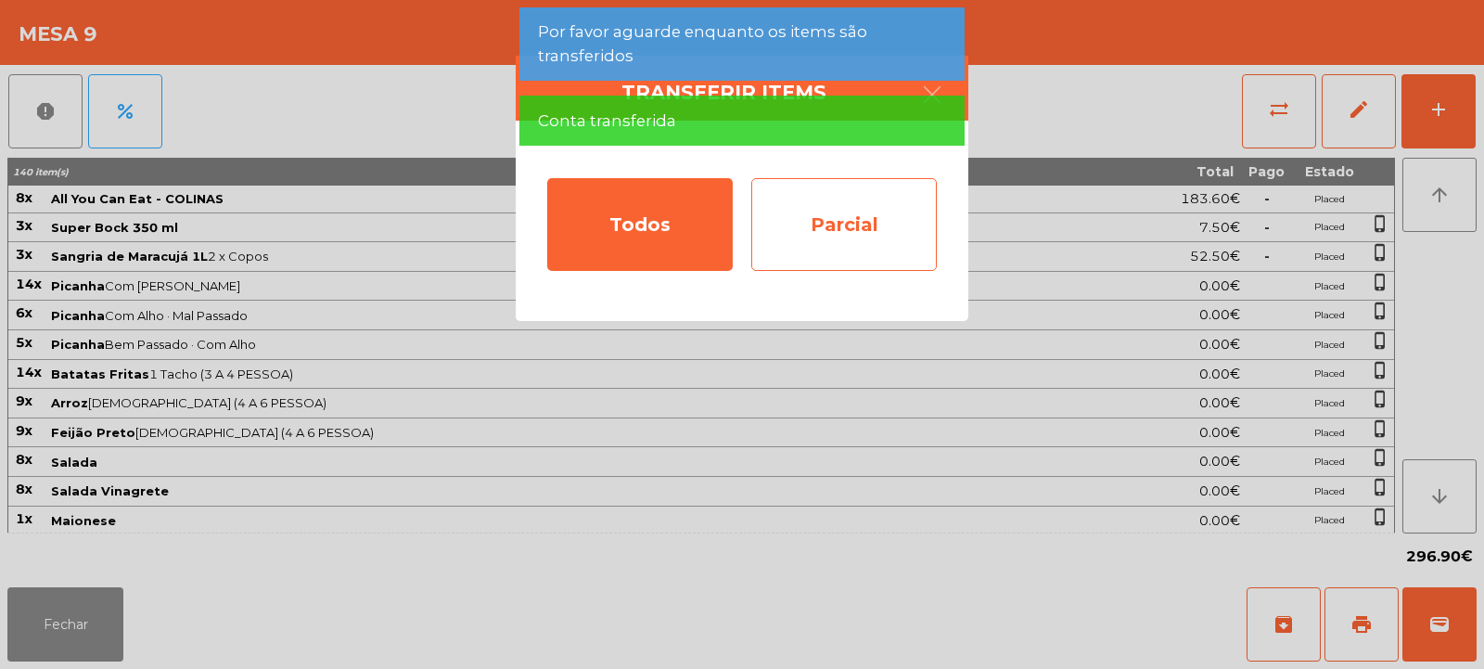
click at [786, 243] on div "Parcial" at bounding box center [844, 224] width 186 height 93
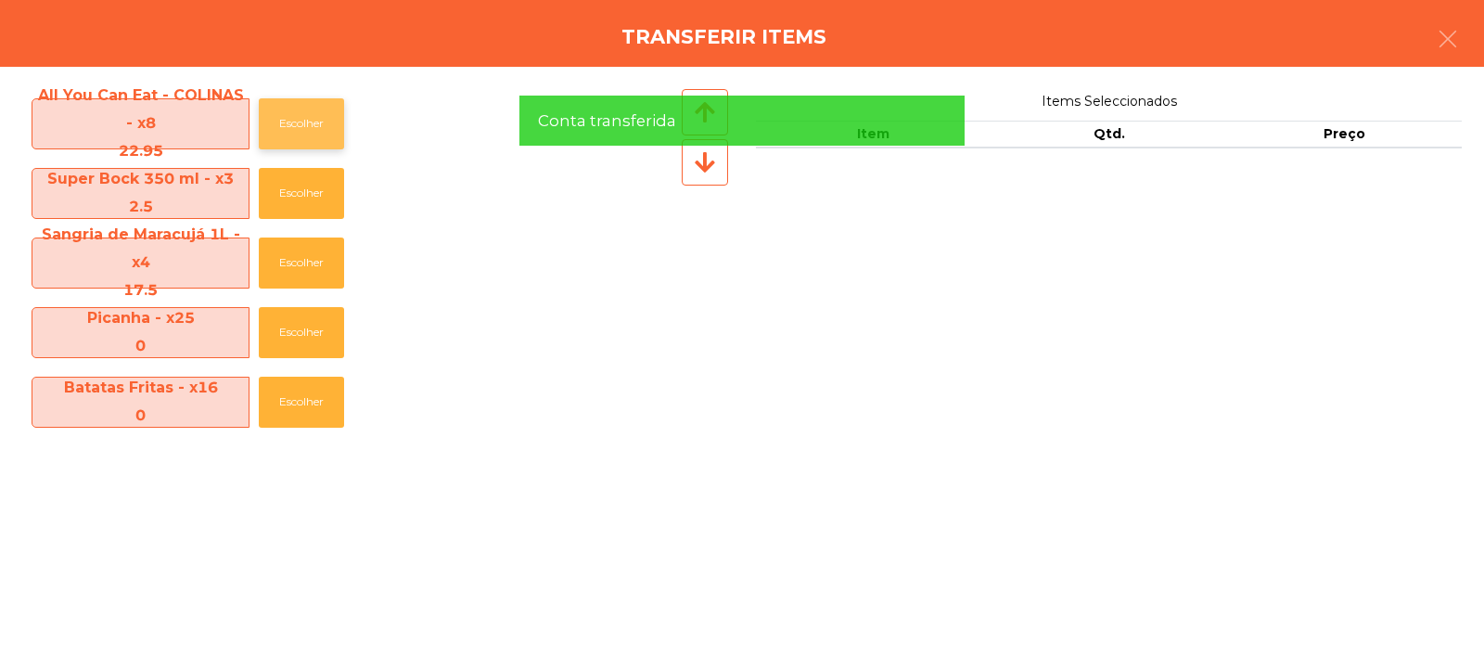
click at [305, 118] on button "Escolher" at bounding box center [301, 123] width 85 height 51
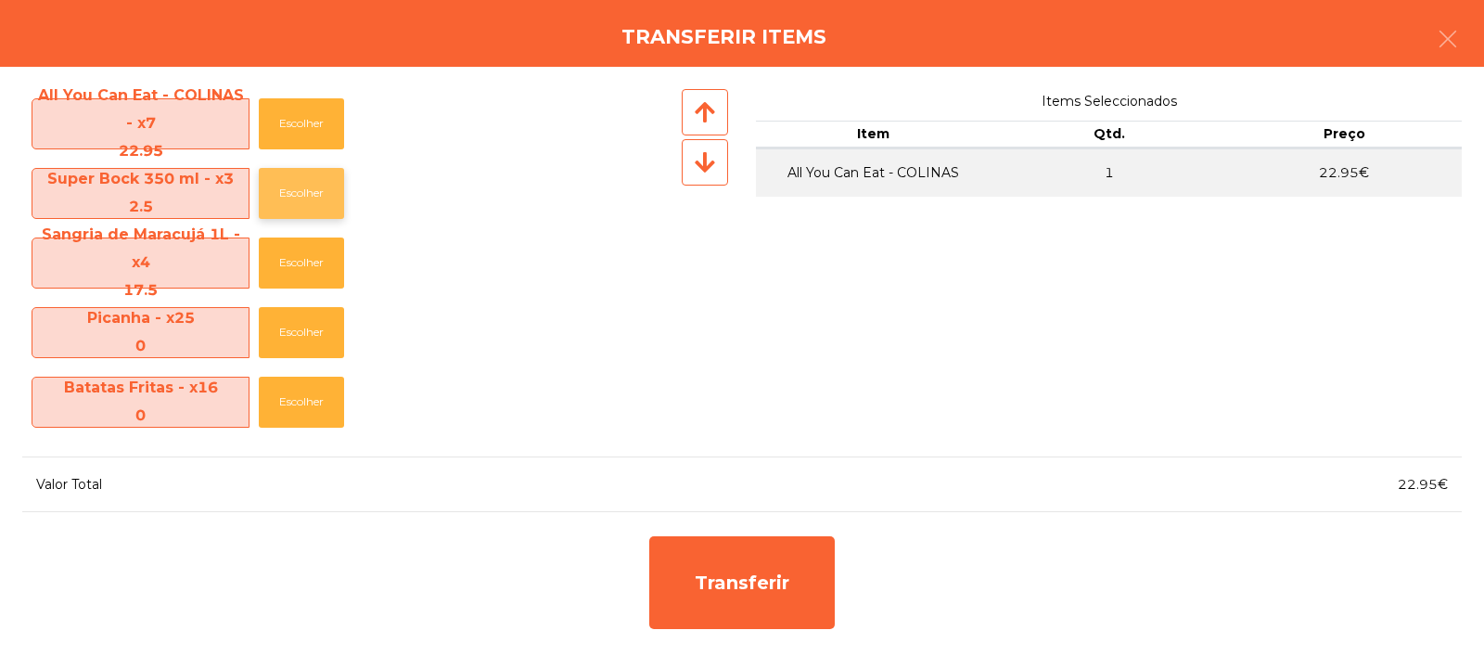
click at [325, 196] on button "Escolher" at bounding box center [301, 193] width 85 height 51
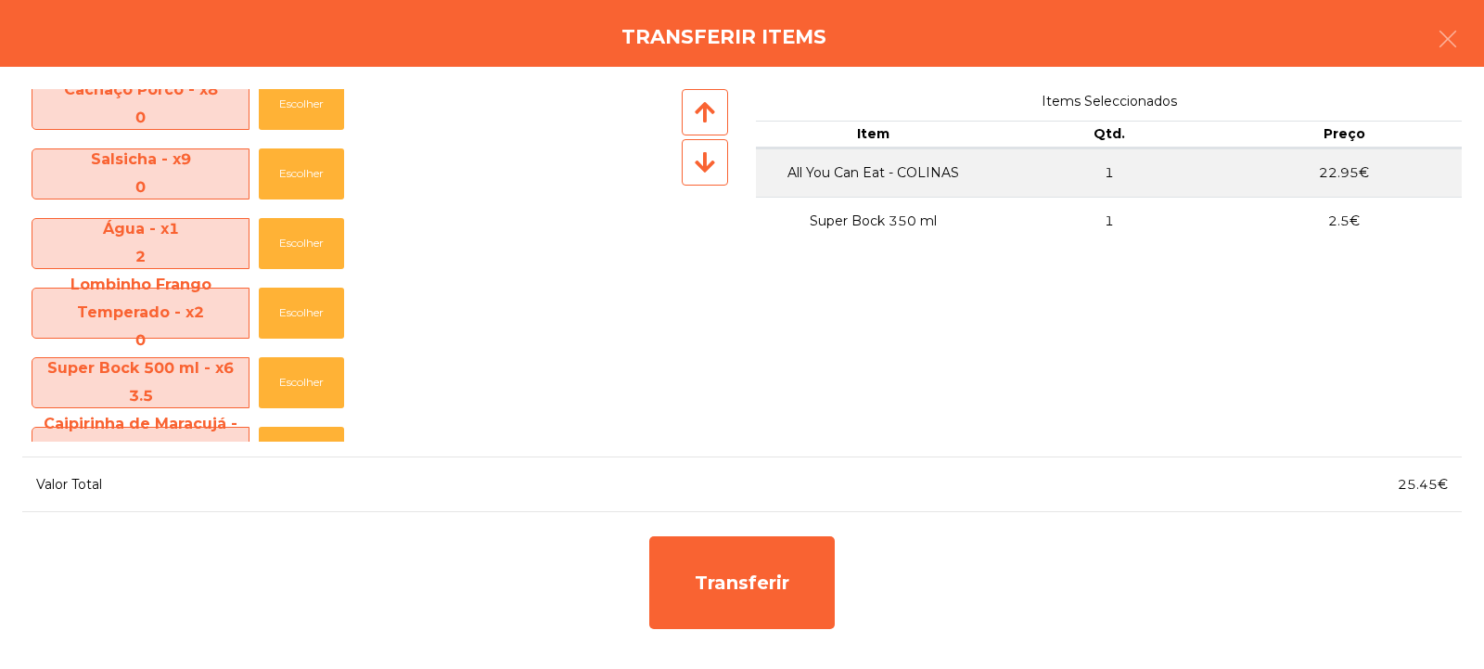
scroll to position [969, 0]
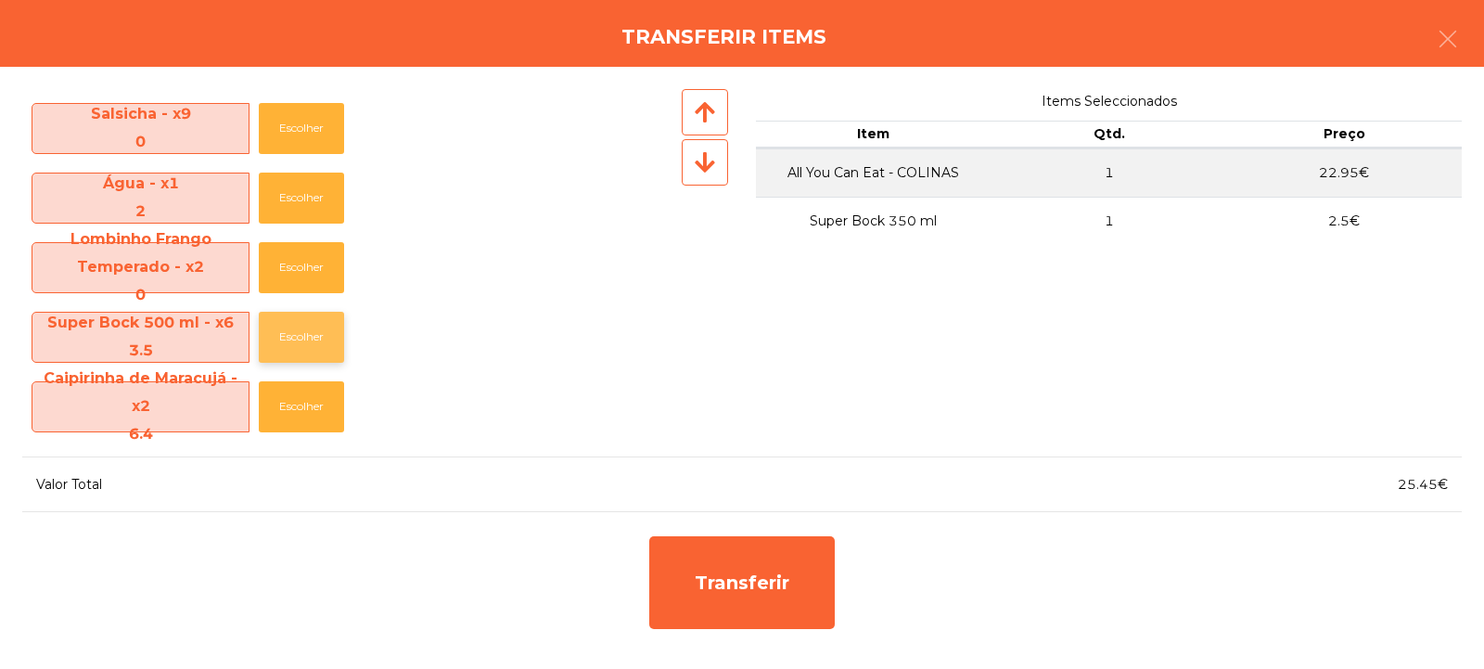
click at [303, 340] on button "Escolher" at bounding box center [301, 337] width 85 height 51
click at [307, 338] on button "Escolher" at bounding box center [301, 337] width 85 height 51
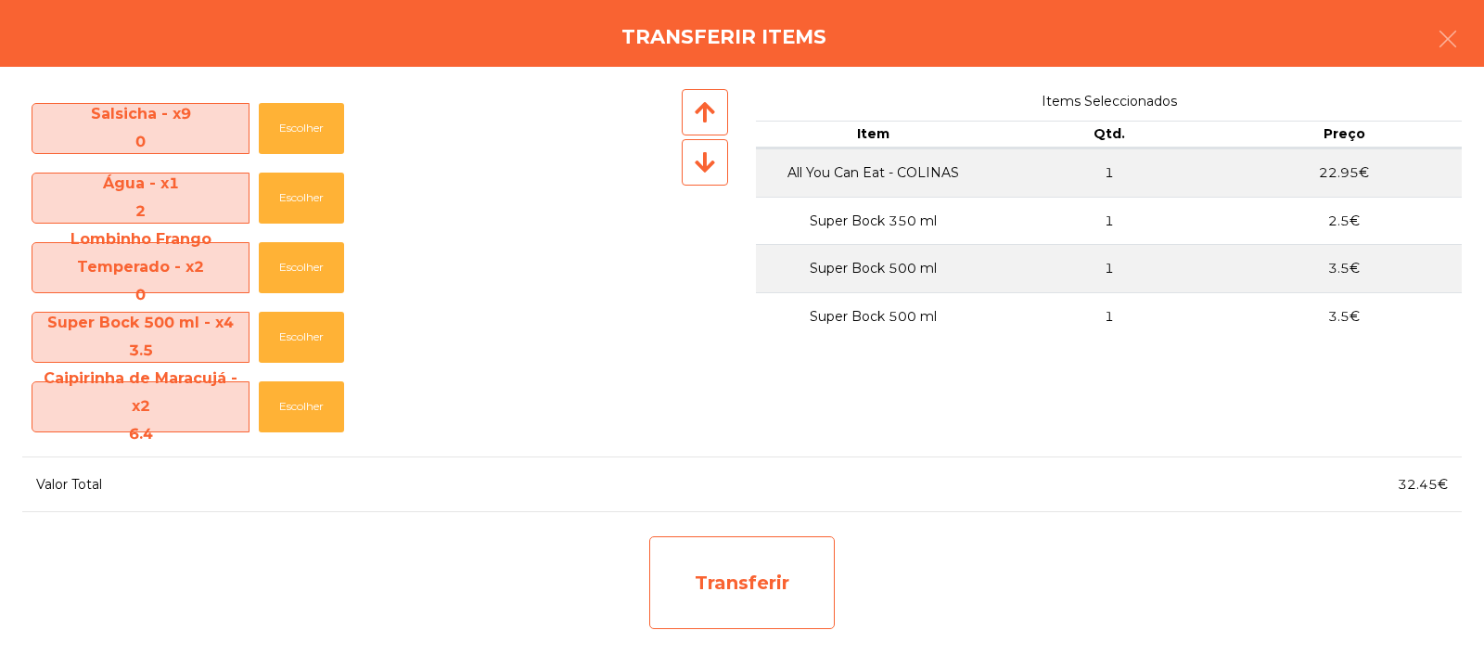
click at [742, 580] on div "Transferir" at bounding box center [742, 582] width 186 height 93
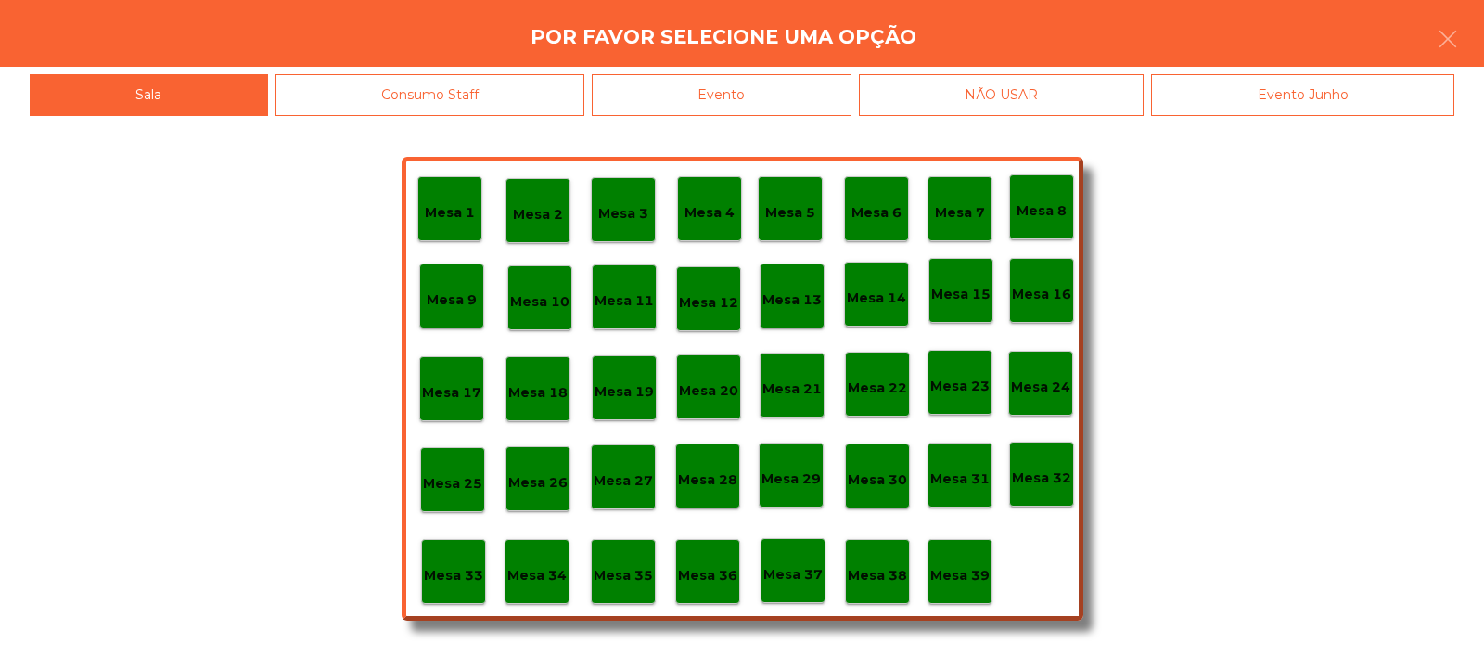
click at [472, 571] on p "Mesa 33" at bounding box center [453, 575] width 59 height 21
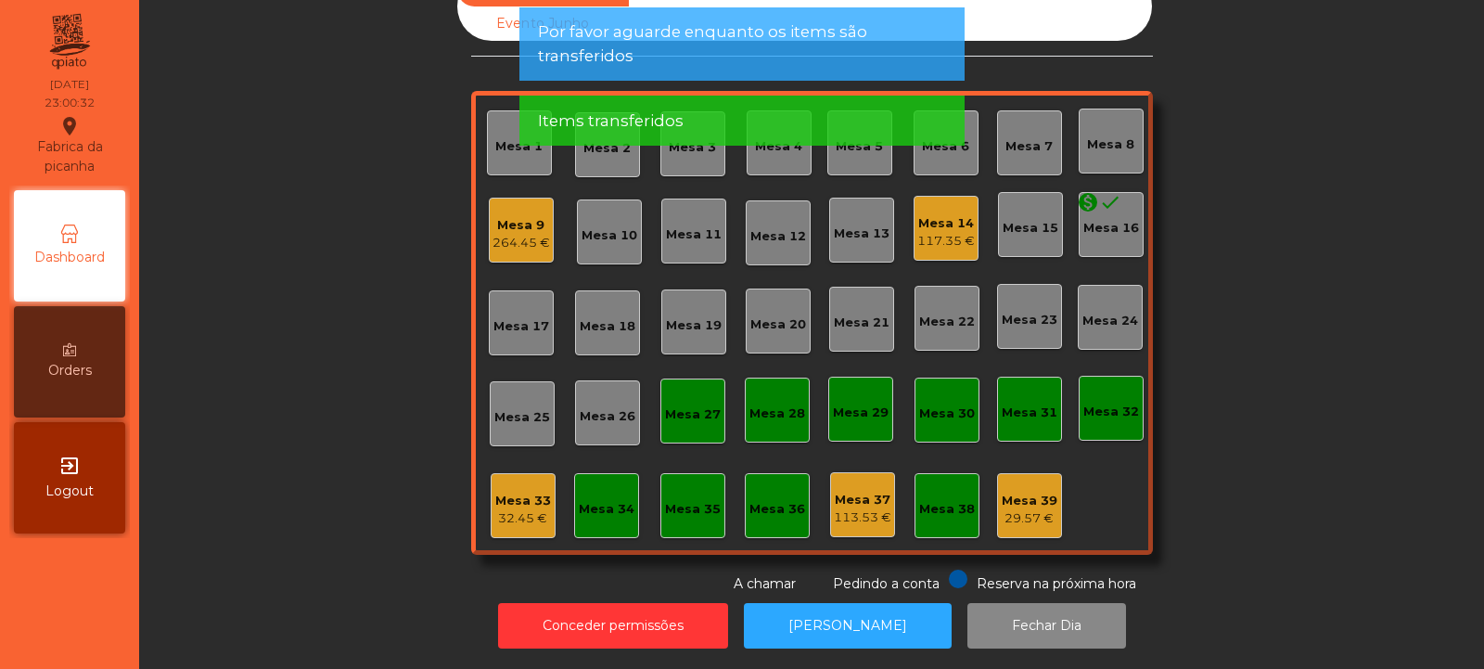
click at [533, 509] on div "32.45 €" at bounding box center [523, 518] width 56 height 19
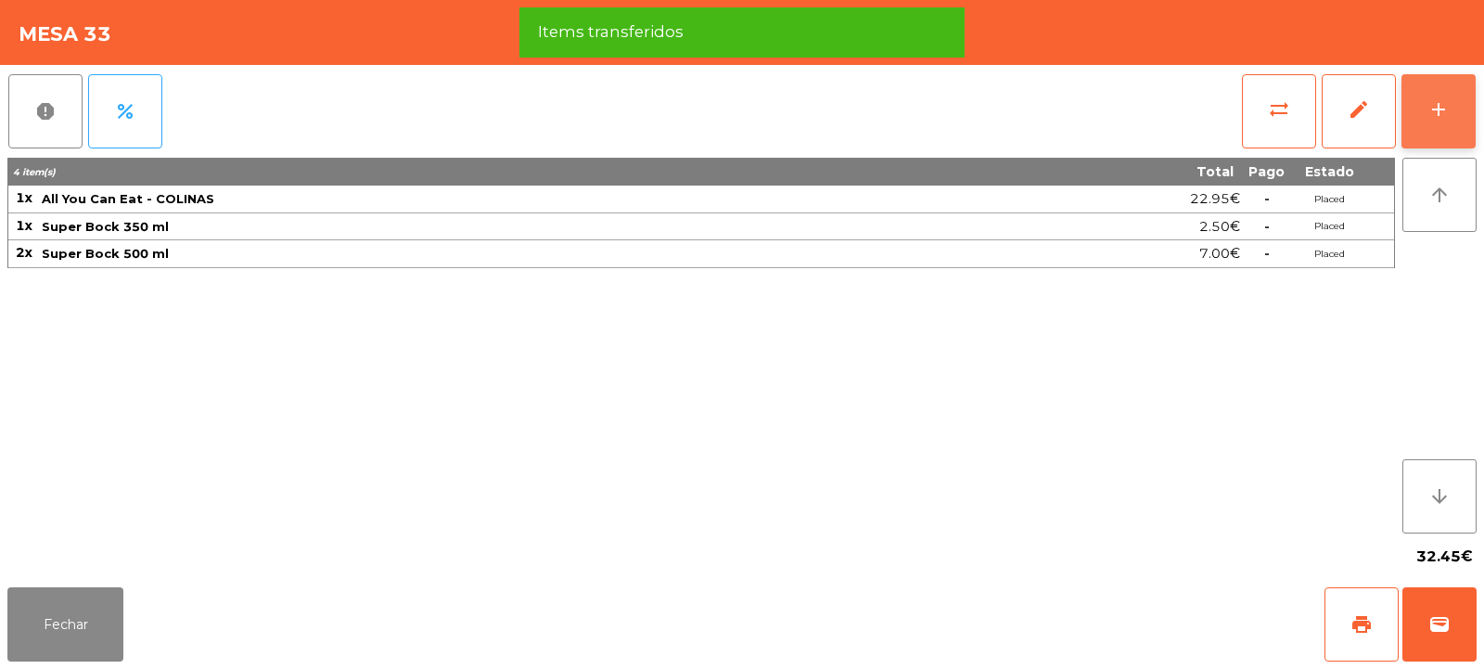
click at [1442, 115] on div "add" at bounding box center [1439, 109] width 22 height 22
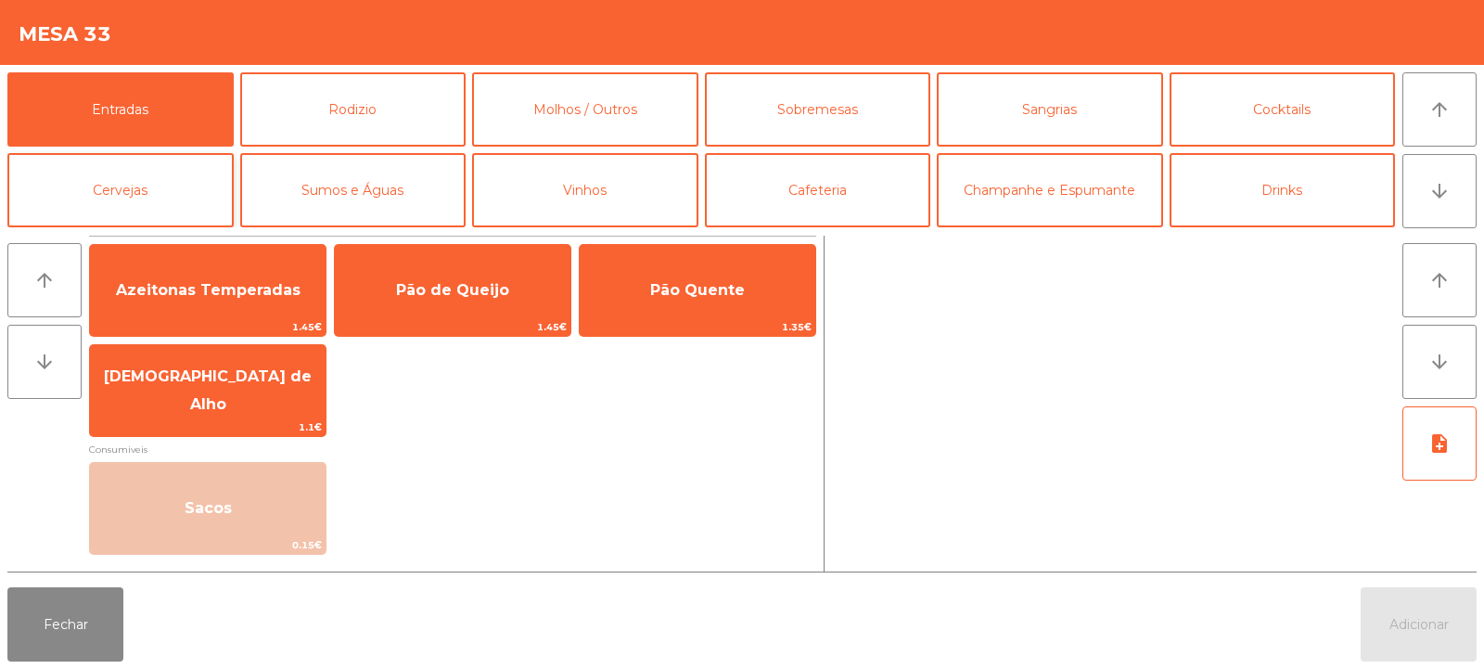
click at [197, 193] on button "Cervejas" at bounding box center [120, 190] width 226 height 74
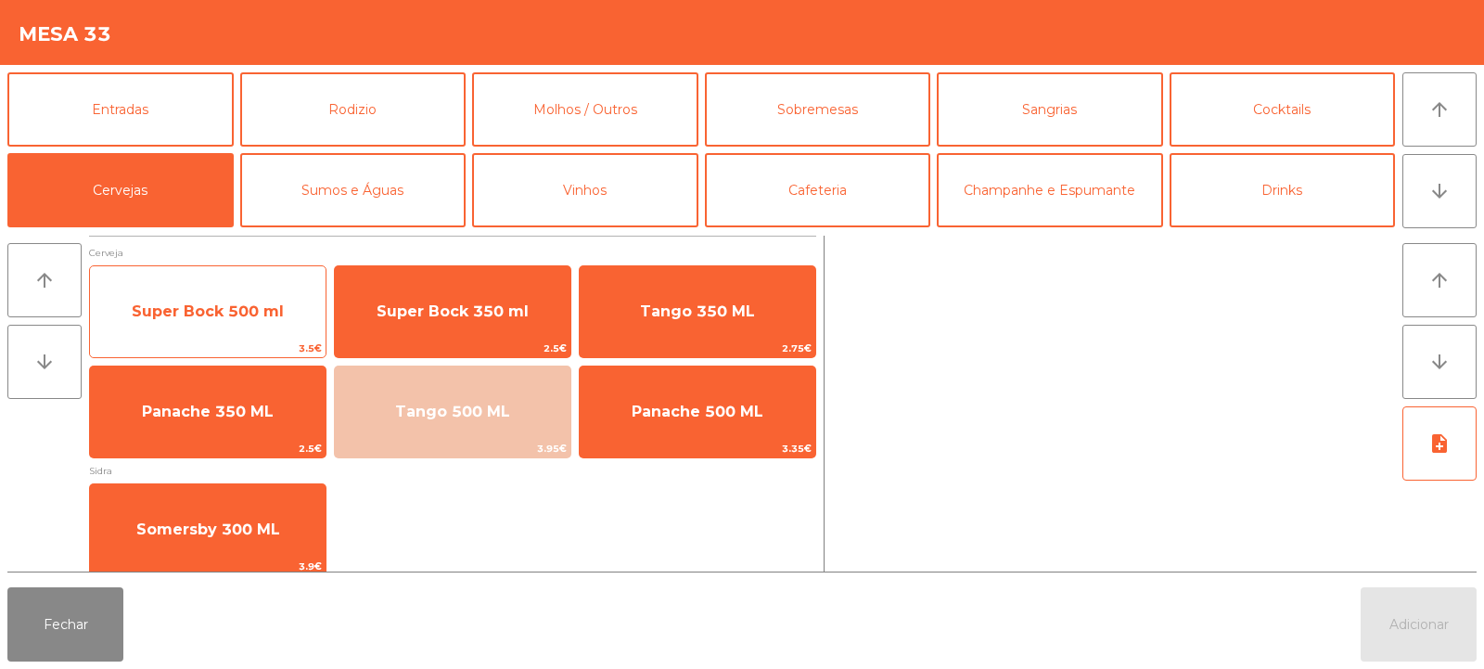
click at [276, 314] on span "Super Bock 500 ml" at bounding box center [208, 311] width 152 height 18
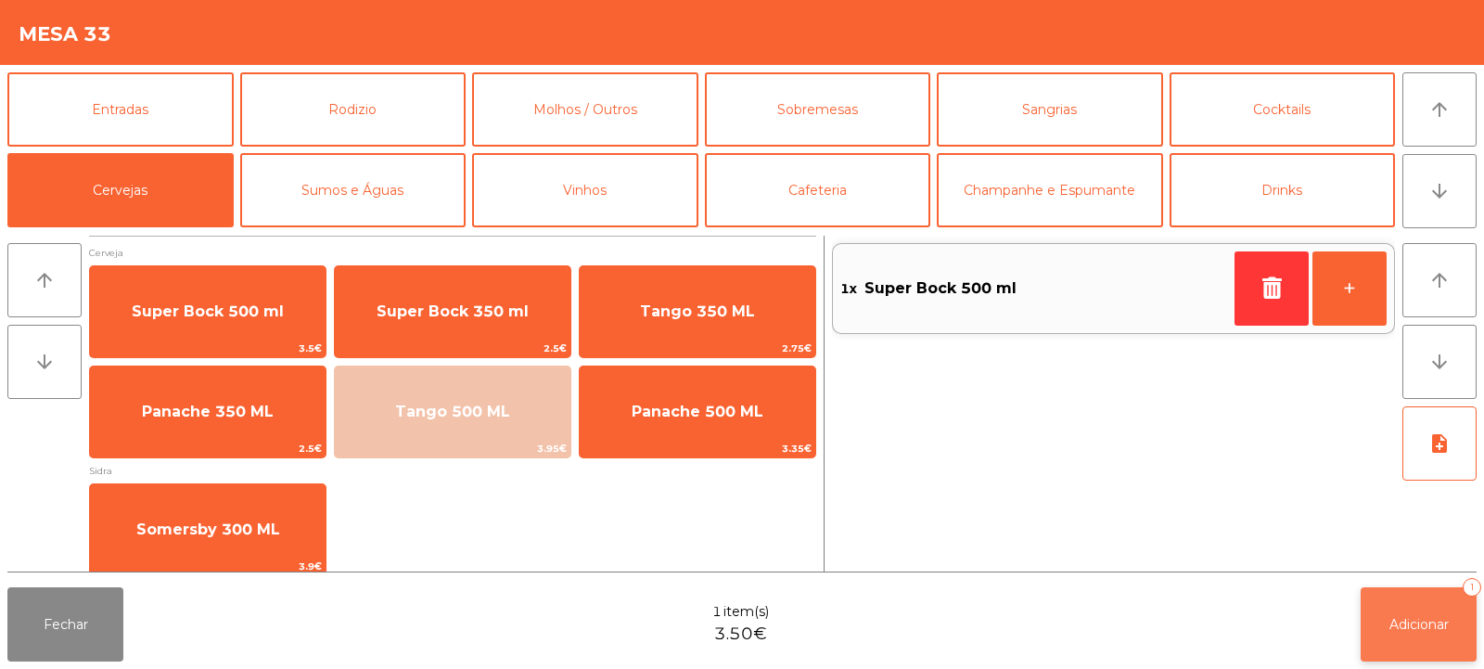
click at [1404, 625] on span "Adicionar" at bounding box center [1419, 624] width 59 height 17
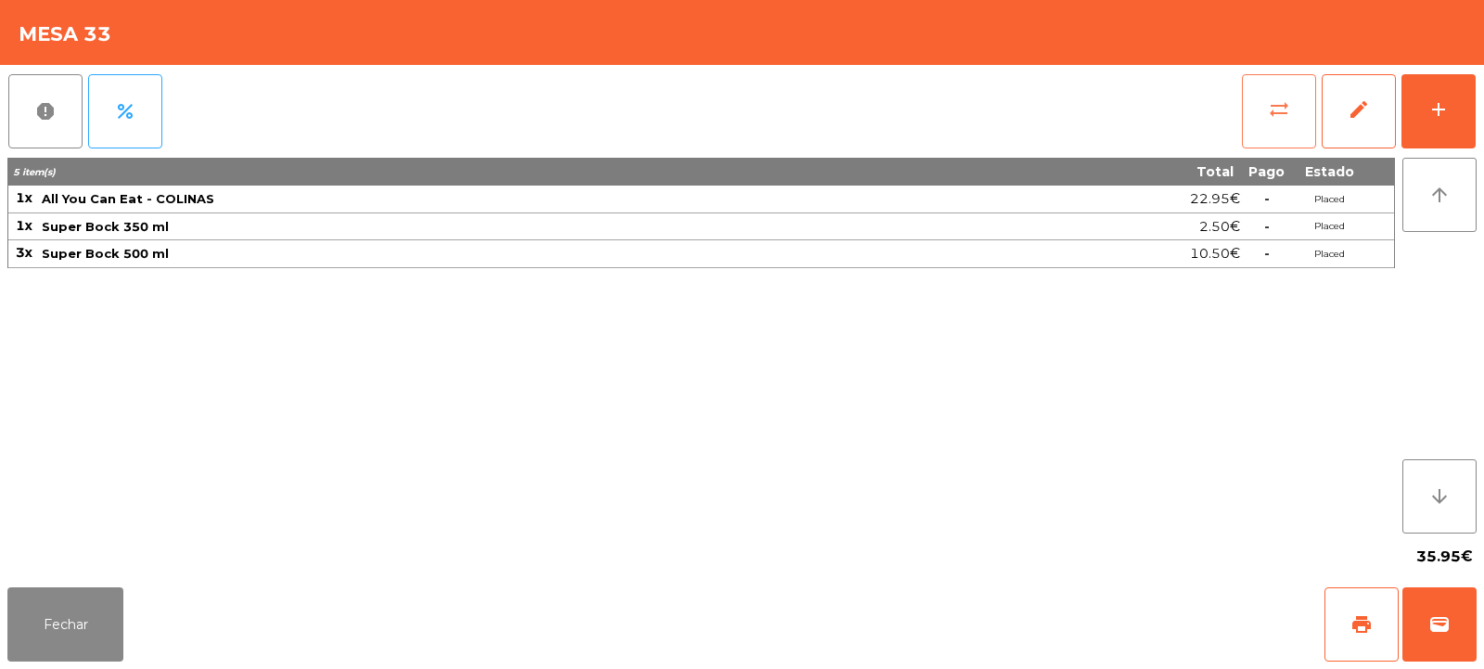
click at [1289, 103] on span "sync_alt" at bounding box center [1279, 109] width 22 height 22
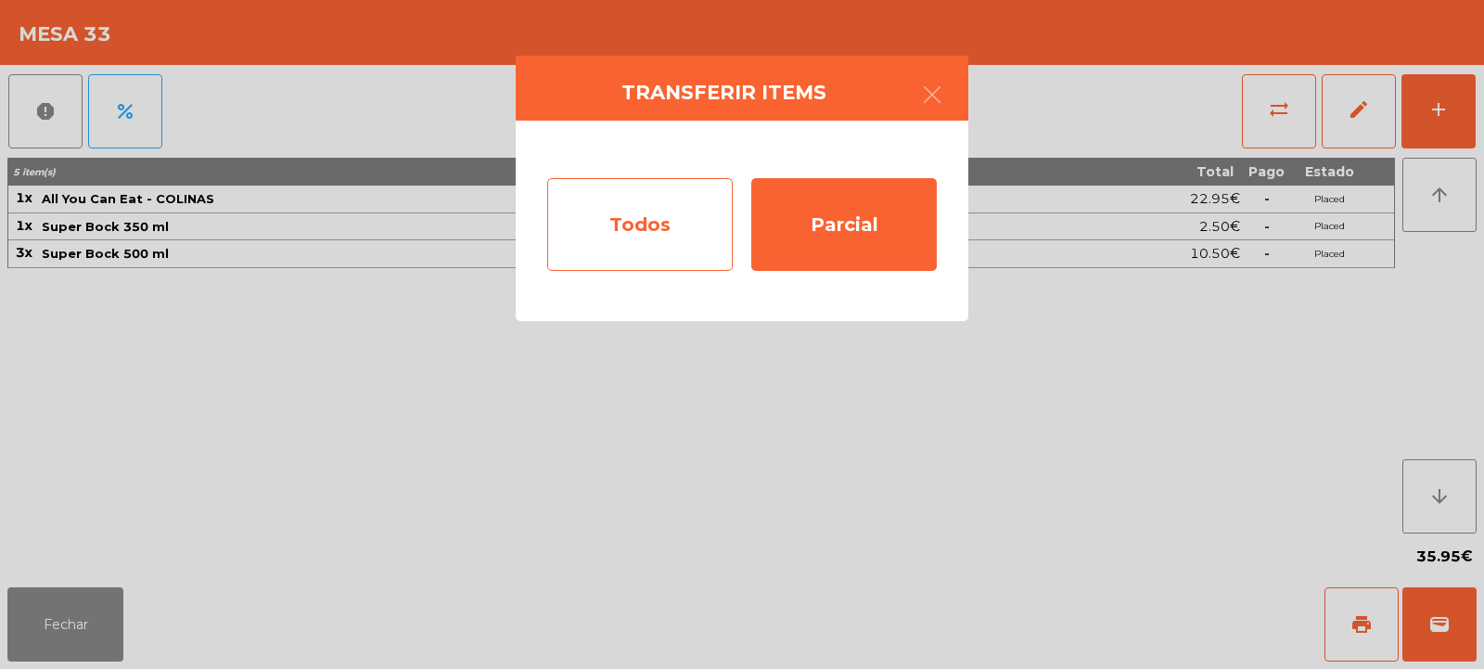
click at [672, 226] on div "Todos" at bounding box center [640, 224] width 186 height 93
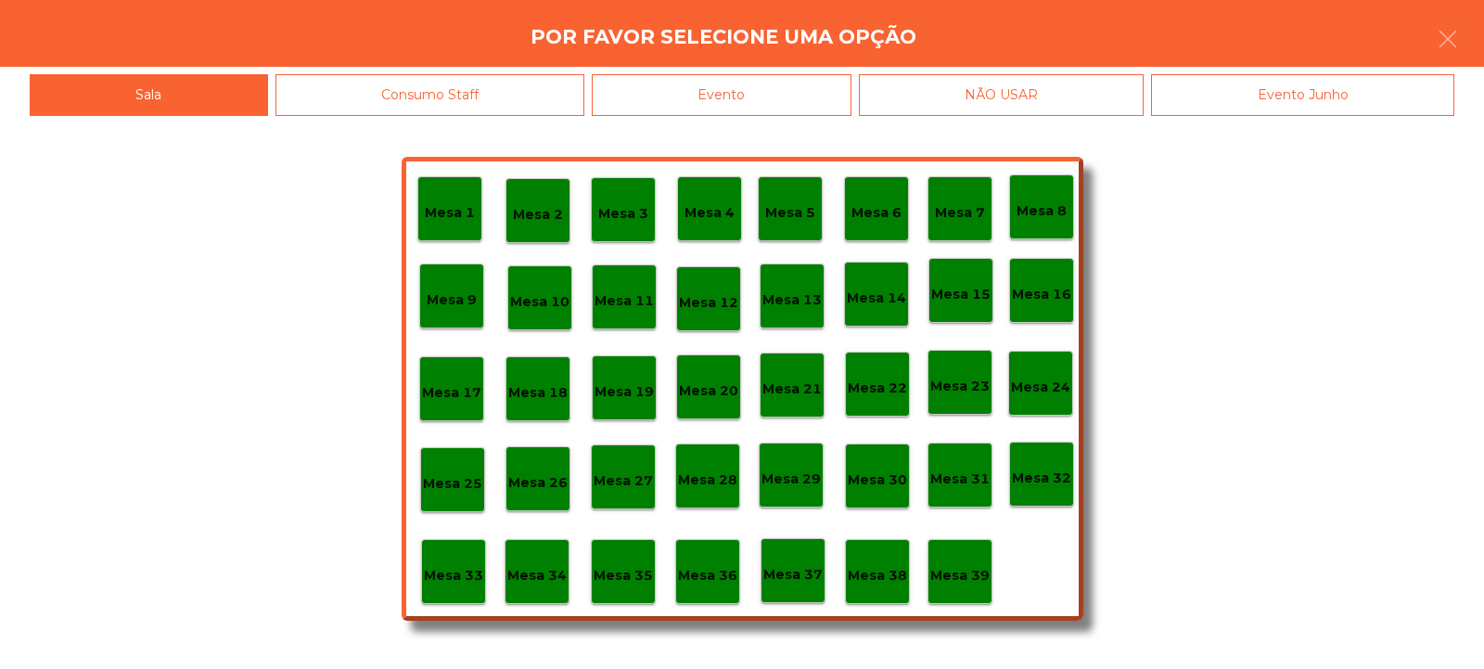
click at [828, 101] on div "Evento" at bounding box center [722, 95] width 260 height 42
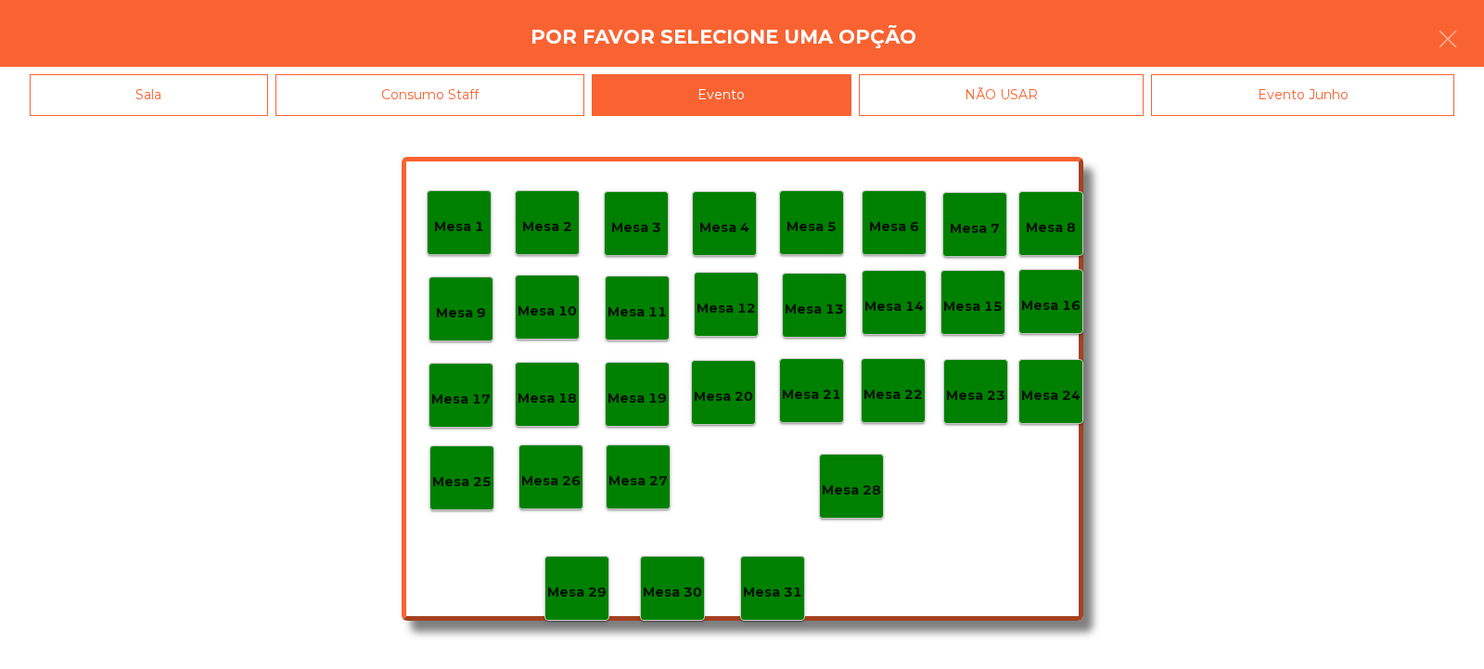
click at [862, 497] on p "Mesa 28" at bounding box center [851, 490] width 59 height 21
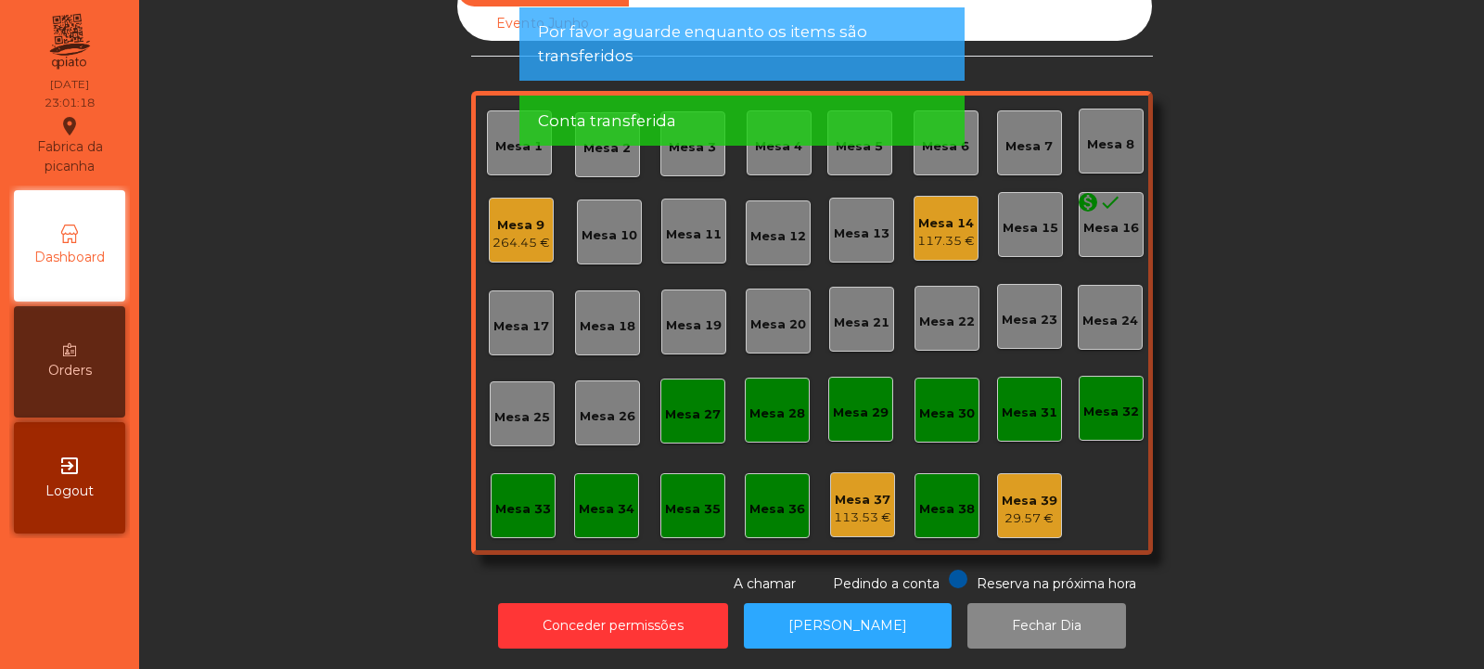
click at [507, 234] on div "264.45 €" at bounding box center [522, 243] width 58 height 19
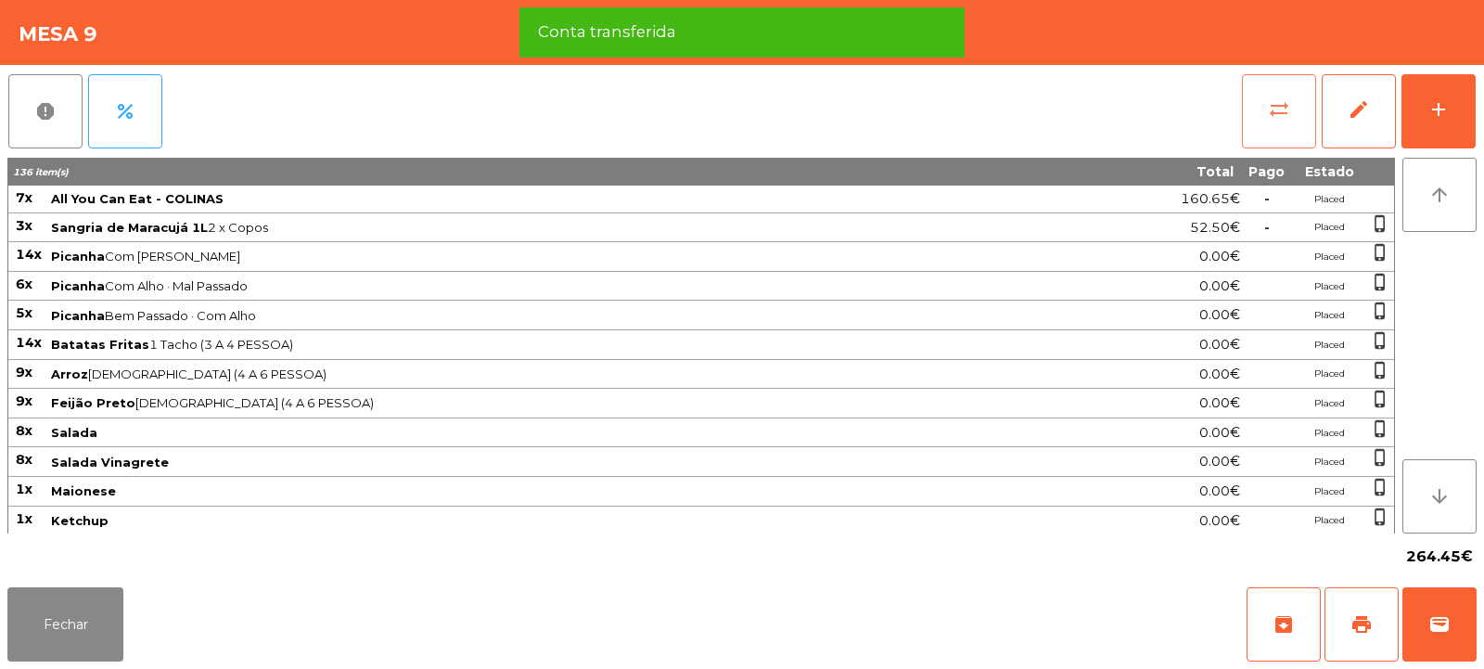
click at [1277, 115] on span "sync_alt" at bounding box center [1279, 109] width 22 height 22
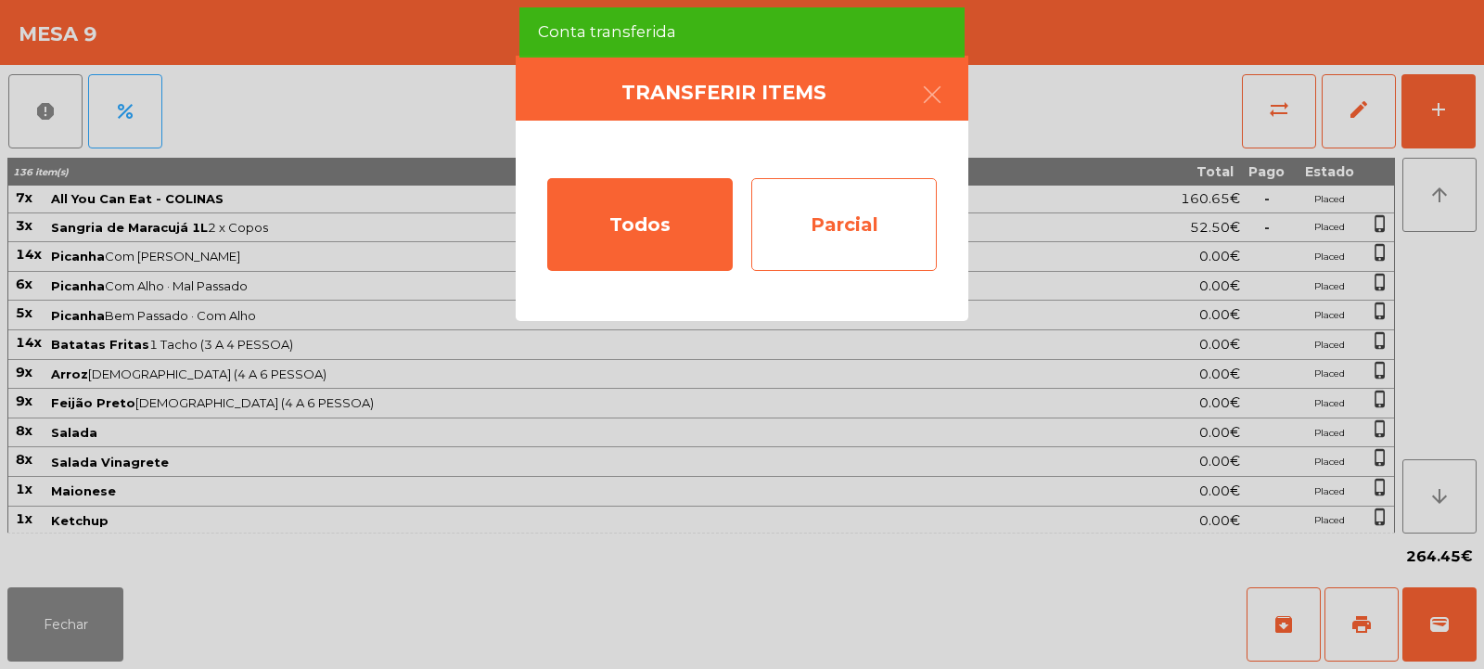
click at [849, 223] on div "Parcial" at bounding box center [844, 224] width 186 height 93
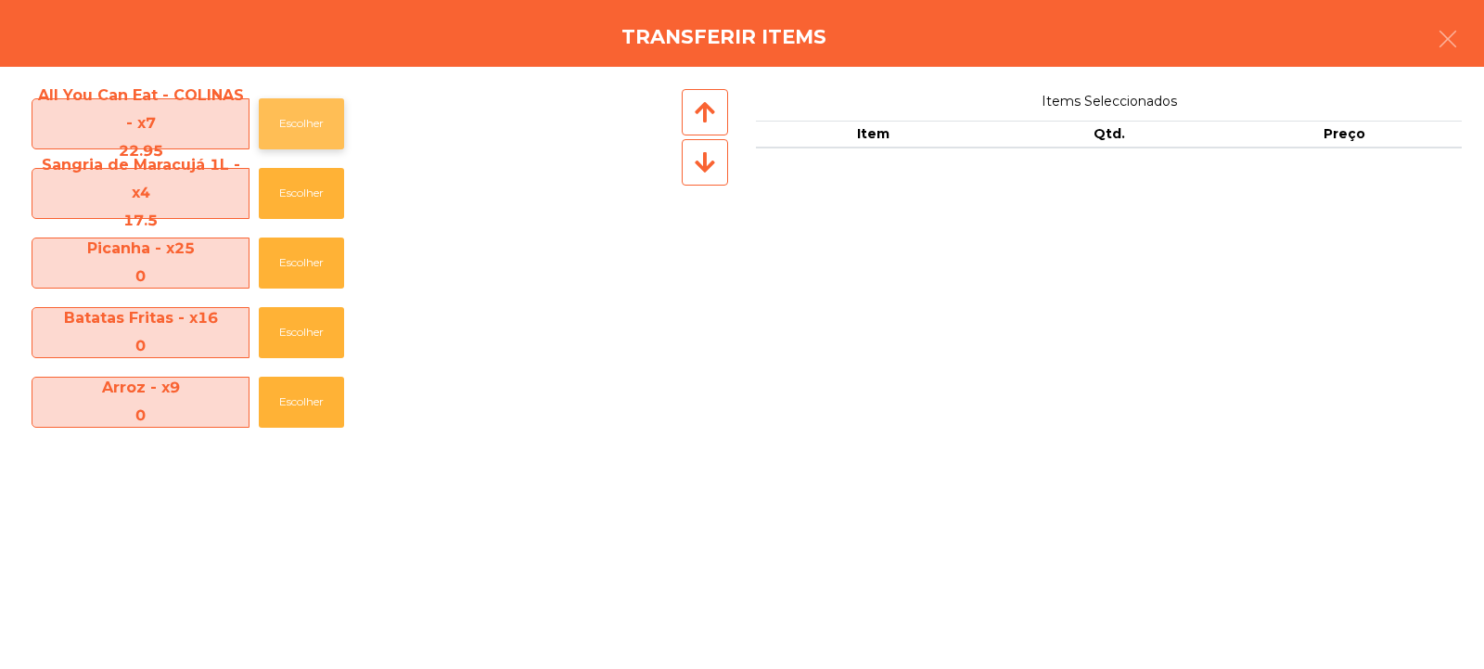
click at [295, 118] on button "Escolher" at bounding box center [301, 123] width 85 height 51
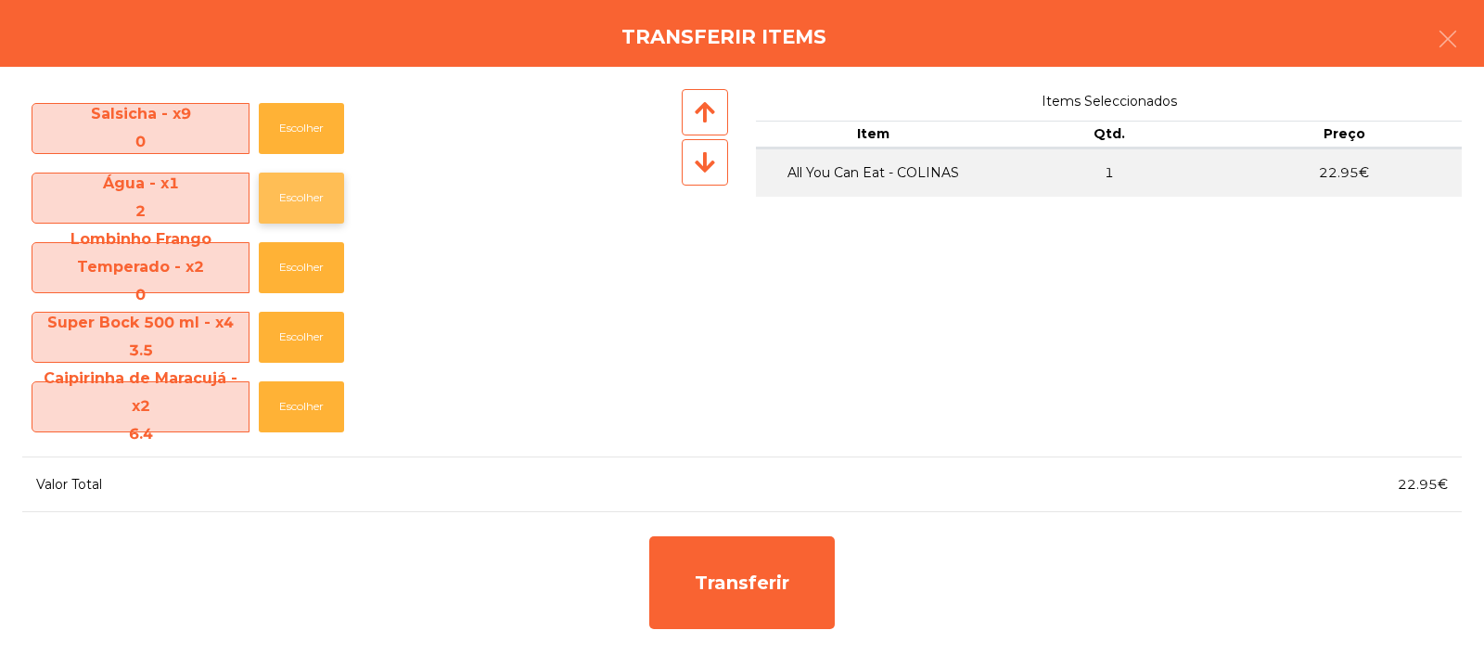
click at [316, 201] on button "Escolher" at bounding box center [301, 198] width 85 height 51
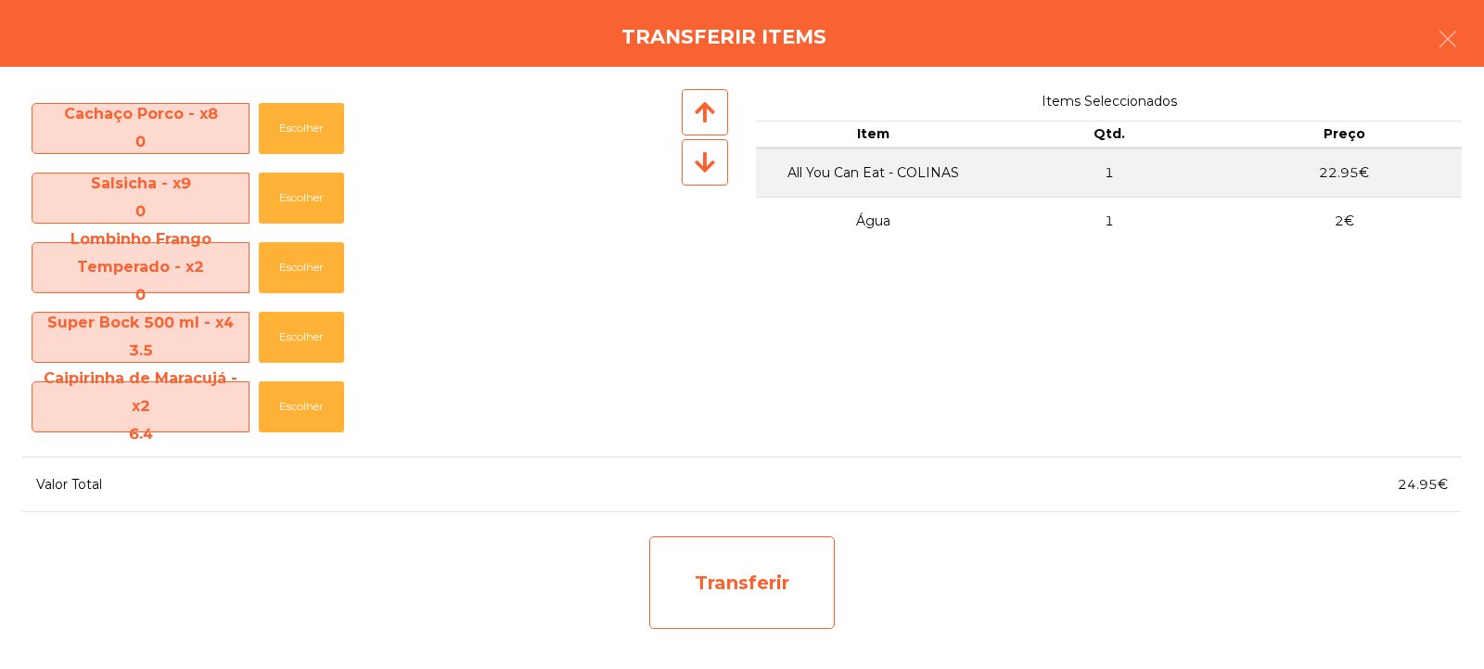
click at [737, 594] on div "Transferir" at bounding box center [742, 582] width 186 height 93
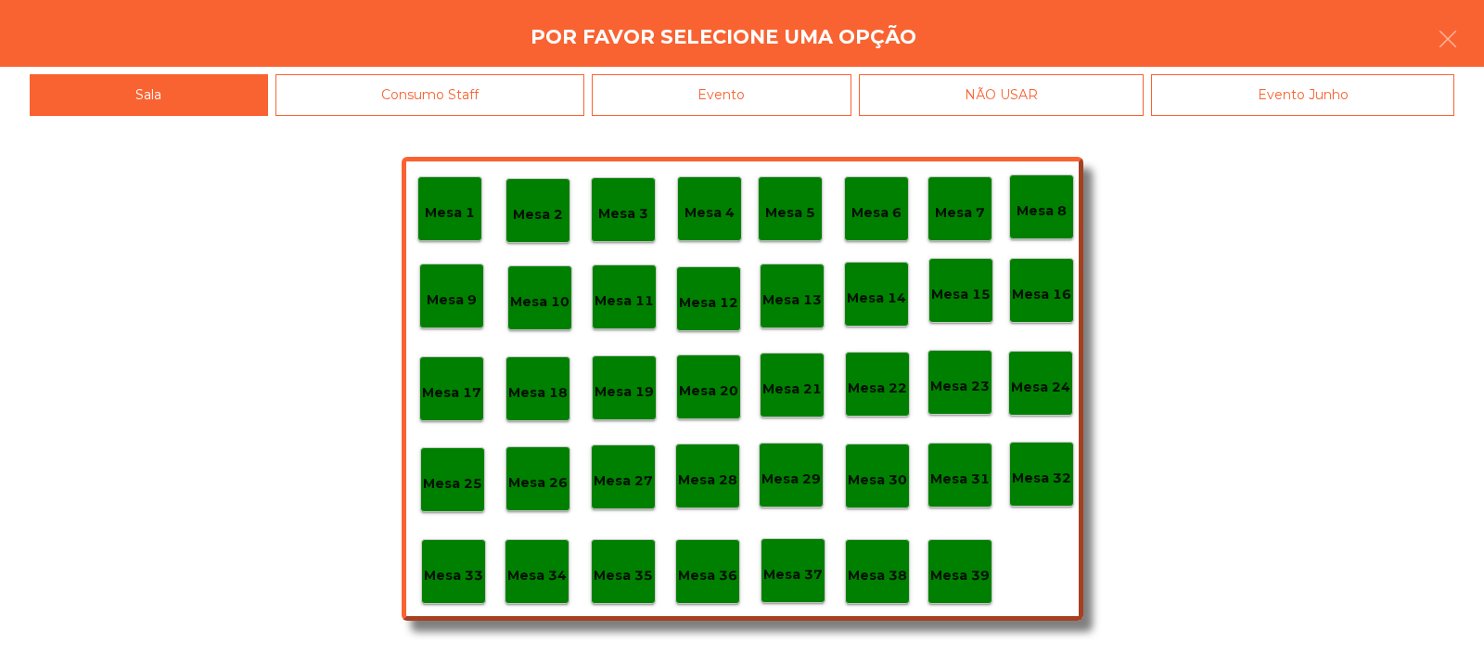
click at [456, 573] on p "Mesa 33" at bounding box center [453, 575] width 59 height 21
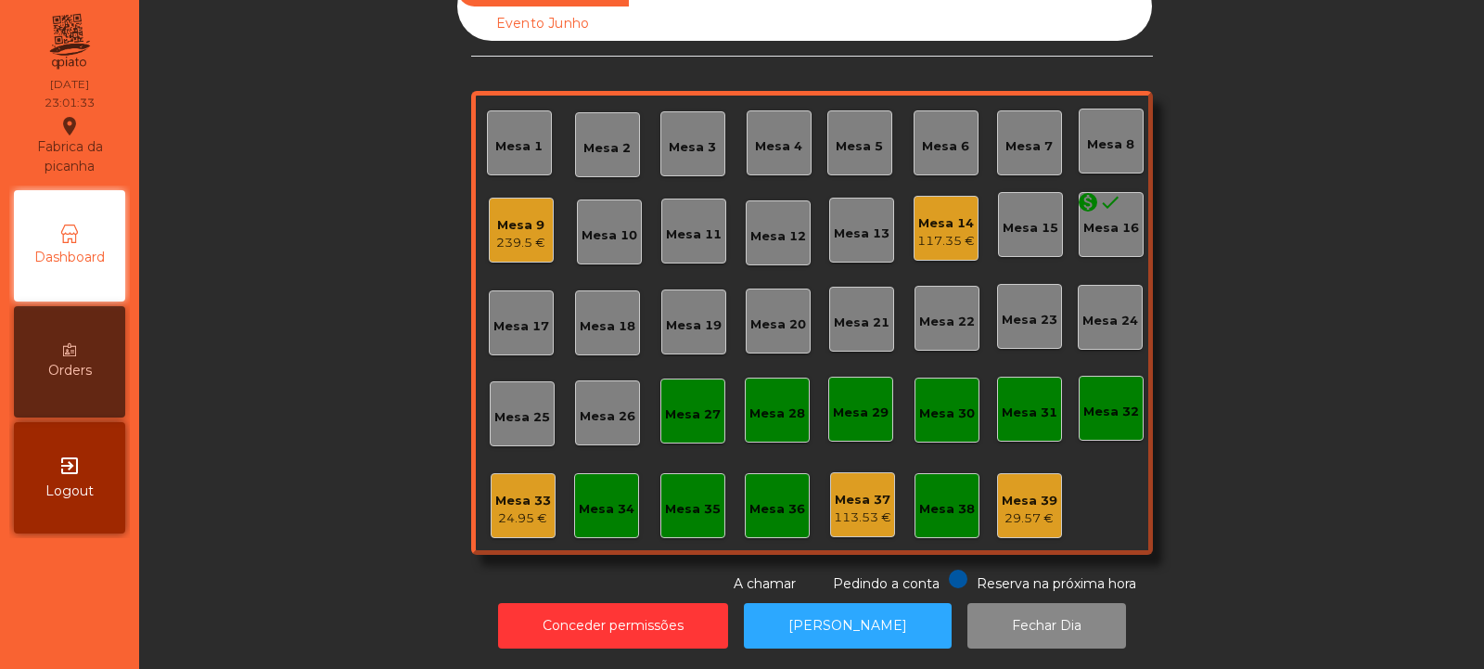
click at [1098, 413] on div "Mesa 32" at bounding box center [1111, 408] width 65 height 65
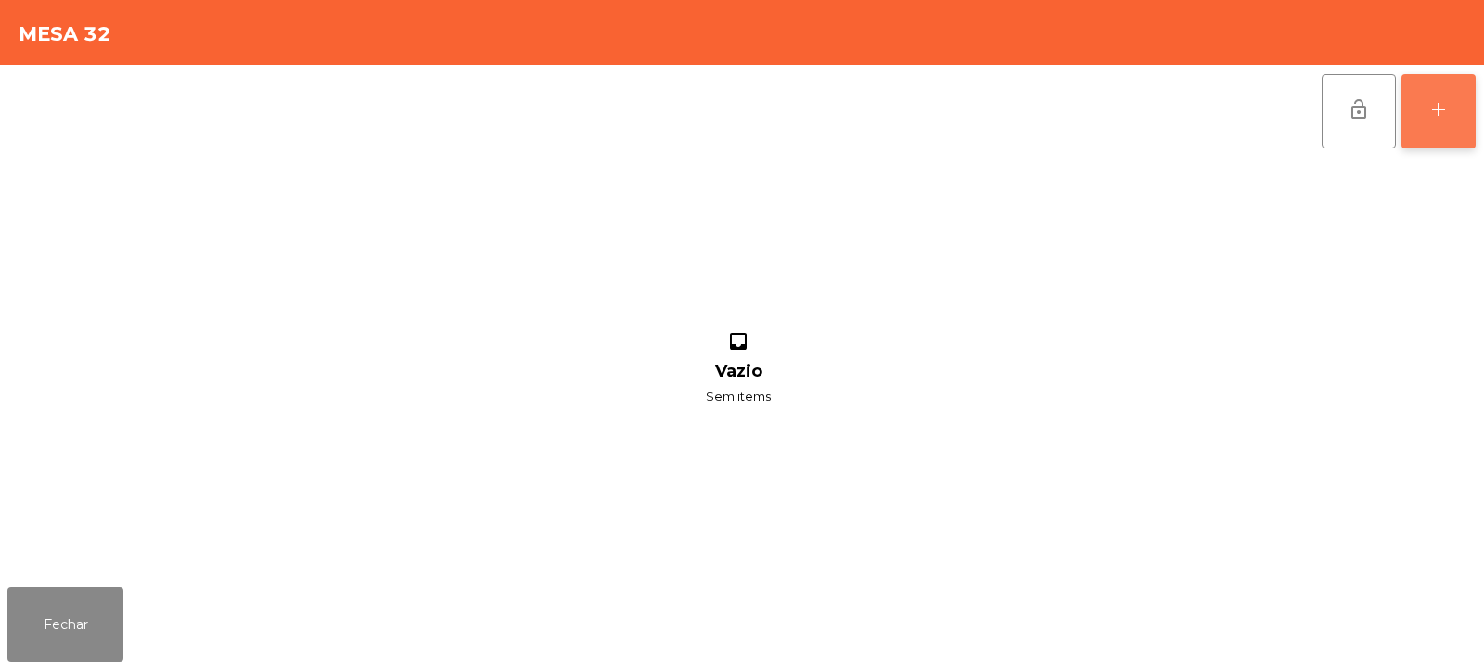
click at [1444, 125] on button "add" at bounding box center [1439, 111] width 74 height 74
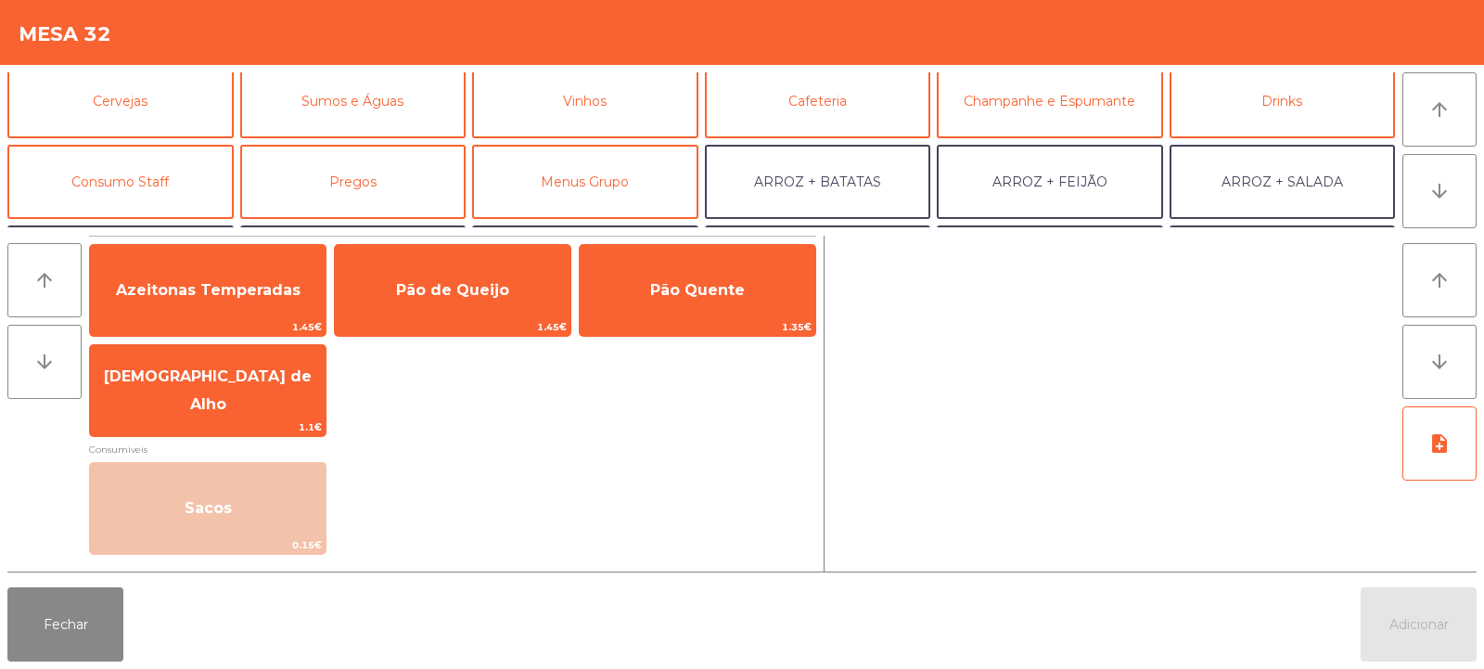
scroll to position [122, 0]
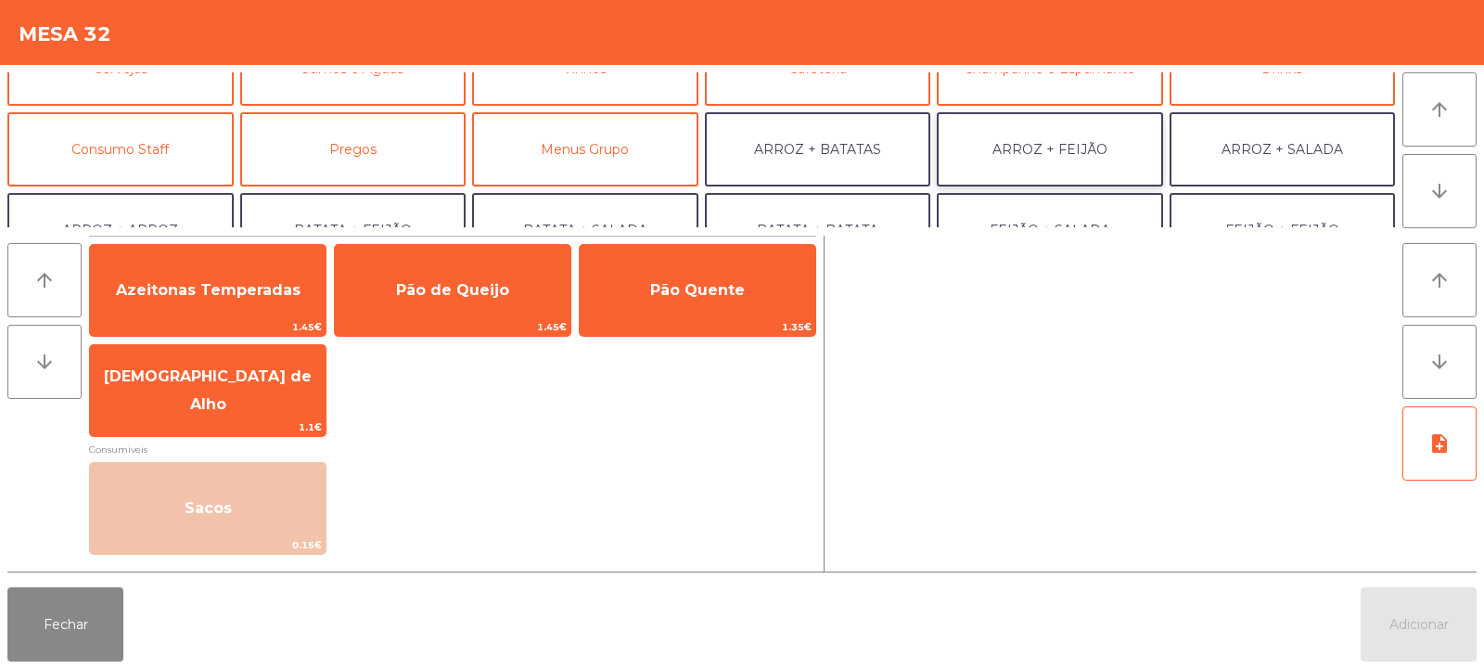
click at [1027, 140] on button "ARROZ + FEIJÃO" at bounding box center [1050, 149] width 226 height 74
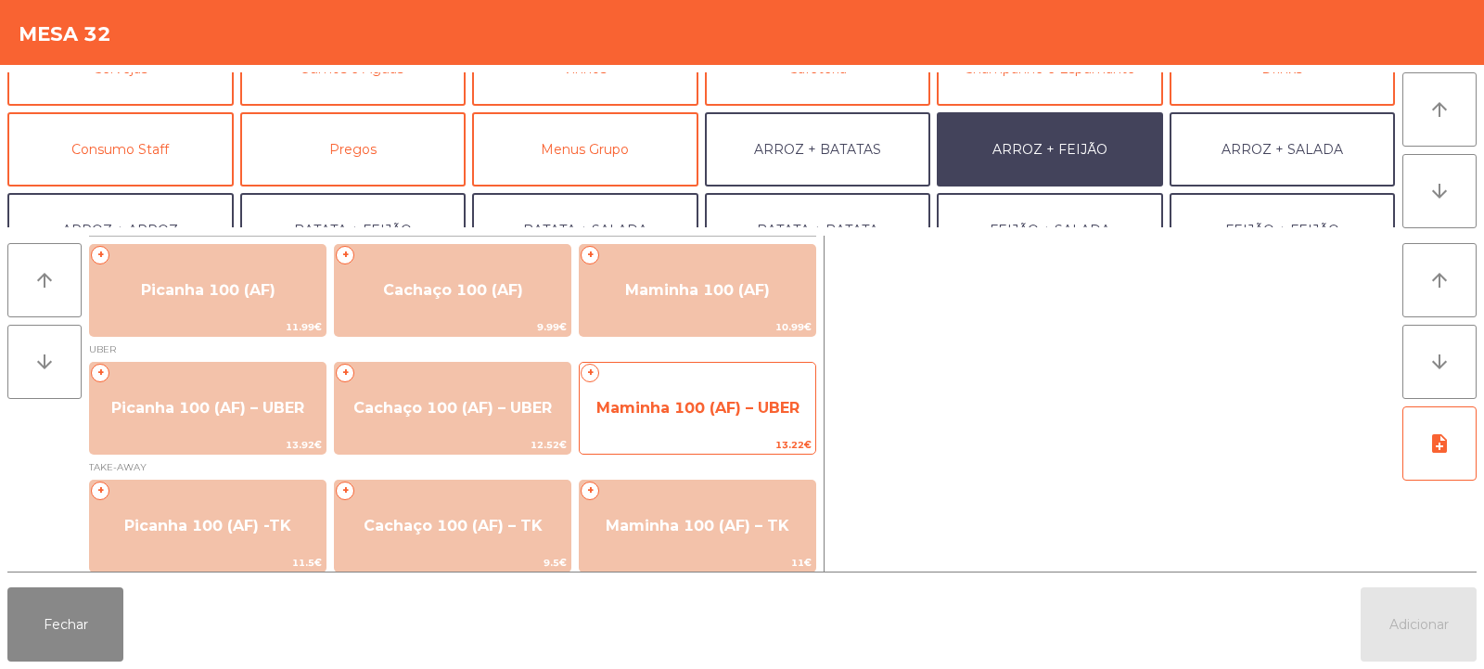
click at [784, 414] on span "Maminha 100 (AF) – UBER" at bounding box center [697, 408] width 203 height 18
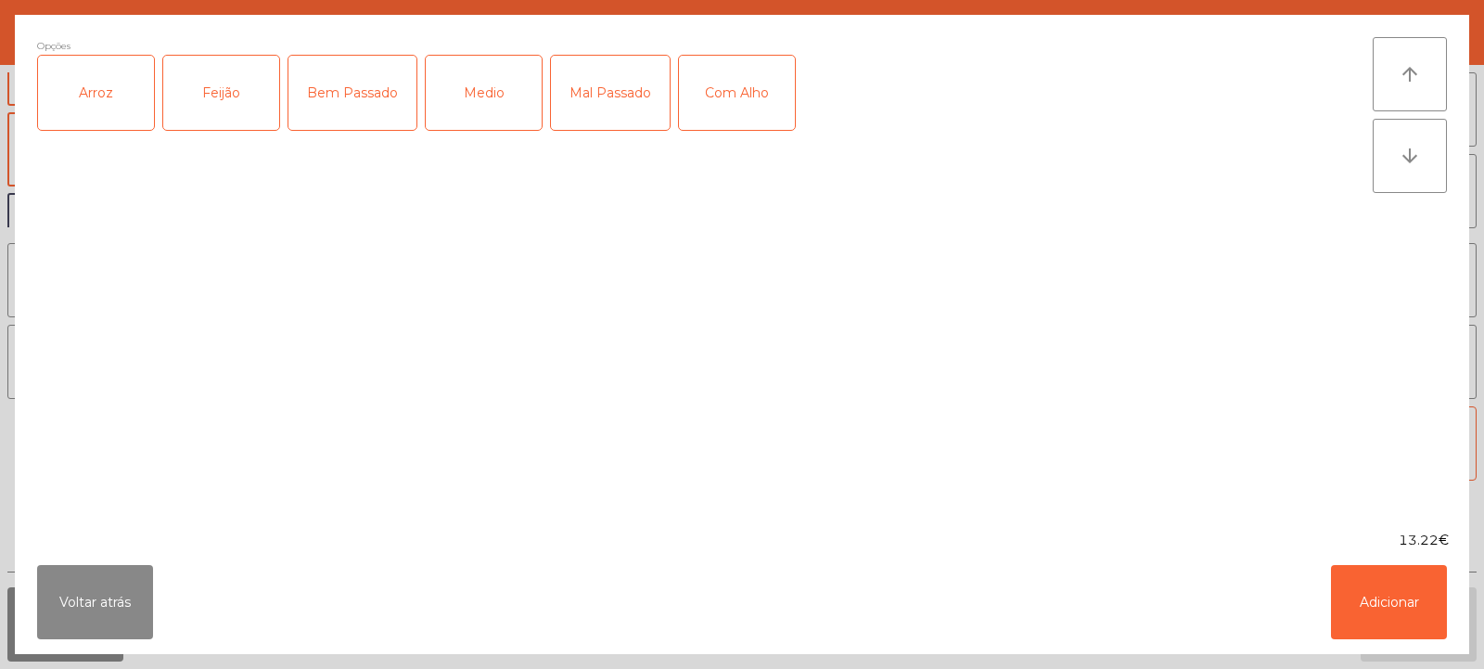
click at [109, 111] on div "Arroz" at bounding box center [96, 93] width 116 height 74
click at [206, 111] on div "Feijão" at bounding box center [221, 93] width 116 height 74
click at [483, 96] on div "Medio" at bounding box center [484, 93] width 116 height 74
click at [1391, 596] on button "Adicionar" at bounding box center [1389, 602] width 116 height 74
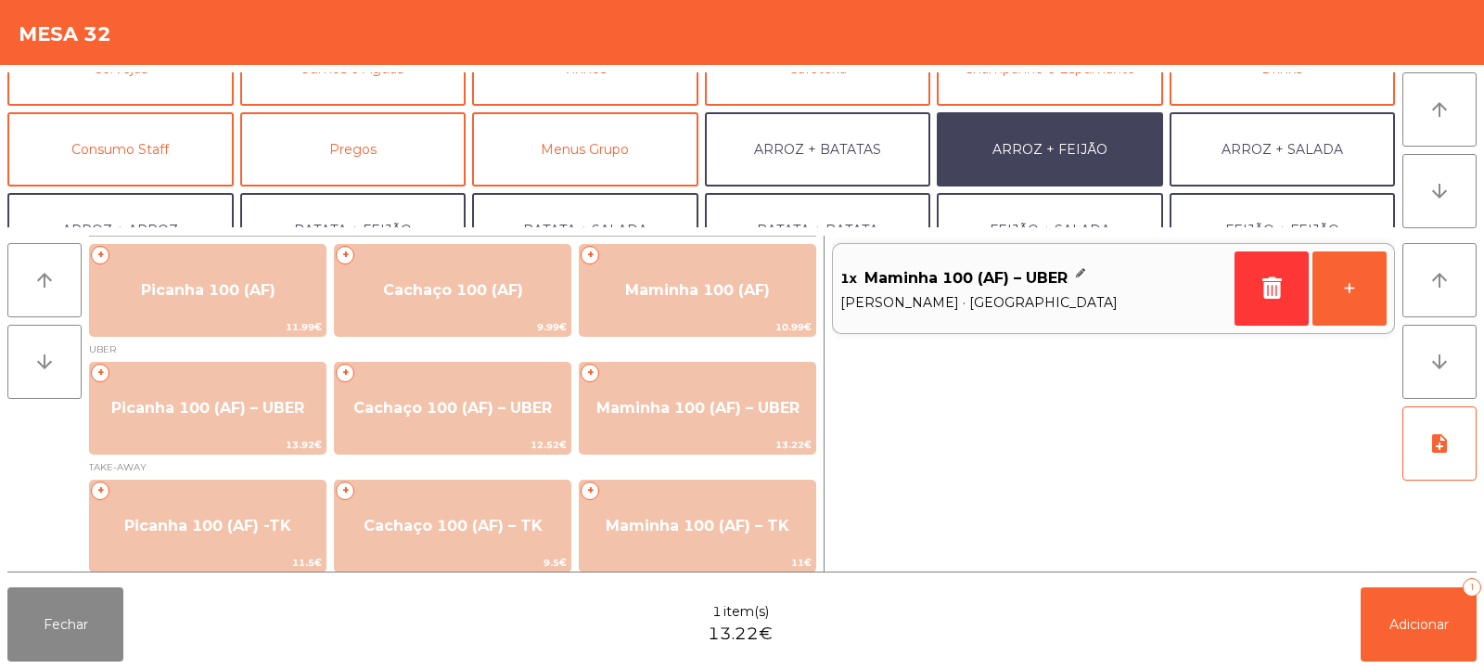
click at [1402, 666] on div "Fechar 1 item(s) 13.22€ Adicionar 1" at bounding box center [742, 624] width 1484 height 89
click at [1416, 638] on button "Adicionar 1" at bounding box center [1419, 624] width 116 height 74
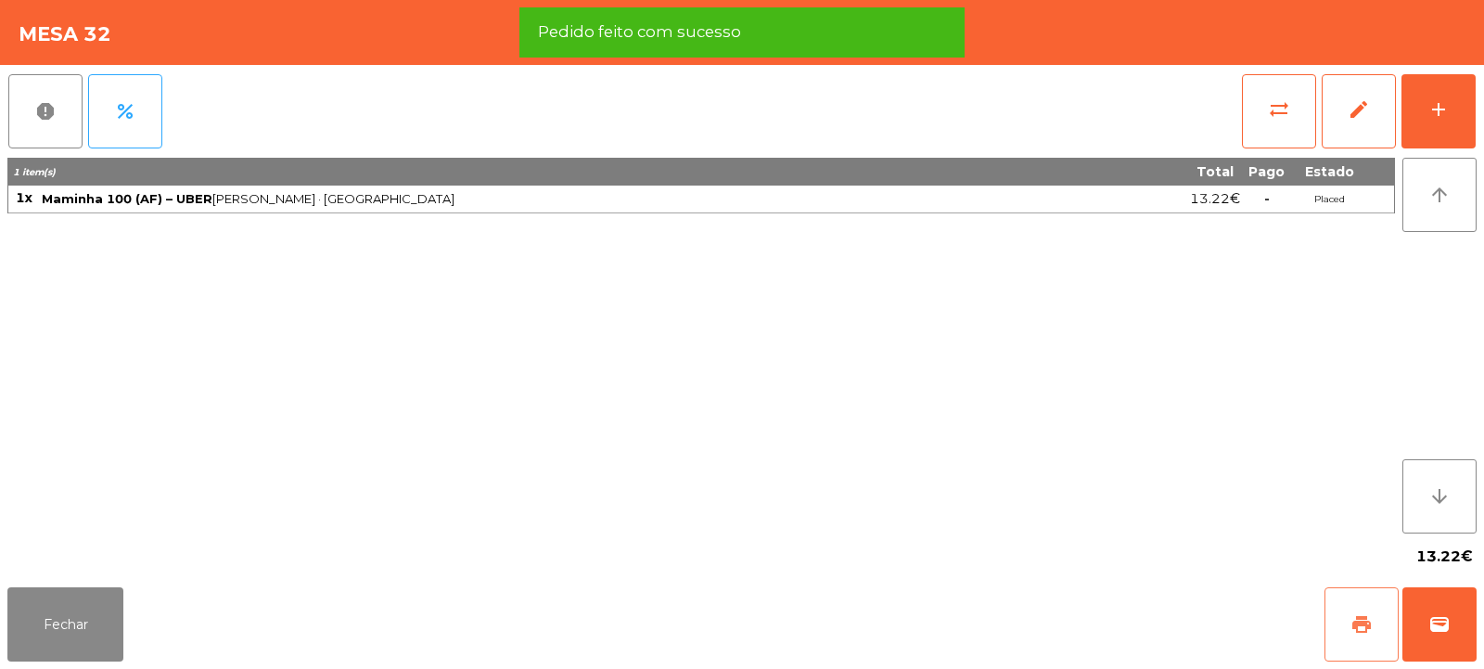
click at [1331, 625] on button "print" at bounding box center [1362, 624] width 74 height 74
click at [1424, 626] on button "wallet" at bounding box center [1440, 624] width 74 height 74
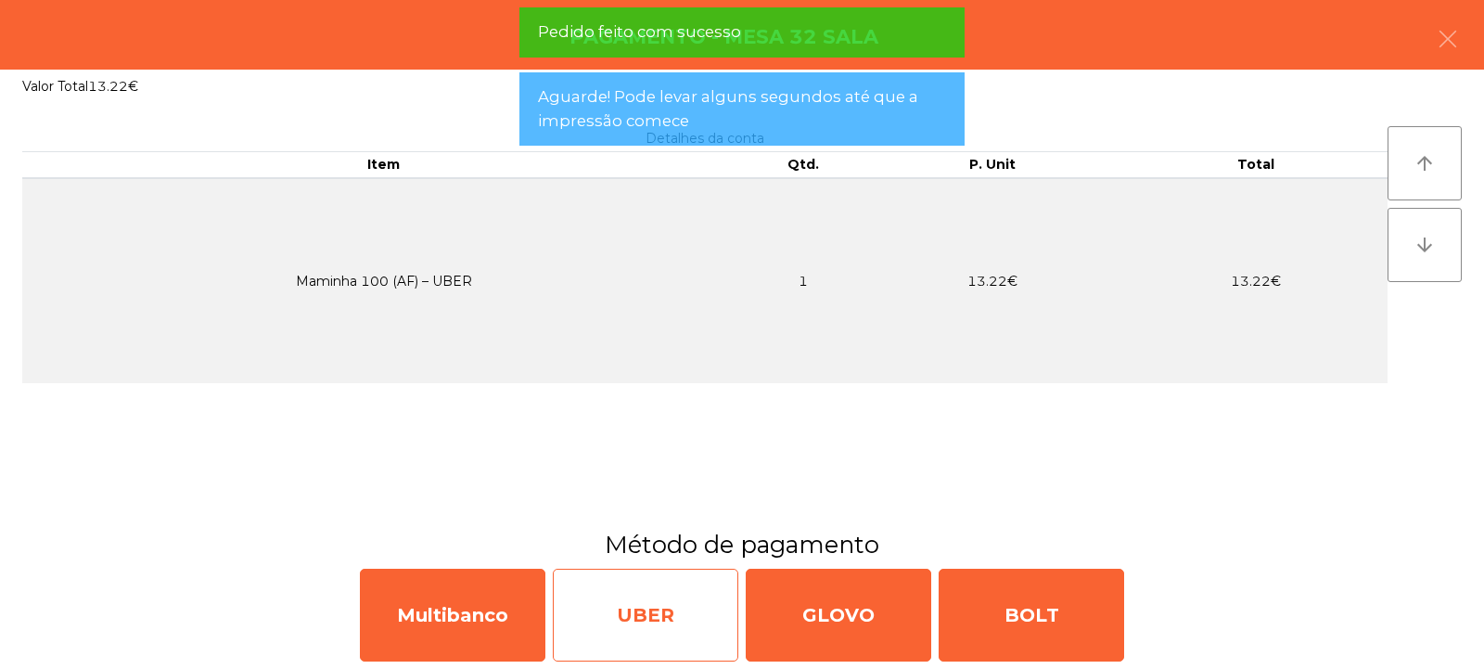
click at [699, 614] on div "UBER" at bounding box center [646, 615] width 186 height 93
select select "**"
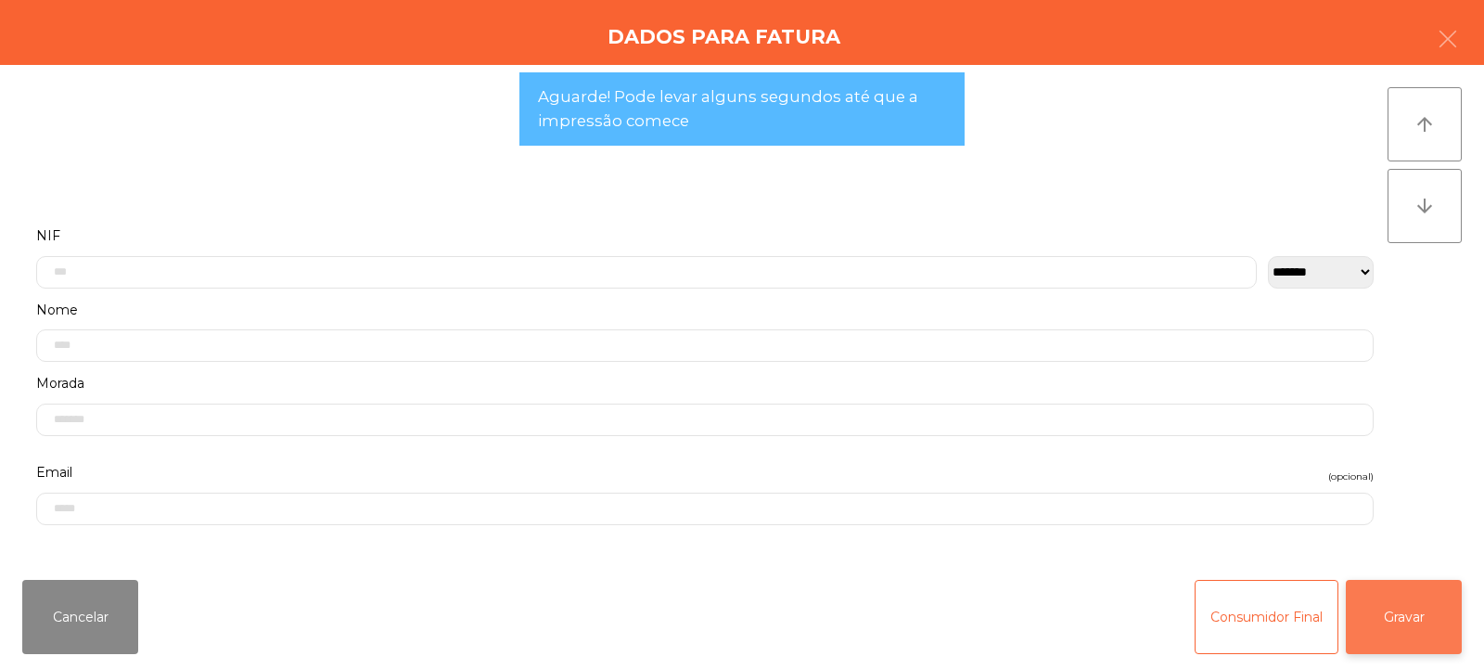
click at [1395, 610] on button "Gravar" at bounding box center [1404, 617] width 116 height 74
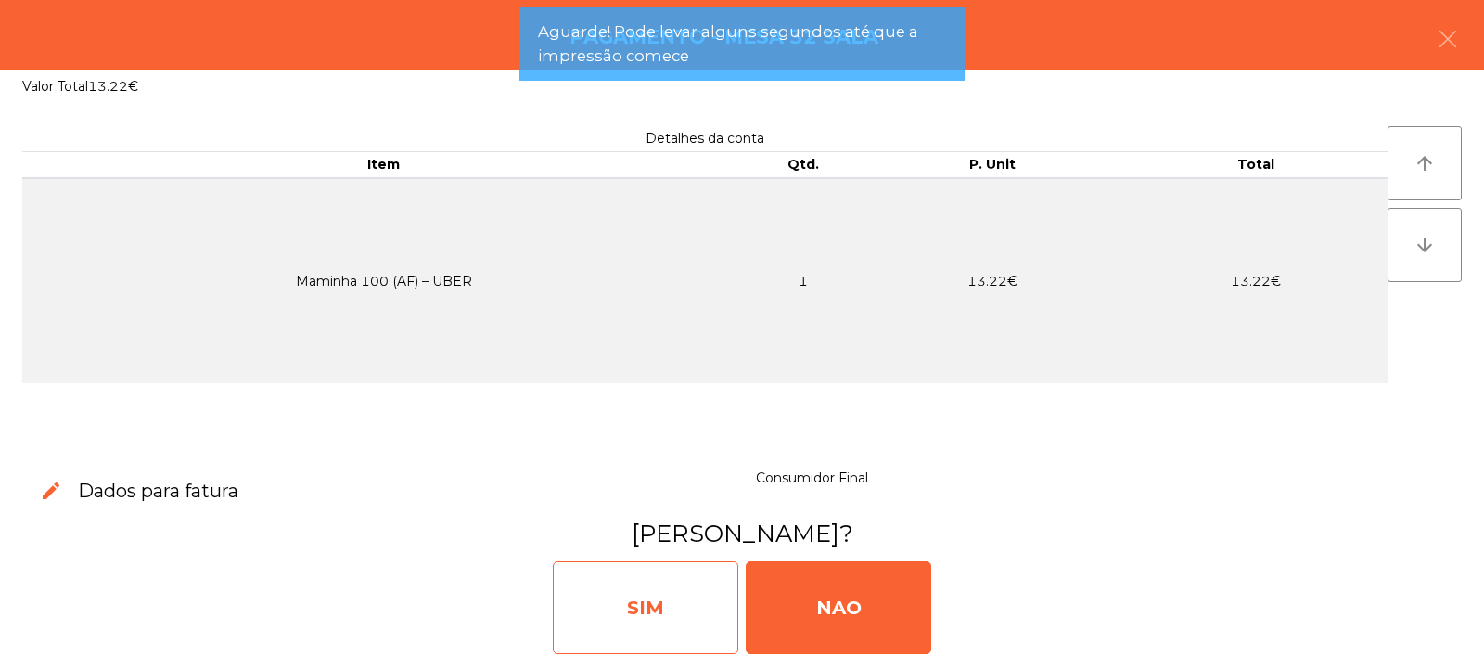
click at [683, 617] on div "SIM" at bounding box center [646, 607] width 186 height 93
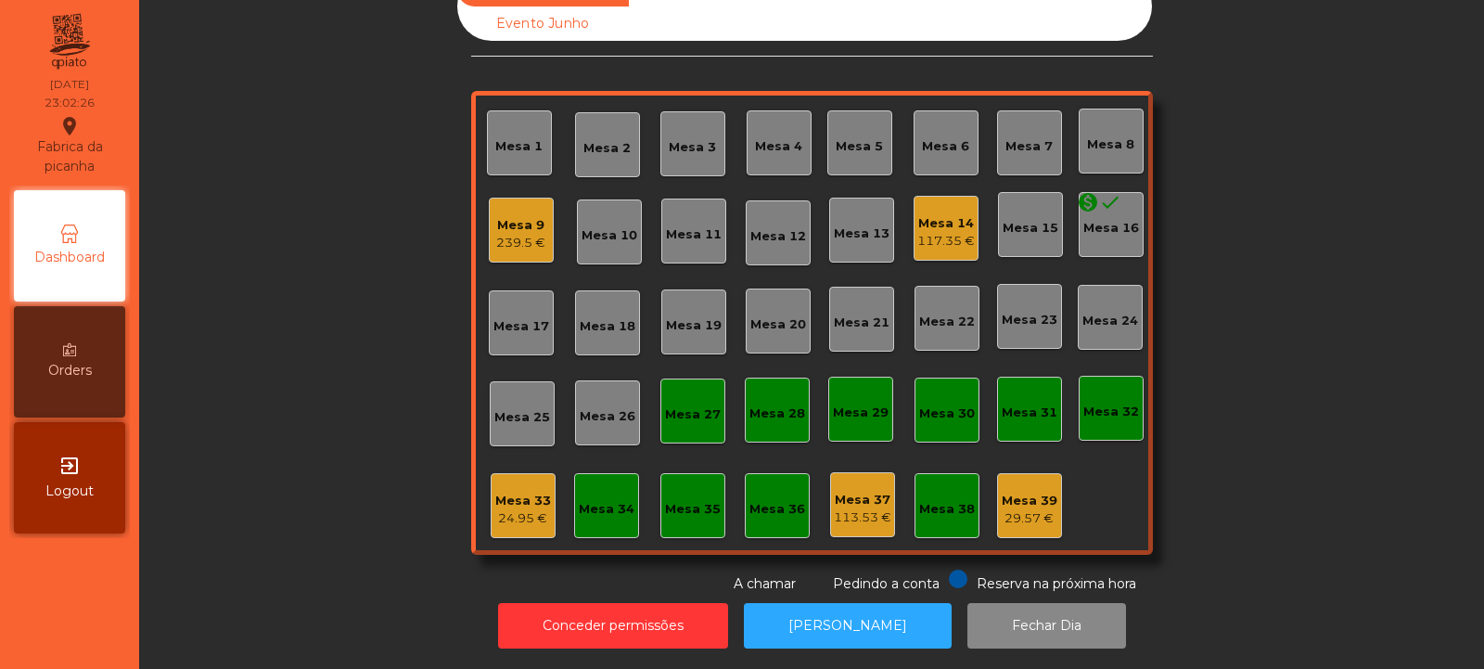
click at [535, 492] on div "Mesa 33" at bounding box center [523, 501] width 56 height 19
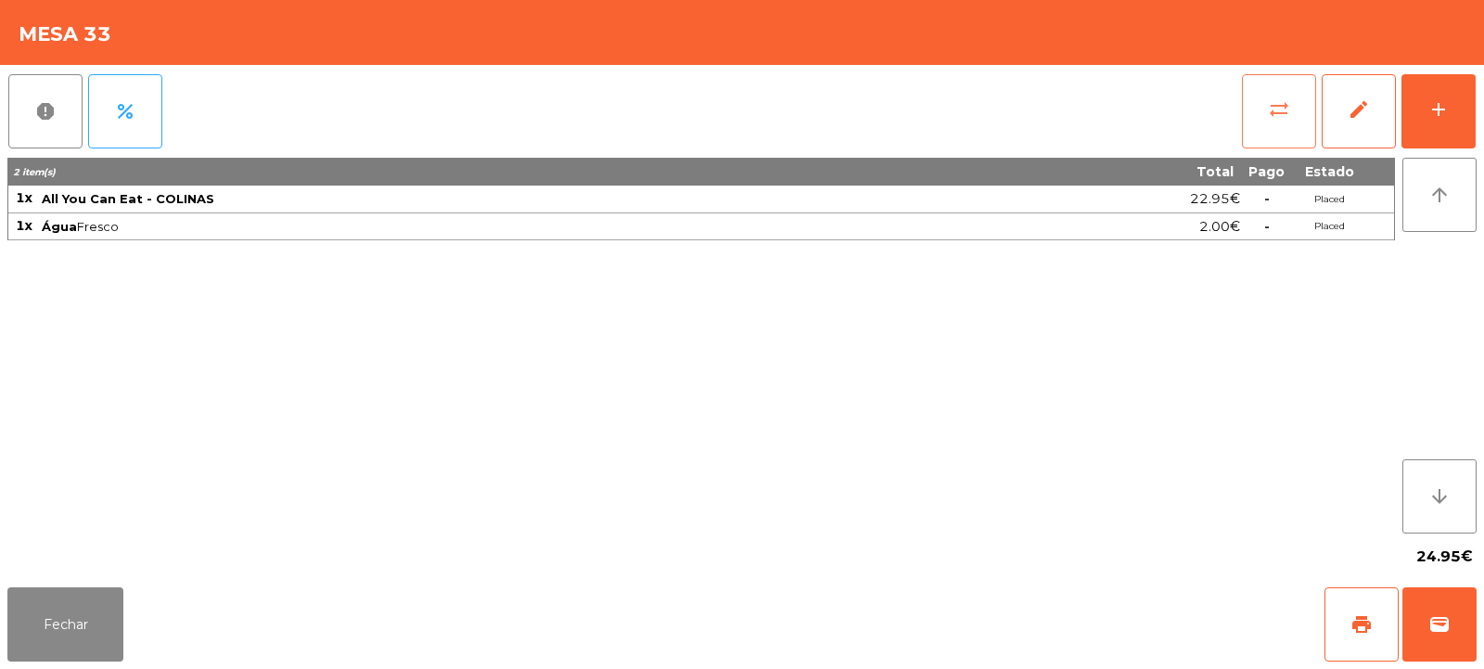
click at [1288, 119] on span "sync_alt" at bounding box center [1279, 109] width 22 height 22
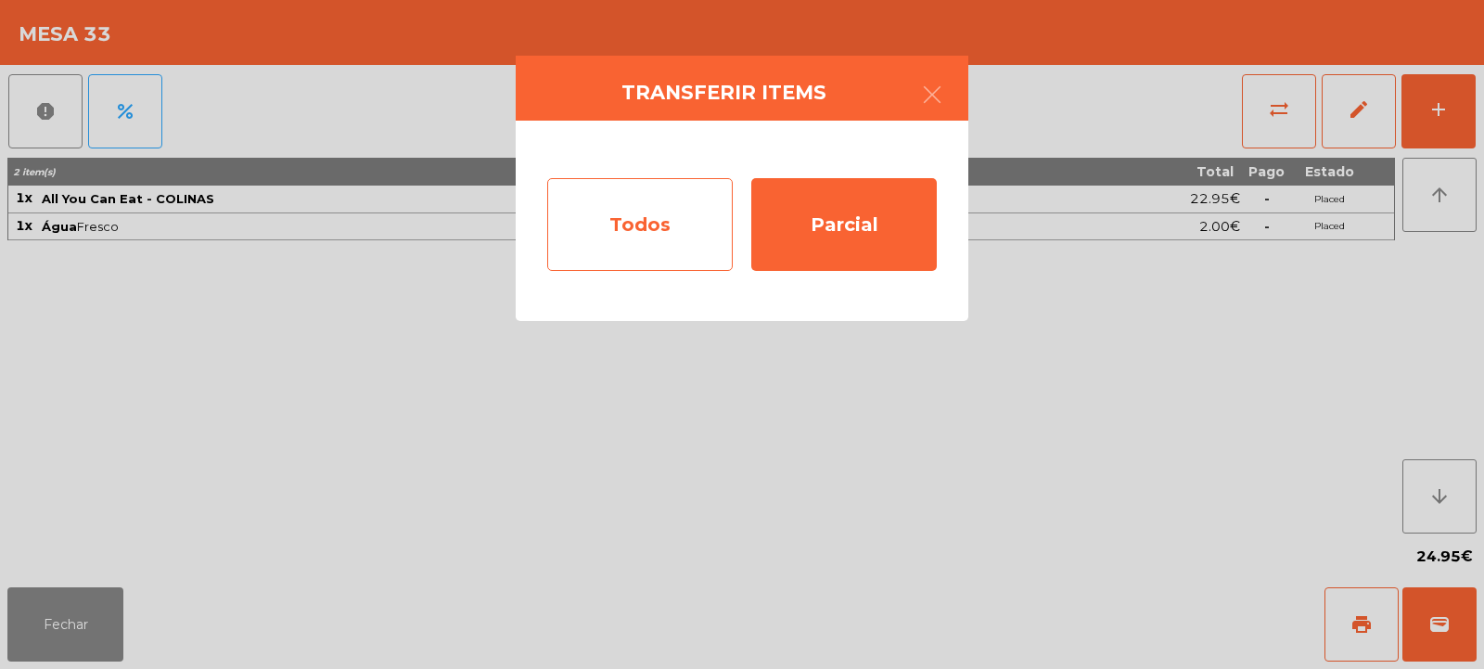
click at [695, 225] on div "Todos" at bounding box center [640, 224] width 186 height 93
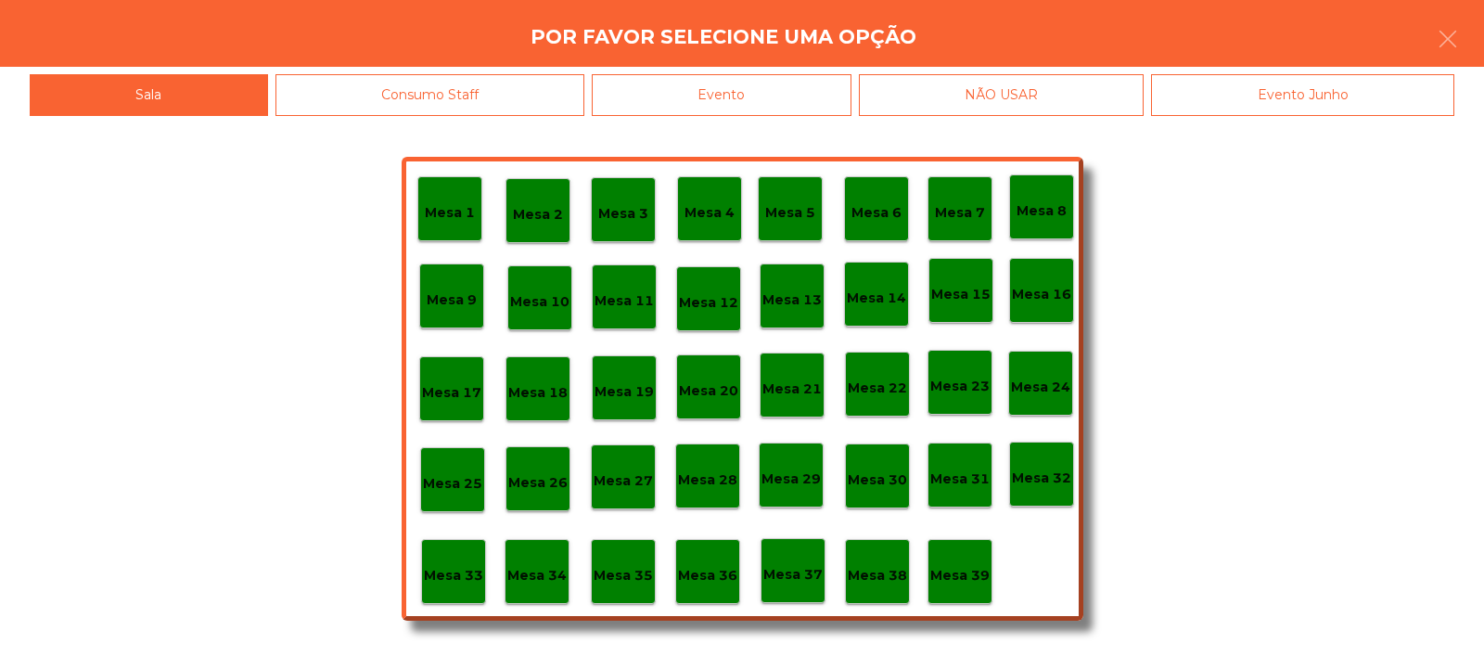
click at [787, 95] on div "Evento" at bounding box center [722, 95] width 260 height 42
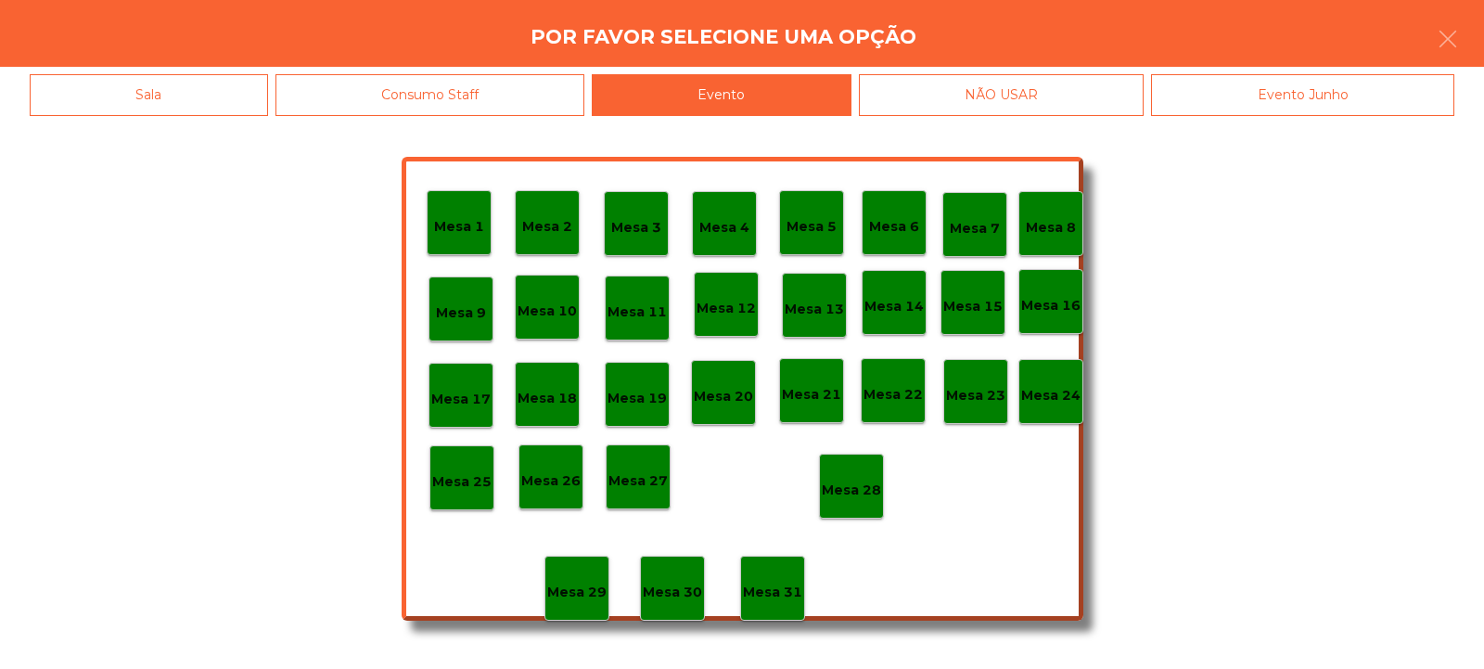
click at [877, 470] on div "Mesa 28" at bounding box center [851, 486] width 65 height 65
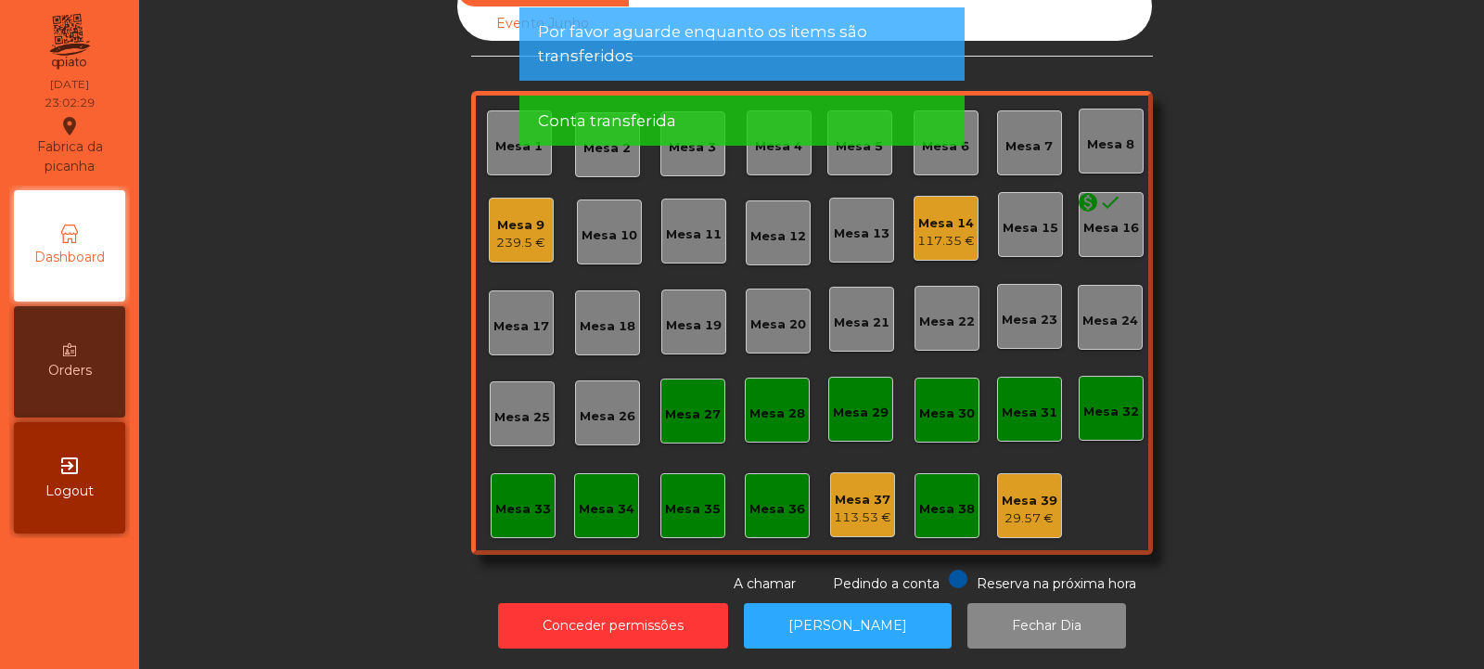
click at [529, 234] on div "239.5 €" at bounding box center [520, 243] width 49 height 19
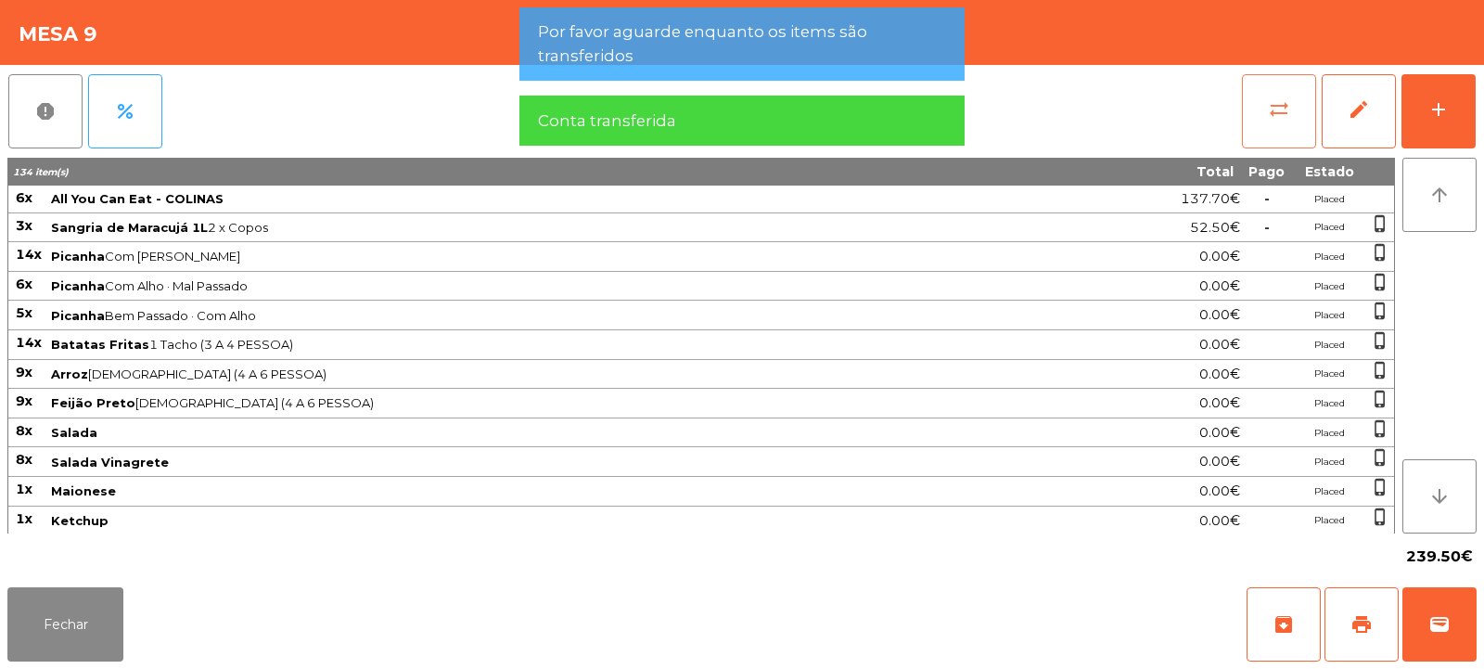
click at [1247, 91] on button "sync_alt" at bounding box center [1279, 111] width 74 height 74
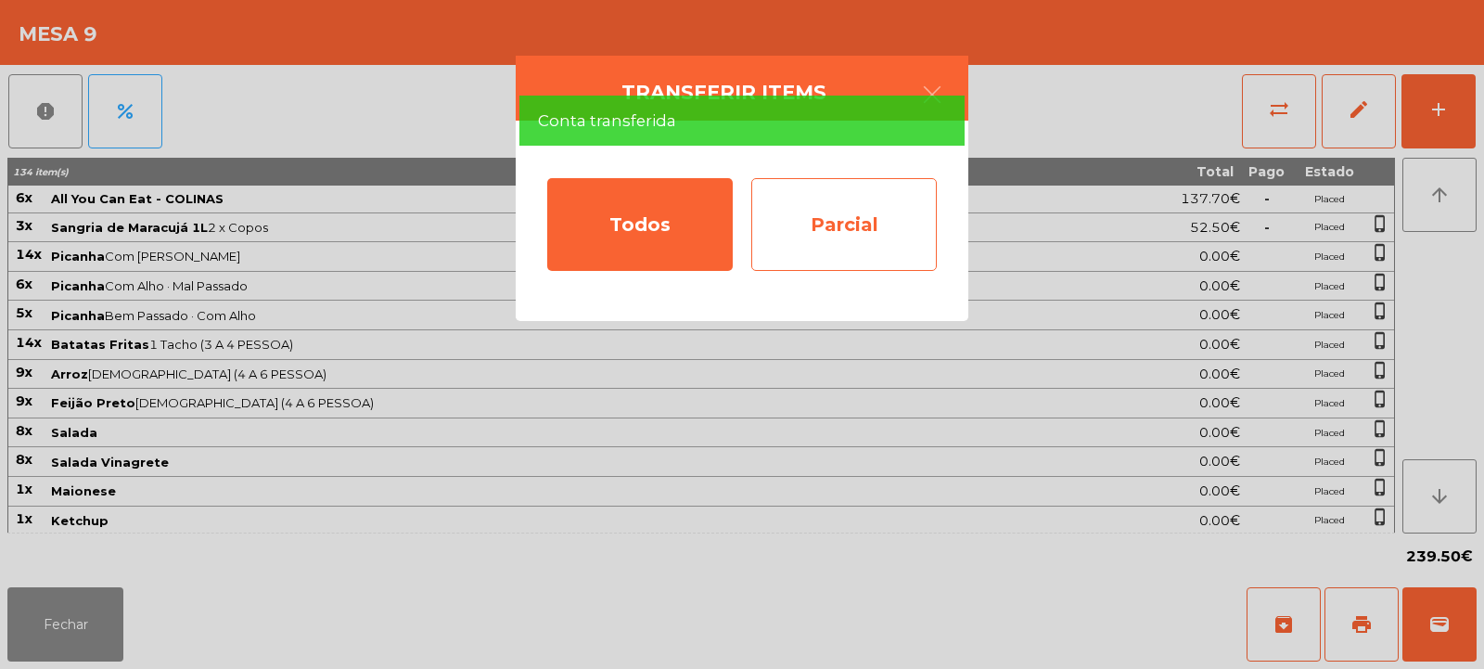
click at [835, 215] on div "Parcial" at bounding box center [844, 224] width 186 height 93
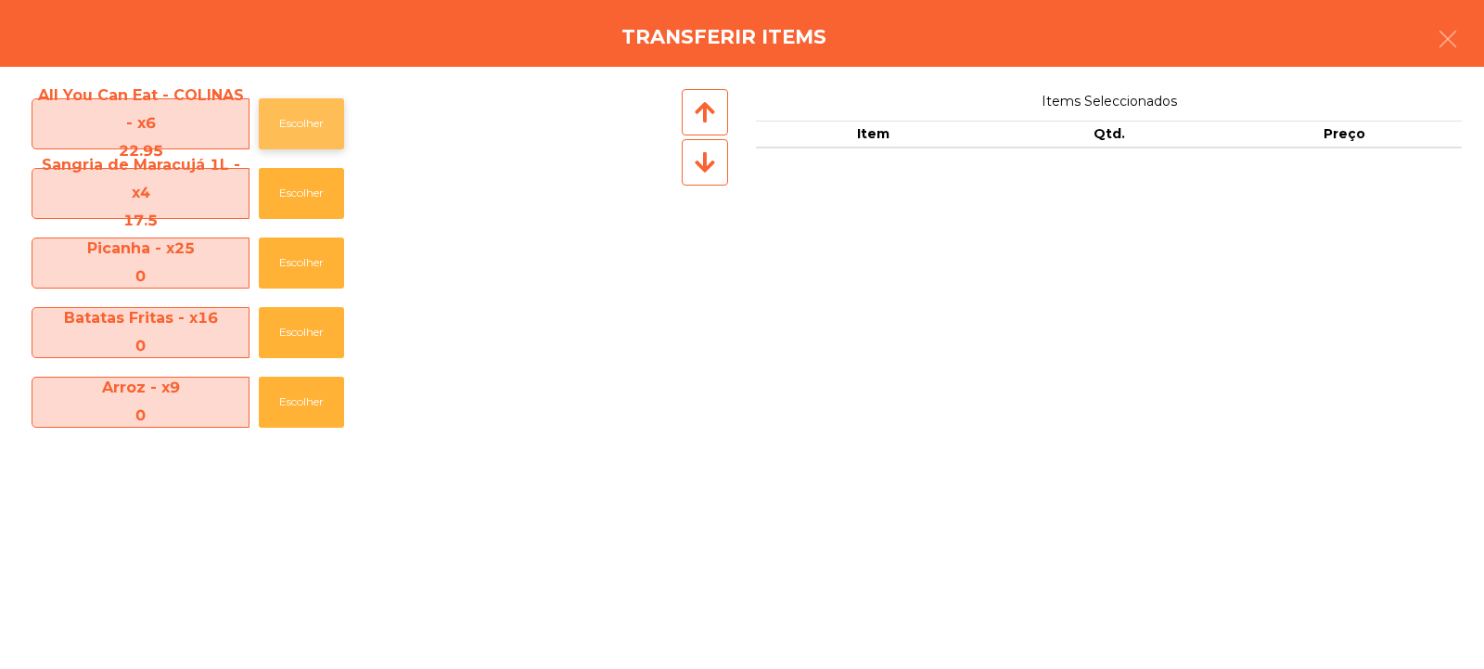
click at [318, 119] on button "Escolher" at bounding box center [301, 123] width 85 height 51
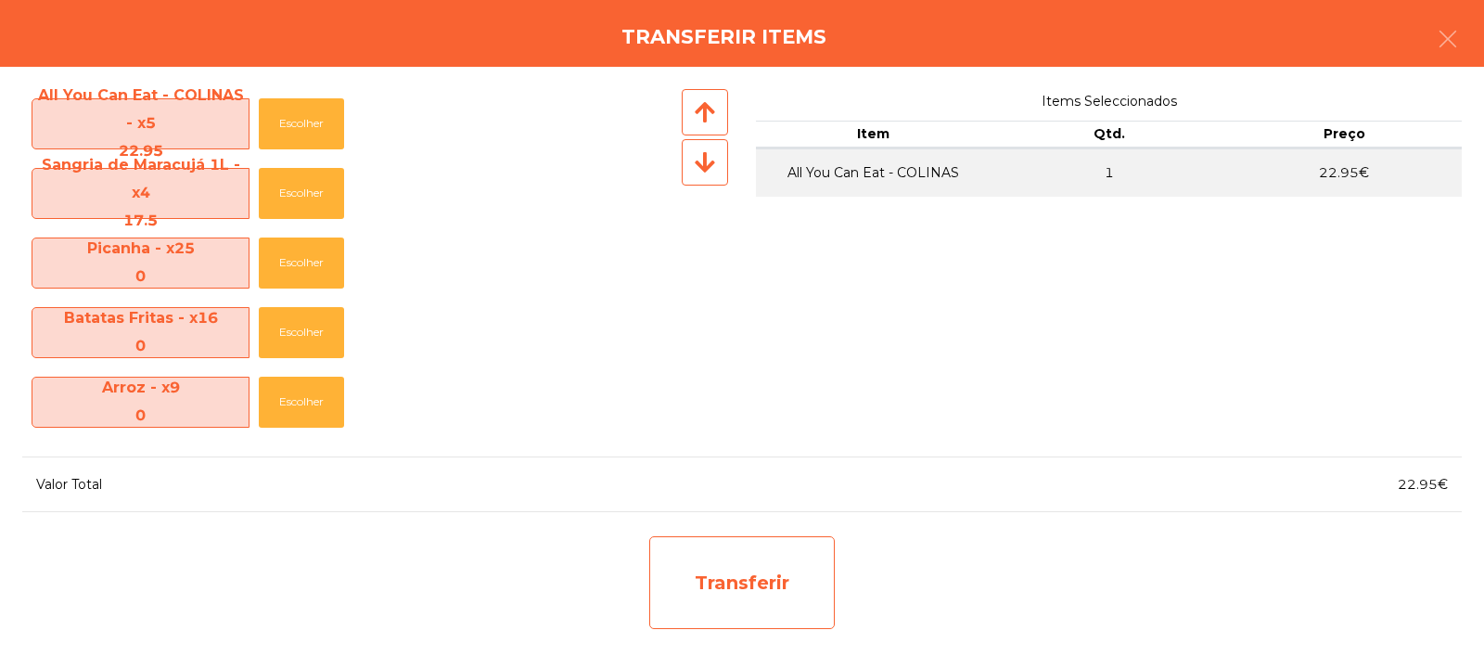
click at [806, 580] on div "Transferir" at bounding box center [742, 582] width 186 height 93
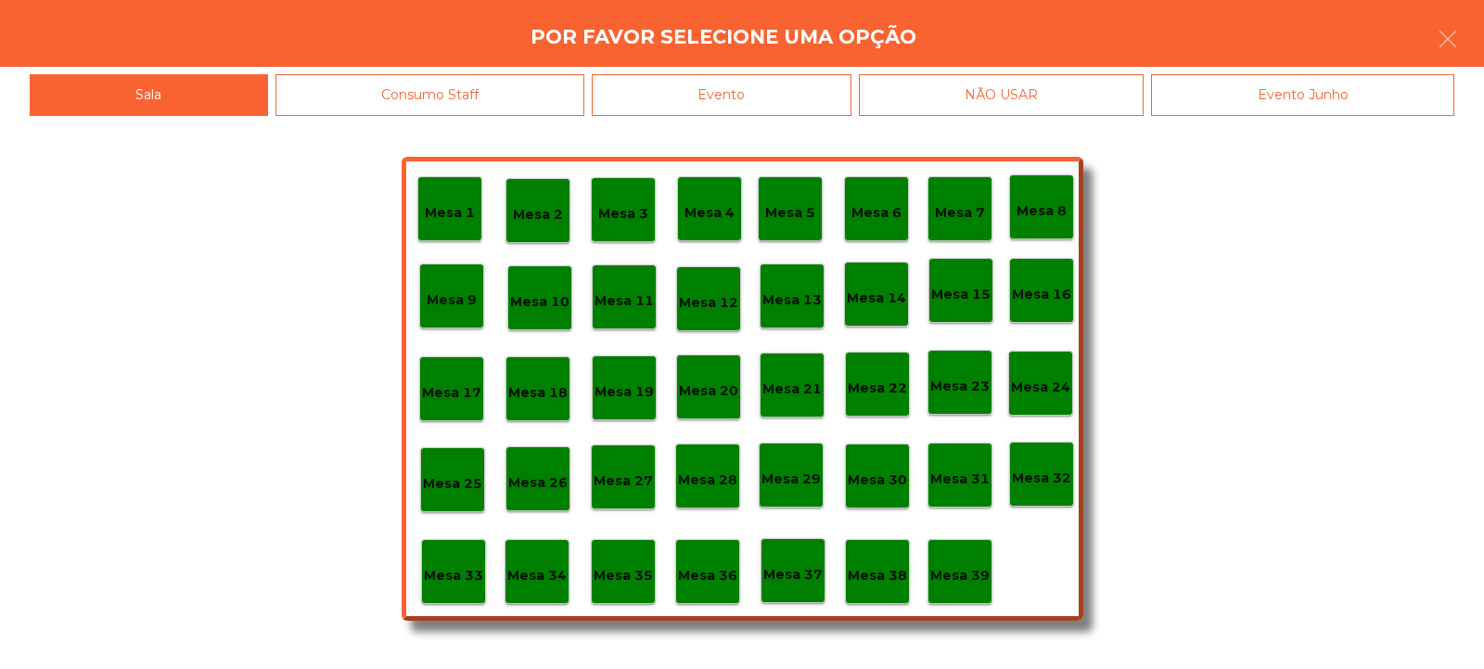
click at [816, 88] on div "Evento" at bounding box center [722, 95] width 260 height 42
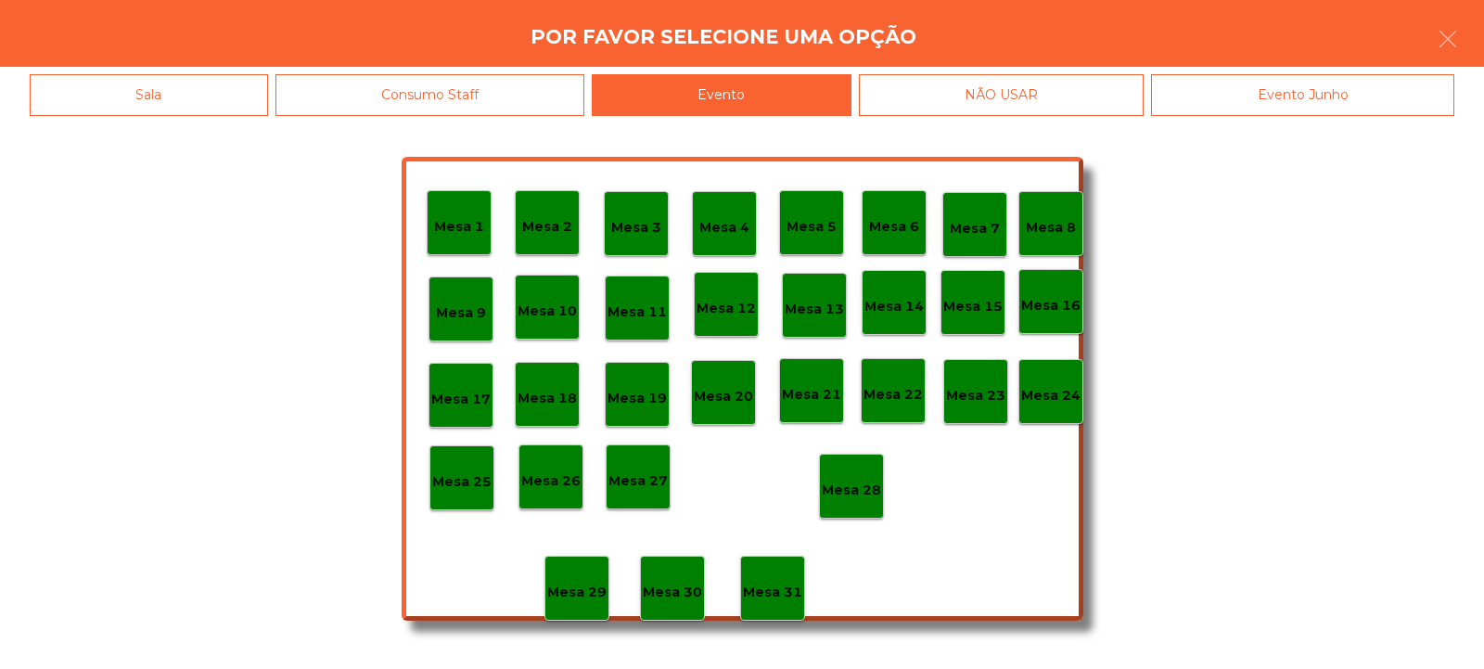
click at [877, 481] on p "Mesa 28" at bounding box center [851, 490] width 59 height 21
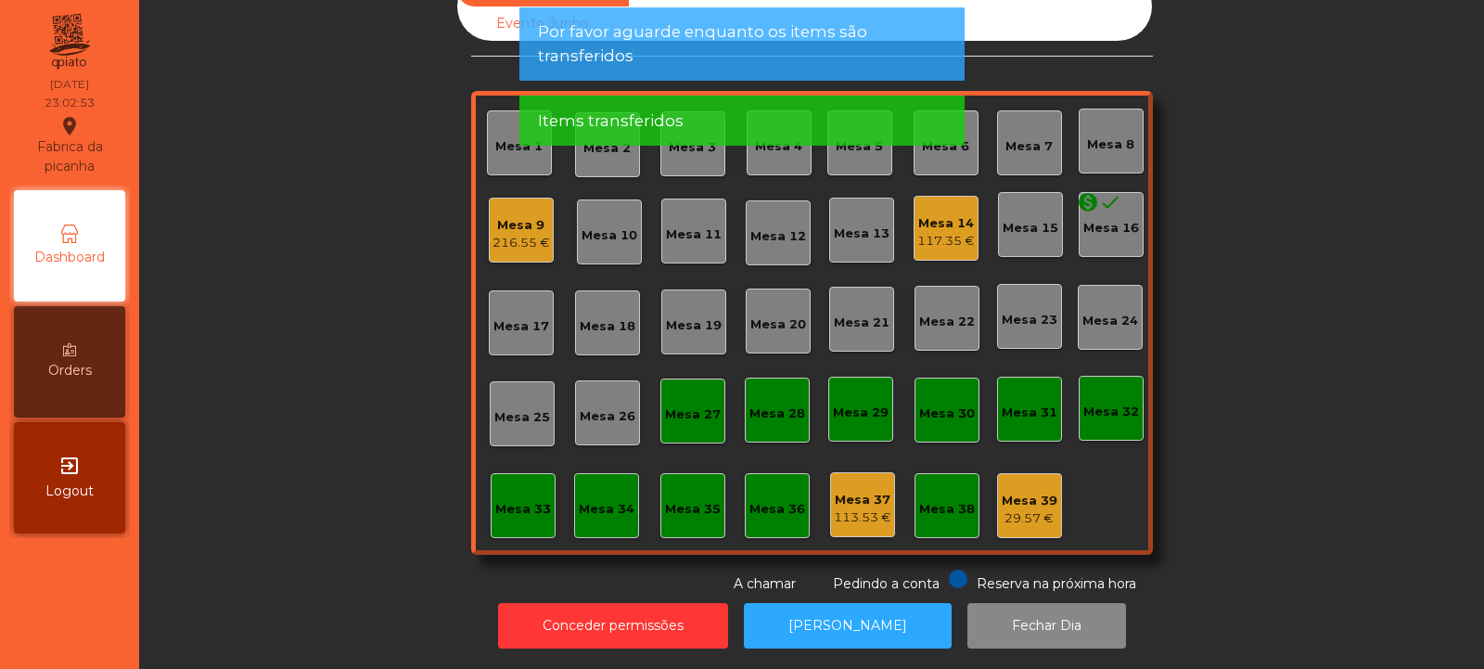
click at [536, 216] on div "Mesa 9" at bounding box center [522, 225] width 58 height 19
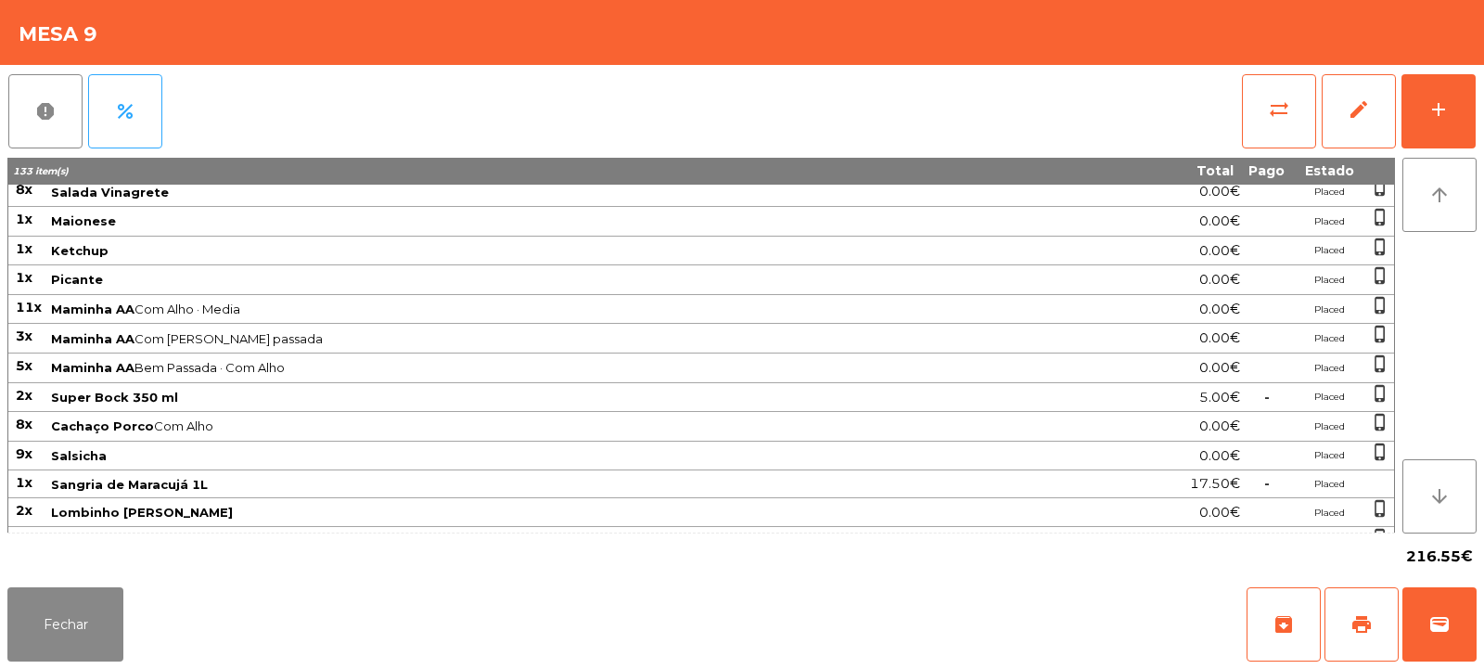
scroll to position [351, 0]
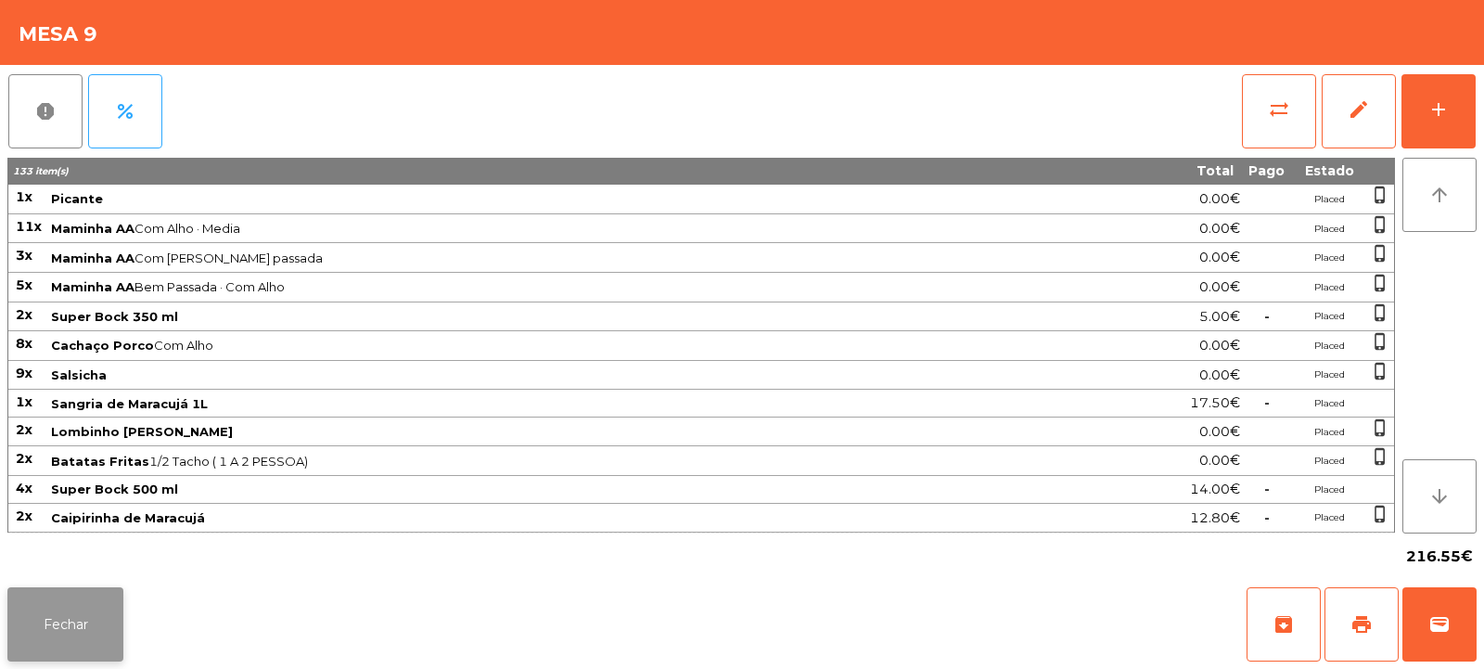
click at [61, 643] on button "Fechar" at bounding box center [65, 624] width 116 height 74
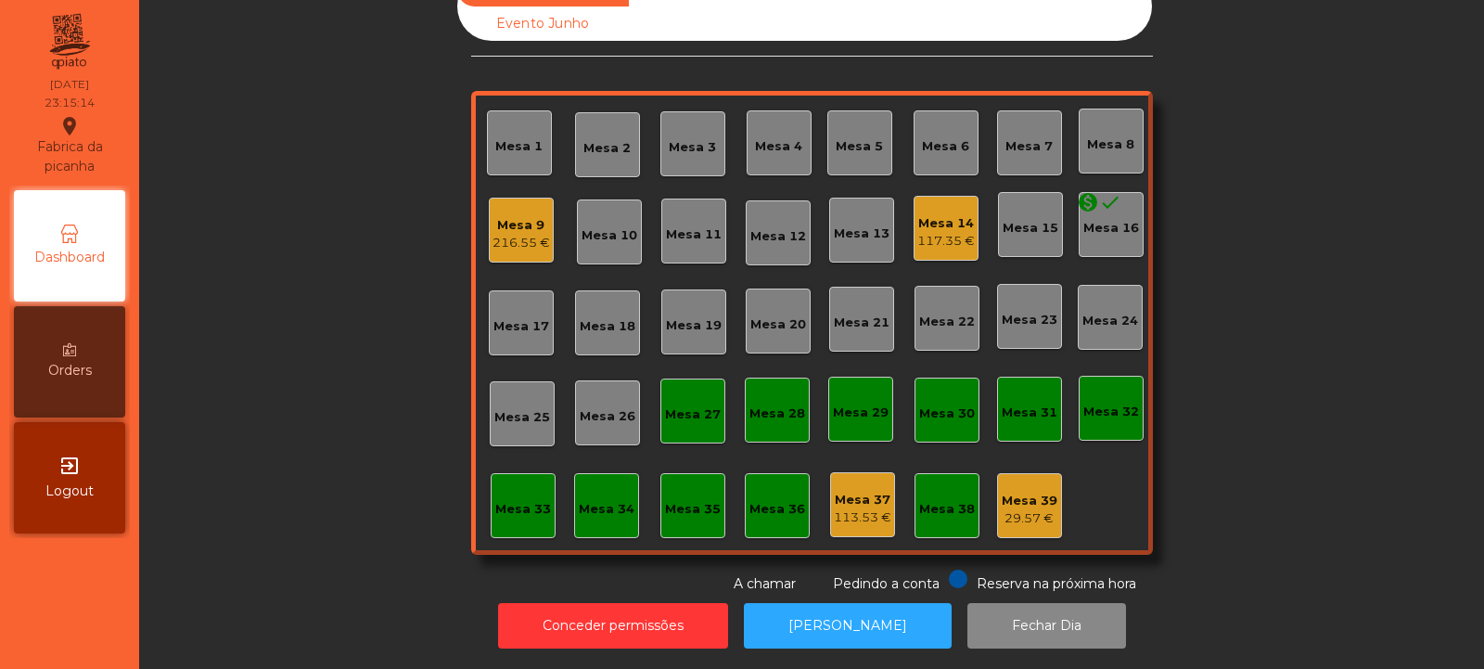
click at [500, 234] on div "216.55 €" at bounding box center [522, 243] width 58 height 19
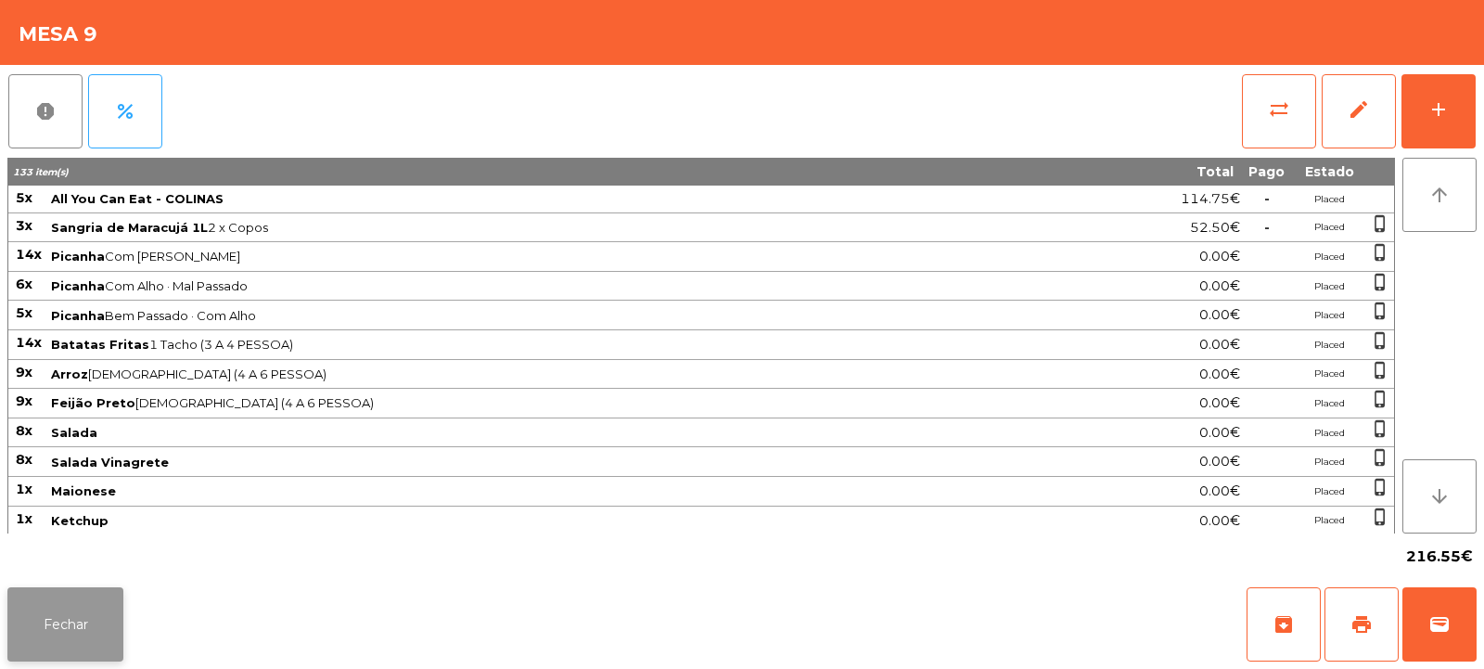
click at [72, 620] on button "Fechar" at bounding box center [65, 624] width 116 height 74
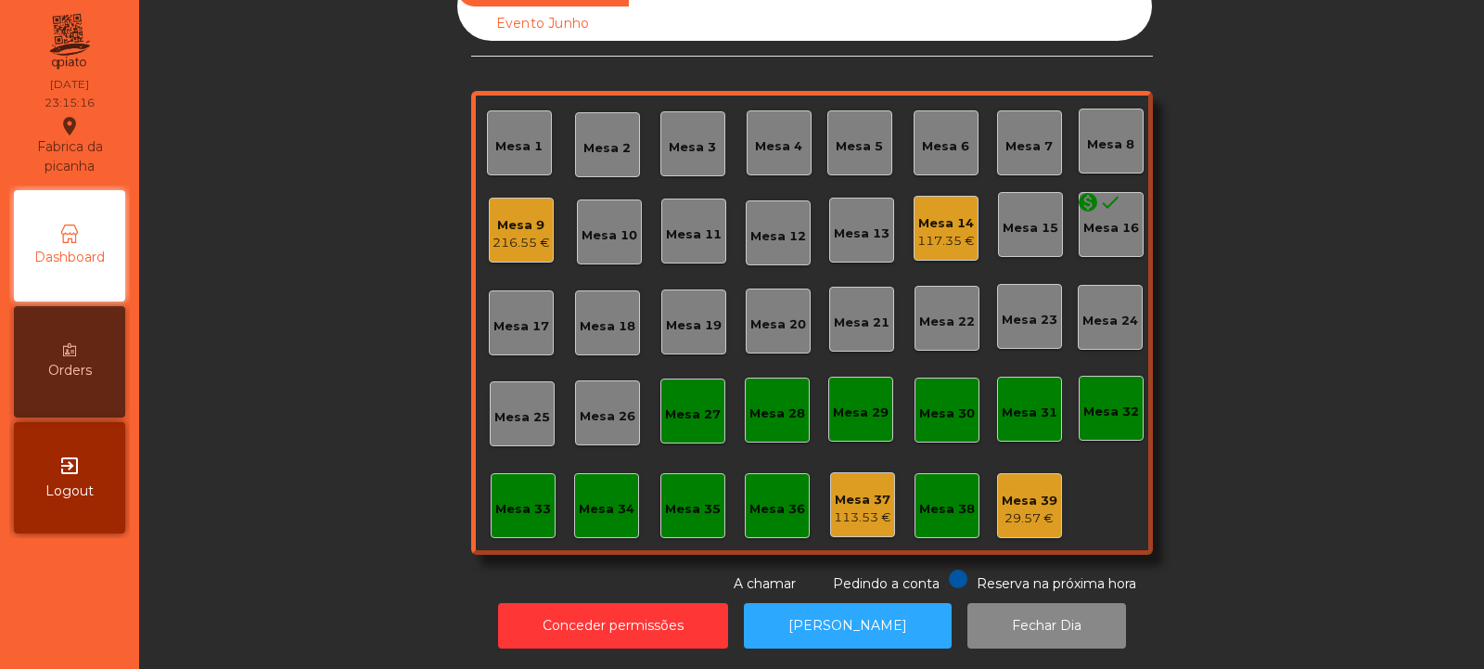
click at [955, 232] on div "117.35 €" at bounding box center [946, 241] width 58 height 19
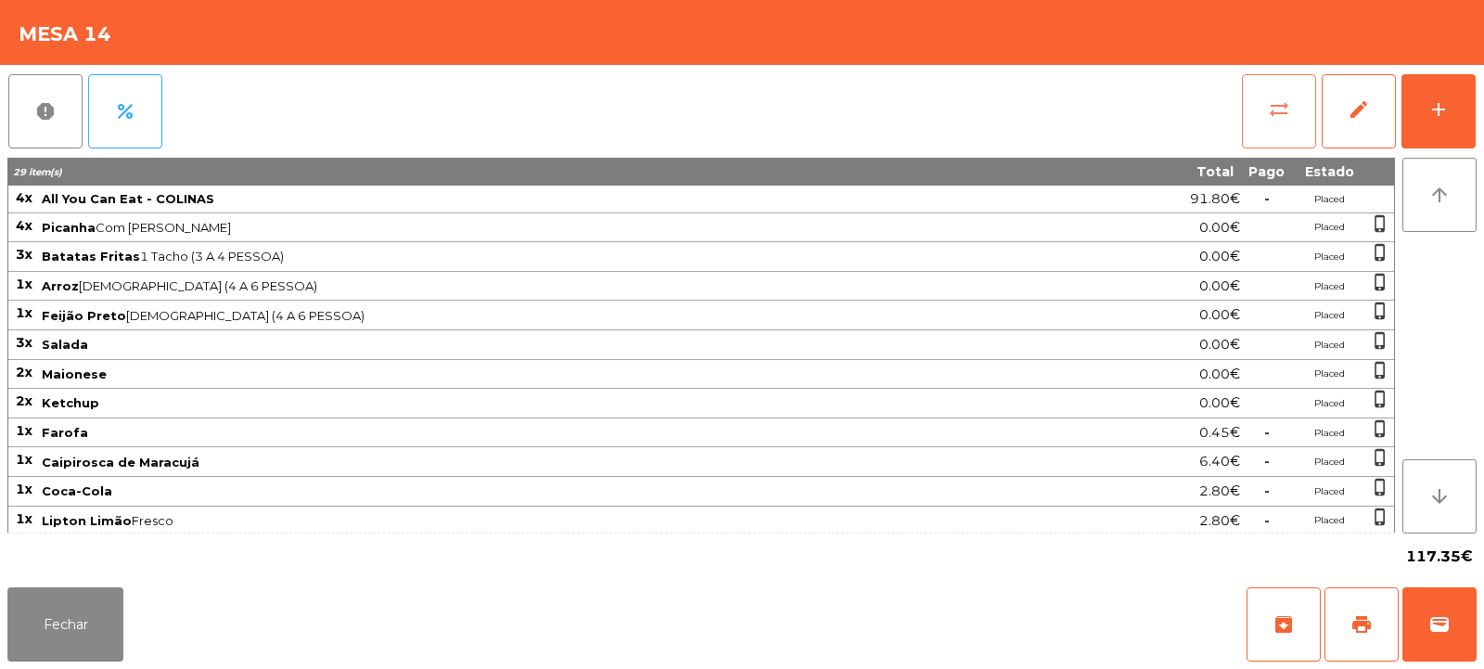
click at [1296, 120] on button "sync_alt" at bounding box center [1279, 111] width 74 height 74
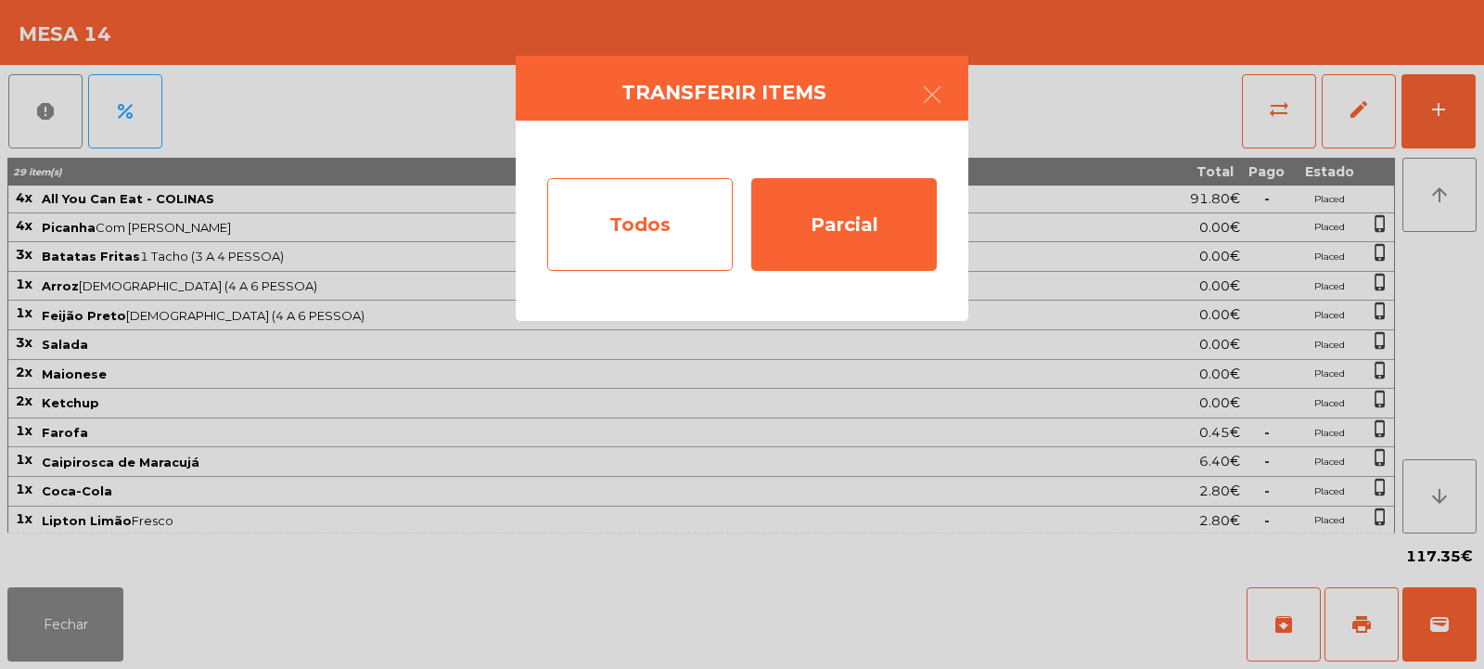
click at [663, 199] on div "Todos" at bounding box center [640, 224] width 186 height 93
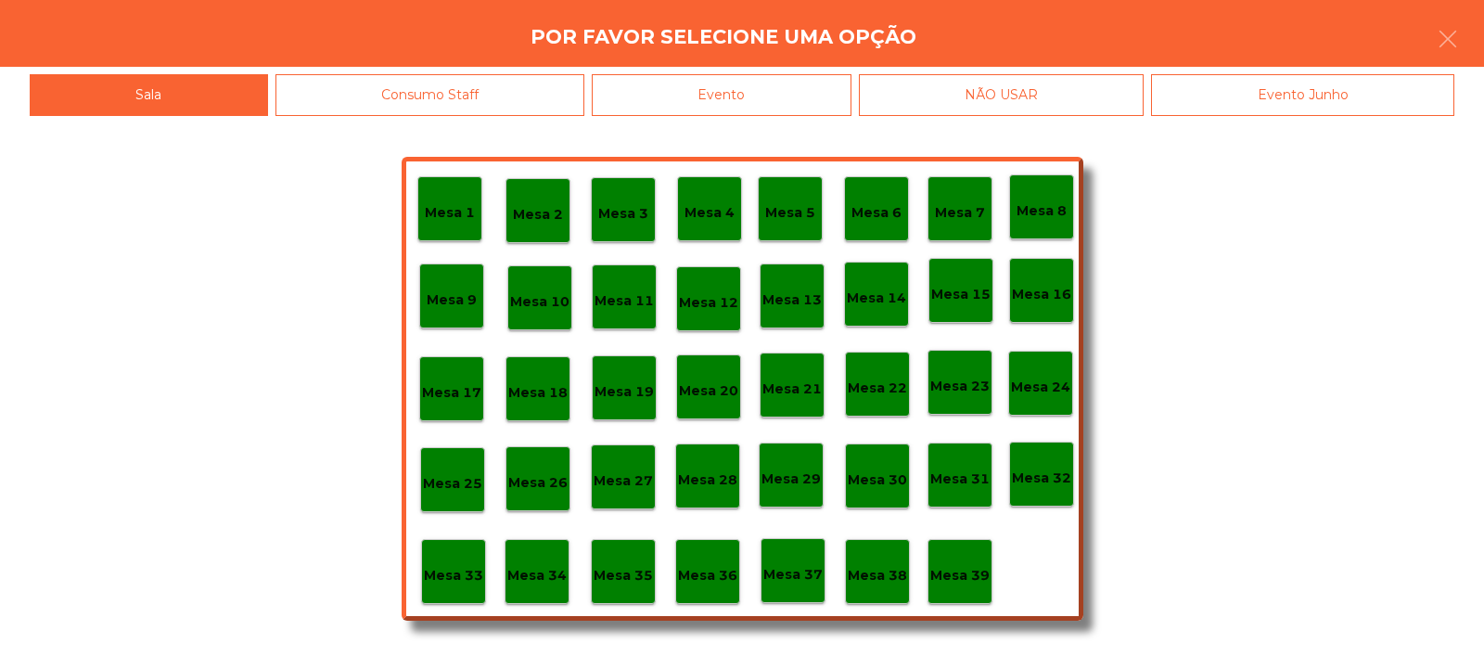
click at [810, 79] on div "Evento" at bounding box center [722, 95] width 260 height 42
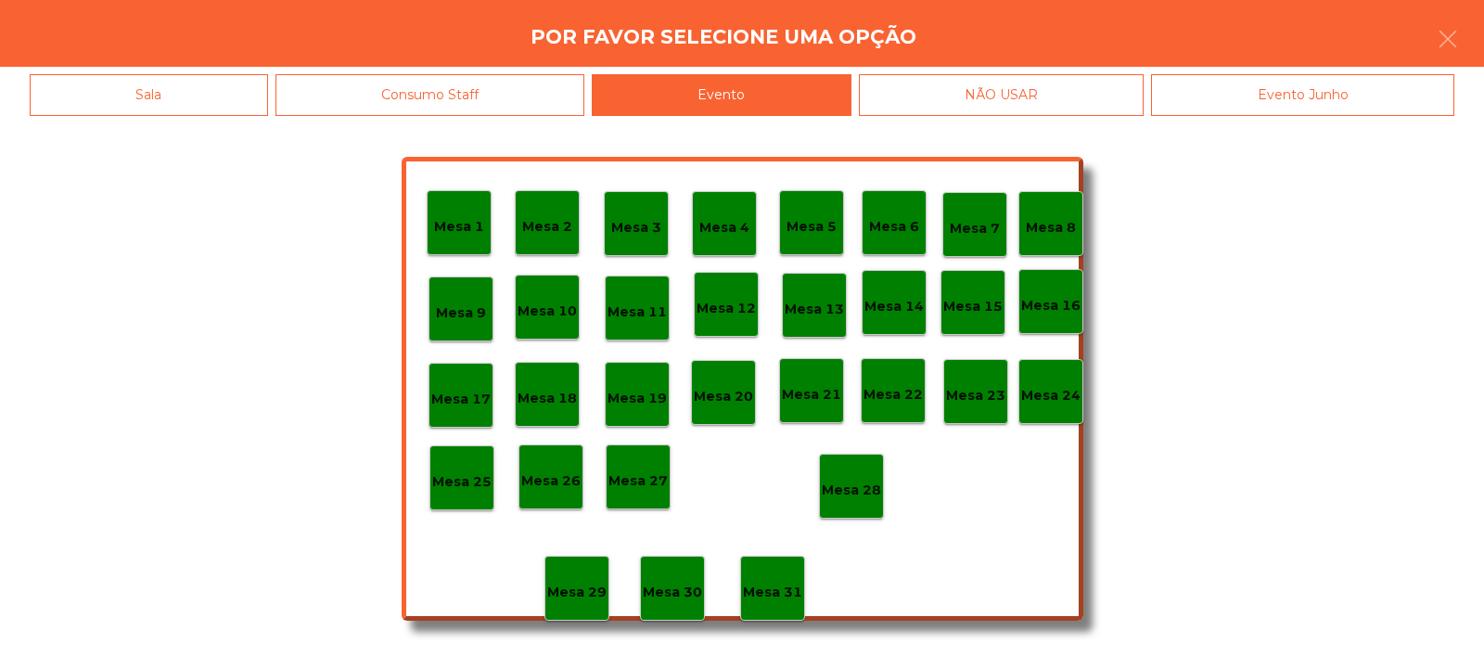
click at [868, 507] on div "Mesa 28" at bounding box center [851, 486] width 65 height 65
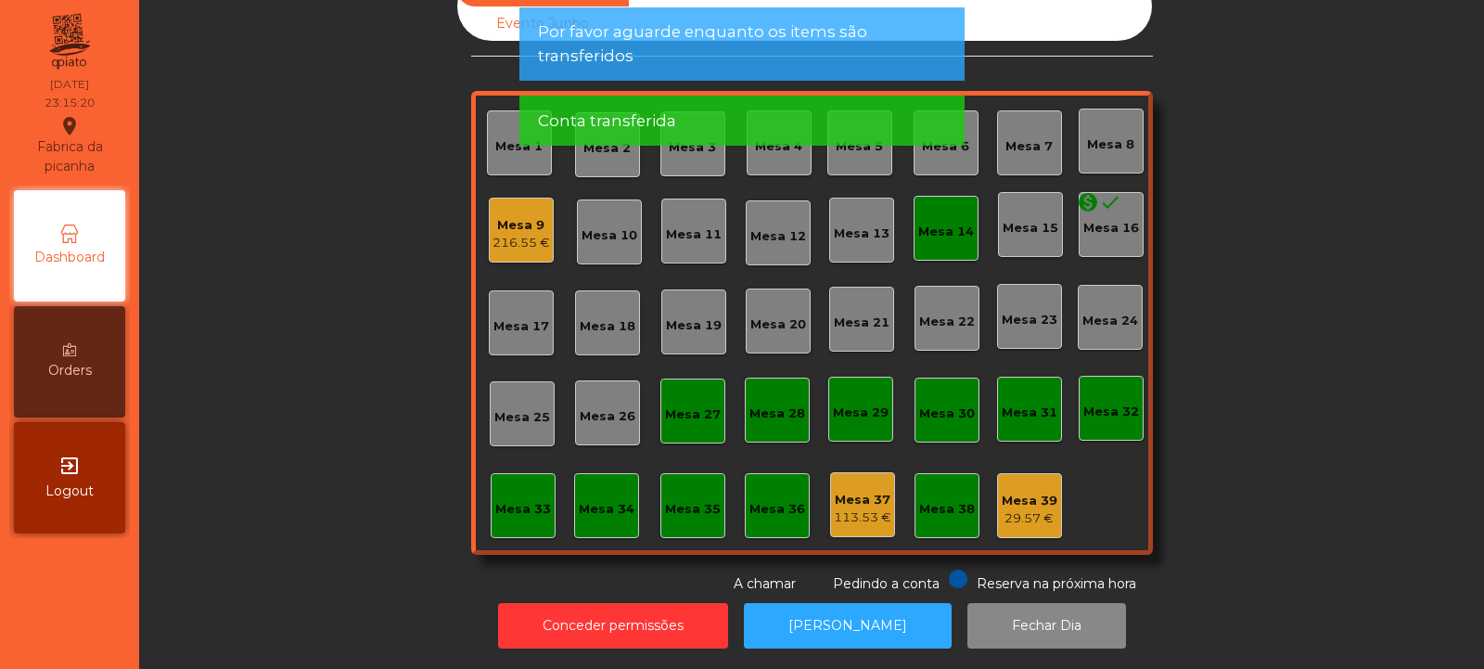
click at [914, 218] on div "Mesa 14" at bounding box center [946, 228] width 65 height 65
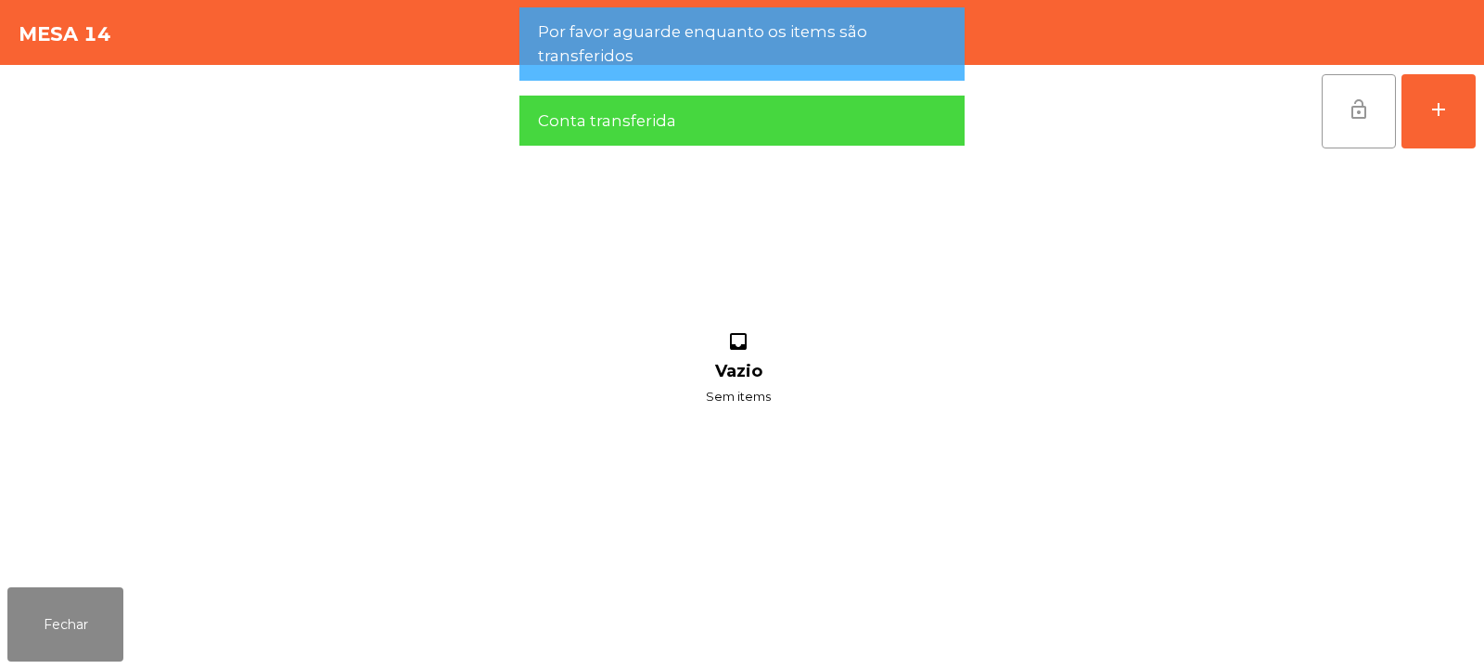
click at [1366, 121] on button "lock_open" at bounding box center [1359, 111] width 74 height 74
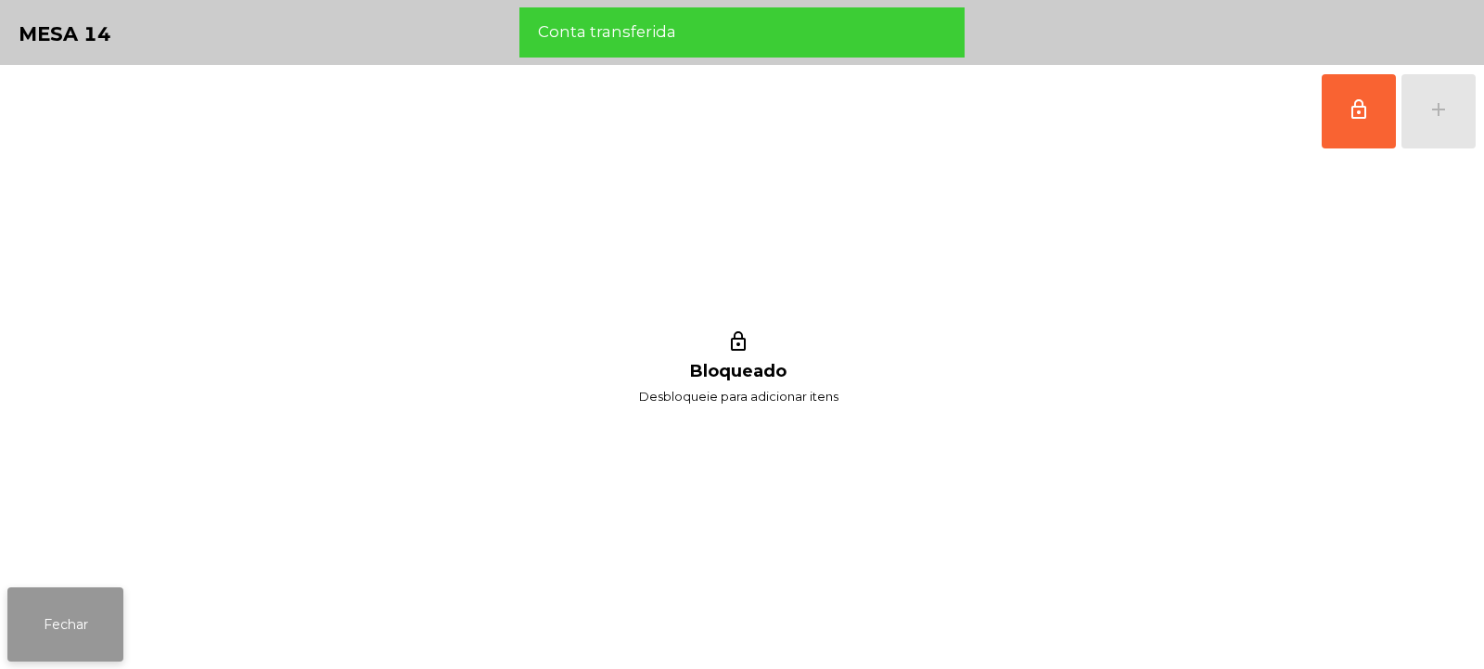
click at [106, 605] on button "Fechar" at bounding box center [65, 624] width 116 height 74
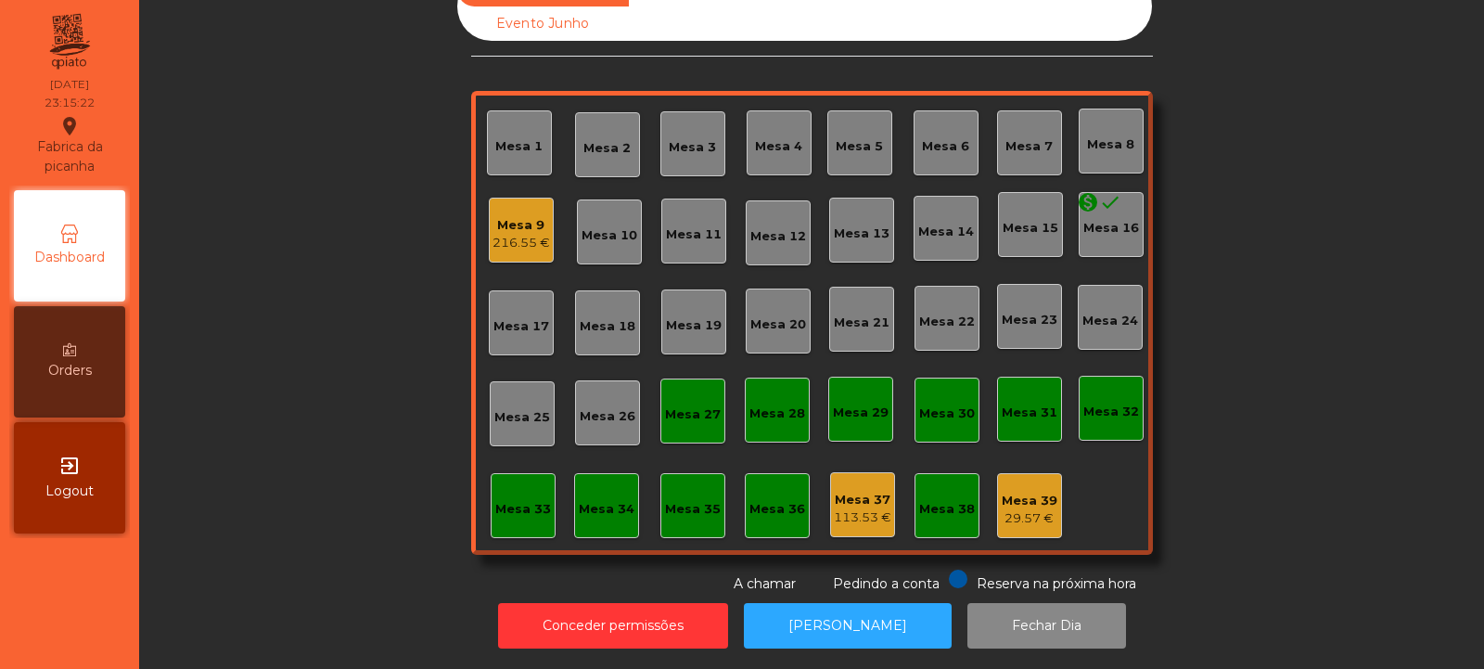
click at [540, 234] on div "216.55 €" at bounding box center [522, 243] width 58 height 19
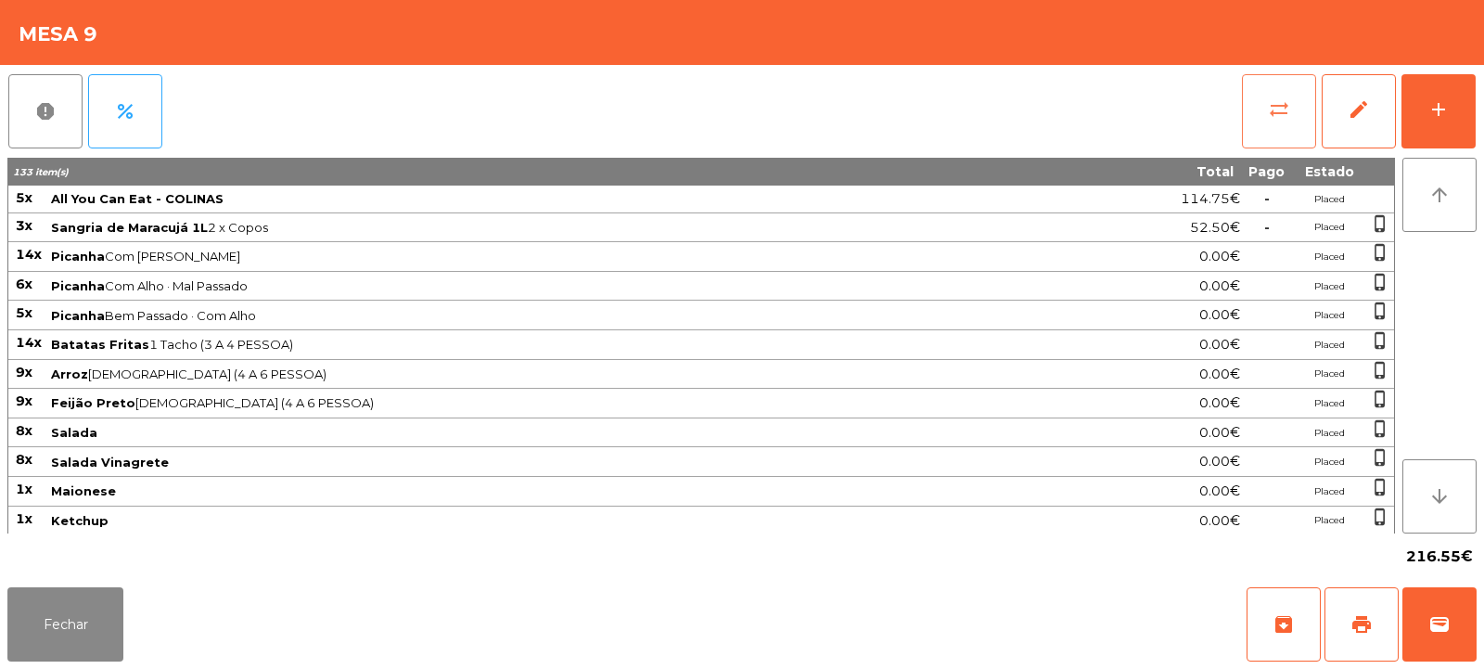
click at [1299, 118] on button "sync_alt" at bounding box center [1279, 111] width 74 height 74
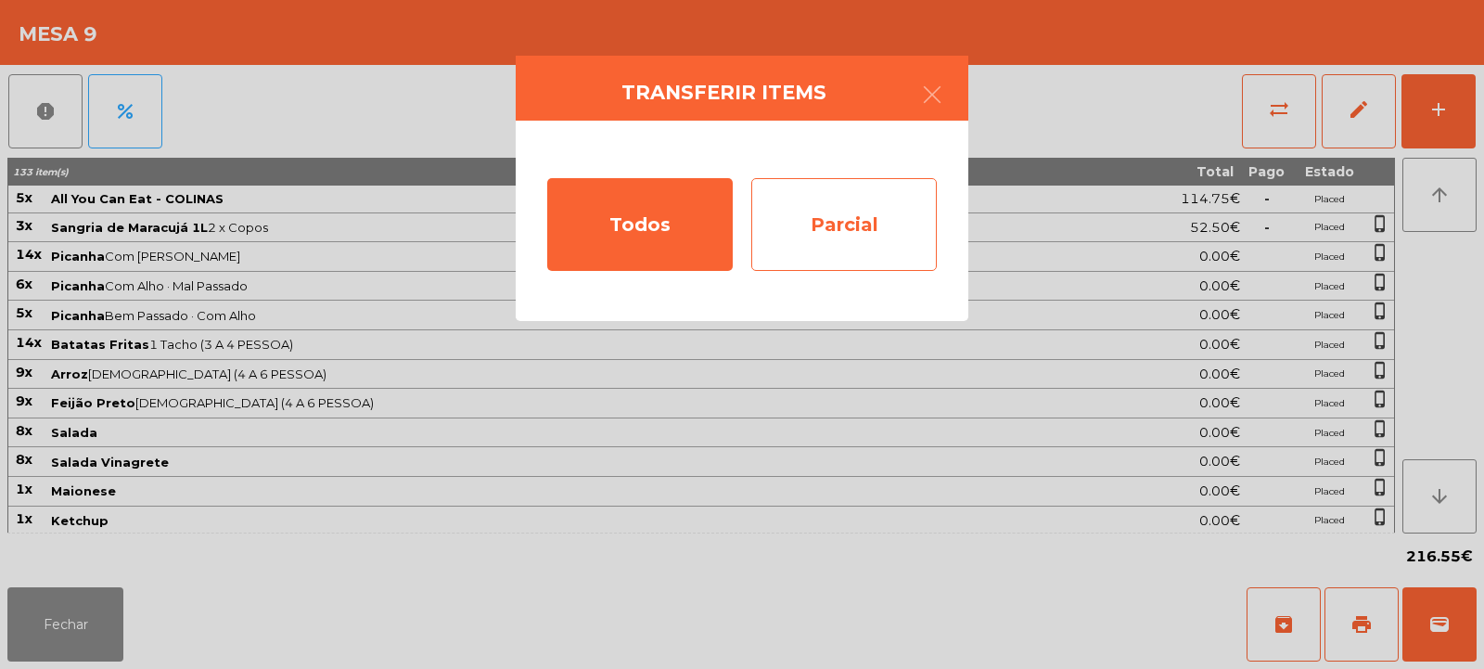
click at [895, 220] on div "Parcial" at bounding box center [844, 224] width 186 height 93
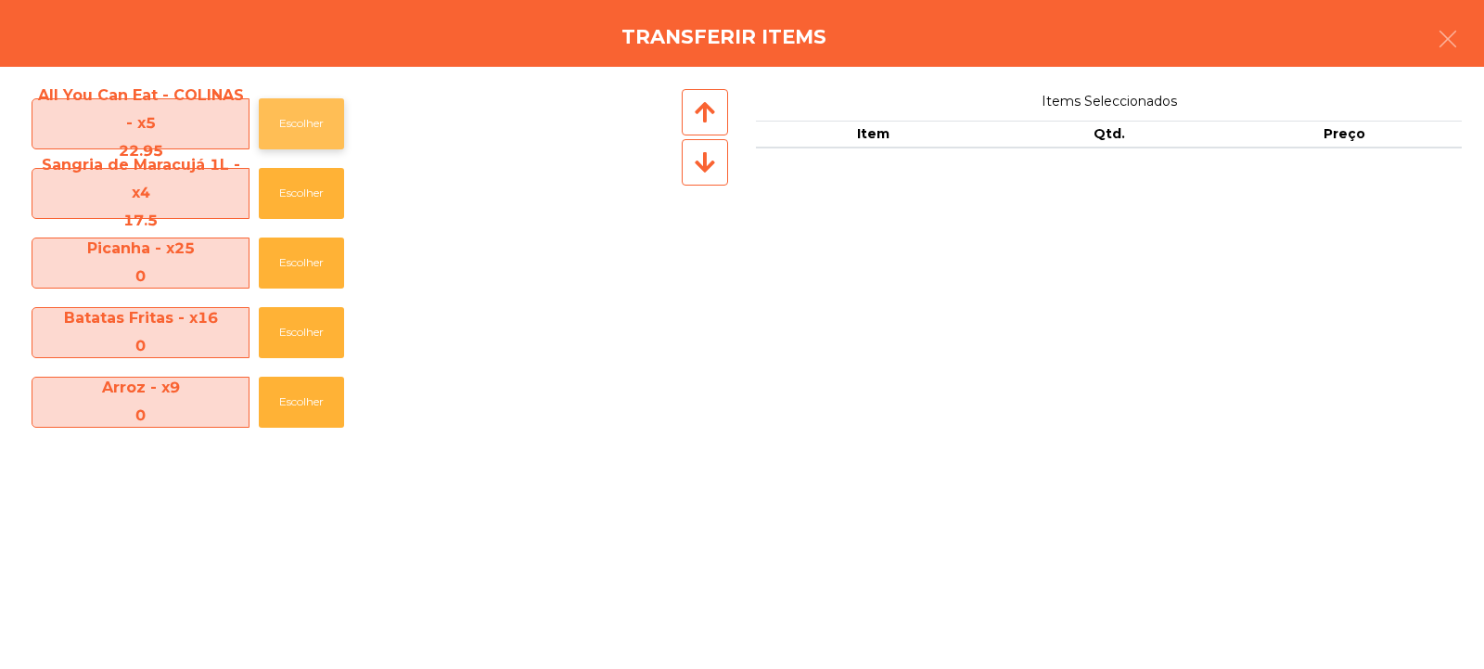
click at [294, 124] on button "Escolher" at bounding box center [301, 123] width 85 height 51
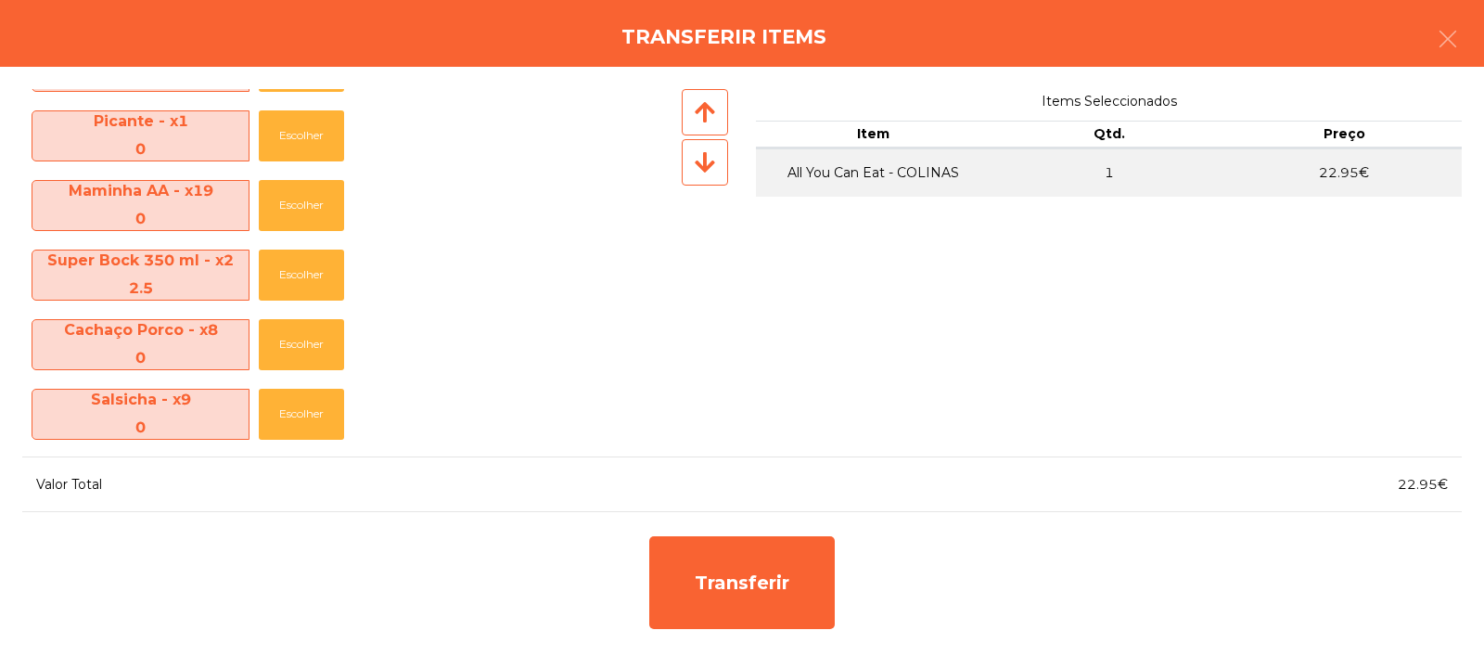
scroll to position [730, 0]
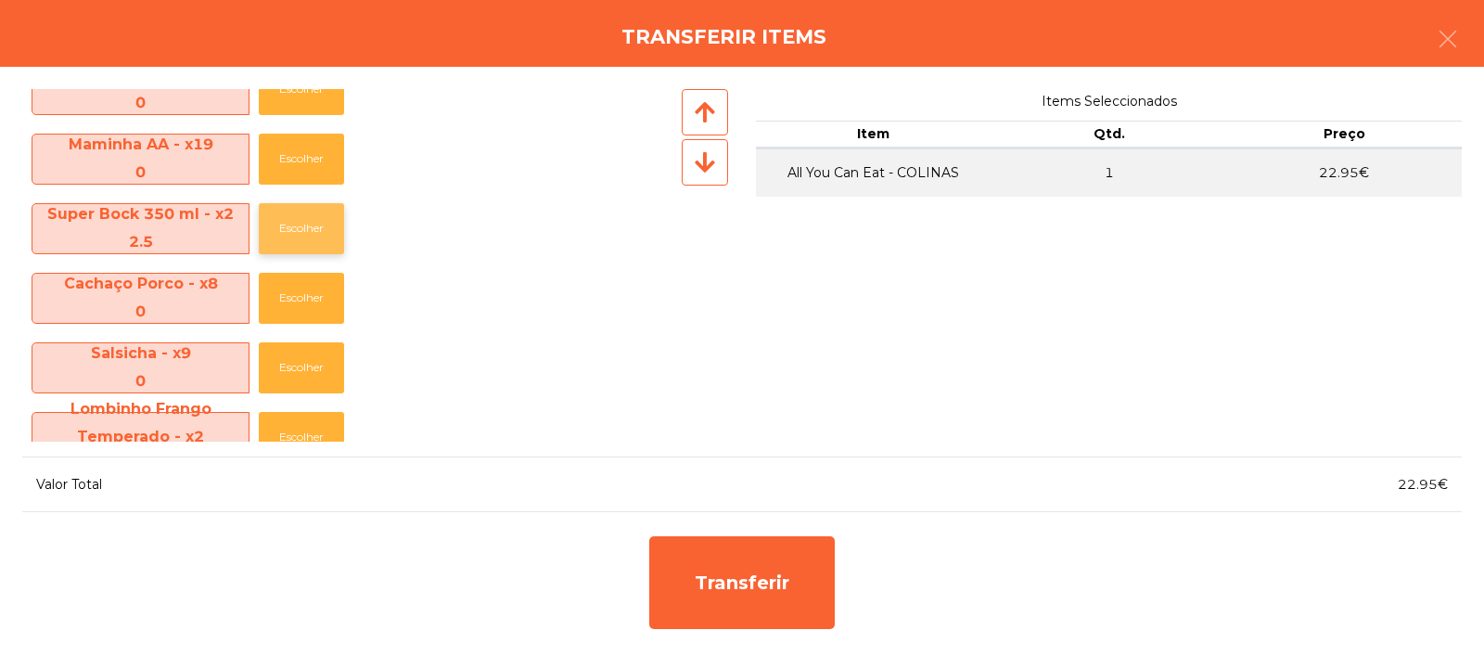
click at [314, 239] on button "Escolher" at bounding box center [301, 228] width 85 height 51
click at [316, 243] on button "Escolher" at bounding box center [301, 228] width 85 height 51
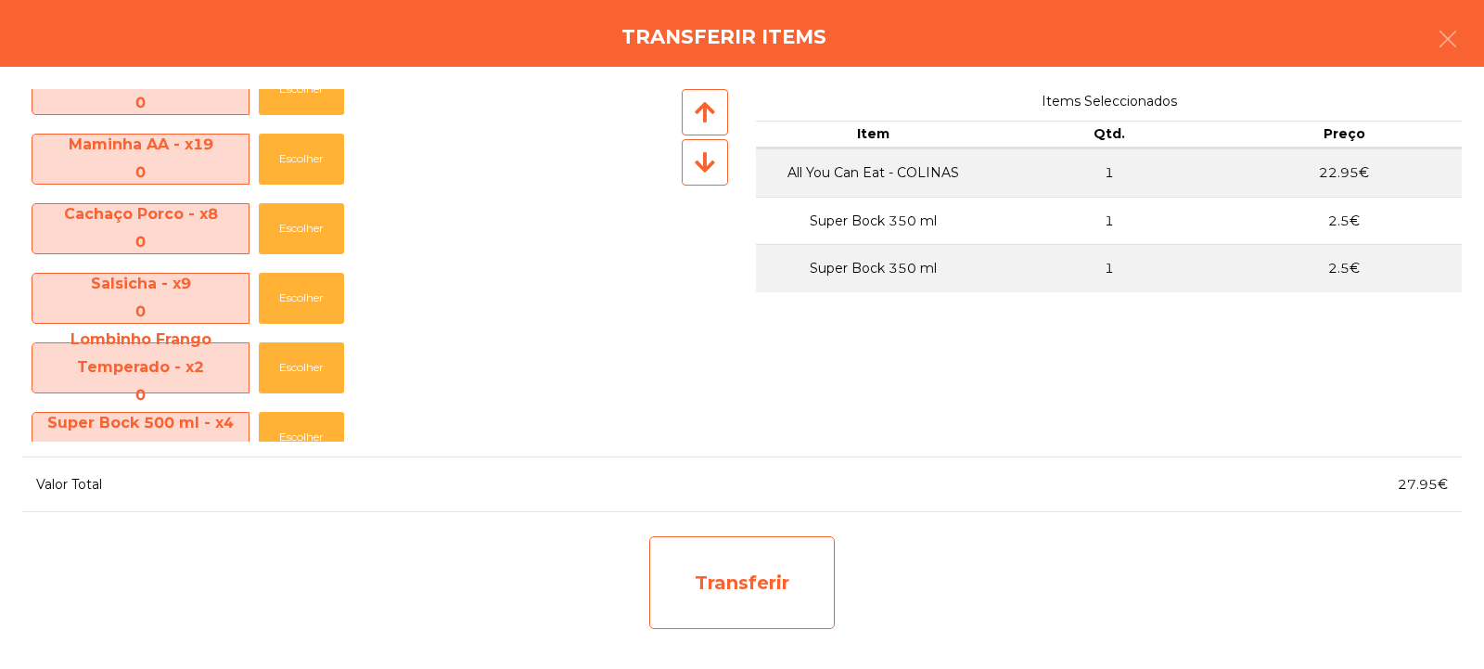
click at [725, 567] on div "Transferir" at bounding box center [742, 582] width 186 height 93
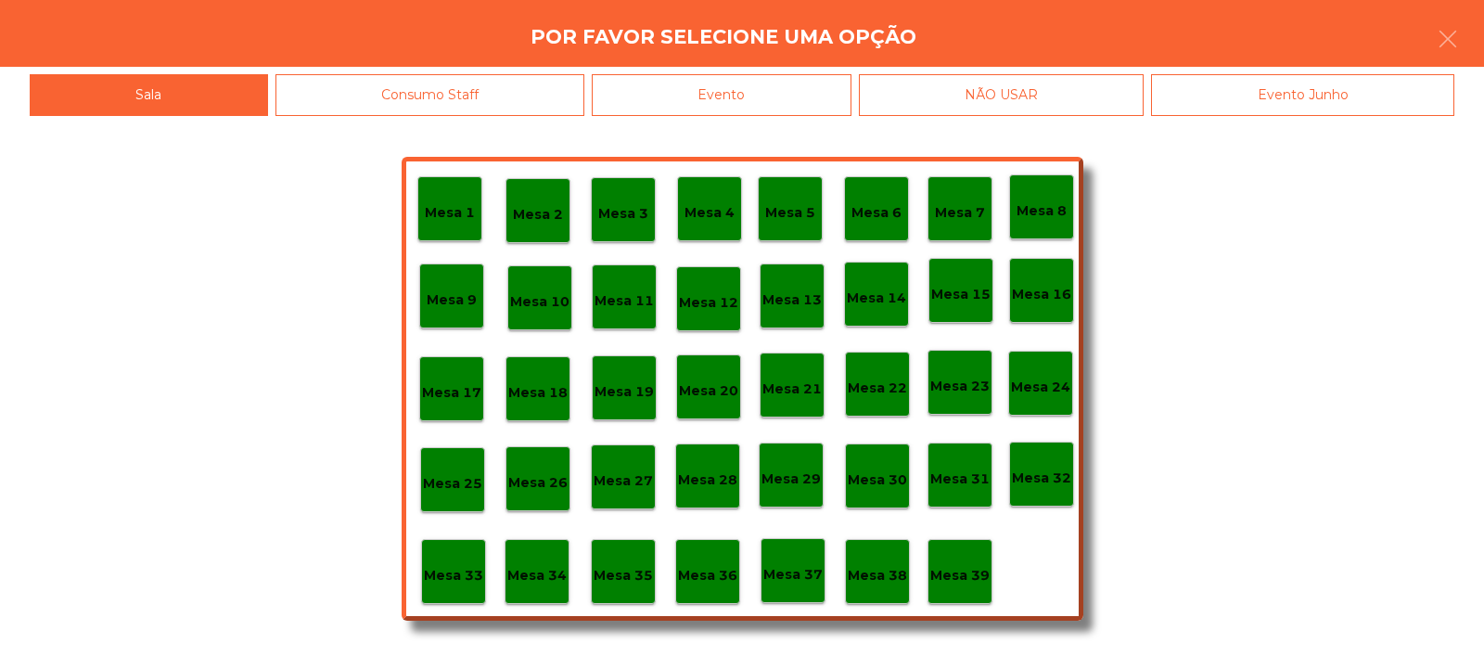
click at [460, 572] on p "Mesa 33" at bounding box center [453, 575] width 59 height 21
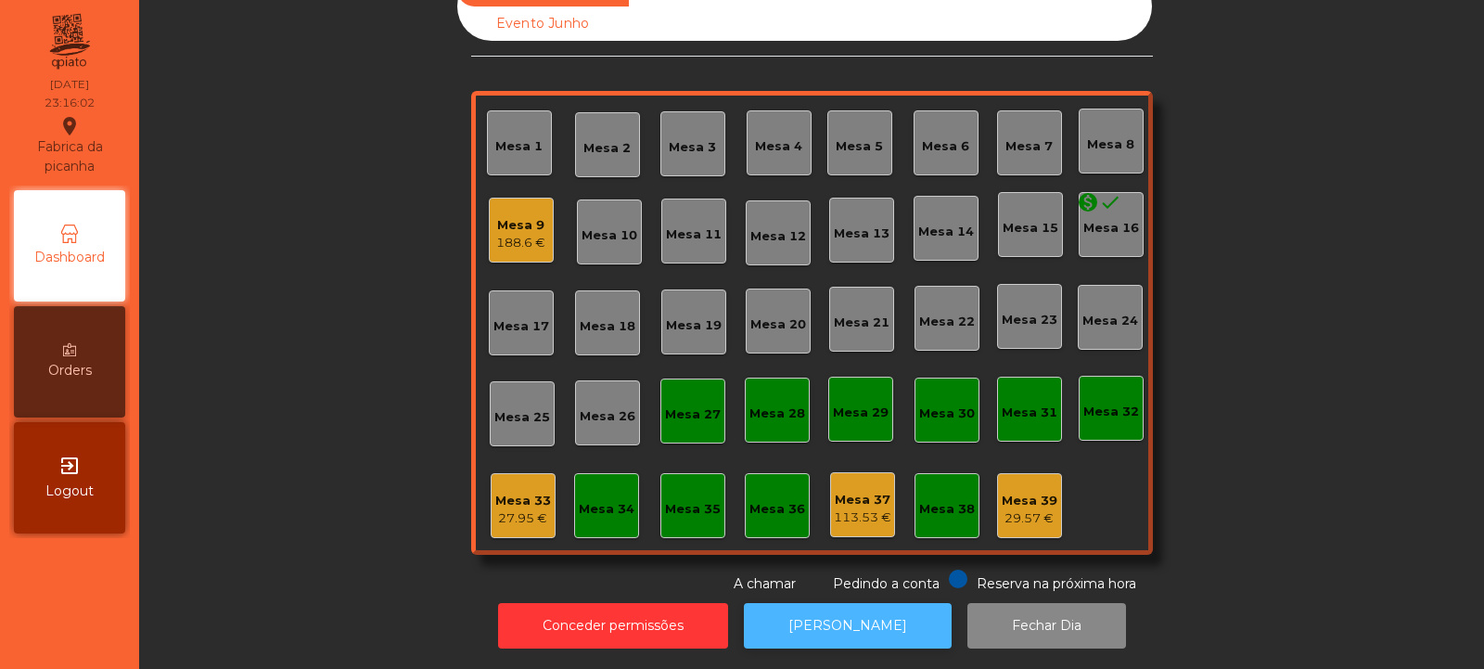
click at [799, 612] on button "[PERSON_NAME]" at bounding box center [848, 625] width 208 height 45
click at [521, 509] on div "27.95 €" at bounding box center [523, 518] width 56 height 19
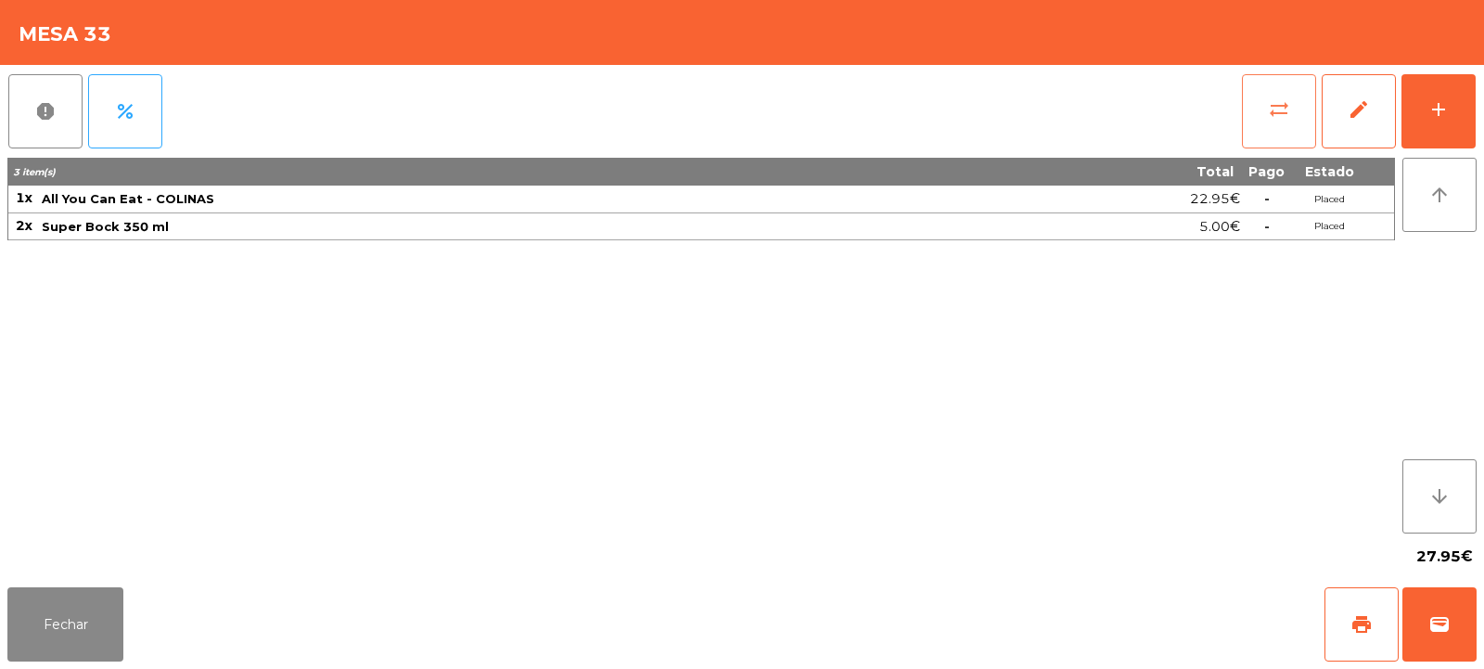
click at [1279, 125] on button "sync_alt" at bounding box center [1279, 111] width 74 height 74
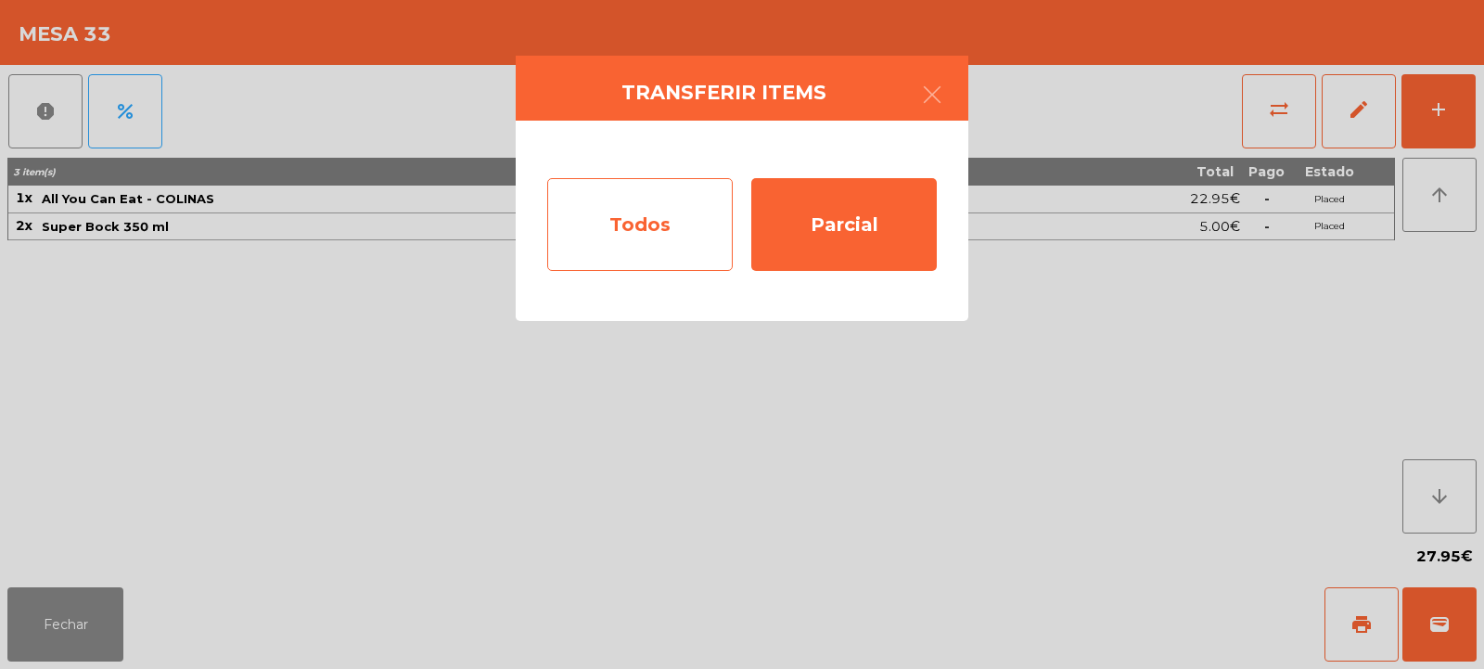
click at [692, 234] on div "Todos" at bounding box center [640, 224] width 186 height 93
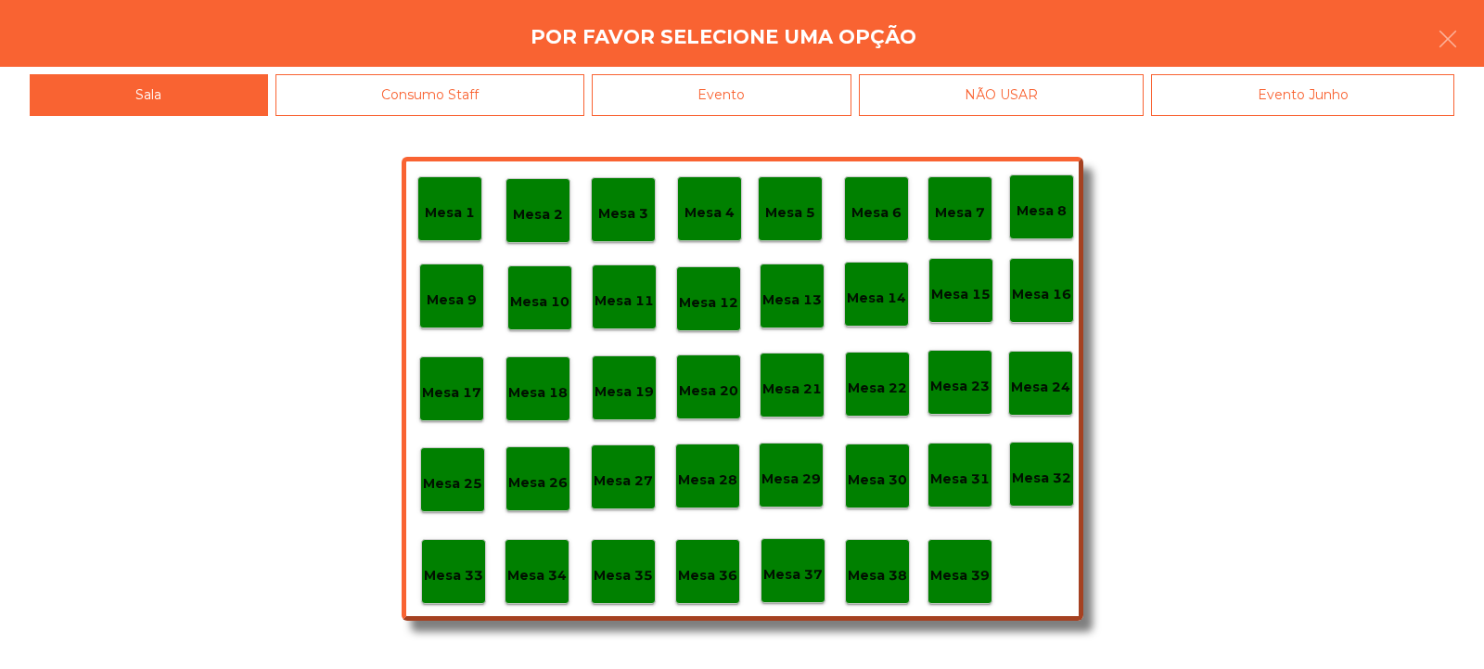
click at [813, 92] on div "Evento" at bounding box center [722, 95] width 260 height 42
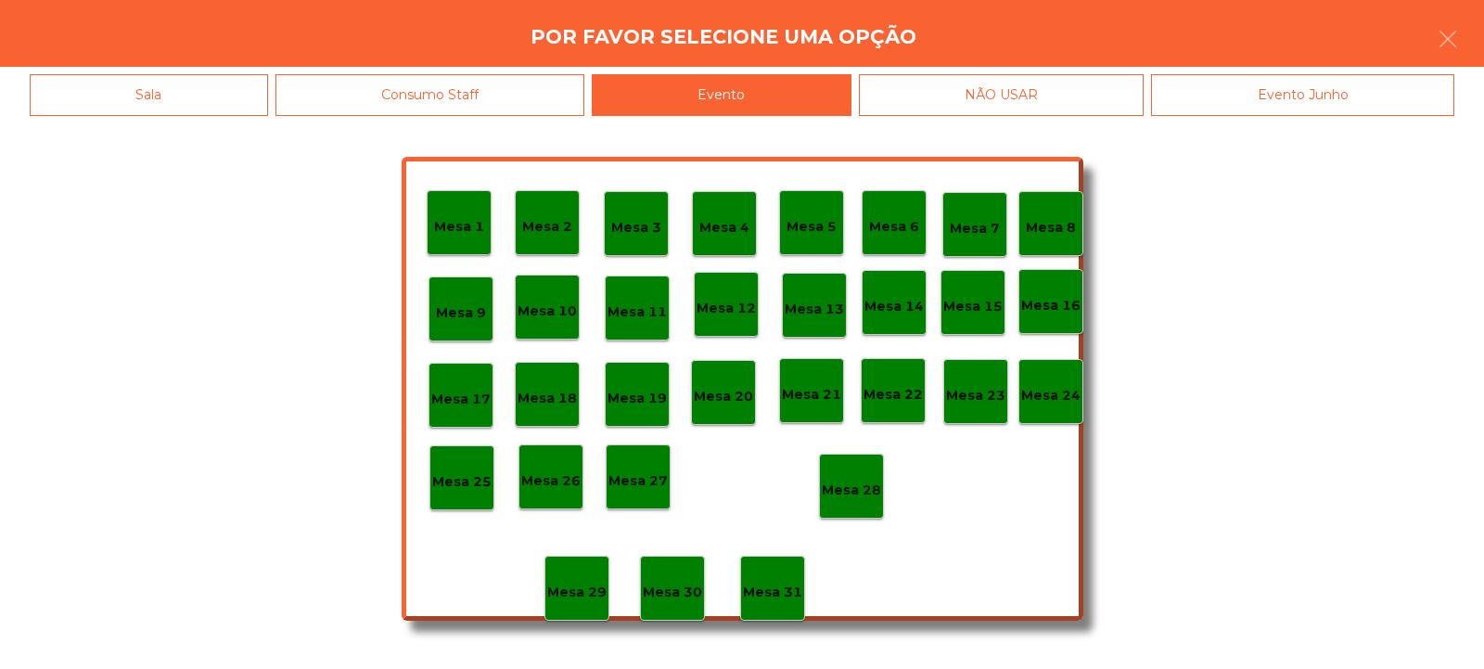
click at [857, 480] on p "Mesa 28" at bounding box center [851, 490] width 59 height 21
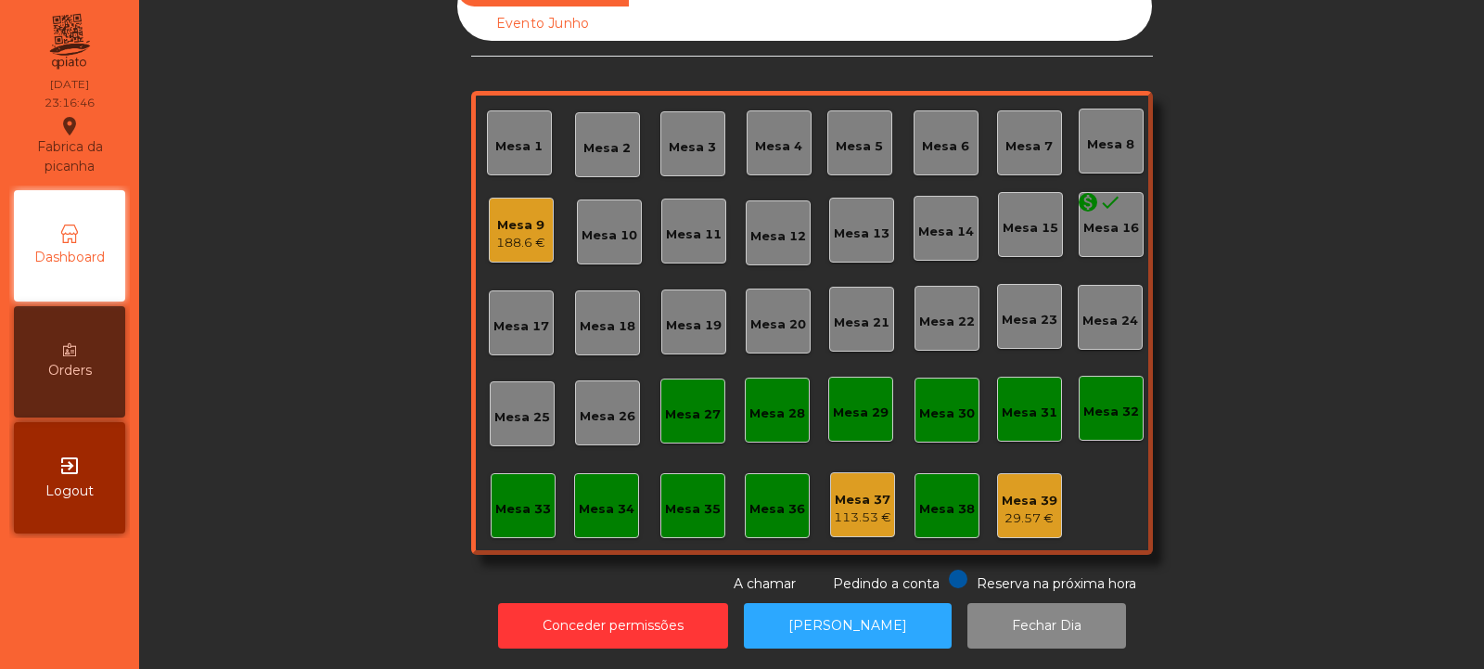
click at [521, 234] on div "188.6 €" at bounding box center [520, 243] width 49 height 19
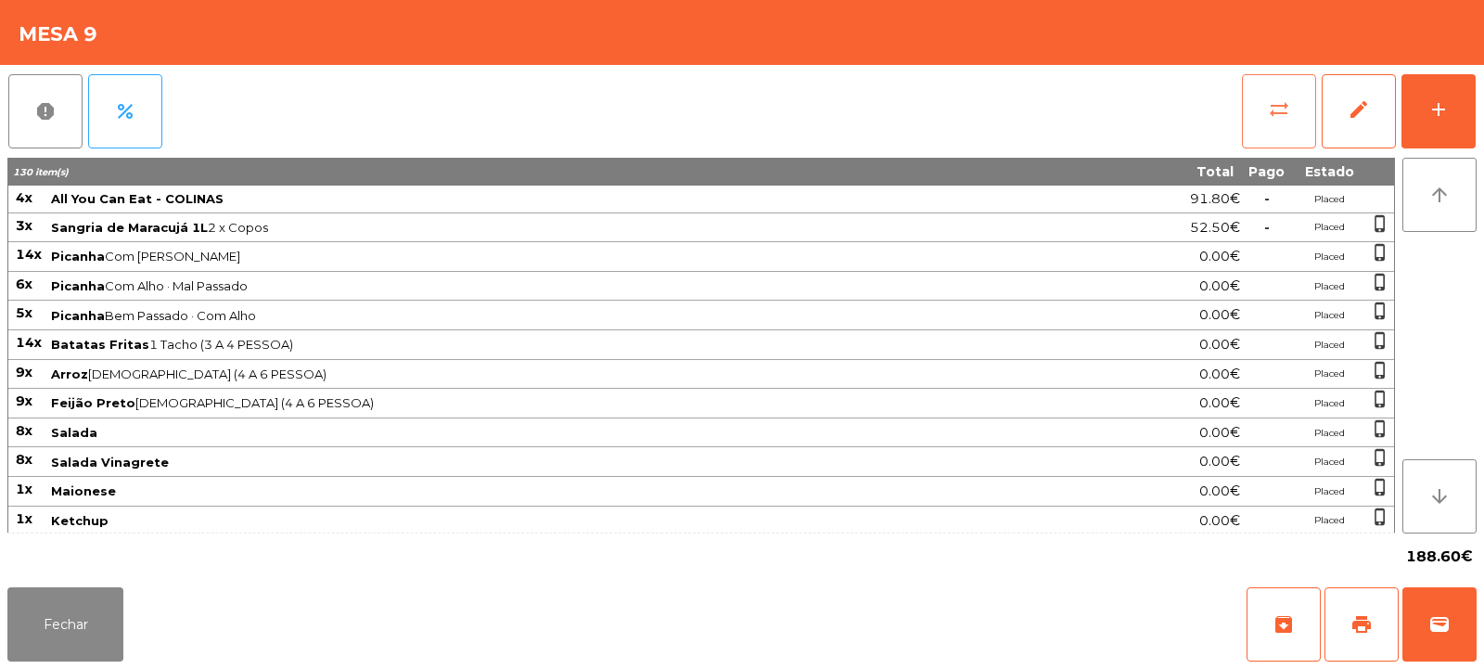
click at [1267, 115] on button "sync_alt" at bounding box center [1279, 111] width 74 height 74
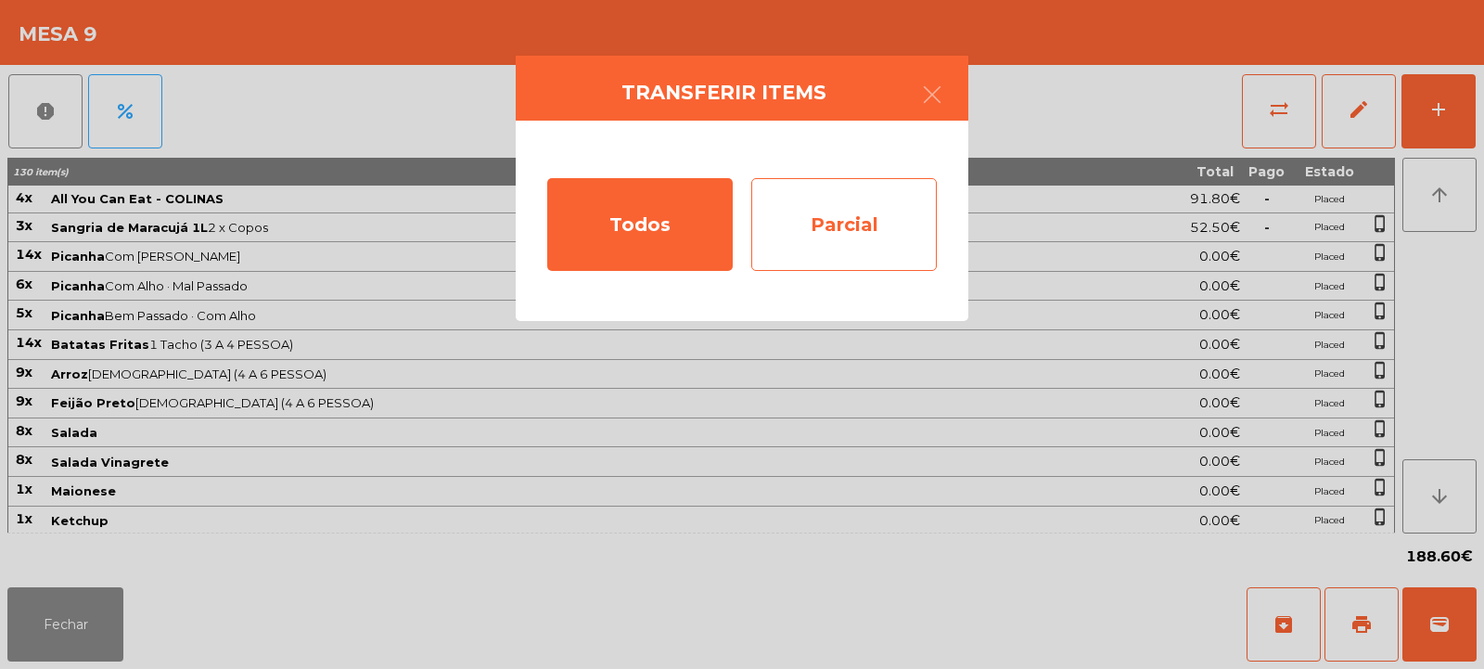
click at [873, 215] on div "Parcial" at bounding box center [844, 224] width 186 height 93
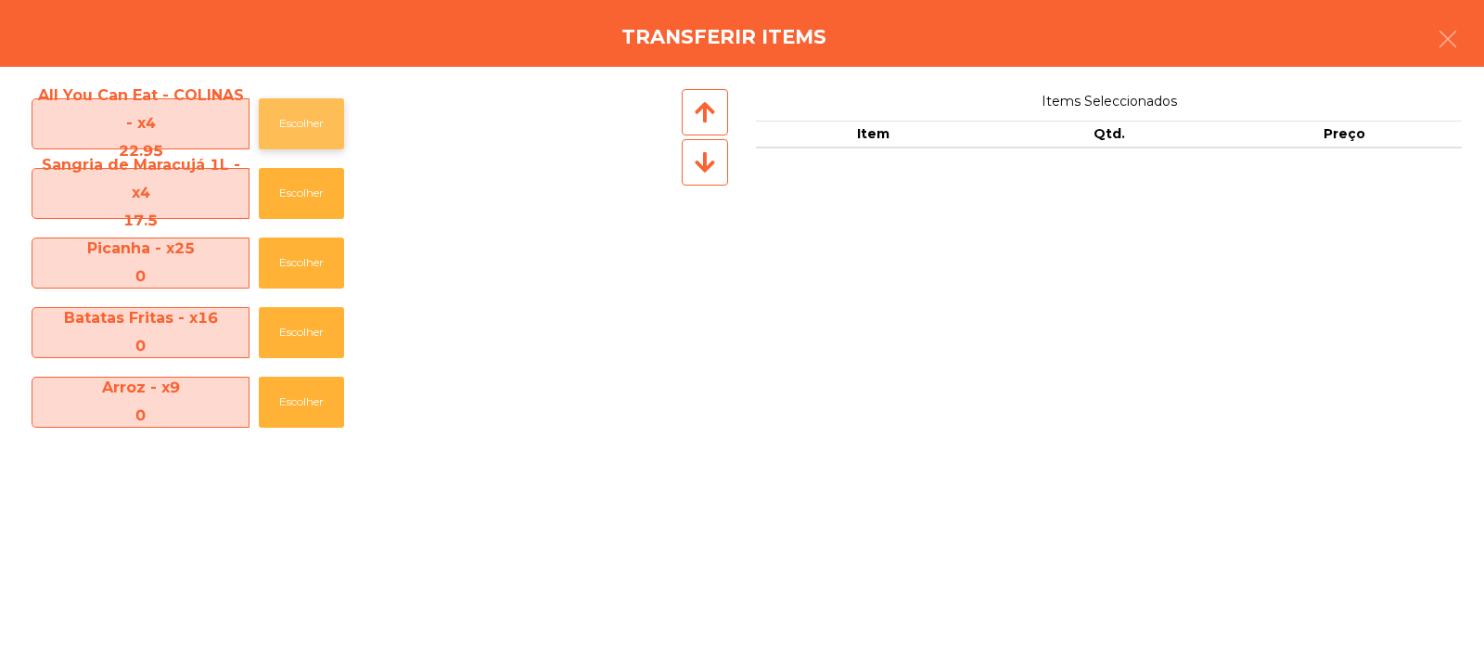
click at [322, 121] on button "Escolher" at bounding box center [301, 123] width 85 height 51
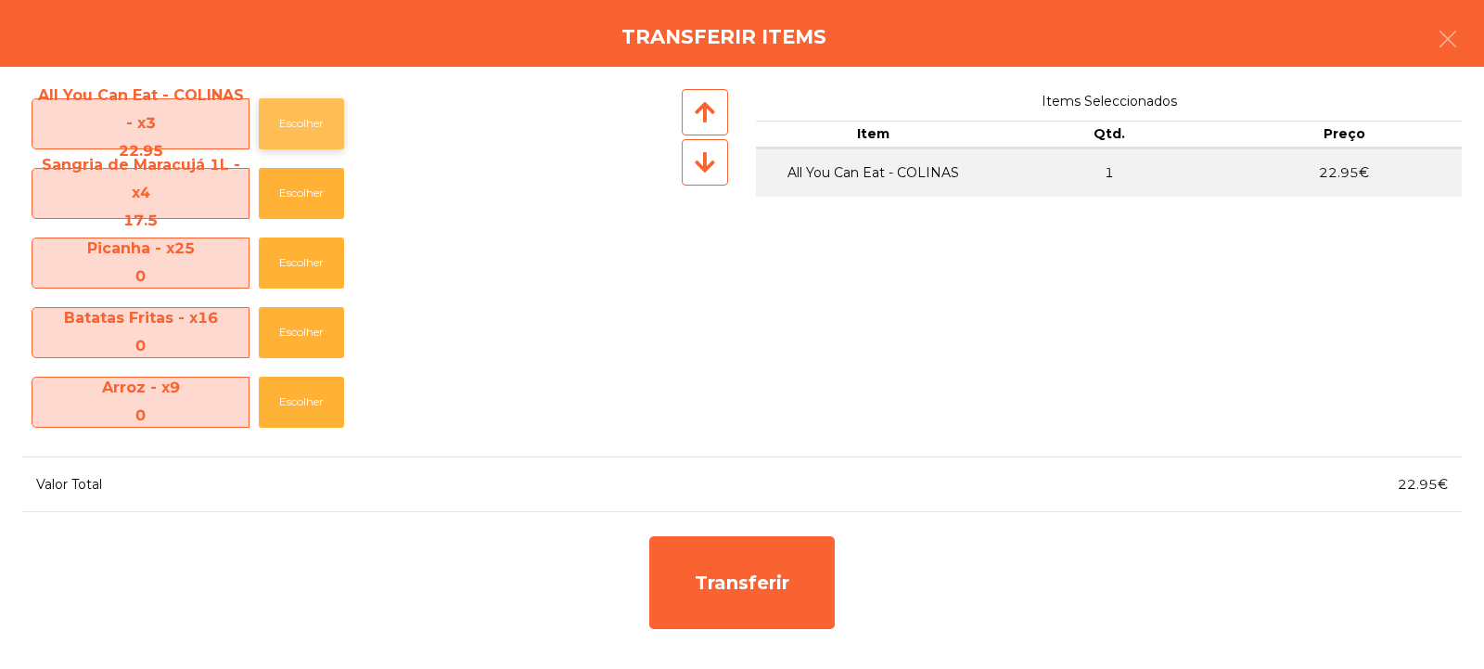
click at [316, 129] on button "Escolher" at bounding box center [301, 123] width 85 height 51
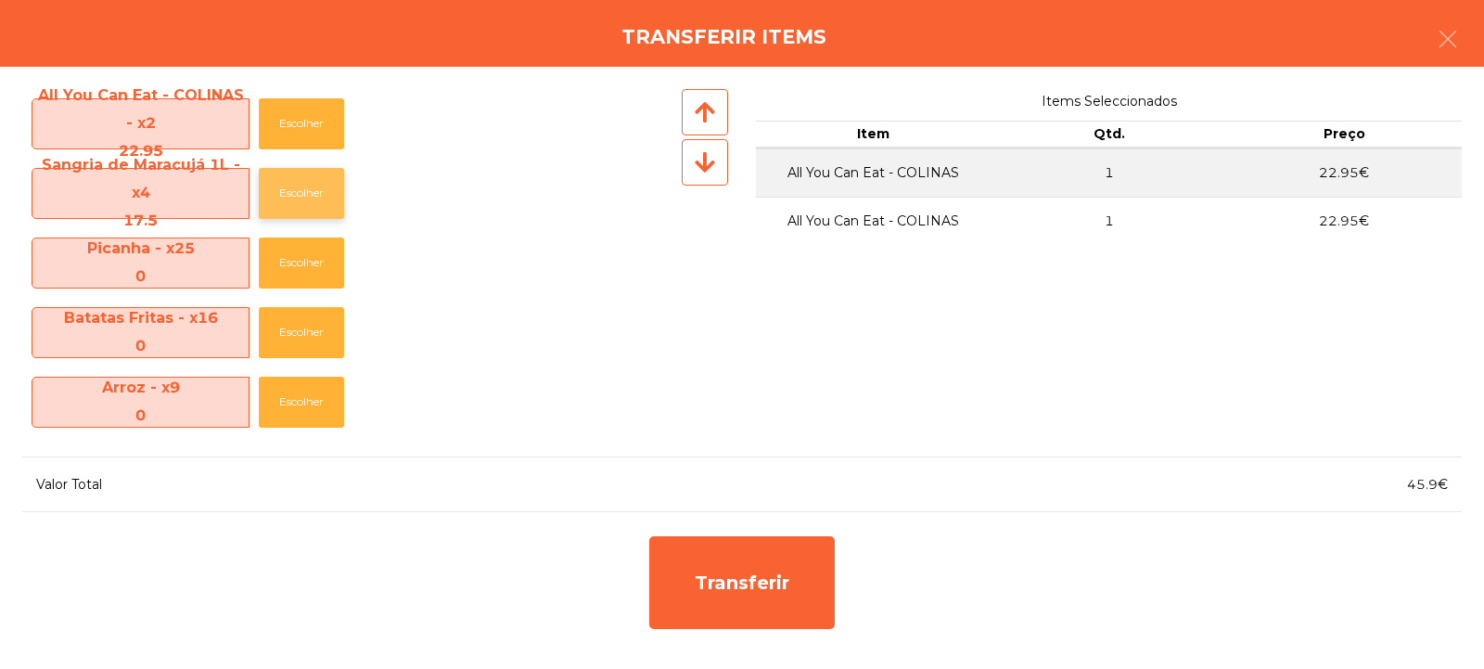
click at [333, 206] on button "Escolher" at bounding box center [301, 193] width 85 height 51
click at [327, 198] on button "Escolher" at bounding box center [301, 193] width 85 height 51
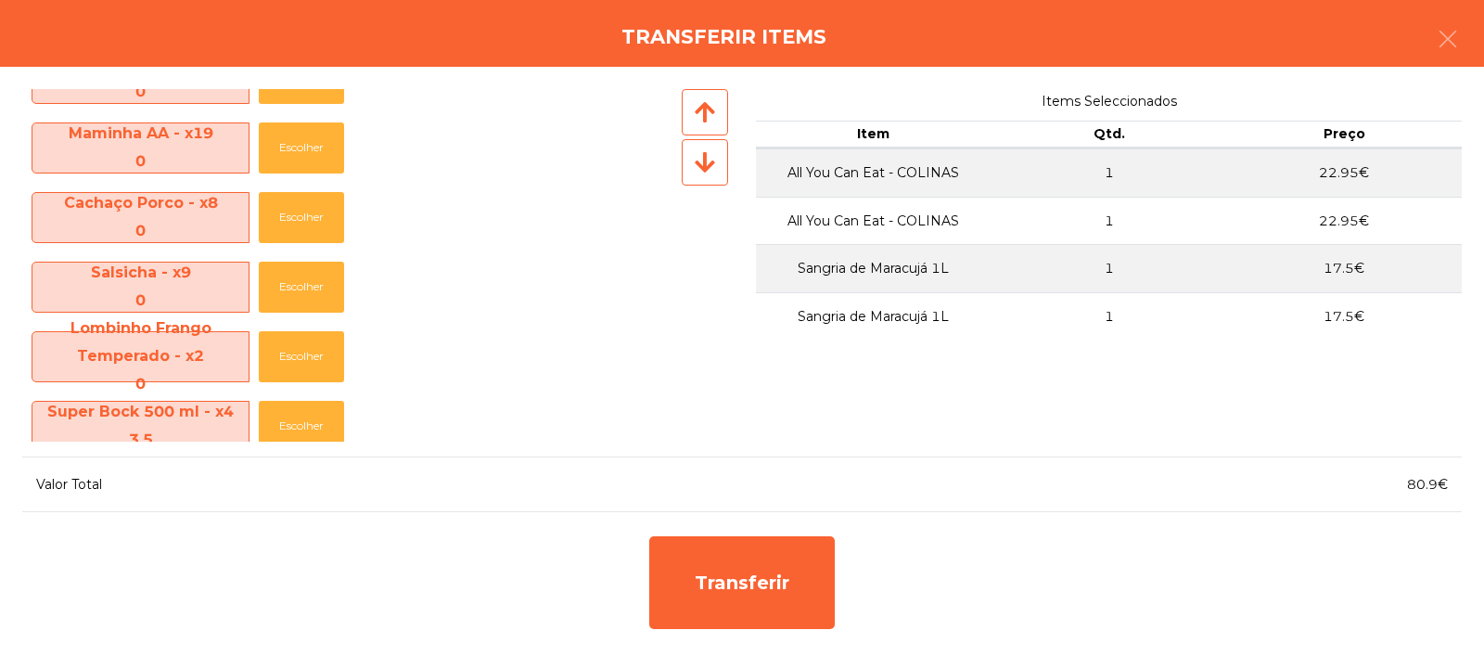
scroll to position [830, 0]
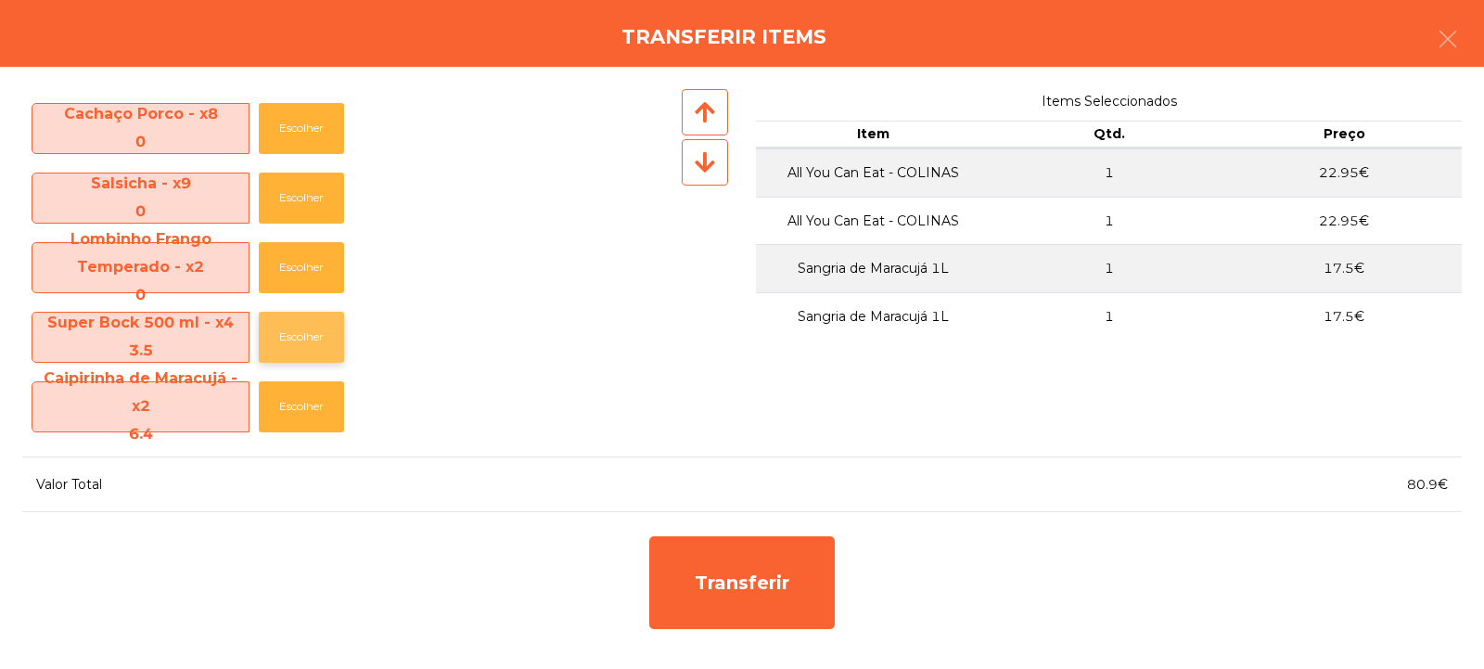
click at [324, 340] on button "Escolher" at bounding box center [301, 337] width 85 height 51
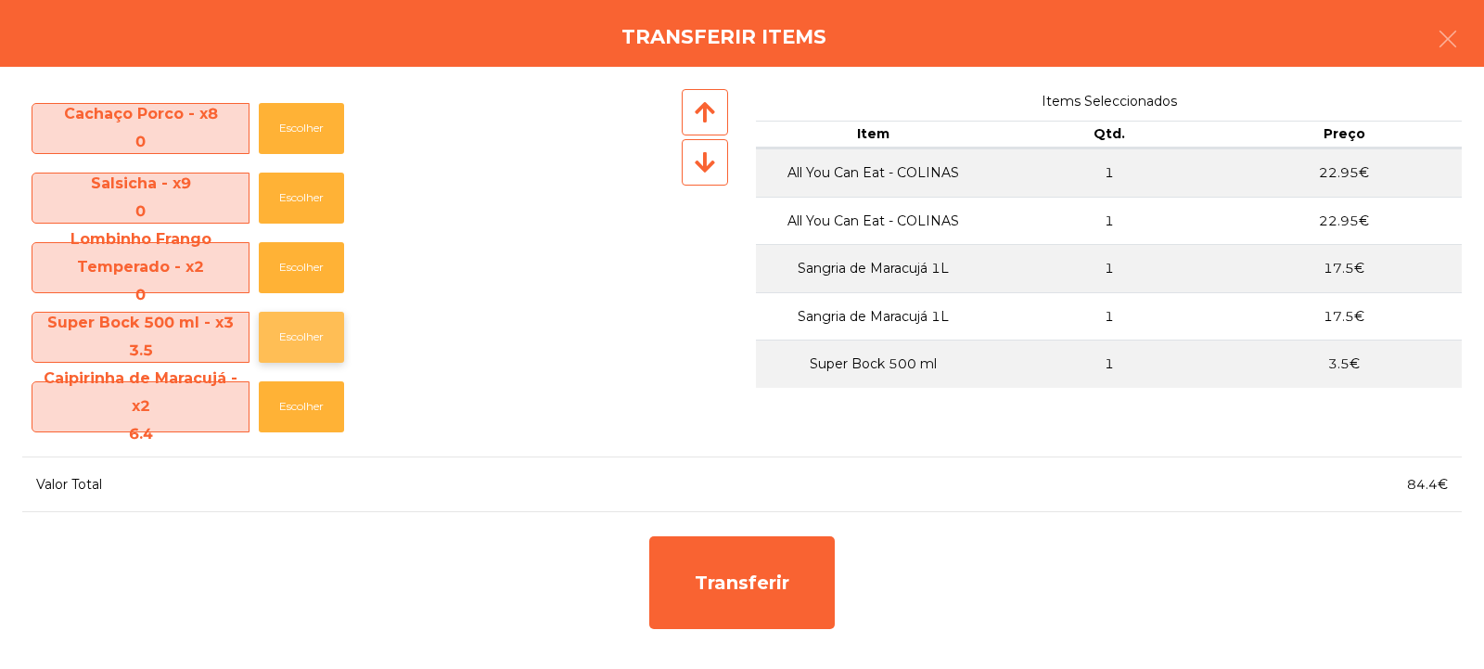
click at [322, 340] on button "Escolher" at bounding box center [301, 337] width 85 height 51
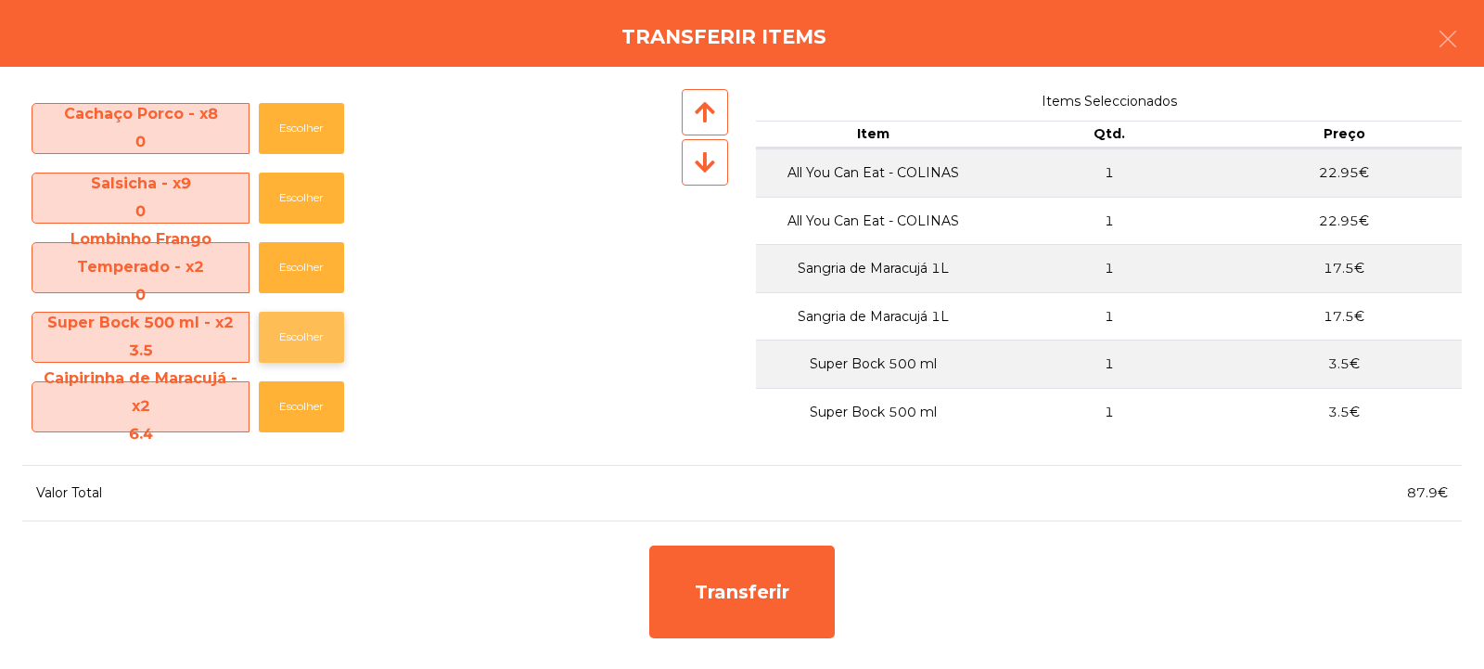
click at [316, 322] on button "Escolher" at bounding box center [301, 337] width 85 height 51
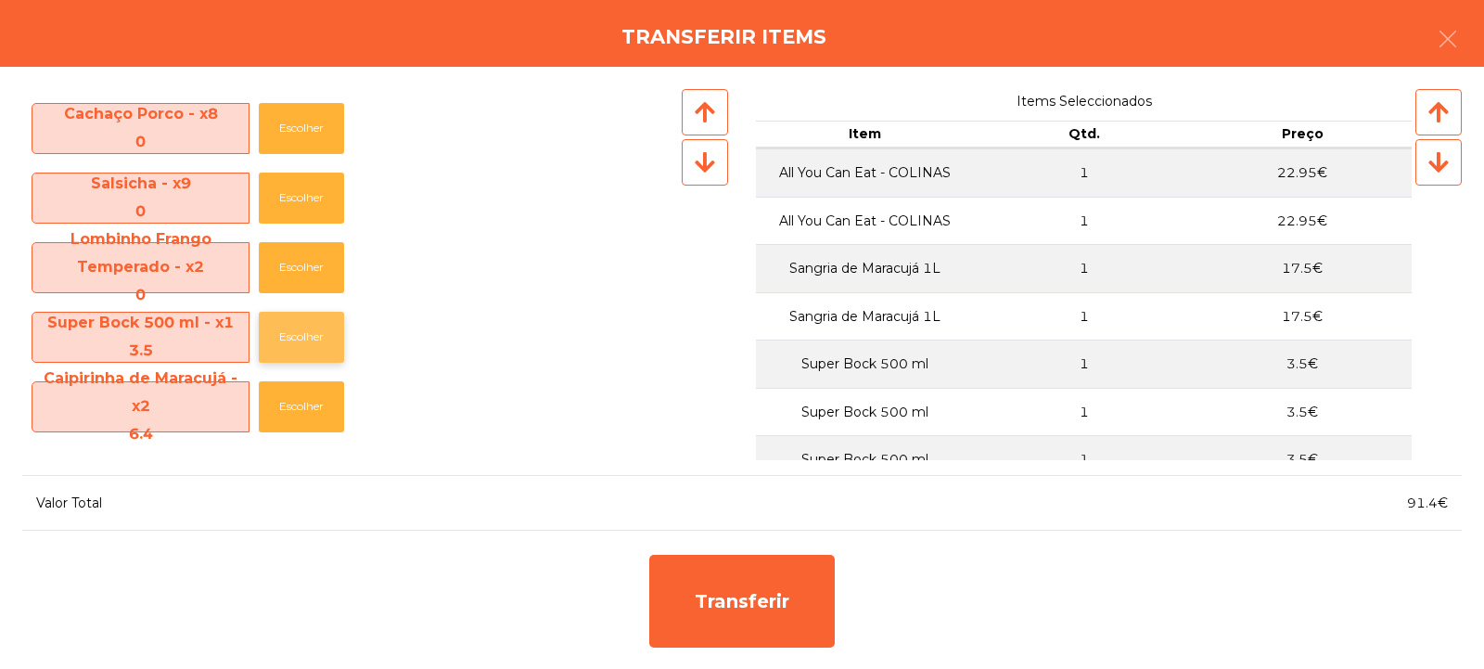
scroll to position [38, 0]
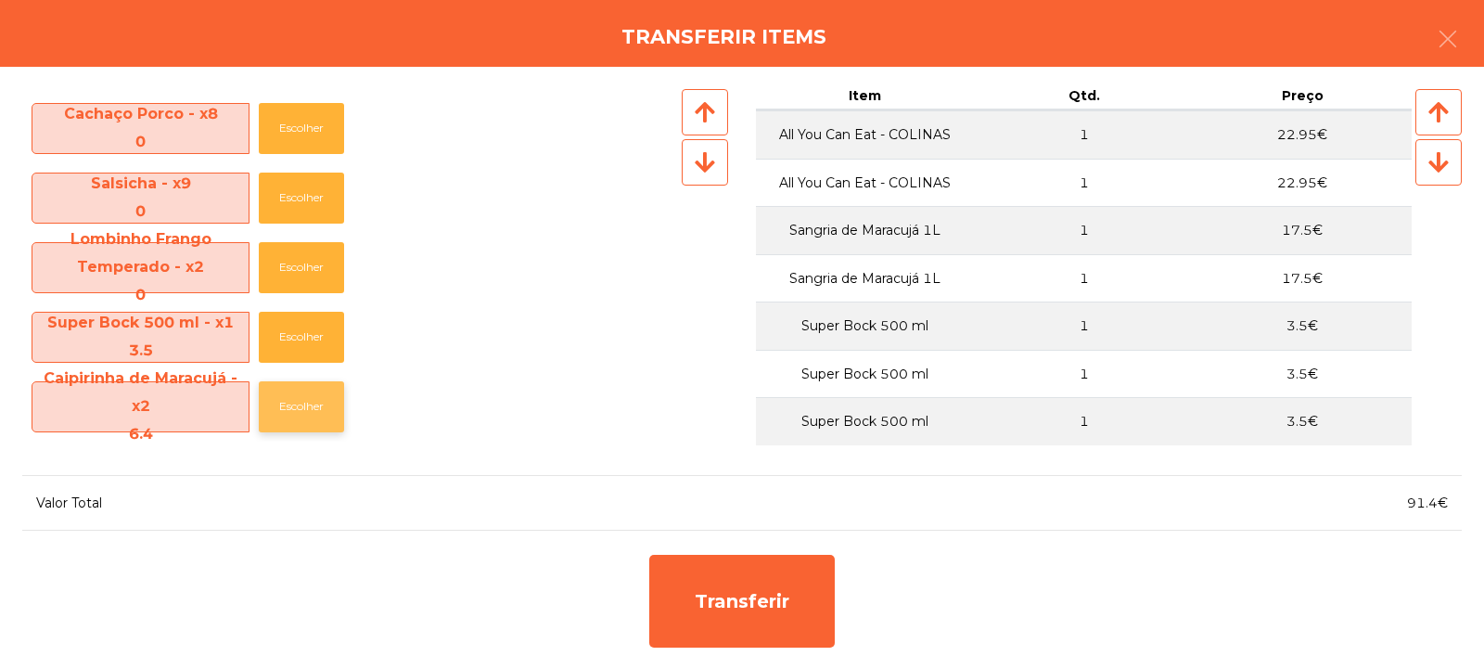
click at [321, 416] on button "Escolher" at bounding box center [301, 406] width 85 height 51
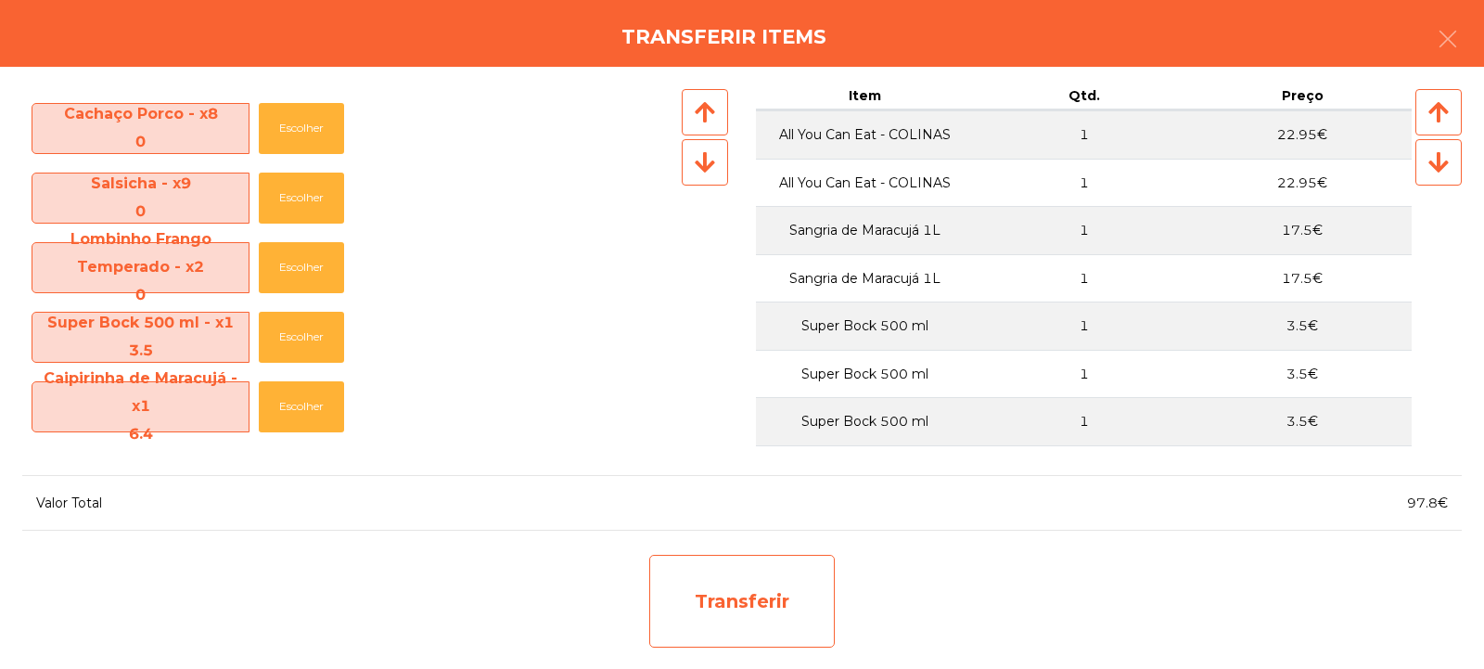
click at [778, 604] on div "Transferir" at bounding box center [742, 601] width 186 height 93
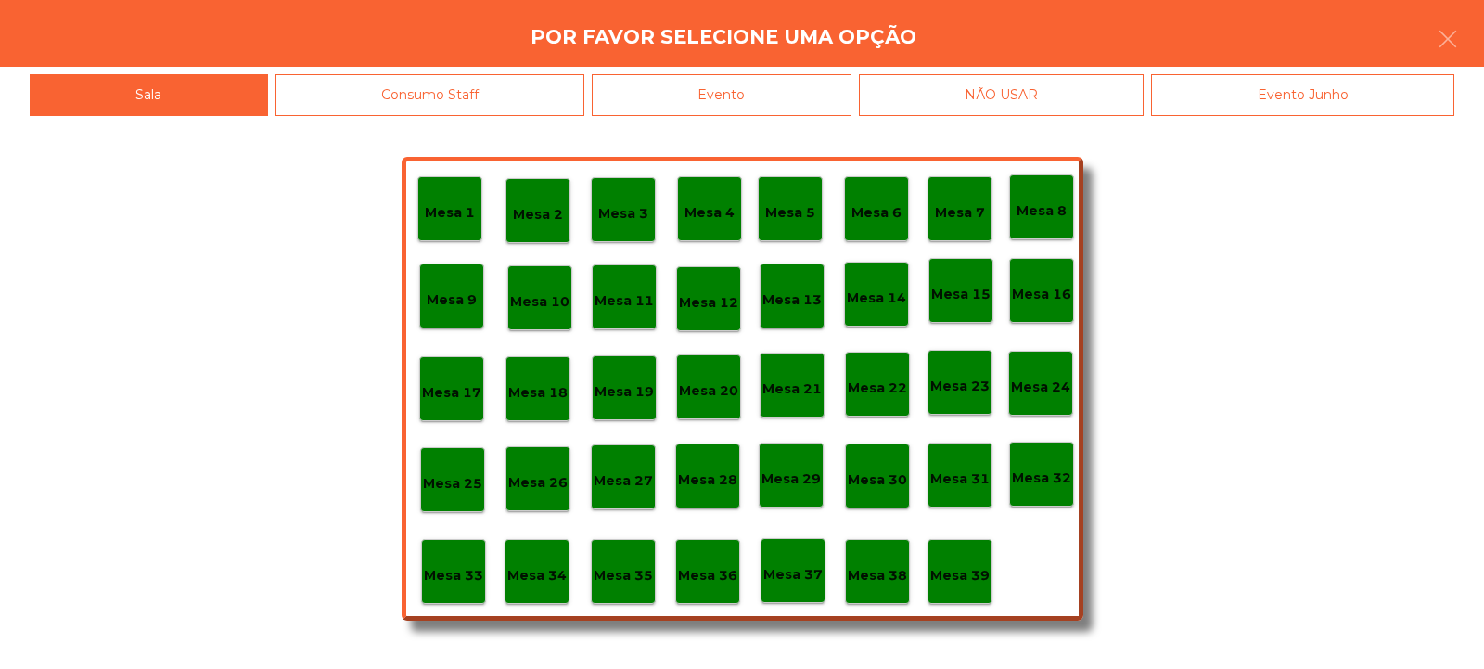
click at [468, 573] on p "Mesa 33" at bounding box center [453, 575] width 59 height 21
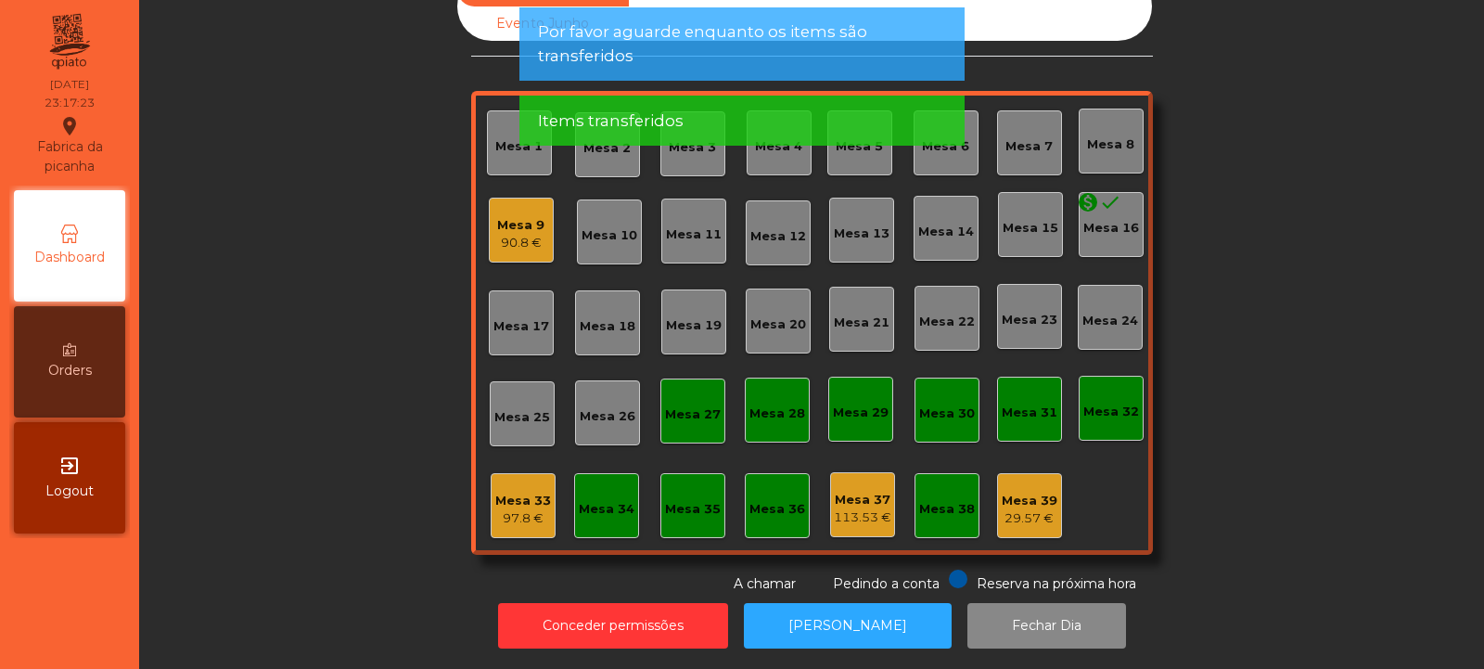
click at [527, 509] on div "97.8 €" at bounding box center [523, 518] width 56 height 19
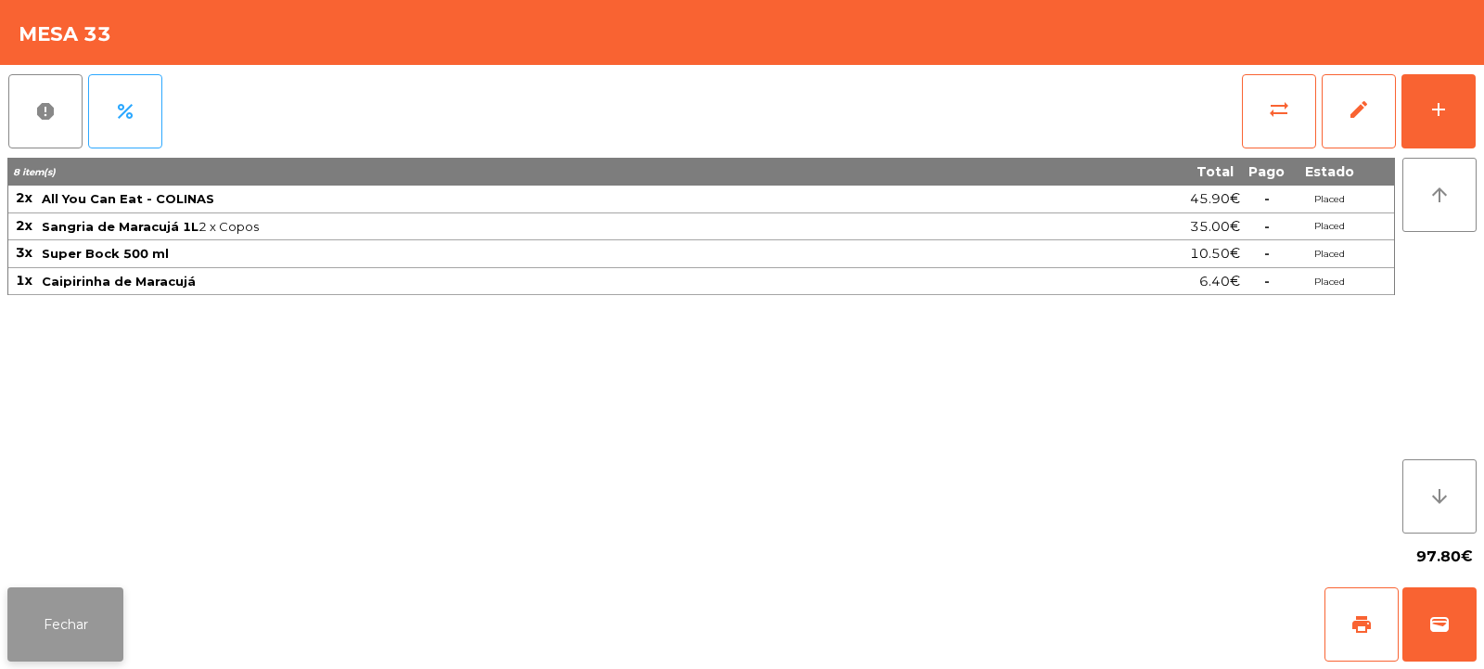
click at [112, 625] on button "Fechar" at bounding box center [65, 624] width 116 height 74
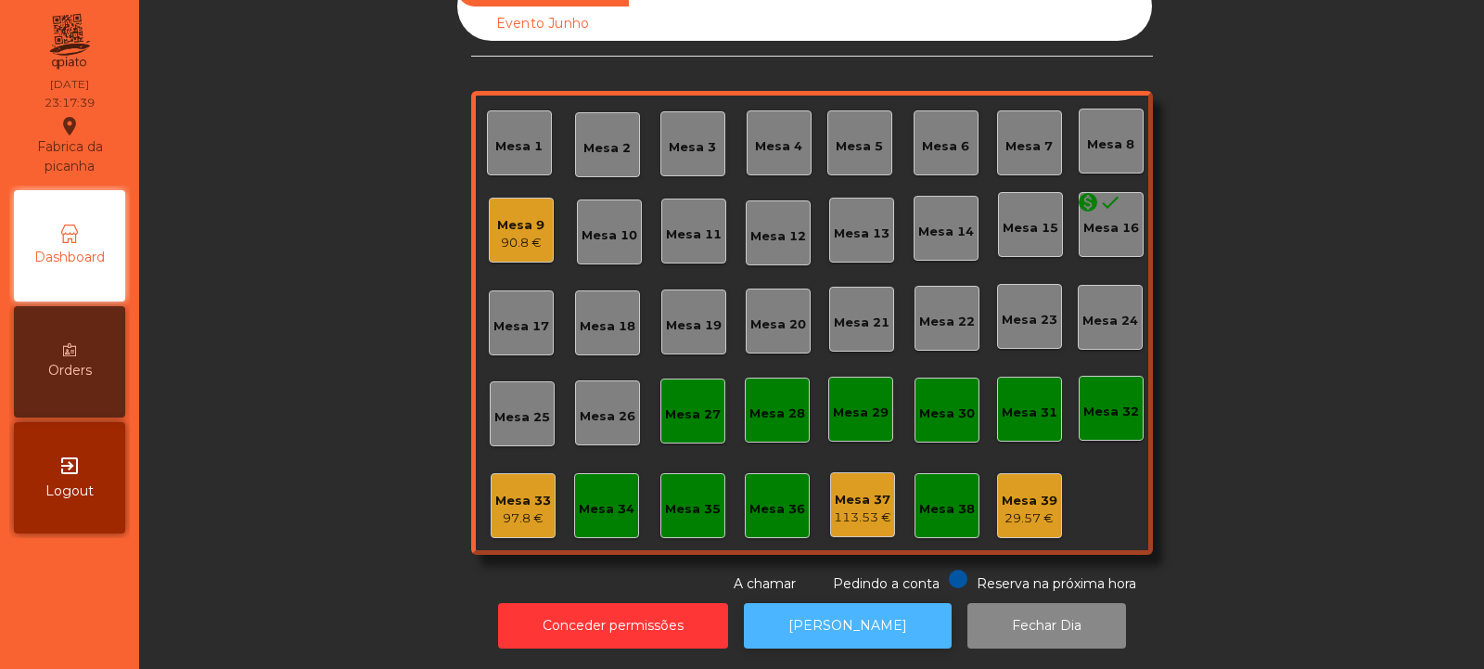
click at [861, 603] on button "[PERSON_NAME]" at bounding box center [848, 625] width 208 height 45
click at [530, 492] on div "Mesa 33" at bounding box center [523, 501] width 56 height 19
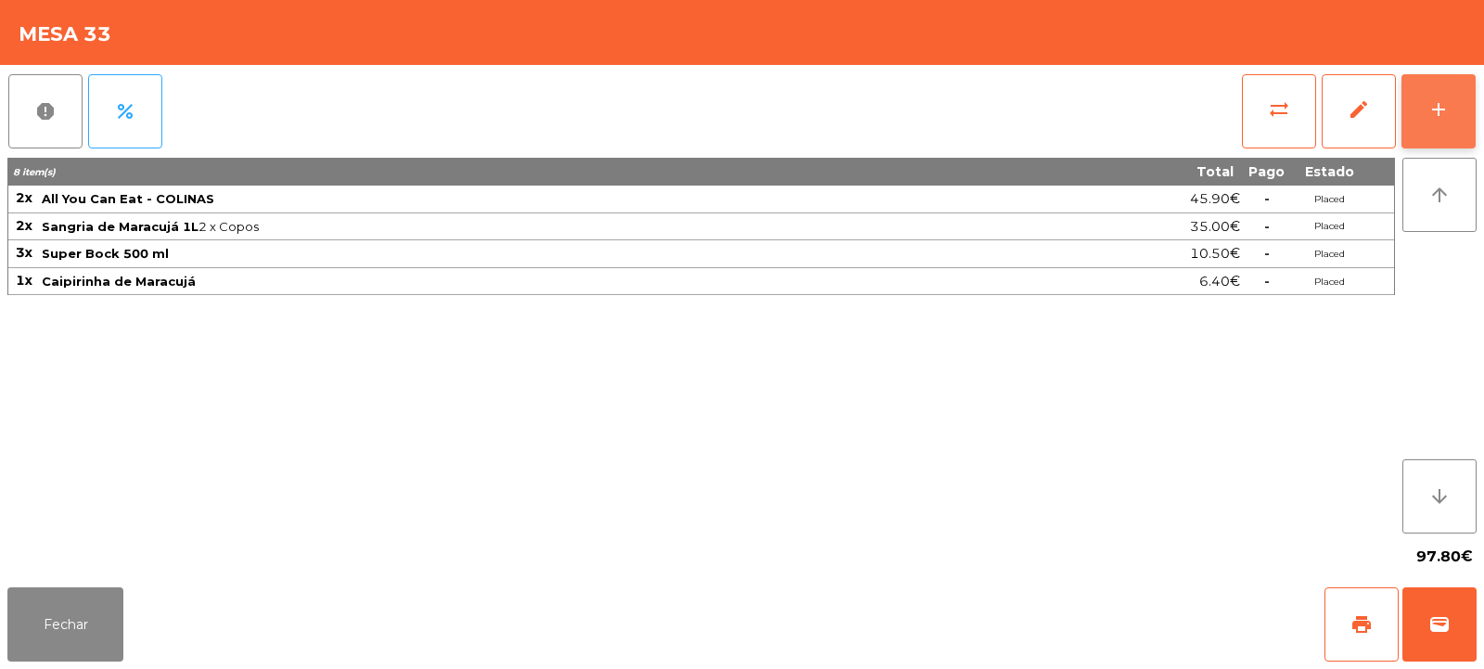
click at [1454, 119] on button "add" at bounding box center [1439, 111] width 74 height 74
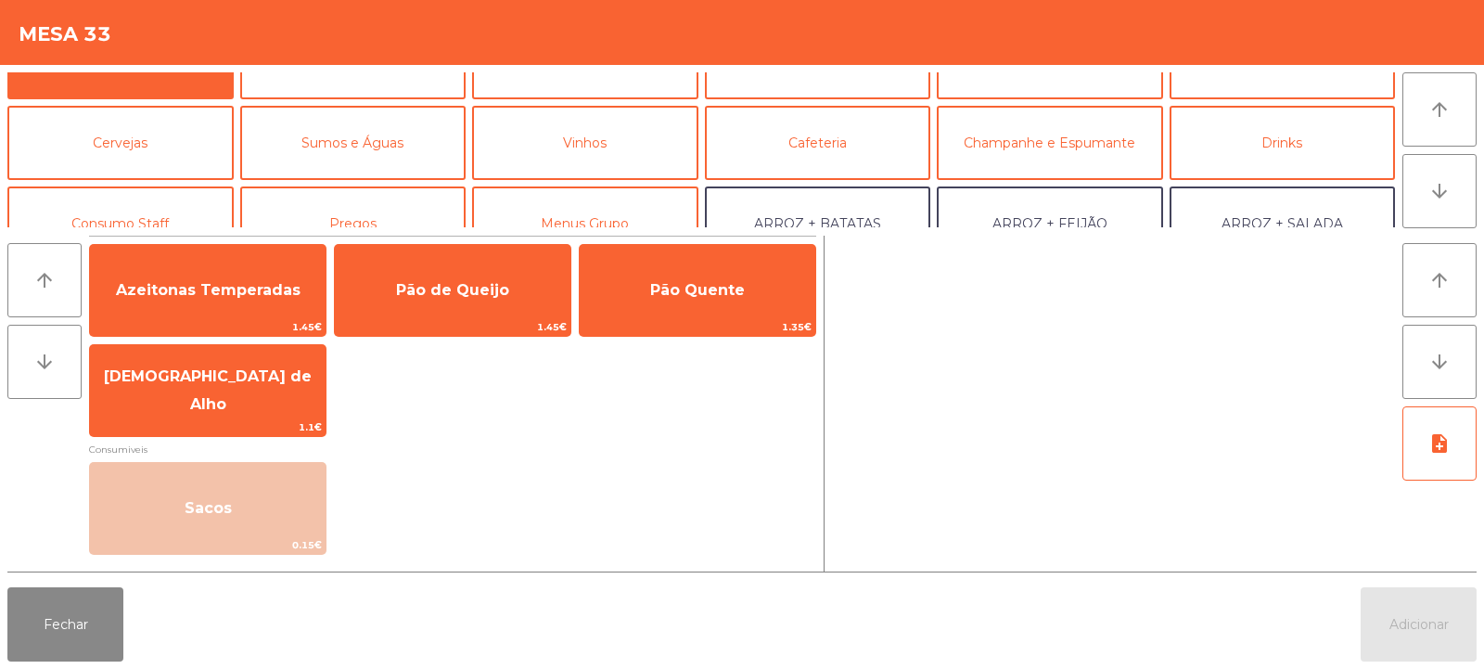
scroll to position [50, 0]
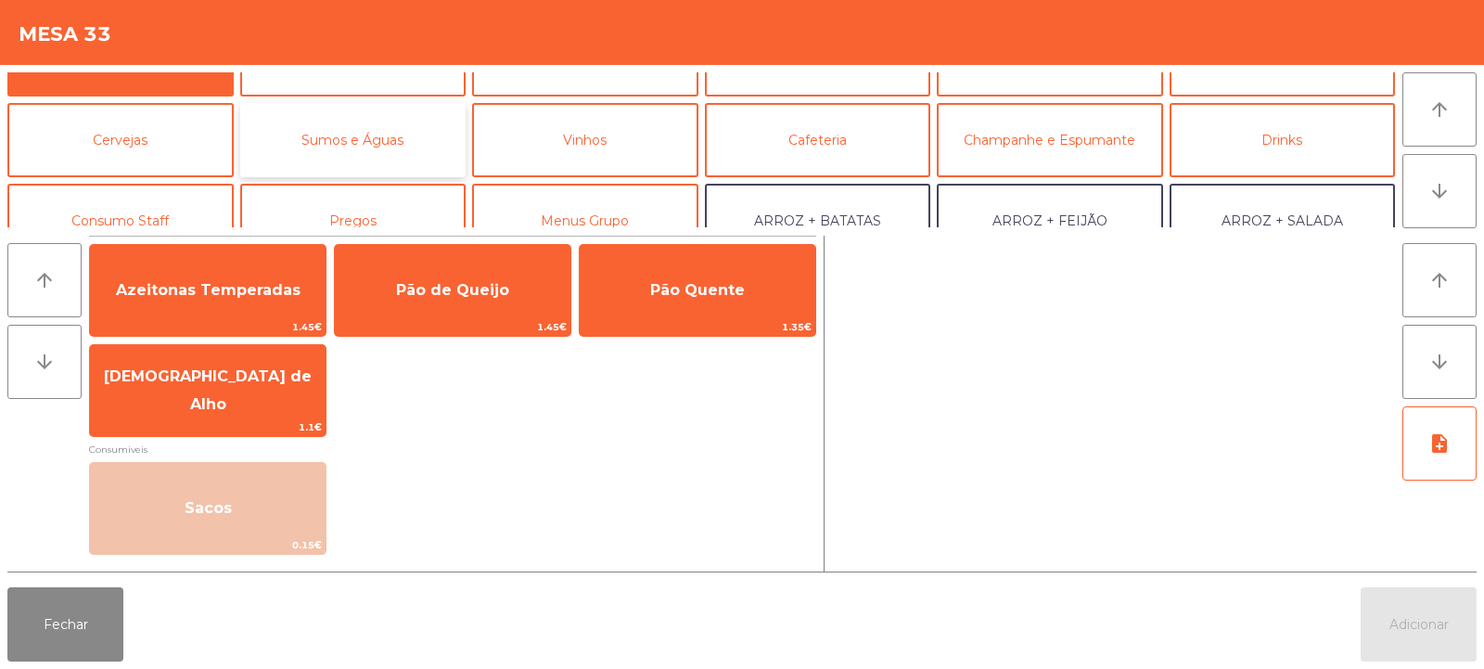
click at [401, 151] on button "Sumos e Águas" at bounding box center [353, 140] width 226 height 74
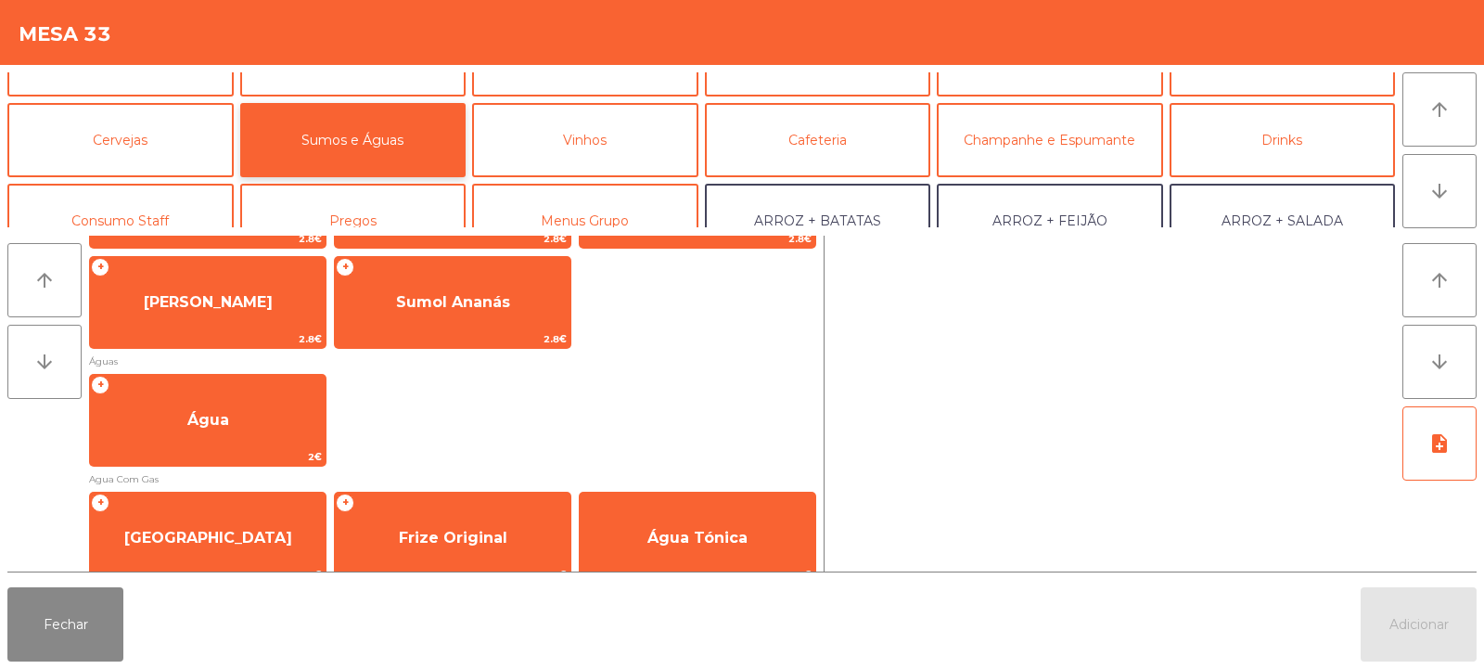
scroll to position [511, 0]
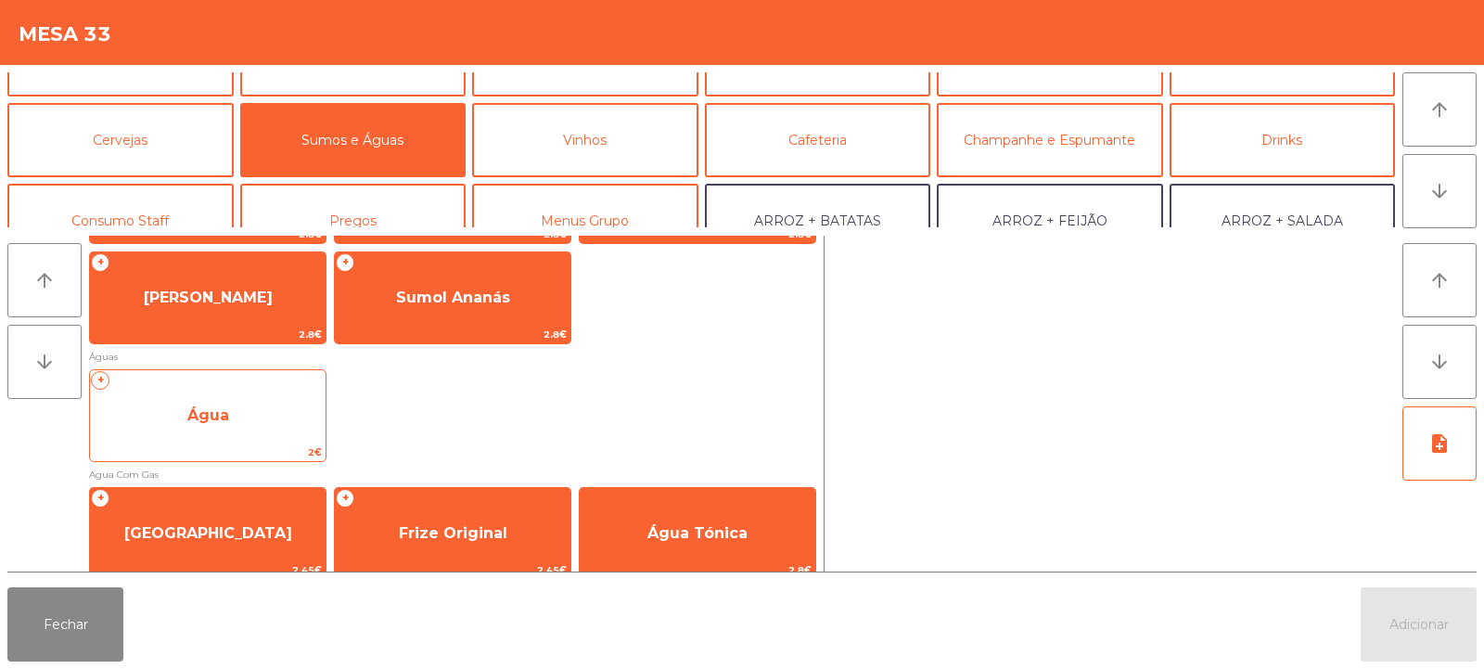
click at [276, 432] on span "Água" at bounding box center [208, 416] width 236 height 50
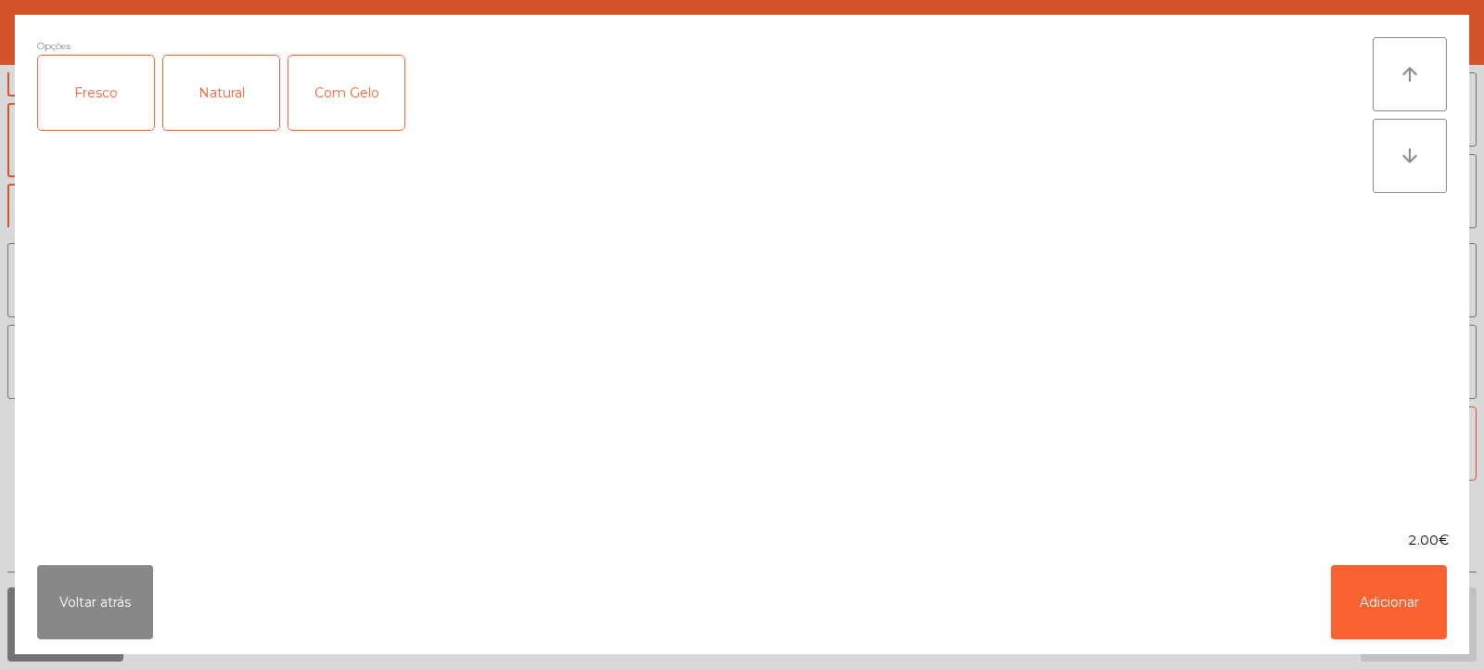
click at [121, 96] on div "Fresco" at bounding box center [96, 93] width 116 height 74
click at [1396, 609] on button "Adicionar" at bounding box center [1389, 602] width 116 height 74
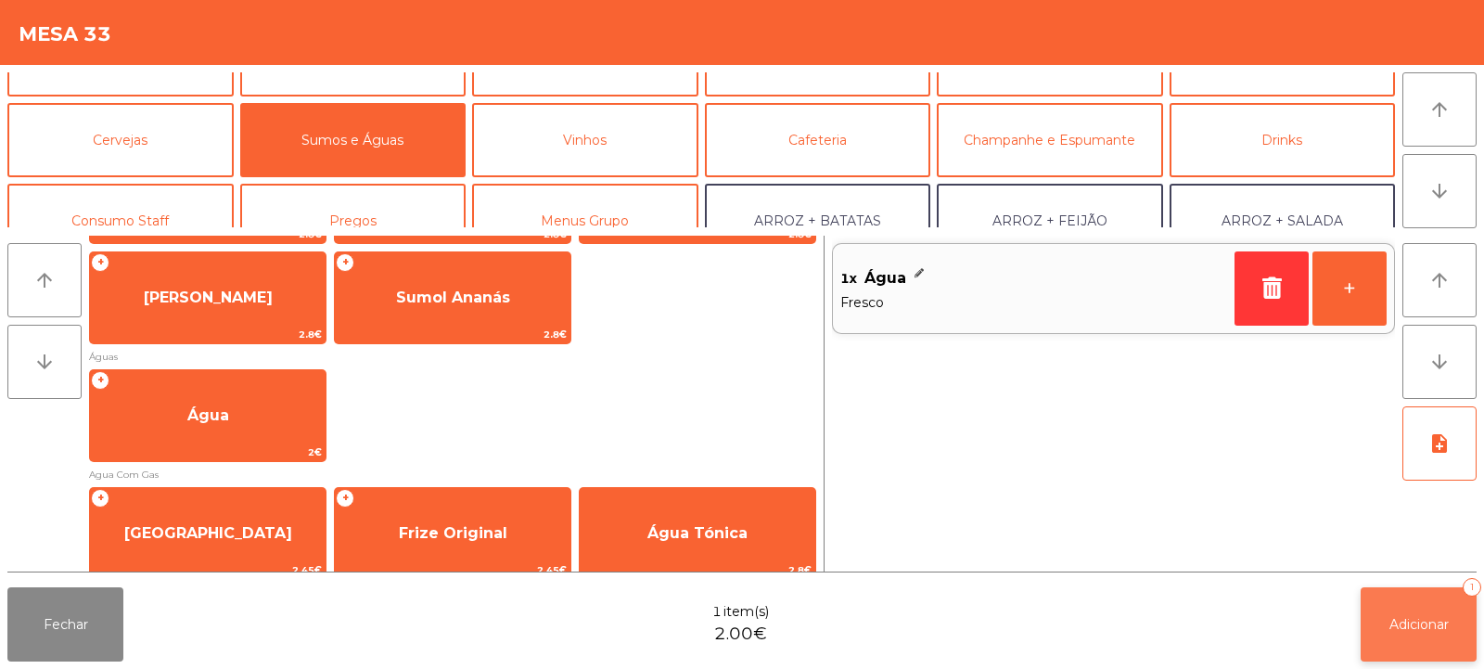
click at [1438, 636] on button "Adicionar 1" at bounding box center [1419, 624] width 116 height 74
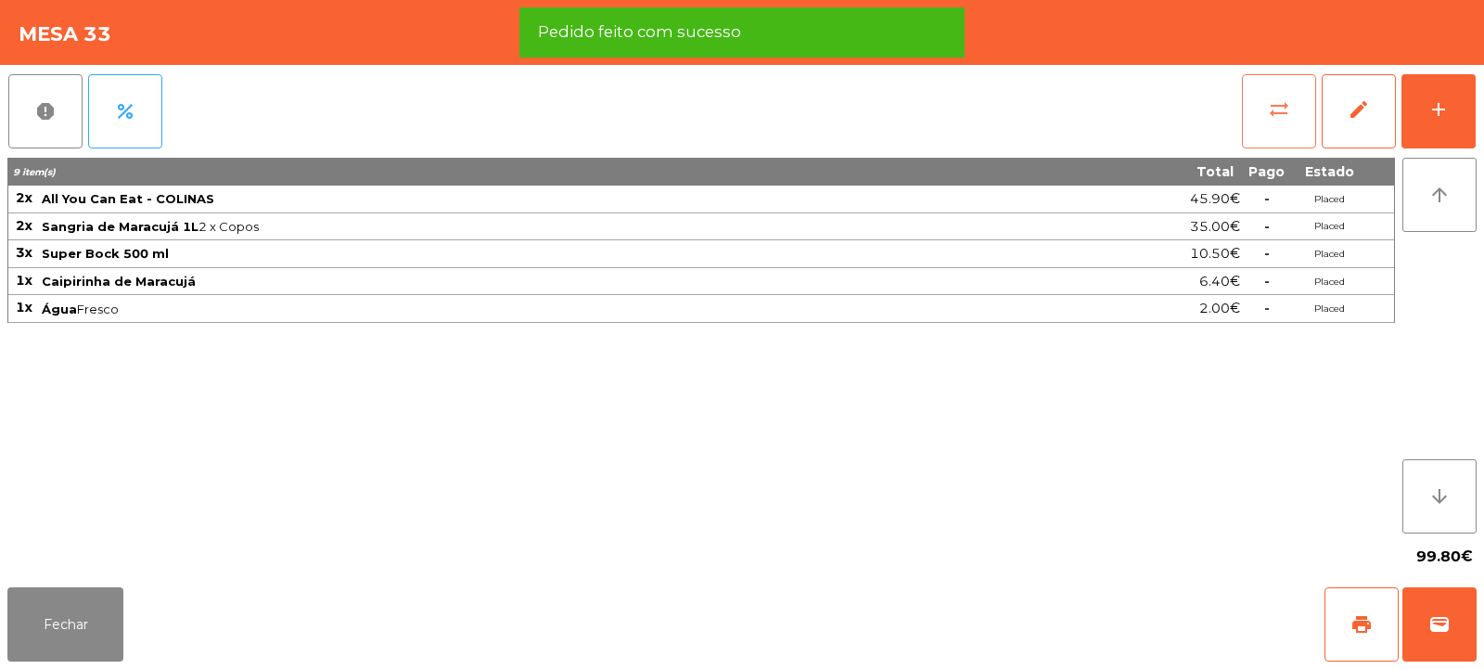
click at [1281, 124] on button "sync_alt" at bounding box center [1279, 111] width 74 height 74
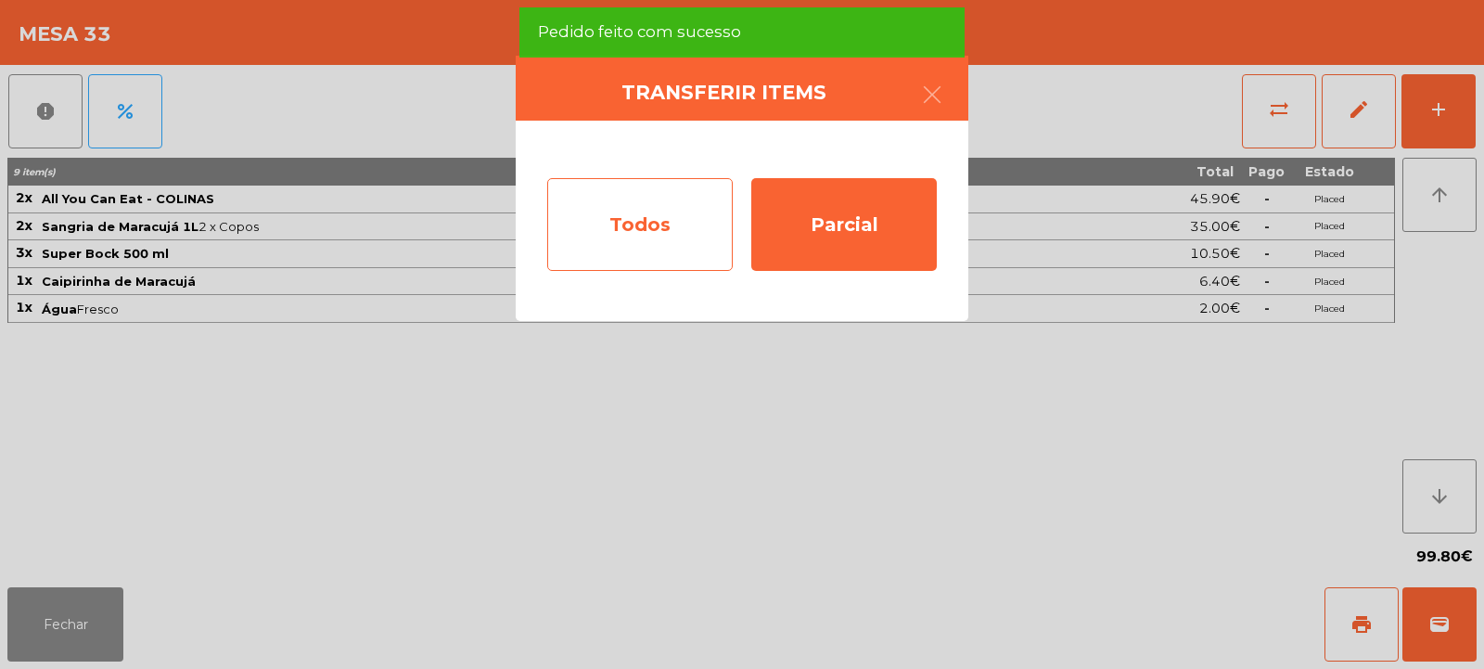
click at [667, 236] on div "Todos" at bounding box center [640, 224] width 186 height 93
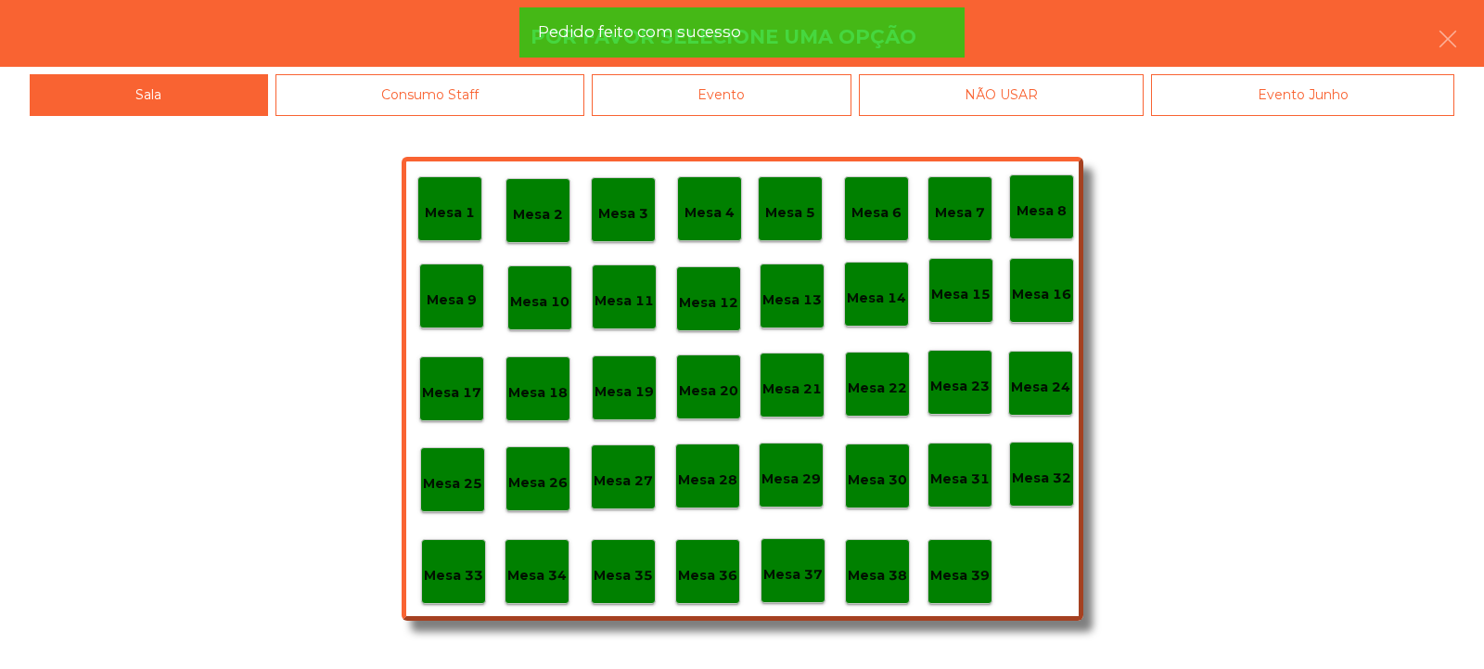
click at [808, 95] on div "Evento" at bounding box center [722, 95] width 260 height 42
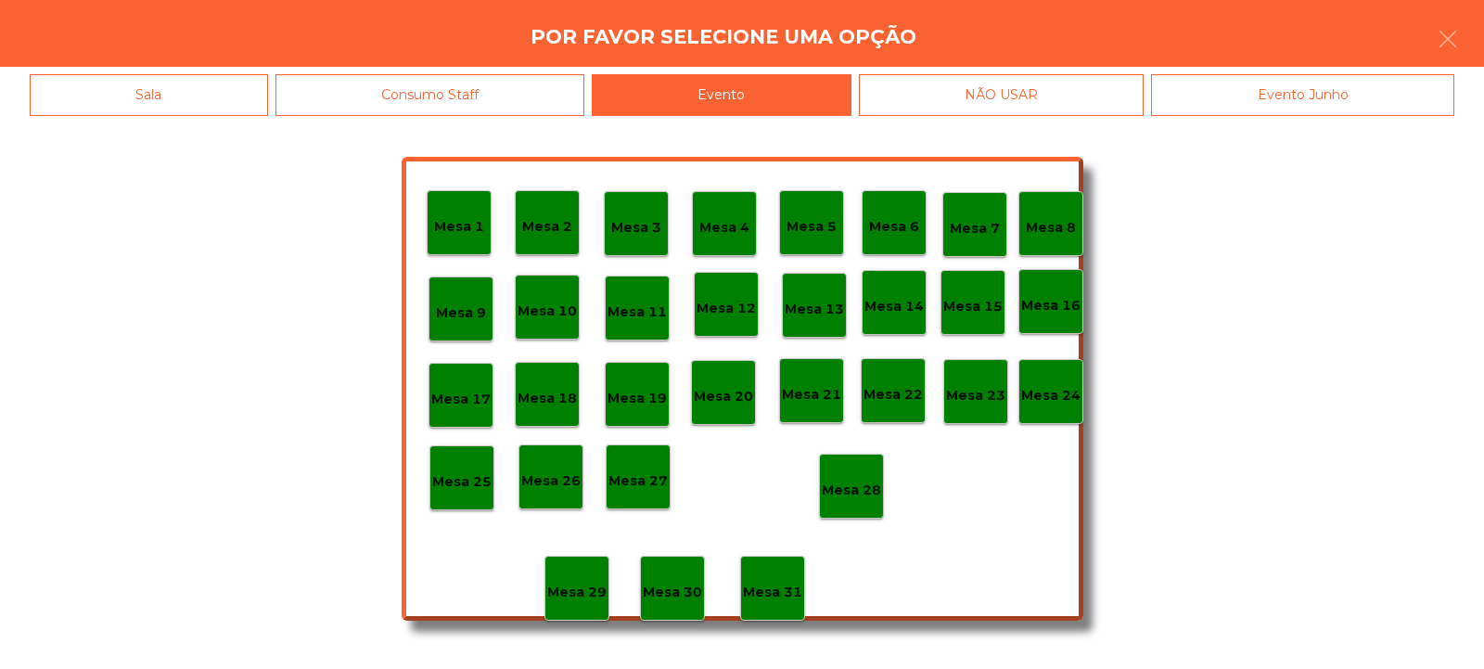
click at [851, 487] on p "Mesa 28" at bounding box center [851, 490] width 59 height 21
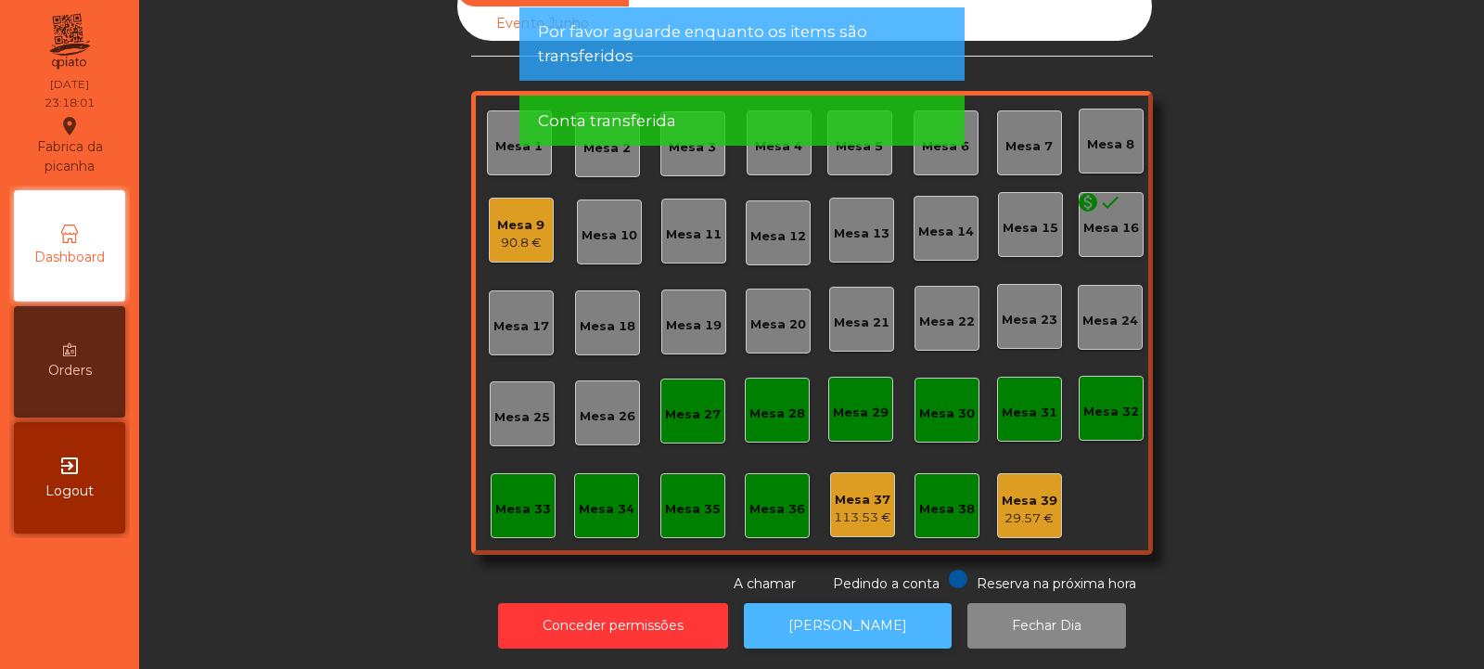
click at [875, 606] on button "[PERSON_NAME]" at bounding box center [848, 625] width 208 height 45
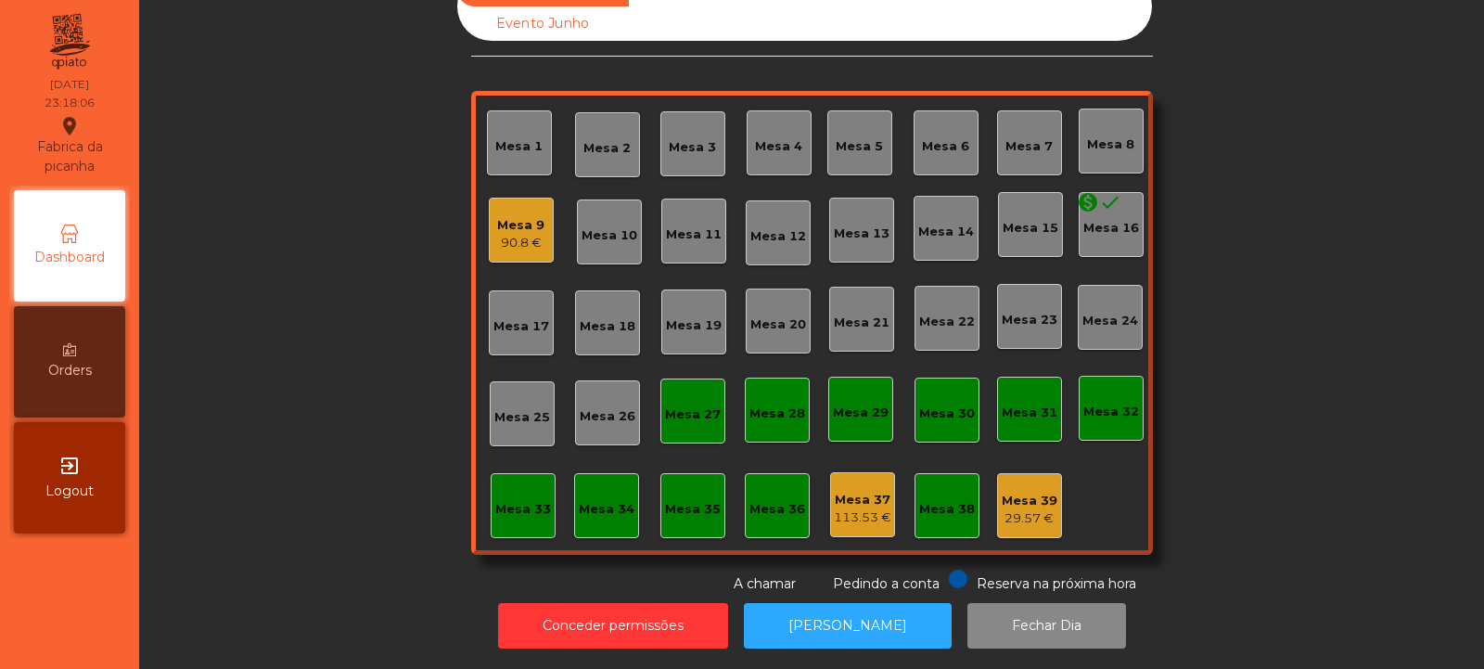
click at [508, 234] on div "90.8 €" at bounding box center [520, 243] width 47 height 19
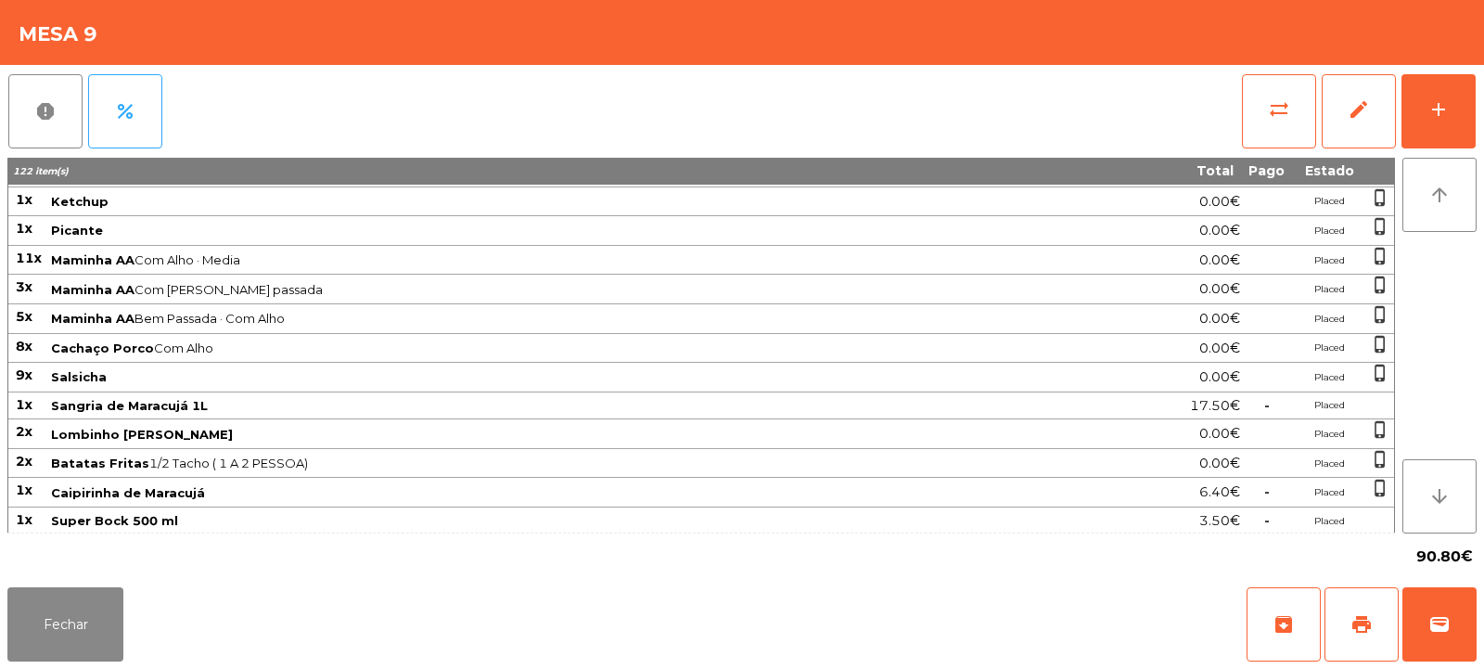
scroll to position [0, 0]
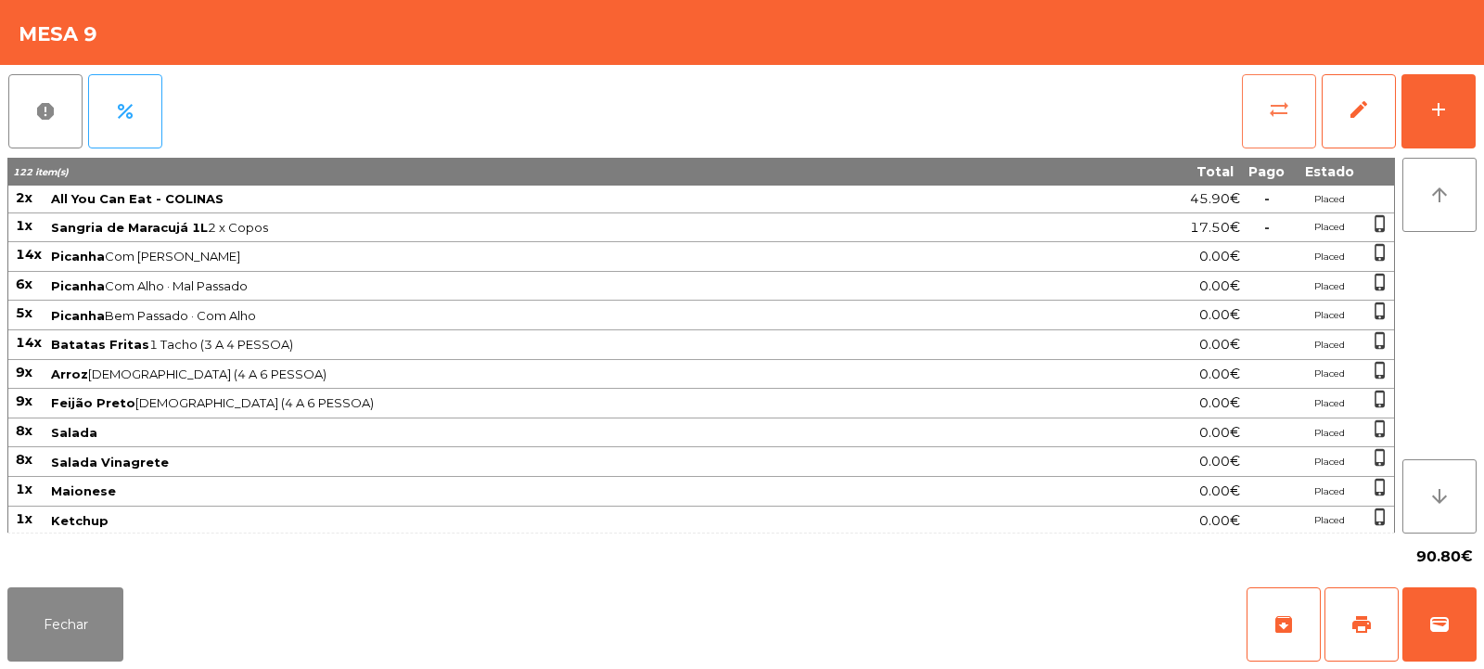
click at [1281, 114] on span "sync_alt" at bounding box center [1279, 109] width 22 height 22
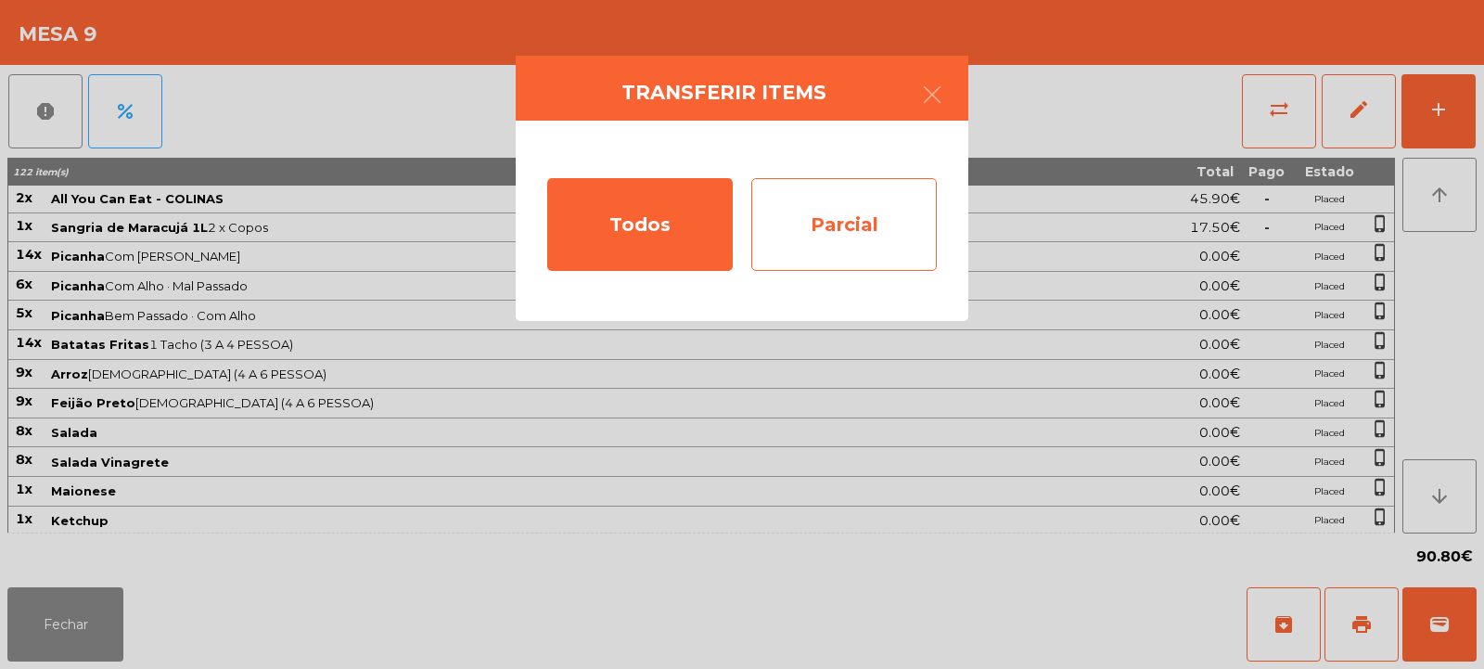
click at [856, 218] on div "Parcial" at bounding box center [844, 224] width 186 height 93
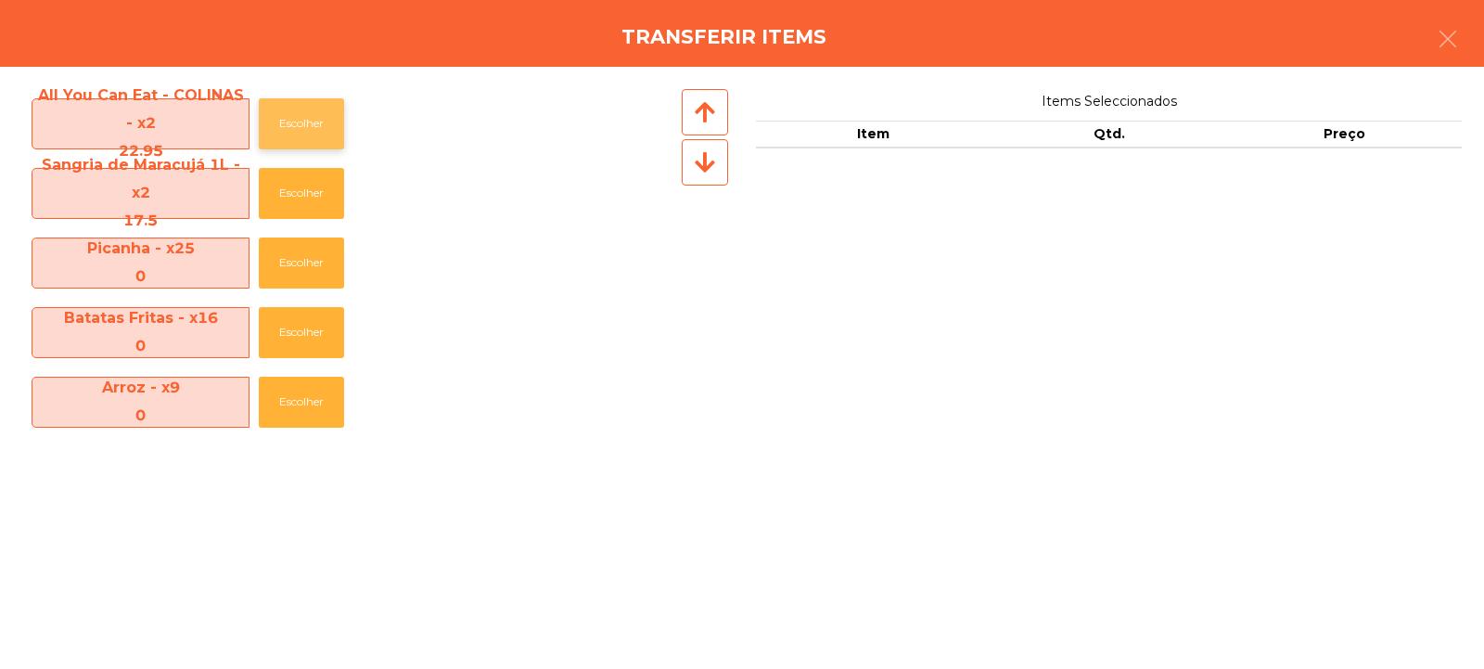
click at [307, 107] on button "Escolher" at bounding box center [301, 123] width 85 height 51
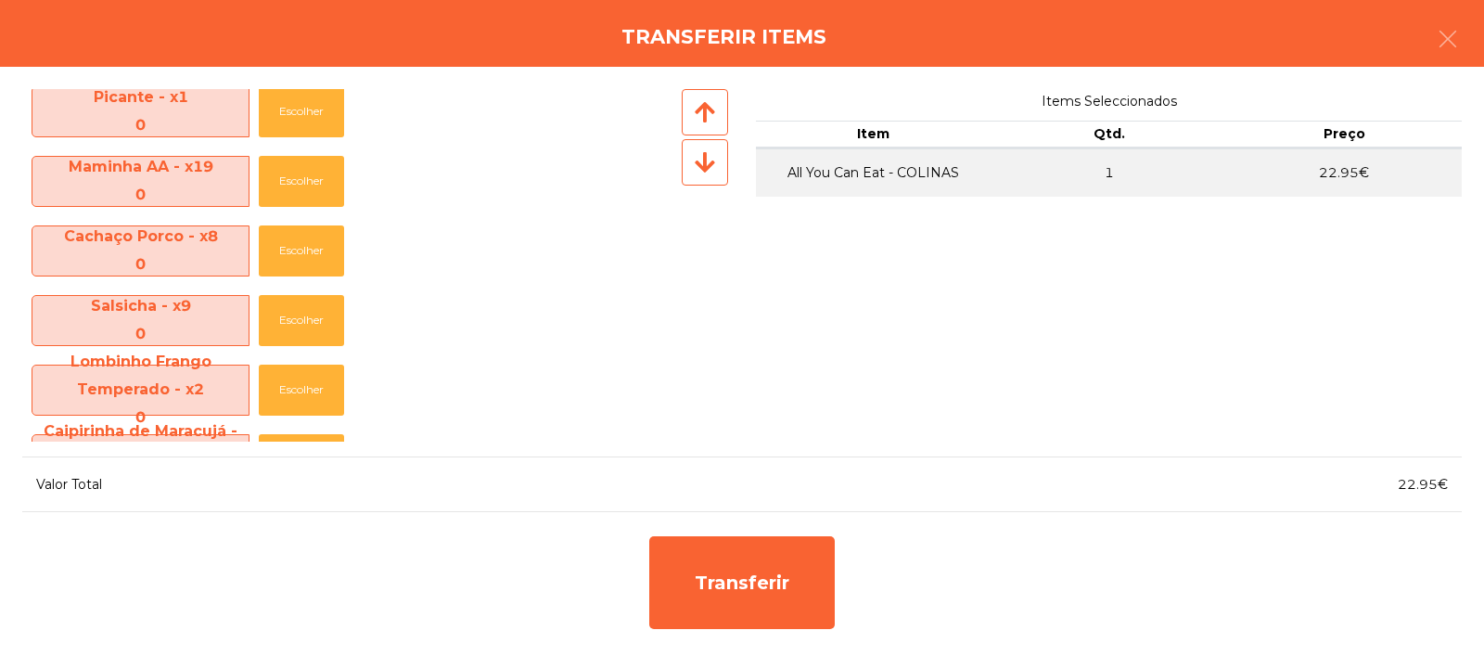
scroll to position [830, 0]
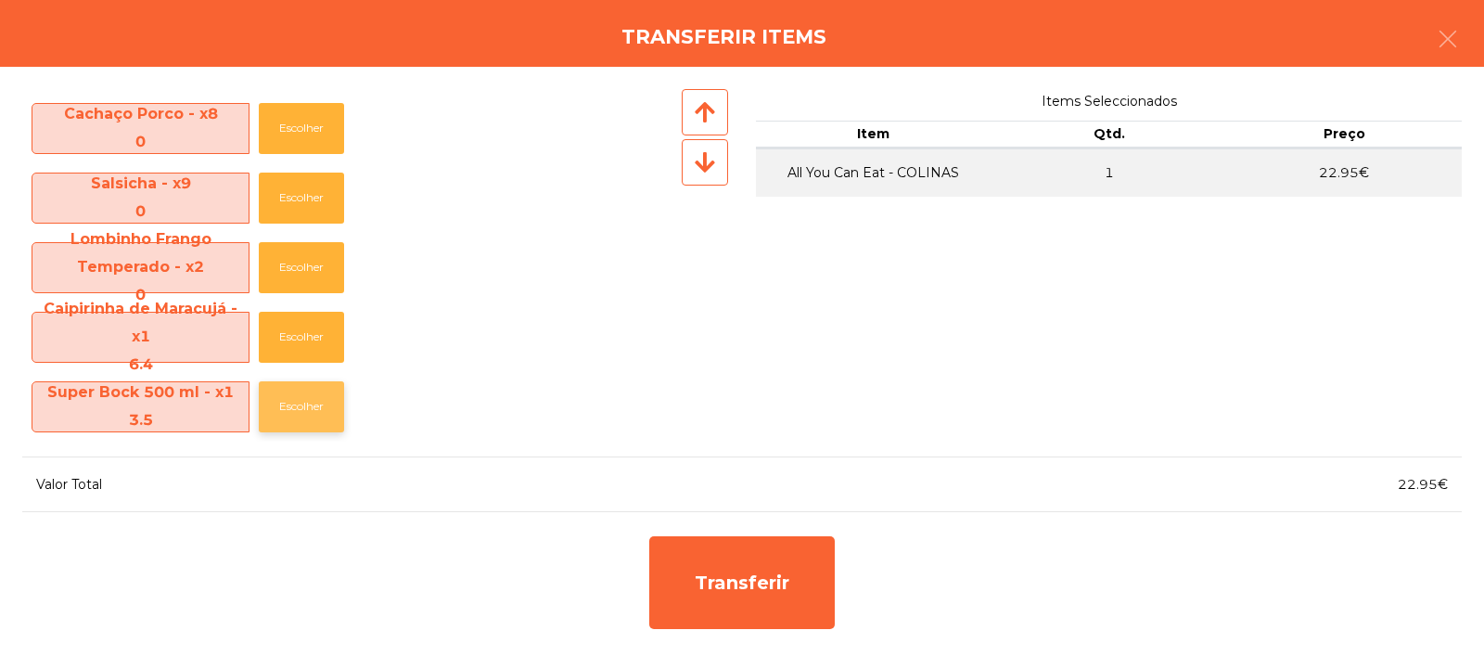
click at [291, 408] on button "Escolher" at bounding box center [301, 406] width 85 height 51
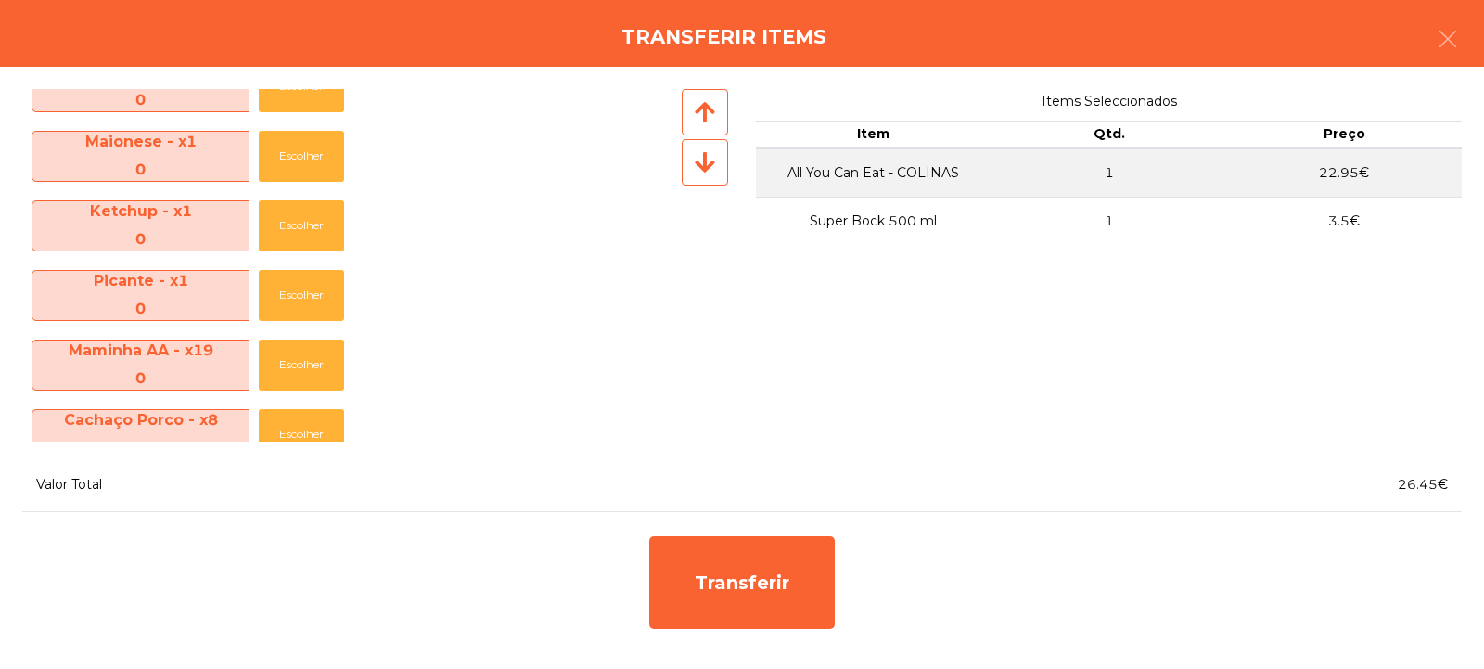
scroll to position [761, 0]
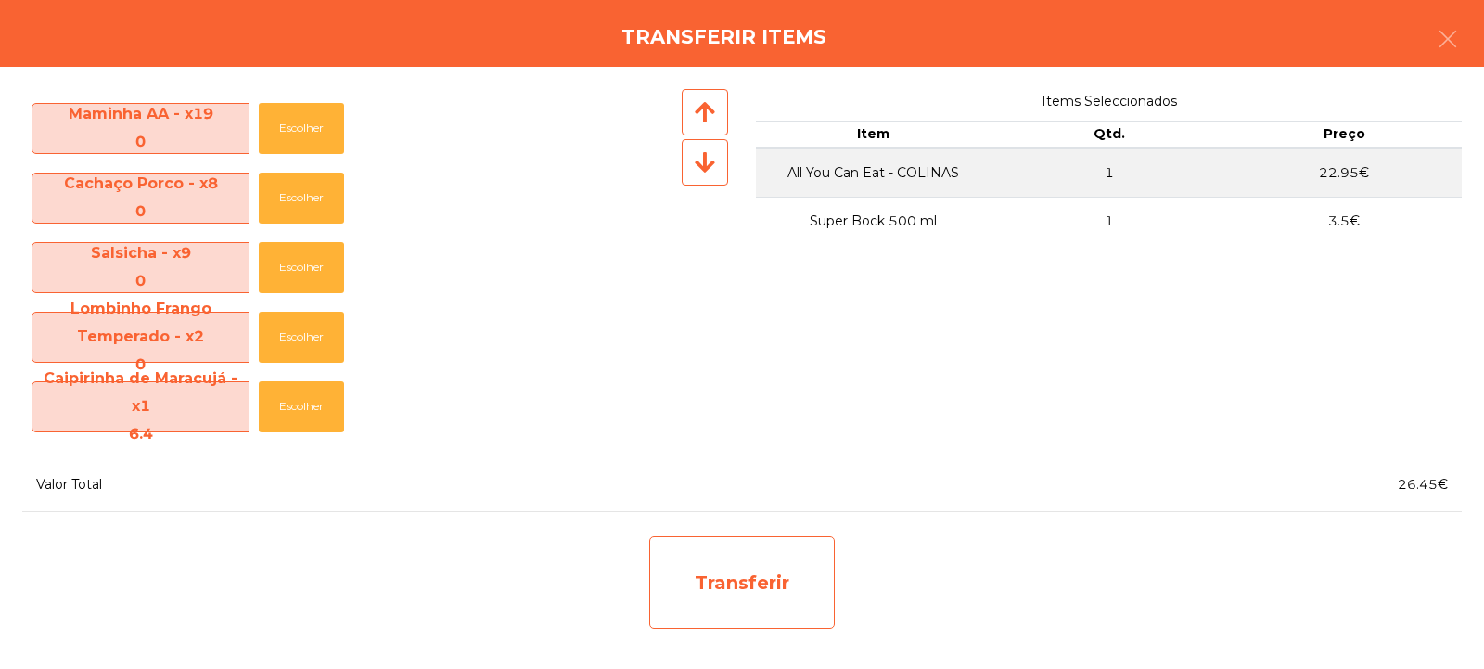
click at [763, 596] on div "Transferir" at bounding box center [742, 582] width 186 height 93
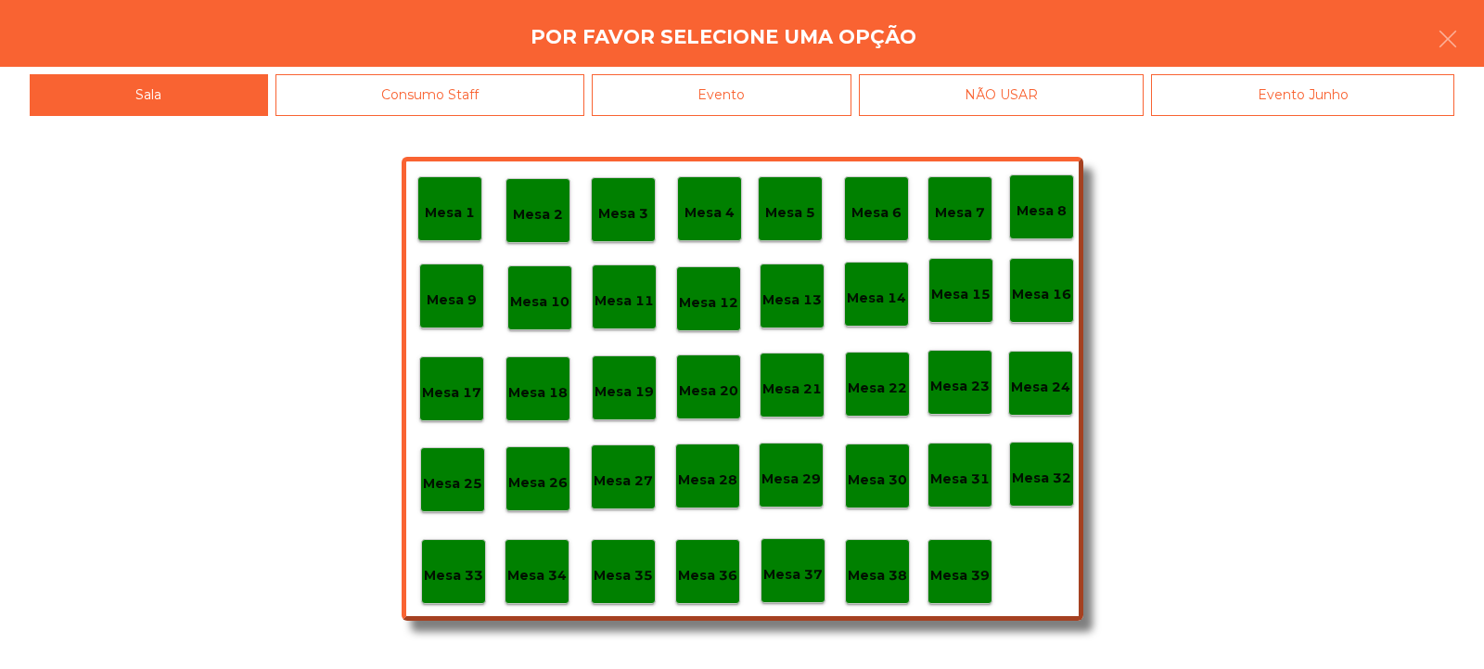
click at [454, 582] on p "Mesa 33" at bounding box center [453, 575] width 59 height 21
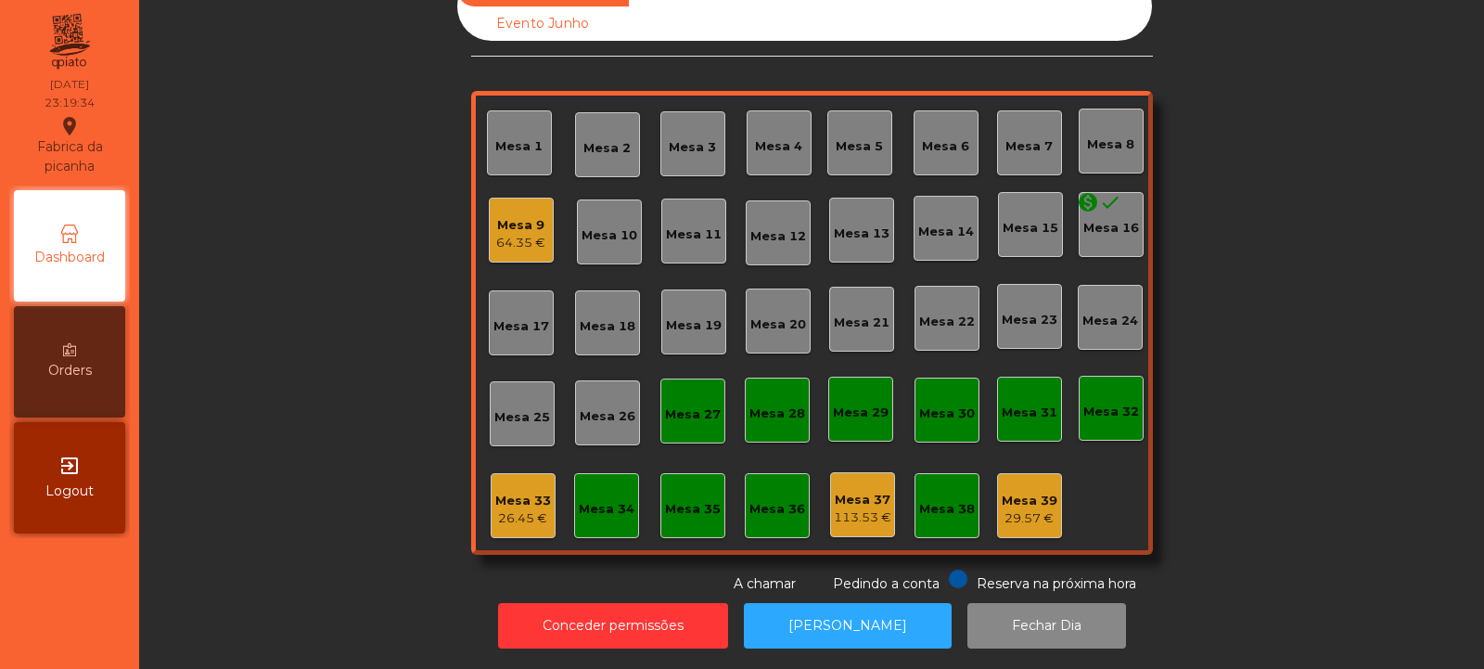
click at [515, 509] on div "26.45 €" at bounding box center [523, 518] width 56 height 19
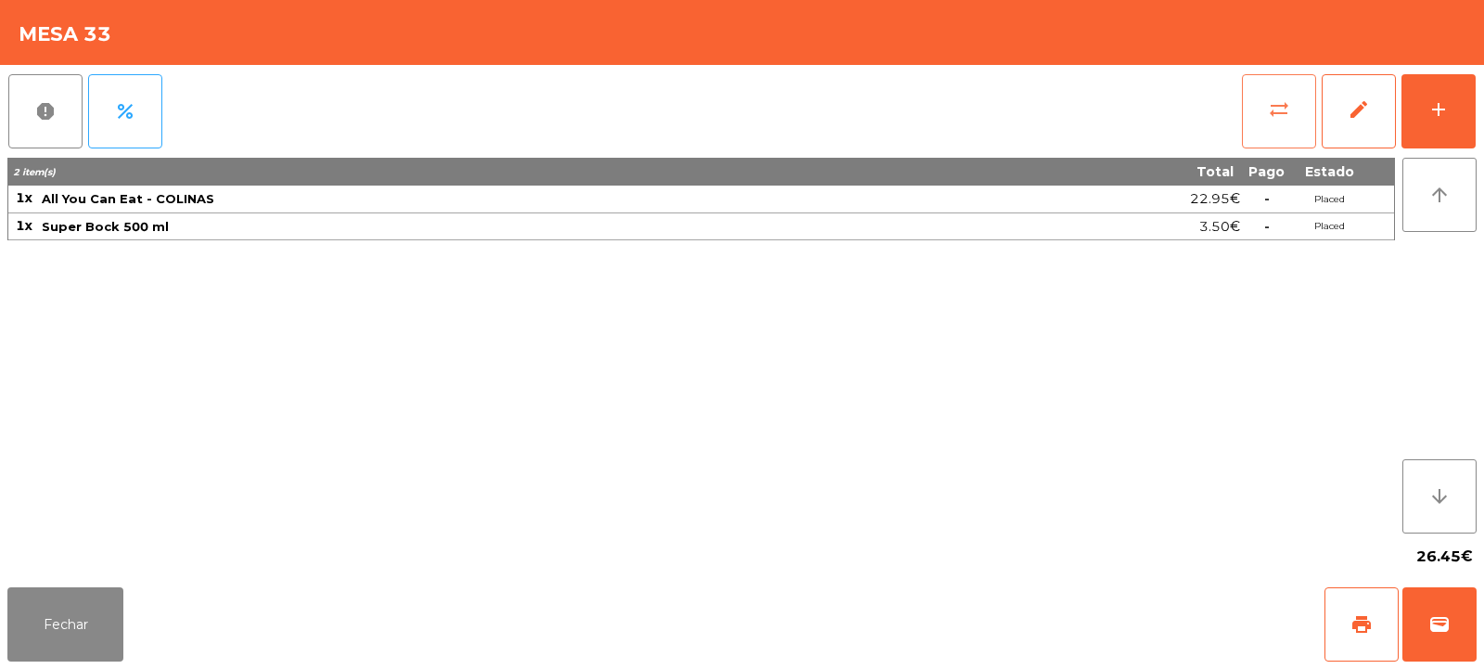
click at [1276, 107] on span "sync_alt" at bounding box center [1279, 109] width 22 height 22
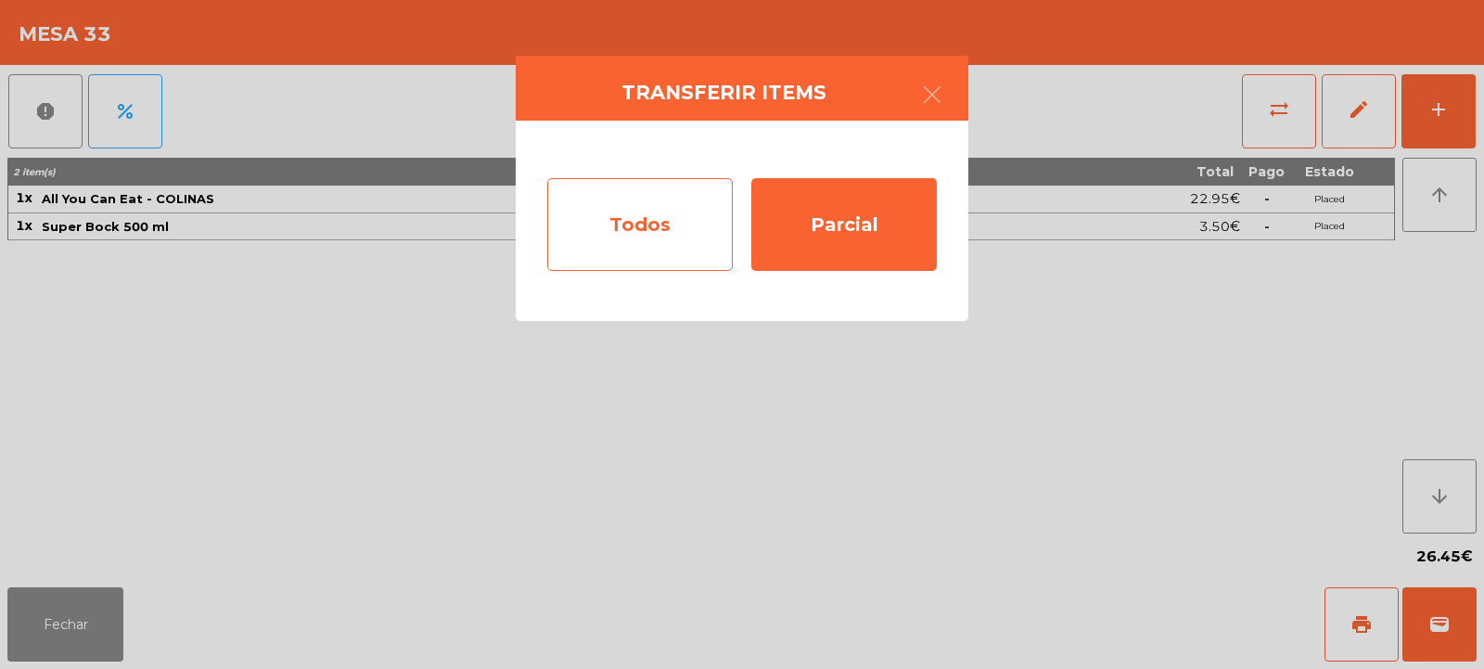
click at [676, 201] on div "Todos" at bounding box center [640, 224] width 186 height 93
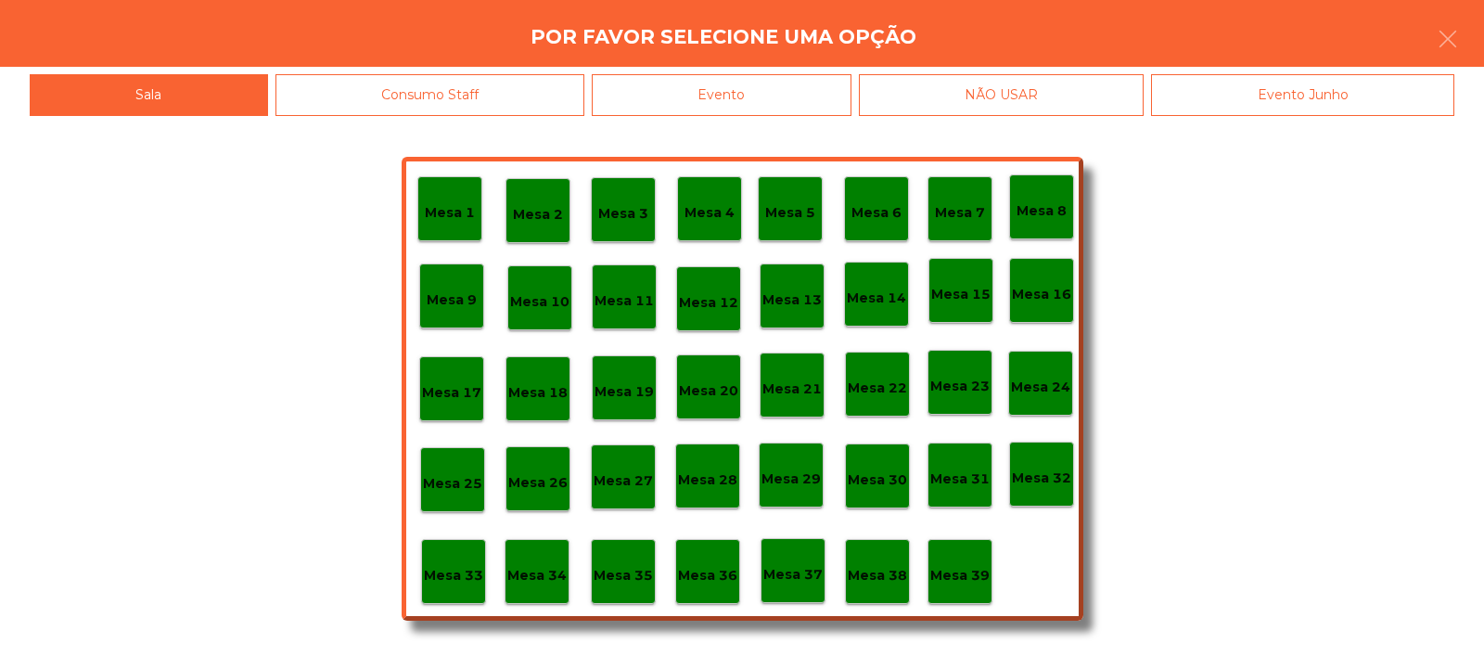
click at [789, 96] on div "Evento" at bounding box center [722, 95] width 260 height 42
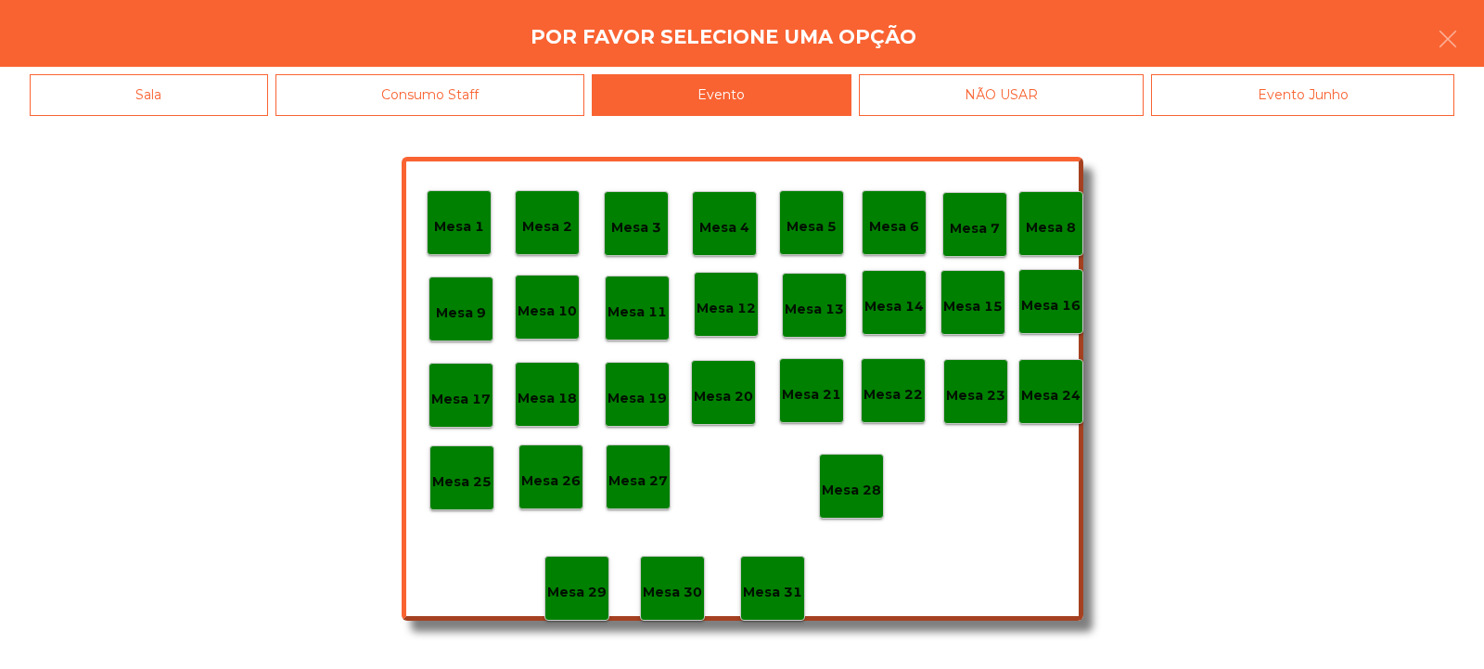
click at [879, 472] on div "Mesa 28" at bounding box center [851, 486] width 59 height 29
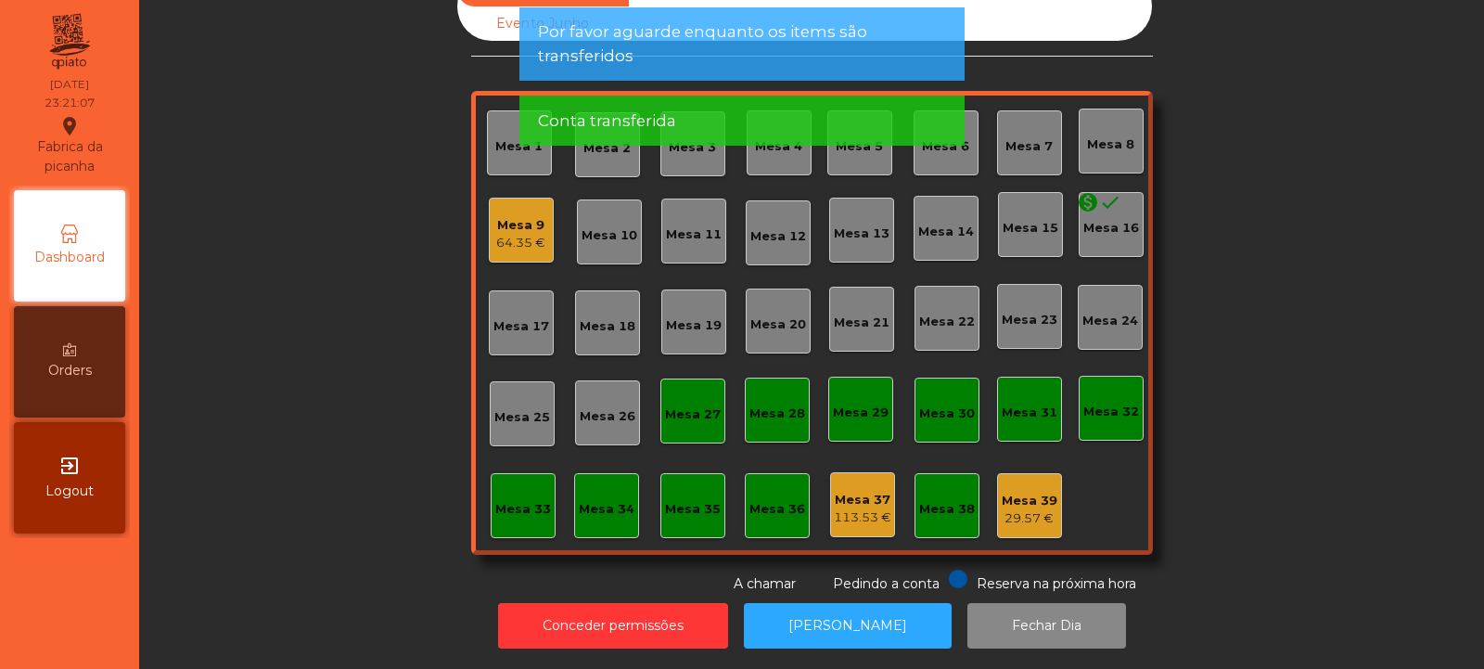
click at [519, 234] on div "64.35 €" at bounding box center [520, 243] width 49 height 19
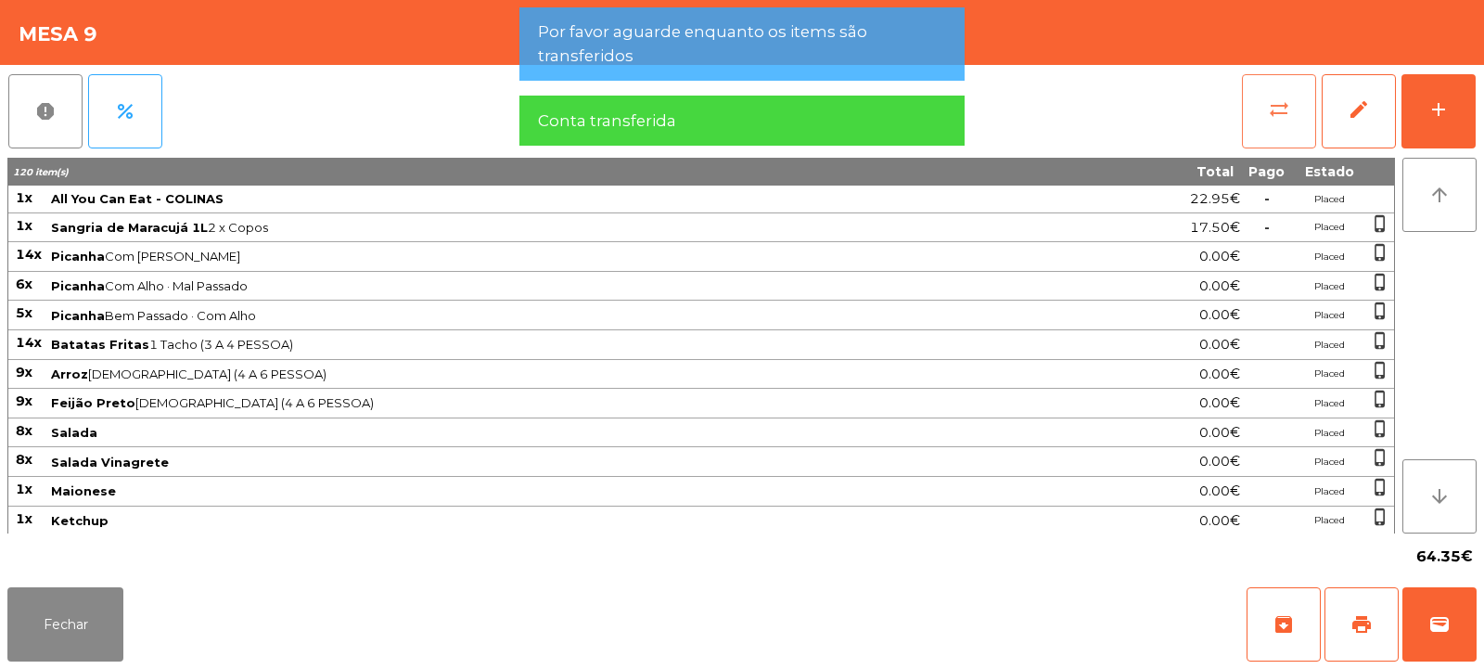
click at [1282, 111] on span "sync_alt" at bounding box center [1279, 109] width 22 height 22
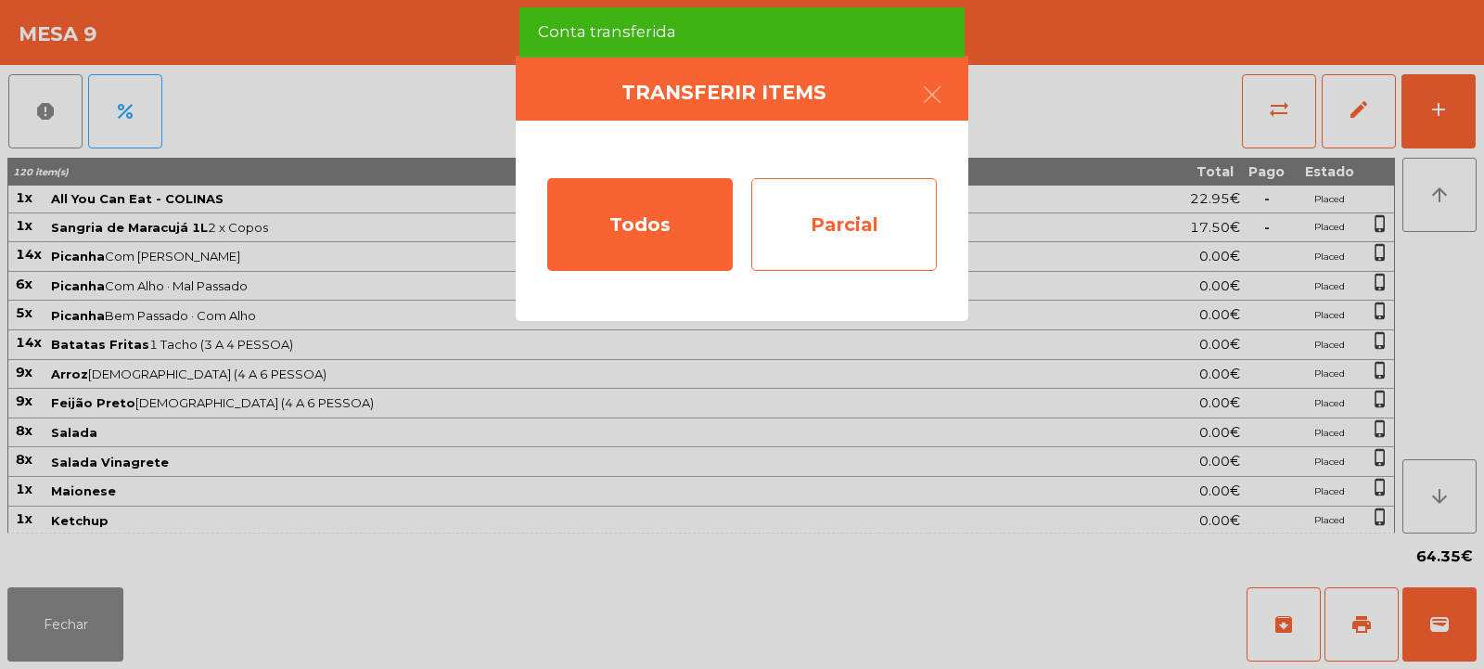
click at [852, 230] on div "Parcial" at bounding box center [844, 224] width 186 height 93
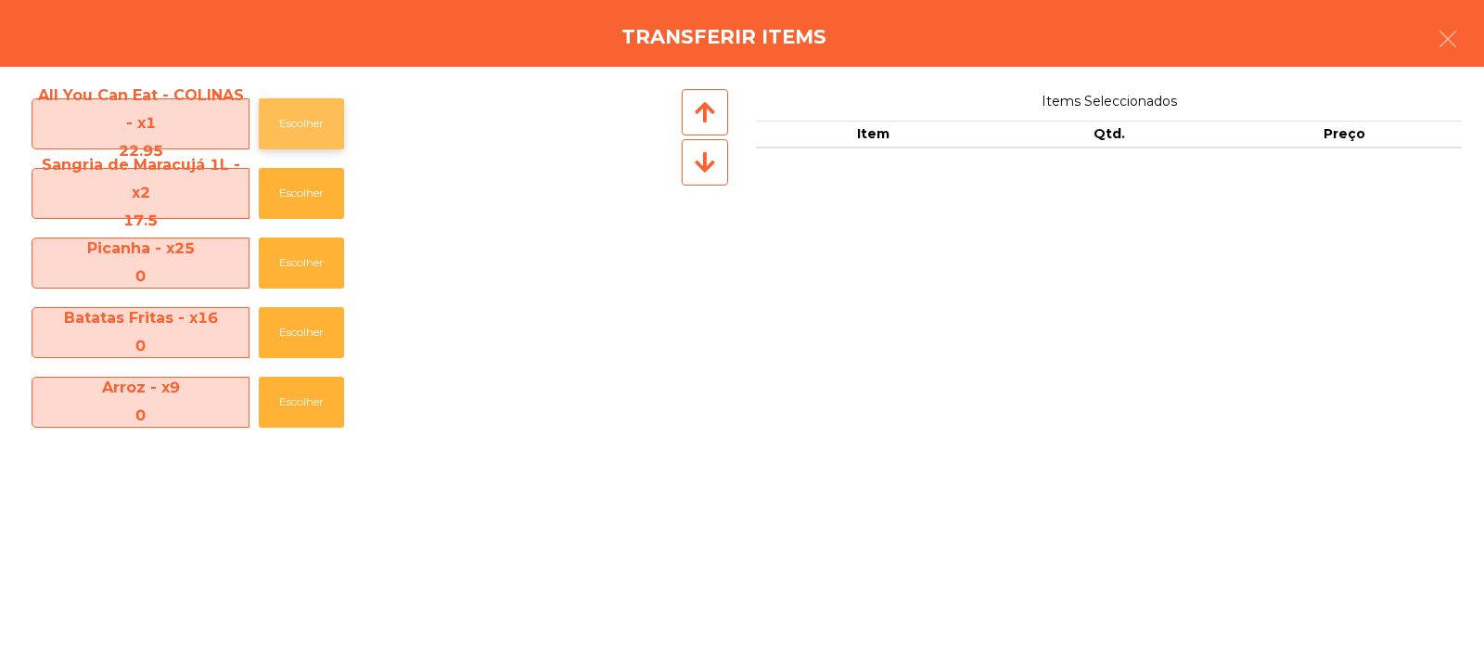
click at [320, 126] on button "Escolher" at bounding box center [301, 123] width 85 height 51
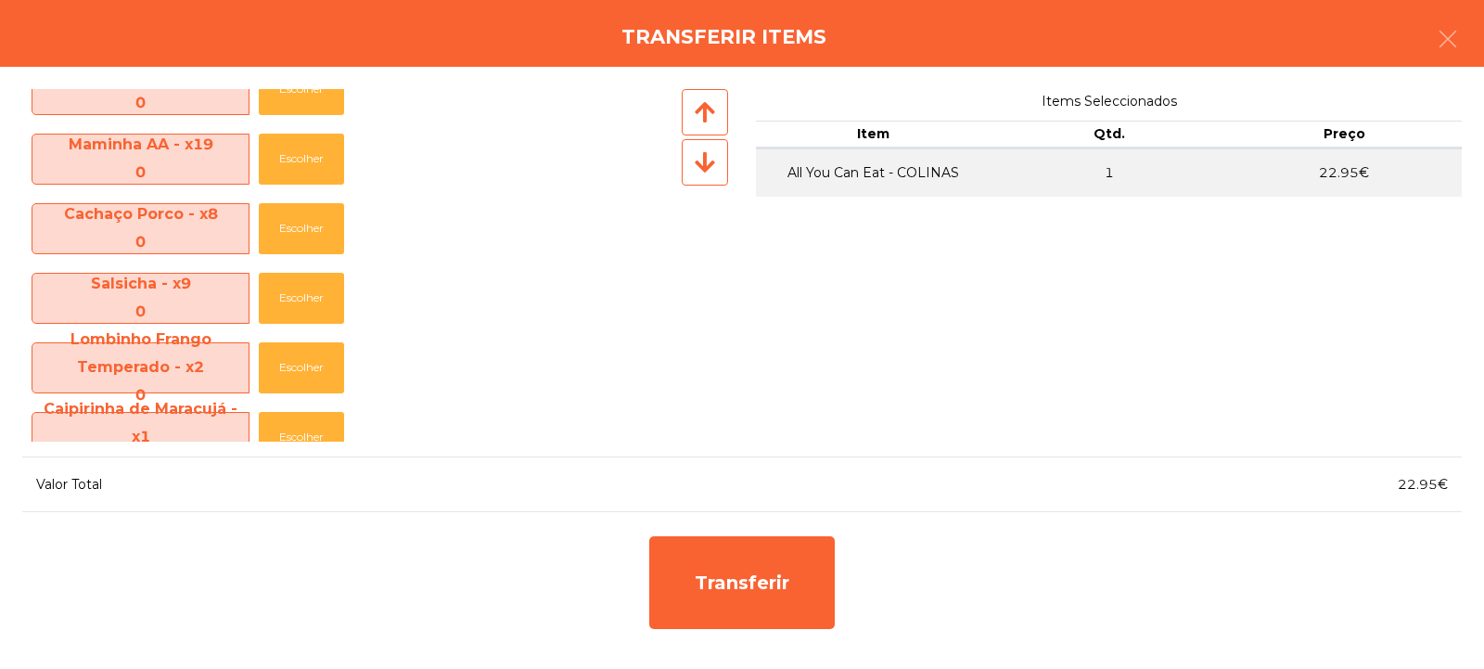
scroll to position [691, 0]
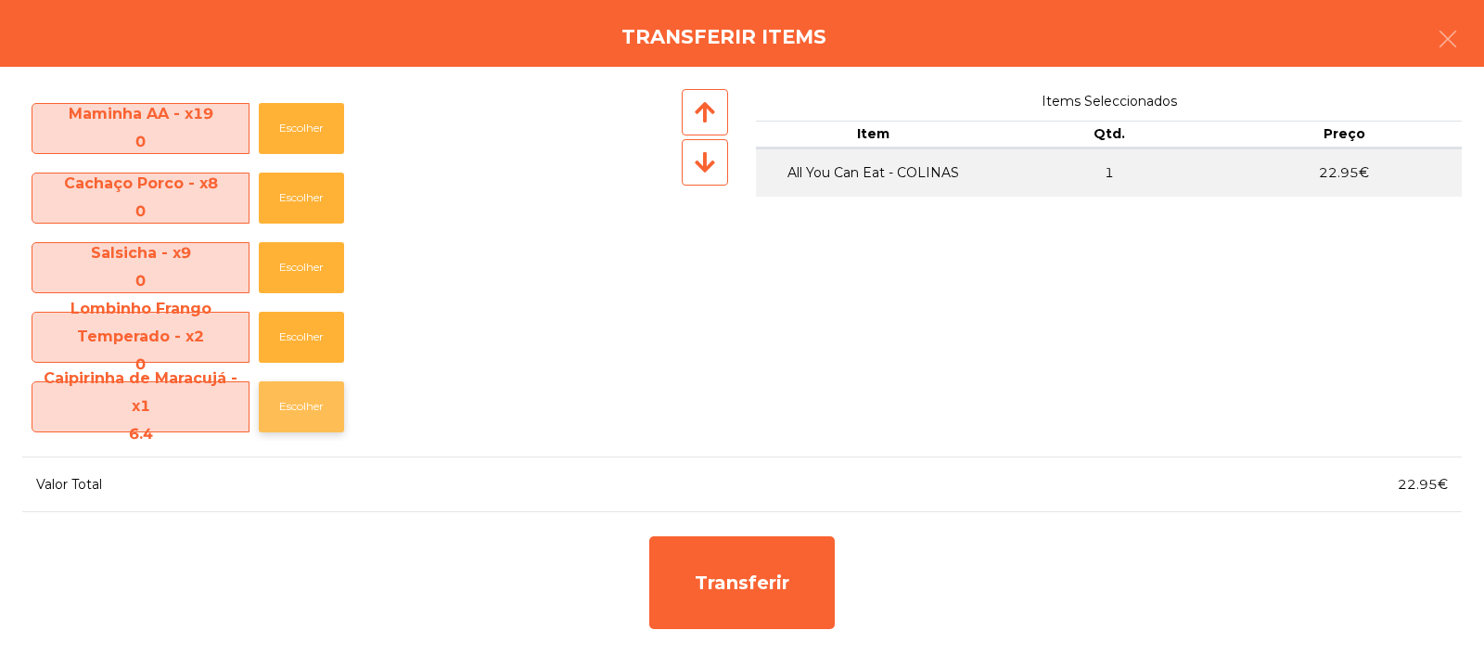
click at [301, 413] on button "Escolher" at bounding box center [301, 406] width 85 height 51
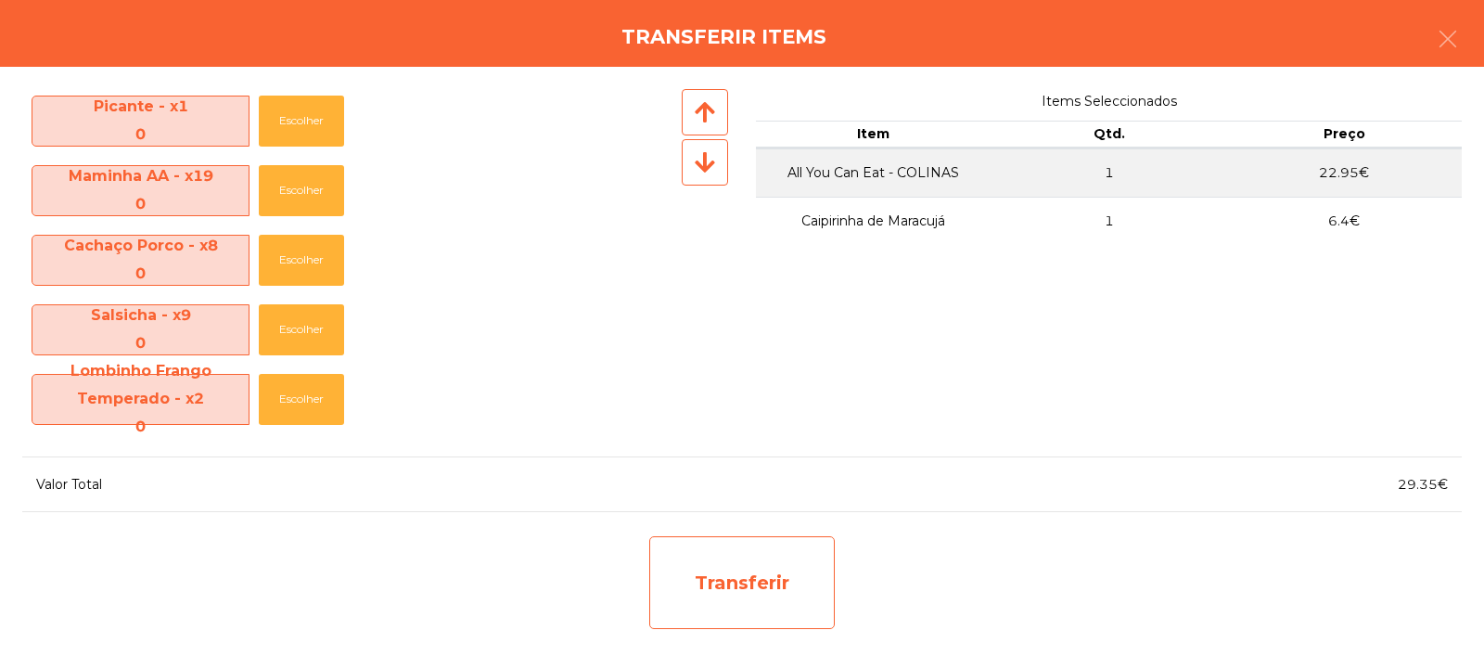
click at [695, 578] on div "Transferir" at bounding box center [742, 582] width 186 height 93
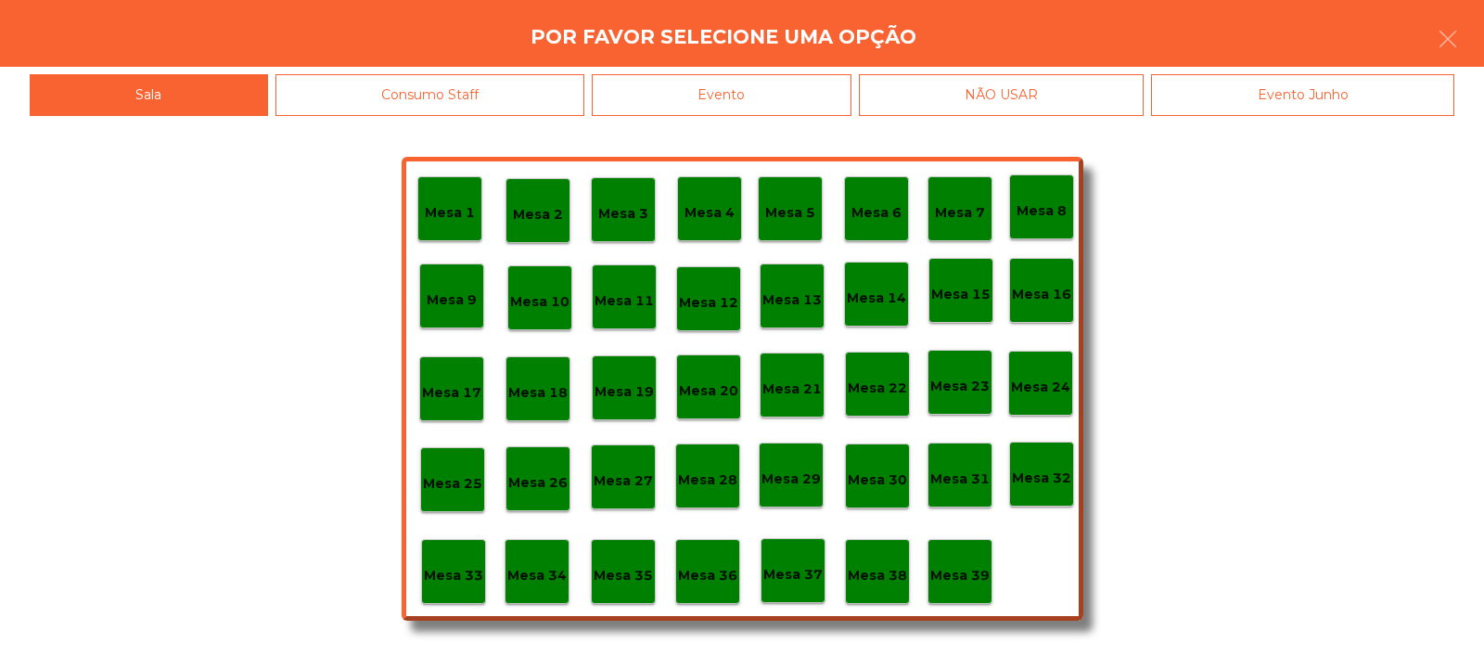
click at [457, 563] on div "Mesa 33" at bounding box center [453, 572] width 59 height 29
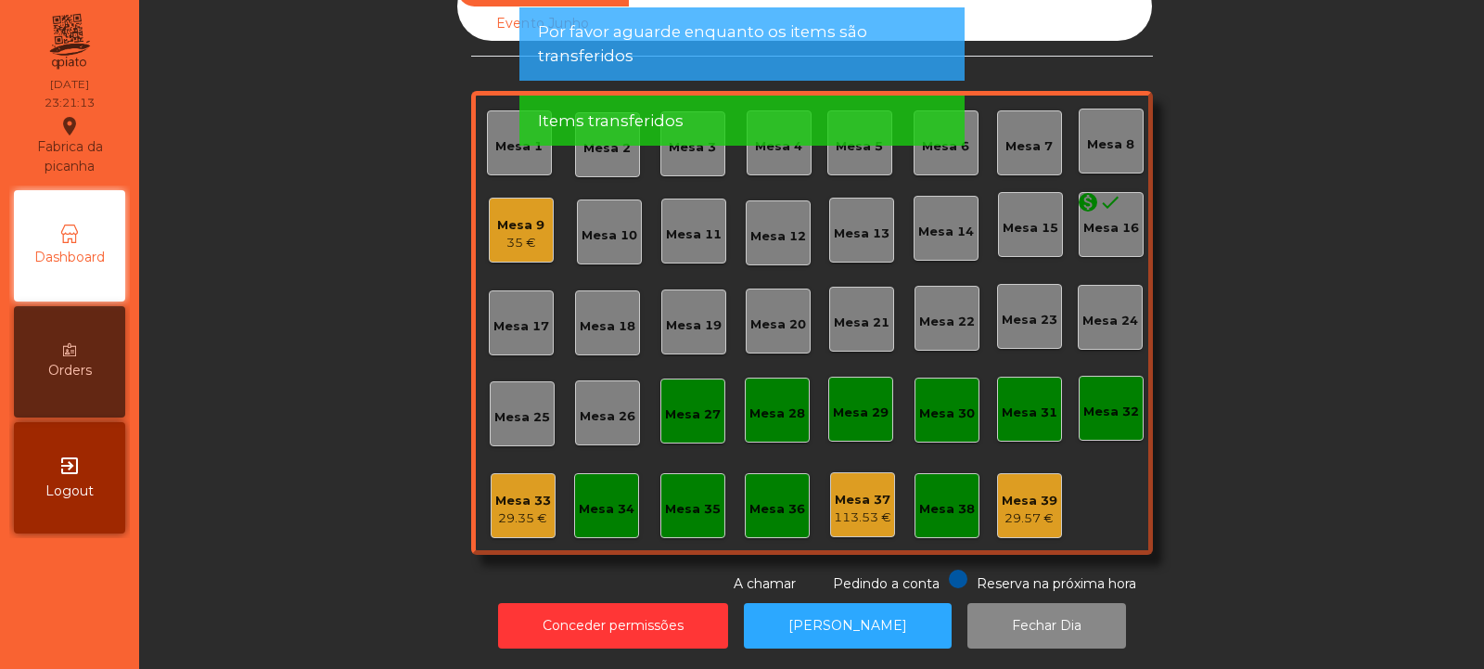
click at [517, 509] on div "29.35 €" at bounding box center [523, 518] width 56 height 19
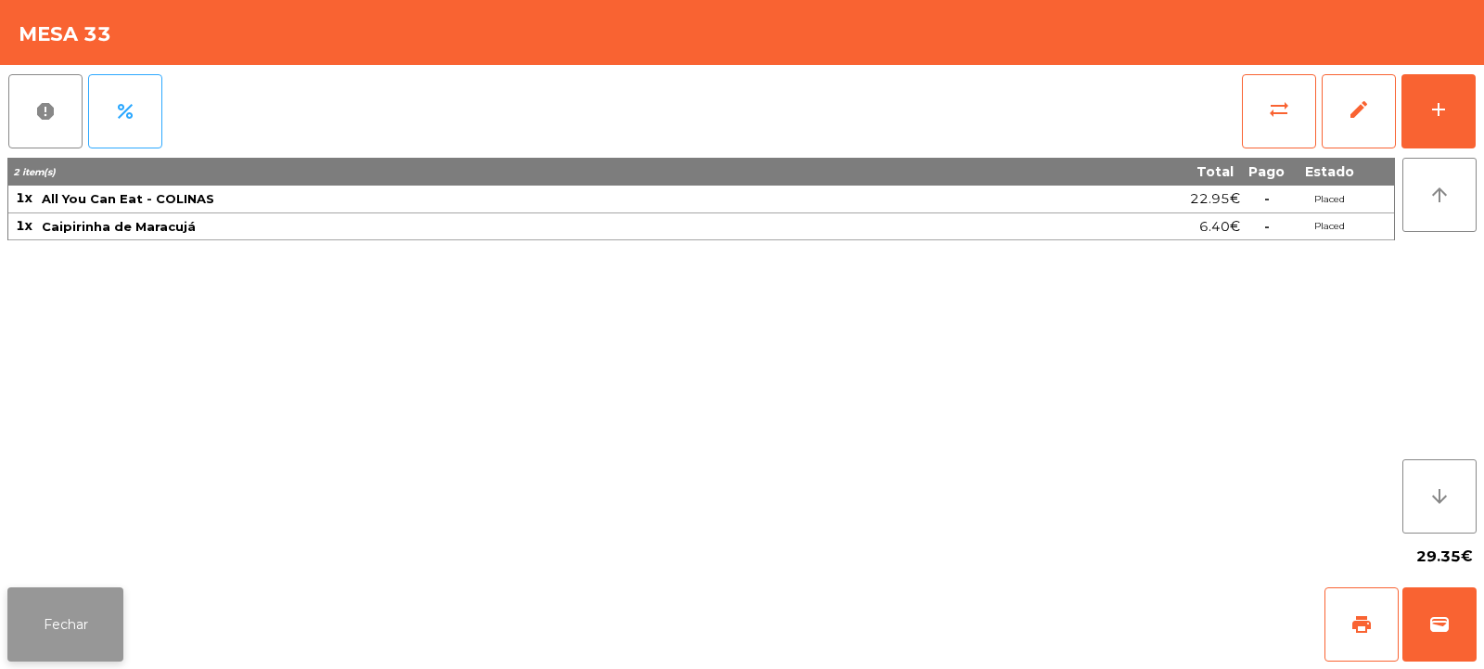
click at [105, 613] on button "Fechar" at bounding box center [65, 624] width 116 height 74
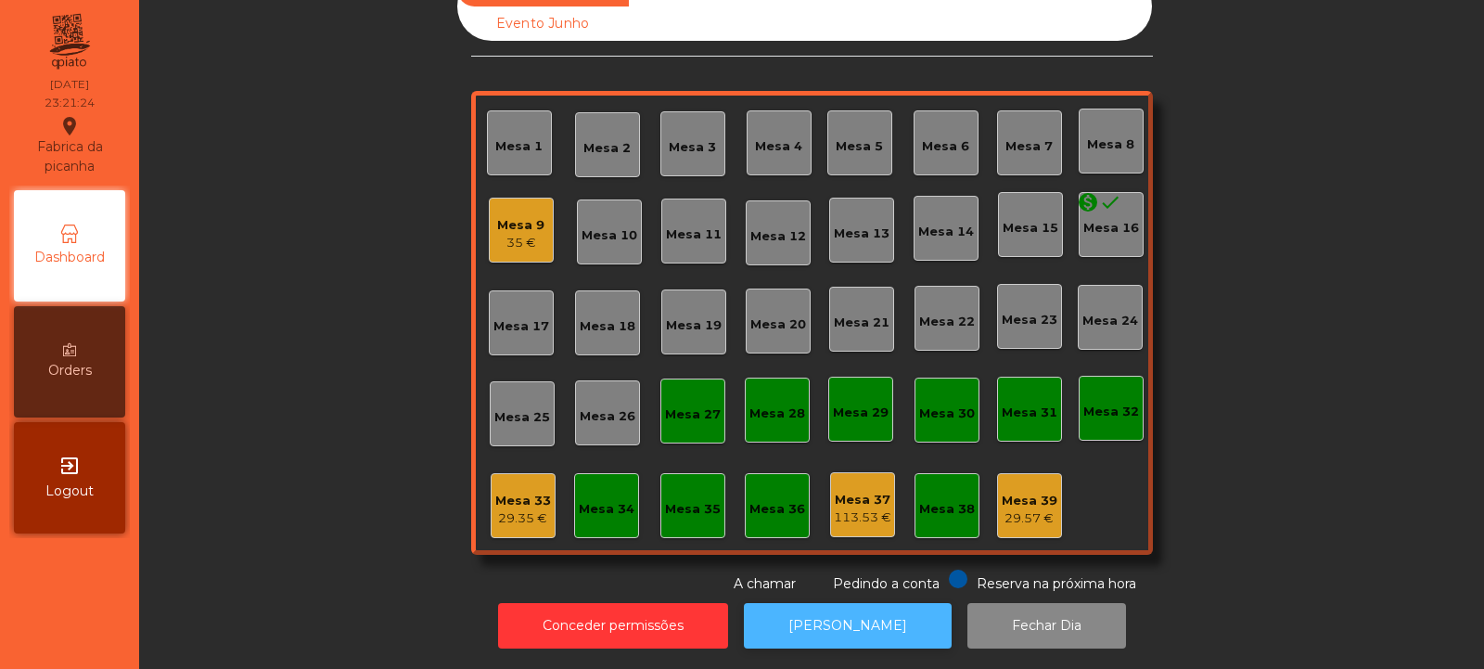
click at [837, 603] on button "[PERSON_NAME]" at bounding box center [848, 625] width 208 height 45
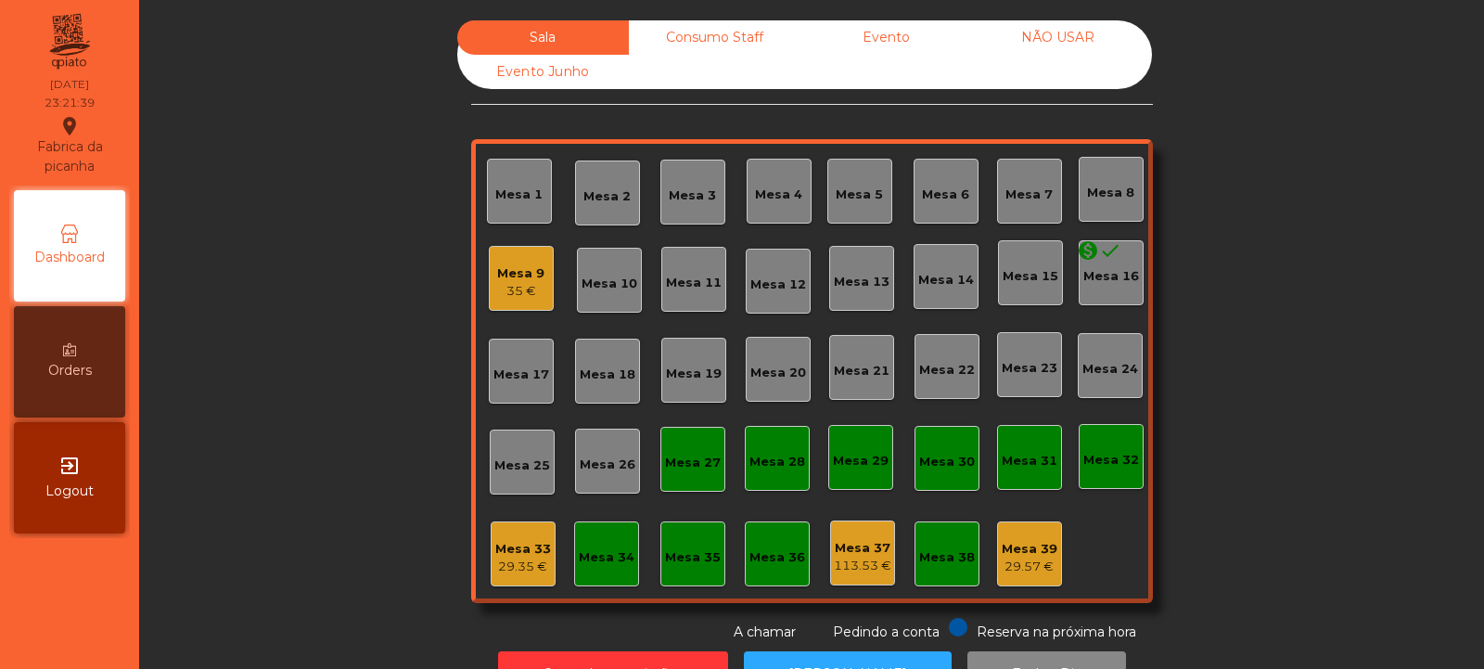
click at [507, 545] on div "Mesa 33" at bounding box center [523, 549] width 56 height 19
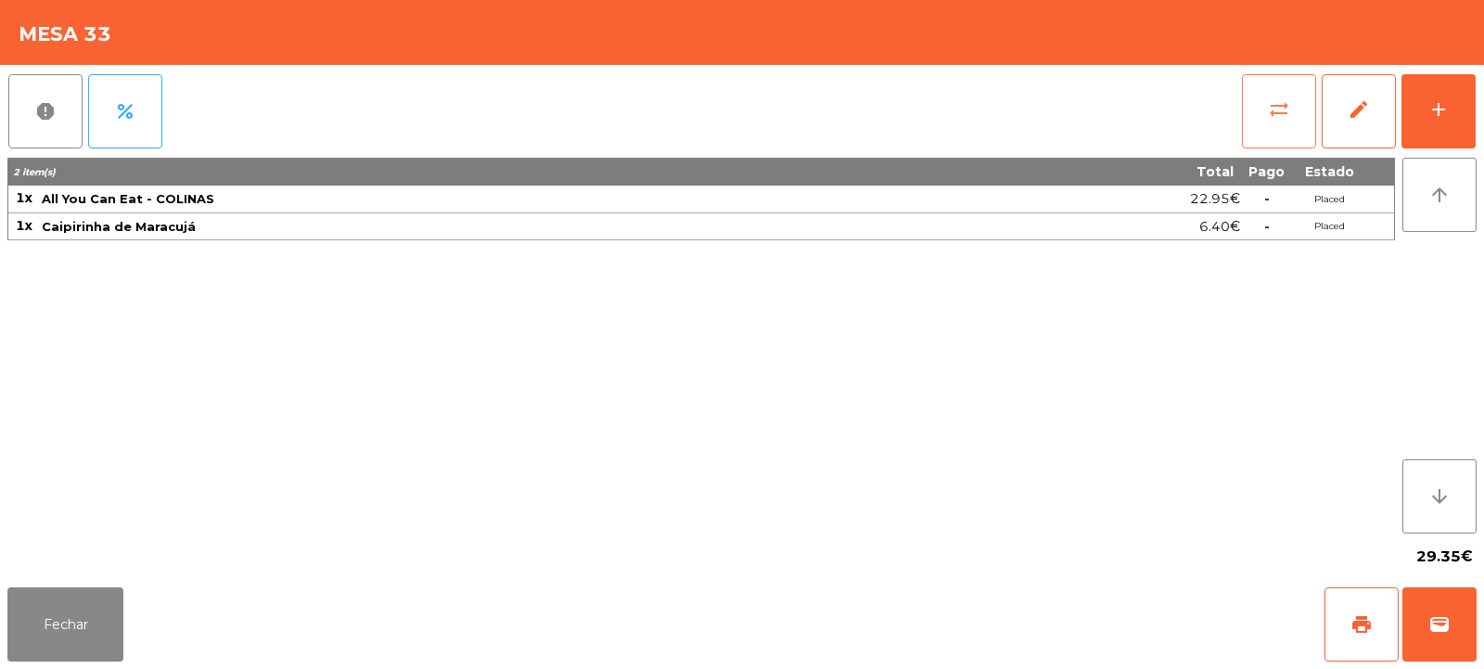
click at [1276, 121] on button "sync_alt" at bounding box center [1279, 111] width 74 height 74
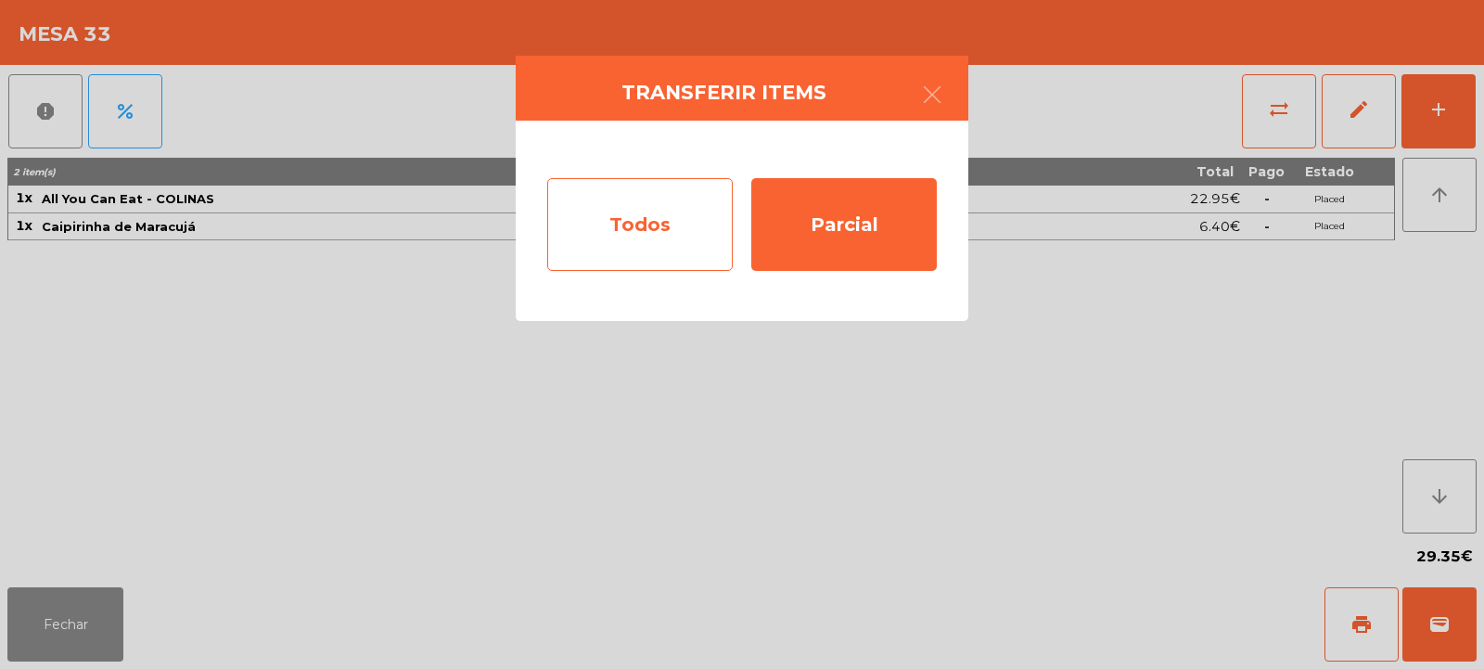
click at [673, 211] on div "Todos" at bounding box center [640, 224] width 186 height 93
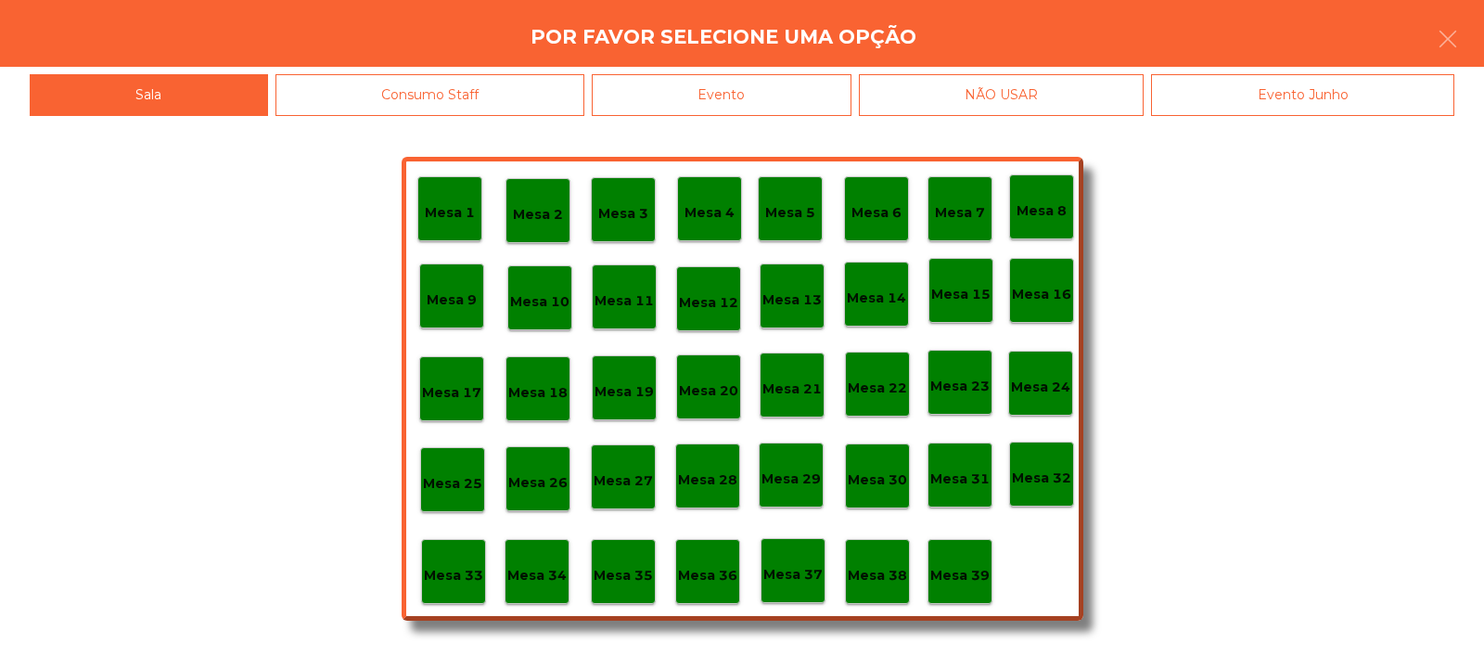
click at [845, 93] on div "Evento" at bounding box center [722, 95] width 260 height 42
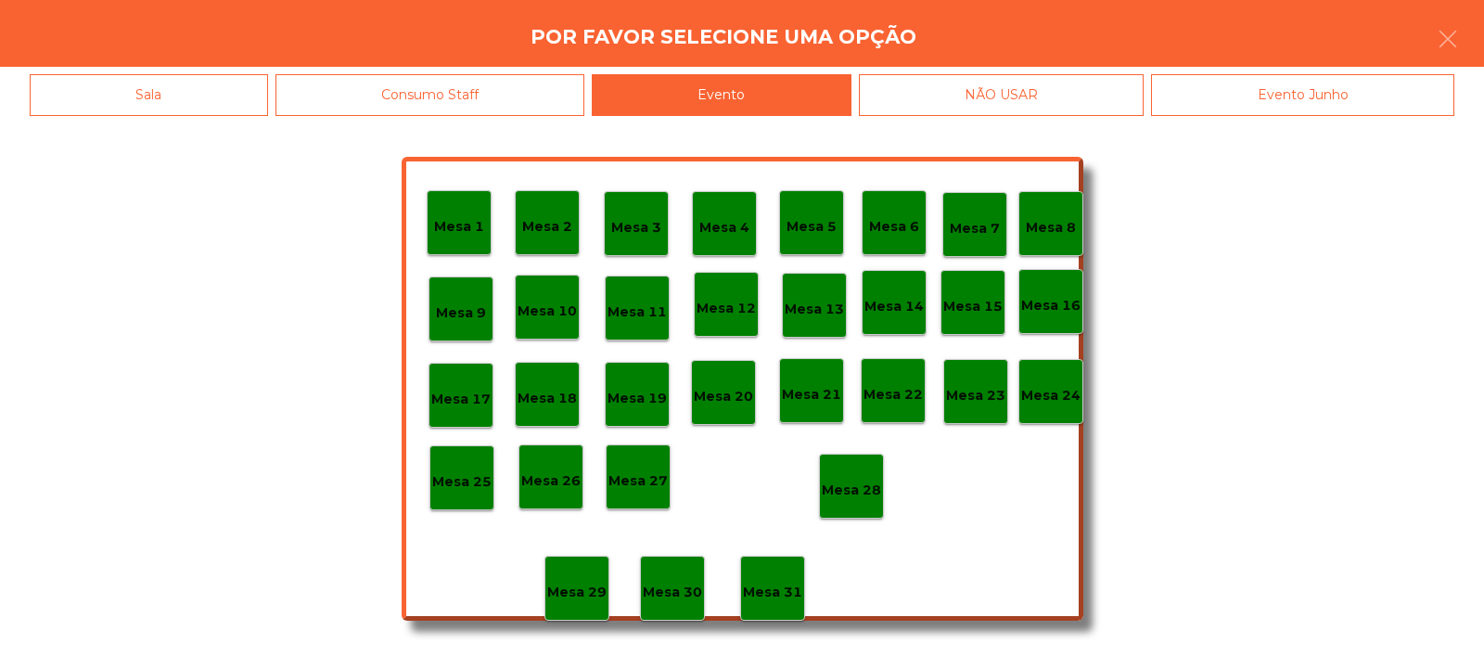
click at [860, 490] on p "Mesa 28" at bounding box center [851, 490] width 59 height 21
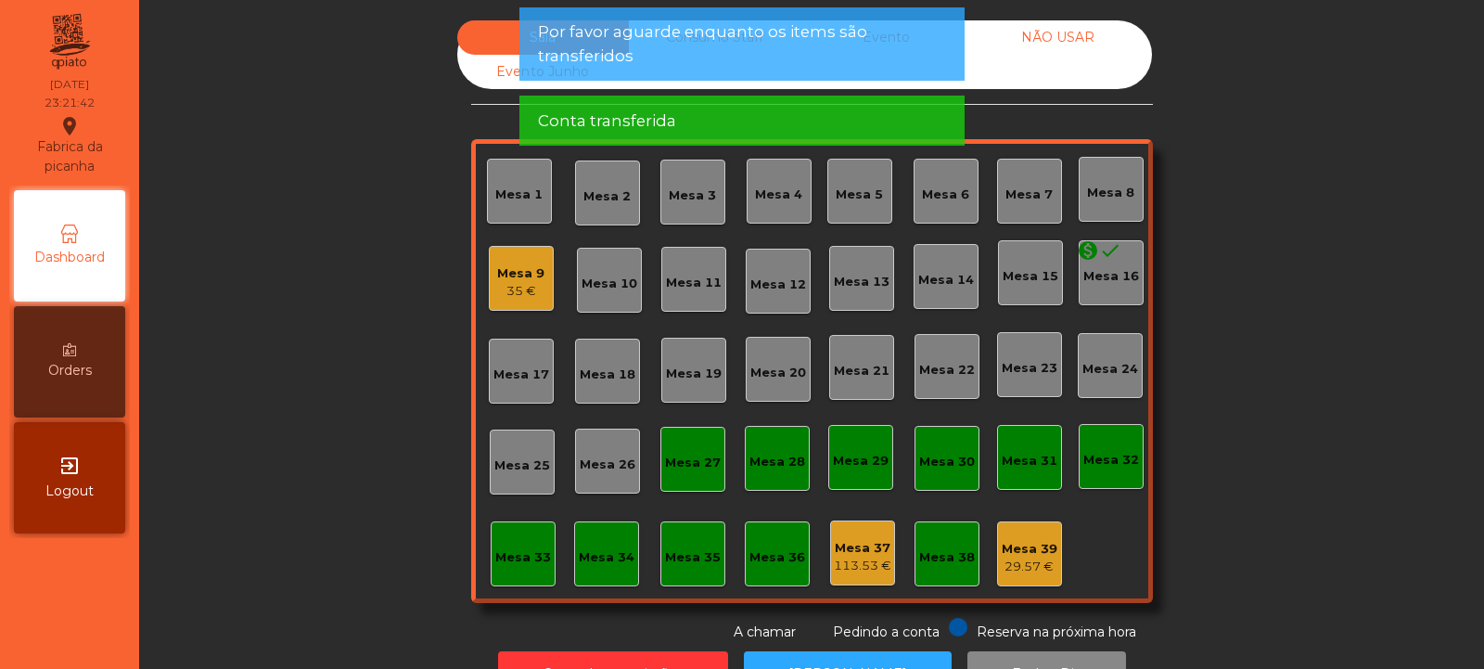
click at [531, 276] on div "Mesa 9" at bounding box center [520, 273] width 47 height 19
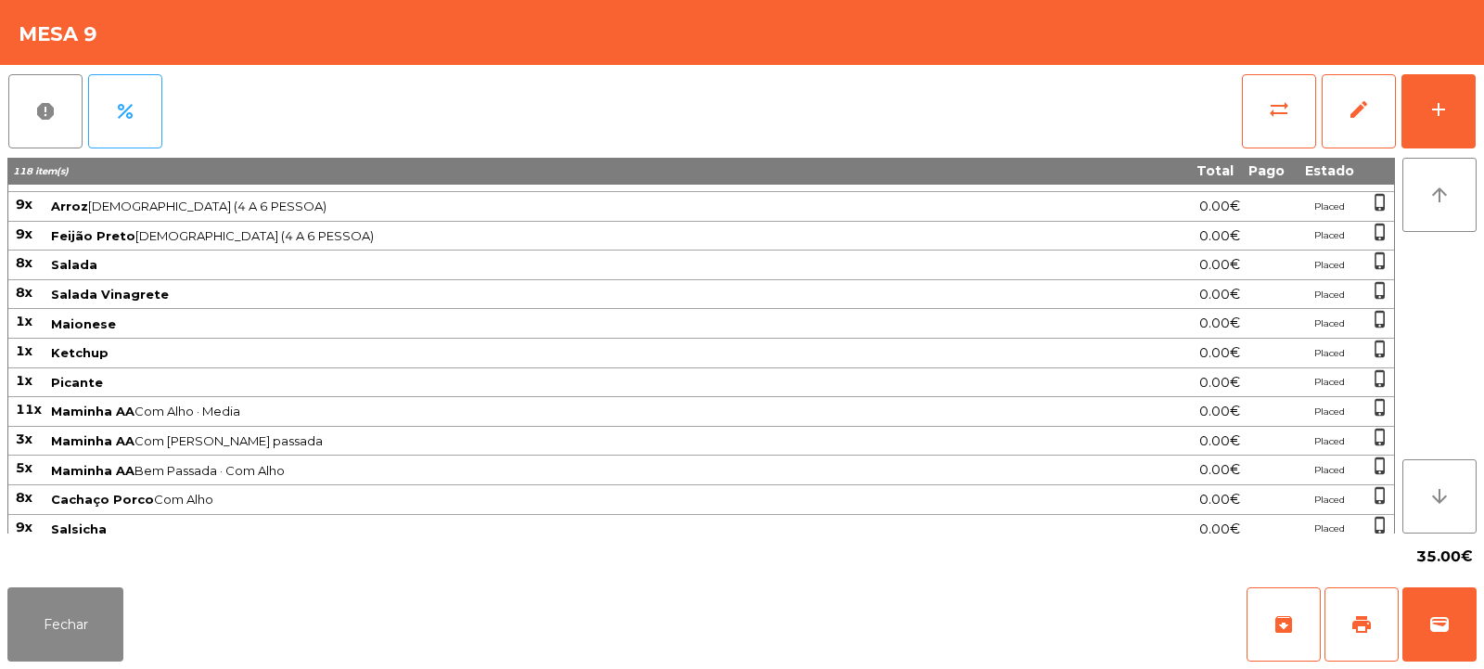
scroll to position [237, 0]
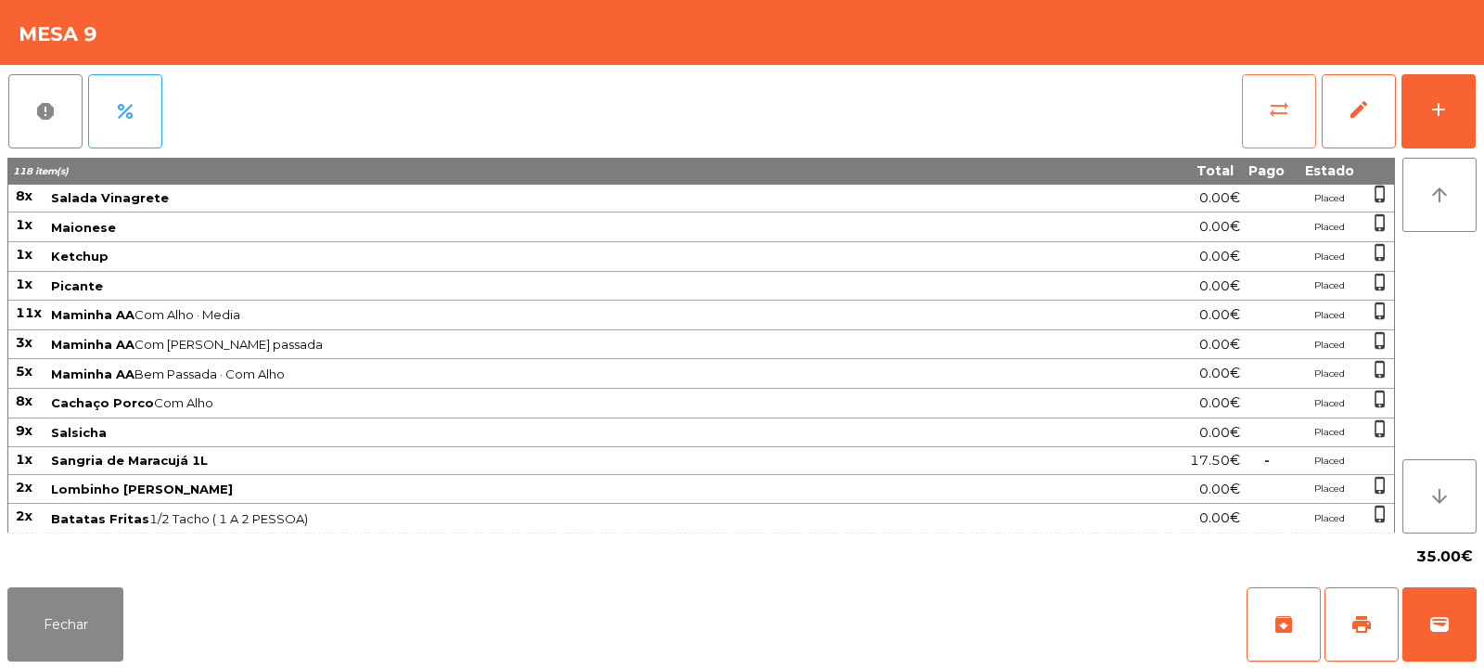
click at [1281, 122] on button "sync_alt" at bounding box center [1279, 111] width 74 height 74
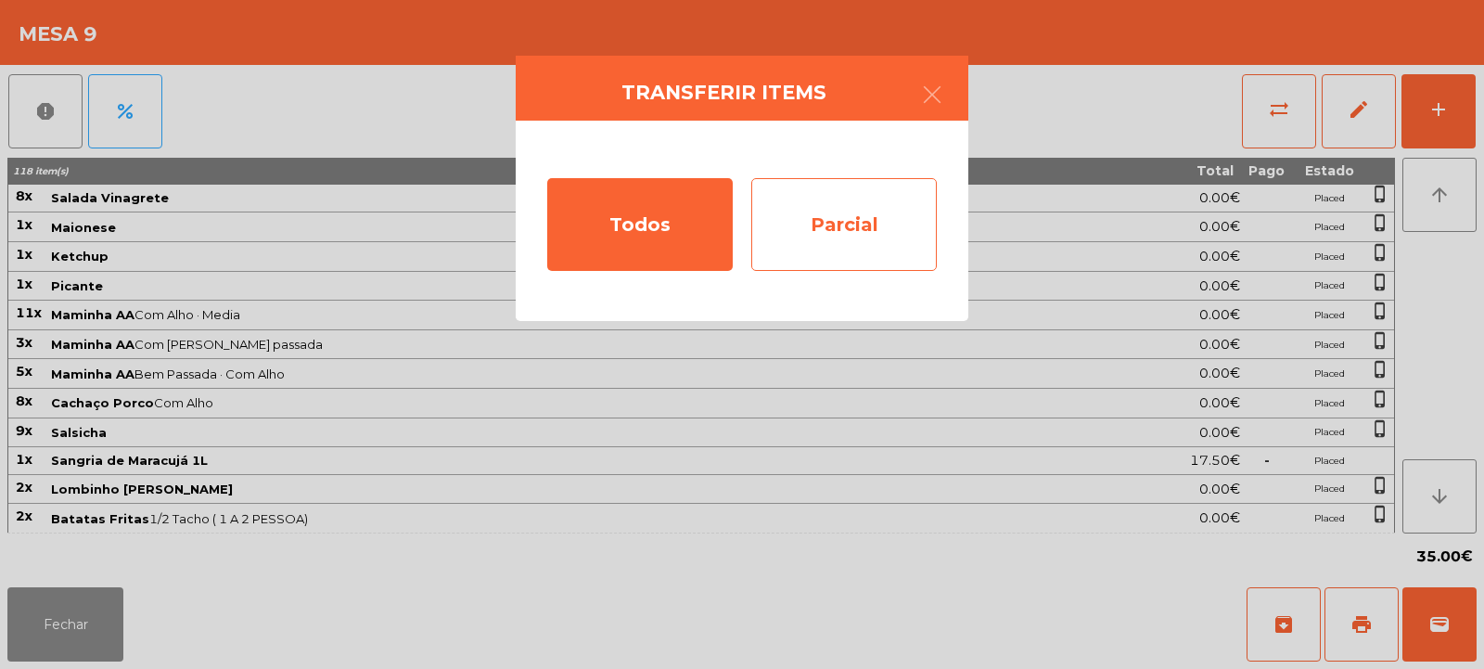
click at [877, 218] on div "Parcial" at bounding box center [844, 224] width 186 height 93
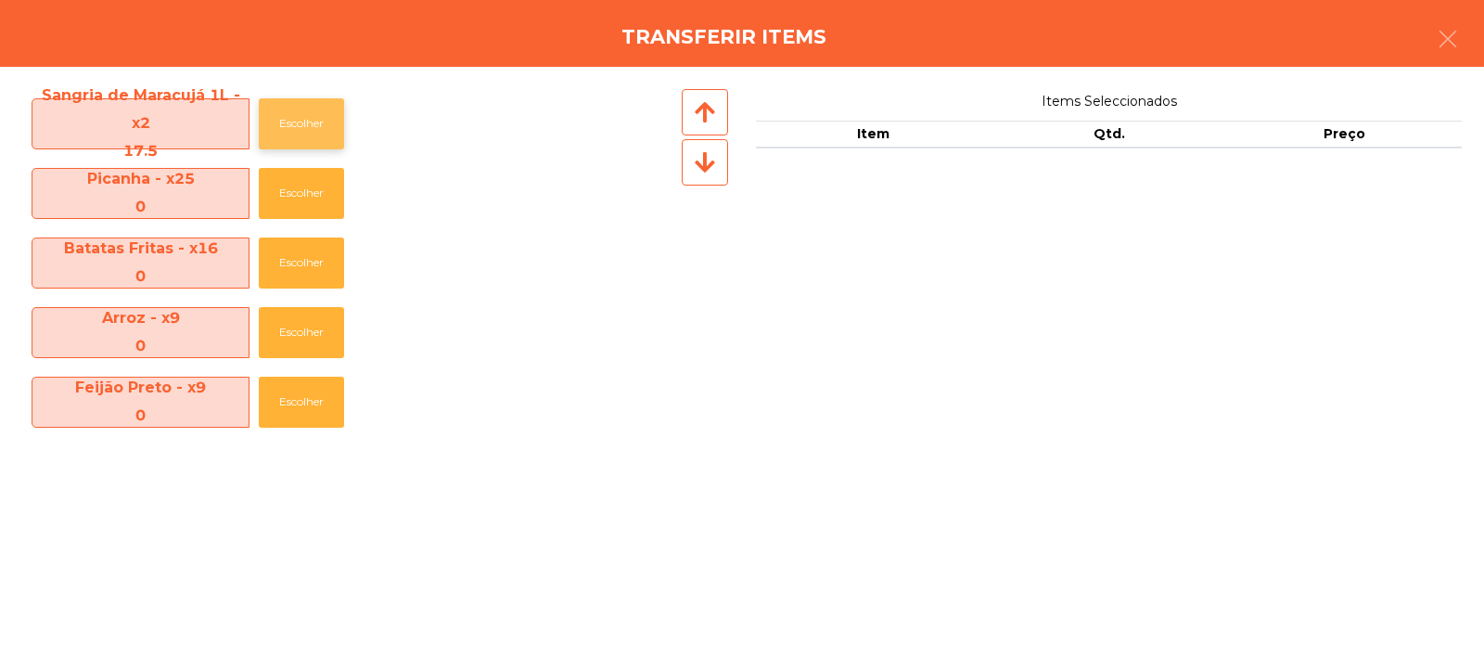
click at [308, 123] on button "Escolher" at bounding box center [301, 123] width 85 height 51
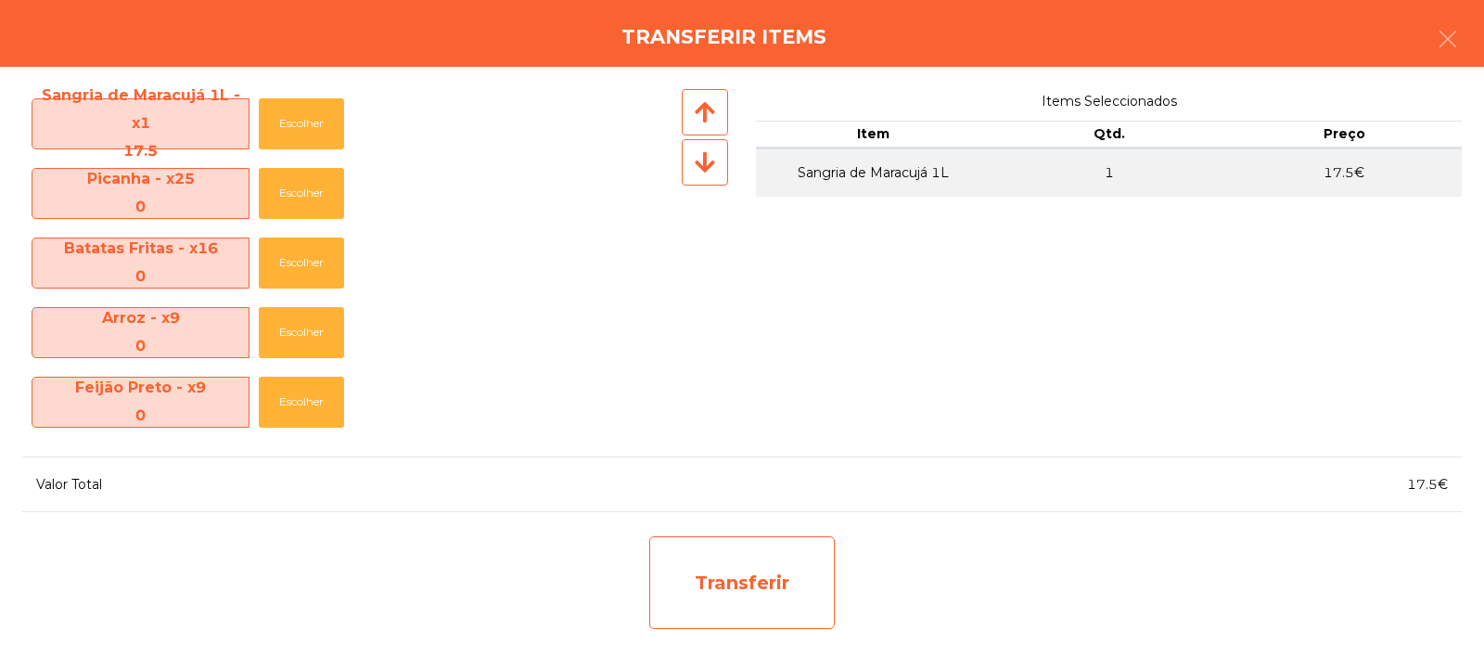
click at [732, 543] on div "Transferir" at bounding box center [742, 582] width 186 height 93
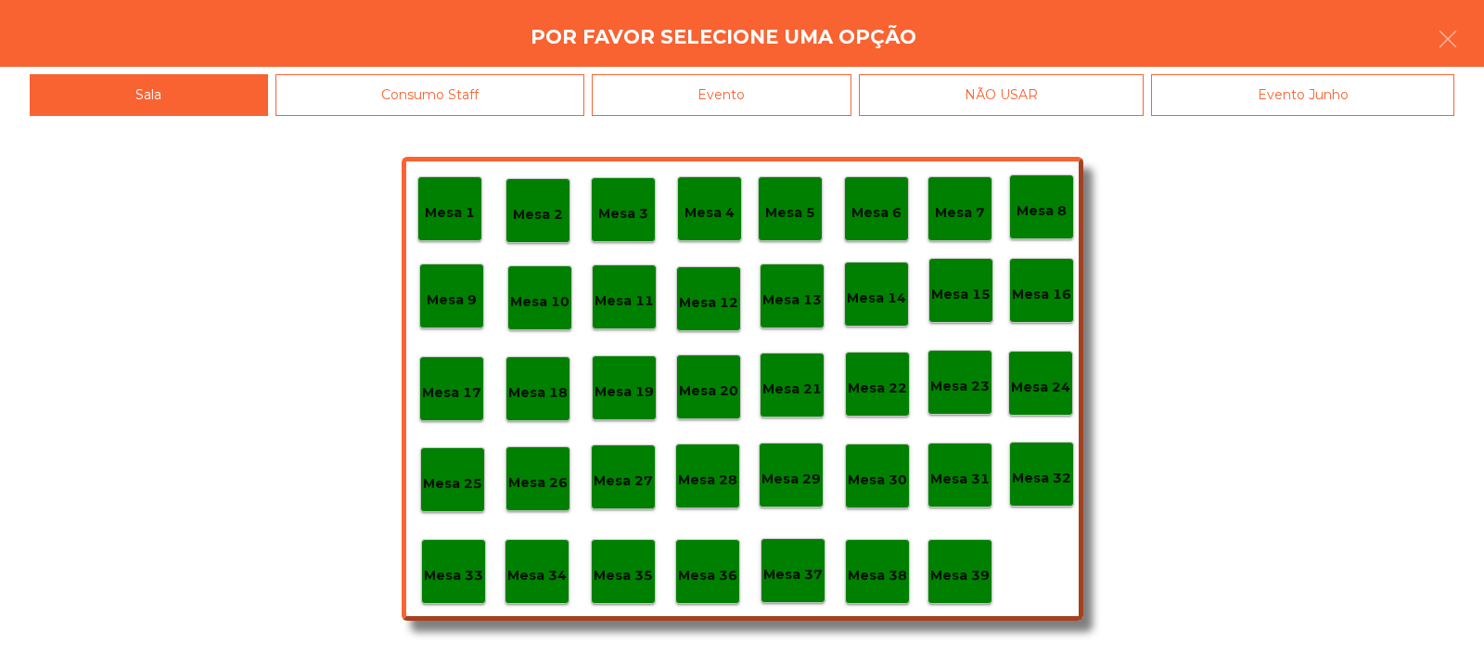
click at [464, 558] on div "Mesa 33" at bounding box center [453, 572] width 59 height 29
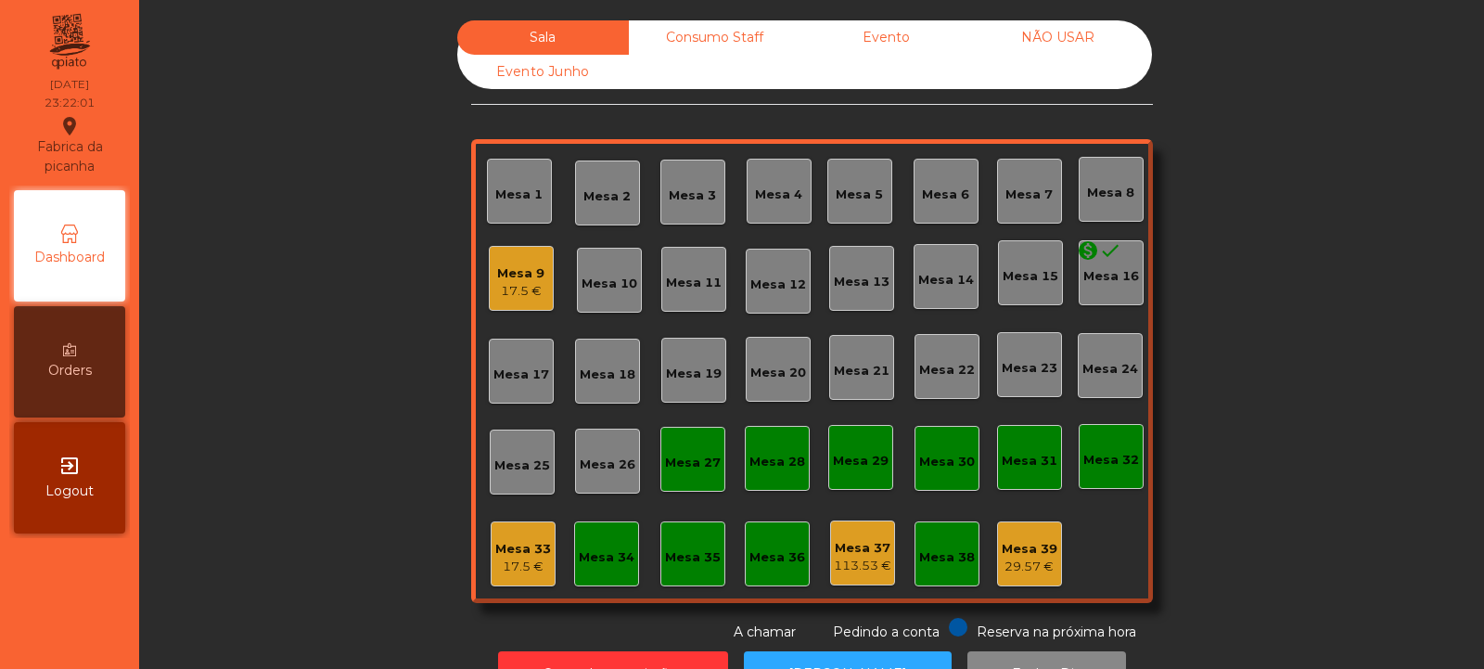
click at [510, 565] on div "17.5 €" at bounding box center [523, 567] width 56 height 19
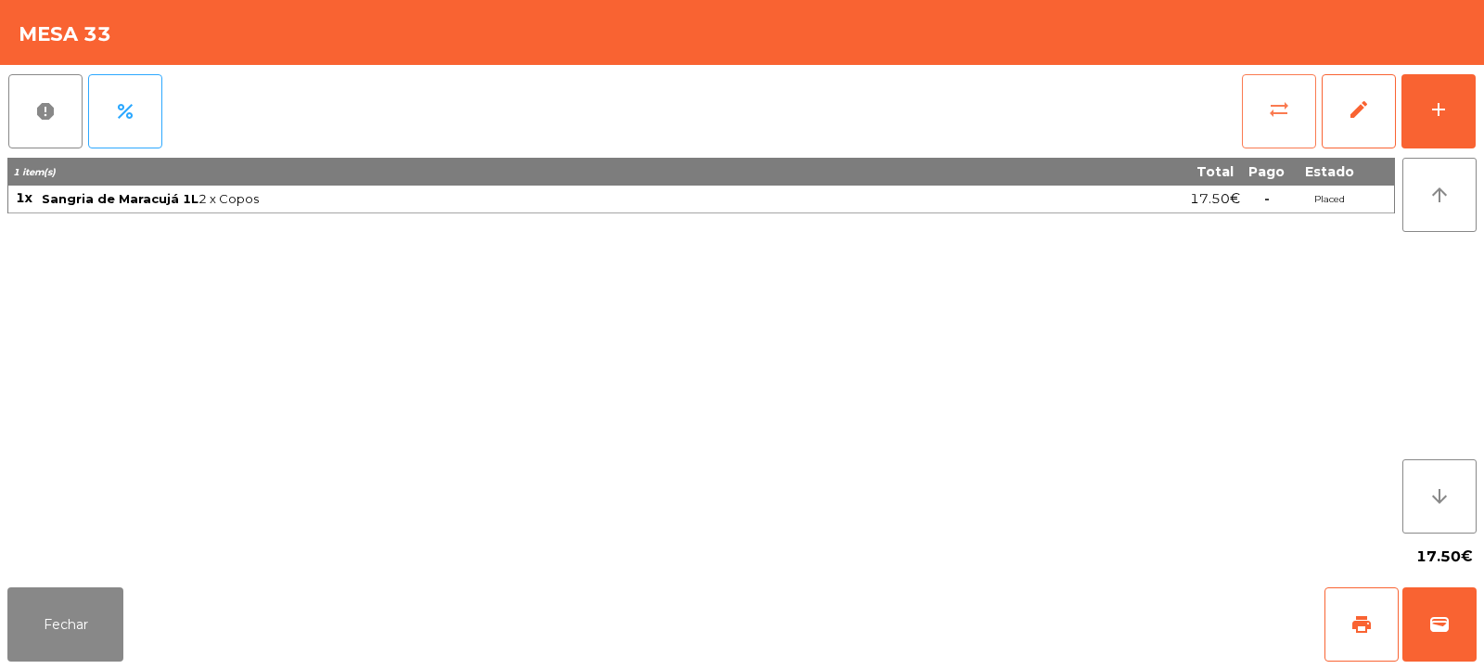
click at [1250, 137] on button "sync_alt" at bounding box center [1279, 111] width 74 height 74
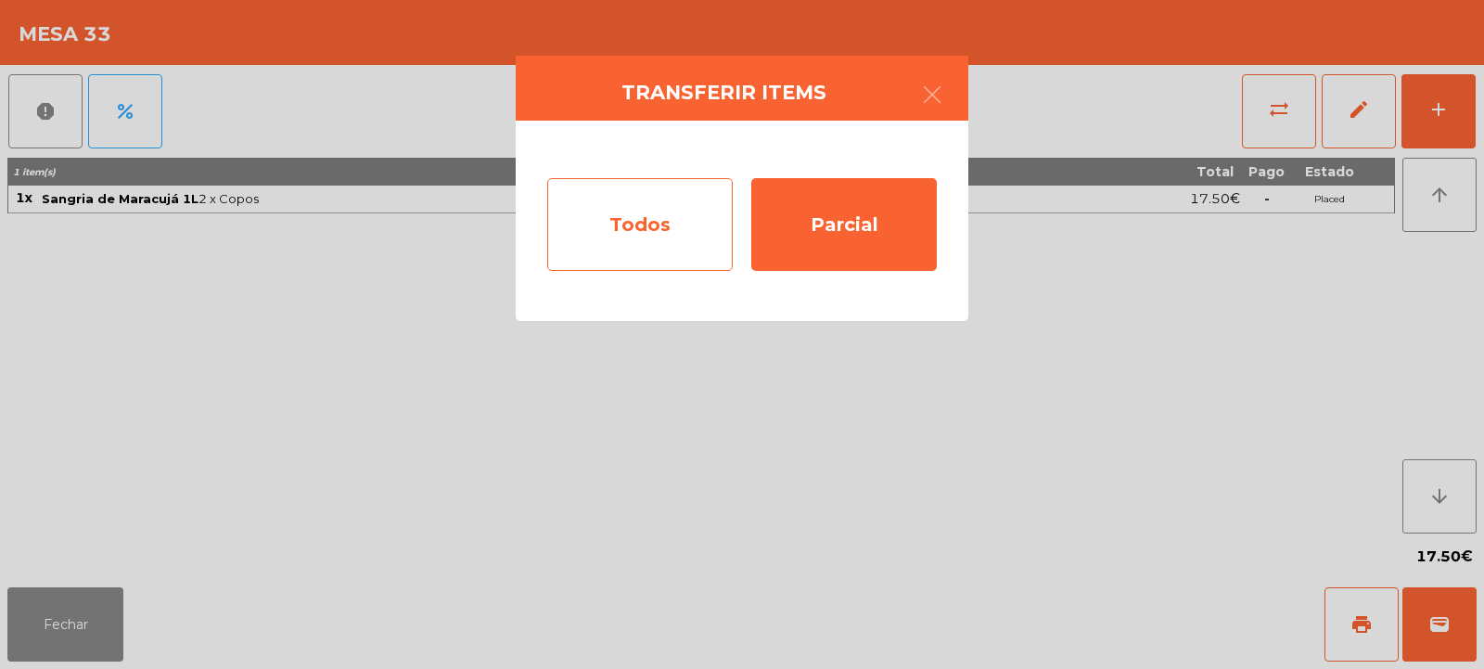
click at [682, 229] on div "Todos" at bounding box center [640, 224] width 186 height 93
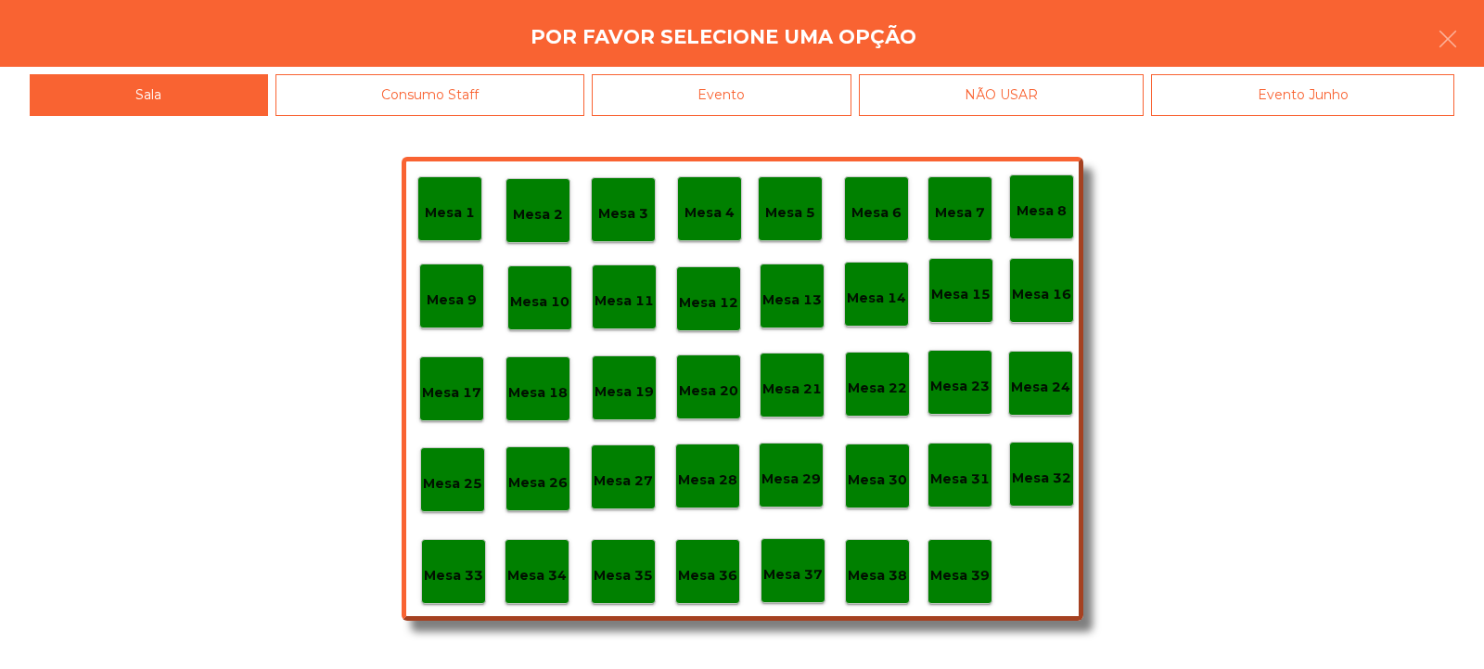
click at [788, 94] on div "Evento" at bounding box center [722, 95] width 260 height 42
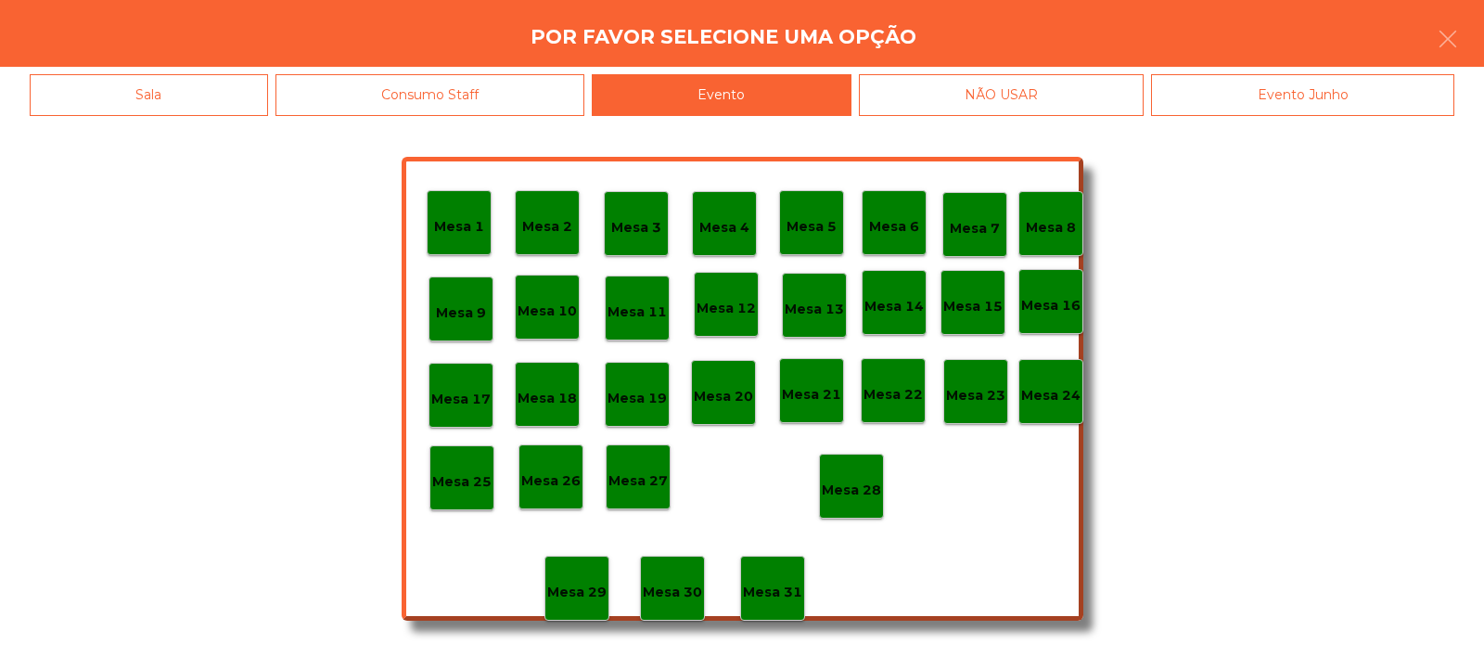
click at [863, 494] on p "Mesa 28" at bounding box center [851, 490] width 59 height 21
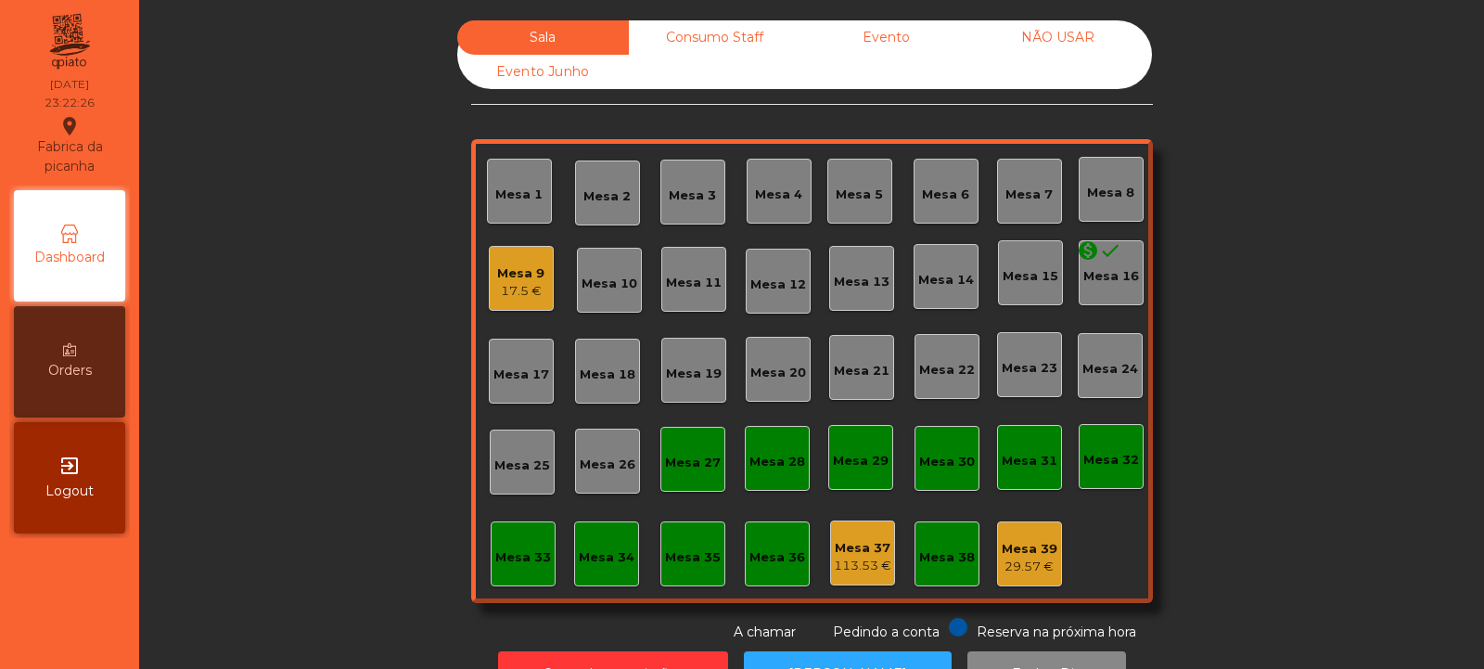
click at [497, 272] on div "Mesa 9" at bounding box center [520, 273] width 47 height 19
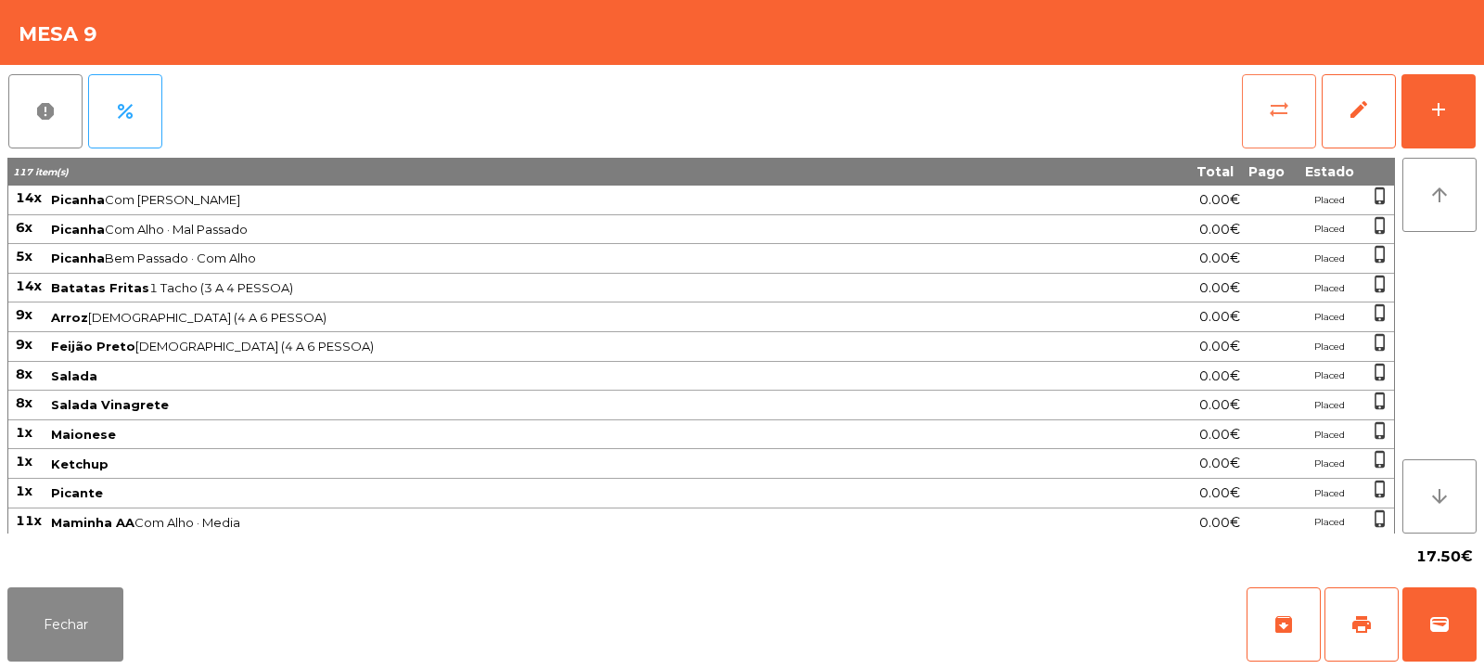
click at [1279, 130] on button "sync_alt" at bounding box center [1279, 111] width 74 height 74
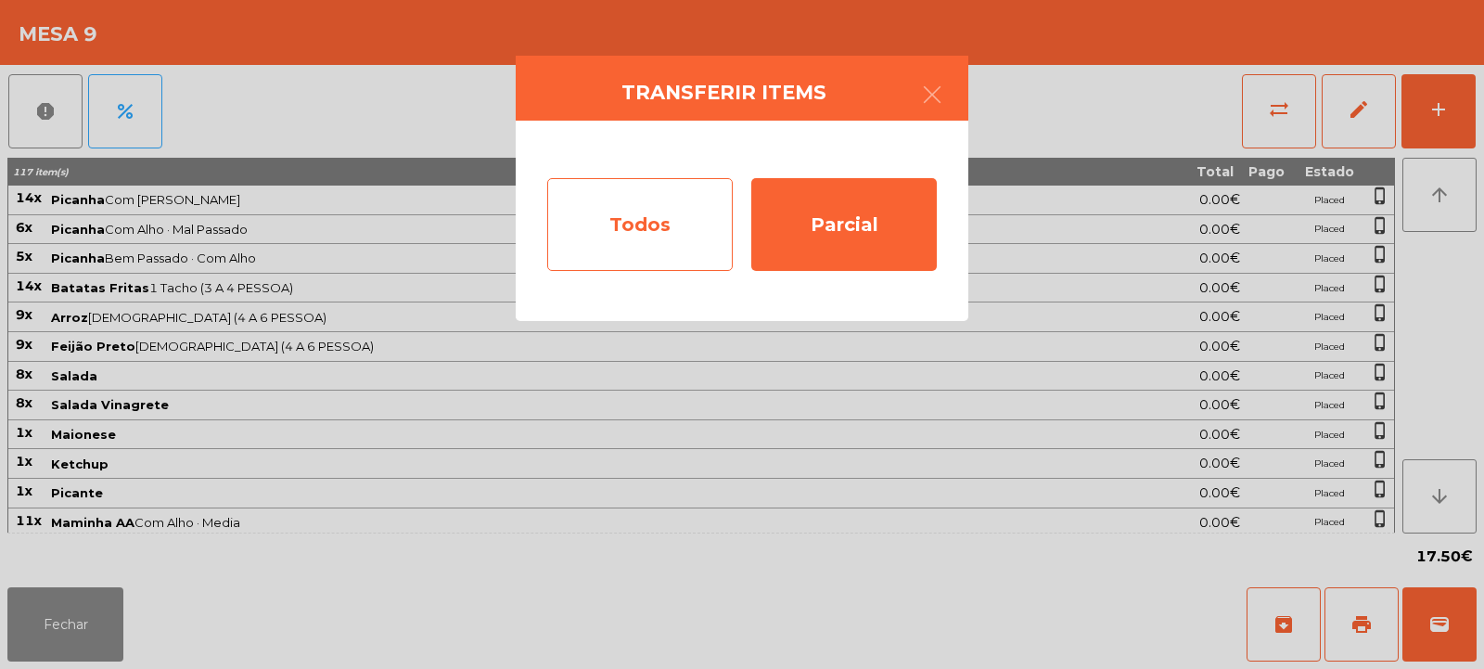
click at [665, 222] on div "Todos" at bounding box center [640, 224] width 186 height 93
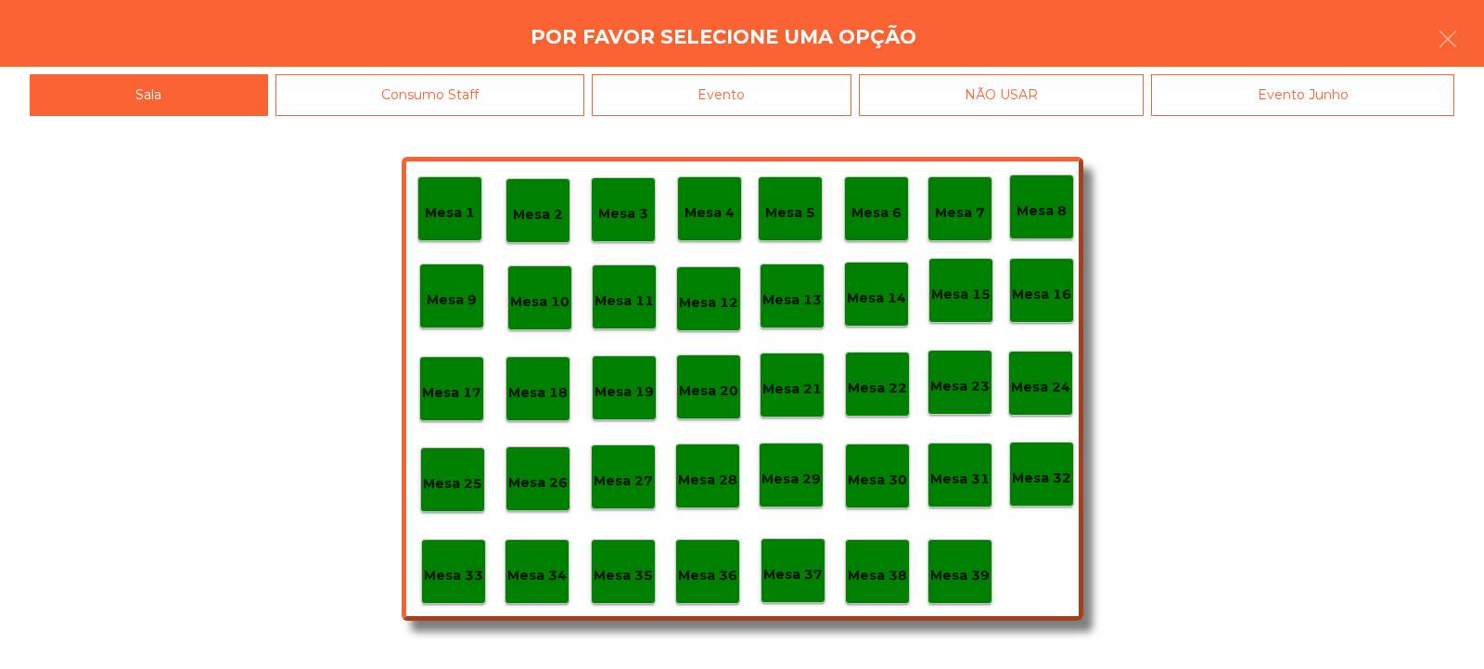
click at [810, 88] on div "Evento" at bounding box center [722, 95] width 260 height 42
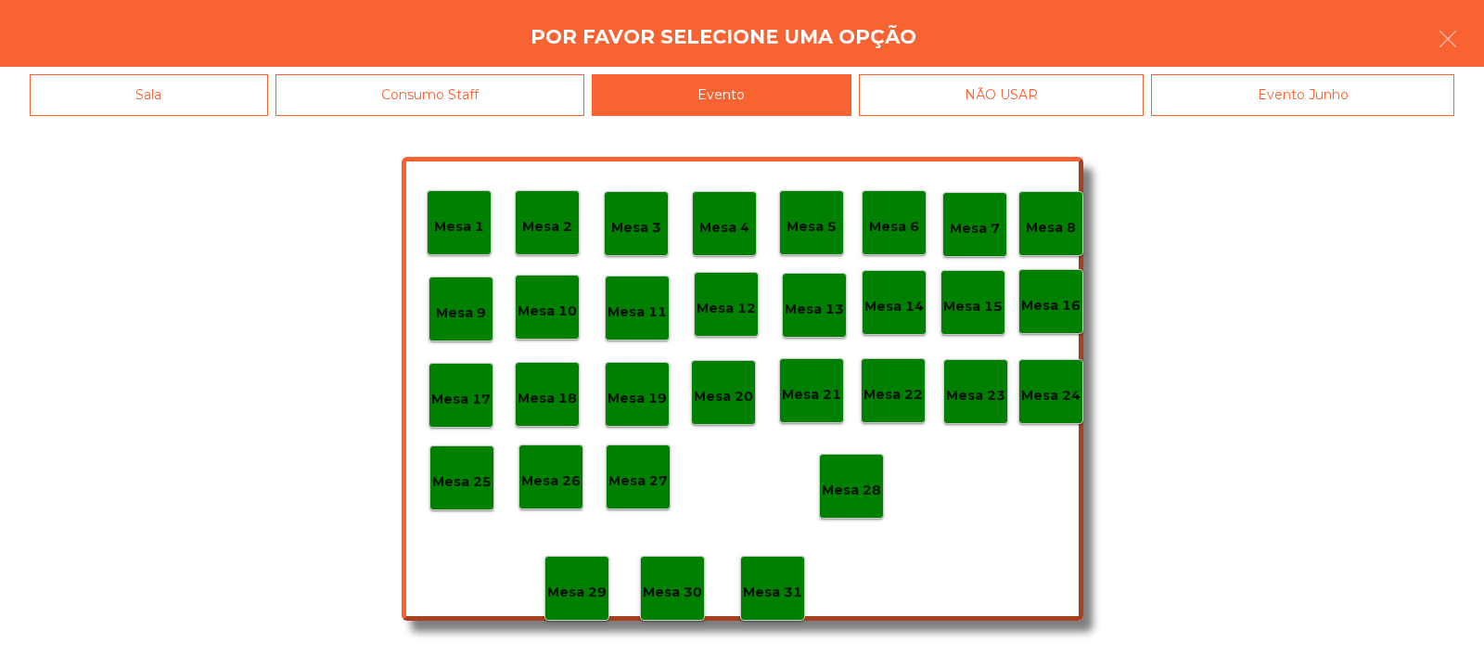
click at [865, 489] on p "Mesa 28" at bounding box center [851, 490] width 59 height 21
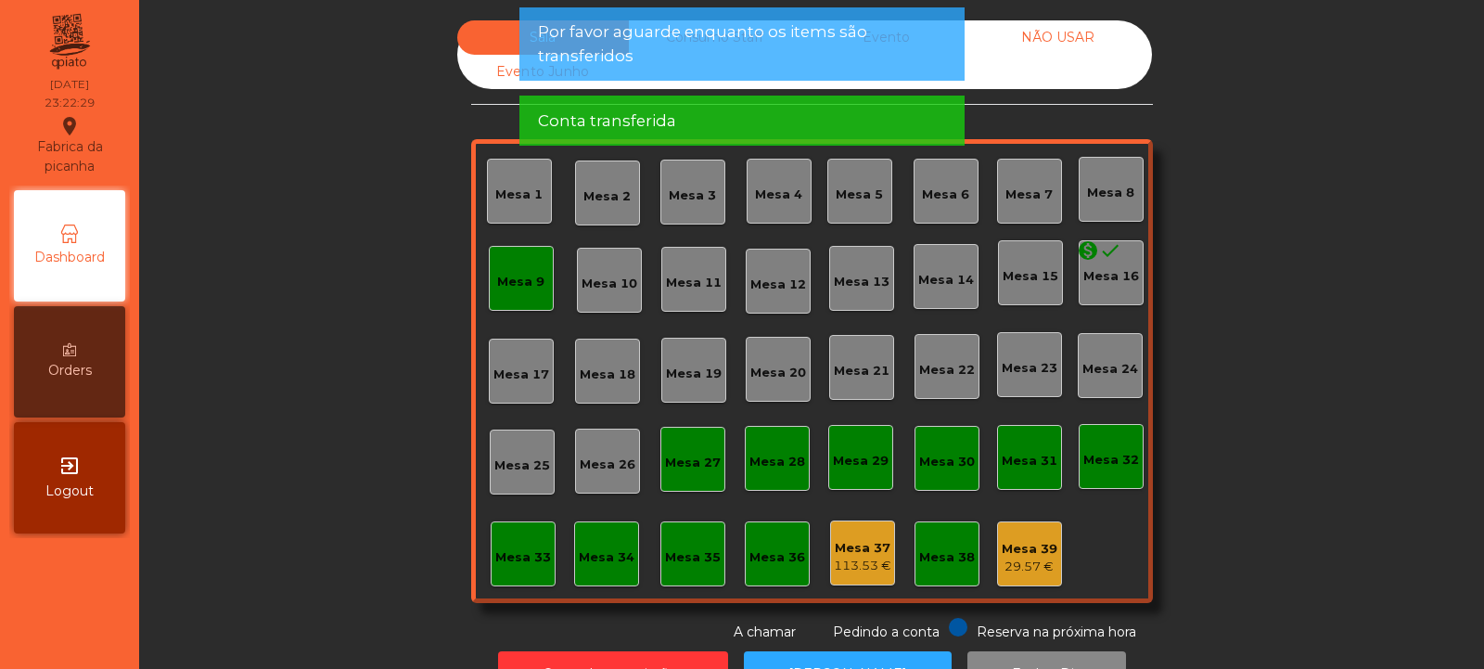
click at [516, 290] on div "Mesa 9" at bounding box center [520, 282] width 47 height 19
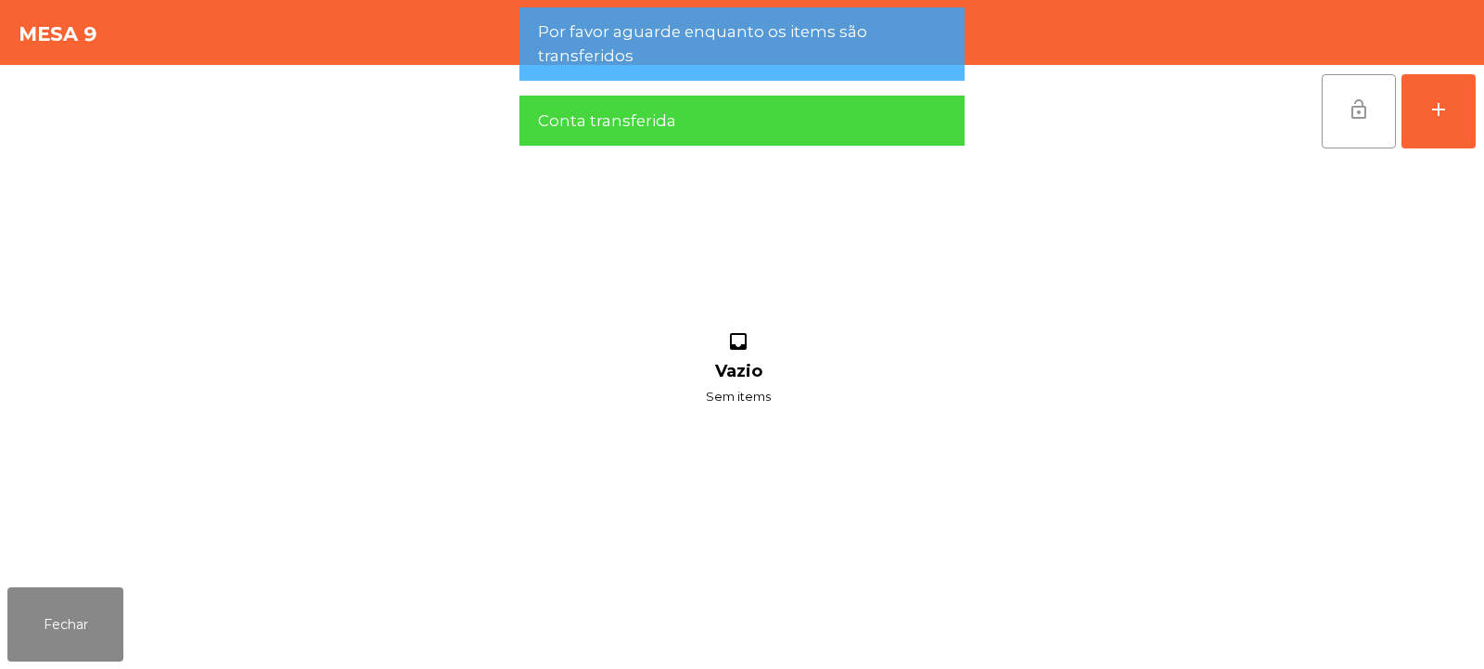
click at [1361, 117] on span "lock_open" at bounding box center [1359, 109] width 22 height 22
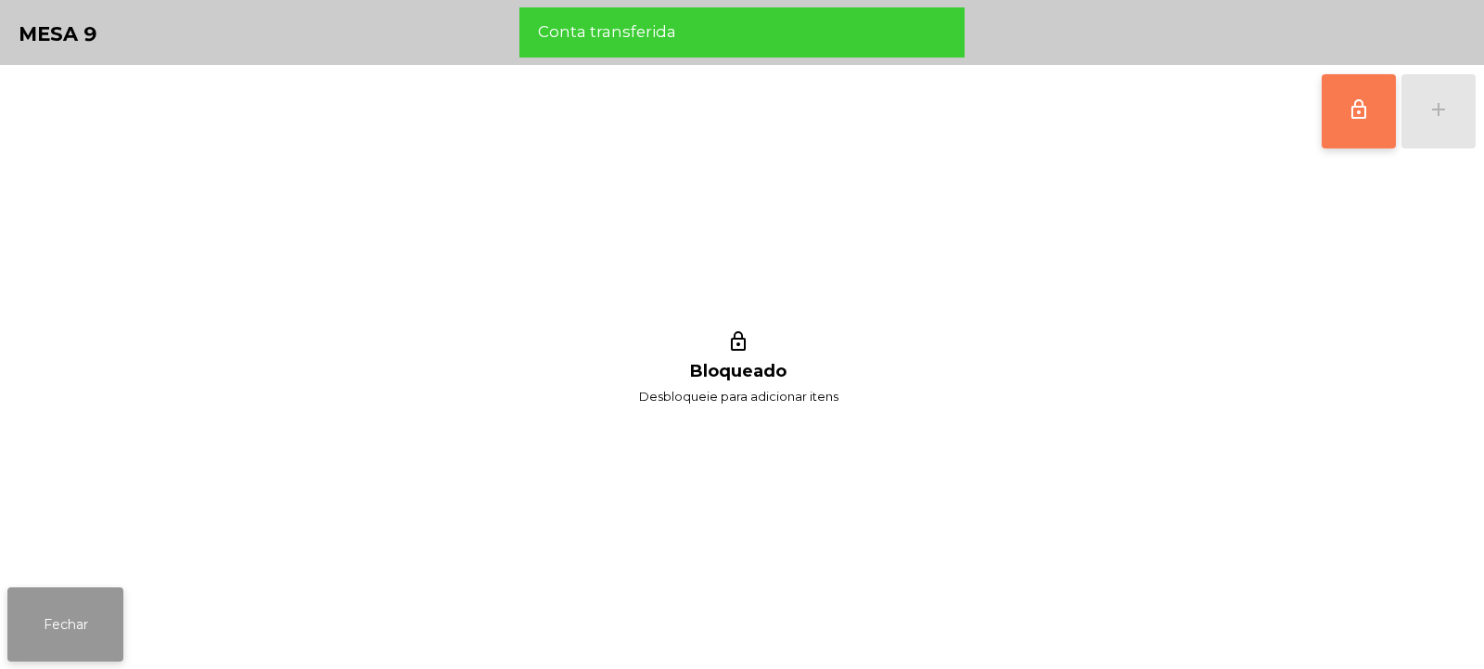
click at [74, 609] on button "Fechar" at bounding box center [65, 624] width 116 height 74
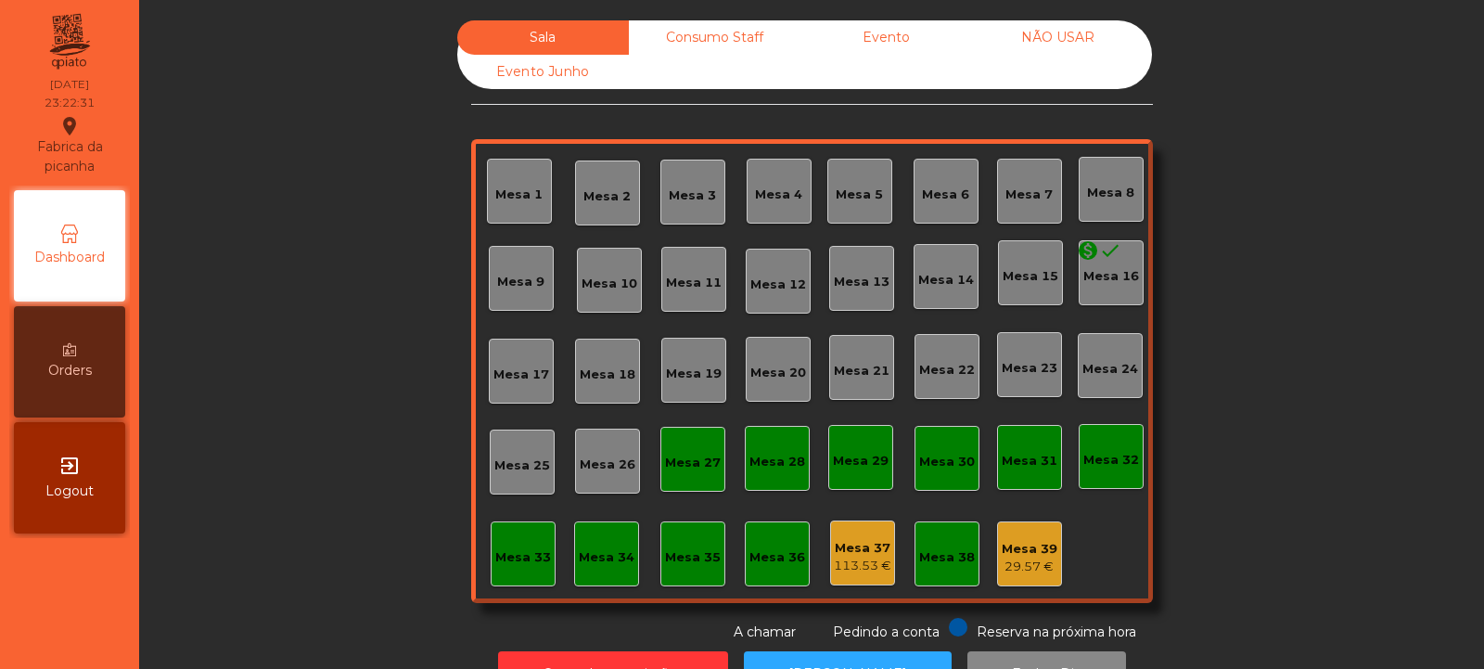
click at [719, 32] on div "Consumo Staff" at bounding box center [715, 37] width 172 height 34
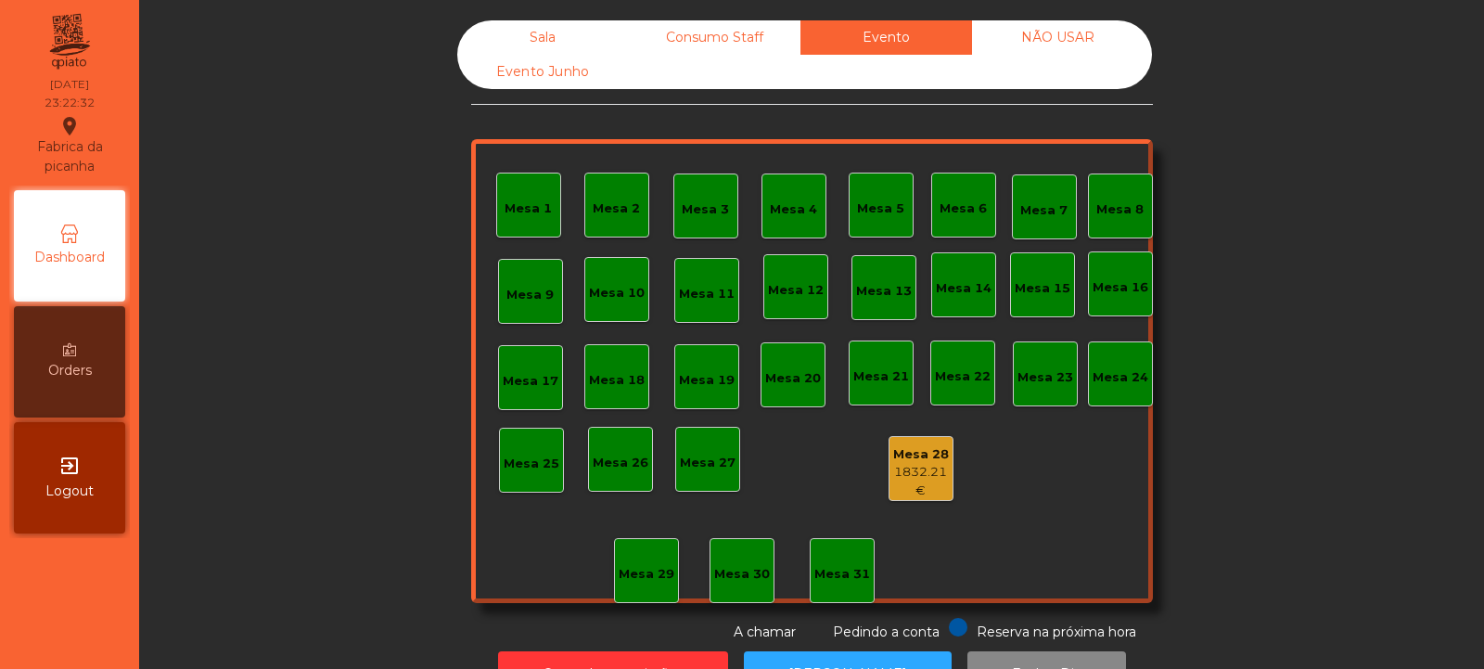
click at [735, 41] on div "Consumo Staff" at bounding box center [715, 37] width 172 height 34
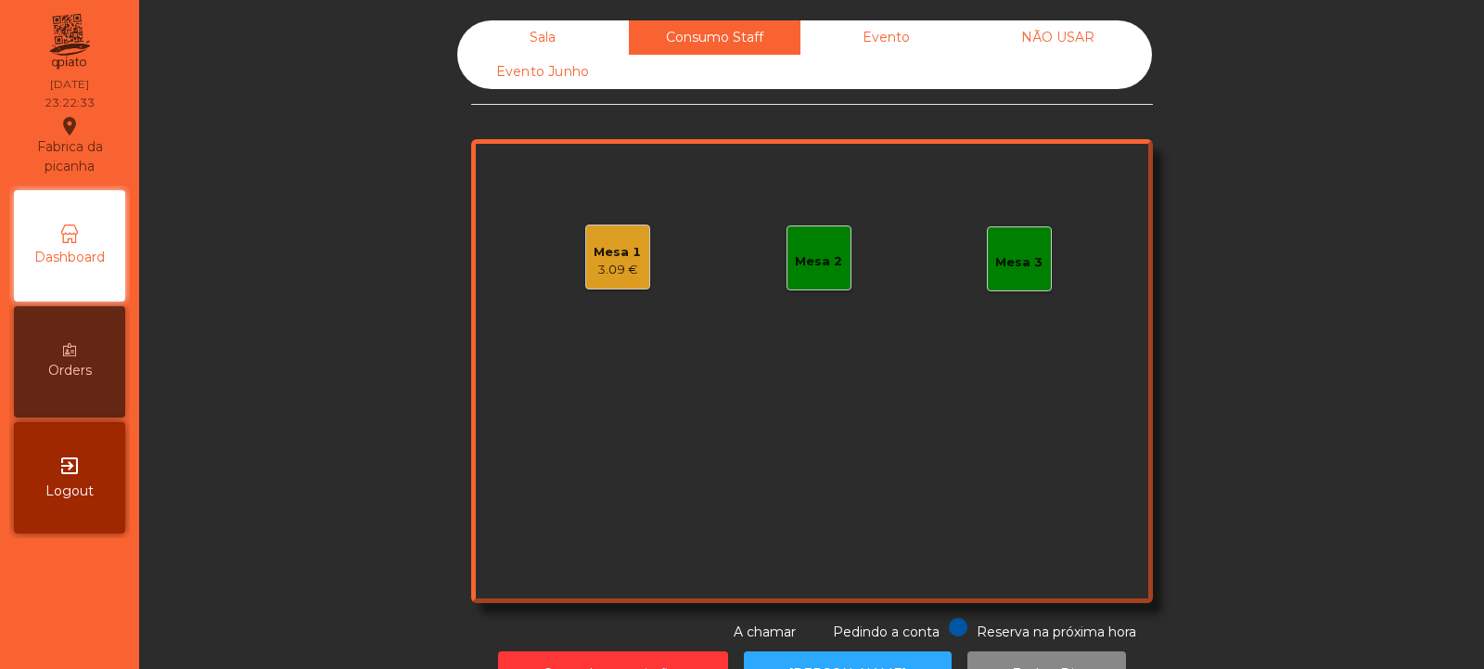
click at [626, 250] on div "Mesa 1" at bounding box center [617, 252] width 47 height 19
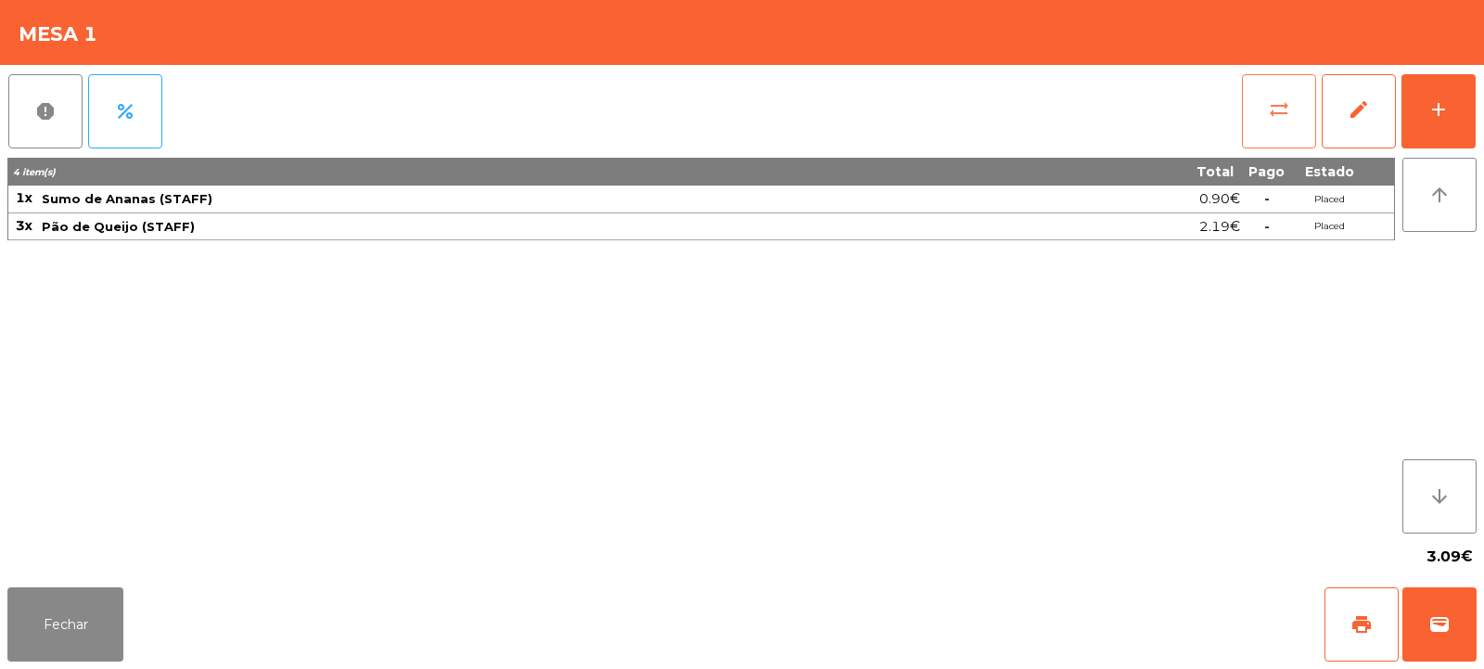
click at [1281, 121] on button "sync_alt" at bounding box center [1279, 111] width 74 height 74
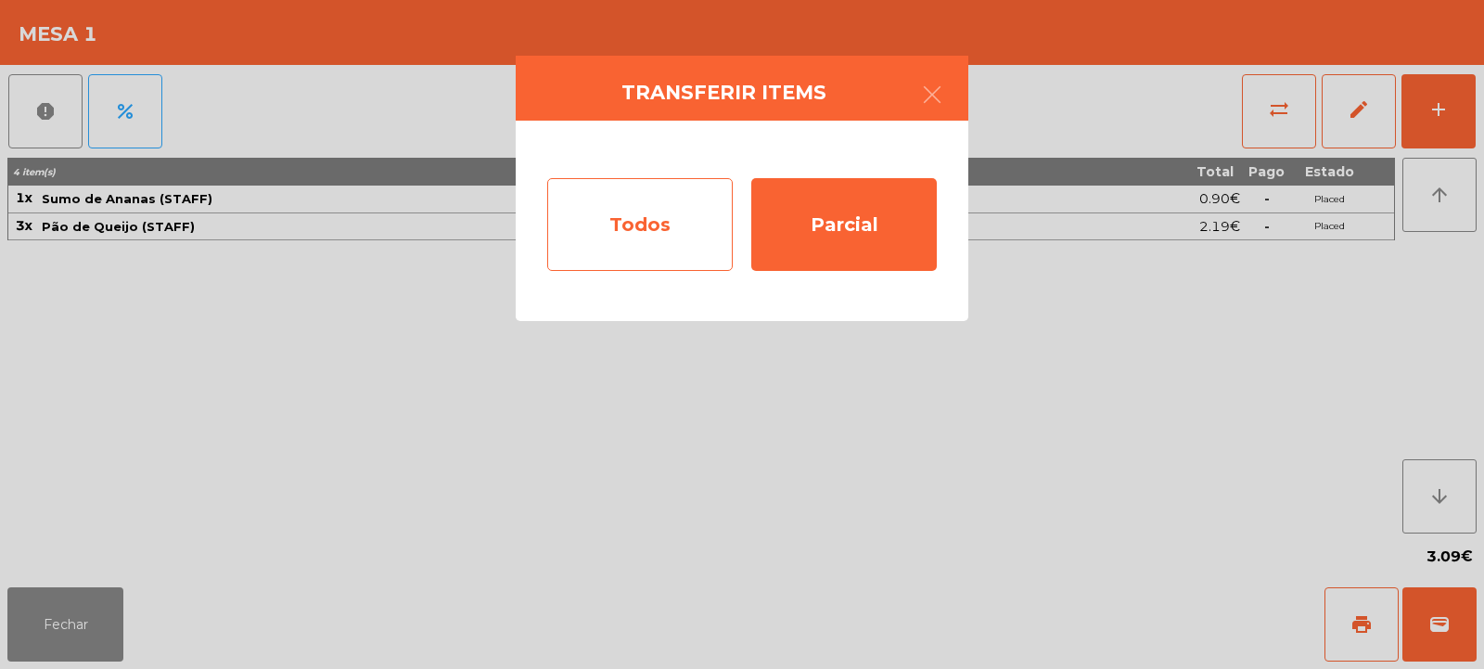
click at [638, 214] on div "Todos" at bounding box center [640, 224] width 186 height 93
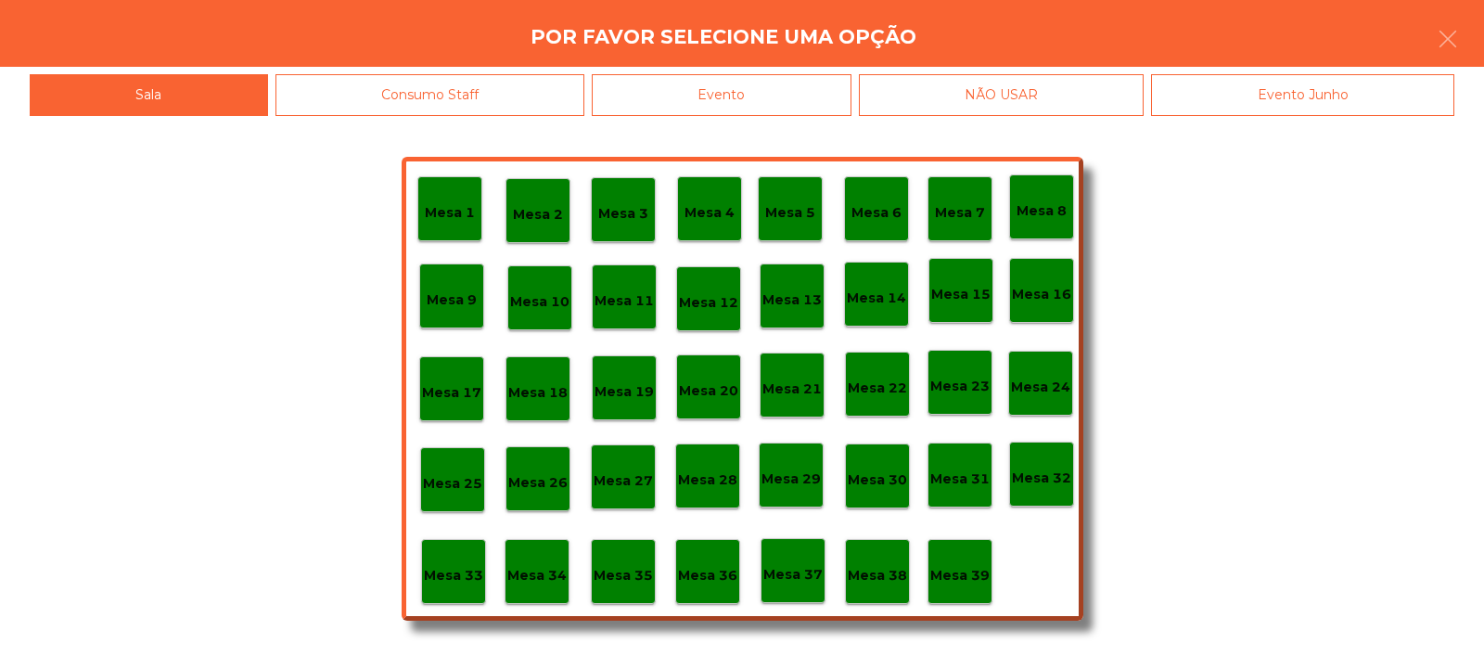
click at [975, 568] on p "Mesa 39" at bounding box center [959, 575] width 59 height 21
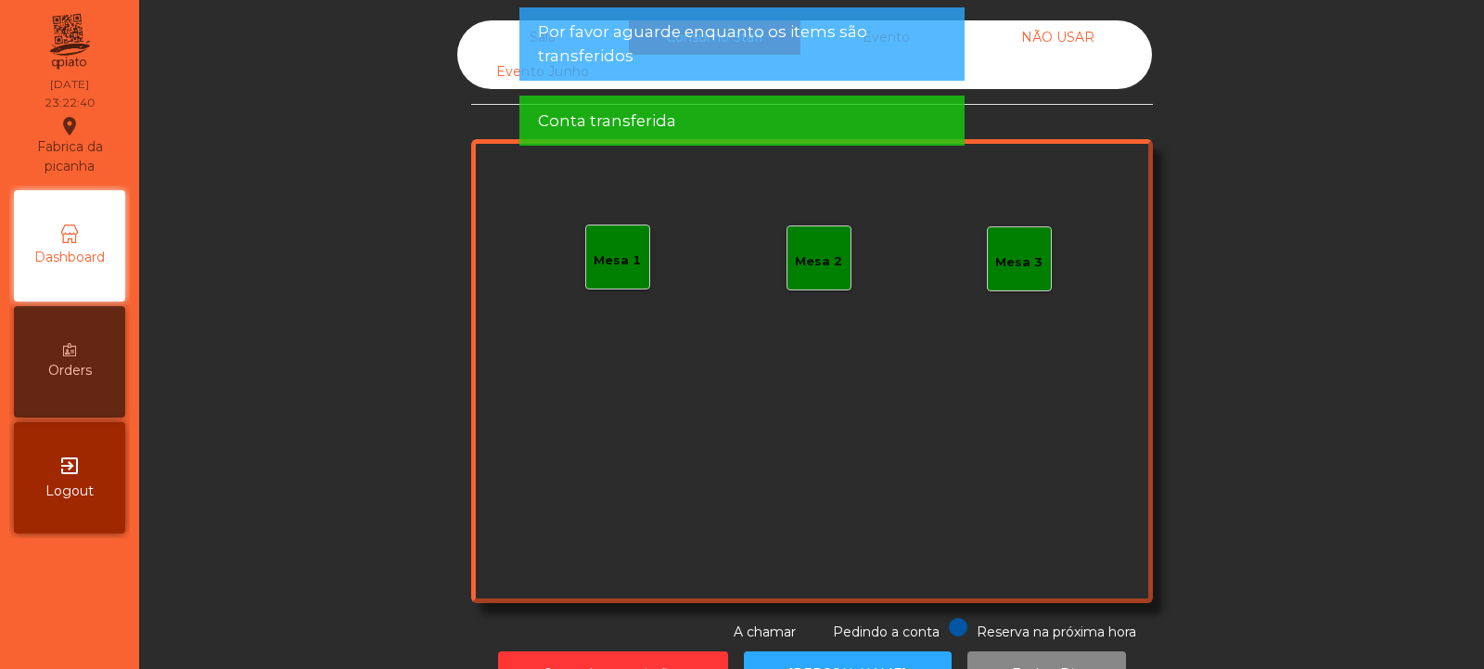
click at [504, 37] on div "Sala" at bounding box center [543, 37] width 172 height 34
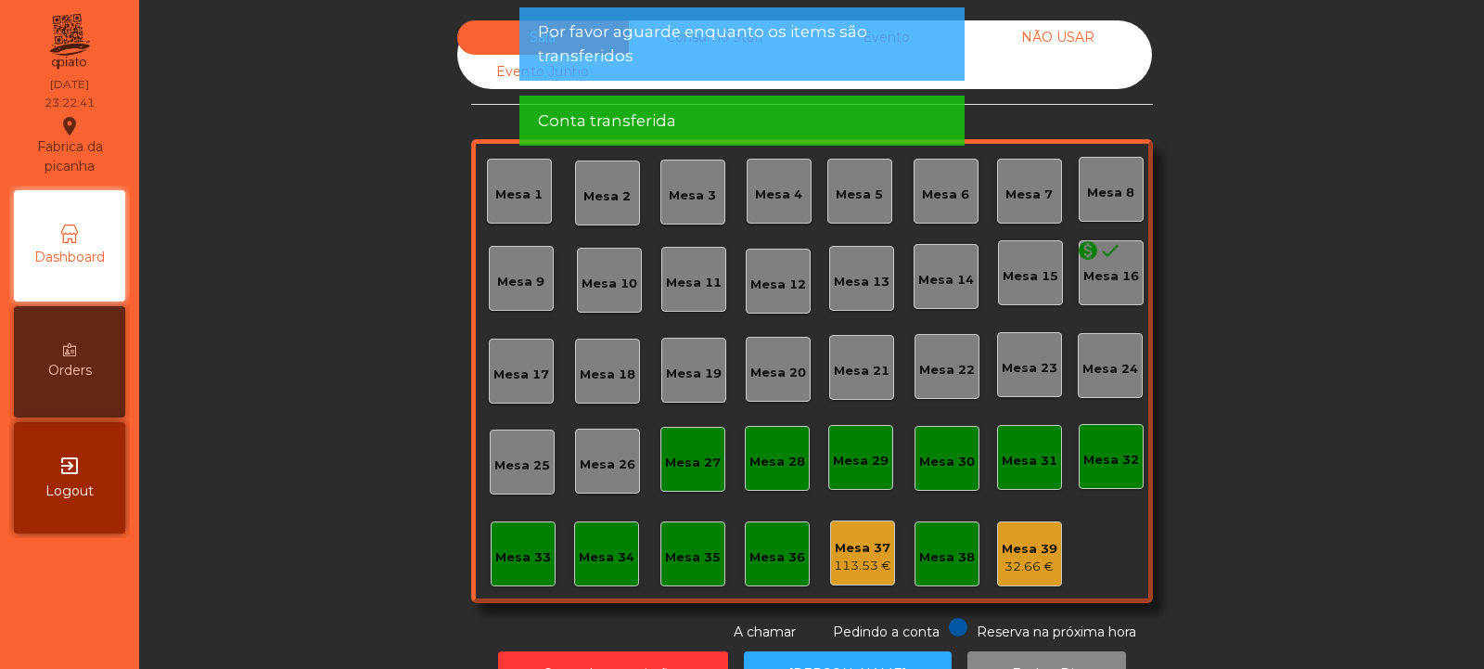
click at [501, 79] on div "Evento Junho" at bounding box center [543, 72] width 172 height 34
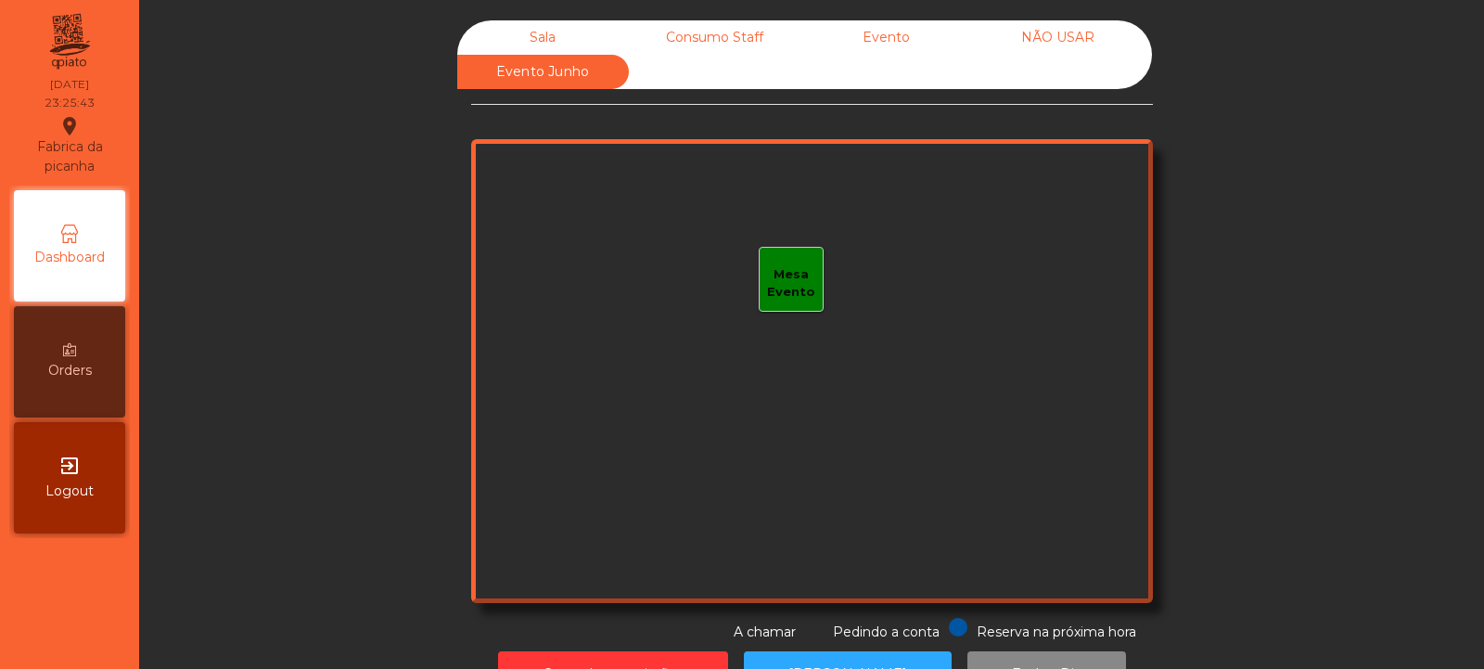
click at [552, 37] on div "Sala" at bounding box center [543, 37] width 172 height 34
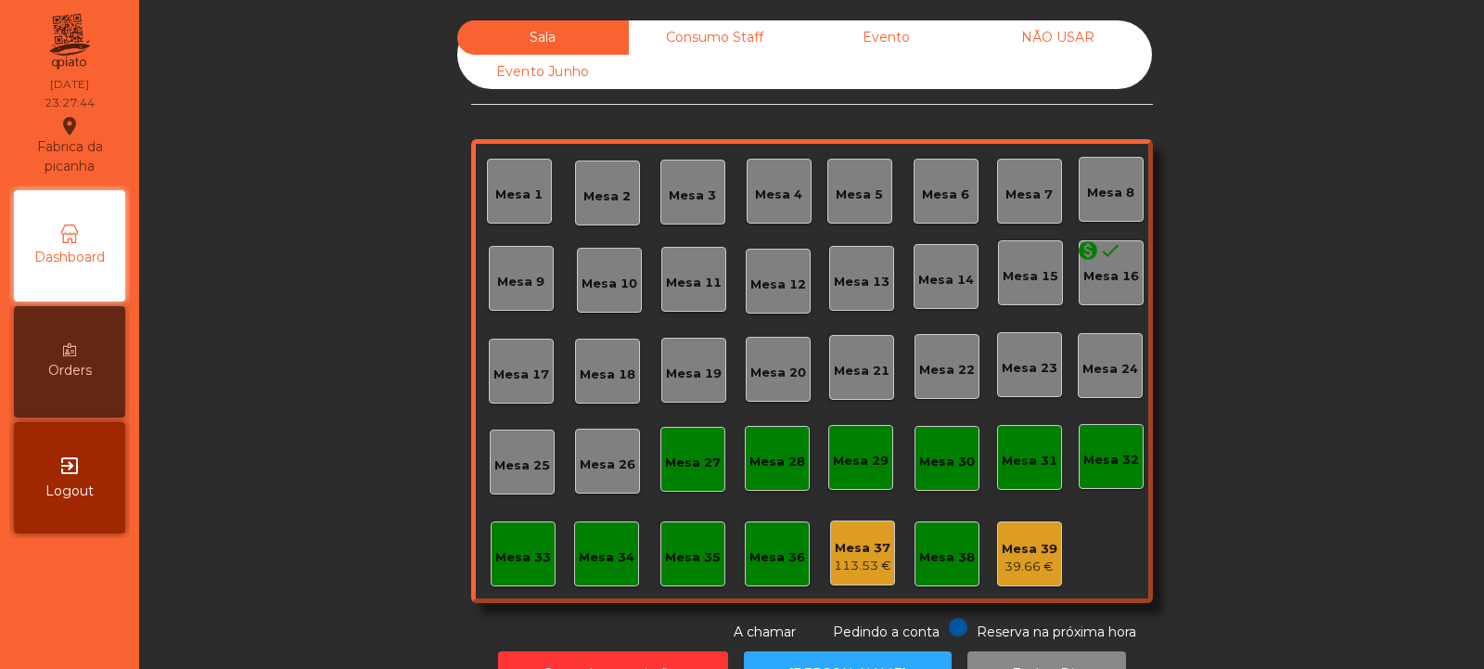
scroll to position [62, 0]
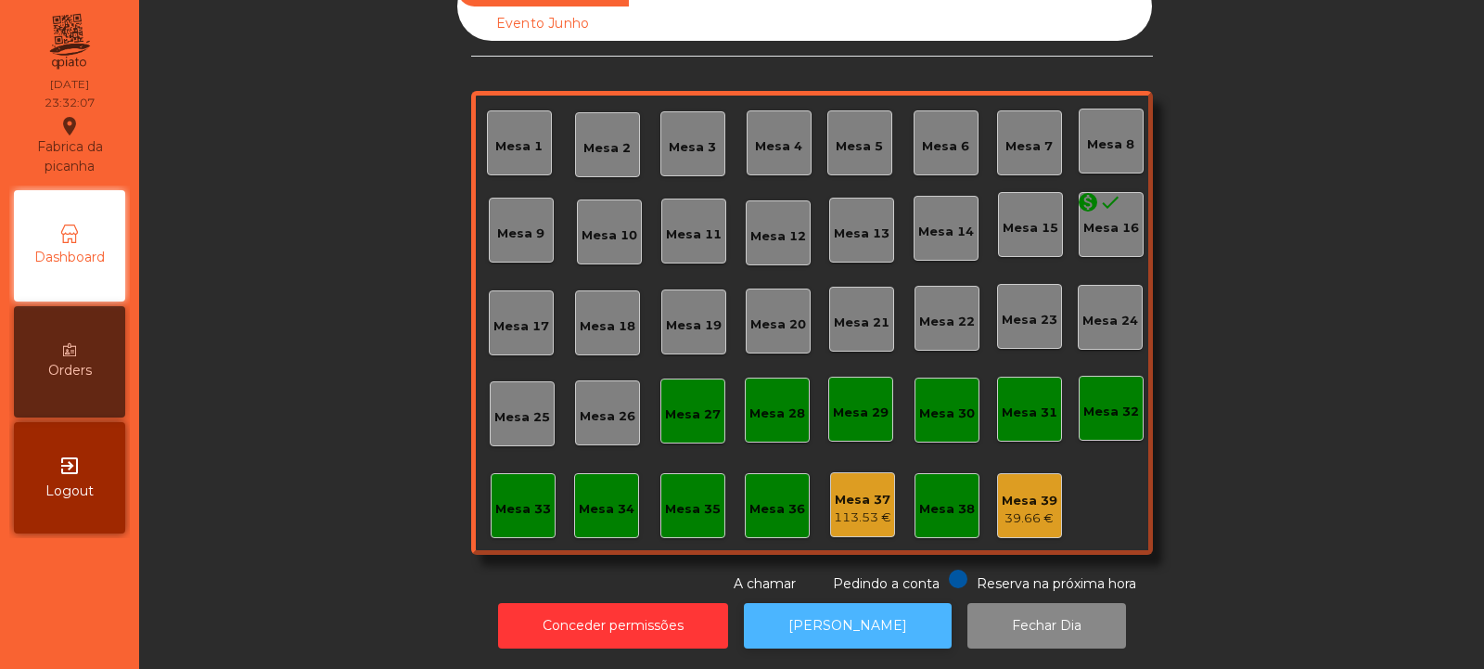
click at [900, 609] on button "[PERSON_NAME]" at bounding box center [848, 625] width 208 height 45
click at [1112, 403] on div "Mesa 32" at bounding box center [1112, 412] width 56 height 19
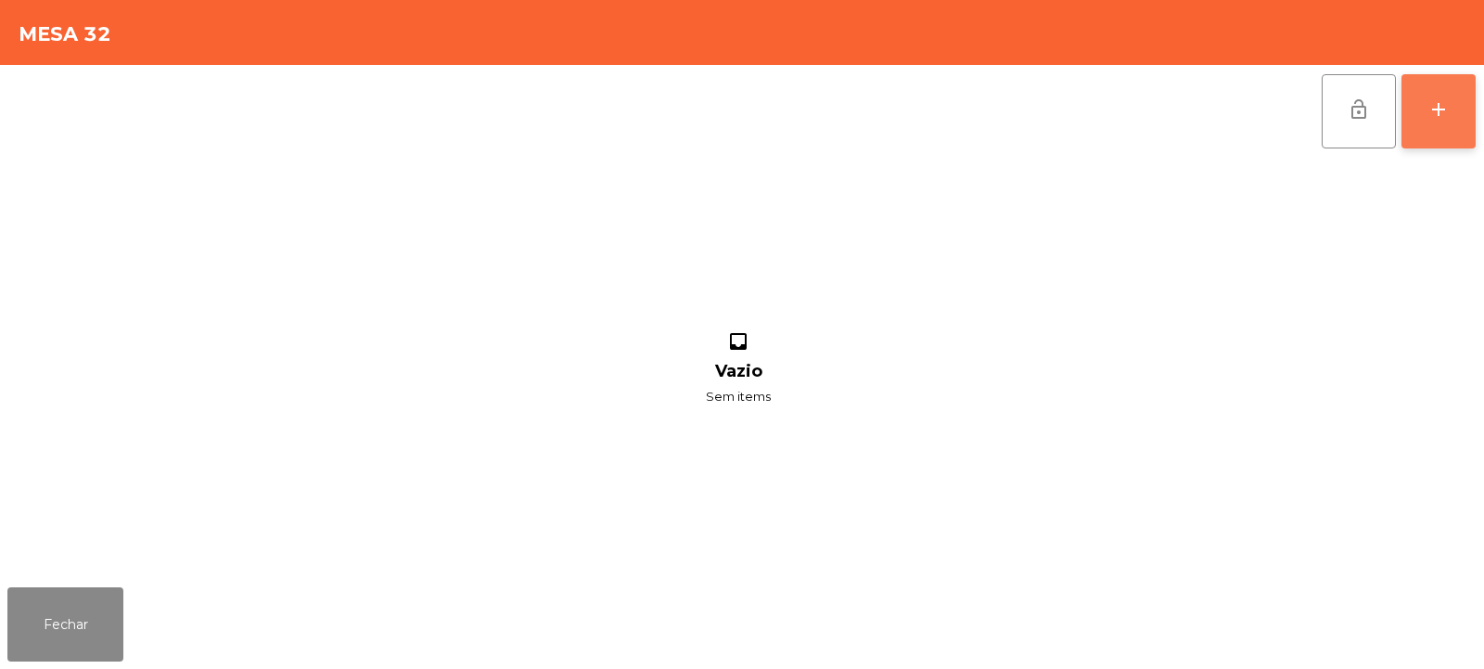
click at [1459, 126] on button "add" at bounding box center [1439, 111] width 74 height 74
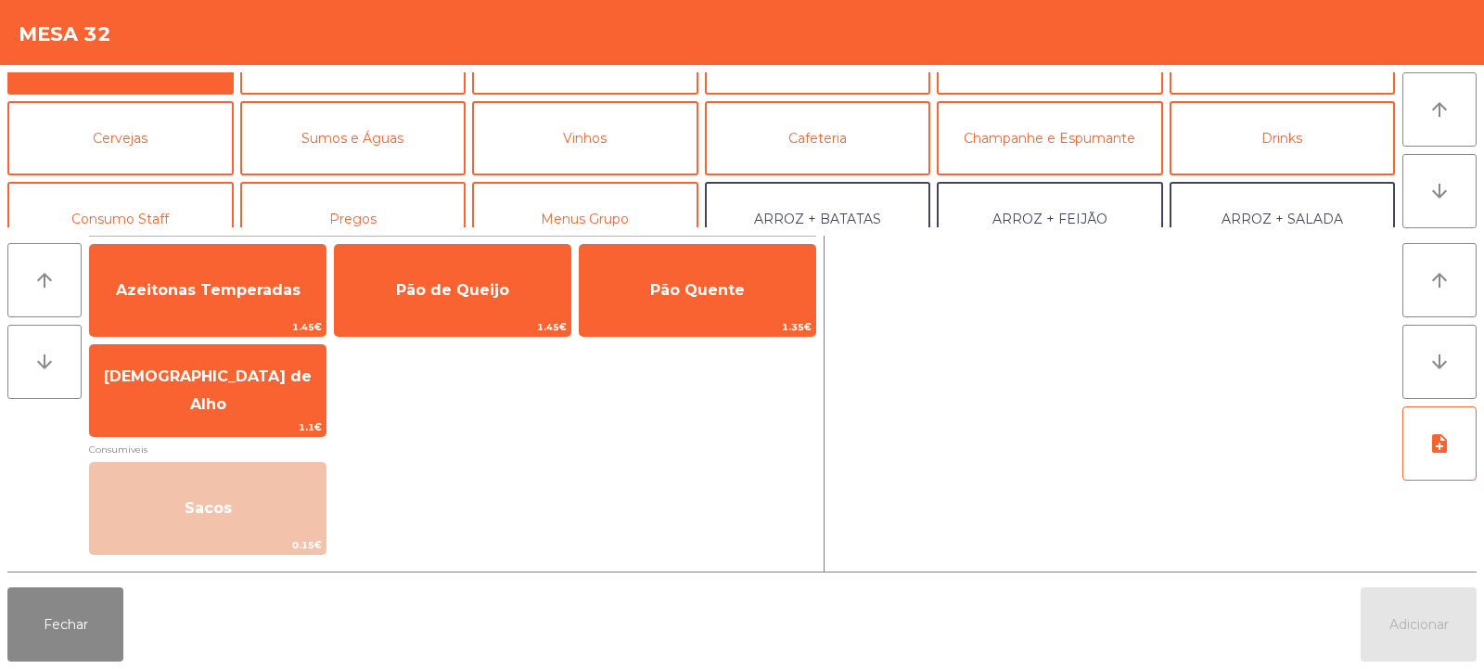
scroll to position [45, 0]
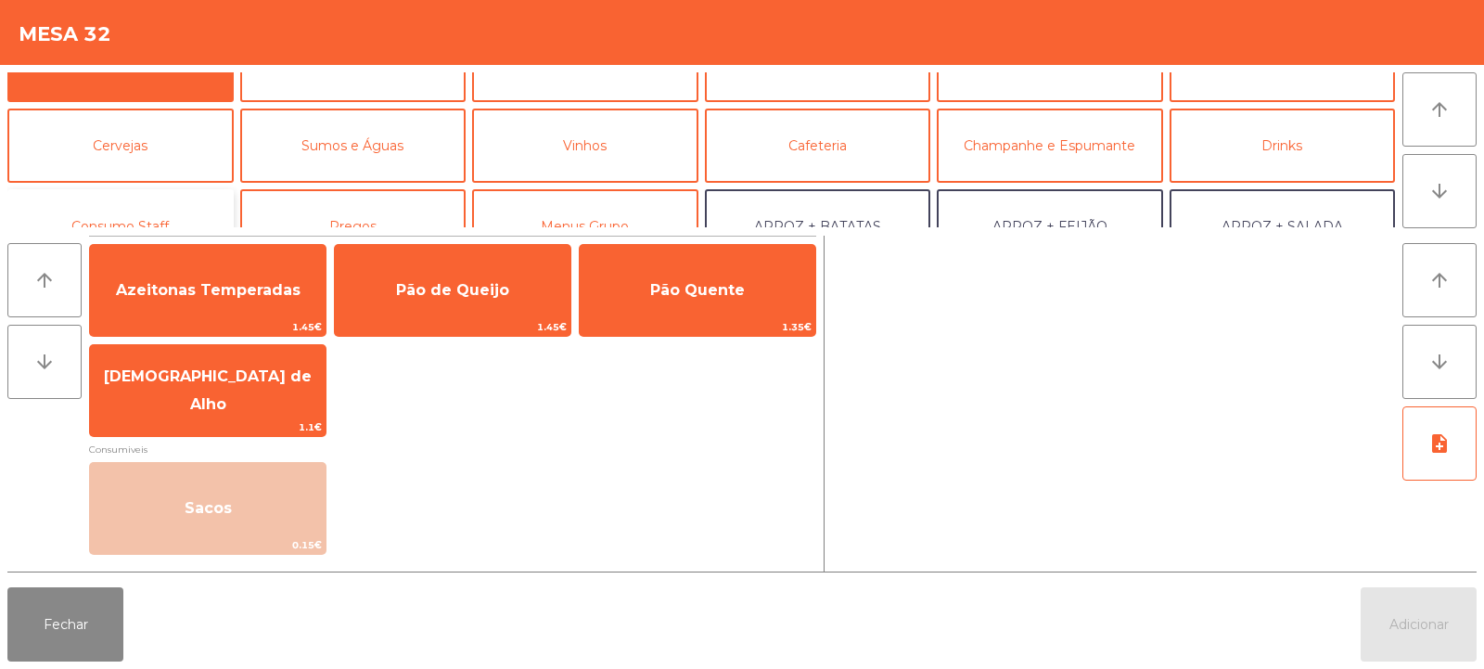
click at [175, 206] on button "Consumo Staff" at bounding box center [120, 226] width 226 height 74
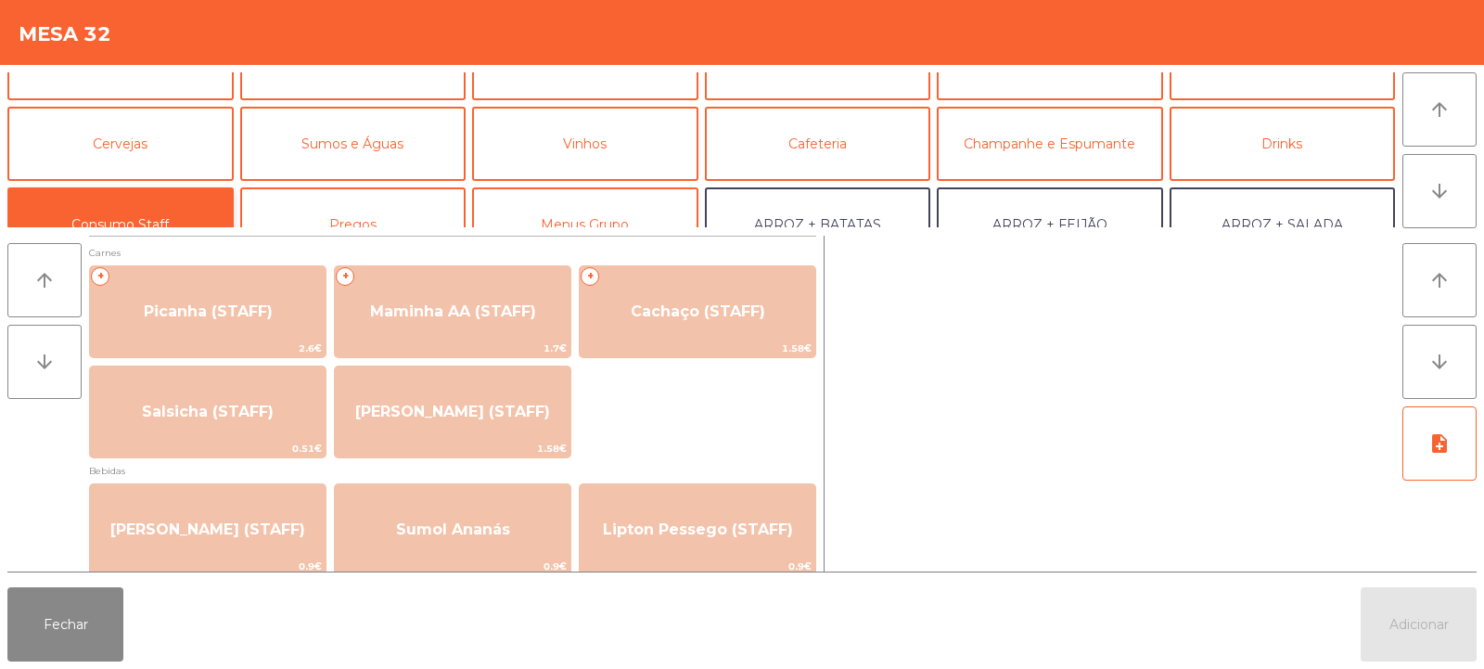
scroll to position [41, 0]
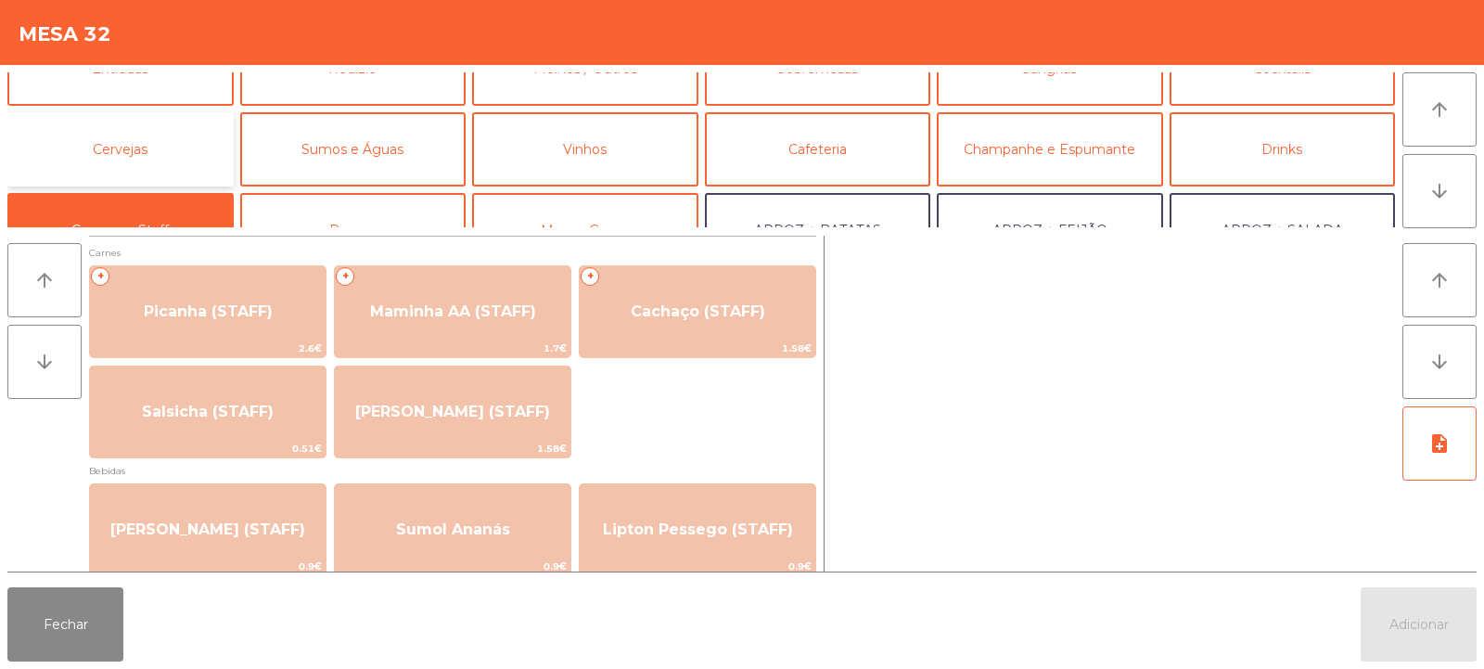
click at [189, 165] on button "Cervejas" at bounding box center [120, 149] width 226 height 74
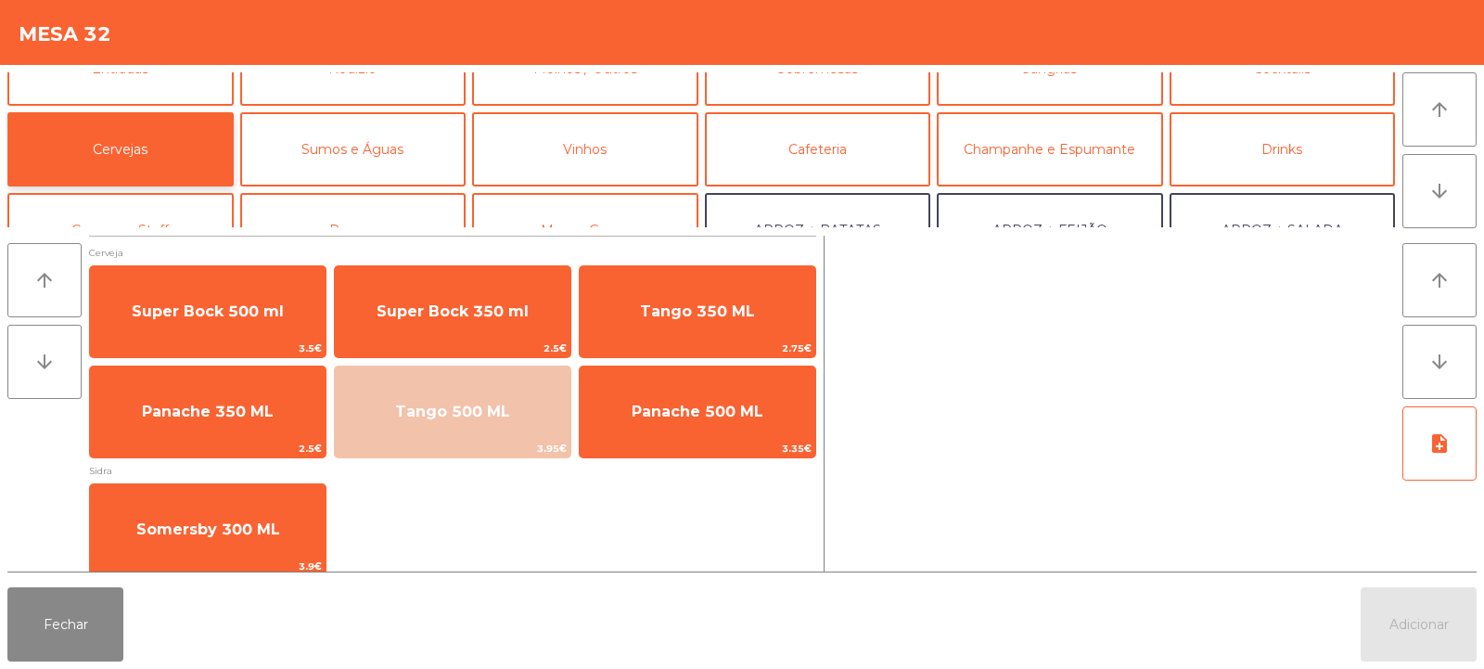
scroll to position [12, 0]
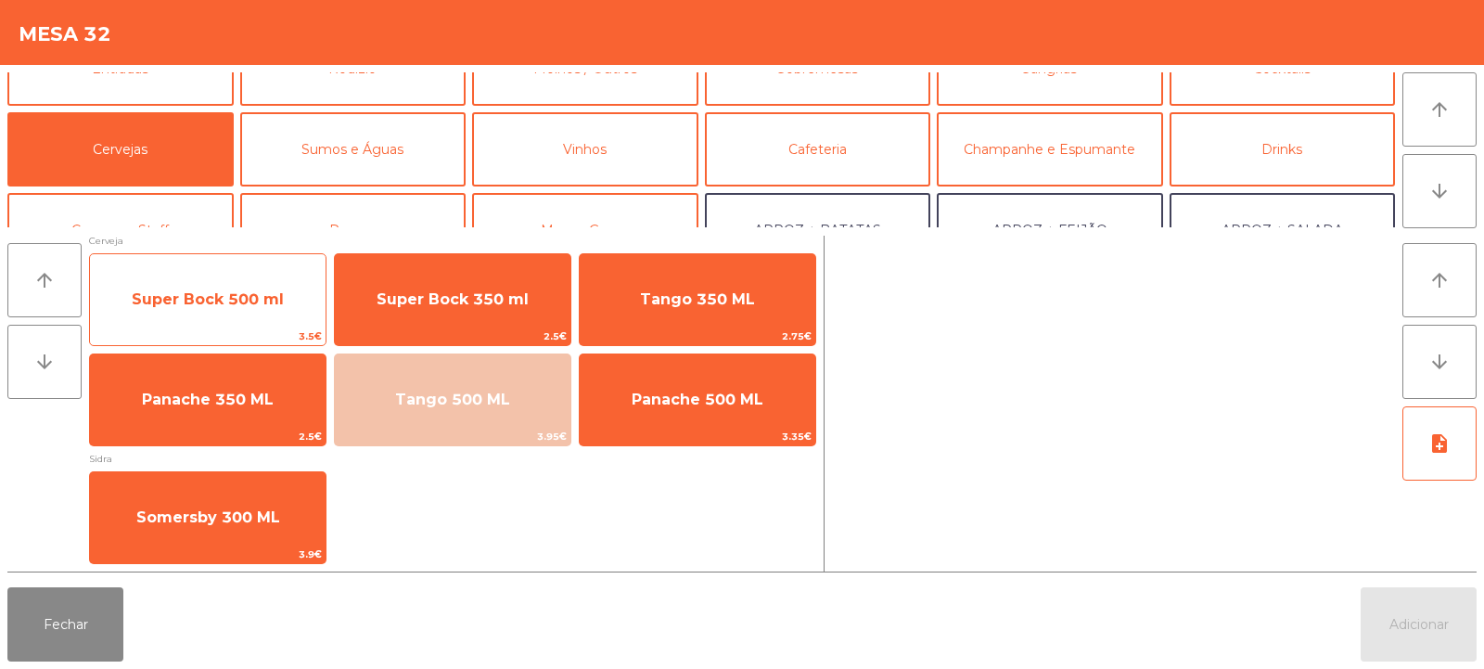
click at [280, 321] on span "Super Bock 500 ml" at bounding box center [208, 300] width 236 height 50
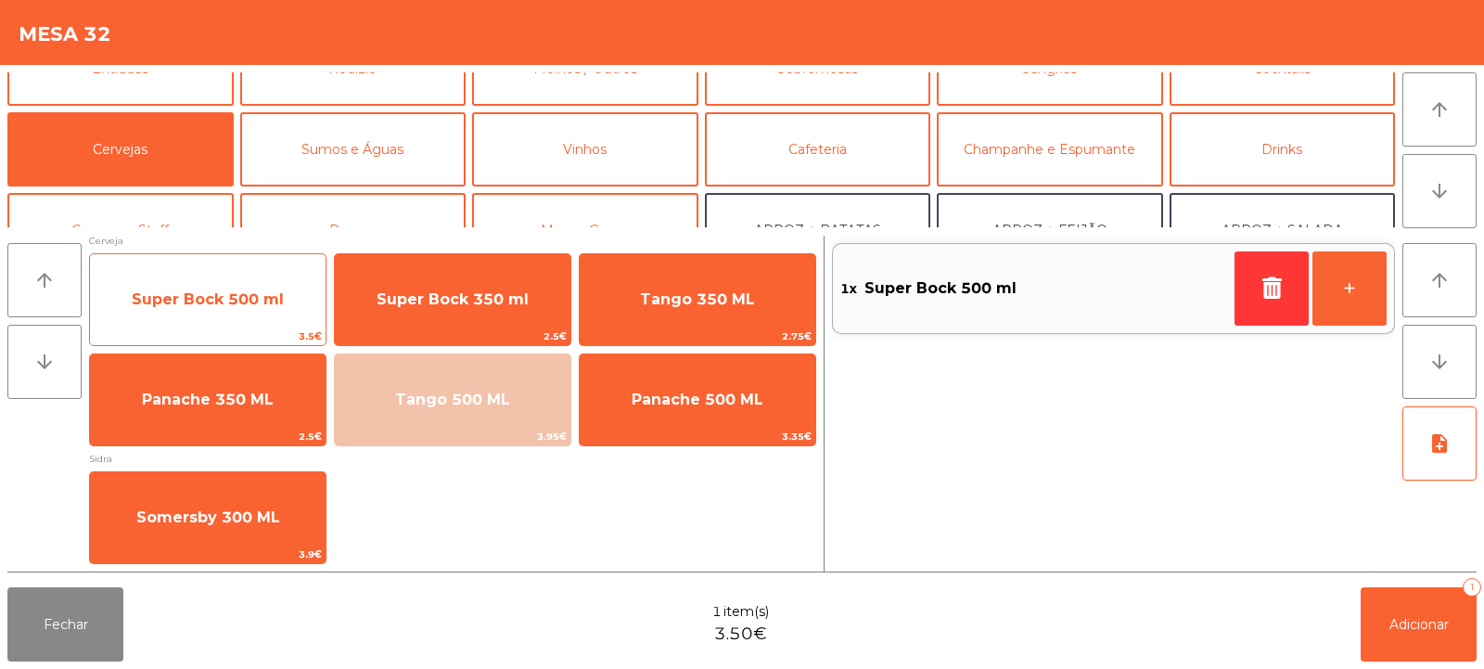
click at [283, 318] on span "Super Bock 500 ml" at bounding box center [208, 300] width 236 height 50
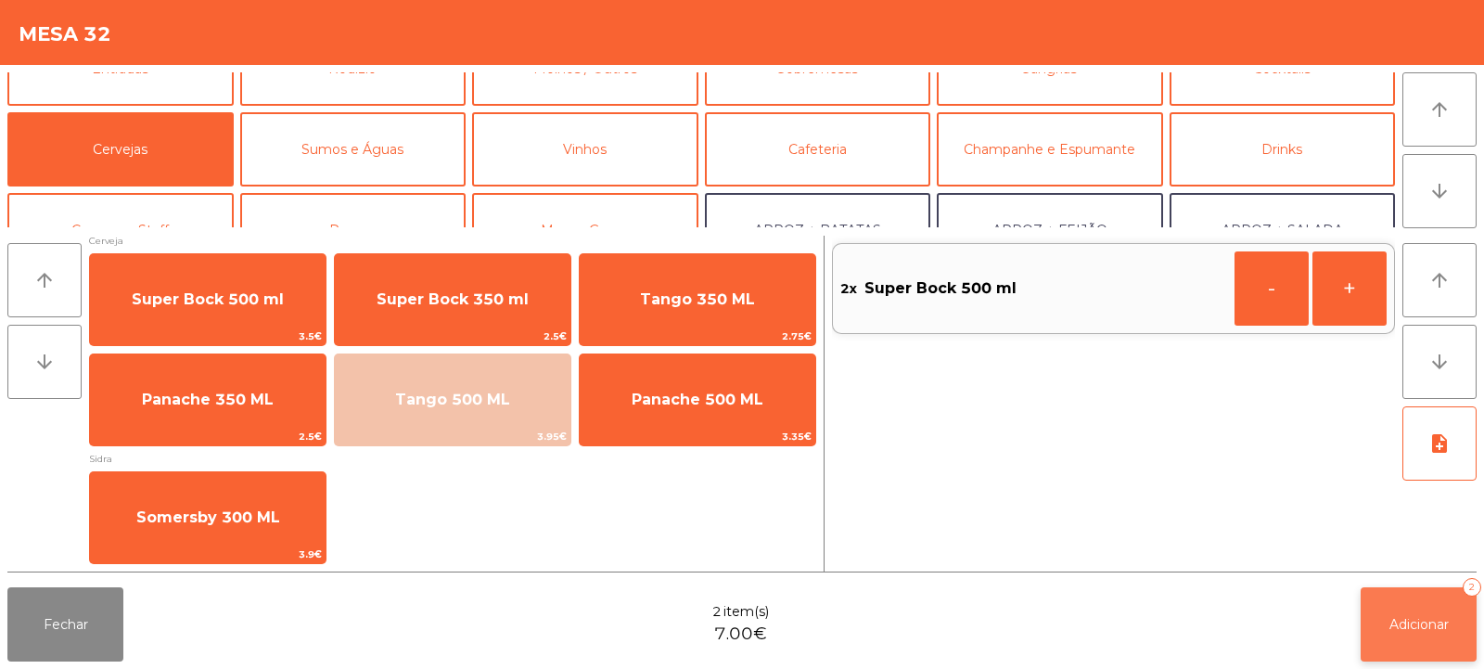
click at [1408, 643] on button "Adicionar 2" at bounding box center [1419, 624] width 116 height 74
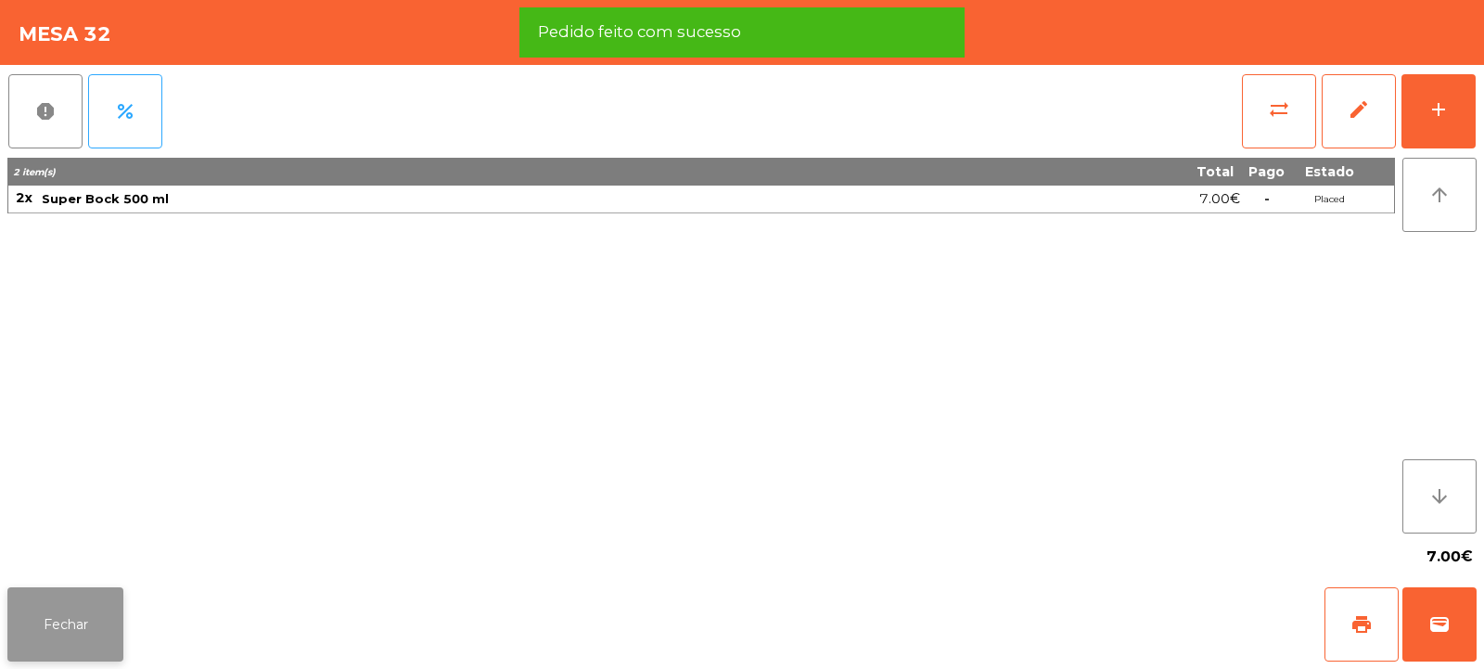
click at [81, 604] on button "Fechar" at bounding box center [65, 624] width 116 height 74
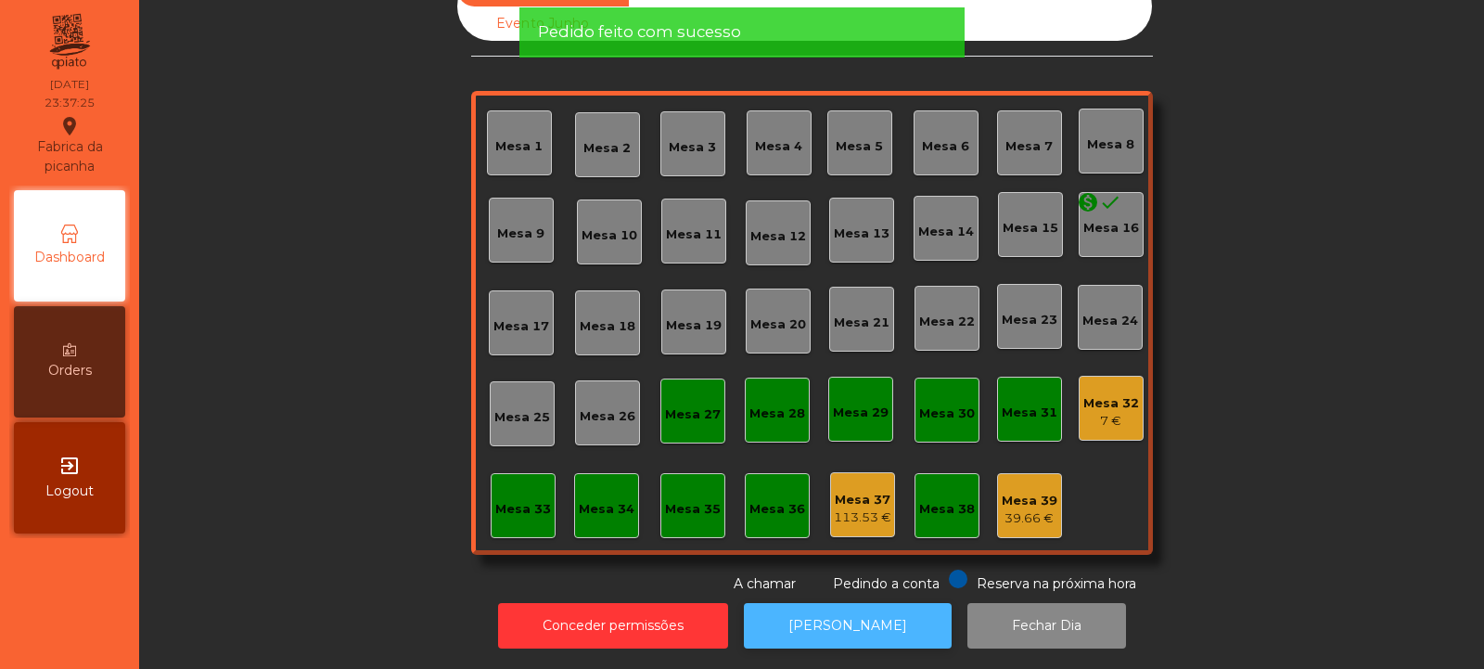
click at [868, 622] on button "[PERSON_NAME]" at bounding box center [848, 625] width 208 height 45
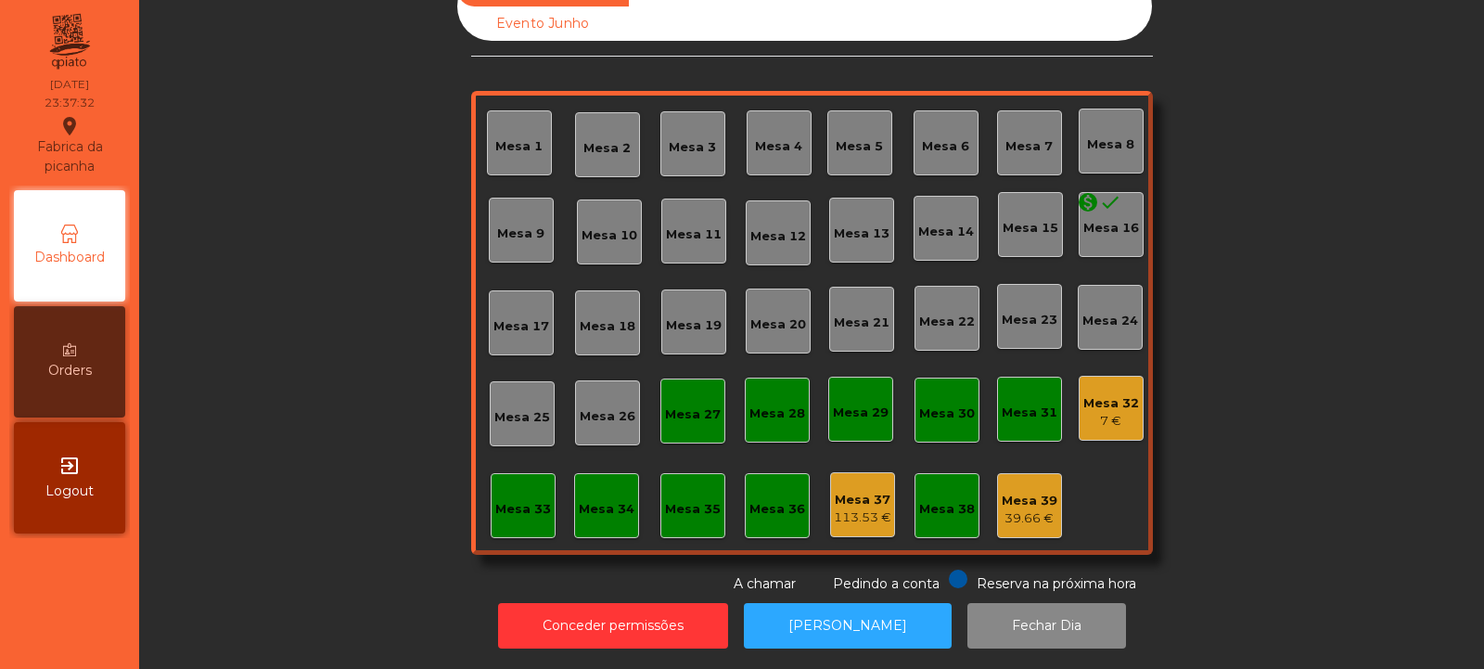
click at [1100, 397] on div "Mesa 32" at bounding box center [1112, 403] width 56 height 19
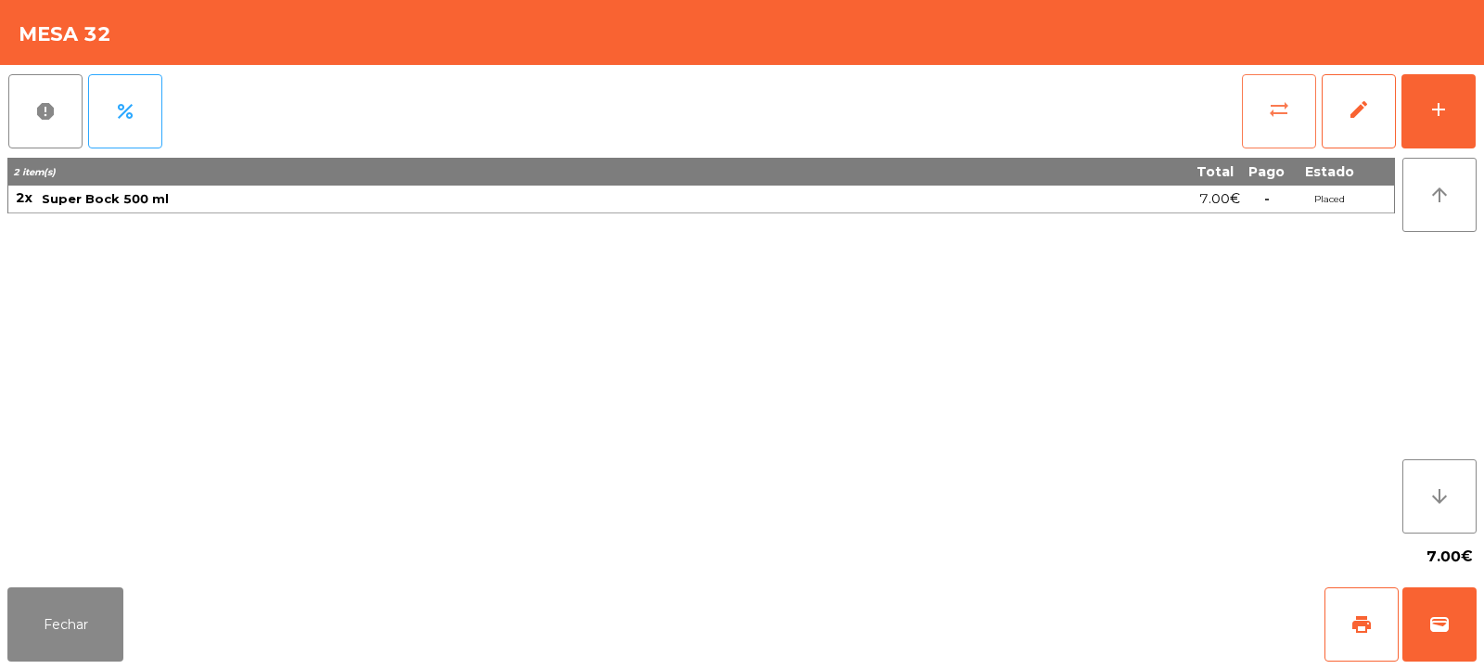
click at [1282, 124] on button "sync_alt" at bounding box center [1279, 111] width 74 height 74
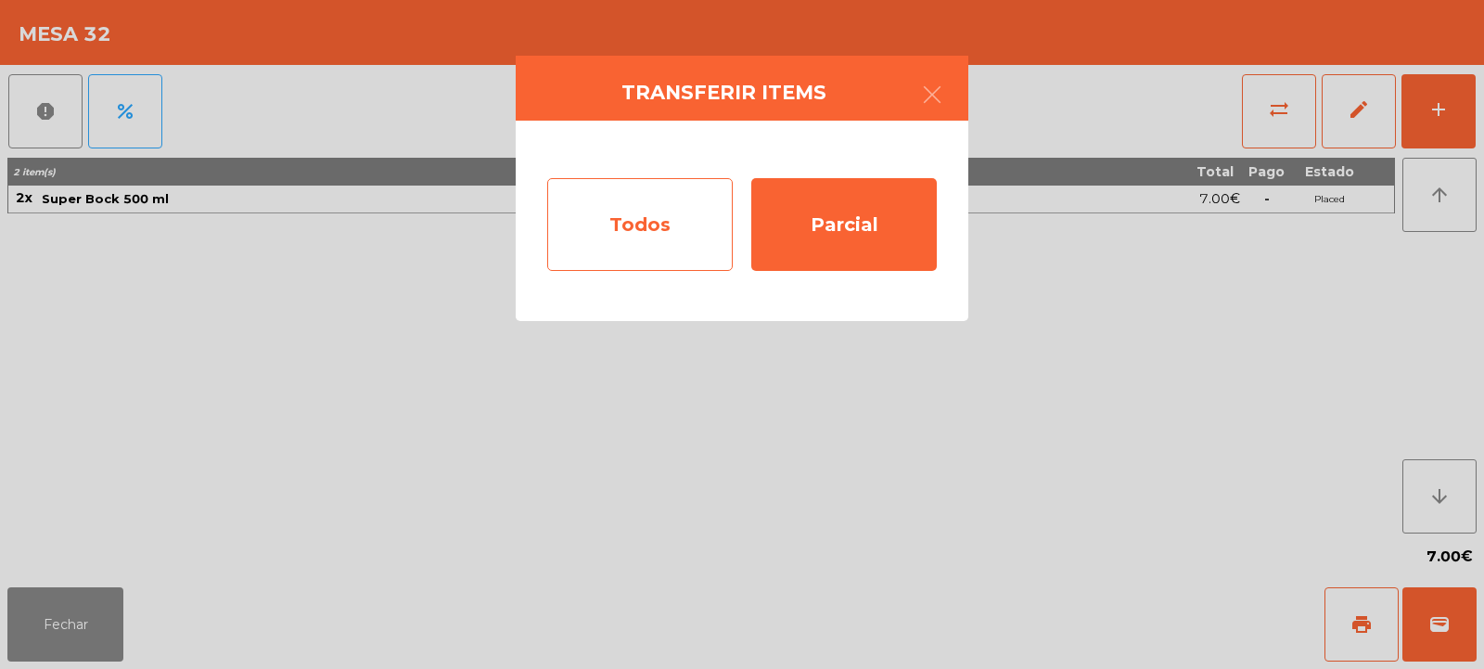
click at [654, 202] on div "Todos" at bounding box center [640, 224] width 186 height 93
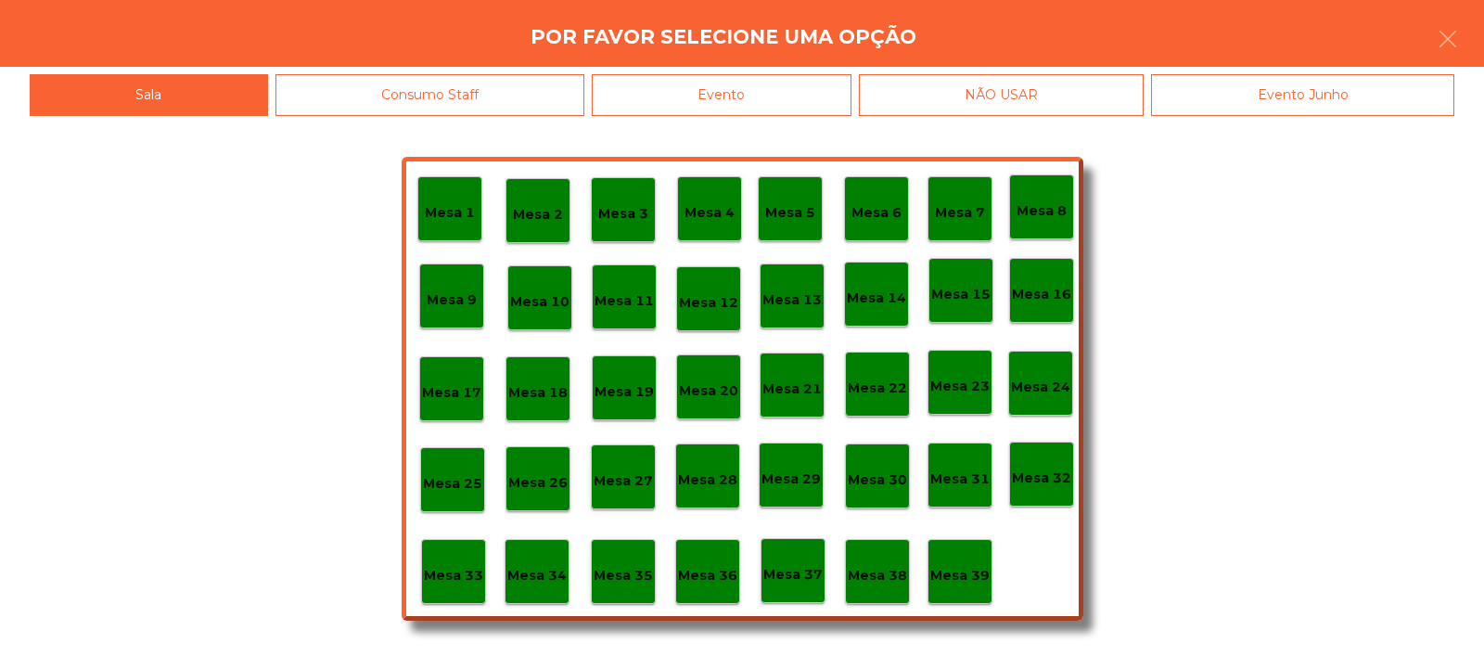
click at [809, 95] on div "Evento" at bounding box center [722, 95] width 260 height 42
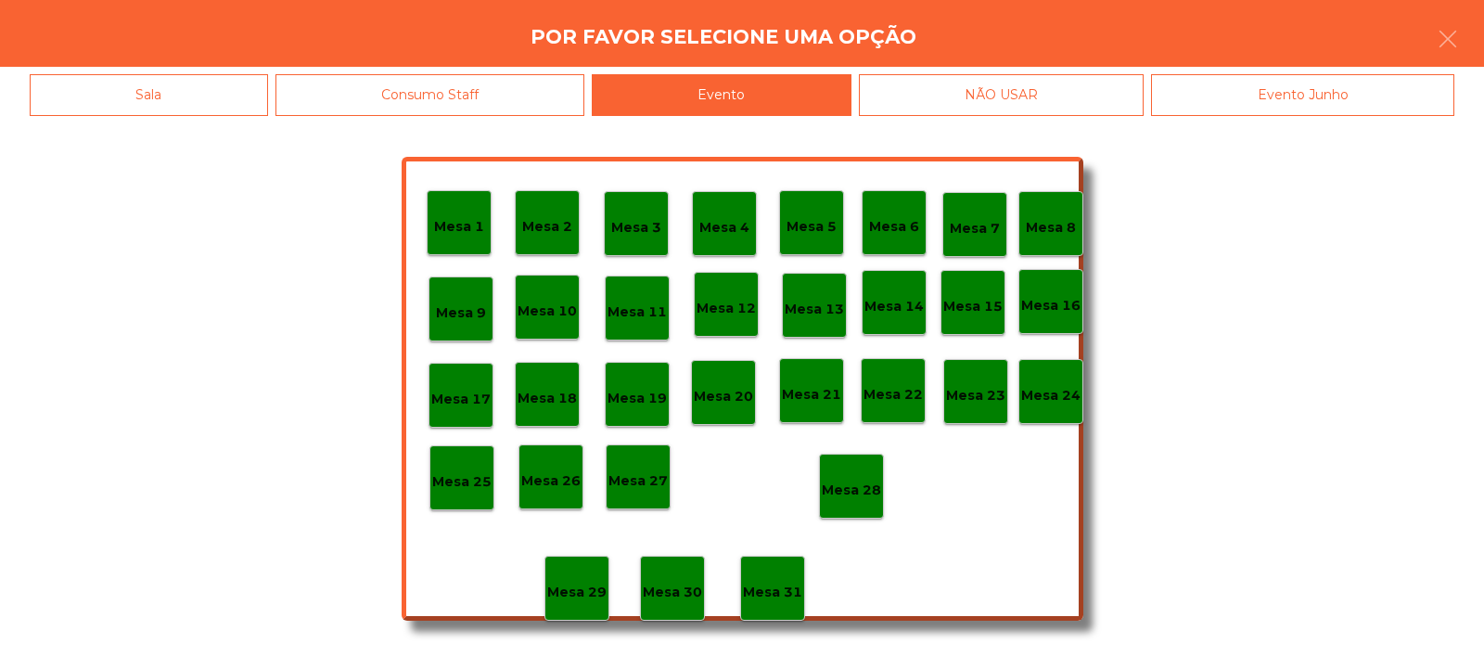
click at [872, 486] on p "Mesa 28" at bounding box center [851, 490] width 59 height 21
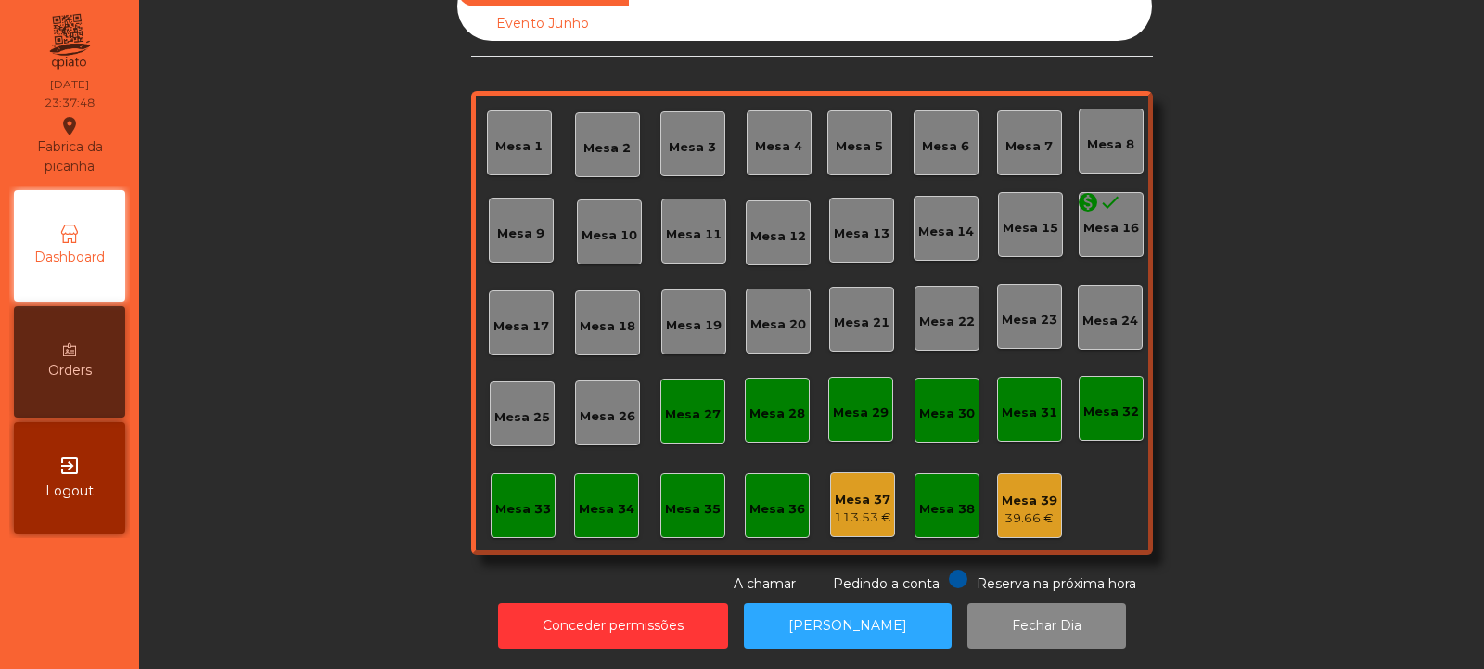
click at [1032, 509] on div "39.66 €" at bounding box center [1030, 518] width 56 height 19
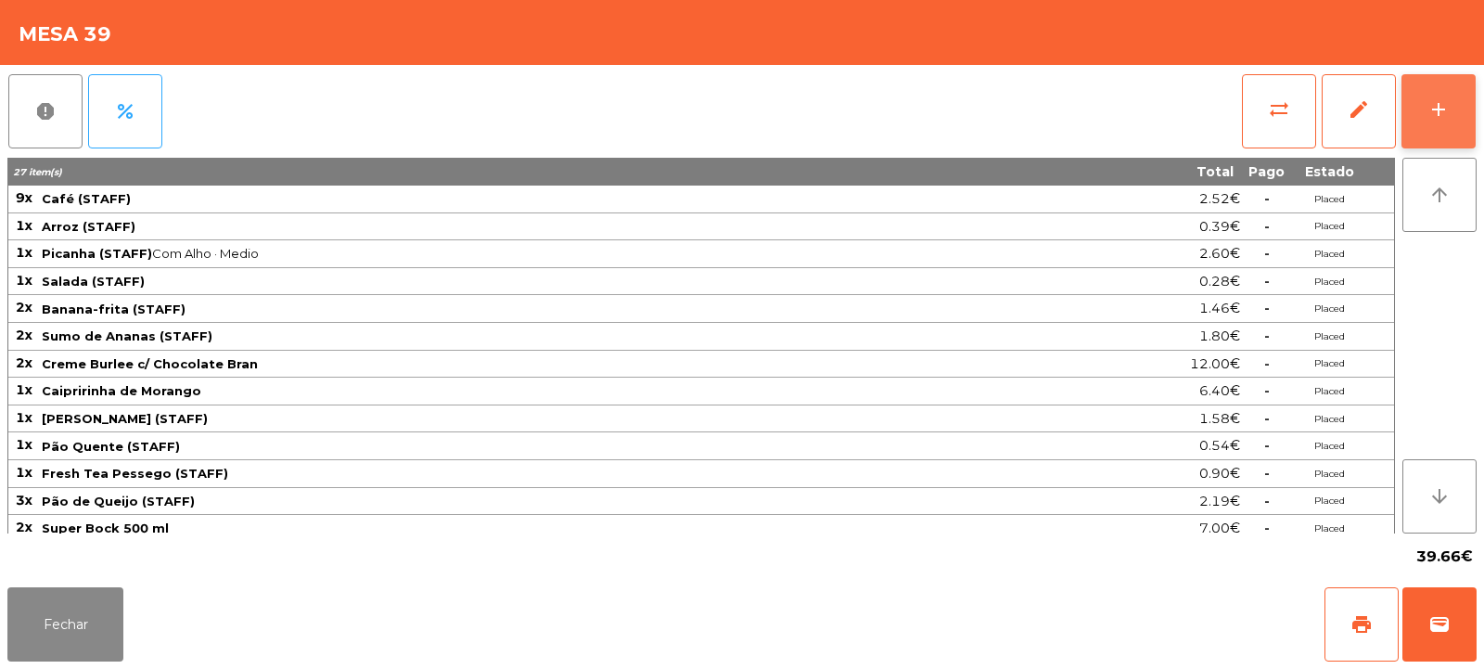
click at [1437, 122] on button "add" at bounding box center [1439, 111] width 74 height 74
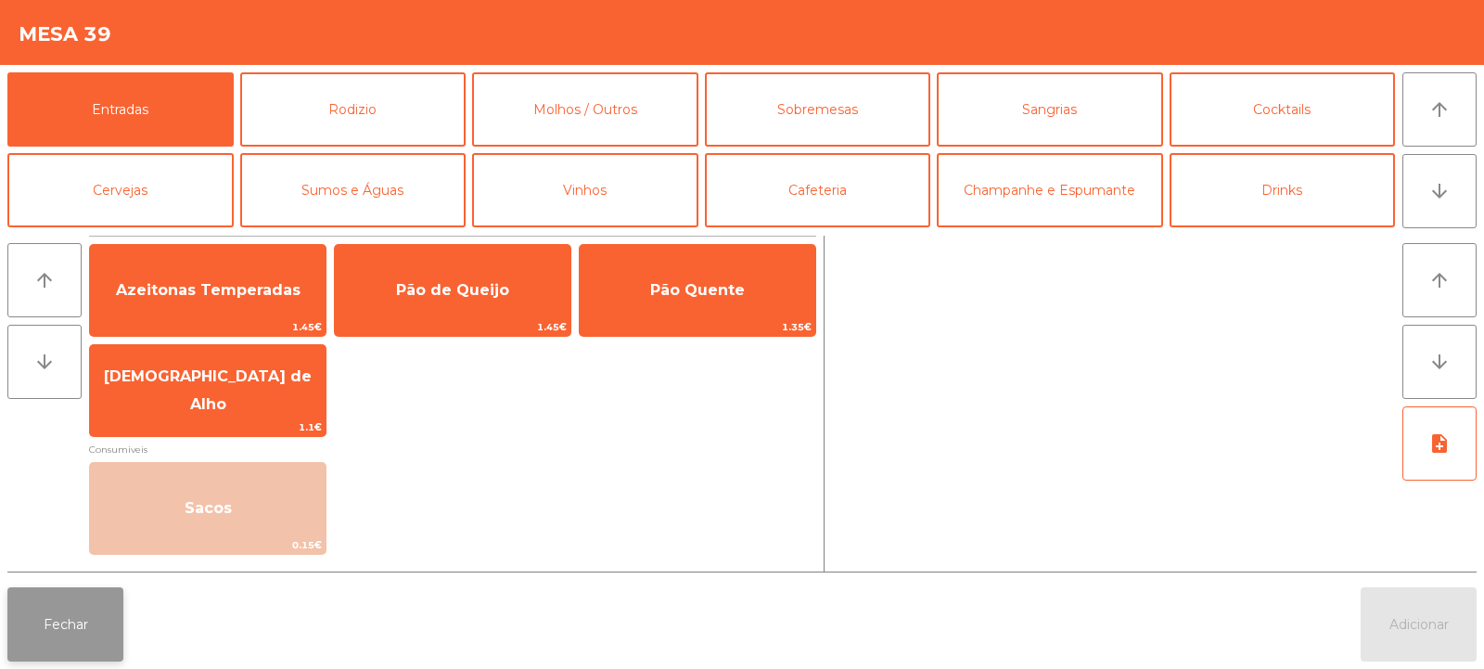
click at [118, 630] on button "Fechar" at bounding box center [65, 624] width 116 height 74
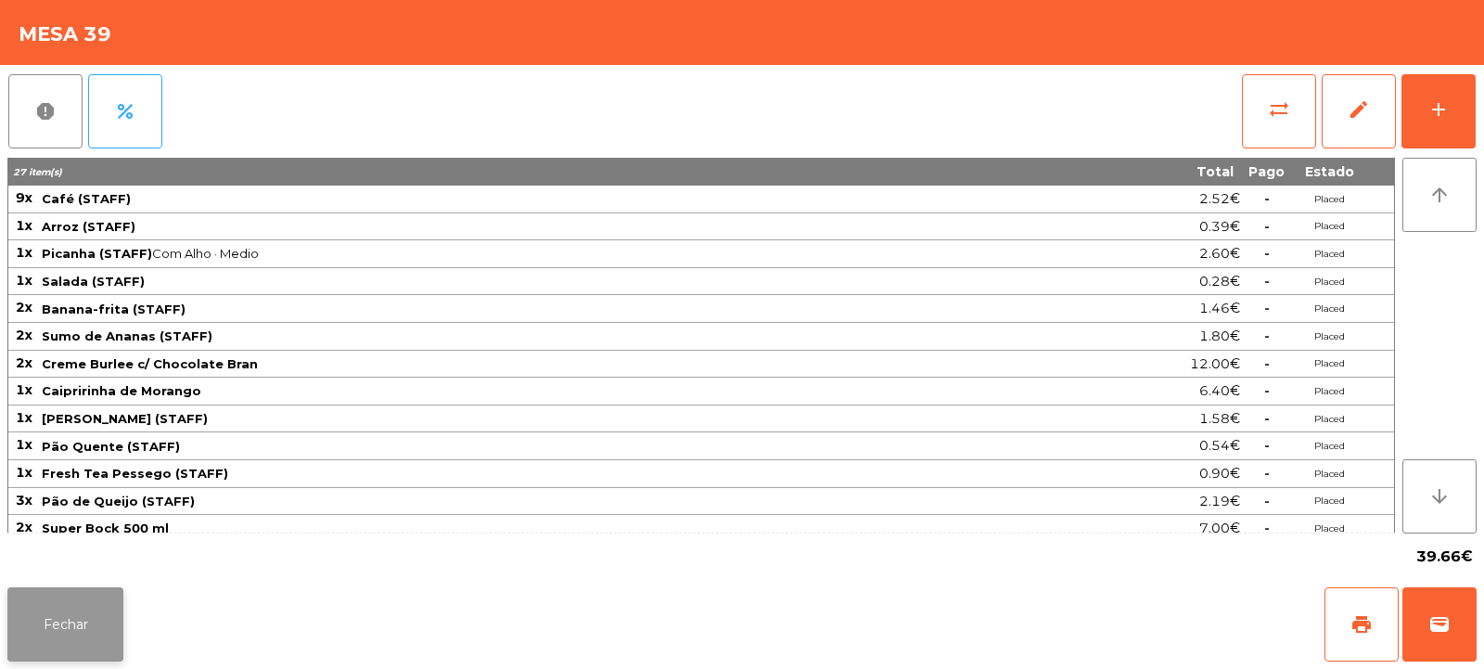
click at [110, 622] on button "Fechar" at bounding box center [65, 624] width 116 height 74
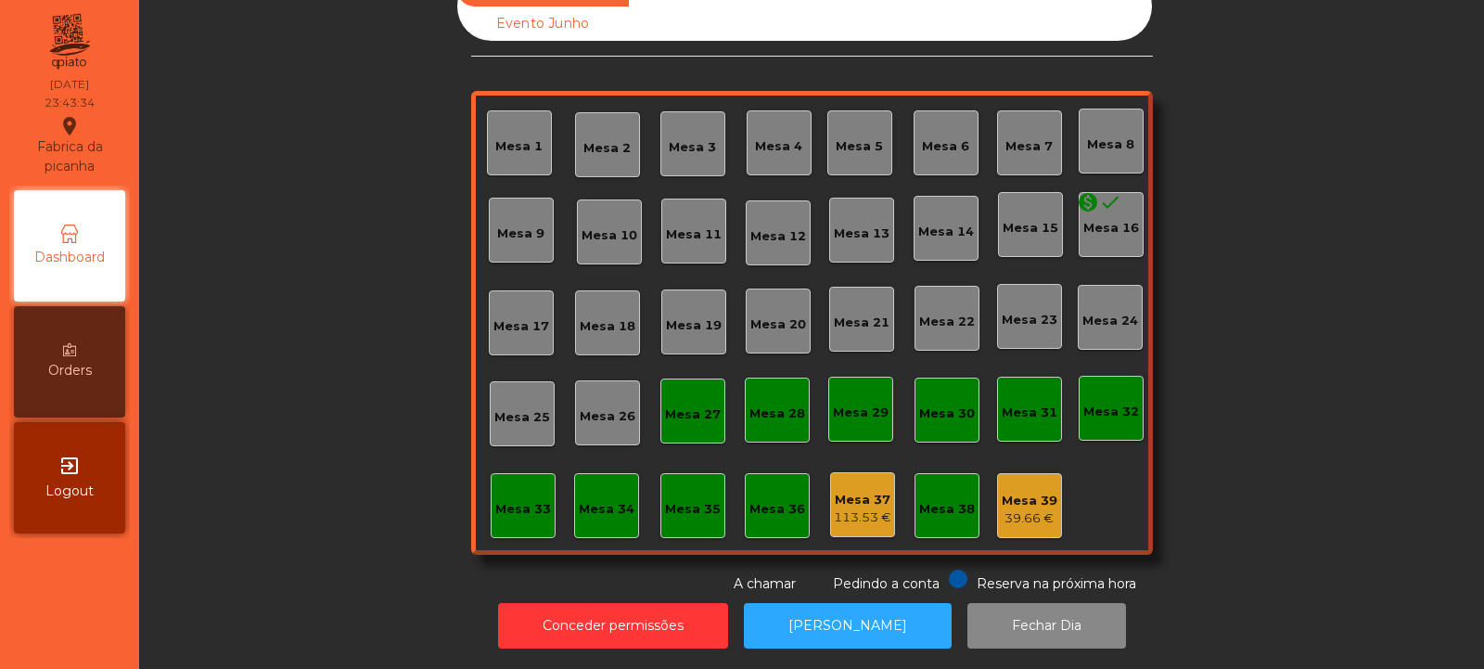
click at [953, 397] on div "Mesa 30" at bounding box center [947, 410] width 56 height 26
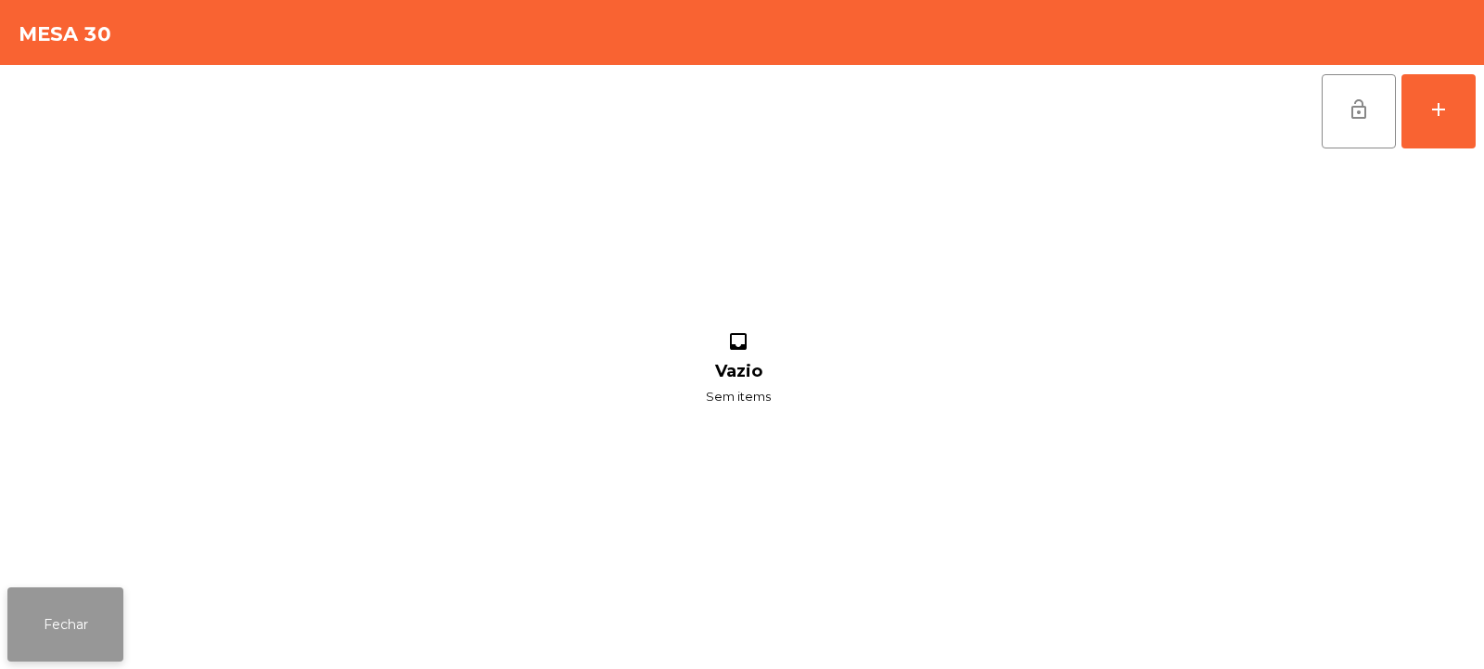
click at [109, 616] on button "Fechar" at bounding box center [65, 624] width 116 height 74
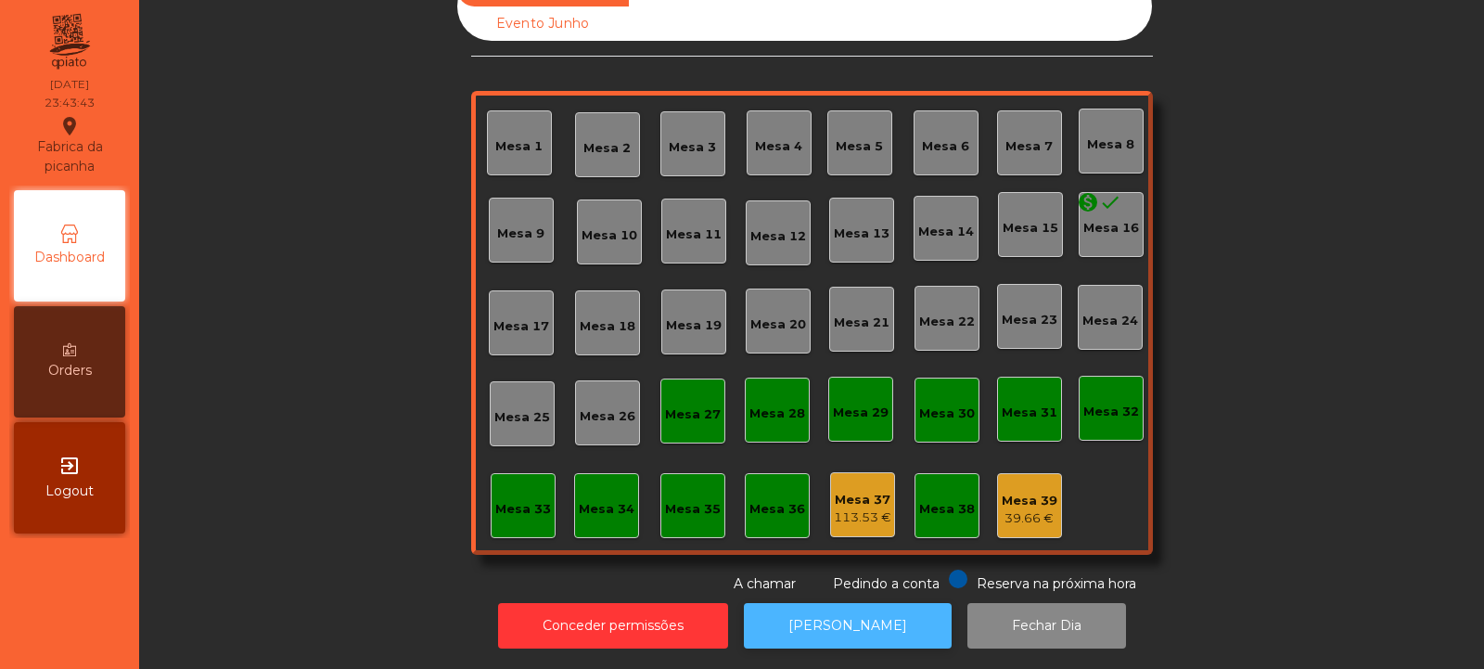
click at [862, 614] on button "[PERSON_NAME]" at bounding box center [848, 625] width 208 height 45
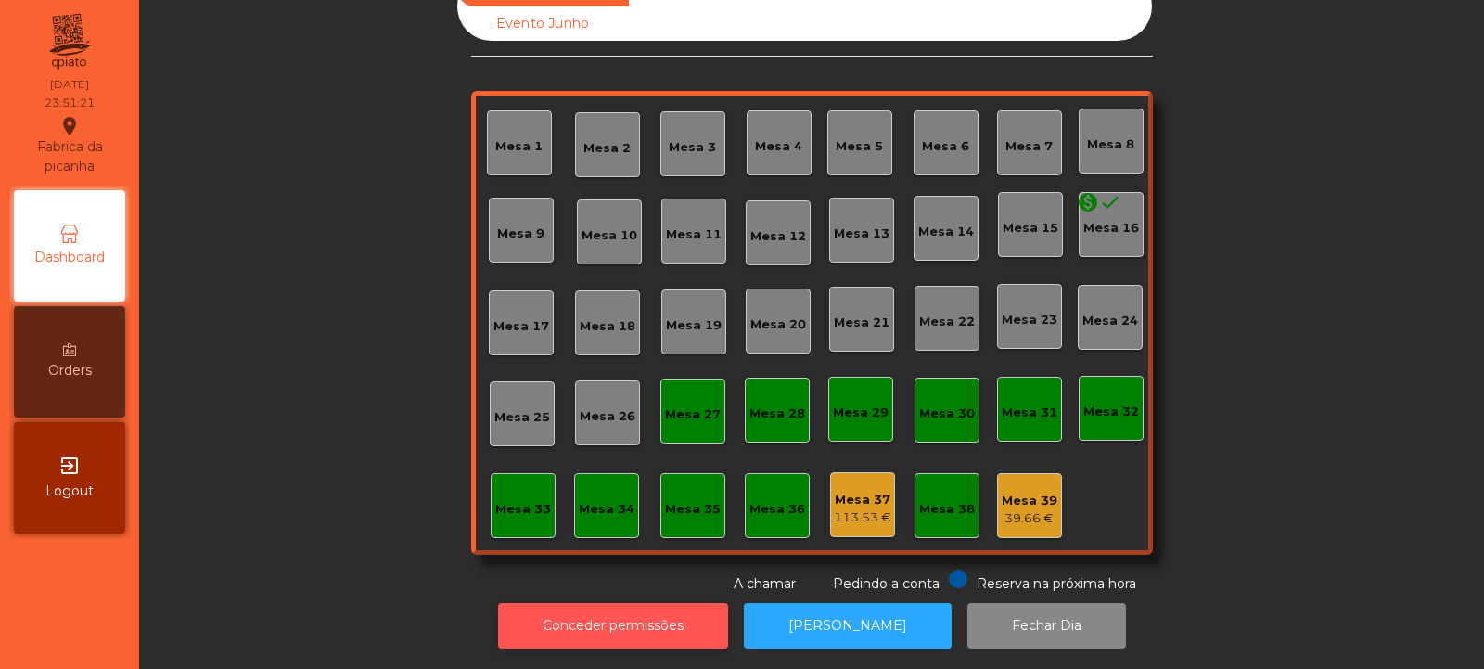
click at [589, 621] on button "Conceder permissões" at bounding box center [613, 625] width 230 height 45
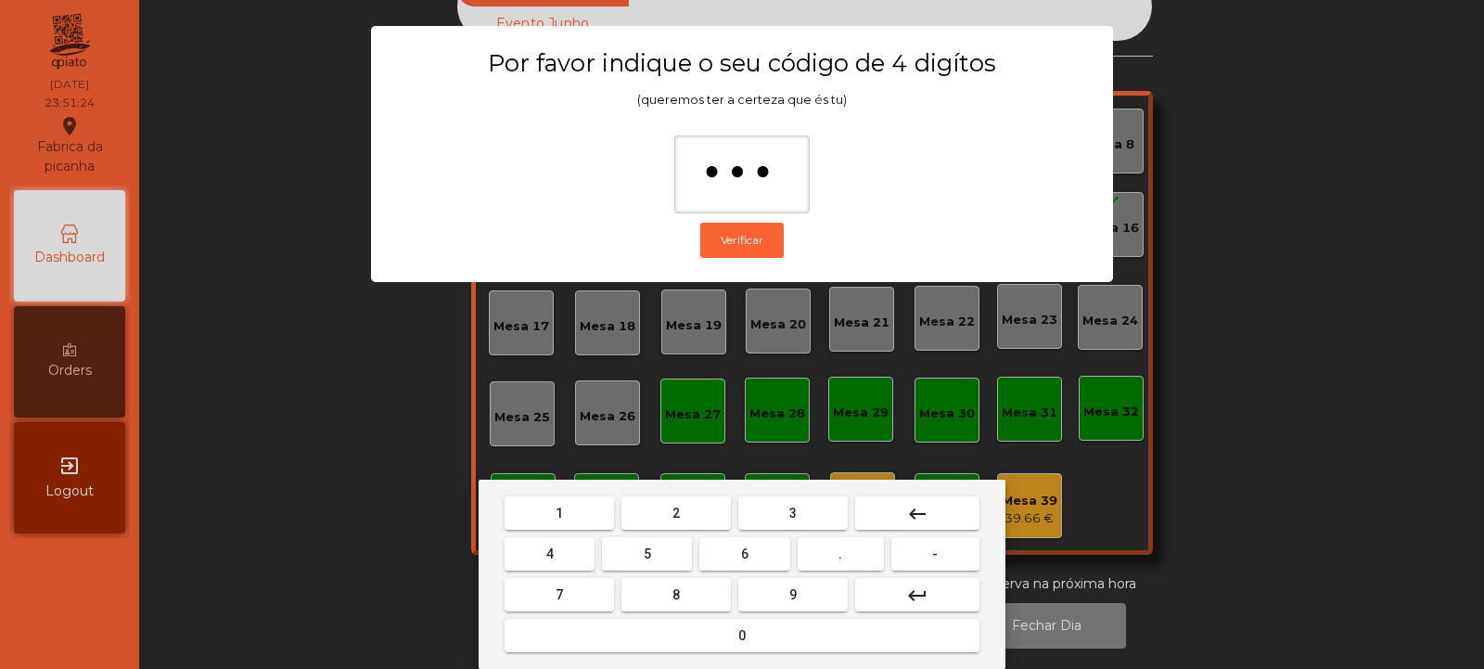
type input "****"
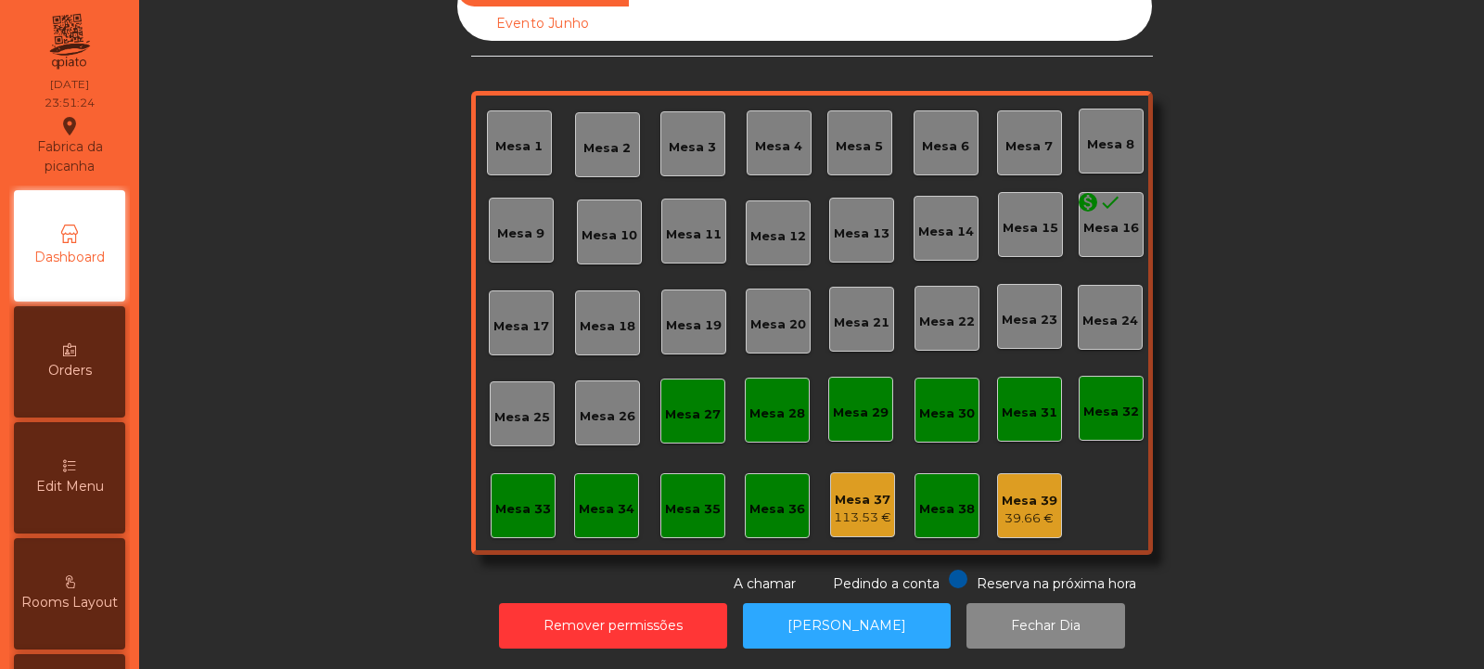
click at [859, 508] on div "113.53 €" at bounding box center [863, 517] width 58 height 19
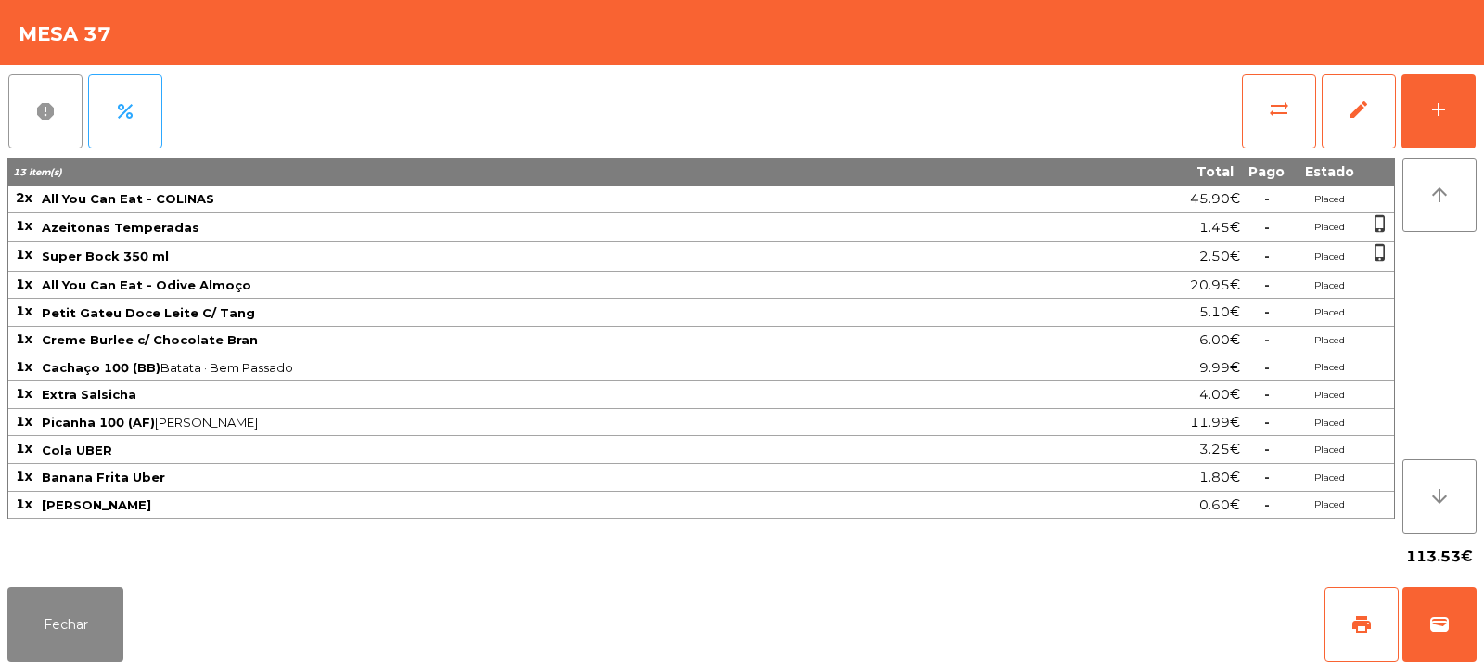
click at [57, 122] on button "report" at bounding box center [45, 111] width 74 height 74
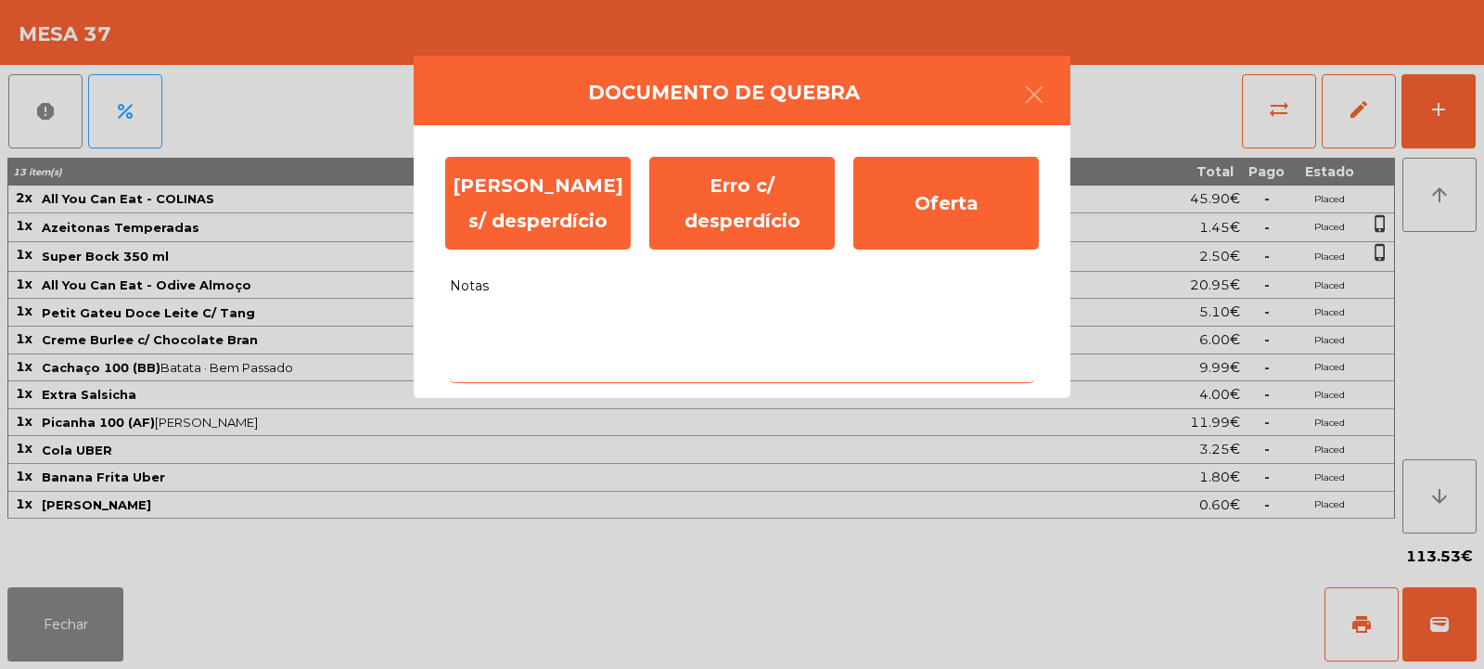
click at [639, 331] on textarea "Notas" at bounding box center [742, 344] width 584 height 77
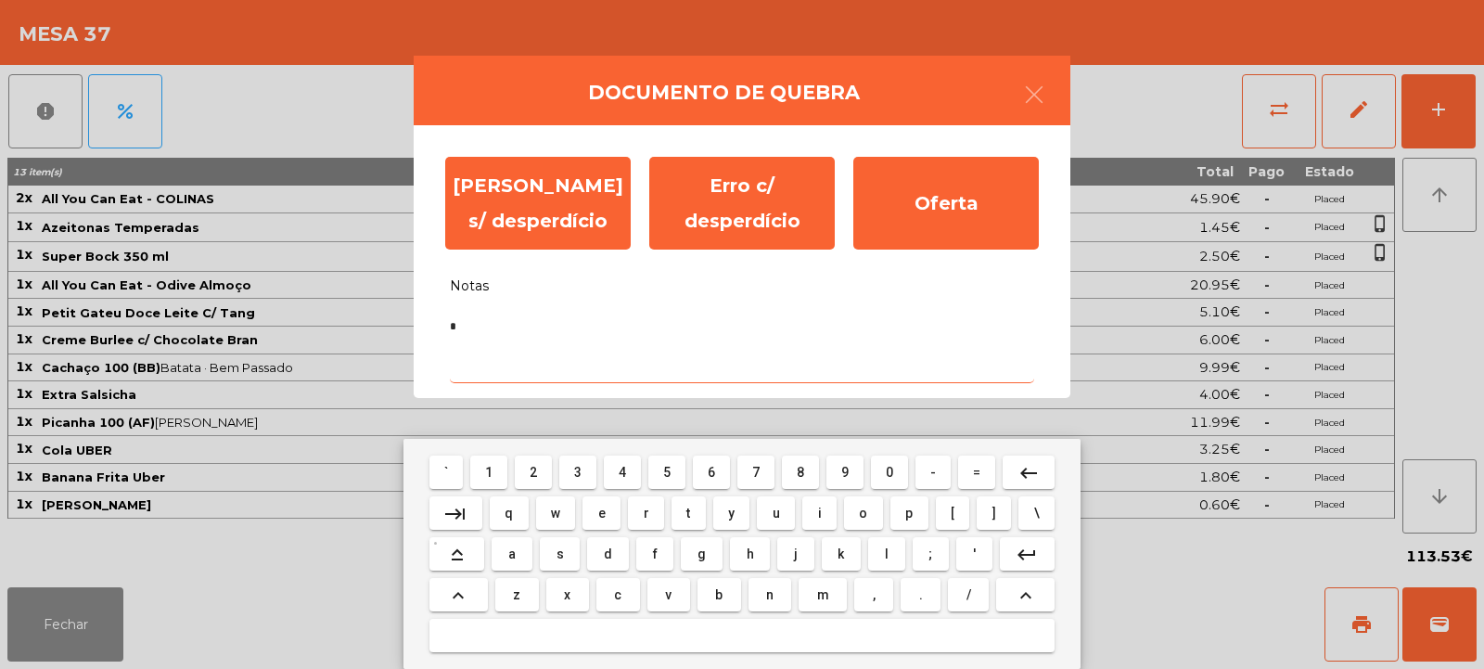
type textarea "*"
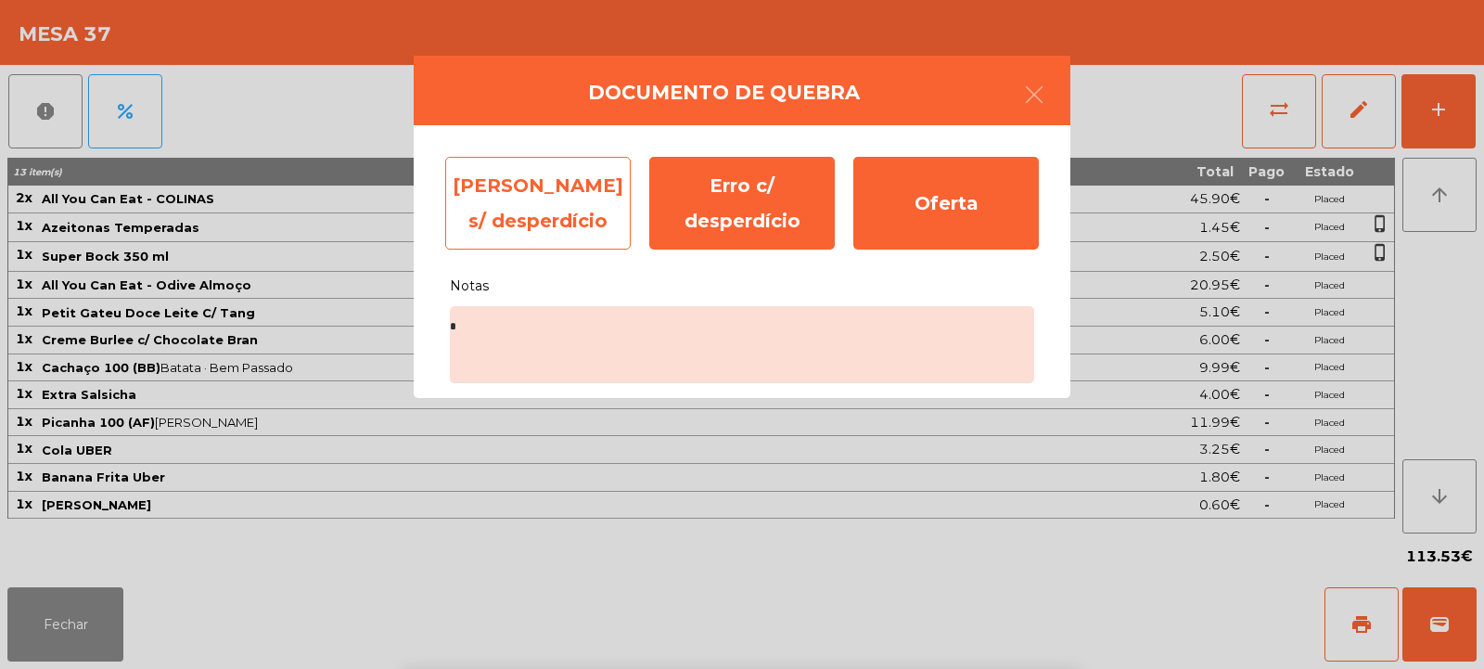
click at [569, 216] on div "[PERSON_NAME] s/ desperdício" at bounding box center [538, 203] width 186 height 93
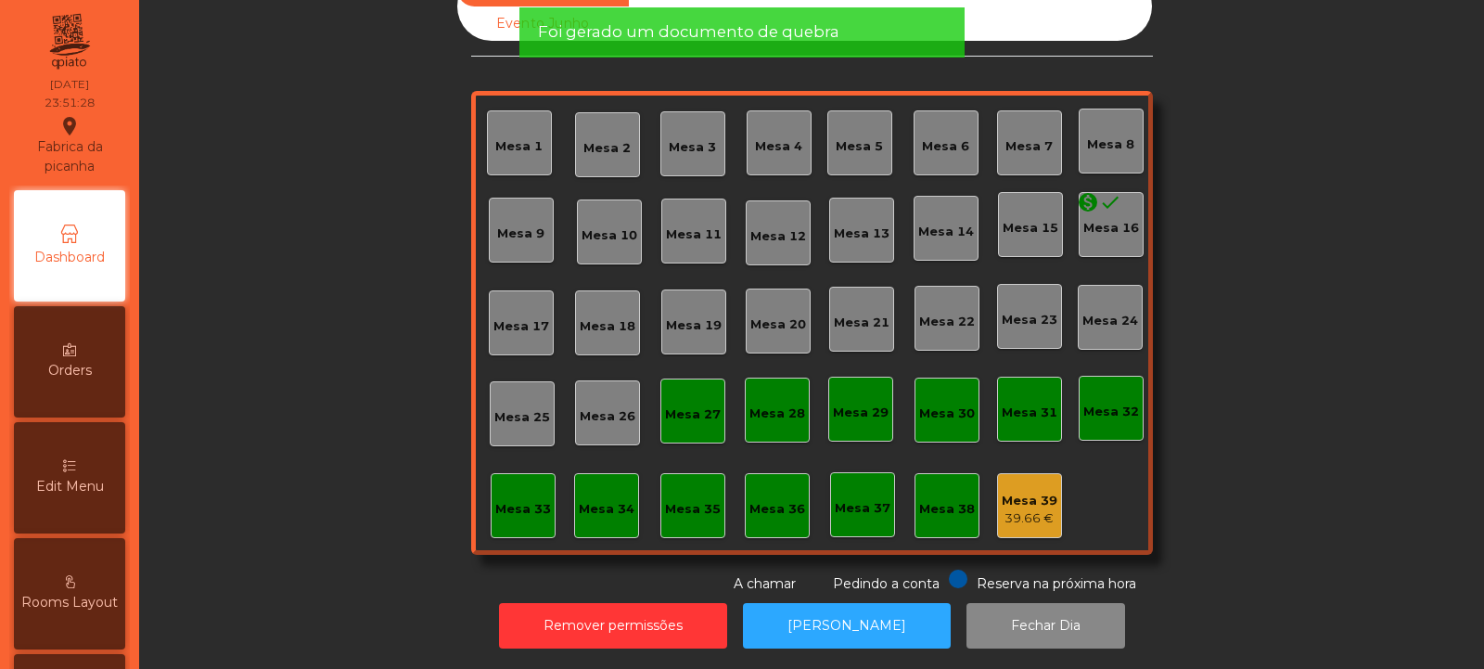
click at [1024, 509] on div "39.66 €" at bounding box center [1030, 518] width 56 height 19
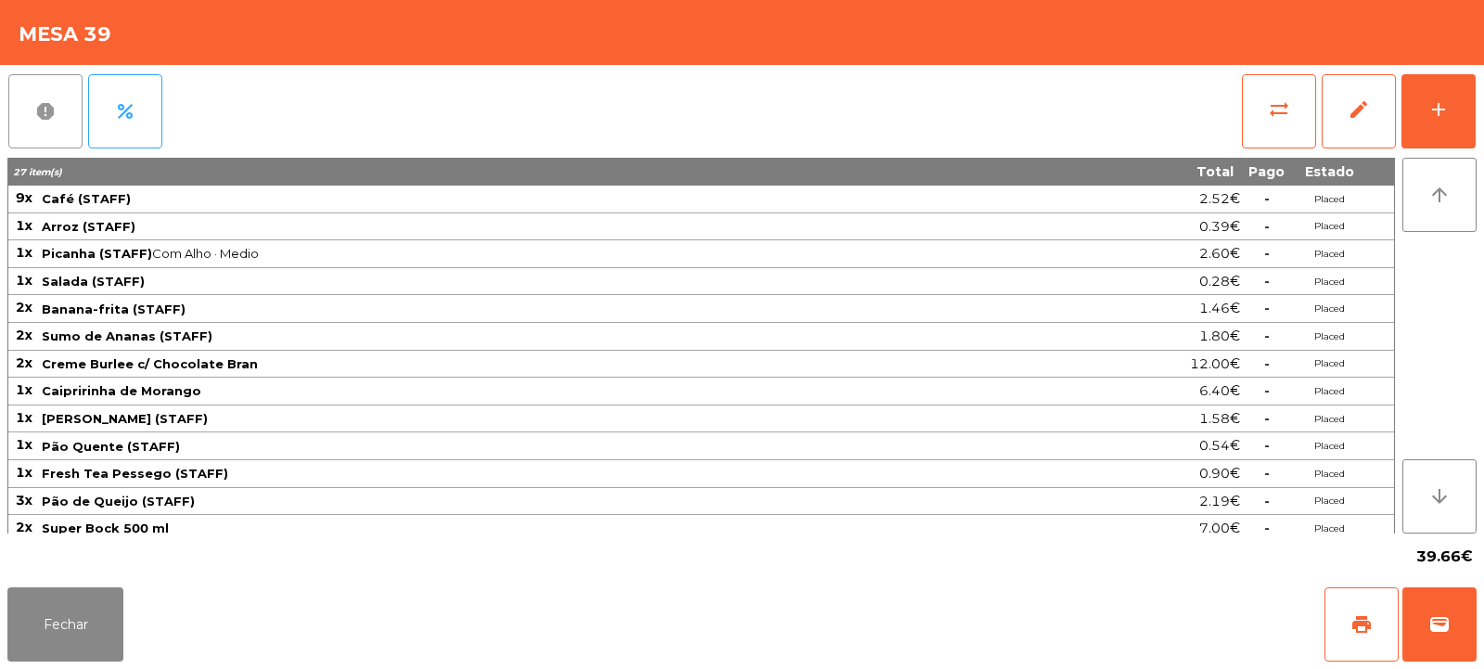
click at [51, 122] on span "report" at bounding box center [45, 111] width 22 height 22
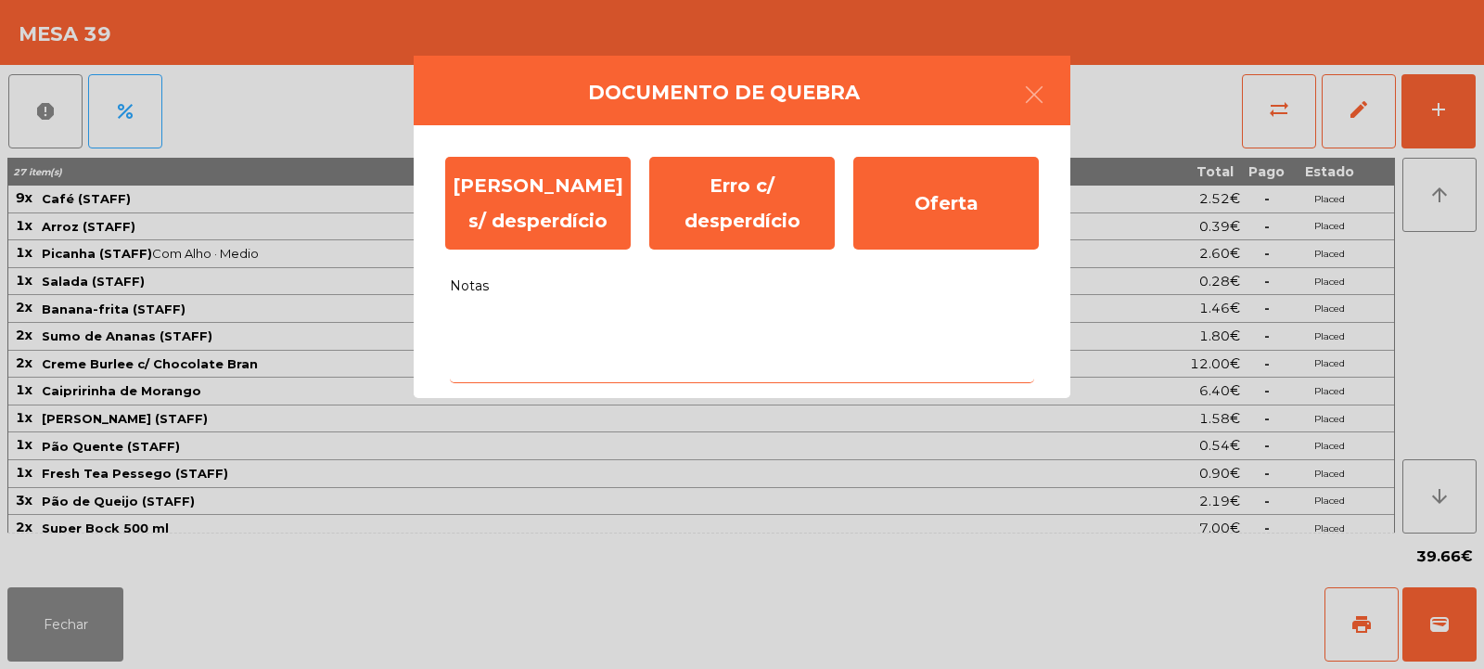
click at [620, 356] on textarea "Notas" at bounding box center [742, 344] width 584 height 77
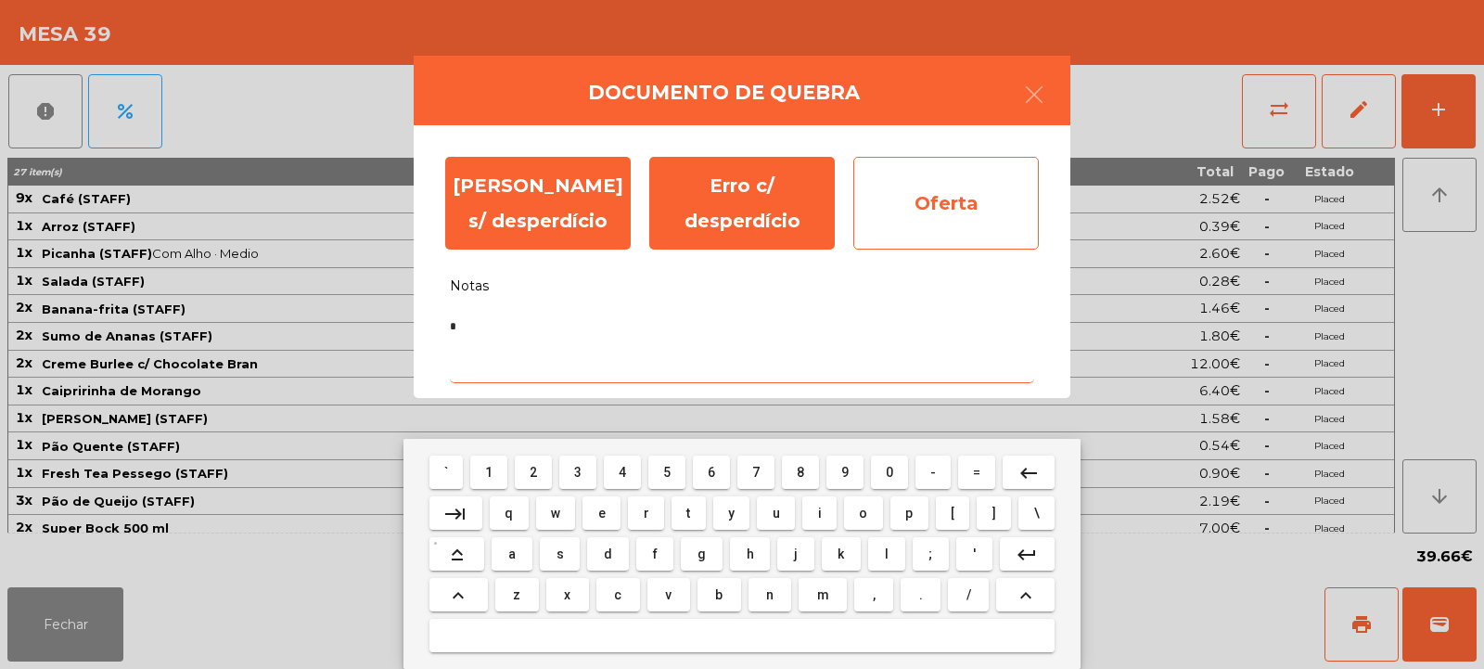
type textarea "*"
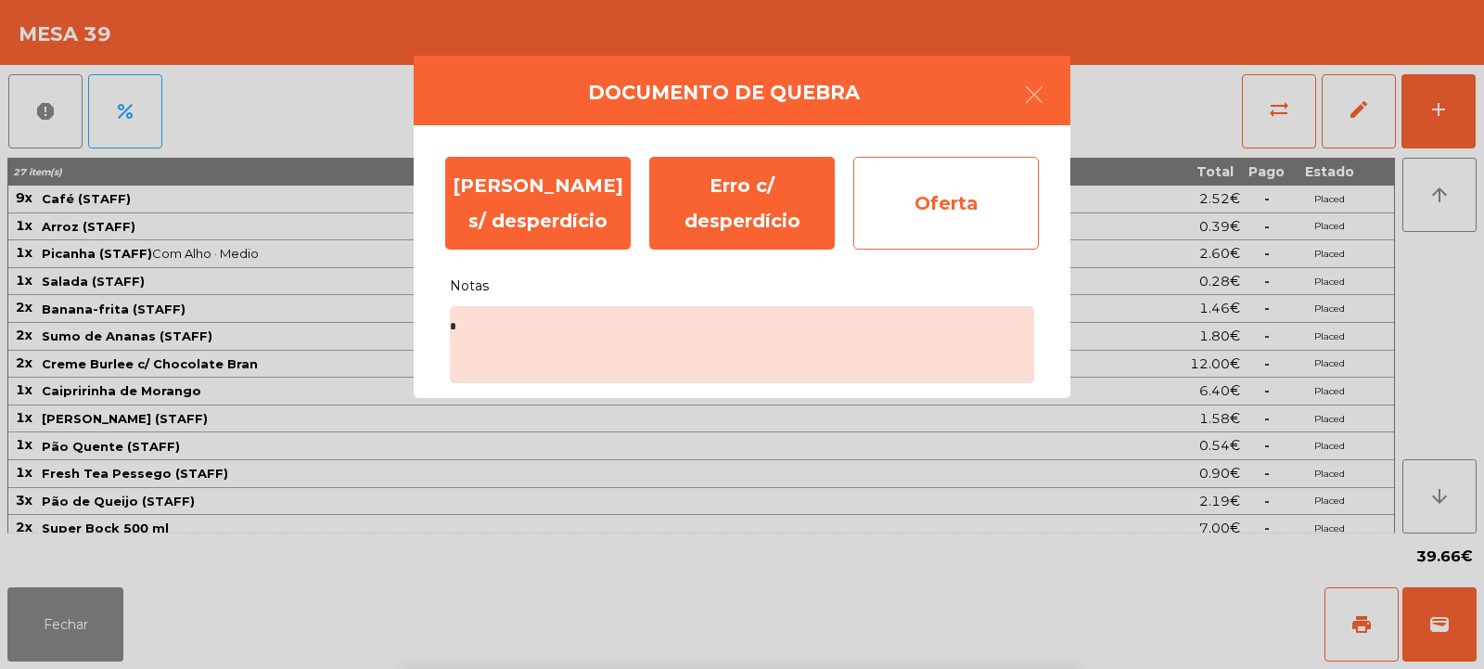
click at [938, 222] on div "Oferta" at bounding box center [946, 203] width 186 height 93
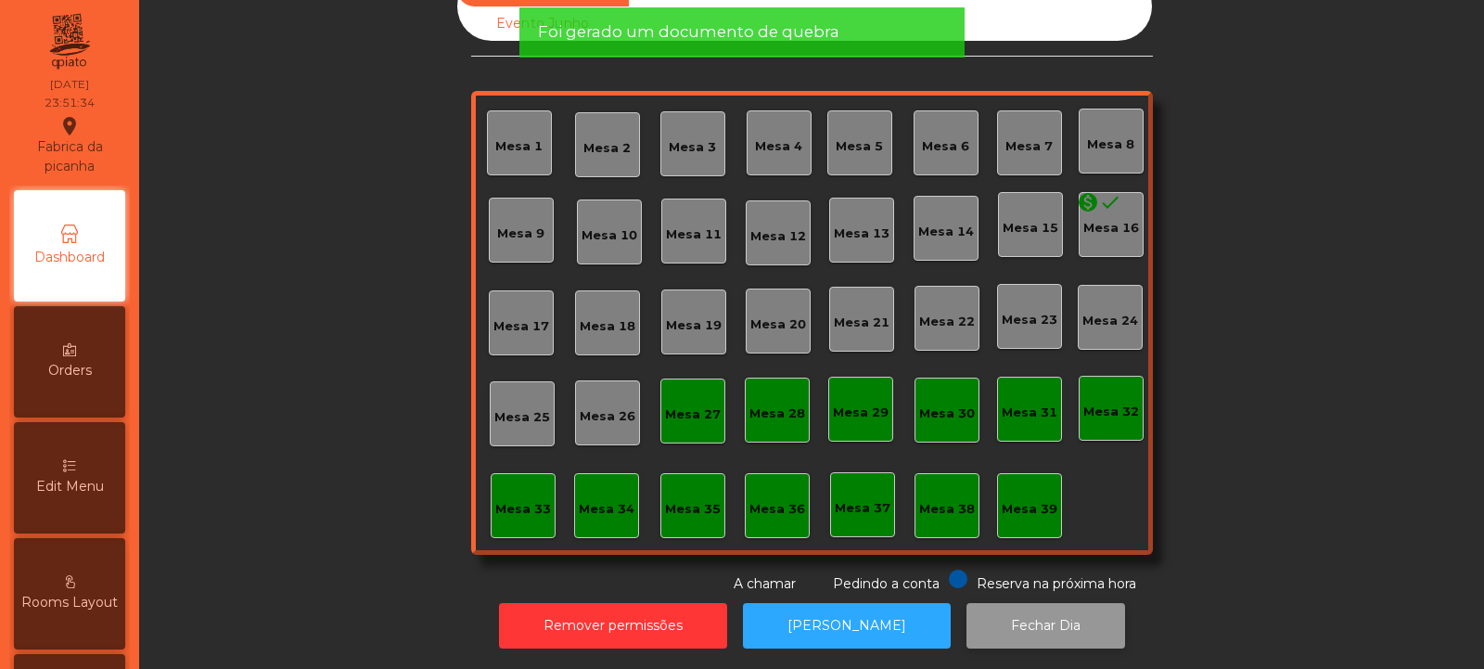
click at [1021, 619] on button "Fechar Dia" at bounding box center [1046, 625] width 159 height 45
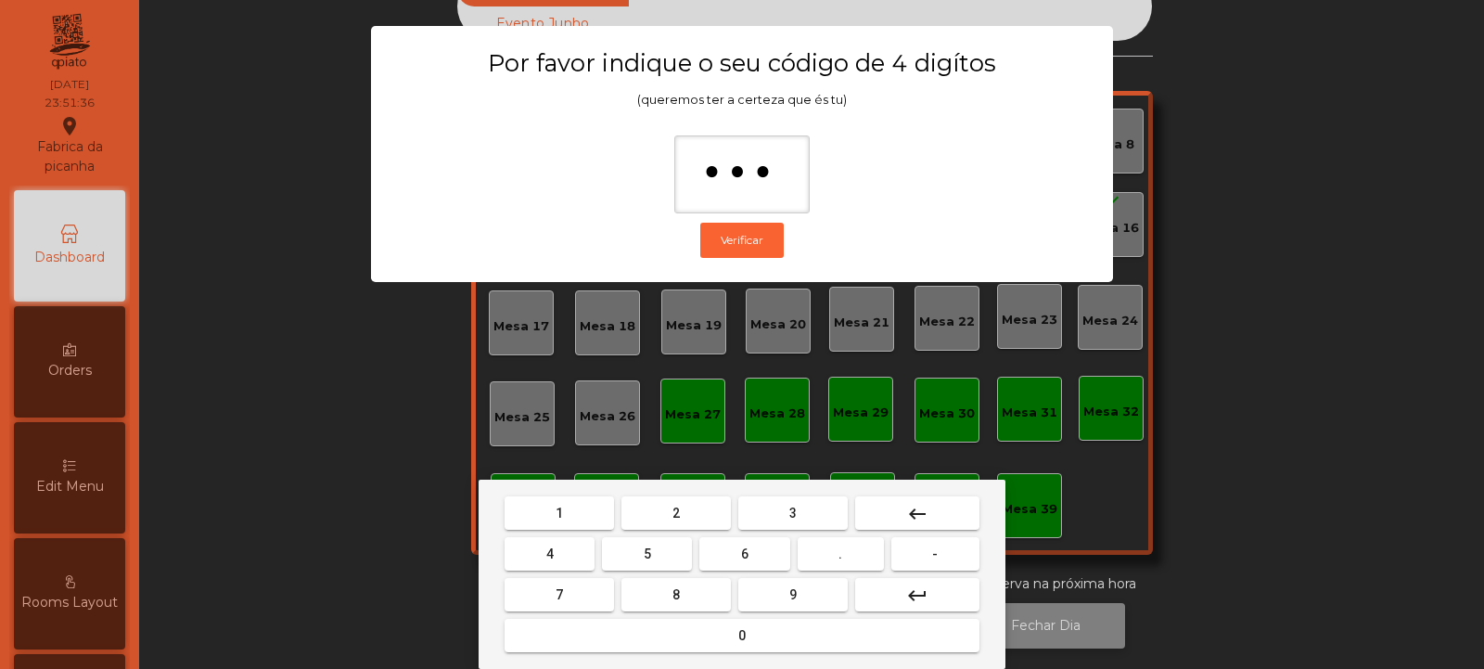
type input "****"
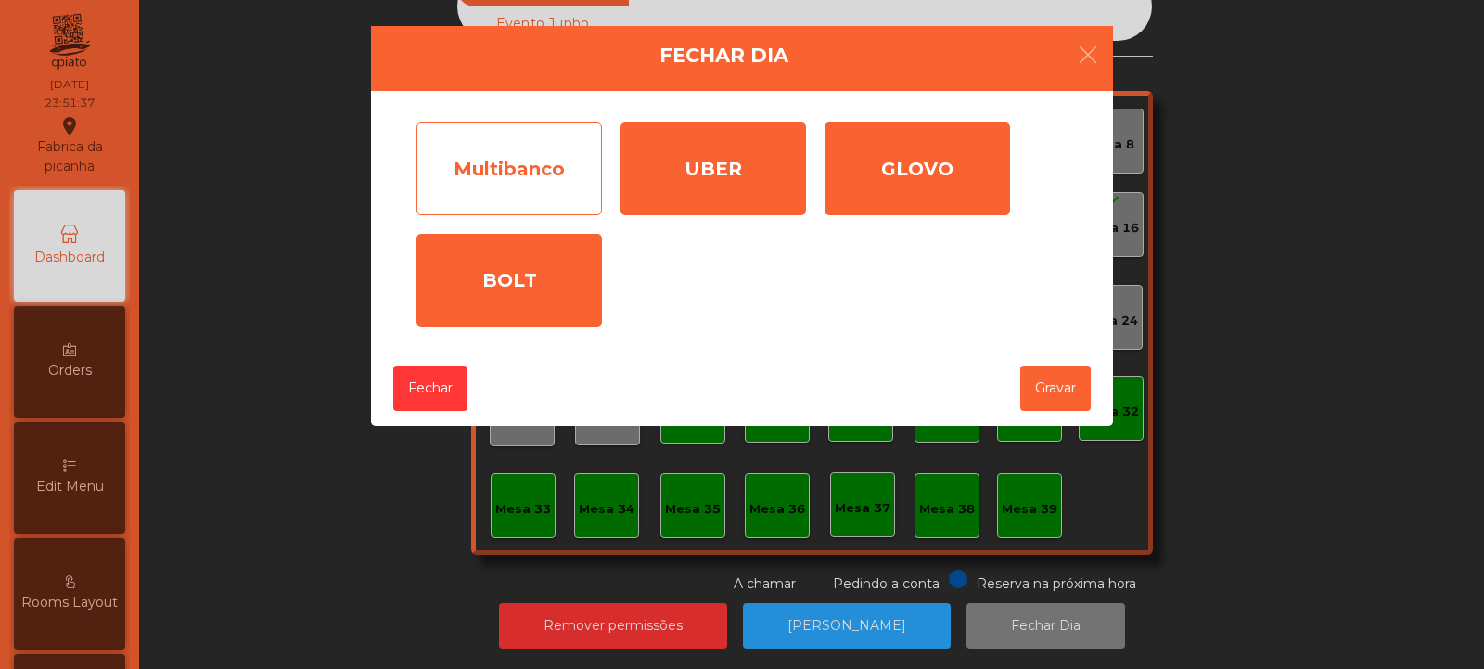
click at [563, 174] on div "Multibanco" at bounding box center [510, 168] width 186 height 93
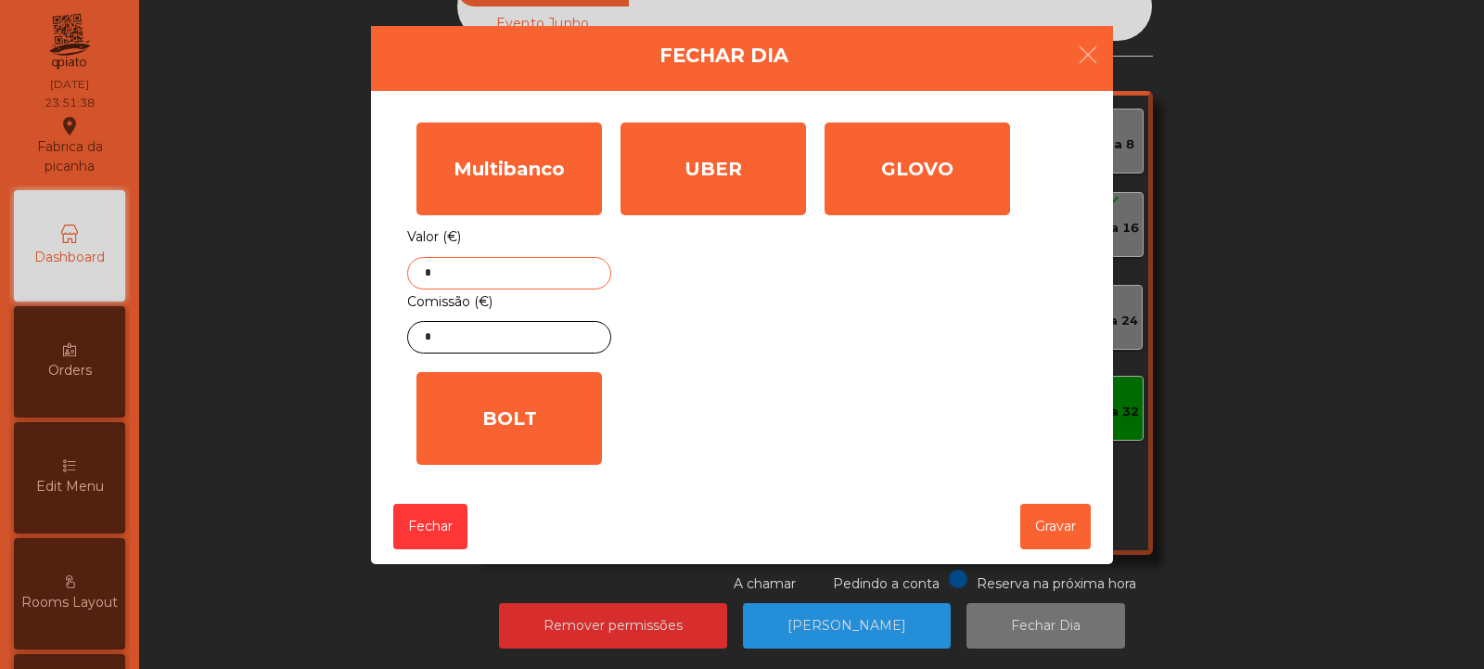
click at [549, 269] on input "*" at bounding box center [509, 273] width 204 height 32
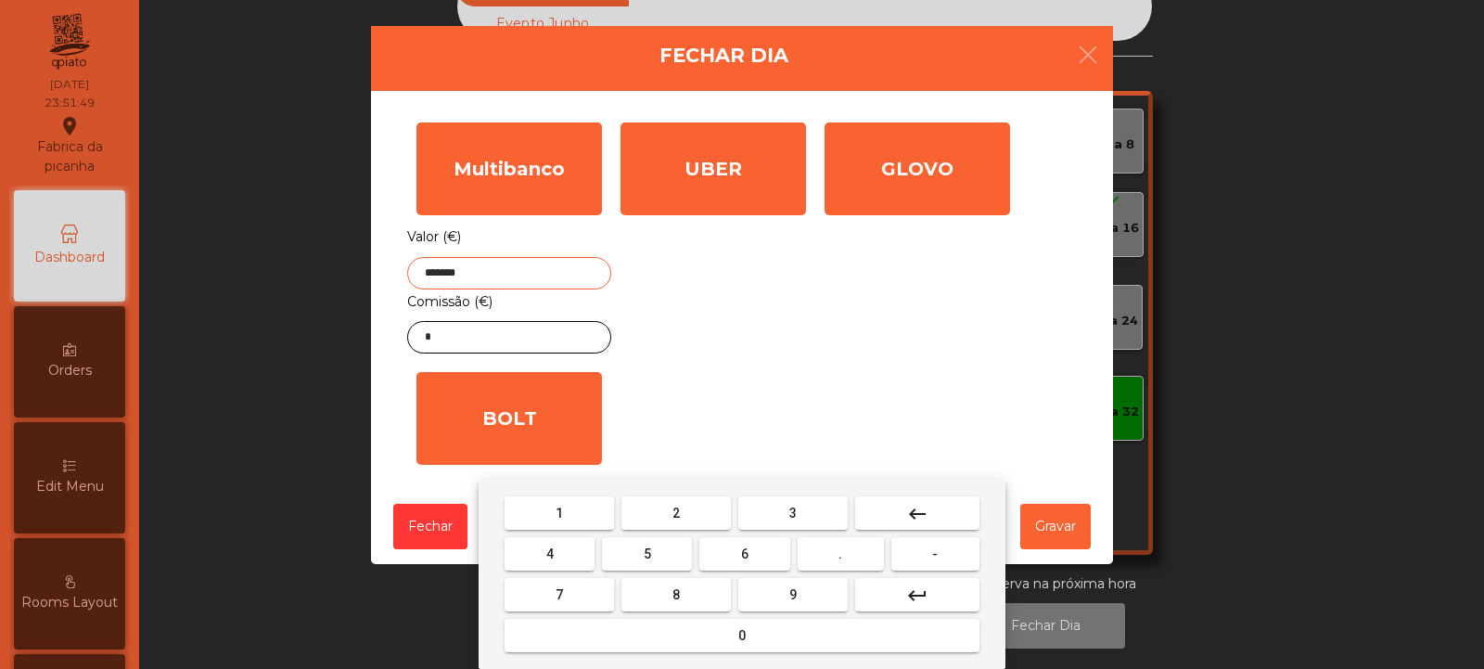
type input "*******"
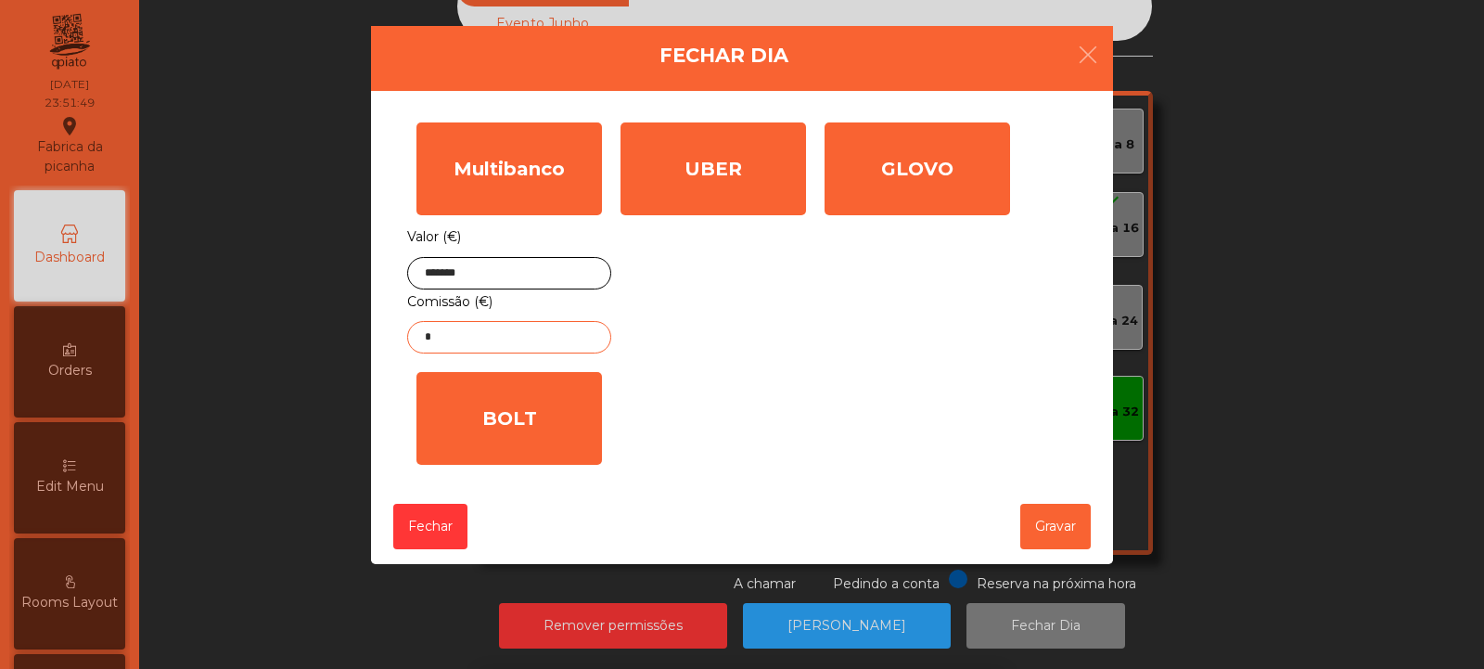
click at [570, 336] on input "*" at bounding box center [509, 337] width 204 height 32
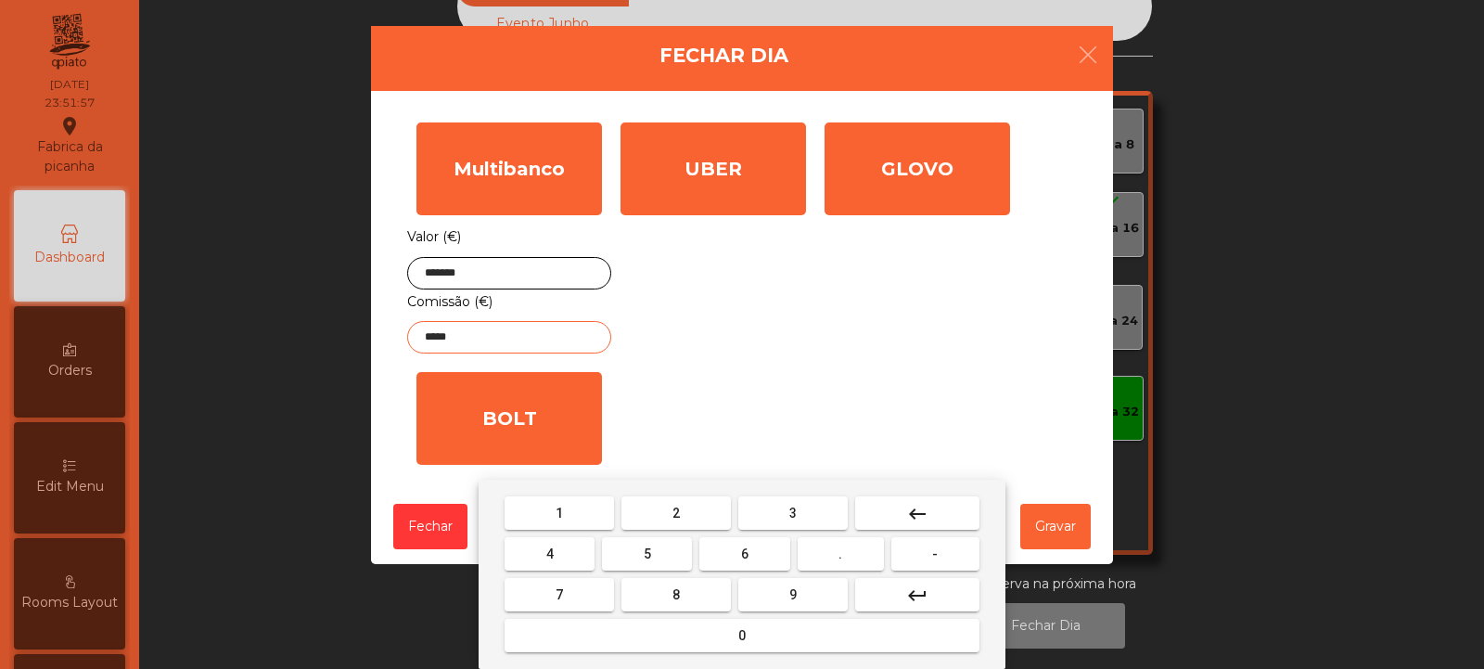
type input "*****"
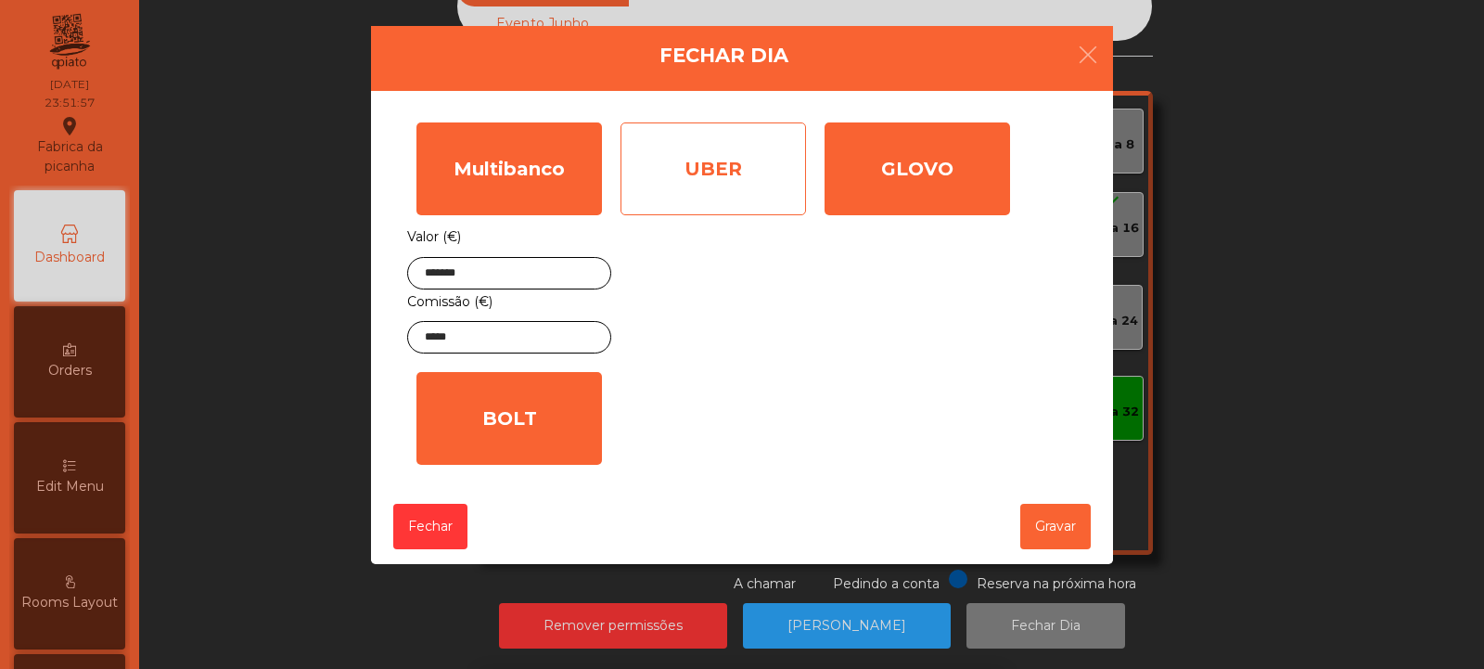
click at [774, 179] on div "UBER" at bounding box center [714, 168] width 186 height 93
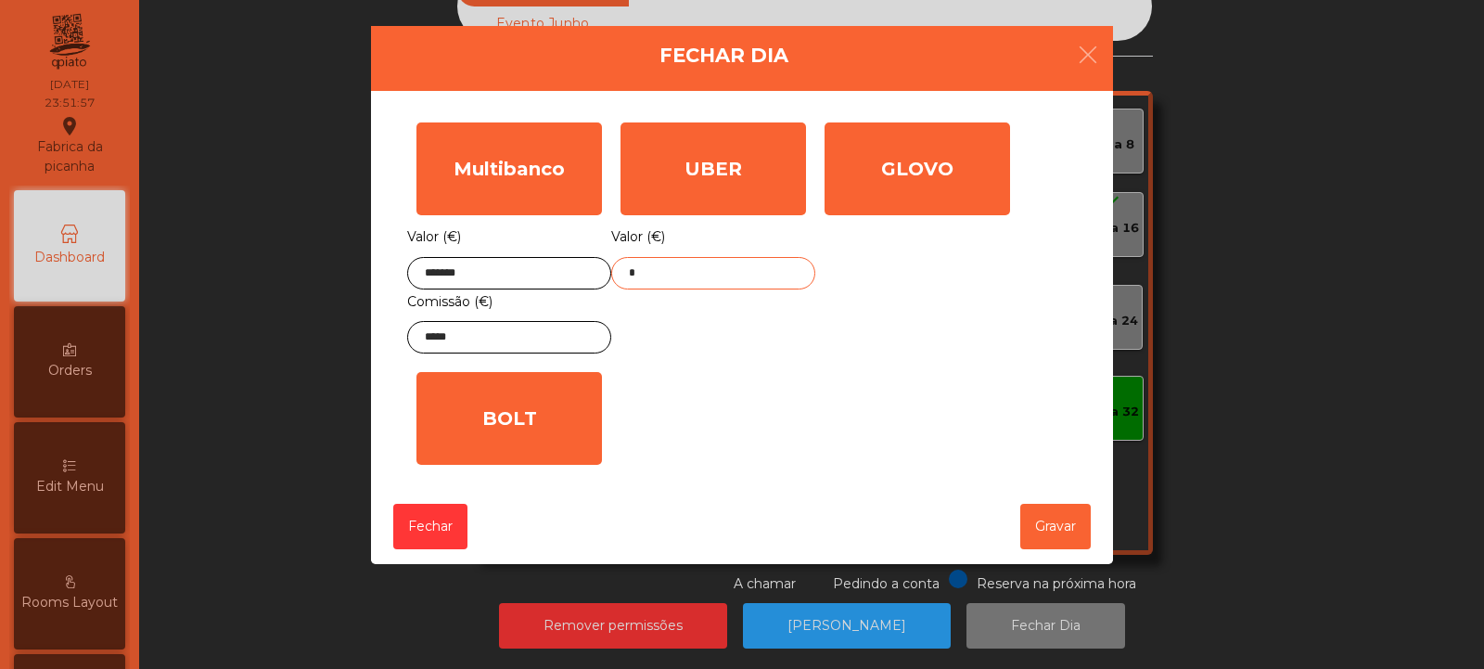
click at [742, 272] on input "*" at bounding box center [713, 273] width 204 height 32
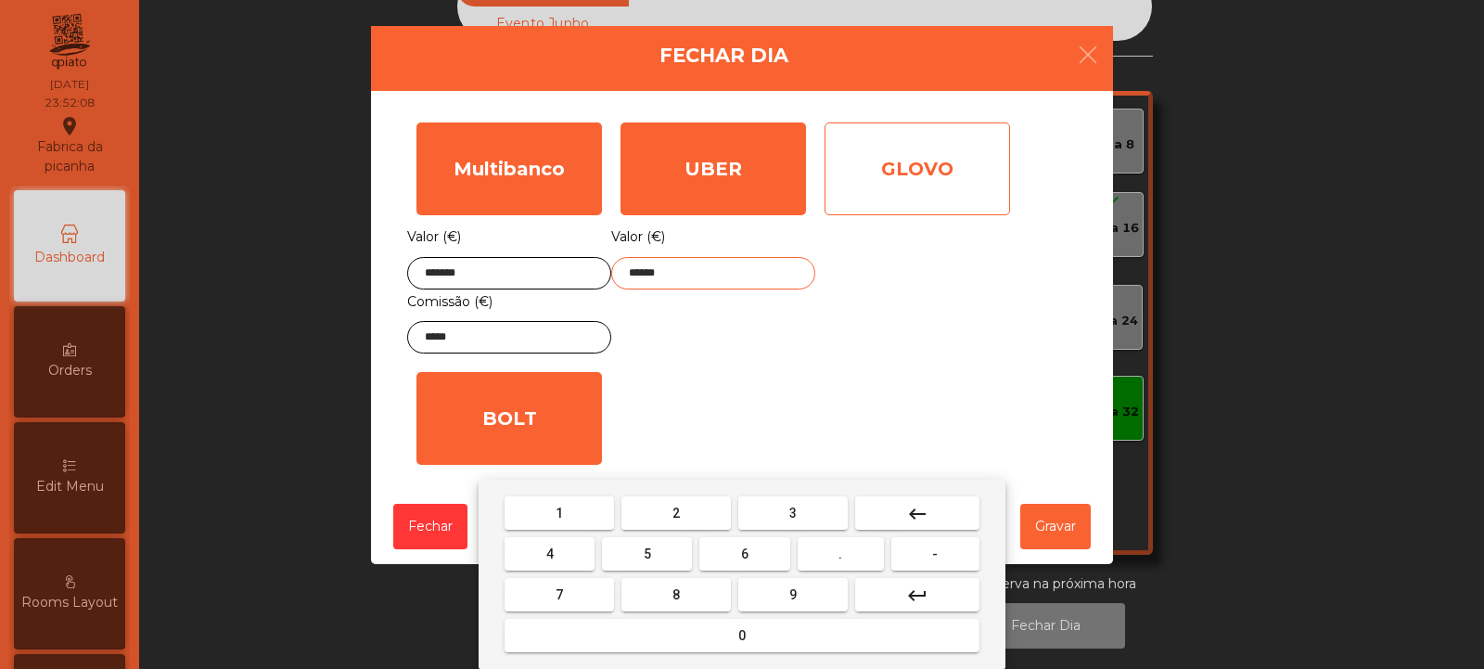
type input "******"
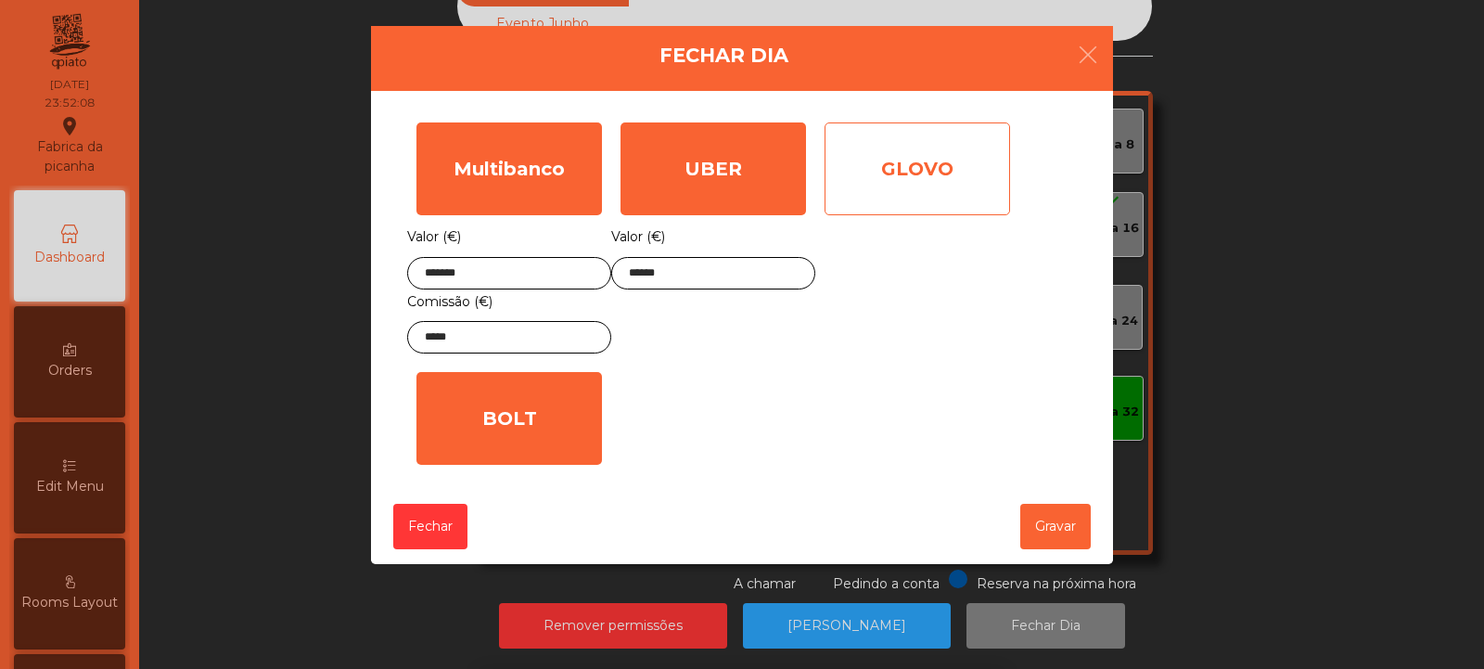
click at [954, 183] on div "GLOVO" at bounding box center [918, 168] width 186 height 93
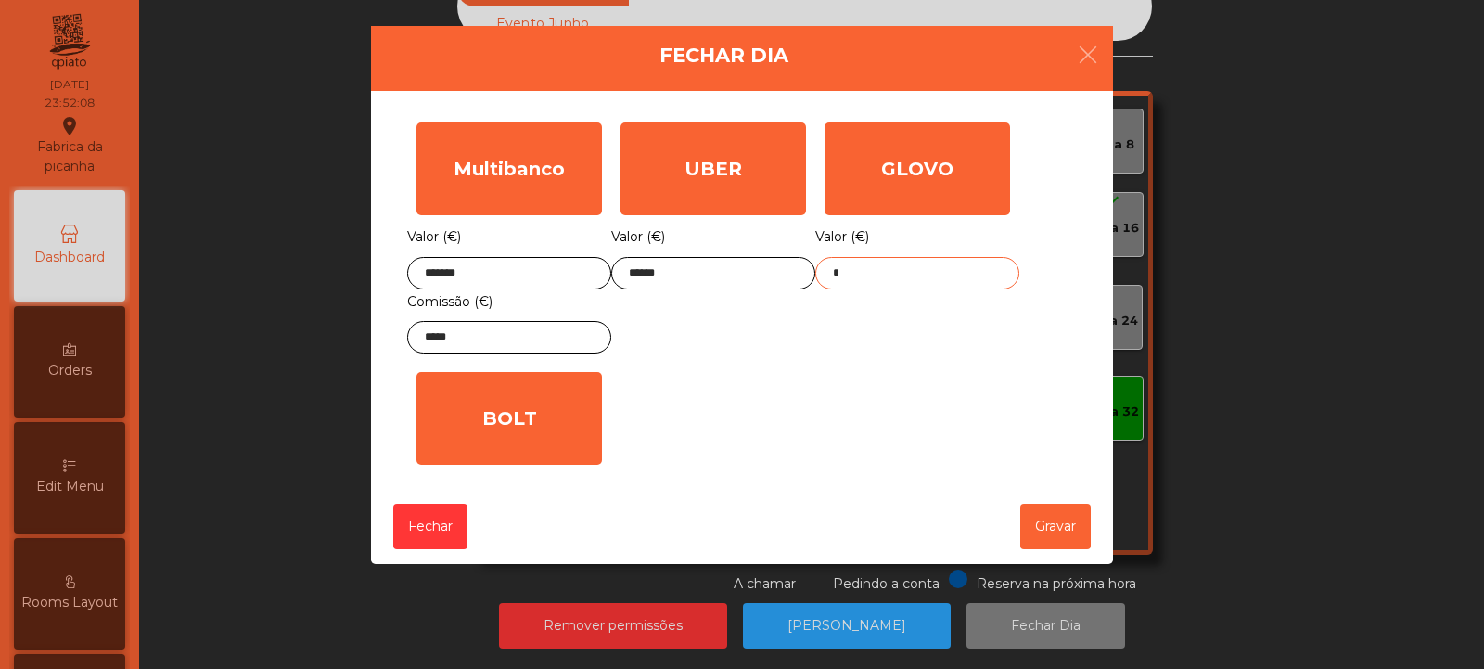
click at [908, 276] on input "*" at bounding box center [917, 273] width 204 height 32
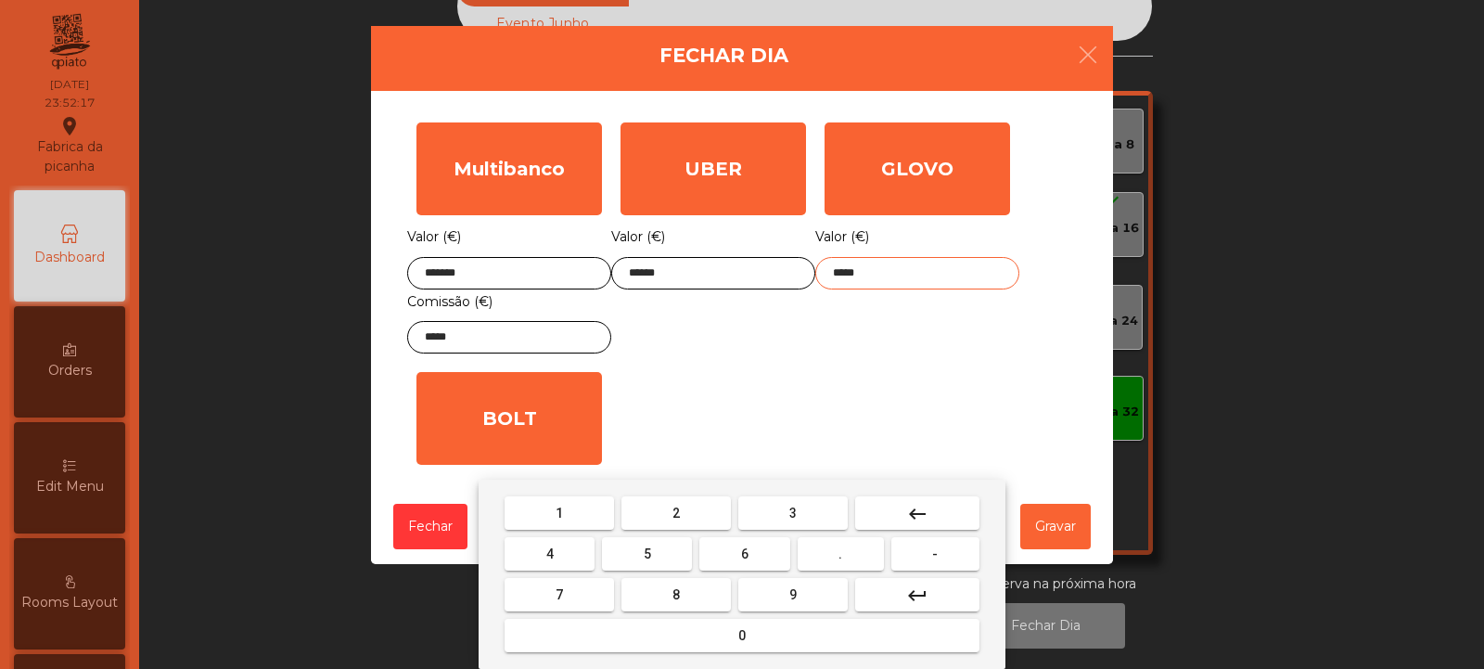
type input "*****"
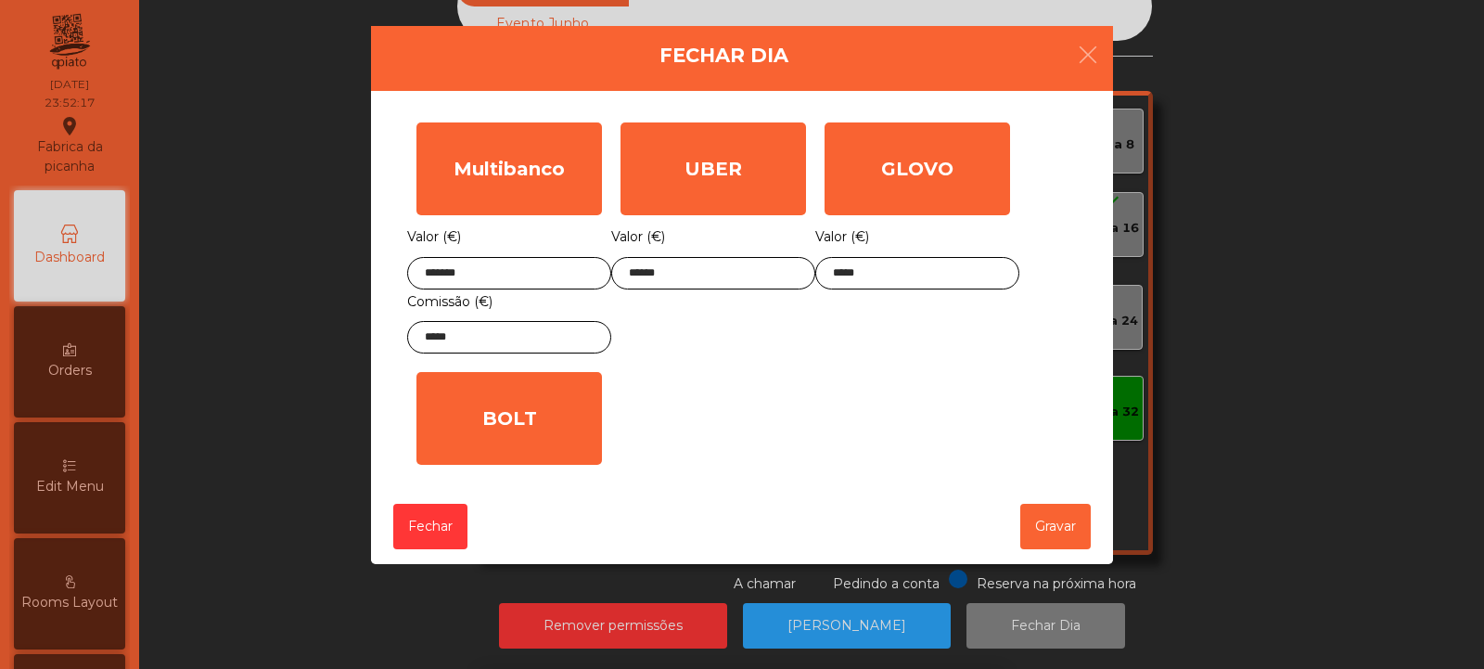
click at [1052, 545] on div "1 2 3 keyboard_backspace 4 5 6 . - 7 8 9 keyboard_return 0" at bounding box center [742, 574] width 1484 height 189
click at [1060, 534] on button "Gravar" at bounding box center [1055, 526] width 71 height 45
